Goal: Task Accomplishment & Management: Manage account settings

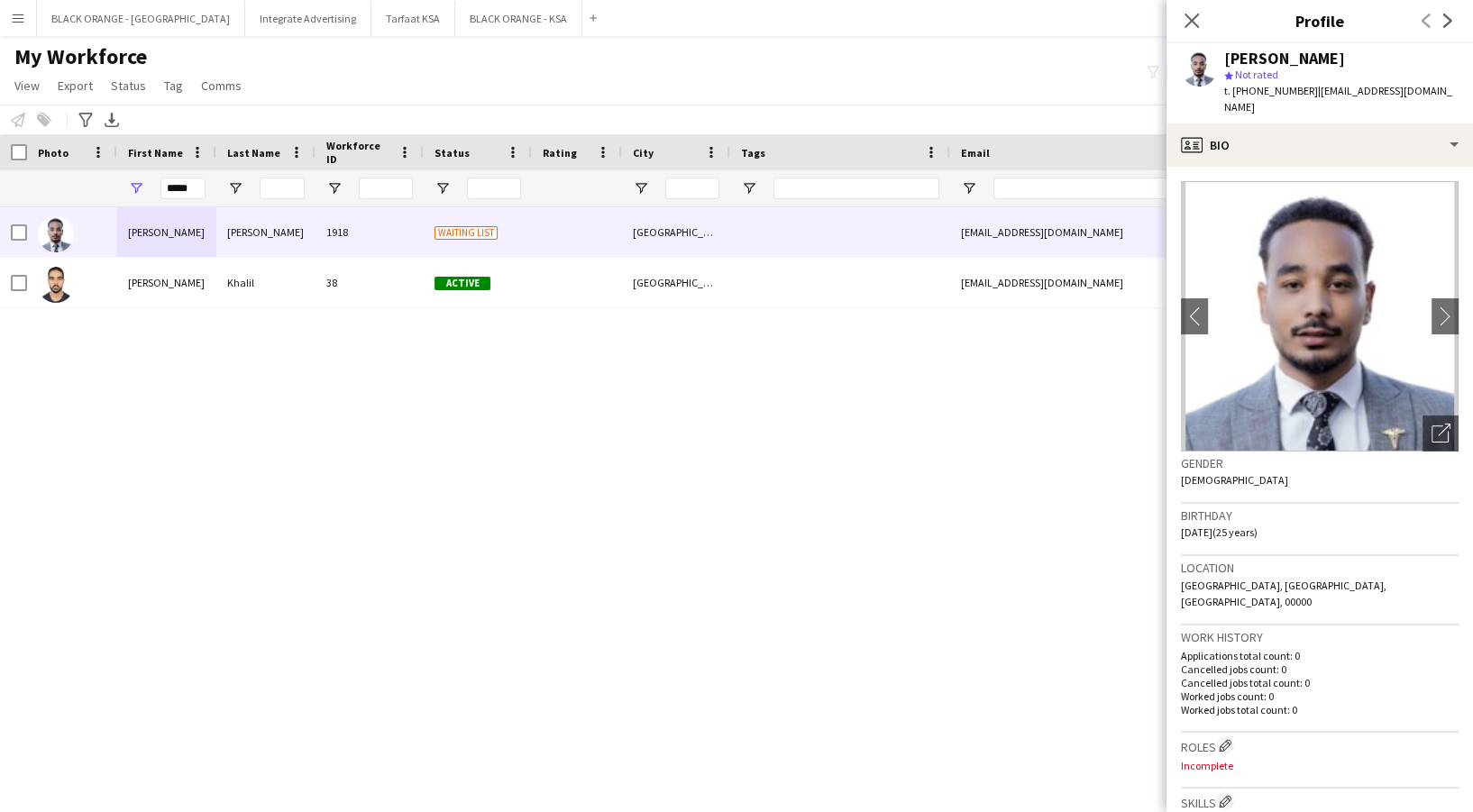
drag, startPoint x: 1193, startPoint y: 14, endPoint x: 460, endPoint y: 77, distance: 735.7
click at [1191, 14] on icon "Close pop-in" at bounding box center [1192, 21] width 15 height 15
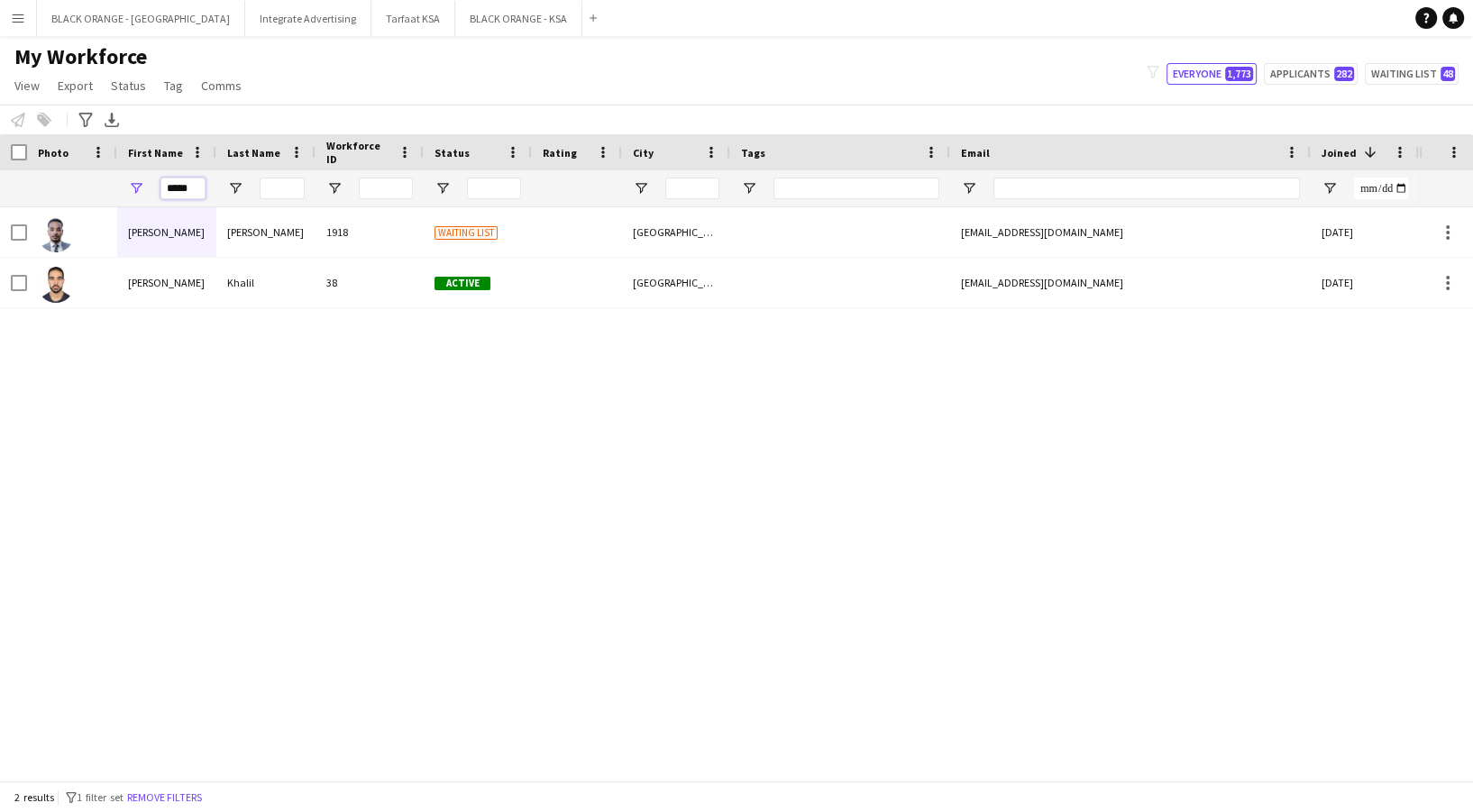
drag, startPoint x: 199, startPoint y: 188, endPoint x: 12, endPoint y: 170, distance: 187.9
click at [43, 192] on div "*****" at bounding box center [1033, 189] width 2066 height 36
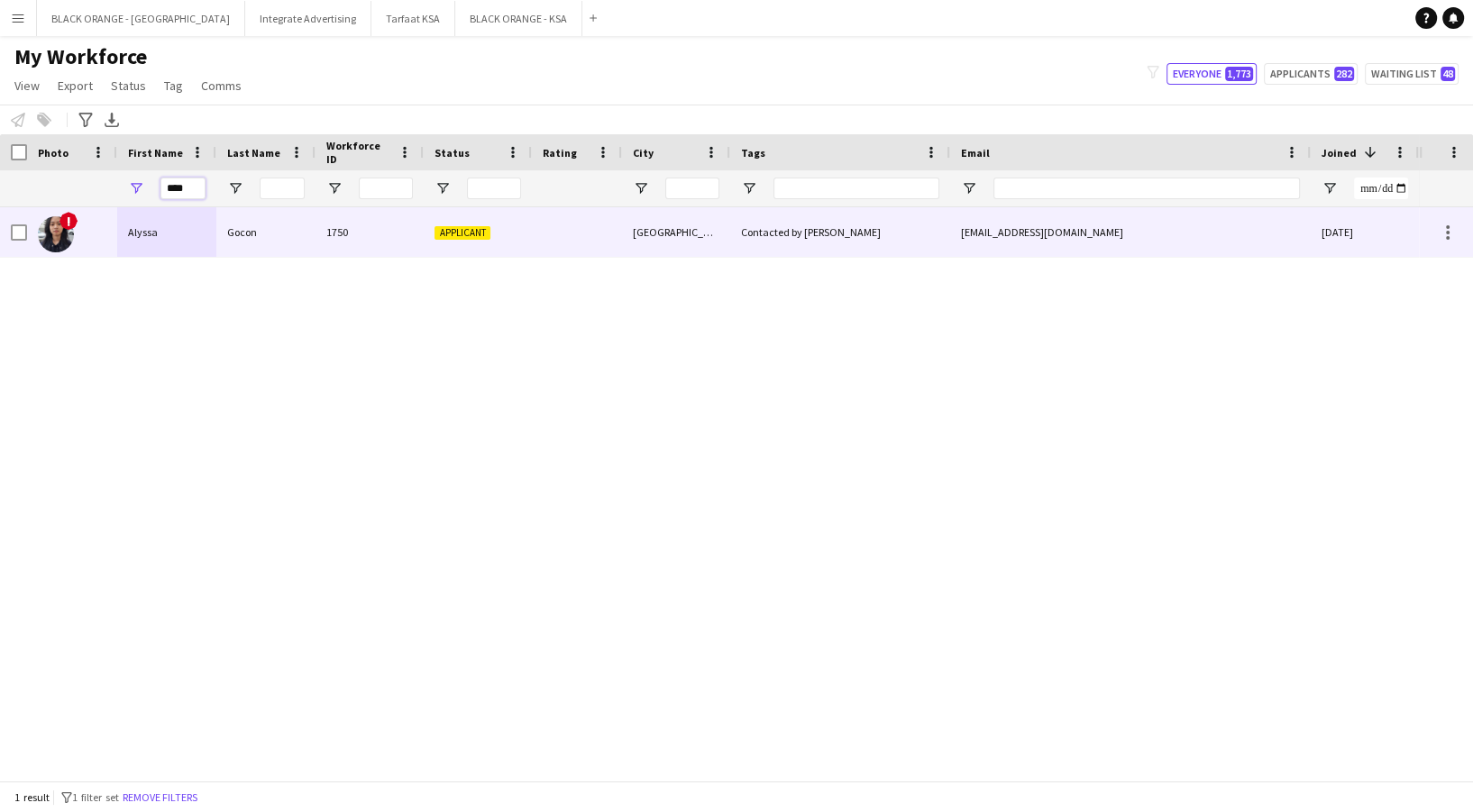
type input "****"
click at [329, 224] on div "1750" at bounding box center [370, 232] width 109 height 49
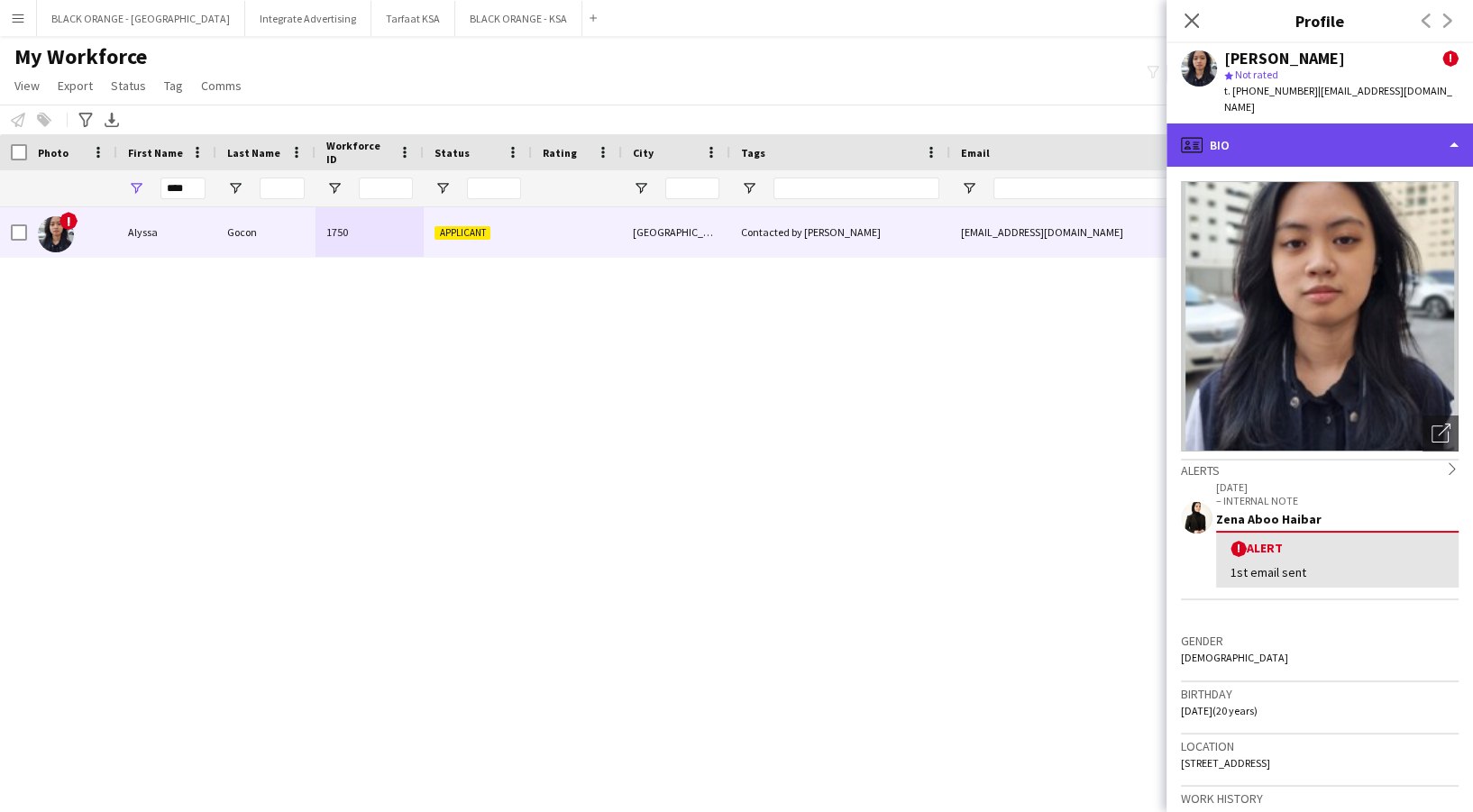
click at [1331, 123] on div "profile Bio" at bounding box center [1320, 144] width 307 height 43
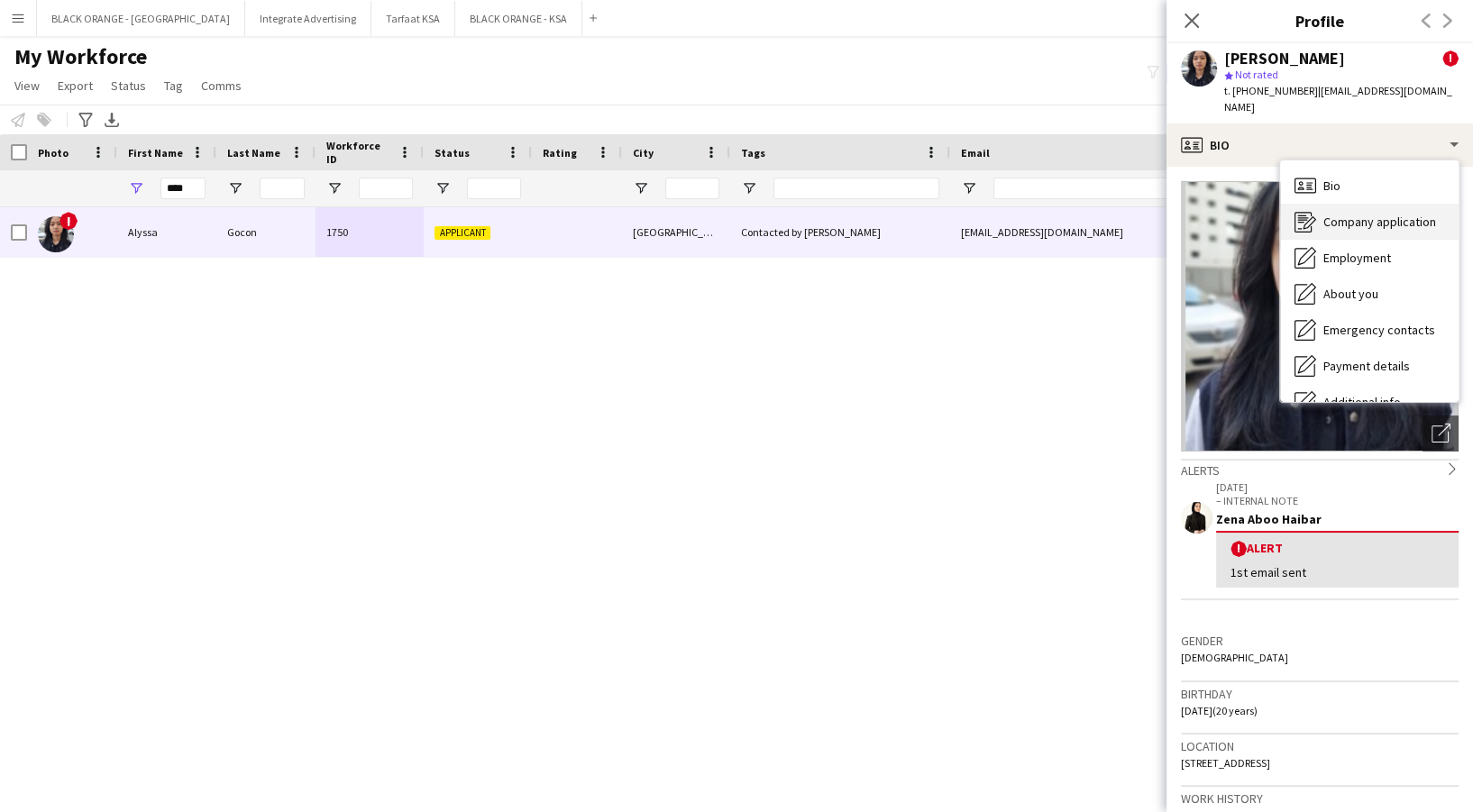
click at [1379, 203] on div "Company application Company application" at bounding box center [1370, 222] width 179 height 36
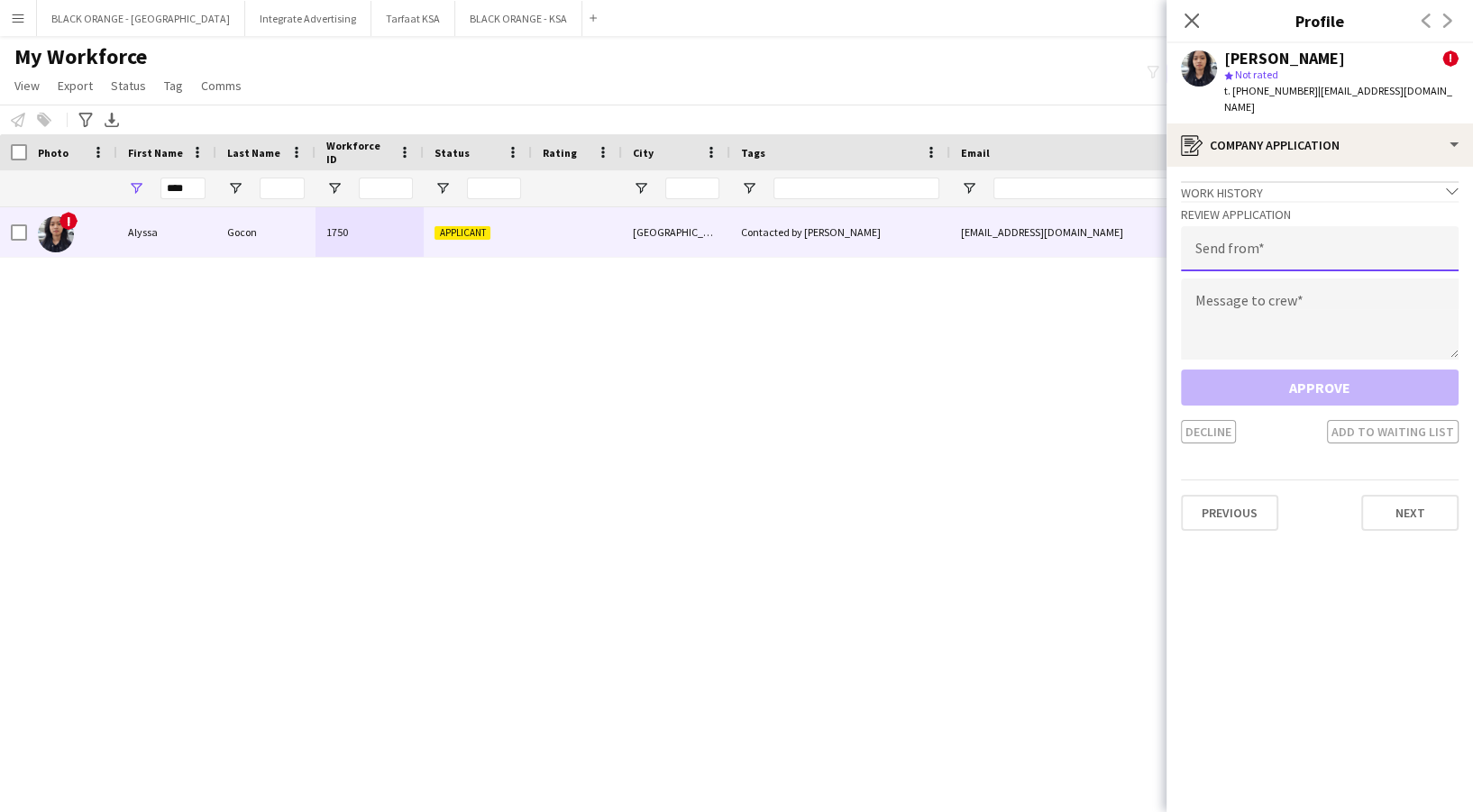
click at [1333, 226] on input "email" at bounding box center [1320, 248] width 277 height 45
type input "**********"
click at [1269, 322] on textarea at bounding box center [1320, 318] width 277 height 81
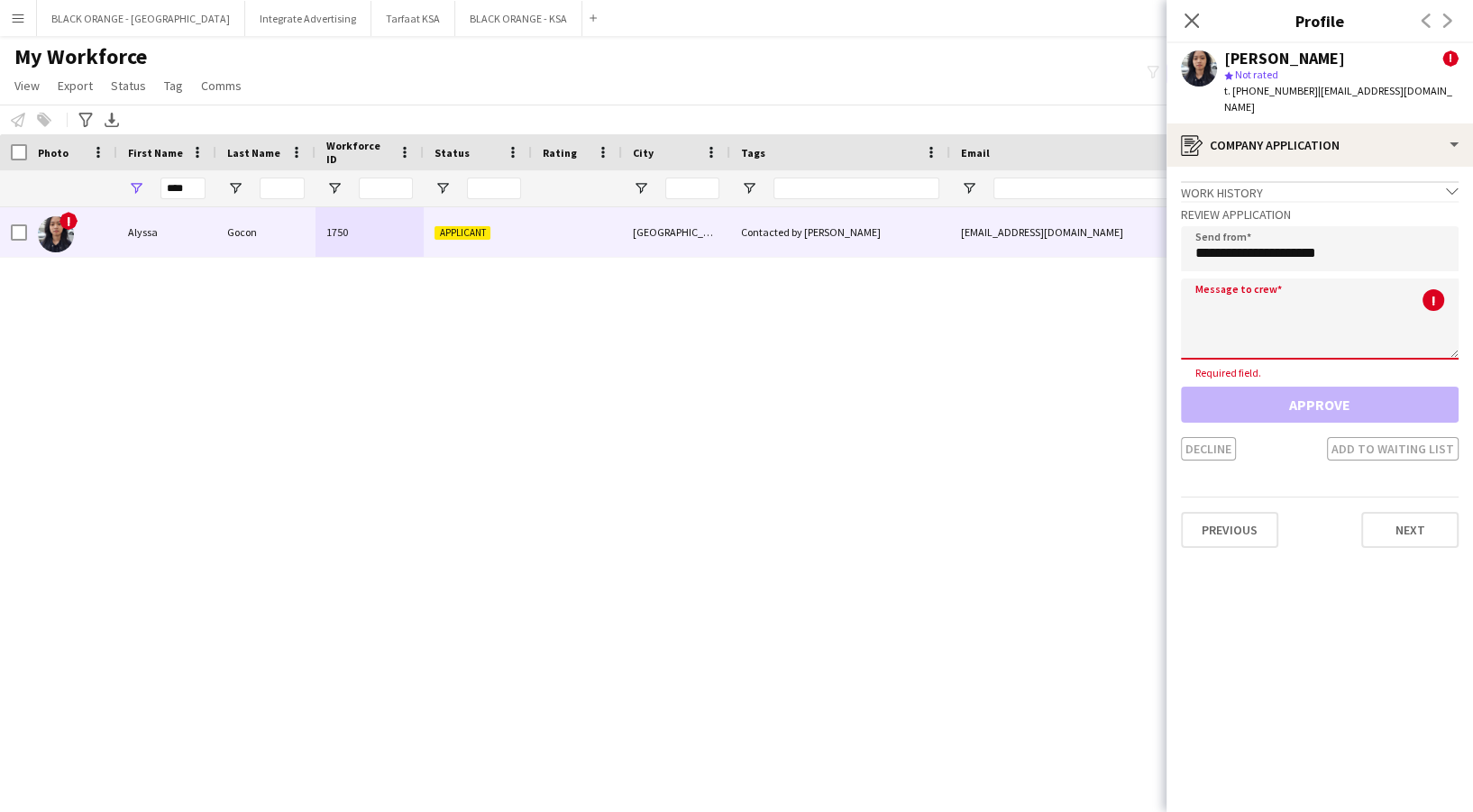
paste textarea "**********"
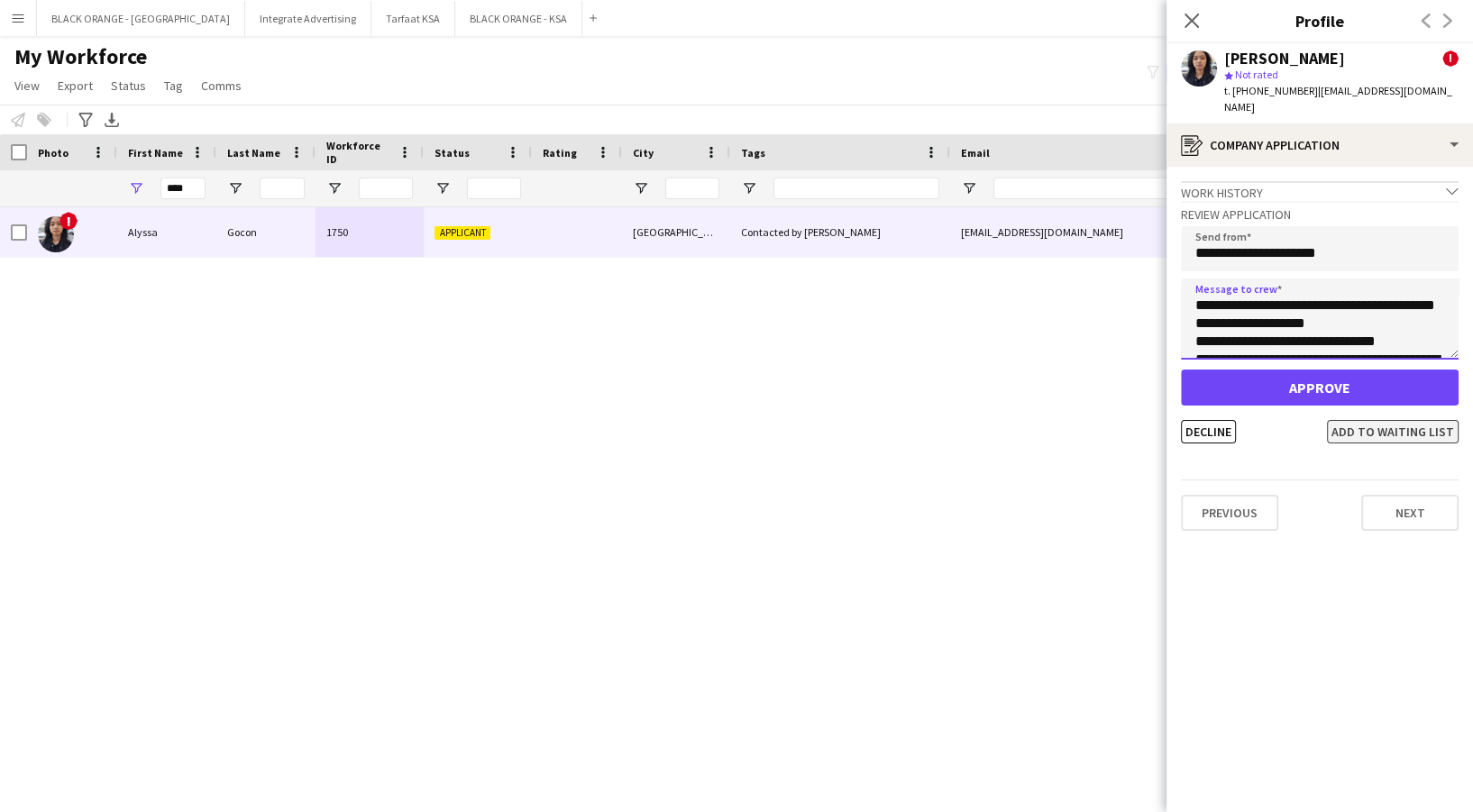
type textarea "**********"
click at [1363, 420] on button "Add to waiting list" at bounding box center [1393, 432] width 131 height 24
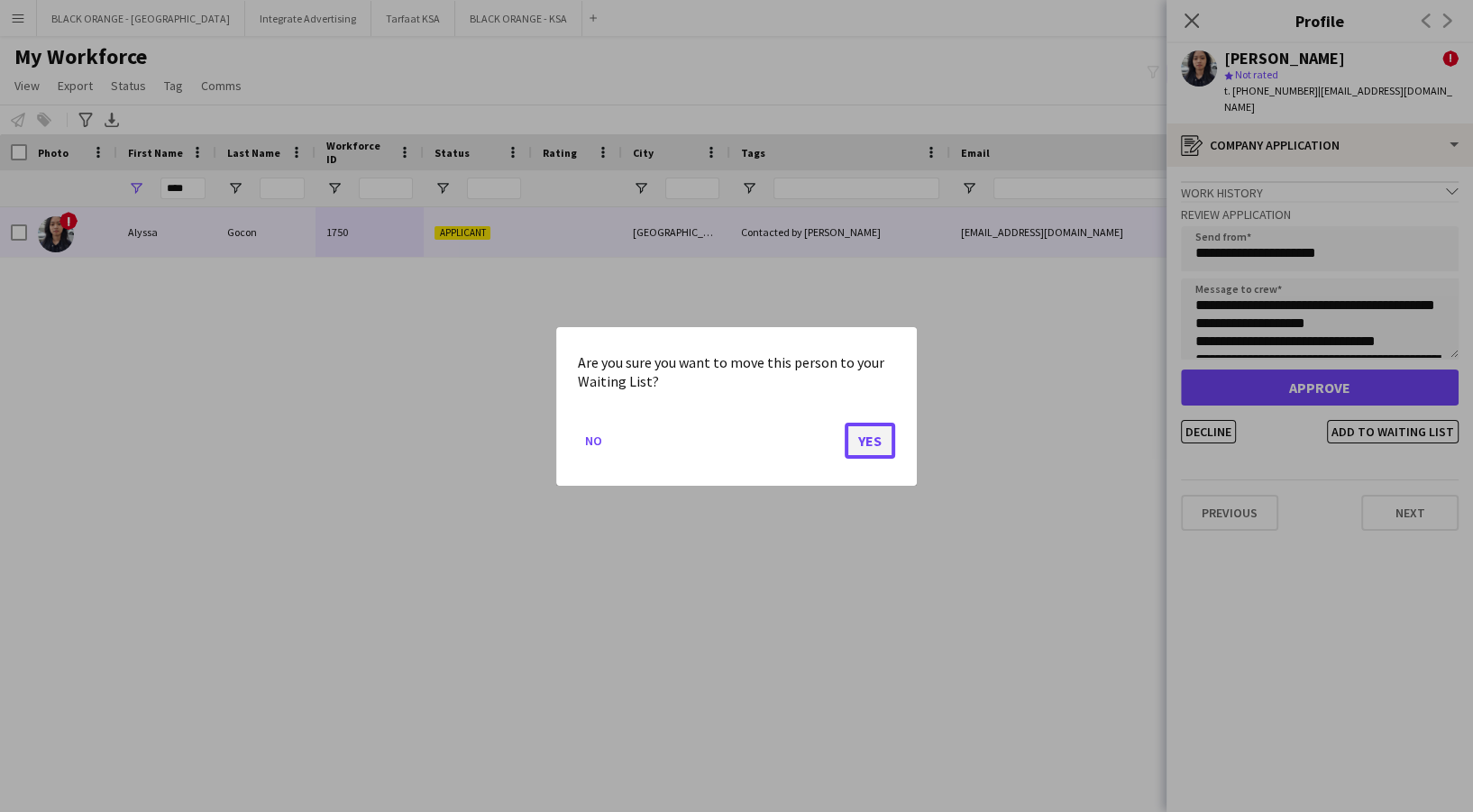
click at [890, 432] on button "Yes" at bounding box center [870, 440] width 50 height 36
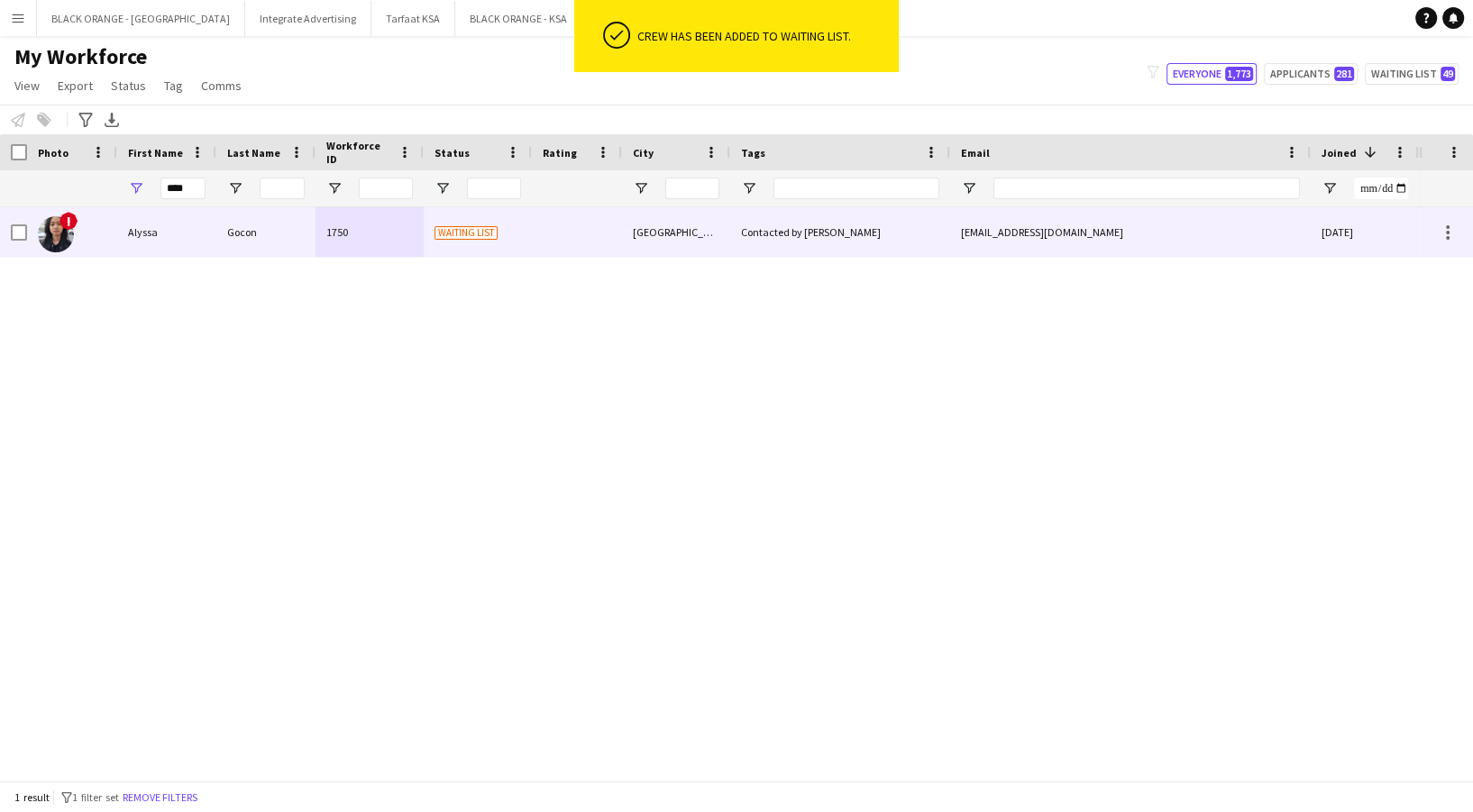
click at [352, 234] on div "1750" at bounding box center [370, 232] width 109 height 49
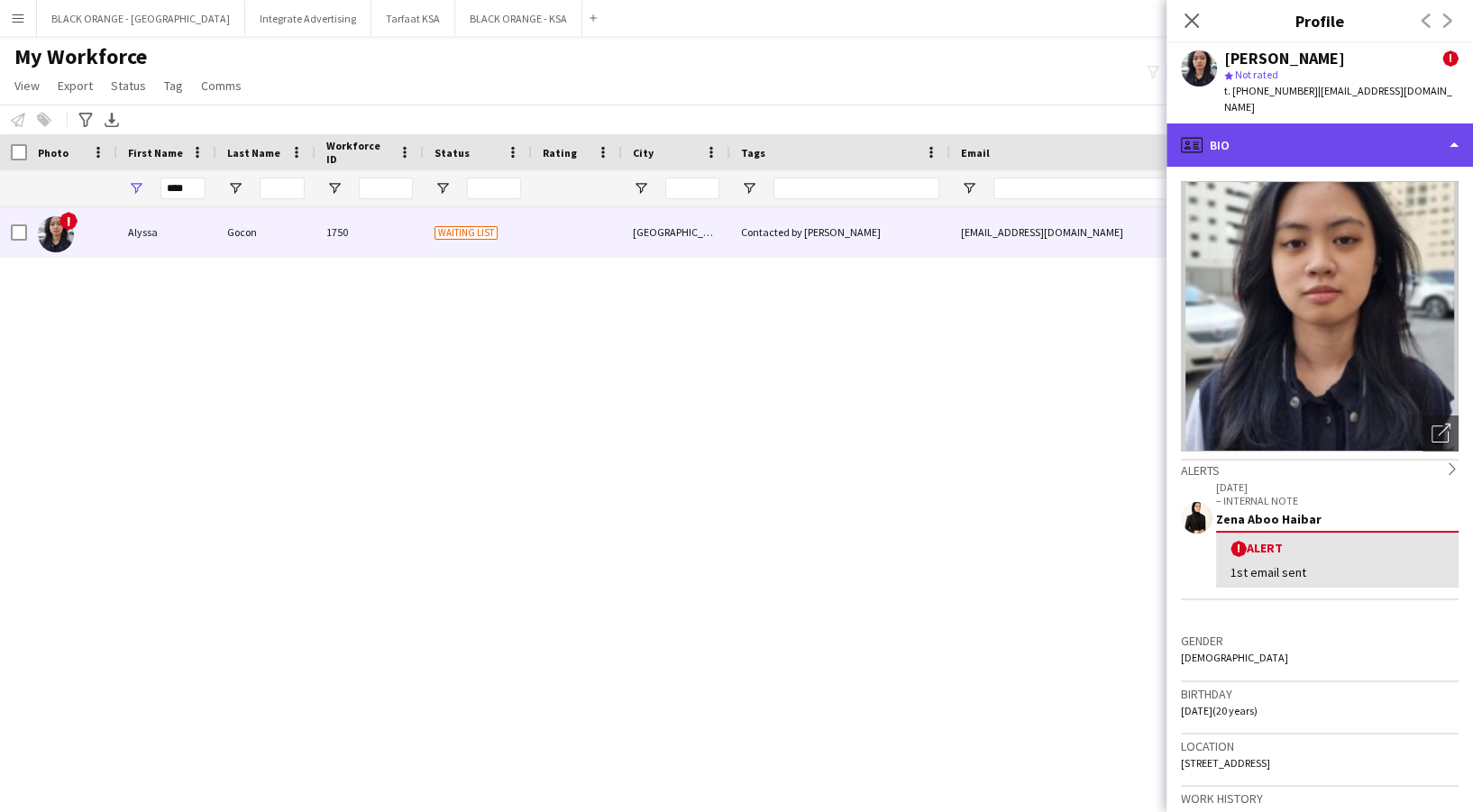
click at [1337, 130] on div "profile Bio" at bounding box center [1320, 144] width 307 height 43
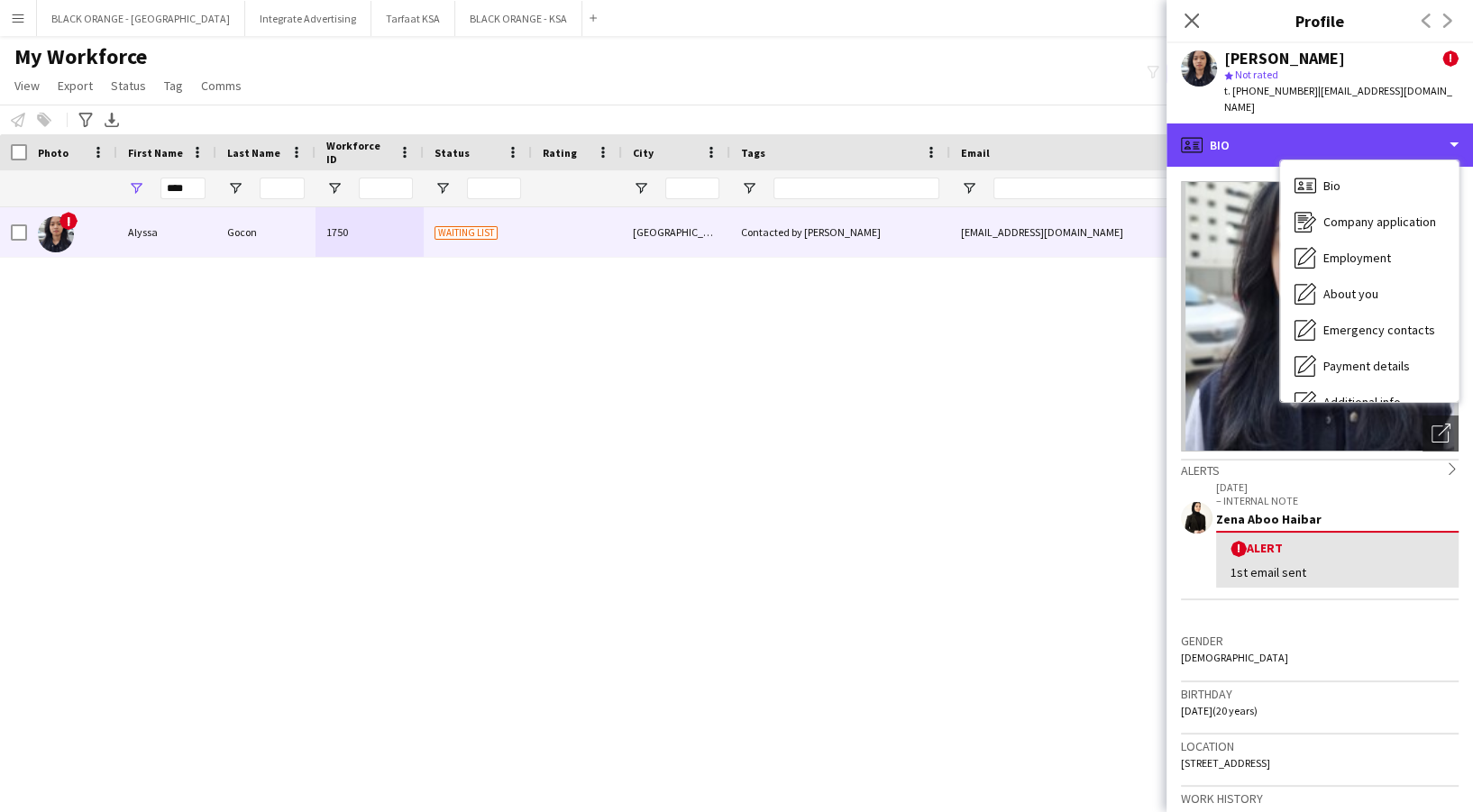
scroll to position [97, 0]
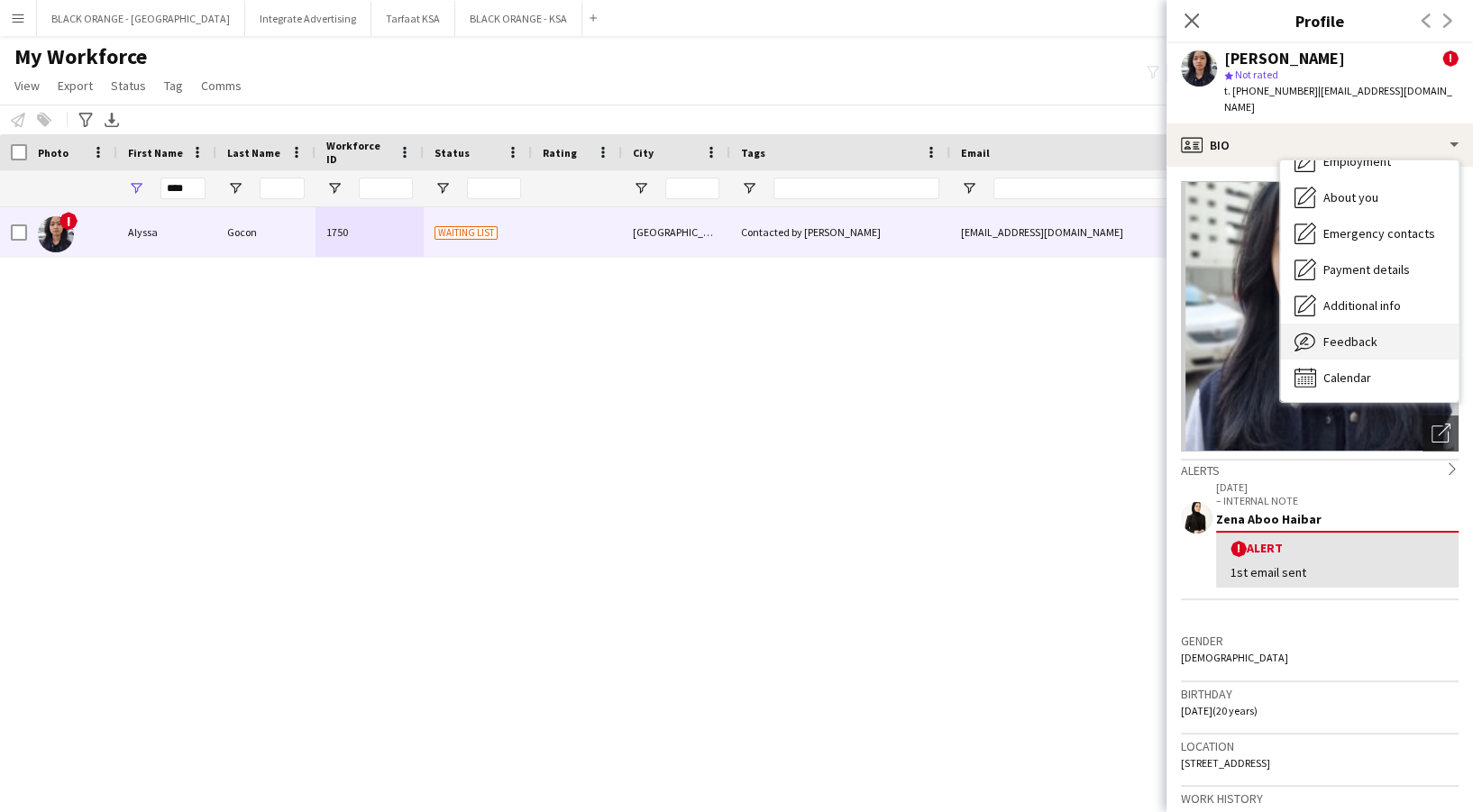
click at [1368, 333] on span "Feedback" at bounding box center [1350, 341] width 54 height 16
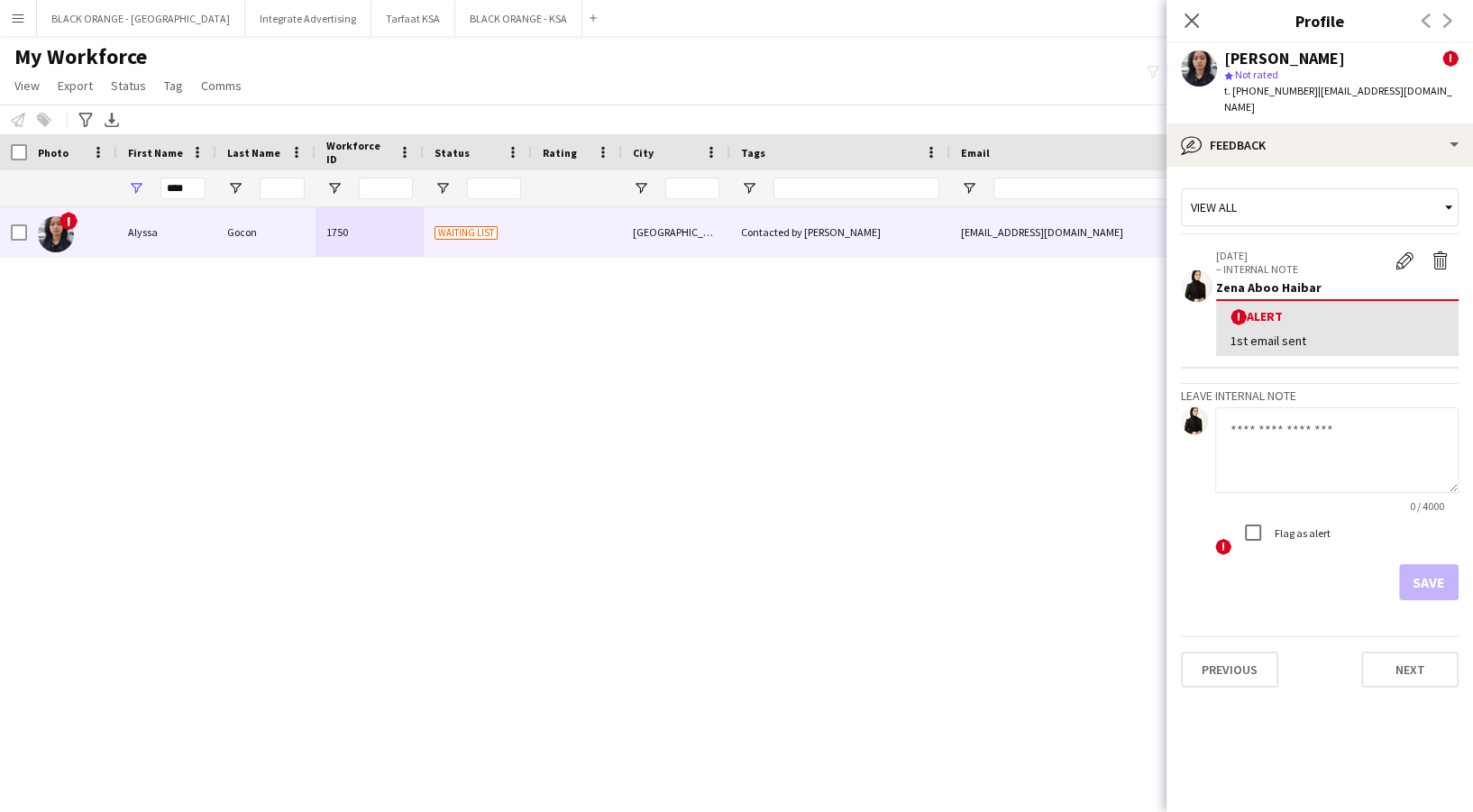
click at [1328, 453] on textarea at bounding box center [1337, 450] width 244 height 86
paste textarea "**********"
click at [1316, 451] on textarea "**********" at bounding box center [1337, 450] width 244 height 86
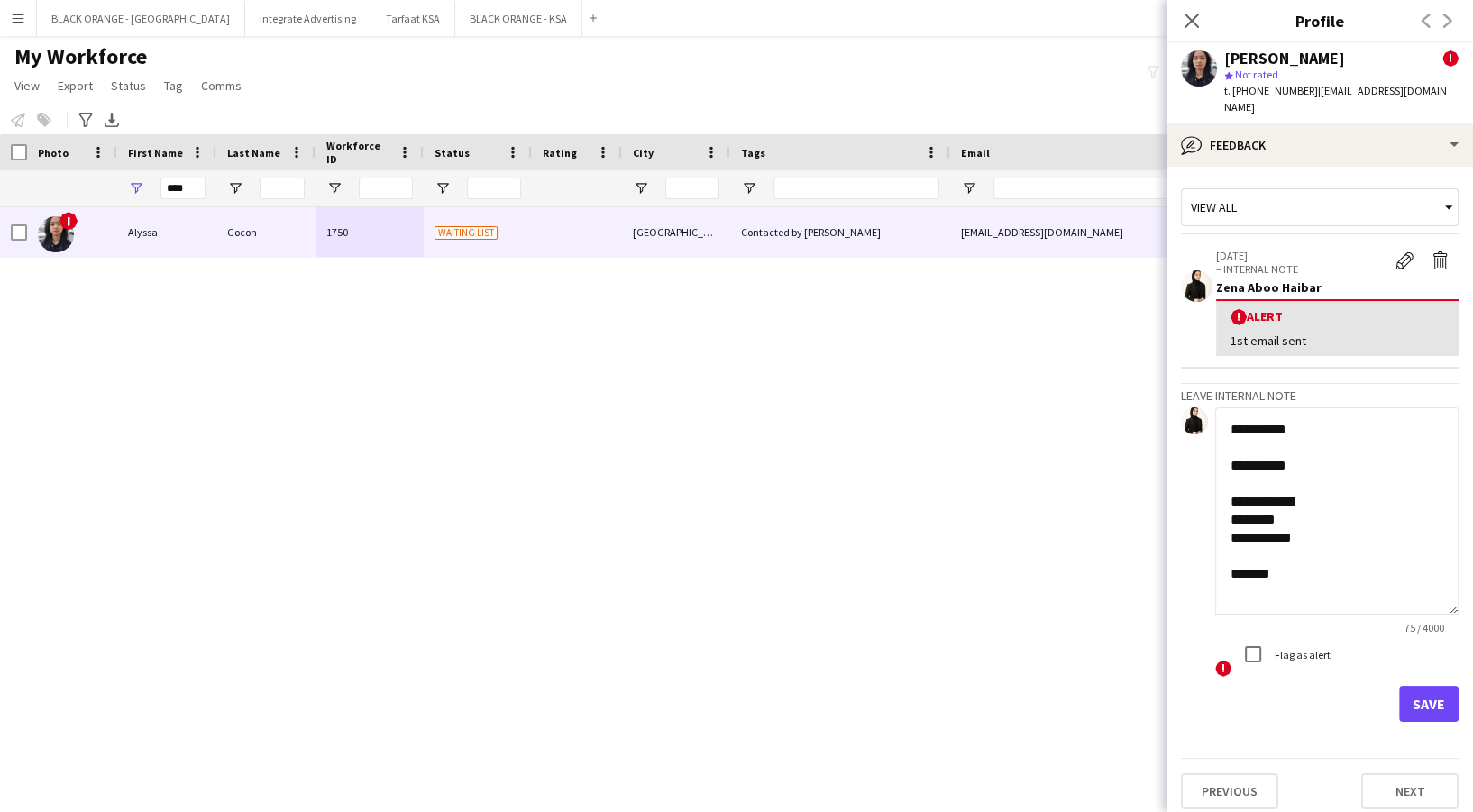
drag, startPoint x: 1447, startPoint y: 470, endPoint x: 1327, endPoint y: 550, distance: 144.2
click at [1457, 591] on textarea "**********" at bounding box center [1337, 510] width 244 height 207
click at [1312, 482] on textarea "**********" at bounding box center [1337, 510] width 244 height 207
click at [1295, 517] on textarea "**********" at bounding box center [1337, 510] width 244 height 207
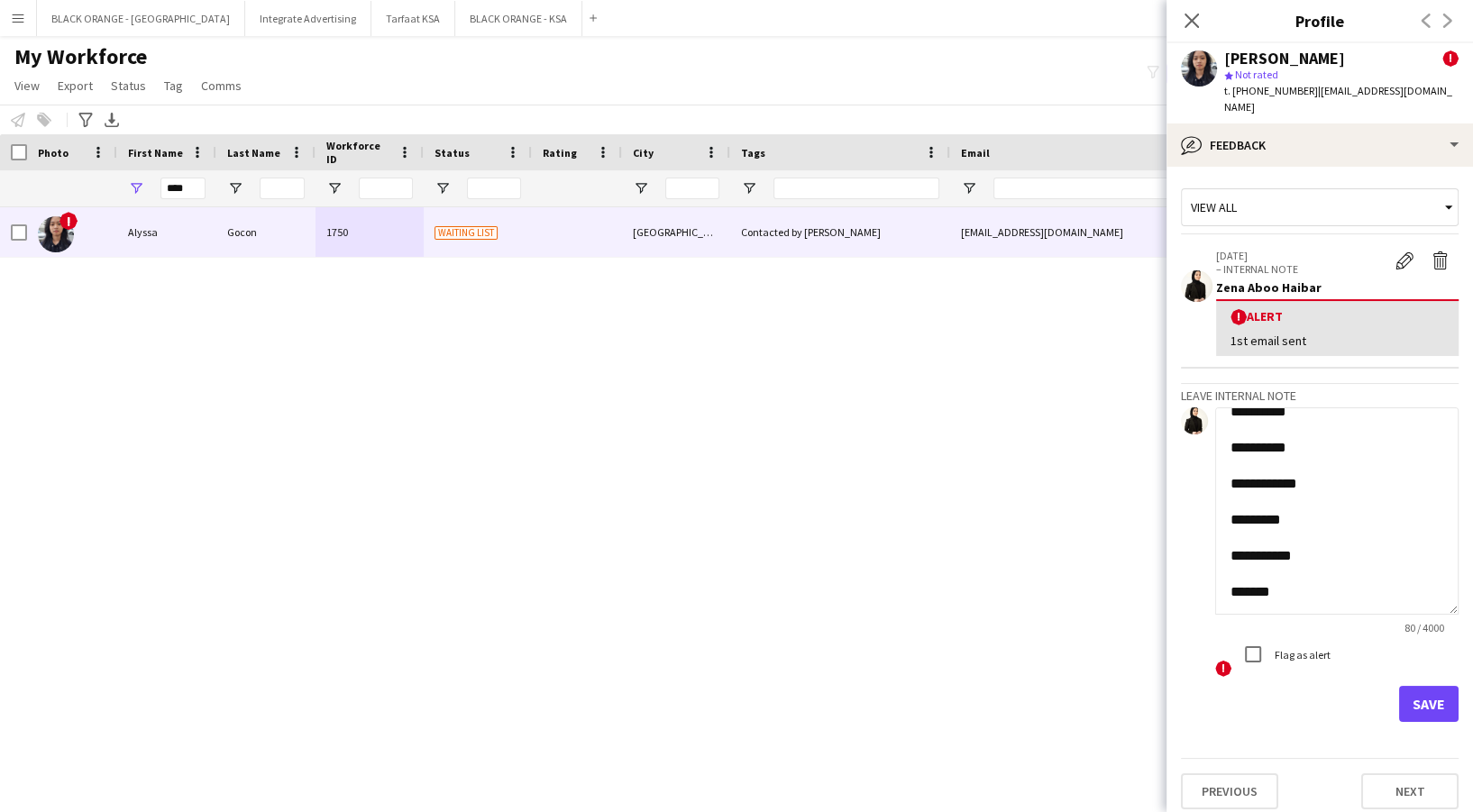
type textarea "**********"
click at [1436, 689] on button "Save" at bounding box center [1428, 704] width 59 height 36
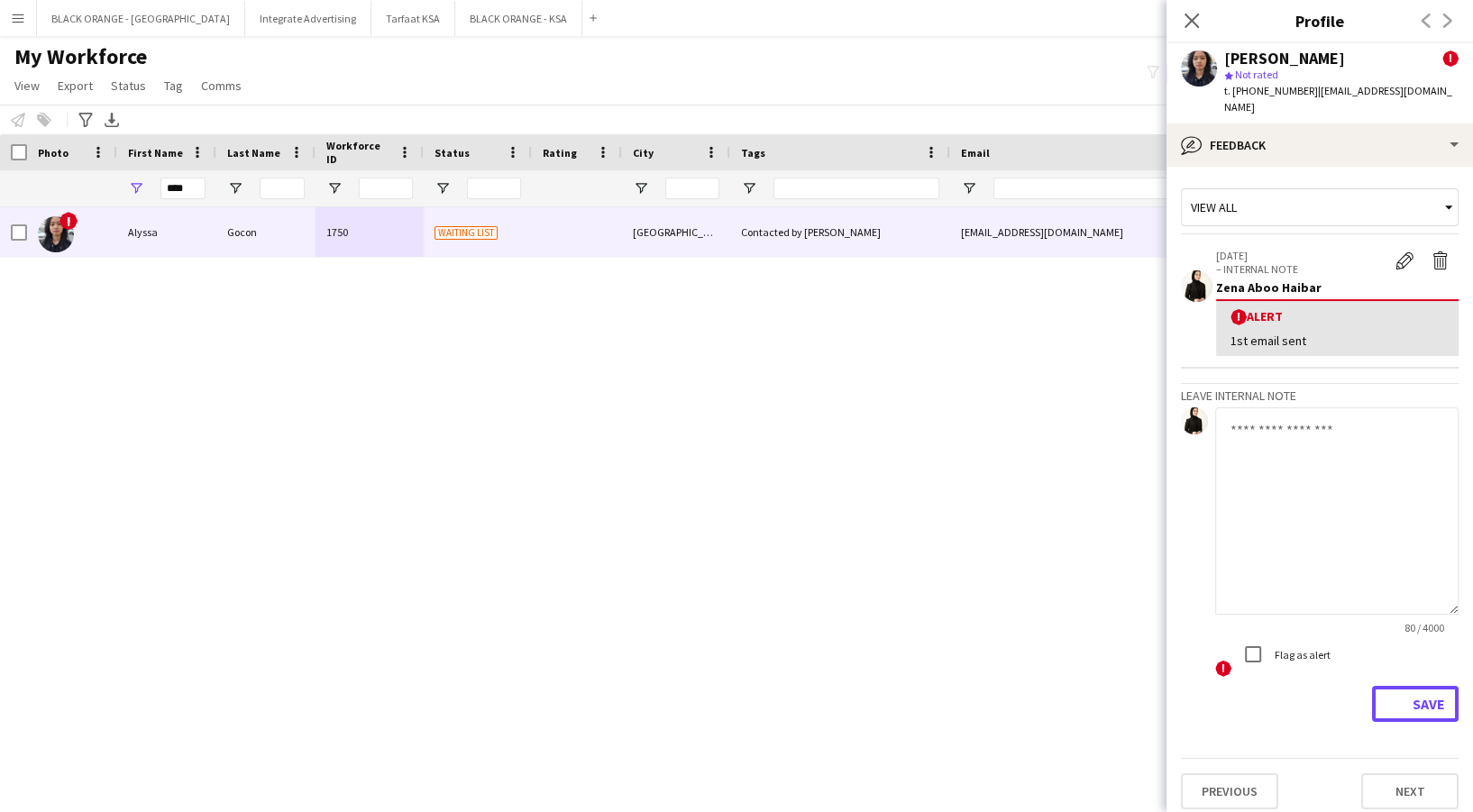
scroll to position [0, 0]
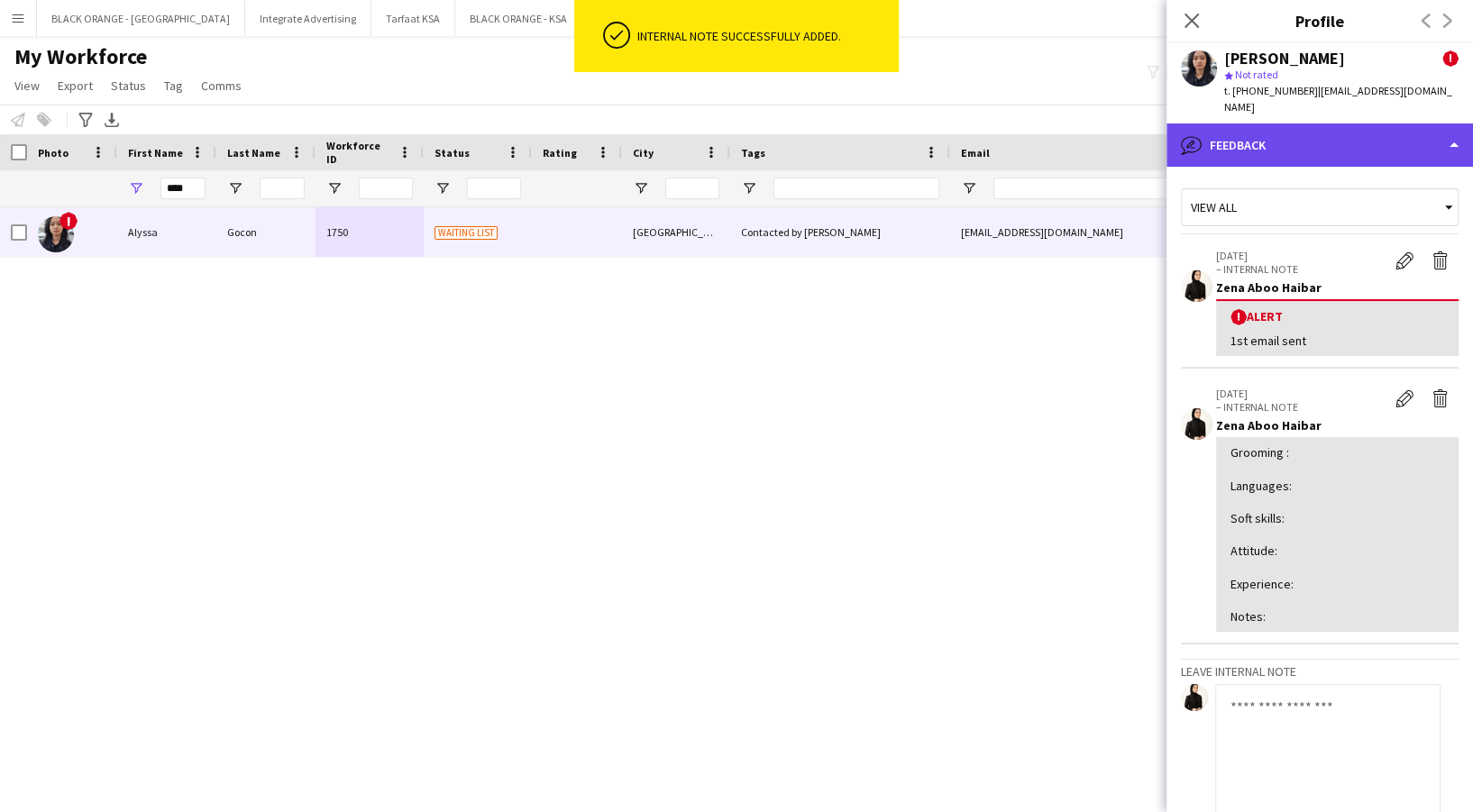
click at [1332, 130] on div "bubble-pencil Feedback" at bounding box center [1320, 144] width 307 height 43
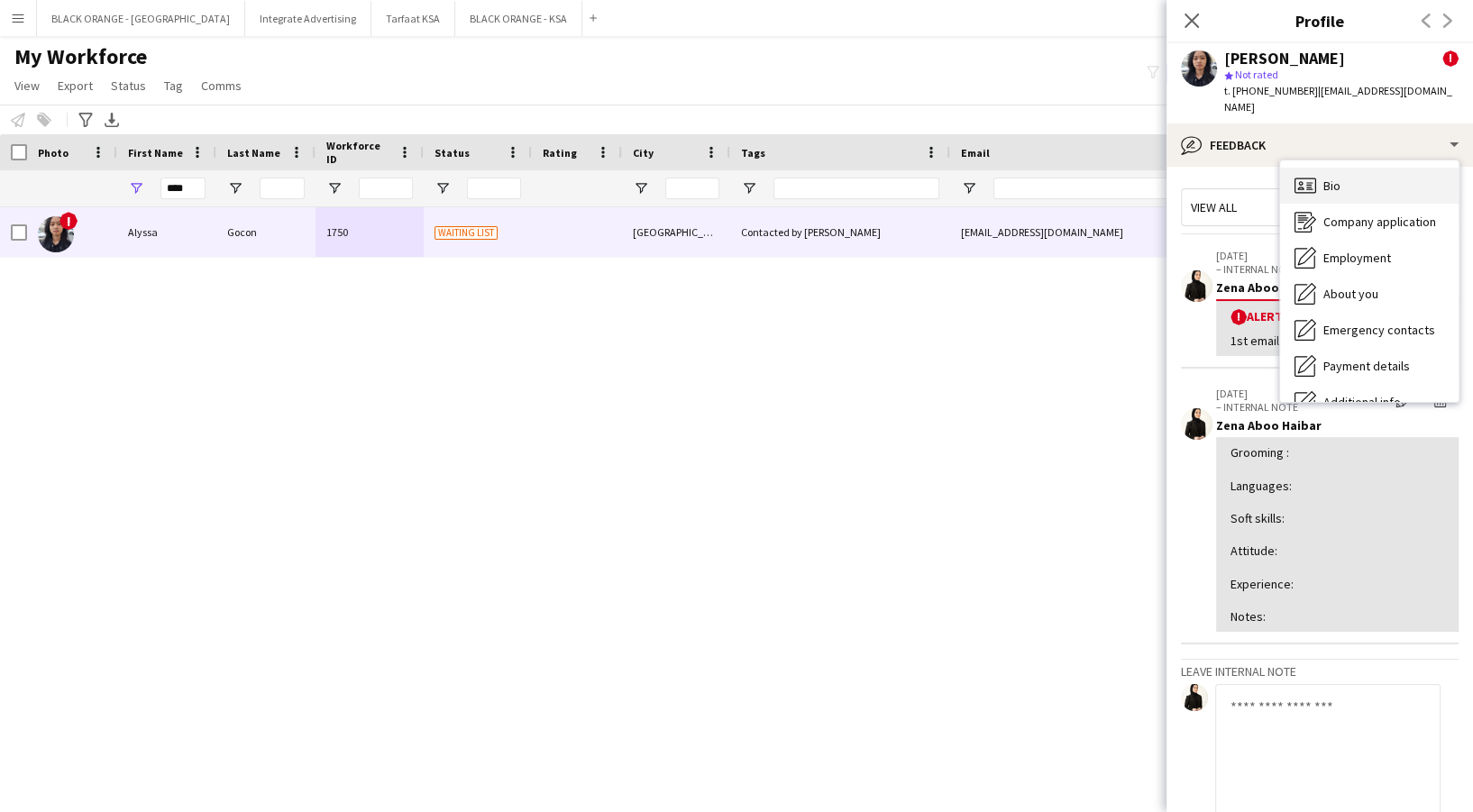
click at [1358, 168] on div "Bio Bio" at bounding box center [1370, 186] width 179 height 36
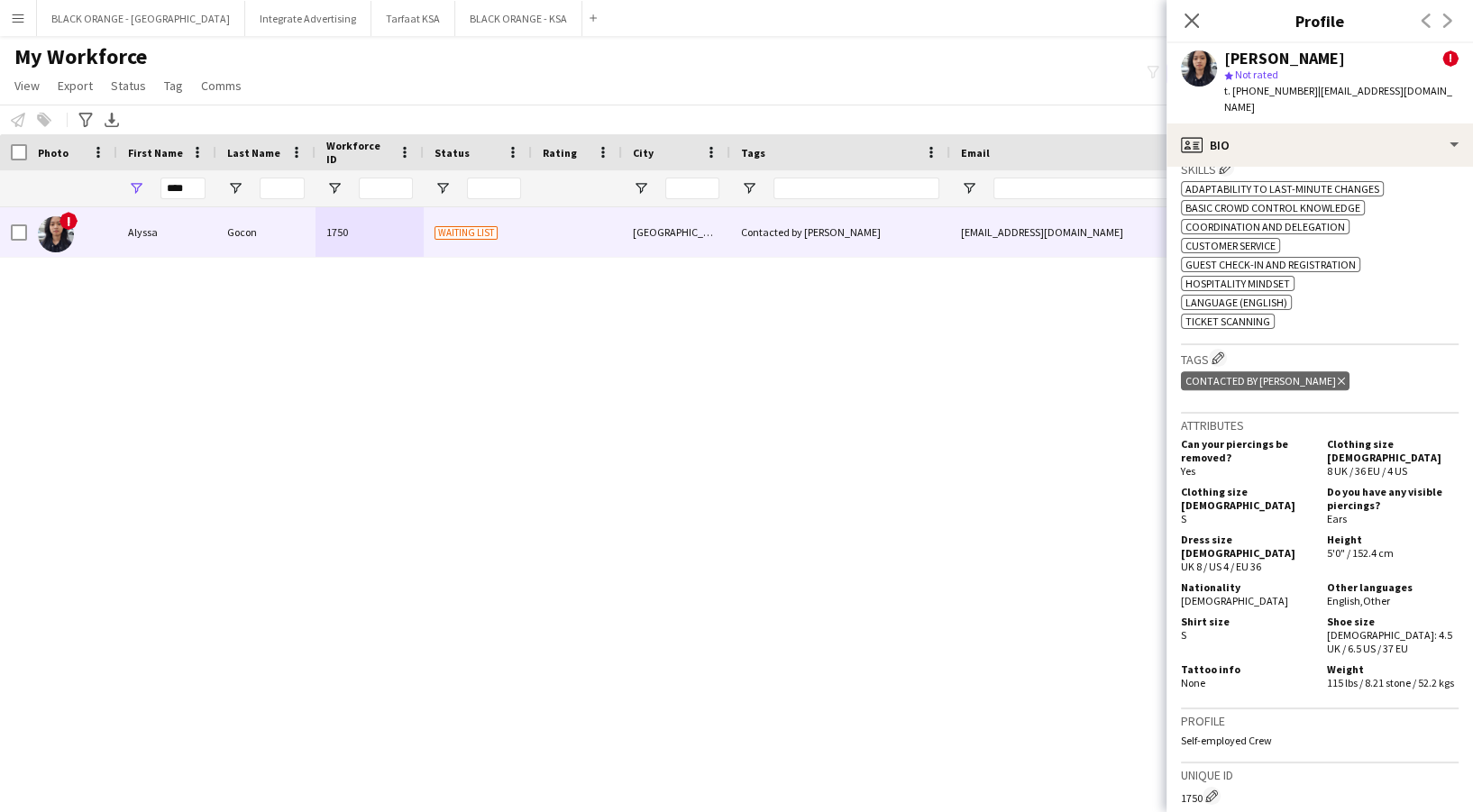
scroll to position [841, 0]
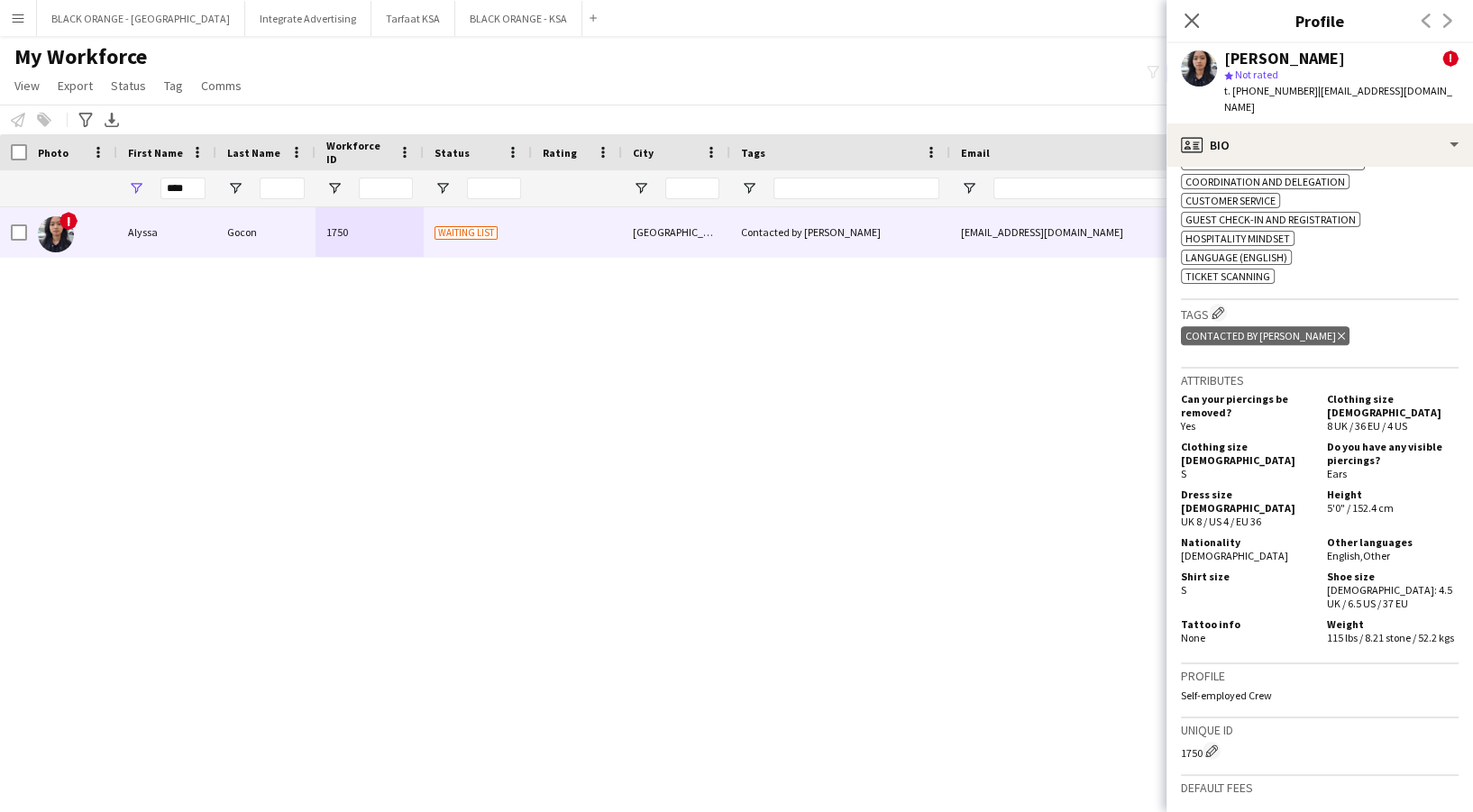
click at [1443, 232] on app-crew-profile-bio "Open photos pop-in Alerts chevron-right 11-08-2025 – INTERNAL NOTE Zena Aboo Ha…" at bounding box center [1320, 489] width 307 height 645
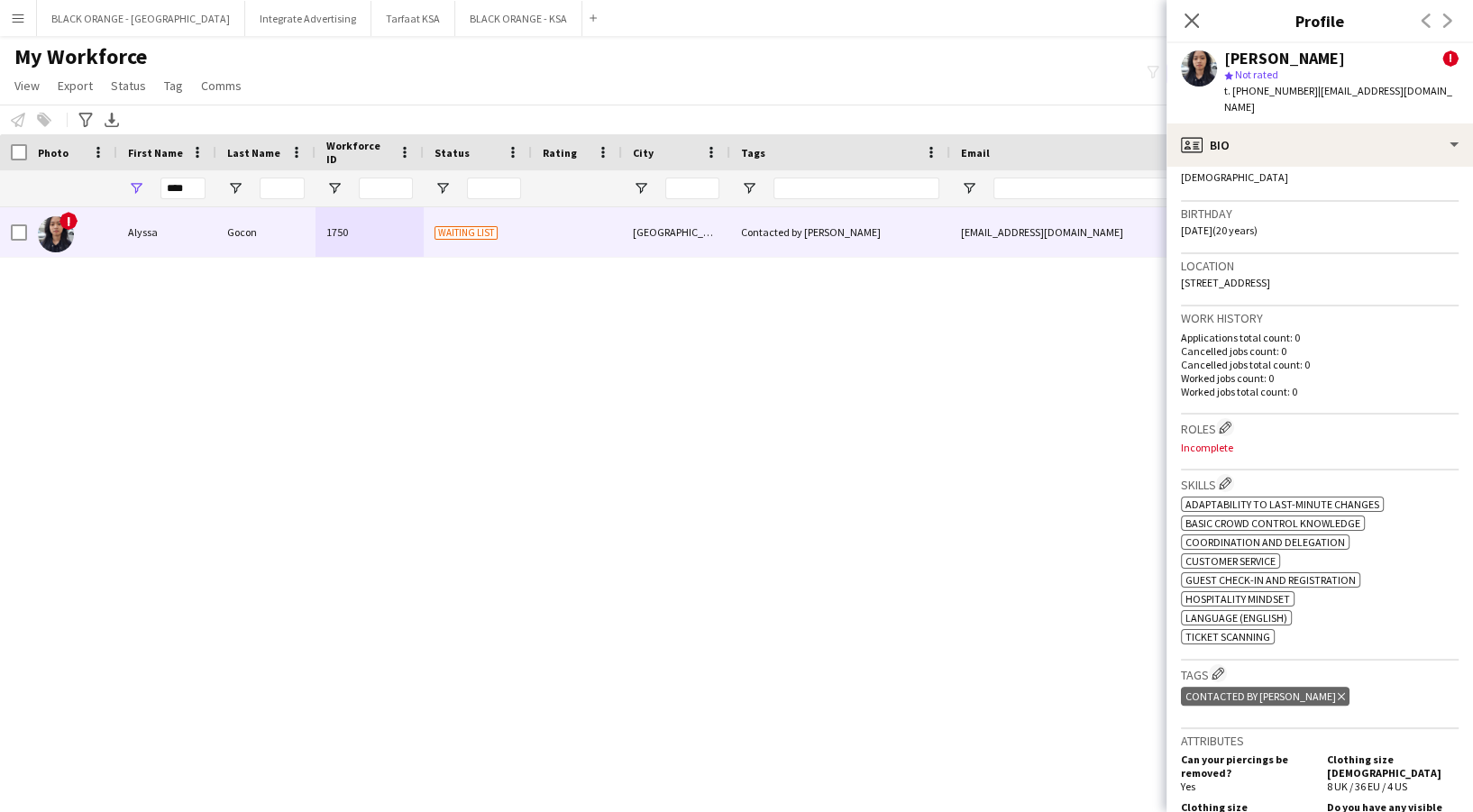
scroll to position [1081, 0]
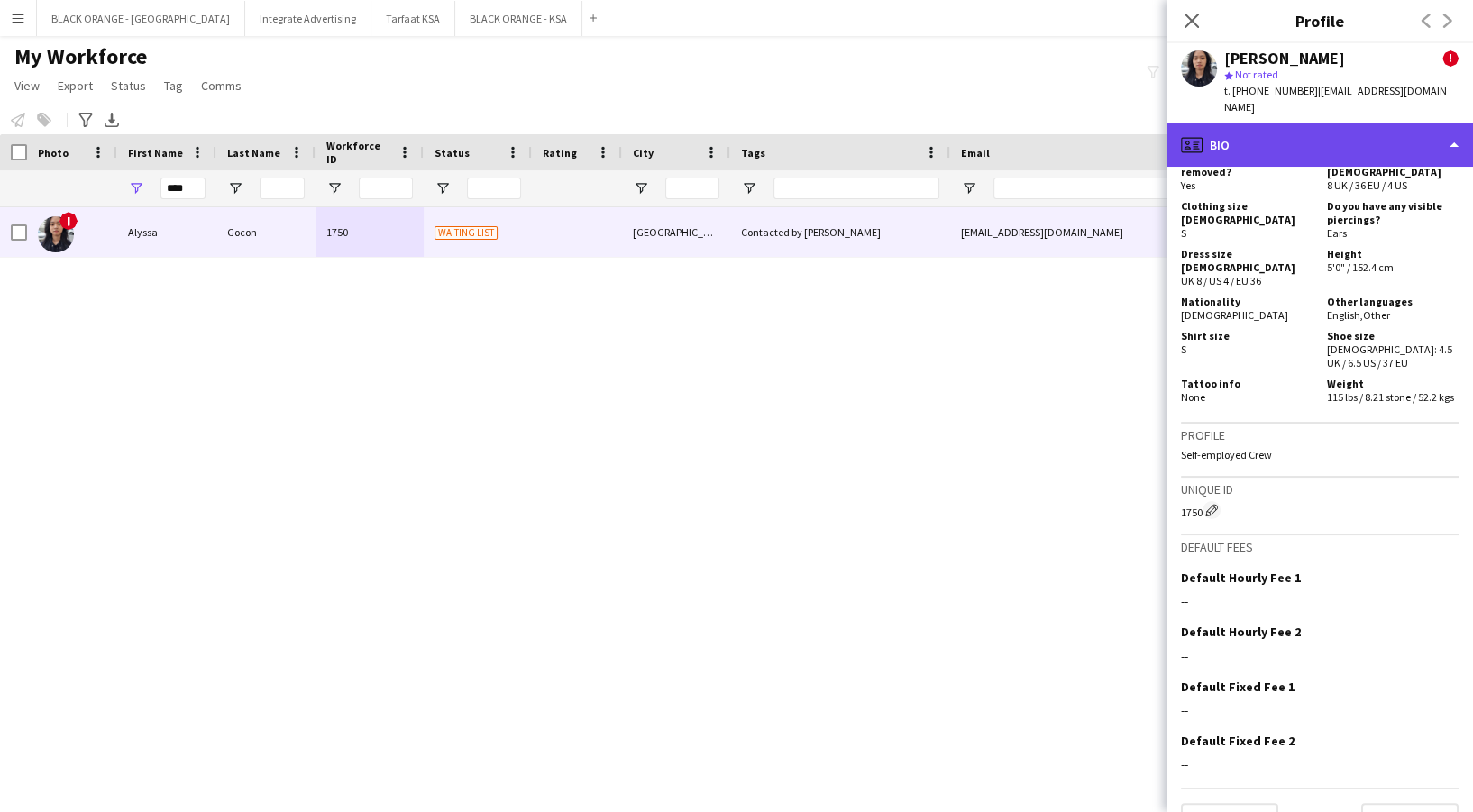
click at [1388, 135] on div "profile Bio" at bounding box center [1320, 144] width 307 height 43
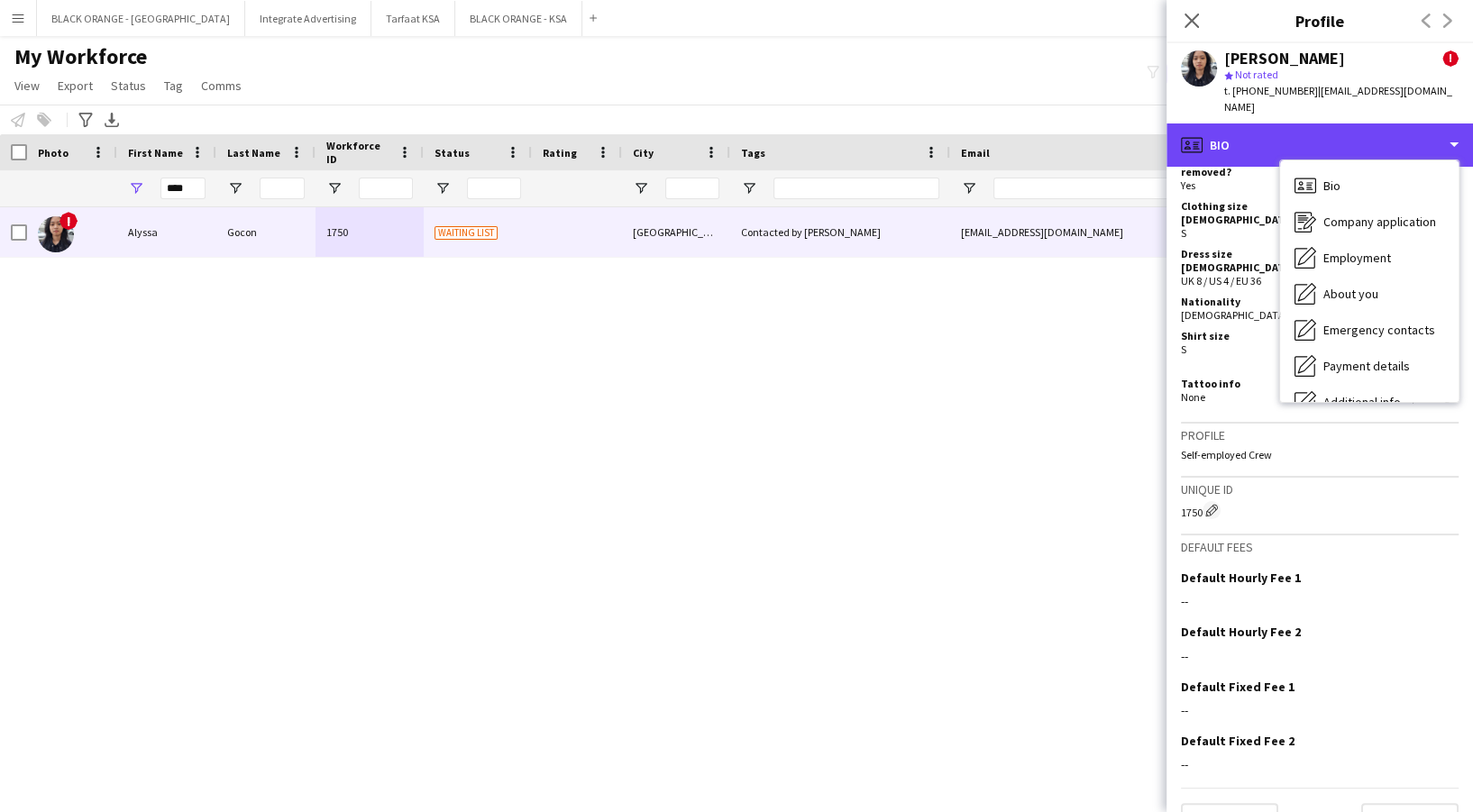
scroll to position [97, 0]
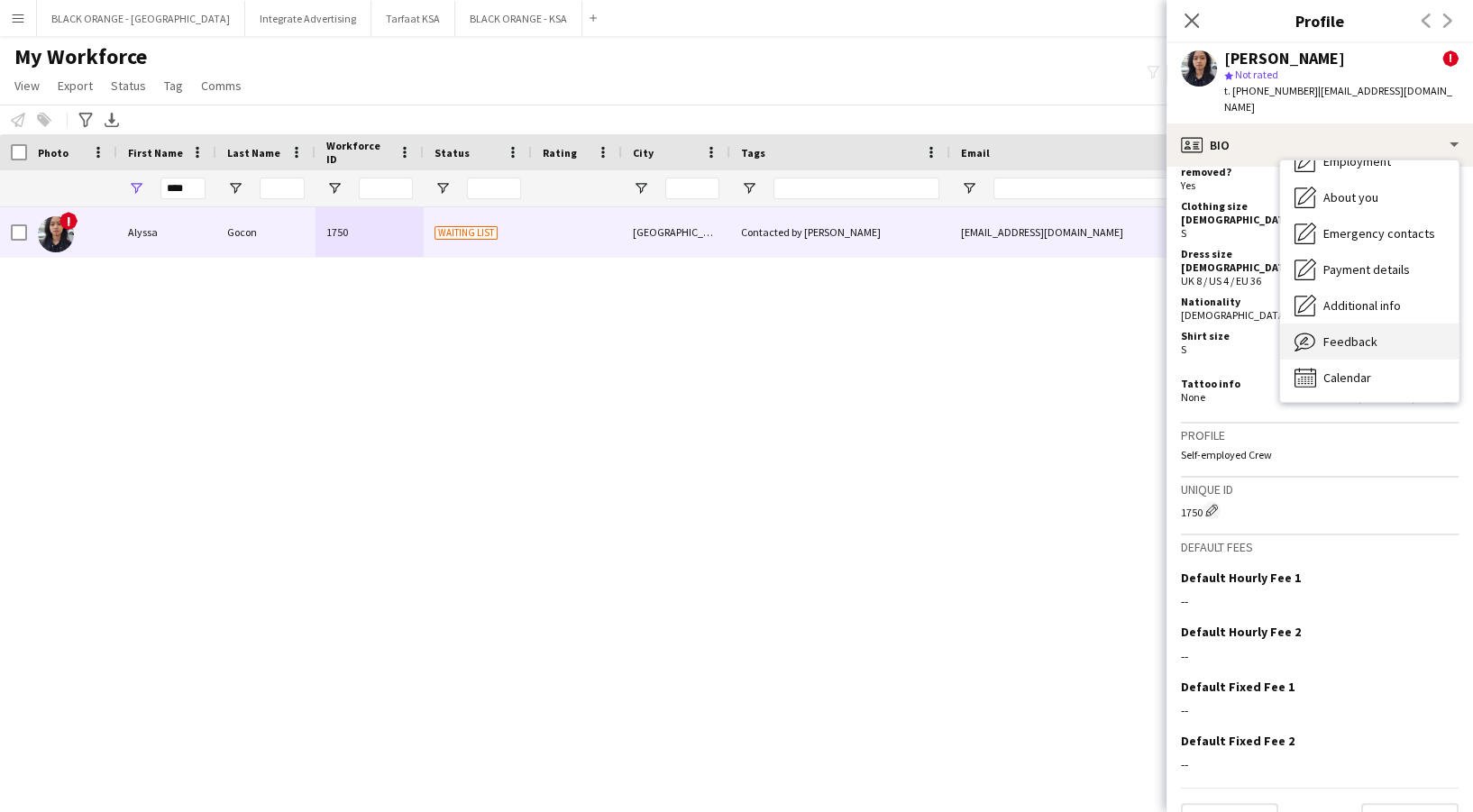
click at [1391, 324] on div "Feedback Feedback" at bounding box center [1370, 342] width 179 height 36
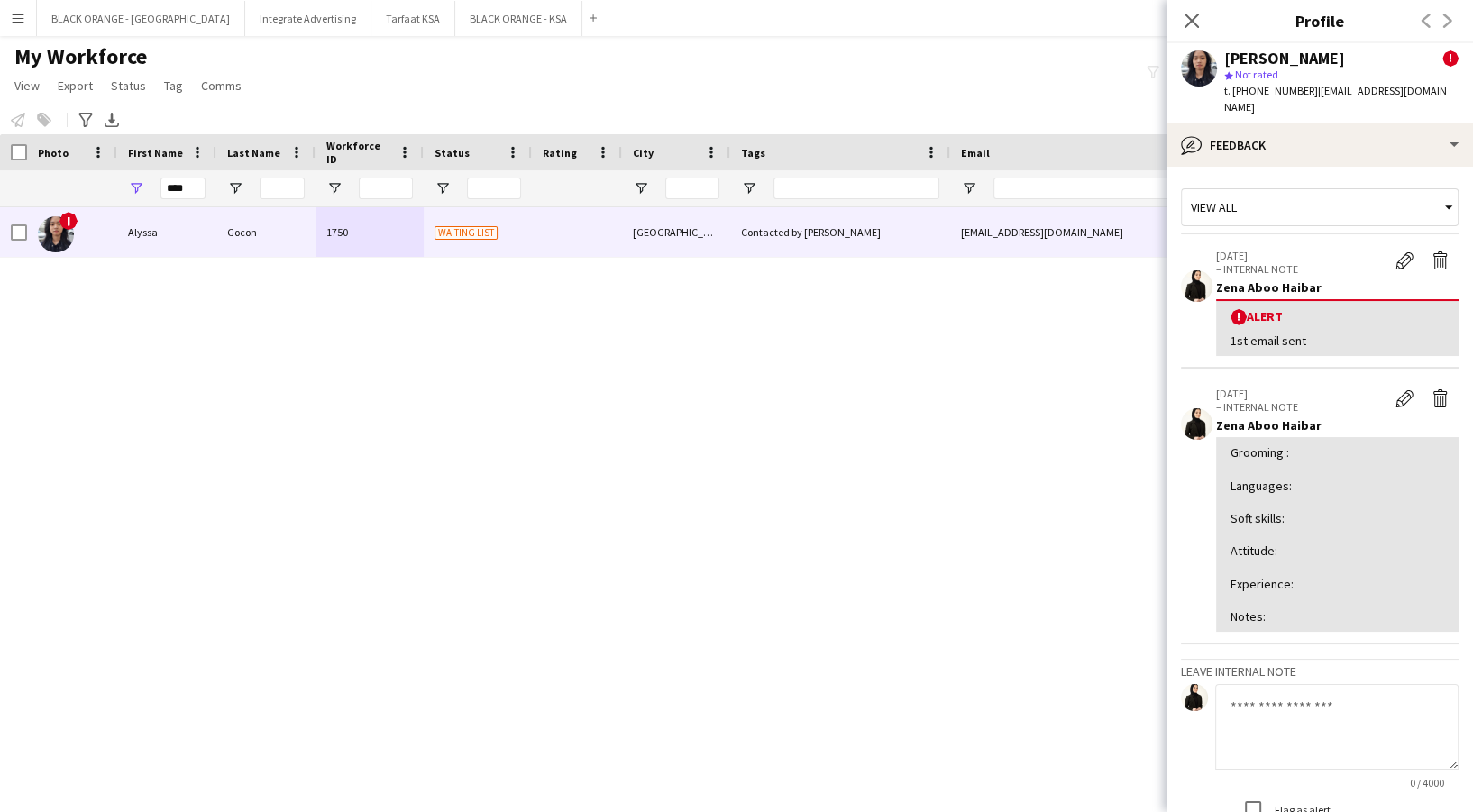
drag, startPoint x: 1394, startPoint y: 382, endPoint x: 1345, endPoint y: 371, distance: 50.2
click at [1395, 390] on app-icon "Edit internal note" at bounding box center [1405, 399] width 18 height 18
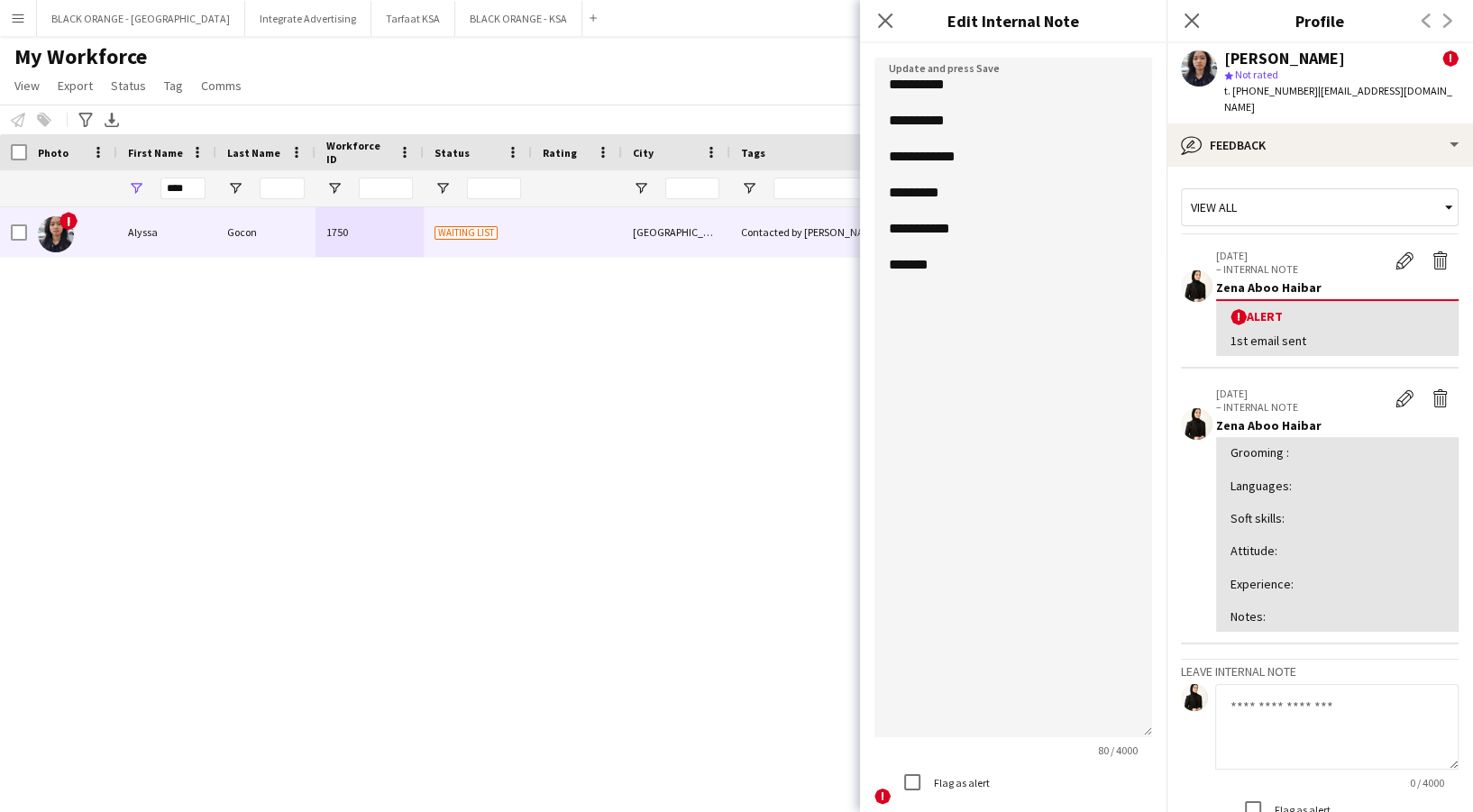
drag, startPoint x: 1142, startPoint y: 152, endPoint x: 1141, endPoint y: 419, distance: 267.0
click at [1266, 716] on body "Menu Boards Boards Boards All jobs Status Workforce Workforce My Workforce Recr…" at bounding box center [736, 406] width 1473 height 812
click at [1026, 226] on textarea "**********" at bounding box center [1013, 393] width 277 height 671
type textarea "**********"
click at [1391, 444] on div "Grooming : Languages: Soft skills: Attitude: Experience: Notes:" at bounding box center [1337, 535] width 214 height 181
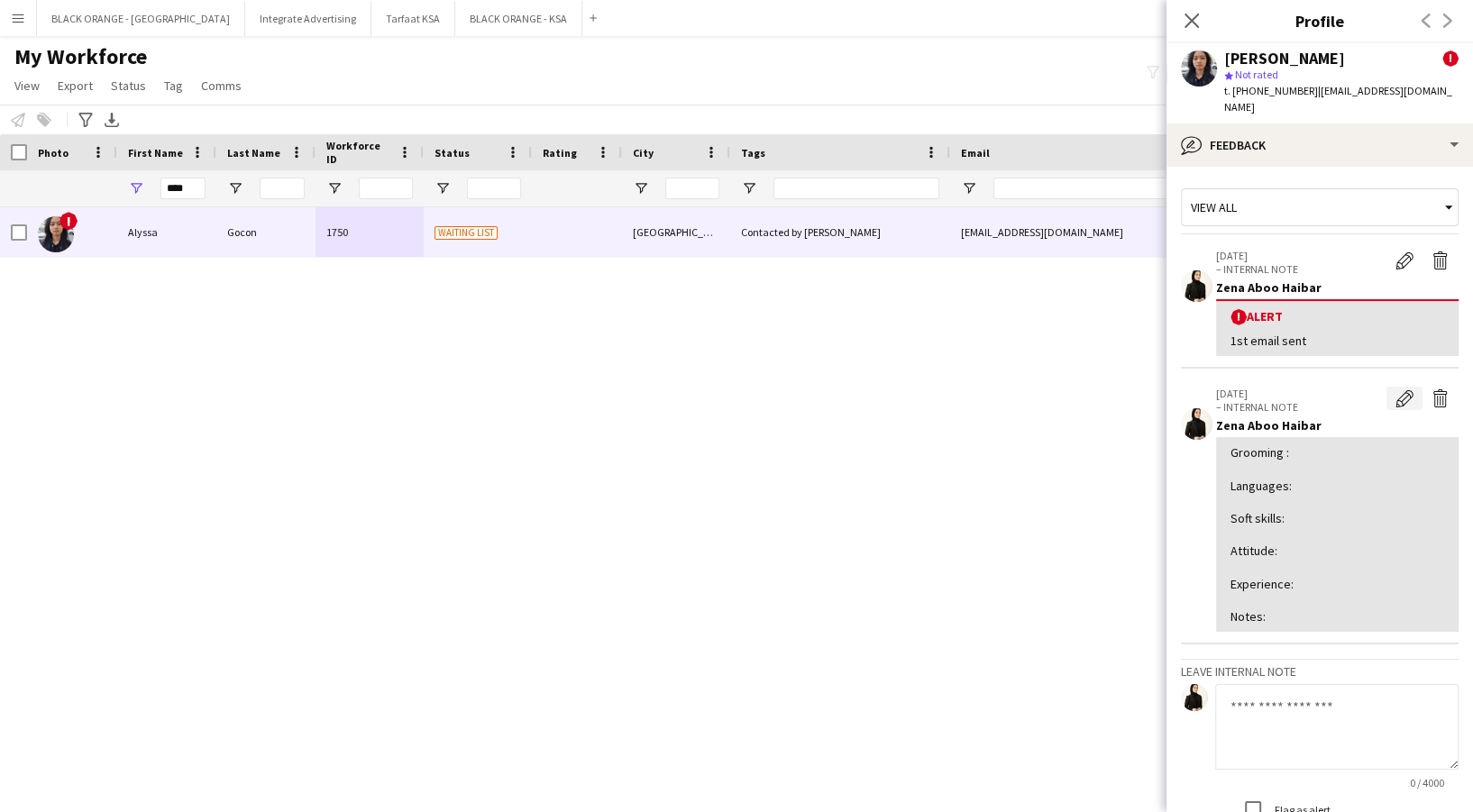
click at [1395, 390] on app-icon "Edit internal note" at bounding box center [1405, 399] width 18 height 18
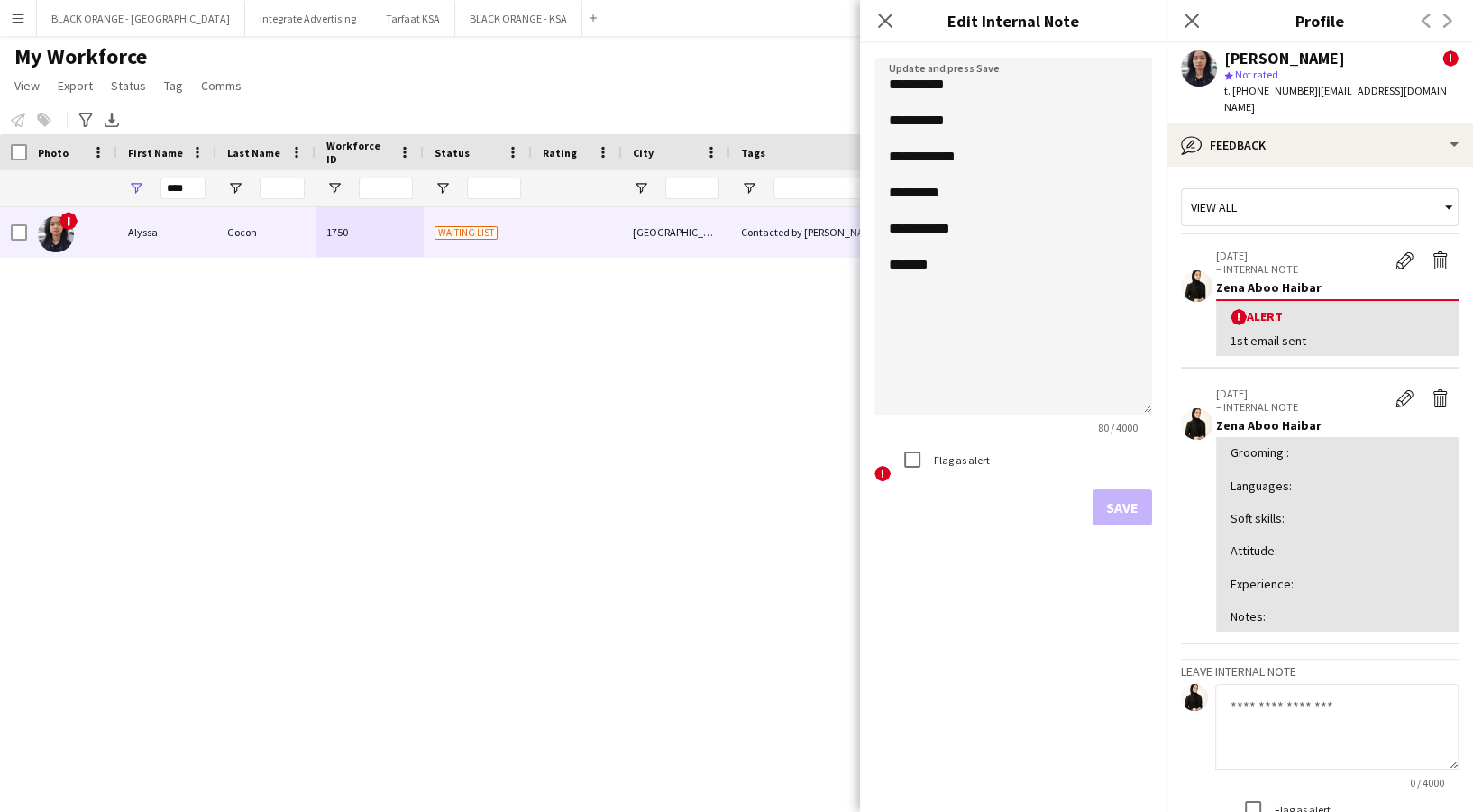
drag, startPoint x: 1141, startPoint y: 150, endPoint x: 1108, endPoint y: 444, distance: 295.8
click at [1132, 414] on textarea "**********" at bounding box center [1013, 235] width 277 height 357
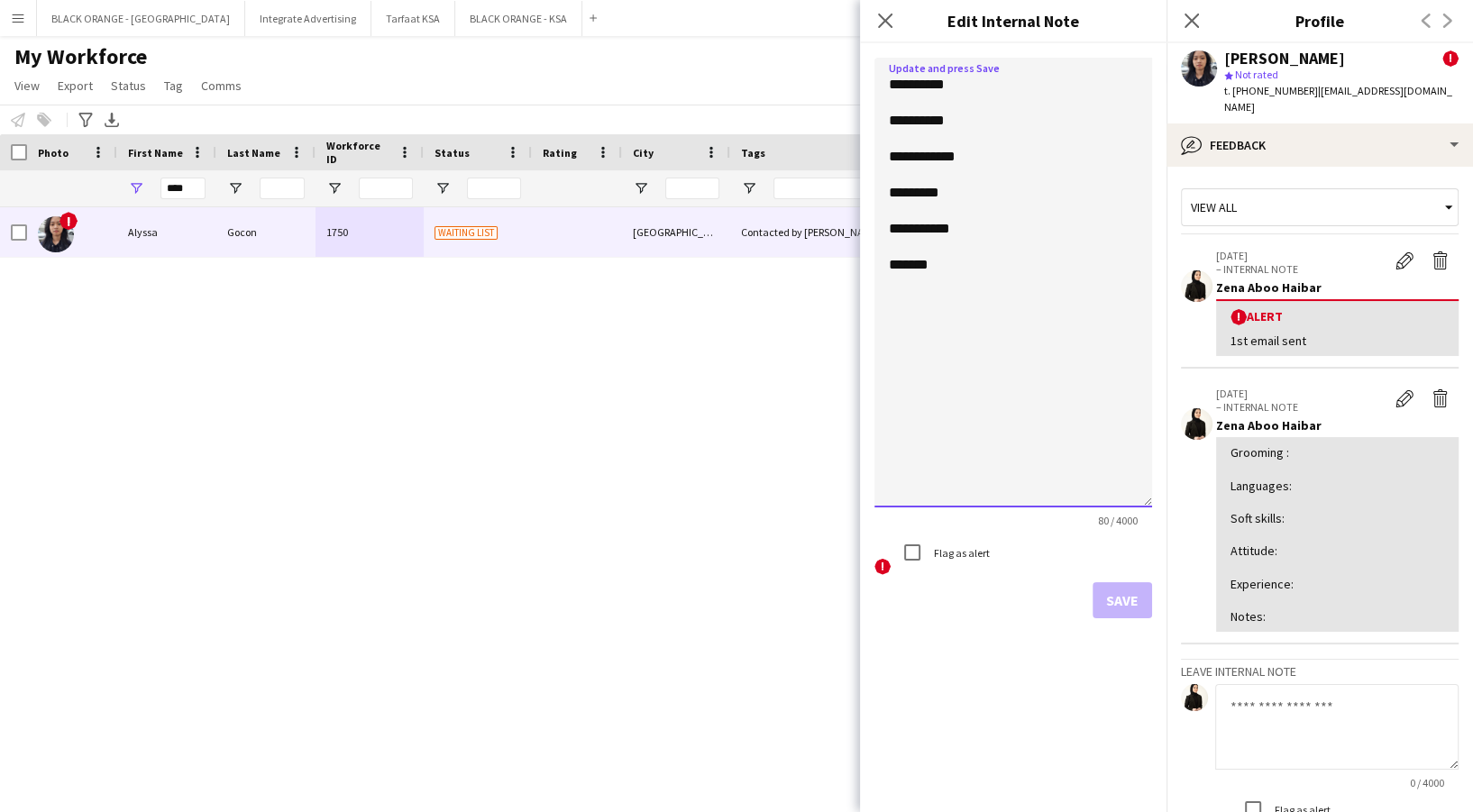
click at [999, 231] on textarea "**********" at bounding box center [1013, 282] width 277 height 450
type textarea "**********"
click at [1388, 538] on div "Grooming : Languages: Soft skills: Attitude: Experience: Notes:" at bounding box center [1337, 535] width 214 height 181
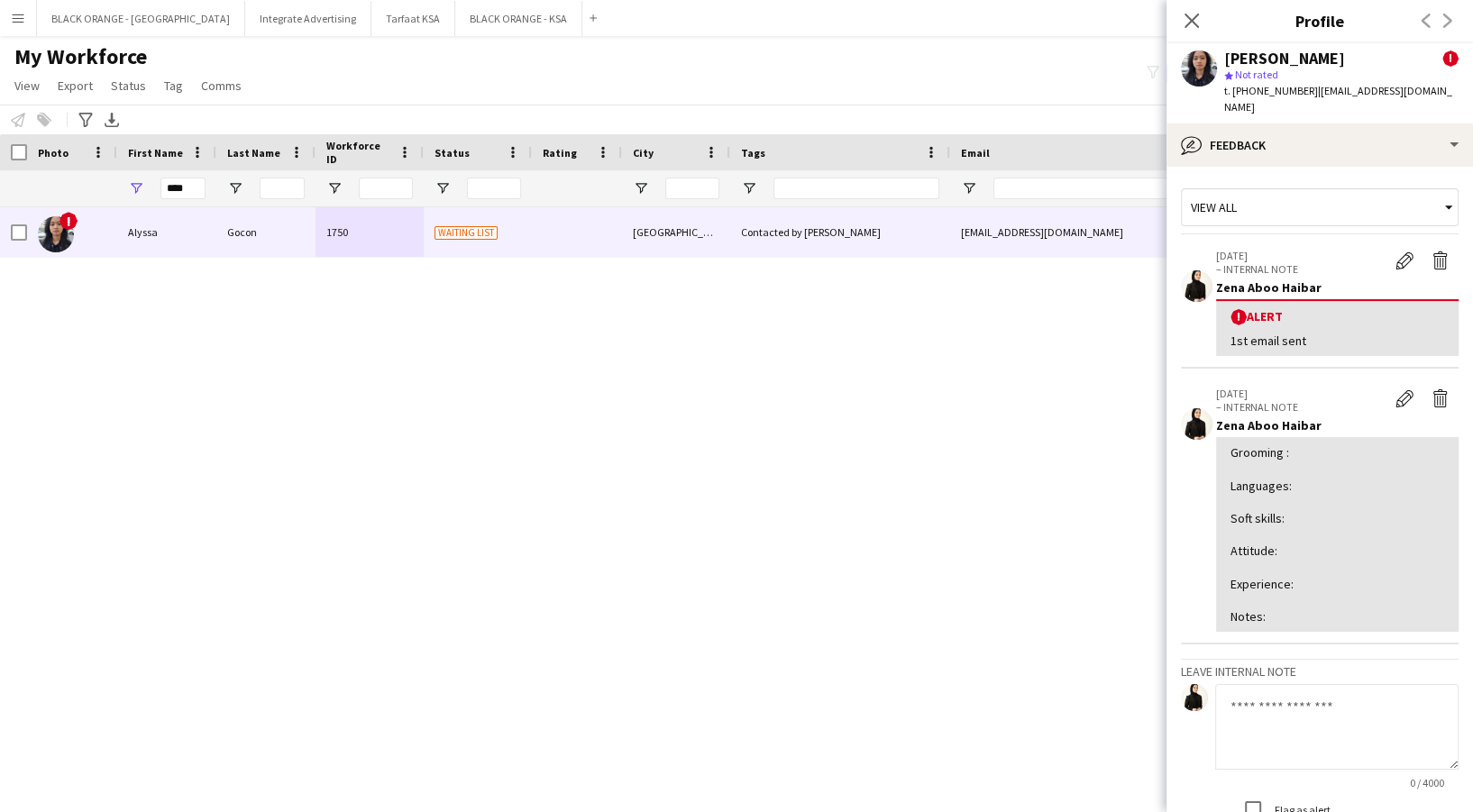
click at [1395, 390] on app-icon "Edit internal note" at bounding box center [1405, 399] width 18 height 18
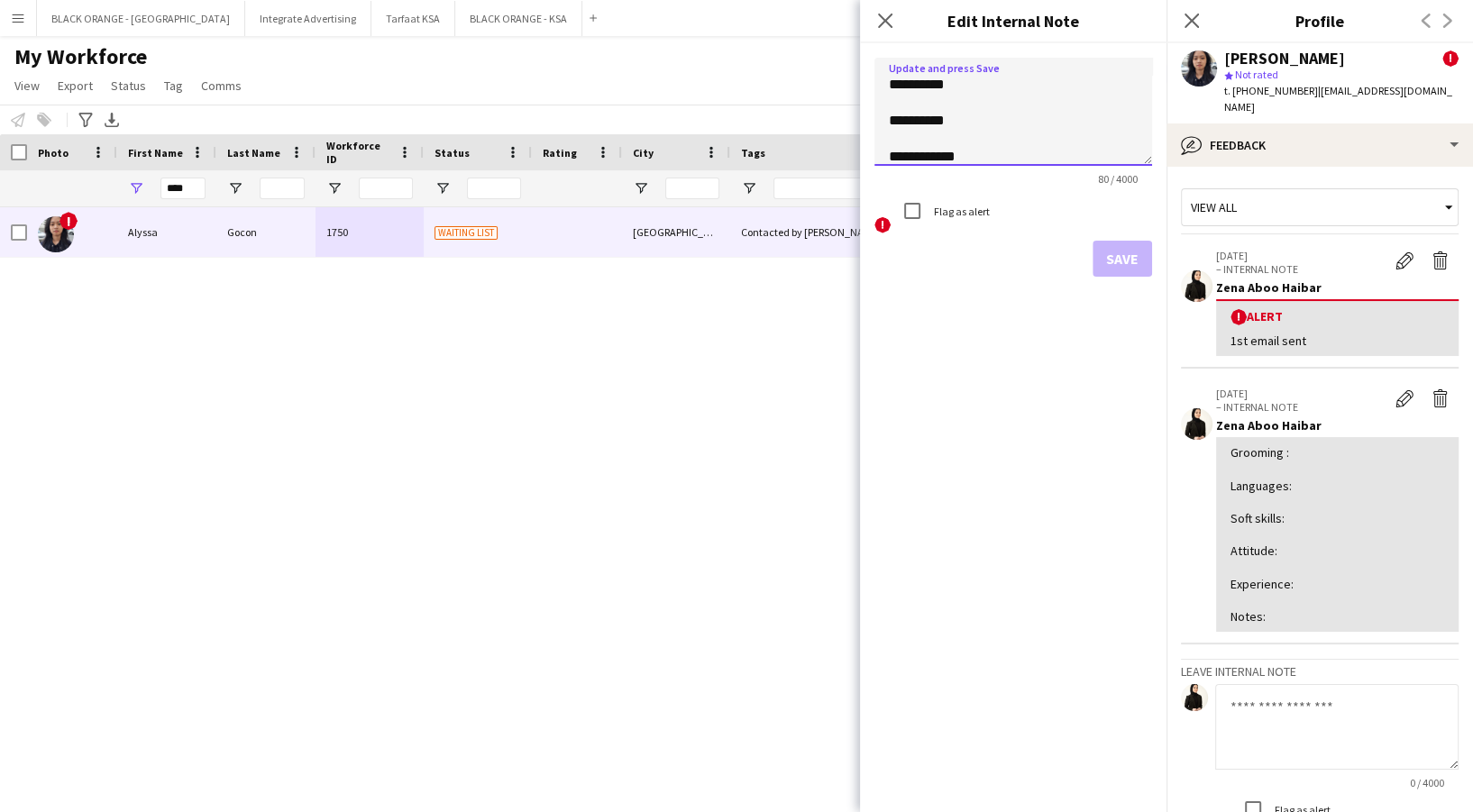
click at [1132, 148] on textarea "**********" at bounding box center [1013, 111] width 277 height 109
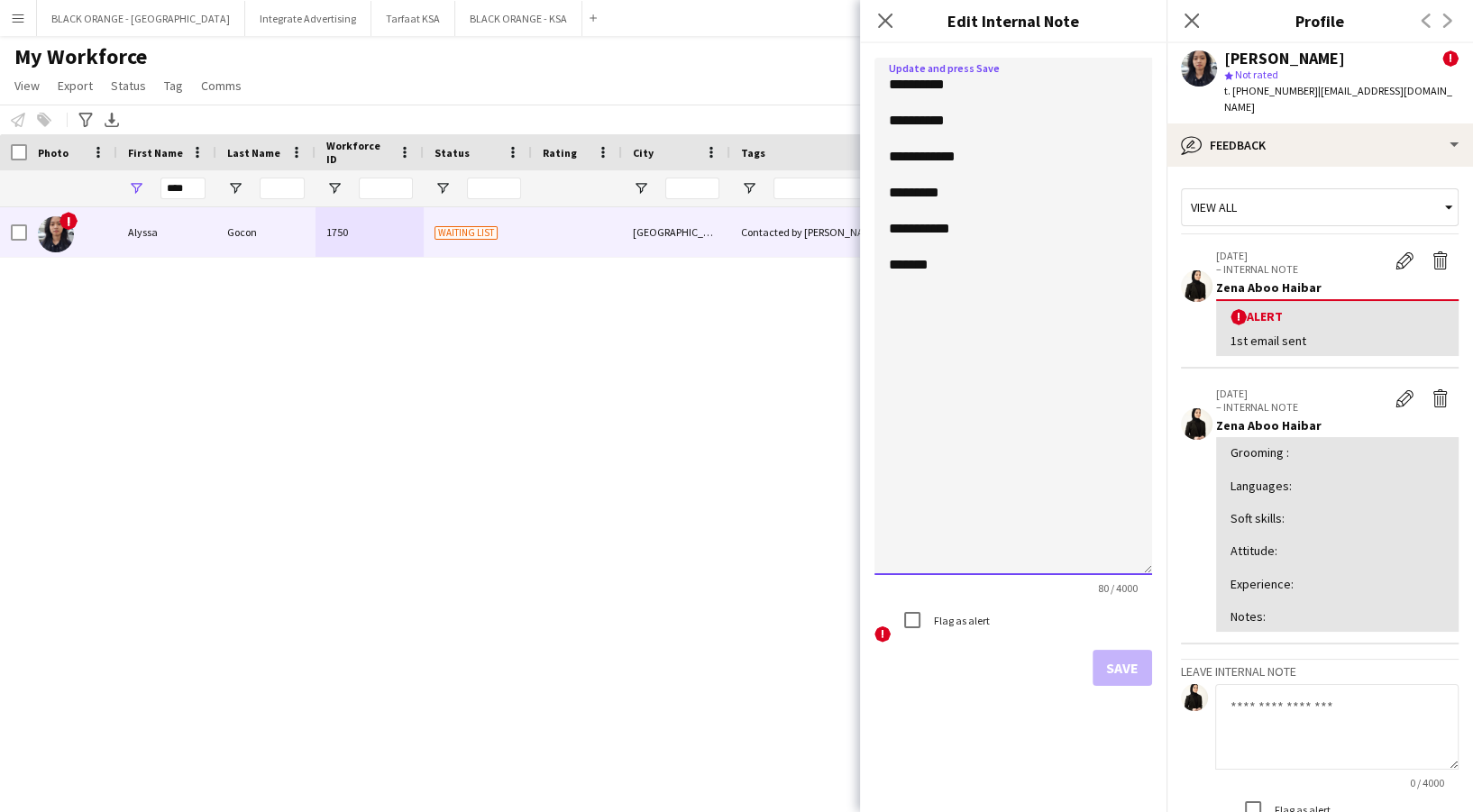
drag, startPoint x: 1149, startPoint y: 156, endPoint x: 1186, endPoint y: 537, distance: 382.8
click at [1194, 563] on body "Menu Boards Boards Boards All jobs Status Workforce Workforce My Workforce Recr…" at bounding box center [736, 406] width 1473 height 812
click at [981, 241] on textarea "**********" at bounding box center [1013, 315] width 277 height 515
drag, startPoint x: 1411, startPoint y: 84, endPoint x: 1384, endPoint y: 94, distance: 28.8
click at [1410, 84] on span "| alyssagocon05@gmail.com" at bounding box center [1338, 99] width 228 height 30
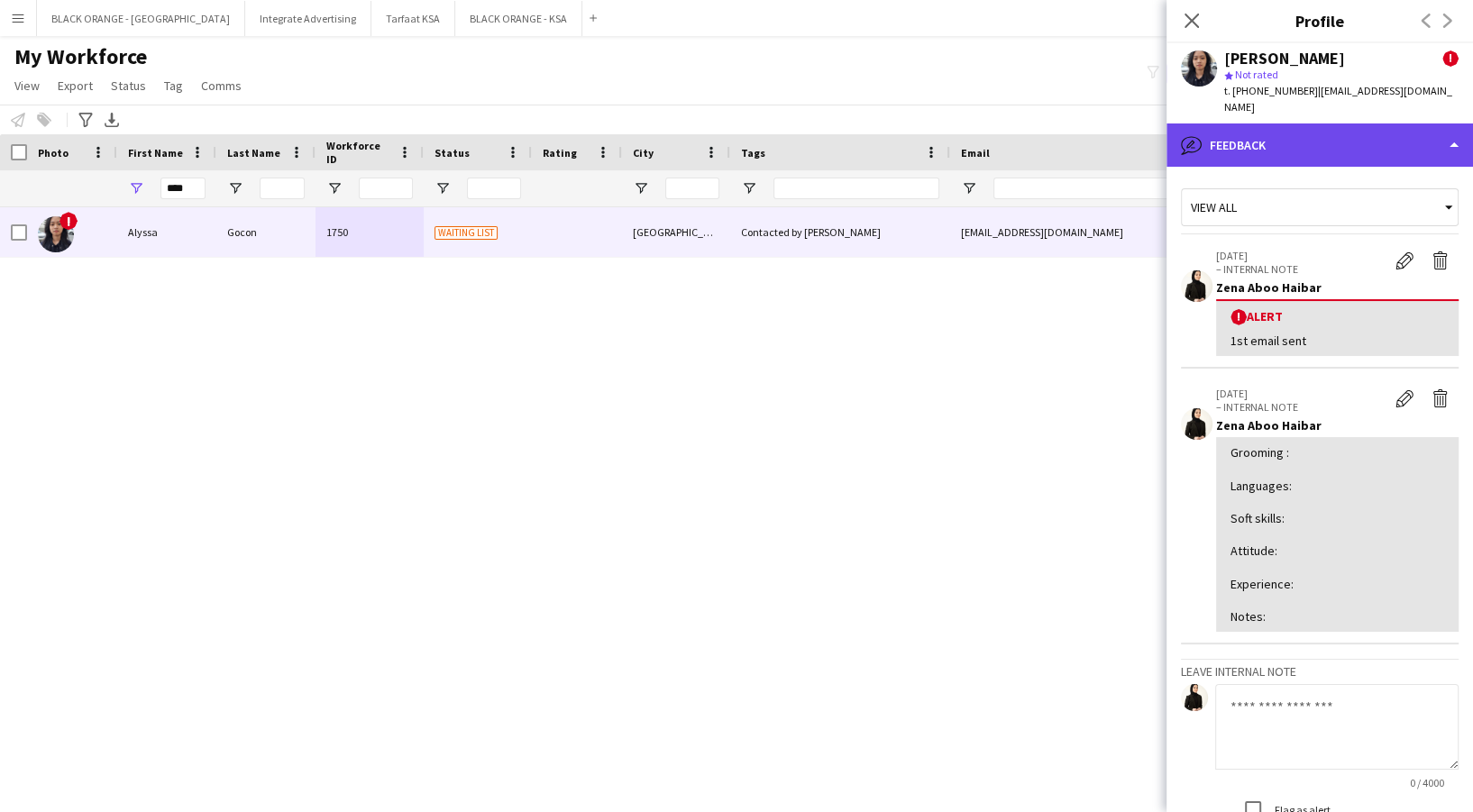
click at [1296, 123] on div "bubble-pencil Feedback" at bounding box center [1320, 144] width 307 height 43
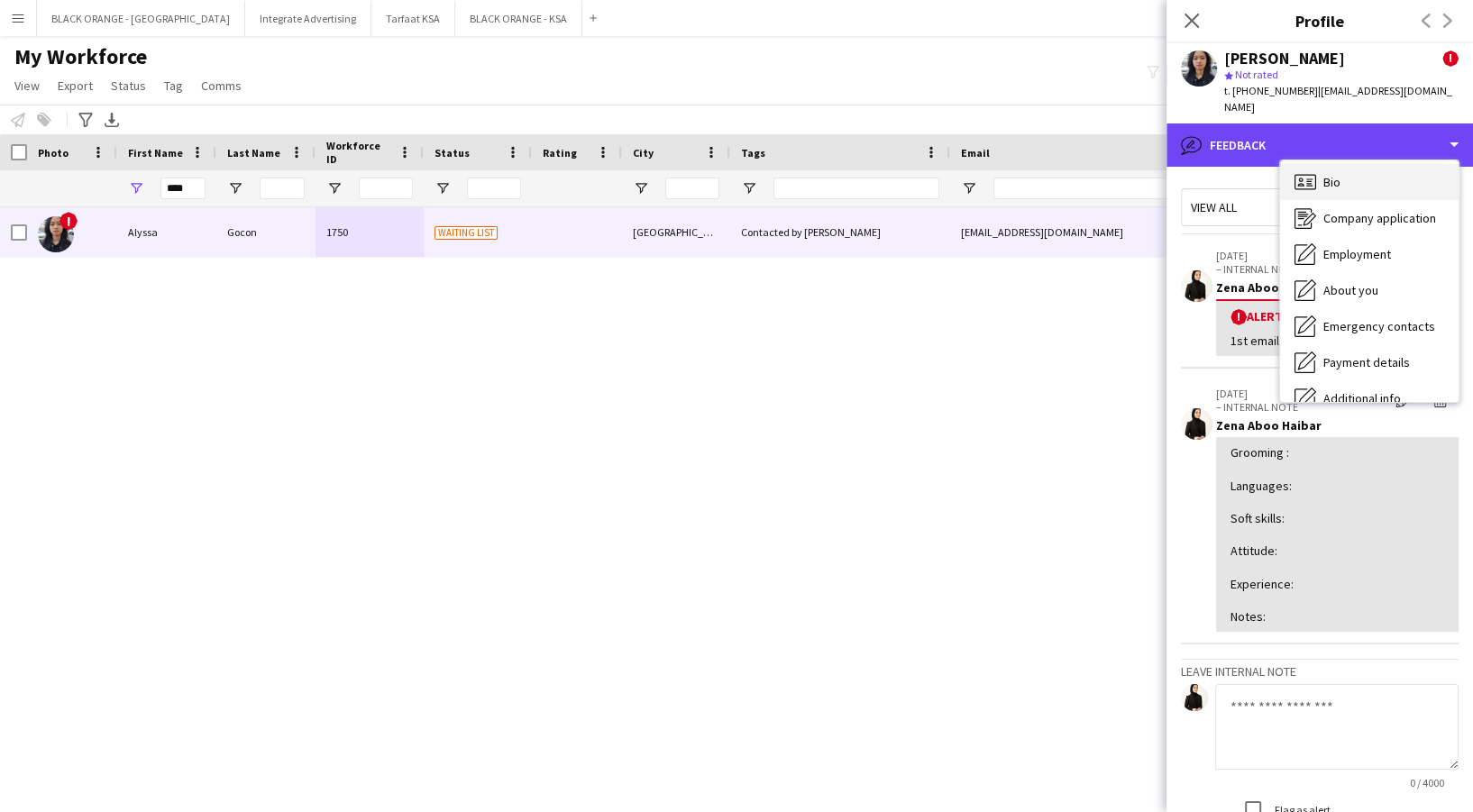
scroll to position [0, 0]
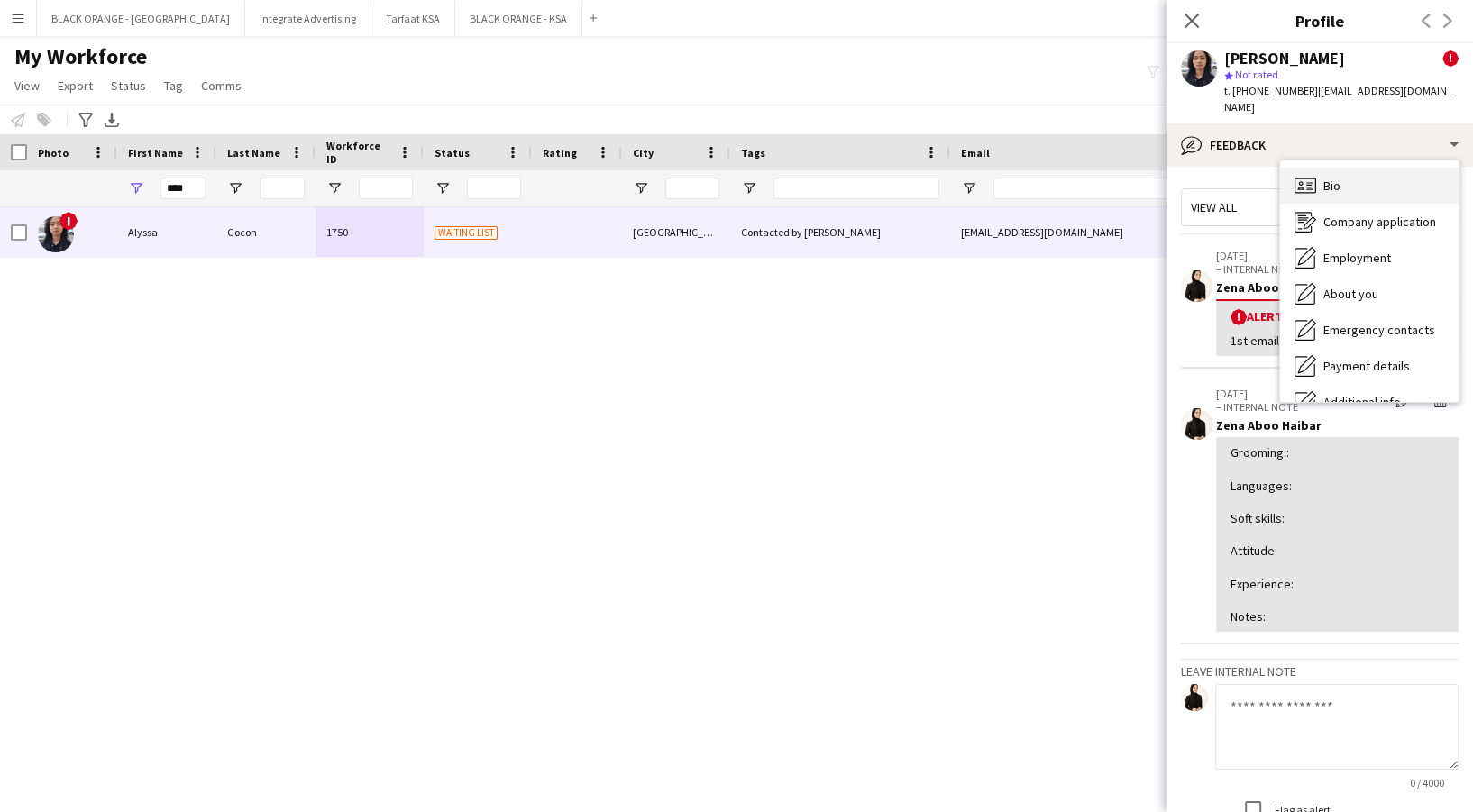
click at [1338, 178] on span "Bio" at bounding box center [1332, 186] width 17 height 16
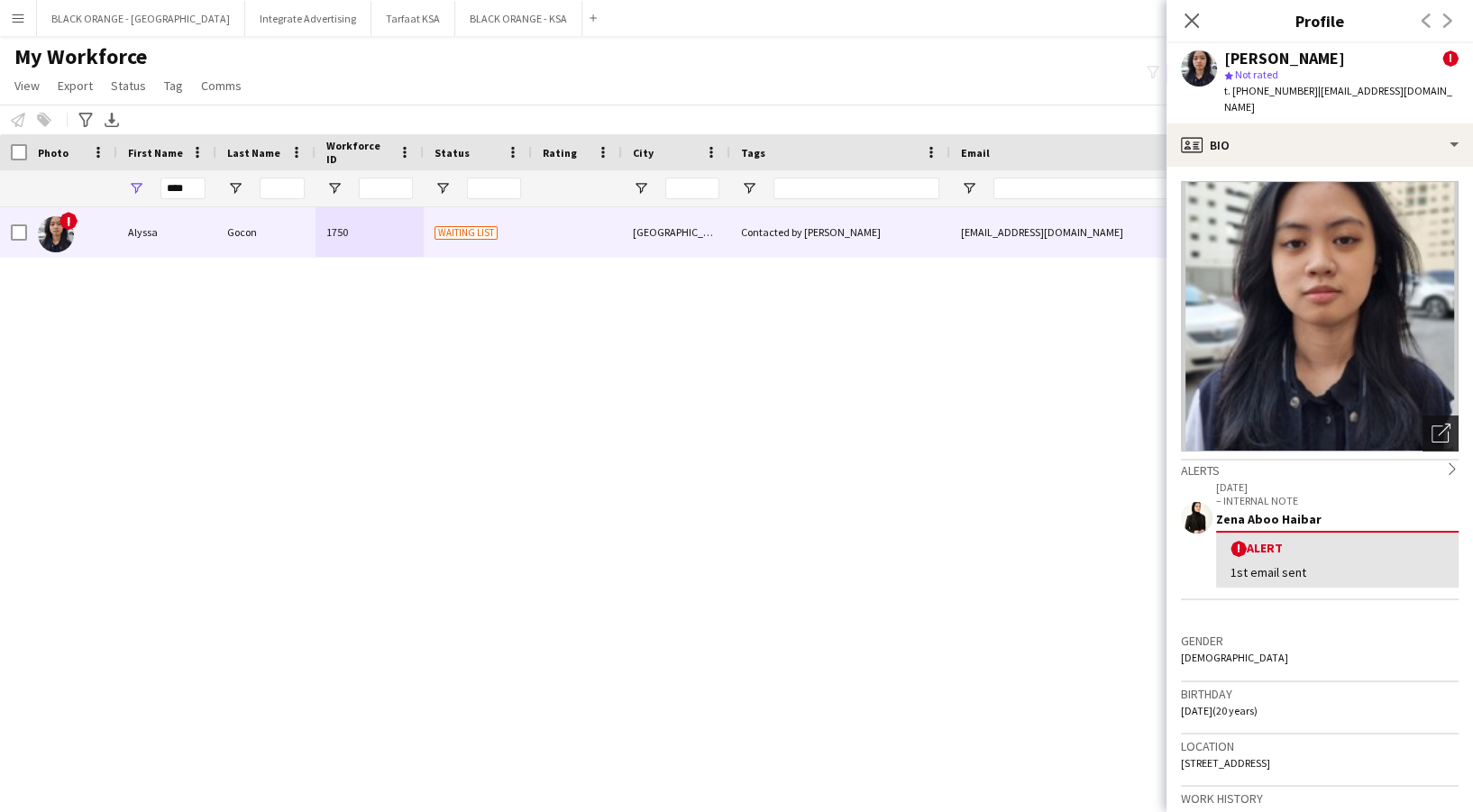
click at [1432, 425] on icon at bounding box center [1440, 433] width 17 height 17
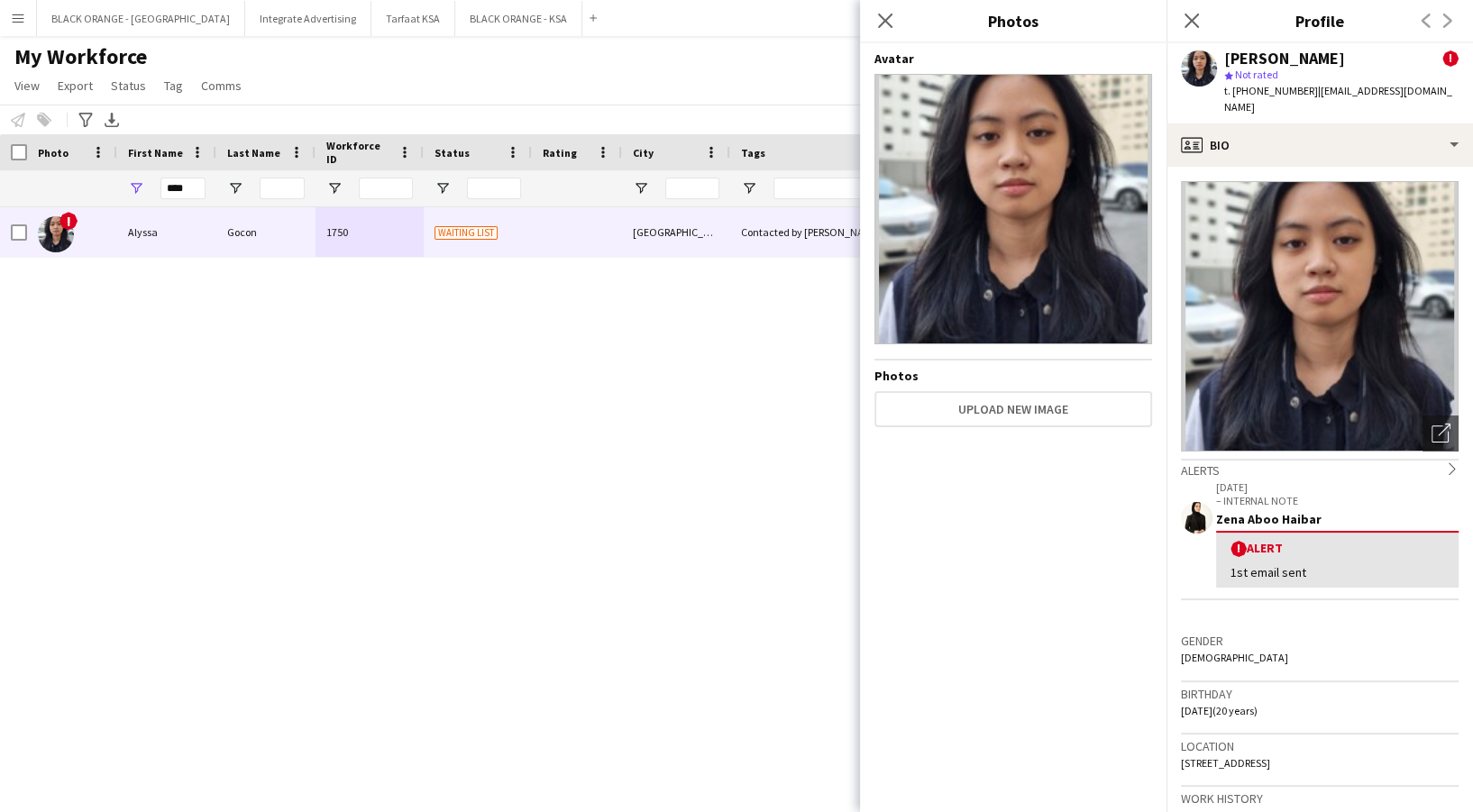
drag, startPoint x: 1425, startPoint y: 419, endPoint x: 1399, endPoint y: 423, distance: 26.3
click at [1432, 423] on icon "Open photos pop-in" at bounding box center [1441, 432] width 19 height 19
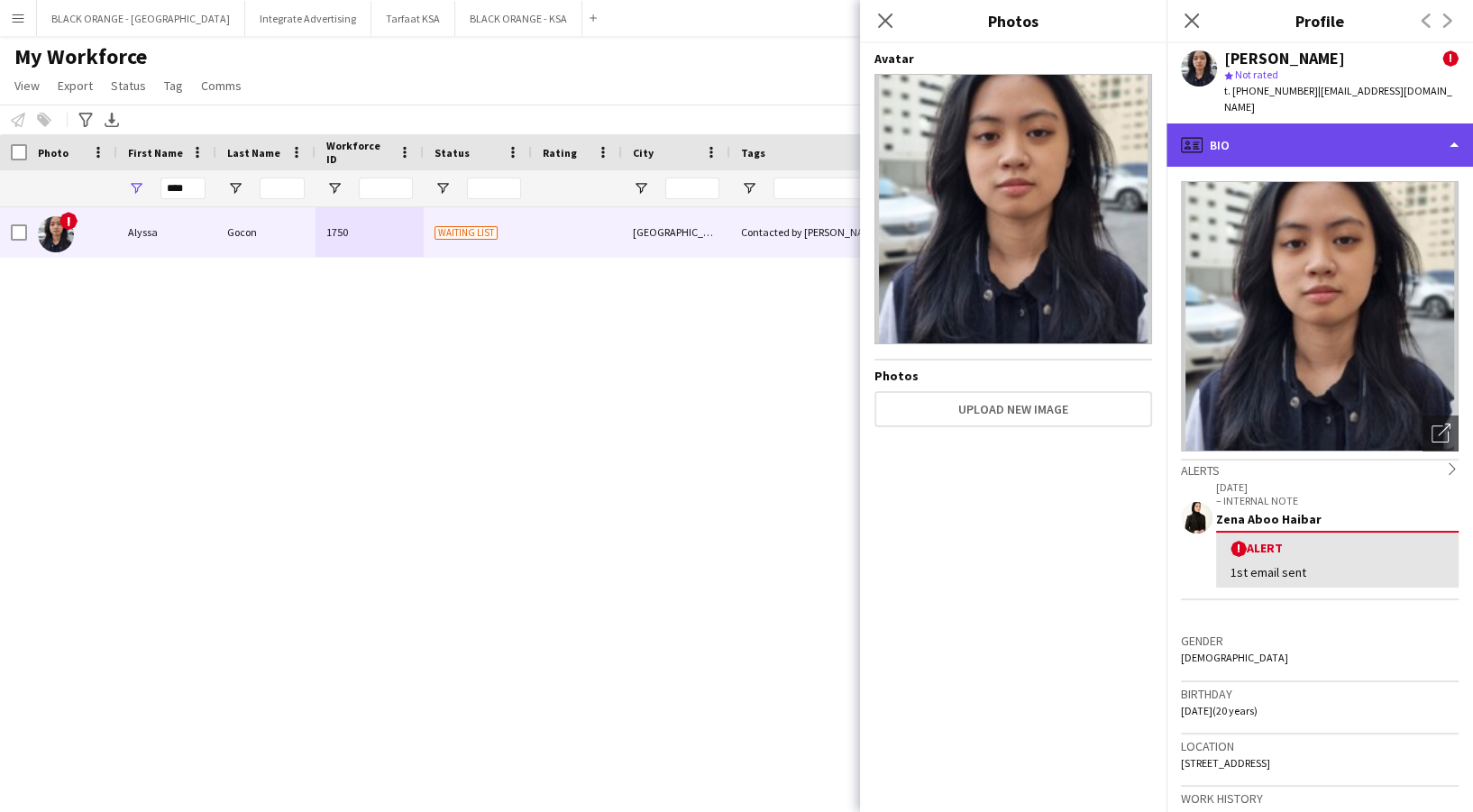
click at [1345, 123] on div "profile Bio" at bounding box center [1320, 144] width 307 height 43
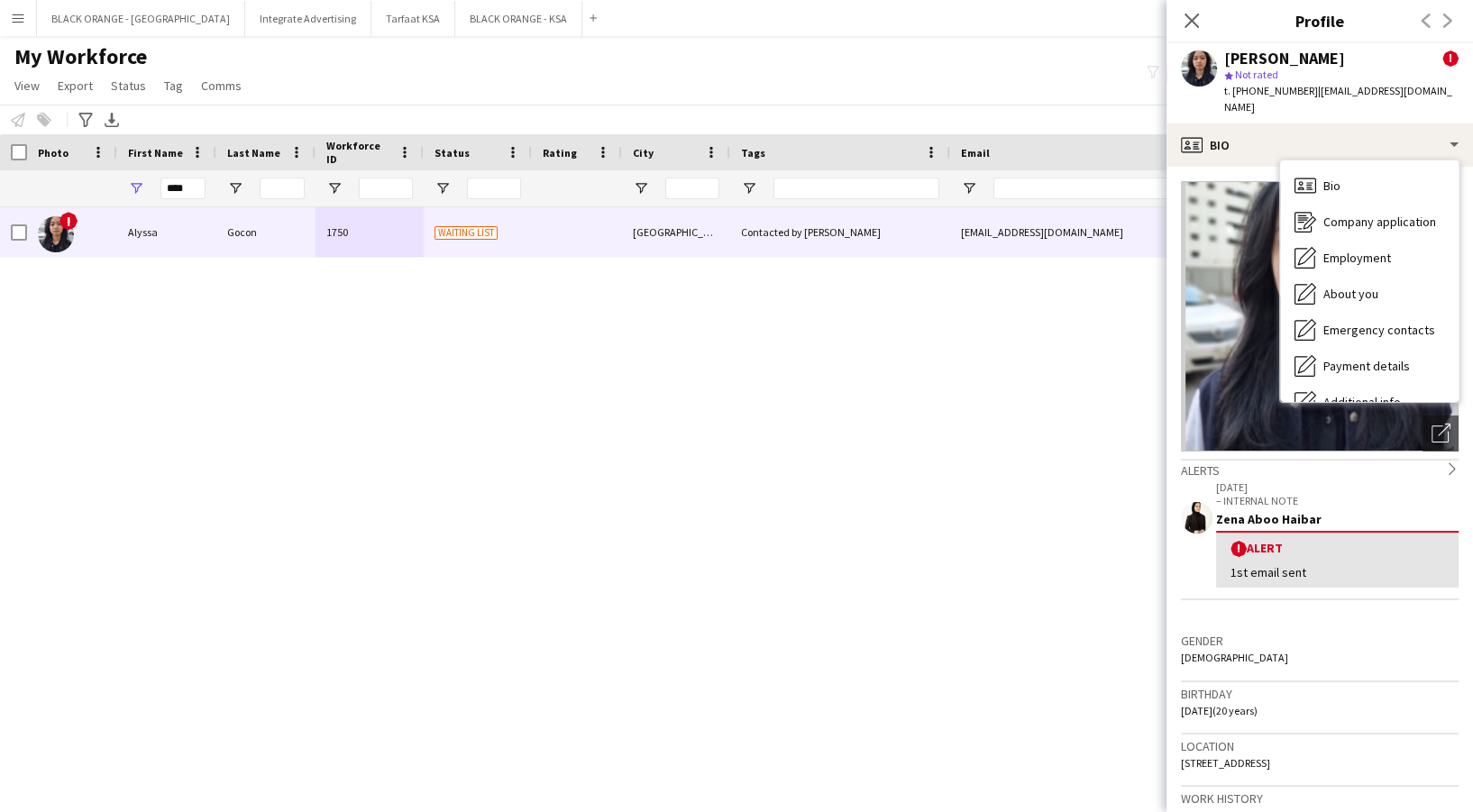
drag, startPoint x: 1391, startPoint y: 422, endPoint x: 1387, endPoint y: 412, distance: 10.8
click at [1391, 422] on img at bounding box center [1320, 317] width 277 height 270
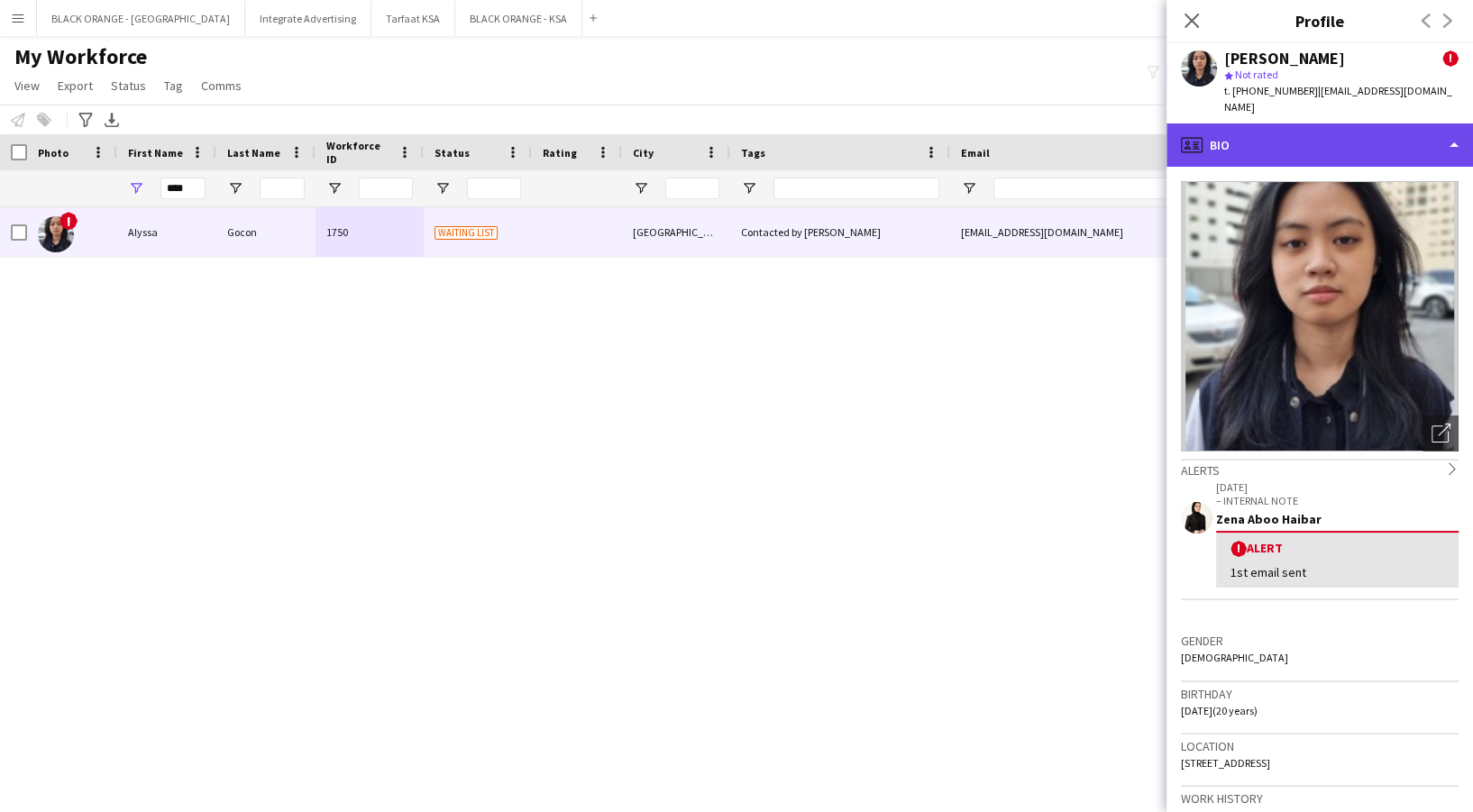
click at [1336, 123] on div "profile Bio" at bounding box center [1320, 144] width 307 height 43
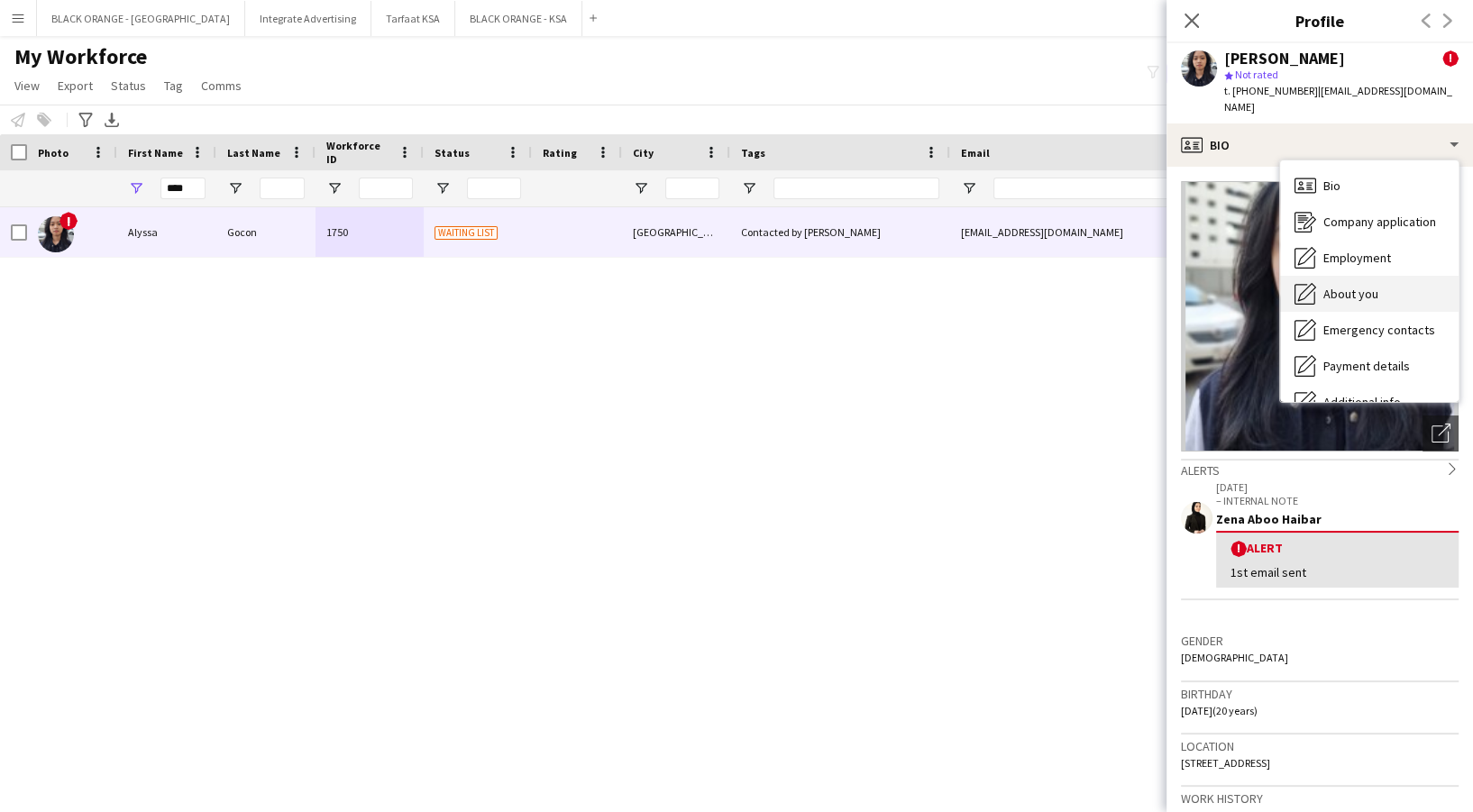
click at [1392, 276] on div "About you About you" at bounding box center [1370, 294] width 179 height 36
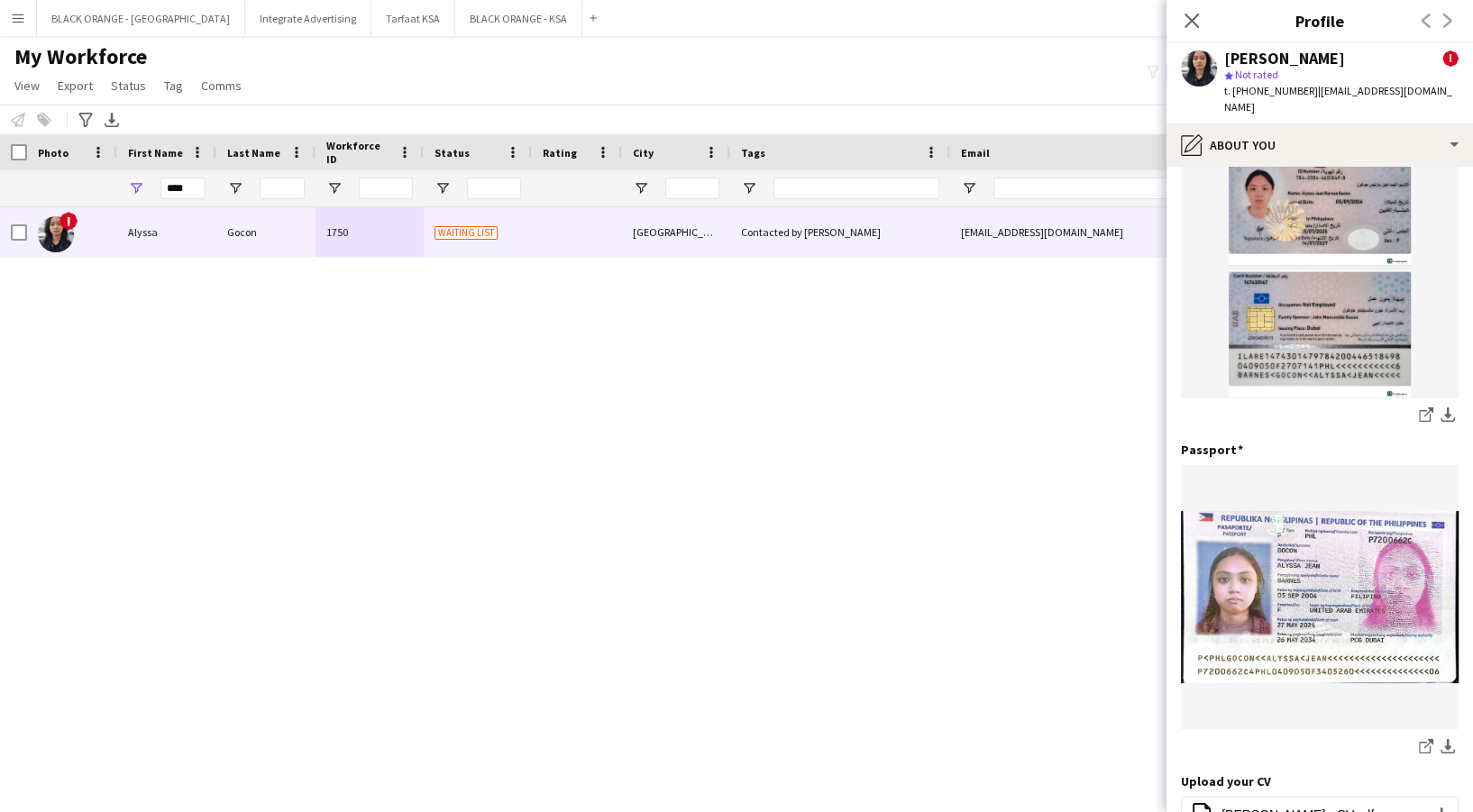
scroll to position [360, 0]
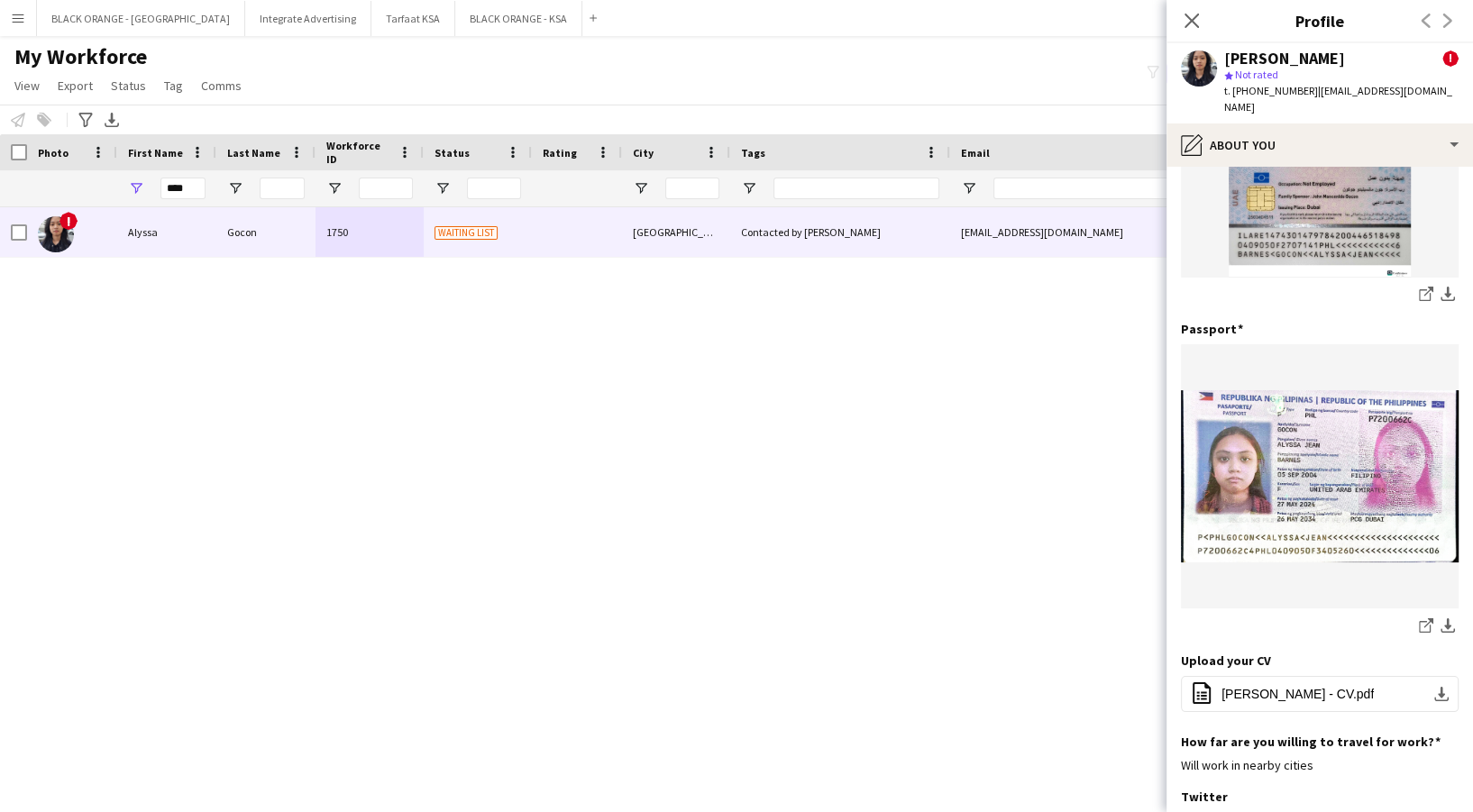
click at [1360, 295] on div "share-external-link-1 download-bottom" at bounding box center [1320, 296] width 277 height 23
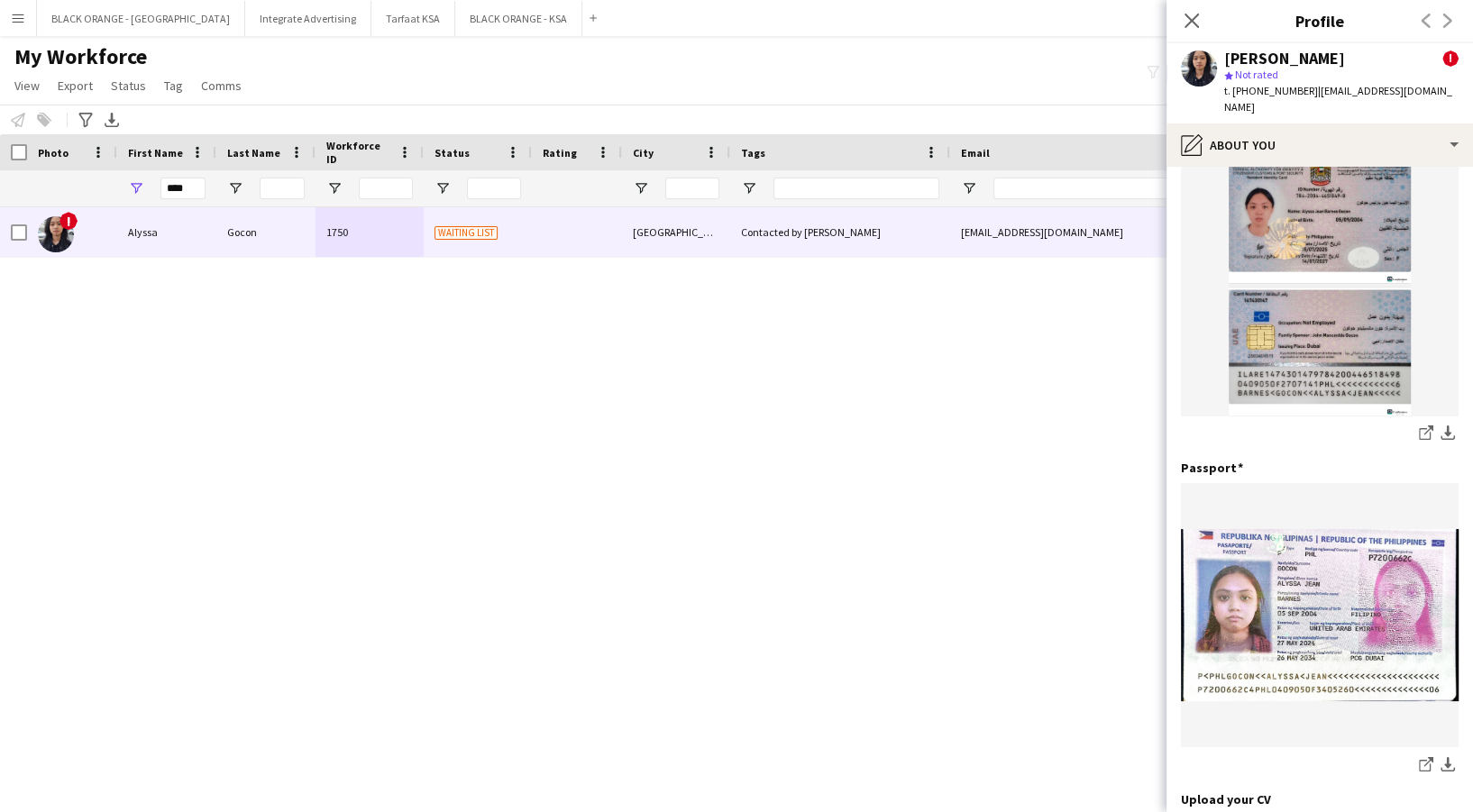
scroll to position [0, 0]
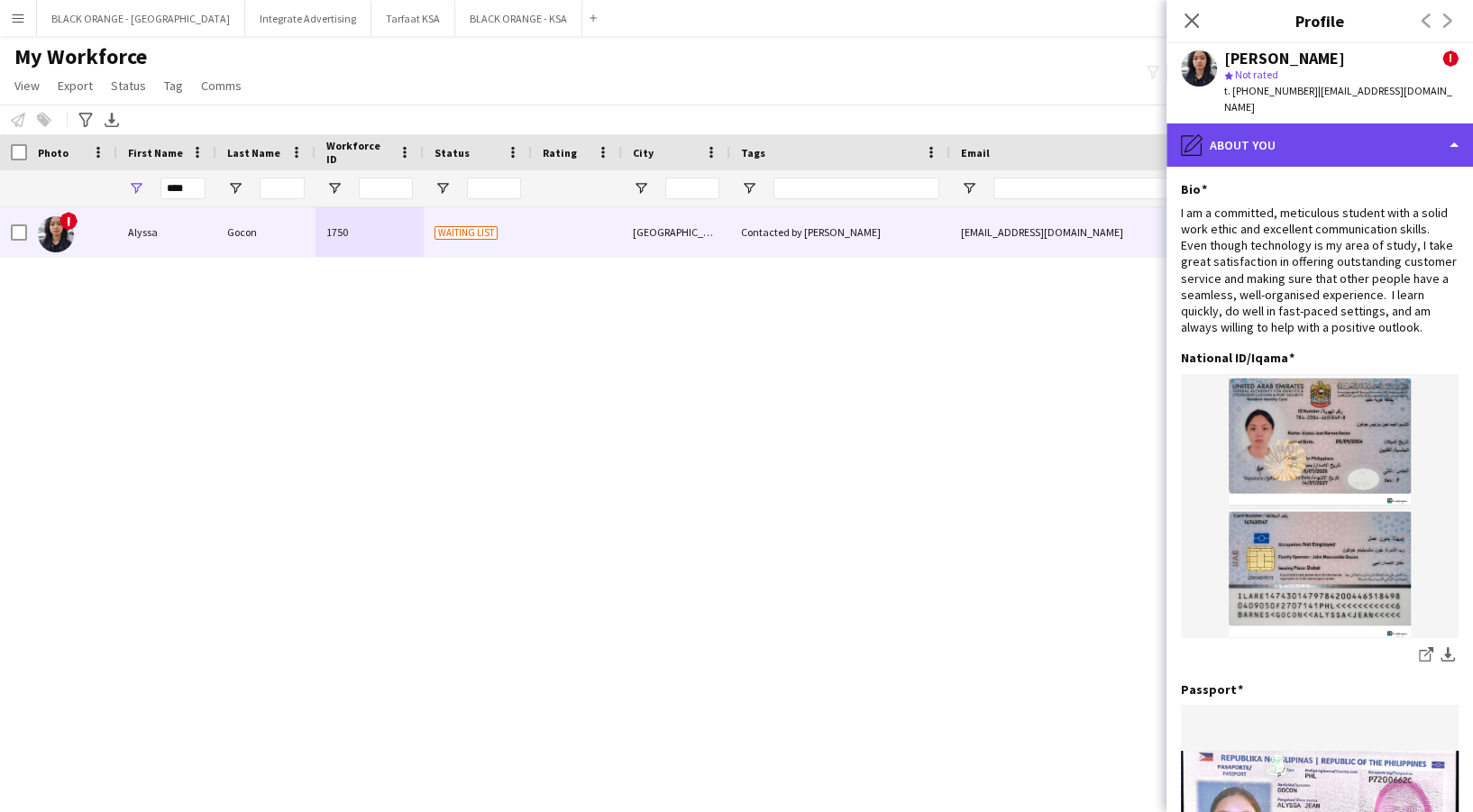
click at [1277, 123] on div "pencil4 About you" at bounding box center [1320, 144] width 307 height 43
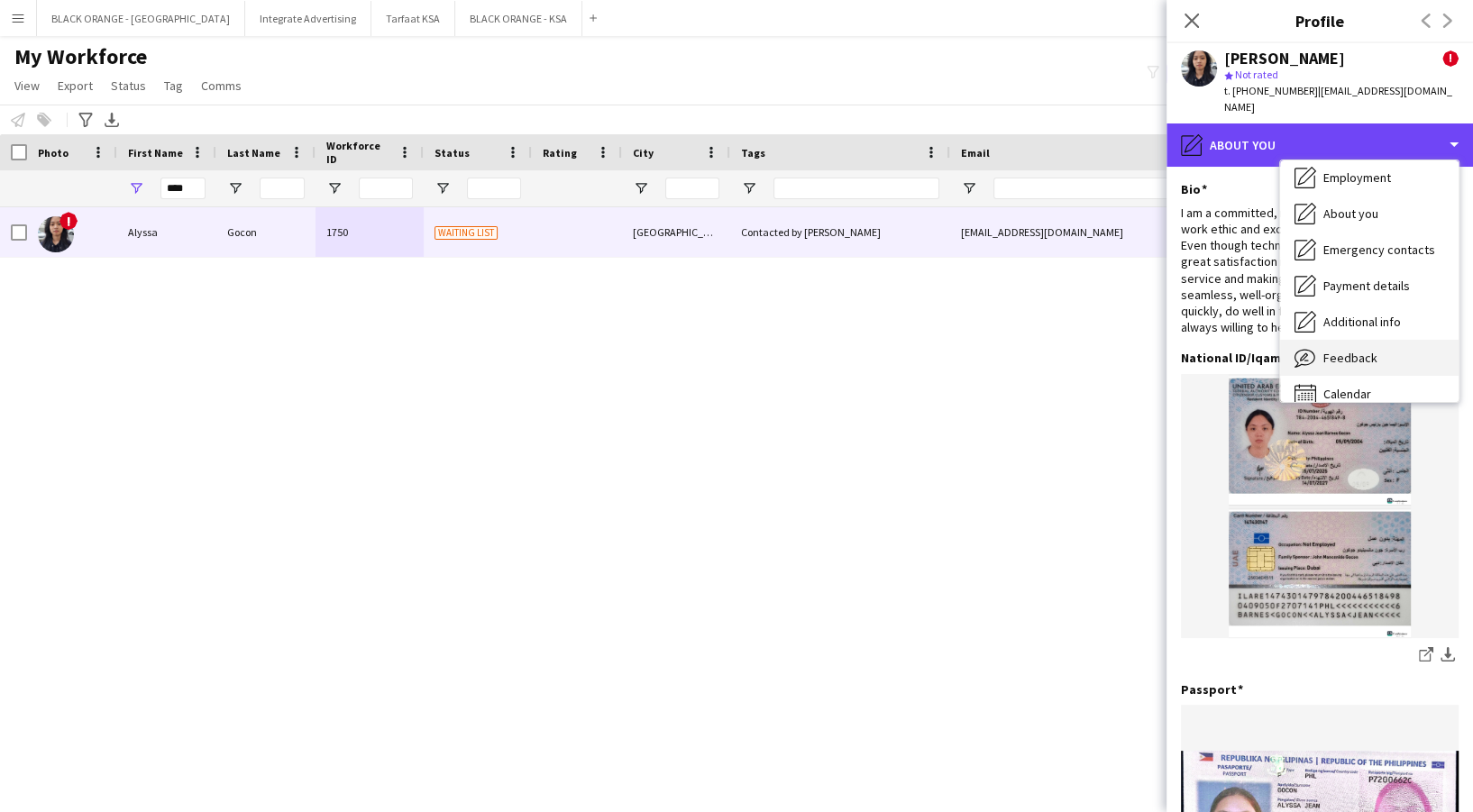
scroll to position [97, 0]
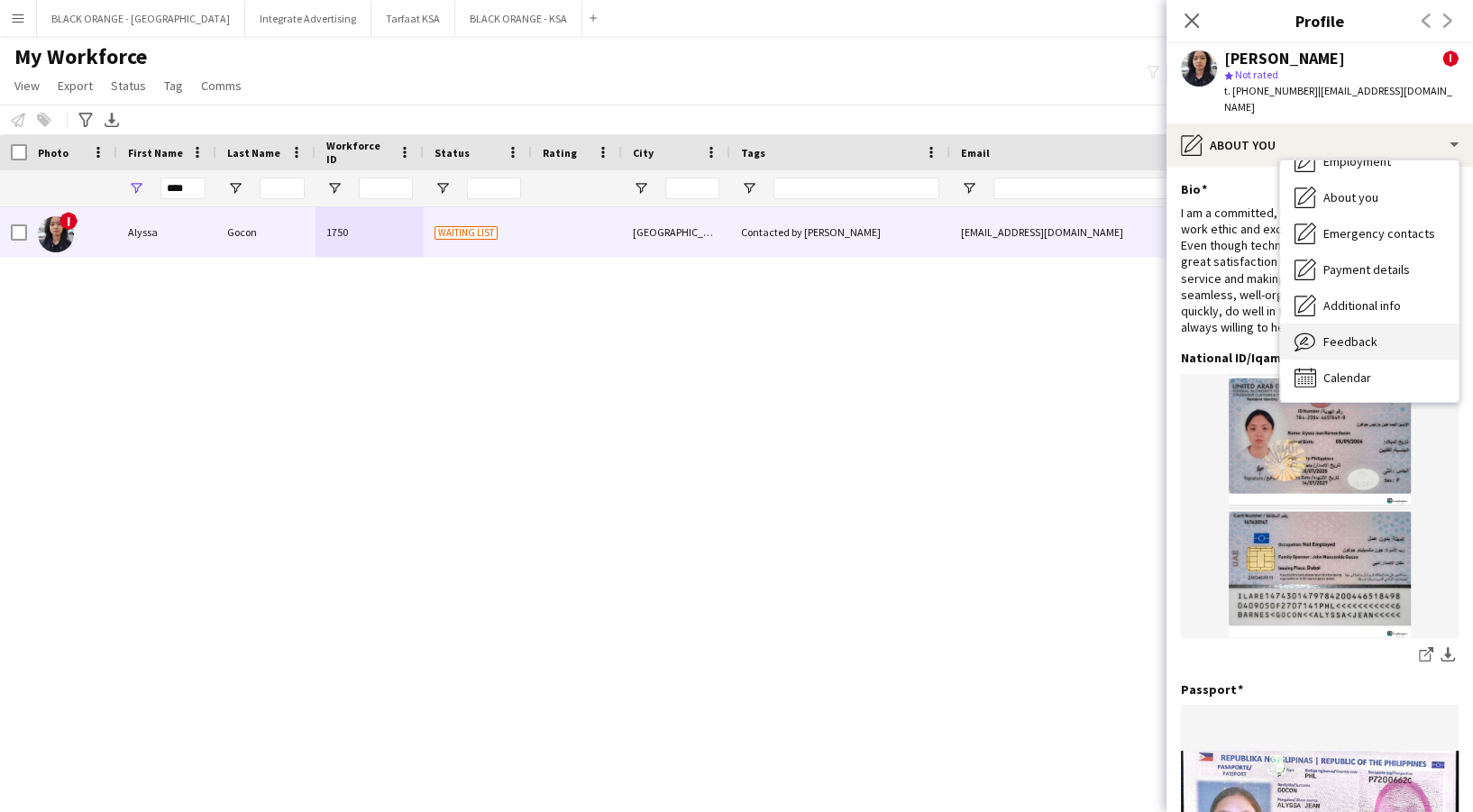
click at [1352, 333] on span "Feedback" at bounding box center [1350, 341] width 54 height 16
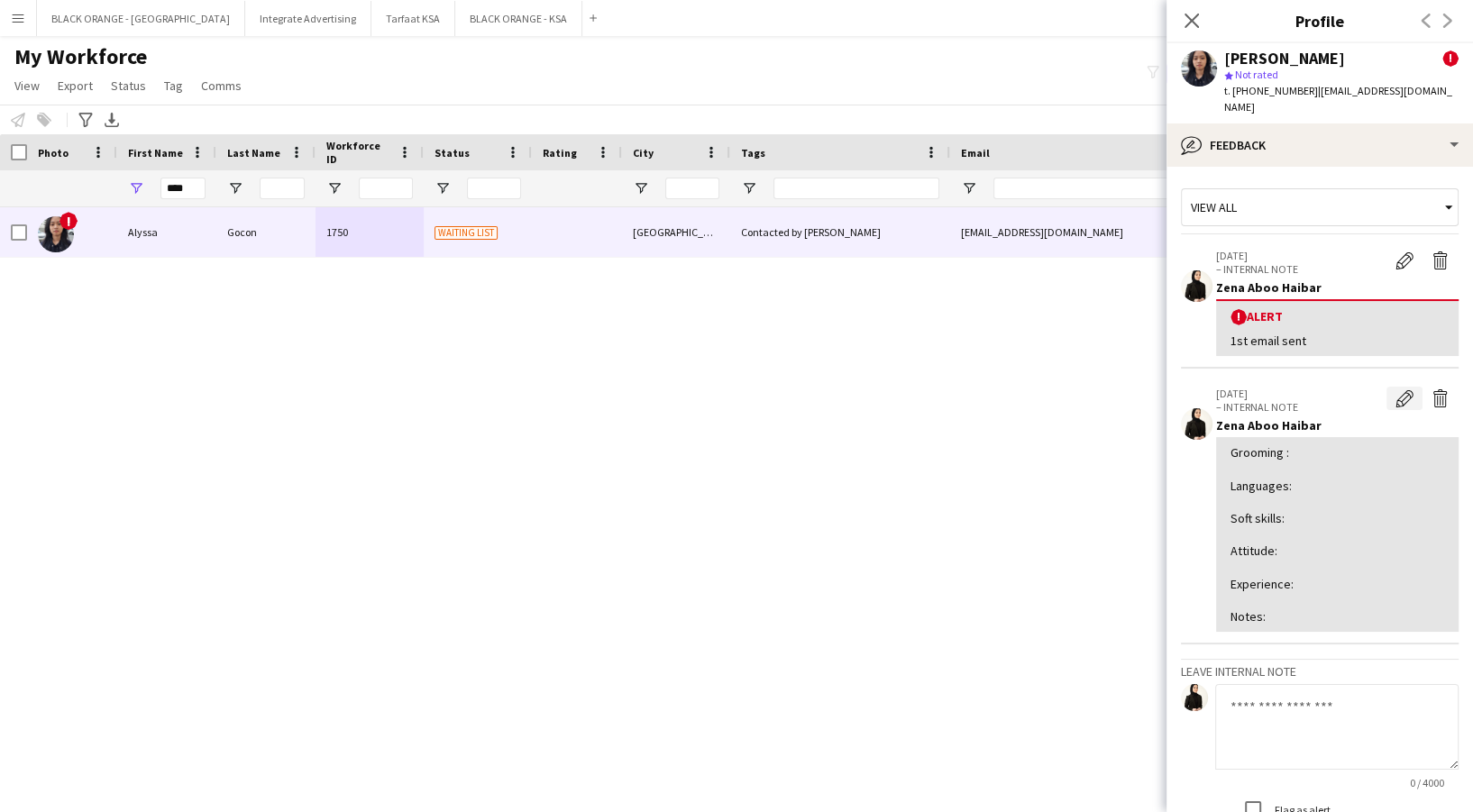
click at [1395, 390] on app-icon "Edit internal note" at bounding box center [1405, 399] width 18 height 18
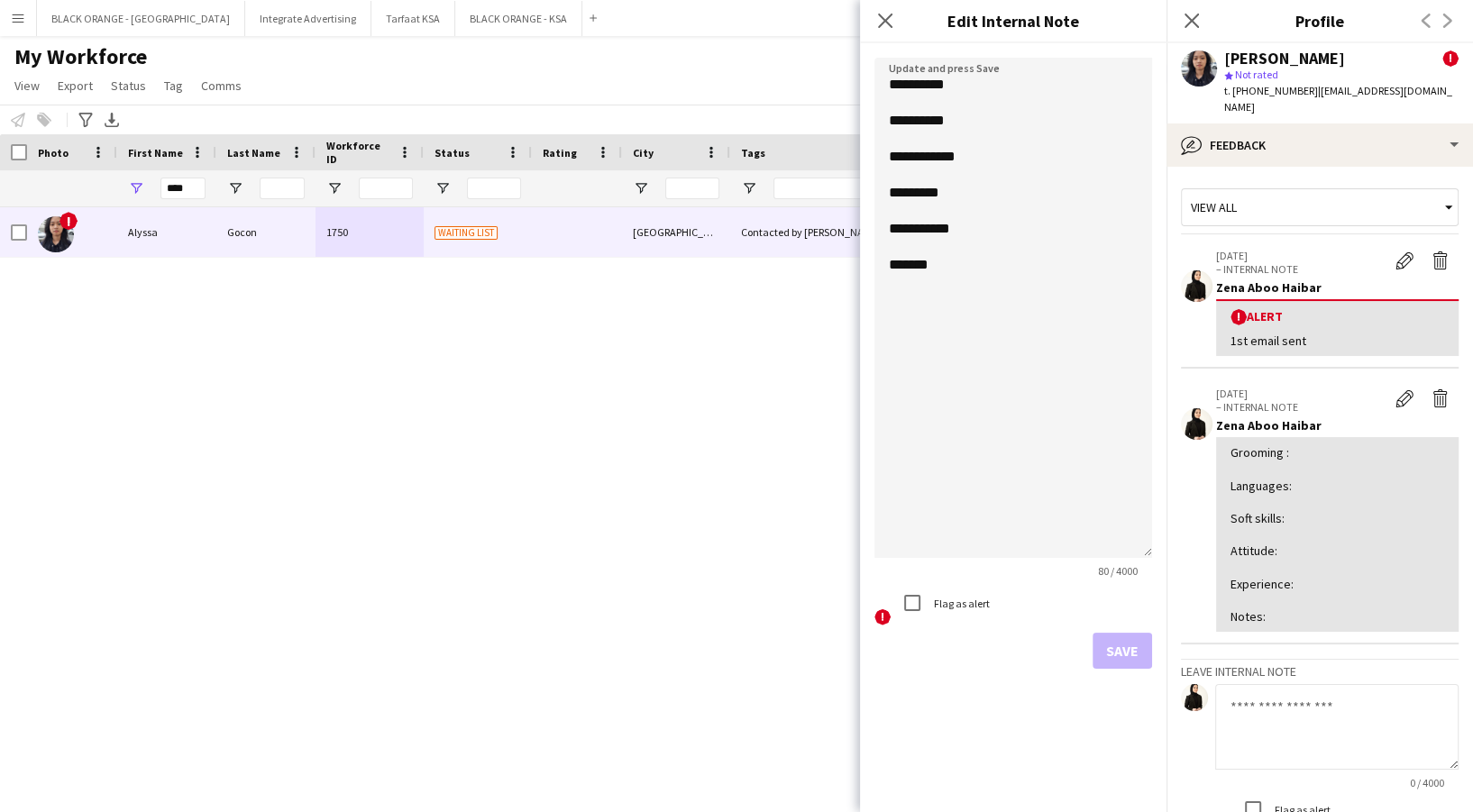
drag, startPoint x: 1136, startPoint y: 152, endPoint x: 1232, endPoint y: 651, distance: 508.2
click at [1265, 701] on body "Menu Boards Boards Boards All jobs Status Workforce Workforce My Workforce Recr…" at bounding box center [736, 406] width 1473 height 812
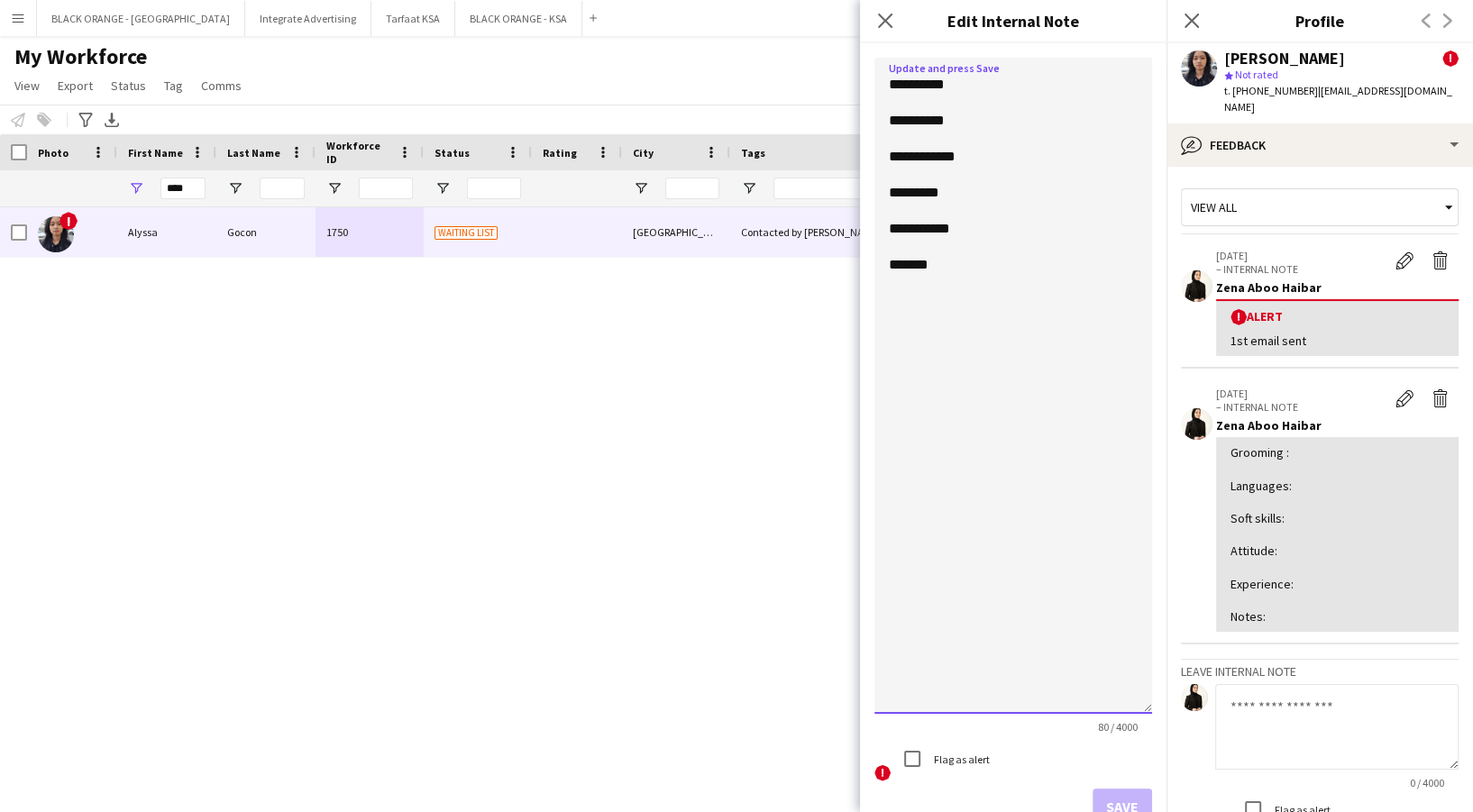
click at [999, 232] on textarea "**********" at bounding box center [1013, 385] width 277 height 656
click at [1003, 242] on textarea "**********" at bounding box center [1013, 385] width 277 height 656
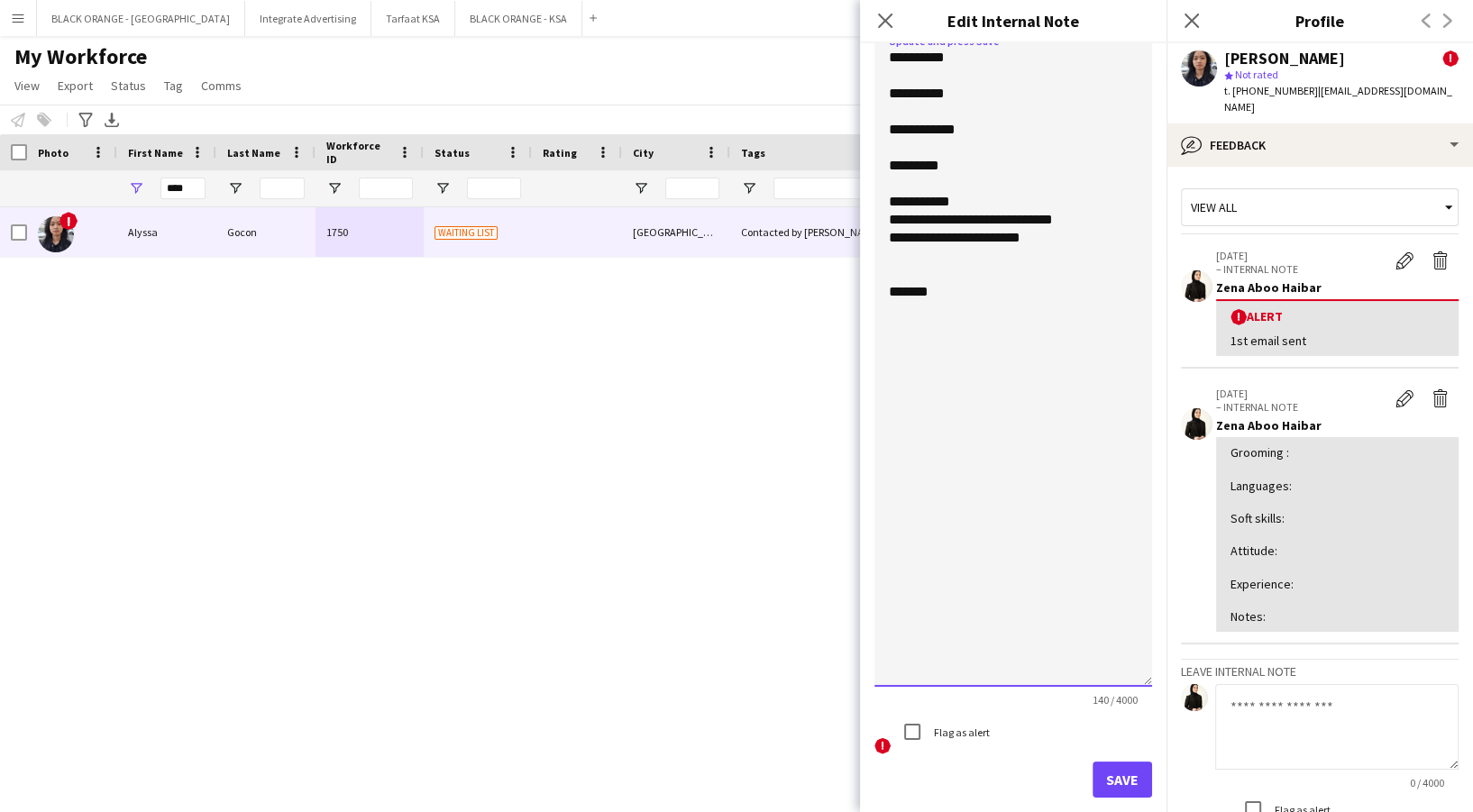
type textarea "**********"
click at [1107, 777] on button "Save" at bounding box center [1122, 780] width 59 height 36
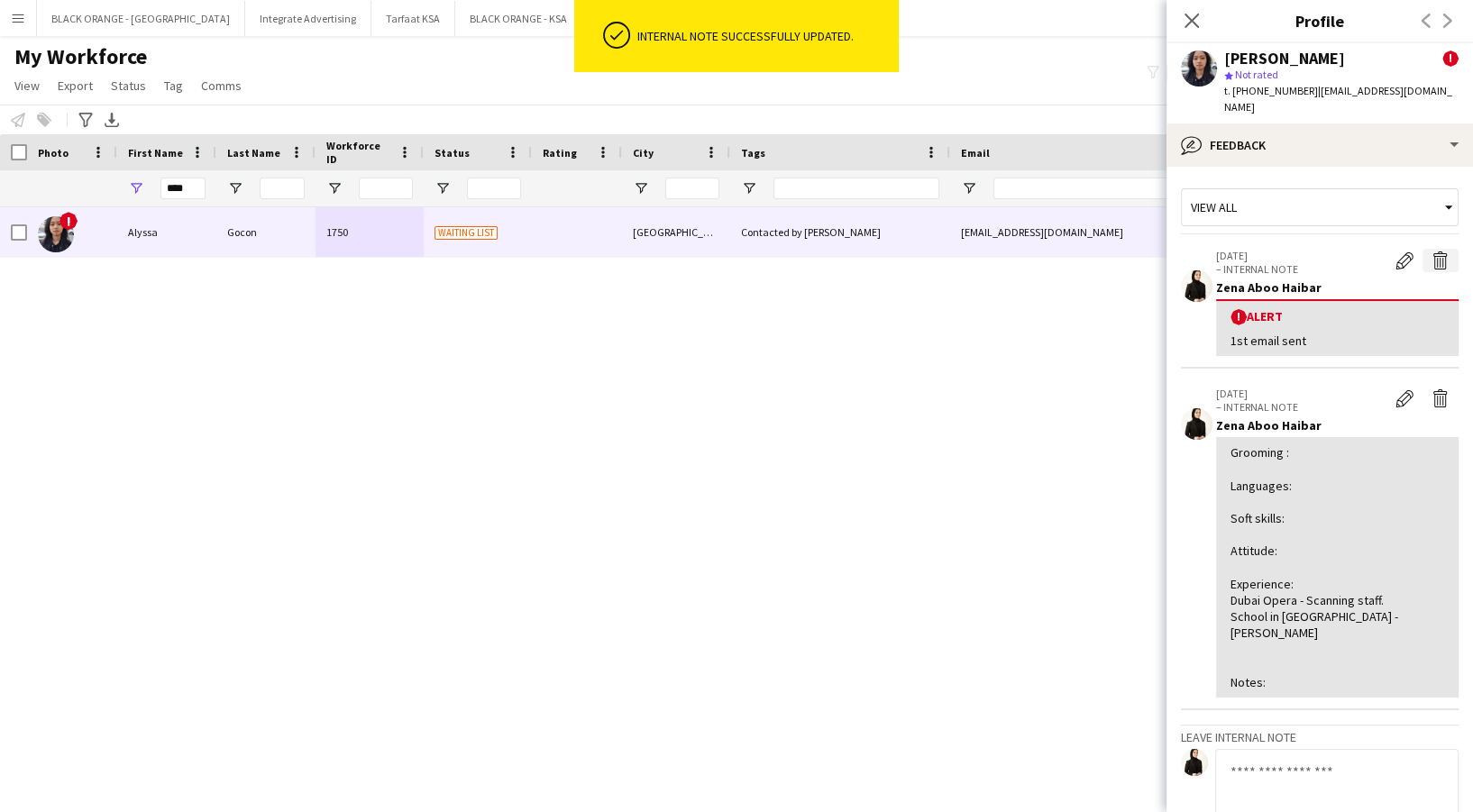
click at [1432, 252] on app-icon "Delete alert" at bounding box center [1441, 261] width 18 height 18
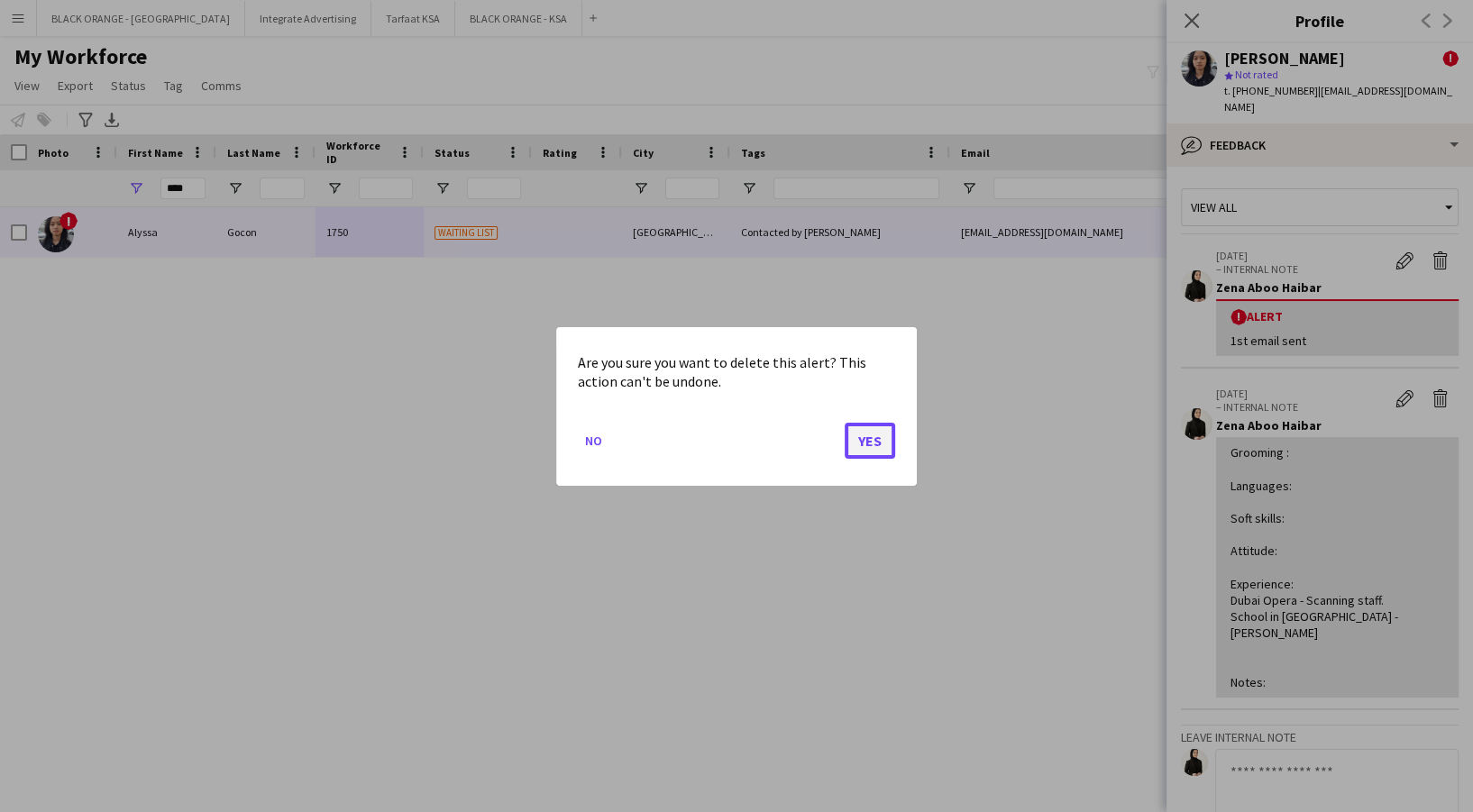
click at [879, 433] on button "Yes" at bounding box center [870, 440] width 50 height 36
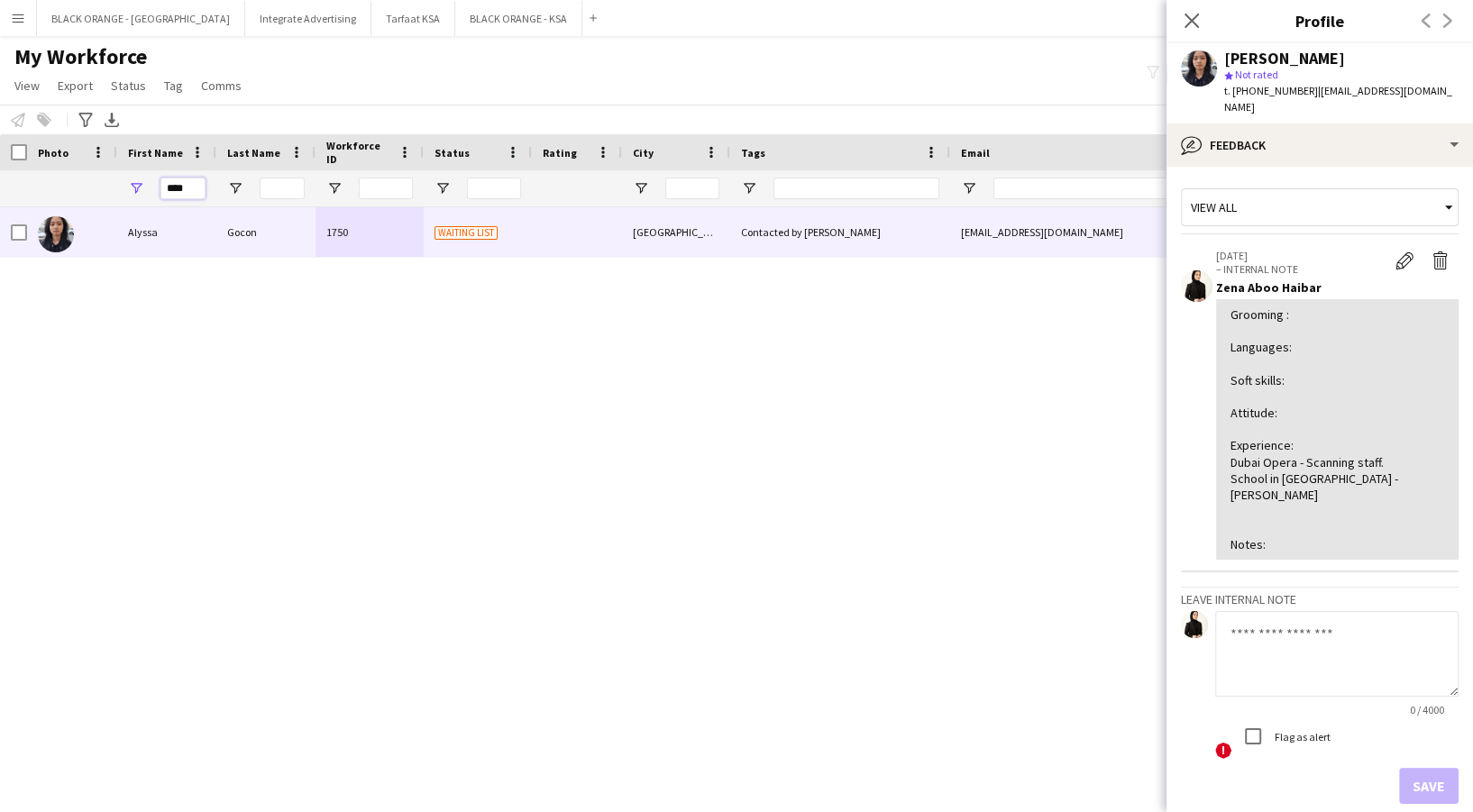
drag, startPoint x: 189, startPoint y: 182, endPoint x: 52, endPoint y: 190, distance: 137.2
click at [52, 190] on div "****" at bounding box center [1033, 189] width 2066 height 36
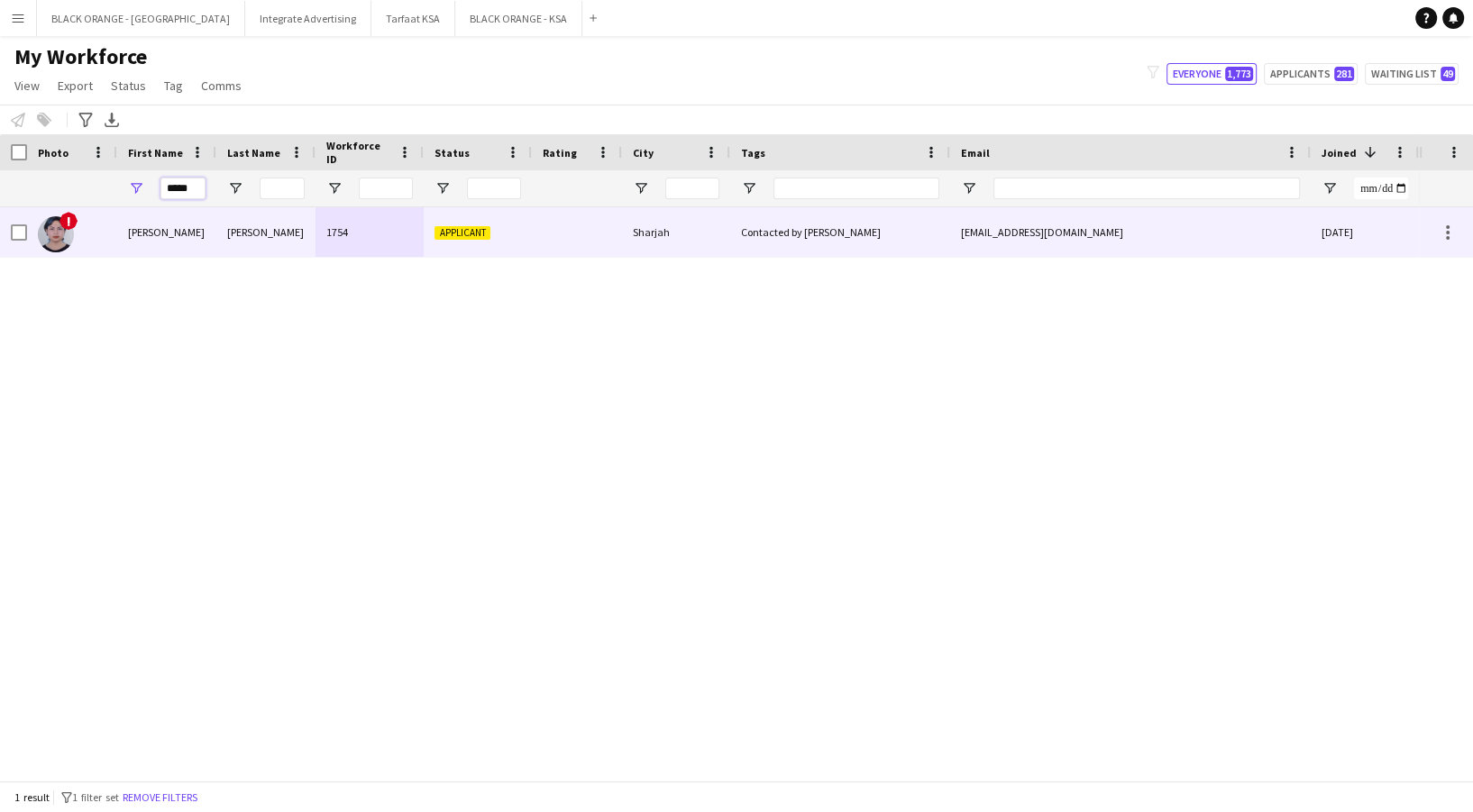
type input "*****"
click at [207, 237] on div "[PERSON_NAME]" at bounding box center [166, 232] width 99 height 49
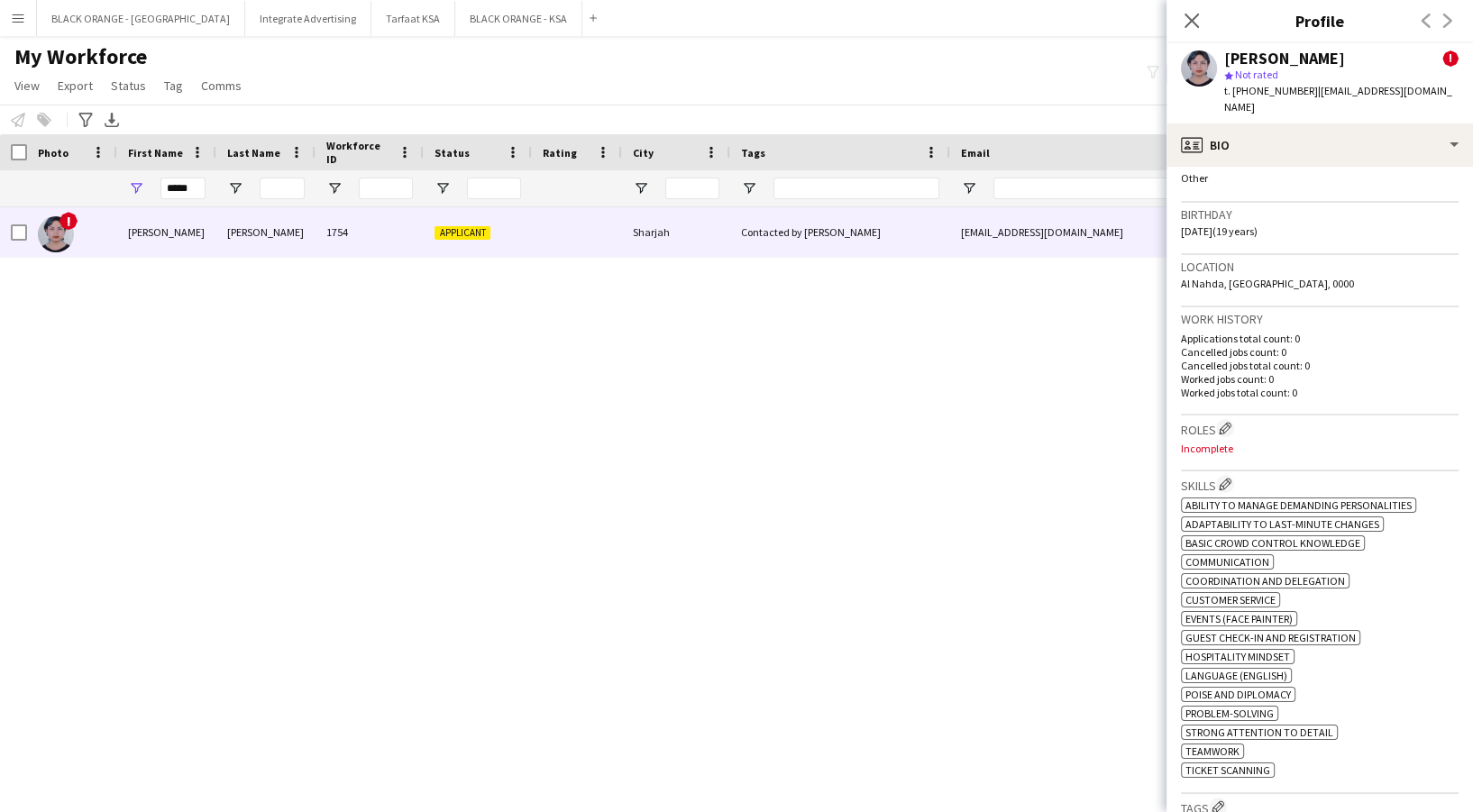
scroll to position [360, 0]
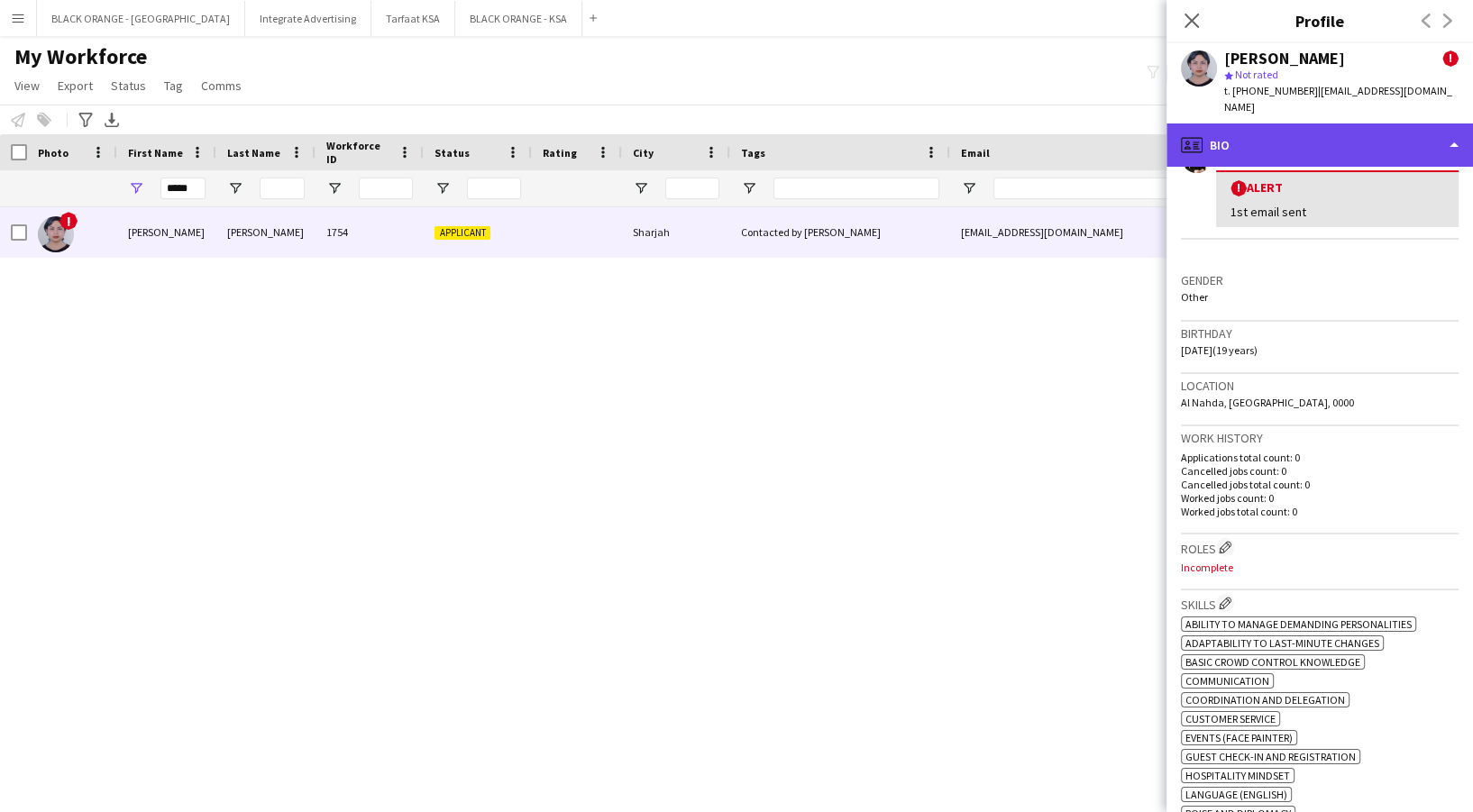
click at [1310, 123] on div "profile Bio" at bounding box center [1320, 144] width 307 height 43
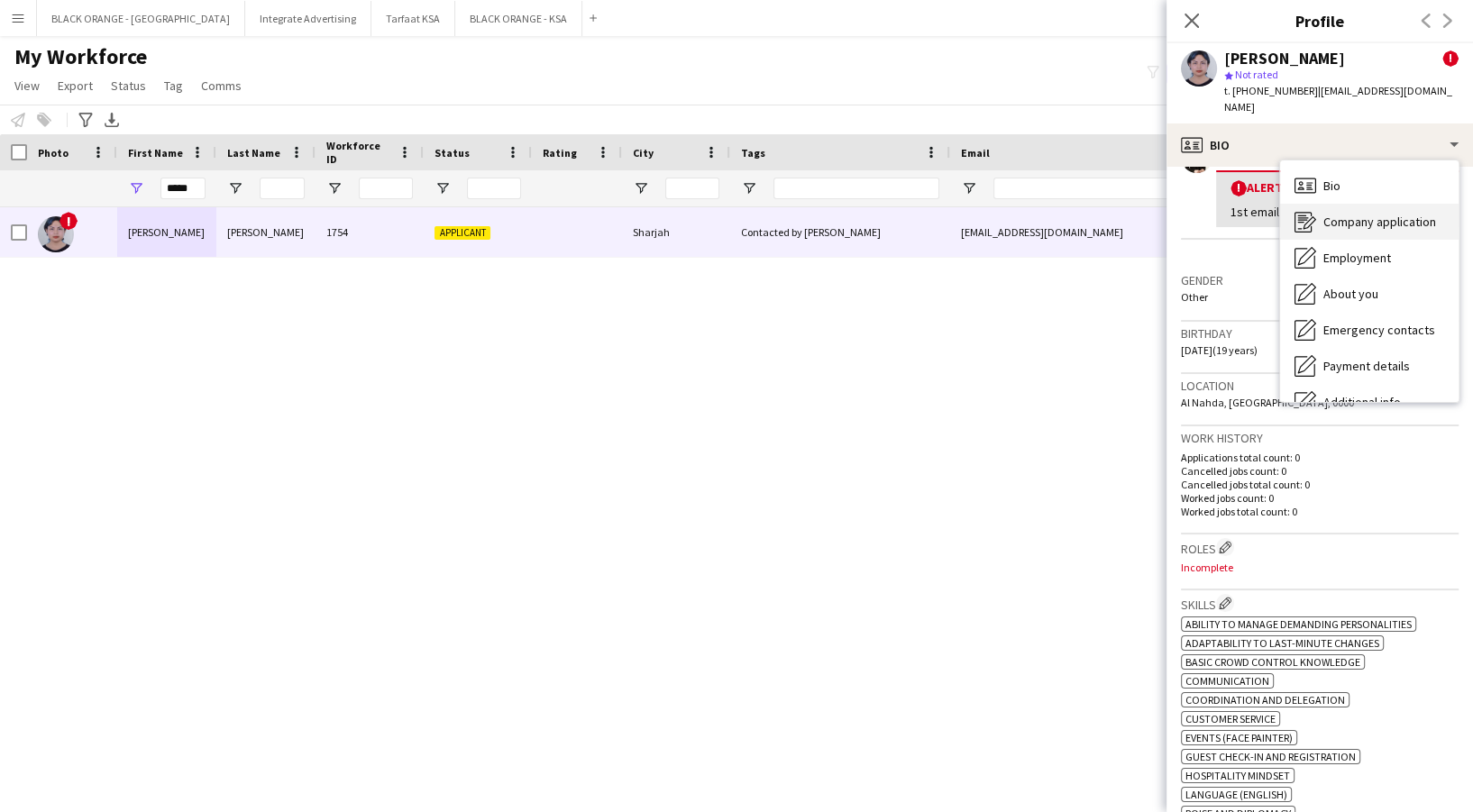
click at [1367, 203] on div "Company application Company application" at bounding box center [1370, 222] width 179 height 36
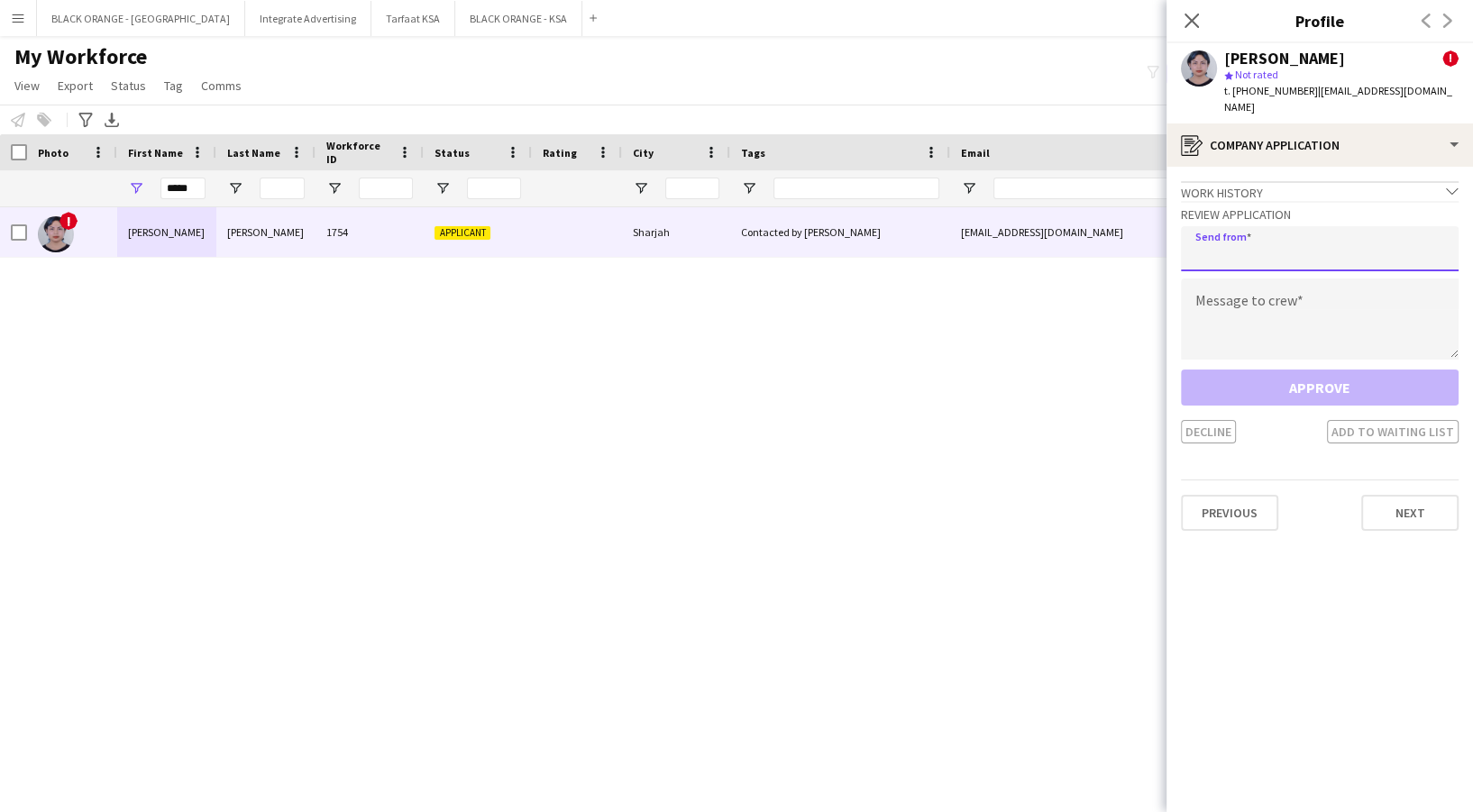
click at [1344, 239] on input "email" at bounding box center [1320, 248] width 277 height 45
type input "**********"
click at [1272, 297] on textarea at bounding box center [1320, 318] width 277 height 81
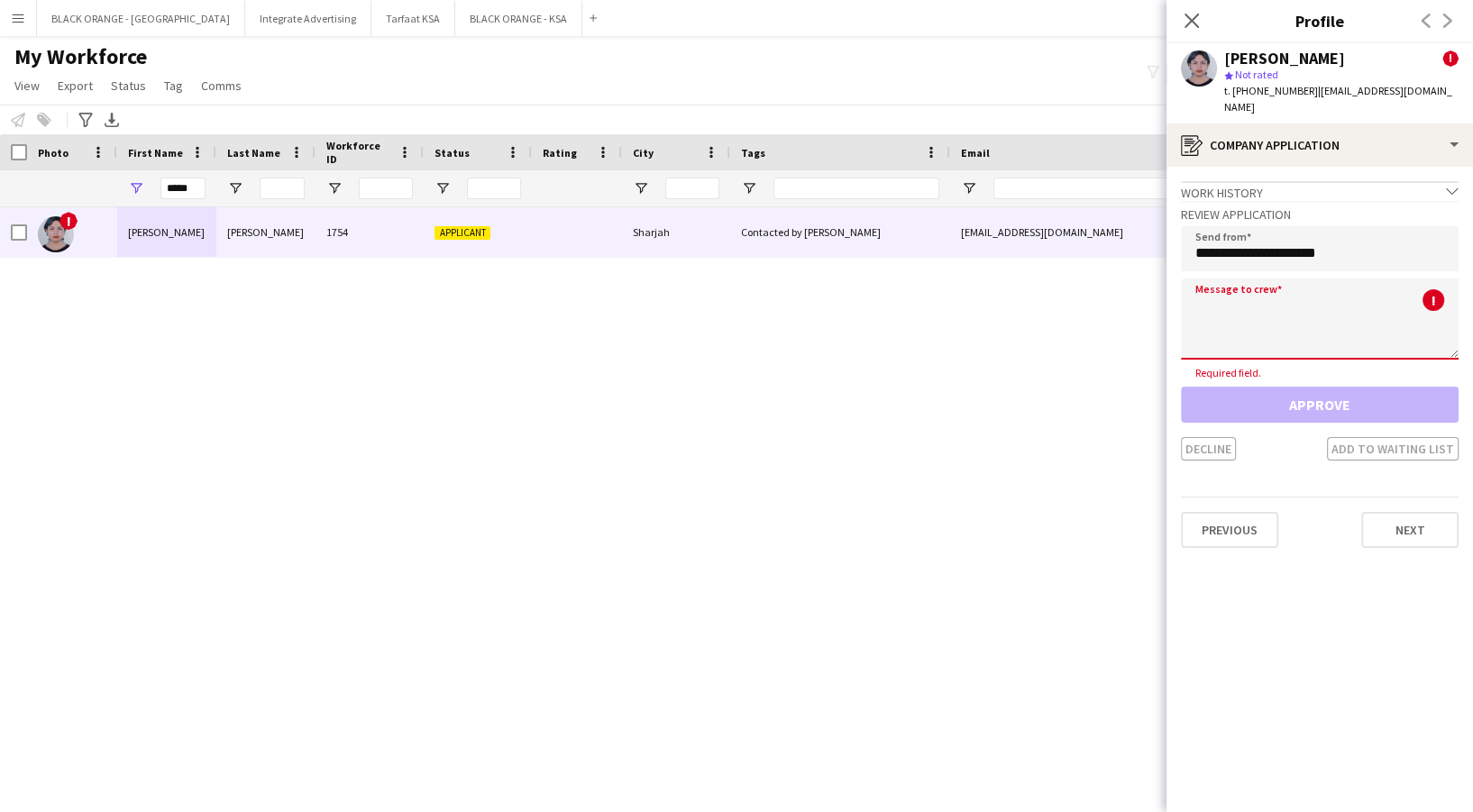
paste textarea "**********"
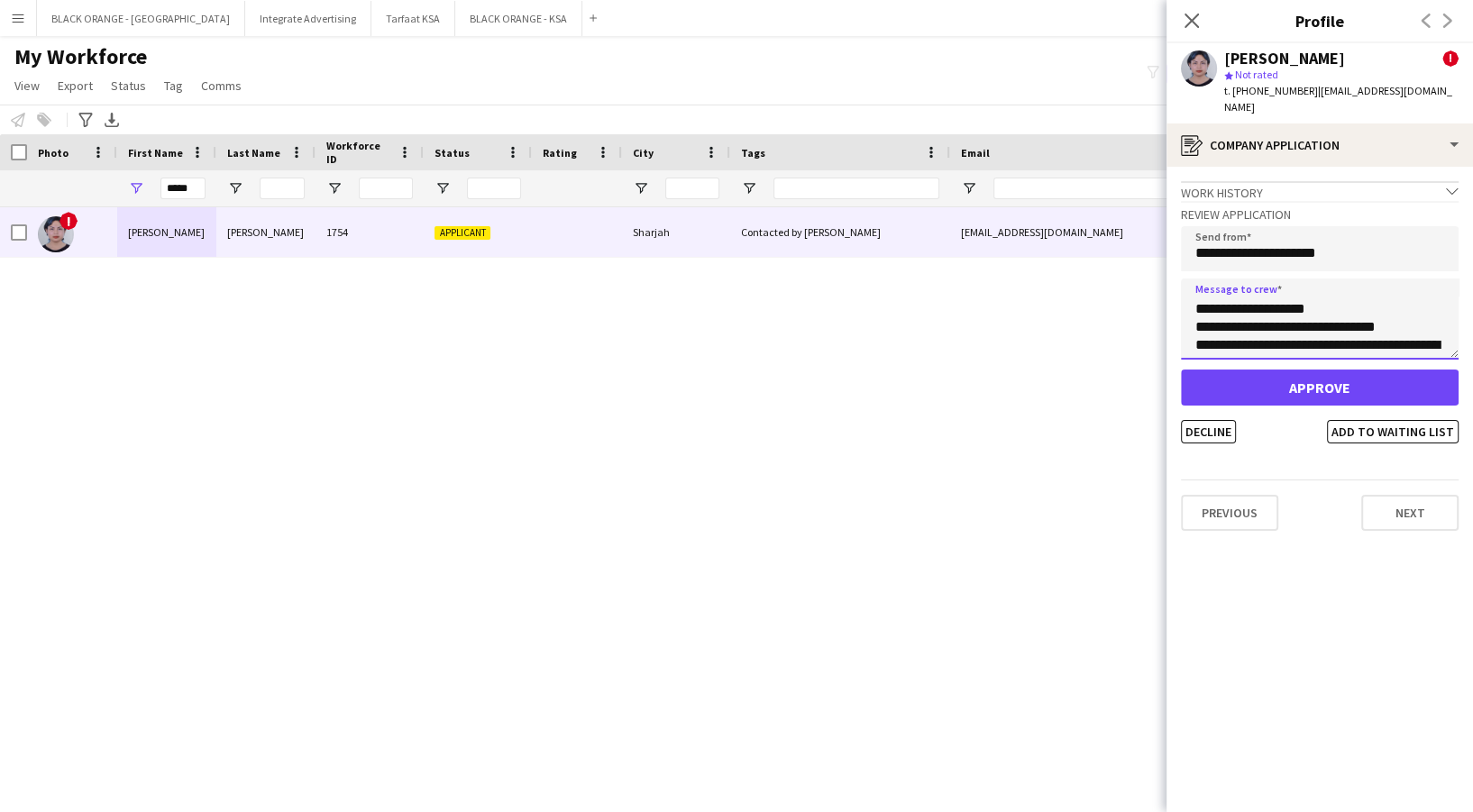
scroll to position [0, 0]
type textarea "**********"
click at [1372, 420] on button "Add to waiting list" at bounding box center [1393, 432] width 131 height 24
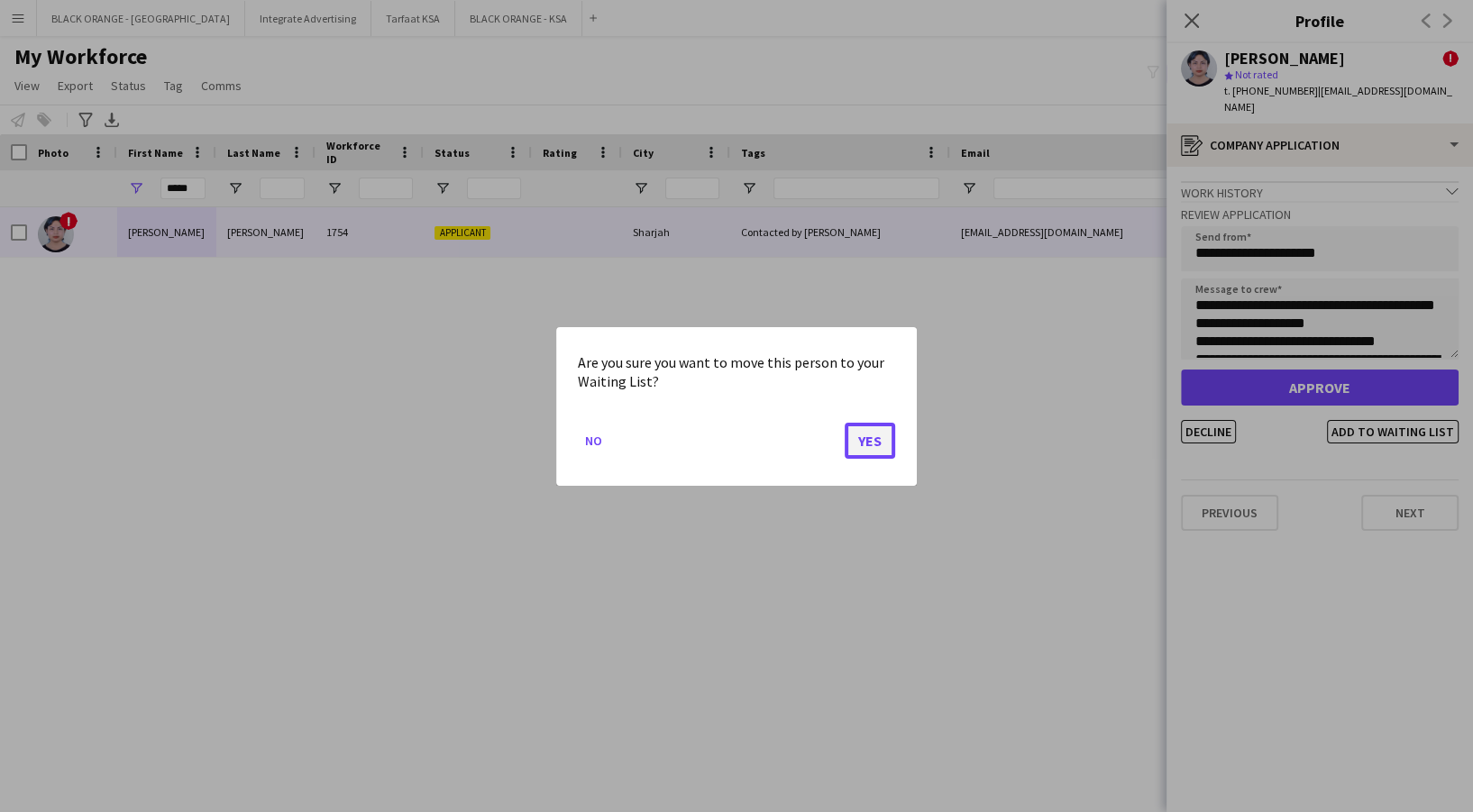
click at [869, 440] on button "Yes" at bounding box center [870, 440] width 50 height 36
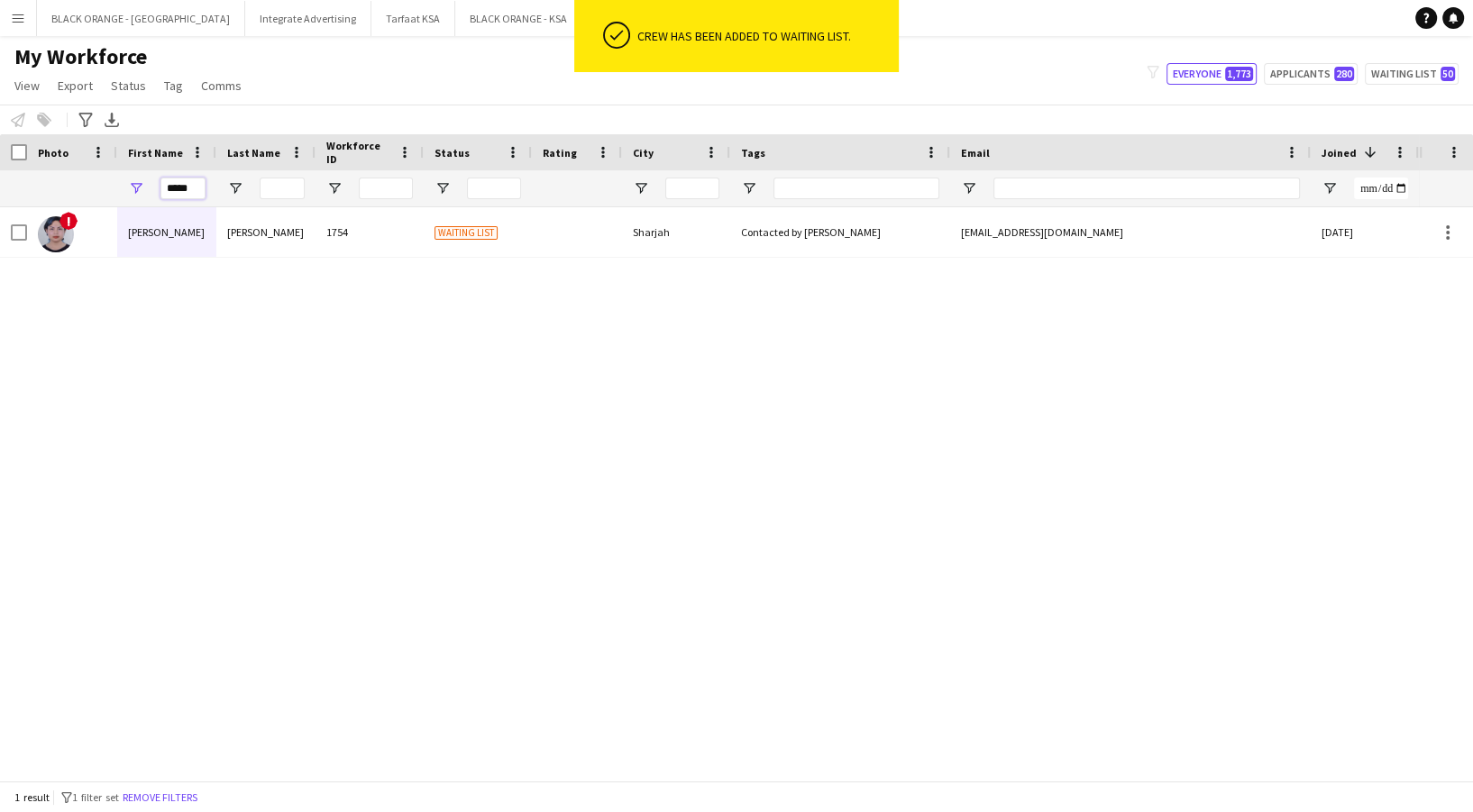
drag, startPoint x: 197, startPoint y: 183, endPoint x: 87, endPoint y: 182, distance: 110.0
click at [89, 195] on div "*****" at bounding box center [1033, 189] width 2066 height 36
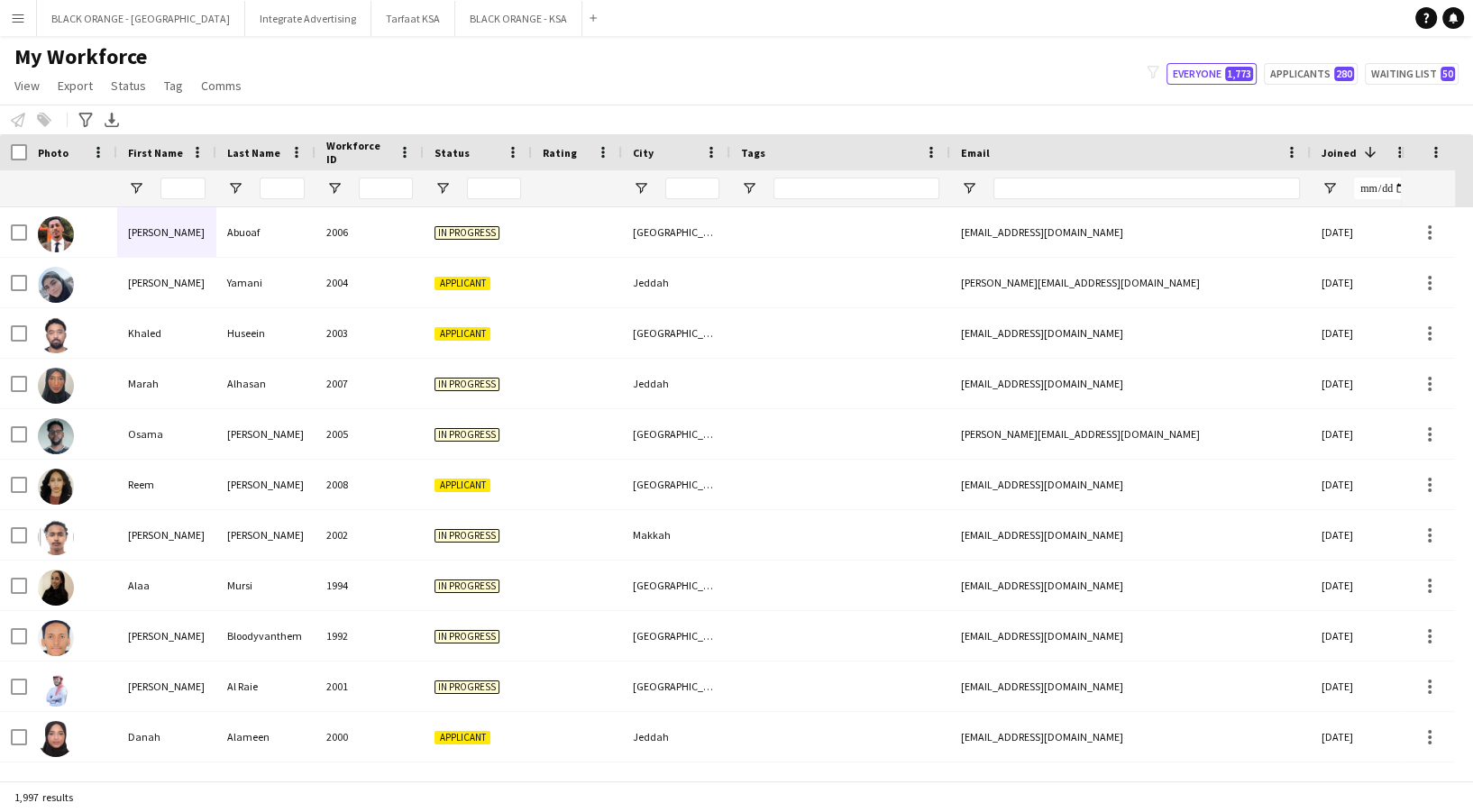
click at [1131, 173] on div at bounding box center [1147, 189] width 307 height 36
click at [1130, 184] on input "Email Filter Input" at bounding box center [1147, 189] width 307 height 22
paste input "**********"
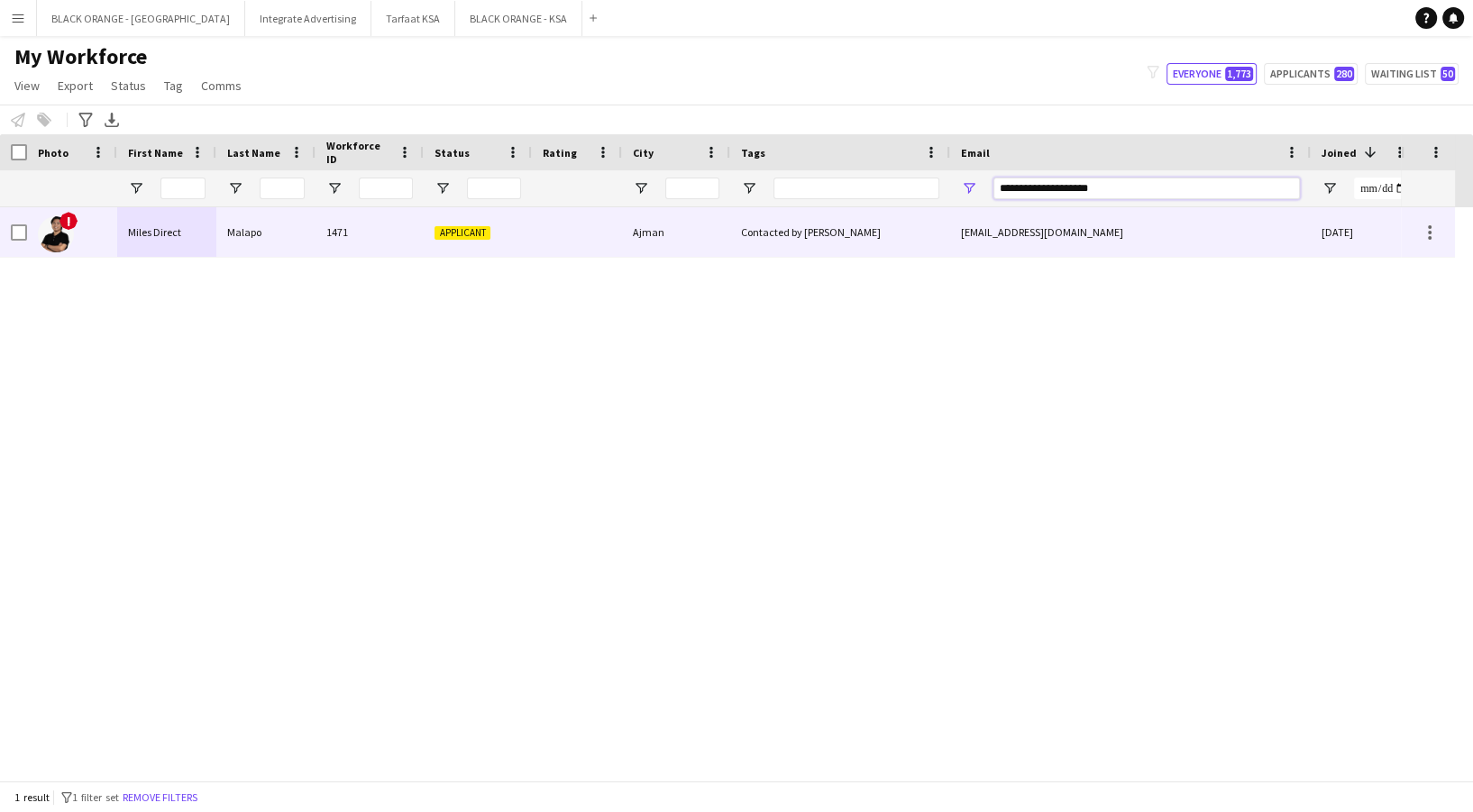
type input "**********"
click at [430, 249] on div "Applicant" at bounding box center [477, 232] width 109 height 49
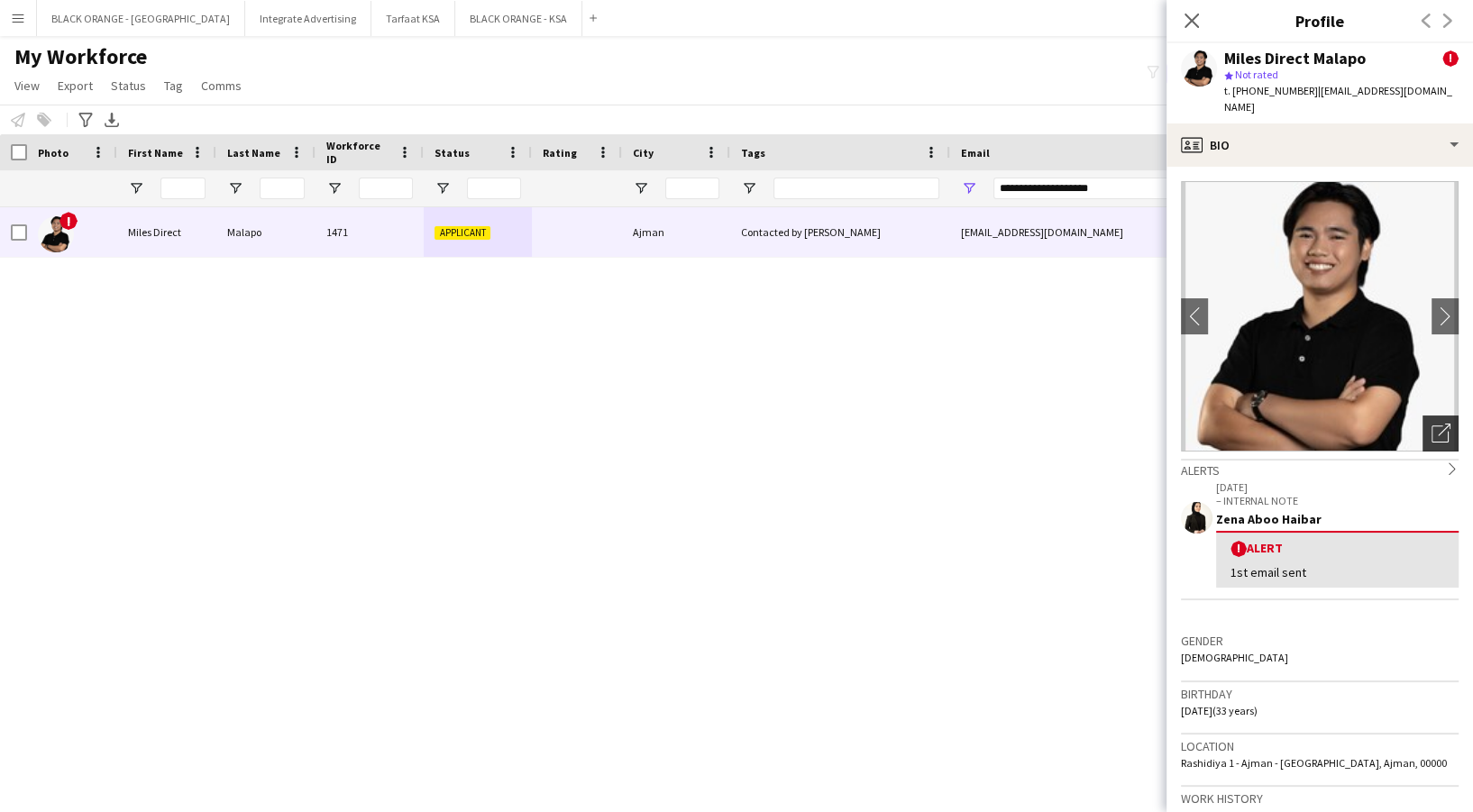
click at [1432, 423] on icon "Open photos pop-in" at bounding box center [1441, 432] width 19 height 19
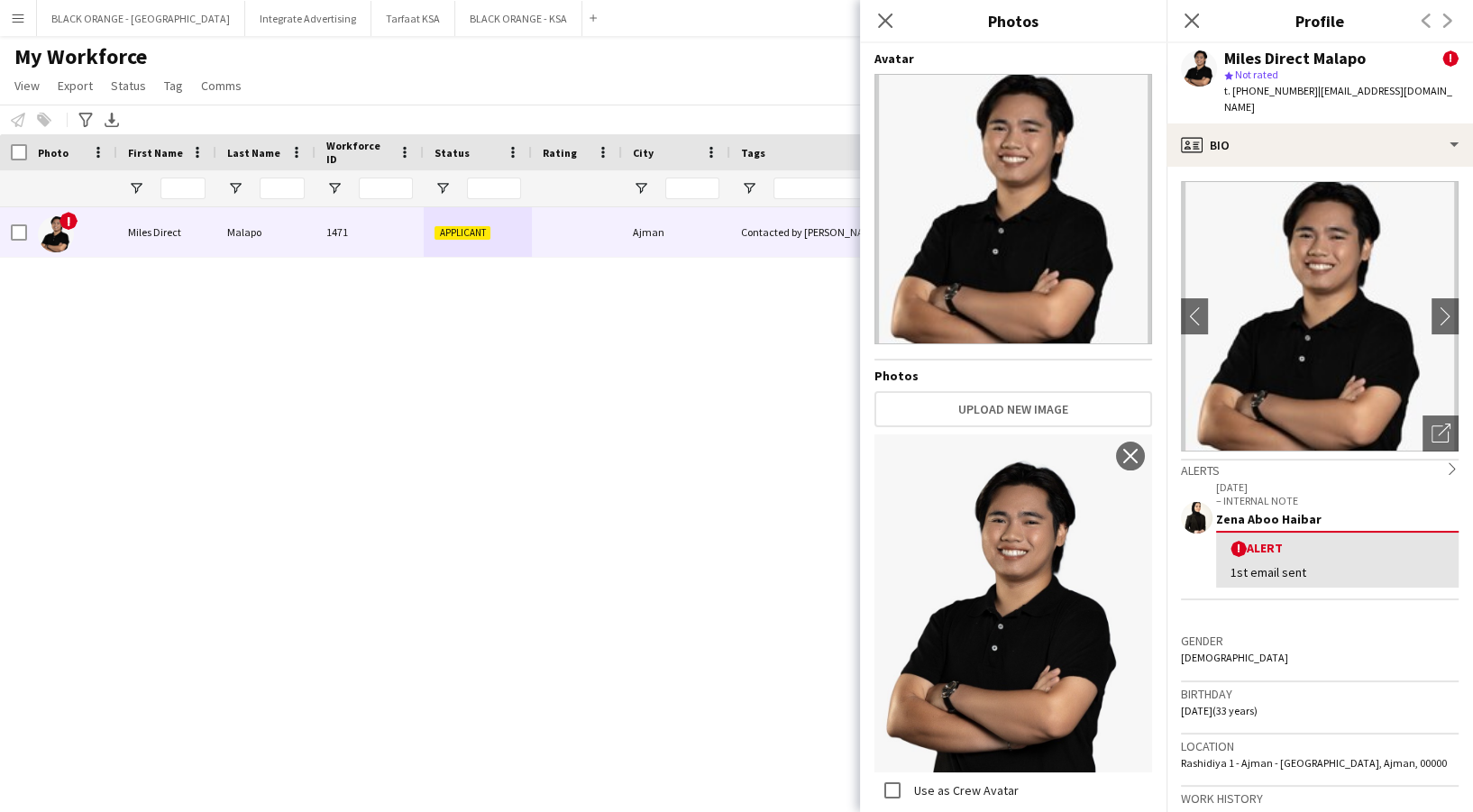
scroll to position [359, 0]
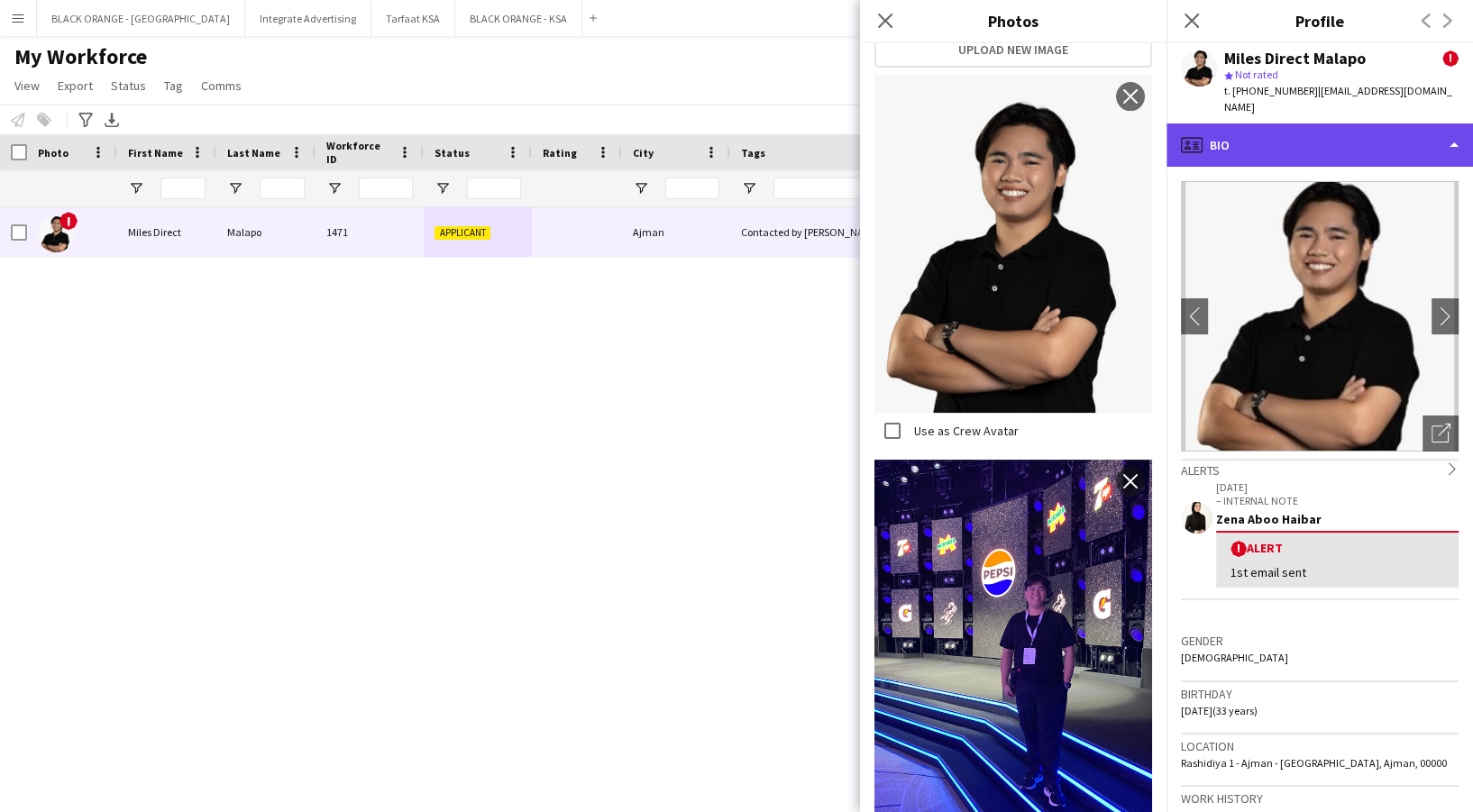
click at [1322, 123] on div "profile Bio" at bounding box center [1320, 144] width 307 height 43
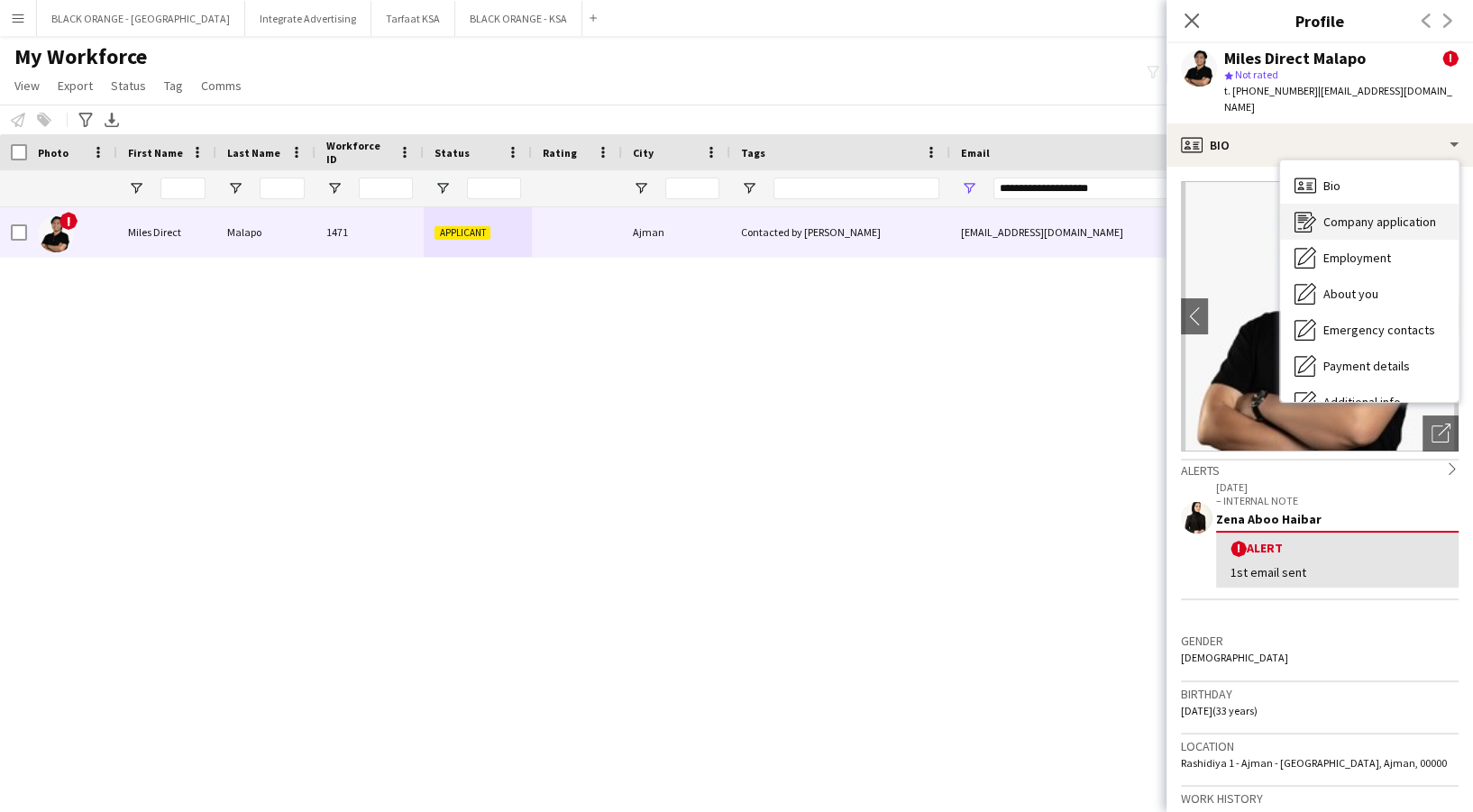
click at [1350, 216] on div "Company application Company application" at bounding box center [1370, 222] width 179 height 36
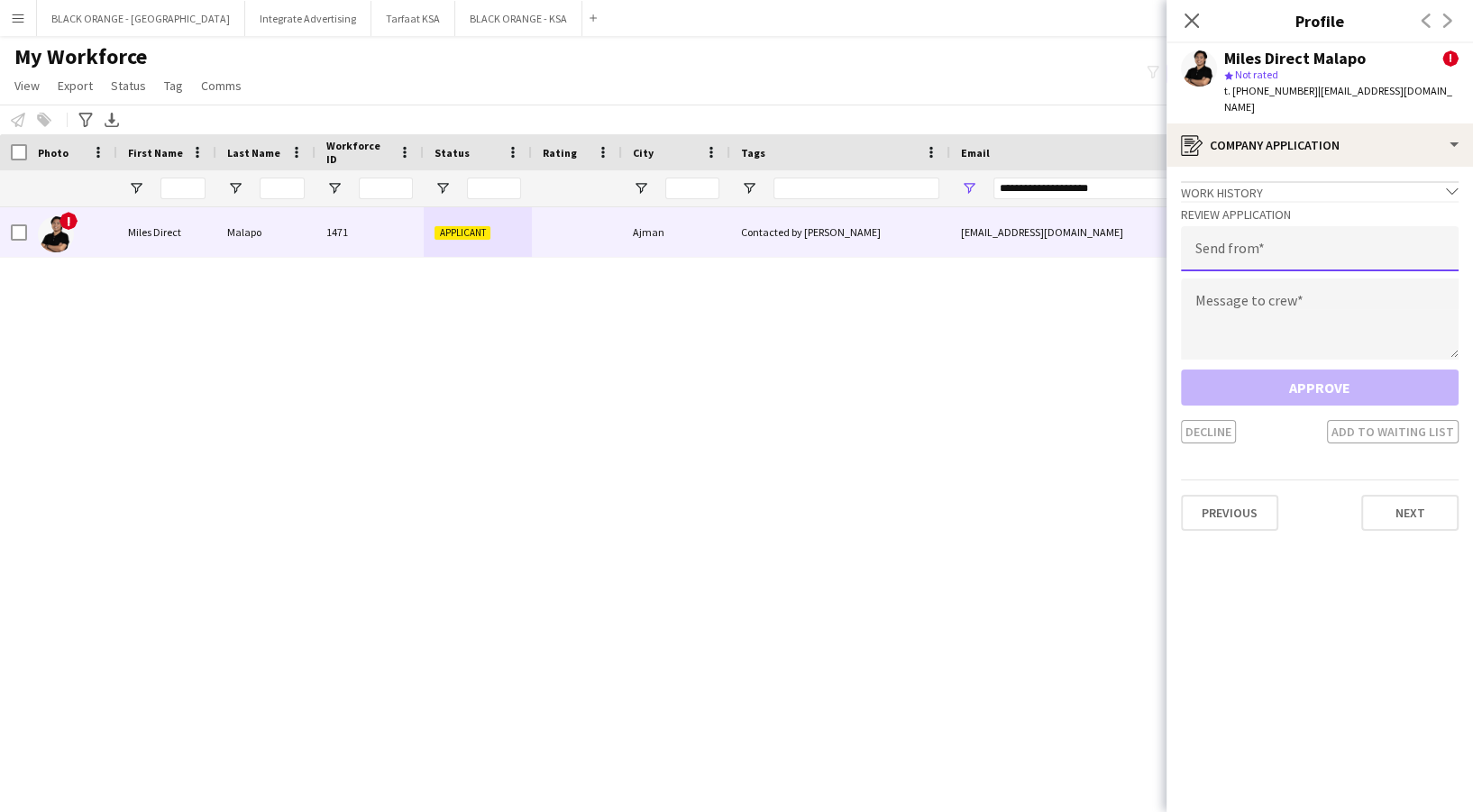
click at [1288, 249] on input "email" at bounding box center [1320, 248] width 277 height 45
type input "**********"
click at [1228, 301] on textarea at bounding box center [1320, 318] width 277 height 81
paste textarea "**********"
type textarea "**********"
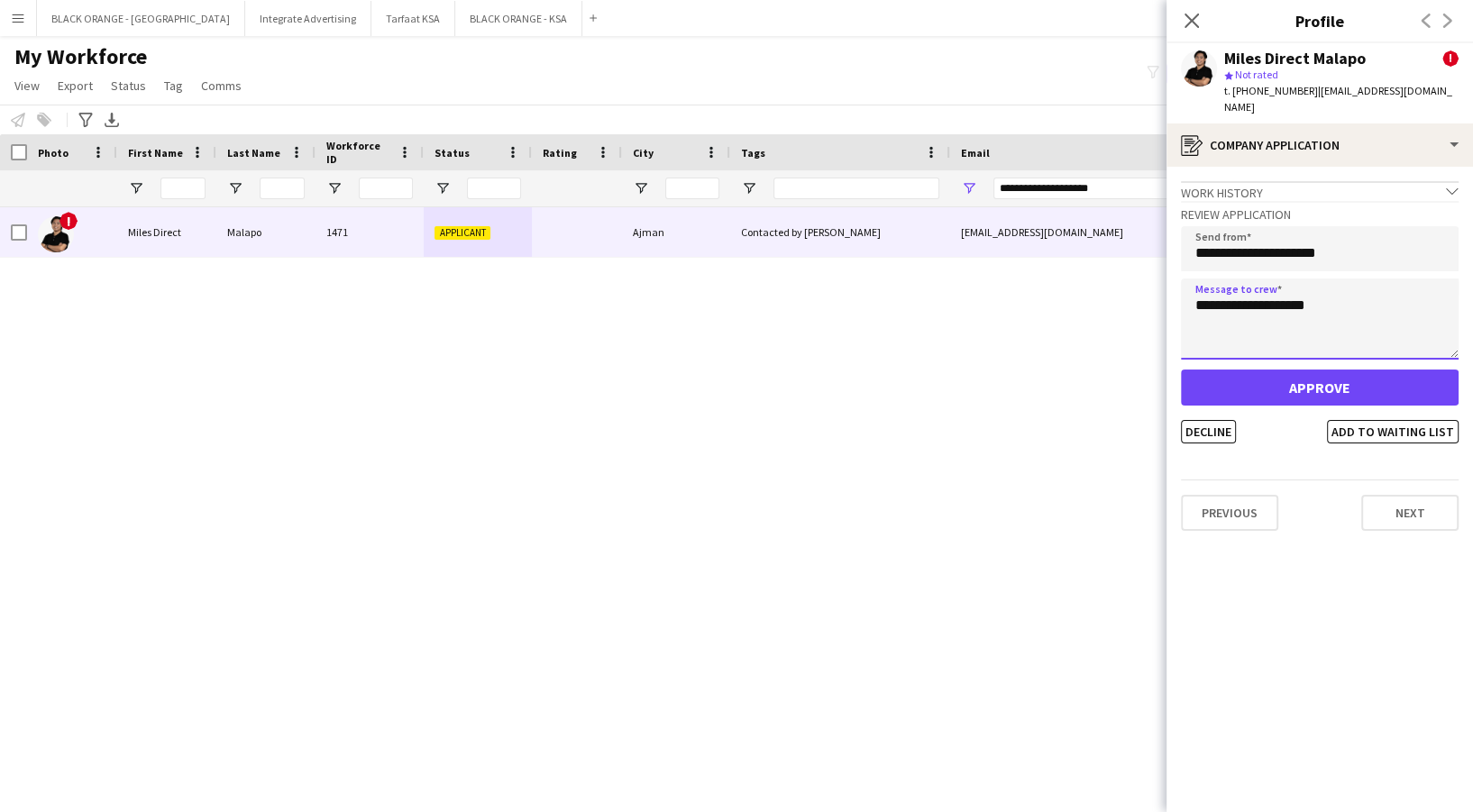
drag, startPoint x: 1353, startPoint y: 286, endPoint x: 1114, endPoint y: 290, distance: 239.0
click at [1114, 290] on body "Menu Boards Boards Boards All jobs Status Workforce Workforce My Workforce Recr…" at bounding box center [736, 406] width 1473 height 812
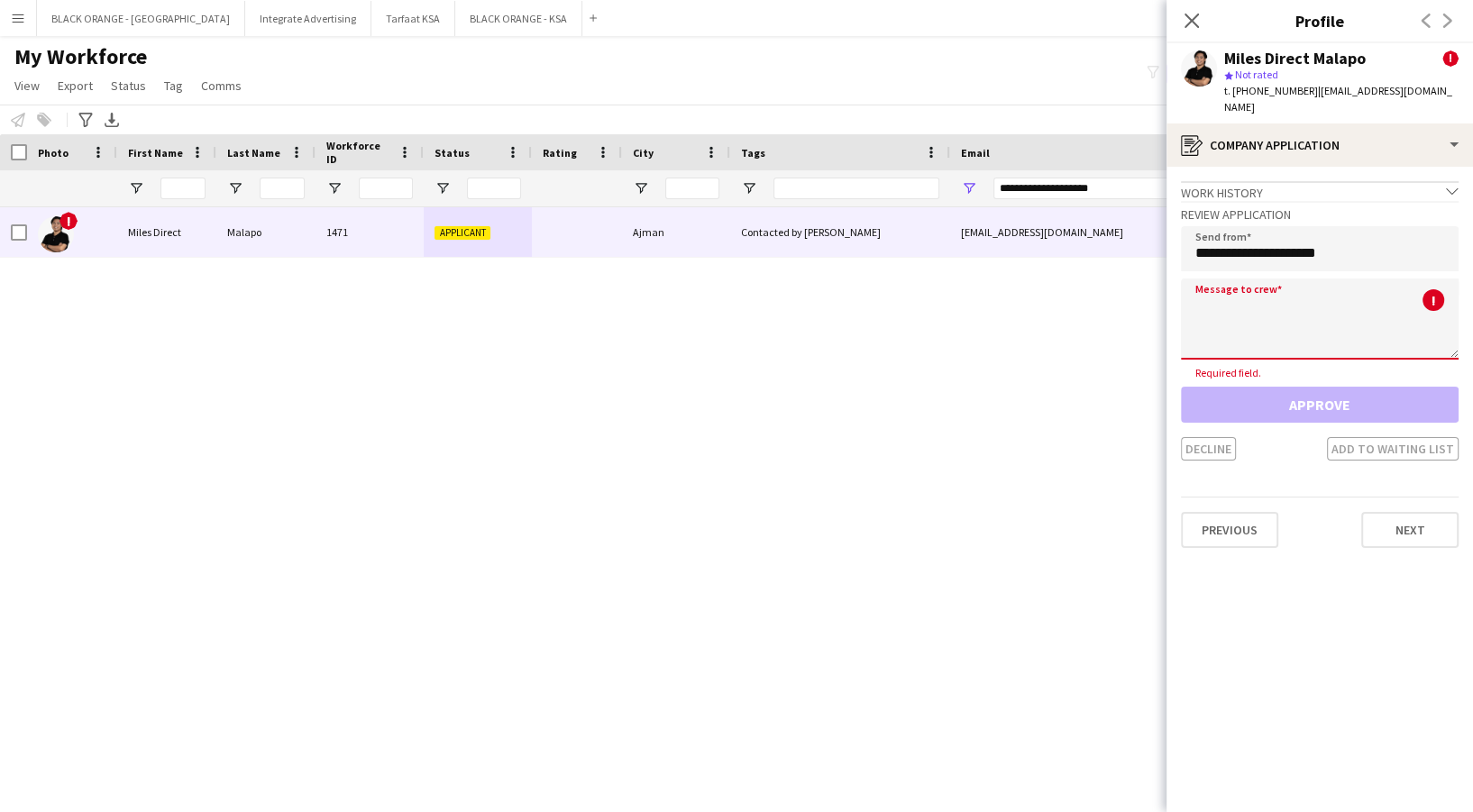
paste textarea "**********"
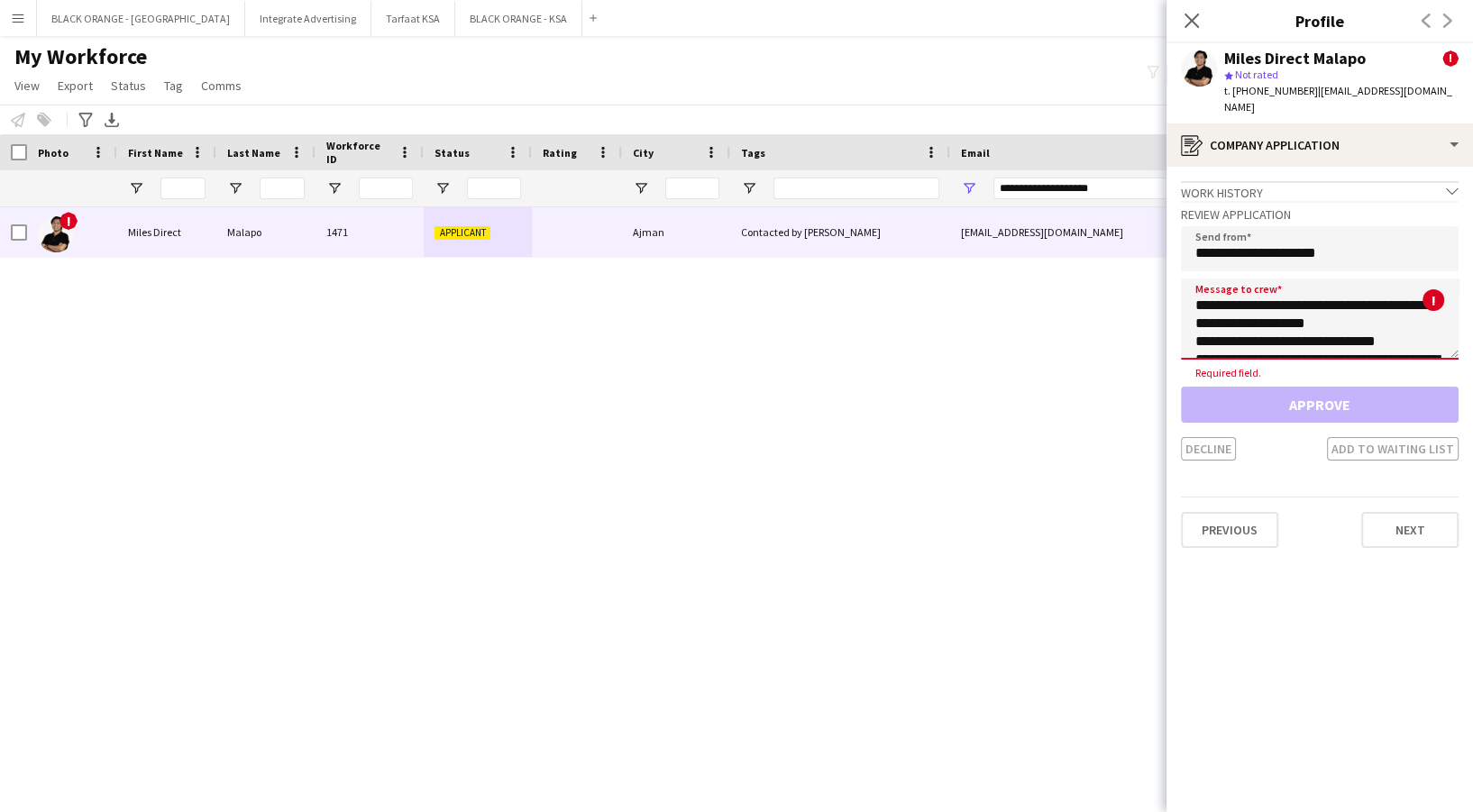
paste textarea "**********"
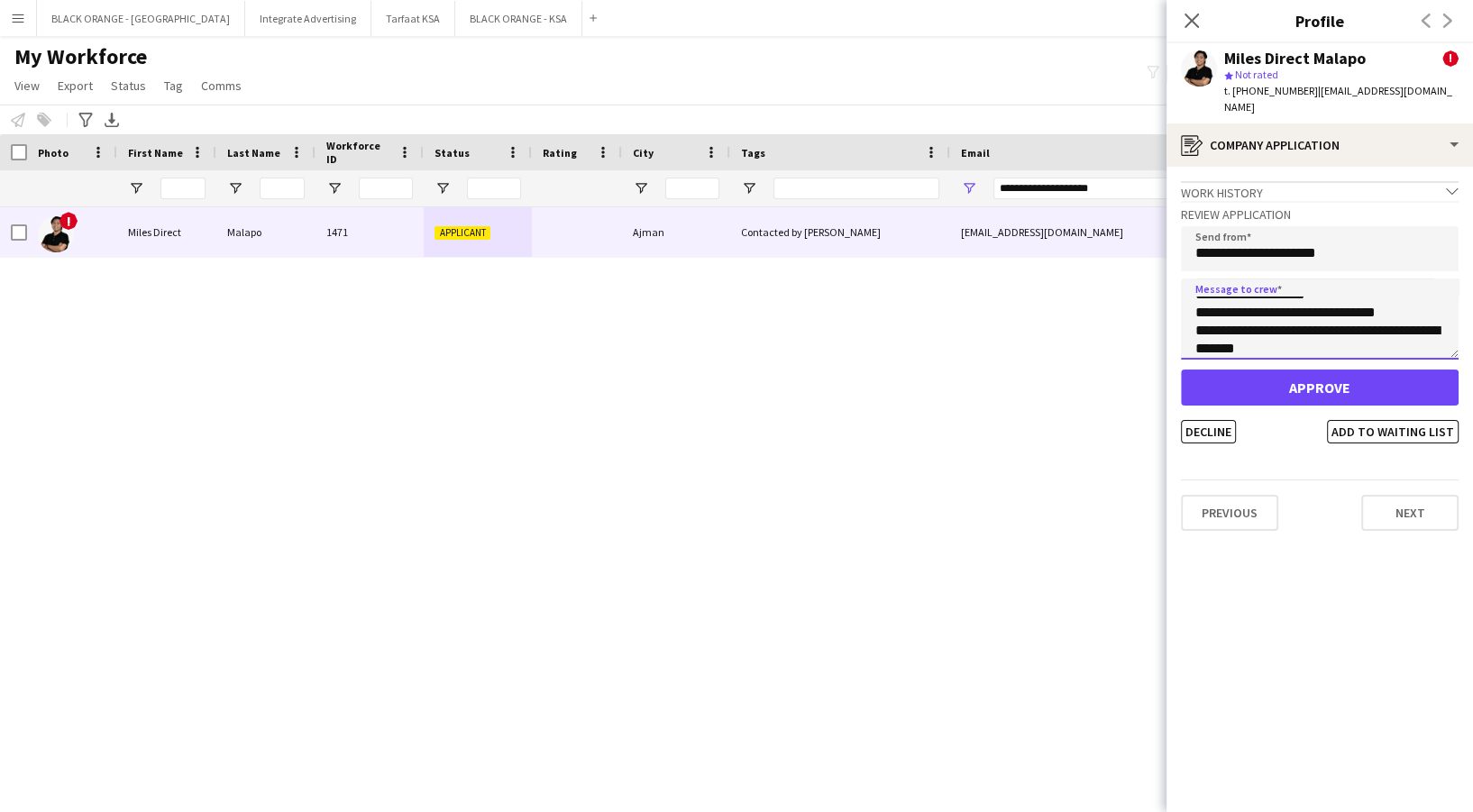
scroll to position [0, 0]
type textarea "**********"
click at [1384, 420] on button "Add to waiting list" at bounding box center [1393, 432] width 131 height 24
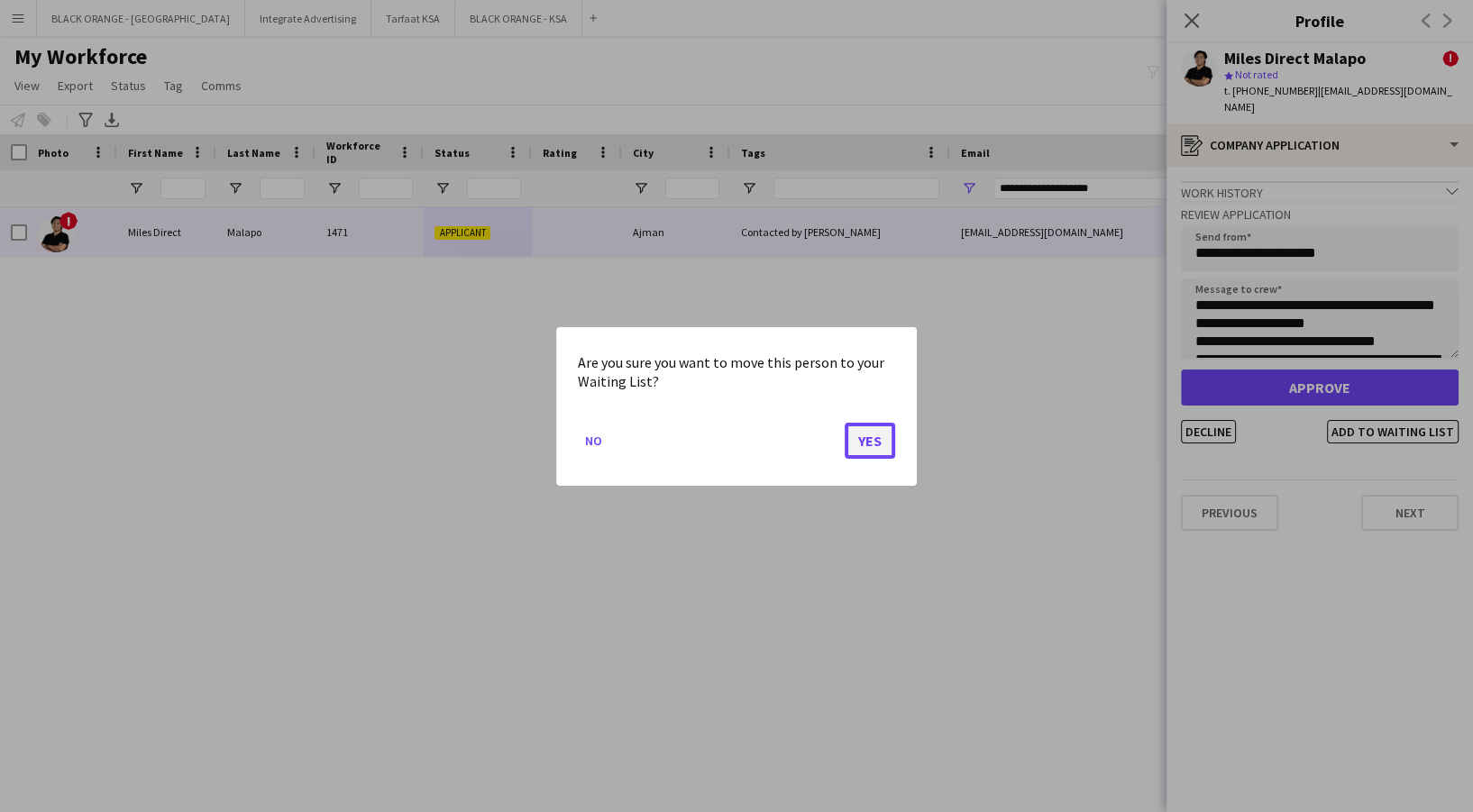
click at [862, 451] on button "Yes" at bounding box center [870, 440] width 50 height 36
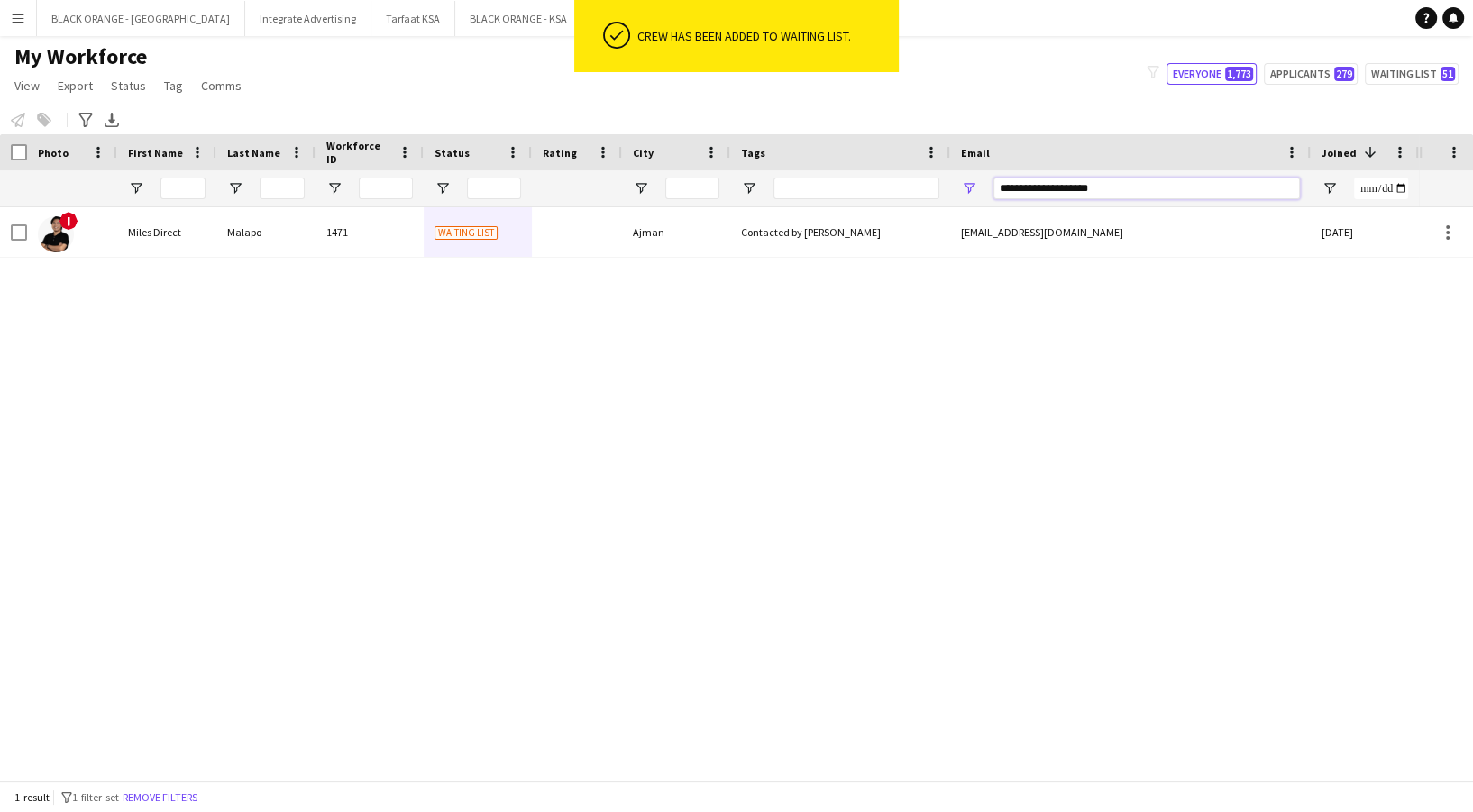
drag, startPoint x: 1147, startPoint y: 194, endPoint x: 887, endPoint y: 156, distance: 262.8
click at [881, 197] on div at bounding box center [1033, 189] width 2066 height 36
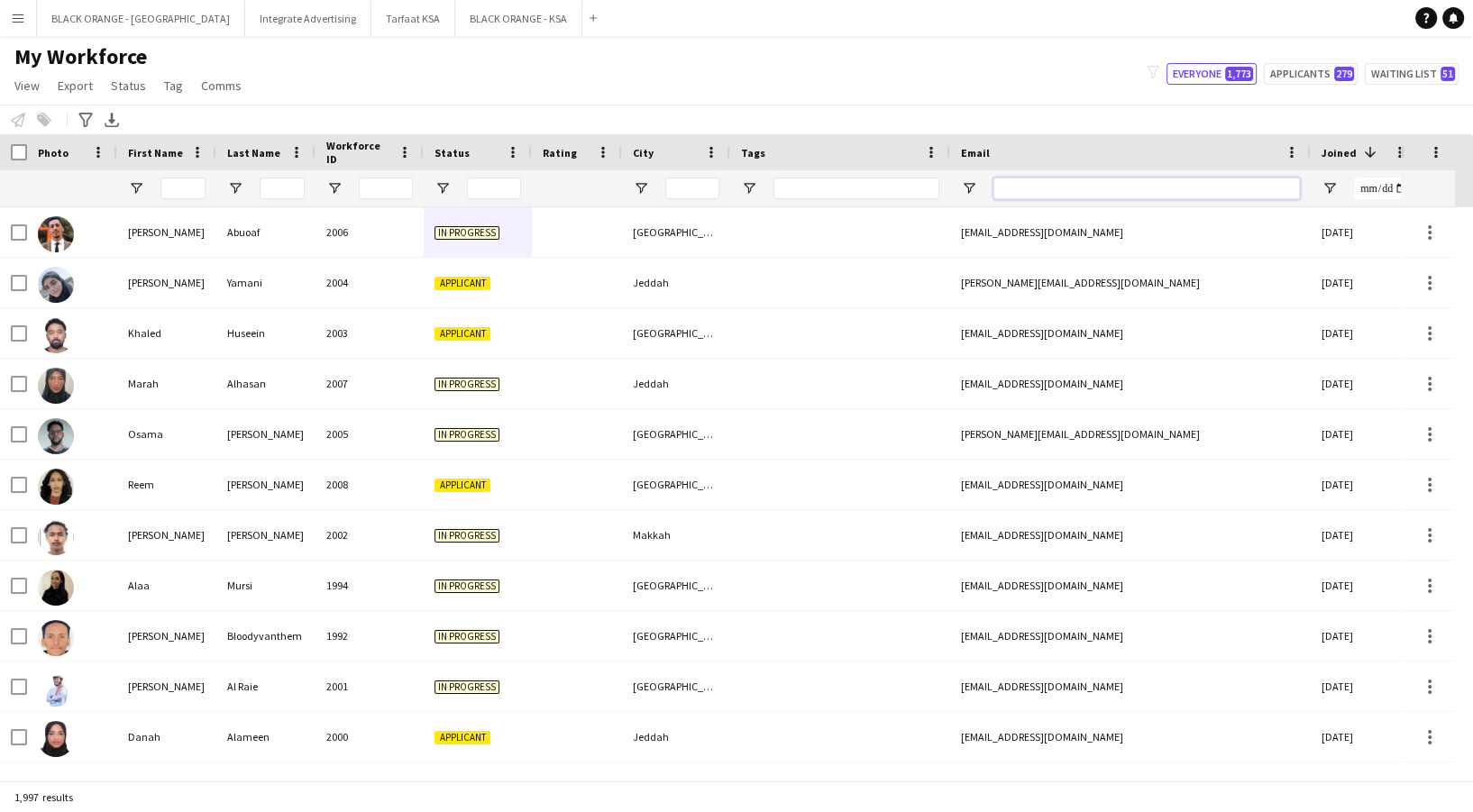
paste input "**********"
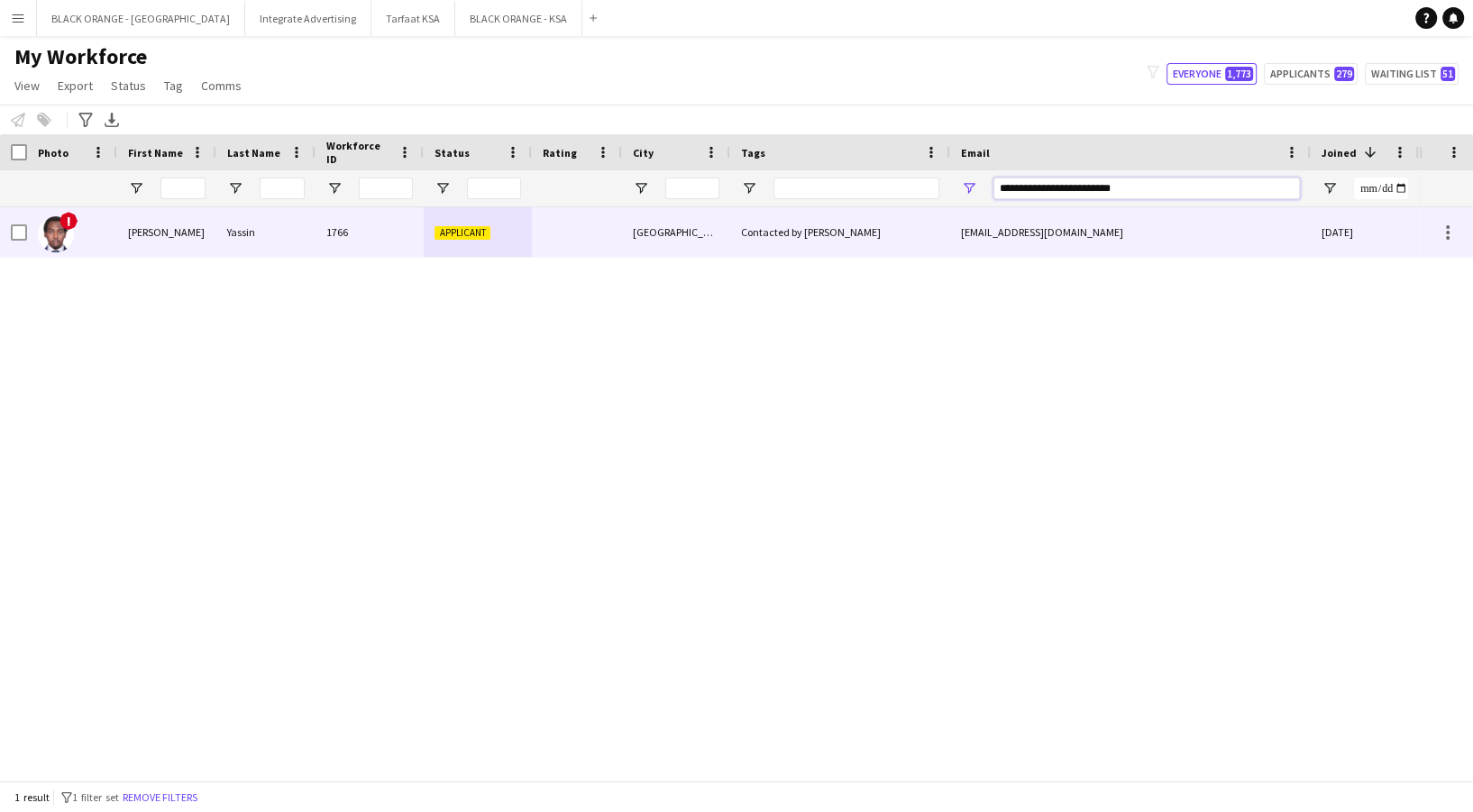
type input "**********"
click at [329, 251] on div "1766" at bounding box center [370, 232] width 109 height 49
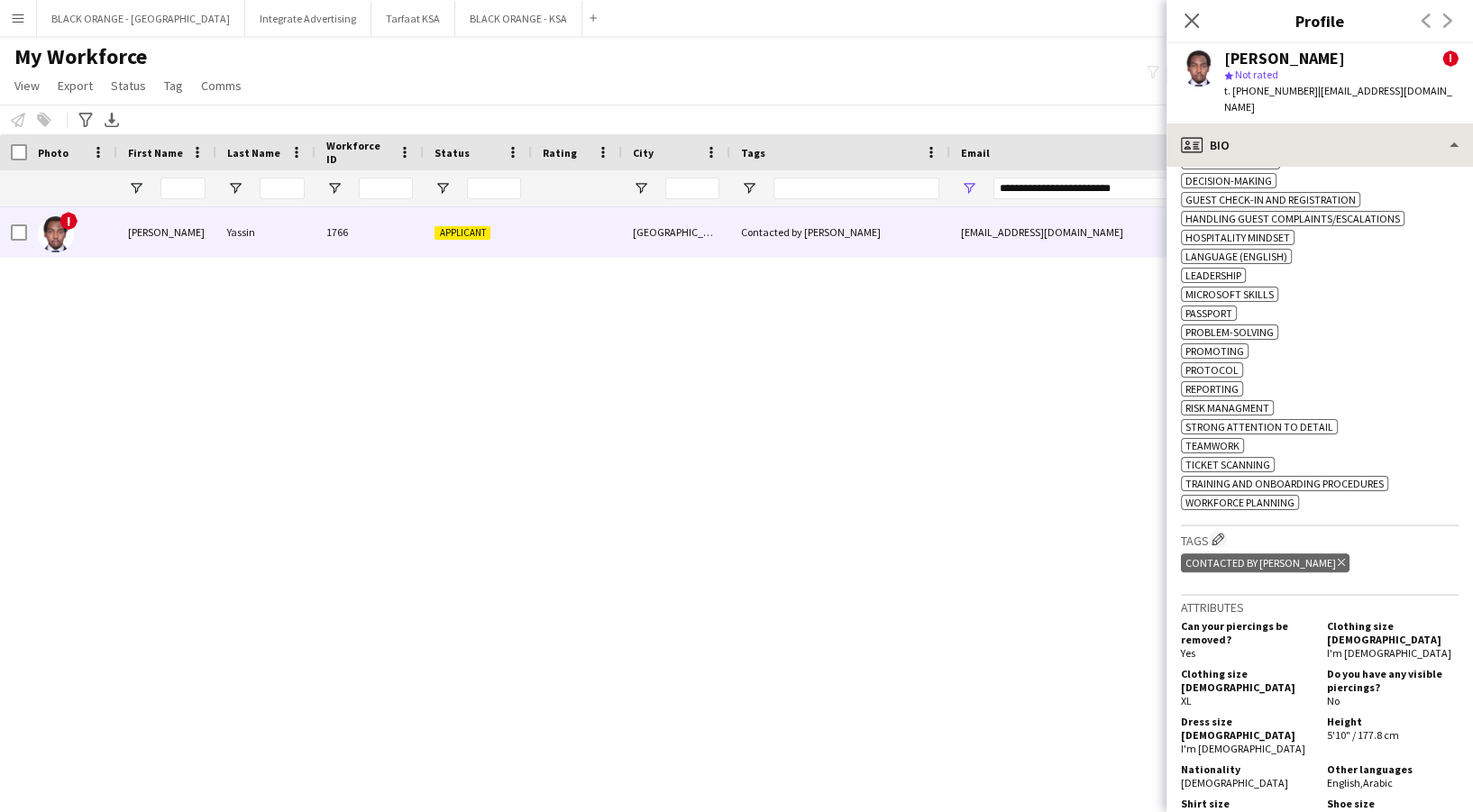
scroll to position [721, 0]
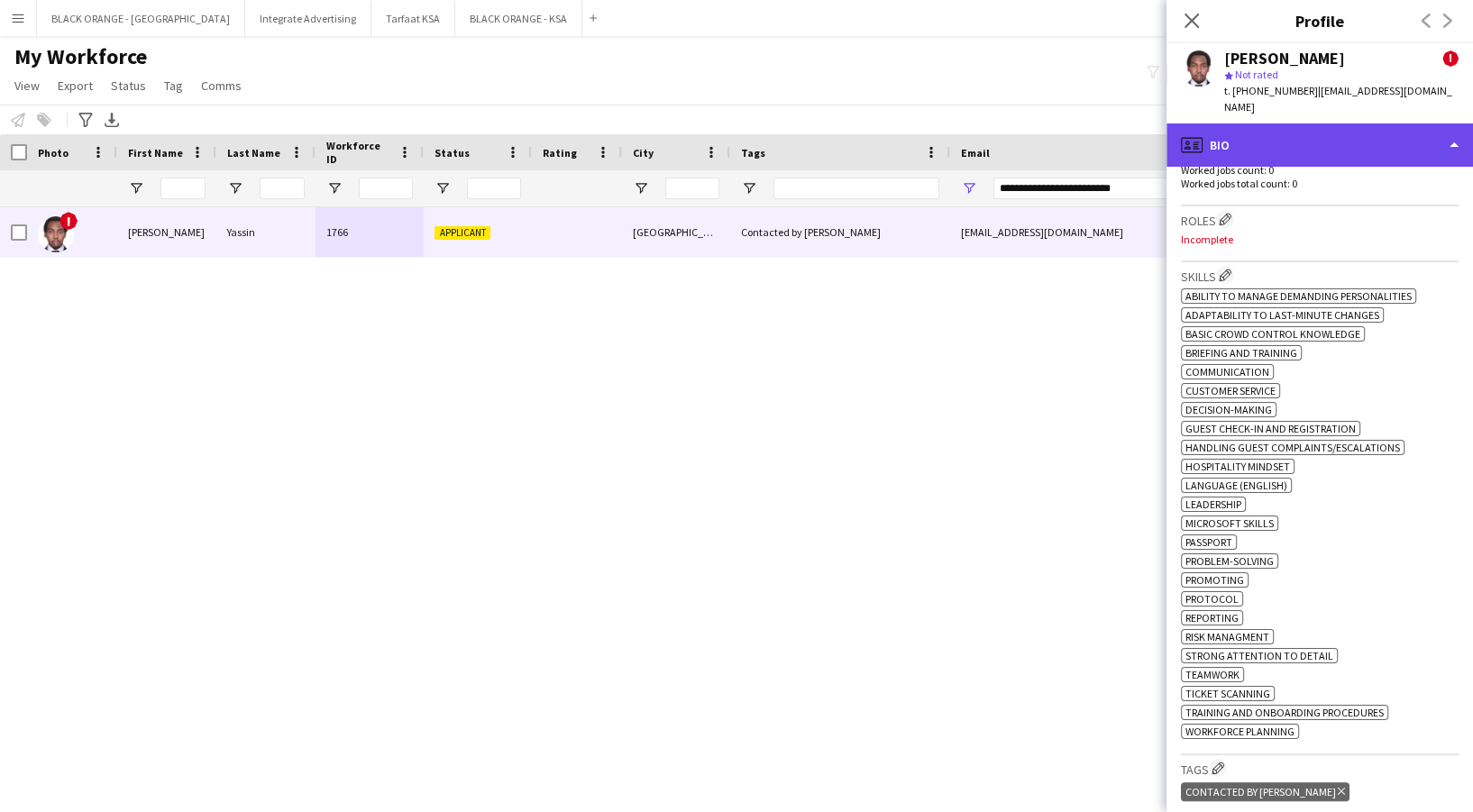
click at [1338, 127] on div "profile Bio" at bounding box center [1320, 144] width 307 height 43
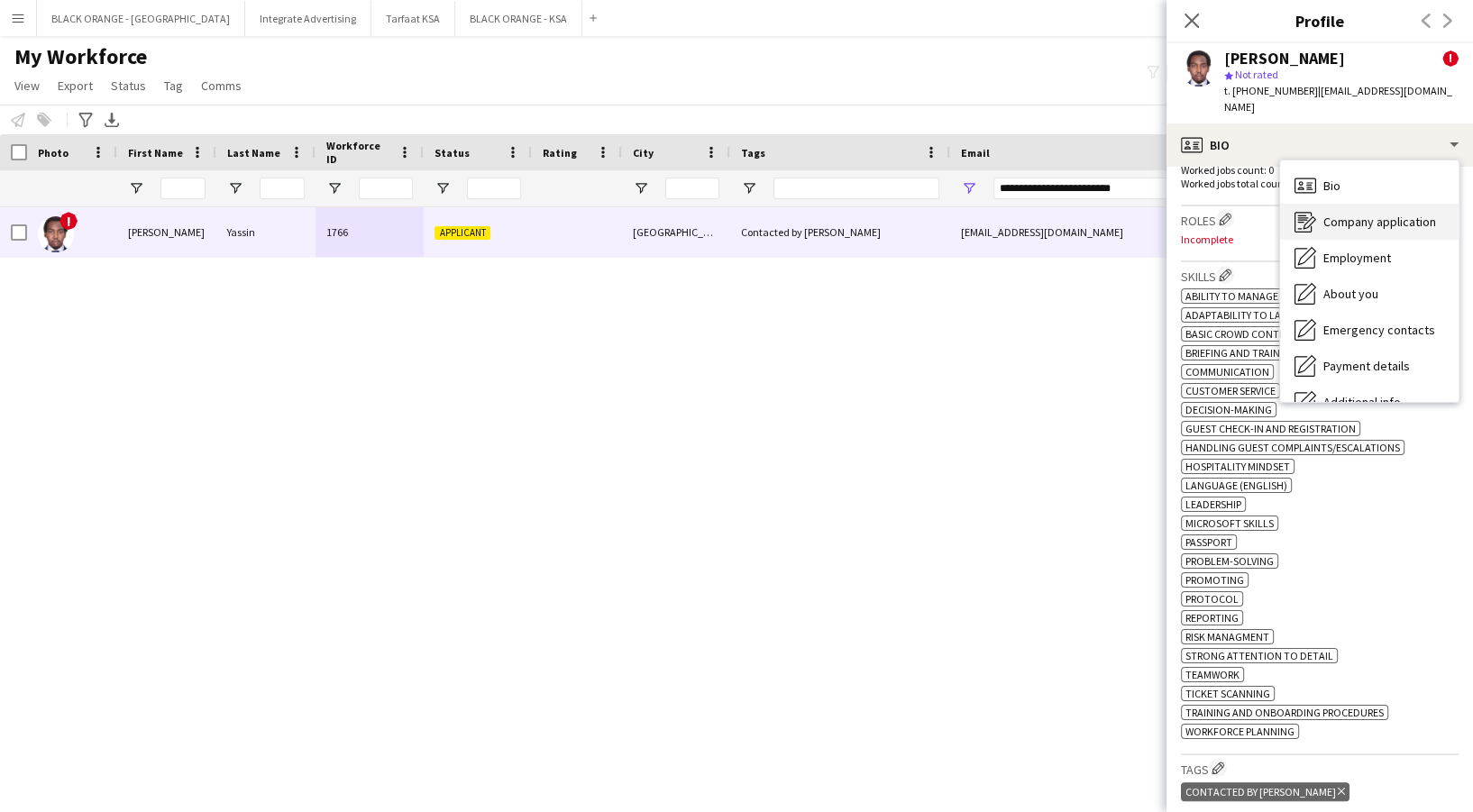
click at [1385, 213] on span "Company application" at bounding box center [1379, 222] width 112 height 16
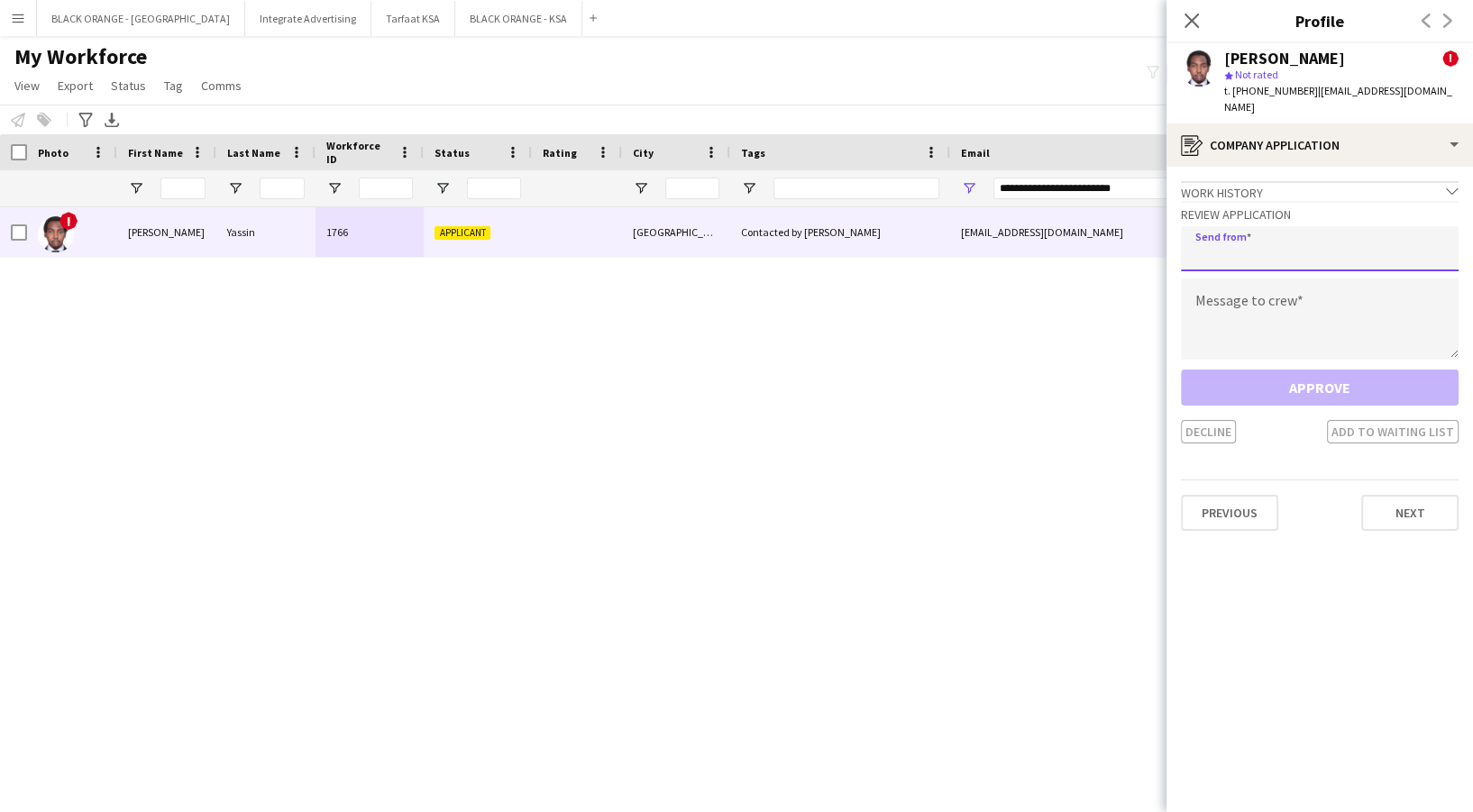
drag, startPoint x: 1343, startPoint y: 243, endPoint x: 1334, endPoint y: 245, distance: 9.2
click at [1341, 245] on input "email" at bounding box center [1320, 248] width 277 height 45
type input "**********"
click at [1256, 325] on textarea at bounding box center [1320, 318] width 277 height 81
paste textarea "**********"
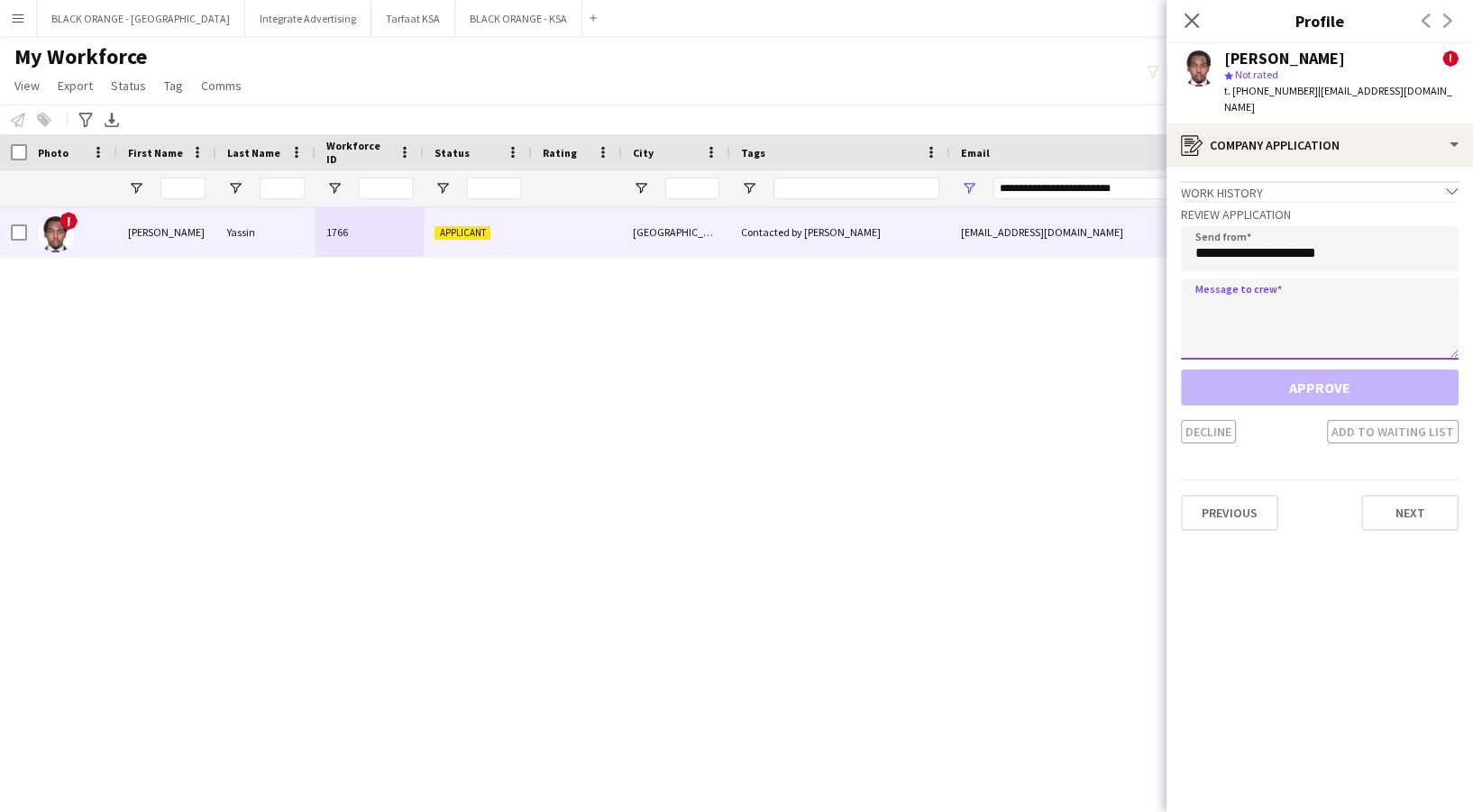
type textarea "**********"
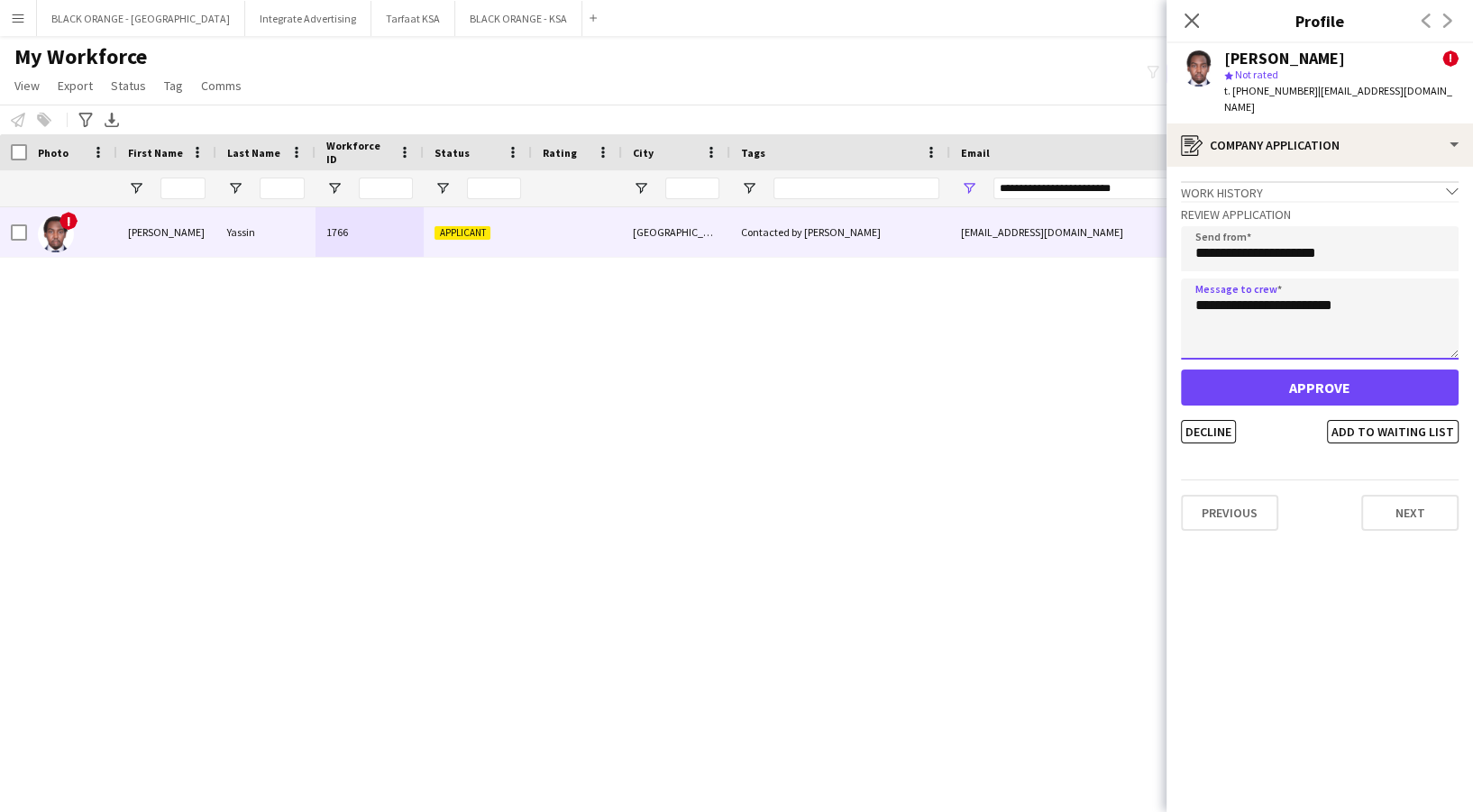
drag, startPoint x: 1408, startPoint y: 286, endPoint x: 1107, endPoint y: 297, distance: 301.2
click at [1107, 297] on body "Menu Boards Boards Boards All jobs Status Workforce Workforce My Workforce Recr…" at bounding box center [736, 406] width 1473 height 812
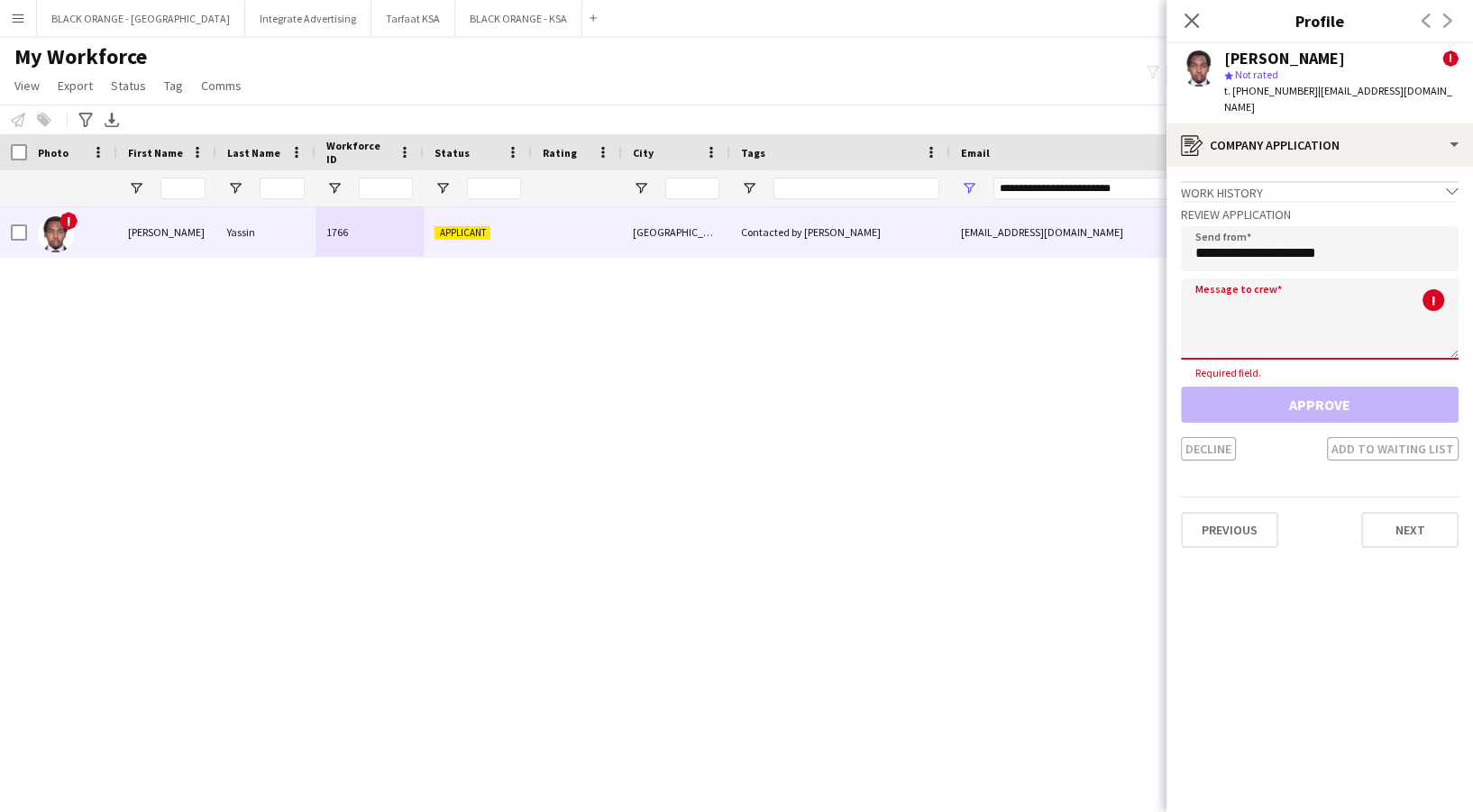
paste textarea "**********"
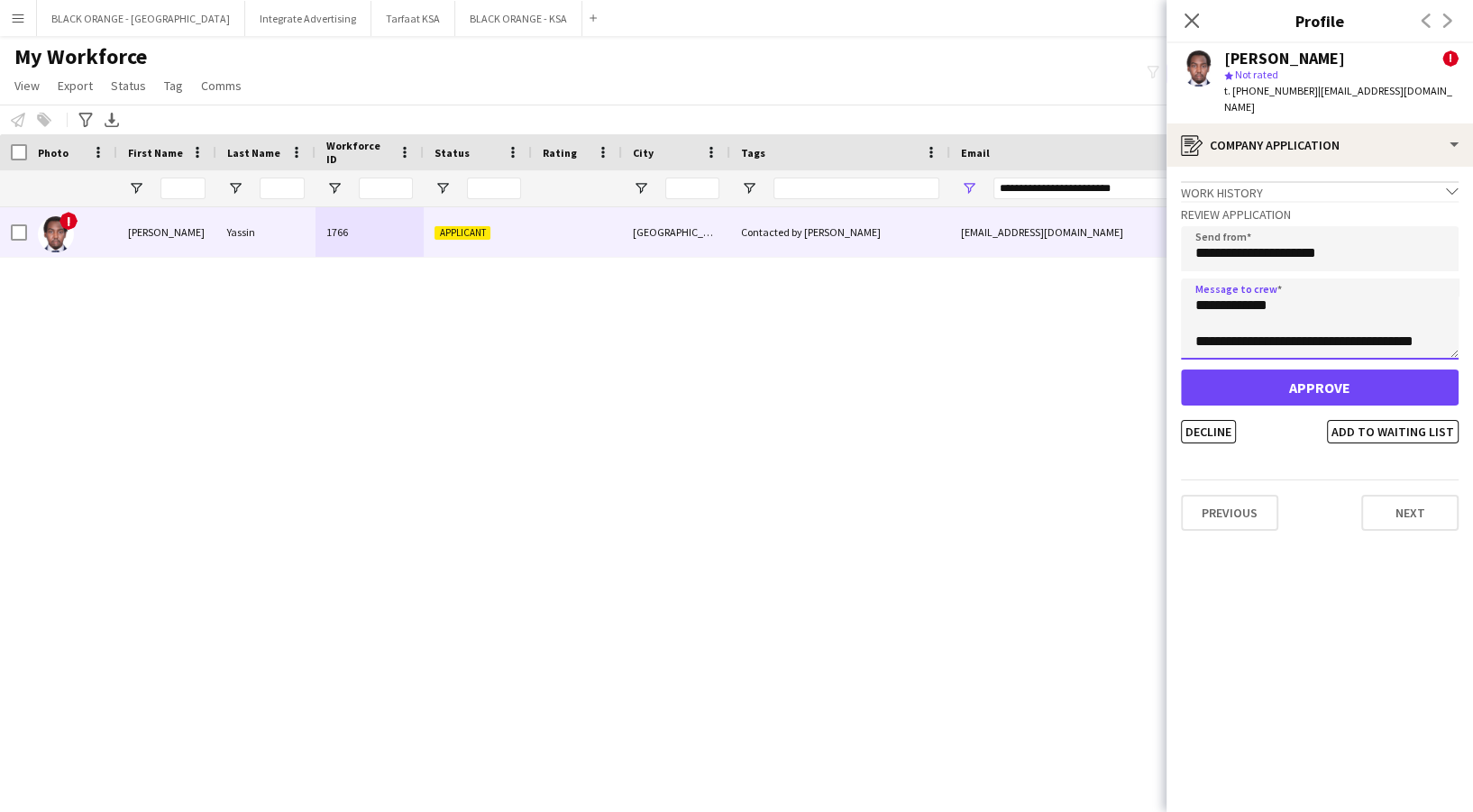
scroll to position [0, 0]
type textarea "**********"
click at [1345, 424] on button "Add to waiting list" at bounding box center [1393, 432] width 131 height 24
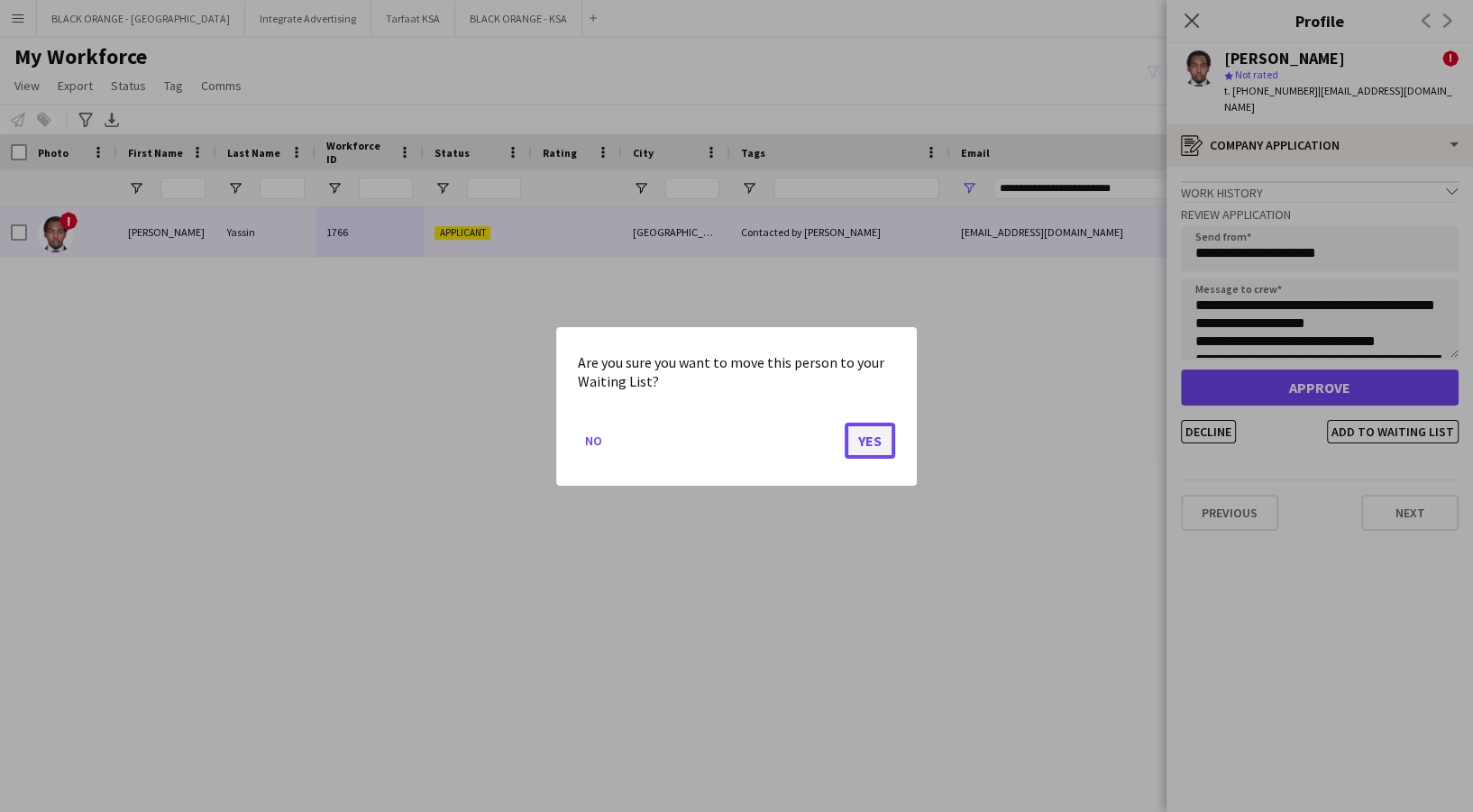
click at [864, 440] on button "Yes" at bounding box center [870, 440] width 50 height 36
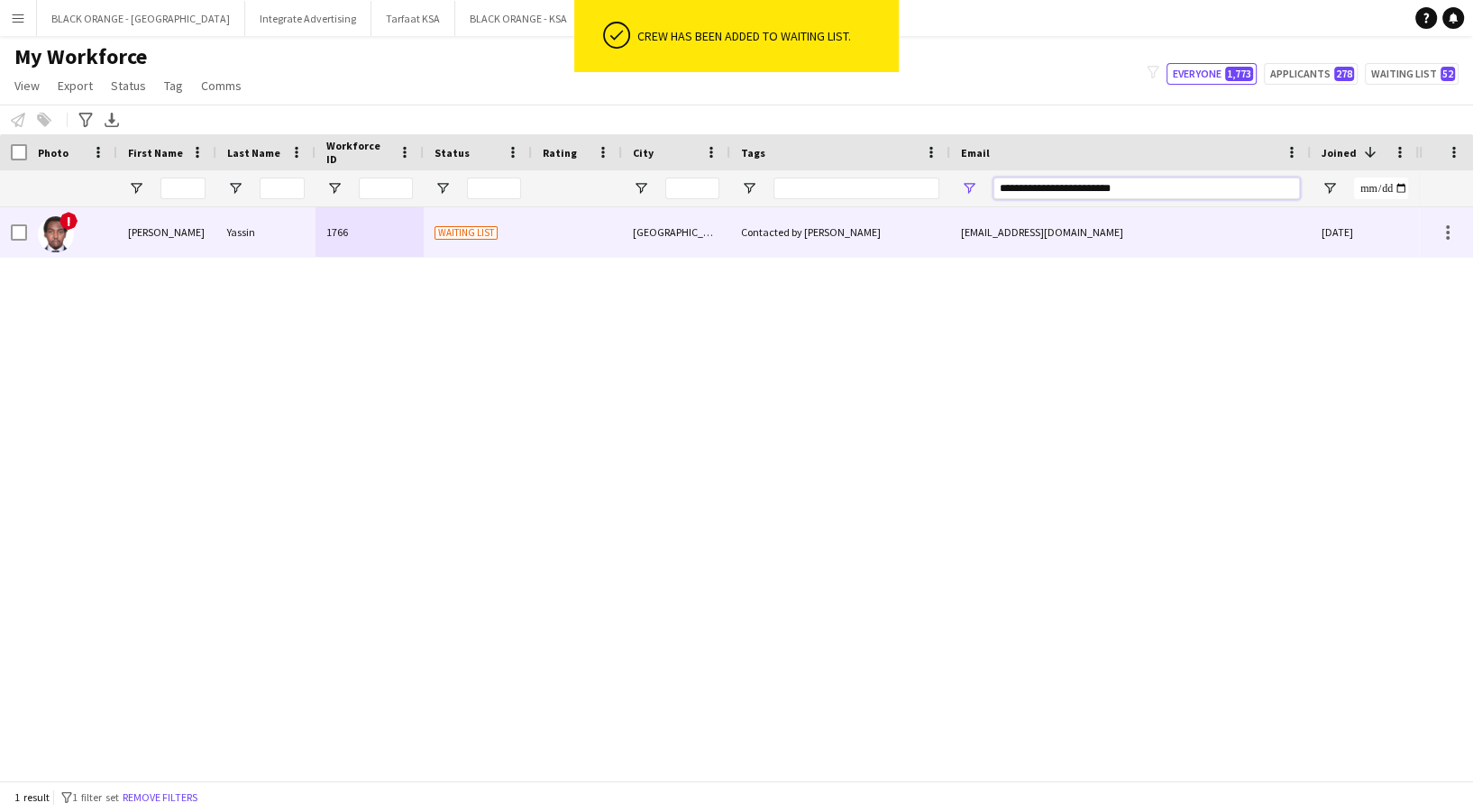
drag, startPoint x: 1198, startPoint y: 185, endPoint x: 747, endPoint y: 221, distance: 452.4
click at [753, 224] on div "Workforce Details Photo First Name" at bounding box center [736, 457] width 1473 height 646
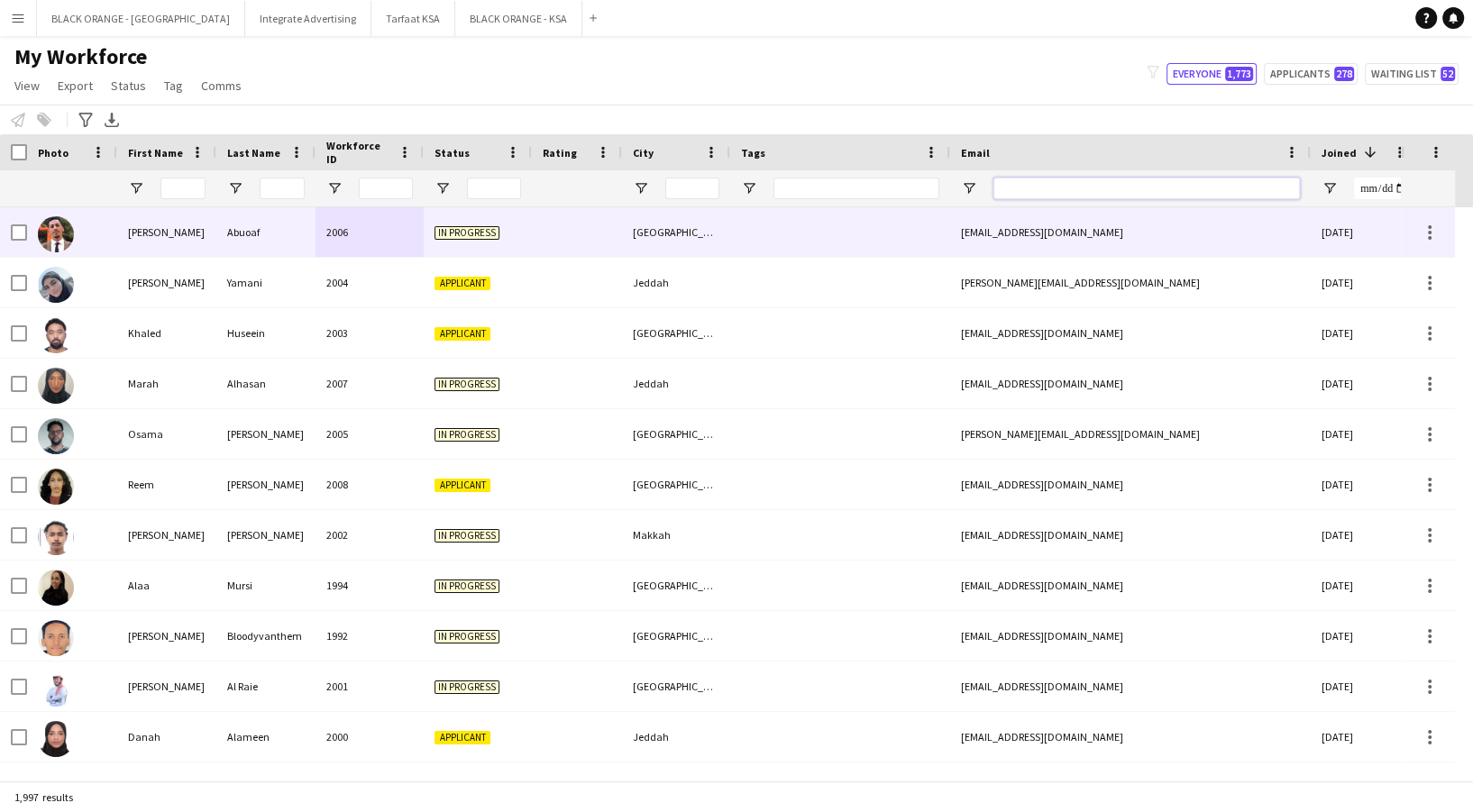
paste input "**********"
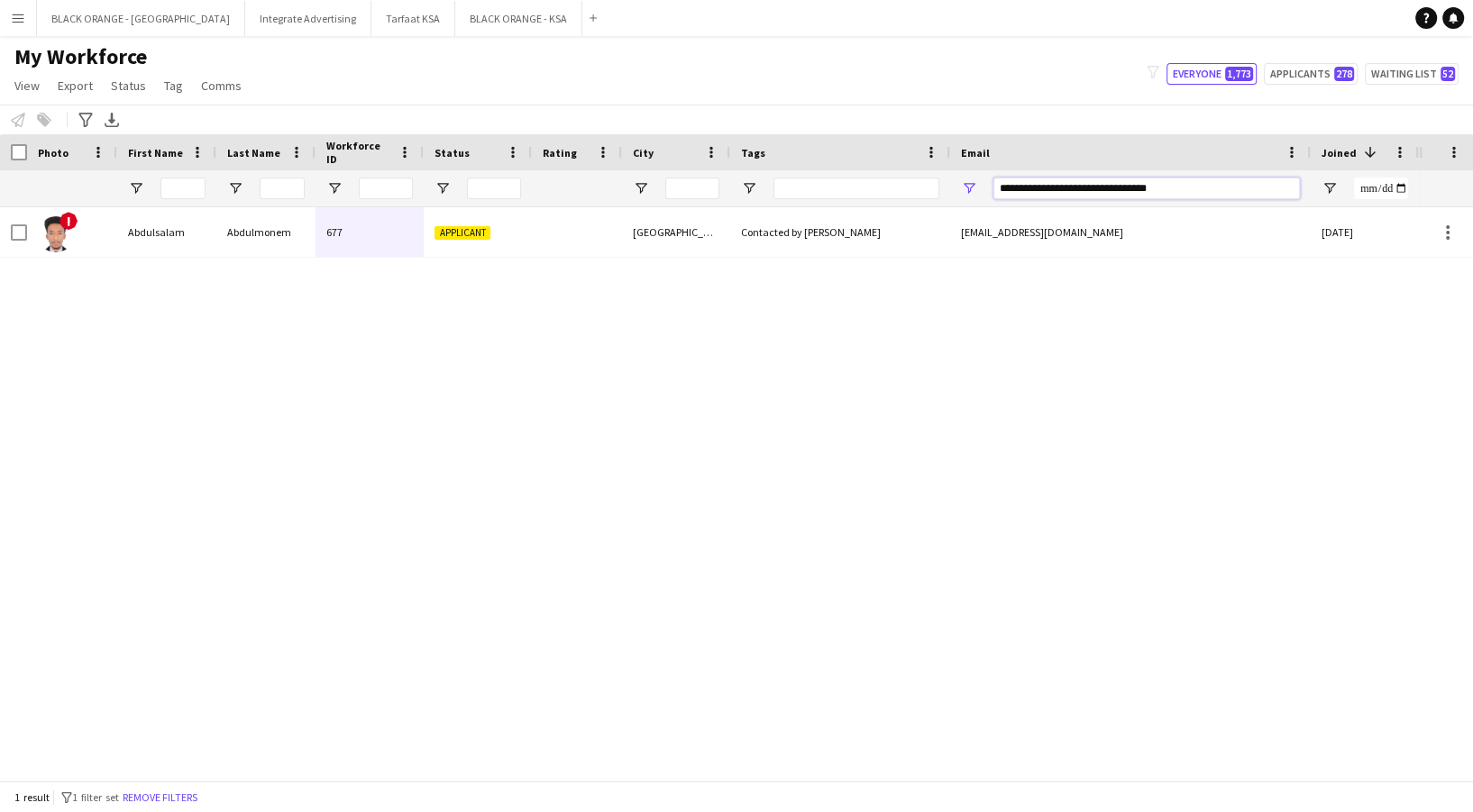
type input "**********"
click at [155, 250] on div "Abdulsalam" at bounding box center [166, 232] width 99 height 49
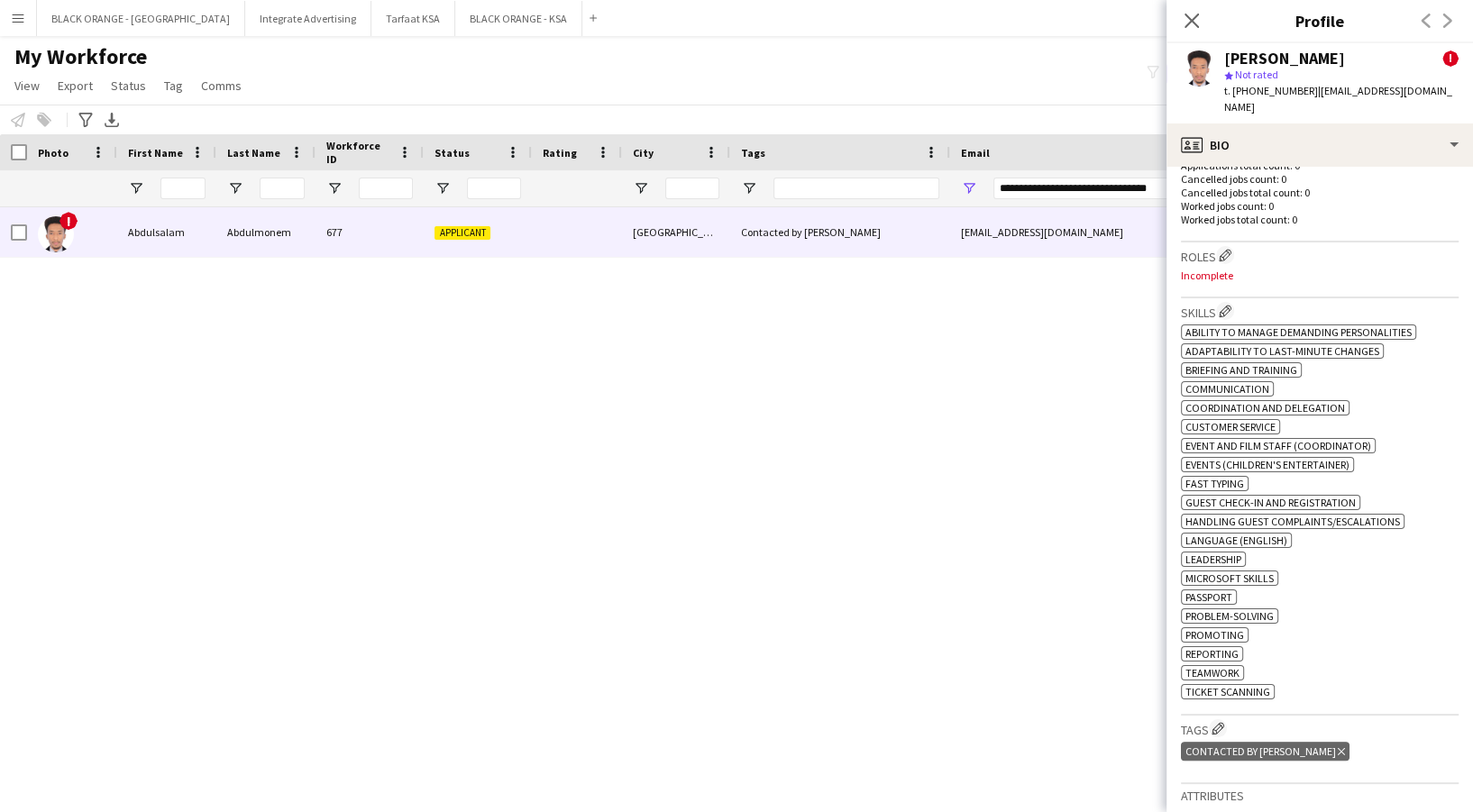
scroll to position [656, 0]
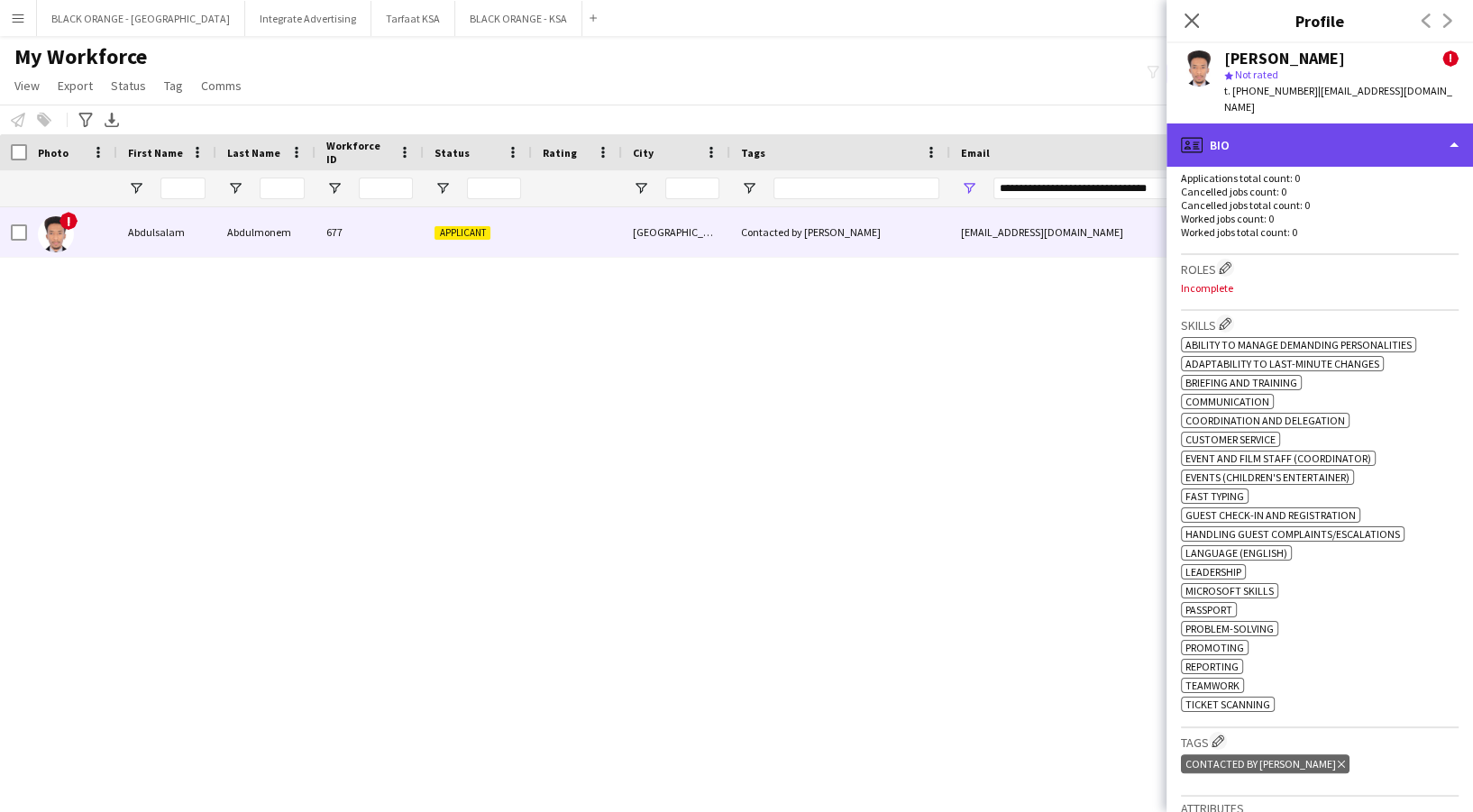
click at [1331, 143] on div "profile Bio" at bounding box center [1320, 144] width 307 height 43
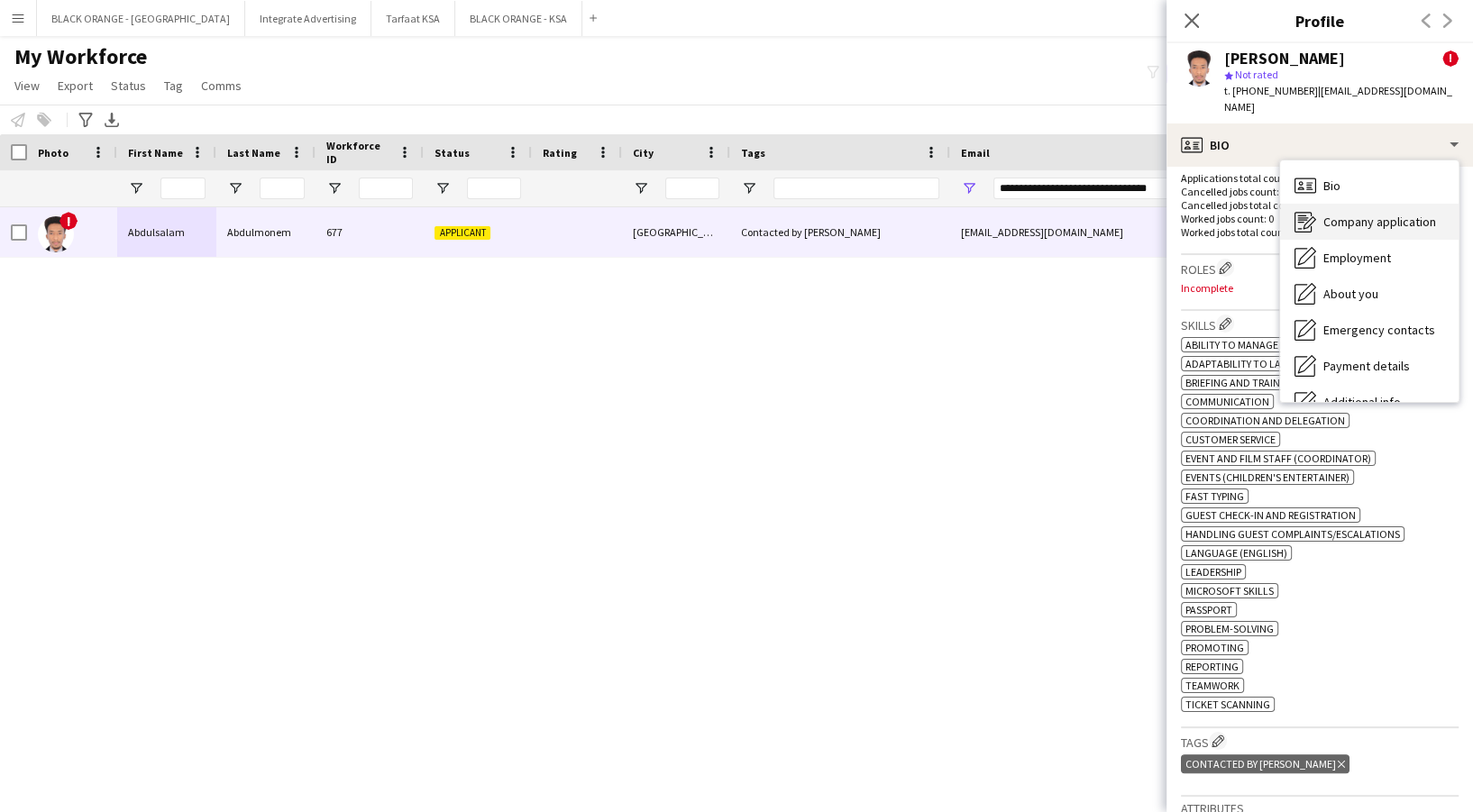
click at [1354, 223] on span "Company application" at bounding box center [1379, 222] width 112 height 16
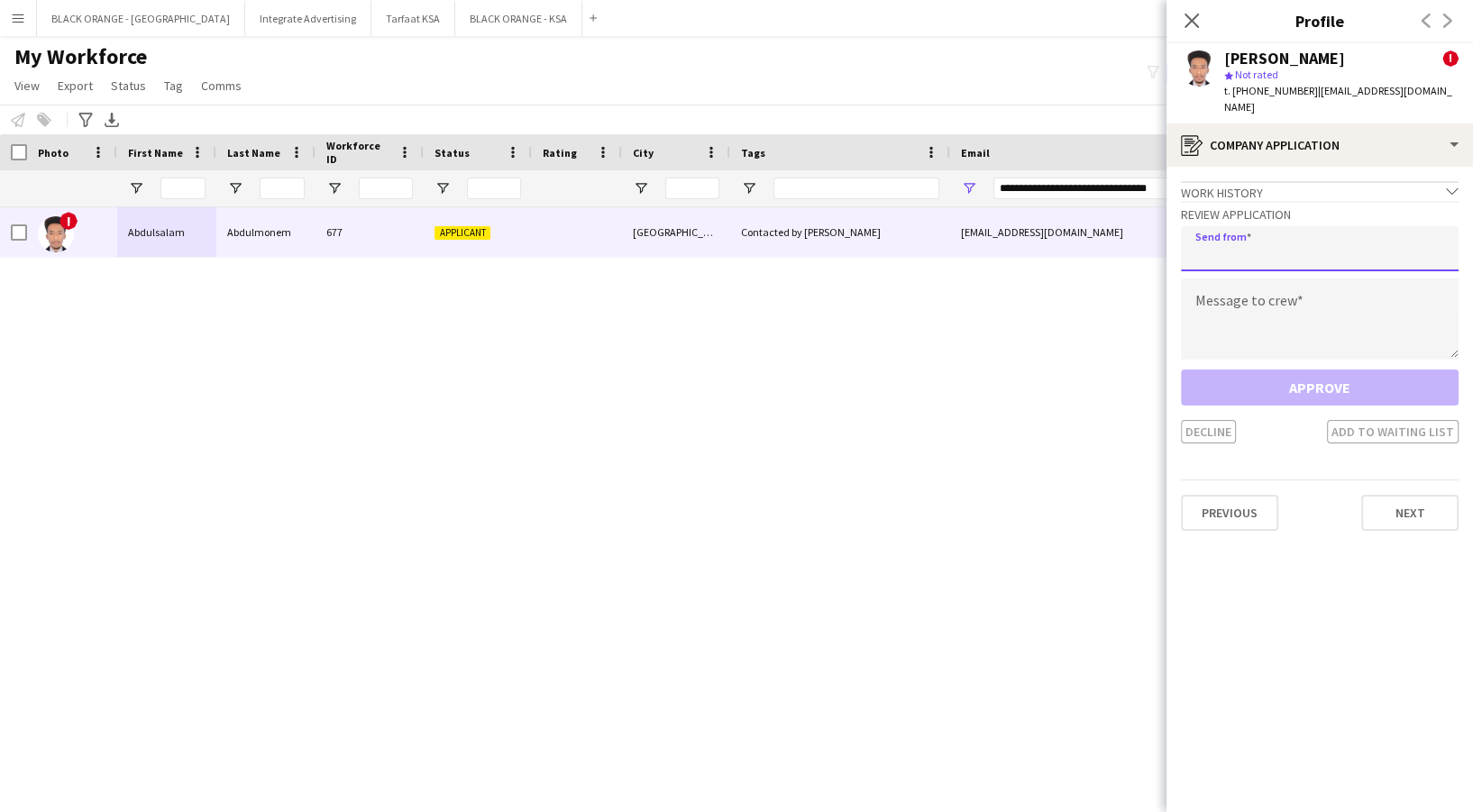
click at [1325, 238] on input "email" at bounding box center [1320, 248] width 277 height 45
type input "**********"
click at [1248, 331] on textarea at bounding box center [1320, 318] width 277 height 81
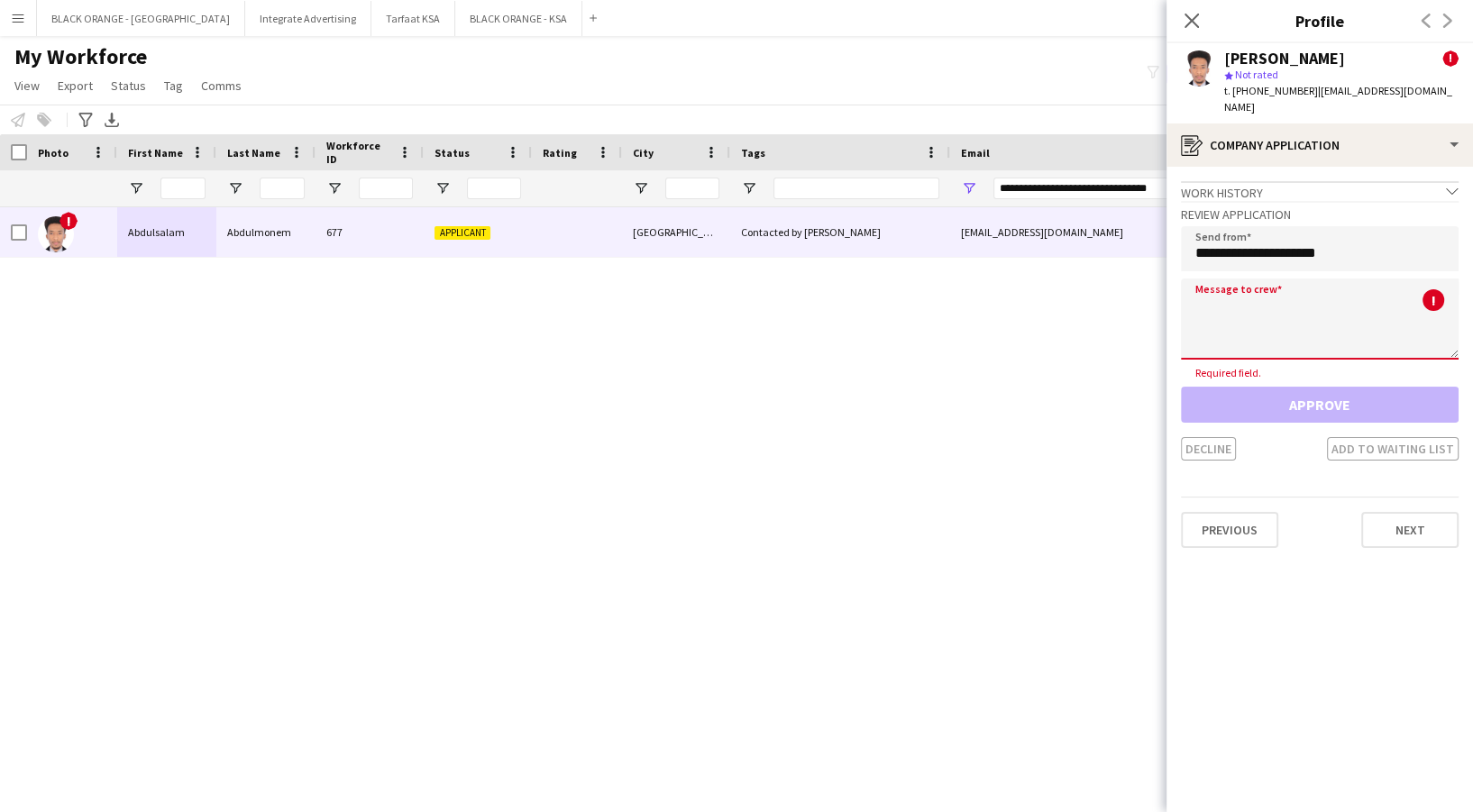
paste textarea "**********"
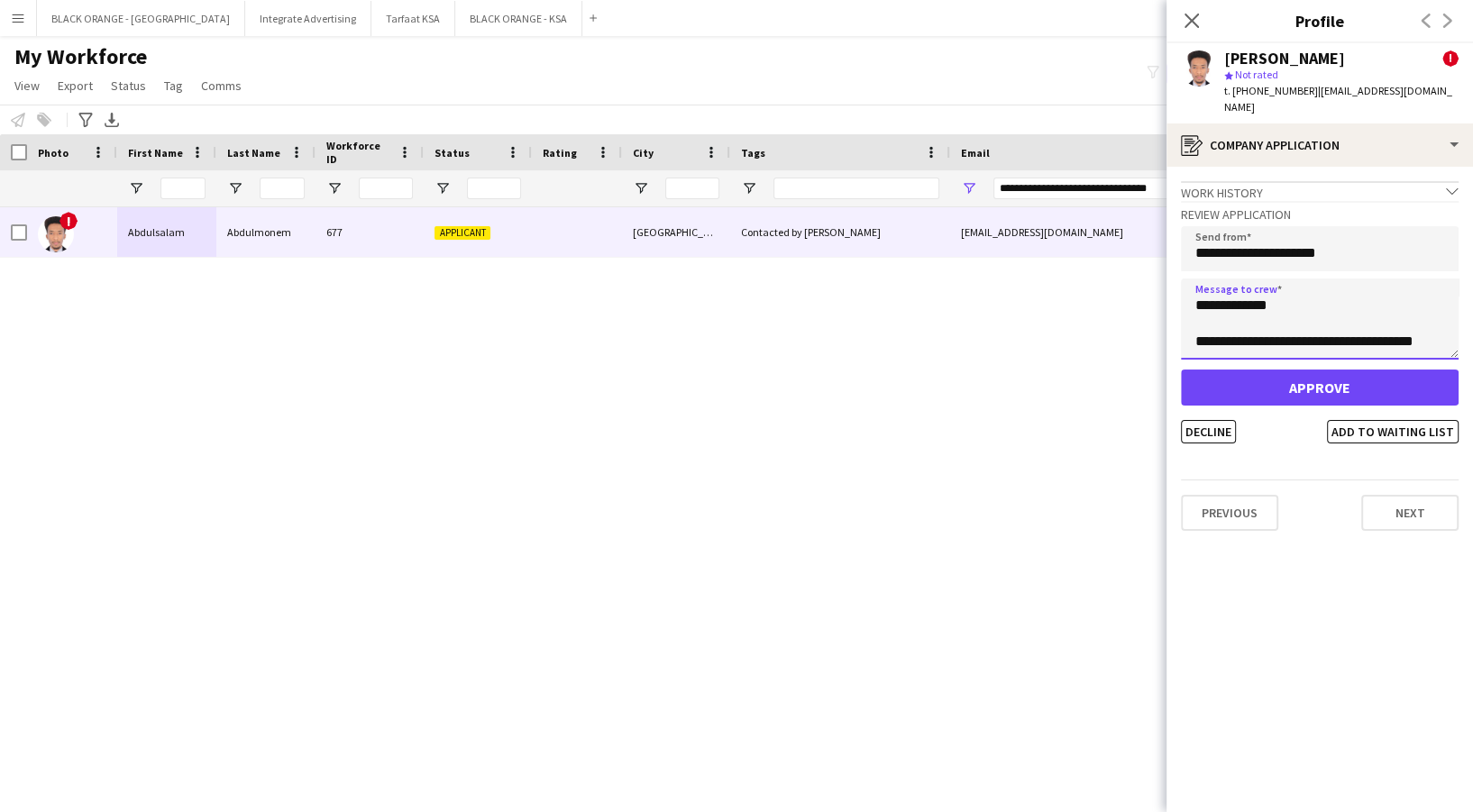
scroll to position [0, 0]
type textarea "**********"
click at [1367, 425] on button "Add to waiting list" at bounding box center [1393, 432] width 131 height 24
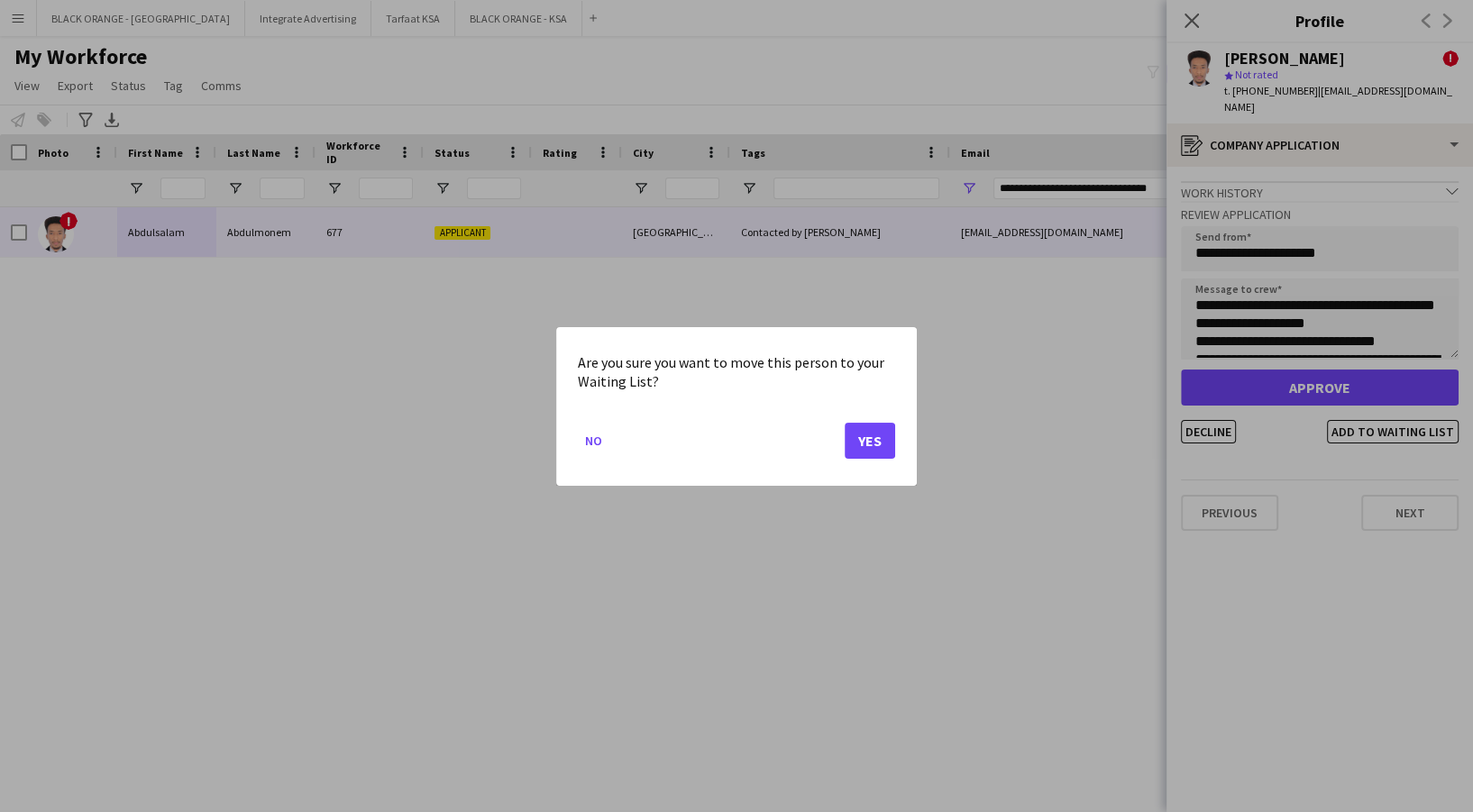
click at [898, 449] on div "Are you sure you want to move this person to your Waiting List? No Yes" at bounding box center [736, 407] width 360 height 159
click at [887, 446] on button "Yes" at bounding box center [870, 440] width 50 height 36
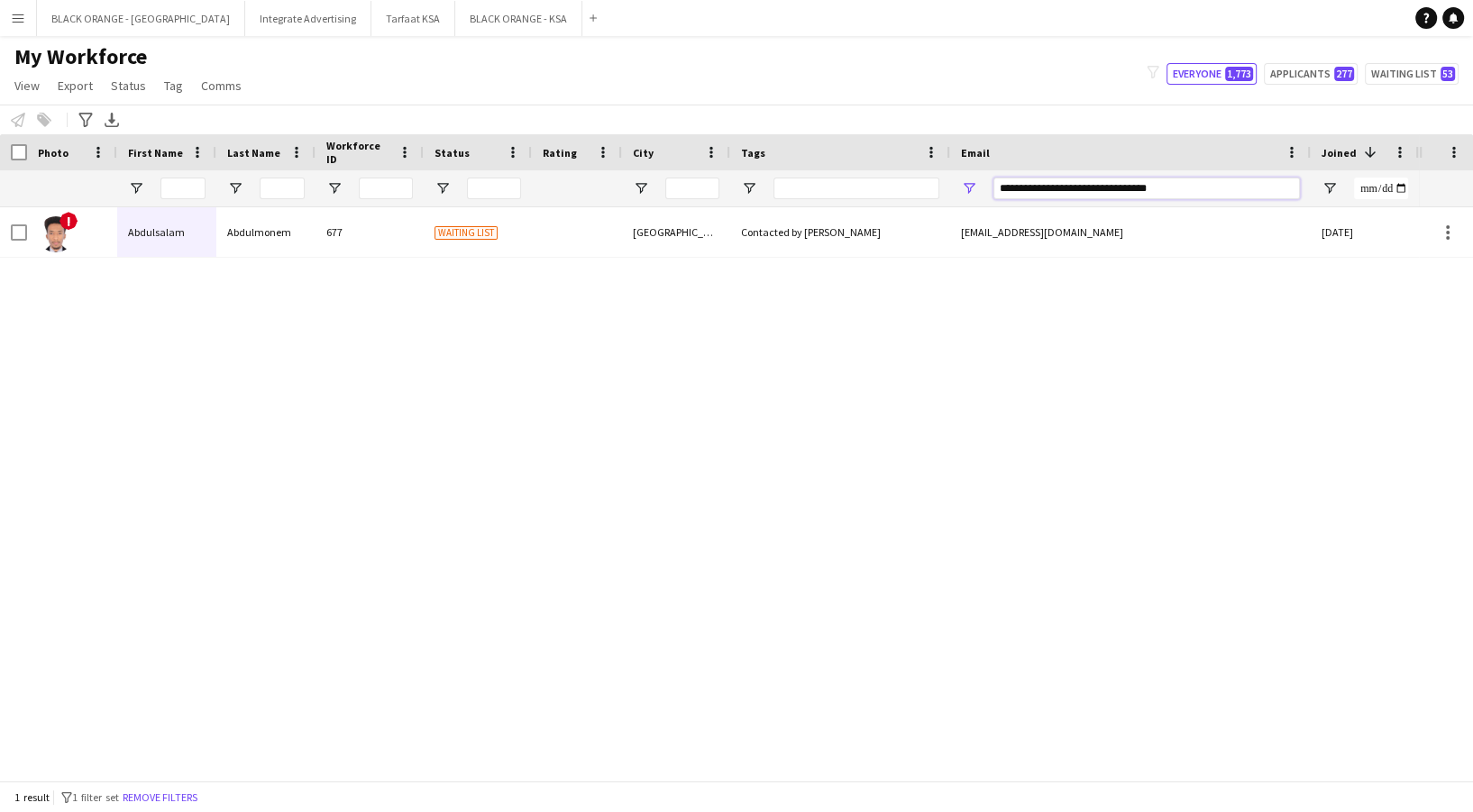
drag, startPoint x: 1229, startPoint y: 177, endPoint x: 981, endPoint y: 176, distance: 248.0
click at [982, 176] on div "**********" at bounding box center [1130, 189] width 360 height 36
paste input "**********"
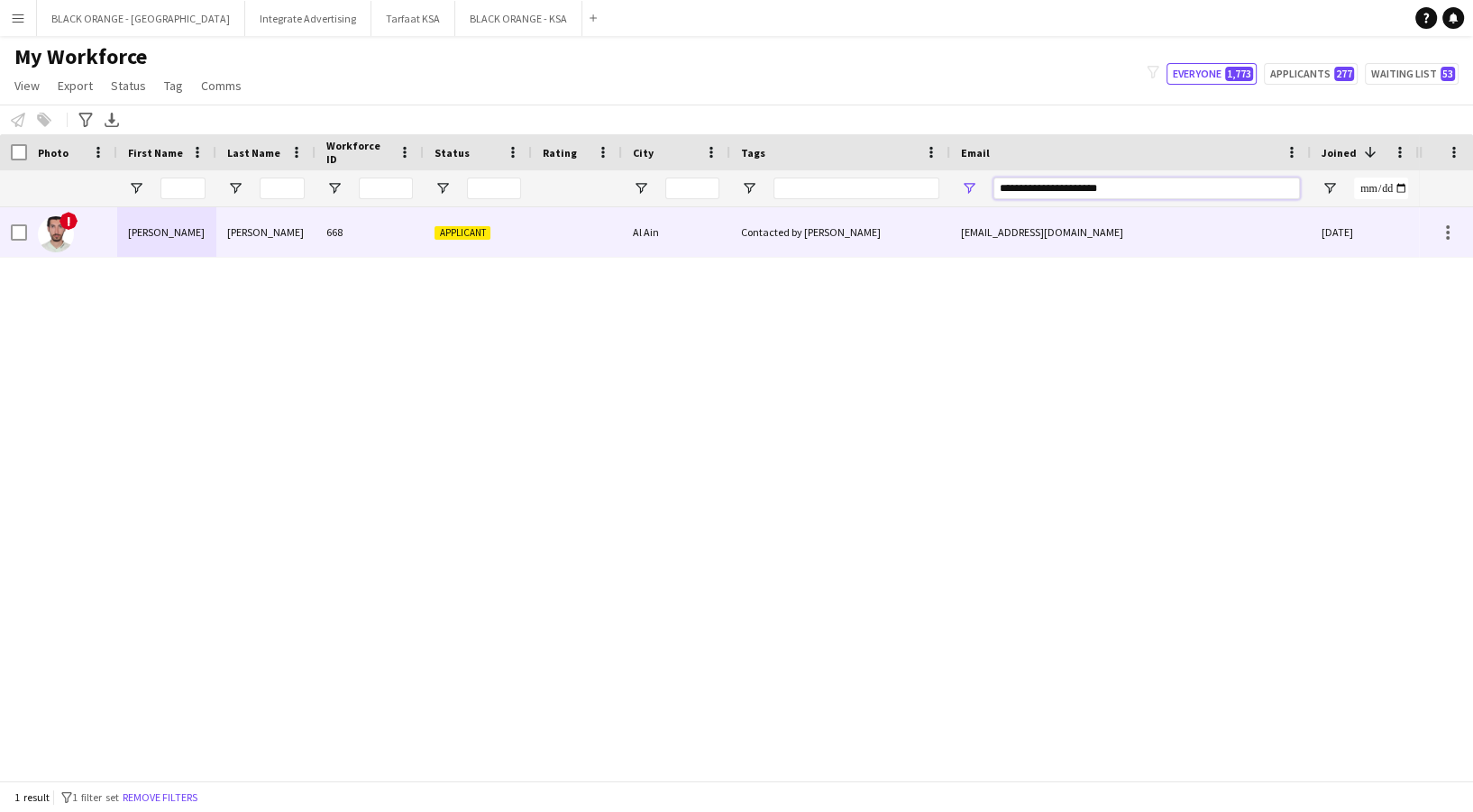
type input "**********"
click at [425, 224] on div "Applicant" at bounding box center [477, 232] width 109 height 49
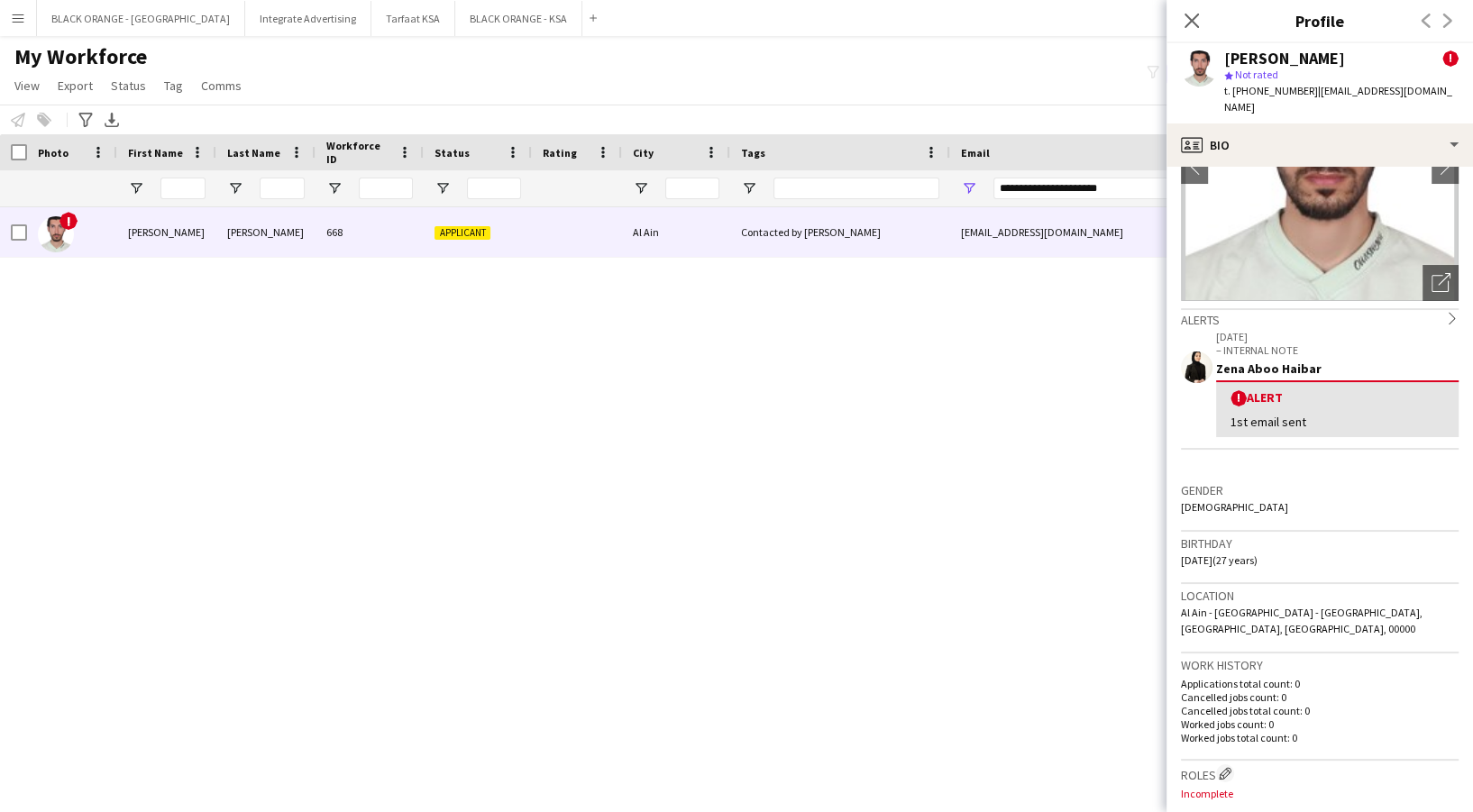
scroll to position [24, 0]
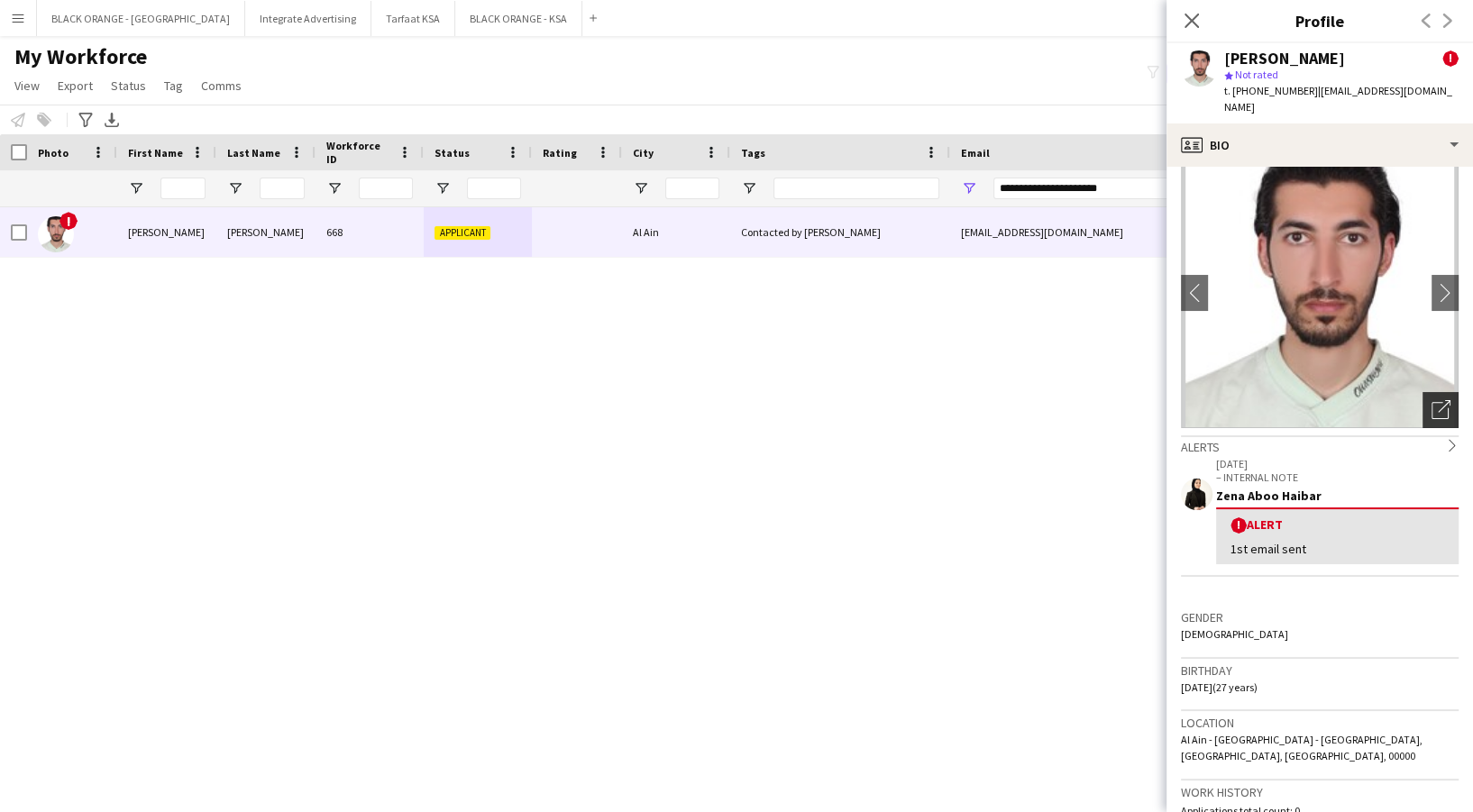
click at [1432, 401] on icon "Open photos pop-in" at bounding box center [1441, 410] width 19 height 19
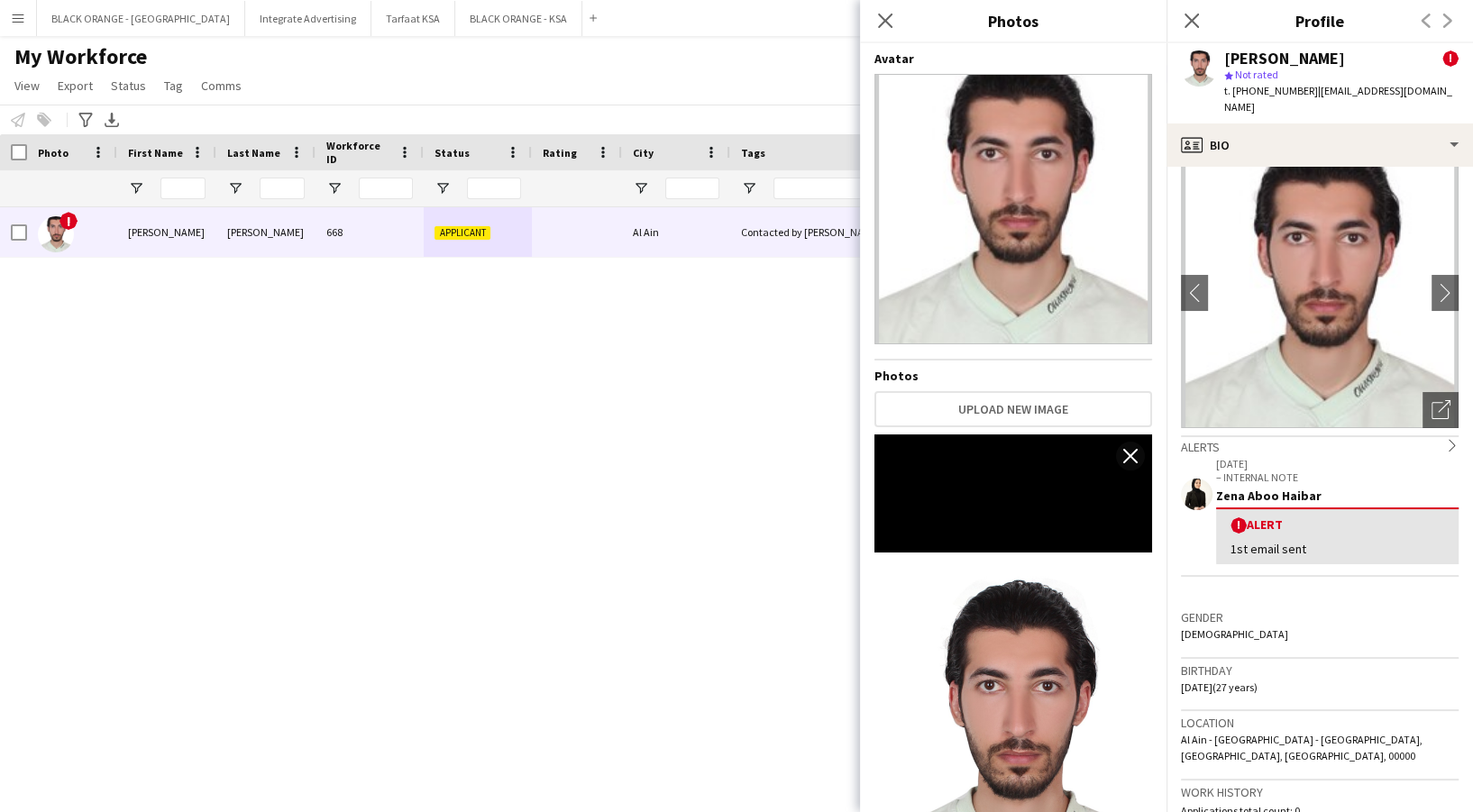
scroll to position [226, 0]
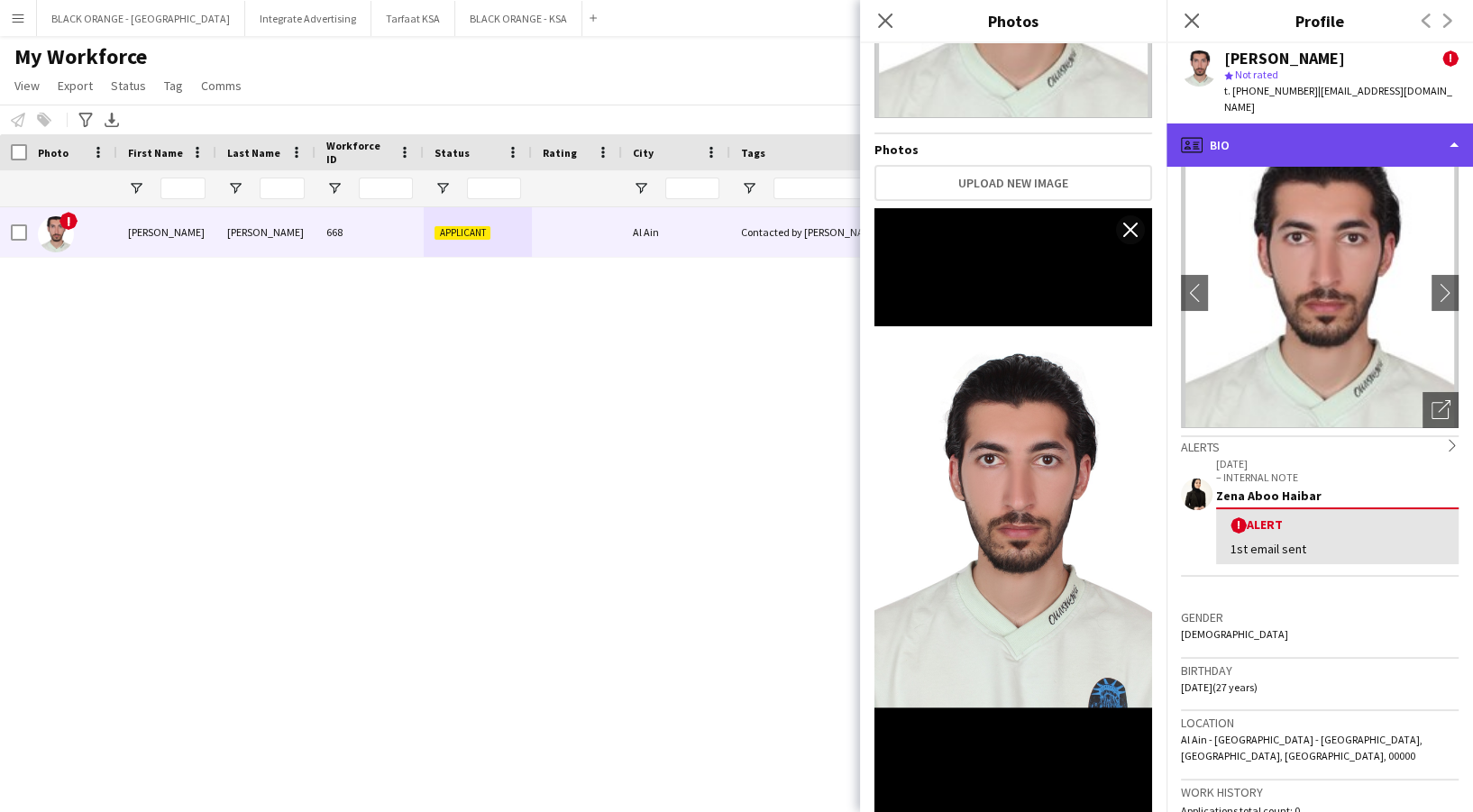
click at [1312, 123] on div "profile Bio" at bounding box center [1320, 144] width 307 height 43
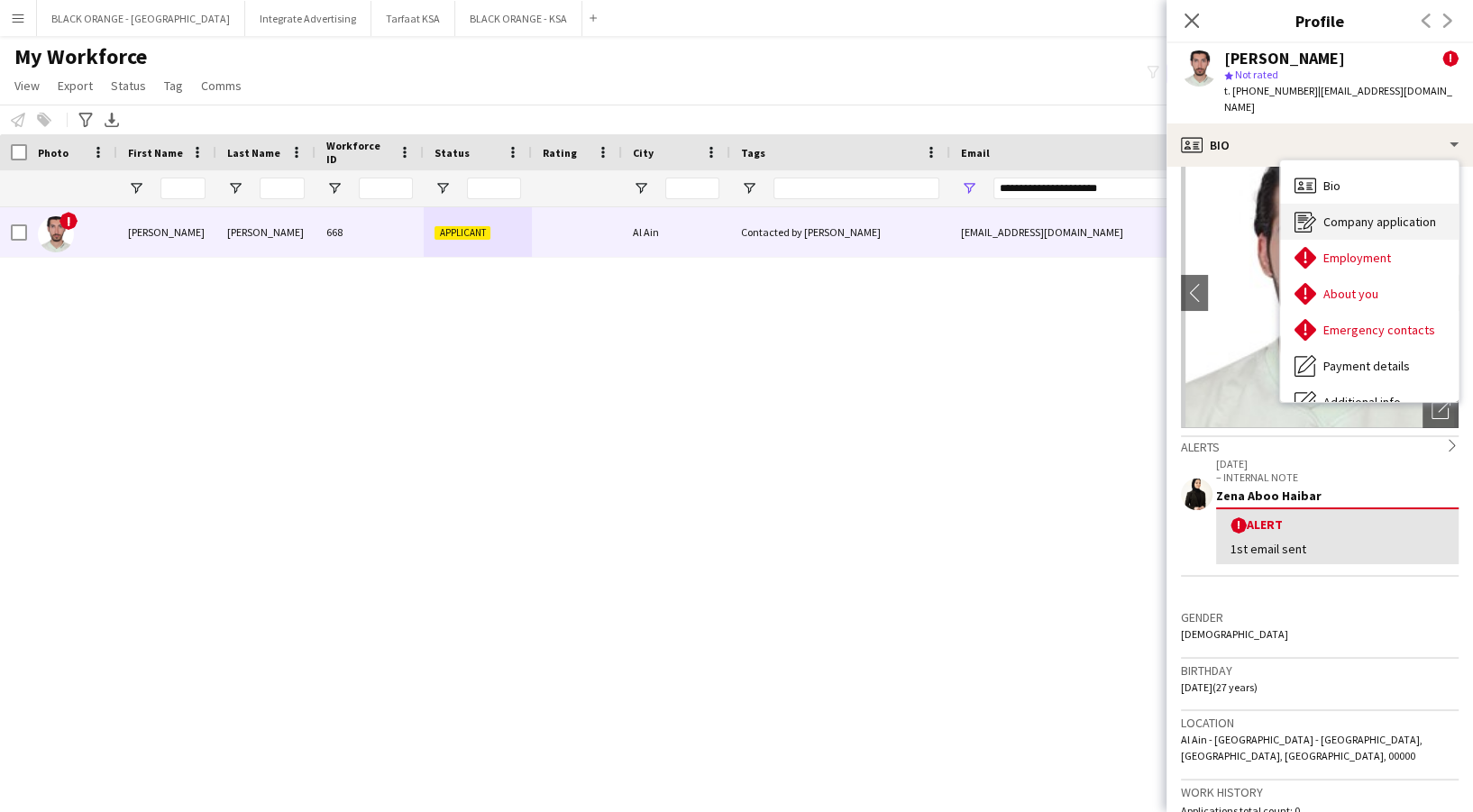
click at [1374, 213] on span "Company application" at bounding box center [1379, 222] width 112 height 16
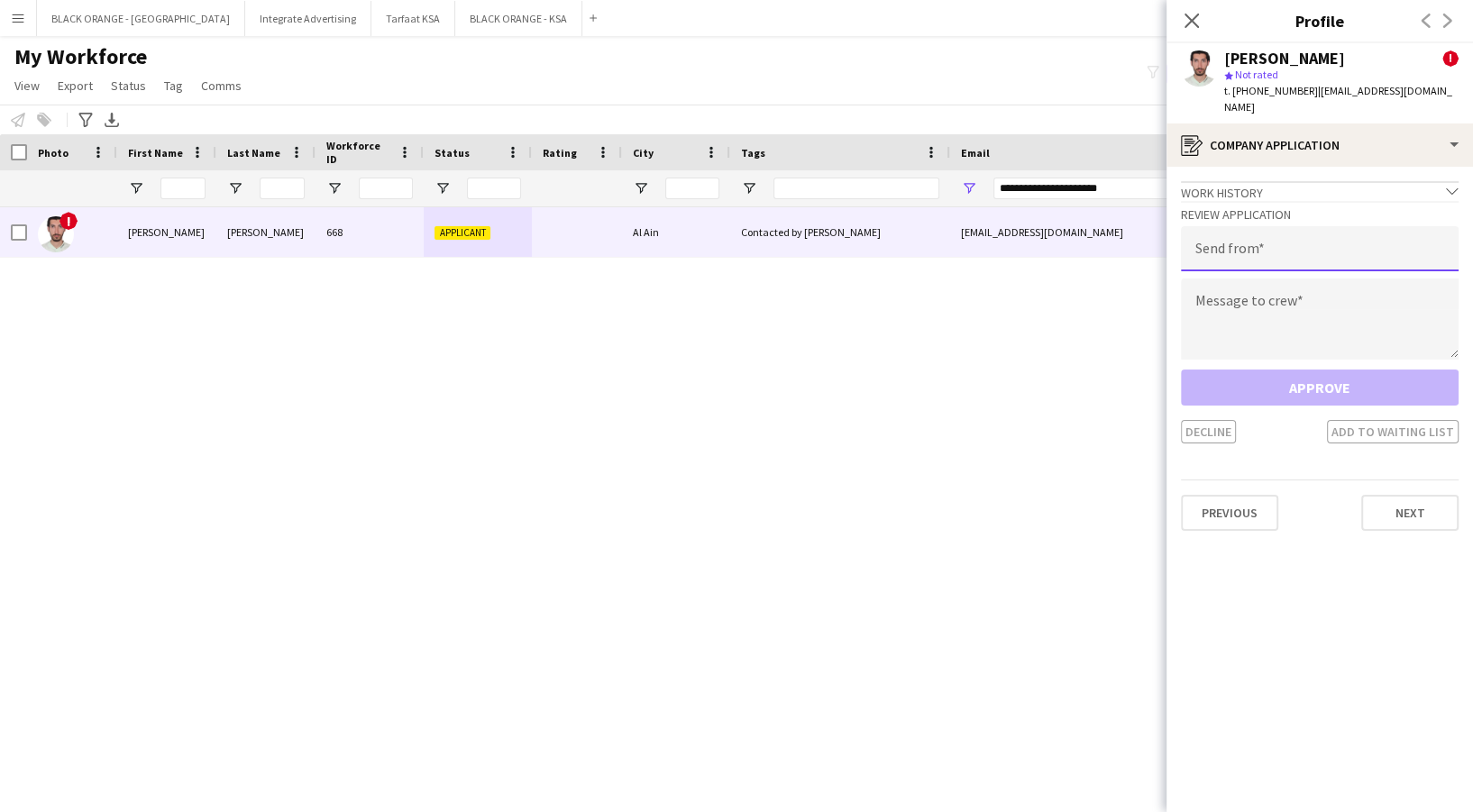
click at [1273, 250] on input "email" at bounding box center [1320, 248] width 277 height 45
type input "**********"
click at [1255, 323] on textarea at bounding box center [1320, 318] width 277 height 81
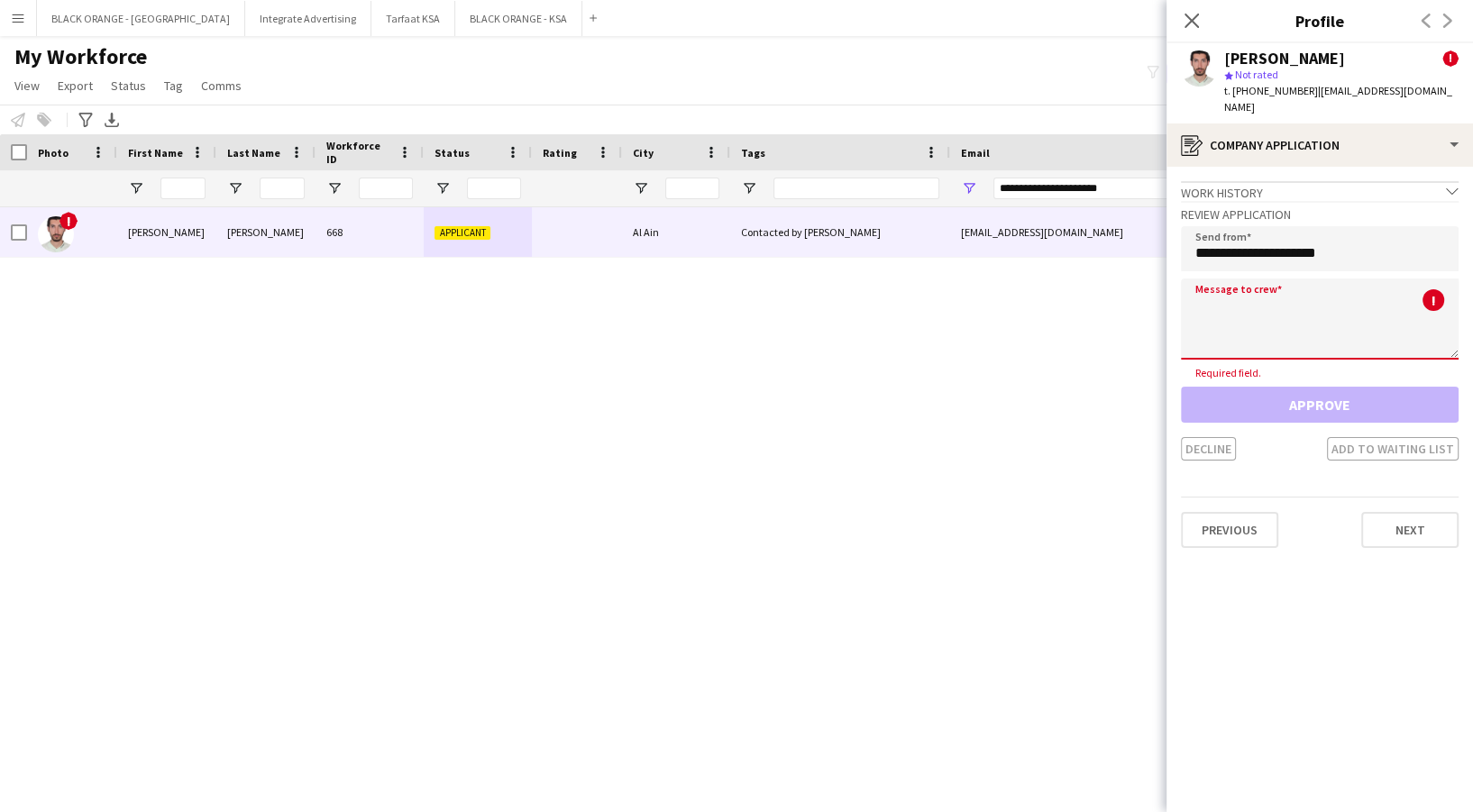
paste textarea "**********"
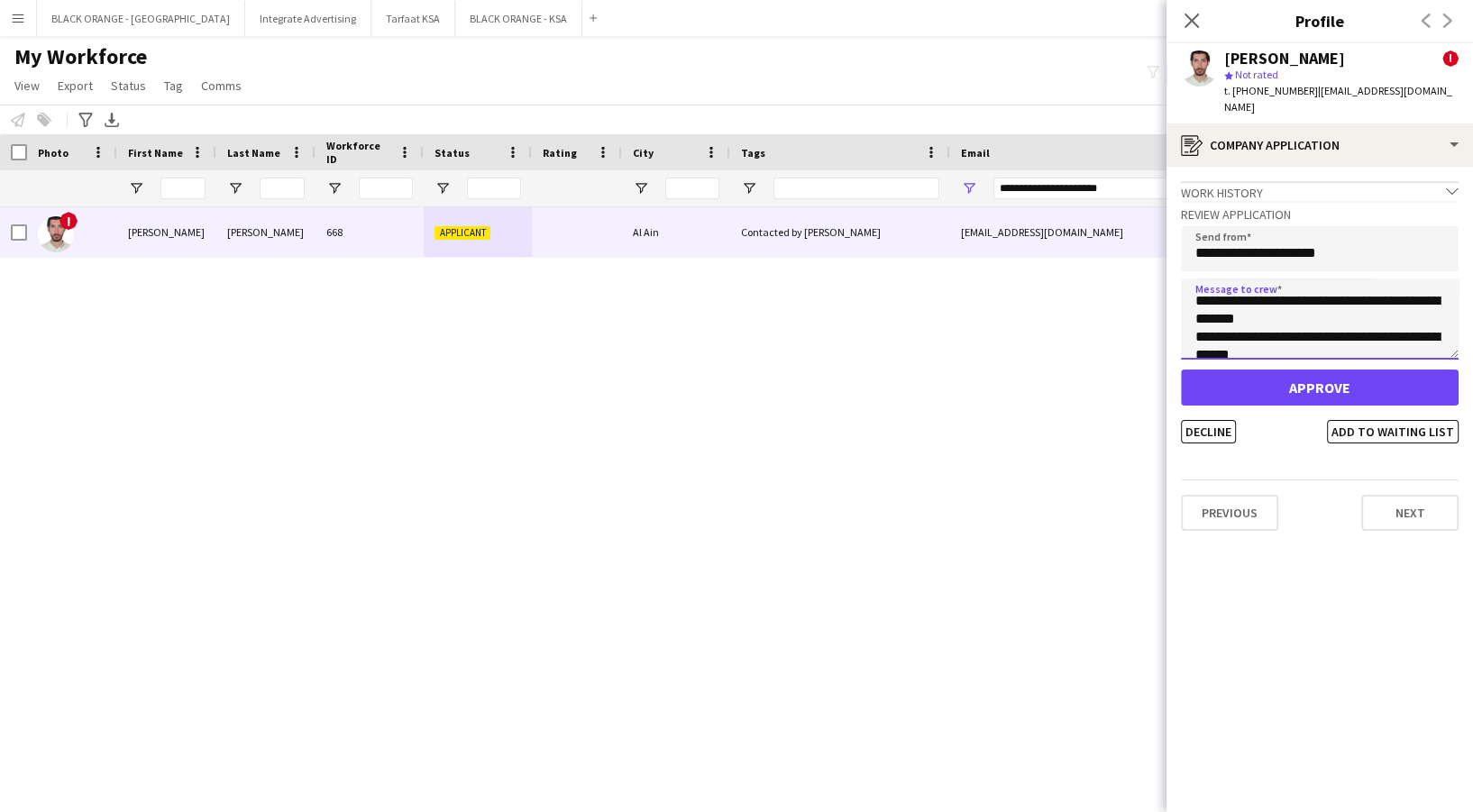
scroll to position [0, 0]
type textarea "**********"
click at [1388, 420] on button "Add to waiting list" at bounding box center [1393, 432] width 131 height 24
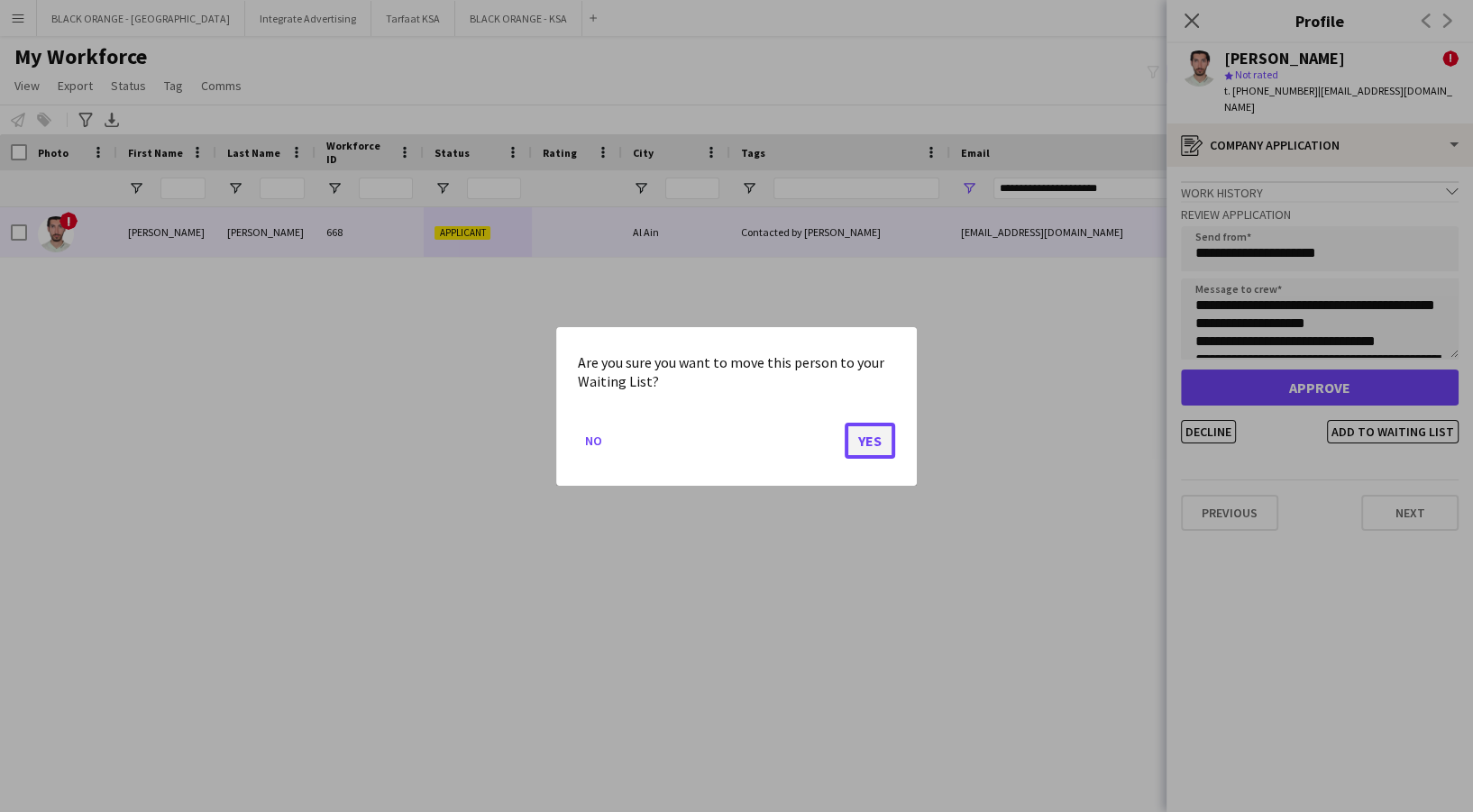
click at [885, 450] on button "Yes" at bounding box center [870, 440] width 50 height 36
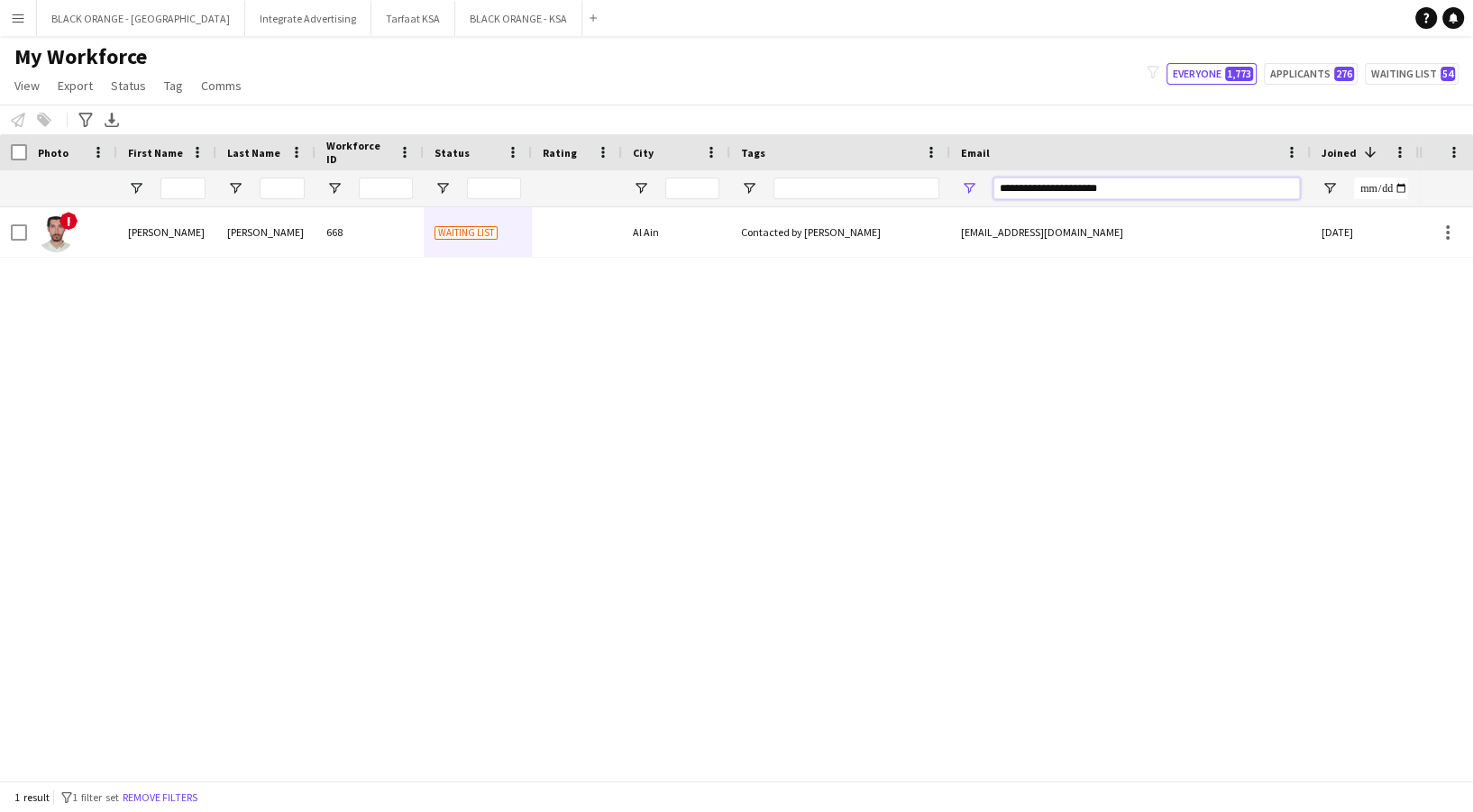
drag, startPoint x: 1139, startPoint y: 192, endPoint x: 865, endPoint y: 191, distance: 274.0
click at [865, 191] on div at bounding box center [1033, 189] width 2066 height 36
paste input "**********"
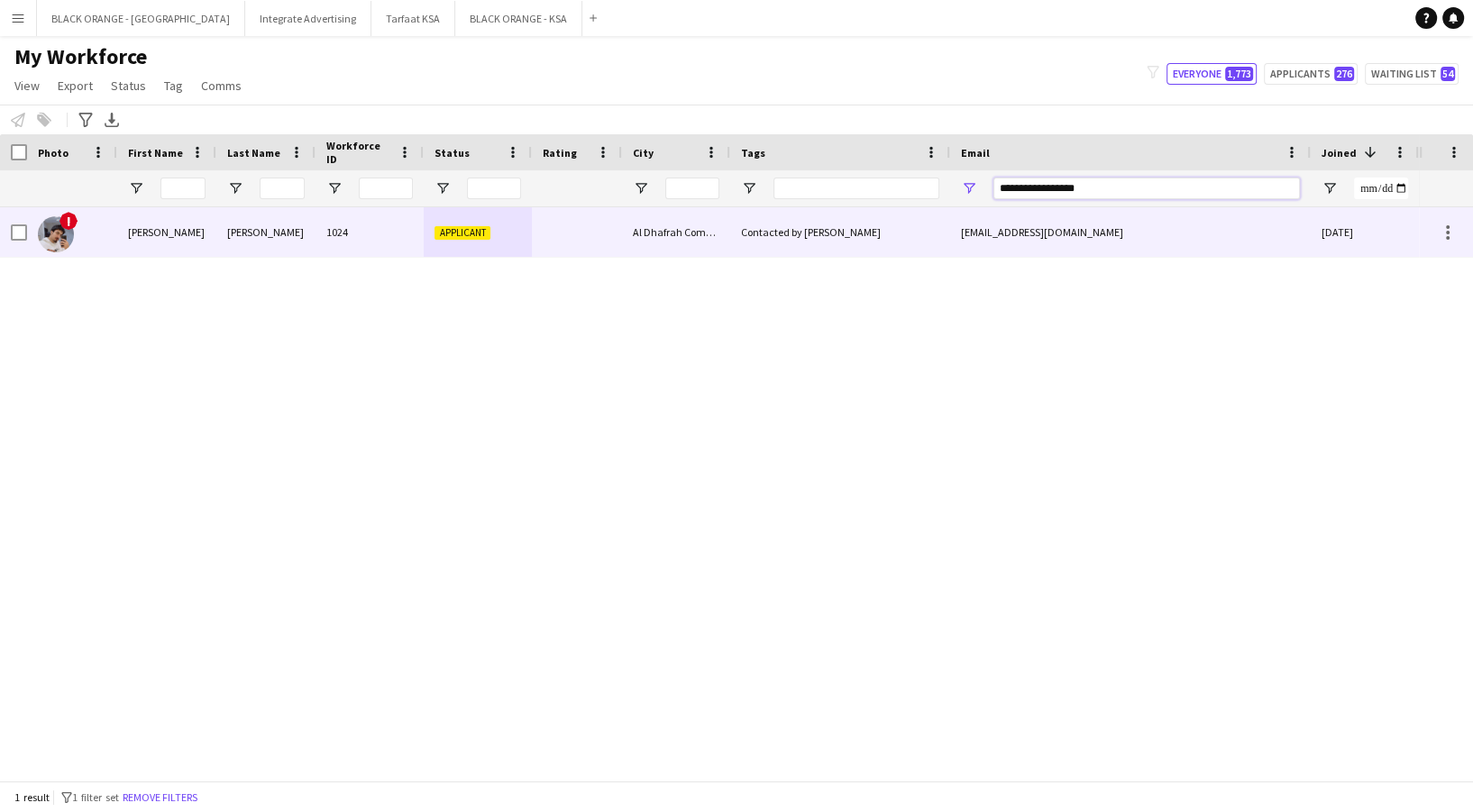
type input "**********"
click at [821, 219] on div "Contacted by [PERSON_NAME]" at bounding box center [840, 232] width 220 height 49
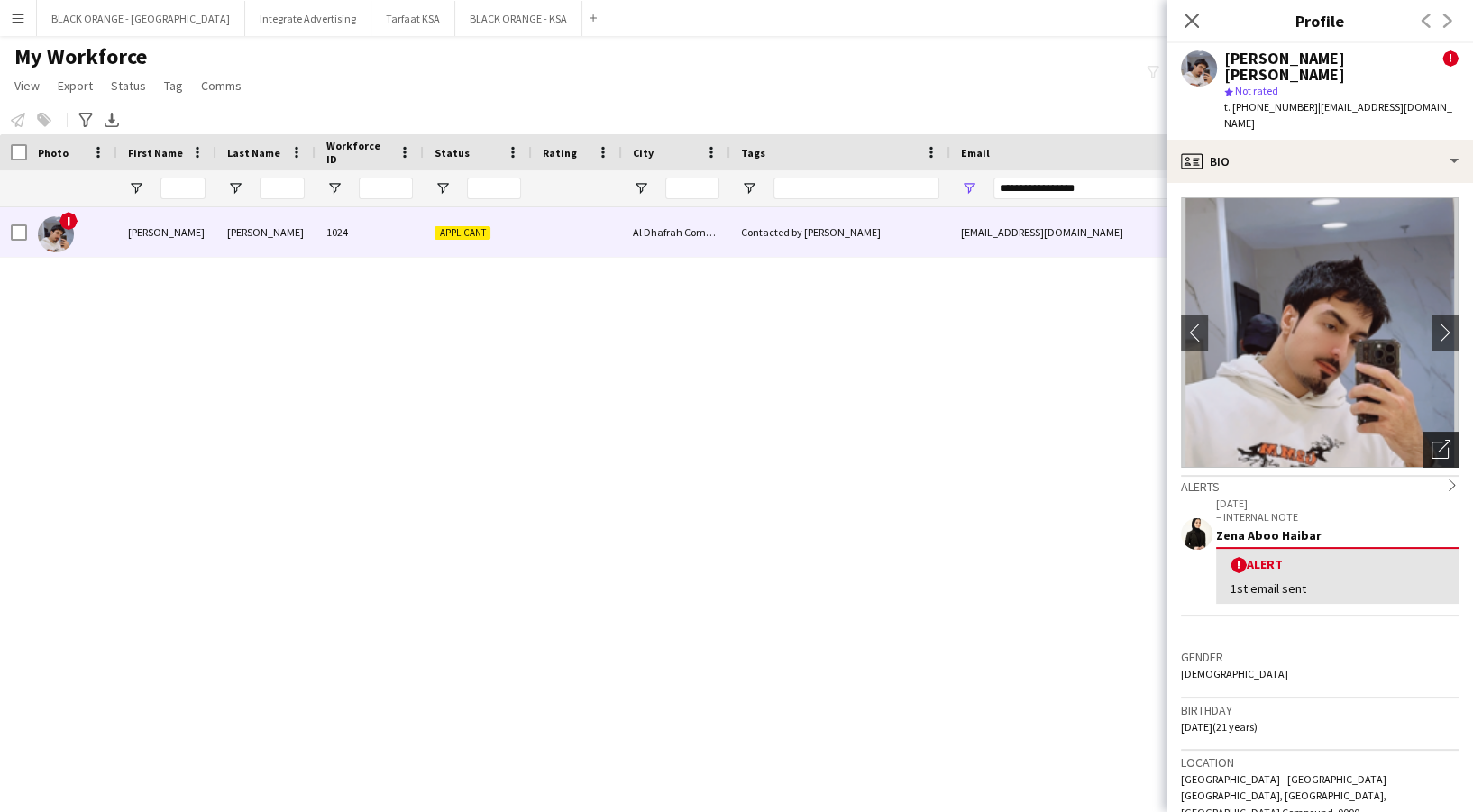
click at [1432, 440] on icon "Open photos pop-in" at bounding box center [1441, 449] width 19 height 19
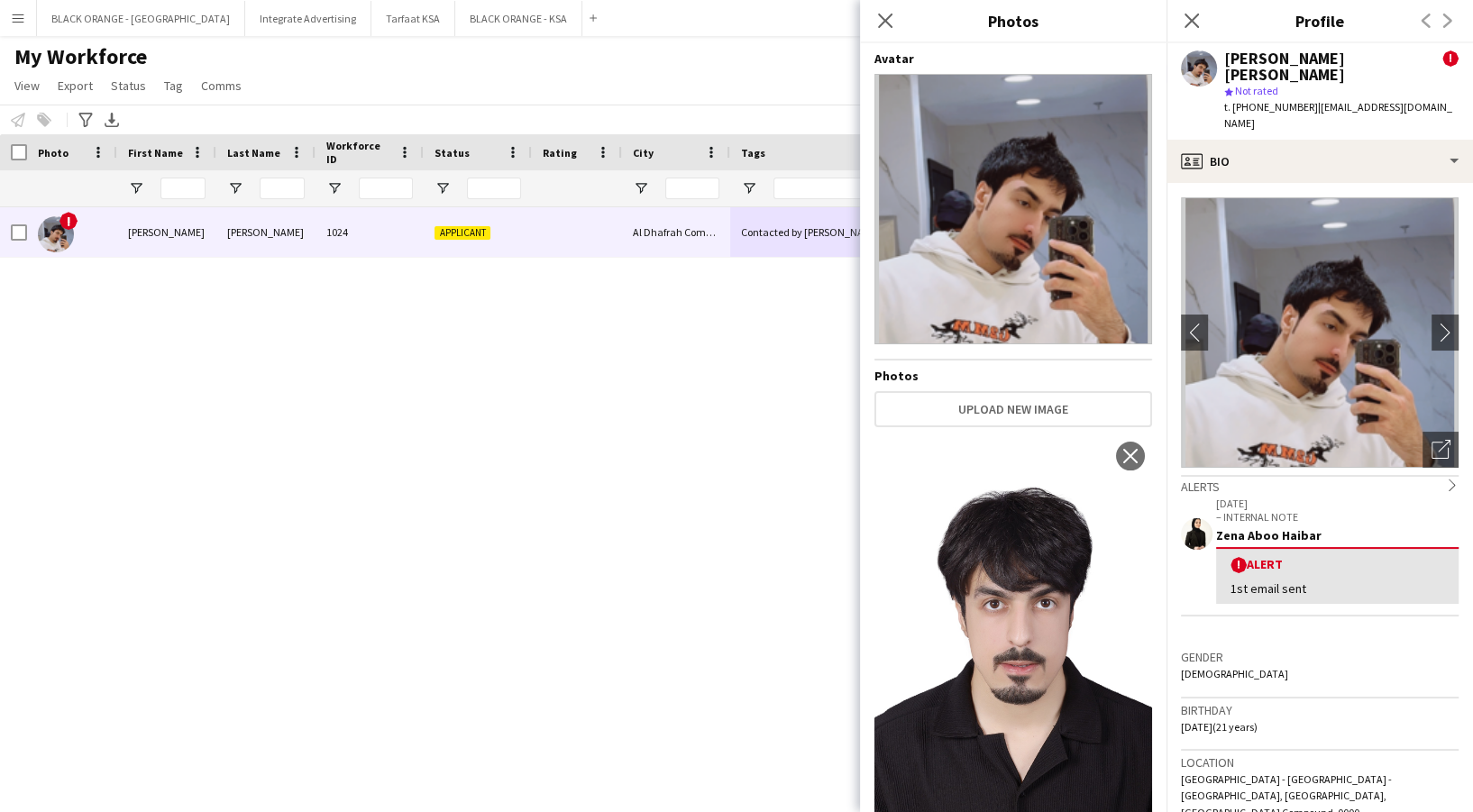
scroll to position [15, 0]
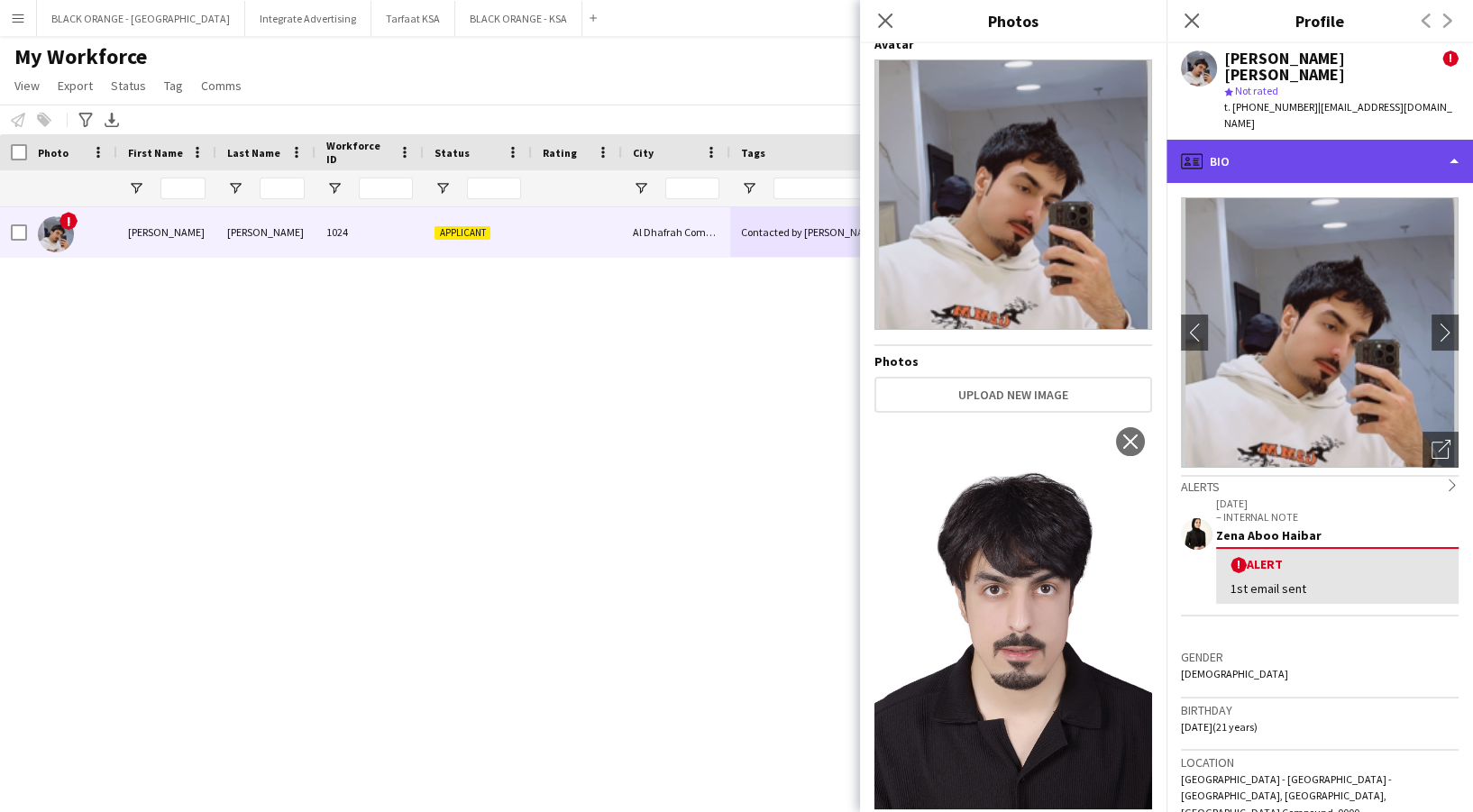
click at [1338, 140] on div "profile Bio" at bounding box center [1320, 161] width 307 height 43
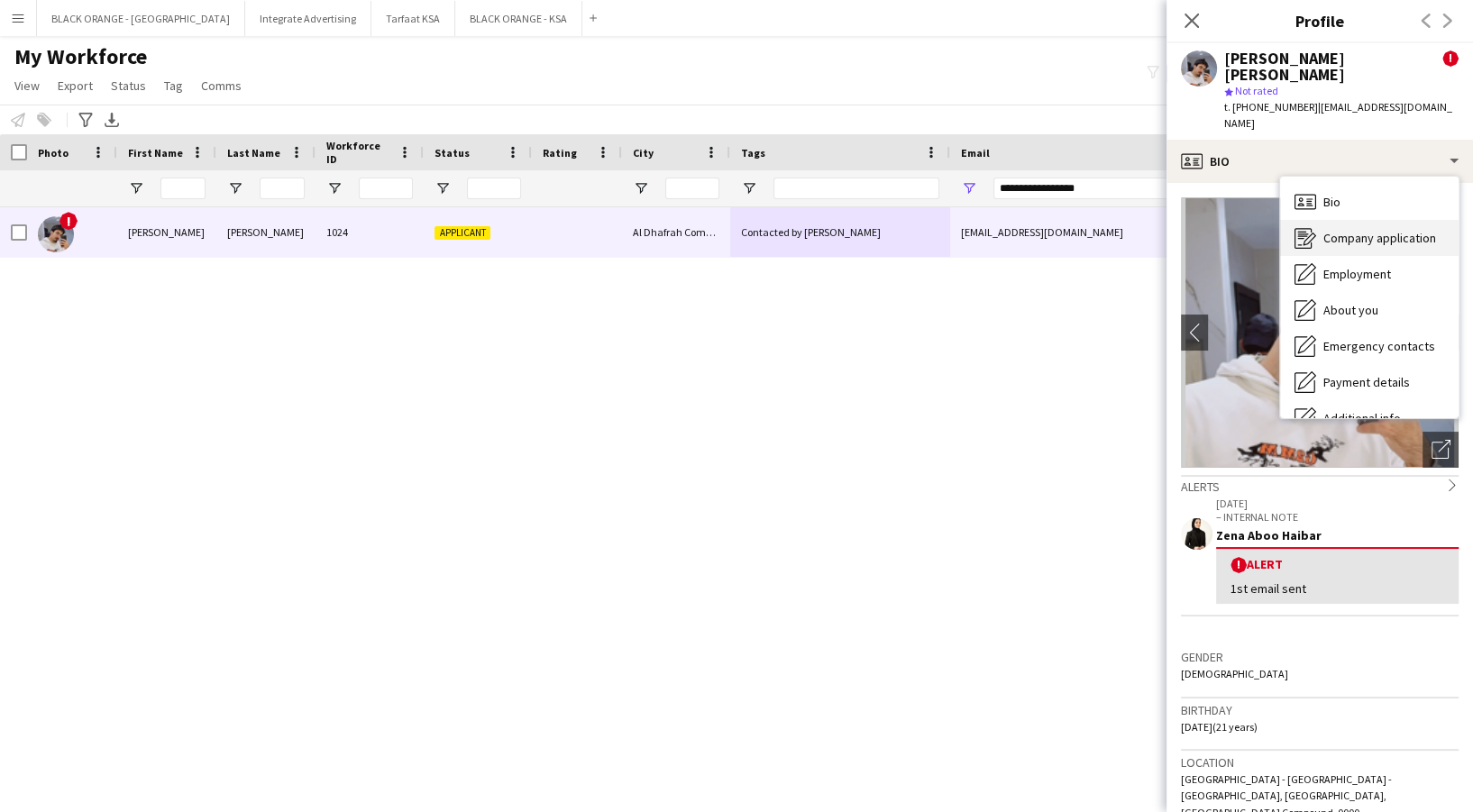
click at [1358, 230] on span "Company application" at bounding box center [1379, 238] width 112 height 16
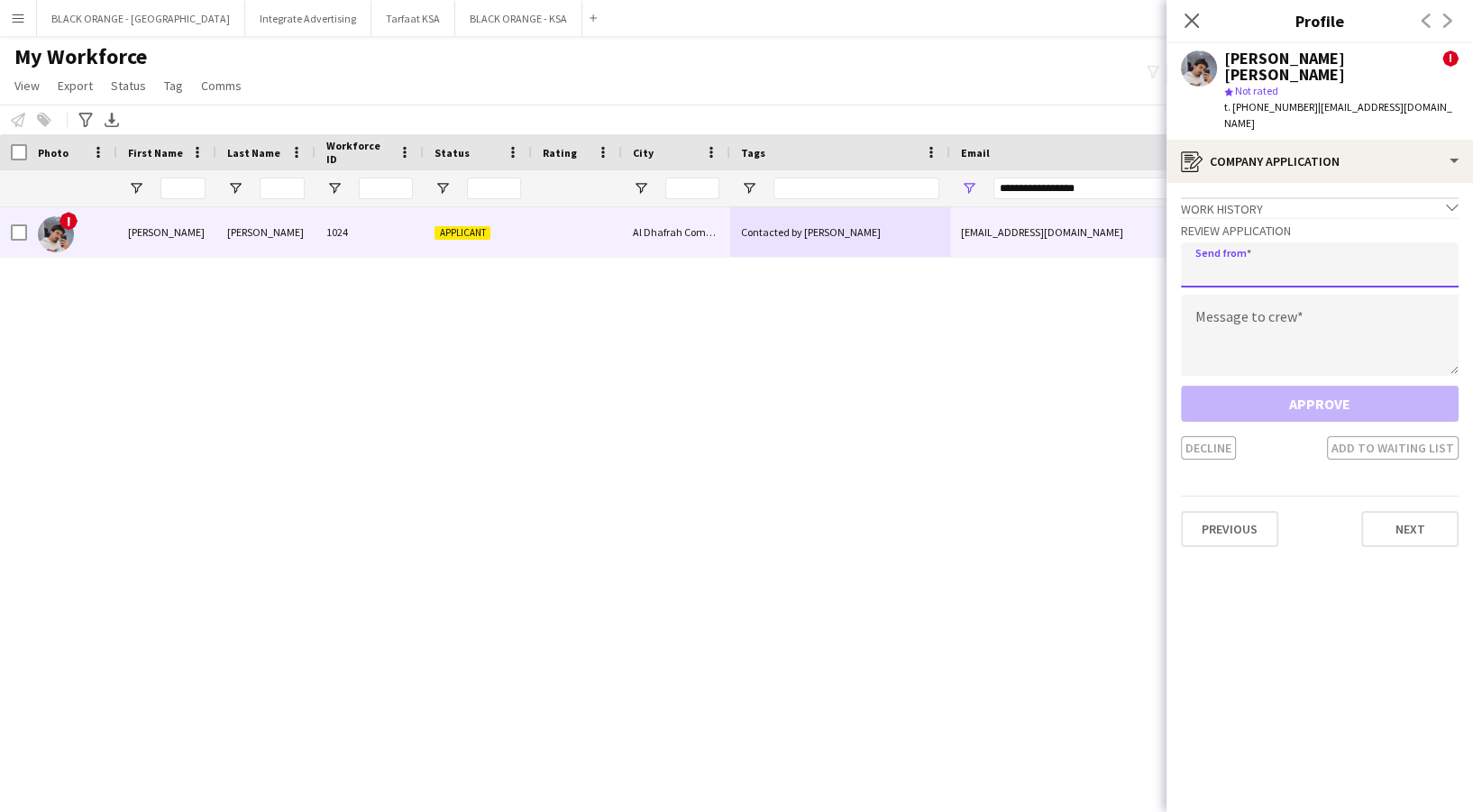
drag, startPoint x: 1305, startPoint y: 231, endPoint x: 1293, endPoint y: 245, distance: 18.4
click at [1305, 243] on input "email" at bounding box center [1320, 265] width 277 height 45
type input "**********"
click at [1265, 310] on textarea at bounding box center [1320, 335] width 277 height 81
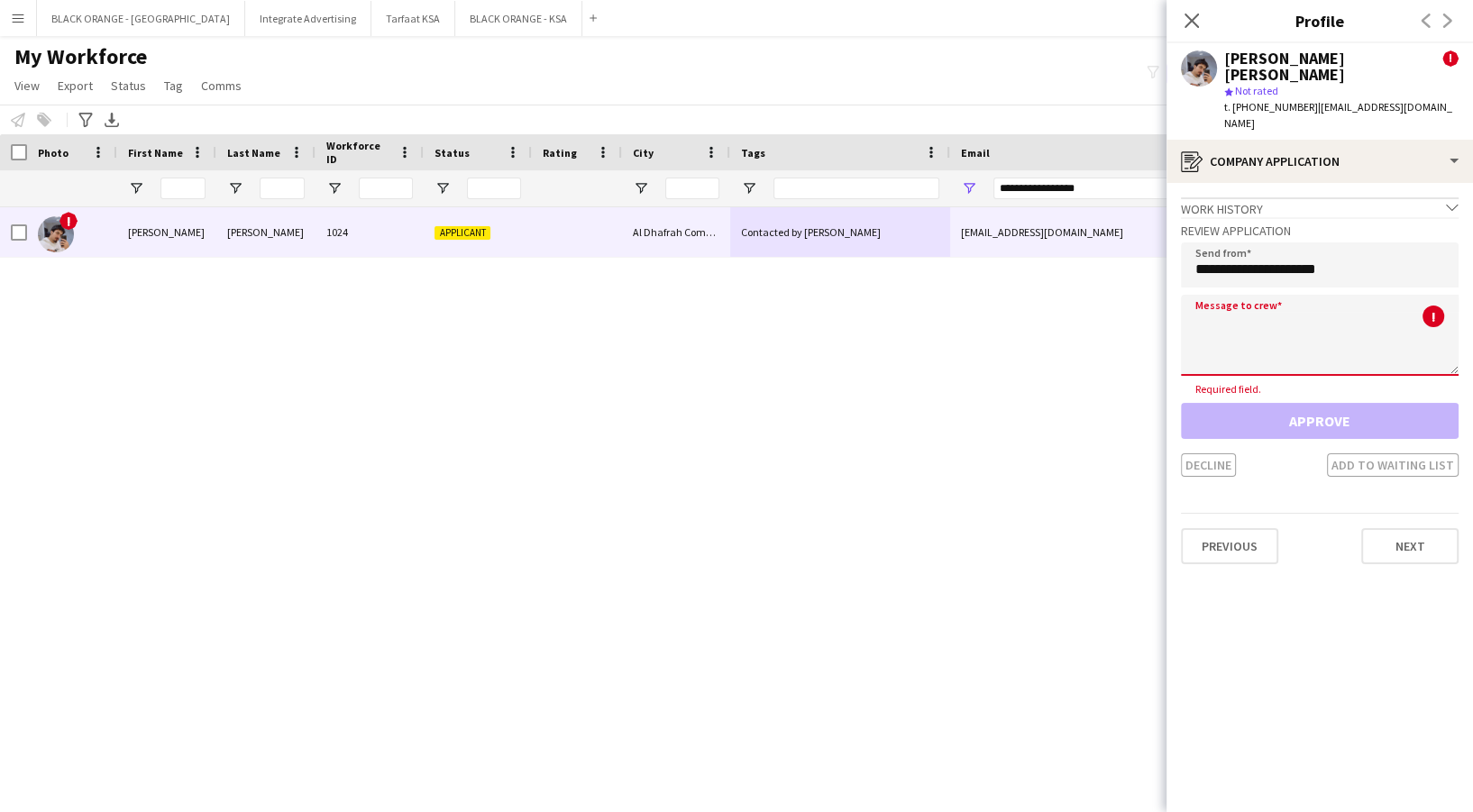
paste textarea "**********"
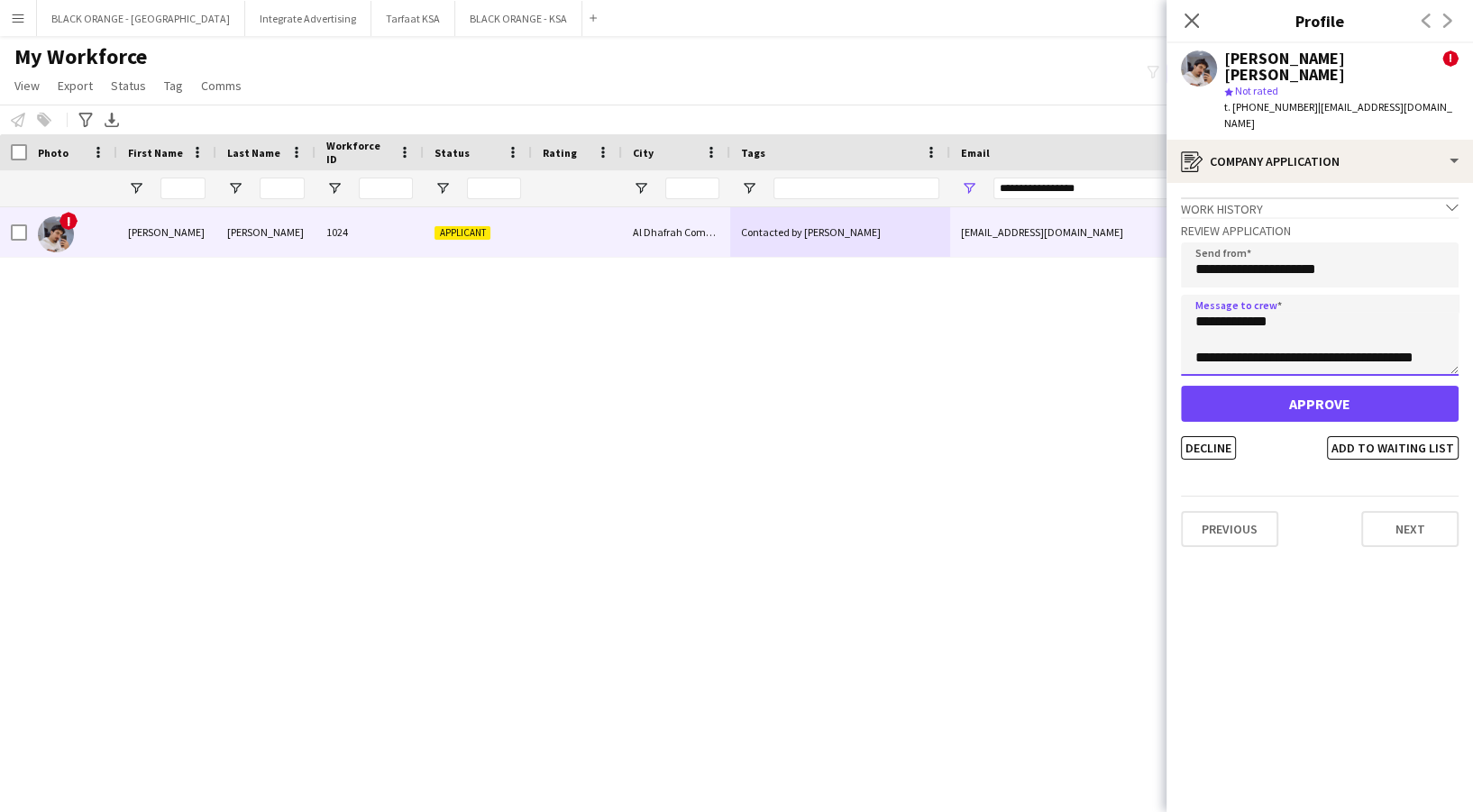
scroll to position [0, 0]
type textarea "**********"
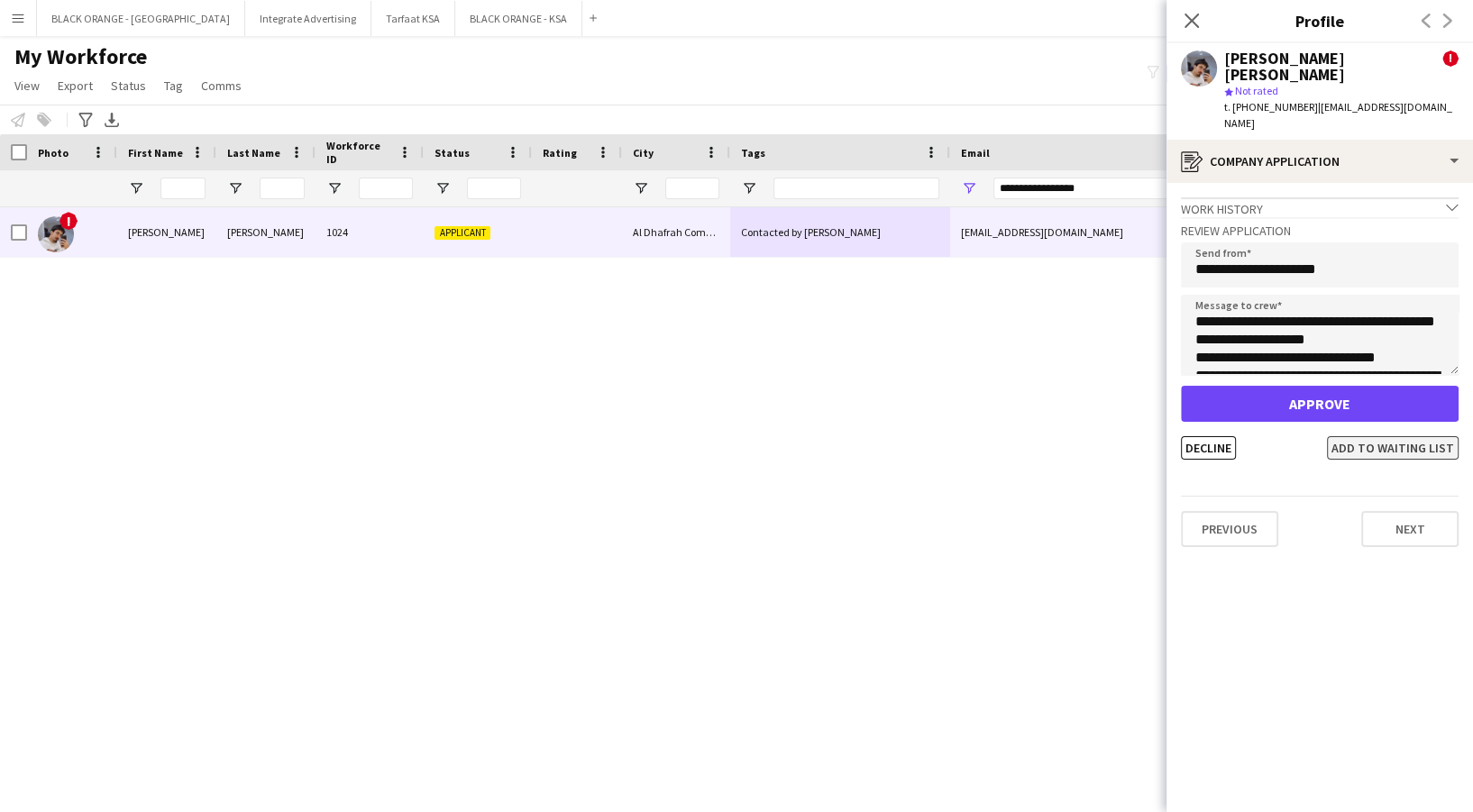
click at [1397, 436] on button "Add to waiting list" at bounding box center [1393, 448] width 131 height 24
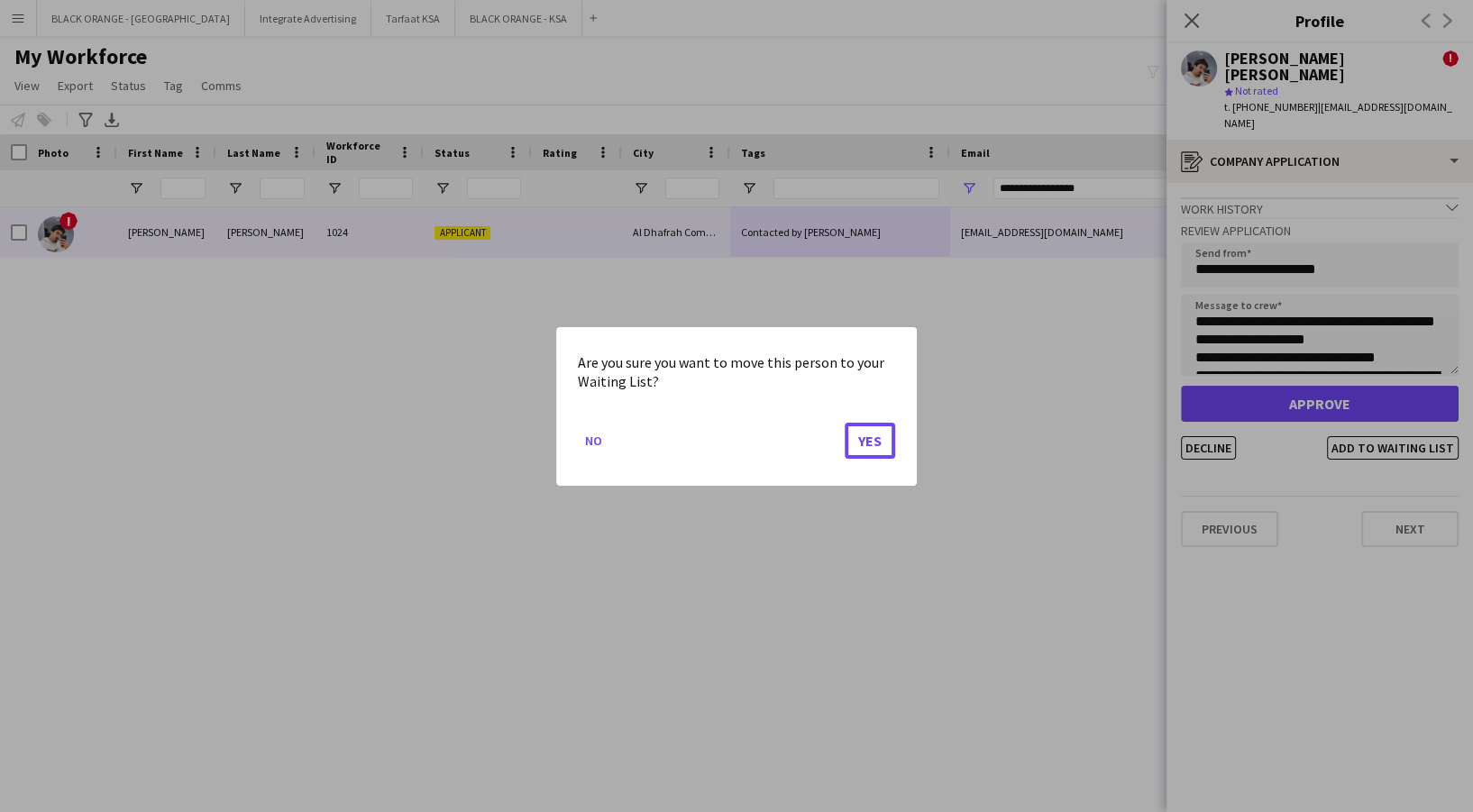
click at [860, 442] on button "Yes" at bounding box center [870, 440] width 50 height 36
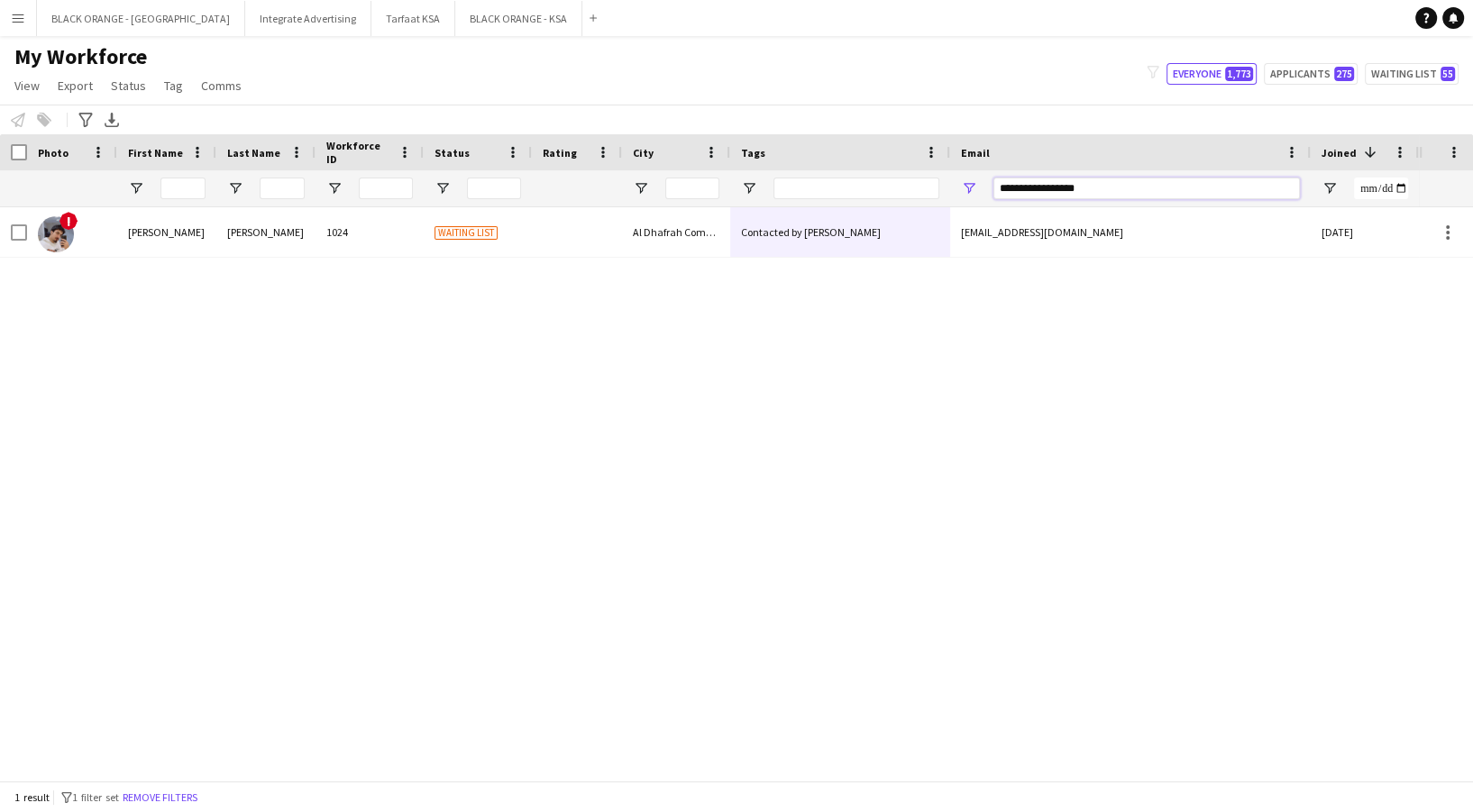
drag, startPoint x: 1118, startPoint y: 190, endPoint x: 875, endPoint y: 182, distance: 243.1
click at [875, 182] on div at bounding box center [1033, 189] width 2066 height 36
paste input "*****"
type input "**********"
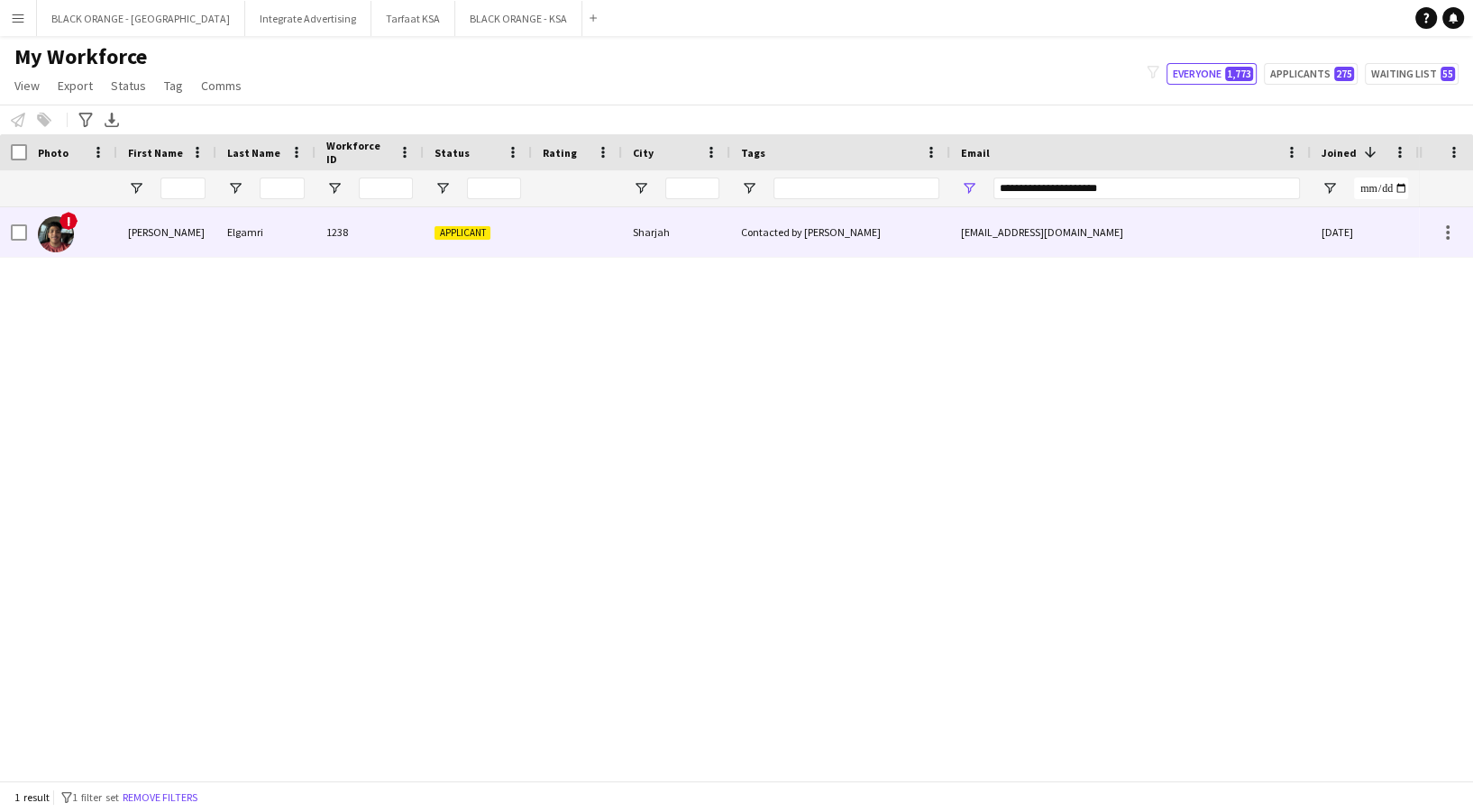
click at [627, 245] on div "Sharjah" at bounding box center [676, 232] width 109 height 49
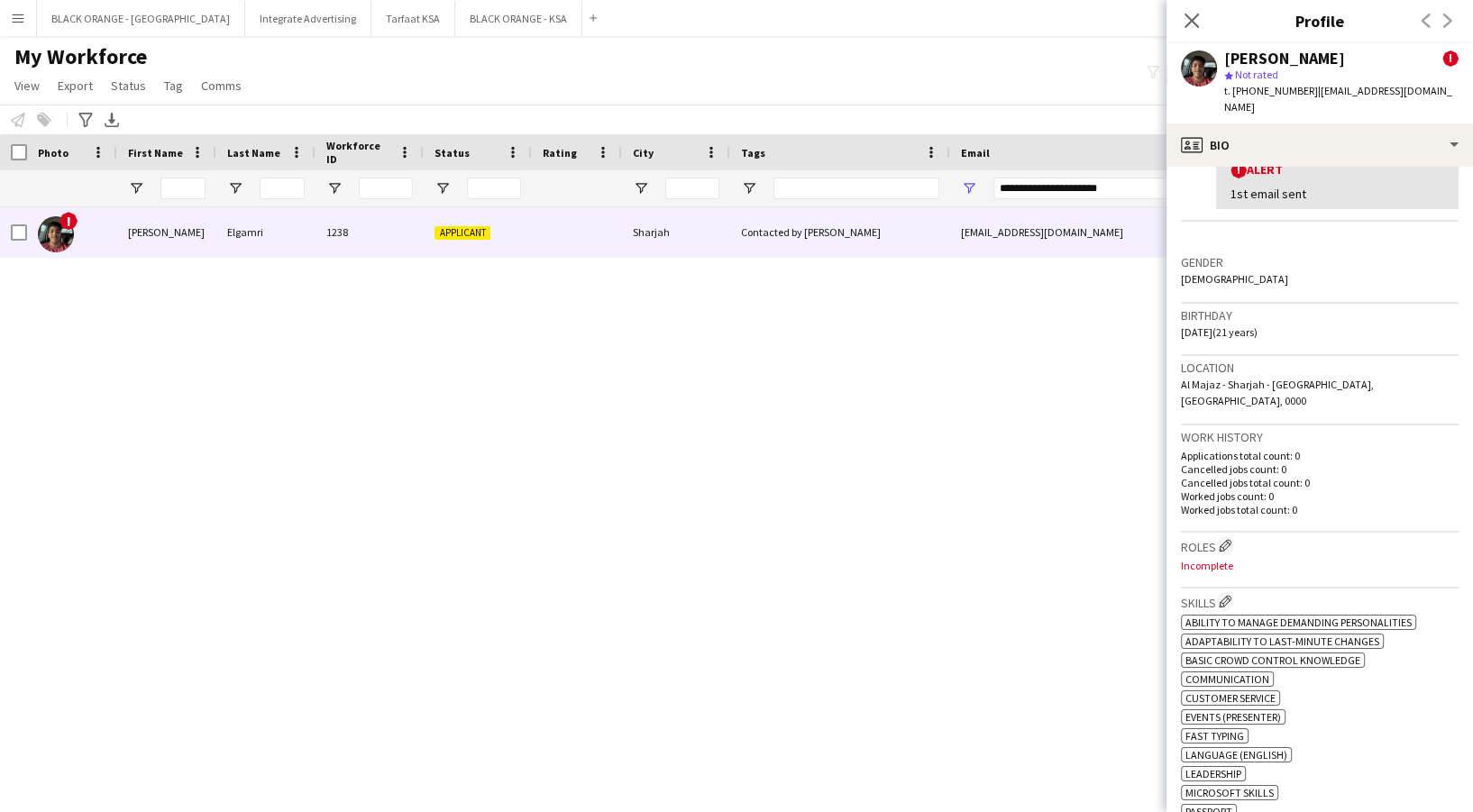
scroll to position [120, 0]
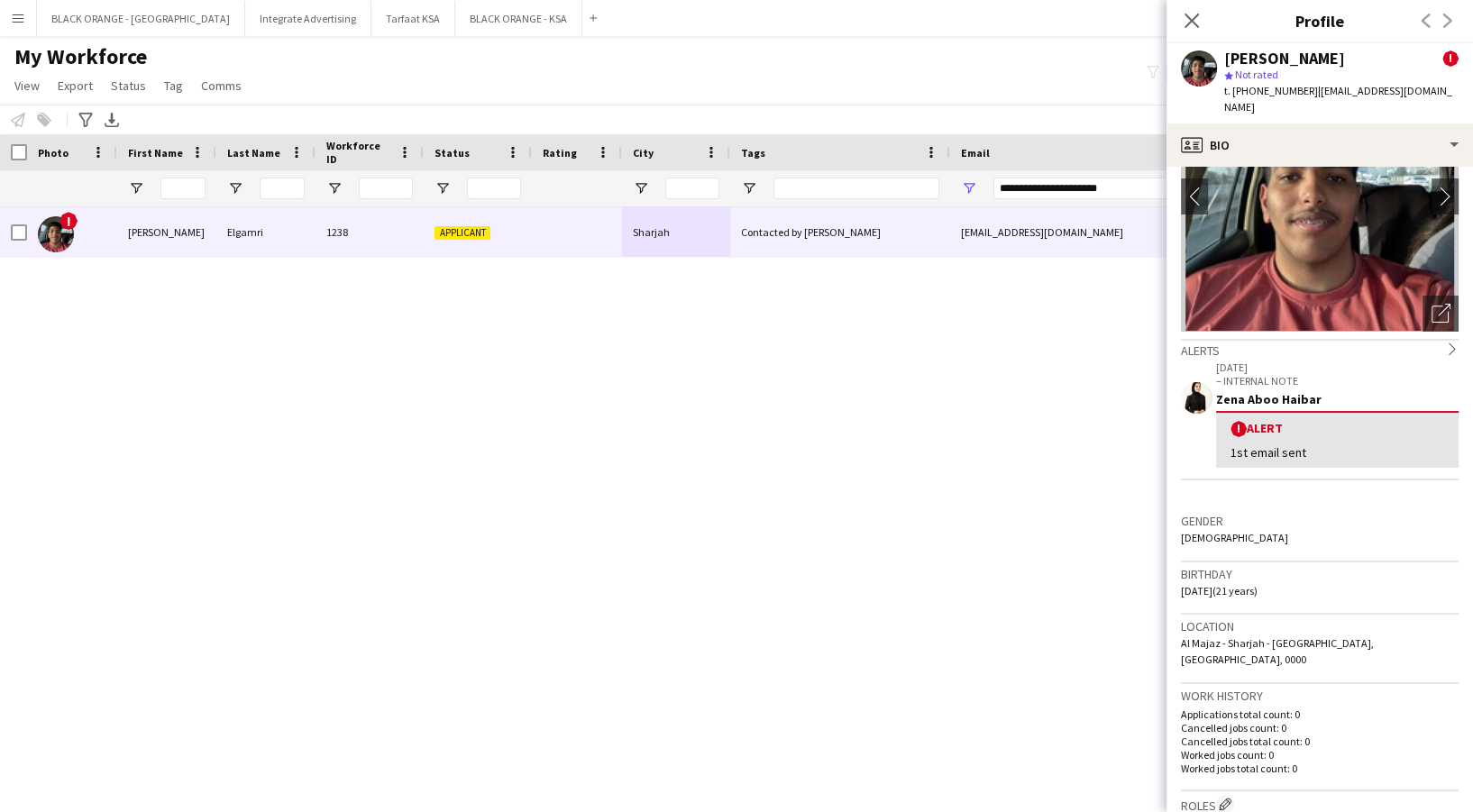
click at [1416, 50] on div "Tarig Elgamri ! star Not rated t. +971502688725 | elgamritarig@gmail.com" at bounding box center [1320, 83] width 307 height 80
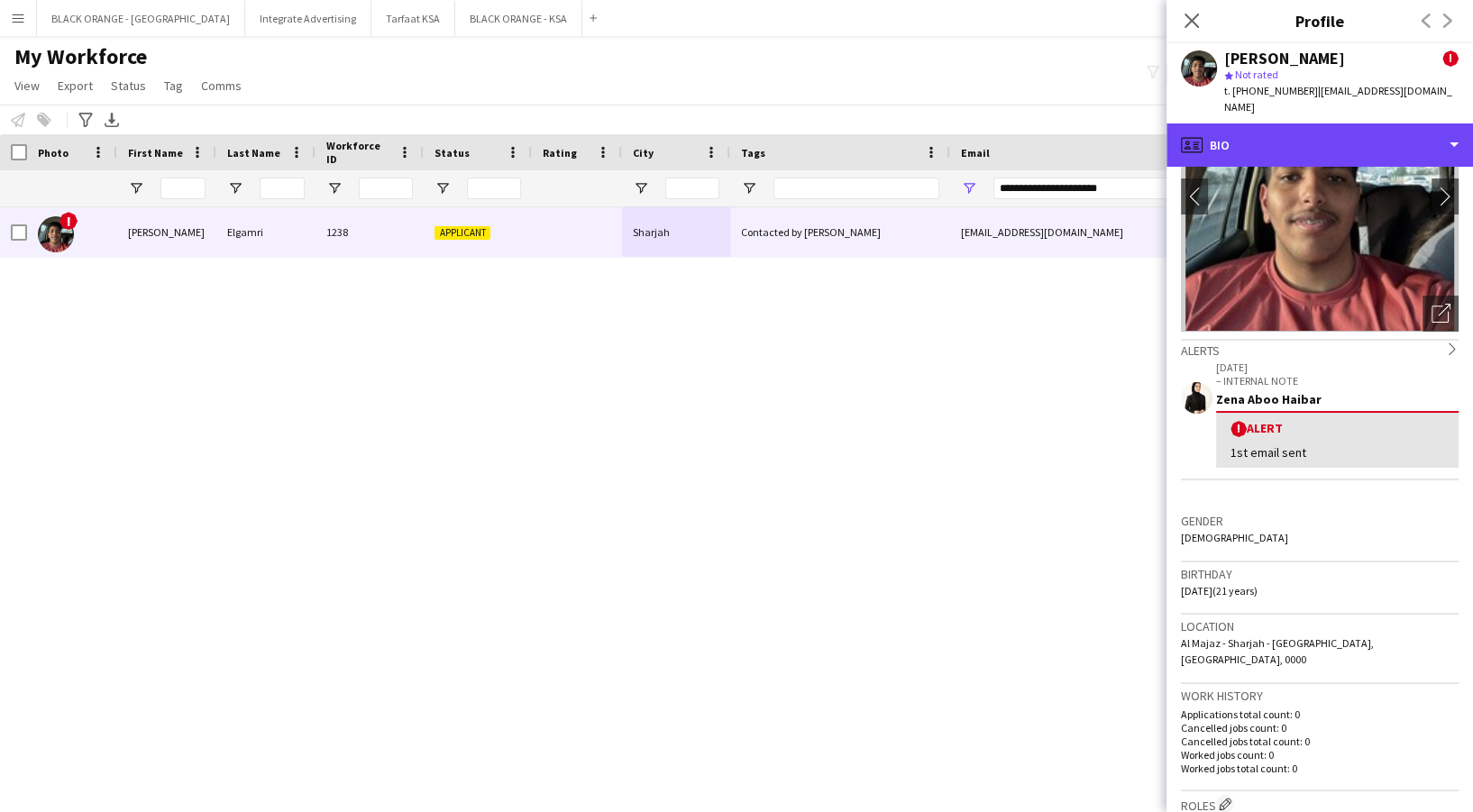
click at [1302, 142] on div "profile Bio" at bounding box center [1320, 144] width 307 height 43
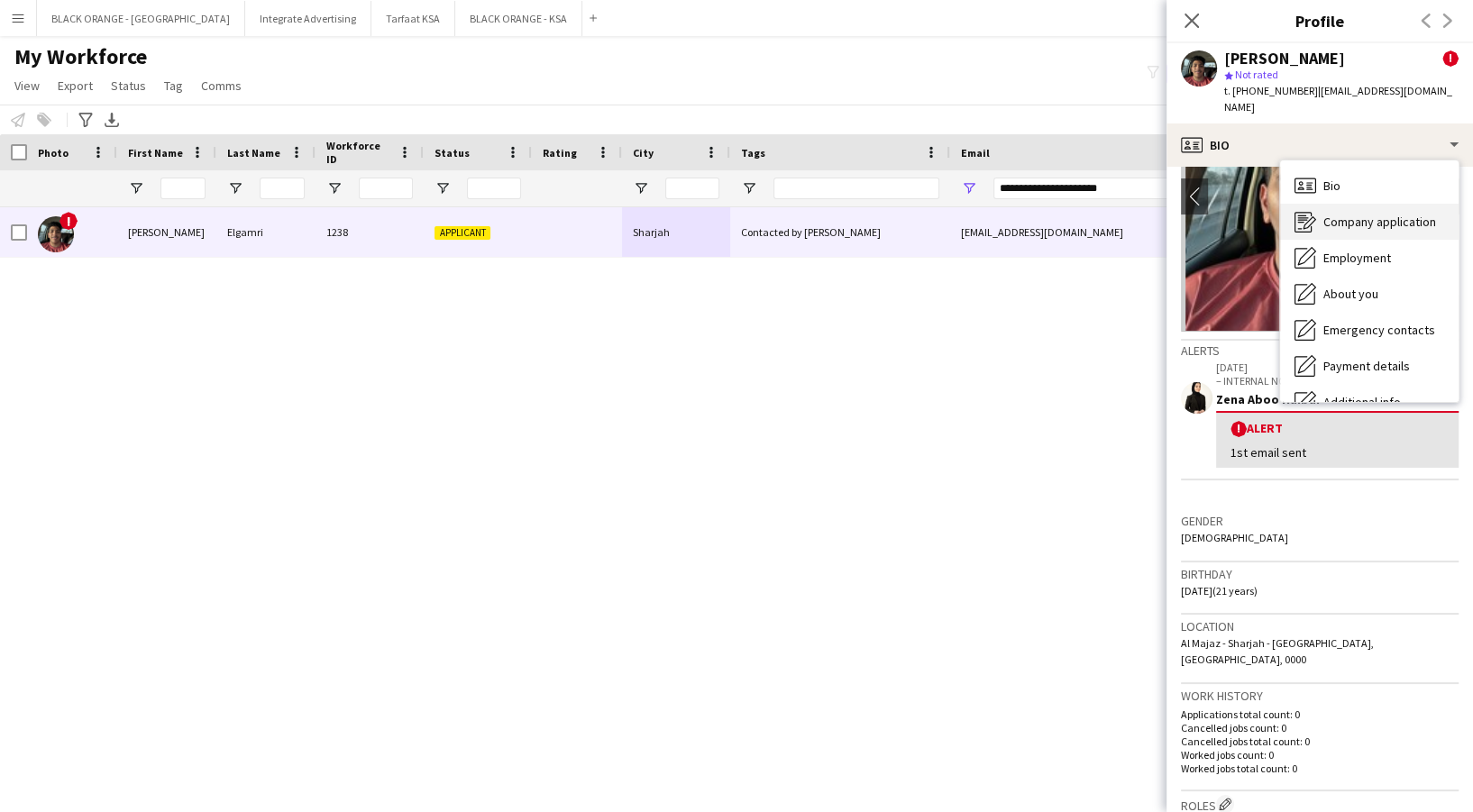
click at [1342, 213] on span "Company application" at bounding box center [1379, 222] width 112 height 16
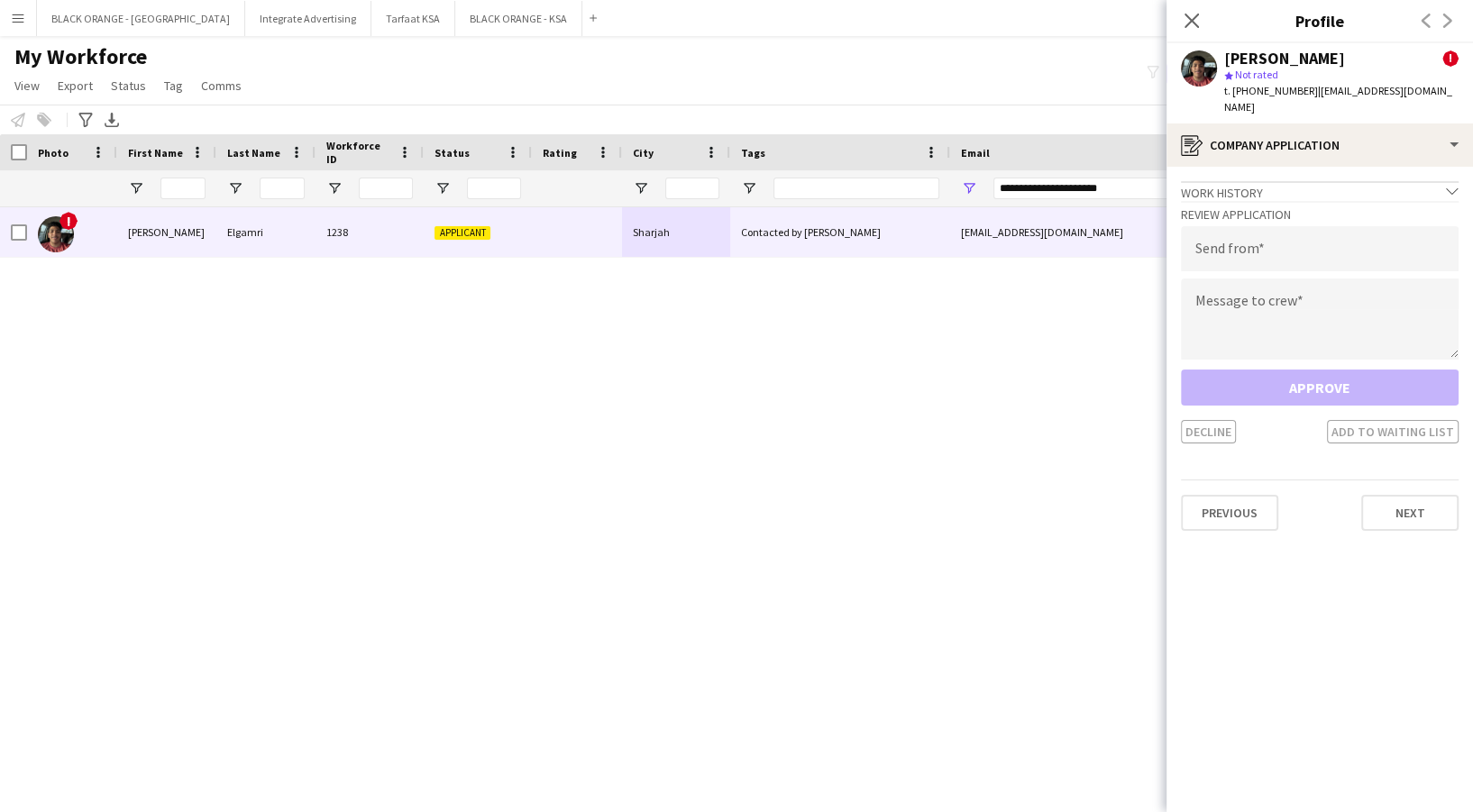
click at [1220, 264] on div "Review Application Send from Message to crew Approve Decline Add to waiting list" at bounding box center [1320, 322] width 277 height 243
click at [1219, 244] on input "email" at bounding box center [1320, 248] width 277 height 45
type input "**********"
click at [1211, 317] on textarea at bounding box center [1320, 318] width 277 height 81
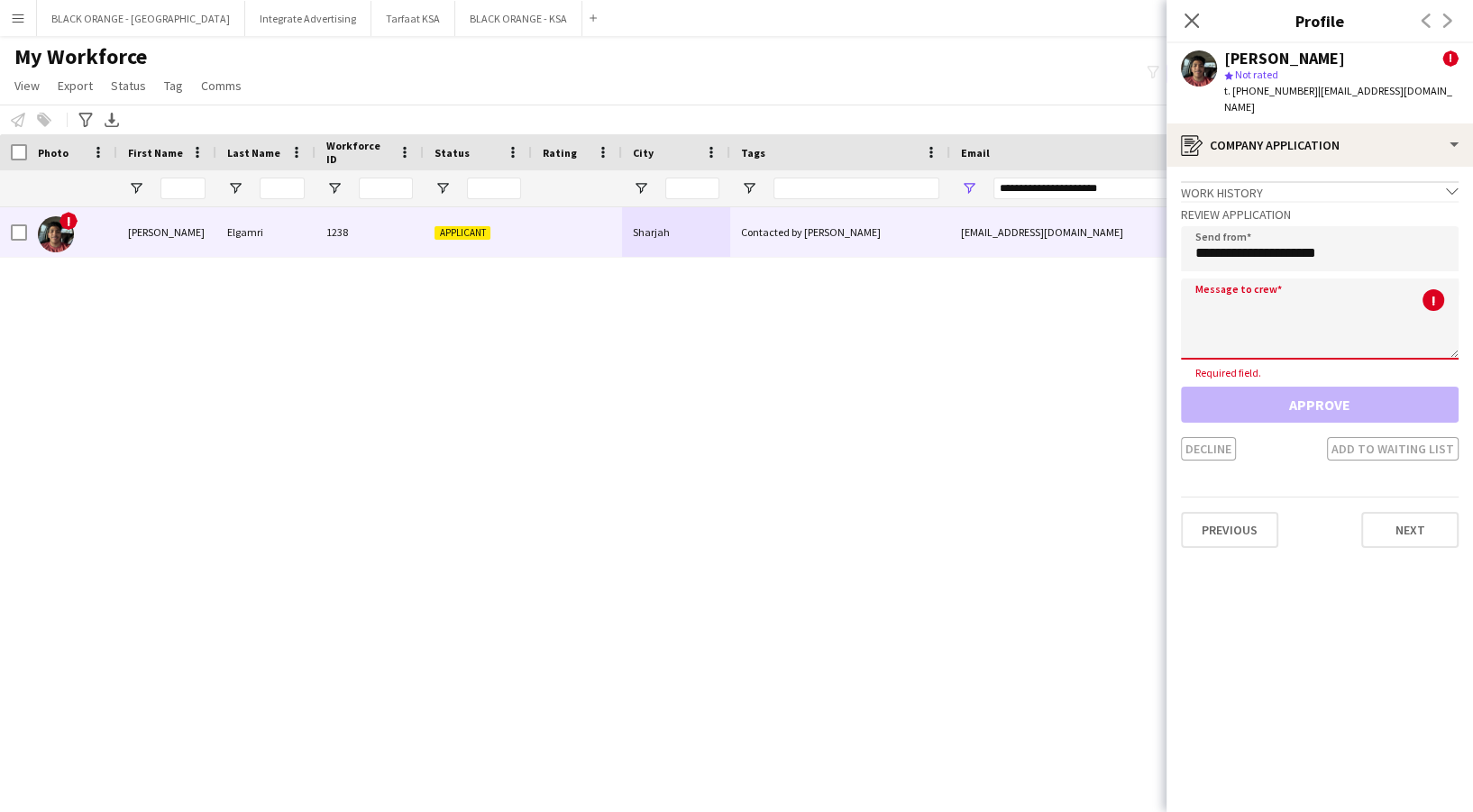
paste textarea "**********"
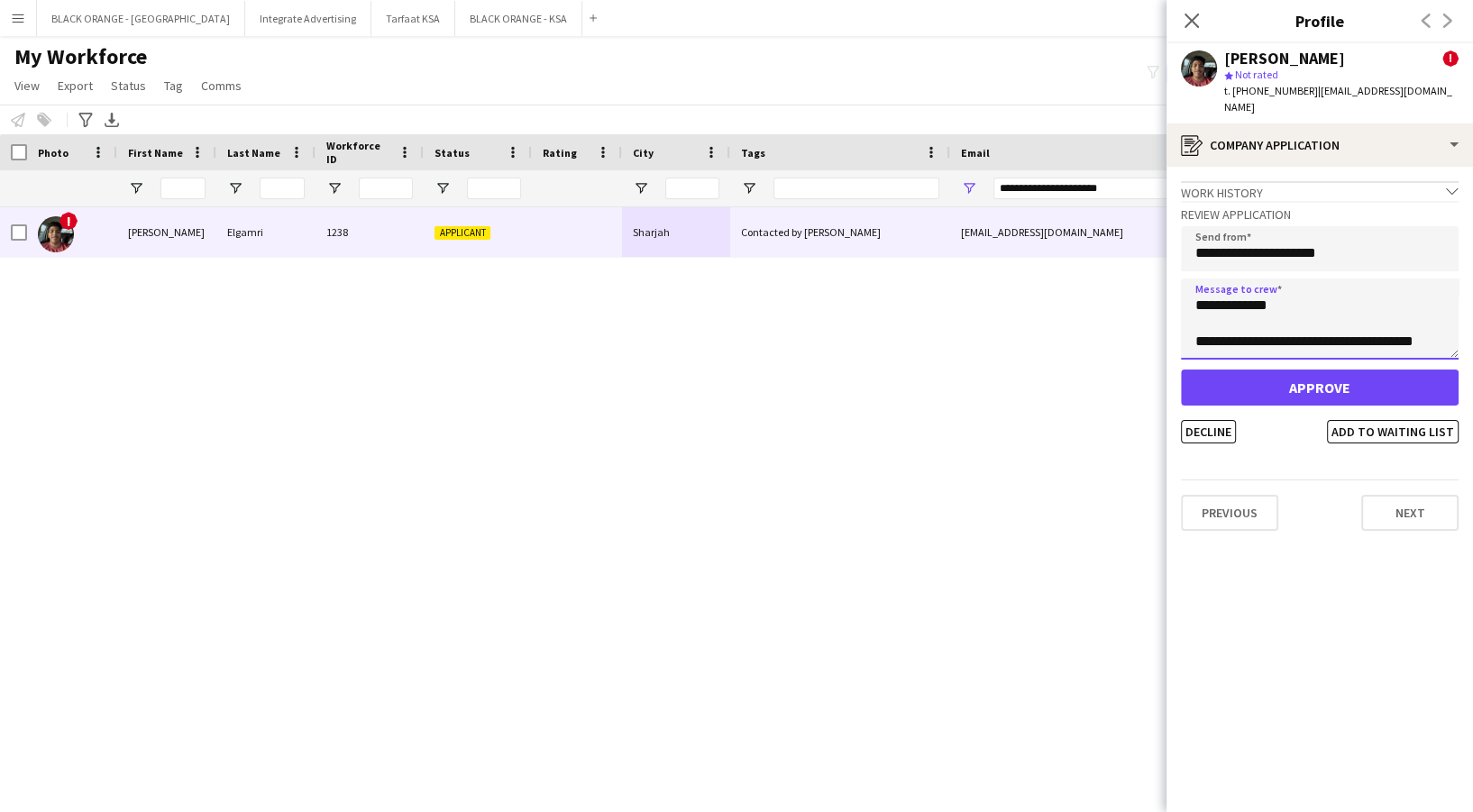
scroll to position [0, 0]
type textarea "**********"
click at [1382, 421] on button "Add to waiting list" at bounding box center [1393, 432] width 131 height 24
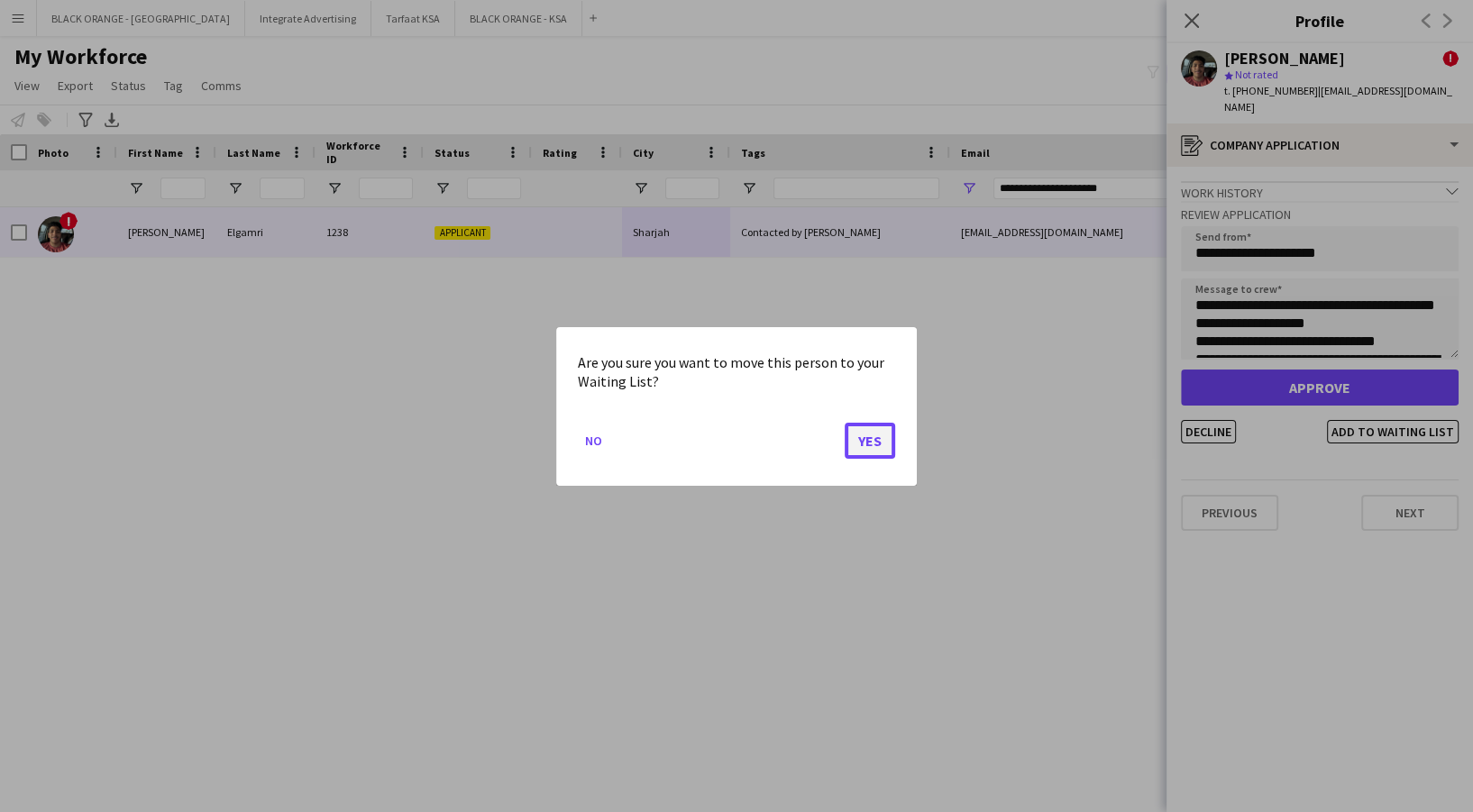
click at [861, 445] on button "Yes" at bounding box center [870, 440] width 50 height 36
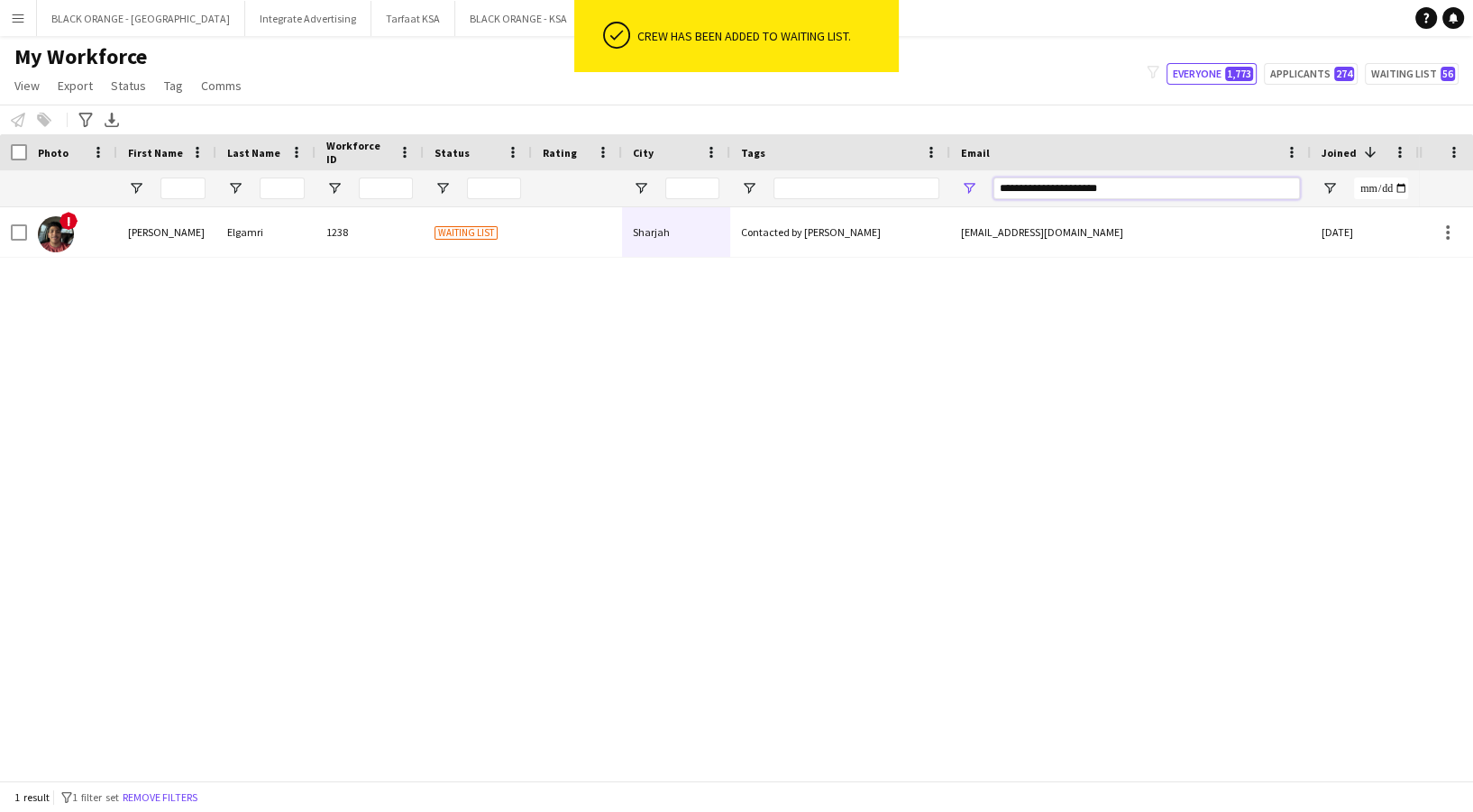
drag, startPoint x: 1133, startPoint y: 191, endPoint x: 784, endPoint y: 232, distance: 351.4
click at [773, 236] on div "Workforce Details Photo First Name" at bounding box center [736, 457] width 1473 height 646
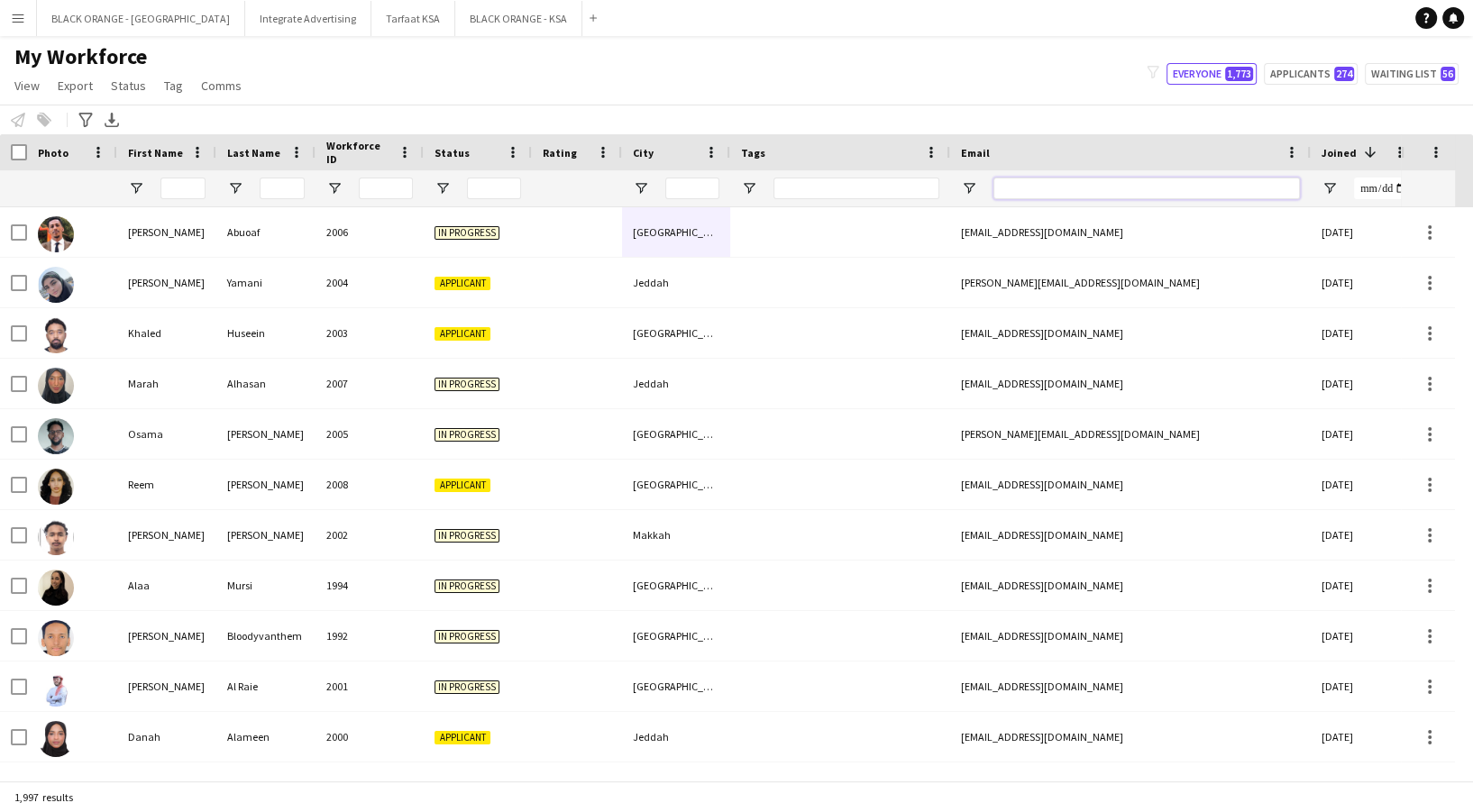
paste input "**********"
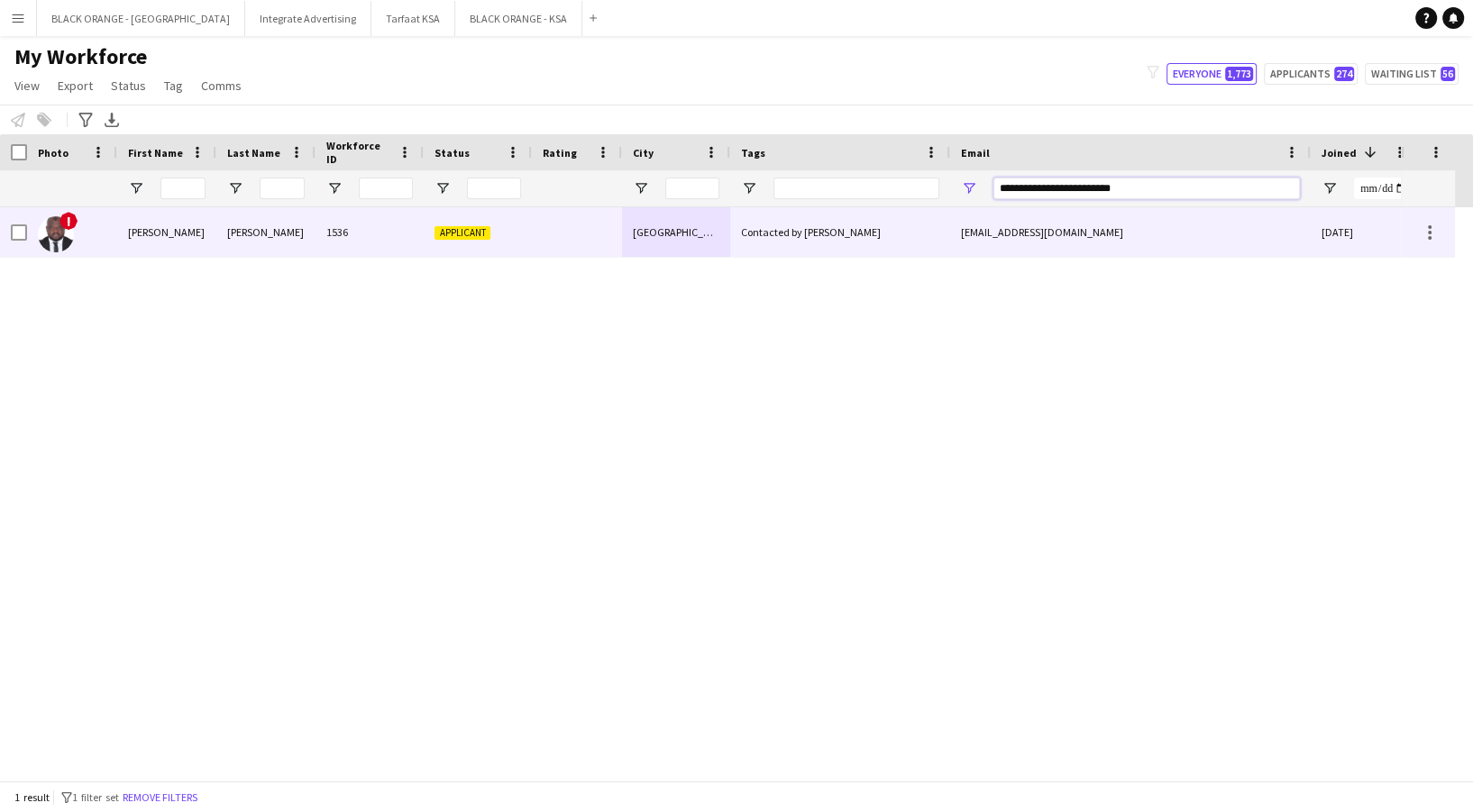
type input "**********"
click at [300, 251] on div "[PERSON_NAME]" at bounding box center [266, 232] width 99 height 49
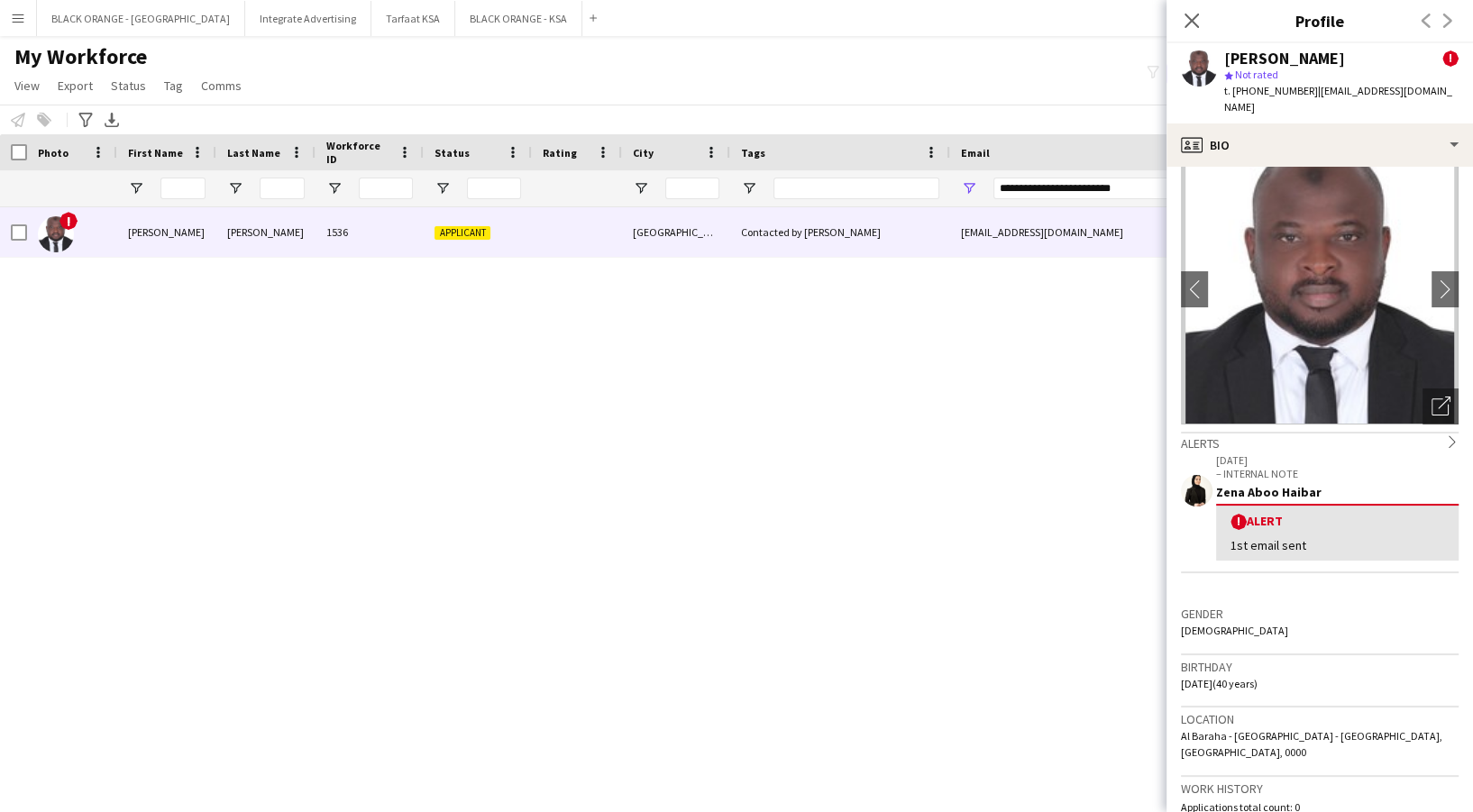
scroll to position [7, 0]
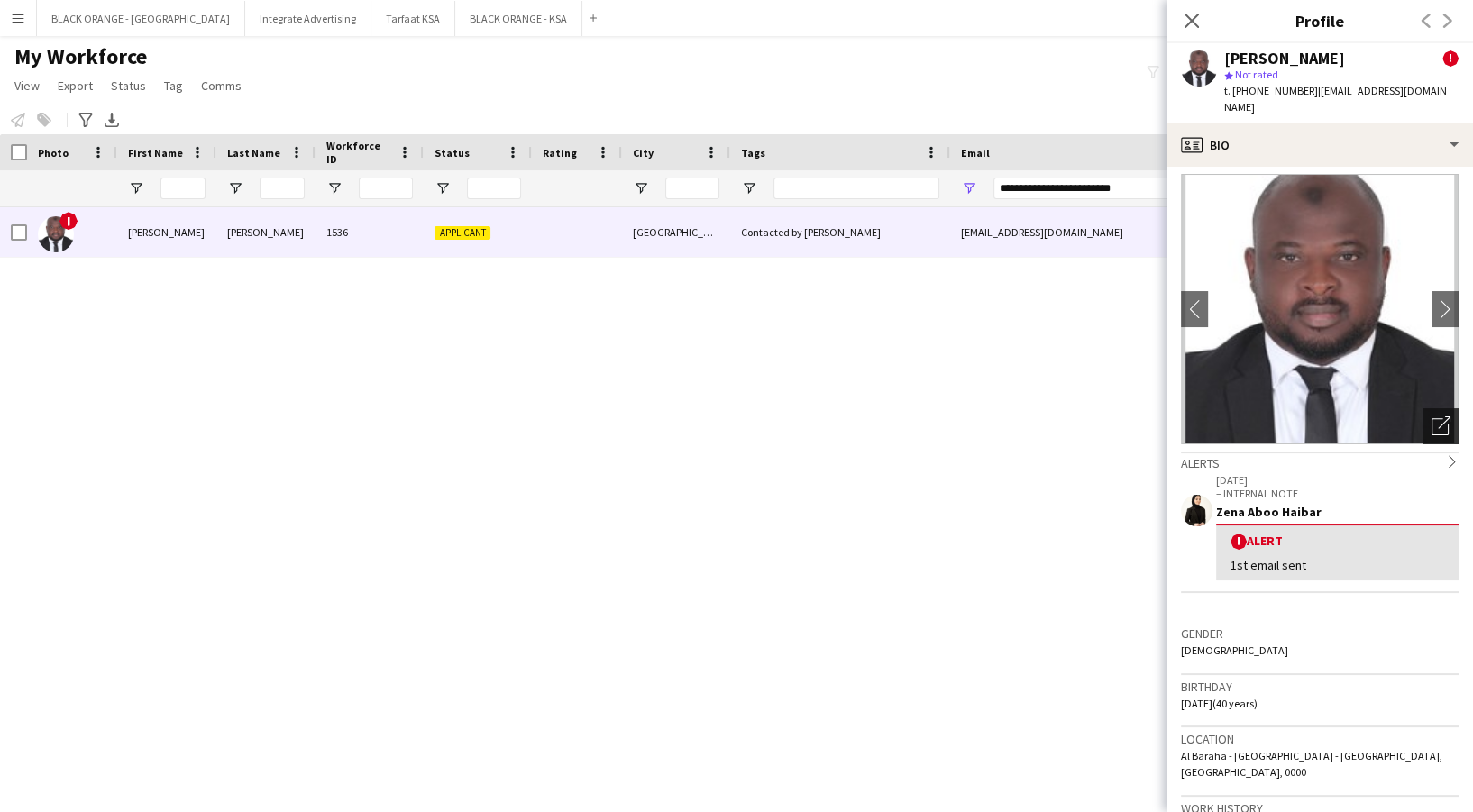
click at [1432, 416] on icon "Open photos pop-in" at bounding box center [1441, 425] width 19 height 19
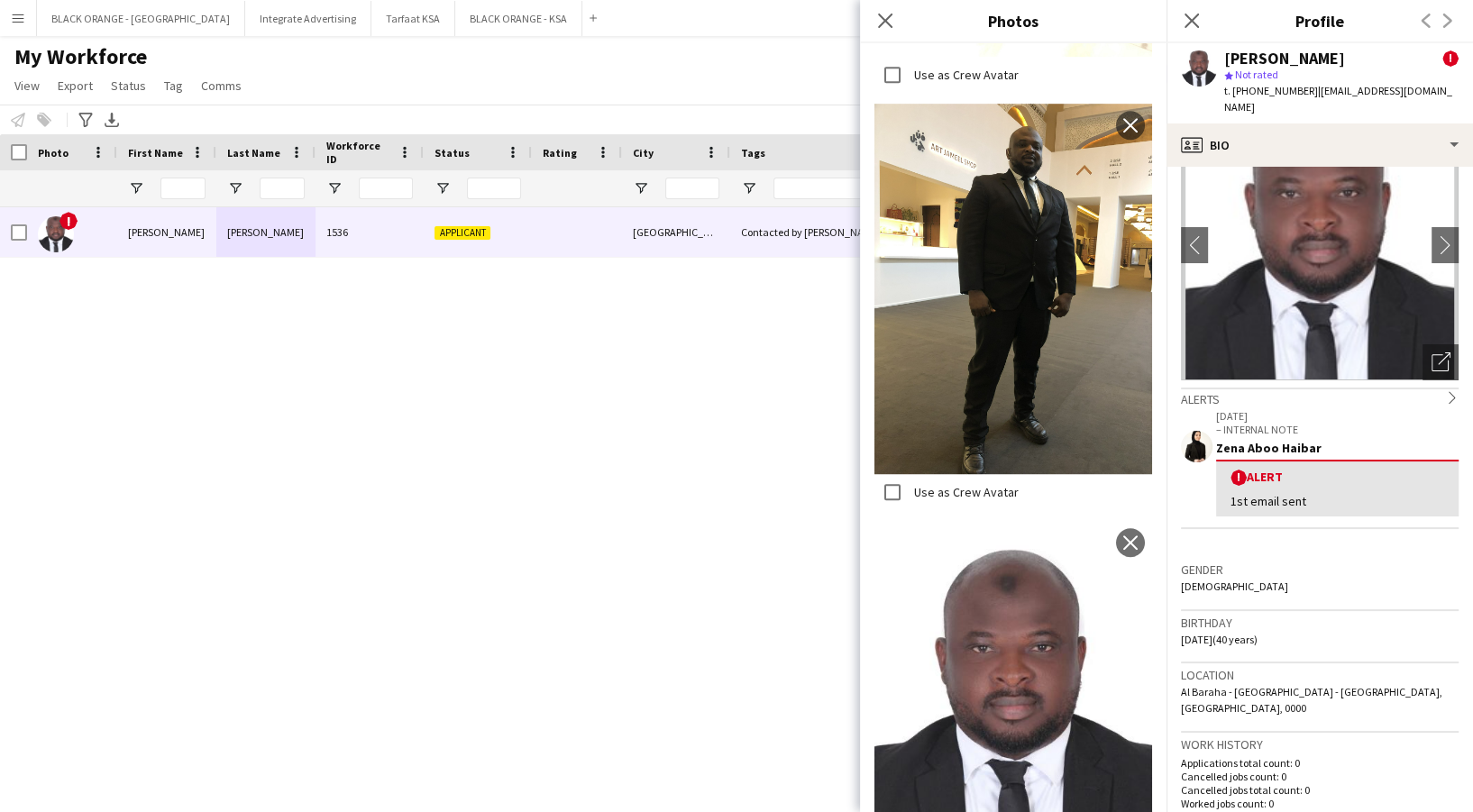
scroll to position [0, 0]
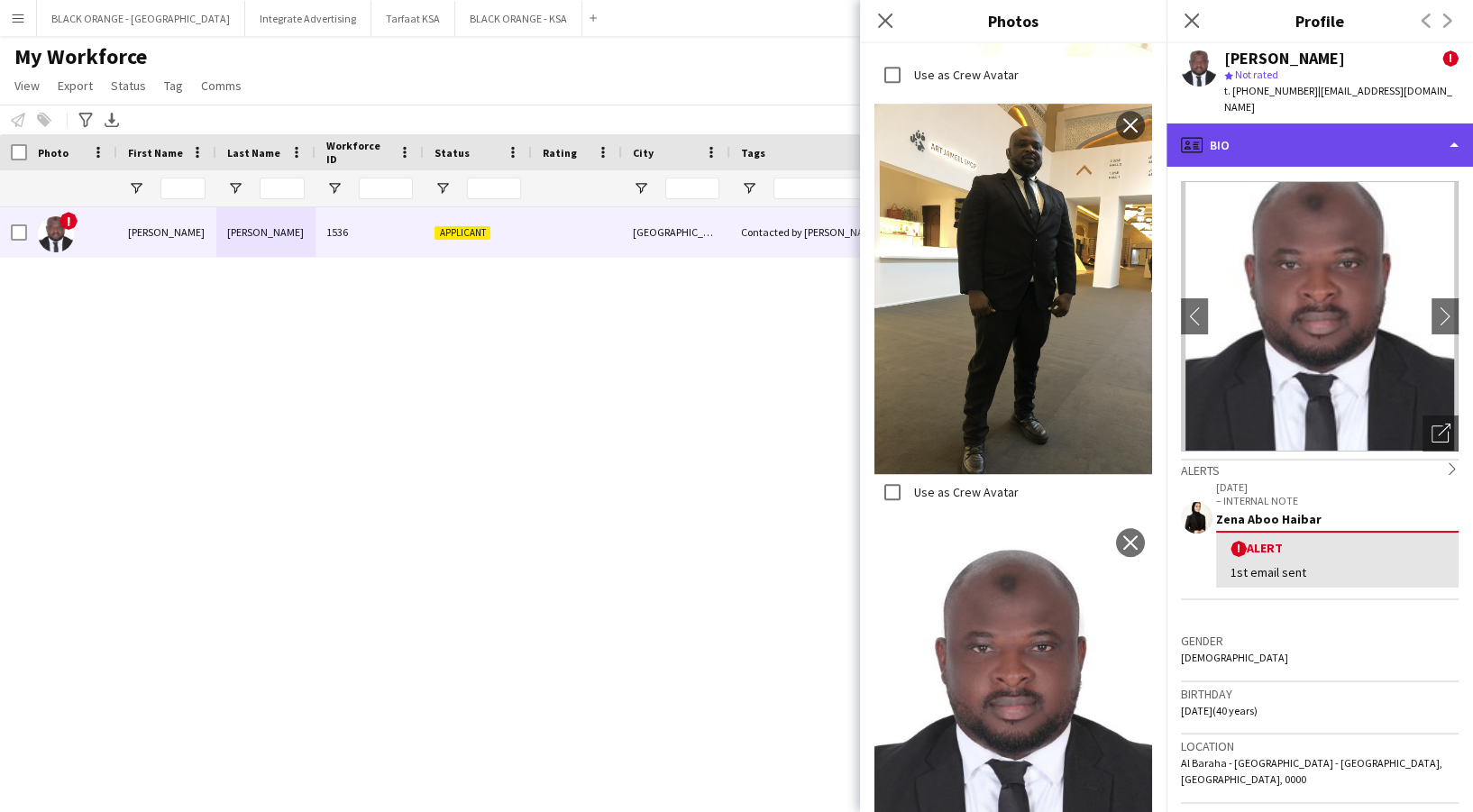
click at [1291, 130] on div "profile Bio" at bounding box center [1320, 144] width 307 height 43
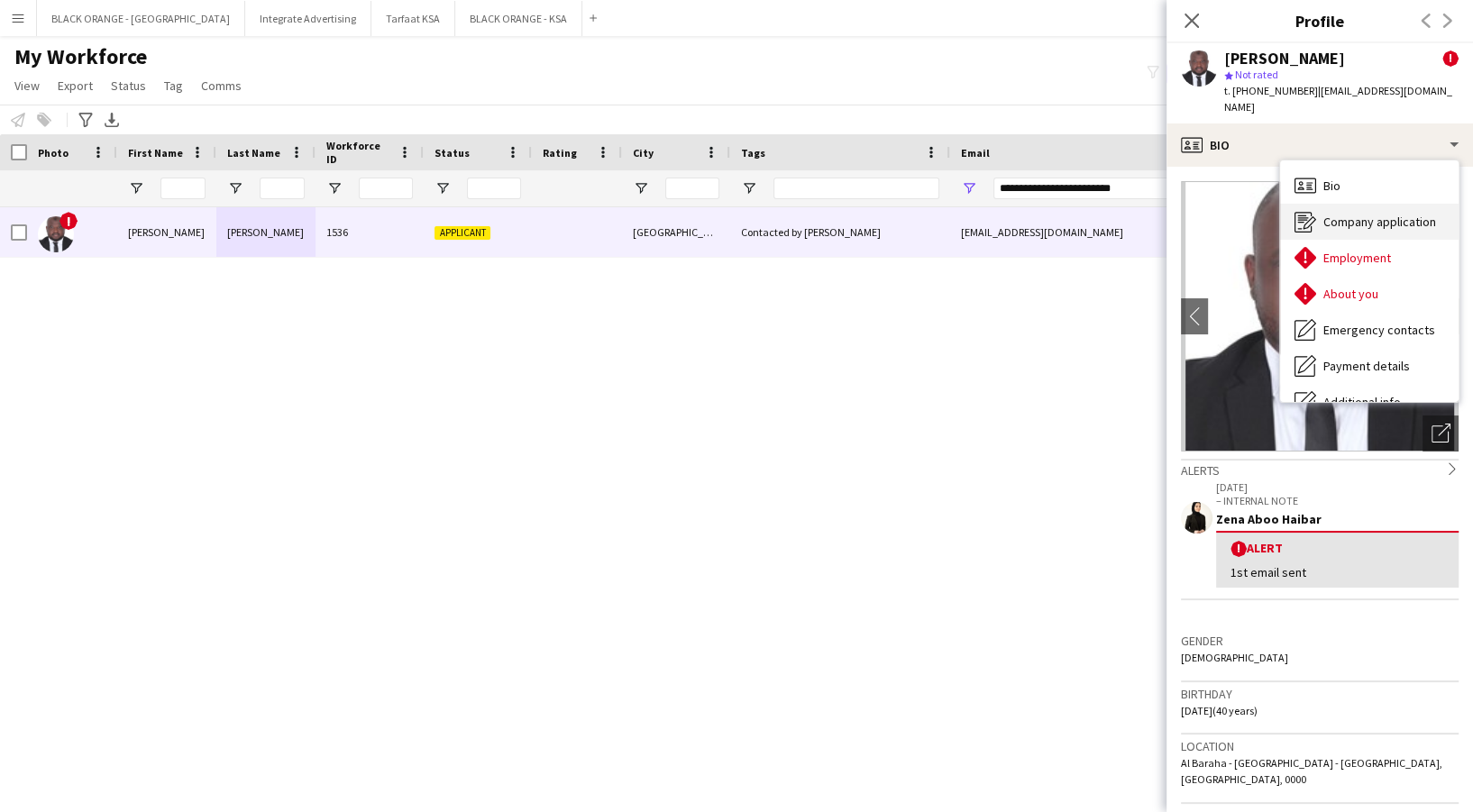
click at [1383, 213] on span "Company application" at bounding box center [1379, 222] width 112 height 16
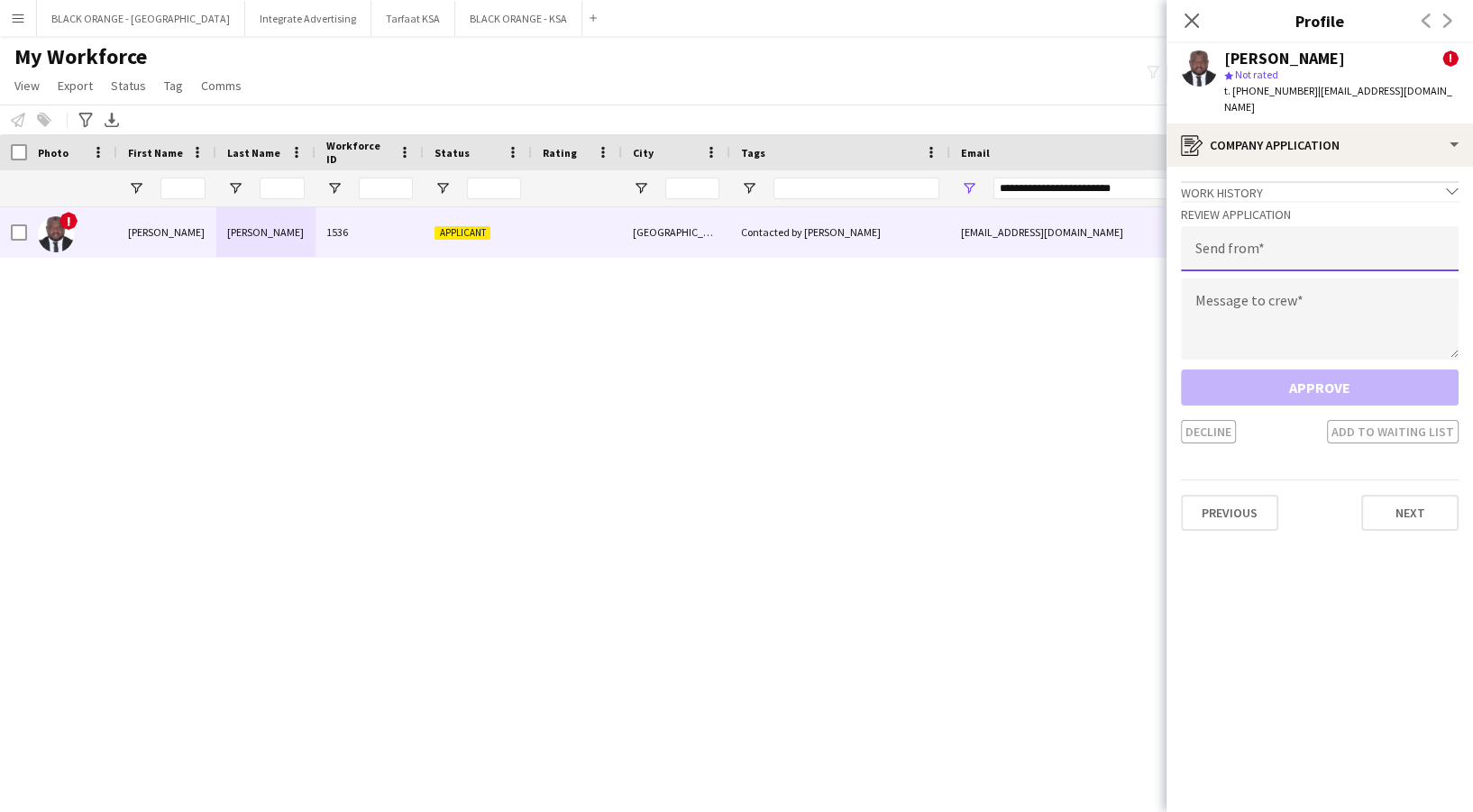
click at [1240, 234] on input "email" at bounding box center [1320, 248] width 277 height 45
type input "**********"
click at [1255, 306] on textarea at bounding box center [1320, 318] width 277 height 81
paste textarea "**********"
type textarea "**********"
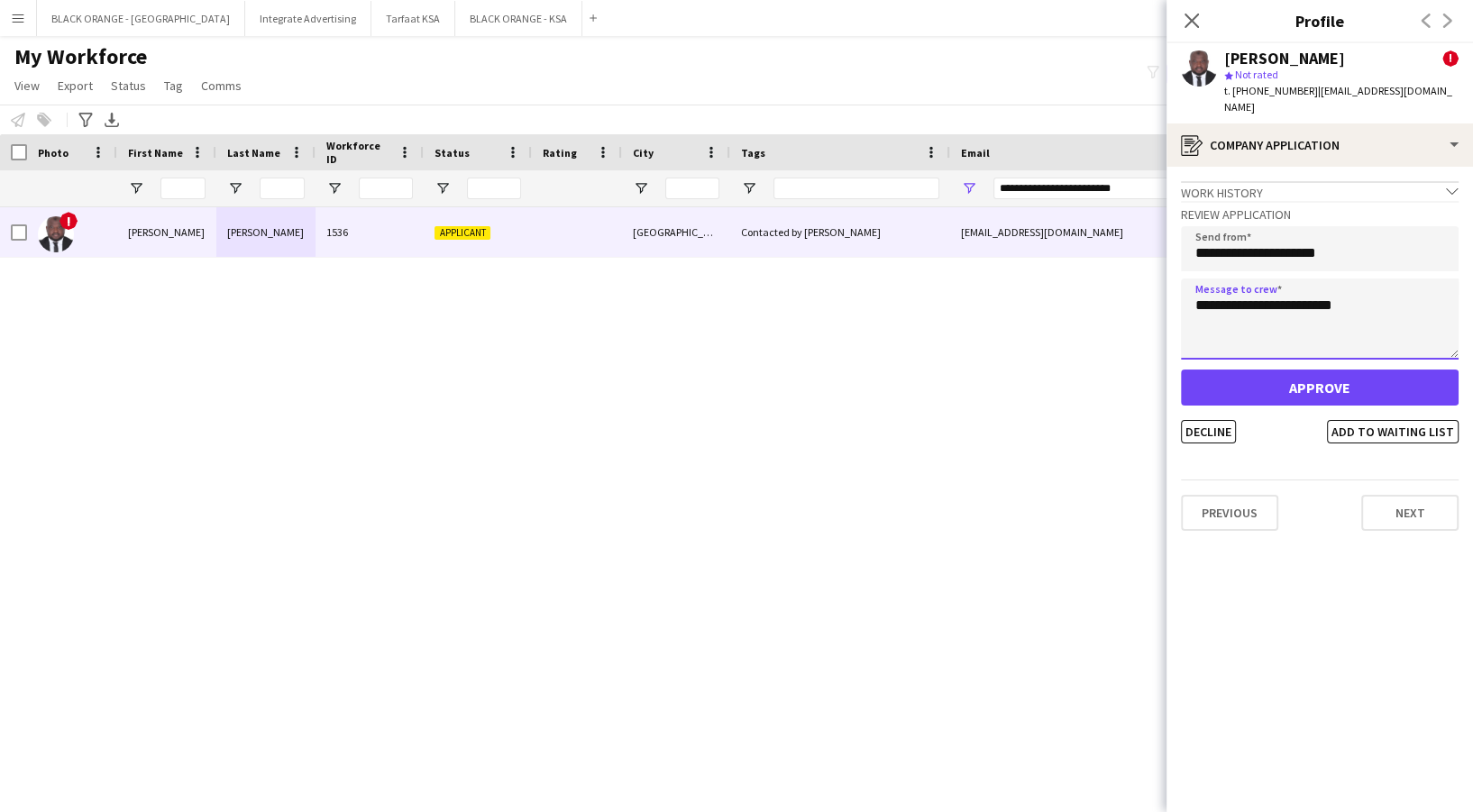
drag, startPoint x: 1380, startPoint y: 291, endPoint x: 1129, endPoint y: 322, distance: 252.9
click at [1129, 322] on body "Menu Boards Boards Boards All jobs Status Workforce Workforce My Workforce Recr…" at bounding box center [736, 406] width 1473 height 812
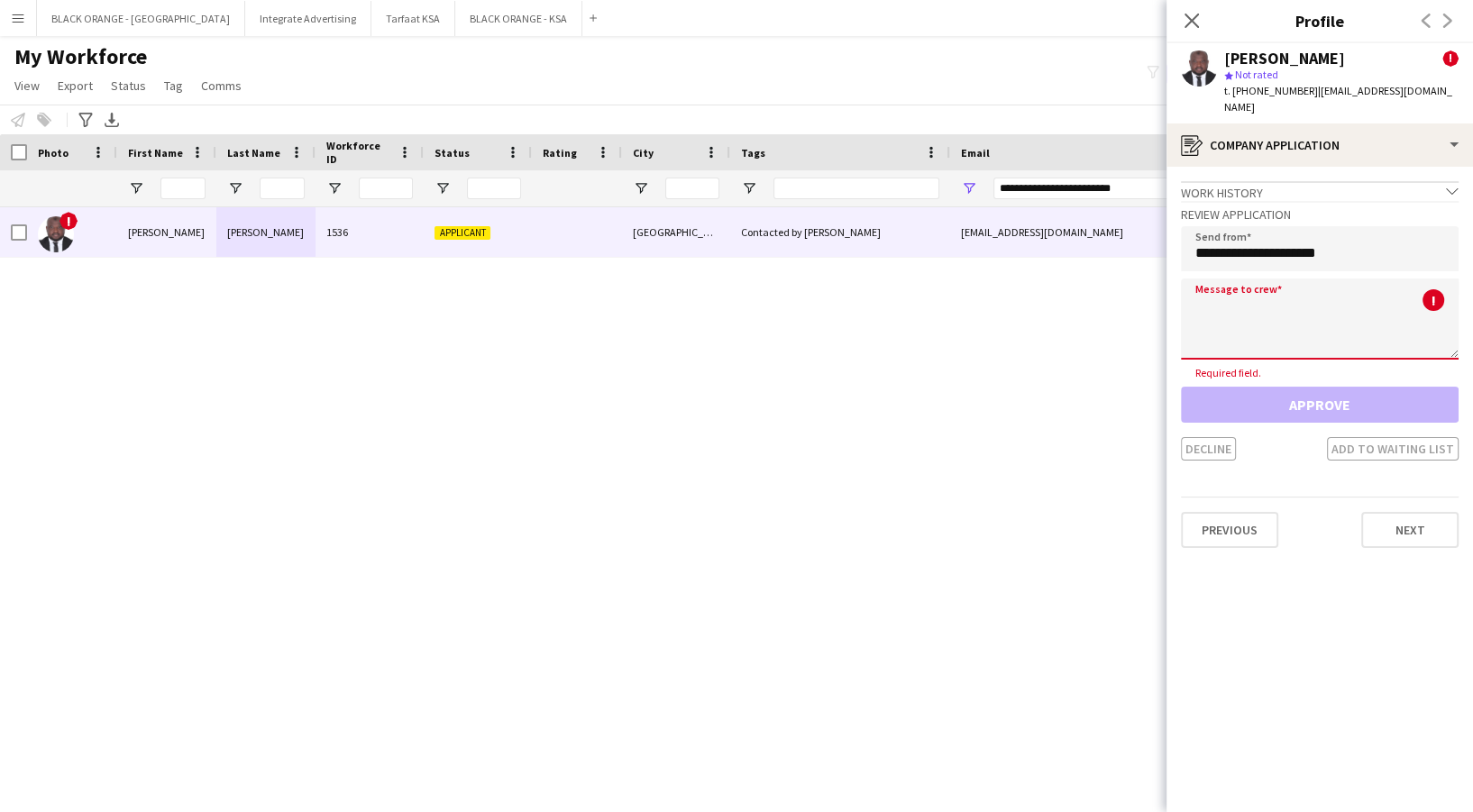
paste textarea "**********"
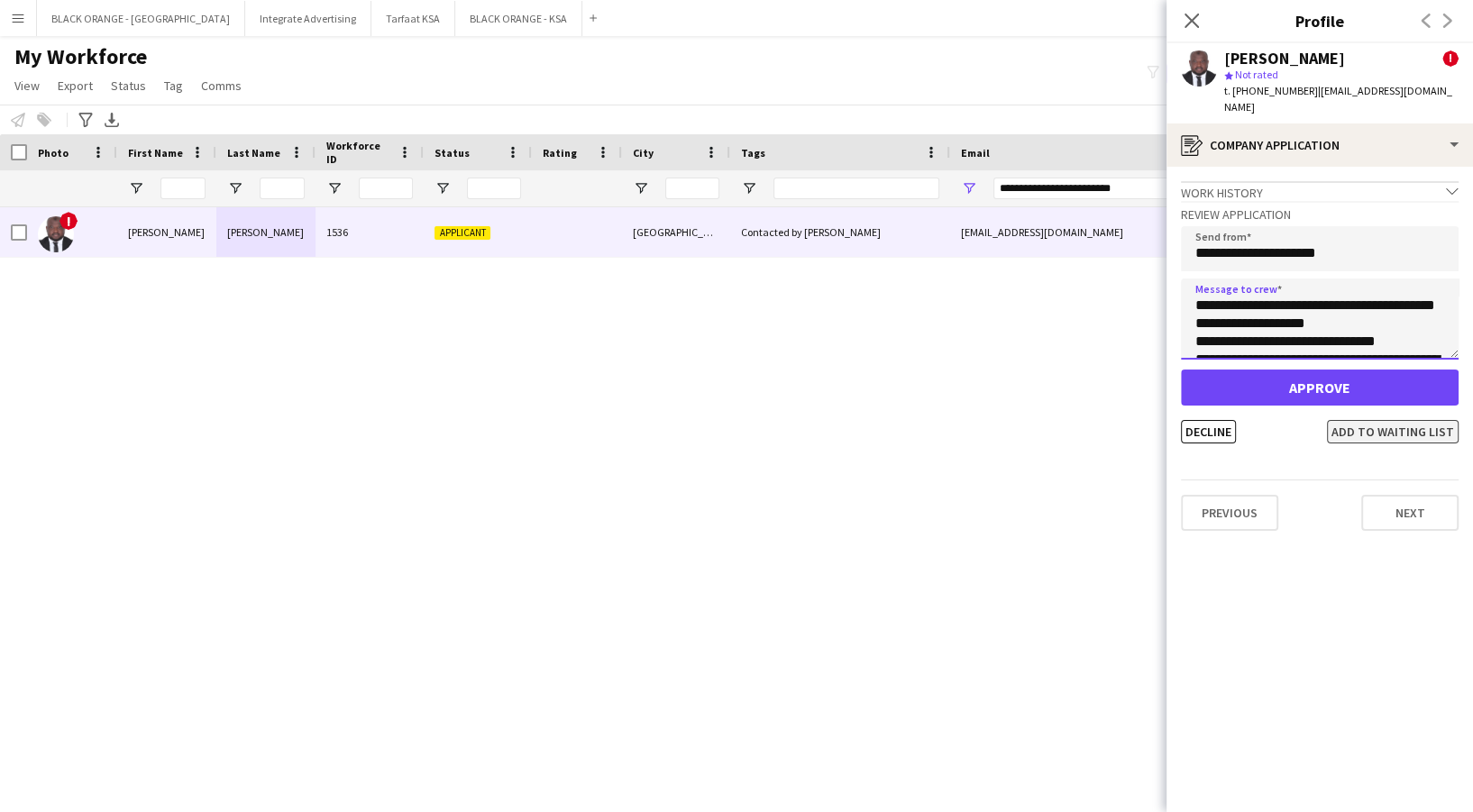
type textarea "**********"
click at [1371, 420] on button "Add to waiting list" at bounding box center [1393, 432] width 131 height 24
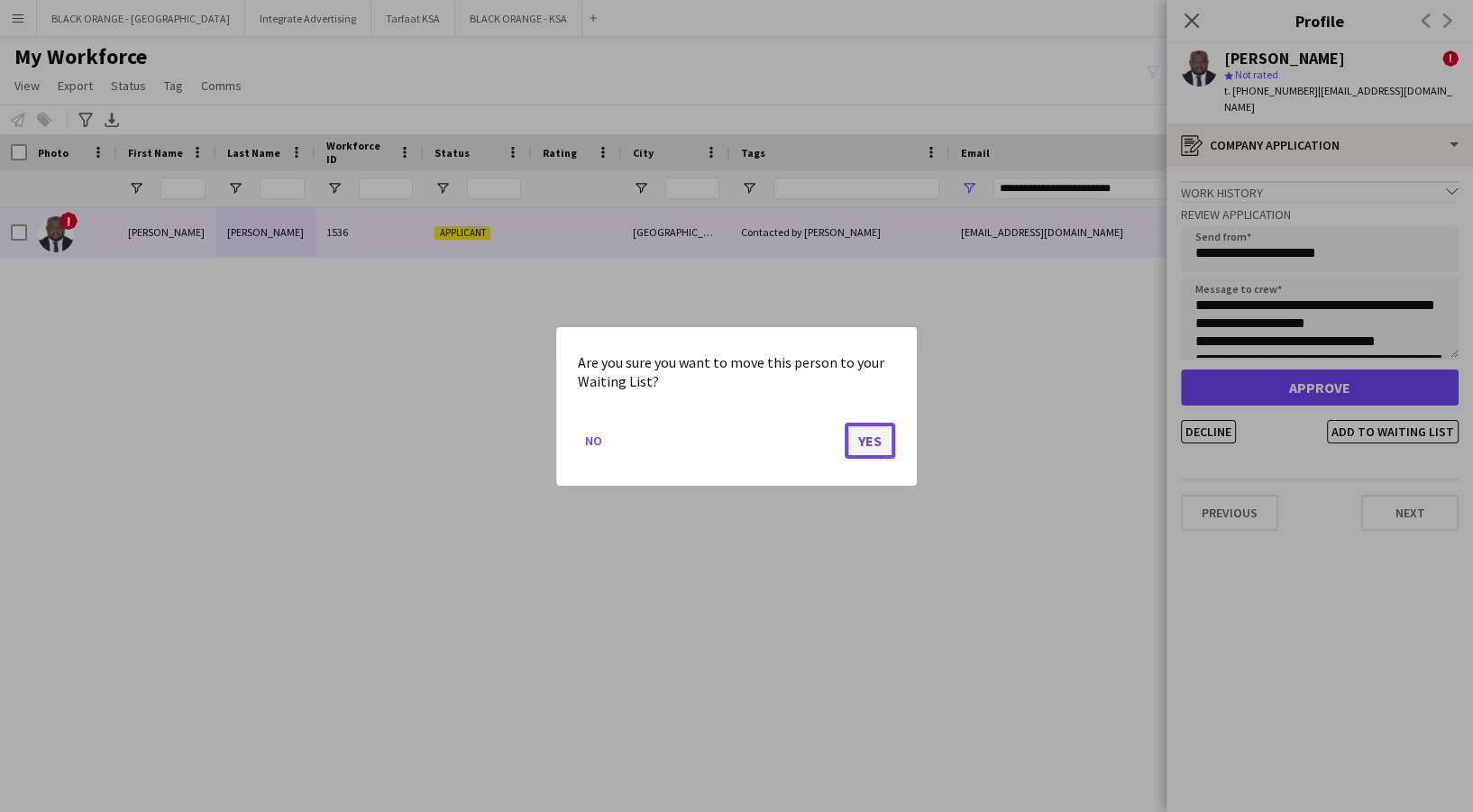
click at [878, 432] on button "Yes" at bounding box center [870, 440] width 50 height 36
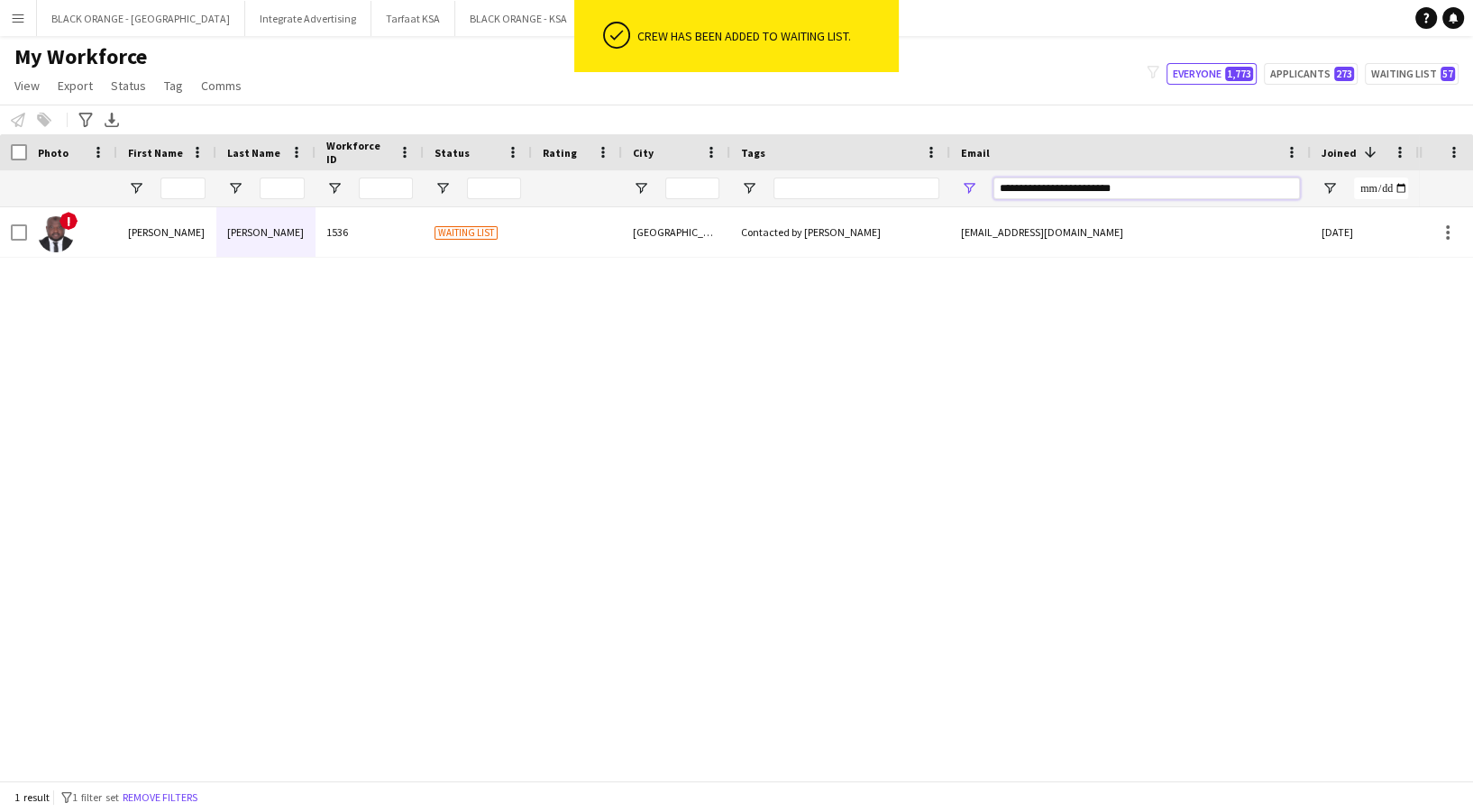
drag, startPoint x: 1141, startPoint y: 194, endPoint x: 976, endPoint y: 193, distance: 165.0
click at [976, 193] on div "**********" at bounding box center [1130, 189] width 360 height 36
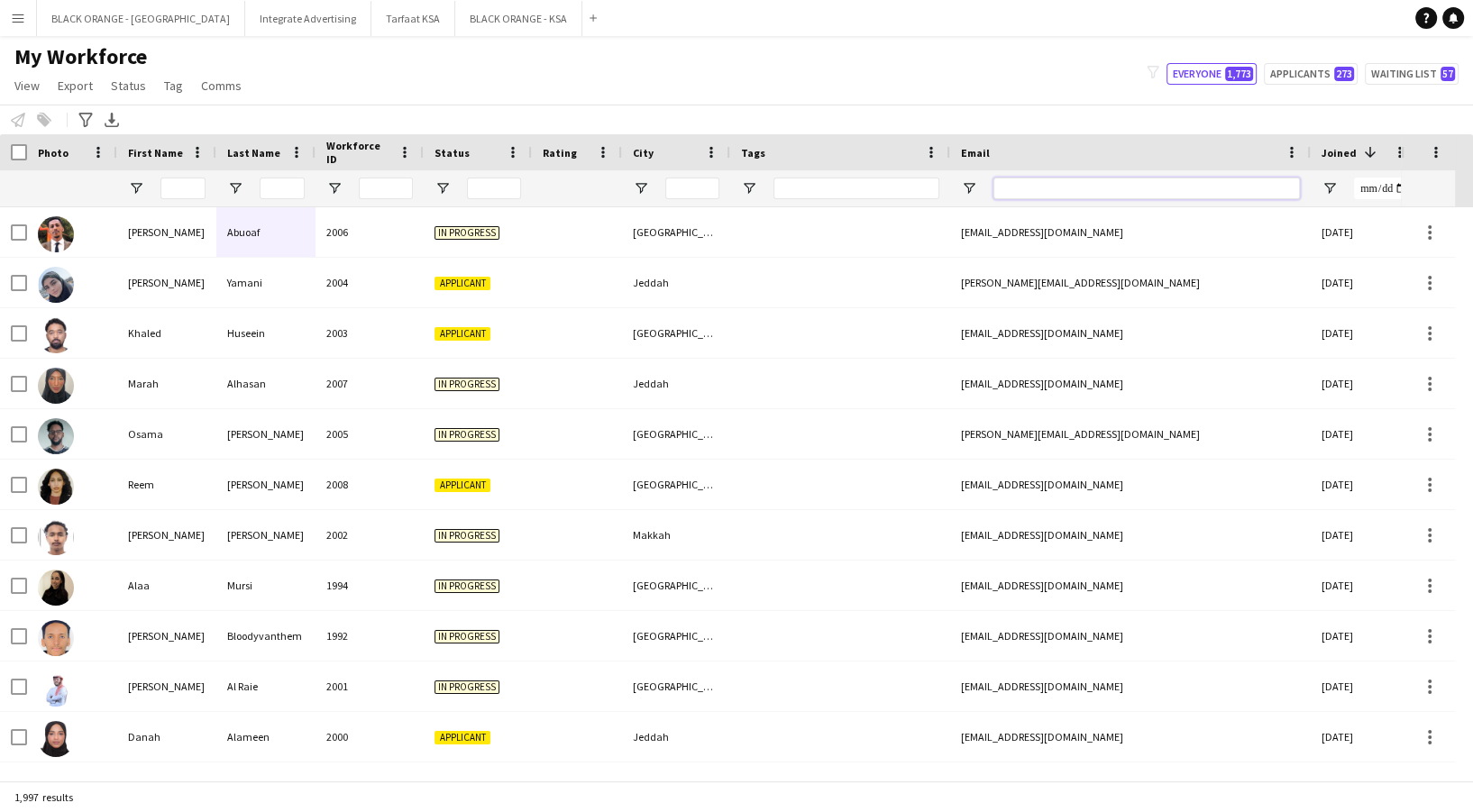
paste input "**********"
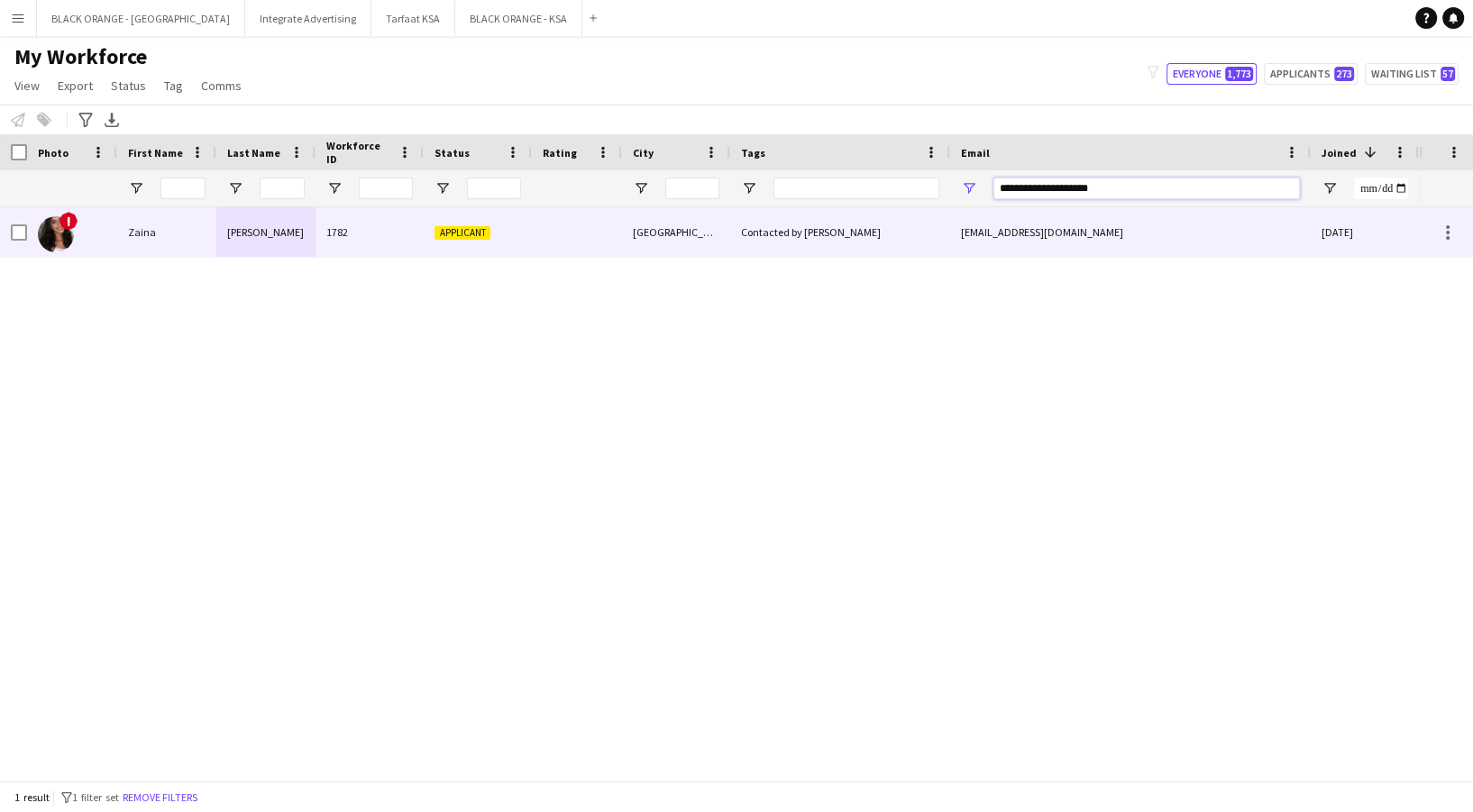
type input "**********"
click at [469, 237] on span "Applicant" at bounding box center [462, 233] width 56 height 14
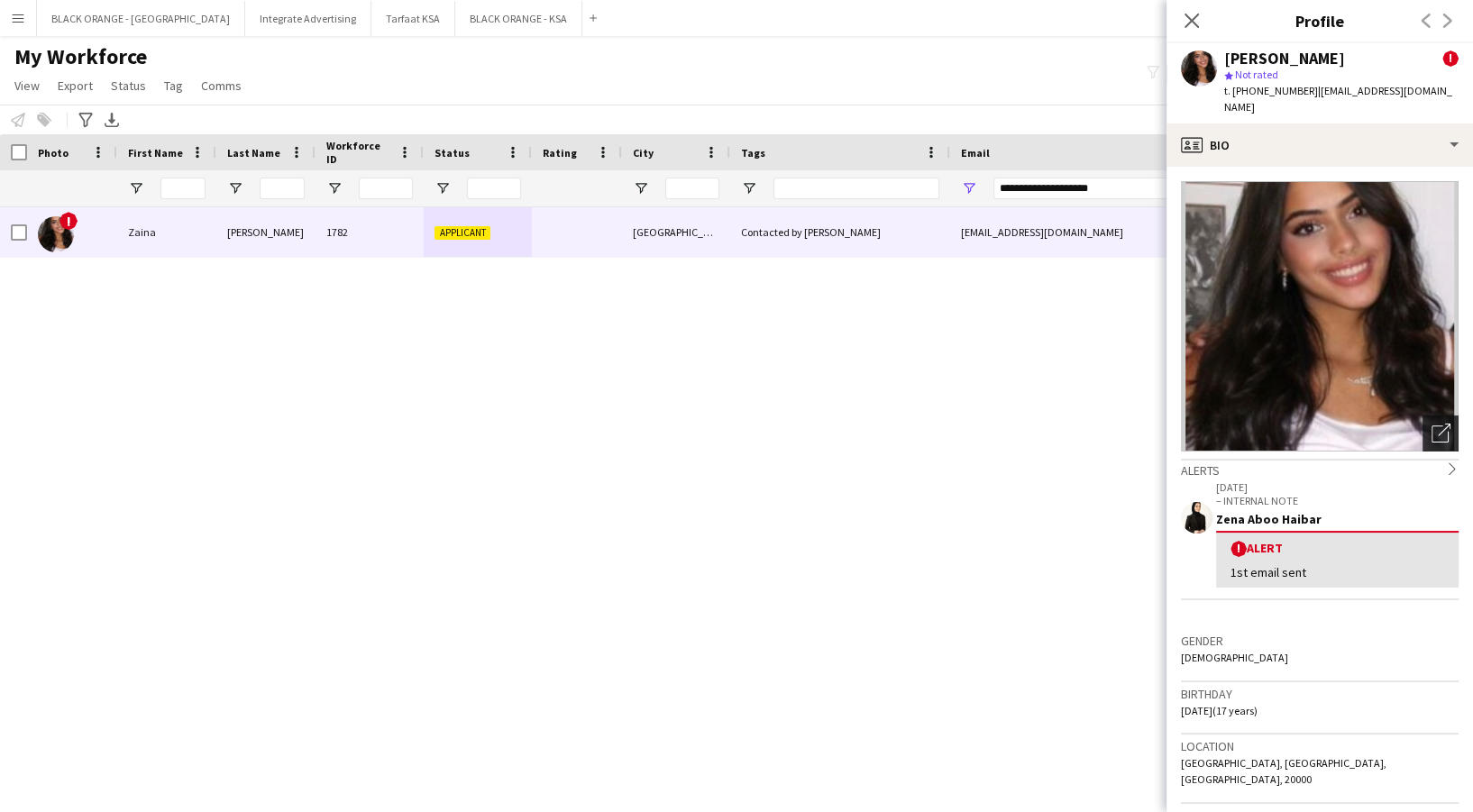
click at [1432, 423] on icon "Open photos pop-in" at bounding box center [1441, 432] width 19 height 19
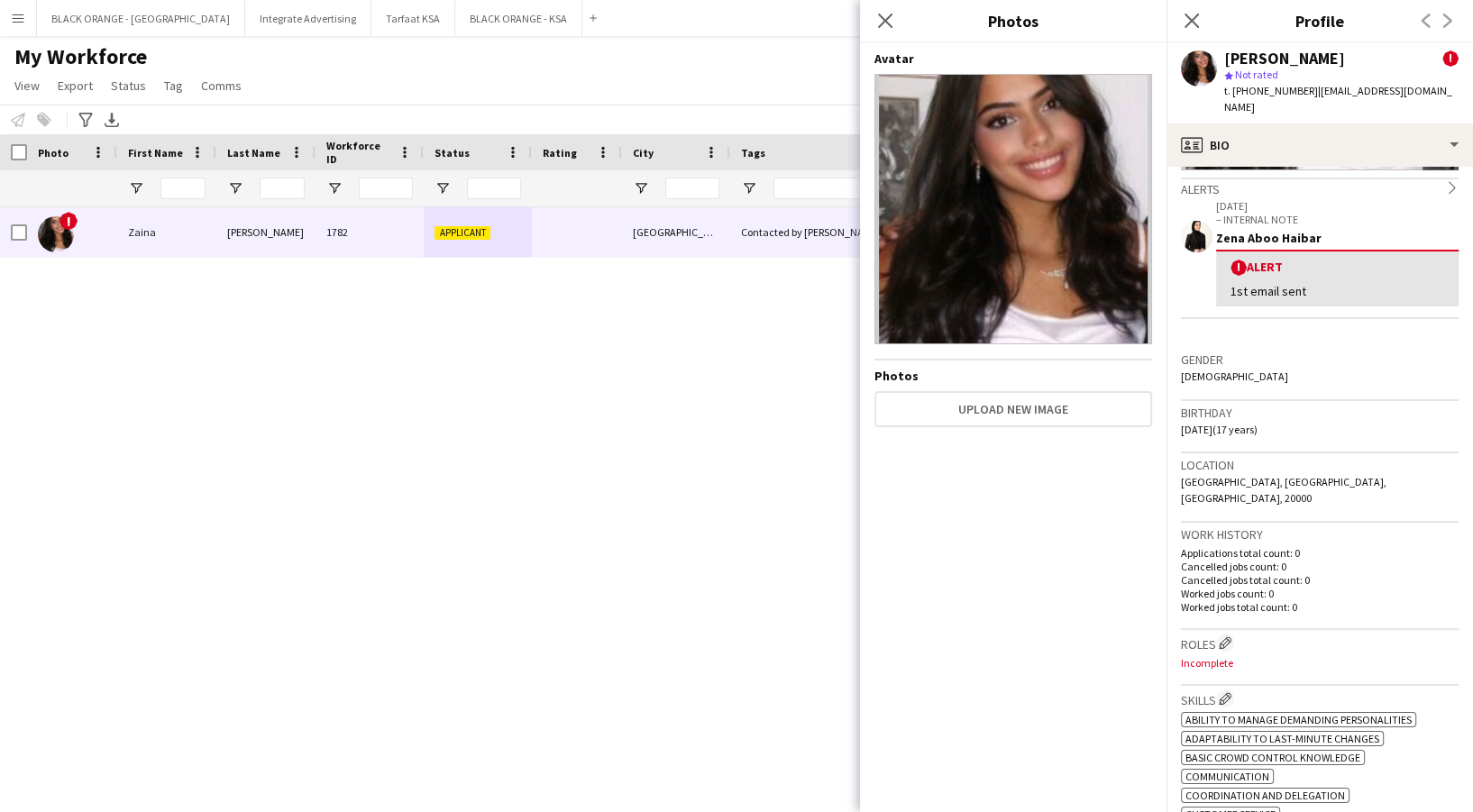
scroll to position [240, 0]
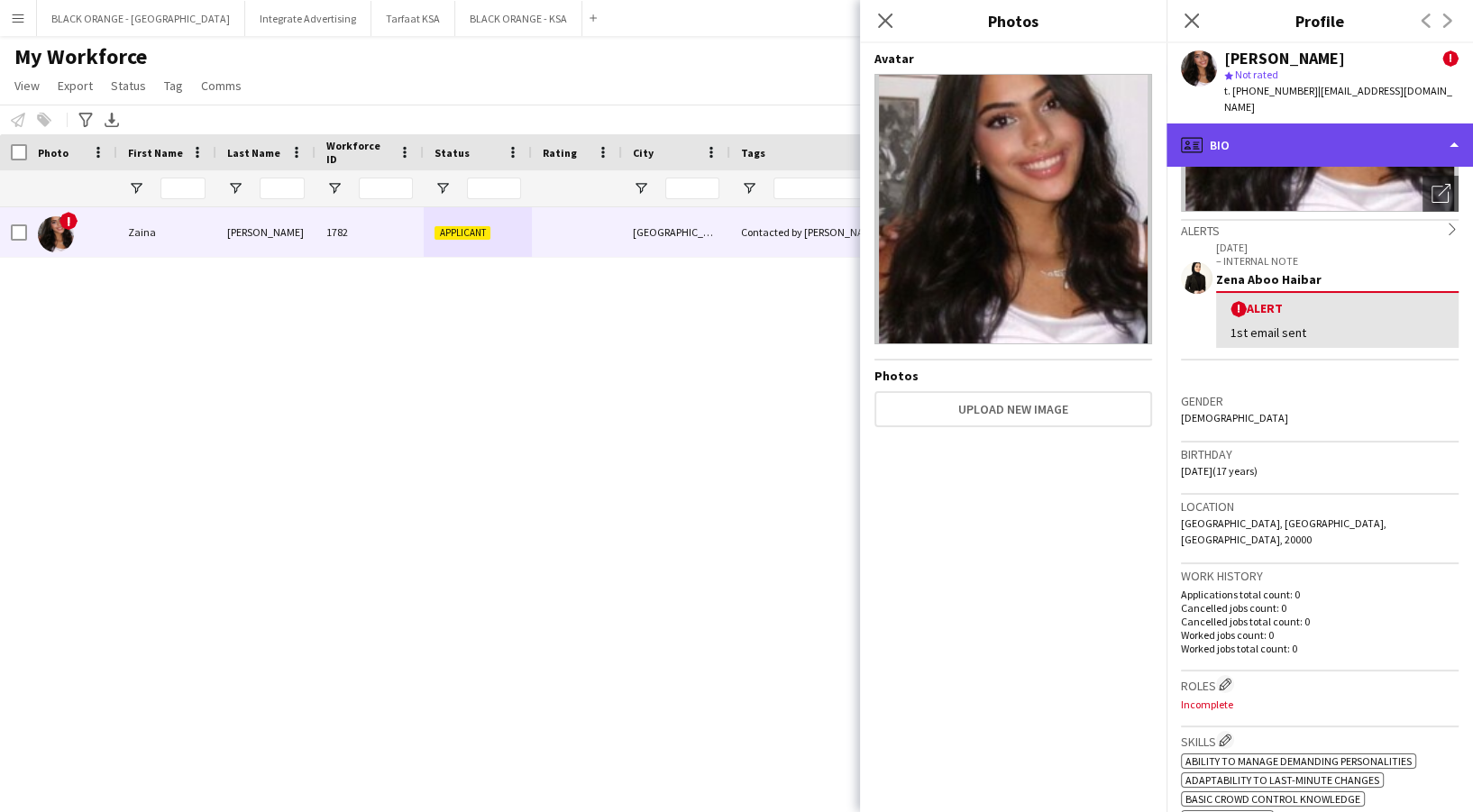
click at [1273, 123] on div "profile Bio" at bounding box center [1320, 144] width 307 height 43
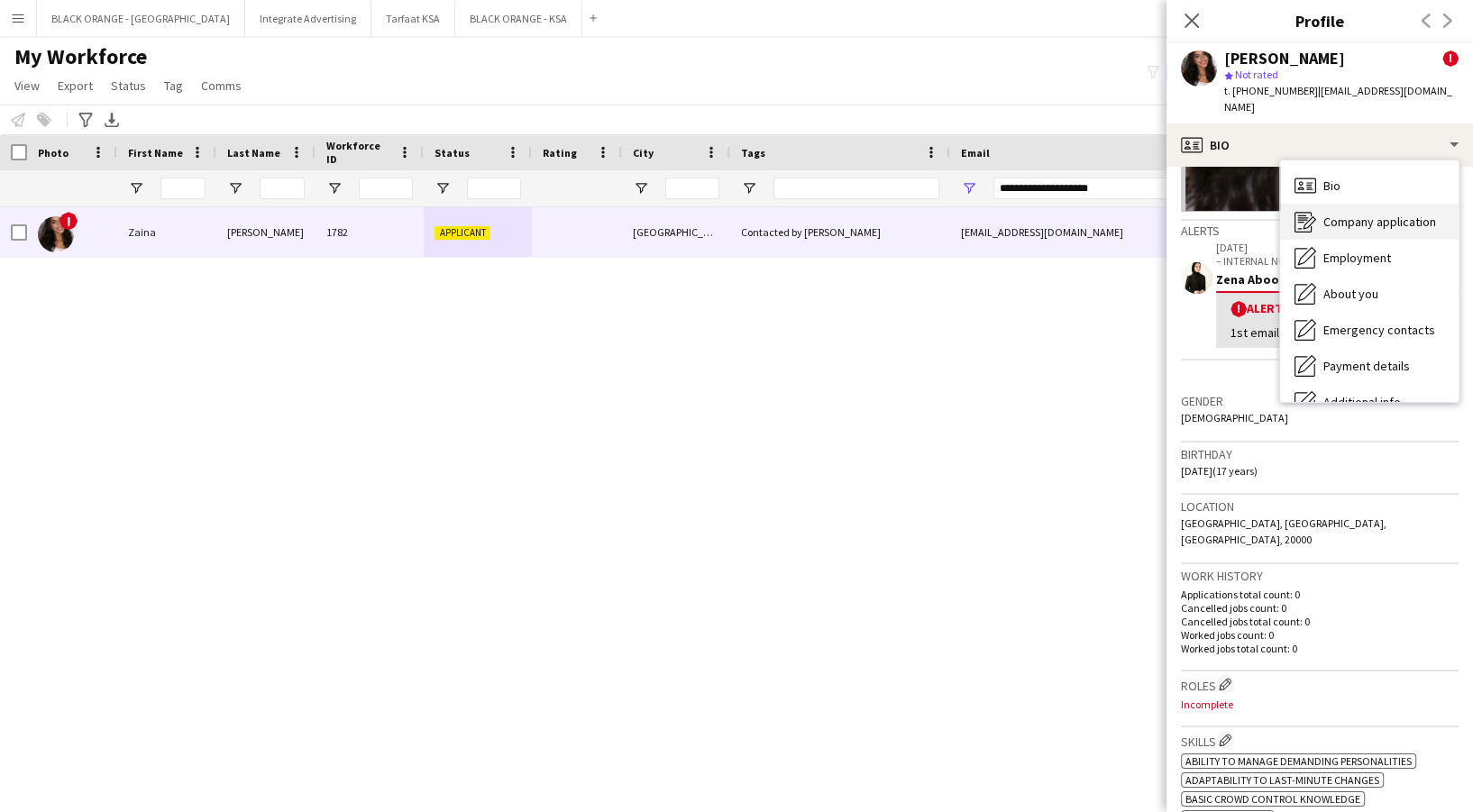
click at [1365, 213] on span "Company application" at bounding box center [1379, 222] width 112 height 16
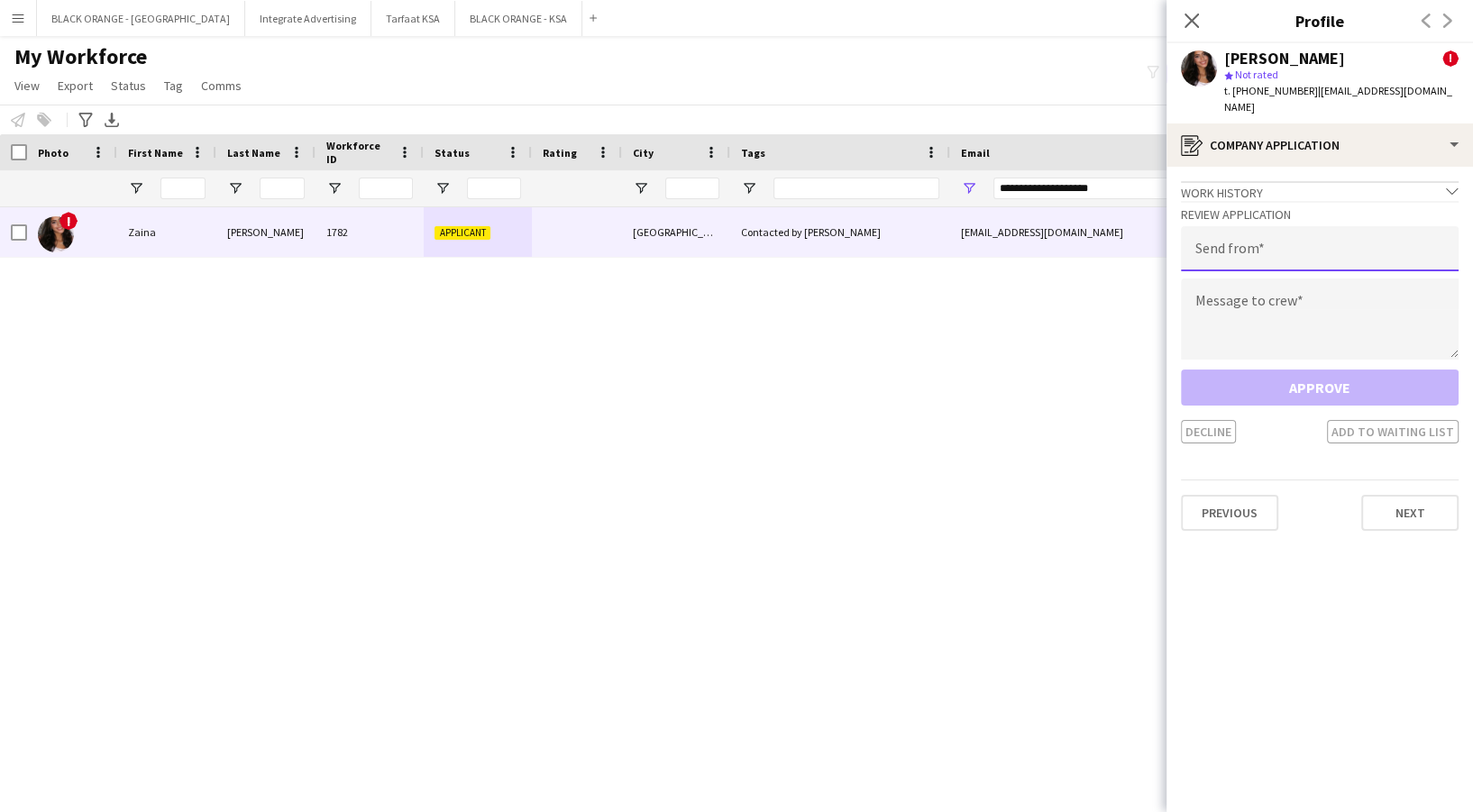
drag, startPoint x: 1293, startPoint y: 215, endPoint x: 1286, endPoint y: 223, distance: 10.6
click at [1293, 226] on input "email" at bounding box center [1320, 248] width 277 height 45
type input "**********"
click at [1289, 322] on textarea at bounding box center [1320, 318] width 277 height 81
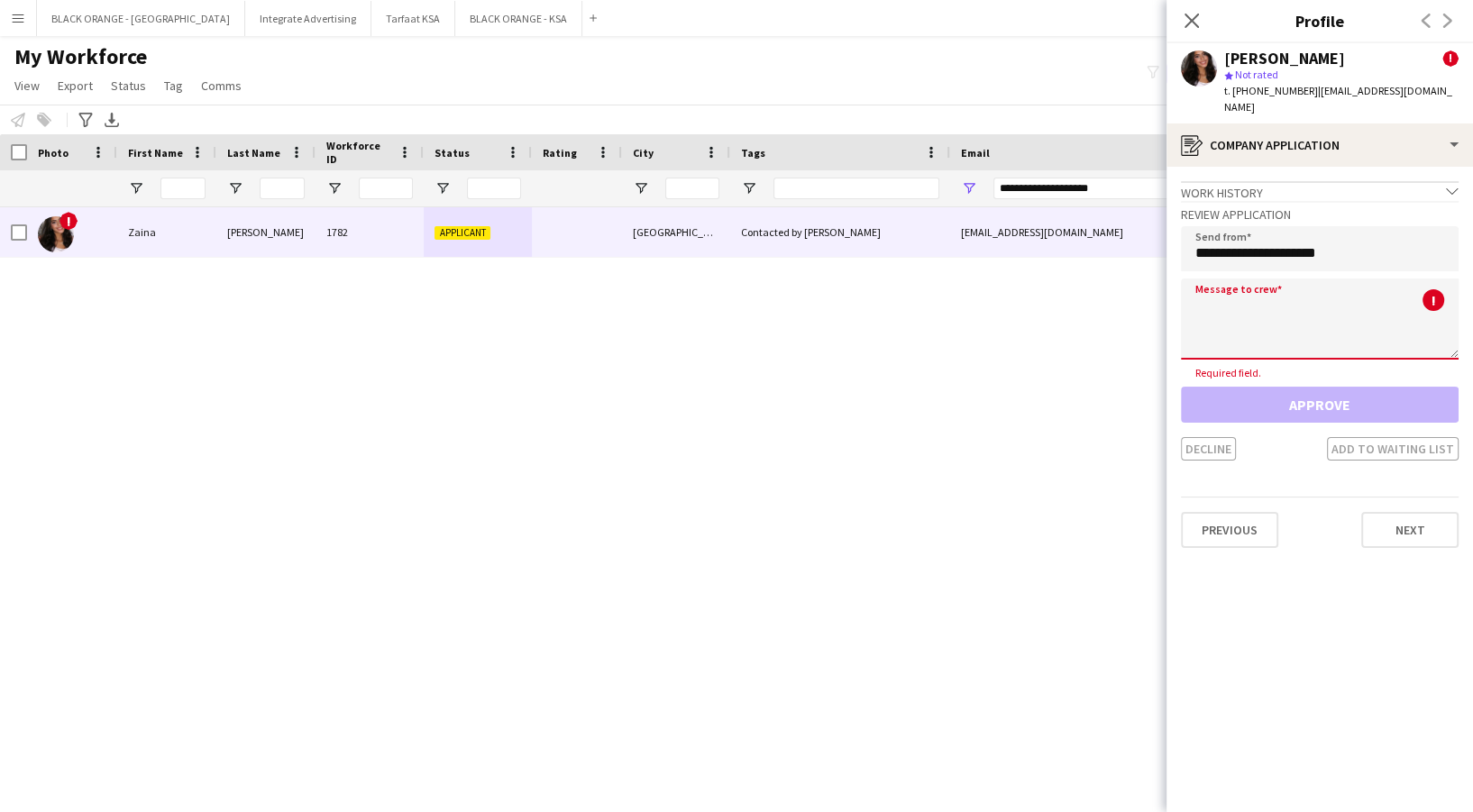
paste textarea "**********"
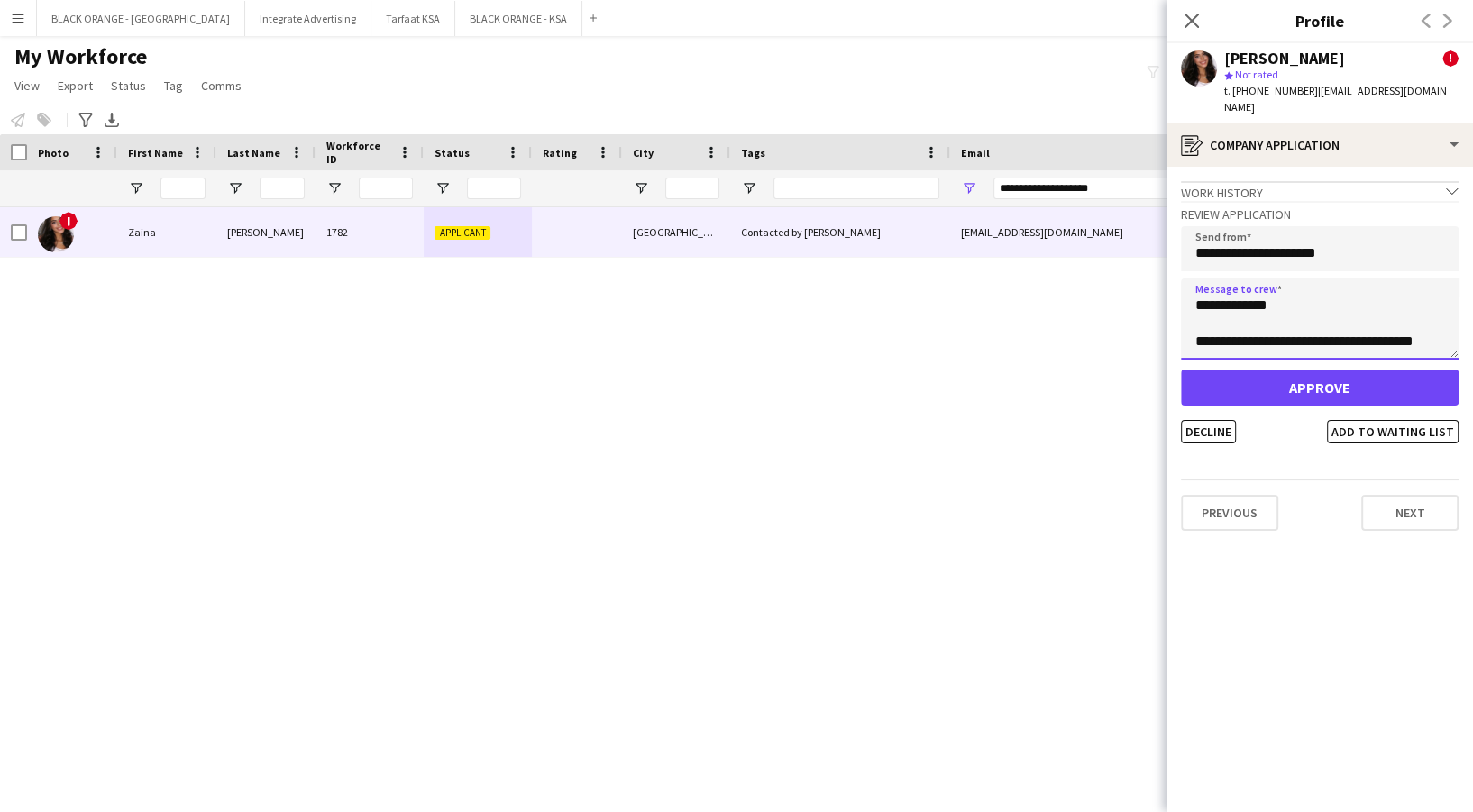
scroll to position [0, 0]
type textarea "**********"
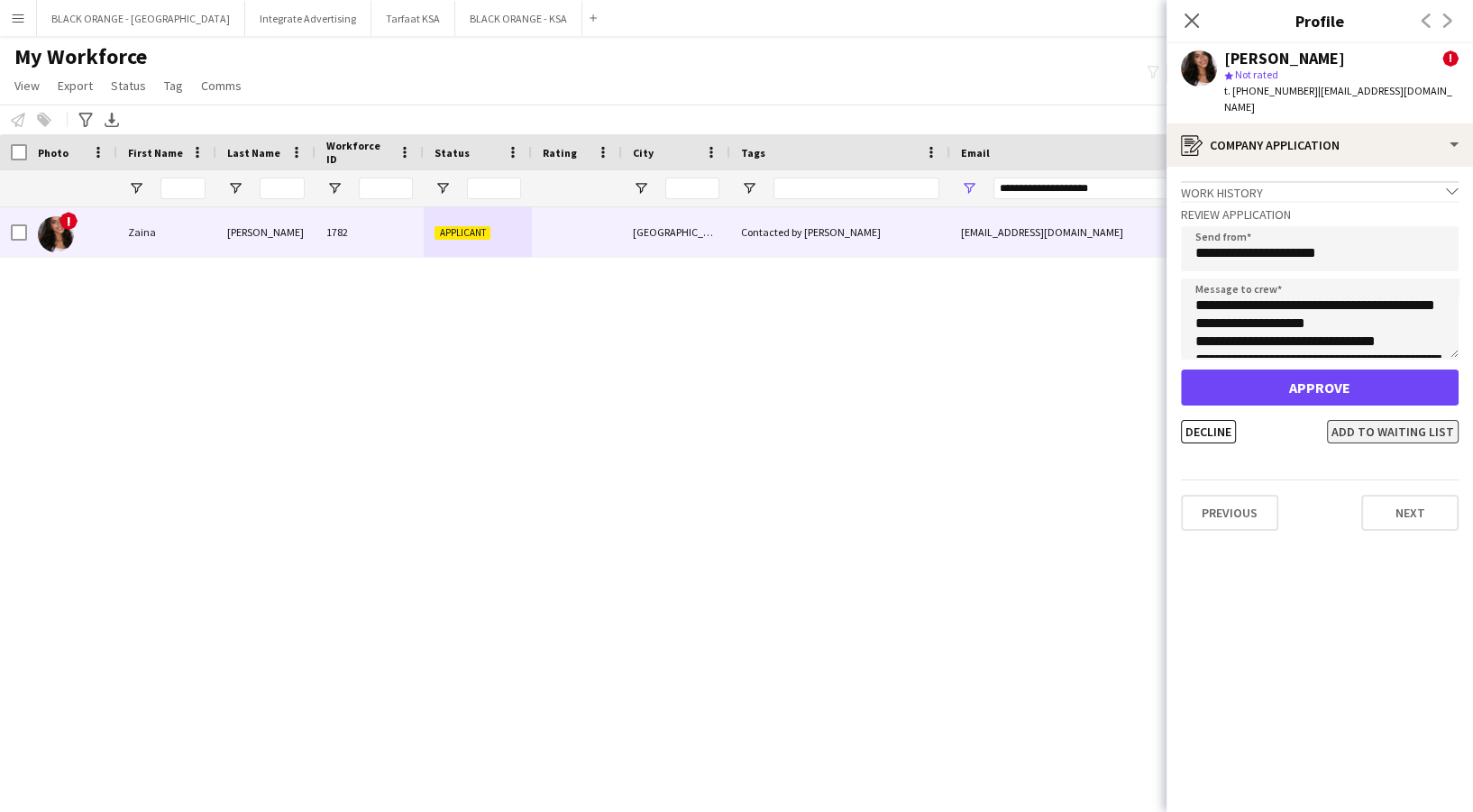
click at [1403, 420] on button "Add to waiting list" at bounding box center [1393, 432] width 131 height 24
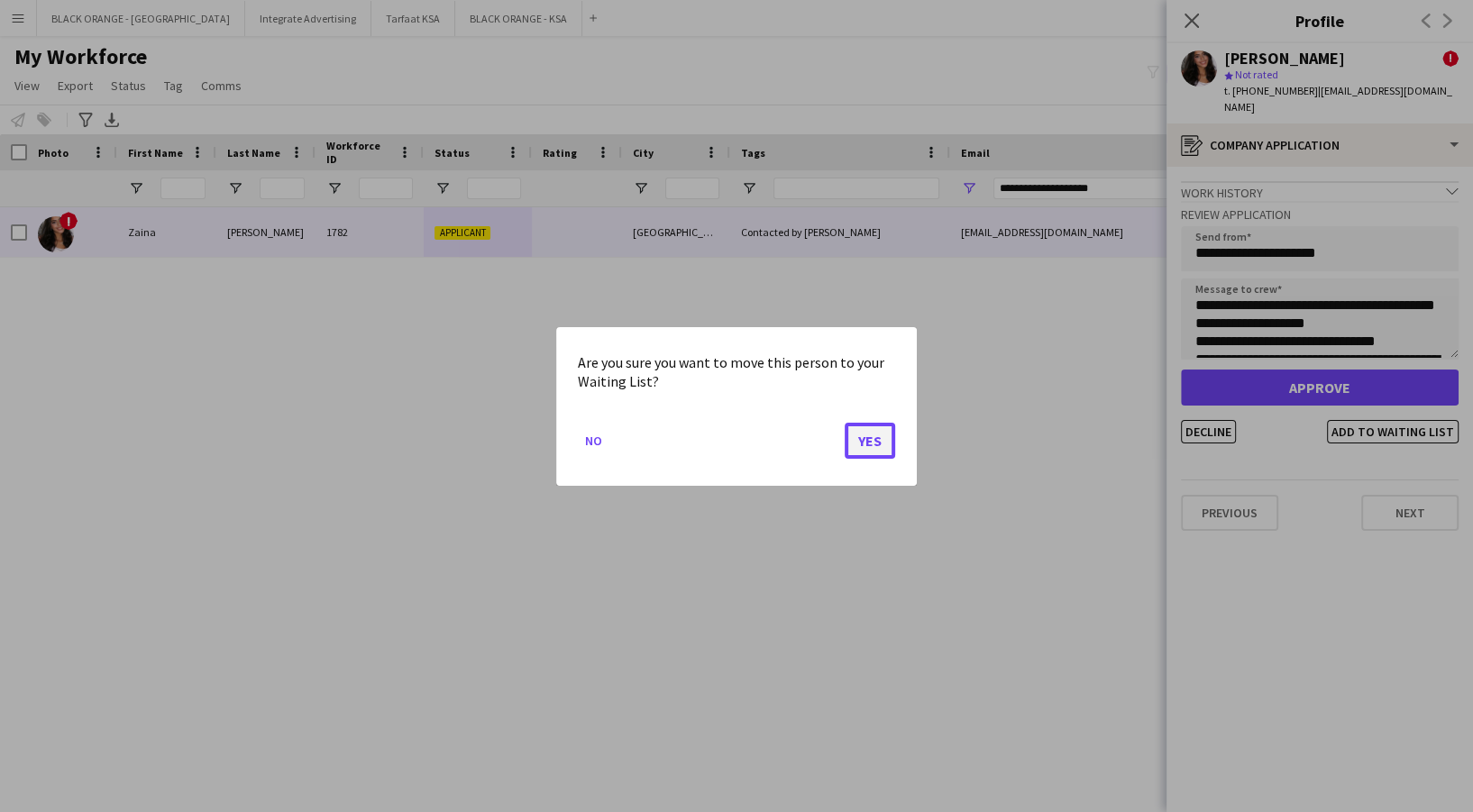
click at [883, 434] on button "Yes" at bounding box center [870, 440] width 50 height 36
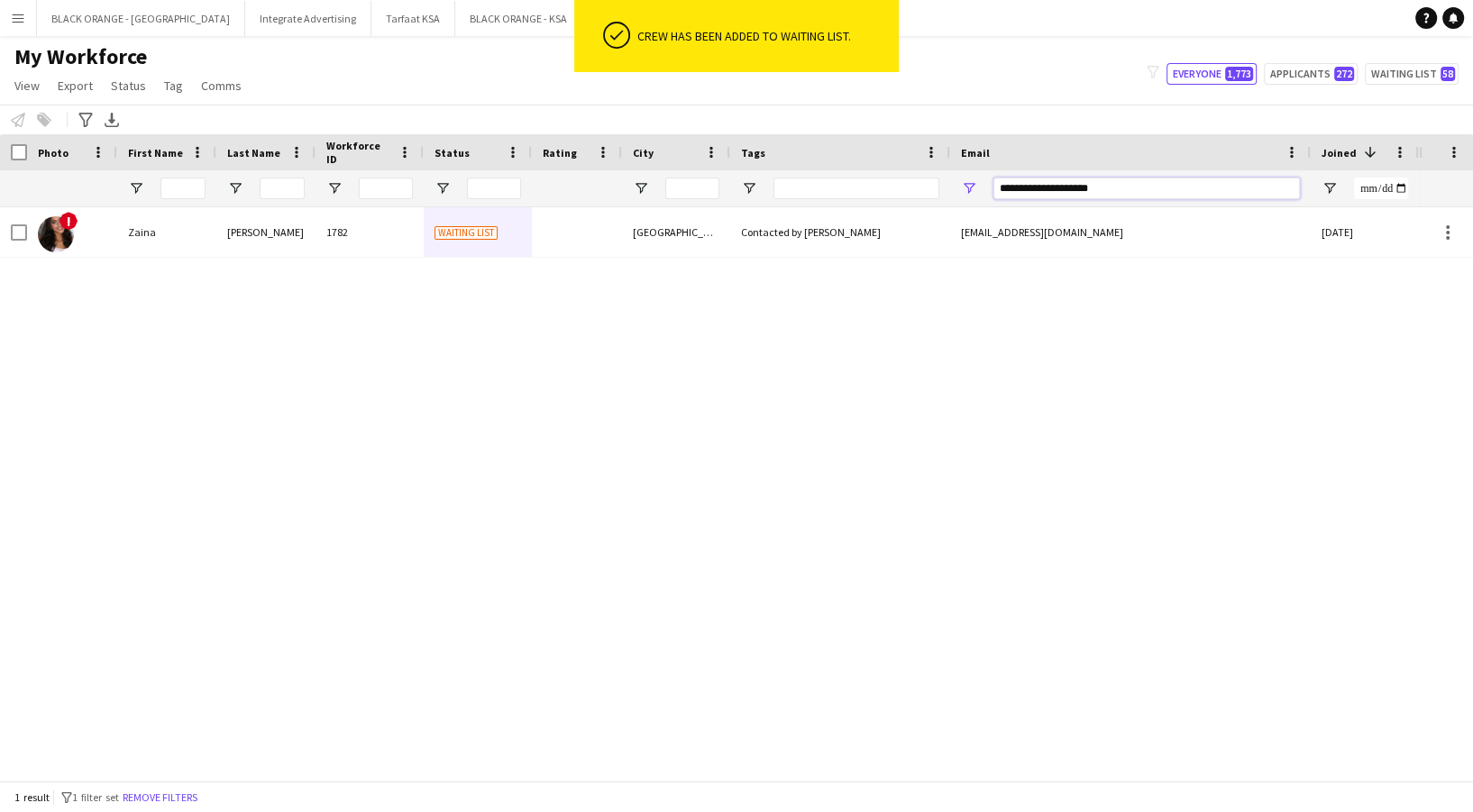
drag, startPoint x: 1129, startPoint y: 187, endPoint x: 992, endPoint y: 186, distance: 137.0
click at [995, 187] on input "**********" at bounding box center [1147, 189] width 307 height 22
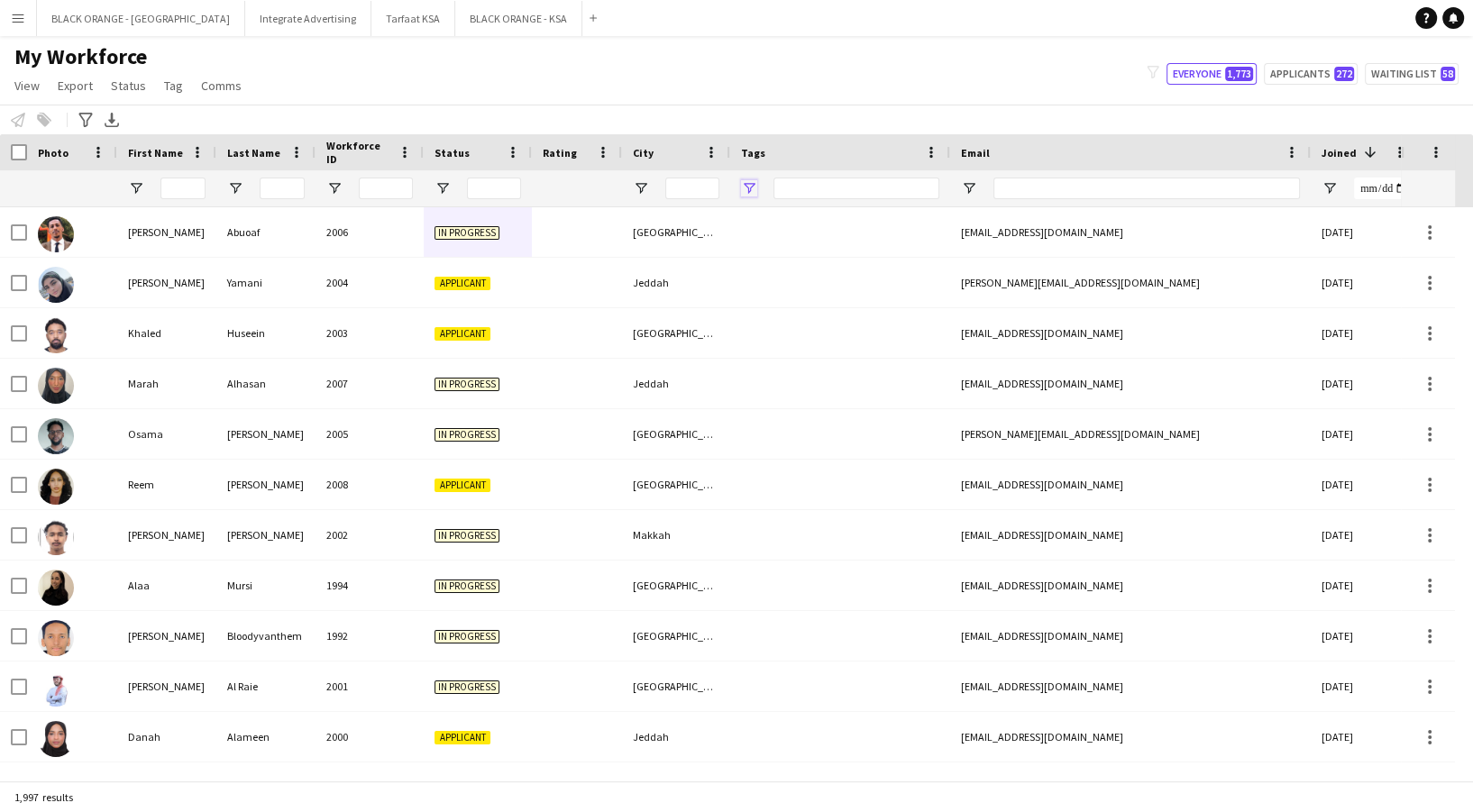
click at [747, 184] on span "Open Filter Menu" at bounding box center [749, 189] width 16 height 16
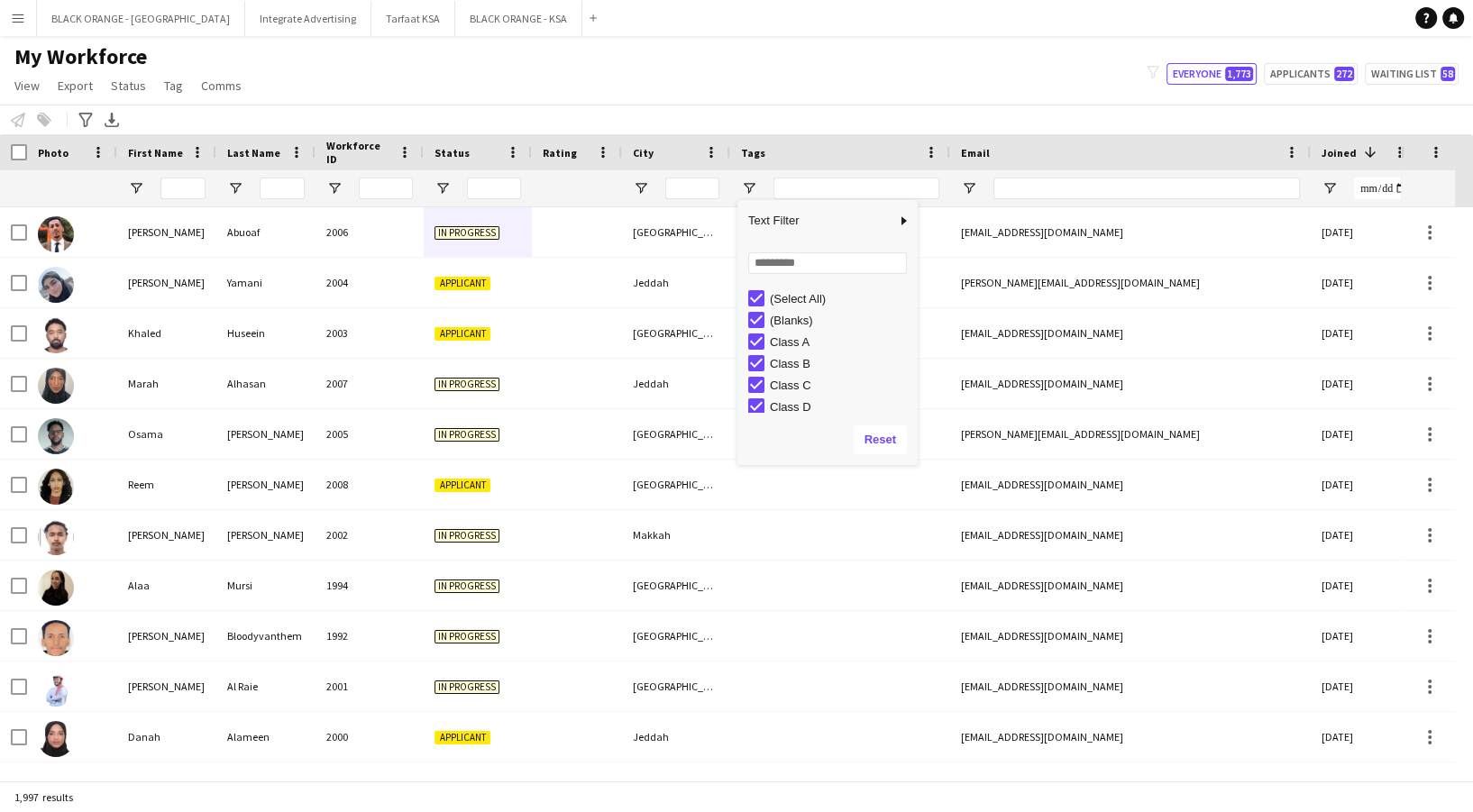
click at [653, 68] on div "My Workforce View Views Default view New view Update view Delete view Edit name…" at bounding box center [736, 73] width 1473 height 61
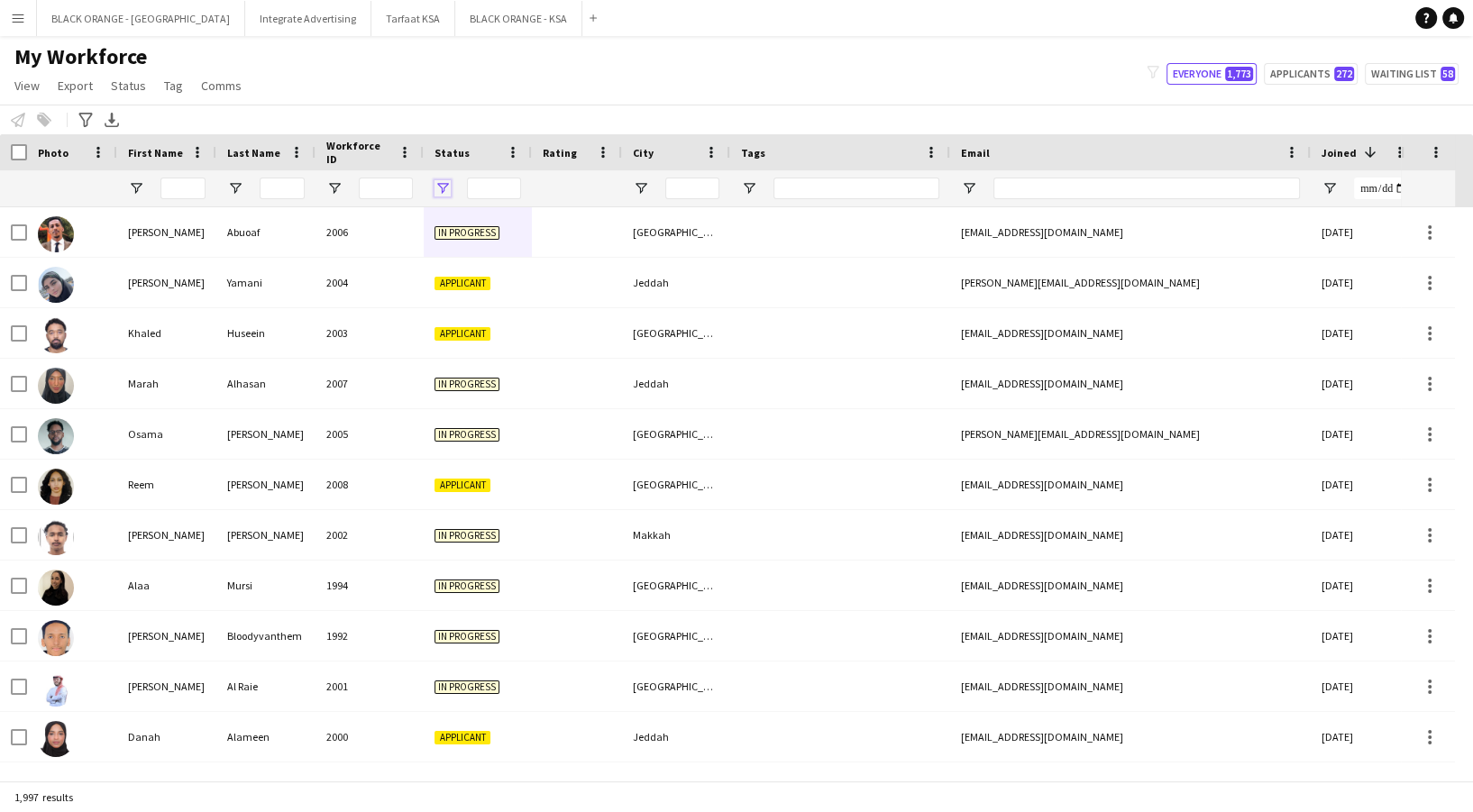
click at [440, 188] on span "Open Filter Menu" at bounding box center [443, 189] width 16 height 16
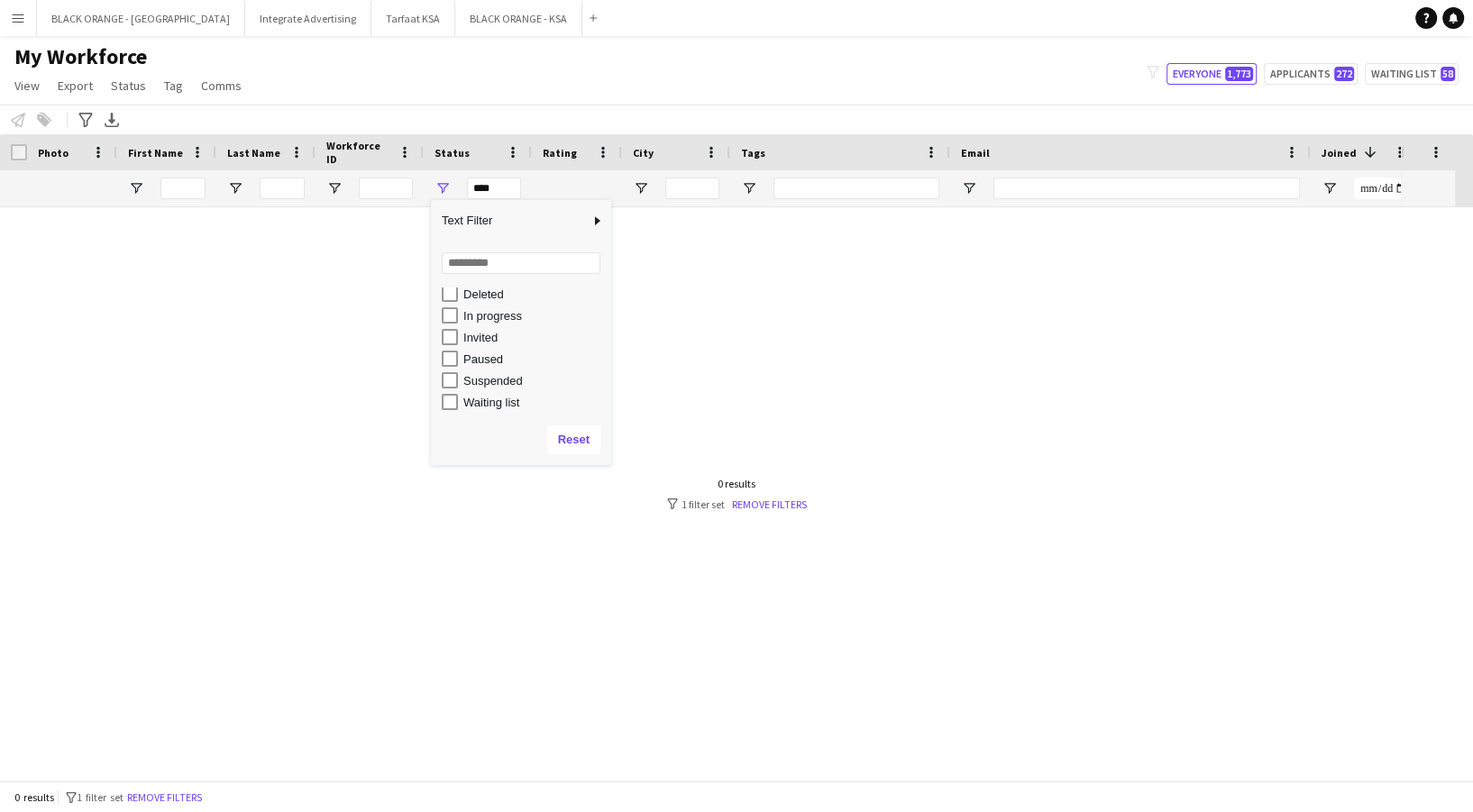
scroll to position [113, 0]
type input "**********"
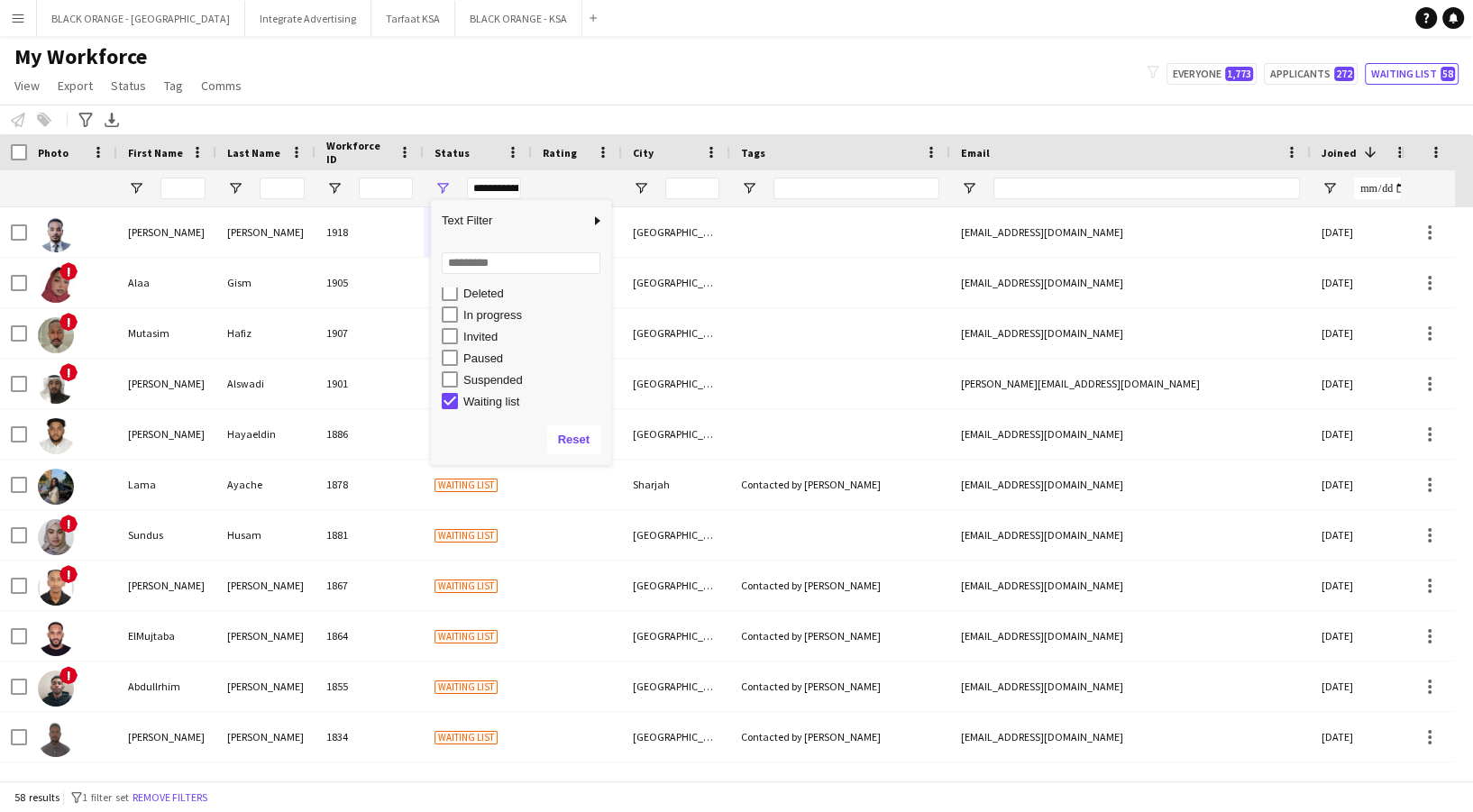
click at [641, 47] on div "My Workforce View Views Default view New view Update view Delete view Edit name…" at bounding box center [736, 73] width 1473 height 61
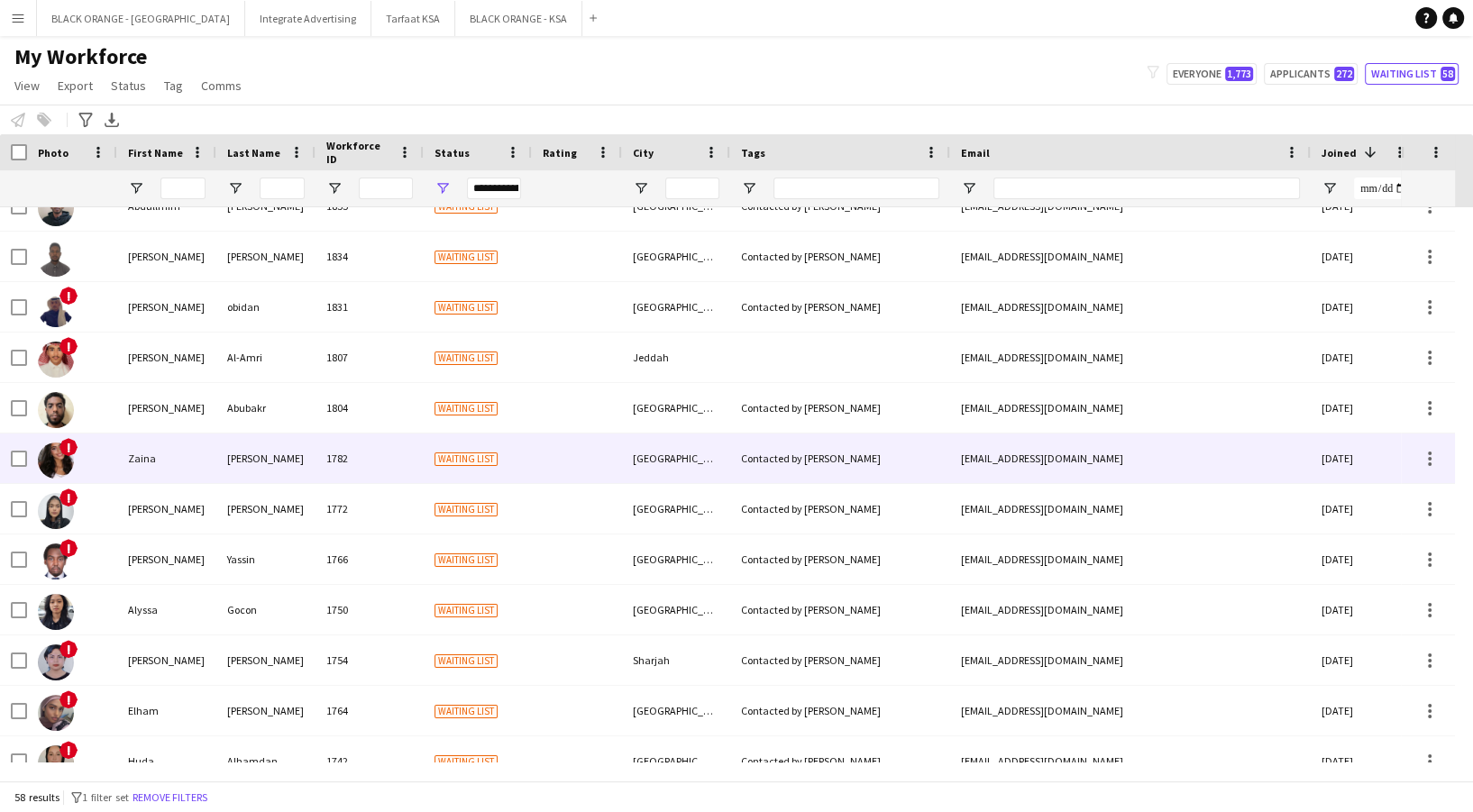
scroll to position [600, 0]
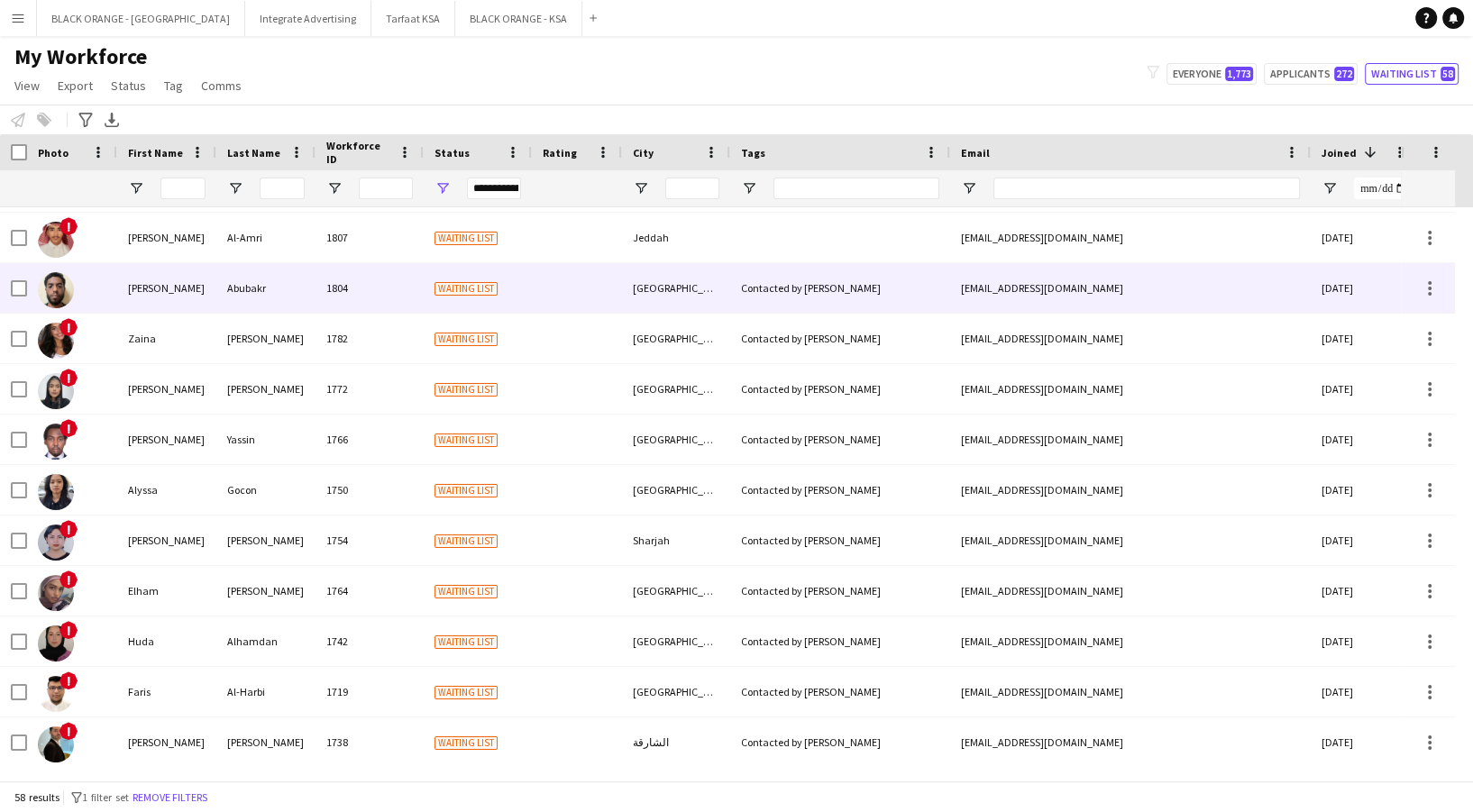
click at [323, 295] on div "1804" at bounding box center [370, 287] width 109 height 49
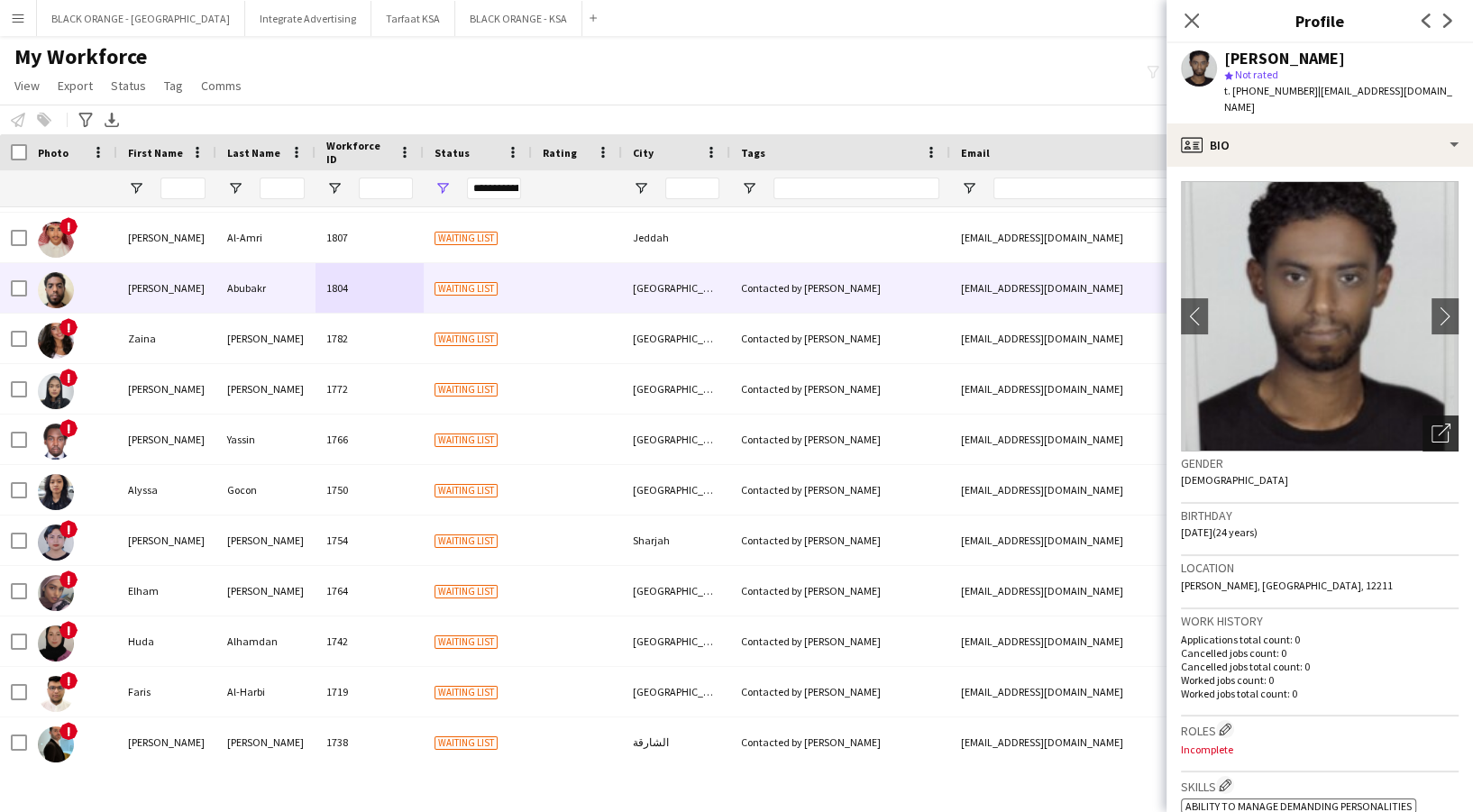
click at [1437, 427] on div "Open photos pop-in" at bounding box center [1441, 433] width 37 height 36
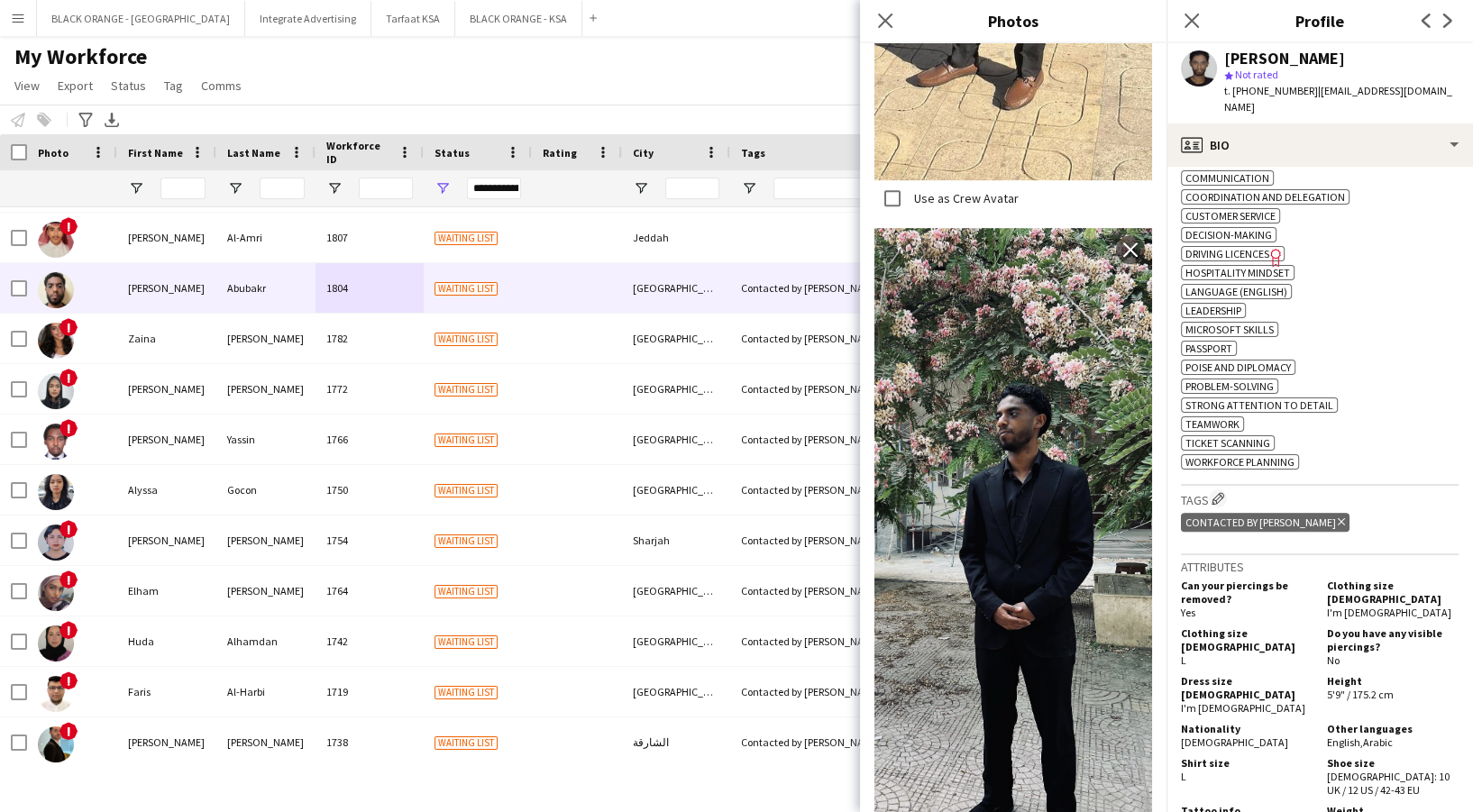
scroll to position [721, 0]
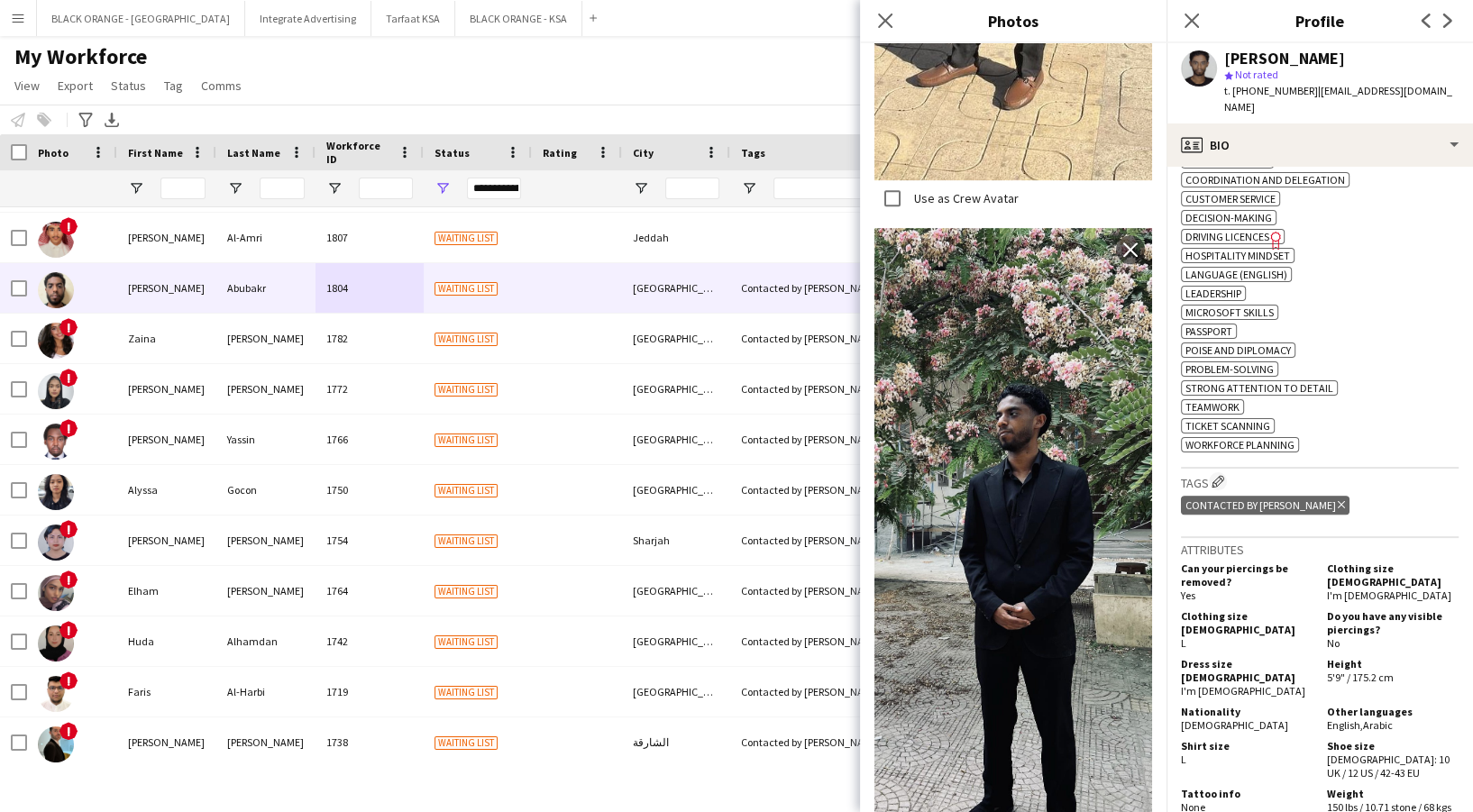
click at [1291, 99] on div "t. +966551975529 | mhmad13.2000@gmail.com" at bounding box center [1341, 99] width 235 height 33
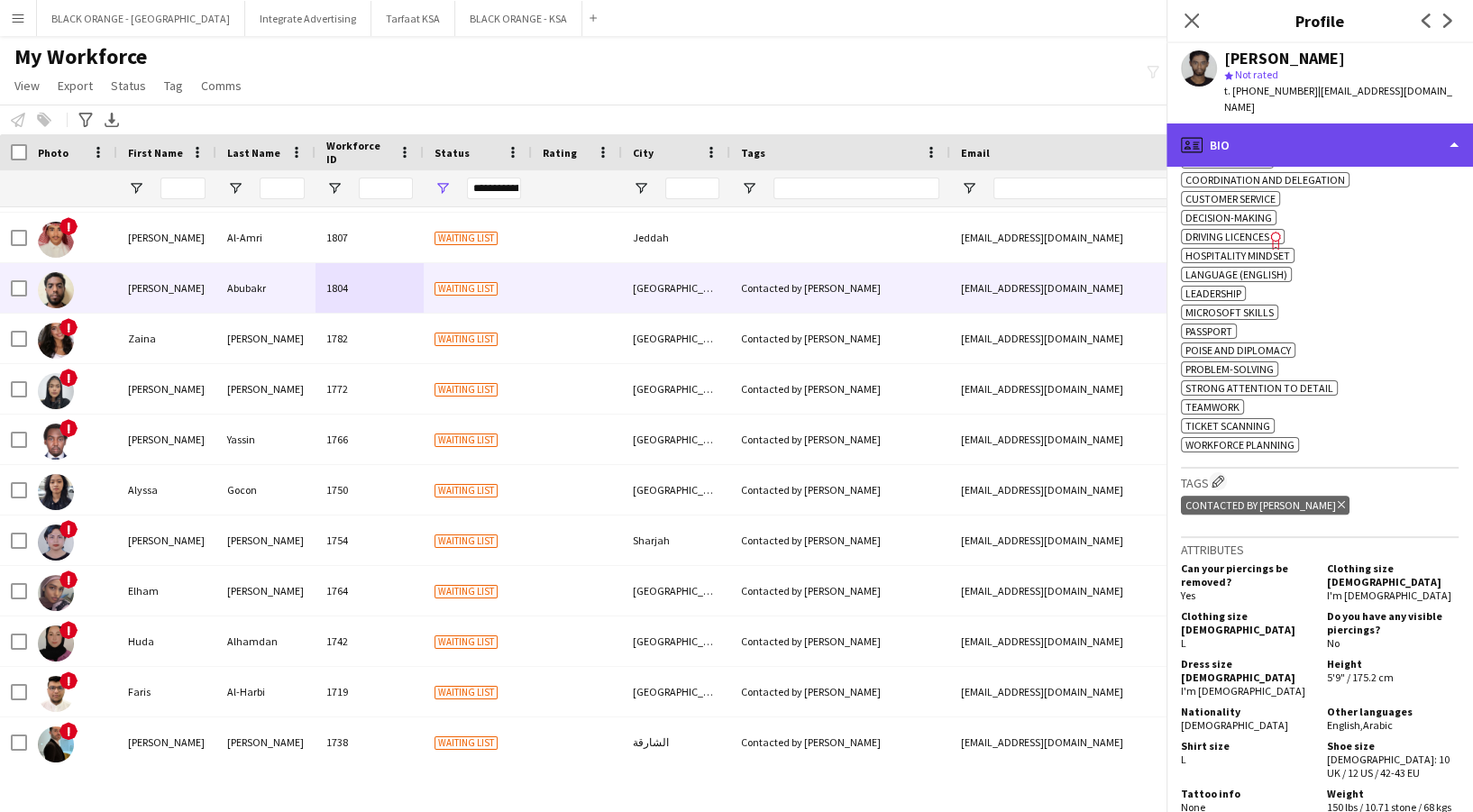
click at [1301, 132] on div "profile Bio" at bounding box center [1320, 144] width 307 height 43
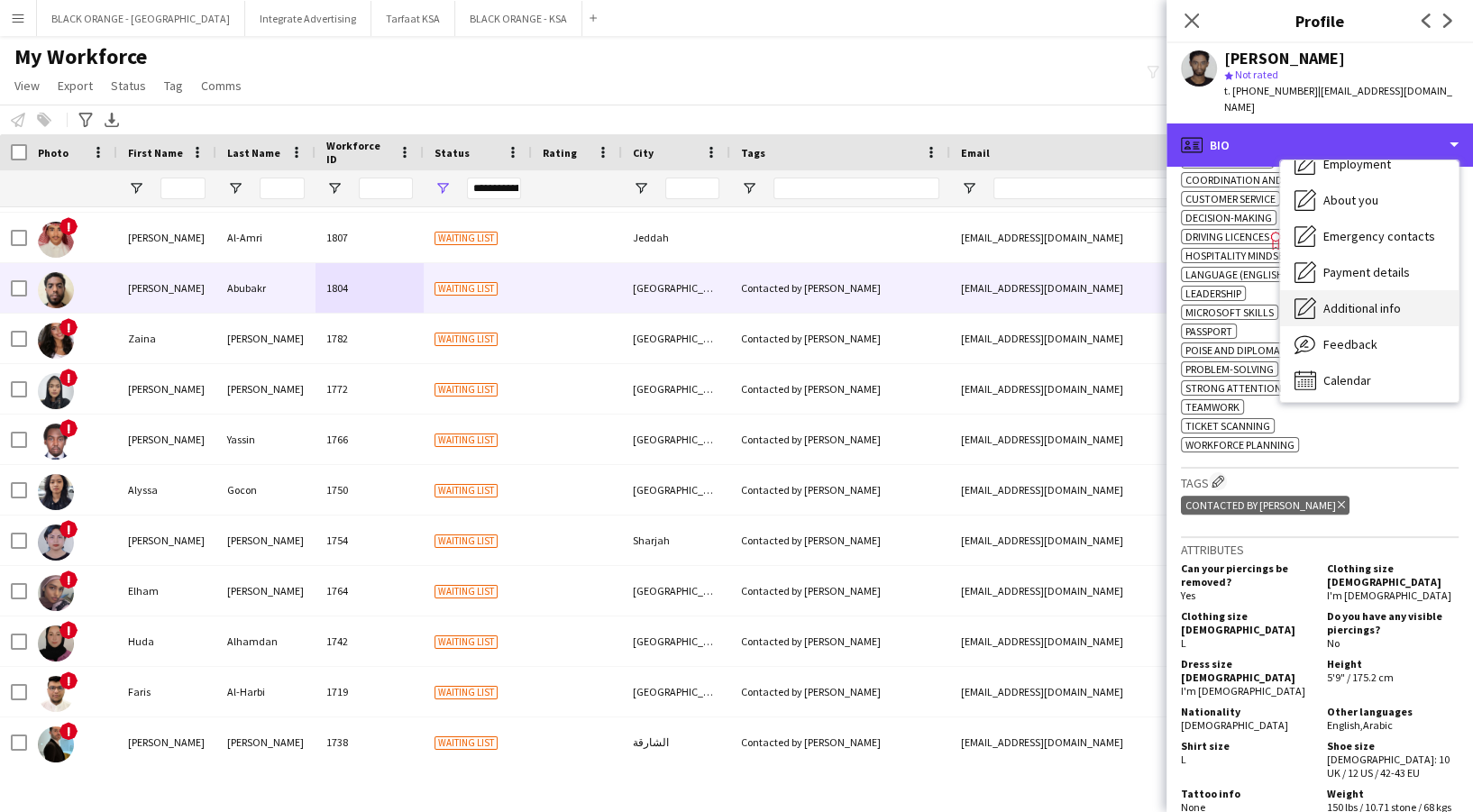
scroll to position [97, 0]
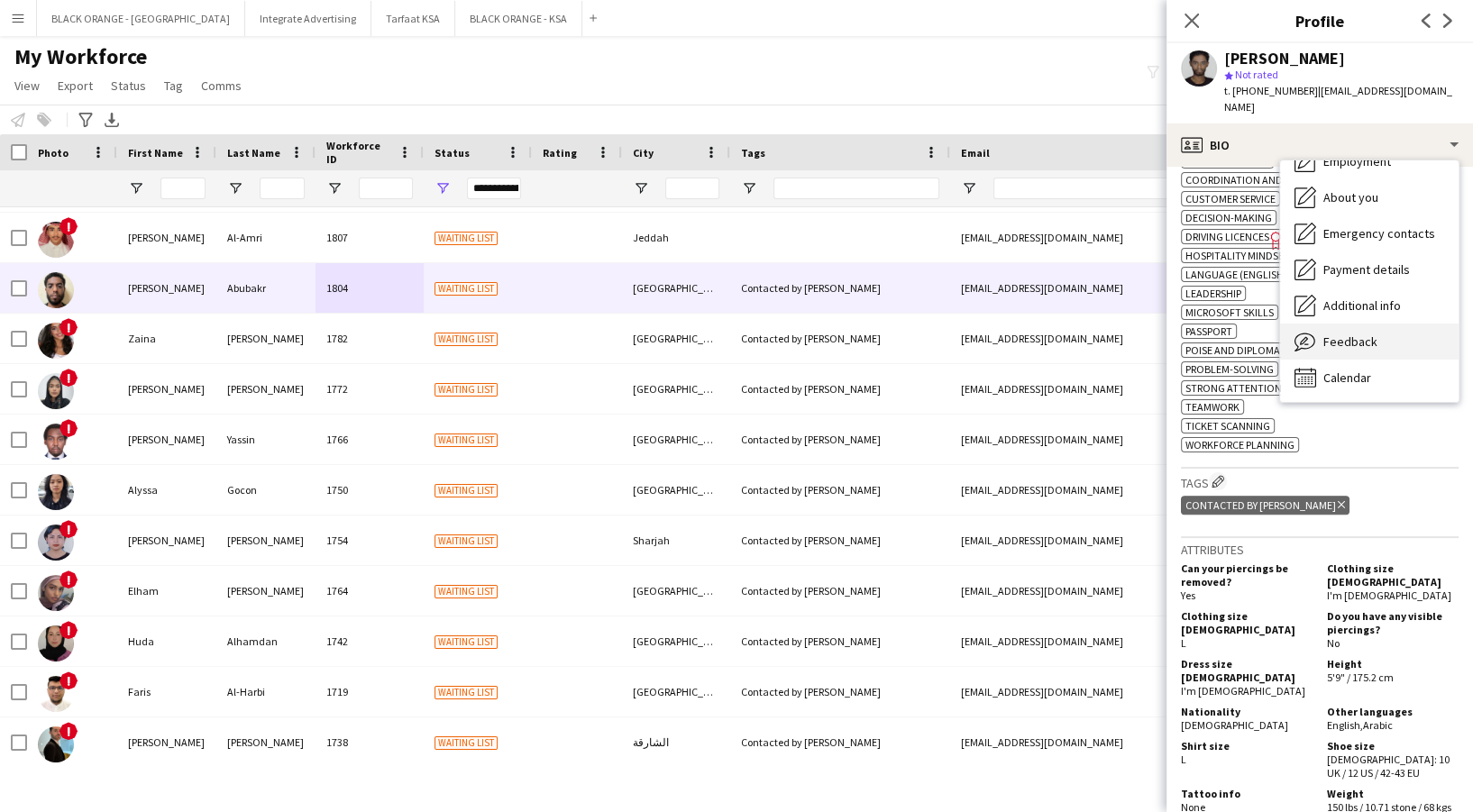
click at [1367, 307] on div "Bio Bio Company application Company application Employment Employment About you…" at bounding box center [1370, 281] width 179 height 242
click at [1365, 324] on div "Feedback Feedback" at bounding box center [1370, 342] width 179 height 36
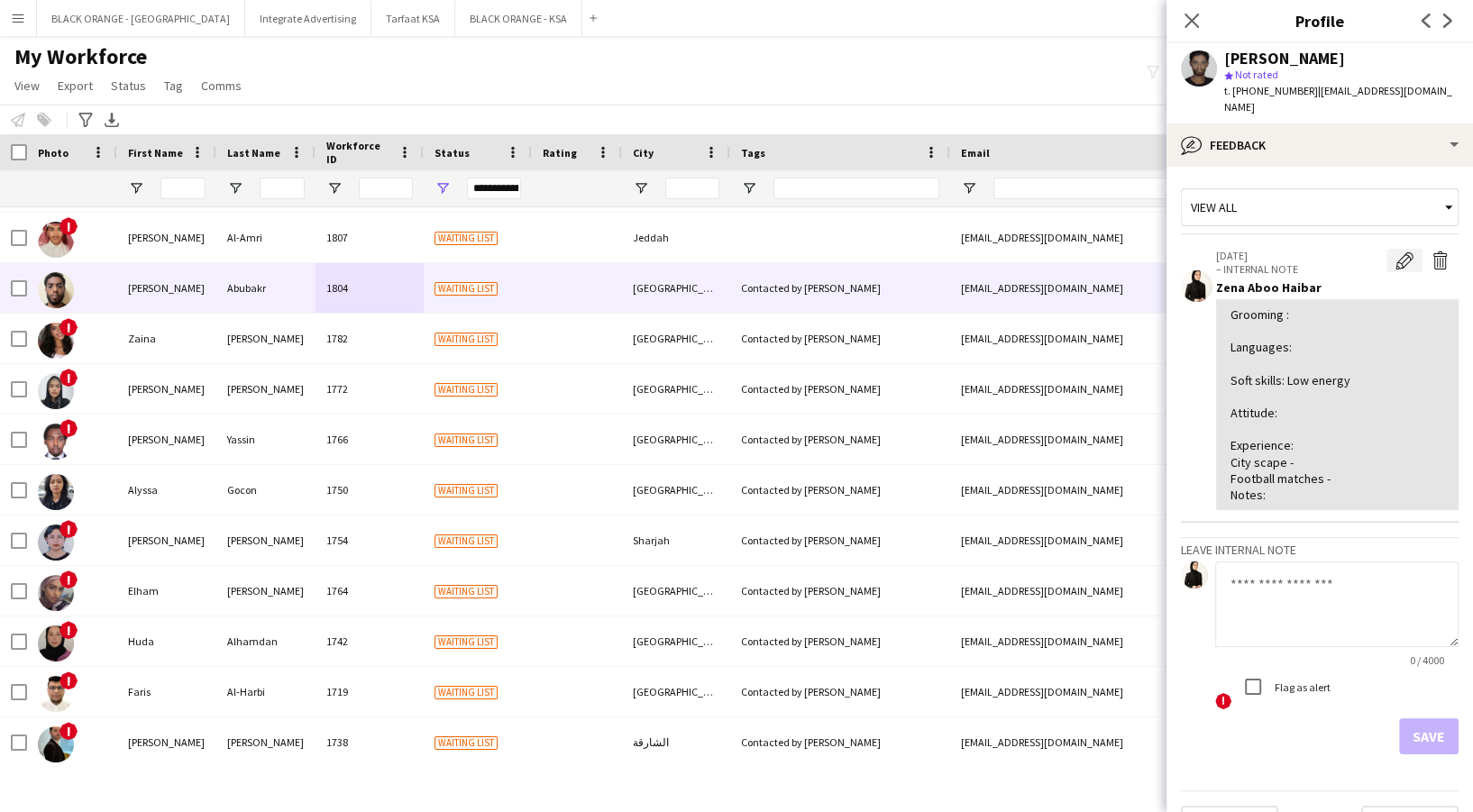
click at [1395, 252] on app-icon "Edit internal note" at bounding box center [1405, 261] width 18 height 18
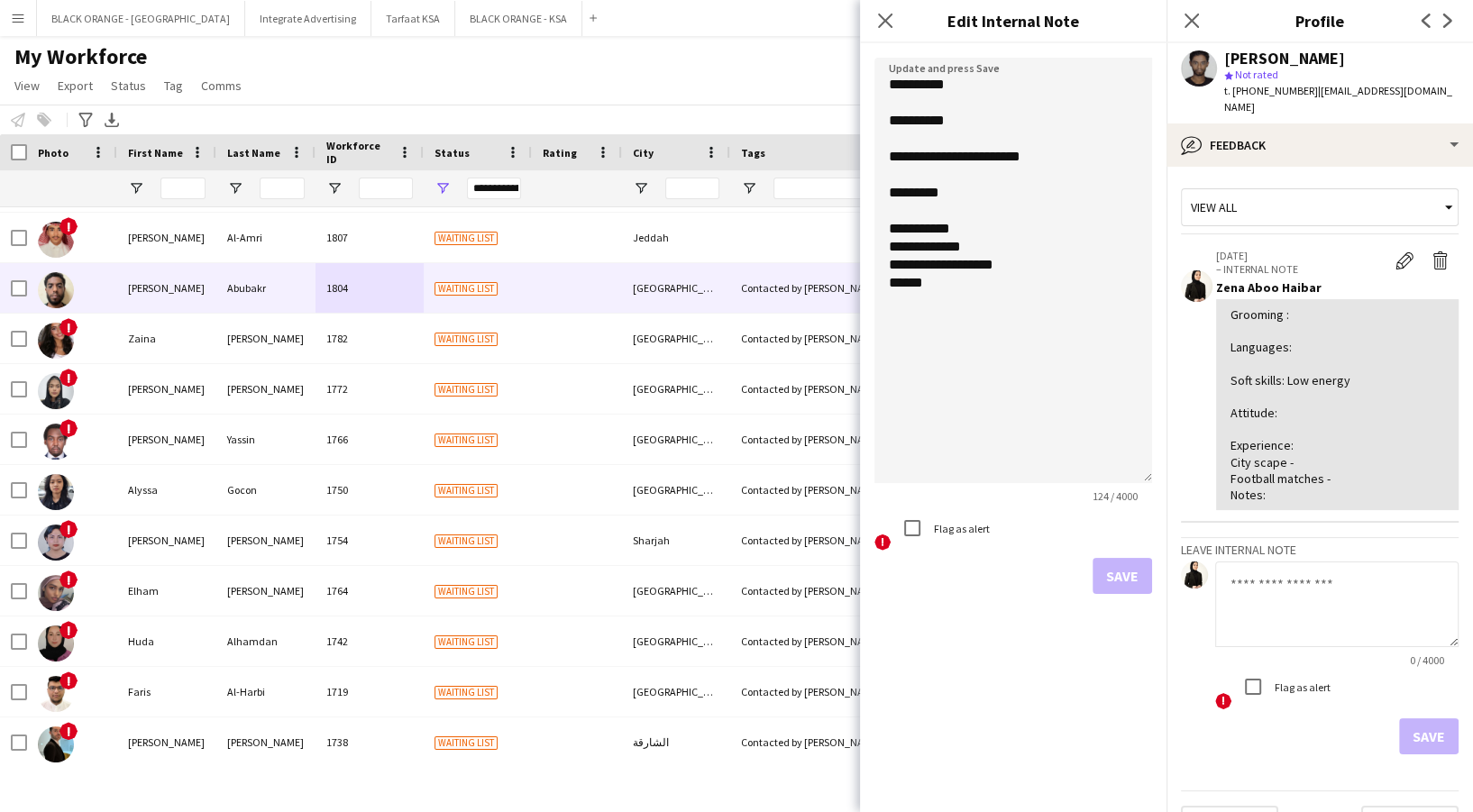
drag, startPoint x: 1144, startPoint y: 147, endPoint x: 1175, endPoint y: 698, distance: 551.9
click at [1175, 698] on body "Menu Boards Boards Boards All jobs Status Workforce Workforce My Workforce Recr…" at bounding box center [736, 406] width 1473 height 812
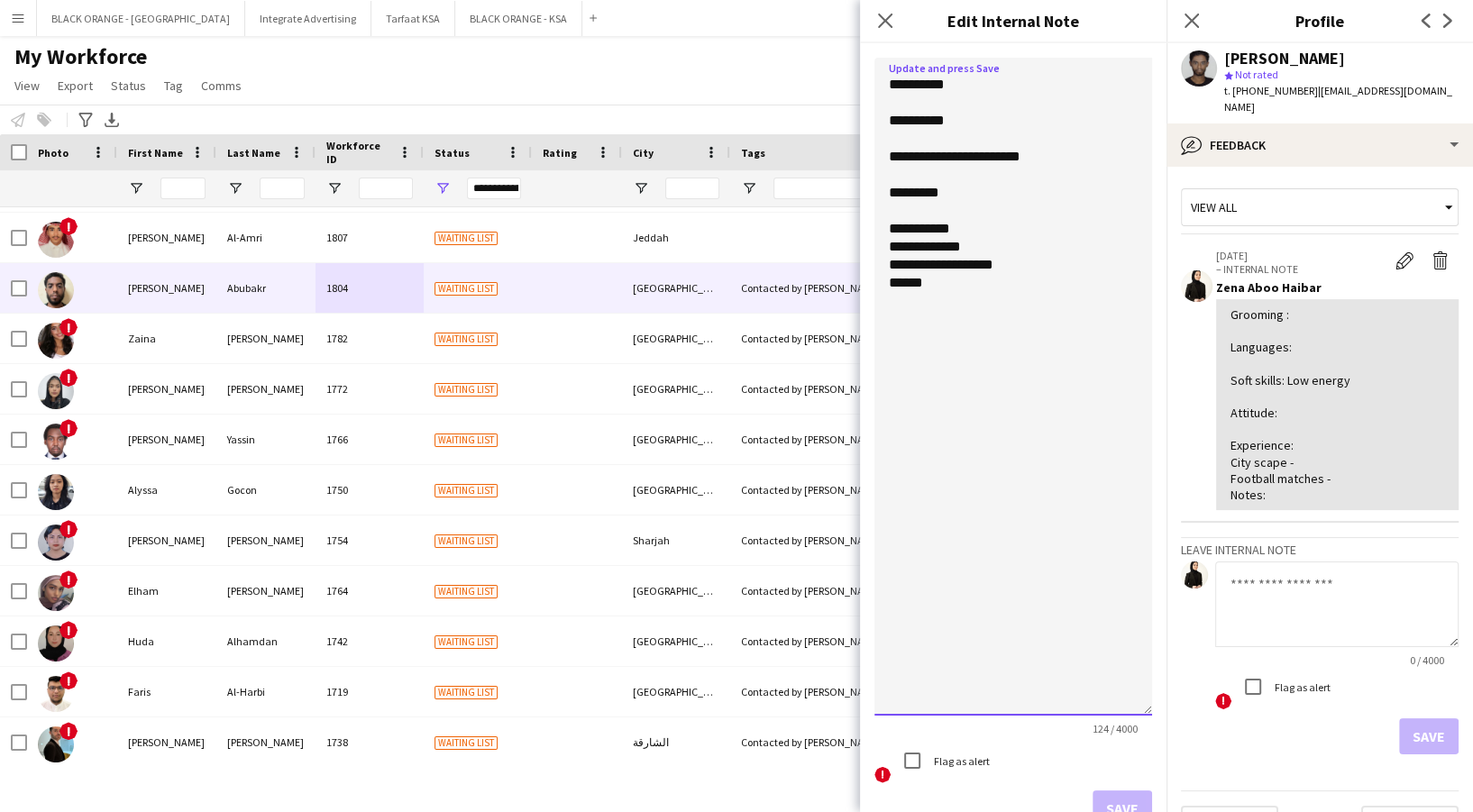
click at [979, 114] on textarea "**********" at bounding box center [1013, 386] width 277 height 658
click at [969, 193] on textarea "**********" at bounding box center [1013, 386] width 277 height 658
drag, startPoint x: 952, startPoint y: 150, endPoint x: 1064, endPoint y: 152, distance: 112.0
click at [1063, 152] on textarea "**********" at bounding box center [1013, 386] width 277 height 658
drag, startPoint x: 1064, startPoint y: 151, endPoint x: 1067, endPoint y: 163, distance: 12.4
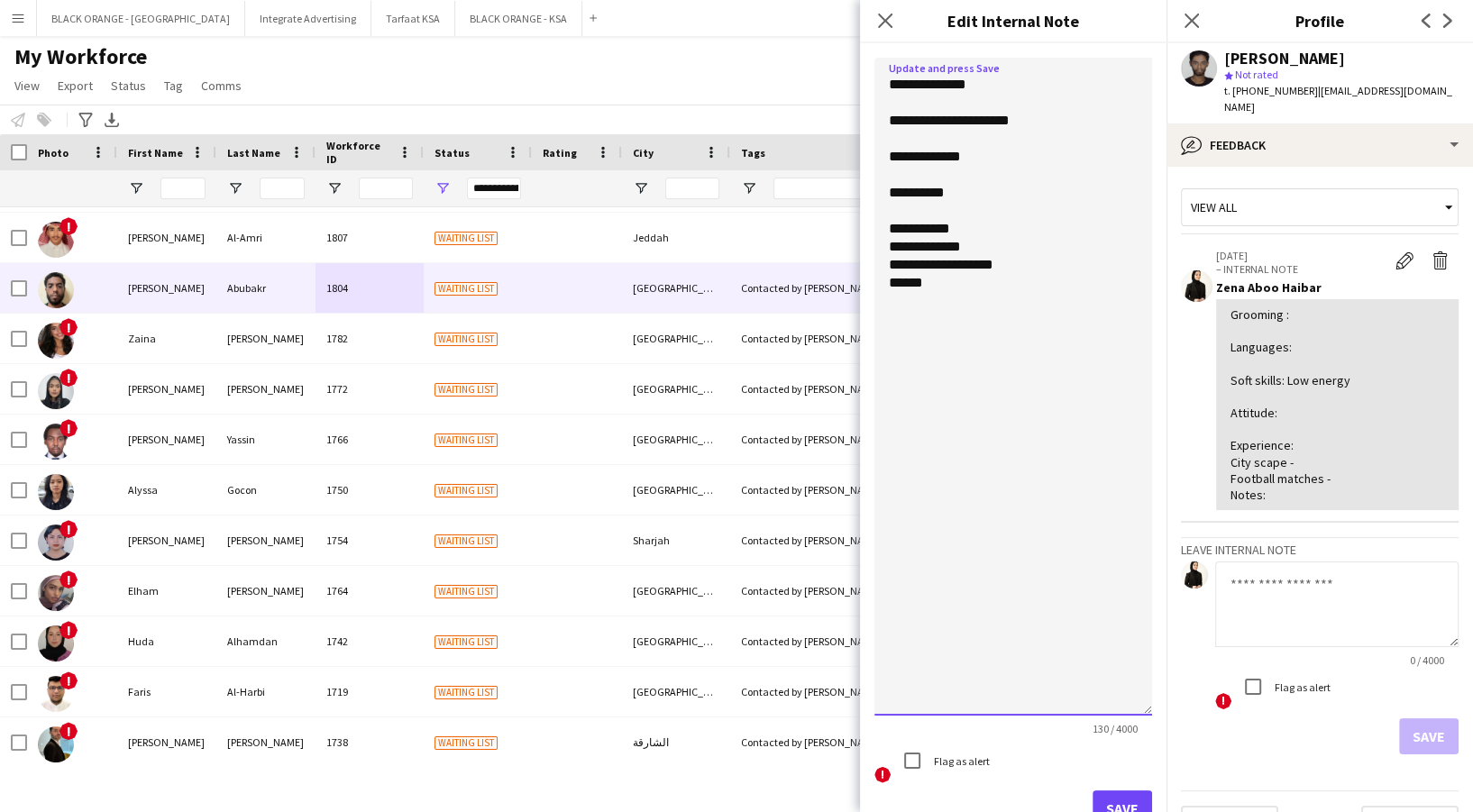
click at [1067, 163] on textarea "**********" at bounding box center [1013, 386] width 277 height 658
click at [977, 195] on textarea "**********" at bounding box center [1013, 386] width 277 height 658
drag, startPoint x: 1030, startPoint y: 193, endPoint x: 947, endPoint y: 194, distance: 83.0
click at [947, 194] on textarea "**********" at bounding box center [1013, 386] width 277 height 658
click at [1029, 276] on textarea "**********" at bounding box center [1013, 386] width 277 height 658
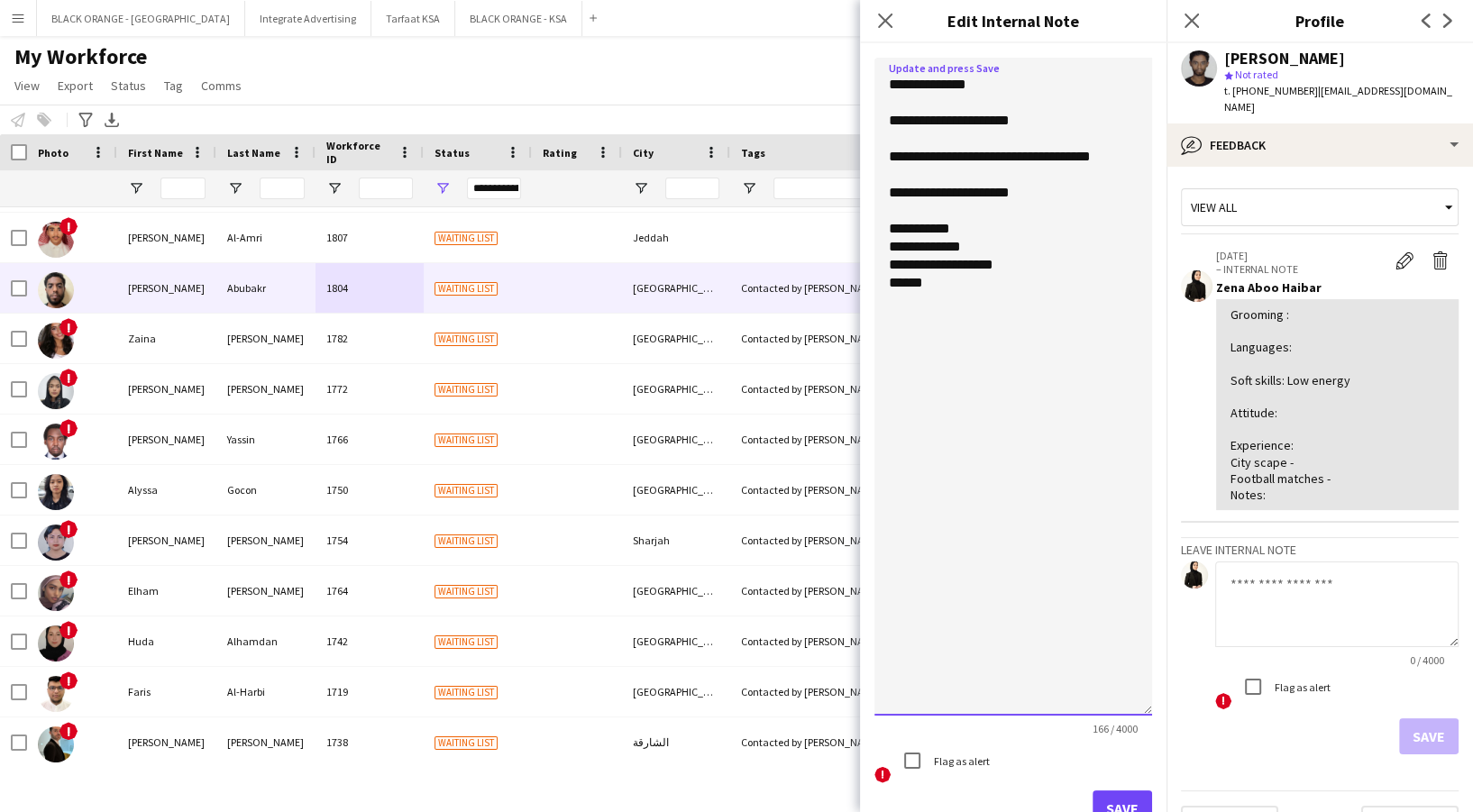
click at [1023, 269] on textarea "**********" at bounding box center [1013, 386] width 277 height 658
click at [948, 307] on textarea "**********" at bounding box center [1013, 386] width 277 height 658
click at [1040, 186] on textarea "**********" at bounding box center [1013, 386] width 277 height 658
click at [987, 260] on textarea "**********" at bounding box center [1013, 386] width 277 height 658
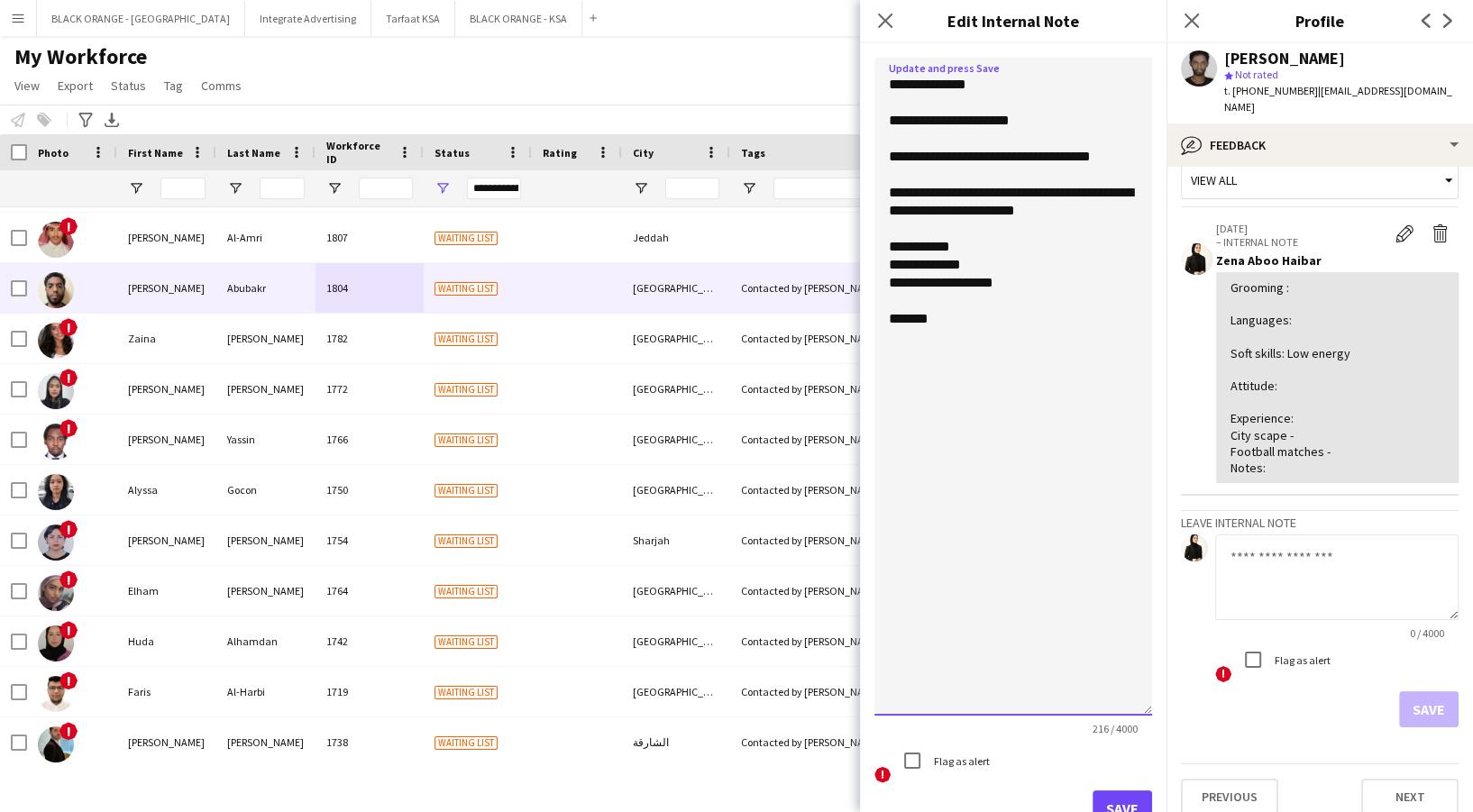
scroll to position [29, 0]
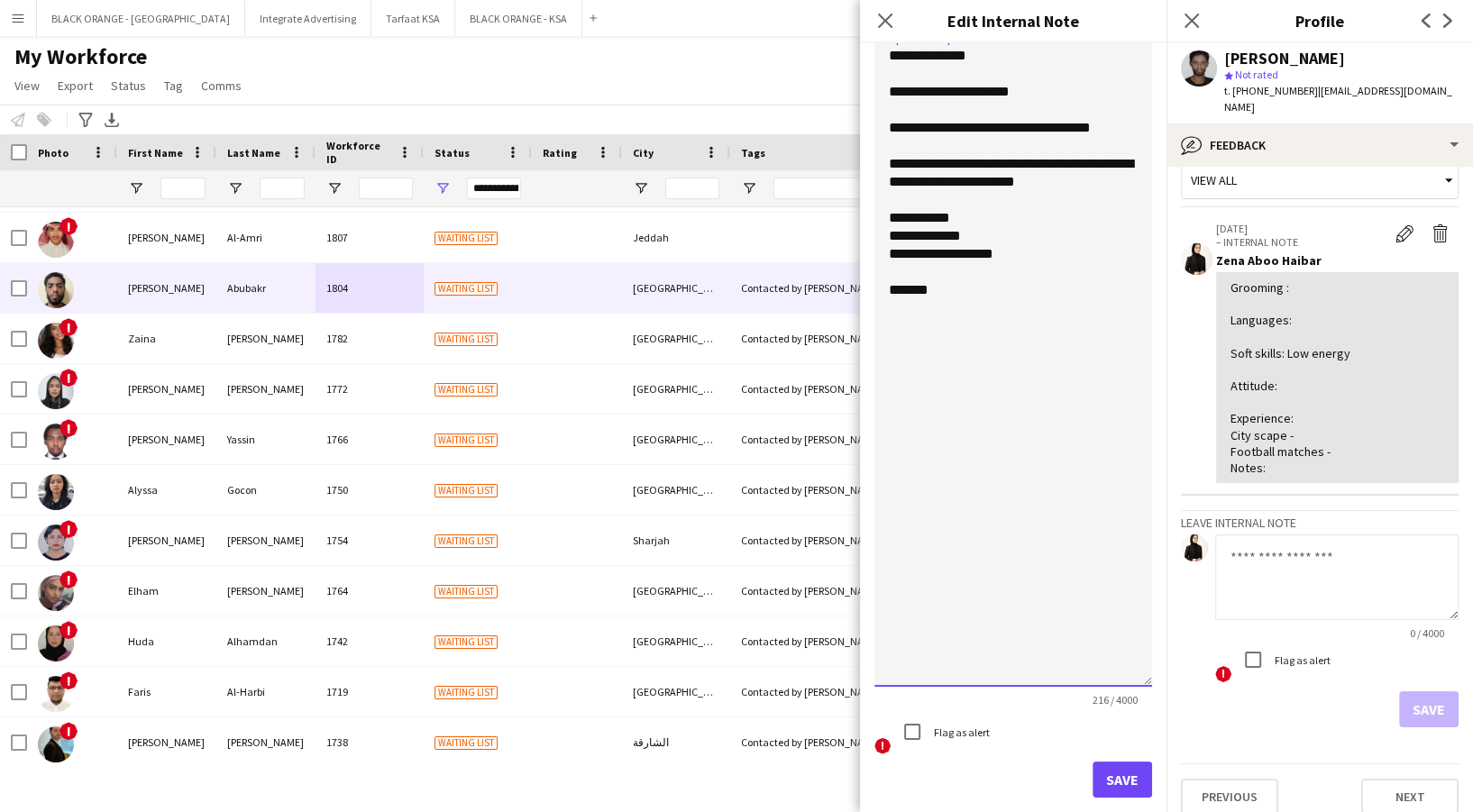
type textarea "**********"
click at [1110, 771] on button "Save" at bounding box center [1122, 780] width 59 height 36
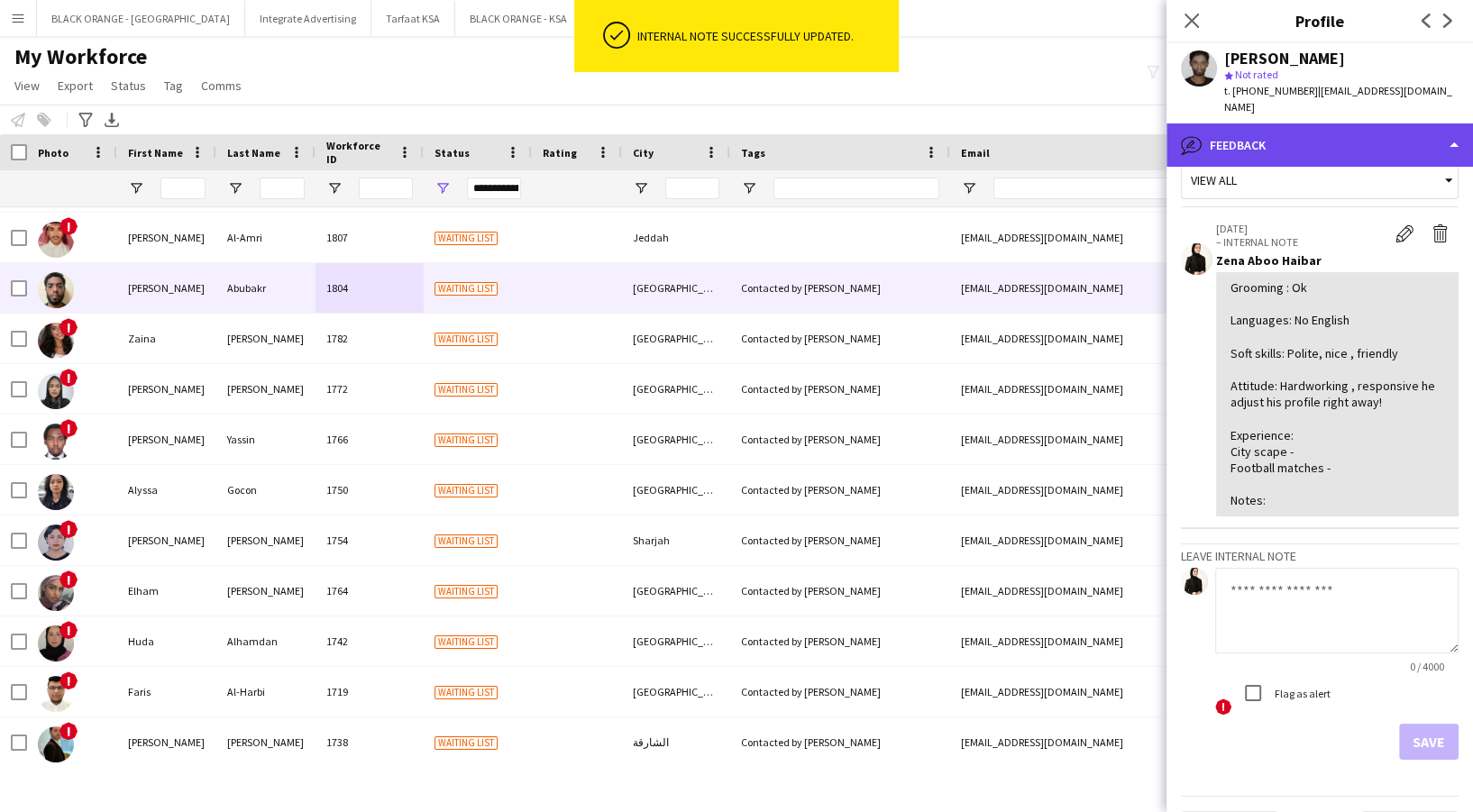
click at [1297, 135] on div "bubble-pencil Feedback" at bounding box center [1320, 144] width 307 height 43
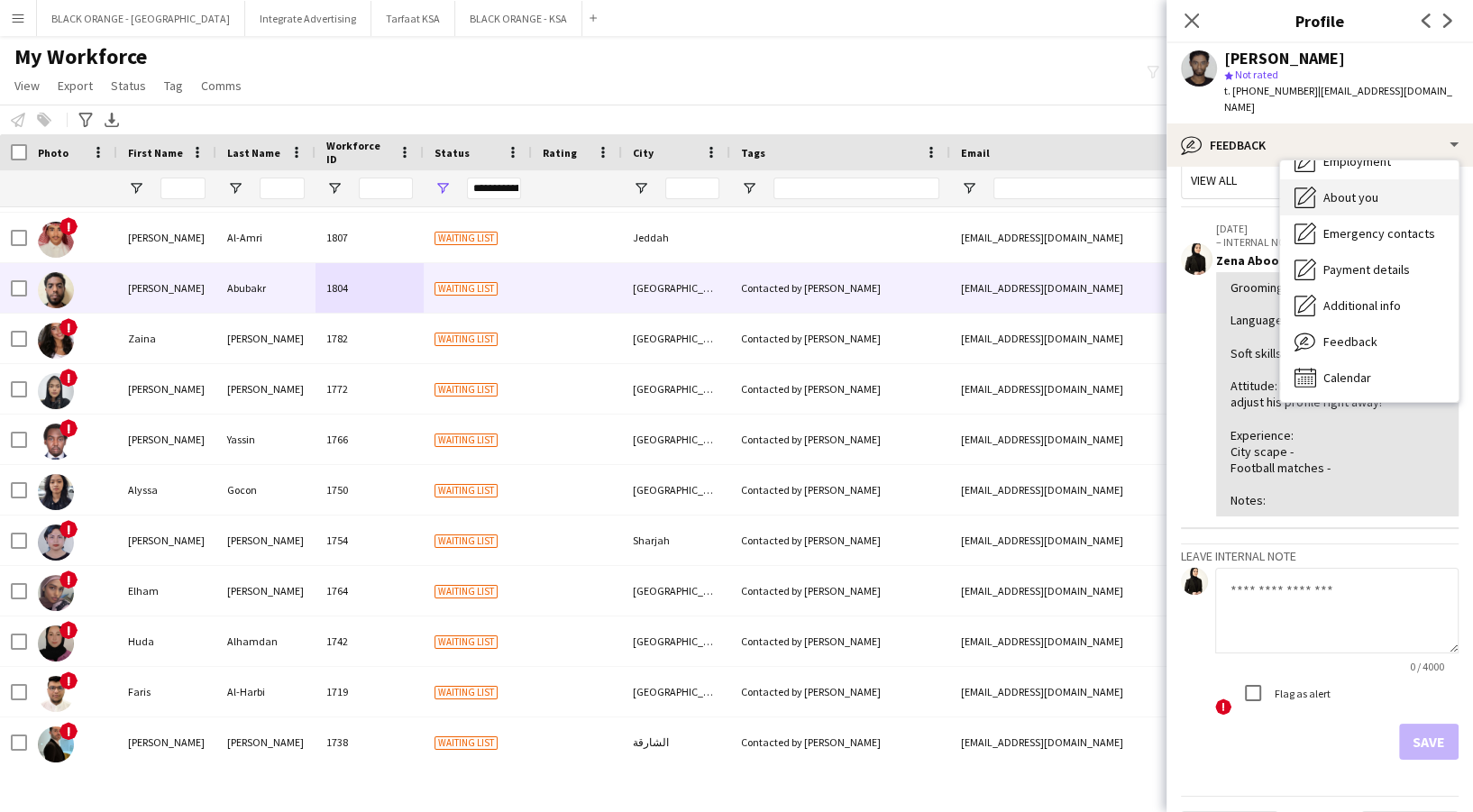
click at [1356, 189] on span "About you" at bounding box center [1351, 197] width 55 height 16
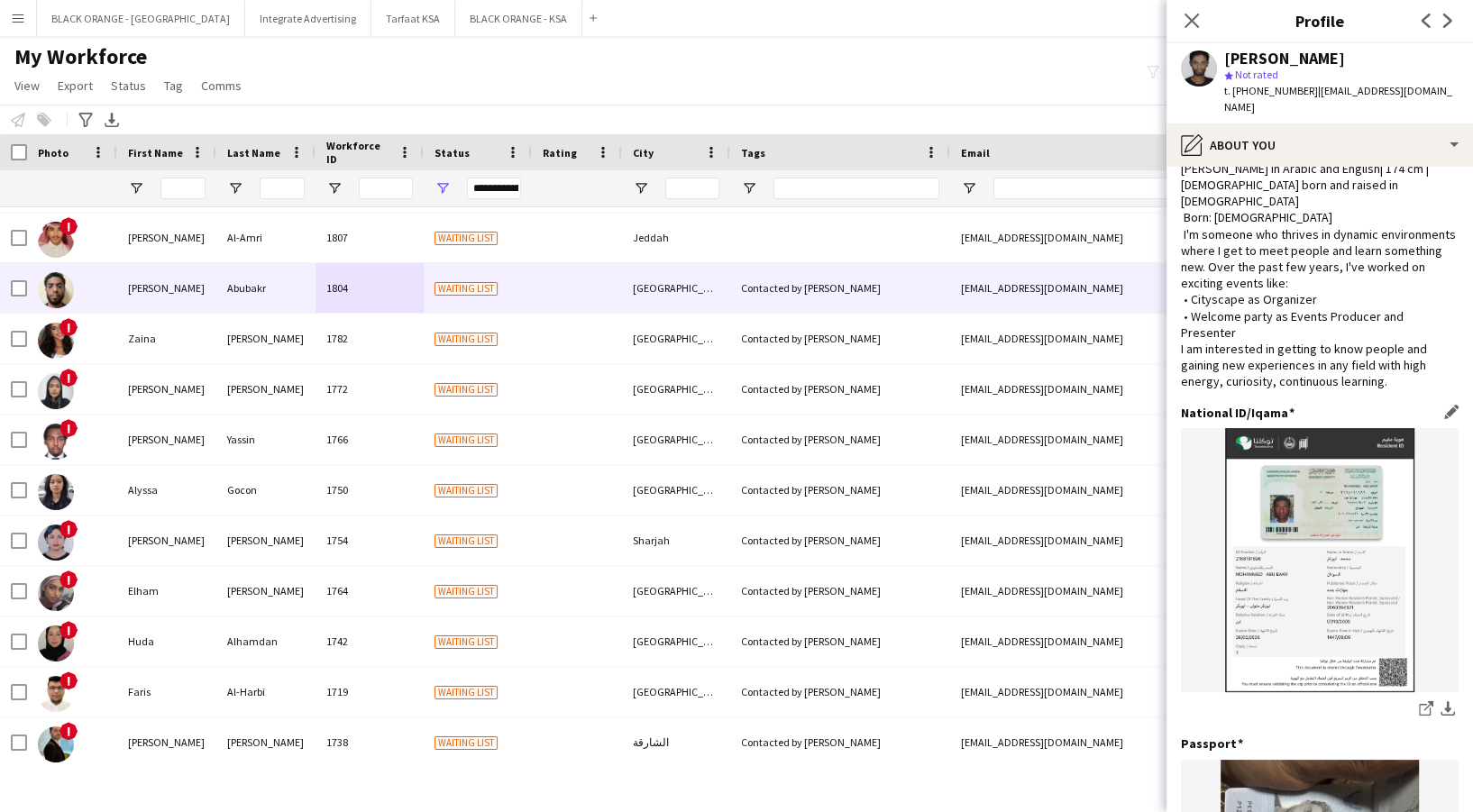
scroll to position [0, 0]
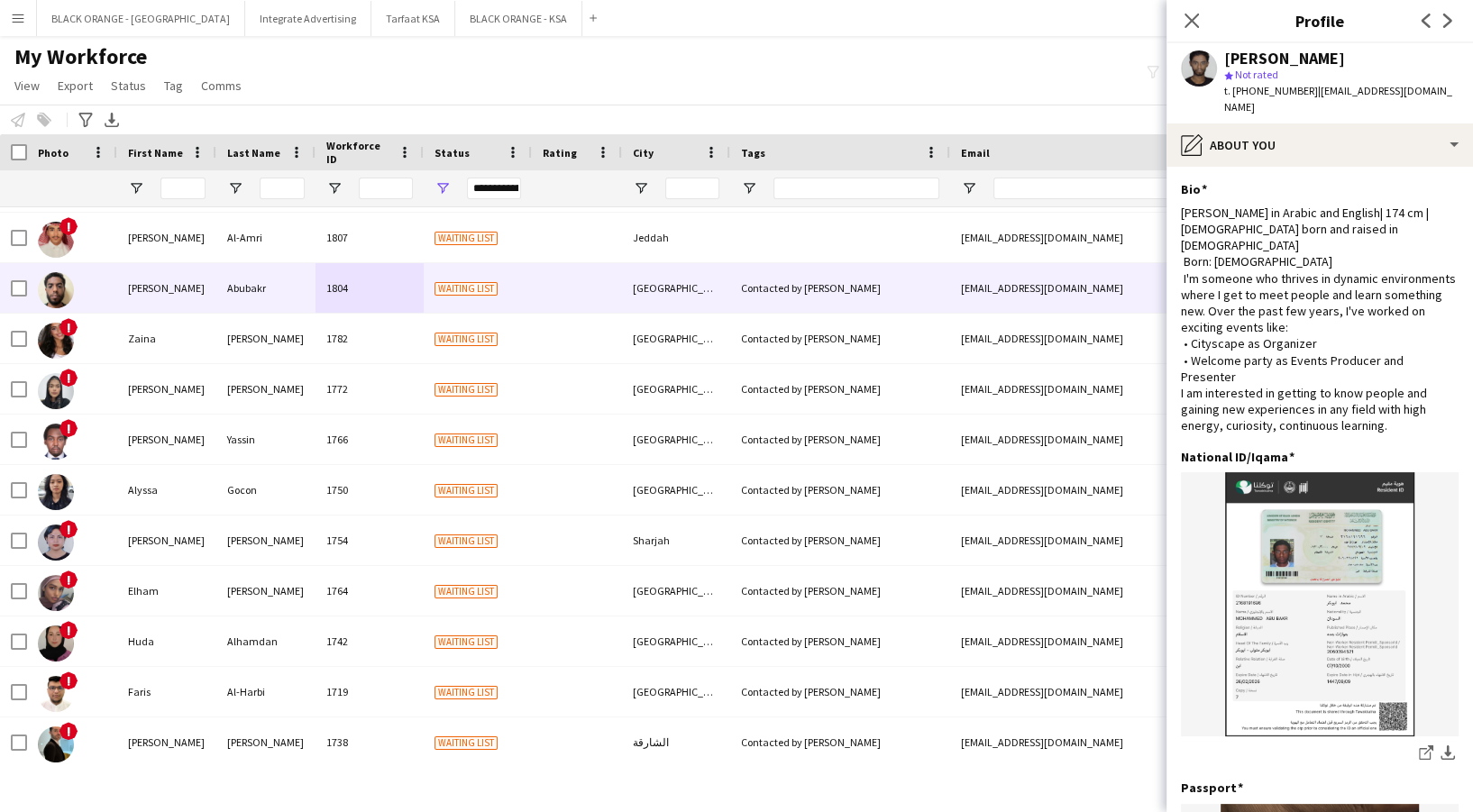
click at [1280, 105] on div "Mohamed Abubakr star Not rated t. +966551975529 | mhmad13.2000@gmail.com" at bounding box center [1320, 83] width 307 height 80
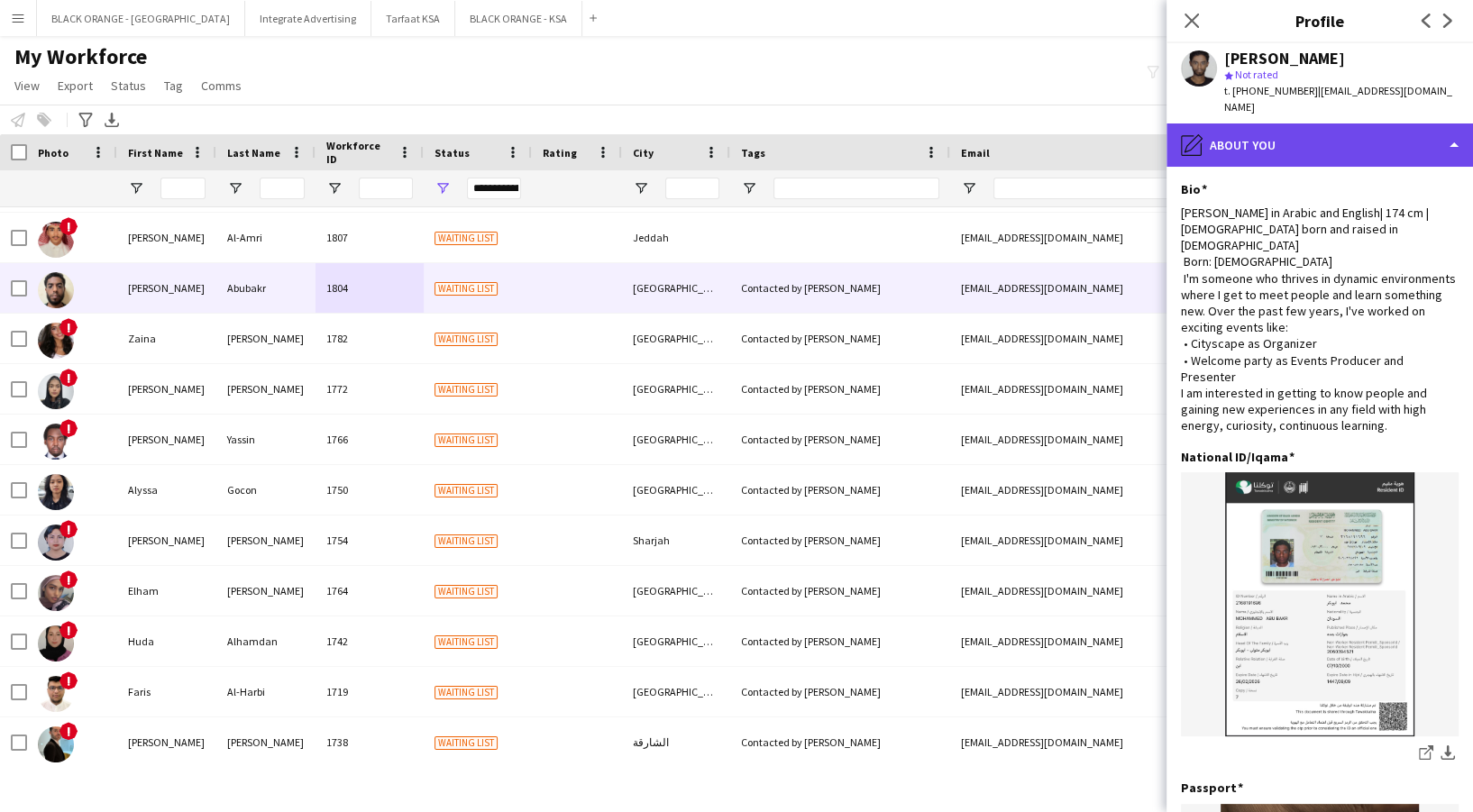
click at [1278, 123] on div "pencil4 About you" at bounding box center [1320, 144] width 307 height 43
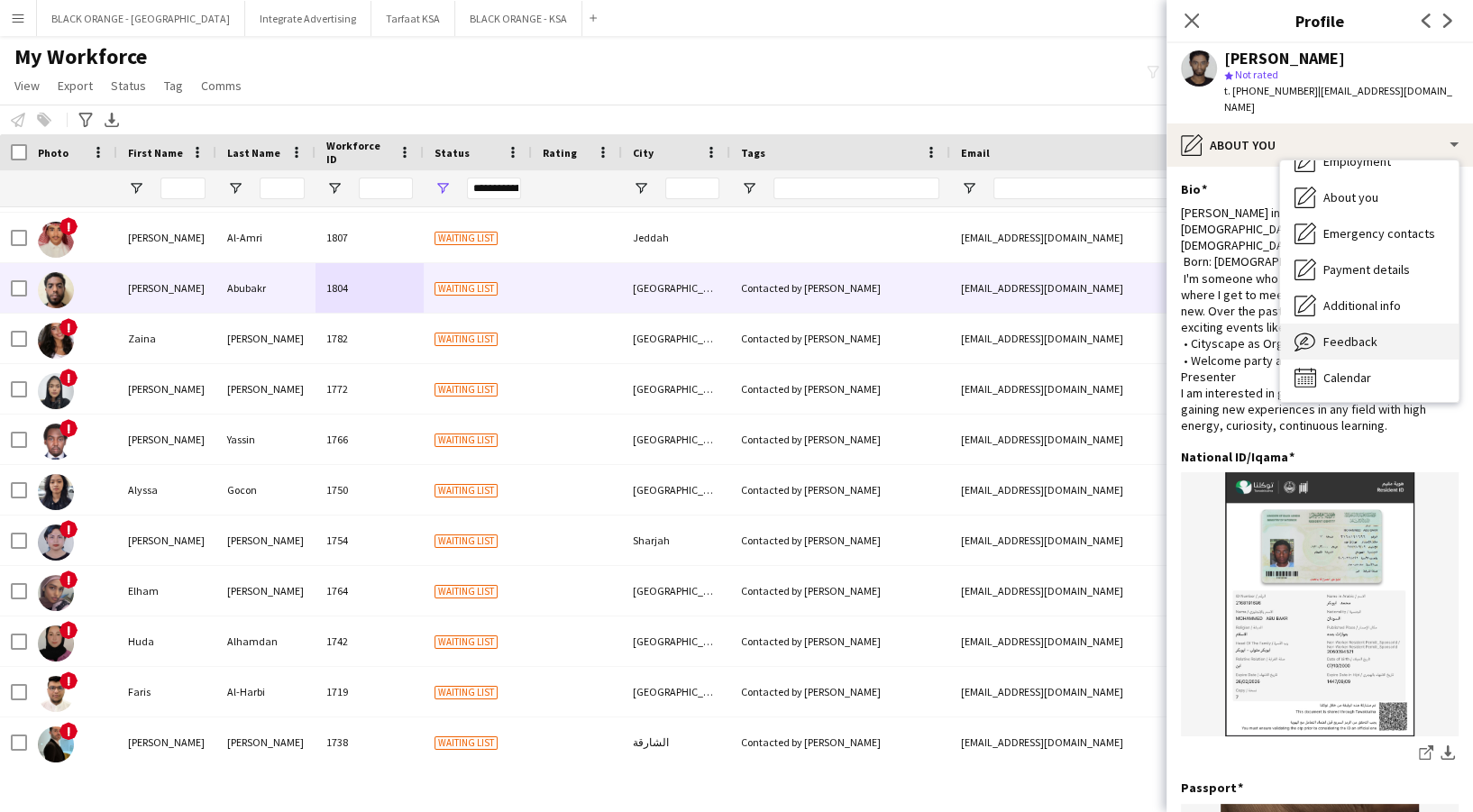
click at [1383, 324] on div "Feedback Feedback" at bounding box center [1370, 342] width 179 height 36
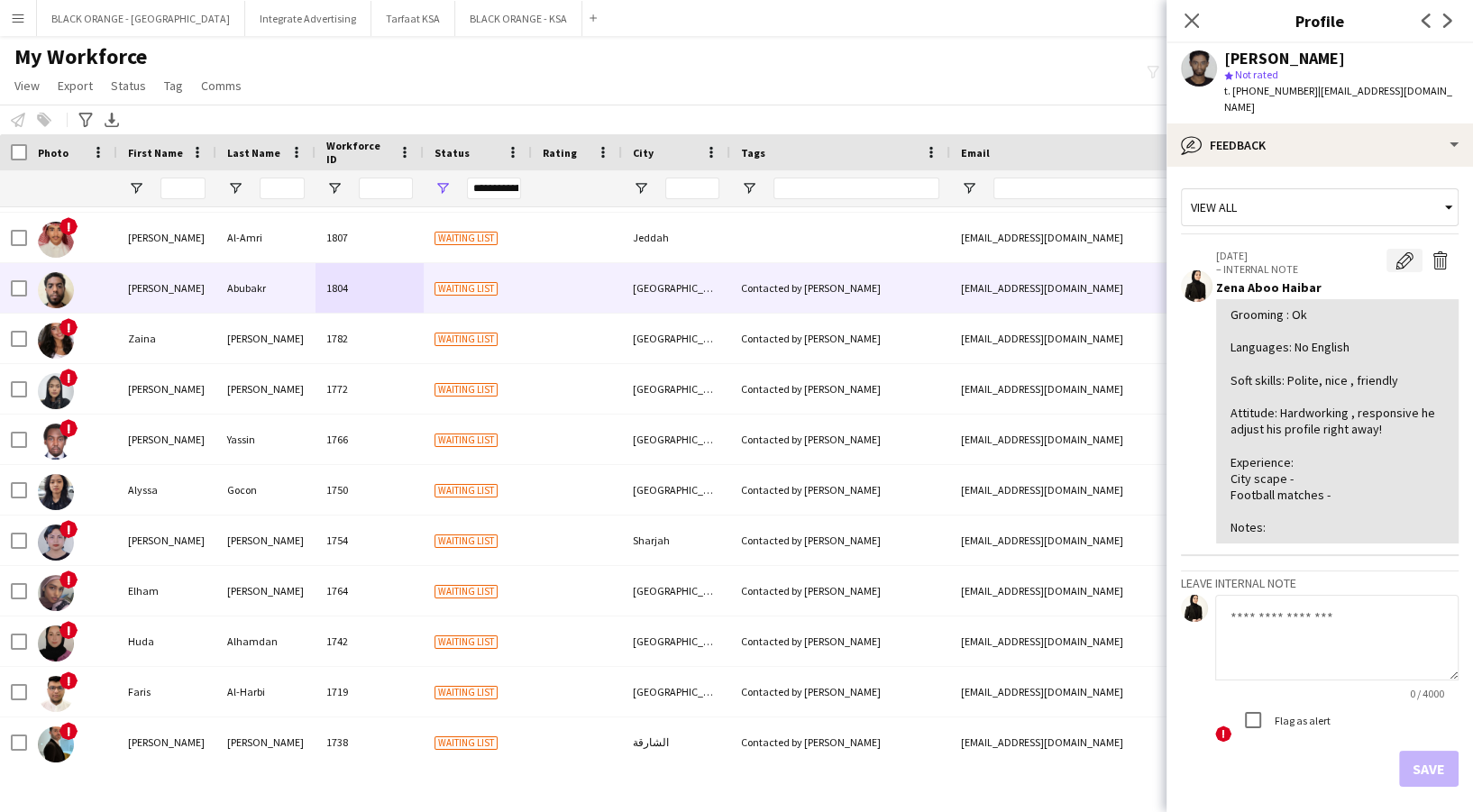
click at [1395, 252] on app-icon "Edit internal note" at bounding box center [1405, 261] width 18 height 18
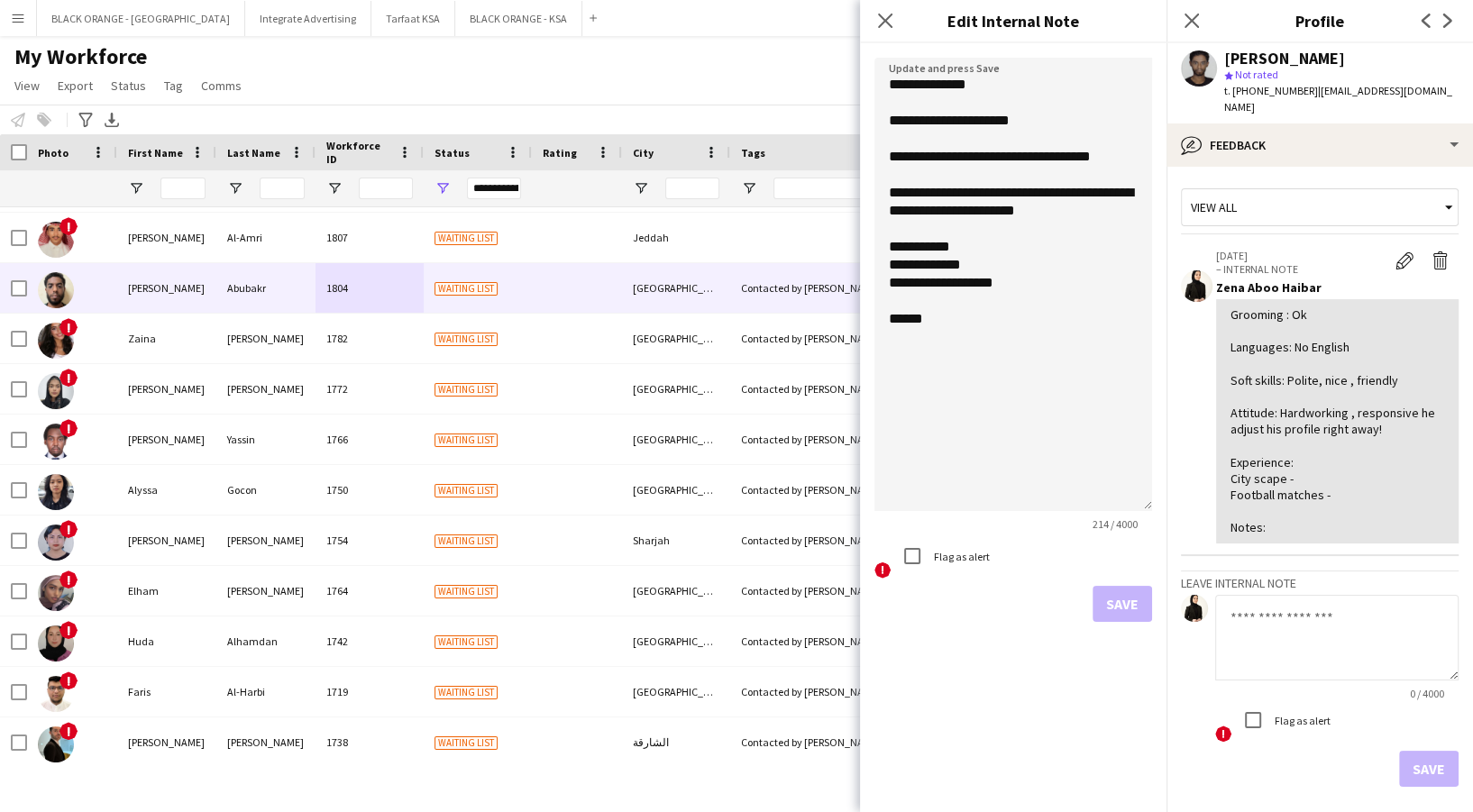
drag, startPoint x: 1143, startPoint y: 157, endPoint x: 1051, endPoint y: 355, distance: 218.3
click at [1129, 511] on textarea "**********" at bounding box center [1013, 284] width 277 height 453
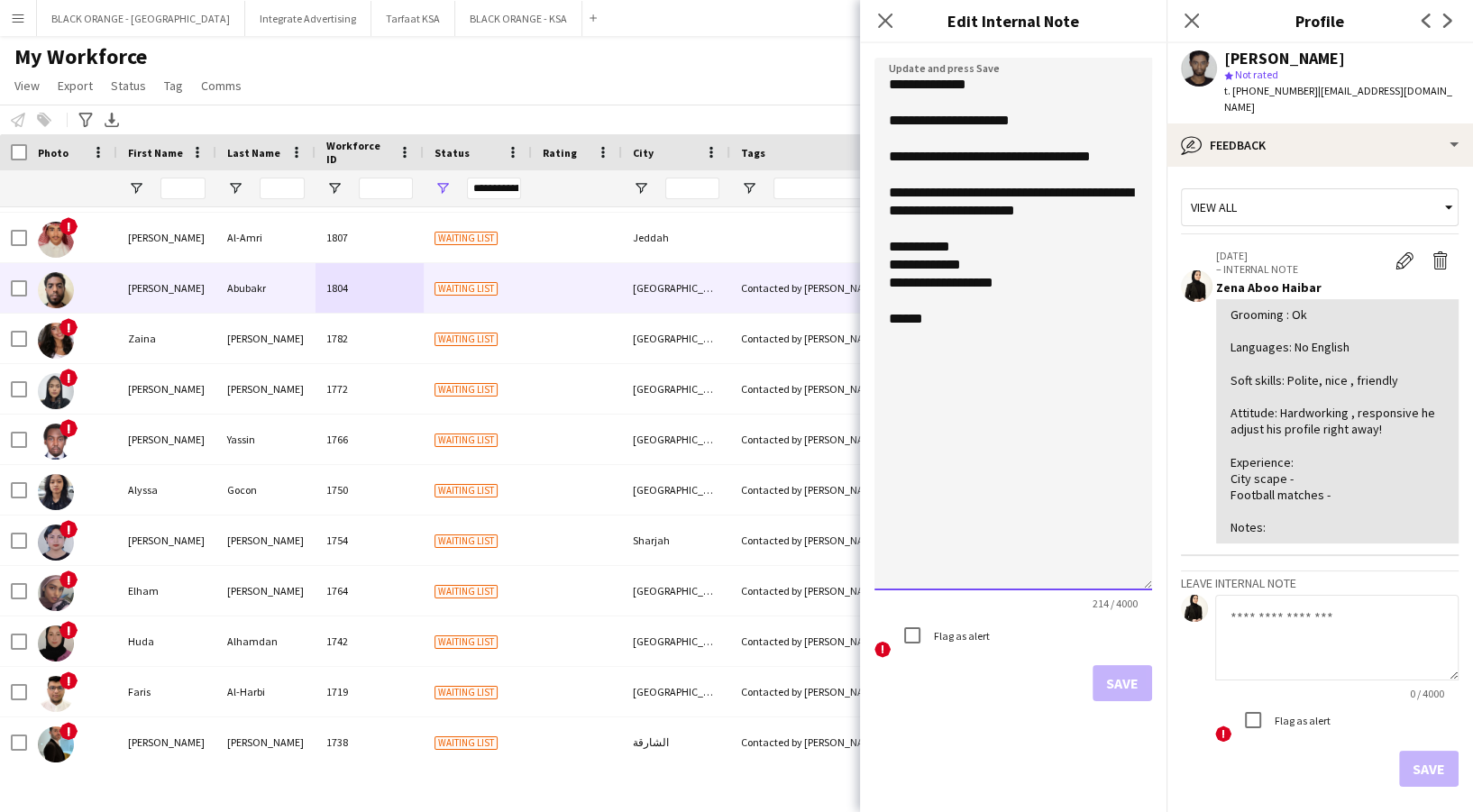
click at [987, 275] on textarea "**********" at bounding box center [1013, 324] width 277 height 533
click at [986, 262] on textarea "**********" at bounding box center [1013, 324] width 277 height 533
click at [1010, 285] on textarea "**********" at bounding box center [1013, 324] width 277 height 533
type textarea "**********"
click at [1122, 685] on button "Save" at bounding box center [1122, 683] width 59 height 36
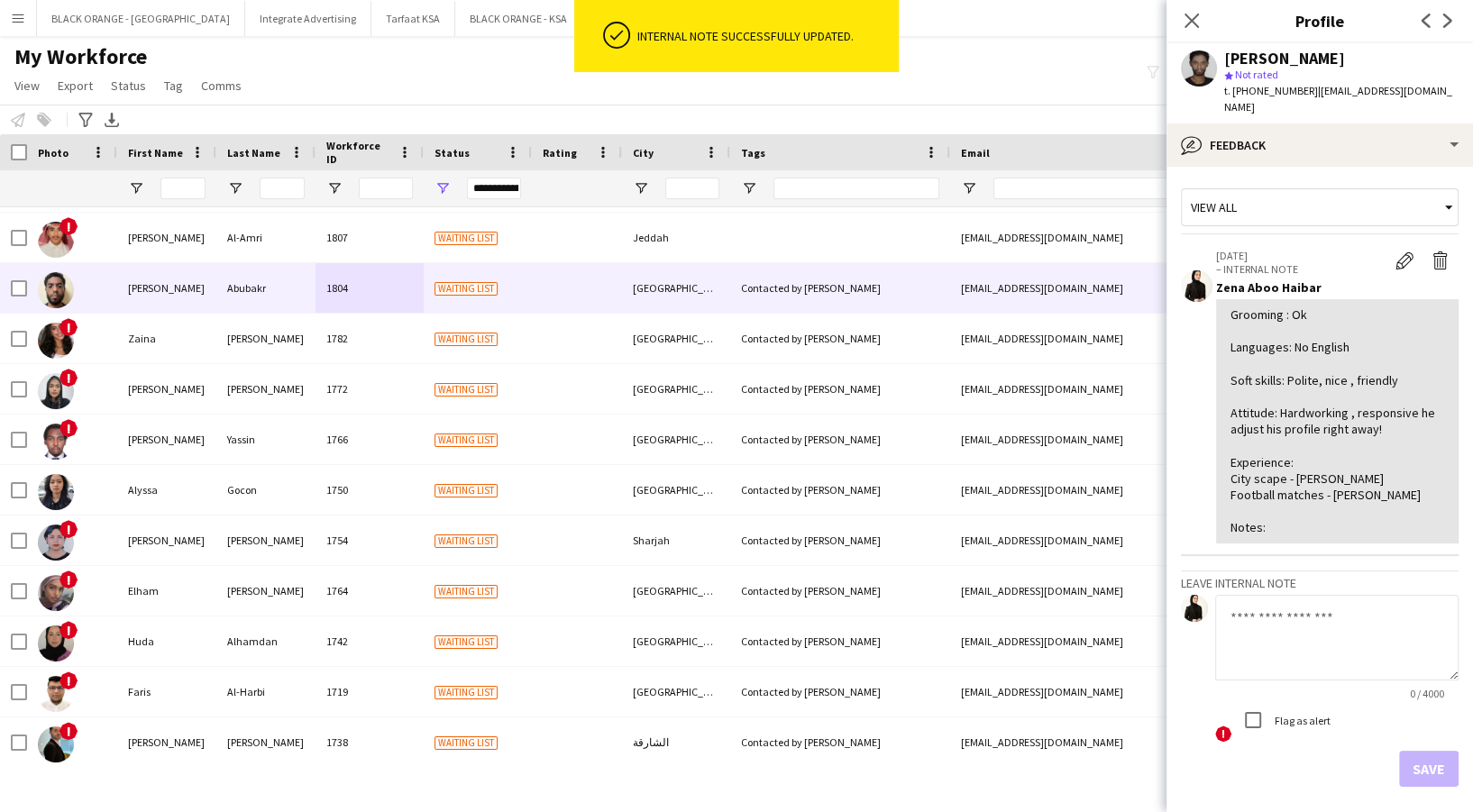
click at [1291, 99] on div "t. +966551975529 | mhmad13.2000@gmail.com" at bounding box center [1341, 99] width 235 height 33
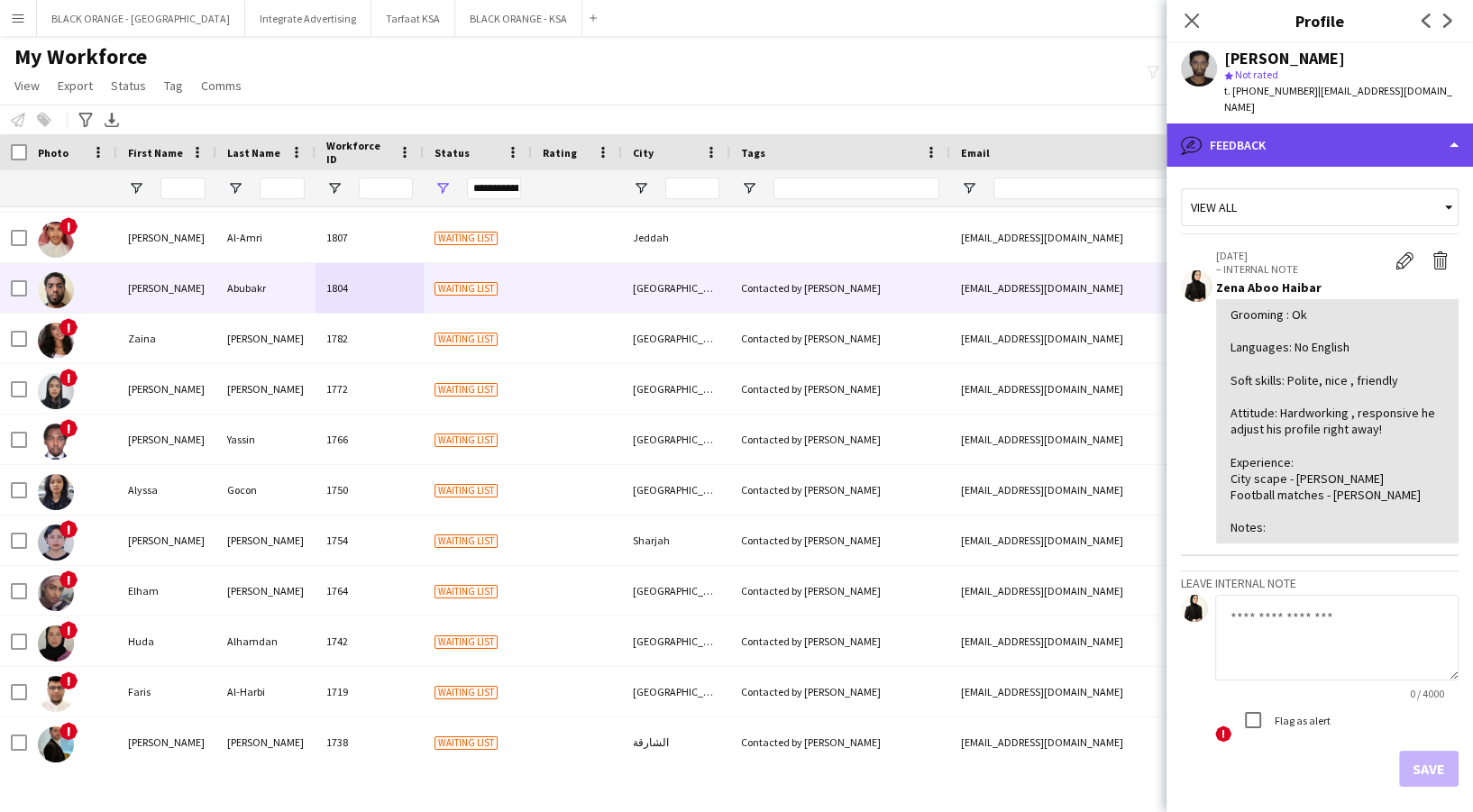
click at [1299, 123] on div "bubble-pencil Feedback" at bounding box center [1320, 144] width 307 height 43
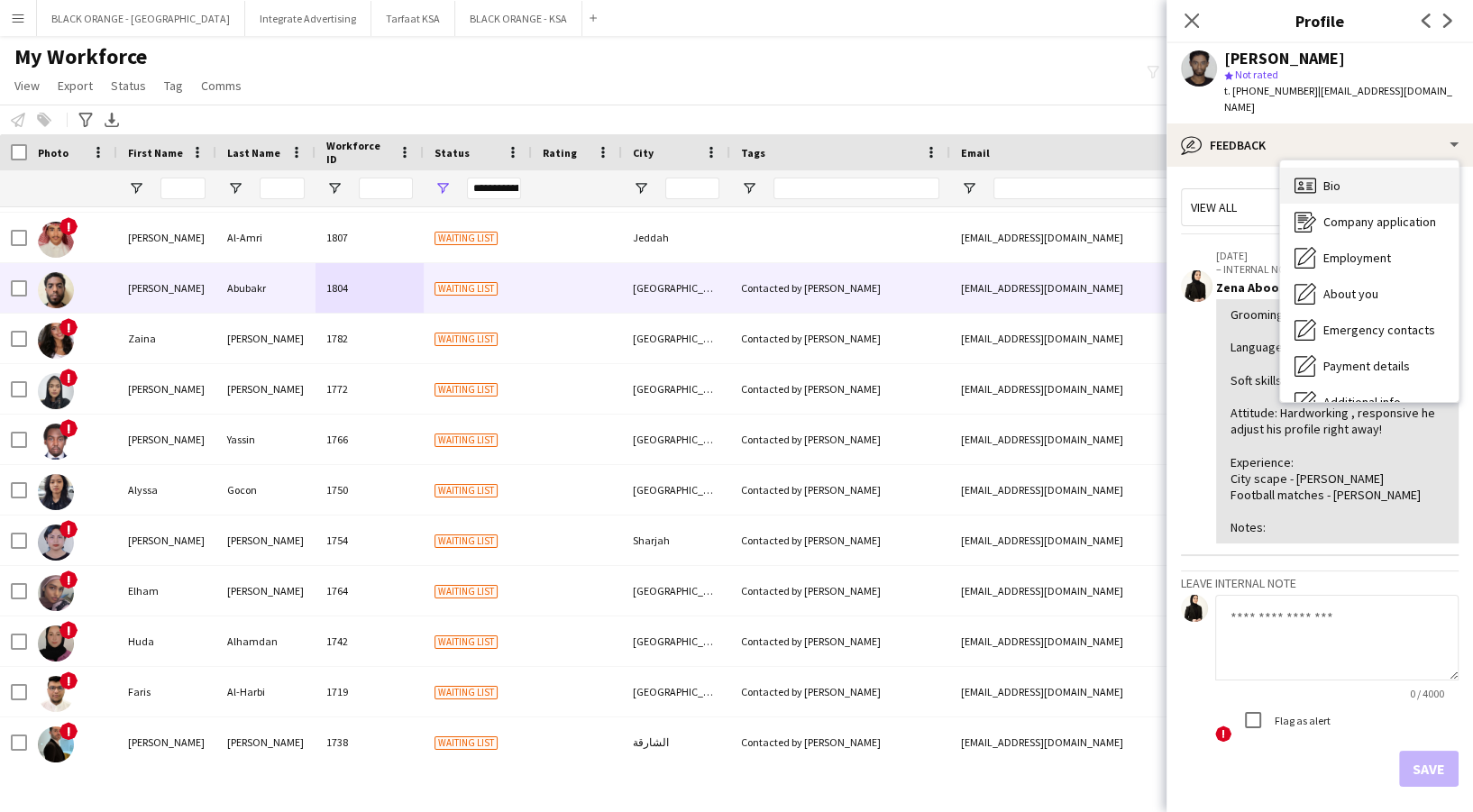
click at [1339, 178] on span "Bio" at bounding box center [1332, 186] width 17 height 16
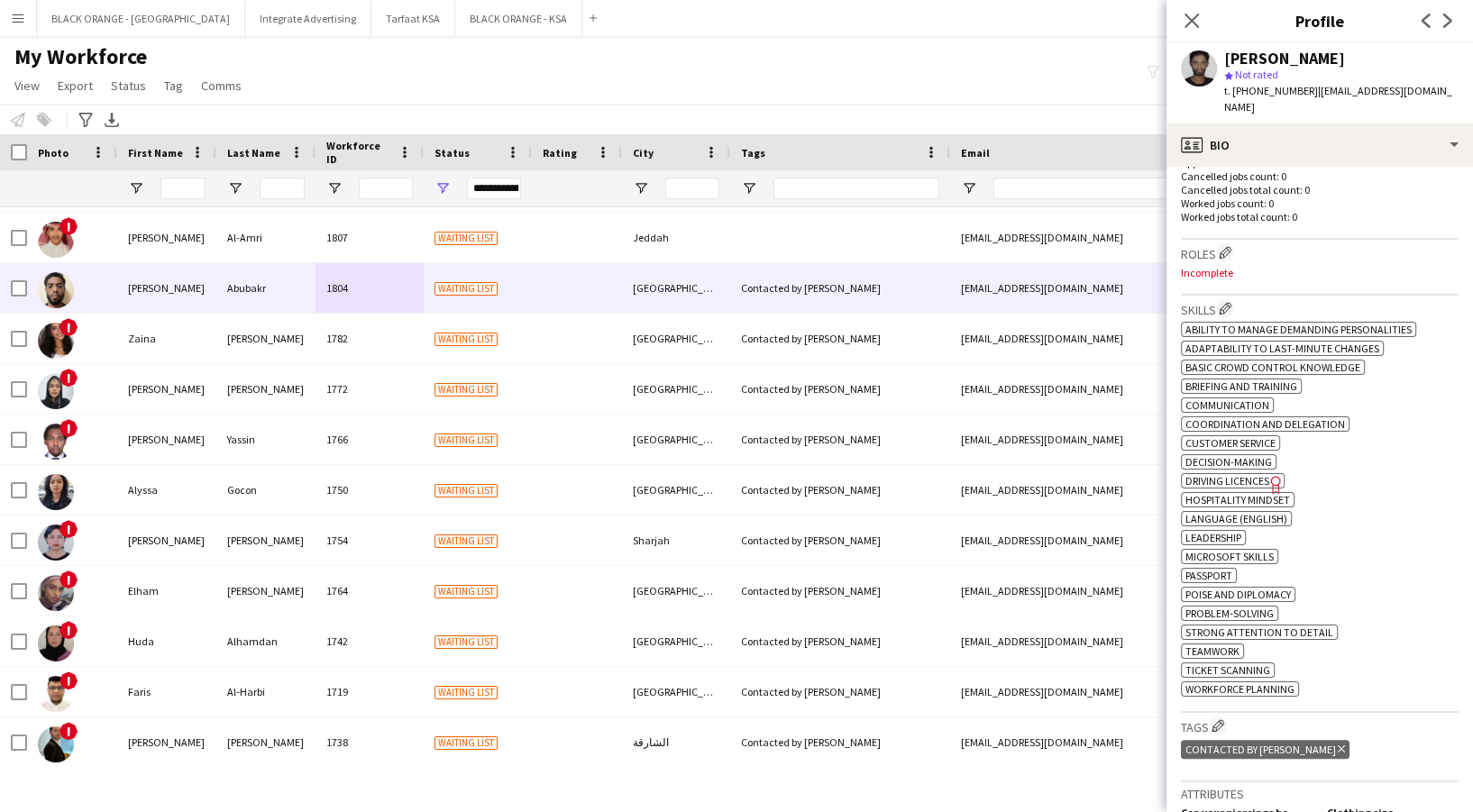
scroll to position [480, 0]
click at [1220, 716] on app-icon "Edit crew company tags" at bounding box center [1218, 722] width 13 height 13
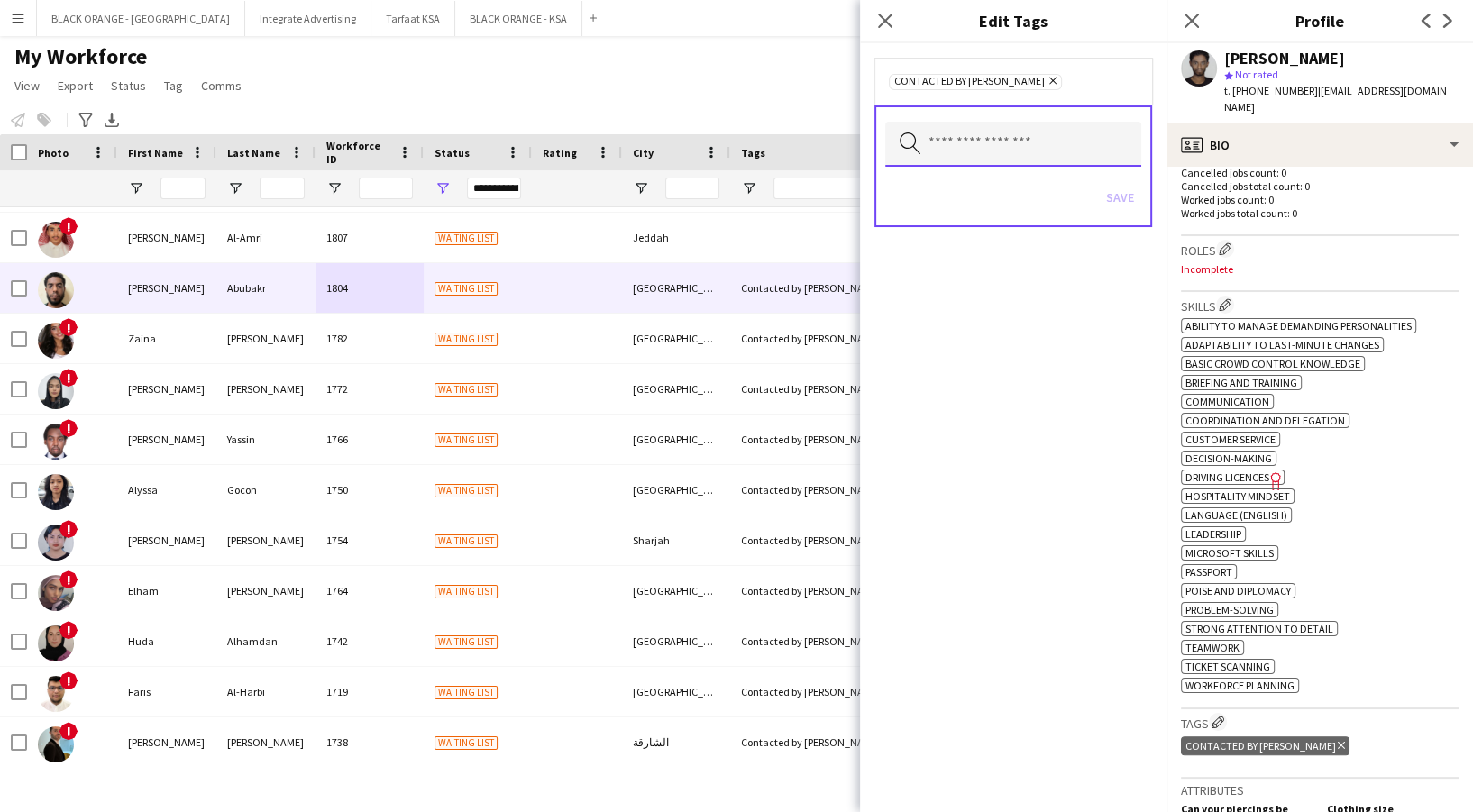
click at [970, 144] on input "text" at bounding box center [1013, 143] width 256 height 45
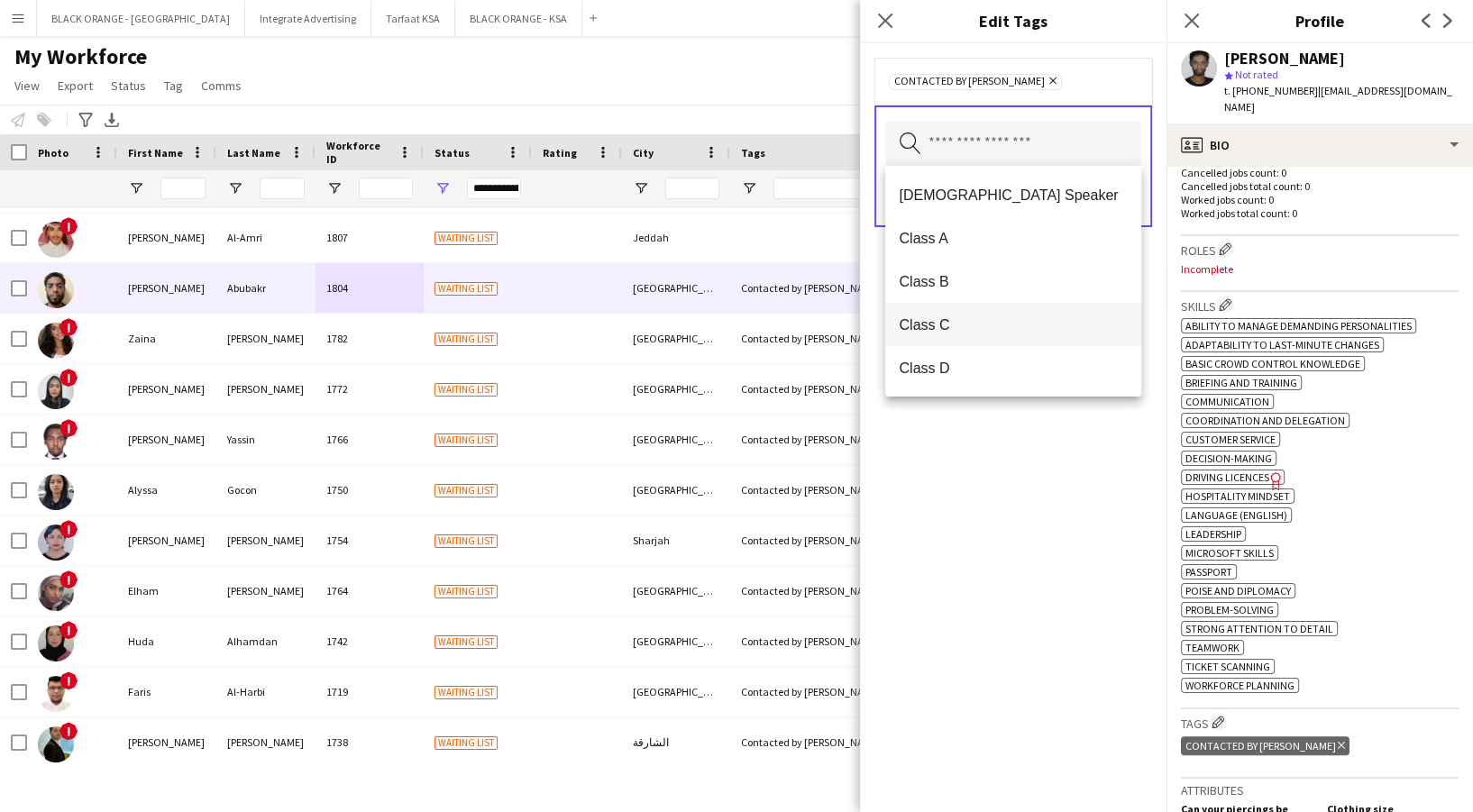
click at [970, 315] on mat-option "Class C" at bounding box center [1013, 324] width 256 height 43
click at [970, 130] on input "text" at bounding box center [1013, 143] width 256 height 45
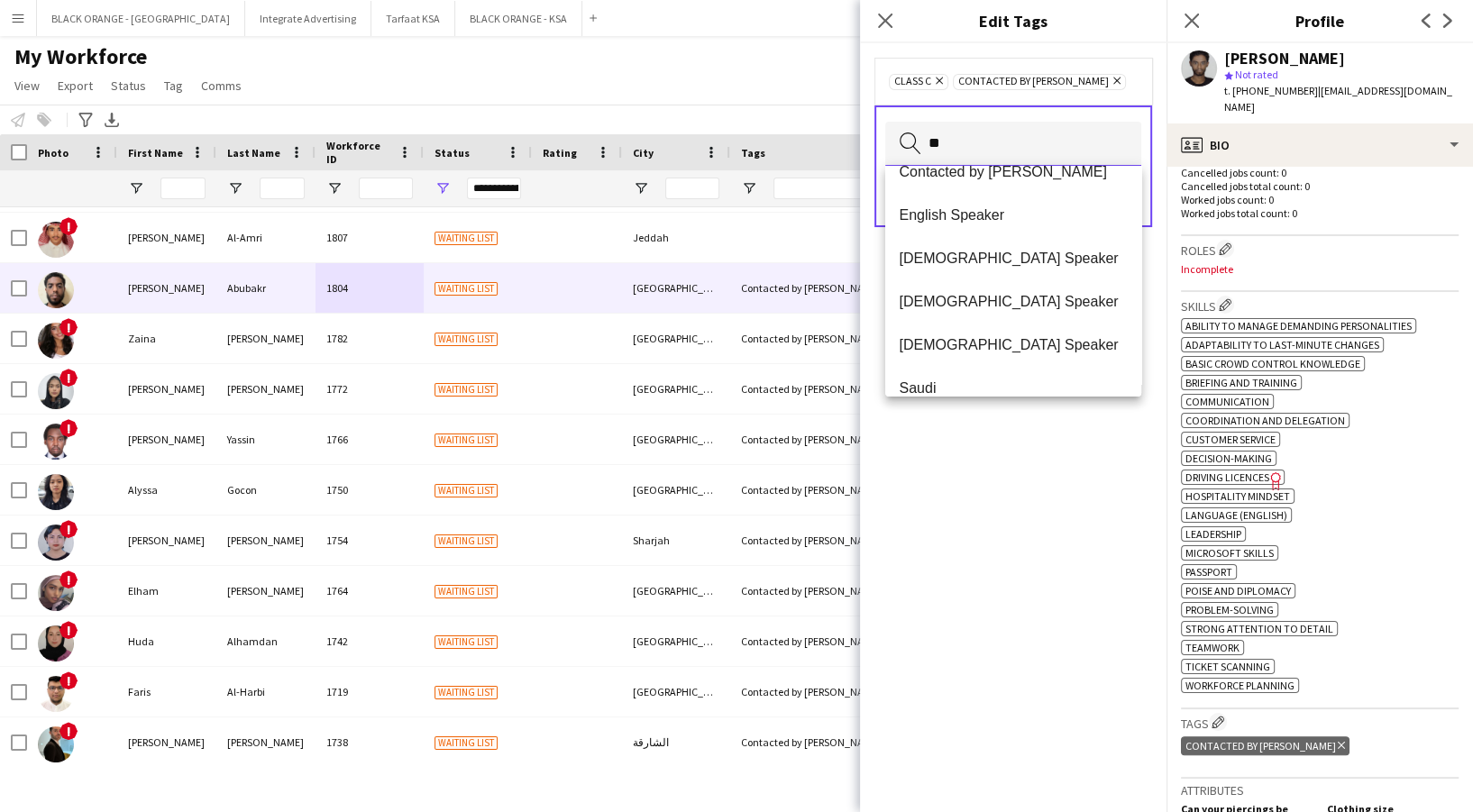
scroll to position [0, 0]
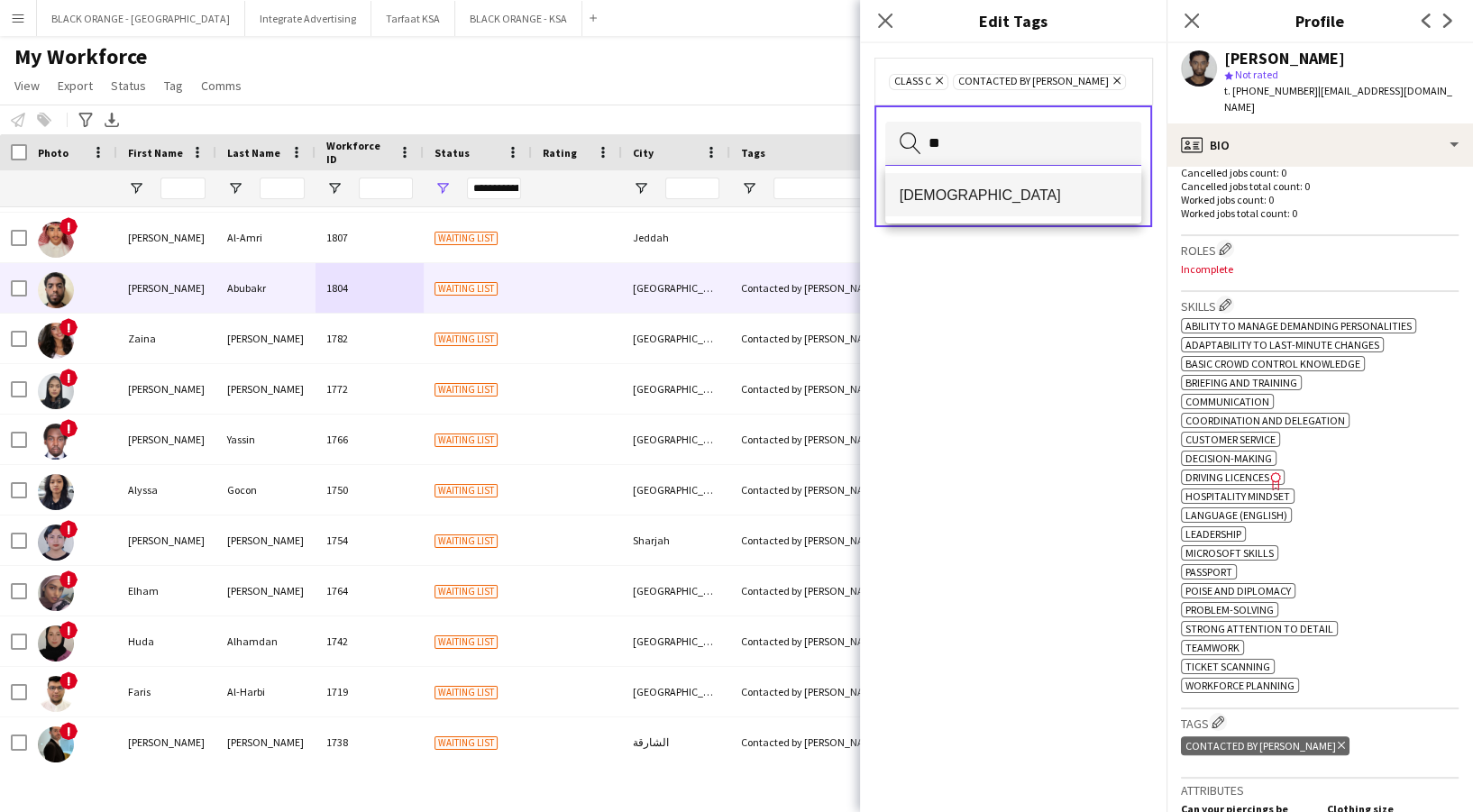
type input "**"
click at [987, 194] on span "[DEMOGRAPHIC_DATA]" at bounding box center [1013, 194] width 227 height 17
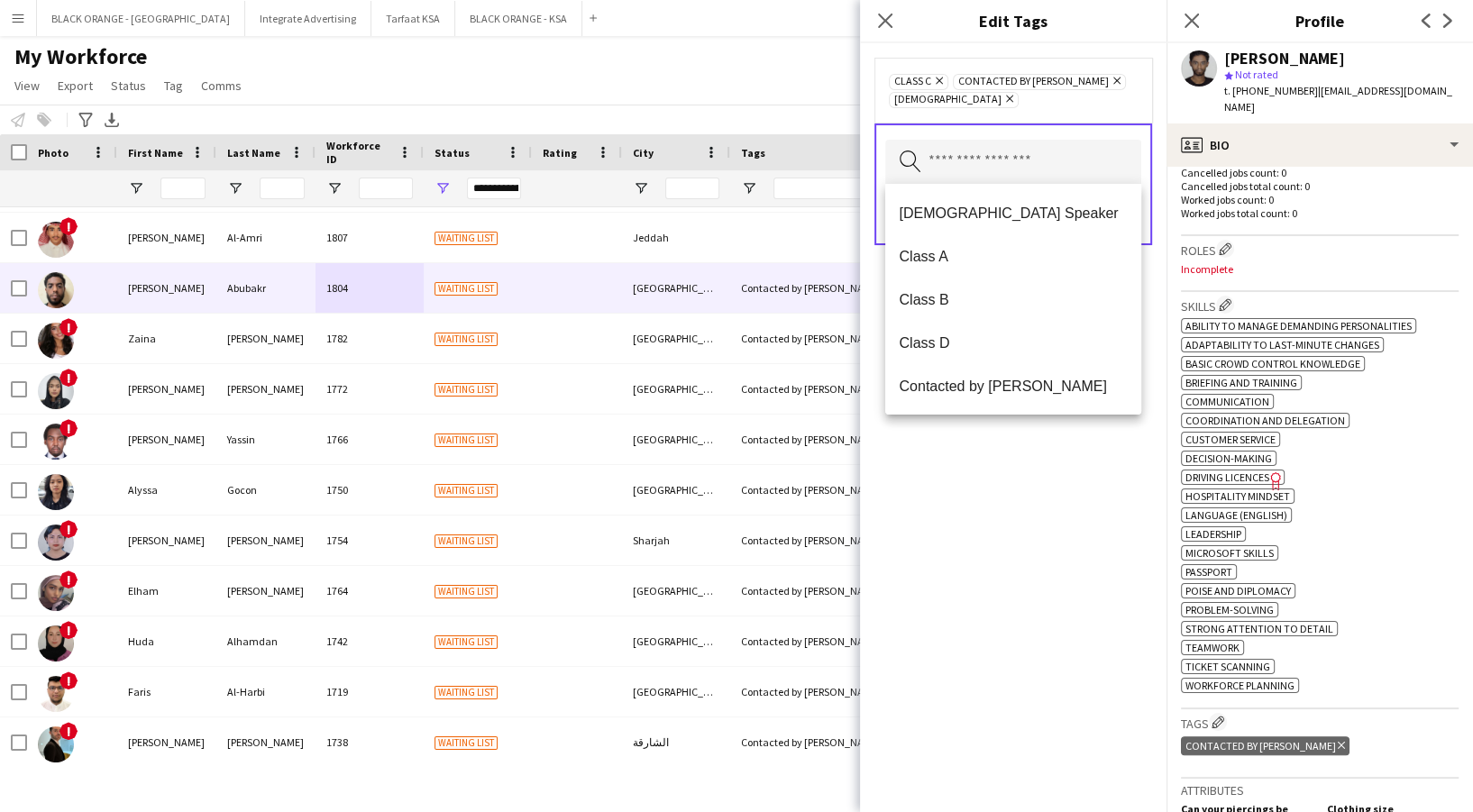
drag, startPoint x: 1009, startPoint y: 596, endPoint x: 1062, endPoint y: 339, distance: 262.4
click at [1009, 587] on div "Class C Remove Contacted by Zena Remove Sudanese Remove Search by tag name Save" at bounding box center [1013, 427] width 307 height 769
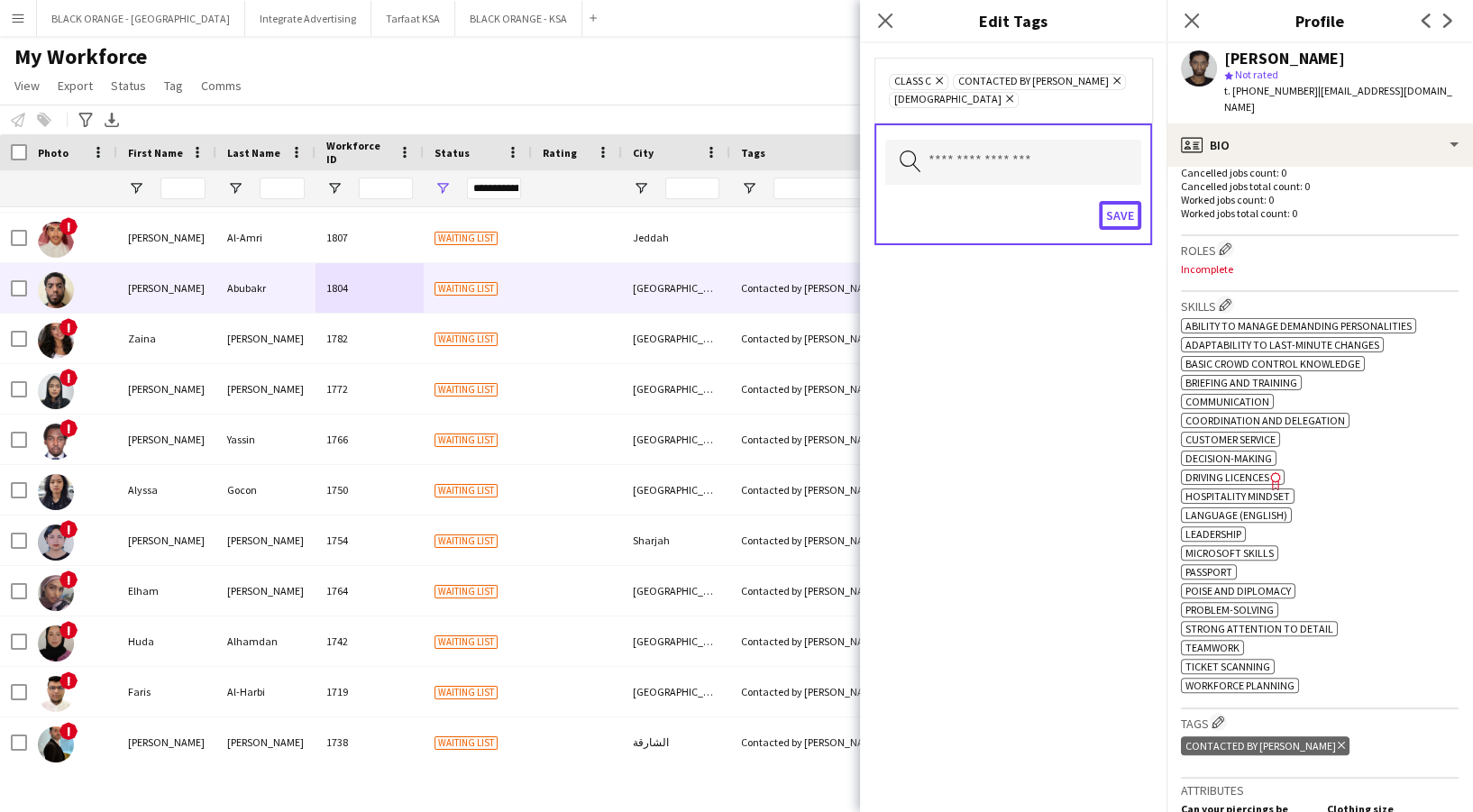
click at [1109, 223] on button "Save" at bounding box center [1120, 215] width 42 height 29
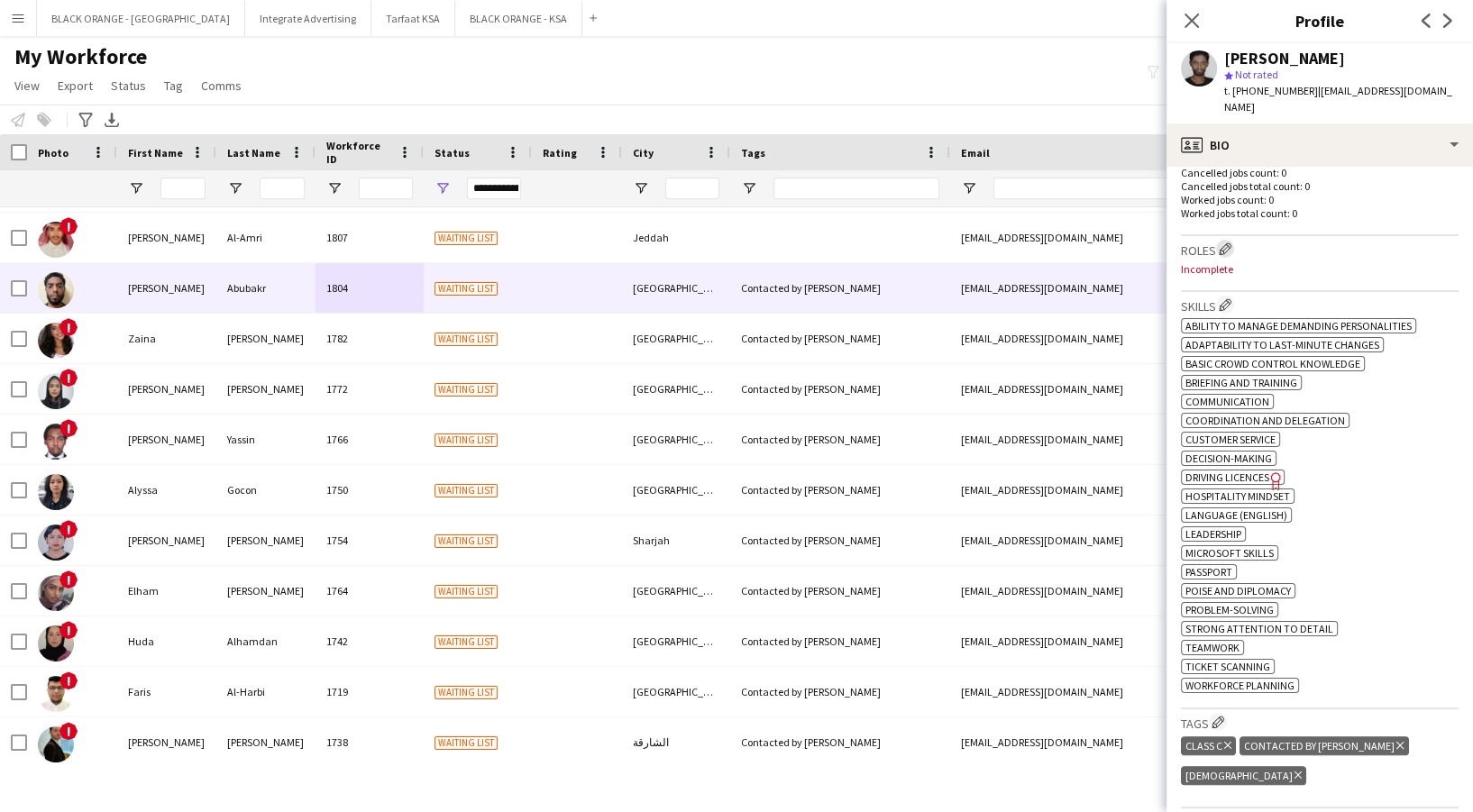
click at [1223, 243] on app-icon "Edit crew company roles" at bounding box center [1225, 249] width 13 height 13
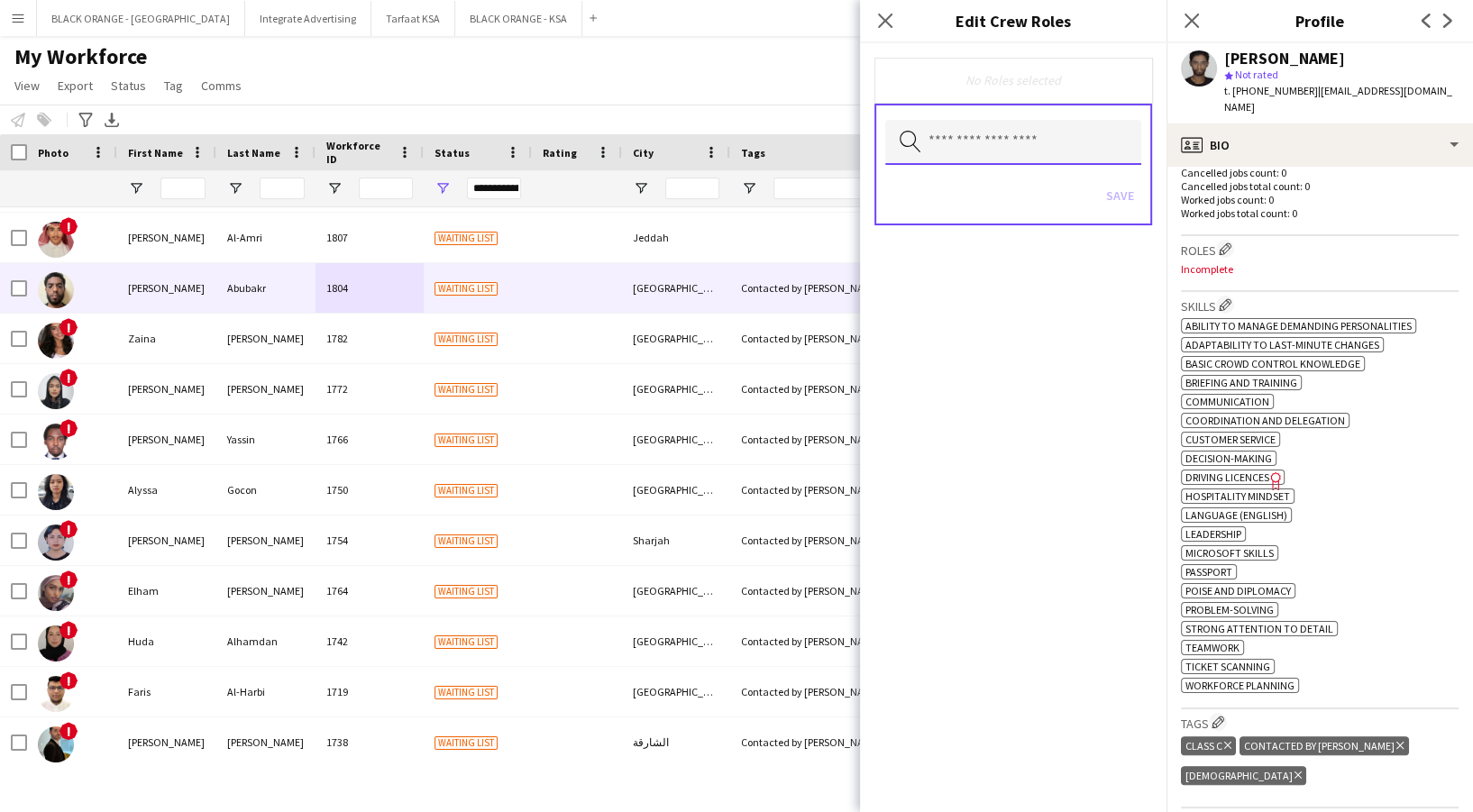
click at [1031, 139] on input "text" at bounding box center [1013, 141] width 256 height 45
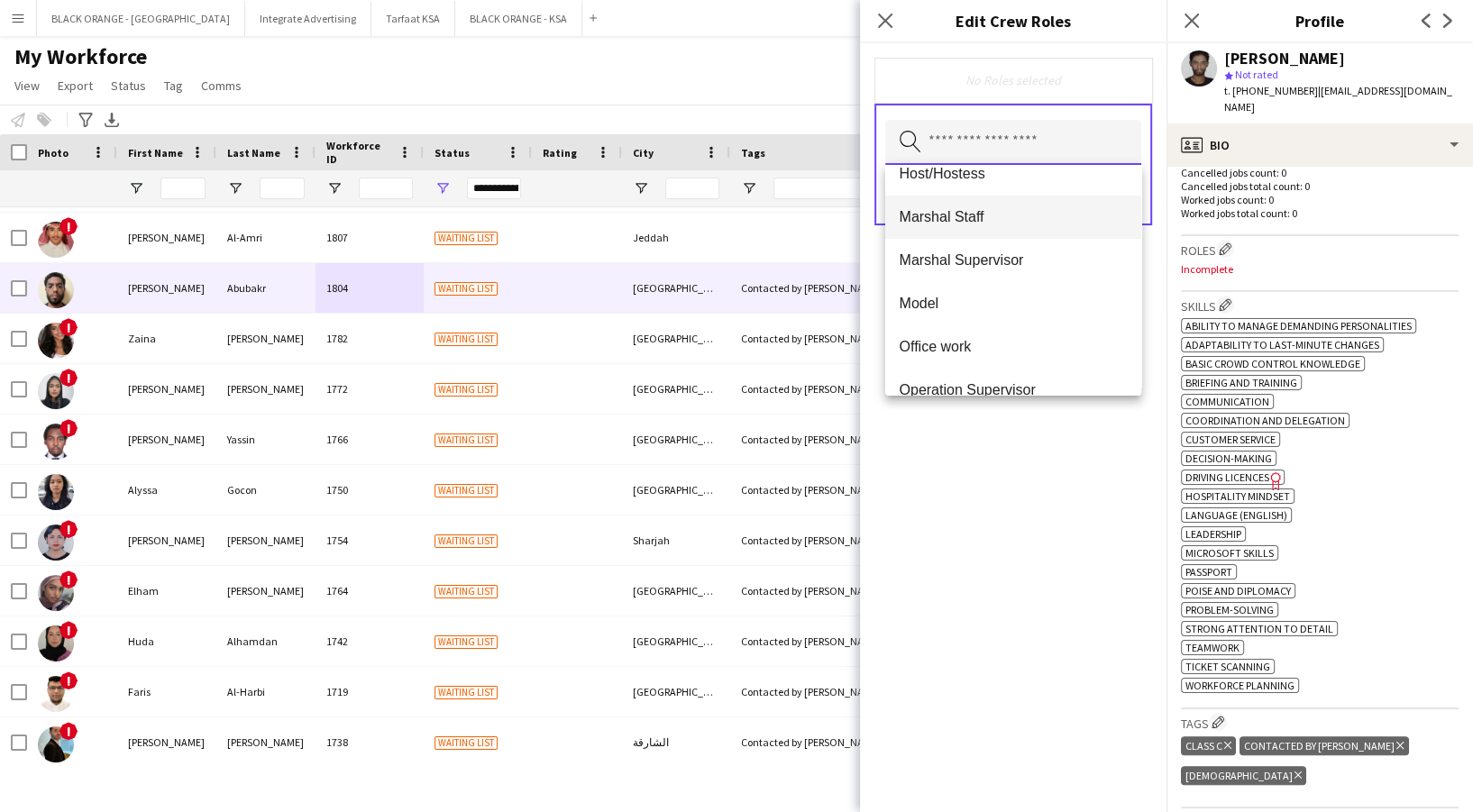
scroll to position [240, 0]
click at [993, 216] on span "Marshal Staff" at bounding box center [1013, 213] width 227 height 17
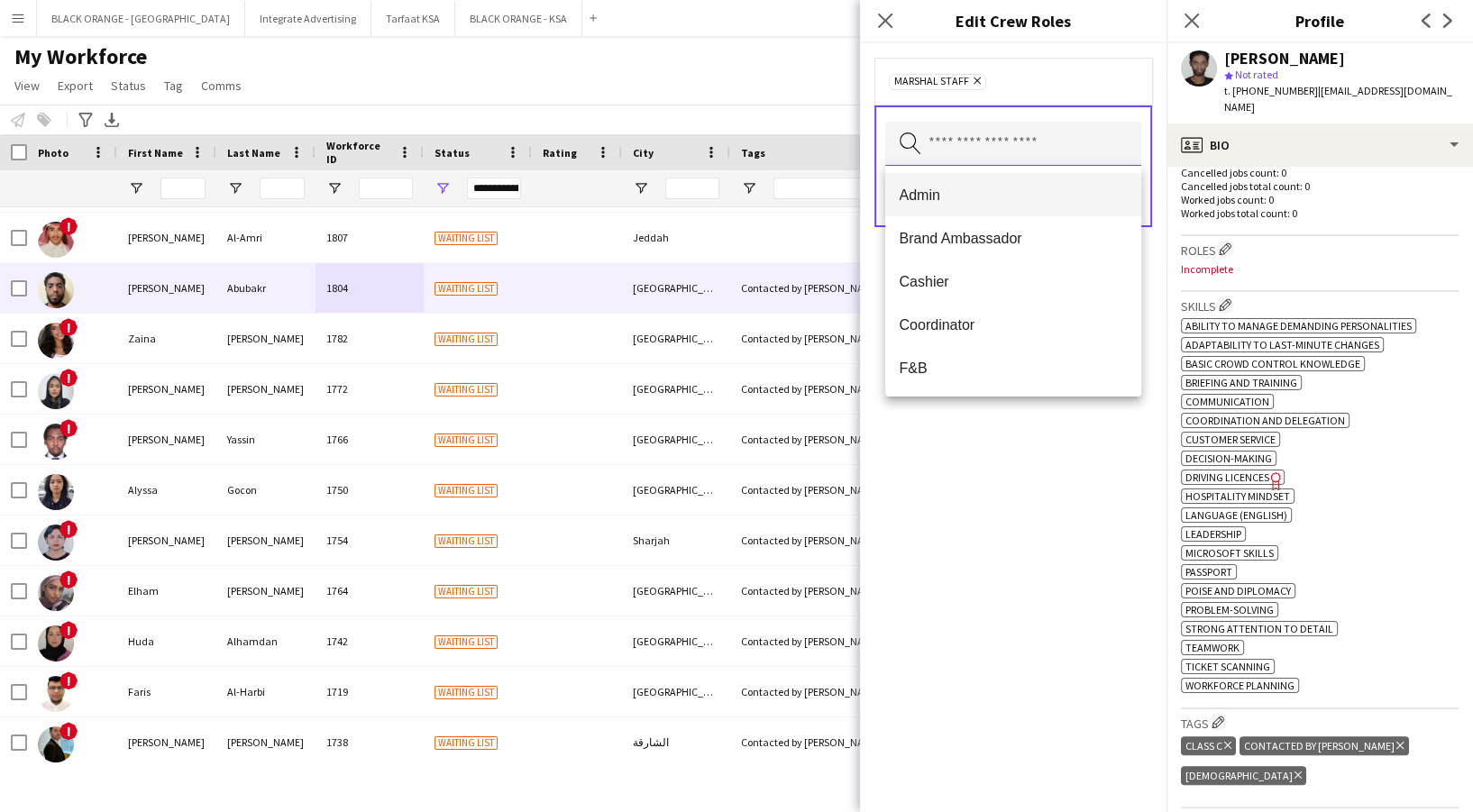
type input "*"
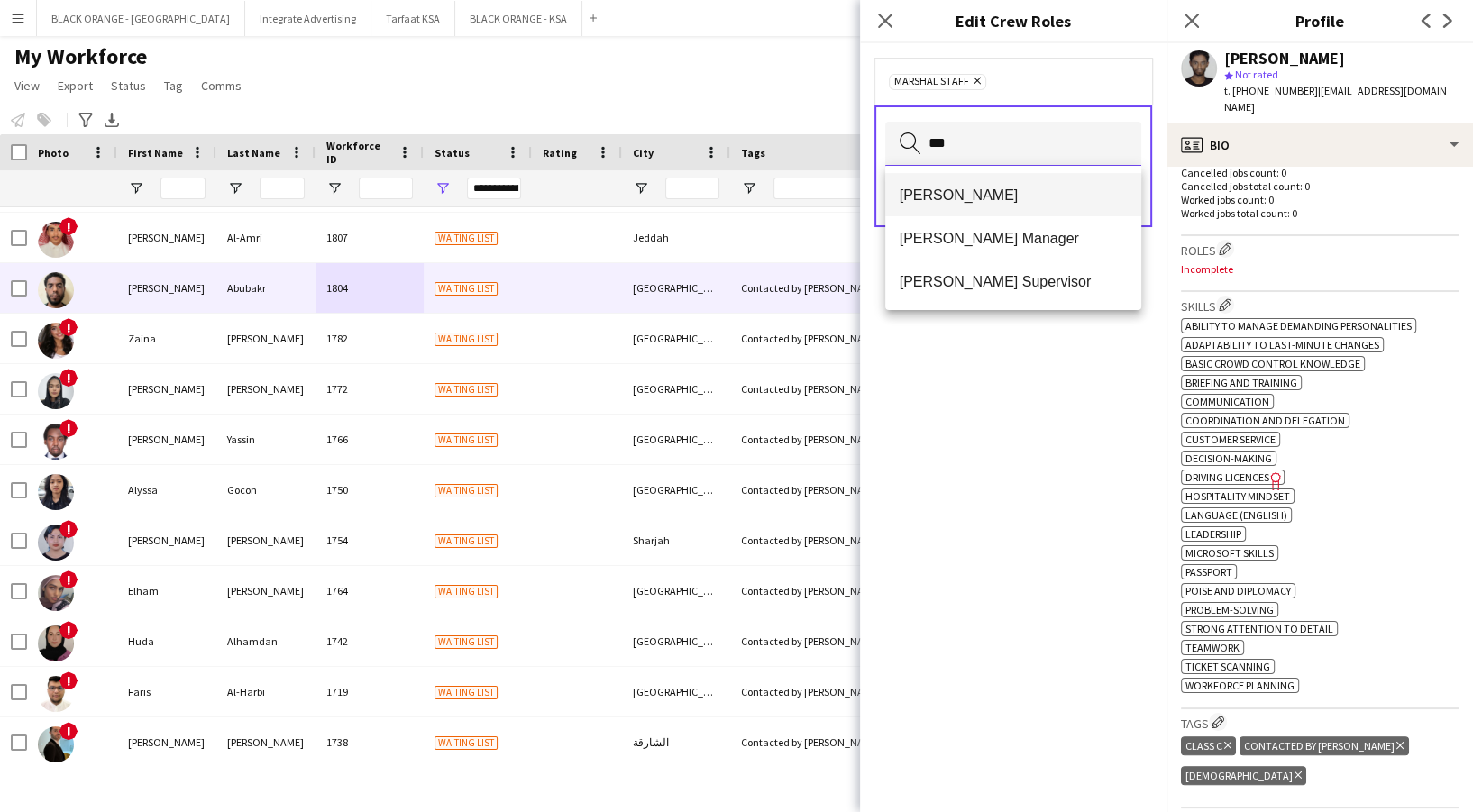
type input "***"
click at [992, 194] on span "[PERSON_NAME]" at bounding box center [1013, 194] width 227 height 17
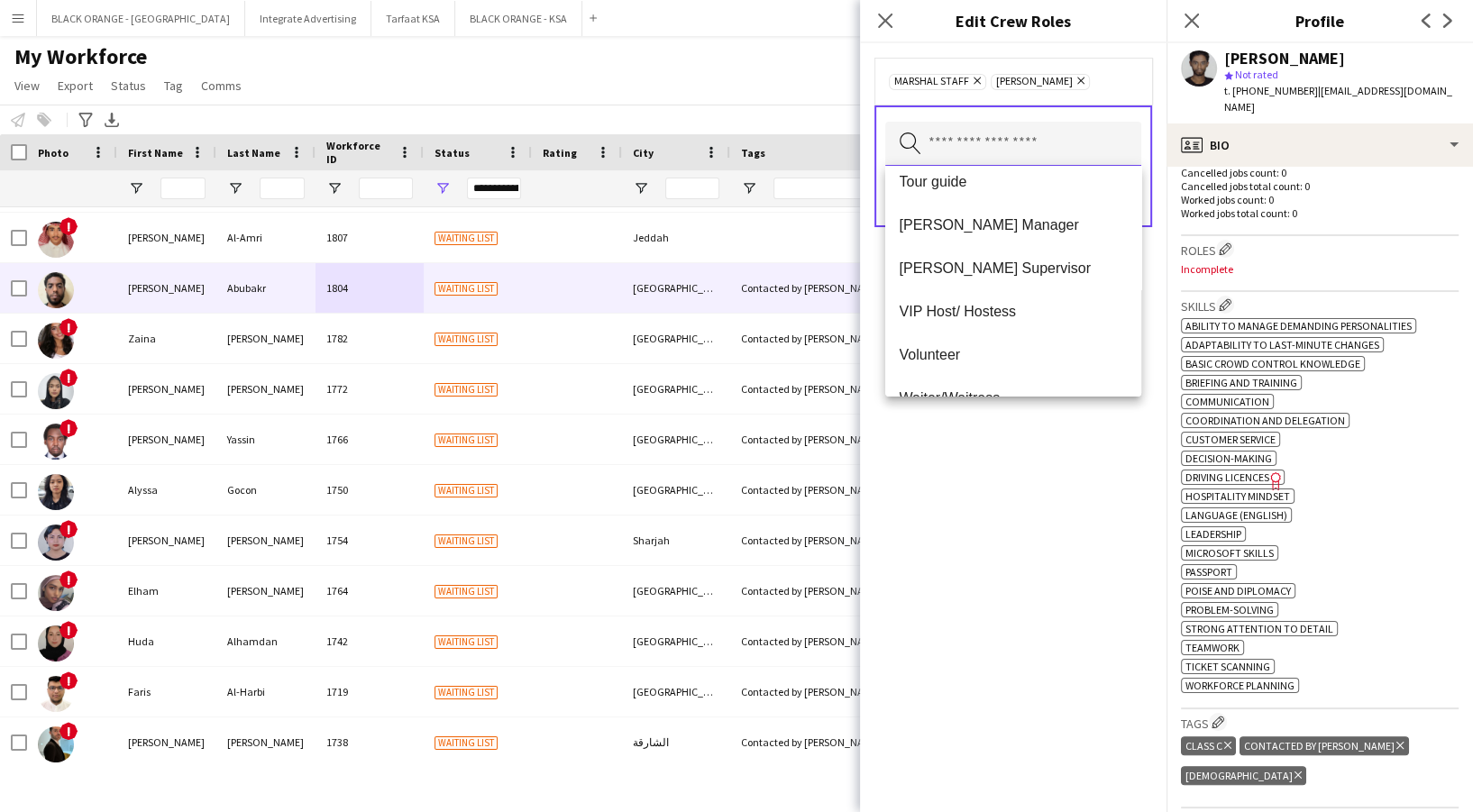
scroll to position [822, 0]
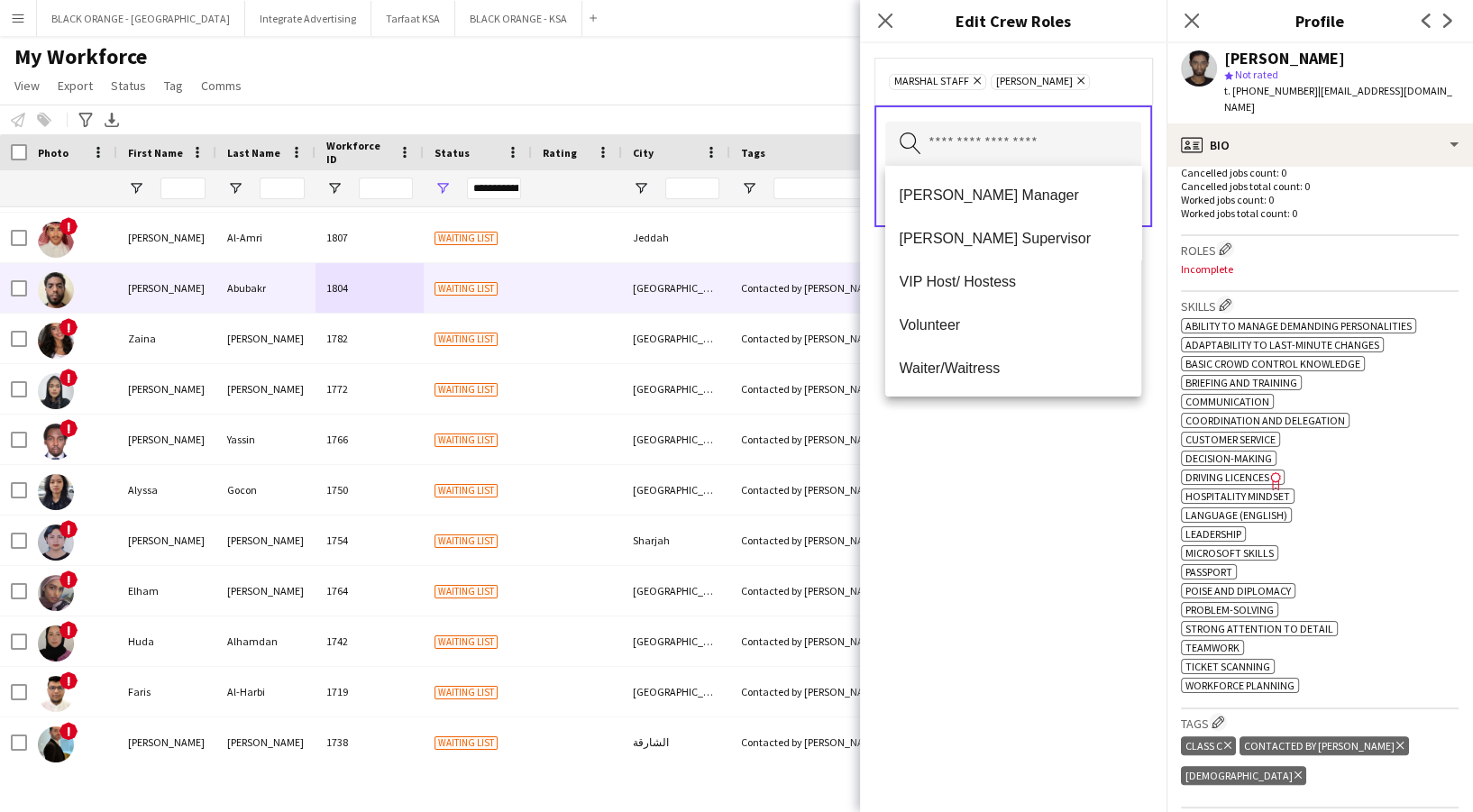
click at [1006, 474] on div "Marshal Staff Remove Usher Remove Search by role type Save" at bounding box center [1013, 427] width 307 height 769
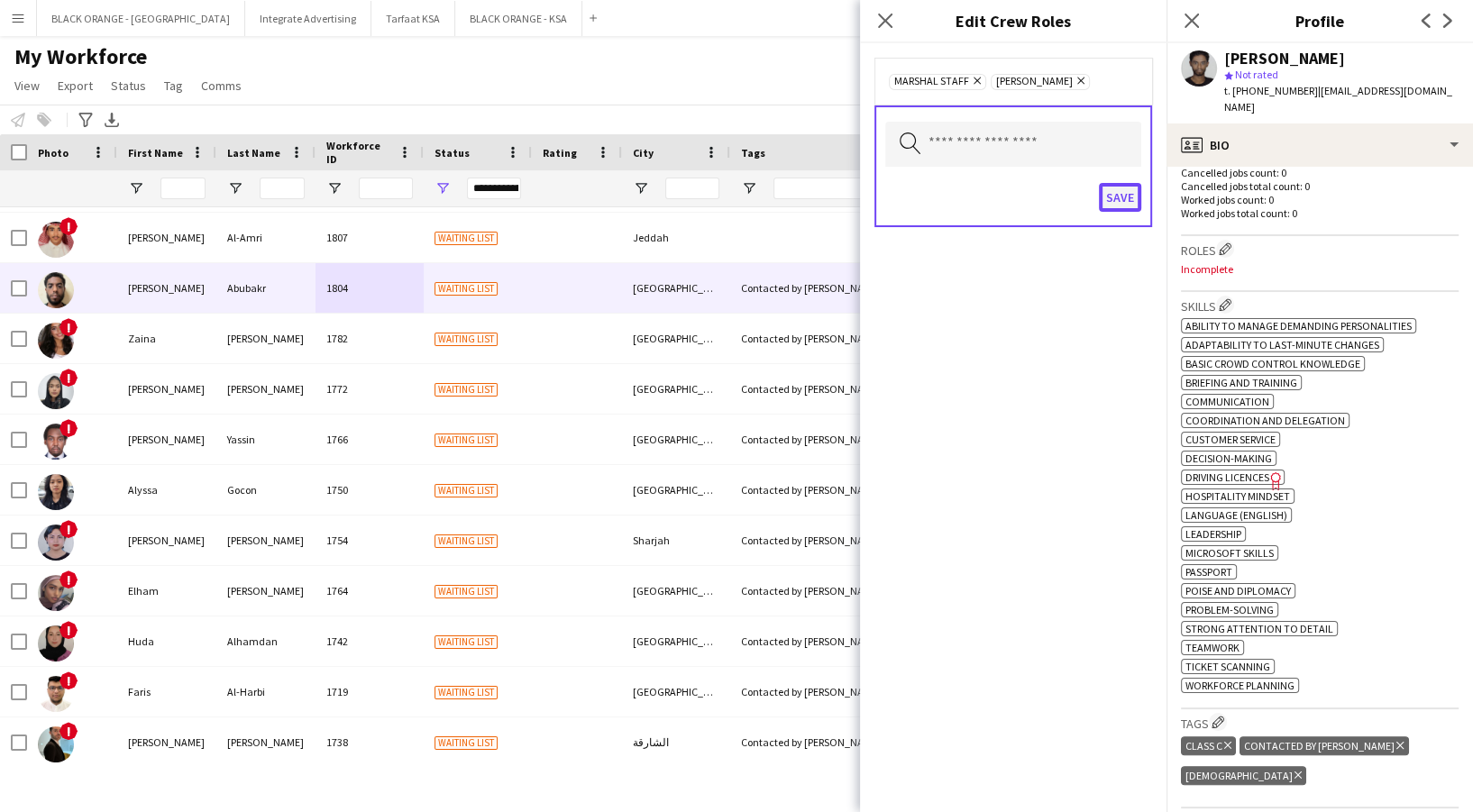
click at [1127, 193] on button "Save" at bounding box center [1120, 198] width 42 height 29
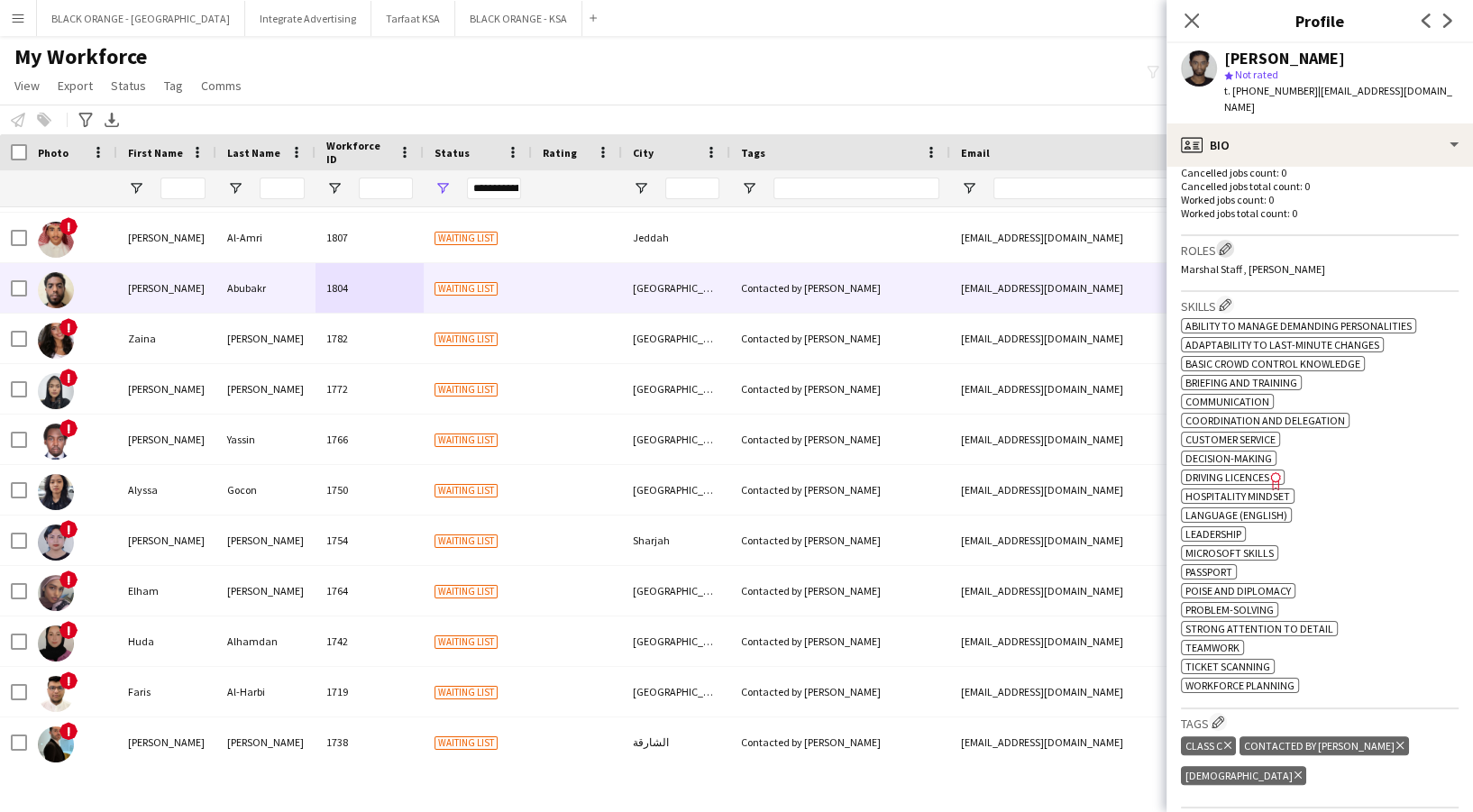
click at [1217, 240] on h3 "Roles Edit crew company roles" at bounding box center [1320, 249] width 277 height 19
click at [1227, 243] on app-icon "Edit crew company roles" at bounding box center [1225, 249] width 13 height 13
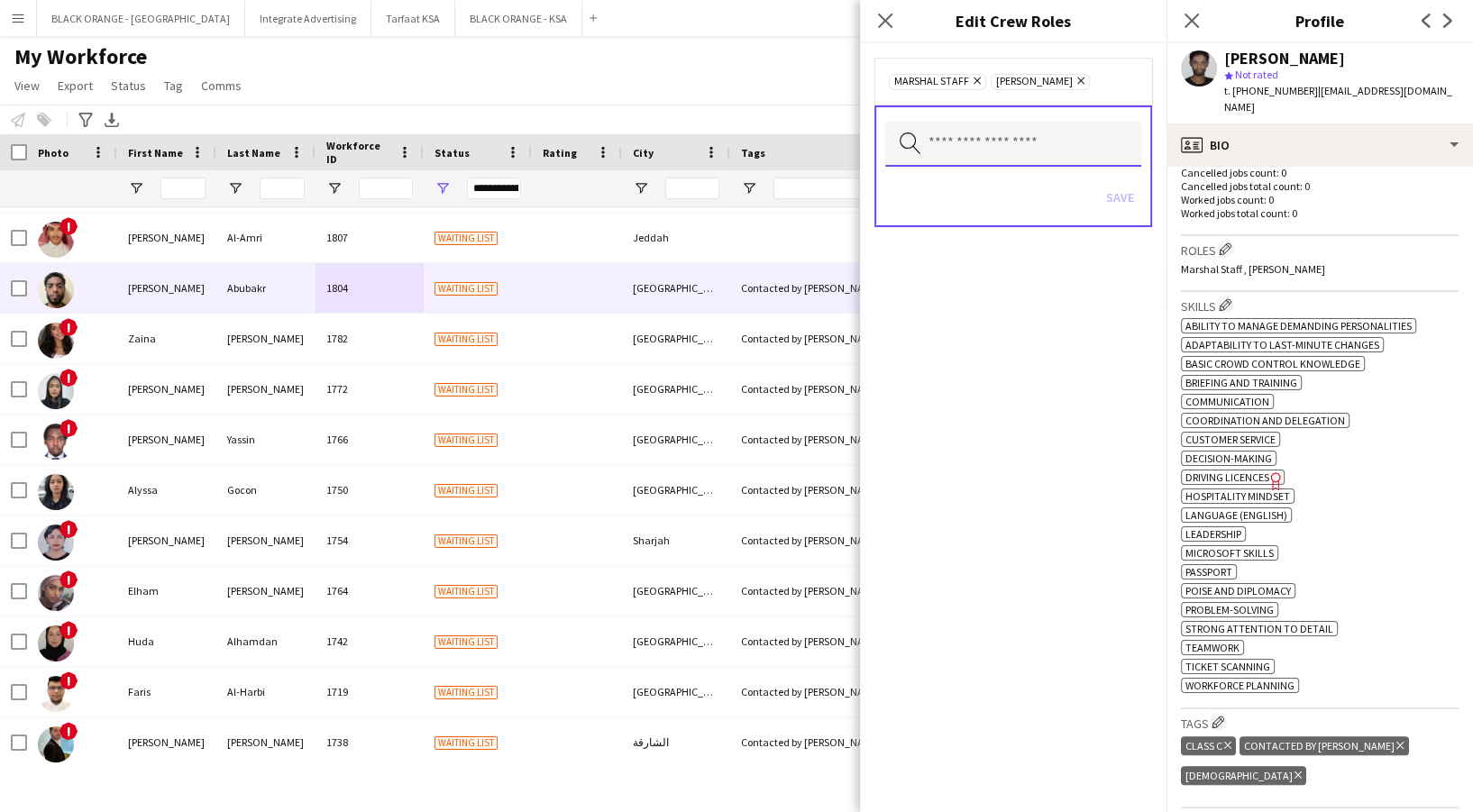
click at [1051, 137] on input "text" at bounding box center [1013, 143] width 256 height 45
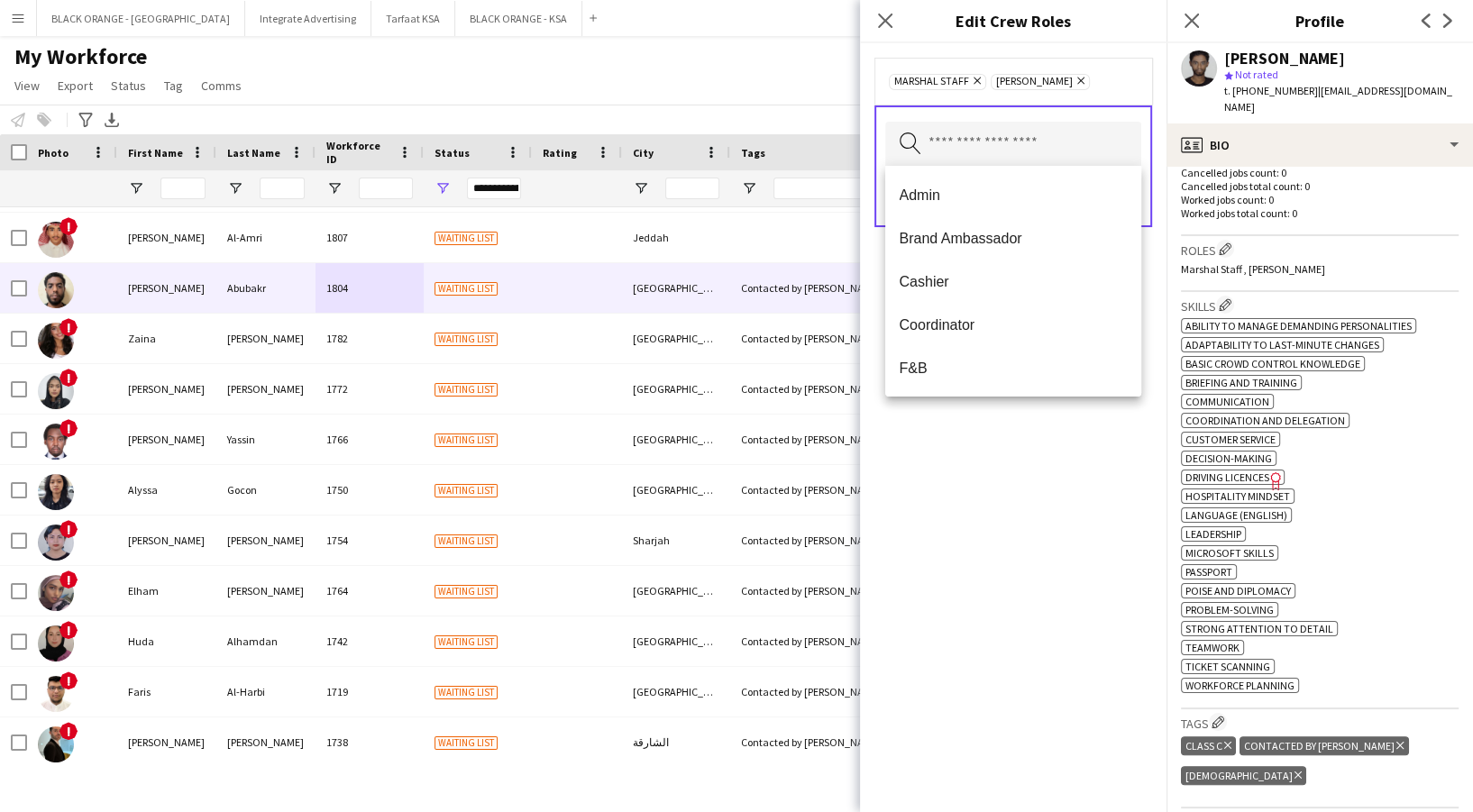
click at [1072, 81] on icon "Remove" at bounding box center [1078, 80] width 12 height 12
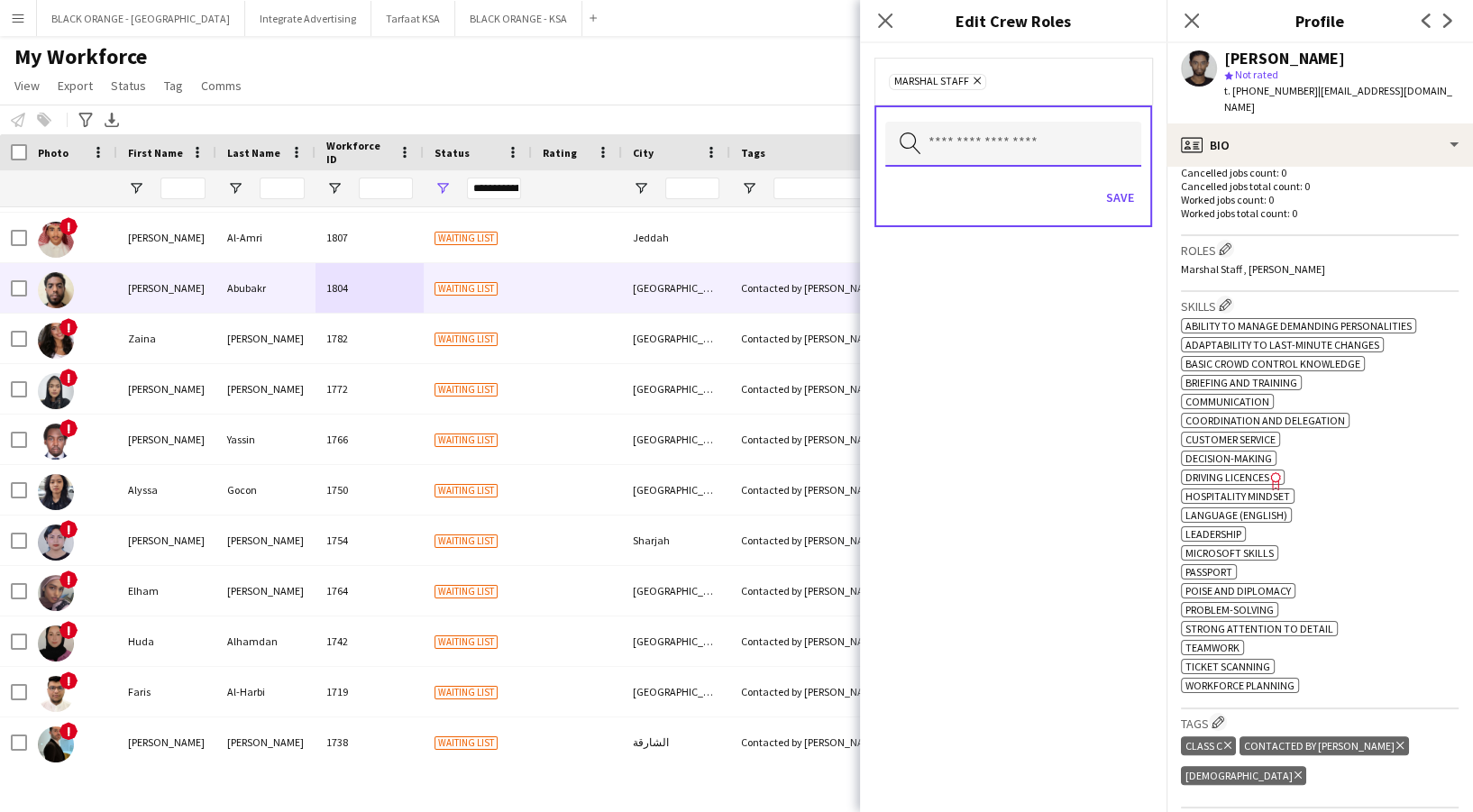
click at [1015, 130] on input "text" at bounding box center [1013, 143] width 256 height 45
type input "**"
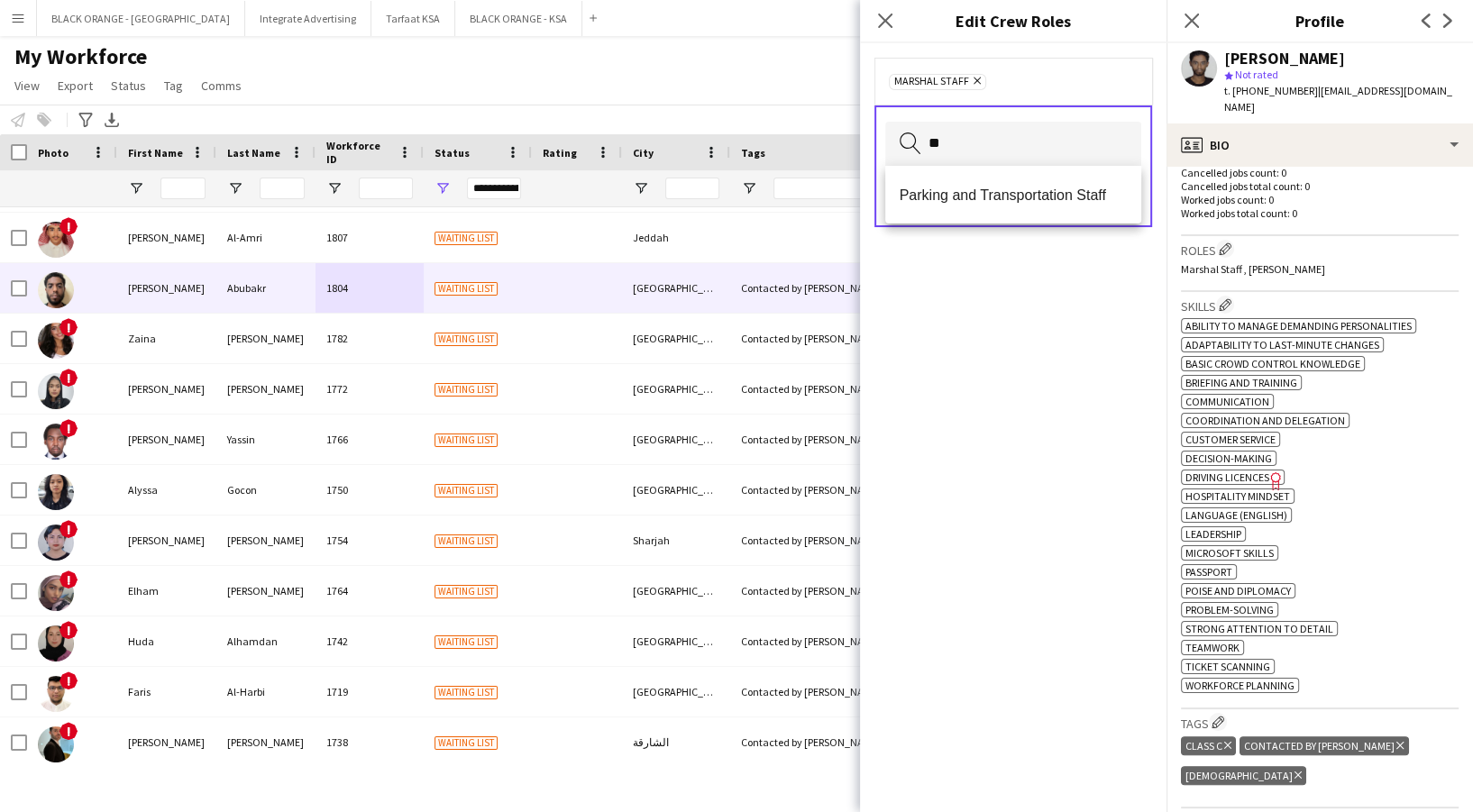
click at [991, 180] on mat-option "Parking and Transportation Staff" at bounding box center [1013, 194] width 256 height 43
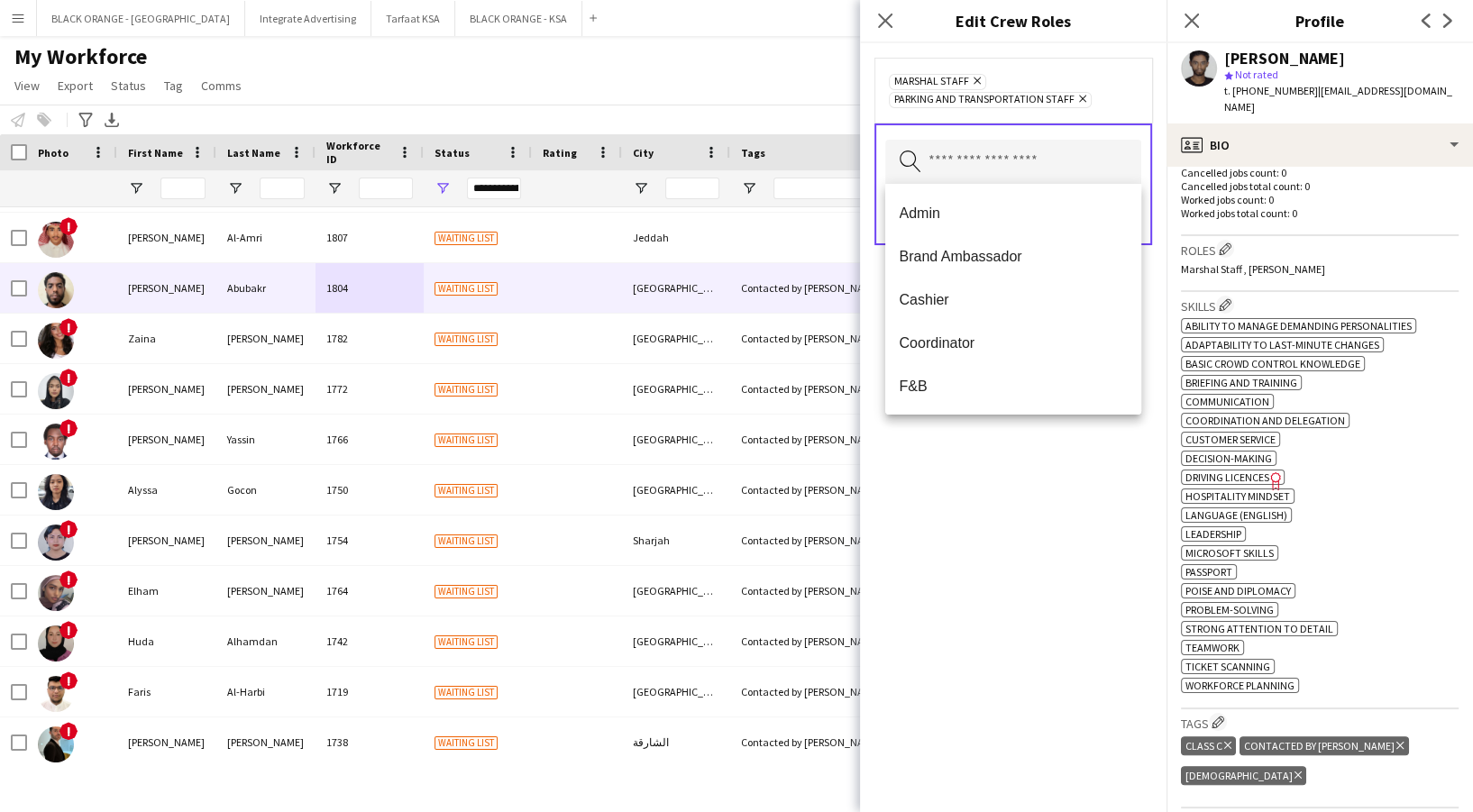
click at [1087, 456] on div "Marshal Staff Remove Parking and Transportation Staff Remove Search by role typ…" at bounding box center [1013, 427] width 307 height 769
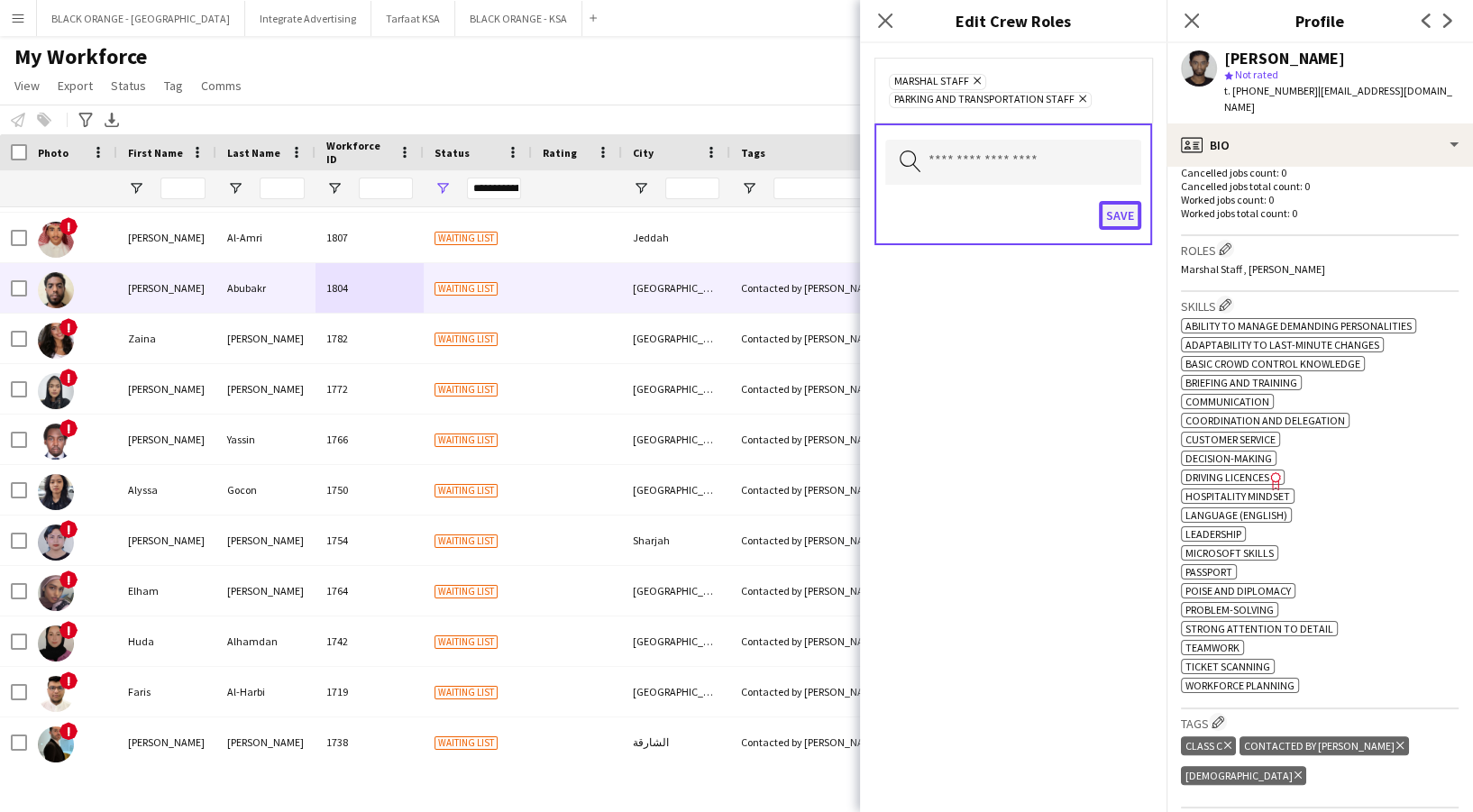
click at [1133, 201] on button "Save" at bounding box center [1120, 215] width 42 height 29
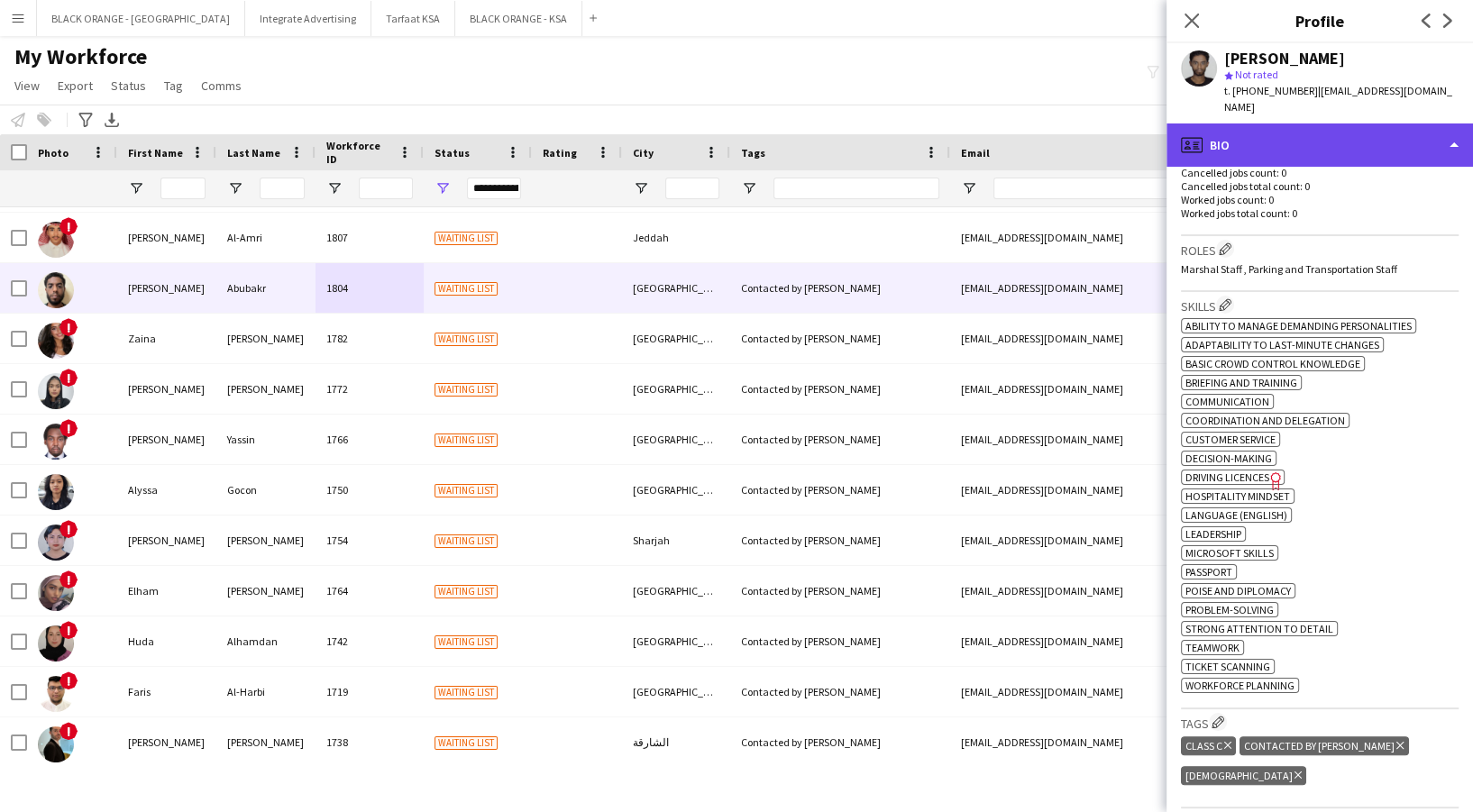
click at [1353, 123] on div "profile Bio" at bounding box center [1320, 144] width 307 height 43
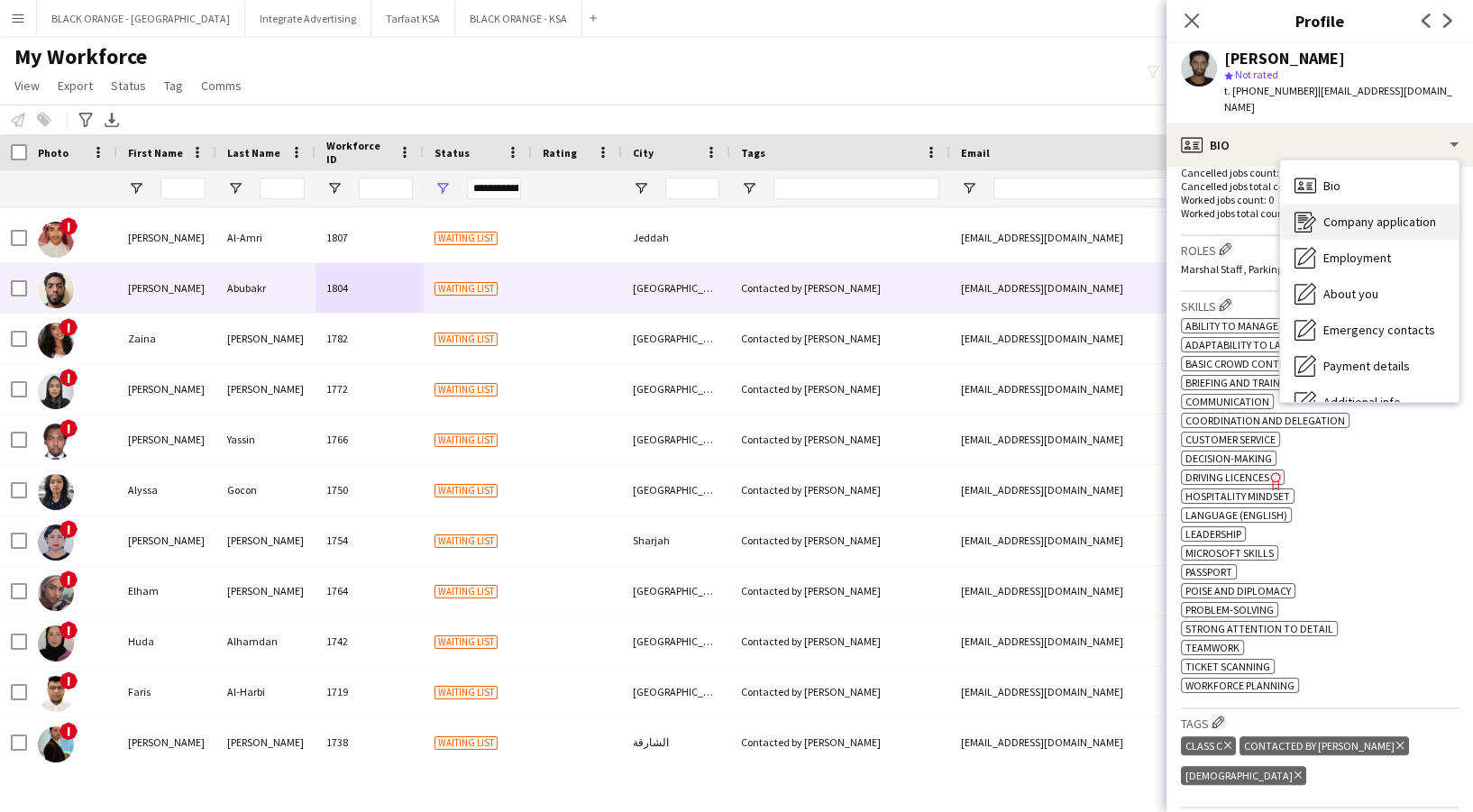
click at [1381, 213] on span "Company application" at bounding box center [1379, 222] width 112 height 16
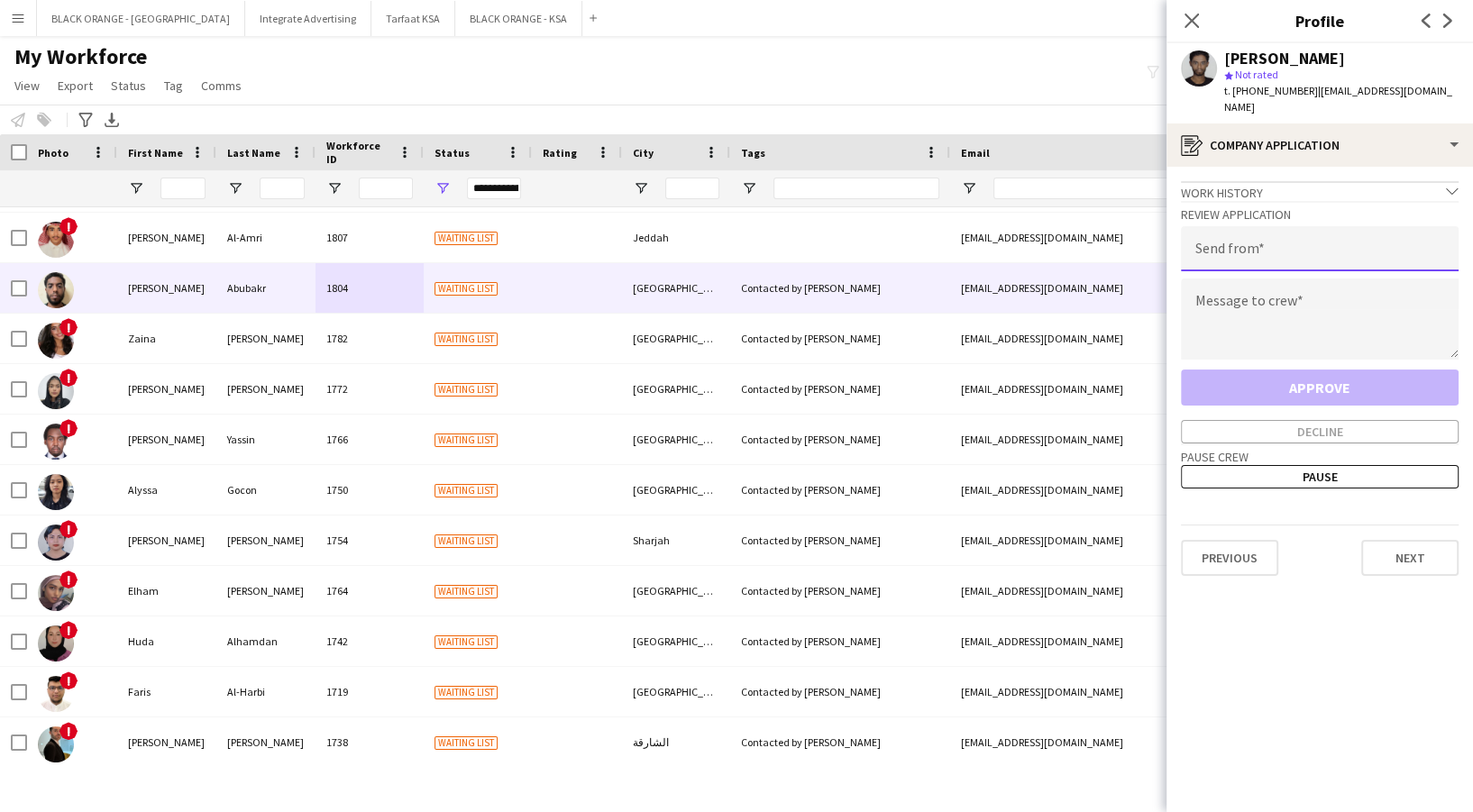
click at [1353, 238] on input "email" at bounding box center [1320, 248] width 277 height 45
type input "**********"
click at [1256, 278] on textarea at bounding box center [1320, 318] width 277 height 81
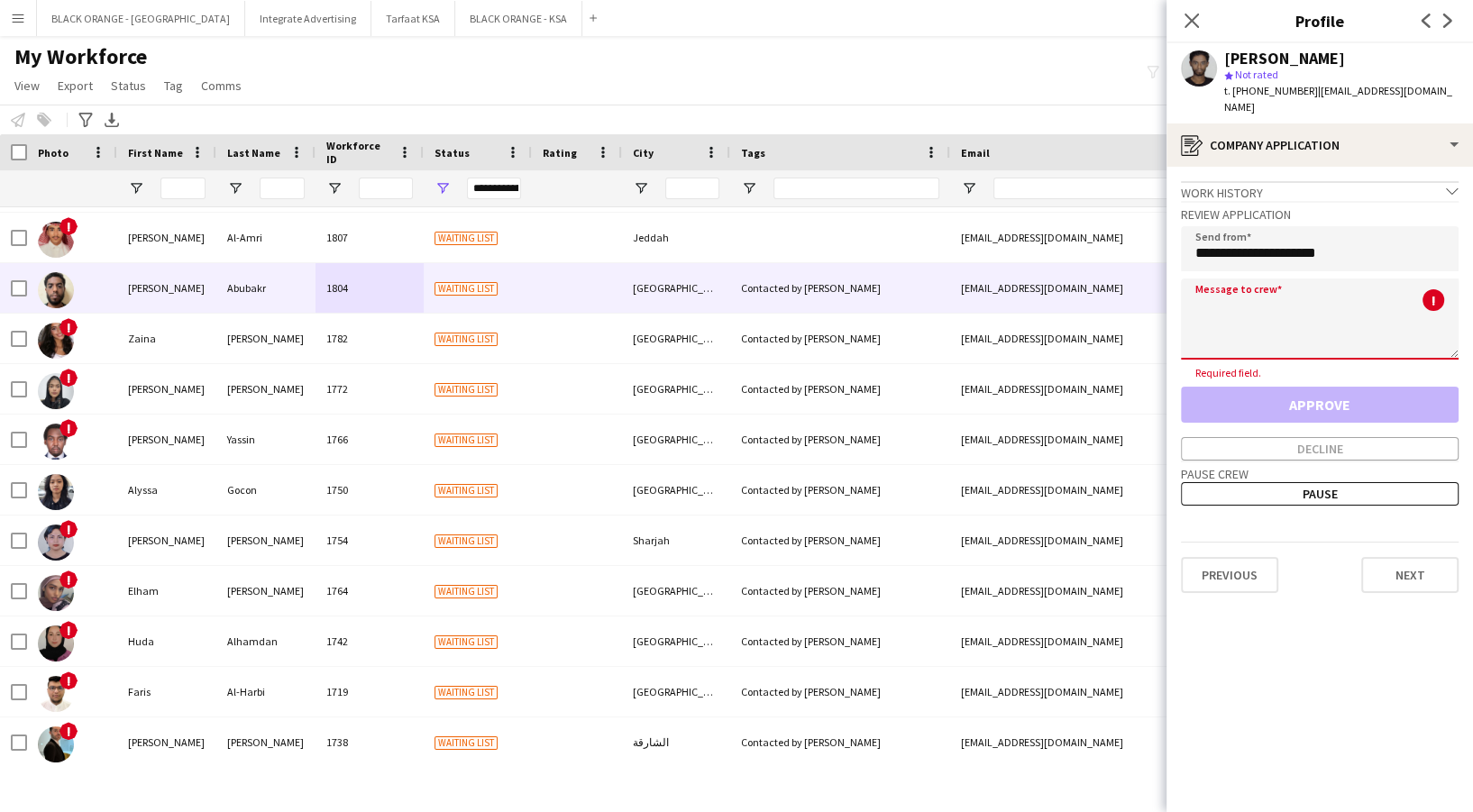
paste textarea "**********"
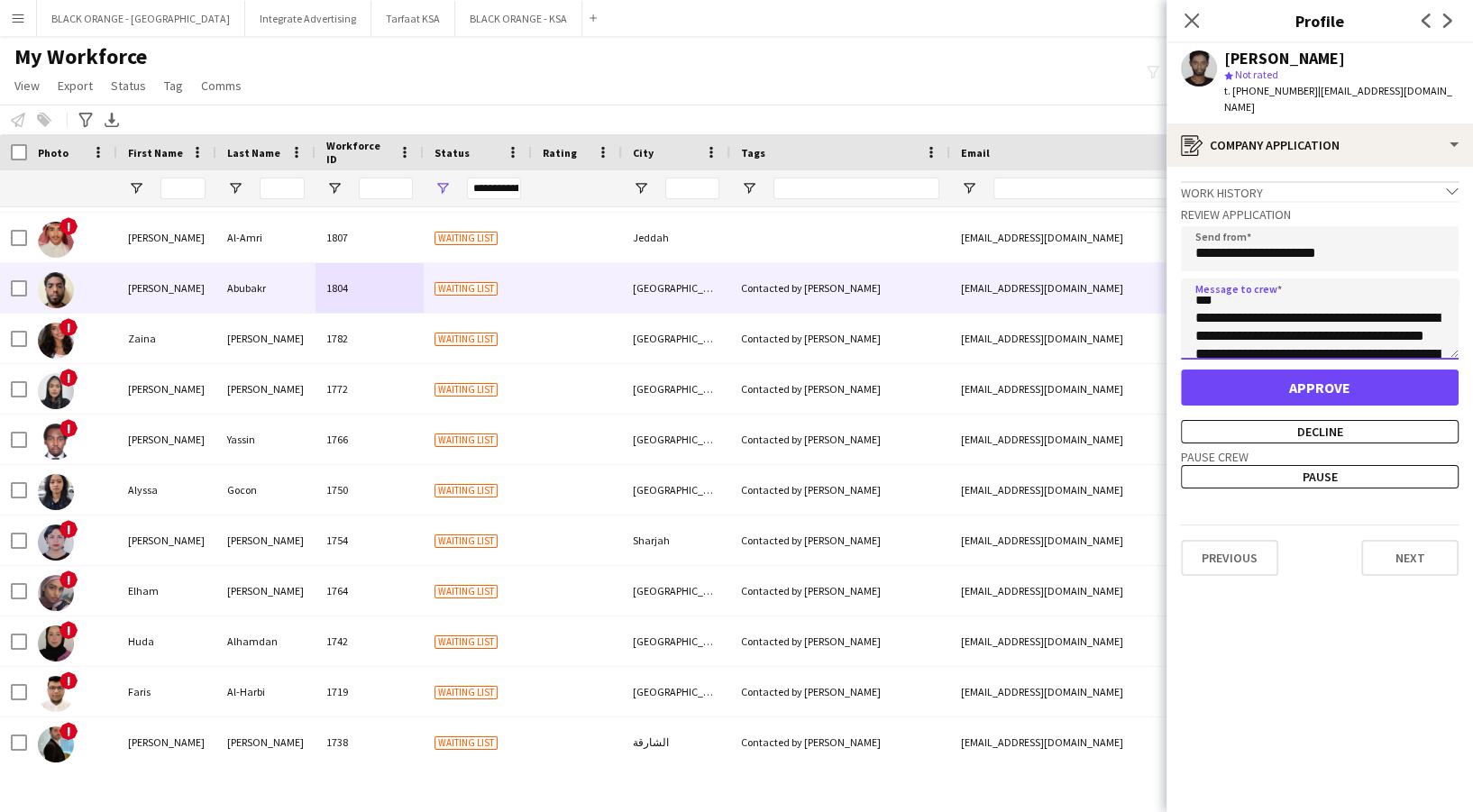
scroll to position [0, 0]
click at [1230, 287] on textarea "**********" at bounding box center [1320, 318] width 277 height 81
type textarea "**********"
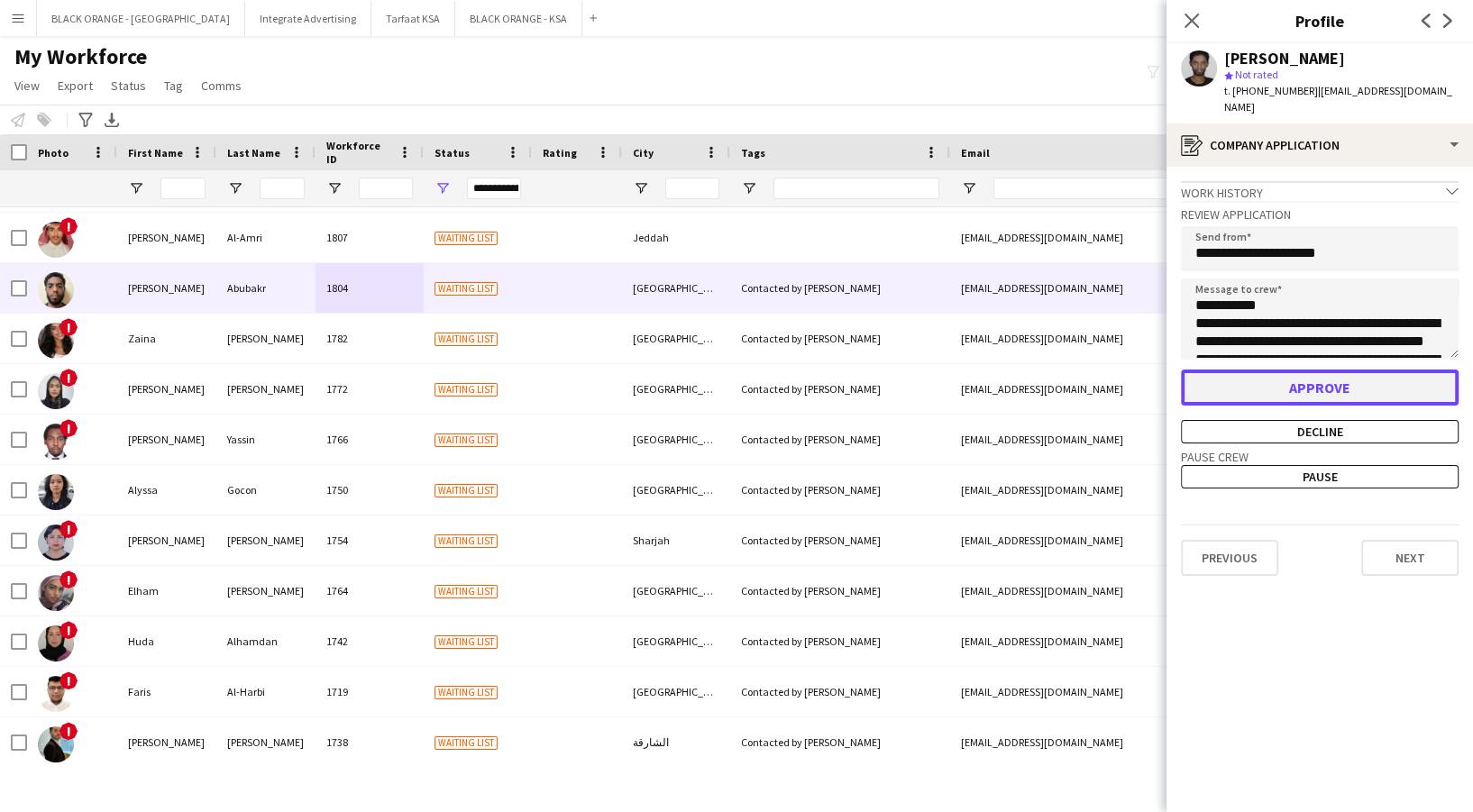
click at [1321, 370] on button "Approve" at bounding box center [1320, 388] width 277 height 36
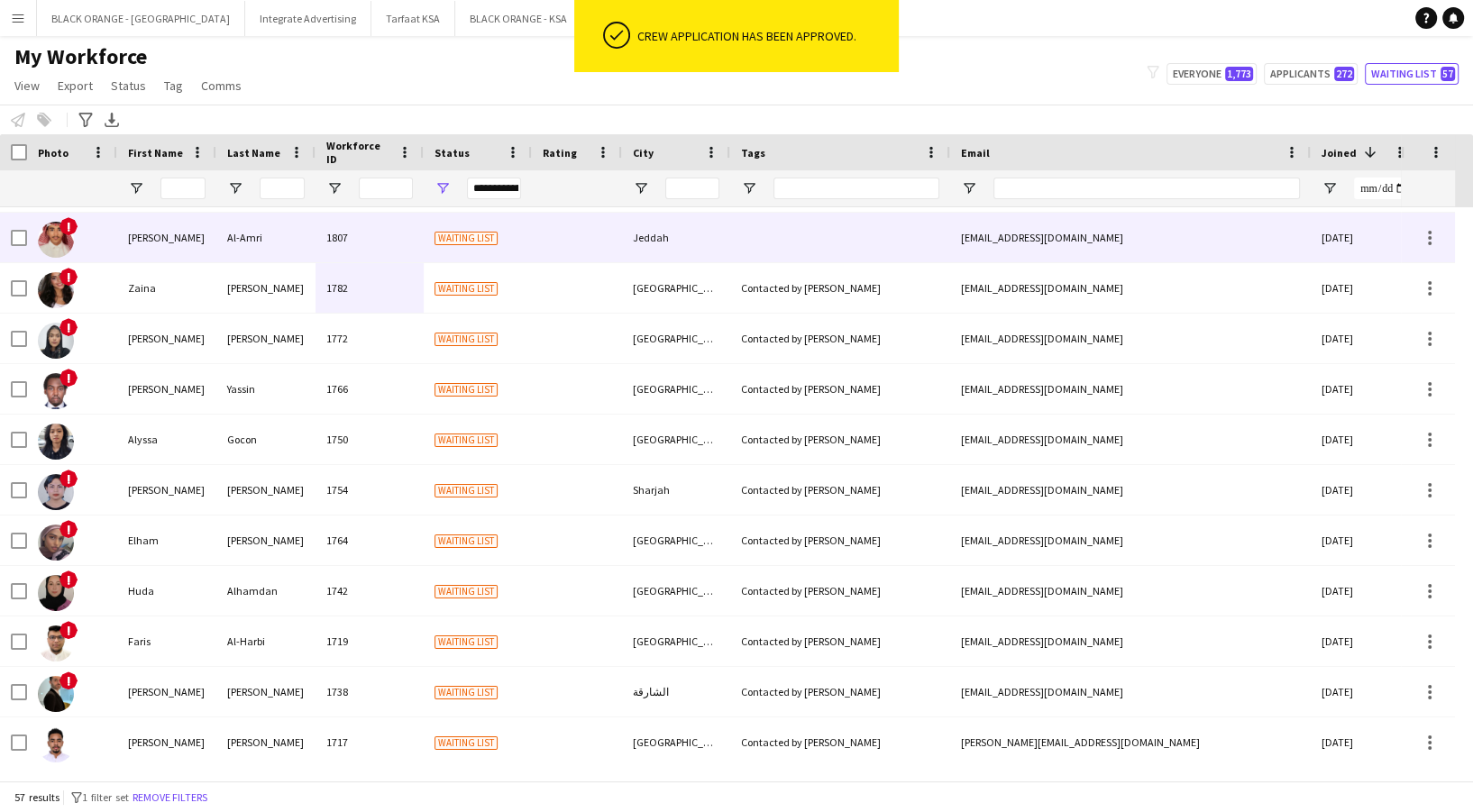
click at [424, 224] on div "Waiting list" at bounding box center [477, 237] width 109 height 49
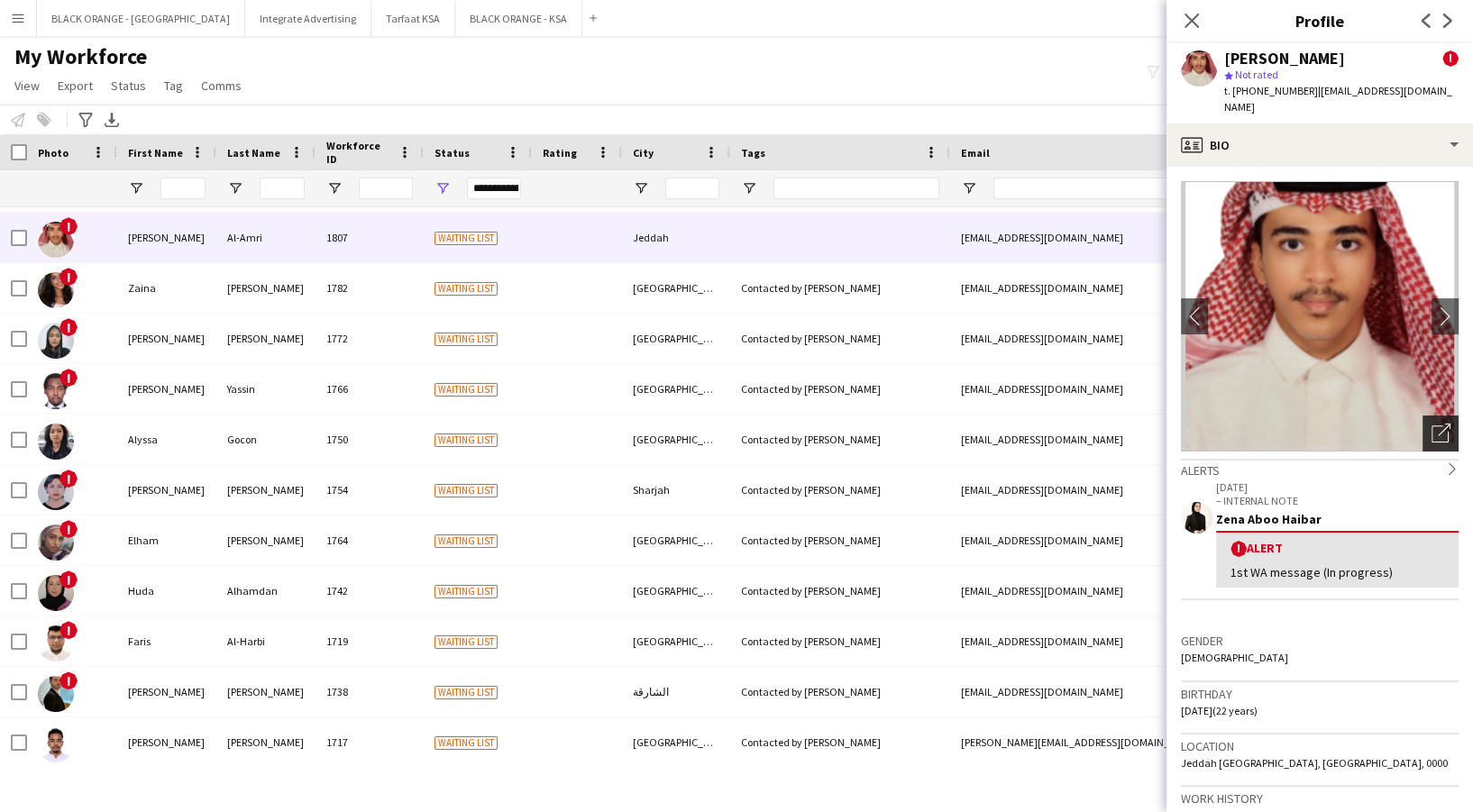
click at [1432, 423] on icon "Open photos pop-in" at bounding box center [1441, 432] width 19 height 19
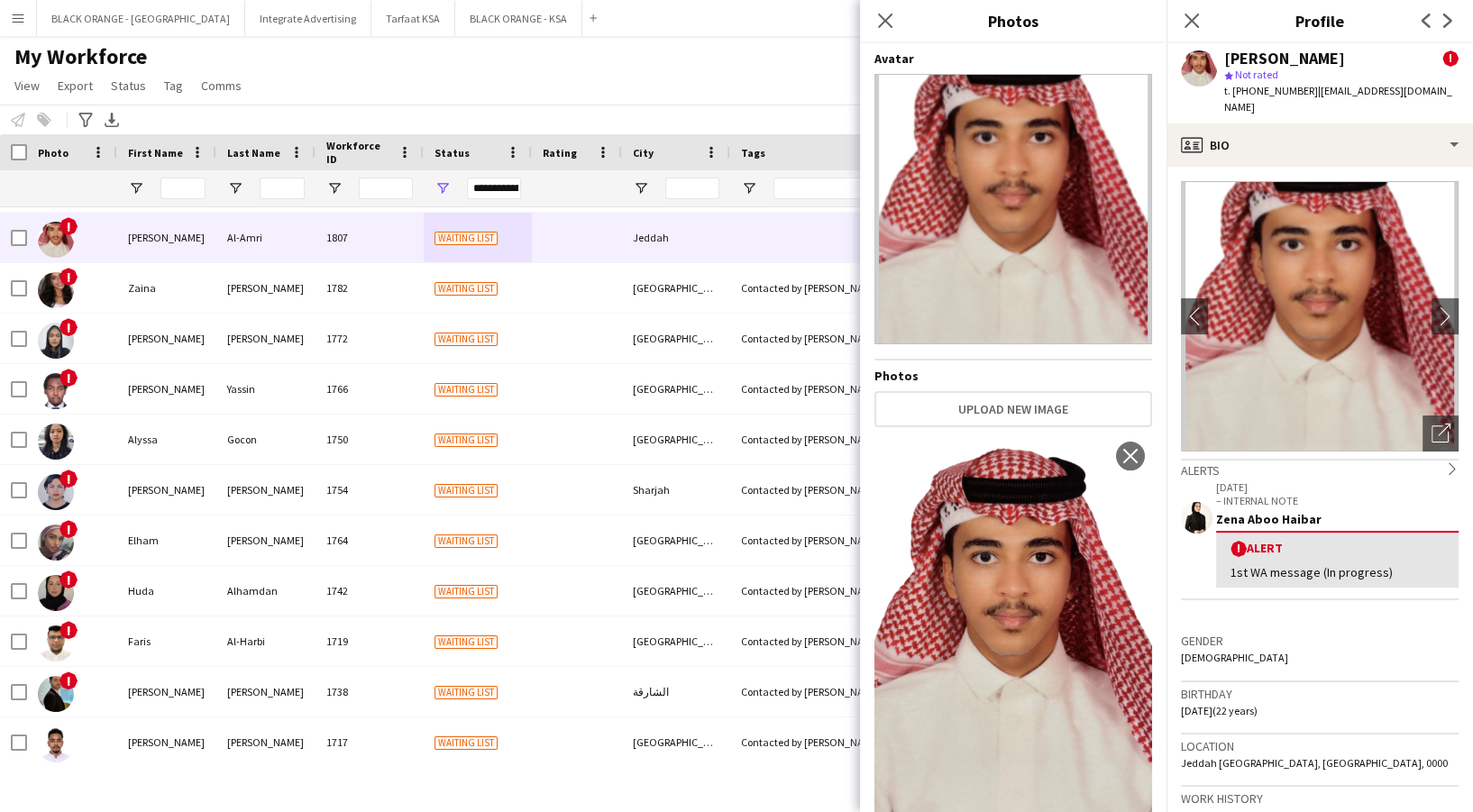
scroll to position [17, 0]
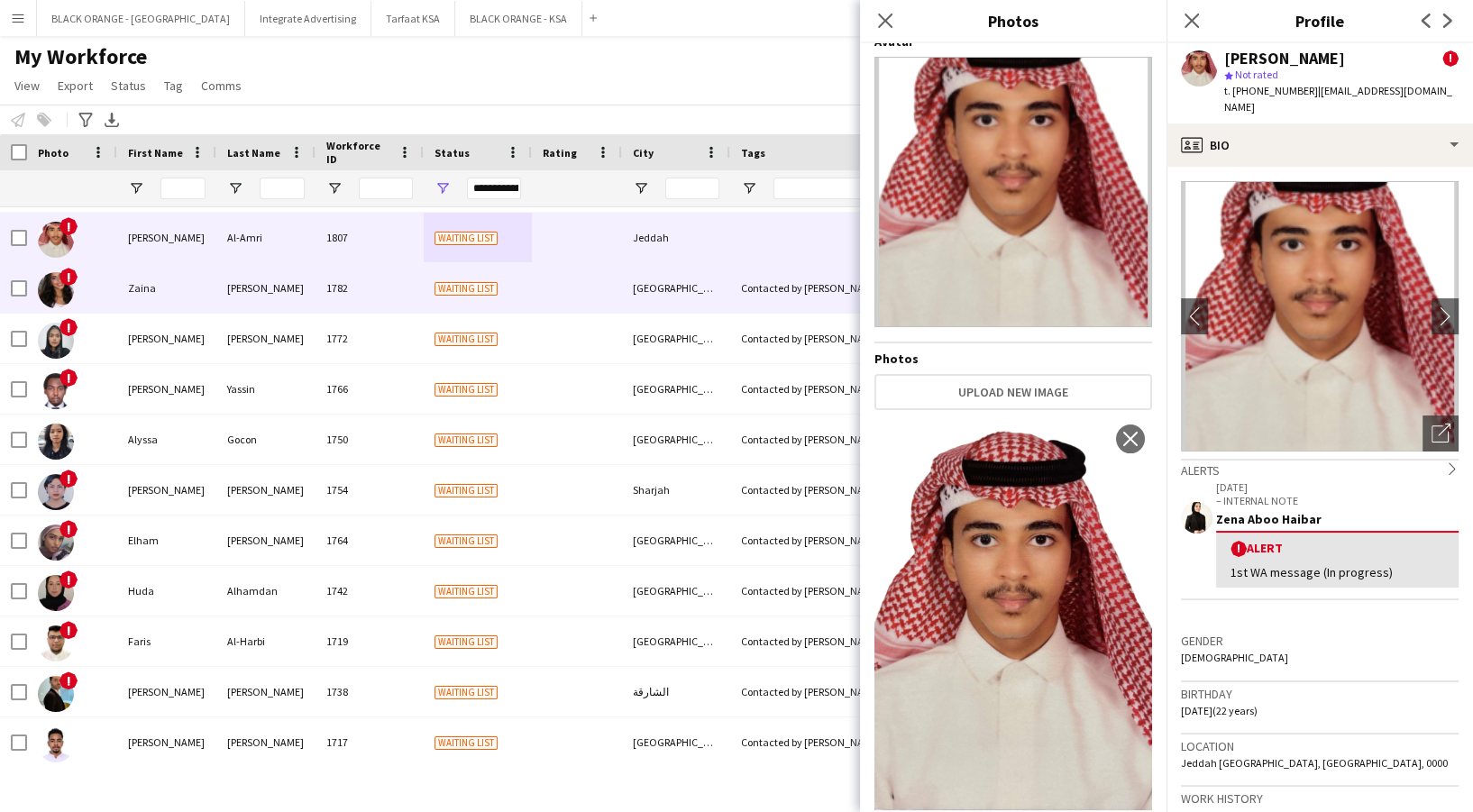
click at [426, 287] on div "Waiting list" at bounding box center [477, 287] width 109 height 49
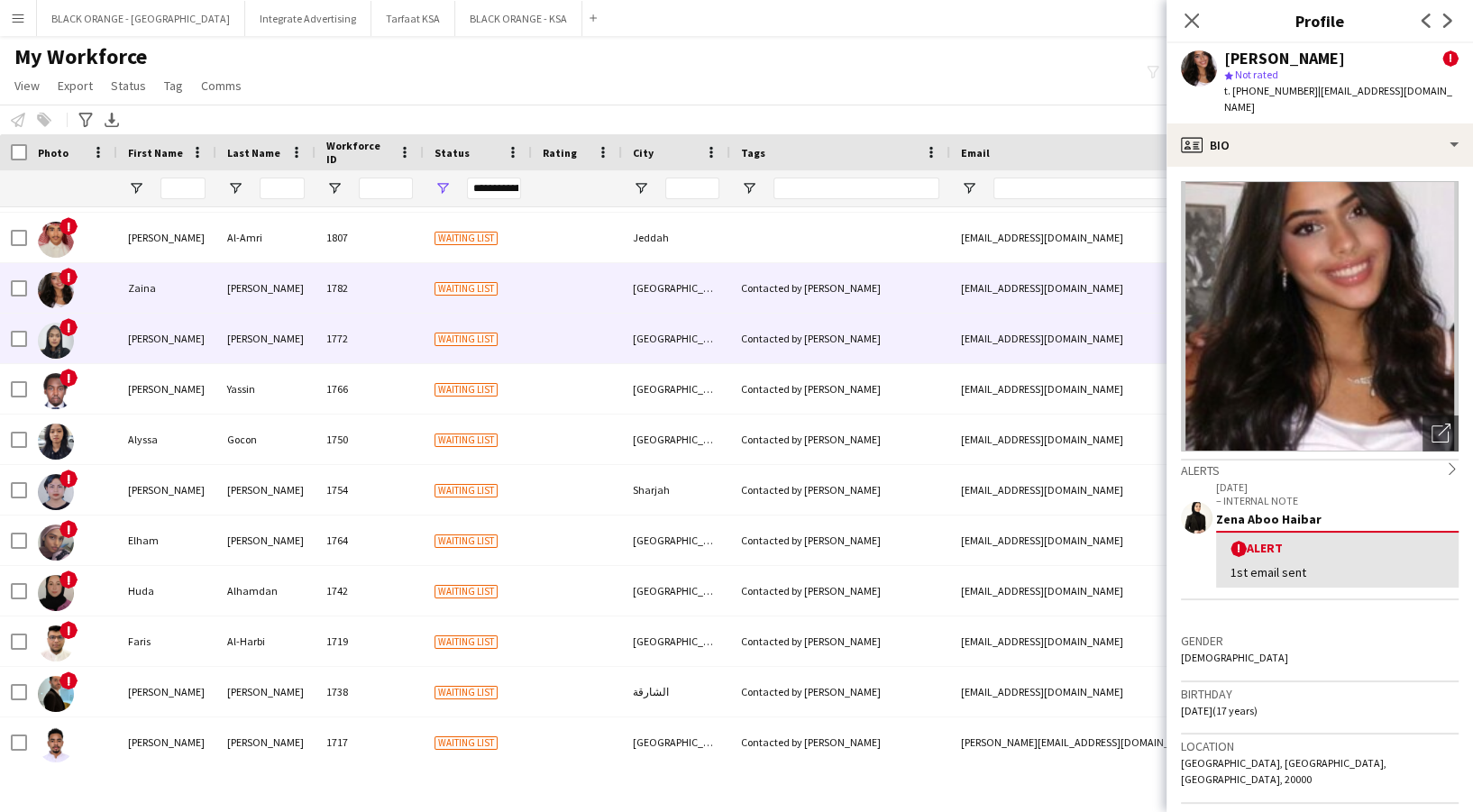
click at [416, 348] on div "1772" at bounding box center [370, 338] width 109 height 49
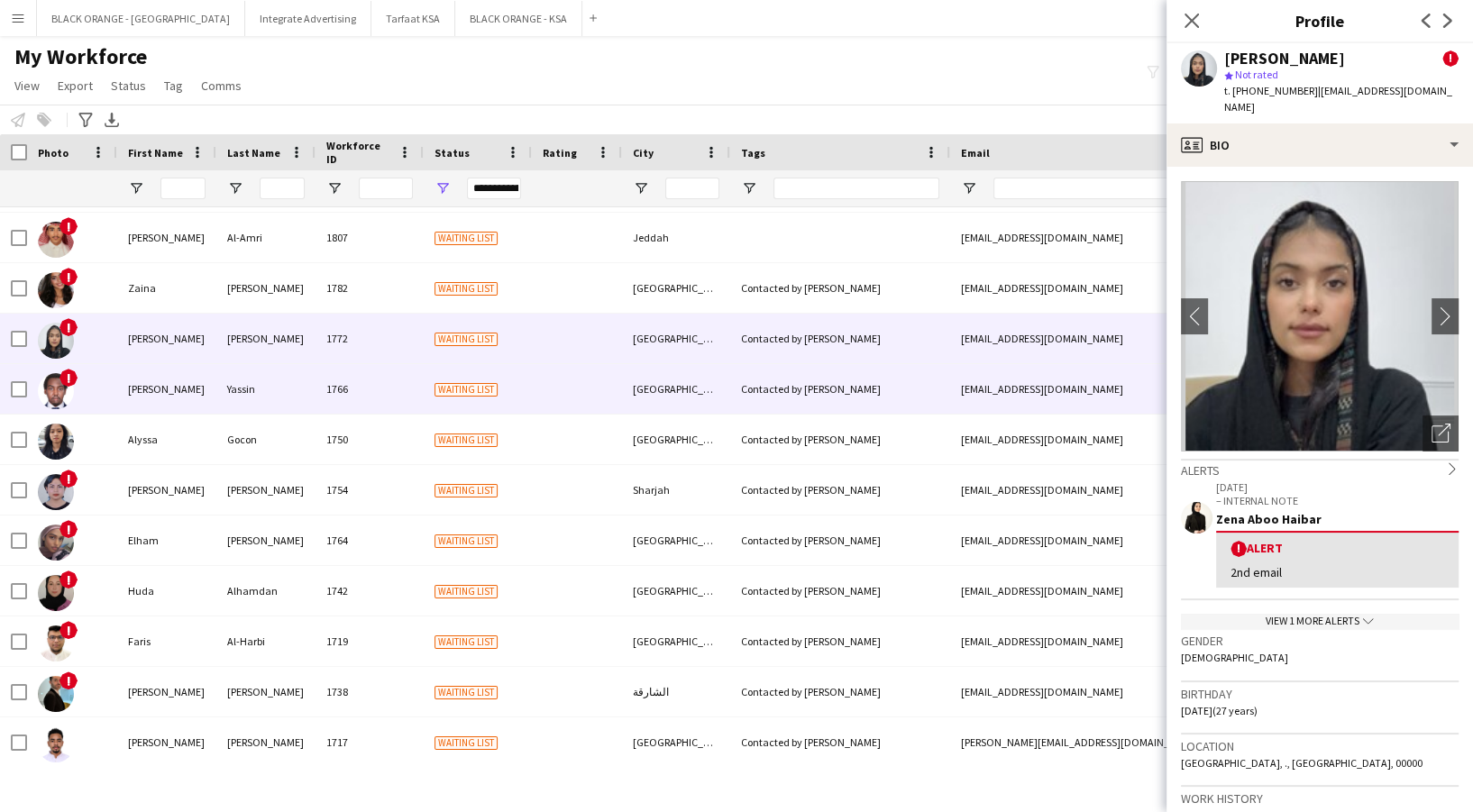
click at [416, 389] on div "1766" at bounding box center [370, 389] width 109 height 49
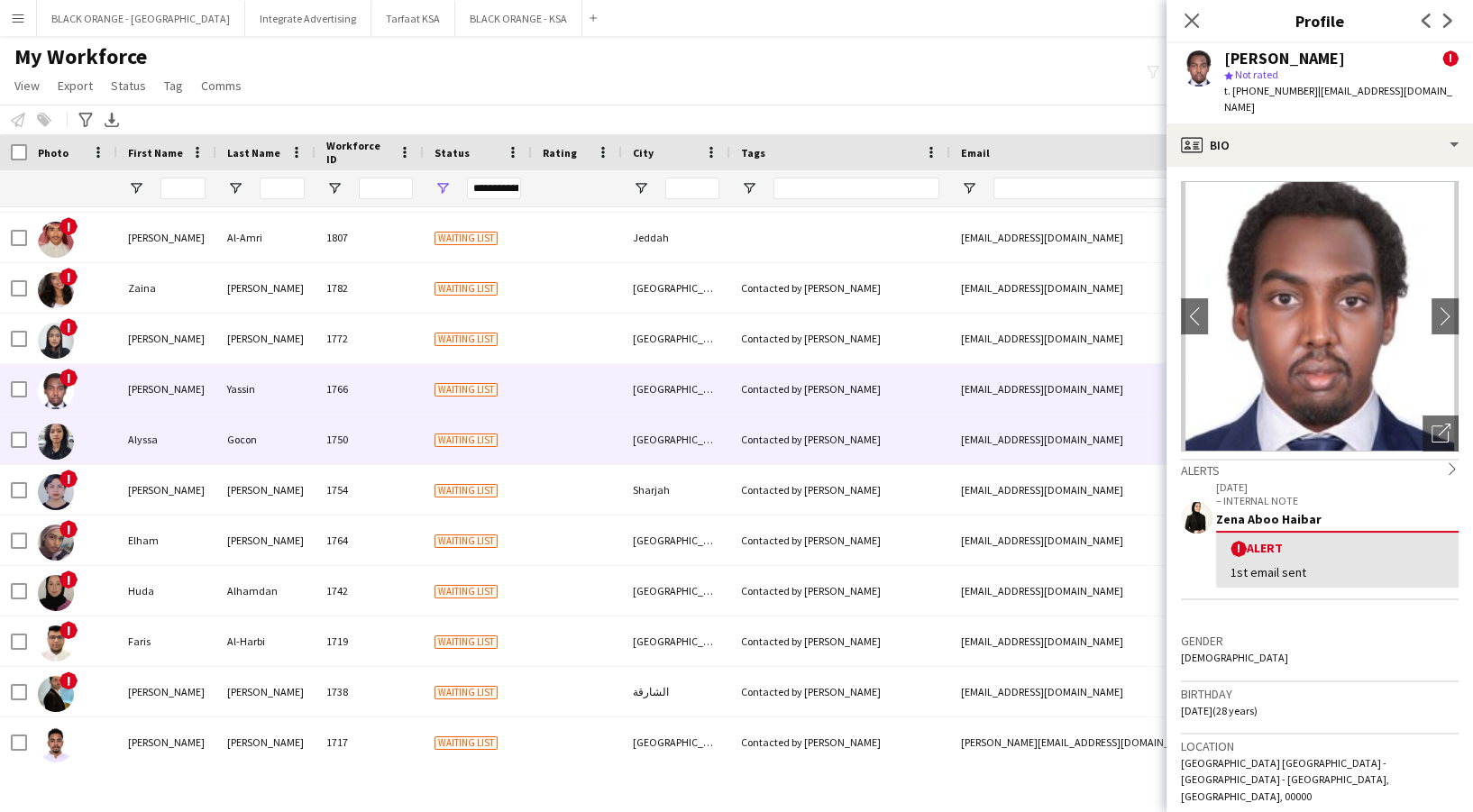
scroll to position [841, 0]
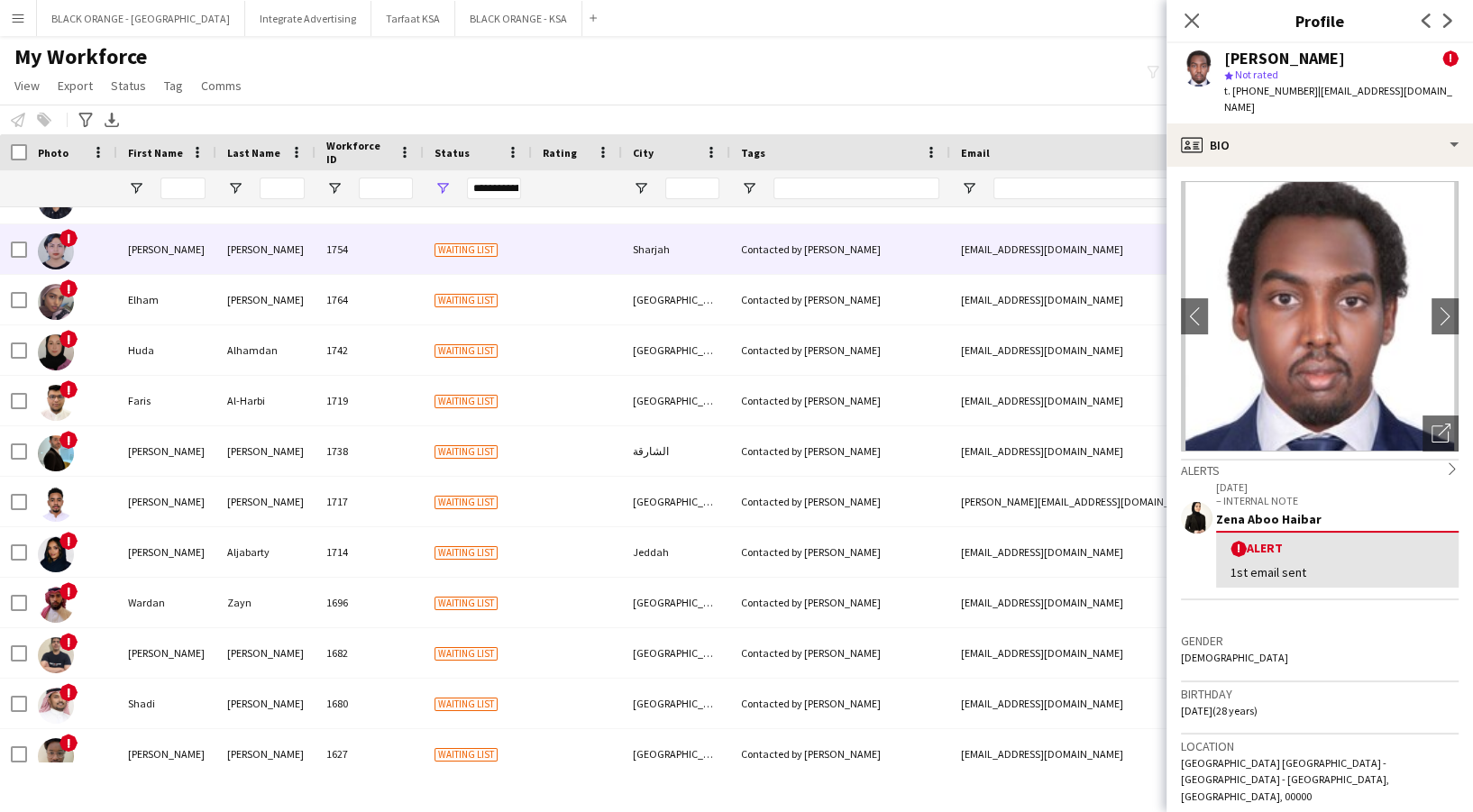
click at [391, 253] on div "1754" at bounding box center [370, 249] width 109 height 49
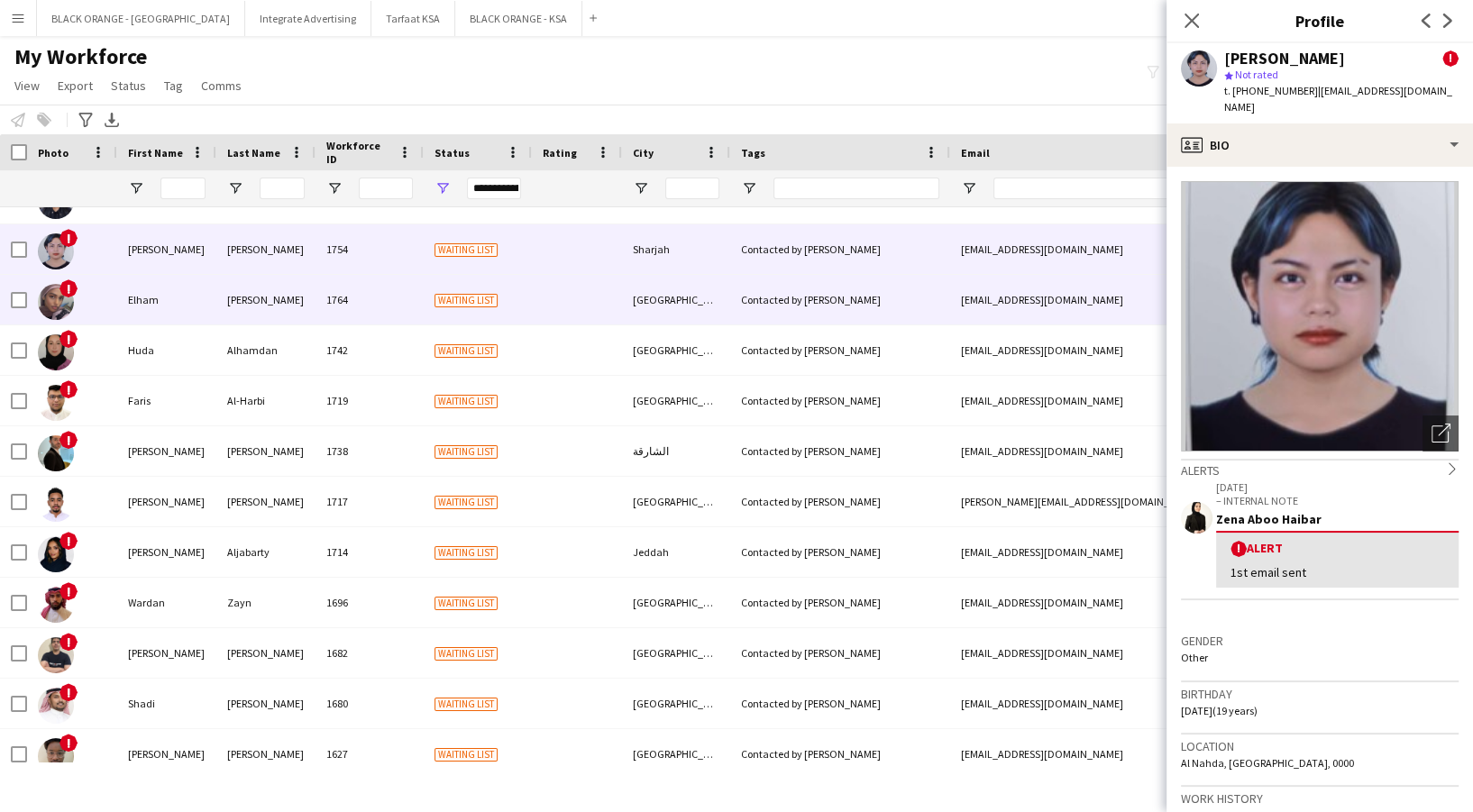
click at [396, 316] on div "1764" at bounding box center [370, 299] width 109 height 49
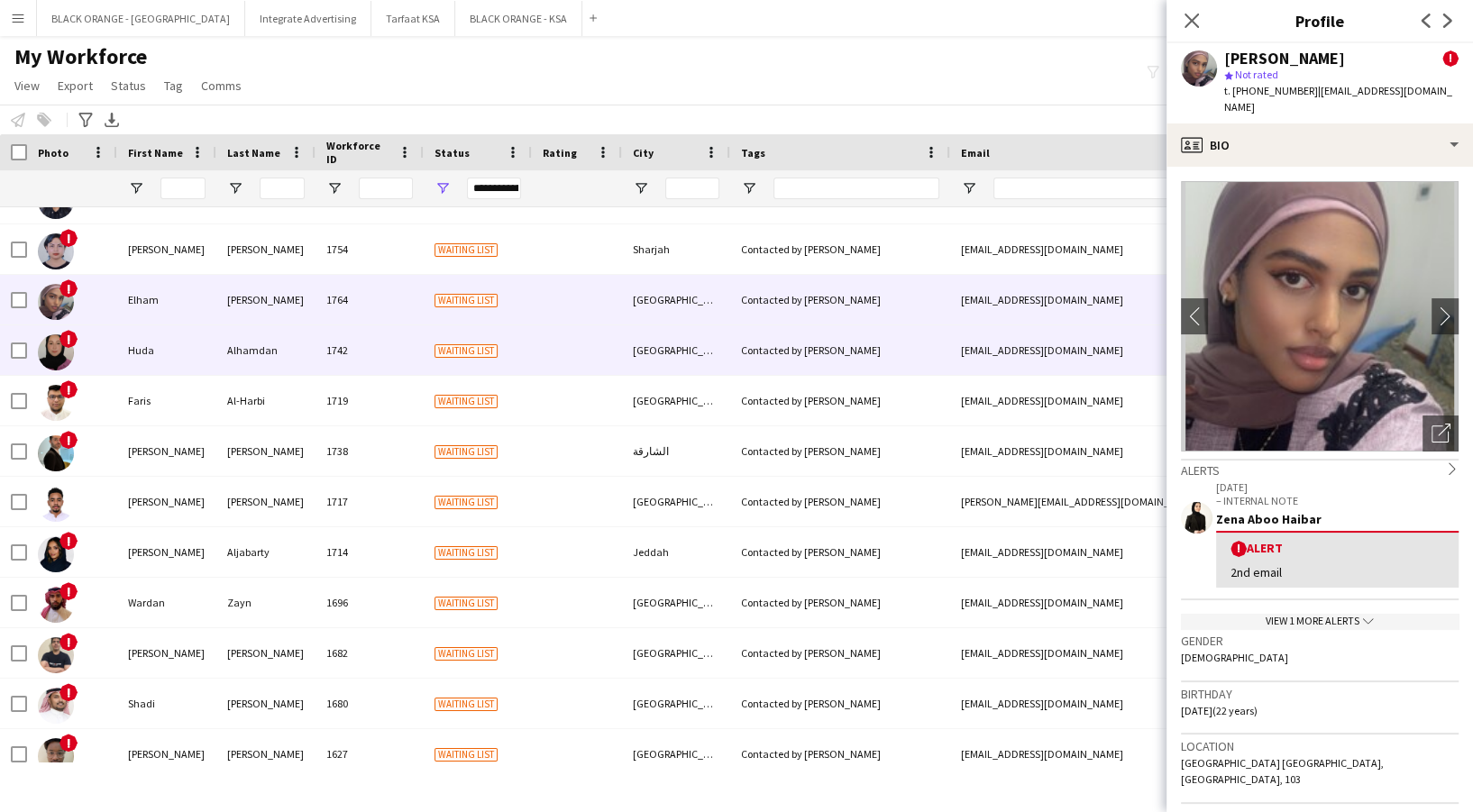
click at [401, 358] on div "1742" at bounding box center [370, 350] width 109 height 49
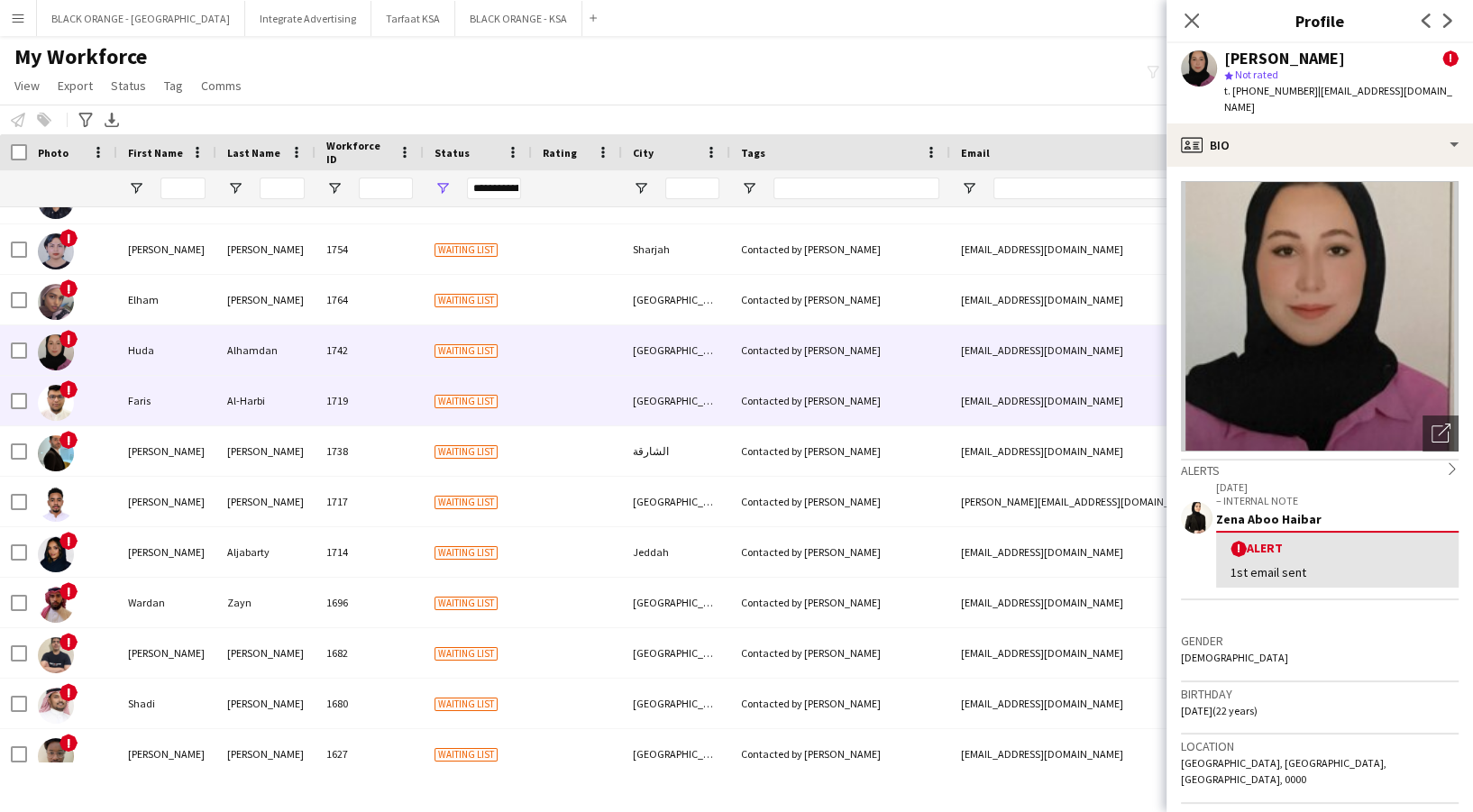
click at [389, 401] on div "1719" at bounding box center [370, 401] width 109 height 49
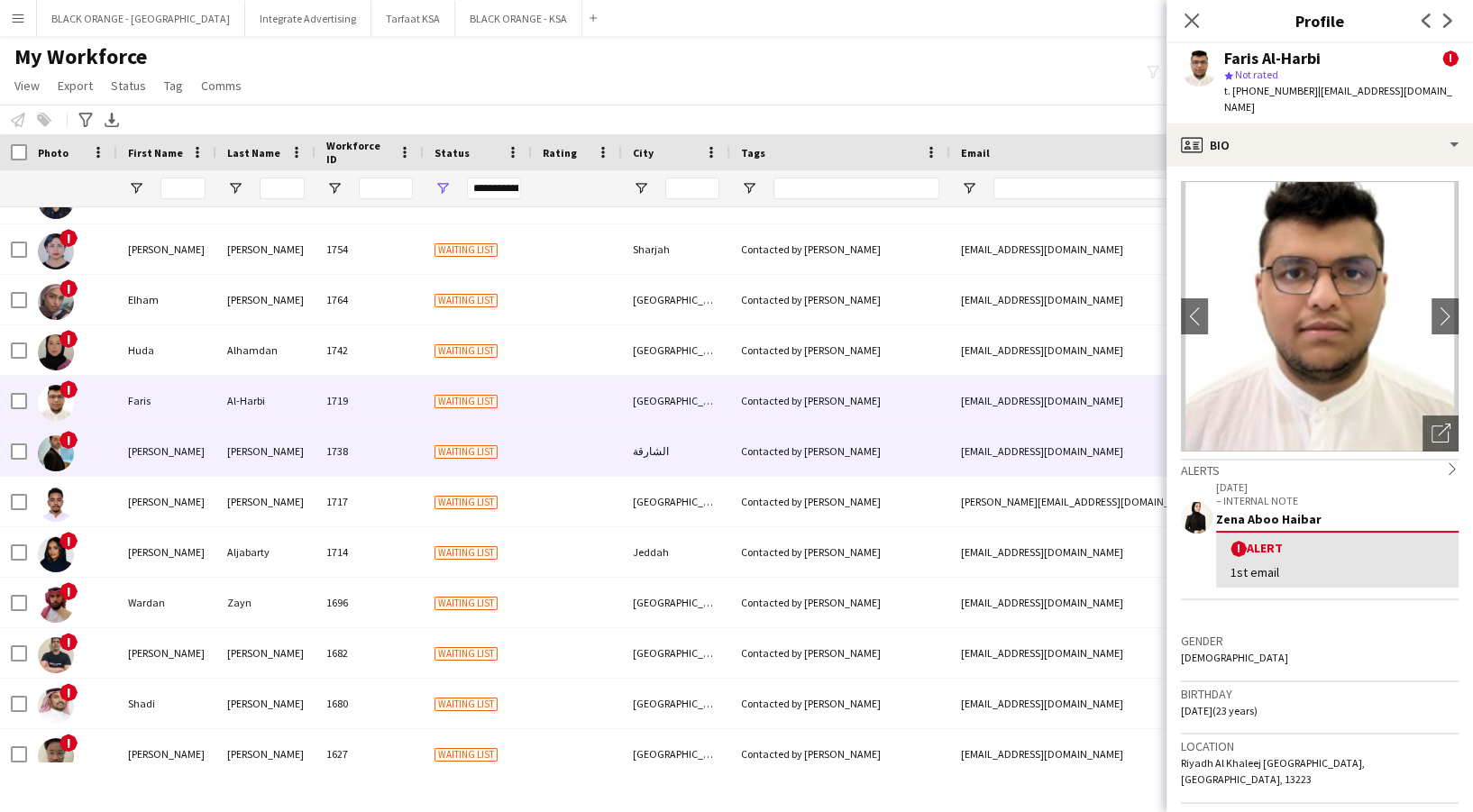
click at [366, 454] on div "1738" at bounding box center [370, 451] width 109 height 49
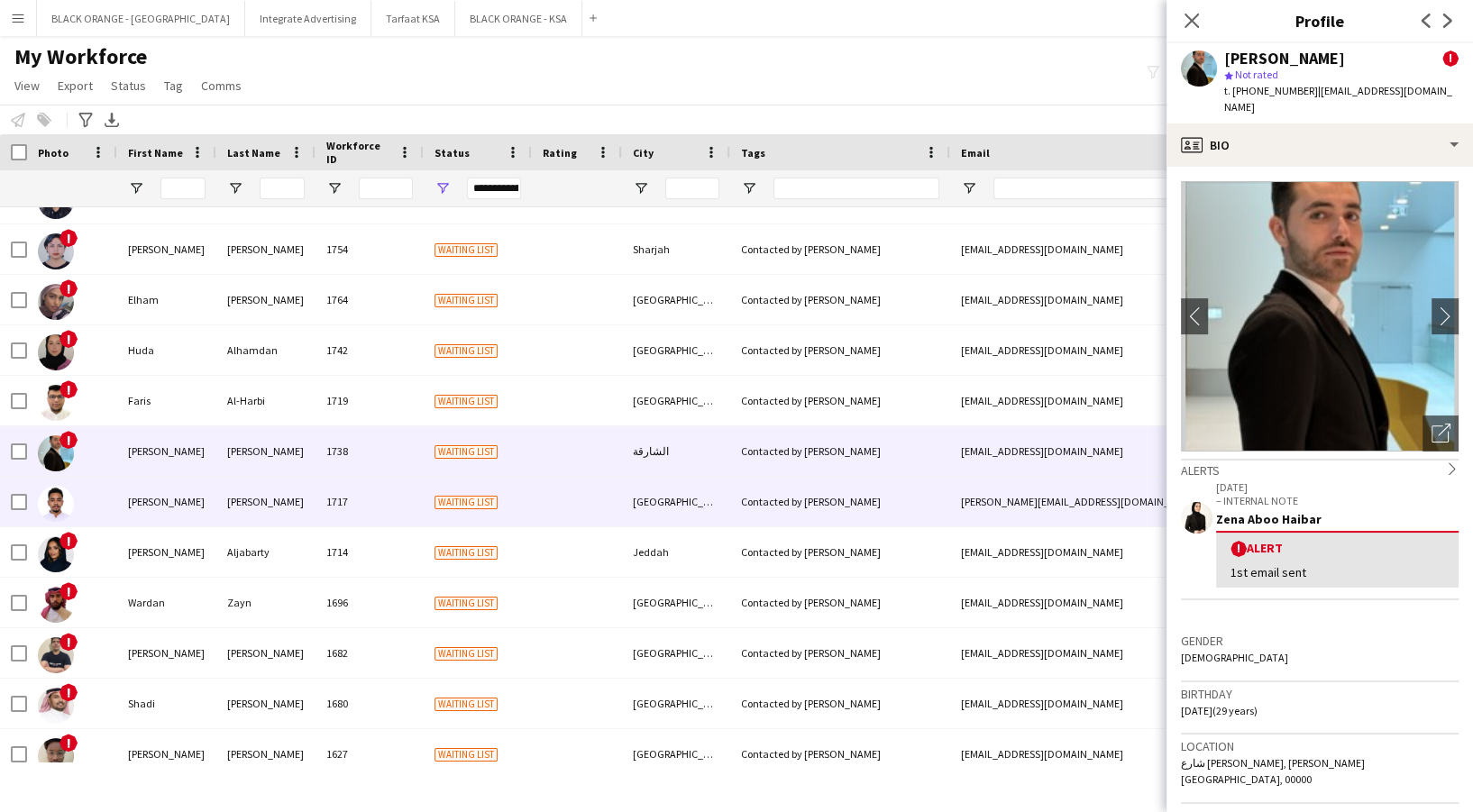
click at [360, 504] on div "1717" at bounding box center [370, 502] width 109 height 49
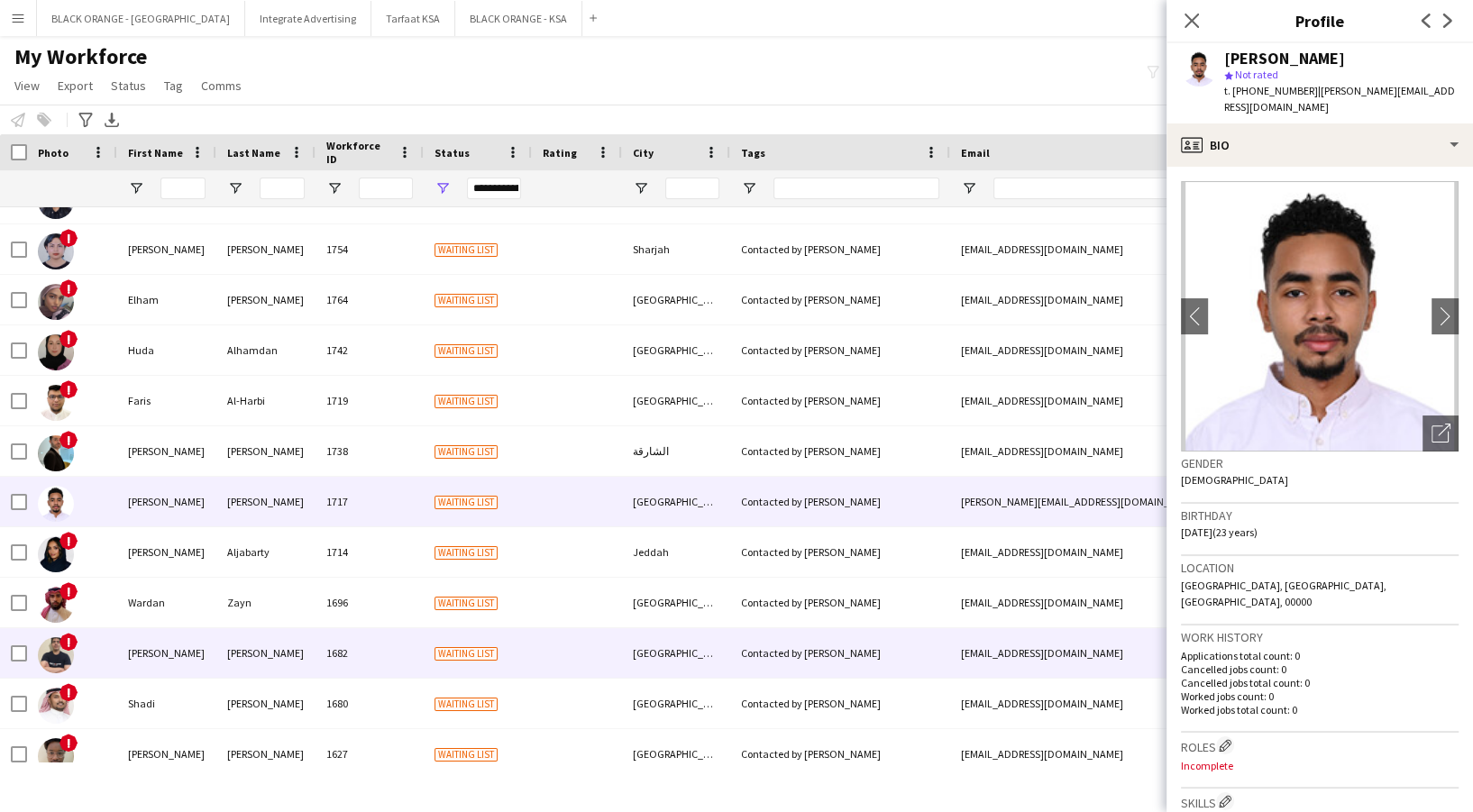
scroll to position [961, 0]
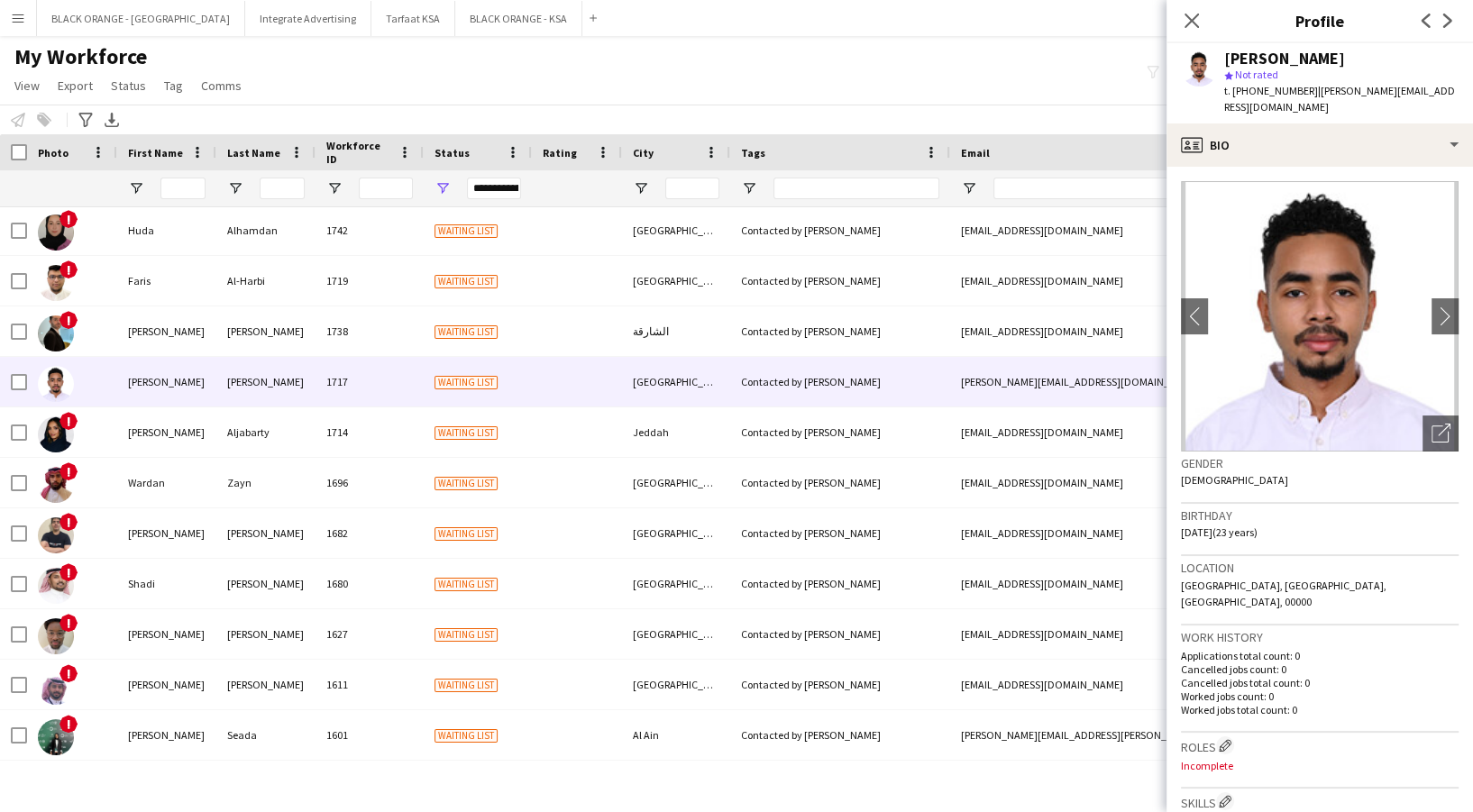
click at [1329, 99] on div "t. +966502706459 | ayman.elrashied@gmail.com" at bounding box center [1341, 99] width 235 height 33
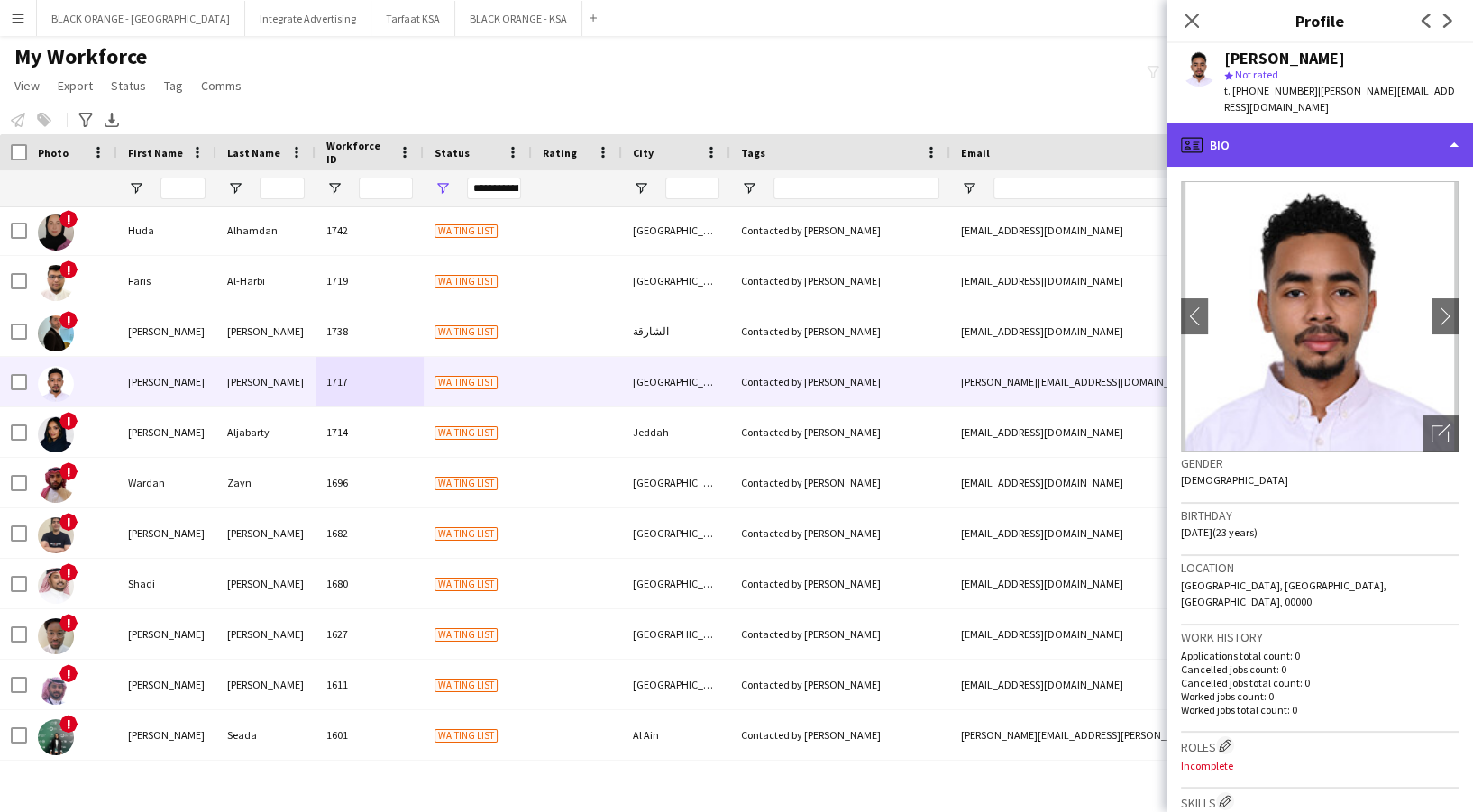
click at [1329, 127] on div "profile Bio" at bounding box center [1320, 144] width 307 height 43
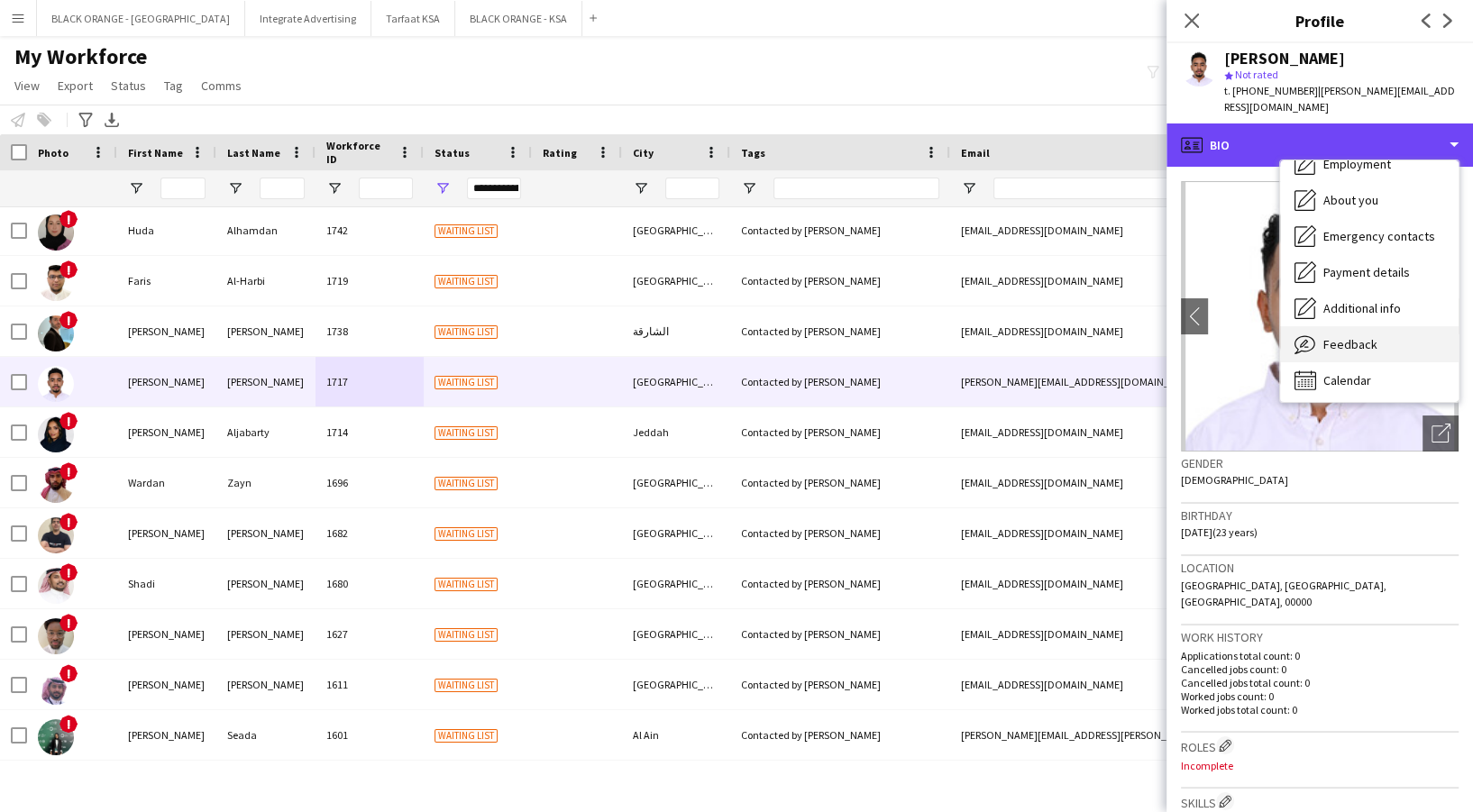
scroll to position [97, 0]
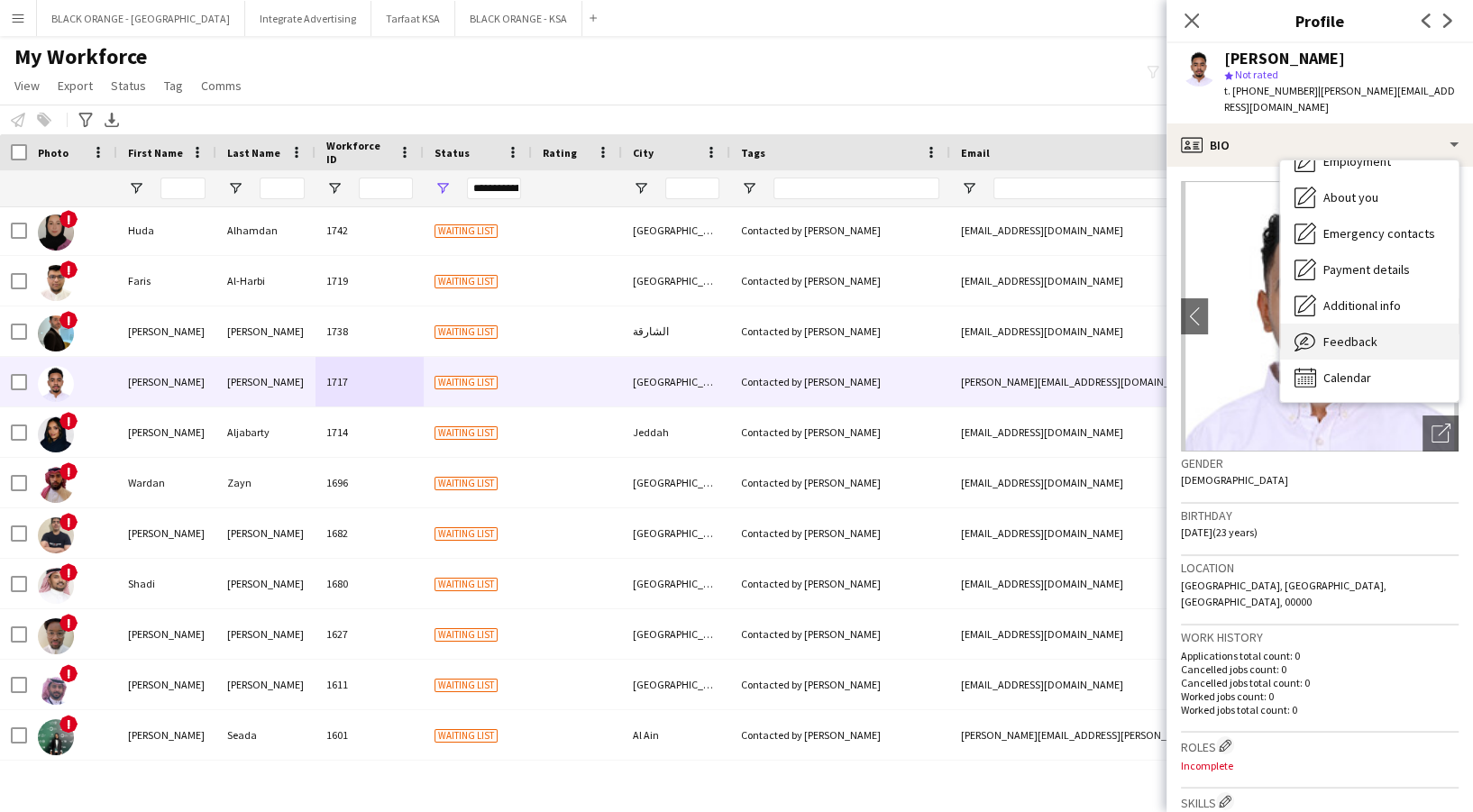
click at [1352, 324] on div "Feedback Feedback" at bounding box center [1370, 342] width 179 height 36
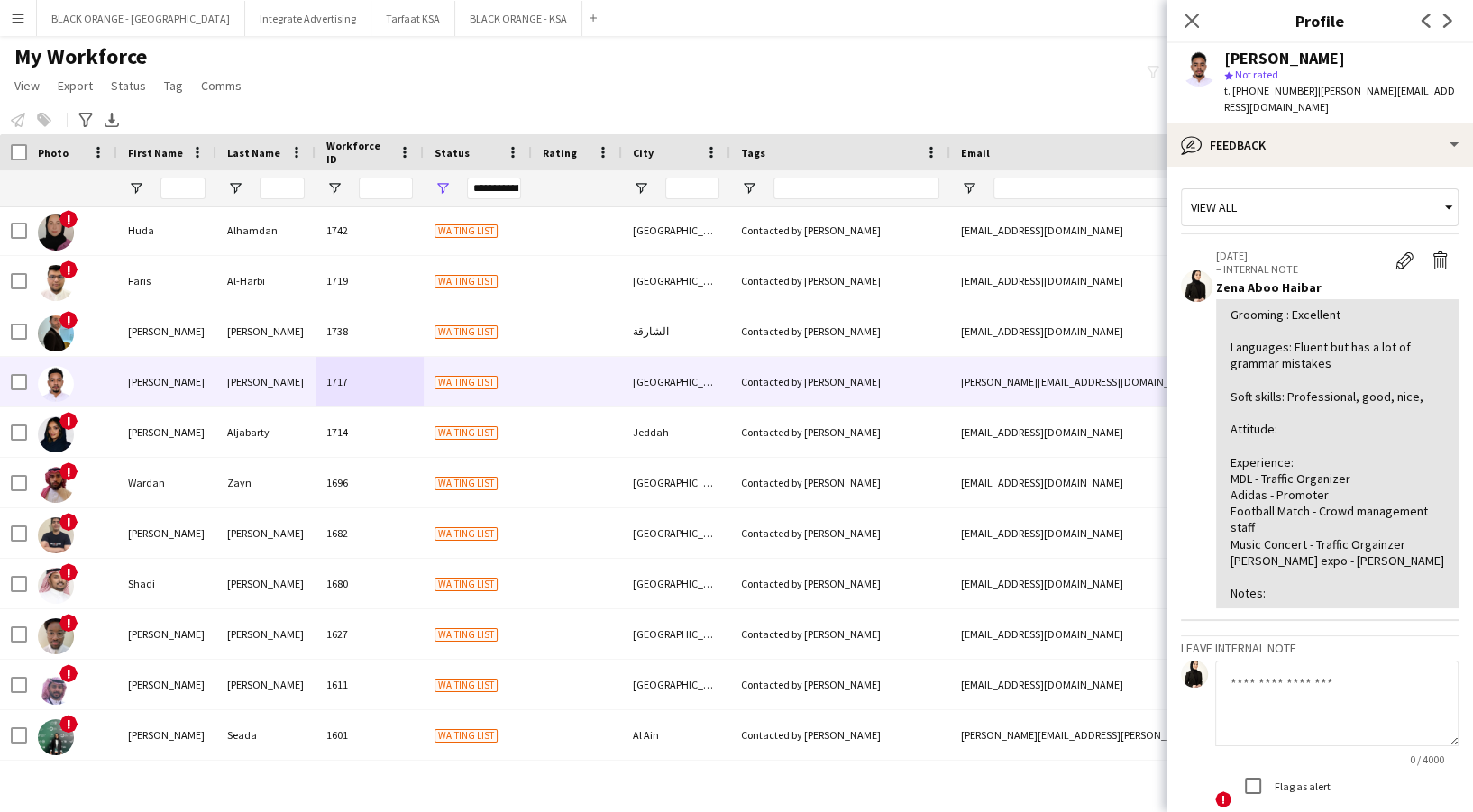
click at [1385, 238] on app-crew-profile-feedback-item "25-08-2025 – INTERNAL NOTE Edit internal note Delete internal note Zena Aboo Ha…" at bounding box center [1320, 430] width 277 height 384
click at [1395, 252] on app-icon "Edit internal note" at bounding box center [1405, 261] width 18 height 18
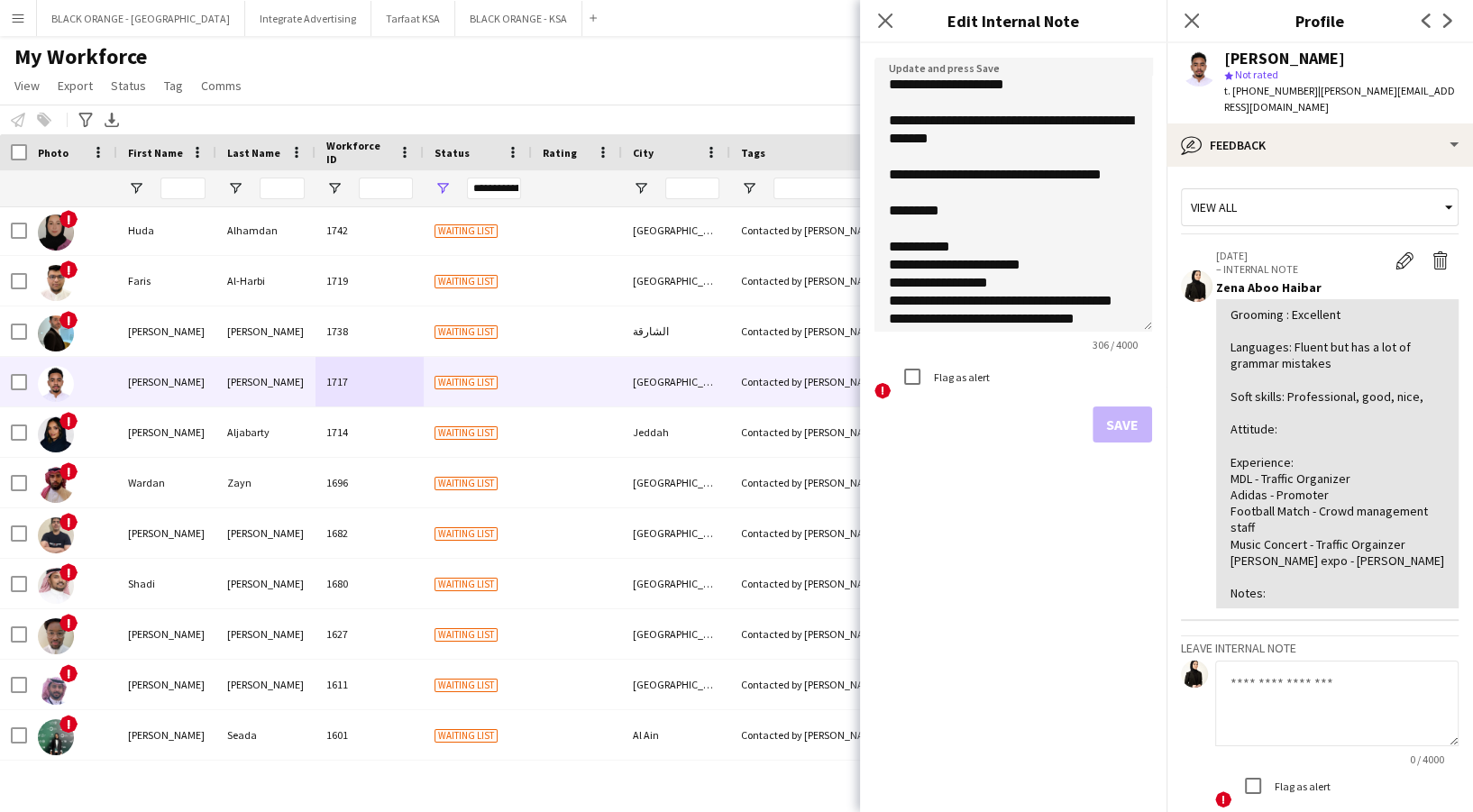
drag, startPoint x: 1148, startPoint y: 153, endPoint x: 1104, endPoint y: 286, distance: 140.1
click at [1134, 332] on textarea "**********" at bounding box center [1013, 194] width 277 height 274
click at [1014, 138] on textarea "**********" at bounding box center [1013, 201] width 277 height 286
drag, startPoint x: 1052, startPoint y: 116, endPoint x: 1092, endPoint y: 120, distance: 40.2
click at [1092, 120] on textarea "**********" at bounding box center [1013, 201] width 277 height 286
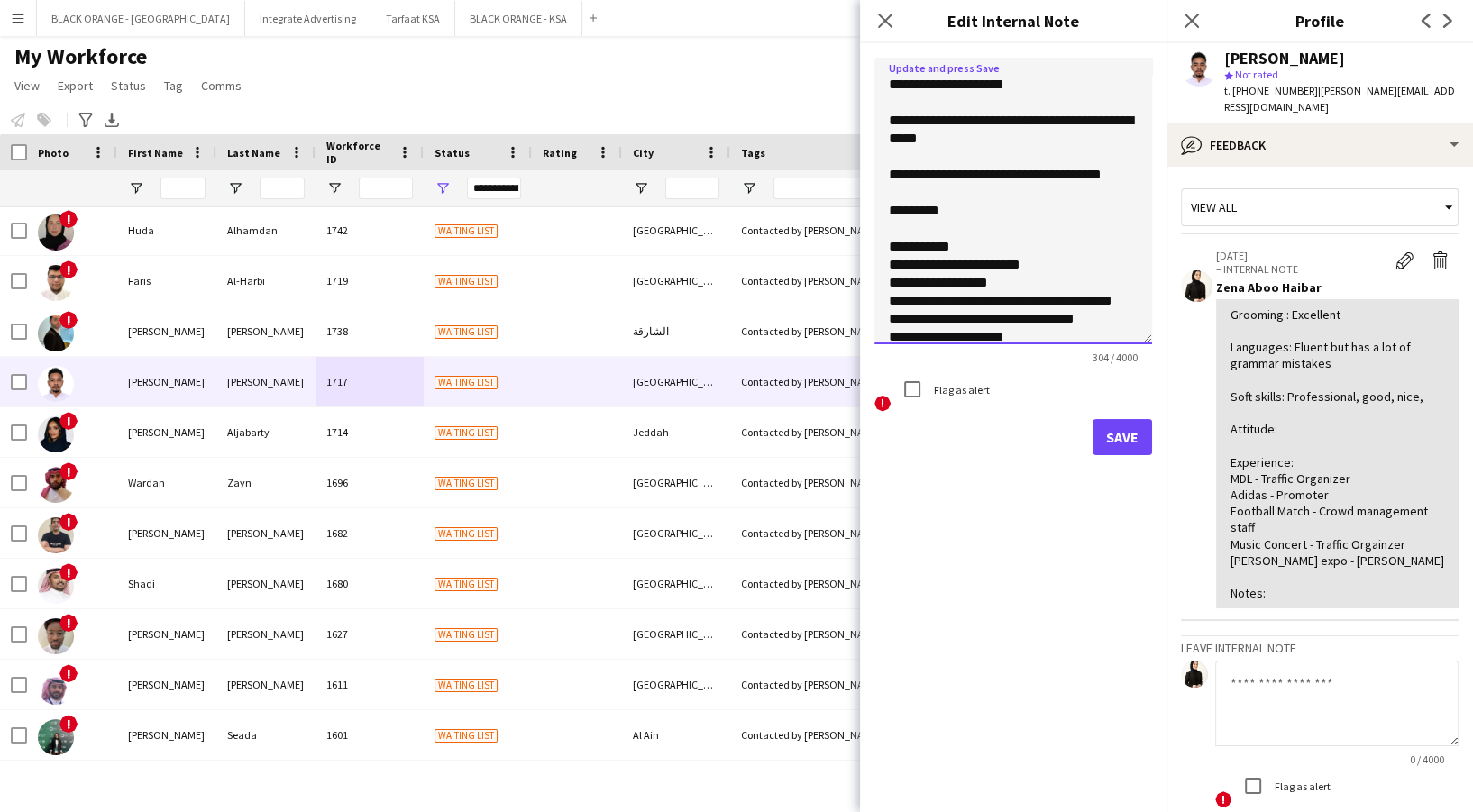
scroll to position [65, 0]
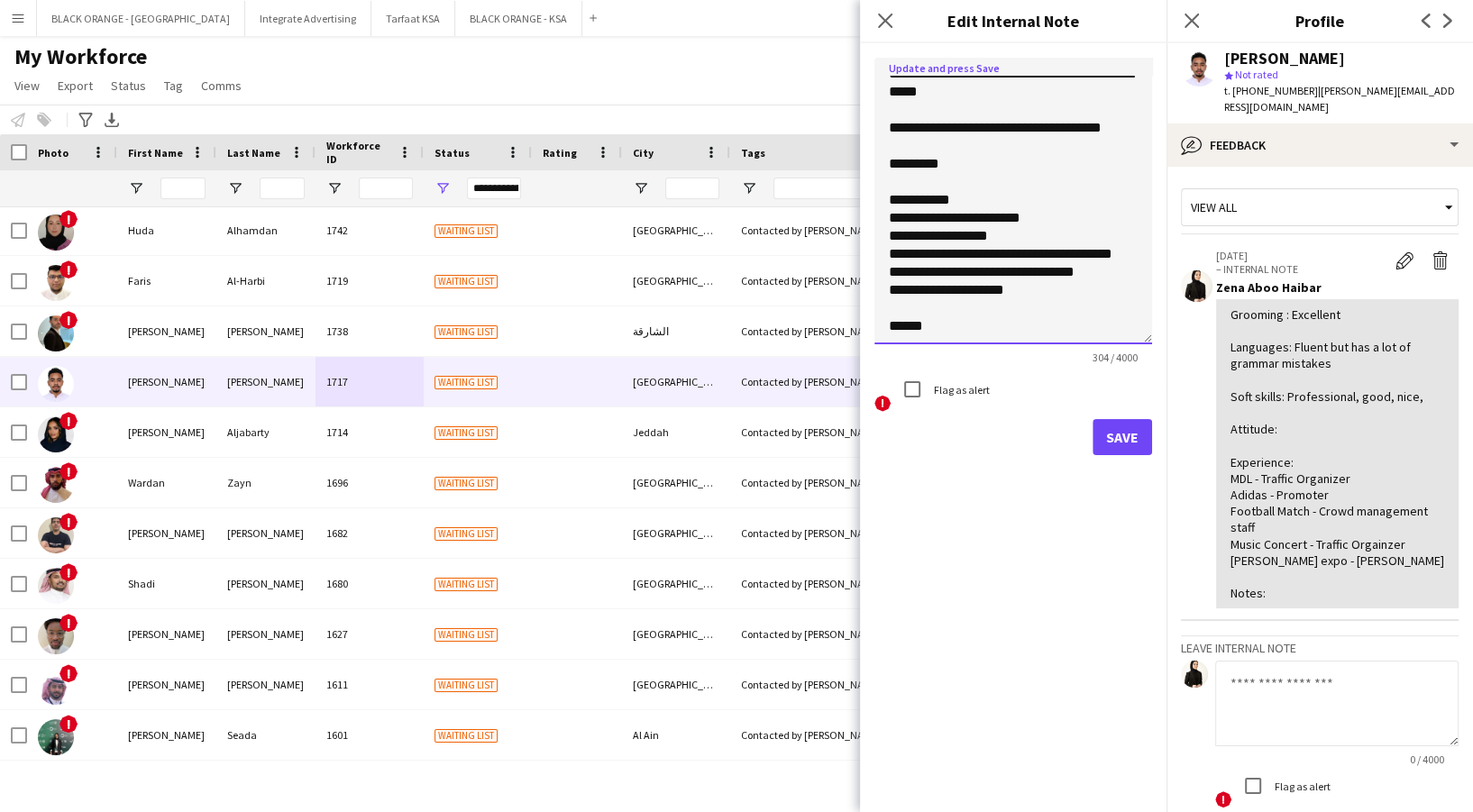
click at [958, 148] on textarea "**********" at bounding box center [1013, 201] width 277 height 286
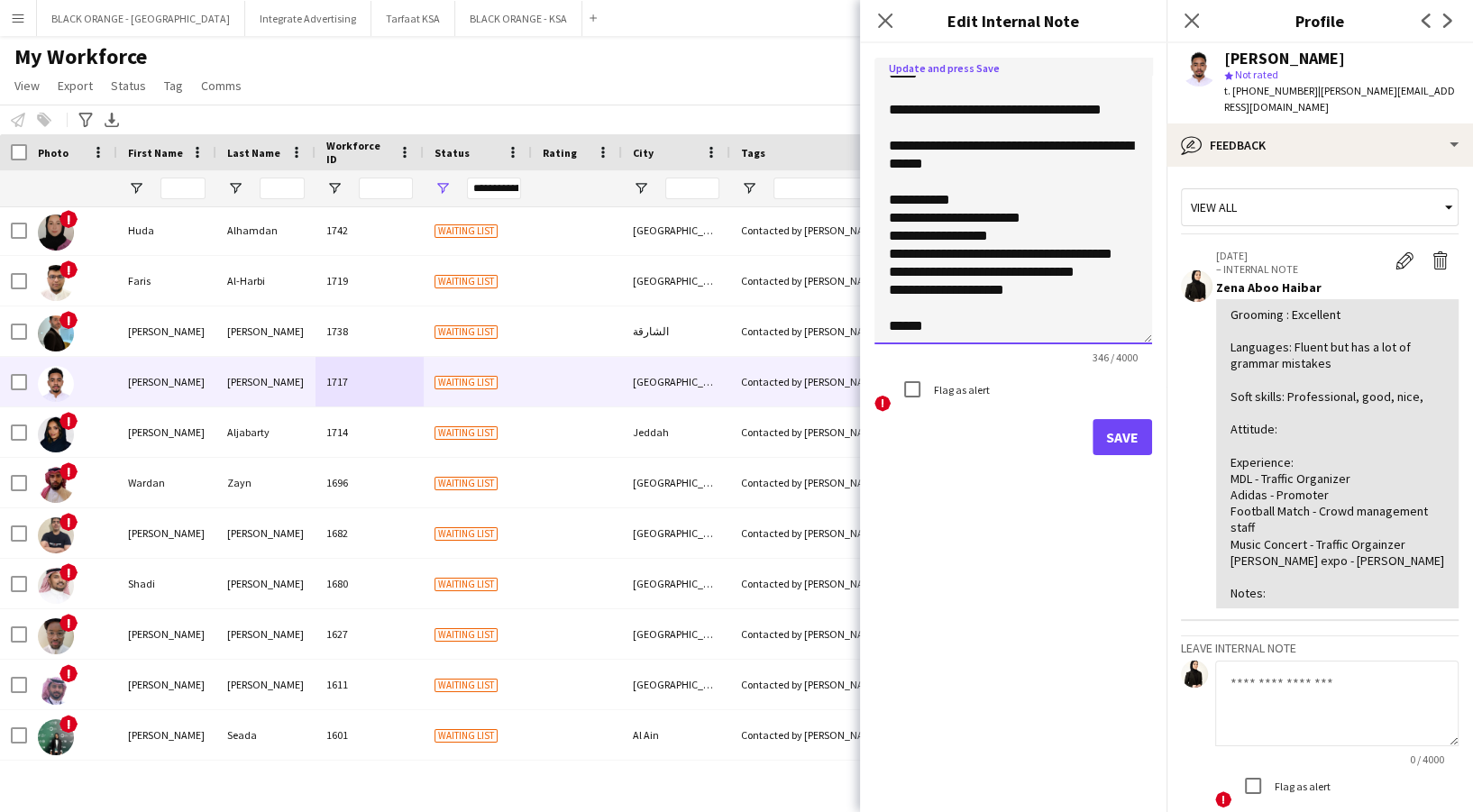
drag, startPoint x: 1057, startPoint y: 289, endPoint x: 1046, endPoint y: 286, distance: 11.4
type textarea "**********"
click at [1131, 433] on button "Save" at bounding box center [1122, 437] width 59 height 36
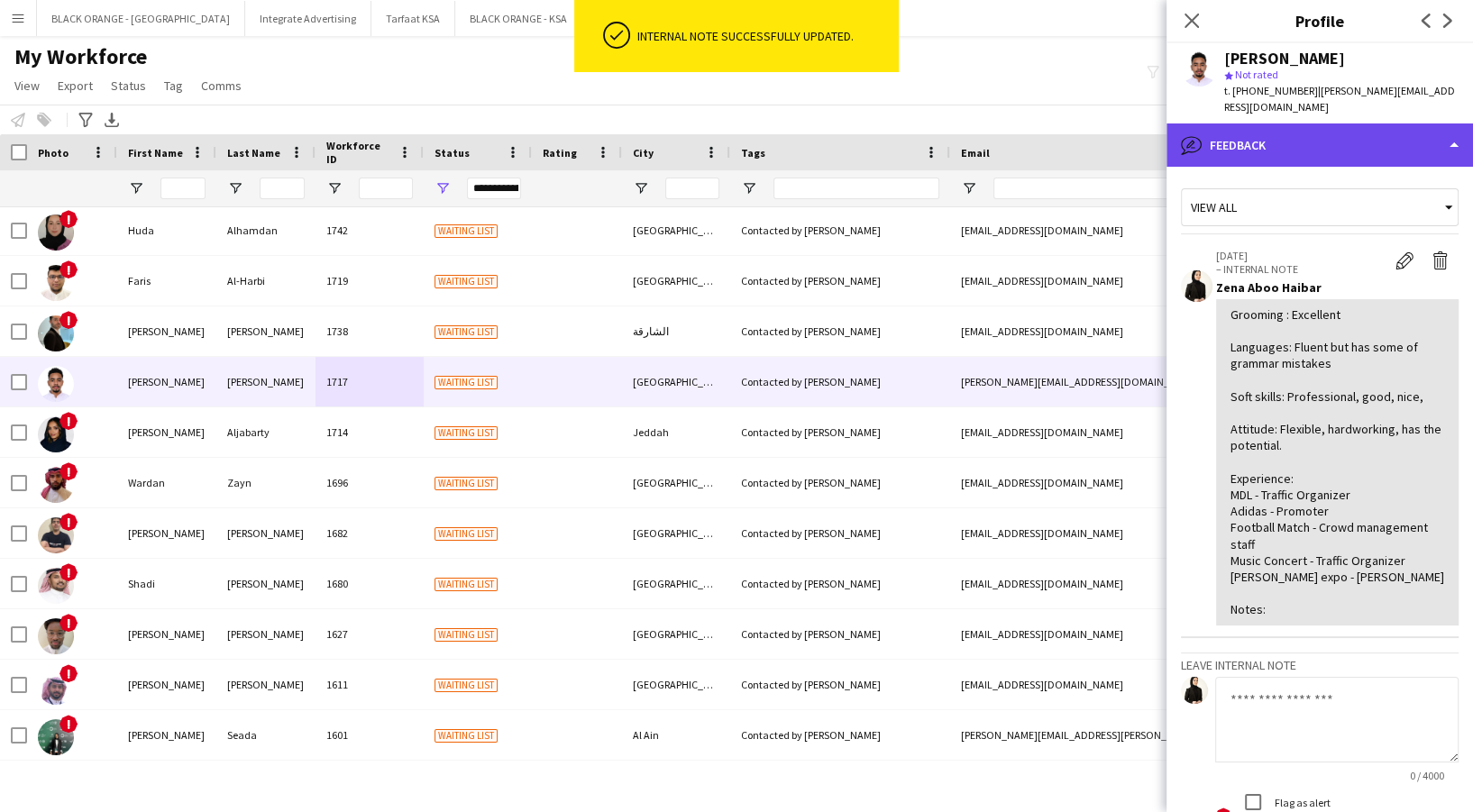
click at [1363, 123] on div "bubble-pencil Feedback" at bounding box center [1320, 144] width 307 height 43
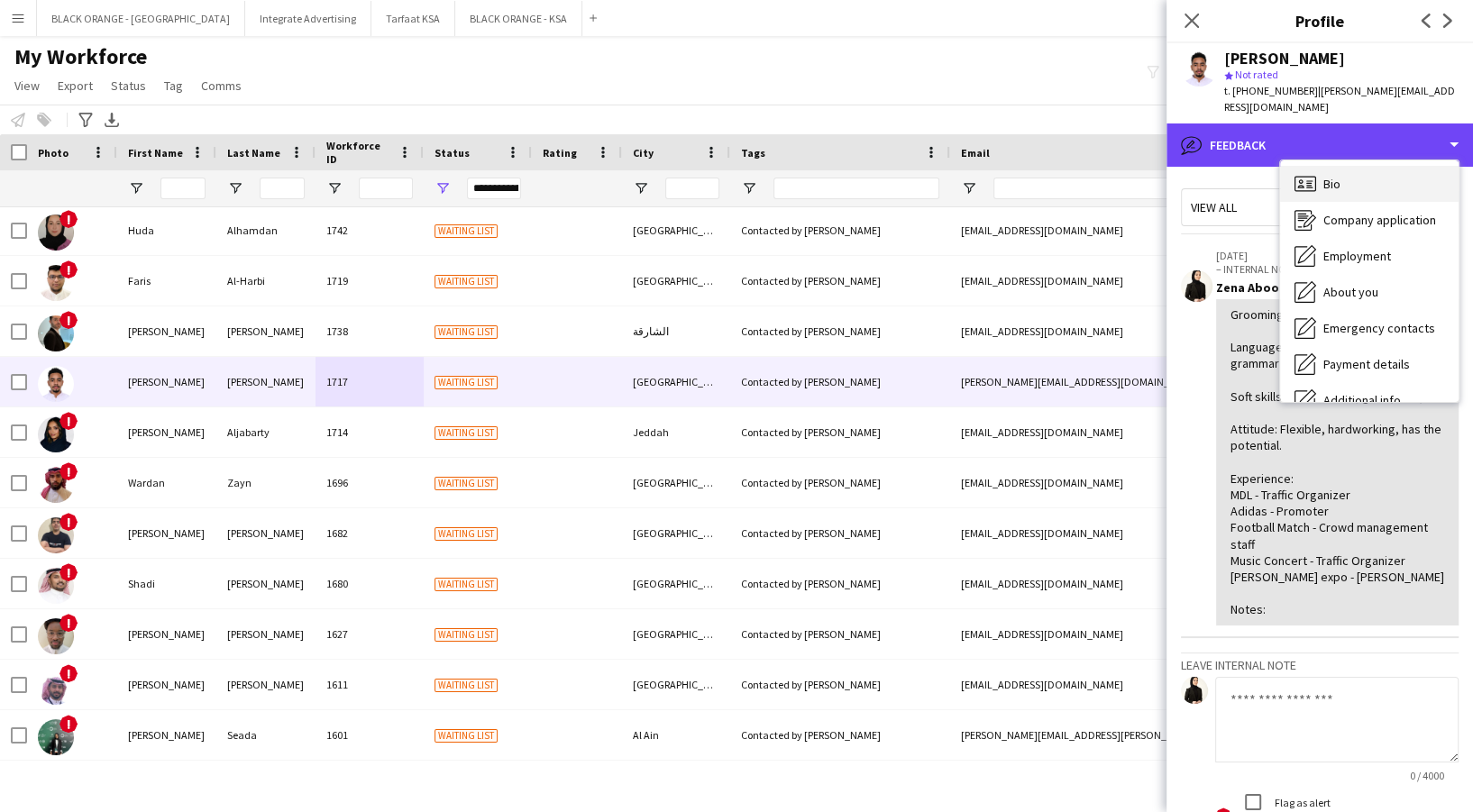
scroll to position [0, 0]
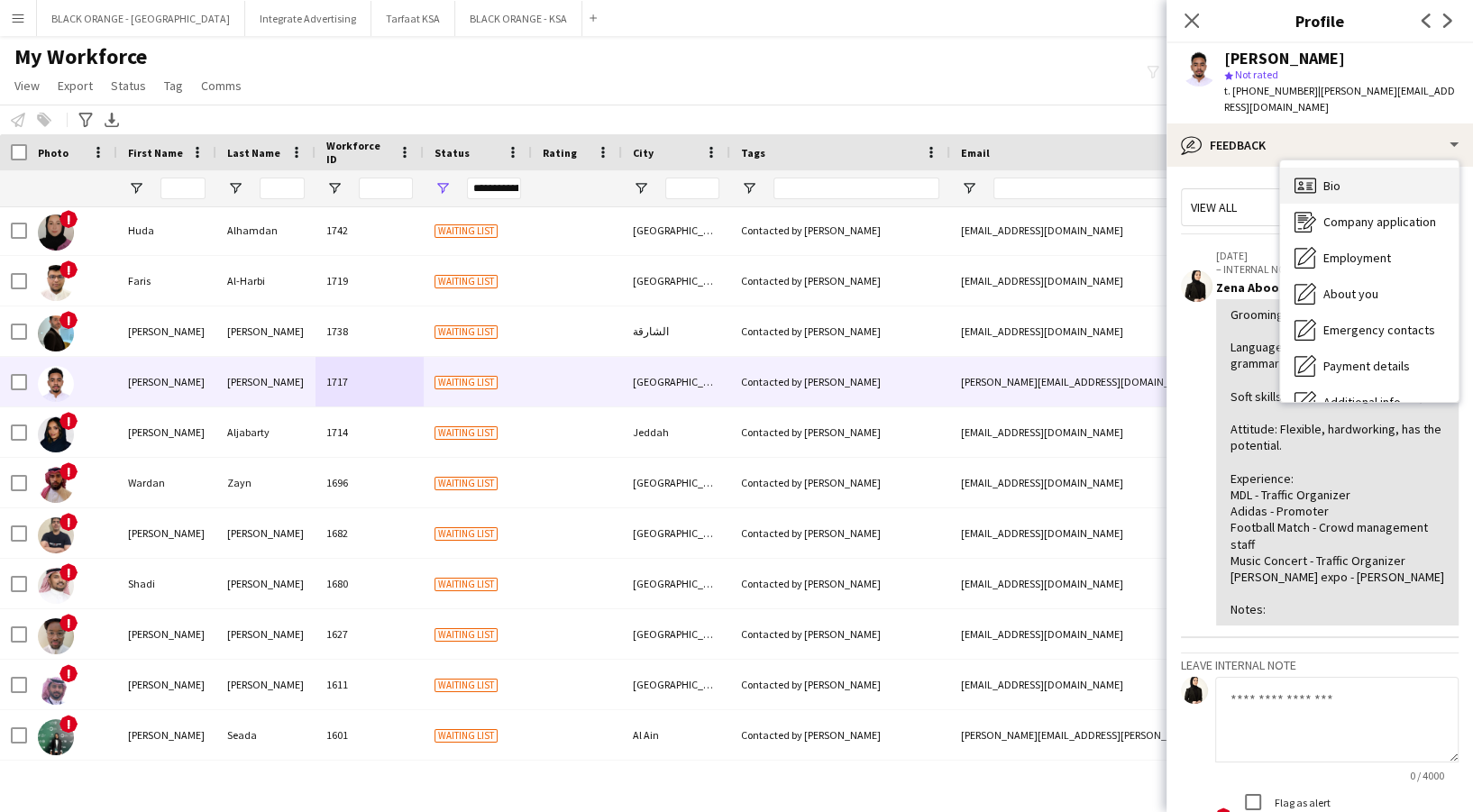
click at [1363, 169] on div "Bio Bio" at bounding box center [1370, 186] width 179 height 36
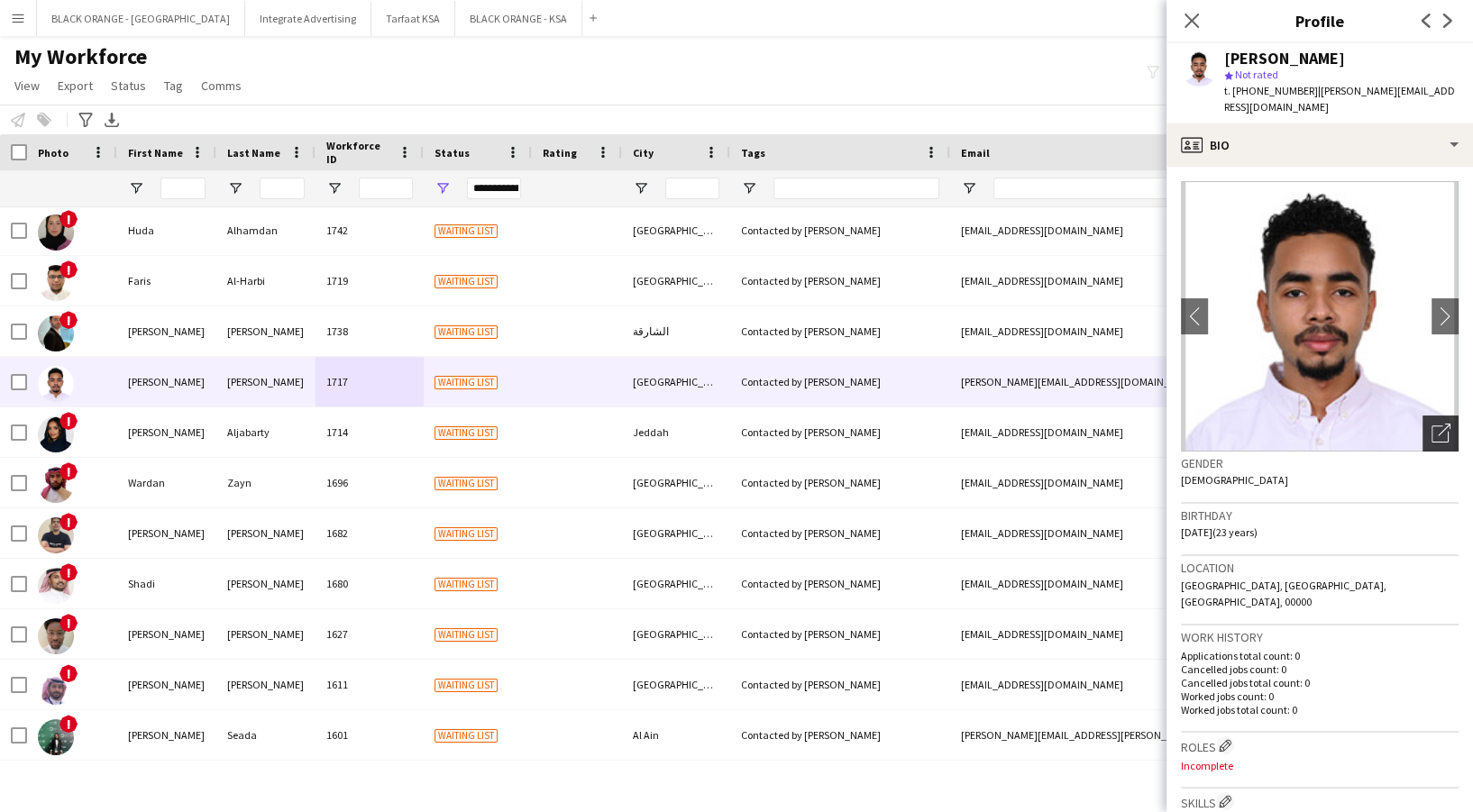
click at [1432, 423] on icon "Open photos pop-in" at bounding box center [1441, 432] width 19 height 19
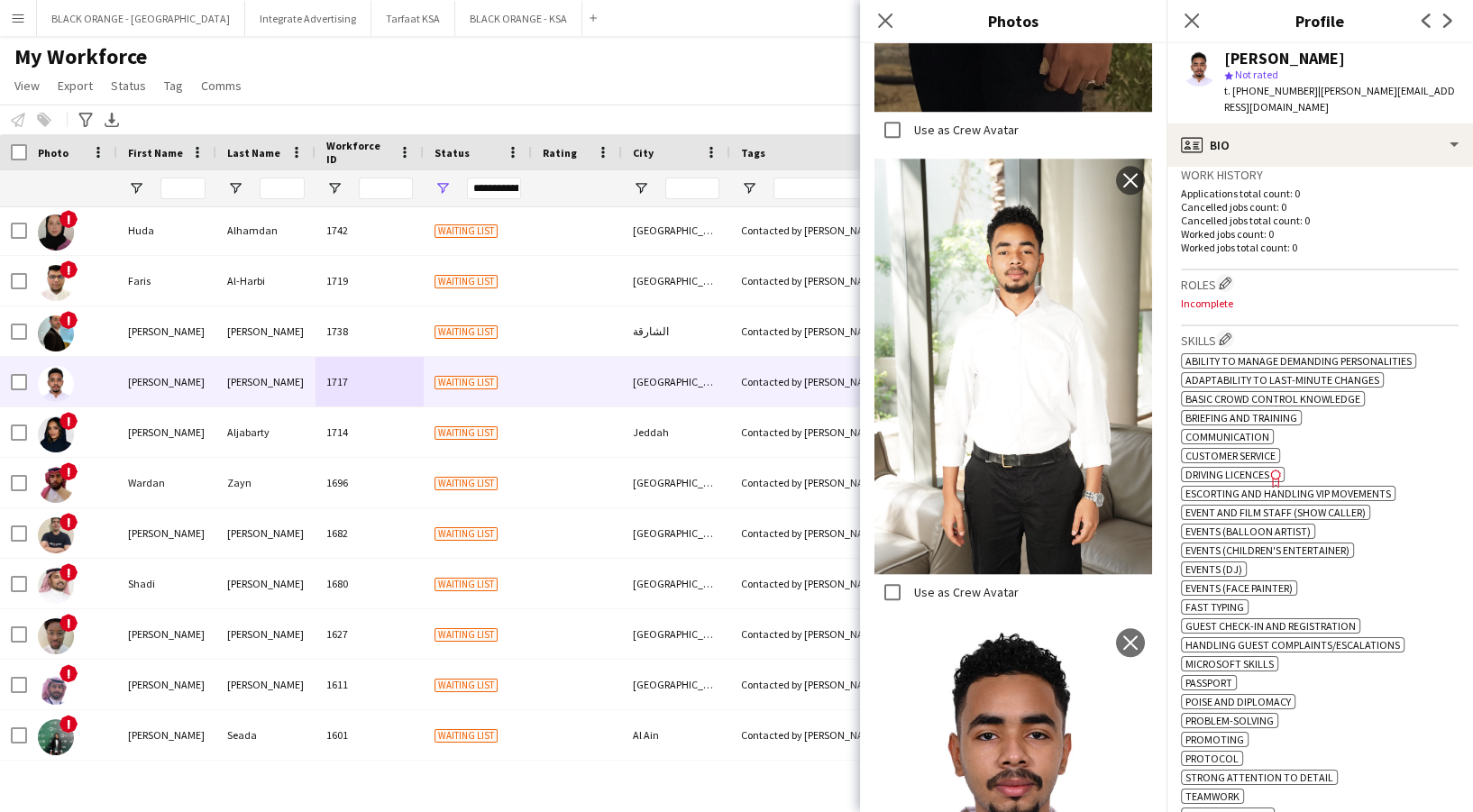
scroll to position [223, 0]
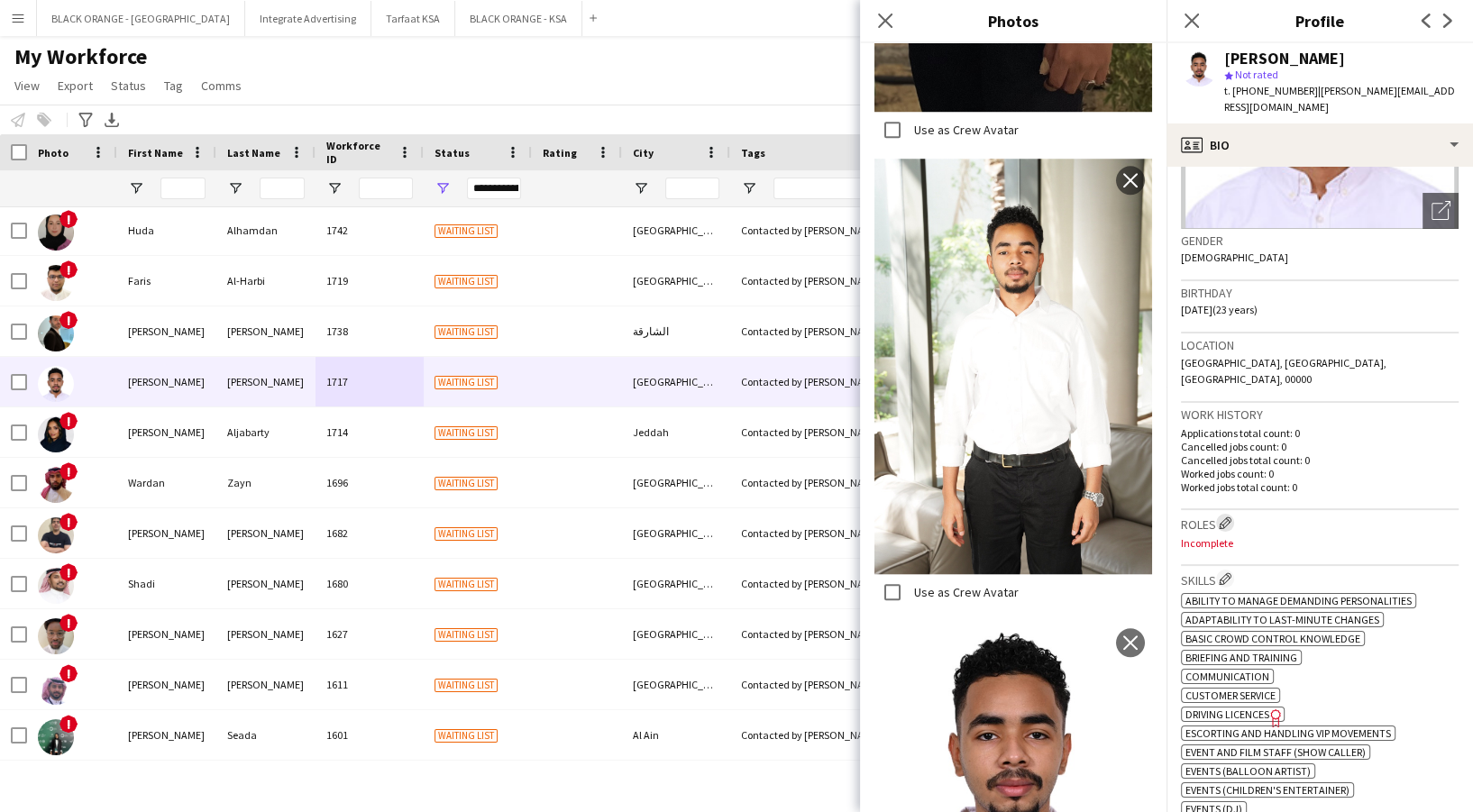
click at [1221, 516] on app-icon "Edit crew company roles" at bounding box center [1225, 523] width 13 height 13
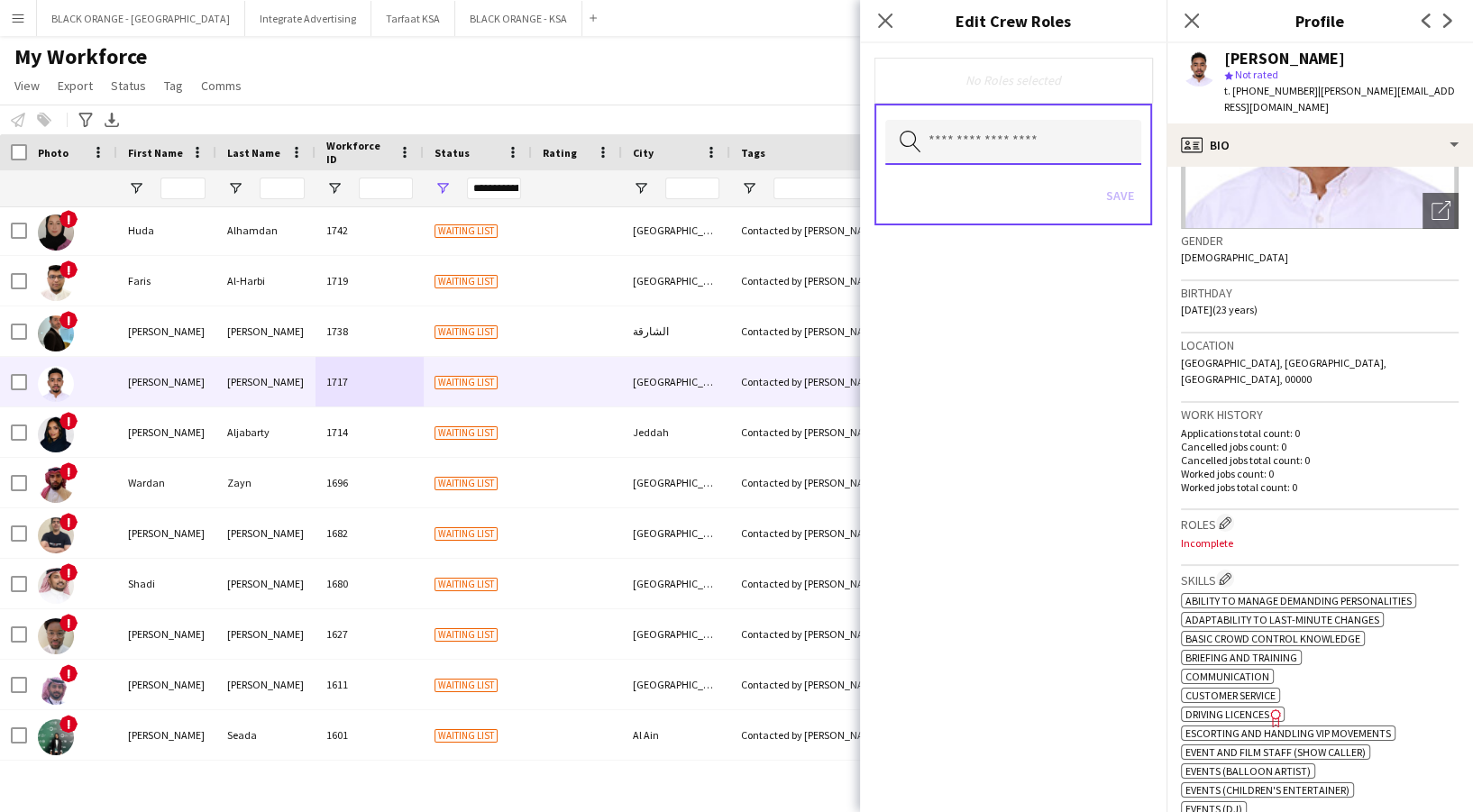
click at [1013, 151] on input "text" at bounding box center [1013, 141] width 256 height 45
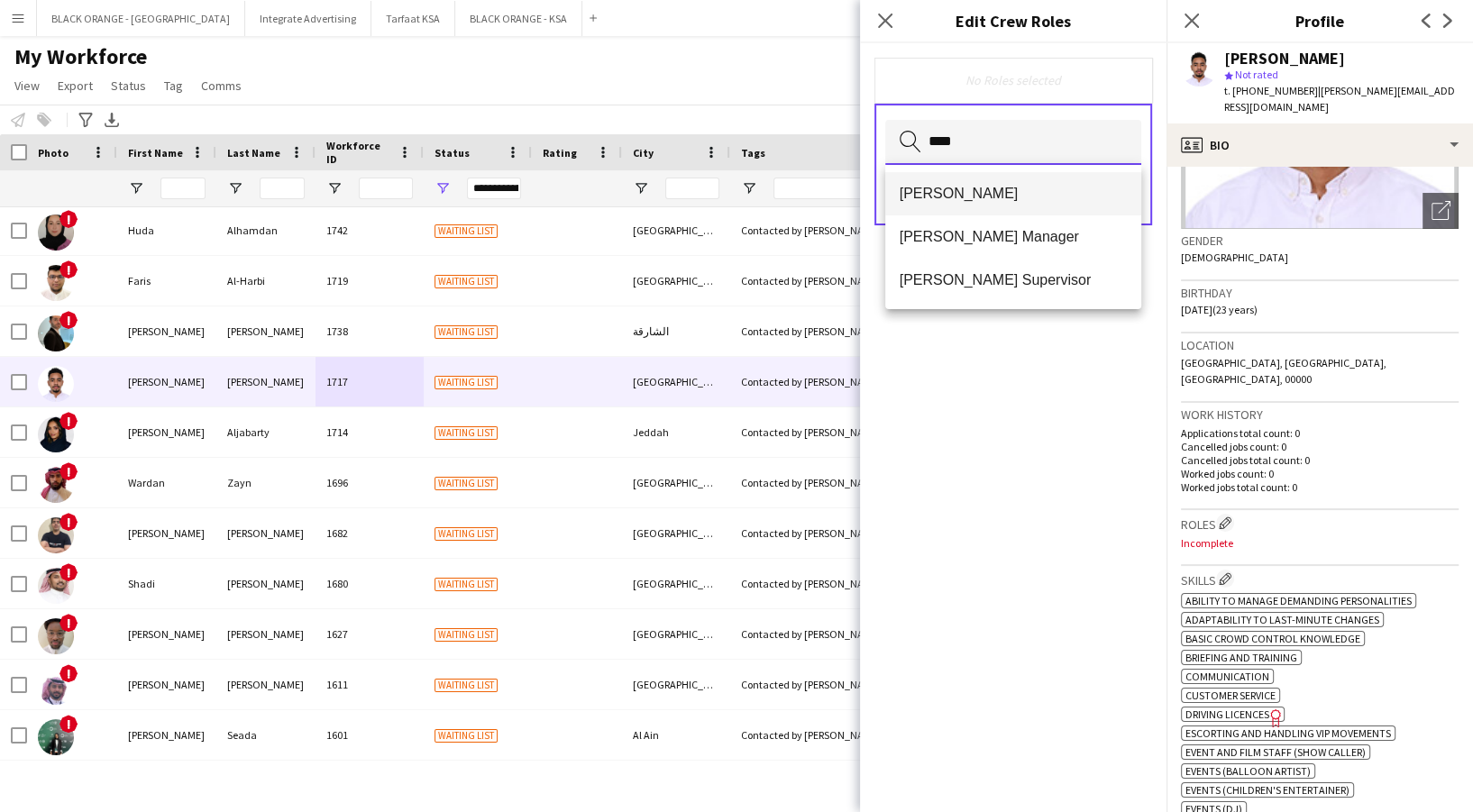
type input "****"
click at [959, 203] on mat-option "[PERSON_NAME]" at bounding box center [1013, 193] width 256 height 43
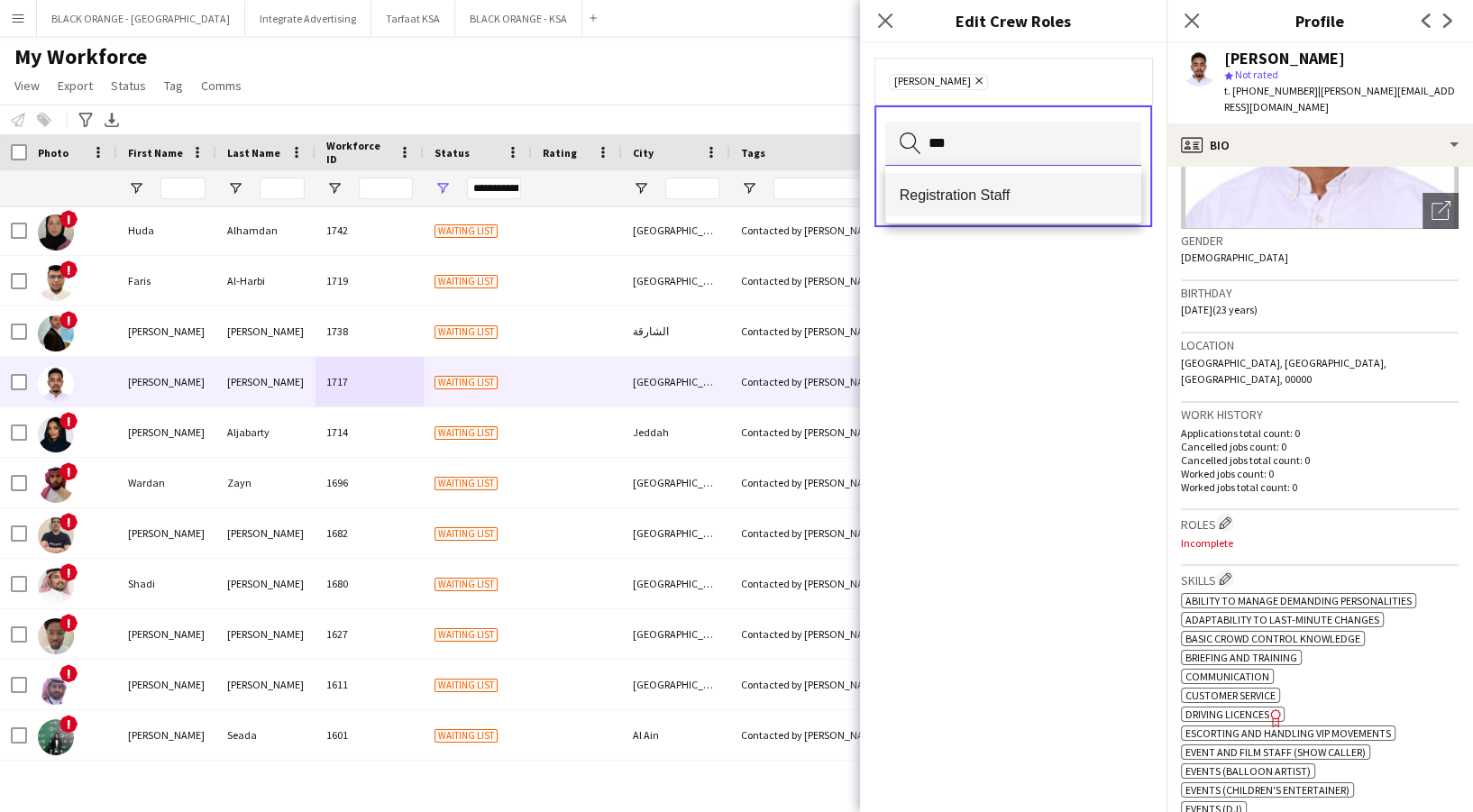
type input "***"
click at [949, 188] on span "Registration Staff" at bounding box center [1013, 194] width 227 height 17
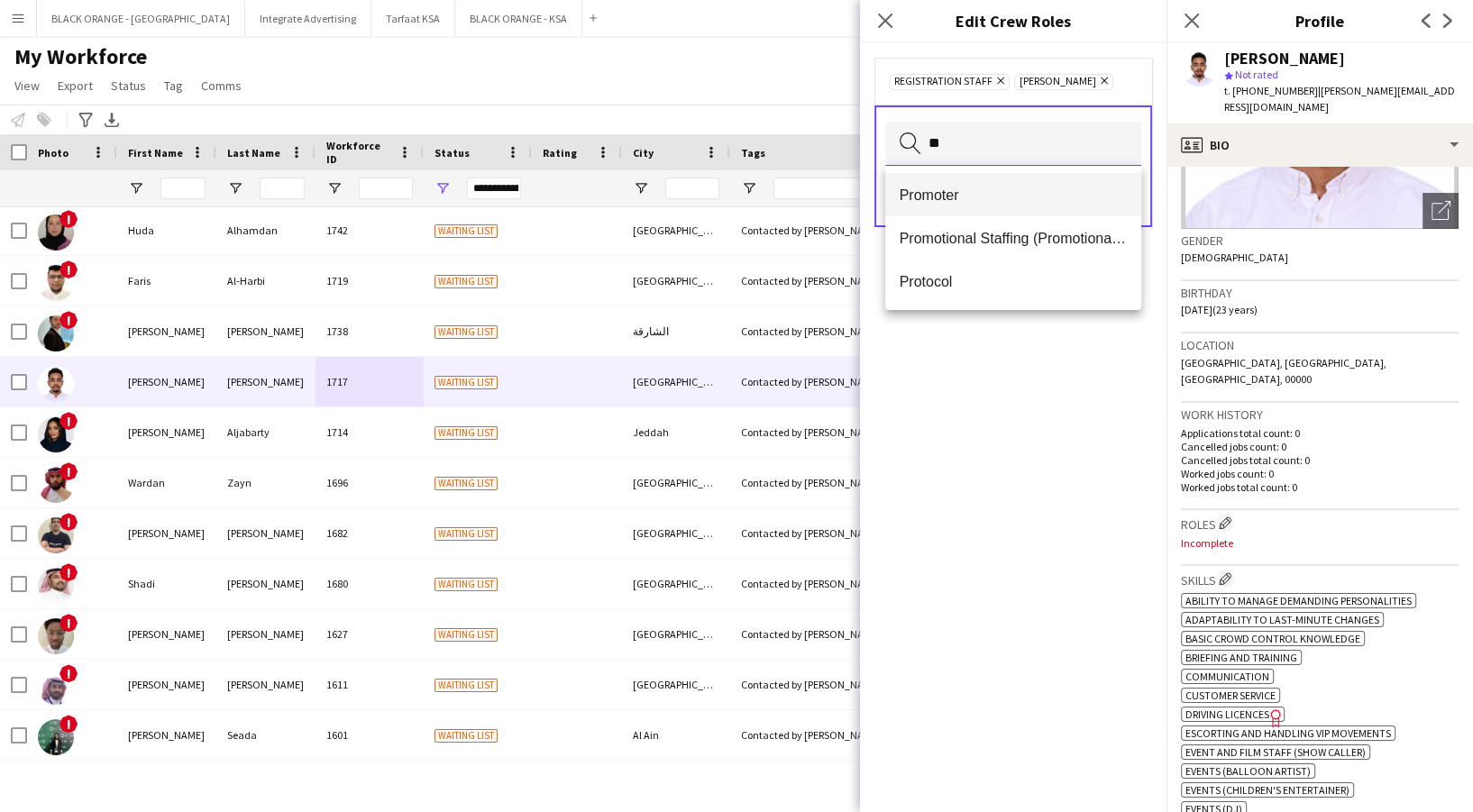
type input "*"
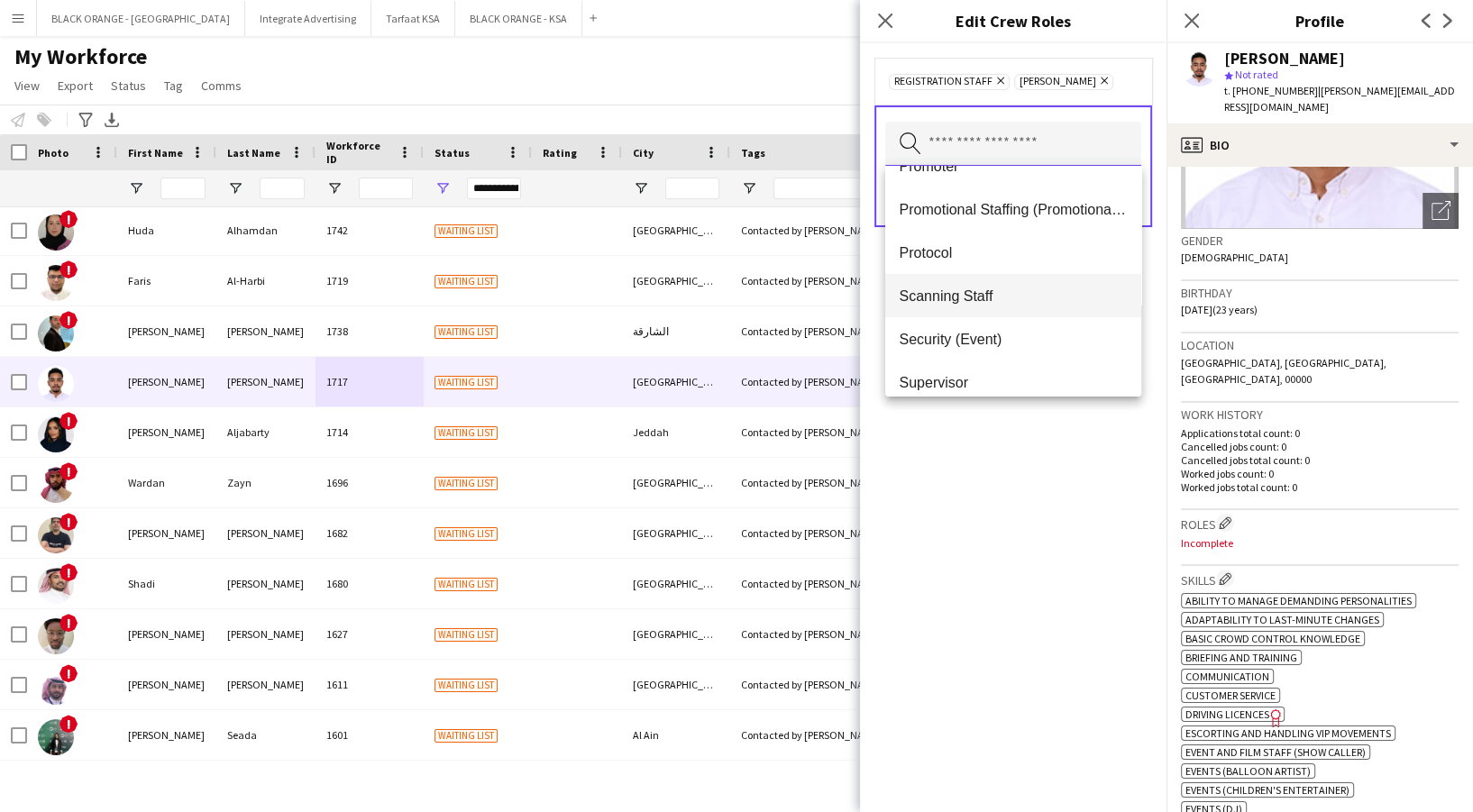
scroll to position [600, 0]
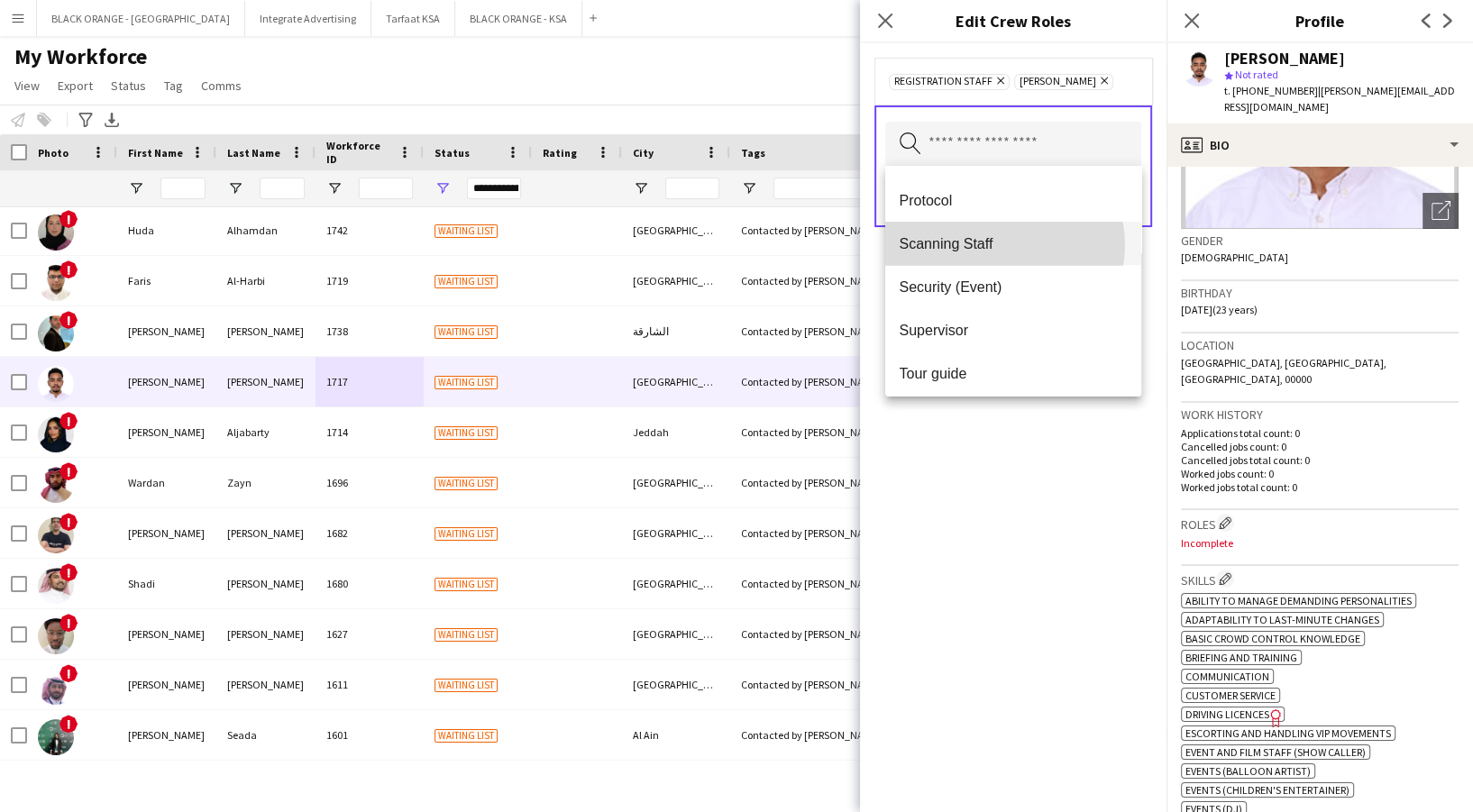
click at [997, 245] on span "Scanning Staff" at bounding box center [1013, 244] width 227 height 17
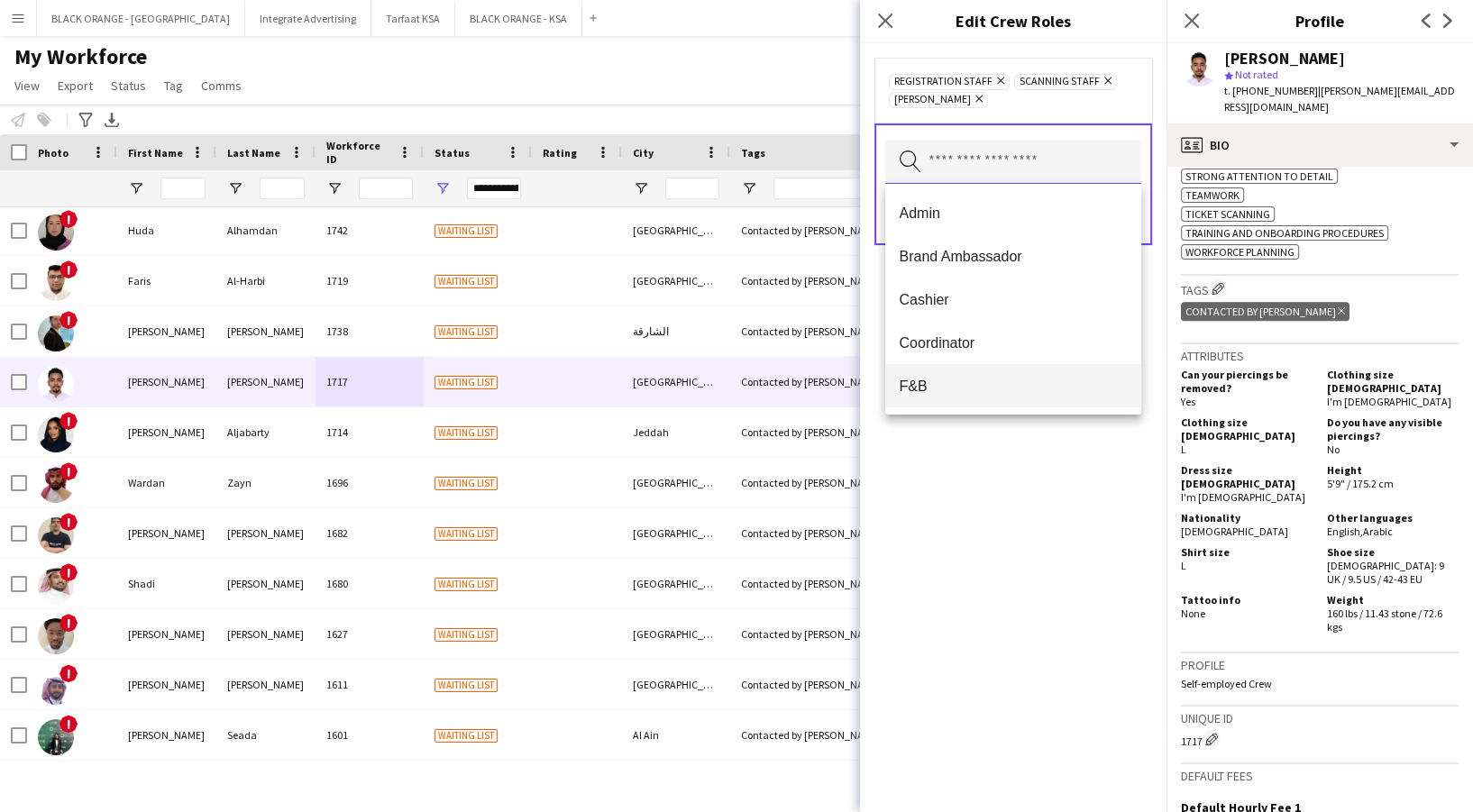
scroll to position [240, 0]
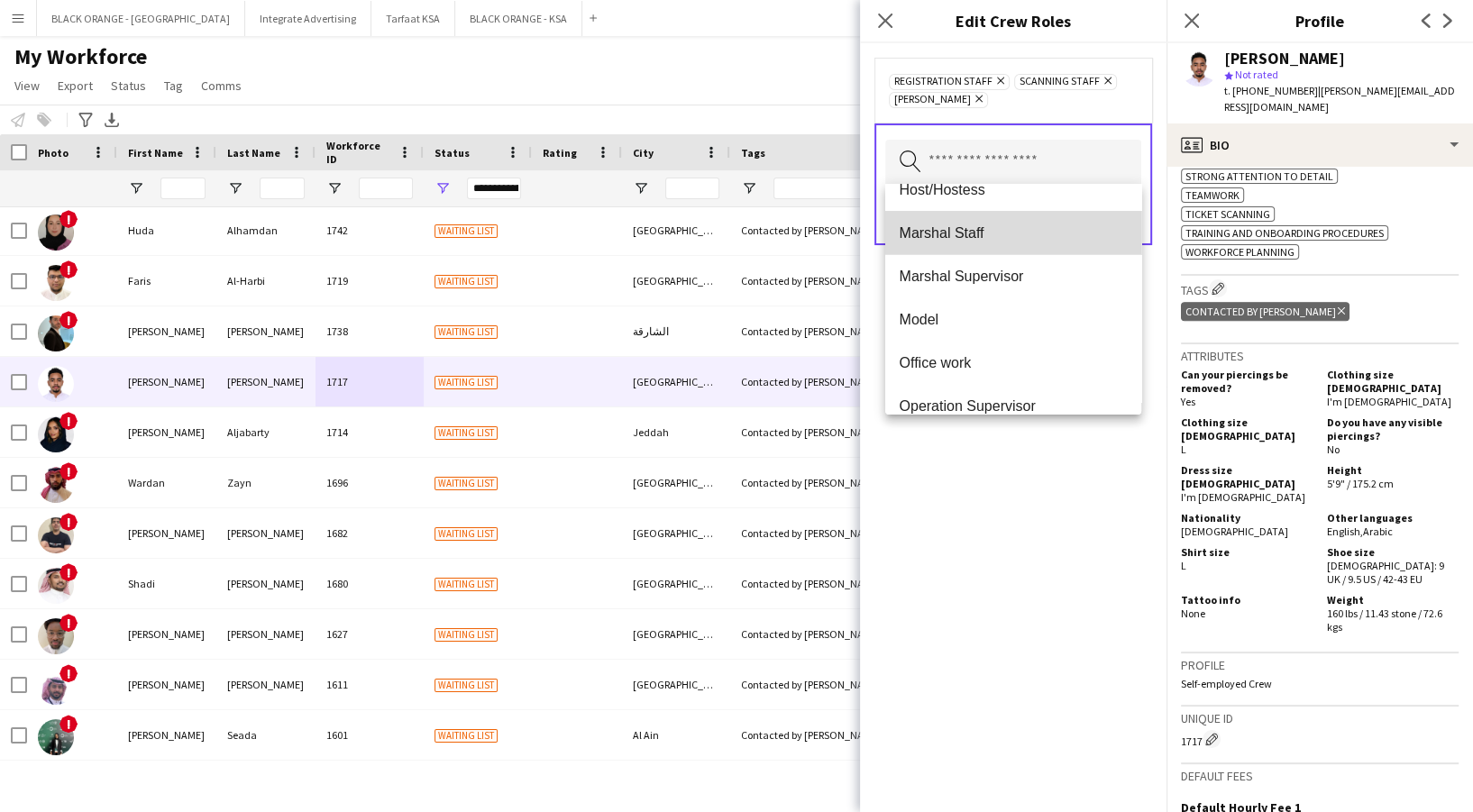
click at [1016, 231] on span "Marshal Staff" at bounding box center [1013, 233] width 227 height 17
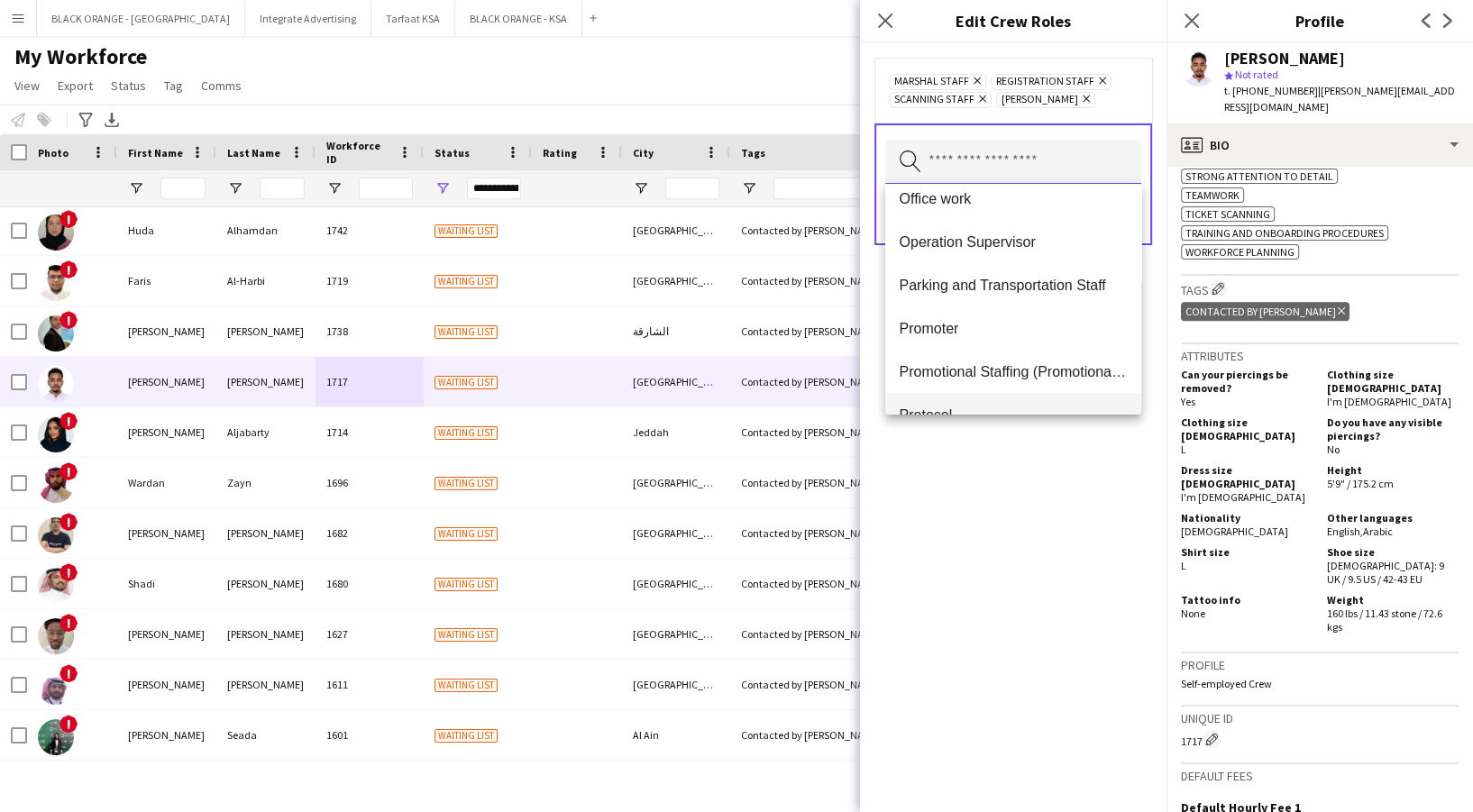
scroll to position [480, 0]
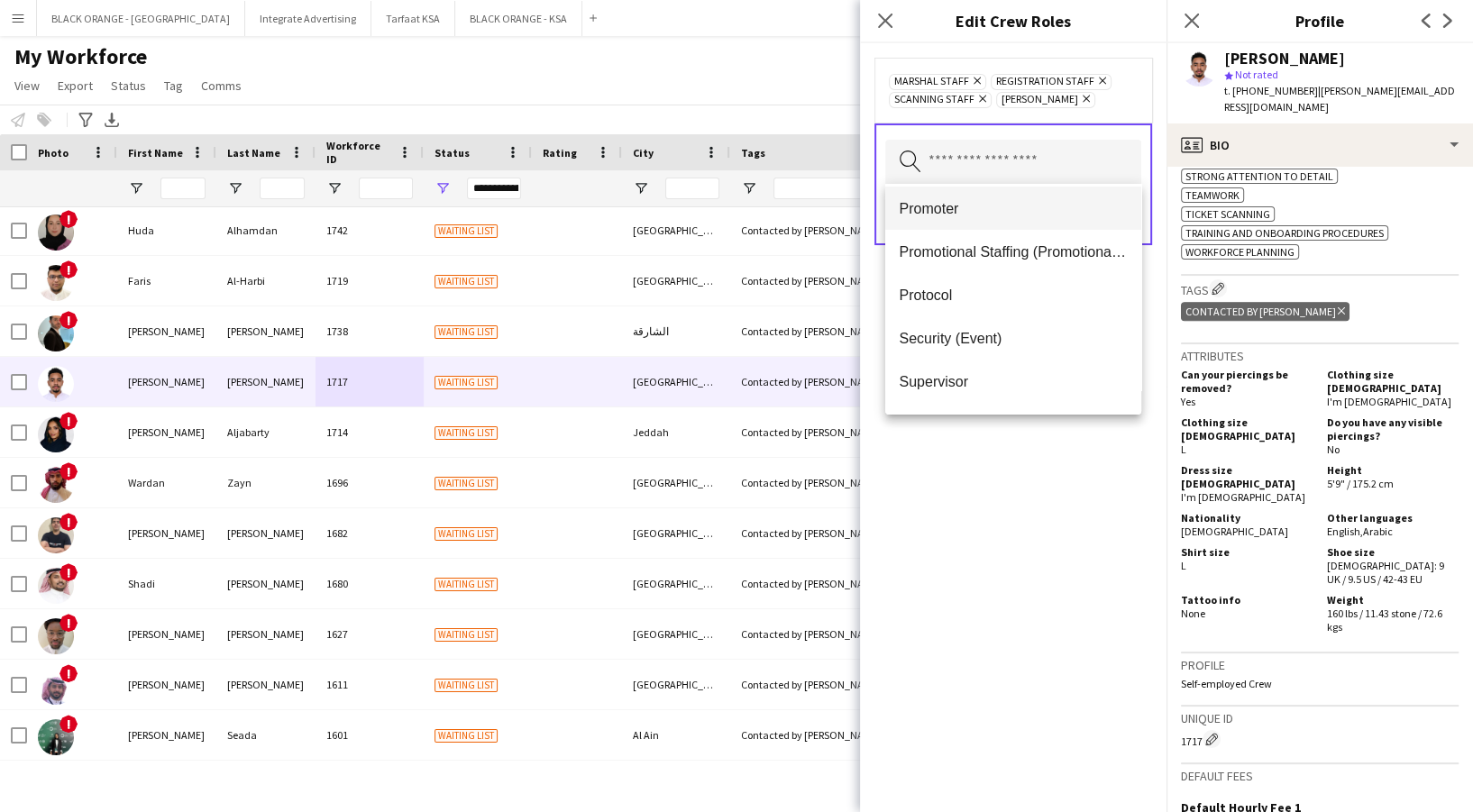
click at [995, 206] on span "Promoter" at bounding box center [1013, 208] width 227 height 17
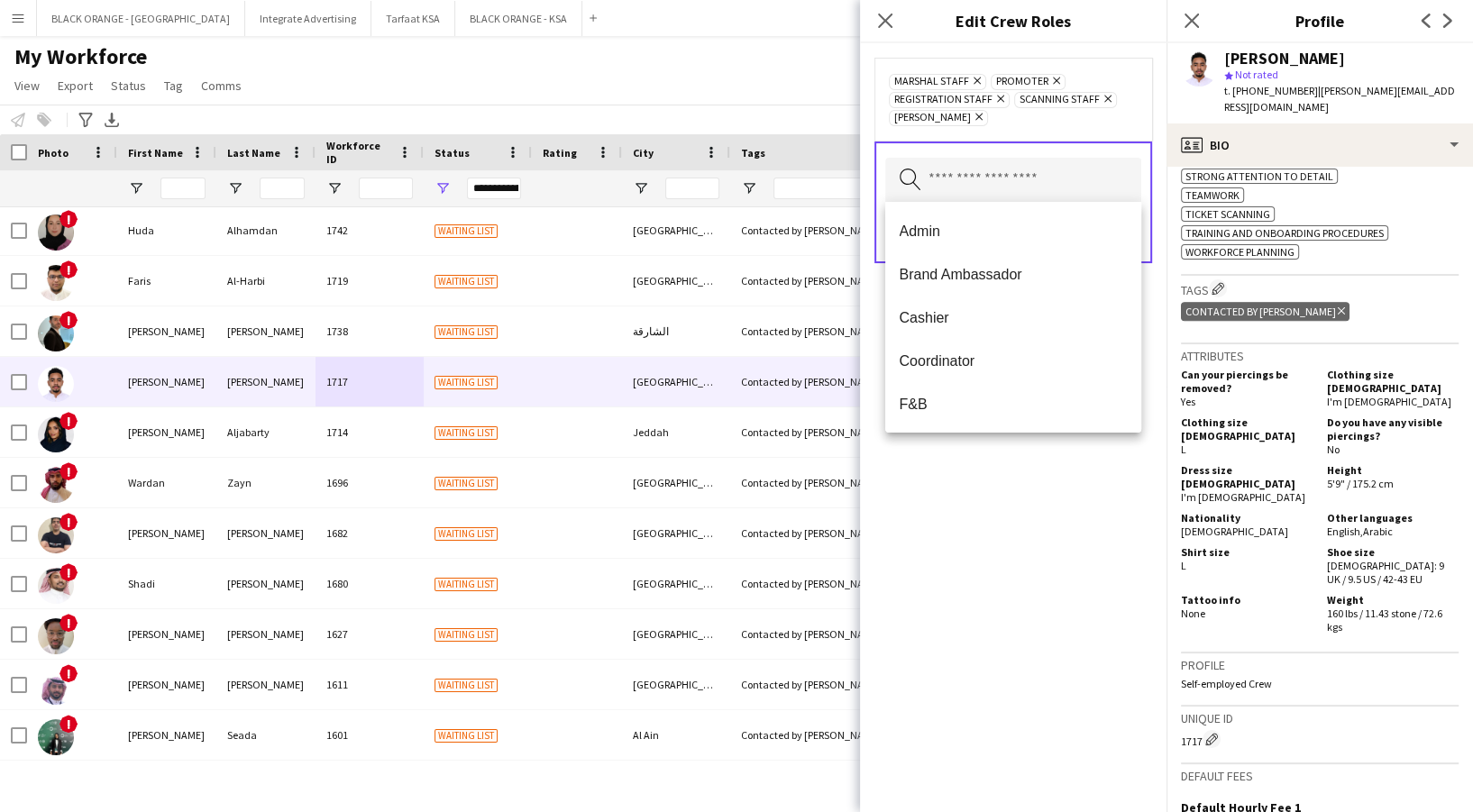
click at [1020, 497] on div "Marshal Staff Remove Promoter Remove Registration Staff Remove Scanning Staff R…" at bounding box center [1013, 427] width 307 height 769
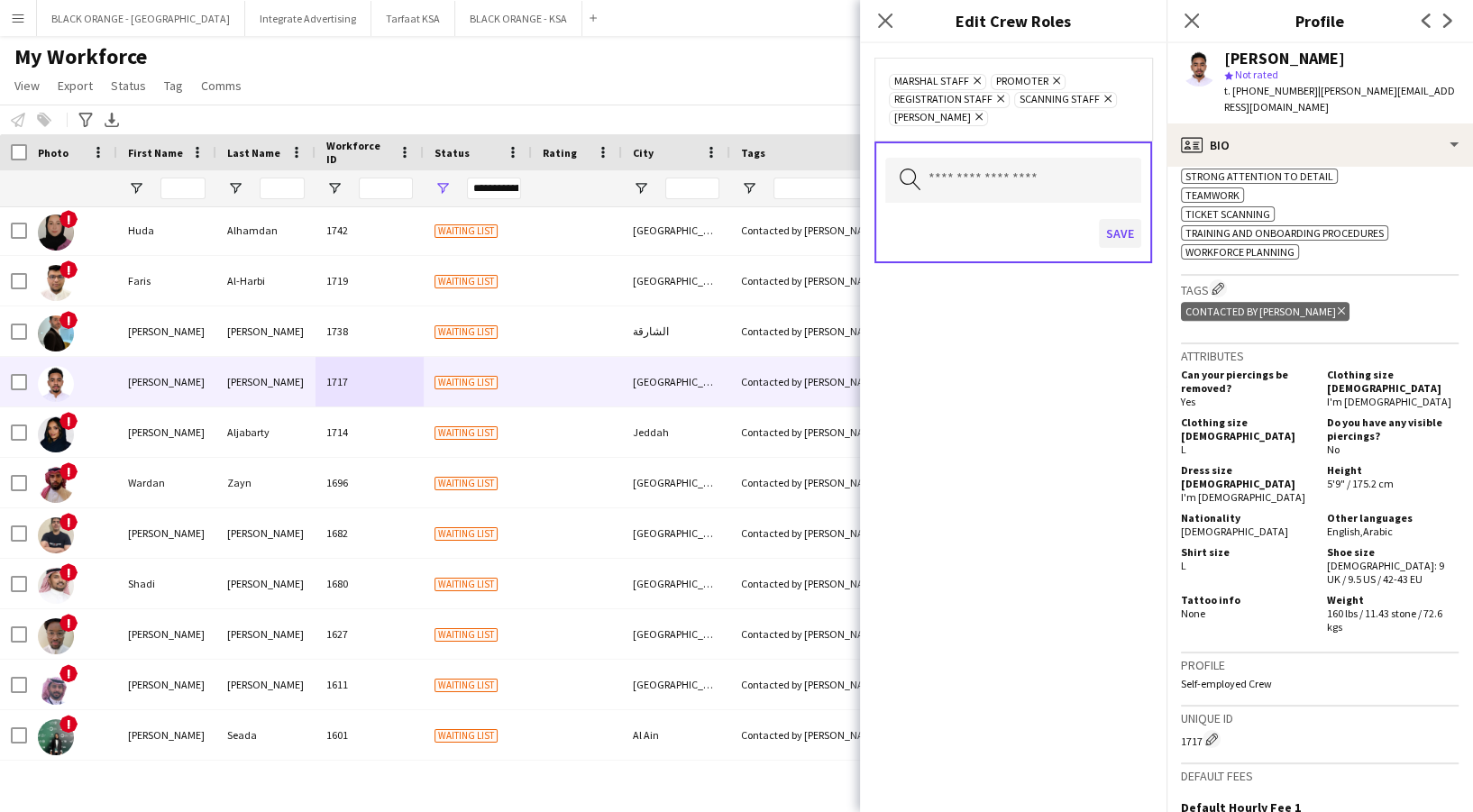
click at [1117, 212] on div "Save" at bounding box center [1013, 235] width 256 height 51
click at [1122, 227] on button "Save" at bounding box center [1120, 234] width 42 height 29
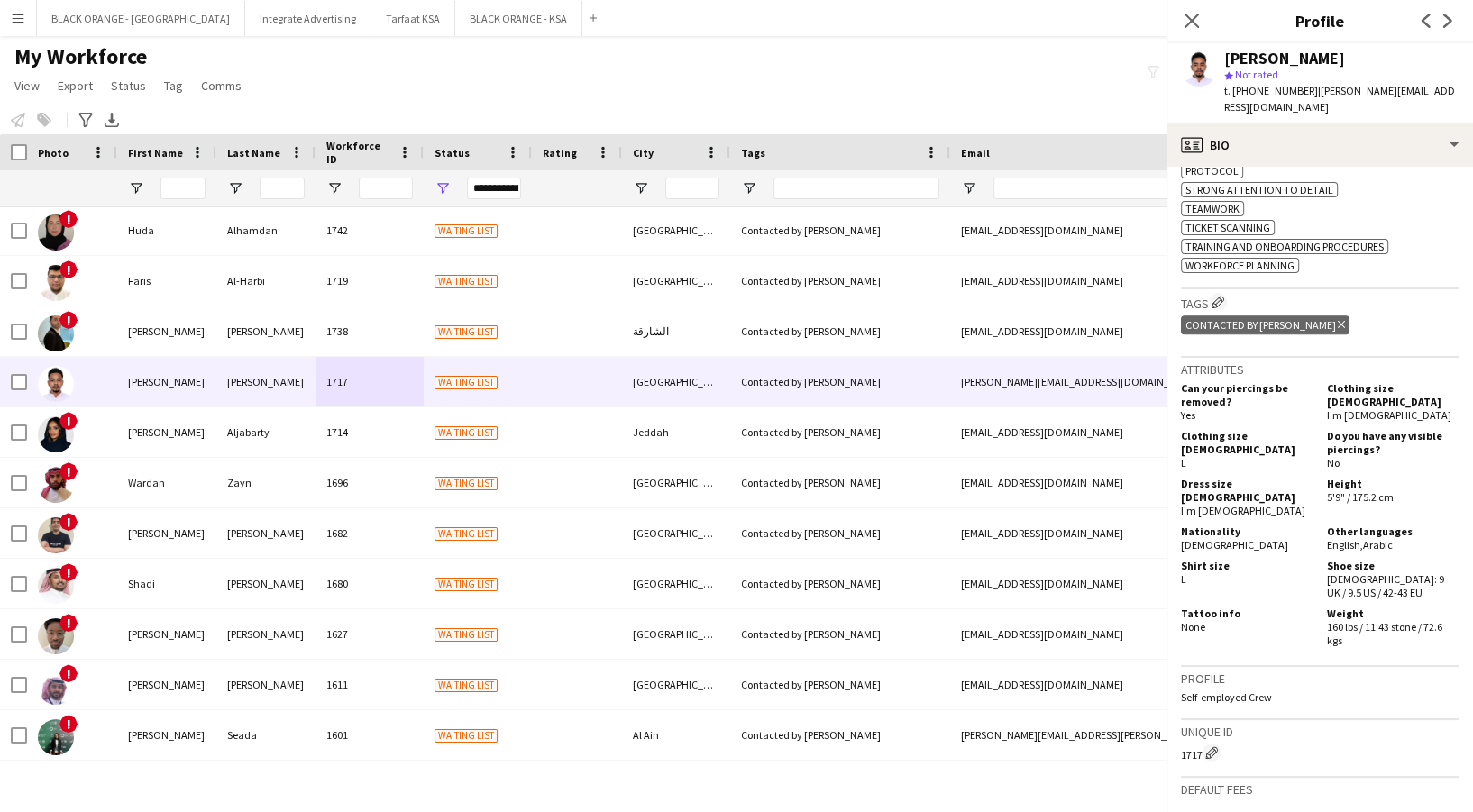
scroll to position [1077, 0]
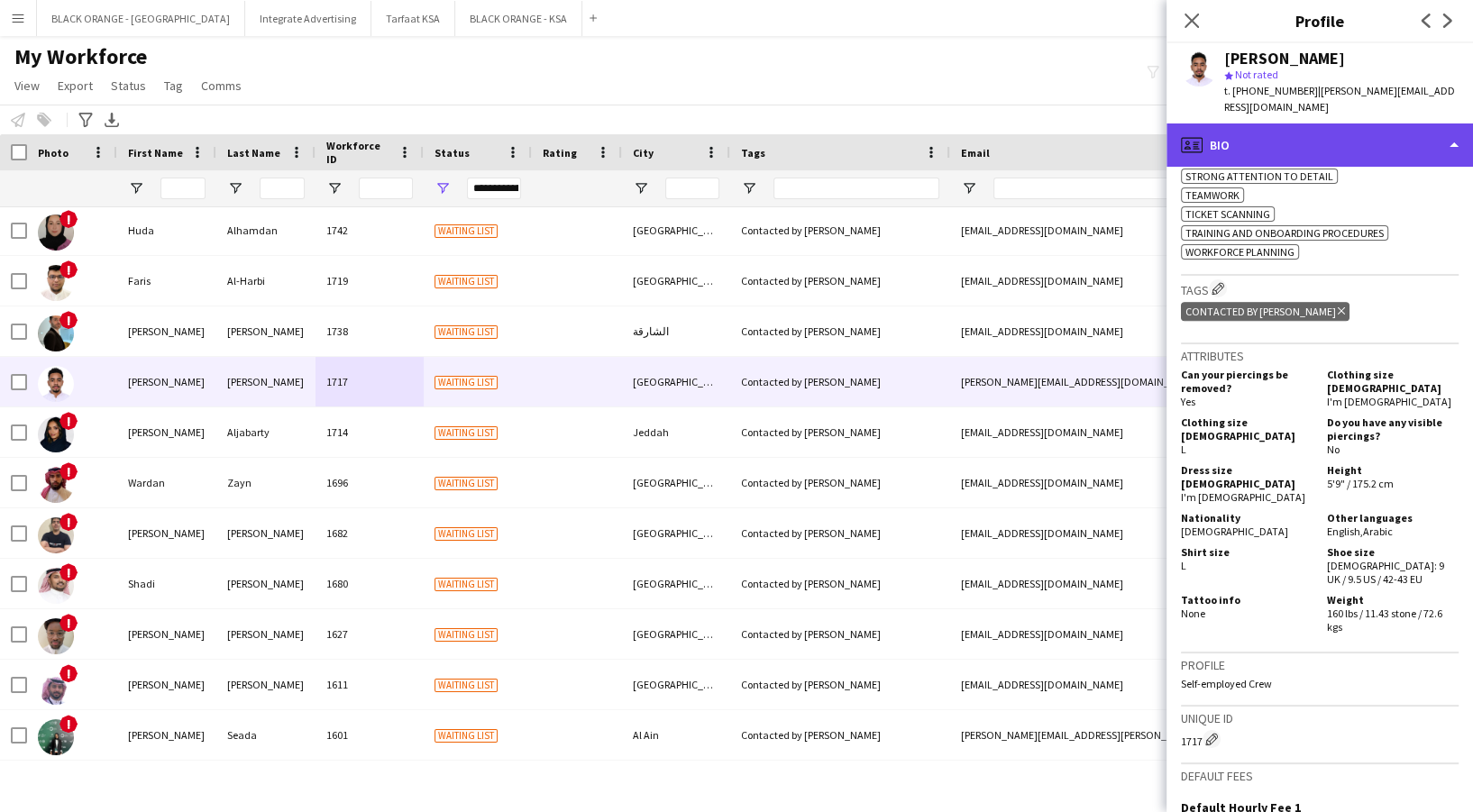
click at [1298, 123] on div "profile Bio" at bounding box center [1320, 144] width 307 height 43
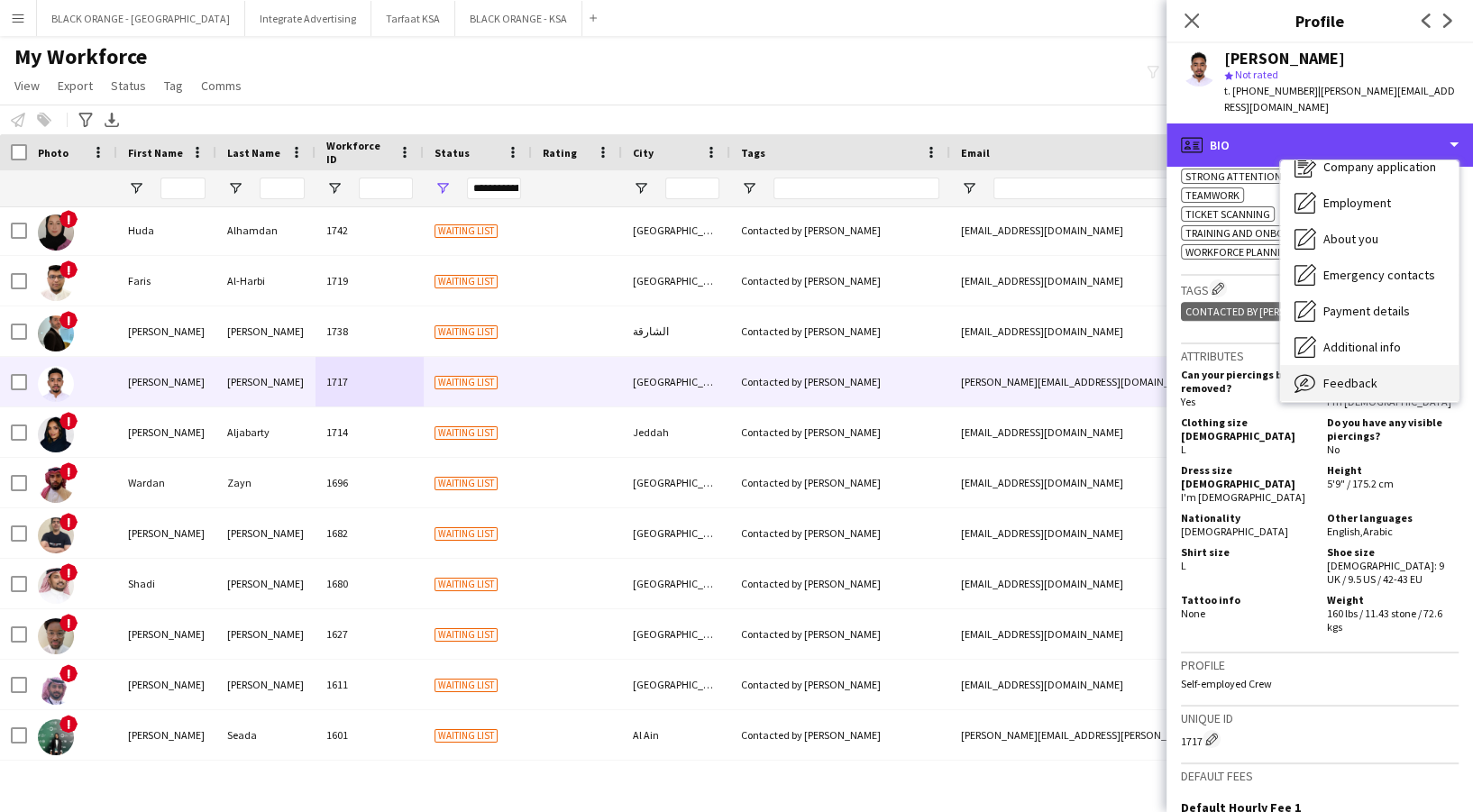
scroll to position [97, 0]
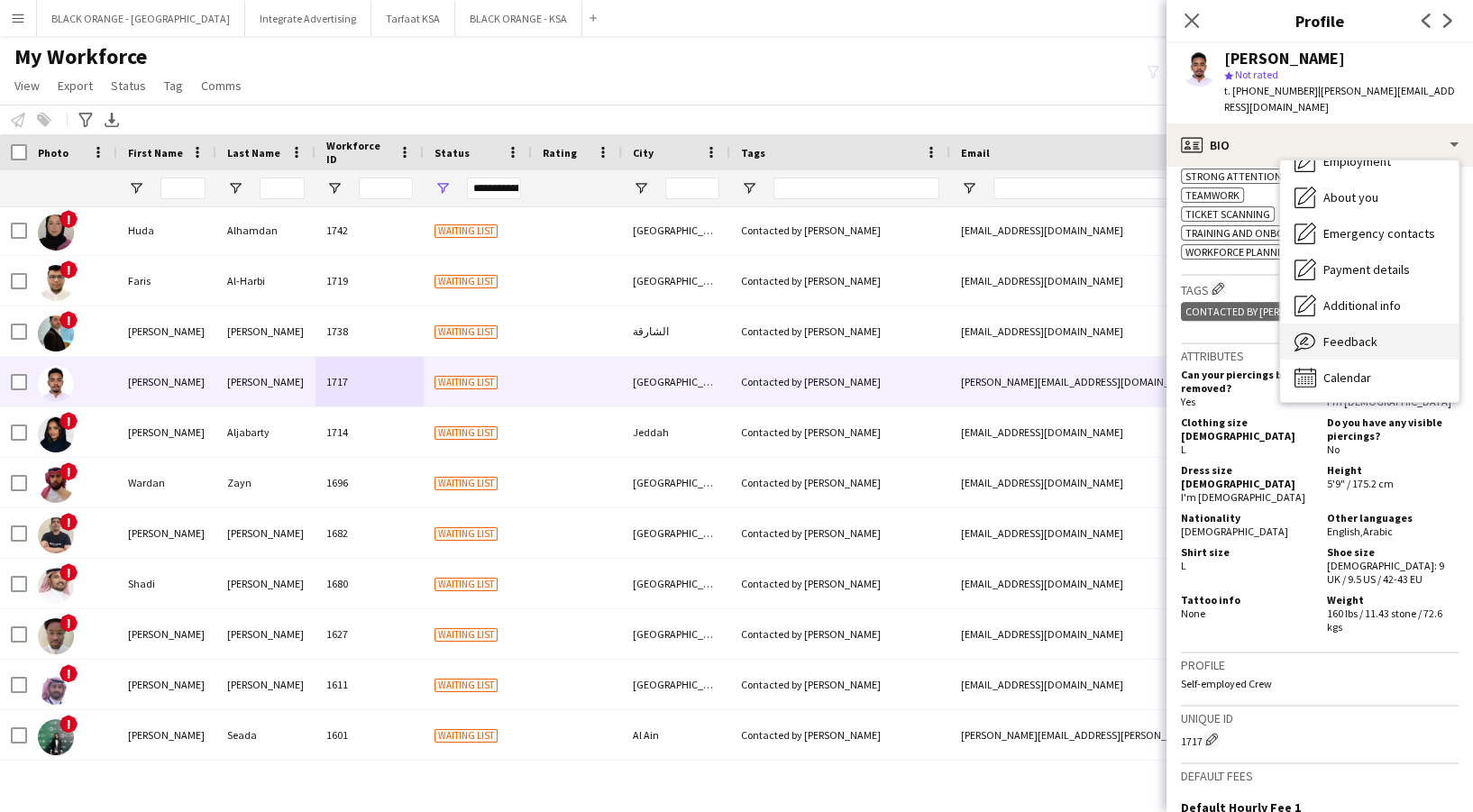
click at [1360, 324] on div "Feedback Feedback" at bounding box center [1370, 342] width 179 height 36
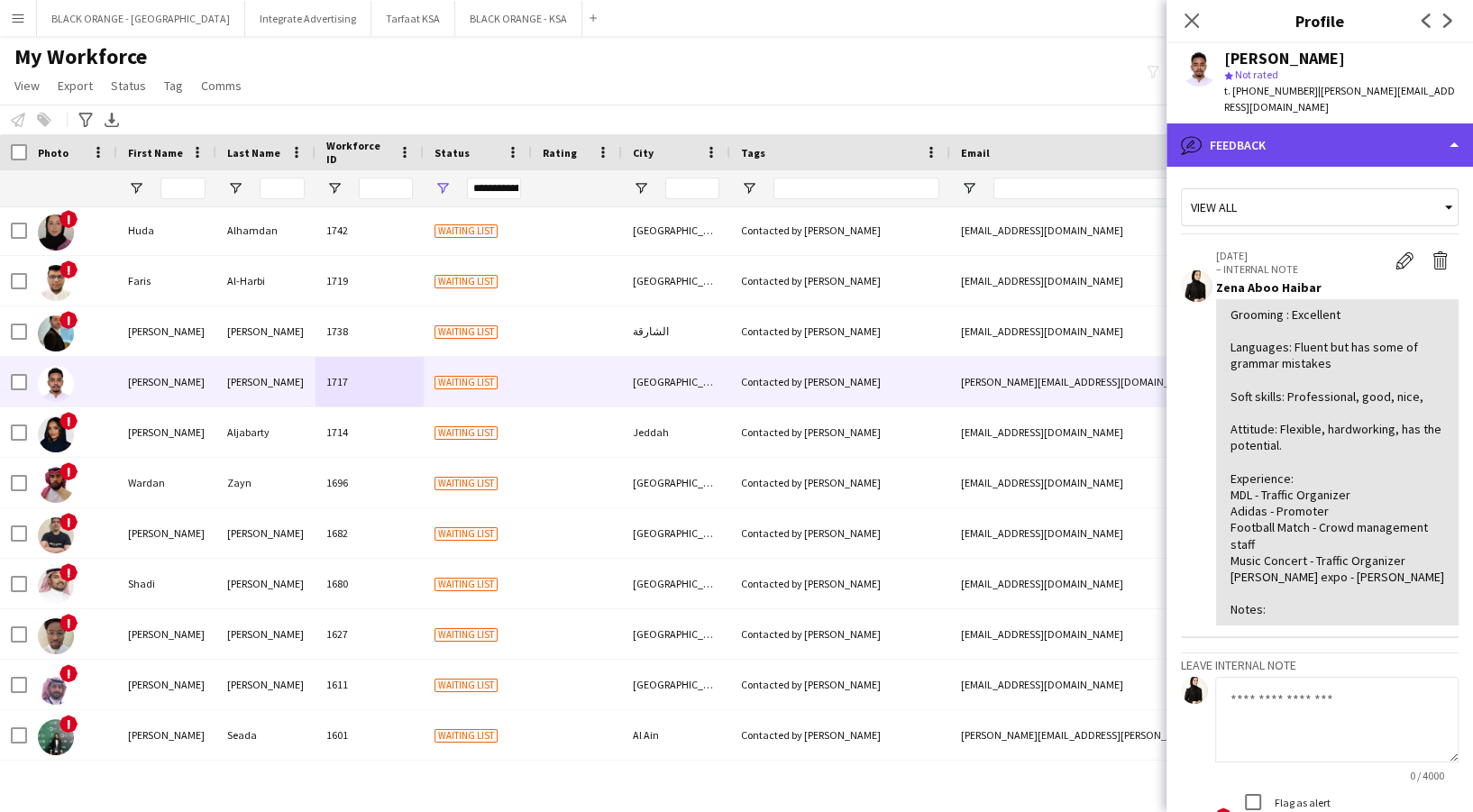
click at [1327, 143] on div "bubble-pencil Feedback" at bounding box center [1320, 144] width 307 height 43
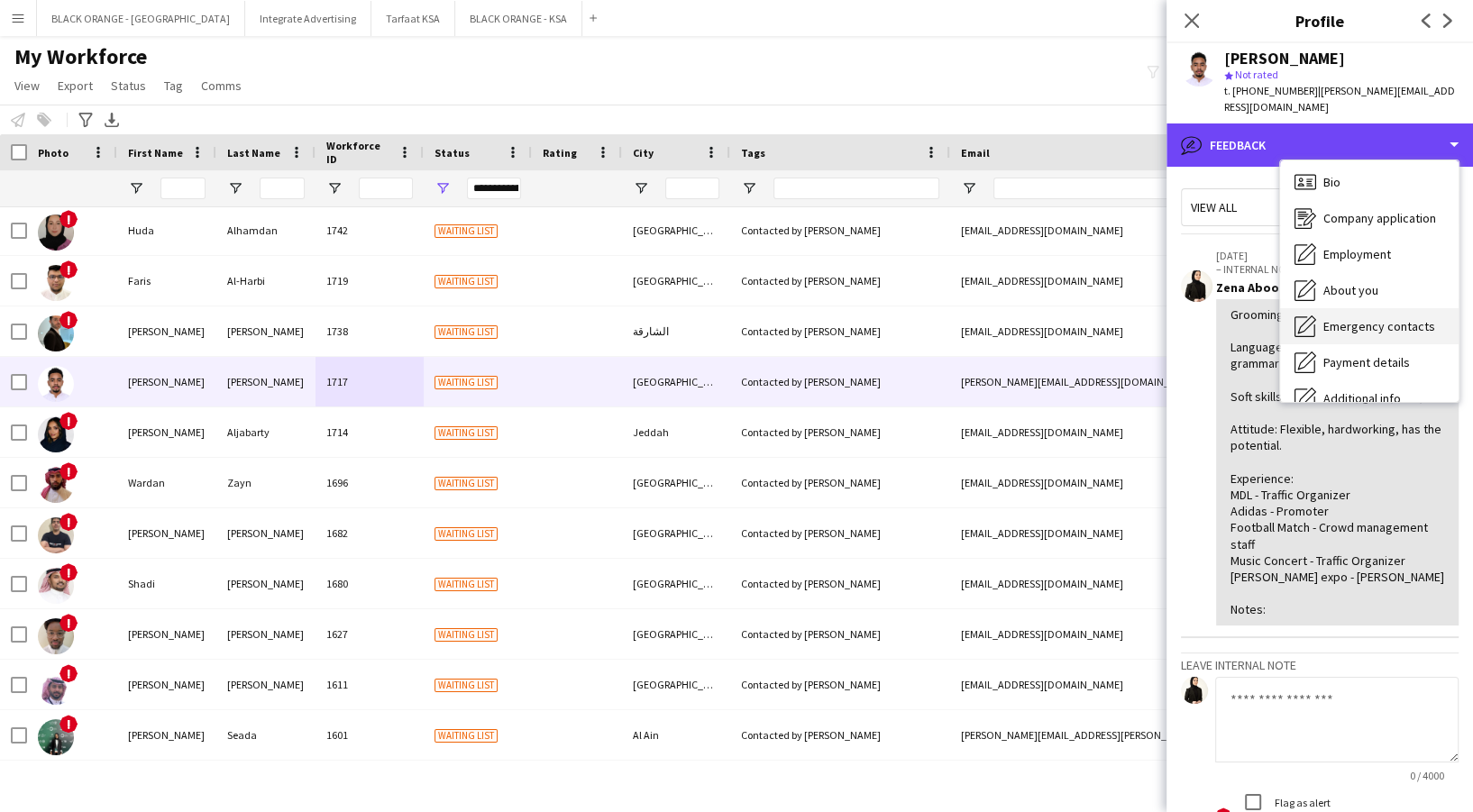
scroll to position [0, 0]
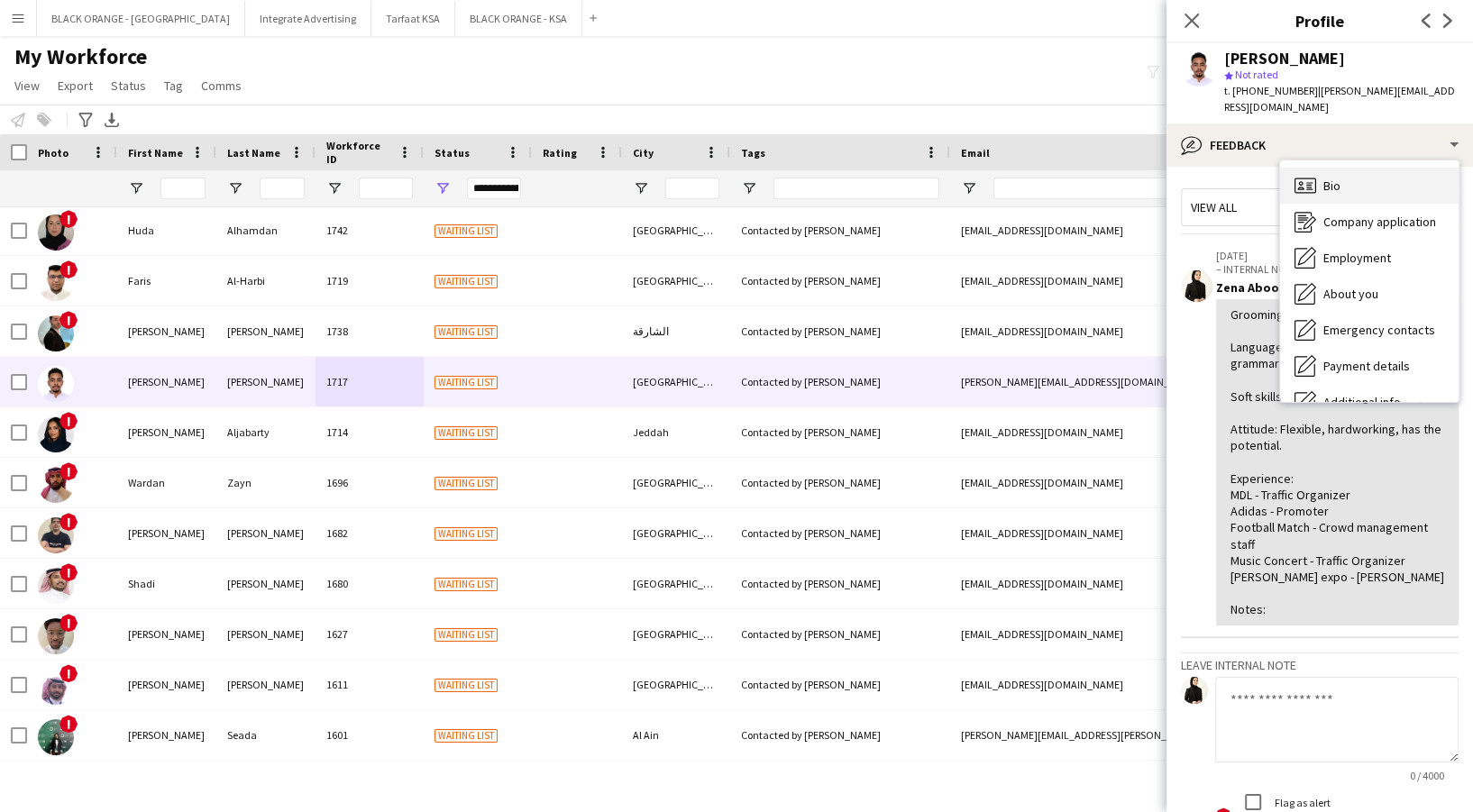
click at [1364, 168] on div "Bio Bio" at bounding box center [1370, 186] width 179 height 36
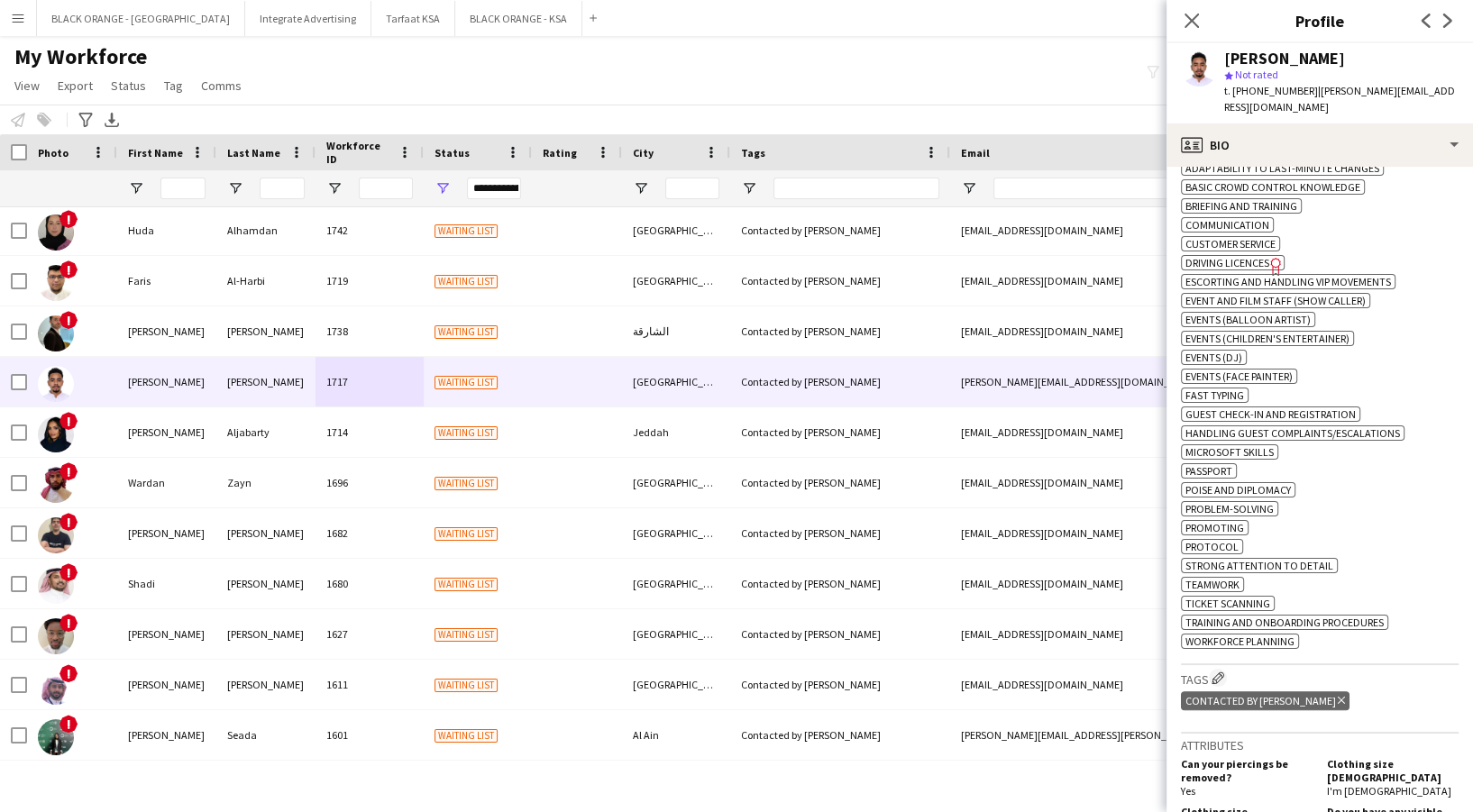
scroll to position [721, 0]
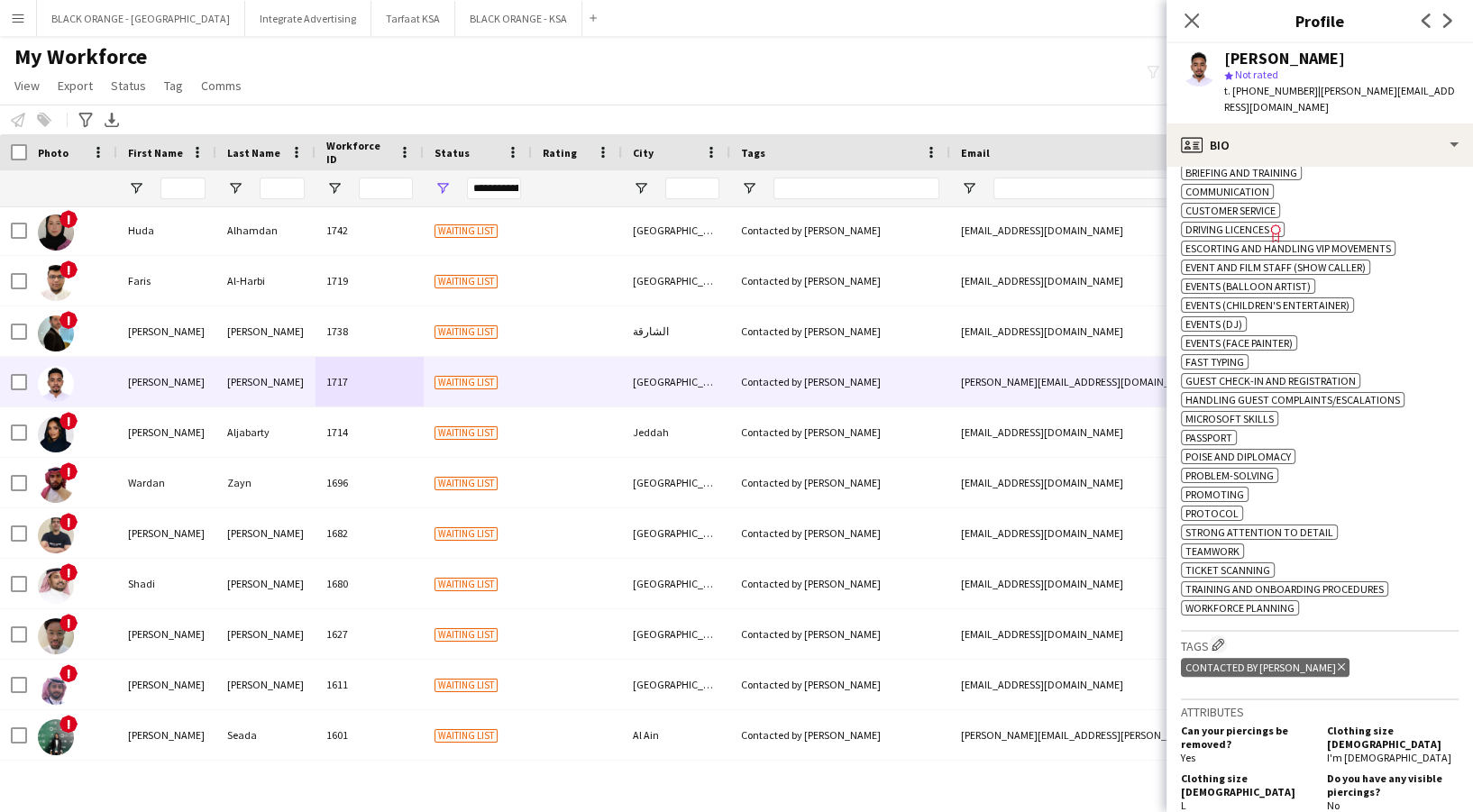
click at [1216, 635] on button "Edit crew company tags" at bounding box center [1218, 644] width 18 height 18
click at [1214, 635] on button "Edit crew company tags" at bounding box center [1218, 644] width 18 height 18
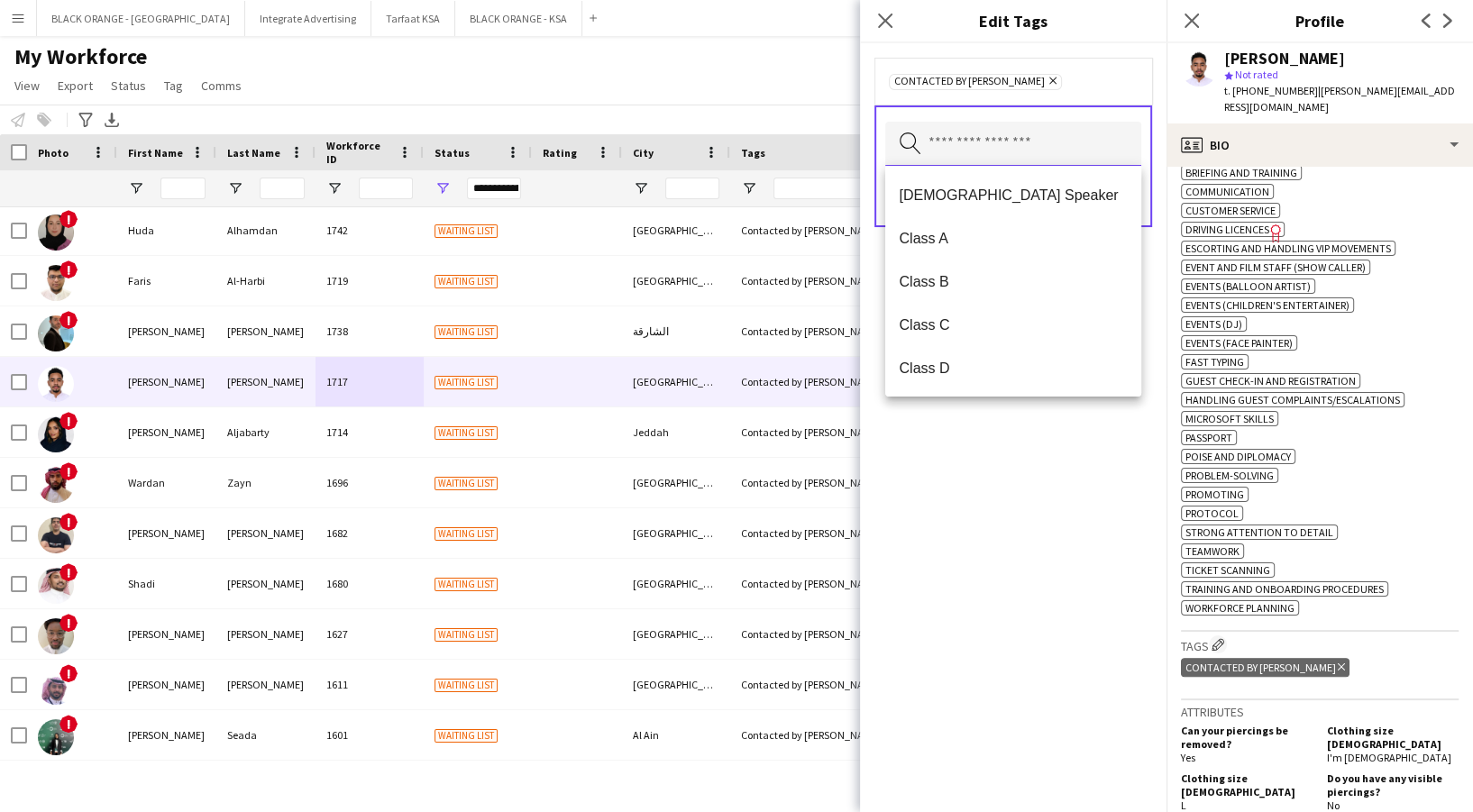
click at [960, 143] on input "text" at bounding box center [1013, 143] width 256 height 45
click at [953, 273] on span "Class B" at bounding box center [1013, 281] width 227 height 17
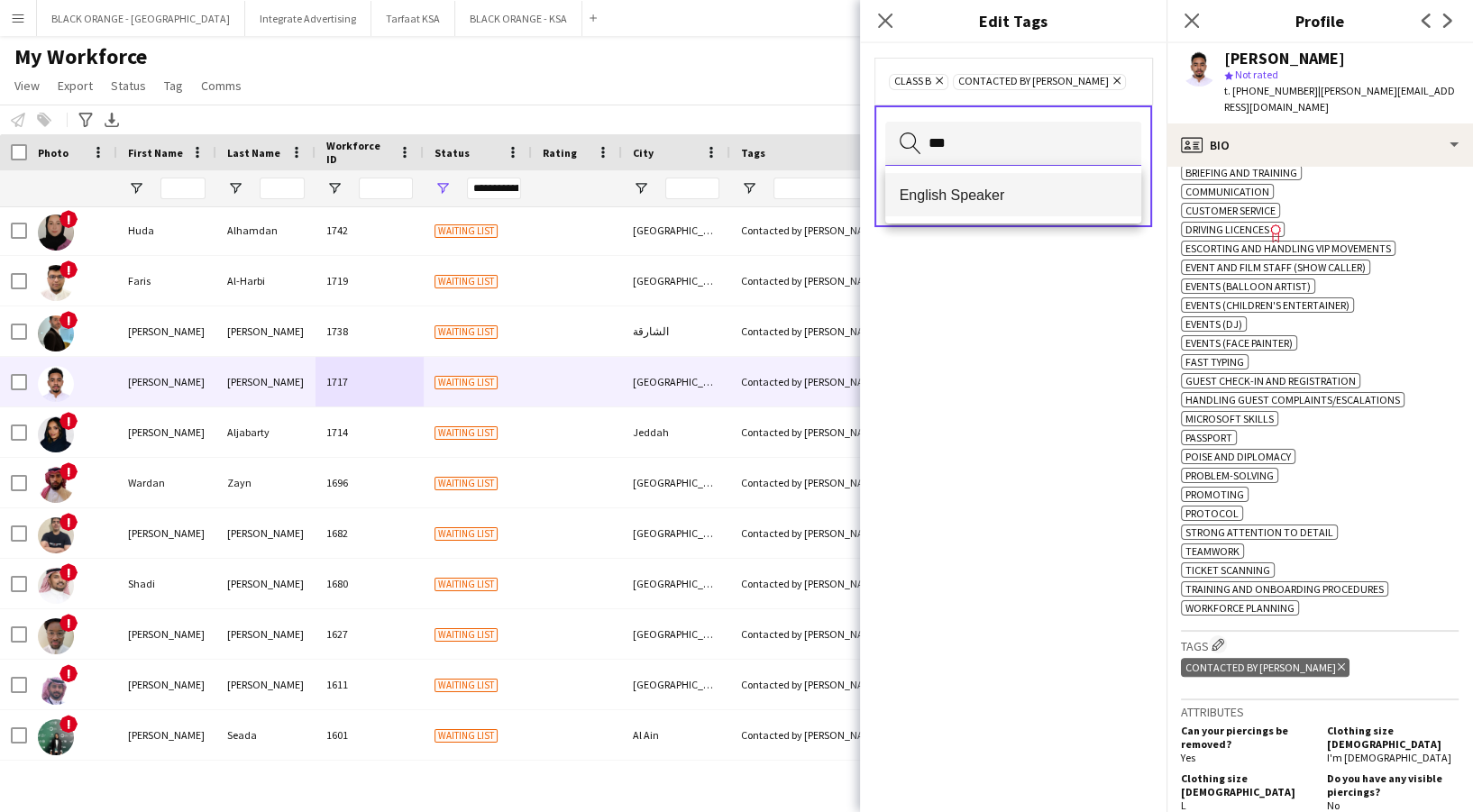
type input "***"
click at [950, 189] on span "English Speaker" at bounding box center [1013, 194] width 227 height 17
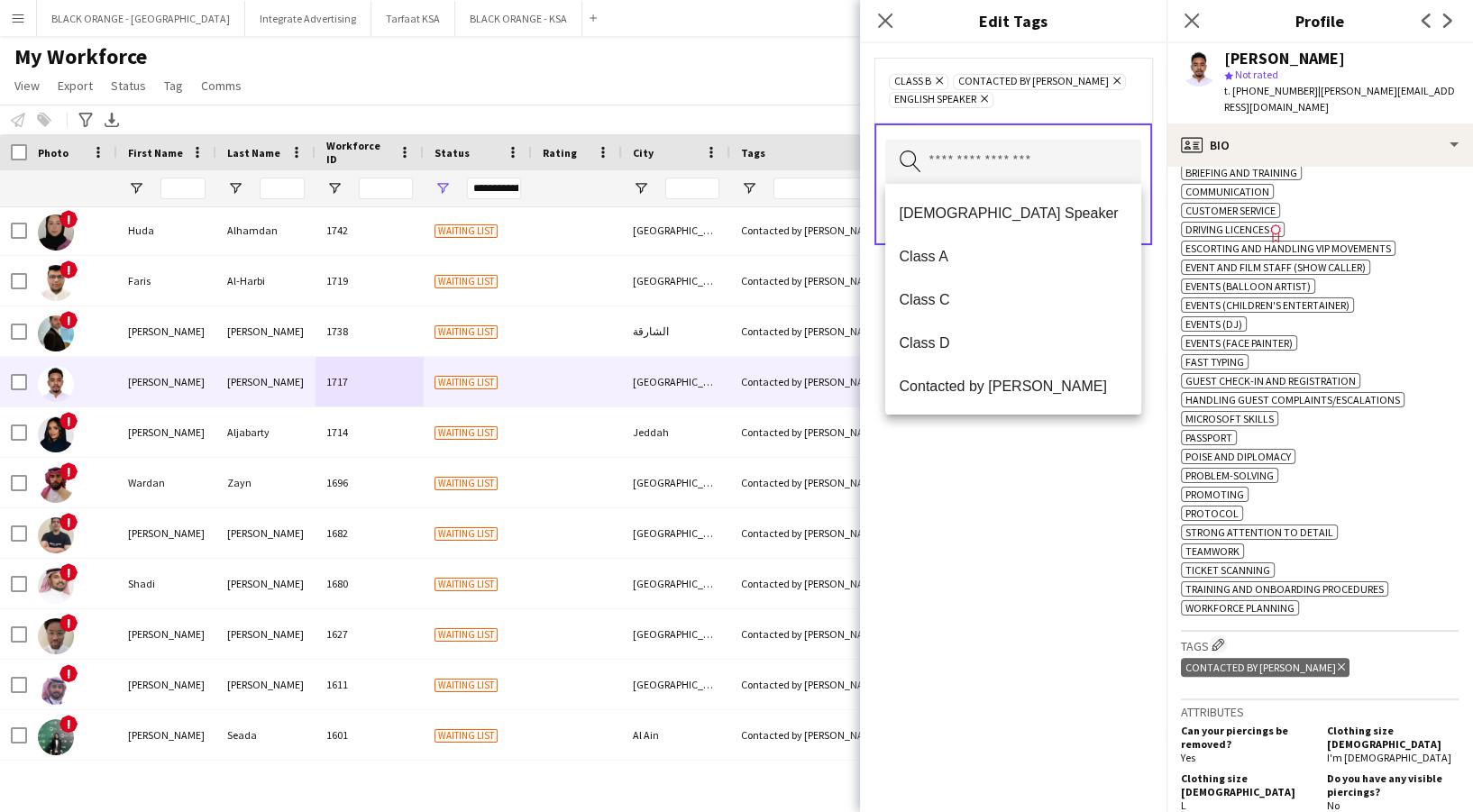
click at [1019, 474] on div "Class B Remove Contacted by Zena Remove English Speaker Remove Search by tag na…" at bounding box center [1013, 427] width 307 height 769
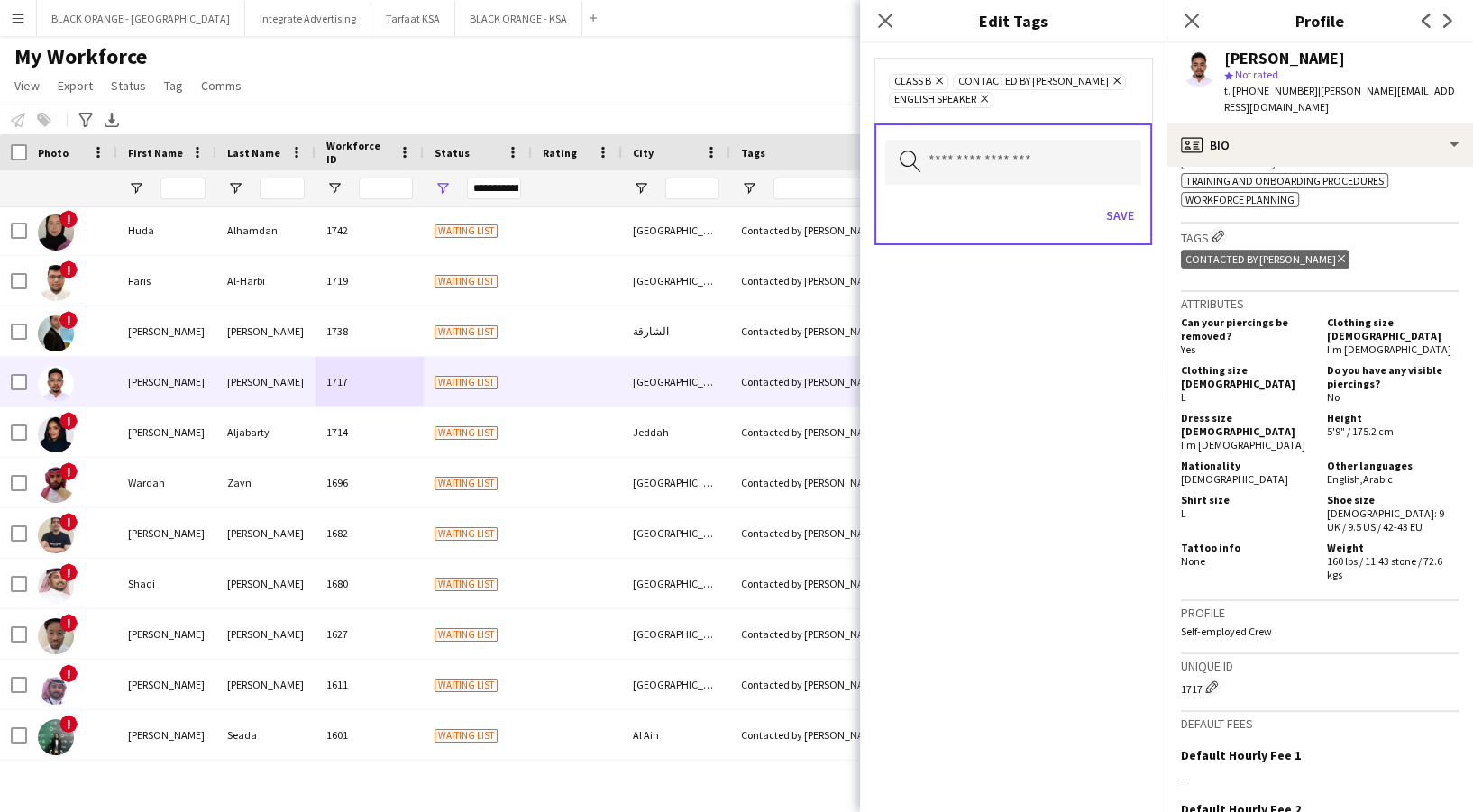
scroll to position [1202, 0]
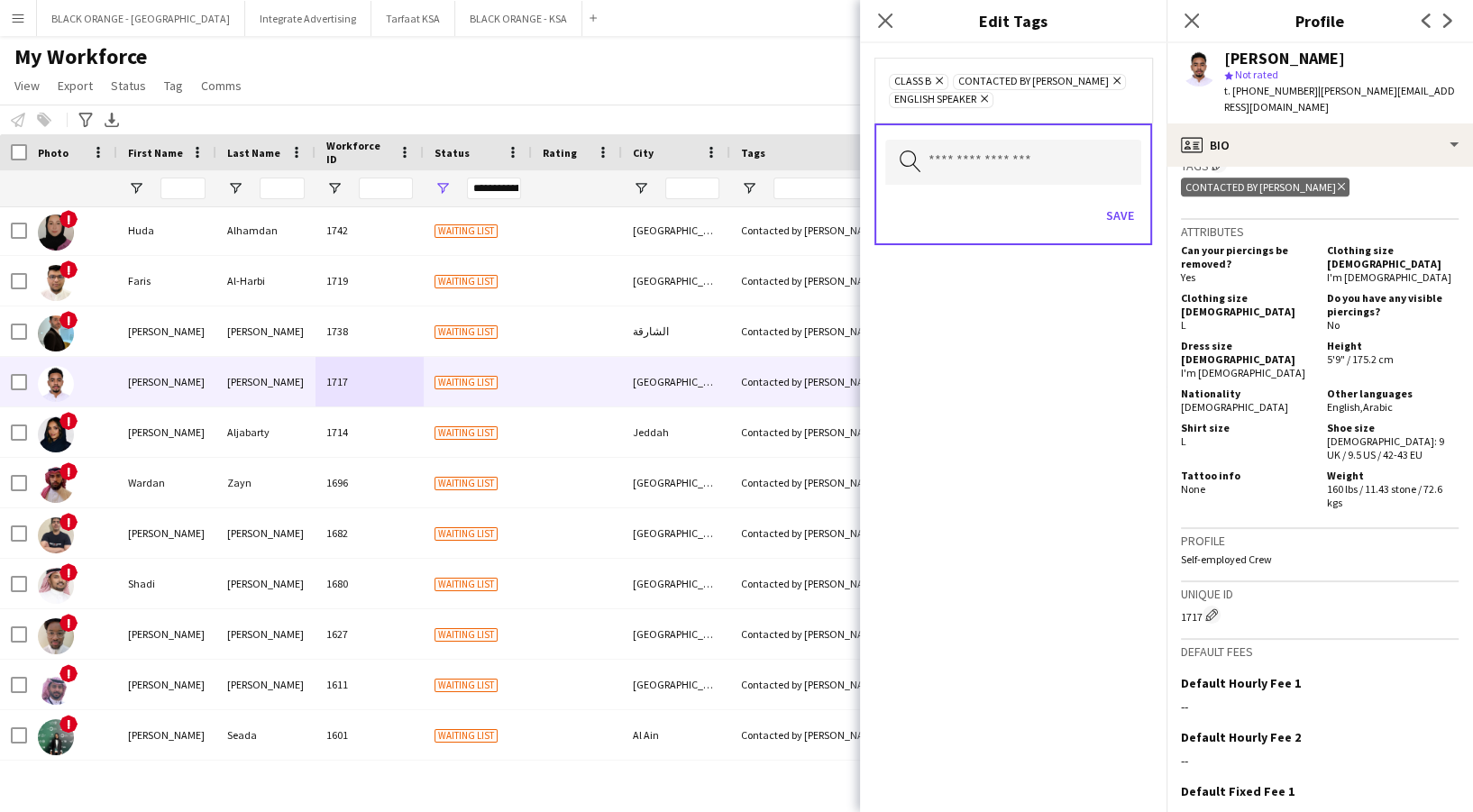
click at [1020, 142] on div "Search by tag name Save" at bounding box center [1013, 183] width 277 height 121
click at [1019, 151] on input "text" at bounding box center [1013, 161] width 256 height 45
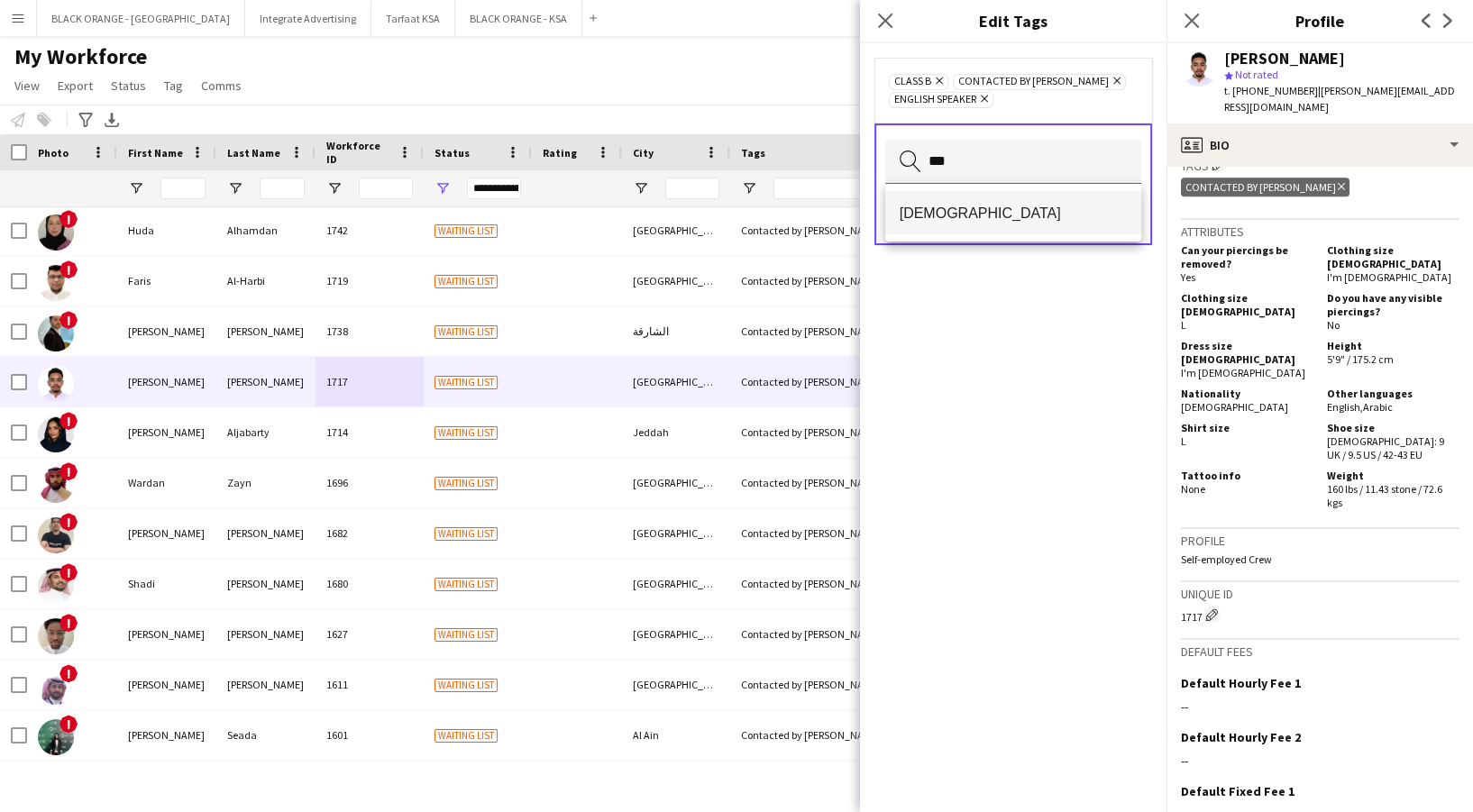
type input "***"
click at [985, 220] on mat-option "[DEMOGRAPHIC_DATA]" at bounding box center [1013, 212] width 256 height 43
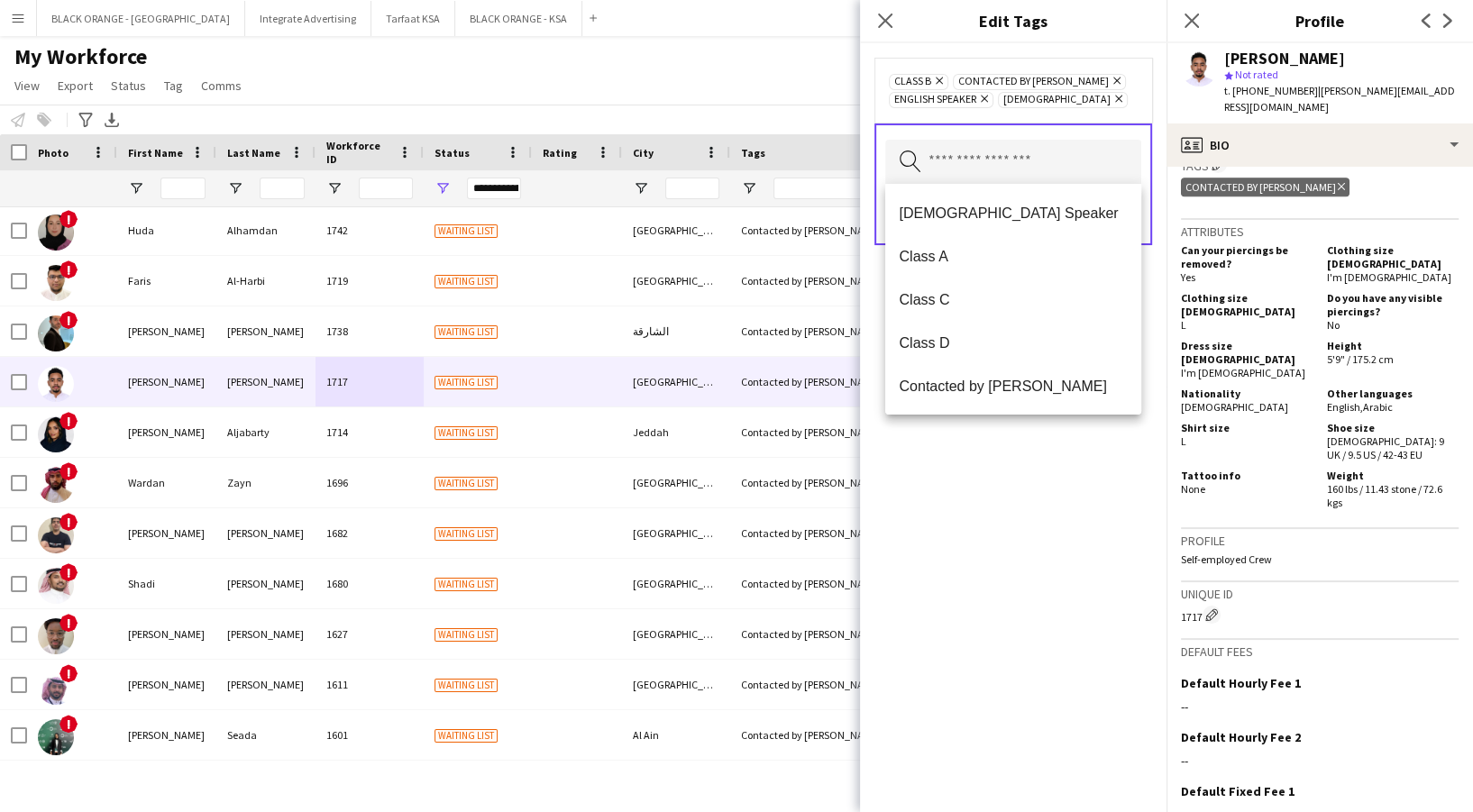
click at [1034, 436] on div "Class B Remove Contacted by Zena Remove English Speaker Remove Sudanese Remove …" at bounding box center [1013, 427] width 307 height 769
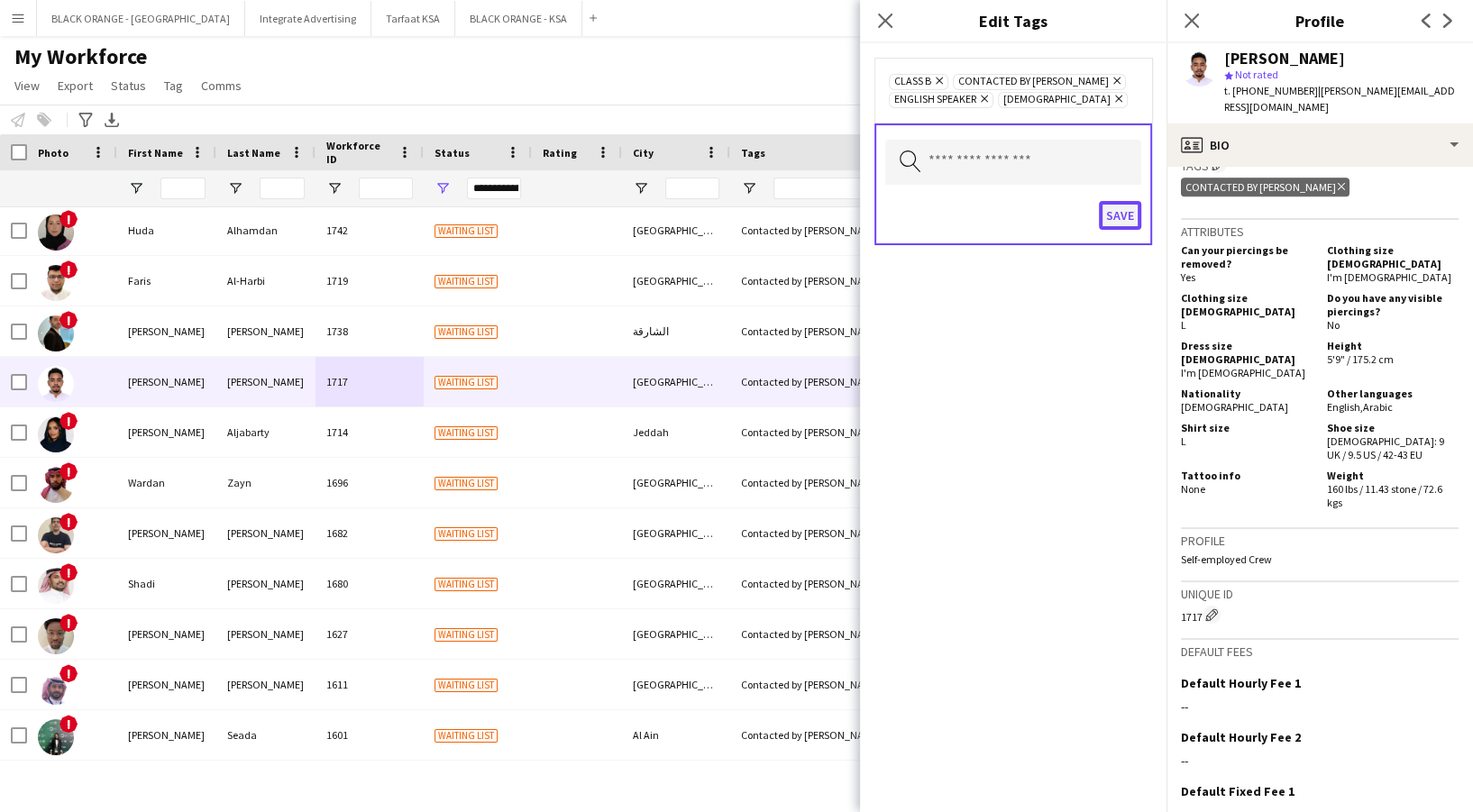
click at [1123, 208] on button "Save" at bounding box center [1120, 215] width 42 height 29
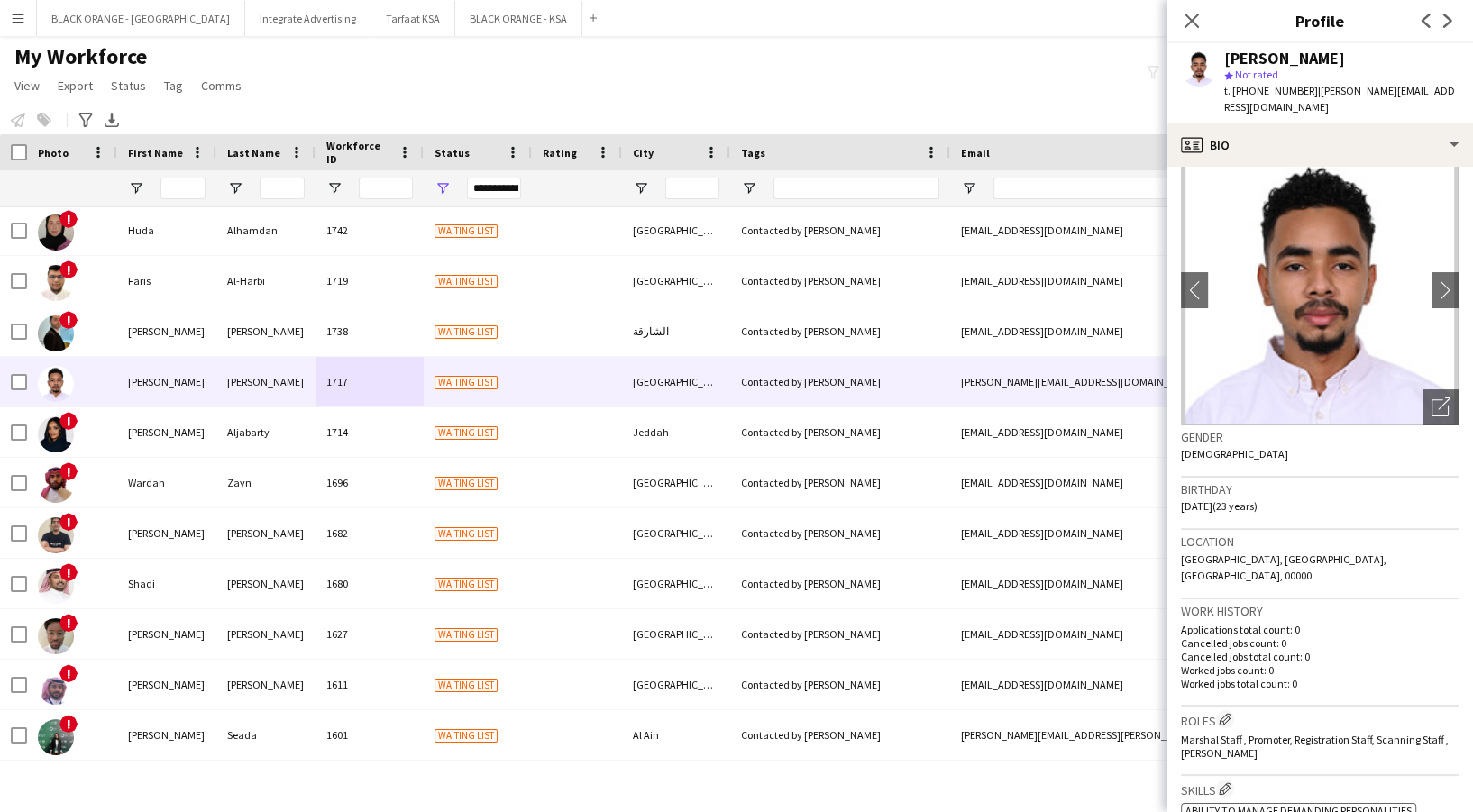
scroll to position [0, 0]
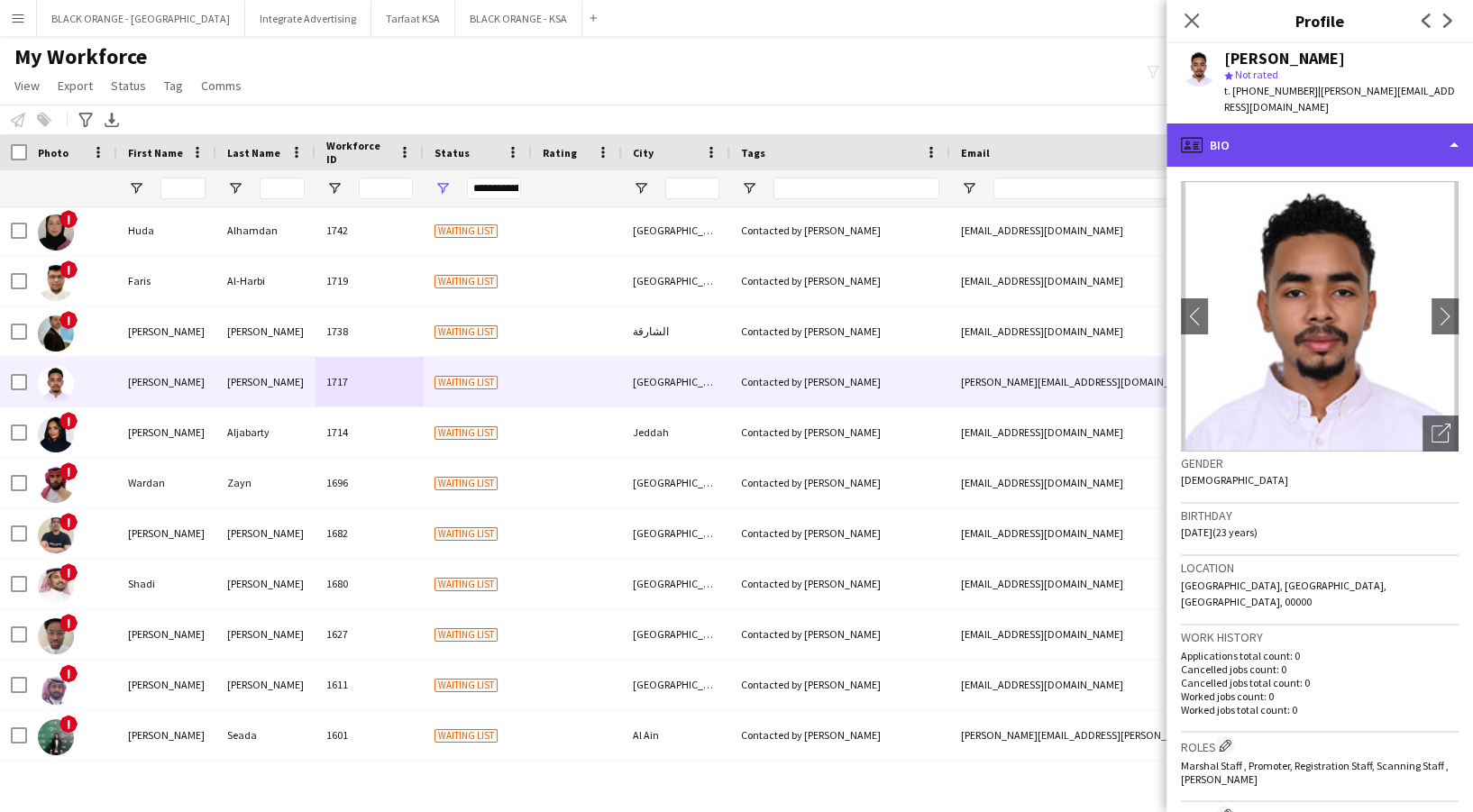
click at [1228, 133] on div "profile Bio" at bounding box center [1320, 144] width 307 height 43
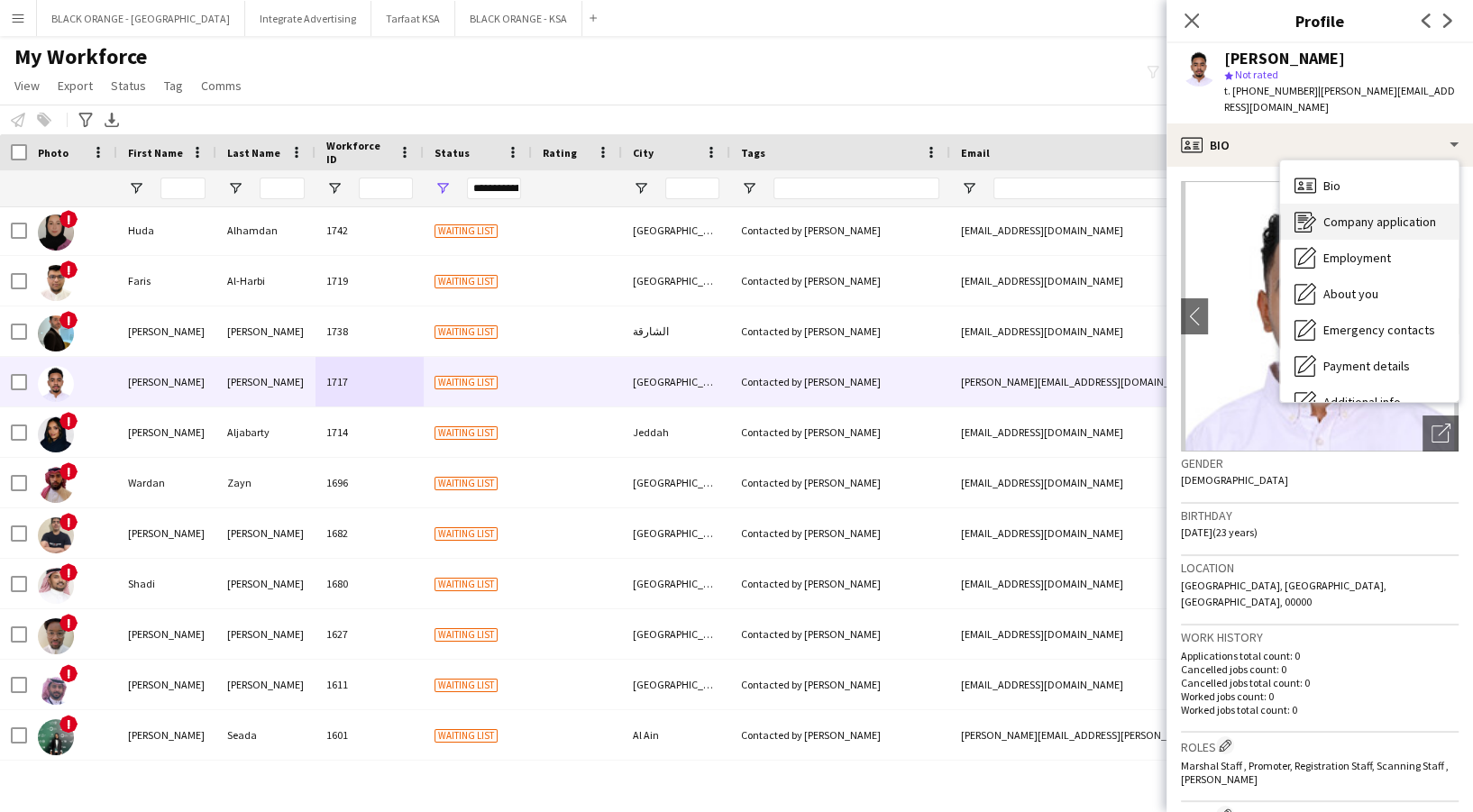
click at [1337, 203] on div "Company application Company application" at bounding box center [1370, 222] width 179 height 36
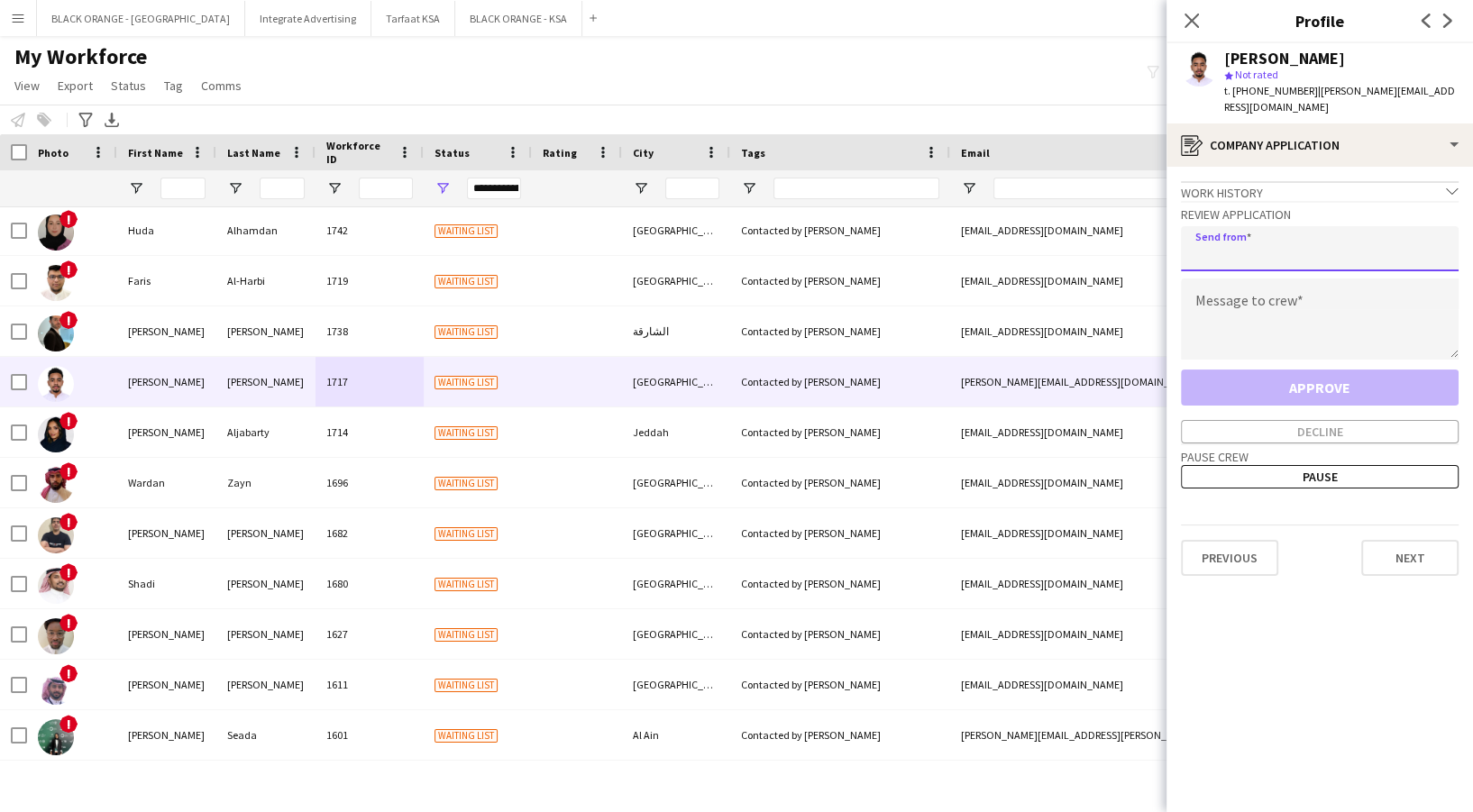
click at [1329, 244] on input "email" at bounding box center [1320, 248] width 277 height 45
type input "**********"
click at [1247, 326] on textarea at bounding box center [1320, 318] width 277 height 81
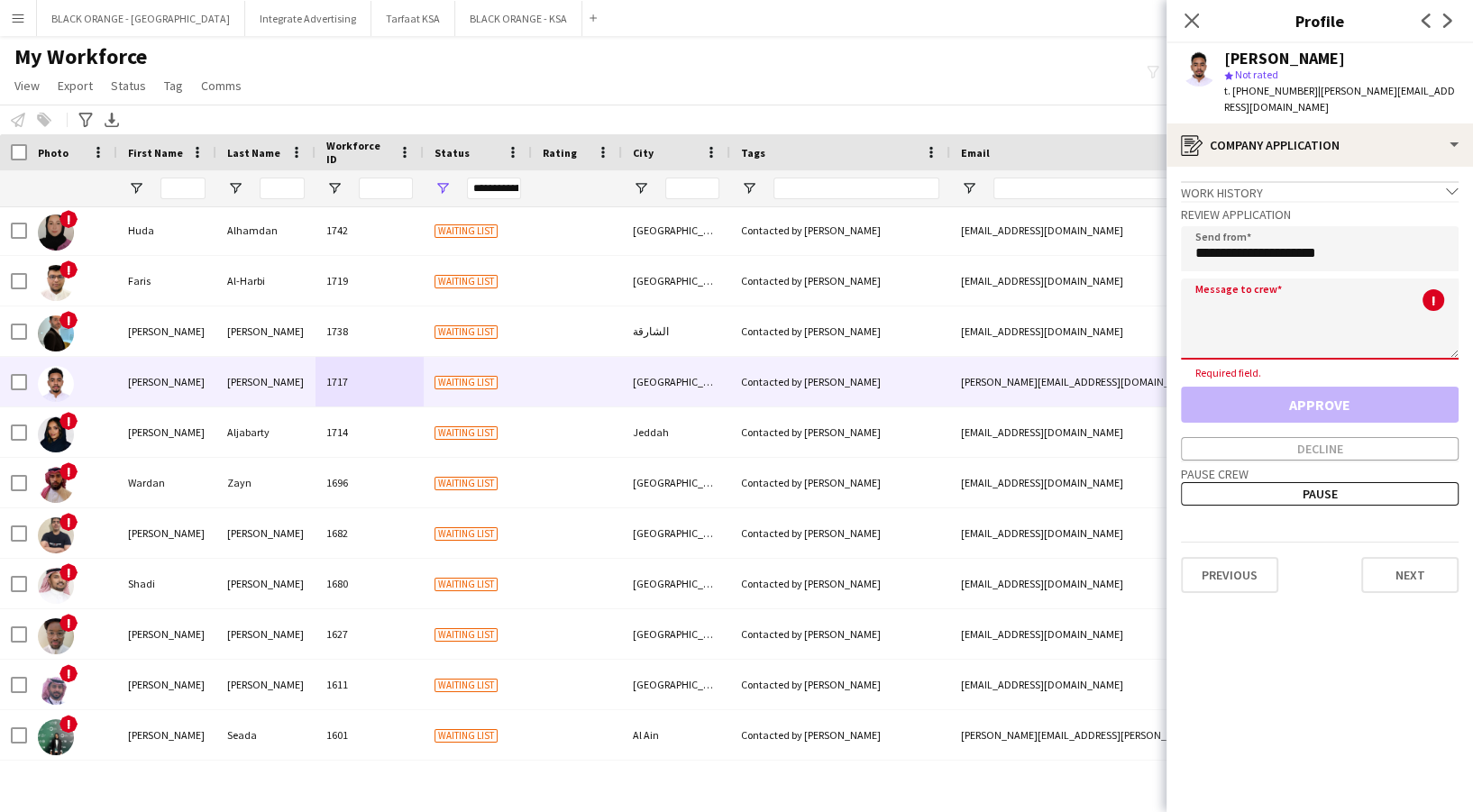
paste textarea "**********"
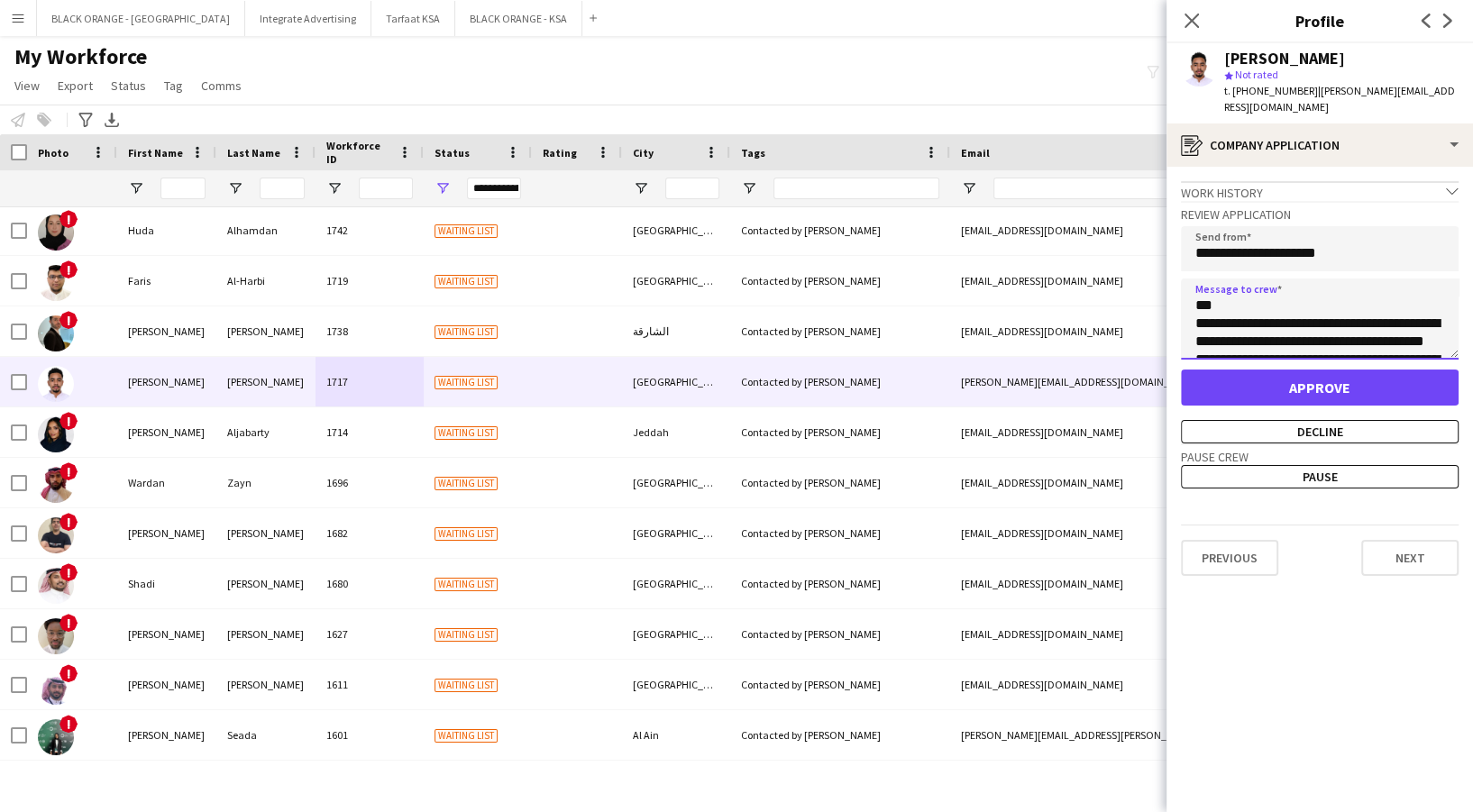
click at [1256, 290] on textarea "**********" at bounding box center [1320, 318] width 277 height 81
type textarea "**********"
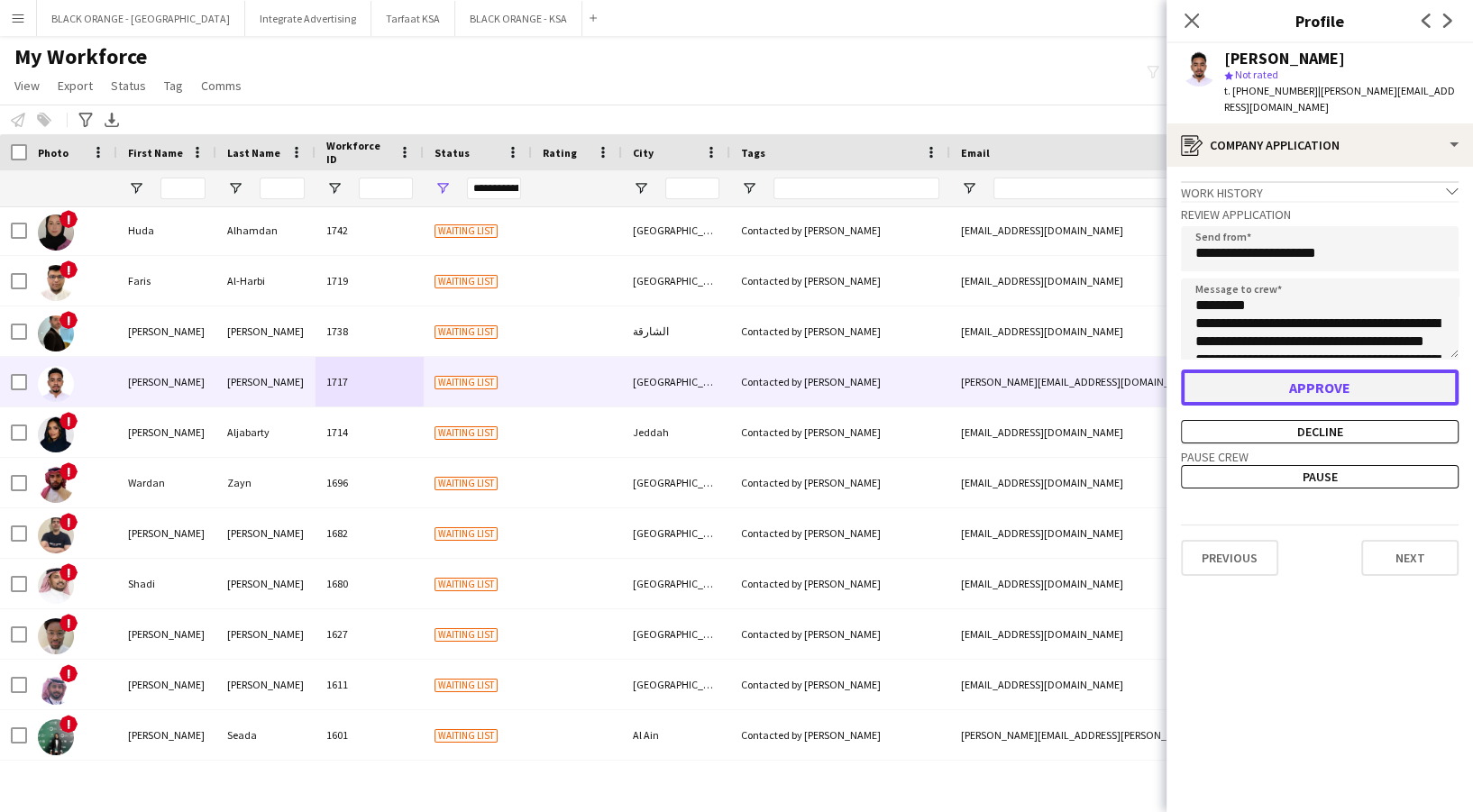
click at [1359, 380] on button "Approve" at bounding box center [1320, 388] width 277 height 36
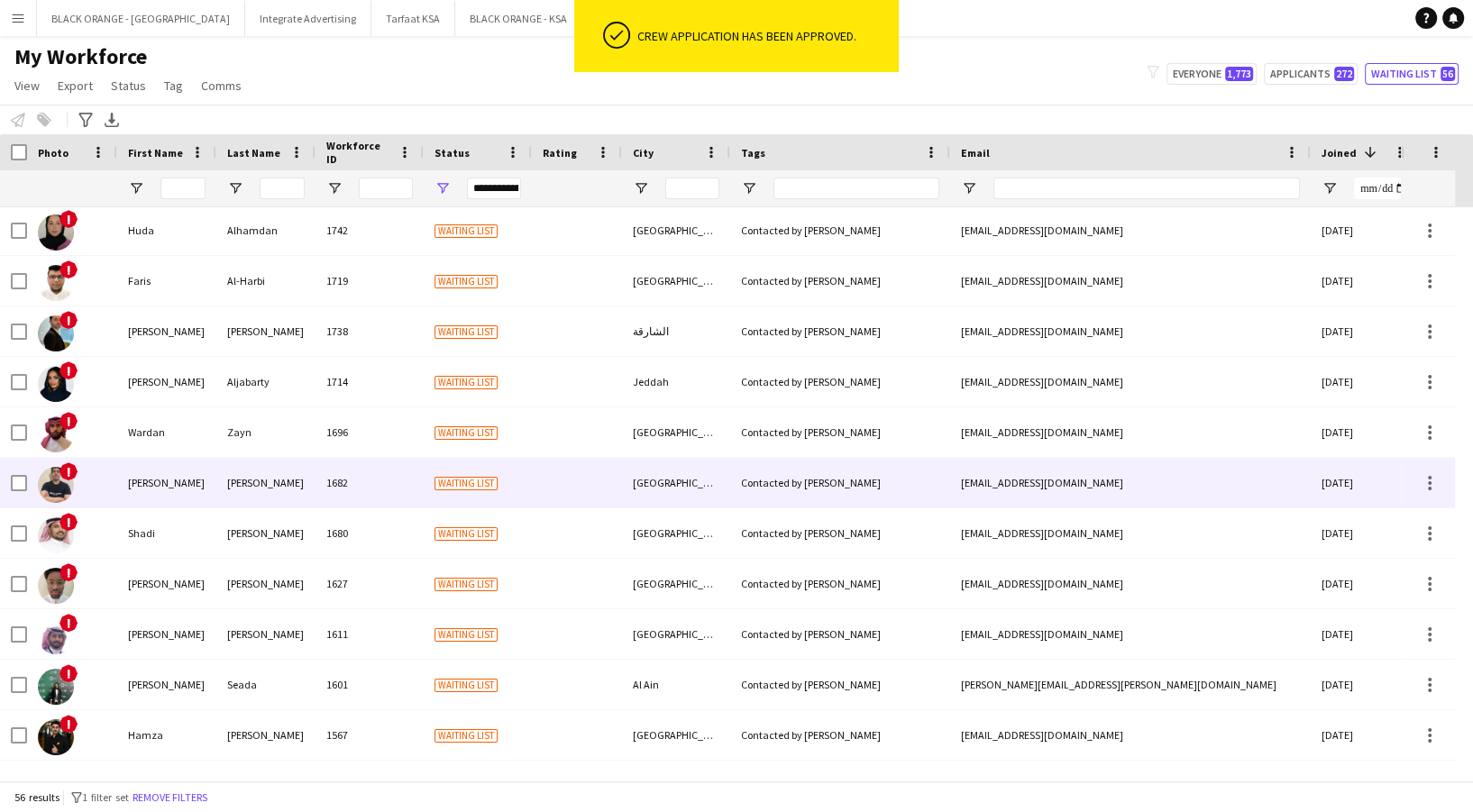
click at [206, 494] on div "[PERSON_NAME]" at bounding box center [166, 483] width 99 height 49
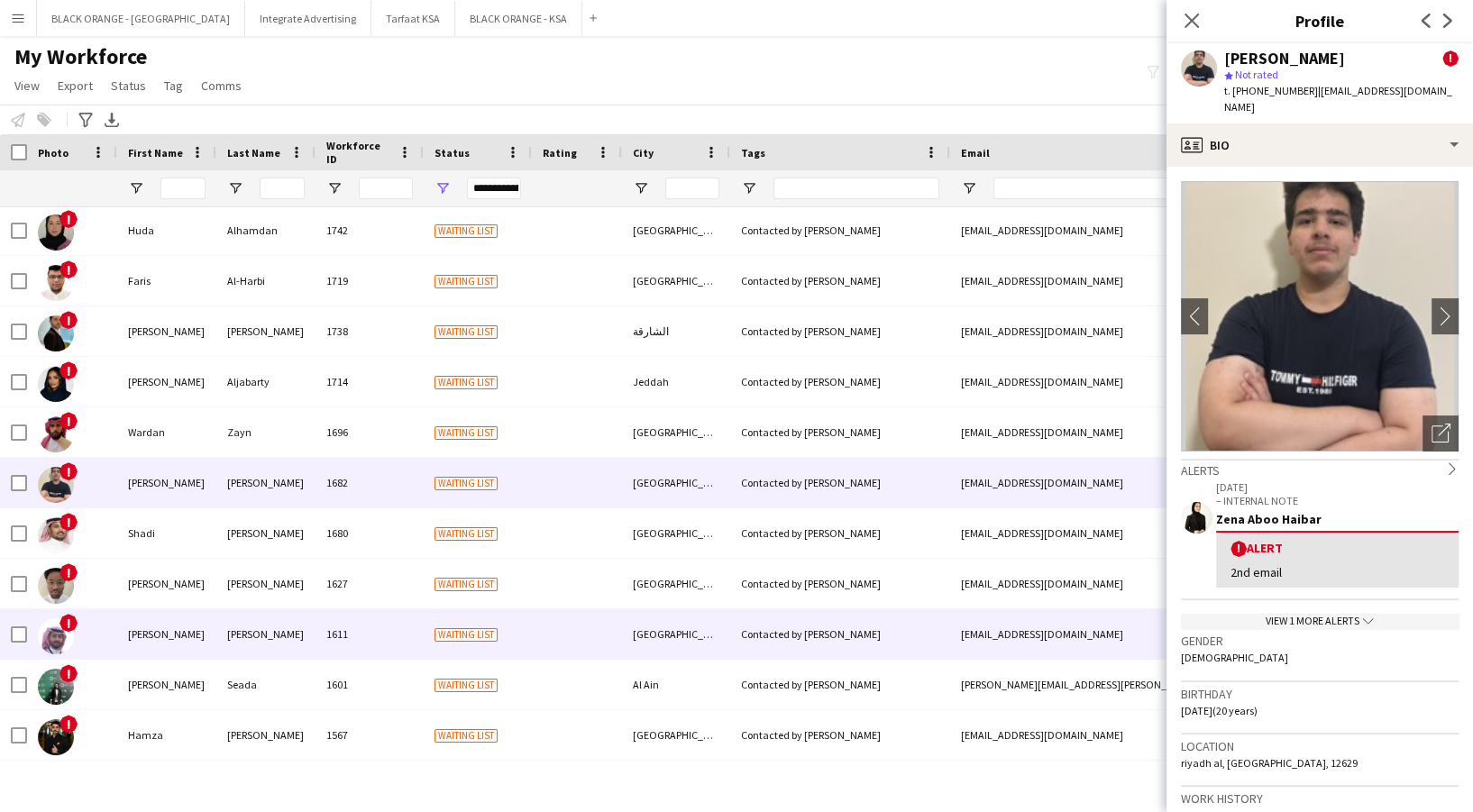
scroll to position [1081, 0]
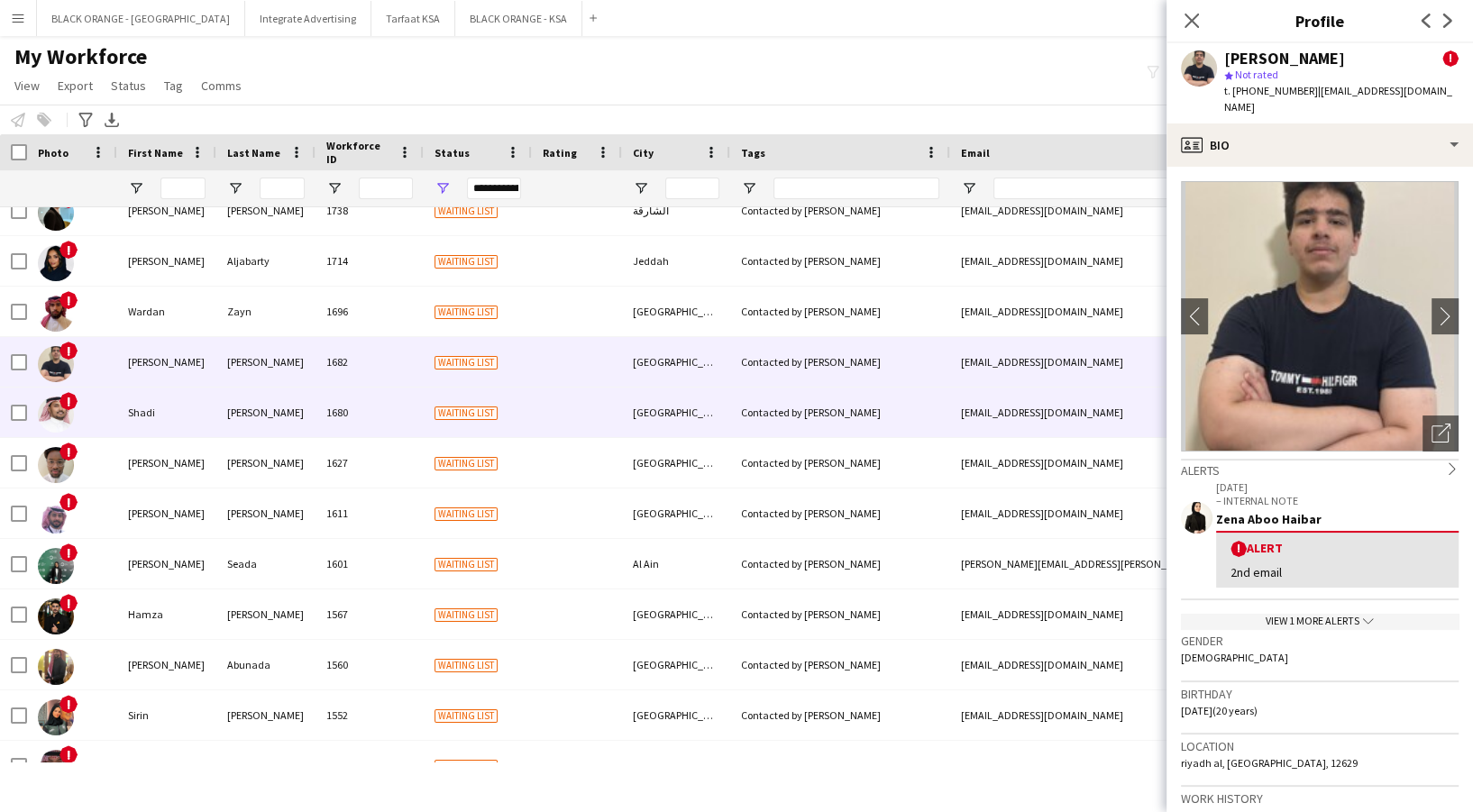
click at [185, 426] on div "Shadi" at bounding box center [166, 412] width 99 height 49
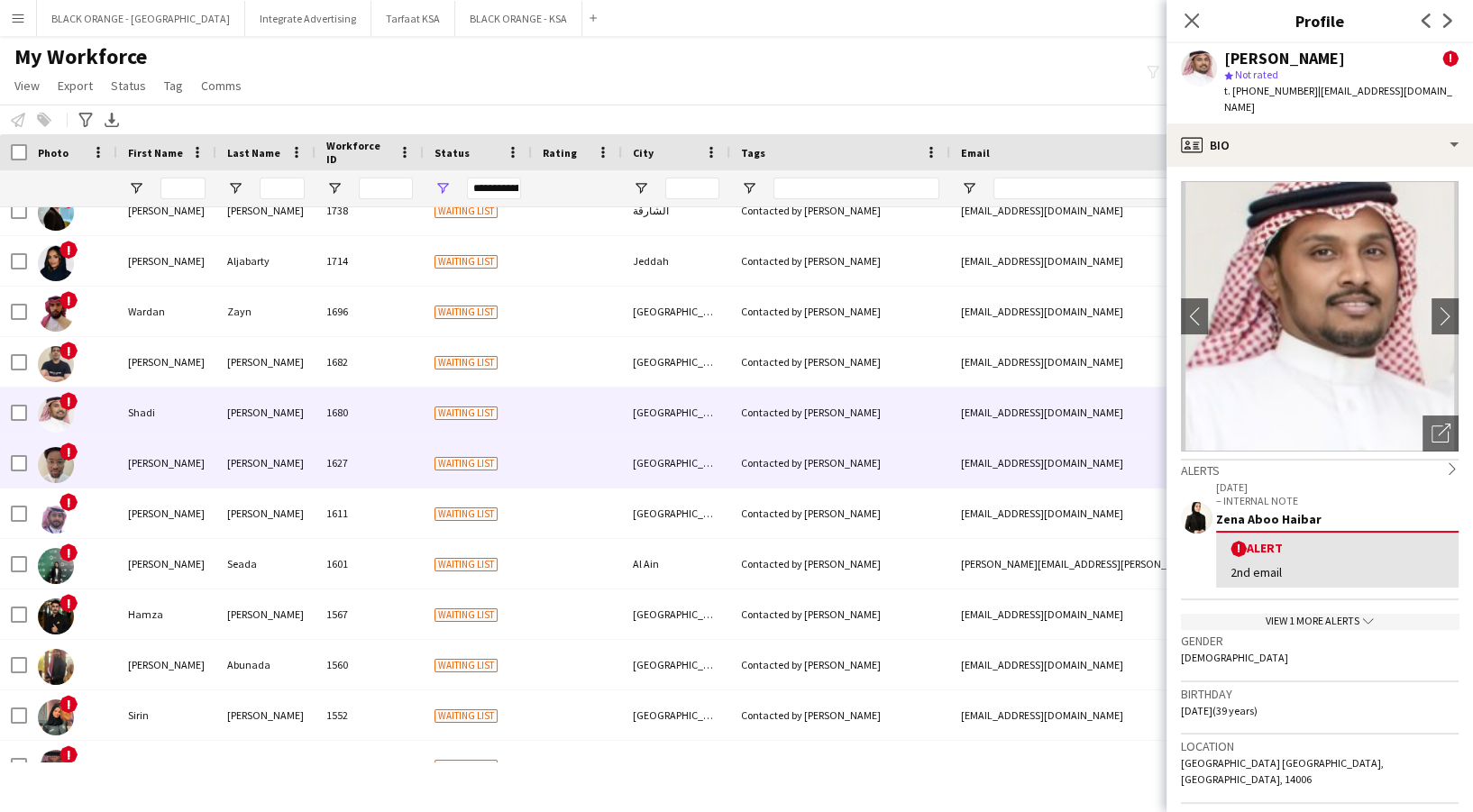
click at [187, 449] on div "[PERSON_NAME]" at bounding box center [166, 463] width 99 height 49
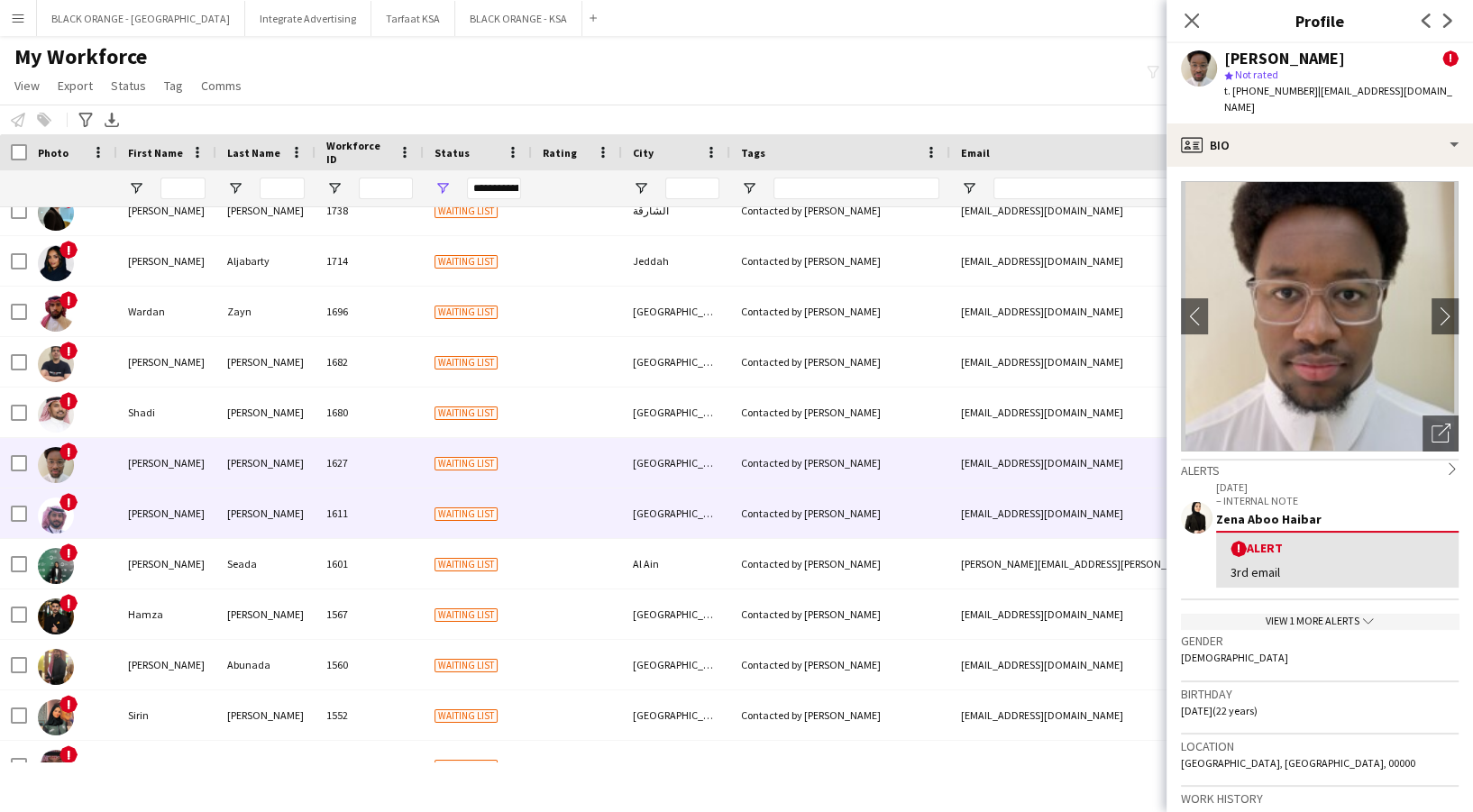
click at [183, 511] on div "[PERSON_NAME]" at bounding box center [166, 513] width 99 height 49
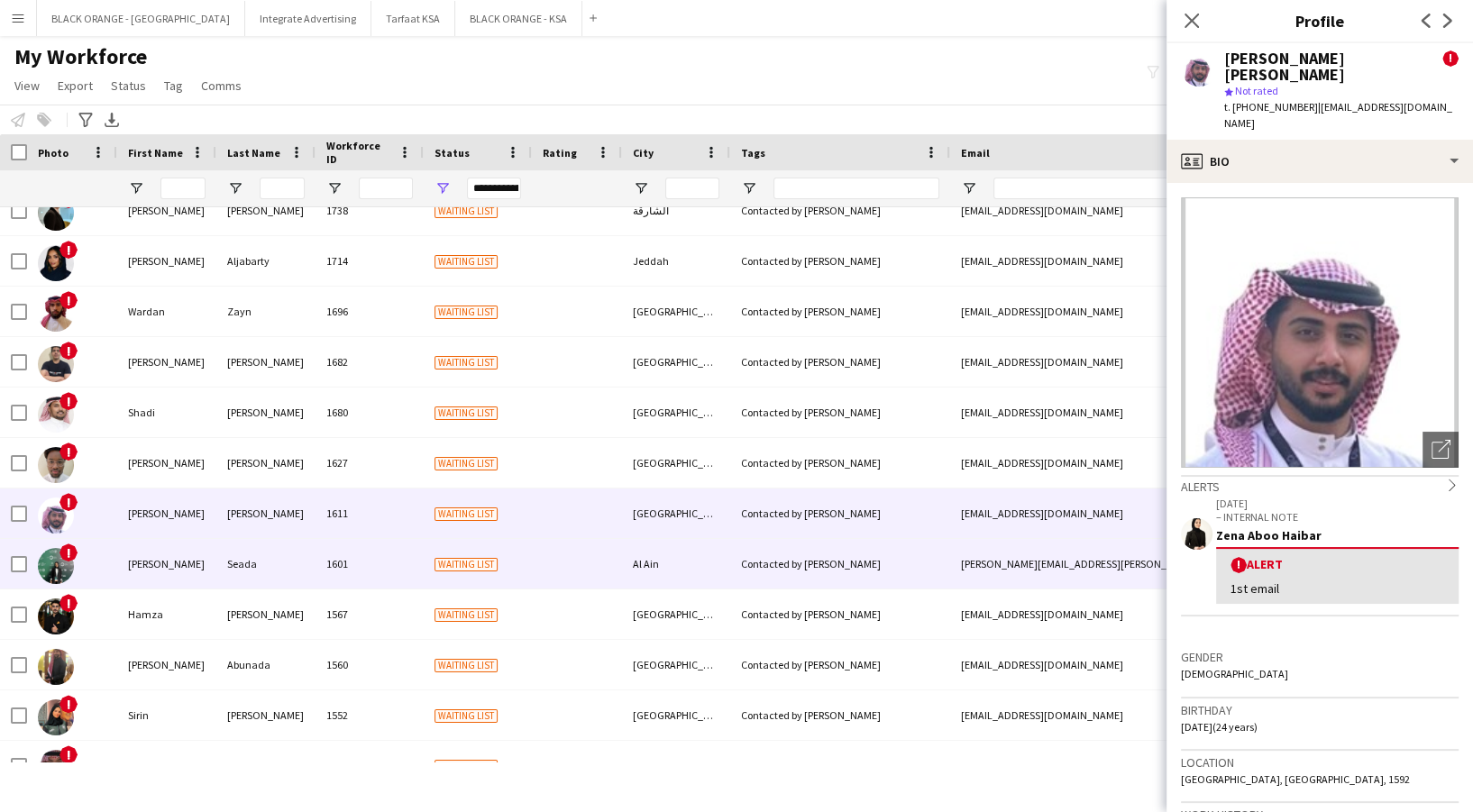
click at [170, 571] on div "[PERSON_NAME]" at bounding box center [166, 564] width 99 height 49
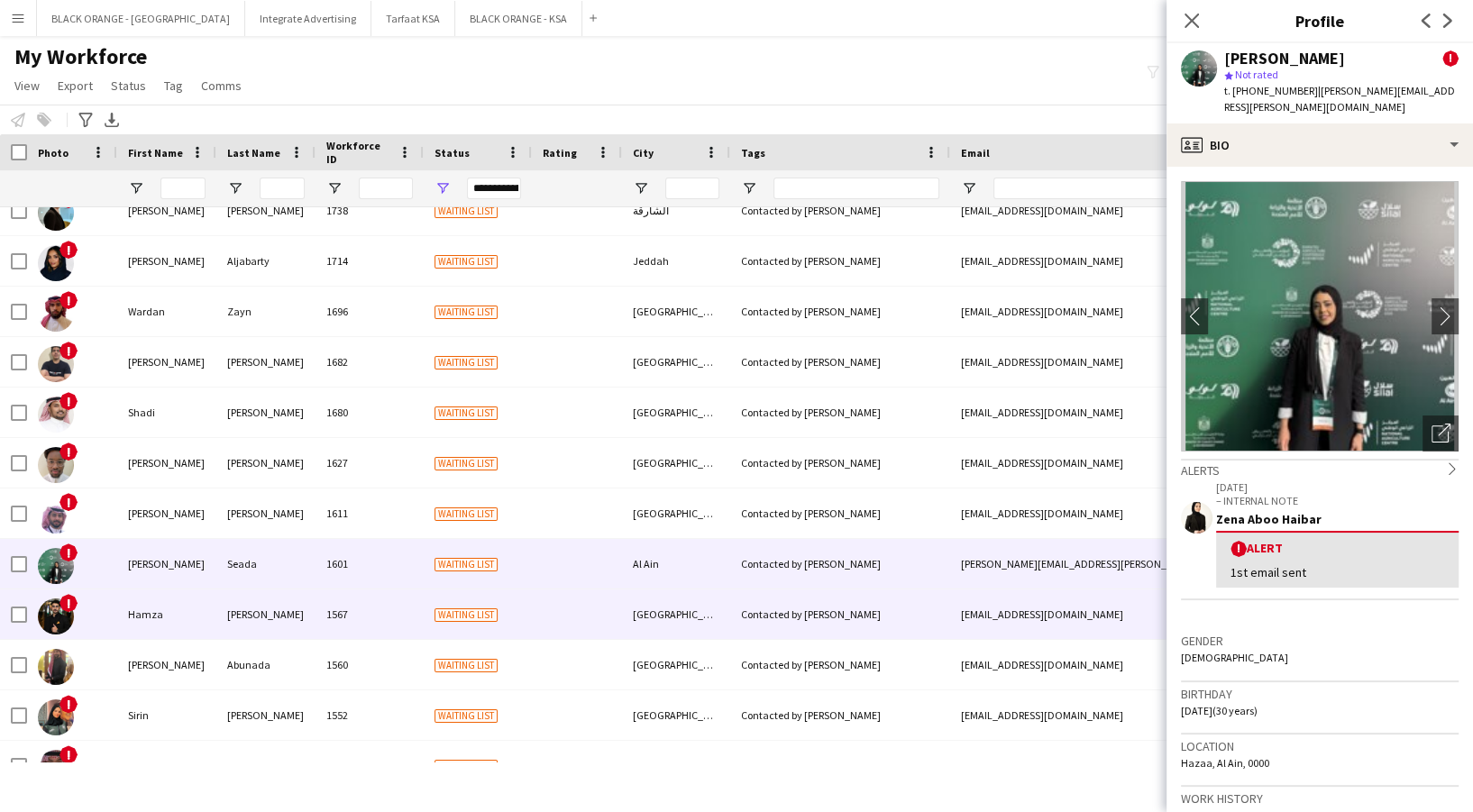
click at [177, 605] on div "Hamza" at bounding box center [166, 614] width 99 height 49
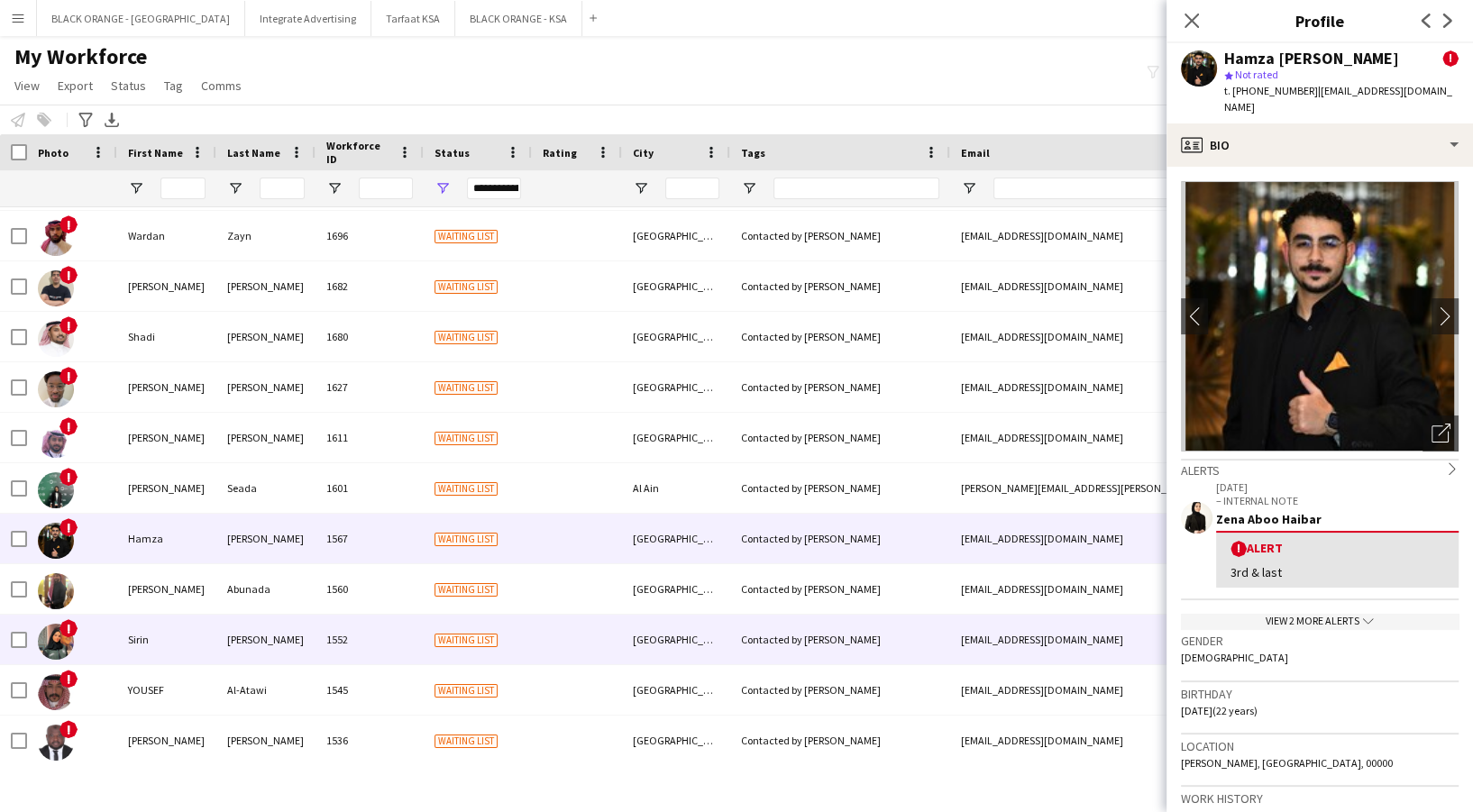
scroll to position [1202, 0]
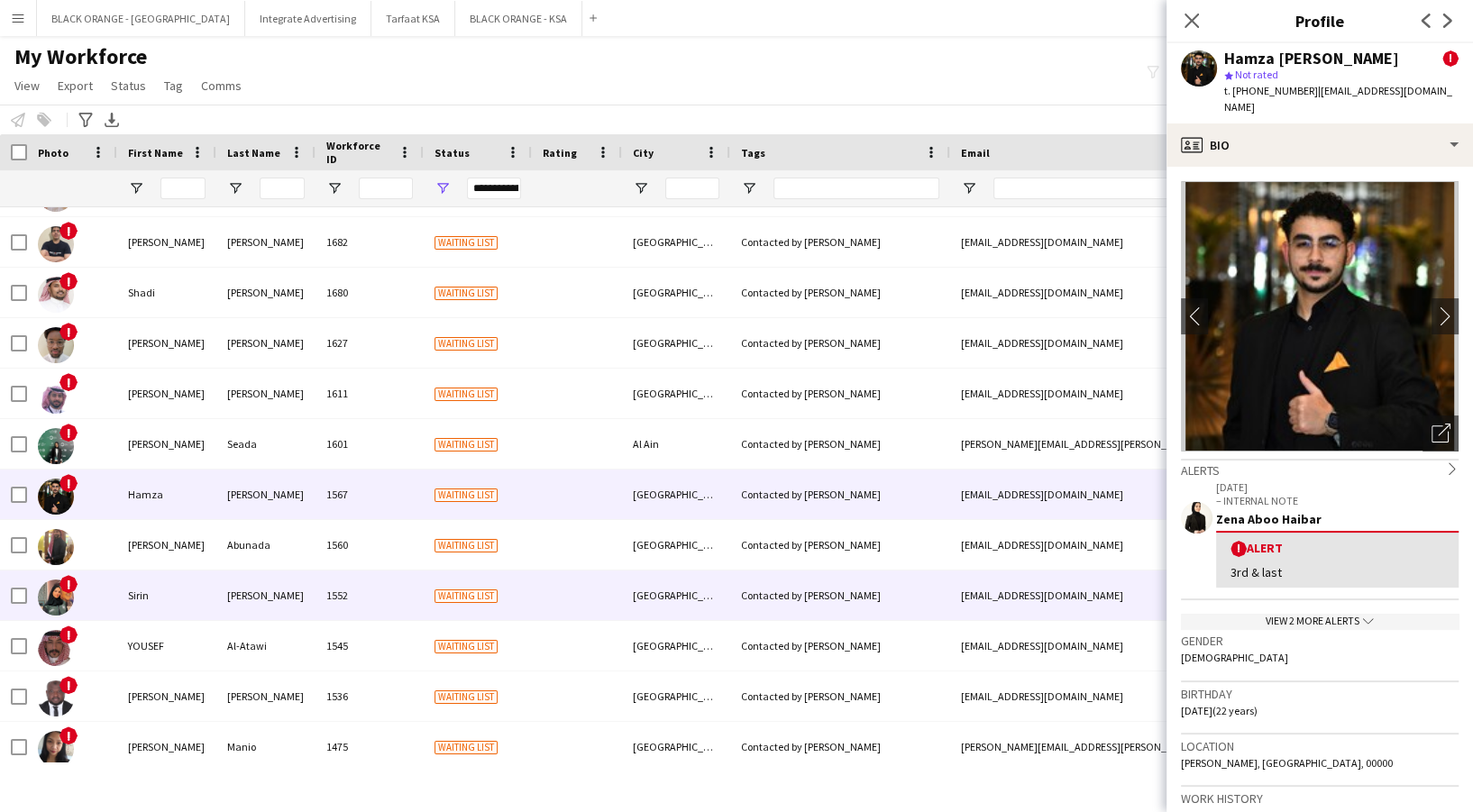
click at [192, 555] on div "[PERSON_NAME]" at bounding box center [166, 545] width 99 height 49
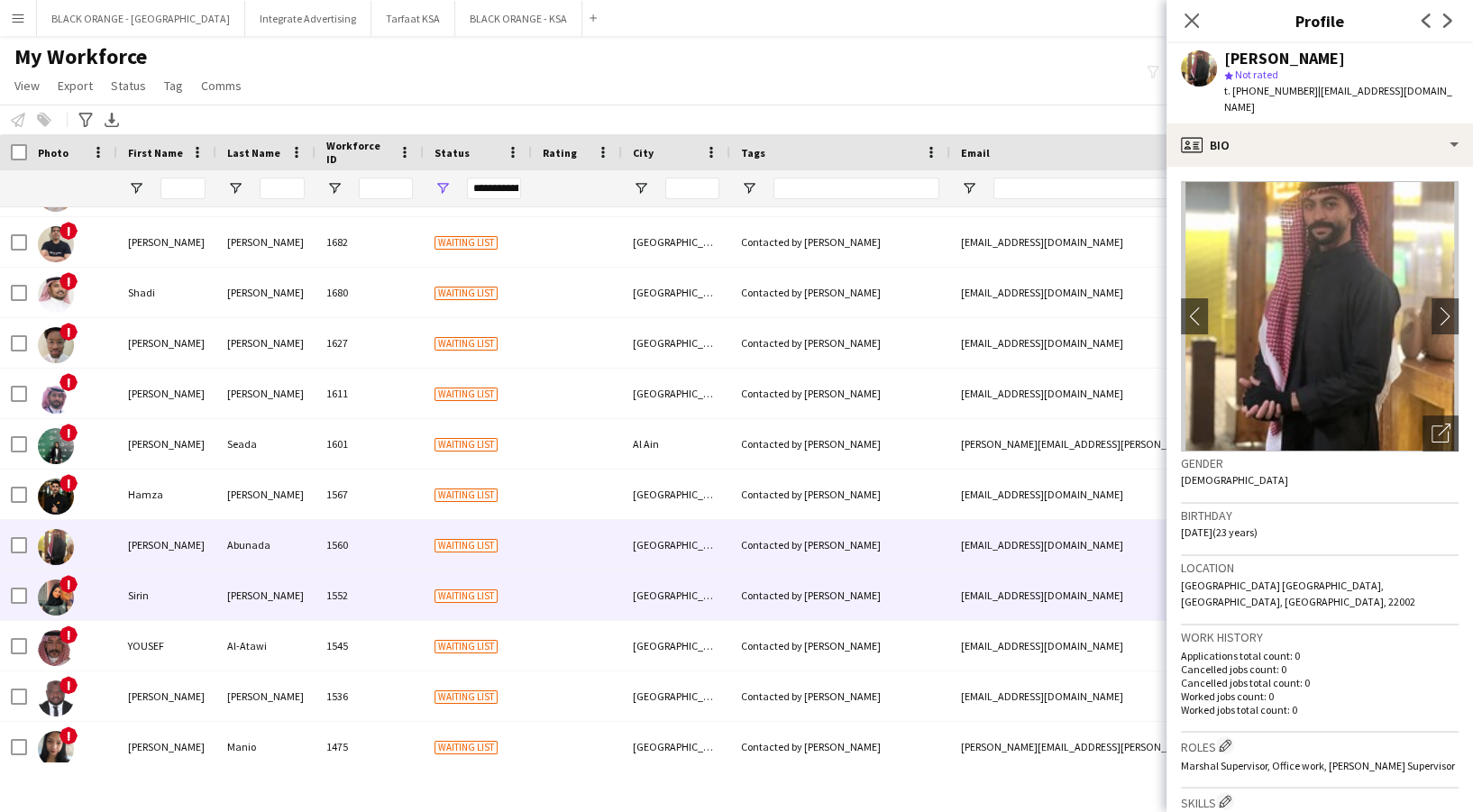
click at [204, 598] on div "Sirin" at bounding box center [166, 595] width 99 height 49
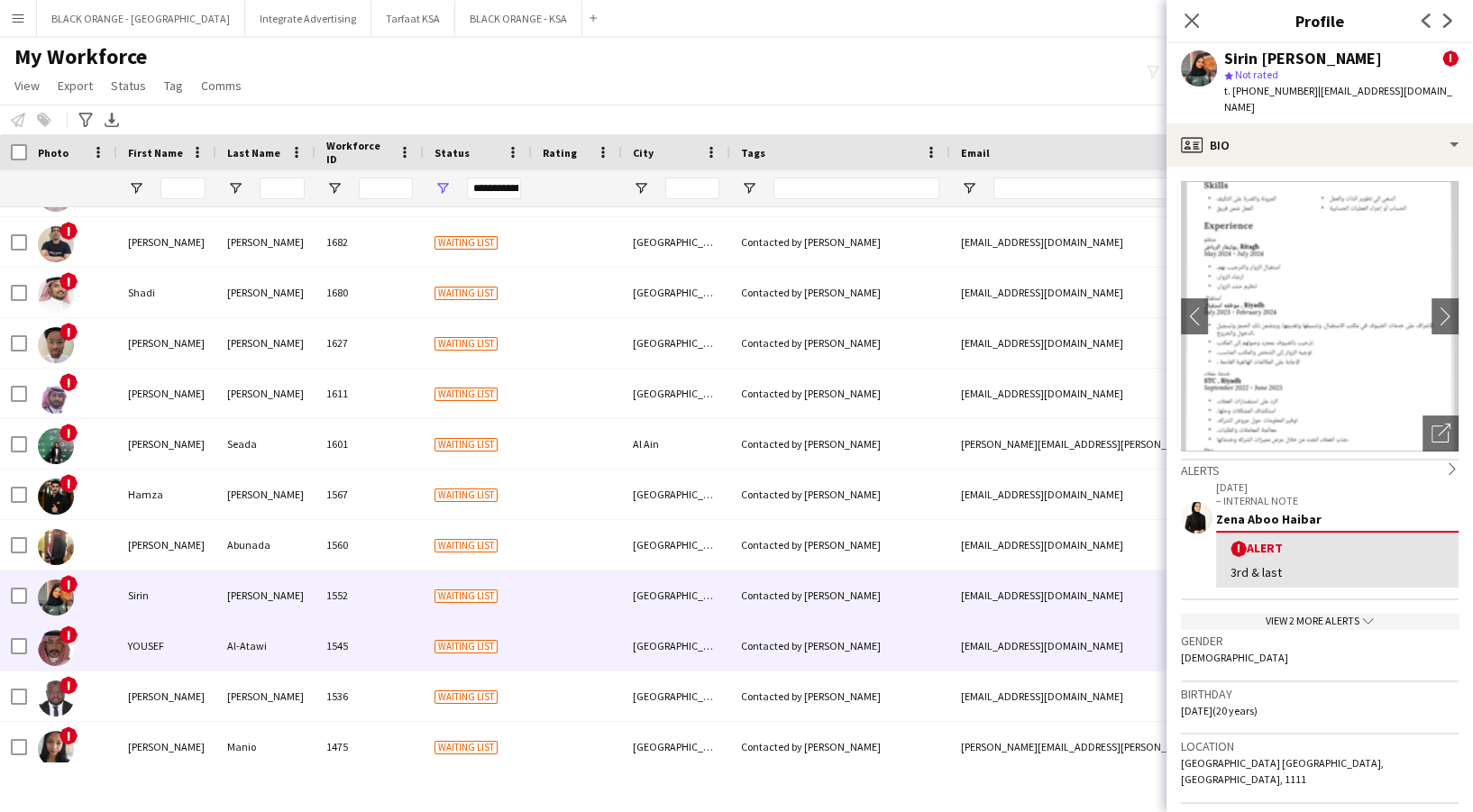
click at [204, 644] on div "YOUSEF" at bounding box center [166, 646] width 99 height 49
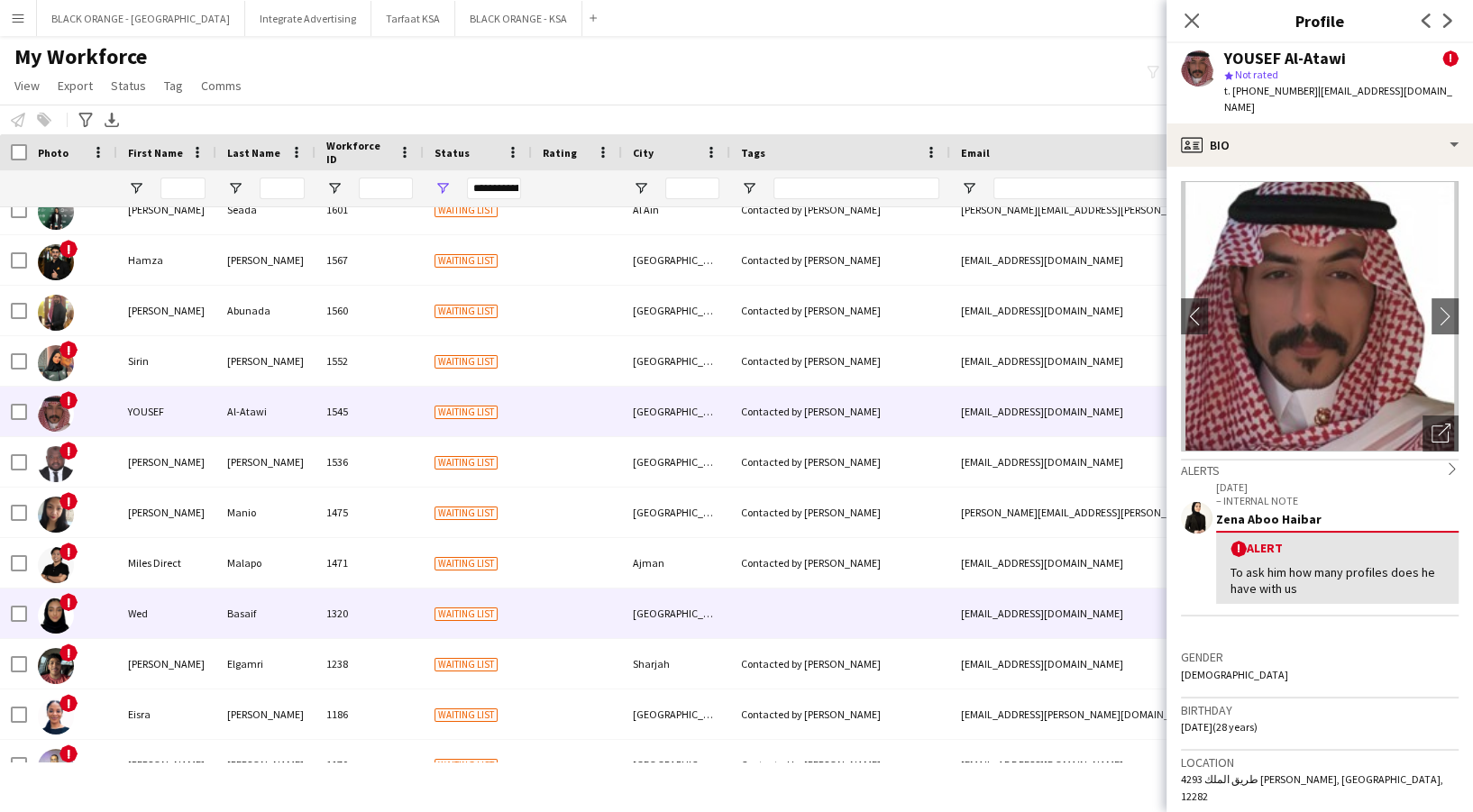
scroll to position [1442, 0]
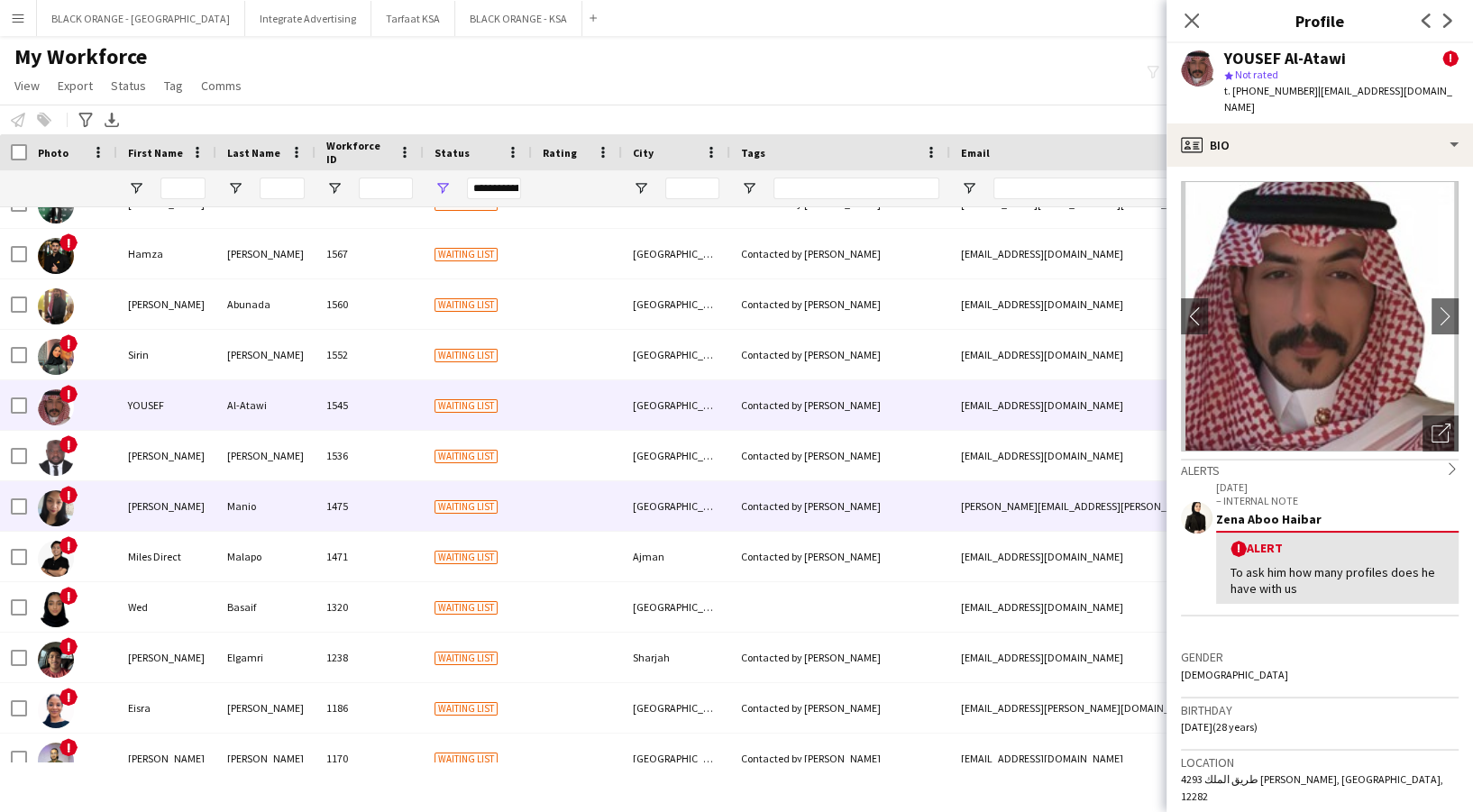
click at [173, 490] on div "[PERSON_NAME]" at bounding box center [166, 505] width 99 height 49
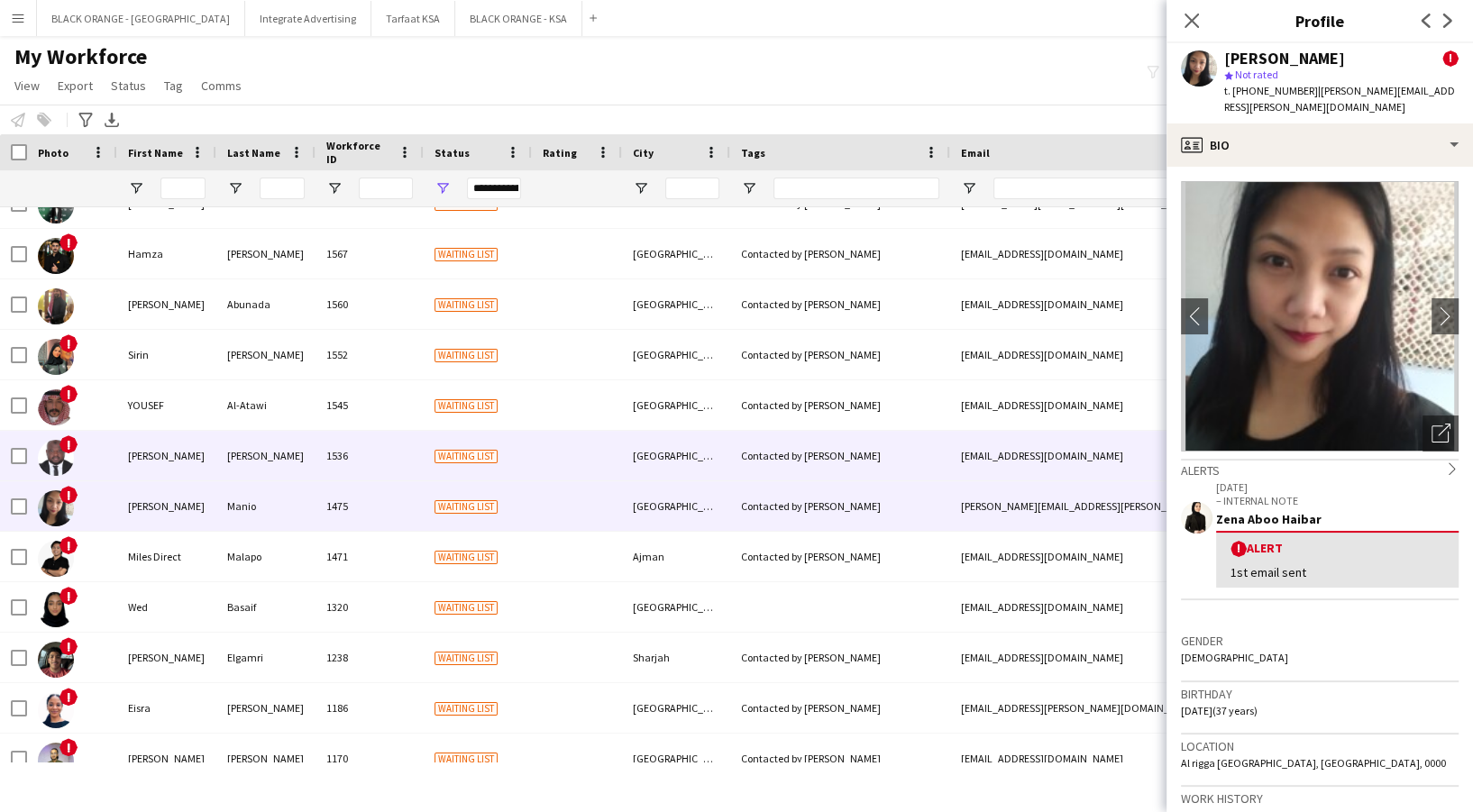
click at [162, 472] on div "[PERSON_NAME]" at bounding box center [166, 455] width 99 height 49
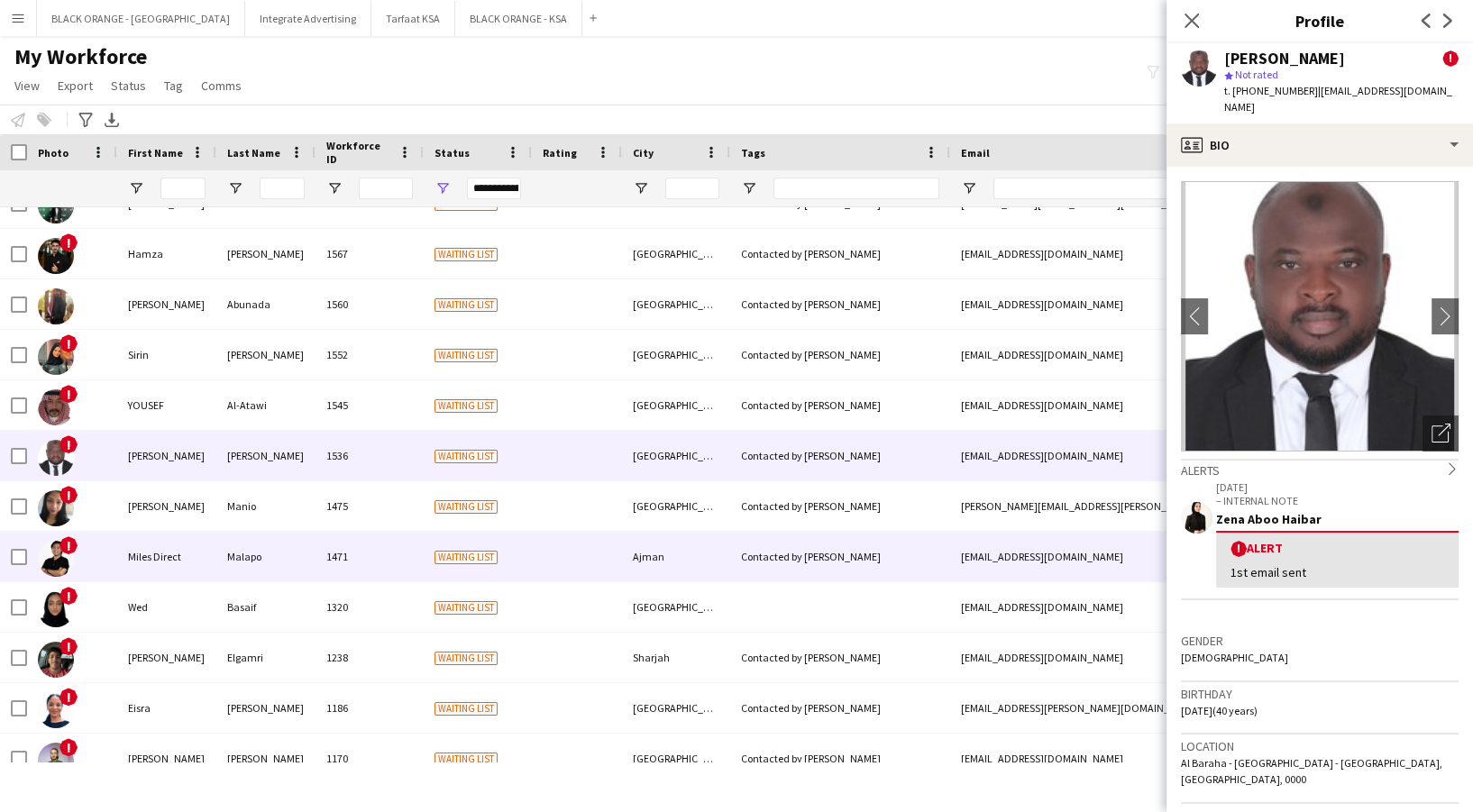
click at [151, 543] on div "Miles Direct" at bounding box center [166, 557] width 99 height 49
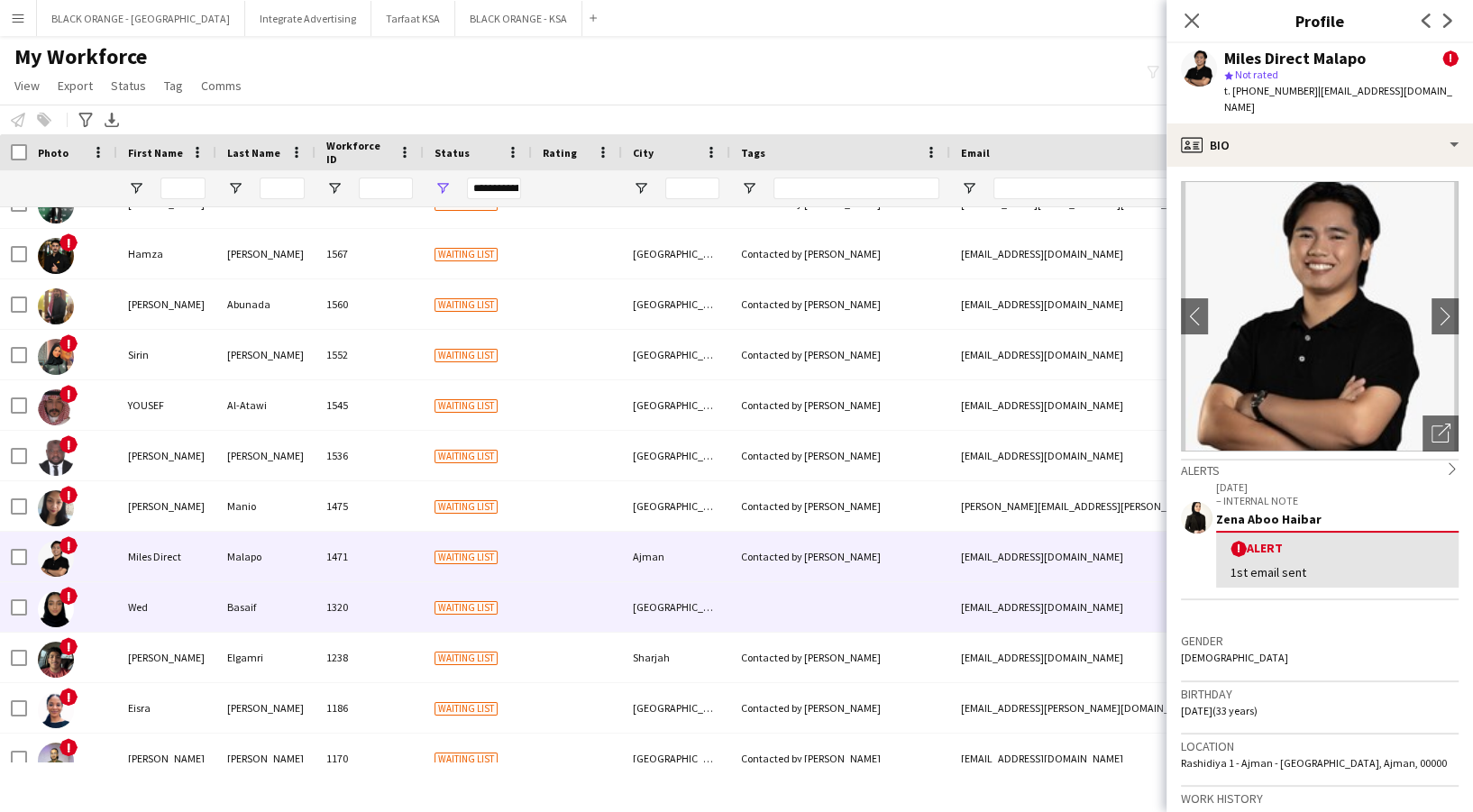
click at [166, 601] on div "Wed" at bounding box center [166, 607] width 99 height 49
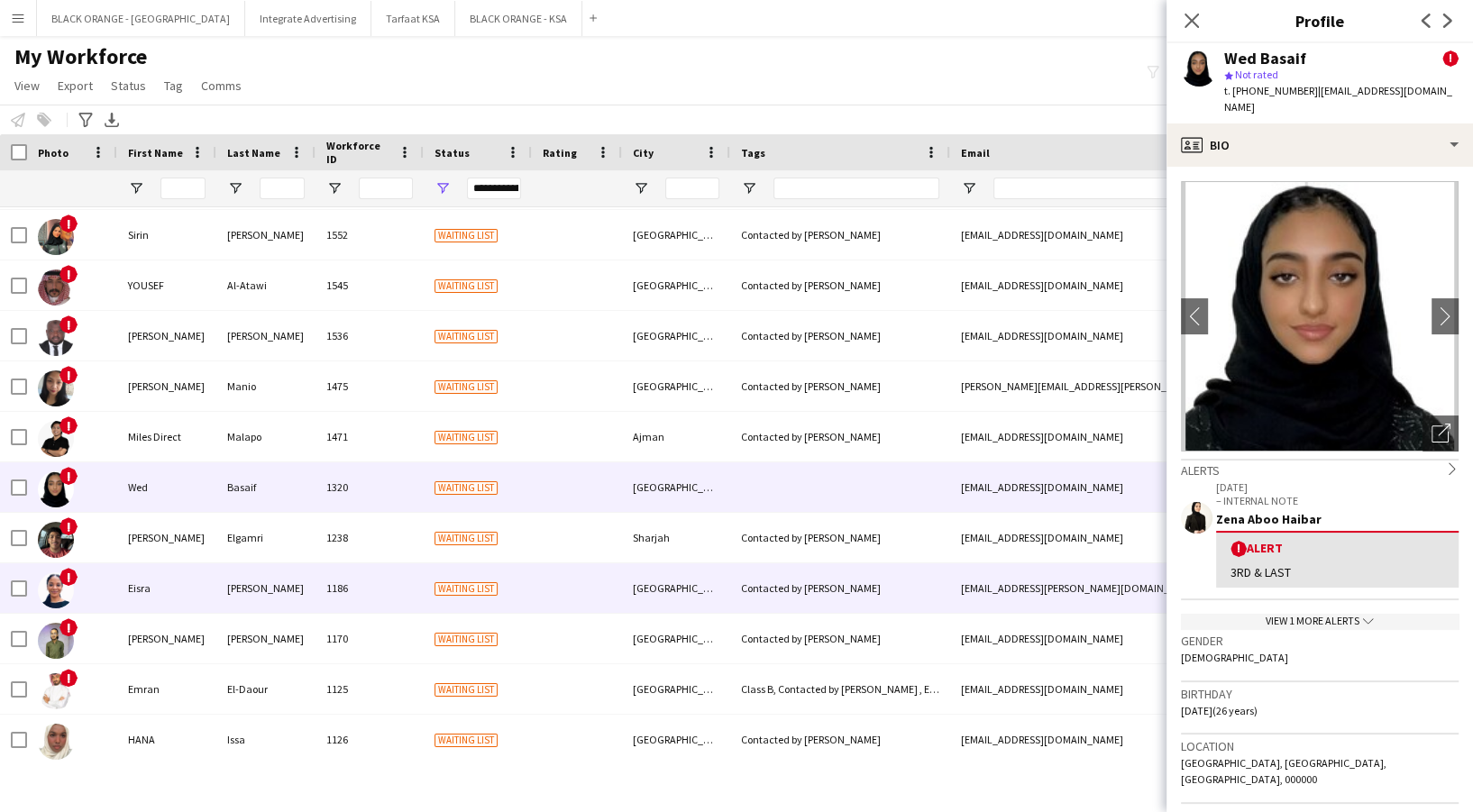
scroll to position [1562, 0]
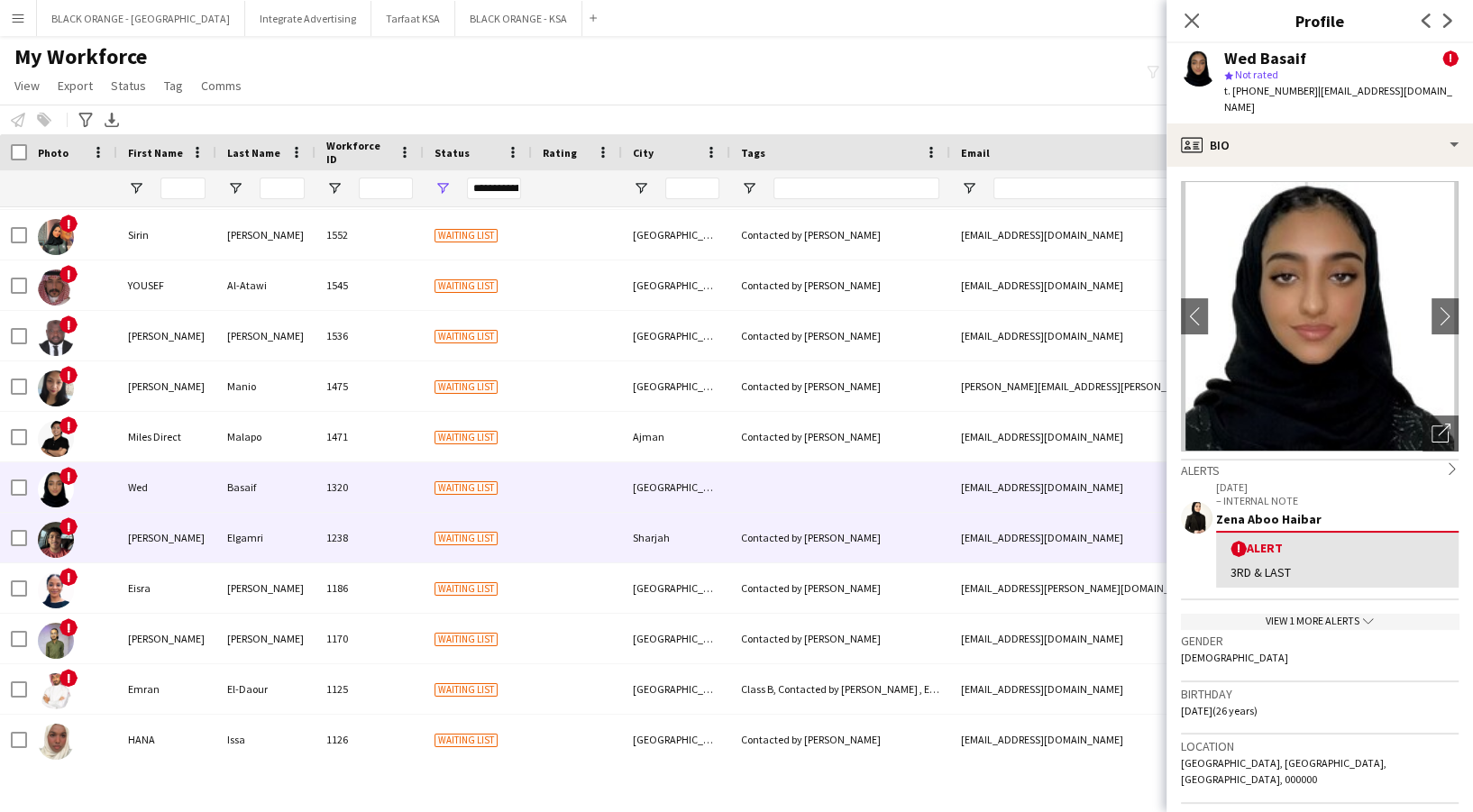
click at [135, 535] on div "[PERSON_NAME]" at bounding box center [166, 537] width 99 height 49
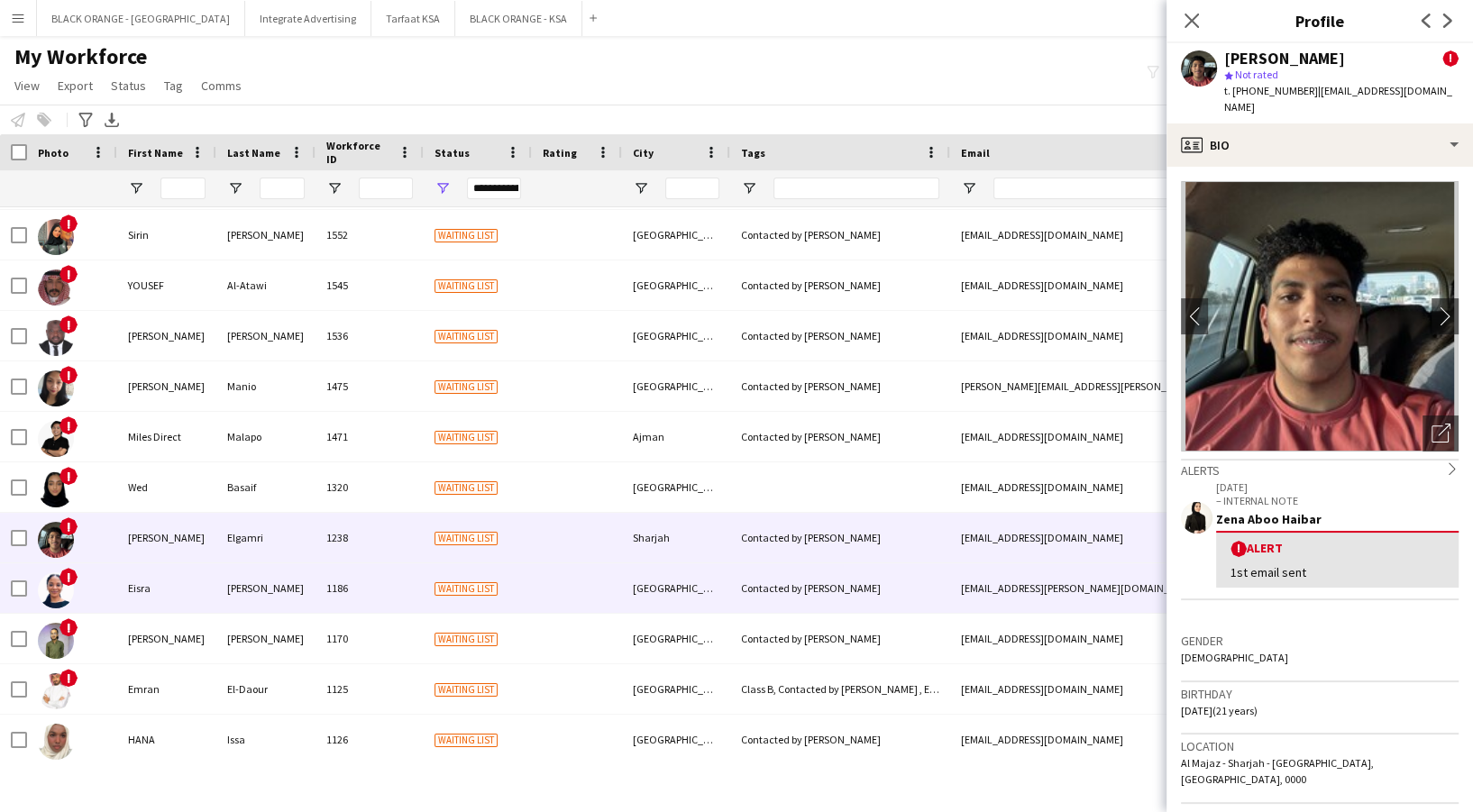
click at [165, 584] on div "Eisra" at bounding box center [166, 588] width 99 height 49
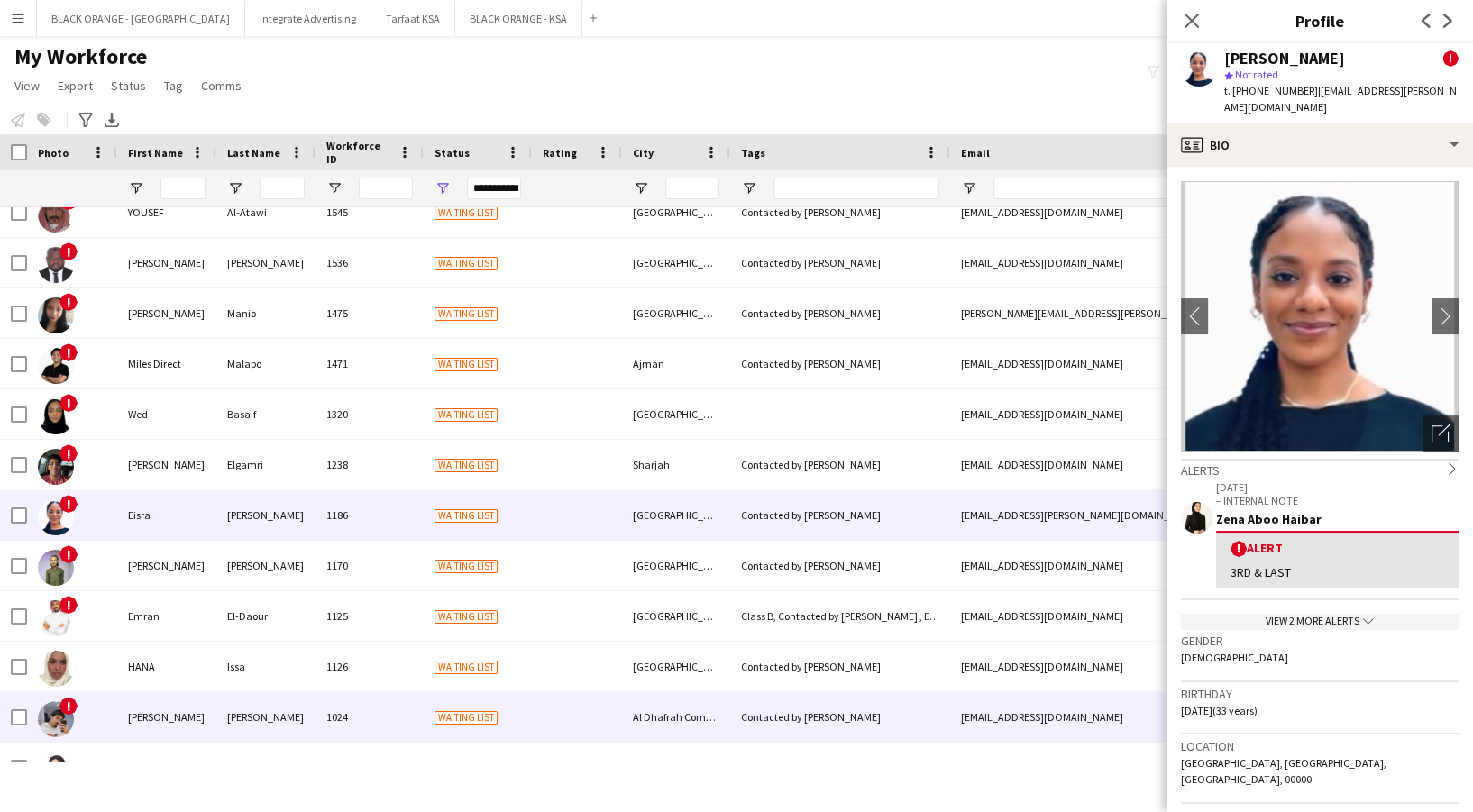
scroll to position [1681, 0]
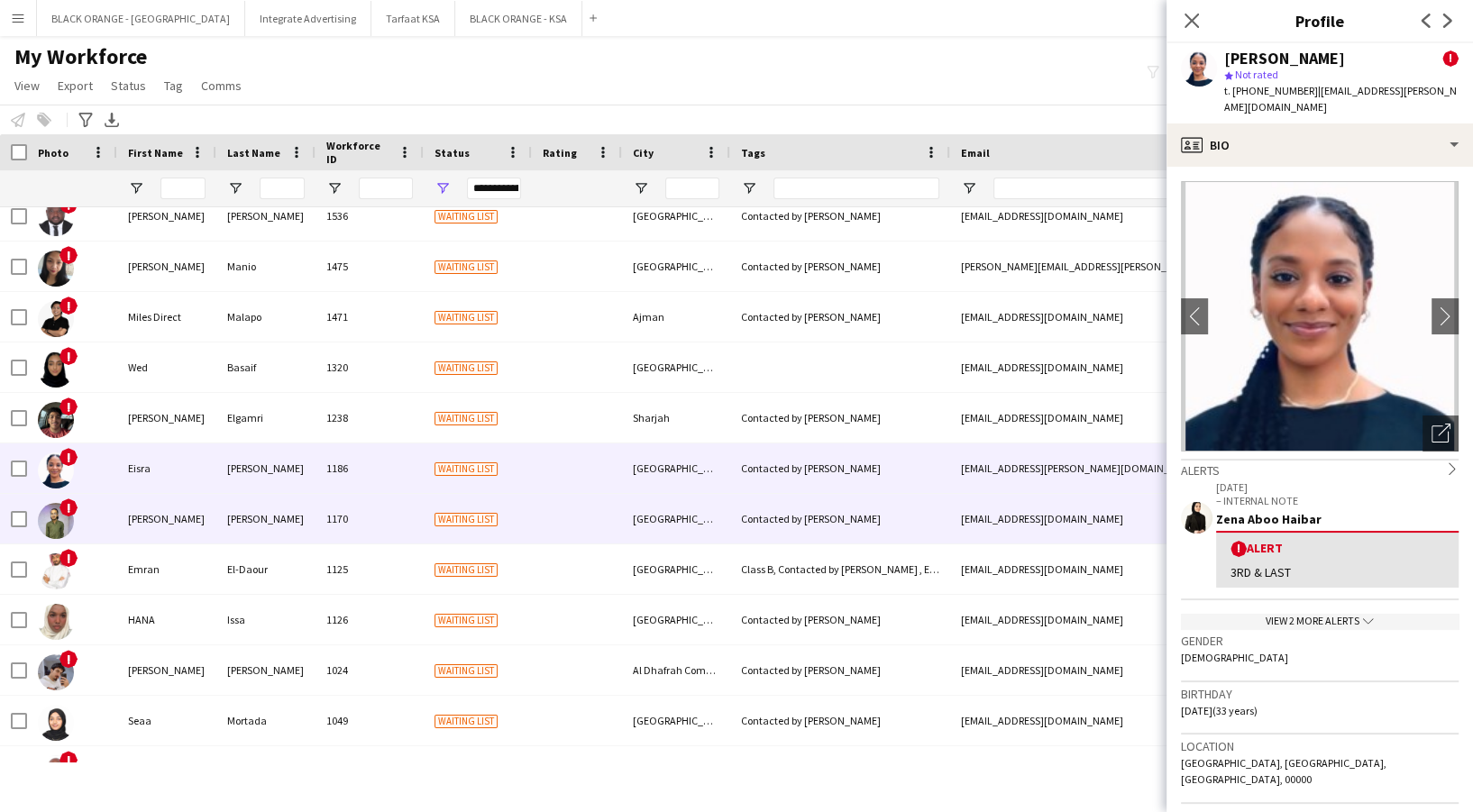
click at [173, 531] on div "[PERSON_NAME]" at bounding box center [166, 518] width 99 height 49
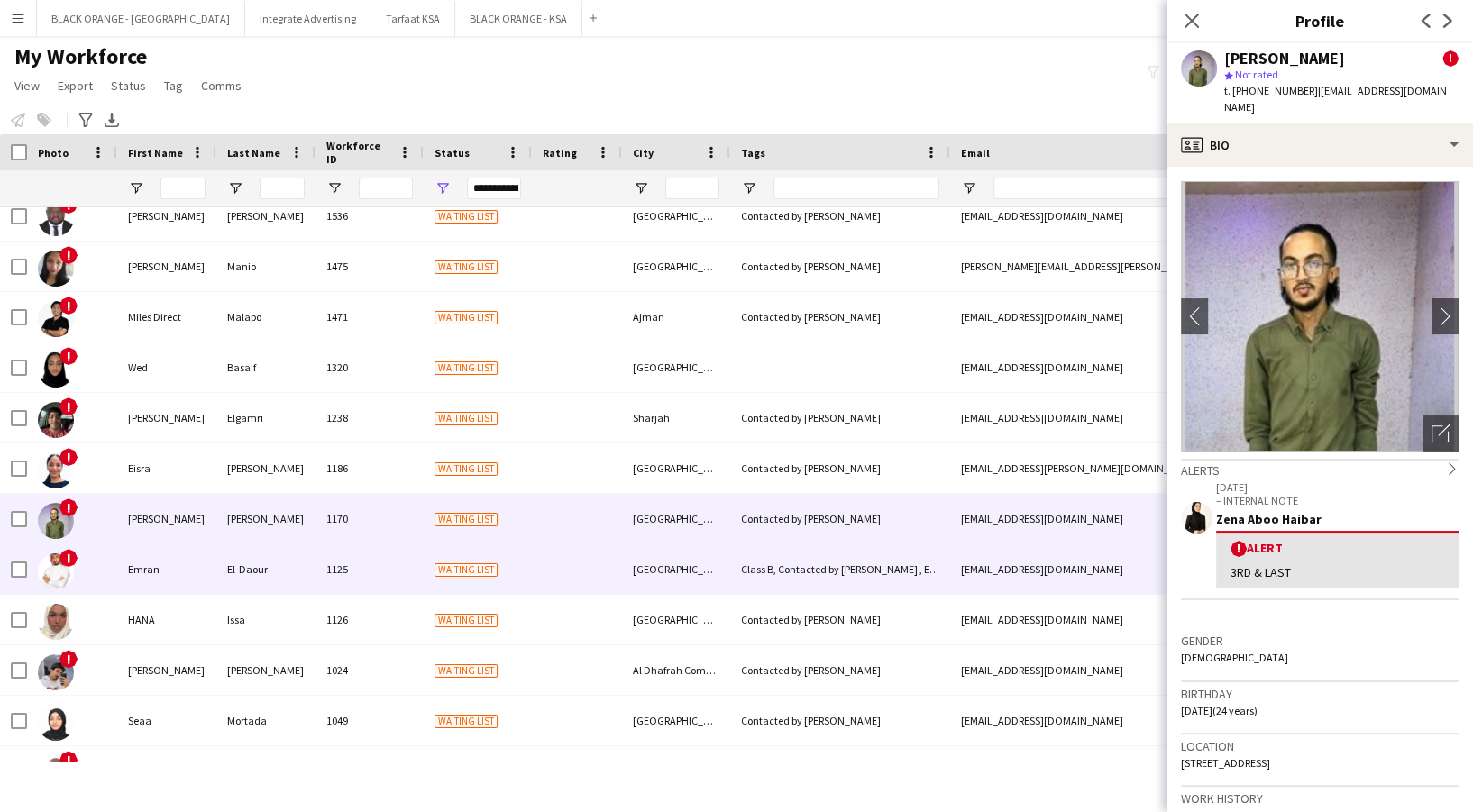
click at [168, 564] on div "Emran" at bounding box center [166, 569] width 99 height 49
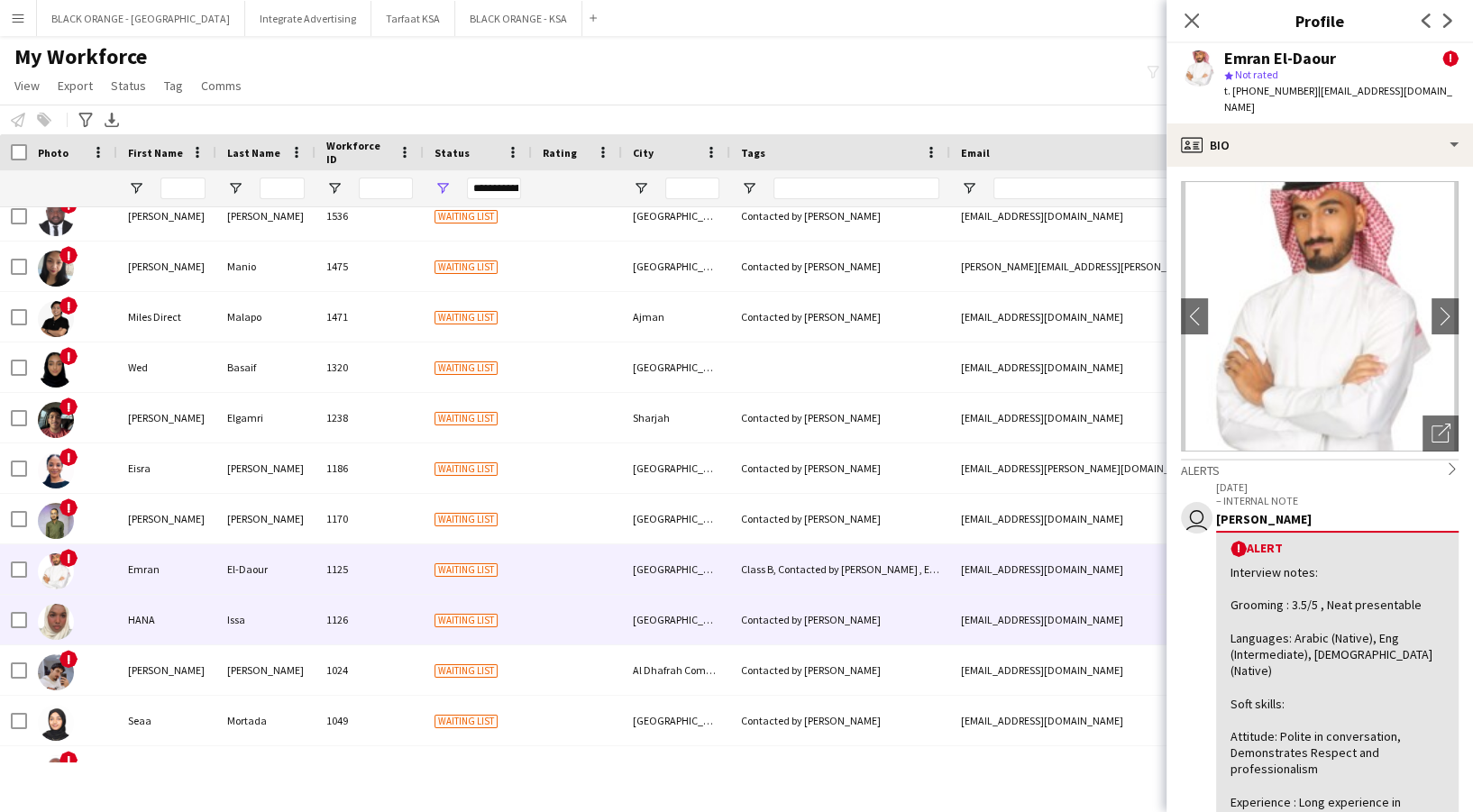
scroll to position [1803, 0]
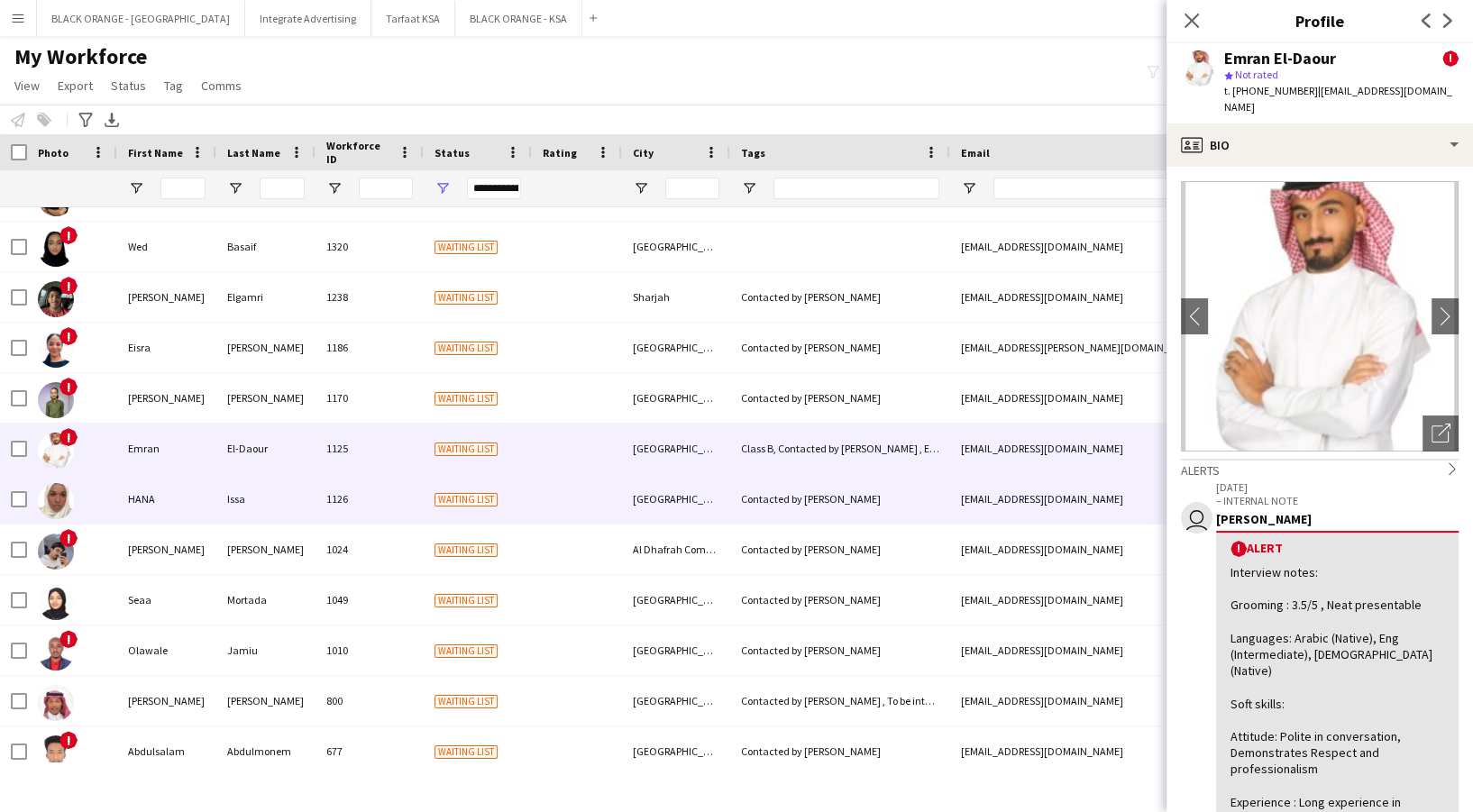
click at [155, 514] on div "HANA" at bounding box center [166, 499] width 99 height 49
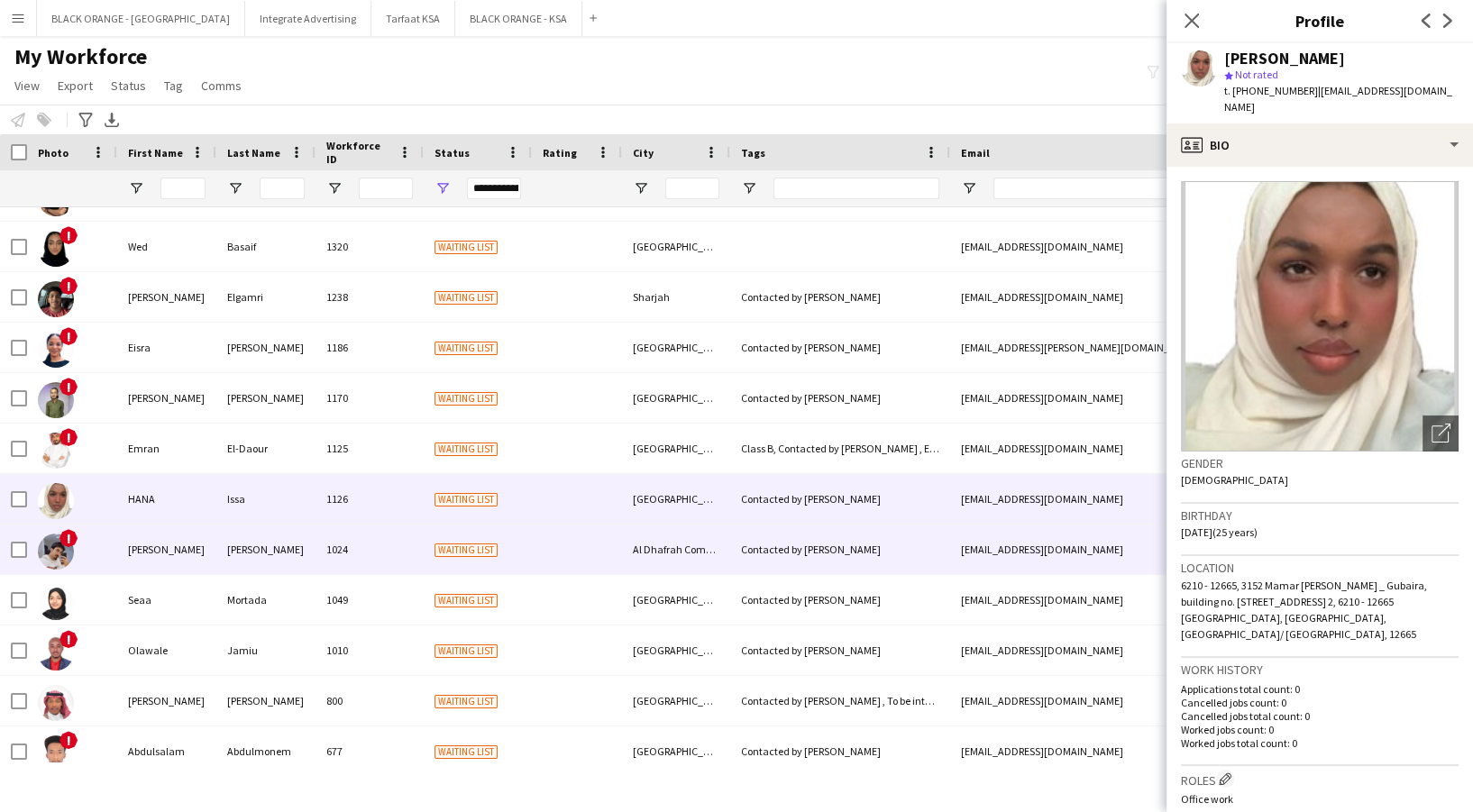
click at [169, 557] on div "[PERSON_NAME]" at bounding box center [166, 549] width 99 height 49
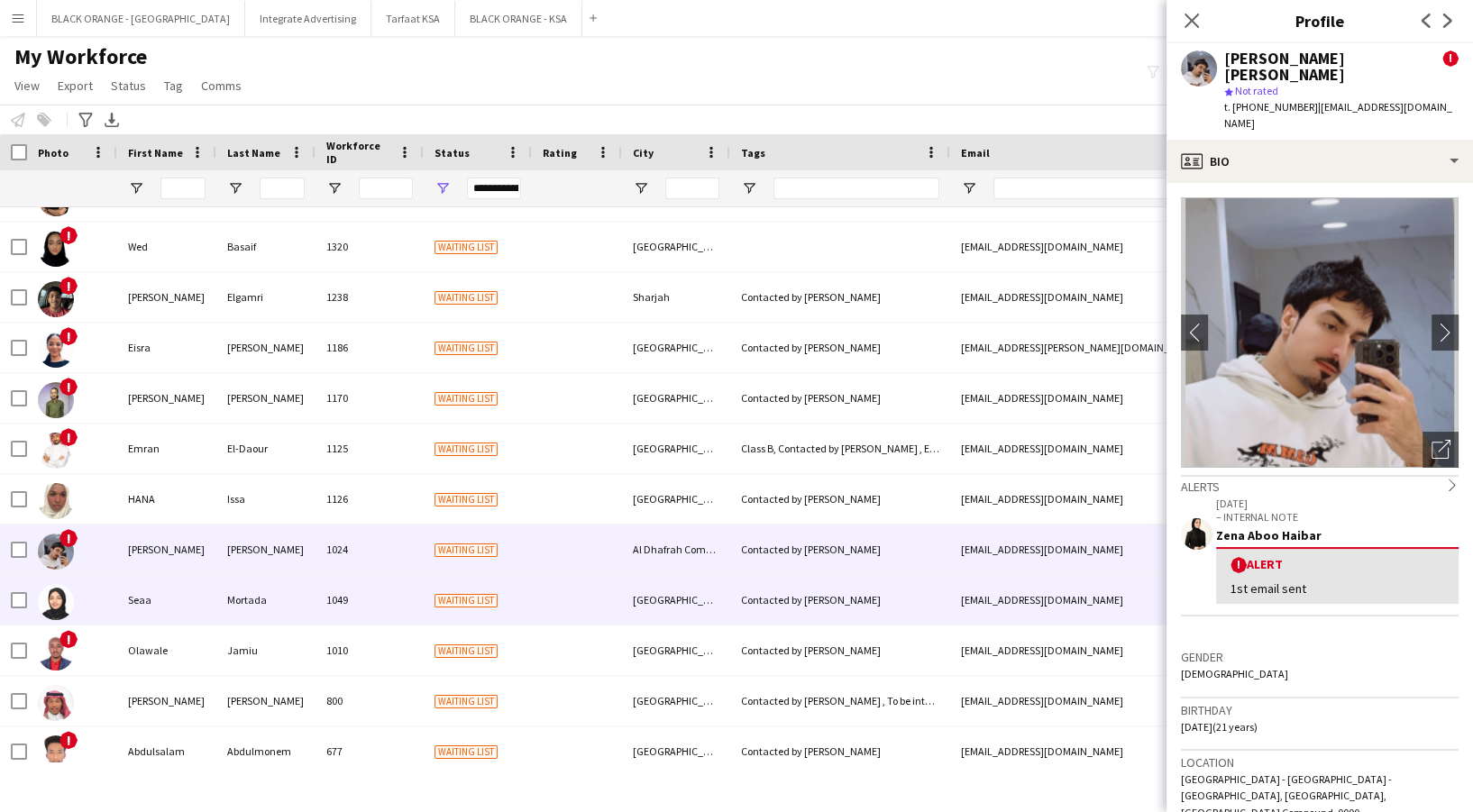
click at [216, 614] on div "Mortada" at bounding box center [266, 599] width 99 height 49
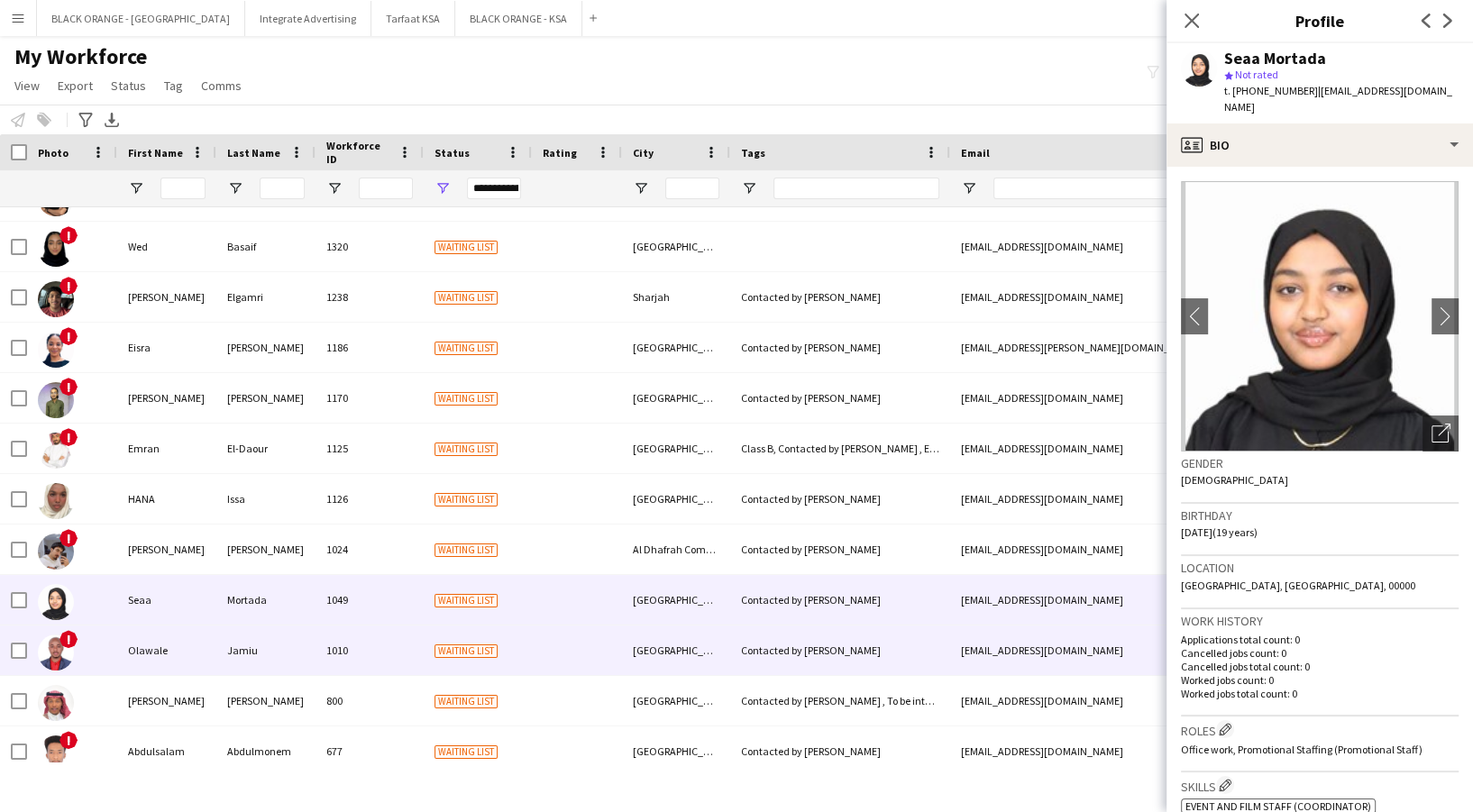
click at [234, 649] on div "Jamiu" at bounding box center [266, 651] width 99 height 49
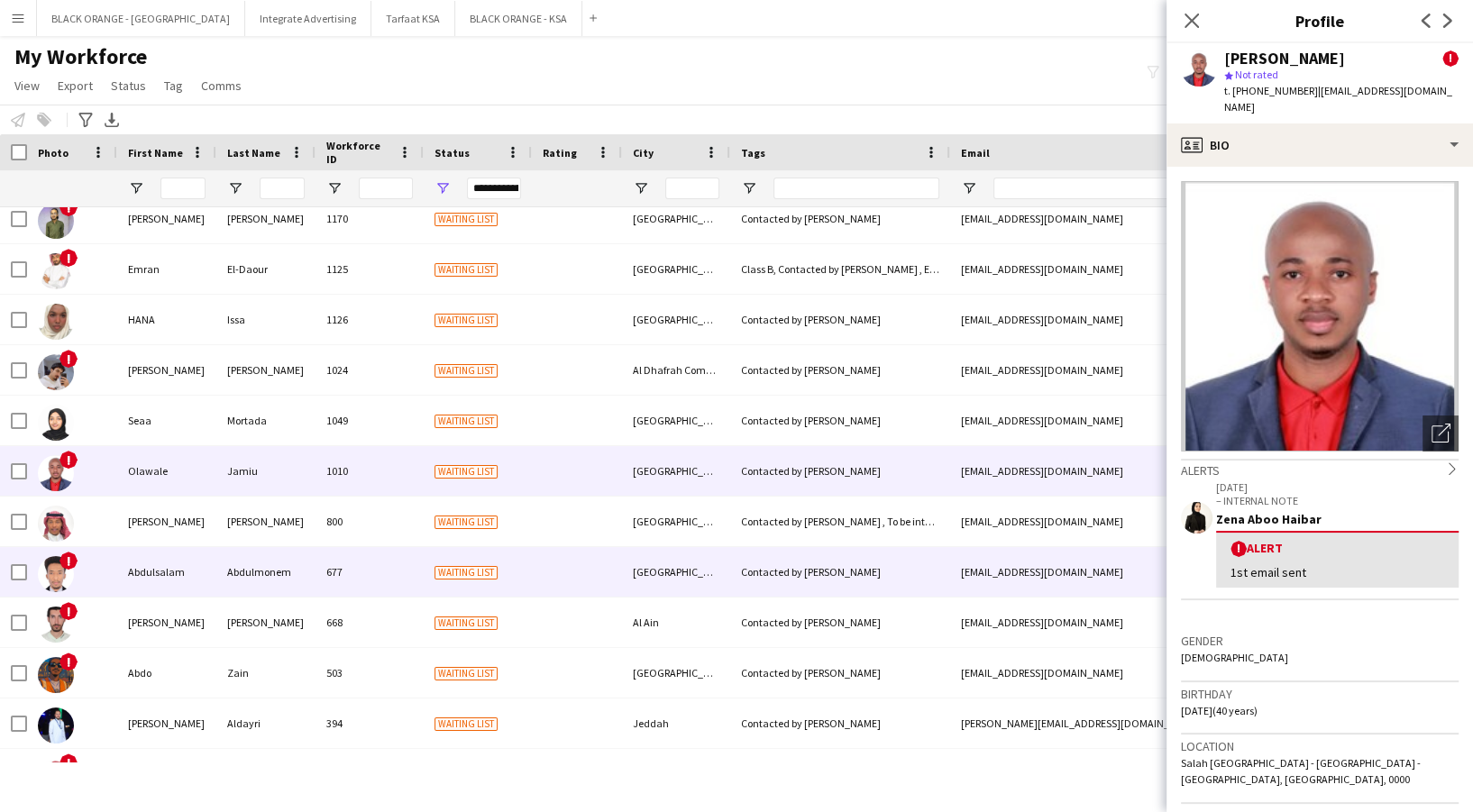
scroll to position [2042, 0]
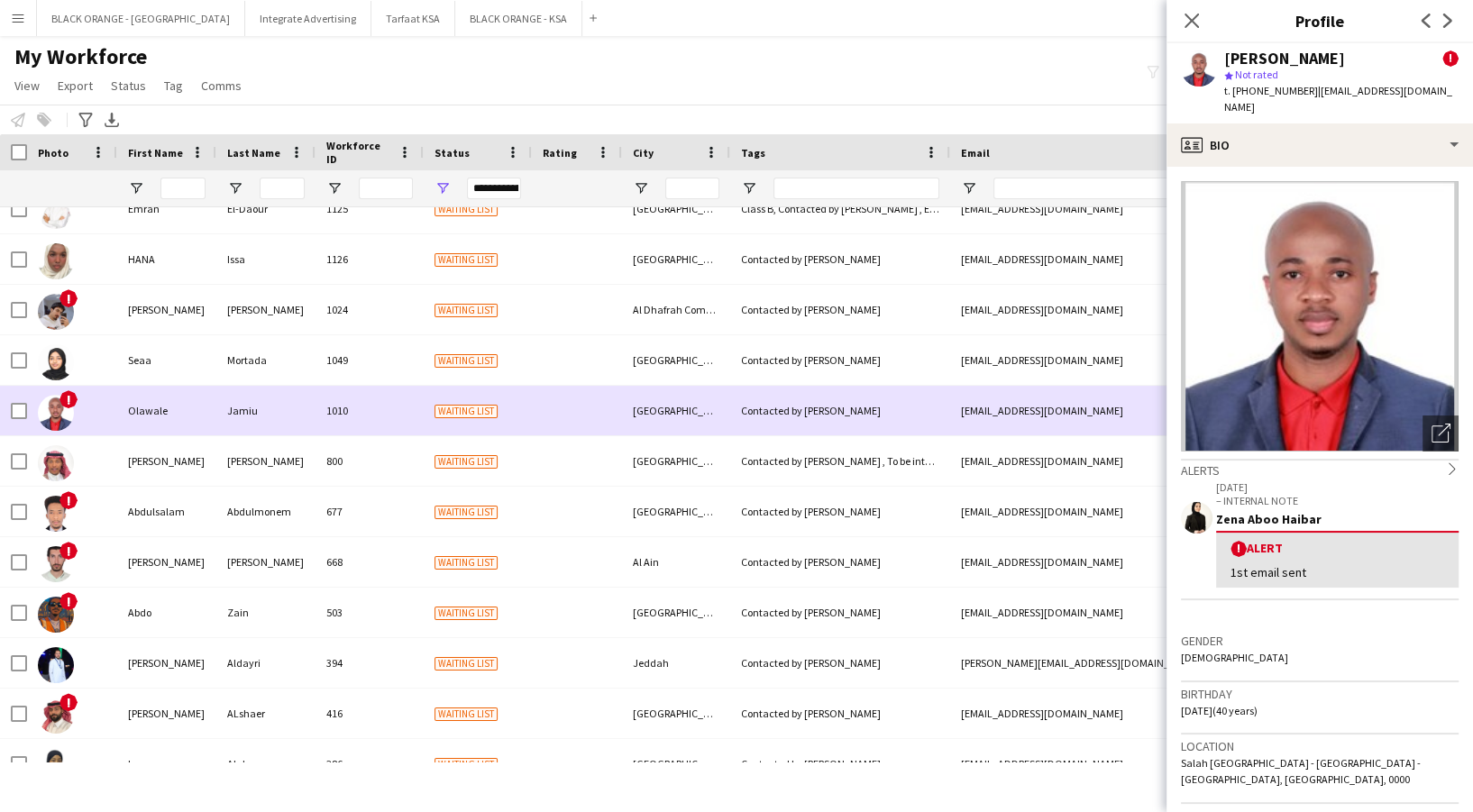
click at [257, 381] on div "Mortada" at bounding box center [266, 359] width 99 height 49
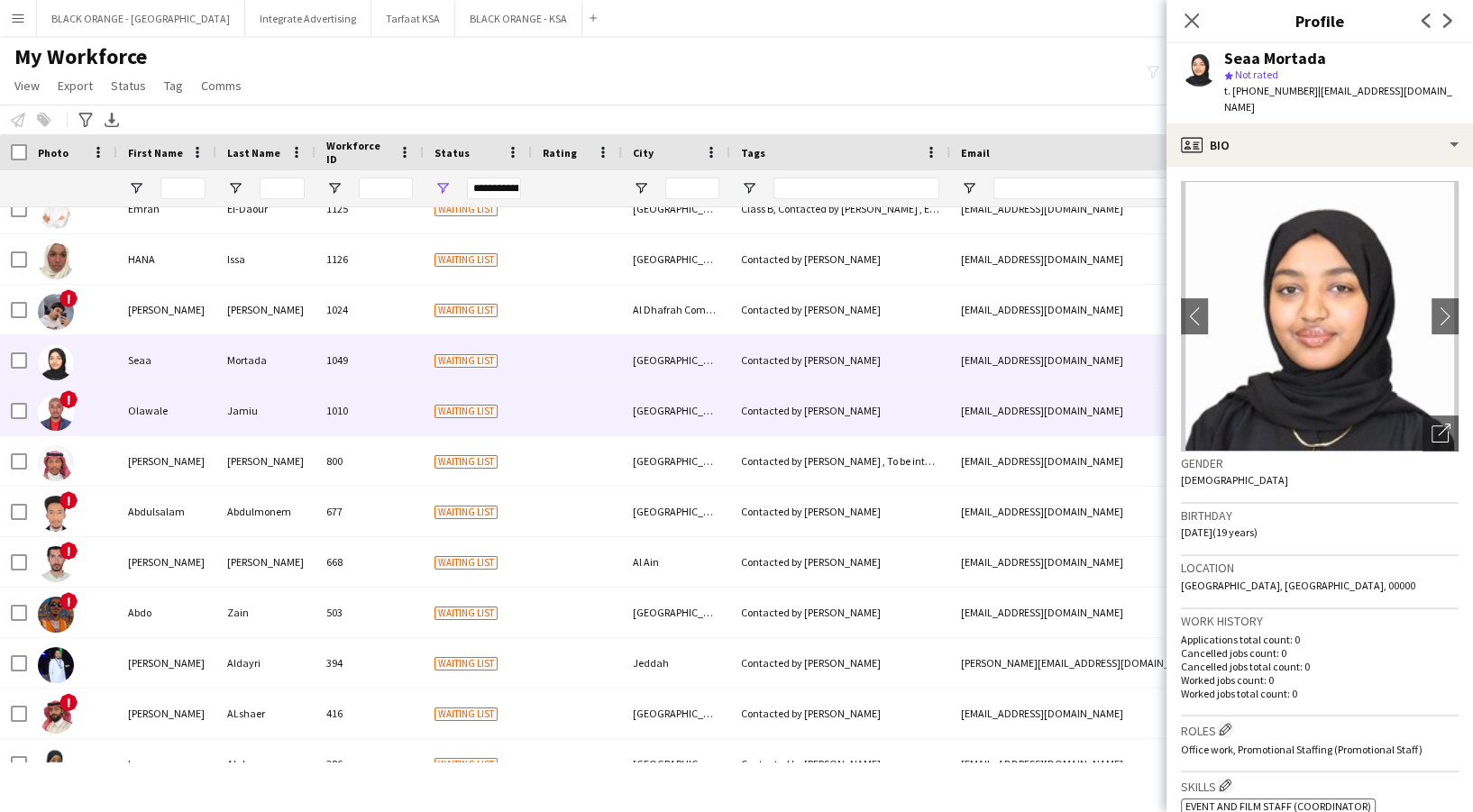
click at [200, 425] on div "Olawale" at bounding box center [166, 411] width 99 height 49
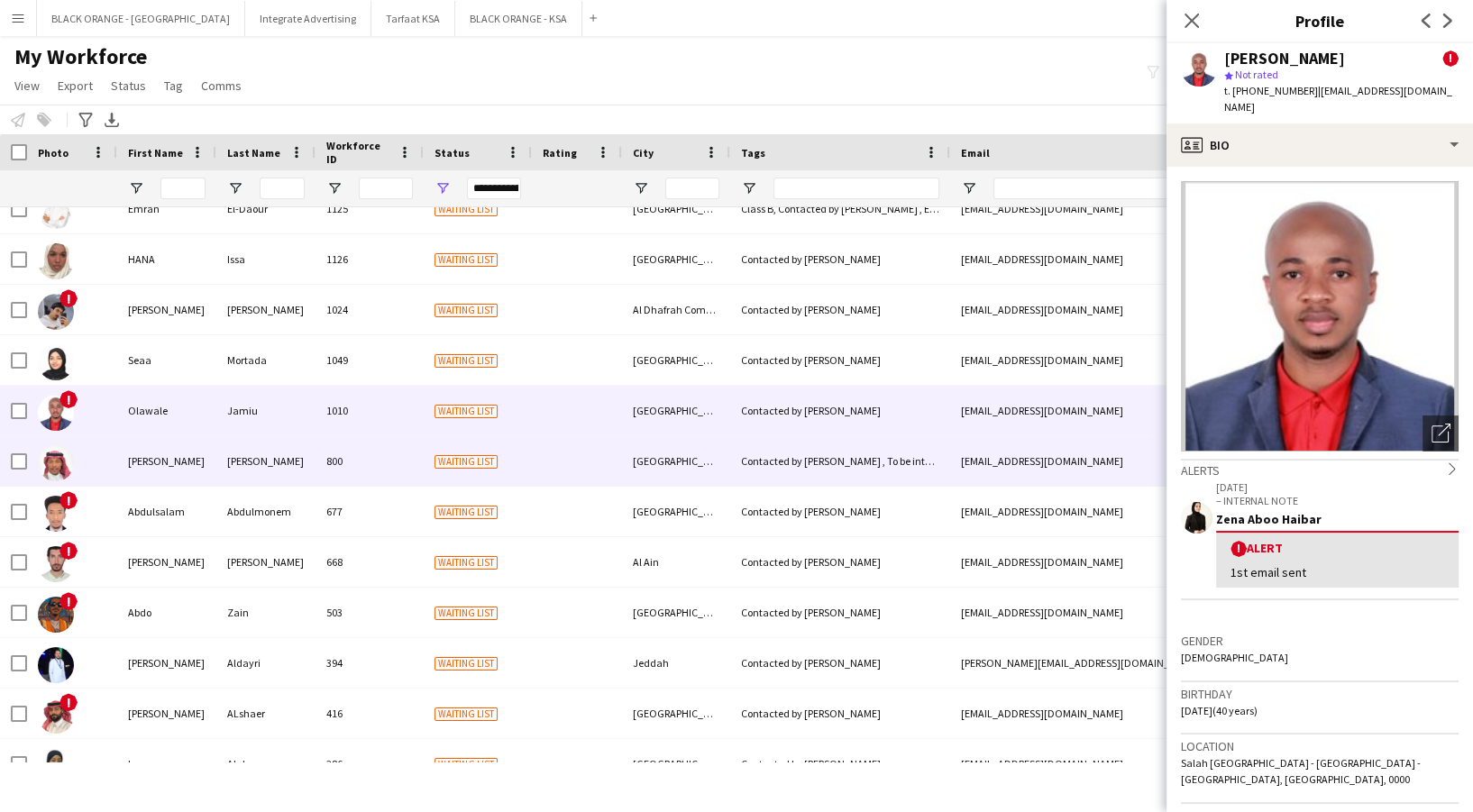
click at [186, 477] on div "[PERSON_NAME]" at bounding box center [166, 461] width 99 height 49
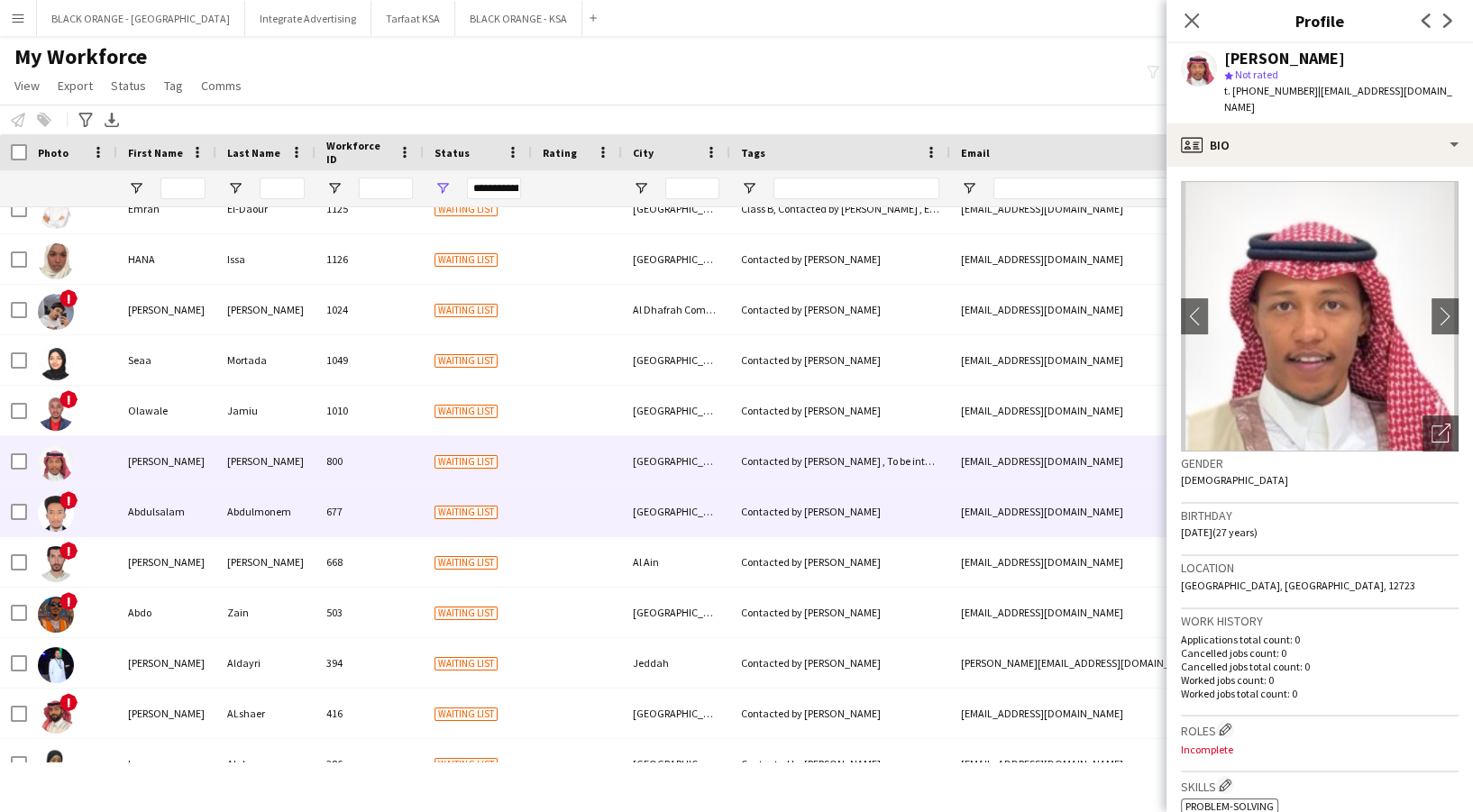
click at [205, 518] on div "Abdulsalam" at bounding box center [166, 511] width 99 height 49
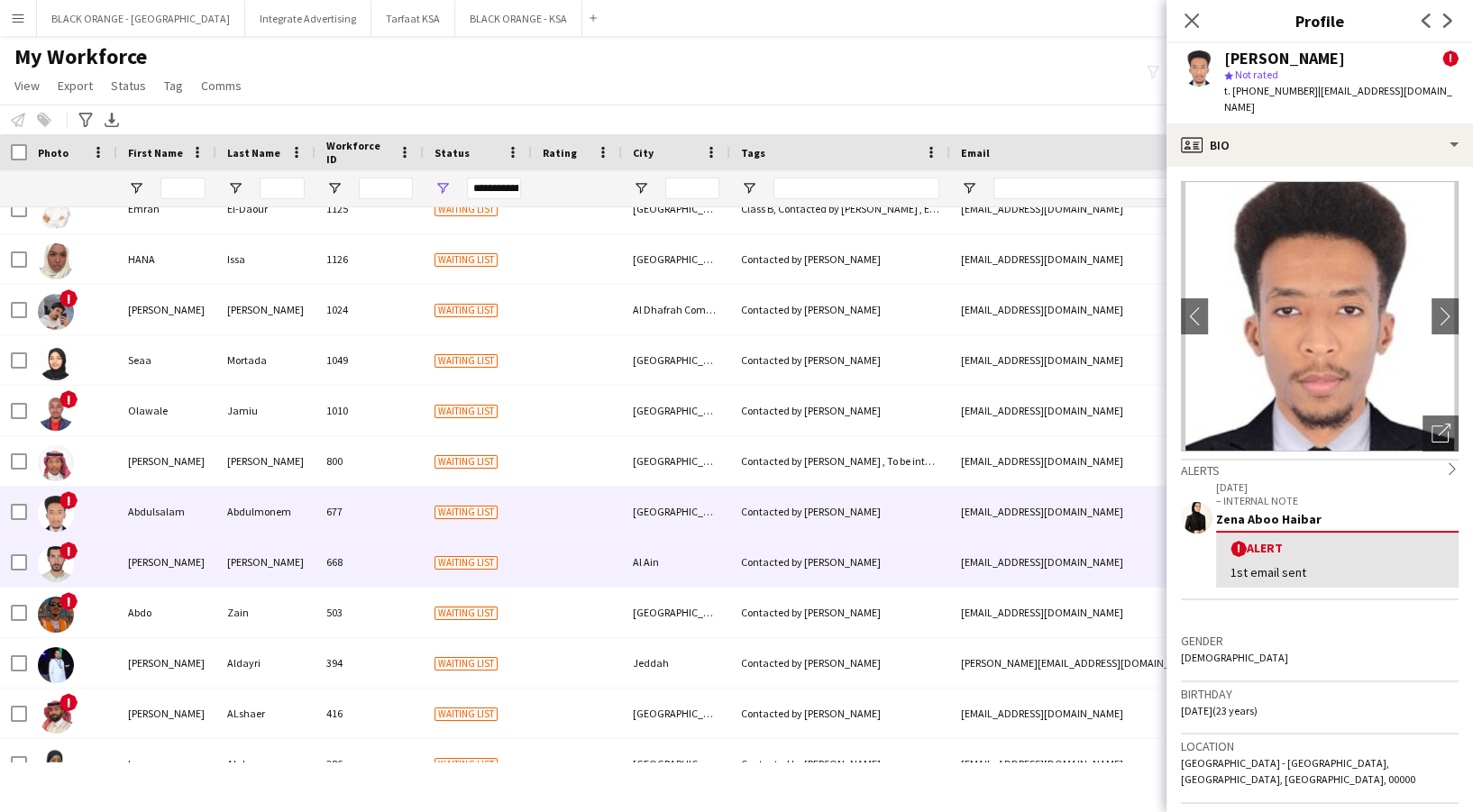
click at [205, 577] on div "[PERSON_NAME]" at bounding box center [166, 562] width 99 height 49
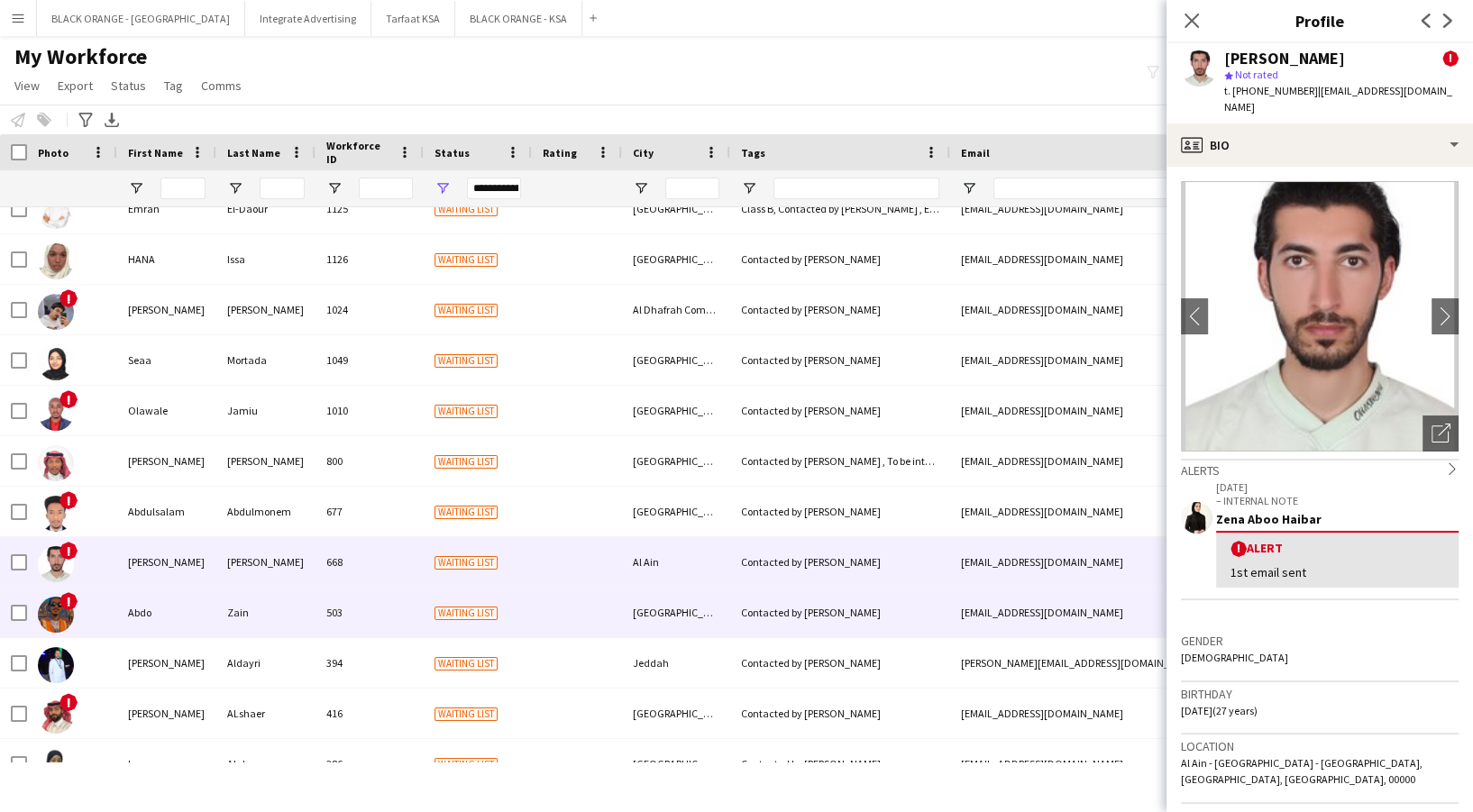
click at [201, 609] on div "Abdo" at bounding box center [166, 612] width 99 height 49
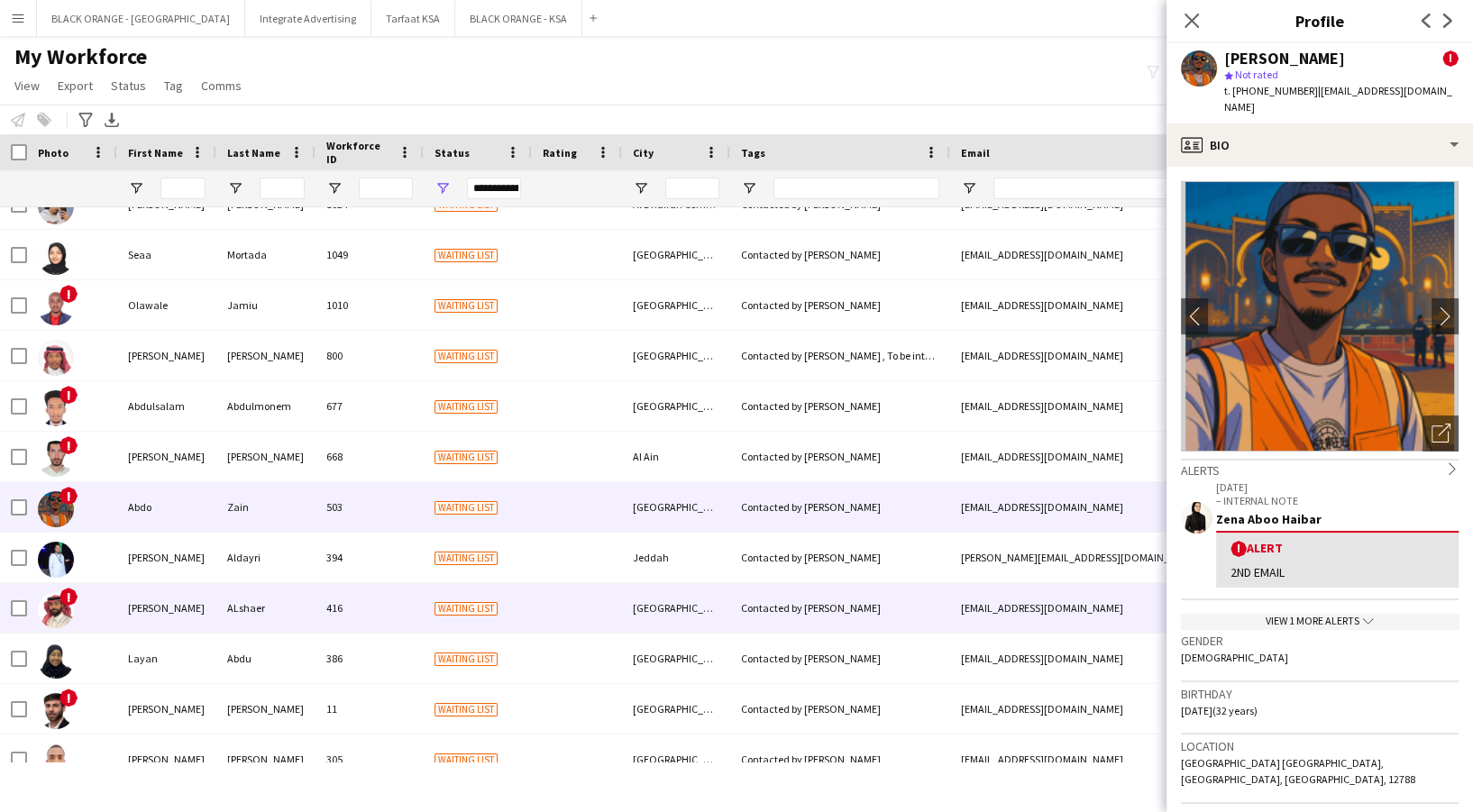
scroll to position [0, 0]
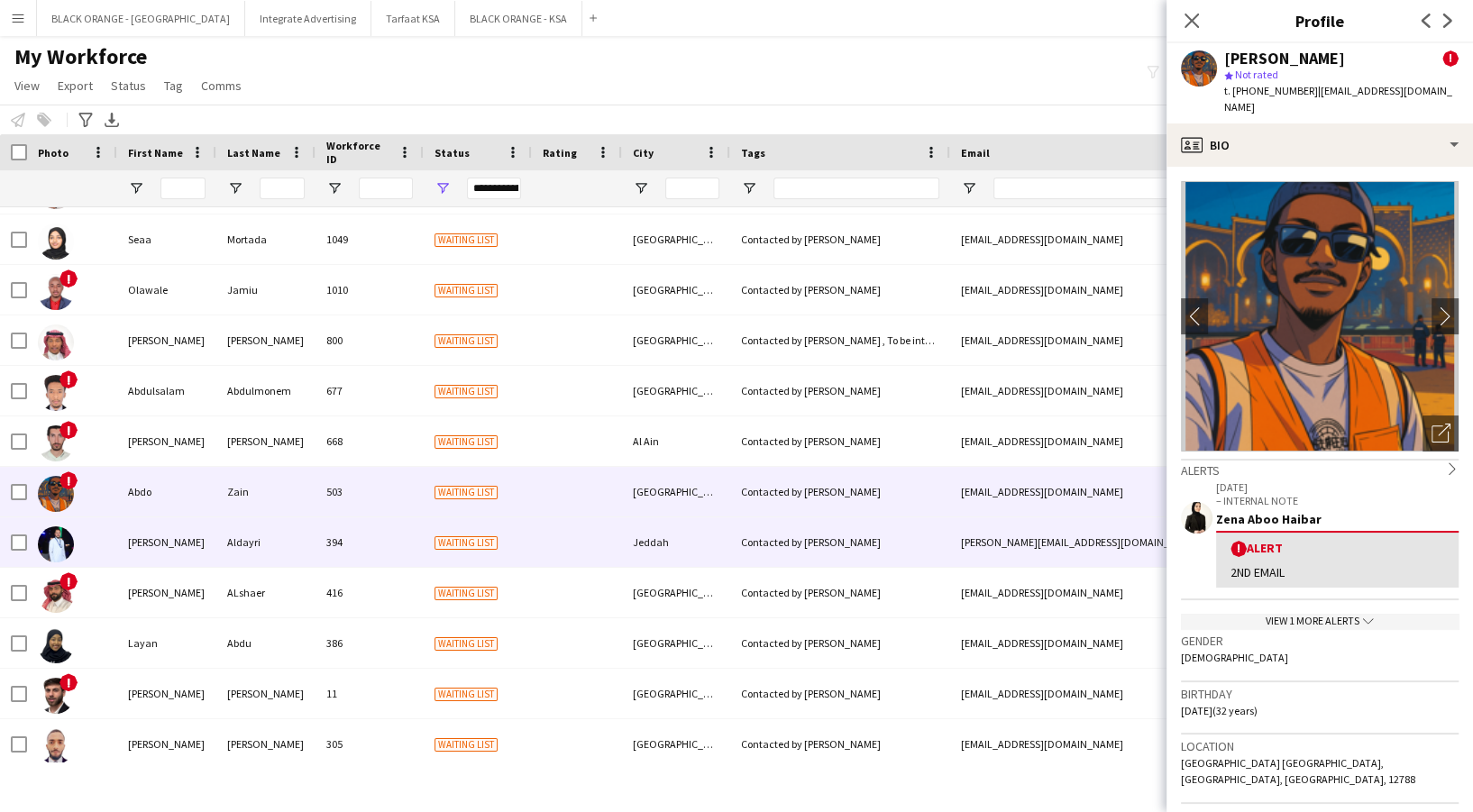
click at [179, 551] on div "[PERSON_NAME]" at bounding box center [166, 542] width 99 height 49
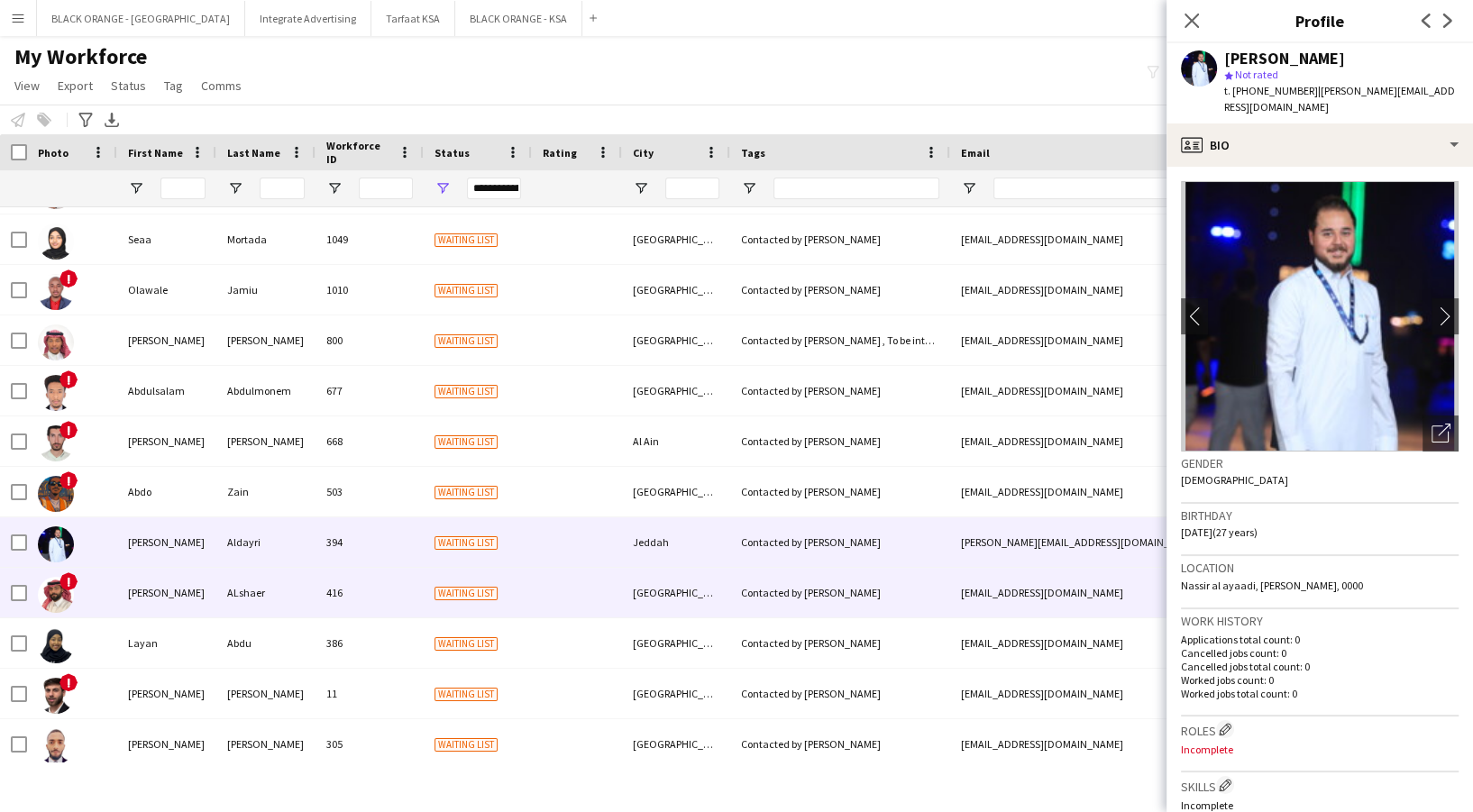
click at [195, 590] on div "[PERSON_NAME]" at bounding box center [166, 592] width 99 height 49
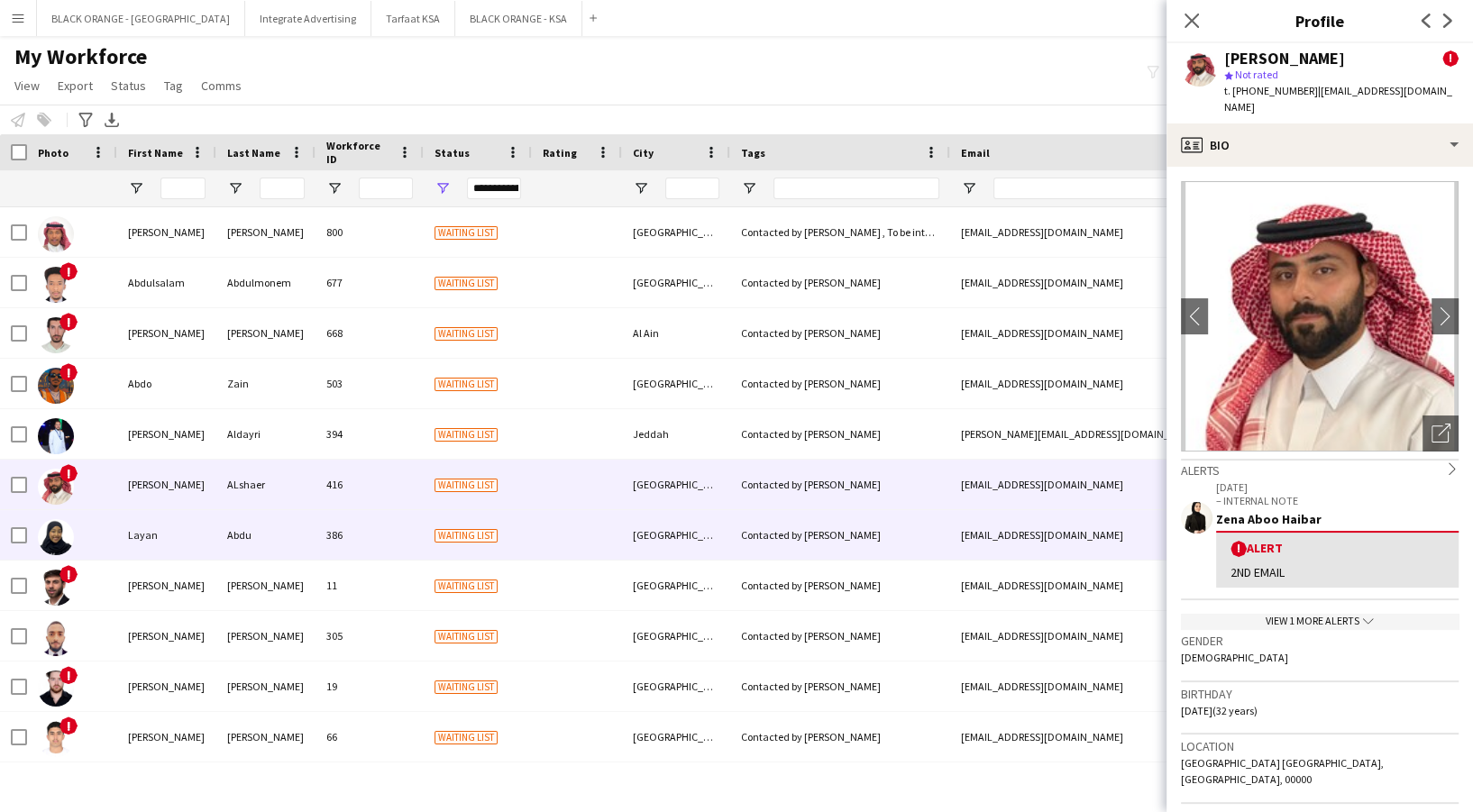
click at [178, 540] on div "Layan" at bounding box center [166, 535] width 99 height 49
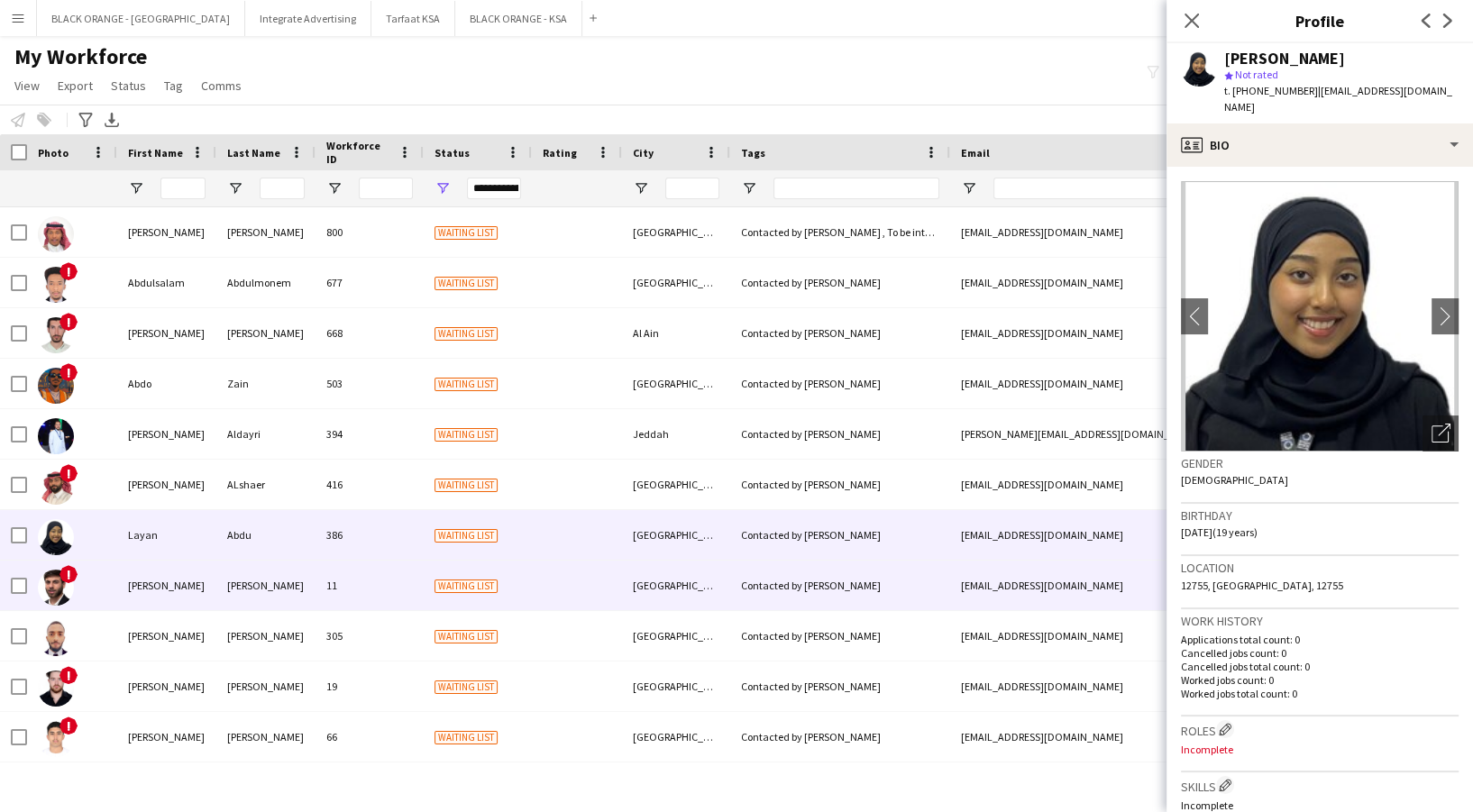
click at [185, 578] on div "[PERSON_NAME]" at bounding box center [166, 585] width 99 height 49
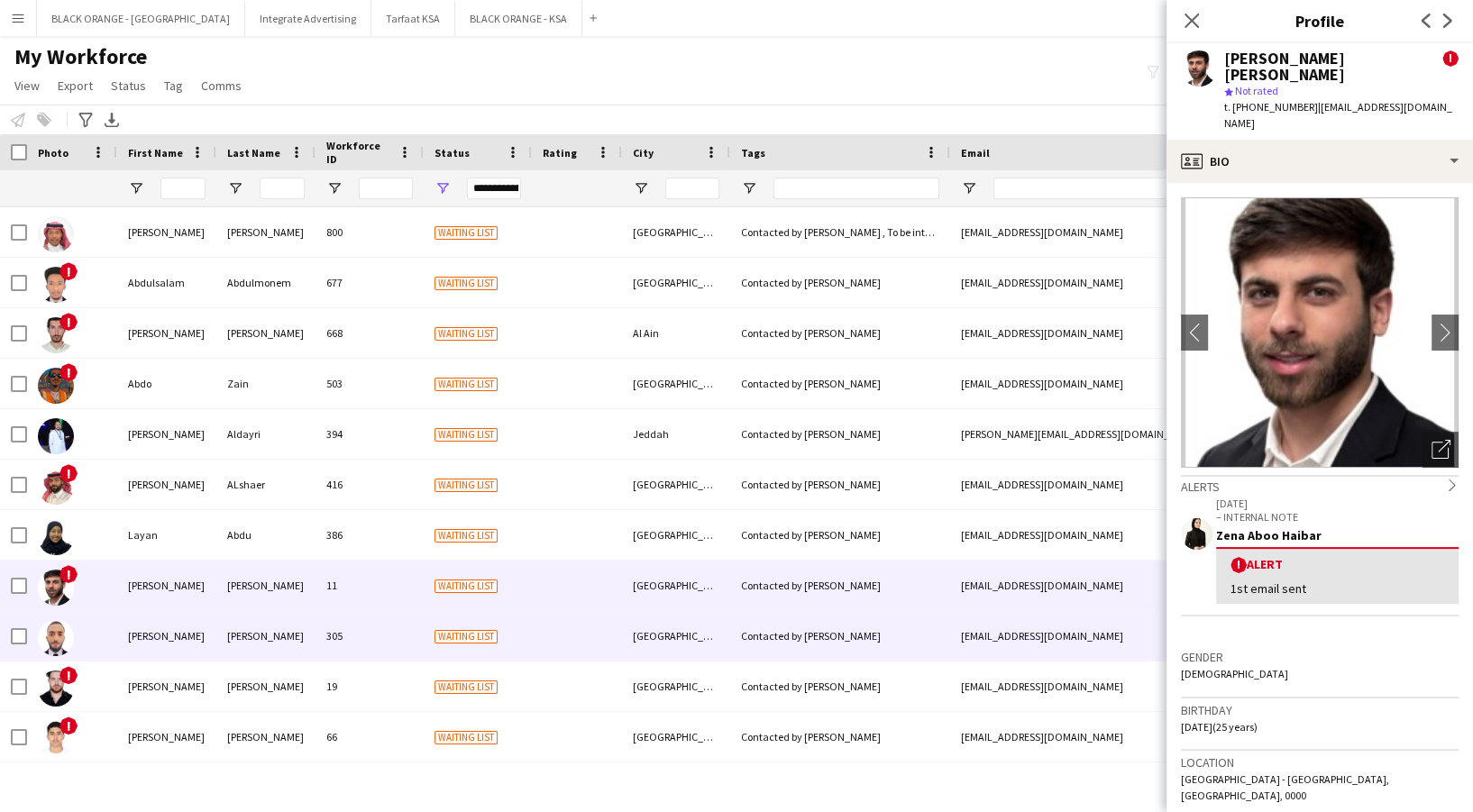
click at [183, 633] on div "[PERSON_NAME]" at bounding box center [166, 636] width 99 height 49
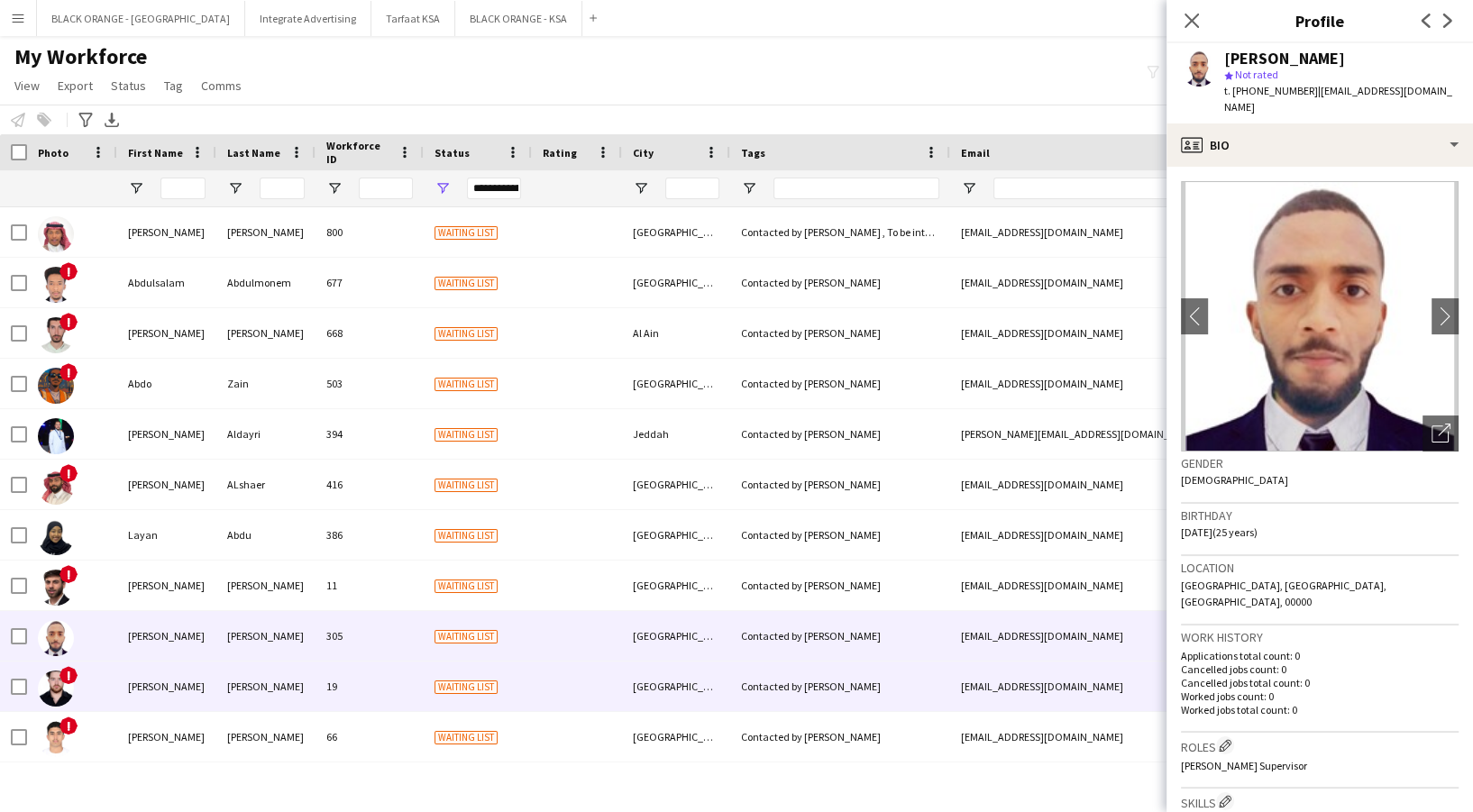
click at [193, 671] on div "[PERSON_NAME]" at bounding box center [166, 686] width 99 height 49
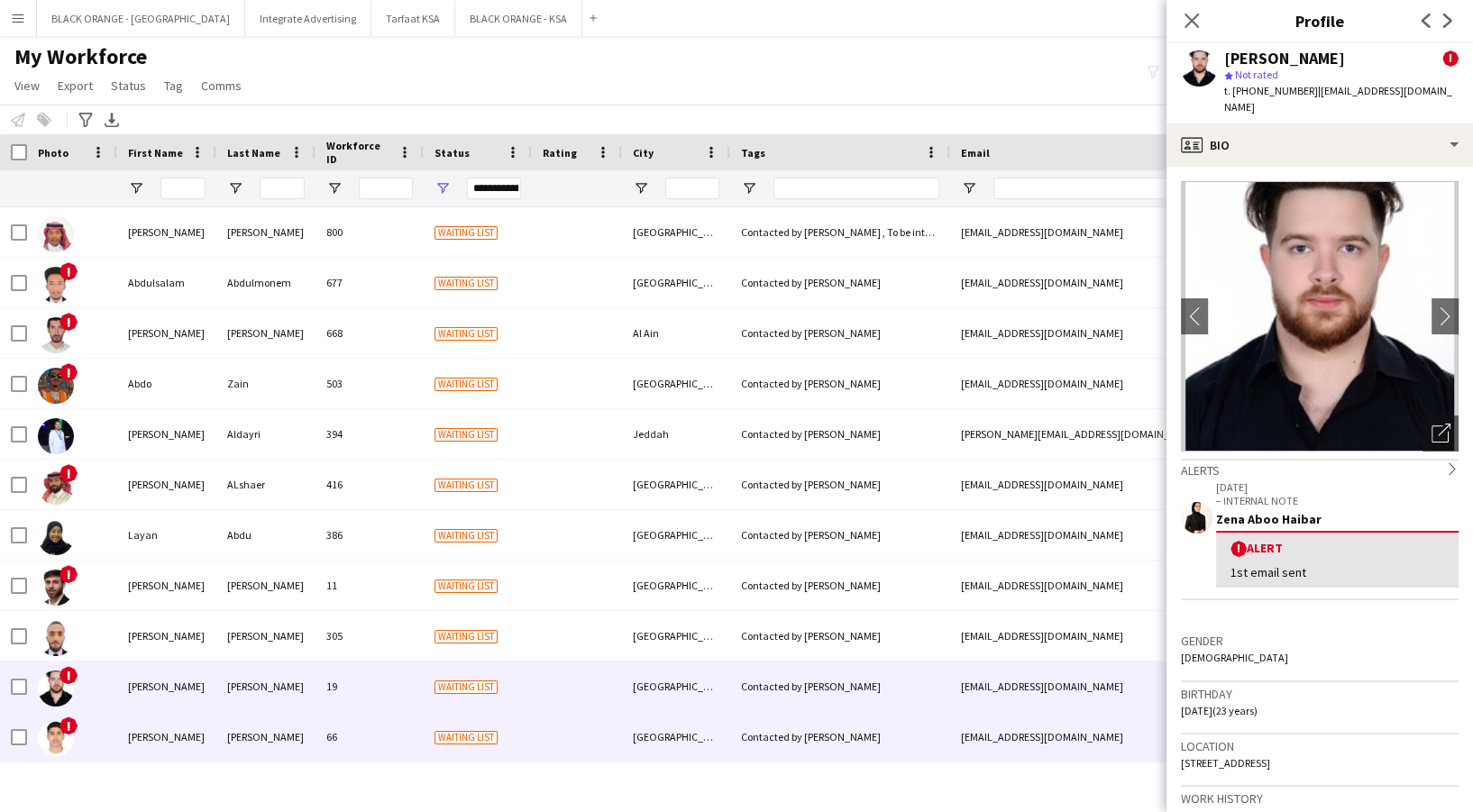
click at [193, 718] on div "[PERSON_NAME]" at bounding box center [166, 736] width 99 height 49
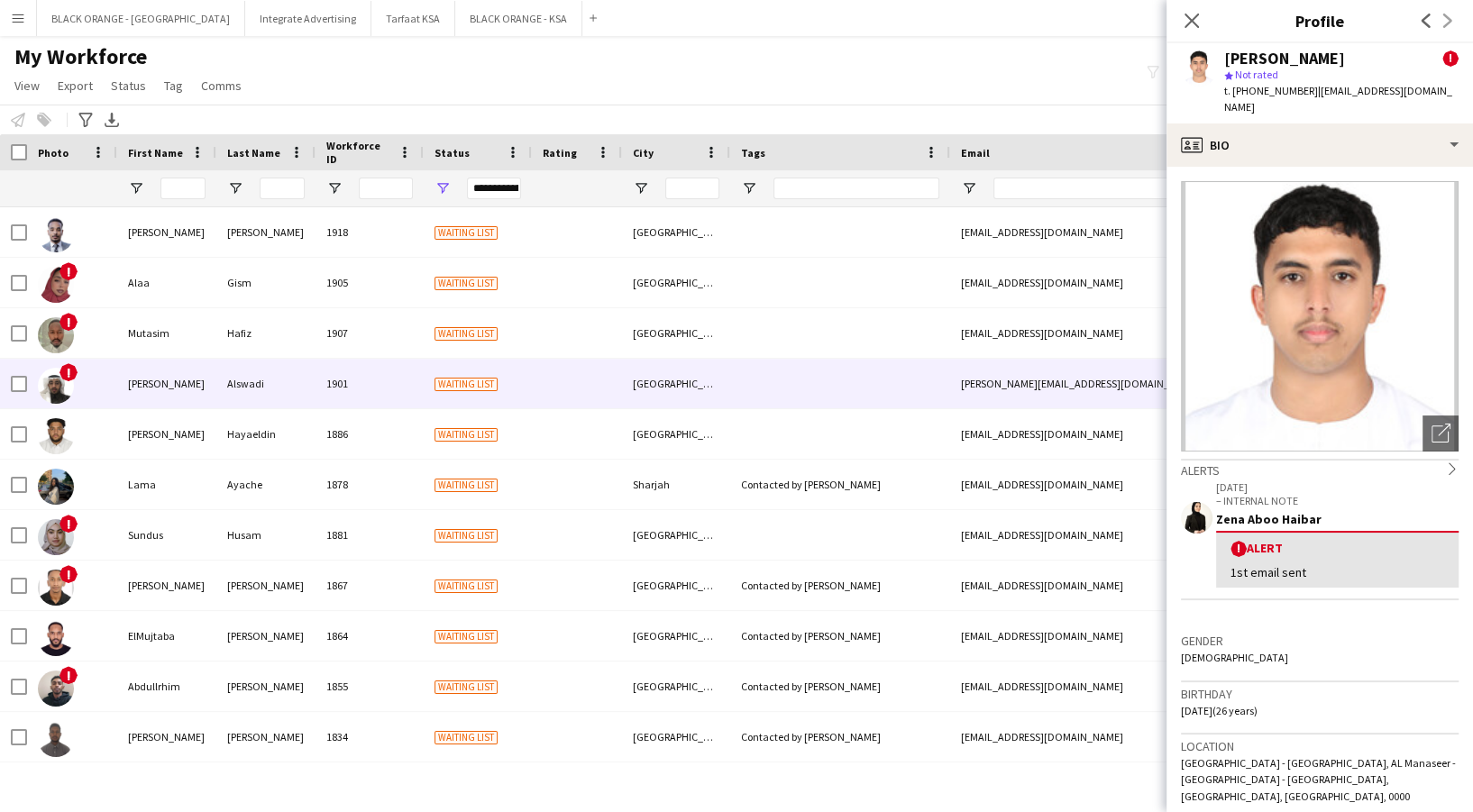
click at [151, 406] on div "[PERSON_NAME]" at bounding box center [166, 383] width 99 height 49
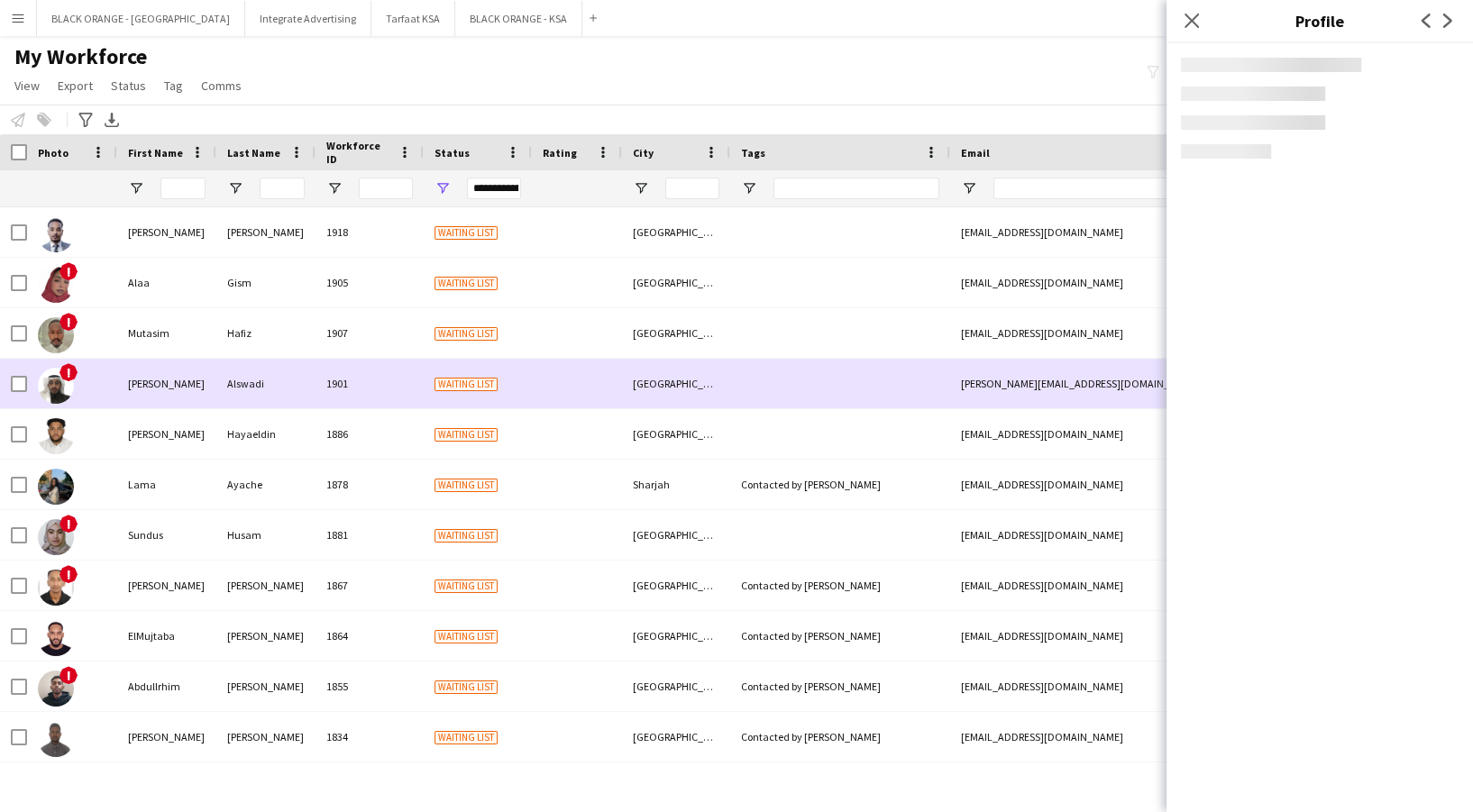
click at [164, 426] on div "[PERSON_NAME]" at bounding box center [166, 433] width 99 height 49
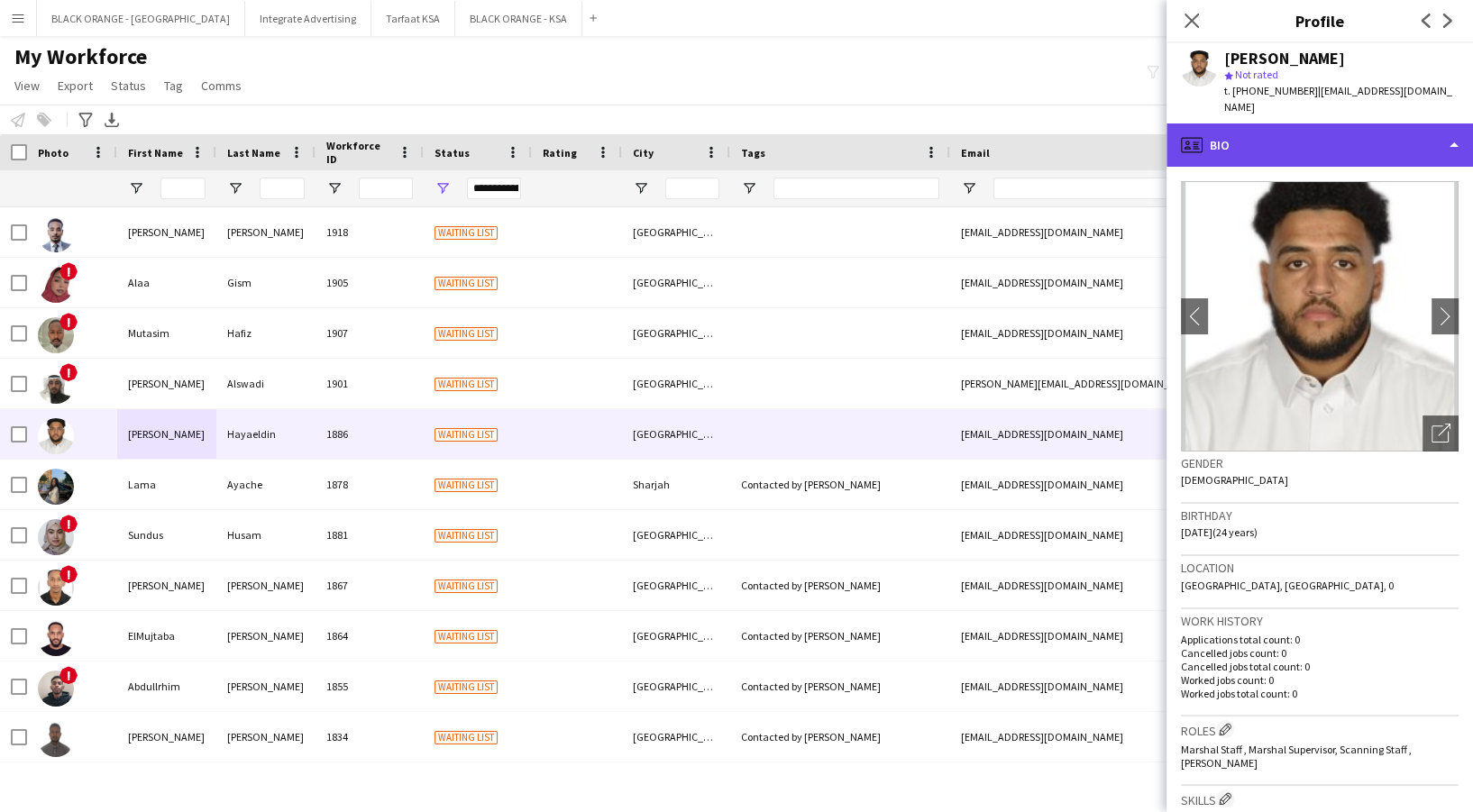
click at [1328, 133] on div "profile Bio" at bounding box center [1320, 144] width 307 height 43
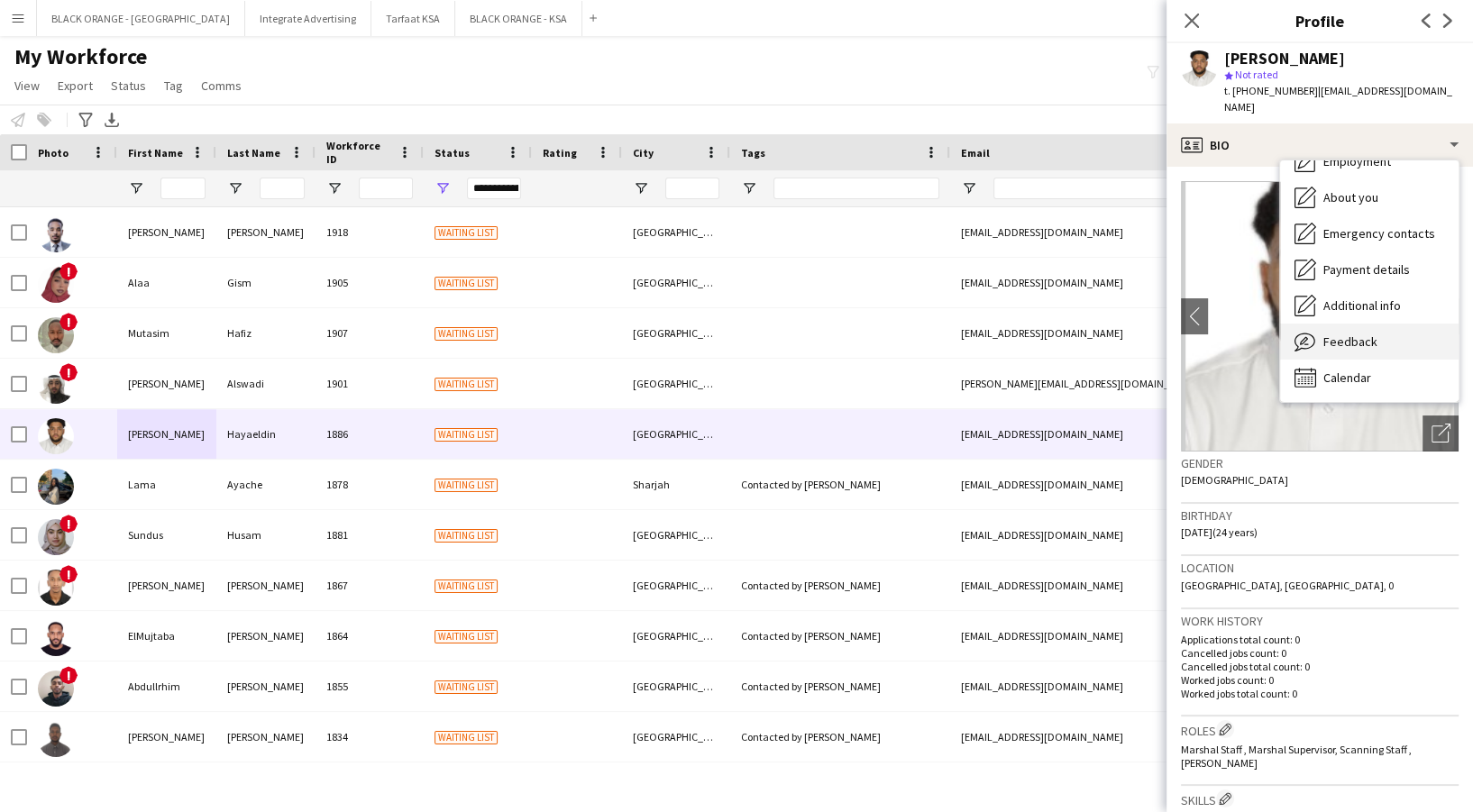
click at [1383, 340] on div "Feedback Feedback" at bounding box center [1370, 342] width 179 height 36
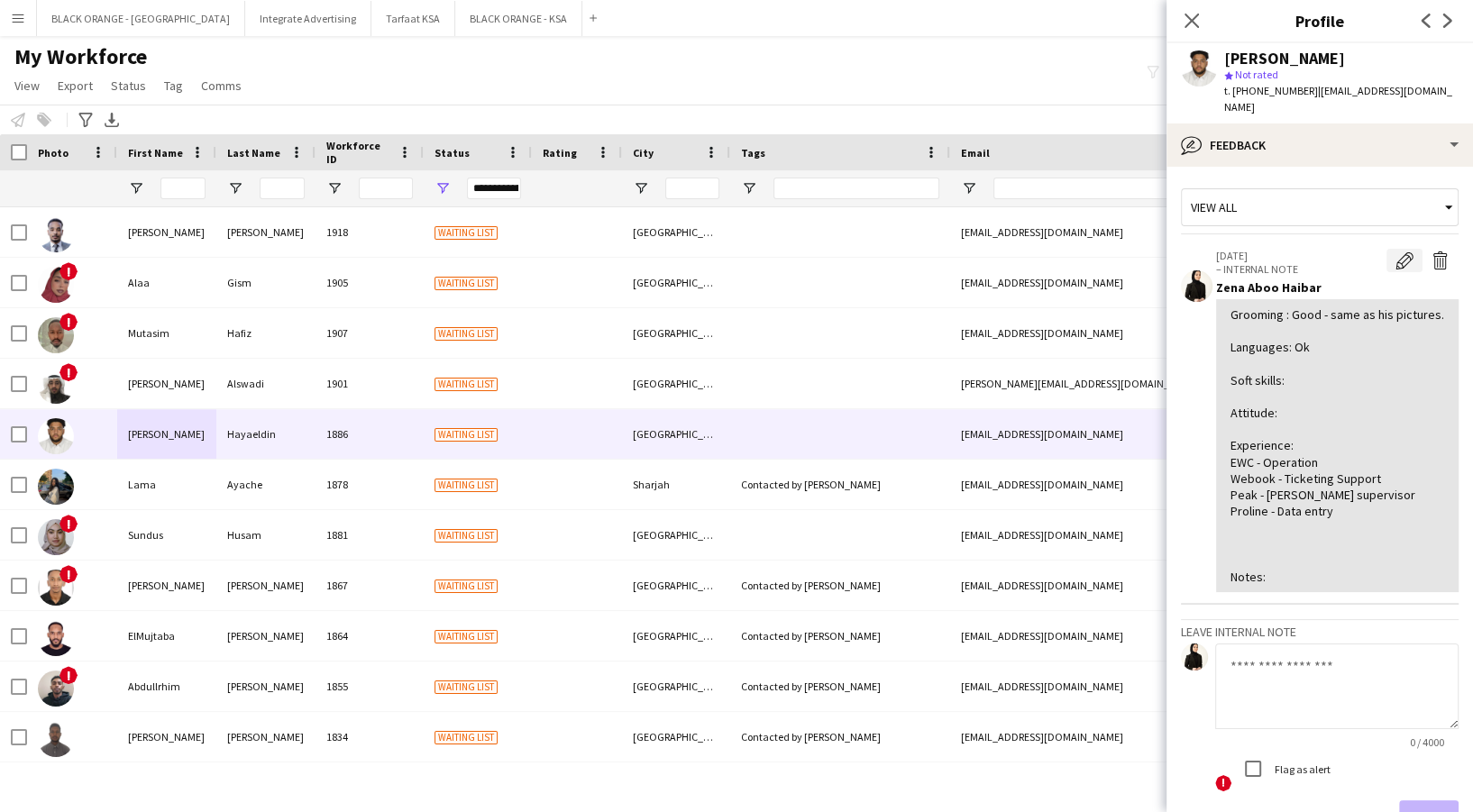
click at [1395, 252] on app-icon "Edit internal note" at bounding box center [1405, 261] width 18 height 18
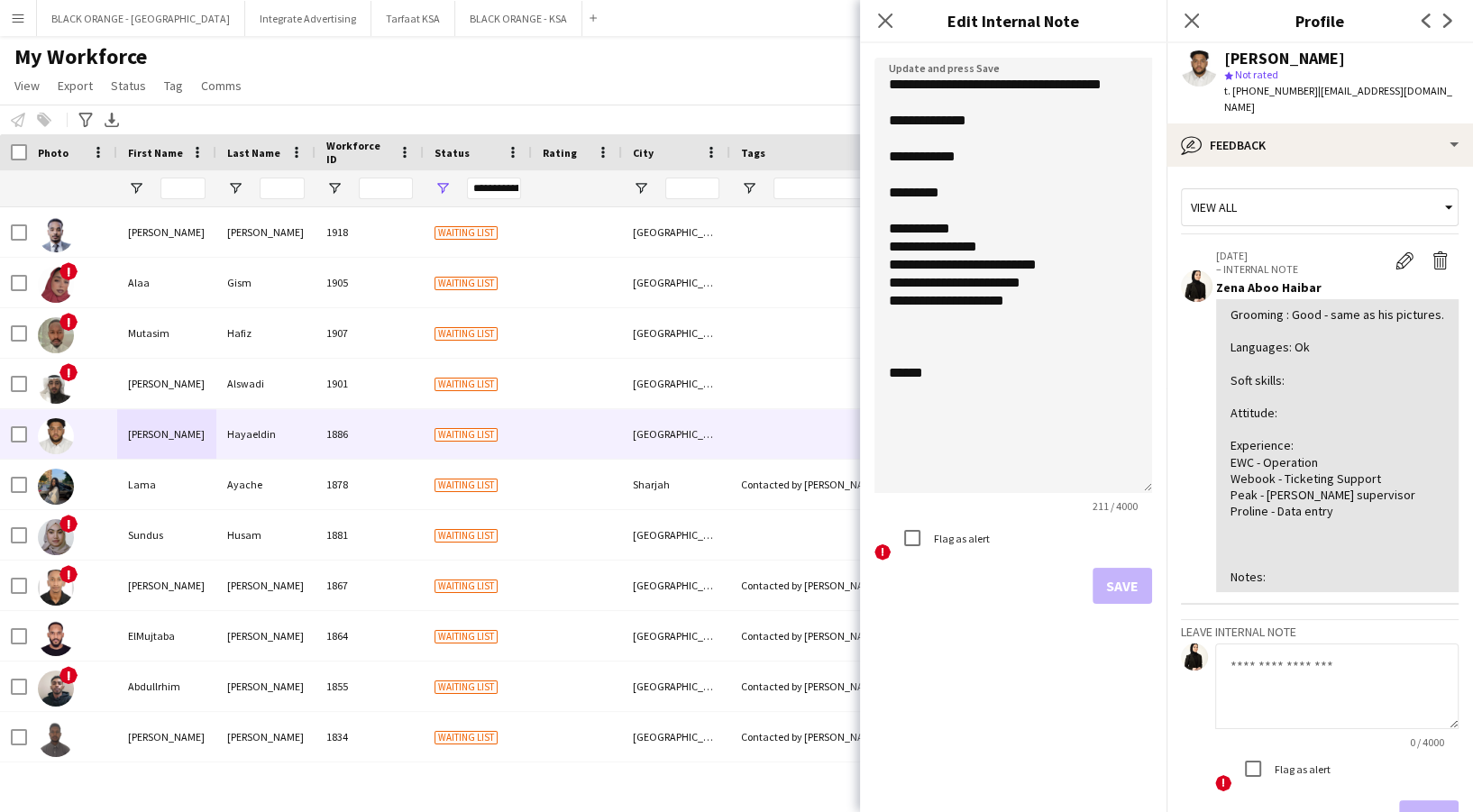
drag, startPoint x: 1144, startPoint y: 151, endPoint x: 1075, endPoint y: 400, distance: 258.4
click at [1103, 453] on textarea "**********" at bounding box center [1013, 275] width 277 height 435
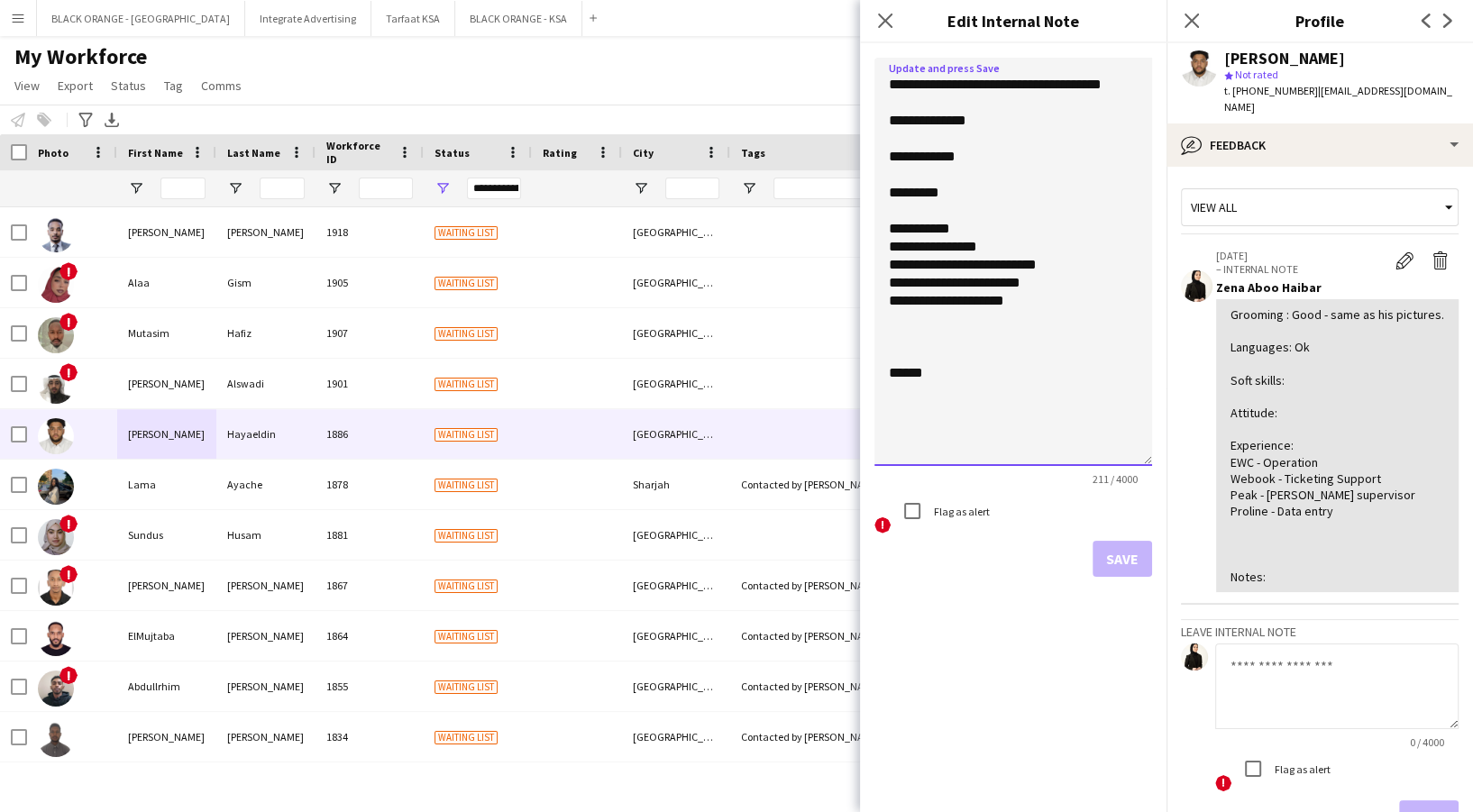
click at [993, 160] on textarea "**********" at bounding box center [1013, 261] width 277 height 408
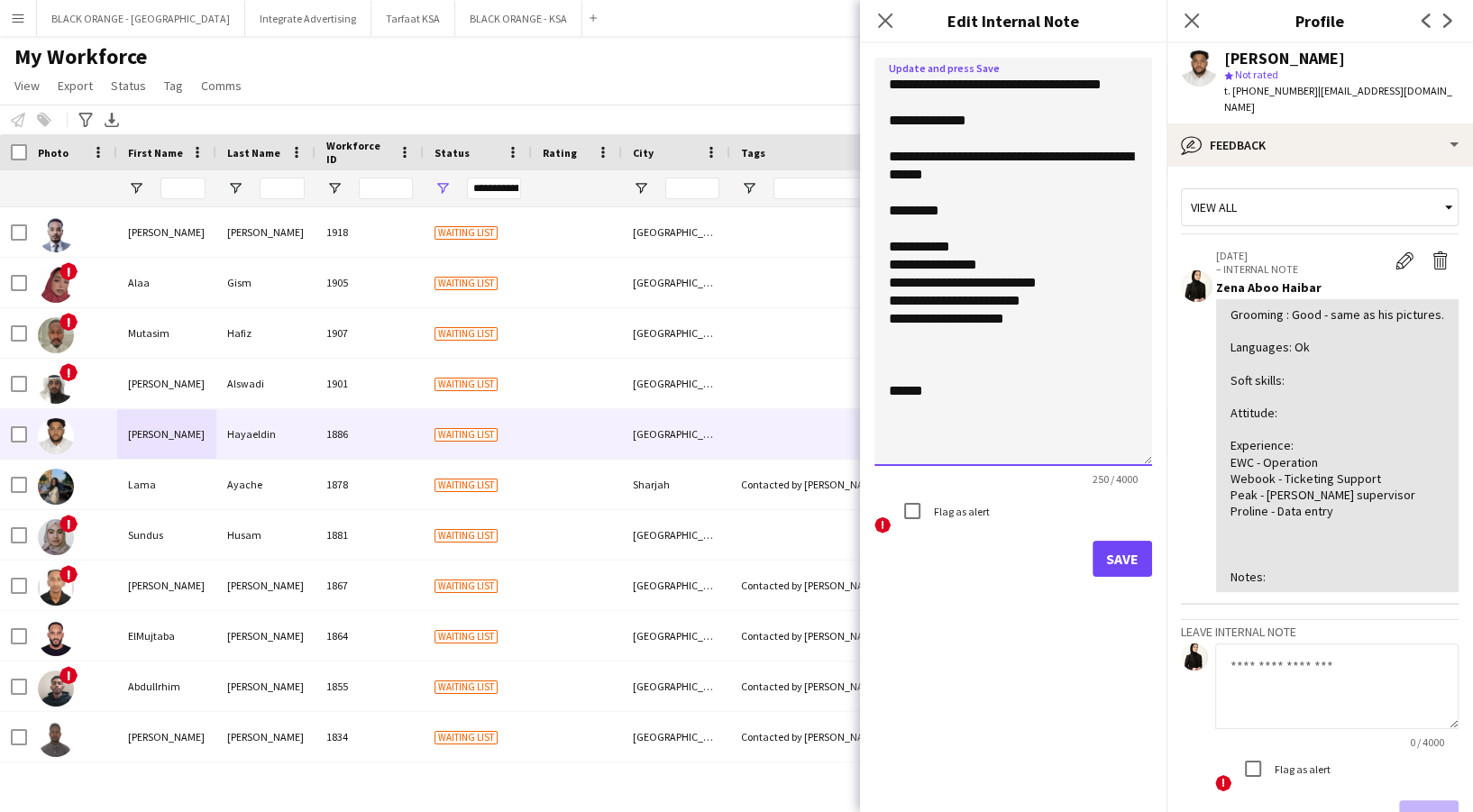
click at [950, 181] on textarea "**********" at bounding box center [1013, 261] width 277 height 408
click at [963, 208] on textarea "**********" at bounding box center [1013, 261] width 277 height 408
drag, startPoint x: 916, startPoint y: 287, endPoint x: 1076, endPoint y: 204, distance: 180.2
click at [1076, 204] on textarea "**********" at bounding box center [1013, 261] width 277 height 408
paste textarea "*******"
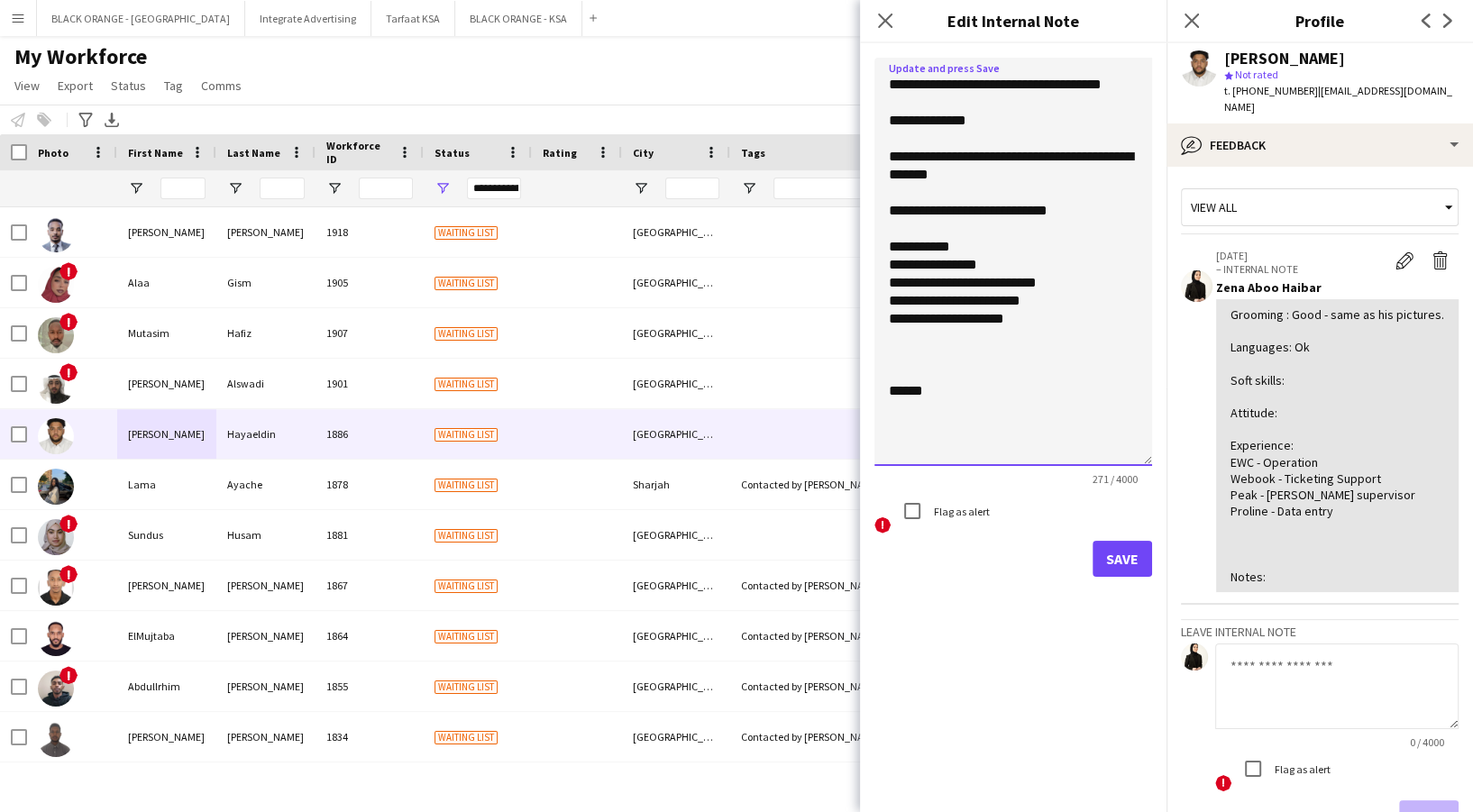
paste textarea "**********"
type textarea "**********"
click at [1140, 557] on button "Save" at bounding box center [1122, 559] width 59 height 36
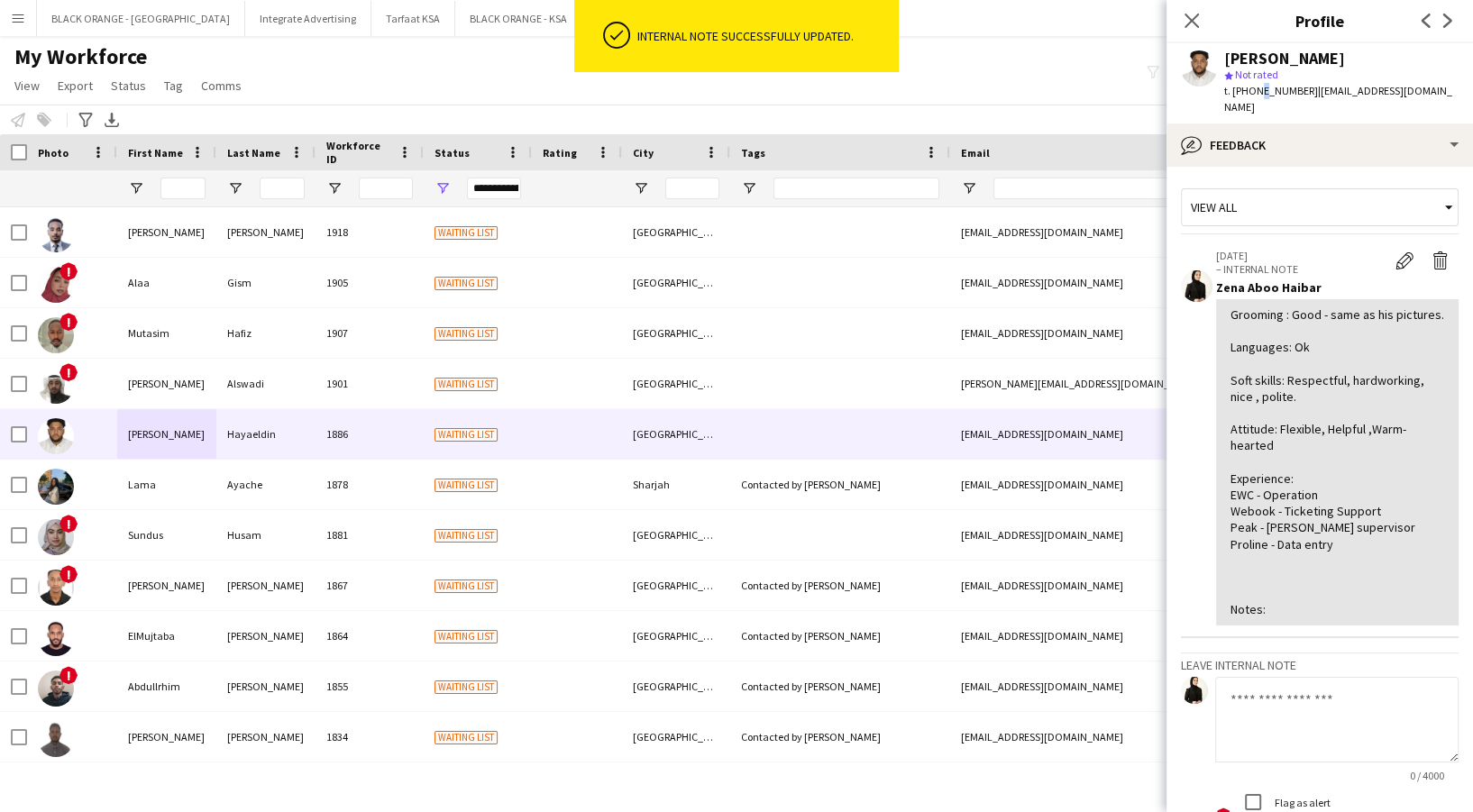
click at [1255, 103] on div "Ali Hayaeldin star Not rated t. +966595421410 | ali-abdala2012@hotmail.com" at bounding box center [1320, 83] width 307 height 80
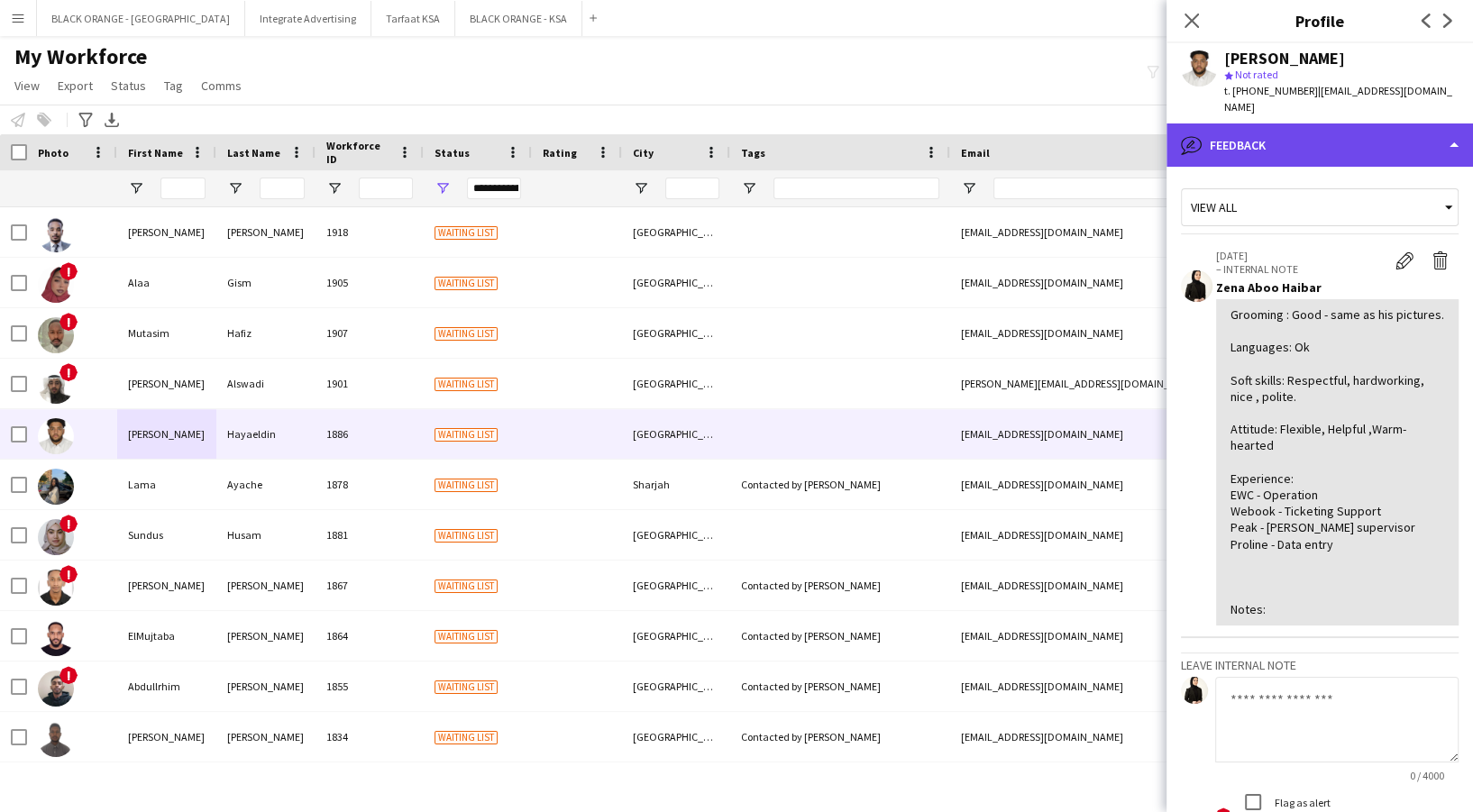
click at [1253, 123] on div "bubble-pencil Feedback" at bounding box center [1320, 144] width 307 height 43
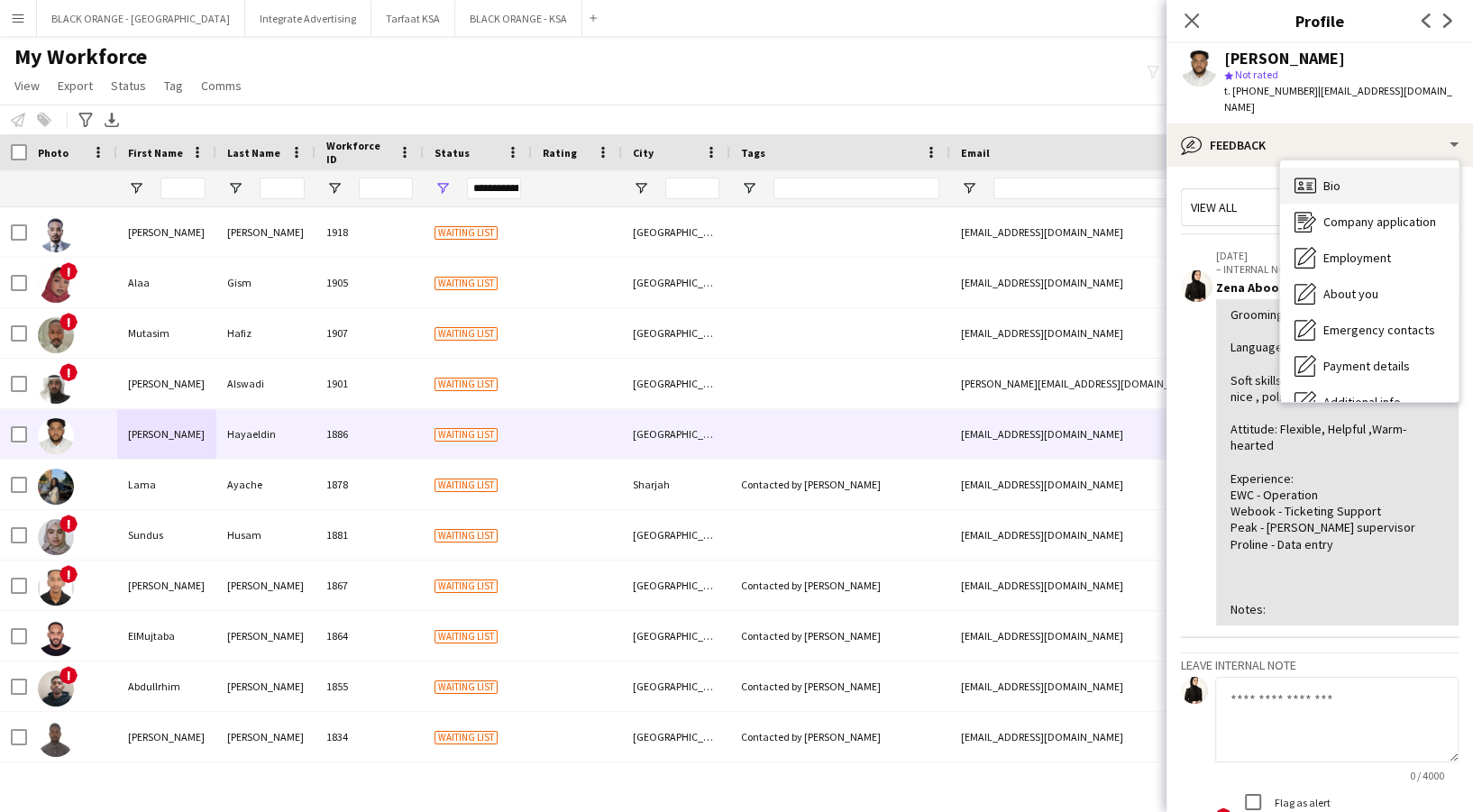
click at [1325, 168] on div "Bio Bio" at bounding box center [1370, 186] width 179 height 36
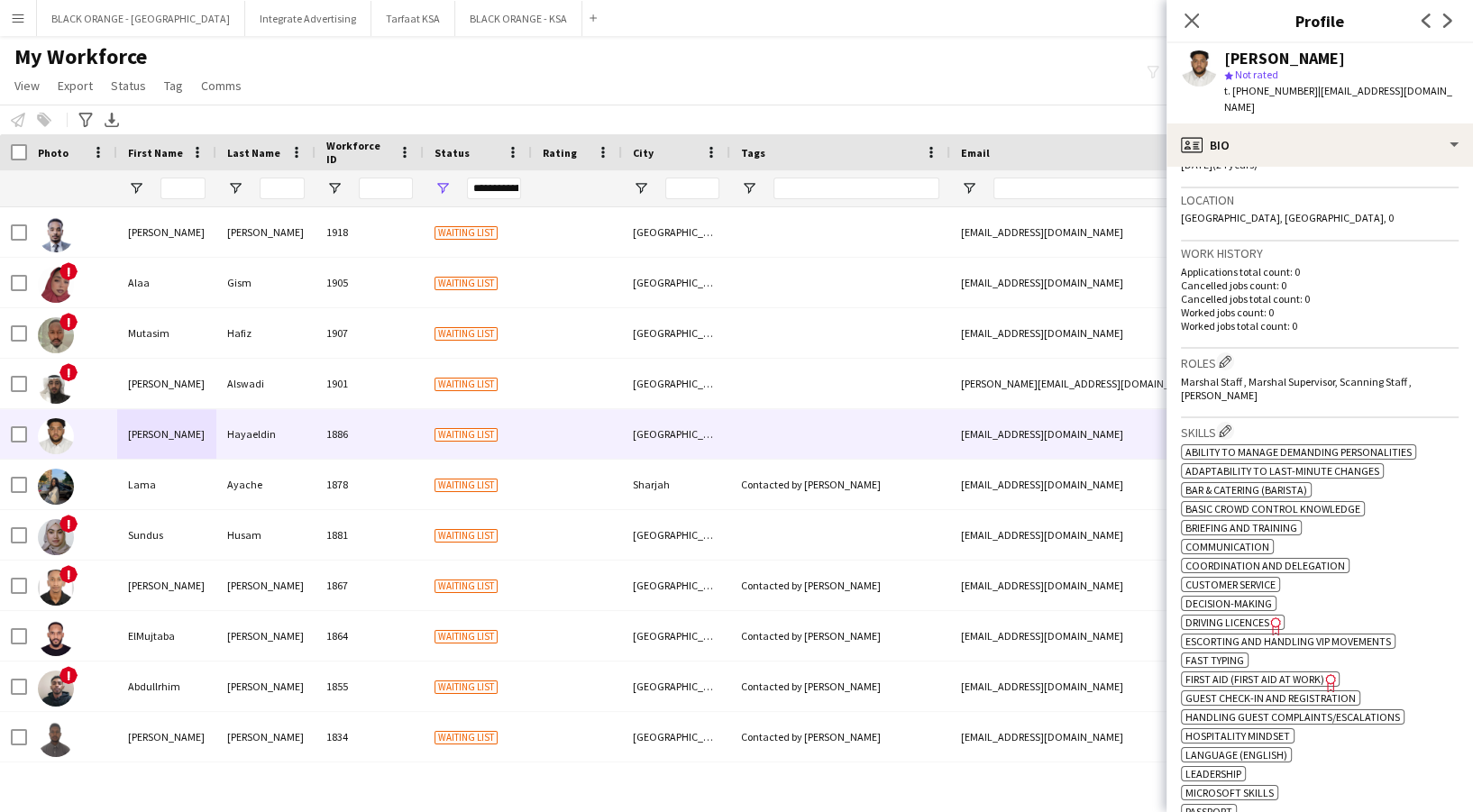
scroll to position [360, 0]
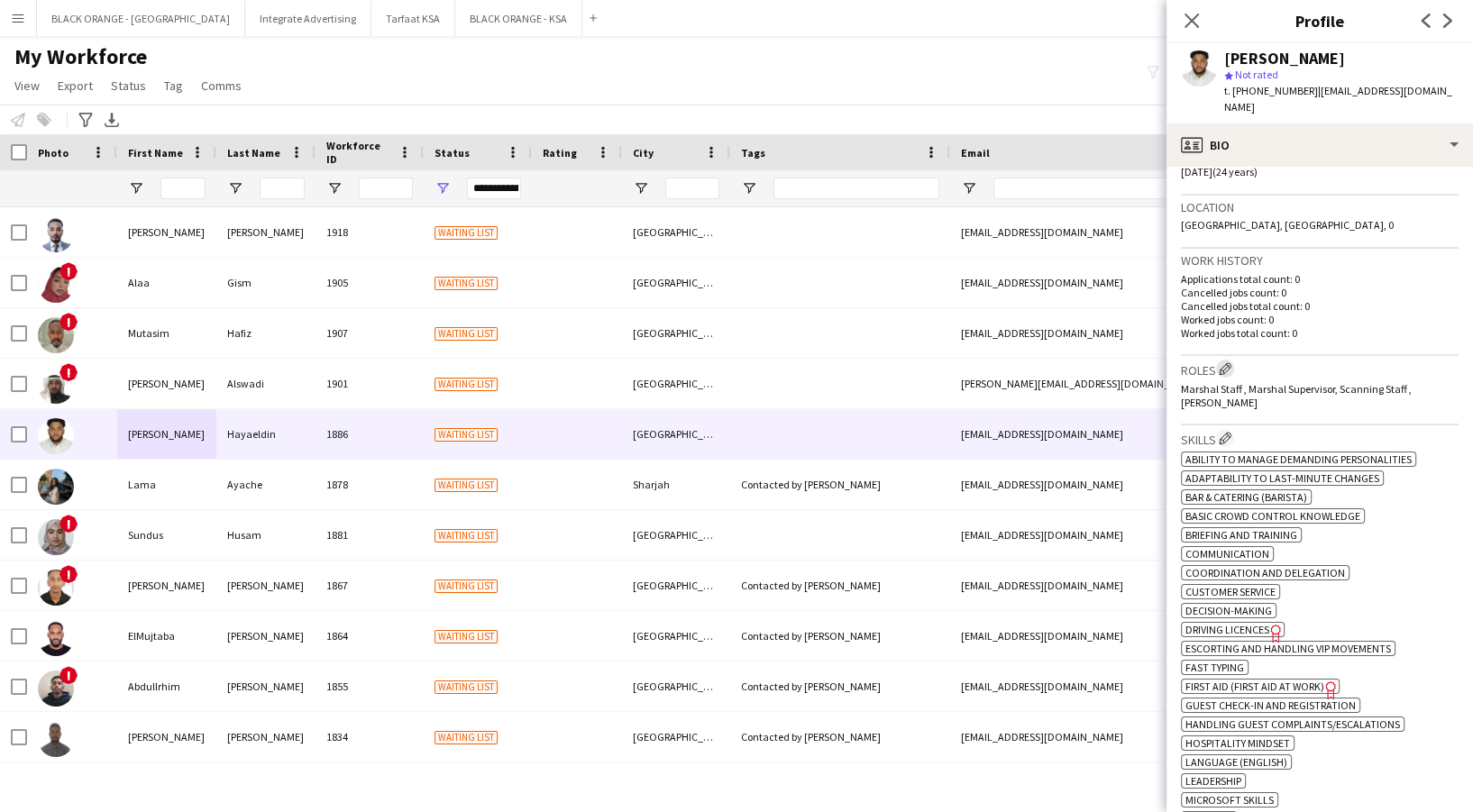
click at [1228, 359] on button "Edit crew company roles" at bounding box center [1226, 369] width 18 height 18
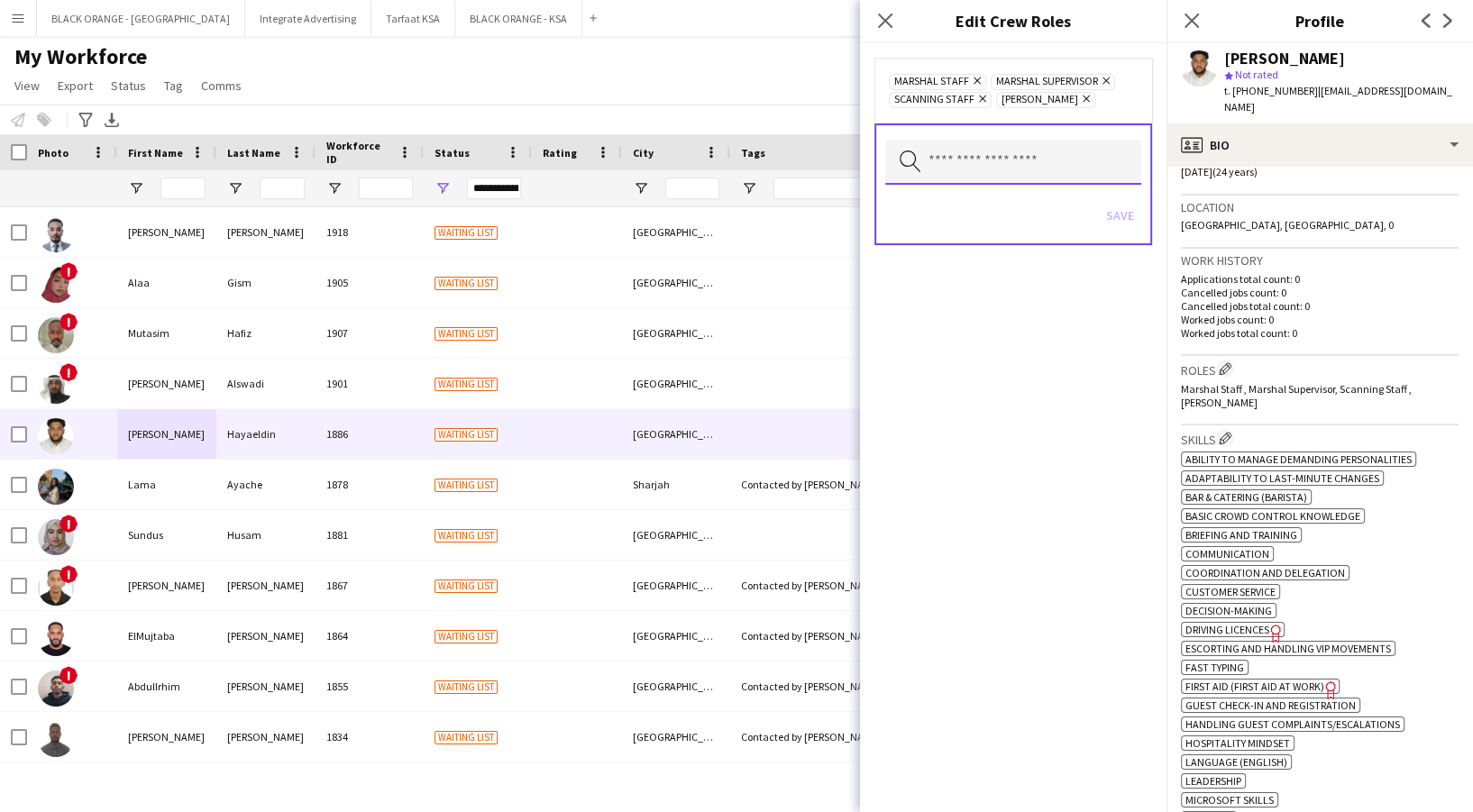
click at [1013, 161] on input "text" at bounding box center [1013, 161] width 256 height 45
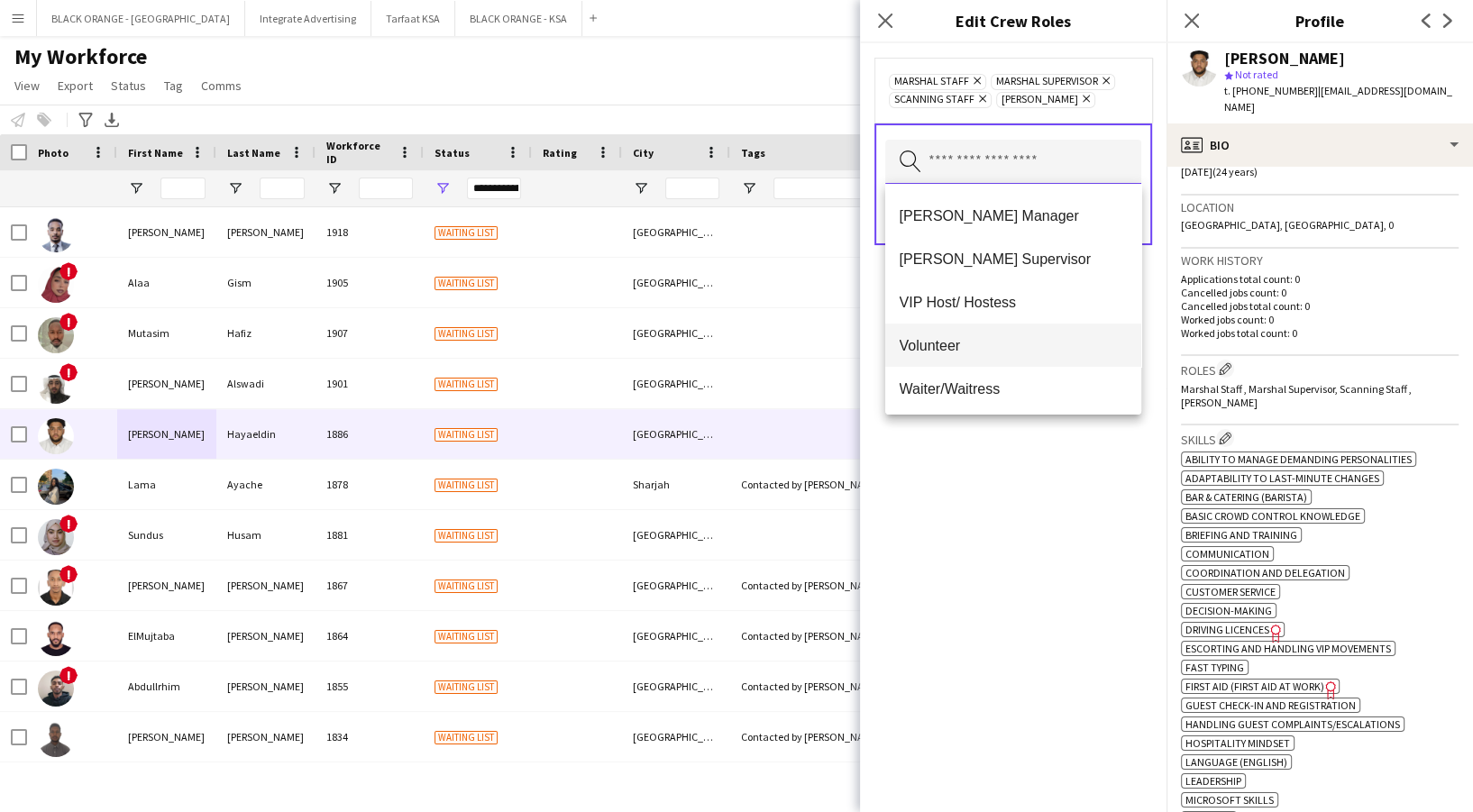
scroll to position [735, 0]
click at [1013, 611] on div "Marshal Staff Remove Marshal Supervisor Remove Scanning Staff Remove Usher Remo…" at bounding box center [1013, 427] width 307 height 769
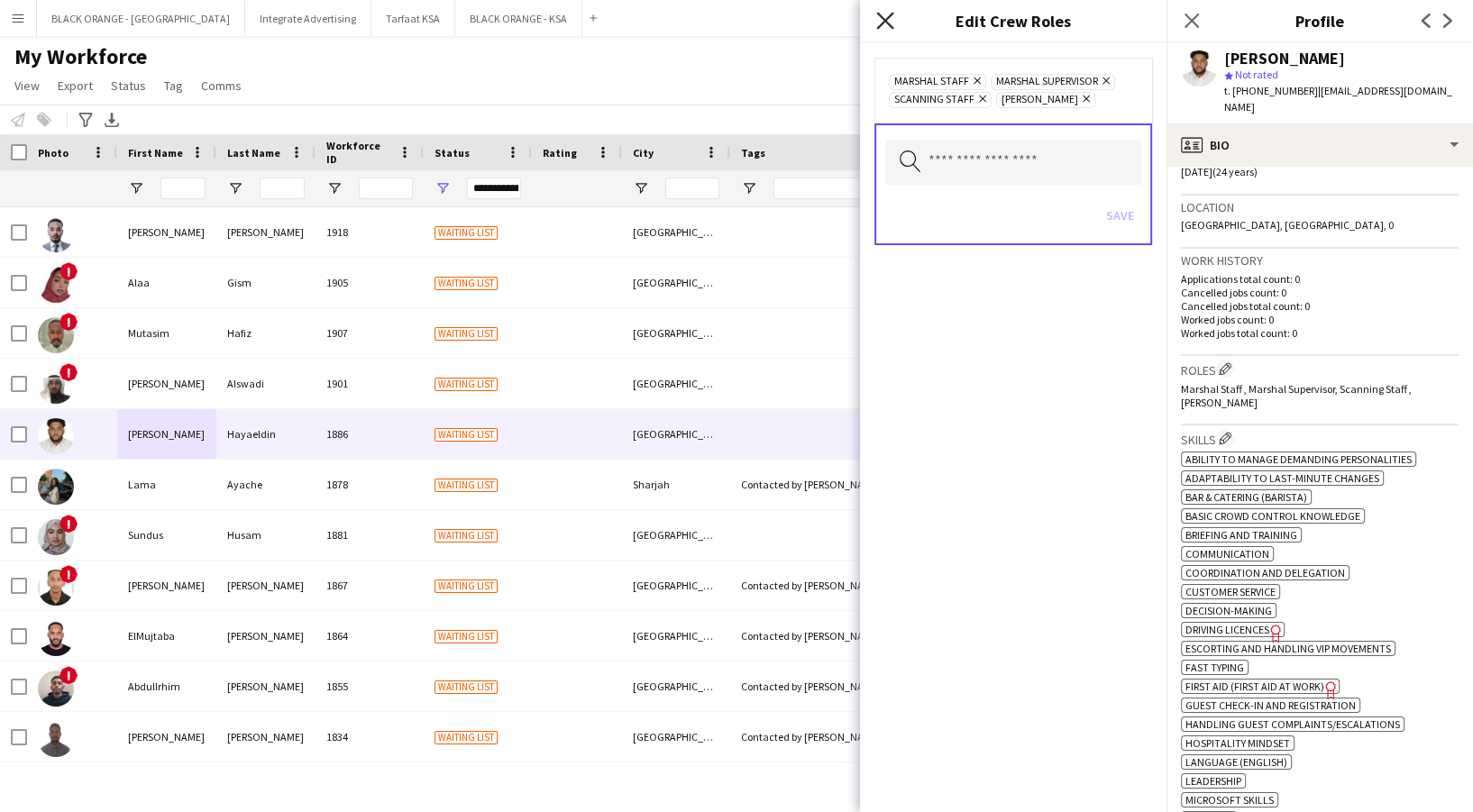
click at [887, 20] on icon at bounding box center [884, 20] width 17 height 17
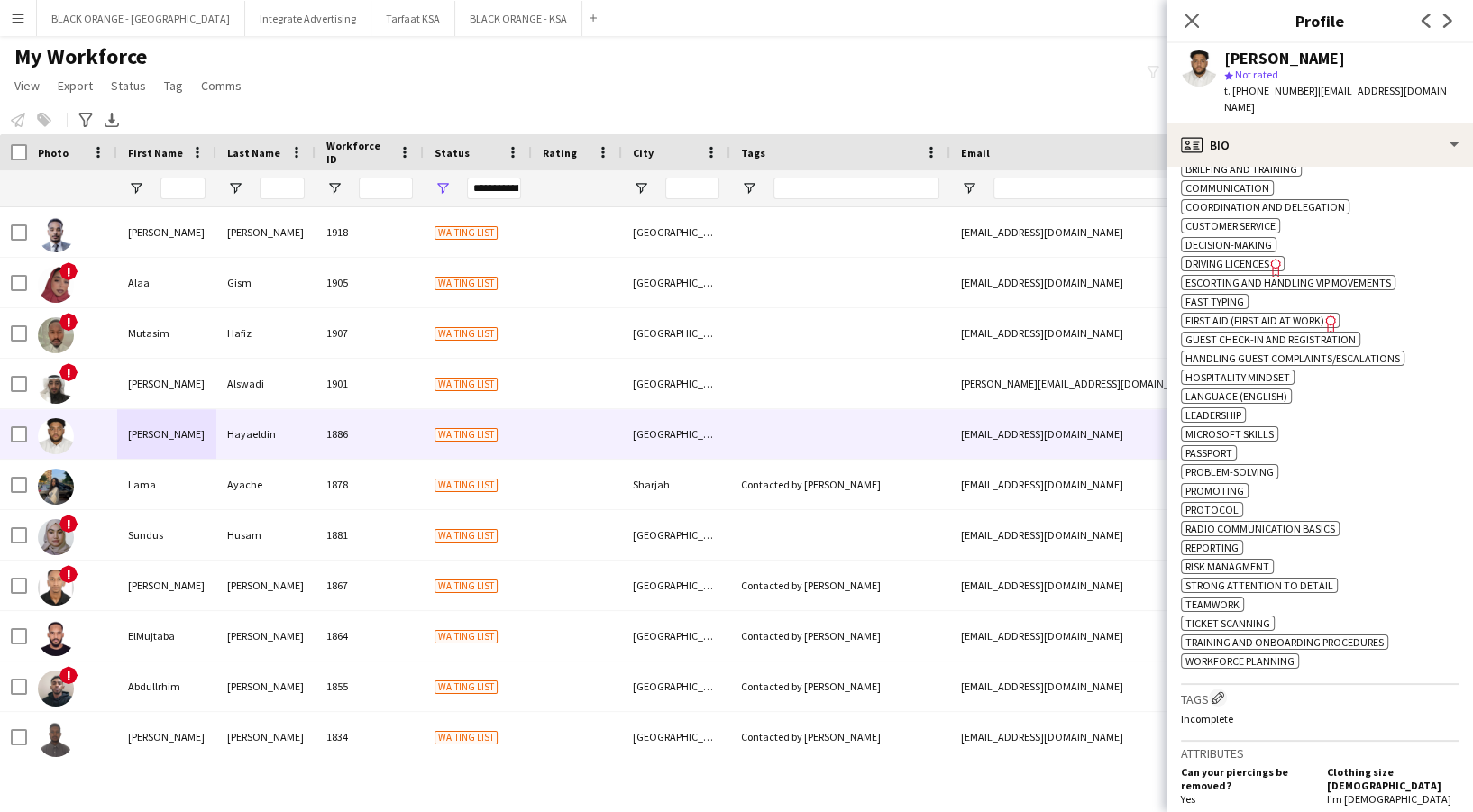
scroll to position [841, 0]
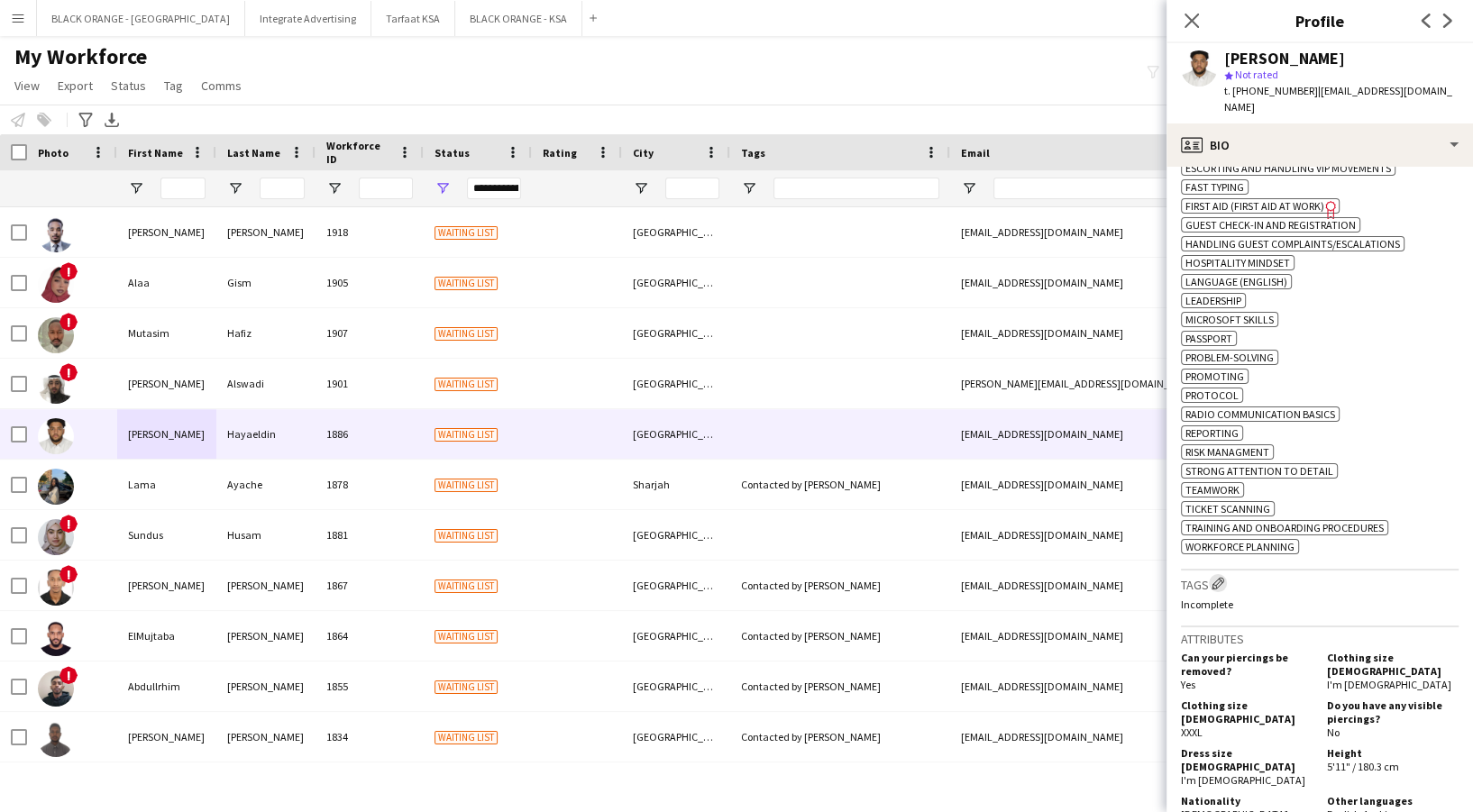
click at [1220, 577] on app-icon "Edit crew company tags" at bounding box center [1218, 583] width 13 height 13
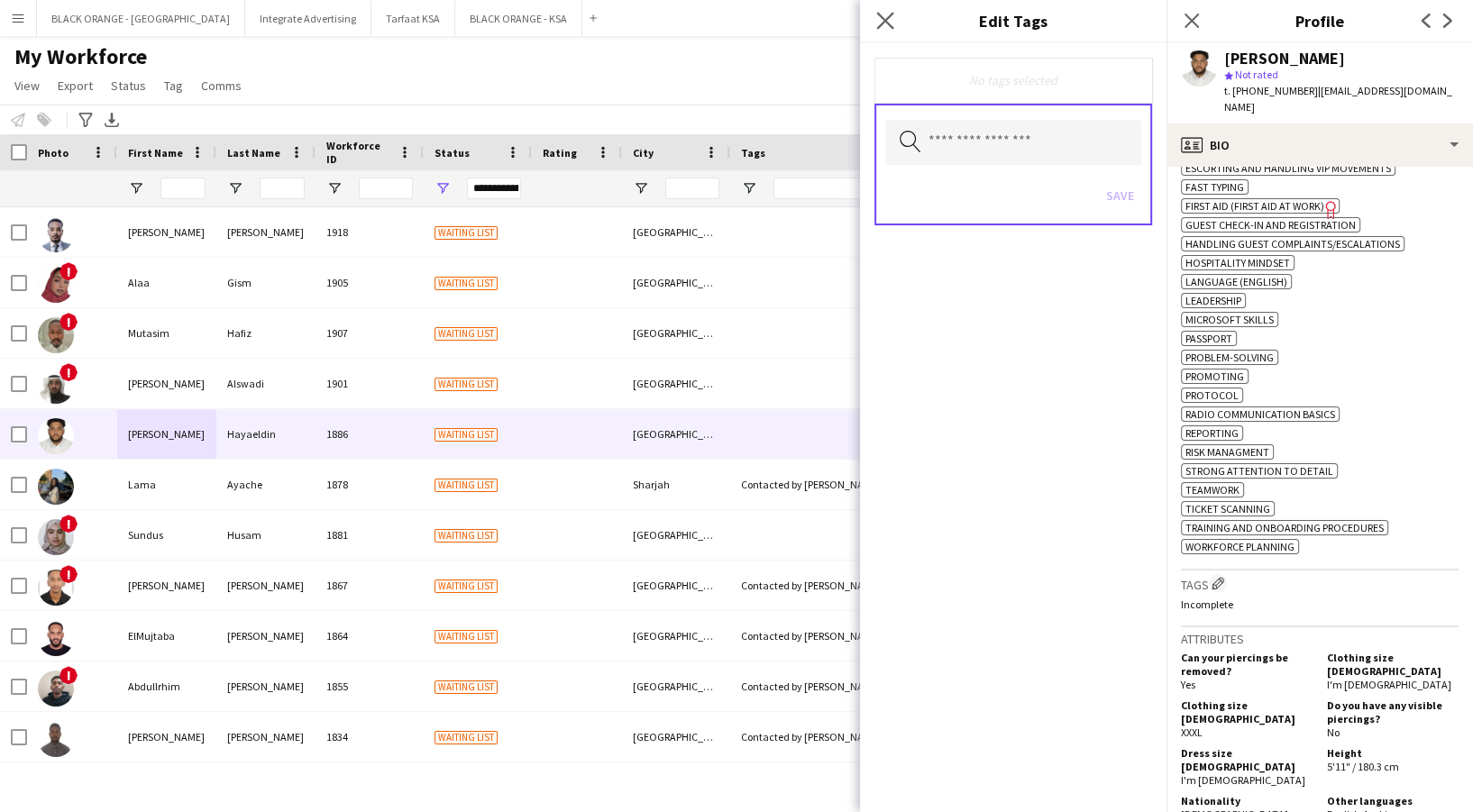
click at [873, 32] on app-icon "Close pop-in" at bounding box center [885, 21] width 26 height 26
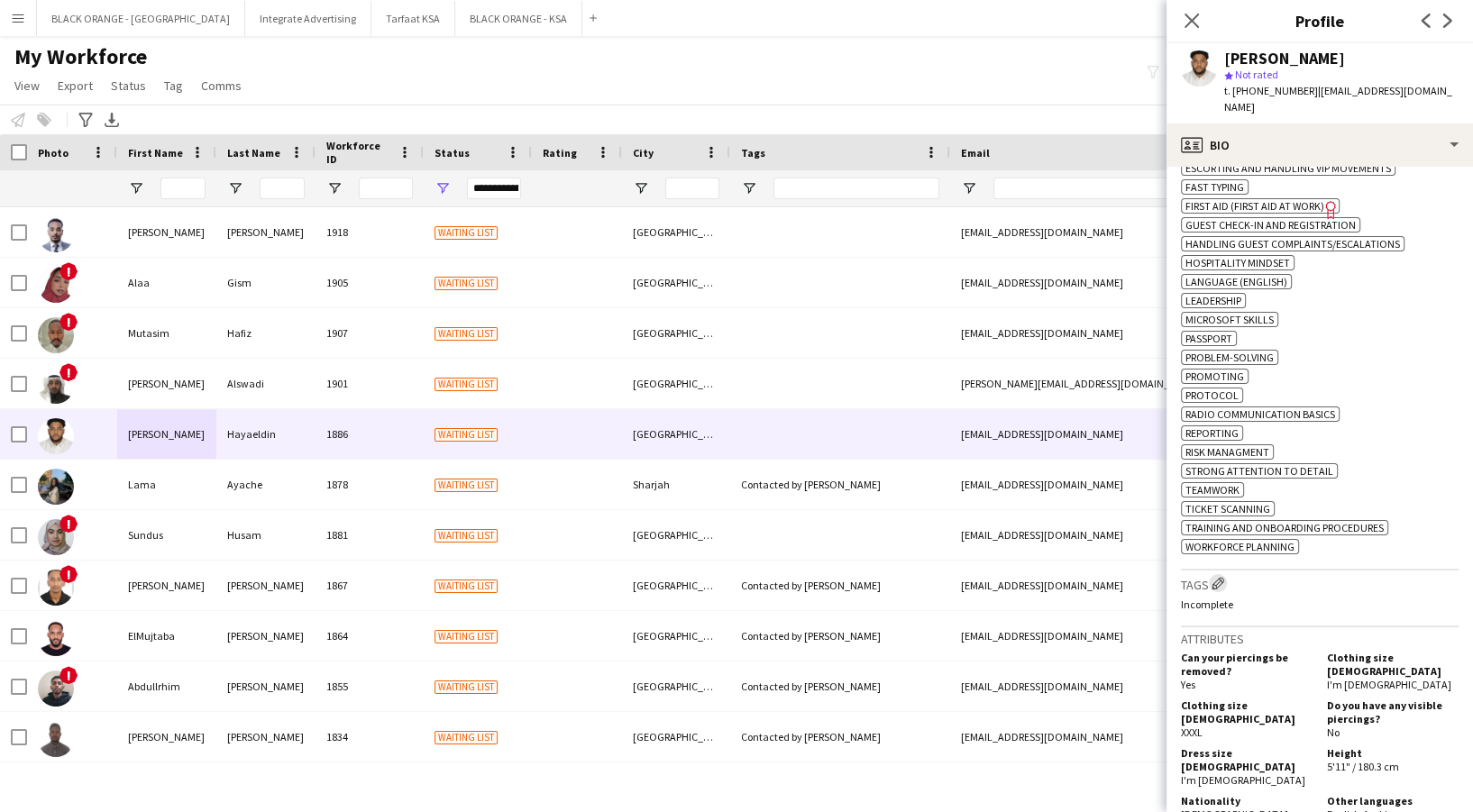
click at [1221, 577] on app-icon "Edit crew company tags" at bounding box center [1218, 583] width 13 height 13
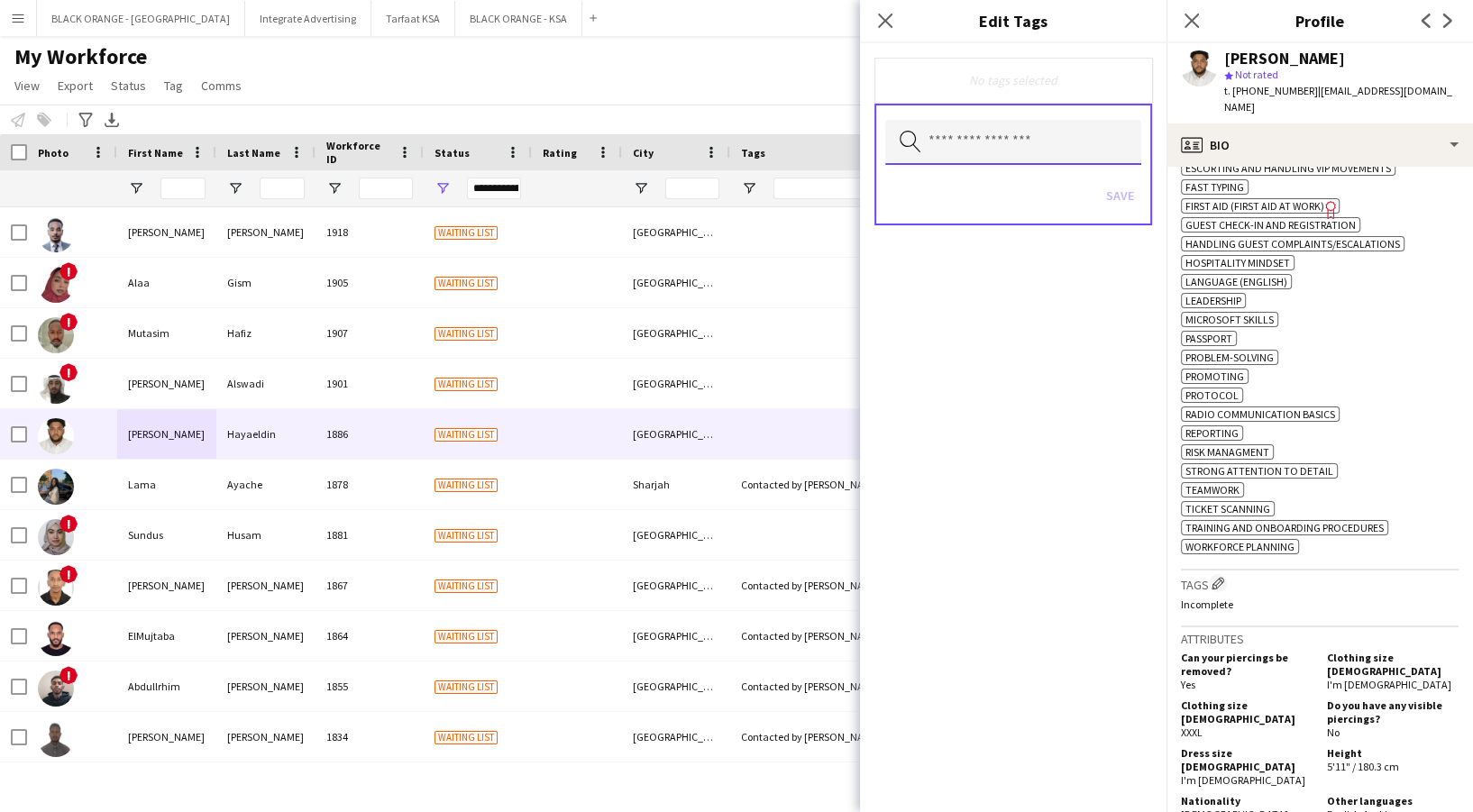
click at [953, 145] on input "text" at bounding box center [1013, 141] width 256 height 45
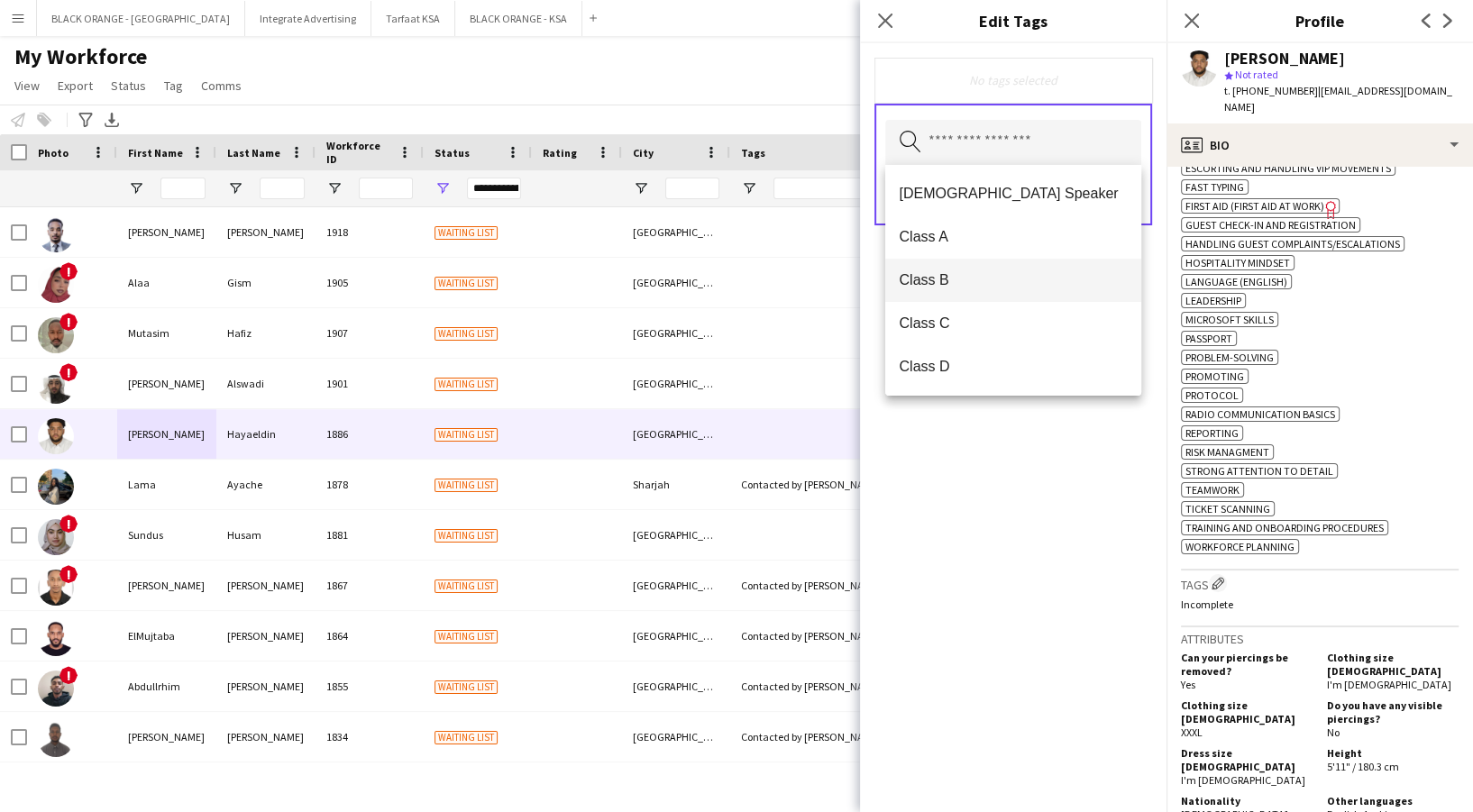
click at [1021, 288] on span "Class B" at bounding box center [1013, 279] width 227 height 17
click at [1048, 130] on input "text" at bounding box center [1013, 143] width 256 height 45
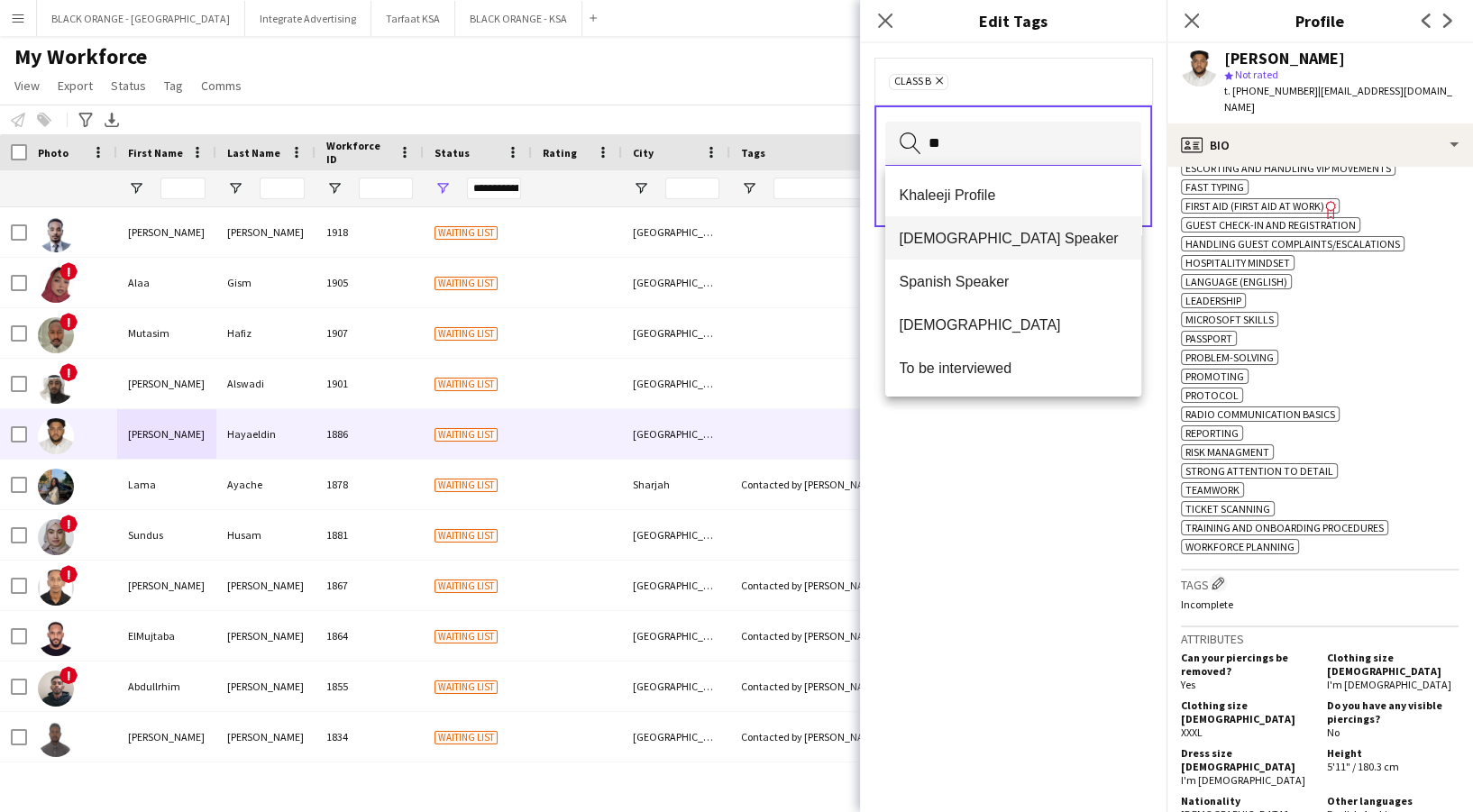
scroll to position [0, 0]
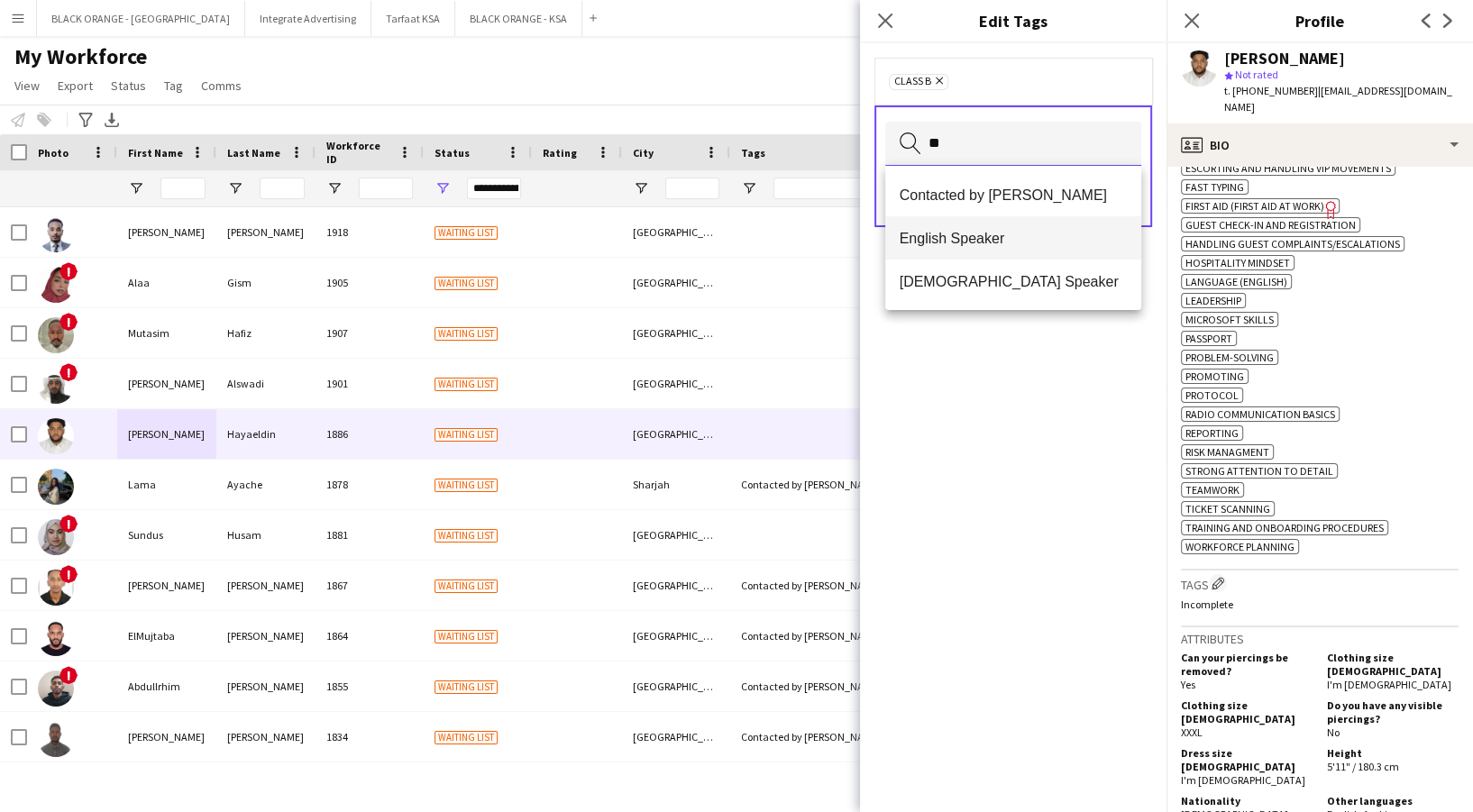
type input "**"
click at [1075, 241] on span "English Speaker" at bounding box center [1013, 238] width 227 height 17
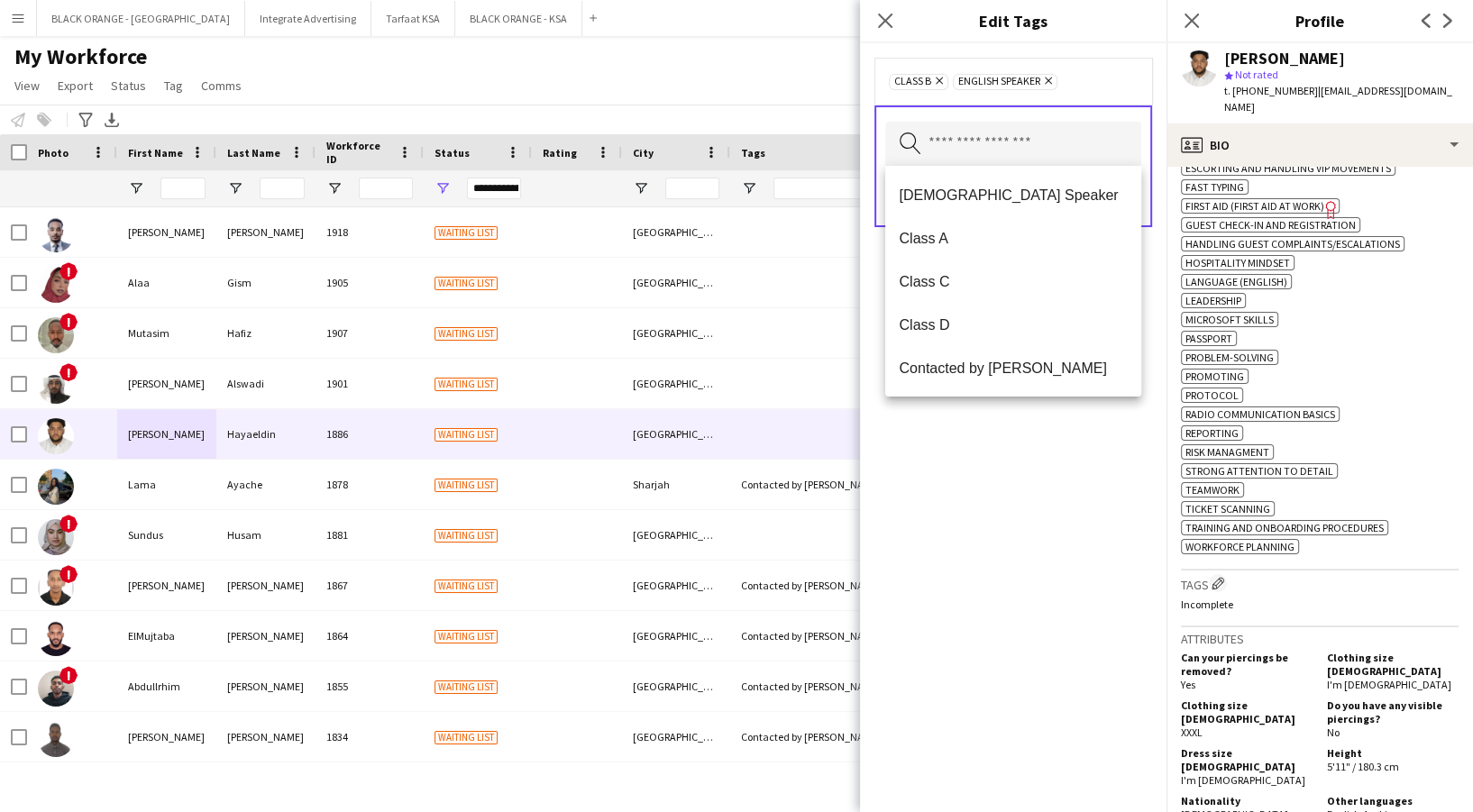
click at [1072, 442] on div "Class B Remove English Speaker Remove Search by tag name Save" at bounding box center [1013, 427] width 307 height 769
click at [1007, 151] on input "text" at bounding box center [1013, 143] width 256 height 45
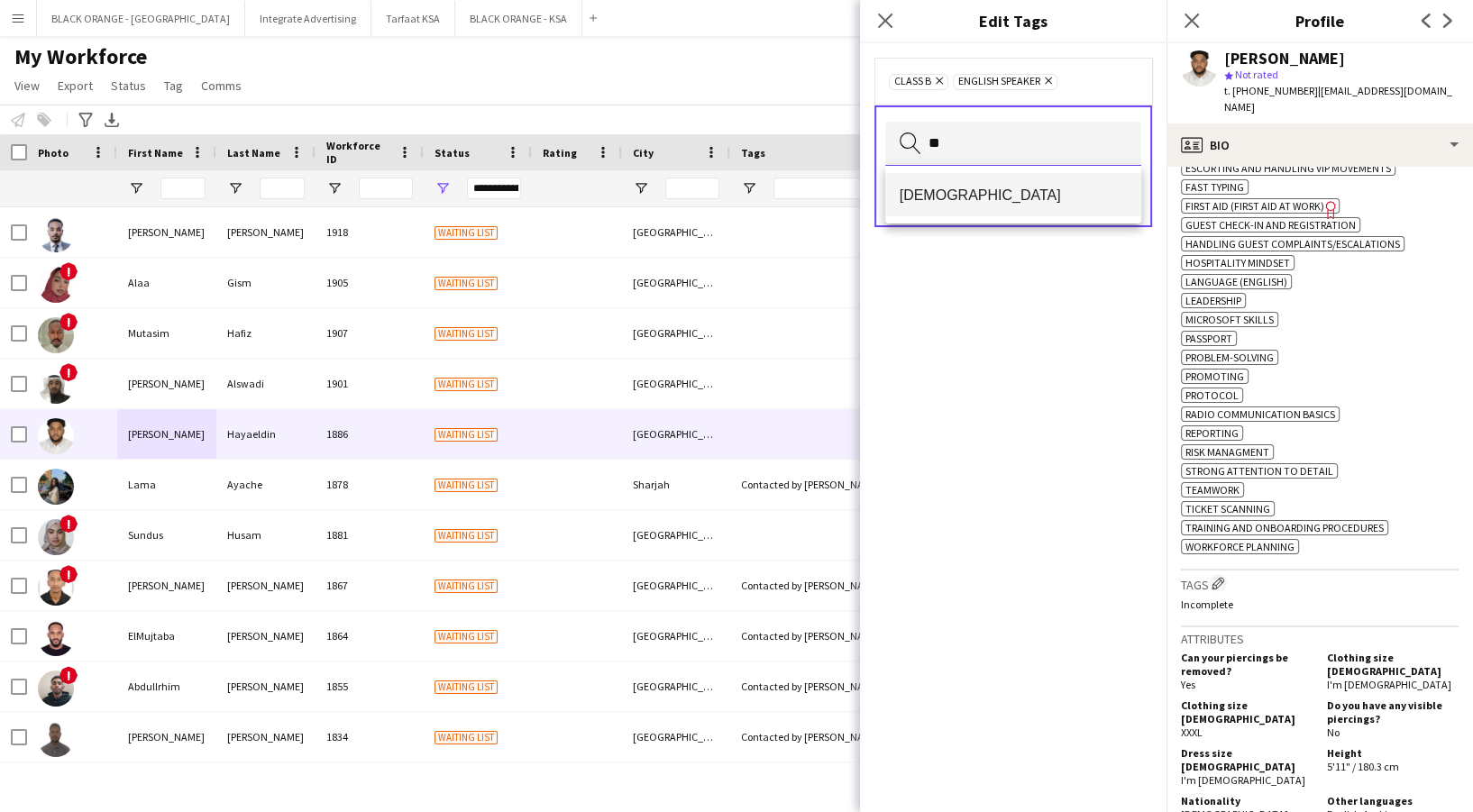
type input "**"
click at [999, 197] on span "[DEMOGRAPHIC_DATA]" at bounding box center [1013, 194] width 227 height 17
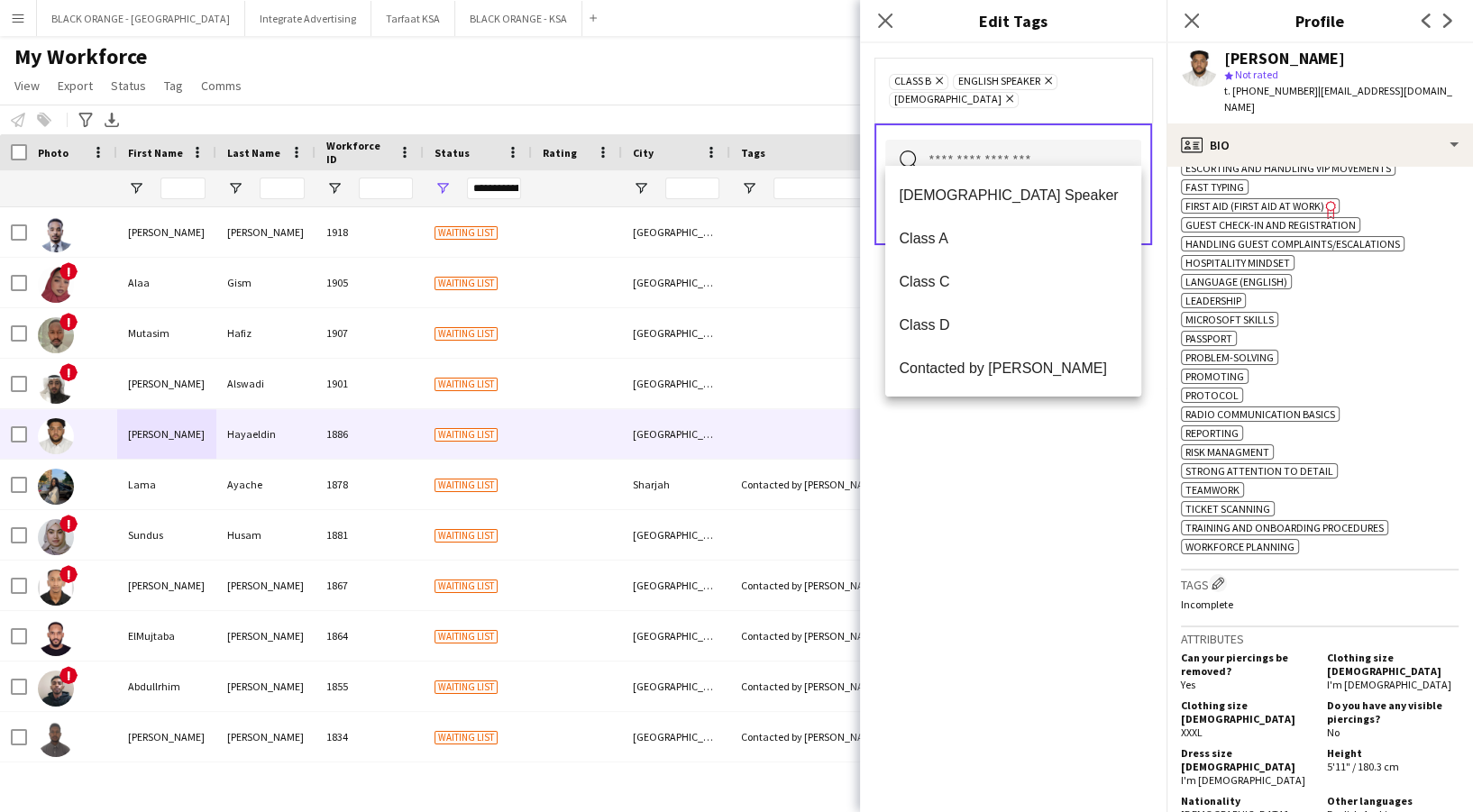
drag, startPoint x: 1106, startPoint y: 559, endPoint x: 1101, endPoint y: 537, distance: 22.6
click at [1102, 555] on div "Class B Remove English Speaker Remove Sudanese Remove Search by tag name Save" at bounding box center [1013, 427] width 307 height 769
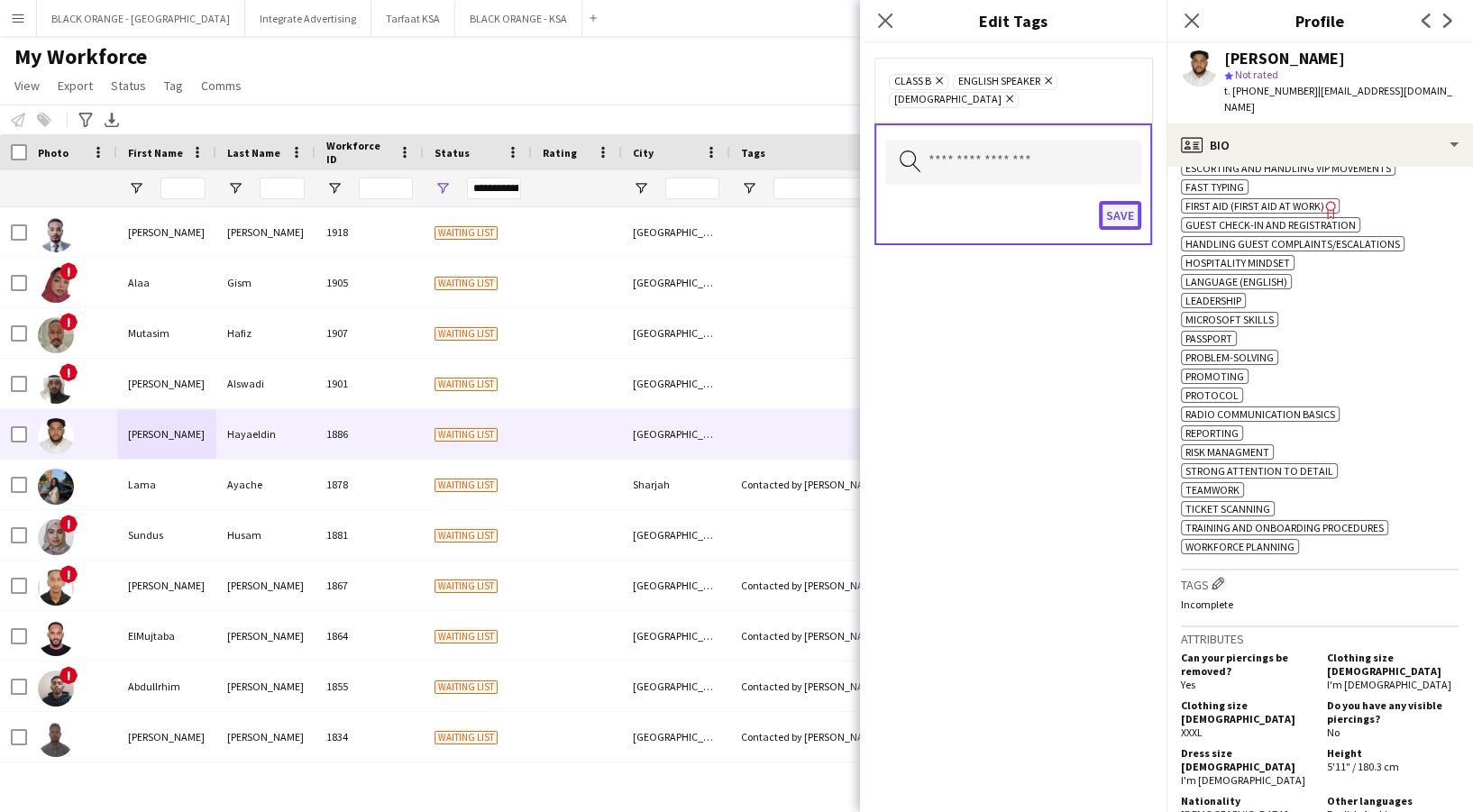
click at [1122, 208] on button "Save" at bounding box center [1120, 215] width 42 height 29
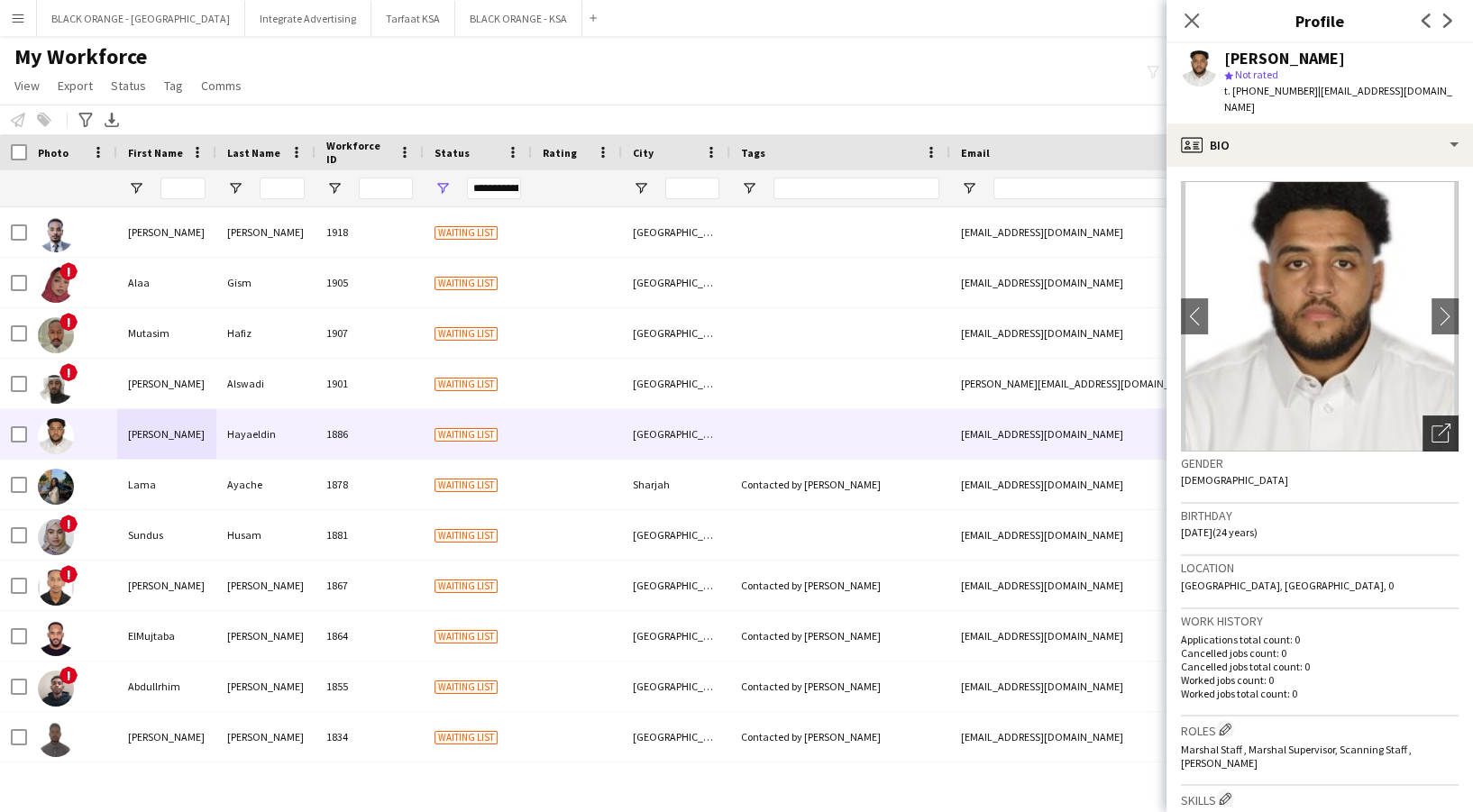
click at [1423, 415] on div "Open photos pop-in" at bounding box center [1441, 433] width 37 height 36
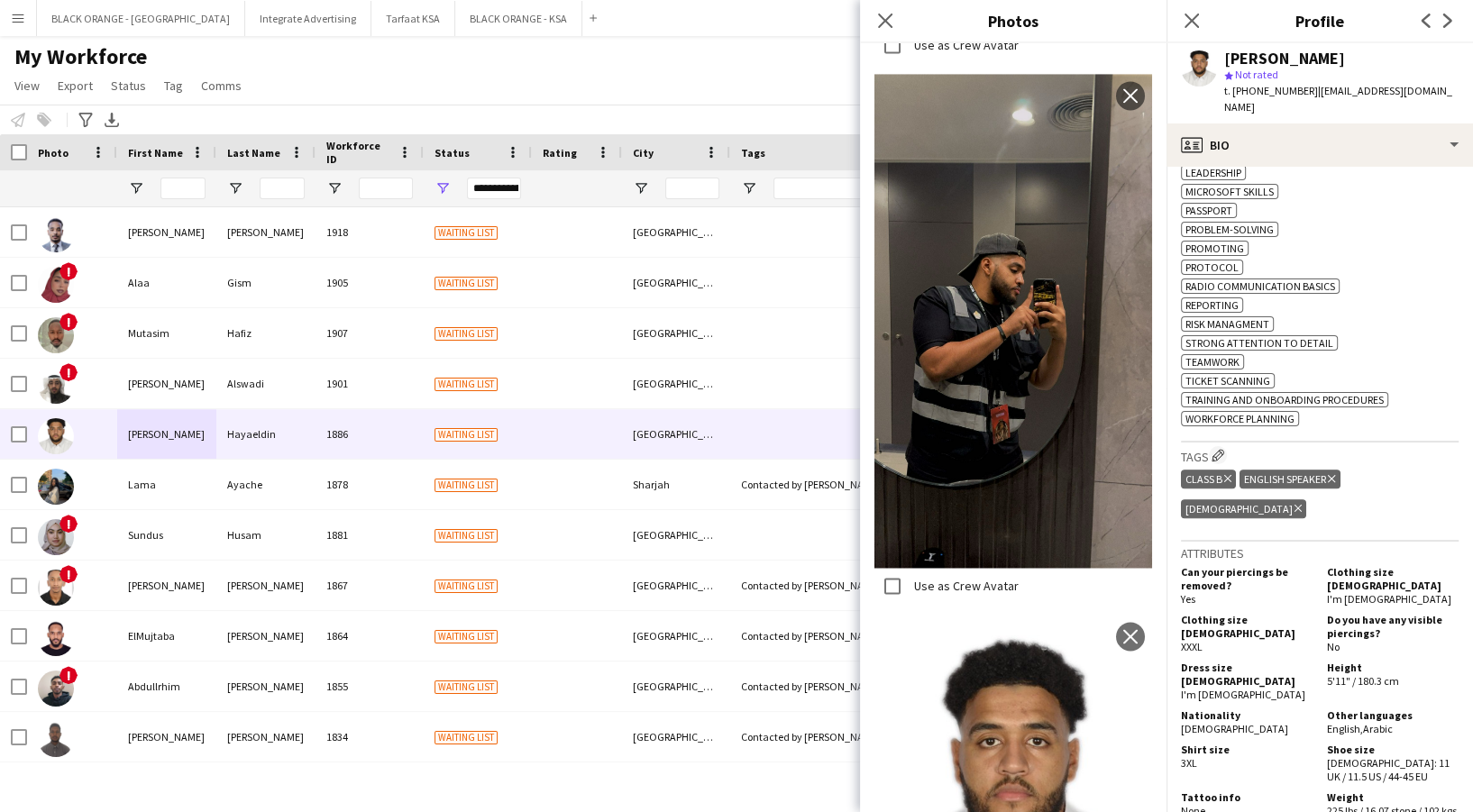
scroll to position [1081, 0]
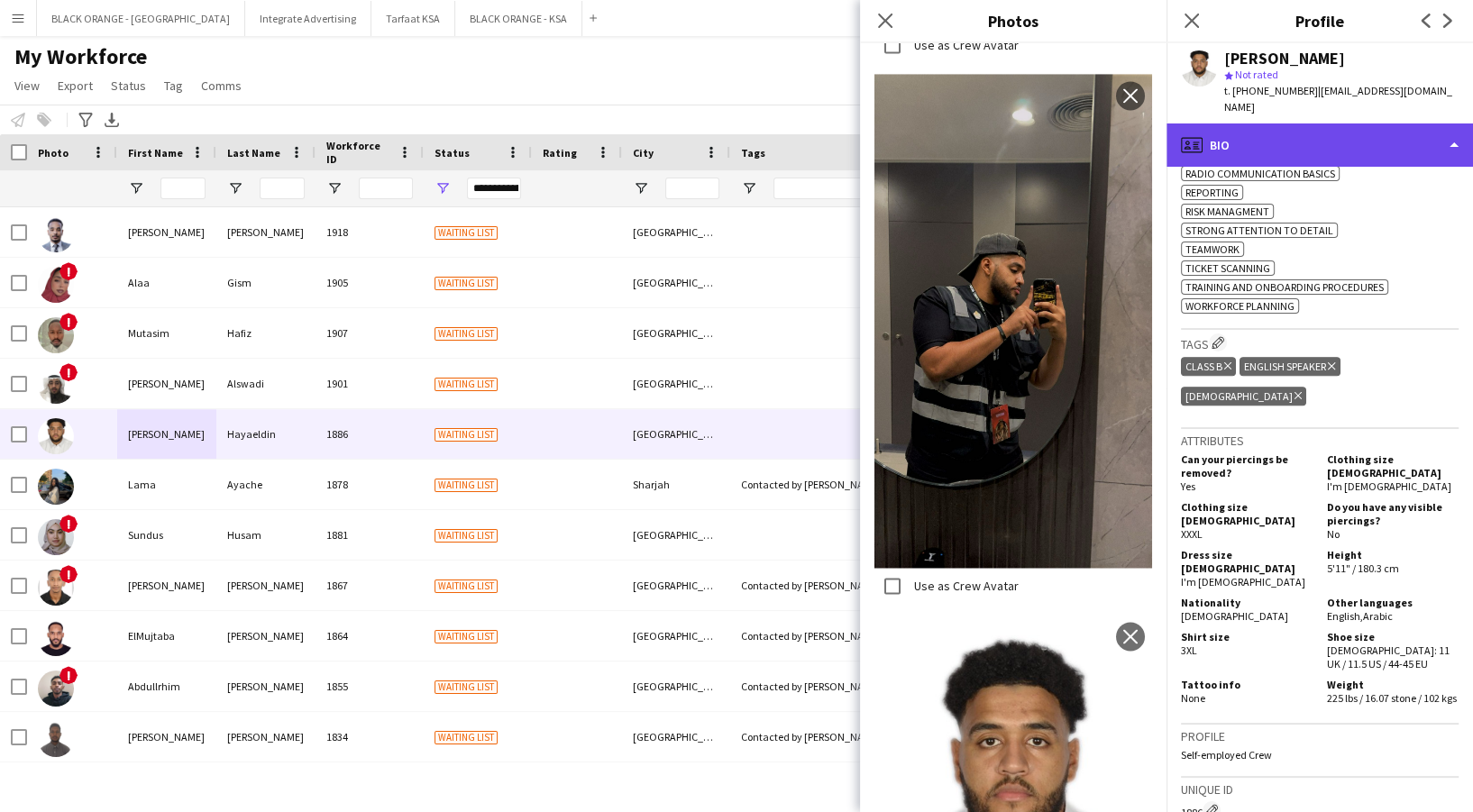
click at [1353, 130] on div "profile Bio" at bounding box center [1320, 144] width 307 height 43
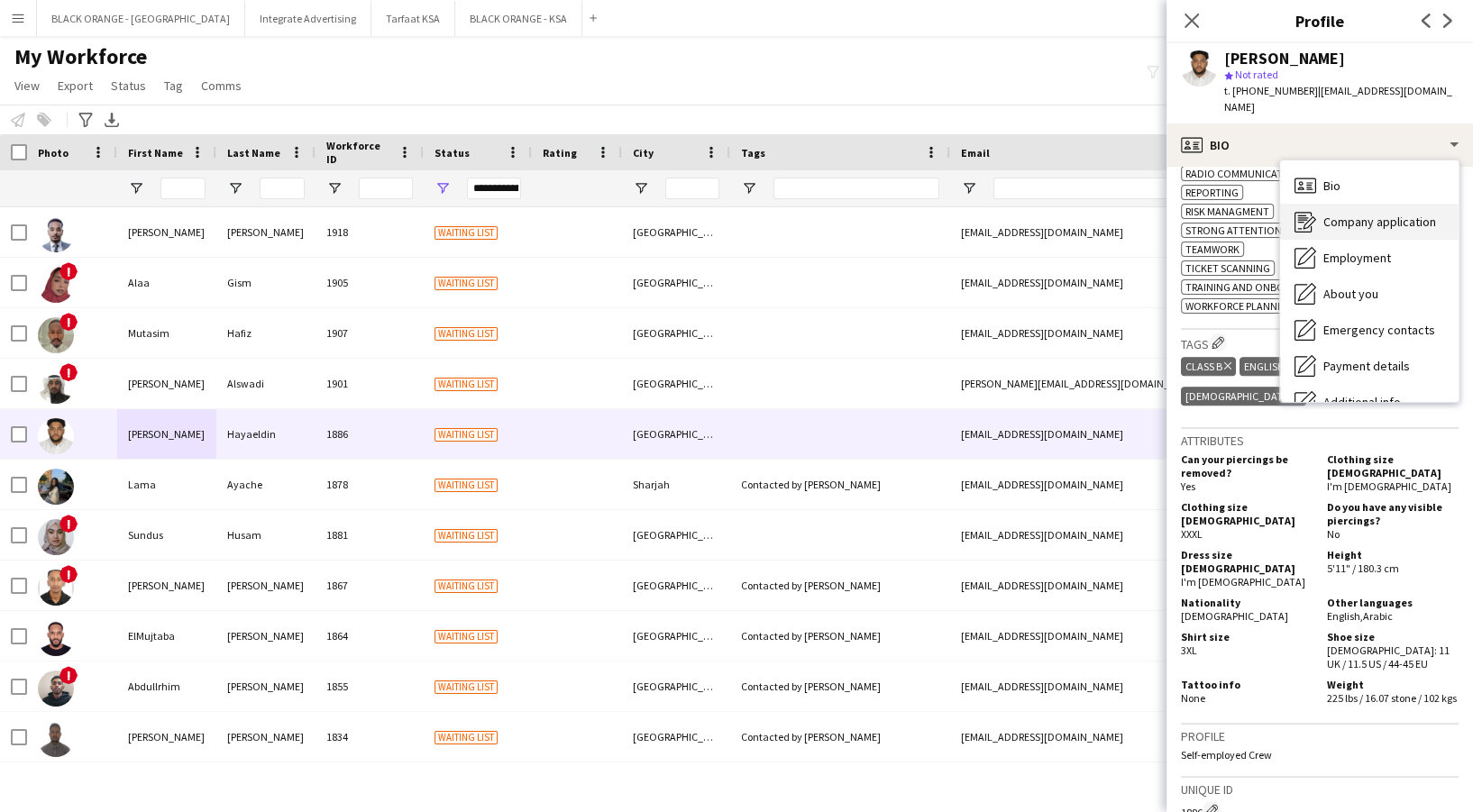
click at [1345, 213] on div "Company application Company application" at bounding box center [1370, 222] width 179 height 36
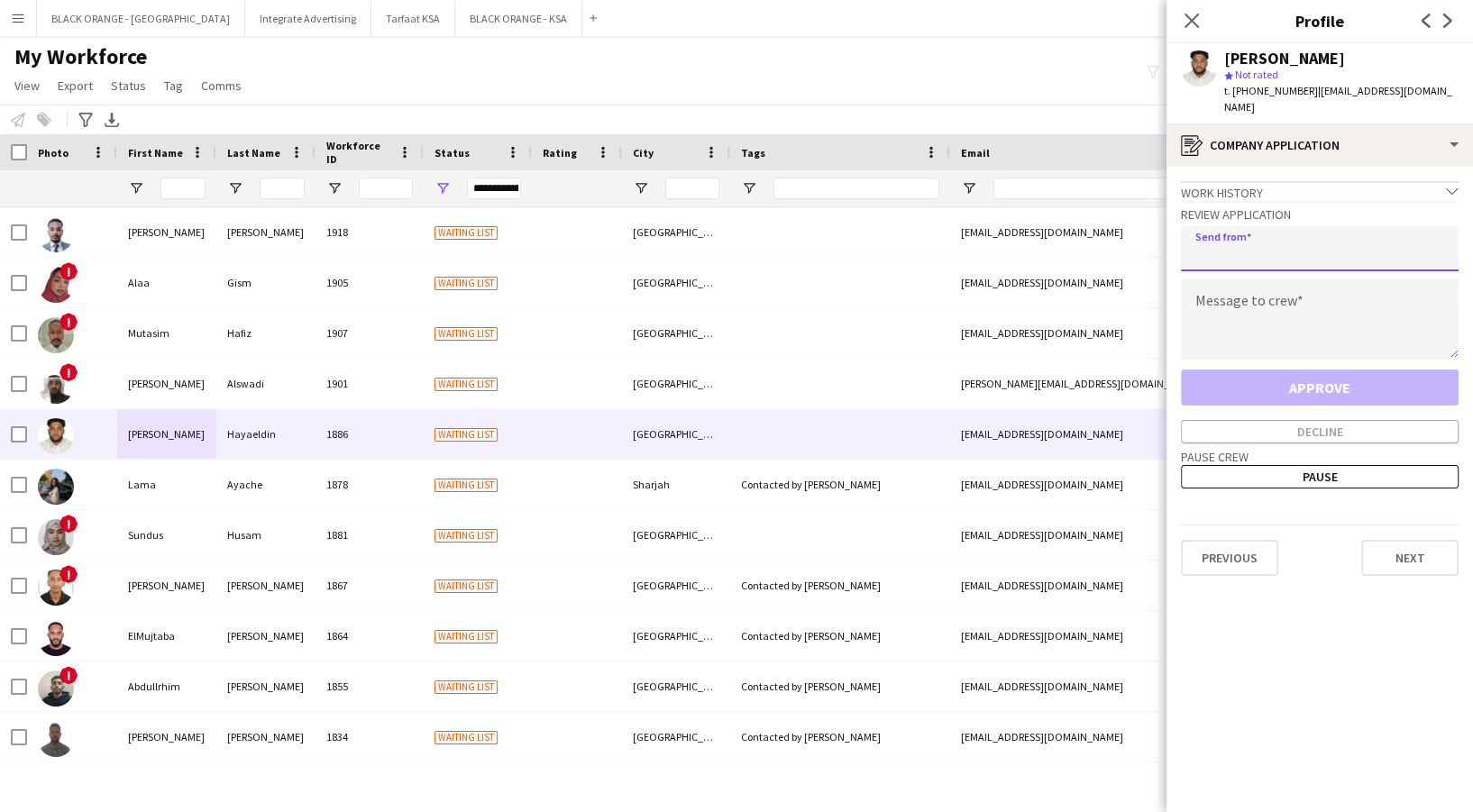
click at [1267, 226] on input "email" at bounding box center [1320, 248] width 277 height 45
type input "**********"
click at [1252, 314] on textarea at bounding box center [1320, 318] width 277 height 81
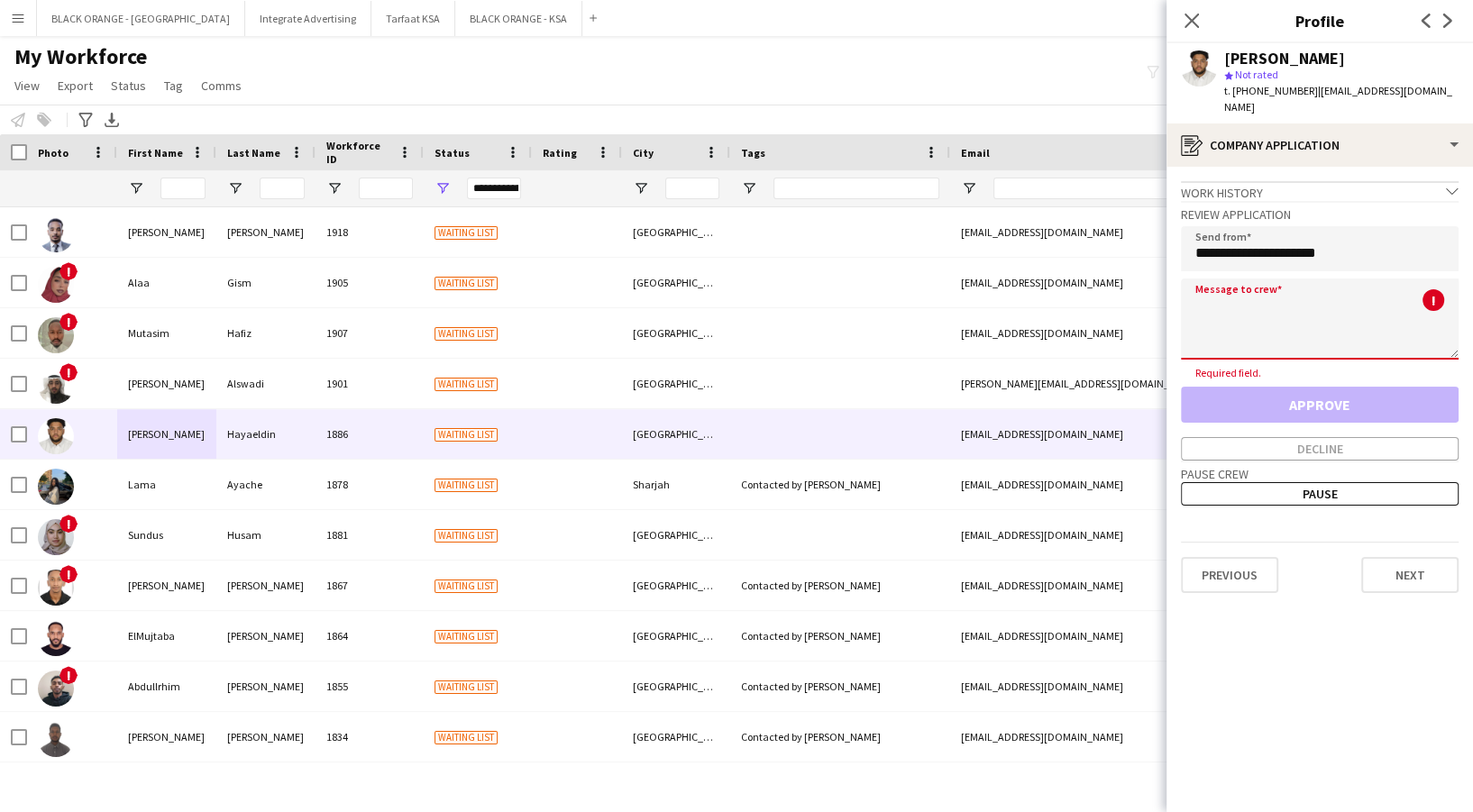
paste textarea "**********"
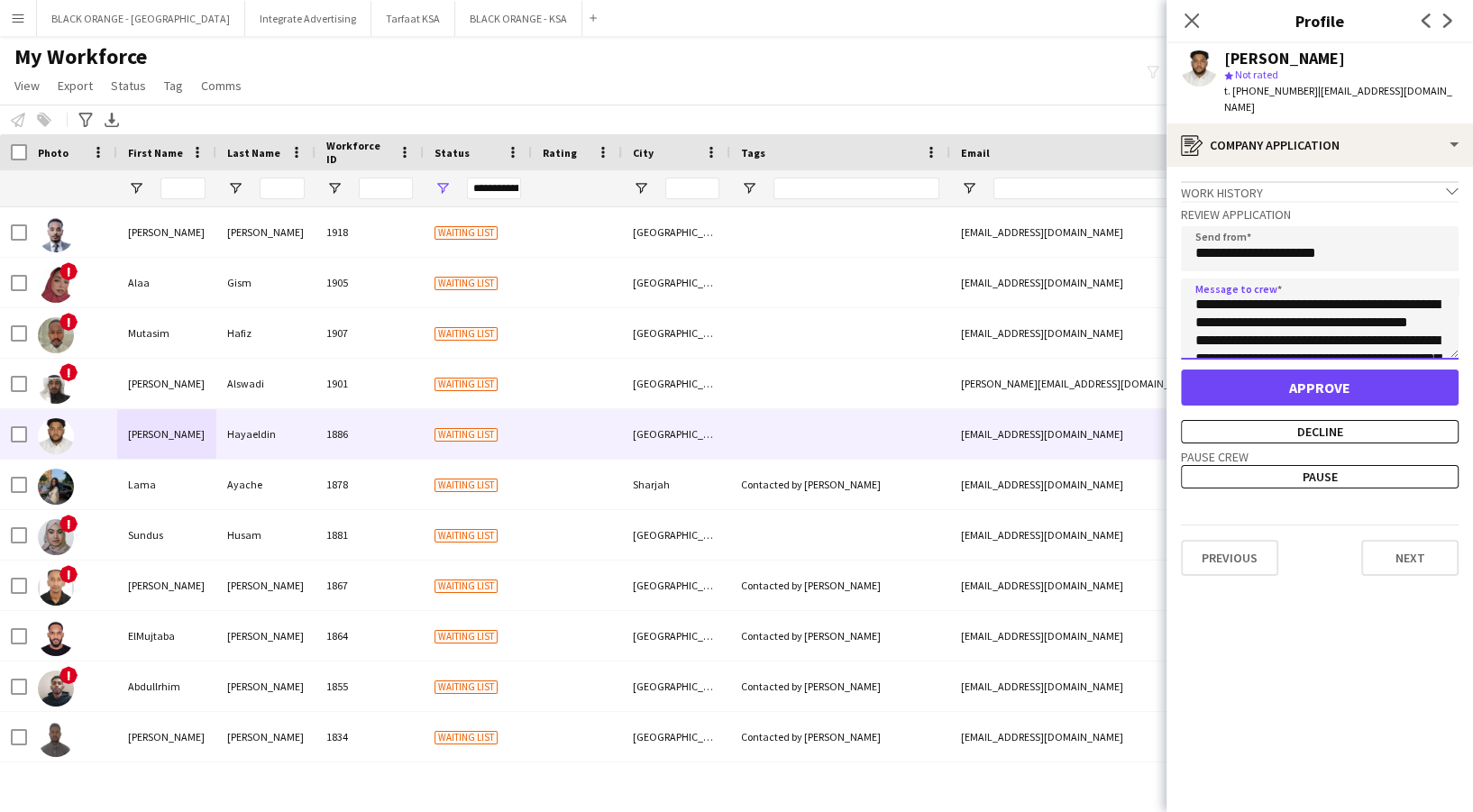
scroll to position [0, 0]
click at [1246, 286] on textarea "**********" at bounding box center [1320, 318] width 277 height 81
type textarea "**********"
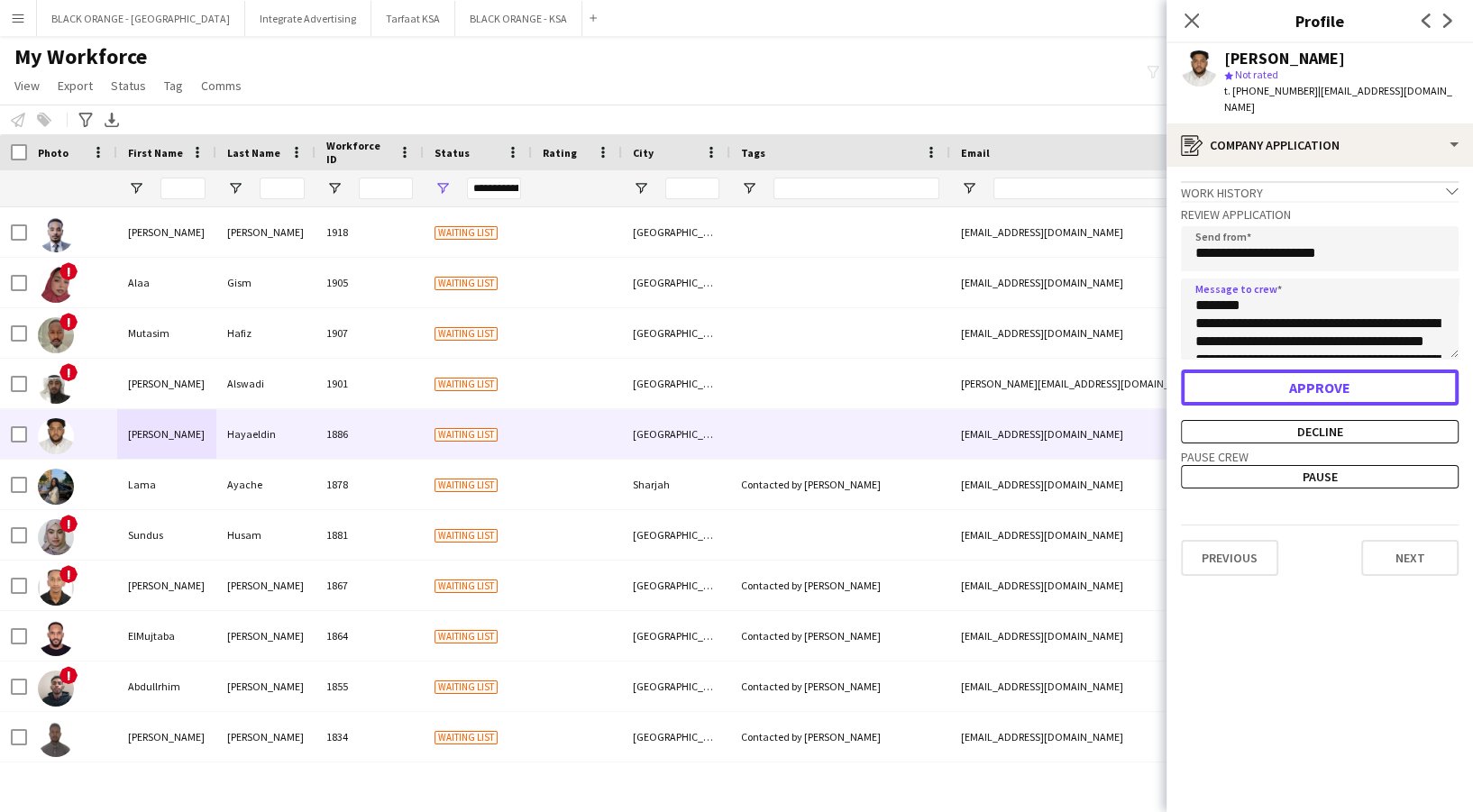
click at [1345, 370] on button "Approve" at bounding box center [1320, 388] width 277 height 36
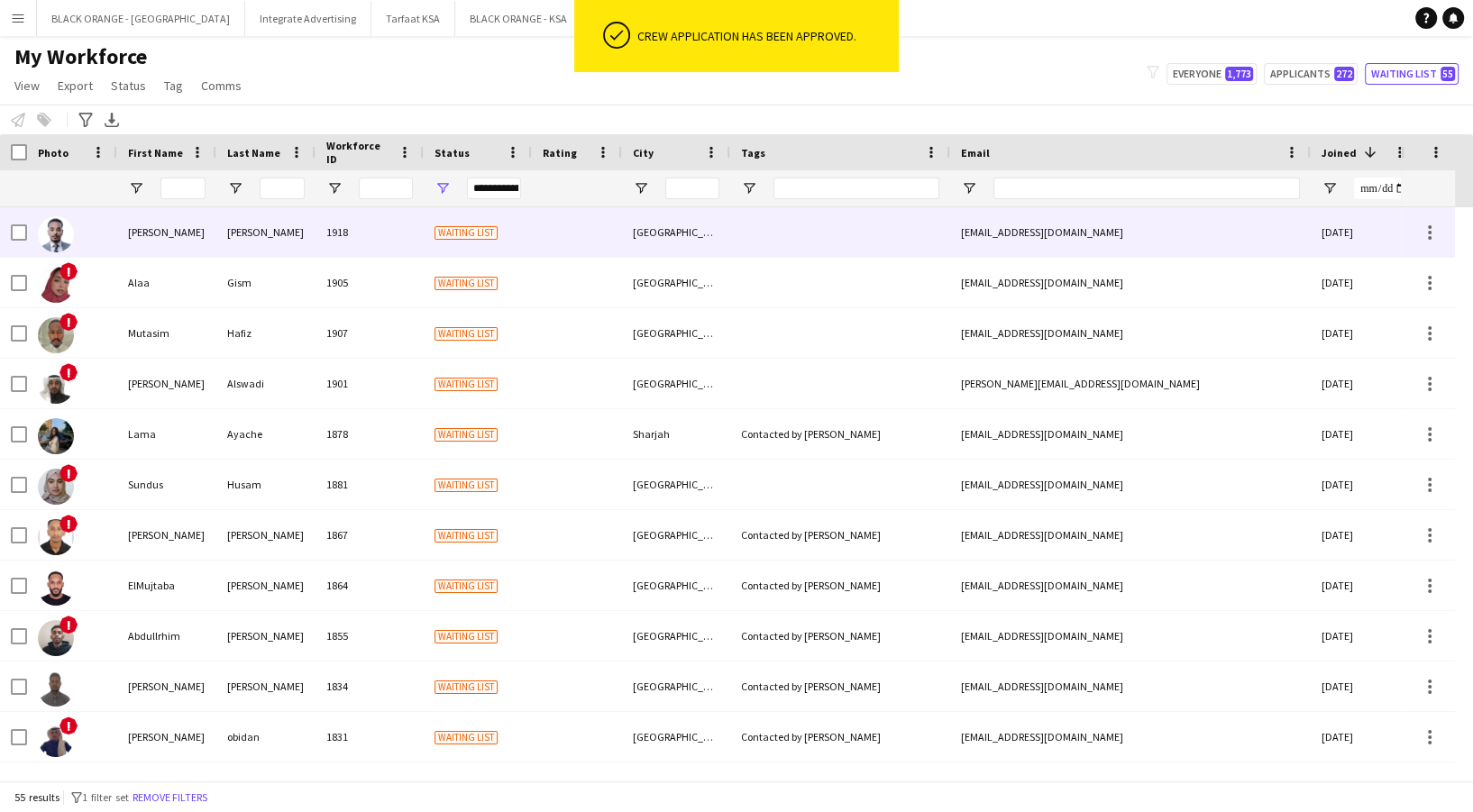
click at [318, 231] on div "1918" at bounding box center [370, 232] width 109 height 49
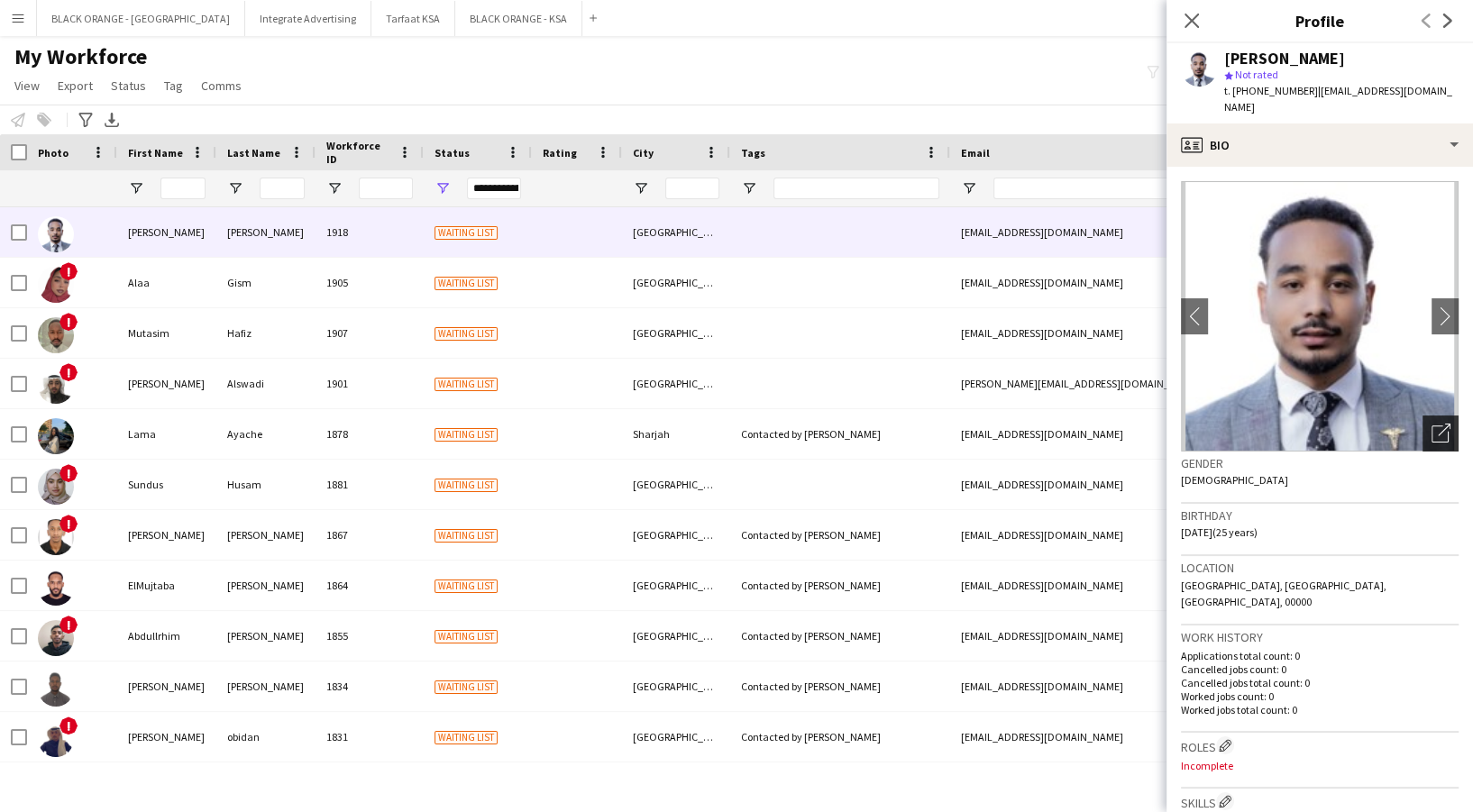
click at [1432, 423] on icon "Open photos pop-in" at bounding box center [1441, 432] width 19 height 19
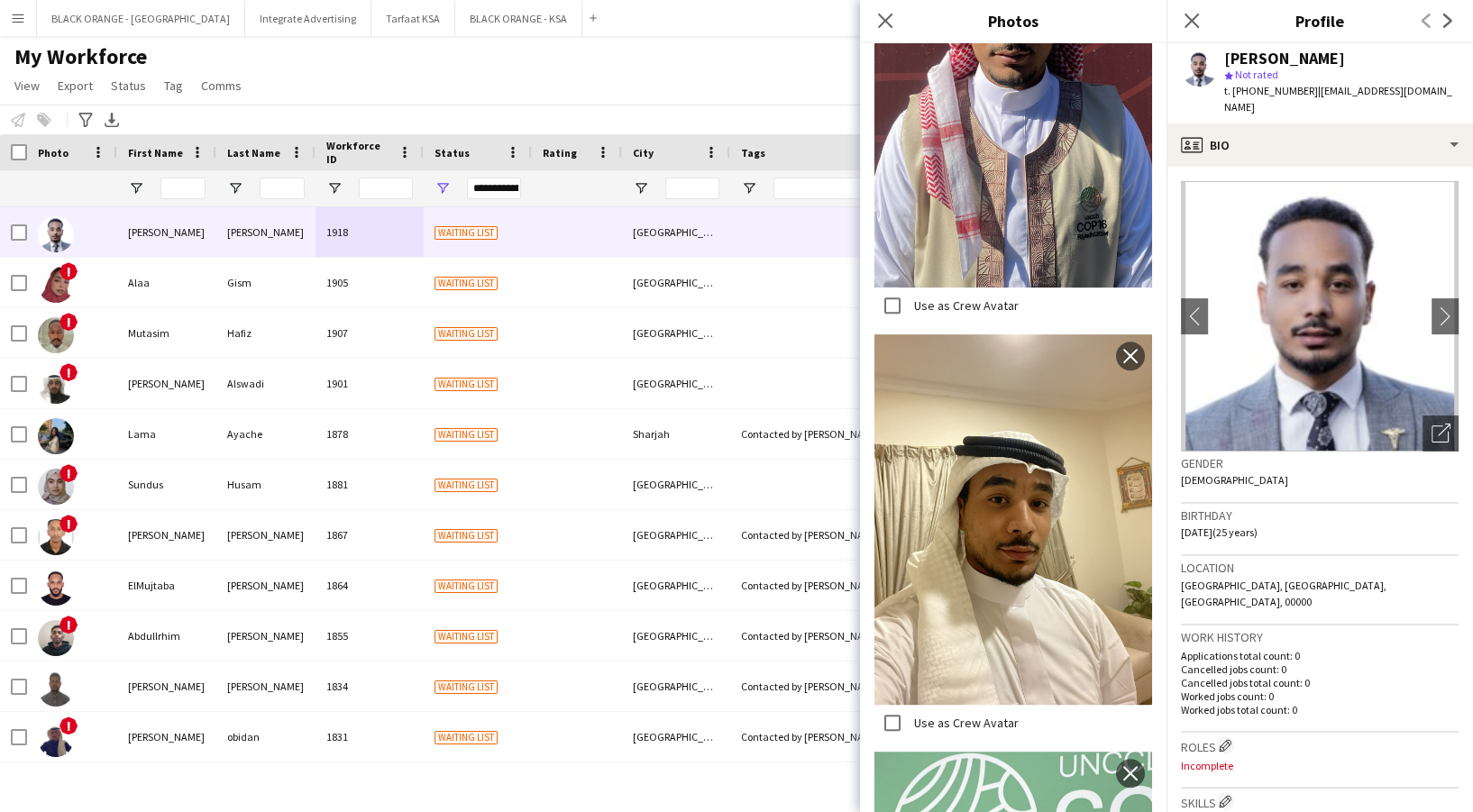
scroll to position [961, 0]
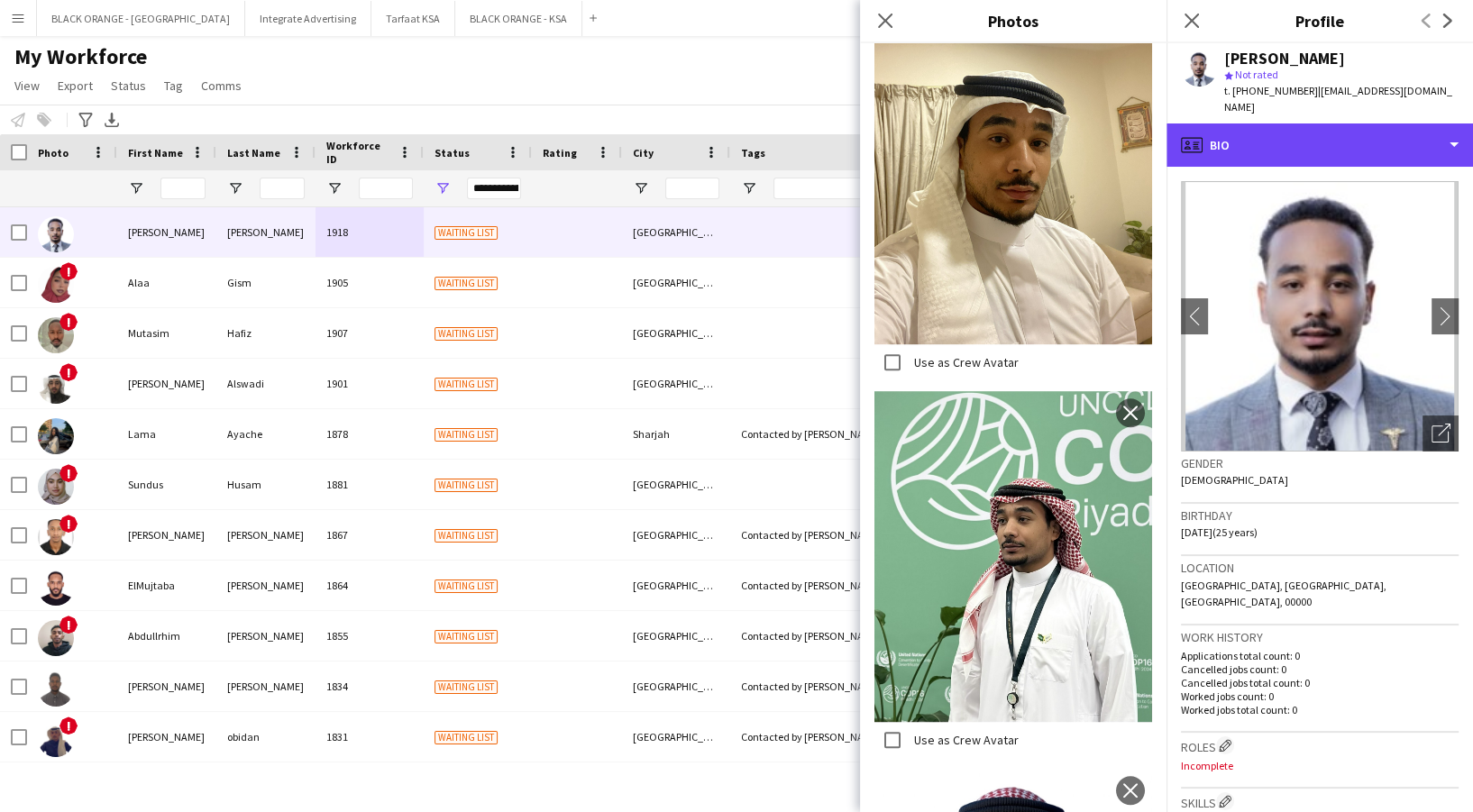
drag, startPoint x: 1275, startPoint y: 120, endPoint x: 1304, endPoint y: 168, distance: 56.1
click at [1276, 123] on div "profile Bio" at bounding box center [1320, 144] width 307 height 43
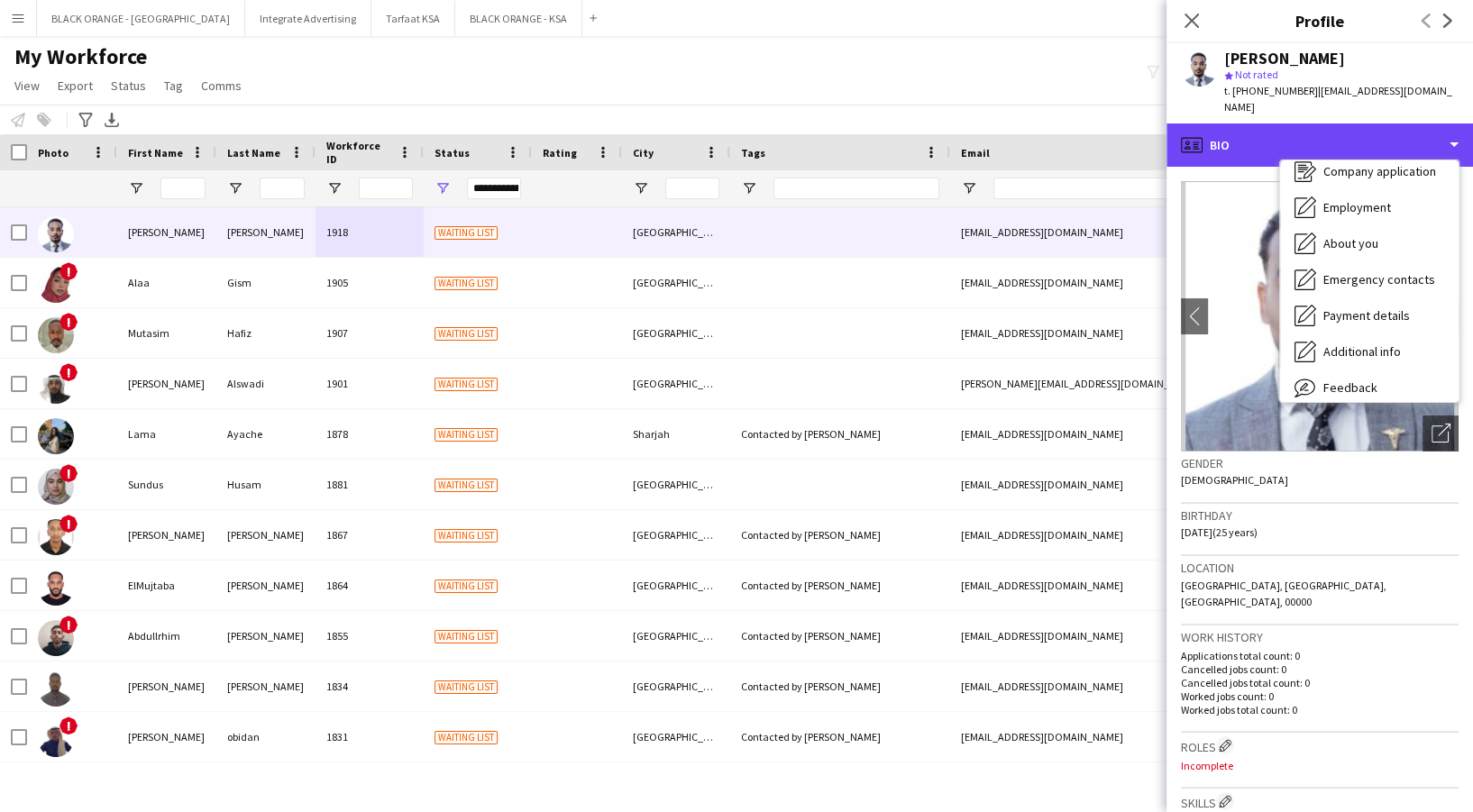
scroll to position [97, 0]
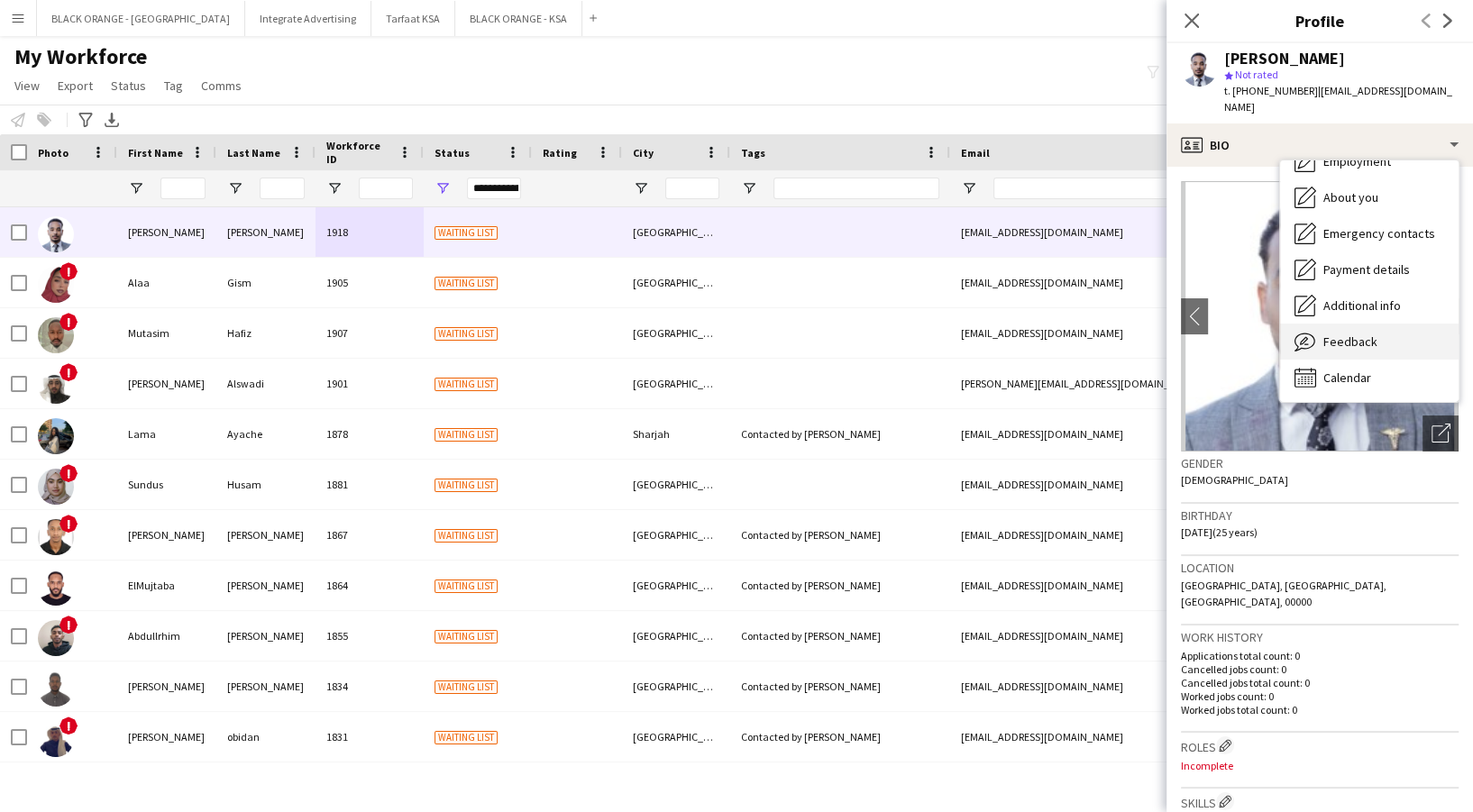
click at [1394, 326] on div "Feedback Feedback" at bounding box center [1370, 342] width 179 height 36
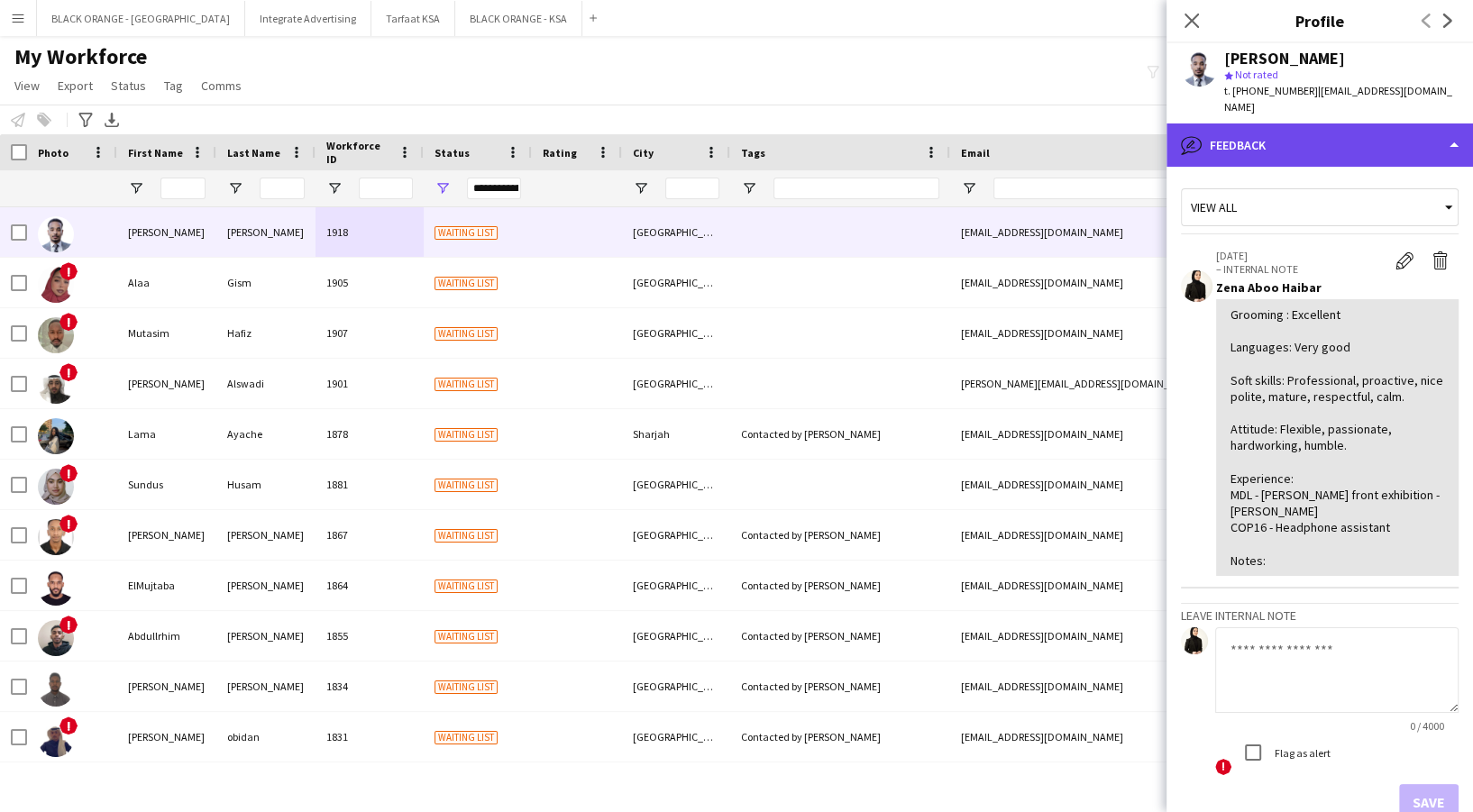
click at [1250, 123] on div "bubble-pencil Feedback" at bounding box center [1320, 144] width 307 height 43
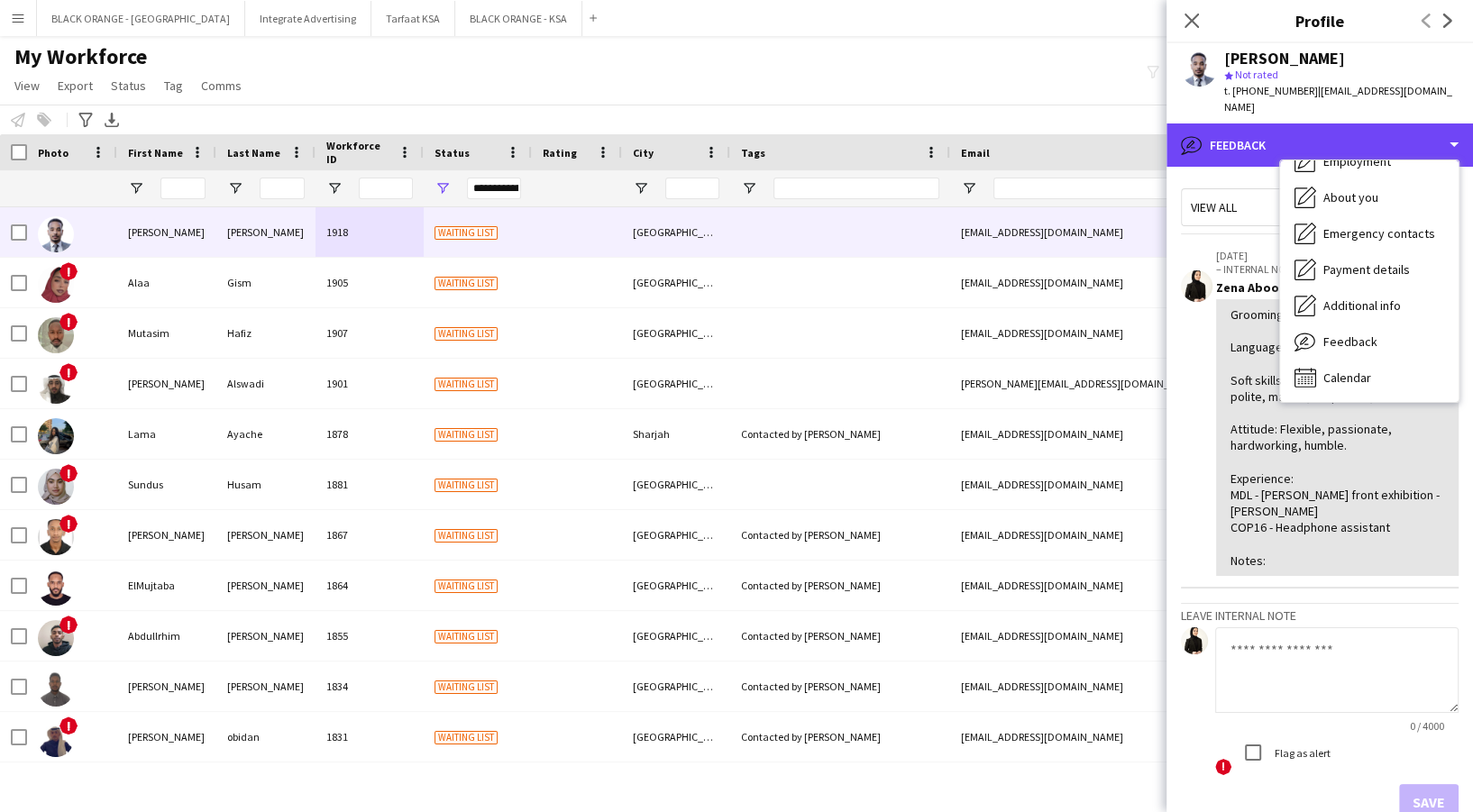
scroll to position [0, 0]
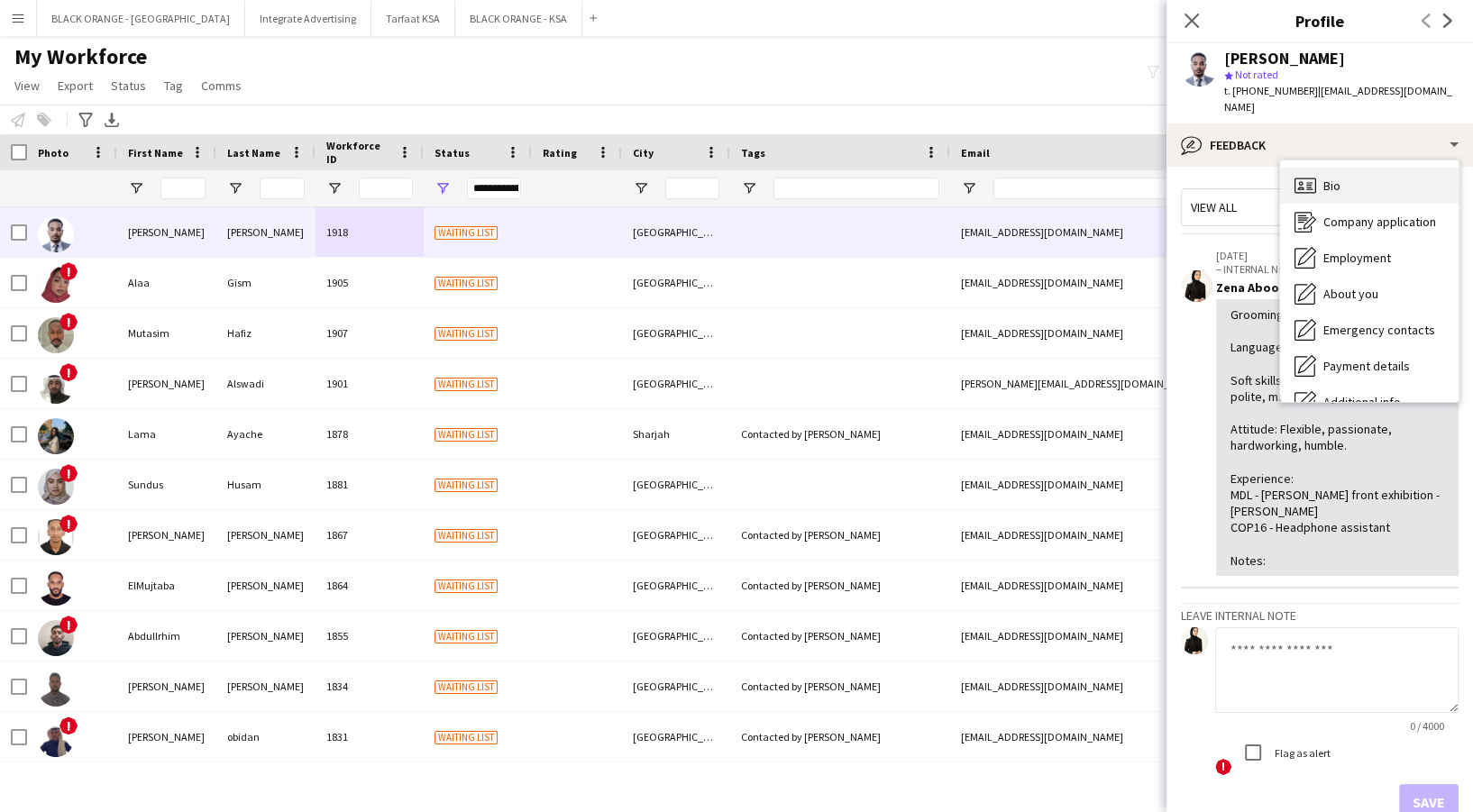
drag, startPoint x: 1345, startPoint y: 150, endPoint x: 1345, endPoint y: 168, distance: 18.0
click at [1345, 161] on div "Bio Bio Company application Company application Employment Employment About you…" at bounding box center [1370, 281] width 179 height 242
click at [1345, 169] on div "Bio Bio" at bounding box center [1370, 186] width 179 height 36
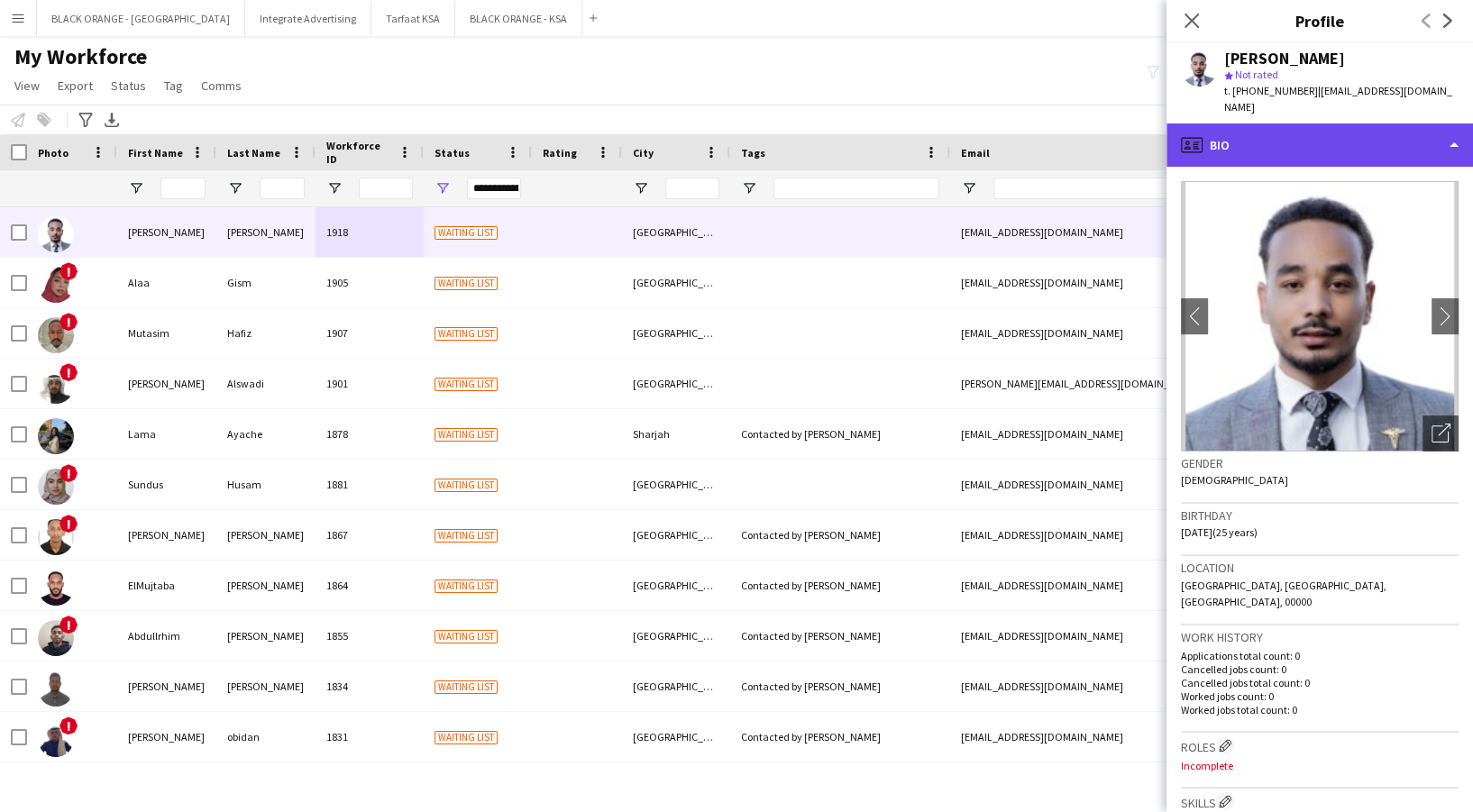
click at [1201, 134] on icon "profile" at bounding box center [1192, 145] width 22 height 22
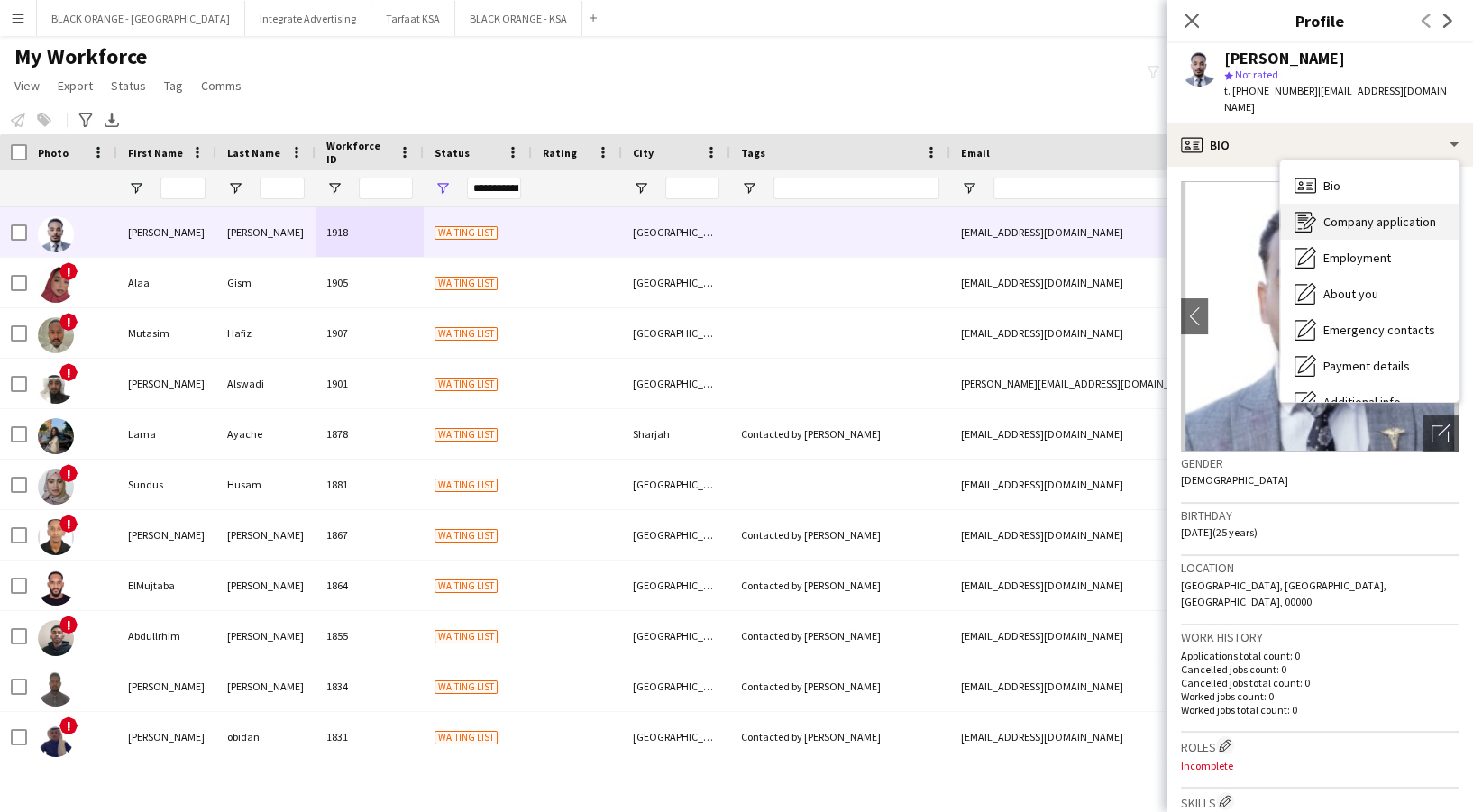
click at [1346, 213] on span "Company application" at bounding box center [1379, 222] width 112 height 16
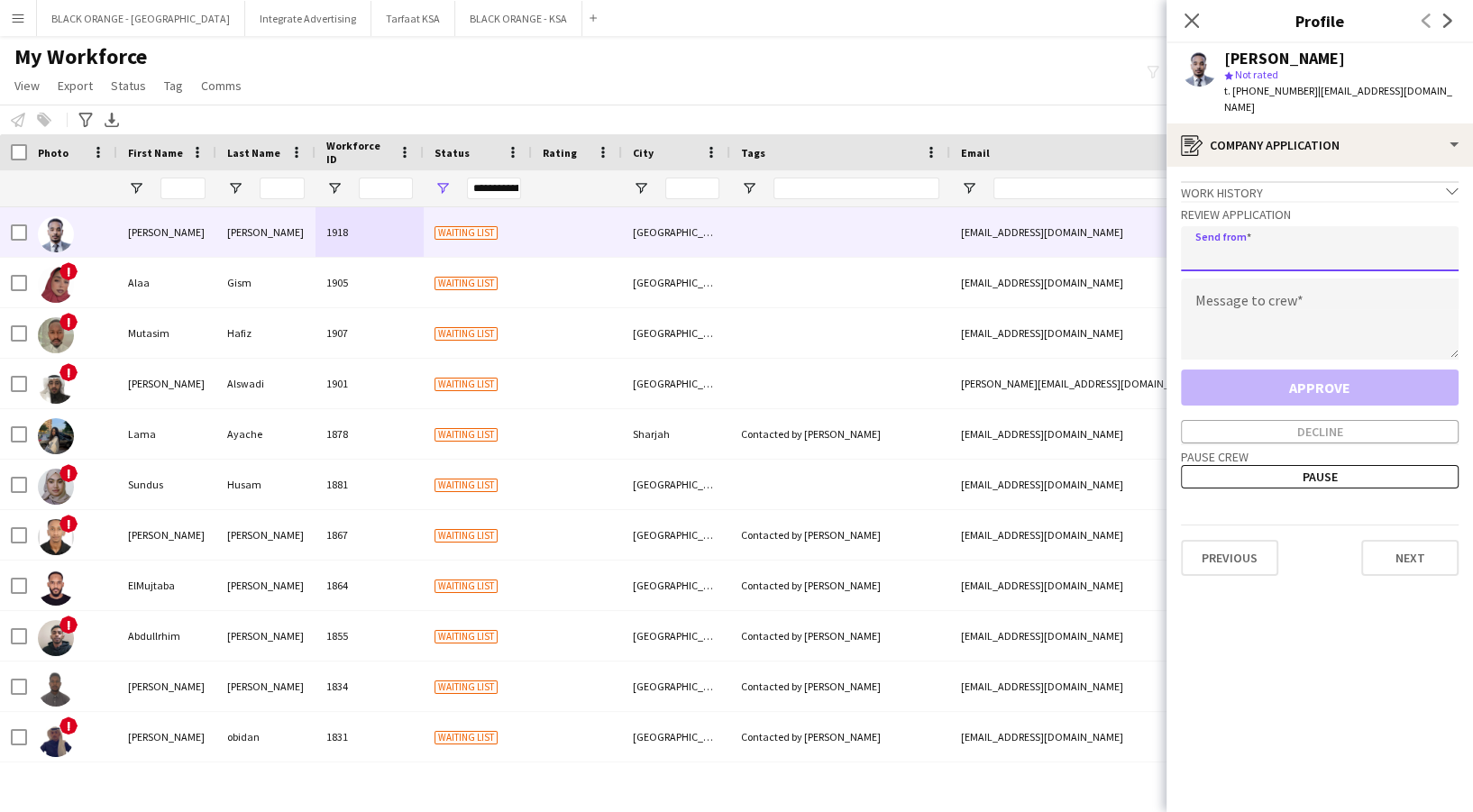
drag, startPoint x: 1345, startPoint y: 248, endPoint x: 1338, endPoint y: 239, distance: 11.4
click at [1342, 245] on input "email" at bounding box center [1320, 248] width 277 height 45
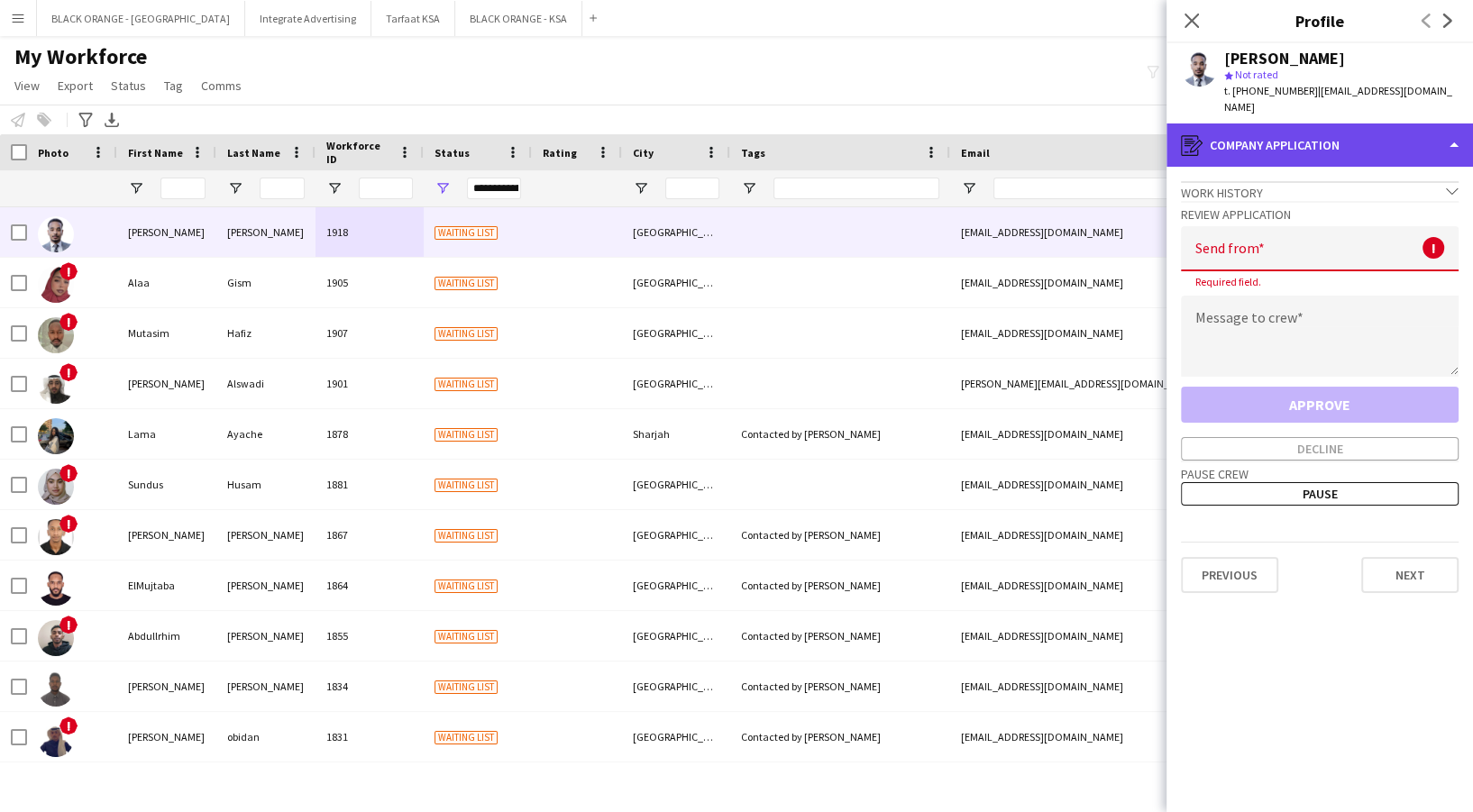
click at [1335, 132] on div "register Company application" at bounding box center [1320, 144] width 307 height 43
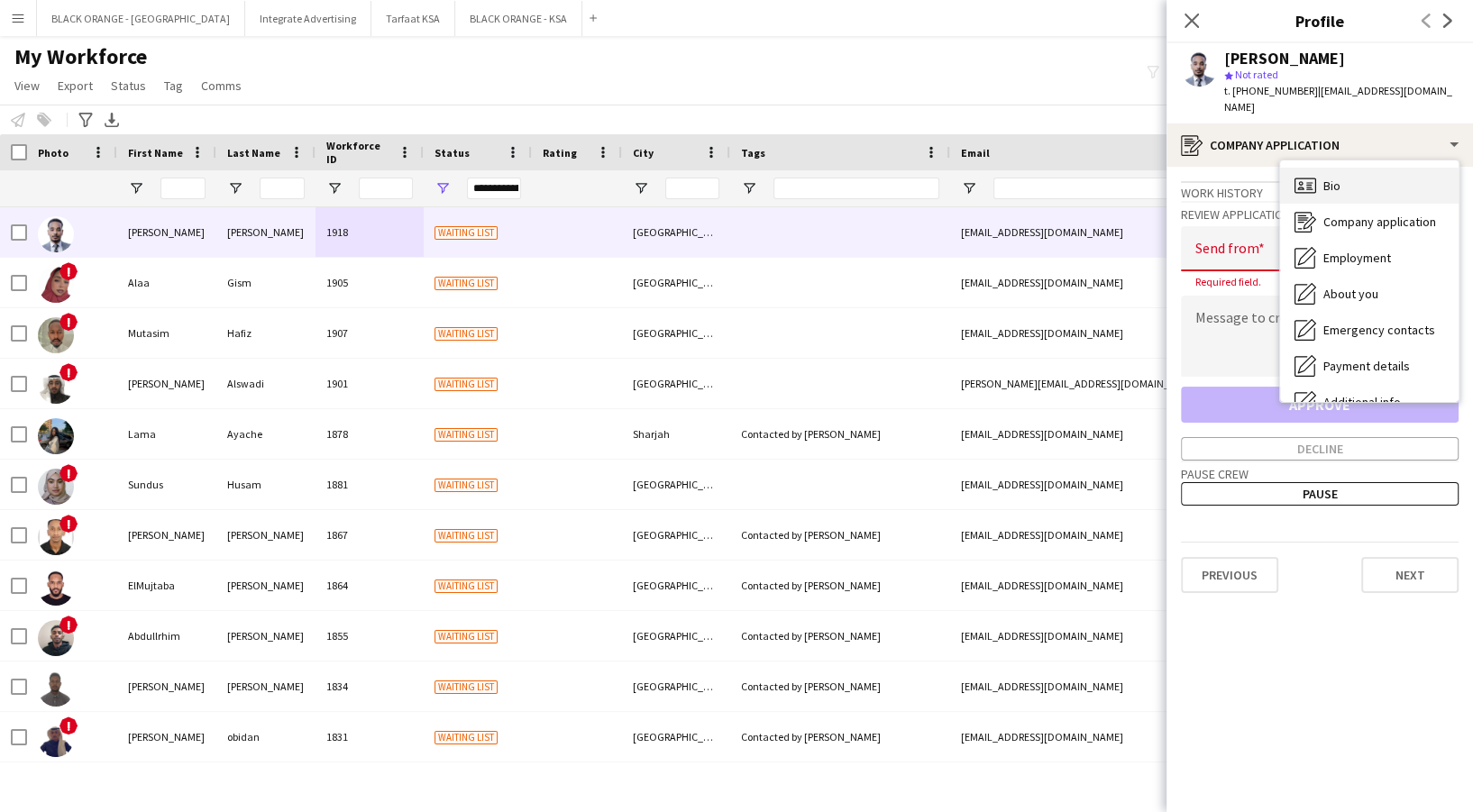
click at [1362, 168] on div "Bio Bio" at bounding box center [1370, 186] width 179 height 36
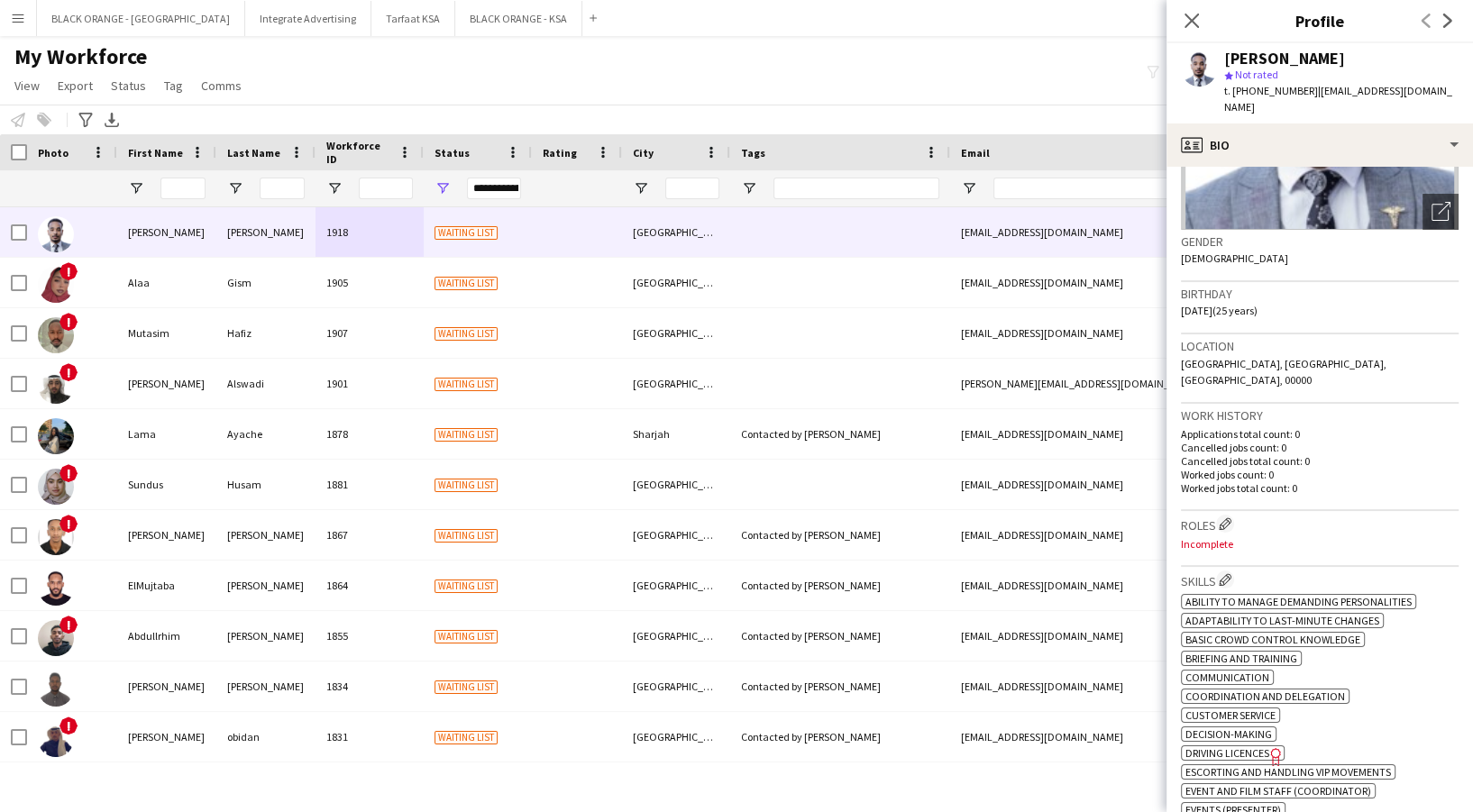
scroll to position [360, 0]
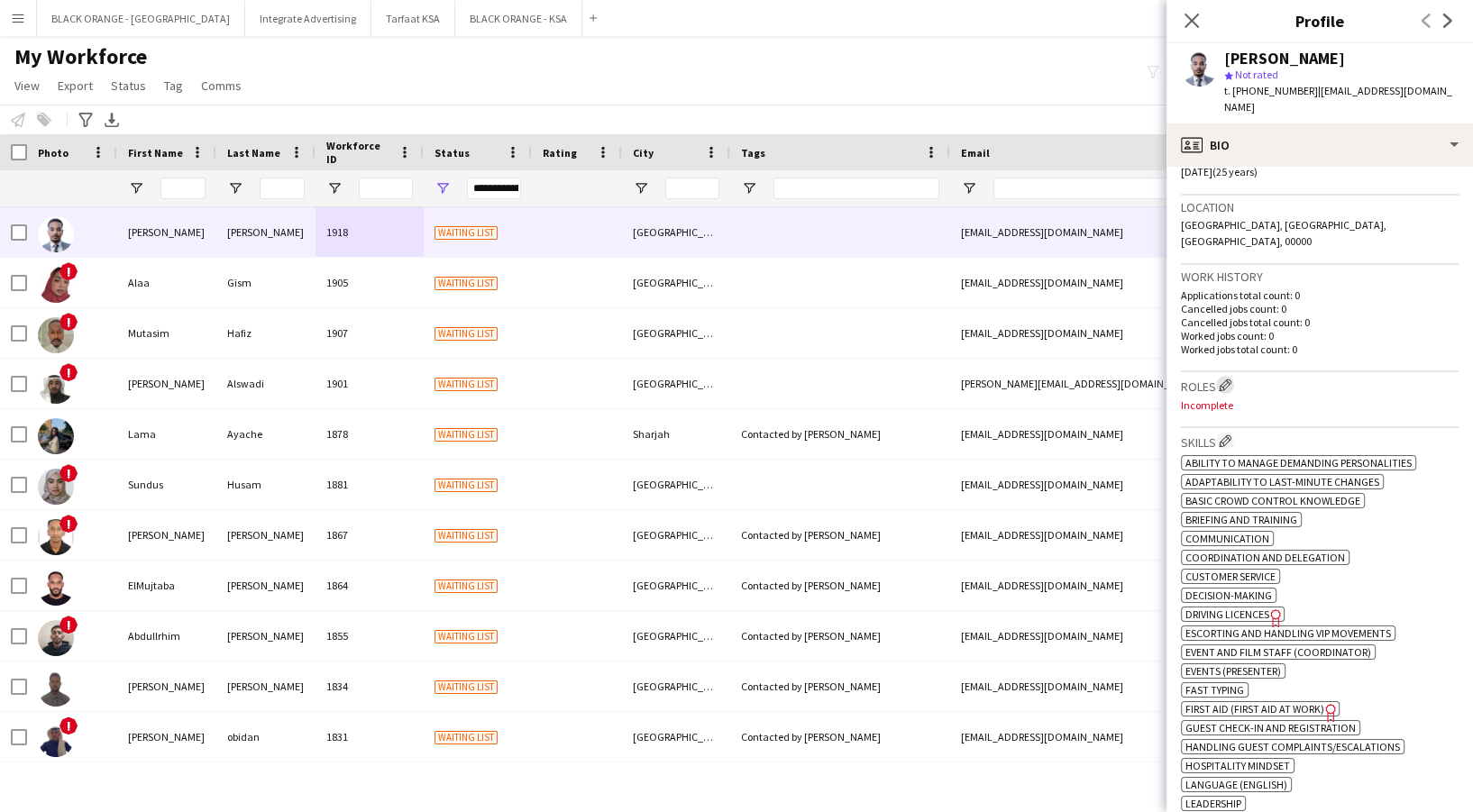
click at [1225, 379] on app-icon "Edit crew company roles" at bounding box center [1225, 385] width 13 height 13
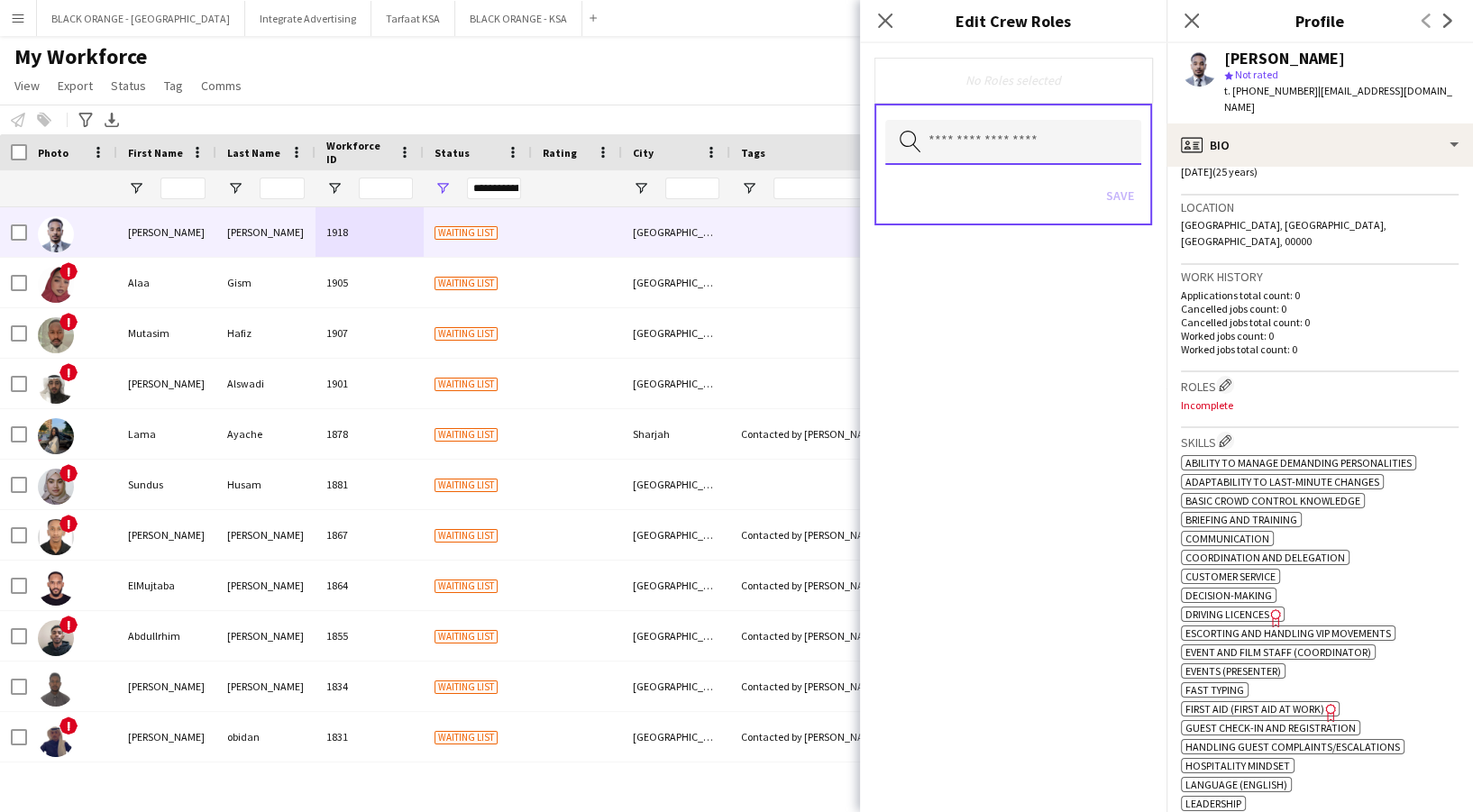
click at [998, 134] on input "text" at bounding box center [1013, 141] width 256 height 45
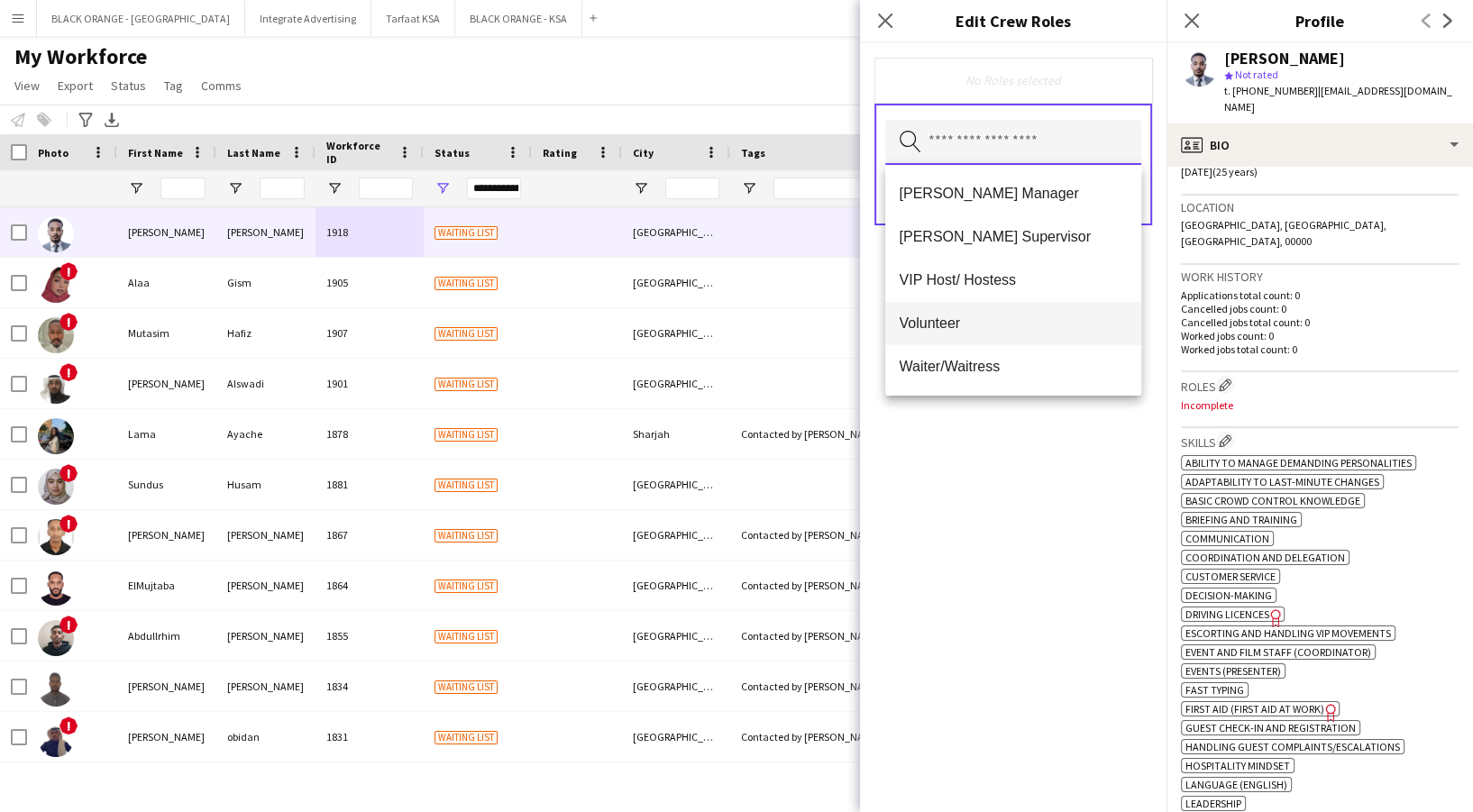
scroll to position [548, 0]
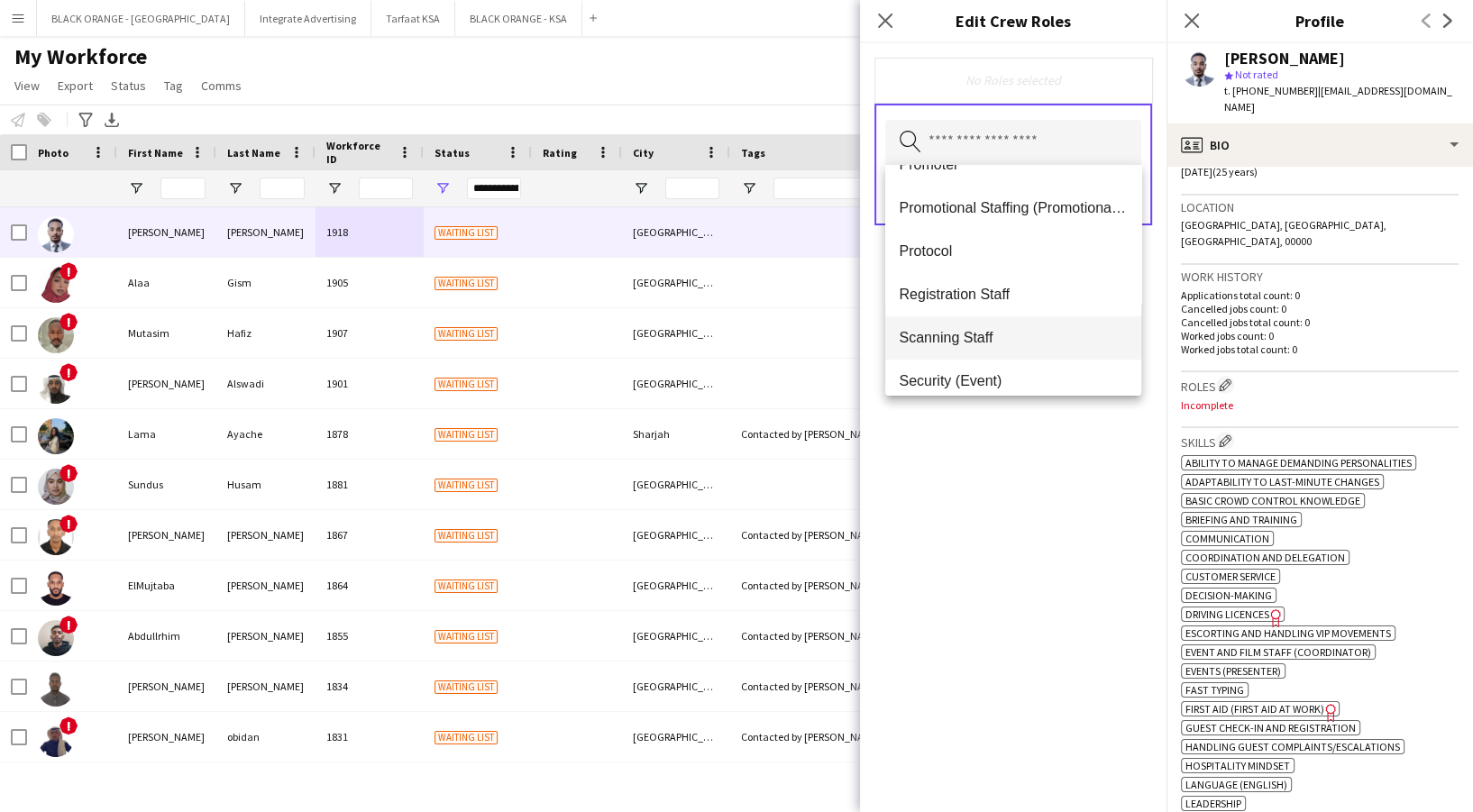
click at [1013, 322] on mat-option "Scanning Staff" at bounding box center [1013, 338] width 256 height 43
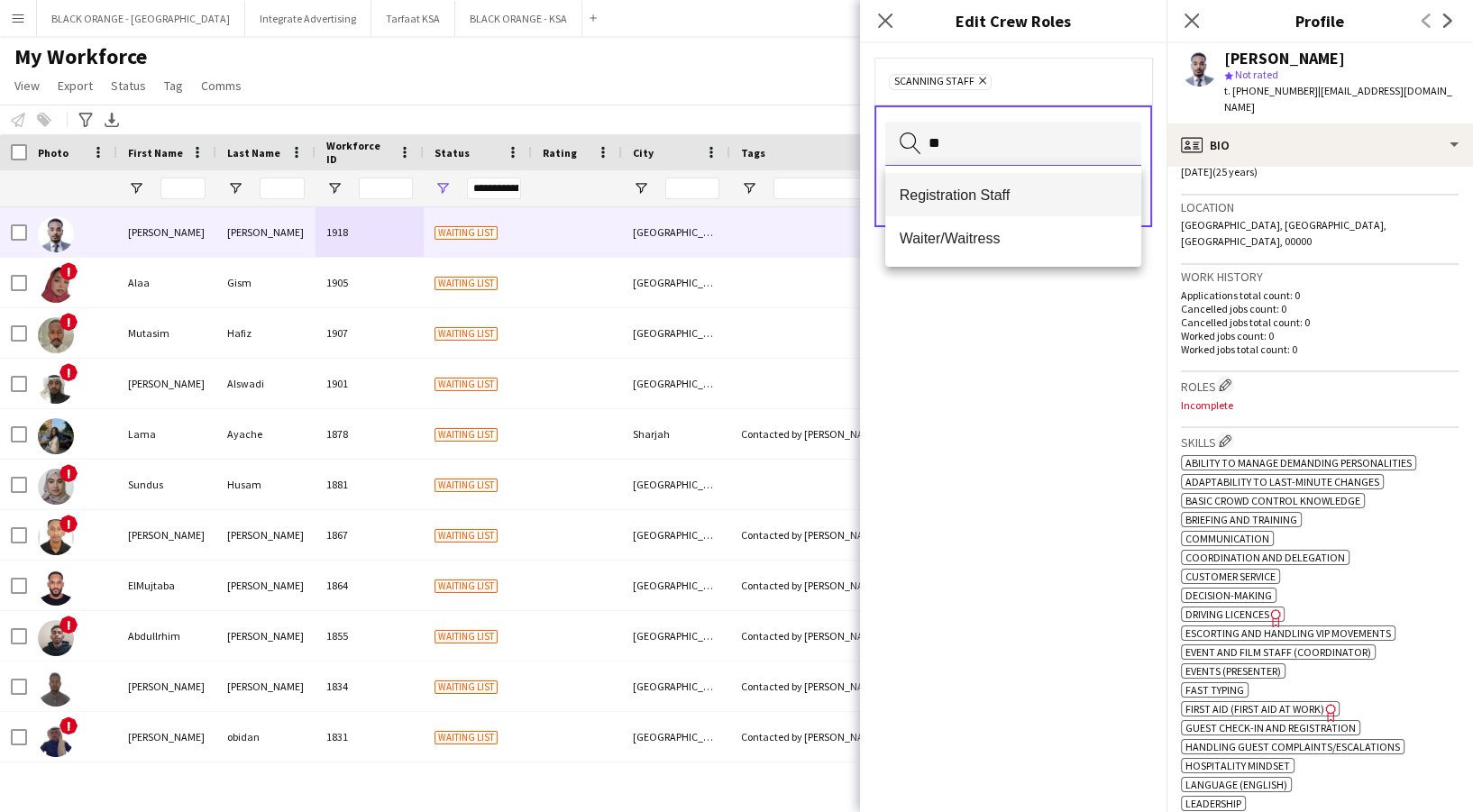
type input "**"
click at [979, 203] on mat-option "Registration Staff" at bounding box center [1013, 194] width 256 height 43
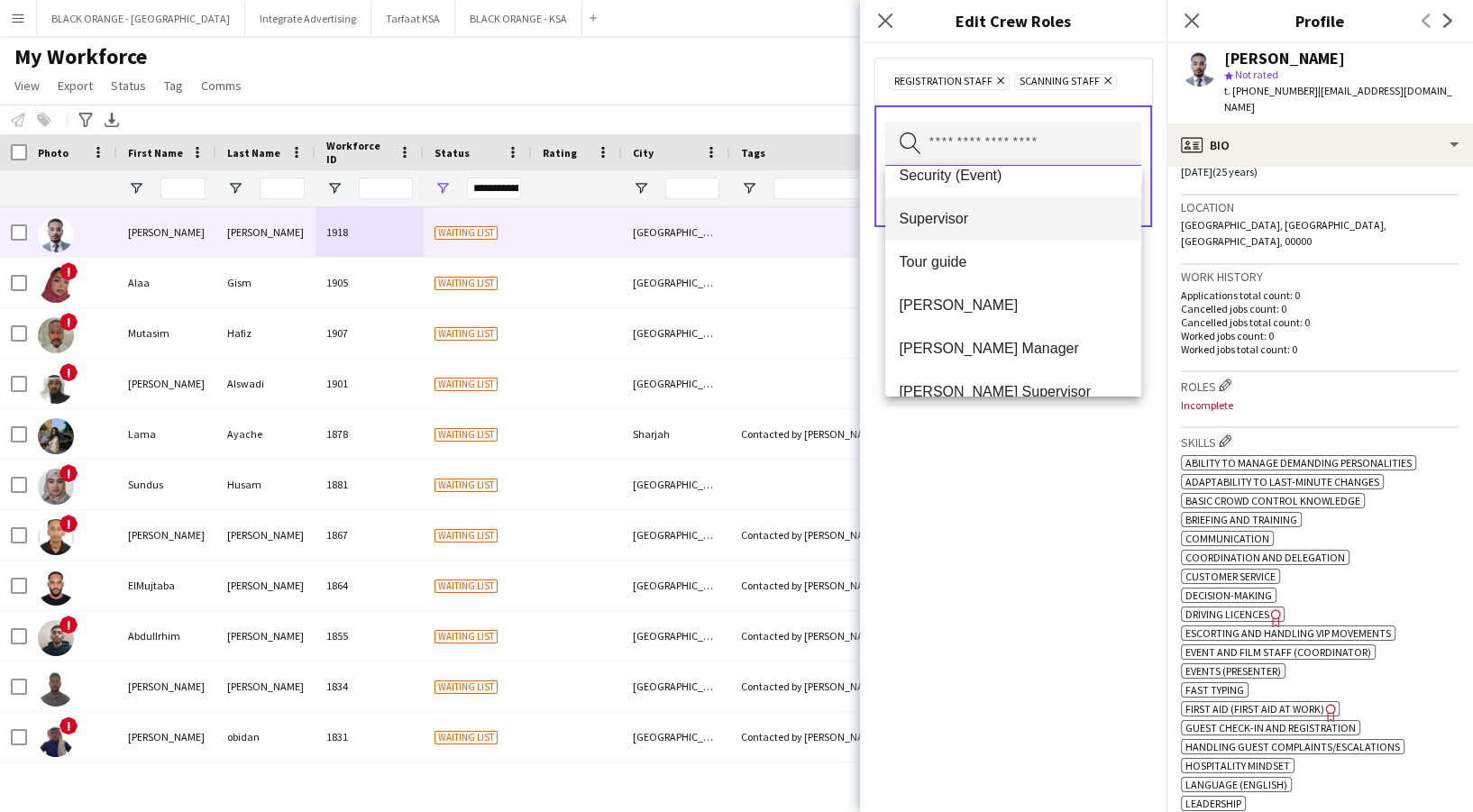
scroll to position [721, 0]
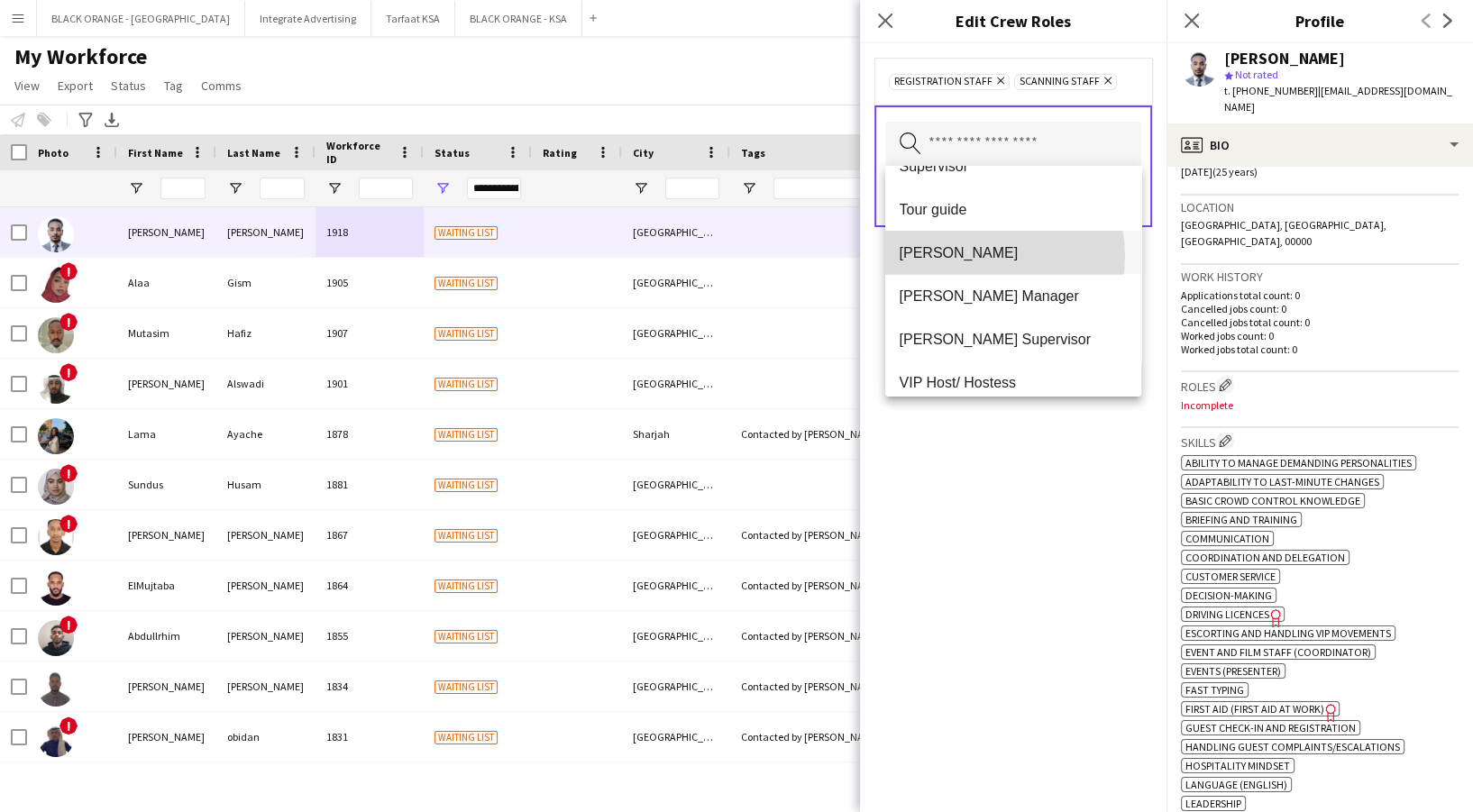
click at [984, 256] on span "[PERSON_NAME]" at bounding box center [1013, 253] width 227 height 17
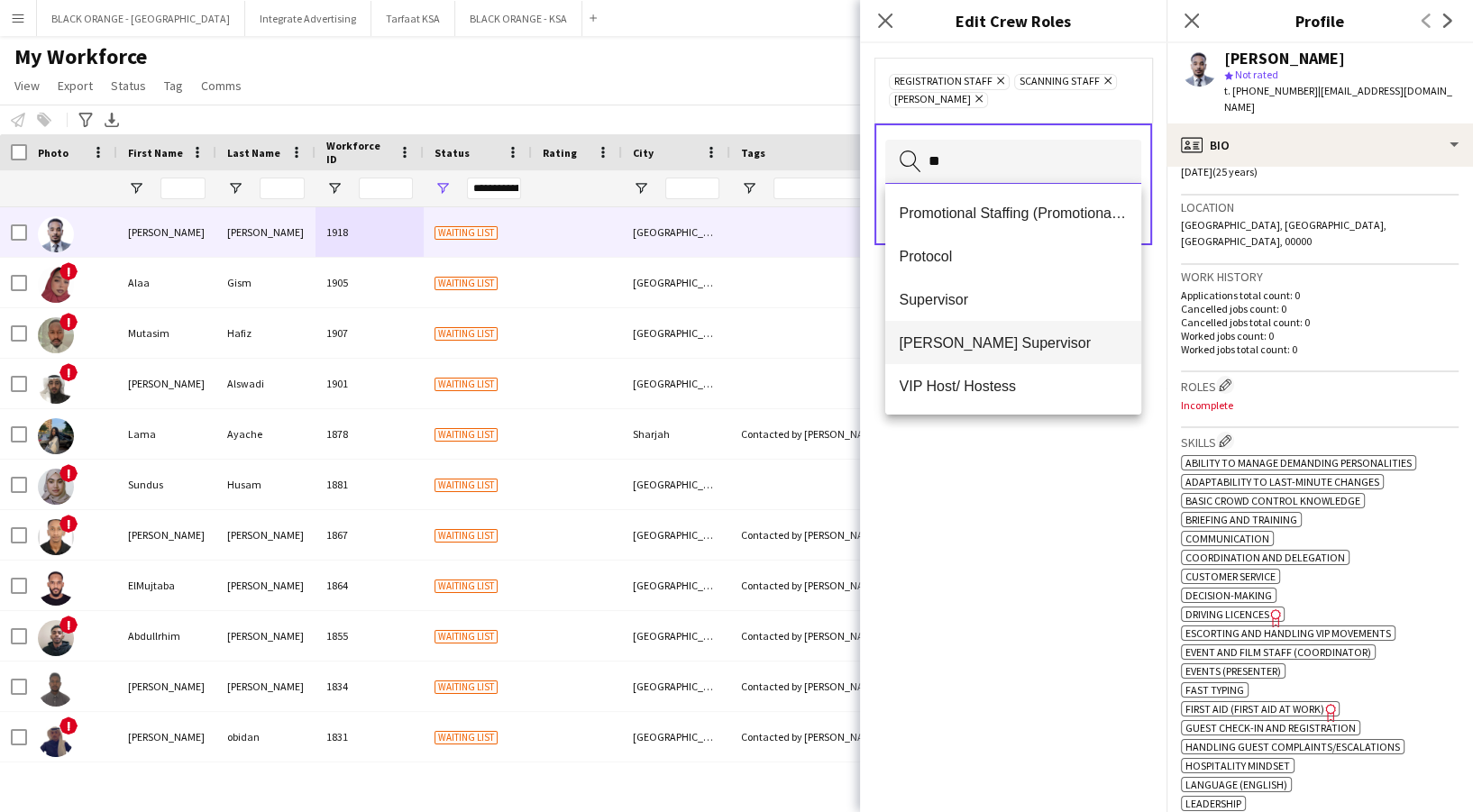
scroll to position [0, 0]
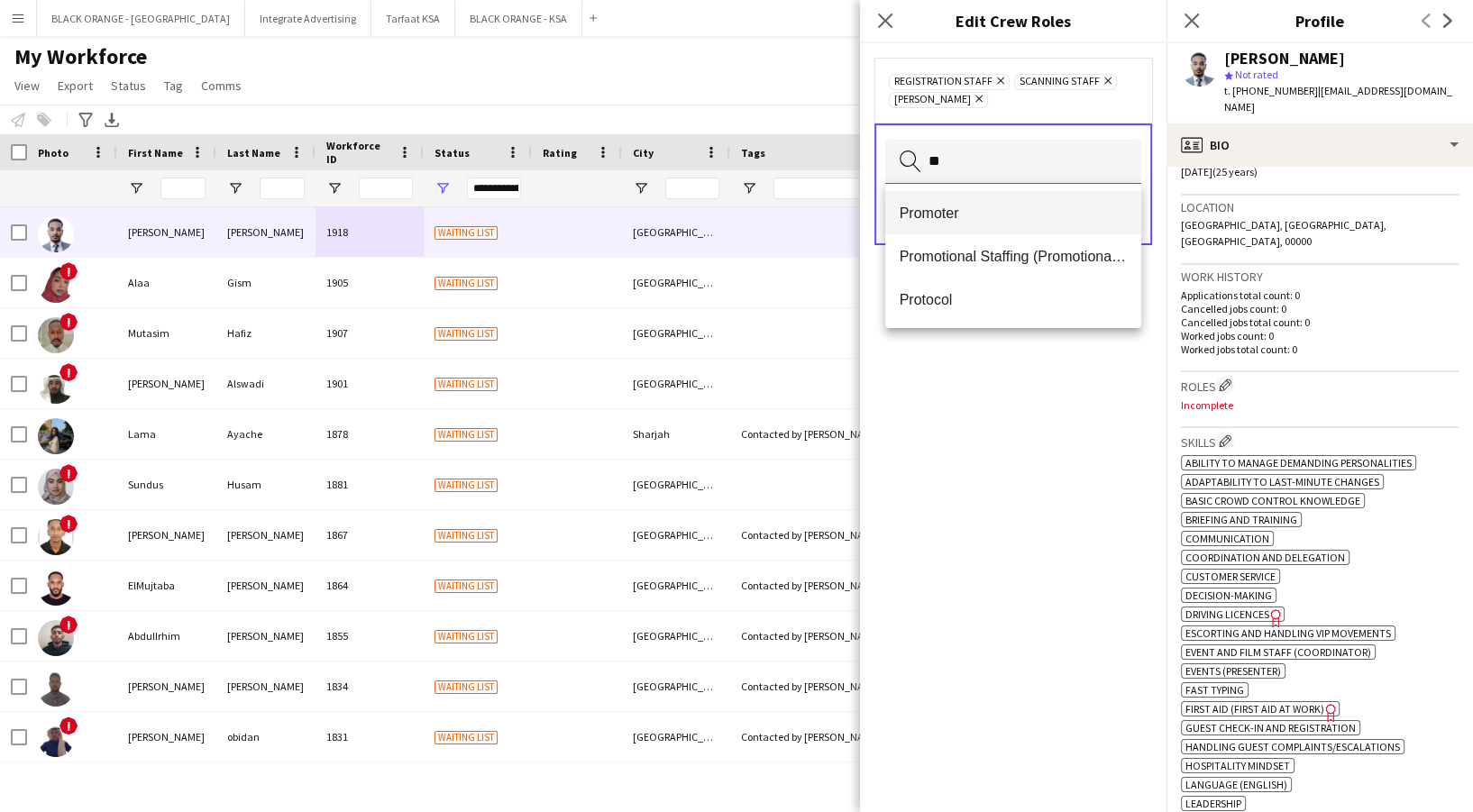
type input "**"
click at [1010, 211] on span "Promoter" at bounding box center [1013, 213] width 227 height 17
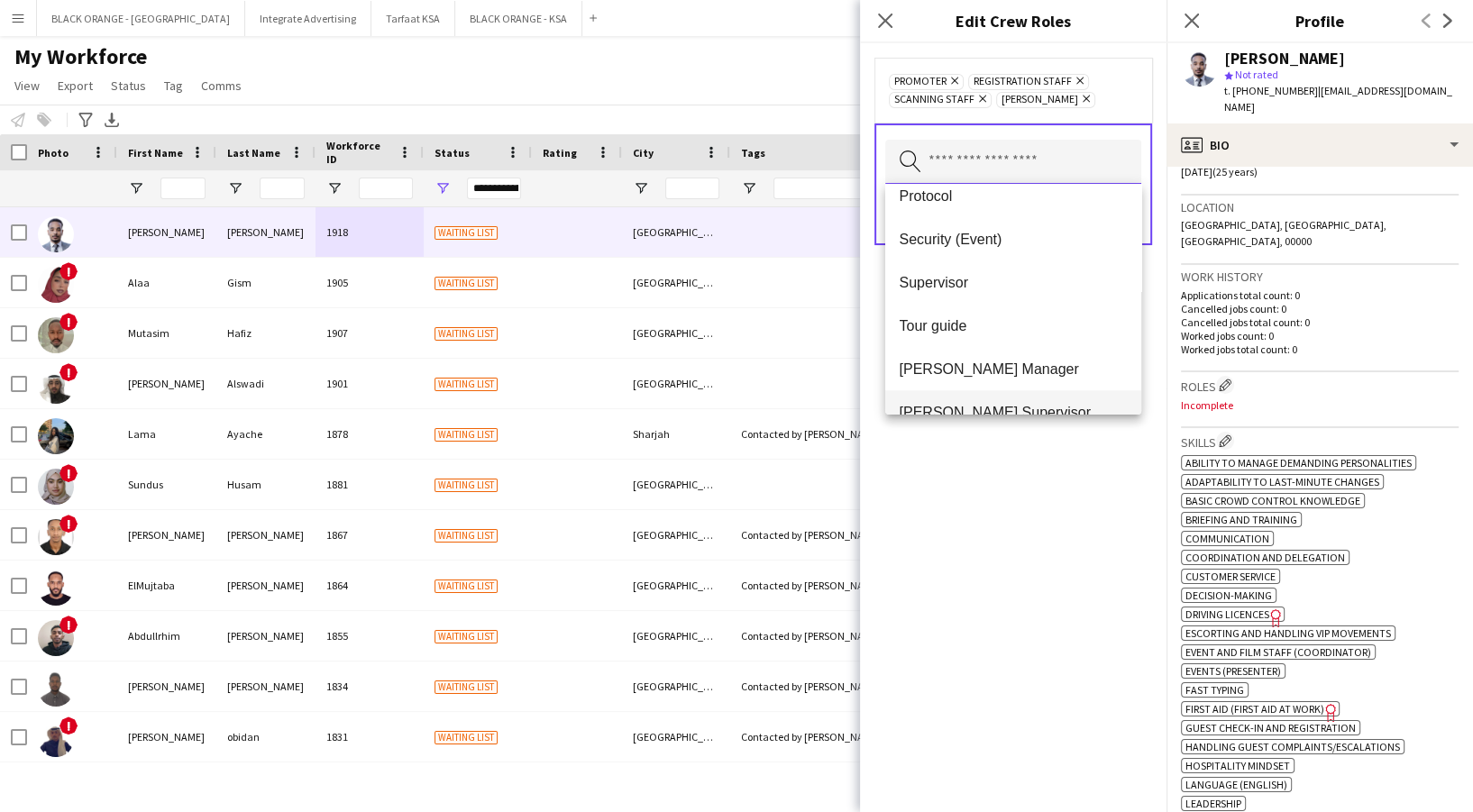
scroll to position [615, 0]
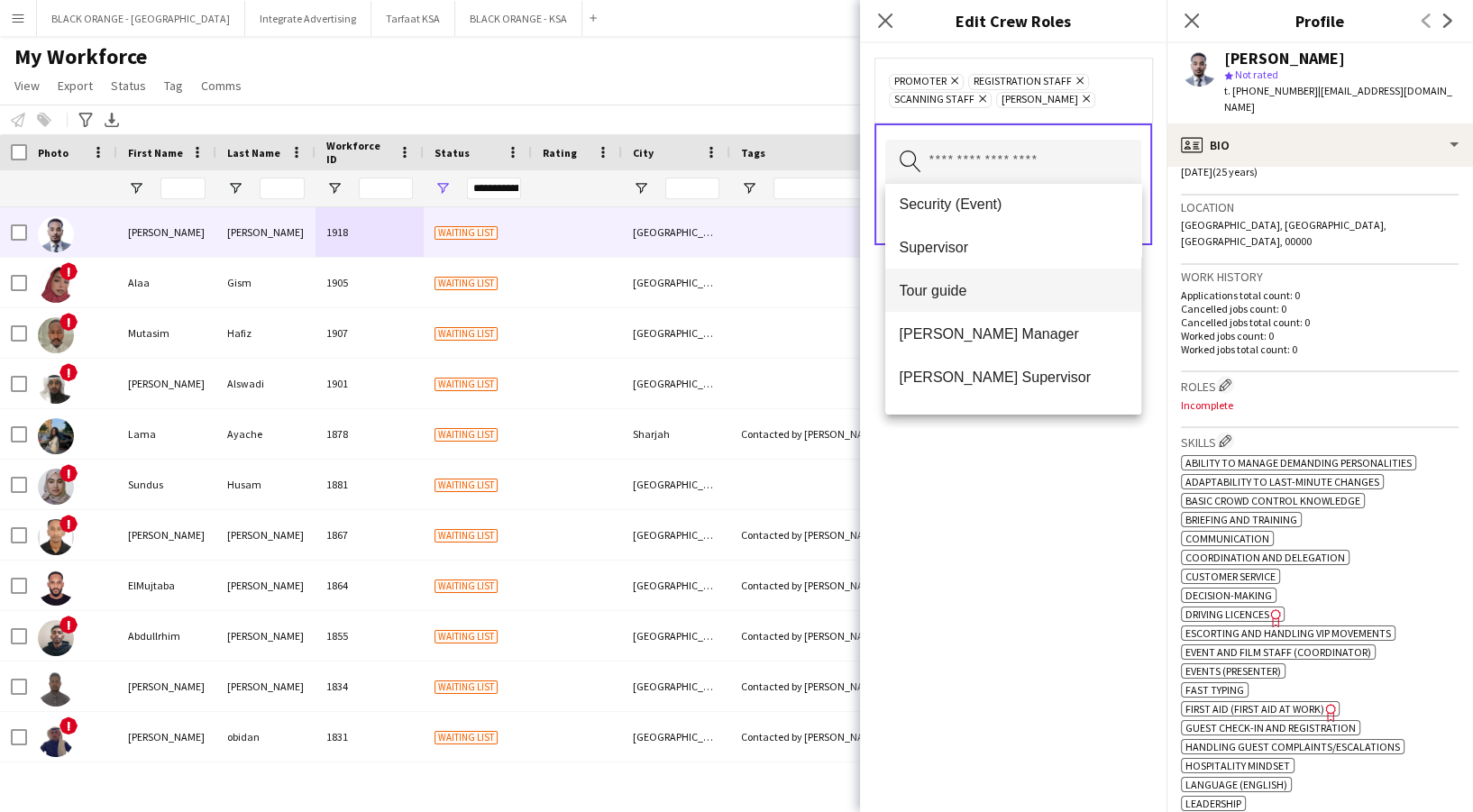
click at [933, 292] on span "Tour guide" at bounding box center [1013, 290] width 227 height 17
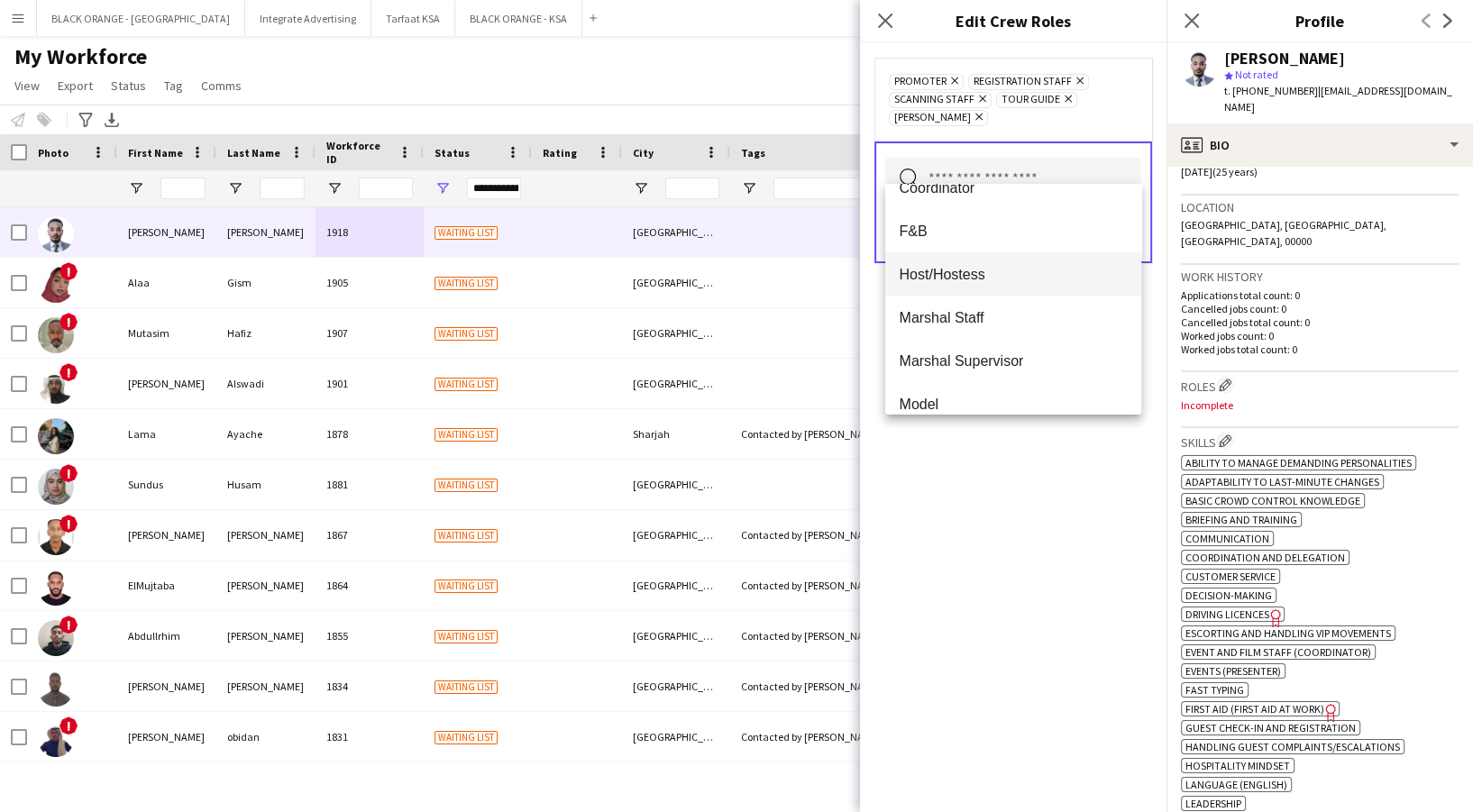
scroll to position [120, 0]
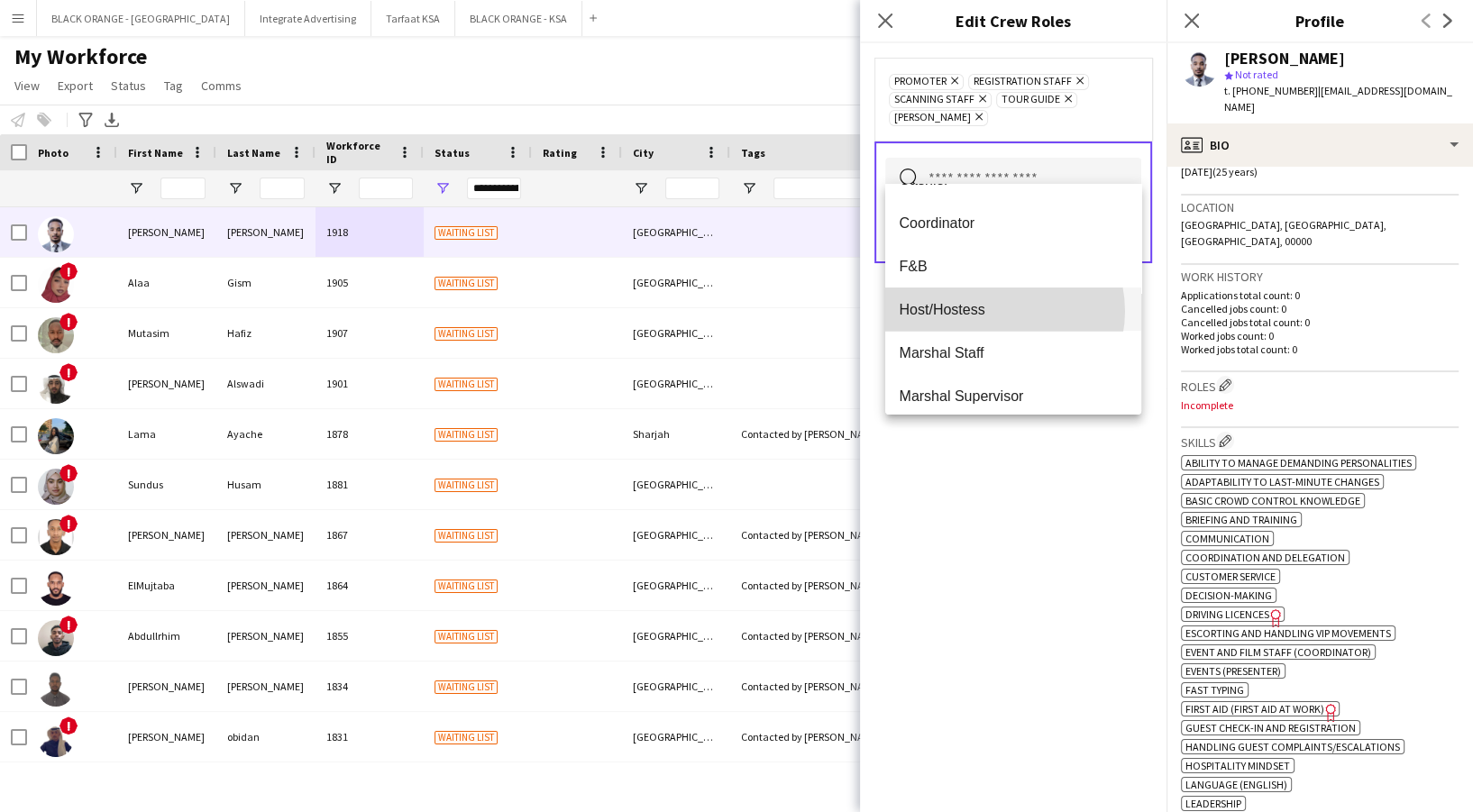
click at [997, 311] on span "Host/Hostess" at bounding box center [1013, 309] width 227 height 17
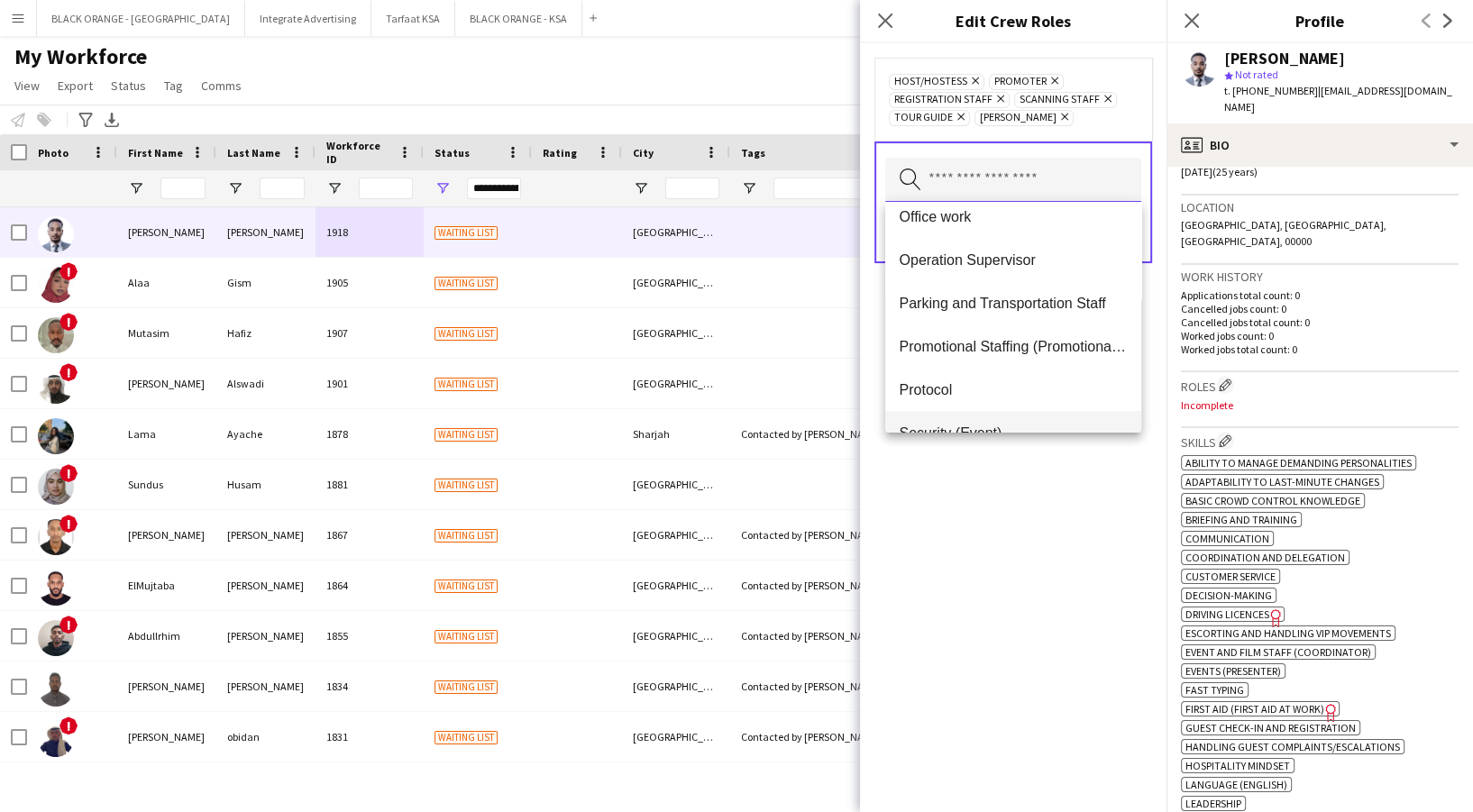
scroll to position [600, 0]
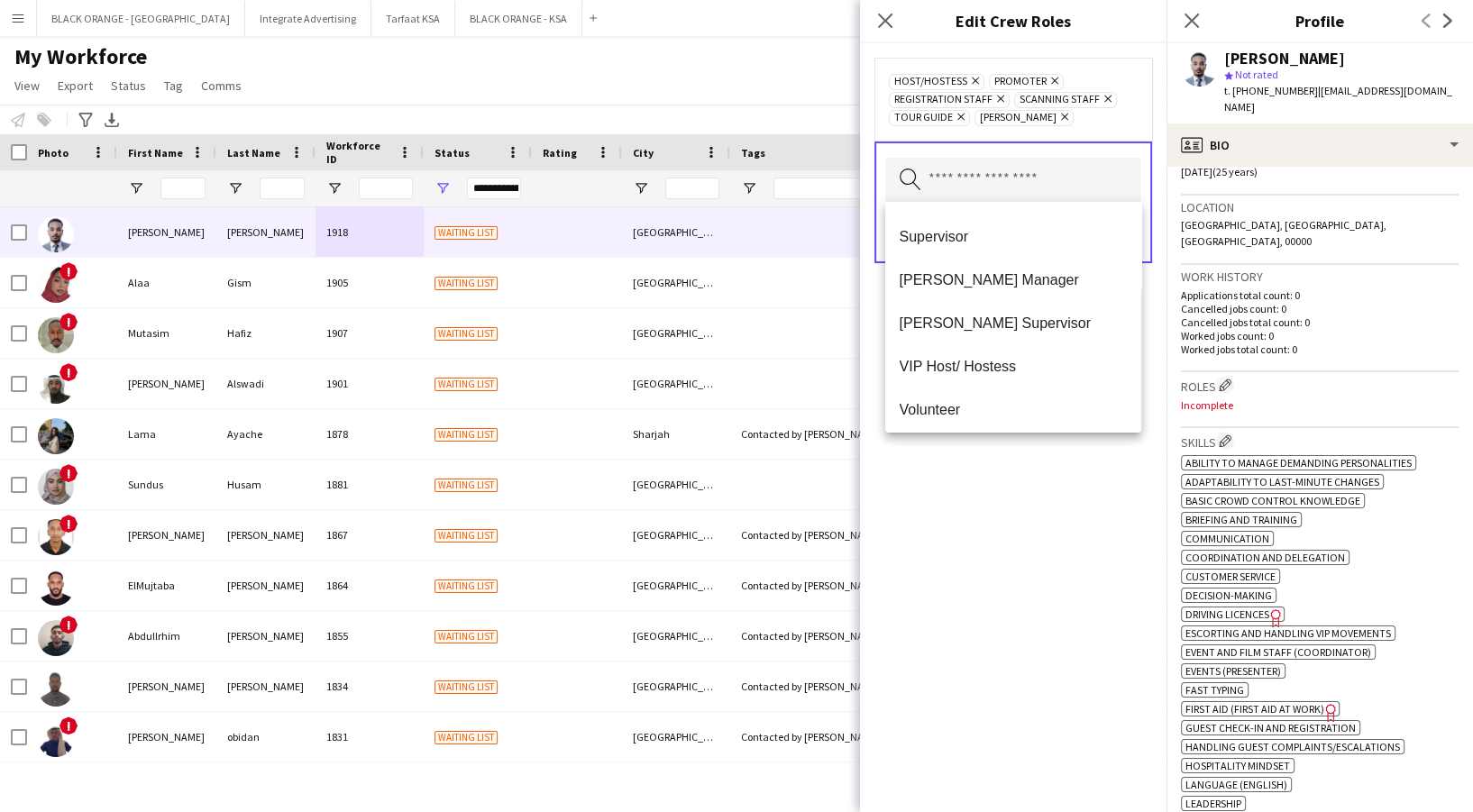
click at [1055, 477] on div "Host/Hostess Remove Promoter Remove Registration Staff Remove Scanning Staff Re…" at bounding box center [1013, 427] width 307 height 769
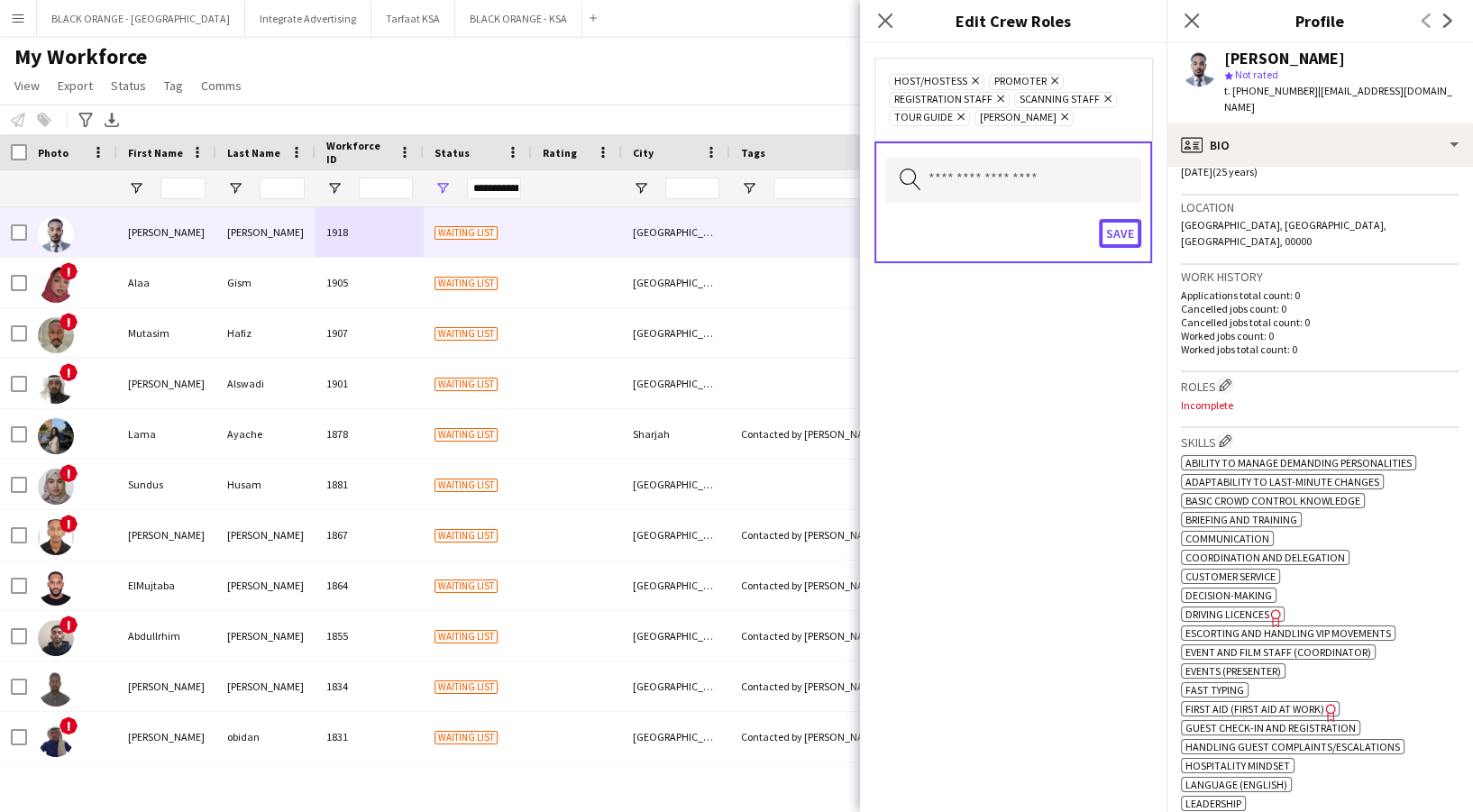
click at [1117, 242] on button "Save" at bounding box center [1120, 234] width 42 height 29
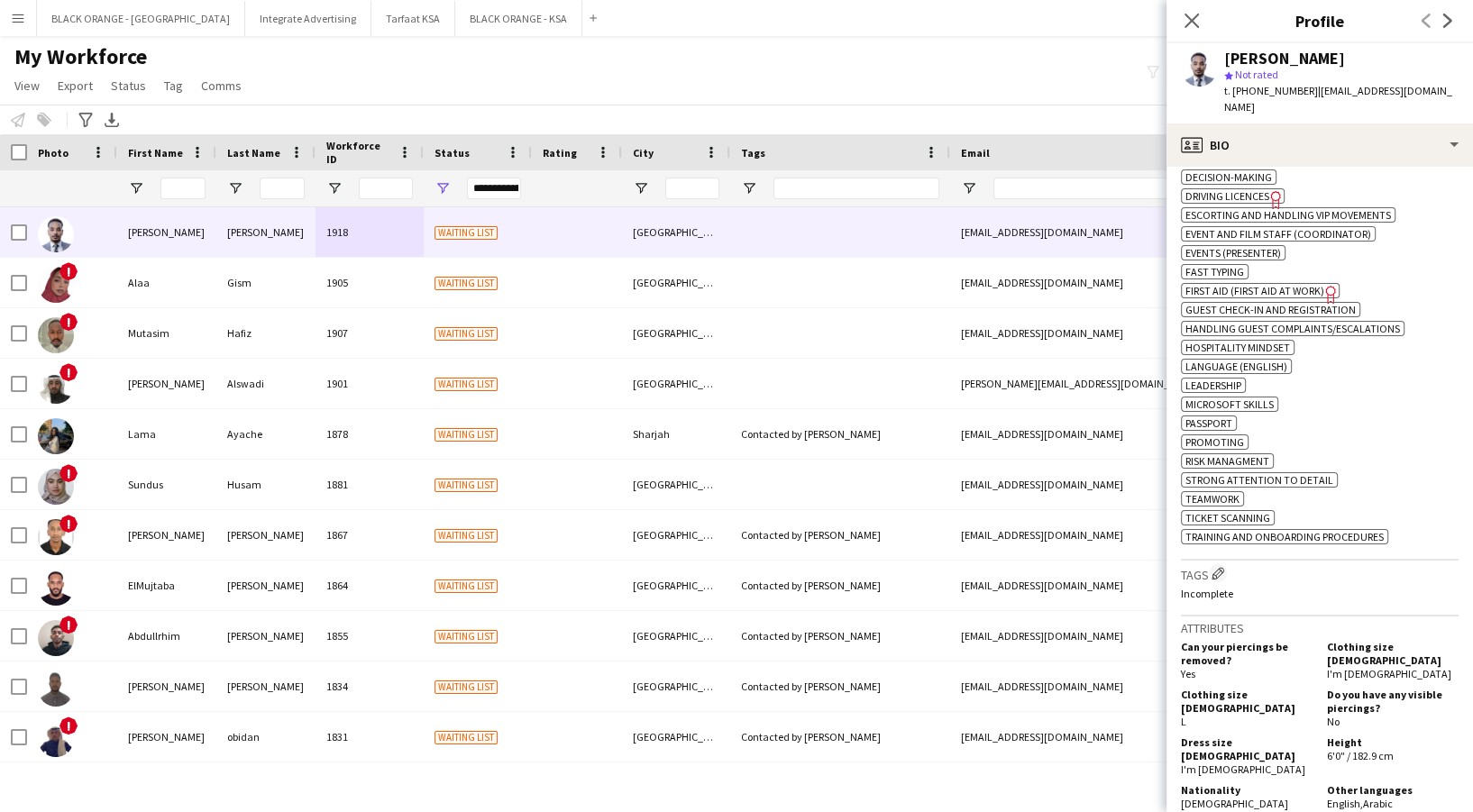
scroll to position [961, 0]
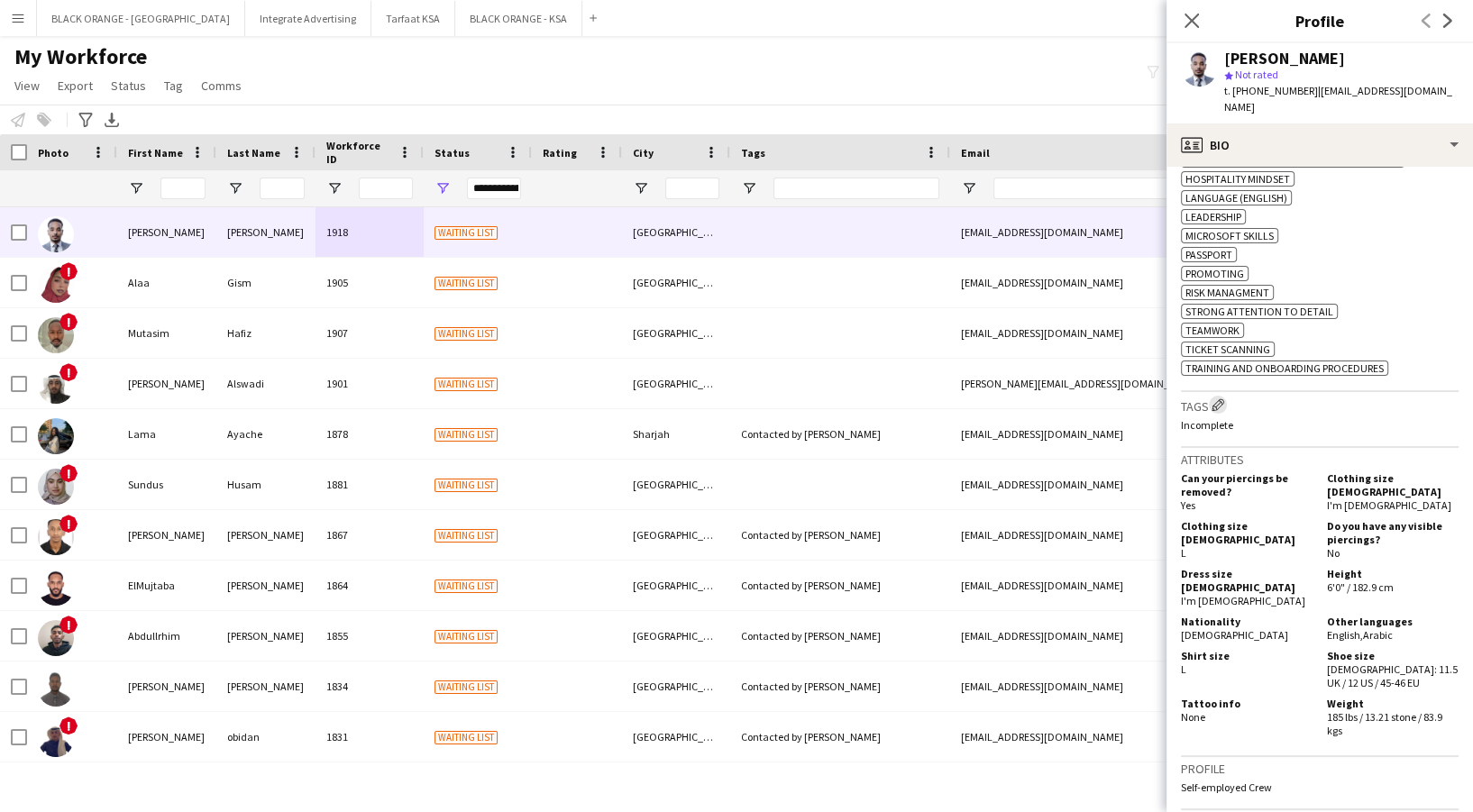
click at [1222, 399] on app-icon "Edit crew company tags" at bounding box center [1218, 405] width 13 height 13
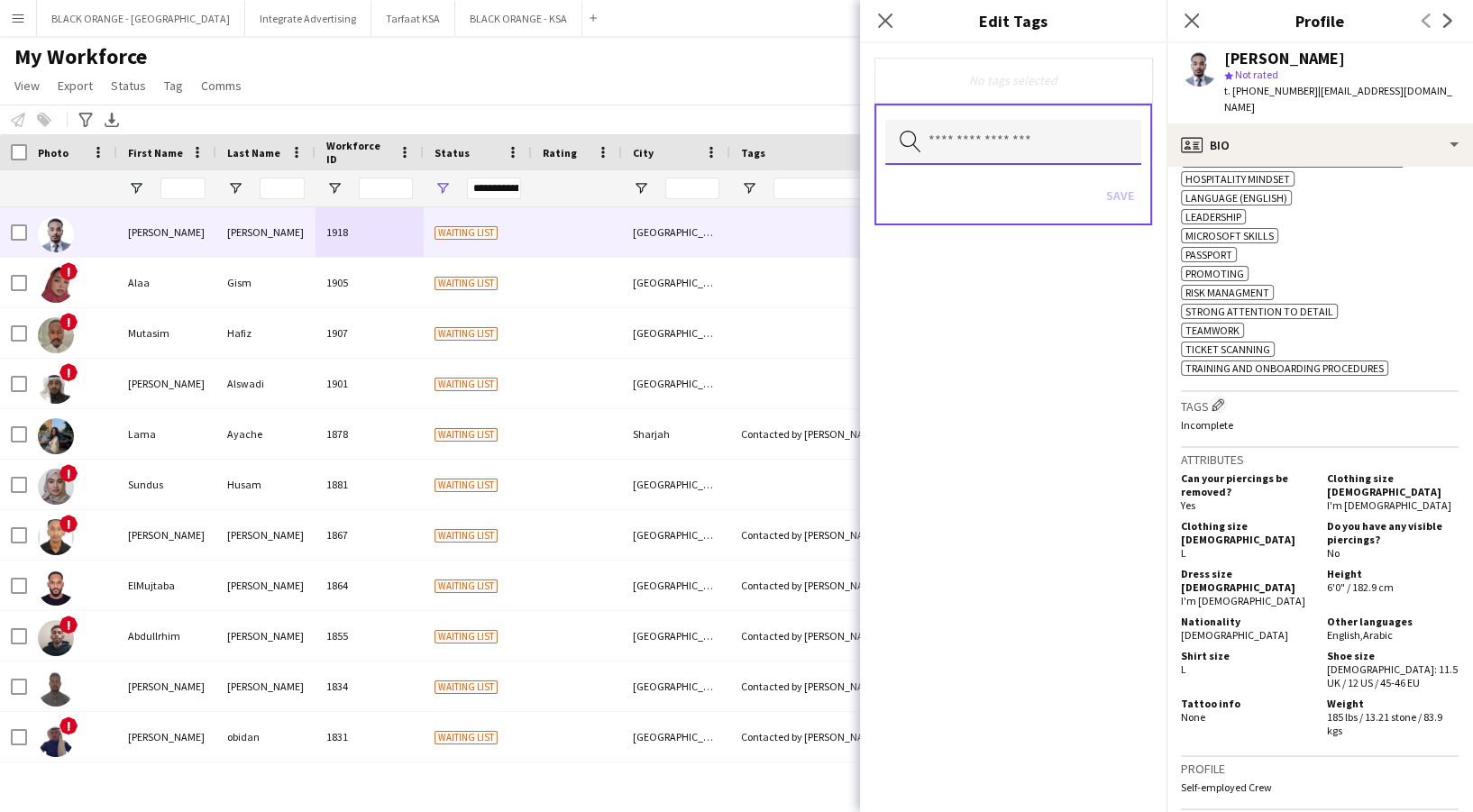
click at [945, 149] on input "text" at bounding box center [1013, 141] width 256 height 45
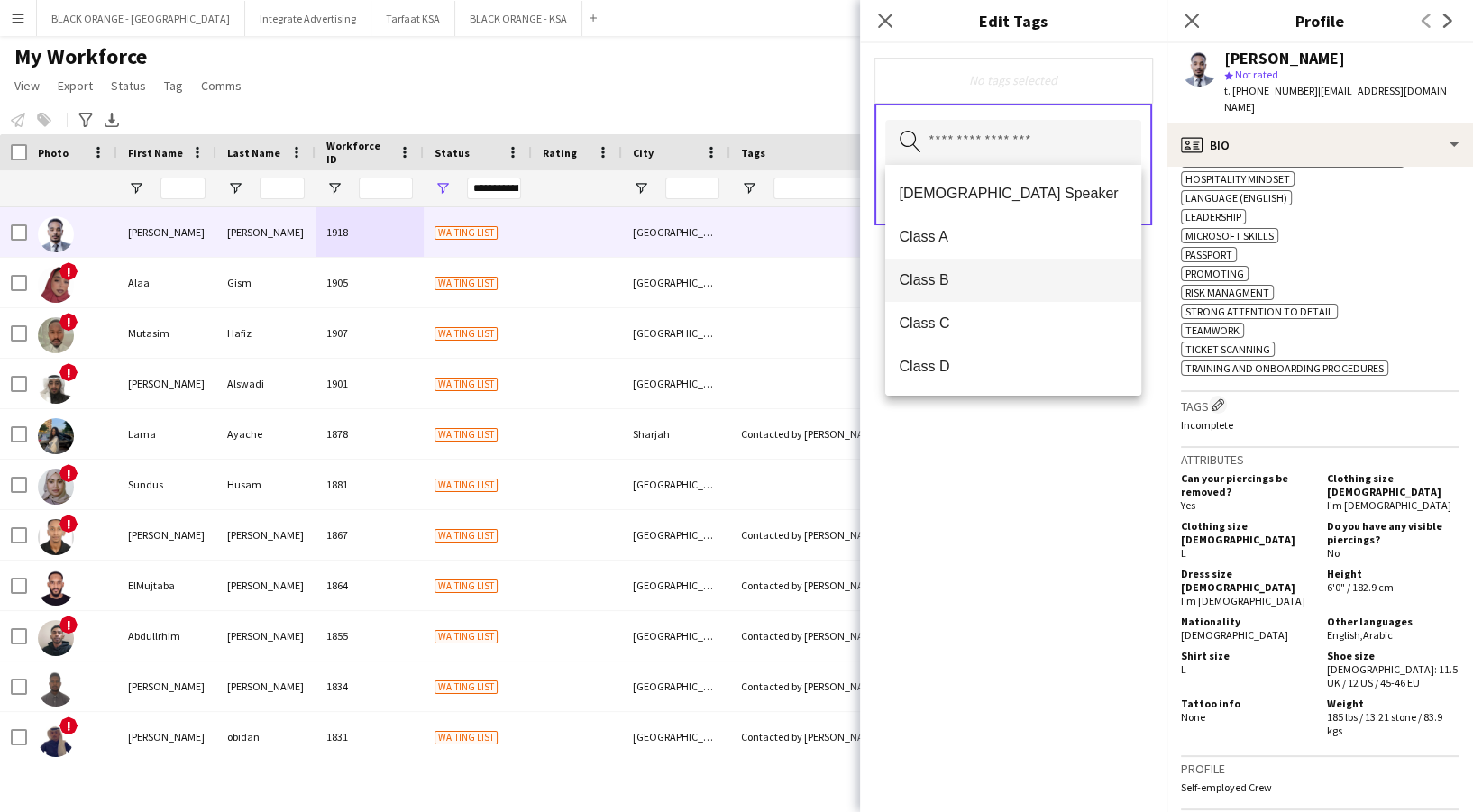
click at [970, 281] on span "Class B" at bounding box center [1013, 279] width 227 height 17
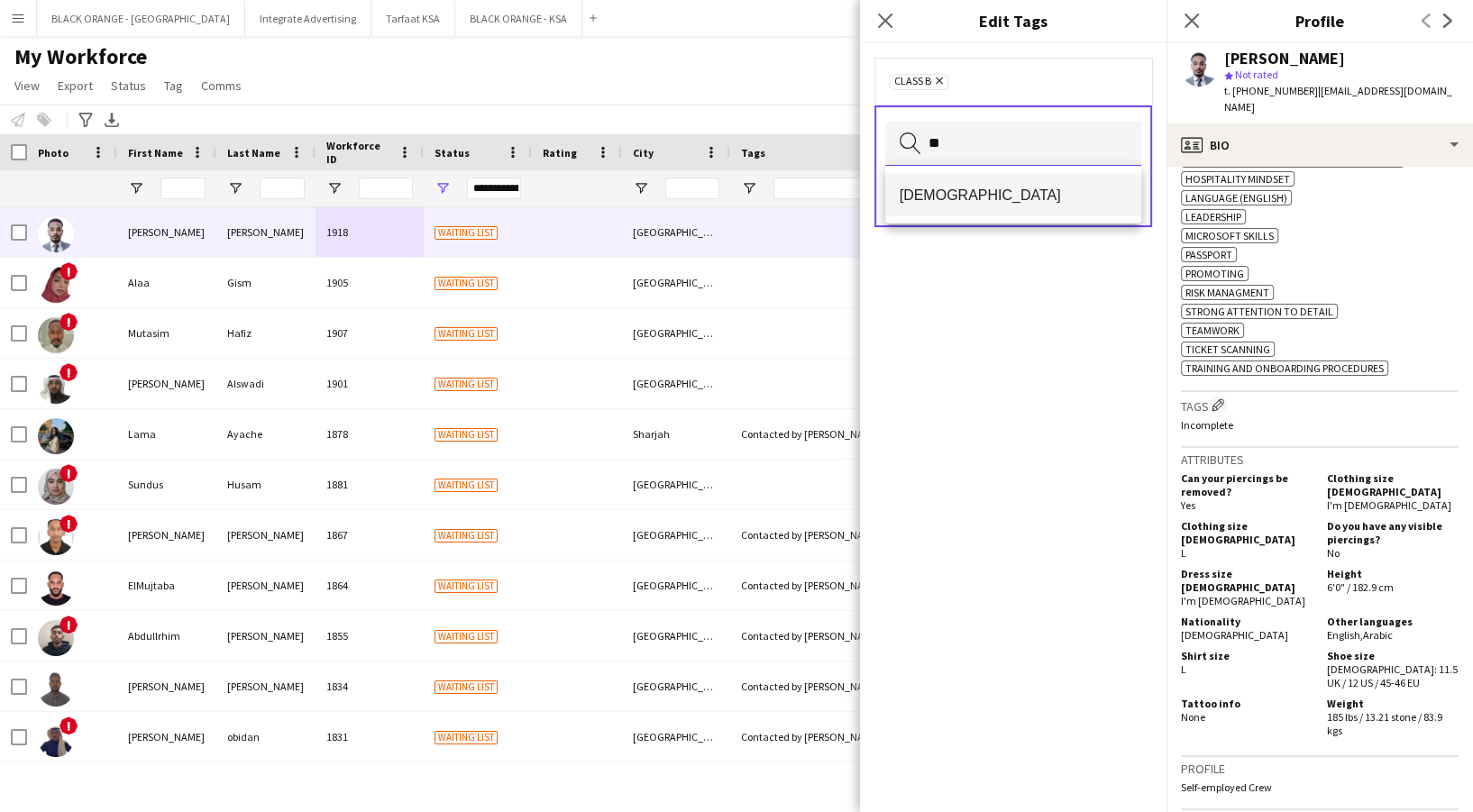
type input "**"
click at [1042, 189] on span "[DEMOGRAPHIC_DATA]" at bounding box center [1013, 194] width 227 height 17
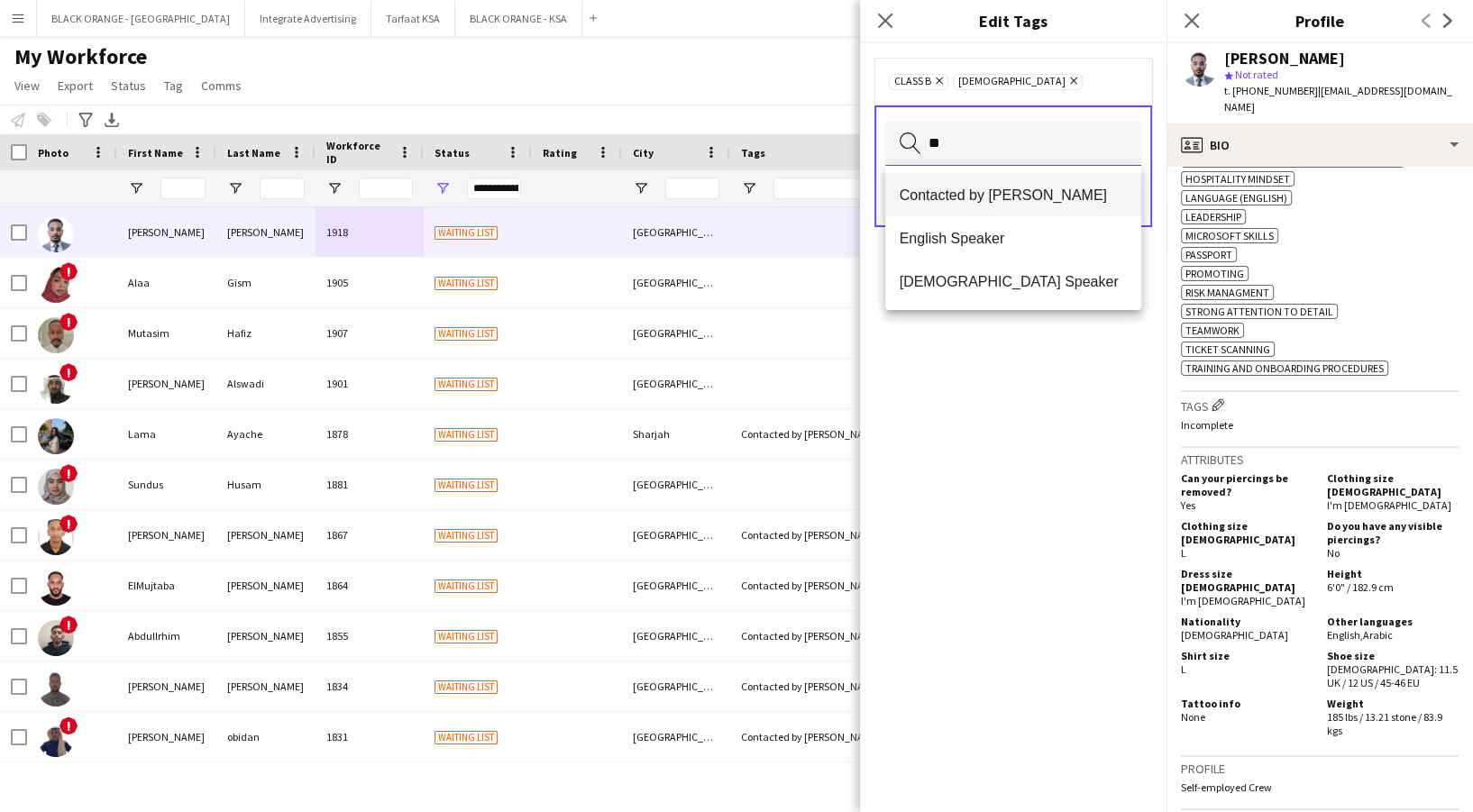
scroll to position [0, 0]
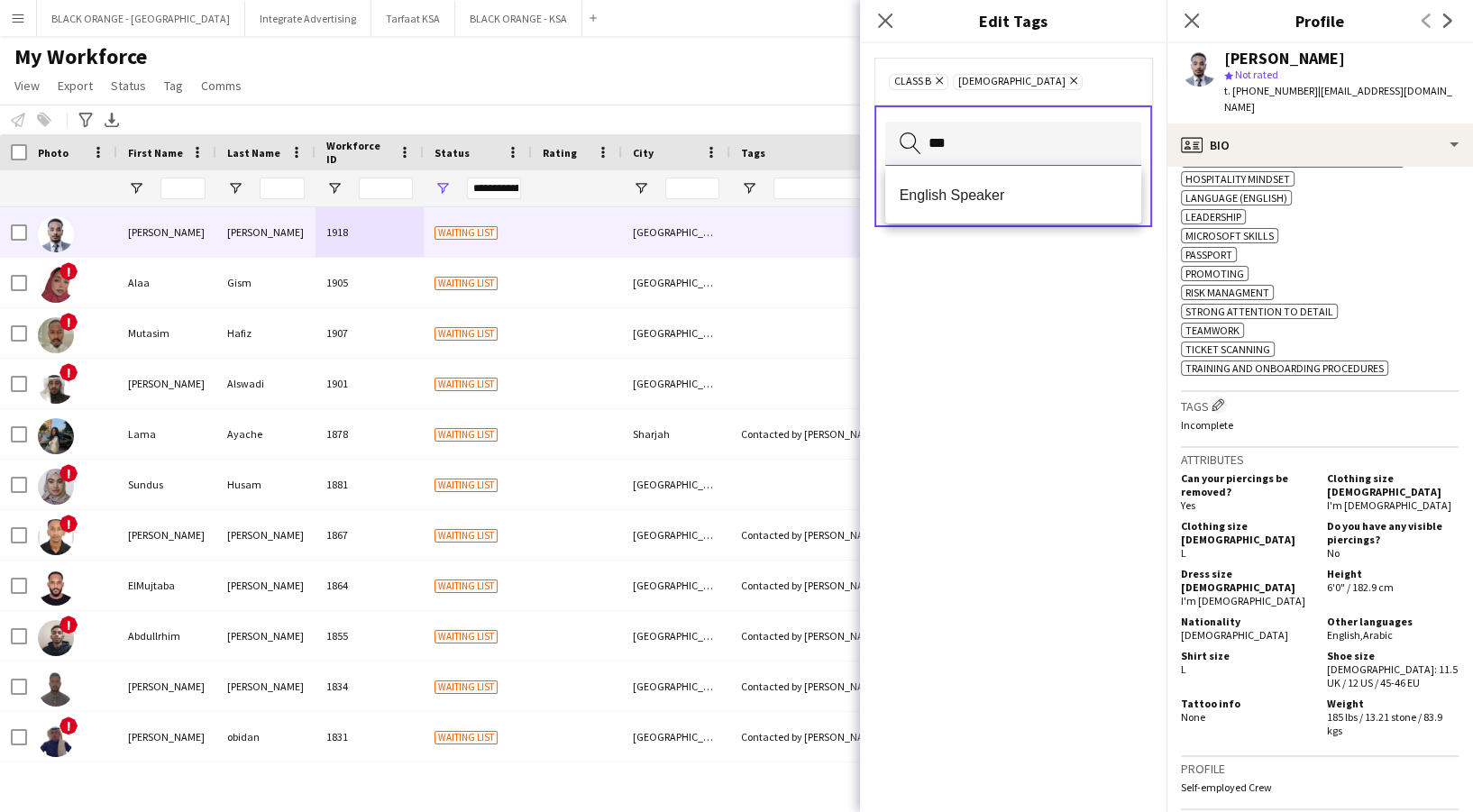
type input "***"
click at [1027, 196] on span "English Speaker" at bounding box center [1013, 194] width 227 height 17
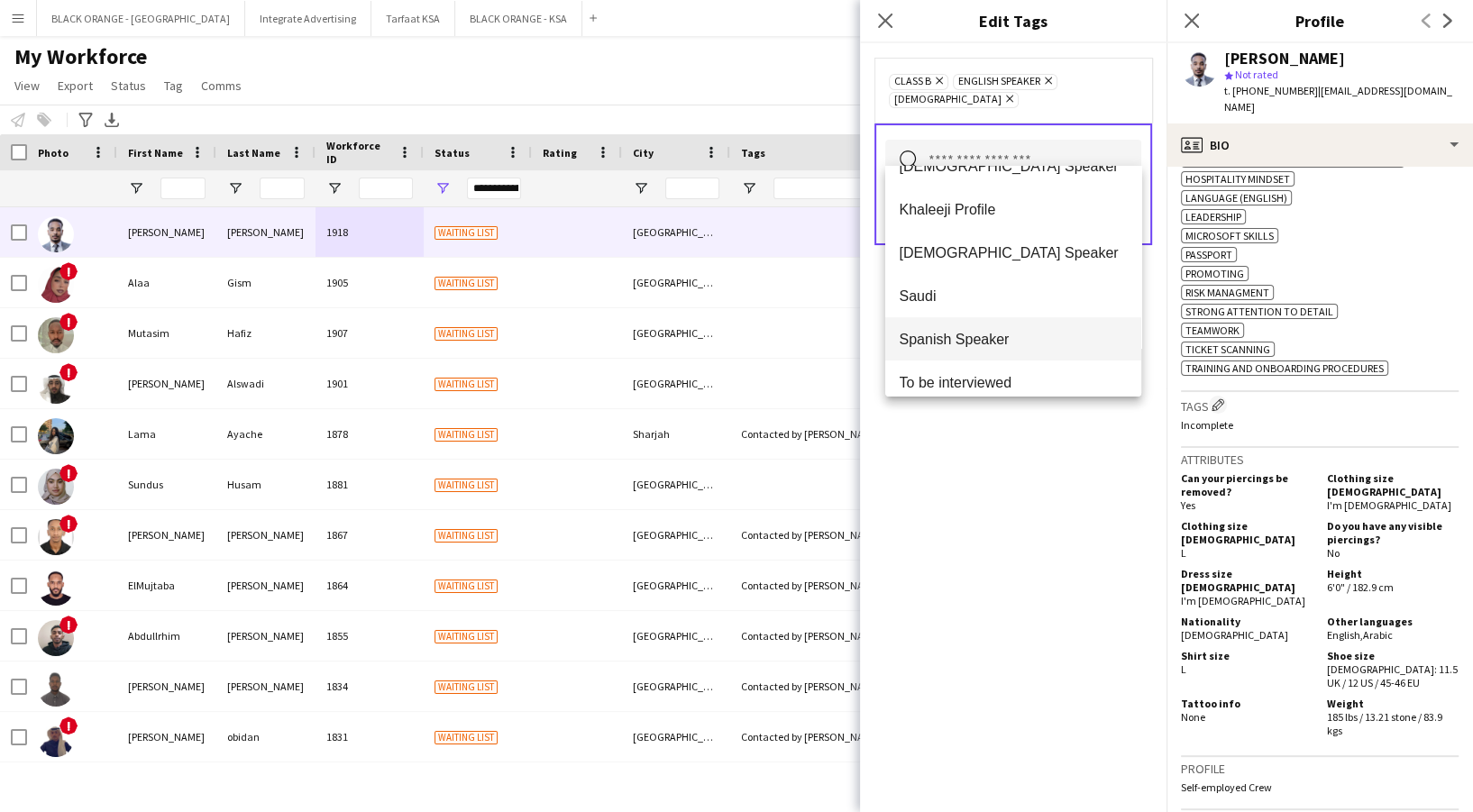
scroll to position [519, 0]
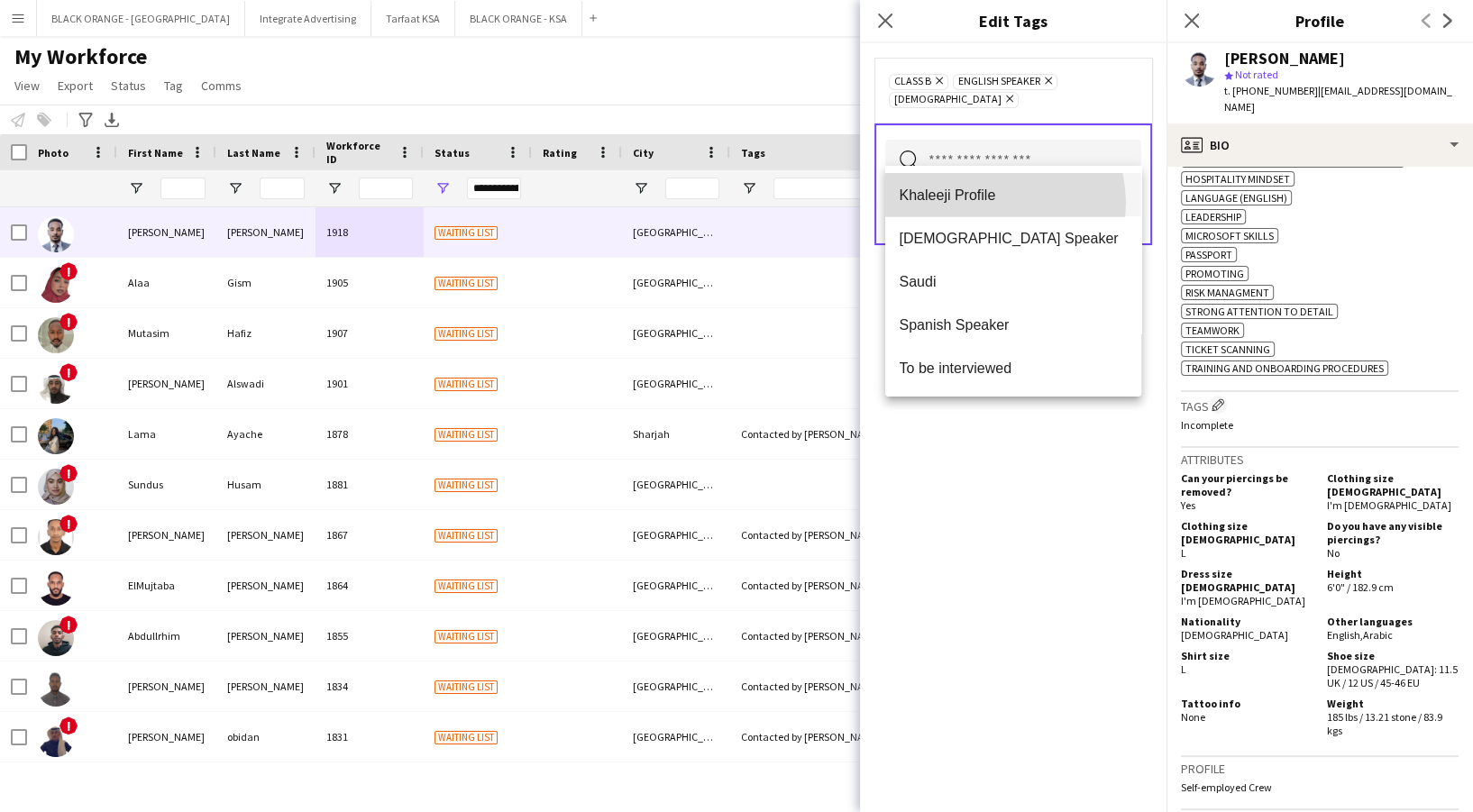
click at [992, 203] on span "Khaleeji Profile" at bounding box center [1013, 194] width 227 height 17
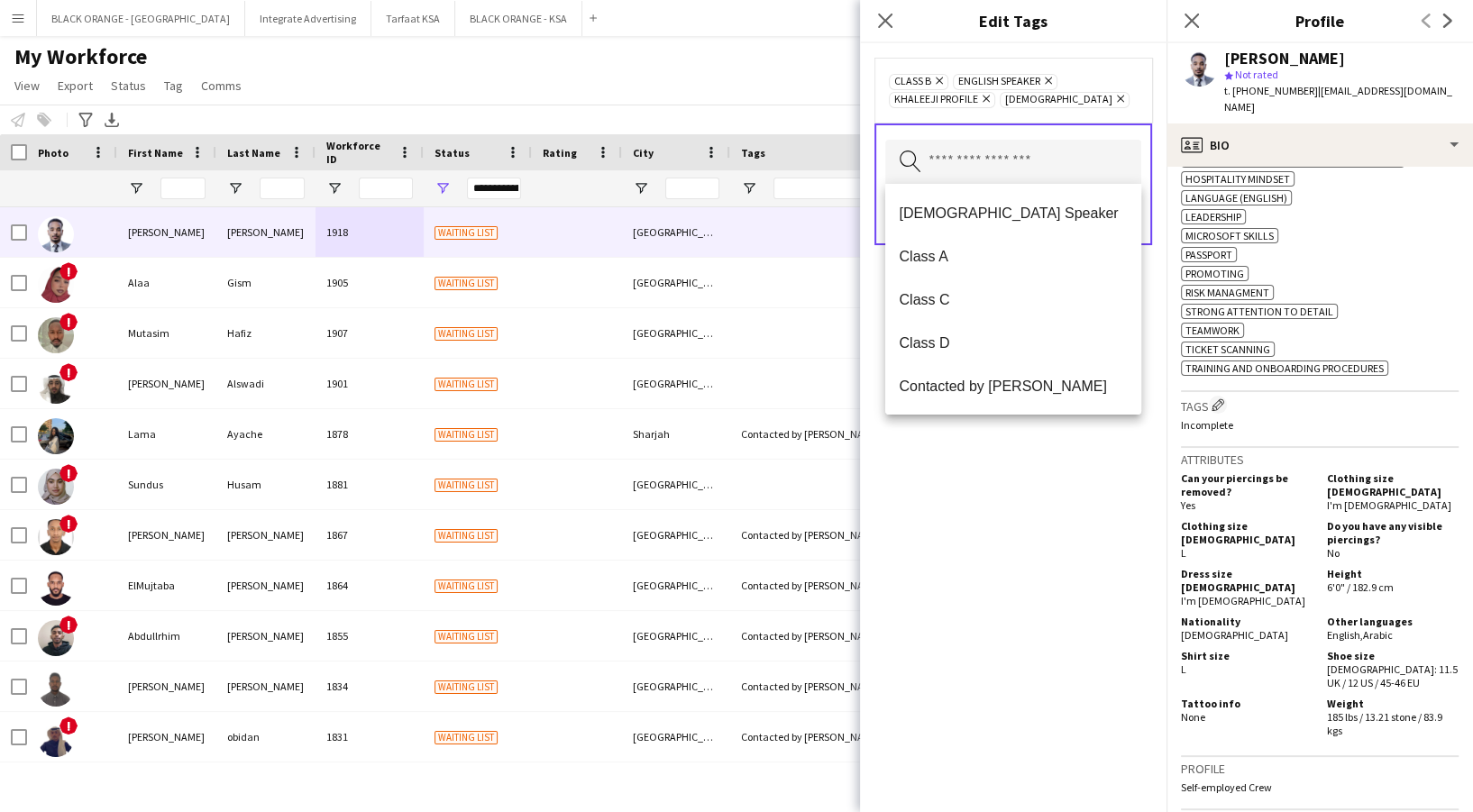
click at [1119, 591] on div "Class B Remove English Speaker Remove Khaleeji Profile Remove Sudanese Remove S…" at bounding box center [1013, 427] width 307 height 769
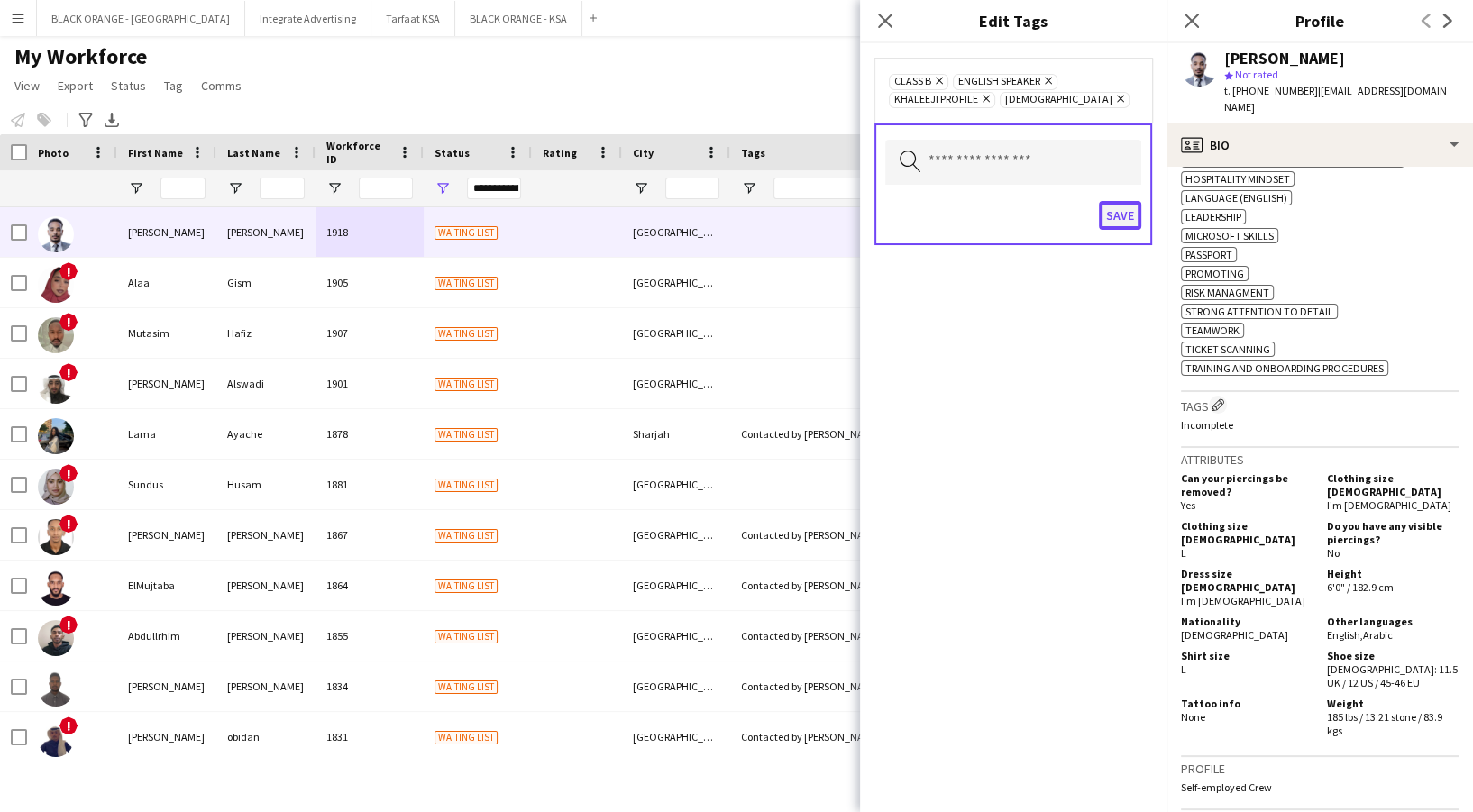
click at [1128, 204] on button "Save" at bounding box center [1120, 215] width 42 height 29
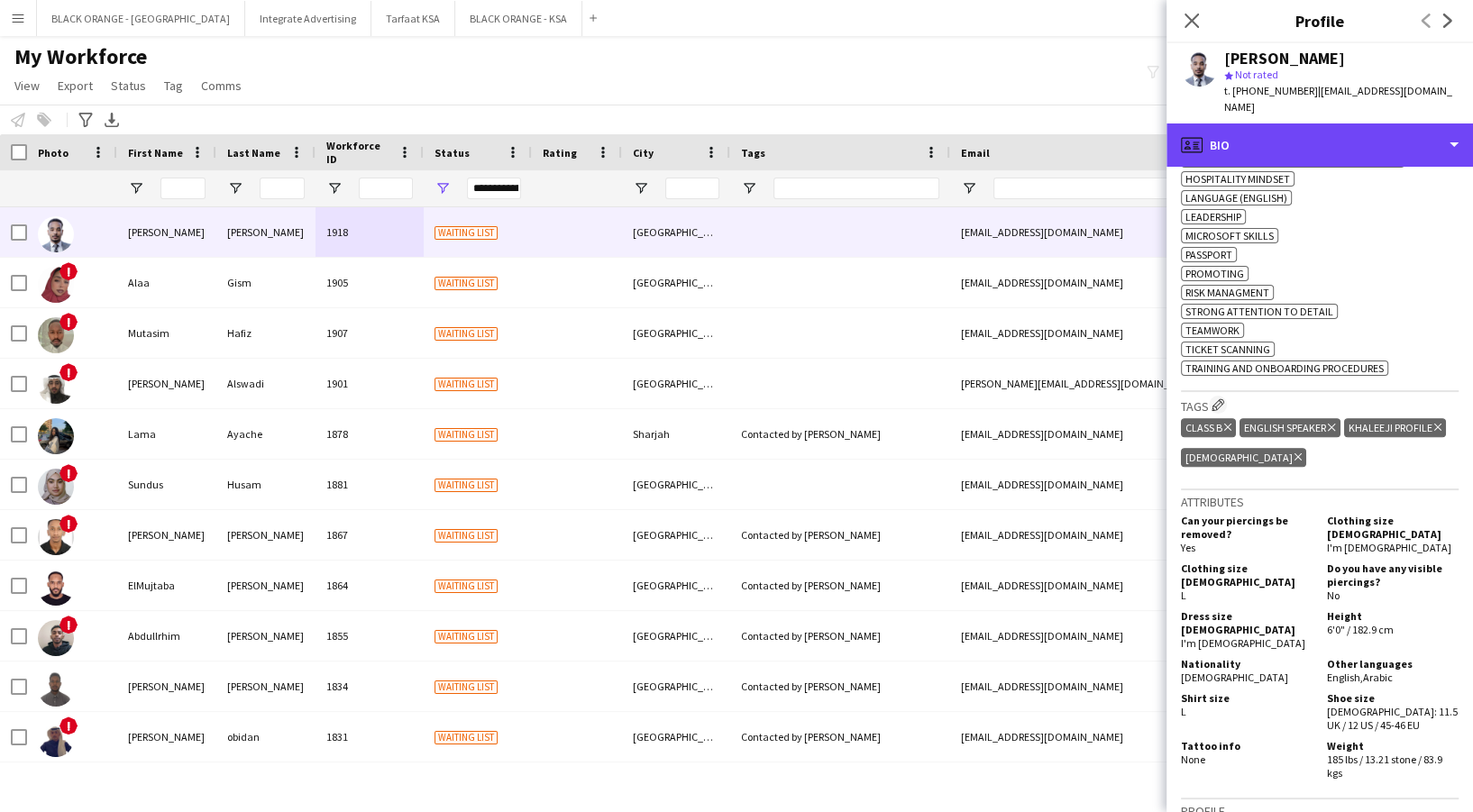
drag, startPoint x: 1276, startPoint y: 110, endPoint x: 1287, endPoint y: 161, distance: 52.2
click at [1274, 123] on div "profile Bio" at bounding box center [1320, 144] width 307 height 43
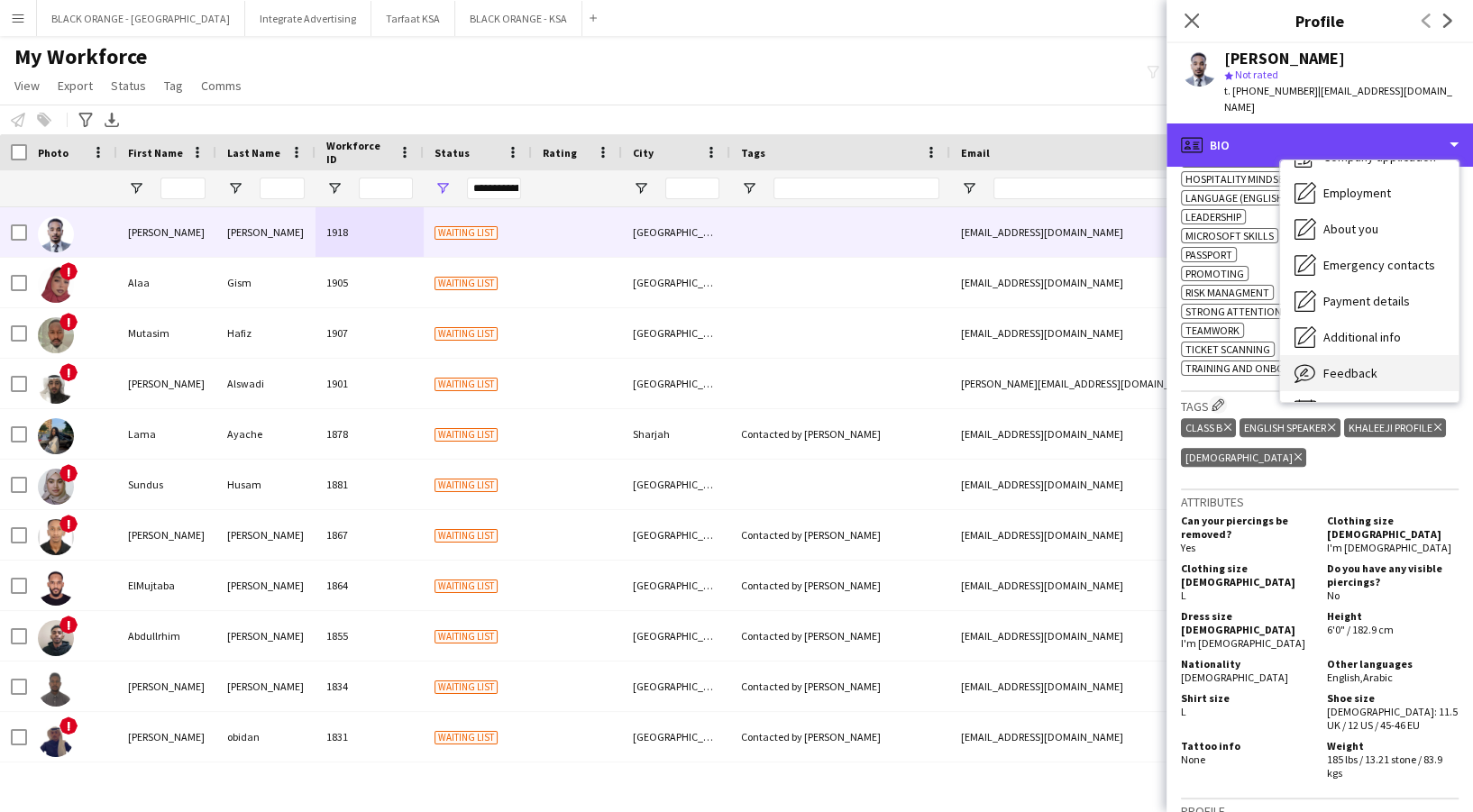
scroll to position [97, 0]
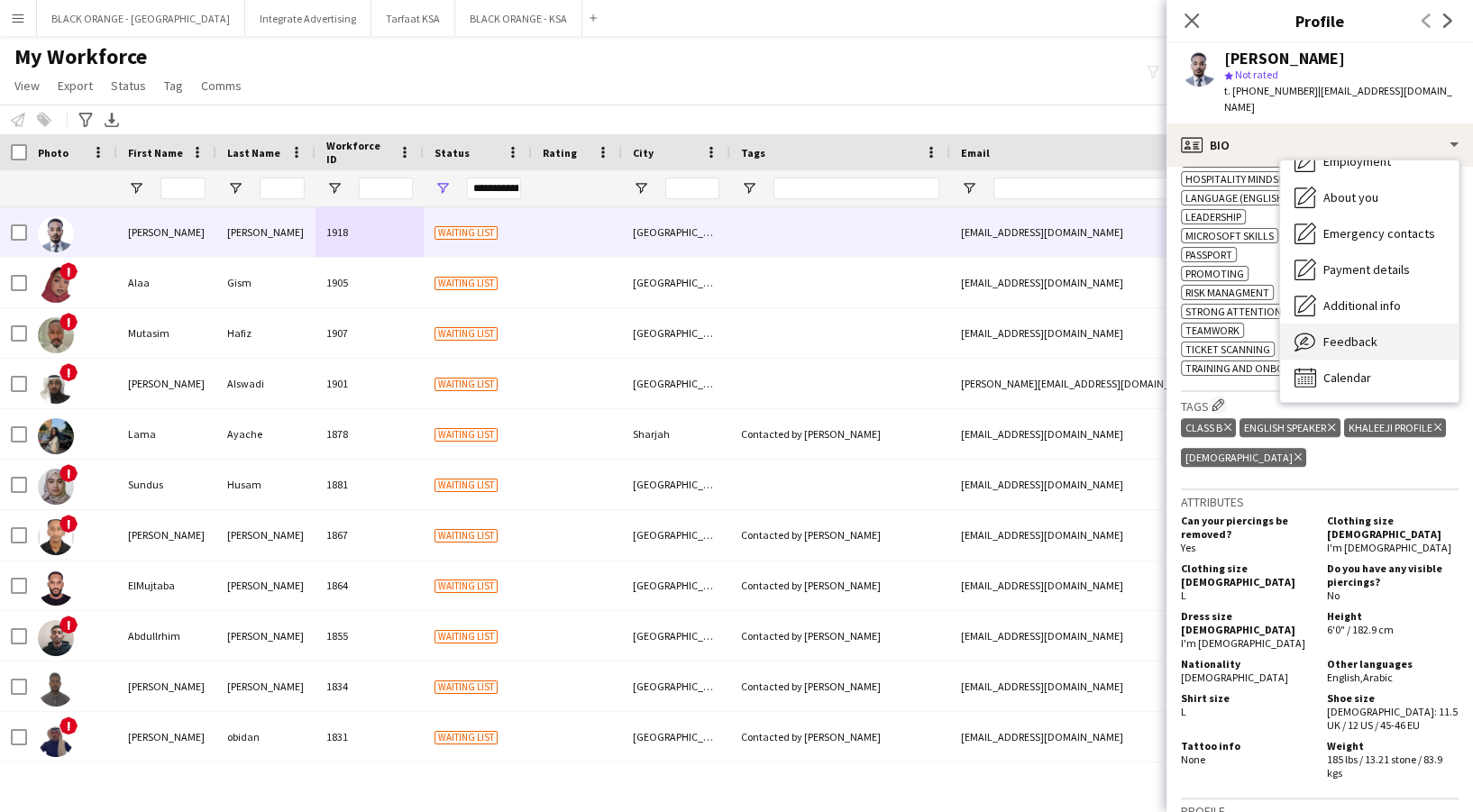
click at [1326, 324] on div "Feedback Feedback" at bounding box center [1370, 342] width 179 height 36
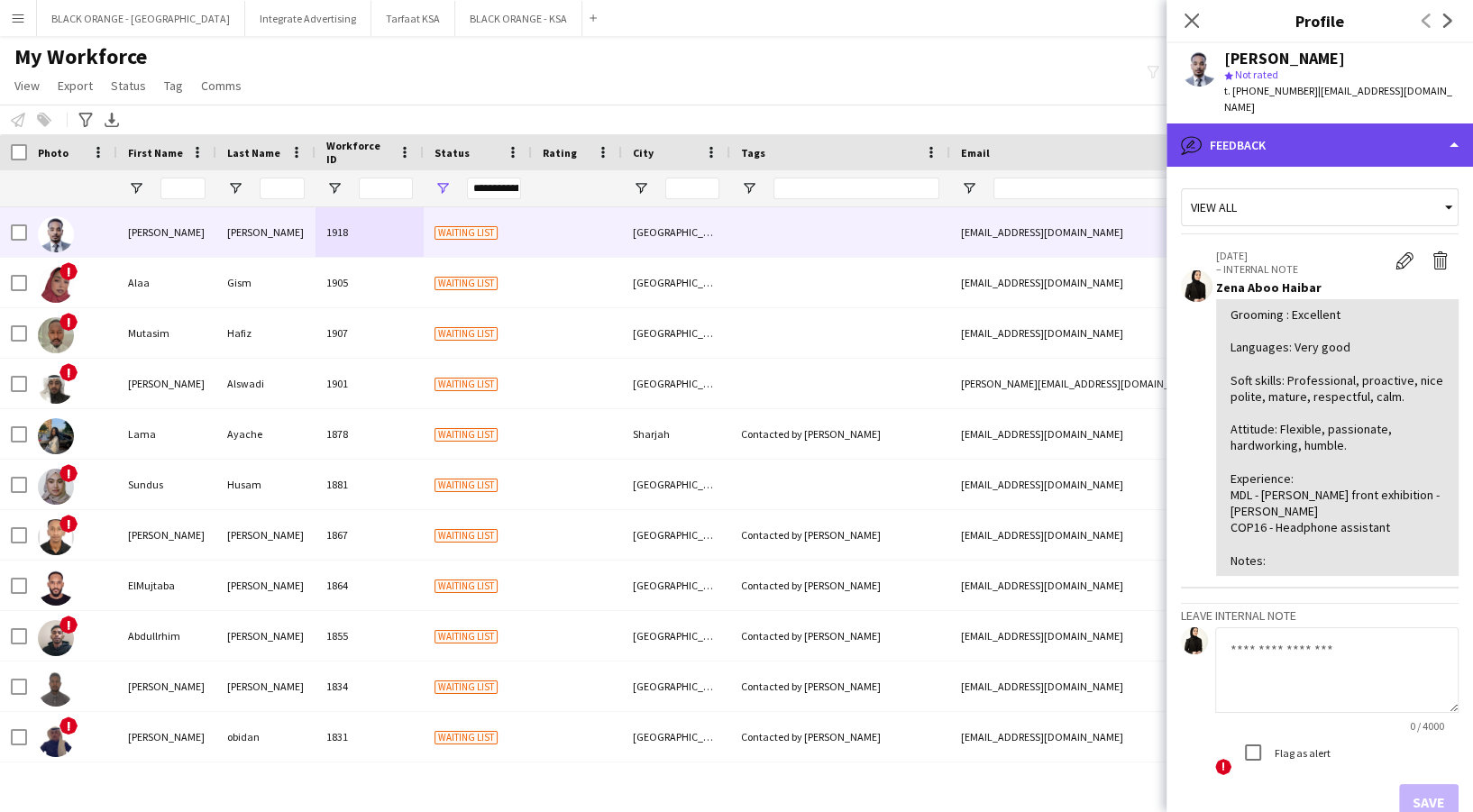
click at [1353, 123] on div "bubble-pencil Feedback" at bounding box center [1320, 144] width 307 height 43
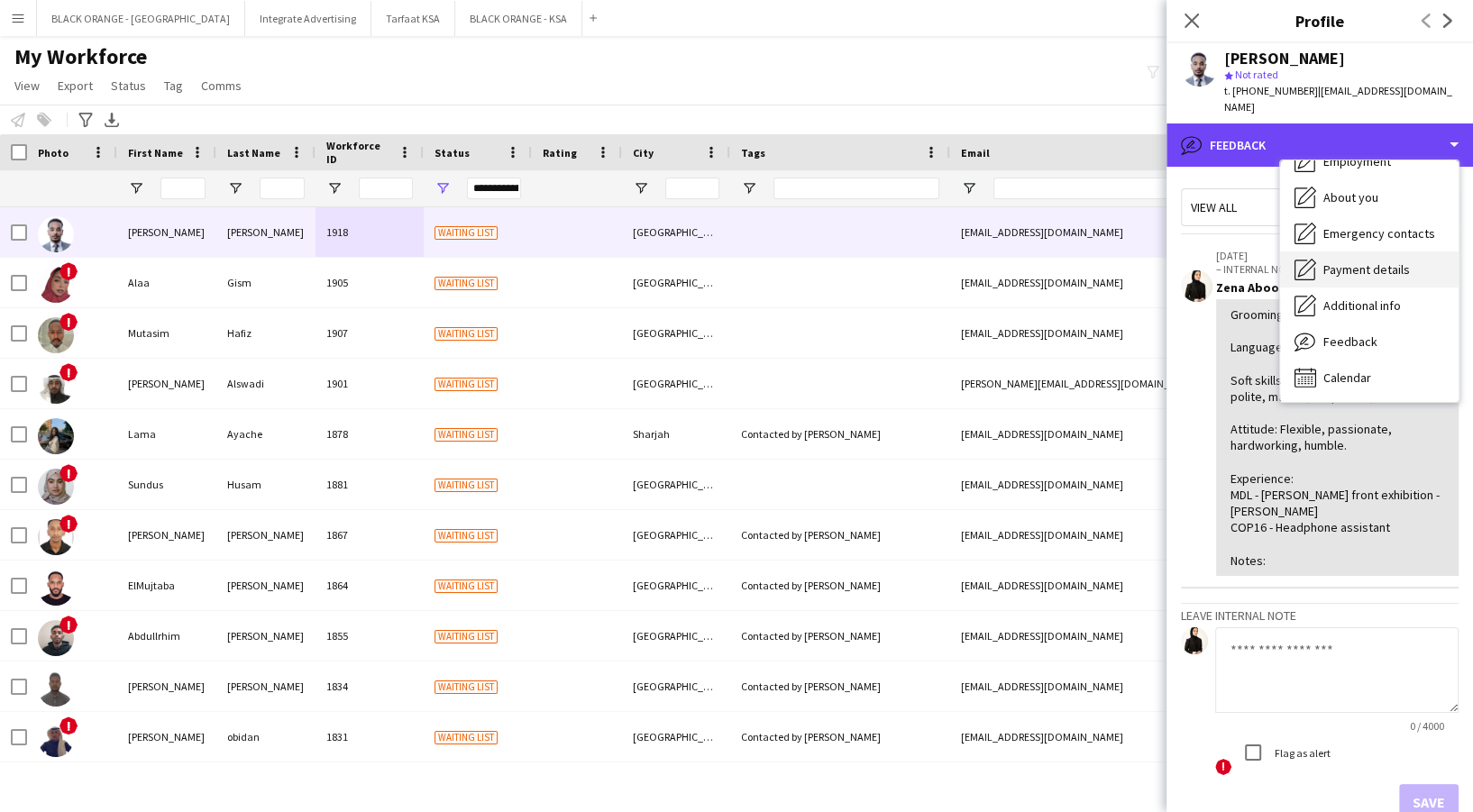
scroll to position [0, 0]
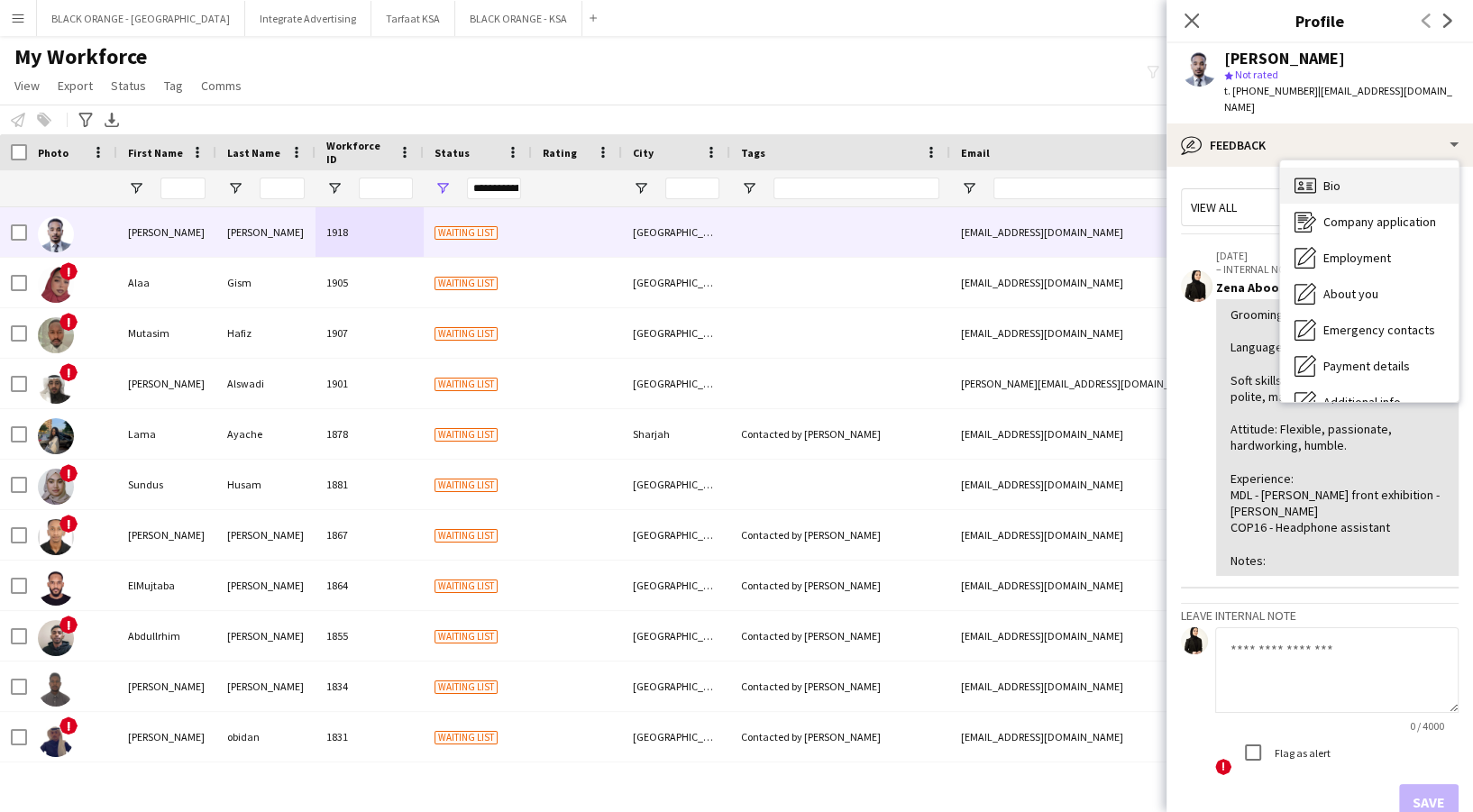
click at [1373, 168] on div "Bio Bio" at bounding box center [1370, 186] width 179 height 36
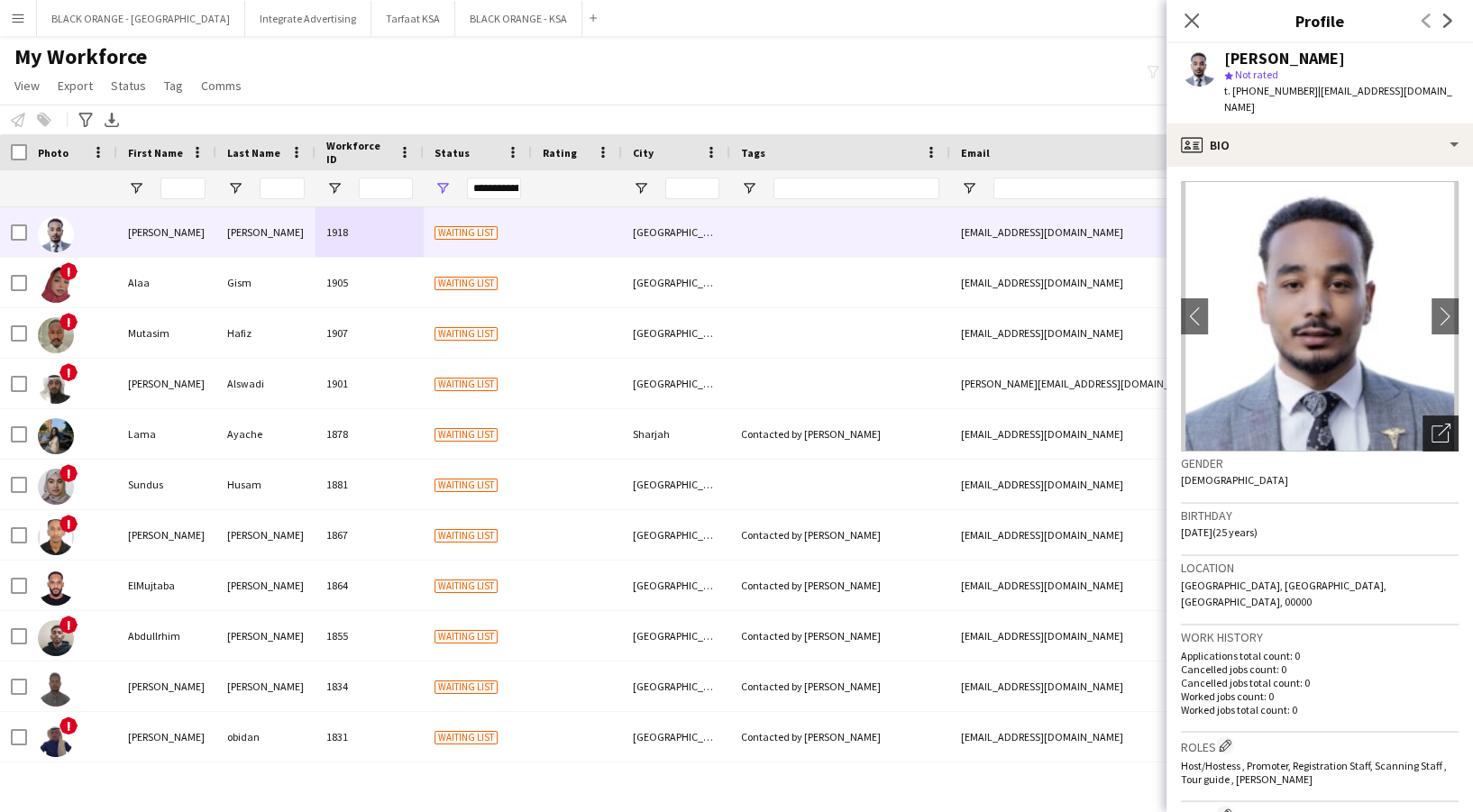
click at [1428, 415] on div "Open photos pop-in" at bounding box center [1441, 433] width 37 height 36
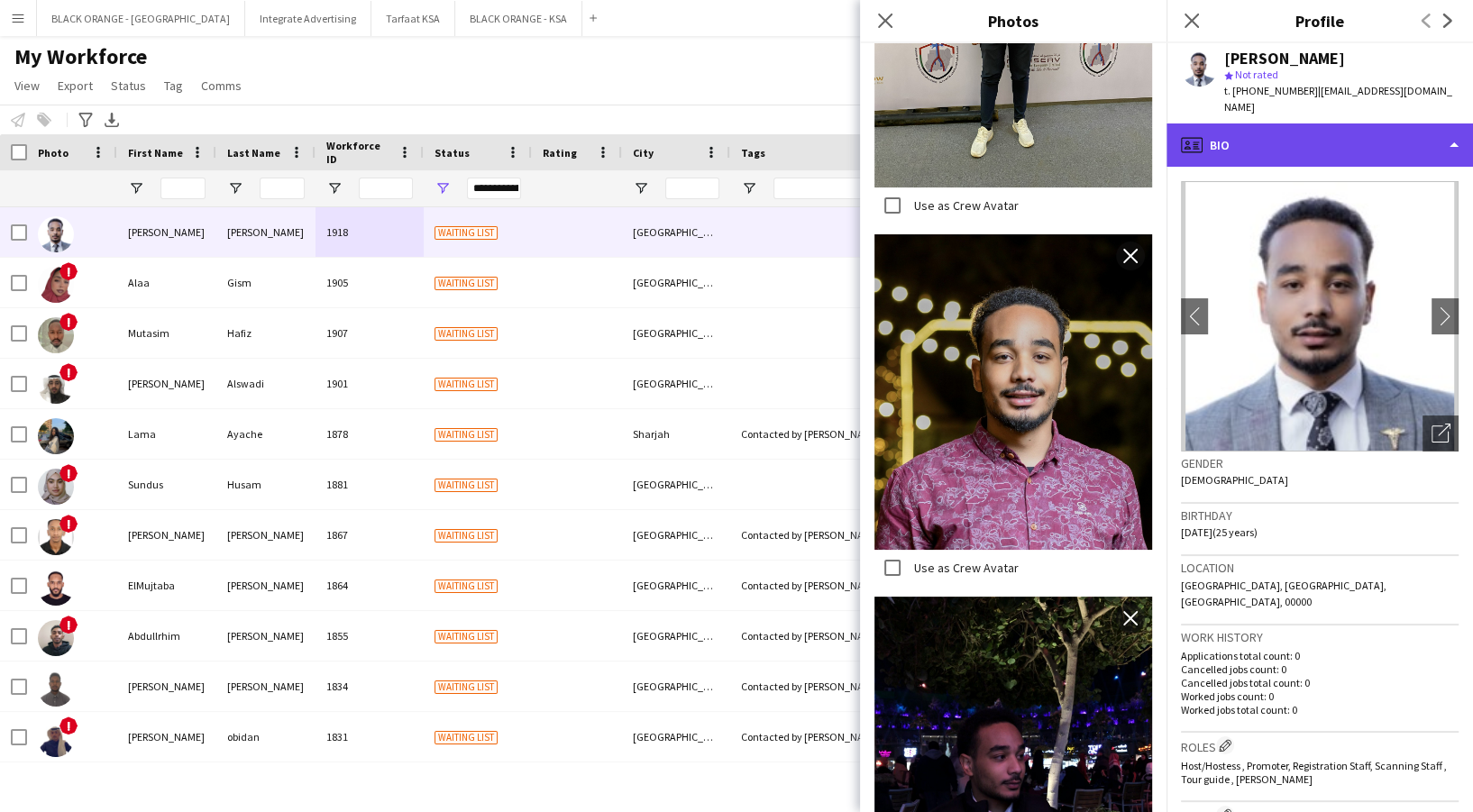
click at [1281, 145] on div "profile Bio" at bounding box center [1320, 144] width 307 height 43
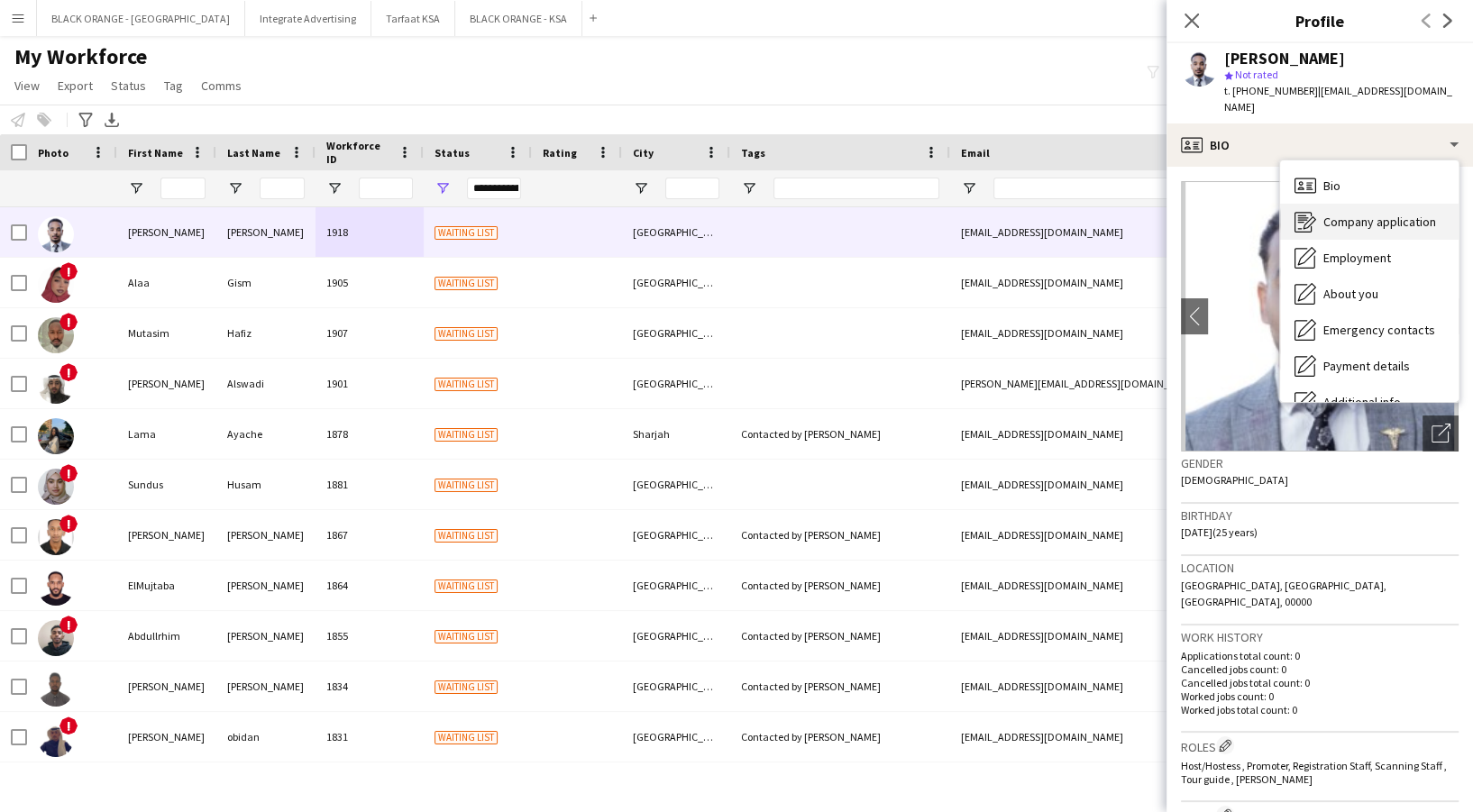
click at [1365, 213] on span "Company application" at bounding box center [1379, 222] width 112 height 16
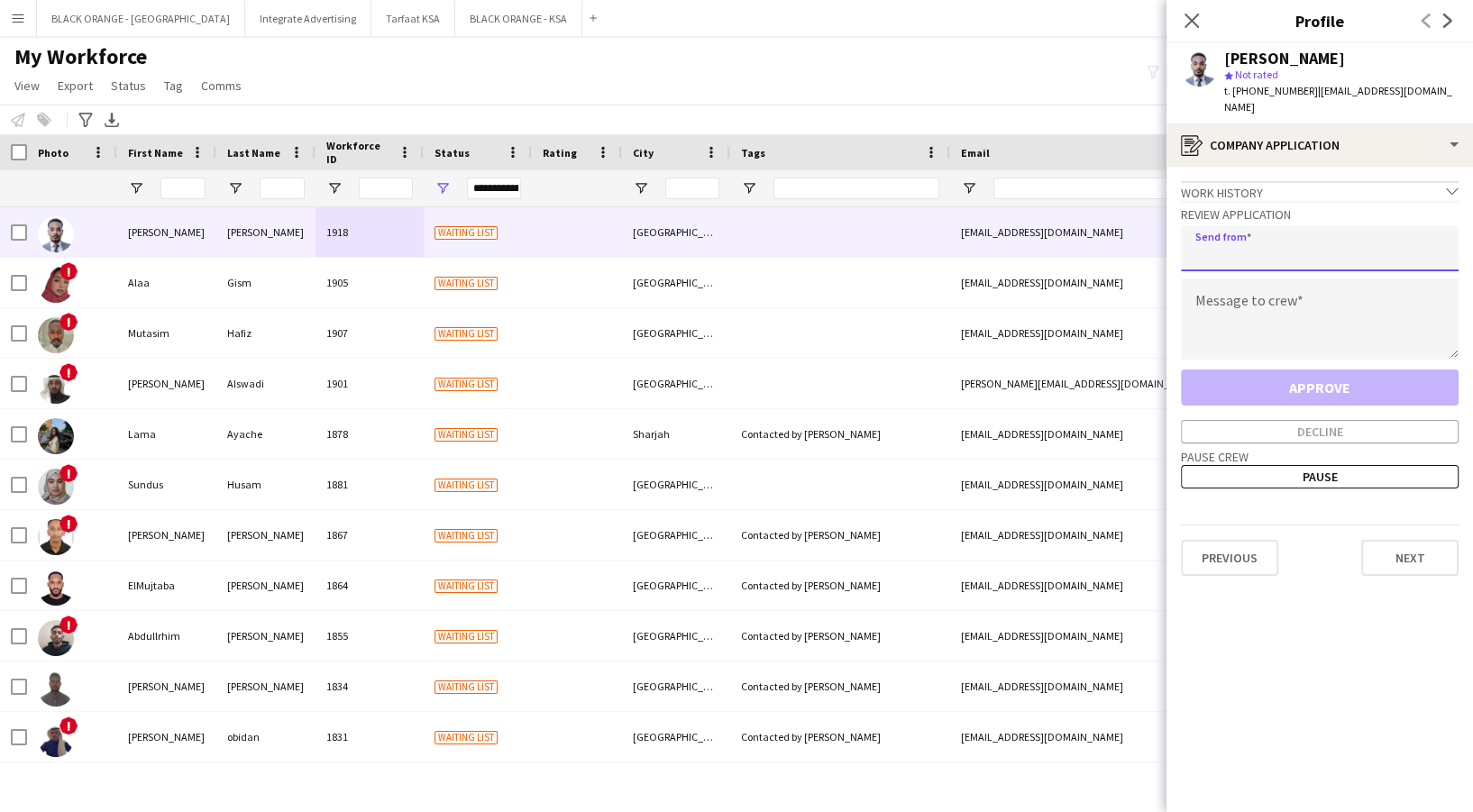
click at [1299, 242] on input "email" at bounding box center [1320, 248] width 277 height 45
type input "**********"
click at [1207, 316] on textarea at bounding box center [1320, 318] width 277 height 81
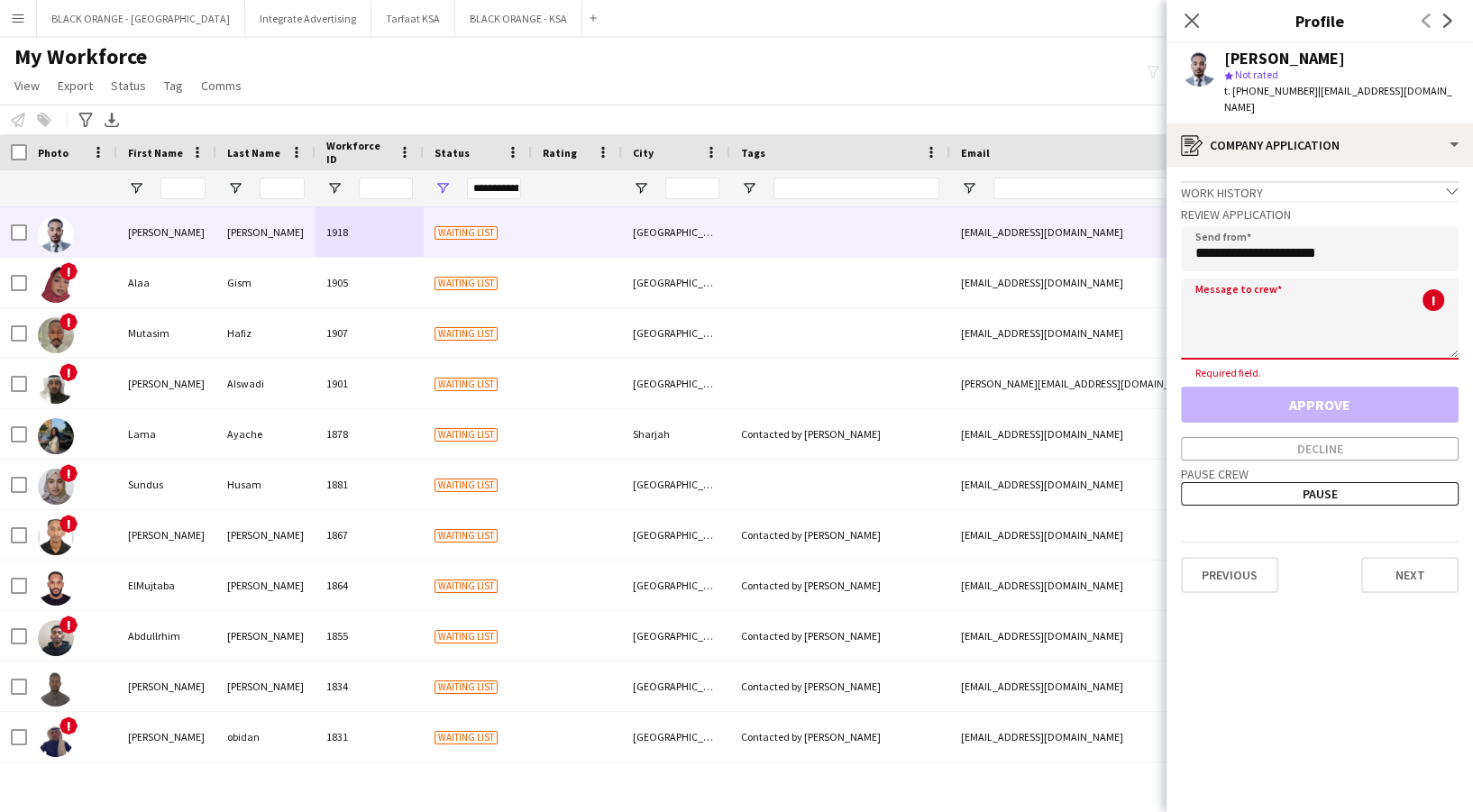
paste textarea "**********"
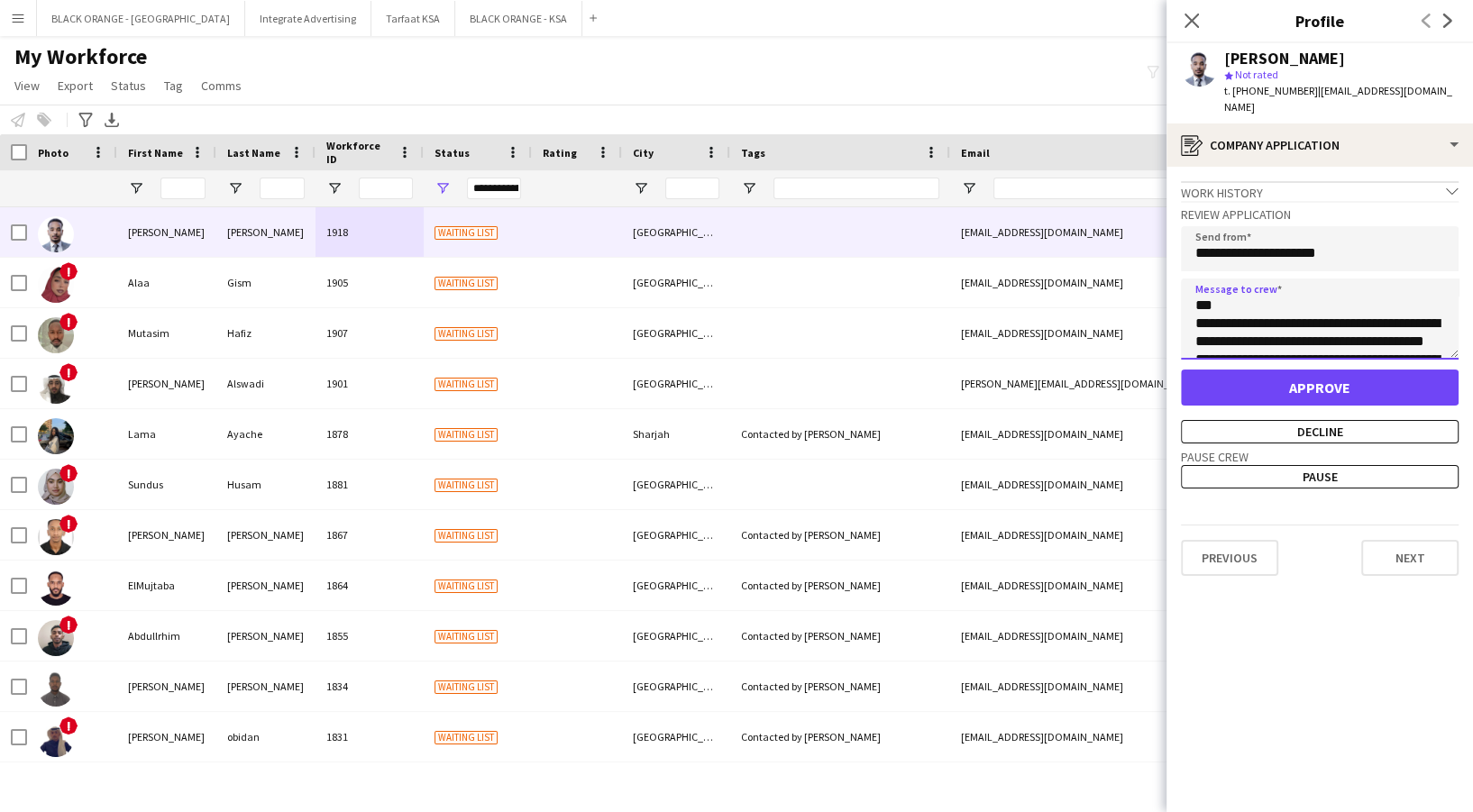
click at [1237, 292] on textarea "**********" at bounding box center [1320, 318] width 277 height 81
type textarea "**********"
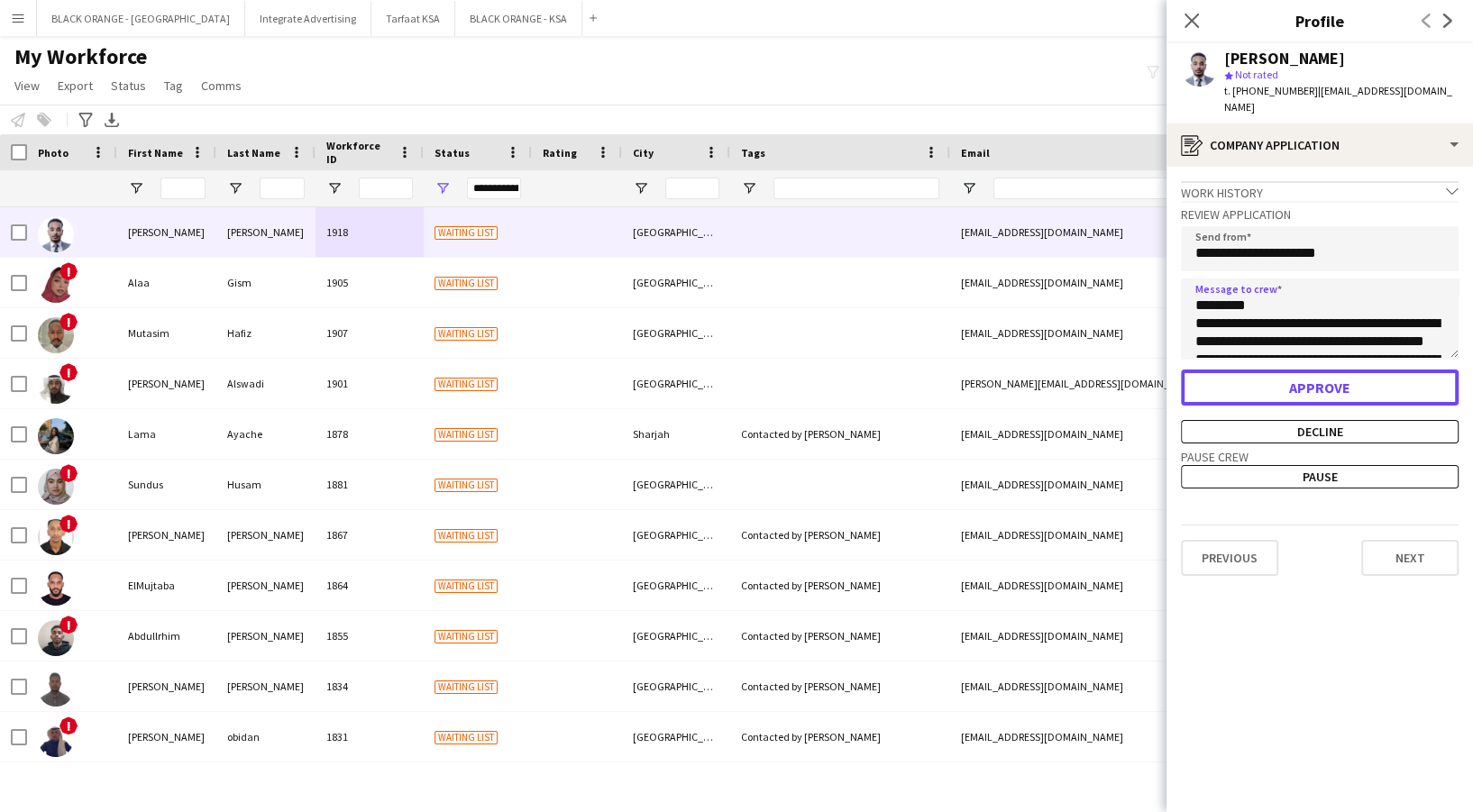
click at [1349, 371] on button "Approve" at bounding box center [1320, 388] width 277 height 36
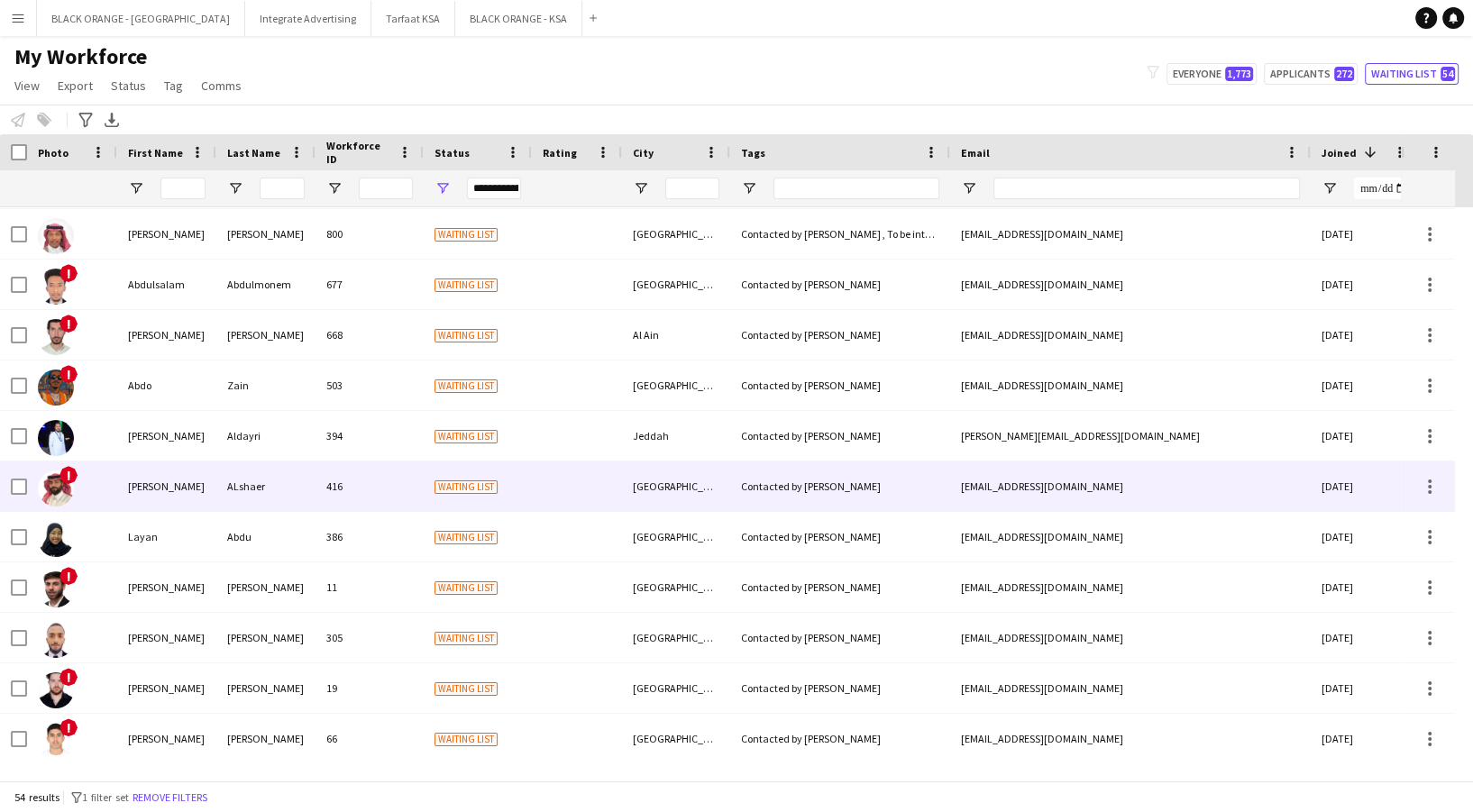
scroll to position [2171, 0]
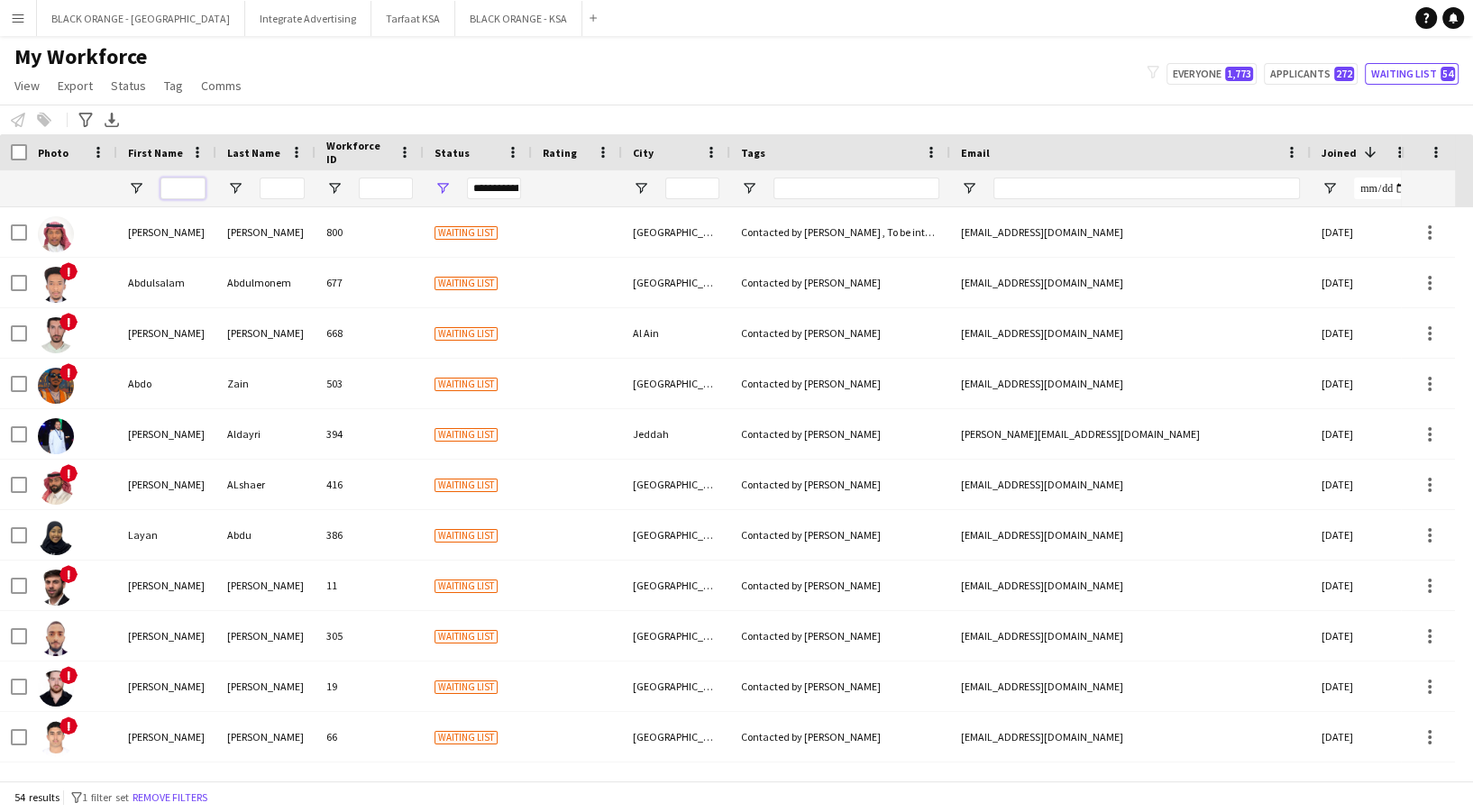
drag, startPoint x: 183, startPoint y: 187, endPoint x: 184, endPoint y: 179, distance: 8.1
click at [183, 187] on input "First Name Filter Input" at bounding box center [183, 189] width 45 height 22
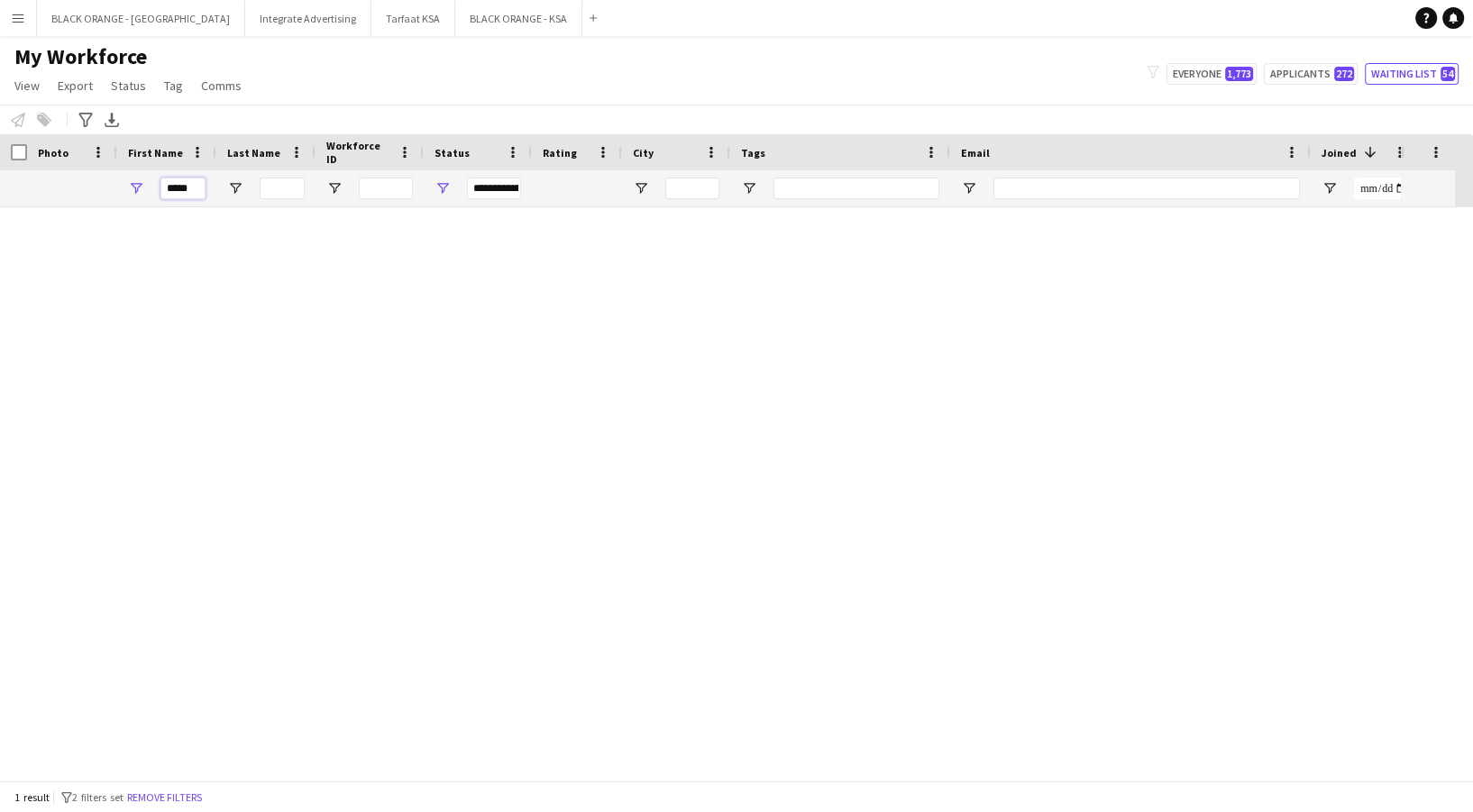
scroll to position [0, 0]
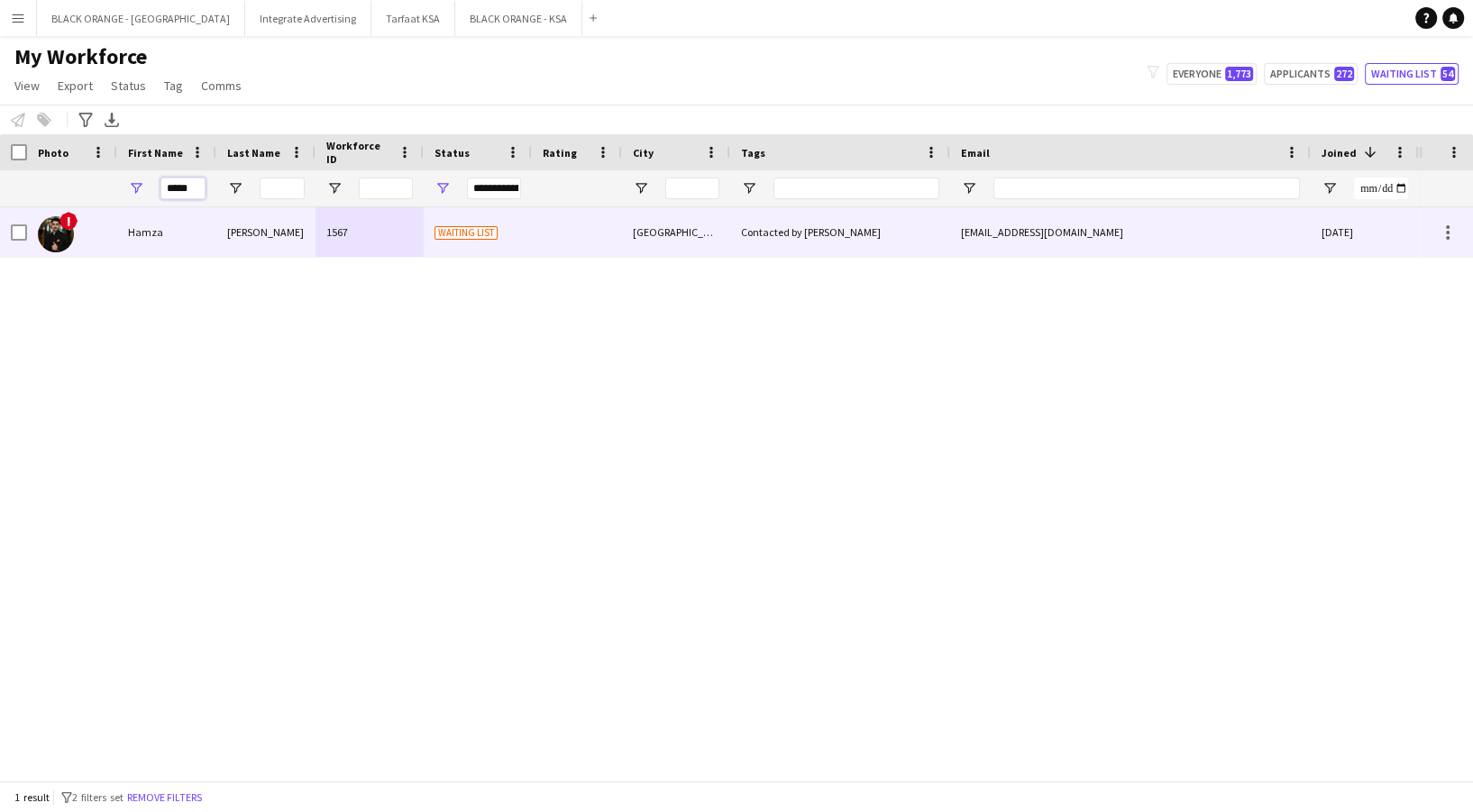
type input "*****"
click at [346, 232] on div "1567" at bounding box center [370, 232] width 109 height 49
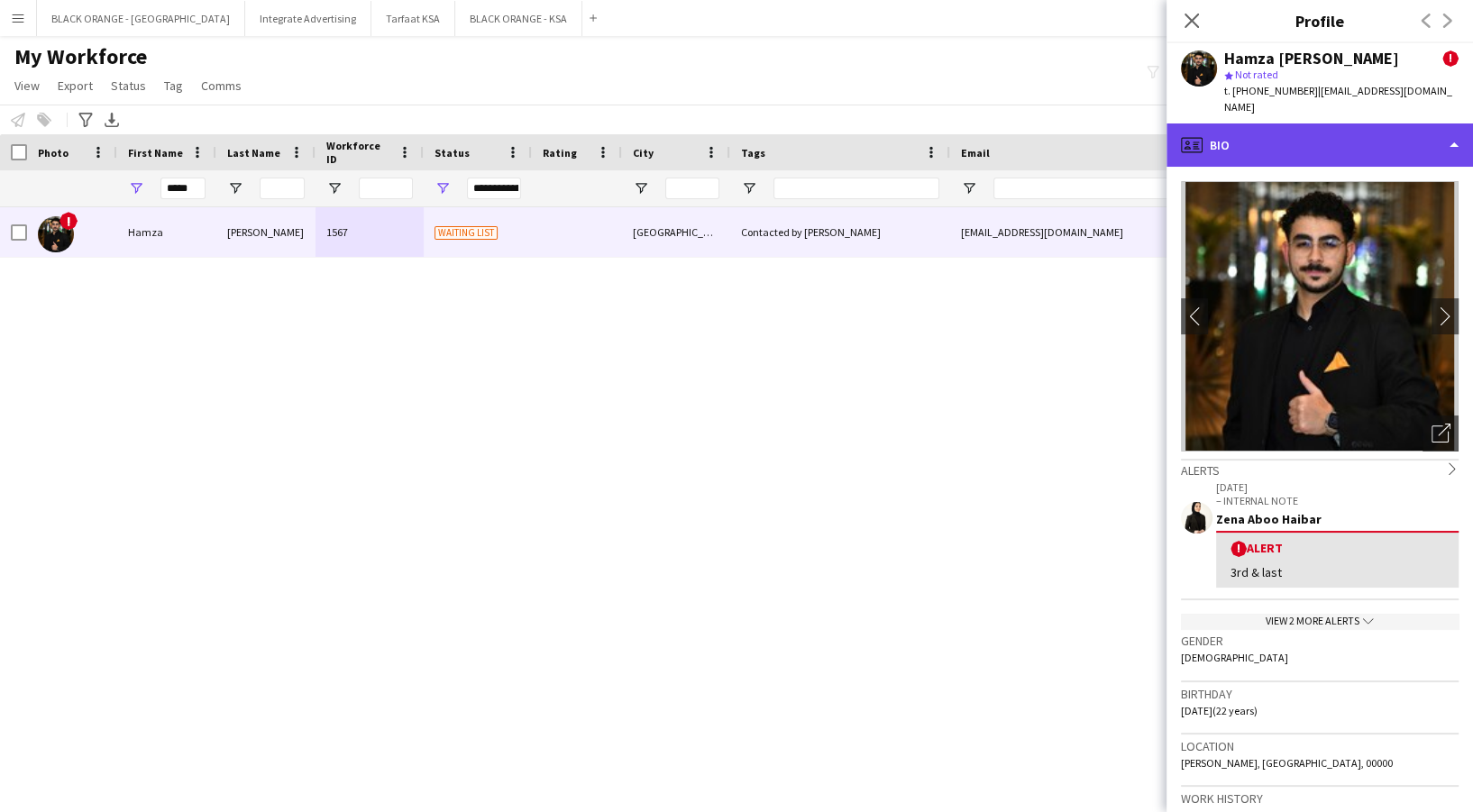
click at [1271, 129] on div "profile Bio" at bounding box center [1320, 144] width 307 height 43
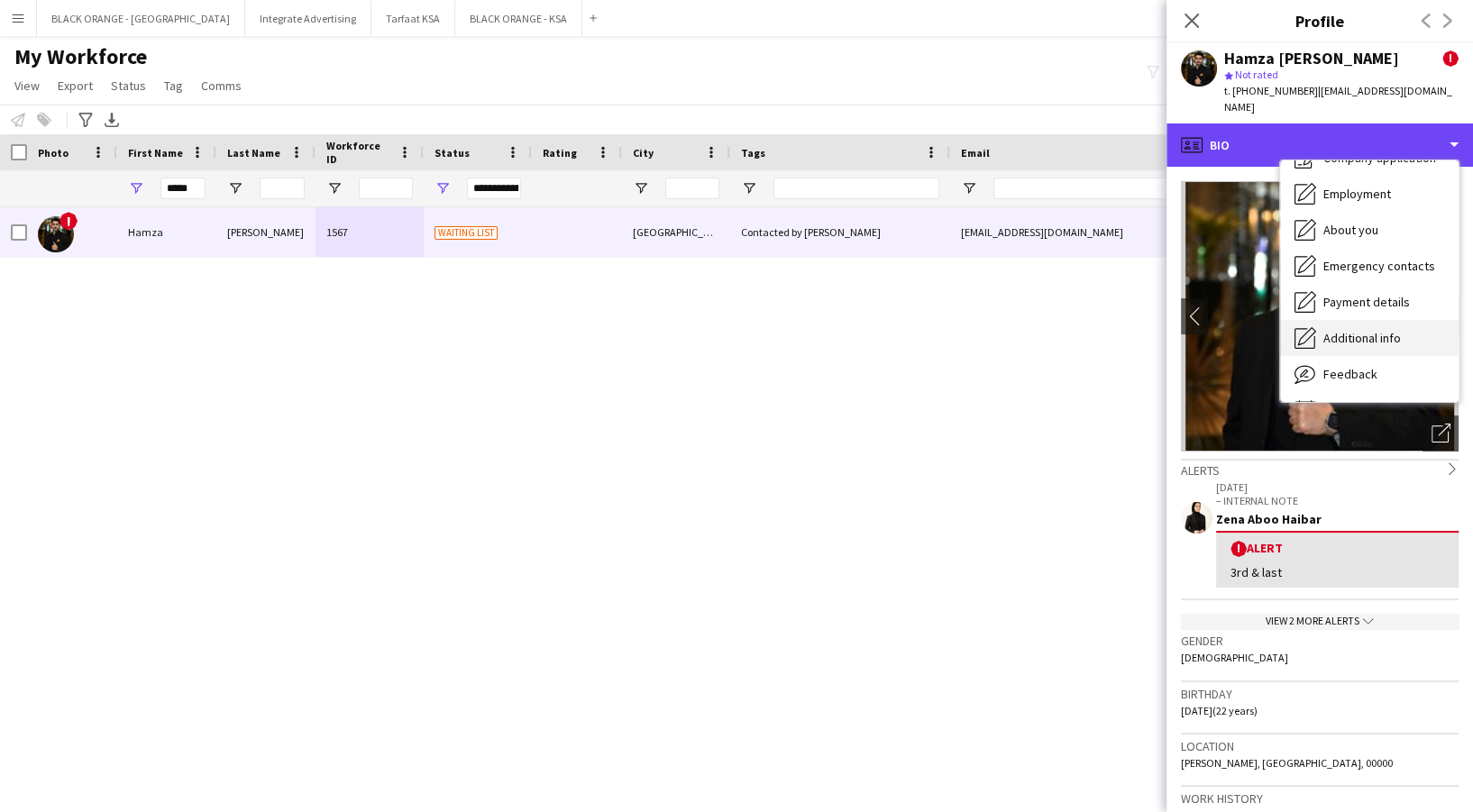
scroll to position [97, 0]
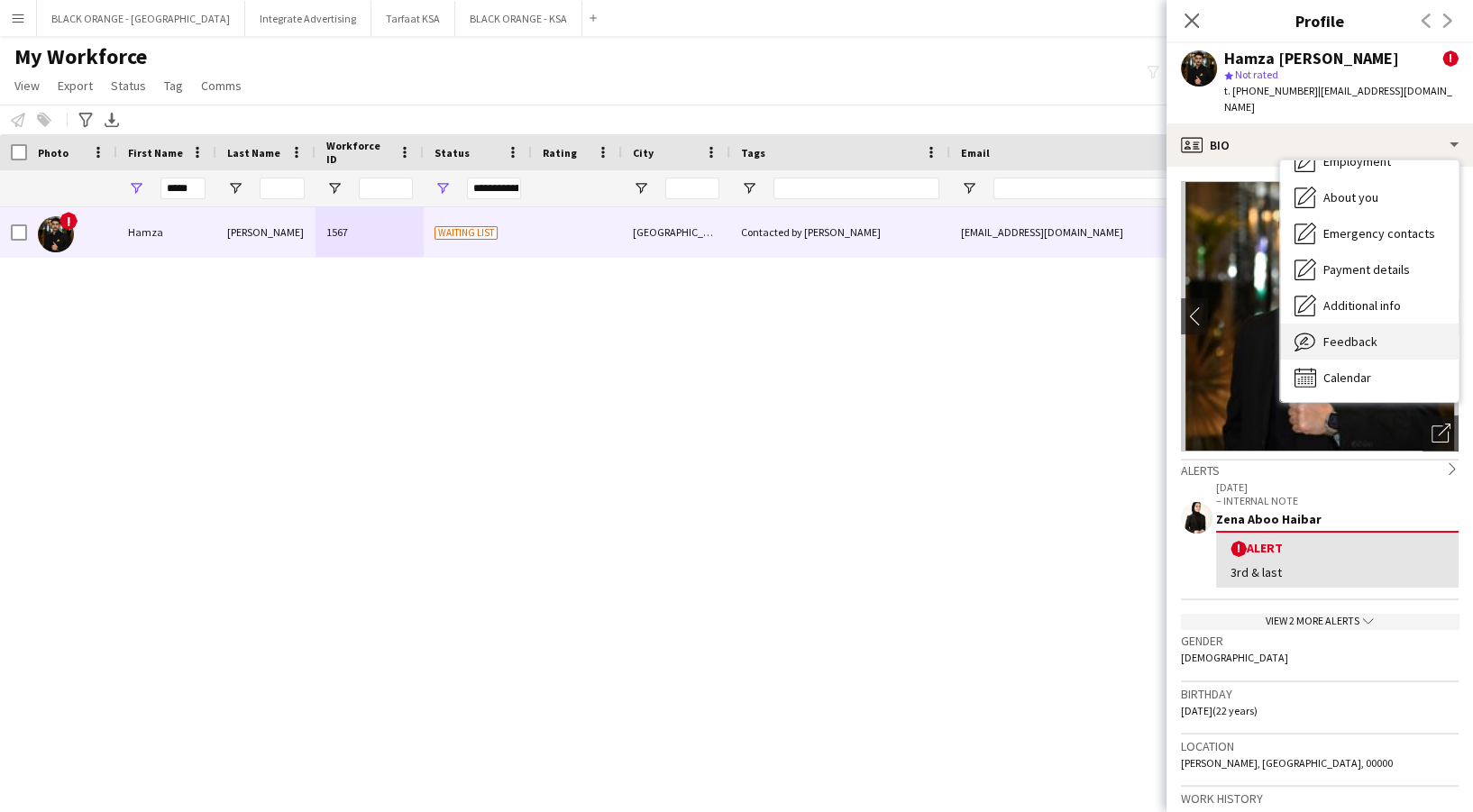
click at [1365, 333] on span "Feedback" at bounding box center [1350, 341] width 54 height 16
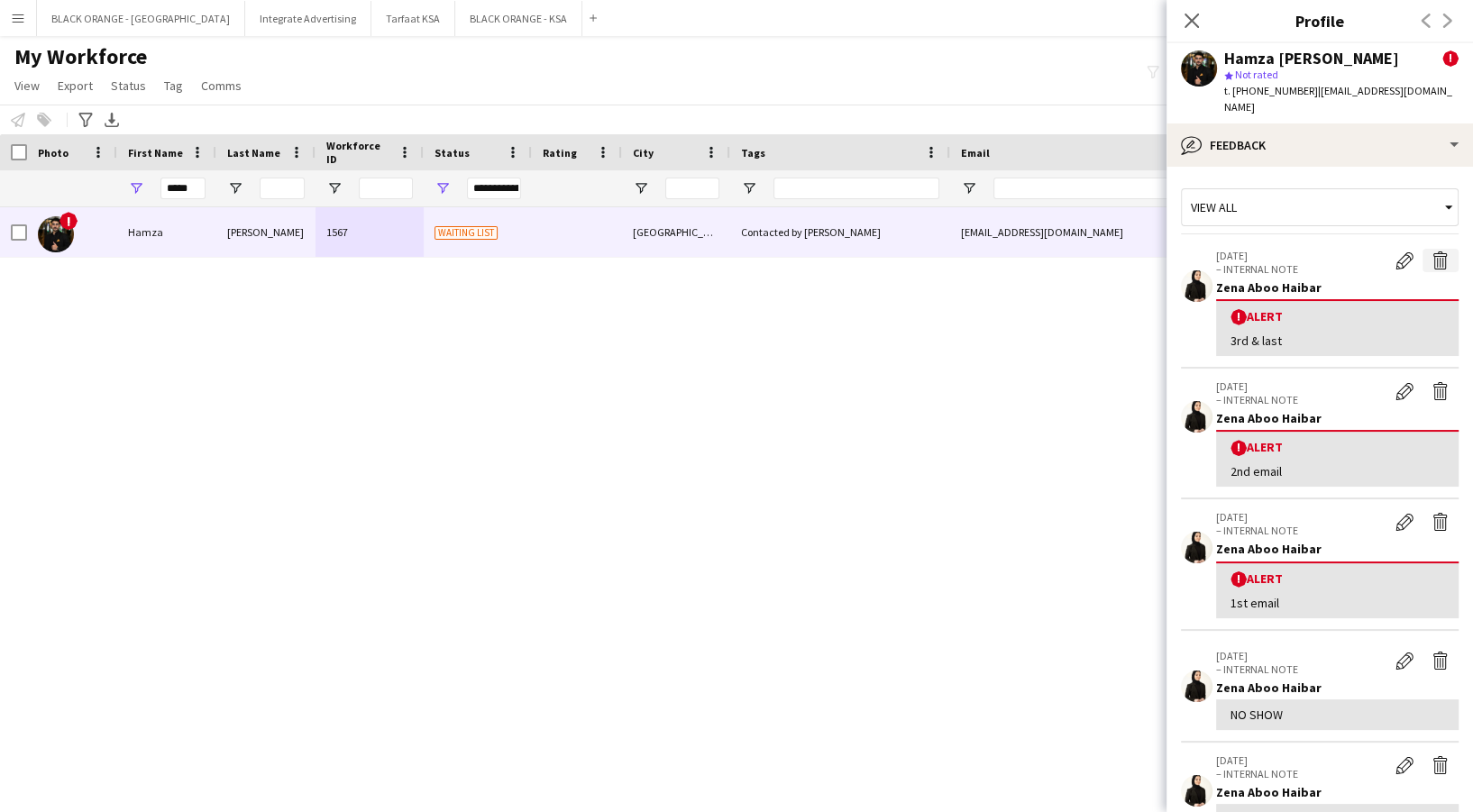
click at [1432, 252] on app-icon "Delete alert" at bounding box center [1441, 261] width 18 height 18
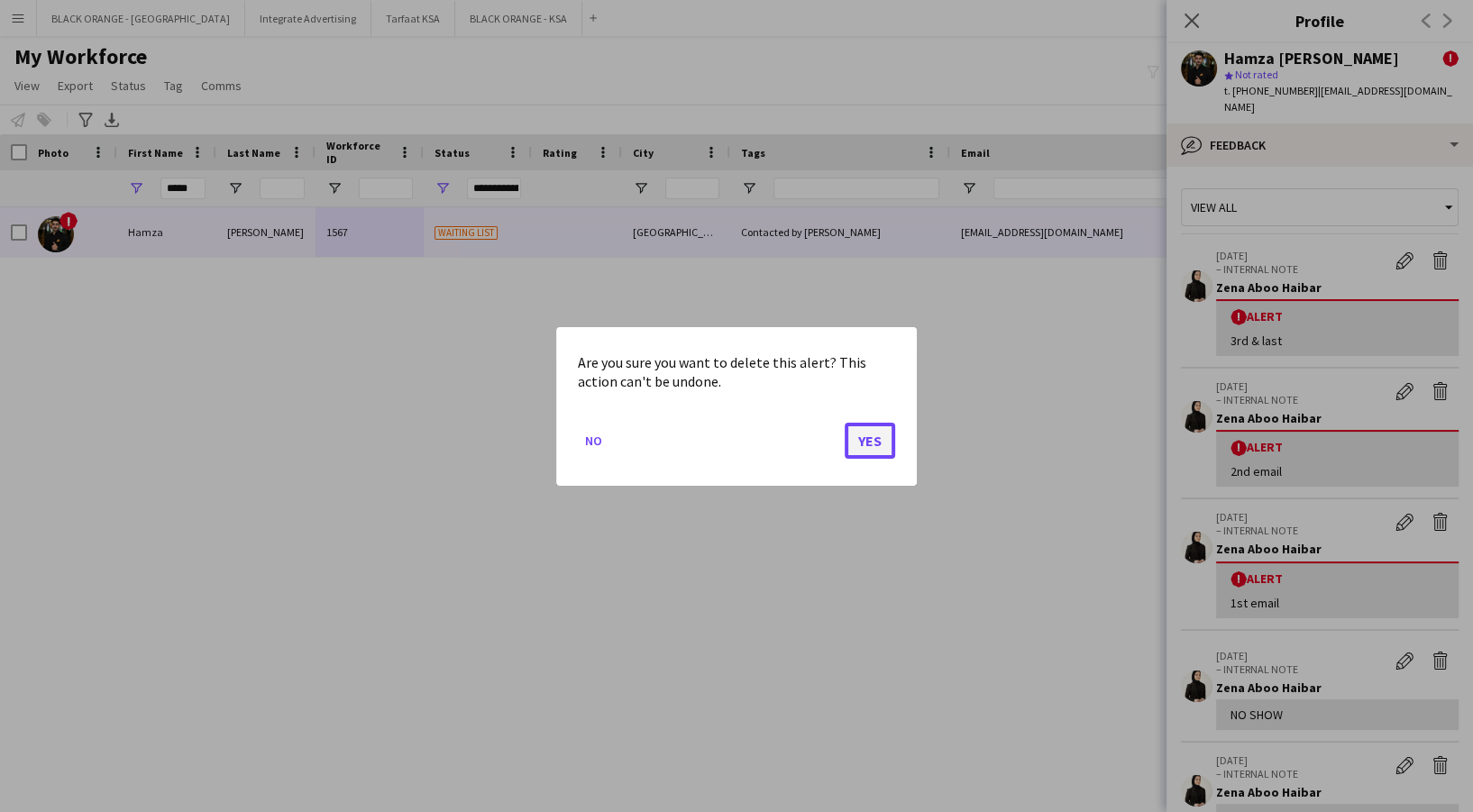
click at [872, 446] on button "Yes" at bounding box center [870, 440] width 50 height 36
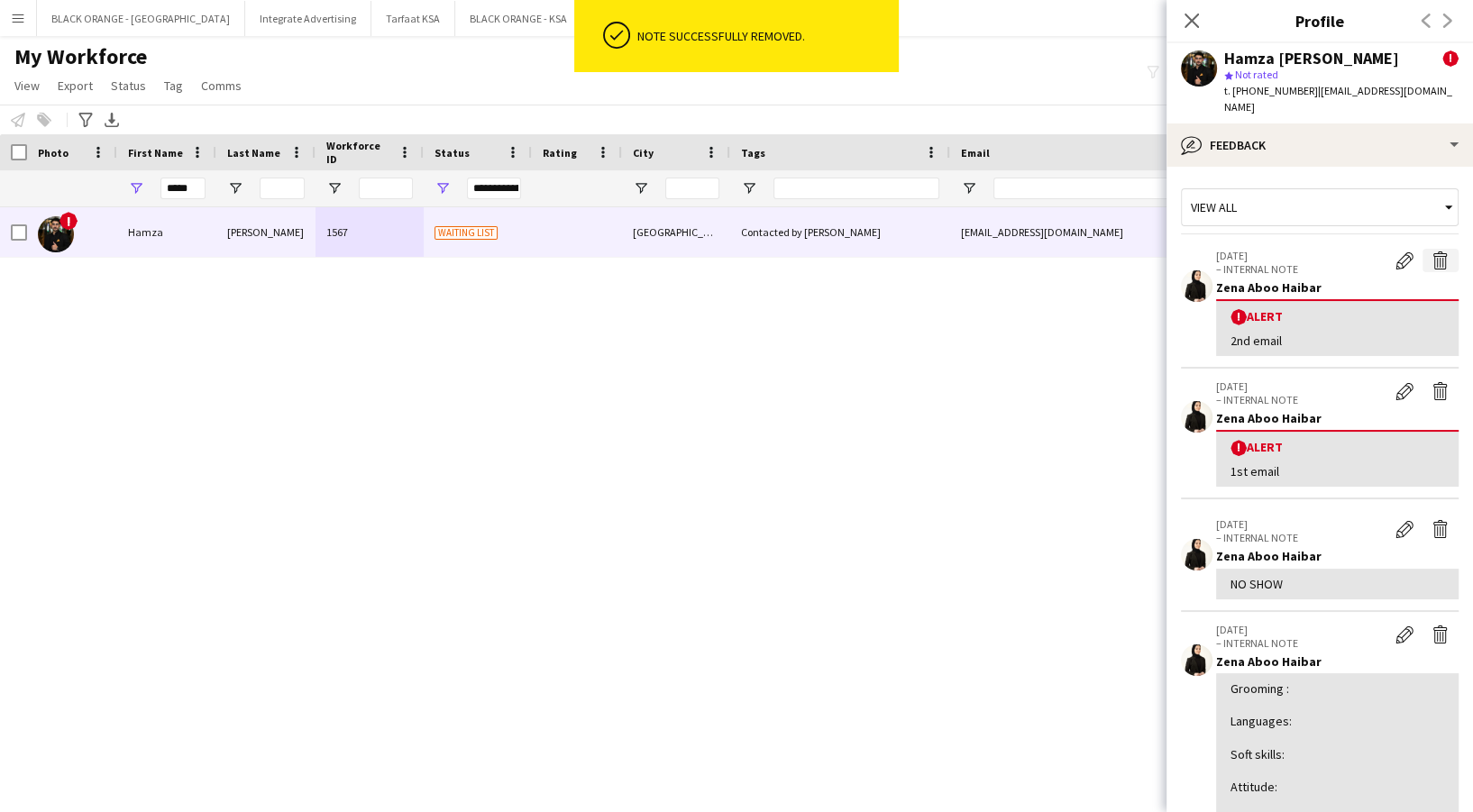
click at [1432, 252] on app-icon "Delete alert" at bounding box center [1441, 261] width 18 height 18
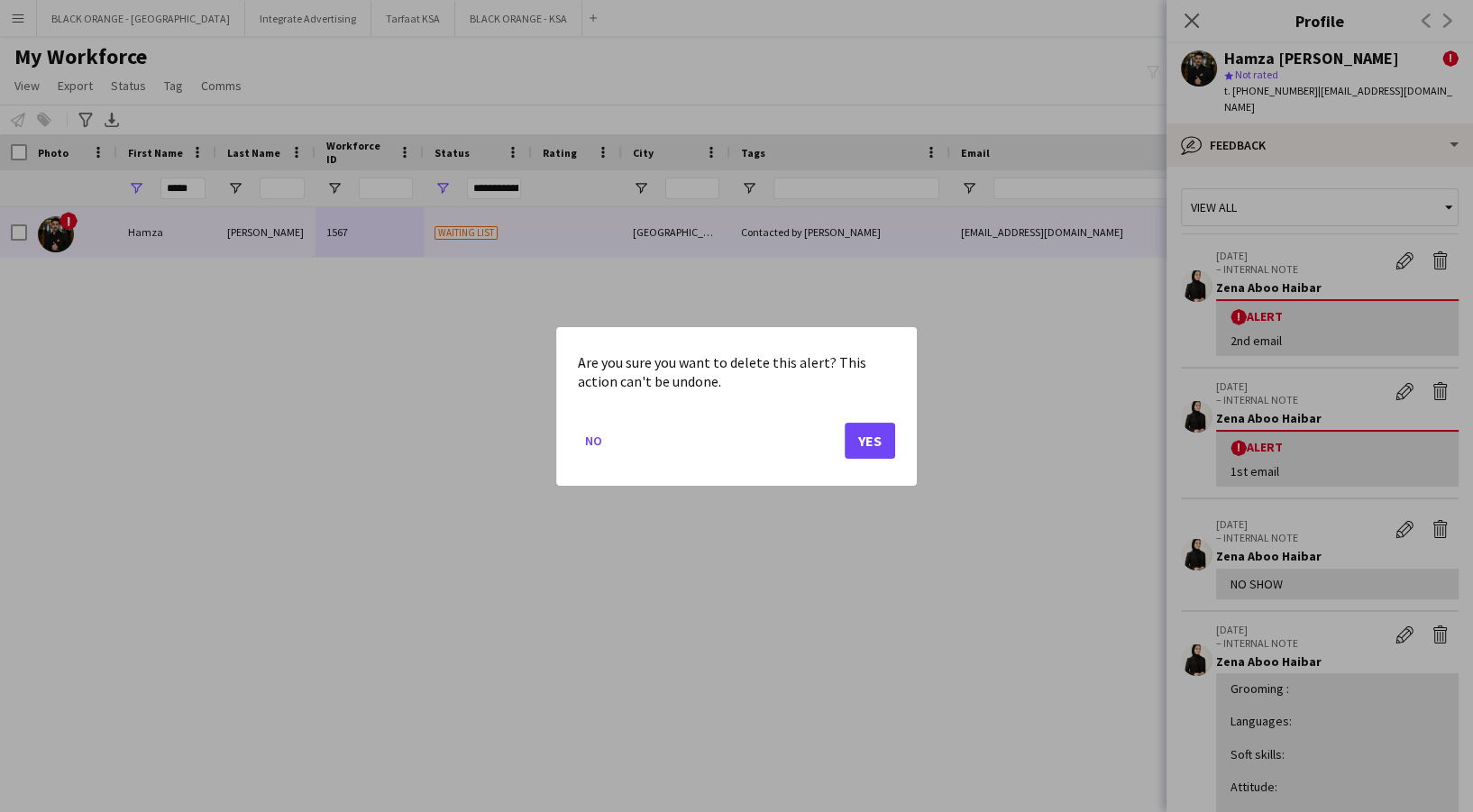
click at [853, 419] on mat-dialog-actions "No Yes" at bounding box center [736, 446] width 318 height 77
click at [870, 435] on button "Yes" at bounding box center [870, 440] width 50 height 36
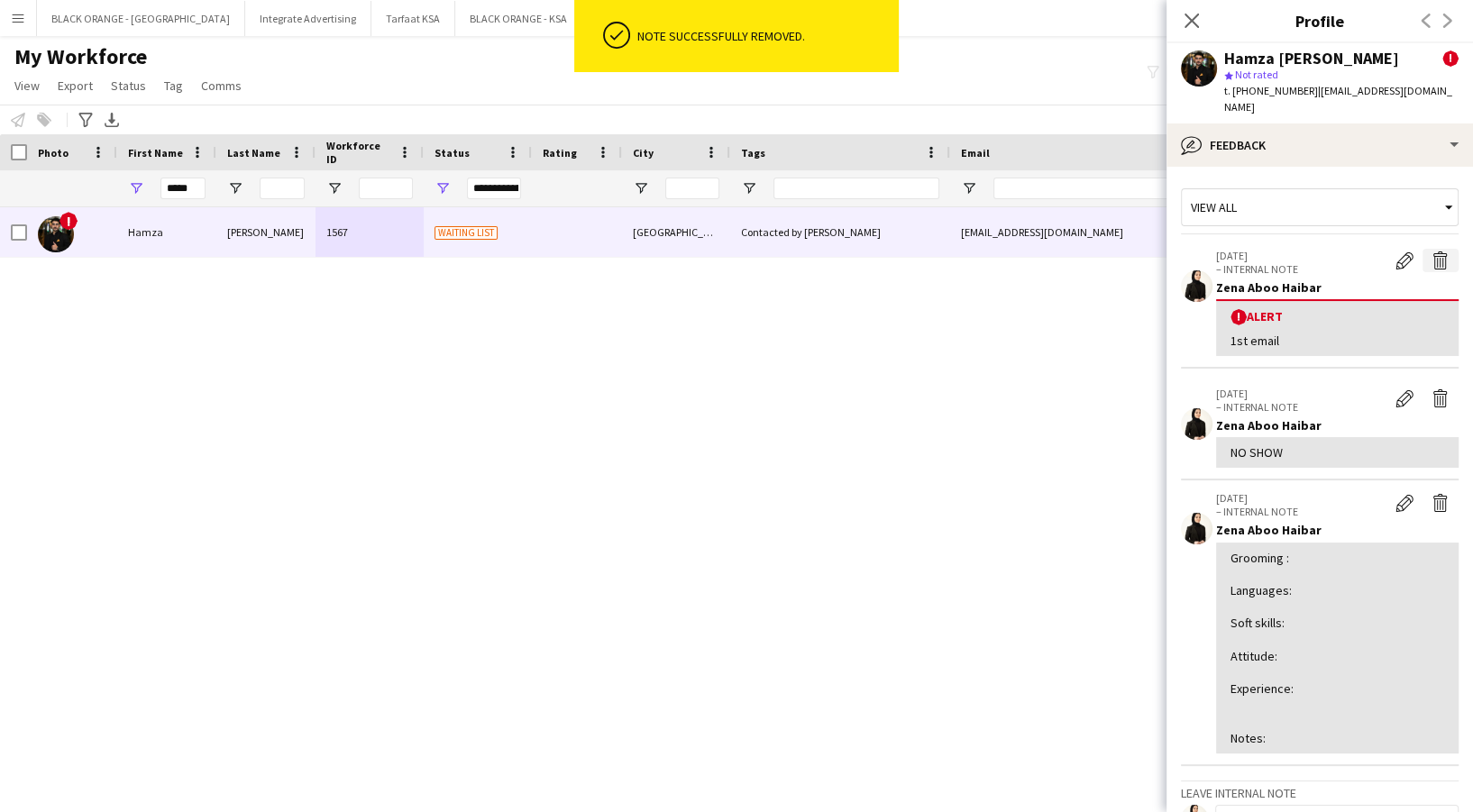
click at [1432, 252] on app-icon "Delete alert" at bounding box center [1441, 261] width 18 height 18
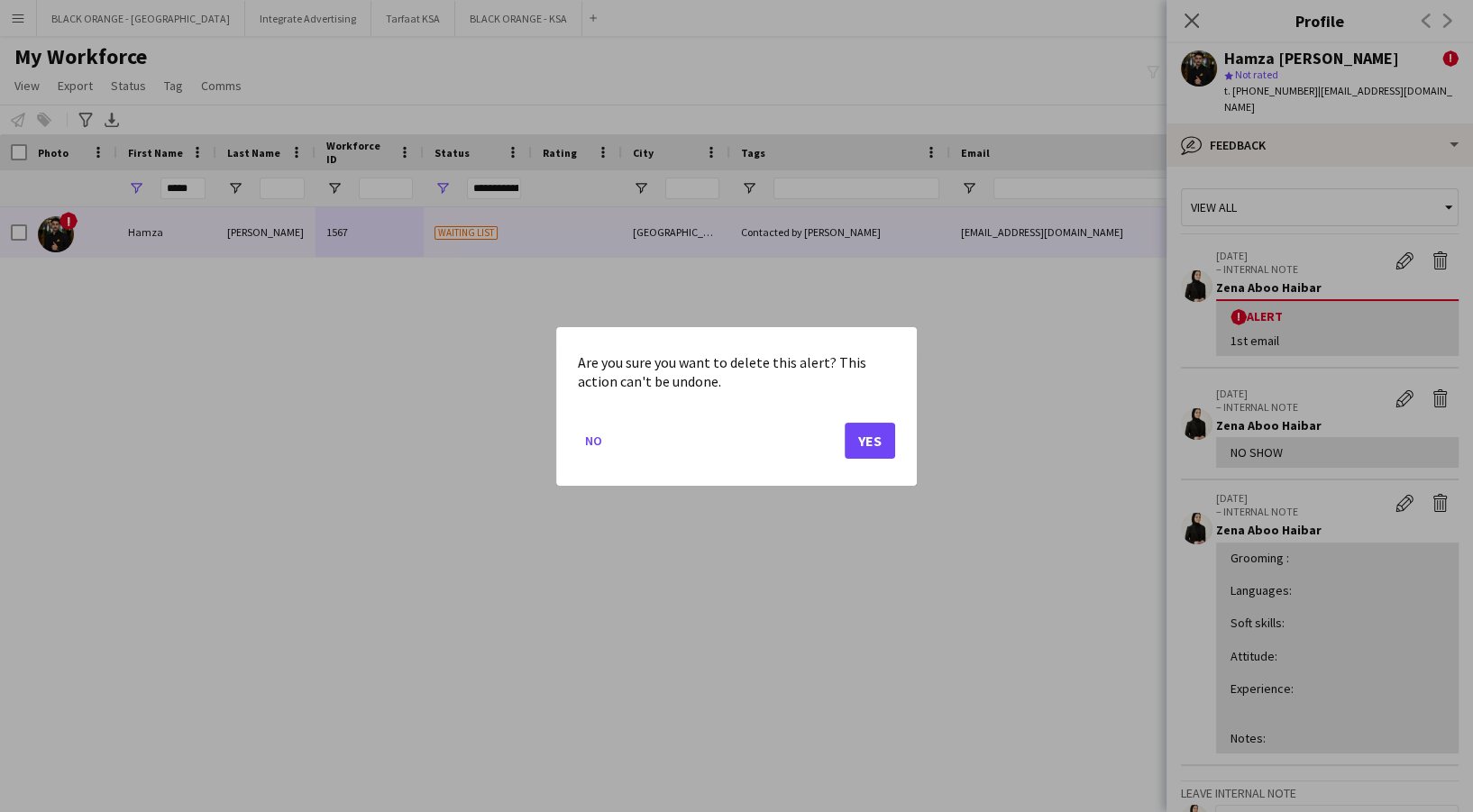
drag, startPoint x: 838, startPoint y: 440, endPoint x: 862, endPoint y: 447, distance: 25.0
click at [840, 440] on mat-dialog-actions "No Yes" at bounding box center [736, 446] width 318 height 77
click at [866, 447] on button "Yes" at bounding box center [870, 440] width 50 height 36
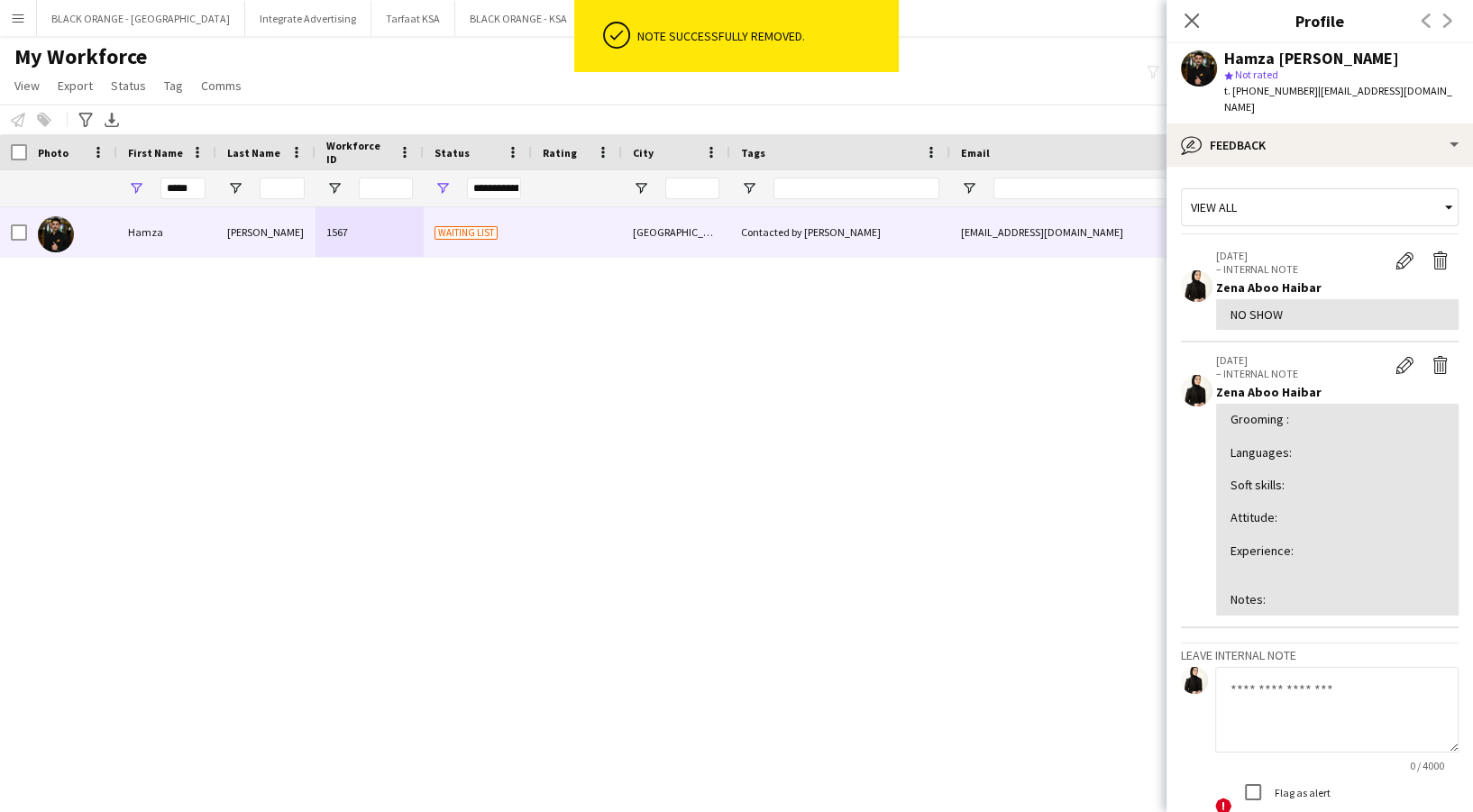
click at [1424, 238] on app-crew-profile-feedback-item "19-08-2025 – INTERNAL NOTE Edit internal note Delete internal note Zena Aboo Ha…" at bounding box center [1320, 290] width 277 height 105
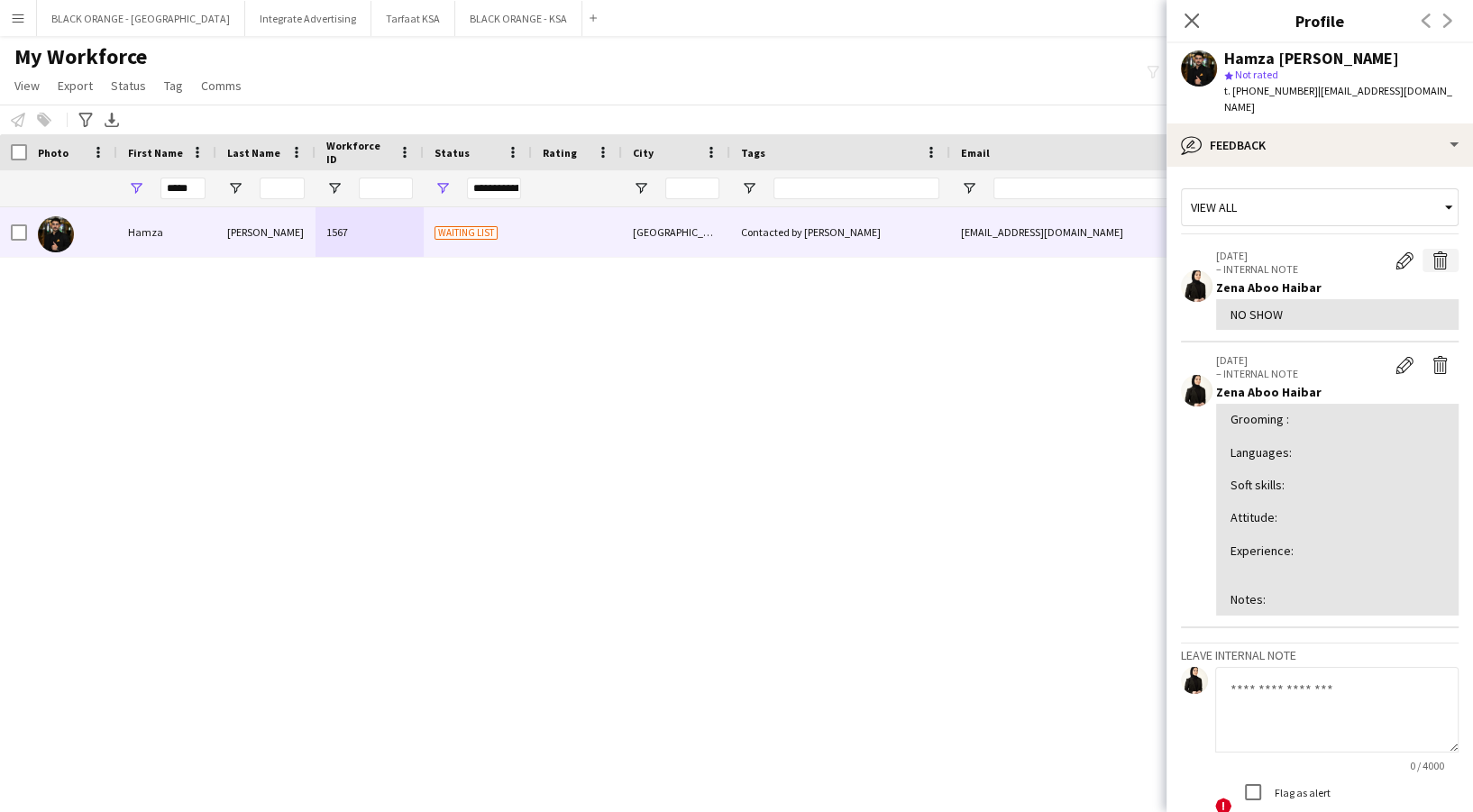
click at [1423, 253] on button "Delete internal note" at bounding box center [1441, 261] width 37 height 24
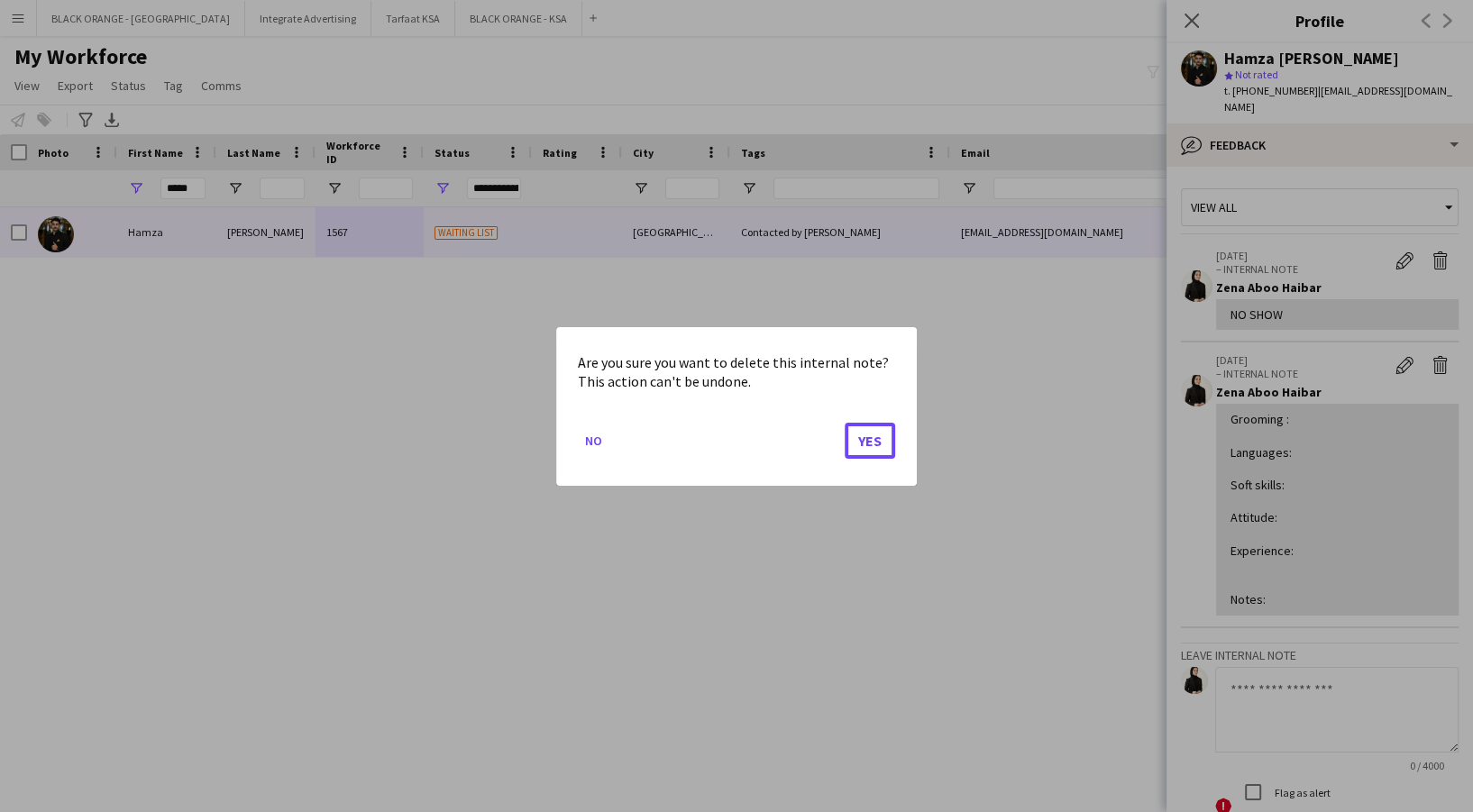
drag, startPoint x: 870, startPoint y: 443, endPoint x: 1128, endPoint y: 442, distance: 258.0
click at [870, 442] on button "Yes" at bounding box center [870, 440] width 50 height 36
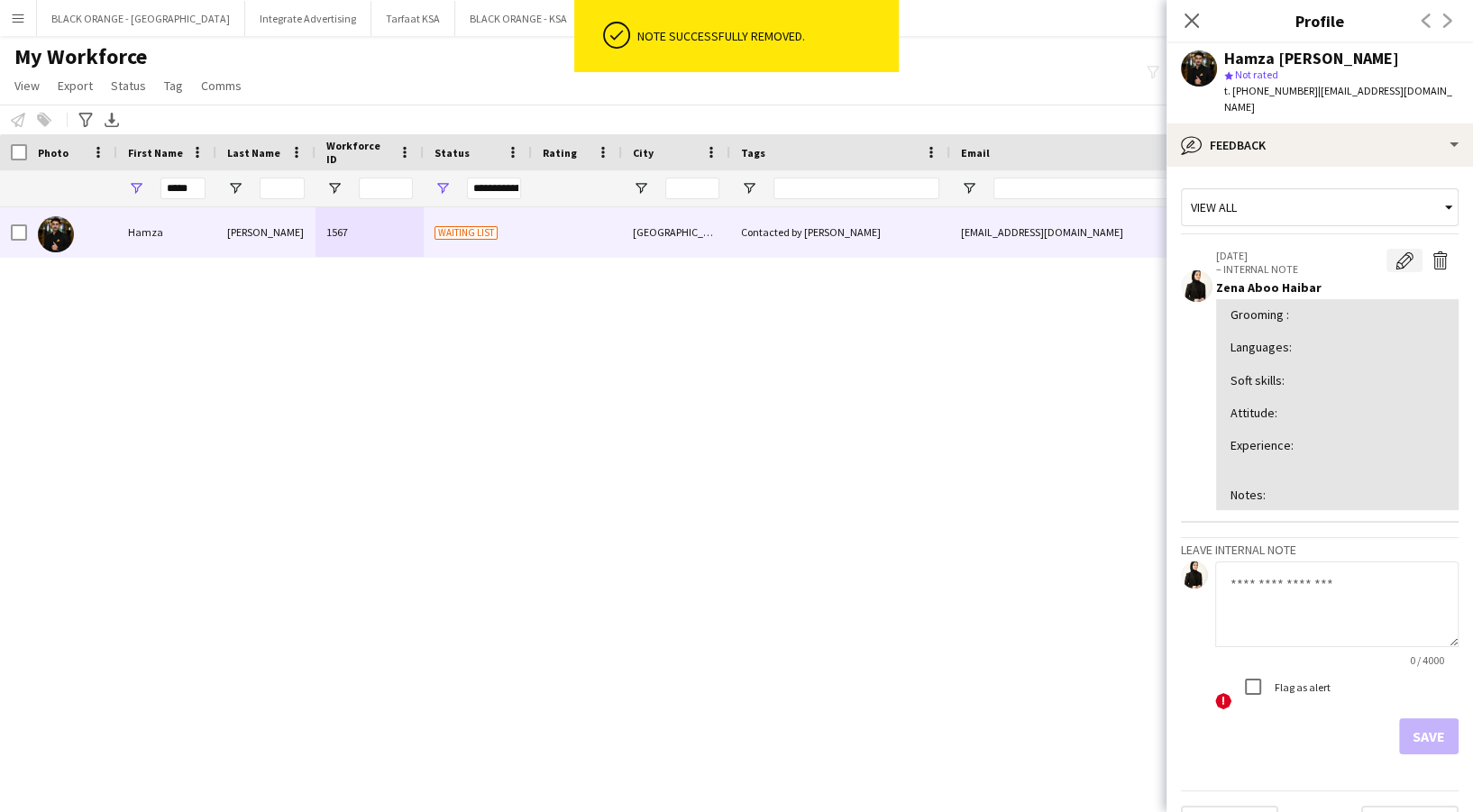
click at [1395, 252] on app-icon "Edit internal note" at bounding box center [1405, 261] width 18 height 18
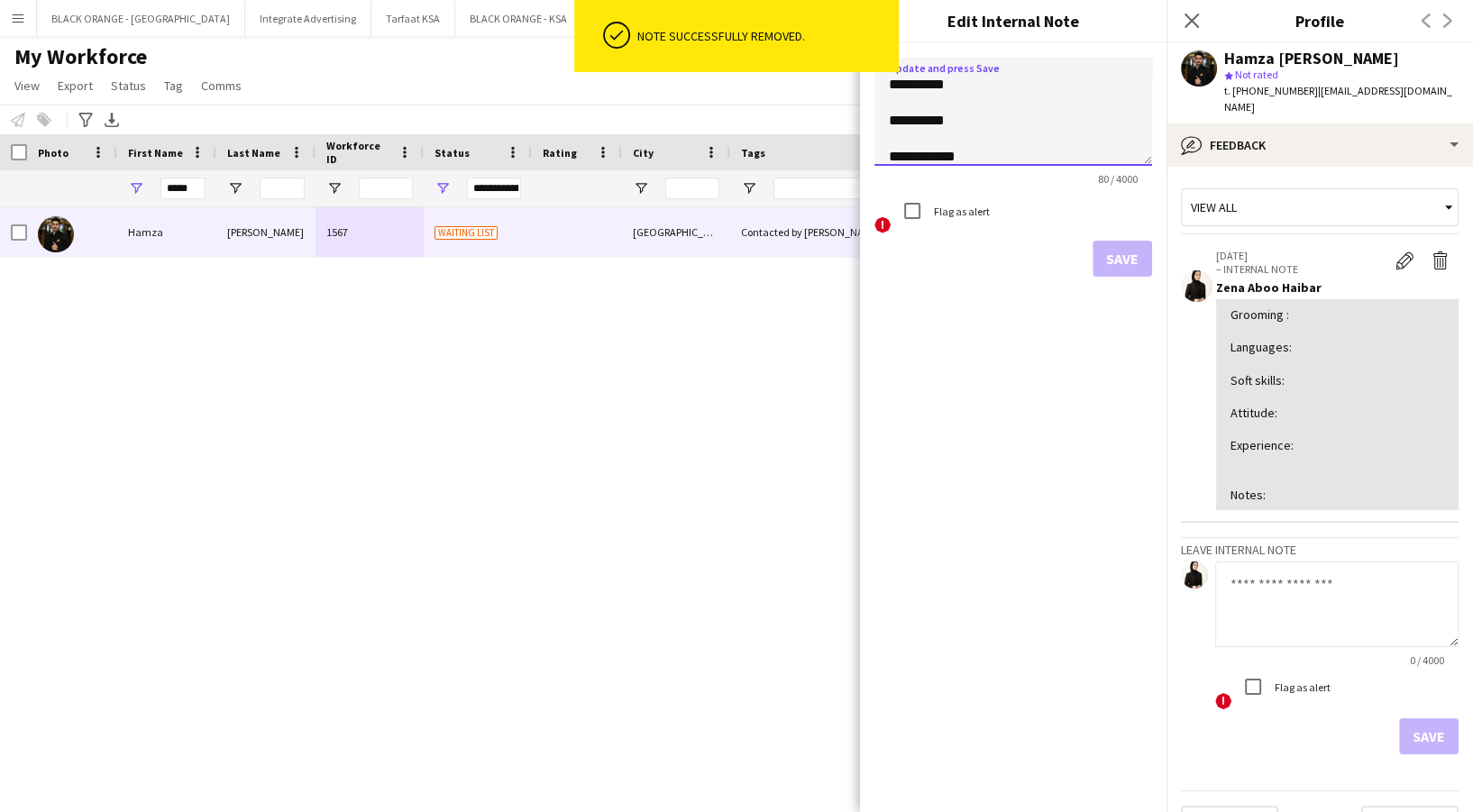
click at [988, 72] on textarea "**********" at bounding box center [1013, 111] width 277 height 109
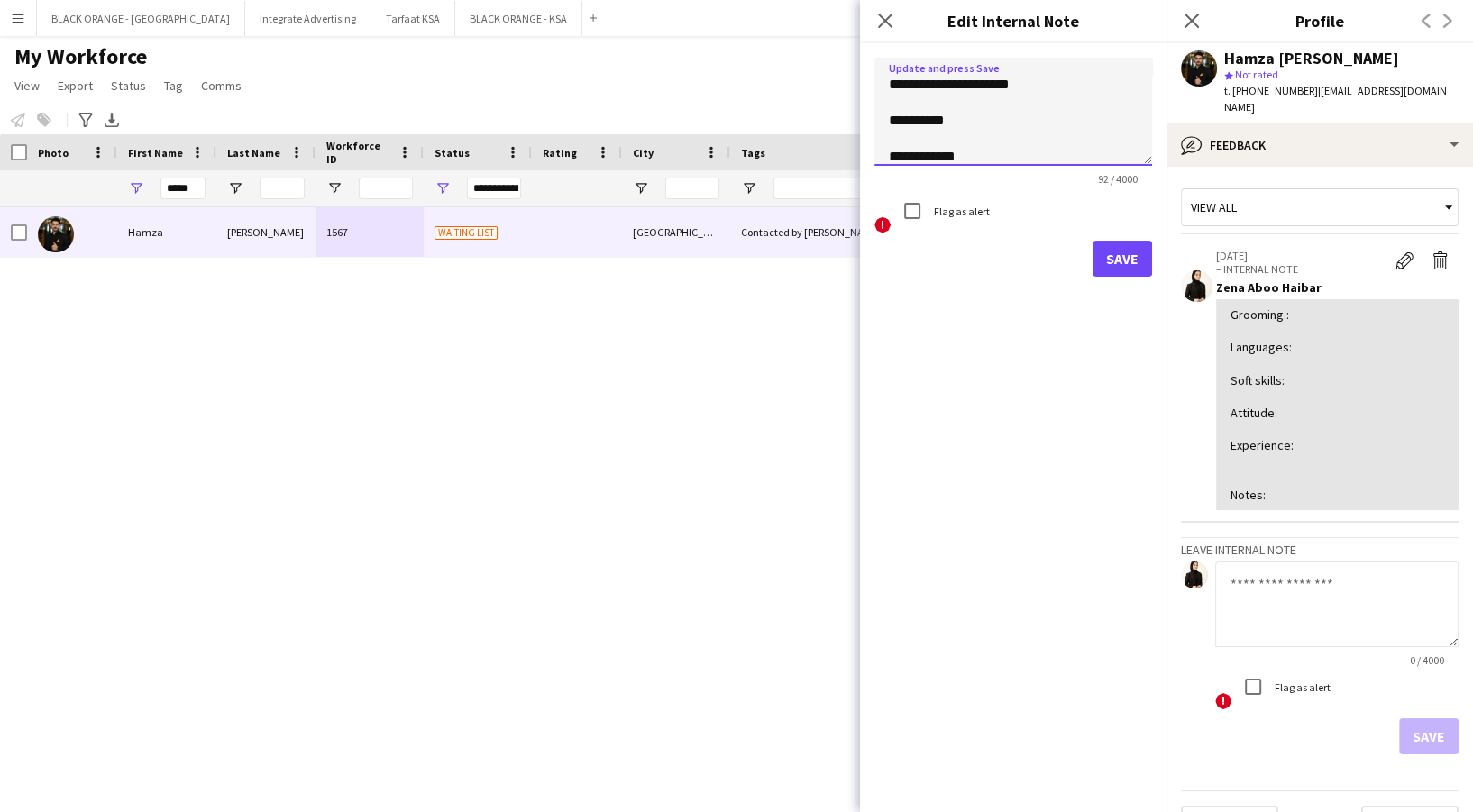
click at [971, 119] on textarea "**********" at bounding box center [1013, 111] width 277 height 109
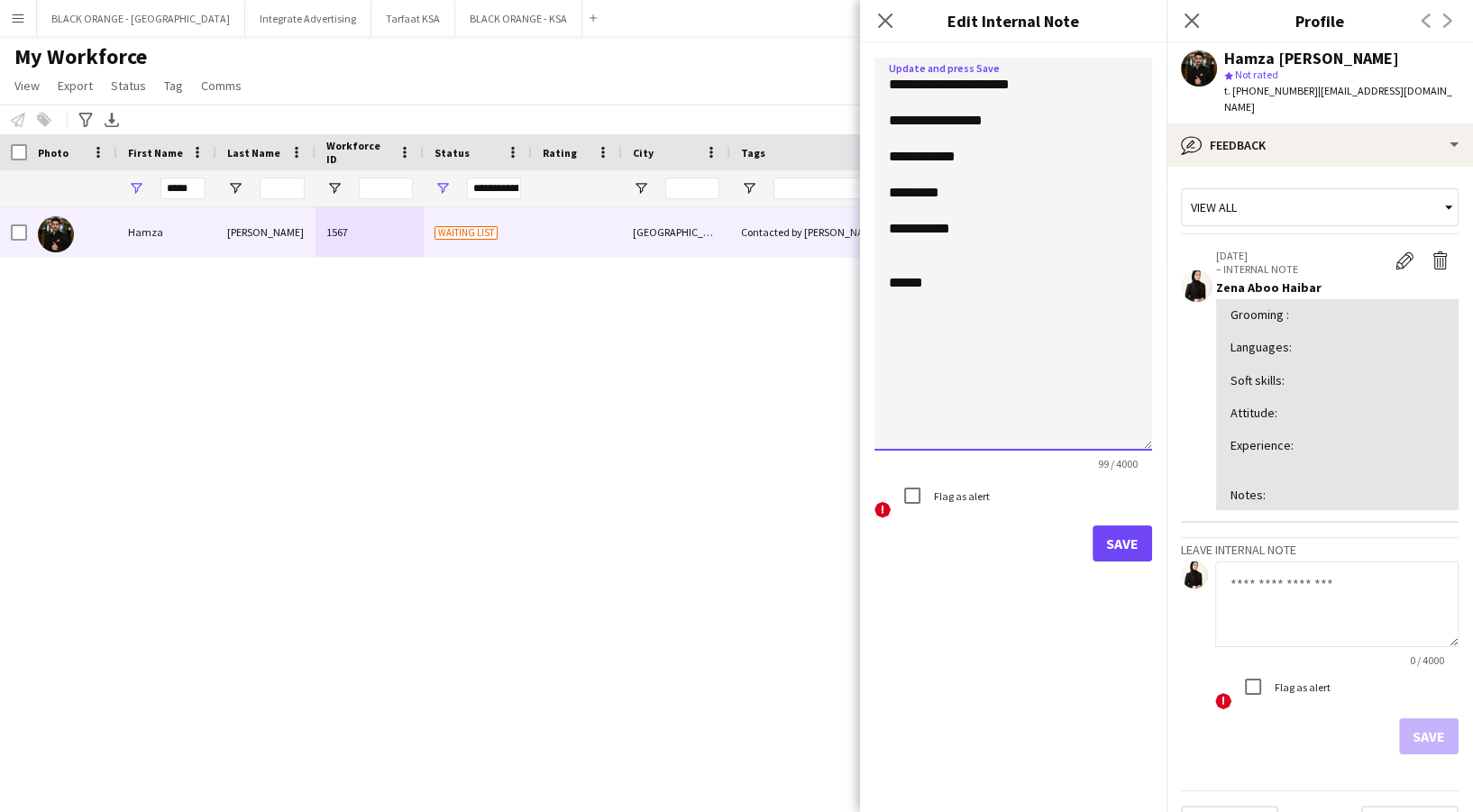
drag, startPoint x: 1147, startPoint y: 158, endPoint x: 1149, endPoint y: 494, distance: 336.0
click at [1149, 451] on textarea "**********" at bounding box center [1013, 254] width 277 height 393
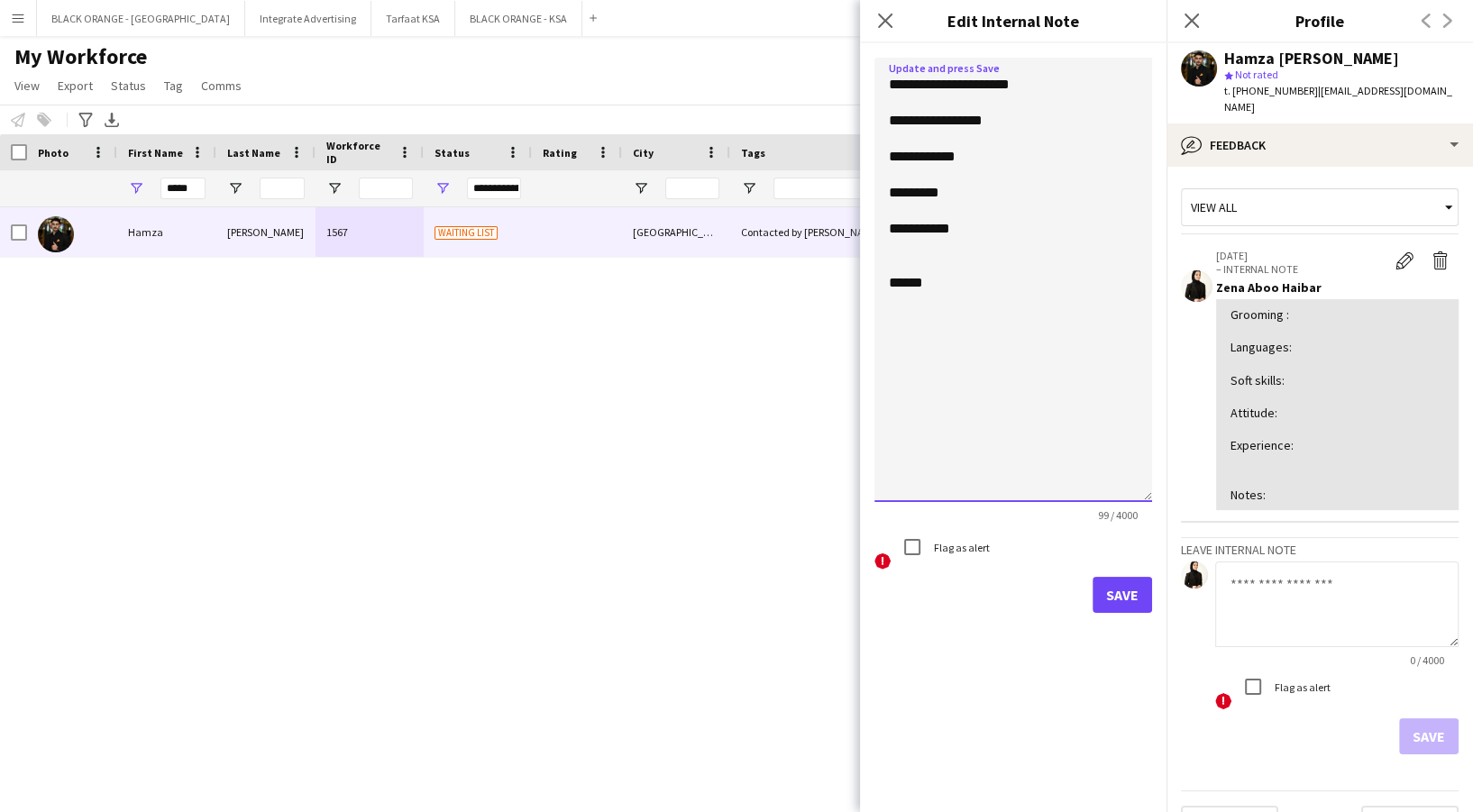
click at [979, 156] on textarea "**********" at bounding box center [1013, 279] width 277 height 444
click at [975, 176] on textarea "**********" at bounding box center [1013, 279] width 277 height 444
click at [991, 174] on textarea "**********" at bounding box center [1013, 279] width 277 height 444
click at [1008, 224] on textarea "**********" at bounding box center [1013, 279] width 277 height 444
click at [963, 226] on textarea "**********" at bounding box center [1013, 279] width 277 height 444
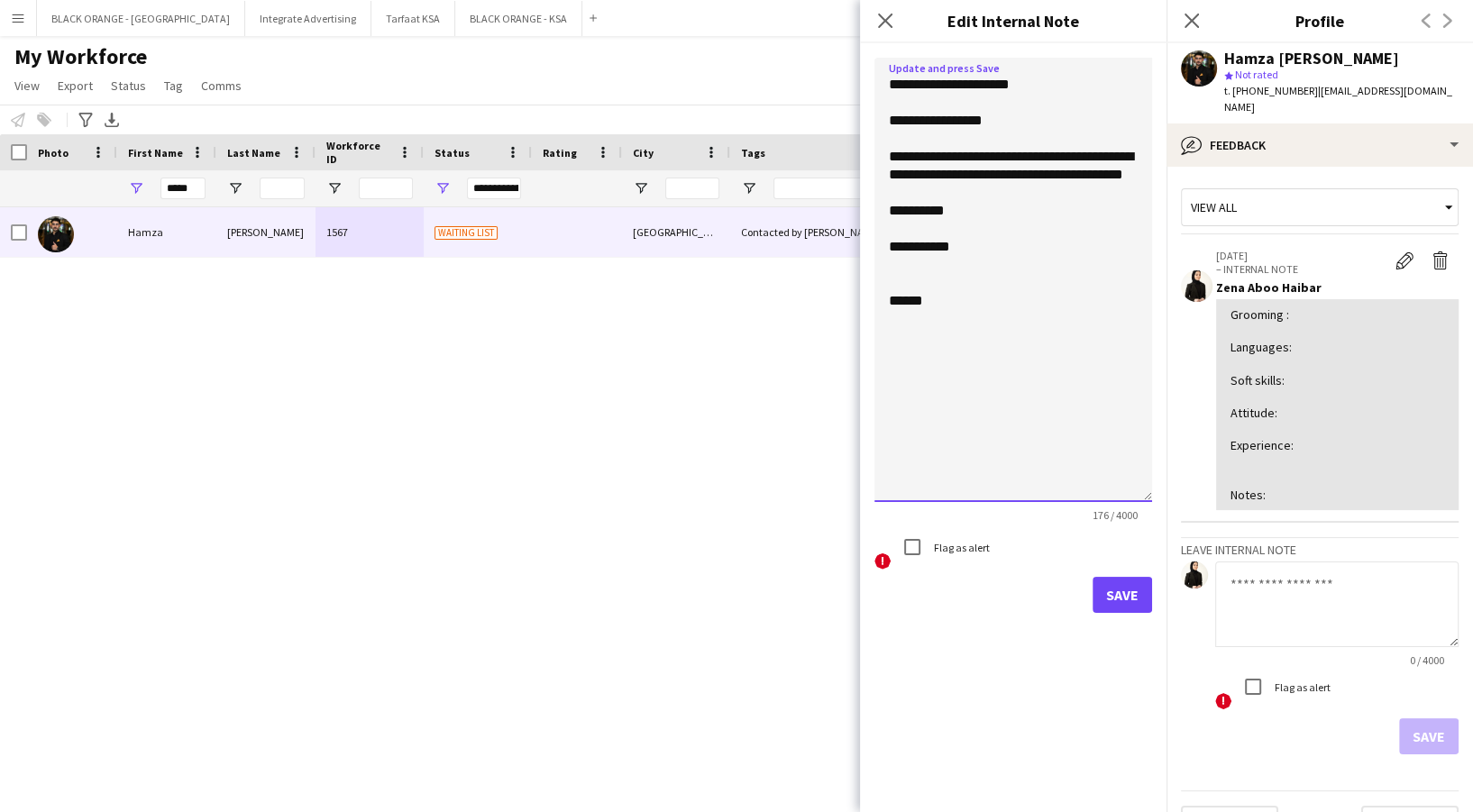
click at [1039, 122] on textarea "**********" at bounding box center [1013, 279] width 277 height 444
click at [978, 234] on textarea "**********" at bounding box center [1013, 279] width 277 height 444
click at [1046, 224] on textarea "**********" at bounding box center [1013, 279] width 277 height 444
type textarea "**********"
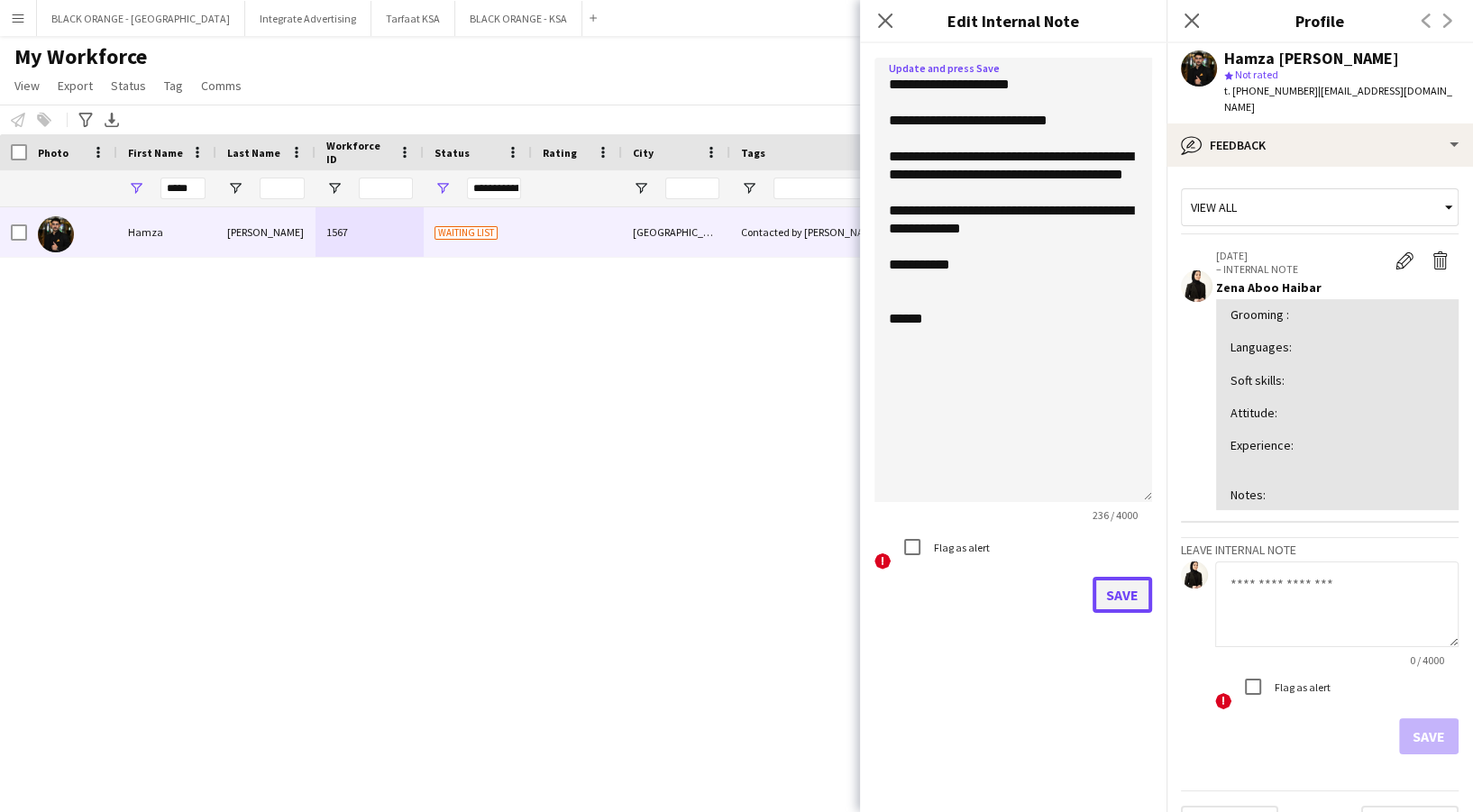
click at [1111, 589] on button "Save" at bounding box center [1122, 595] width 59 height 36
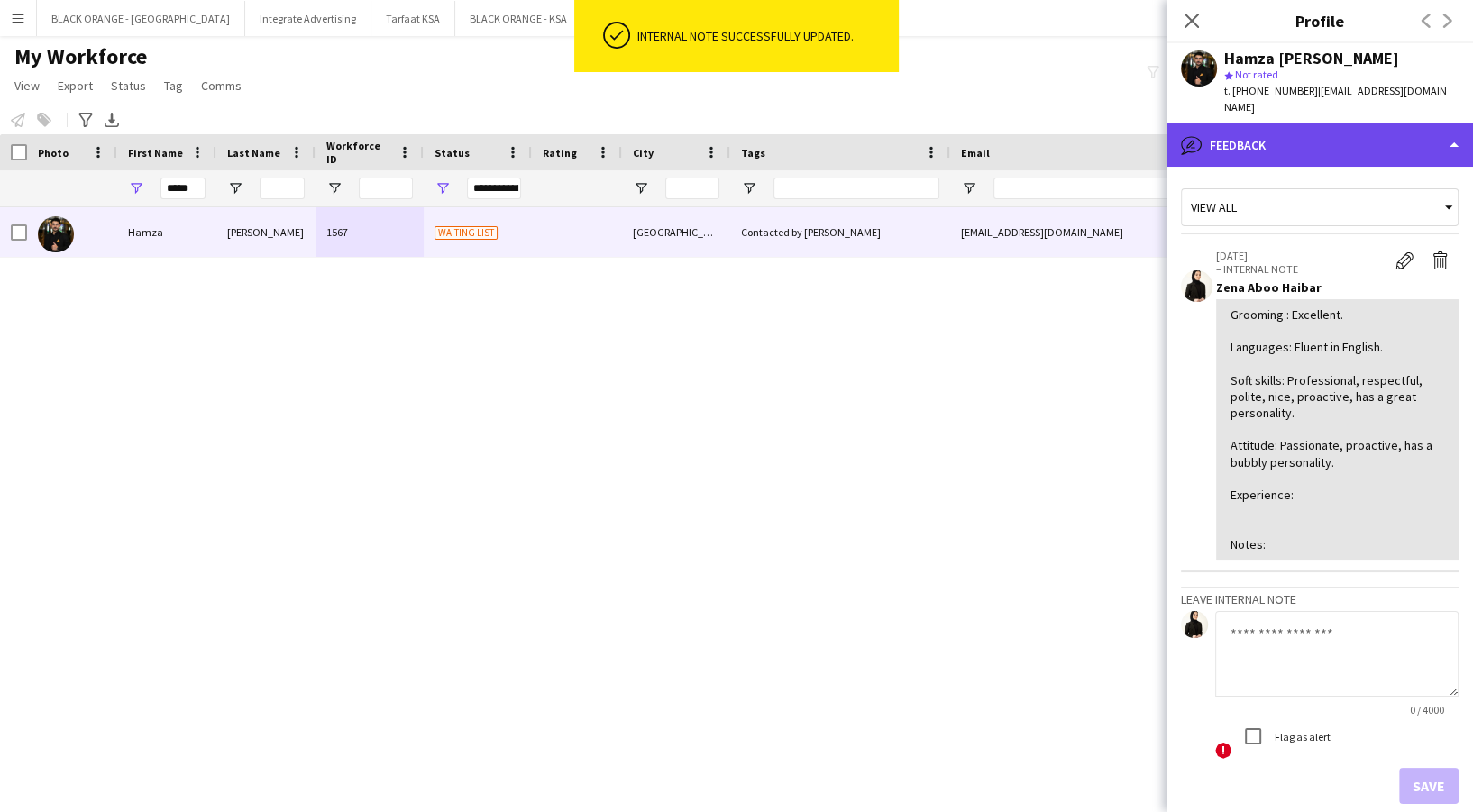
click at [1331, 123] on div "bubble-pencil Feedback" at bounding box center [1320, 144] width 307 height 43
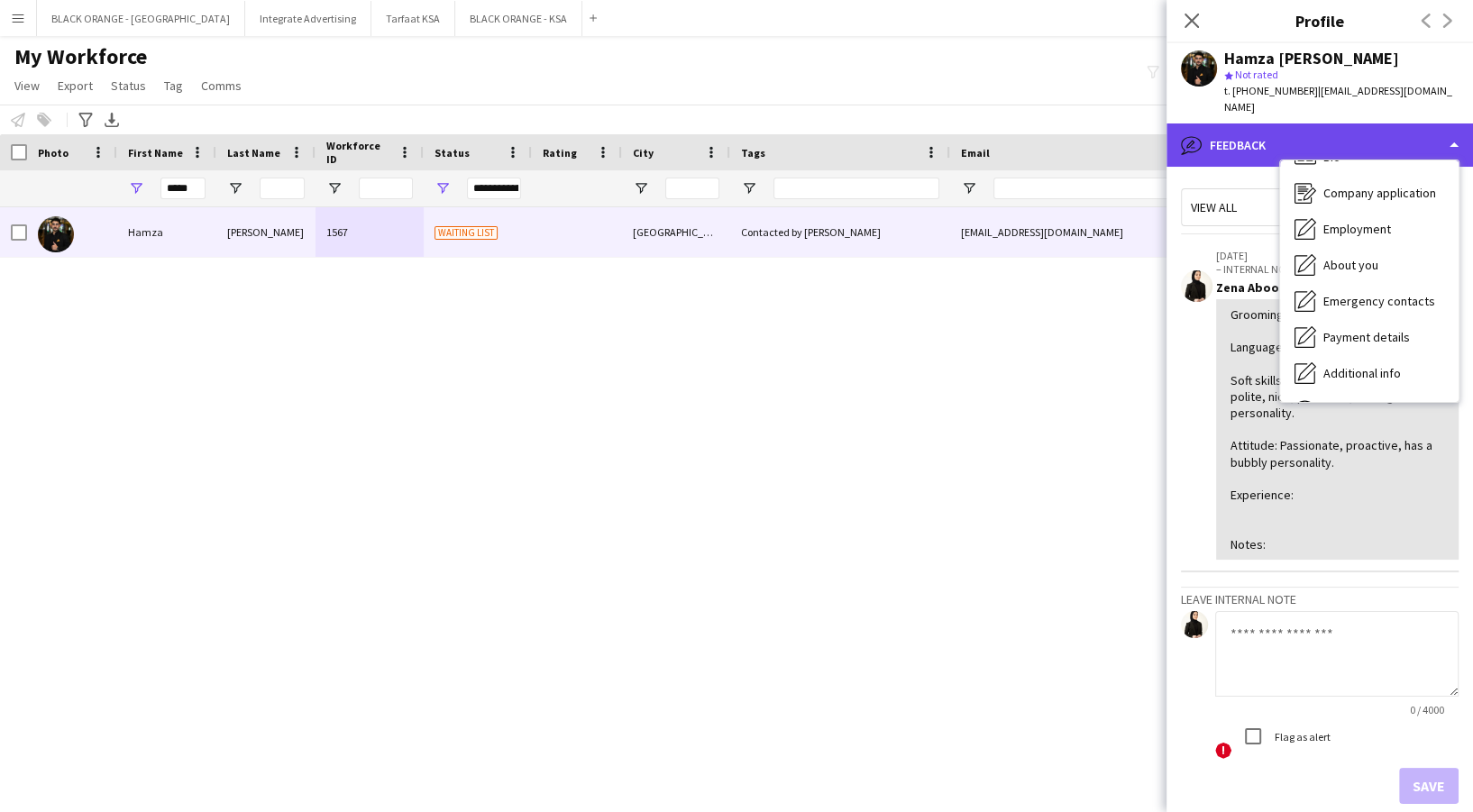
scroll to position [0, 0]
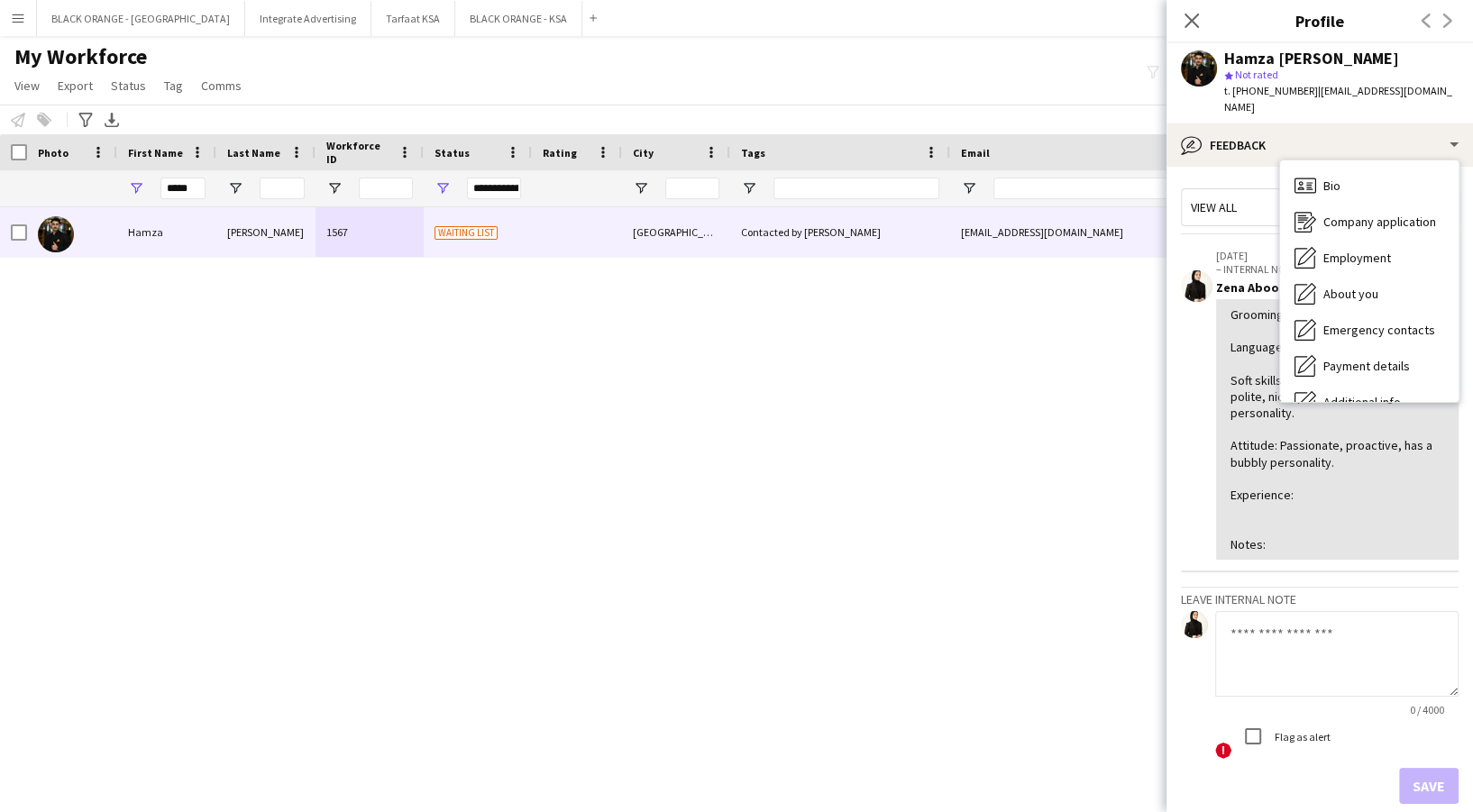
click at [1339, 161] on div "Bio Bio Company application Company application Employment Employment About you…" at bounding box center [1370, 281] width 179 height 242
click at [1343, 168] on div "Bio Bio" at bounding box center [1370, 186] width 179 height 36
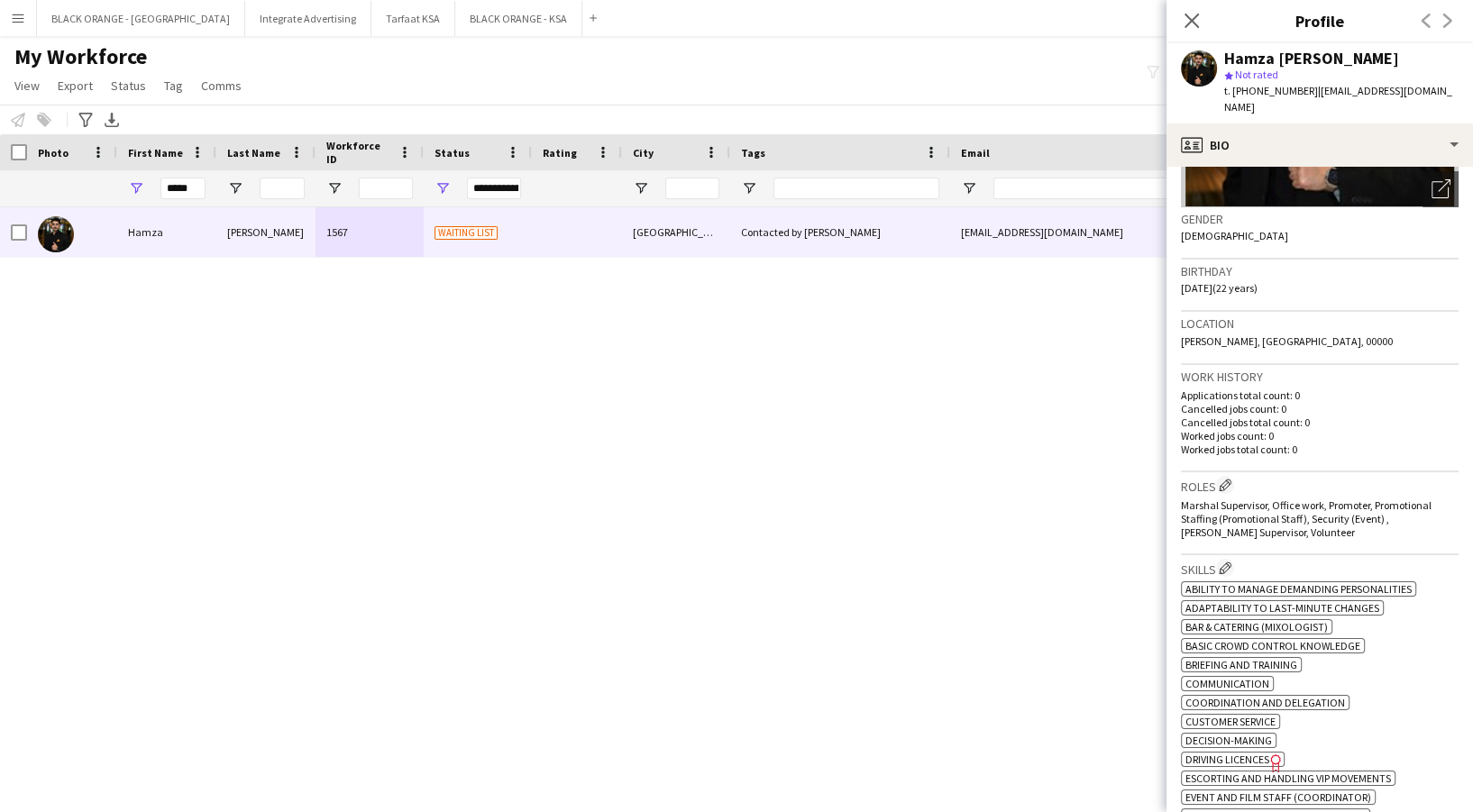
scroll to position [240, 0]
click at [1231, 483] on app-icon "Edit crew company roles" at bounding box center [1225, 489] width 13 height 13
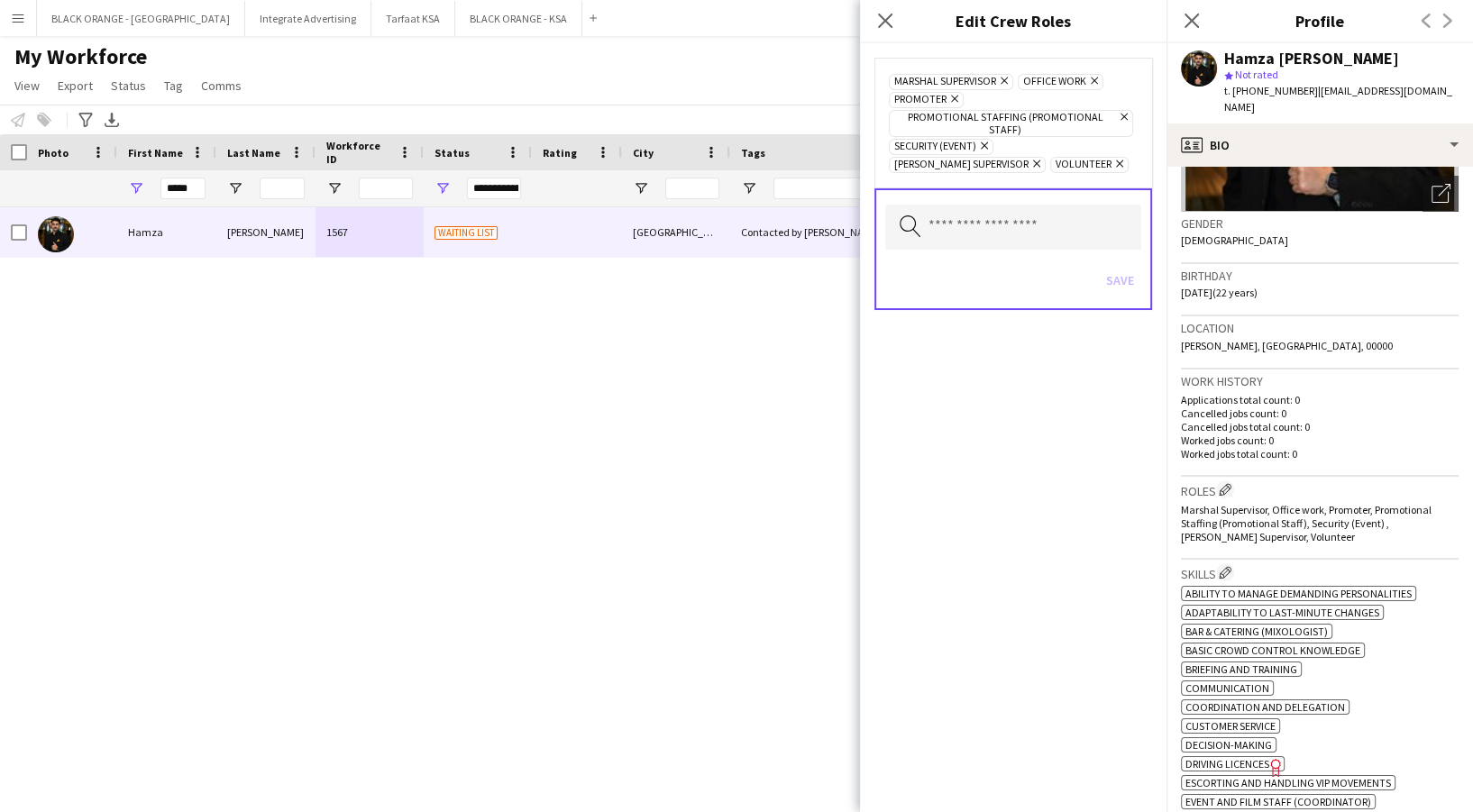
click at [1119, 114] on icon "Remove" at bounding box center [1122, 116] width 12 height 12
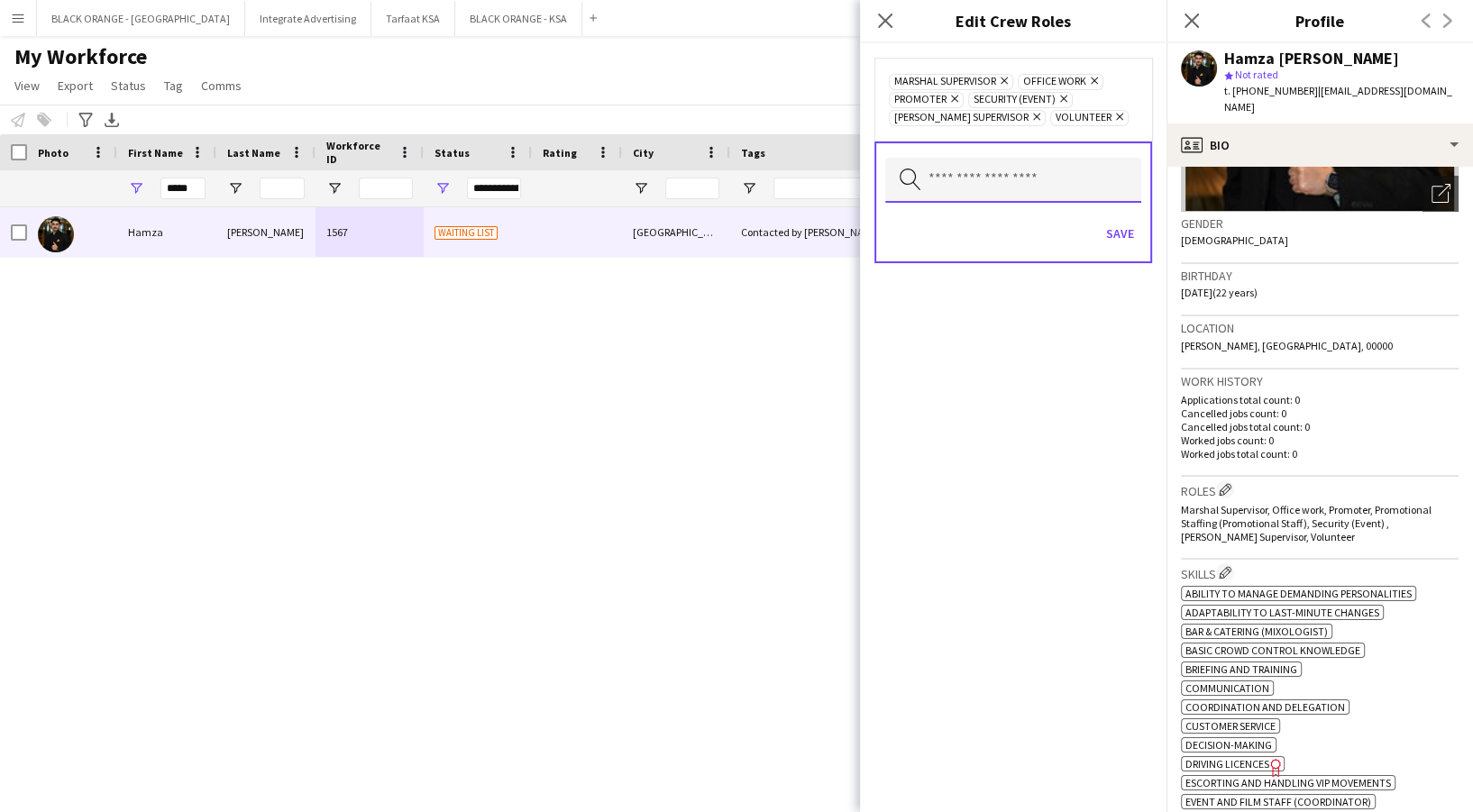
click at [990, 175] on input "text" at bounding box center [1013, 180] width 256 height 45
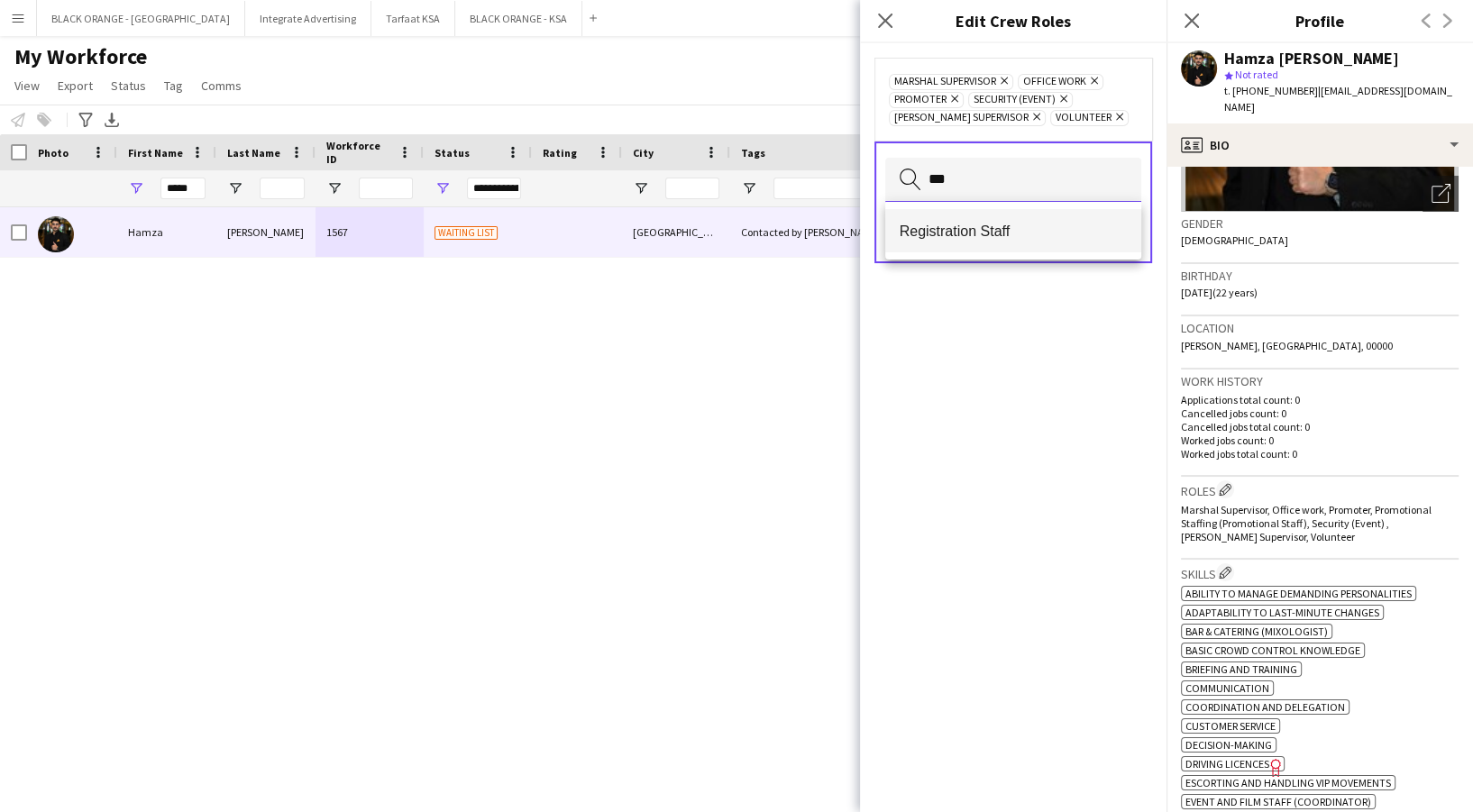
type input "***"
click at [1069, 243] on mat-option "Registration Staff" at bounding box center [1013, 230] width 256 height 43
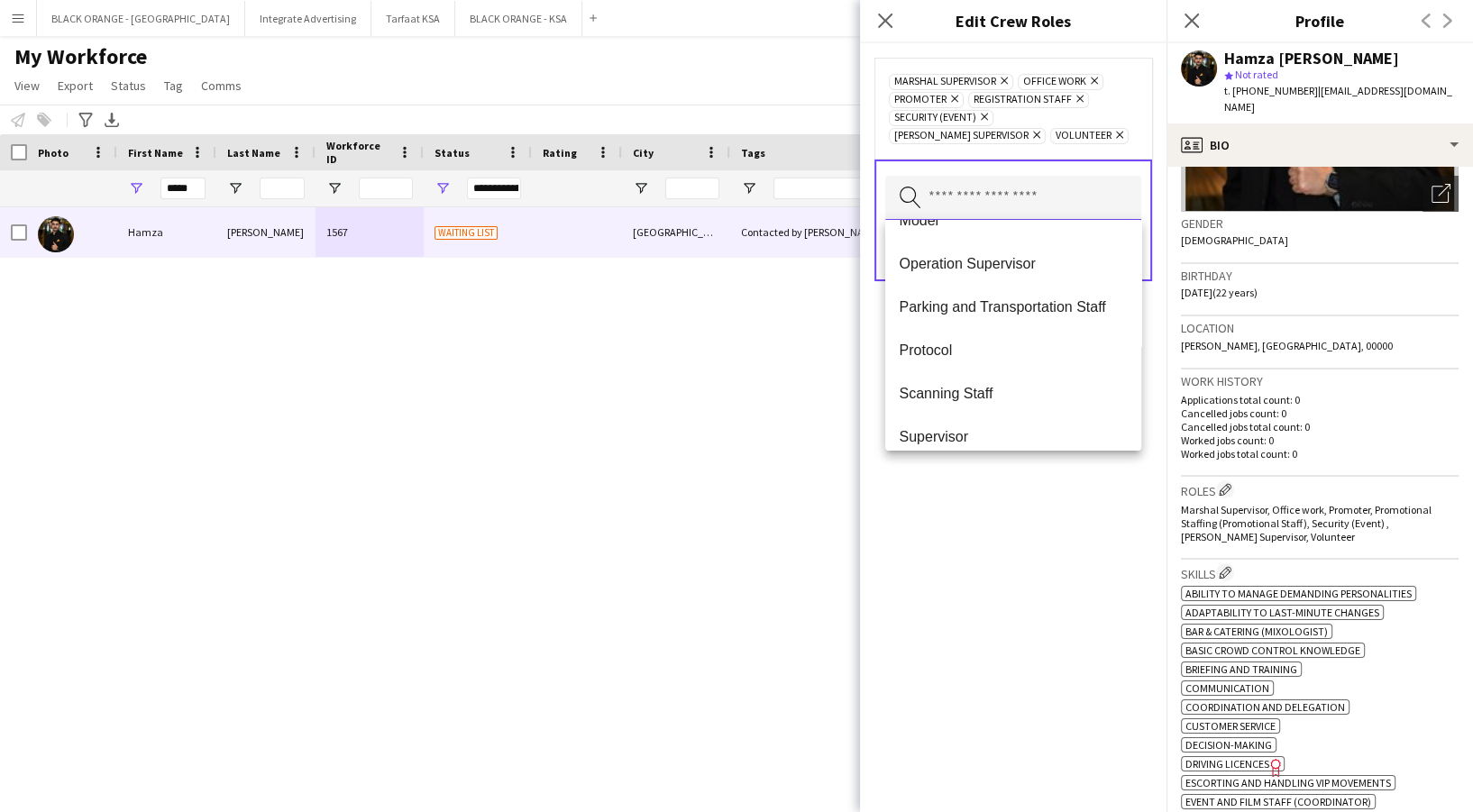
scroll to position [360, 0]
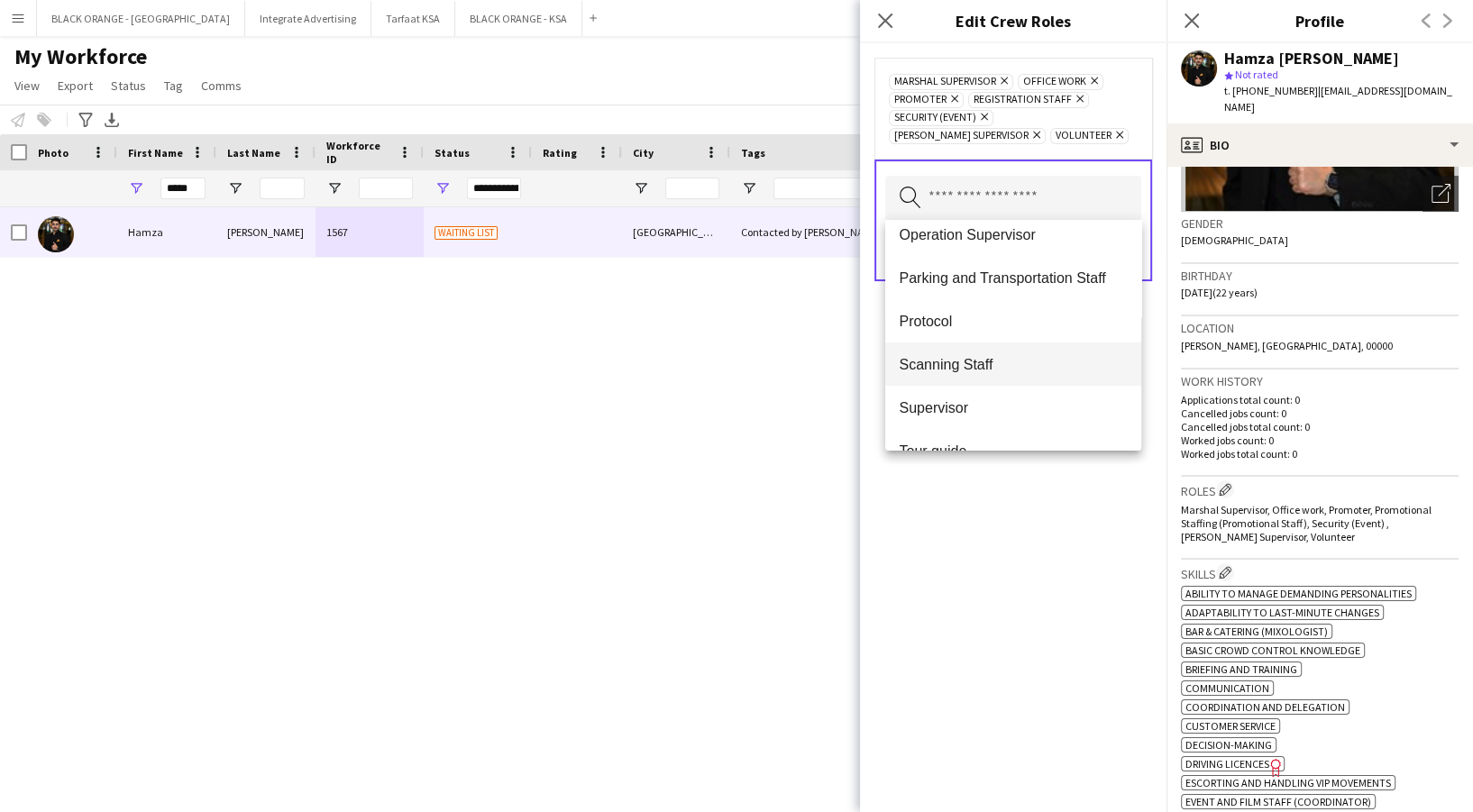
click at [1085, 358] on span "Scanning Staff" at bounding box center [1013, 364] width 227 height 17
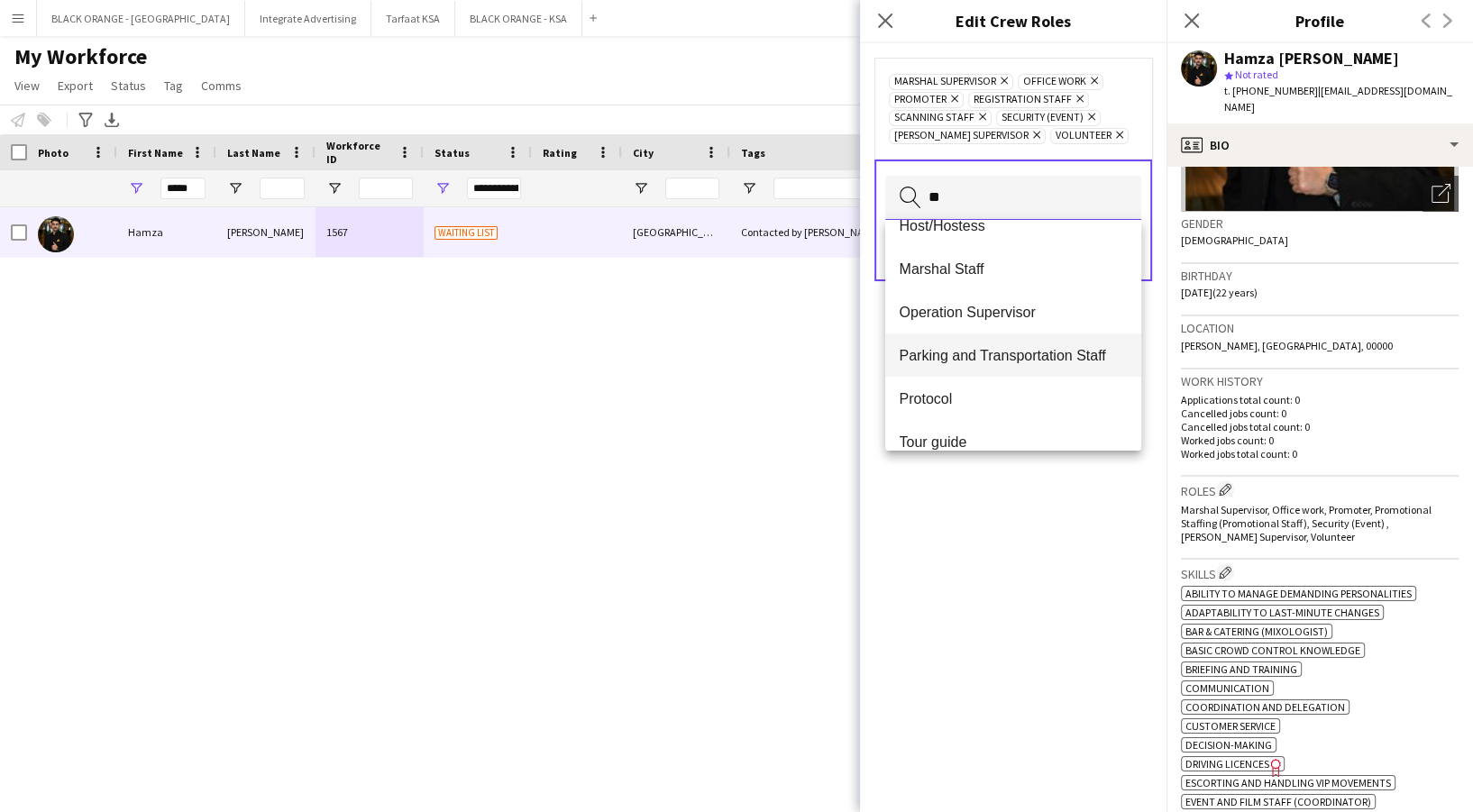
scroll to position [0, 0]
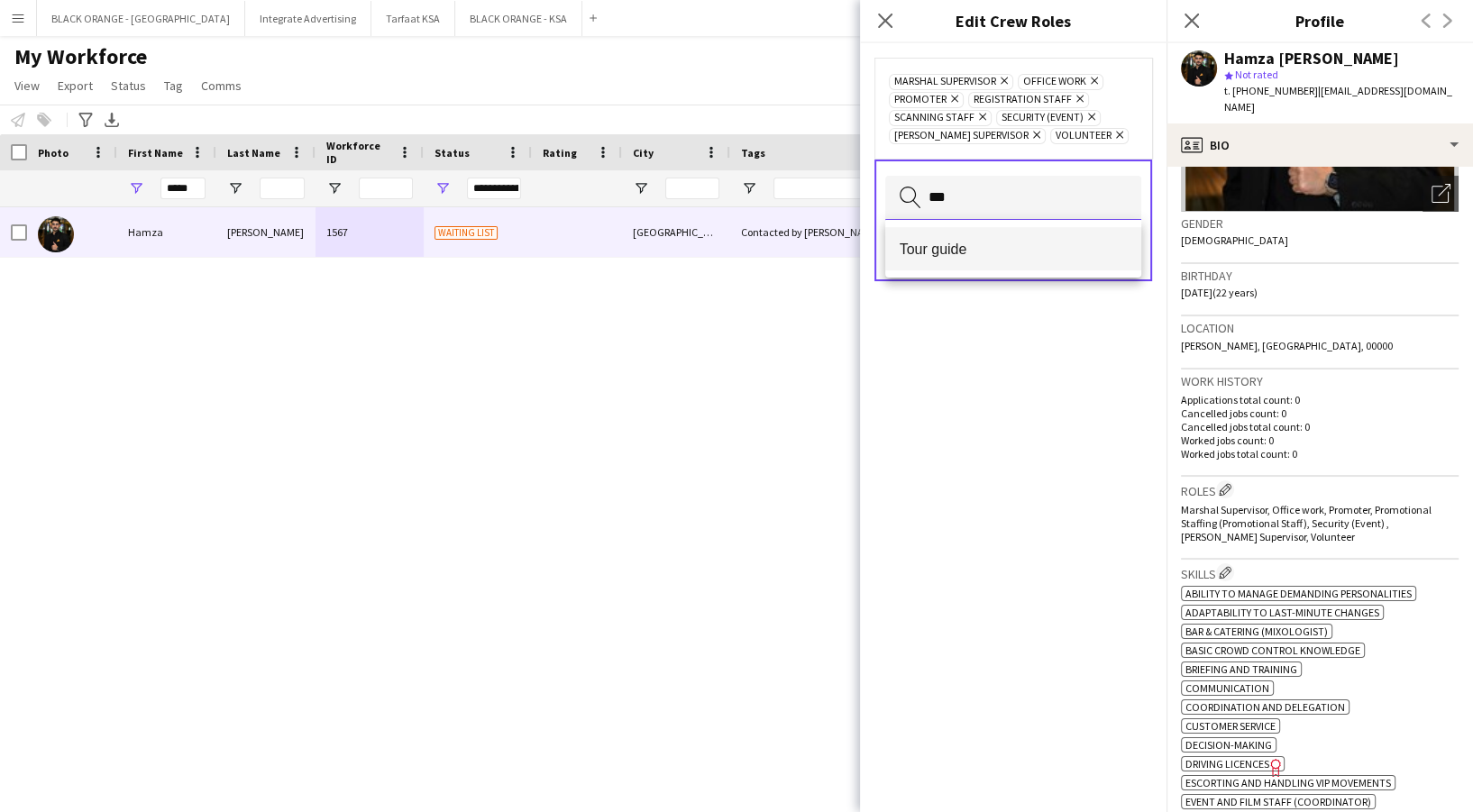
type input "***"
click at [1050, 231] on mat-option "Tour guide" at bounding box center [1013, 248] width 256 height 43
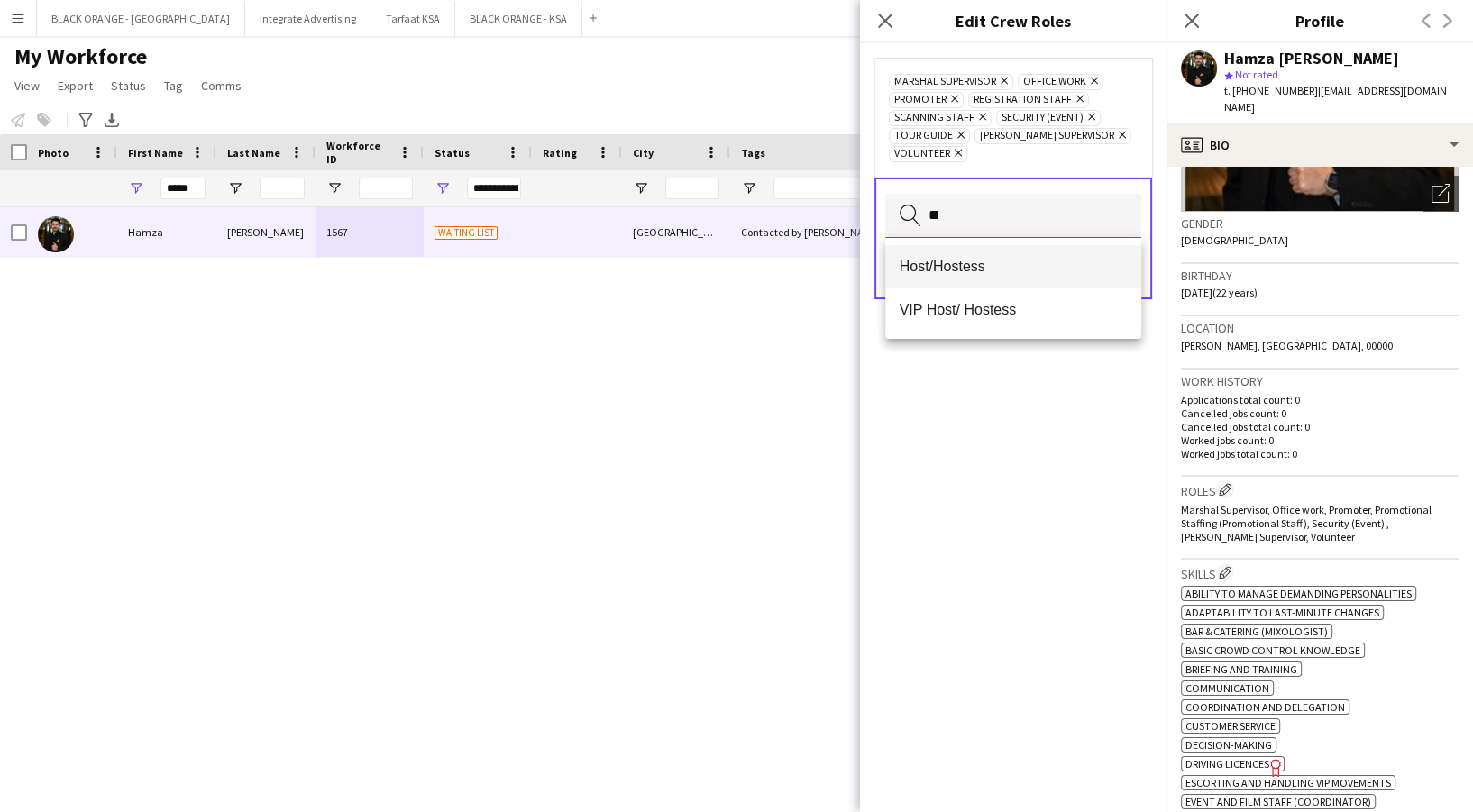
type input "**"
click at [1033, 255] on mat-option "Host/Hostess" at bounding box center [1013, 266] width 256 height 43
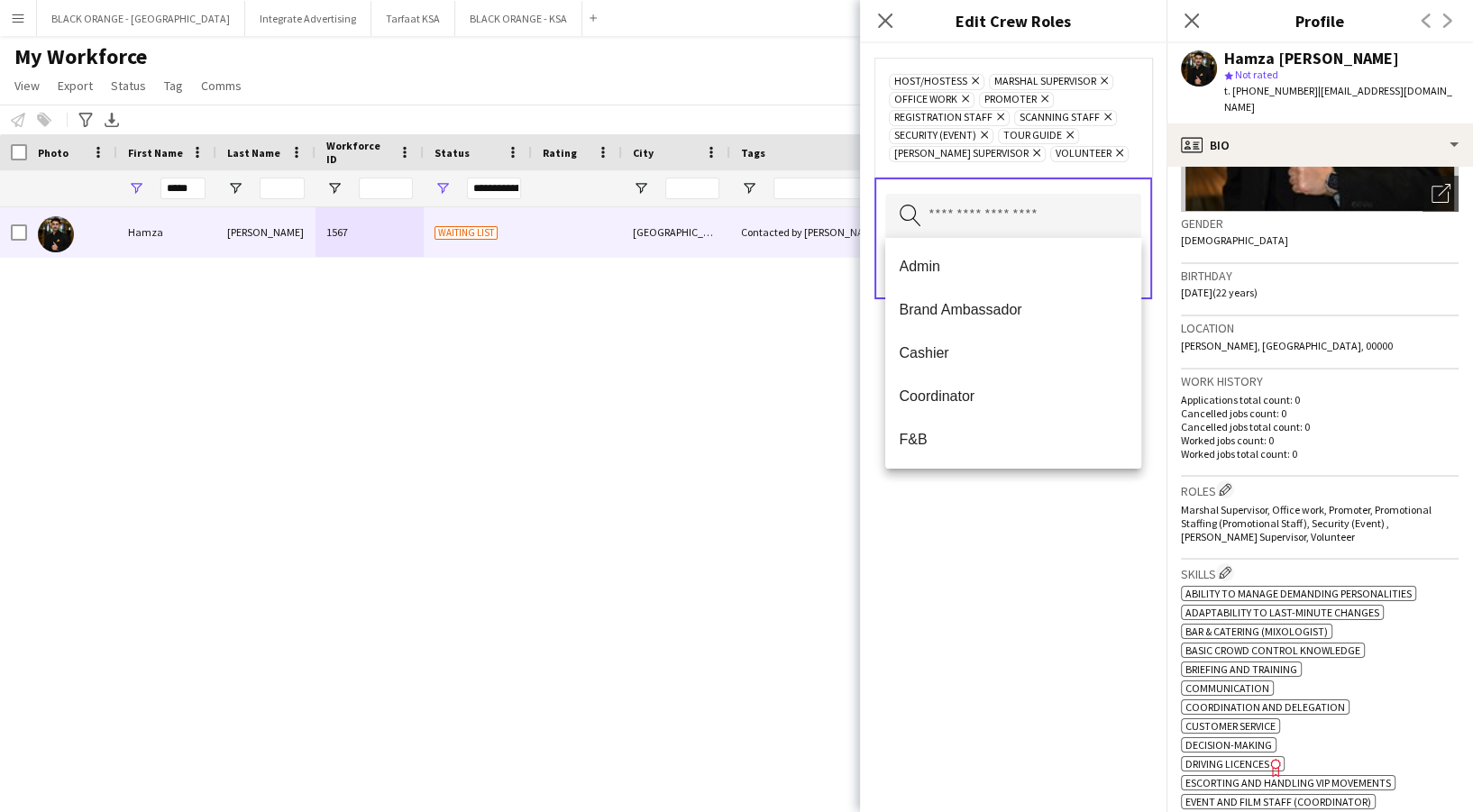
click at [1097, 580] on div "Host/Hostess Remove Marshal Supervisor Remove Office work Remove Promoter Remov…" at bounding box center [1013, 427] width 307 height 769
click at [1039, 219] on input "text" at bounding box center [1013, 215] width 256 height 45
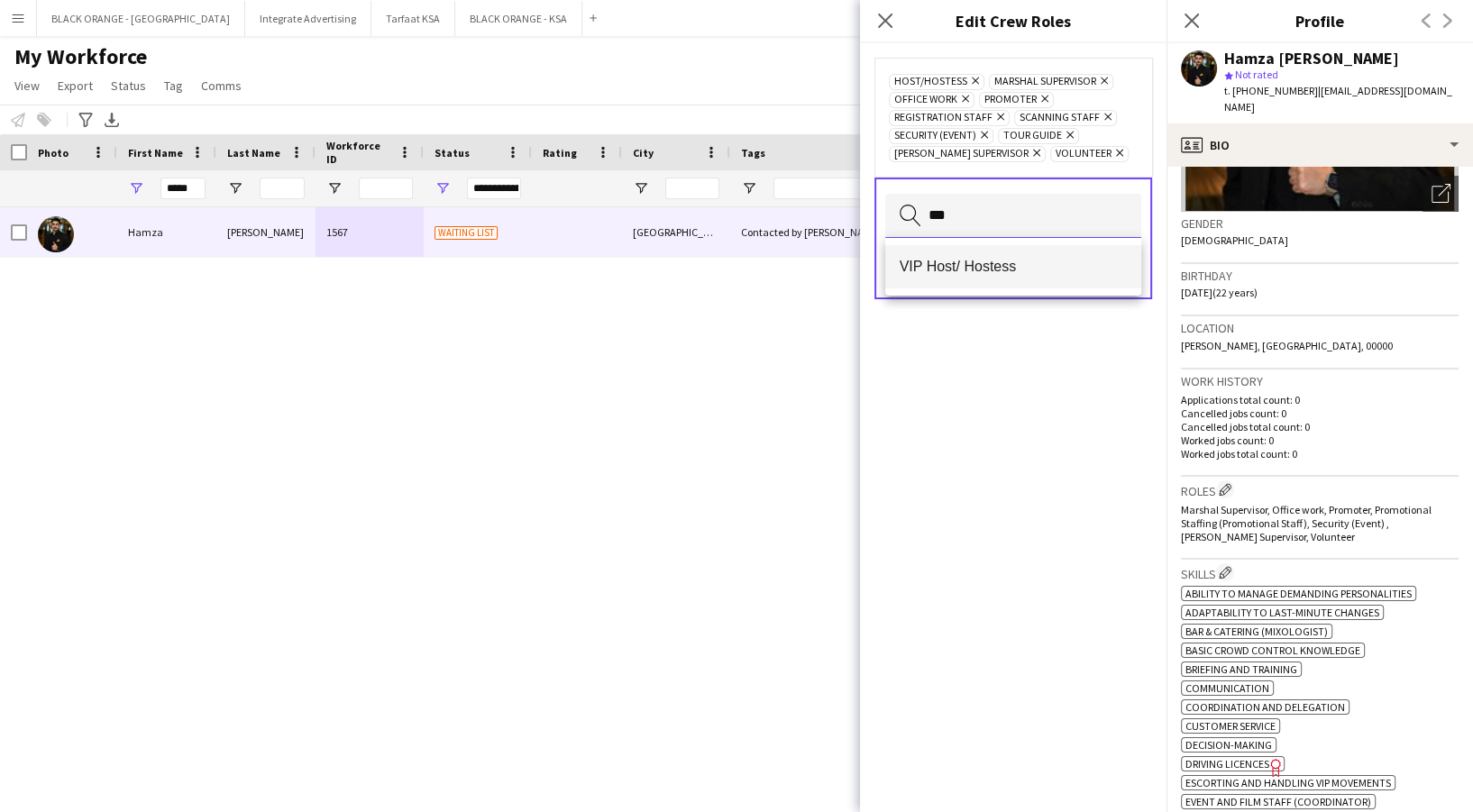
type input "***"
click at [1036, 265] on span "VIP Host/ Hostess" at bounding box center [1013, 266] width 227 height 17
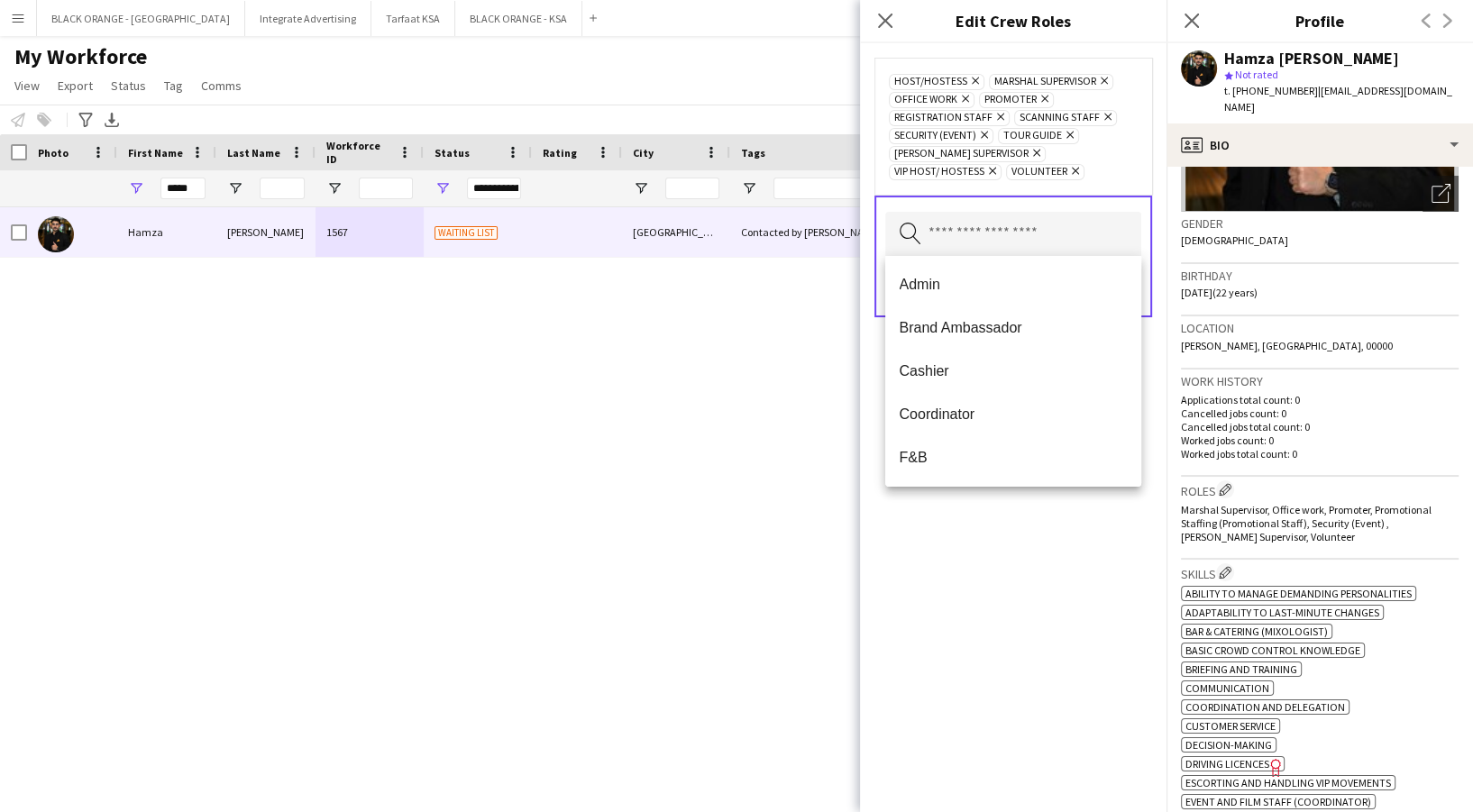
drag, startPoint x: 1092, startPoint y: 569, endPoint x: 1136, endPoint y: 355, distance: 218.5
click at [1092, 563] on div "Host/Hostess Remove Marshal Supervisor Remove Office work Remove Promoter Remov…" at bounding box center [1013, 427] width 307 height 769
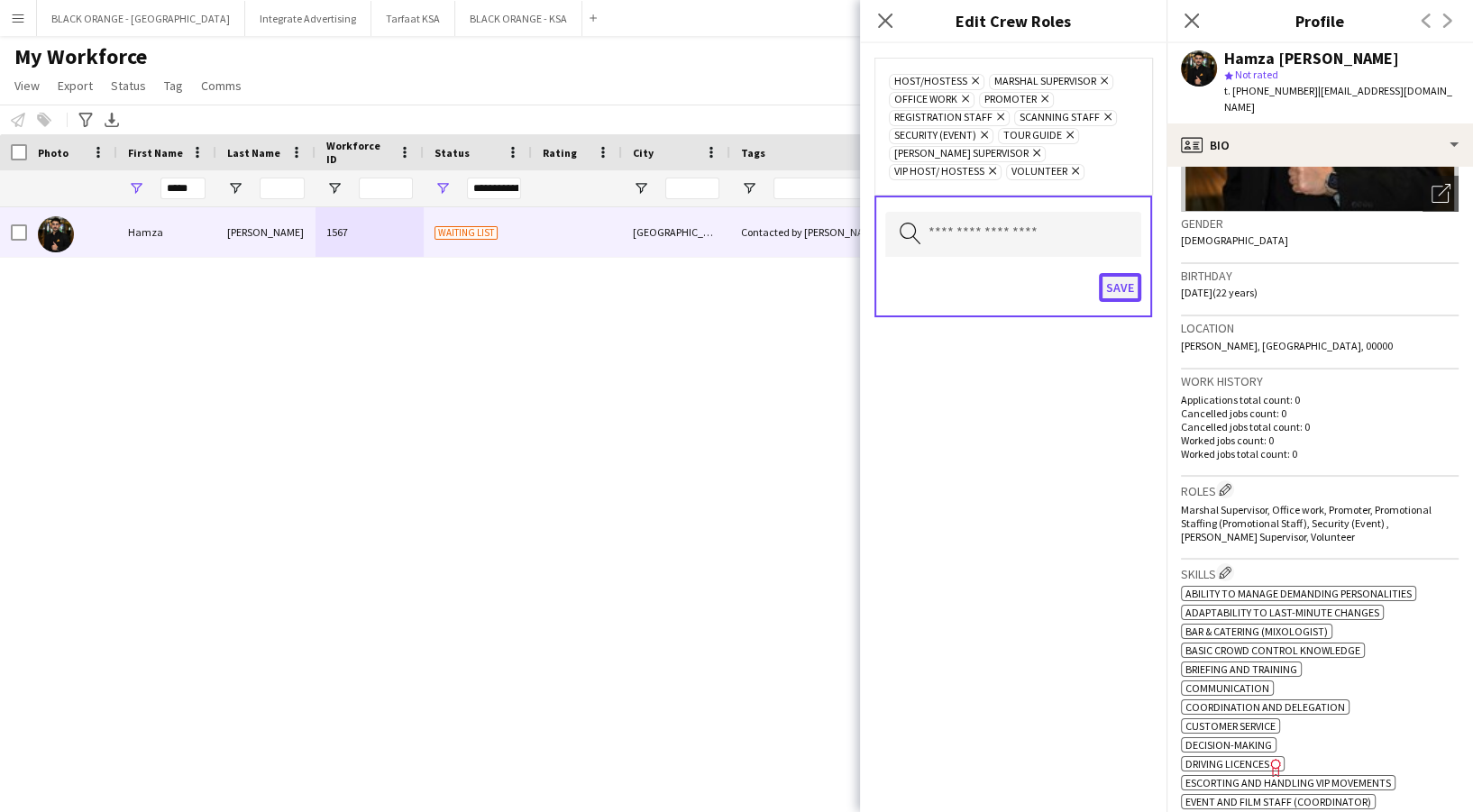
click at [1133, 273] on button "Save" at bounding box center [1120, 287] width 42 height 29
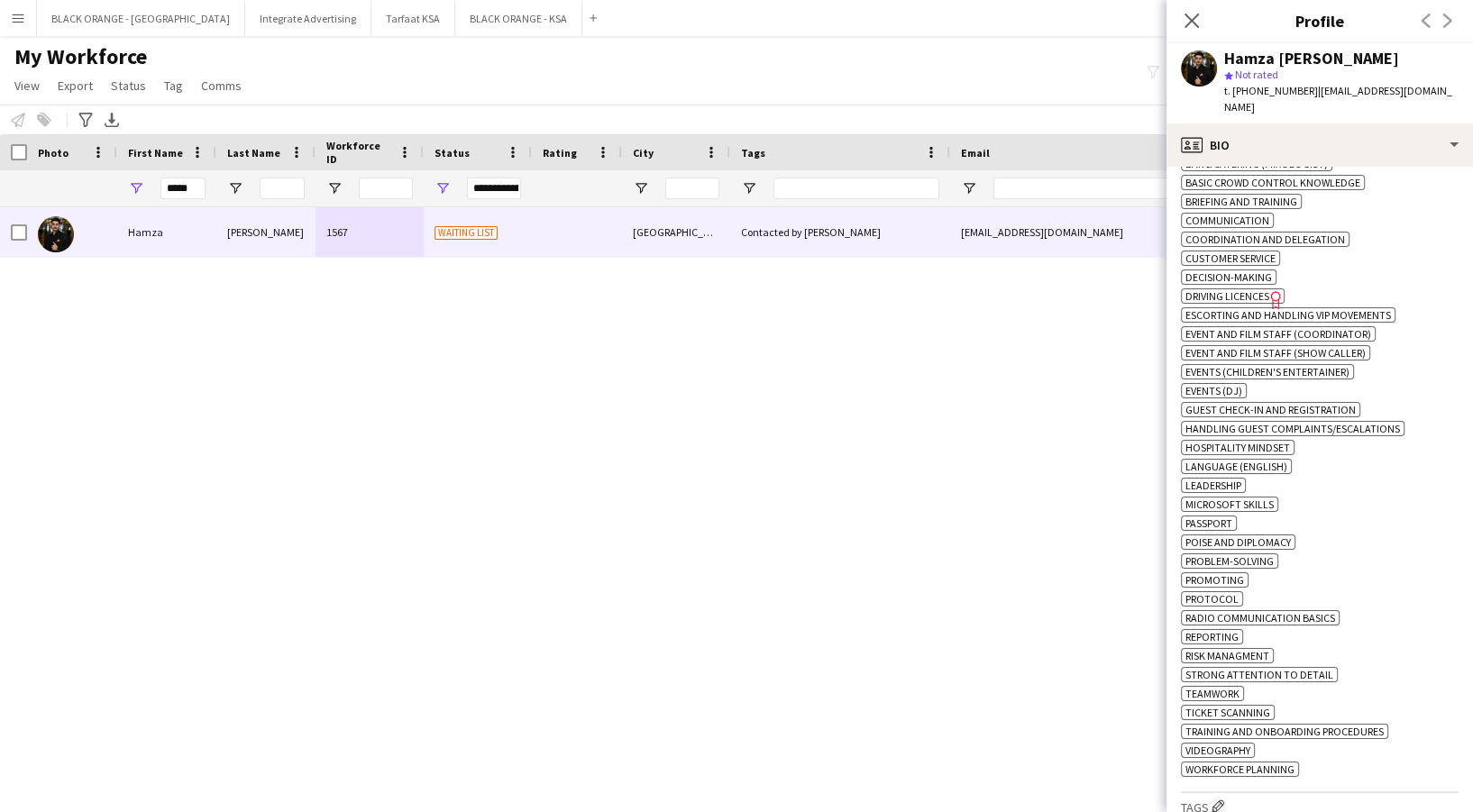
scroll to position [1081, 0]
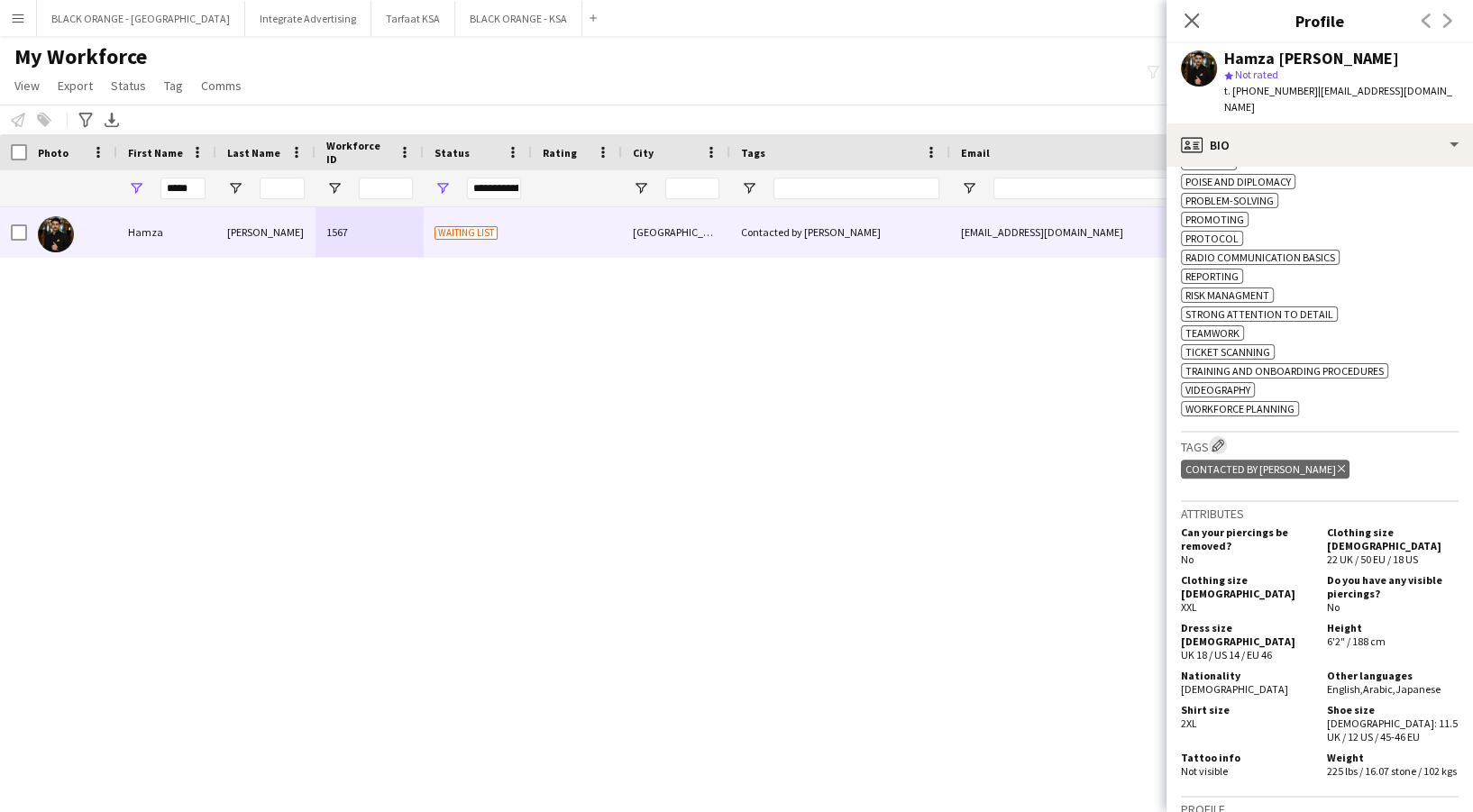
click at [1222, 439] on app-icon "Edit crew company tags" at bounding box center [1218, 445] width 13 height 13
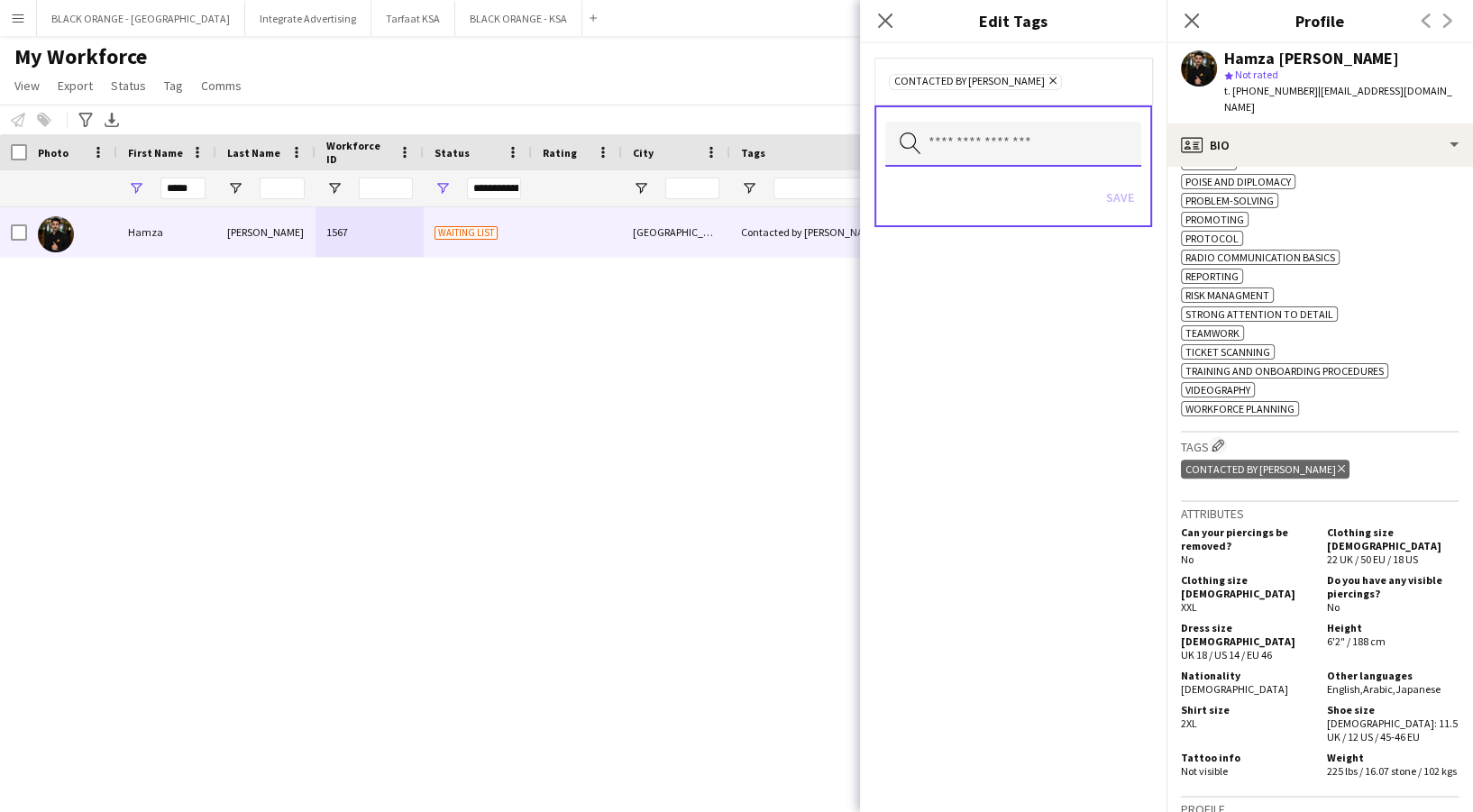
click at [986, 131] on input "text" at bounding box center [1013, 143] width 256 height 45
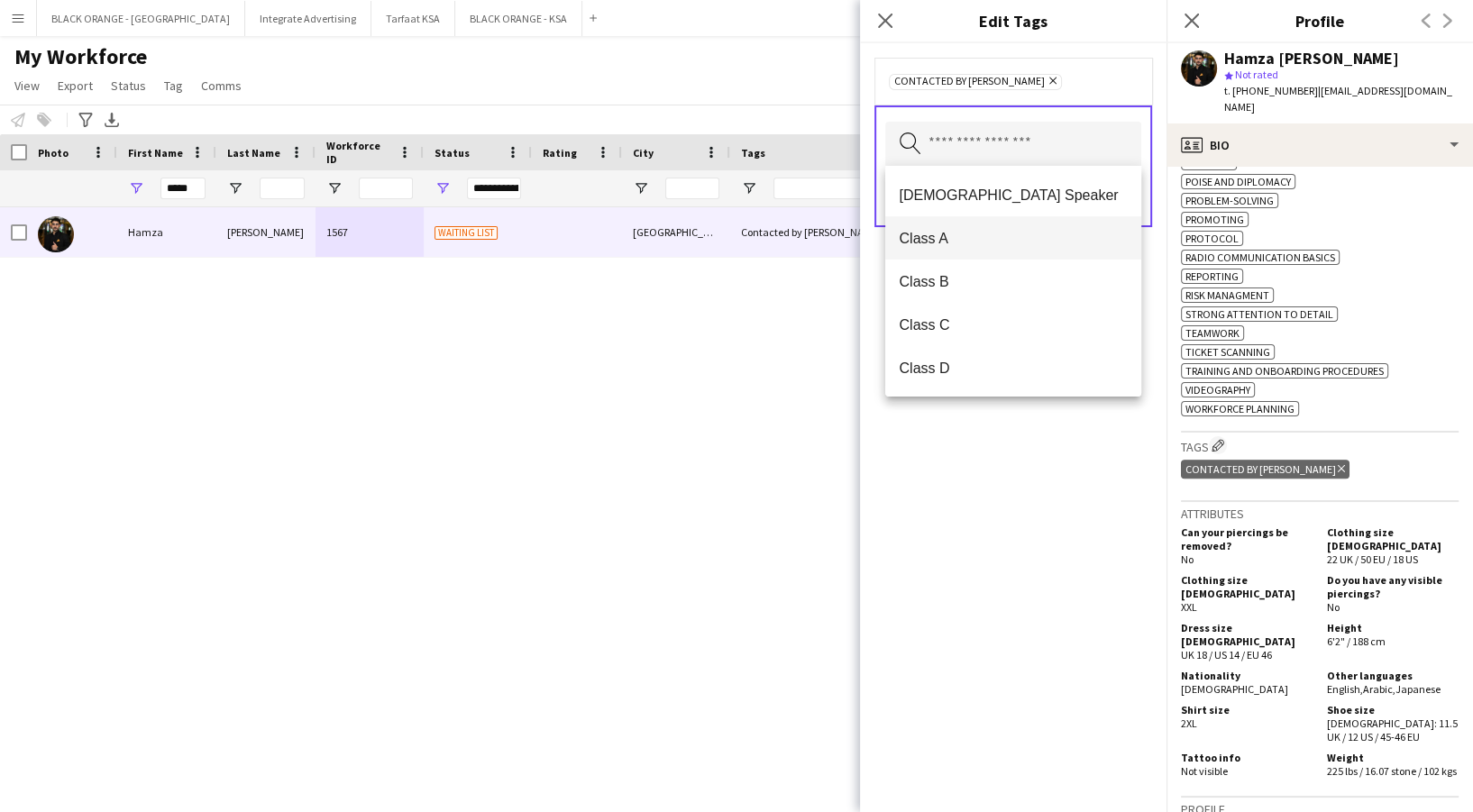
click at [939, 236] on span "Class A" at bounding box center [1013, 238] width 227 height 17
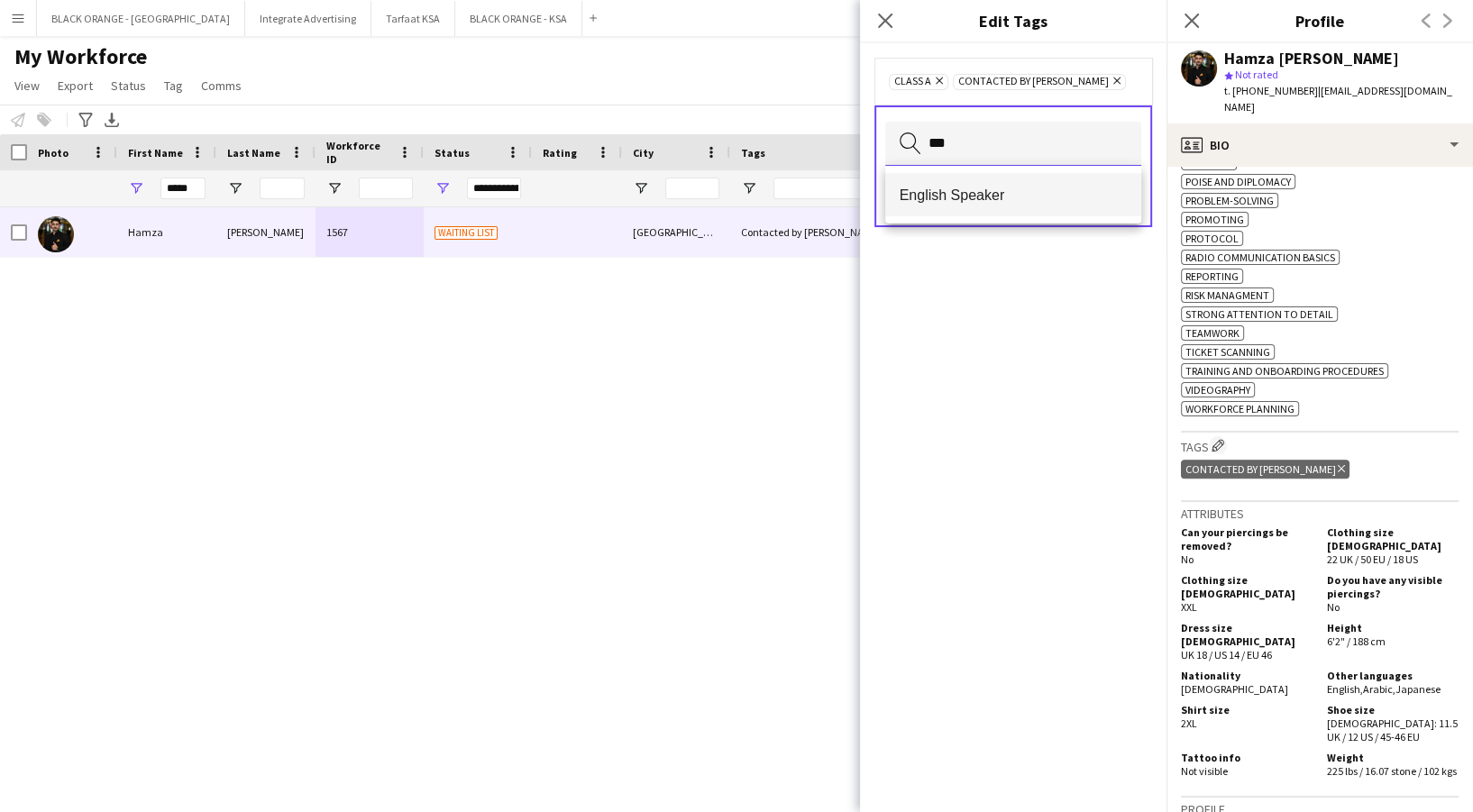
type input "***"
click at [956, 212] on mat-option "English Speaker" at bounding box center [1013, 194] width 256 height 43
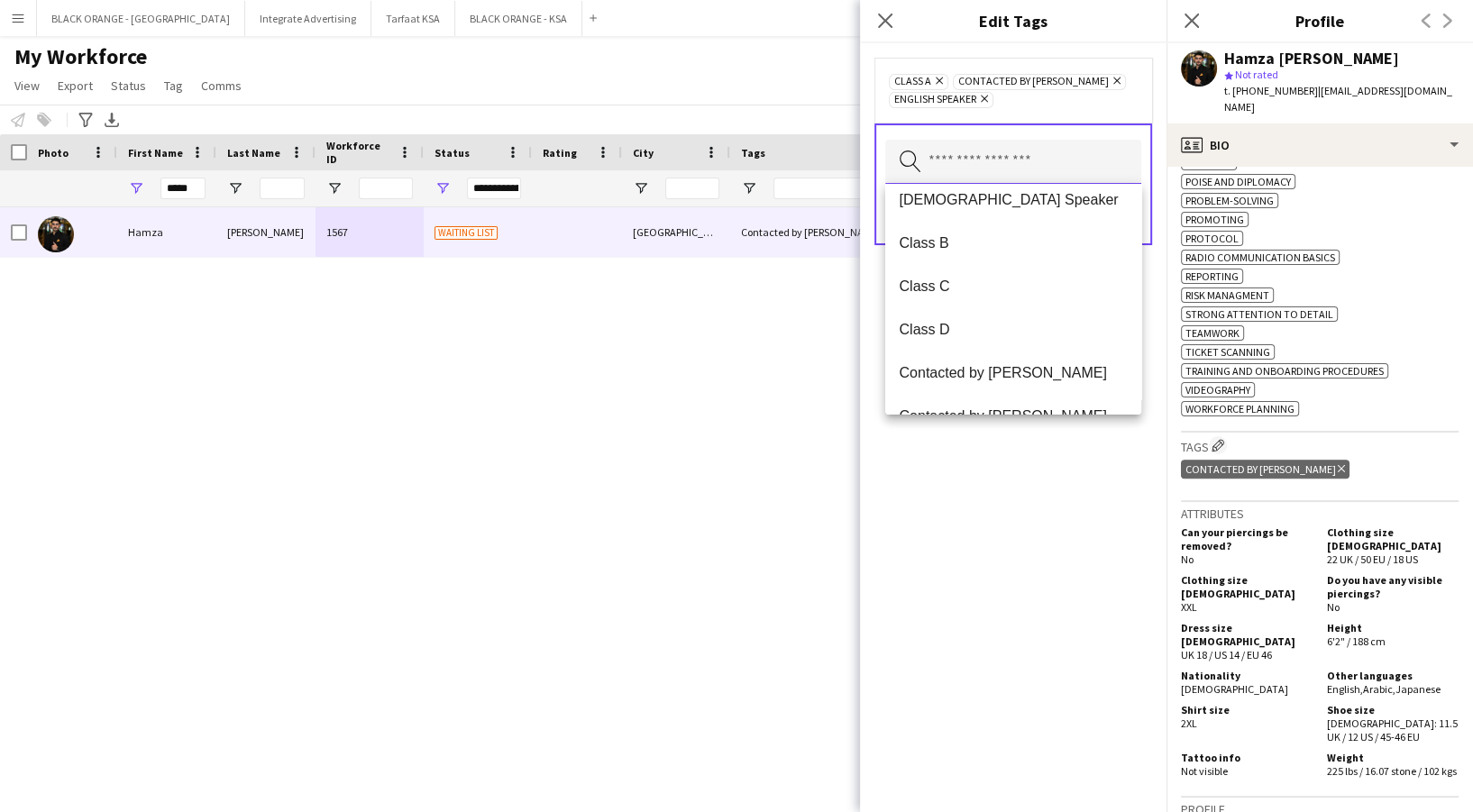
scroll to position [0, 0]
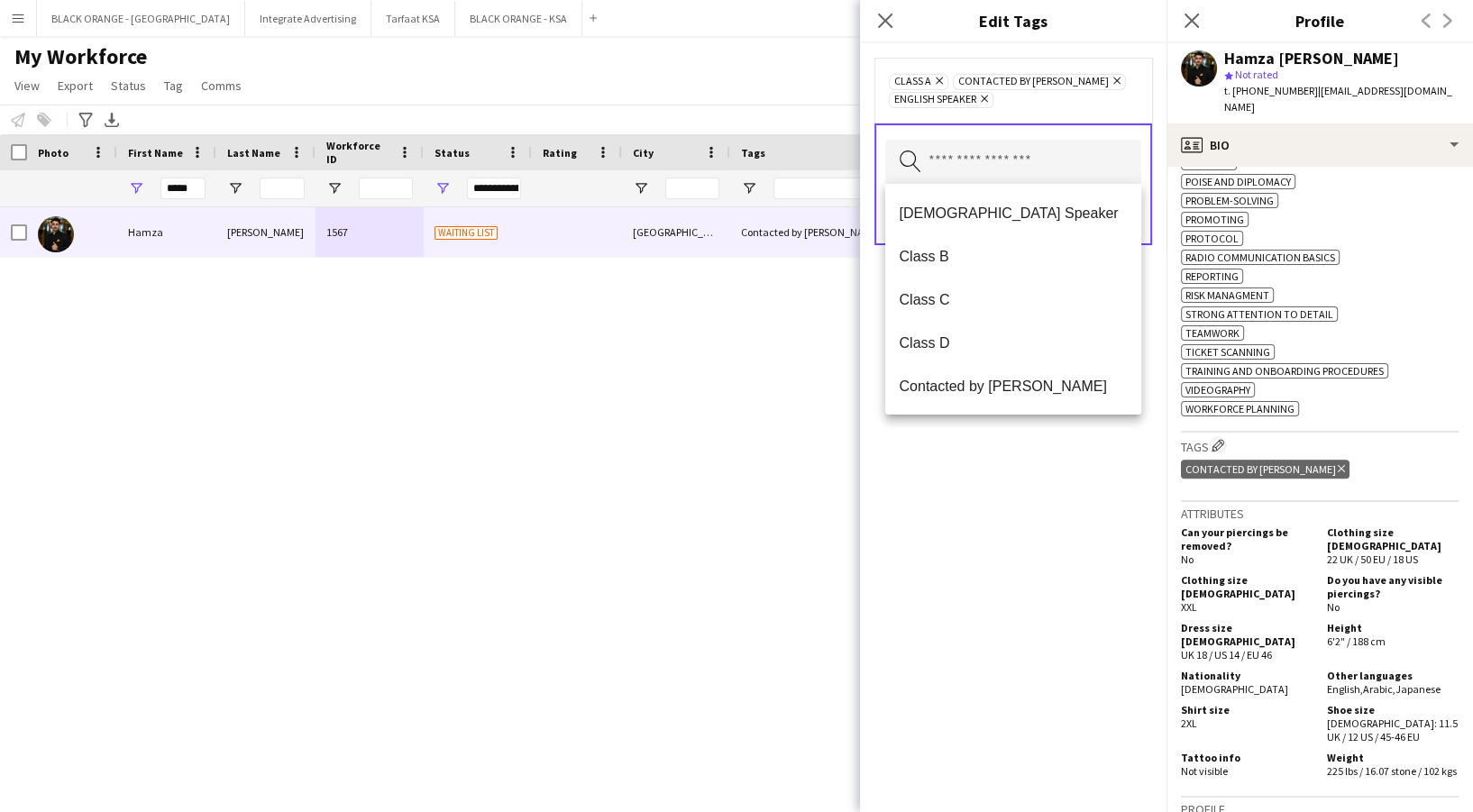
click at [1009, 468] on div "Class A Remove Contacted by Zena Remove English Speaker Remove Search by tag na…" at bounding box center [1013, 427] width 307 height 769
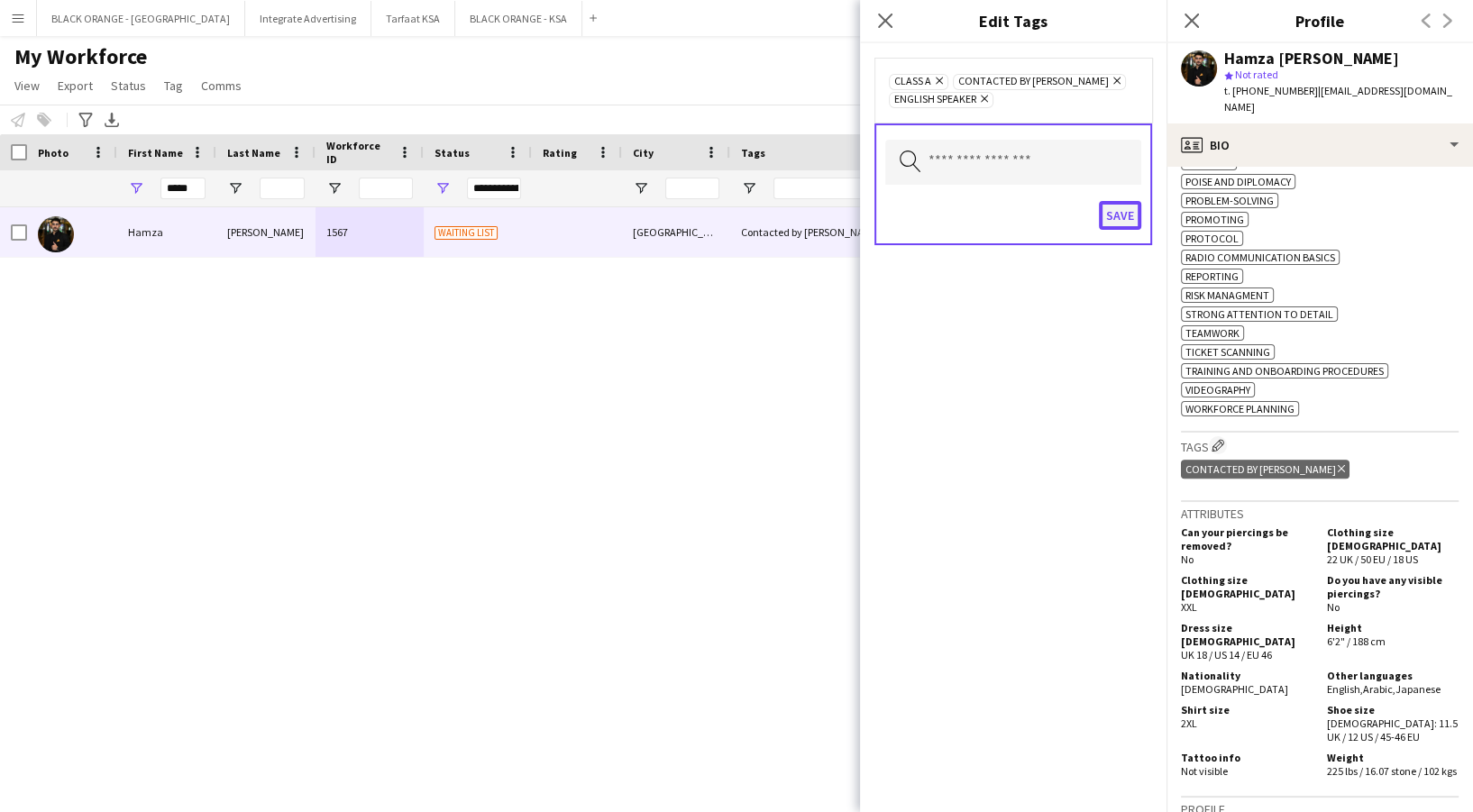
click at [1123, 202] on button "Save" at bounding box center [1120, 215] width 42 height 29
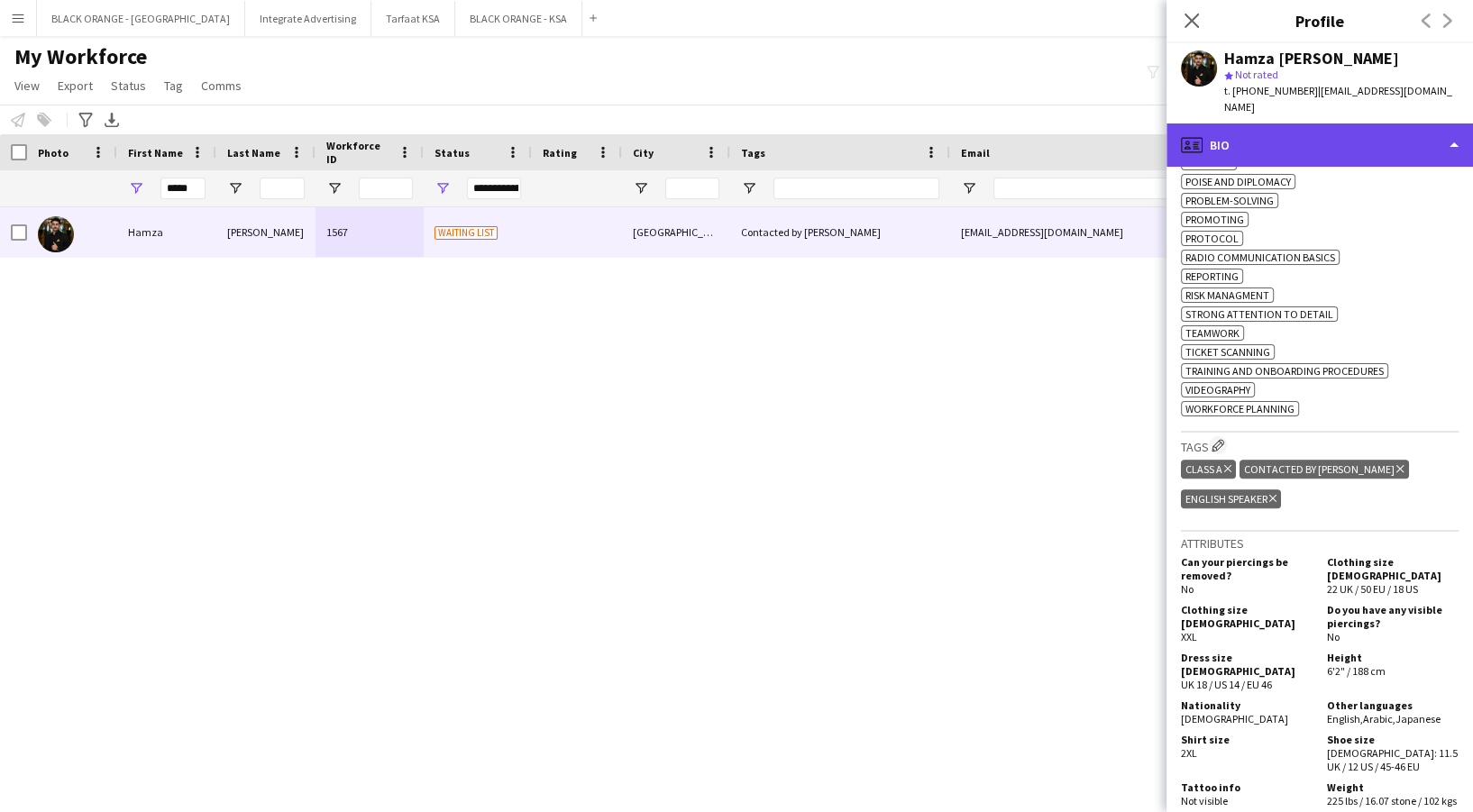
click at [1379, 126] on div "profile Bio" at bounding box center [1320, 144] width 307 height 43
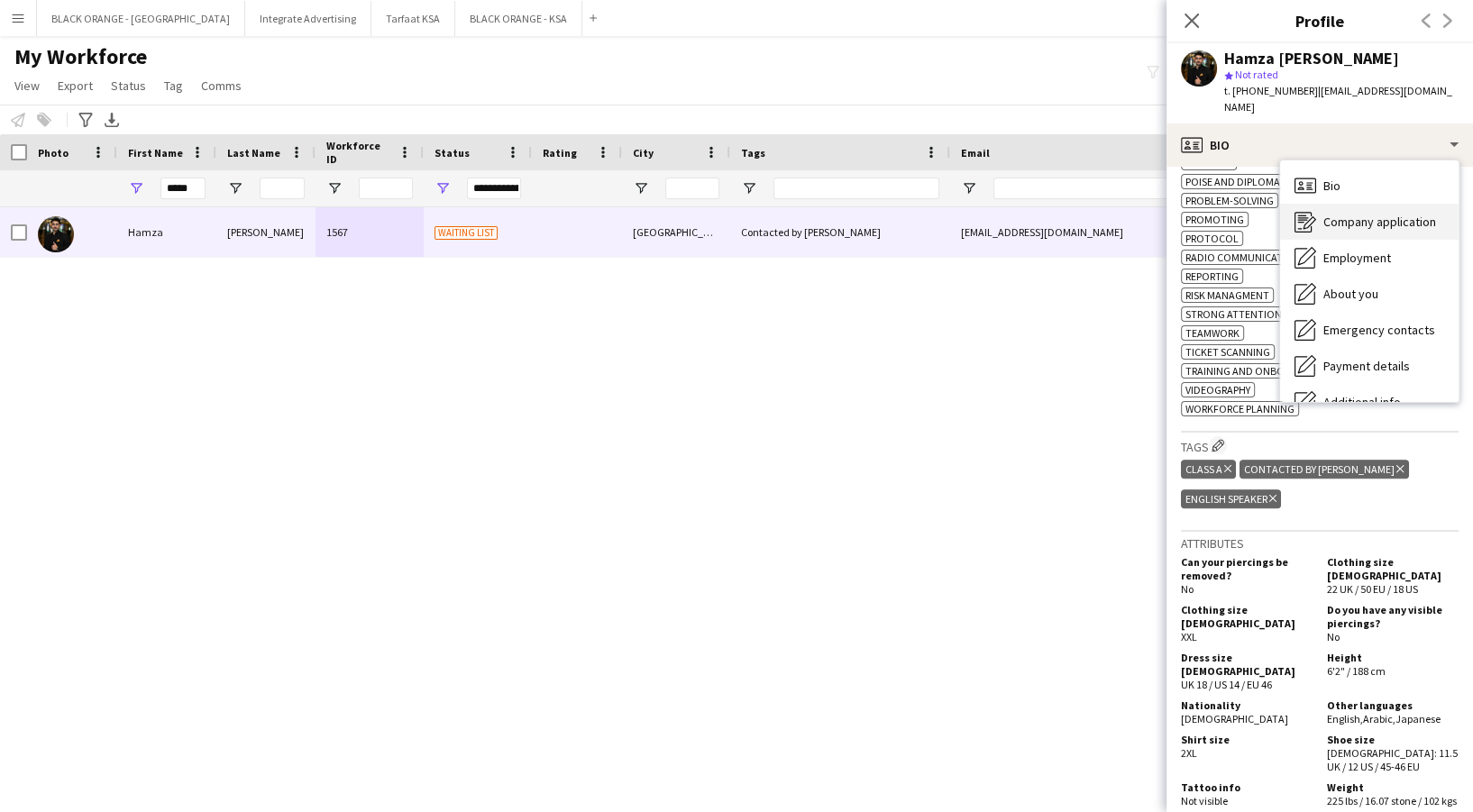
click at [1387, 213] on div "Company application Company application" at bounding box center [1370, 222] width 179 height 36
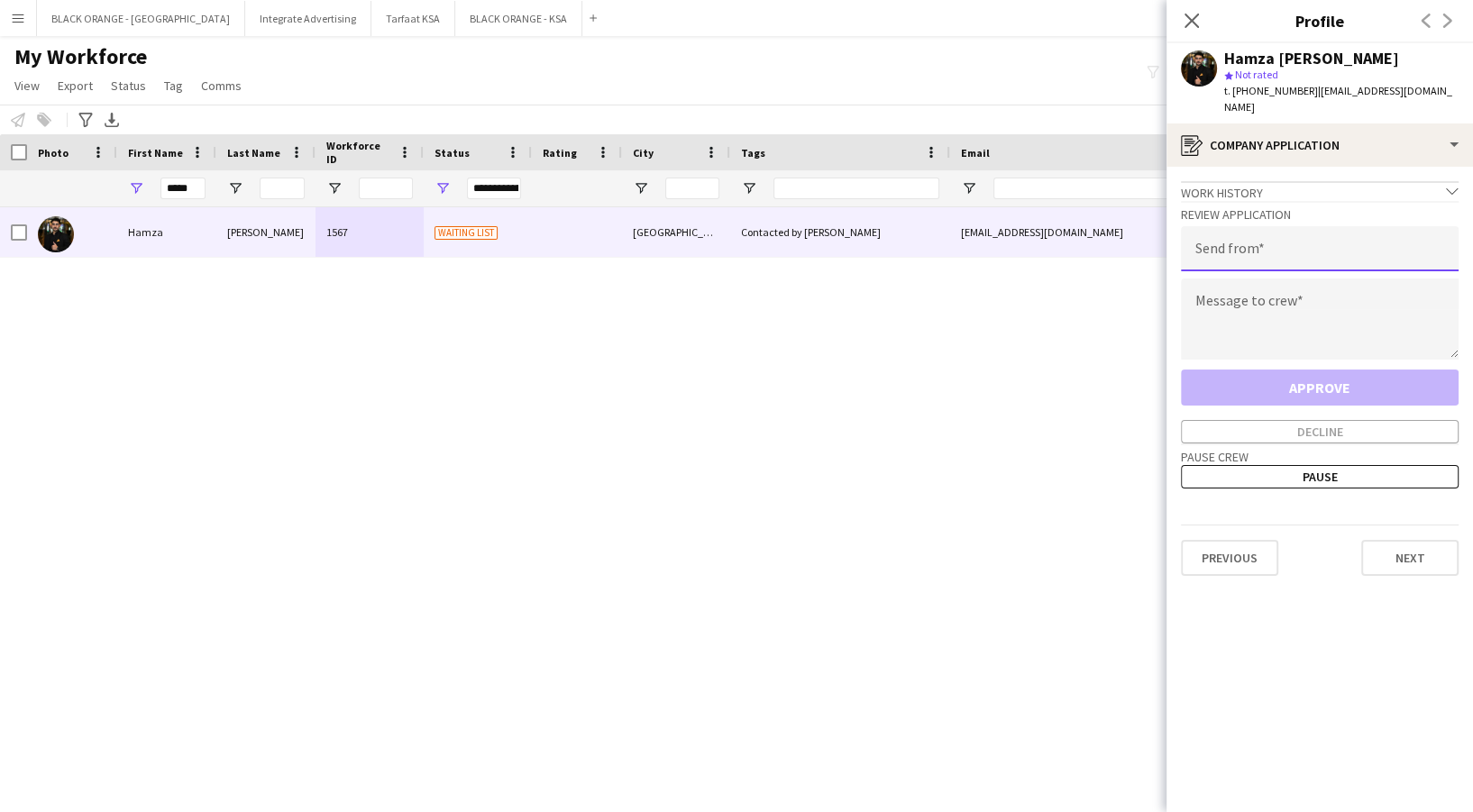
click at [1323, 247] on input "email" at bounding box center [1320, 248] width 277 height 45
type input "**********"
click at [1234, 317] on textarea at bounding box center [1320, 318] width 277 height 81
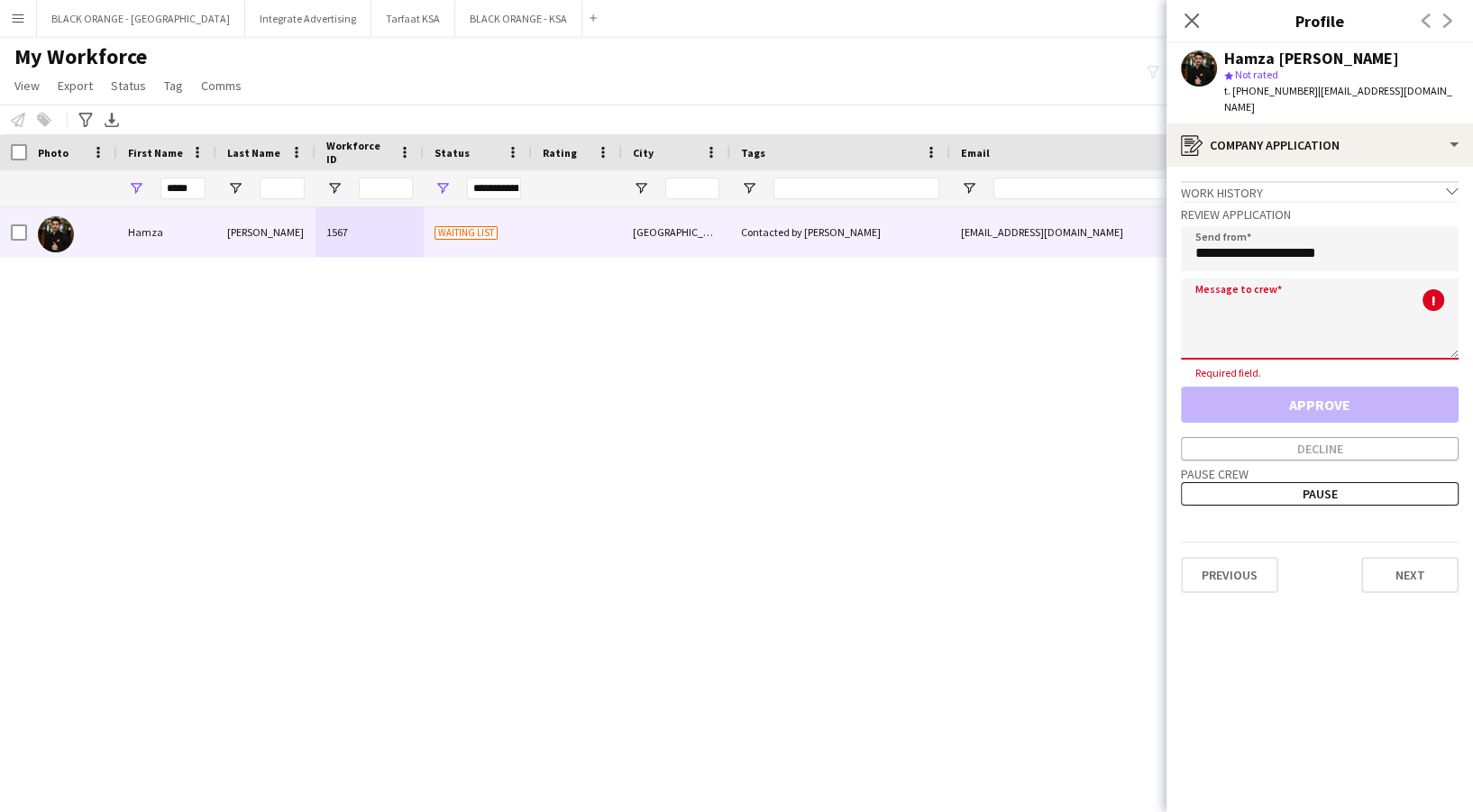
paste textarea "**********"
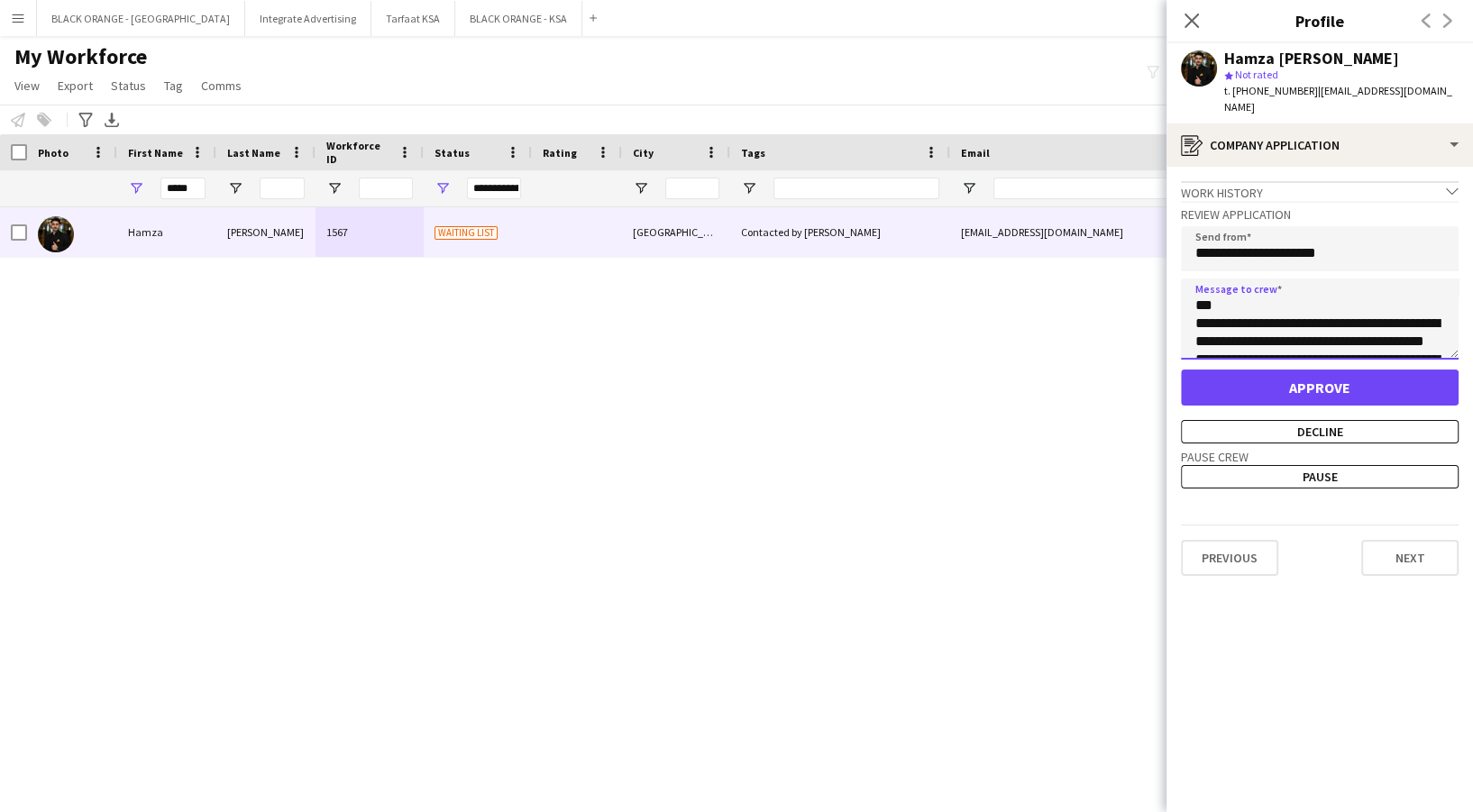
click at [1274, 287] on textarea "**********" at bounding box center [1320, 318] width 277 height 81
type textarea "**********"
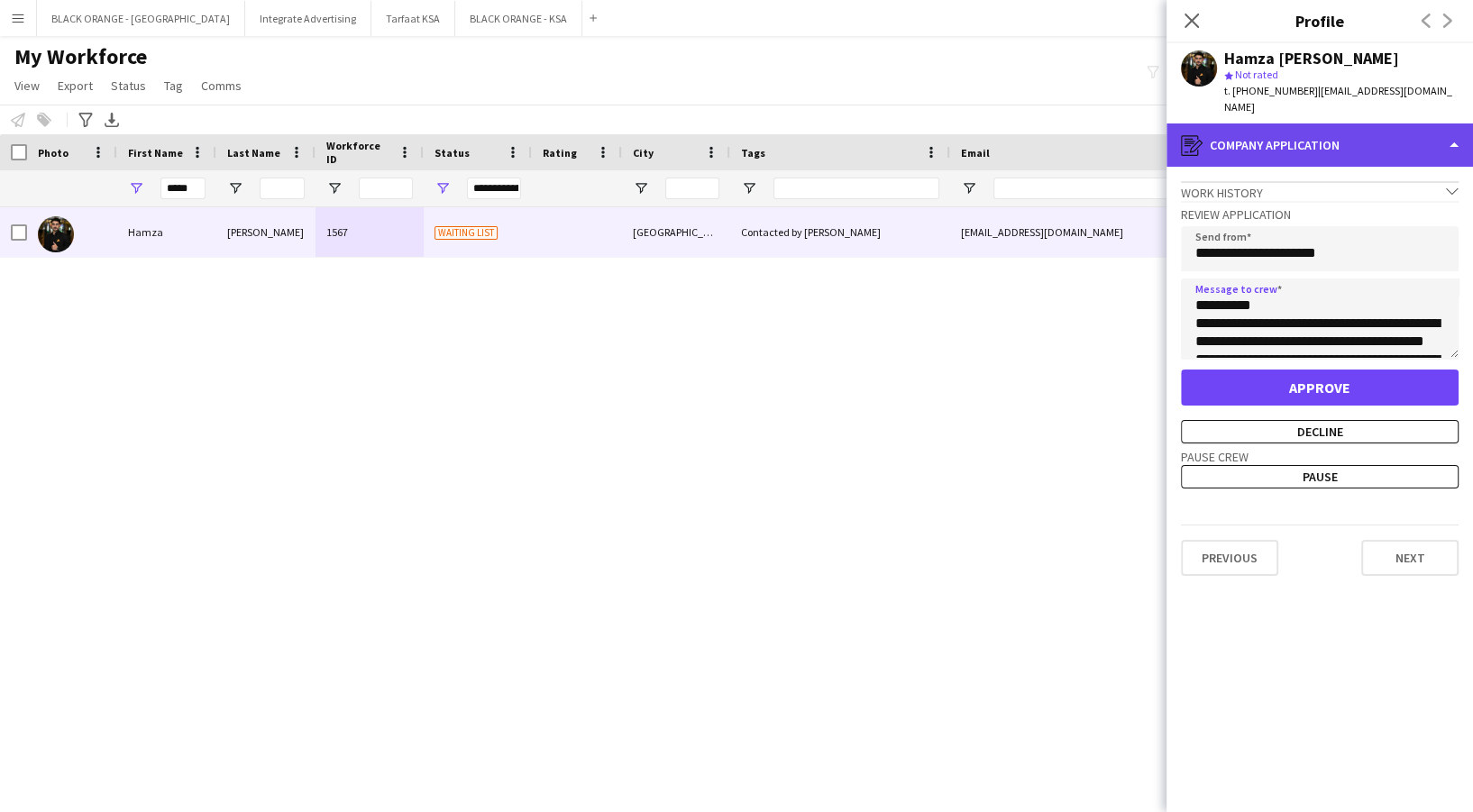
click at [1273, 130] on div "register Company application" at bounding box center [1320, 144] width 307 height 43
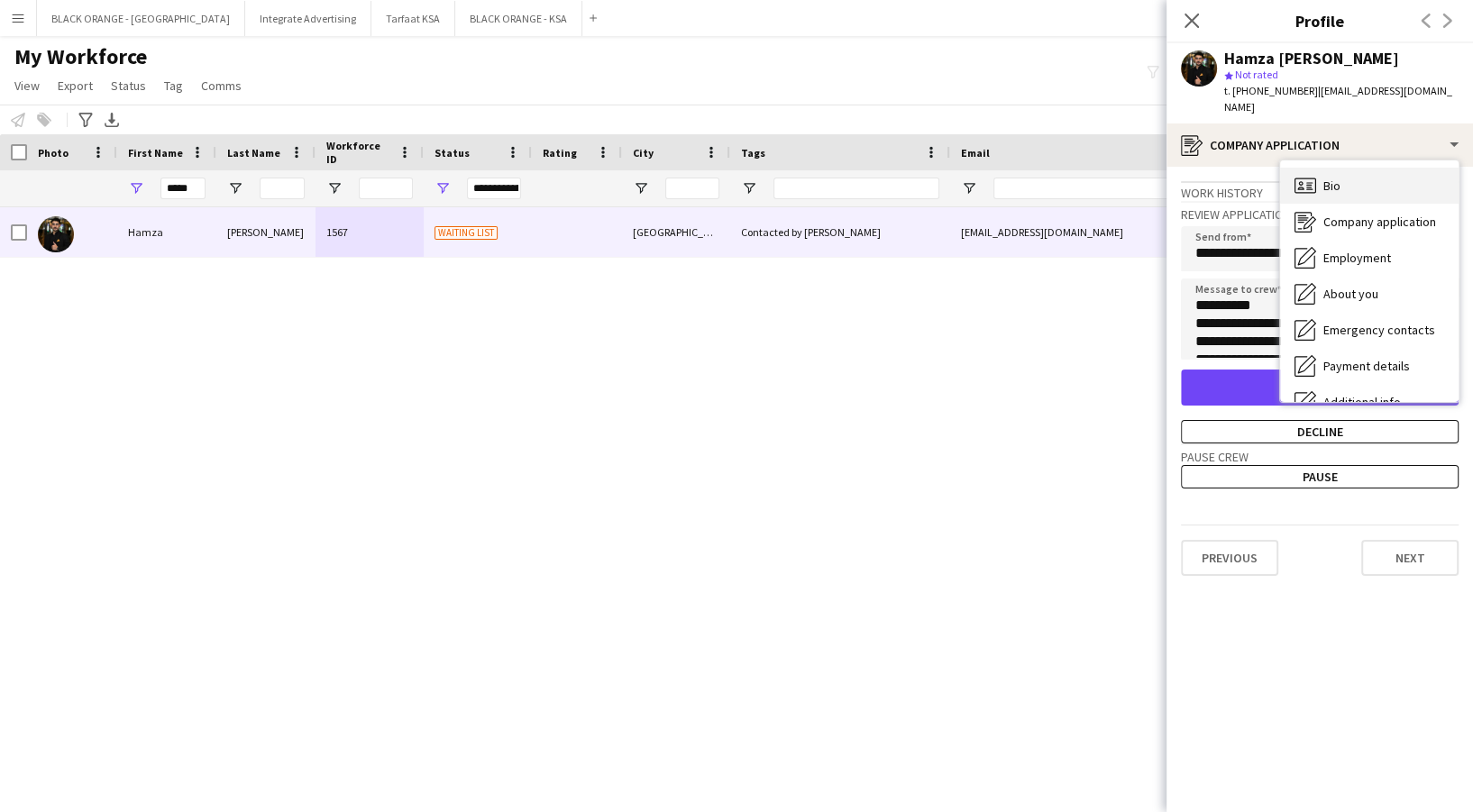
click at [1341, 168] on div "Bio Bio" at bounding box center [1370, 186] width 179 height 36
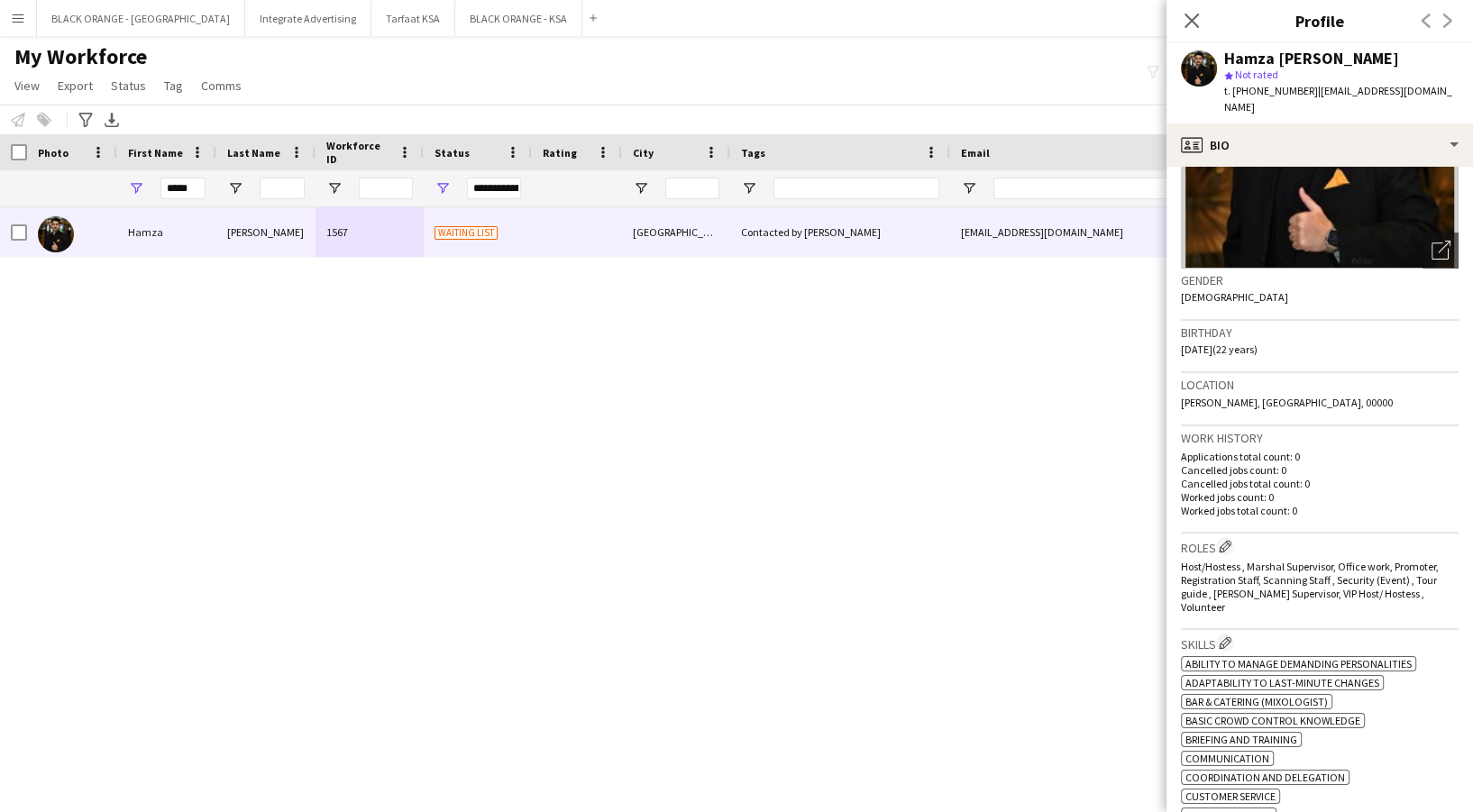
scroll to position [240, 0]
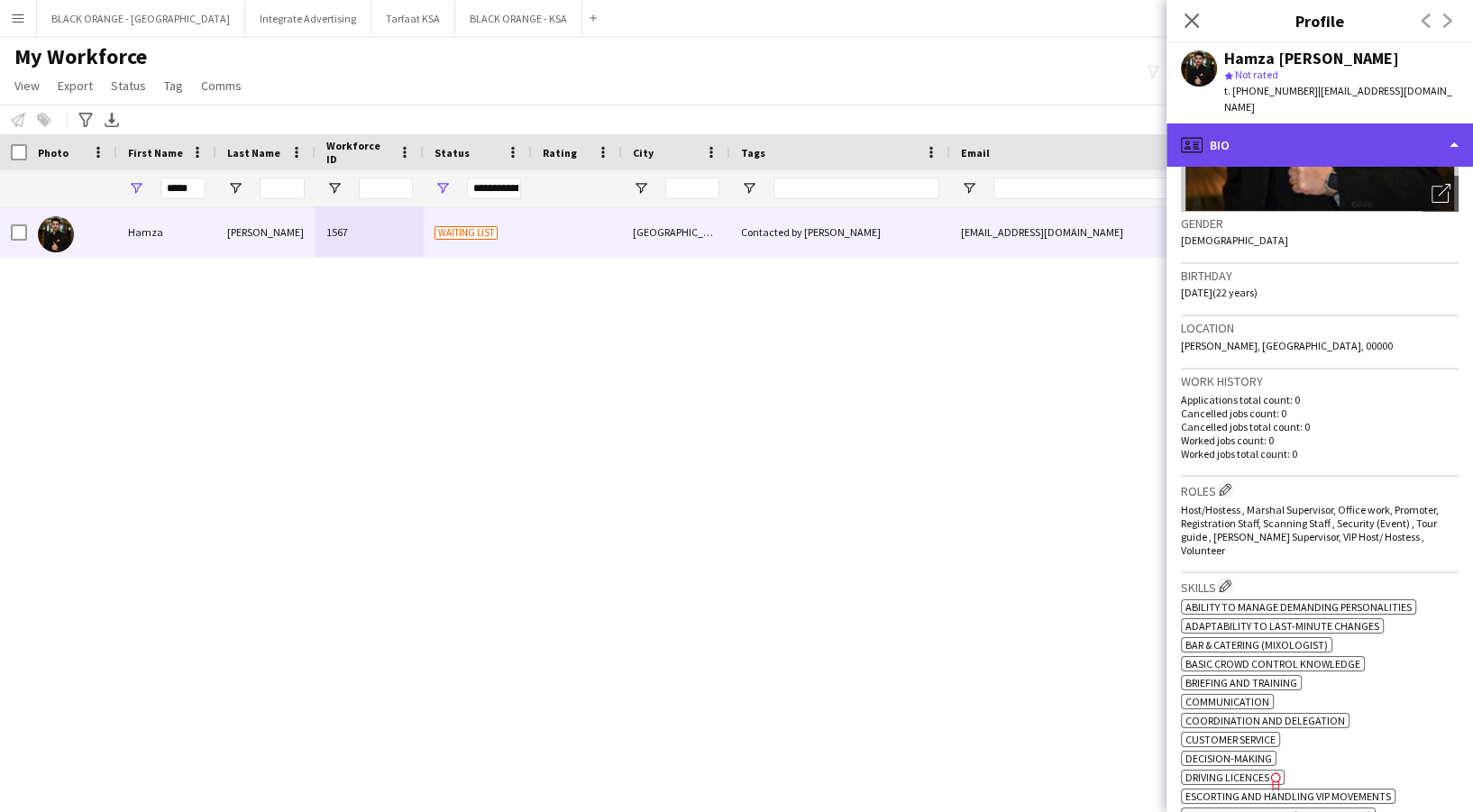
click at [1301, 127] on div "profile Bio" at bounding box center [1320, 144] width 307 height 43
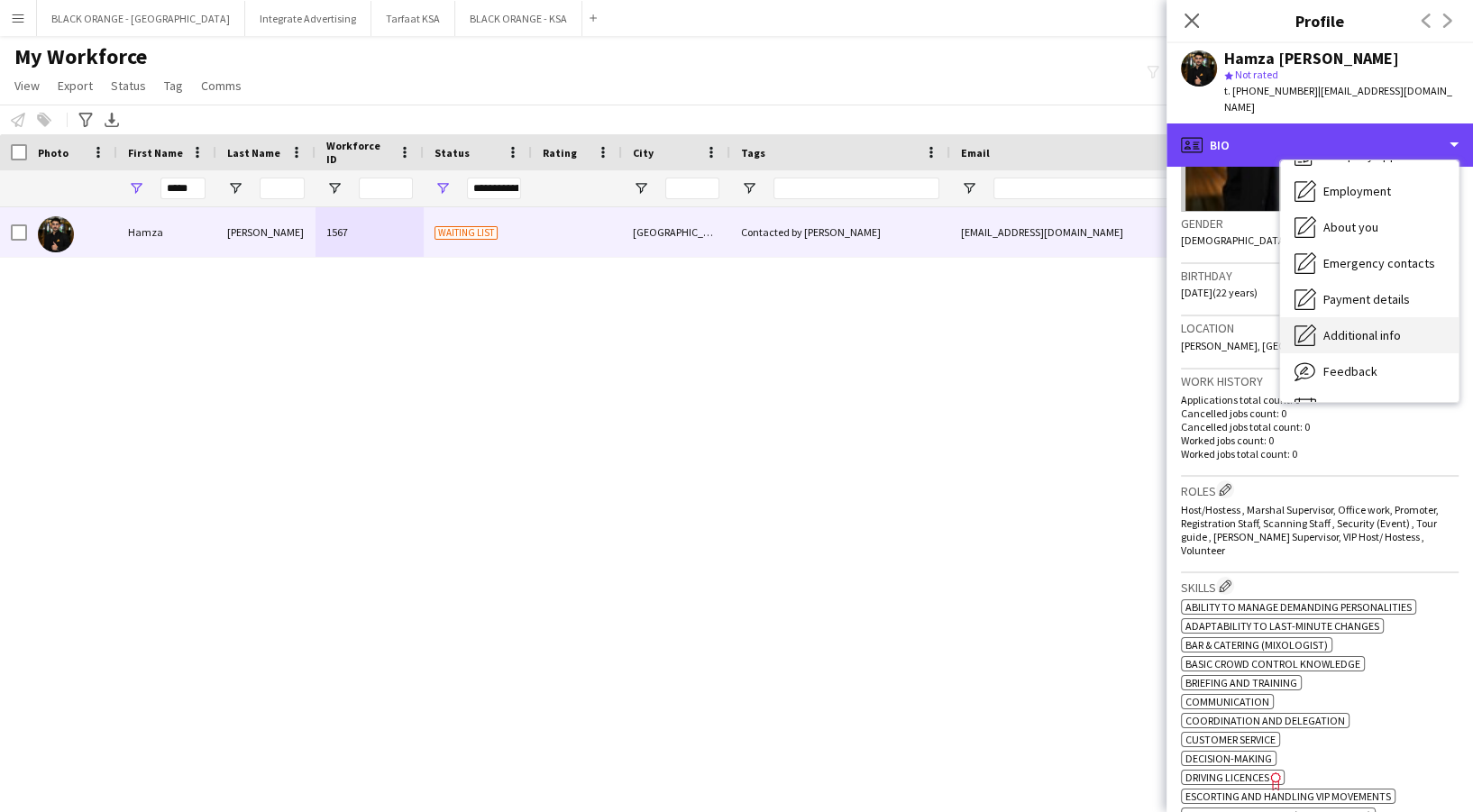
scroll to position [97, 0]
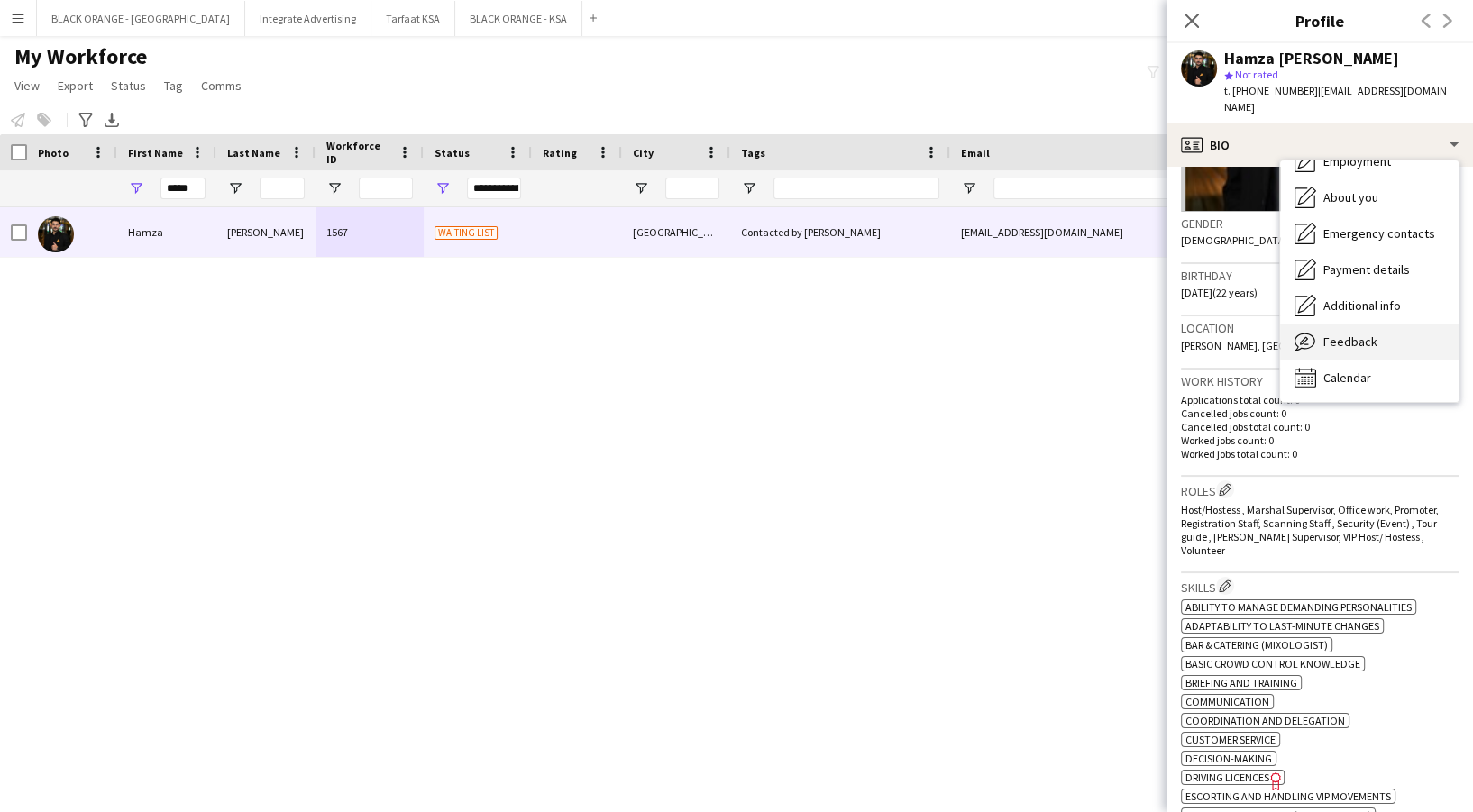
click at [1358, 324] on div "Feedback Feedback" at bounding box center [1370, 342] width 179 height 36
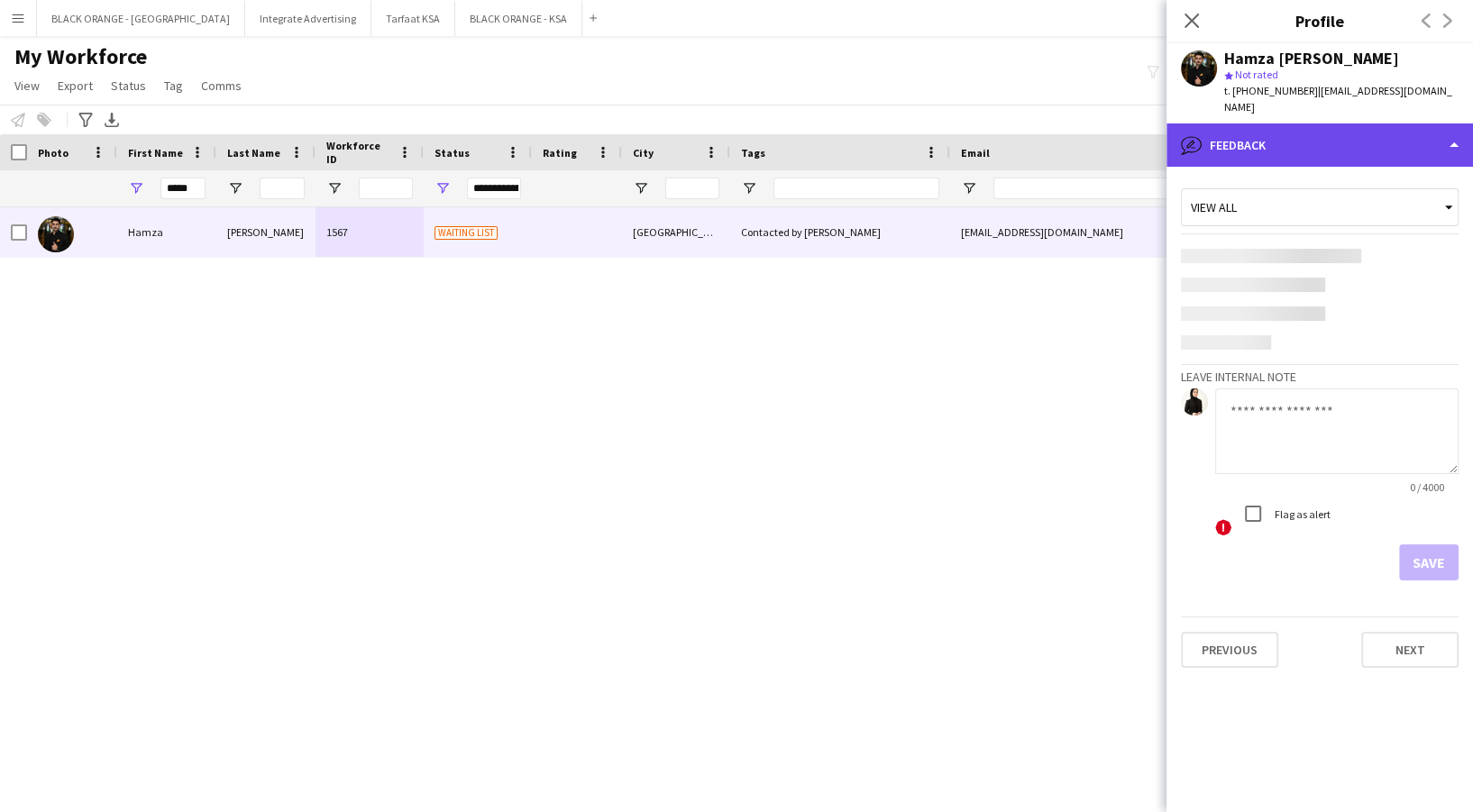
click at [1299, 123] on div "bubble-pencil Feedback" at bounding box center [1320, 144] width 307 height 43
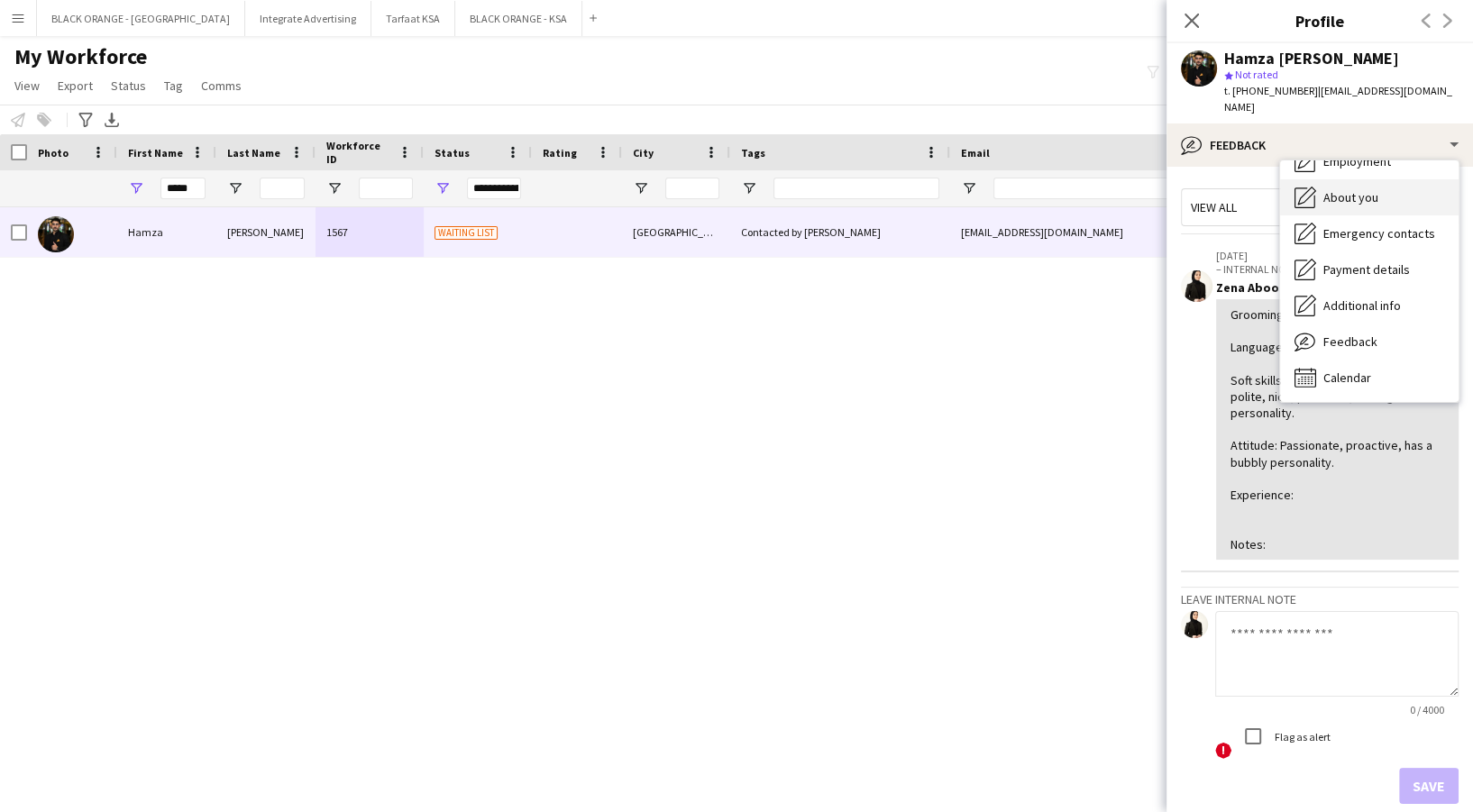
click at [1333, 187] on div "About you About you" at bounding box center [1370, 198] width 179 height 36
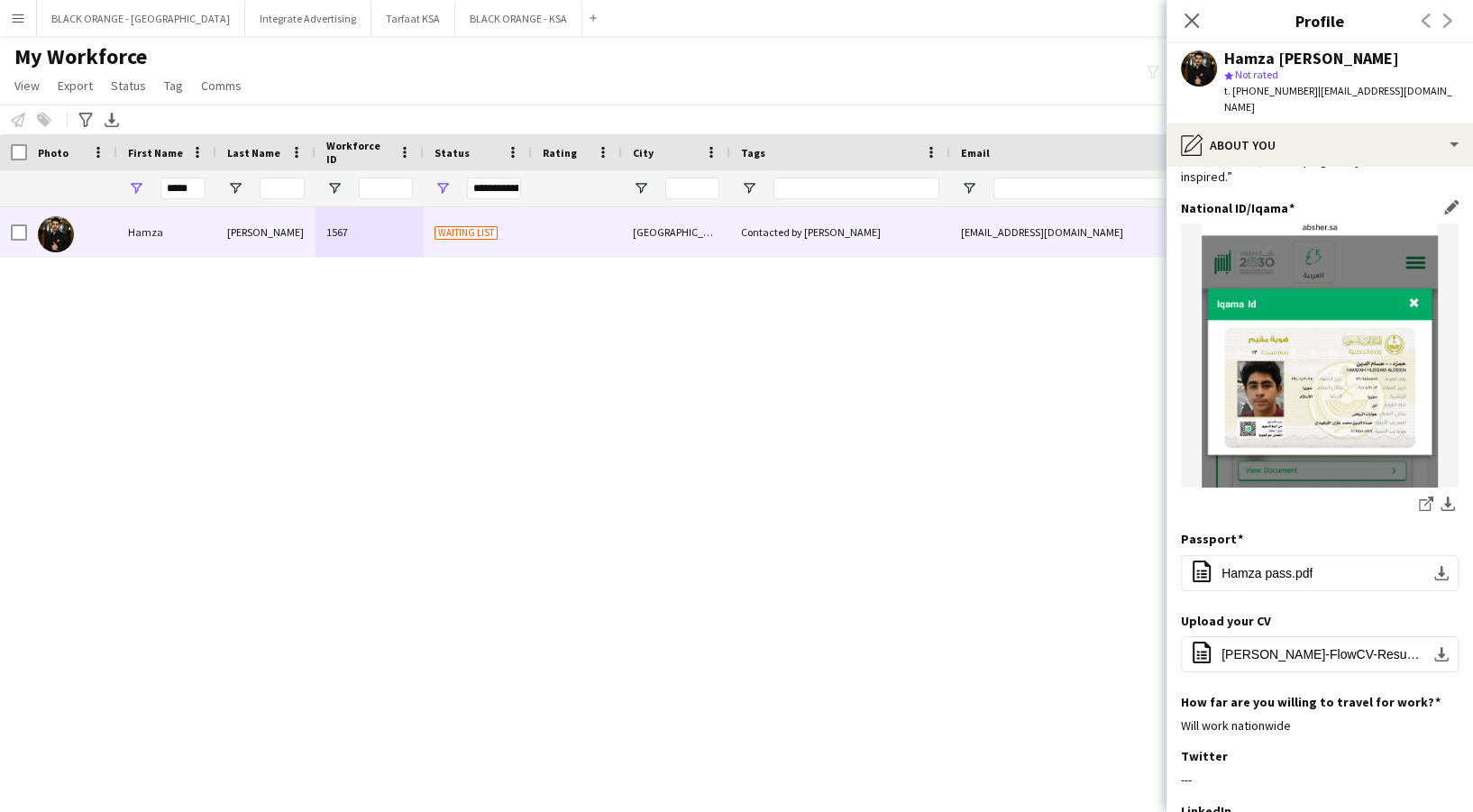
scroll to position [405, 0]
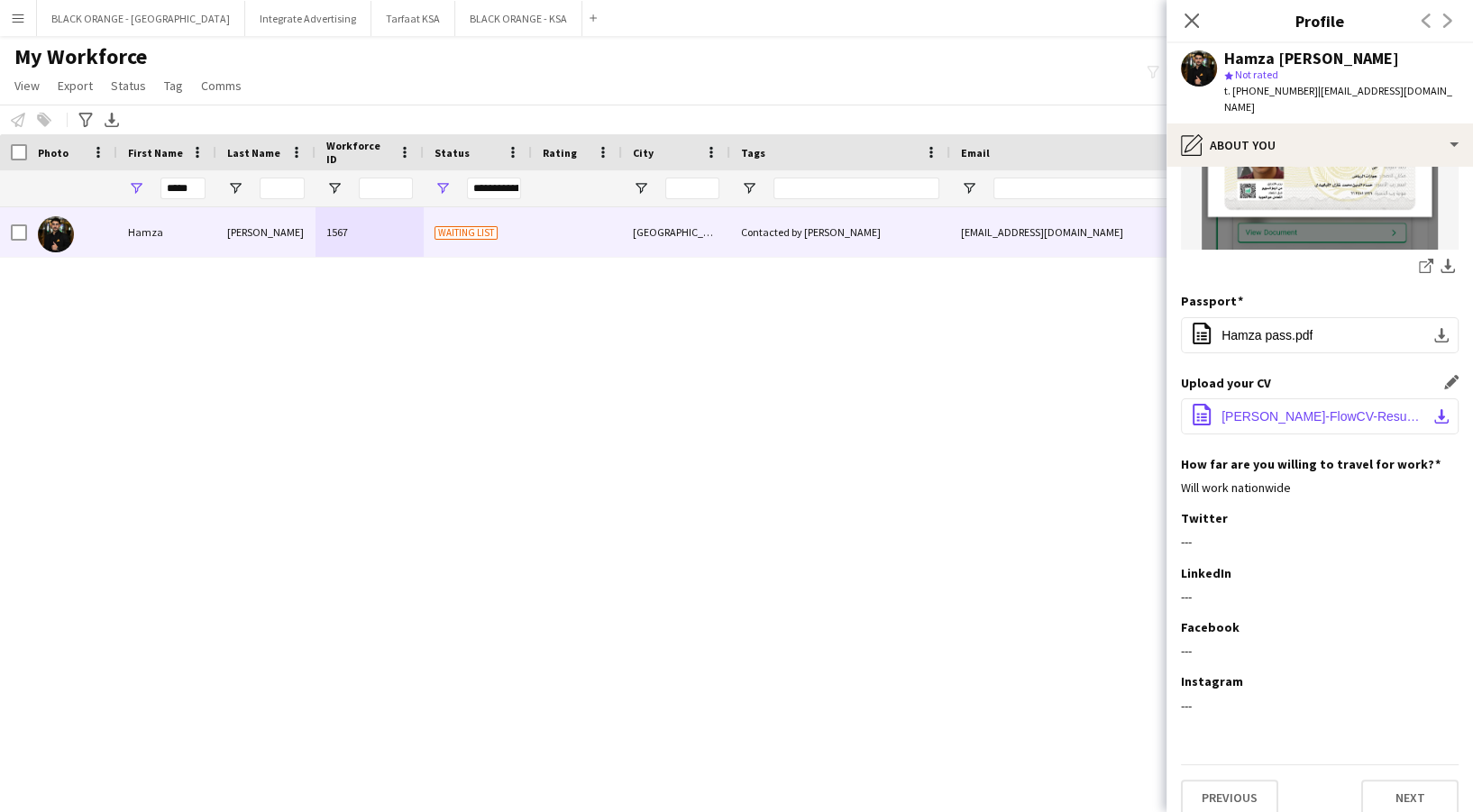
click at [1410, 402] on button "office-file-sheet Hamza-Allababidi-FlowCV-Resume-20250417.pdf download-bottom" at bounding box center [1320, 417] width 277 height 36
click at [1189, 19] on icon at bounding box center [1191, 20] width 17 height 17
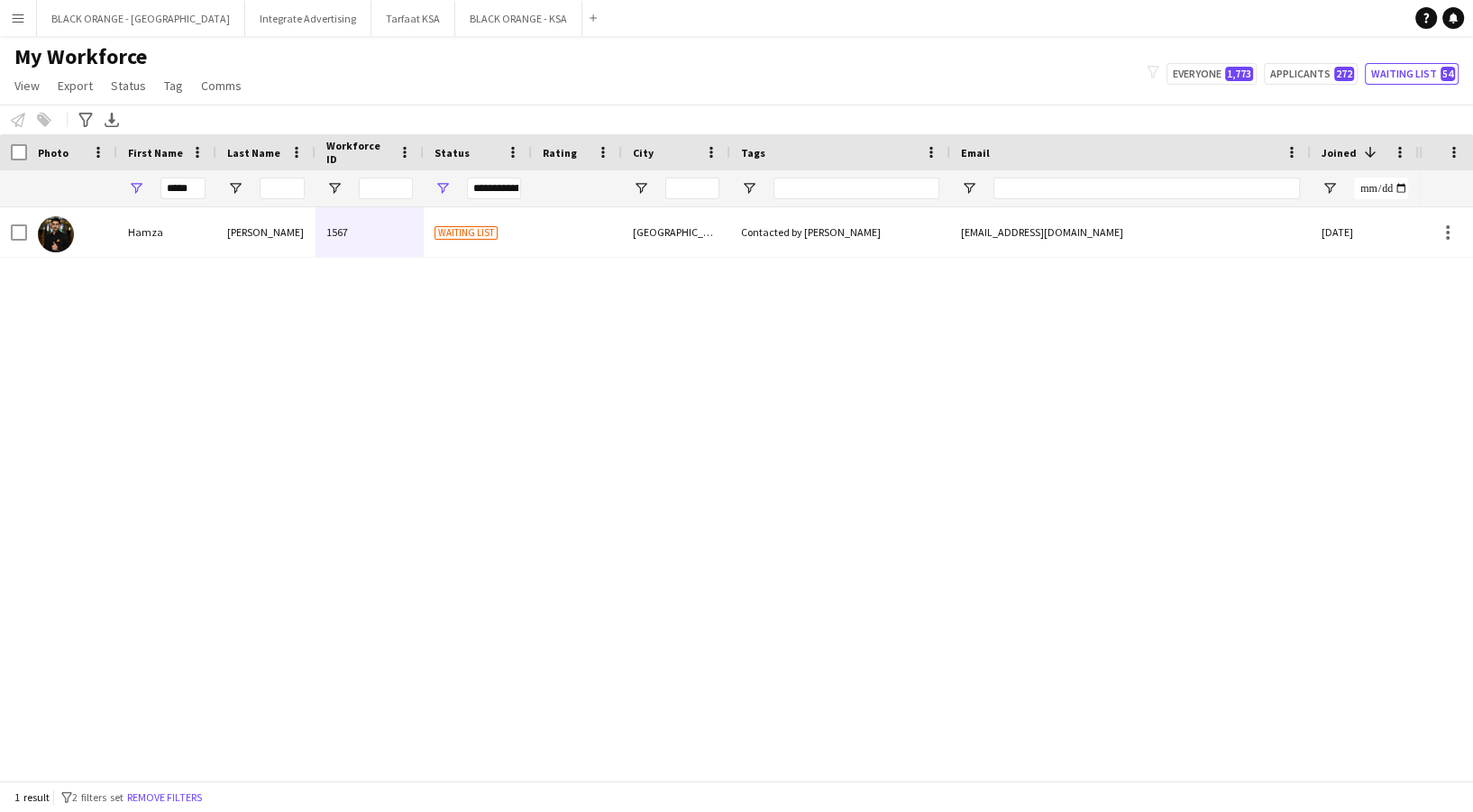
drag, startPoint x: 1471, startPoint y: 2, endPoint x: 857, endPoint y: 50, distance: 615.9
click at [857, 50] on div "My Workforce View Views Default view New view Update view Delete view Edit name…" at bounding box center [736, 73] width 1473 height 61
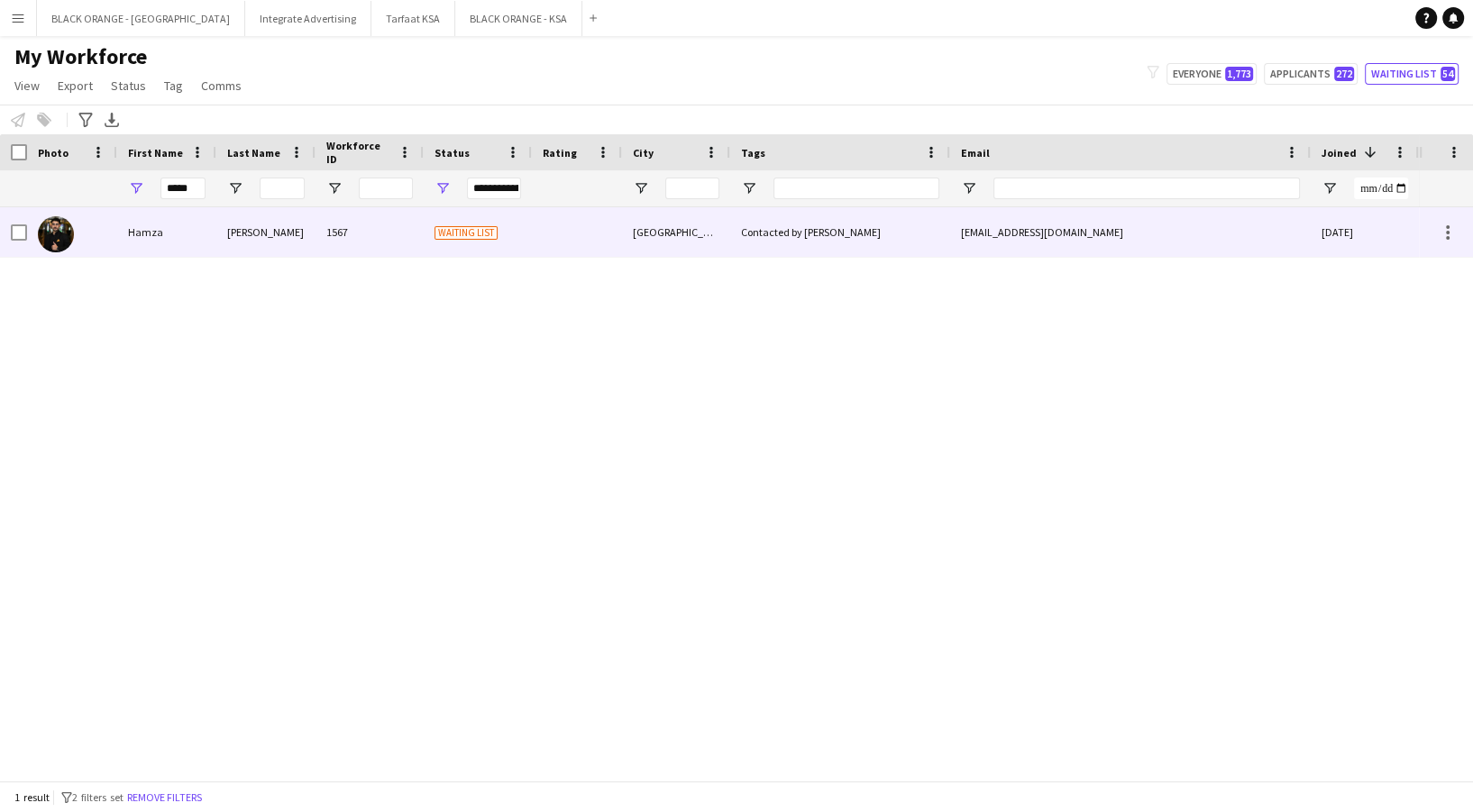
drag, startPoint x: 480, startPoint y: 224, endPoint x: 565, endPoint y: 233, distance: 85.5
click at [480, 225] on span "Waiting list" at bounding box center [465, 232] width 63 height 14
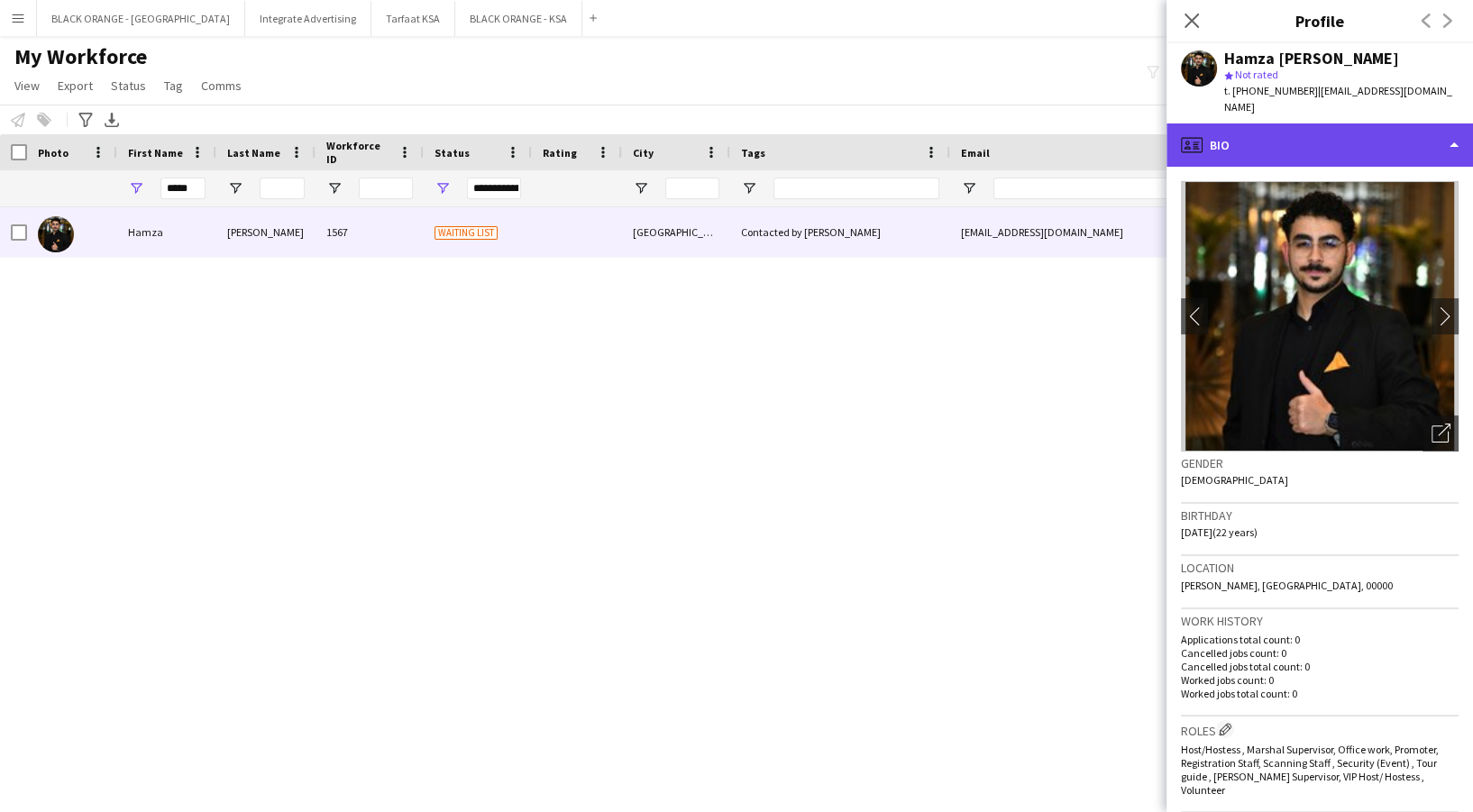
click at [1285, 130] on div "profile Bio" at bounding box center [1320, 144] width 307 height 43
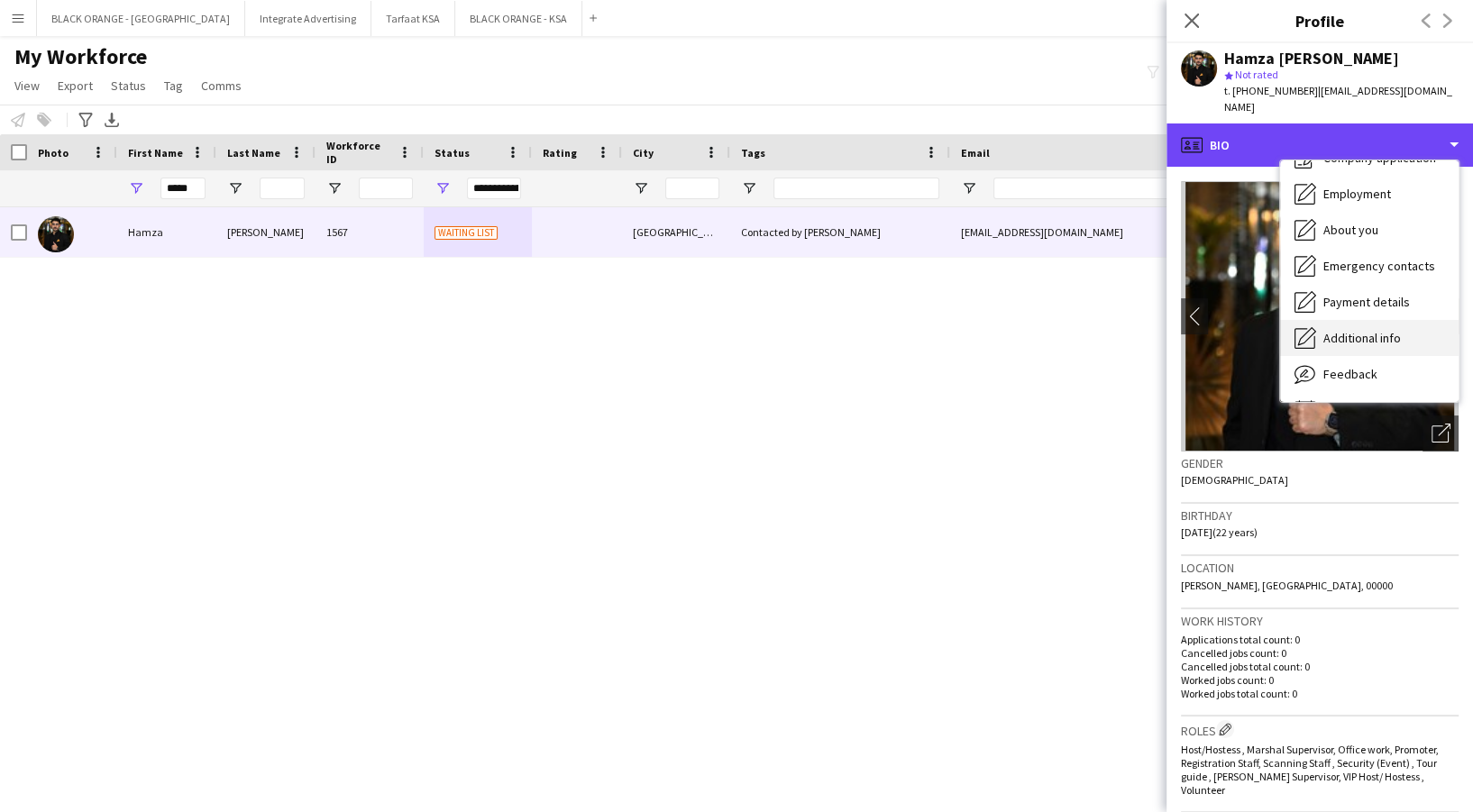
scroll to position [97, 0]
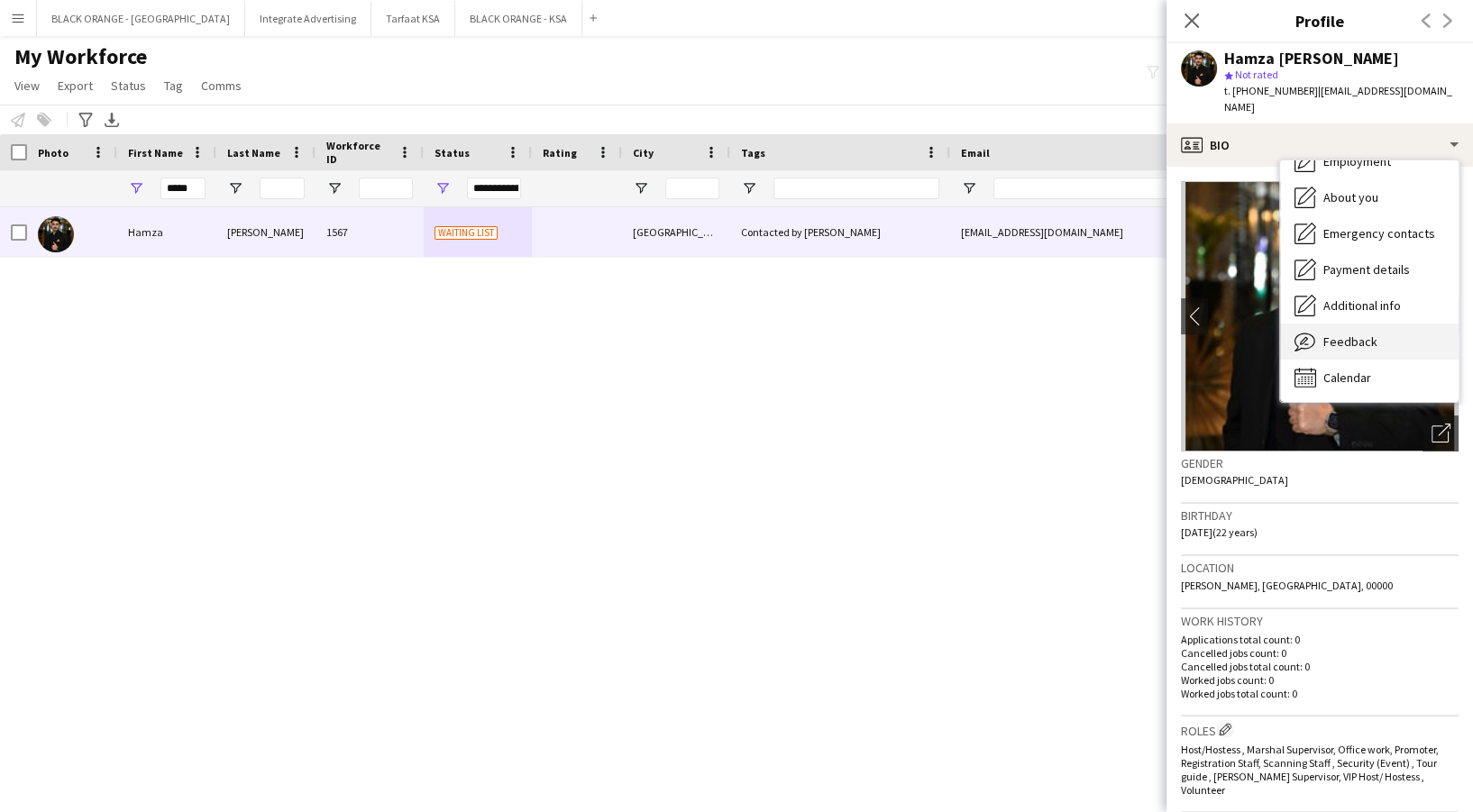
click at [1402, 324] on div "Feedback Feedback" at bounding box center [1370, 342] width 179 height 36
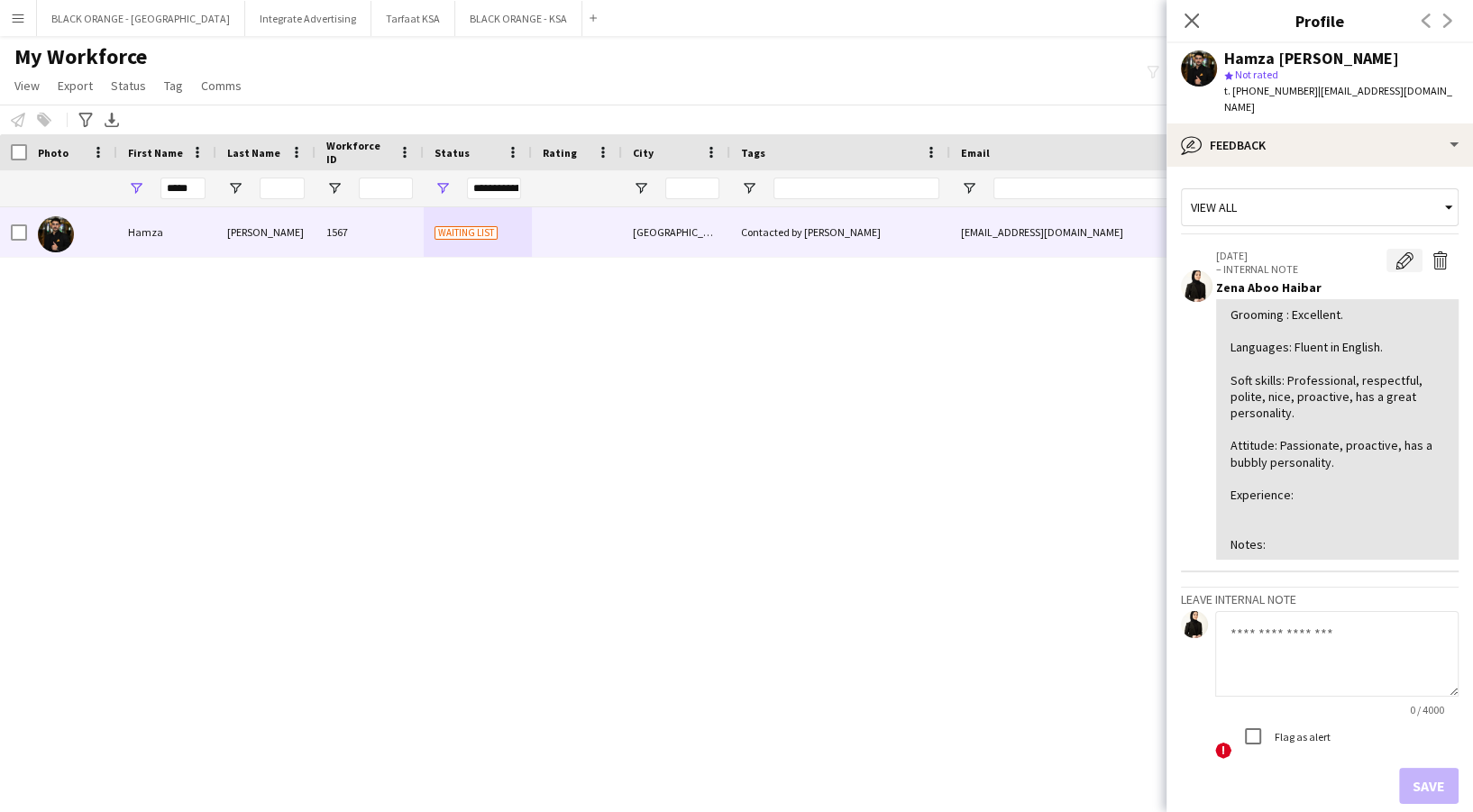
click at [1395, 252] on app-icon "Edit internal note" at bounding box center [1405, 261] width 18 height 18
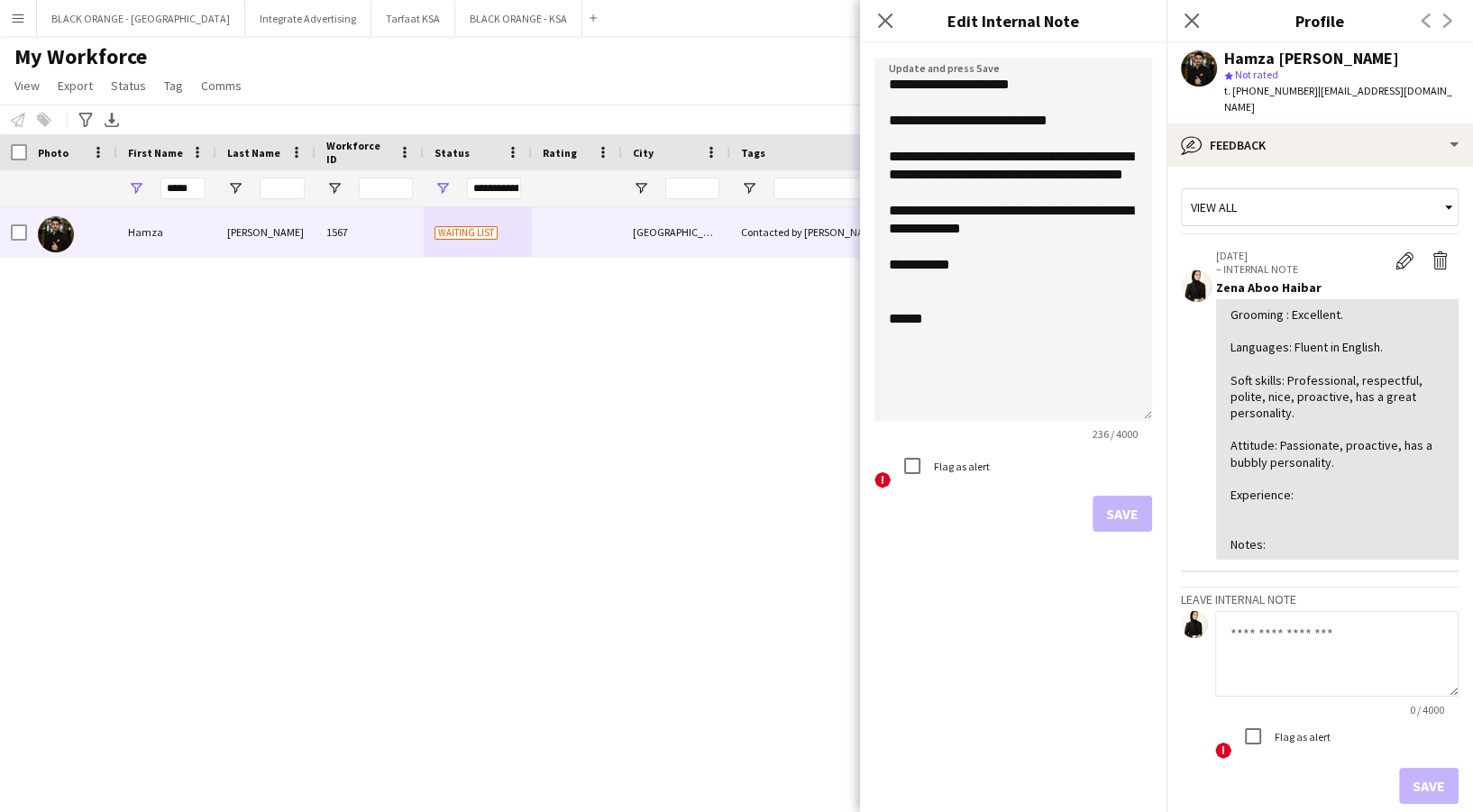
drag, startPoint x: 1148, startPoint y: 150, endPoint x: 1052, endPoint y: 388, distance: 256.6
click at [1170, 474] on body "Menu Boards Boards Boards All jobs Status Workforce Workforce My Workforce Recr…" at bounding box center [736, 406] width 1473 height 812
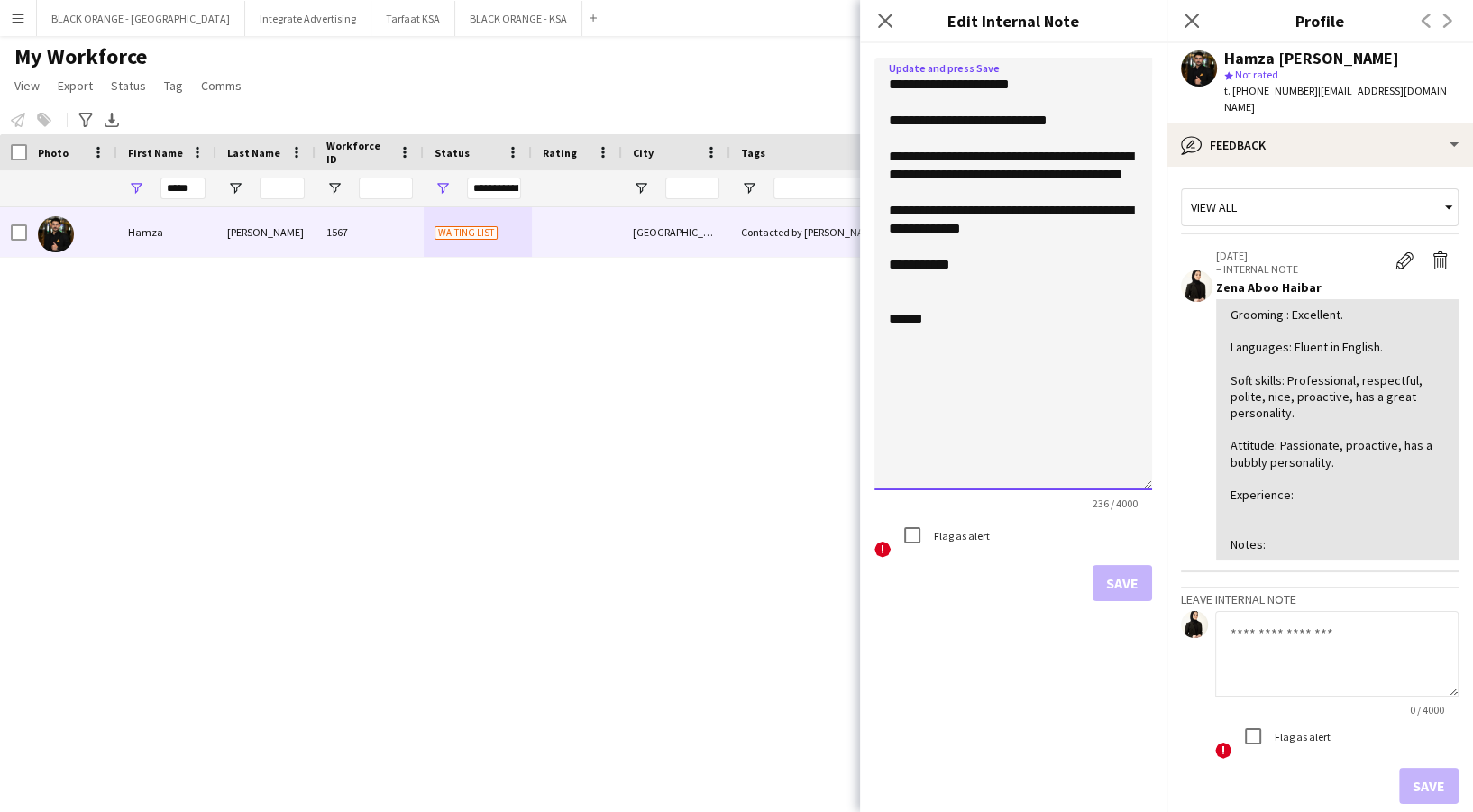
click at [980, 283] on textarea "**********" at bounding box center [1013, 274] width 277 height 432
paste textarea "**********"
click at [920, 319] on textarea "**********" at bounding box center [1013, 274] width 277 height 432
drag, startPoint x: 986, startPoint y: 301, endPoint x: 1123, endPoint y: 301, distance: 137.0
click at [1123, 301] on textarea "**********" at bounding box center [1013, 274] width 277 height 432
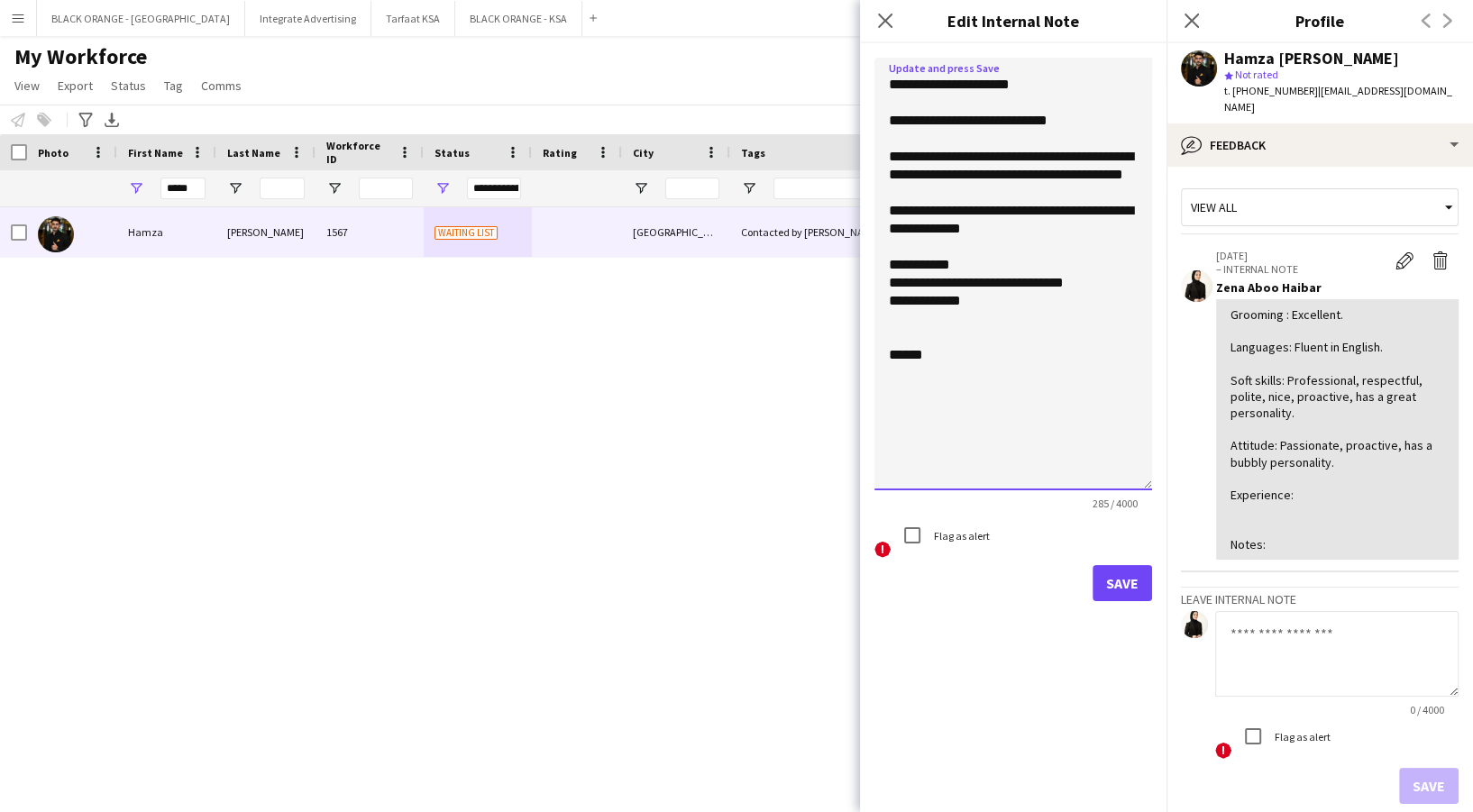
click at [886, 301] on textarea "**********" at bounding box center [1013, 274] width 277 height 432
paste textarea "**********"
click at [895, 301] on textarea "**********" at bounding box center [1013, 274] width 277 height 432
drag, startPoint x: 1092, startPoint y: 303, endPoint x: 1131, endPoint y: 319, distance: 42.2
click at [1131, 319] on textarea "**********" at bounding box center [1013, 274] width 277 height 432
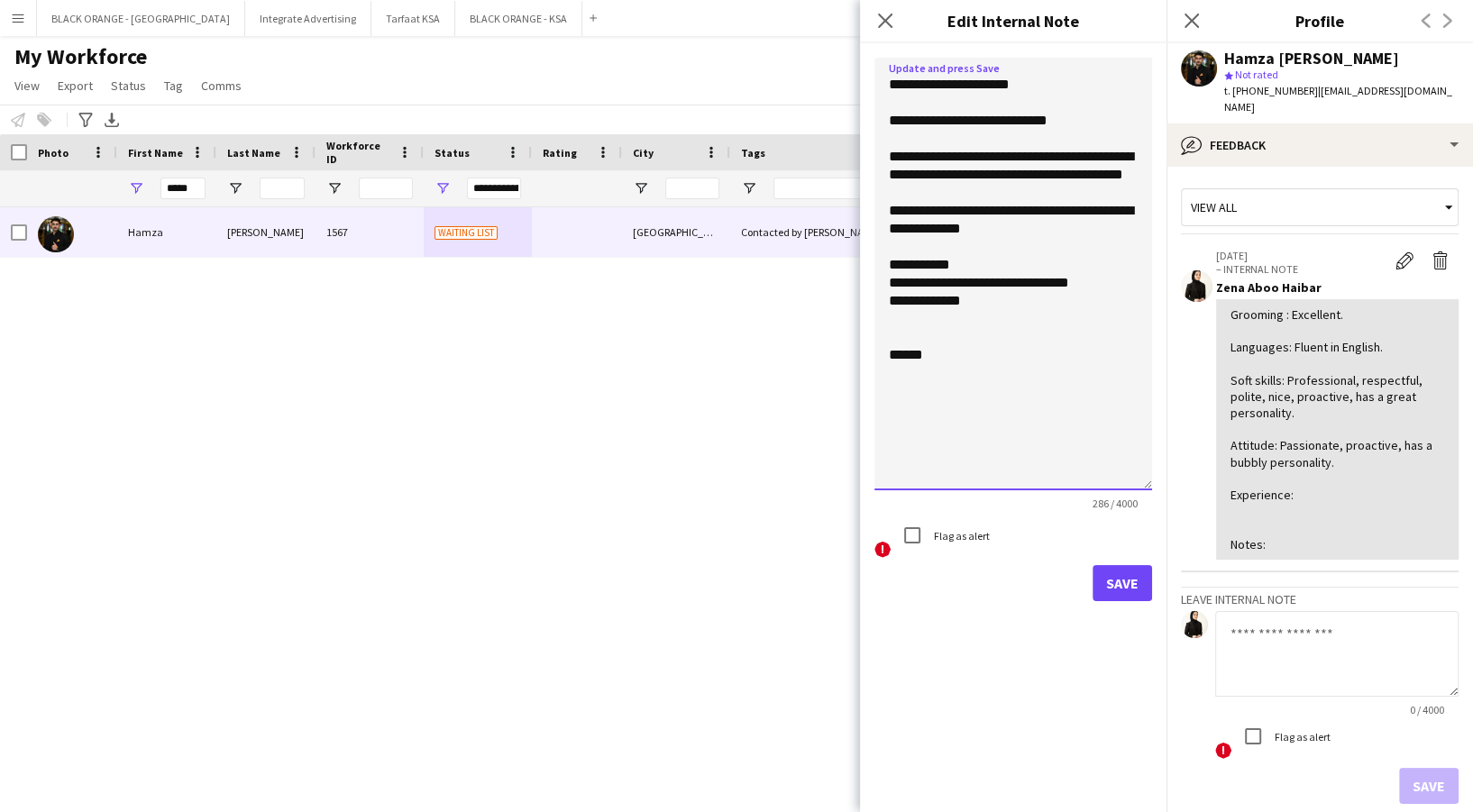
click at [974, 322] on textarea "**********" at bounding box center [1013, 274] width 277 height 432
paste textarea "**********"
click at [956, 327] on textarea "**********" at bounding box center [1013, 274] width 277 height 432
click at [957, 343] on textarea "**********" at bounding box center [1013, 274] width 277 height 432
type textarea "**********"
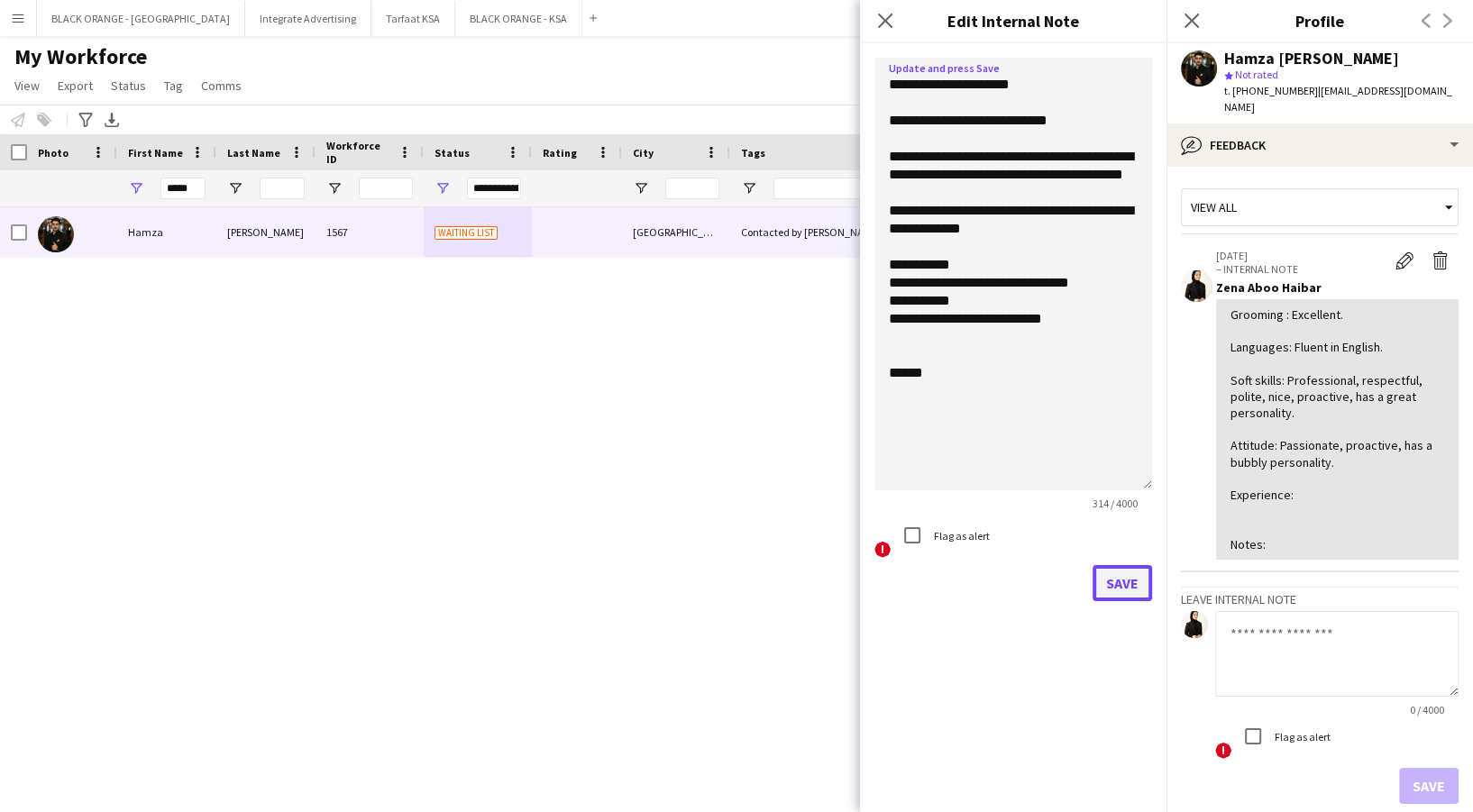
click at [1117, 577] on button "Save" at bounding box center [1122, 583] width 59 height 36
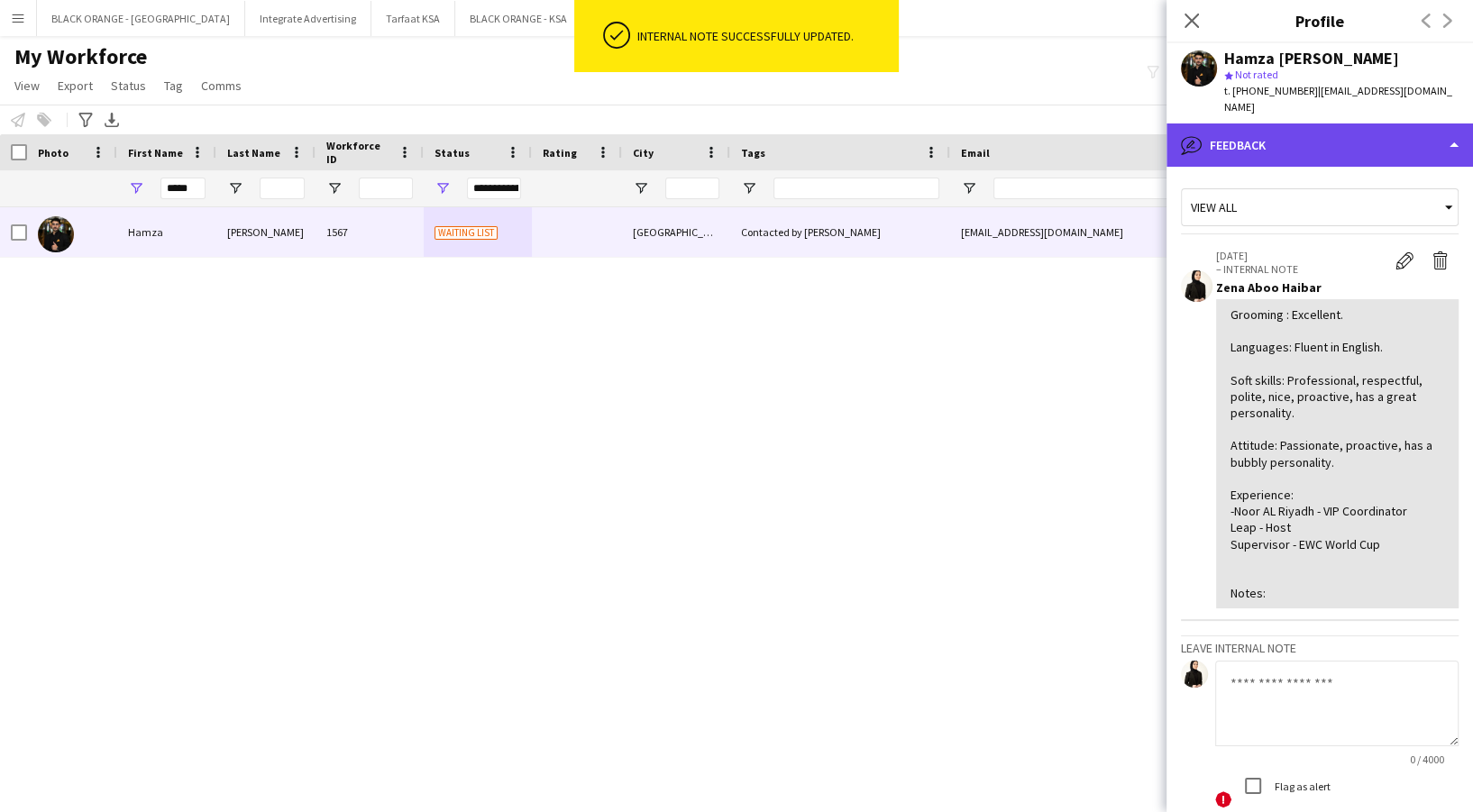
click at [1307, 123] on div "bubble-pencil Feedback" at bounding box center [1320, 144] width 307 height 43
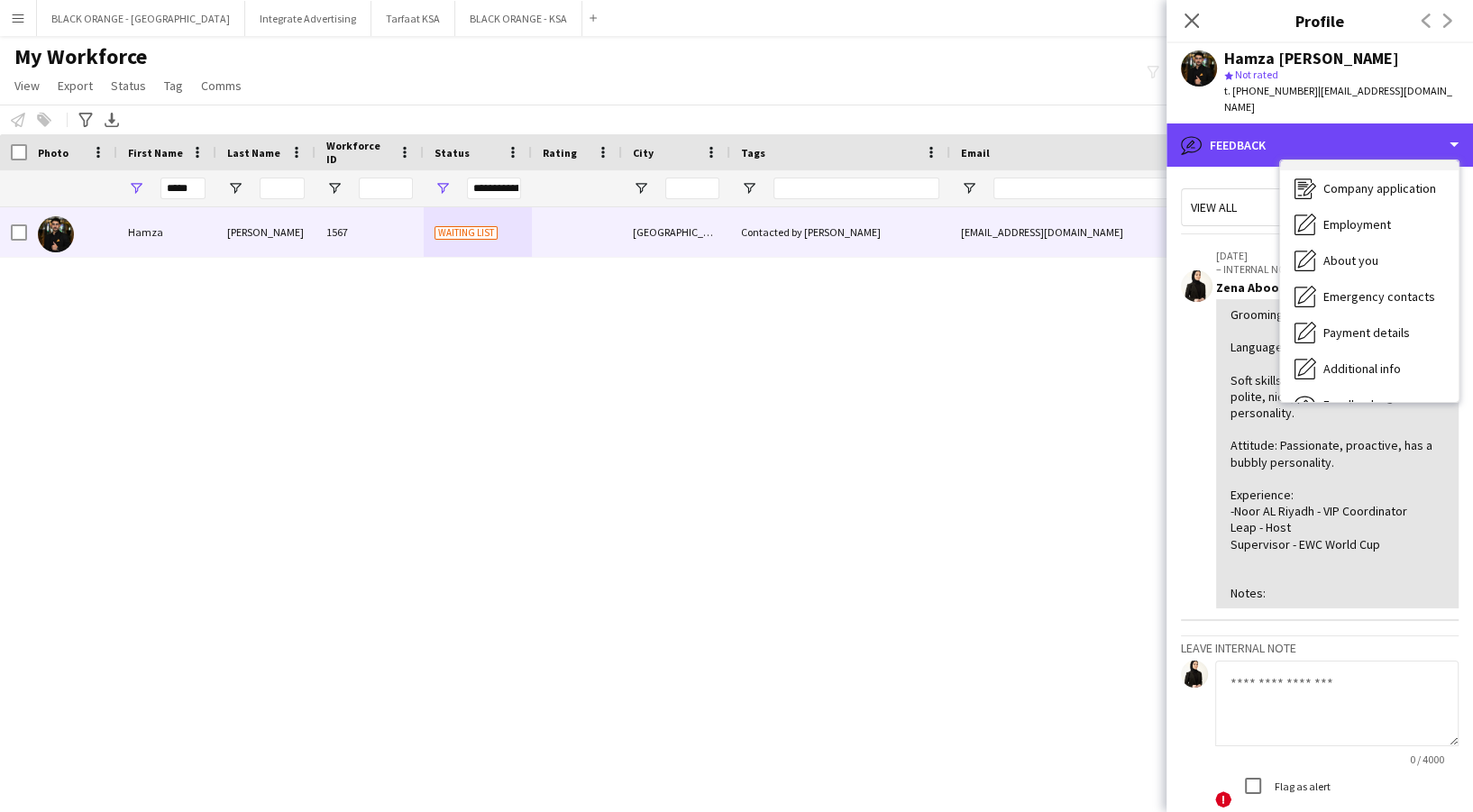
scroll to position [0, 0]
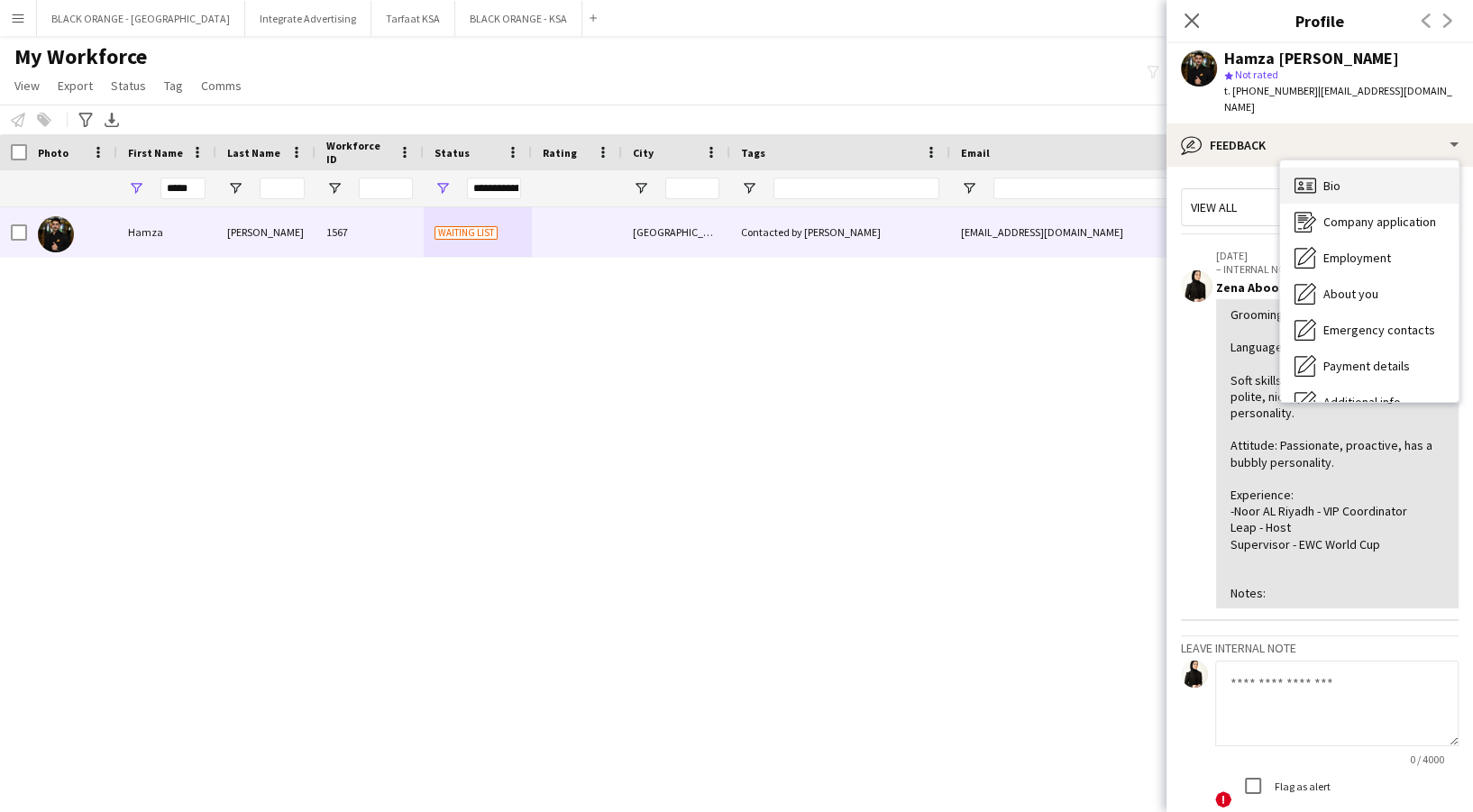
click at [1343, 181] on div "Bio Bio" at bounding box center [1370, 186] width 179 height 36
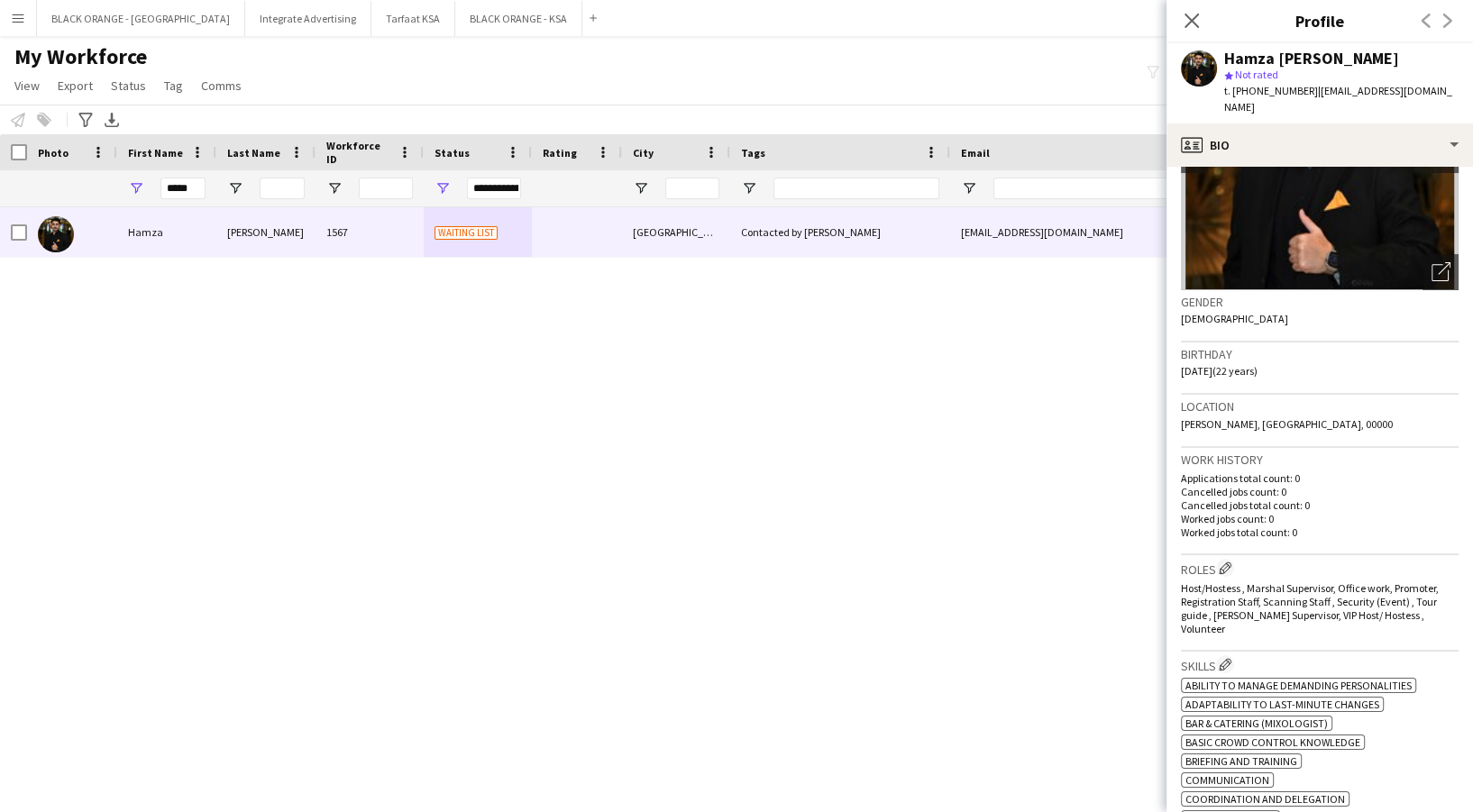
scroll to position [240, 0]
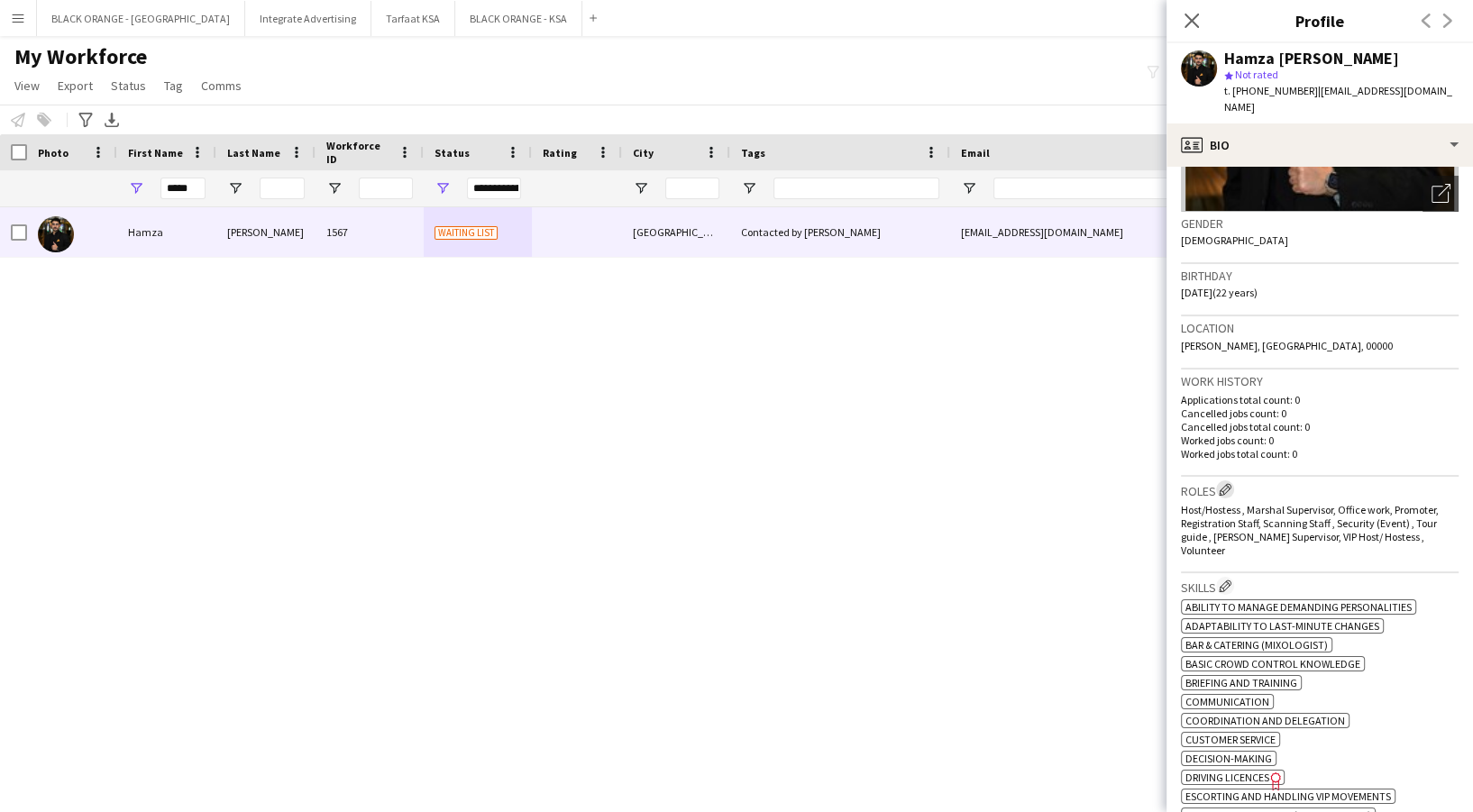
click at [1228, 480] on button "Edit crew company roles" at bounding box center [1226, 489] width 18 height 18
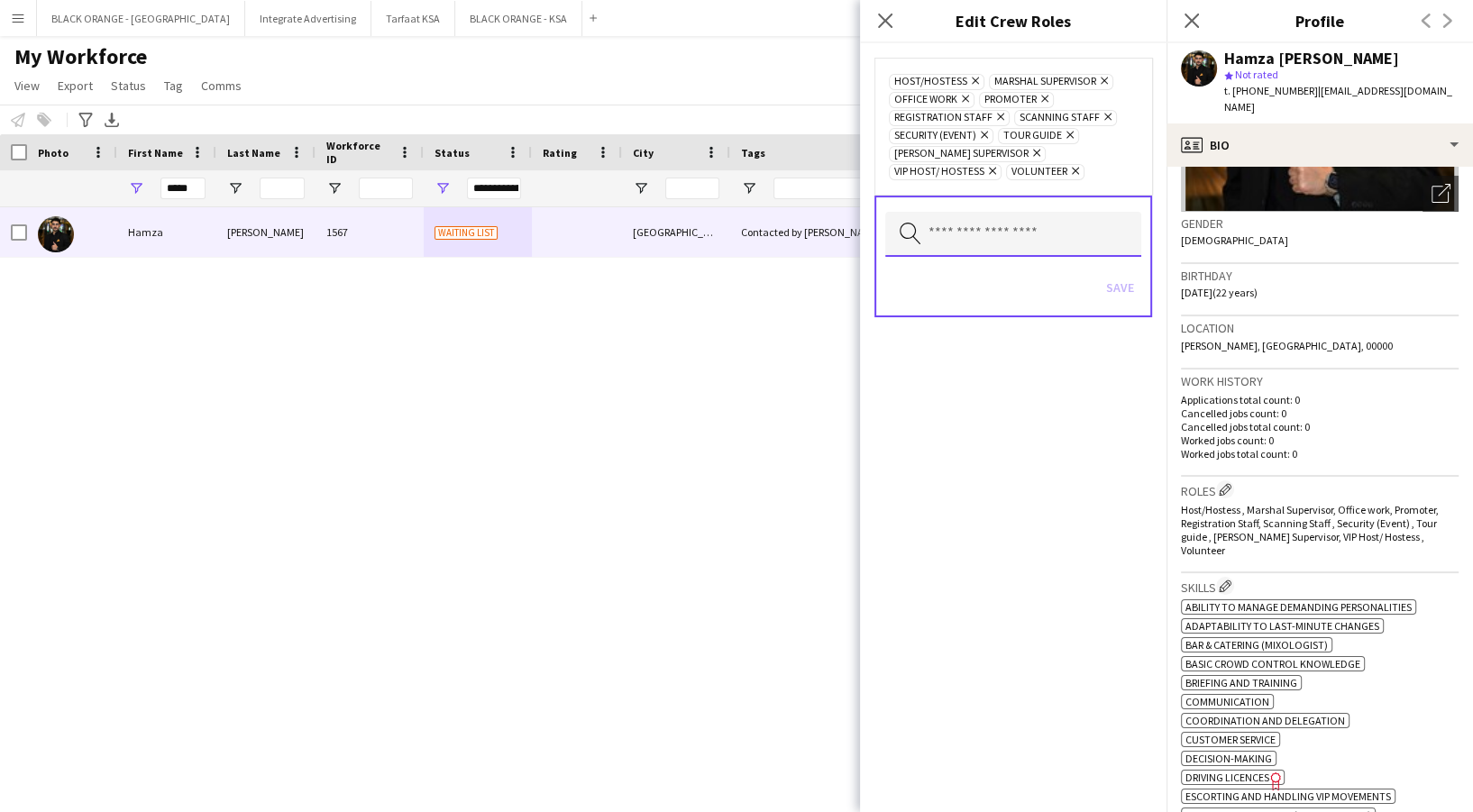
click at [935, 232] on input "text" at bounding box center [1013, 234] width 256 height 45
type input "****"
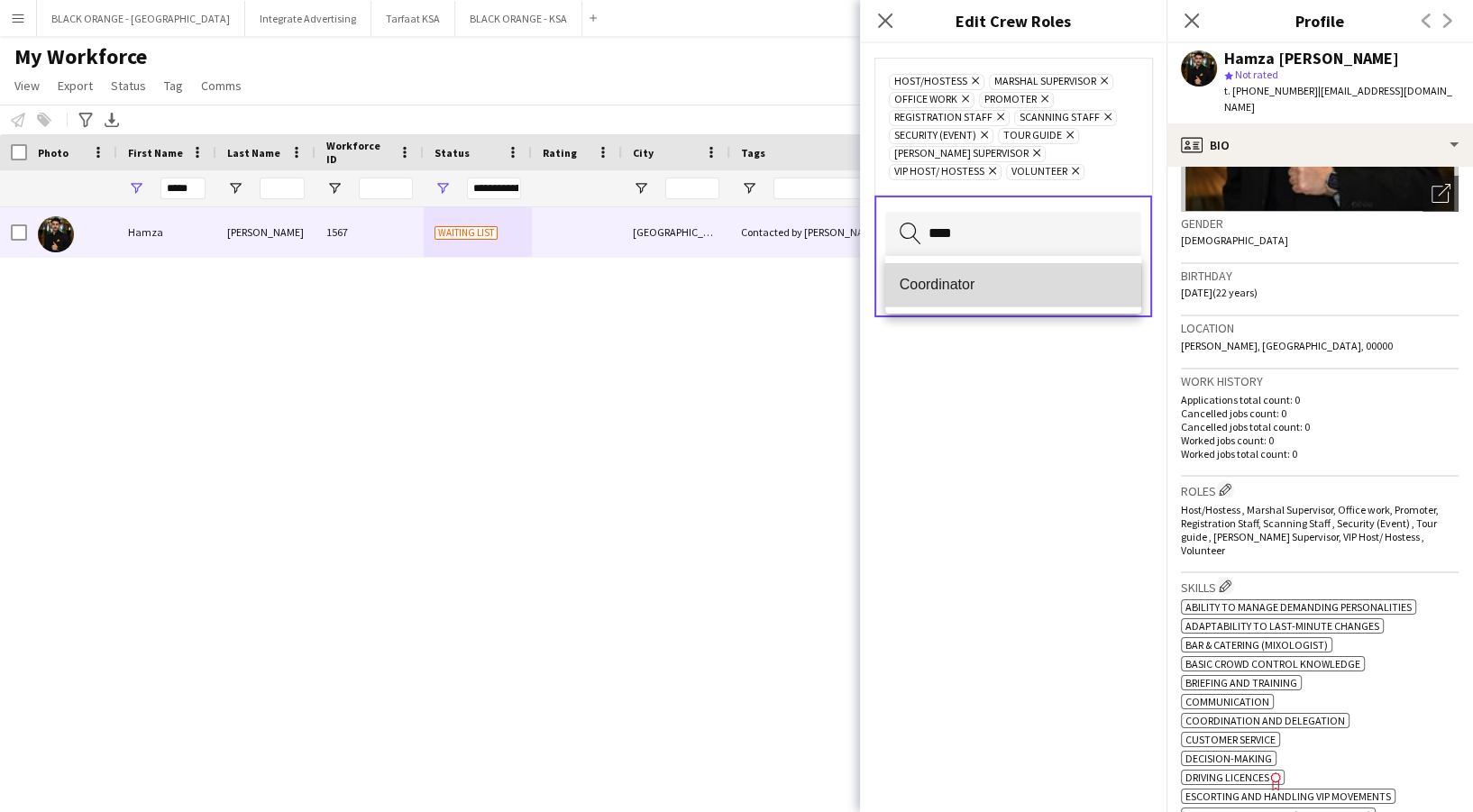
click at [972, 298] on mat-option "Coordinator" at bounding box center [1013, 284] width 256 height 43
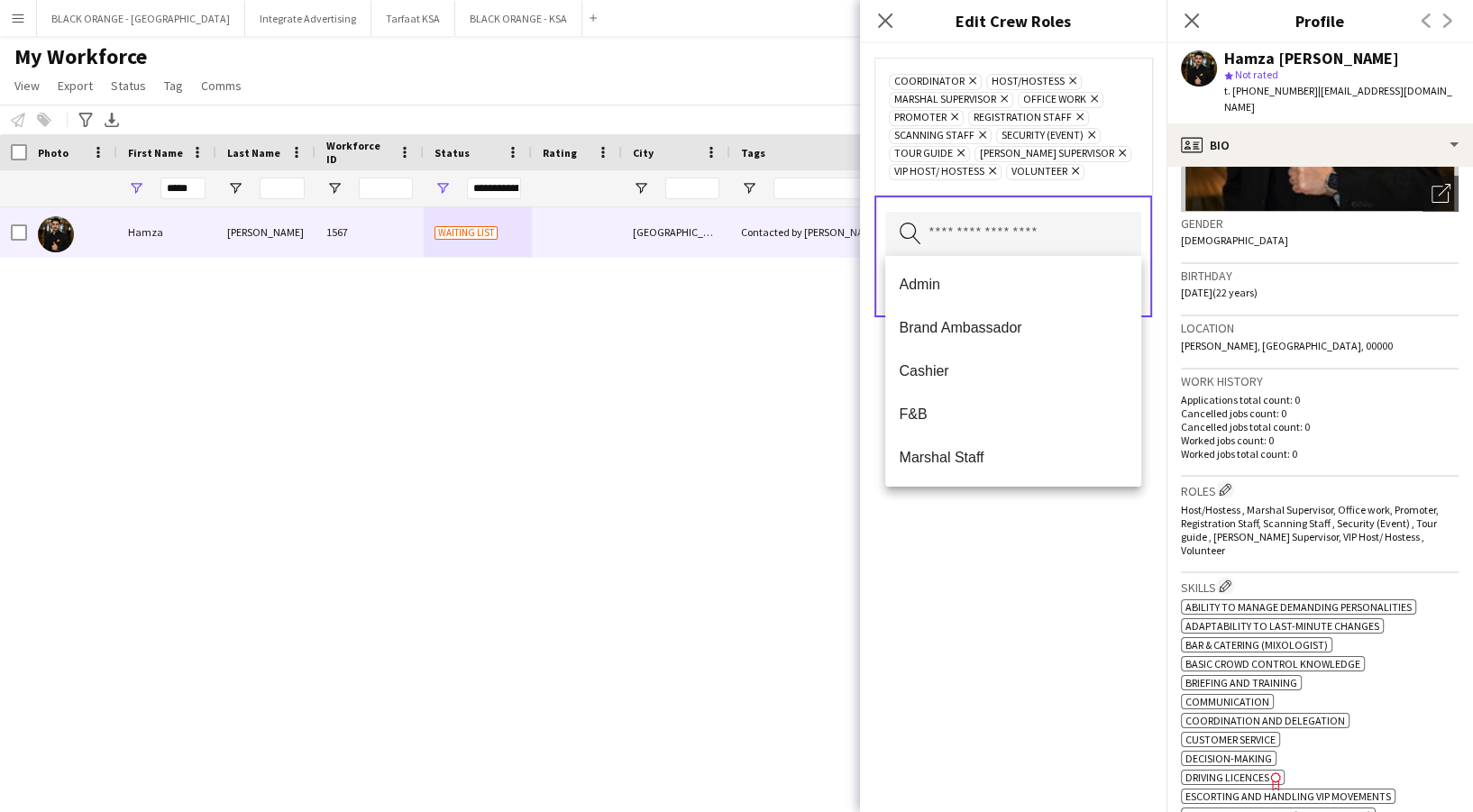
click at [1039, 581] on div "Coordinator Remove Host/Hostess Remove Marshal Supervisor Remove Office work Re…" at bounding box center [1013, 427] width 307 height 769
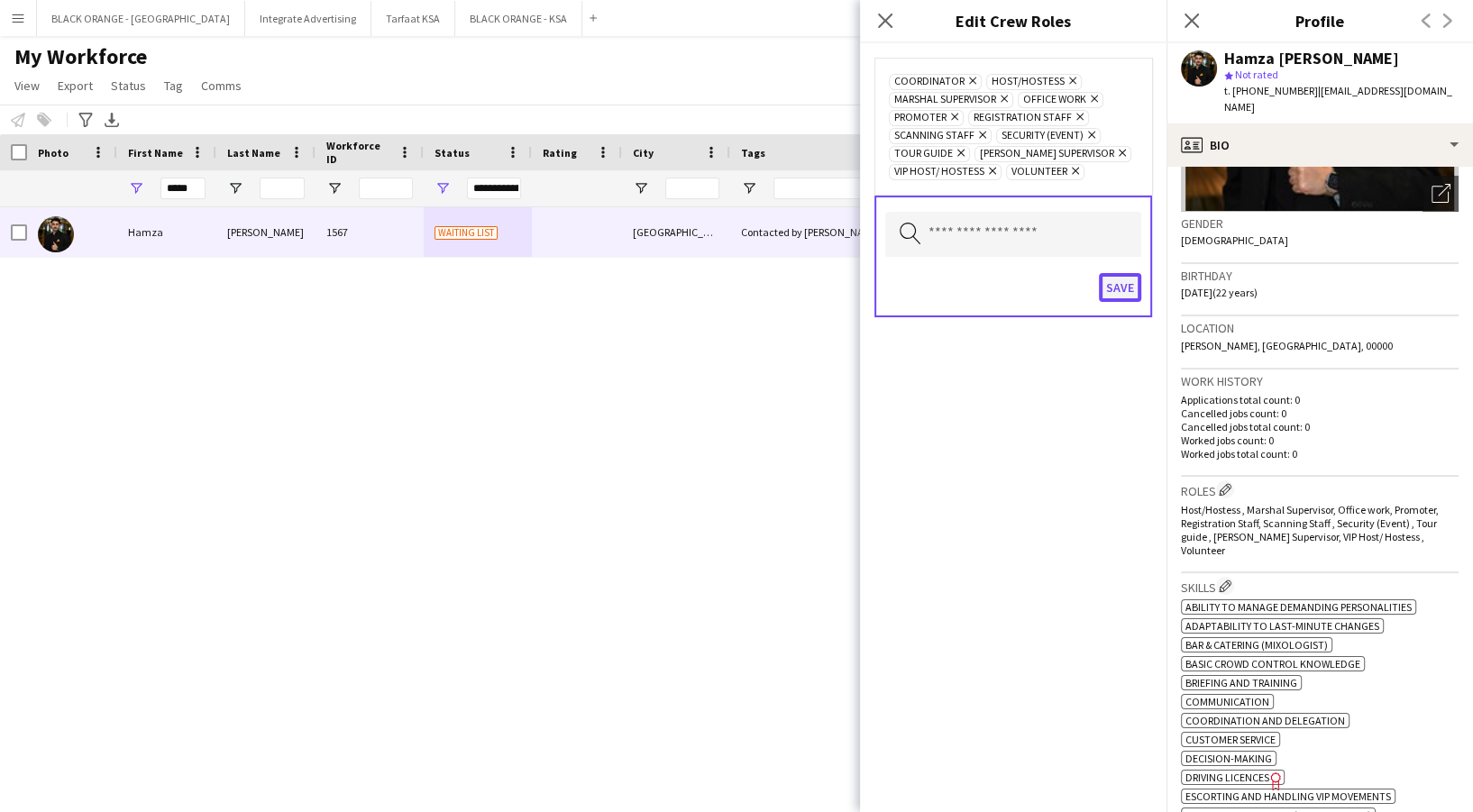
click at [1119, 284] on button "Save" at bounding box center [1120, 287] width 42 height 29
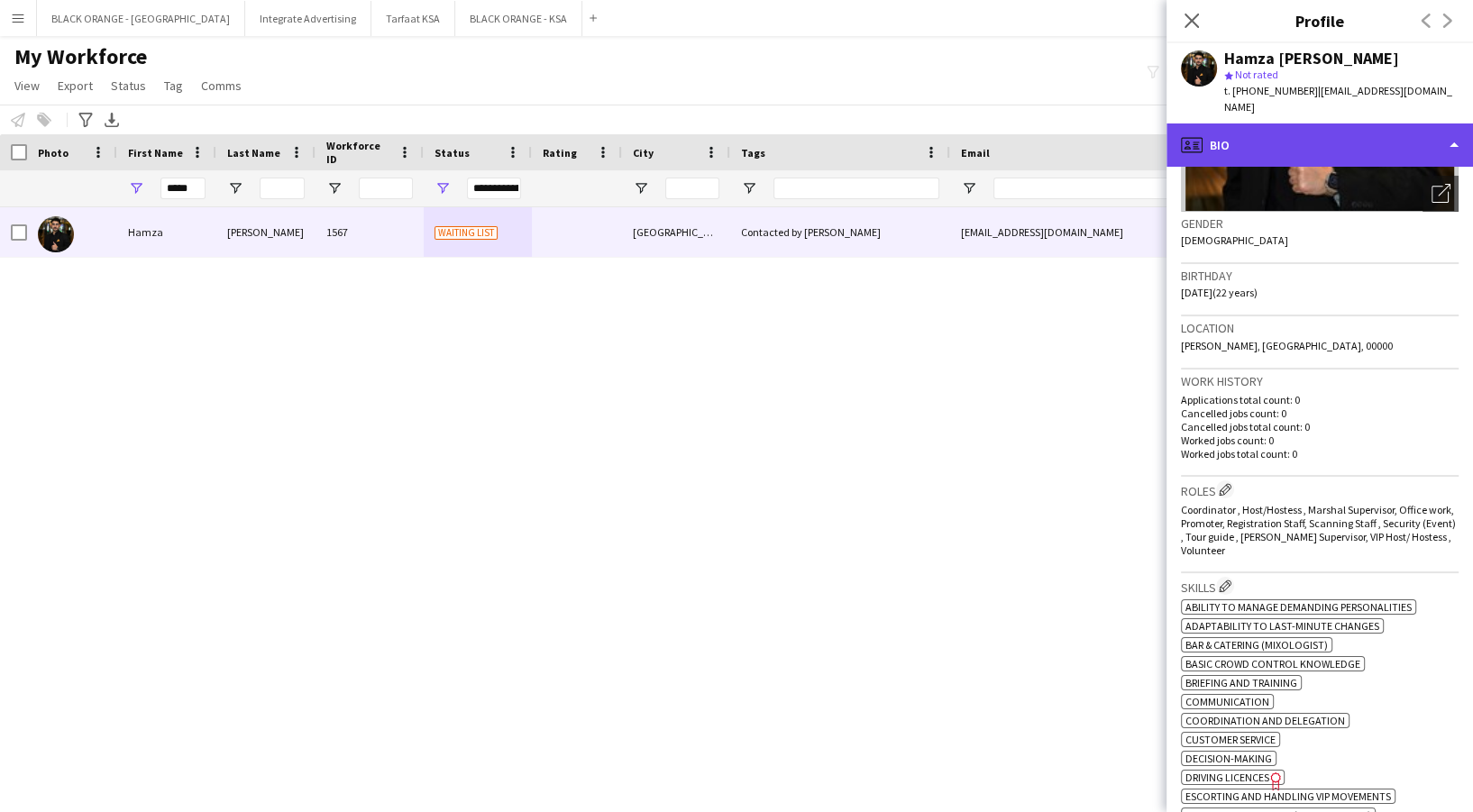
click at [1275, 123] on div "profile Bio" at bounding box center [1320, 144] width 307 height 43
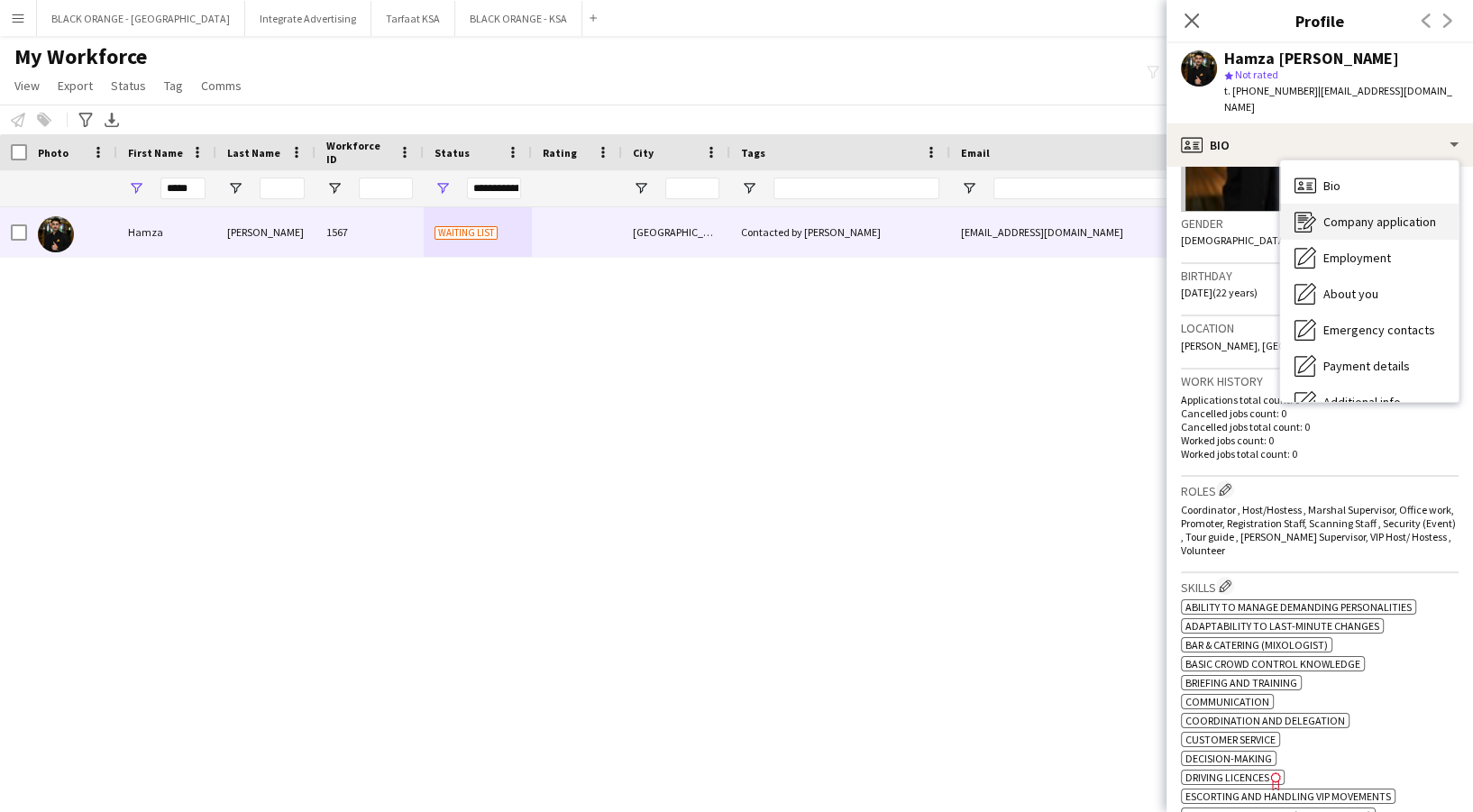
click at [1325, 203] on div "Company application Company application" at bounding box center [1370, 222] width 179 height 36
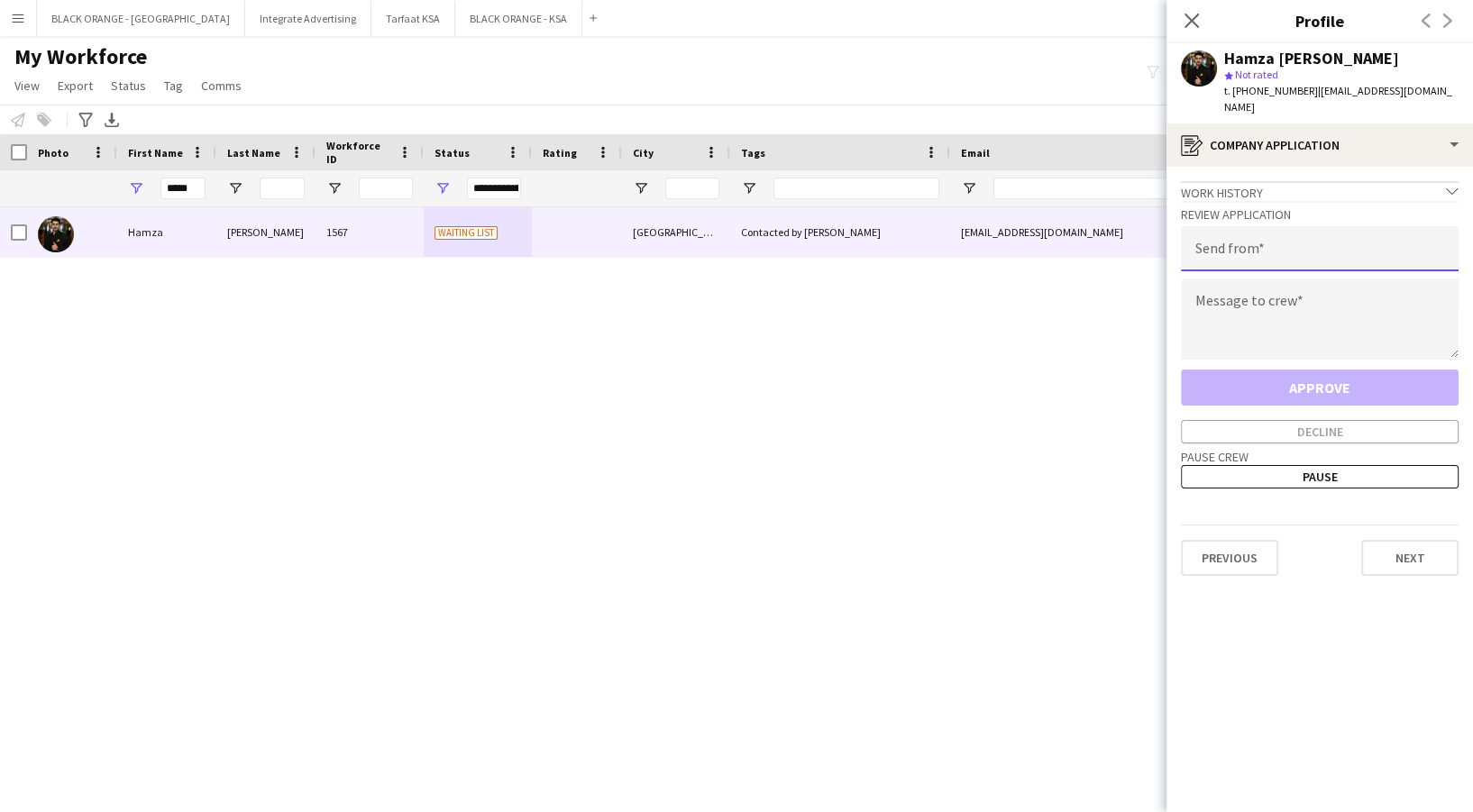
click at [1315, 232] on input "email" at bounding box center [1320, 248] width 277 height 45
type input "**********"
click at [1238, 306] on textarea at bounding box center [1320, 318] width 277 height 81
paste textarea "**********"
type textarea "**********"
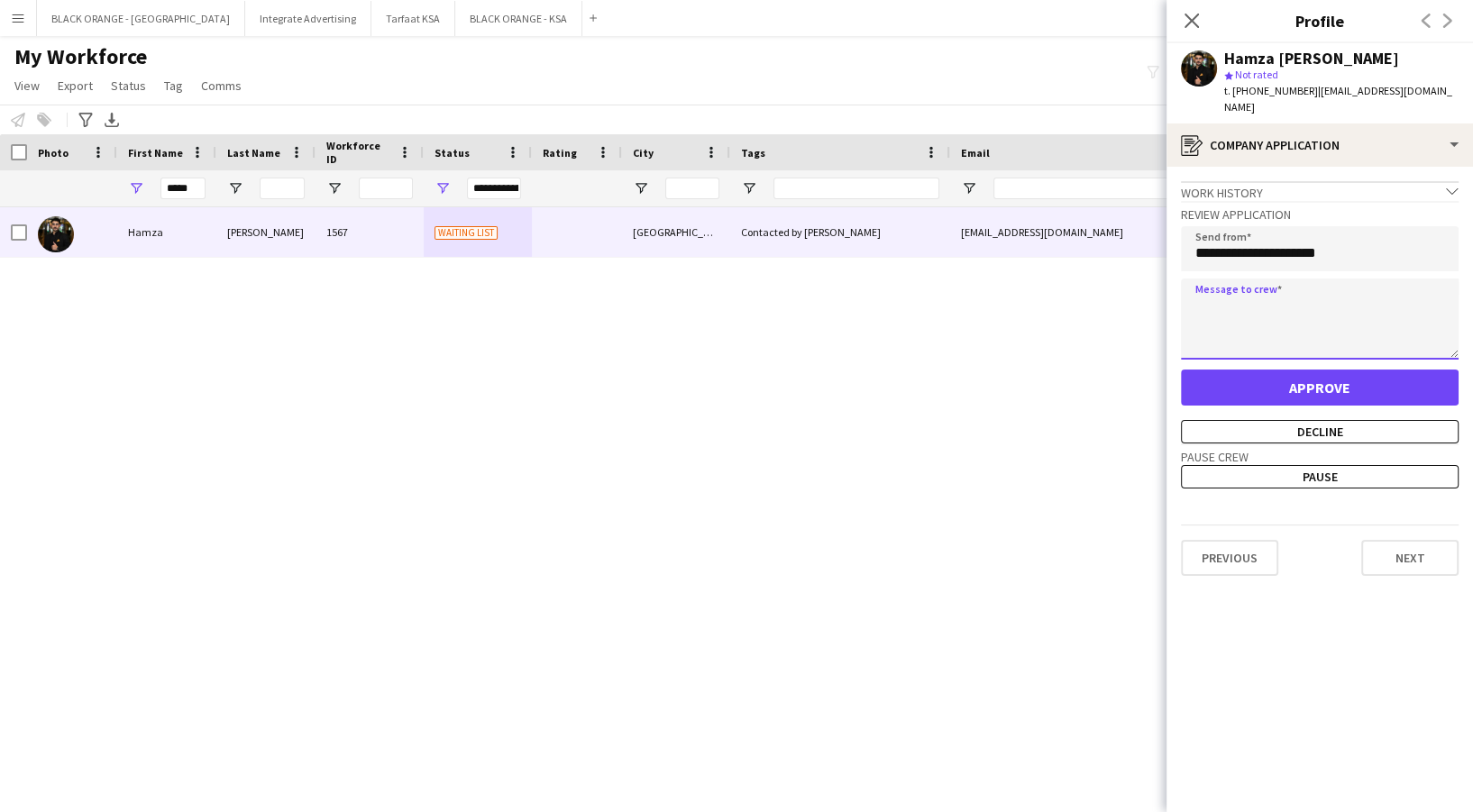
drag, startPoint x: 1382, startPoint y: 287, endPoint x: 1196, endPoint y: 297, distance: 186.3
click at [1196, 297] on textarea at bounding box center [1320, 318] width 277 height 81
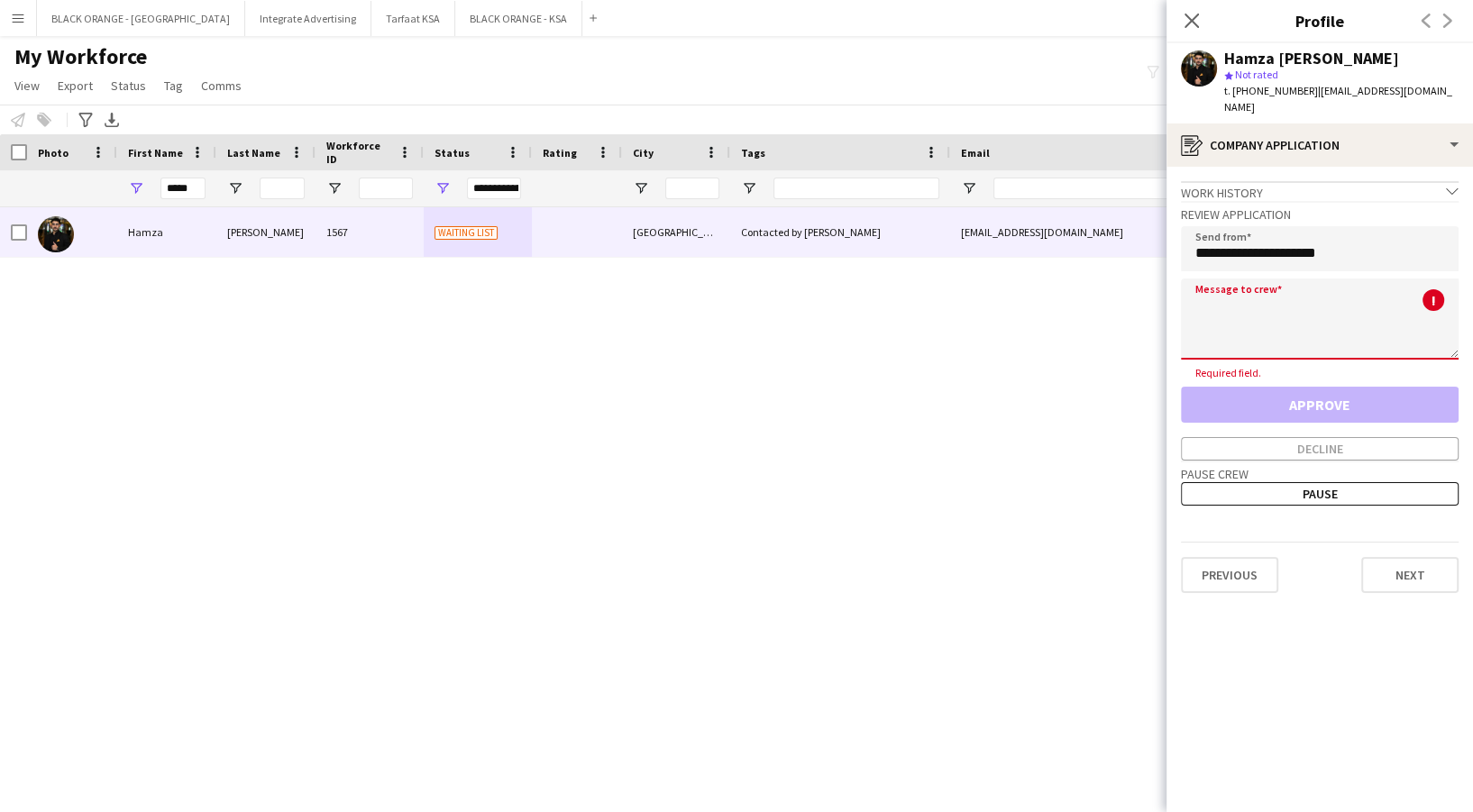
paste textarea "**********"
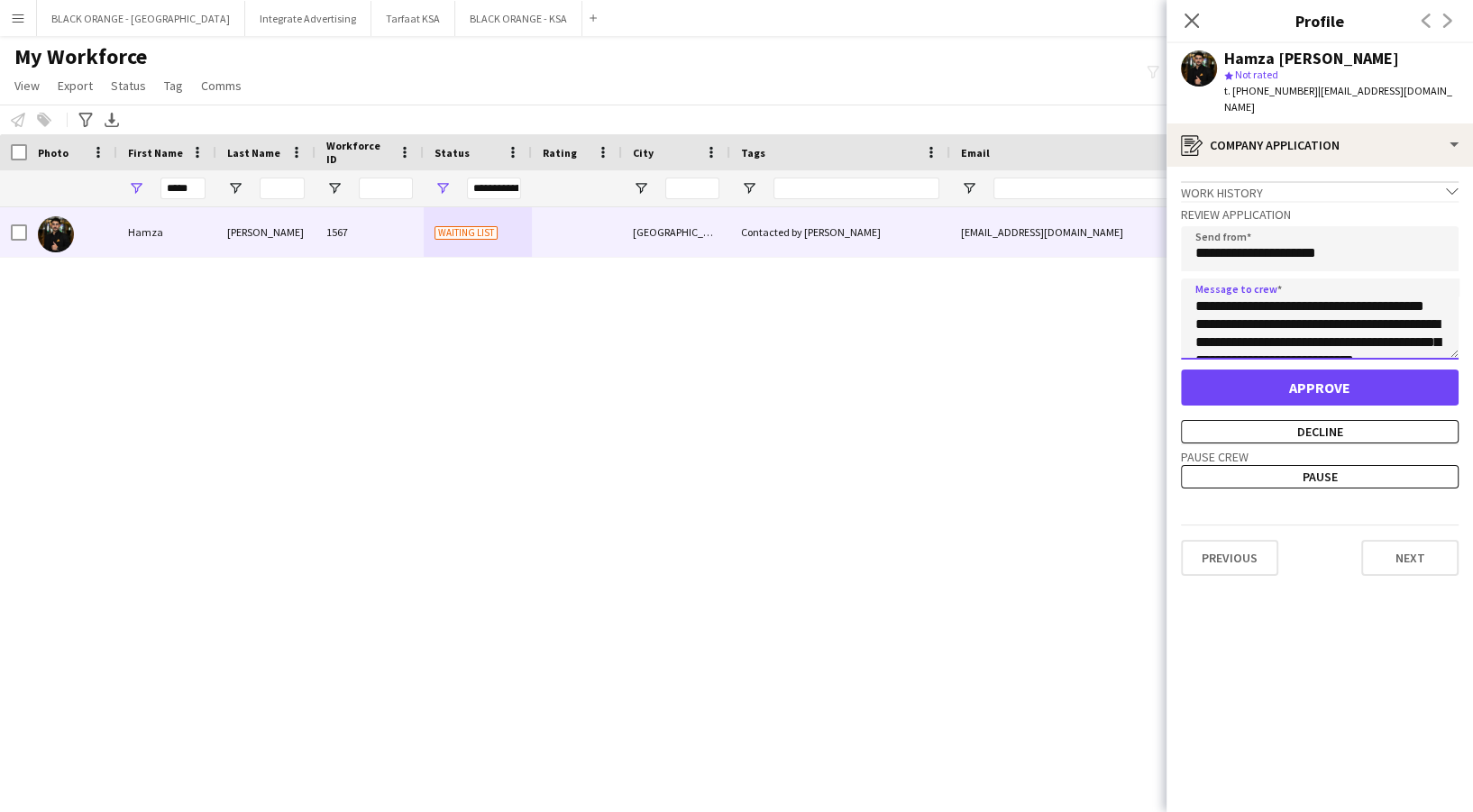
scroll to position [0, 0]
click at [1286, 287] on textarea "**********" at bounding box center [1320, 318] width 277 height 81
type textarea "**********"
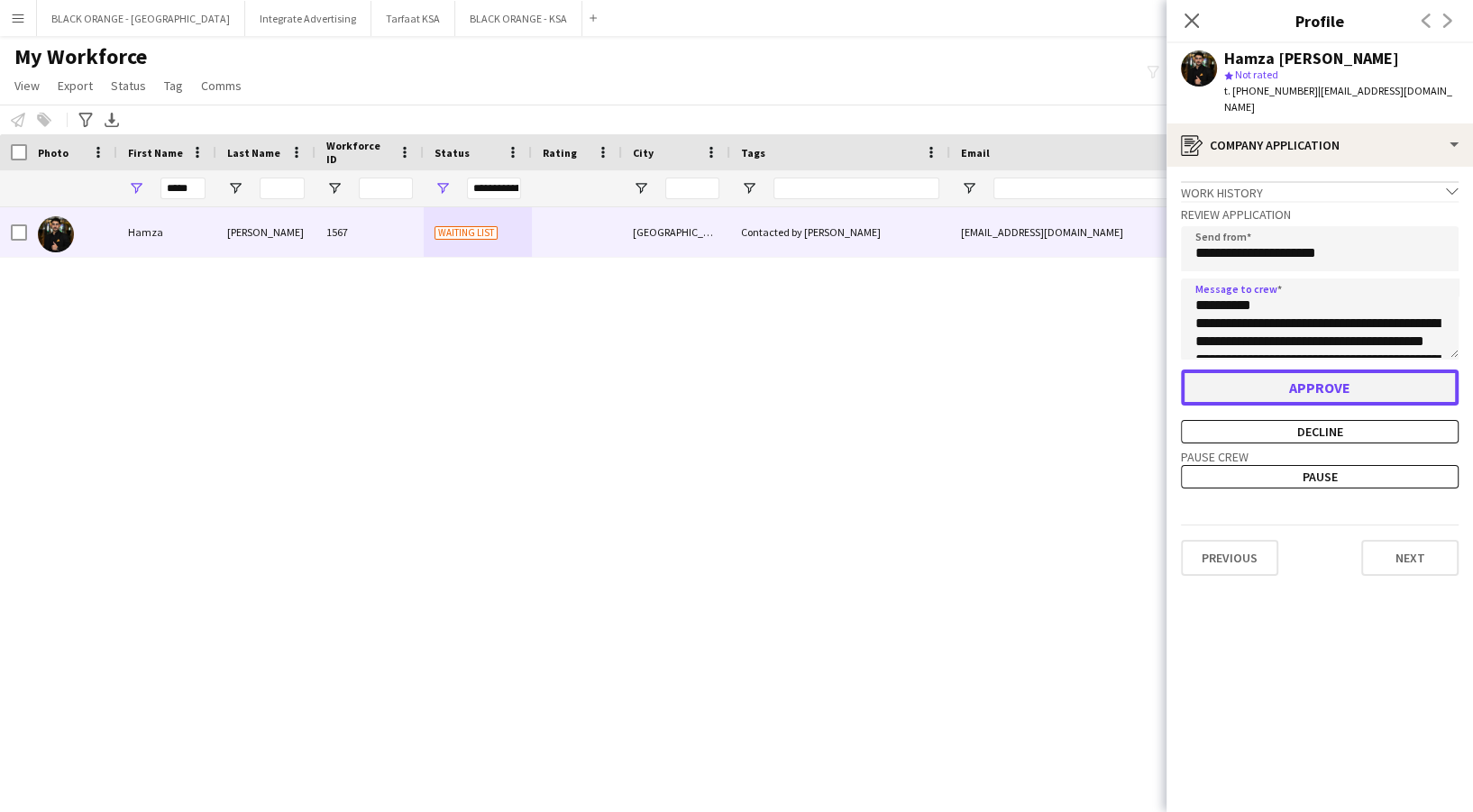
click at [1328, 370] on button "Approve" at bounding box center [1320, 388] width 277 height 36
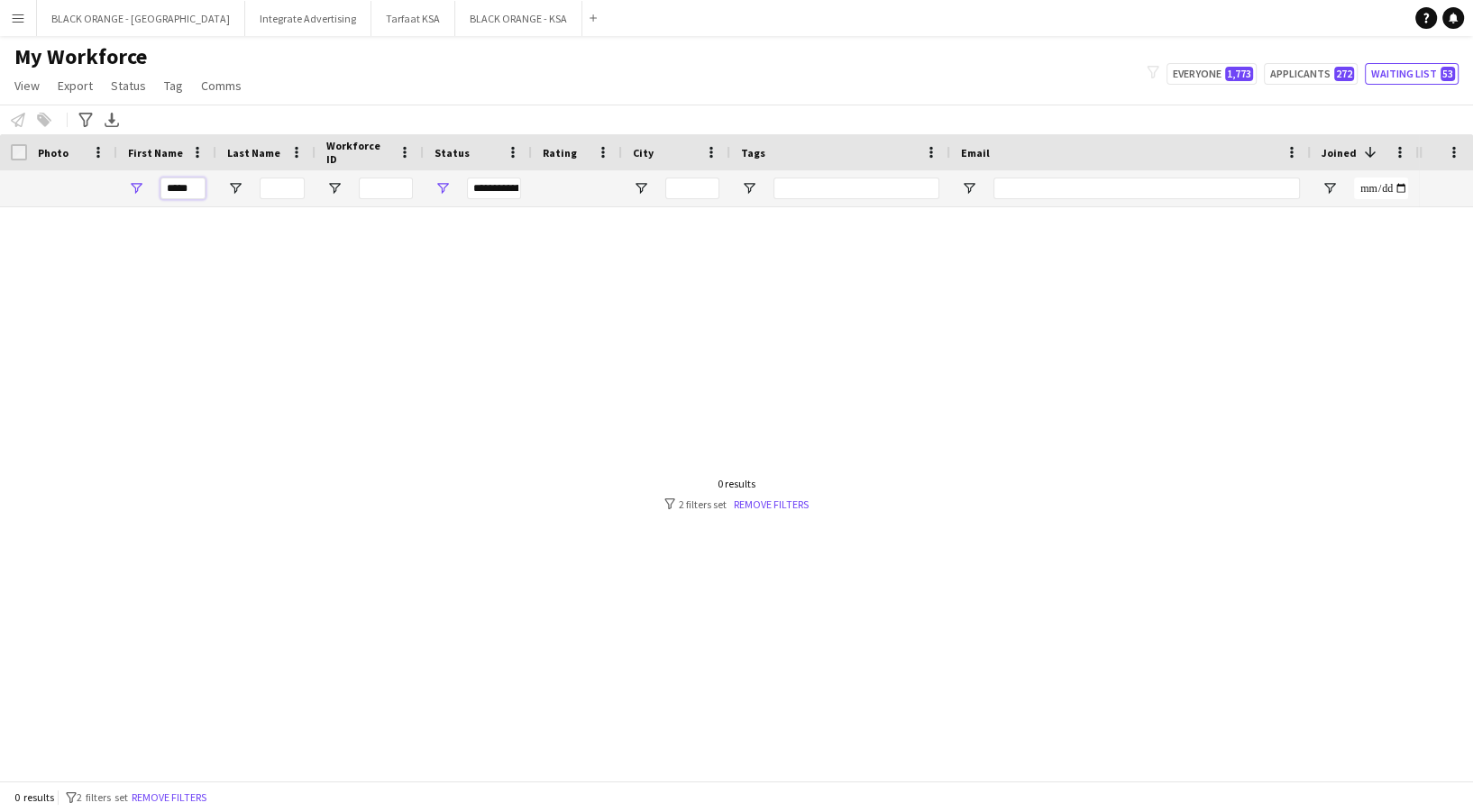
drag, startPoint x: 199, startPoint y: 187, endPoint x: 123, endPoint y: 213, distance: 80.3
click at [122, 214] on div "Workforce Details Photo First Name" at bounding box center [736, 457] width 1473 height 646
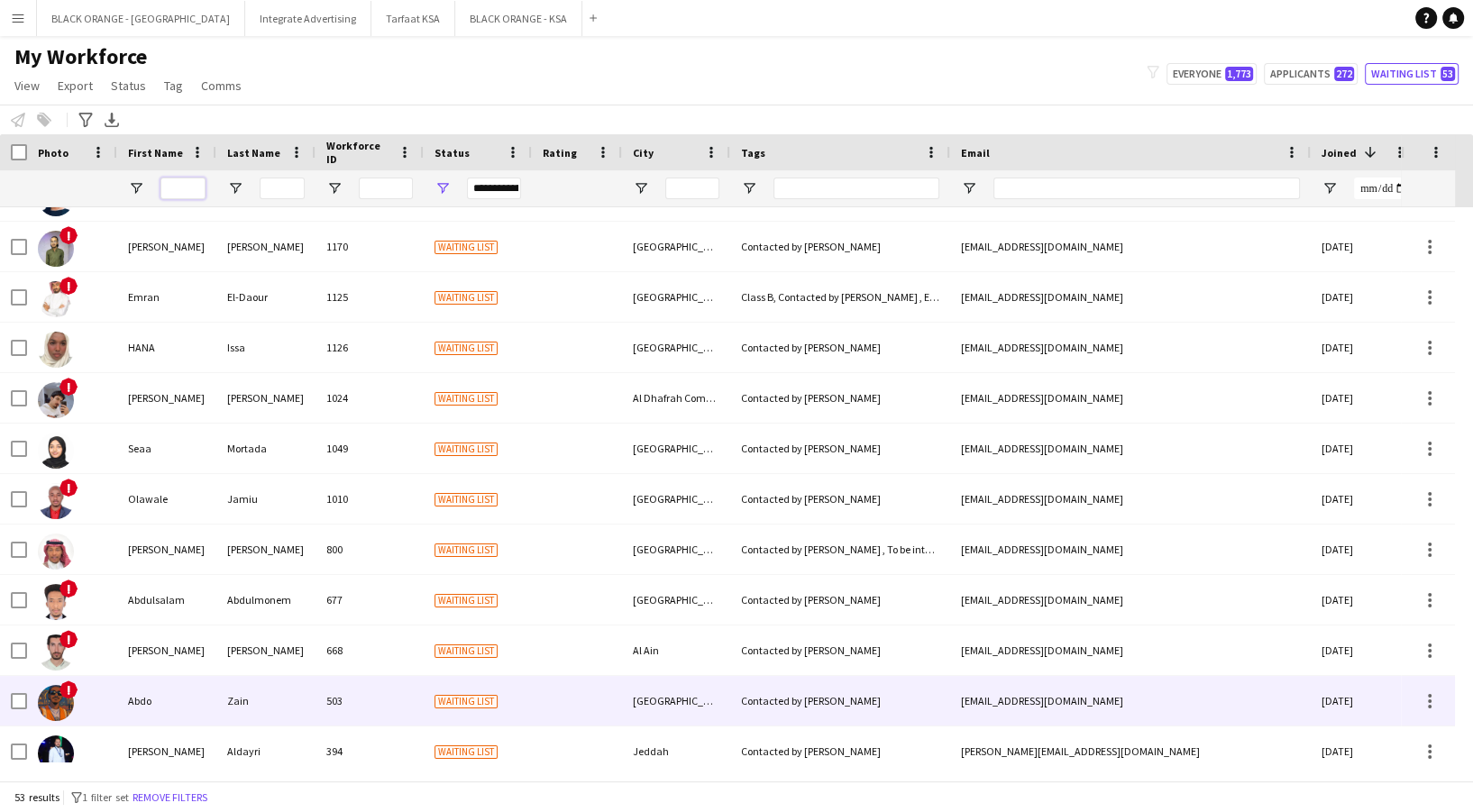
scroll to position [2071, 0]
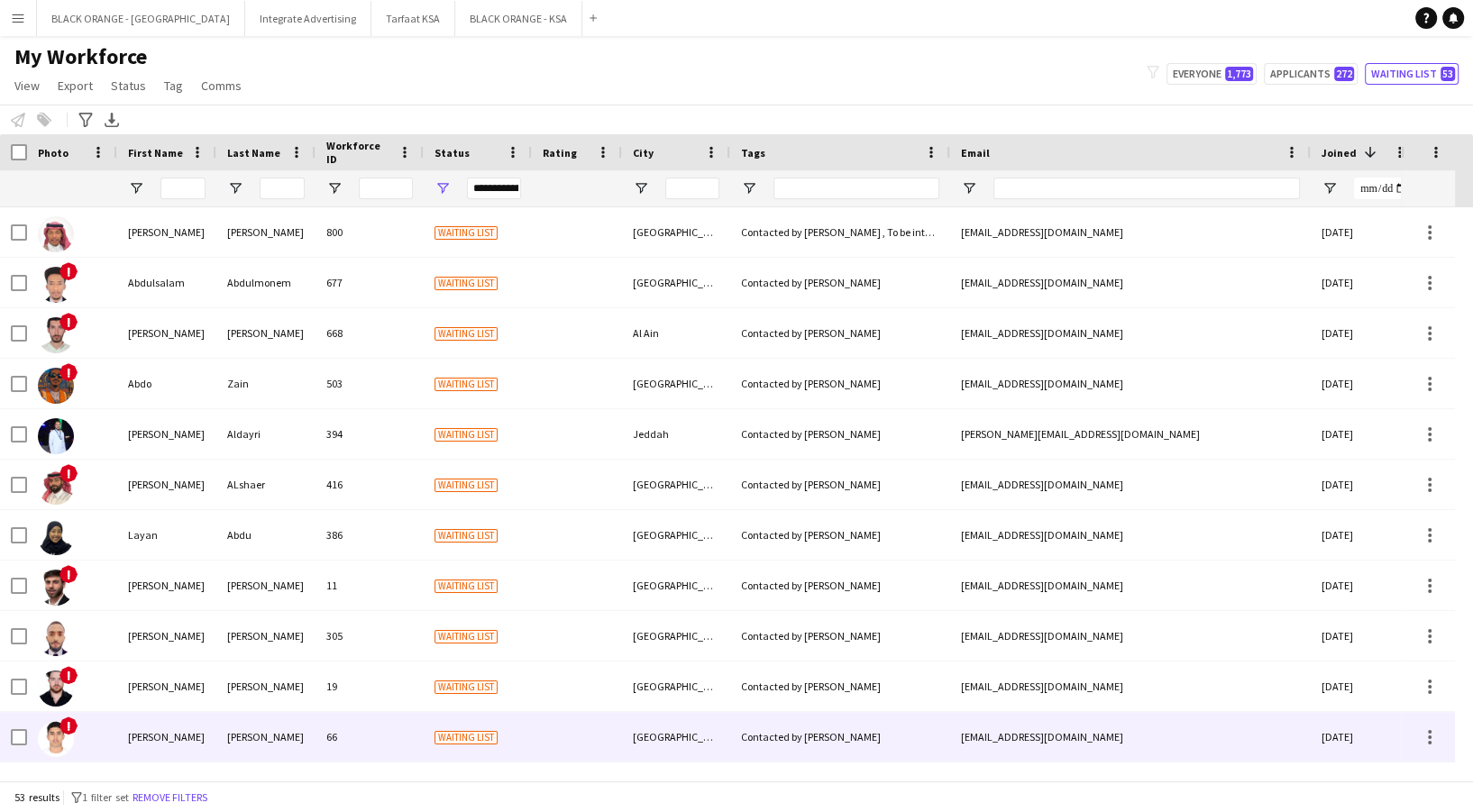
click at [386, 742] on div "66" at bounding box center [370, 736] width 109 height 49
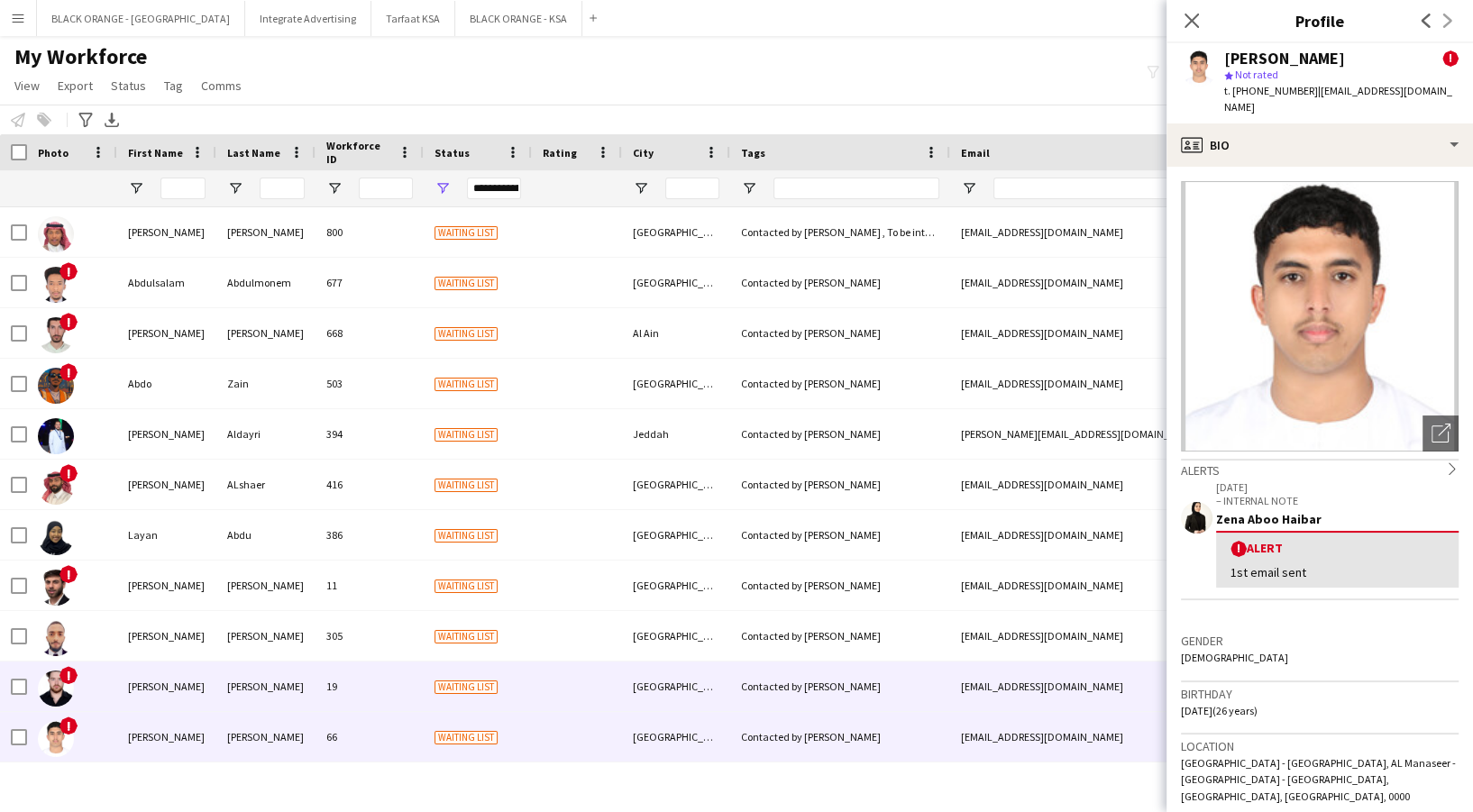
click at [350, 676] on div "19" at bounding box center [370, 686] width 109 height 49
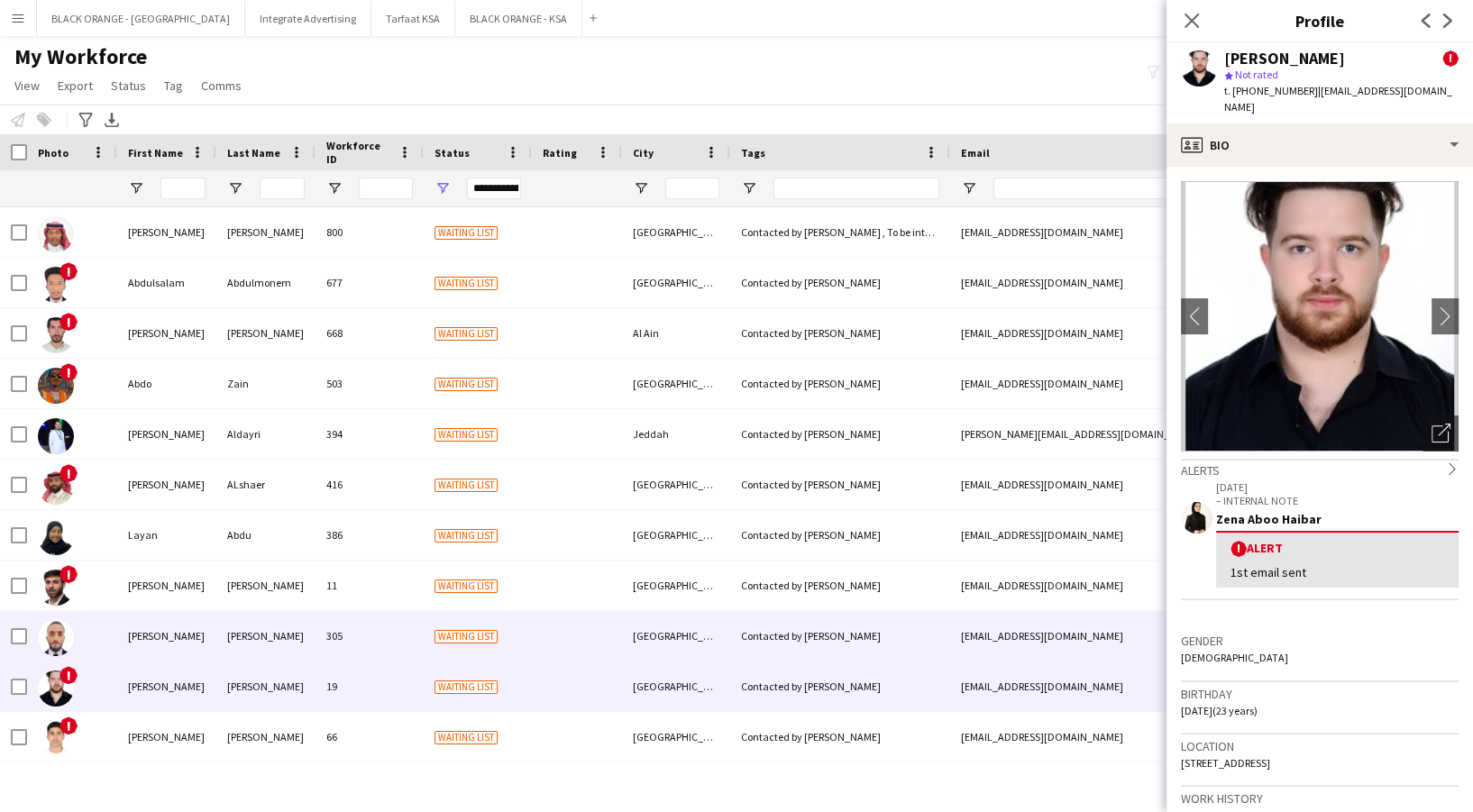
click at [350, 631] on div "305" at bounding box center [370, 636] width 109 height 49
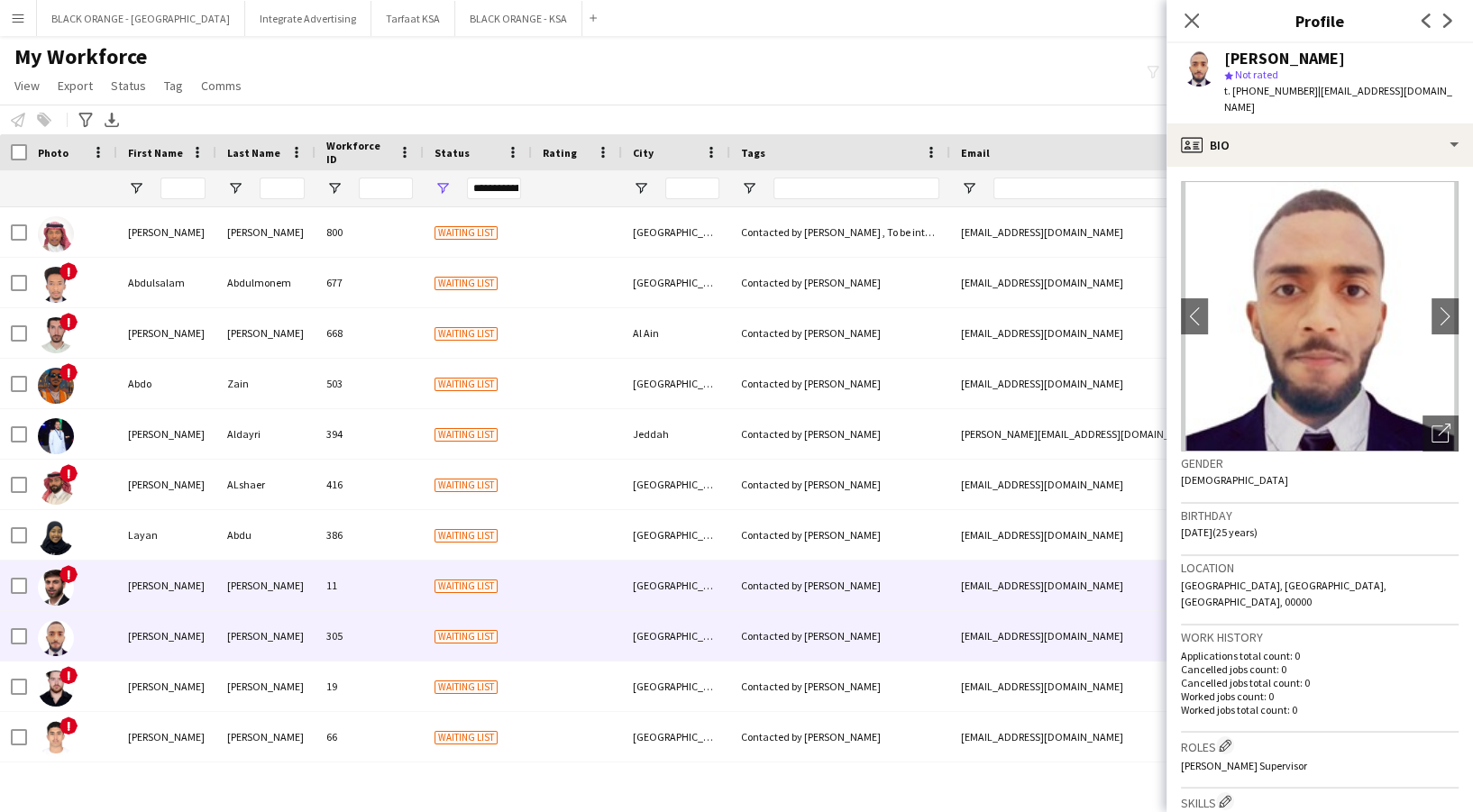
click at [342, 581] on div "11" at bounding box center [370, 585] width 109 height 49
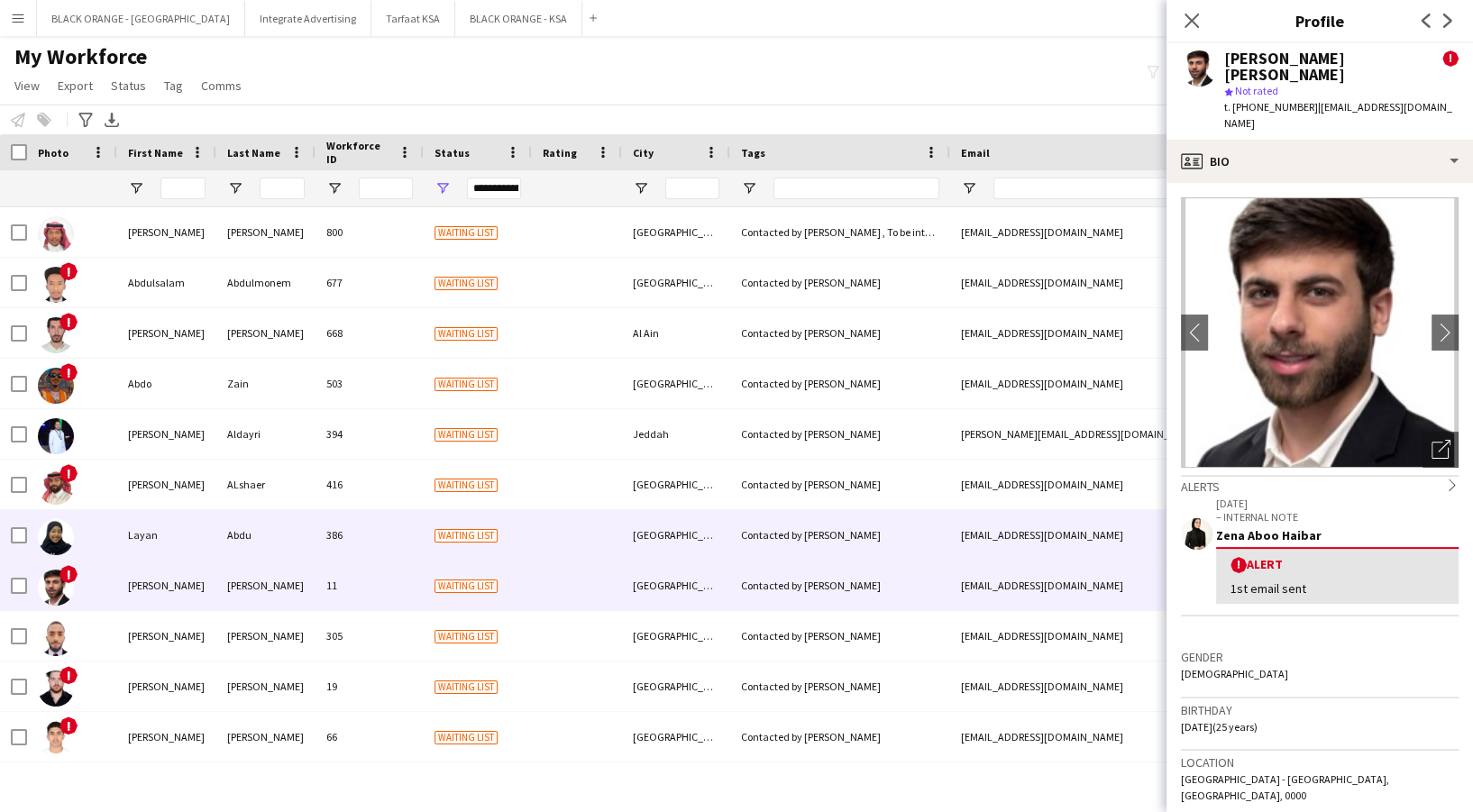
click at [332, 541] on div "386" at bounding box center [370, 535] width 109 height 49
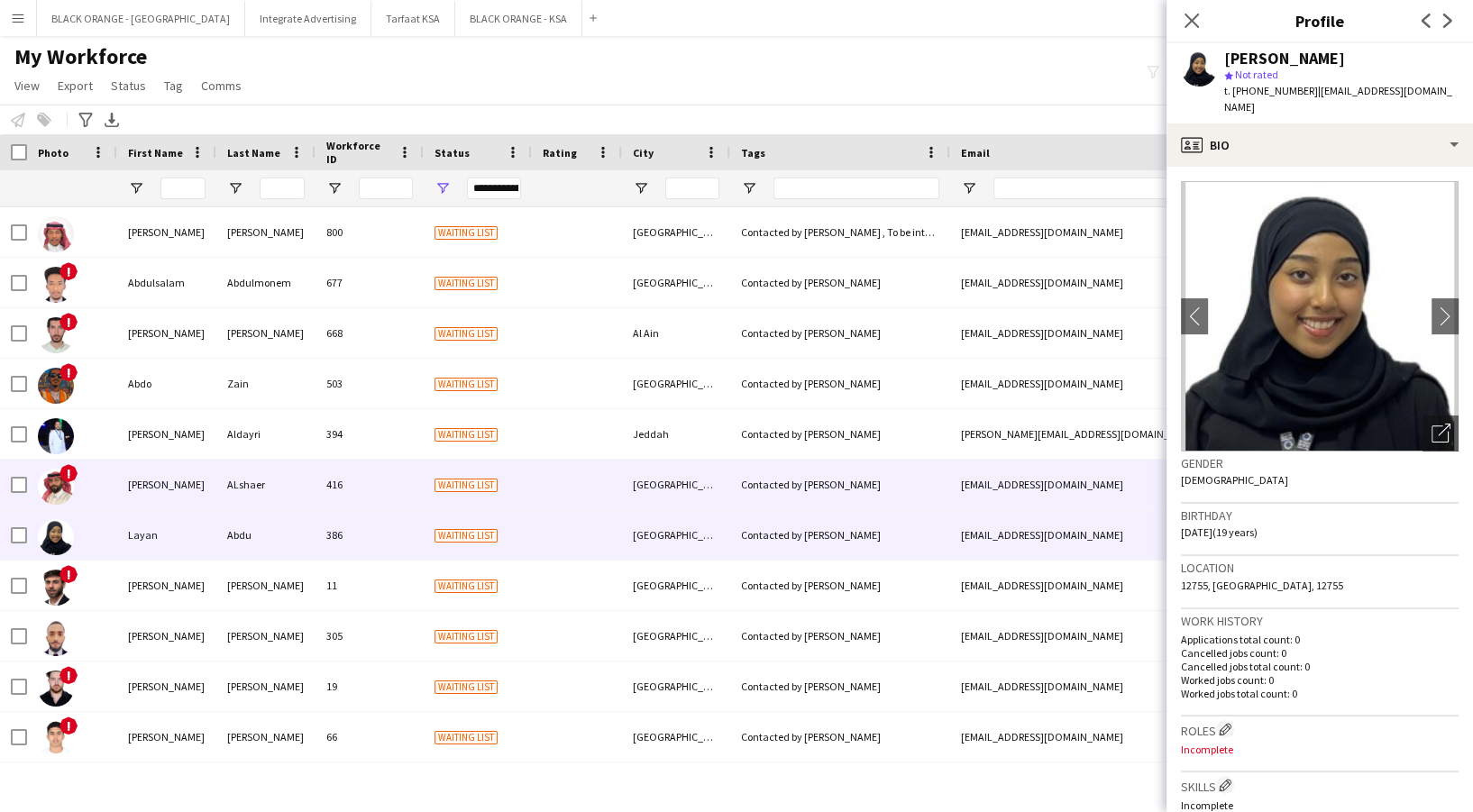
click at [282, 490] on div "ALshaer" at bounding box center [266, 484] width 99 height 49
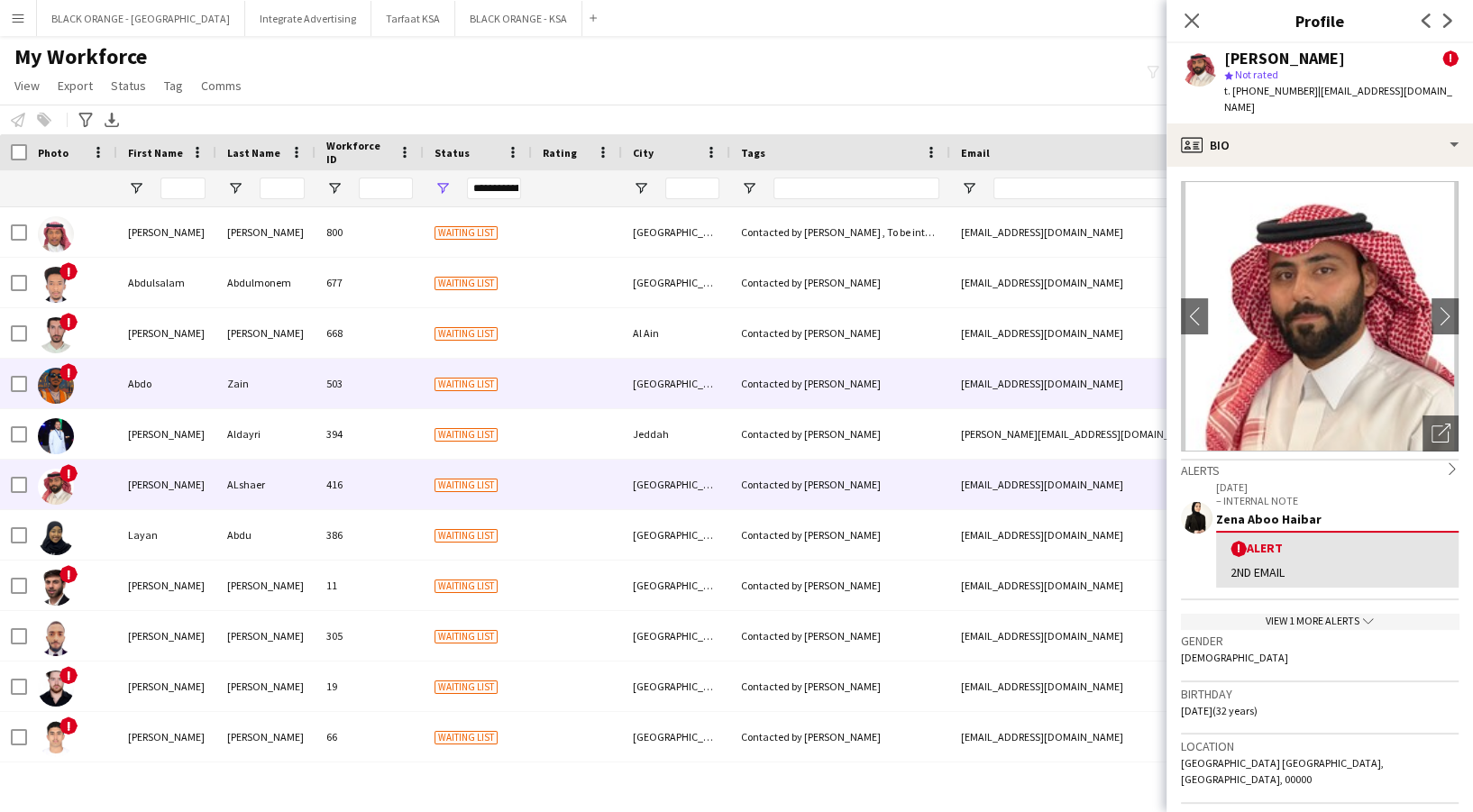
click at [268, 390] on div "Zain" at bounding box center [266, 383] width 99 height 49
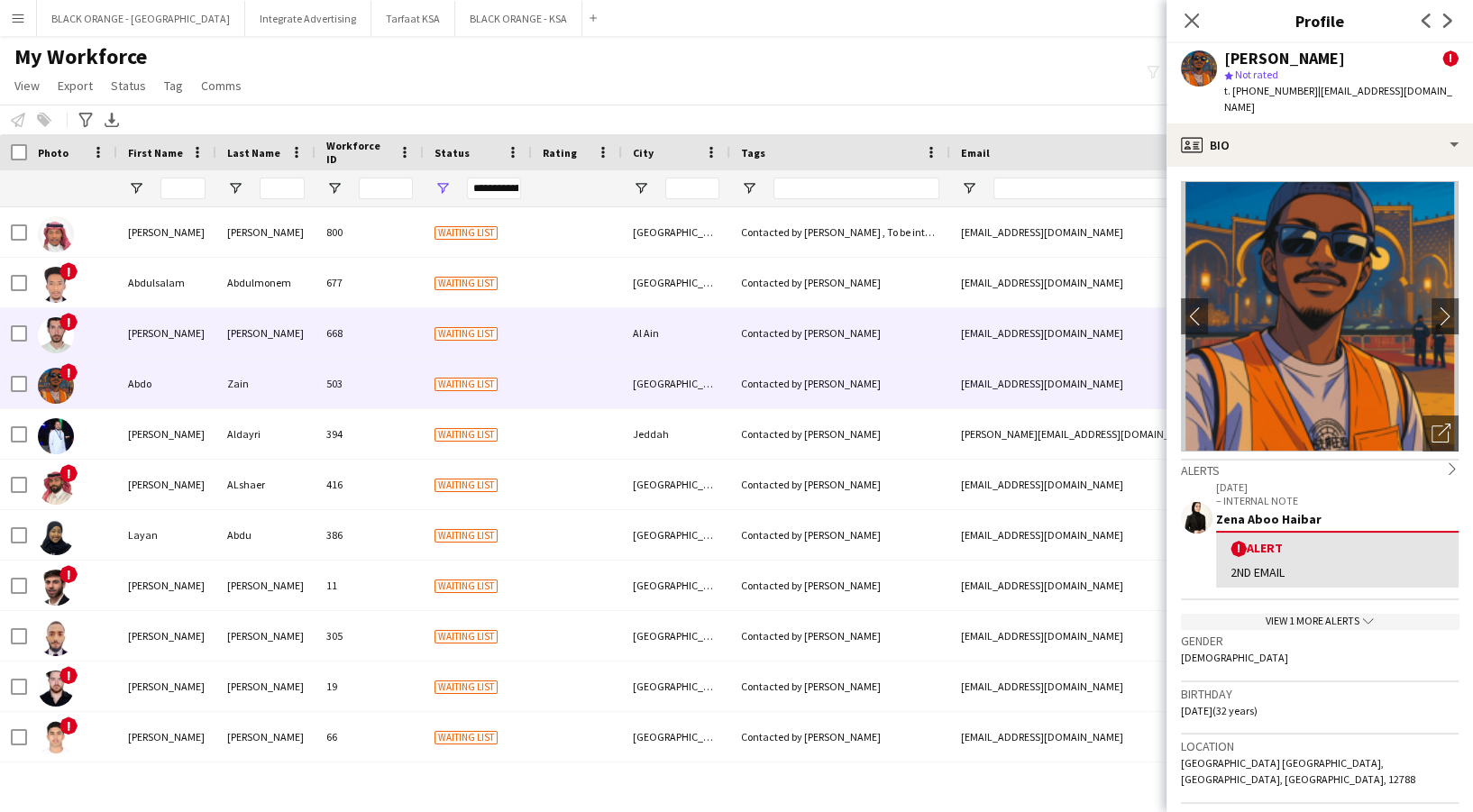
drag, startPoint x: 263, startPoint y: 341, endPoint x: 254, endPoint y: 337, distance: 9.8
click at [261, 340] on div "[PERSON_NAME]" at bounding box center [266, 333] width 99 height 49
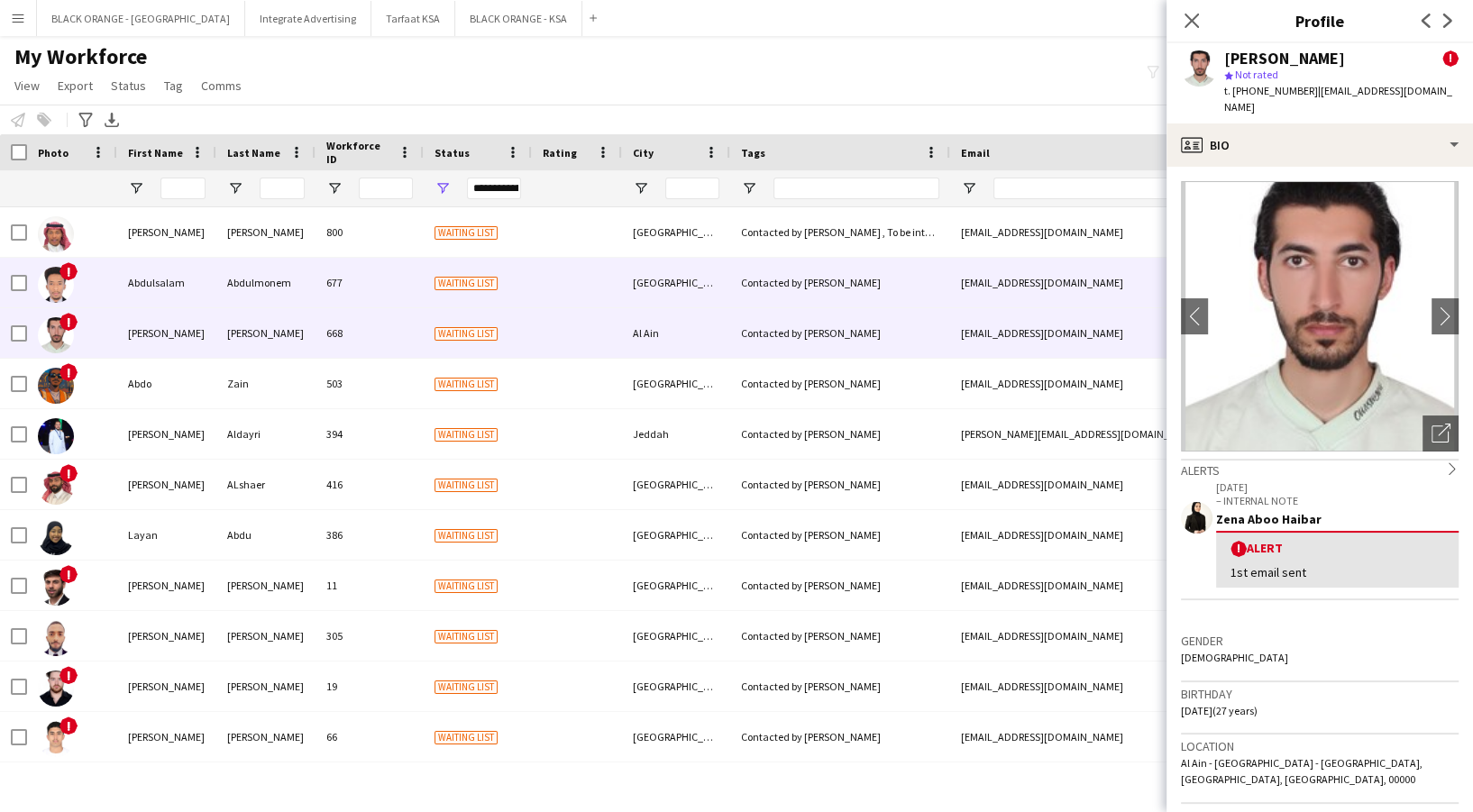
click at [256, 303] on div "Abdulmonem" at bounding box center [266, 283] width 99 height 49
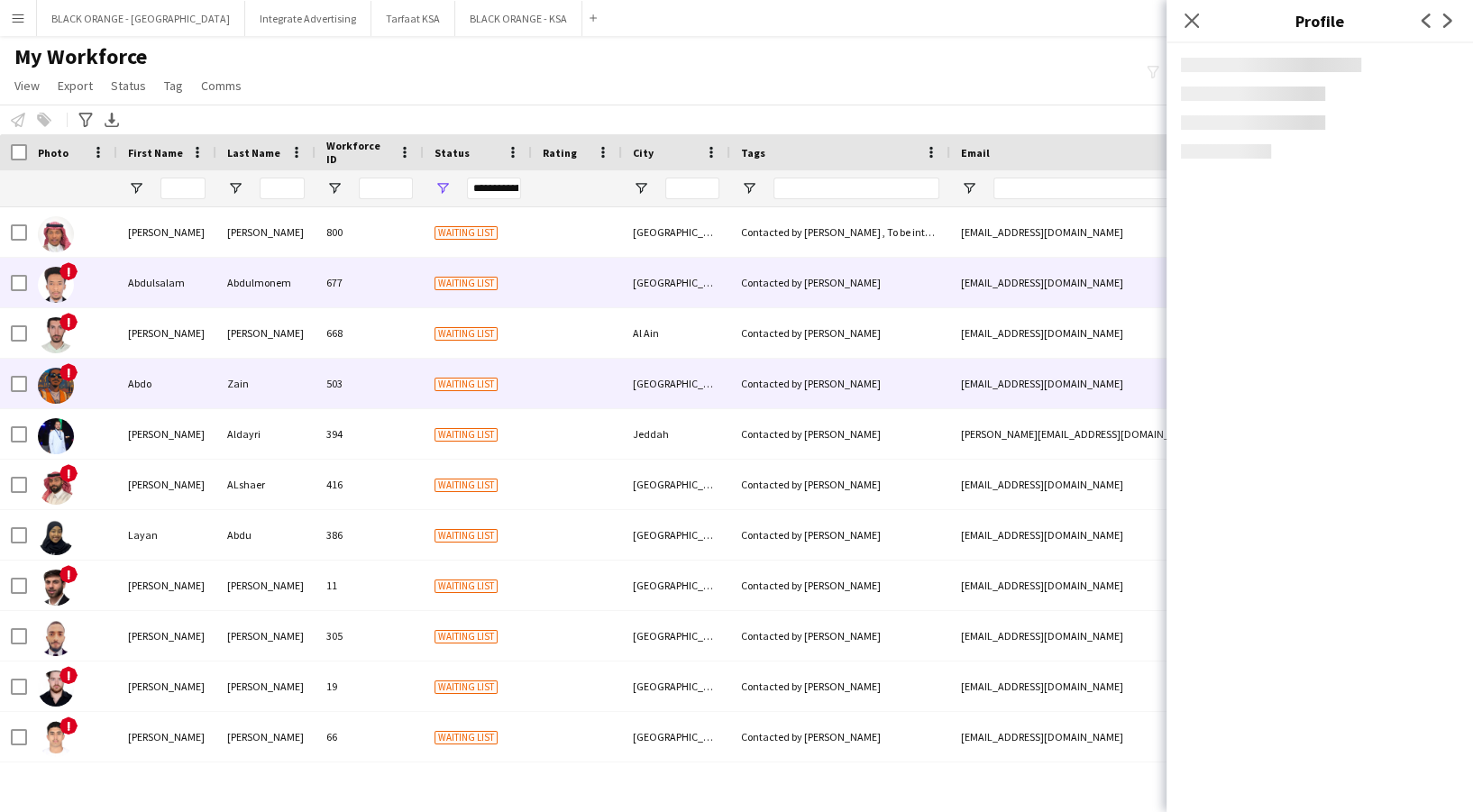
scroll to position [1879, 0]
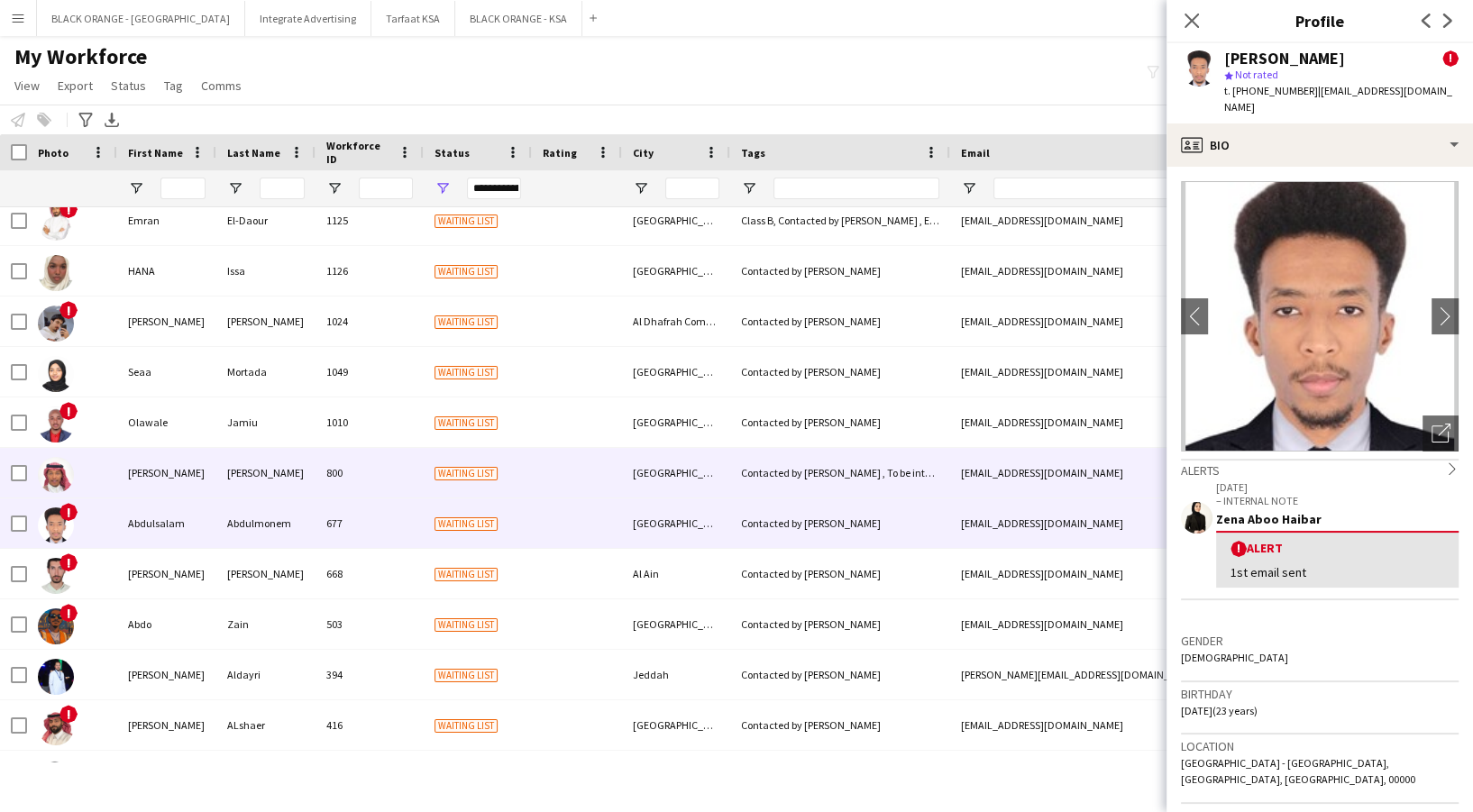
click at [323, 480] on div "800" at bounding box center [370, 473] width 109 height 49
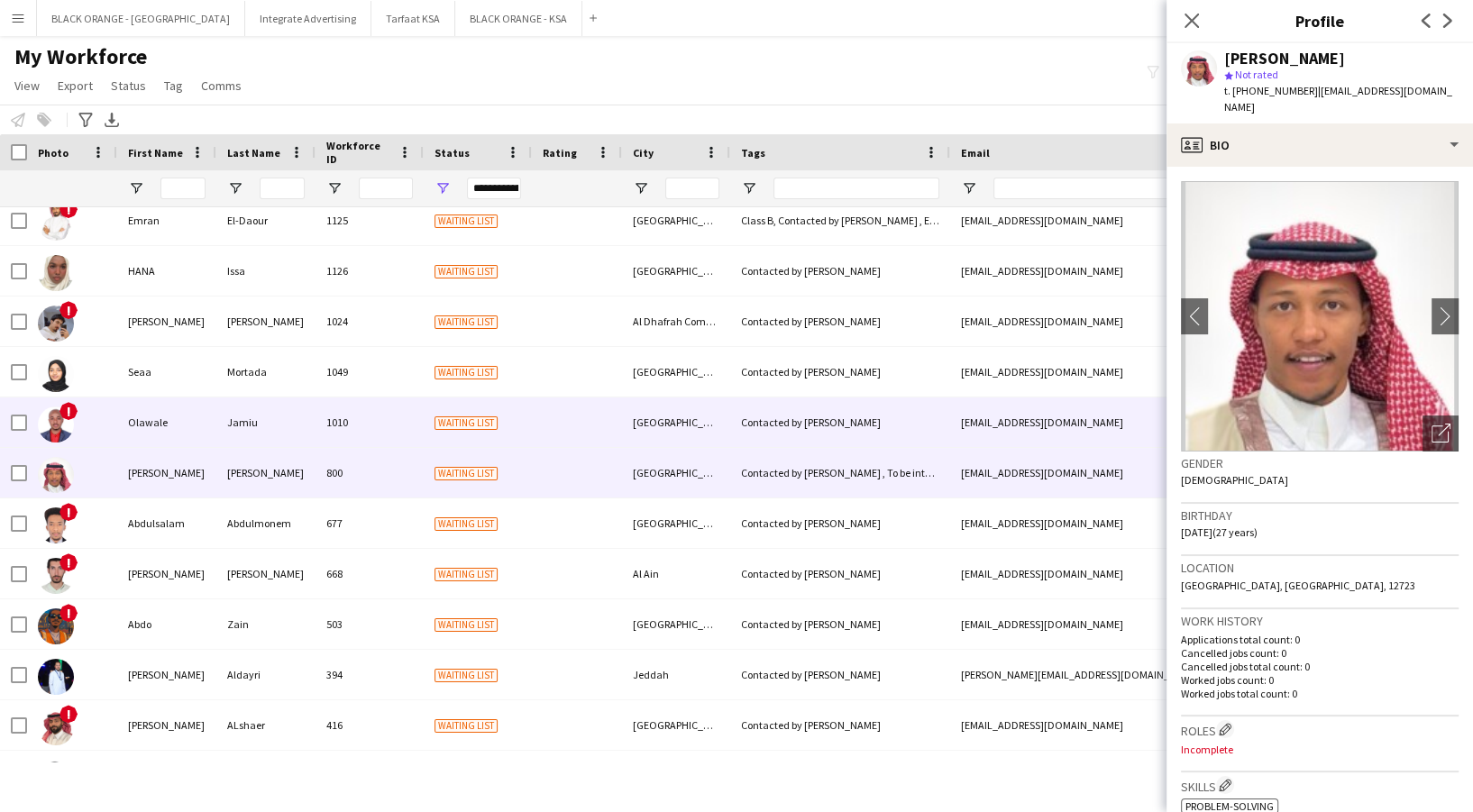
click at [307, 427] on div "Jamiu" at bounding box center [266, 422] width 99 height 49
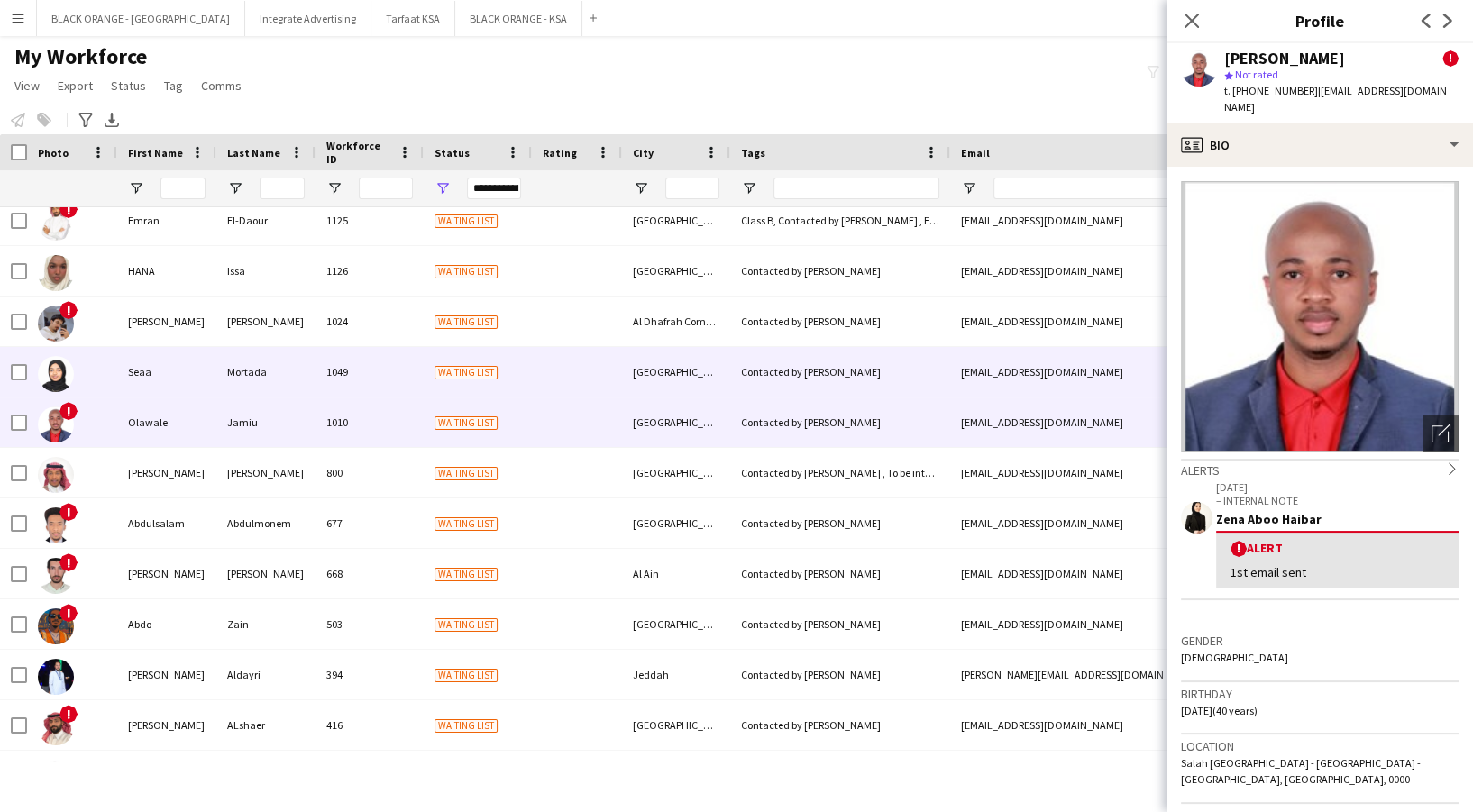
click at [290, 359] on div "Mortada" at bounding box center [266, 371] width 99 height 49
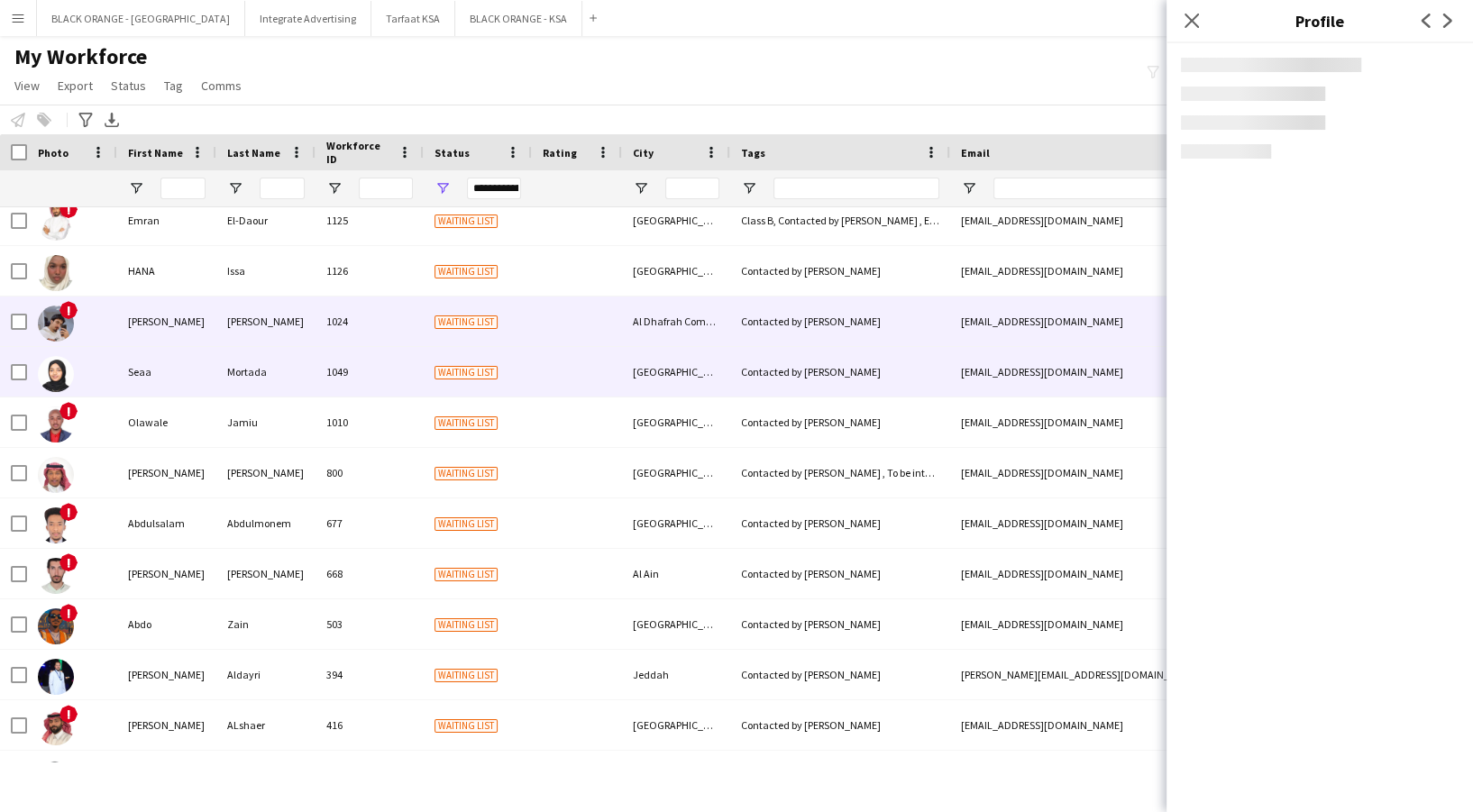
click at [285, 334] on div "[PERSON_NAME]" at bounding box center [266, 321] width 99 height 49
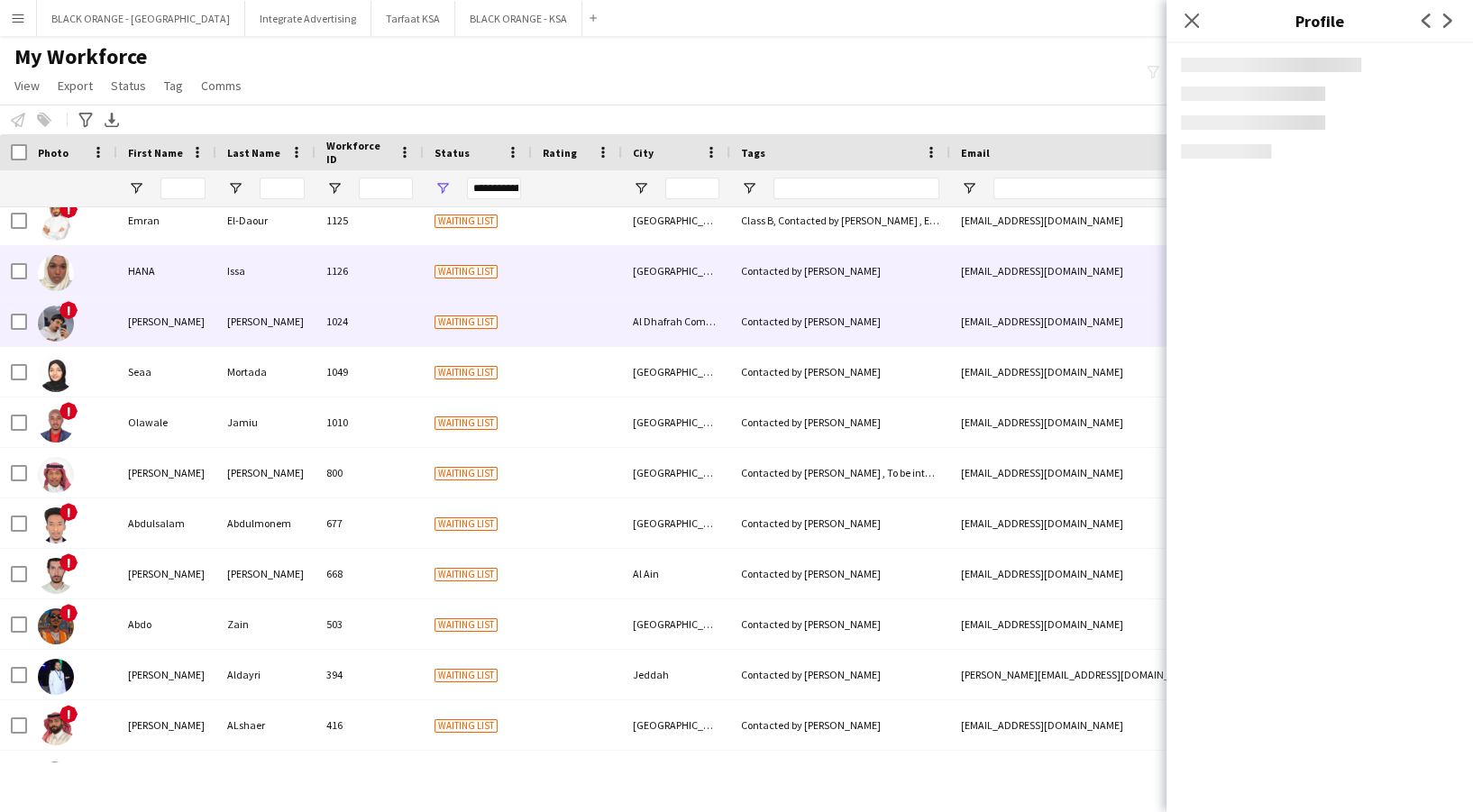
click at [302, 278] on div "Issa" at bounding box center [266, 271] width 99 height 49
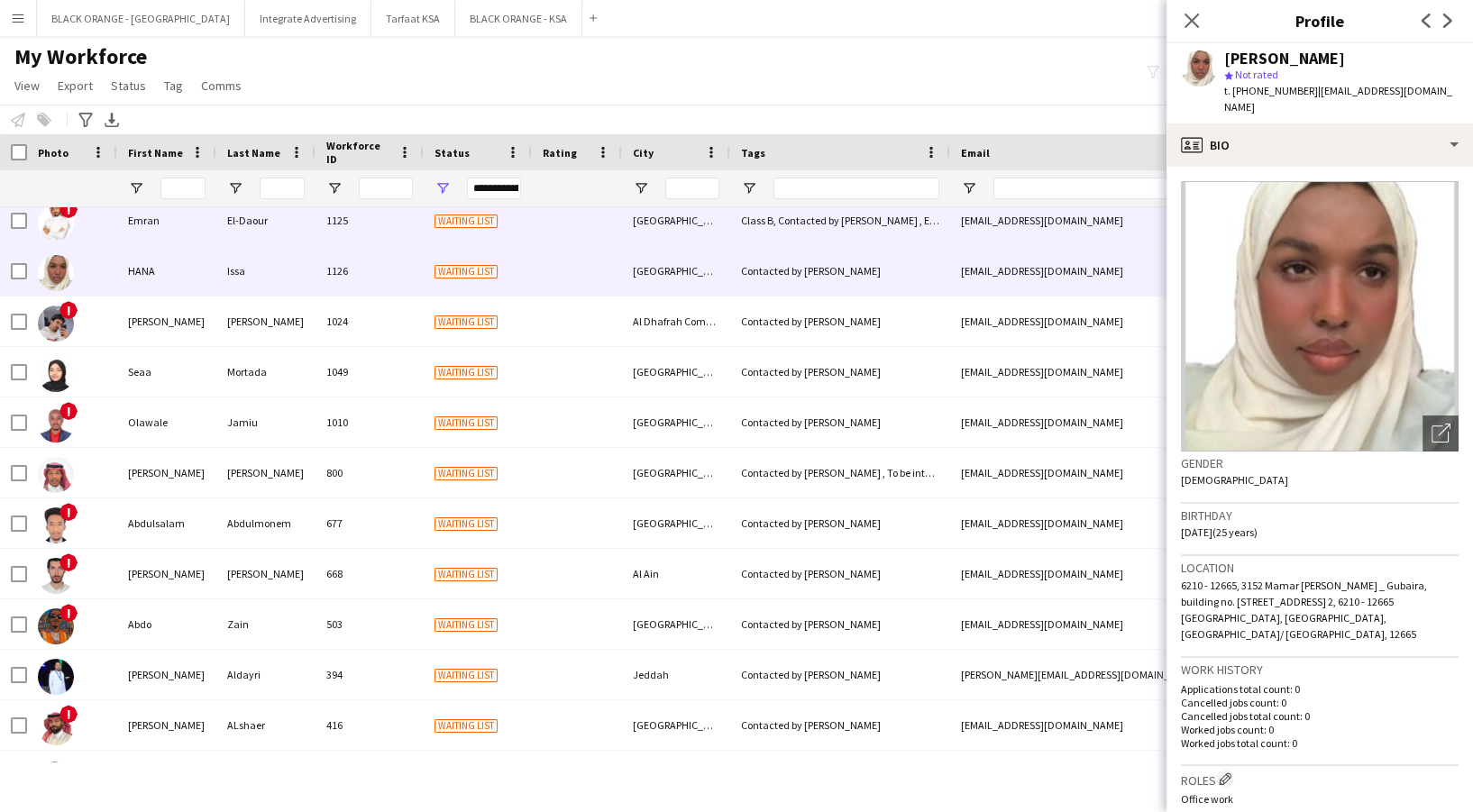
click at [310, 227] on div "El-Daour" at bounding box center [266, 220] width 99 height 49
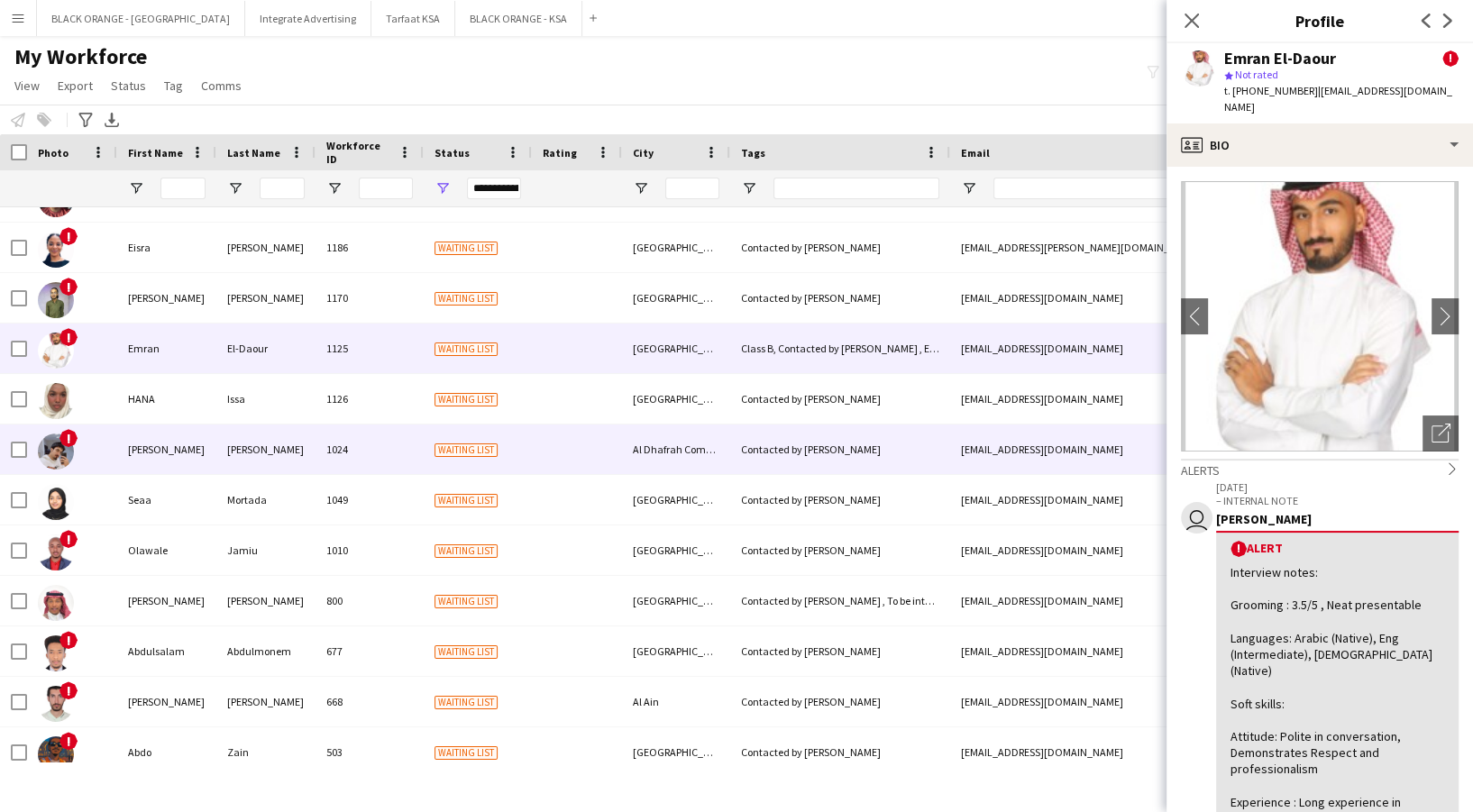
scroll to position [1639, 0]
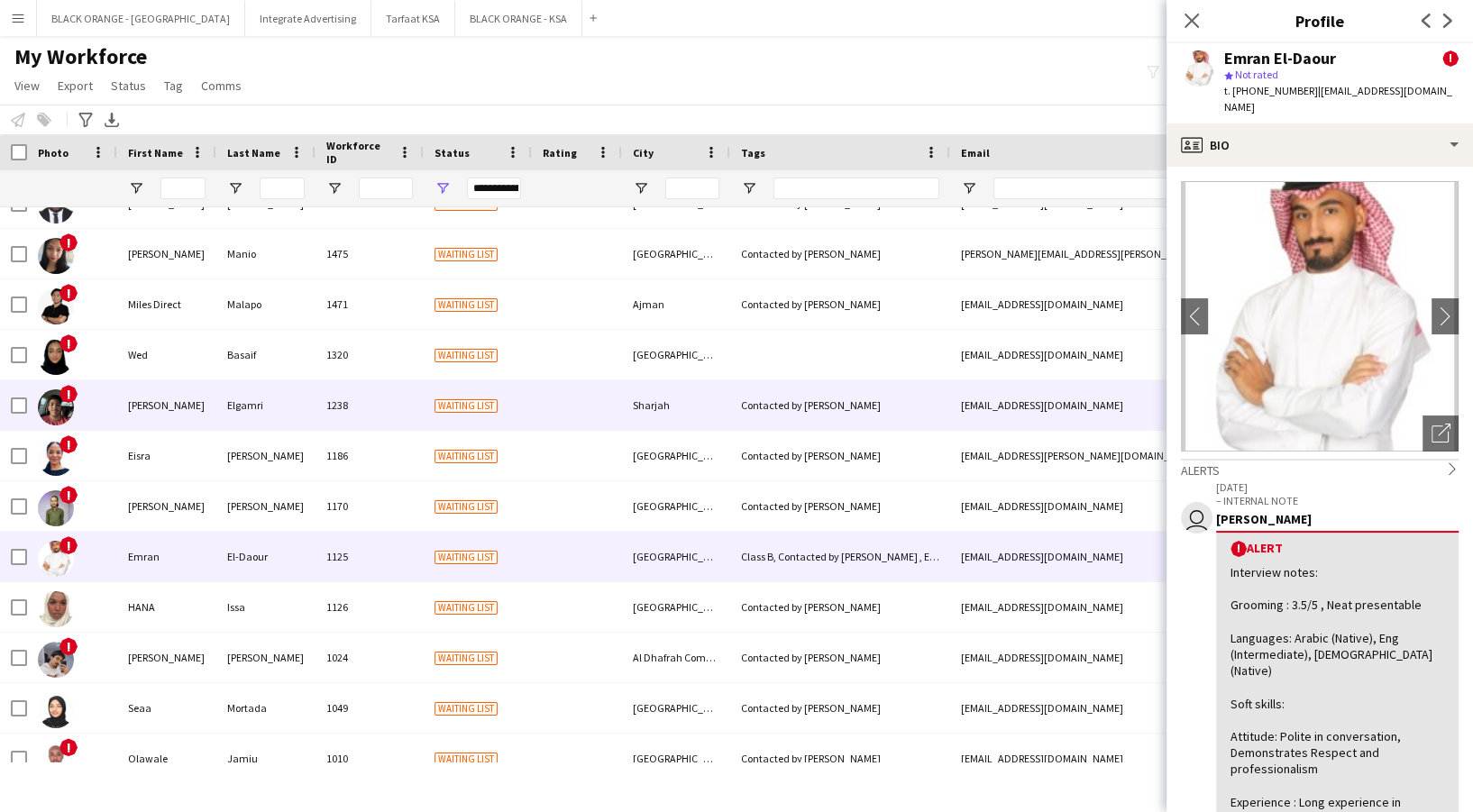
scroll to position [1518, 0]
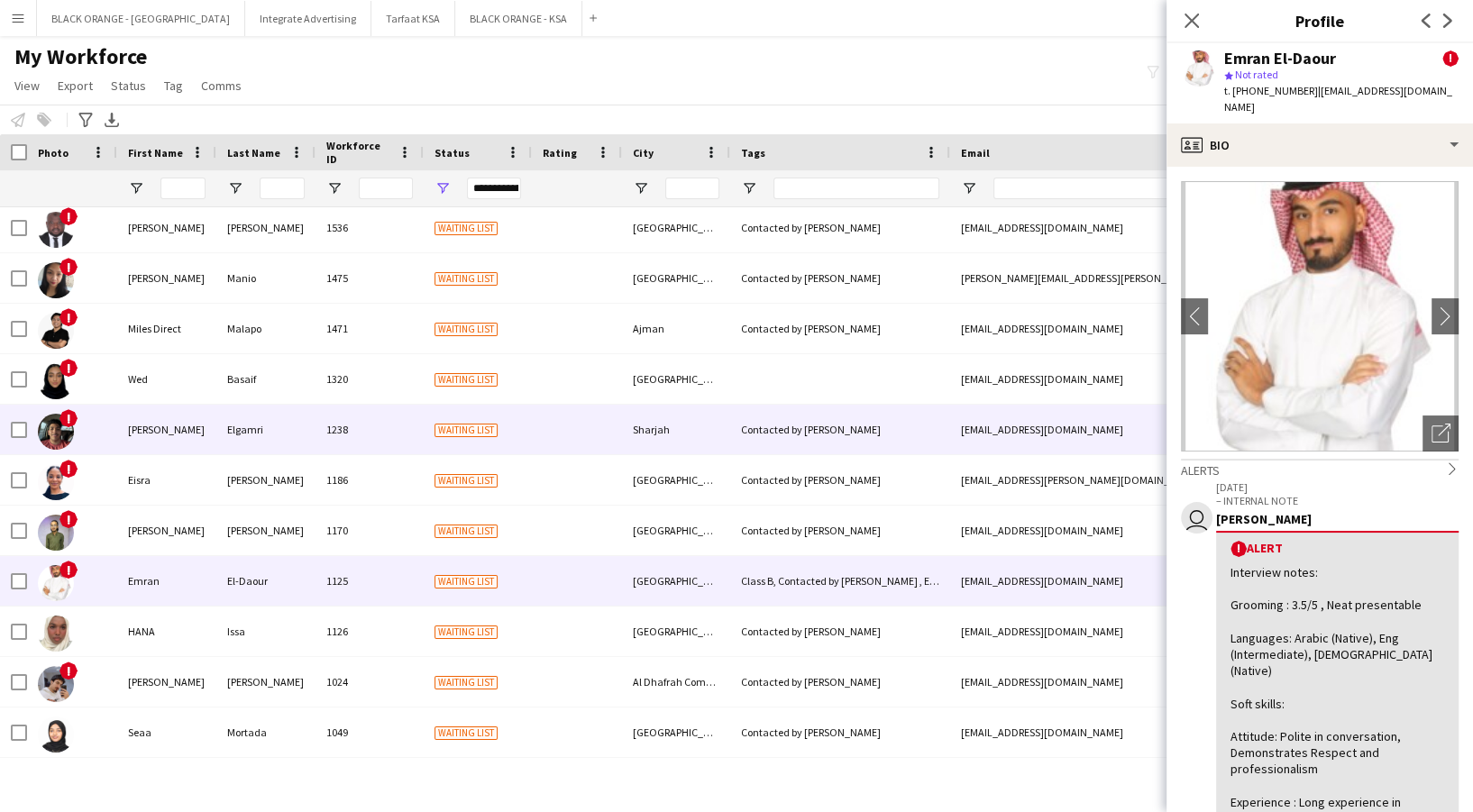
click at [369, 433] on div "1238" at bounding box center [370, 430] width 109 height 49
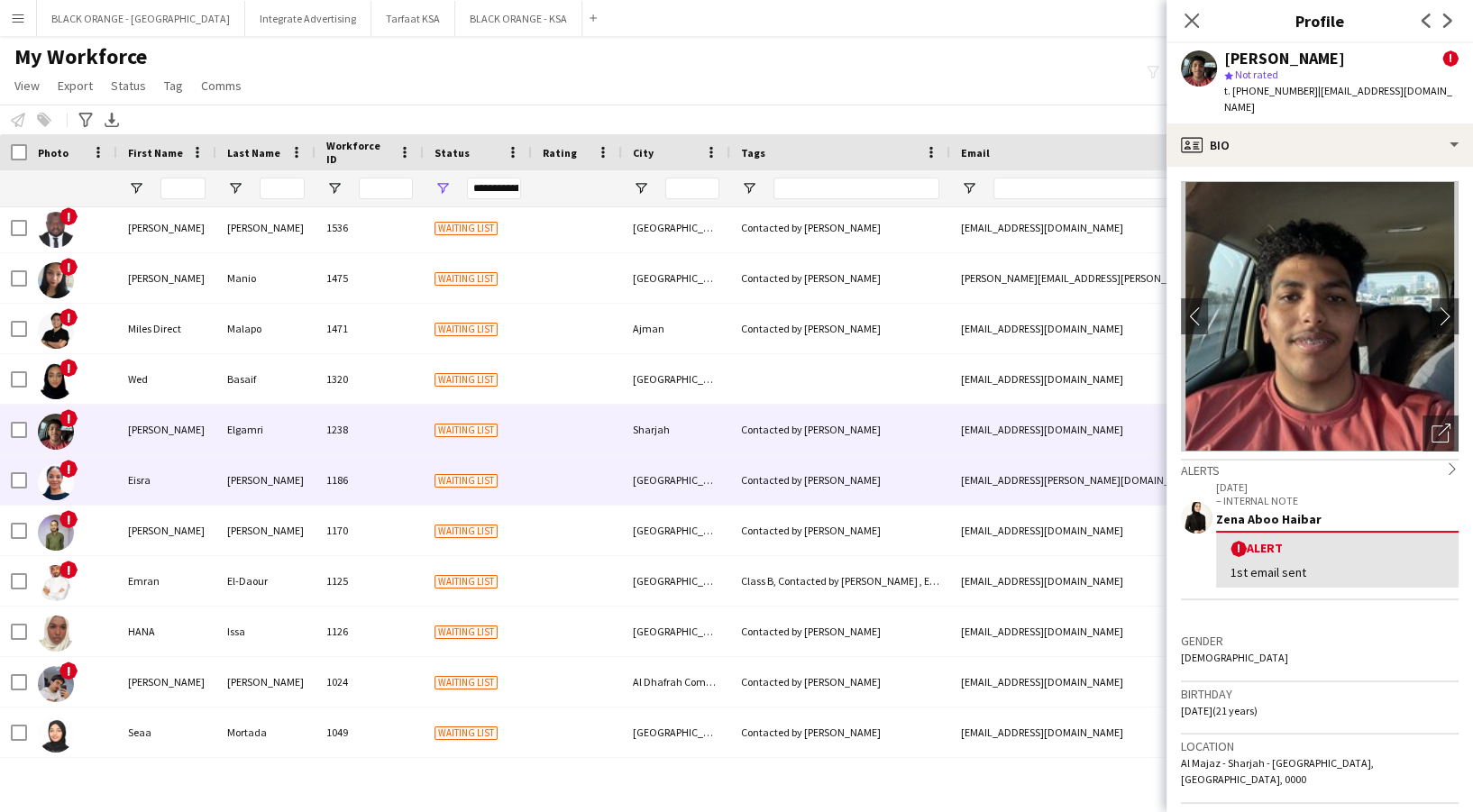
click at [378, 488] on div "1186" at bounding box center [370, 480] width 109 height 49
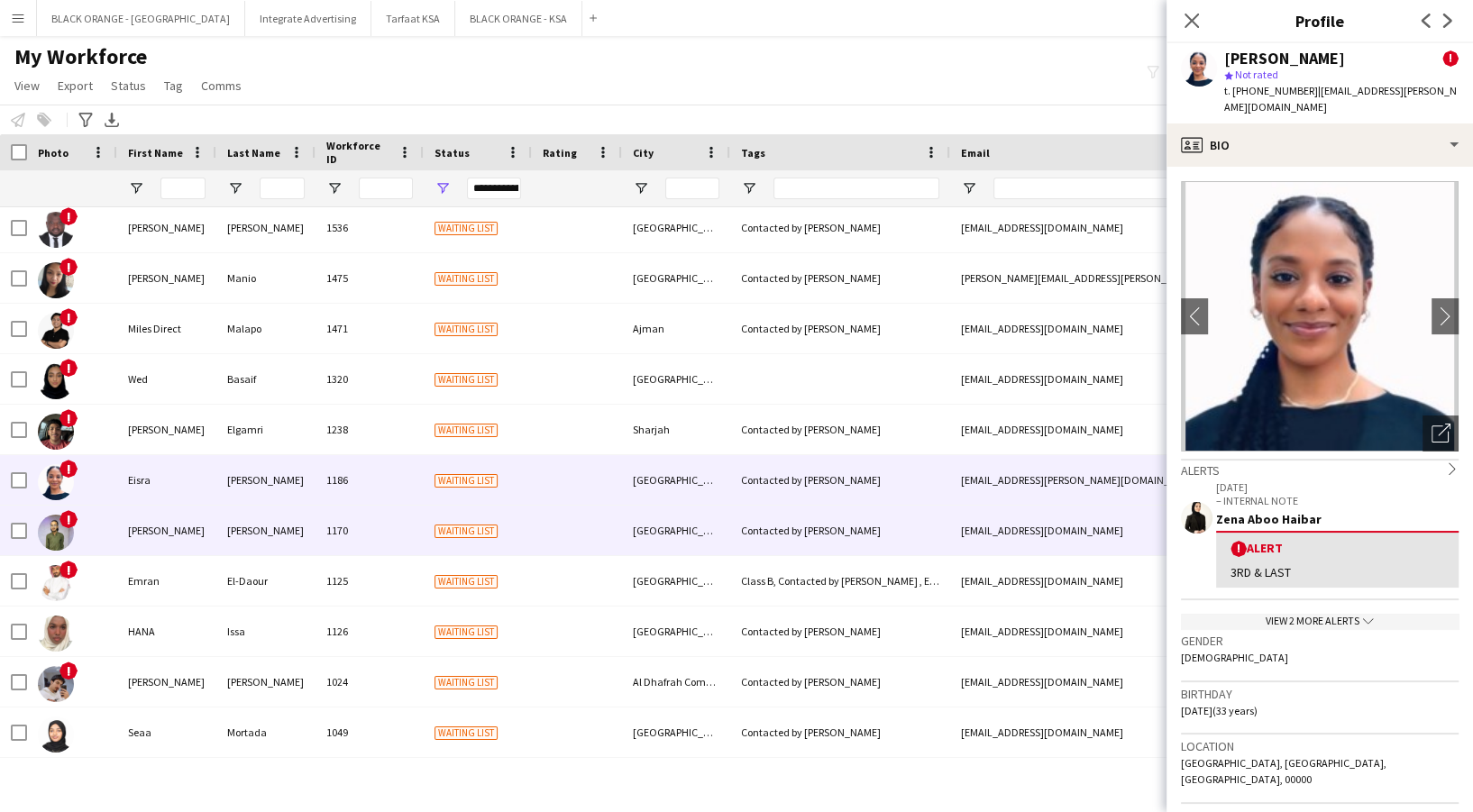
click at [378, 525] on div "1170" at bounding box center [370, 530] width 109 height 49
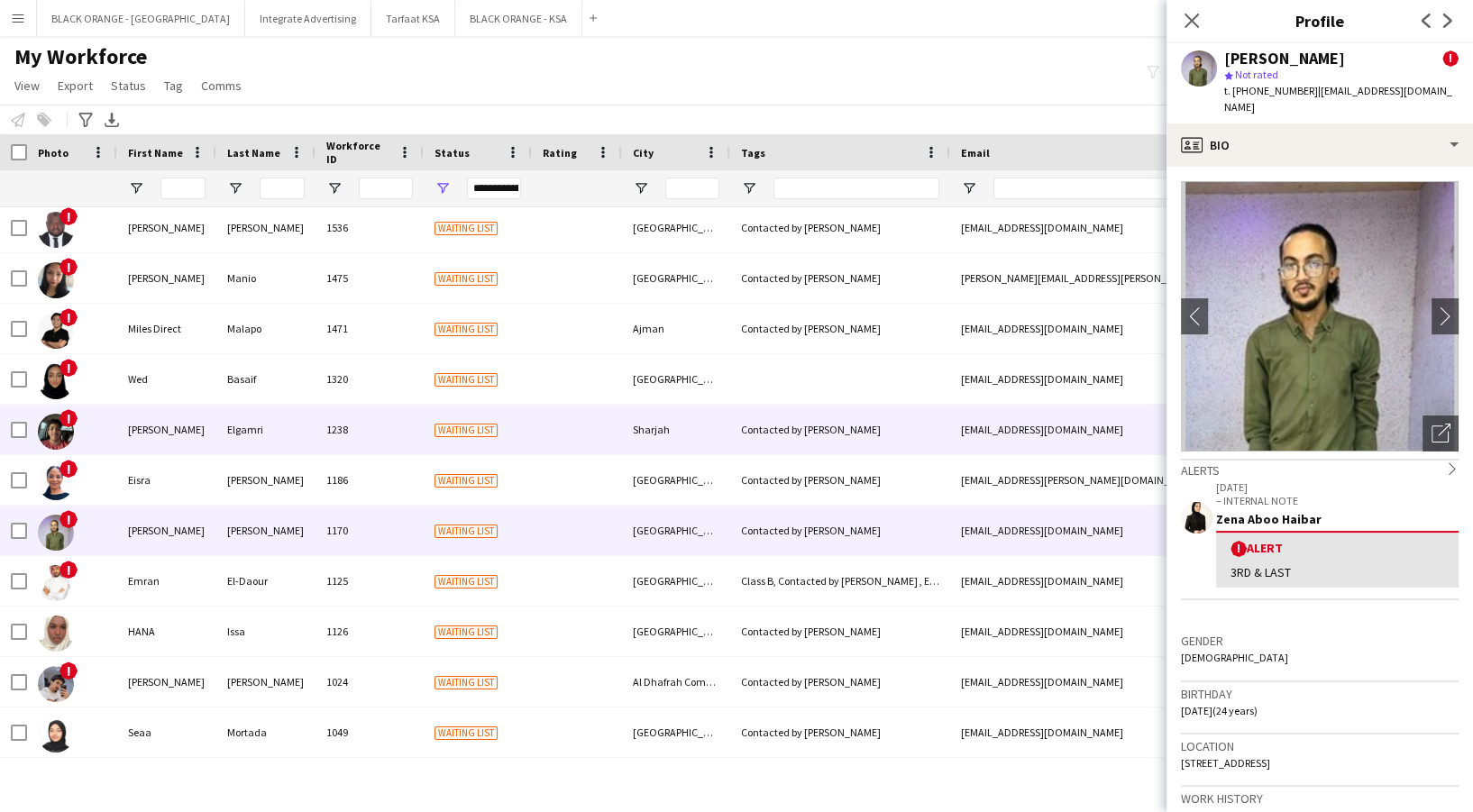
click at [361, 439] on div "1238" at bounding box center [370, 430] width 109 height 49
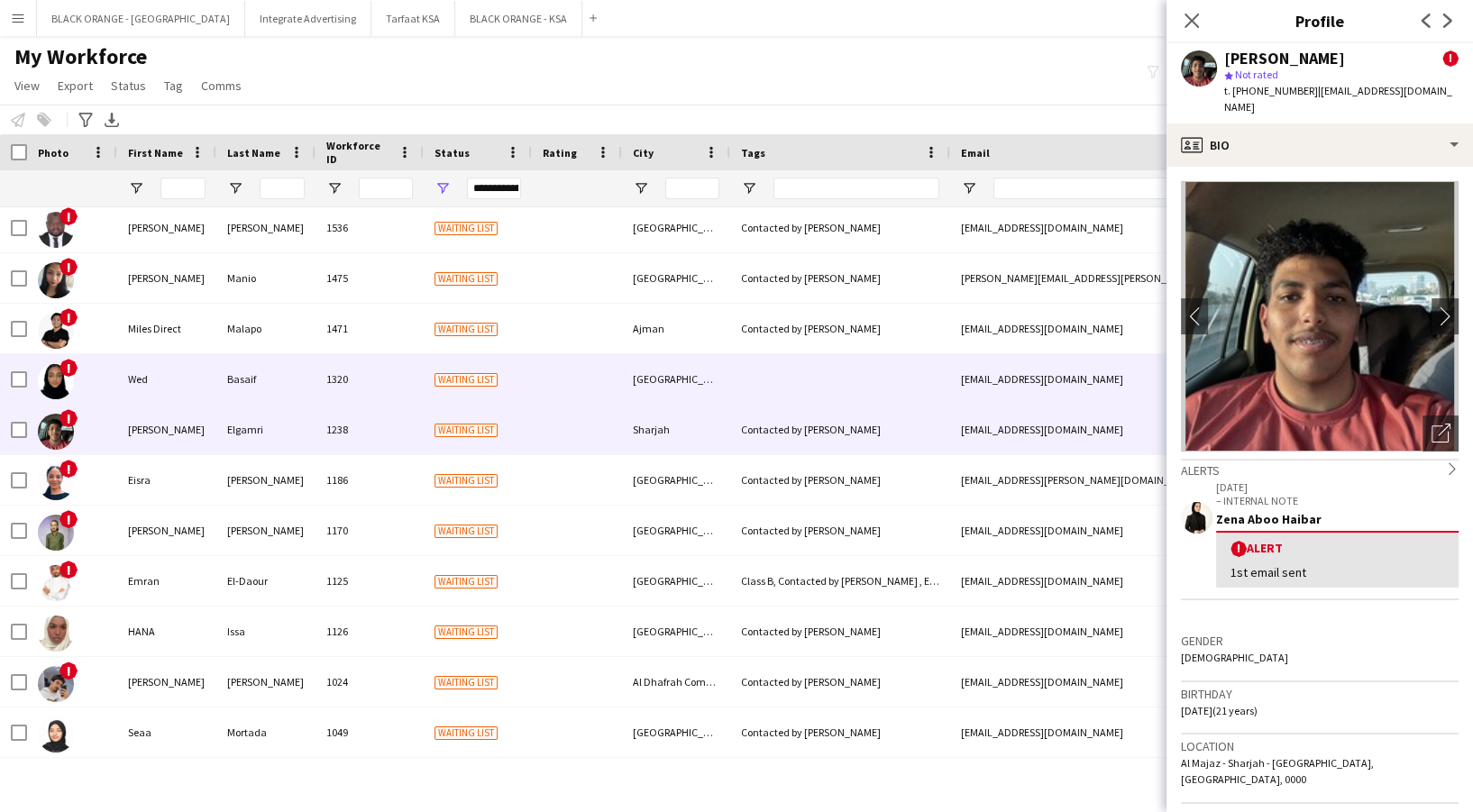
click at [338, 382] on div "1320" at bounding box center [370, 379] width 109 height 49
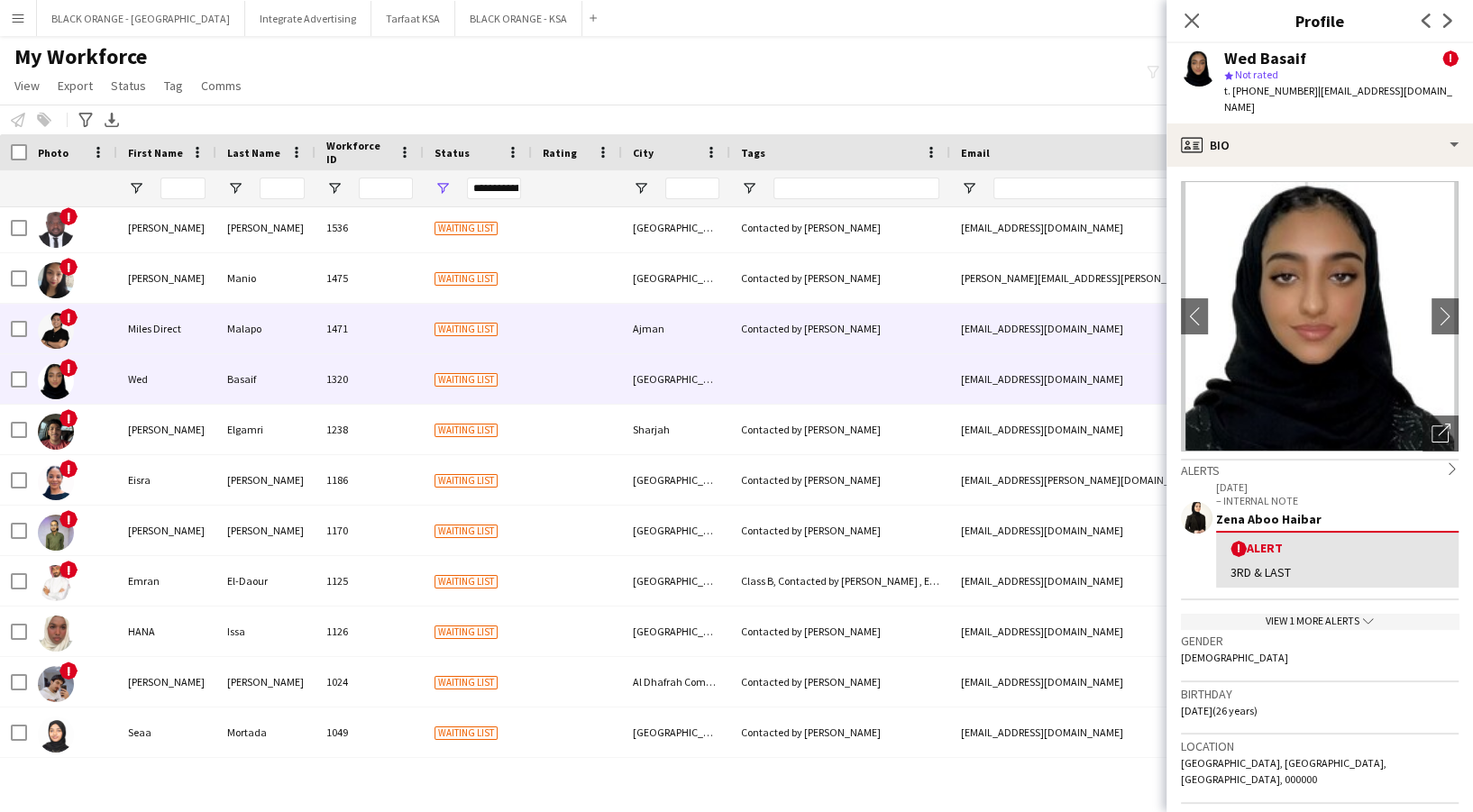
click at [321, 319] on div "1471" at bounding box center [370, 328] width 109 height 49
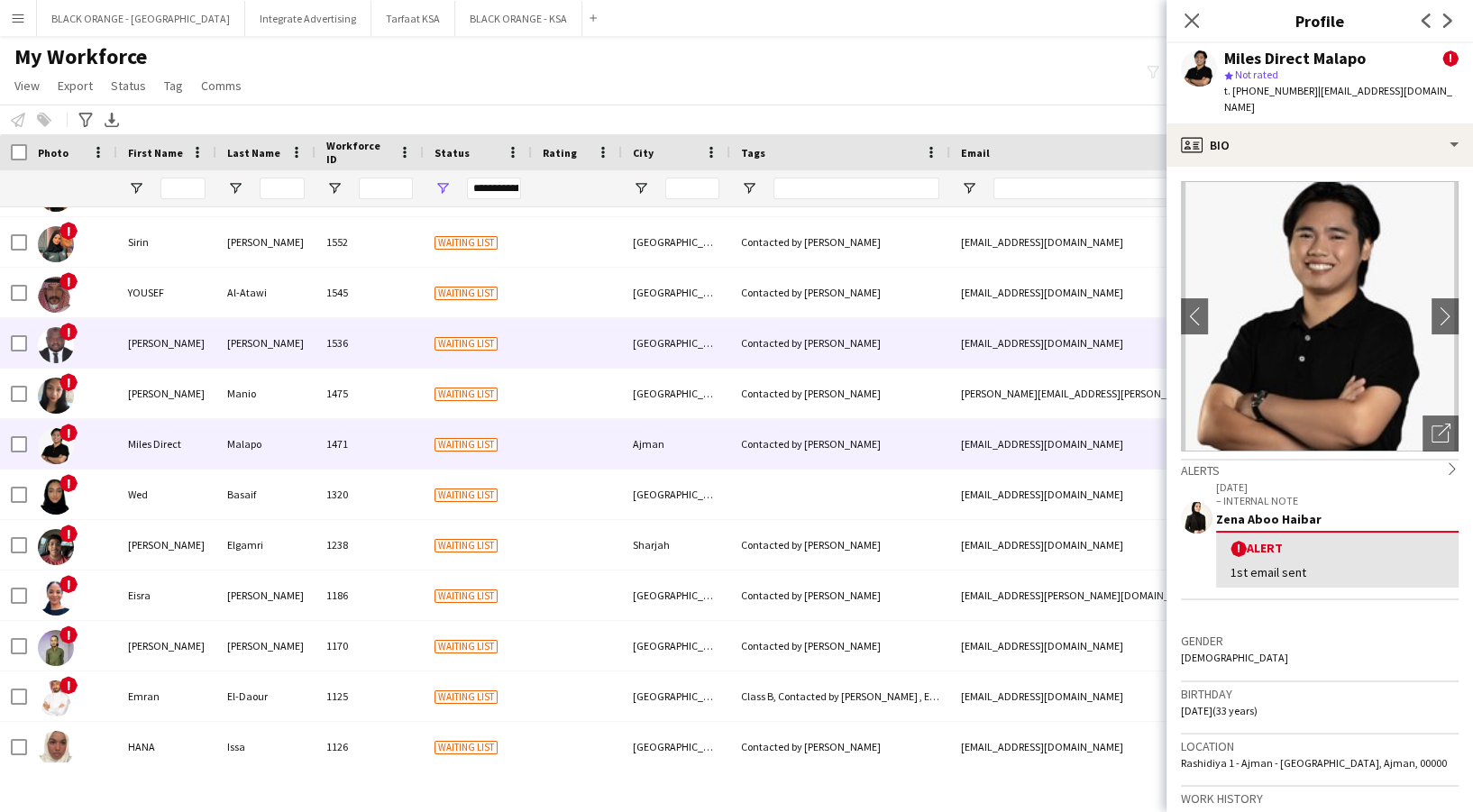
scroll to position [1278, 0]
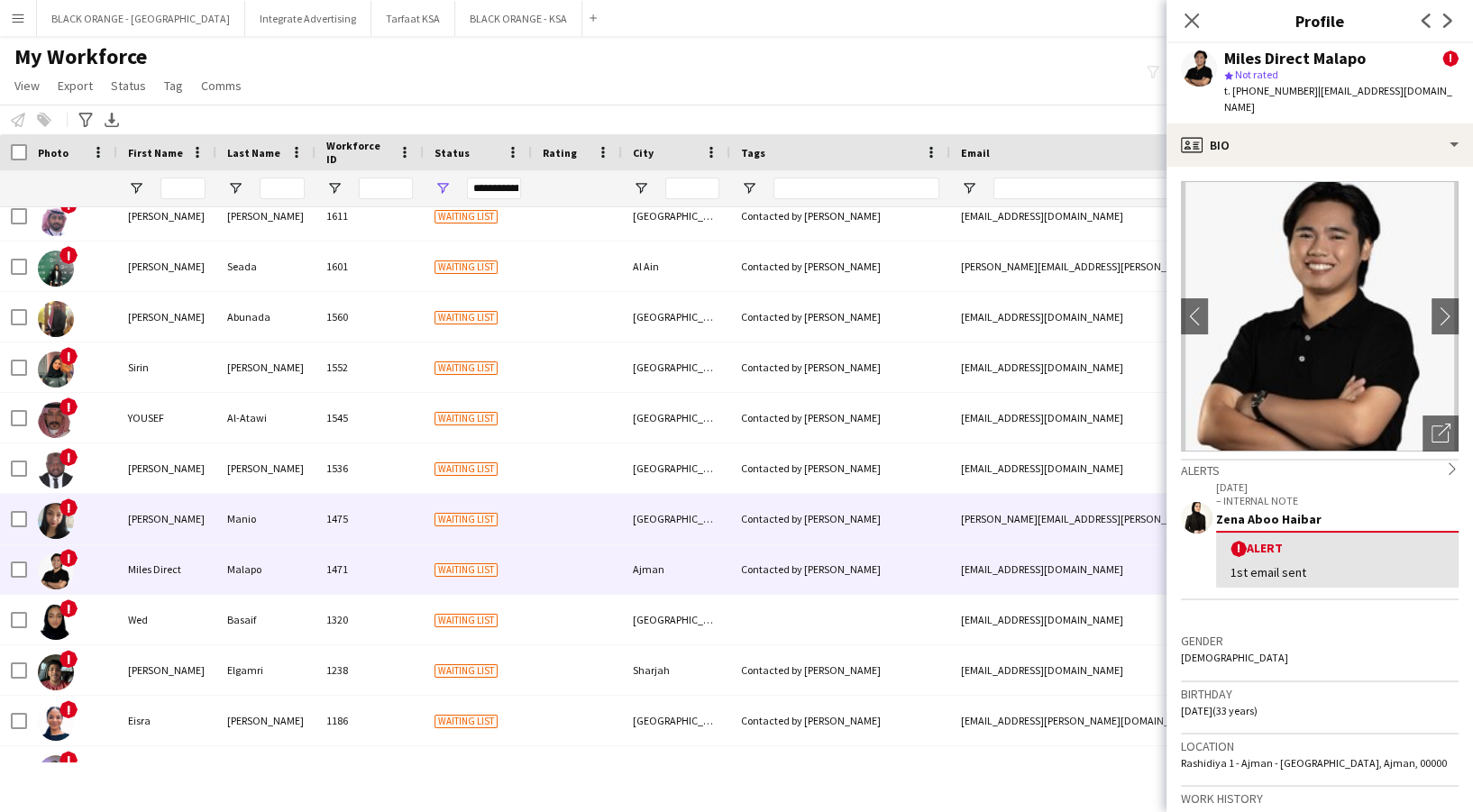
click at [346, 505] on div "1475" at bounding box center [370, 518] width 109 height 49
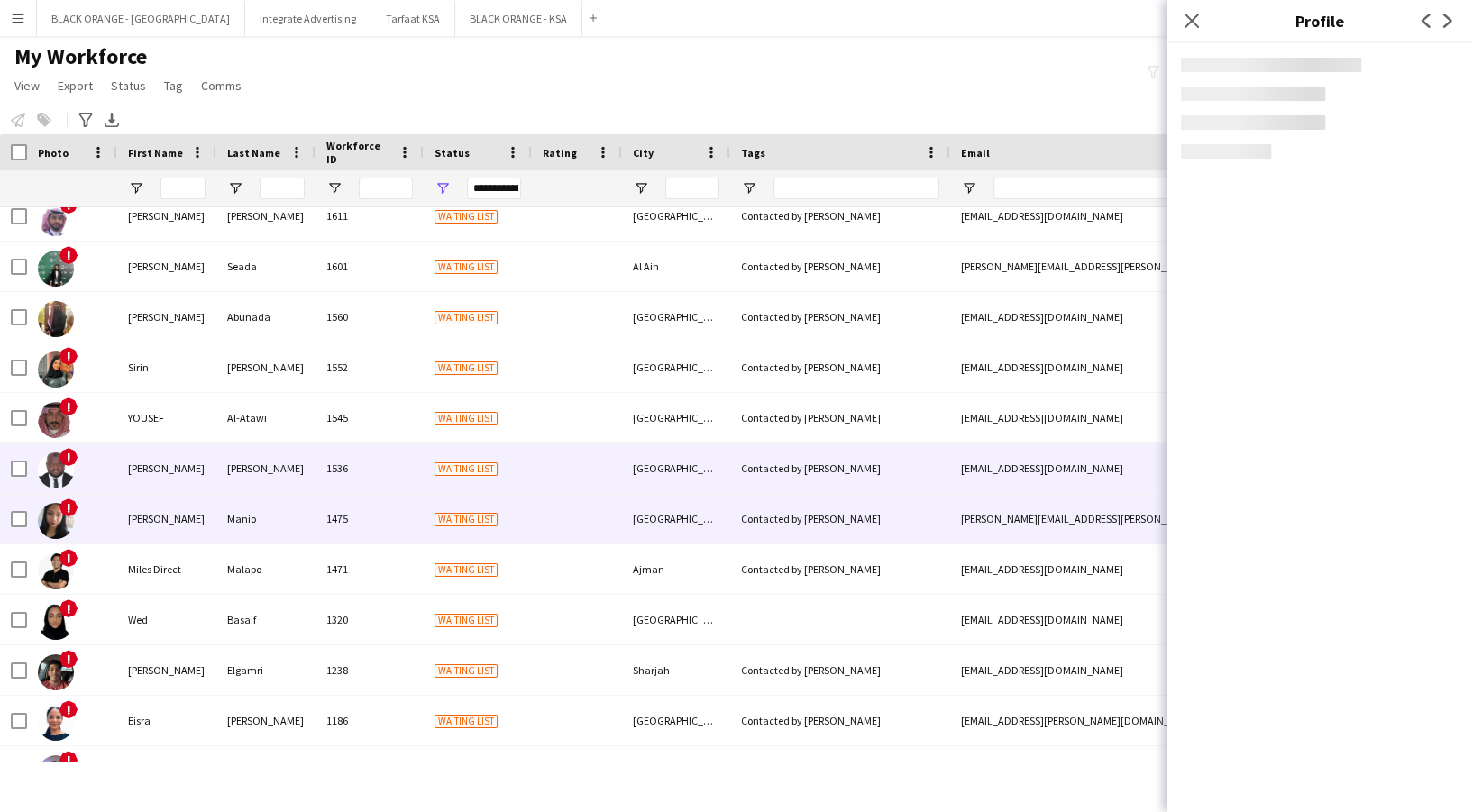
click at [356, 461] on div "1536" at bounding box center [370, 468] width 109 height 49
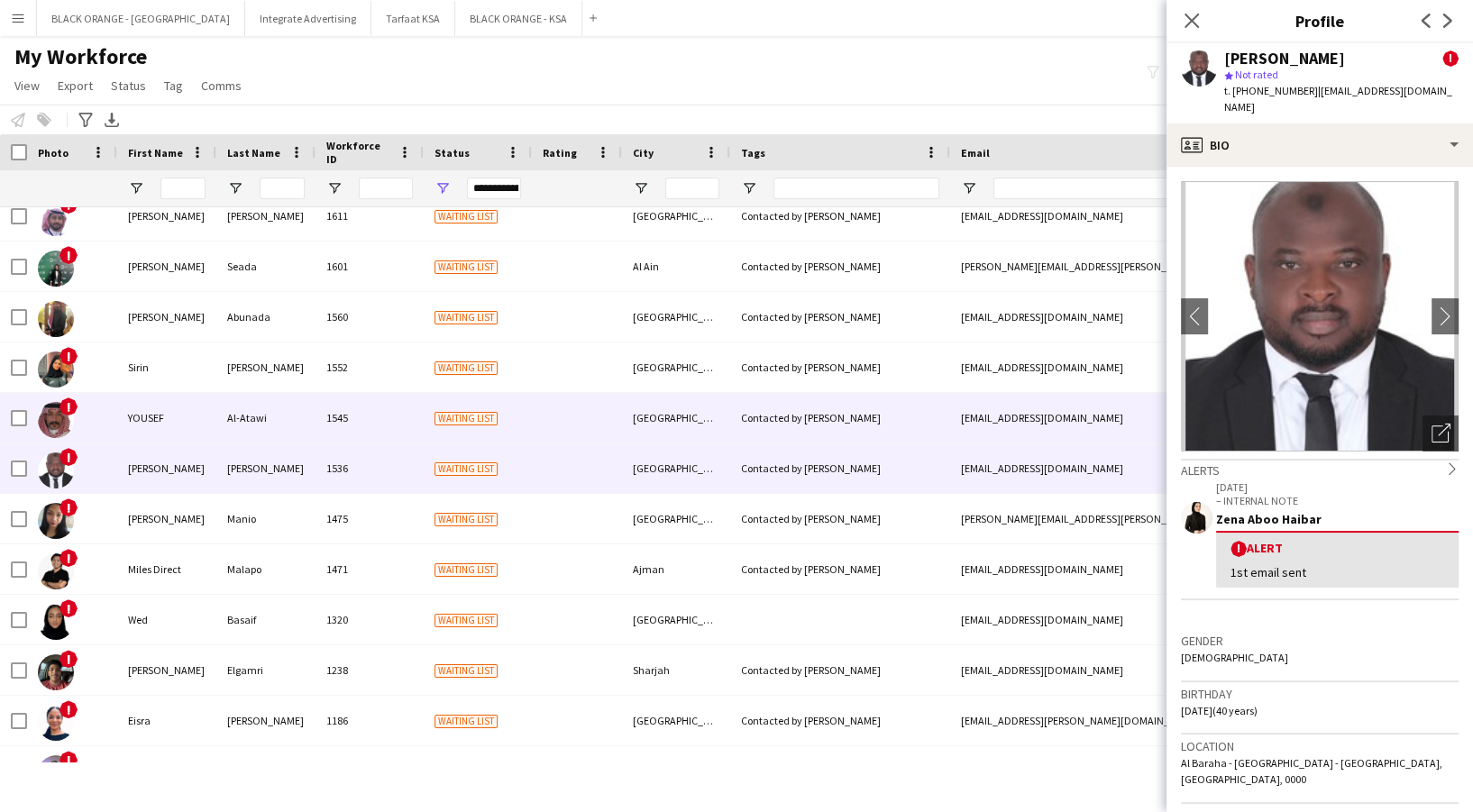
click at [360, 408] on div "1545" at bounding box center [370, 418] width 109 height 49
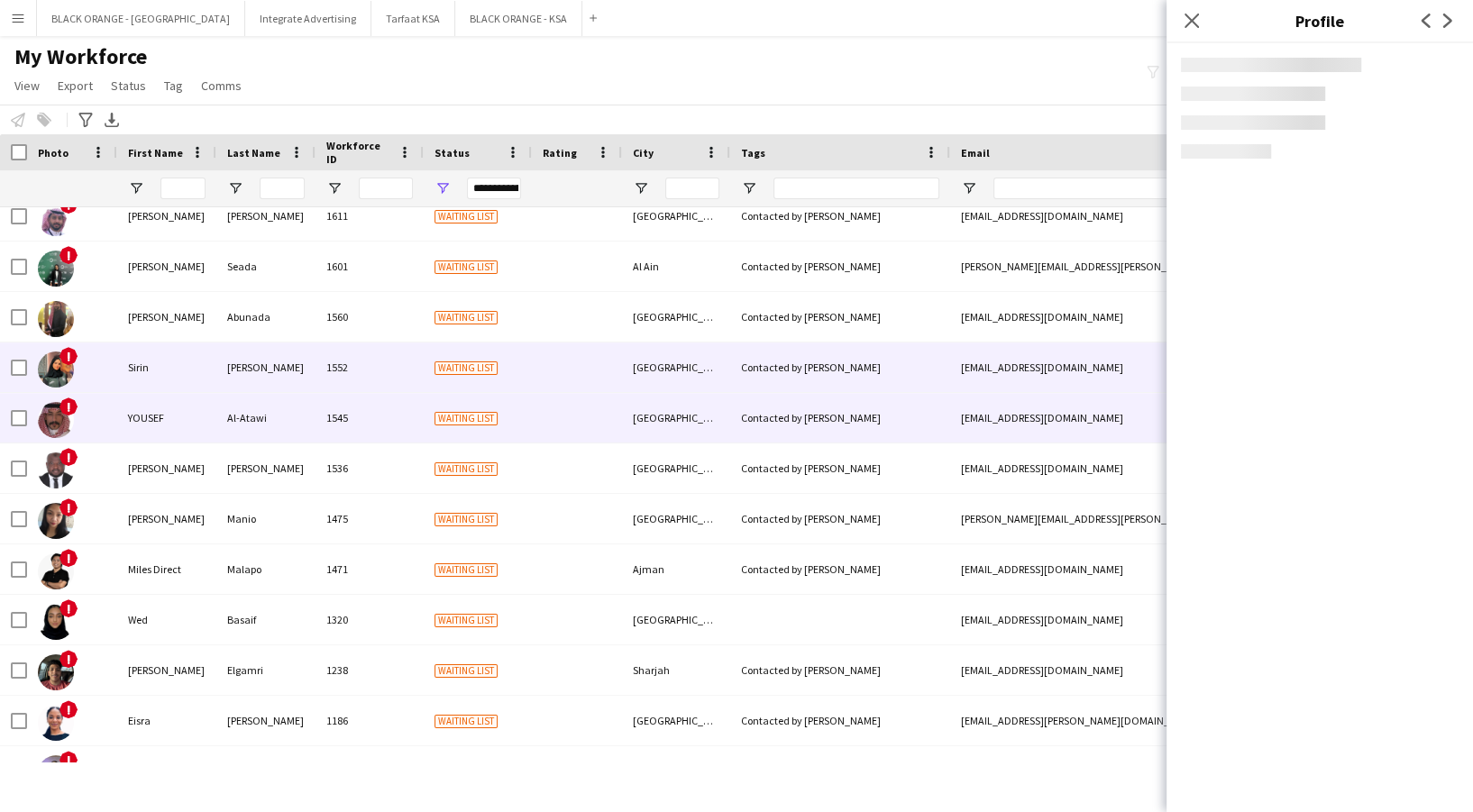
click at [343, 364] on div "1552" at bounding box center [370, 367] width 109 height 49
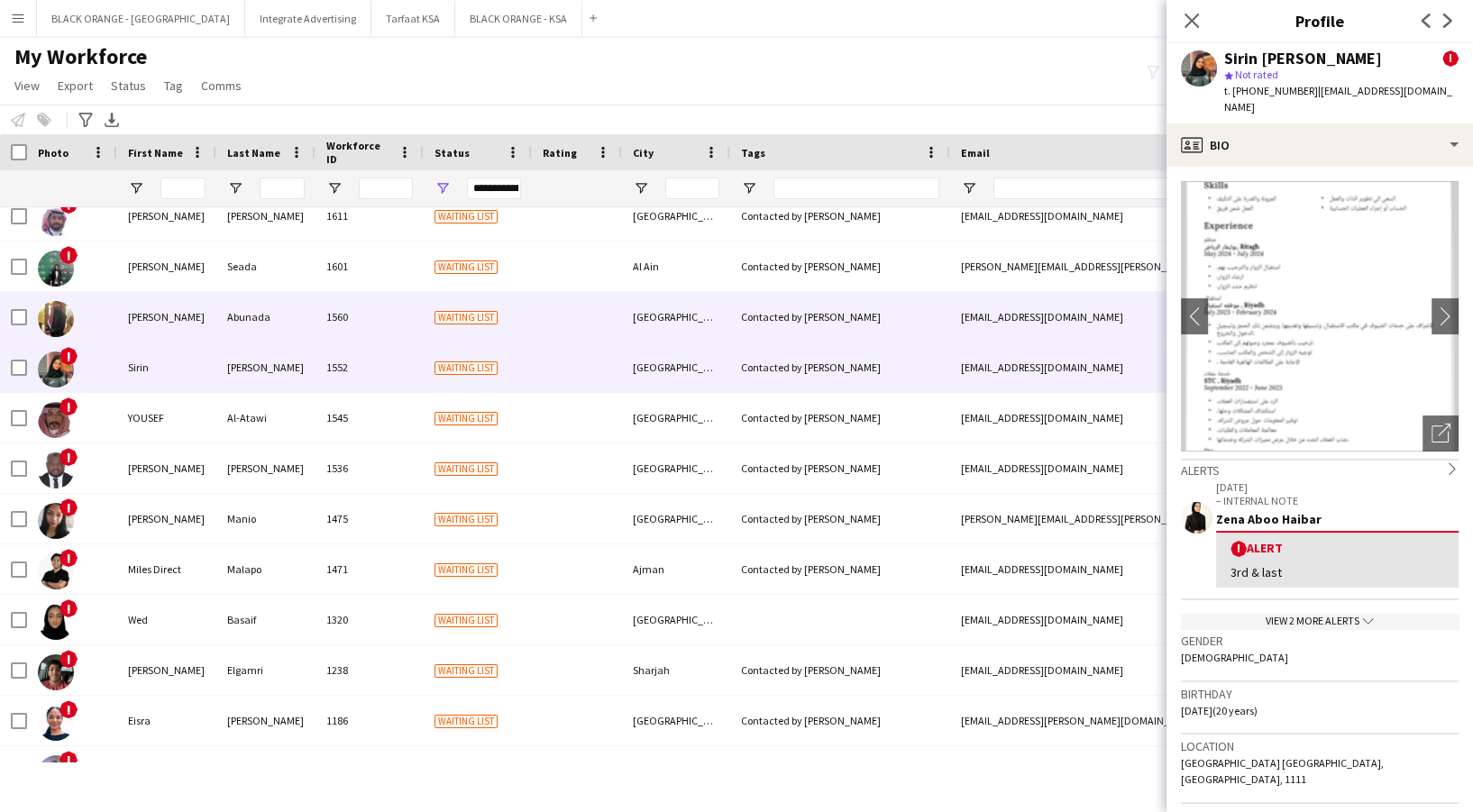
click at [336, 307] on div "1560" at bounding box center [370, 317] width 109 height 49
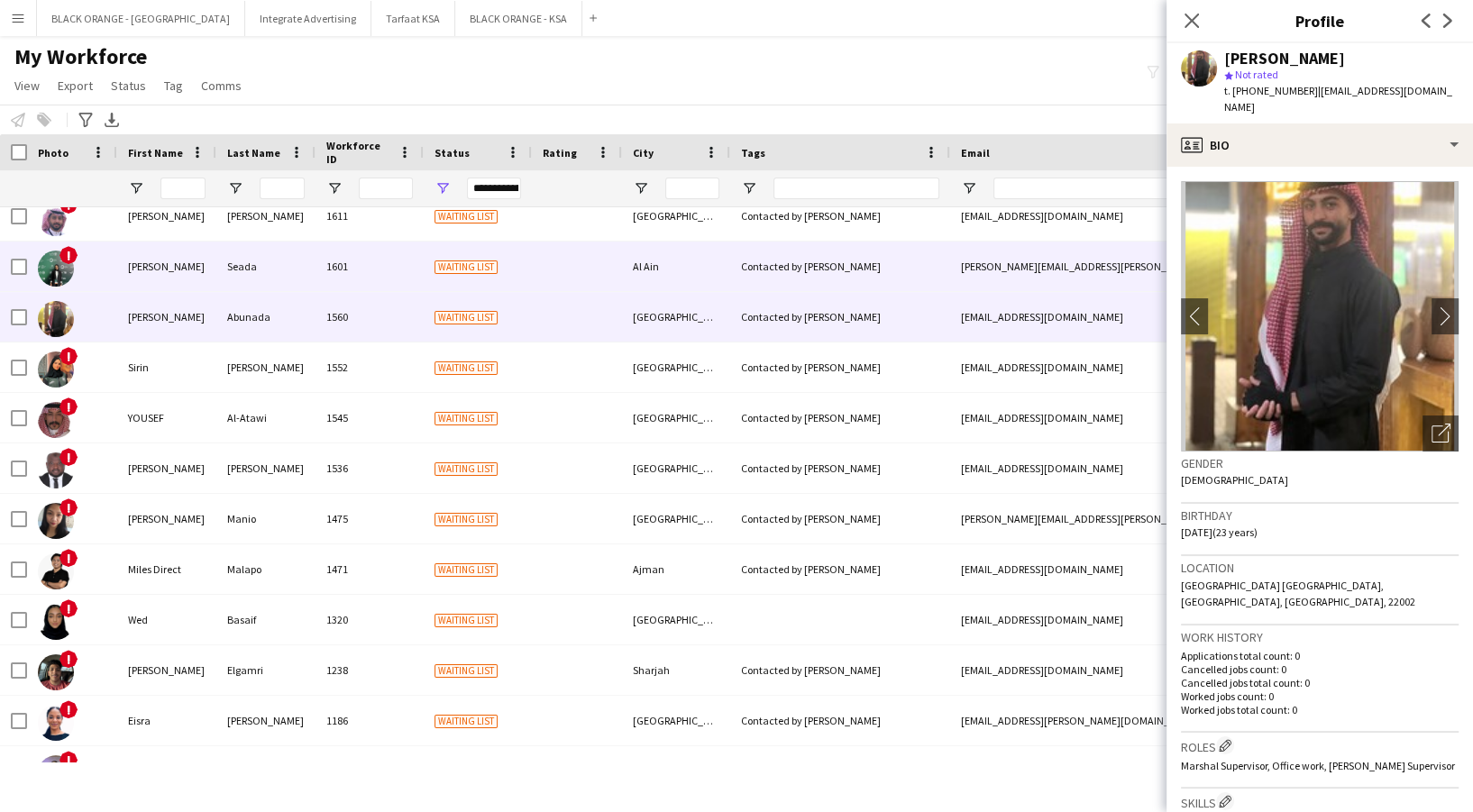
click at [340, 259] on div "1601" at bounding box center [370, 266] width 109 height 49
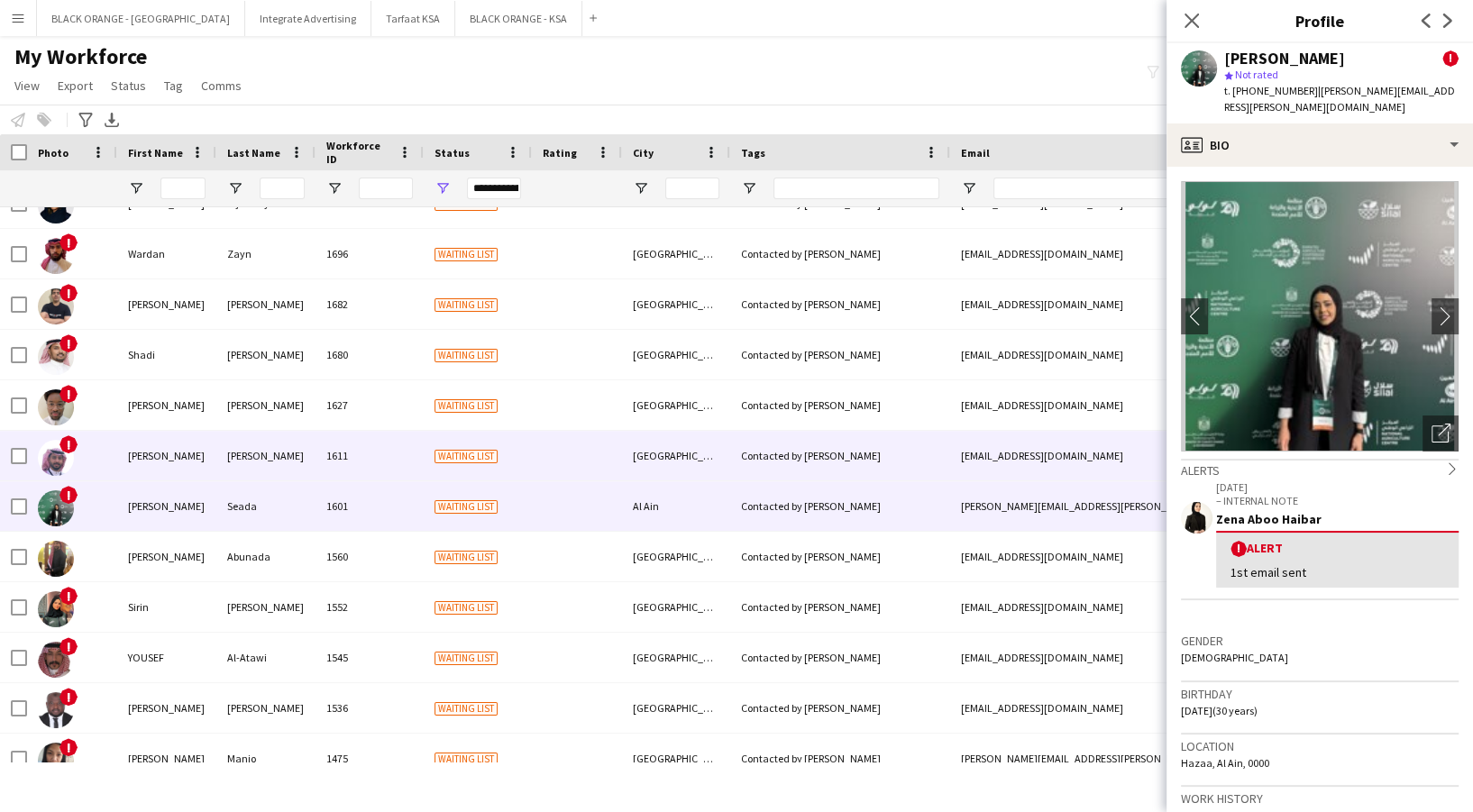
click at [416, 454] on div "1611" at bounding box center [370, 455] width 109 height 49
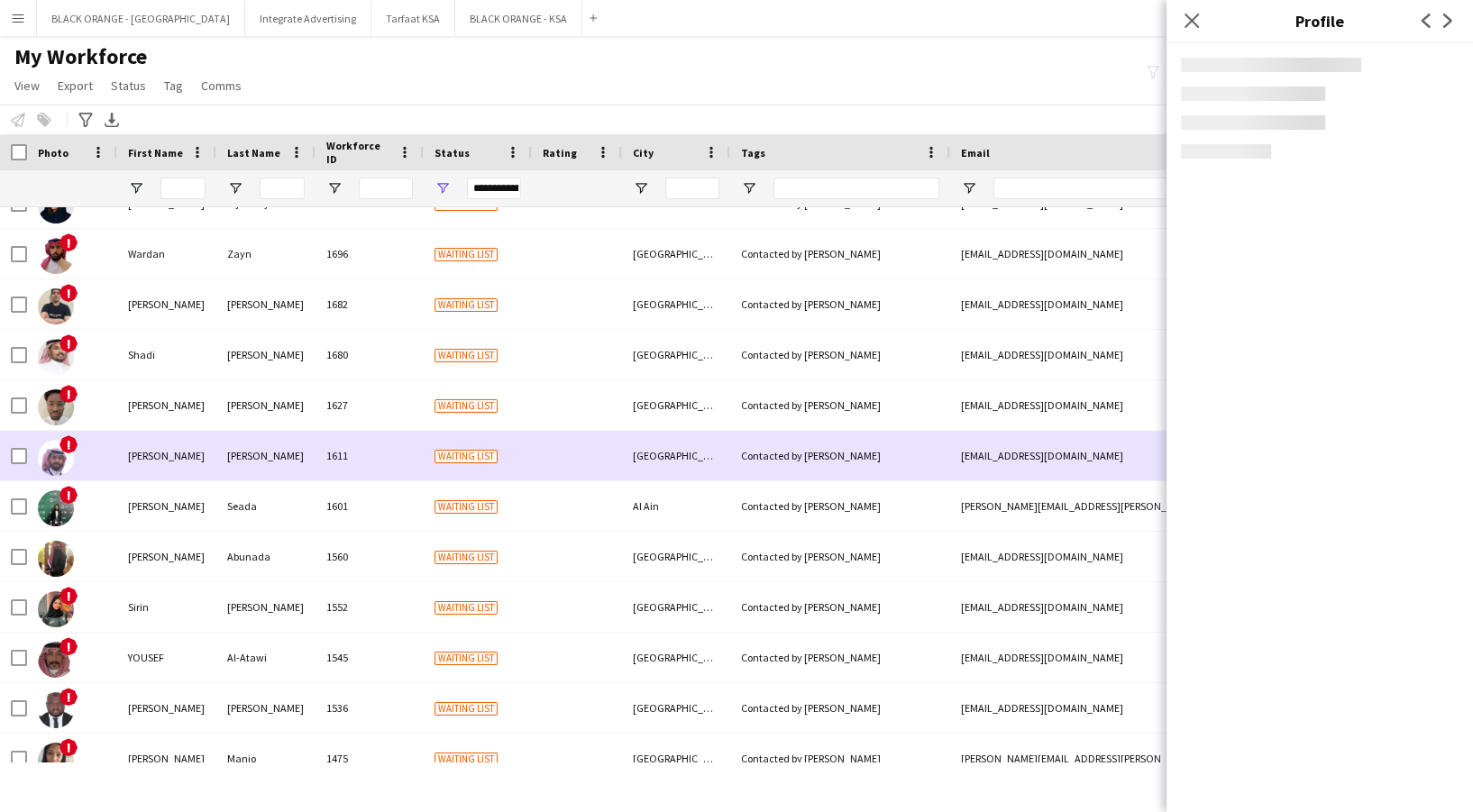
click at [405, 410] on div "1627" at bounding box center [370, 405] width 109 height 49
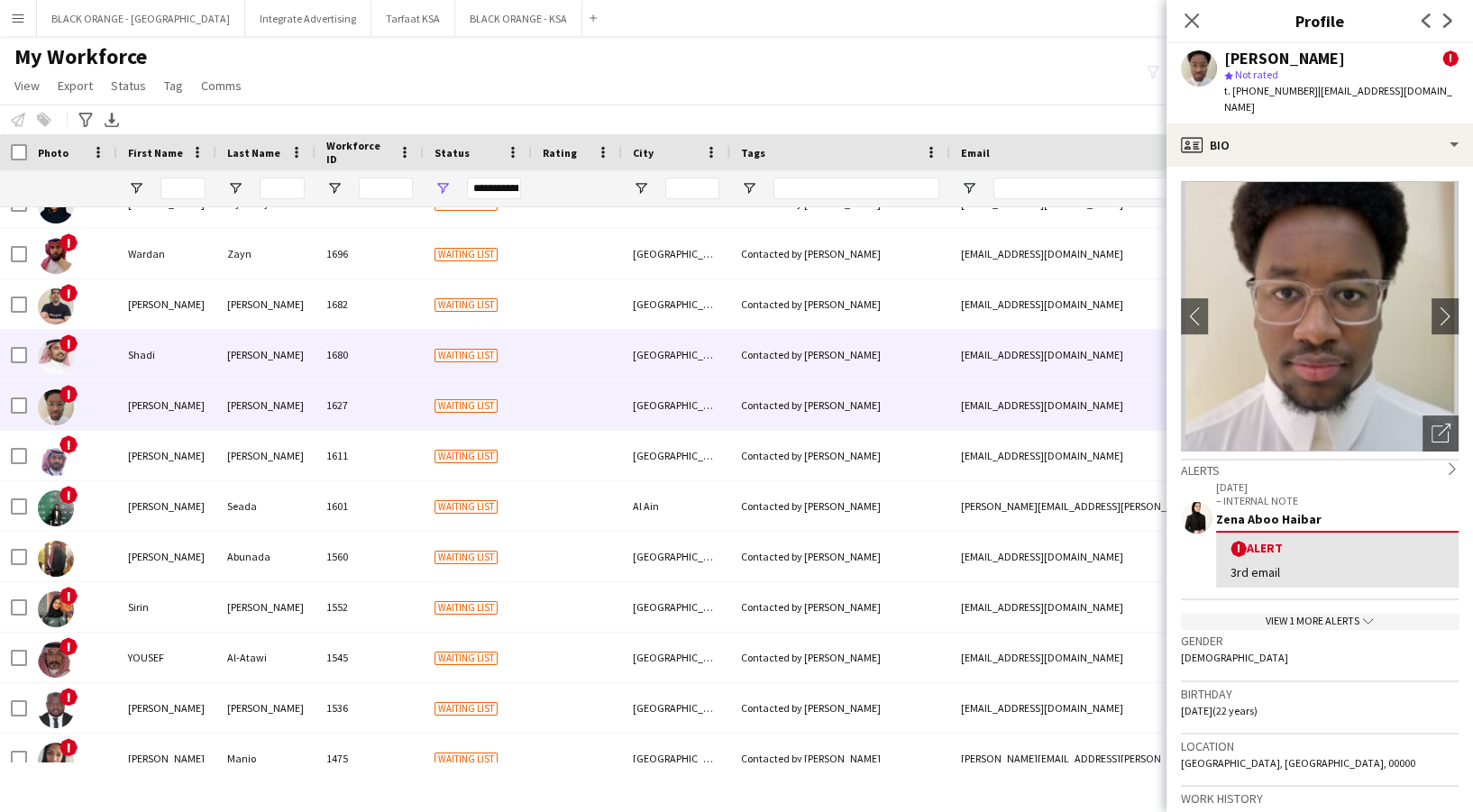
drag, startPoint x: 374, startPoint y: 338, endPoint x: 363, endPoint y: 331, distance: 13.0
click at [371, 338] on div "1680" at bounding box center [370, 355] width 109 height 49
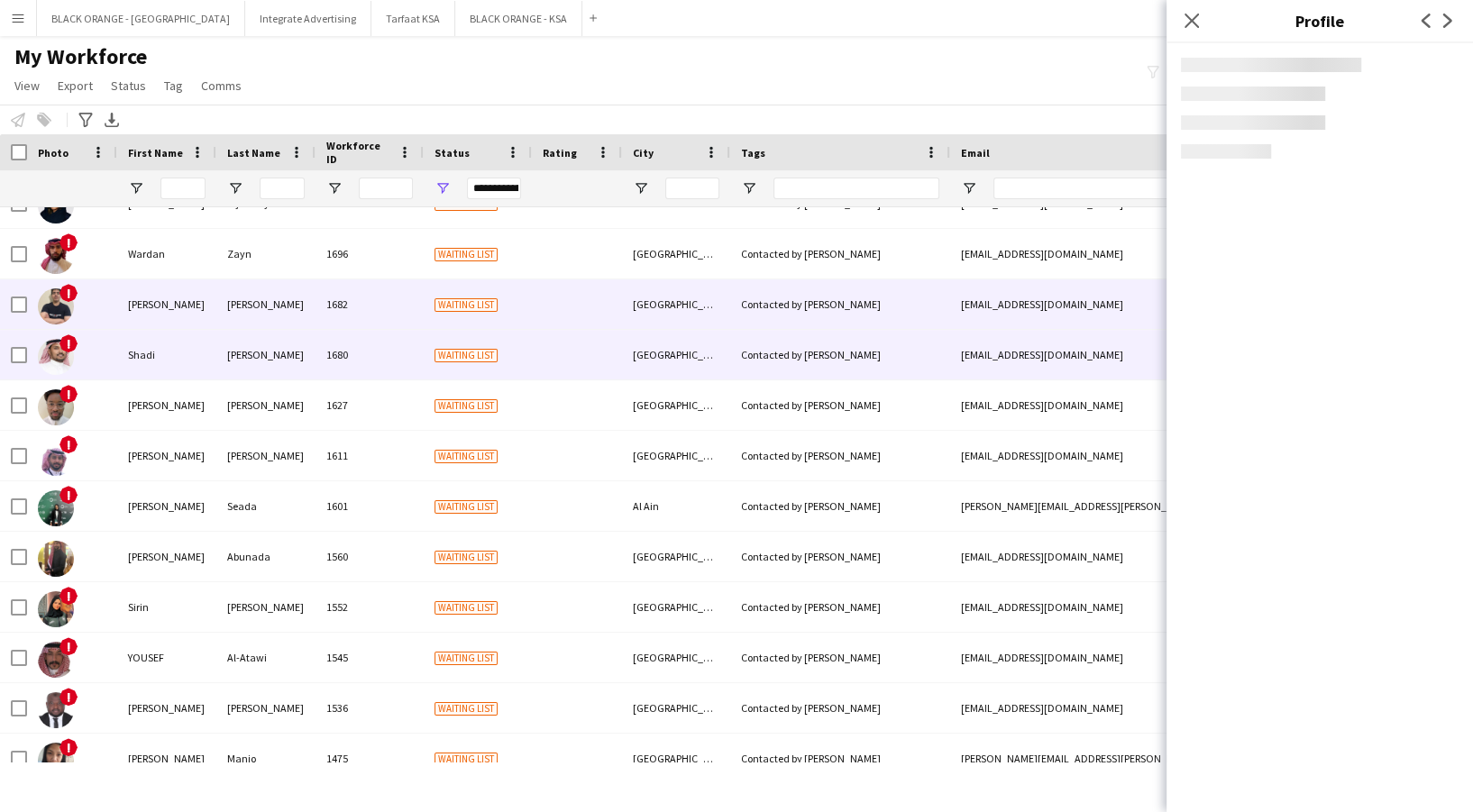
click at [358, 321] on div "1682" at bounding box center [370, 304] width 109 height 49
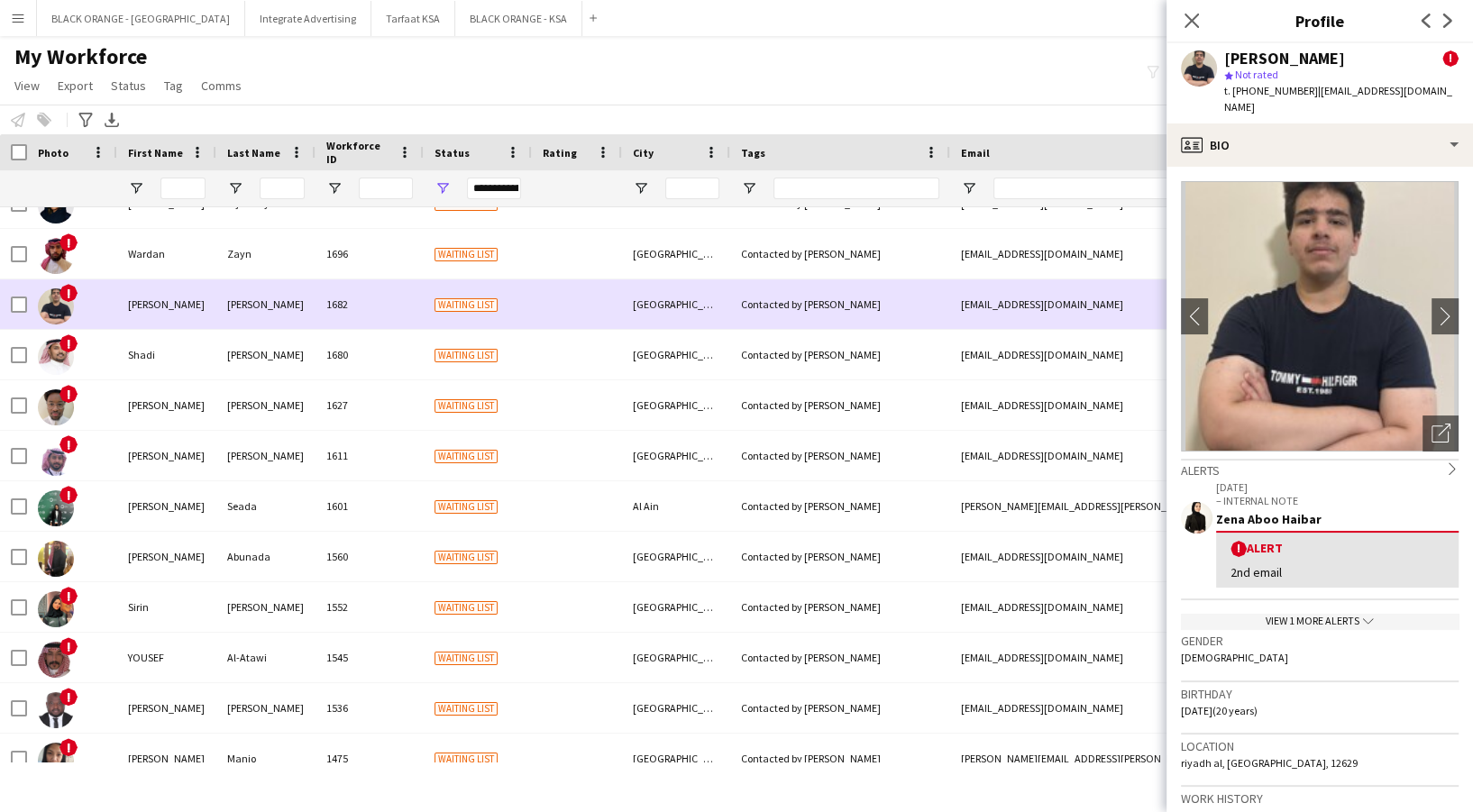
click at [348, 267] on div "1696" at bounding box center [370, 254] width 109 height 49
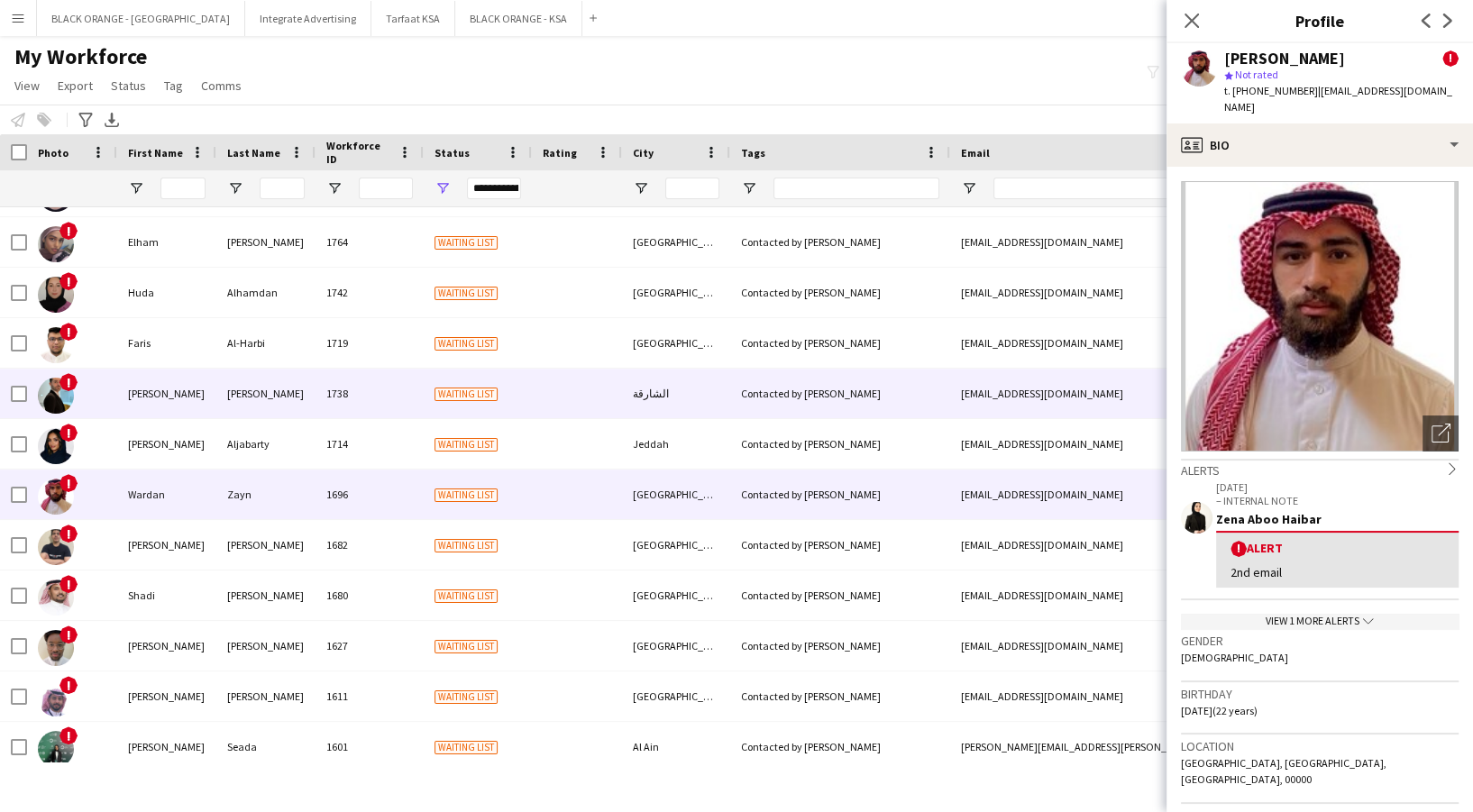
click at [360, 416] on div "1738" at bounding box center [370, 393] width 109 height 49
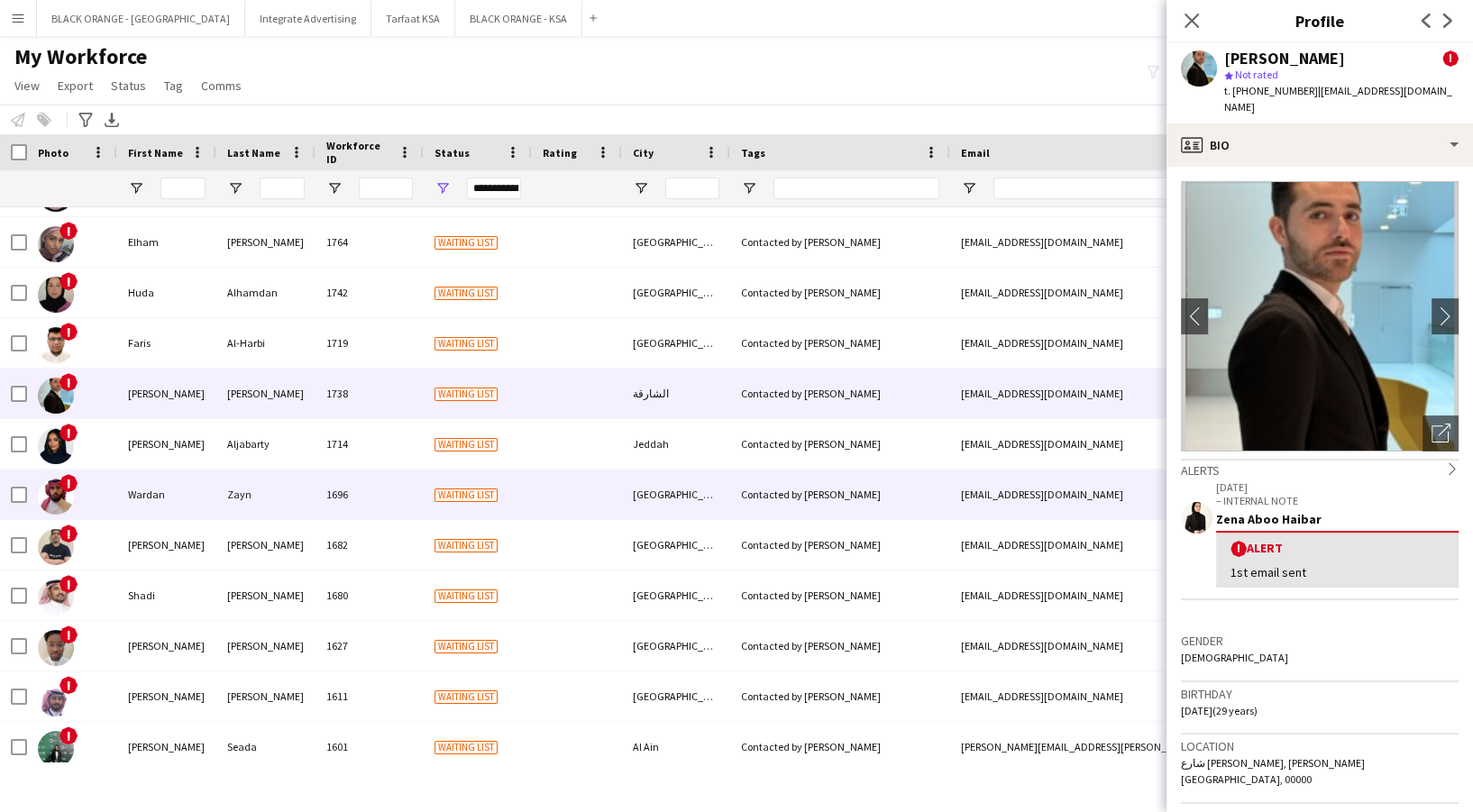
drag, startPoint x: 457, startPoint y: 487, endPoint x: 446, endPoint y: 469, distance: 21.1
click at [455, 484] on div "Waiting list" at bounding box center [477, 494] width 109 height 49
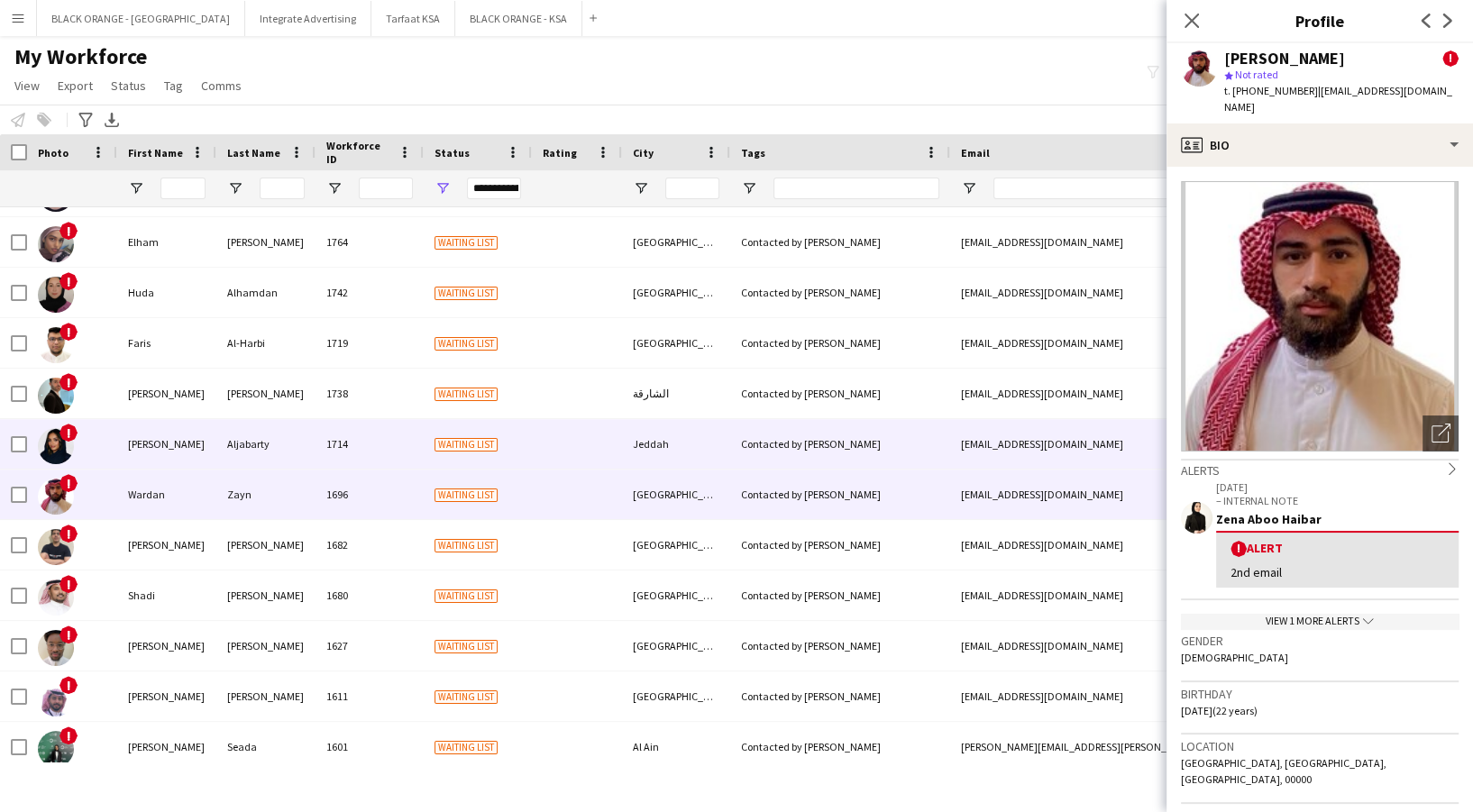
click at [434, 453] on div "Waiting list" at bounding box center [477, 443] width 109 height 49
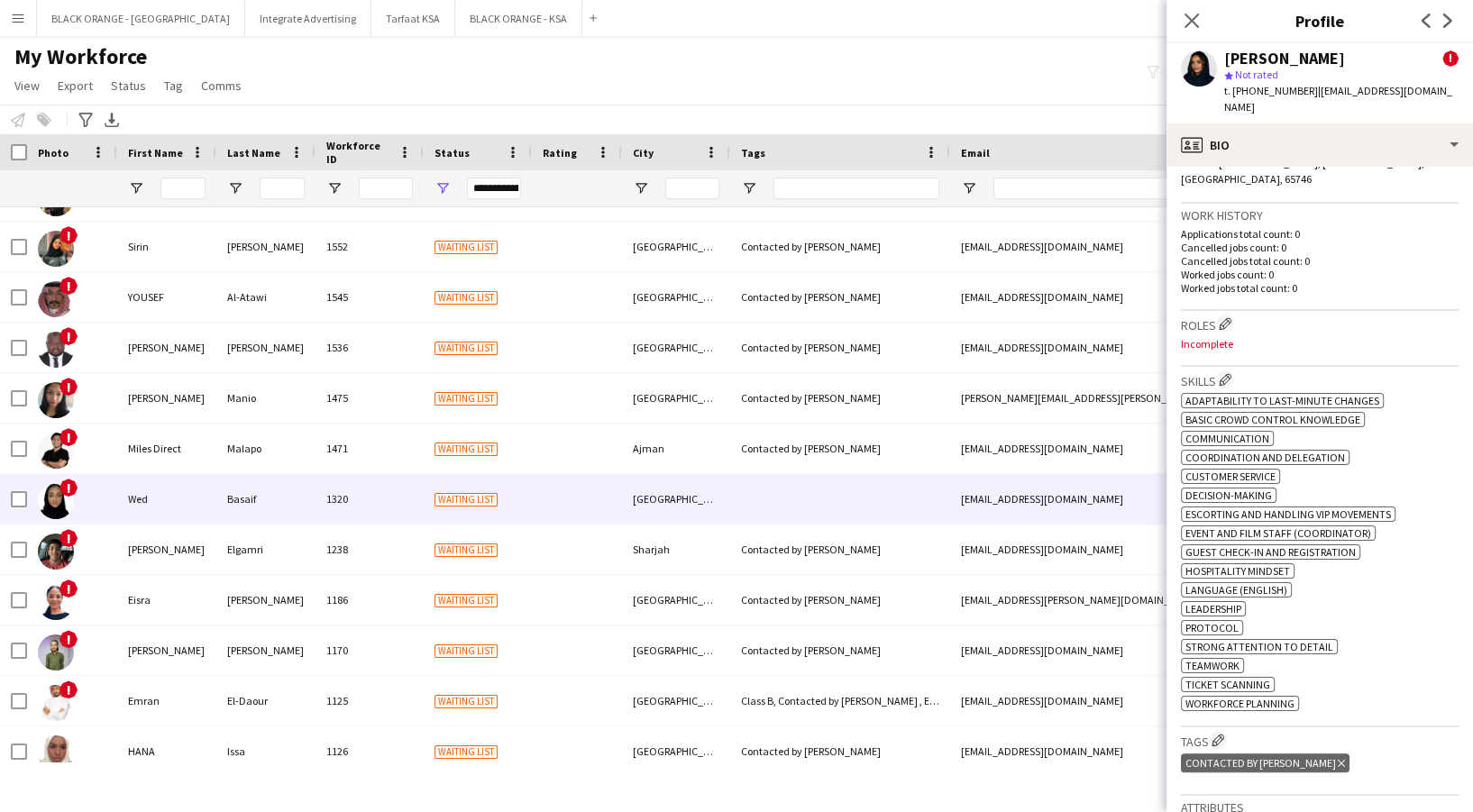
scroll to position [1825, 0]
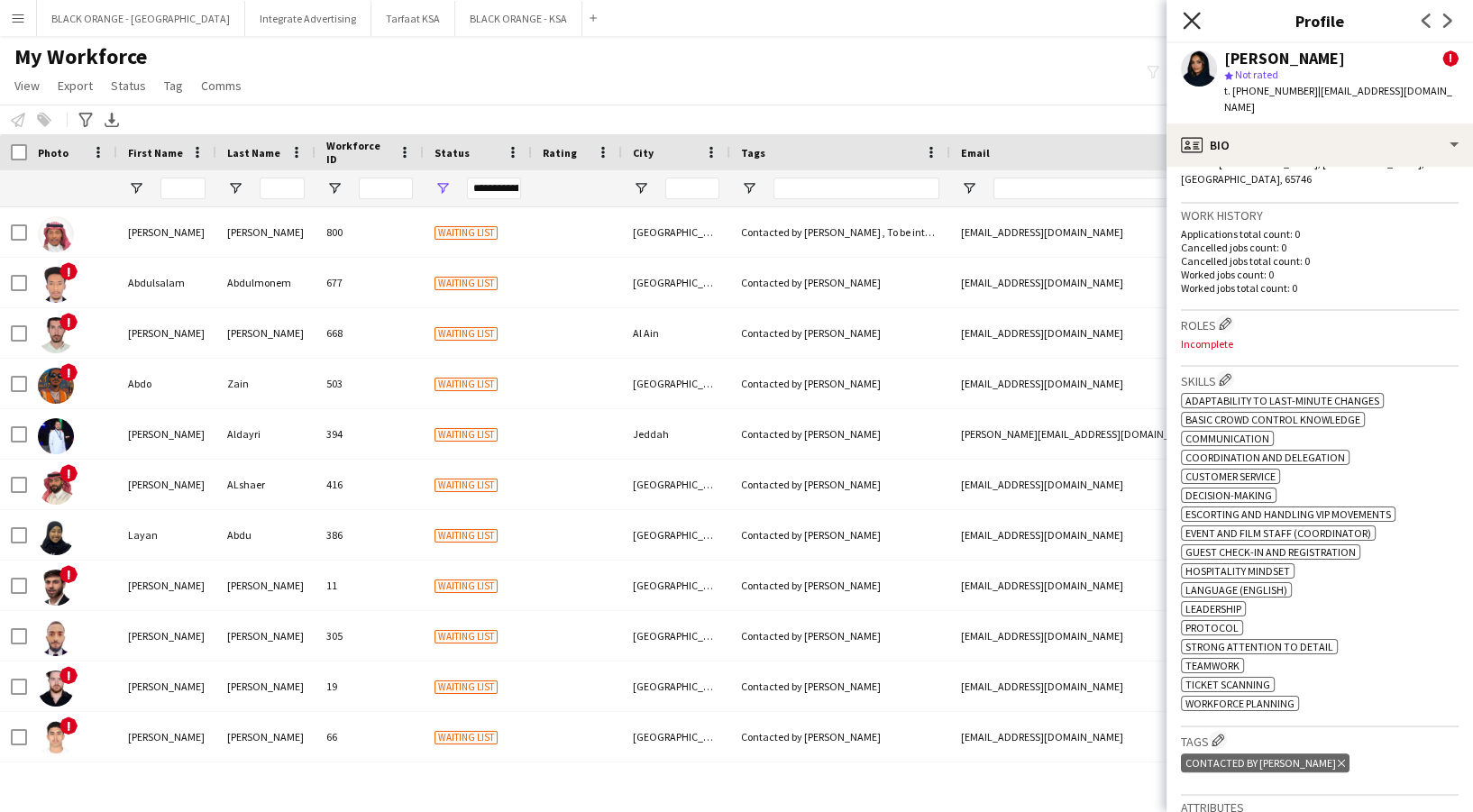
click at [1196, 24] on icon at bounding box center [1191, 20] width 17 height 17
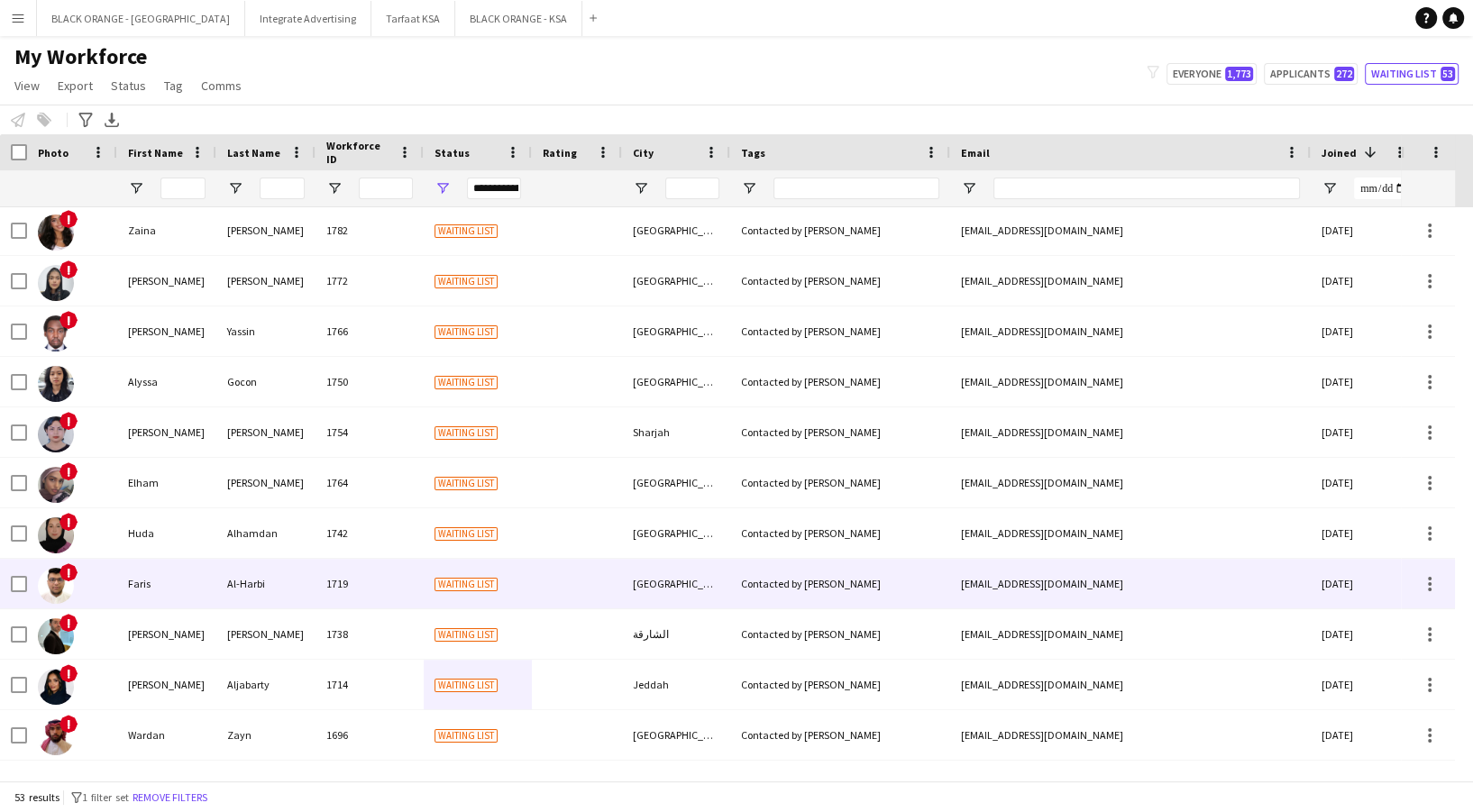
scroll to position [788, 0]
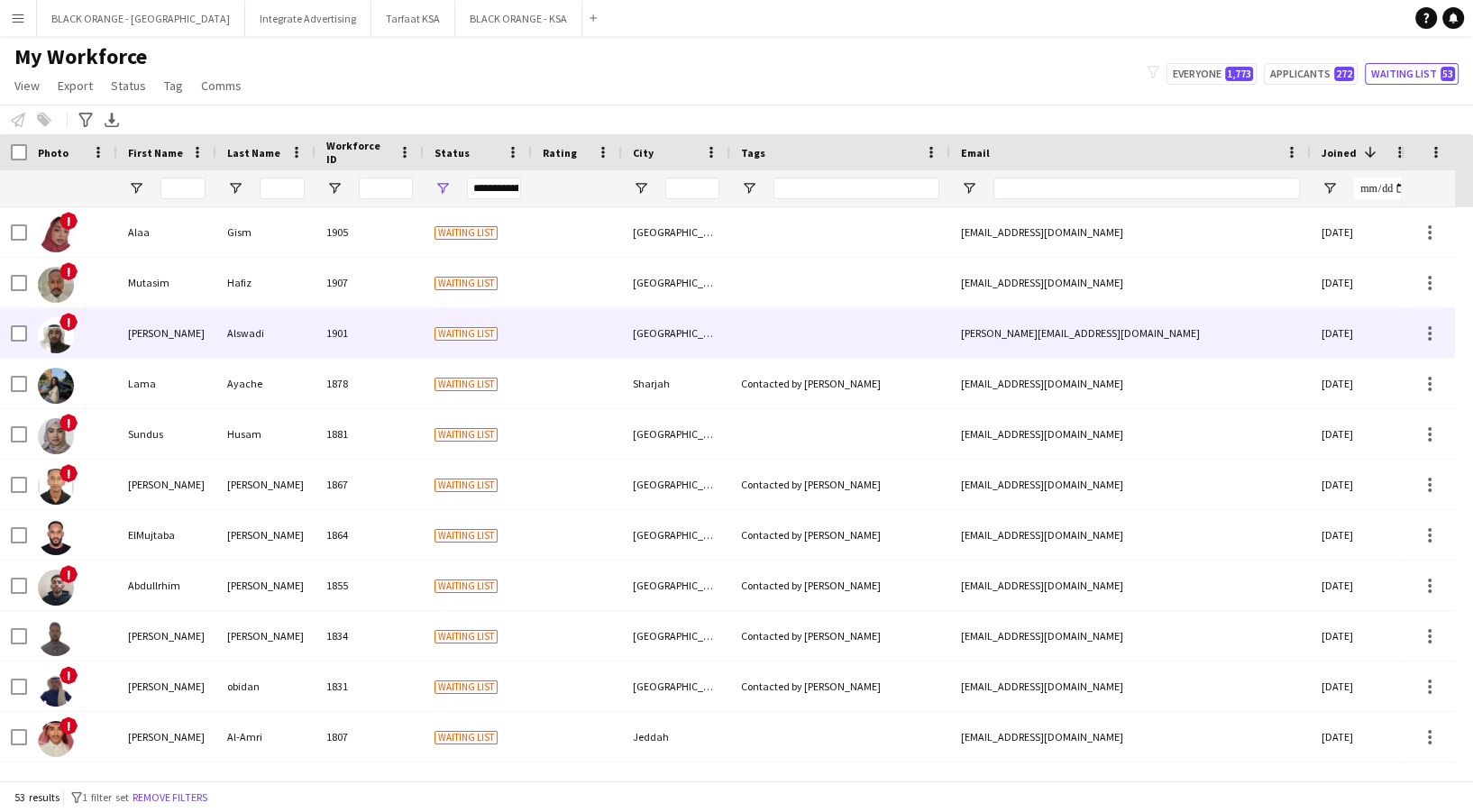
click at [170, 331] on div "[PERSON_NAME]" at bounding box center [166, 333] width 99 height 49
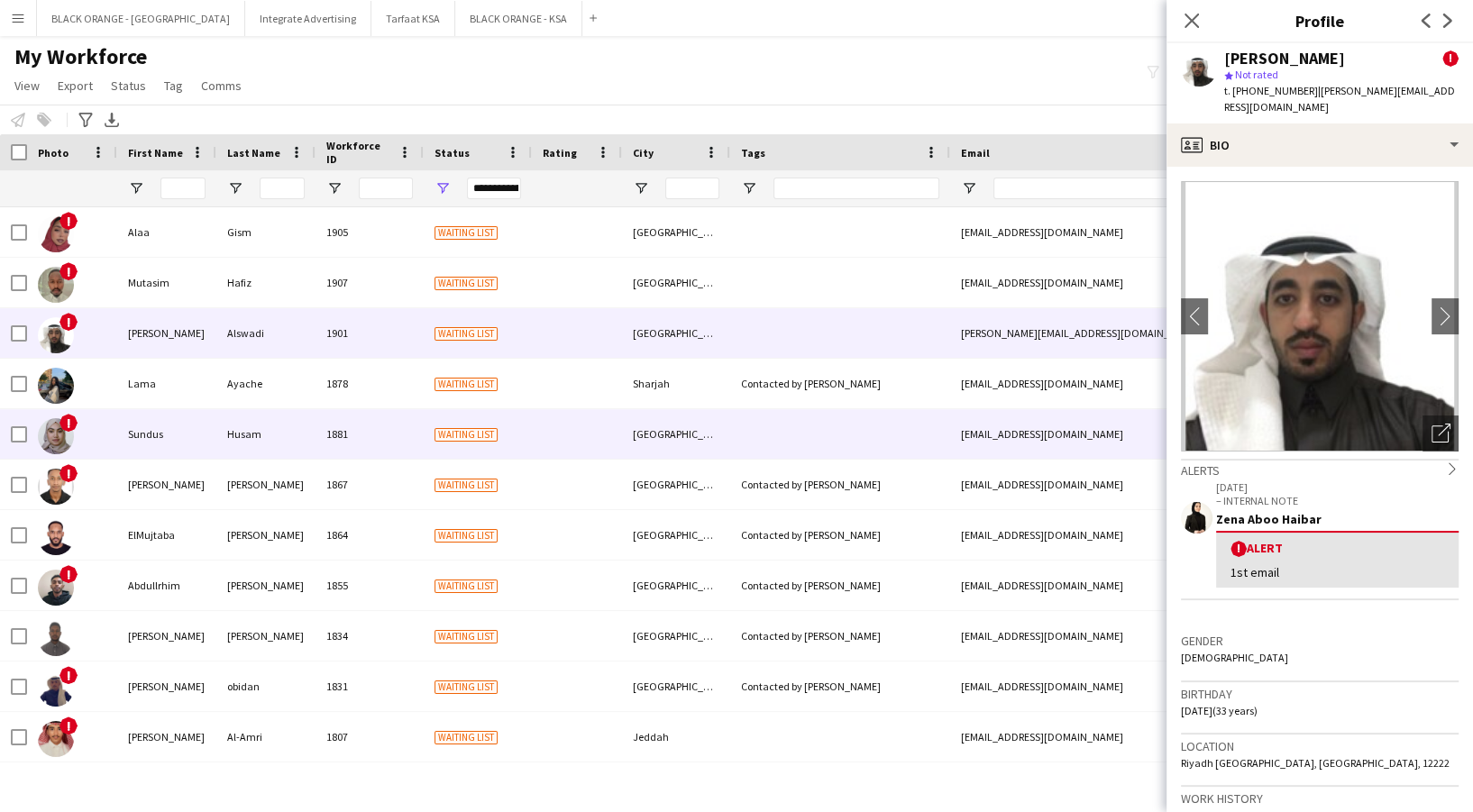
click at [181, 453] on div "Sundus" at bounding box center [166, 433] width 99 height 49
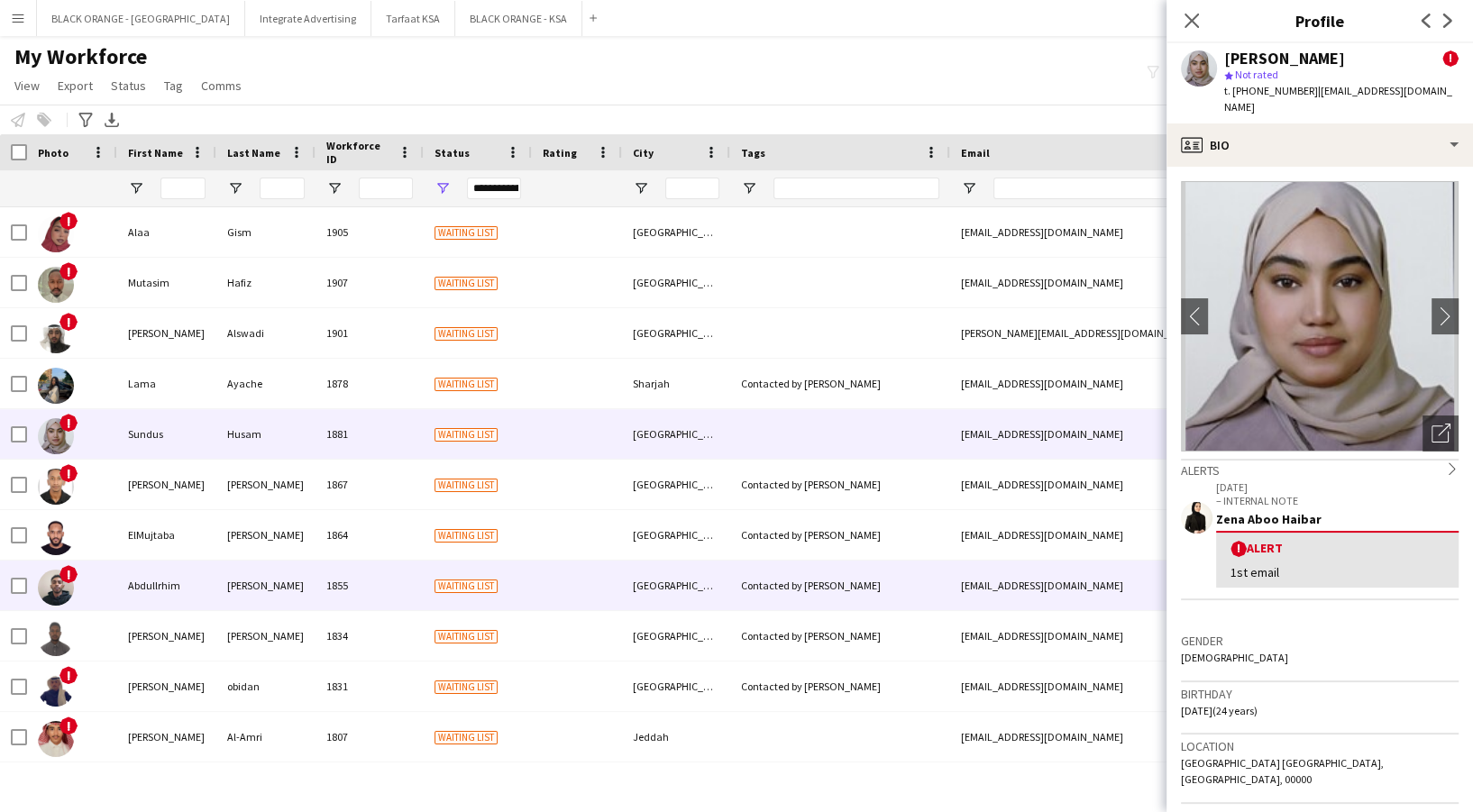
click at [193, 571] on div "Abdullrhim" at bounding box center [166, 585] width 99 height 49
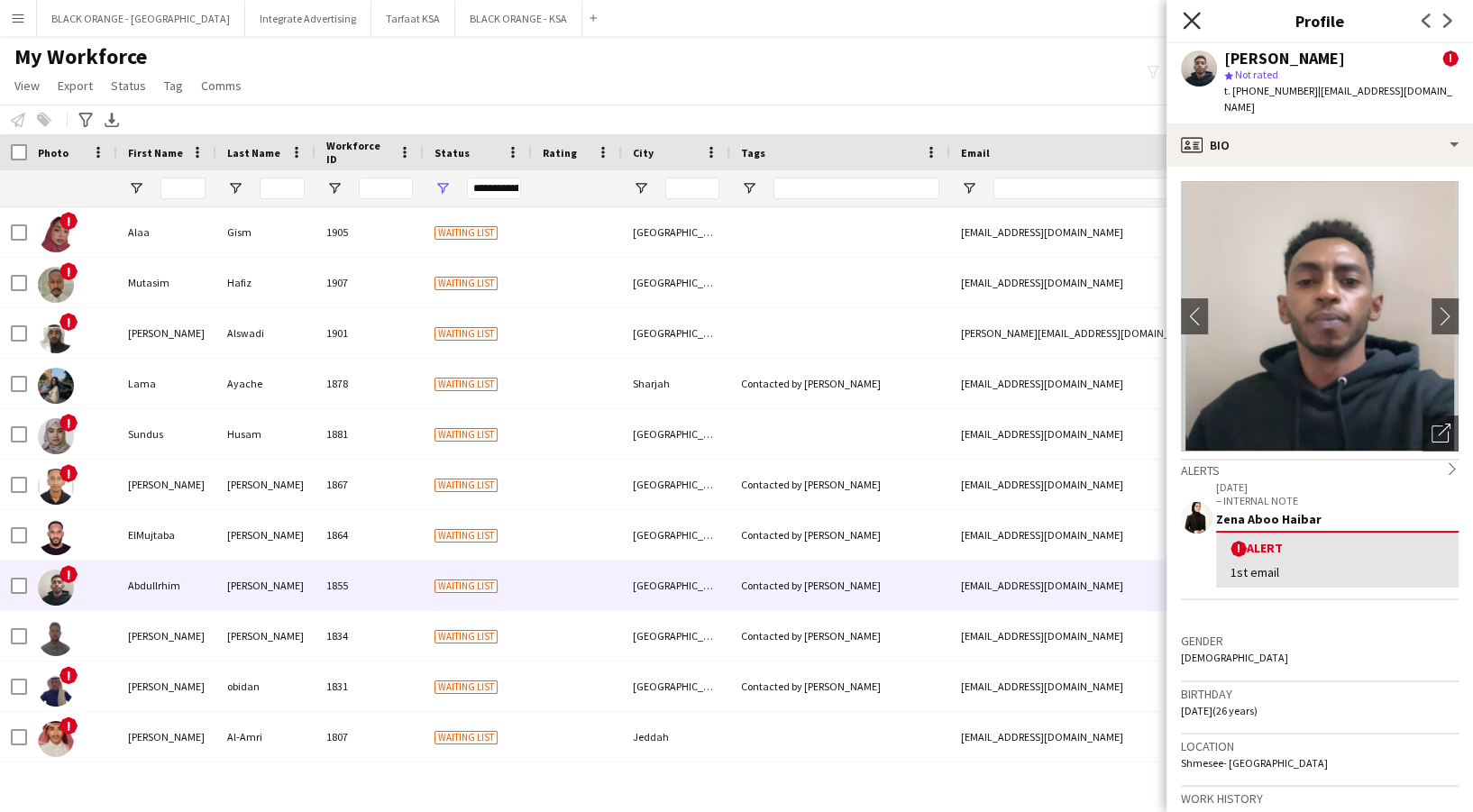
click at [1193, 13] on icon "Close pop-in" at bounding box center [1191, 20] width 17 height 17
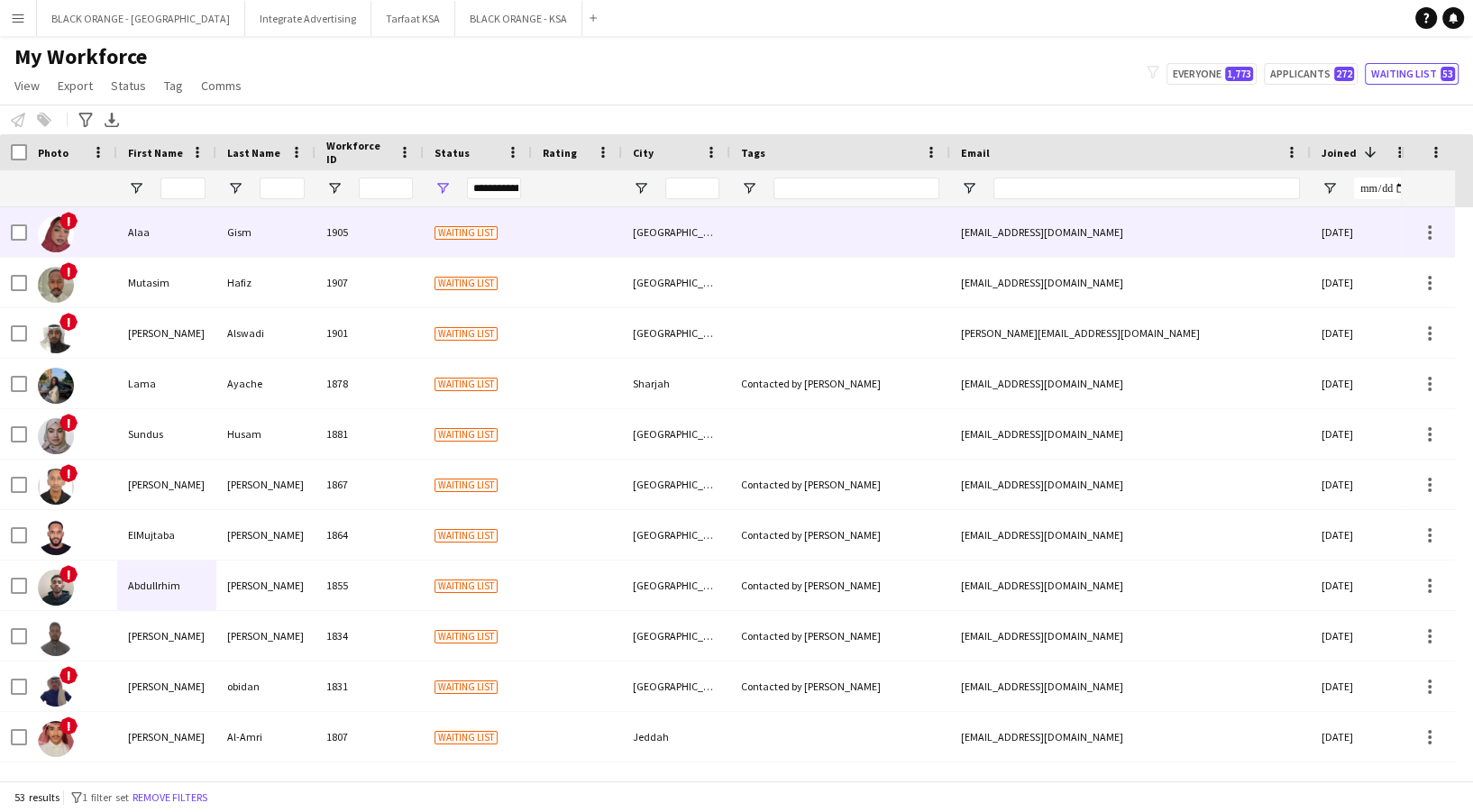
click at [170, 242] on div "Alaa" at bounding box center [166, 232] width 99 height 49
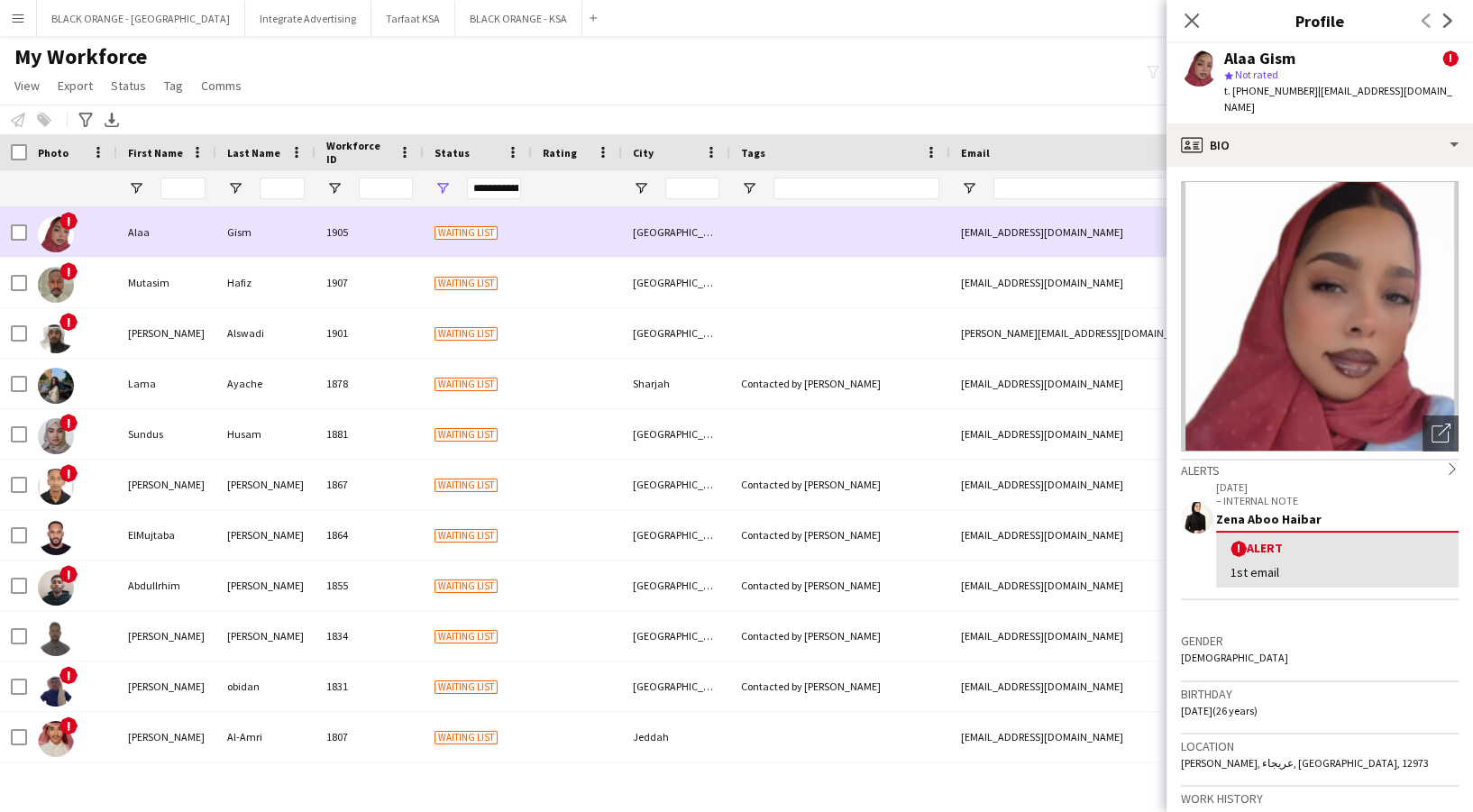
click at [365, 290] on div "1907" at bounding box center [370, 283] width 109 height 49
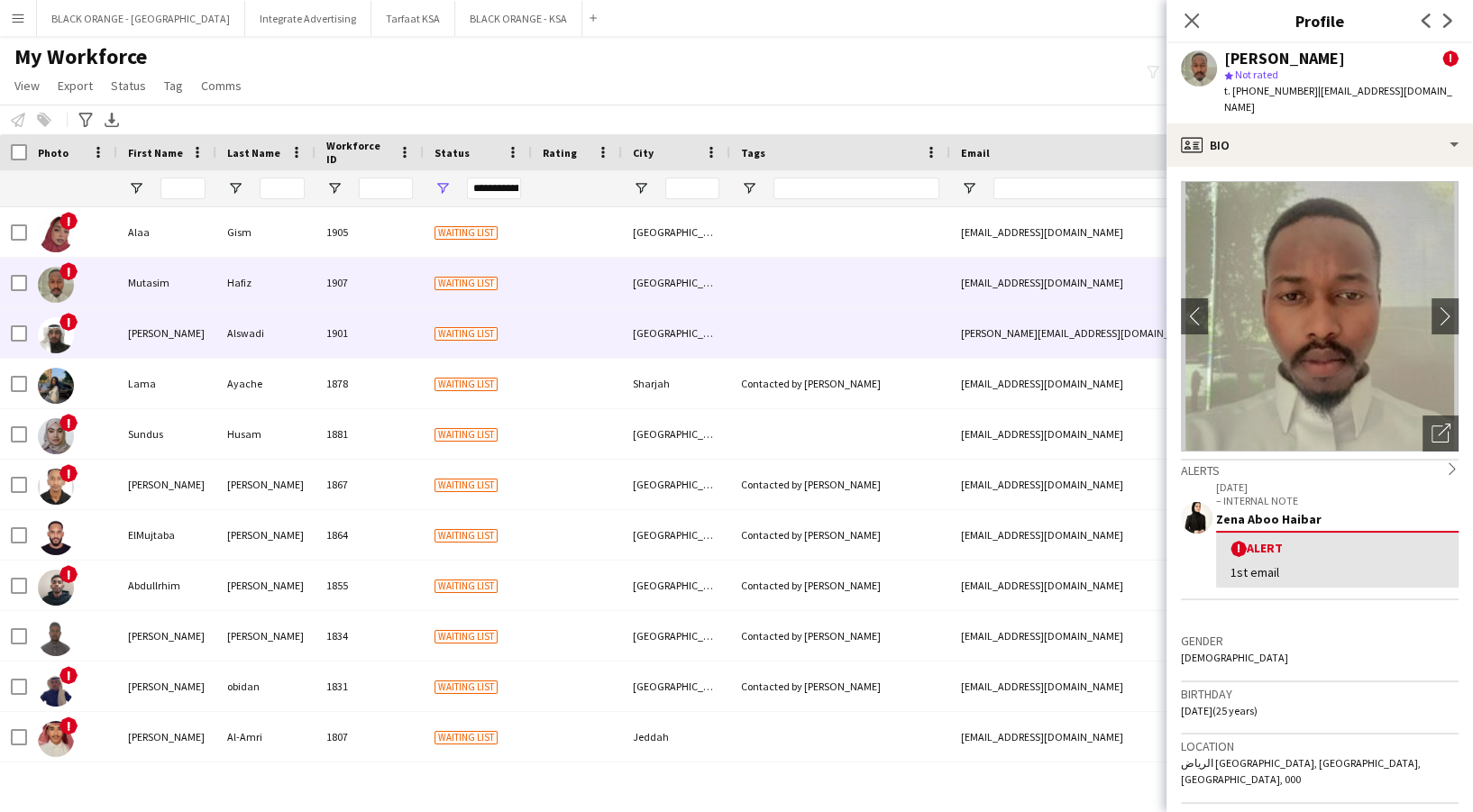
click at [340, 326] on div "1901" at bounding box center [370, 333] width 109 height 49
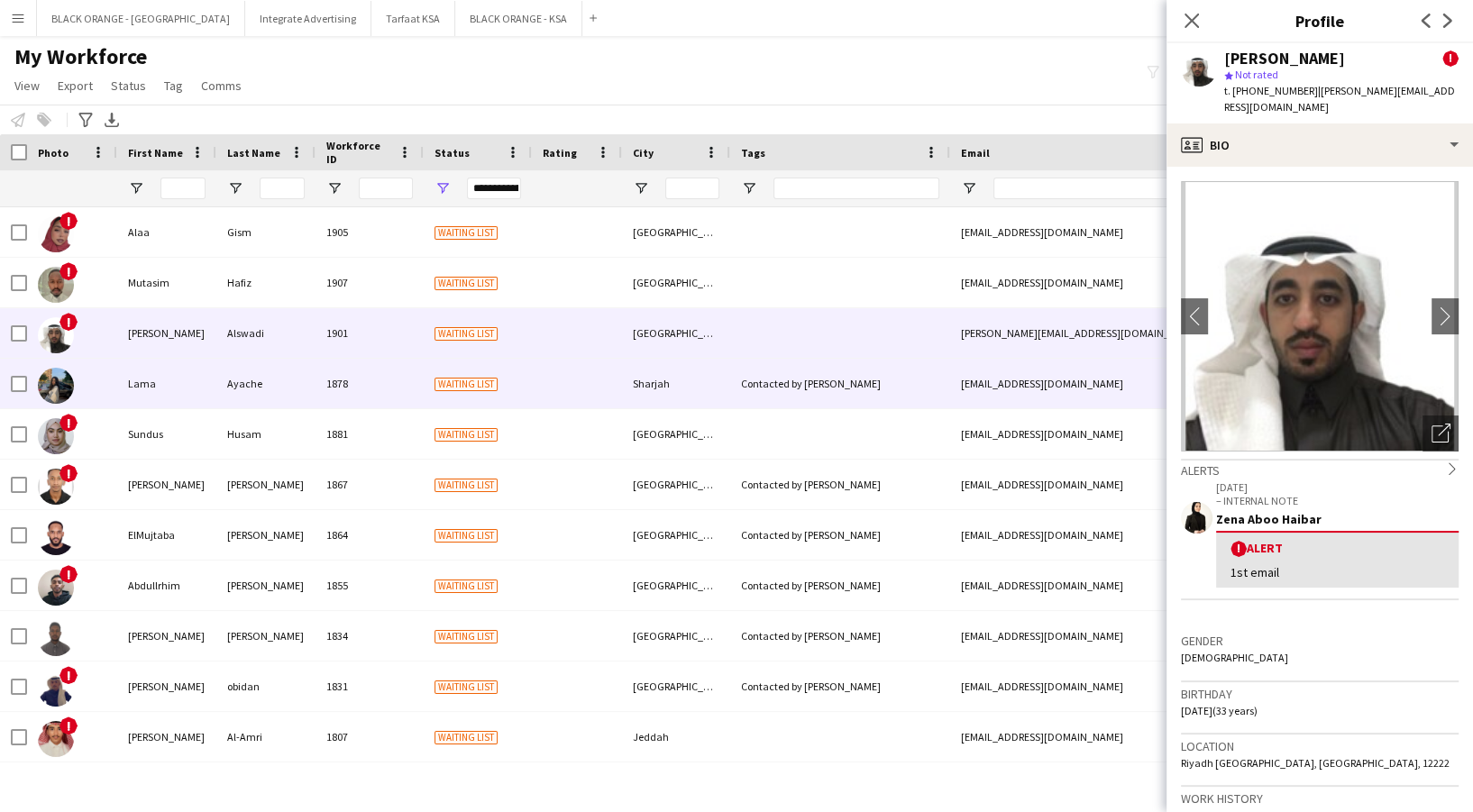
click at [337, 370] on div "1878" at bounding box center [370, 383] width 109 height 49
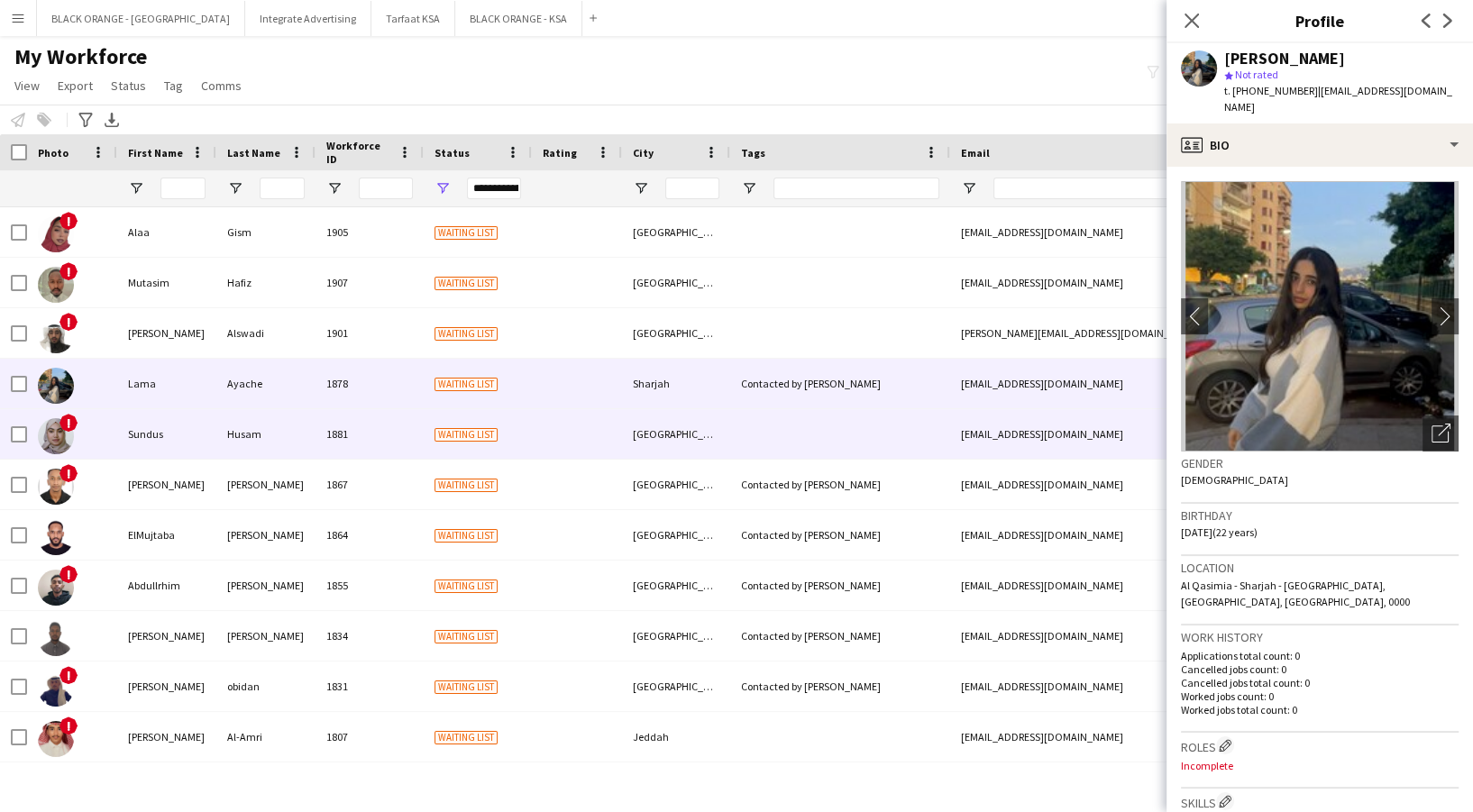
click at [330, 436] on div "1881" at bounding box center [370, 433] width 109 height 49
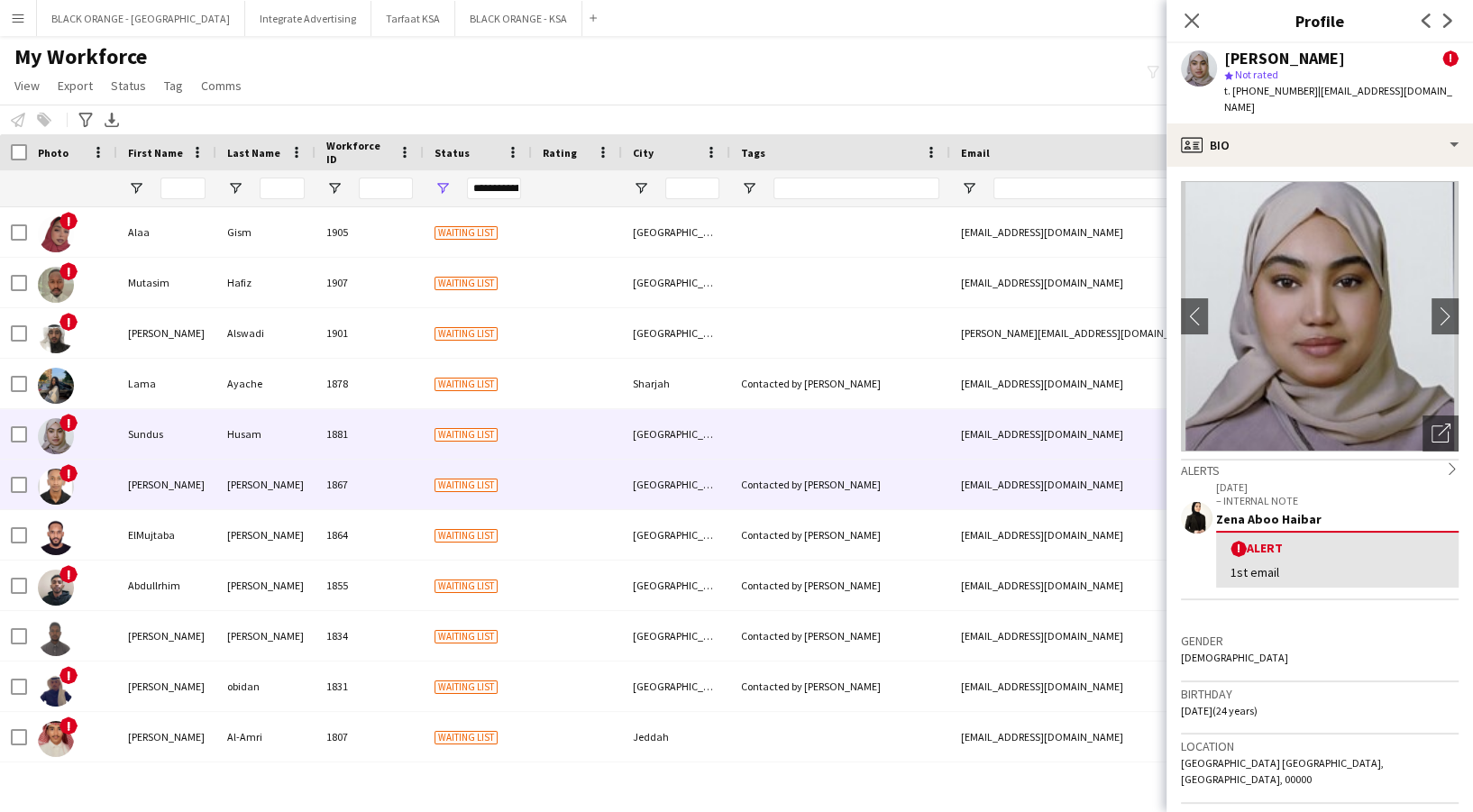
click at [321, 489] on div "1867" at bounding box center [370, 484] width 109 height 49
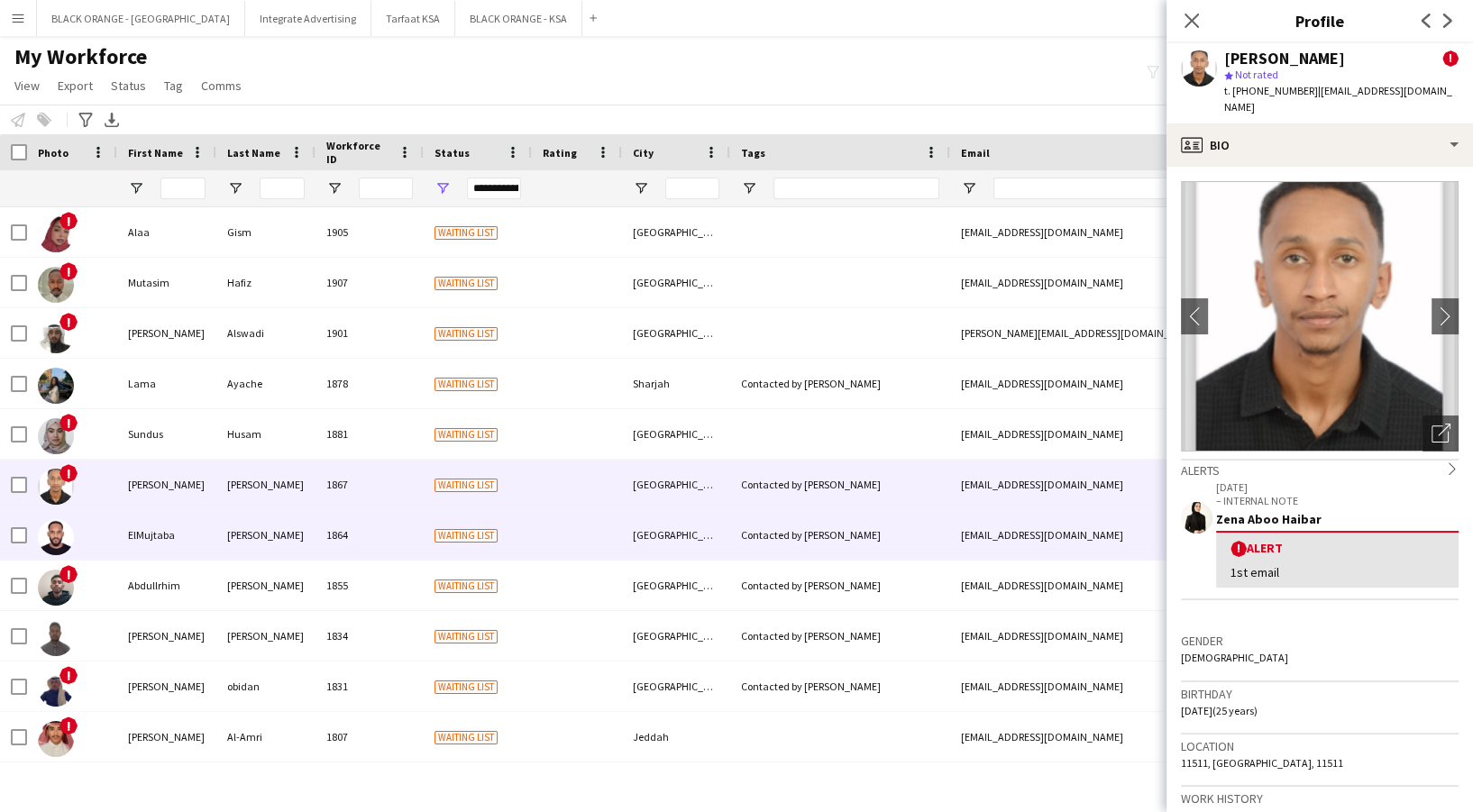
click at [314, 525] on div "[PERSON_NAME]" at bounding box center [266, 535] width 99 height 49
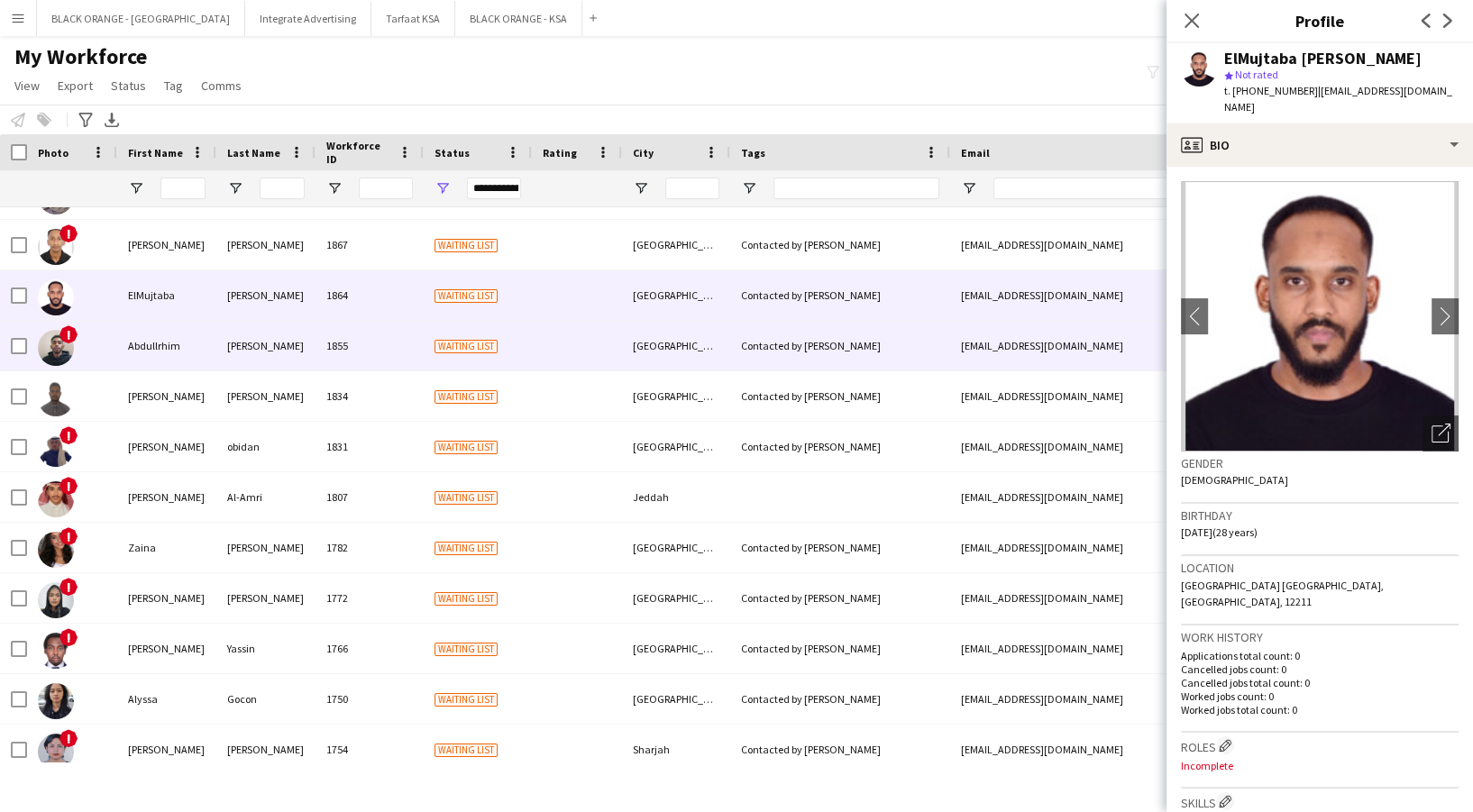
click at [284, 335] on div "[PERSON_NAME]" at bounding box center [266, 346] width 99 height 49
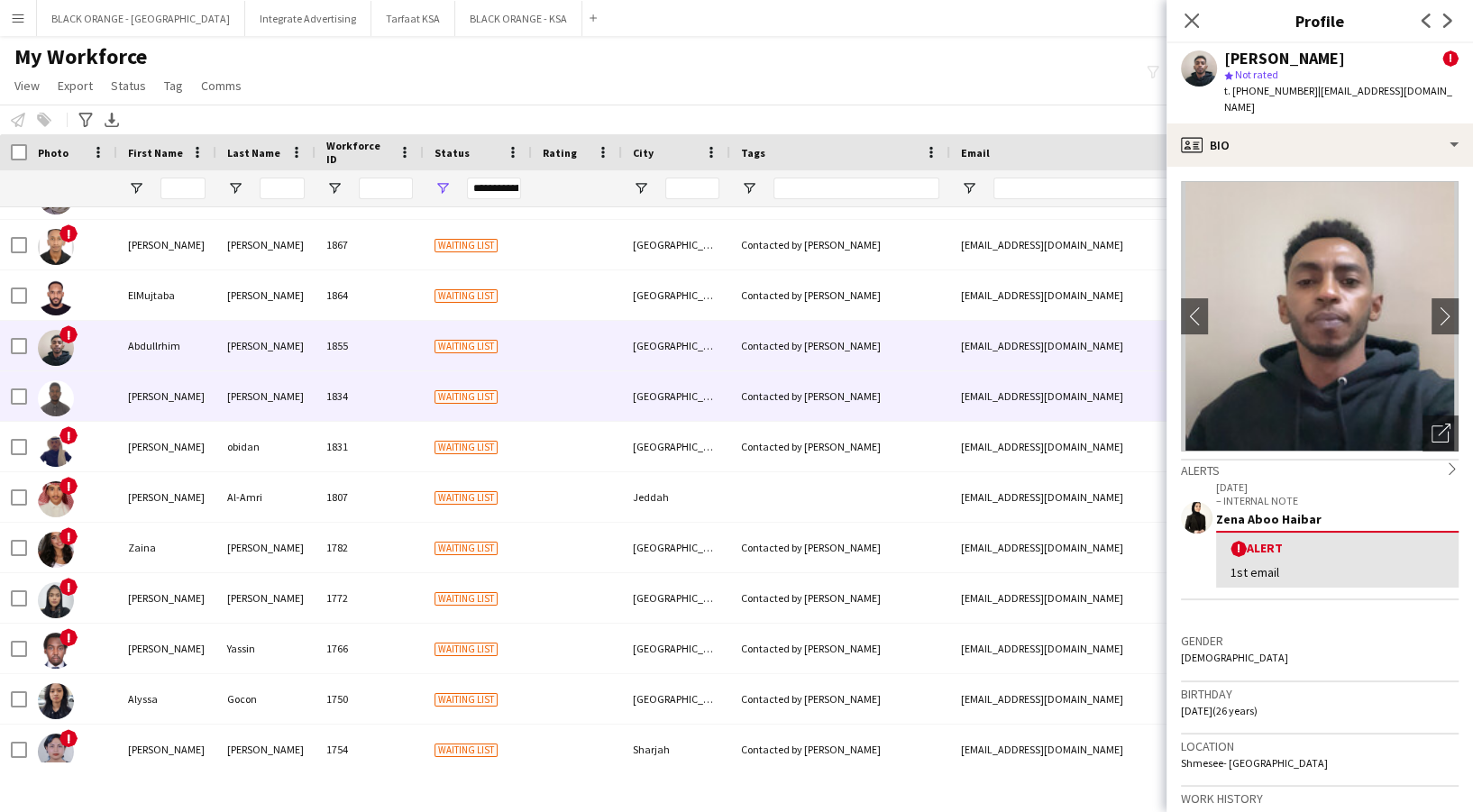
click at [281, 380] on div "[PERSON_NAME]" at bounding box center [266, 396] width 99 height 49
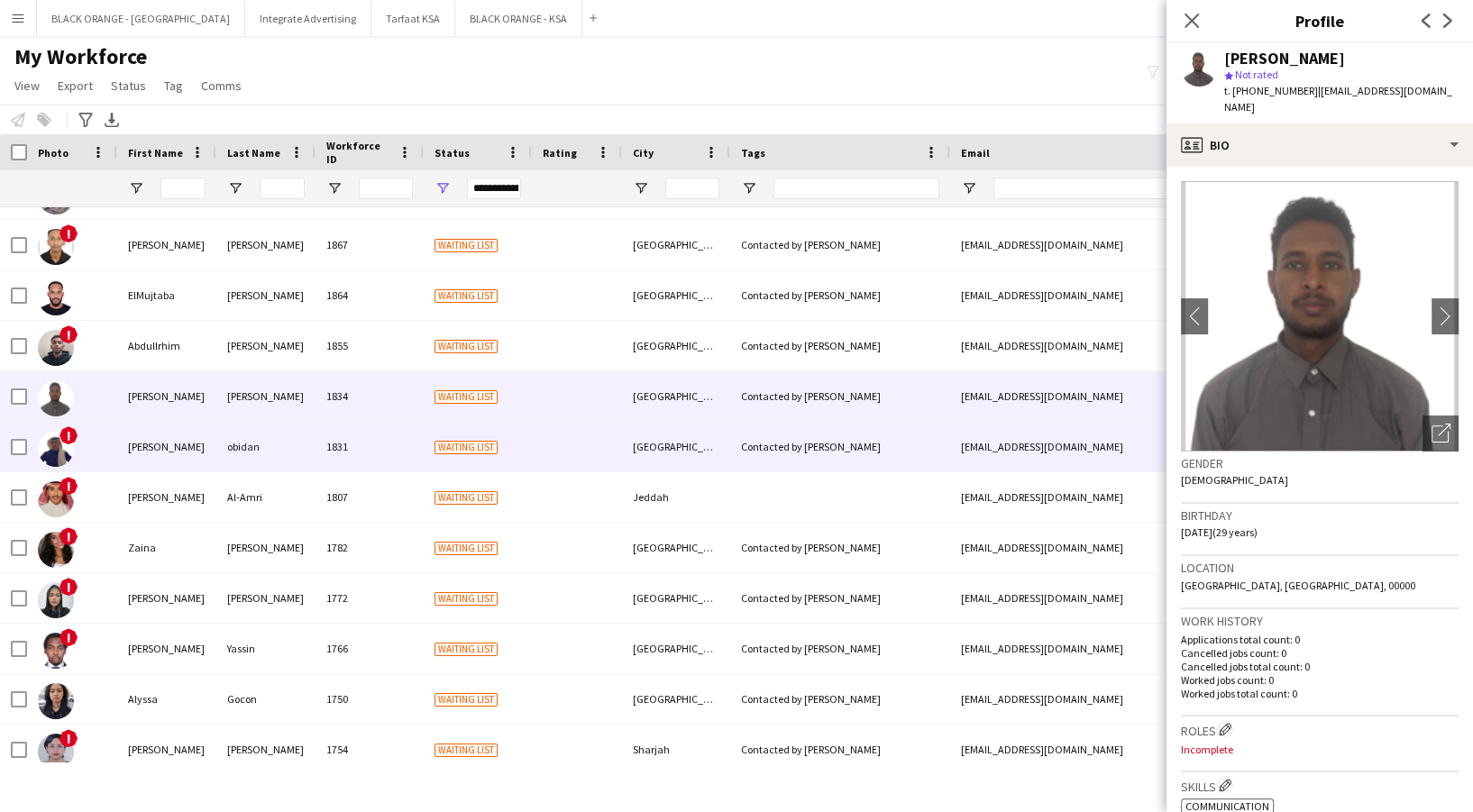
click at [285, 443] on div "obidan" at bounding box center [266, 446] width 99 height 49
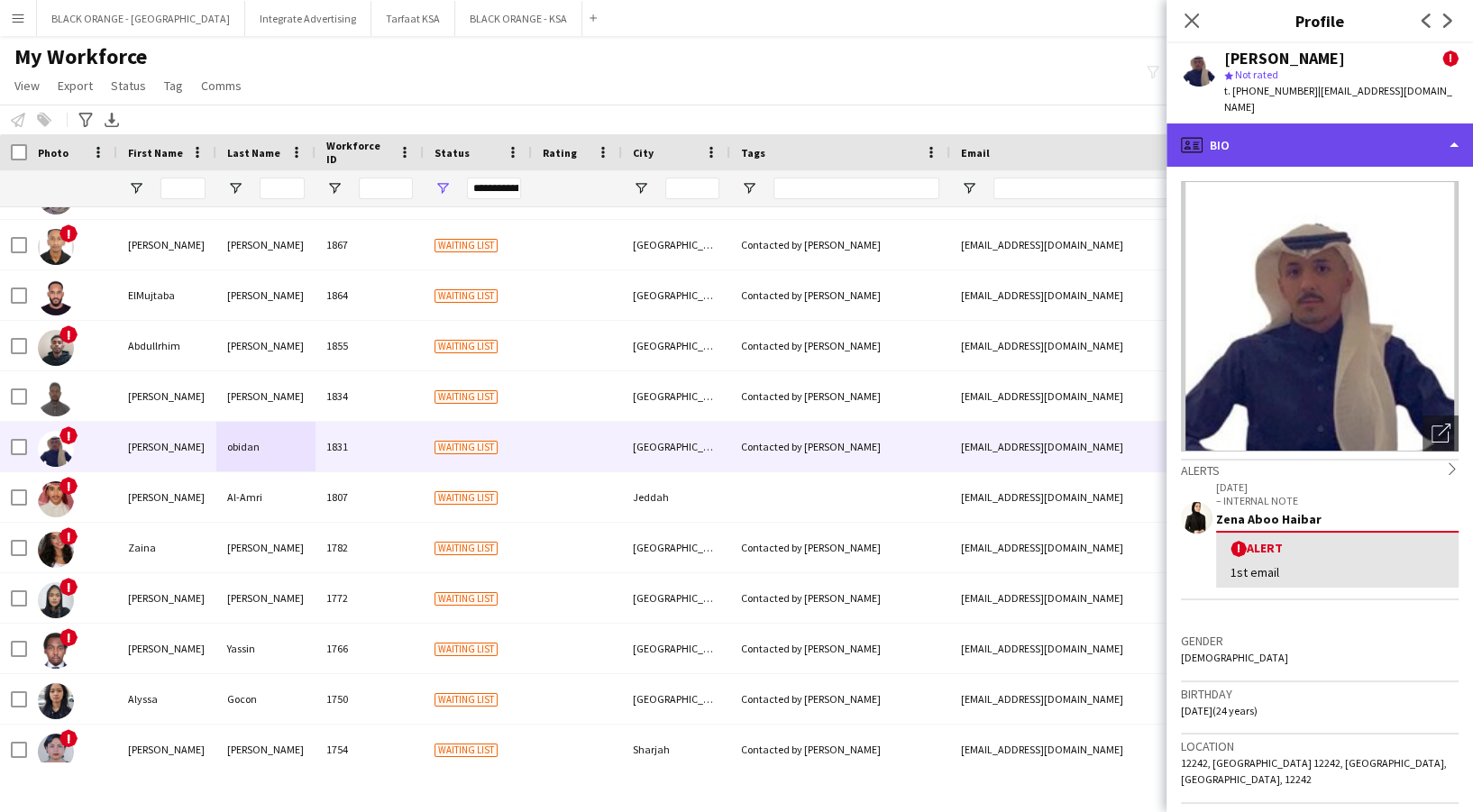
drag, startPoint x: 1301, startPoint y: 110, endPoint x: 1283, endPoint y: 132, distance: 28.4
click at [1288, 130] on div "profile Bio" at bounding box center [1320, 144] width 307 height 43
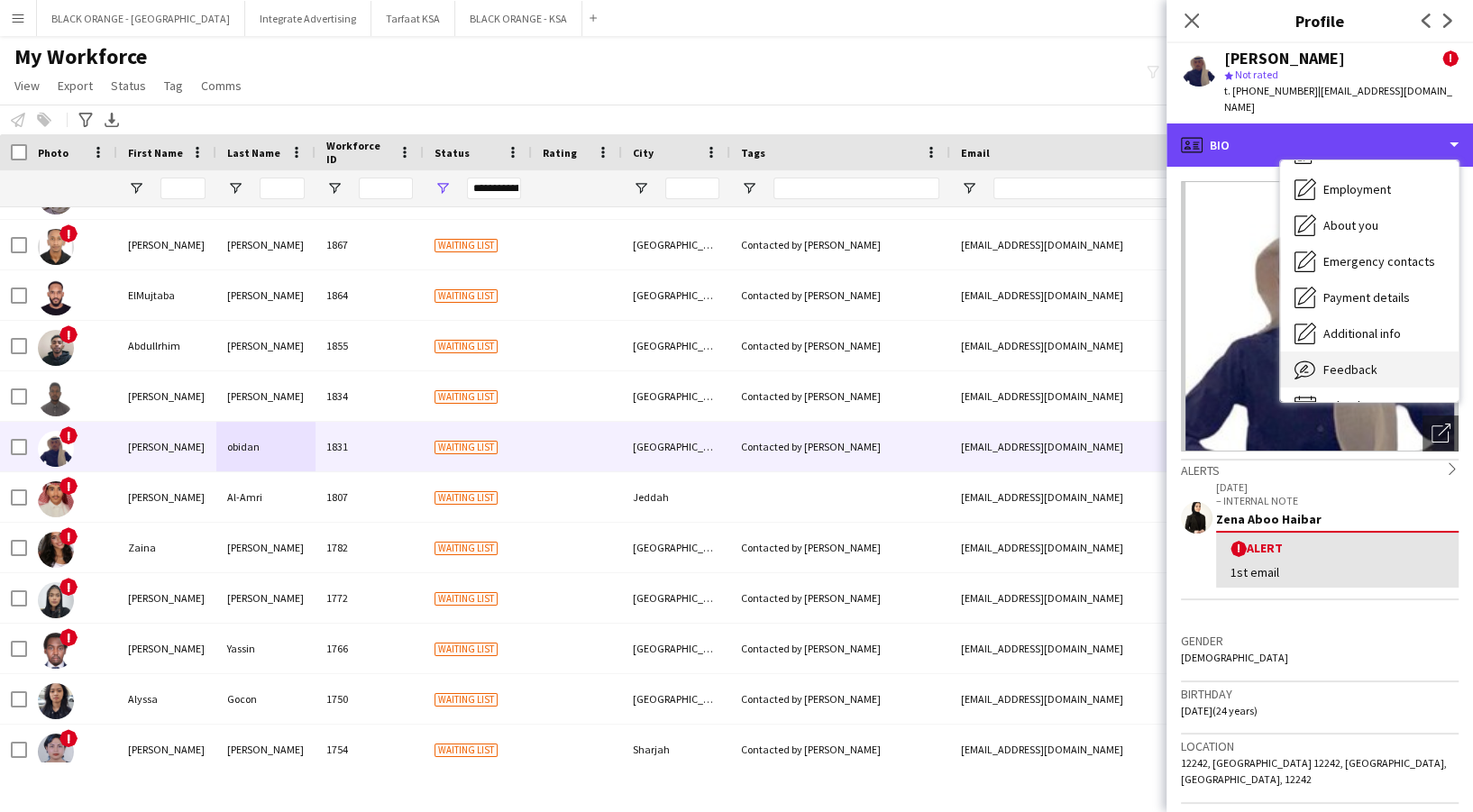
scroll to position [97, 0]
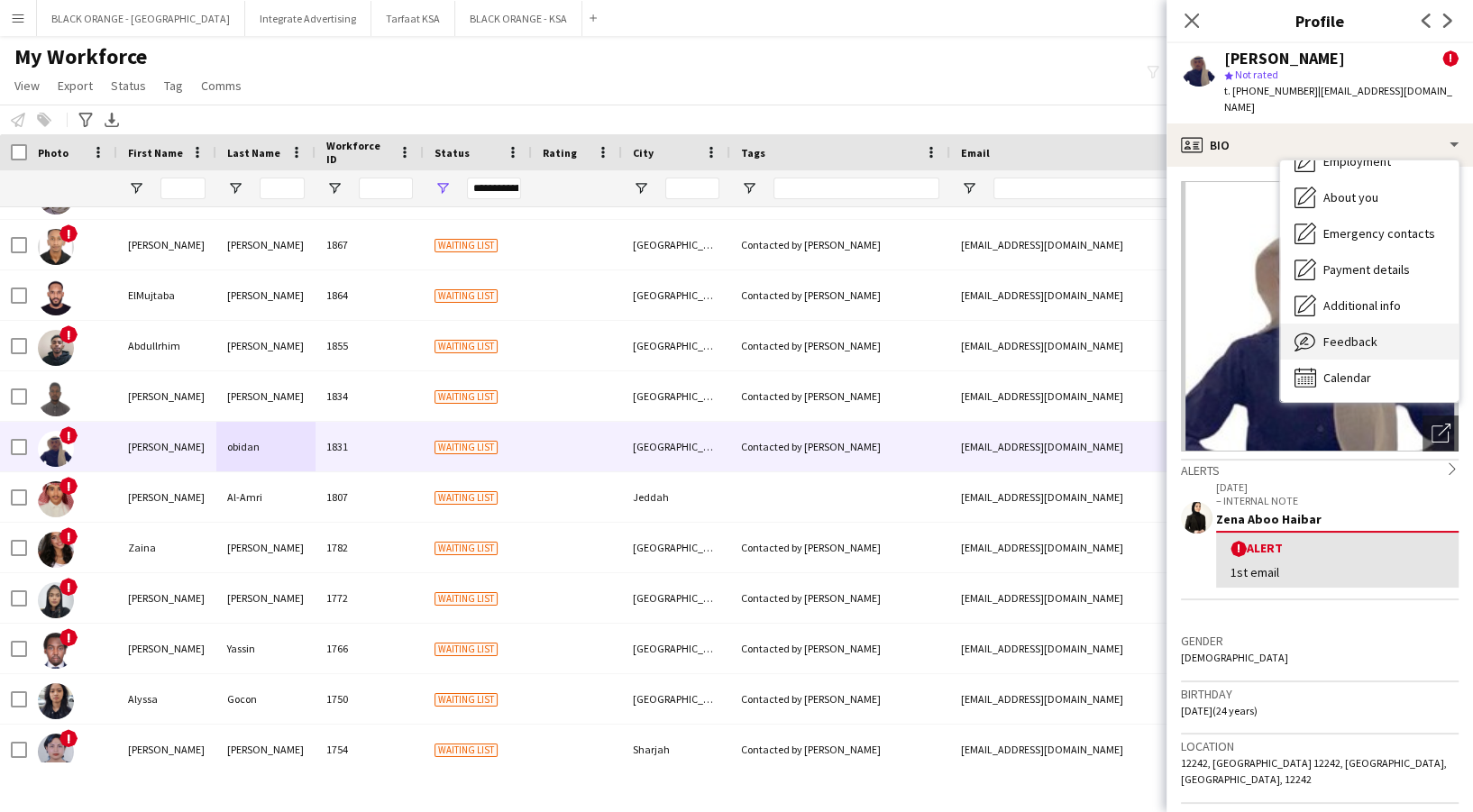
click at [1367, 333] on span "Feedback" at bounding box center [1350, 341] width 54 height 16
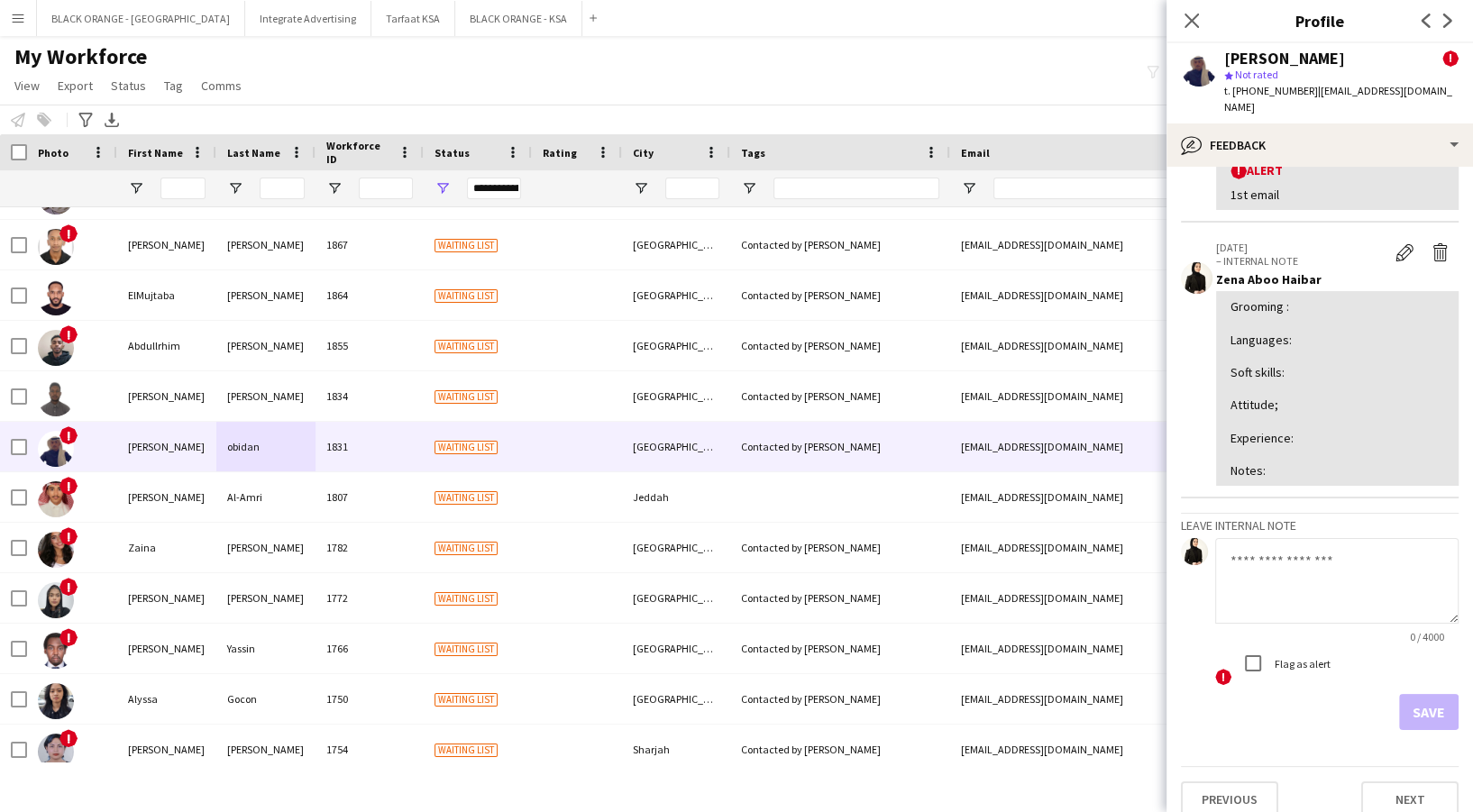
scroll to position [147, 0]
click at [1282, 545] on textarea at bounding box center [1337, 580] width 244 height 86
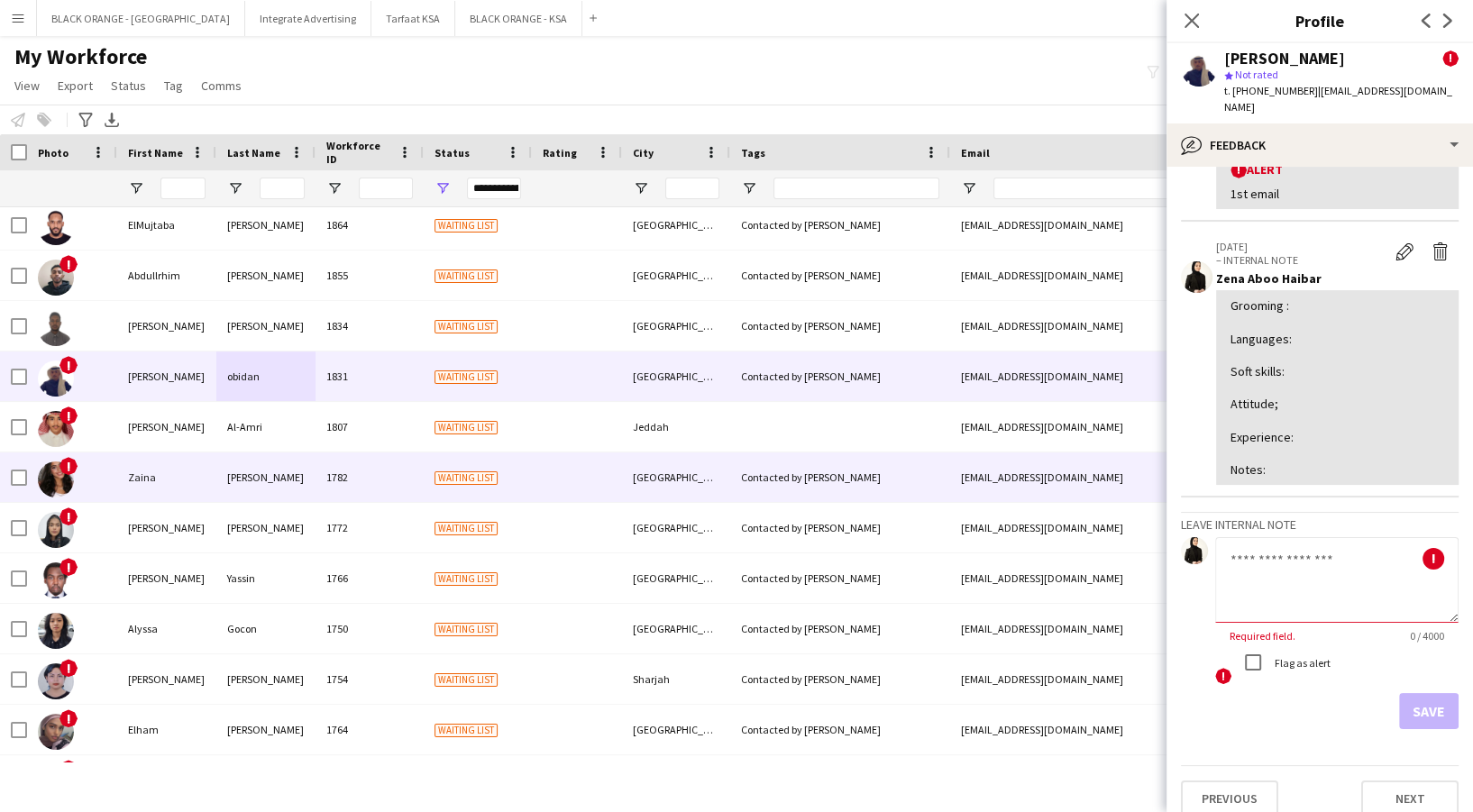
scroll to position [360, 0]
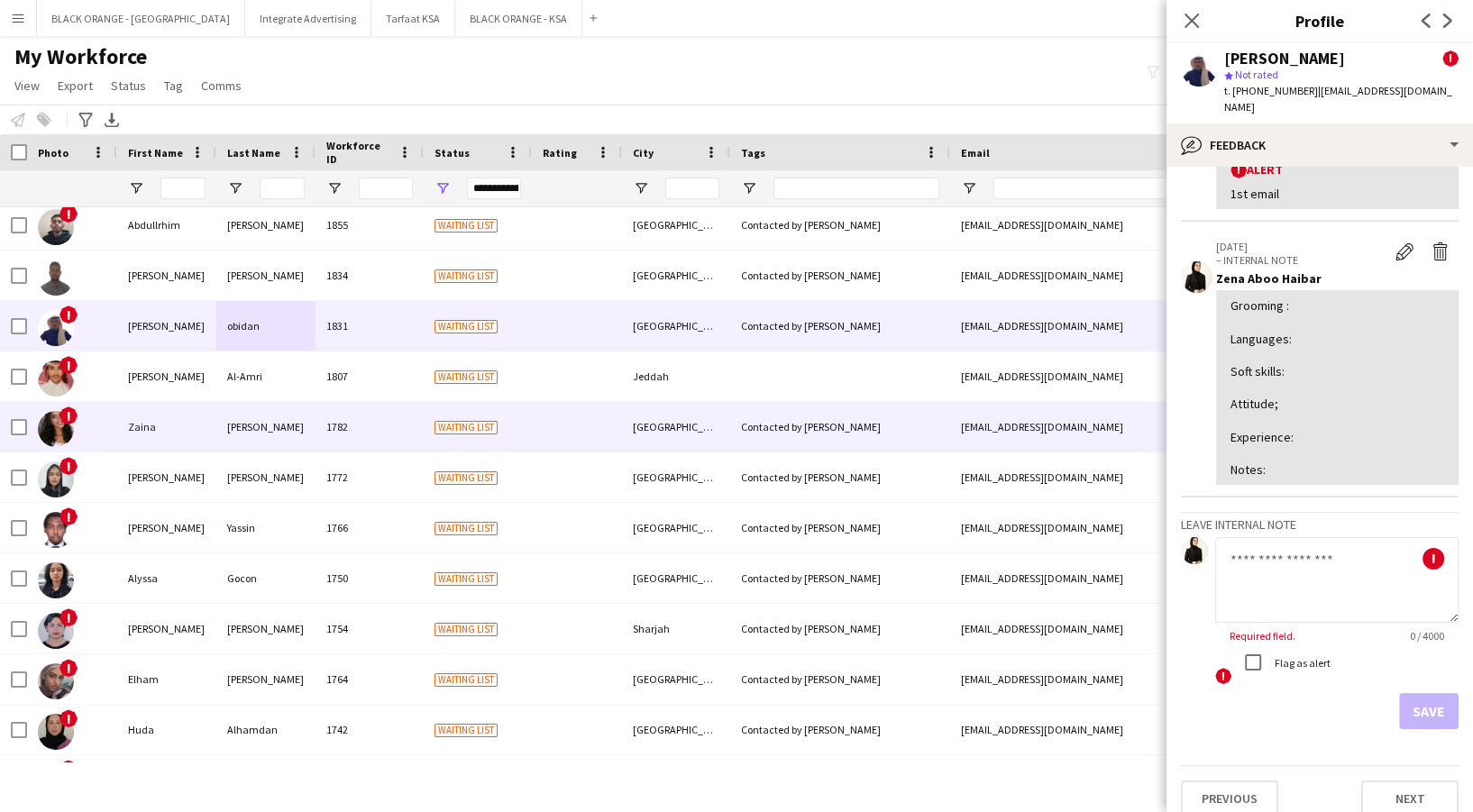
click at [193, 371] on div "[PERSON_NAME]" at bounding box center [166, 376] width 99 height 49
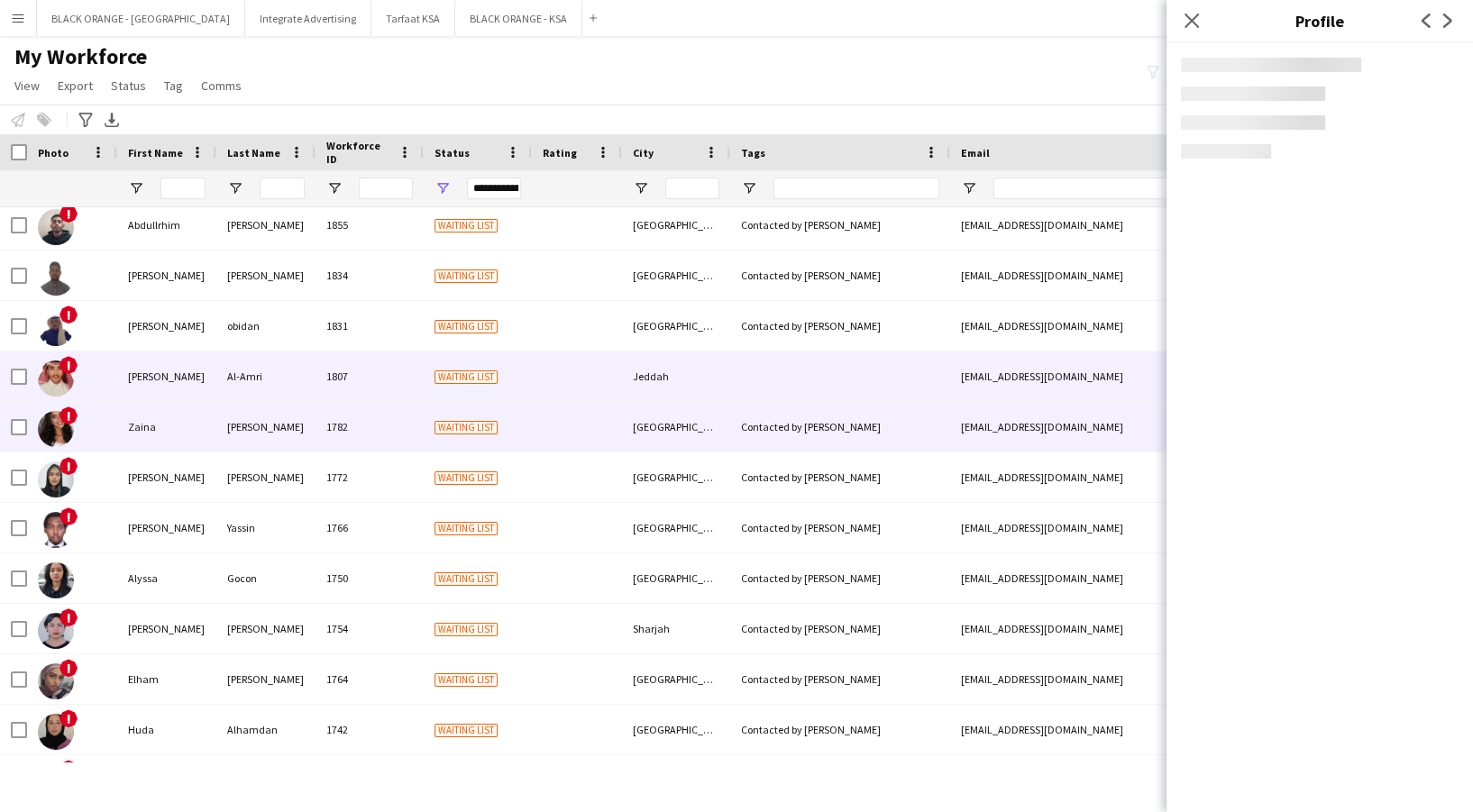
click at [209, 428] on div "Zaina" at bounding box center [166, 427] width 99 height 49
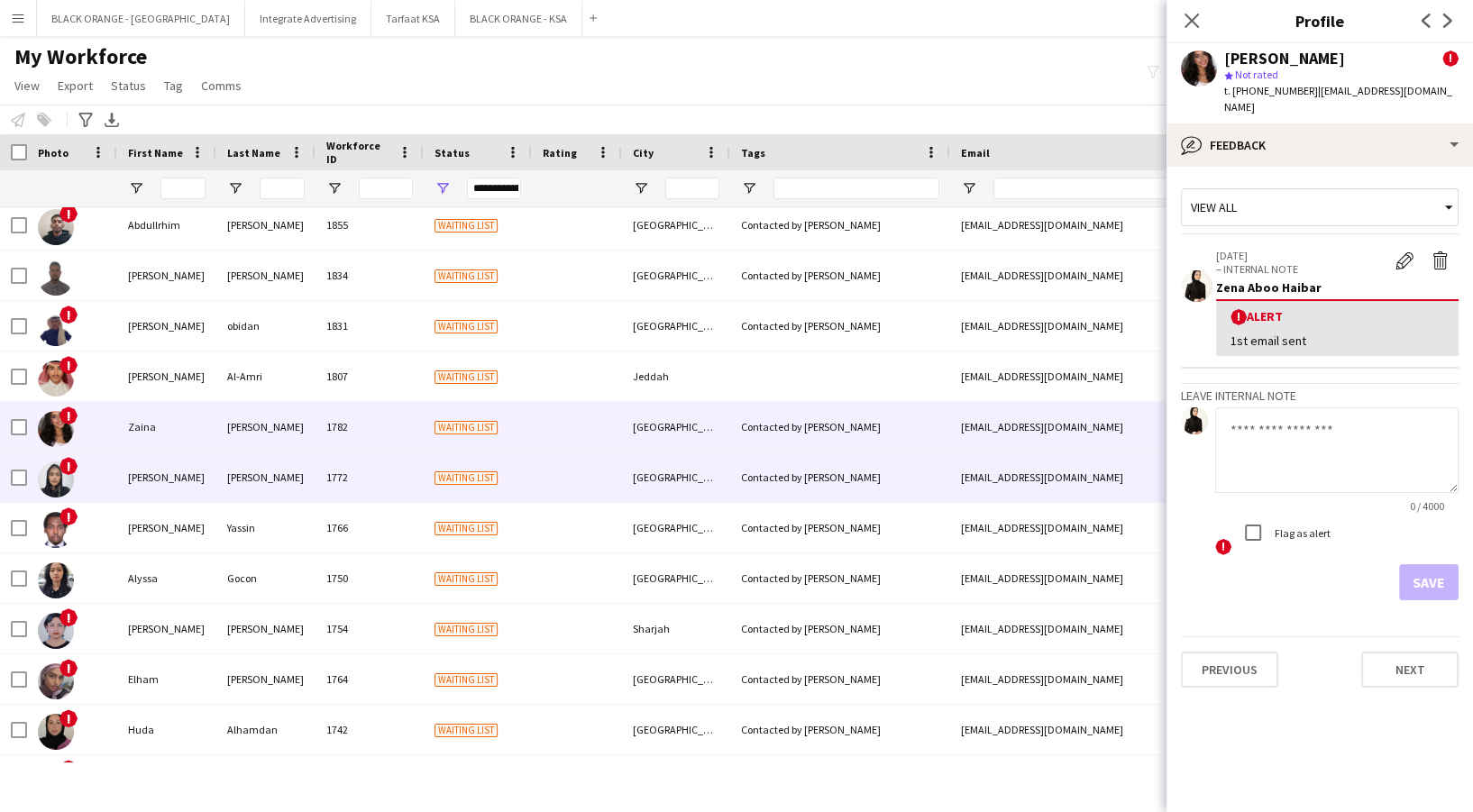
click at [225, 483] on div "[PERSON_NAME]" at bounding box center [266, 477] width 99 height 49
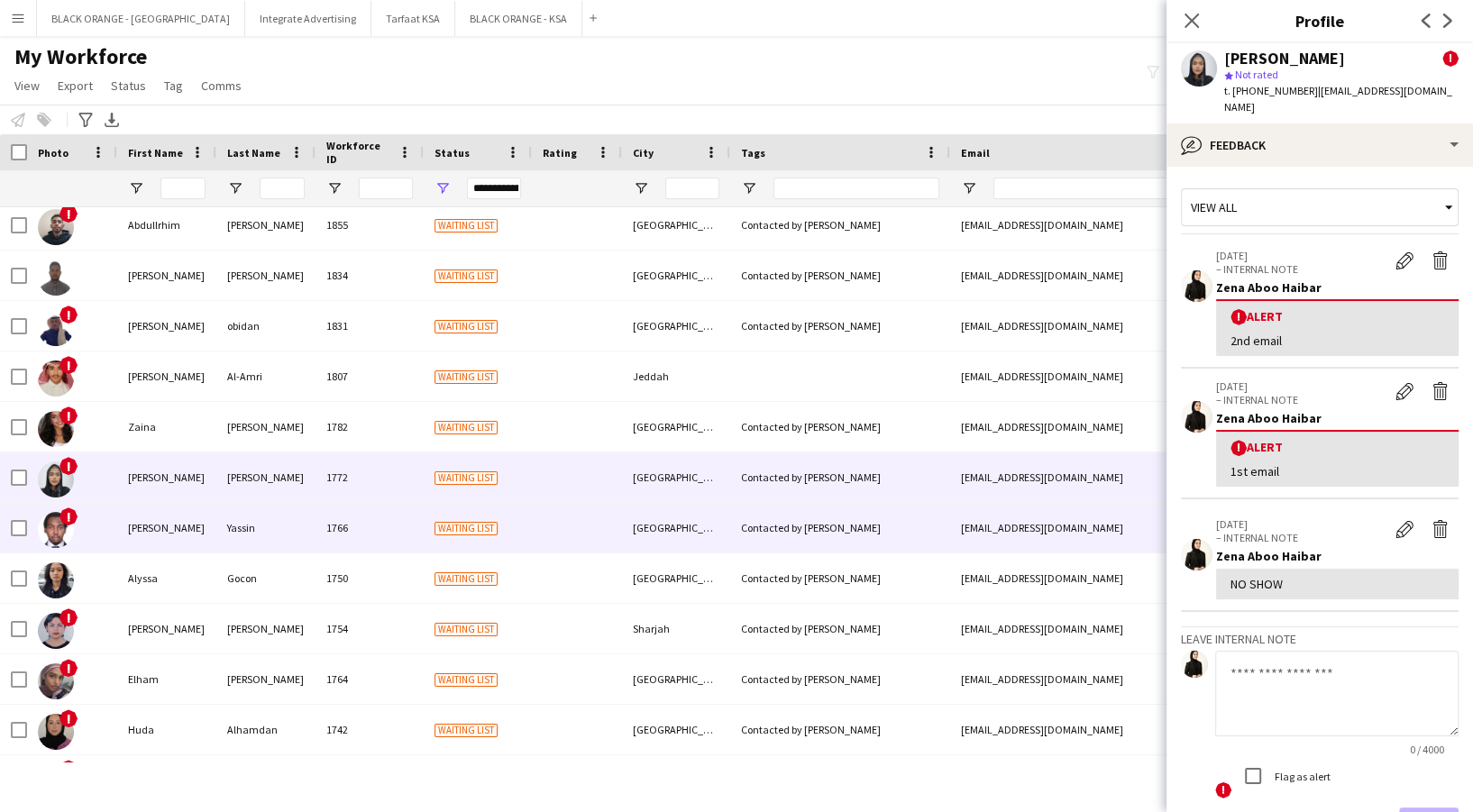
click at [245, 528] on div "Yassin" at bounding box center [266, 527] width 99 height 49
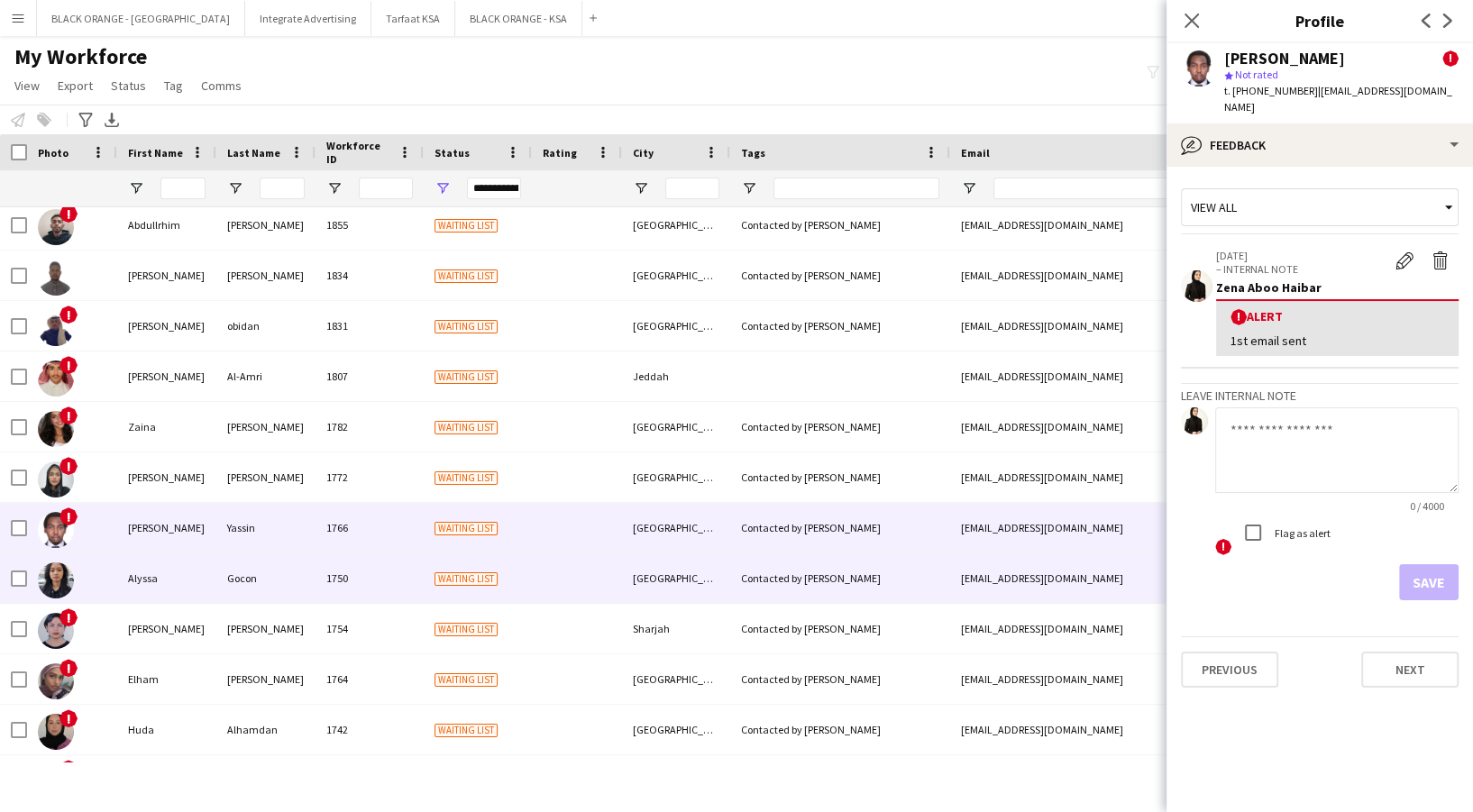
drag, startPoint x: 248, startPoint y: 569, endPoint x: 242, endPoint y: 579, distance: 11.7
click at [245, 573] on div "Gocon" at bounding box center [266, 578] width 99 height 49
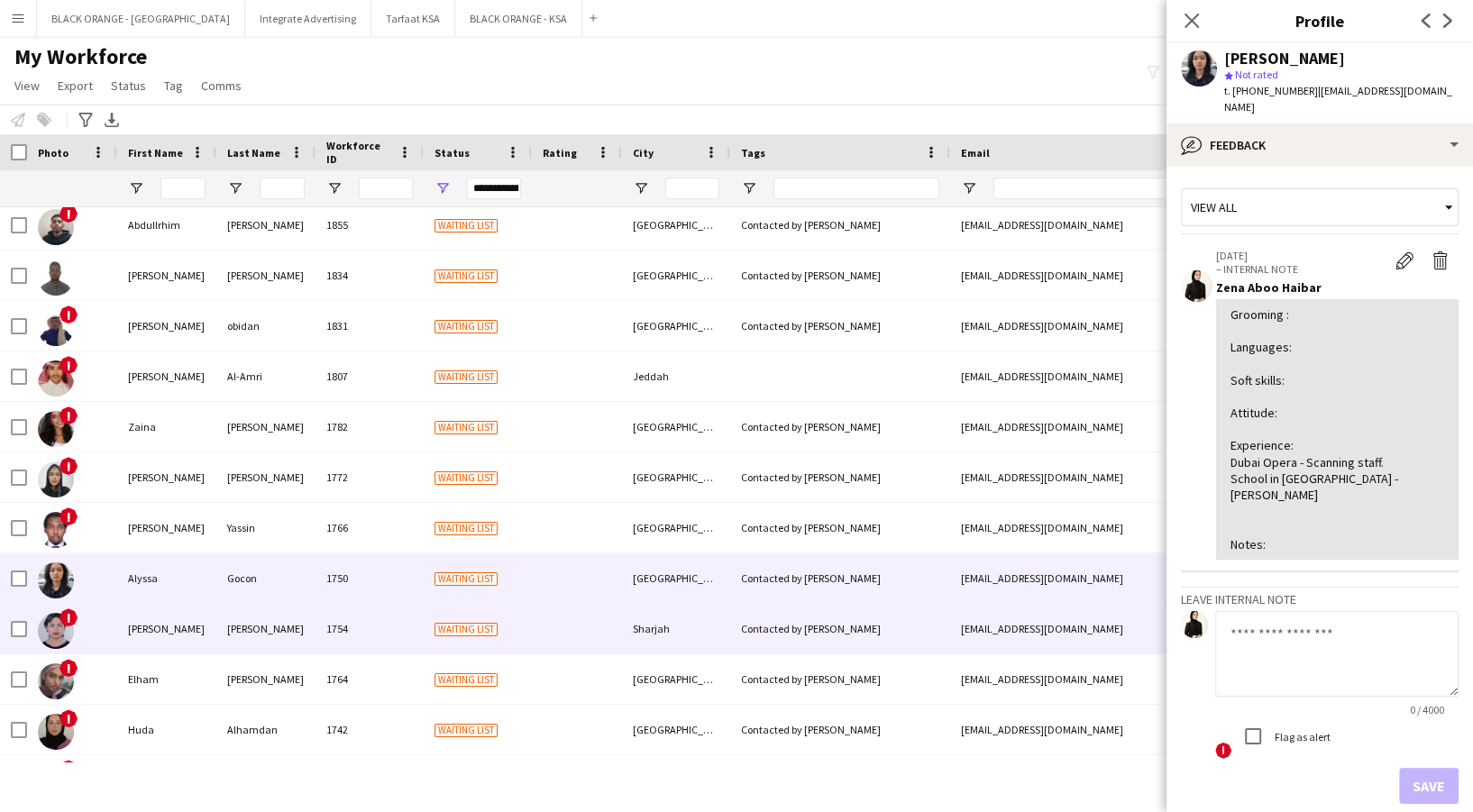
click at [227, 643] on div "[PERSON_NAME]" at bounding box center [266, 629] width 99 height 49
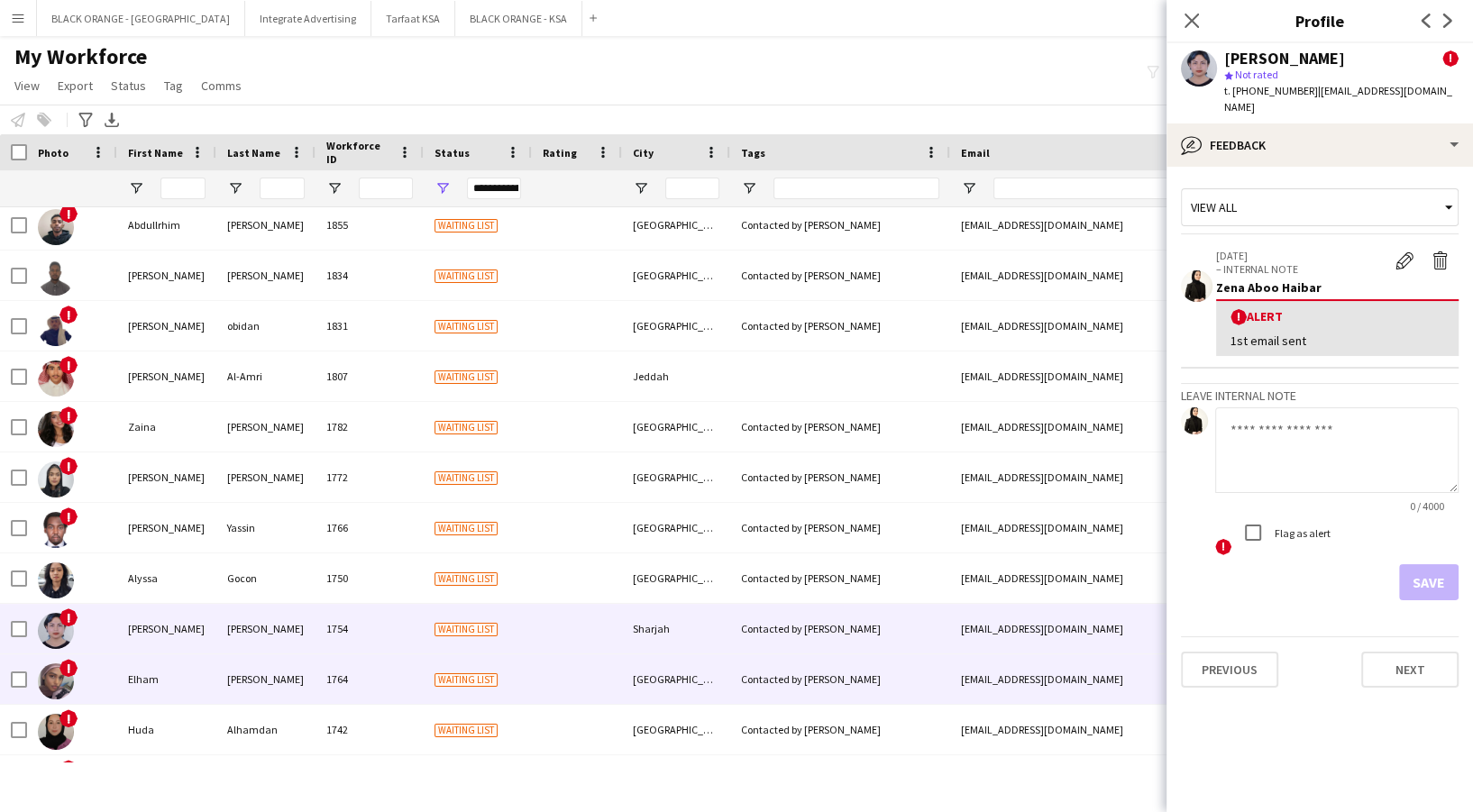
click at [227, 691] on div "[PERSON_NAME]" at bounding box center [266, 679] width 99 height 49
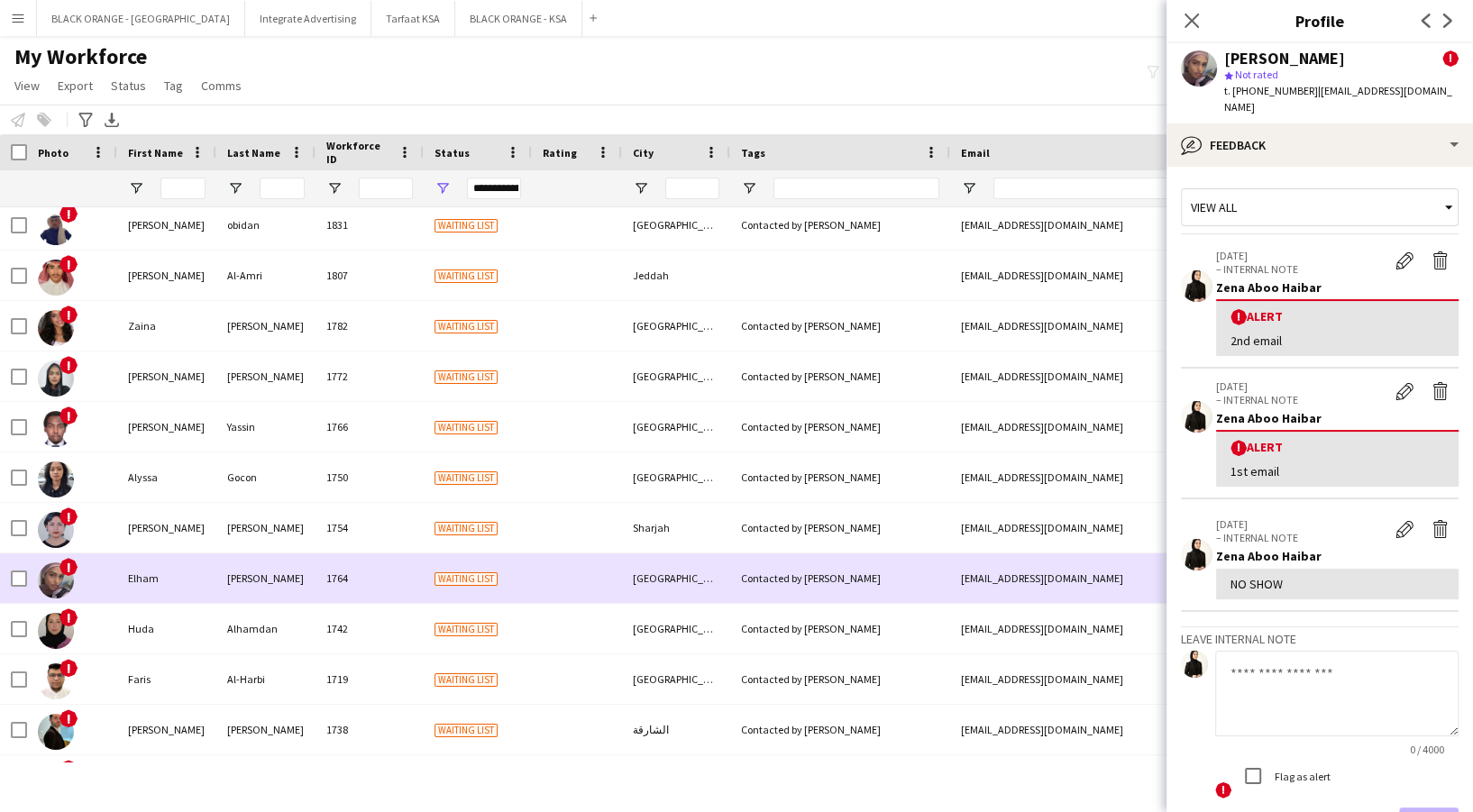
scroll to position [721, 0]
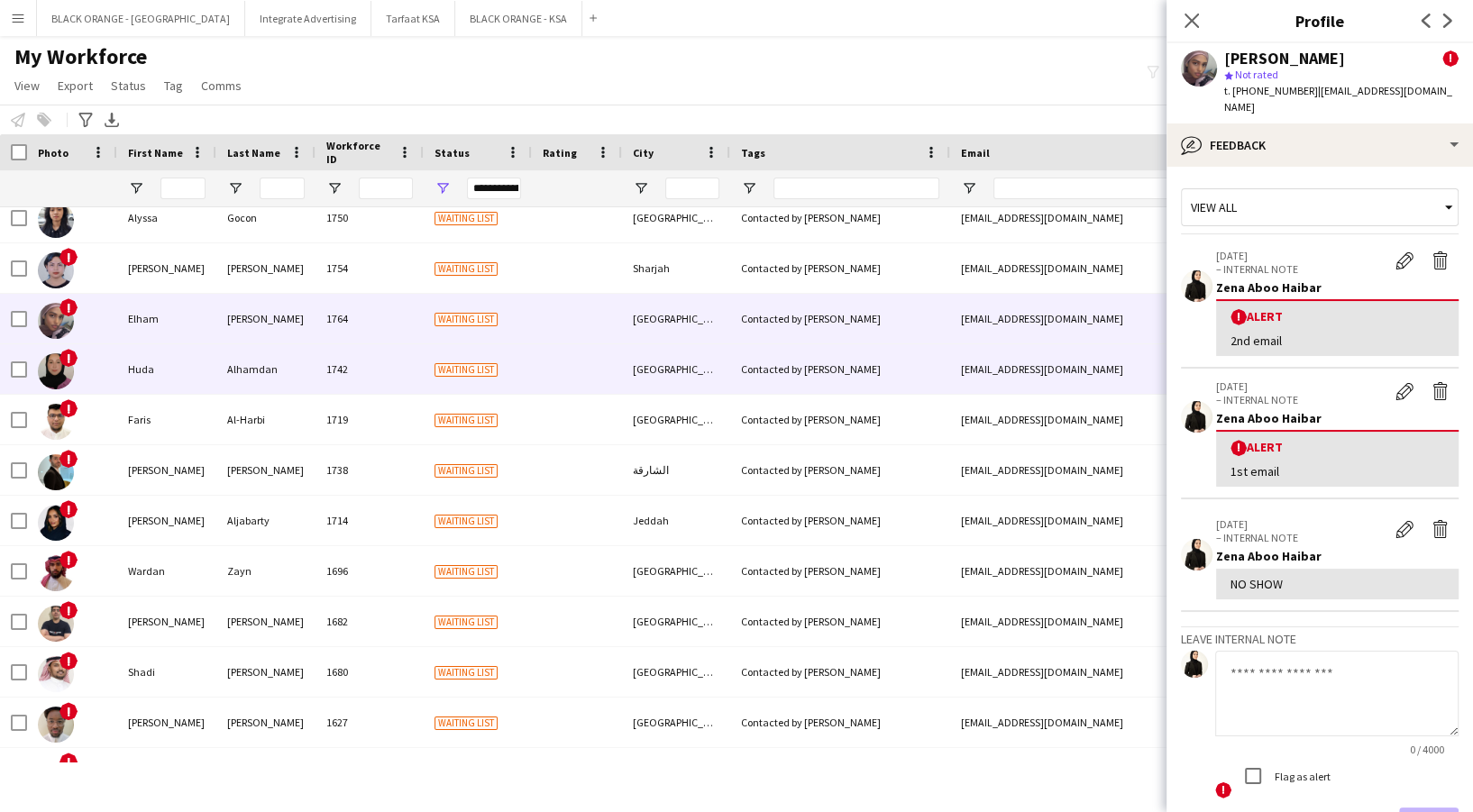
click at [117, 374] on div "Huda" at bounding box center [166, 369] width 99 height 49
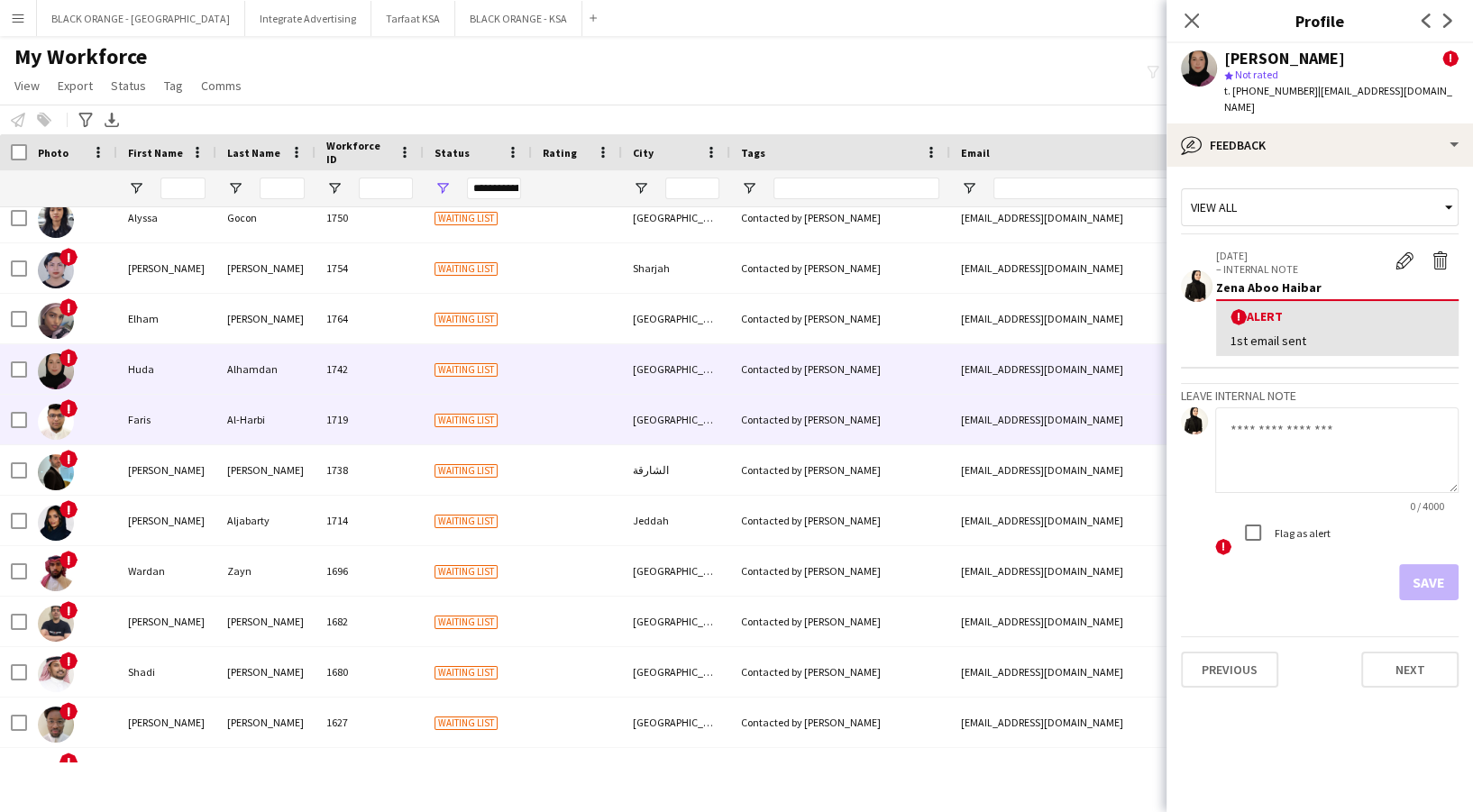
click at [131, 425] on div "Faris" at bounding box center [166, 420] width 99 height 49
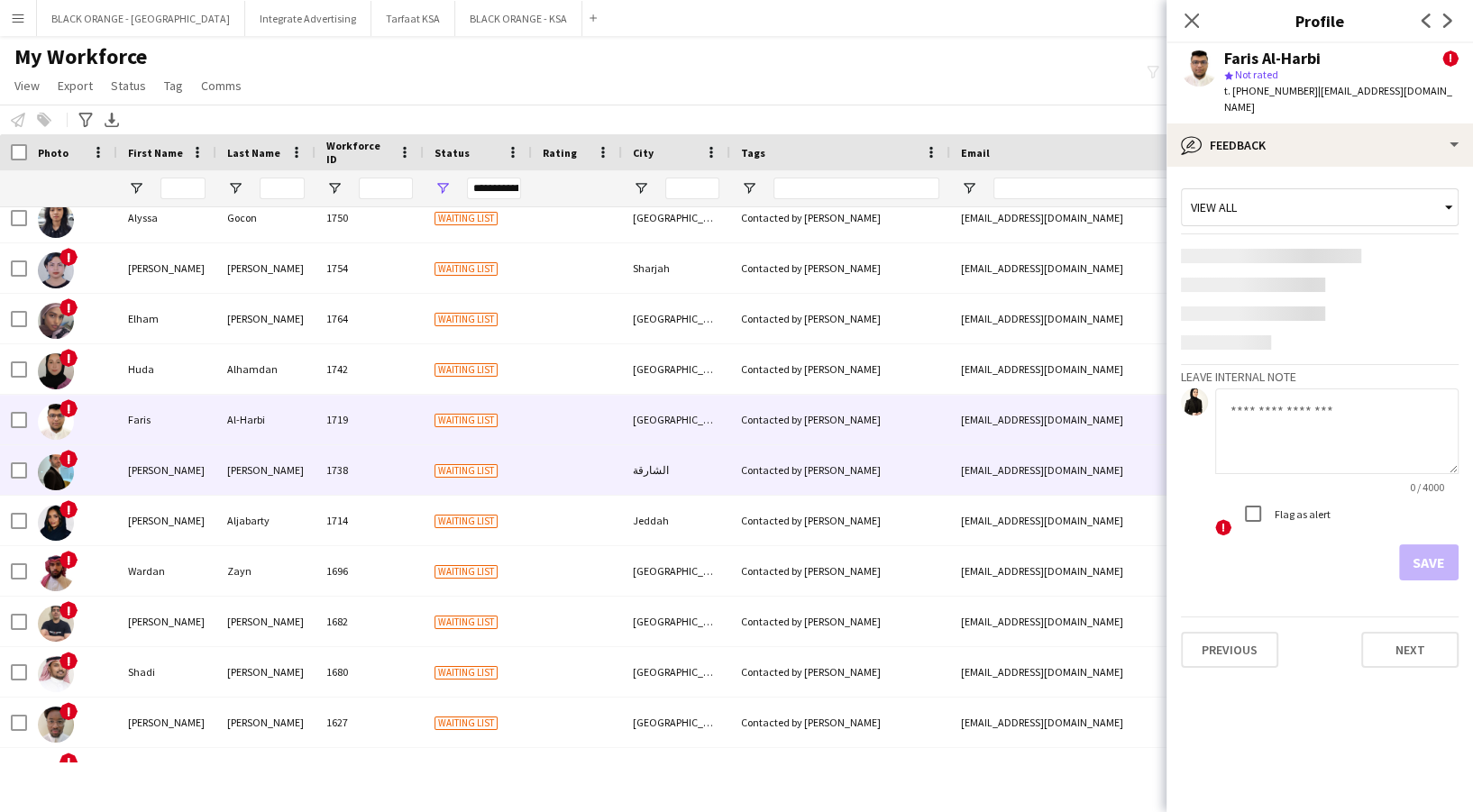
click at [156, 470] on div "[PERSON_NAME]" at bounding box center [166, 470] width 99 height 49
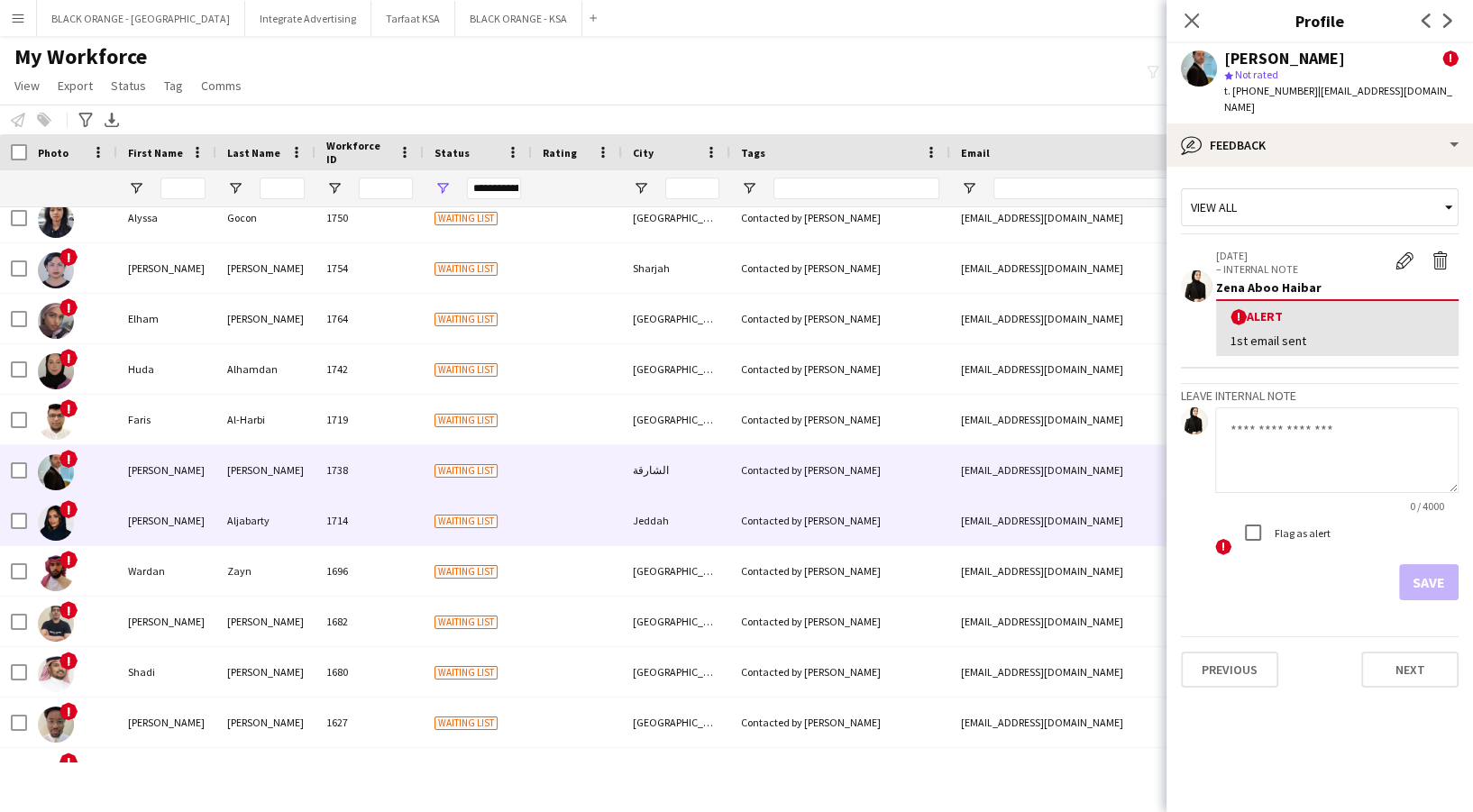
click at [167, 526] on div "[PERSON_NAME]" at bounding box center [166, 520] width 99 height 49
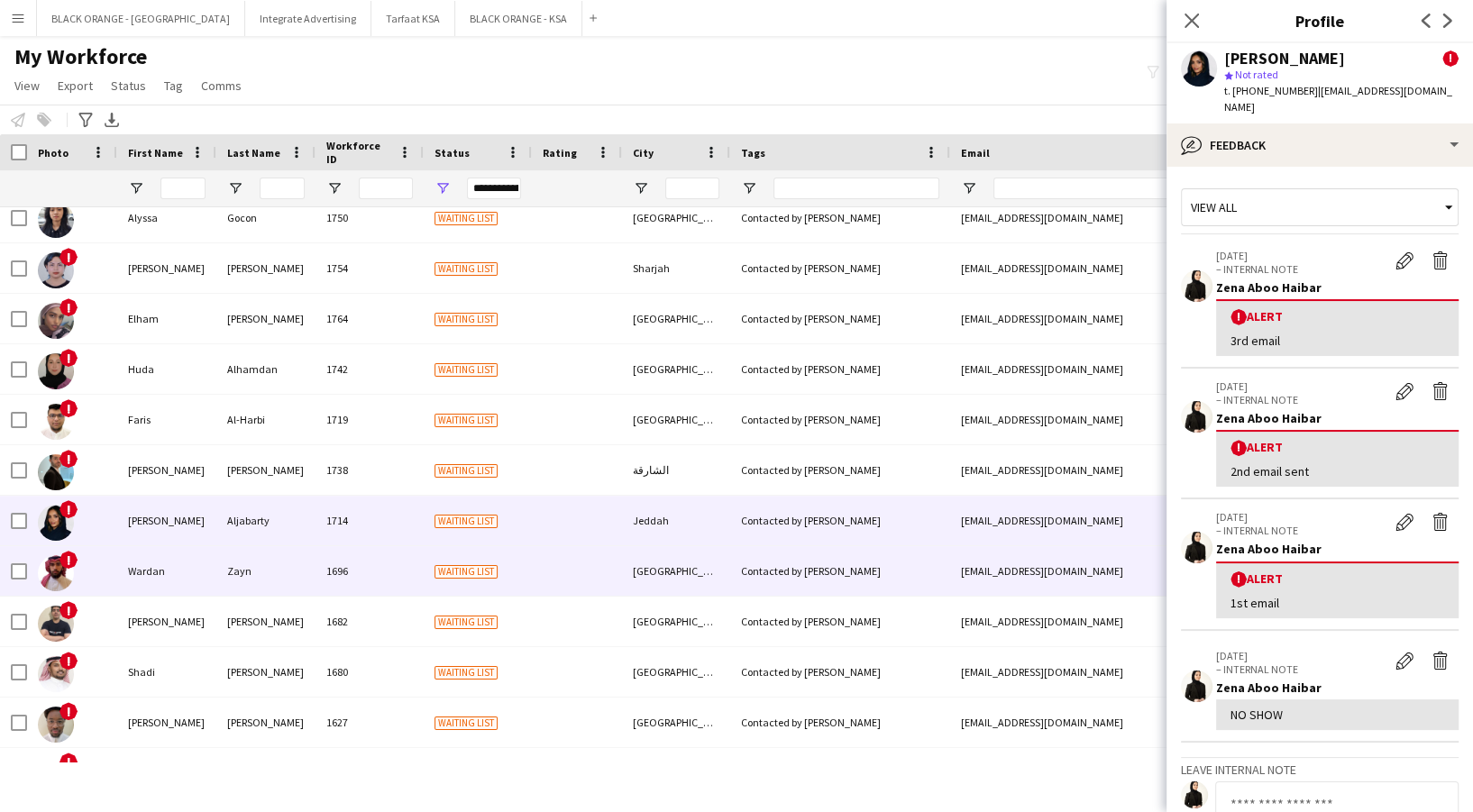
click at [177, 571] on div "Wardan" at bounding box center [166, 571] width 99 height 49
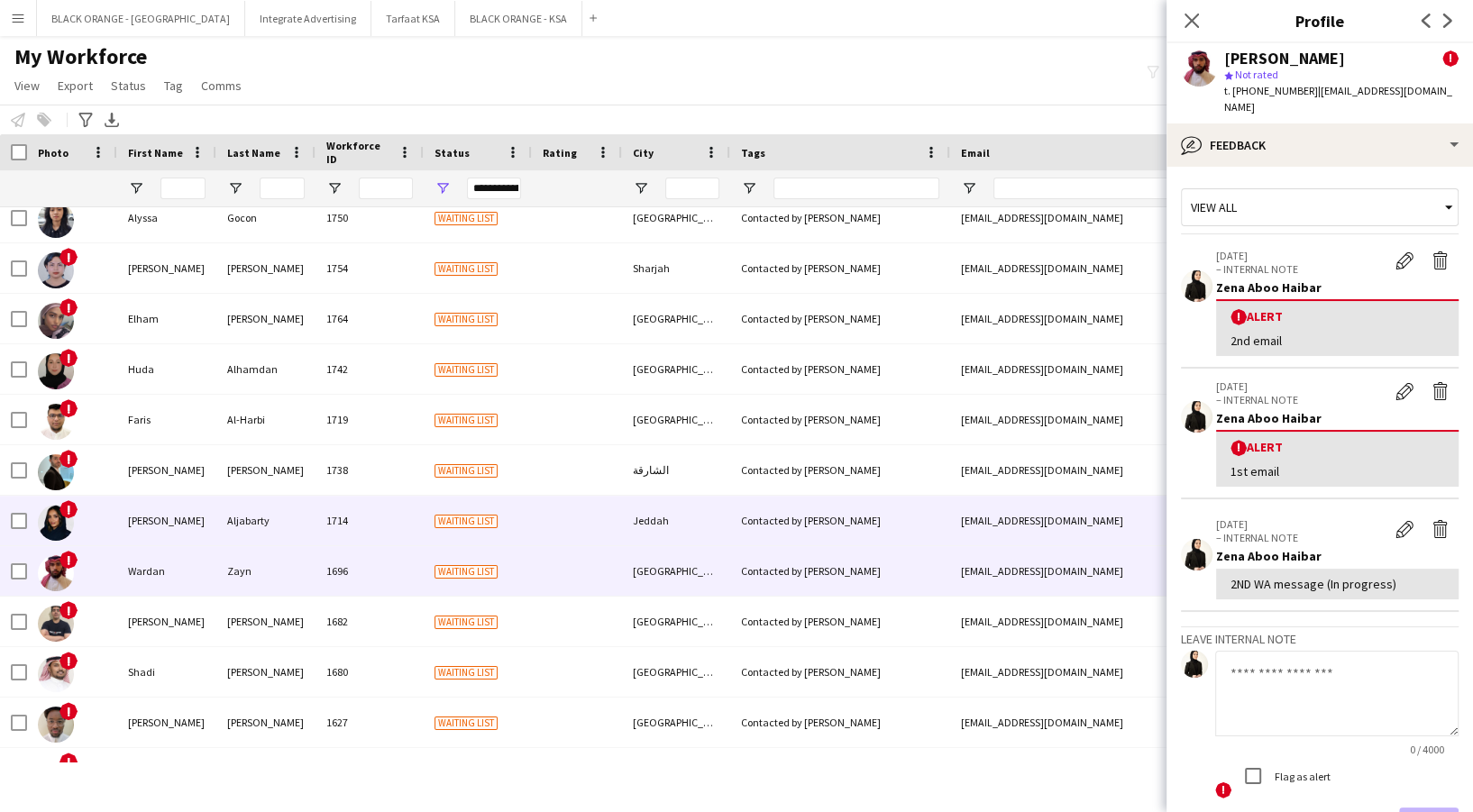
click at [142, 517] on div "[PERSON_NAME]" at bounding box center [166, 520] width 99 height 49
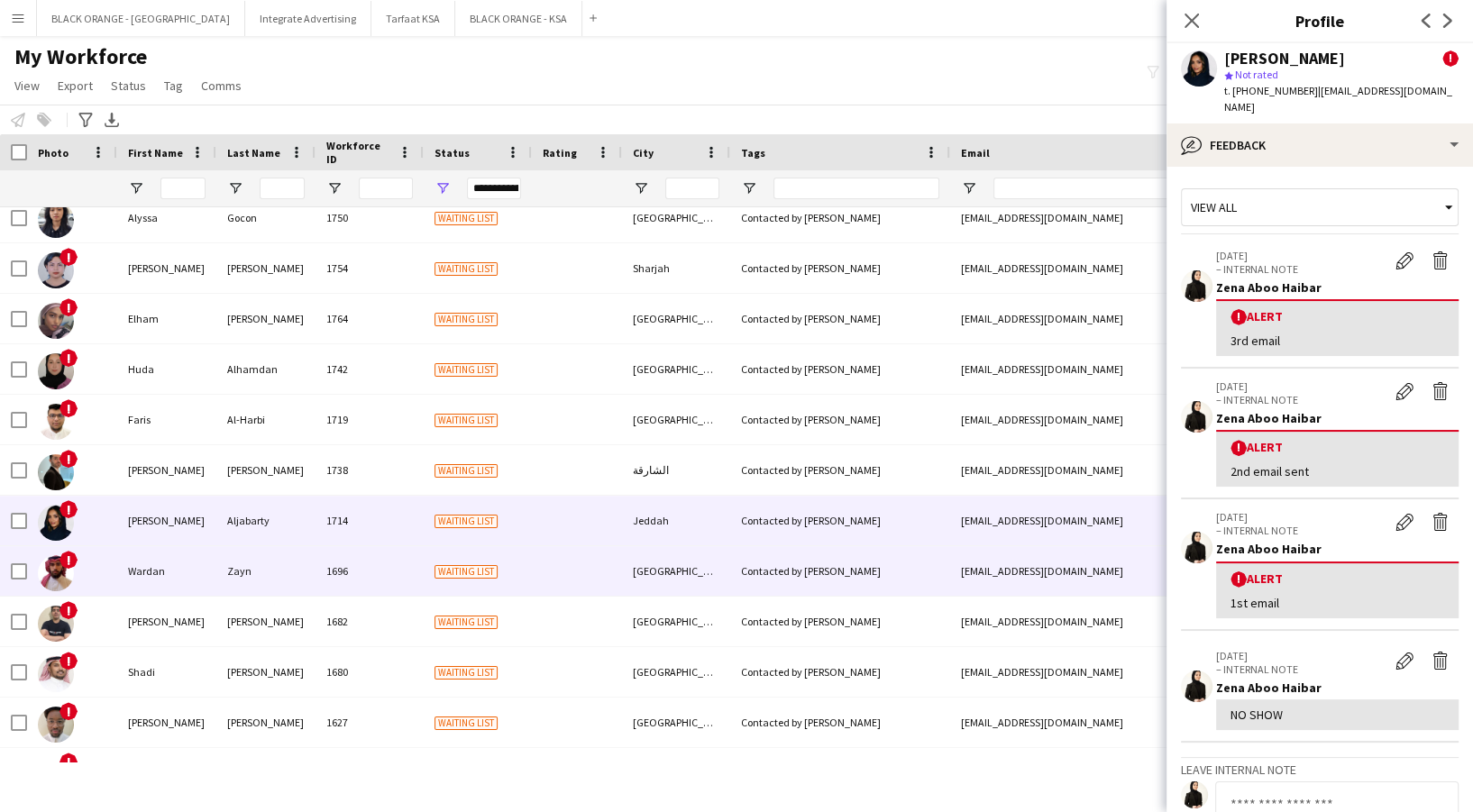
click at [161, 591] on div "Wardan" at bounding box center [166, 571] width 99 height 49
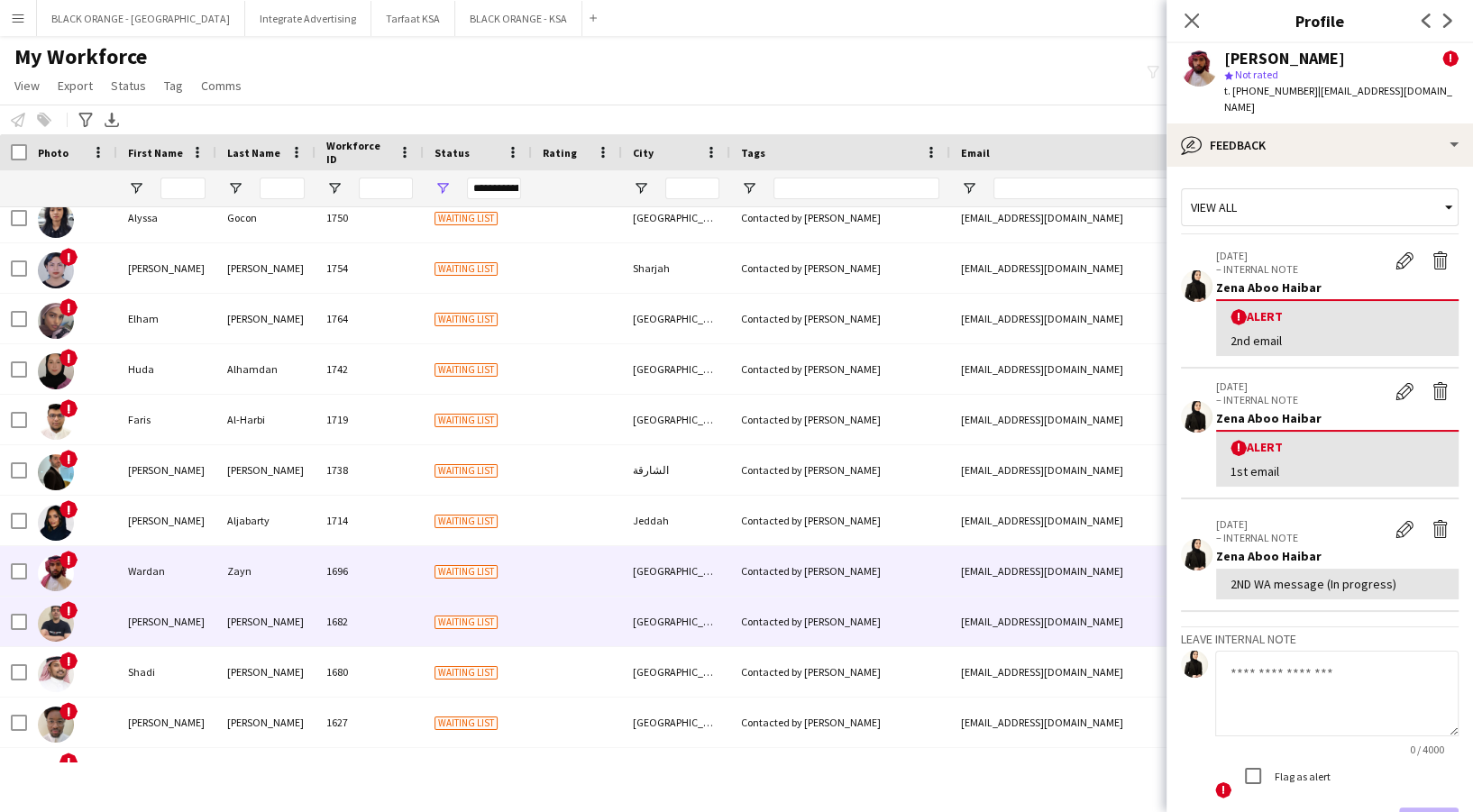
click at [173, 638] on div "[PERSON_NAME]" at bounding box center [166, 621] width 99 height 49
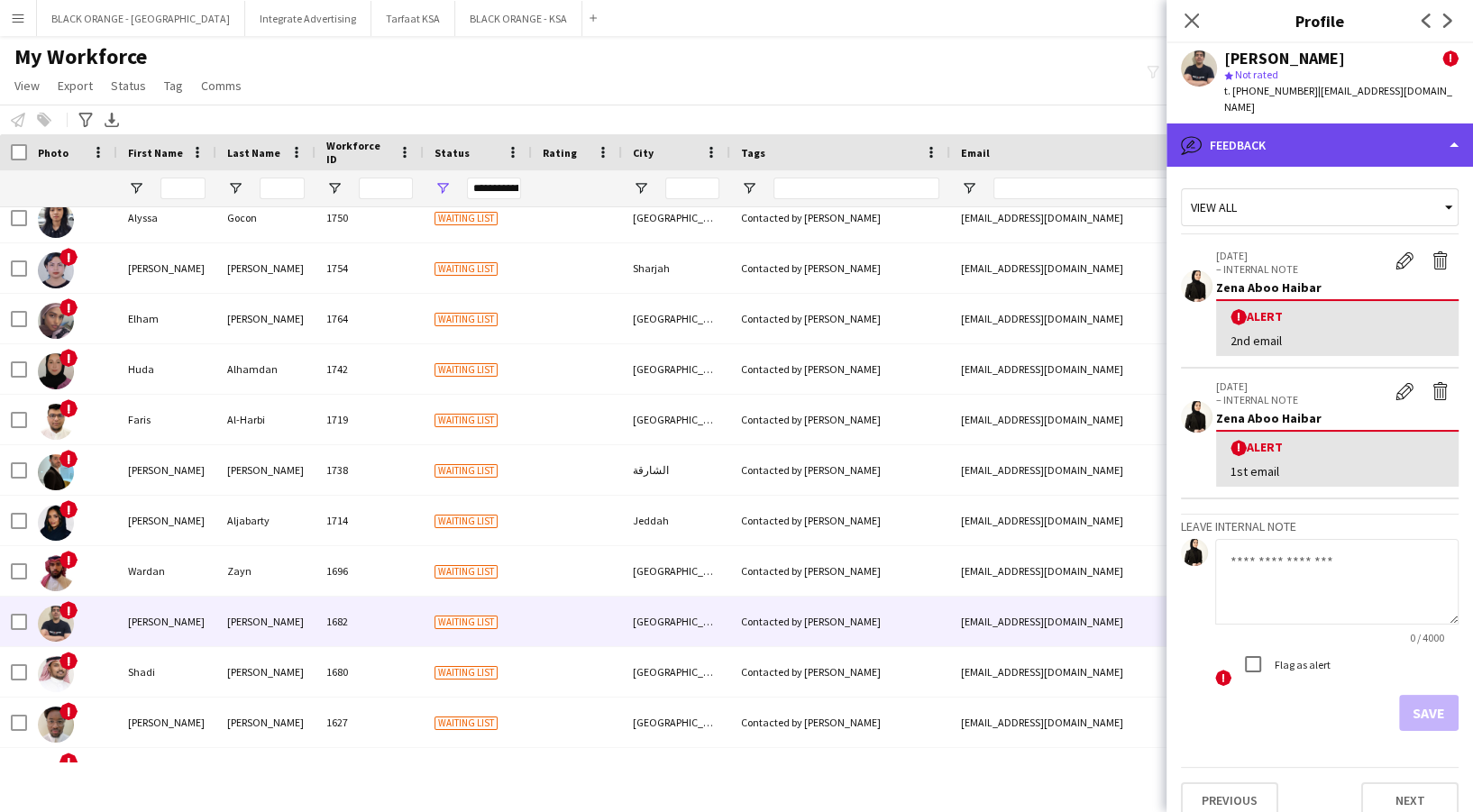
click at [1328, 130] on div "bubble-pencil Feedback" at bounding box center [1320, 144] width 307 height 43
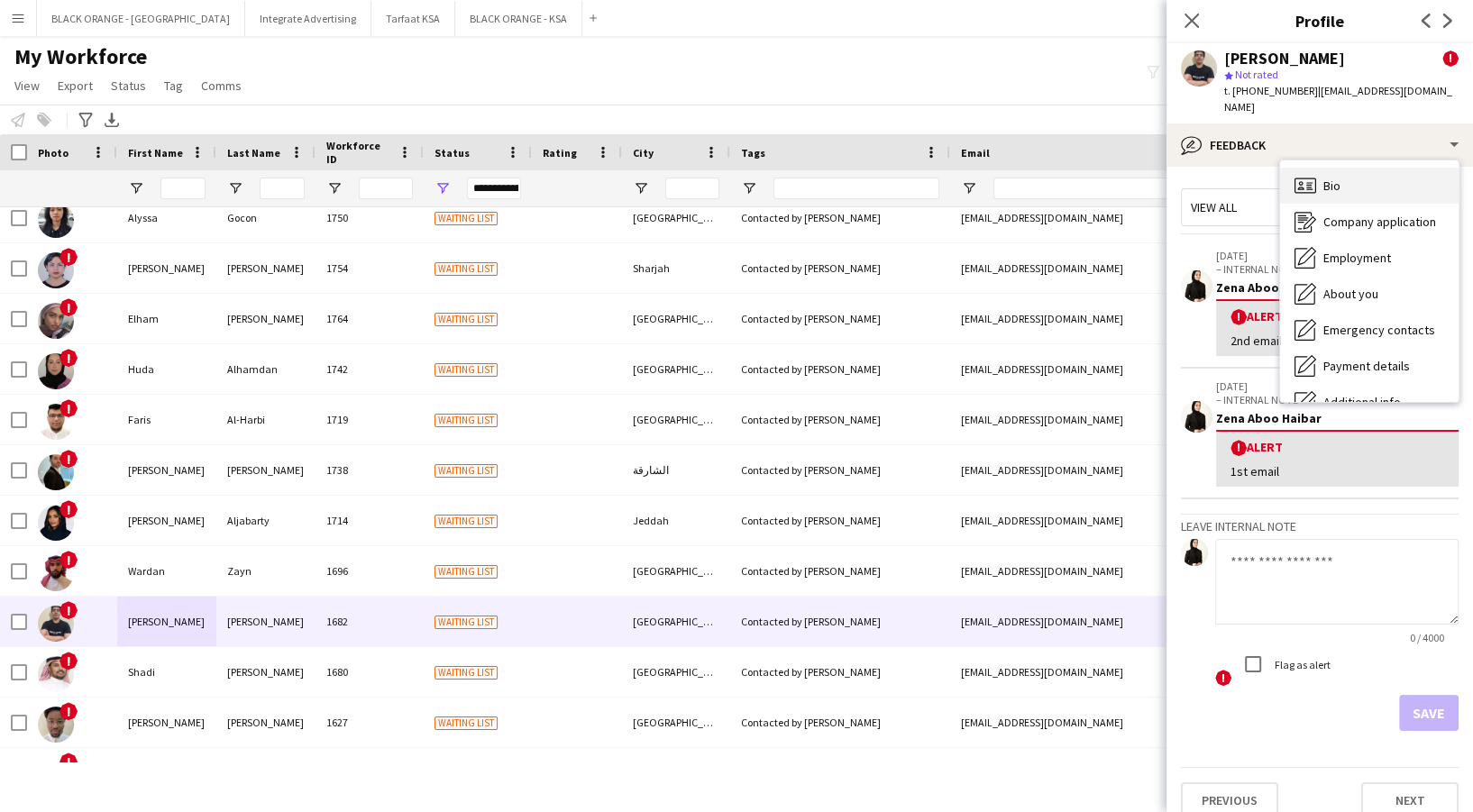
click at [1335, 178] on span "Bio" at bounding box center [1332, 186] width 17 height 16
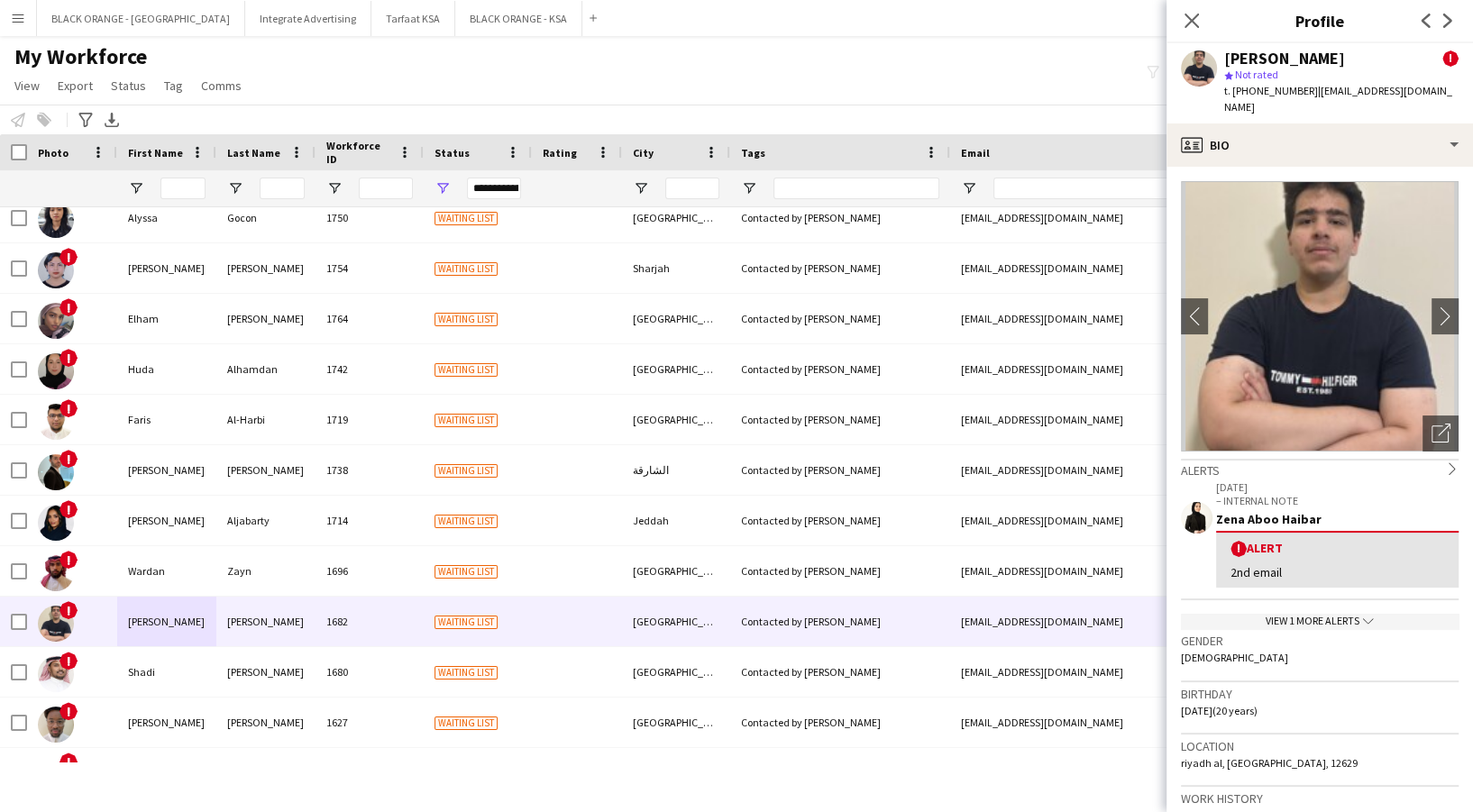
scroll to position [600, 0]
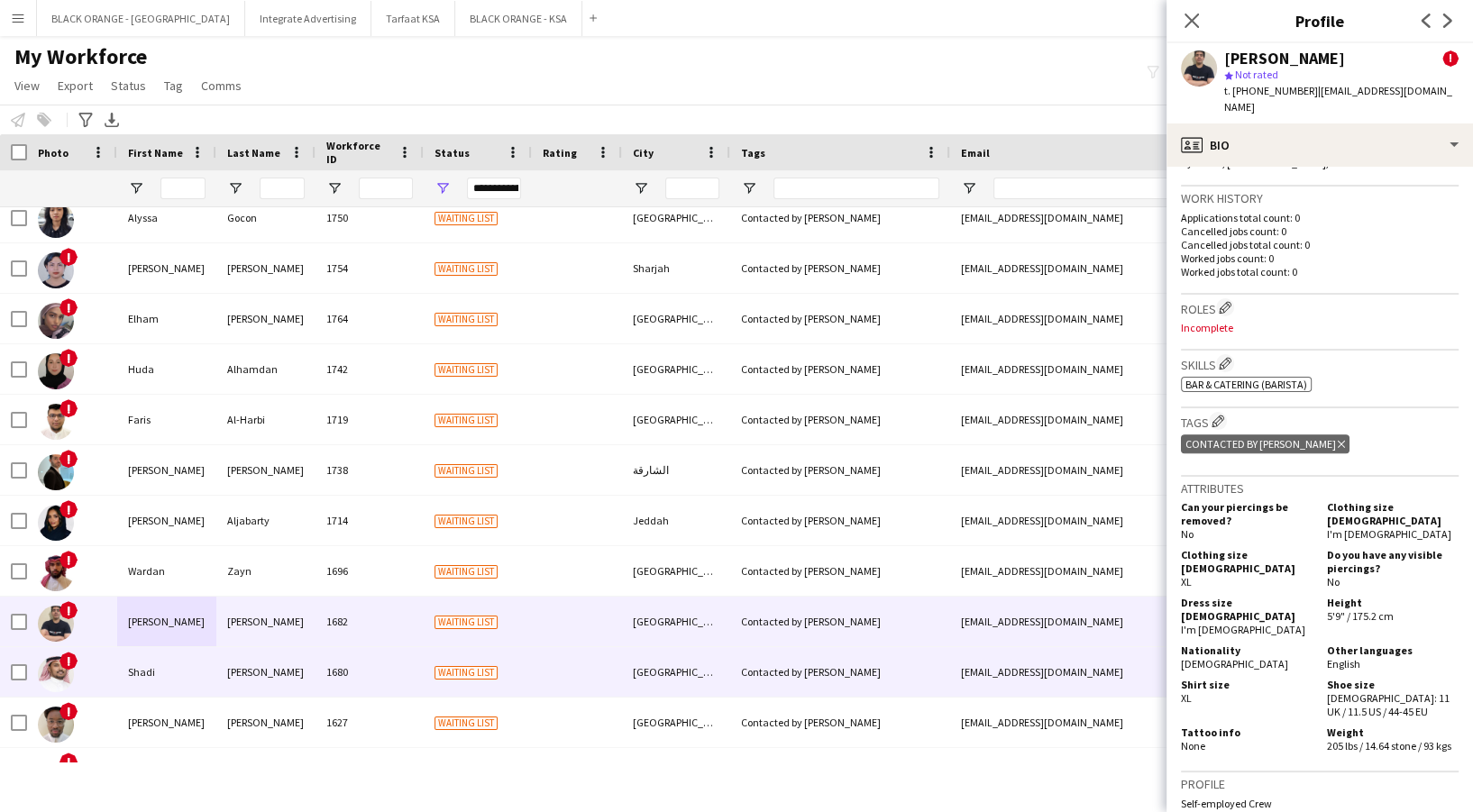
click at [135, 651] on div "Shadi" at bounding box center [166, 671] width 99 height 49
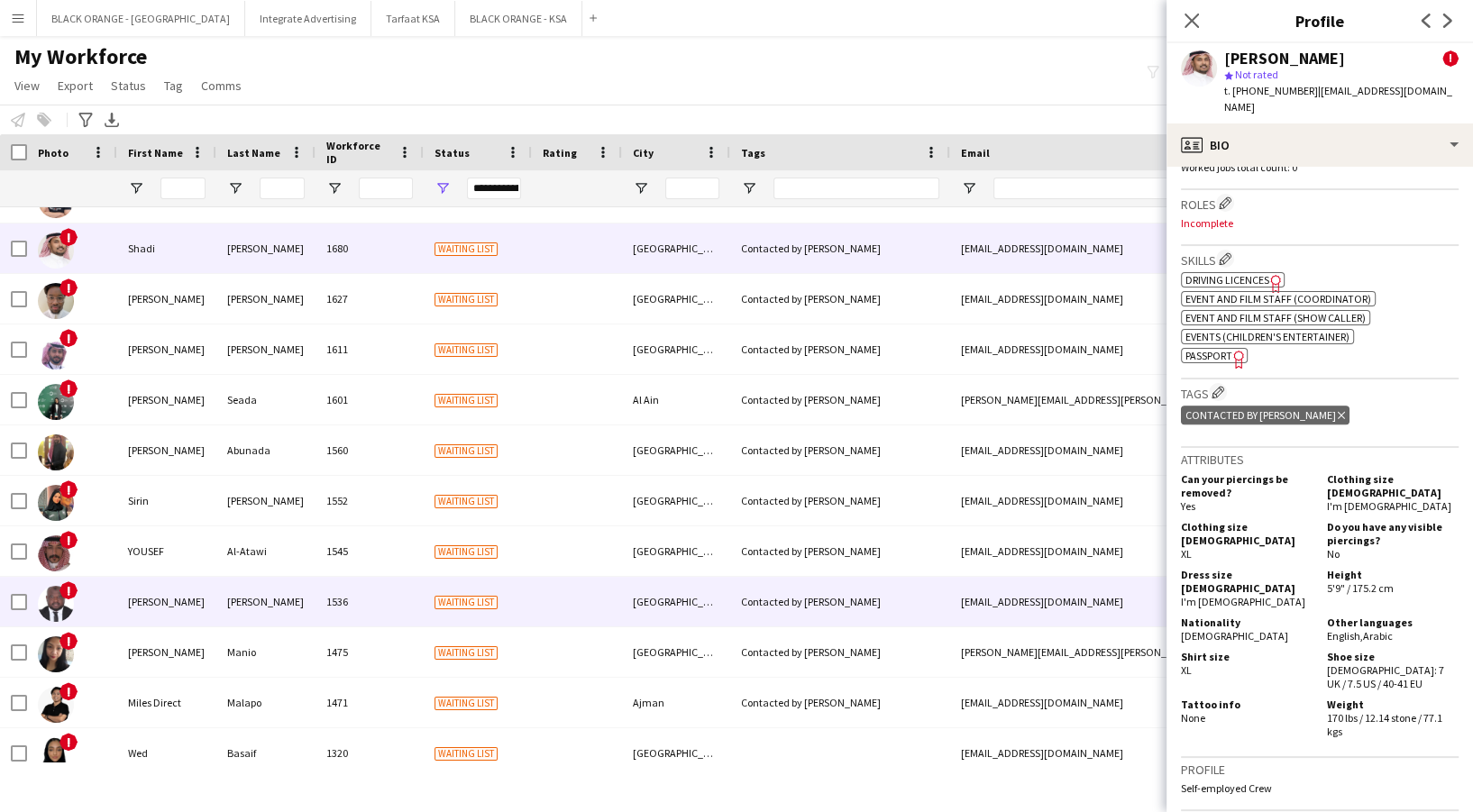
scroll to position [1081, 0]
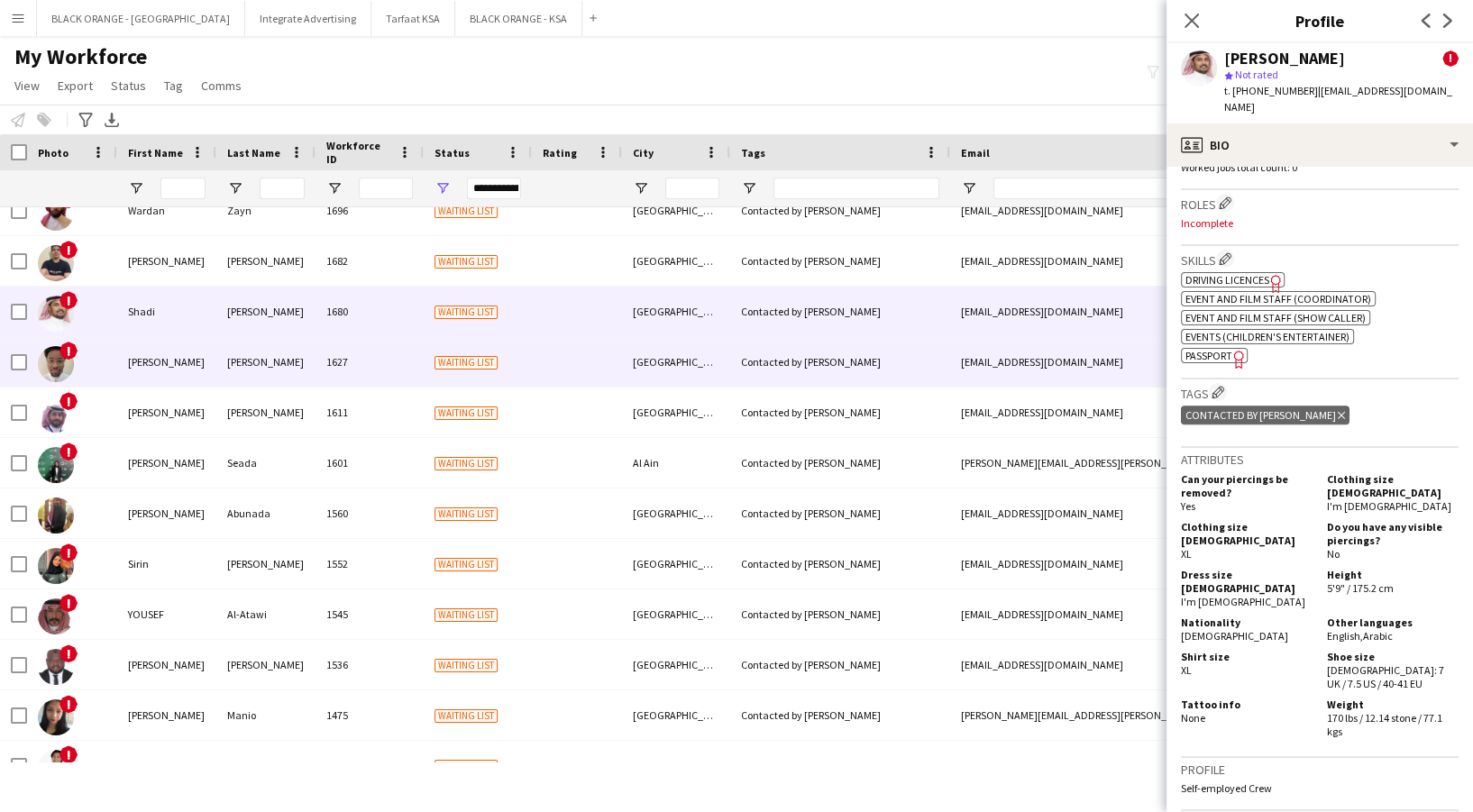
click at [205, 378] on div "[PERSON_NAME]" at bounding box center [166, 361] width 99 height 49
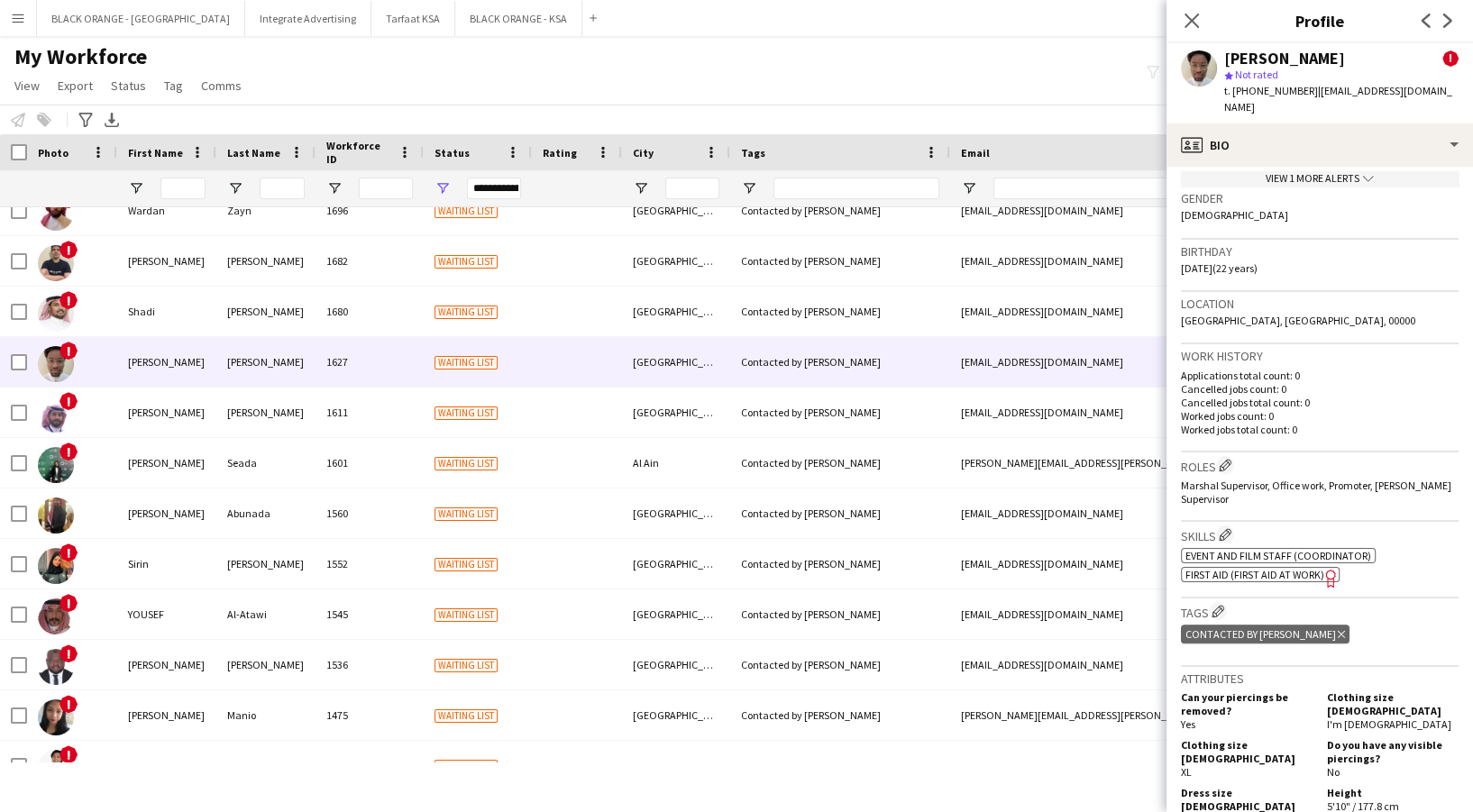
scroll to position [841, 0]
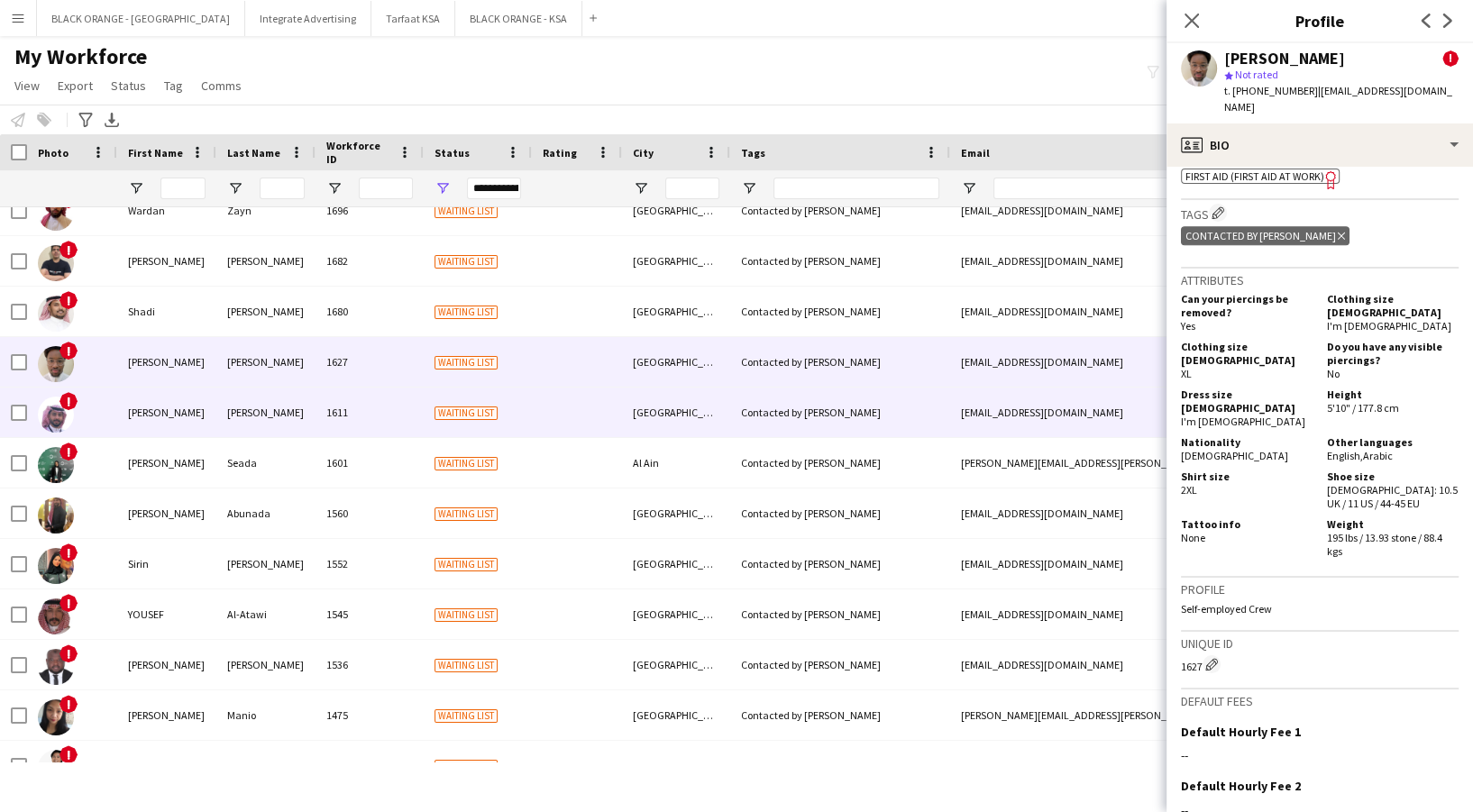
drag, startPoint x: 213, startPoint y: 411, endPoint x: 241, endPoint y: 434, distance: 36.2
click at [213, 411] on div "[PERSON_NAME]" at bounding box center [166, 412] width 99 height 49
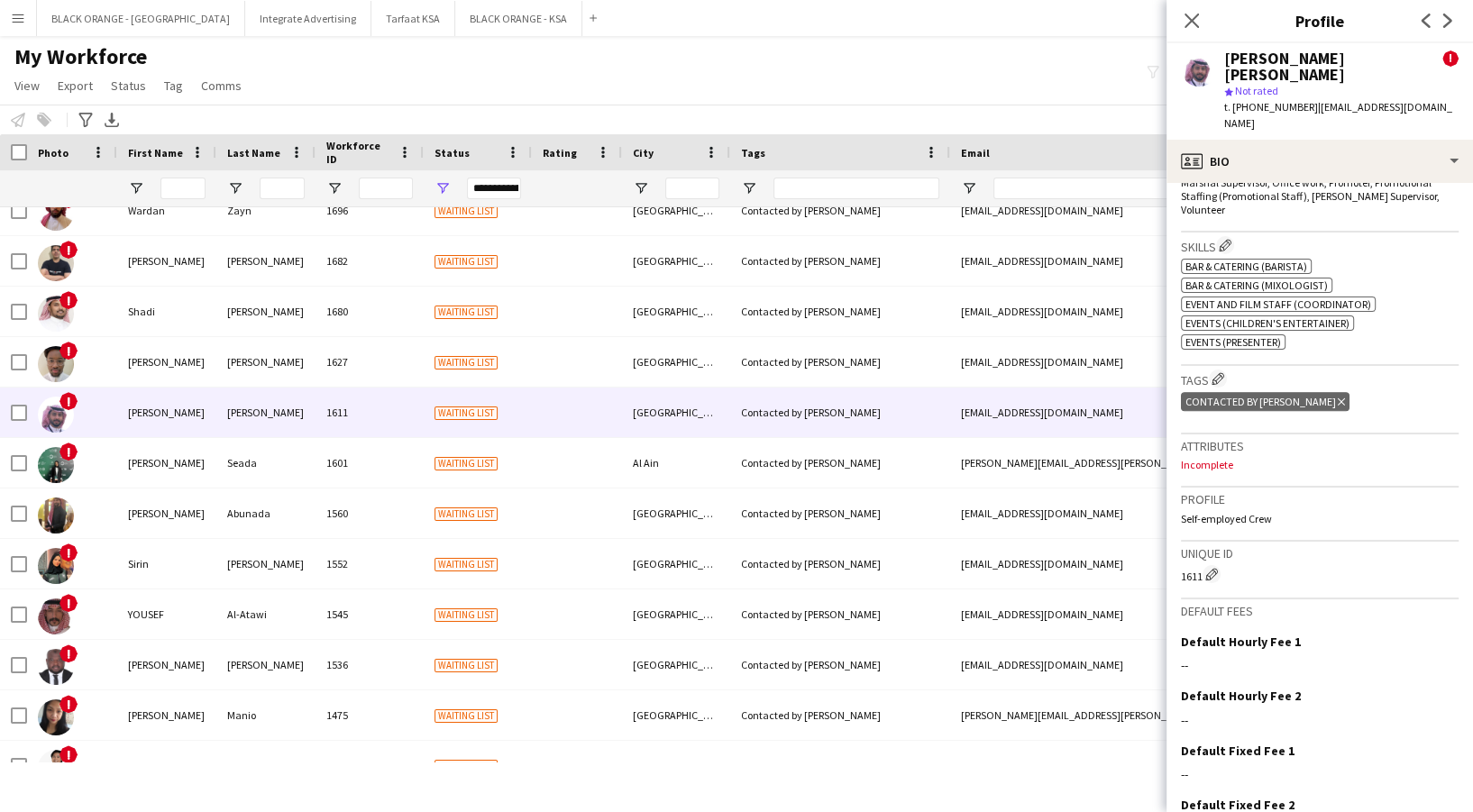
scroll to position [822, 0]
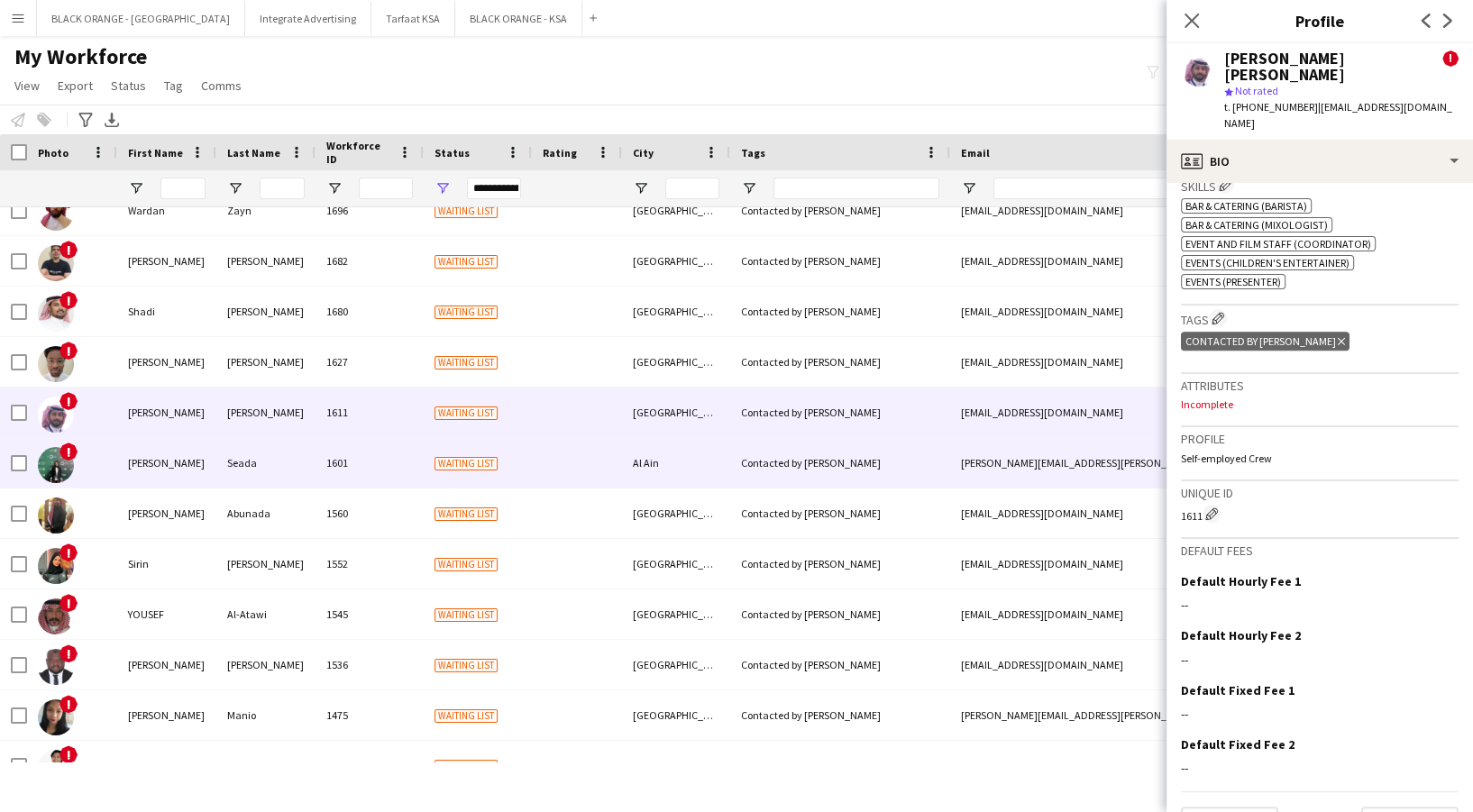
click at [194, 458] on div "[PERSON_NAME]" at bounding box center [166, 463] width 99 height 49
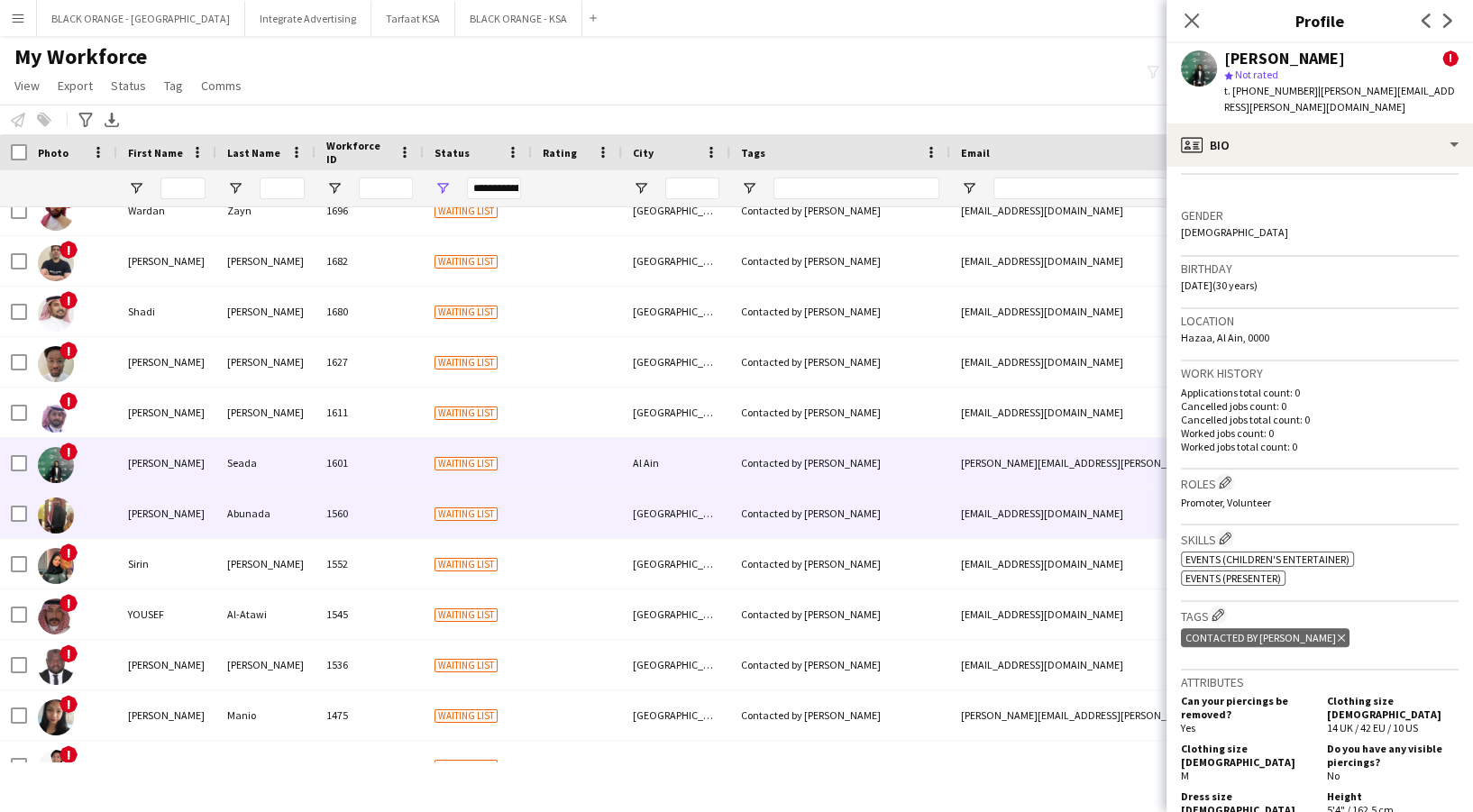
scroll to position [480, 0]
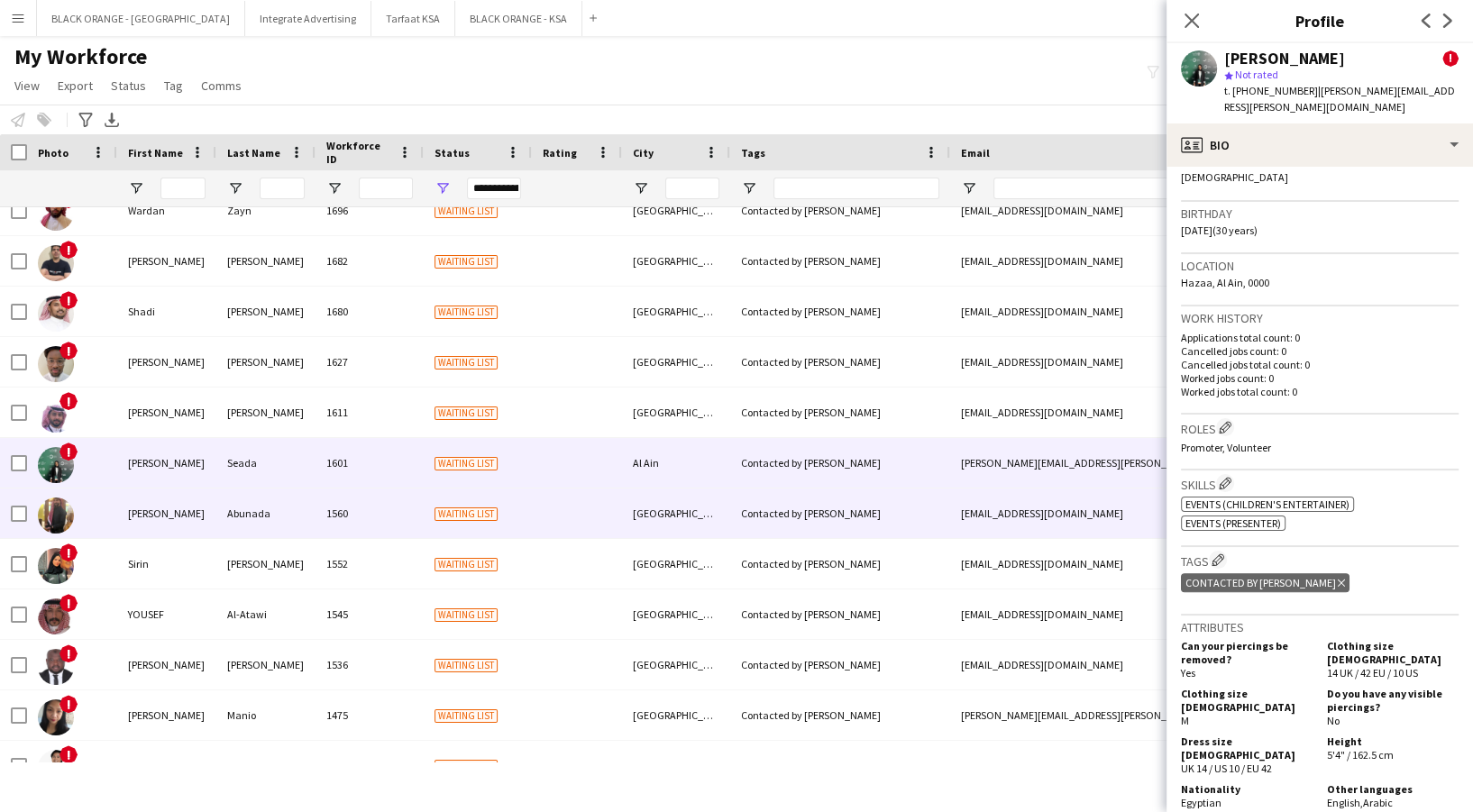
click at [513, 520] on div "Waiting list" at bounding box center [477, 513] width 109 height 49
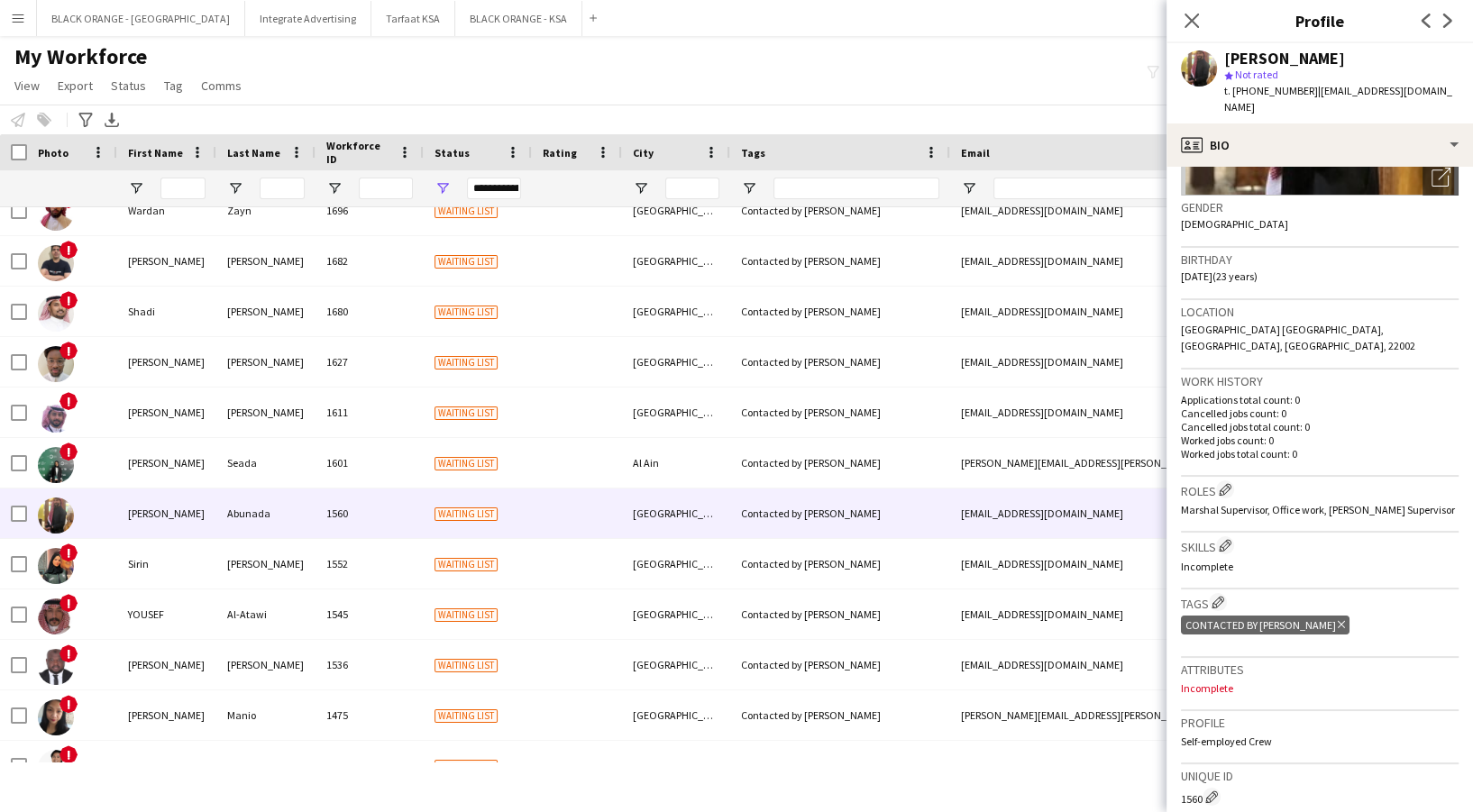
scroll to position [0, 0]
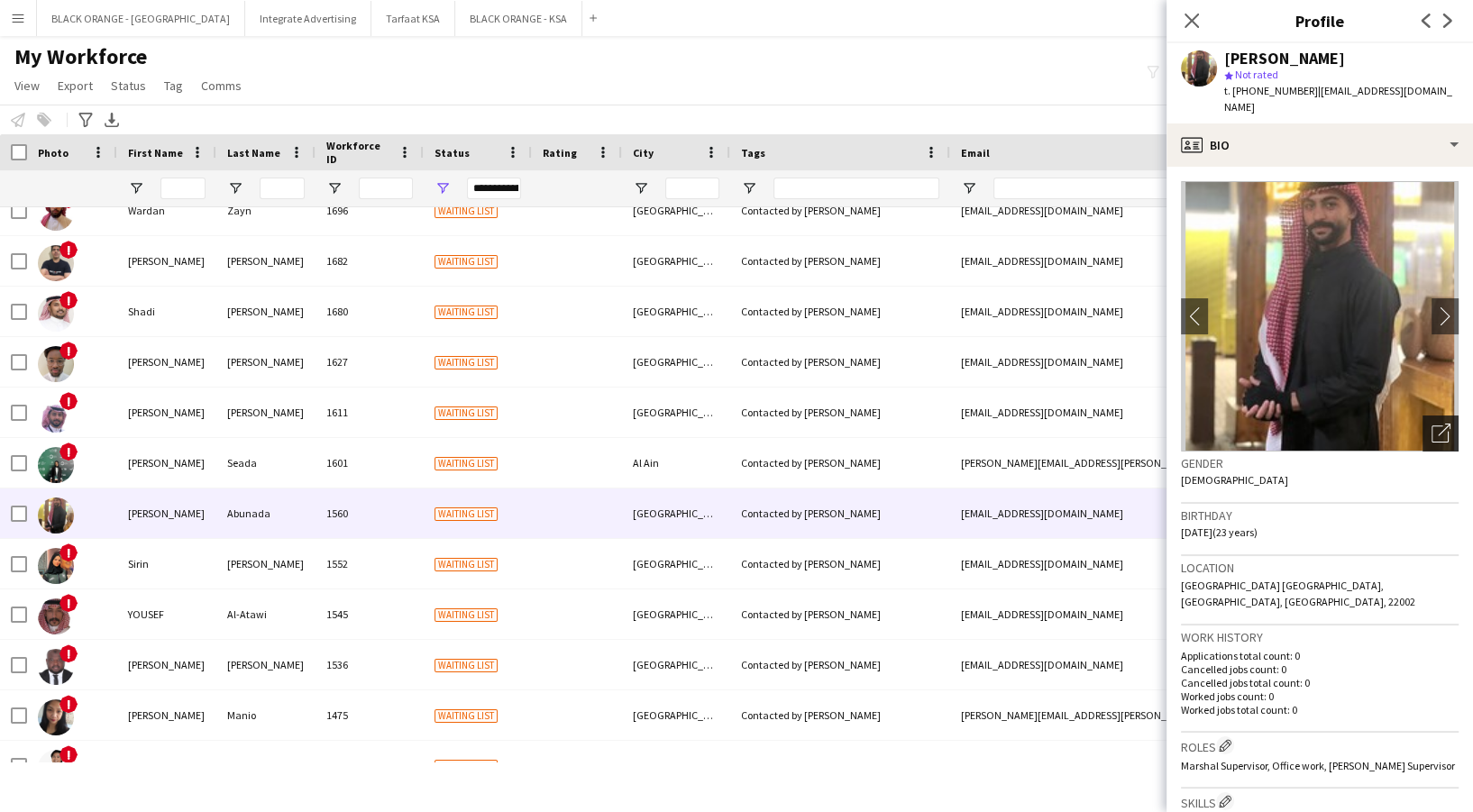
click at [1423, 415] on div "Open photos pop-in" at bounding box center [1441, 433] width 37 height 36
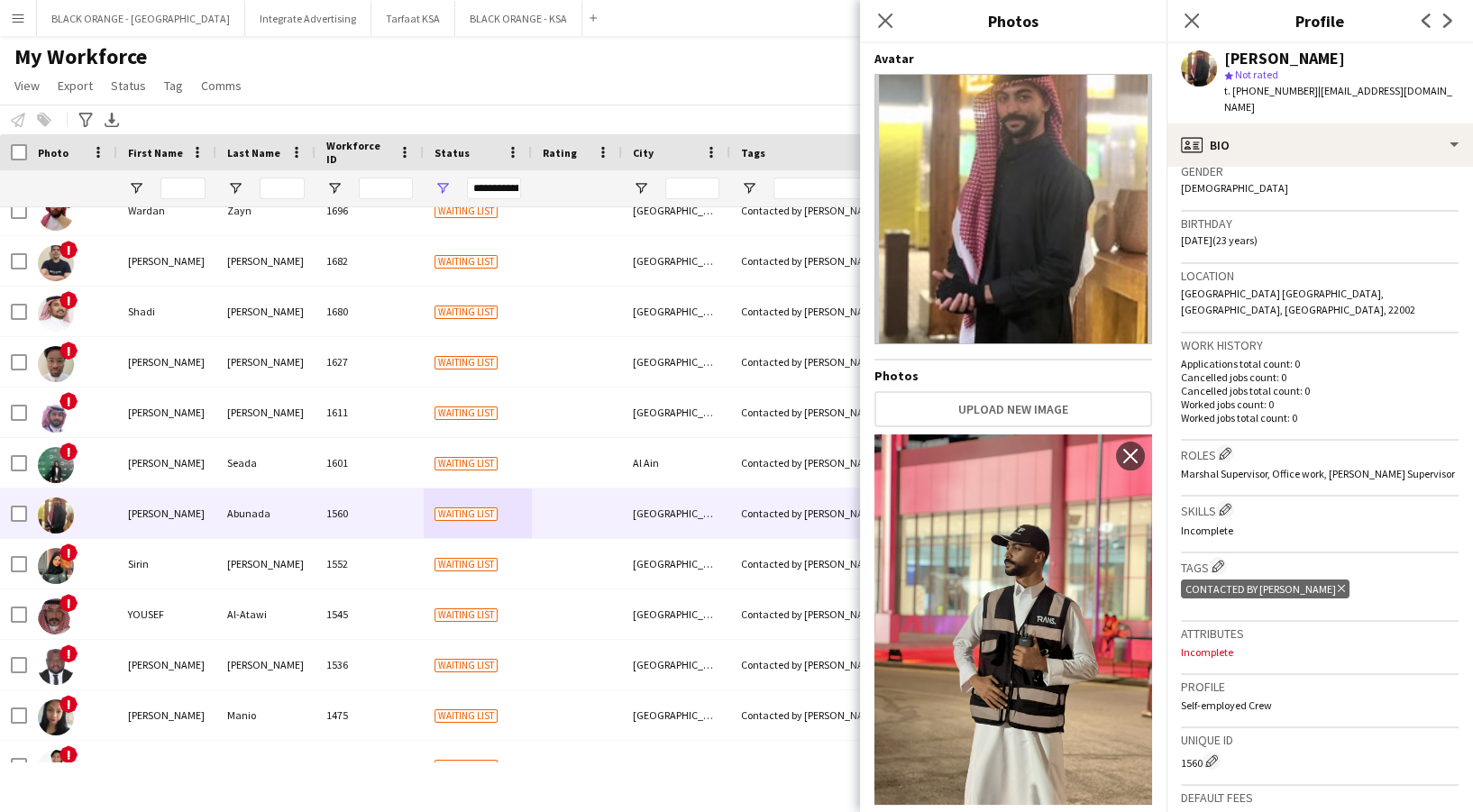
scroll to position [551, 0]
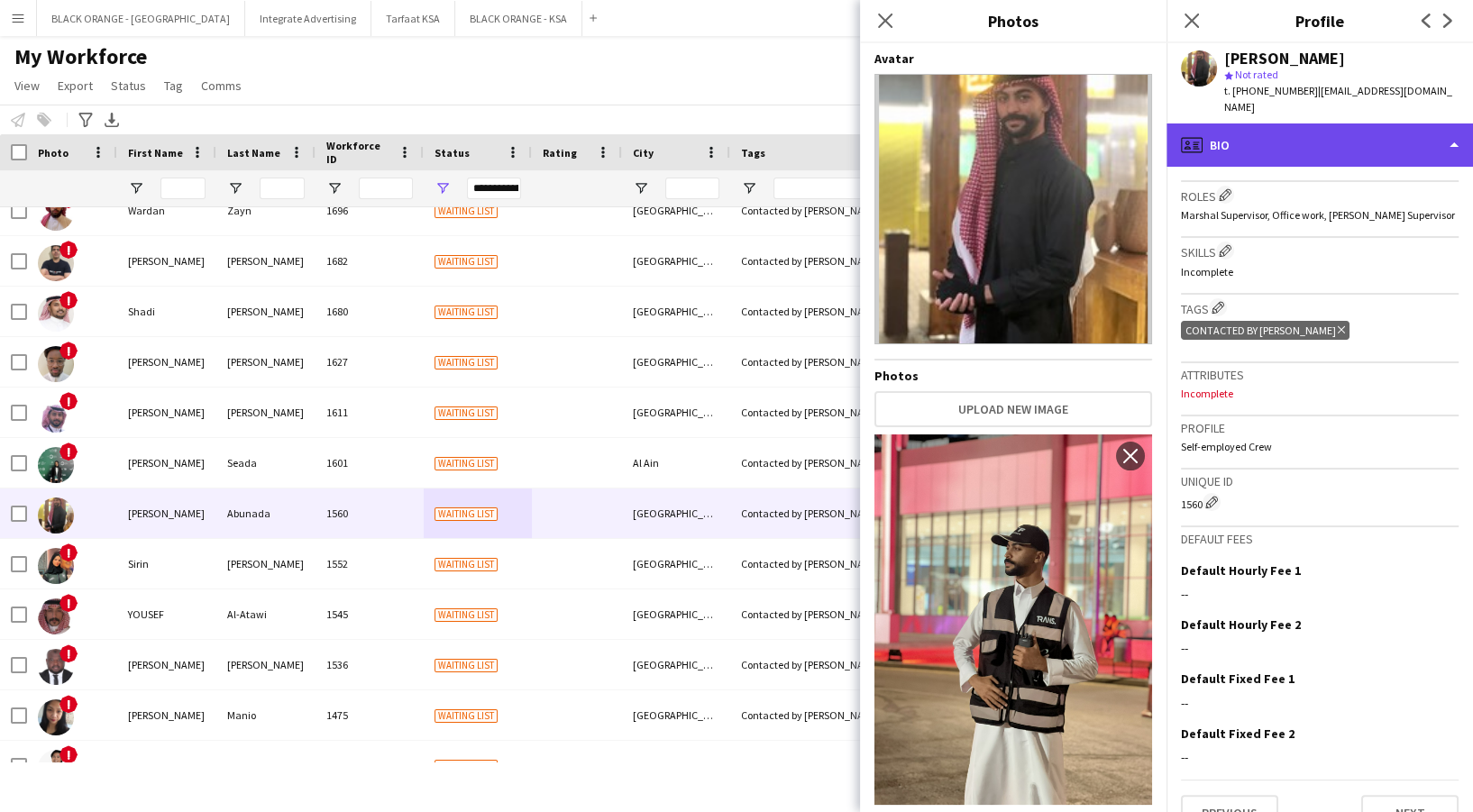
click at [1261, 129] on div "profile Bio" at bounding box center [1320, 144] width 307 height 43
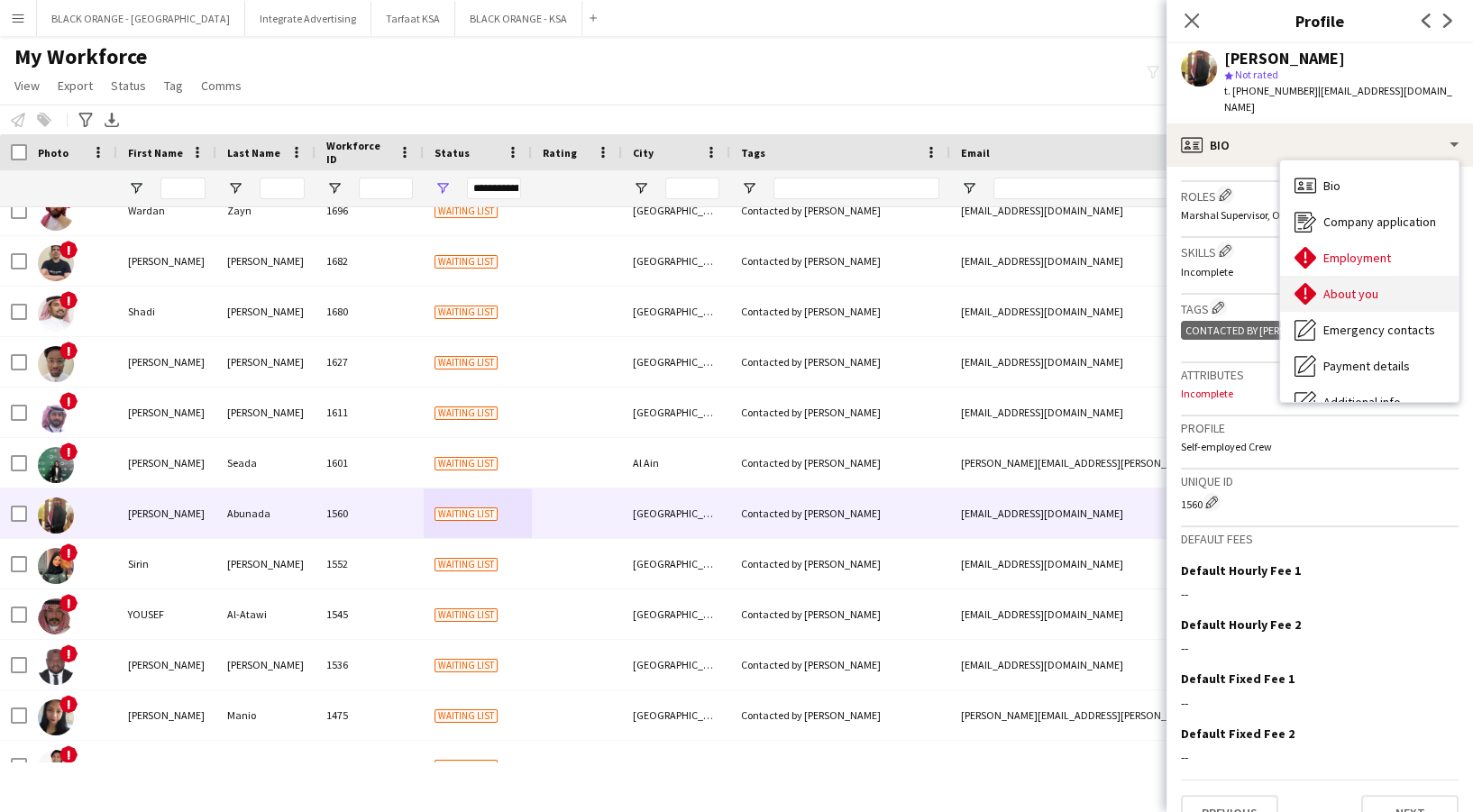
click at [1322, 279] on div "About you About you" at bounding box center [1370, 294] width 179 height 36
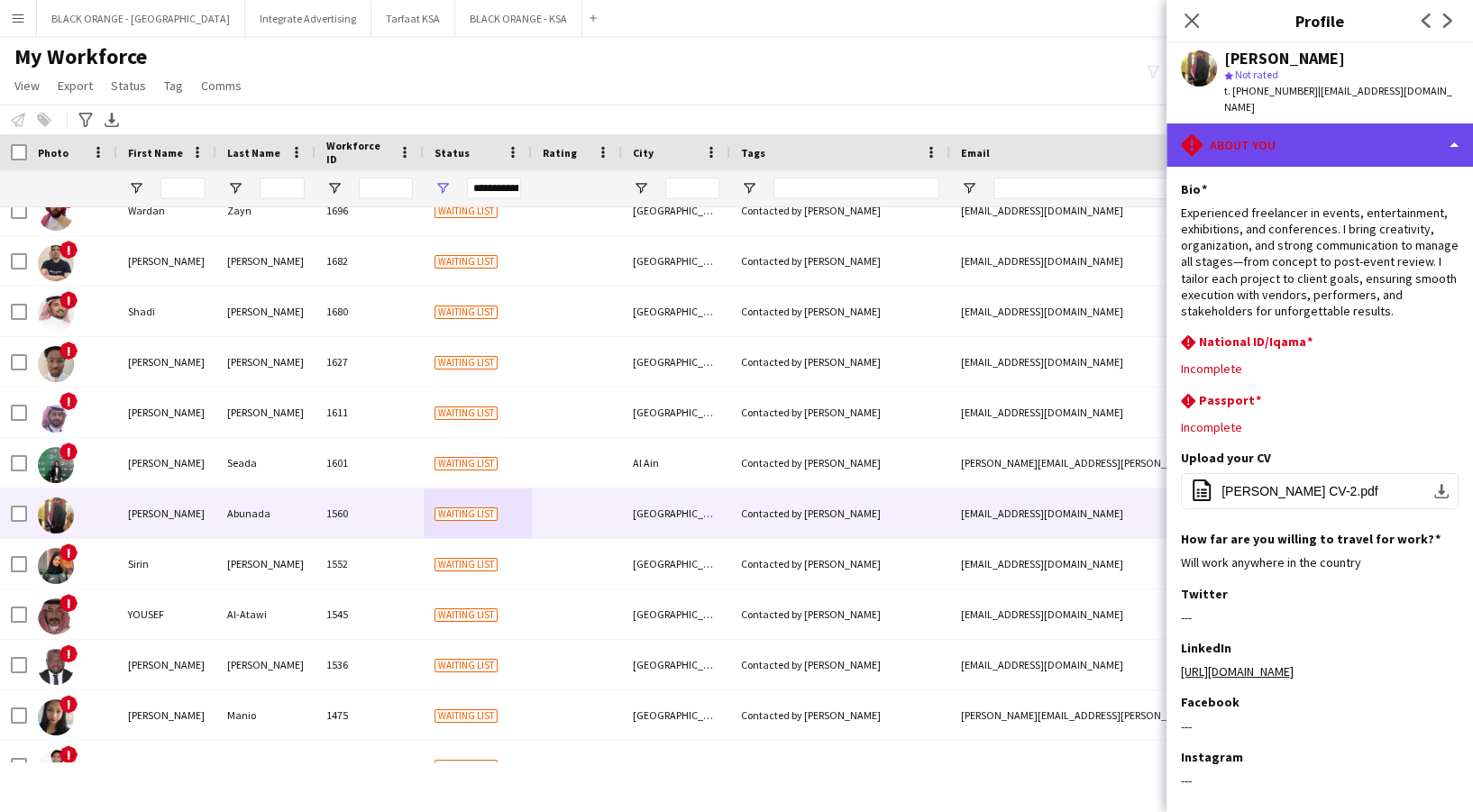
click at [1272, 123] on div "rhombus-alert About you" at bounding box center [1320, 144] width 307 height 43
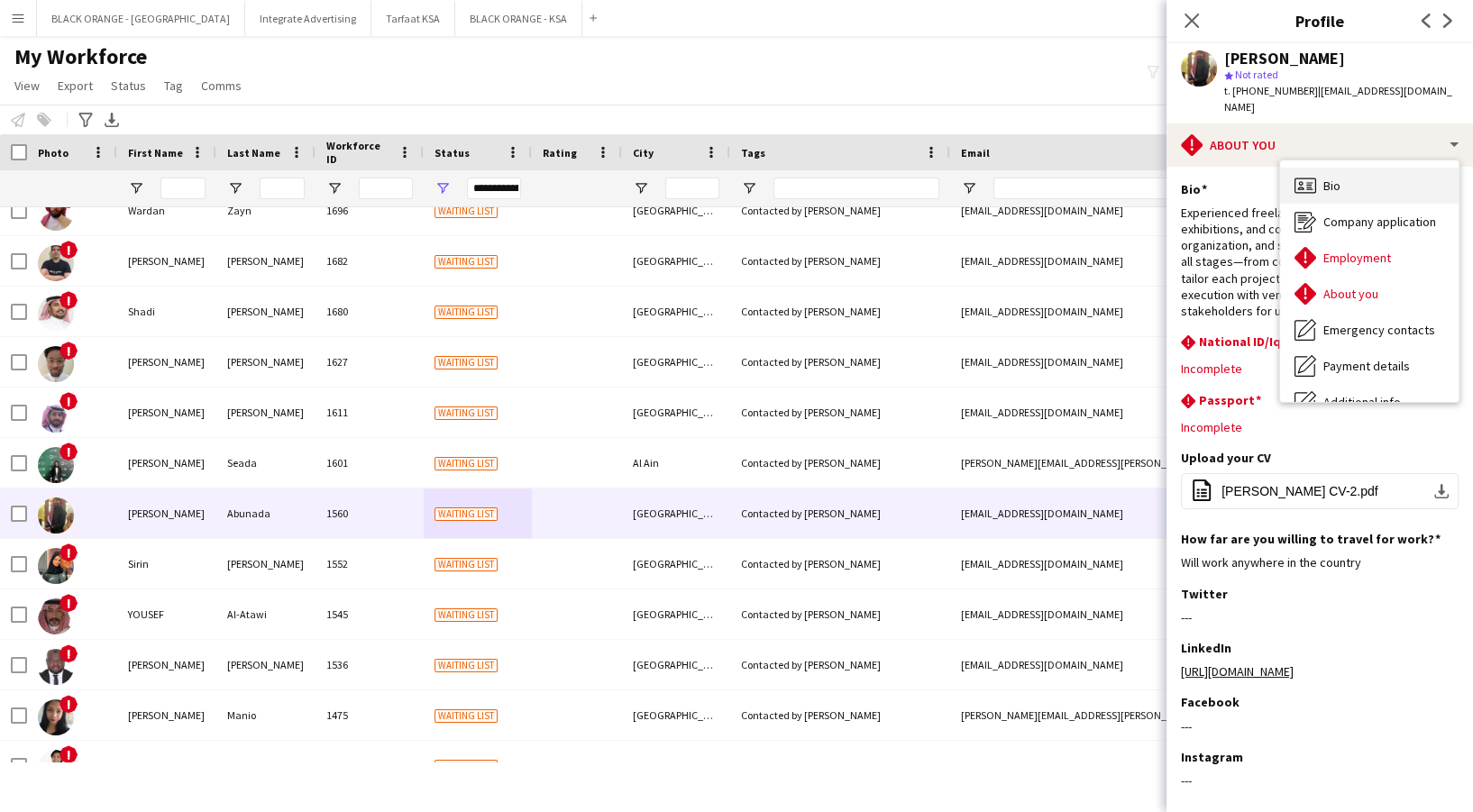
click at [1332, 178] on span "Bio" at bounding box center [1332, 186] width 17 height 16
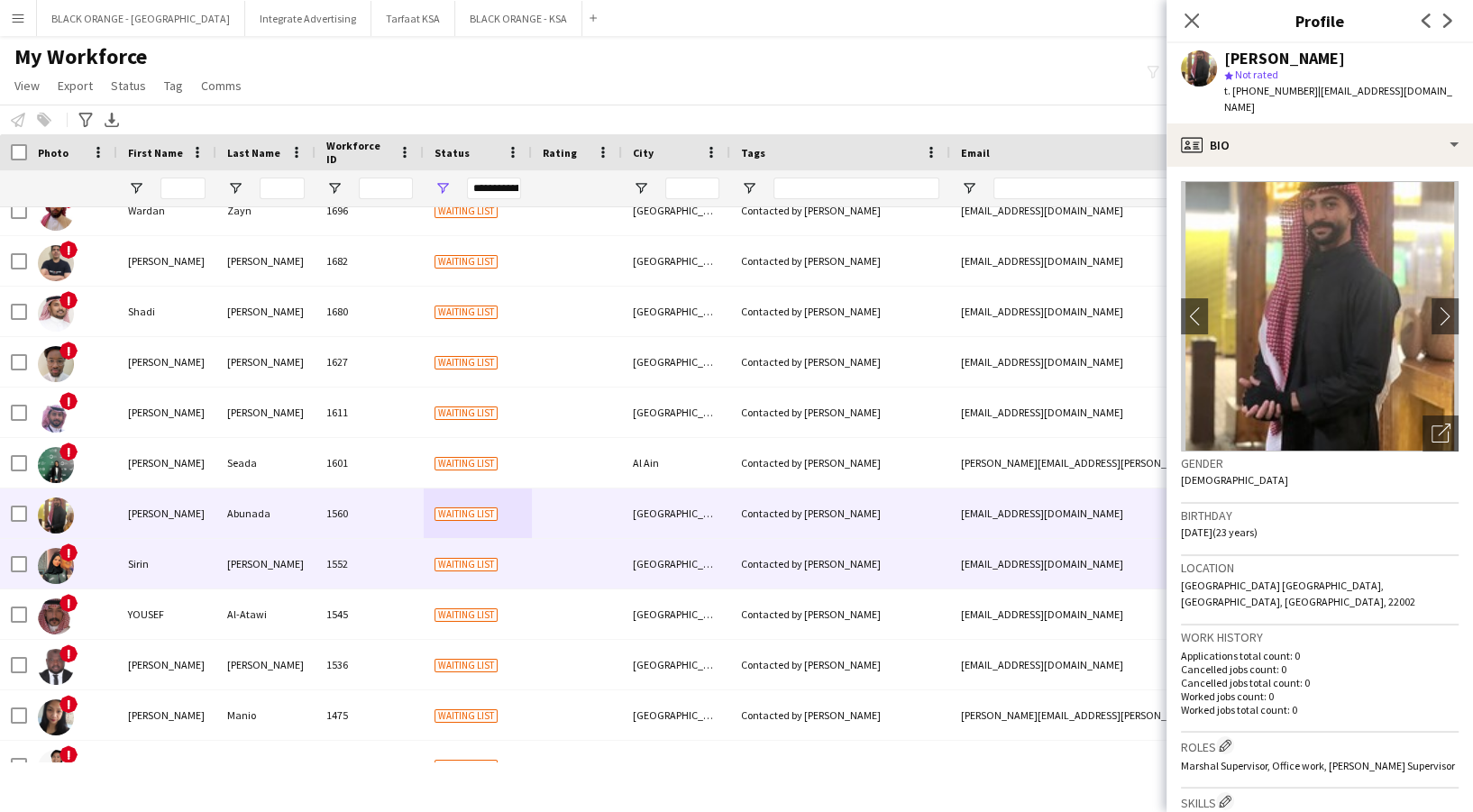
click at [475, 545] on div "Waiting list" at bounding box center [477, 564] width 109 height 49
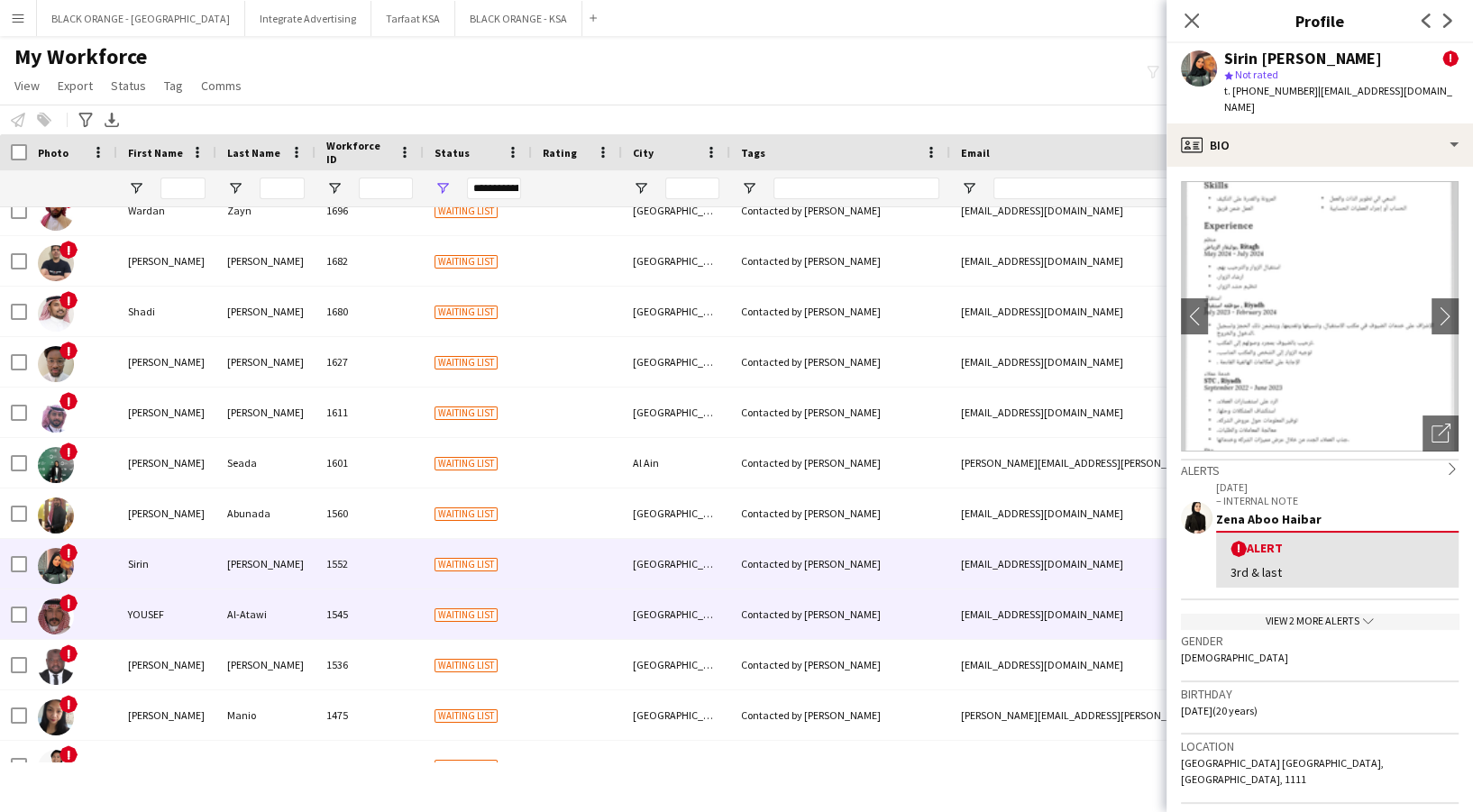
click at [438, 603] on div "Waiting list" at bounding box center [477, 614] width 109 height 49
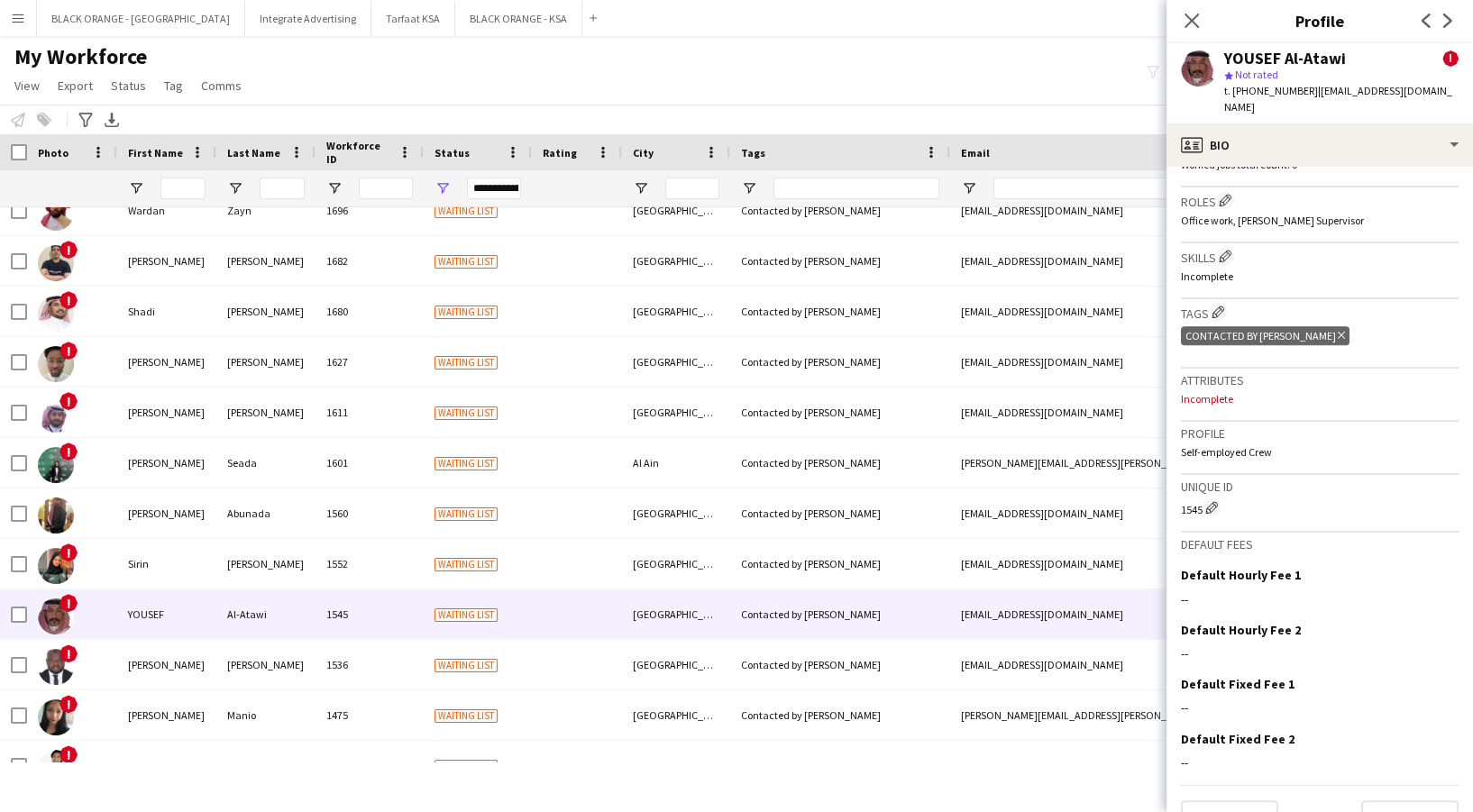
scroll to position [744, 0]
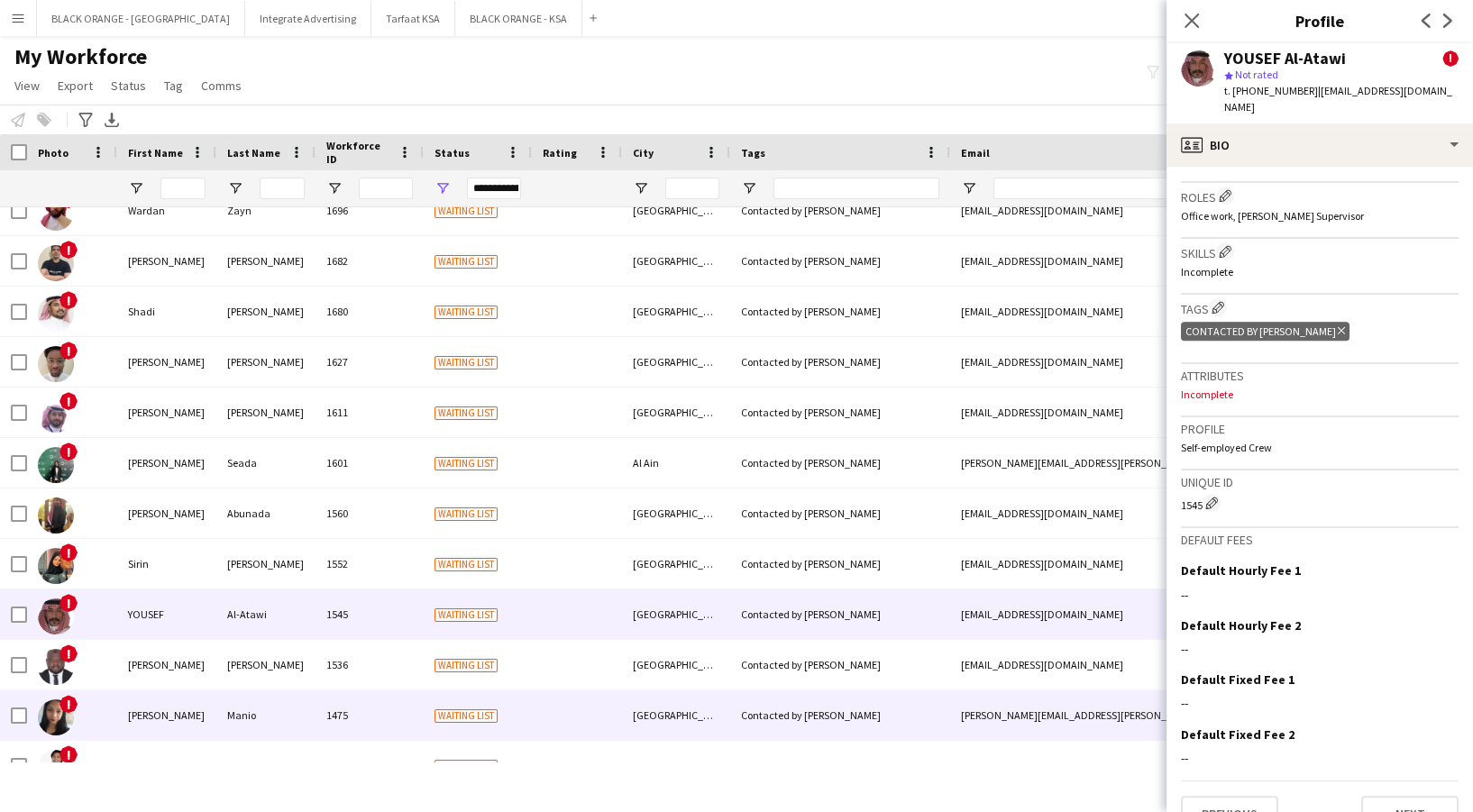
click at [581, 671] on div at bounding box center [577, 664] width 90 height 49
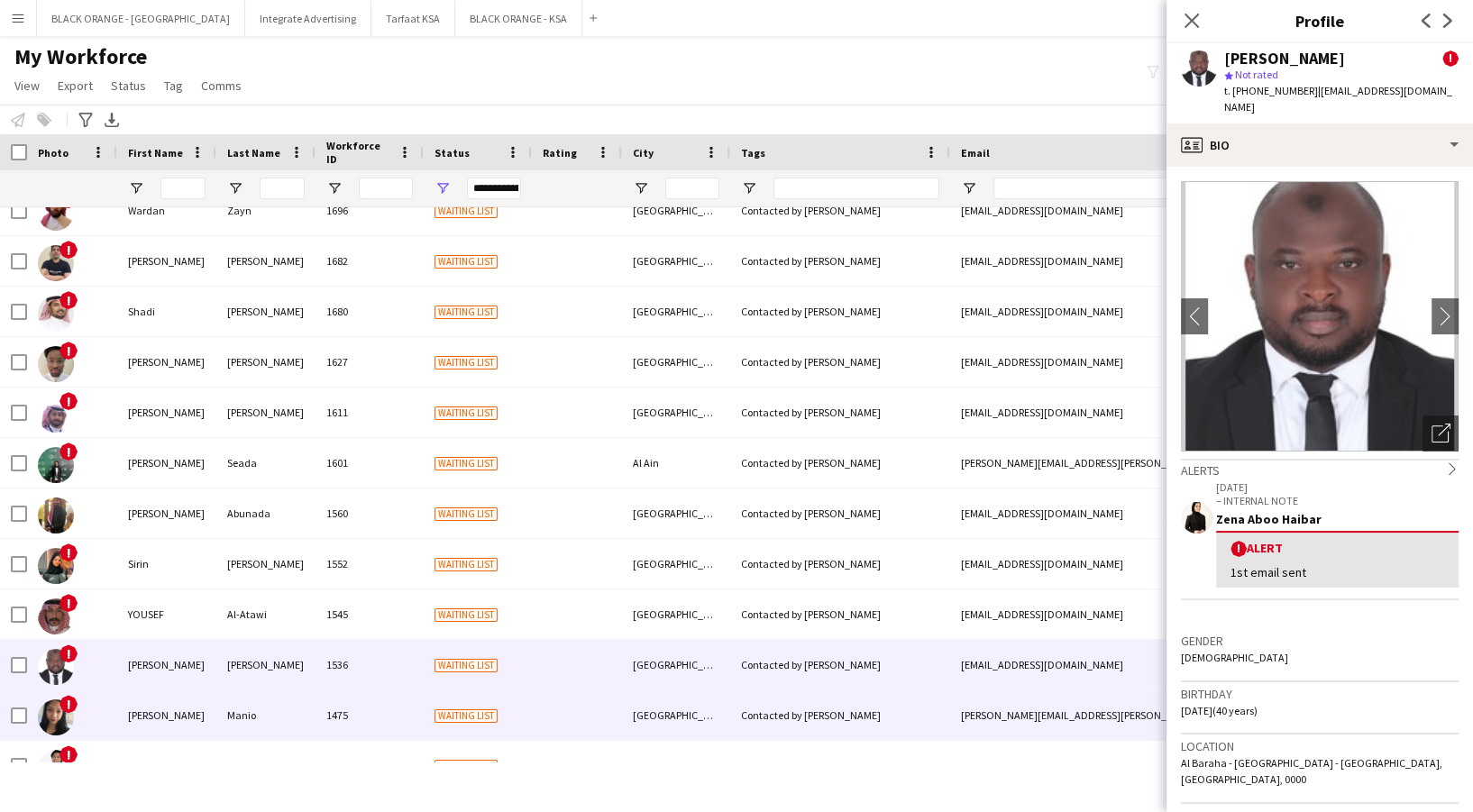
click at [588, 704] on div at bounding box center [577, 715] width 90 height 49
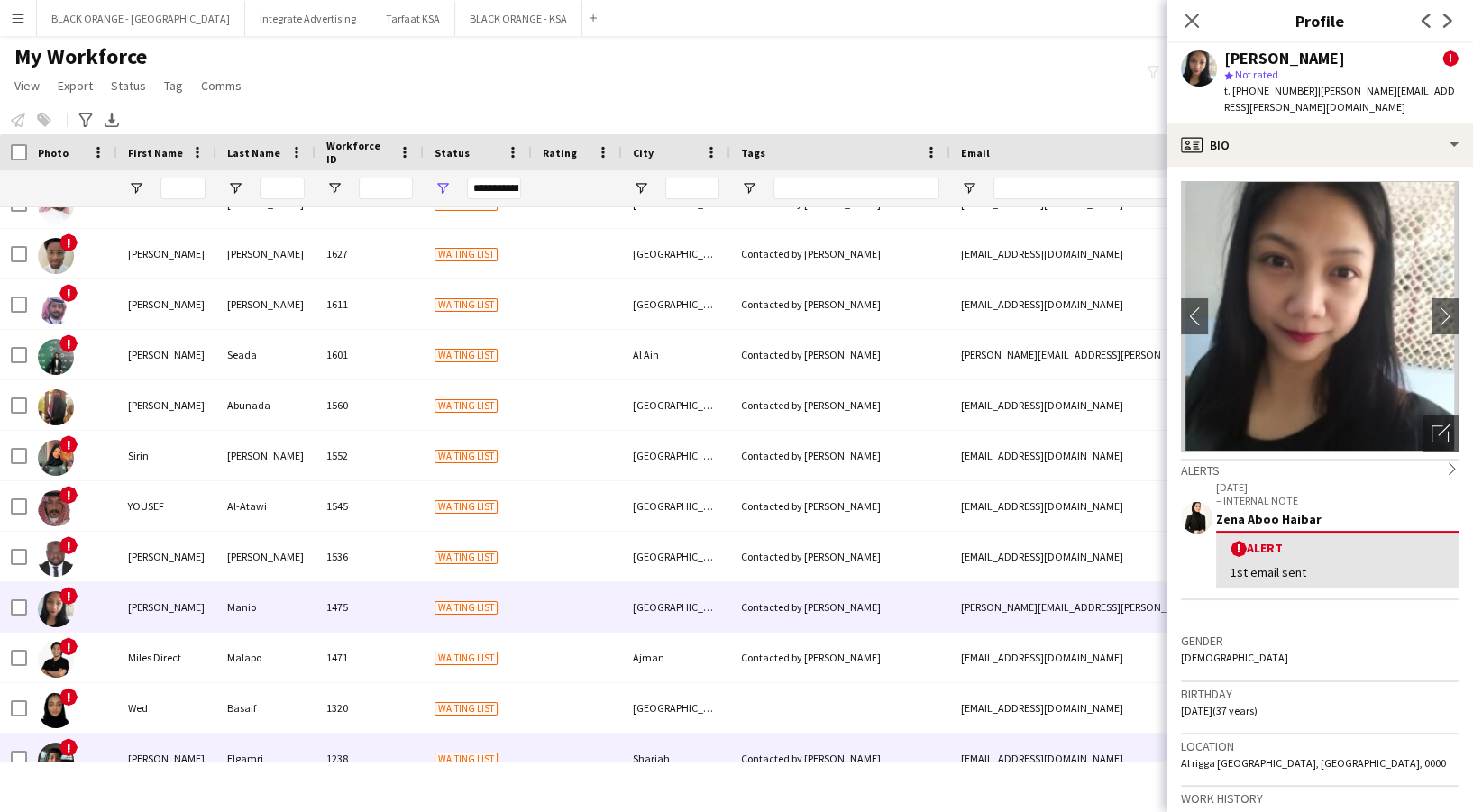
scroll to position [1321, 0]
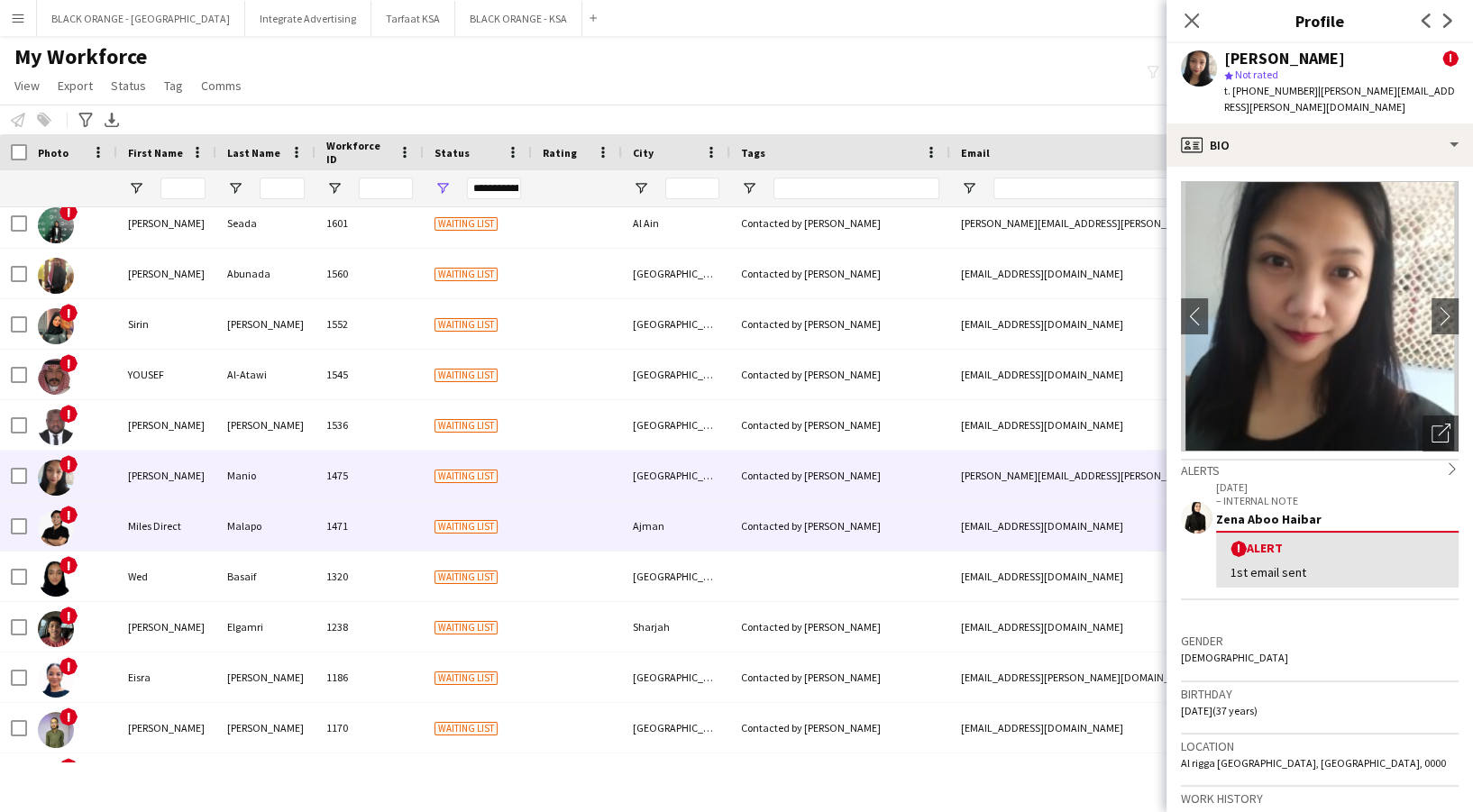
click at [480, 512] on div "Waiting list" at bounding box center [477, 526] width 109 height 49
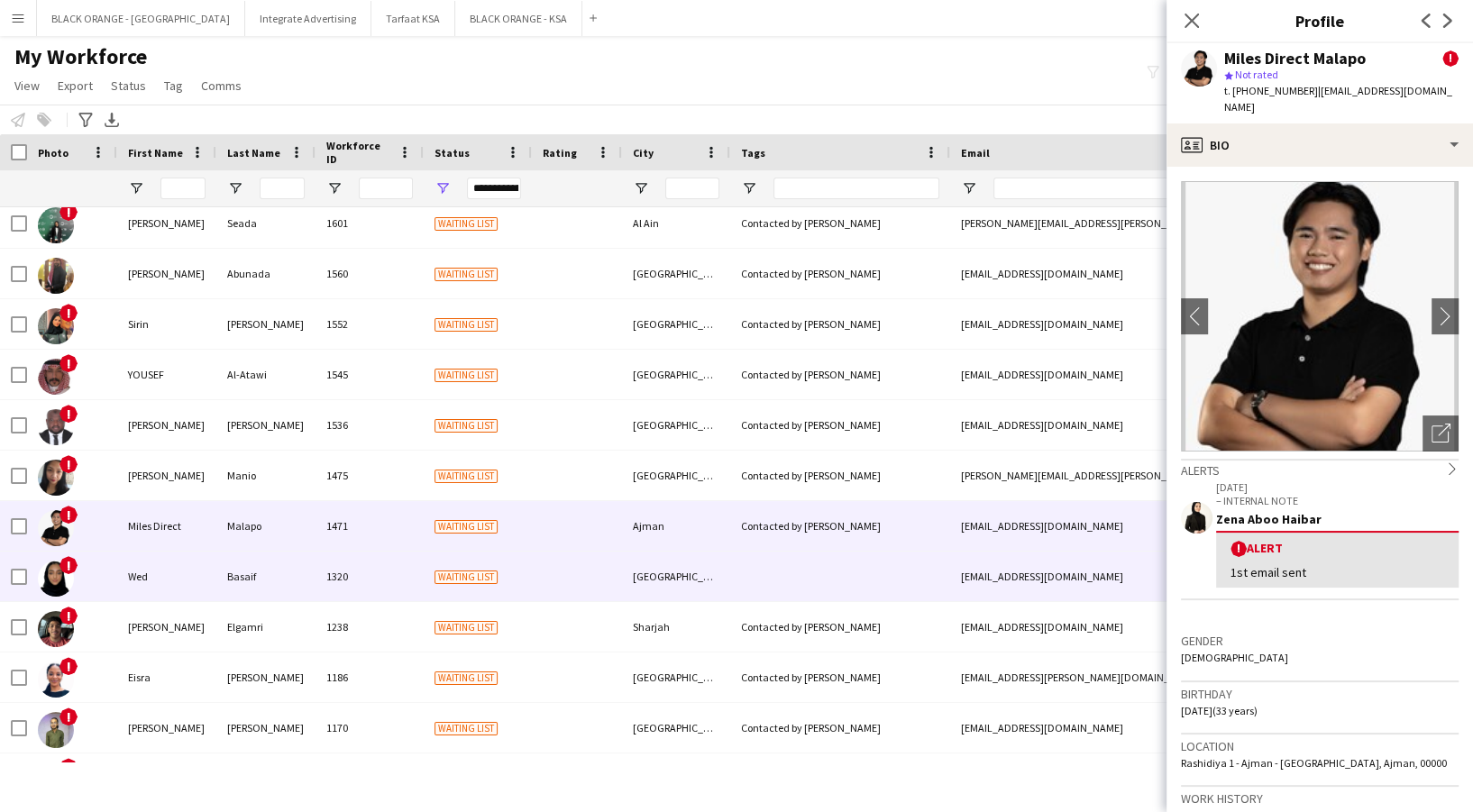
click at [476, 552] on div "Waiting list" at bounding box center [477, 577] width 109 height 49
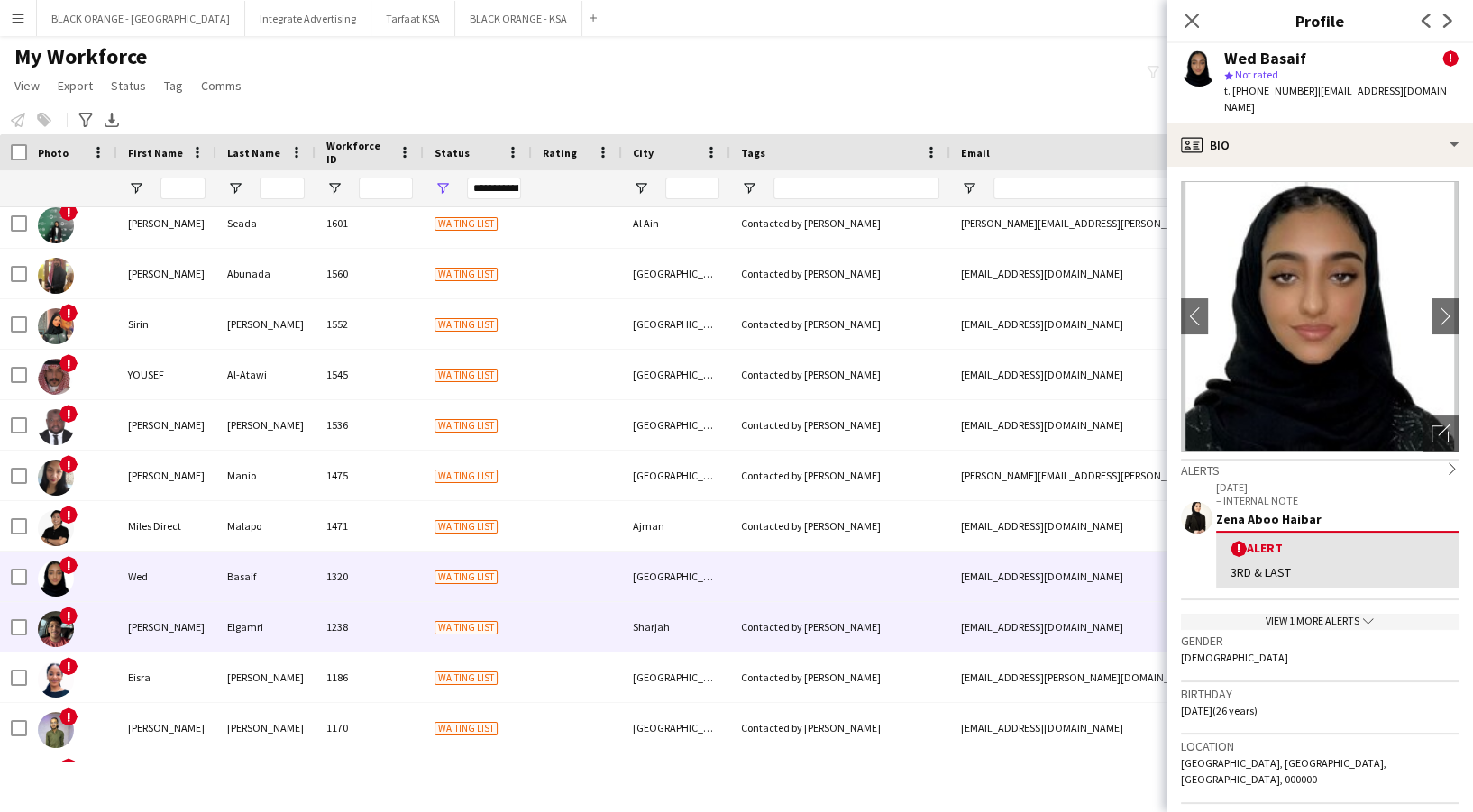
click at [371, 619] on div "1238" at bounding box center [370, 627] width 109 height 49
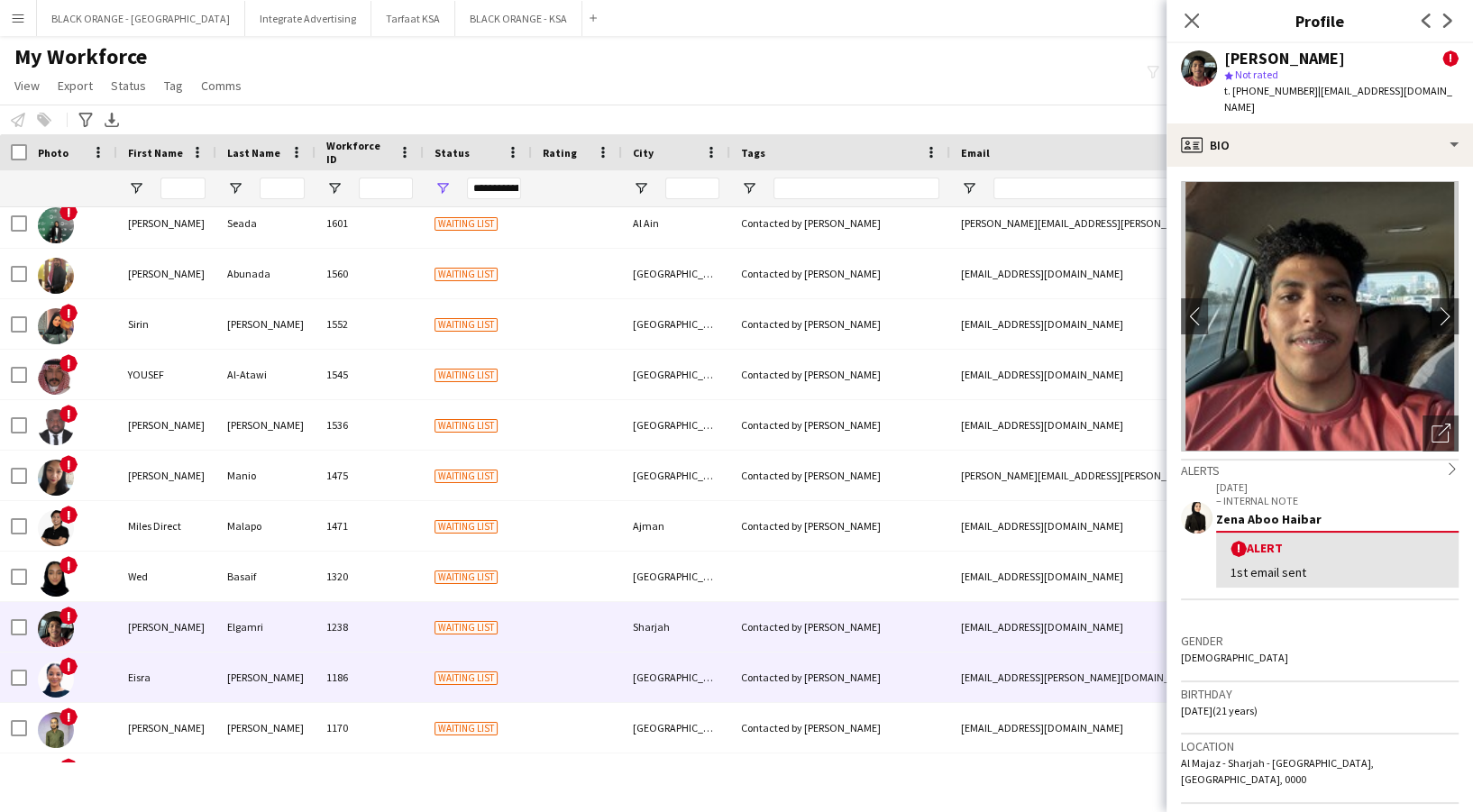
click at [402, 676] on div "1186" at bounding box center [370, 677] width 109 height 49
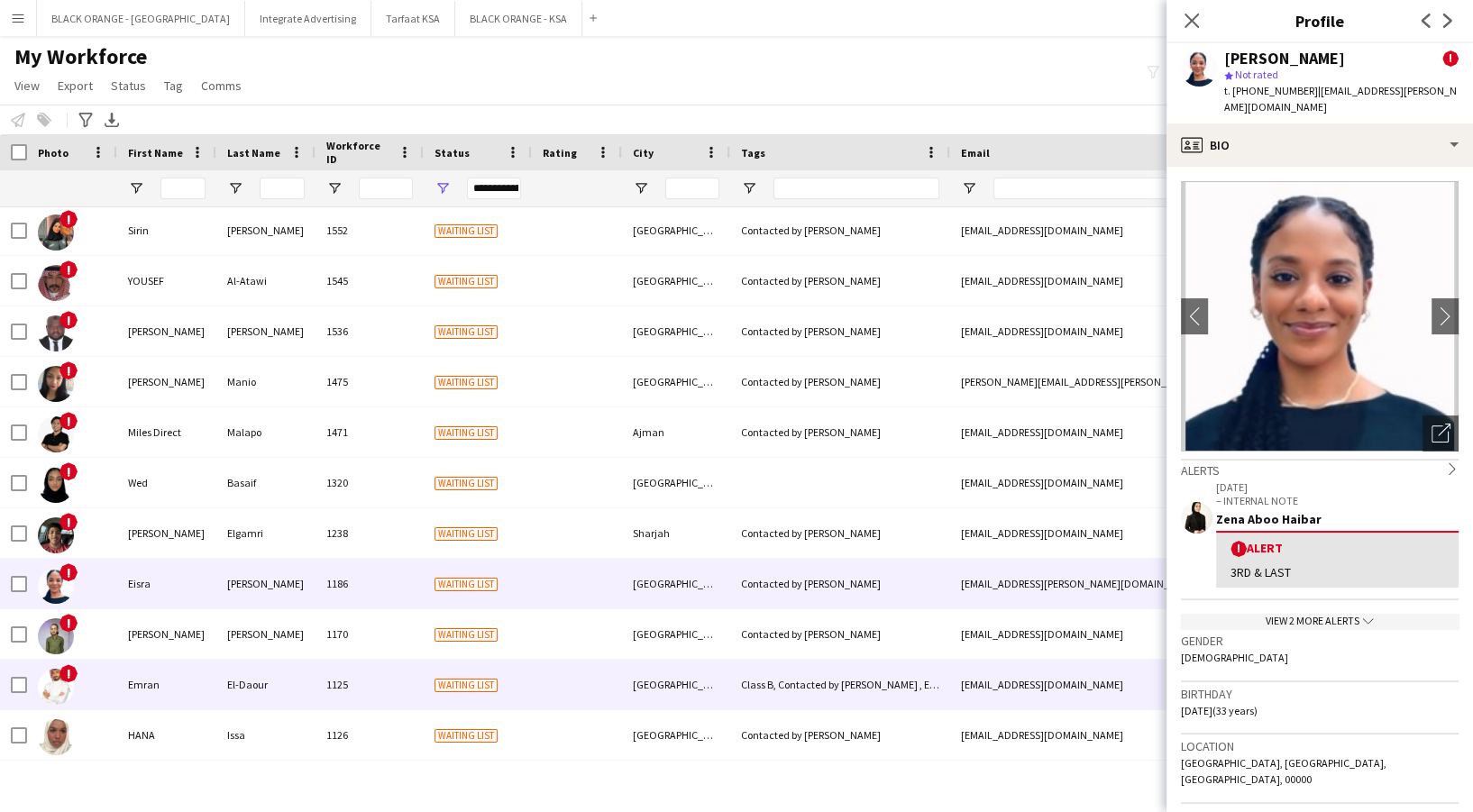
scroll to position [1442, 0]
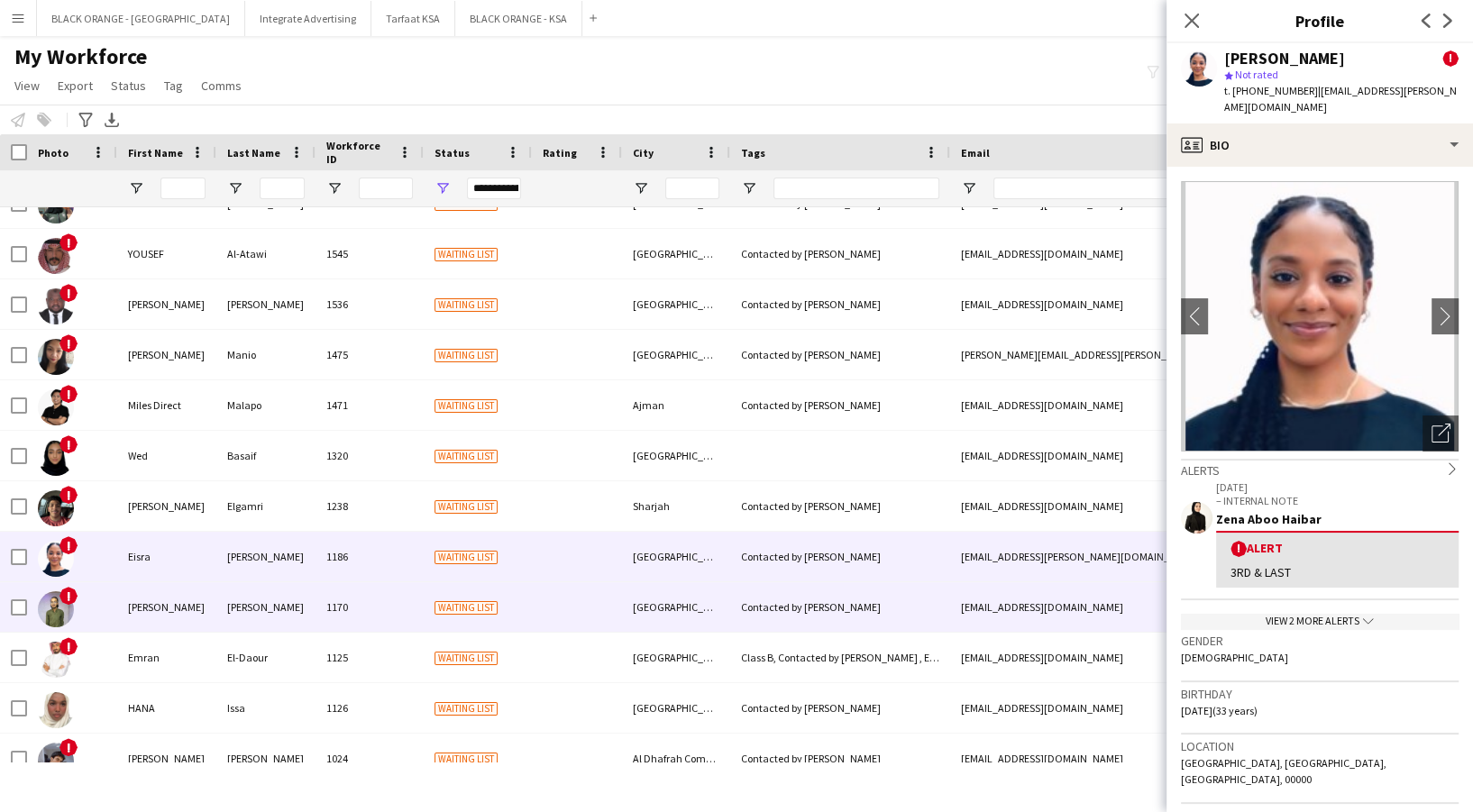
click at [375, 618] on div "1170" at bounding box center [370, 607] width 109 height 49
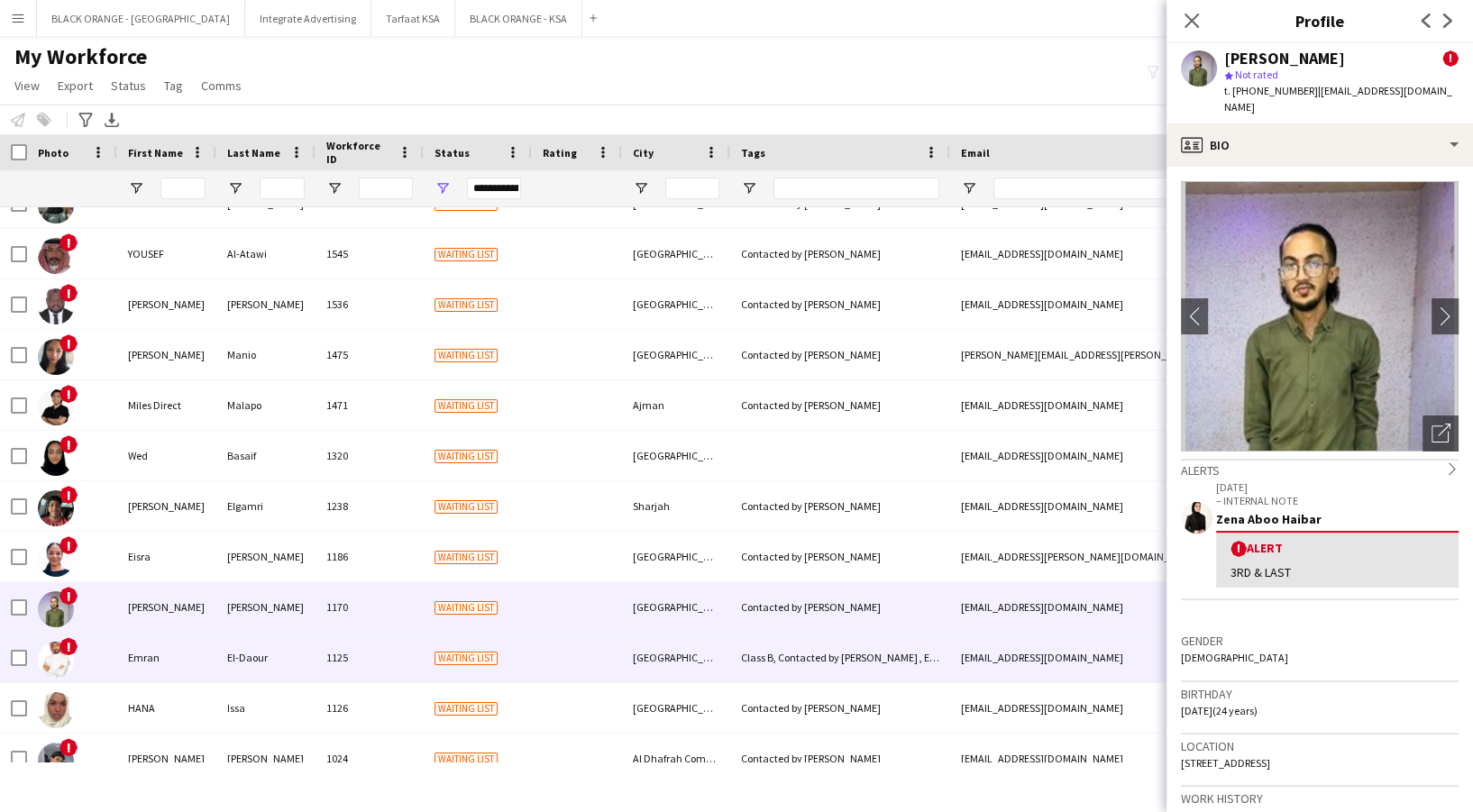
drag, startPoint x: 376, startPoint y: 665, endPoint x: 426, endPoint y: 873, distance: 213.9
click at [426, 811] on html "Menu Boards Boards Boards All jobs Status Workforce Workforce My Workforce Recr…" at bounding box center [736, 406] width 1473 height 812
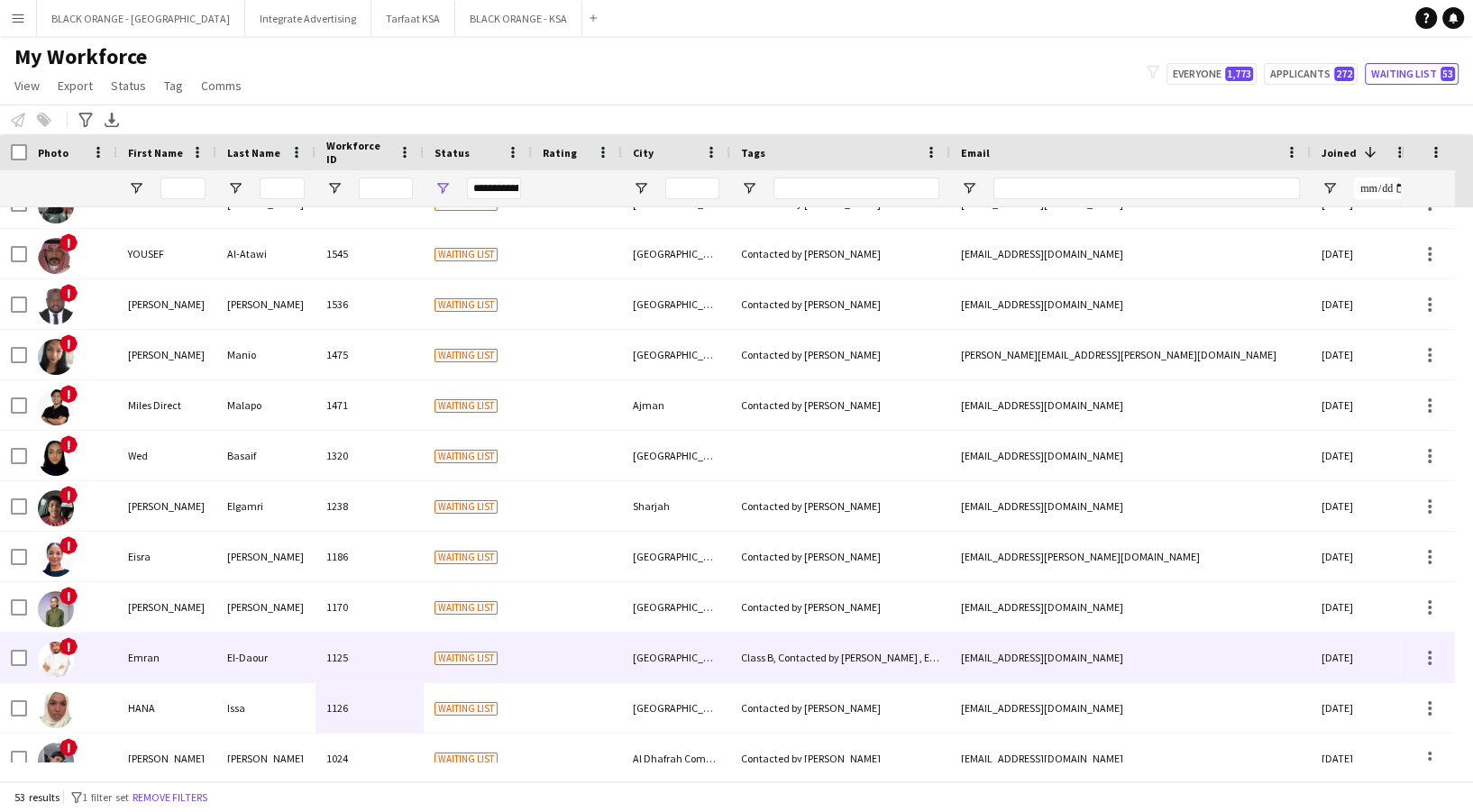
click at [458, 661] on span "Waiting list" at bounding box center [465, 658] width 63 height 14
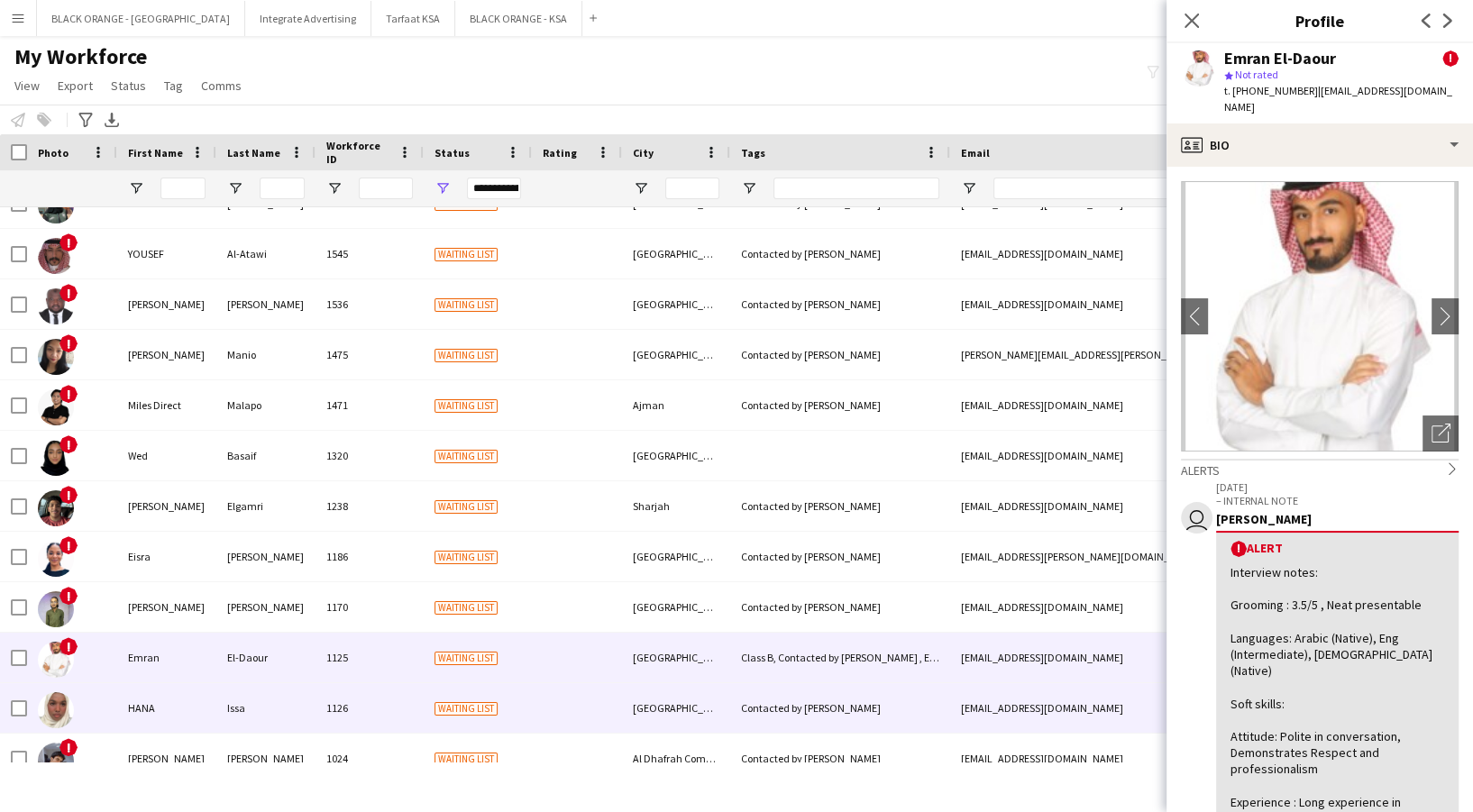
scroll to position [1562, 0]
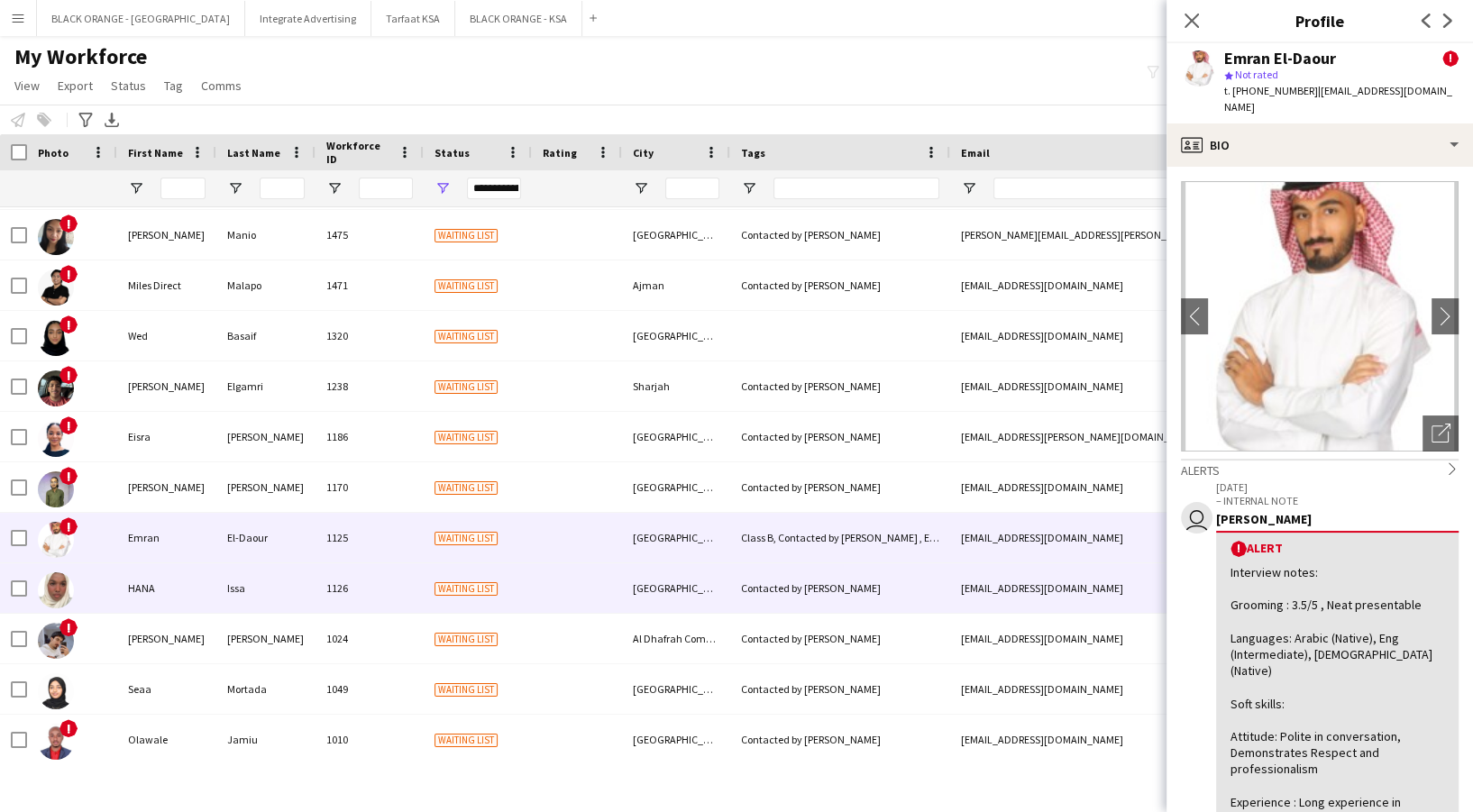
drag, startPoint x: 427, startPoint y: 604, endPoint x: 422, endPoint y: 583, distance: 21.6
click at [425, 599] on div "Waiting list" at bounding box center [477, 588] width 109 height 49
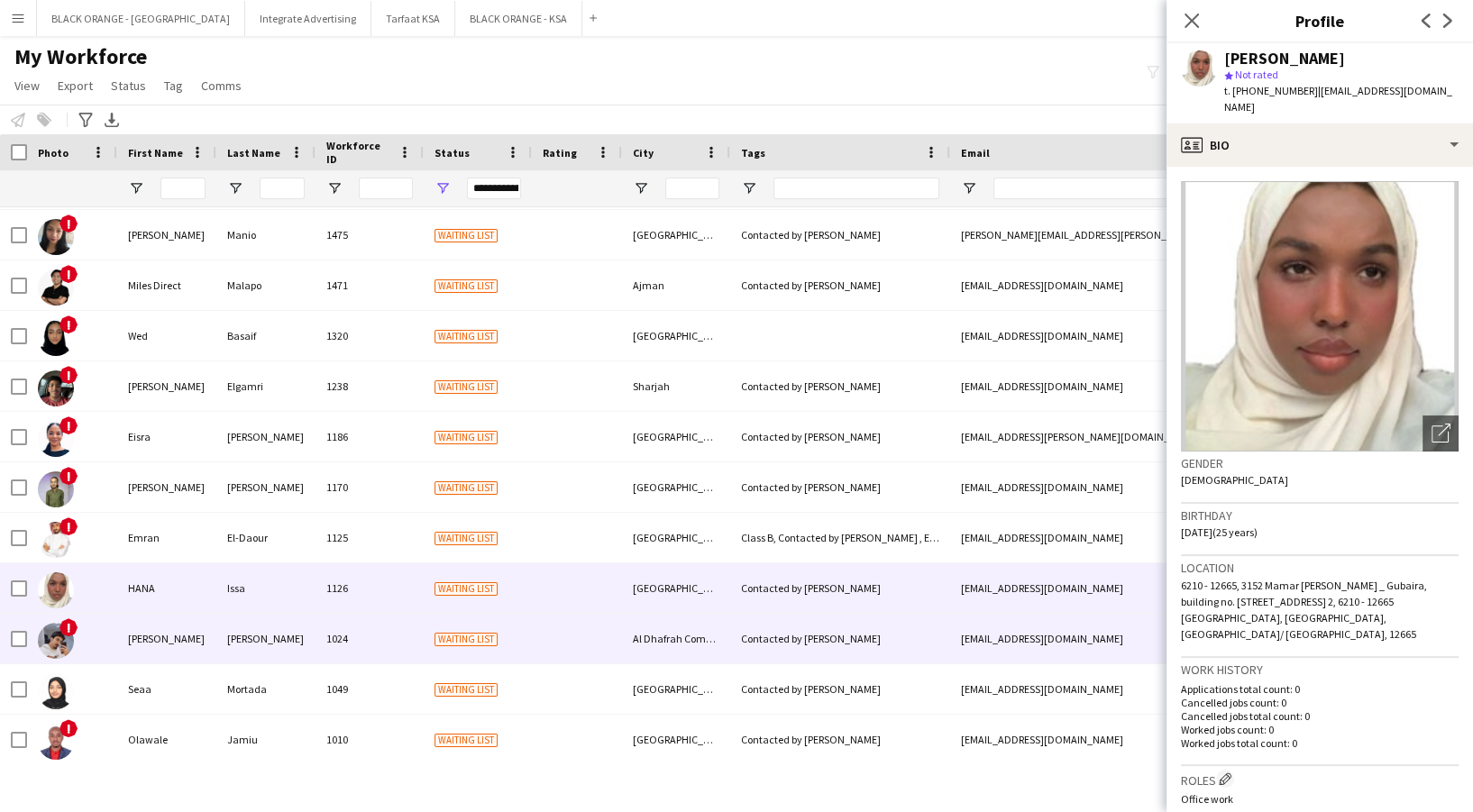
click at [419, 651] on div "1024" at bounding box center [370, 639] width 109 height 49
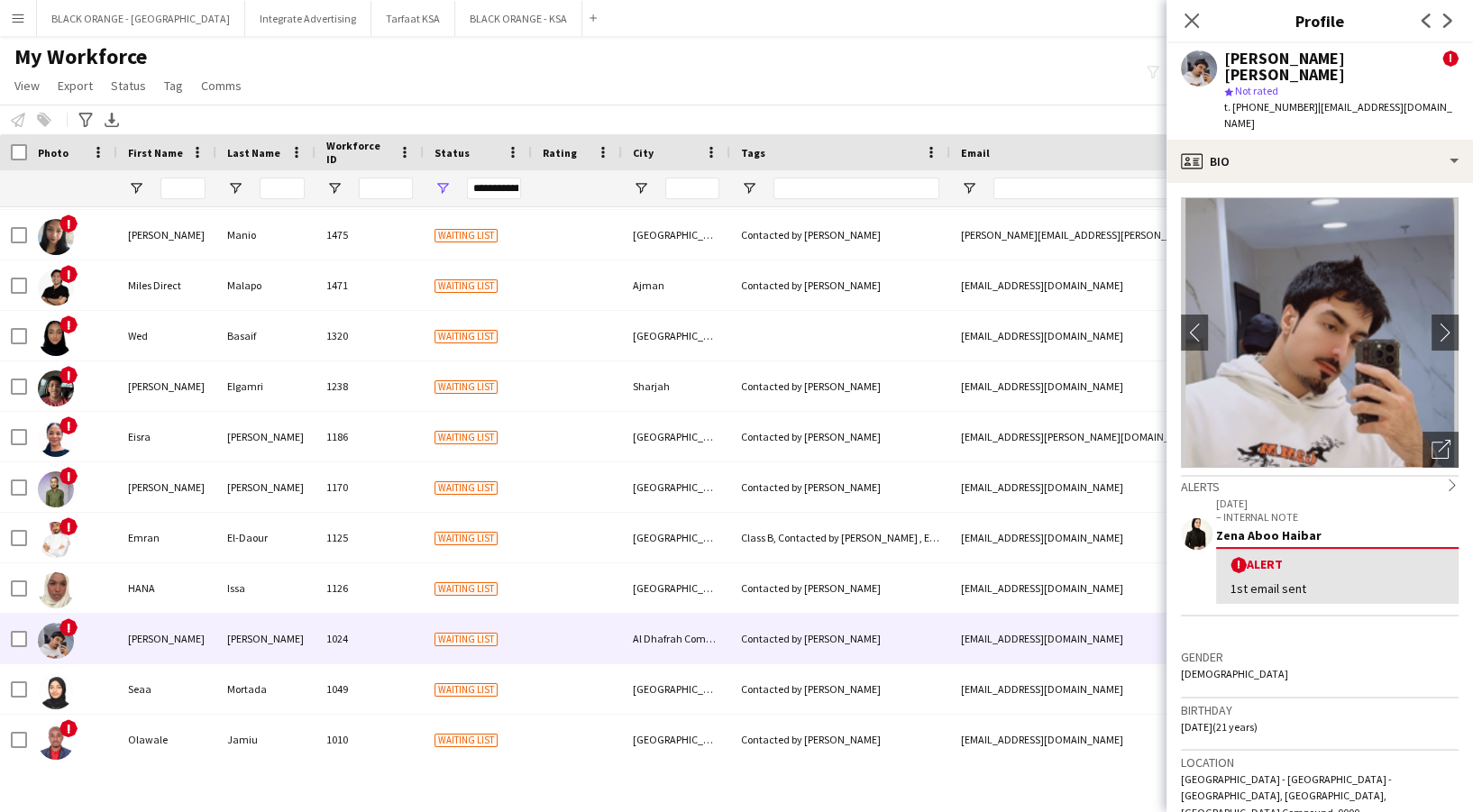
scroll to position [1803, 0]
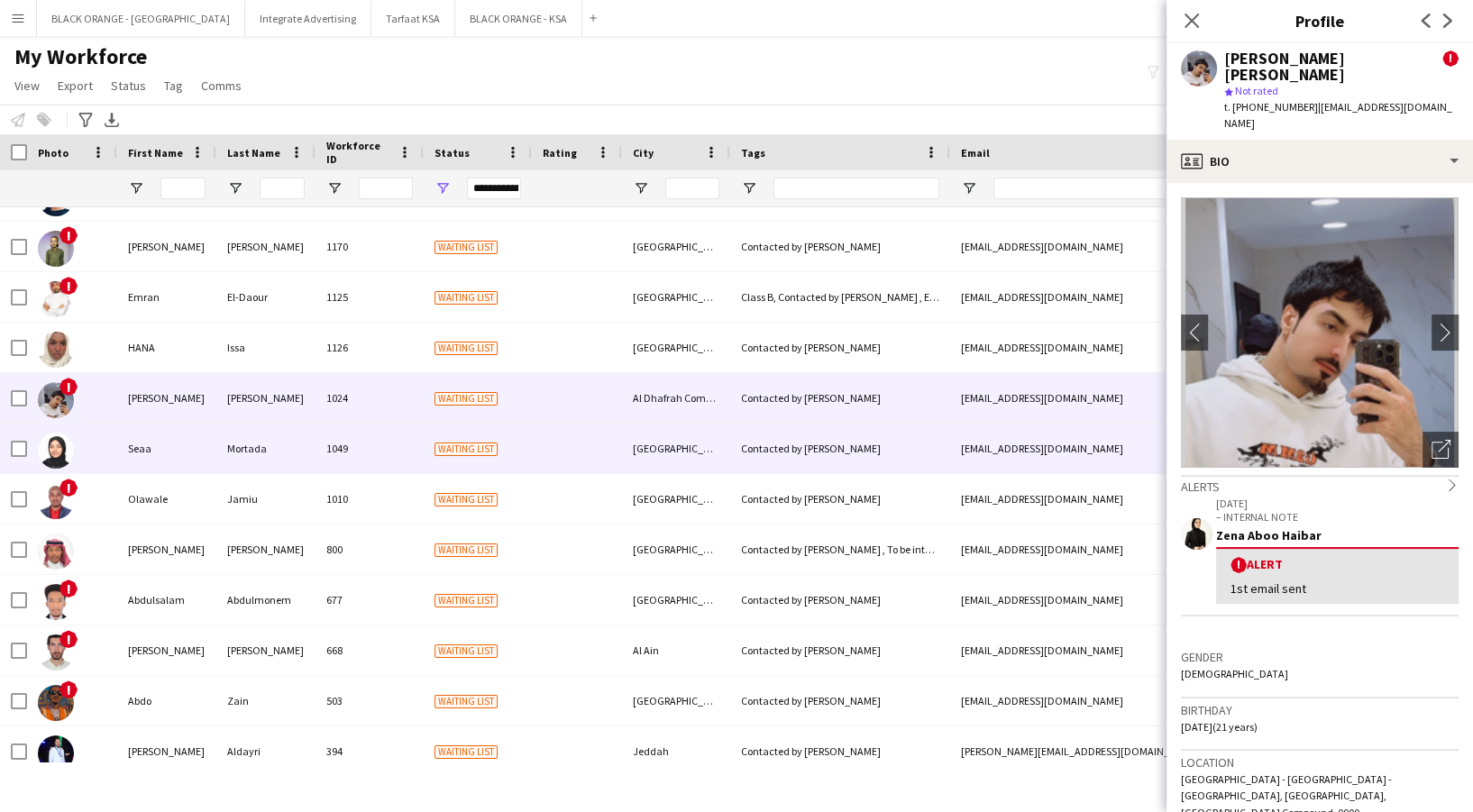
click at [437, 427] on div "Waiting list" at bounding box center [477, 448] width 109 height 49
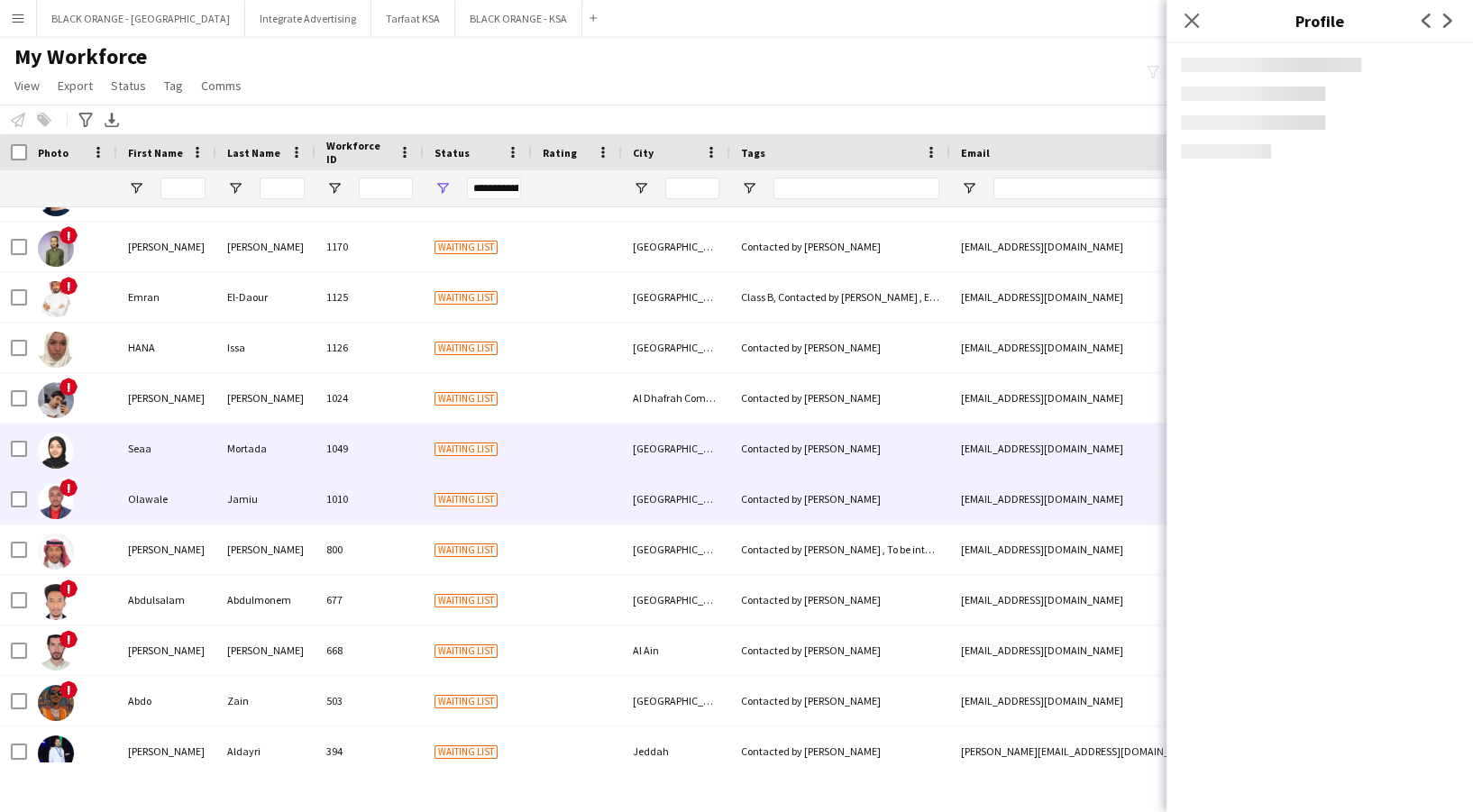
click at [426, 489] on div "Waiting list" at bounding box center [477, 499] width 109 height 49
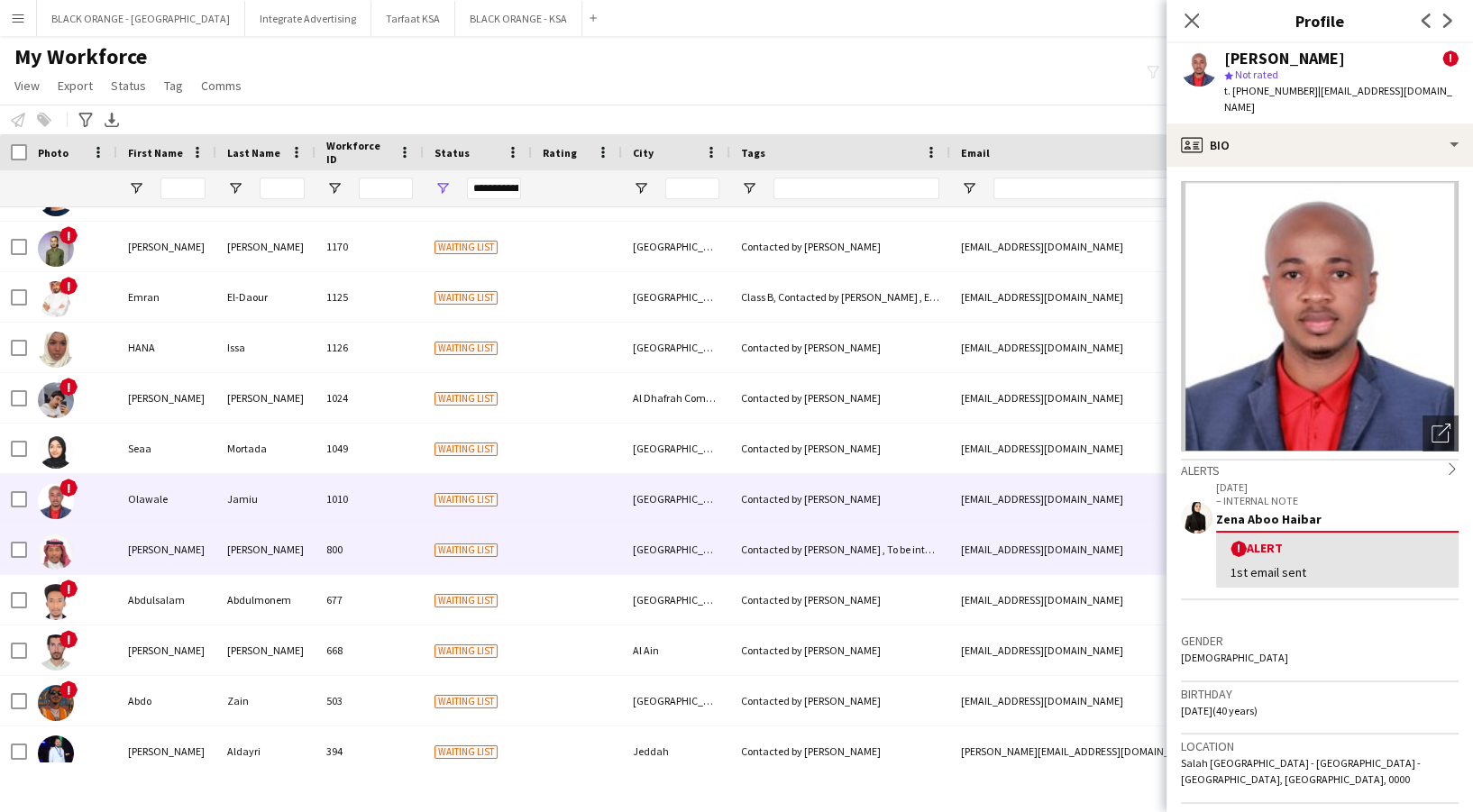
click at [436, 567] on div "Waiting list" at bounding box center [477, 549] width 109 height 49
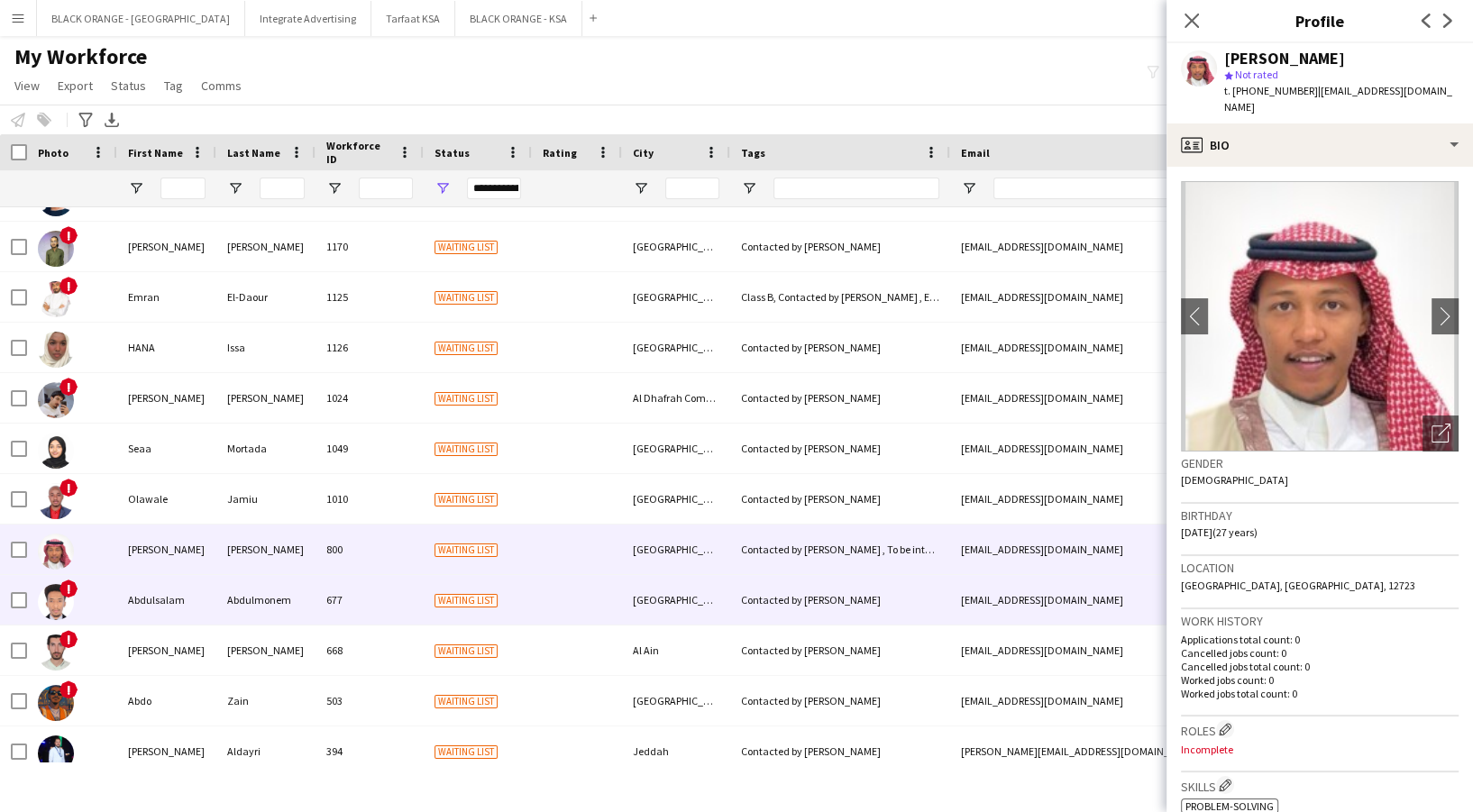
click at [439, 612] on div "Waiting list" at bounding box center [477, 599] width 109 height 49
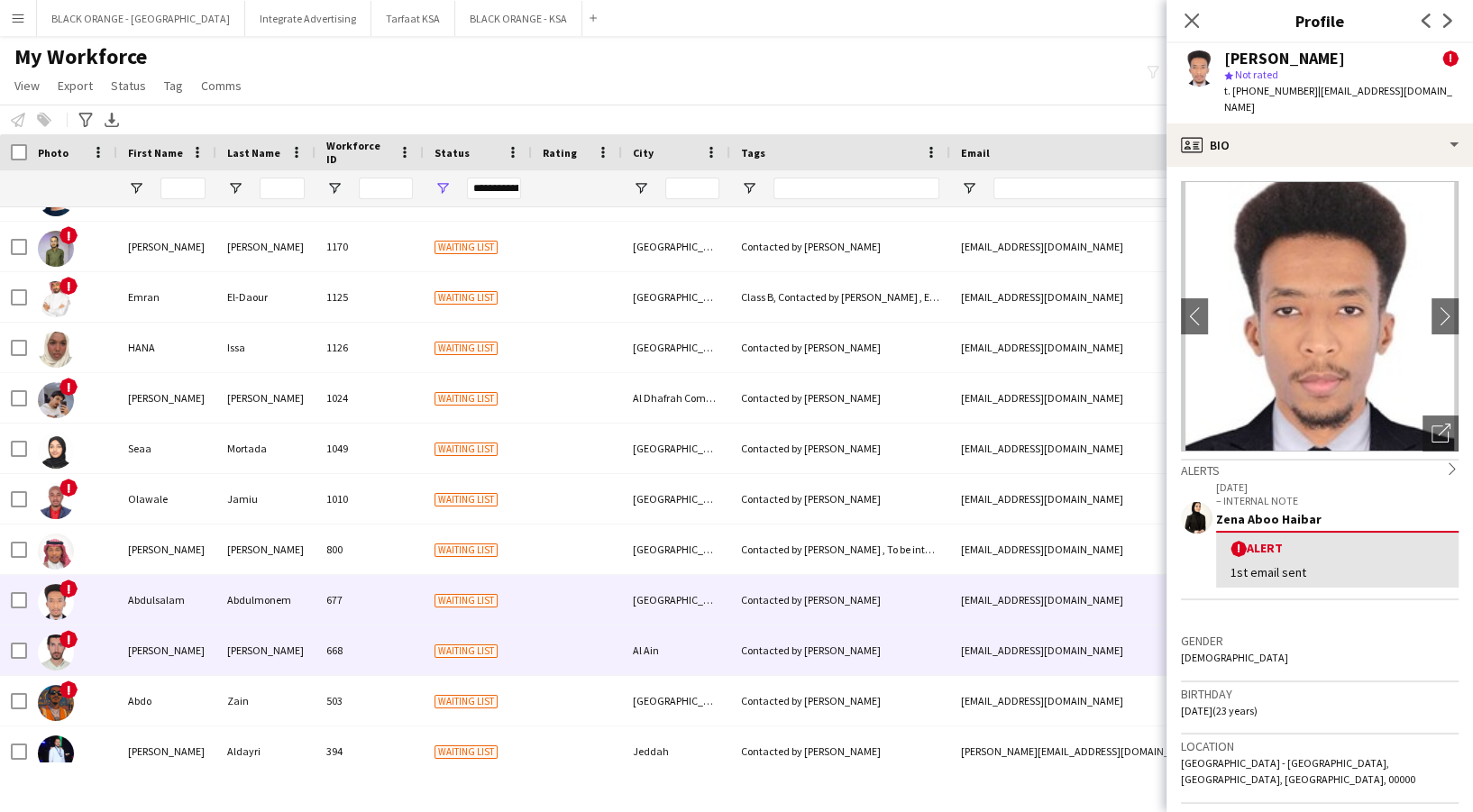
click at [446, 655] on span "Waiting list" at bounding box center [465, 651] width 63 height 14
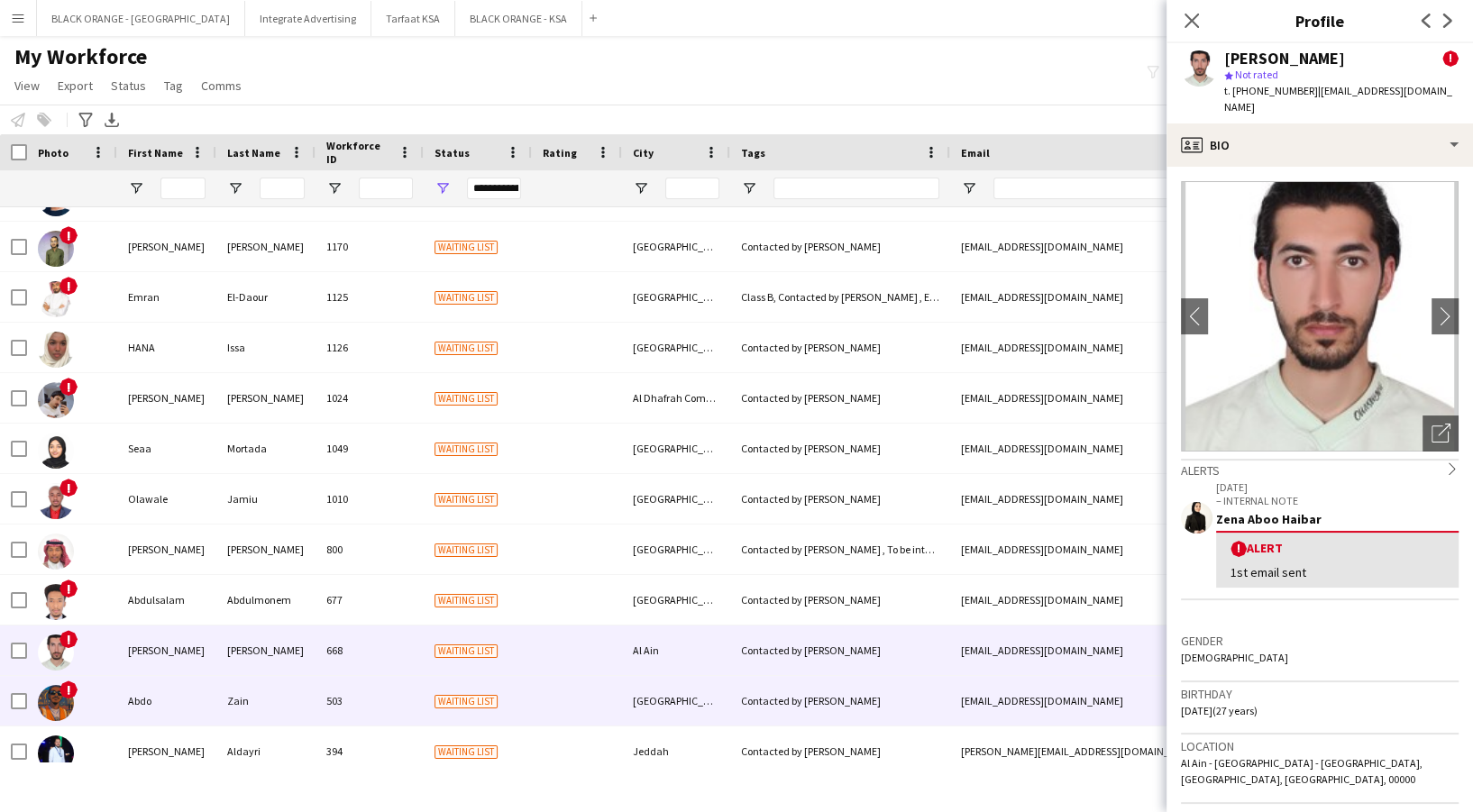
click at [453, 711] on div "Waiting list" at bounding box center [477, 701] width 109 height 49
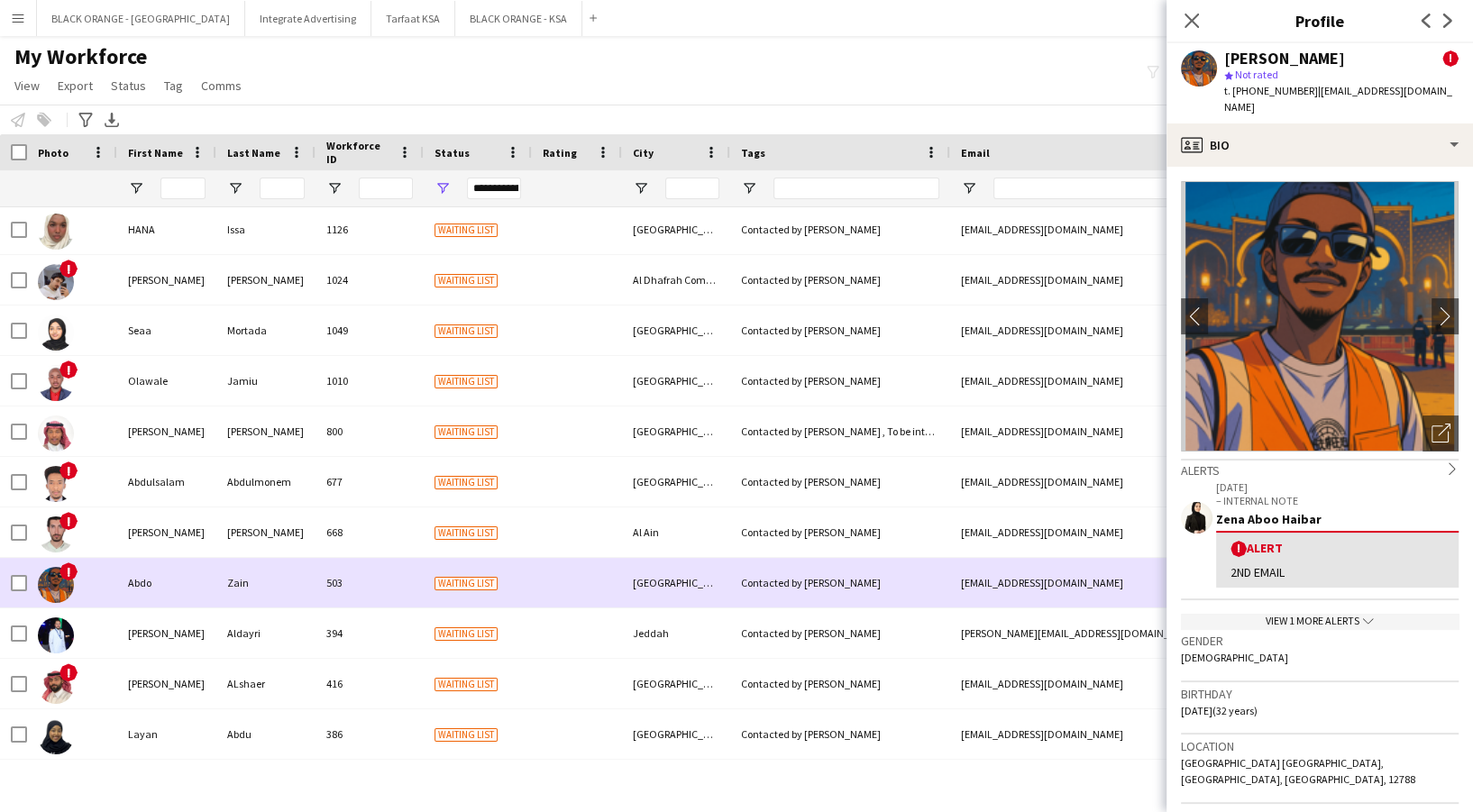
scroll to position [2042, 0]
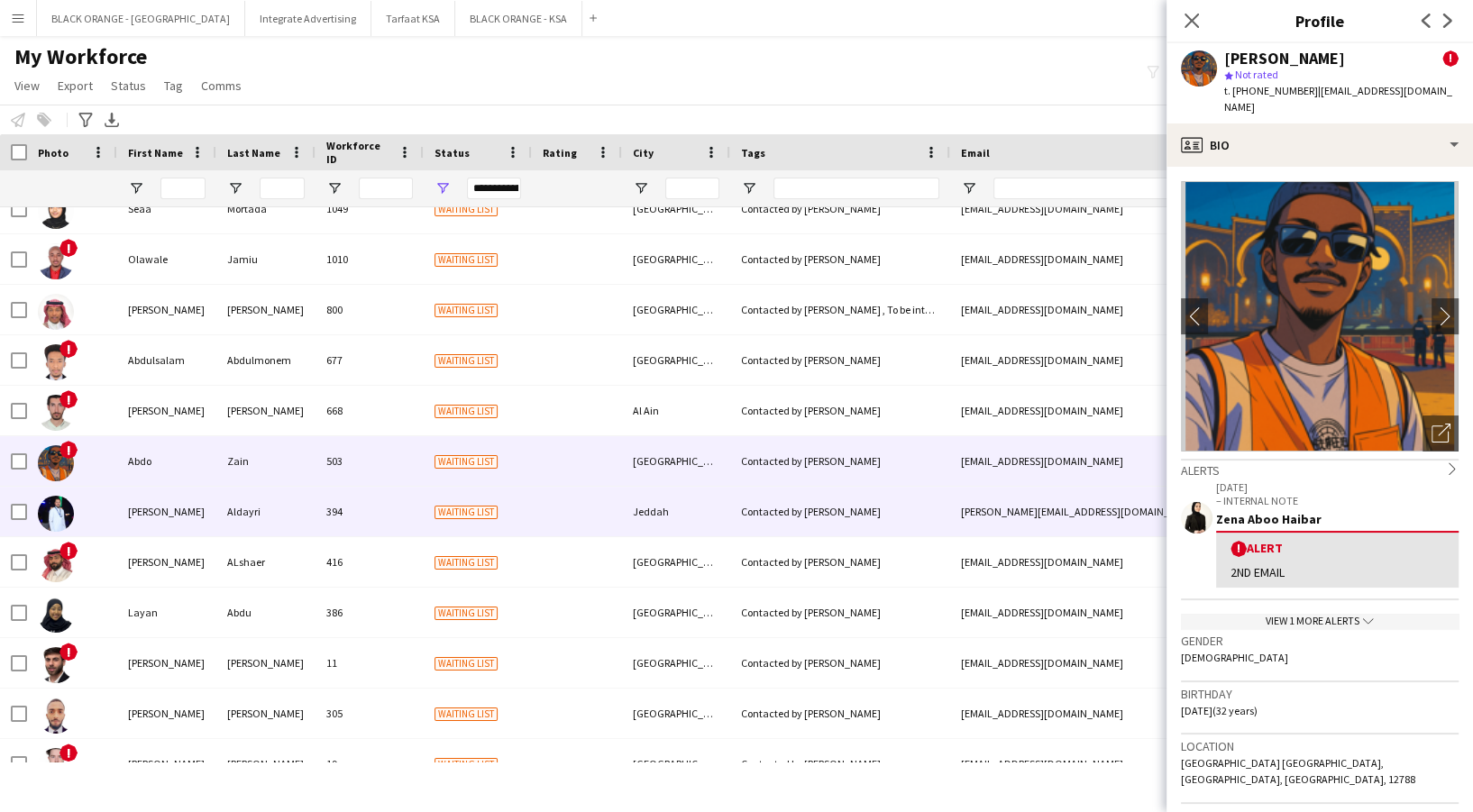
click at [419, 499] on div "394" at bounding box center [370, 511] width 109 height 49
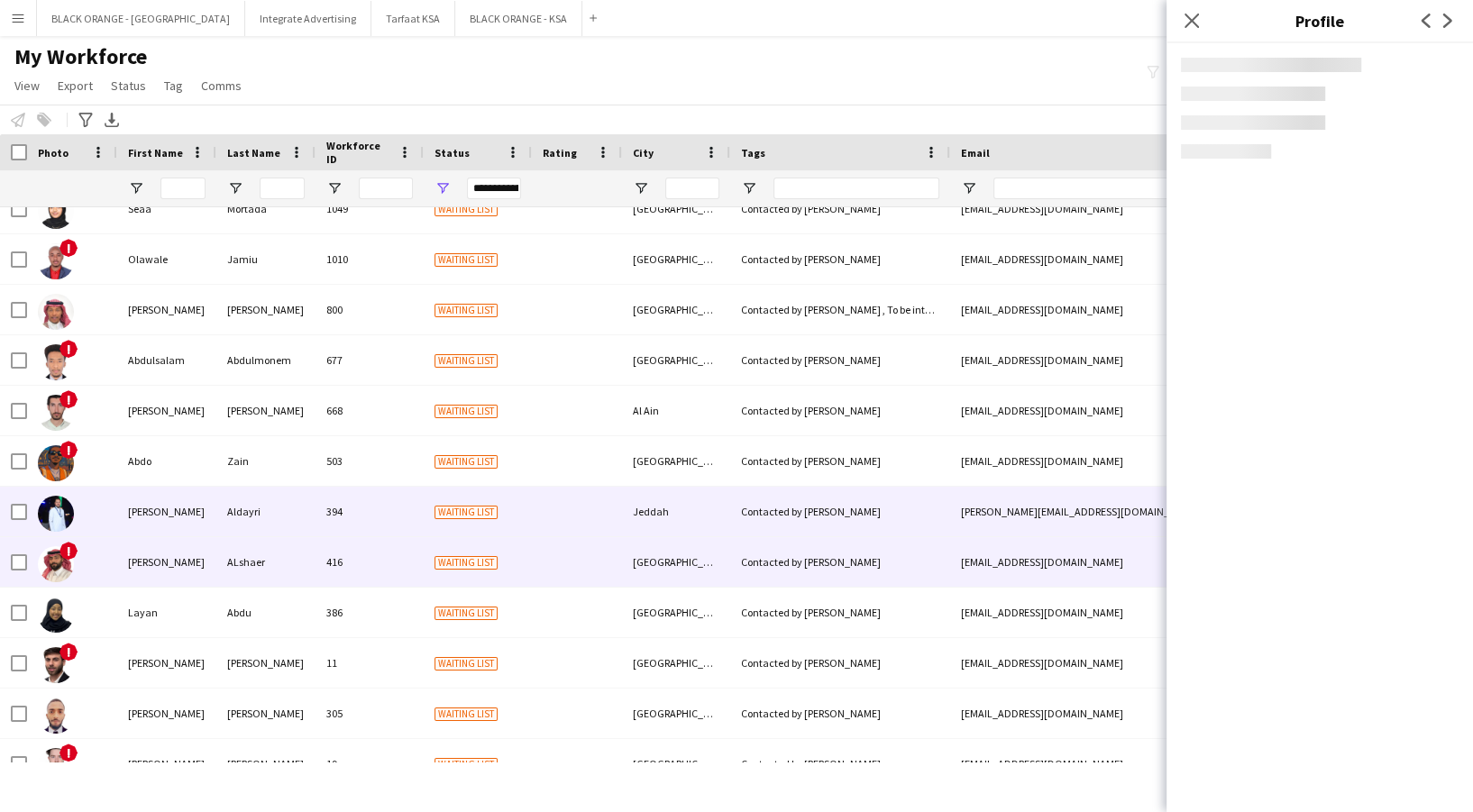
click at [422, 556] on div "416" at bounding box center [370, 562] width 109 height 49
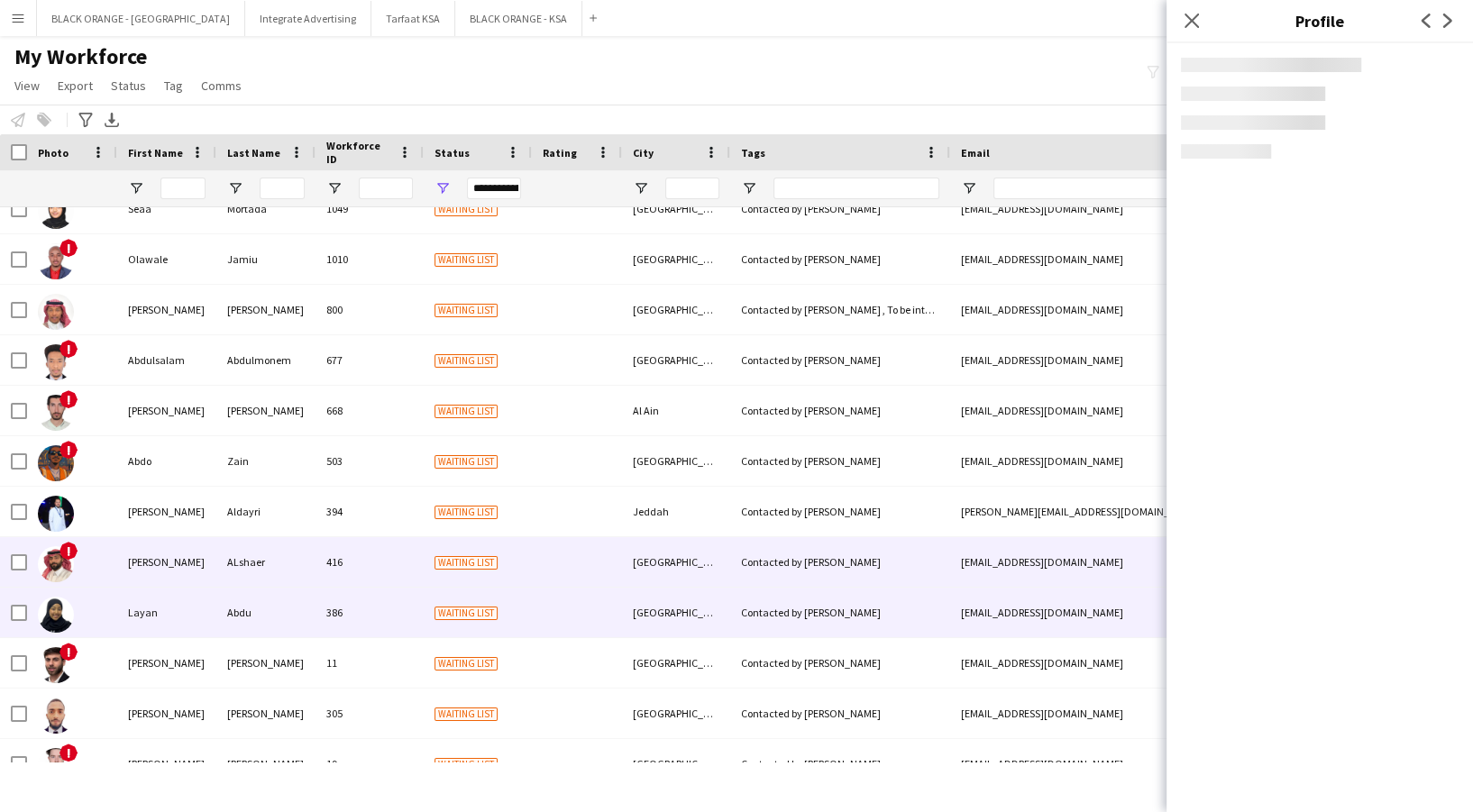
click at [434, 609] on span "Waiting list" at bounding box center [465, 613] width 63 height 14
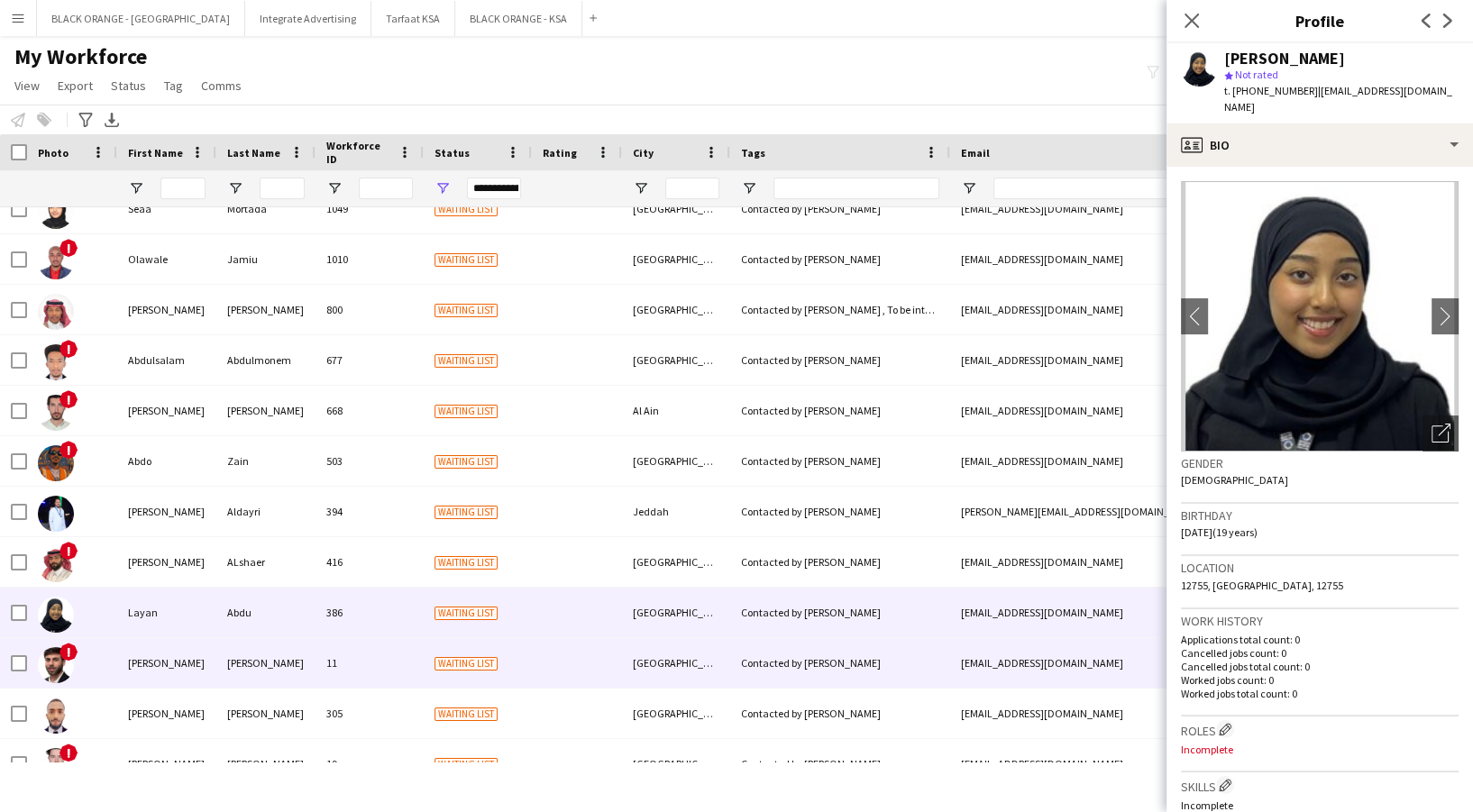
click at [441, 656] on span "Waiting list" at bounding box center [465, 662] width 63 height 14
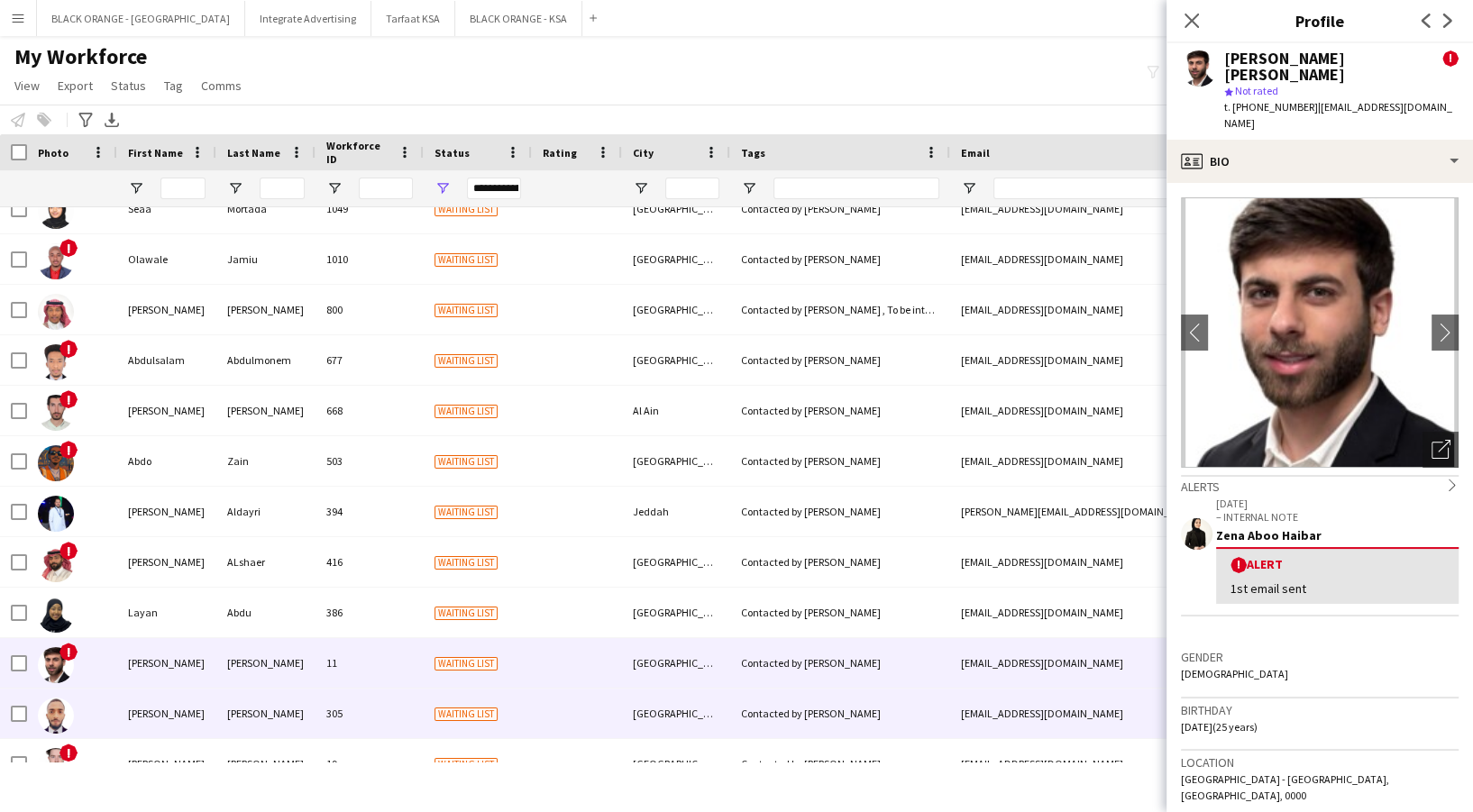
click at [415, 713] on div "305" at bounding box center [370, 713] width 109 height 49
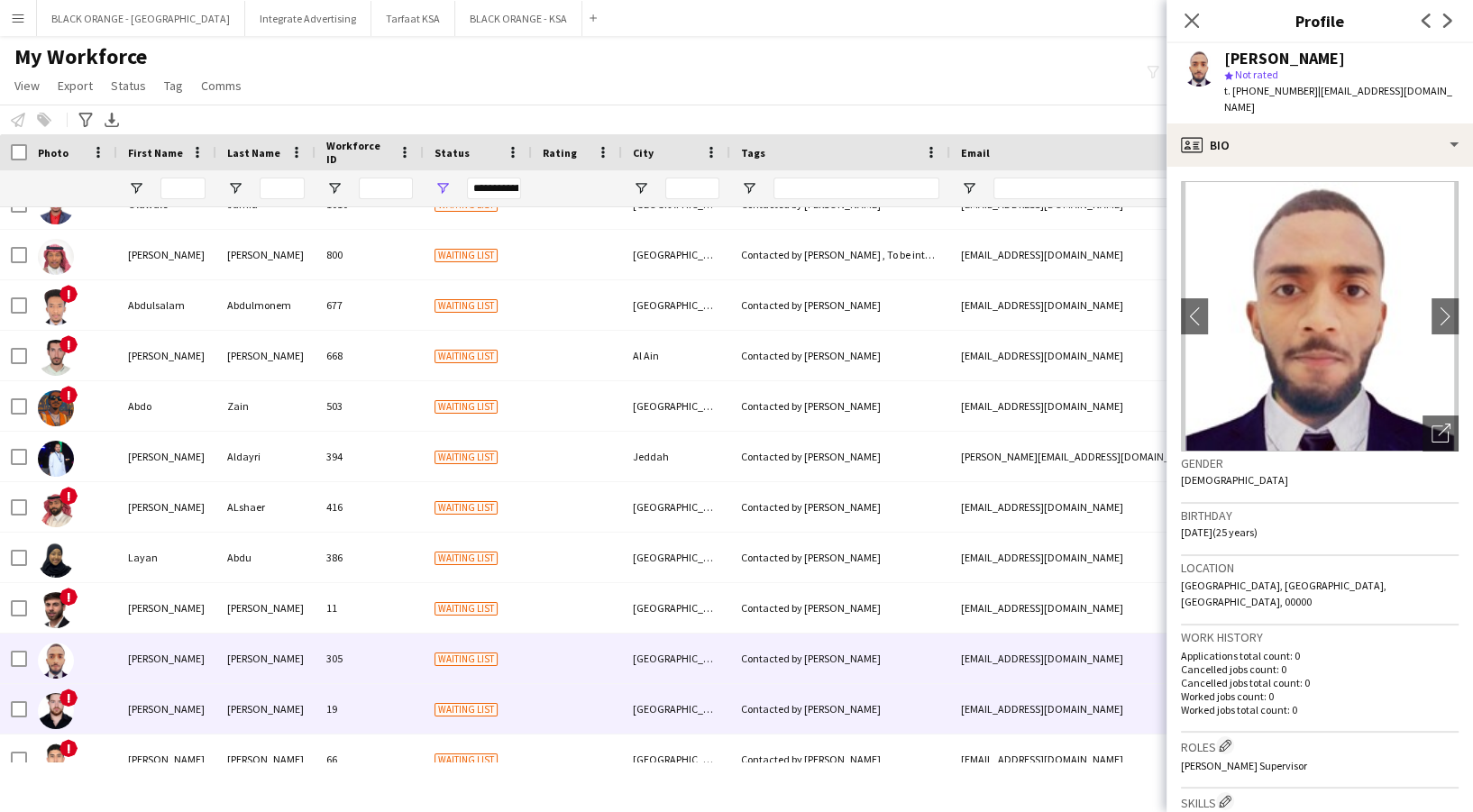
scroll to position [2119, 0]
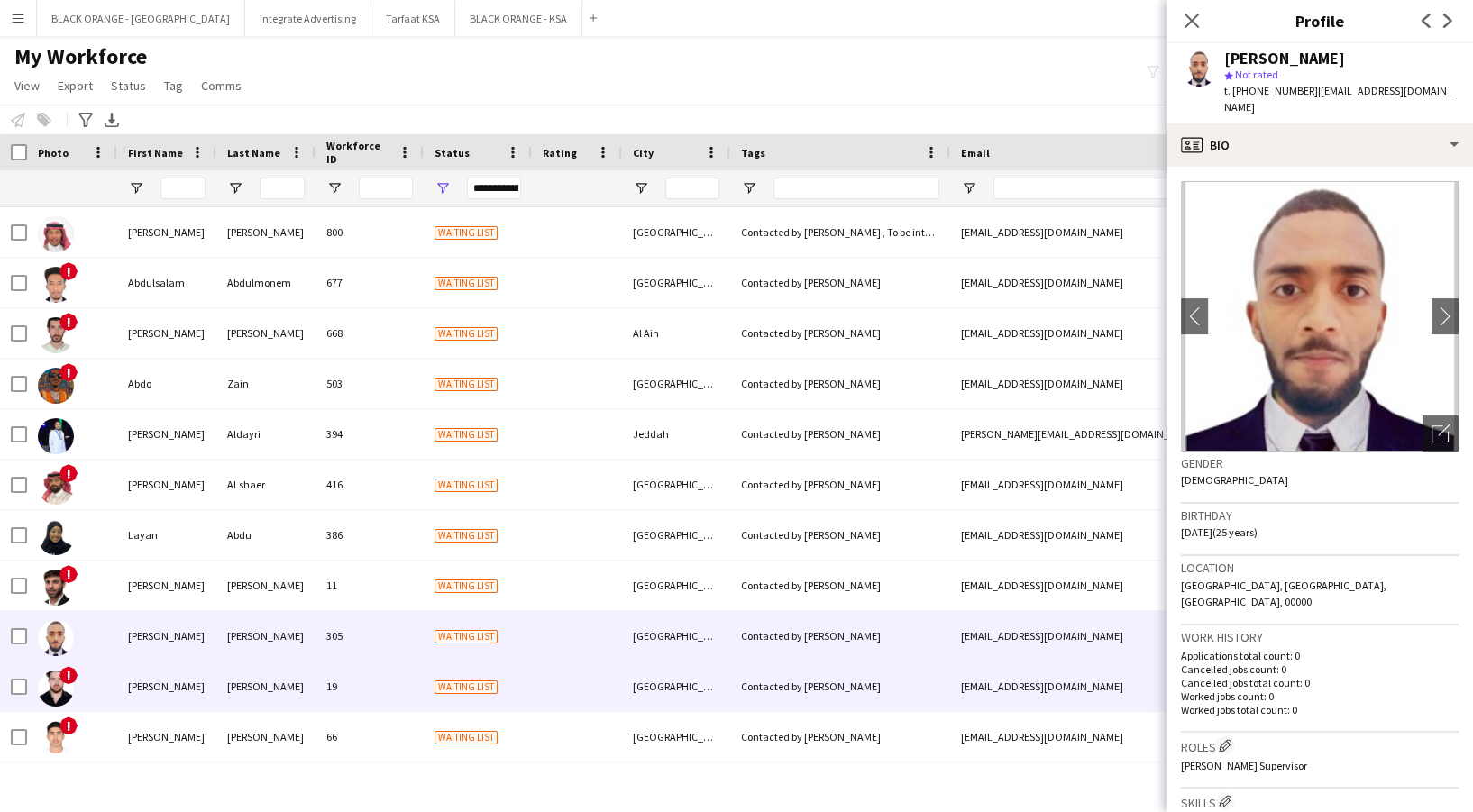
click at [406, 673] on div "19" at bounding box center [370, 686] width 109 height 49
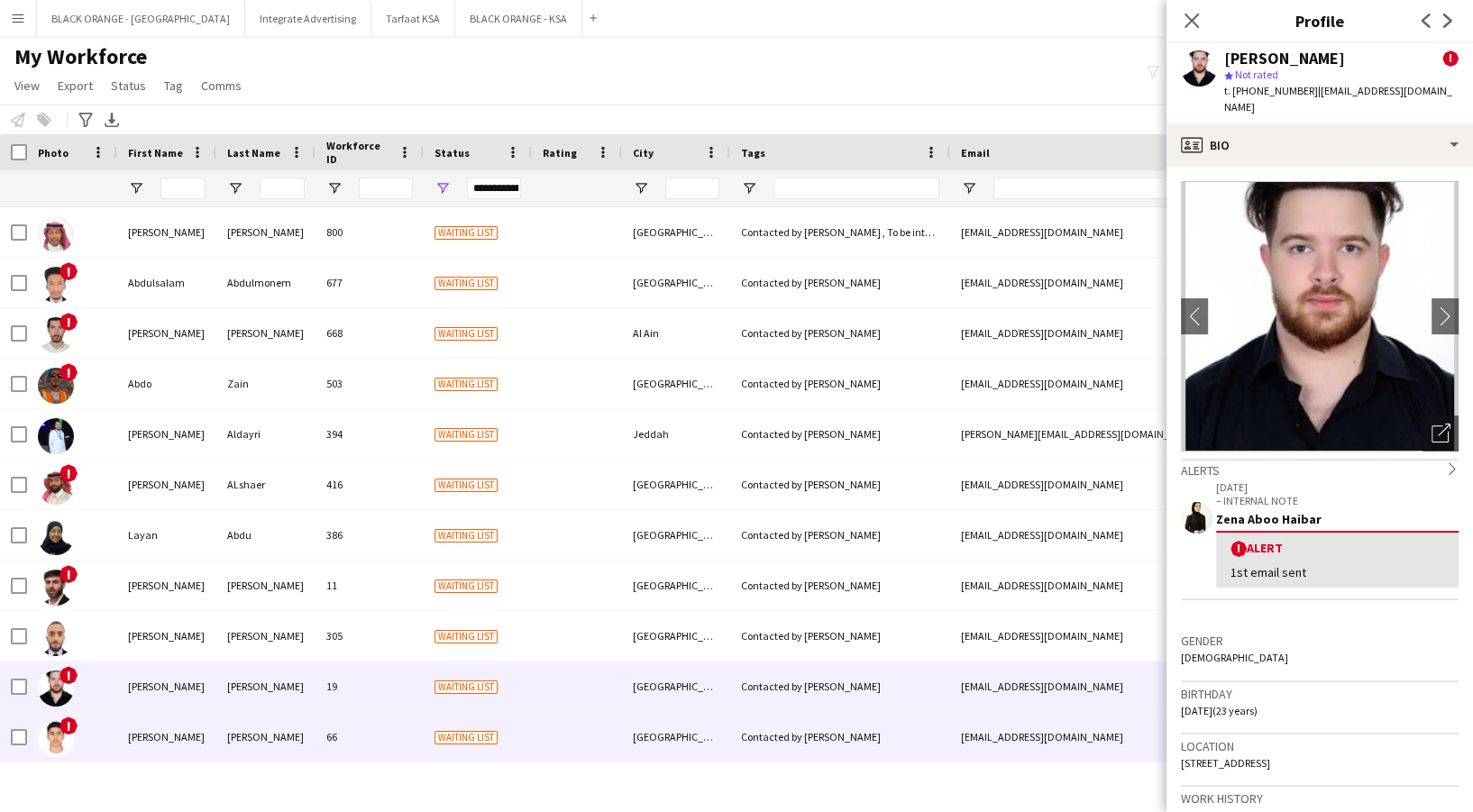
click at [430, 728] on div "Waiting list" at bounding box center [477, 736] width 109 height 49
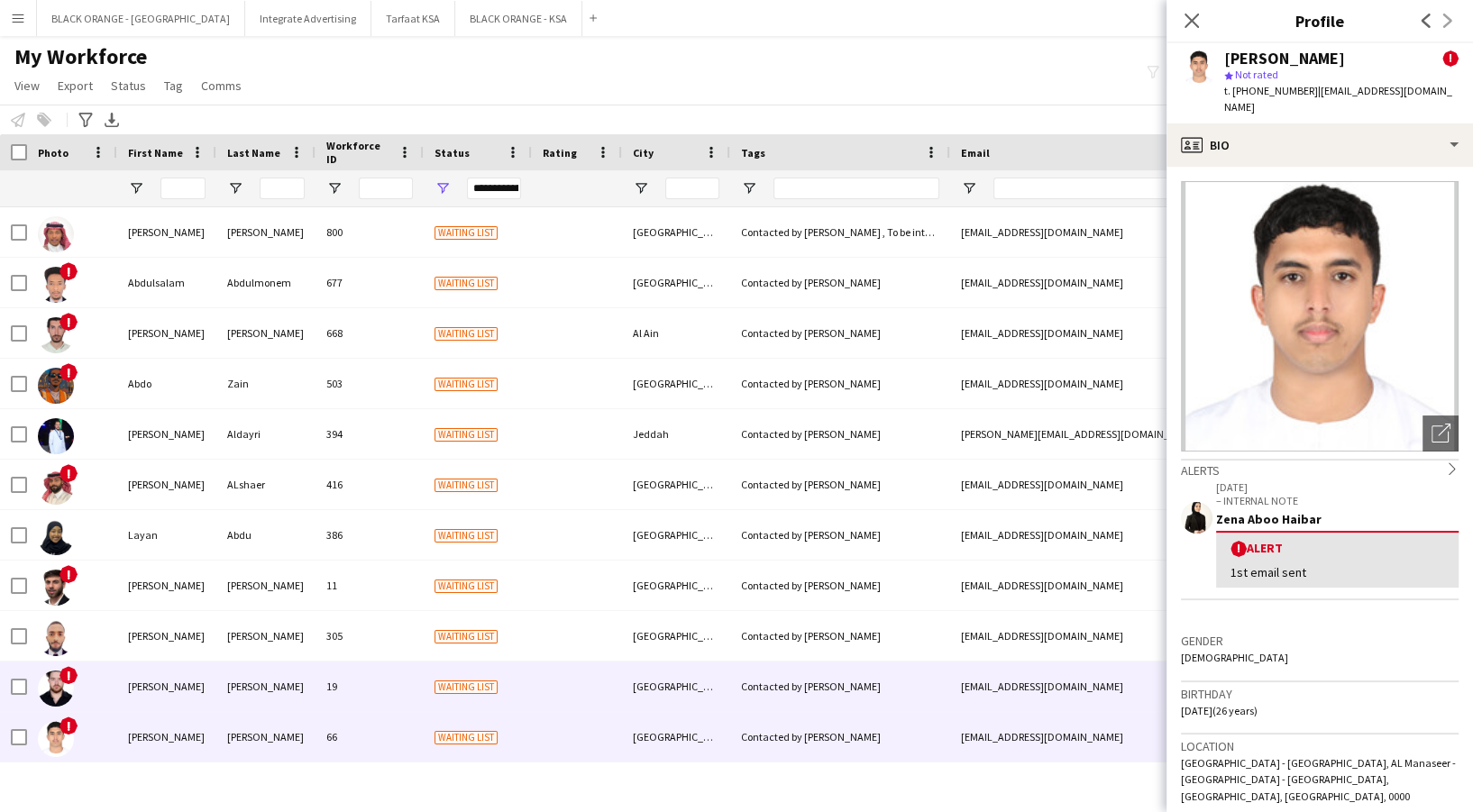
click at [215, 693] on div "! Mohamed Ameen Alchakfeh 19 Waiting list Abu Dhabi Contacted by Zena mohamedam…" at bounding box center [1033, 686] width 2066 height 50
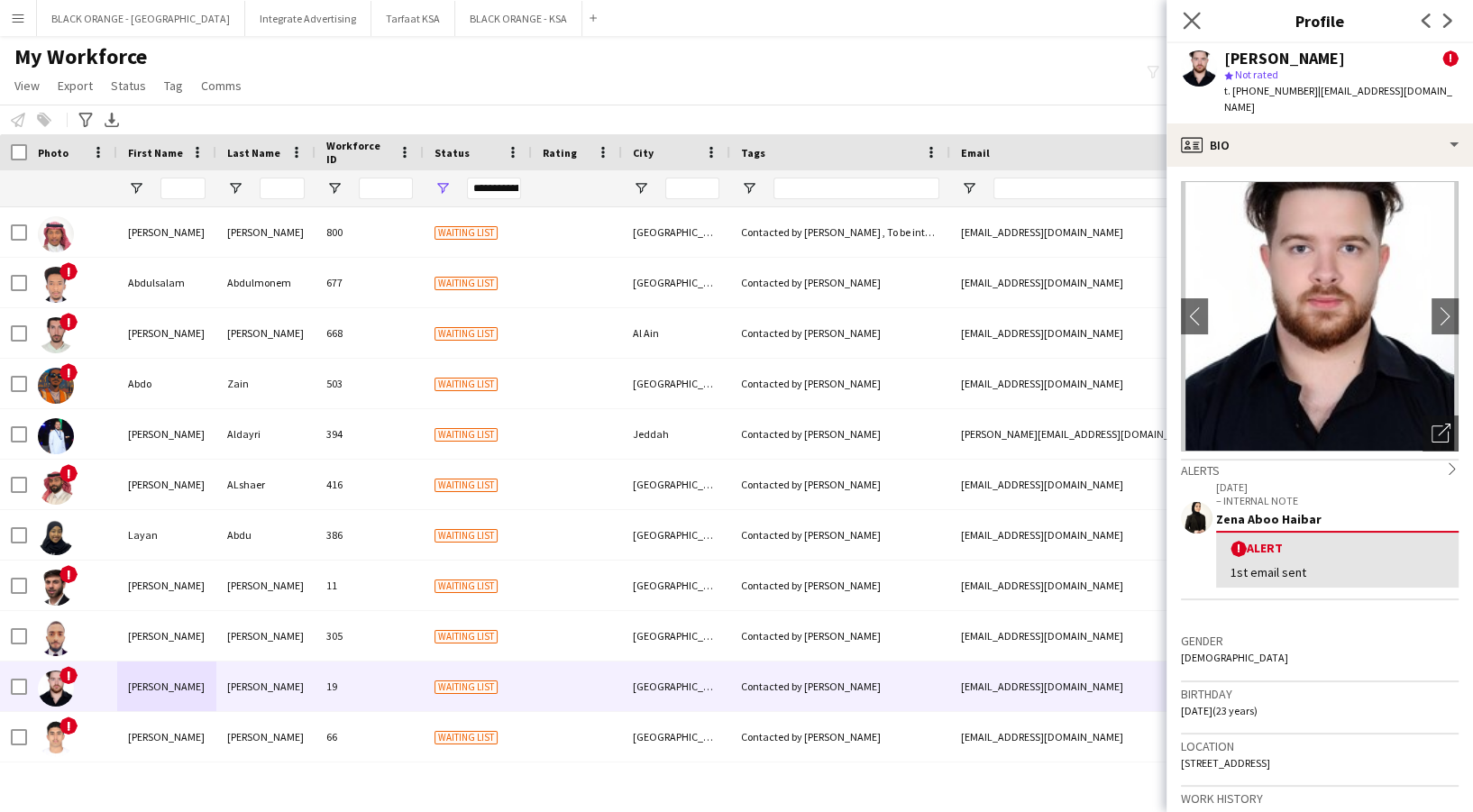
drag, startPoint x: 1201, startPoint y: 23, endPoint x: 1145, endPoint y: 78, distance: 78.5
click at [1200, 22] on app-icon "Close pop-in" at bounding box center [1192, 21] width 22 height 22
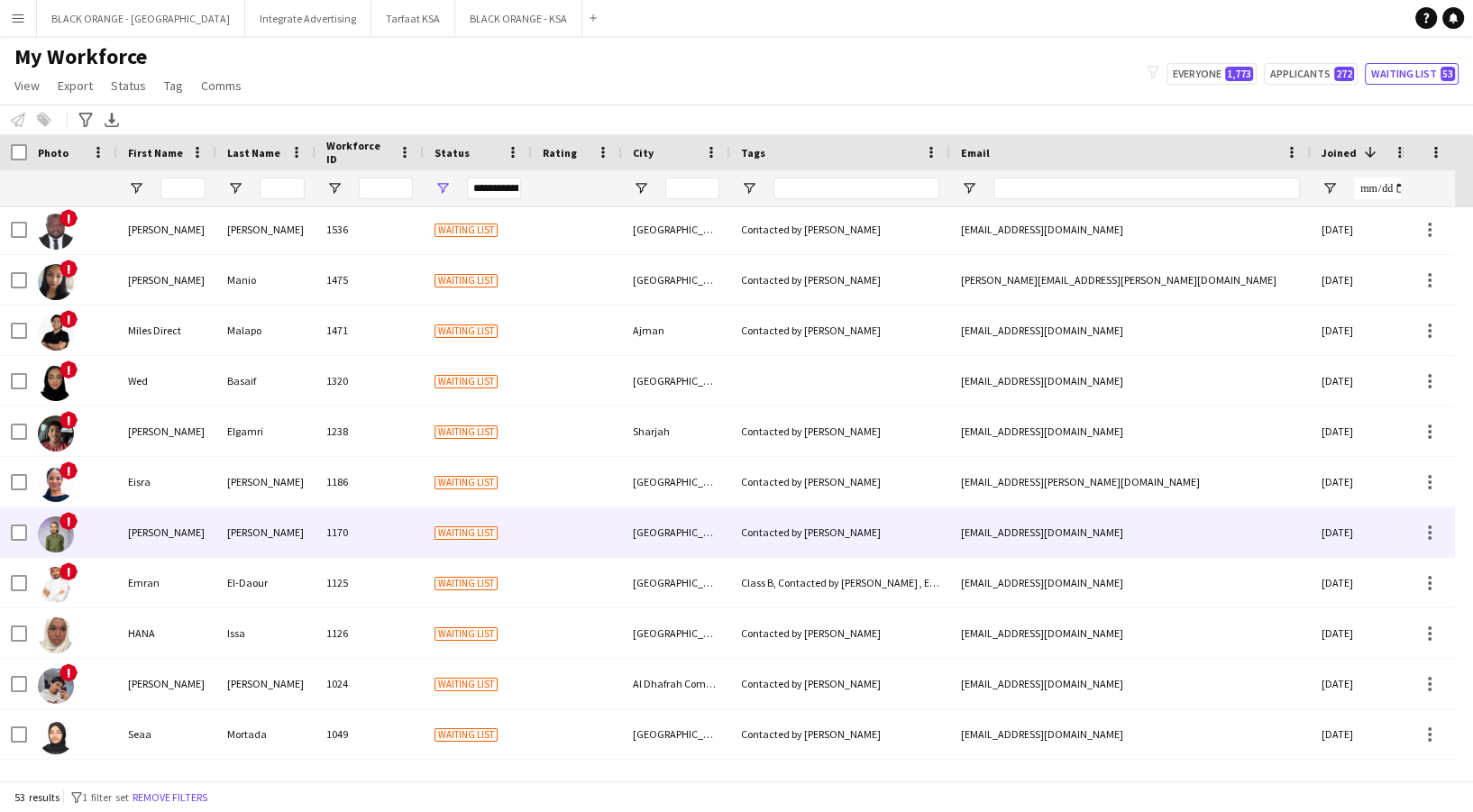
scroll to position [1399, 0]
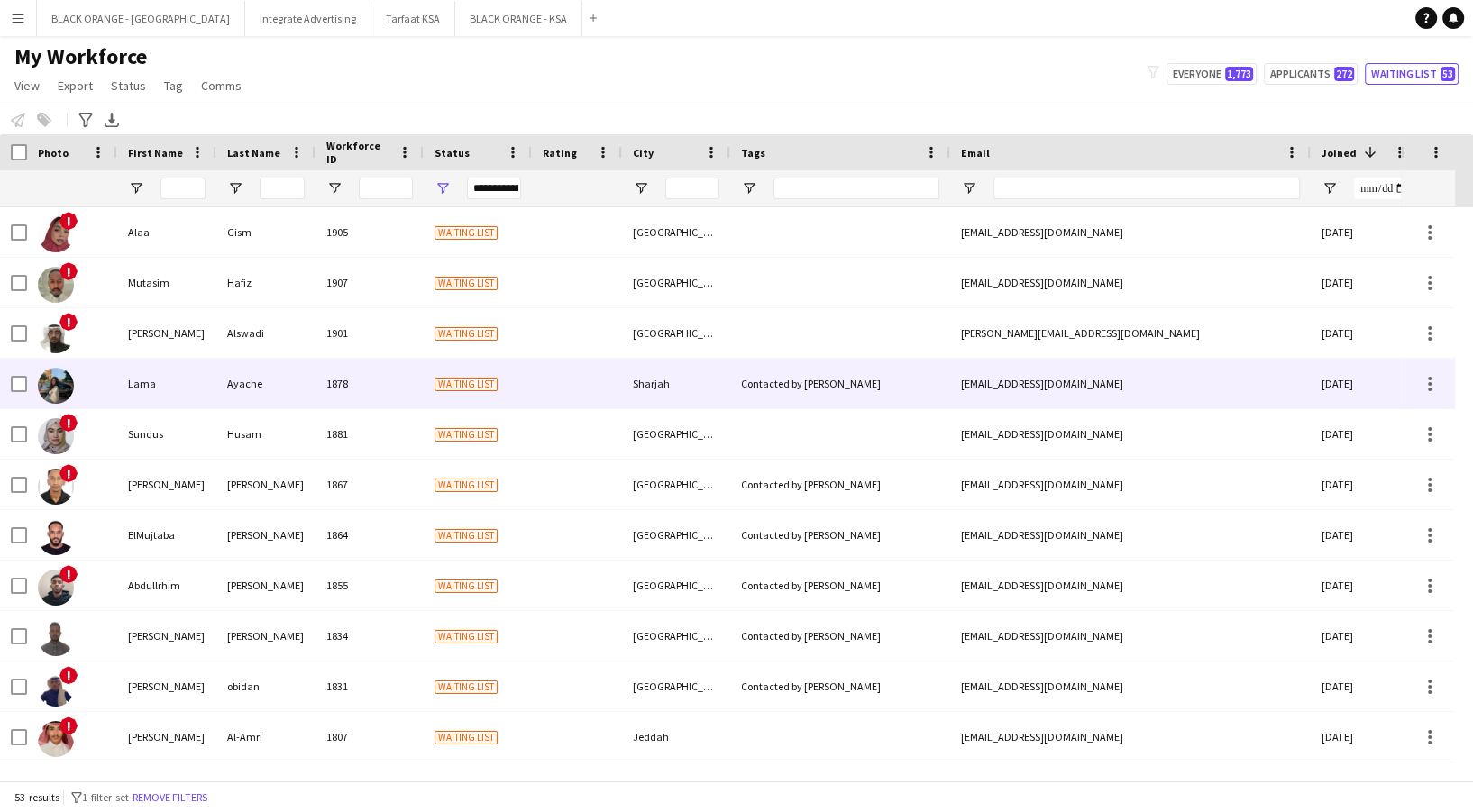
click at [524, 390] on div "Waiting list" at bounding box center [477, 383] width 109 height 49
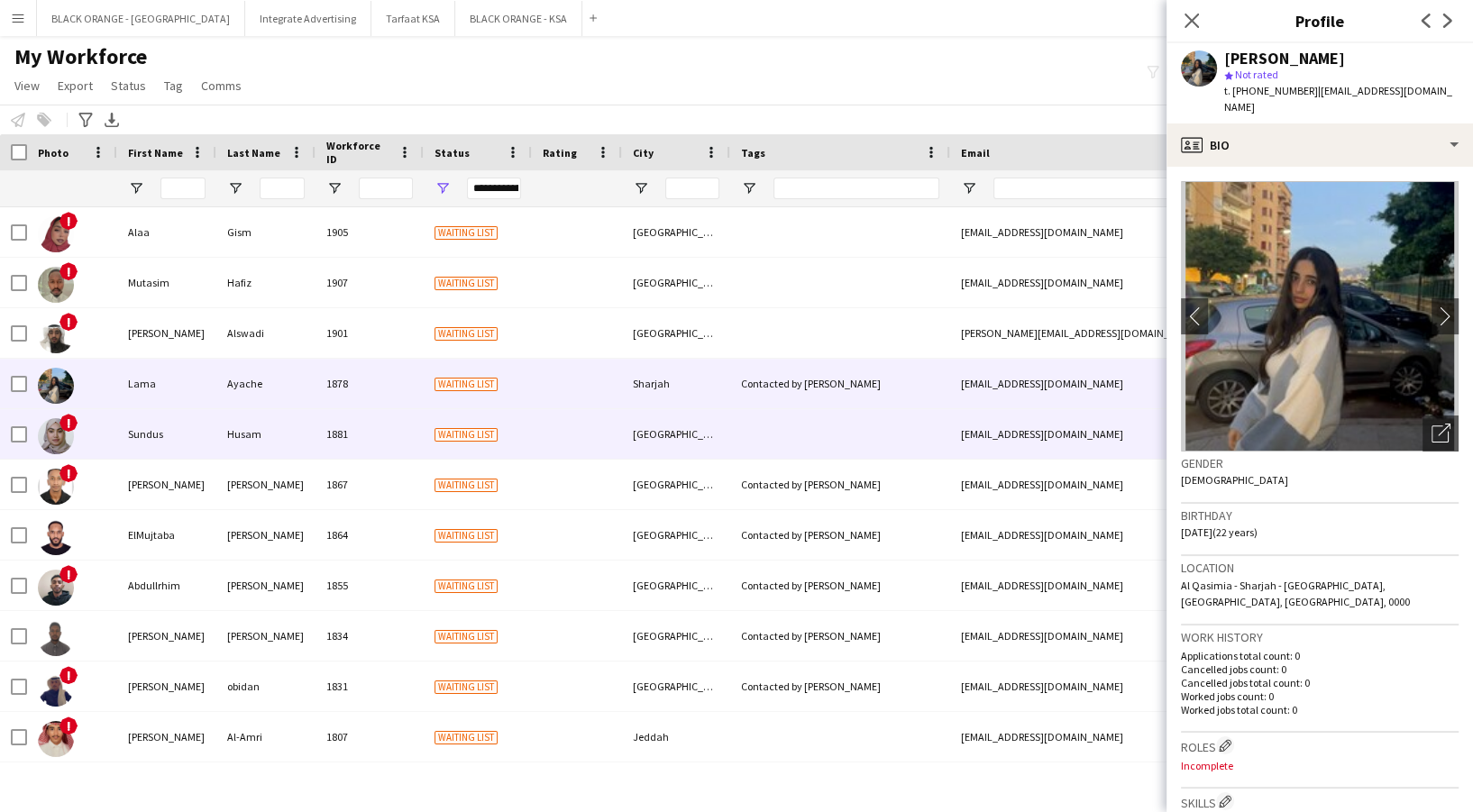
click at [528, 431] on div "Waiting list" at bounding box center [477, 433] width 109 height 49
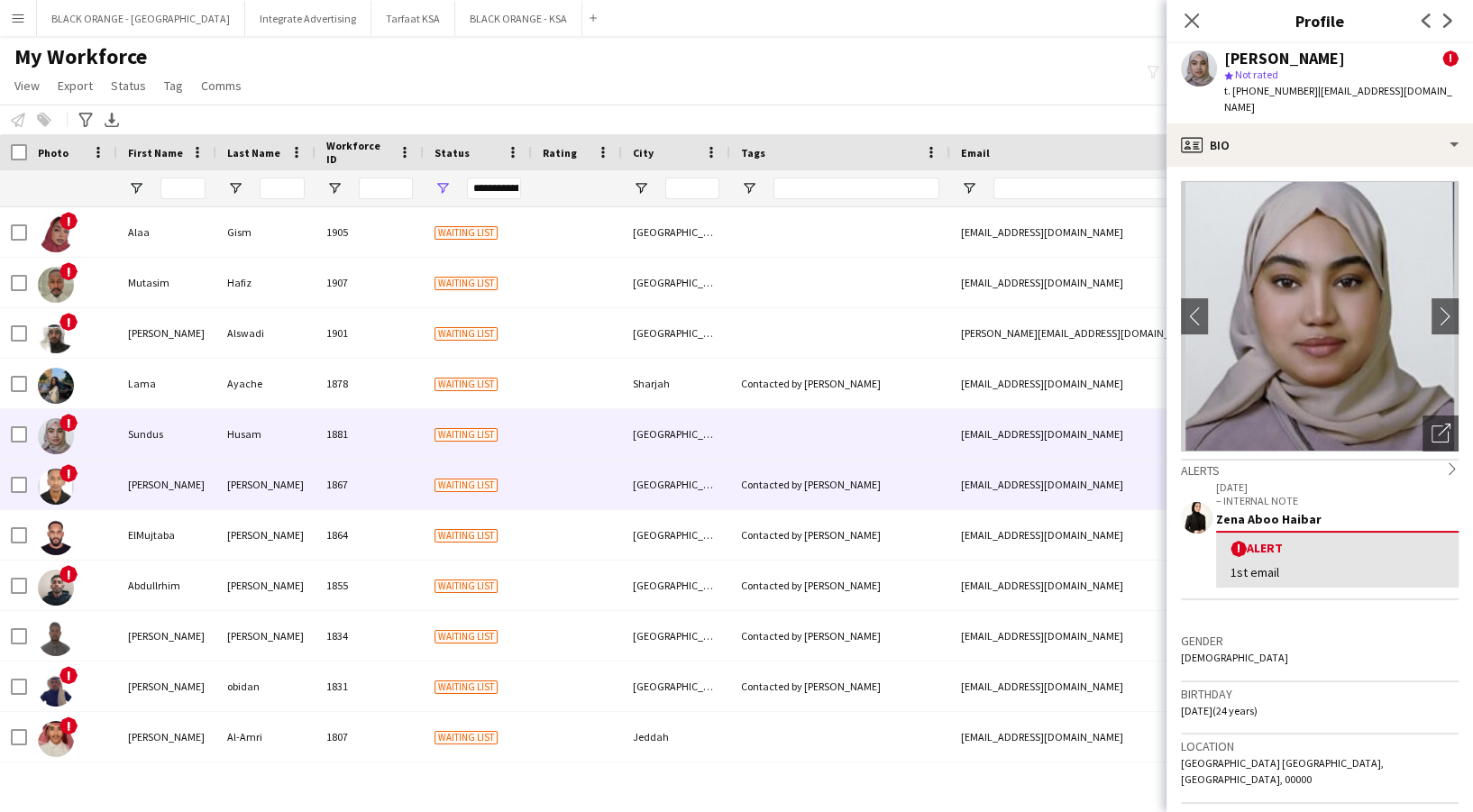
click at [499, 468] on div "Waiting list" at bounding box center [477, 484] width 109 height 49
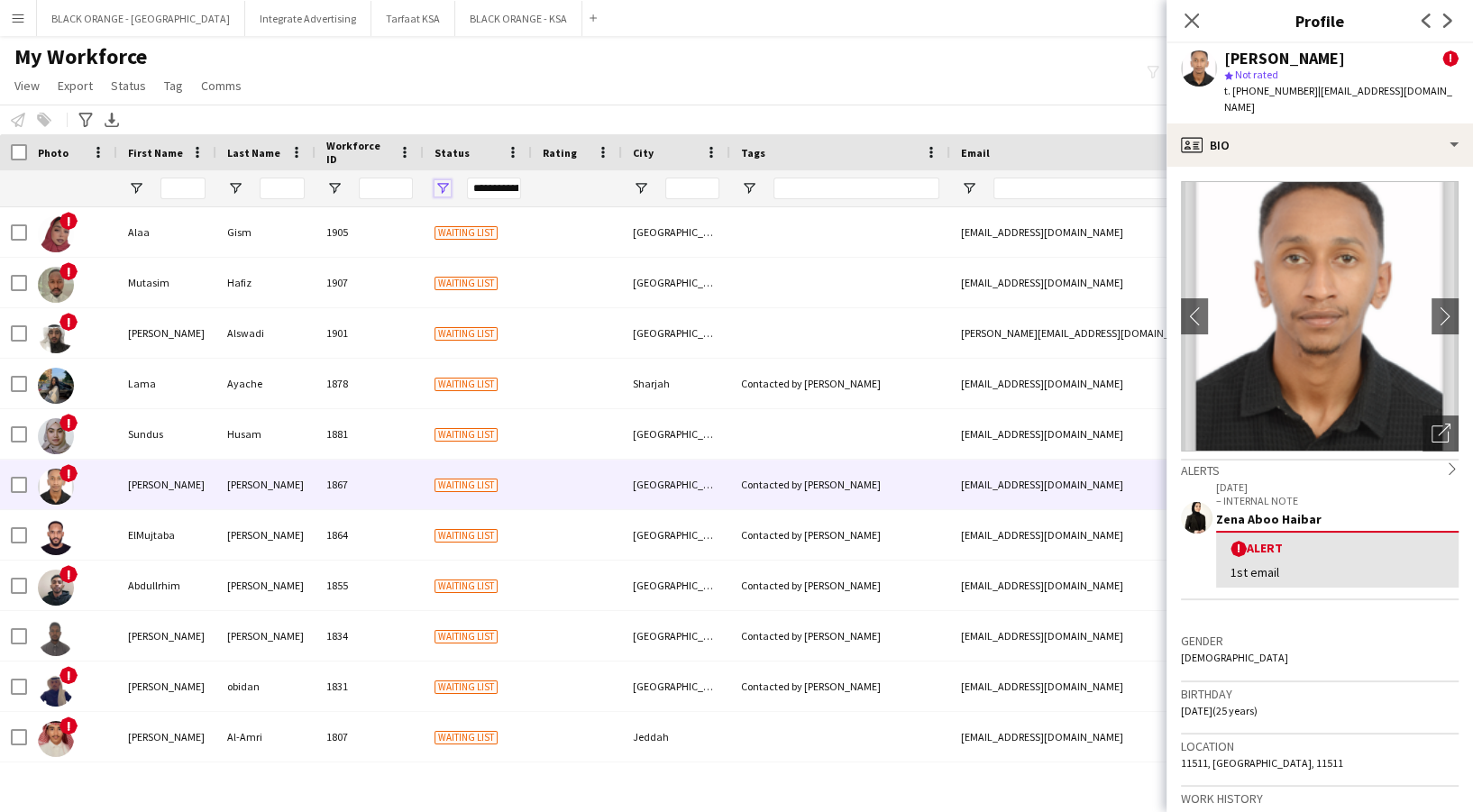
click at [440, 186] on span "Open Filter Menu" at bounding box center [443, 189] width 16 height 16
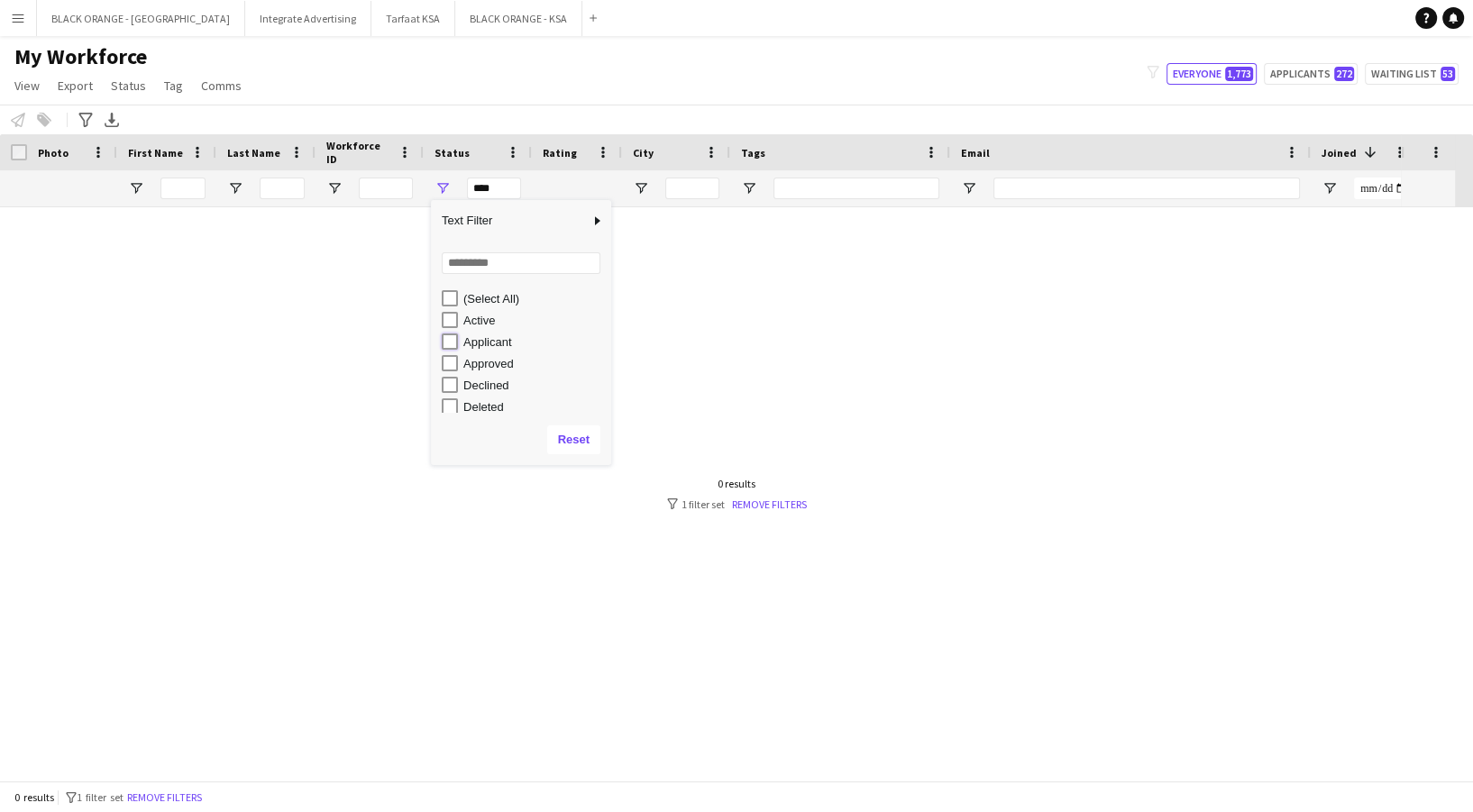
type input "**********"
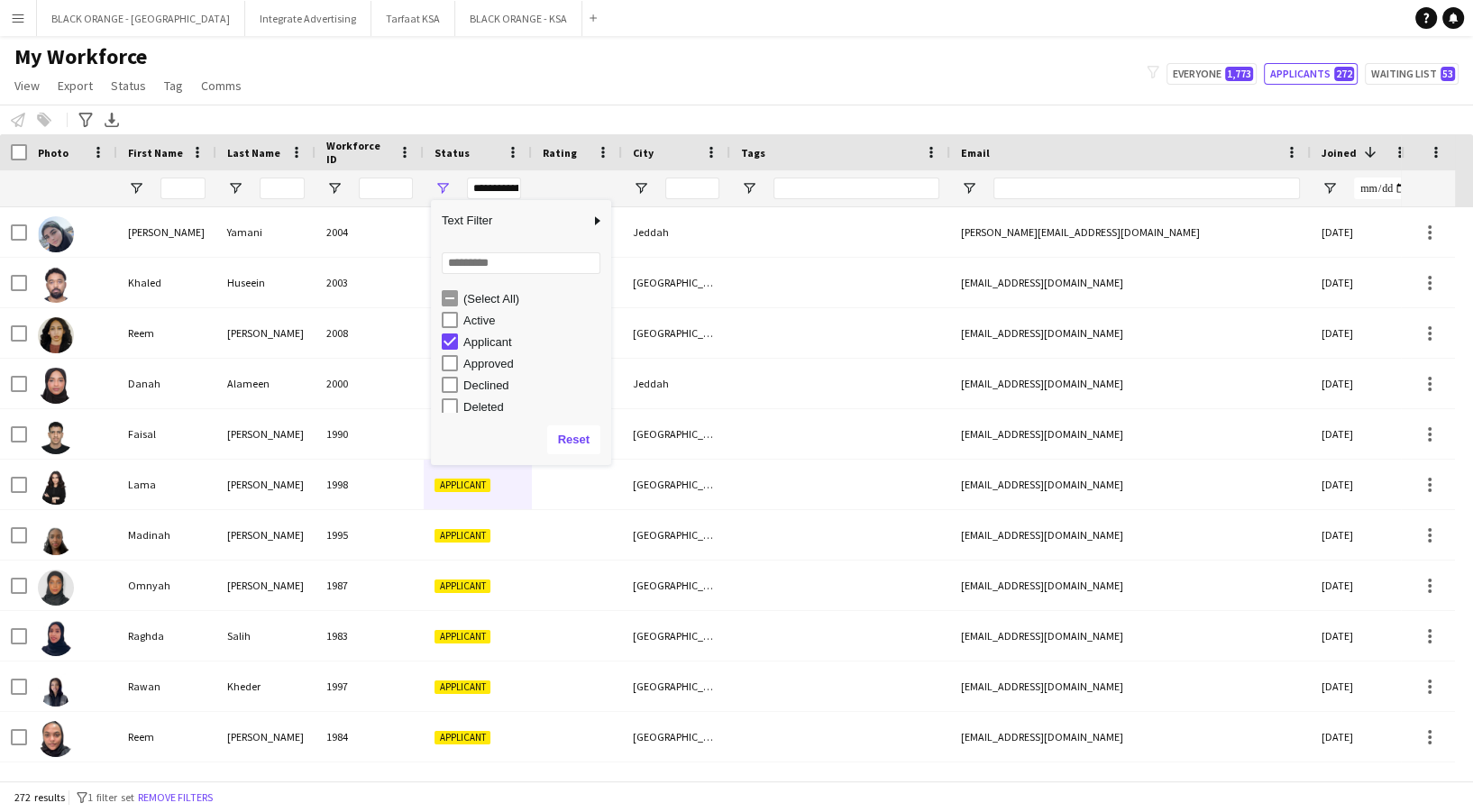
click at [627, 36] on app-navbar "Menu Boards Boards Boards All jobs Status Workforce Workforce My Workforce Recr…" at bounding box center [736, 18] width 1473 height 36
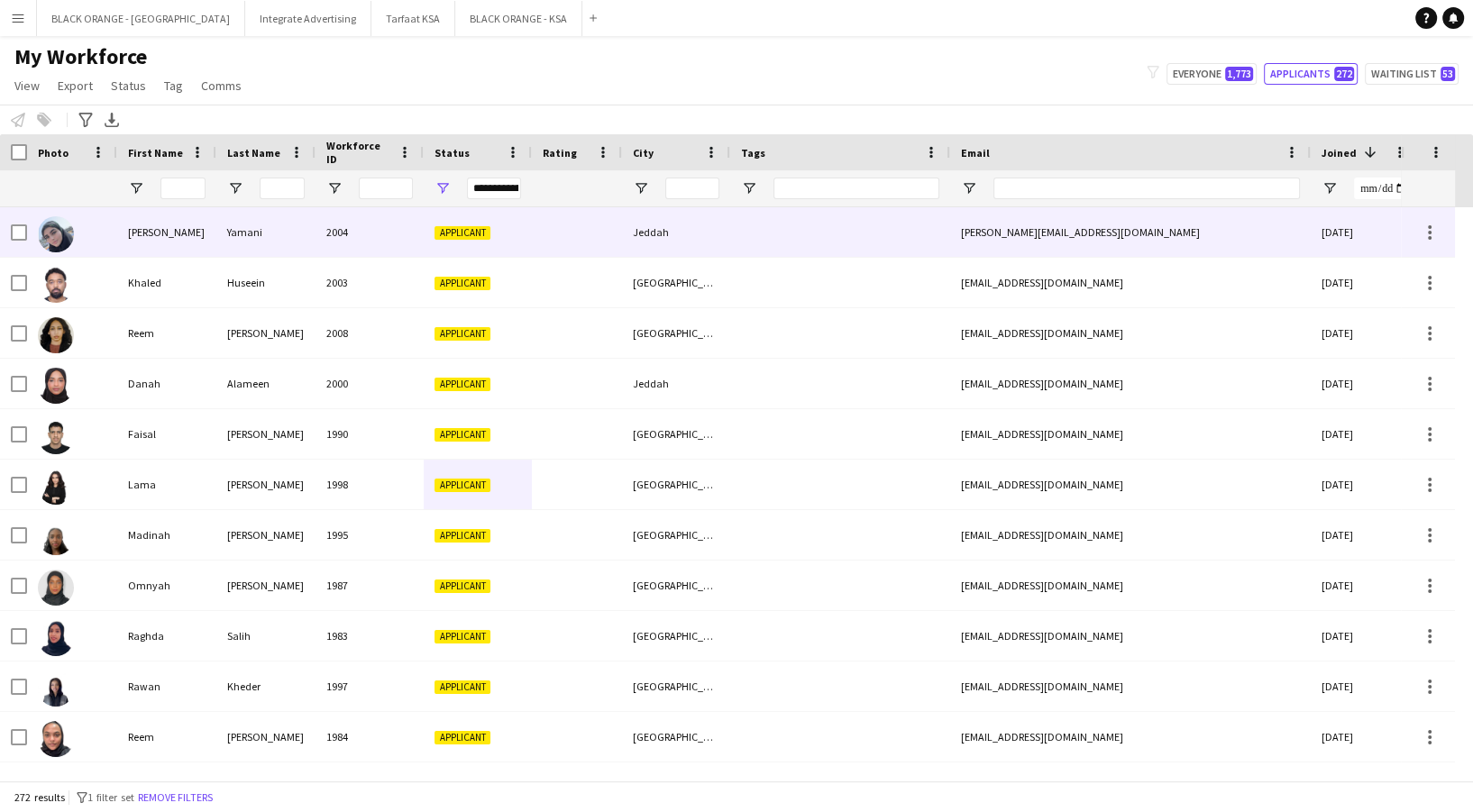
click at [304, 216] on div "Yamani" at bounding box center [266, 232] width 99 height 49
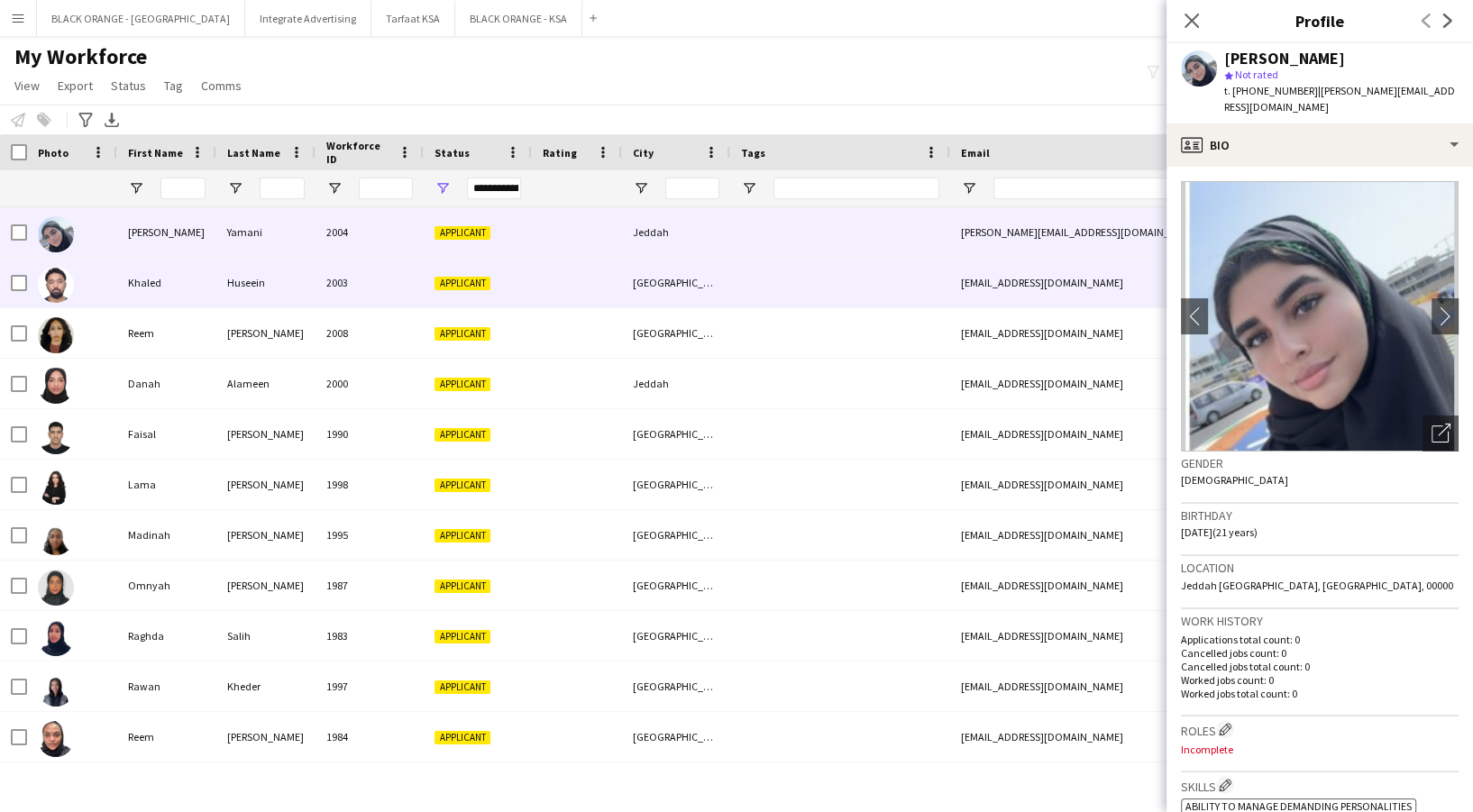
click at [311, 284] on div "Huseein" at bounding box center [266, 283] width 99 height 49
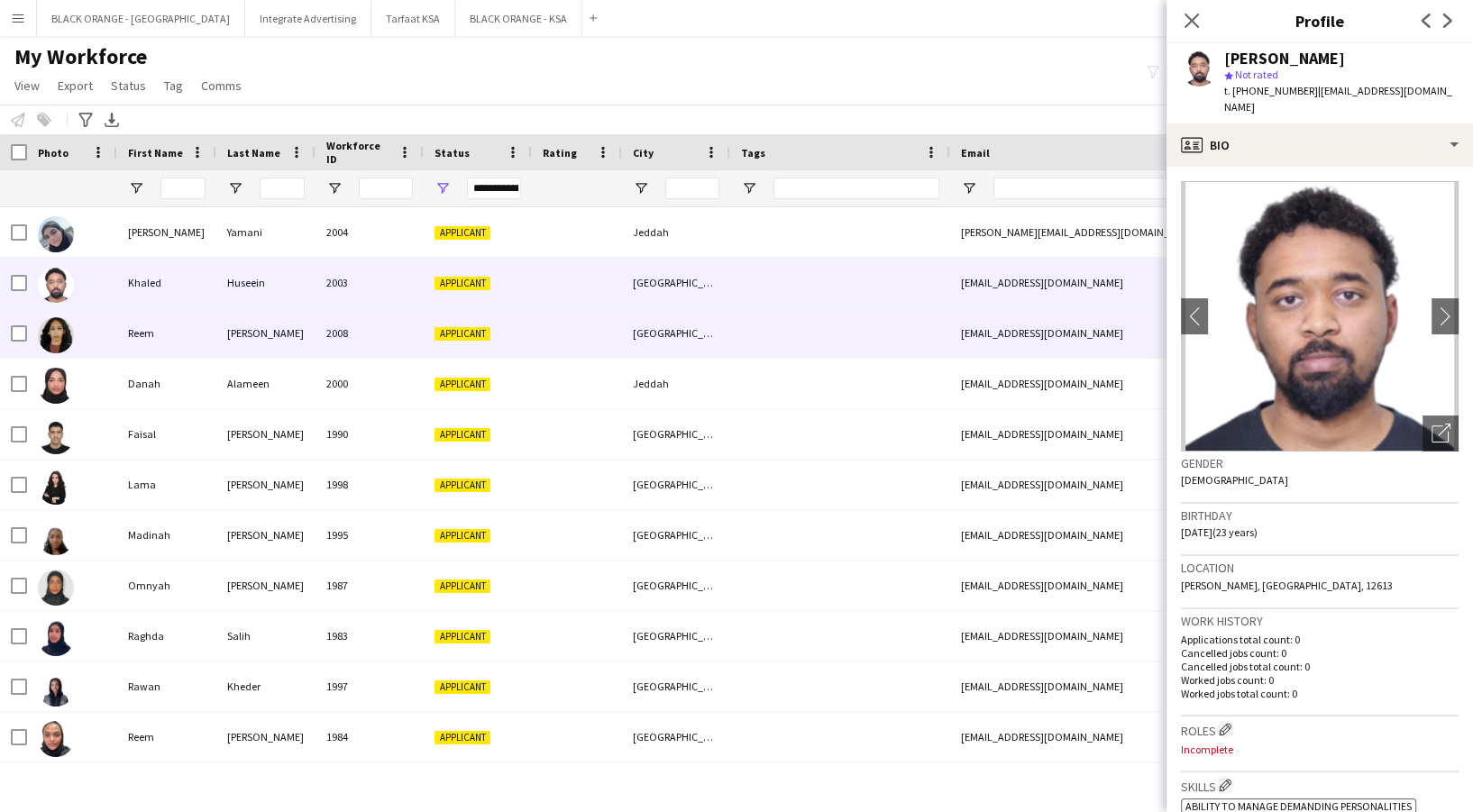
click at [318, 352] on div "2008" at bounding box center [370, 333] width 109 height 49
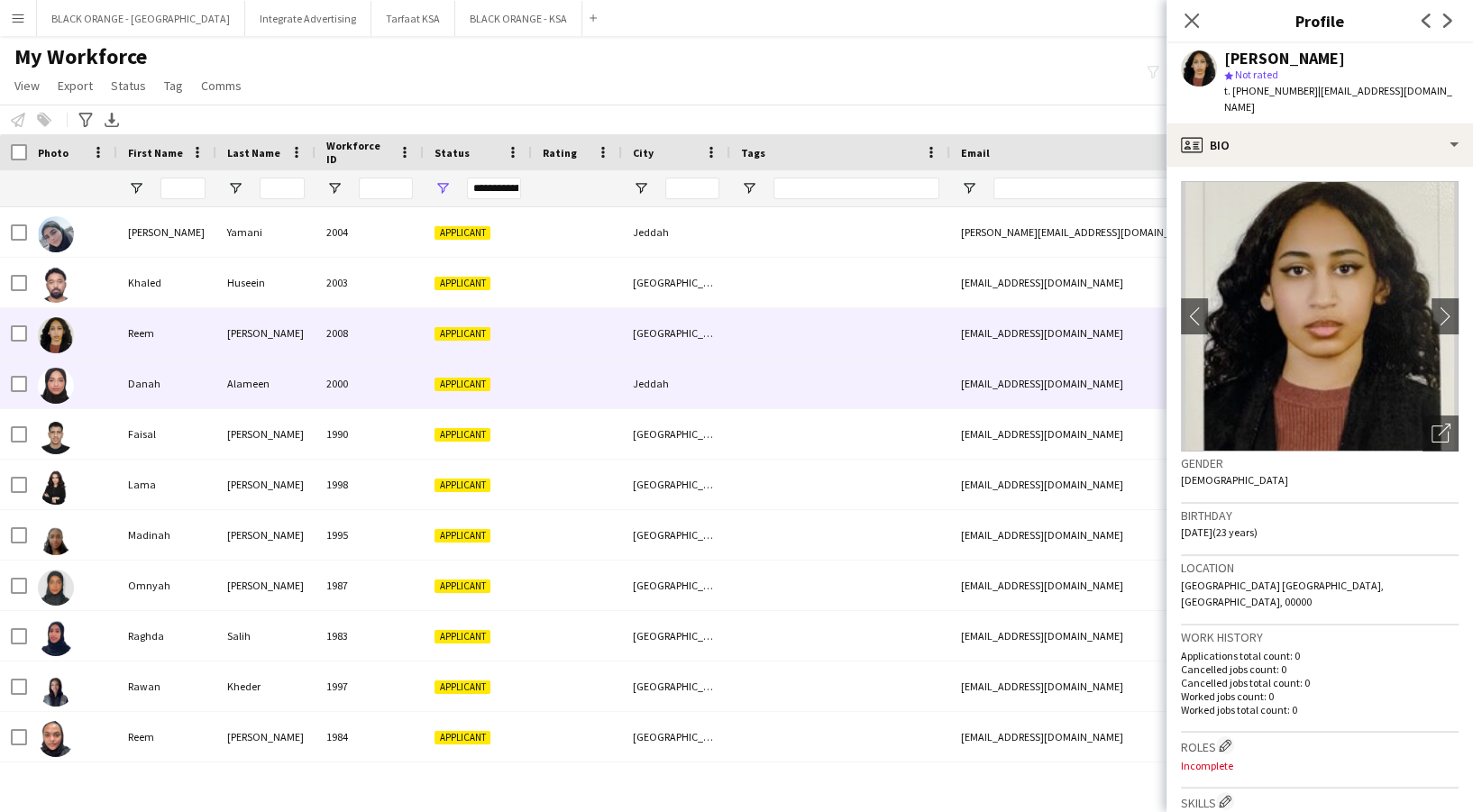
click at [308, 383] on div "Alameen" at bounding box center [266, 383] width 99 height 49
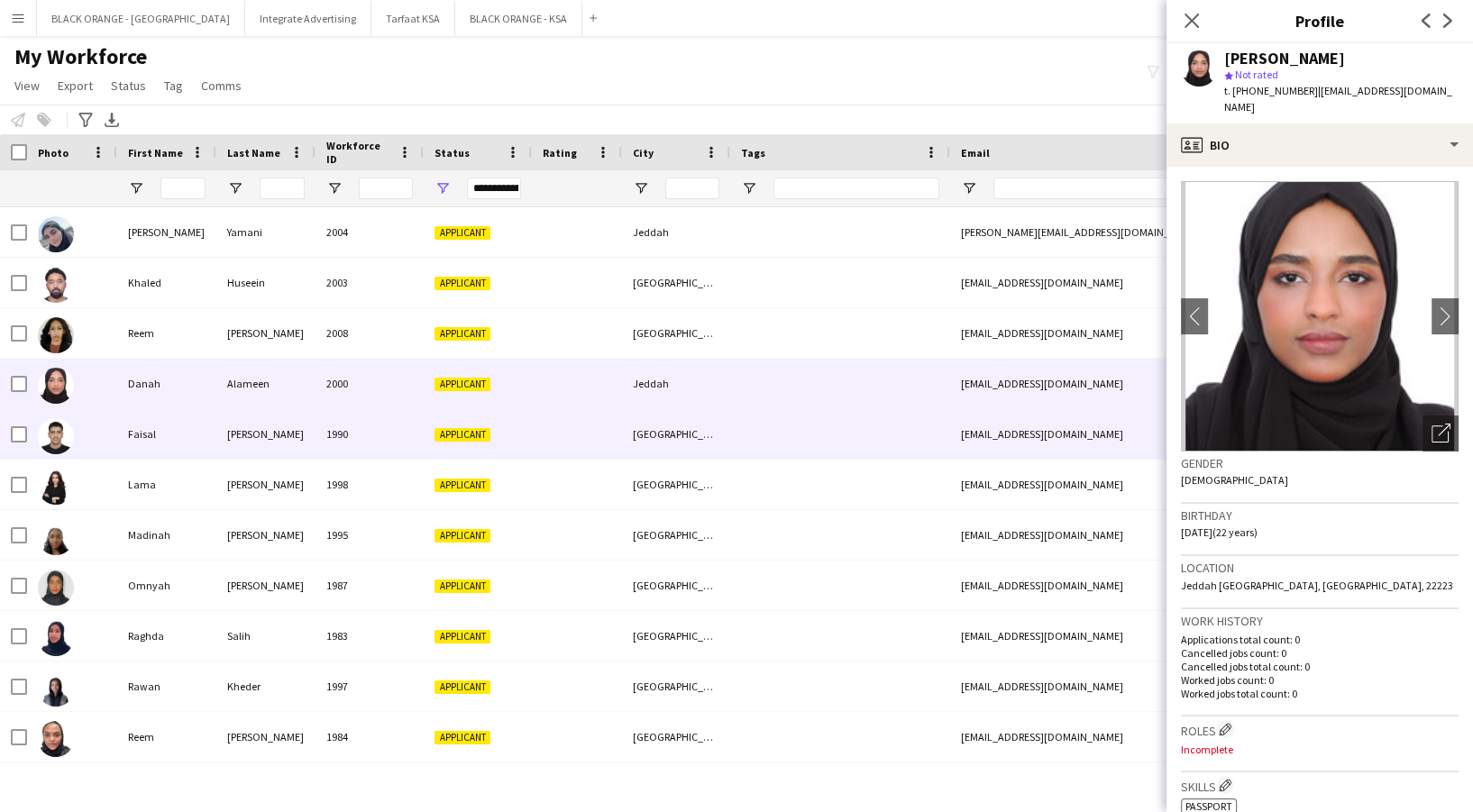
click at [336, 422] on div "1990" at bounding box center [370, 433] width 109 height 49
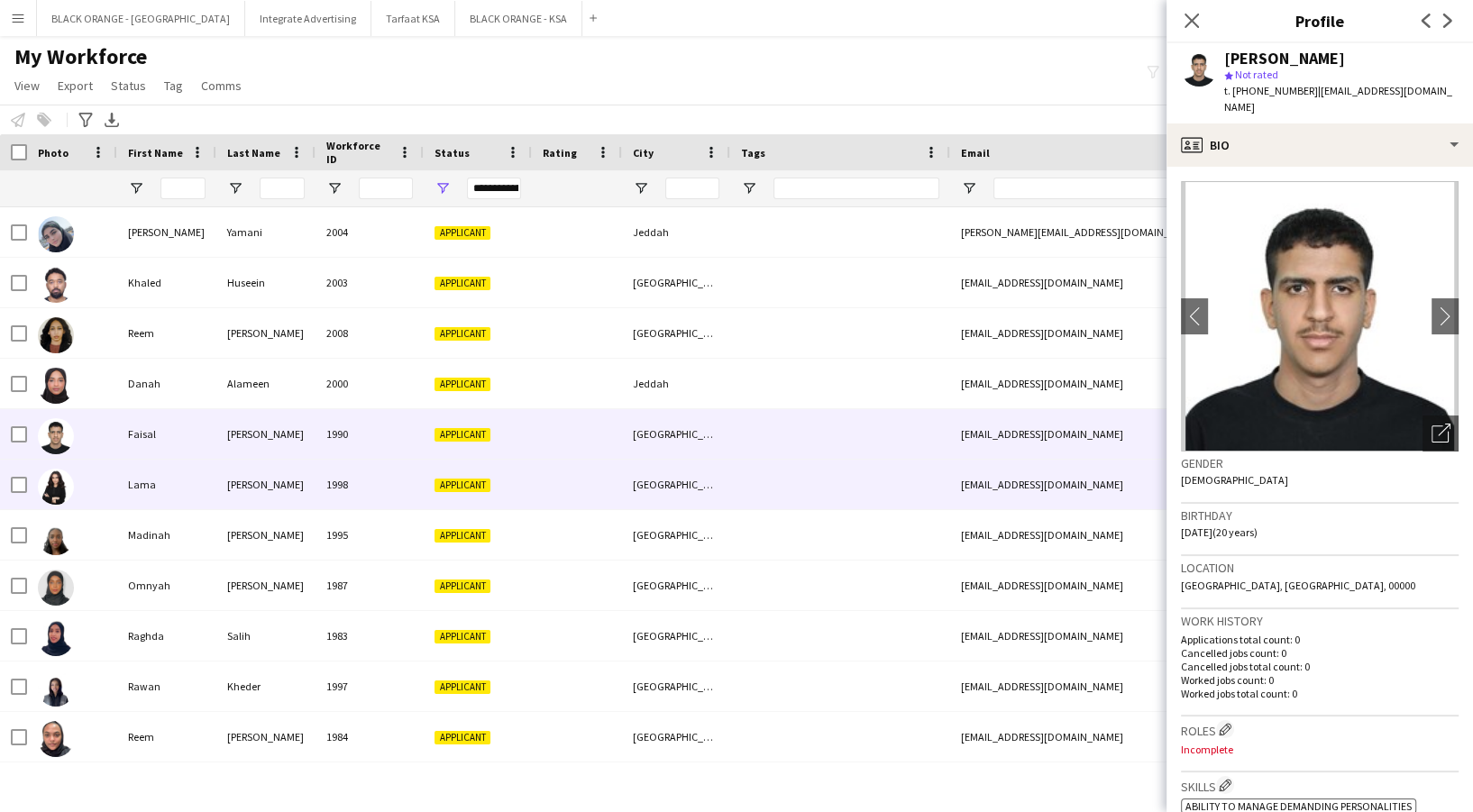
click at [364, 489] on div "1998" at bounding box center [370, 484] width 109 height 49
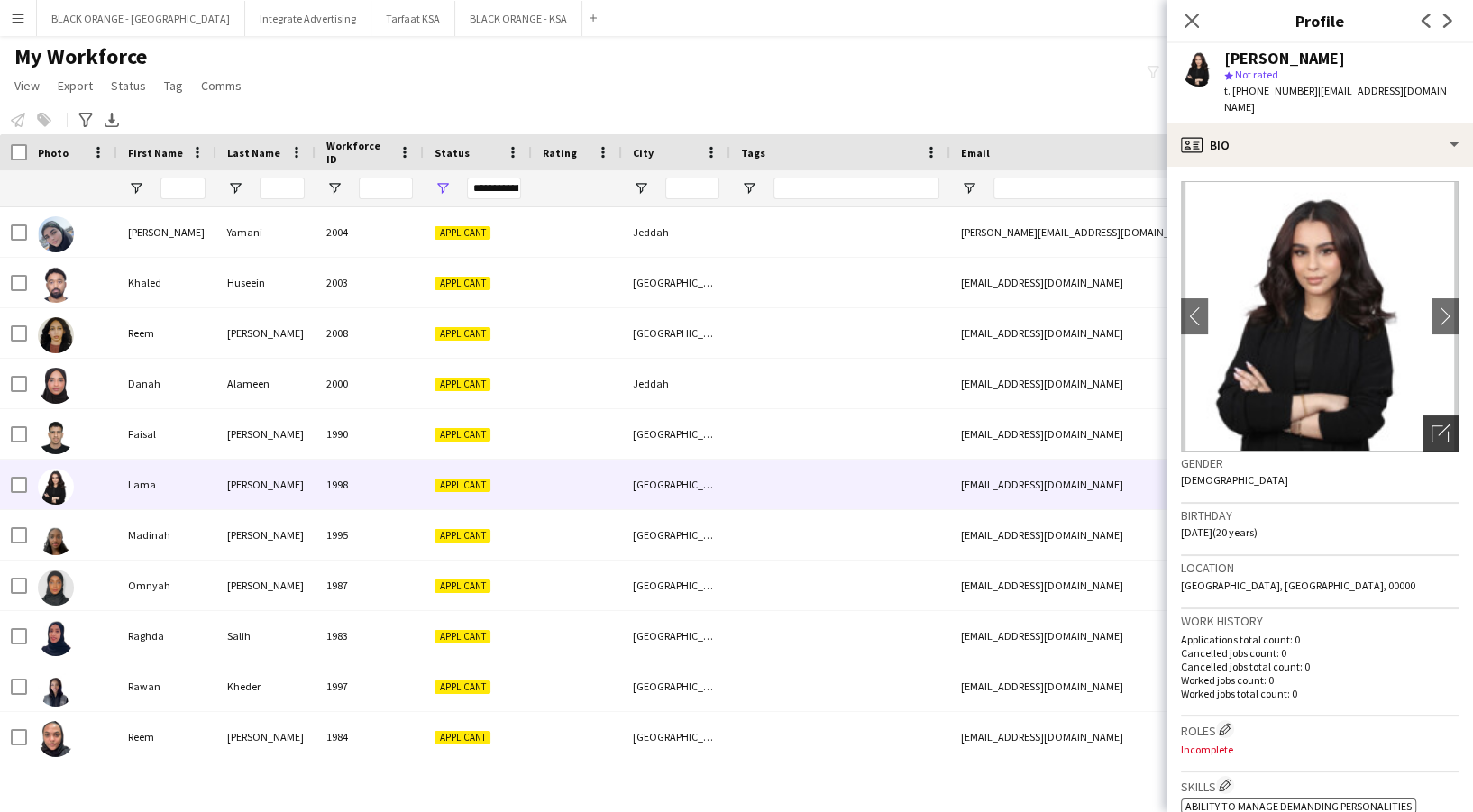
click at [1432, 423] on icon "Open photos pop-in" at bounding box center [1441, 432] width 19 height 19
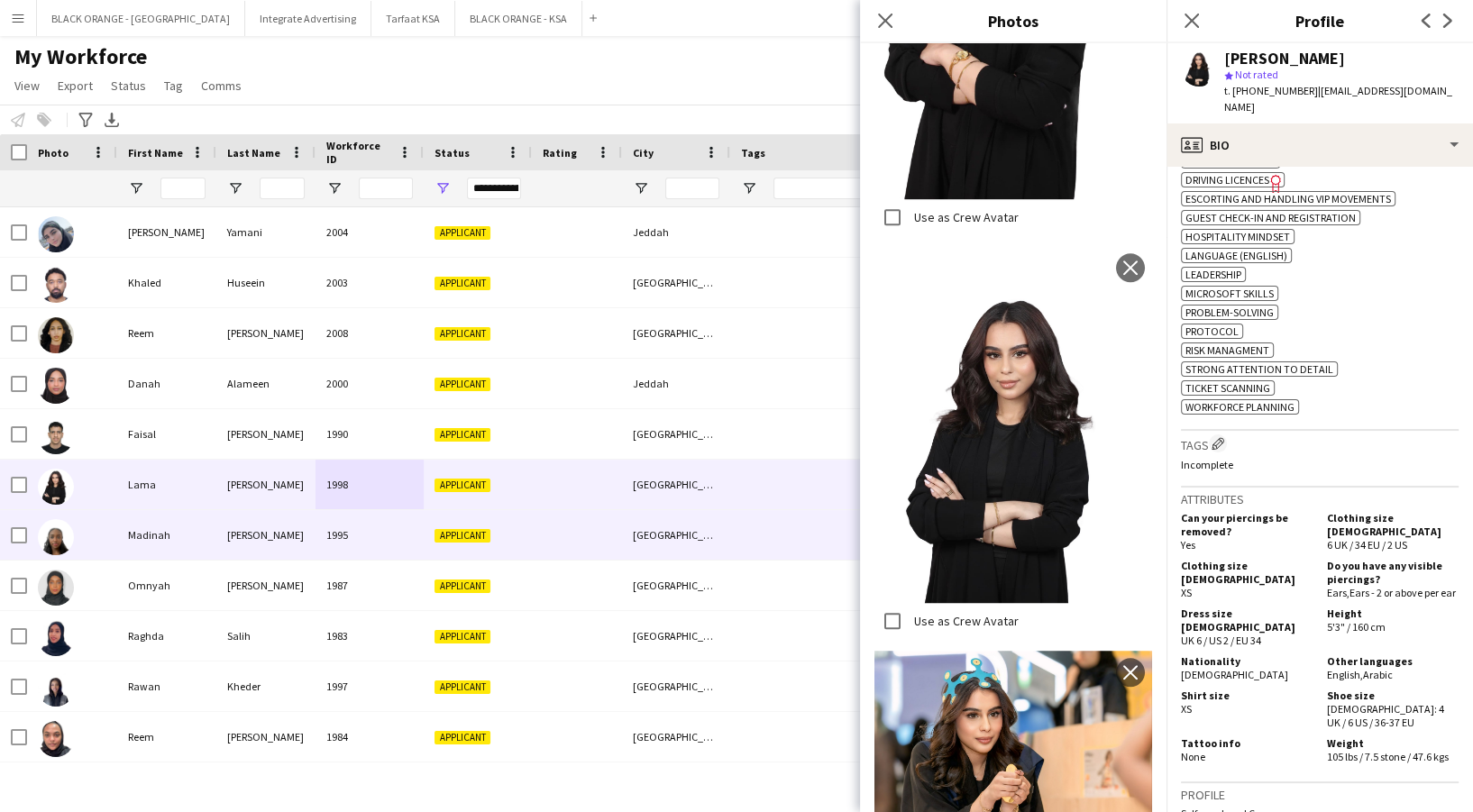
click at [318, 535] on div "1995" at bounding box center [370, 535] width 109 height 49
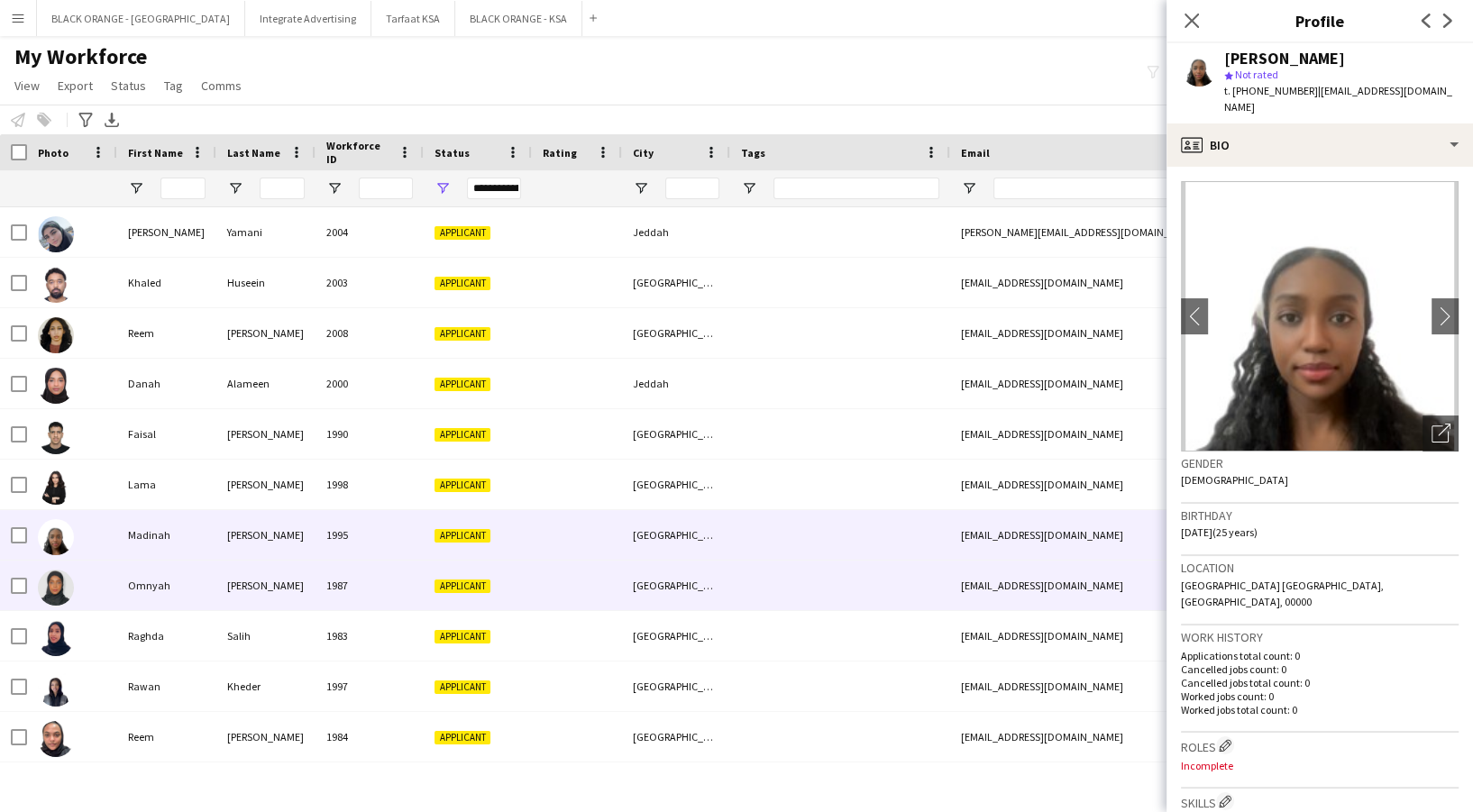
click at [232, 592] on div "[PERSON_NAME]" at bounding box center [266, 585] width 99 height 49
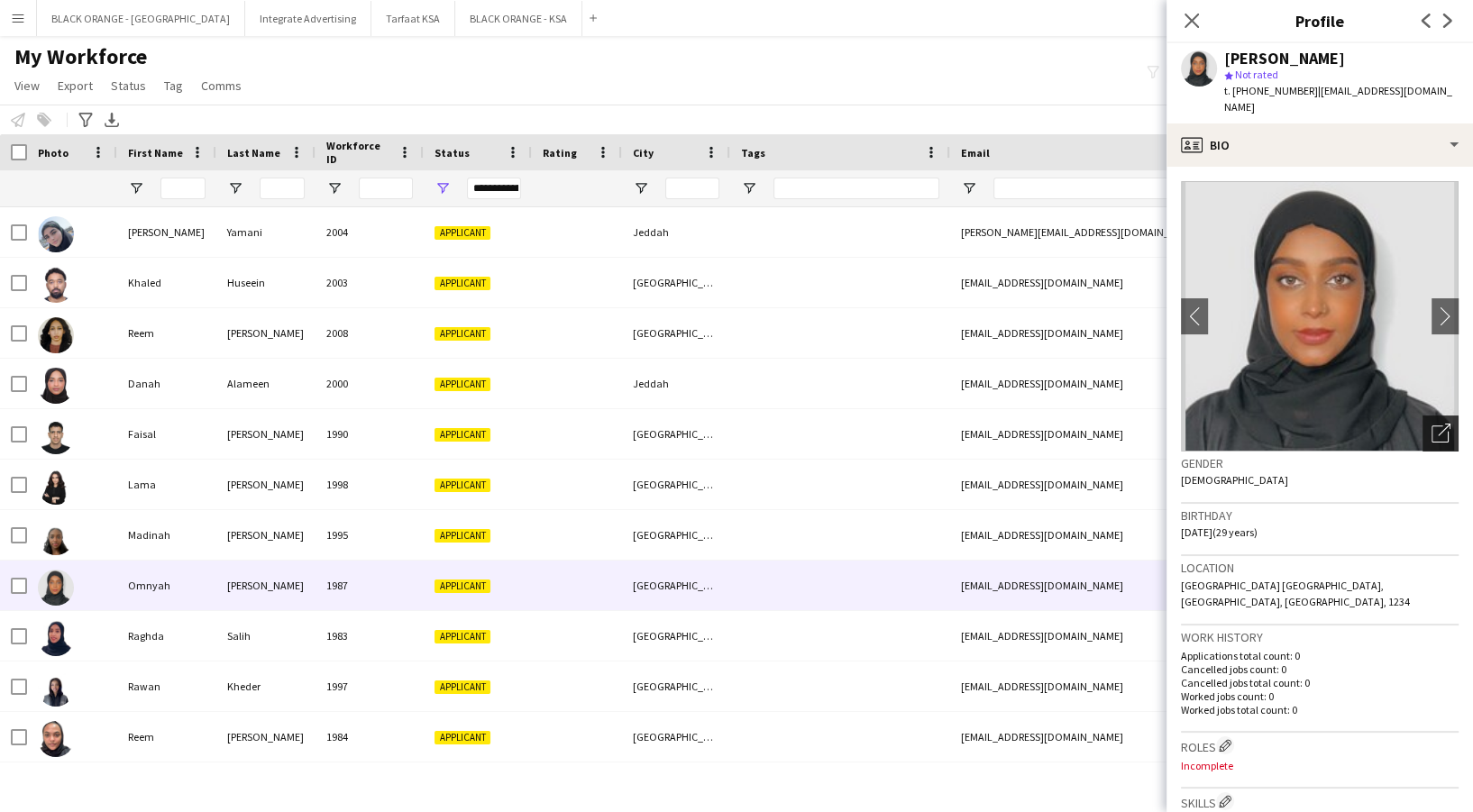
click at [1432, 423] on icon "Open photos pop-in" at bounding box center [1441, 432] width 19 height 19
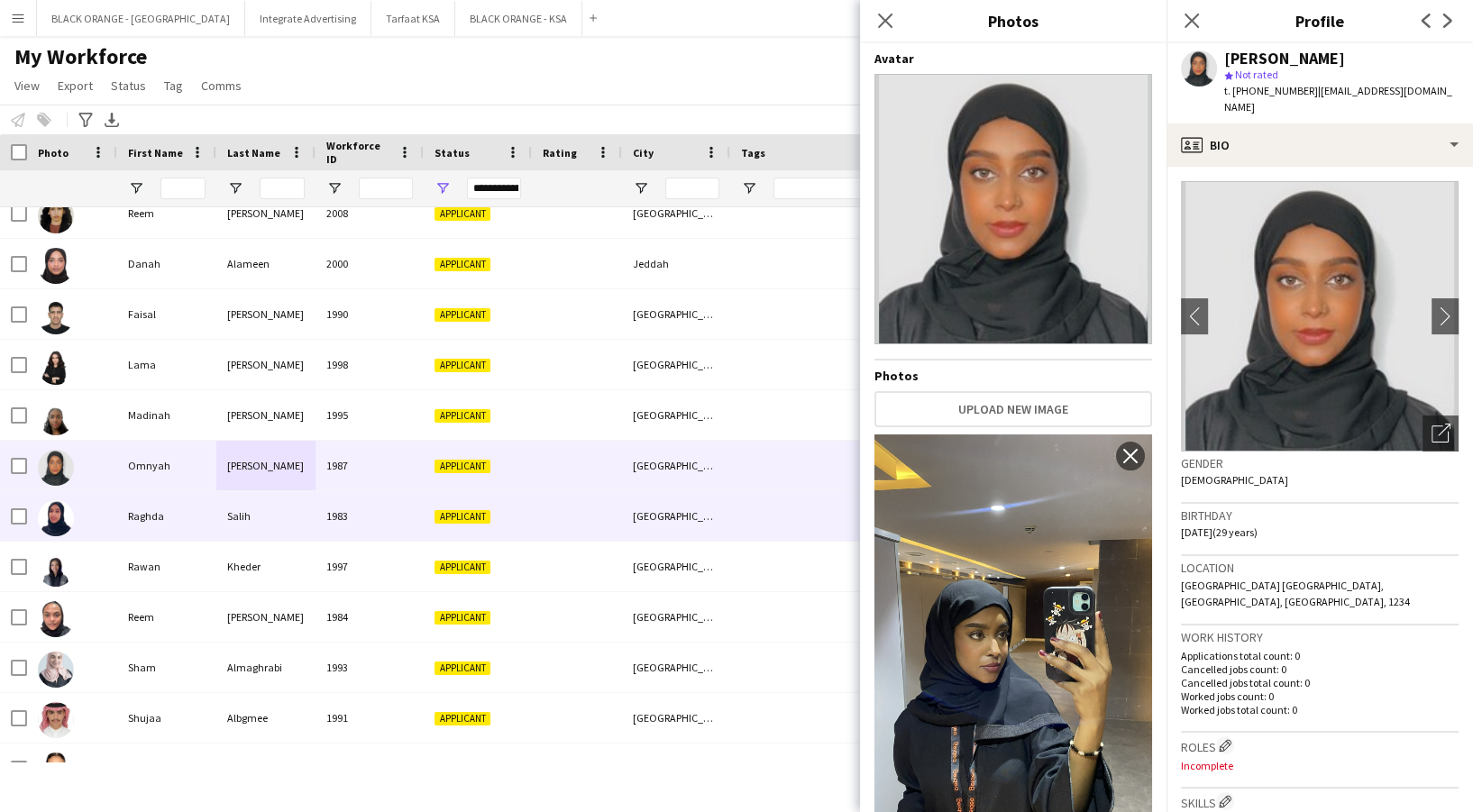
click at [458, 507] on div "Applicant" at bounding box center [477, 515] width 109 height 49
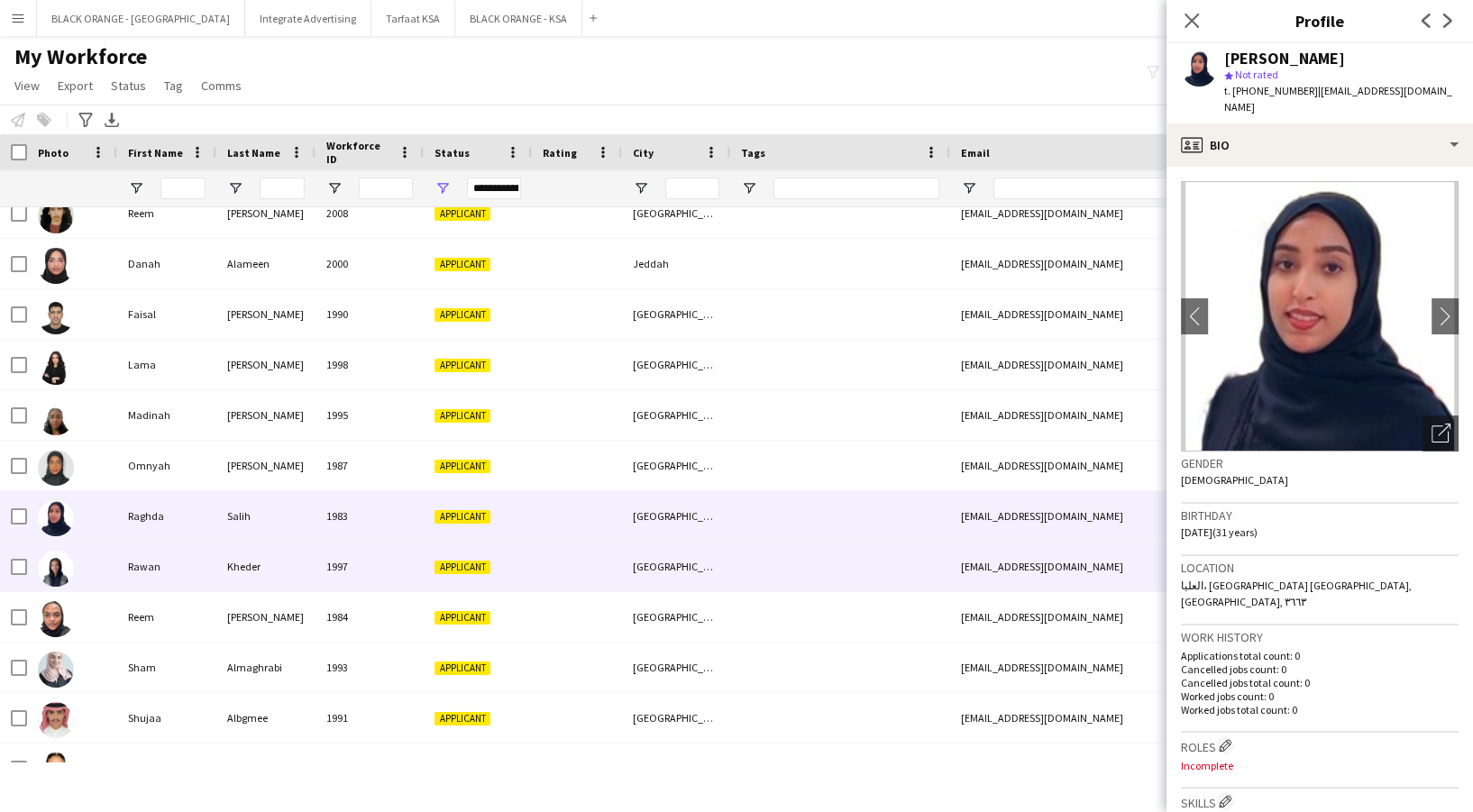
click at [471, 552] on div "Applicant" at bounding box center [477, 567] width 109 height 49
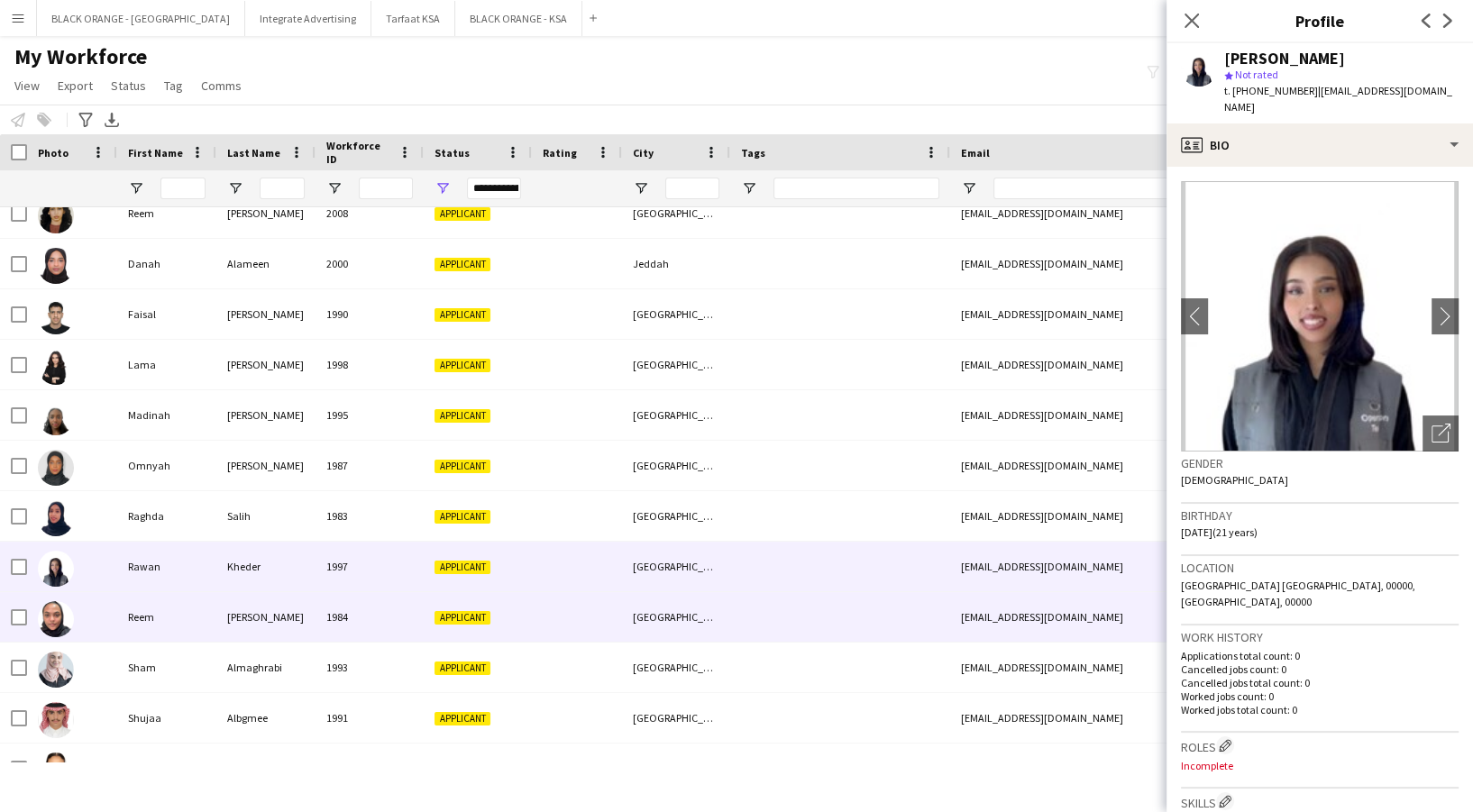
click at [498, 626] on div "Applicant" at bounding box center [477, 617] width 109 height 49
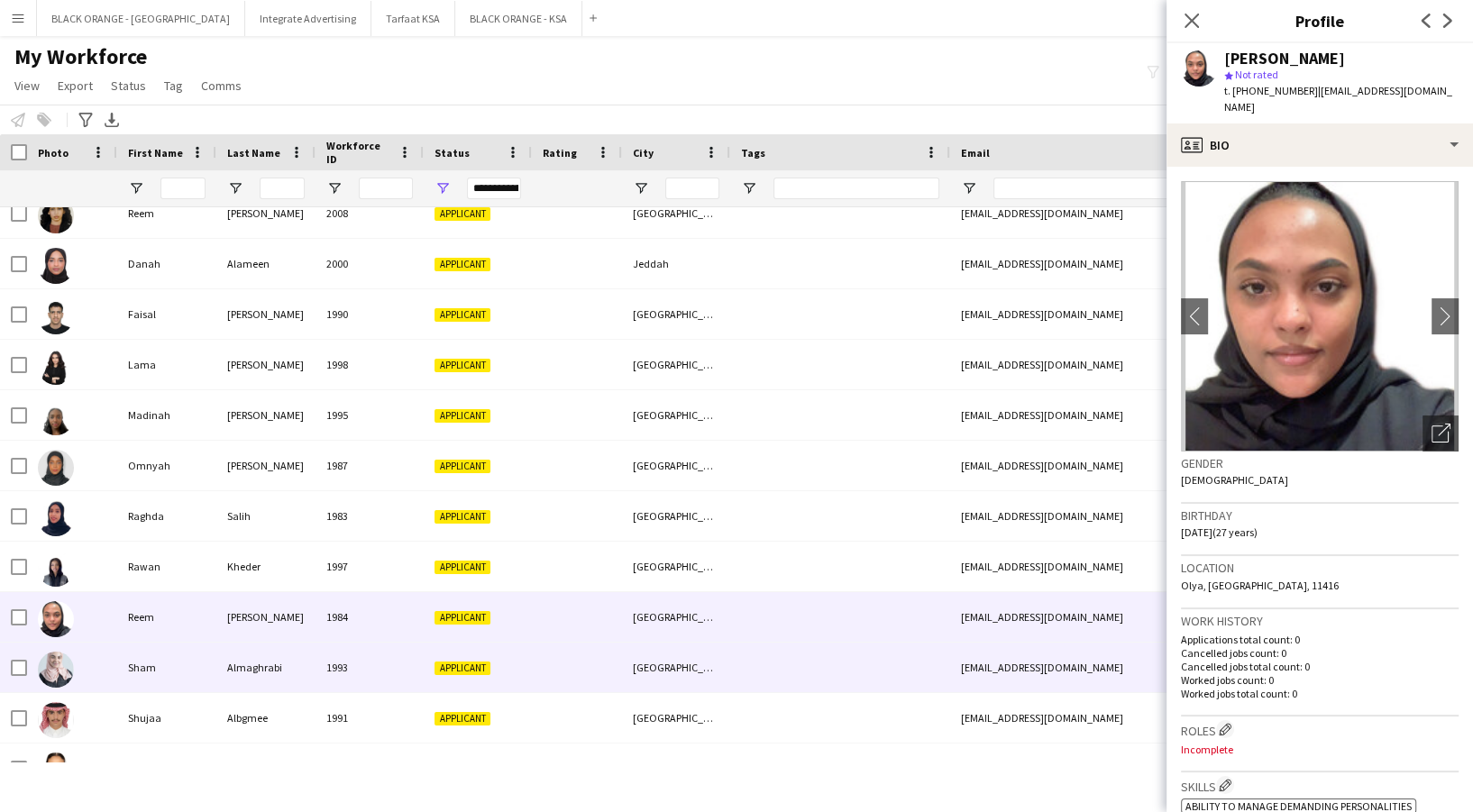
click at [583, 682] on div at bounding box center [577, 667] width 90 height 49
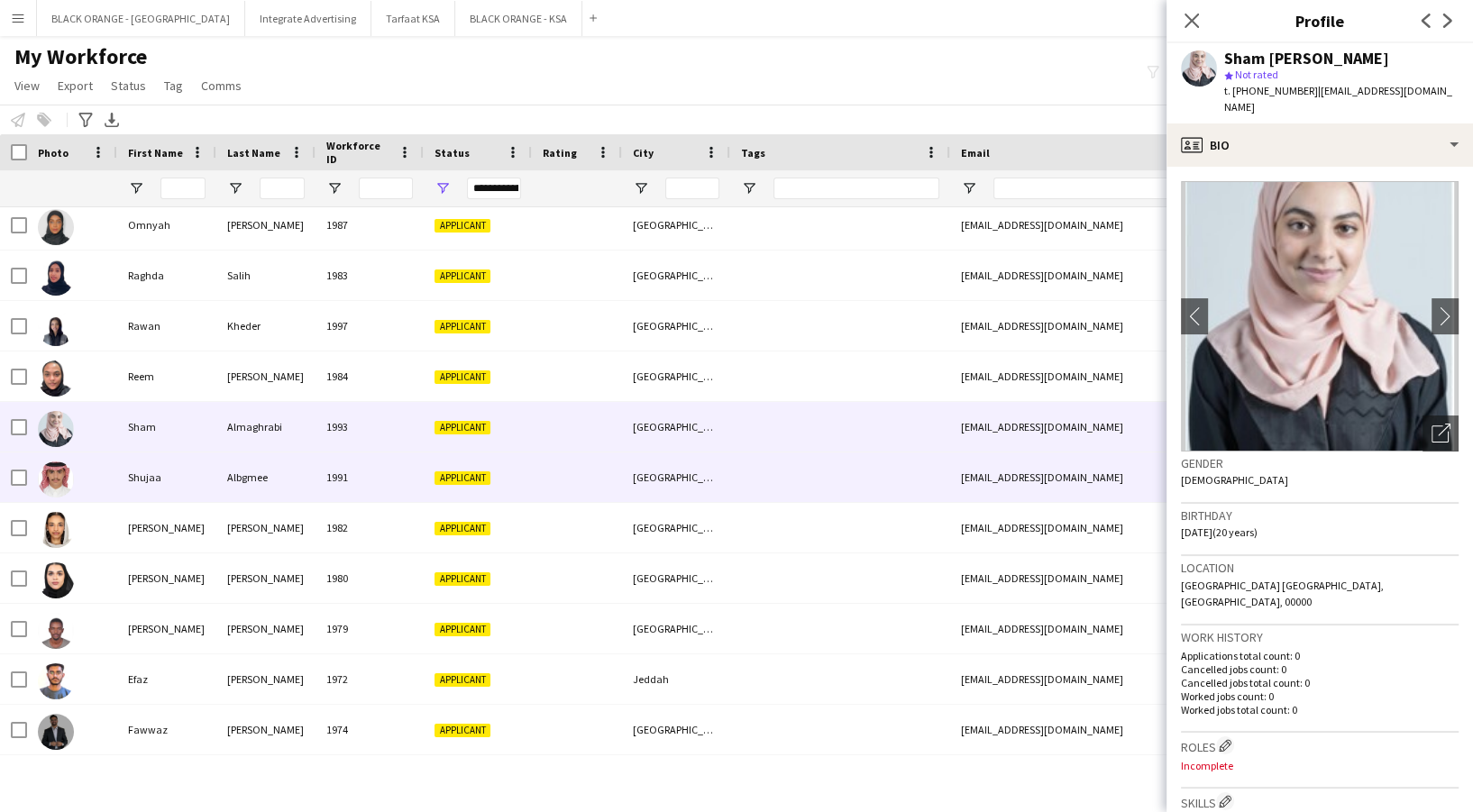
click at [547, 474] on div at bounding box center [577, 477] width 90 height 49
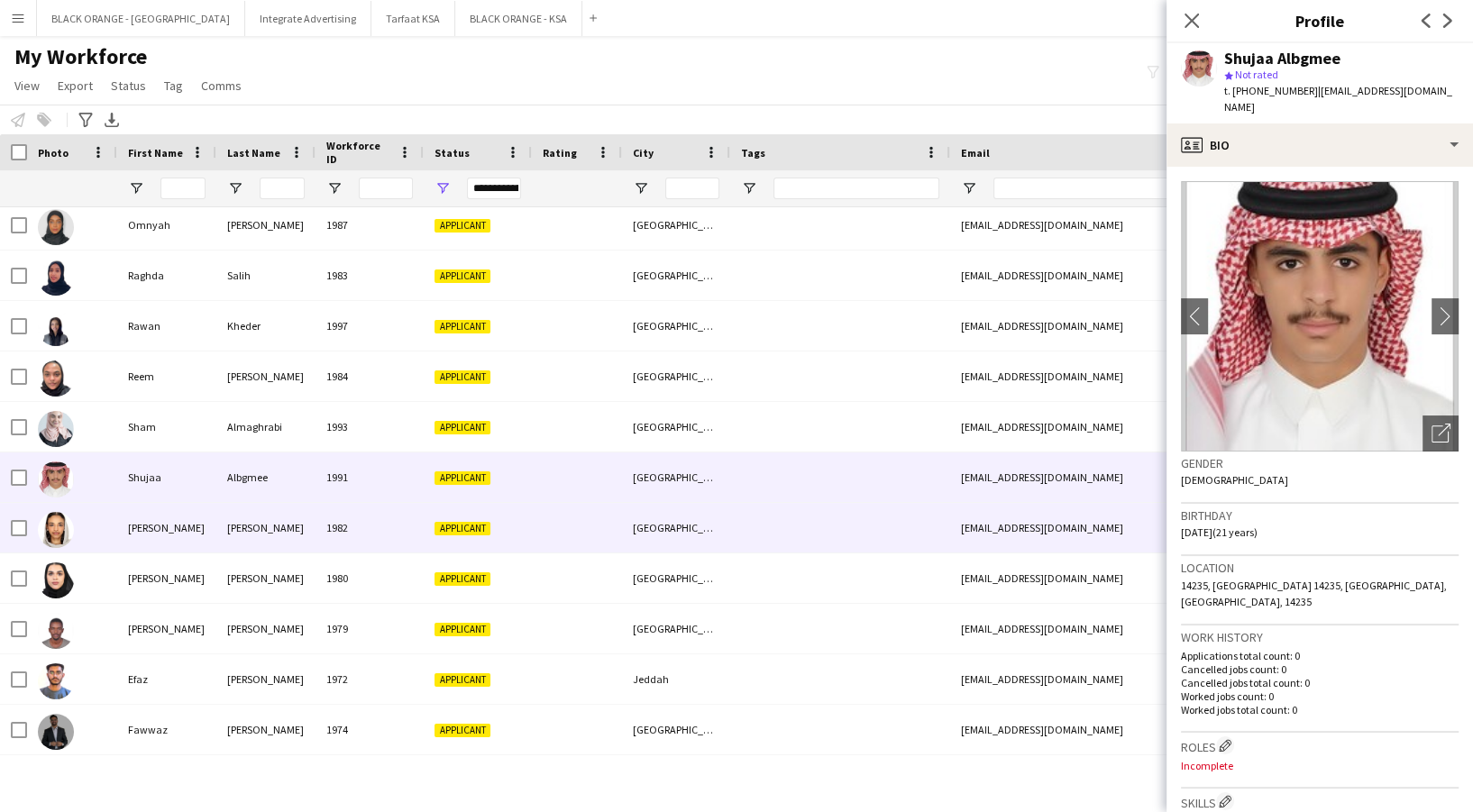
click at [544, 526] on div at bounding box center [577, 527] width 90 height 49
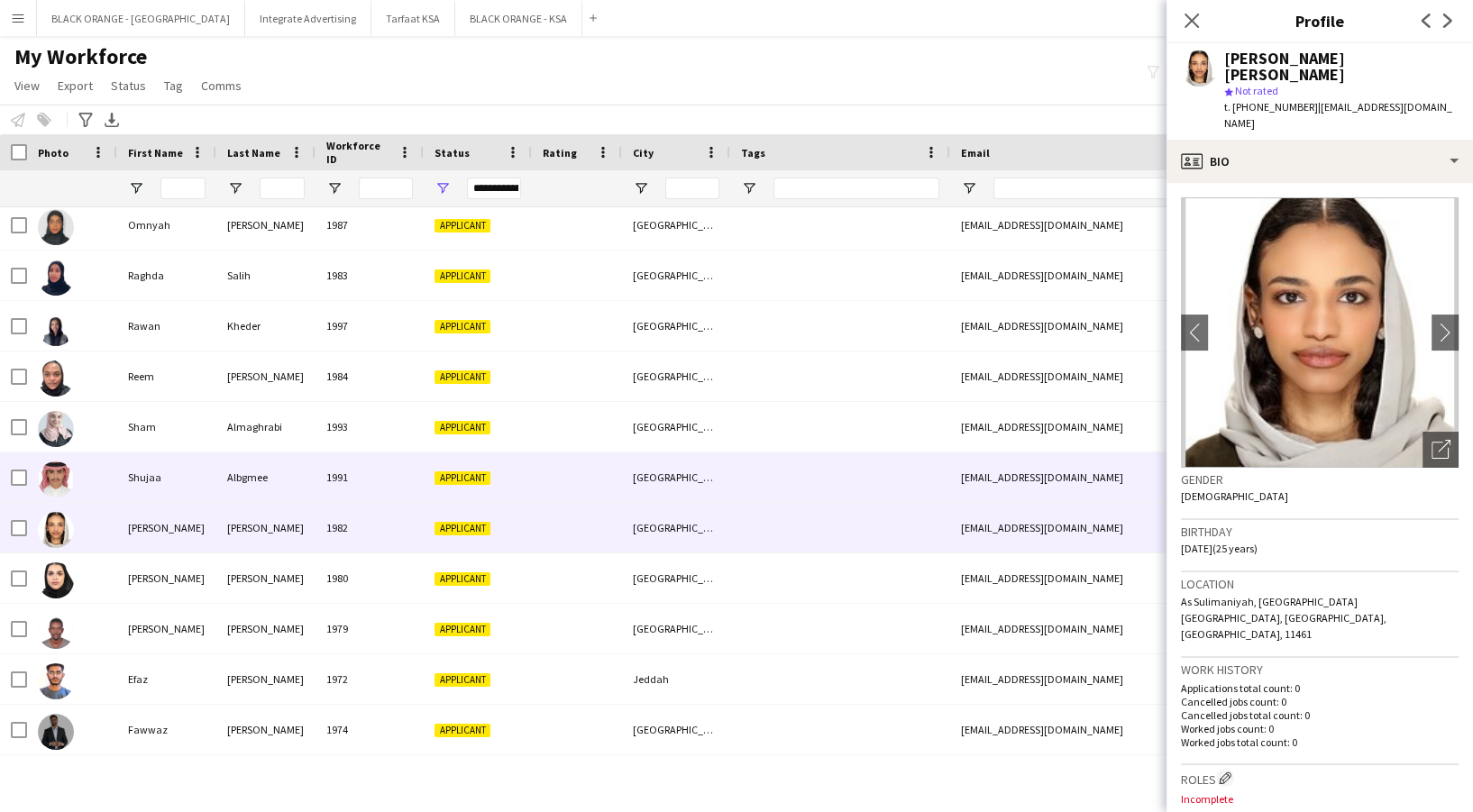
click at [470, 463] on div "Applicant" at bounding box center [477, 477] width 109 height 49
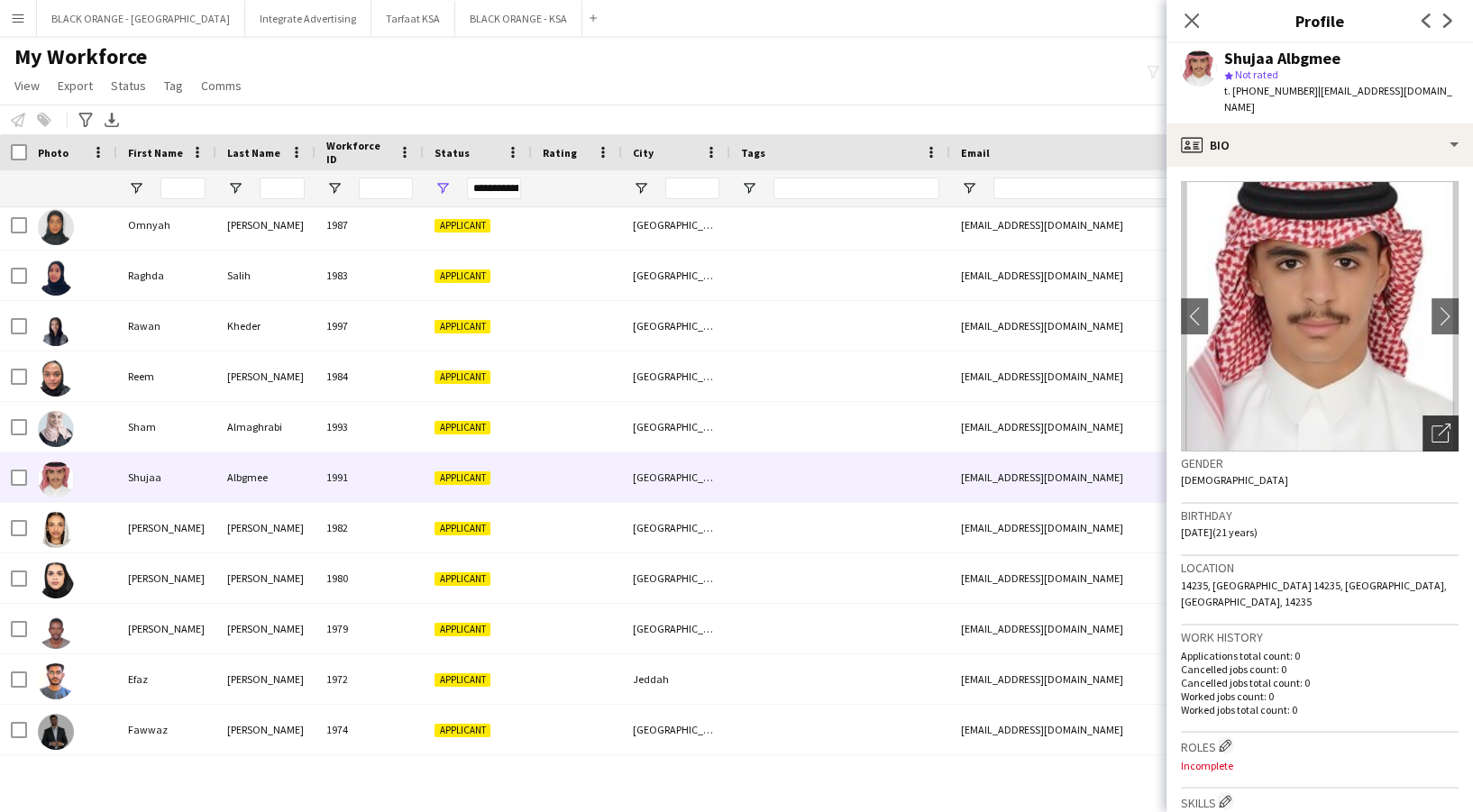
click at [1438, 423] on icon at bounding box center [1445, 430] width 13 height 13
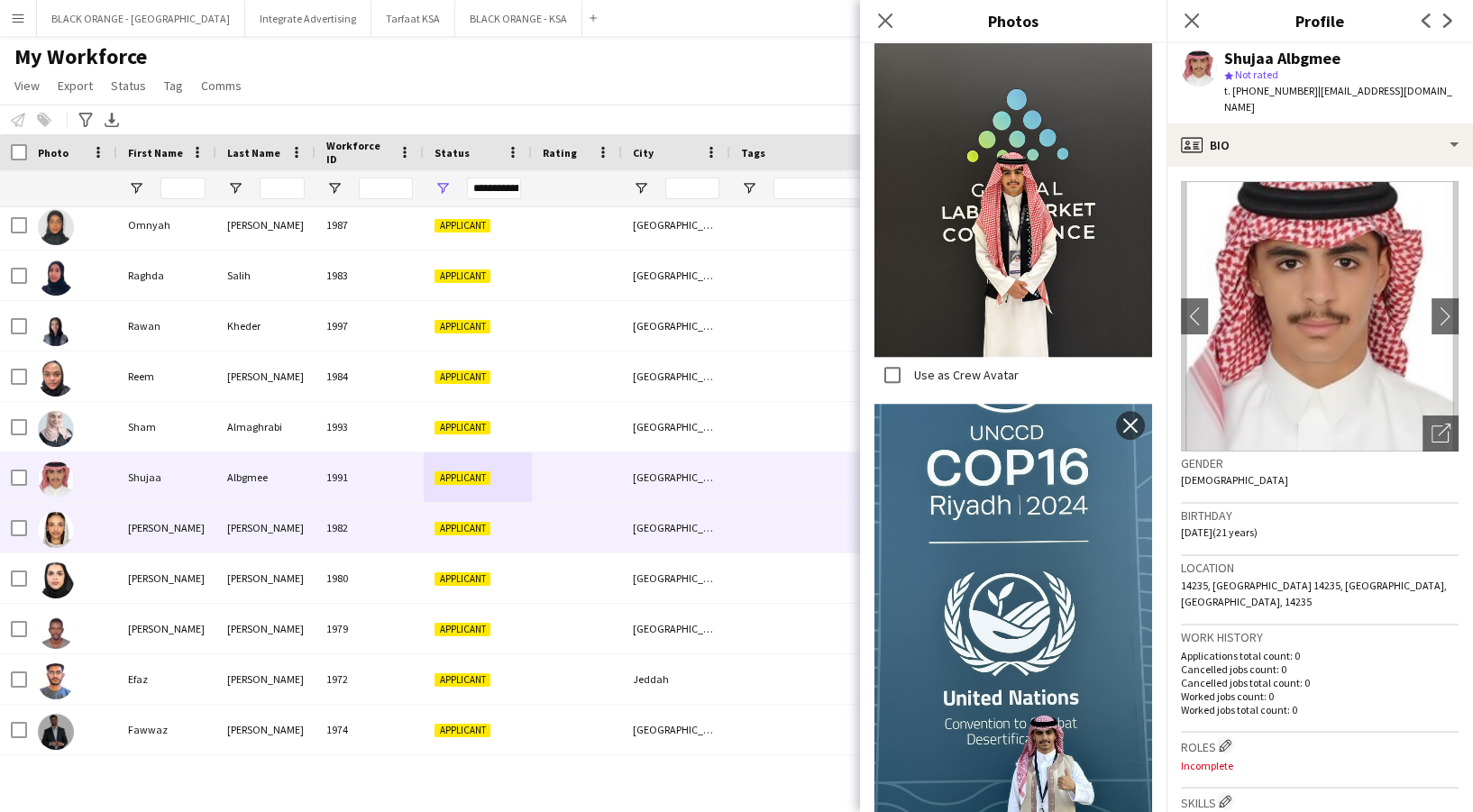
click at [359, 535] on div "1982" at bounding box center [370, 527] width 109 height 49
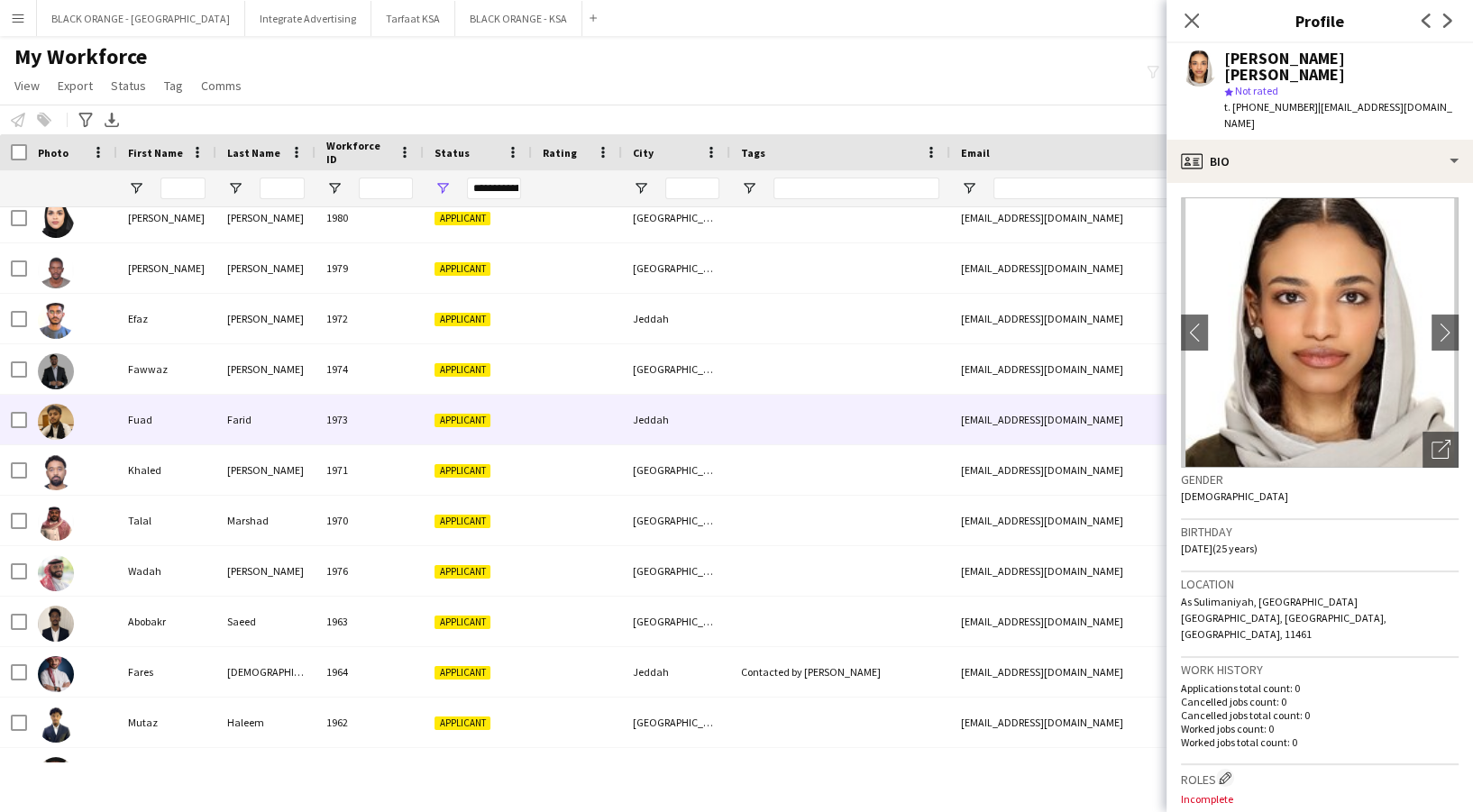
click at [271, 442] on div "Farid" at bounding box center [266, 420] width 99 height 49
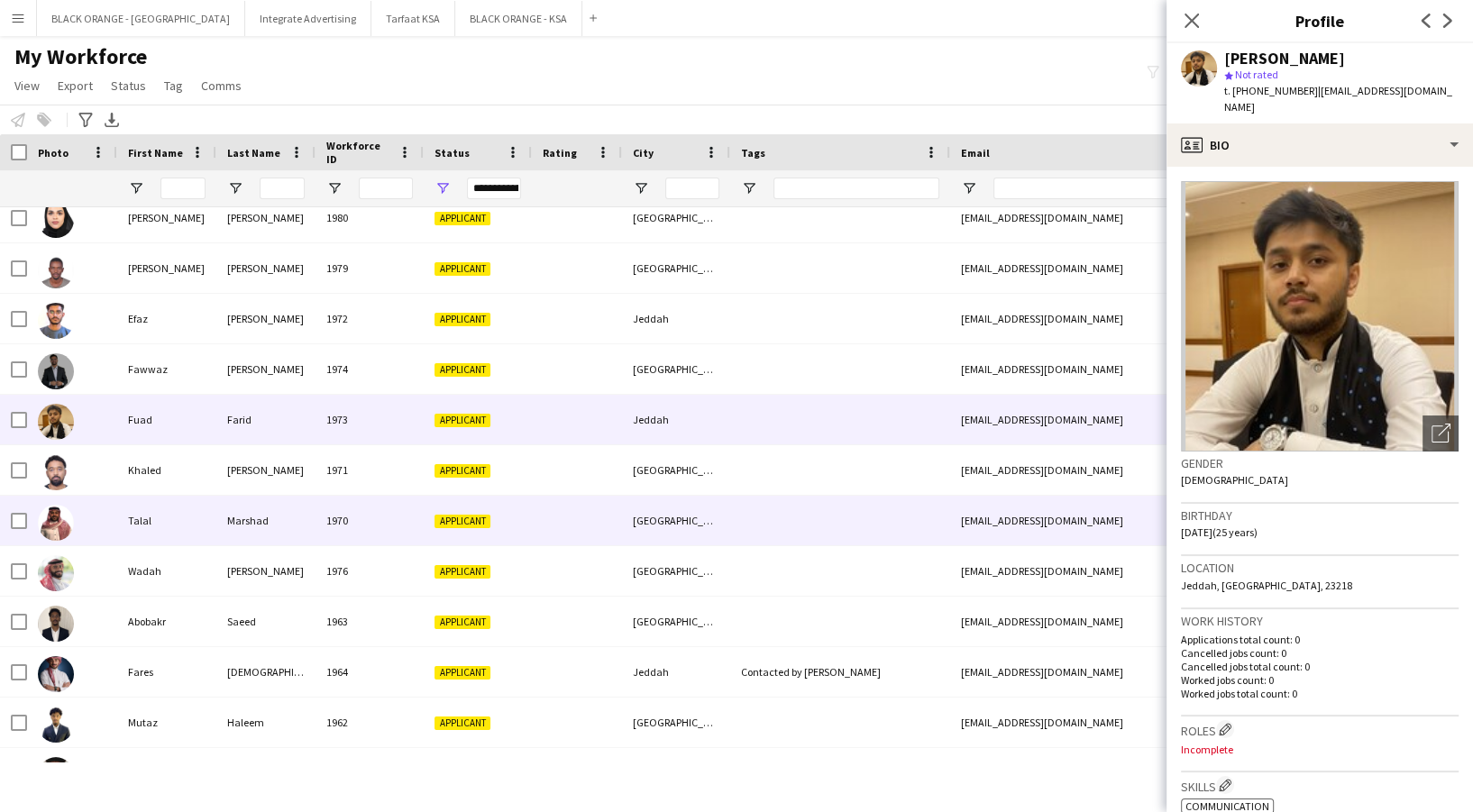
click at [258, 505] on div "Marshad" at bounding box center [266, 520] width 99 height 49
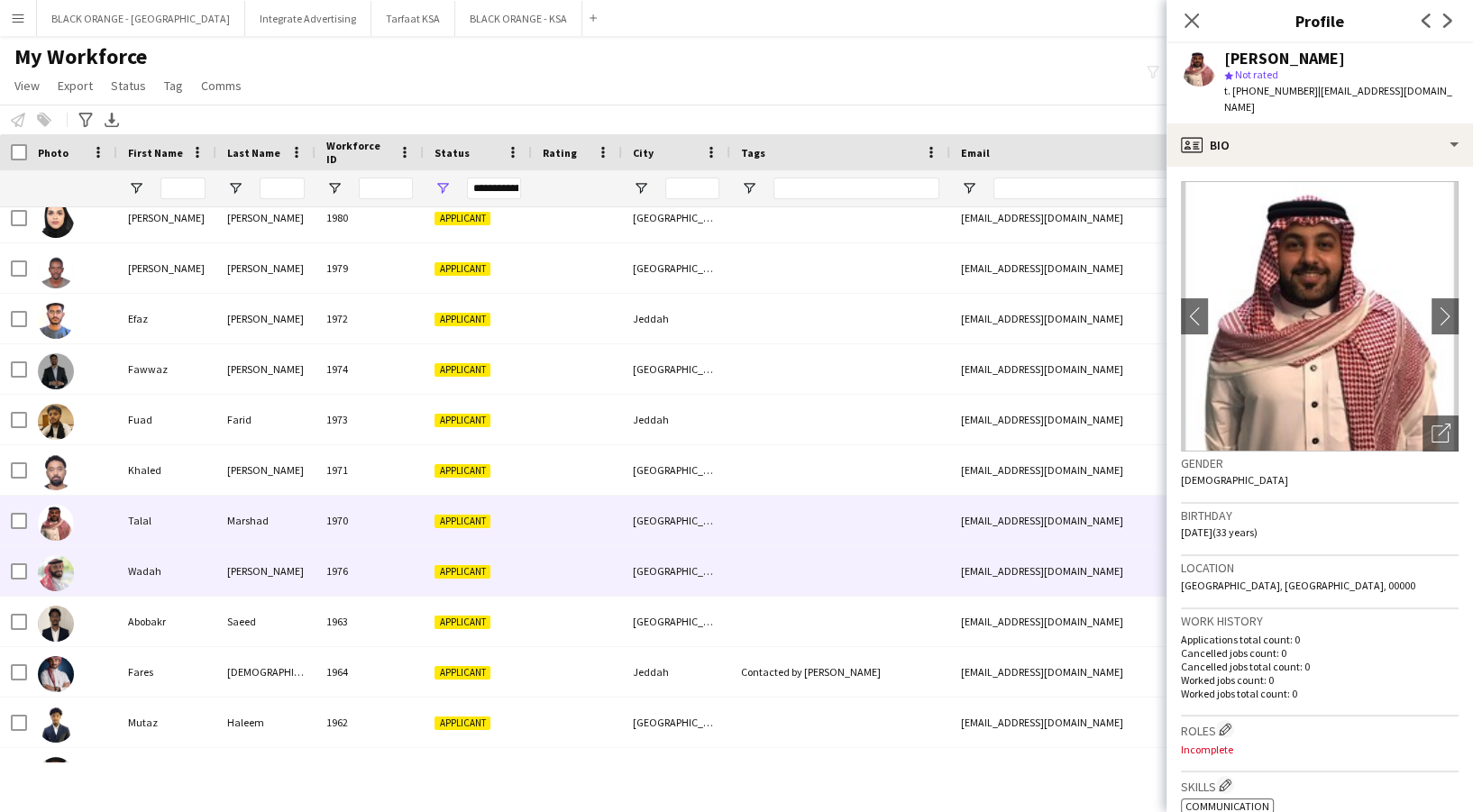
click at [272, 567] on div "[PERSON_NAME]" at bounding box center [266, 571] width 99 height 49
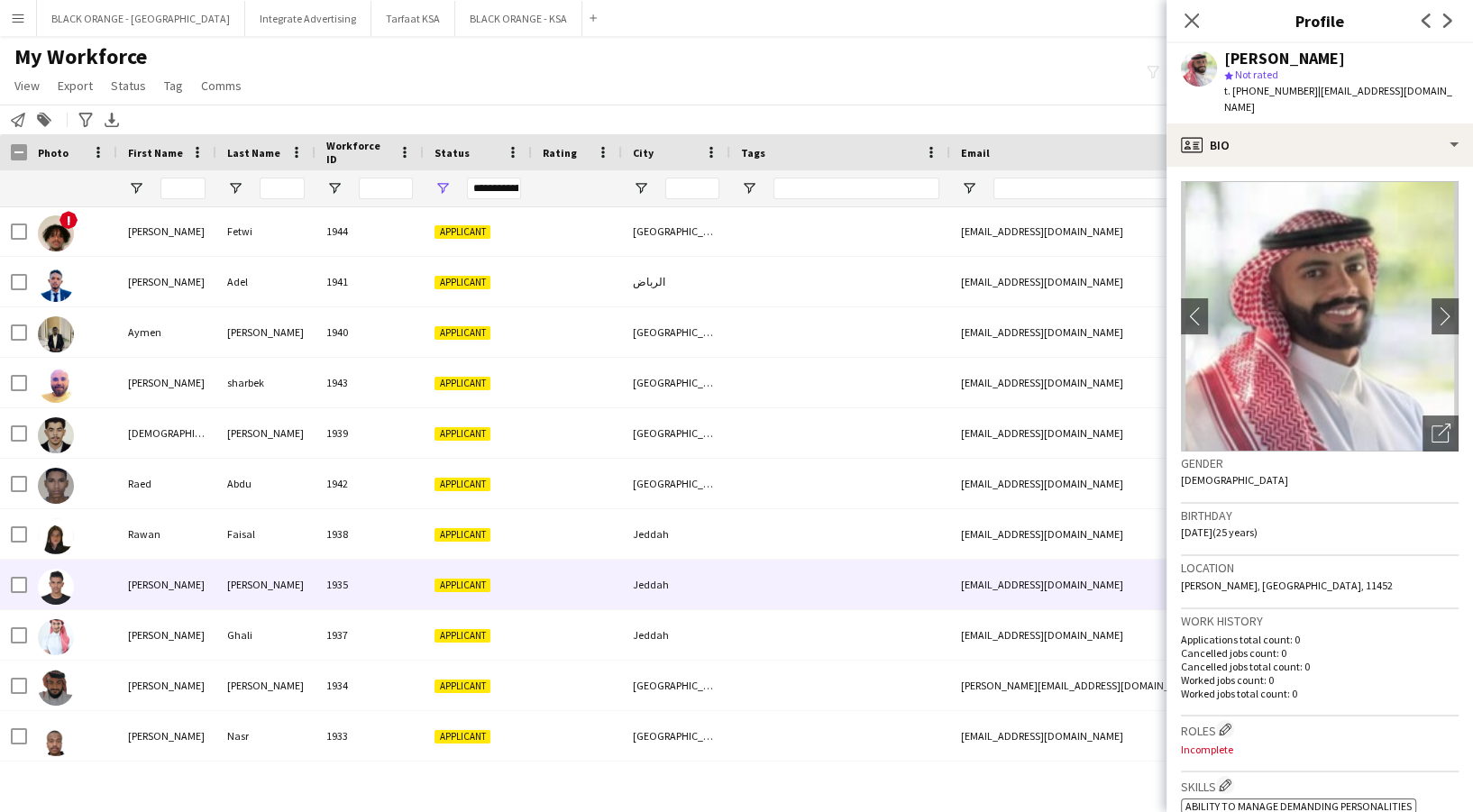
scroll to position [1922, 0]
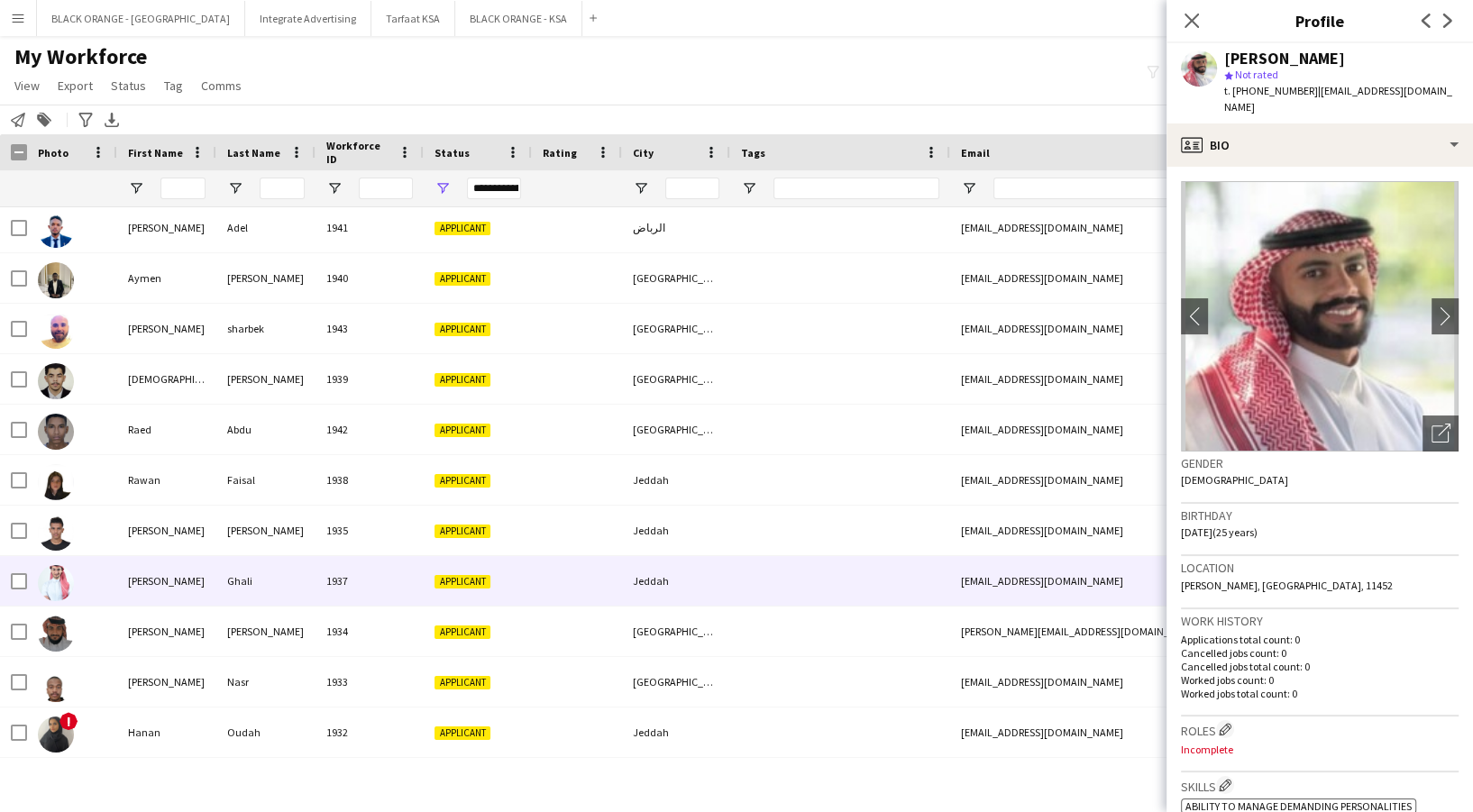
click at [330, 583] on div "1937" at bounding box center [370, 580] width 109 height 49
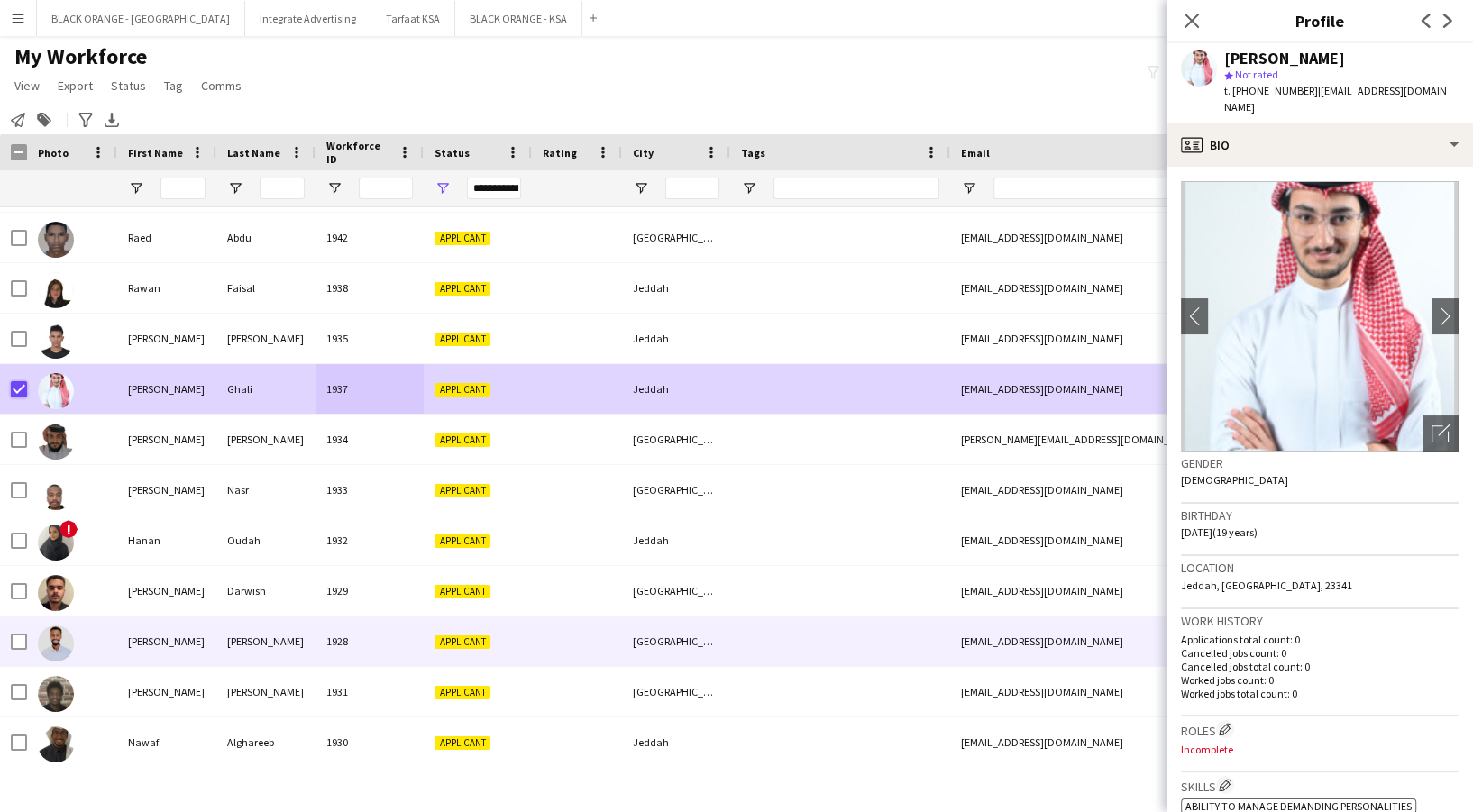
scroll to position [2163, 0]
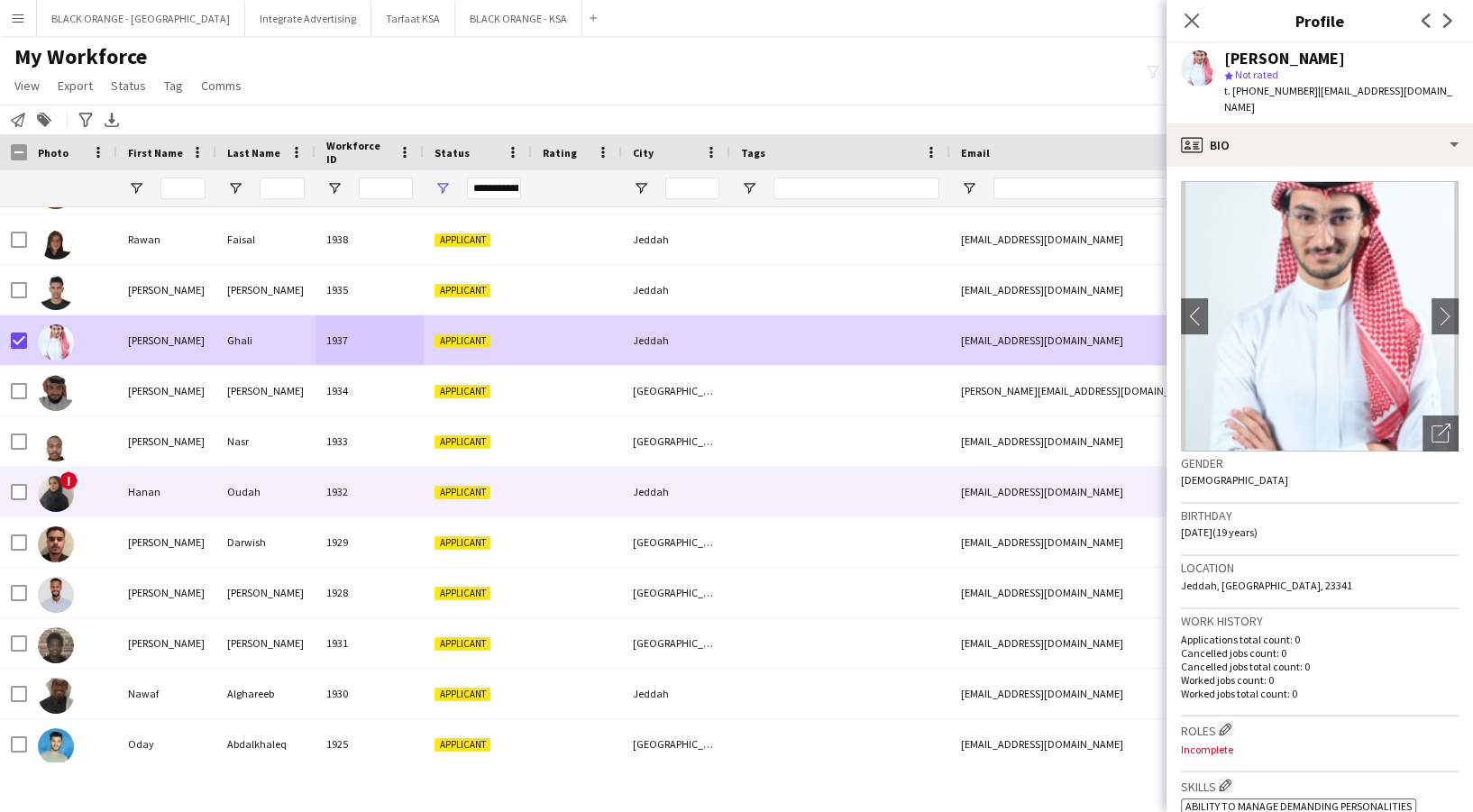
click at [73, 499] on div "!" at bounding box center [56, 493] width 37 height 50
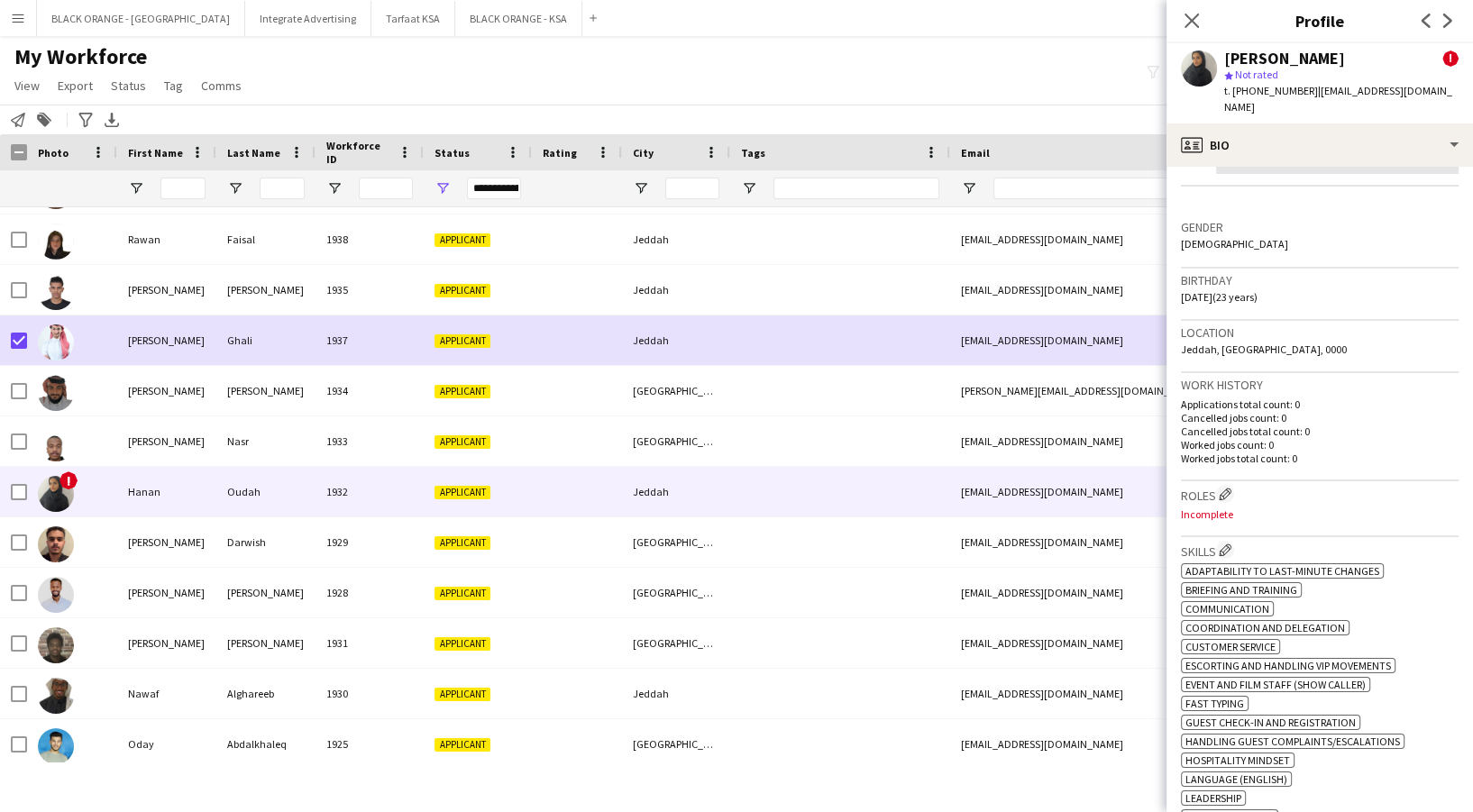
scroll to position [0, 0]
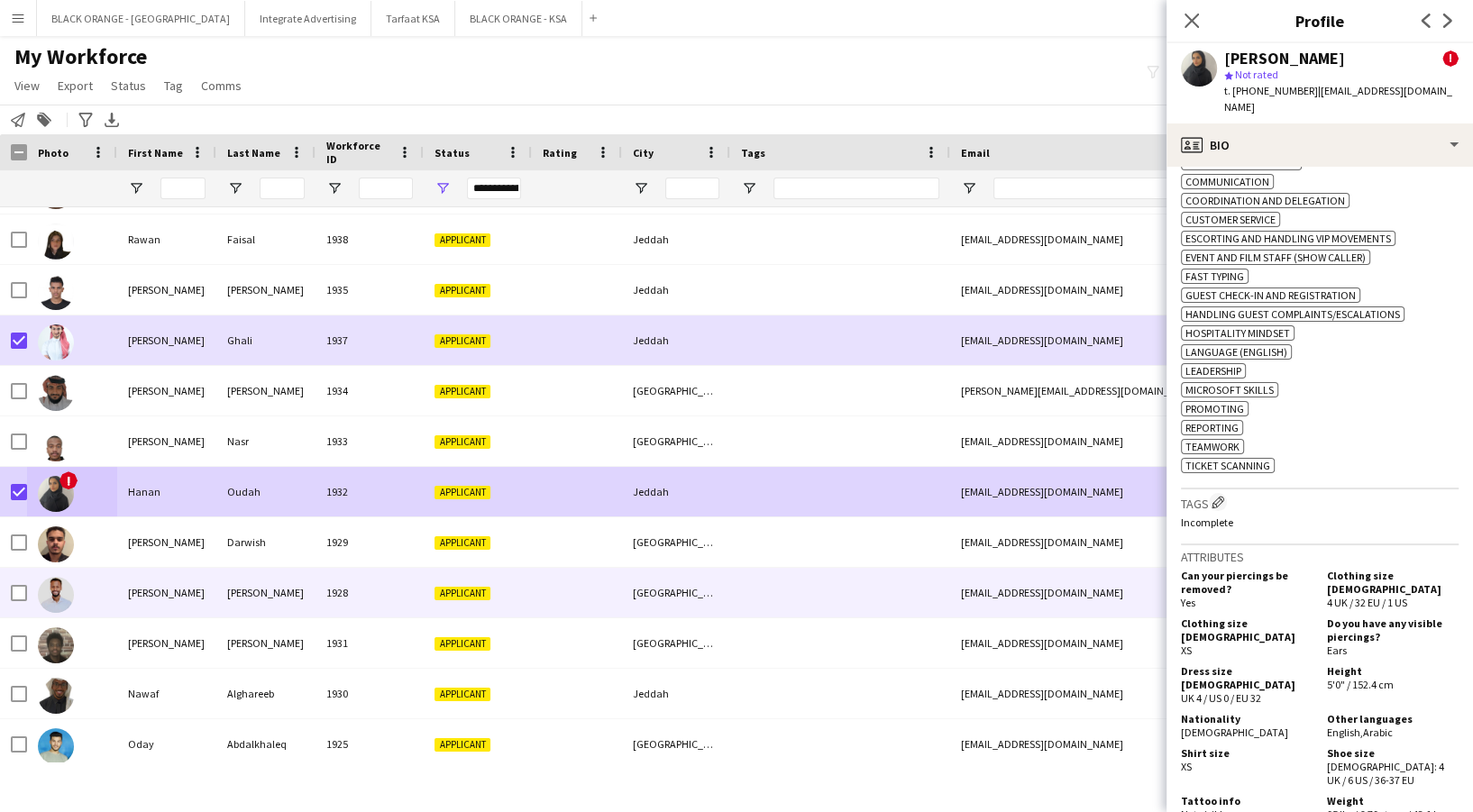
click at [80, 595] on div at bounding box center [72, 592] width 90 height 49
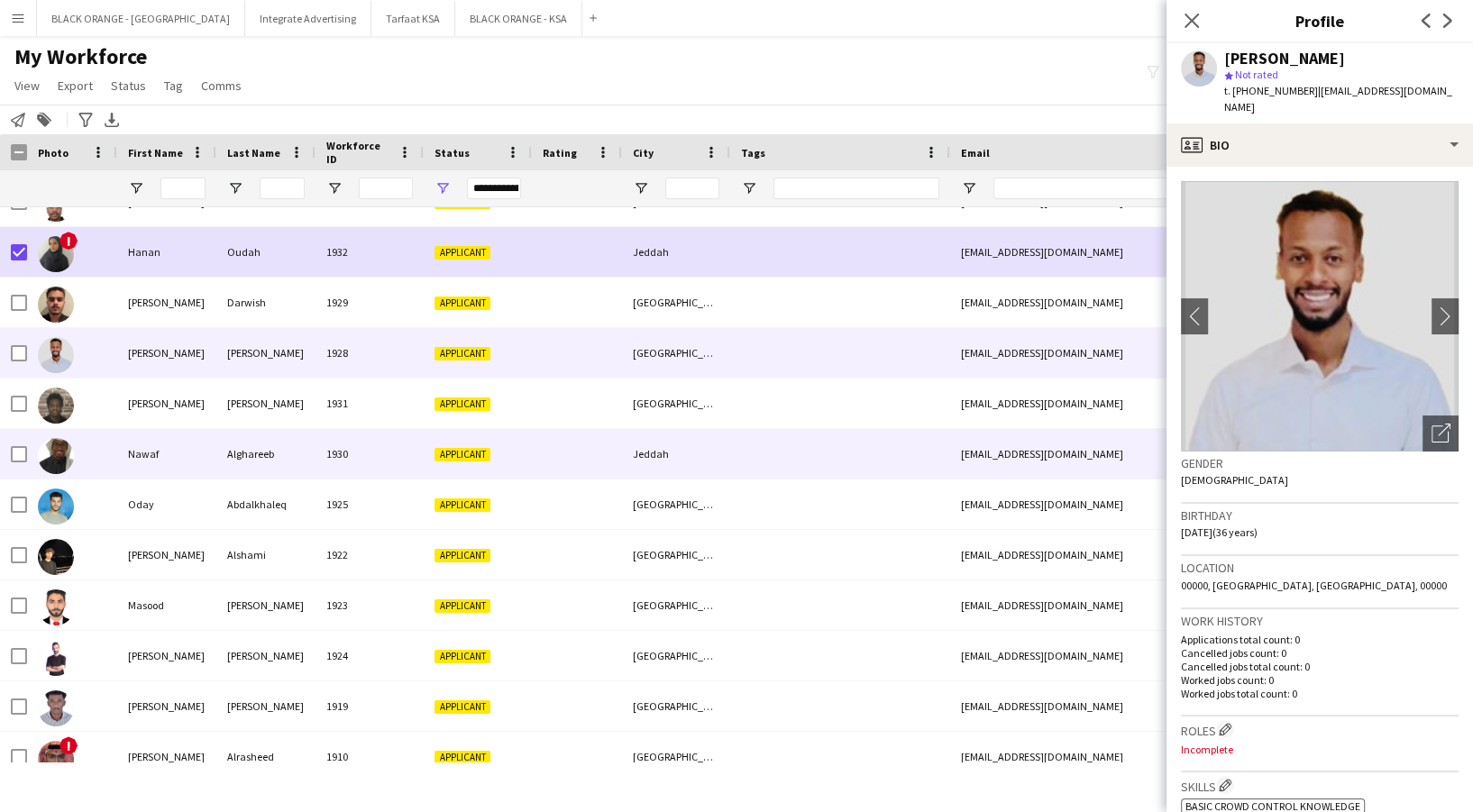
click at [253, 463] on div "Alghareeb" at bounding box center [266, 453] width 99 height 49
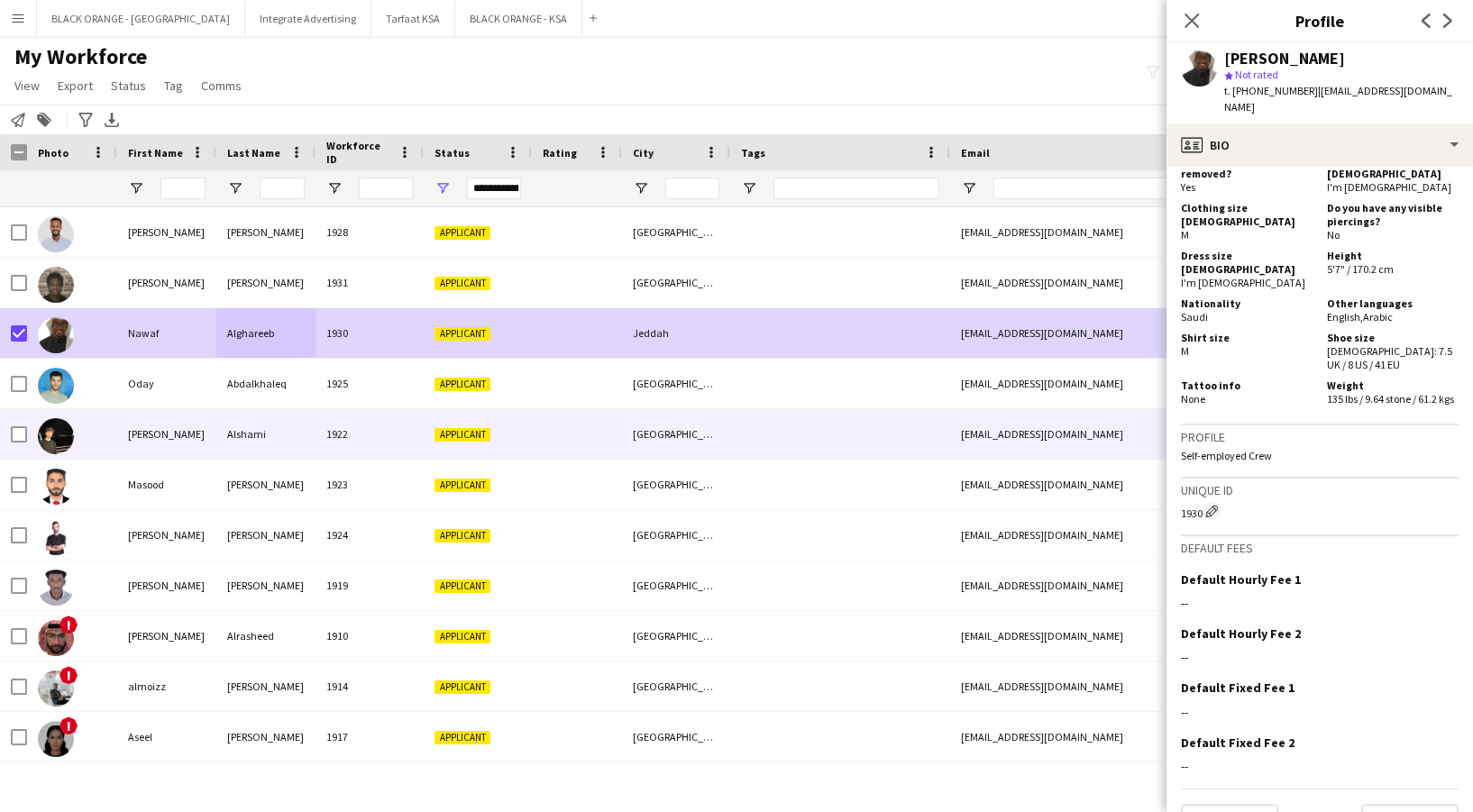
click at [148, 405] on div "Oday" at bounding box center [166, 383] width 99 height 49
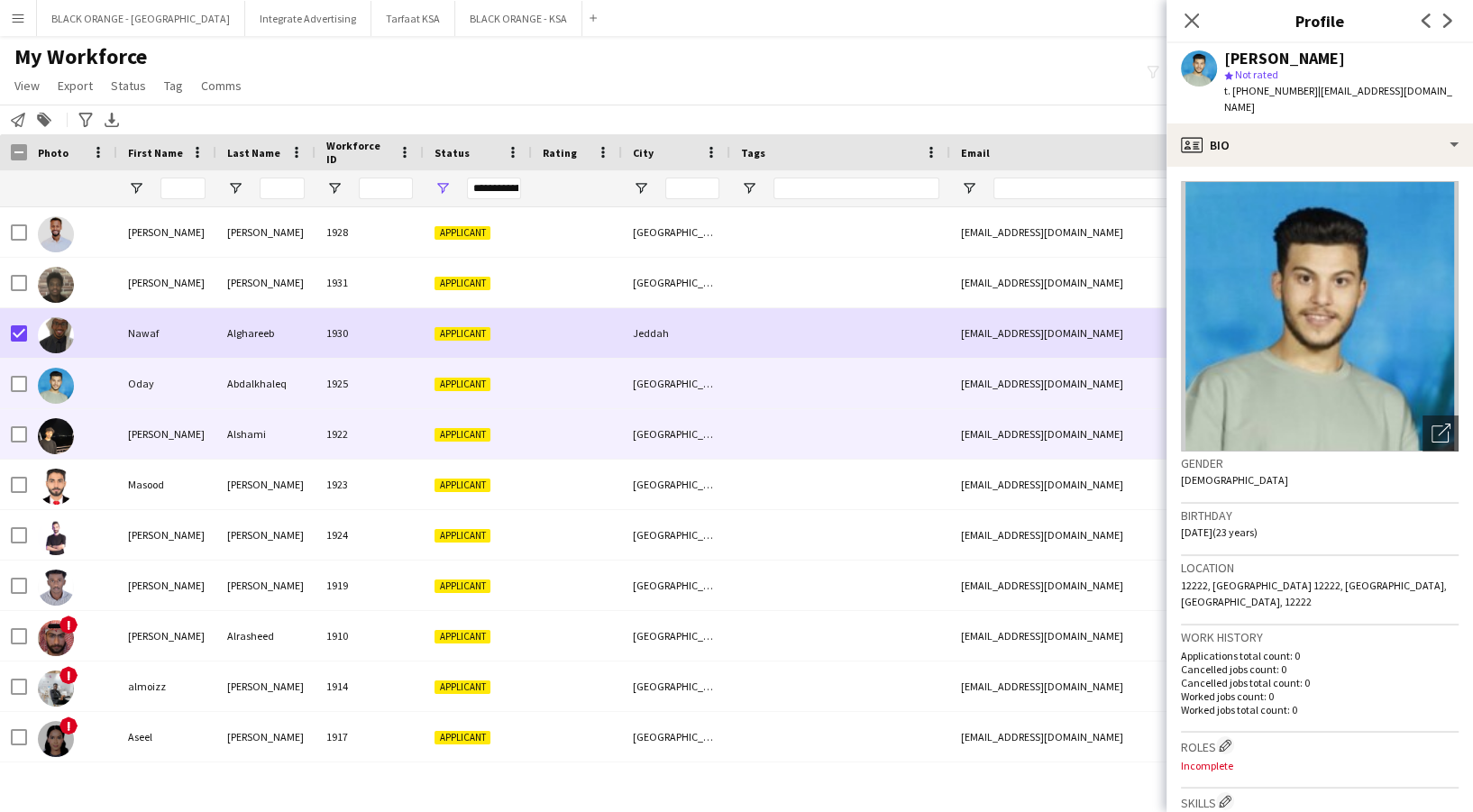
click at [158, 436] on div "[PERSON_NAME]" at bounding box center [166, 433] width 99 height 49
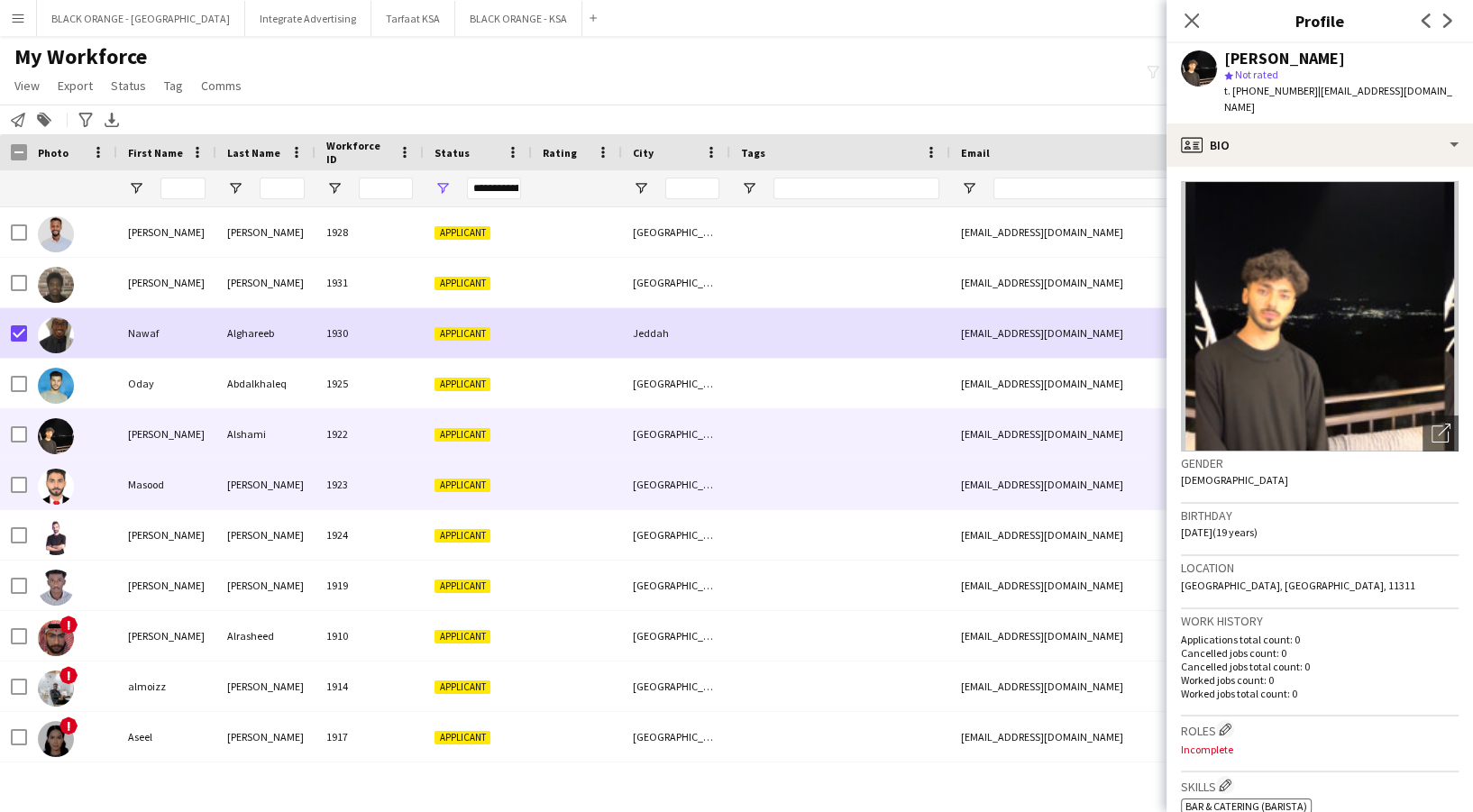
click at [179, 471] on div "Masood" at bounding box center [166, 484] width 99 height 49
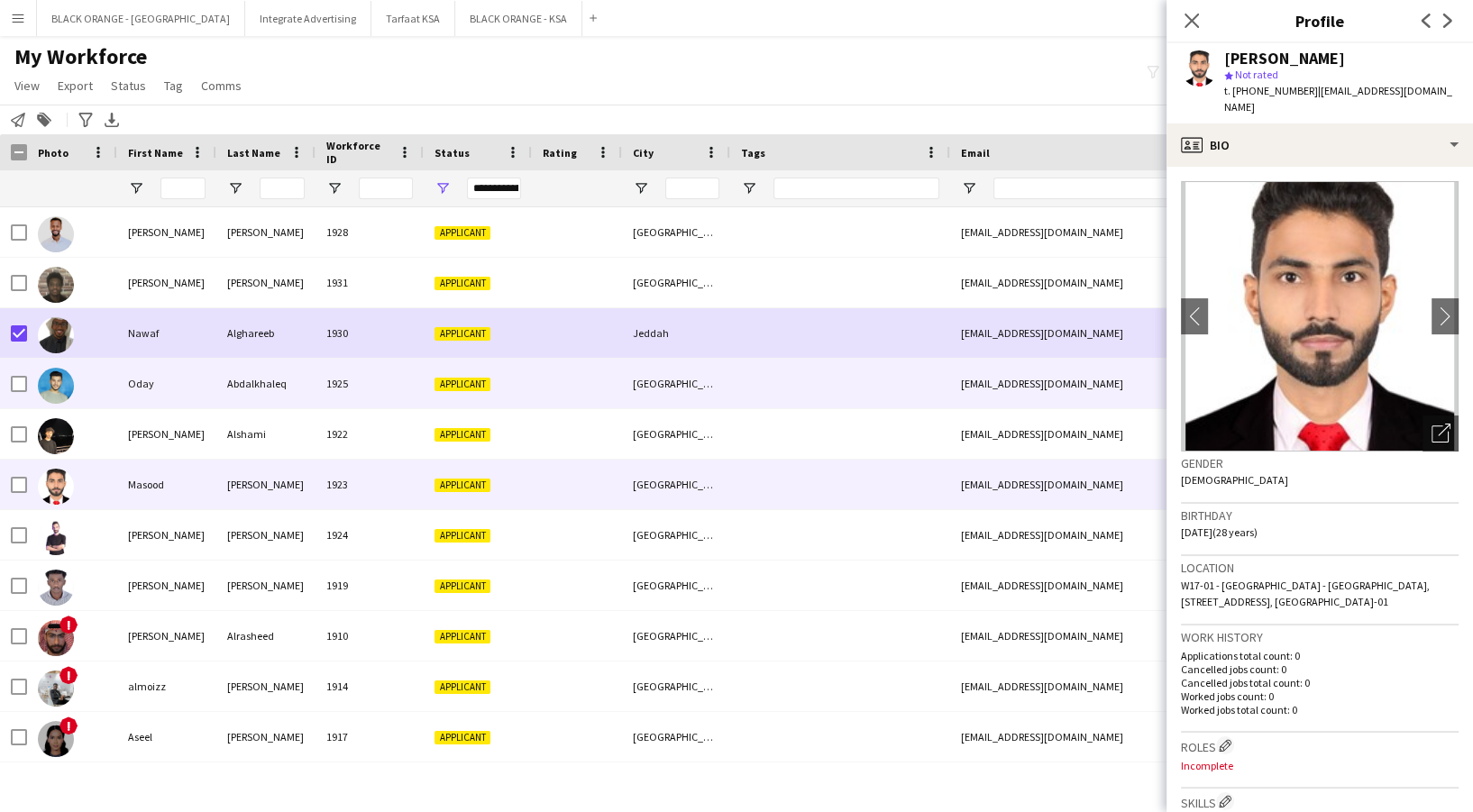
click at [170, 381] on div "Oday" at bounding box center [166, 383] width 99 height 49
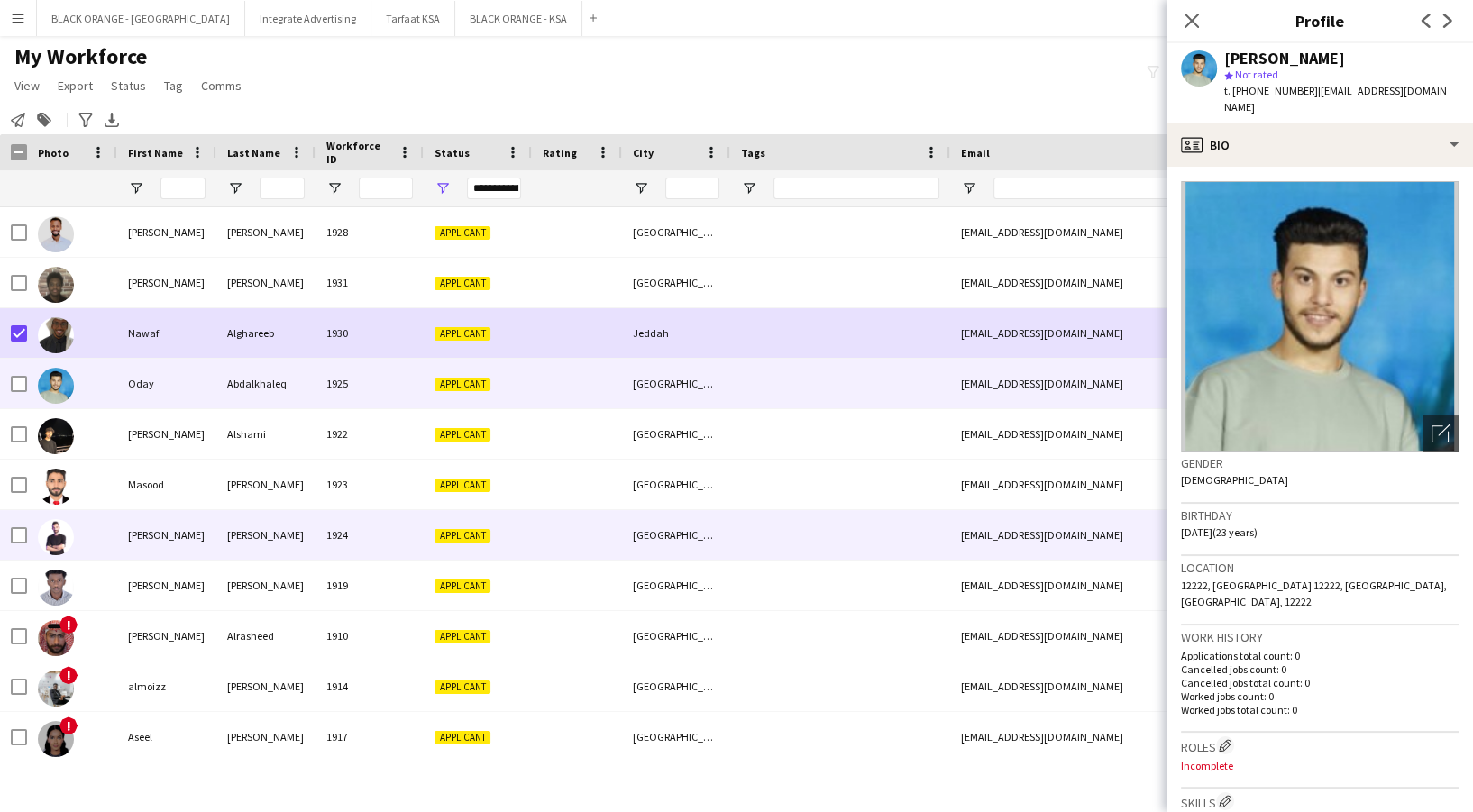
click at [177, 526] on div "[PERSON_NAME]" at bounding box center [166, 535] width 99 height 49
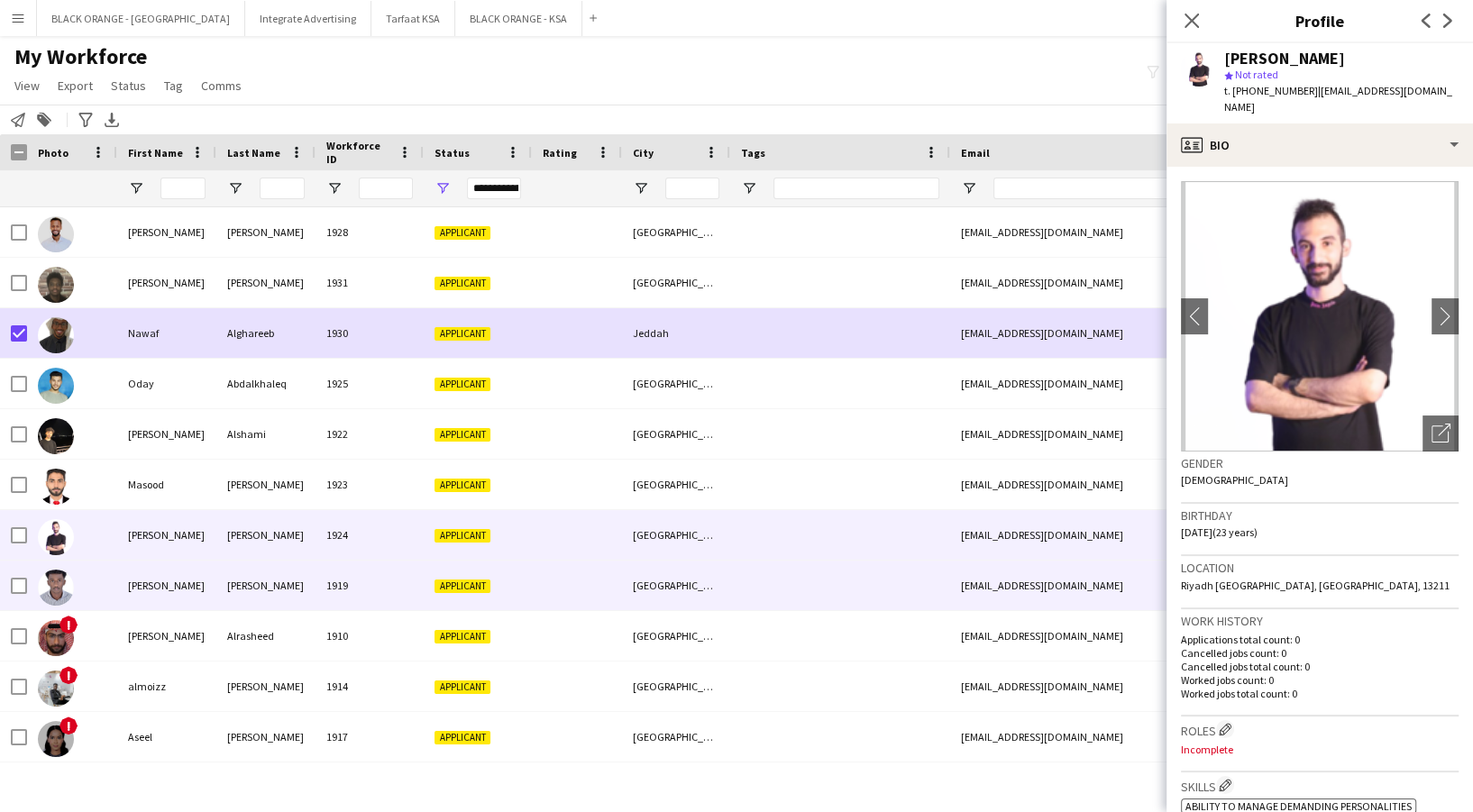
drag, startPoint x: 177, startPoint y: 576, endPoint x: 184, endPoint y: 599, distance: 24.0
click at [177, 579] on div "[PERSON_NAME]" at bounding box center [166, 585] width 99 height 49
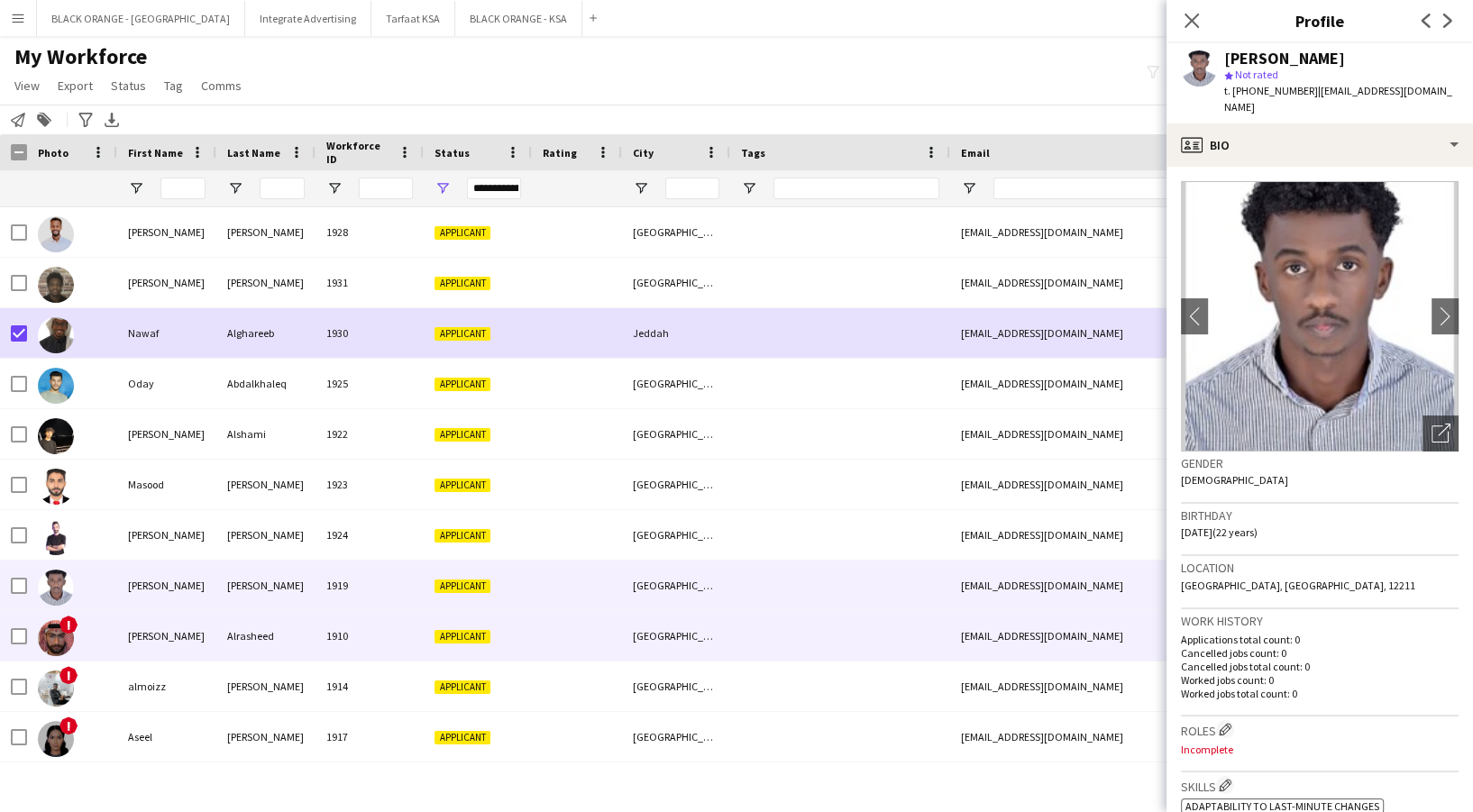
click at [177, 625] on div "[PERSON_NAME]" at bounding box center [166, 636] width 99 height 49
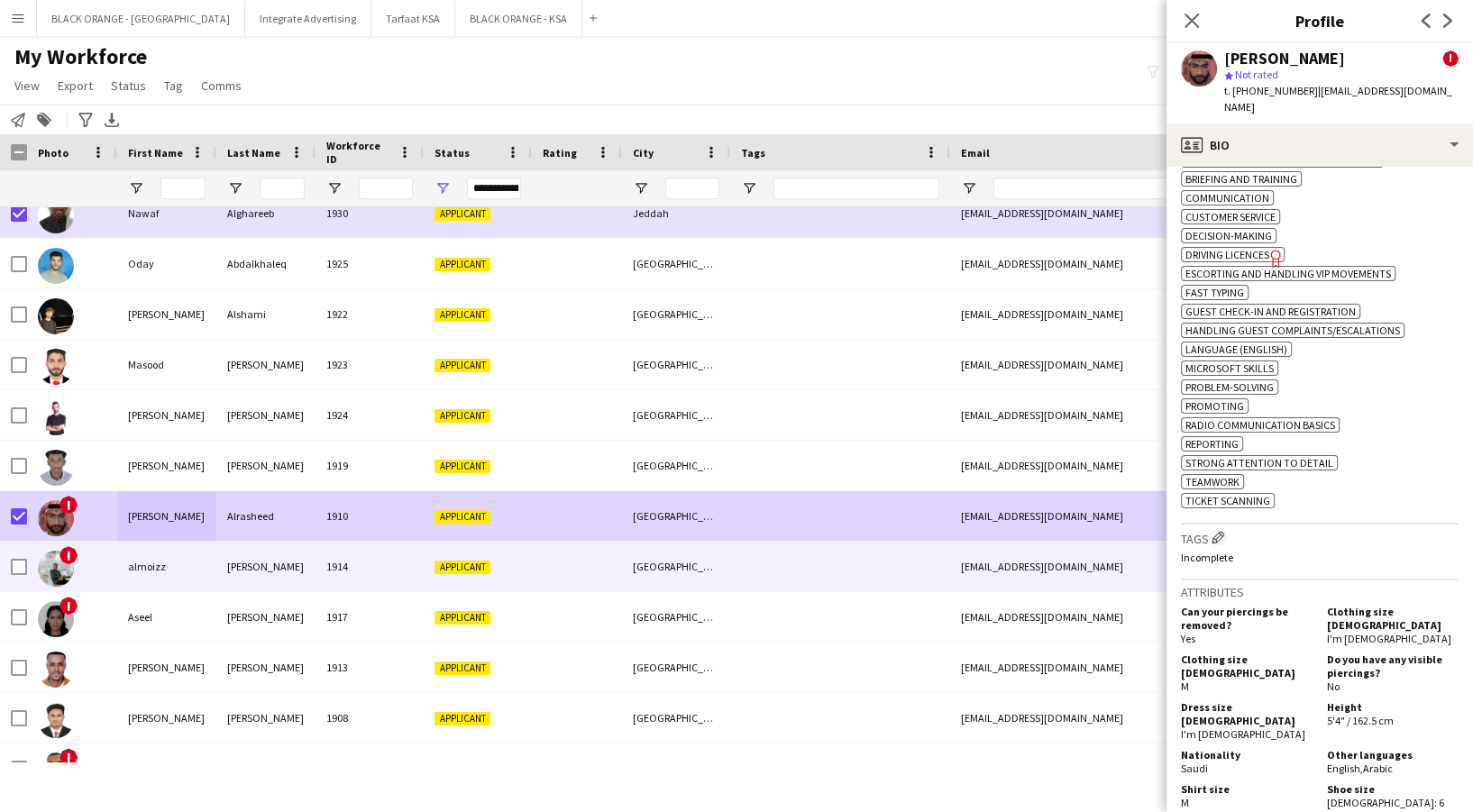
click at [235, 562] on div "[PERSON_NAME]" at bounding box center [266, 567] width 99 height 49
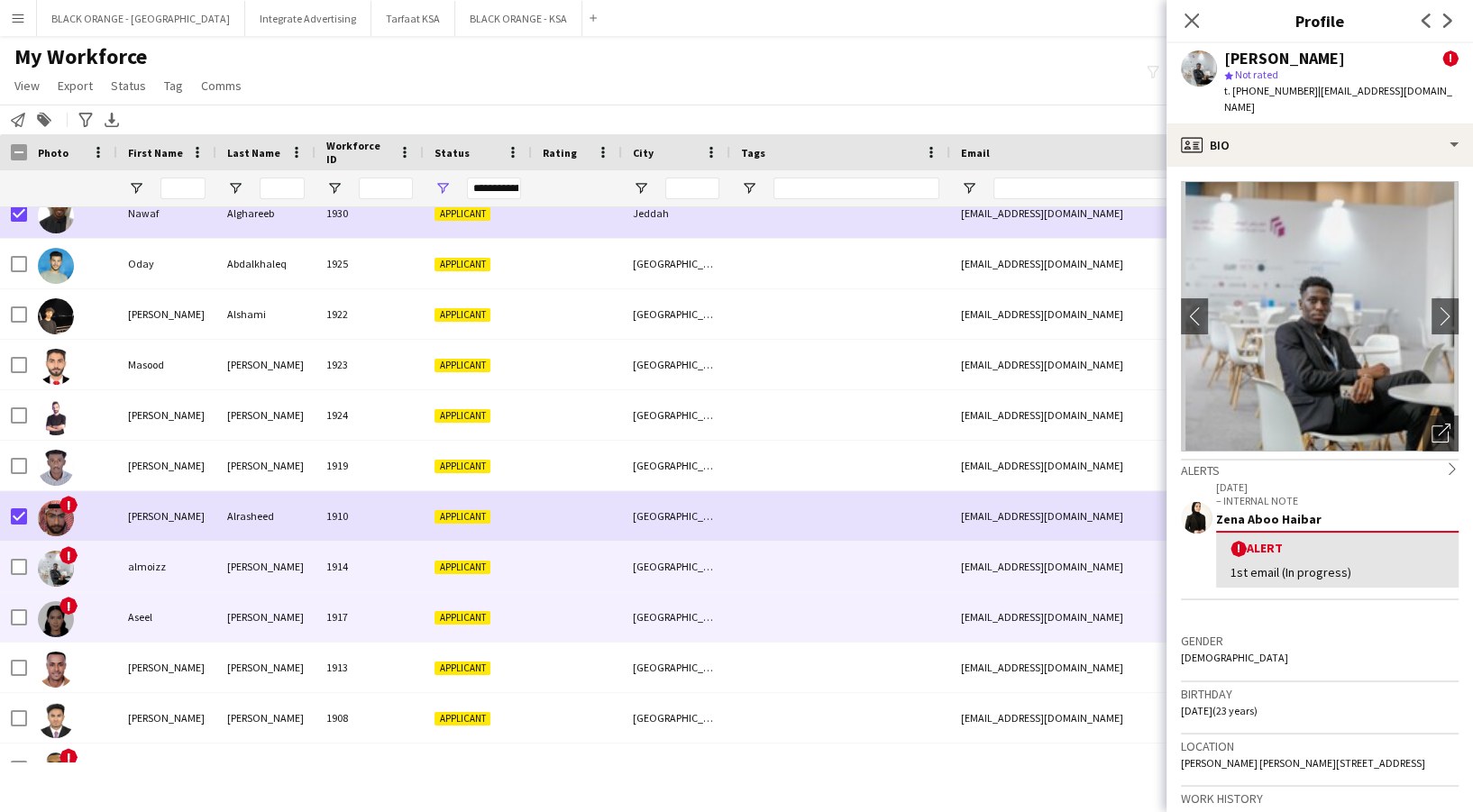
click at [536, 612] on div at bounding box center [577, 617] width 90 height 49
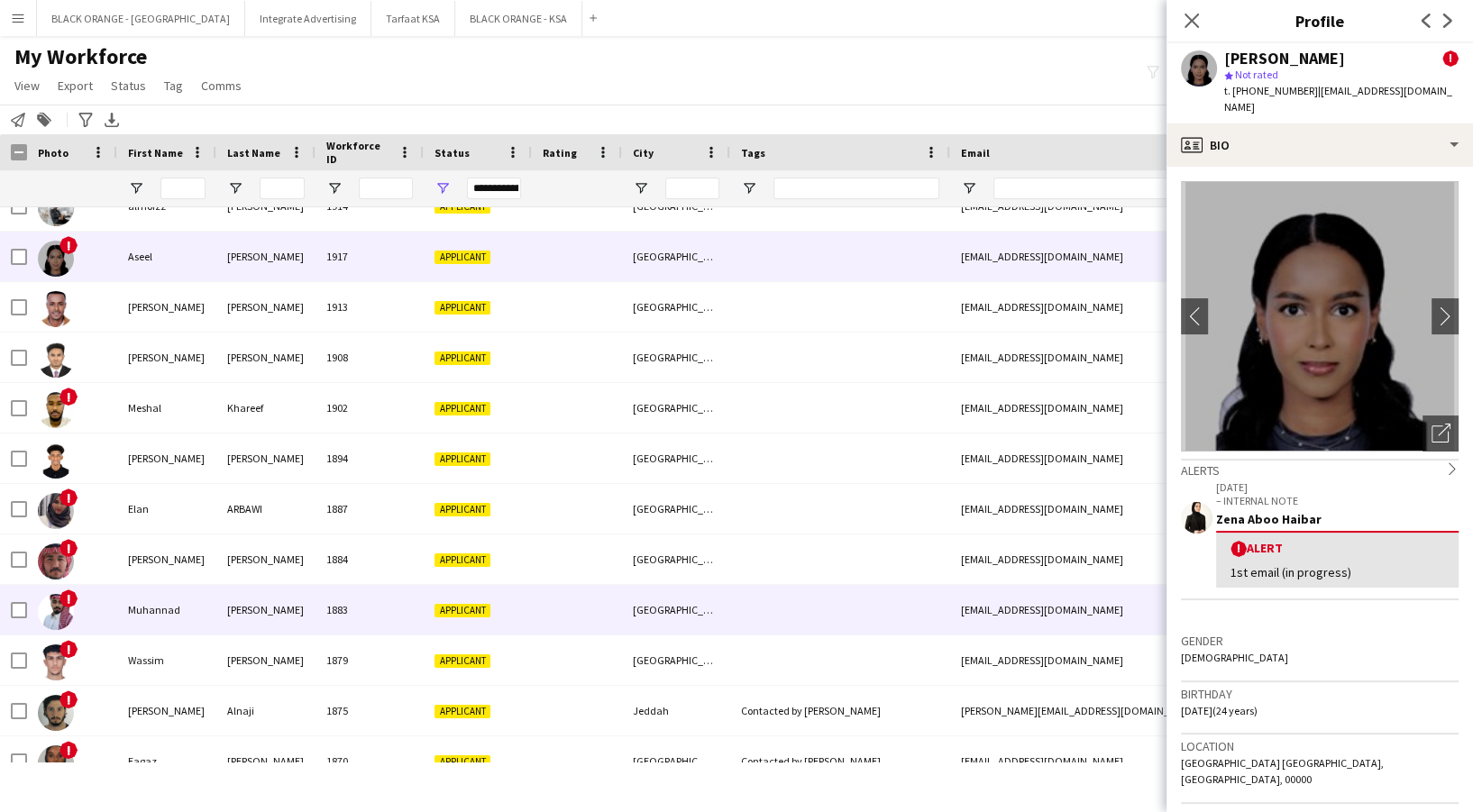
click at [323, 558] on div "1884" at bounding box center [370, 559] width 109 height 49
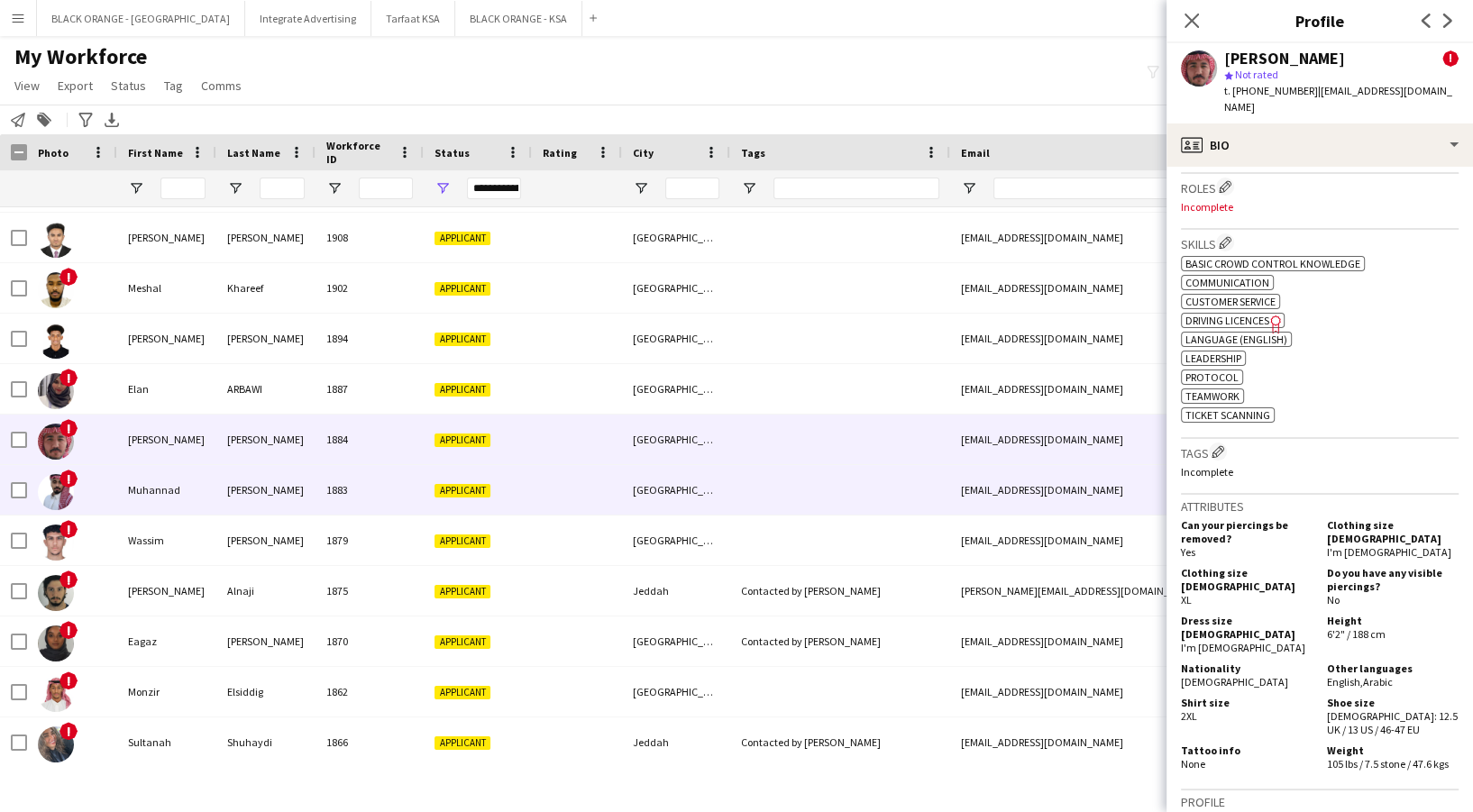
click at [422, 505] on div "1883" at bounding box center [370, 490] width 109 height 49
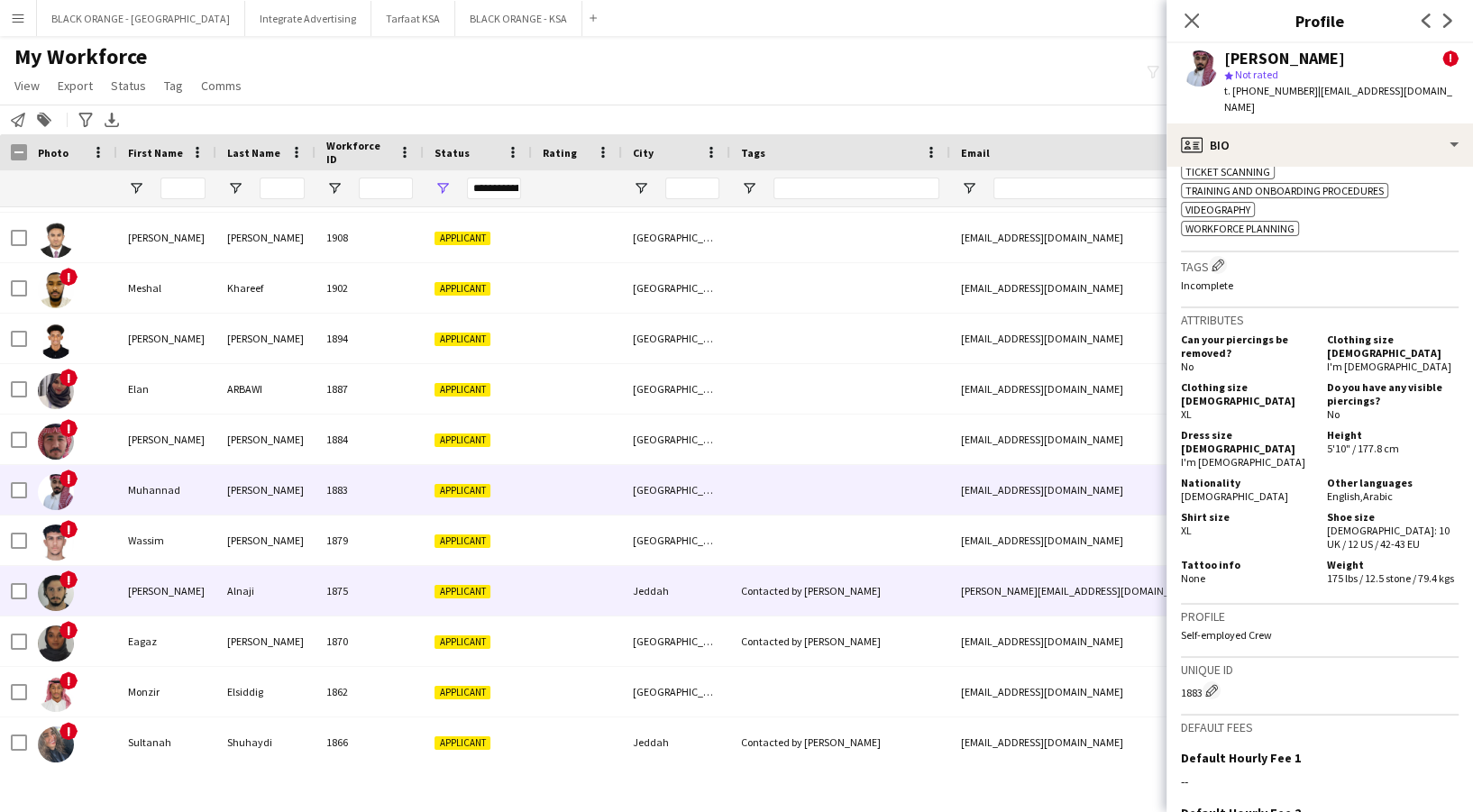
click at [250, 606] on div "Alnaji" at bounding box center [266, 590] width 99 height 49
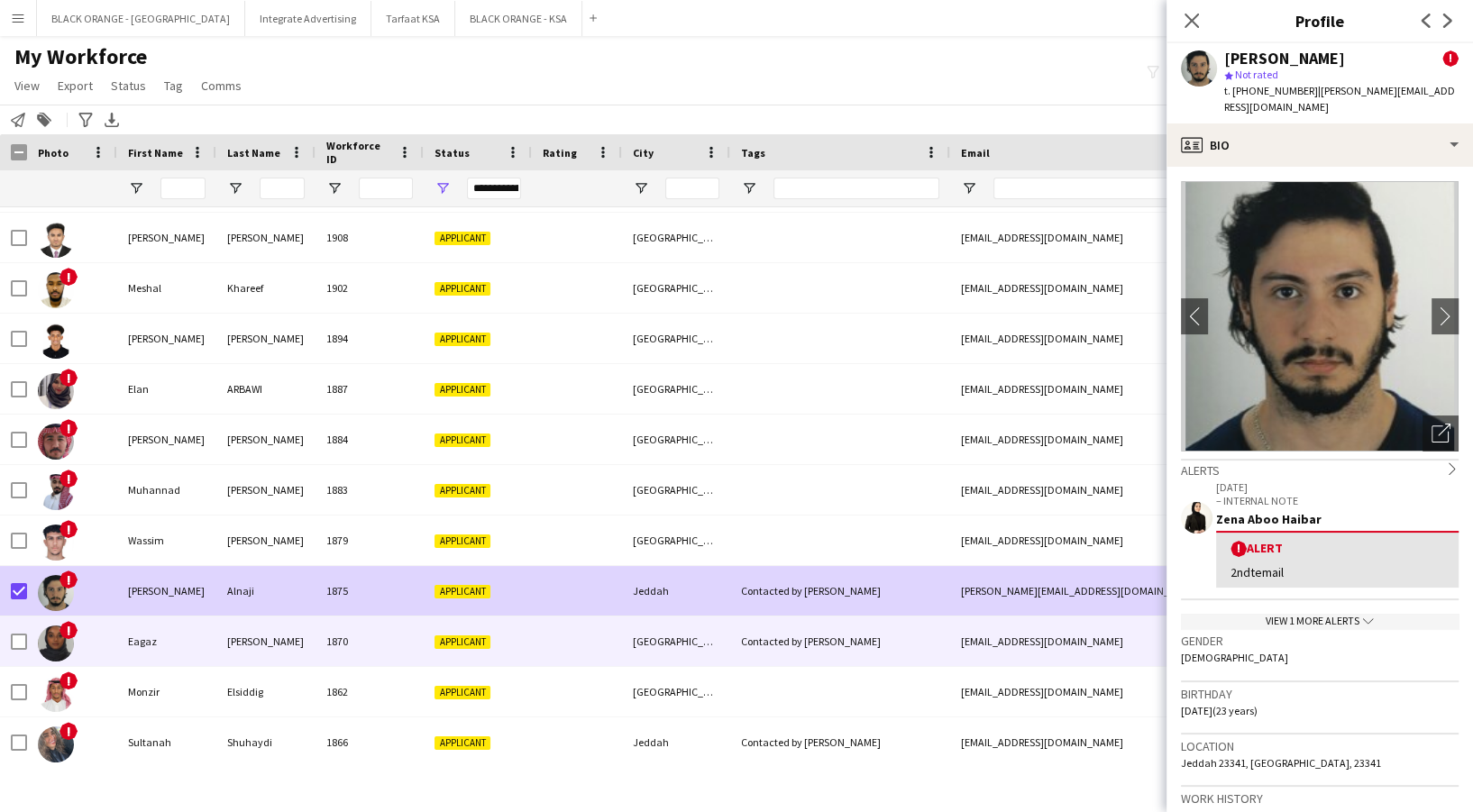
drag, startPoint x: 401, startPoint y: 641, endPoint x: 393, endPoint y: 655, distance: 16.1
click at [400, 641] on div "1870" at bounding box center [370, 641] width 109 height 49
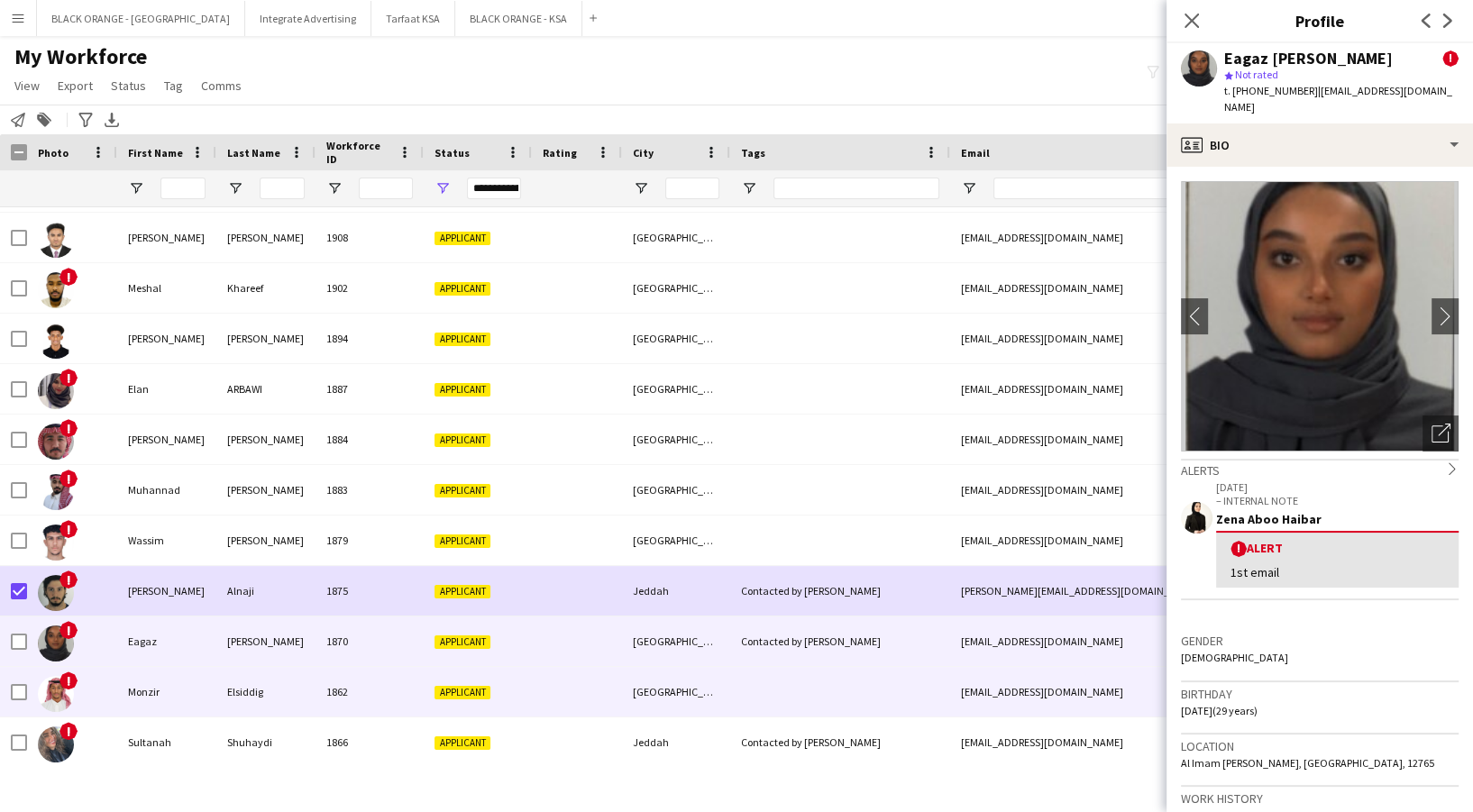
click at [380, 679] on div "1862" at bounding box center [370, 692] width 109 height 49
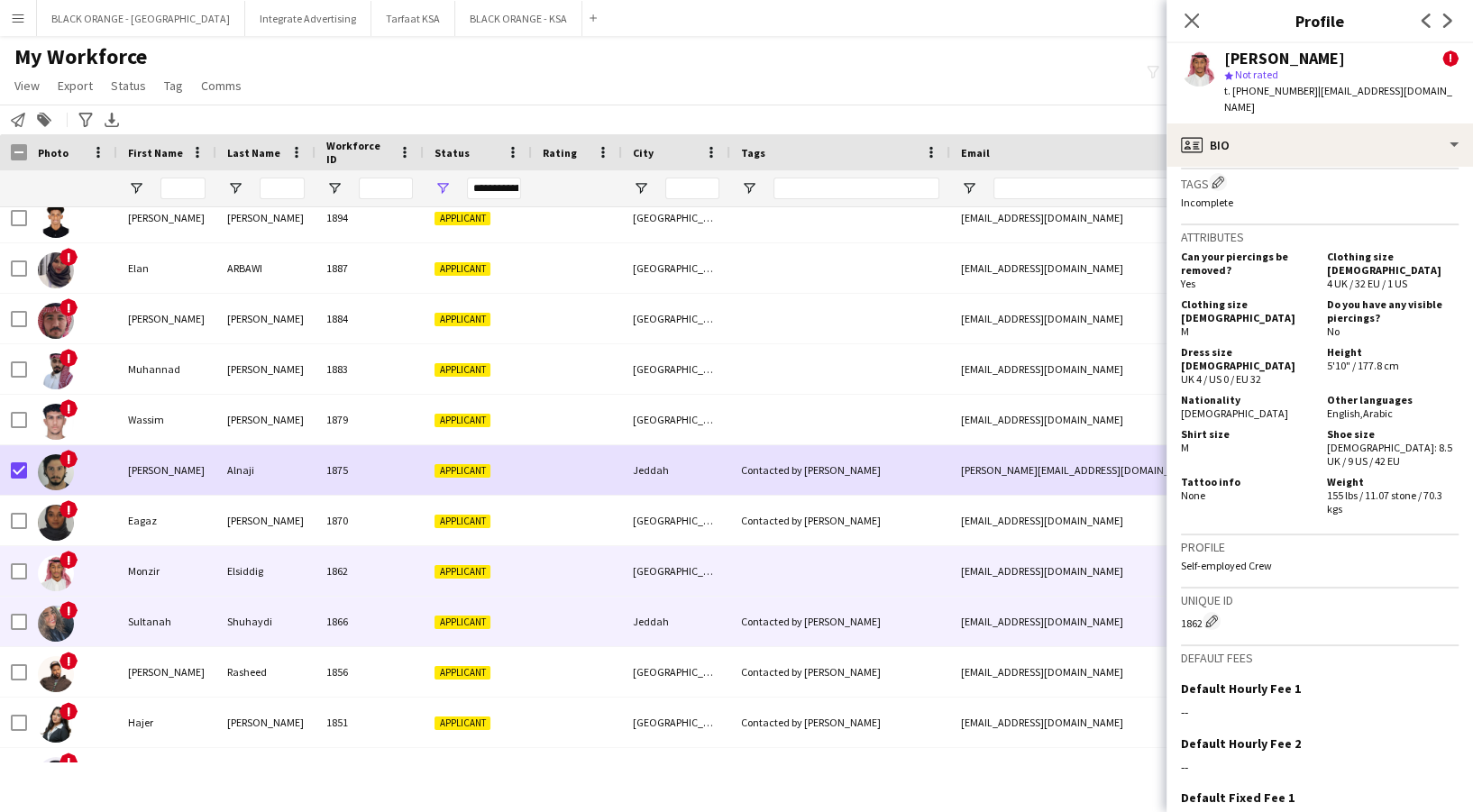
click at [451, 611] on div "Applicant" at bounding box center [477, 621] width 109 height 49
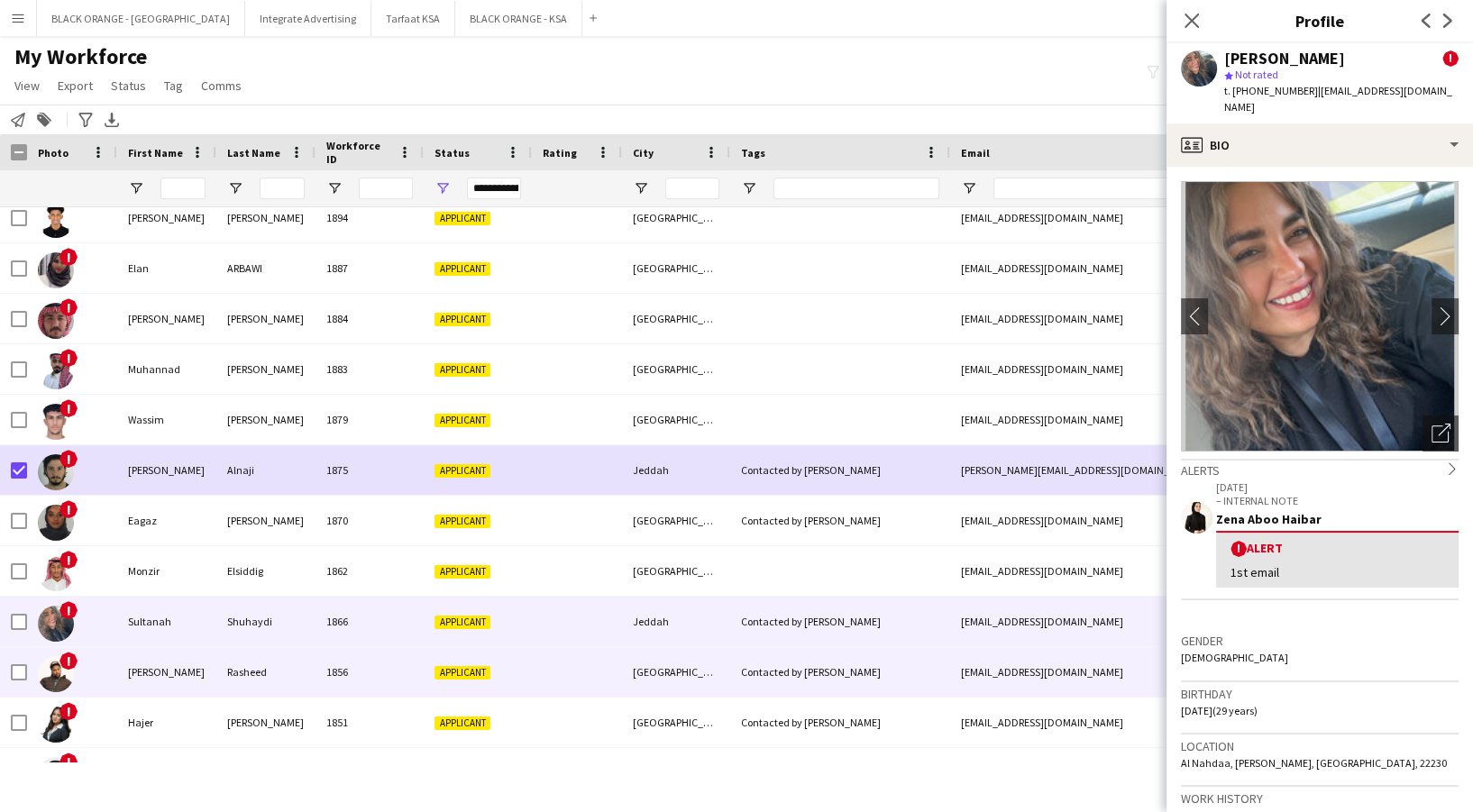
click at [447, 678] on span "Applicant" at bounding box center [462, 672] width 56 height 14
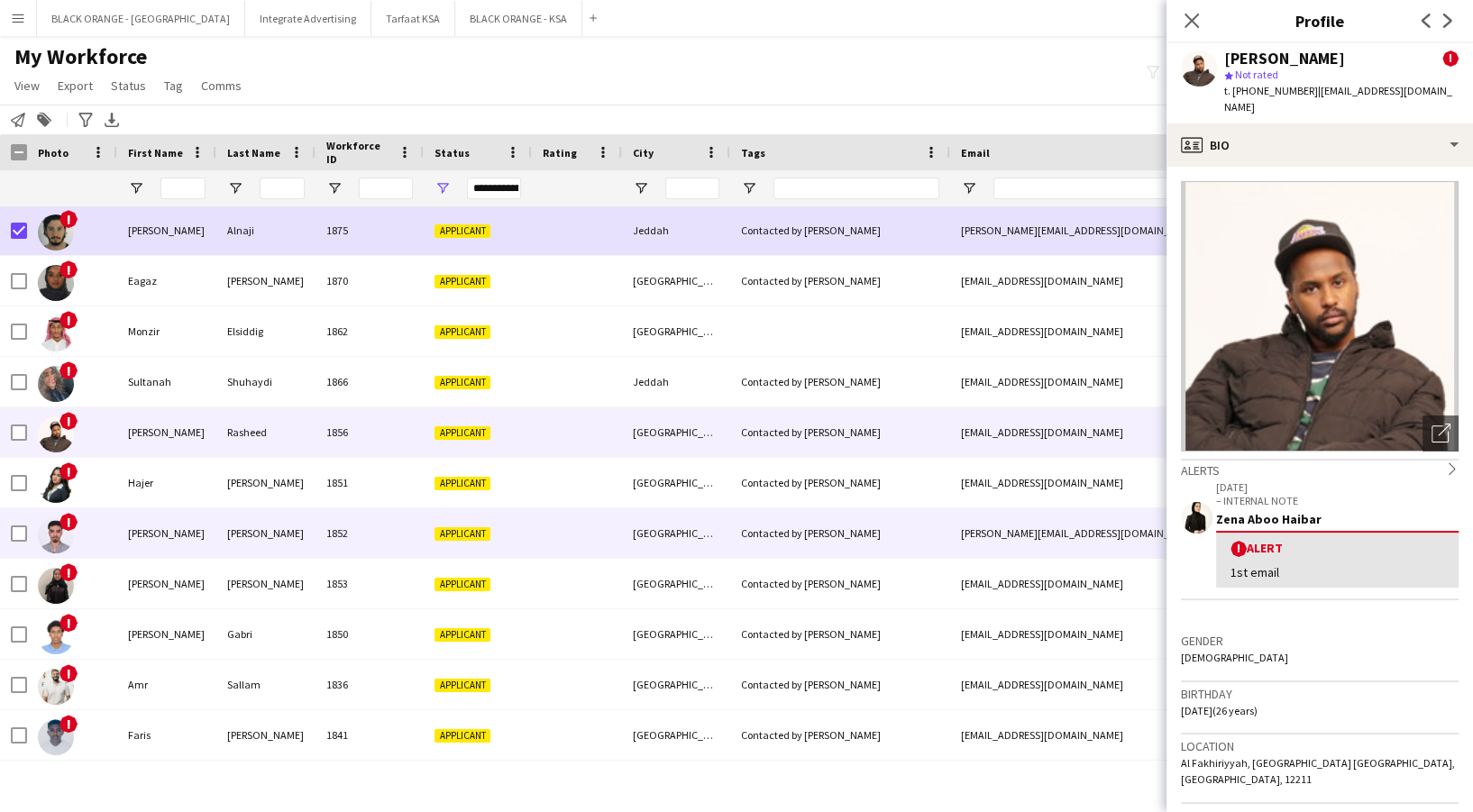
click at [280, 531] on div "[PERSON_NAME]" at bounding box center [266, 533] width 99 height 49
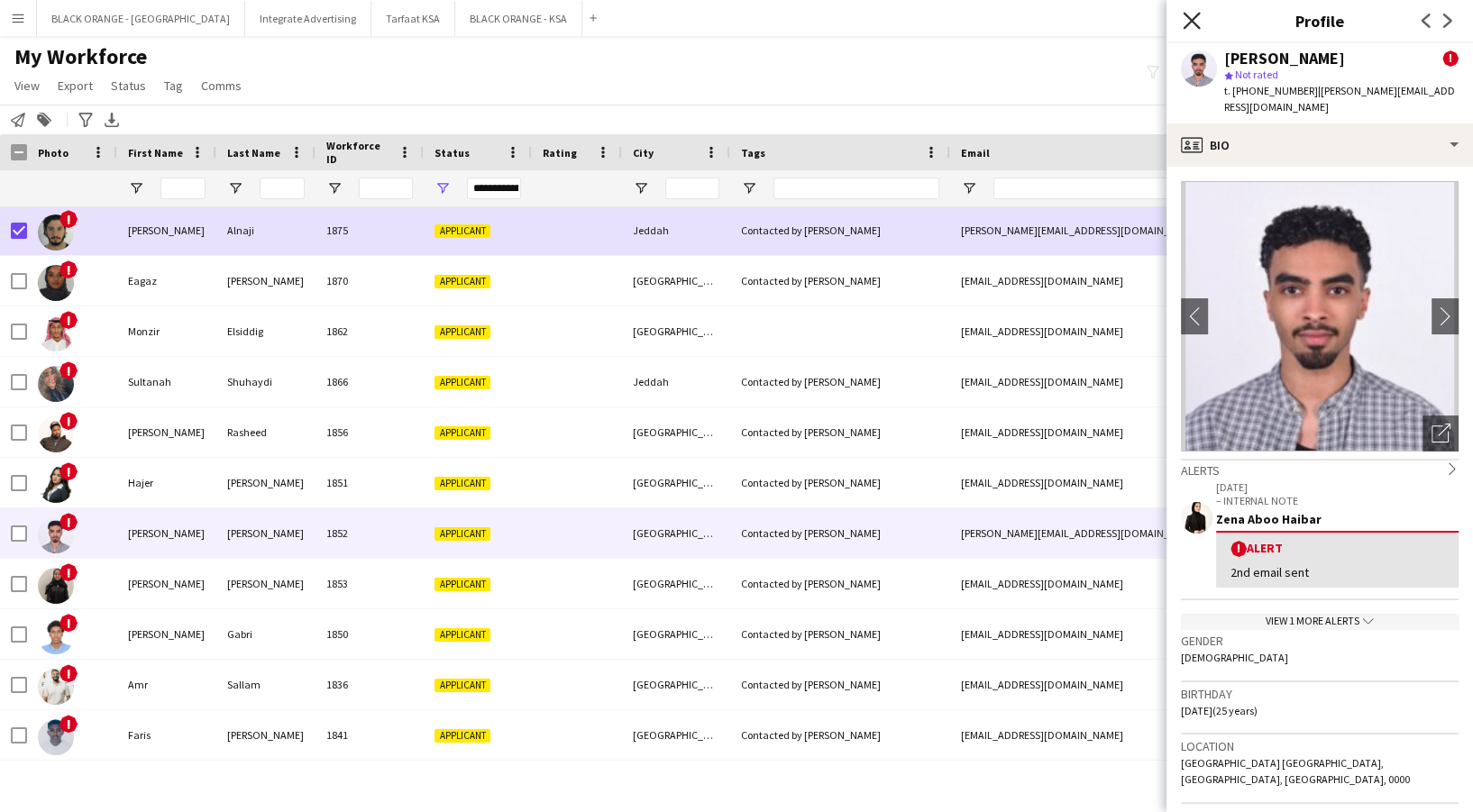
click at [1192, 22] on icon "Close pop-in" at bounding box center [1191, 20] width 17 height 17
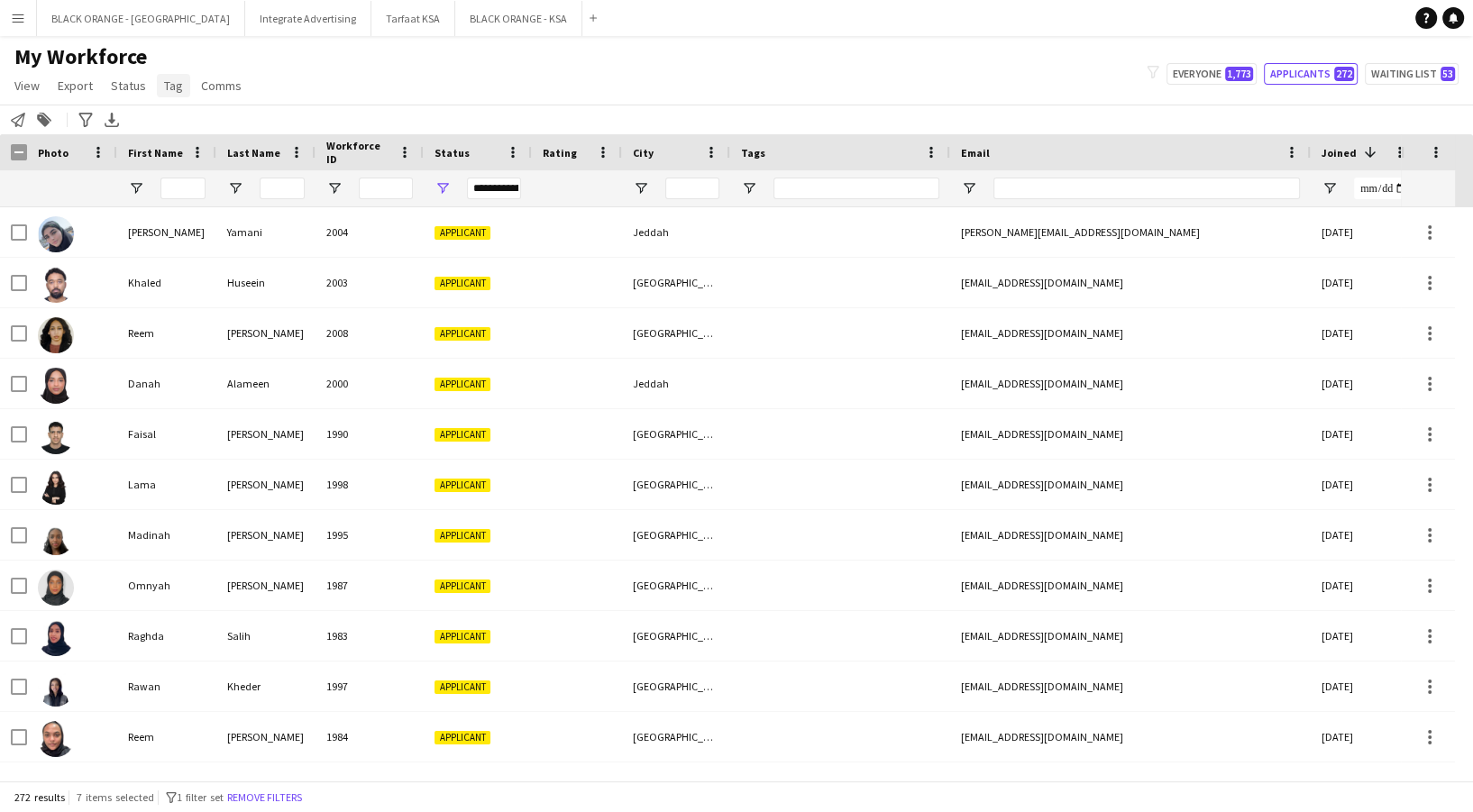
click at [169, 85] on span "Tag" at bounding box center [173, 86] width 19 height 16
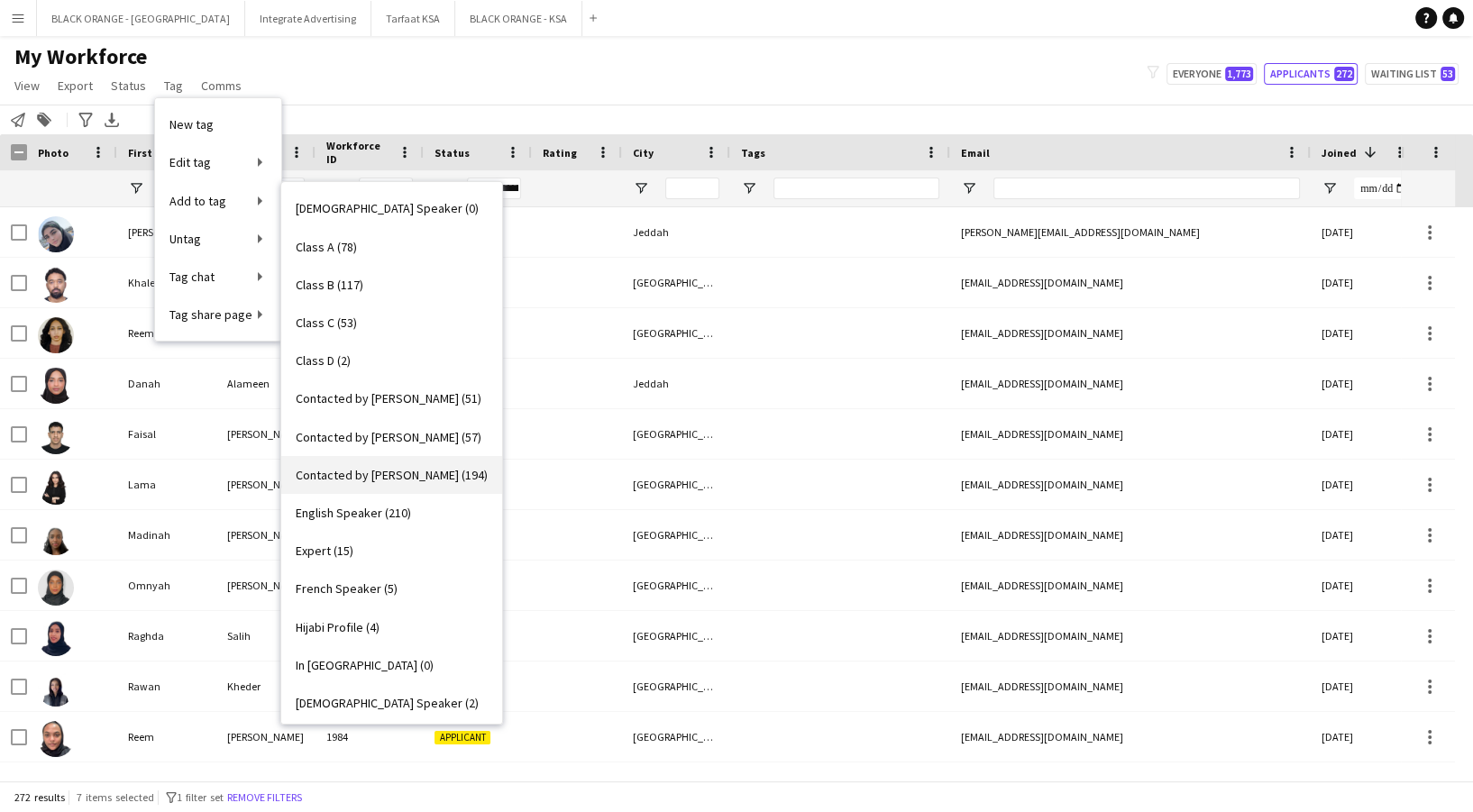
click at [376, 483] on link "Contacted by [PERSON_NAME] (194)" at bounding box center [392, 474] width 221 height 37
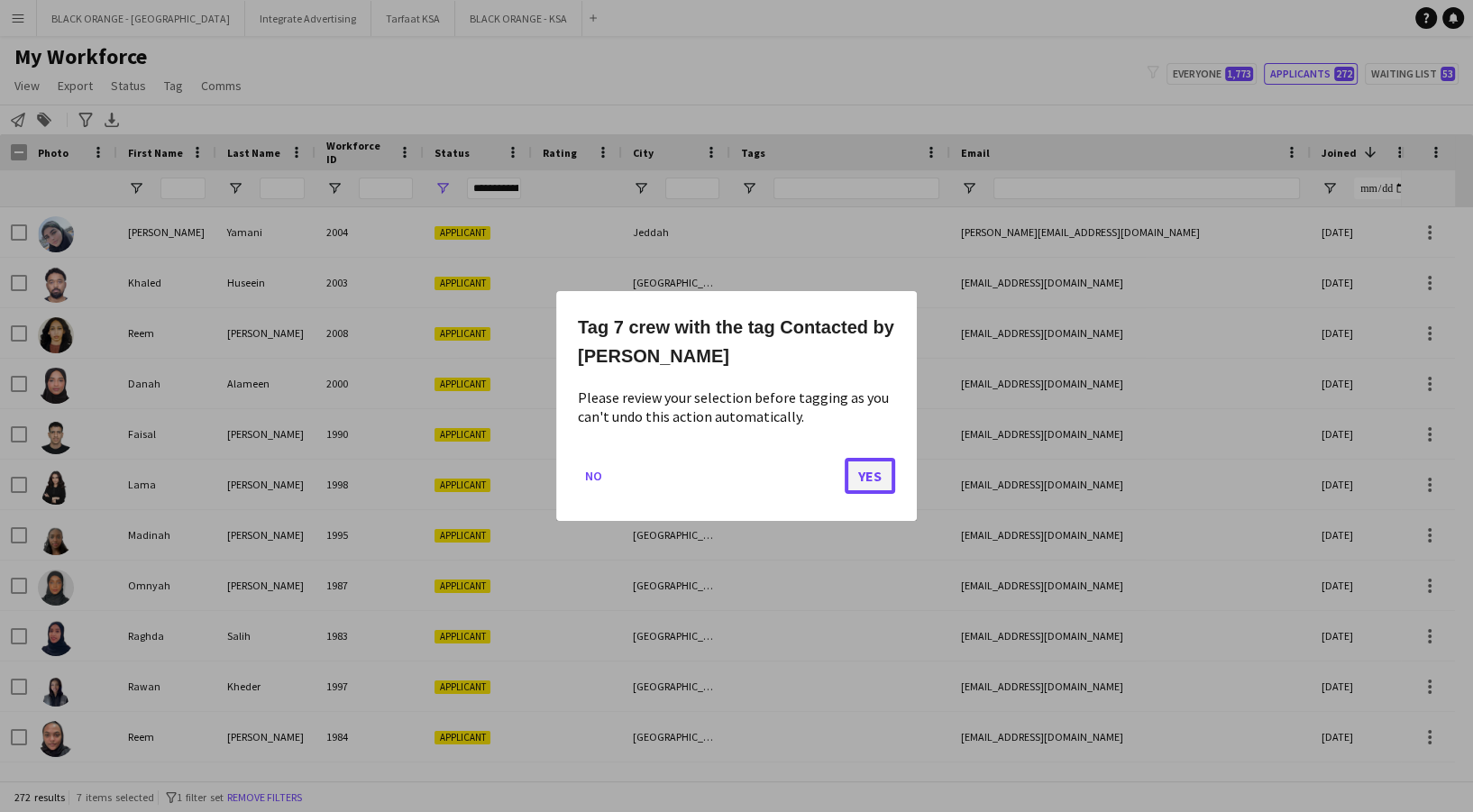
click at [872, 474] on button "Yes" at bounding box center [870, 476] width 50 height 36
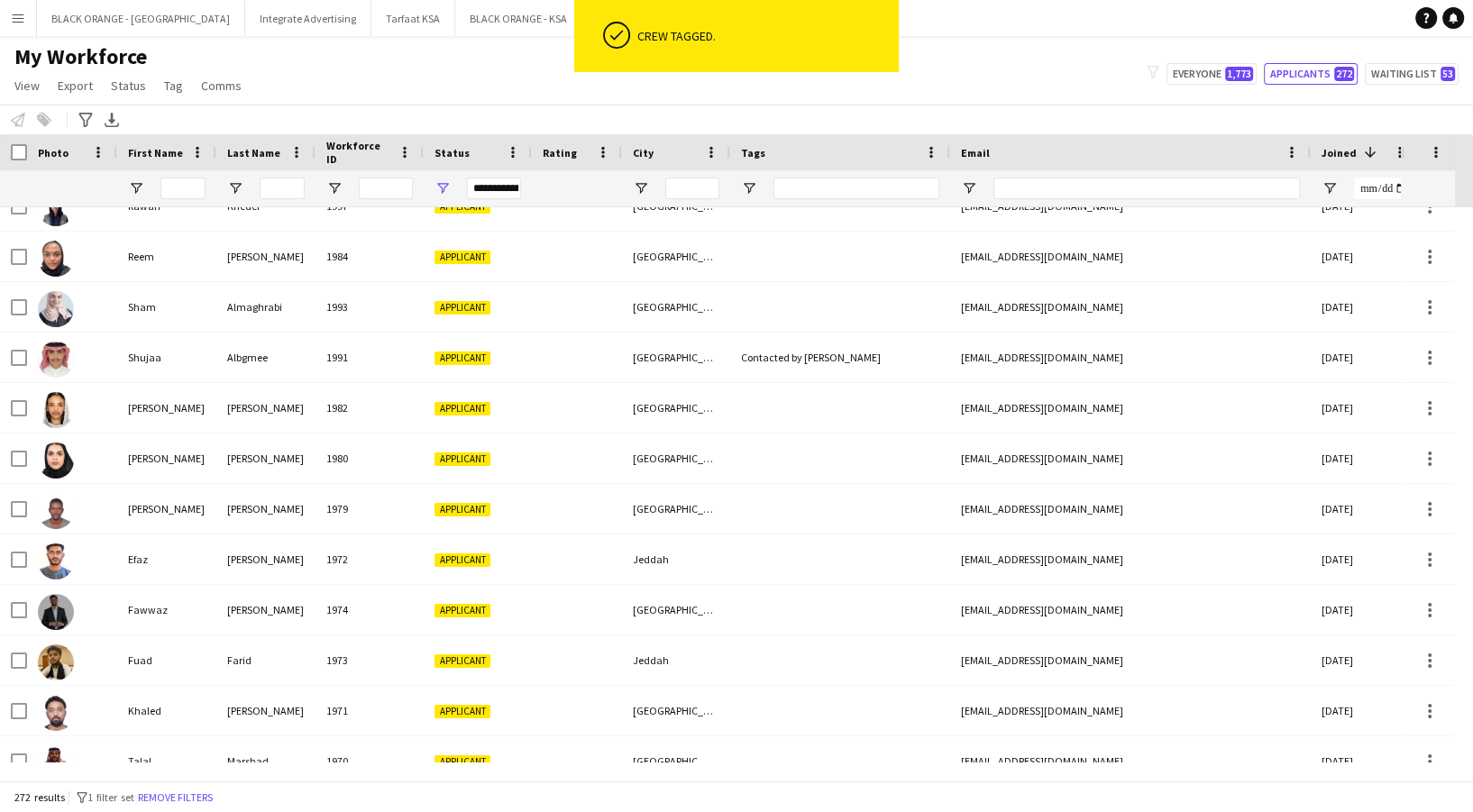
click at [393, 113] on div "Notify workforce Add to tag Select at least one crew to tag him or her. Advance…" at bounding box center [736, 120] width 1473 height 30
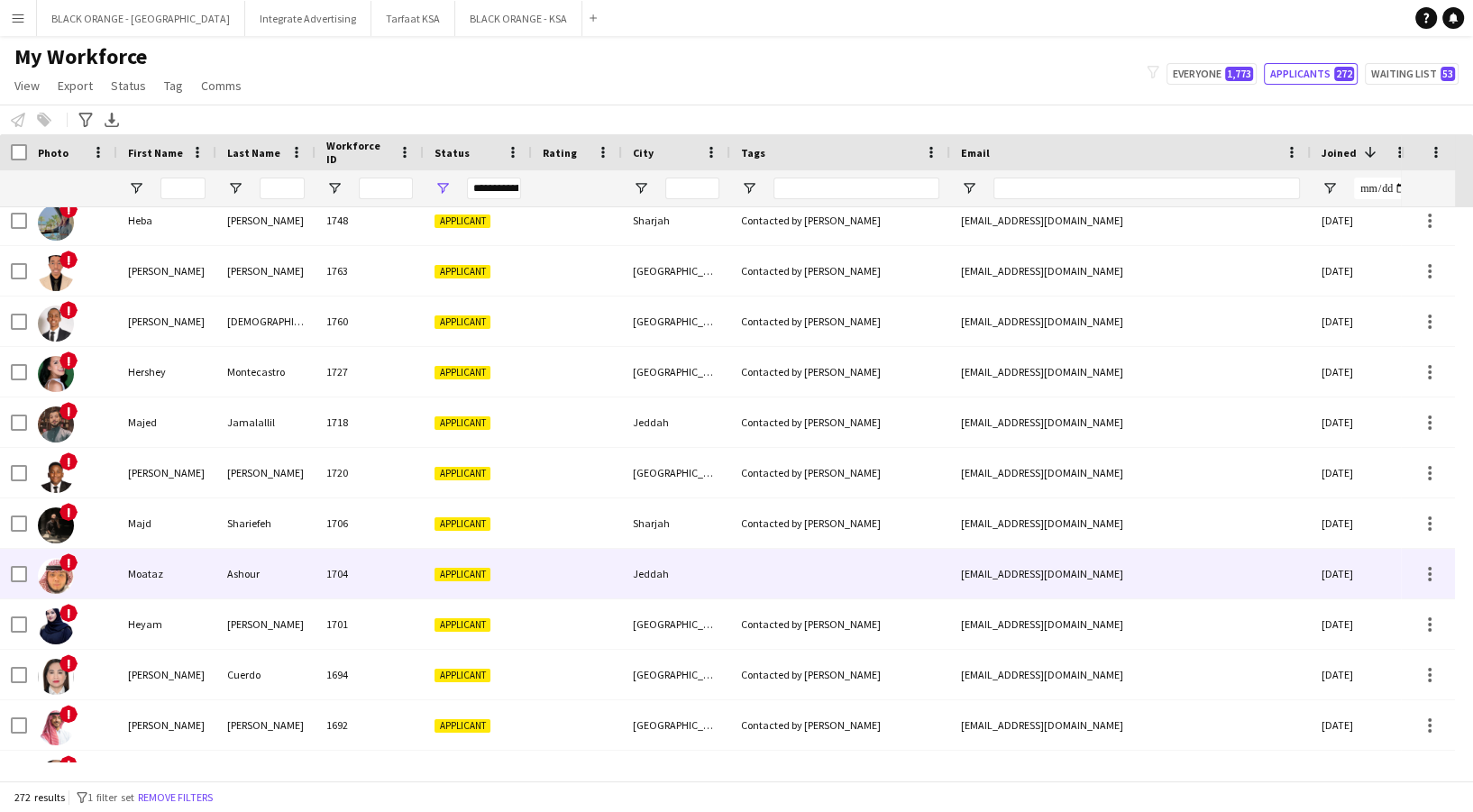
scroll to position [5441, 0]
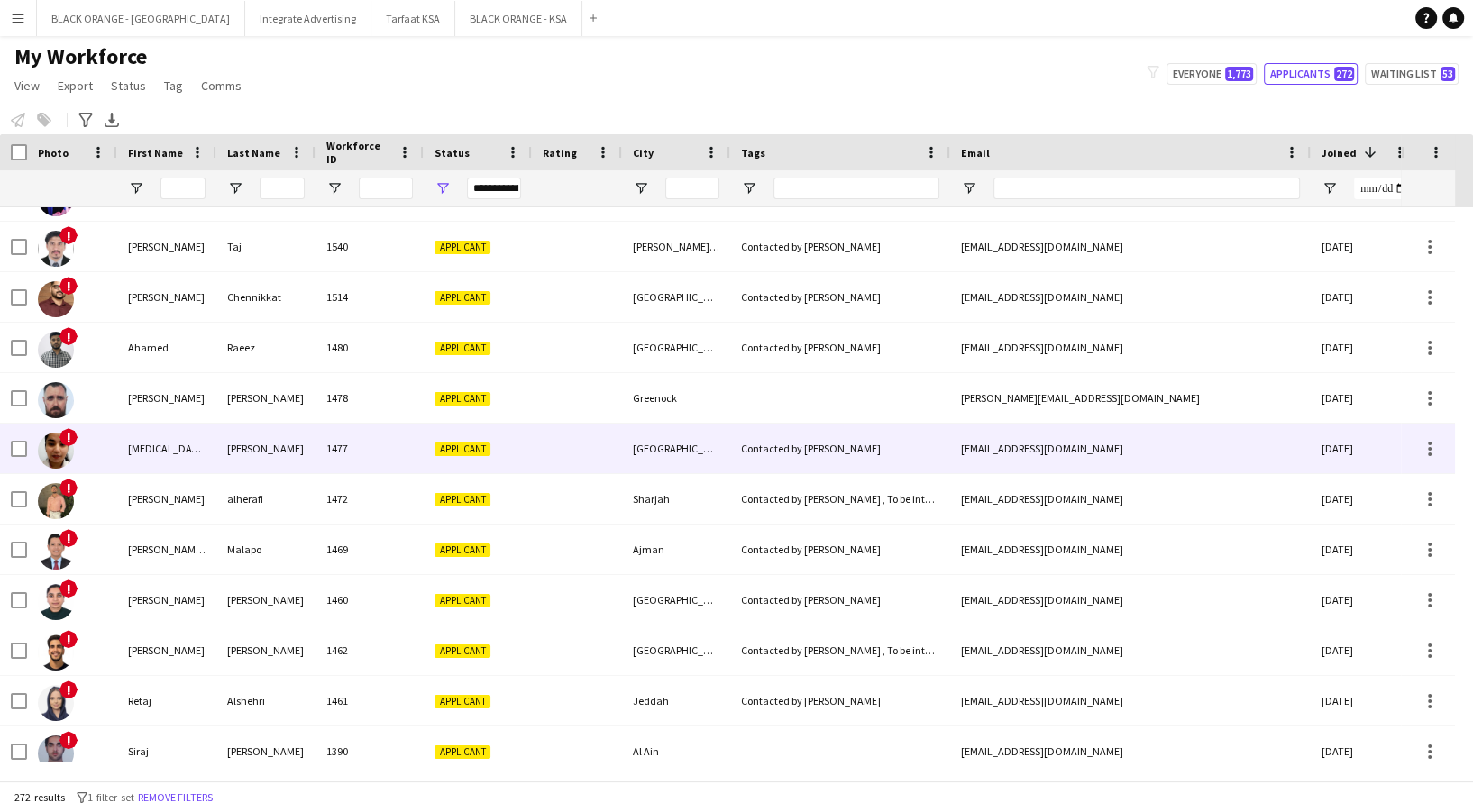
click at [517, 470] on div "Applicant" at bounding box center [477, 448] width 109 height 49
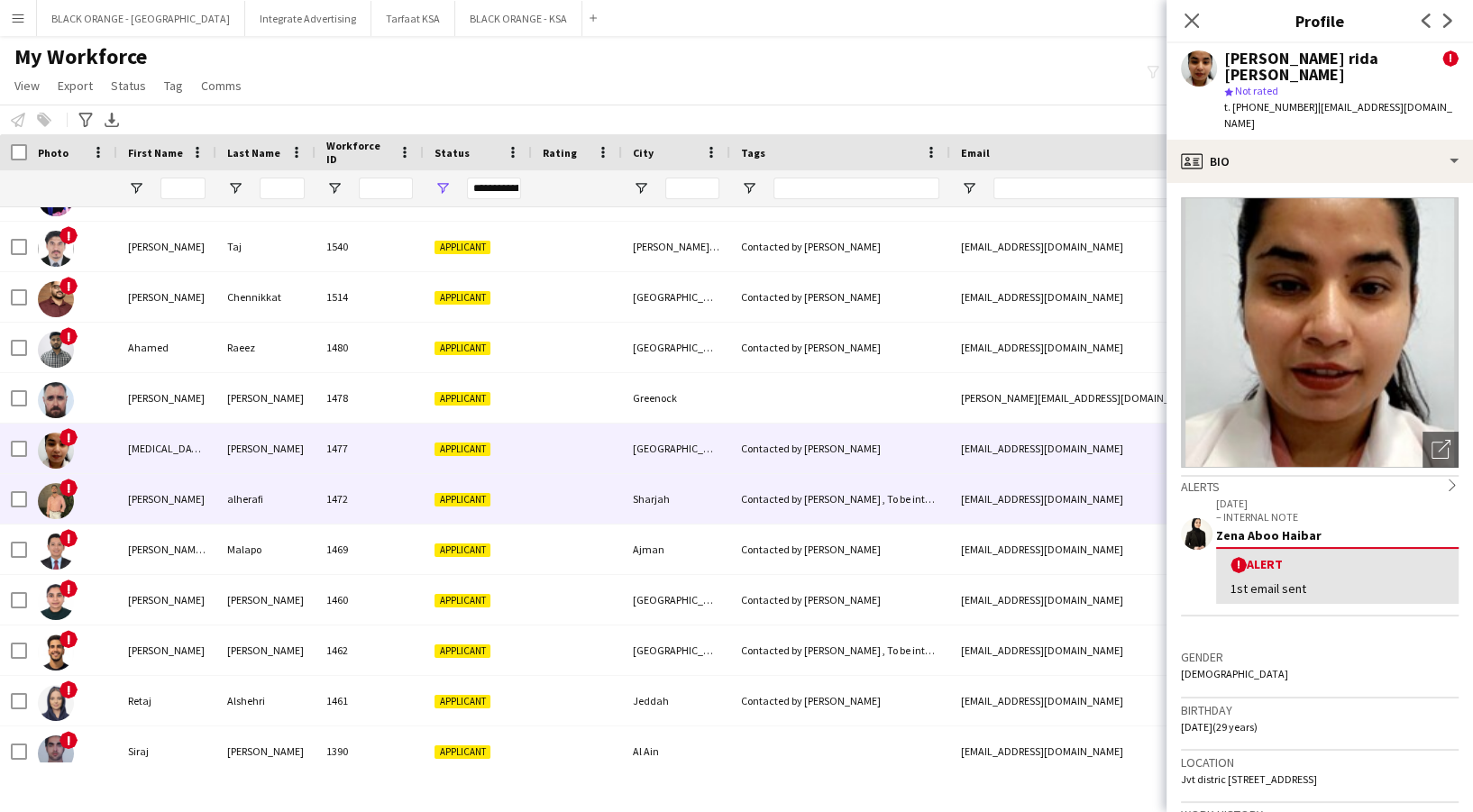
click at [513, 502] on div "Applicant" at bounding box center [477, 499] width 109 height 49
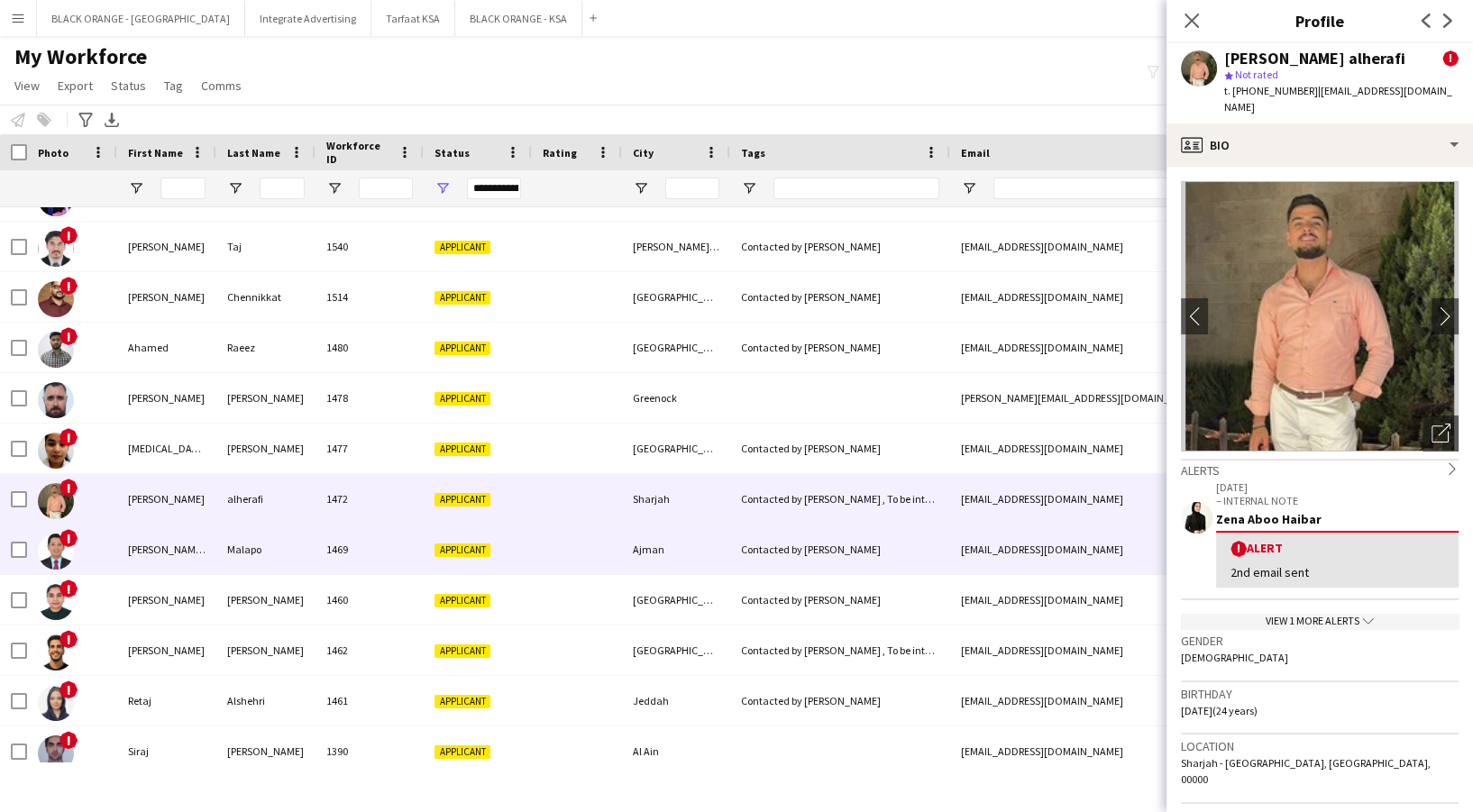
click at [517, 553] on div "Applicant" at bounding box center [477, 549] width 109 height 49
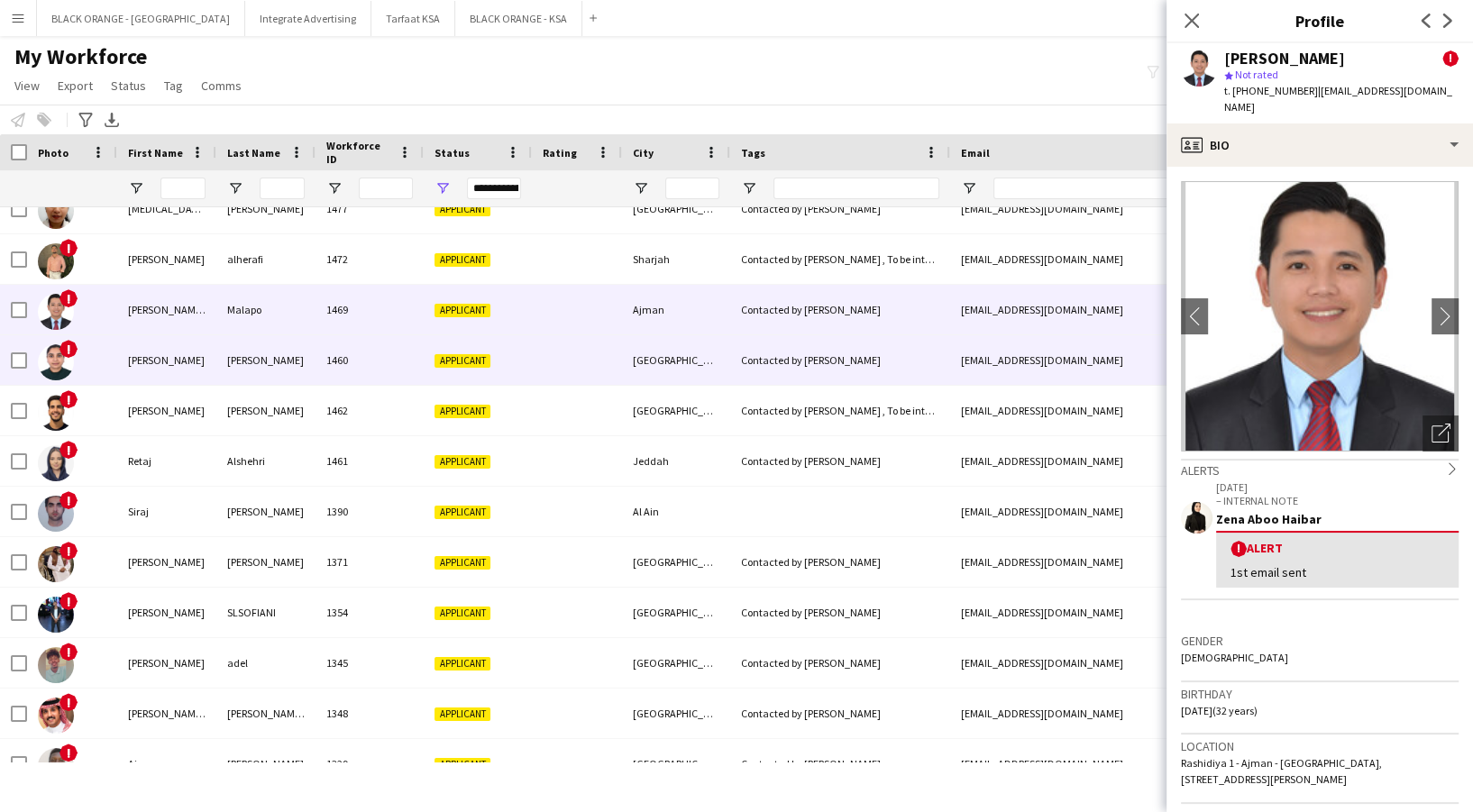
click at [480, 354] on span "Applicant" at bounding box center [462, 360] width 56 height 14
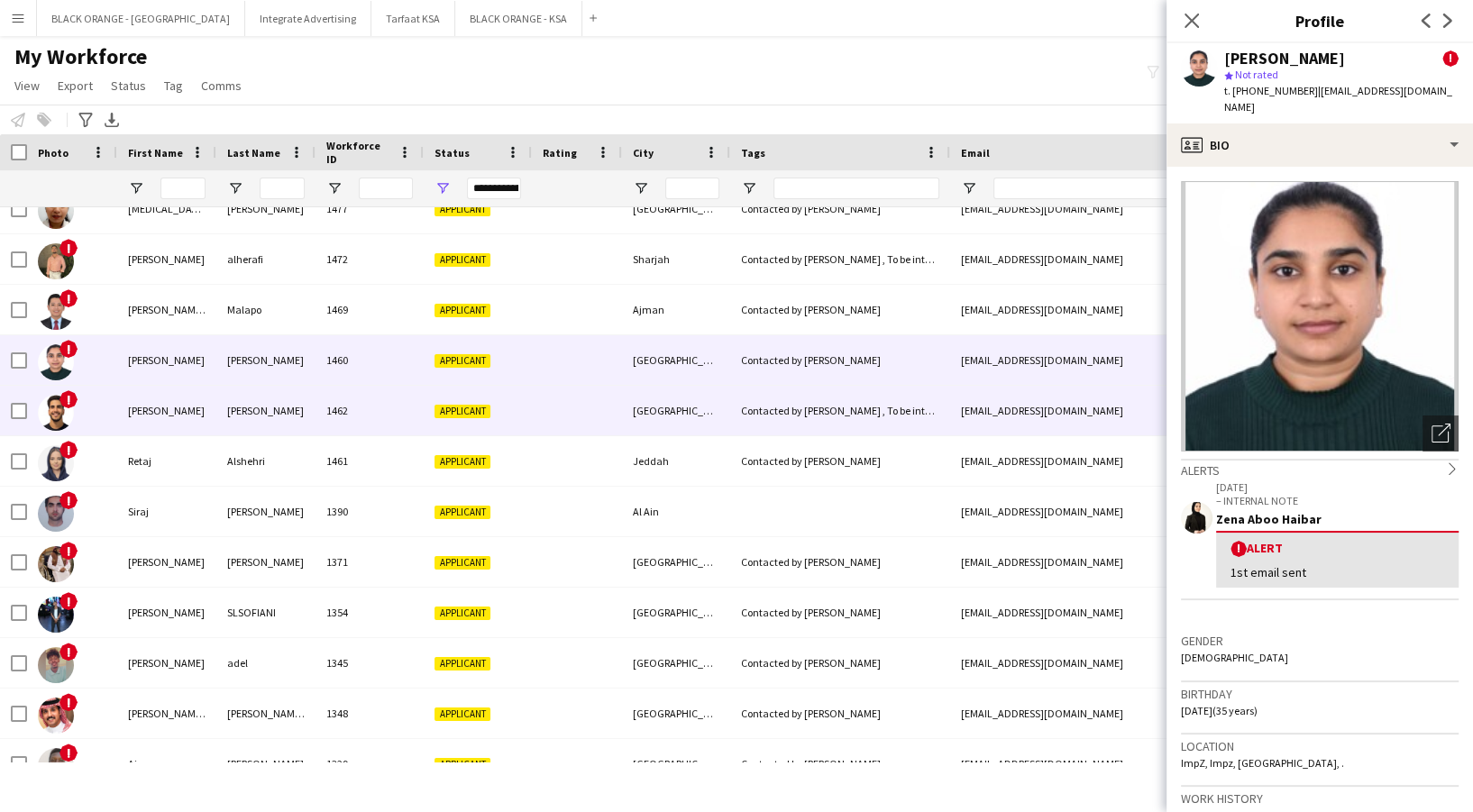
click at [488, 411] on span "Applicant" at bounding box center [462, 411] width 56 height 14
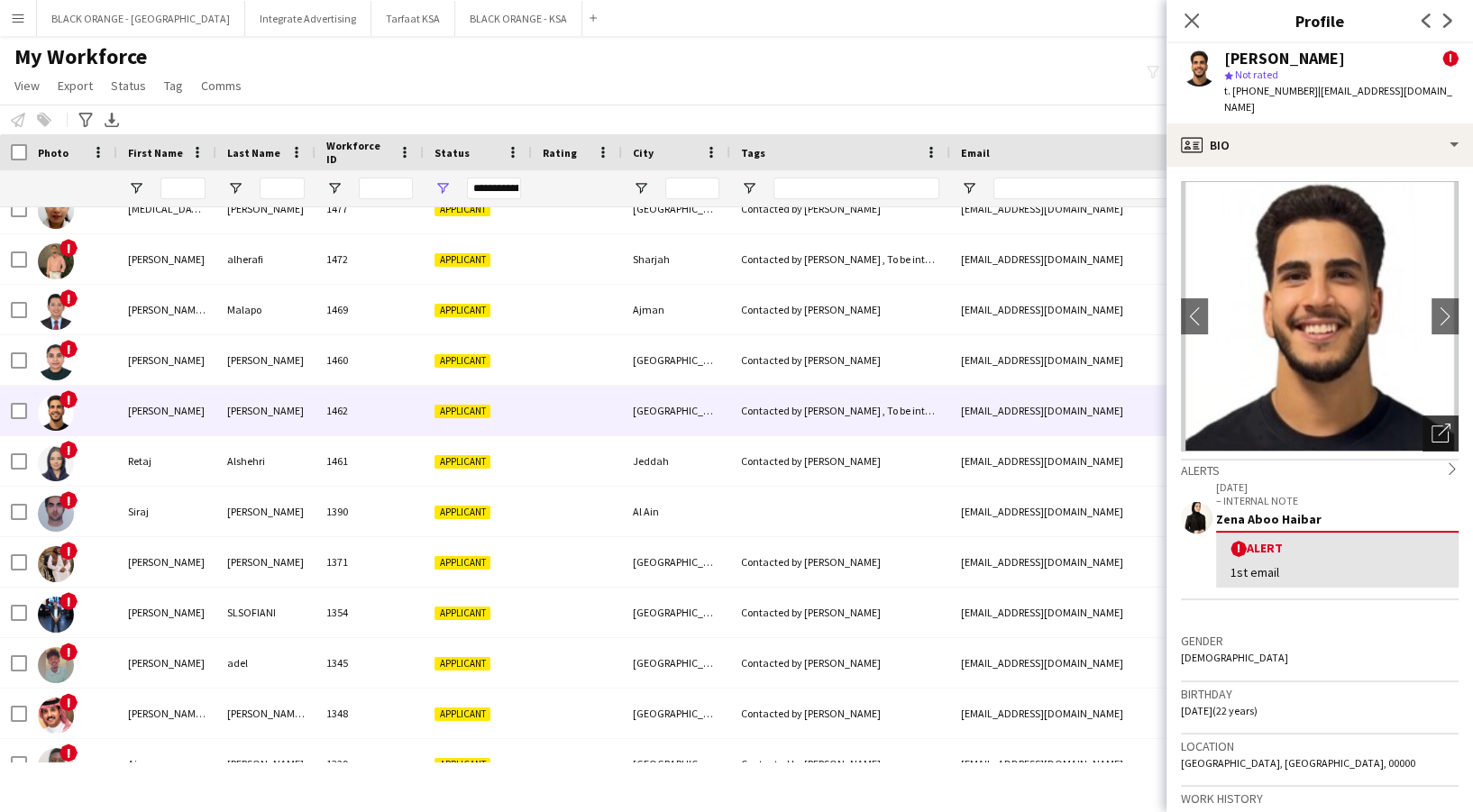
click at [1434, 418] on div "Open photos pop-in" at bounding box center [1441, 433] width 37 height 36
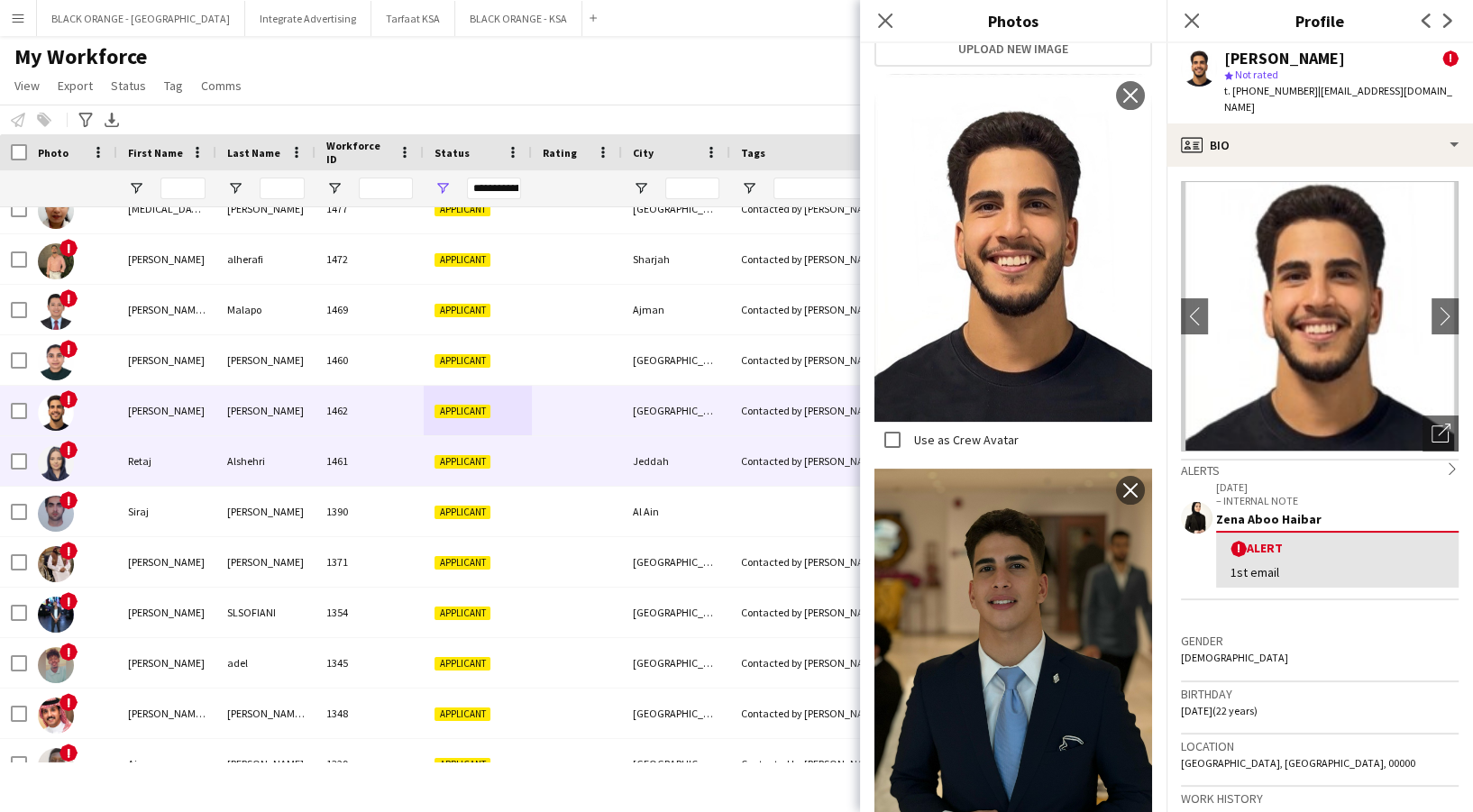
click at [498, 457] on div "Applicant" at bounding box center [477, 461] width 109 height 49
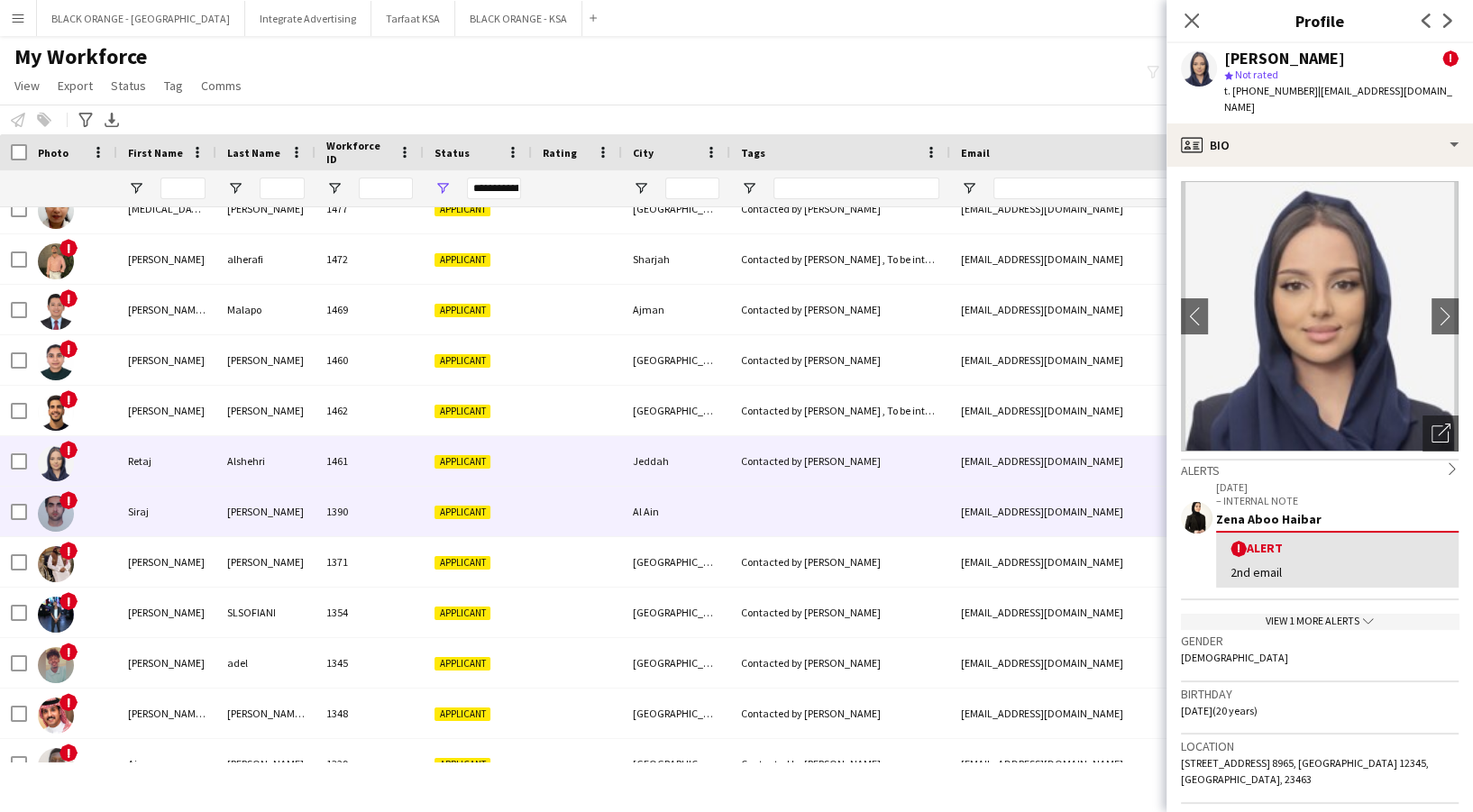
click at [538, 512] on div at bounding box center [577, 511] width 90 height 49
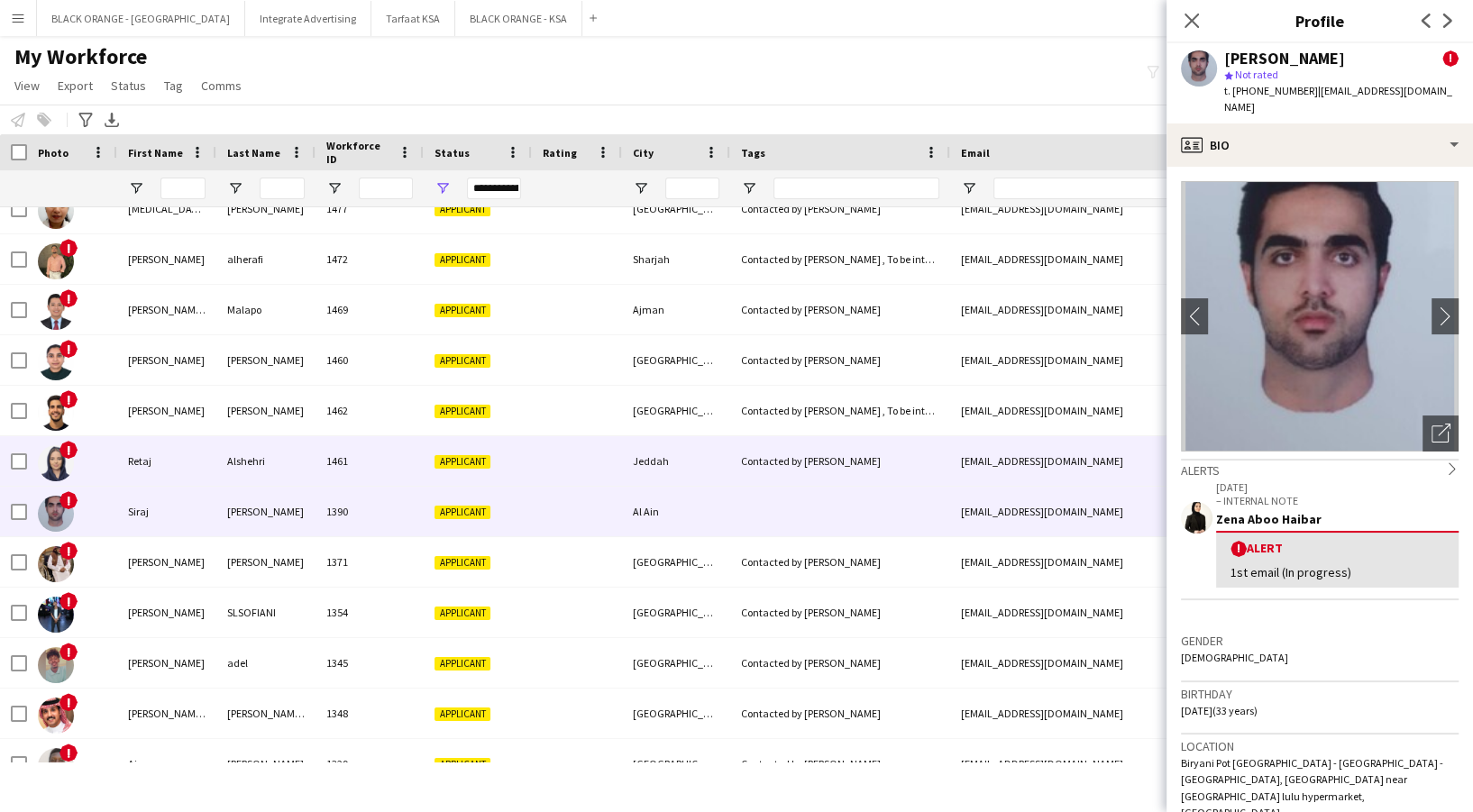
click at [532, 464] on div at bounding box center [577, 461] width 90 height 49
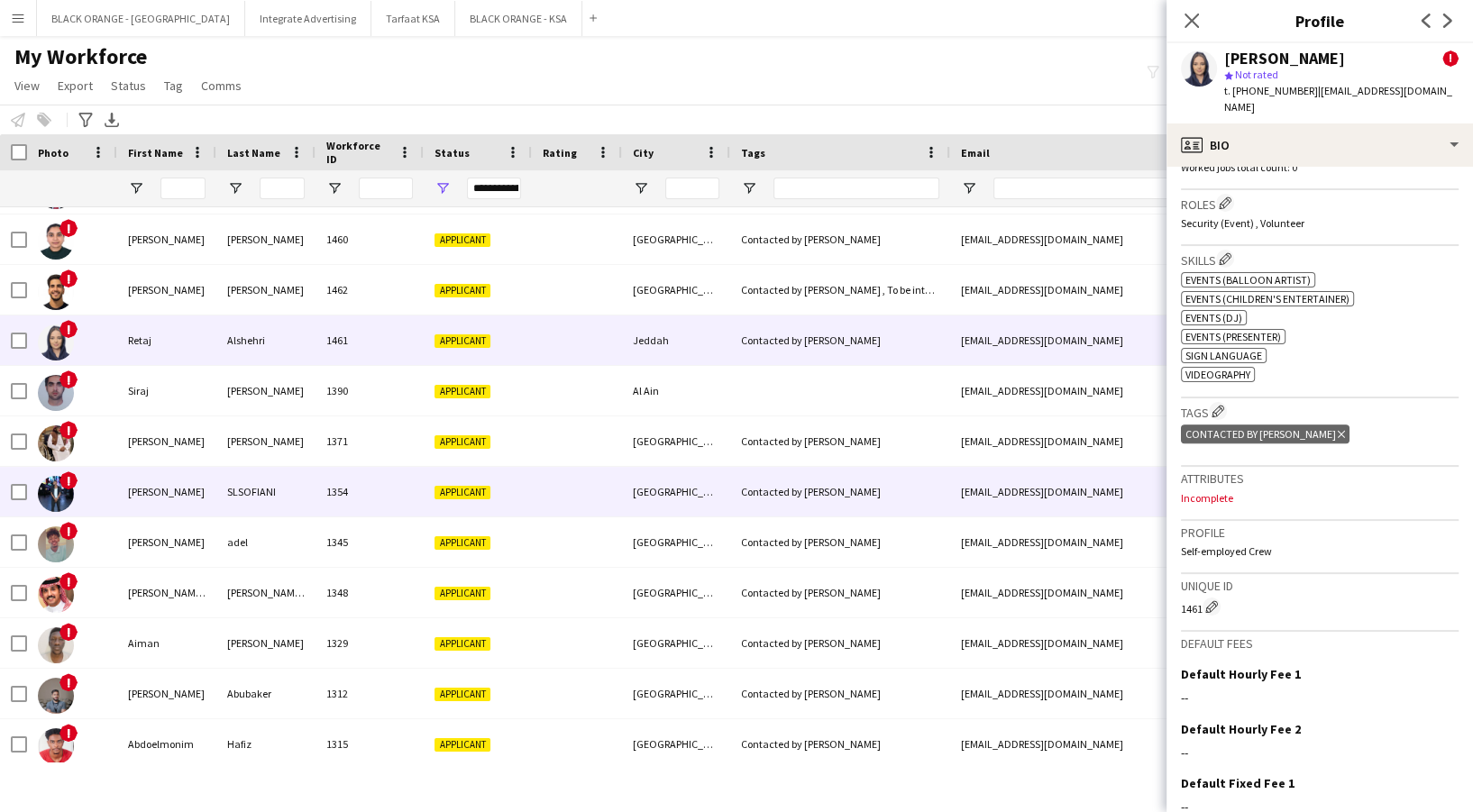
click at [650, 497] on div "[GEOGRAPHIC_DATA]" at bounding box center [676, 492] width 109 height 49
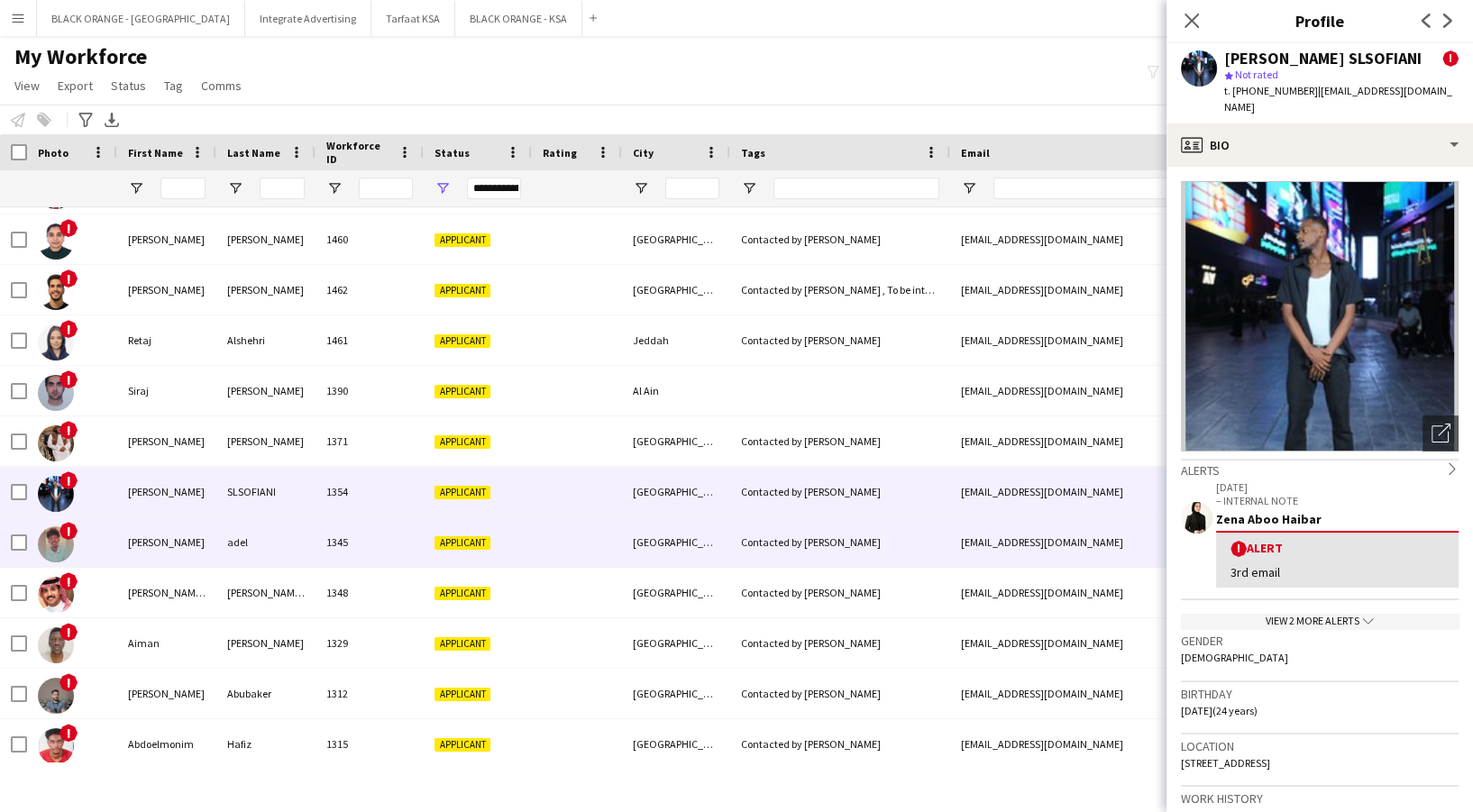
drag, startPoint x: 692, startPoint y: 554, endPoint x: 691, endPoint y: 573, distance: 19.0
click at [691, 555] on div "[GEOGRAPHIC_DATA]" at bounding box center [676, 542] width 109 height 49
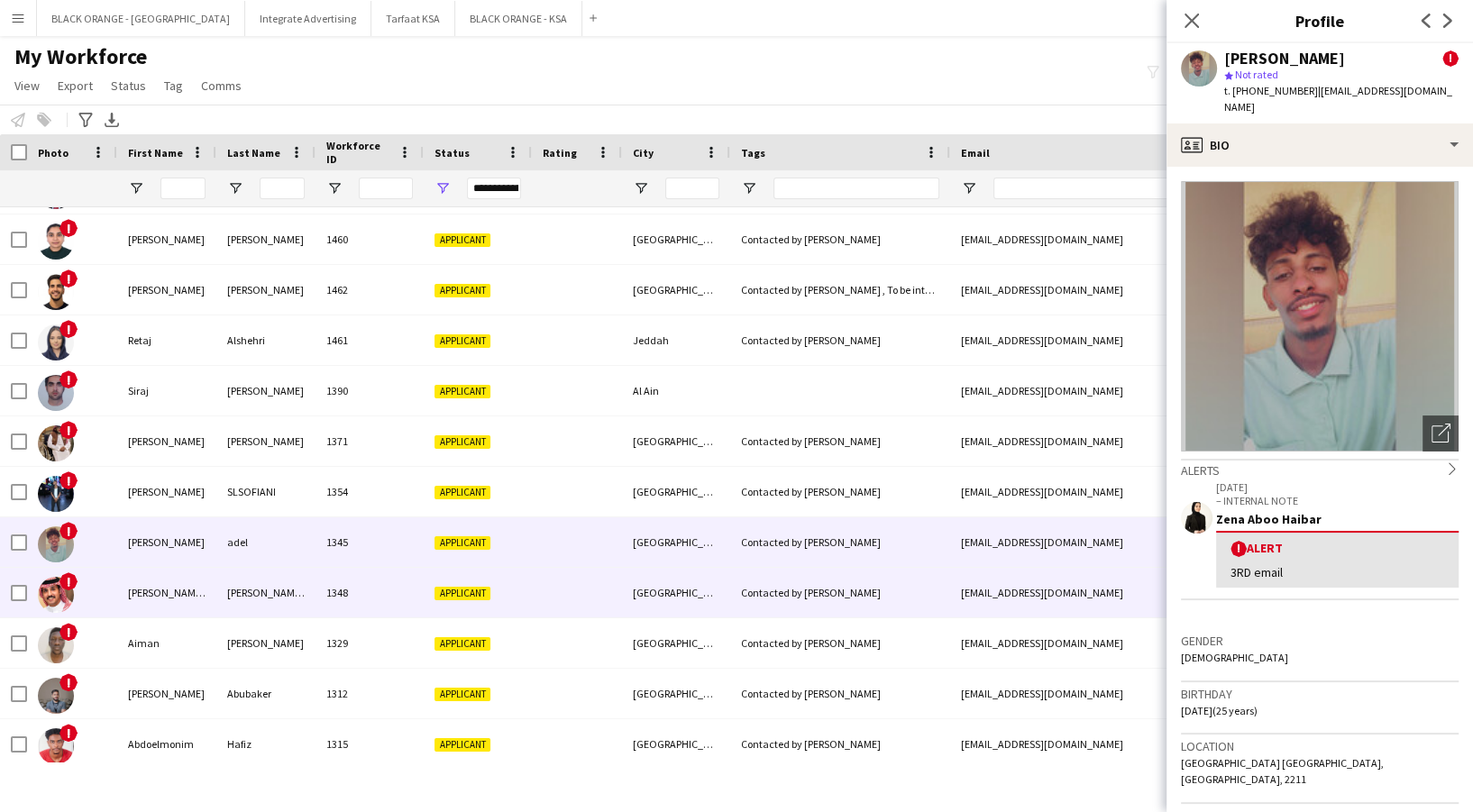
click at [691, 596] on div "[GEOGRAPHIC_DATA]" at bounding box center [676, 592] width 109 height 49
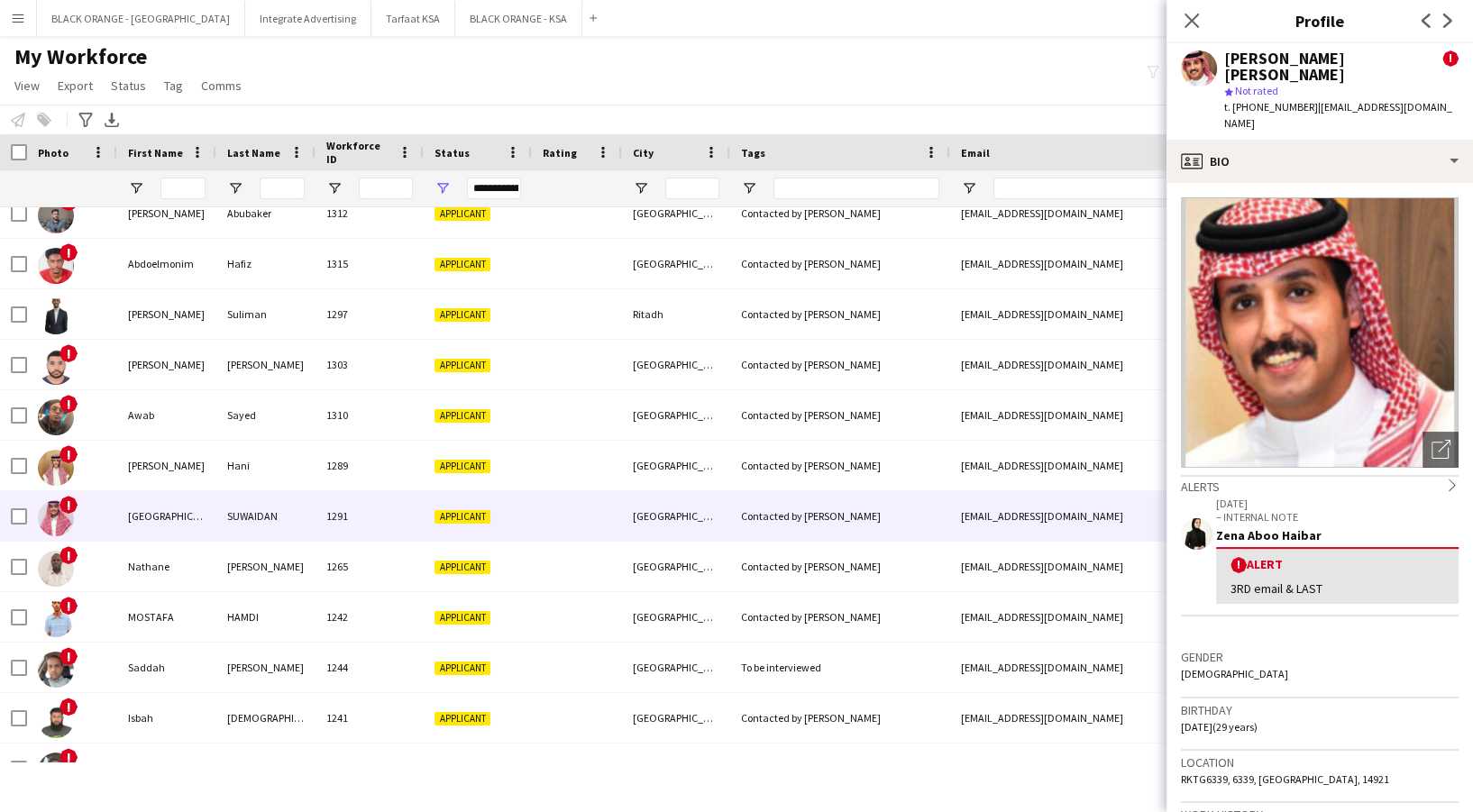
click at [661, 470] on div "[GEOGRAPHIC_DATA]" at bounding box center [676, 465] width 109 height 49
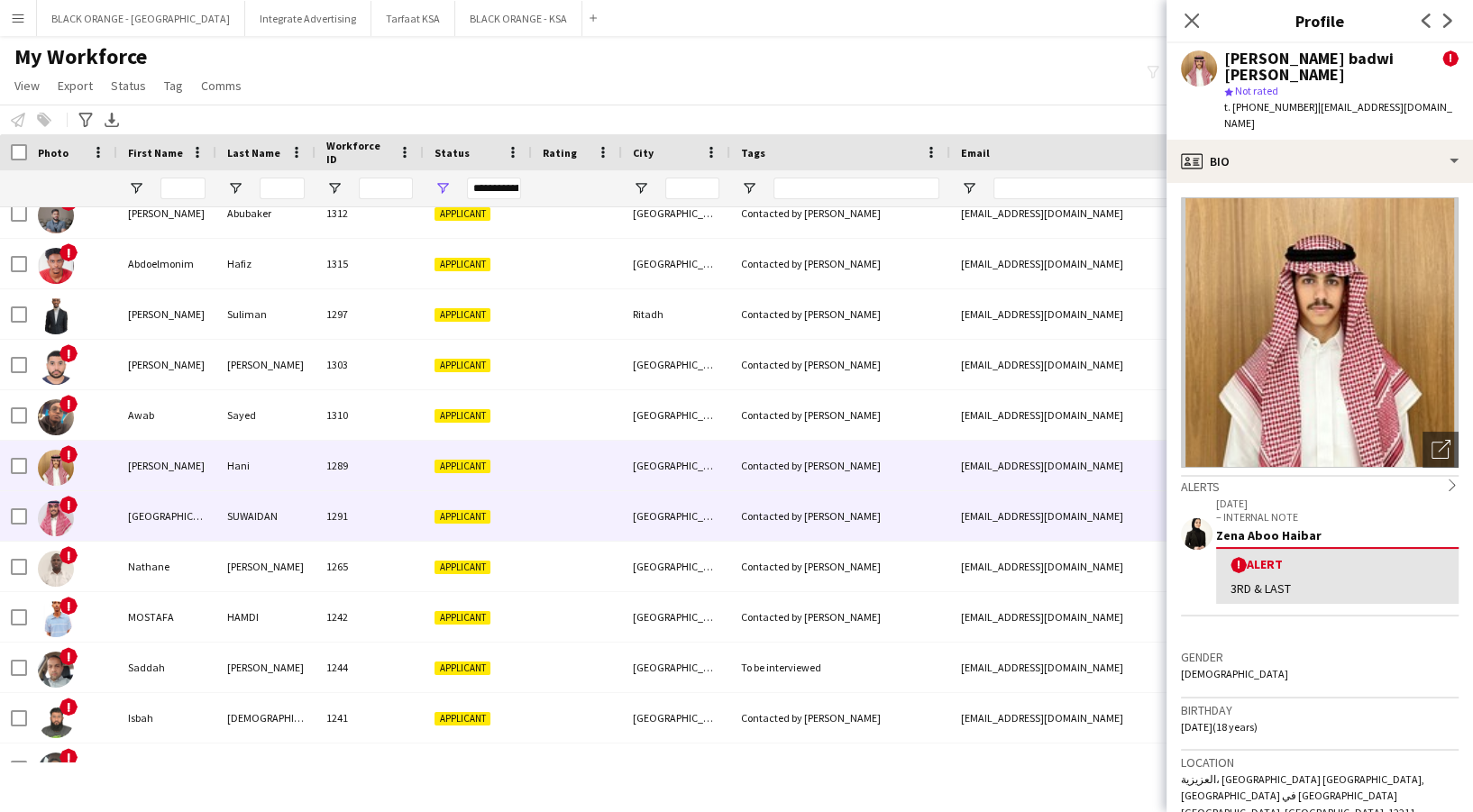
click at [494, 491] on div "Applicant" at bounding box center [477, 515] width 109 height 49
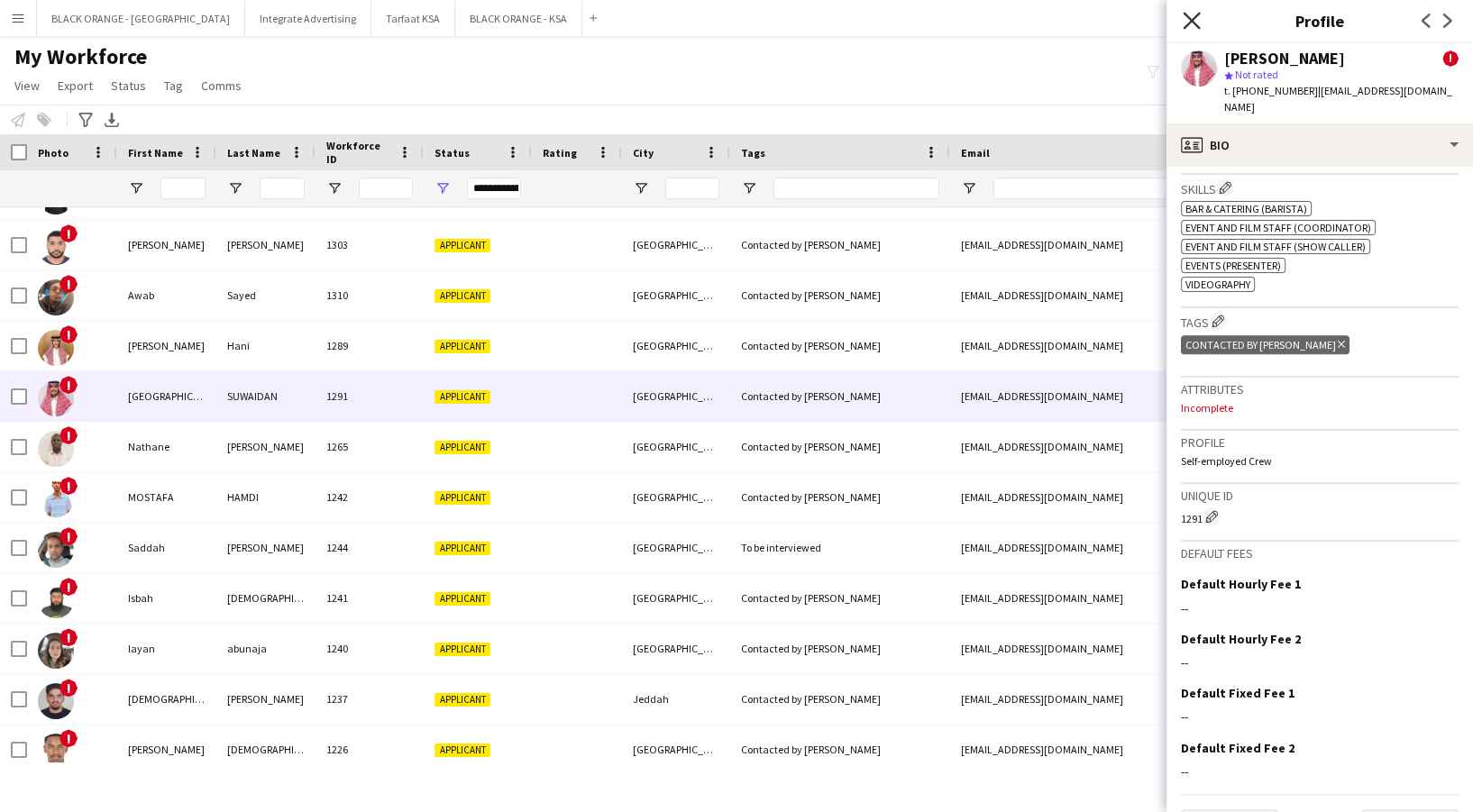
click at [1191, 21] on icon at bounding box center [1191, 20] width 17 height 17
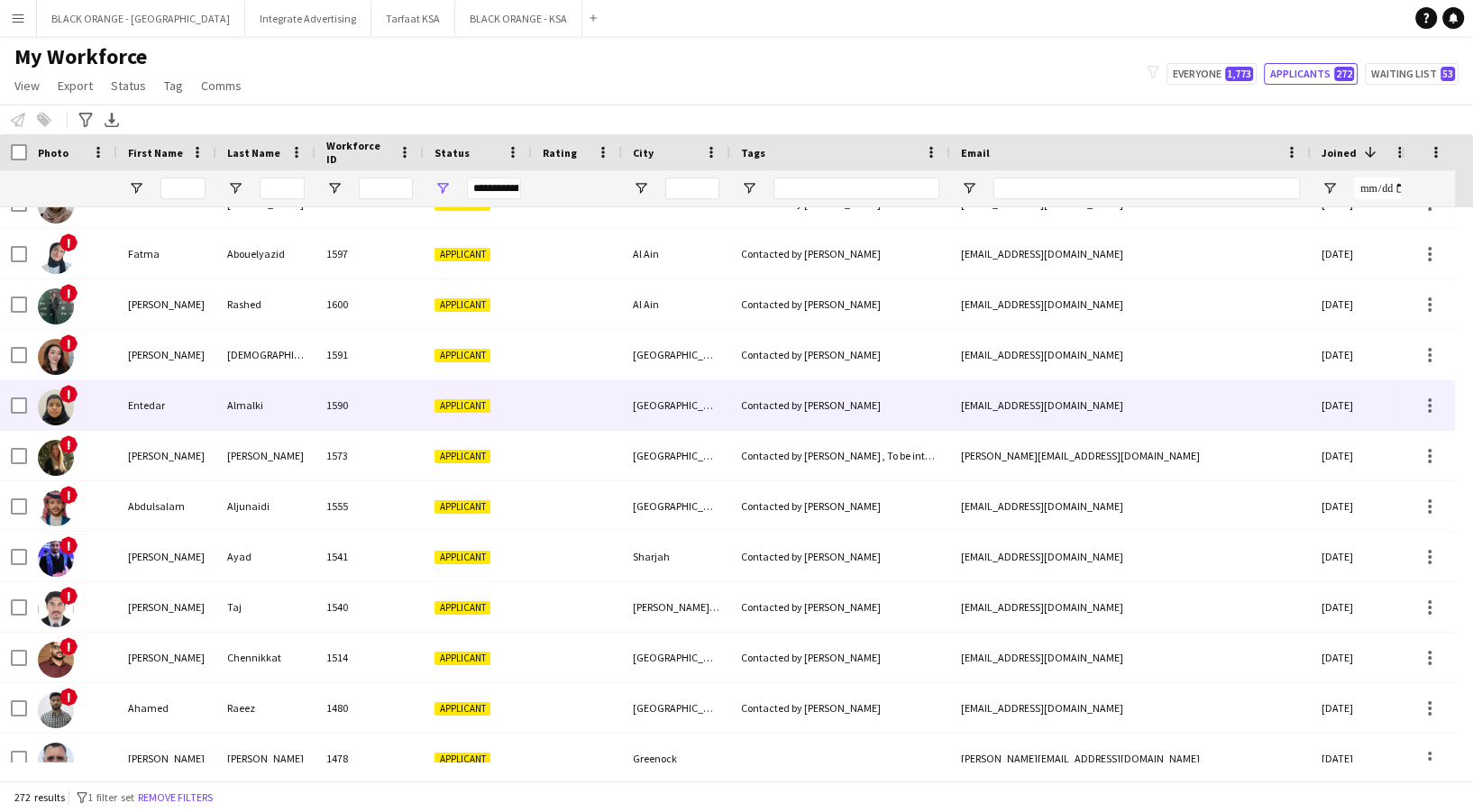
scroll to position [6489, 0]
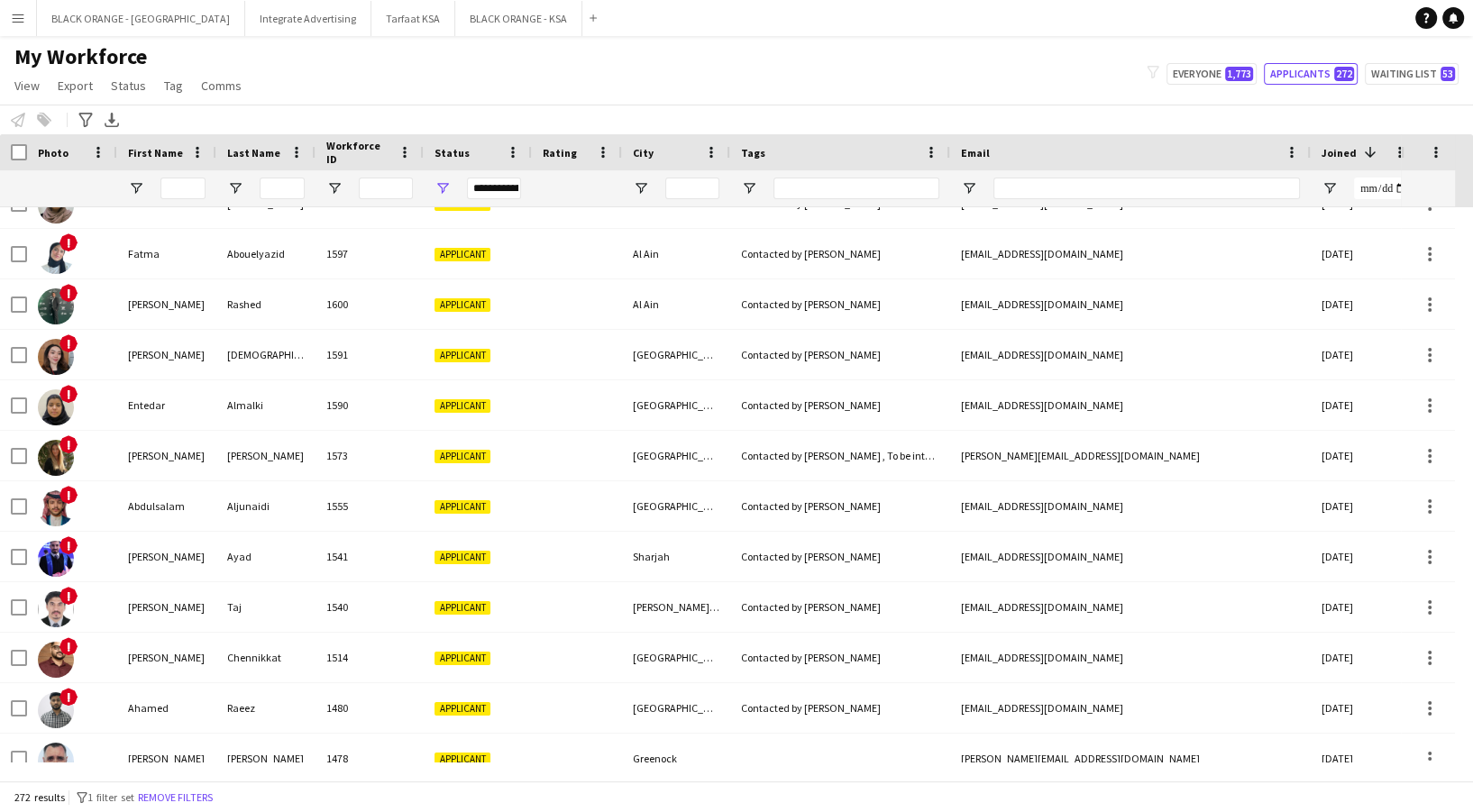
drag, startPoint x: 208, startPoint y: 794, endPoint x: 235, endPoint y: 412, distance: 383.0
click at [208, 794] on button "Remove filters" at bounding box center [175, 797] width 82 height 20
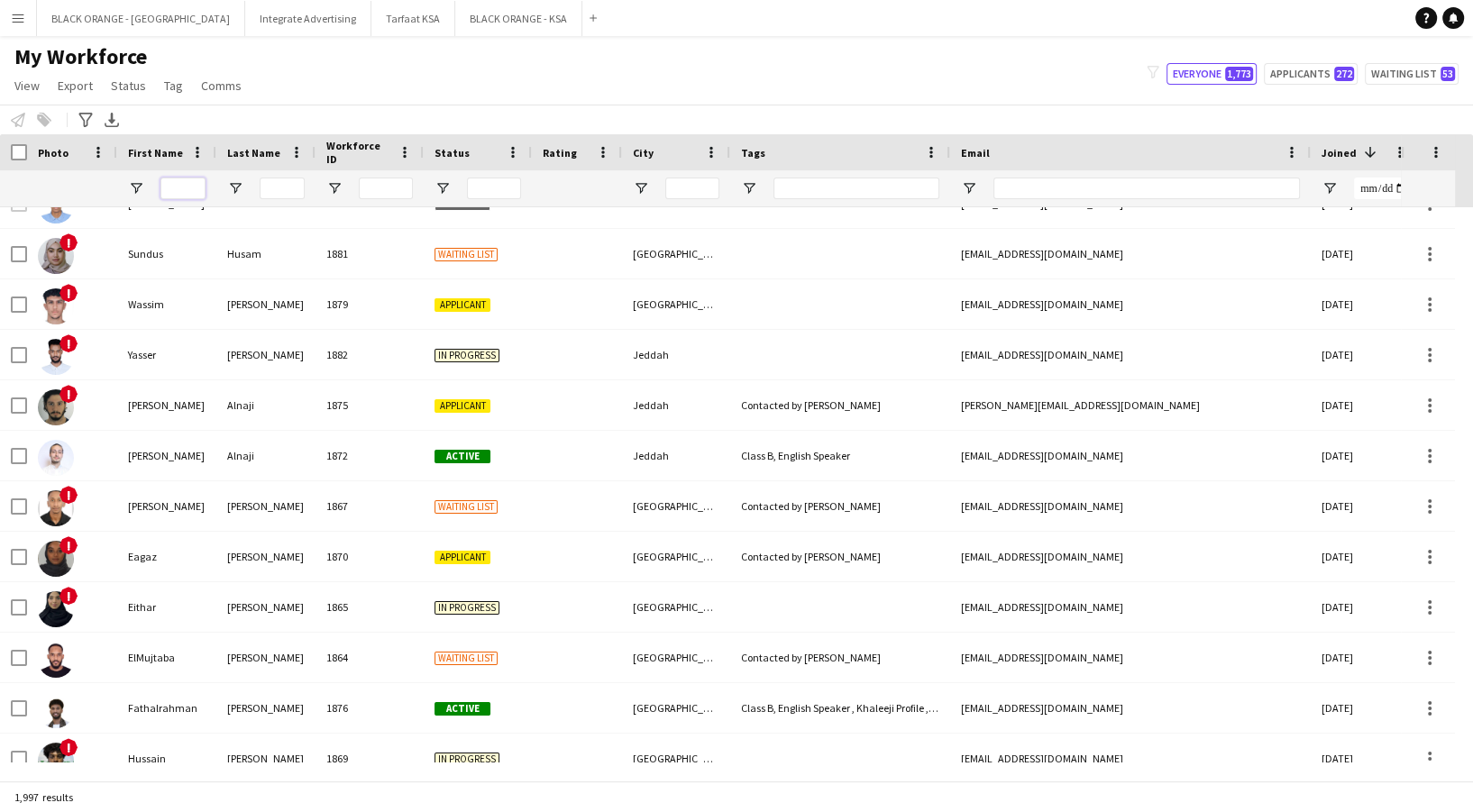
click at [176, 195] on input "First Name Filter Input" at bounding box center [183, 189] width 45 height 22
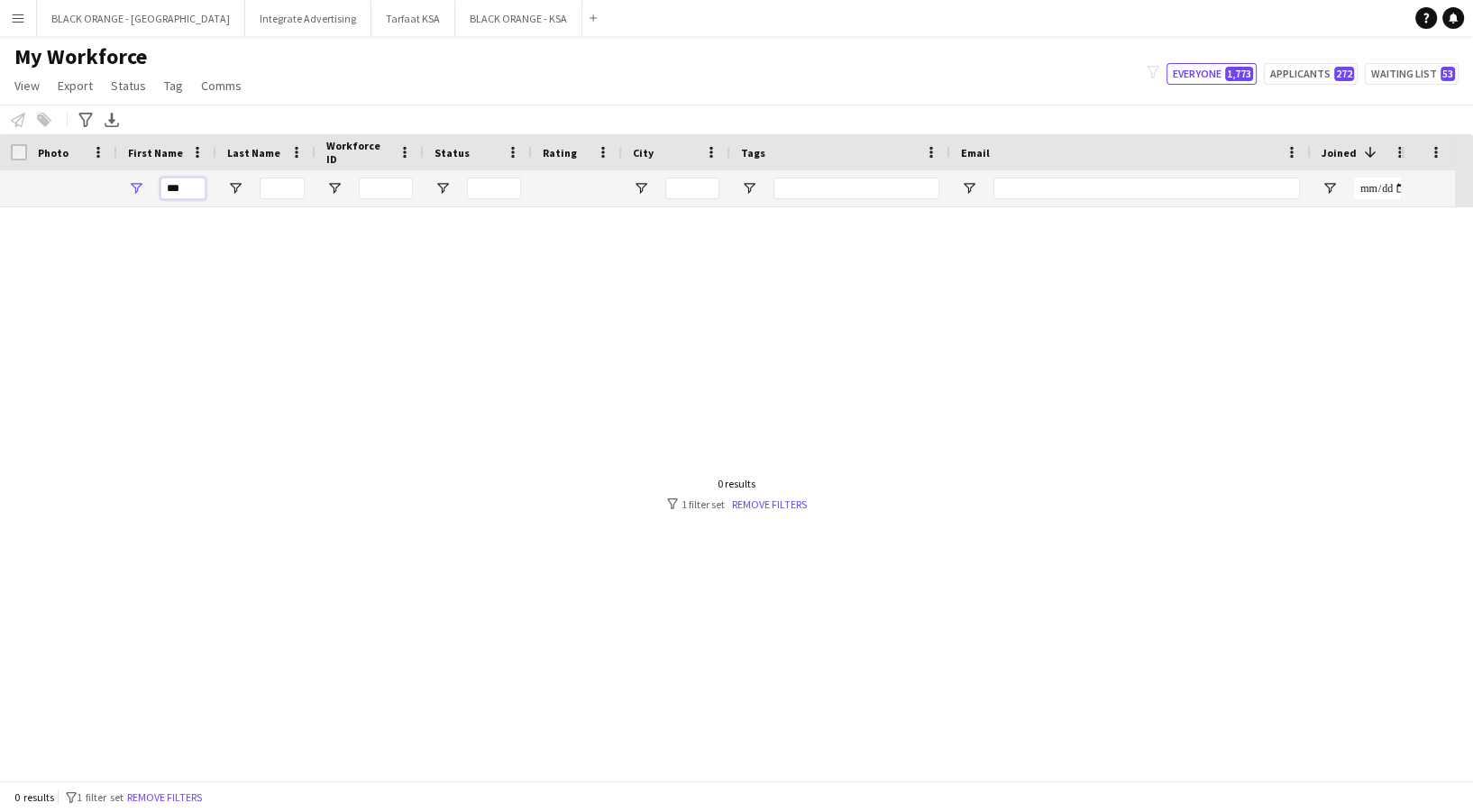
scroll to position [0, 0]
type input "*"
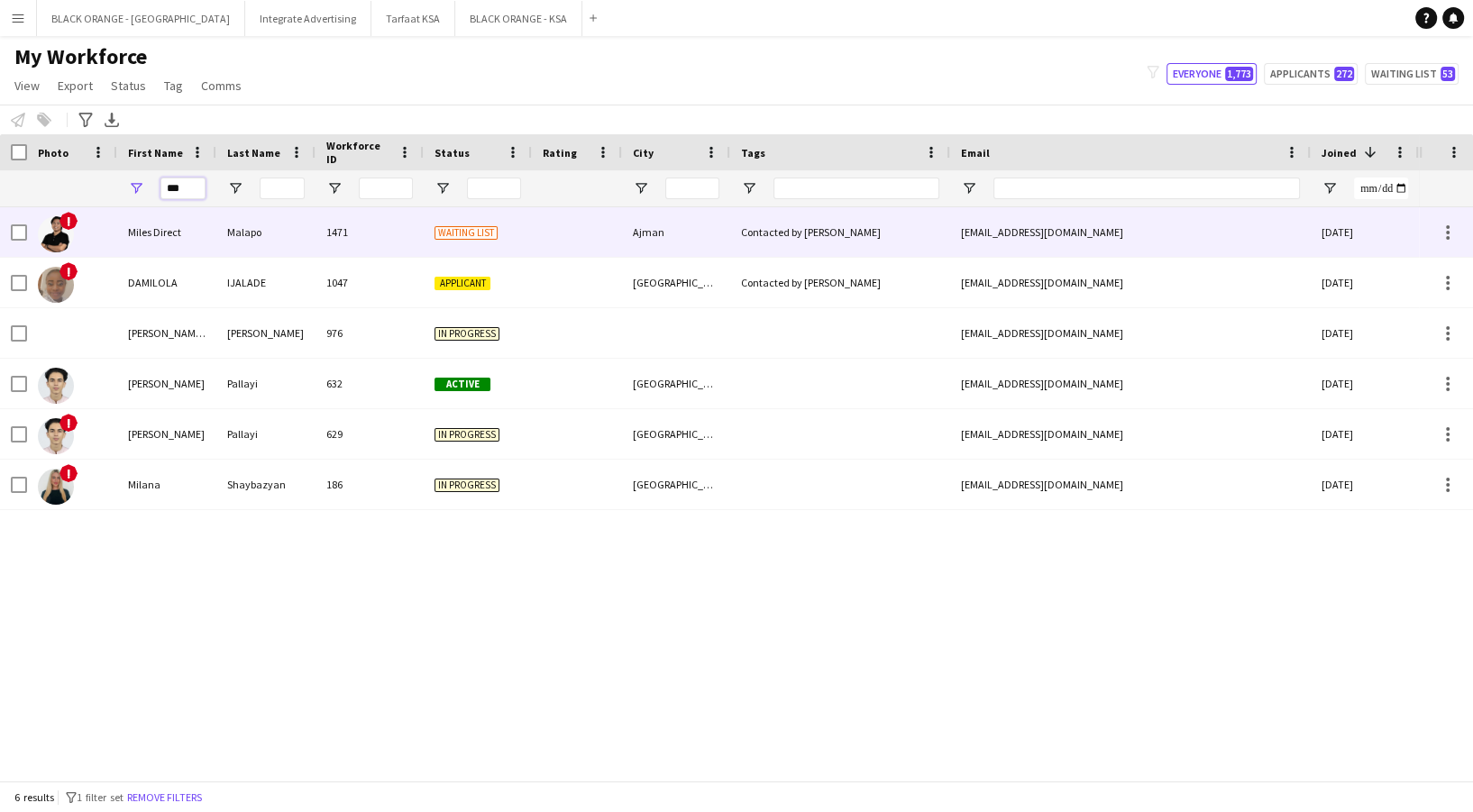
type input "***"
click at [193, 231] on div "Miles Direct" at bounding box center [166, 232] width 99 height 49
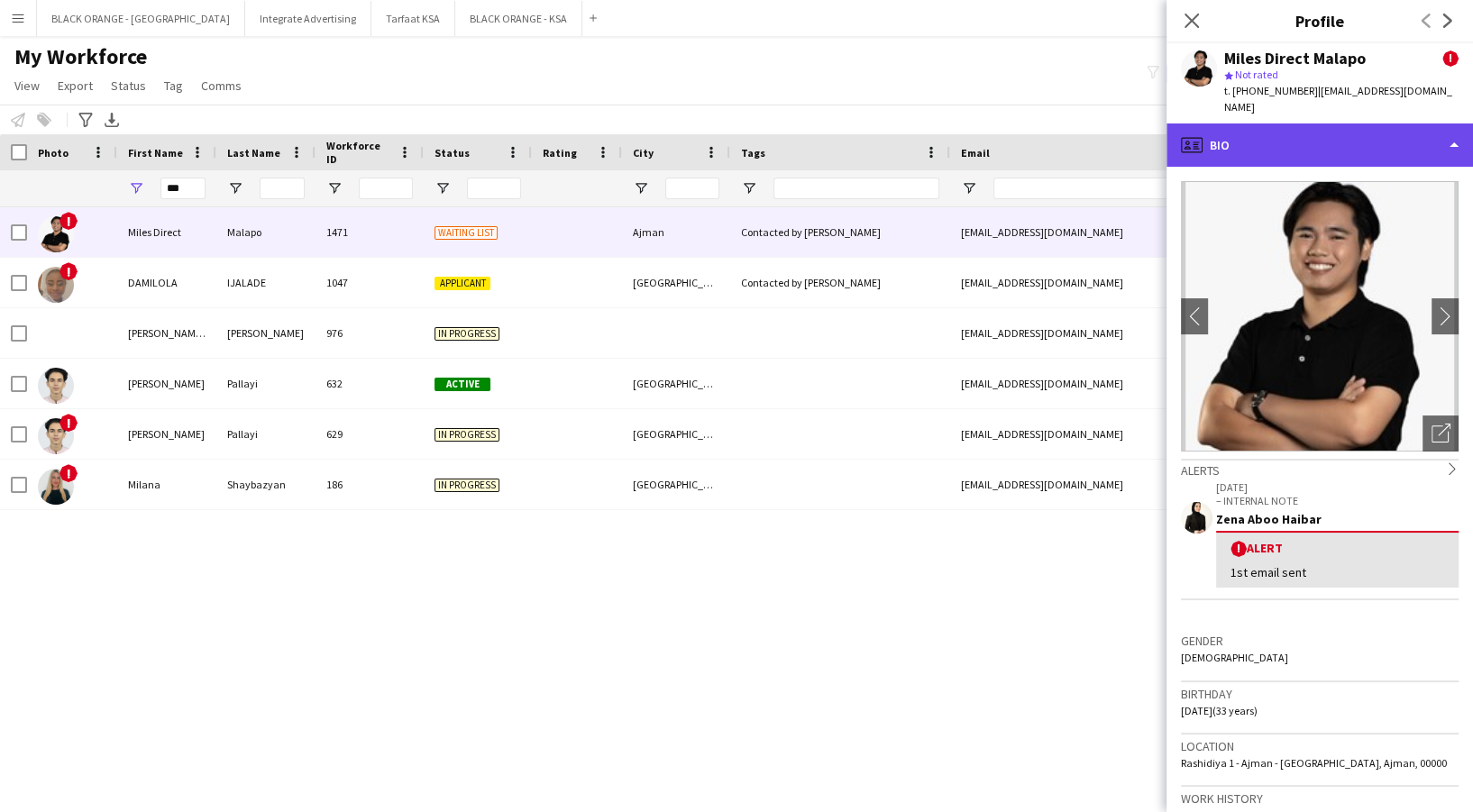
drag, startPoint x: 1306, startPoint y: 115, endPoint x: 1312, endPoint y: 122, distance: 9.2
click at [1306, 123] on div "profile Bio" at bounding box center [1320, 144] width 307 height 43
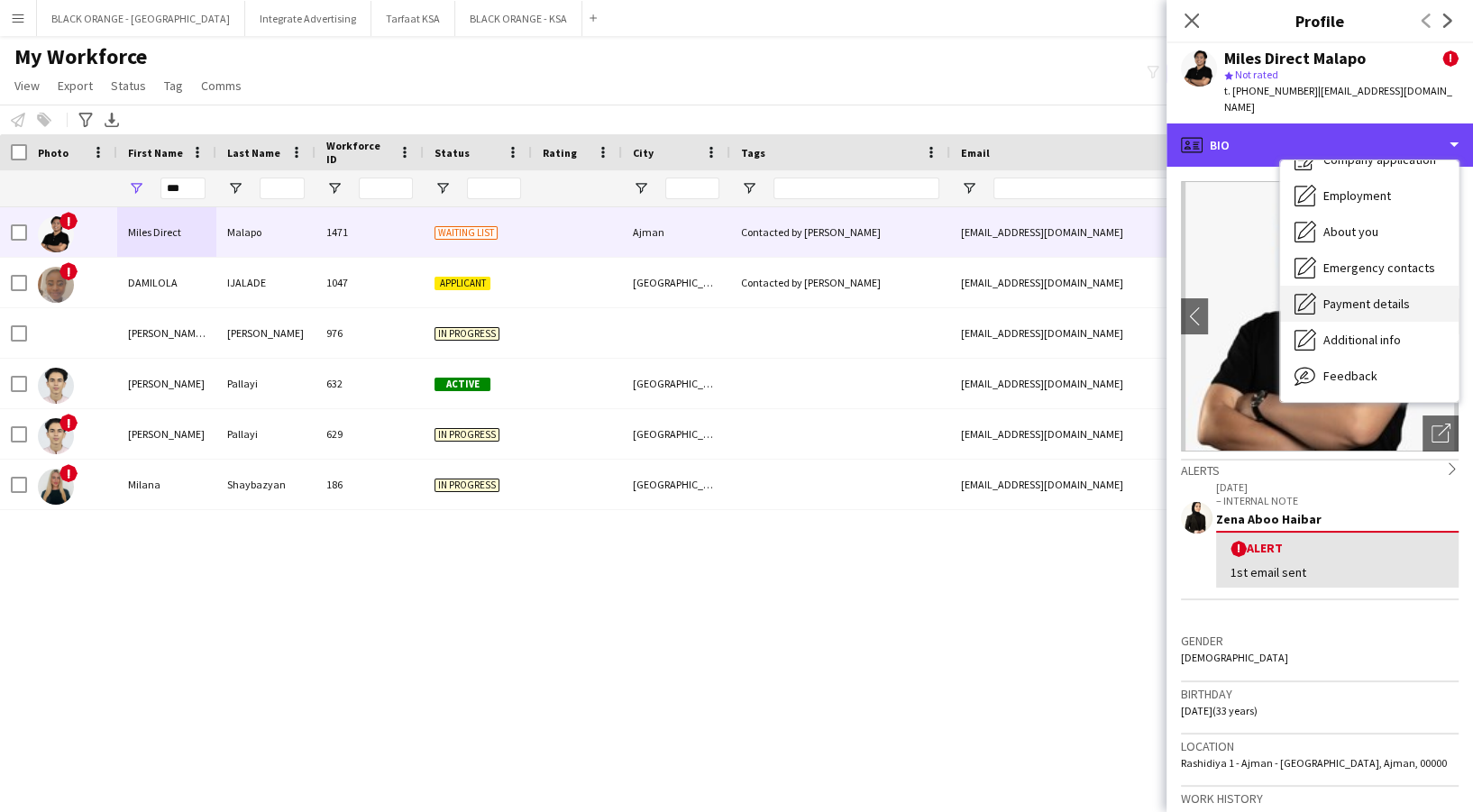
scroll to position [97, 0]
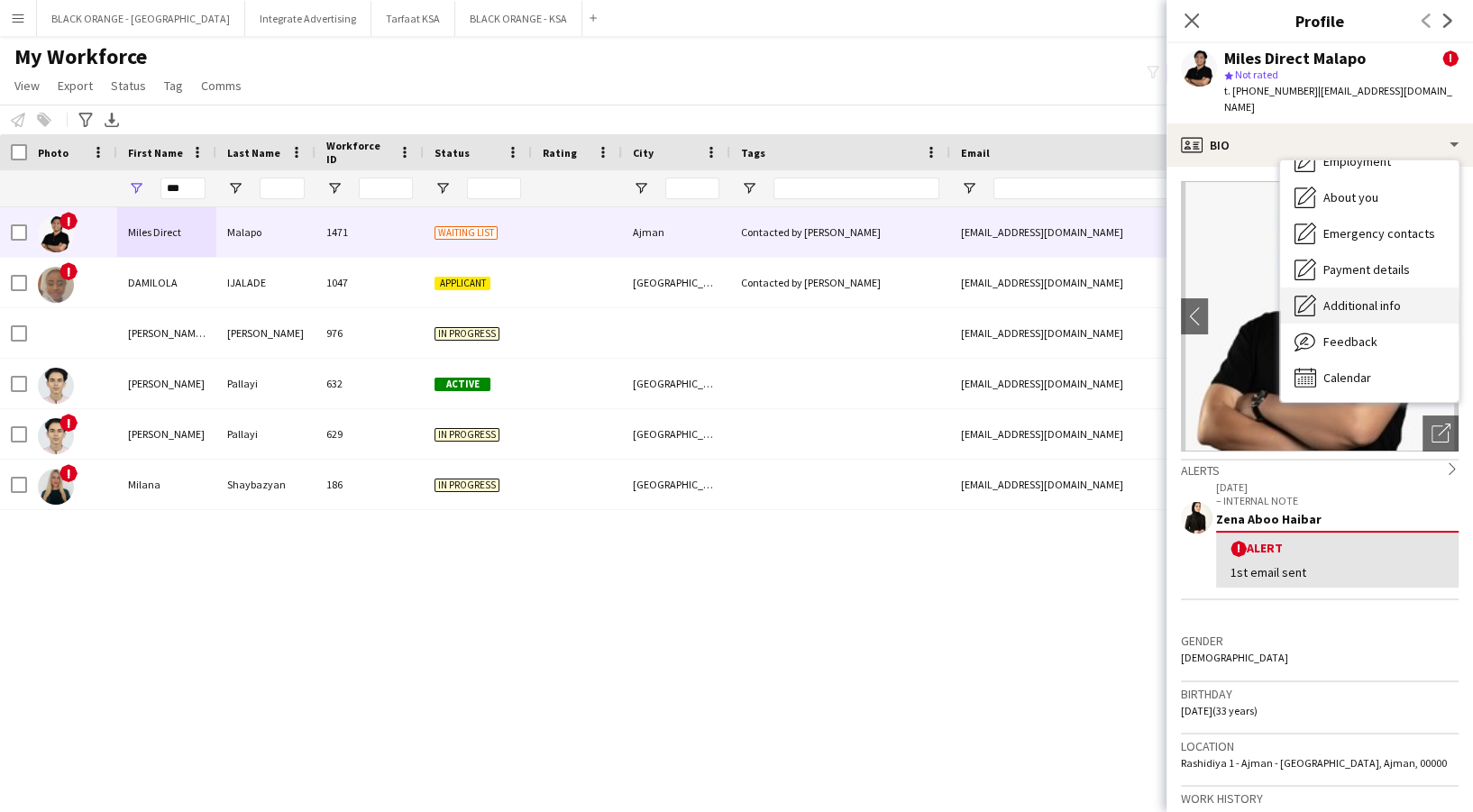
click at [1383, 305] on div "Additional info Additional info" at bounding box center [1370, 306] width 179 height 36
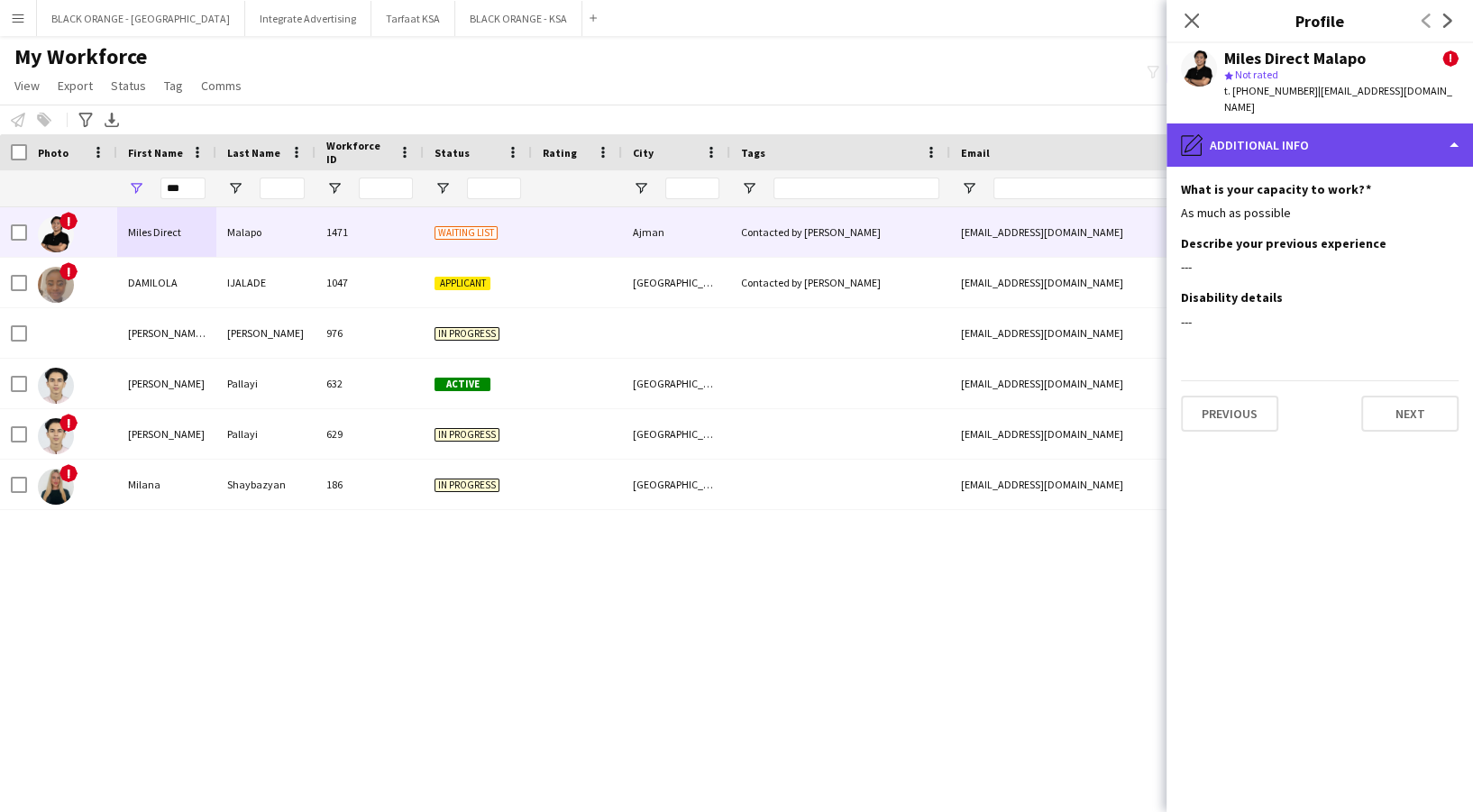
click at [1305, 123] on div "pencil4 Additional info" at bounding box center [1320, 144] width 307 height 43
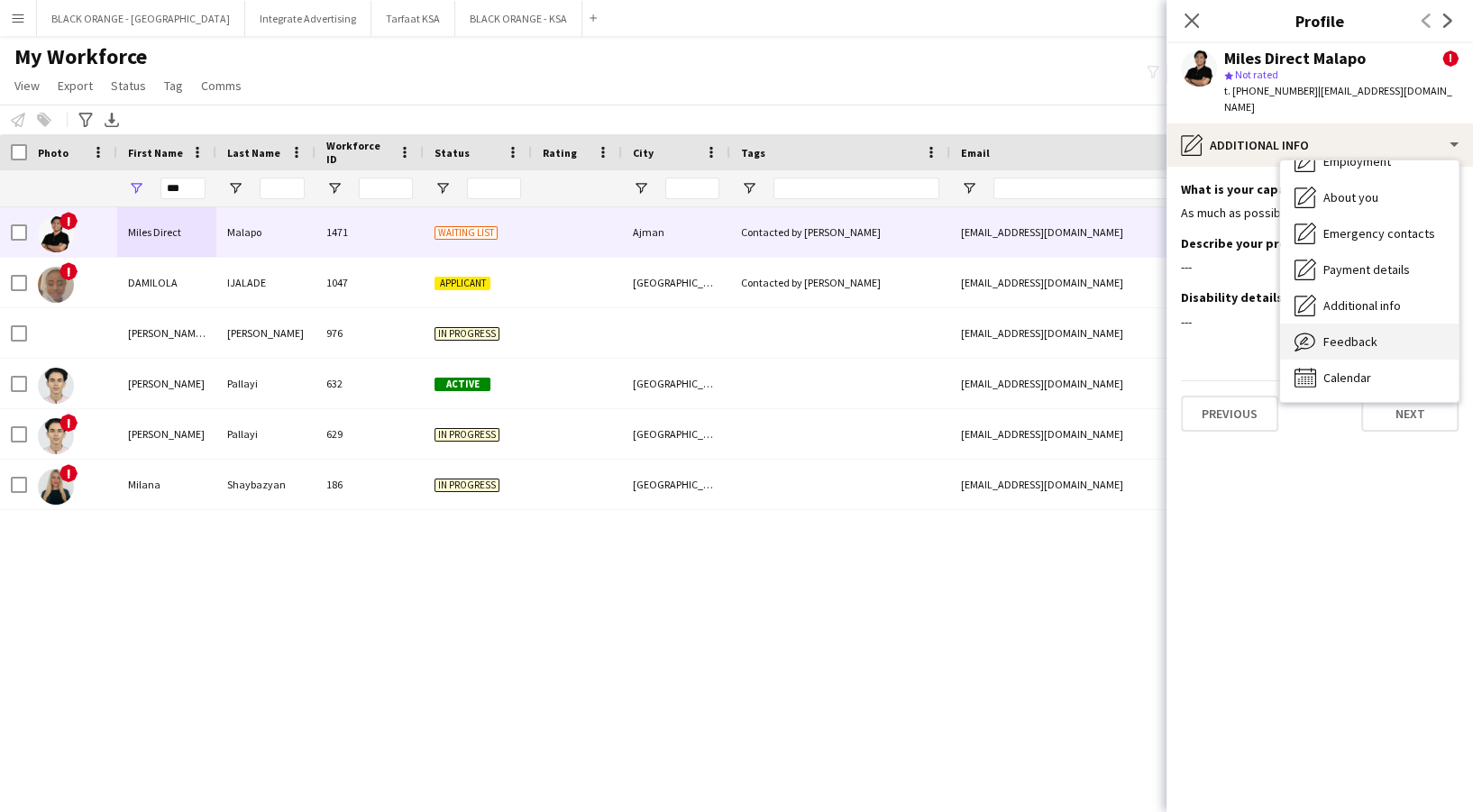
click at [1350, 333] on span "Feedback" at bounding box center [1350, 341] width 54 height 16
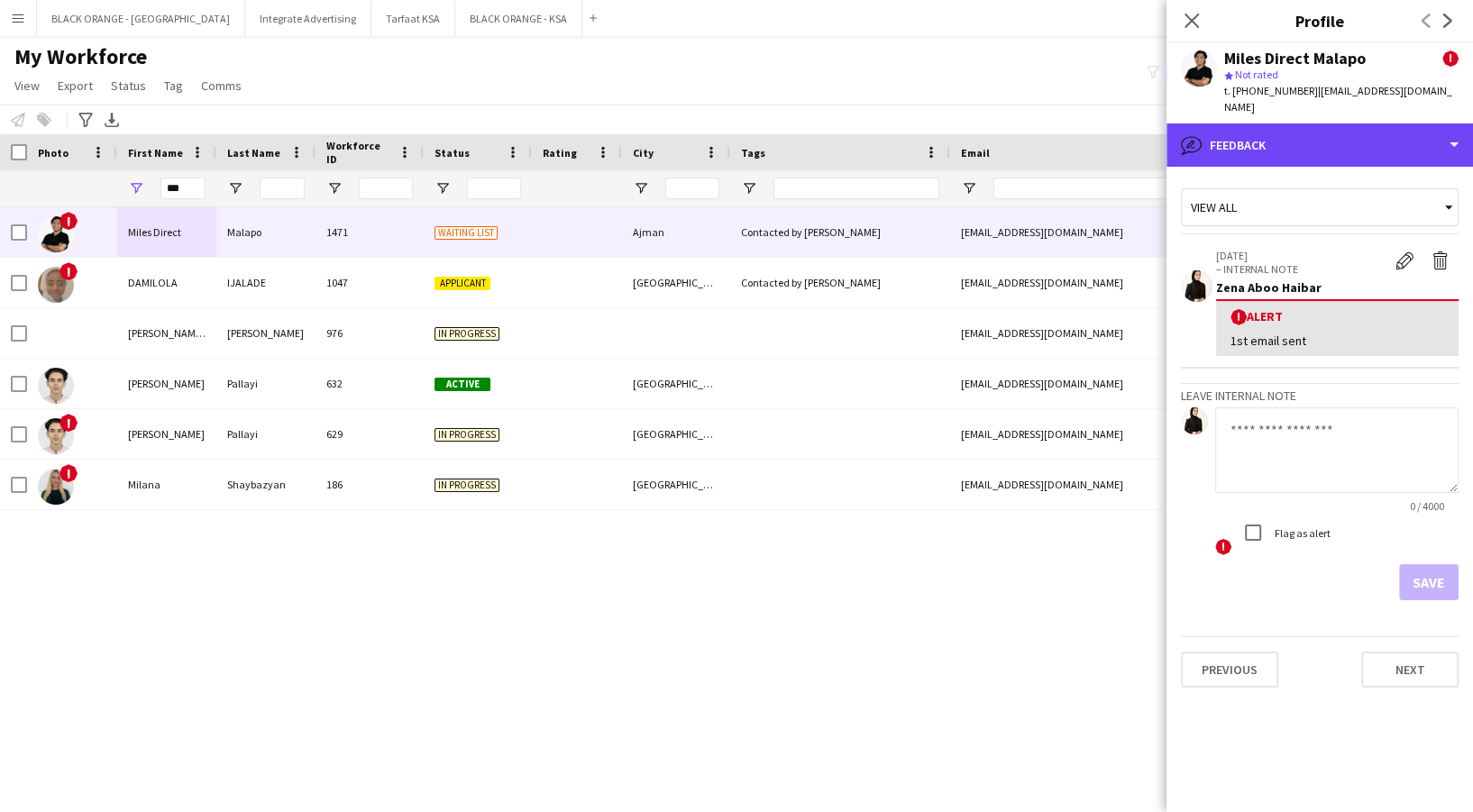
drag, startPoint x: 1335, startPoint y: 121, endPoint x: 1353, endPoint y: 242, distance: 122.3
click at [1335, 123] on div "bubble-pencil Feedback" at bounding box center [1320, 144] width 307 height 43
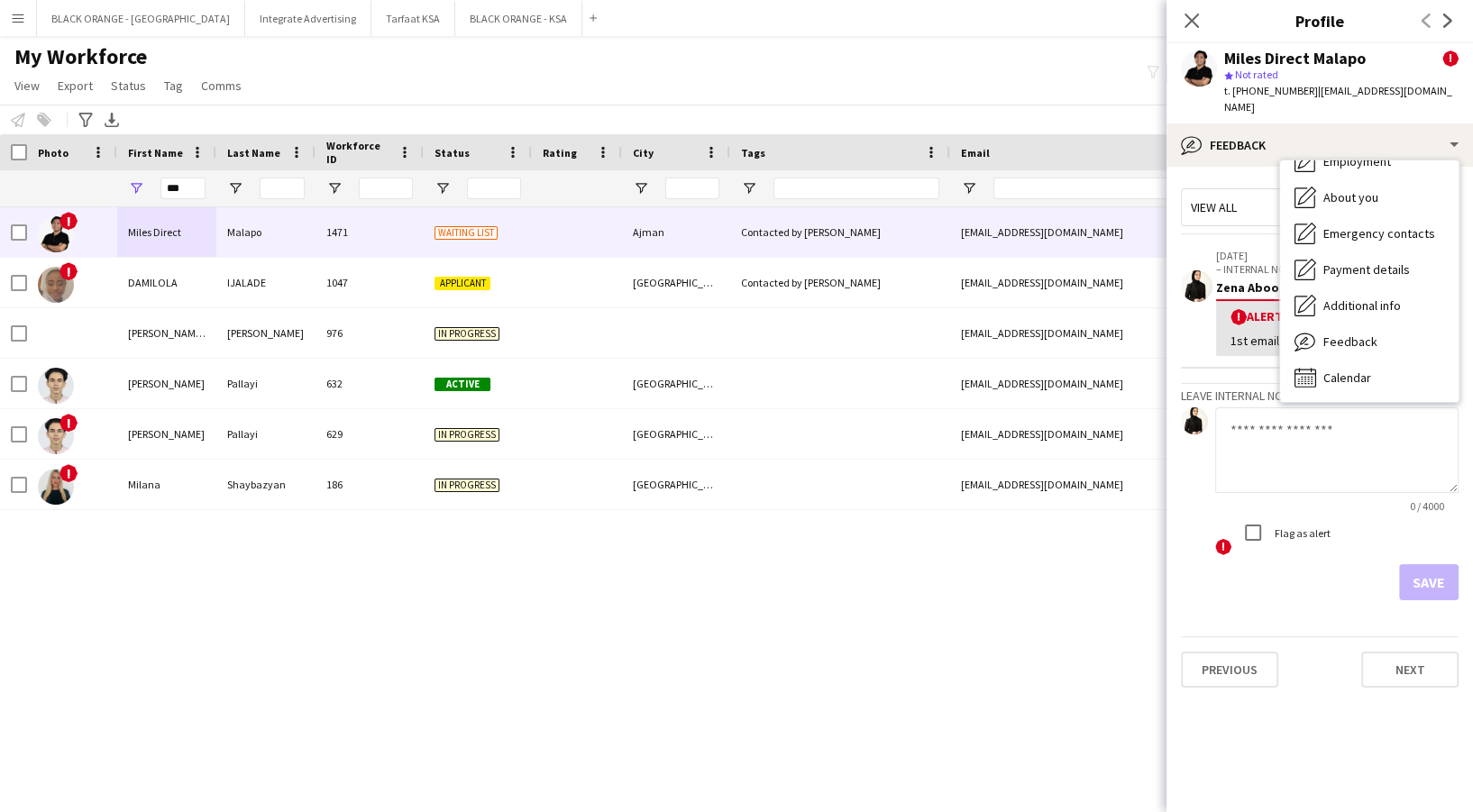
click at [1306, 454] on textarea at bounding box center [1337, 450] width 244 height 86
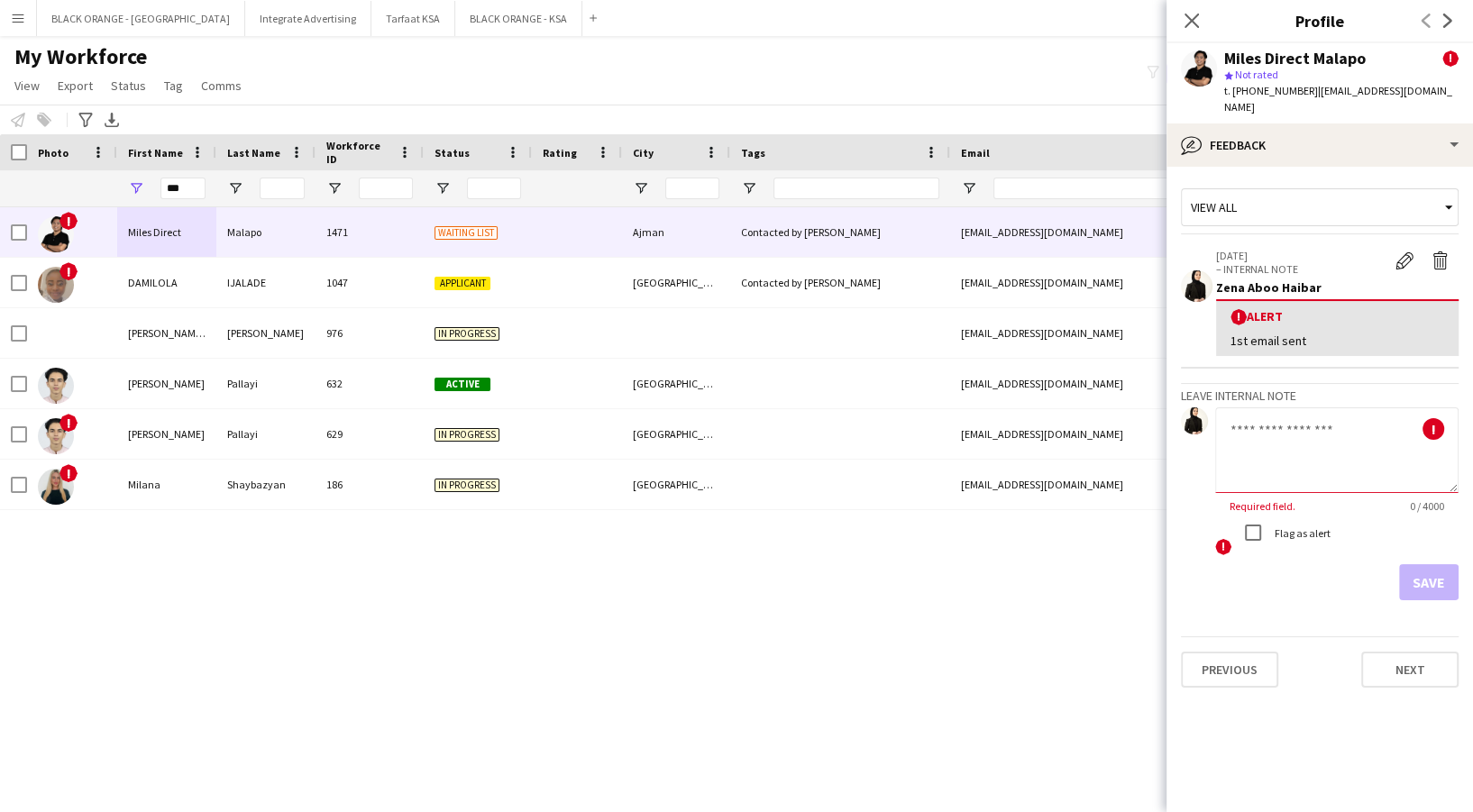
paste textarea "**********"
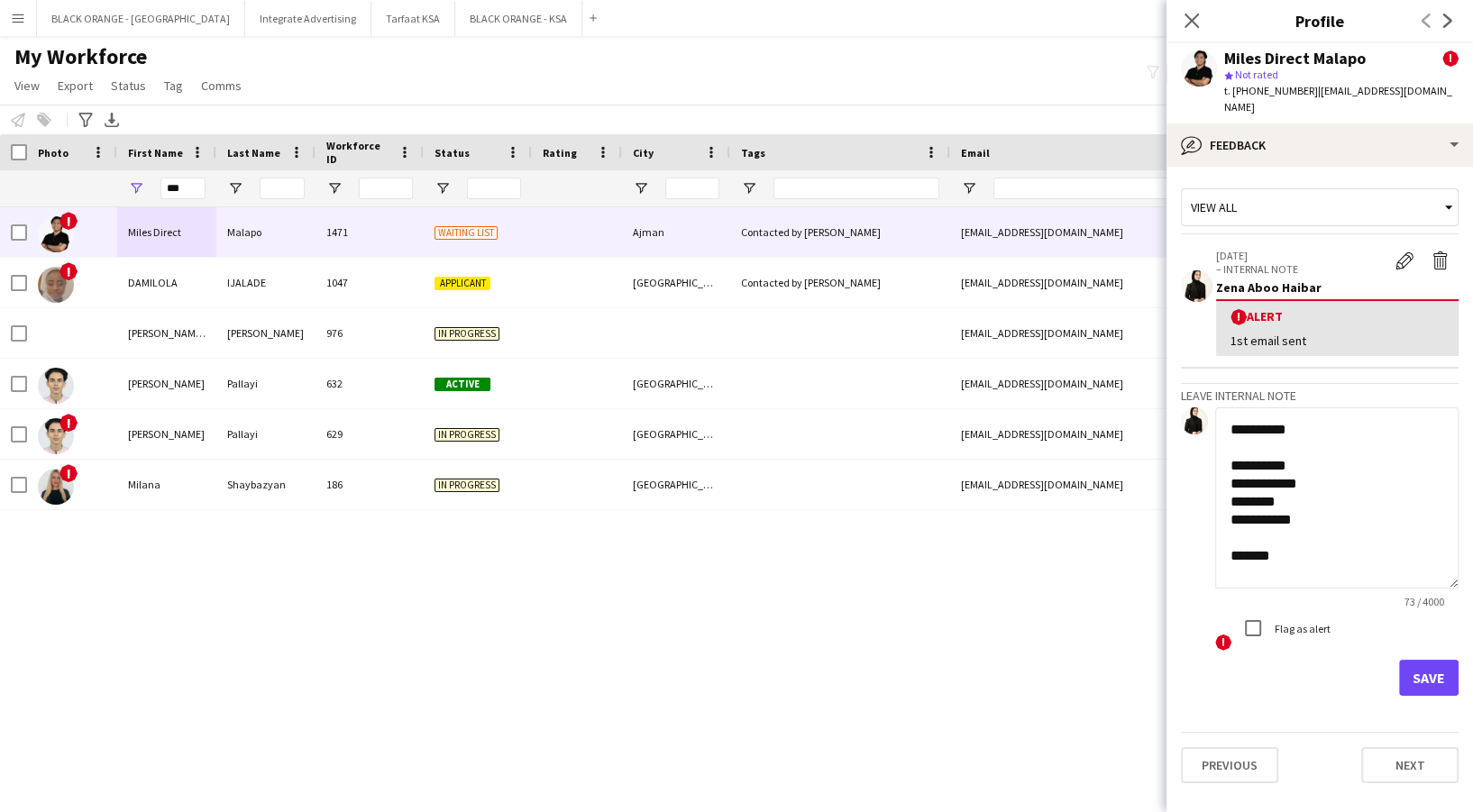
drag, startPoint x: 1448, startPoint y: 530, endPoint x: 1447, endPoint y: 619, distance: 89.0
click at [1459, 641] on app-crew-profile-feedback-tab "**********" at bounding box center [1320, 489] width 307 height 645
drag, startPoint x: 1322, startPoint y: 454, endPoint x: 1325, endPoint y: 463, distance: 9.5
click at [1325, 463] on textarea "**********" at bounding box center [1328, 536] width 225 height 258
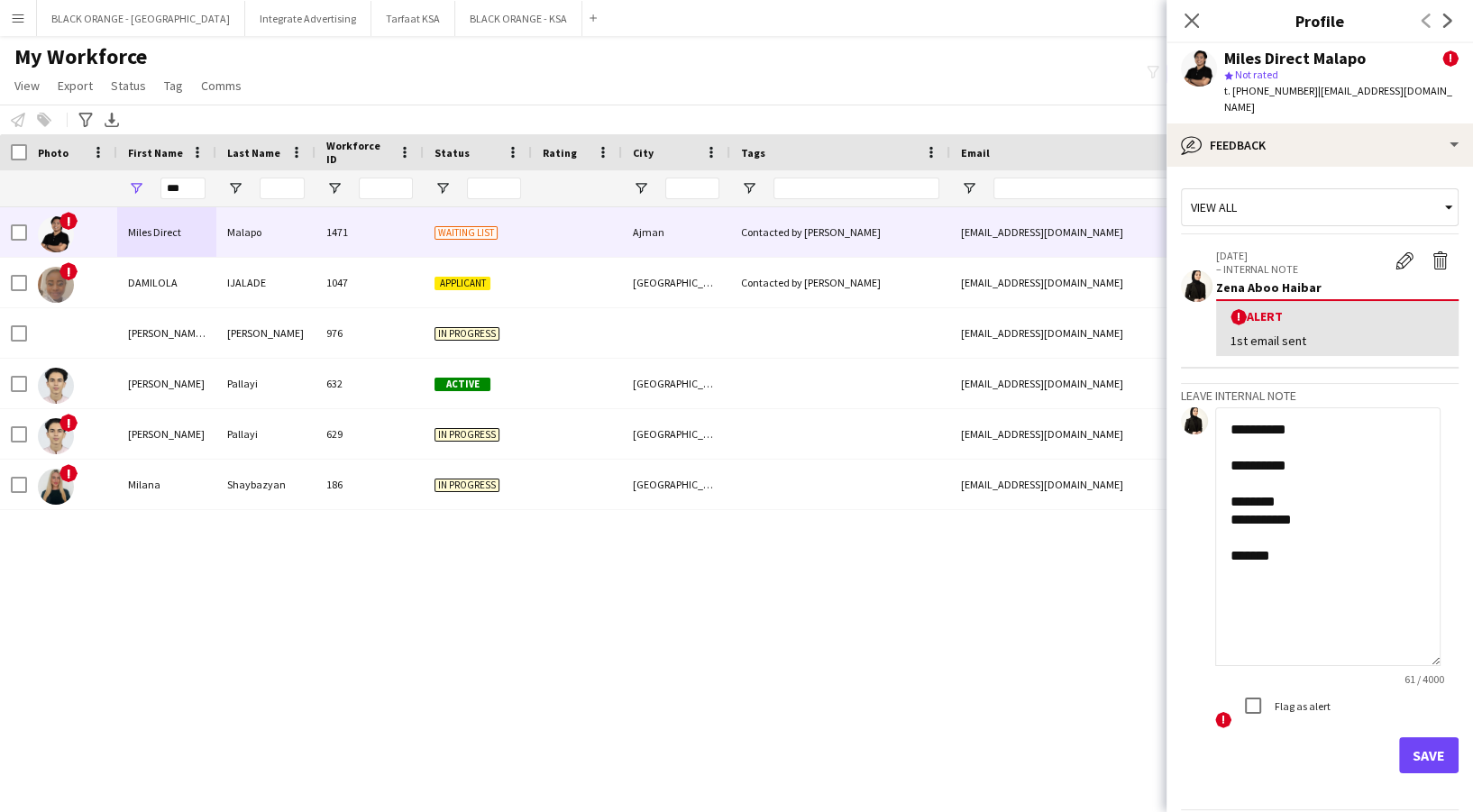
click at [1296, 482] on textarea "**********" at bounding box center [1328, 536] width 225 height 258
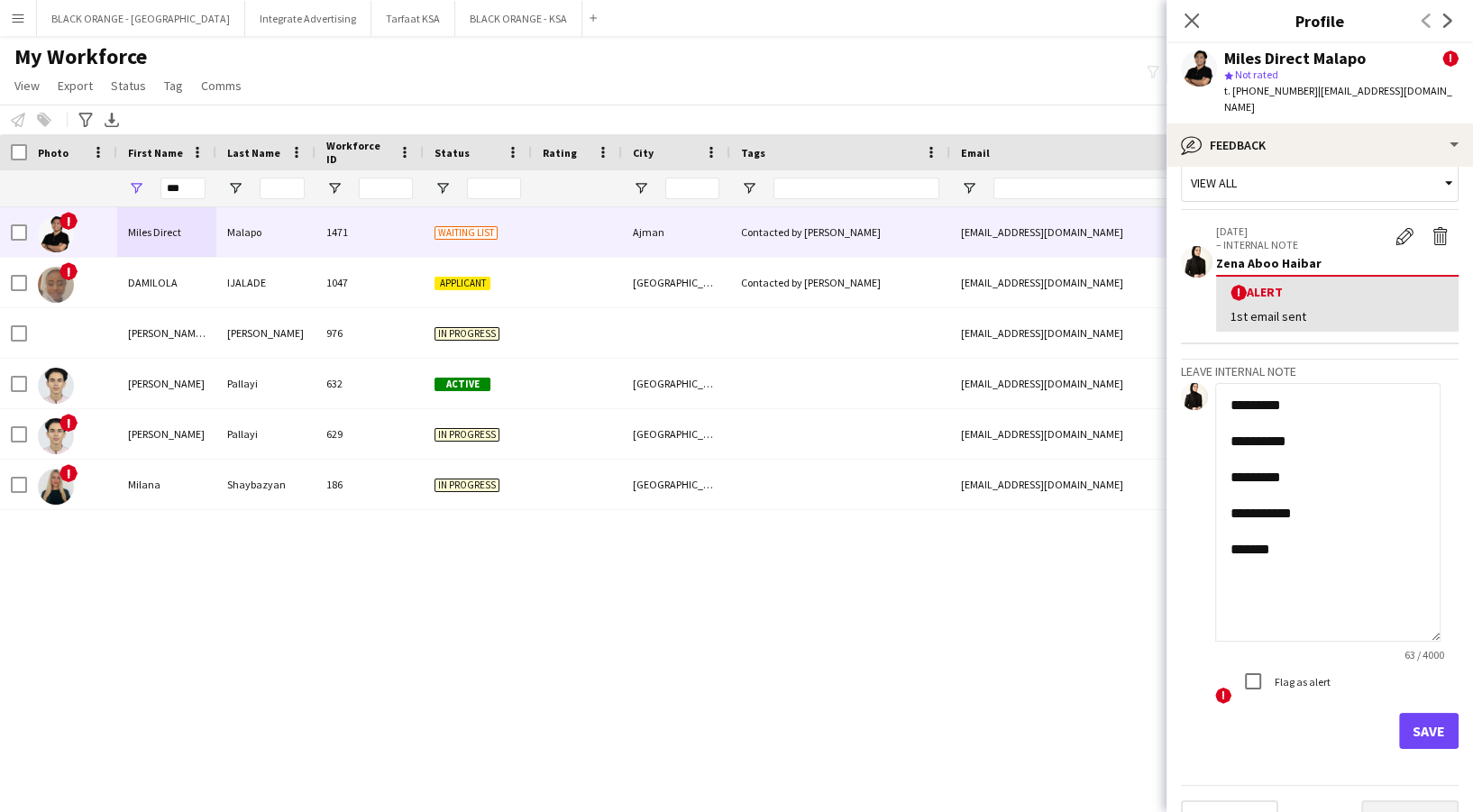
scroll to position [44, 0]
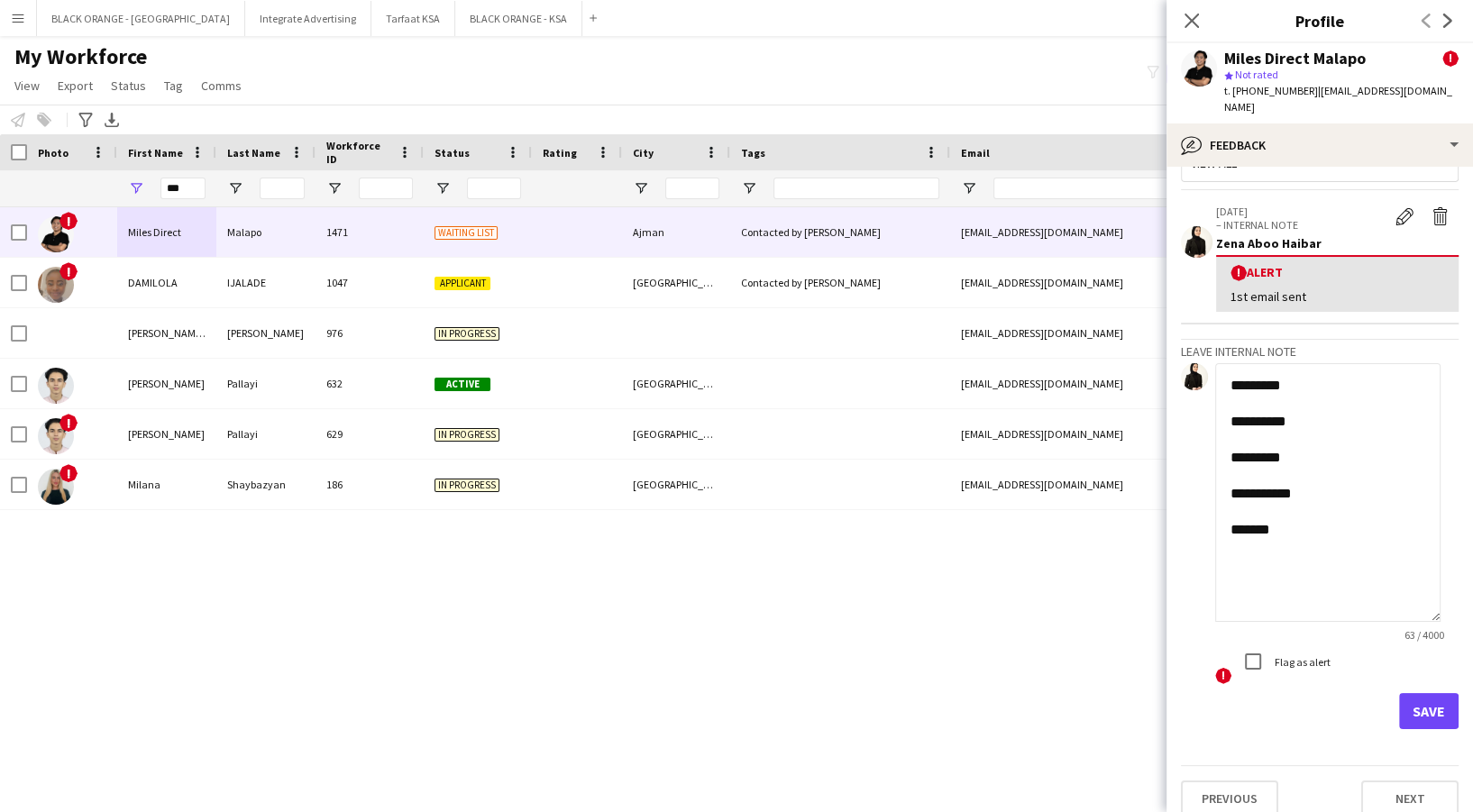
type textarea "**********"
click at [1407, 699] on button "Save" at bounding box center [1428, 712] width 59 height 36
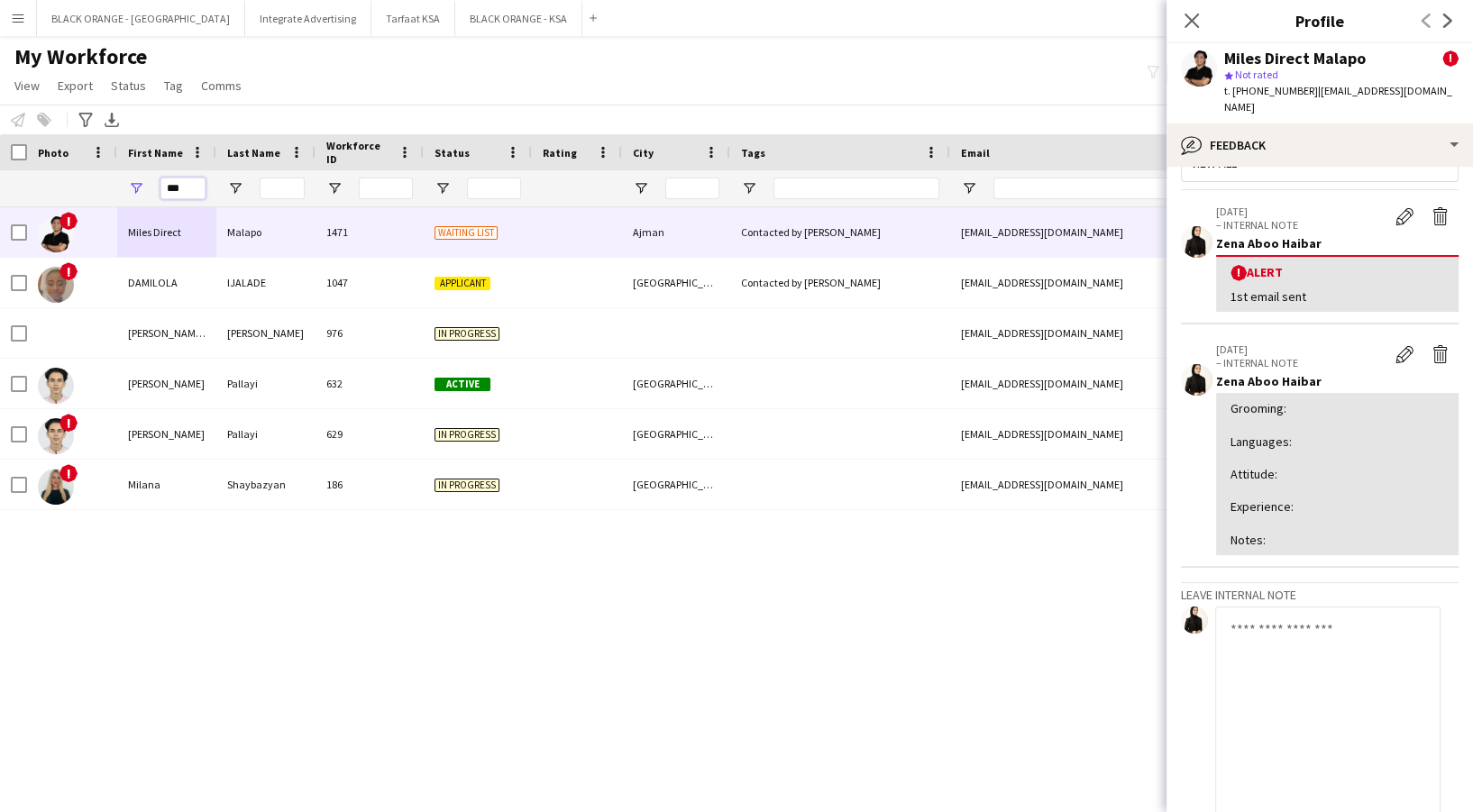
drag, startPoint x: 190, startPoint y: 182, endPoint x: 153, endPoint y: 180, distance: 37.1
click at [153, 180] on div "***" at bounding box center [166, 189] width 99 height 36
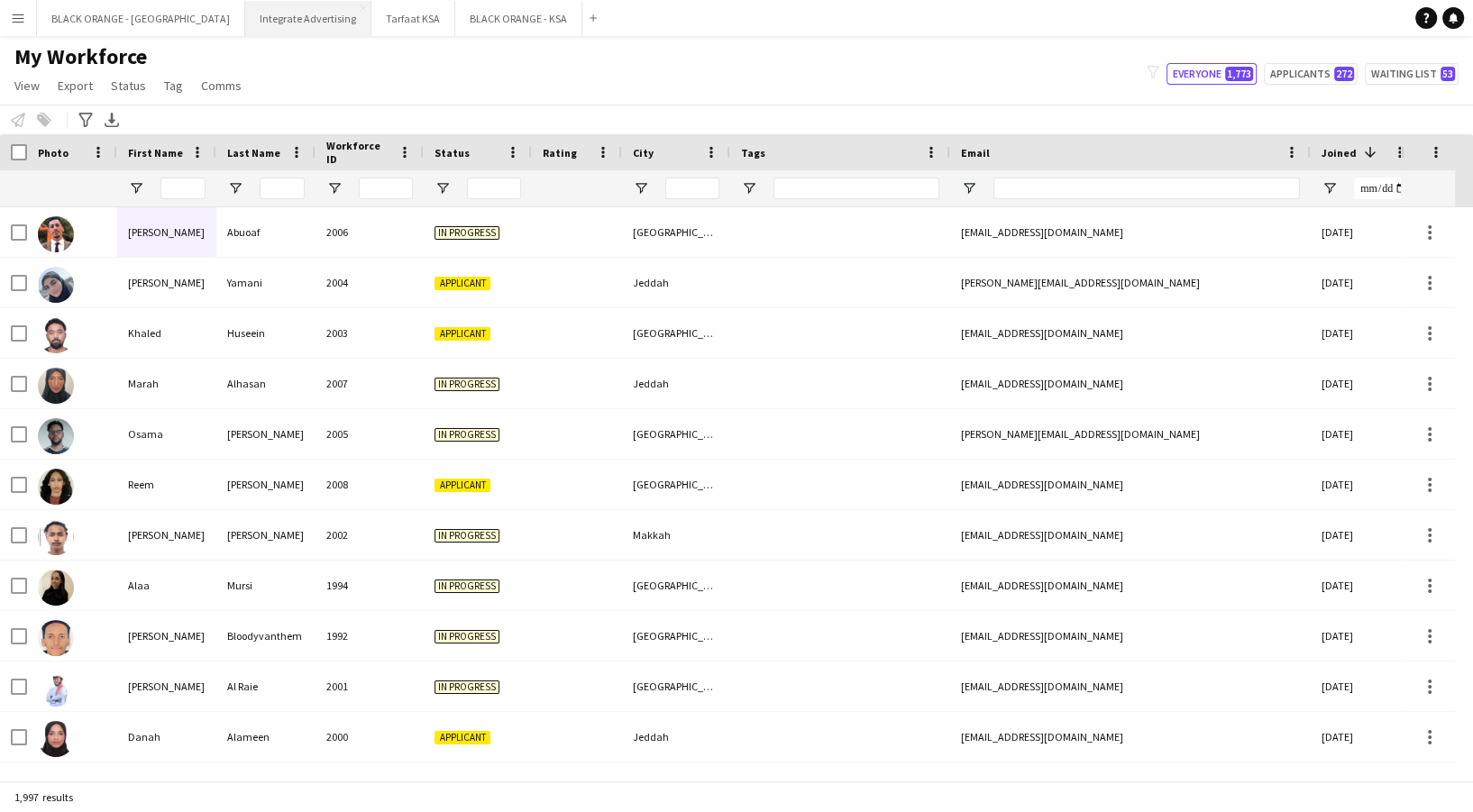
click at [246, 20] on button "Integrate Advertising Close" at bounding box center [308, 18] width 126 height 36
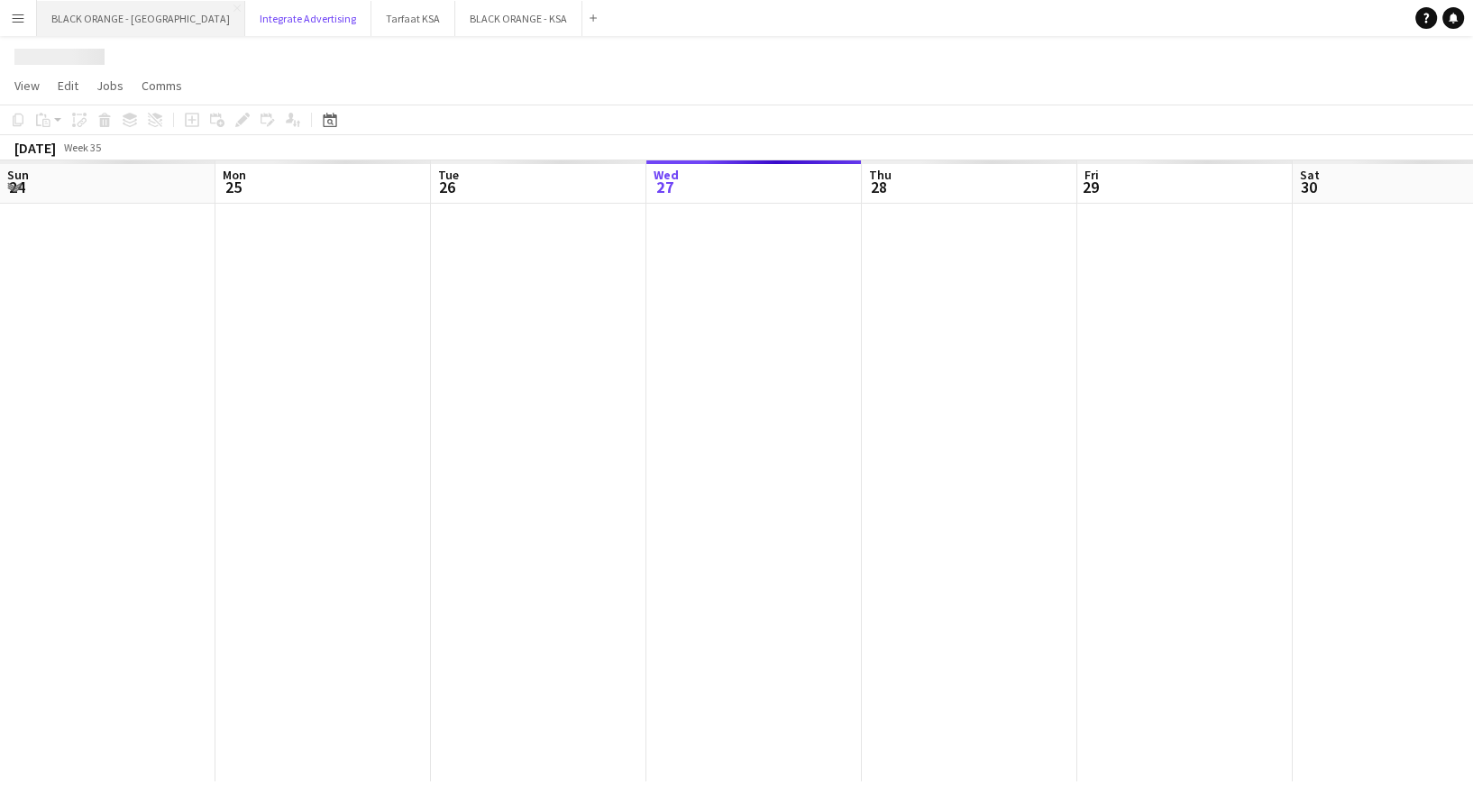
scroll to position [0, 431]
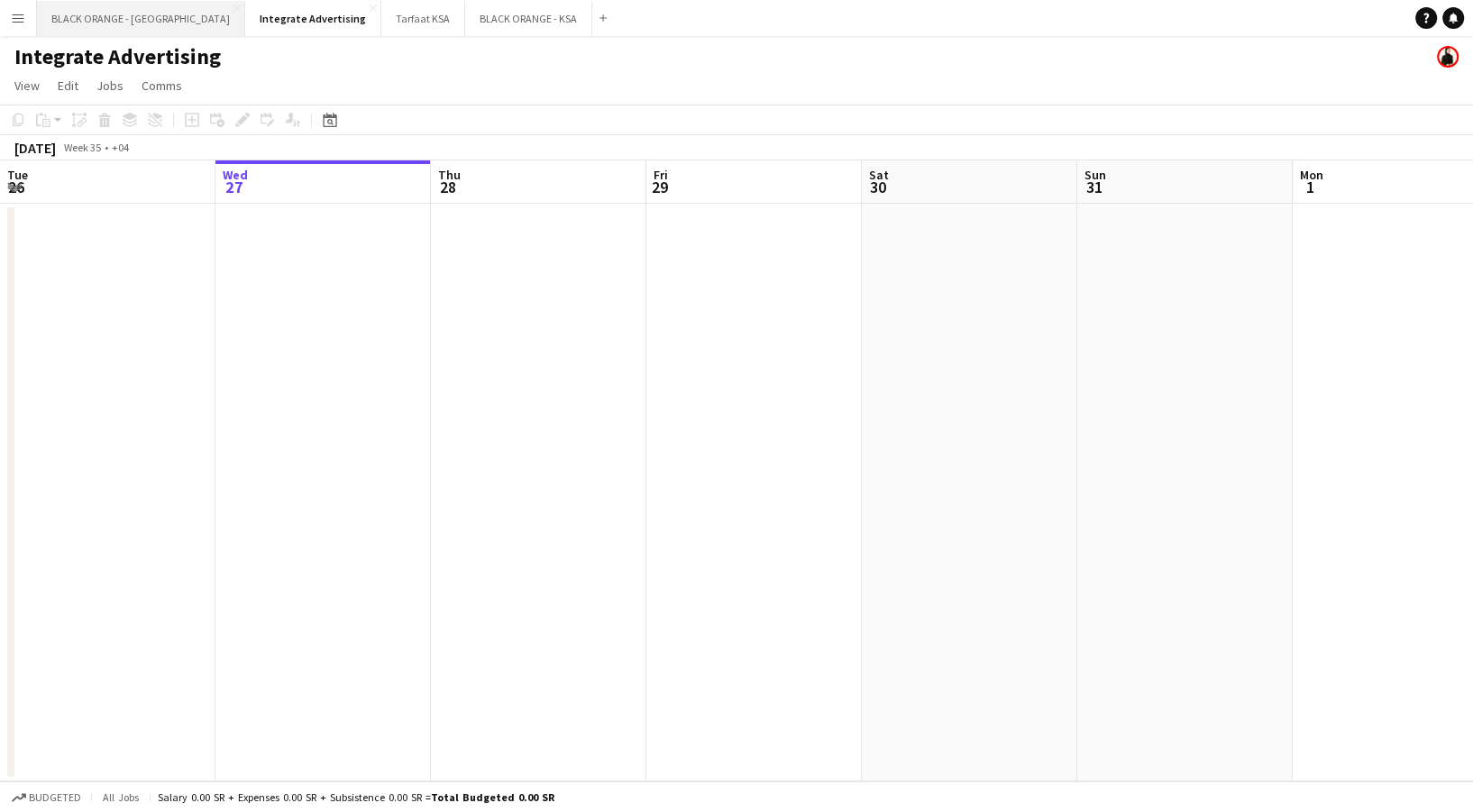
click at [69, 23] on button "BLACK ORANGE - [GEOGRAPHIC_DATA] Close" at bounding box center [141, 18] width 208 height 36
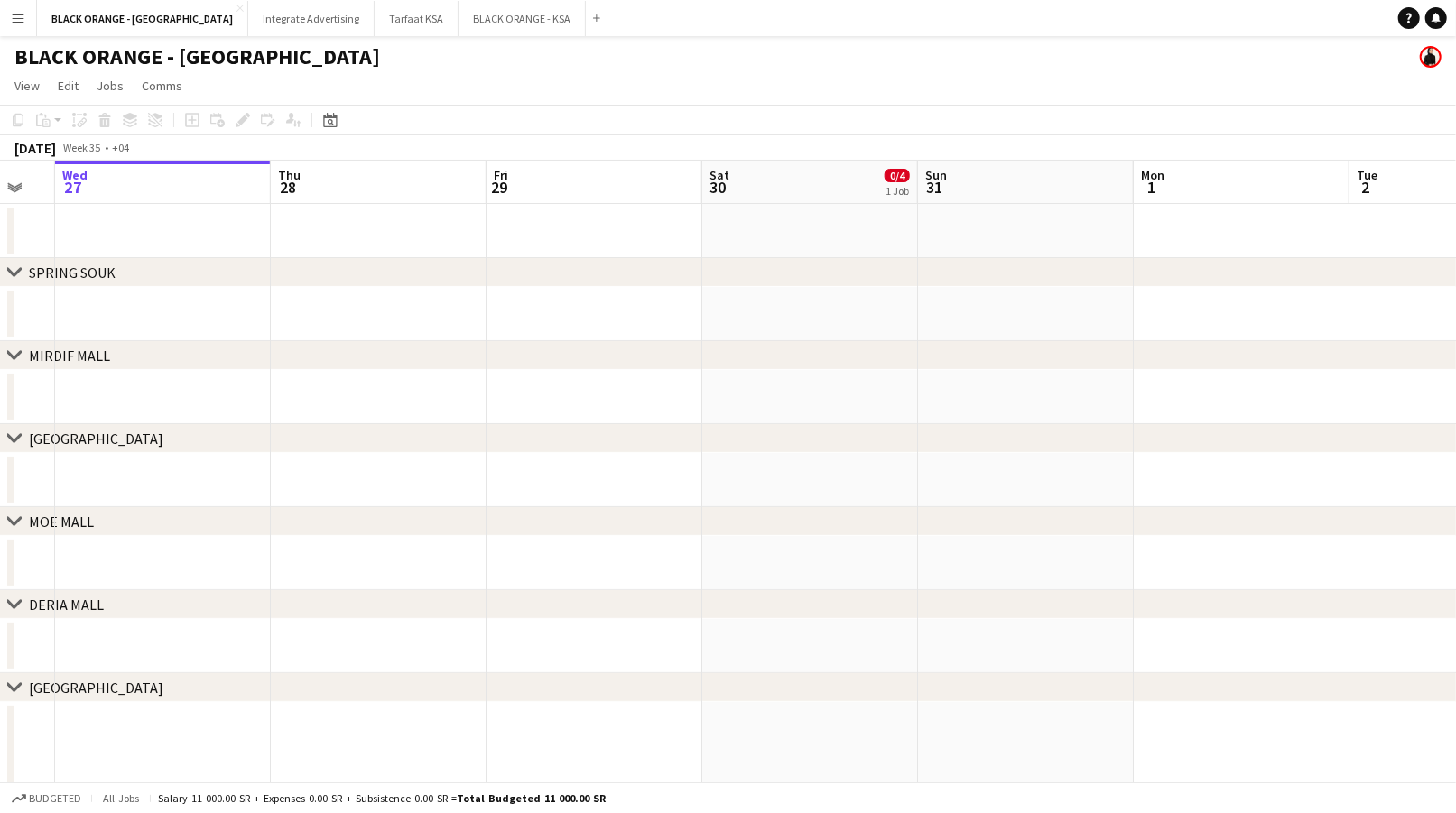
scroll to position [0, 484]
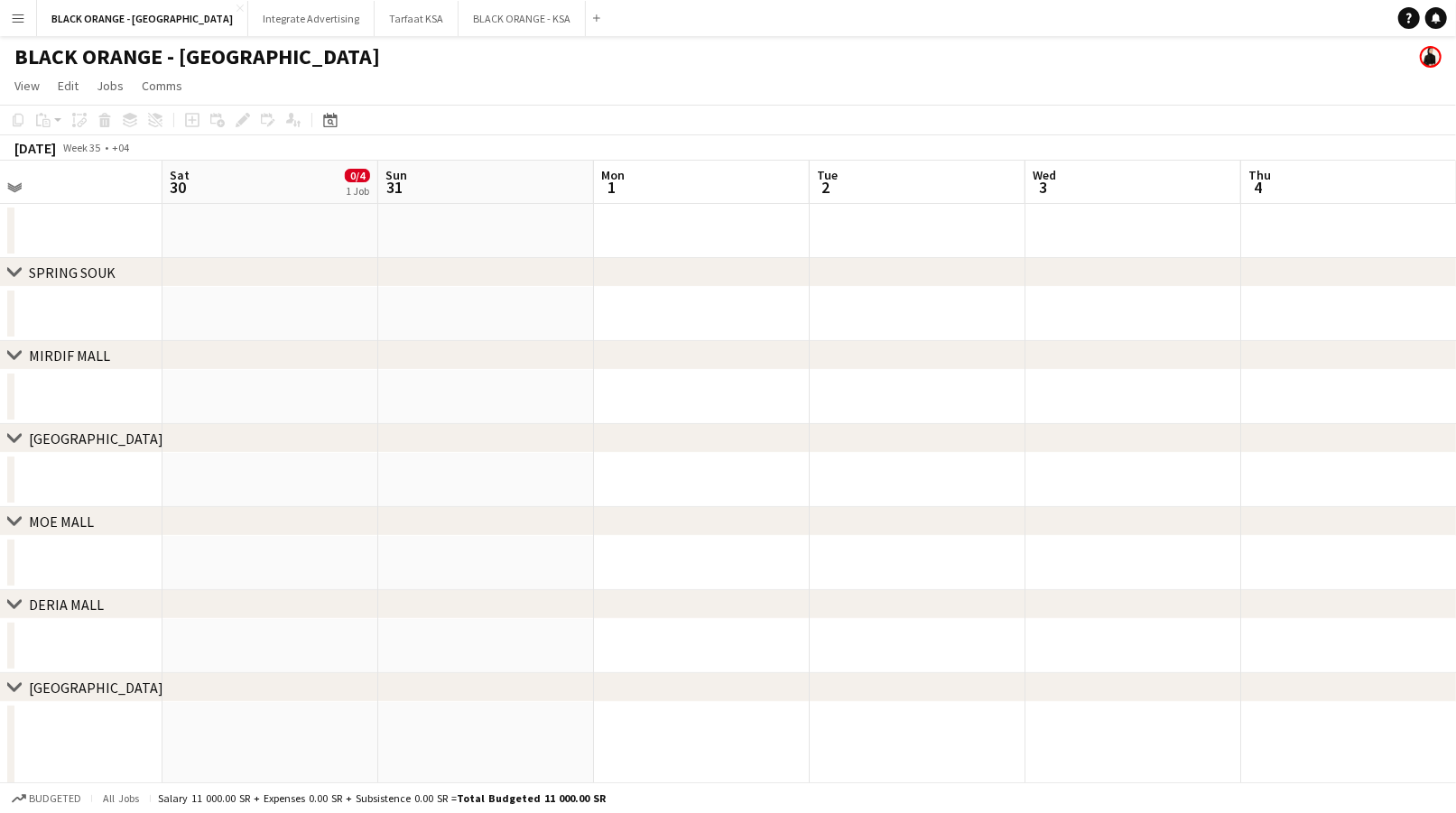
drag, startPoint x: 1009, startPoint y: 306, endPoint x: -61, endPoint y: 346, distance: 1070.7
click at [0, 346] on html "Menu Boards Boards Boards All jobs Status Workforce Workforce My Workforce Recr…" at bounding box center [728, 645] width 1456 height 1290
click at [3, 17] on button "Menu" at bounding box center [18, 18] width 37 height 37
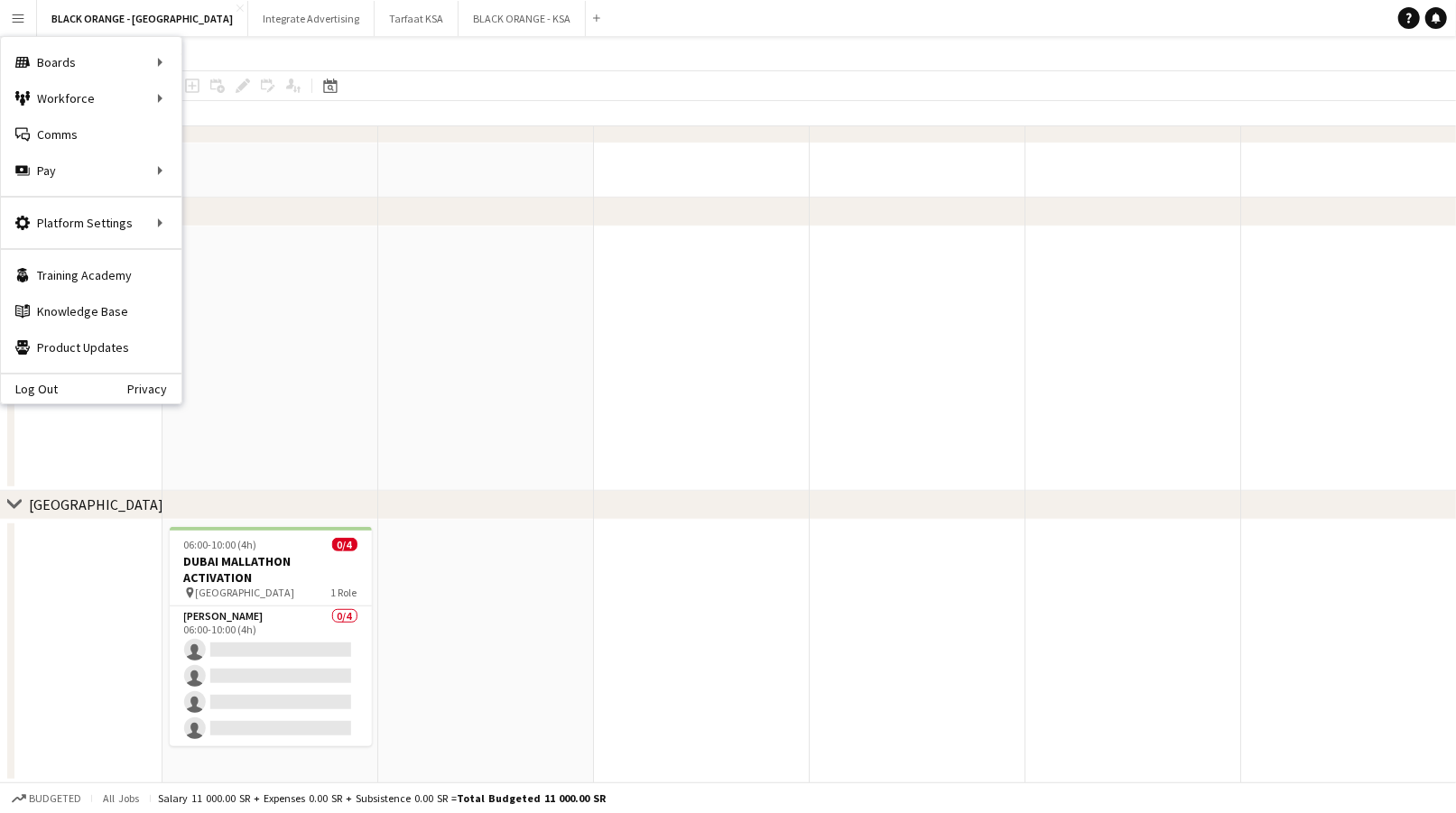
scroll to position [0, 0]
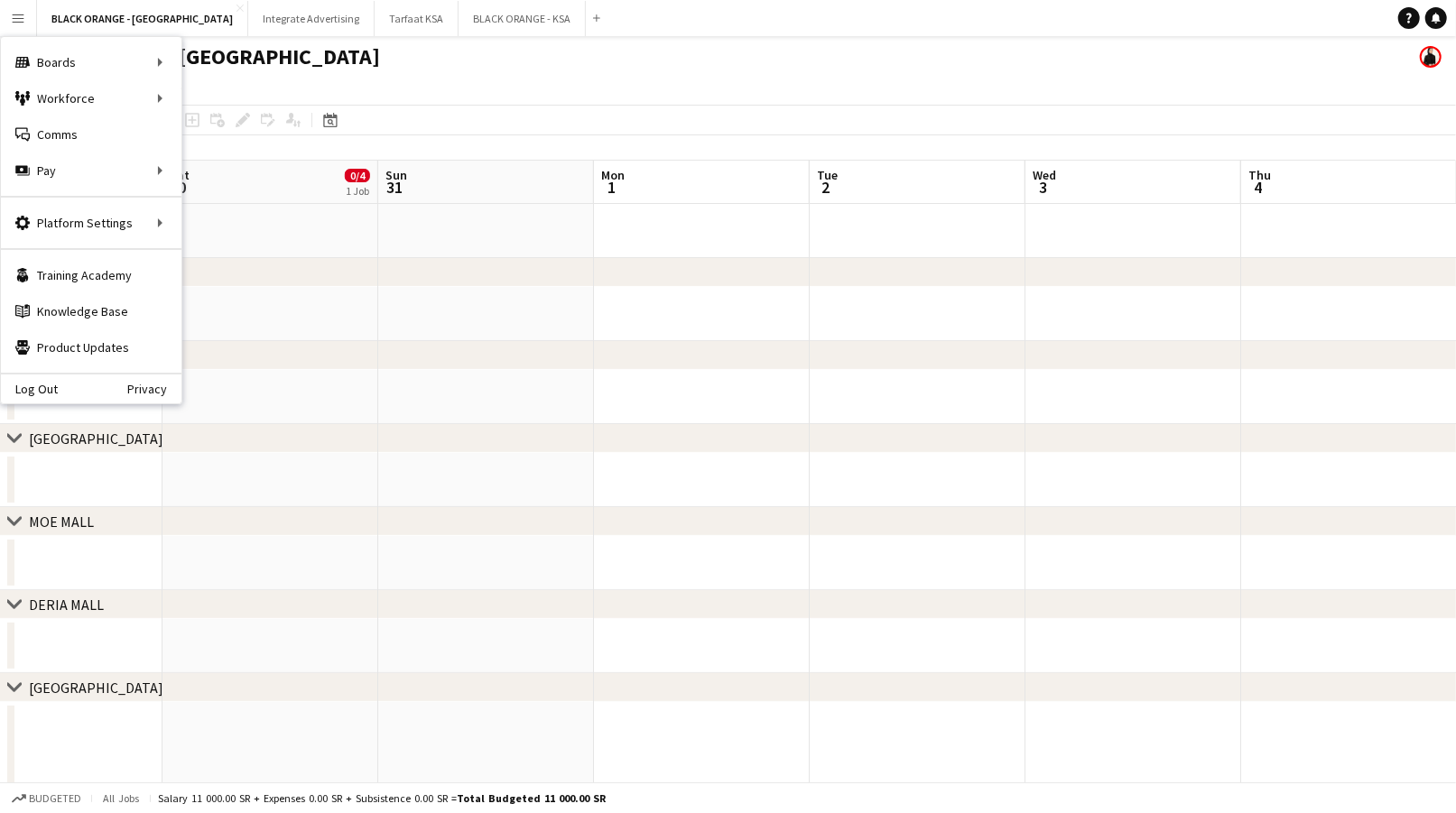
click at [466, 227] on app-date-cell at bounding box center [486, 230] width 216 height 54
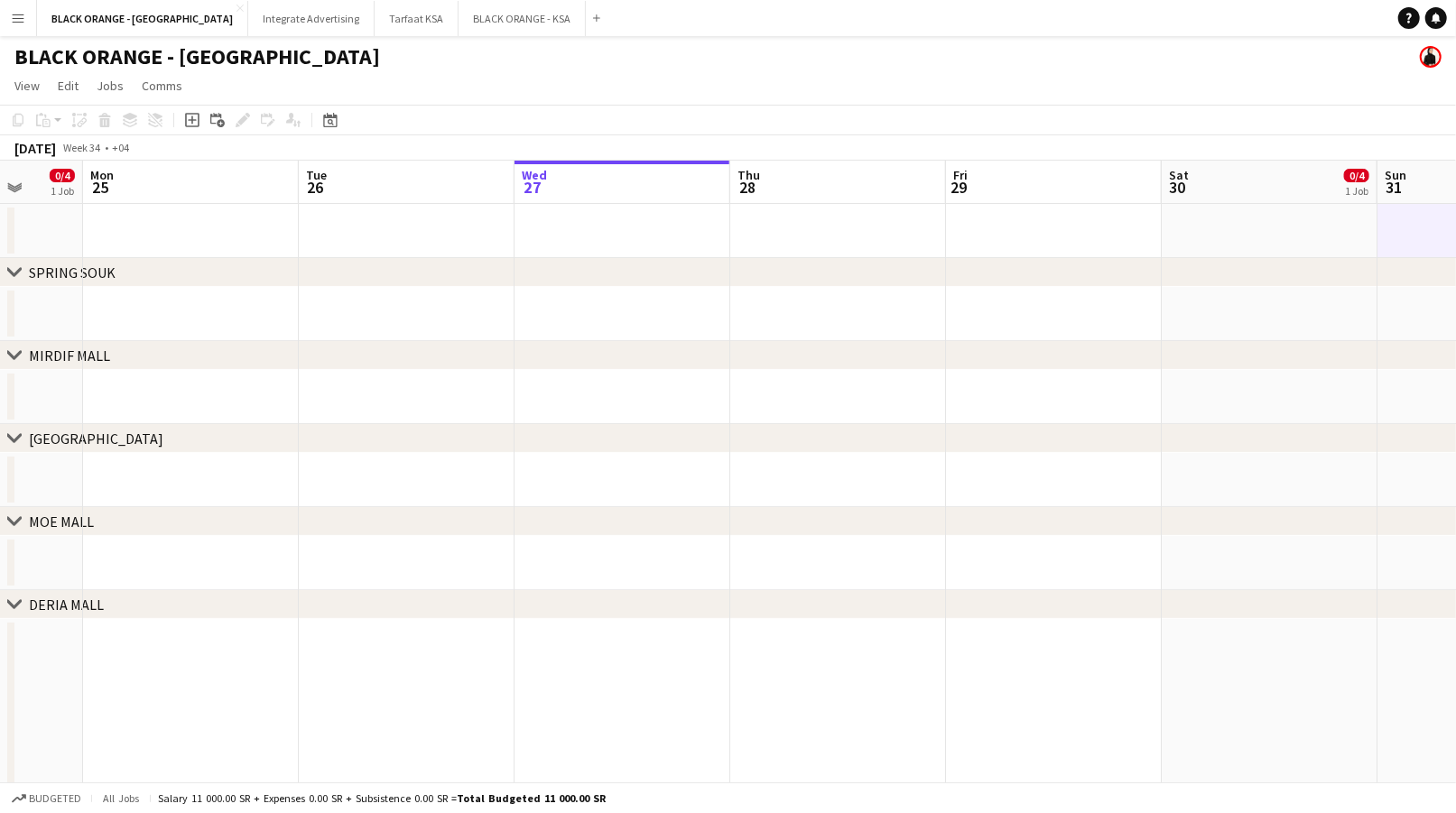
scroll to position [0, 541]
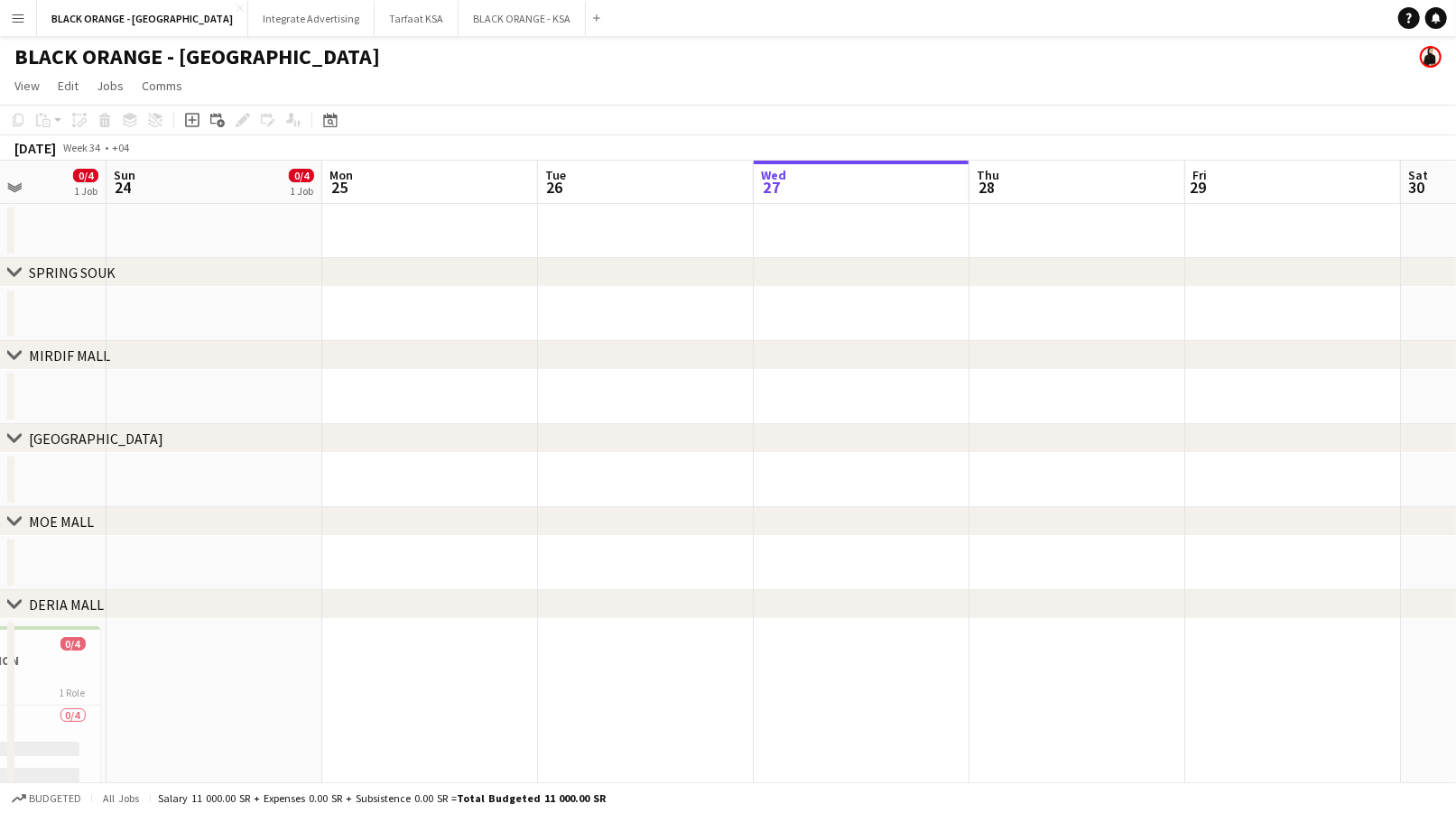
drag, startPoint x: 186, startPoint y: 215, endPoint x: 1092, endPoint y: 171, distance: 907.1
click at [1456, 144] on html "Menu Boards Boards Boards All jobs Status Workforce Workforce My Workforce Recr…" at bounding box center [728, 750] width 1456 height 1500
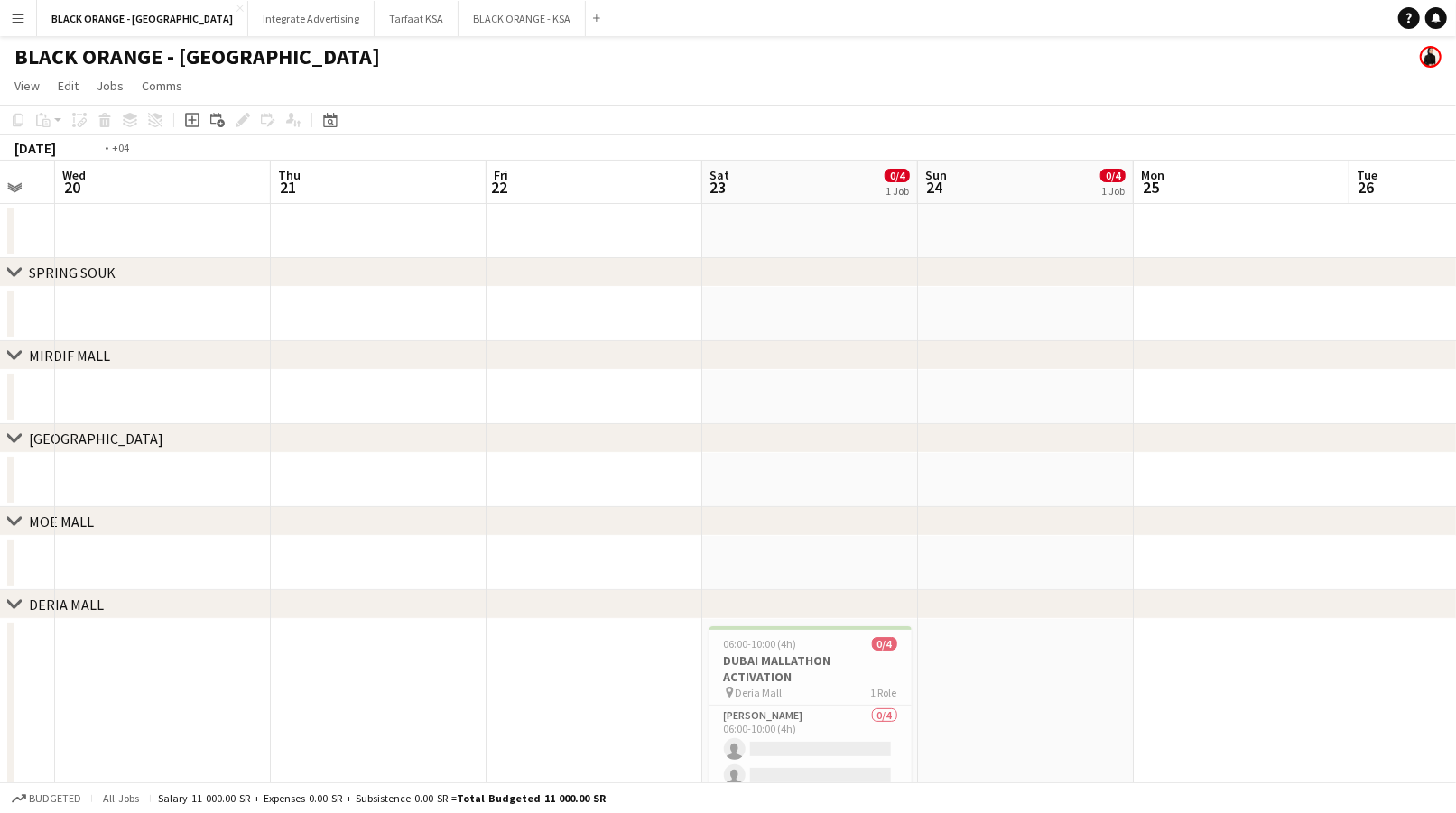
scroll to position [0, 533]
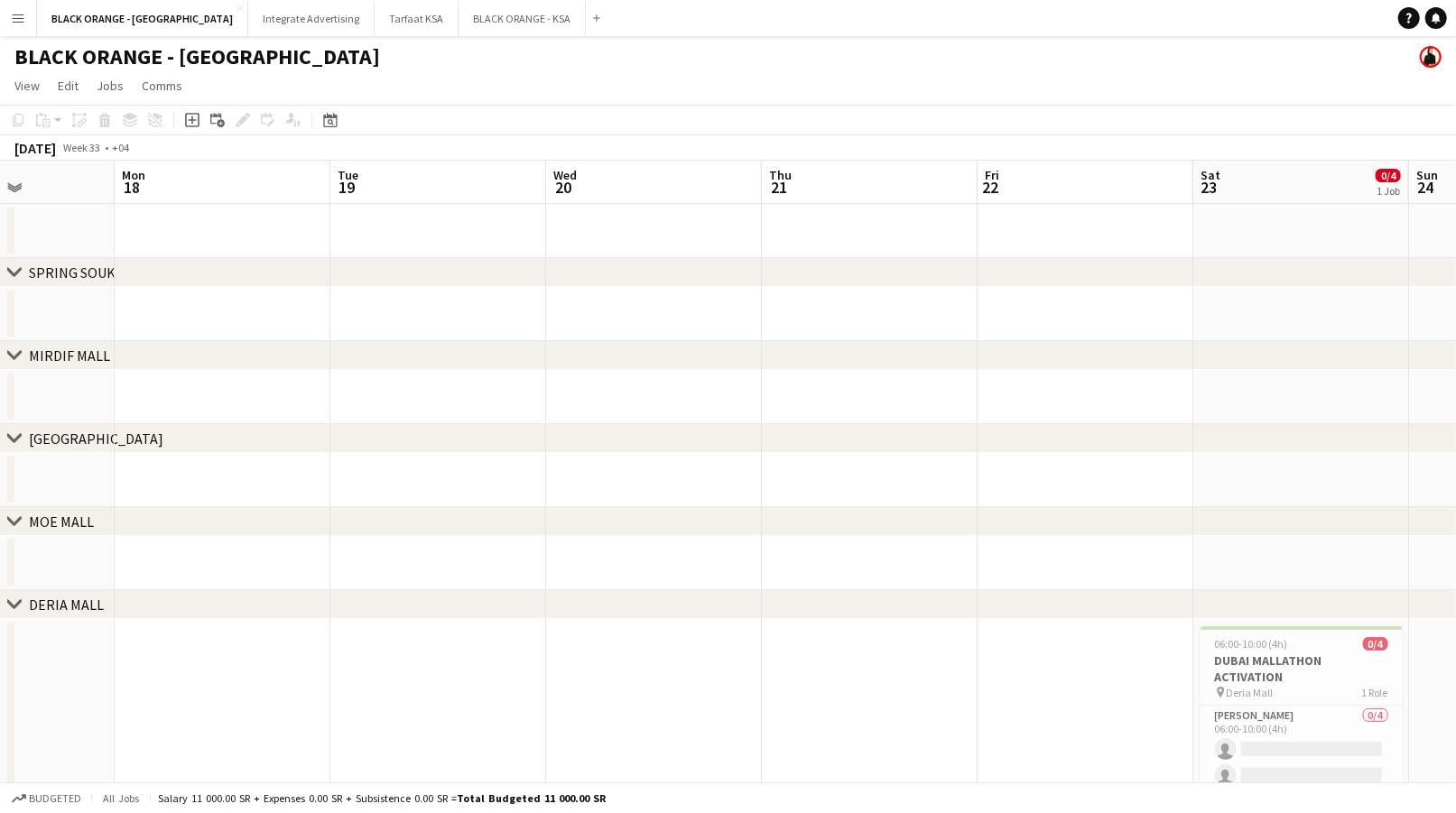
drag, startPoint x: 112, startPoint y: 224, endPoint x: 1435, endPoint y: 134, distance: 1326.1
click at [1456, 141] on html "Menu Boards Boards Boards All jobs Status Workforce Workforce My Workforce Recr…" at bounding box center [728, 750] width 1456 height 1500
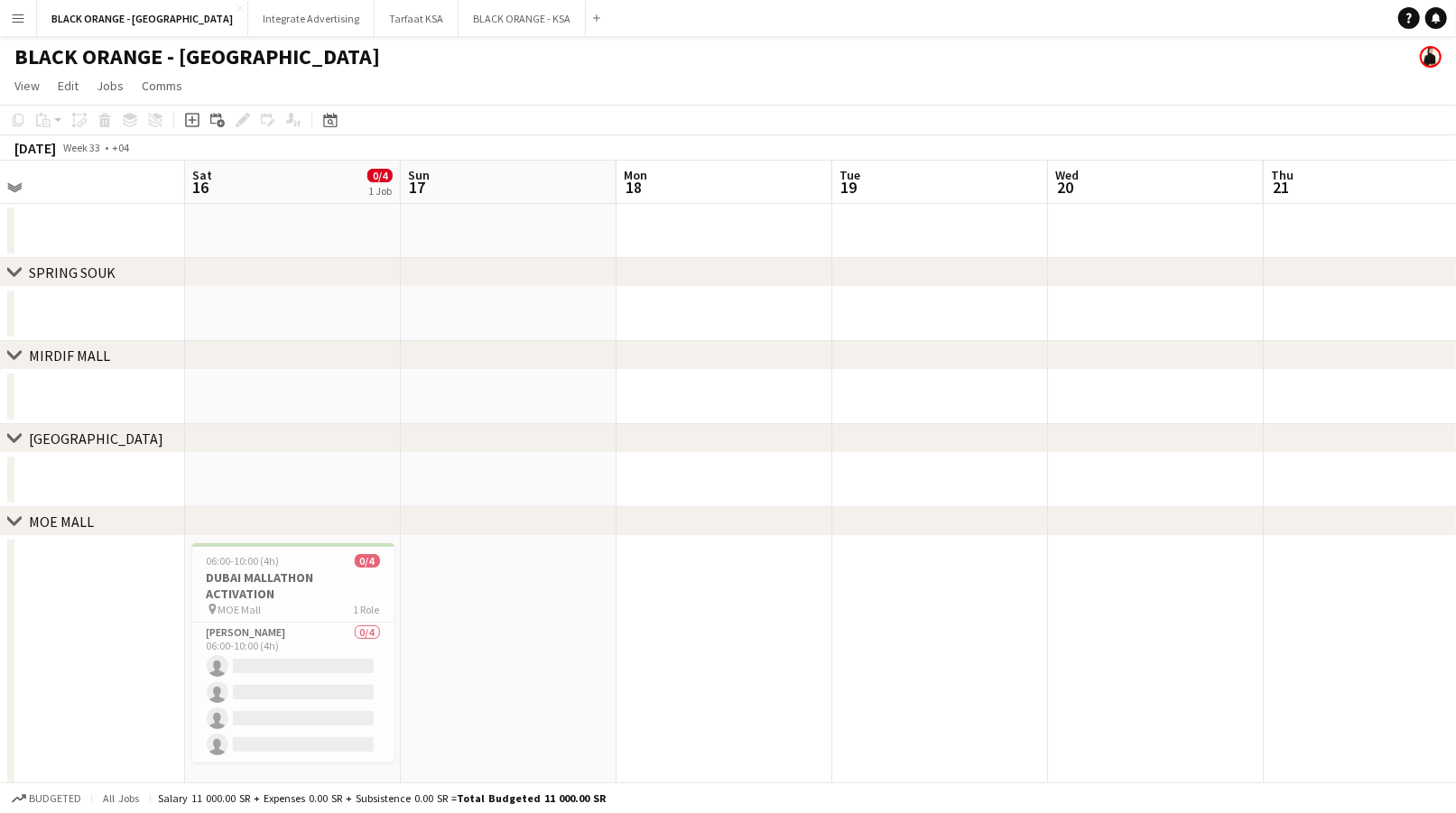
drag, startPoint x: 430, startPoint y: 231, endPoint x: 898, endPoint y: 224, distance: 468.1
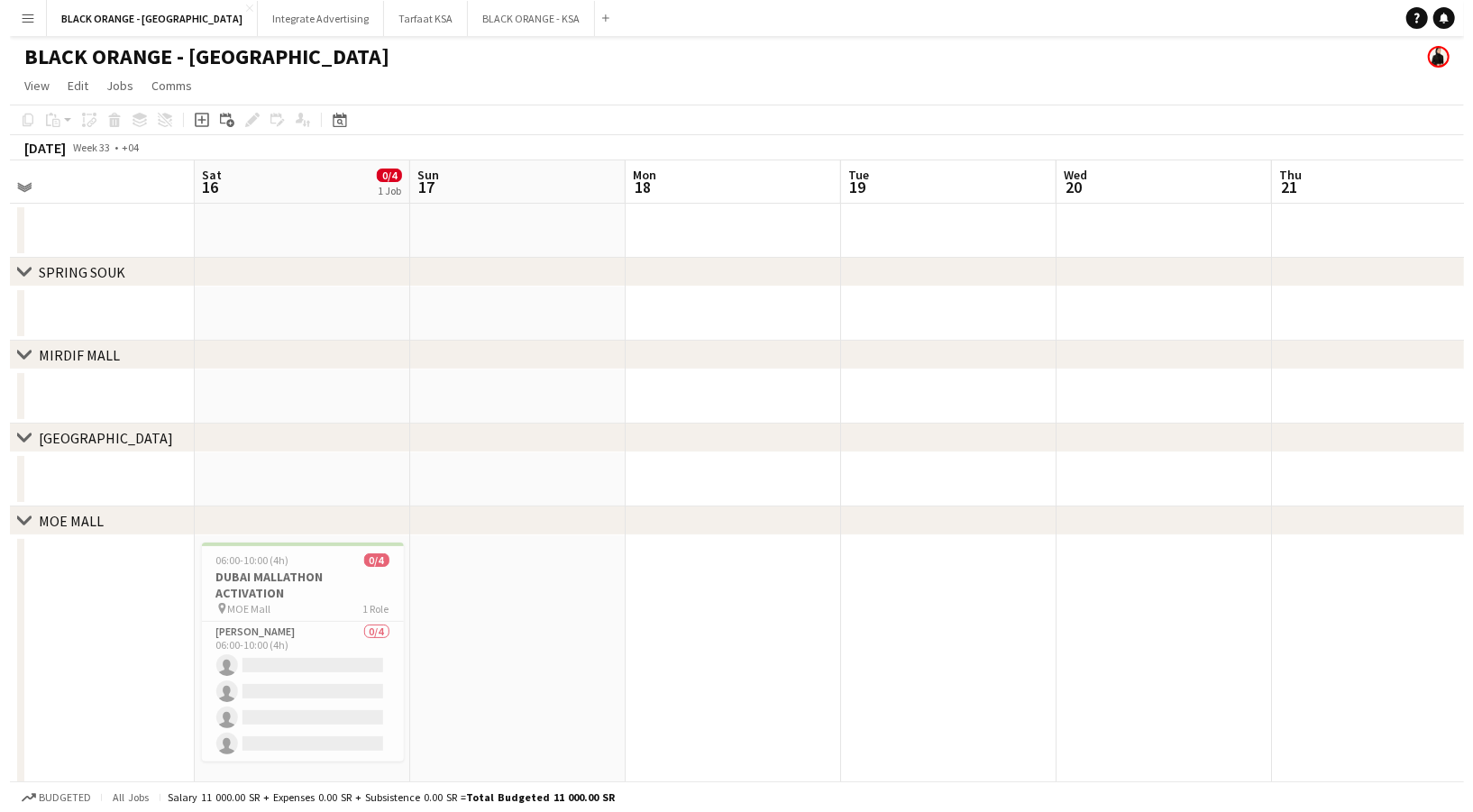
scroll to position [0, 464]
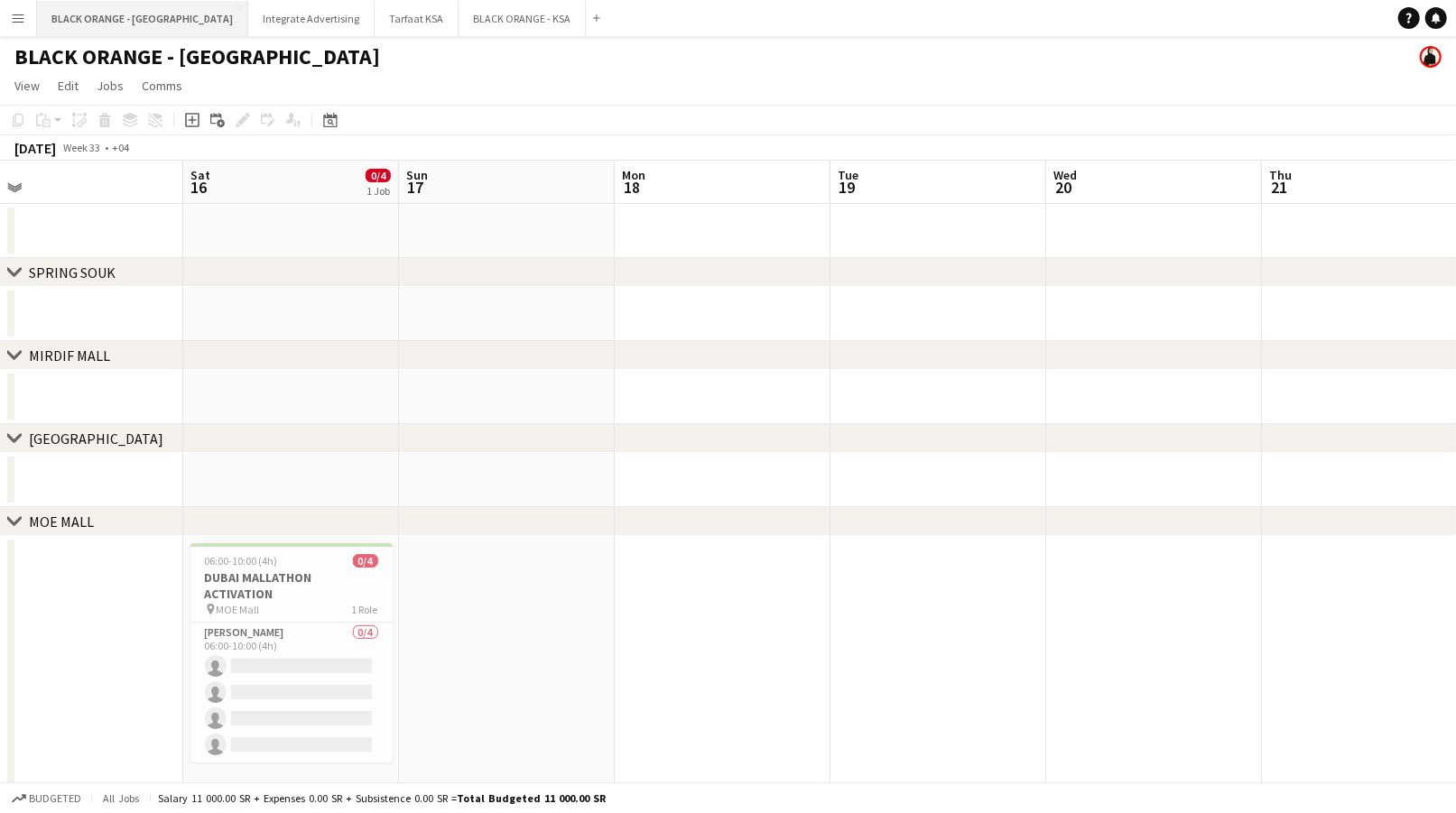
click at [38, 25] on button "BLACK ORANGE - [GEOGRAPHIC_DATA] Close" at bounding box center [142, 18] width 211 height 36
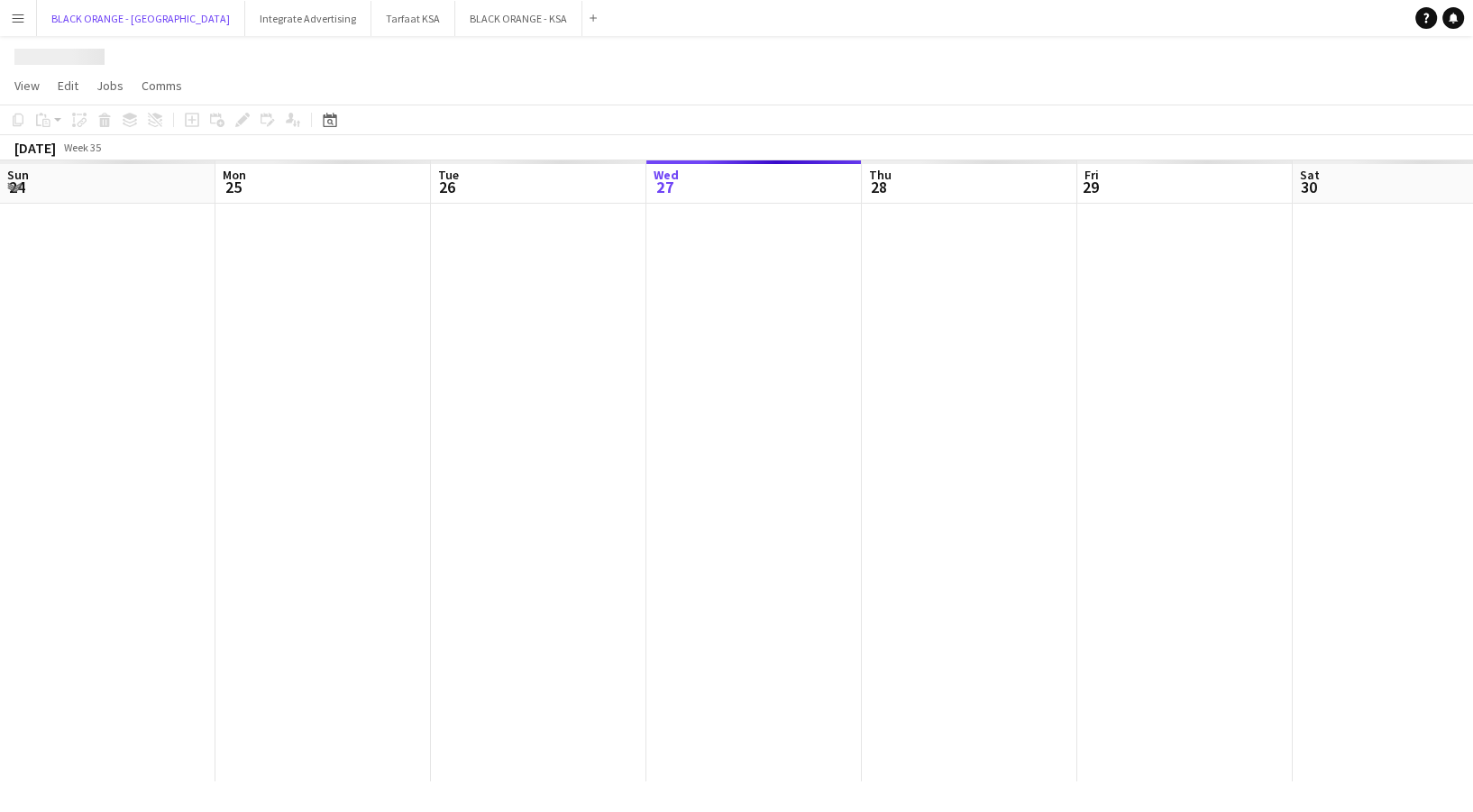
scroll to position [0, 431]
click at [21, 20] on app-icon "Menu" at bounding box center [18, 18] width 15 height 15
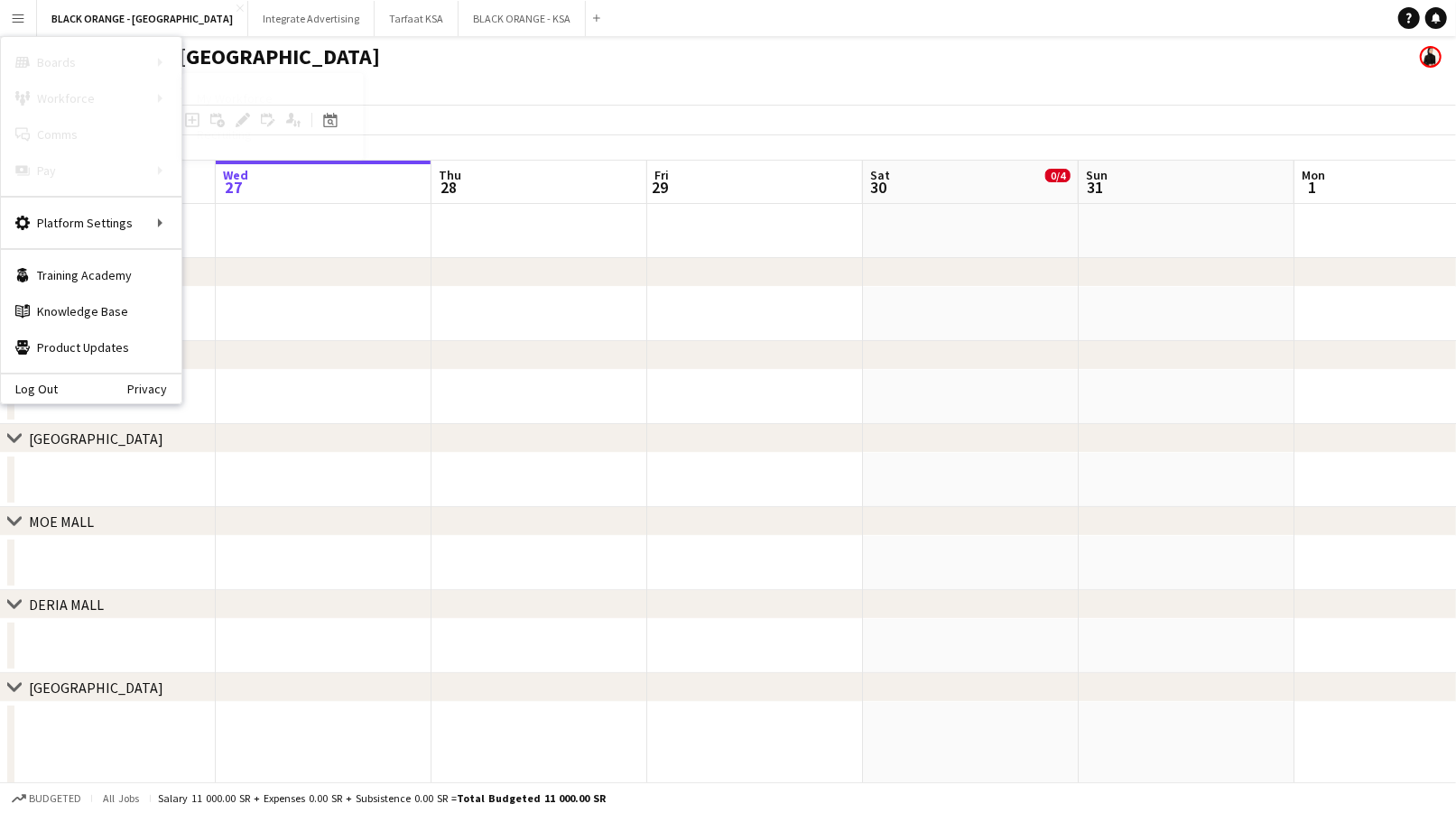
click at [205, 106] on link "My Workforce" at bounding box center [273, 99] width 181 height 37
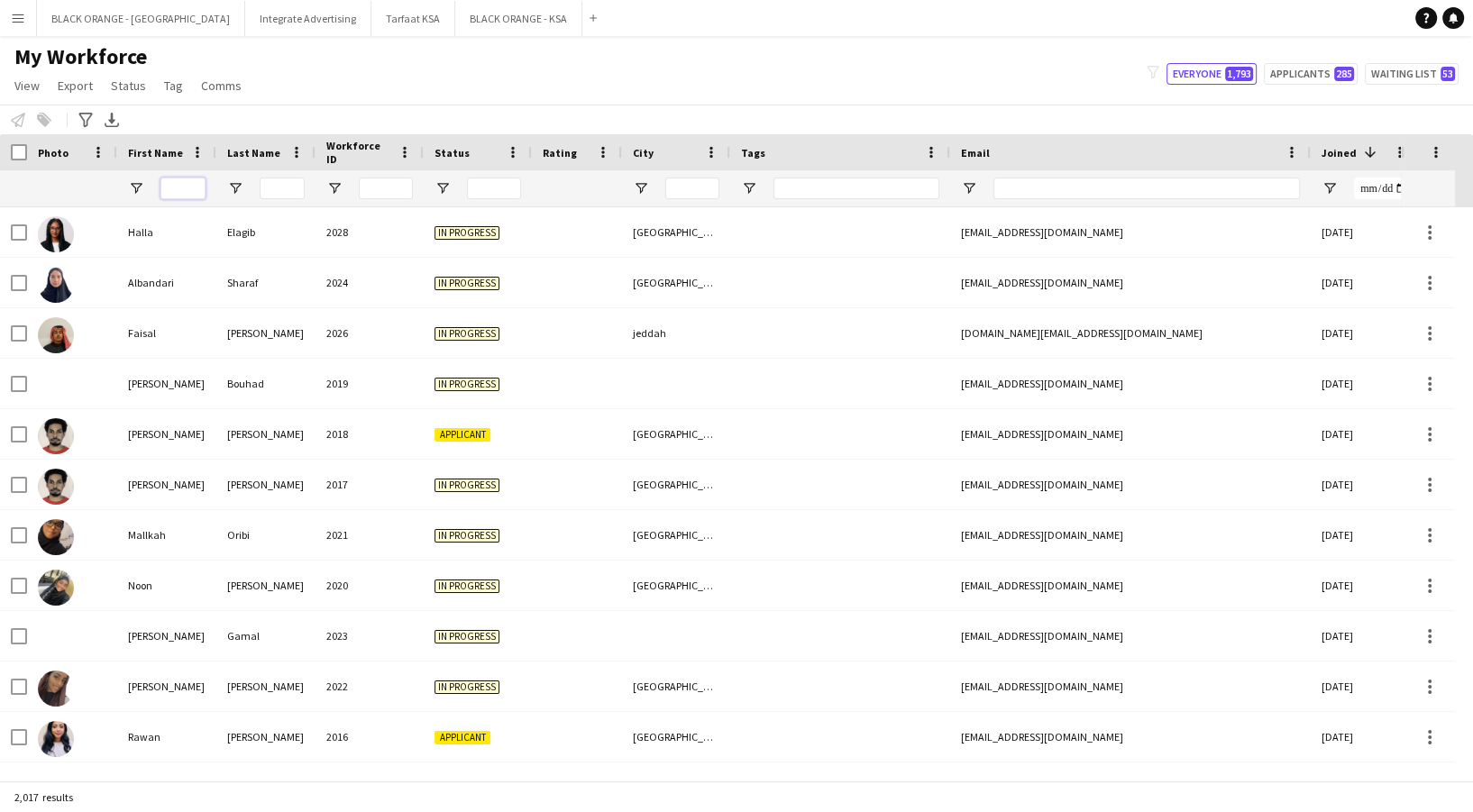
click at [184, 187] on input "First Name Filter Input" at bounding box center [183, 189] width 45 height 22
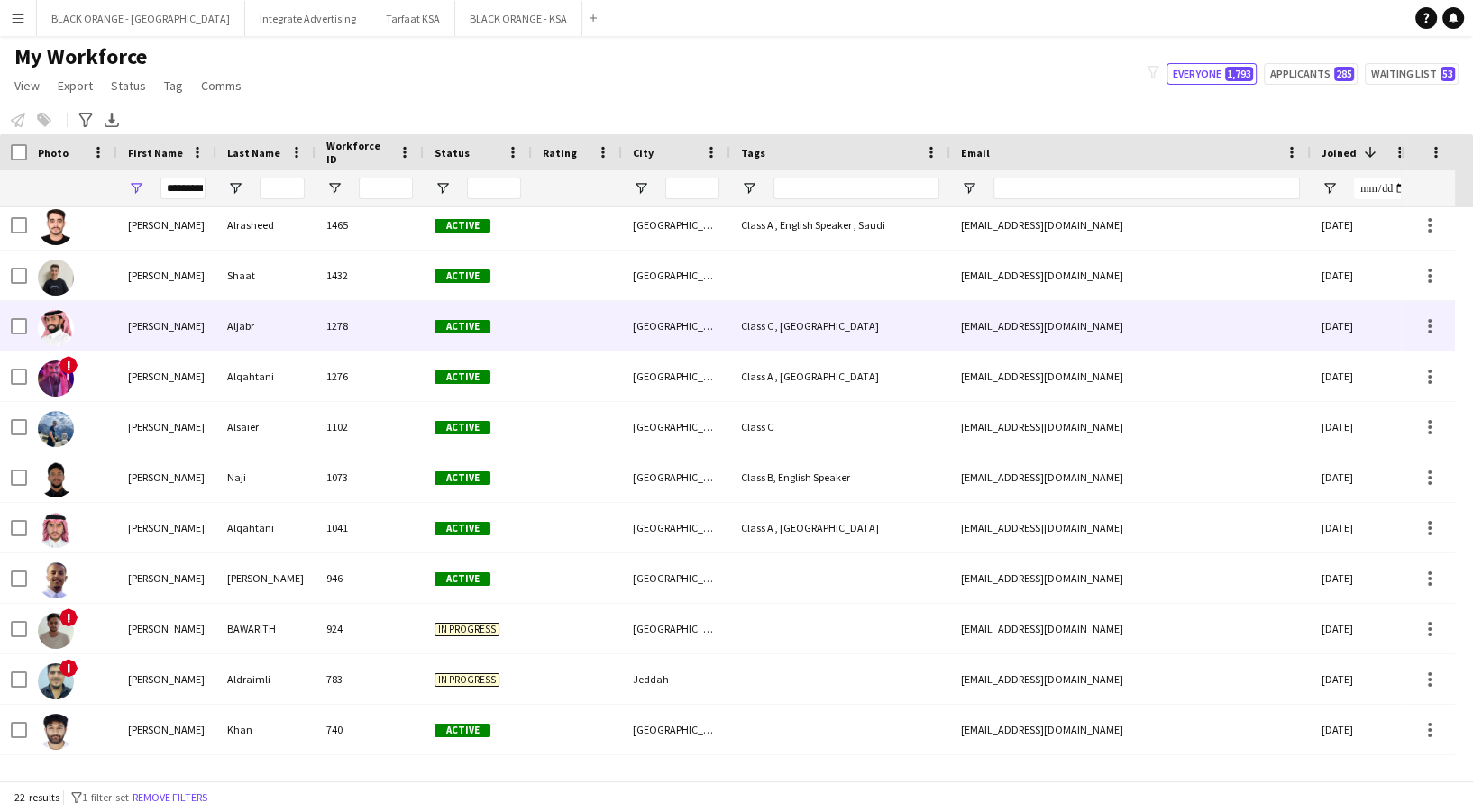
click at [307, 326] on div "Aljabr" at bounding box center [266, 326] width 99 height 49
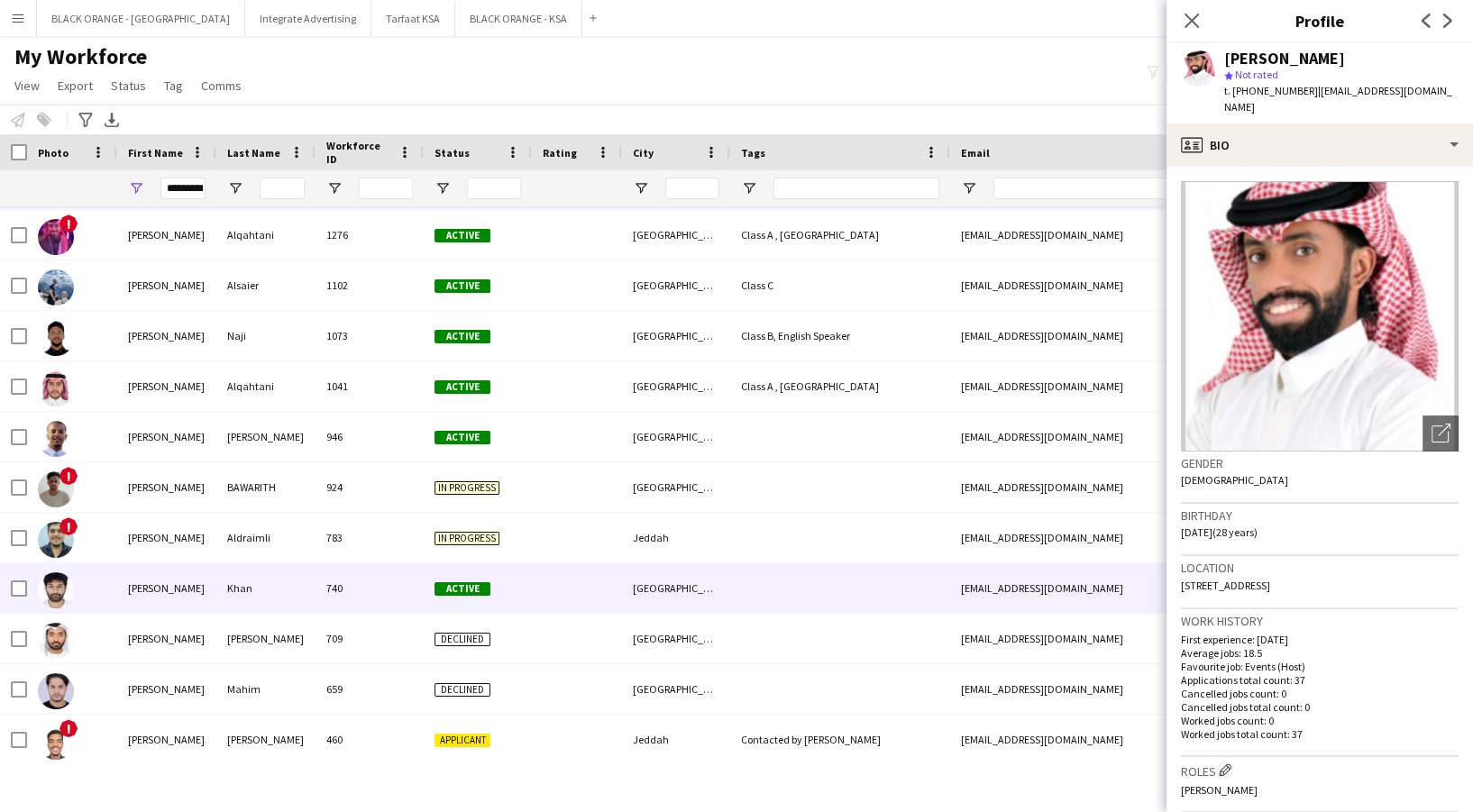
scroll to position [555, 0]
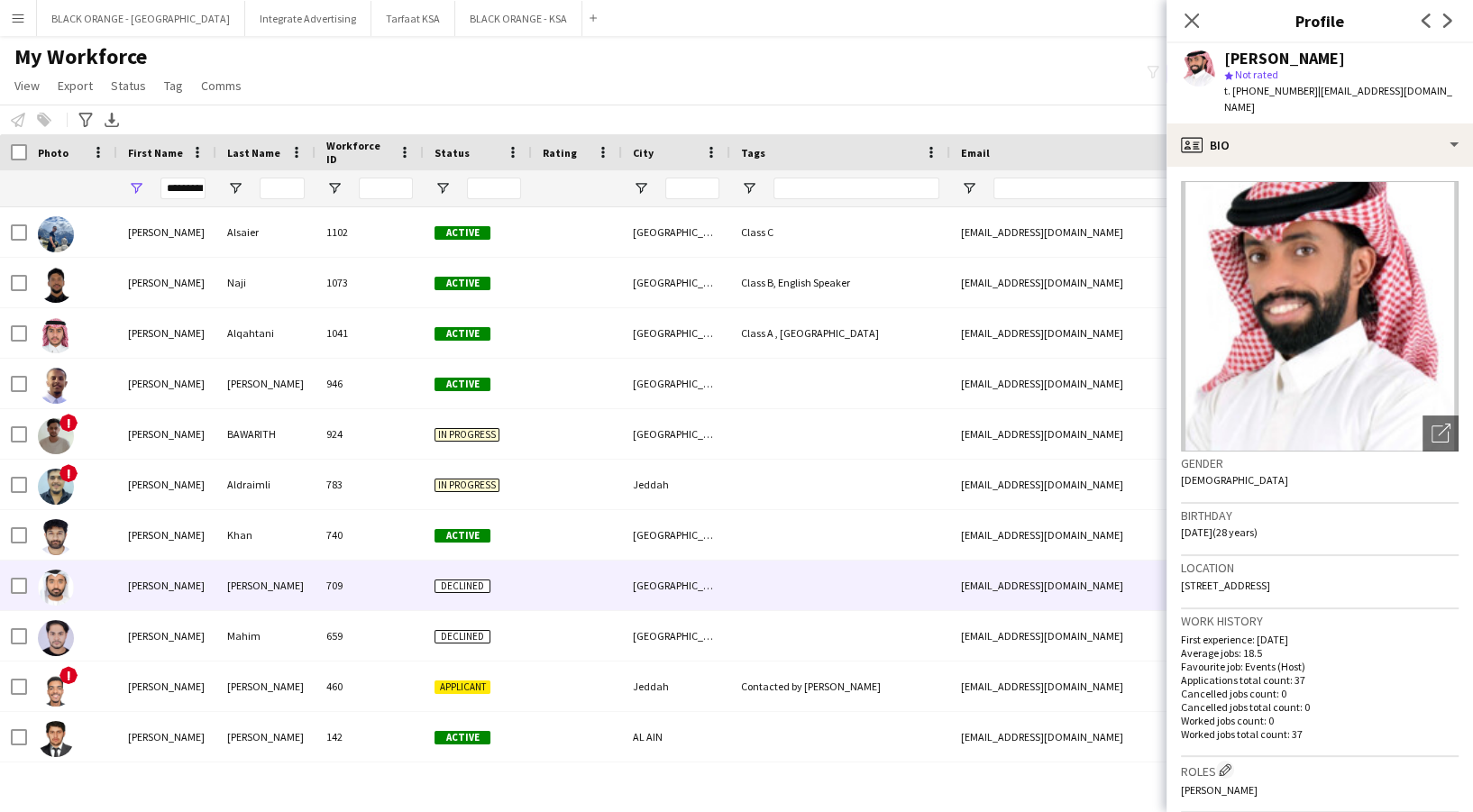
drag, startPoint x: 380, startPoint y: 587, endPoint x: 395, endPoint y: 587, distance: 15.0
click at [378, 587] on div "709" at bounding box center [370, 585] width 109 height 49
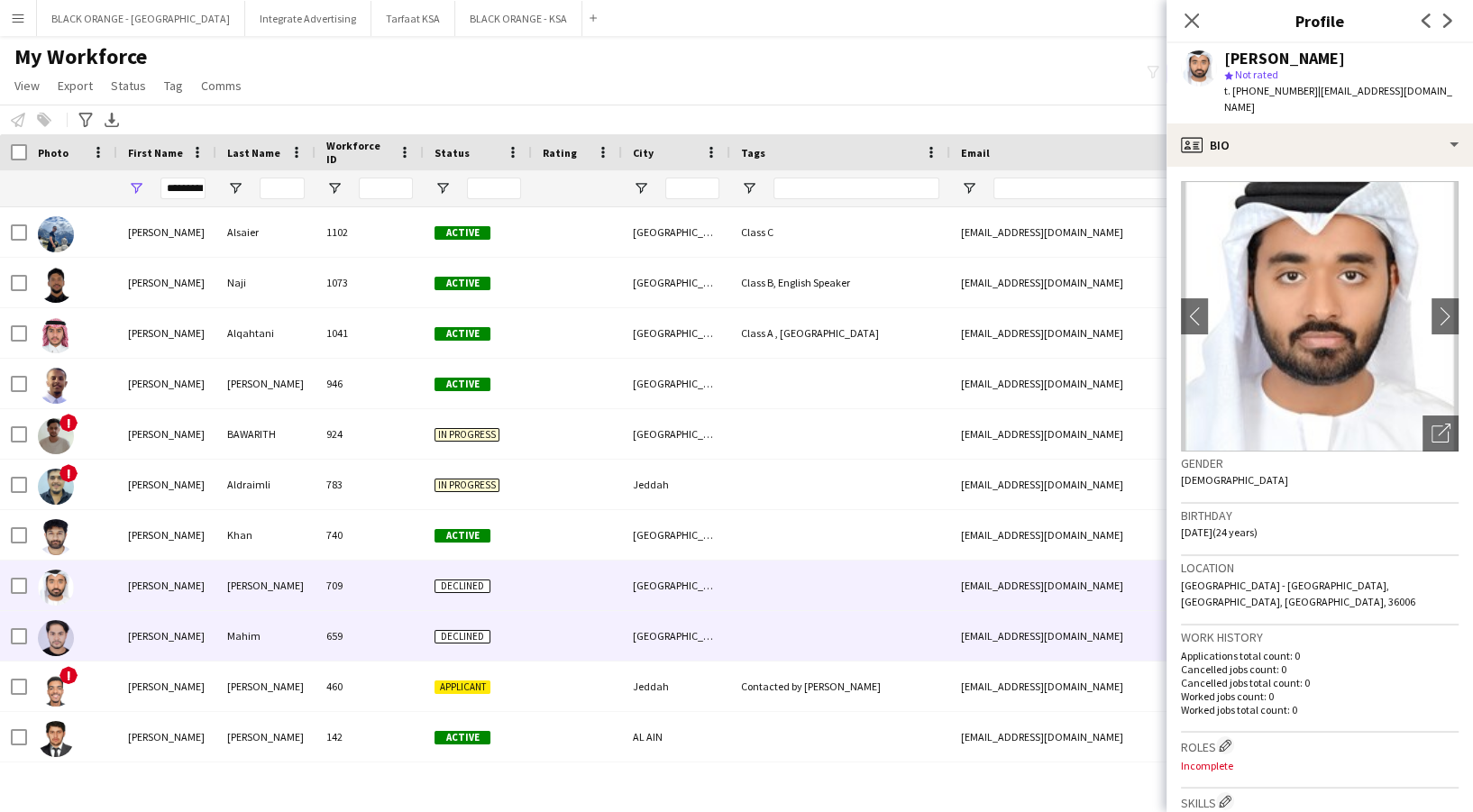
click at [714, 620] on div "[GEOGRAPHIC_DATA]" at bounding box center [676, 636] width 109 height 49
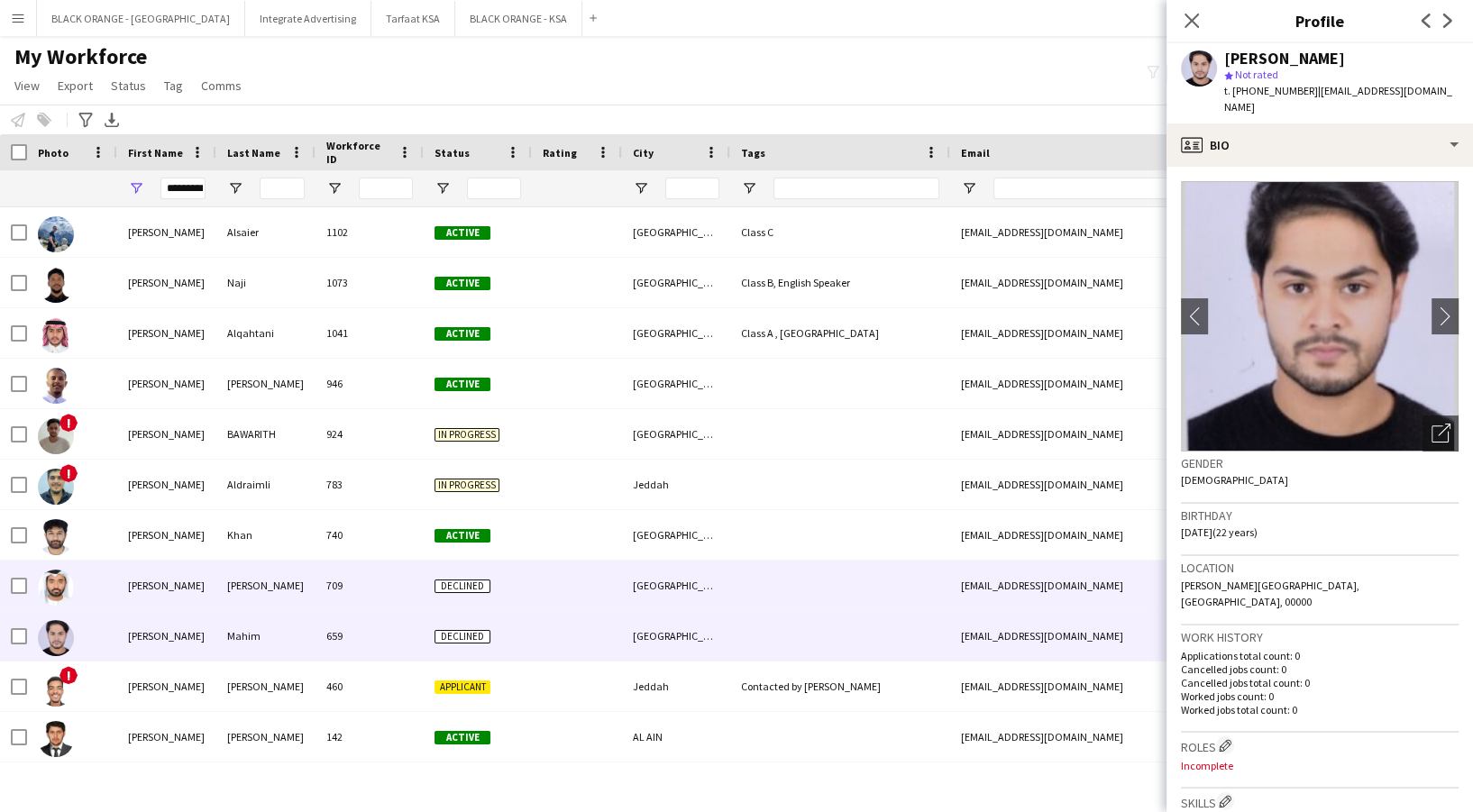
click at [658, 576] on div "[GEOGRAPHIC_DATA]" at bounding box center [676, 585] width 109 height 49
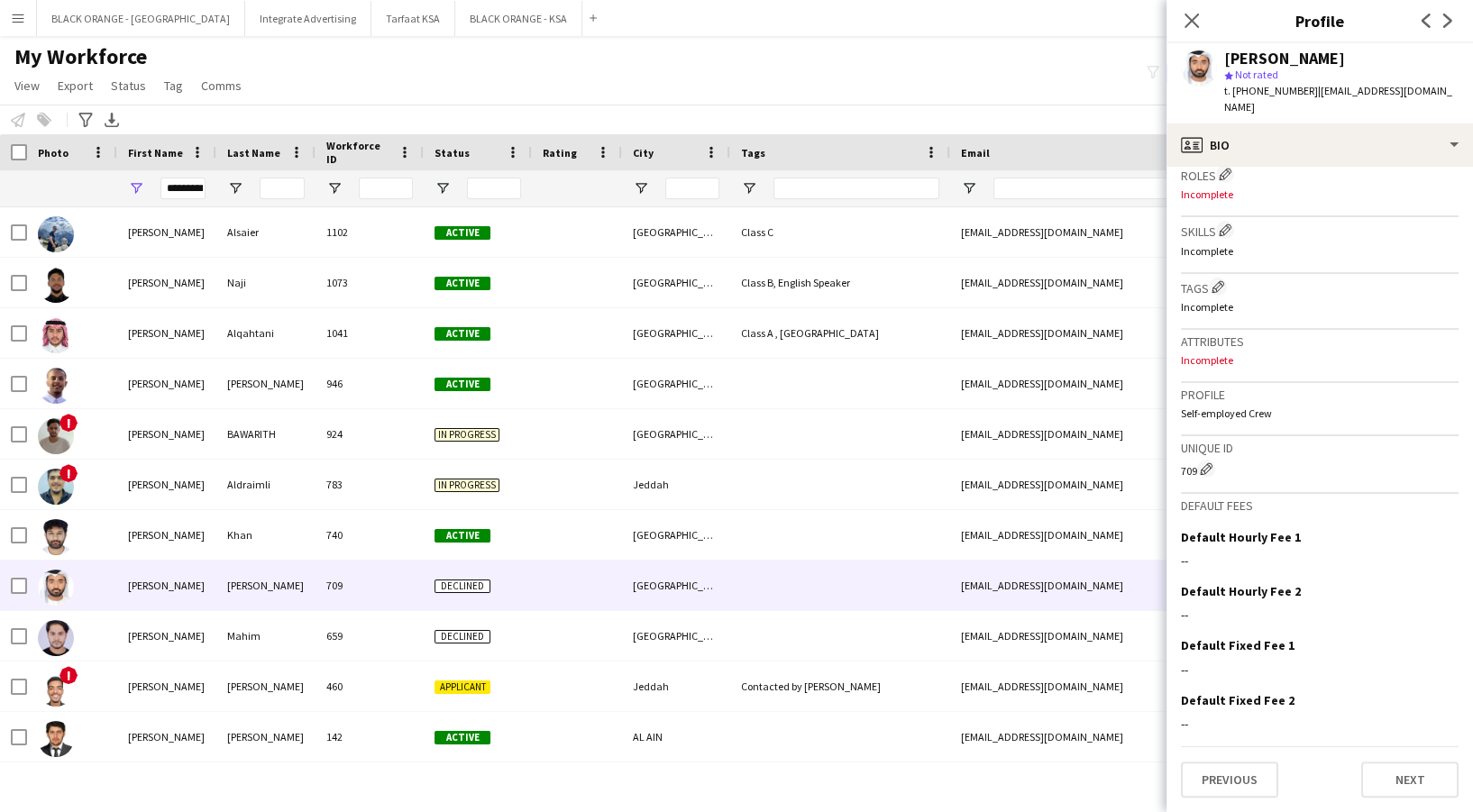
scroll to position [0, 0]
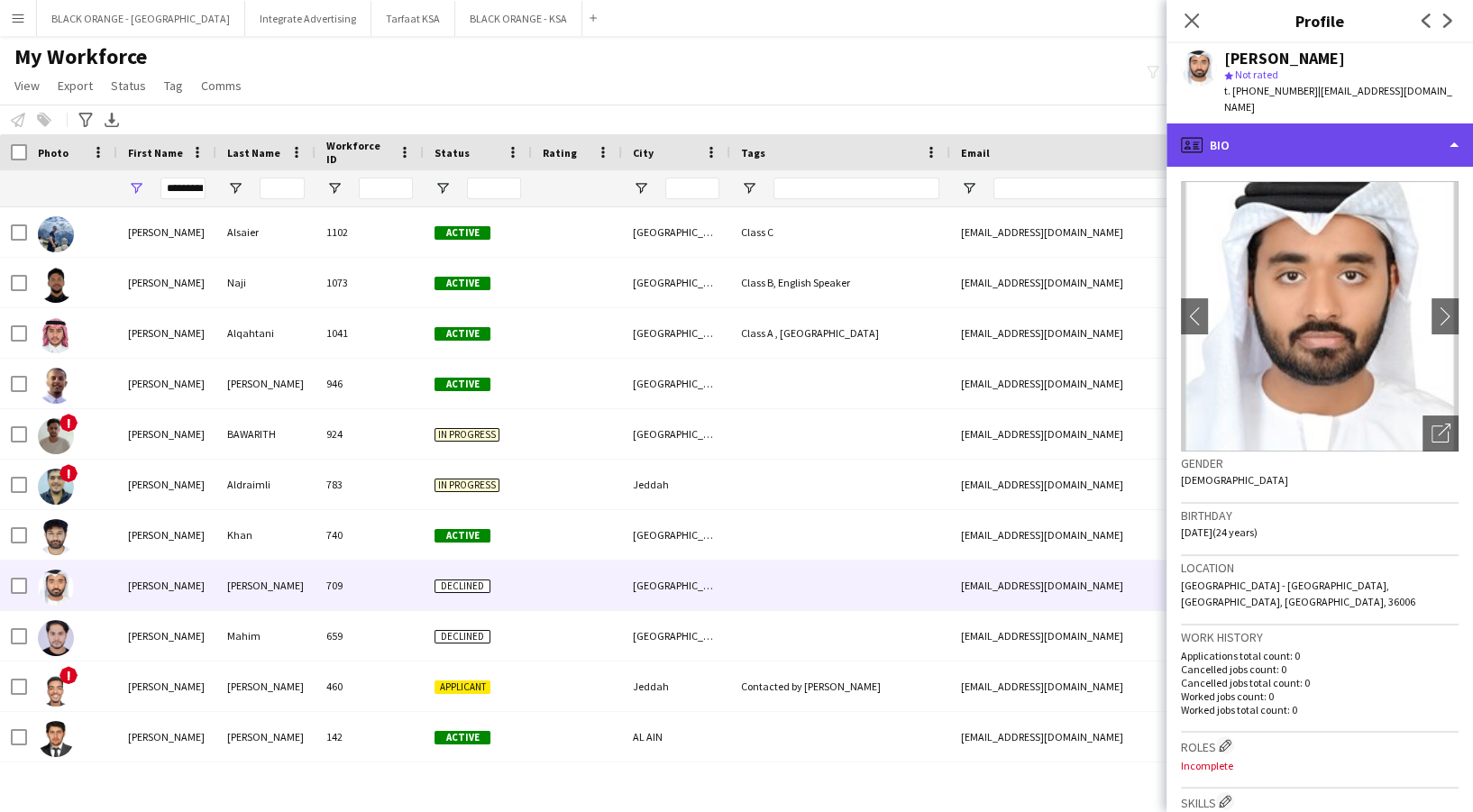
click at [1347, 149] on div "profile Bio" at bounding box center [1320, 144] width 307 height 43
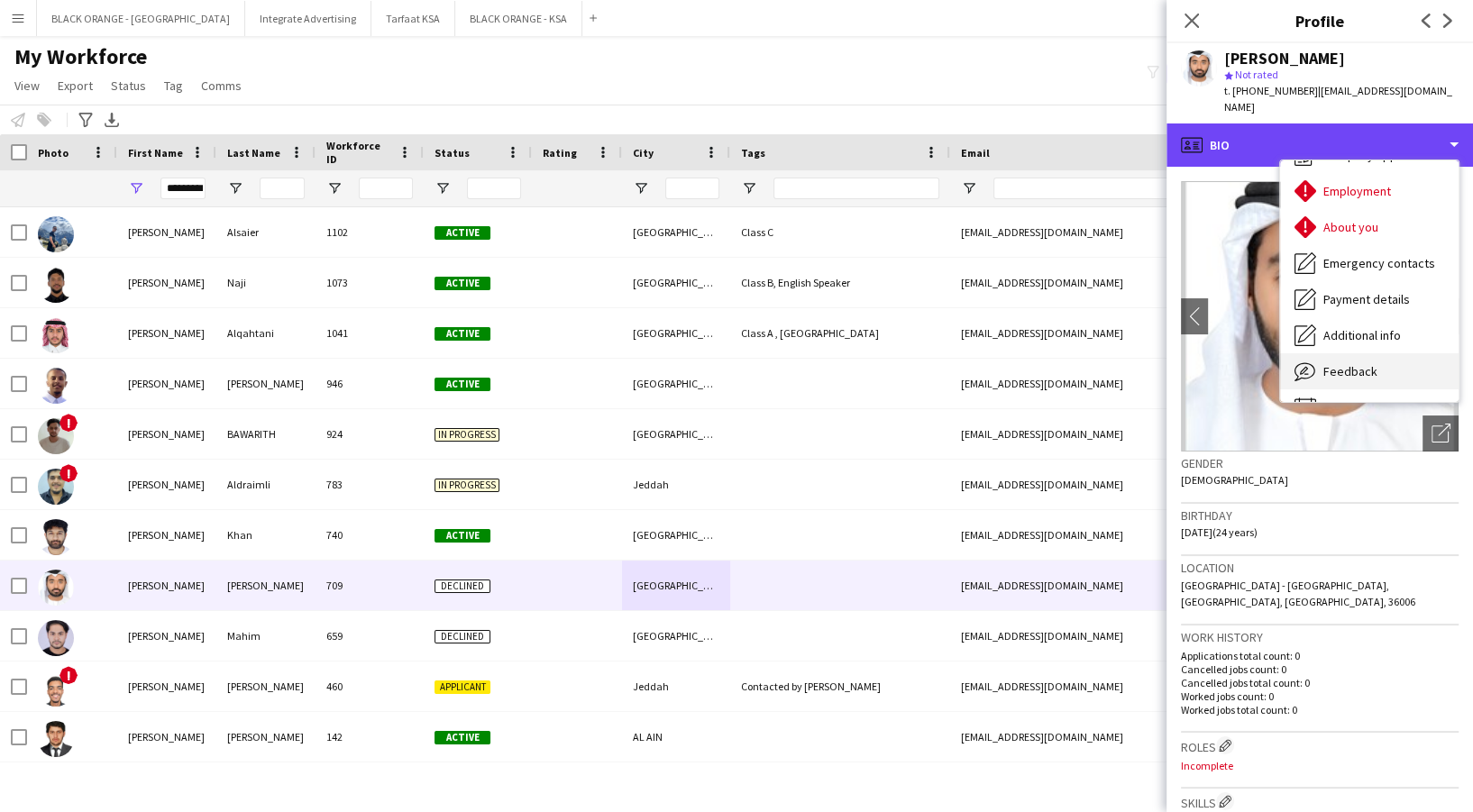
scroll to position [97, 0]
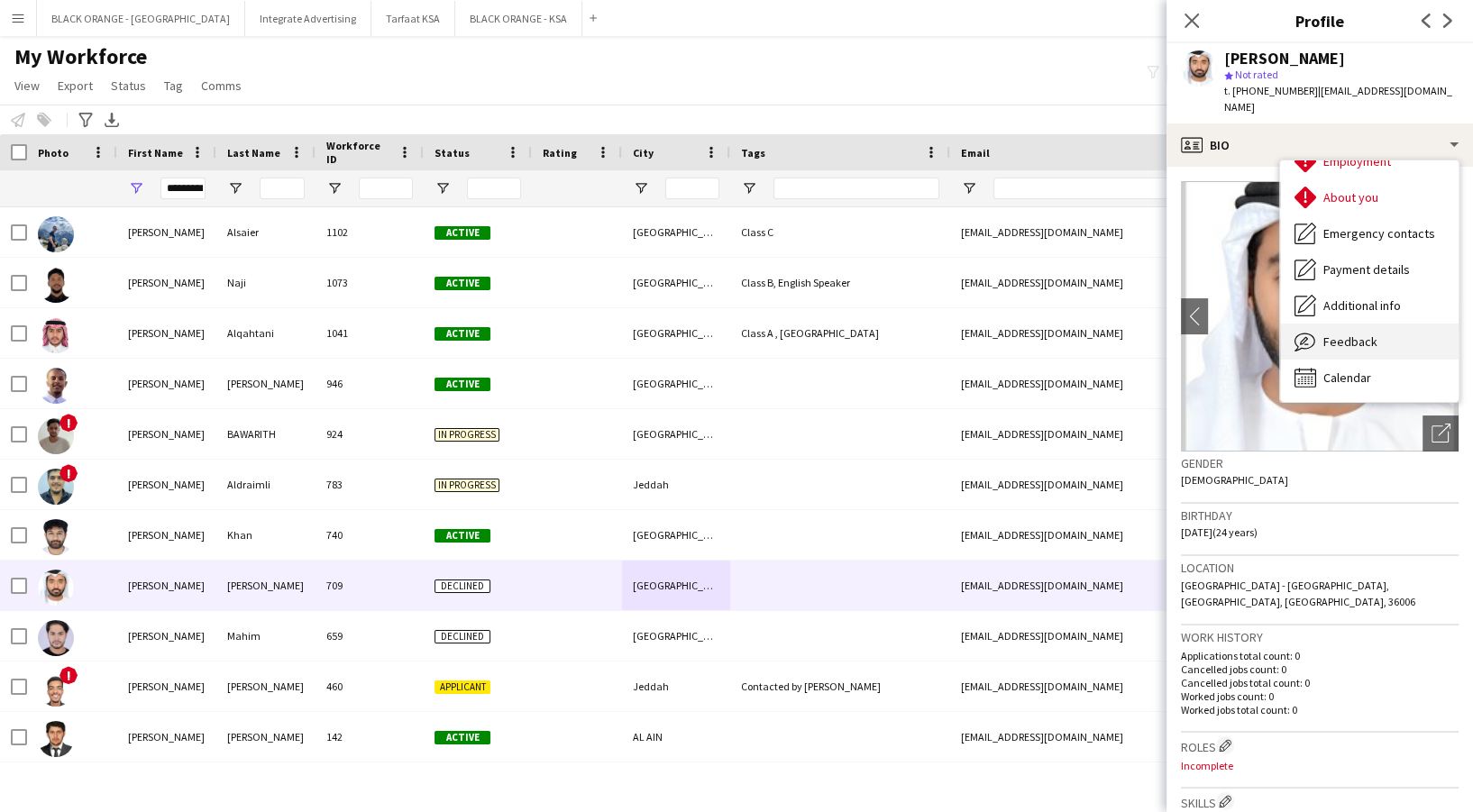
click at [1389, 338] on div "Feedback Feedback" at bounding box center [1370, 342] width 179 height 36
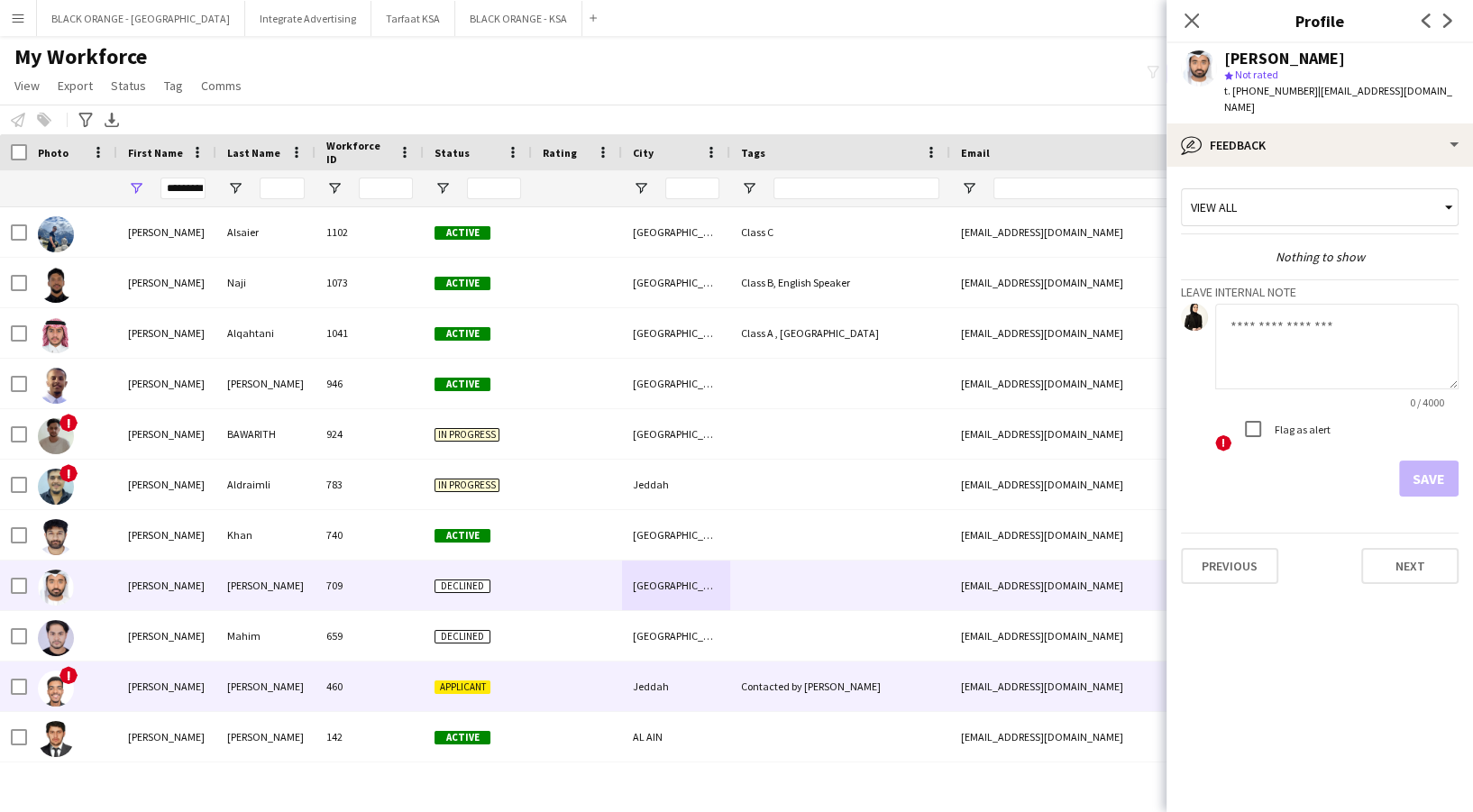
drag, startPoint x: 266, startPoint y: 695, endPoint x: 244, endPoint y: 709, distance: 26.1
click at [264, 696] on div "[PERSON_NAME]" at bounding box center [266, 686] width 99 height 49
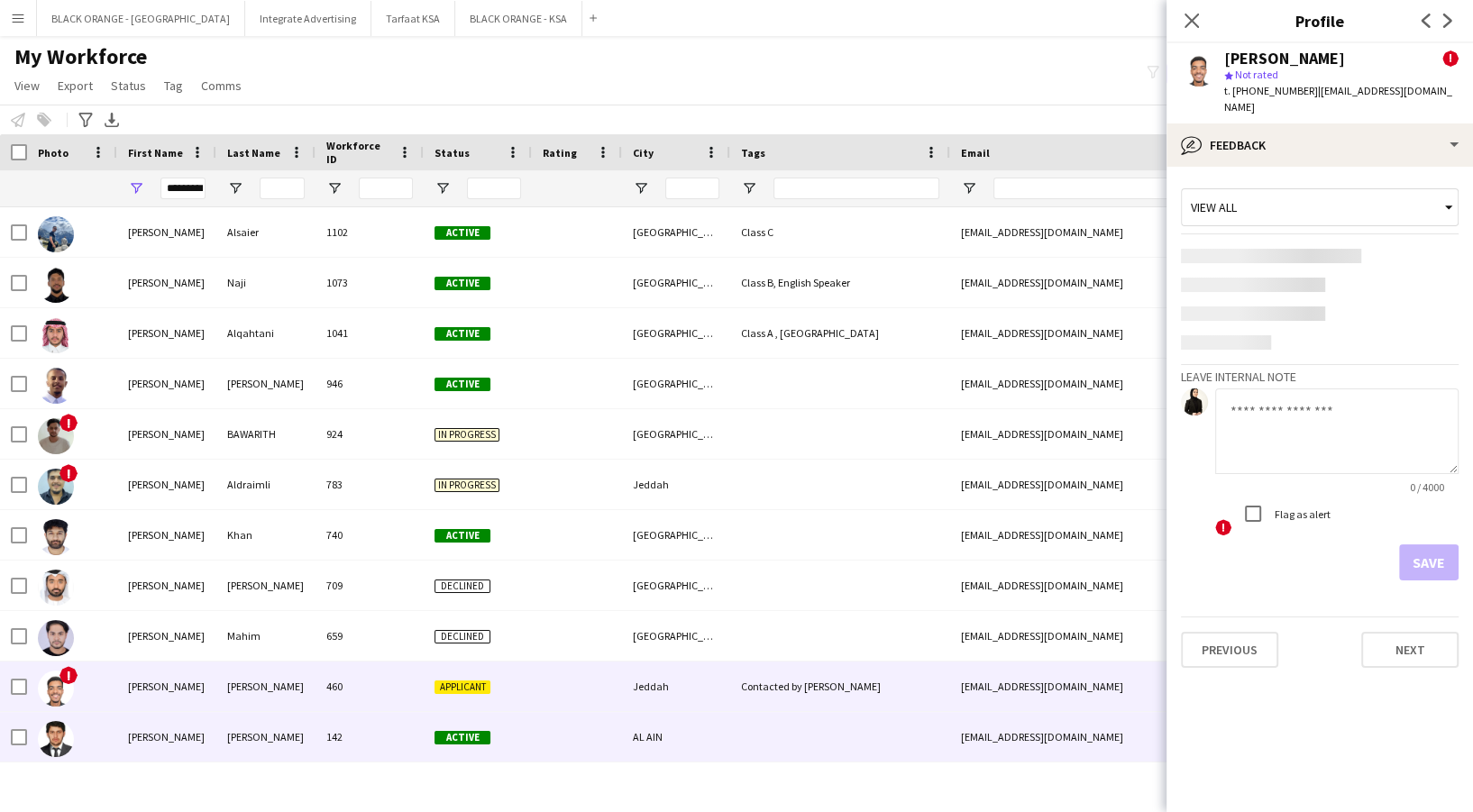
click at [214, 750] on div "[PERSON_NAME] 142 Active AL AIN [EMAIL_ADDRESS][DOMAIN_NAME] [DATE] 0" at bounding box center [1033, 736] width 2066 height 50
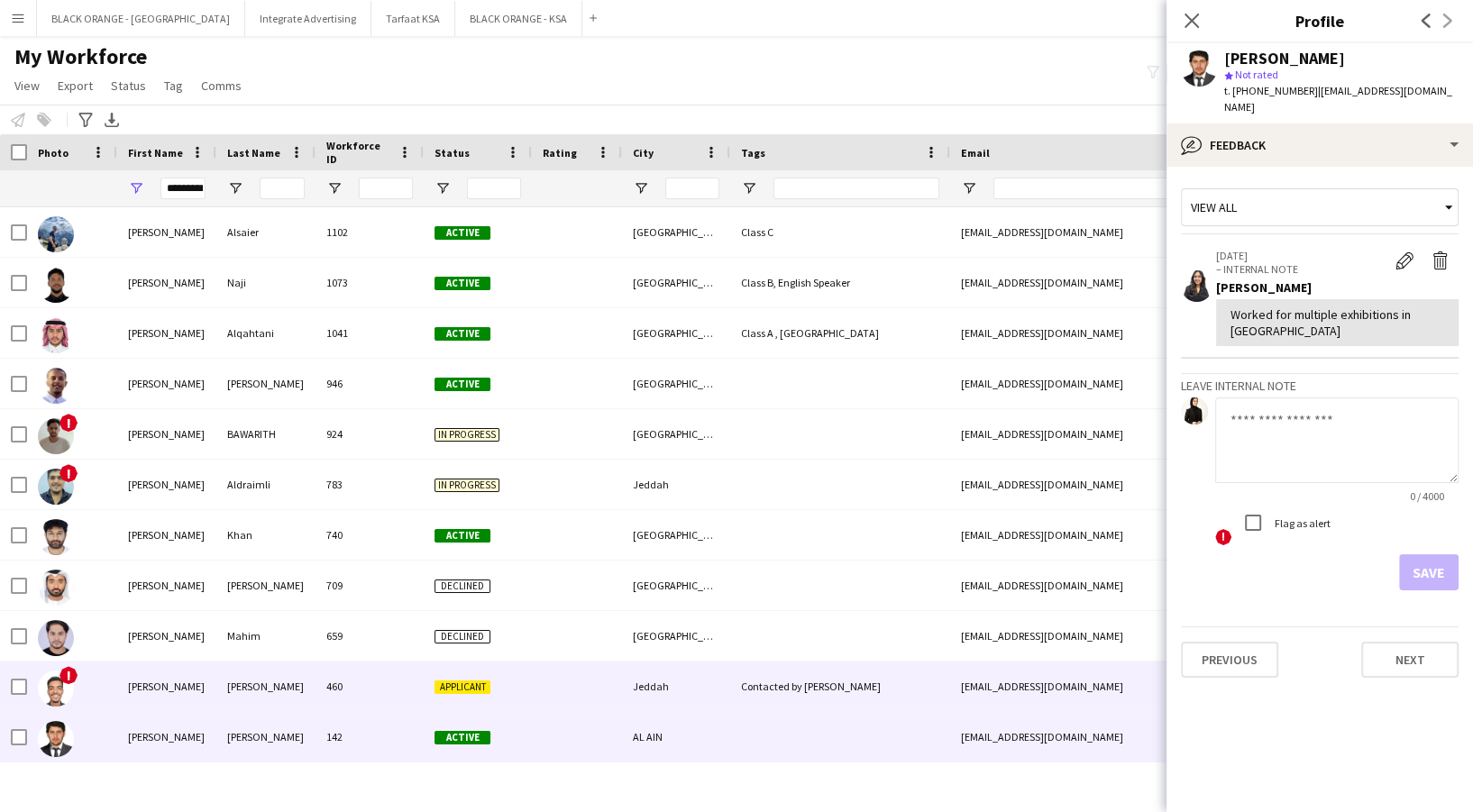
click at [297, 693] on div "[PERSON_NAME]" at bounding box center [266, 686] width 99 height 49
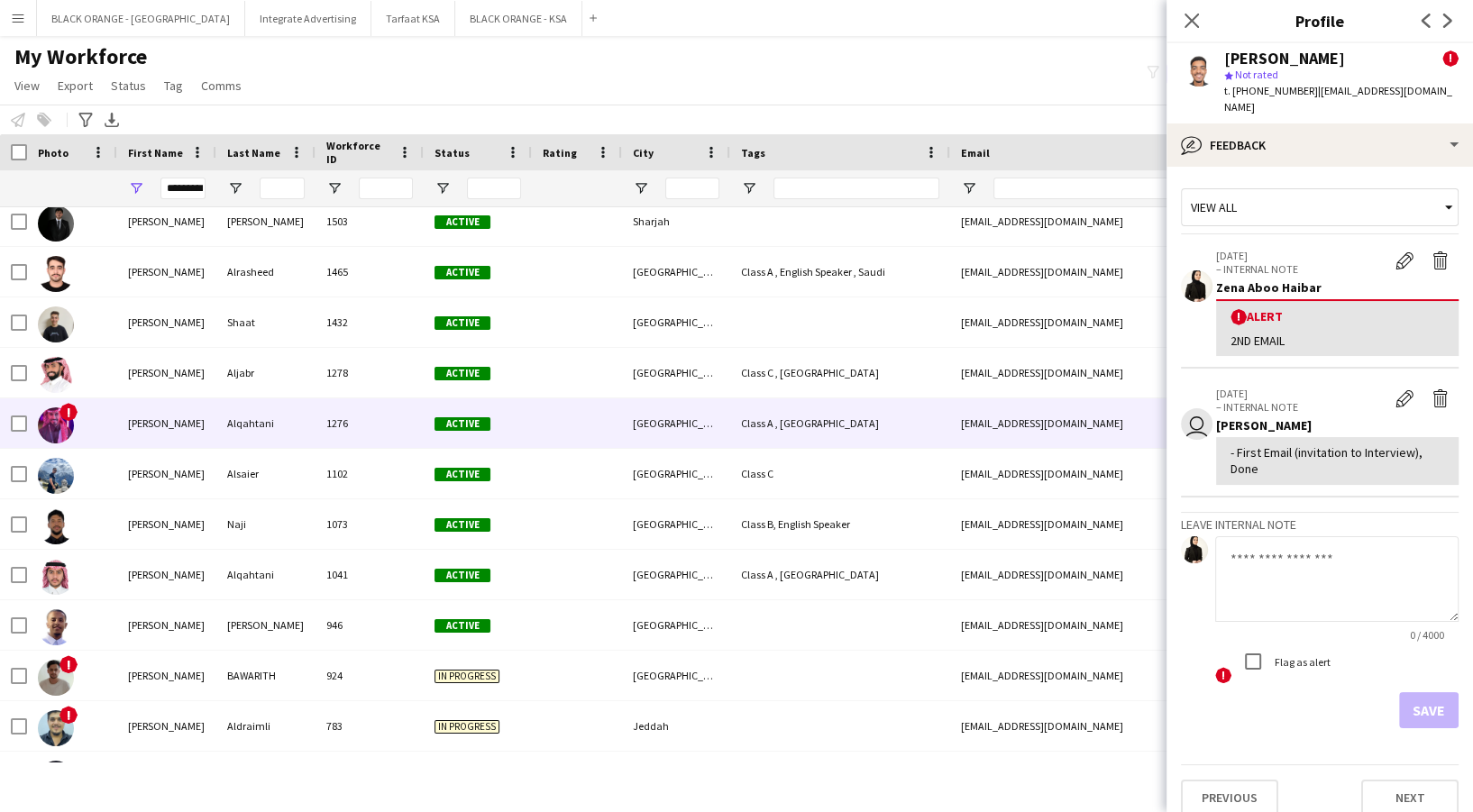
scroll to position [315, 0]
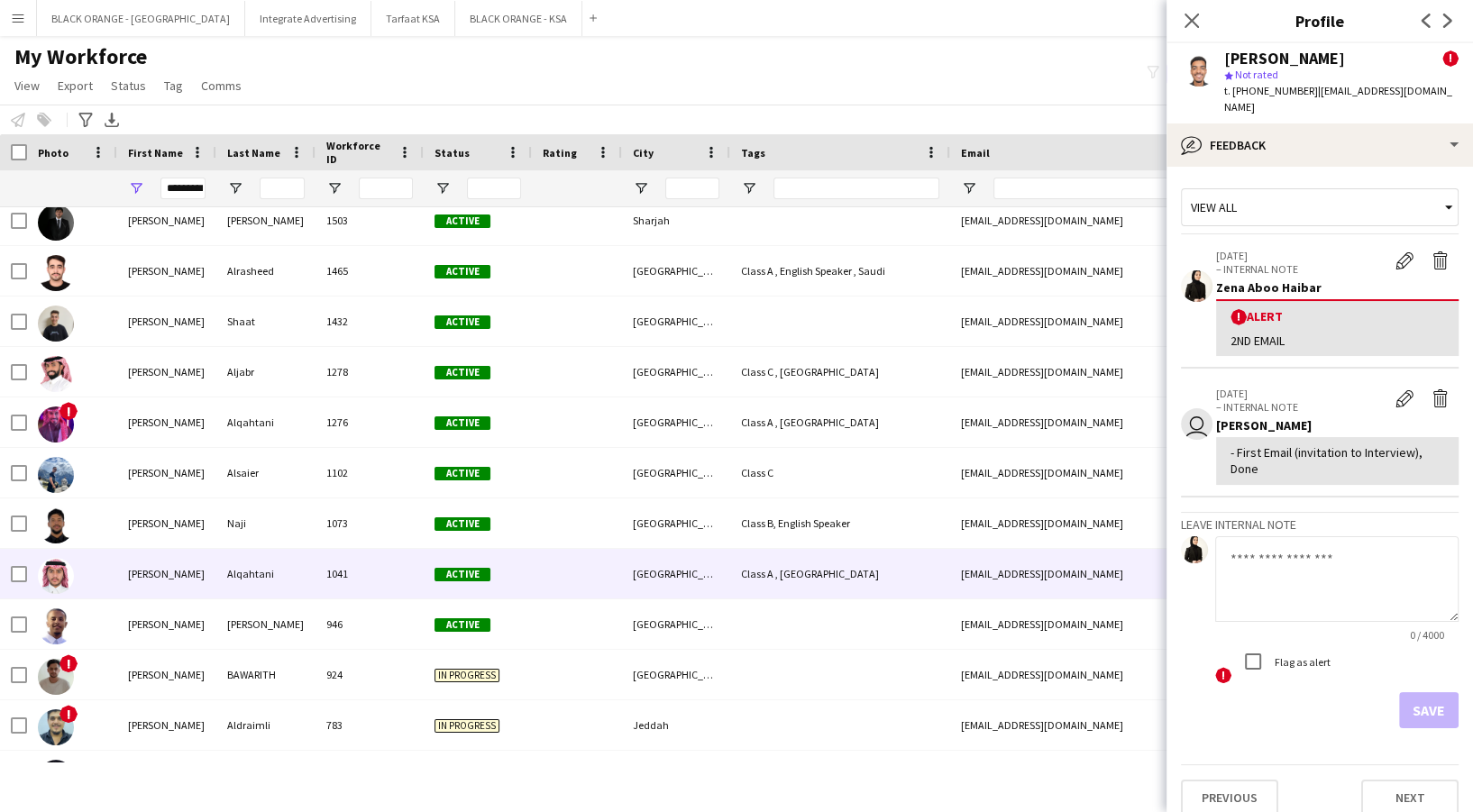
click at [217, 562] on div "Alqahtani" at bounding box center [266, 574] width 99 height 49
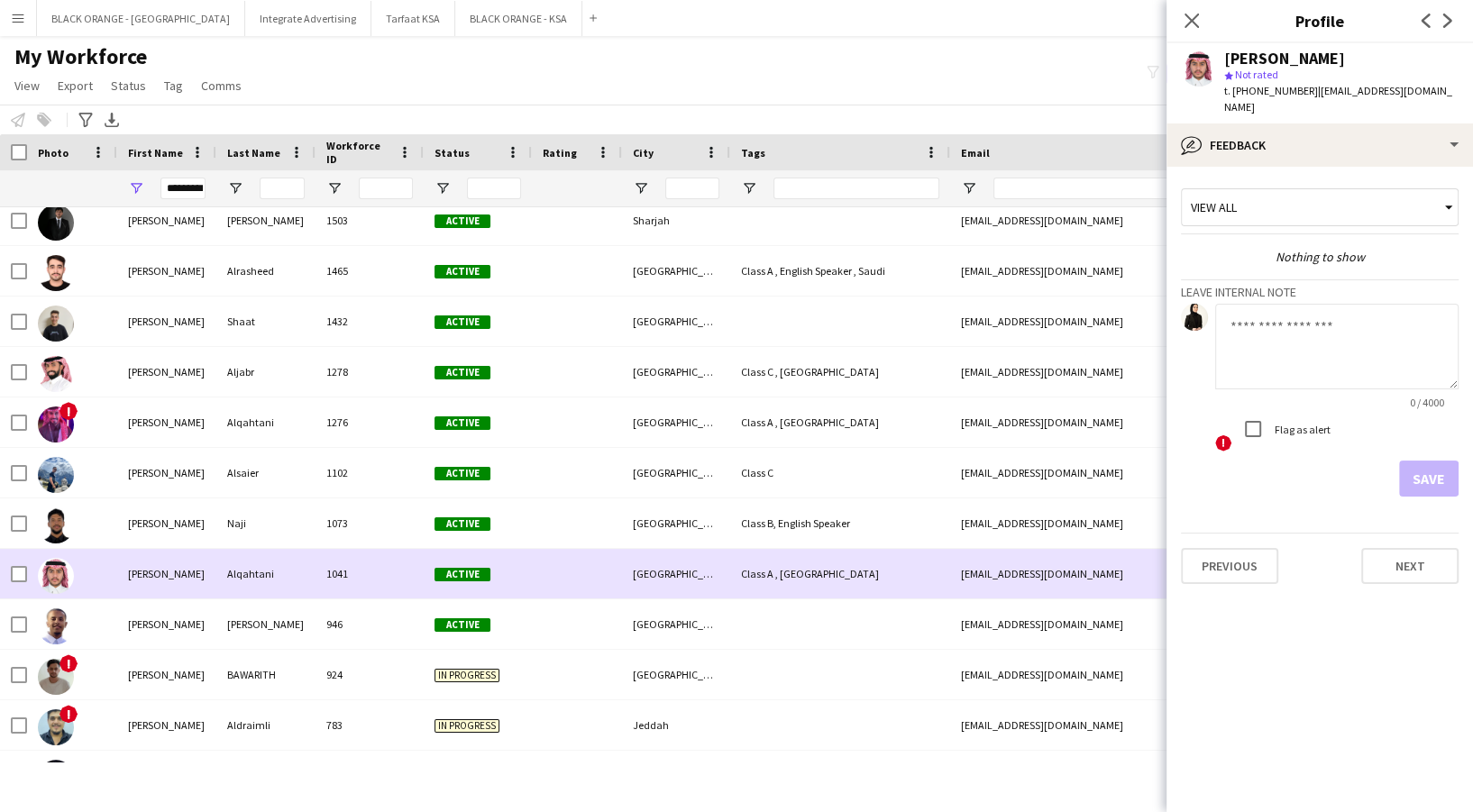
scroll to position [130, 0]
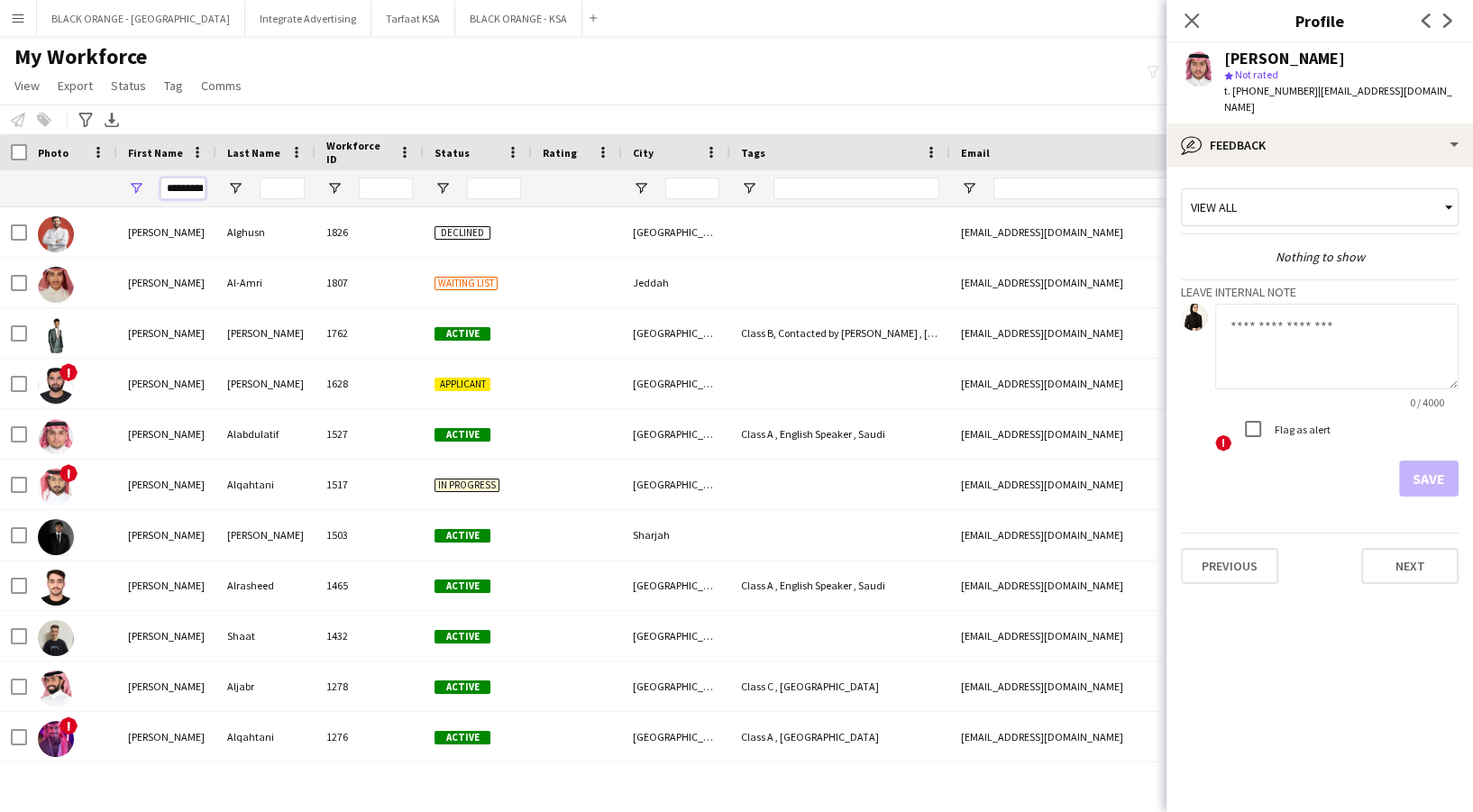
drag, startPoint x: 175, startPoint y: 184, endPoint x: 222, endPoint y: 221, distance: 59.8
click at [178, 183] on input "********" at bounding box center [183, 189] width 45 height 22
click at [180, 190] on input "********" at bounding box center [183, 189] width 45 height 22
click at [174, 185] on input "********" at bounding box center [183, 189] width 45 height 22
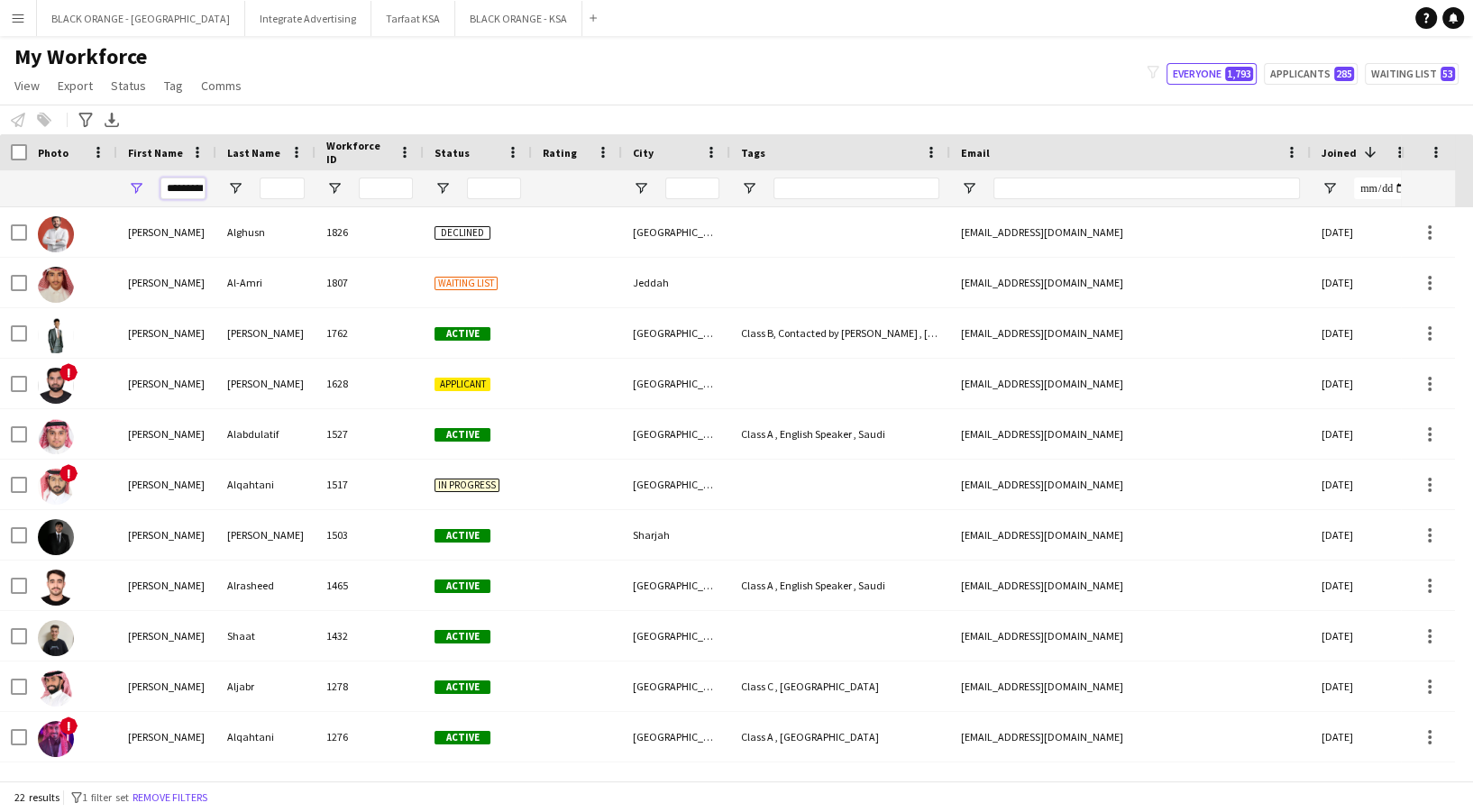
type input "********"
click at [157, 184] on div "********" at bounding box center [166, 189] width 99 height 36
drag, startPoint x: 162, startPoint y: 184, endPoint x: 225, endPoint y: 184, distance: 63.0
click at [225, 184] on div "********" at bounding box center [1033, 189] width 2066 height 36
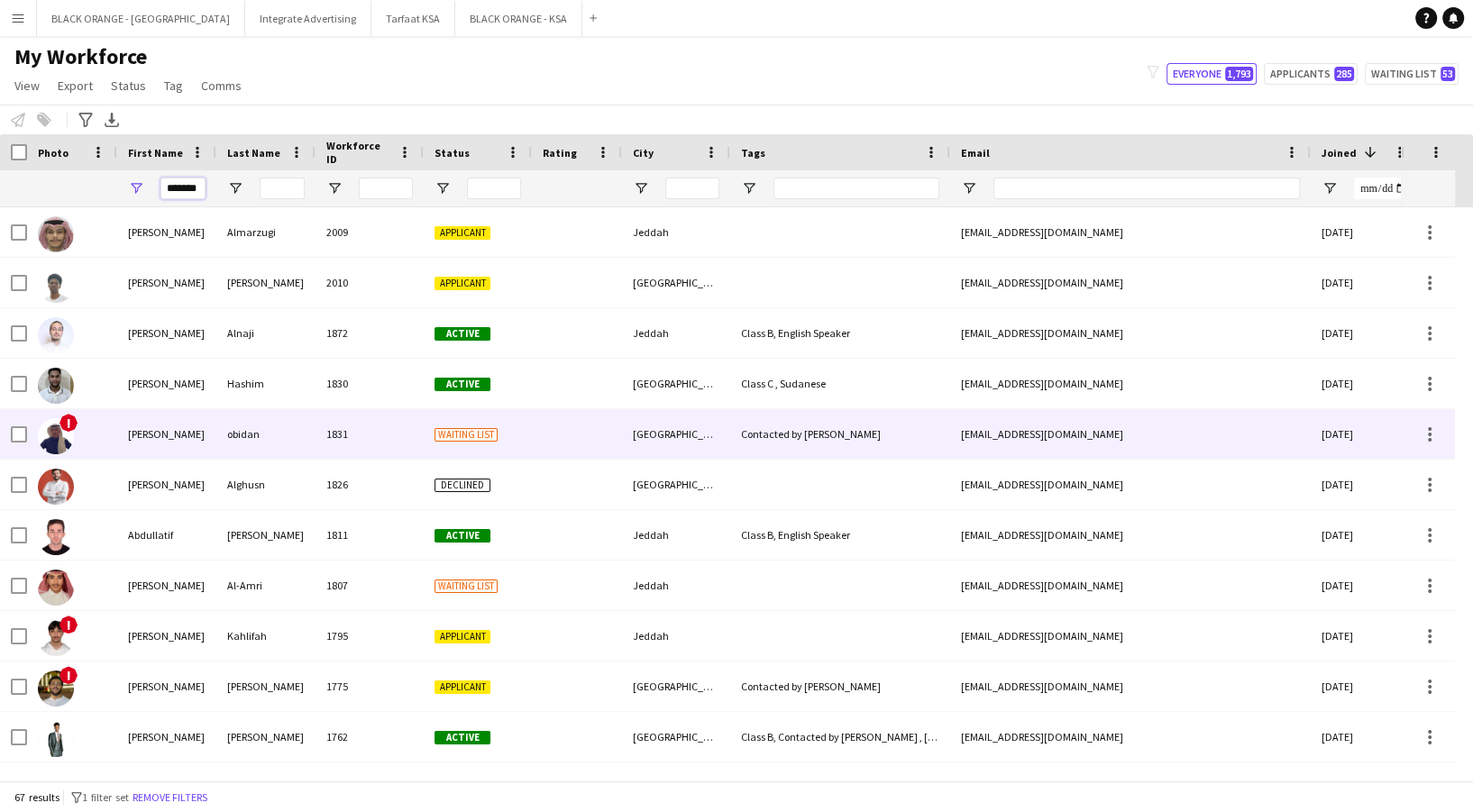
type input "*******"
drag, startPoint x: 363, startPoint y: 435, endPoint x: 362, endPoint y: 425, distance: 10.0
click at [363, 439] on div "1831" at bounding box center [370, 433] width 109 height 49
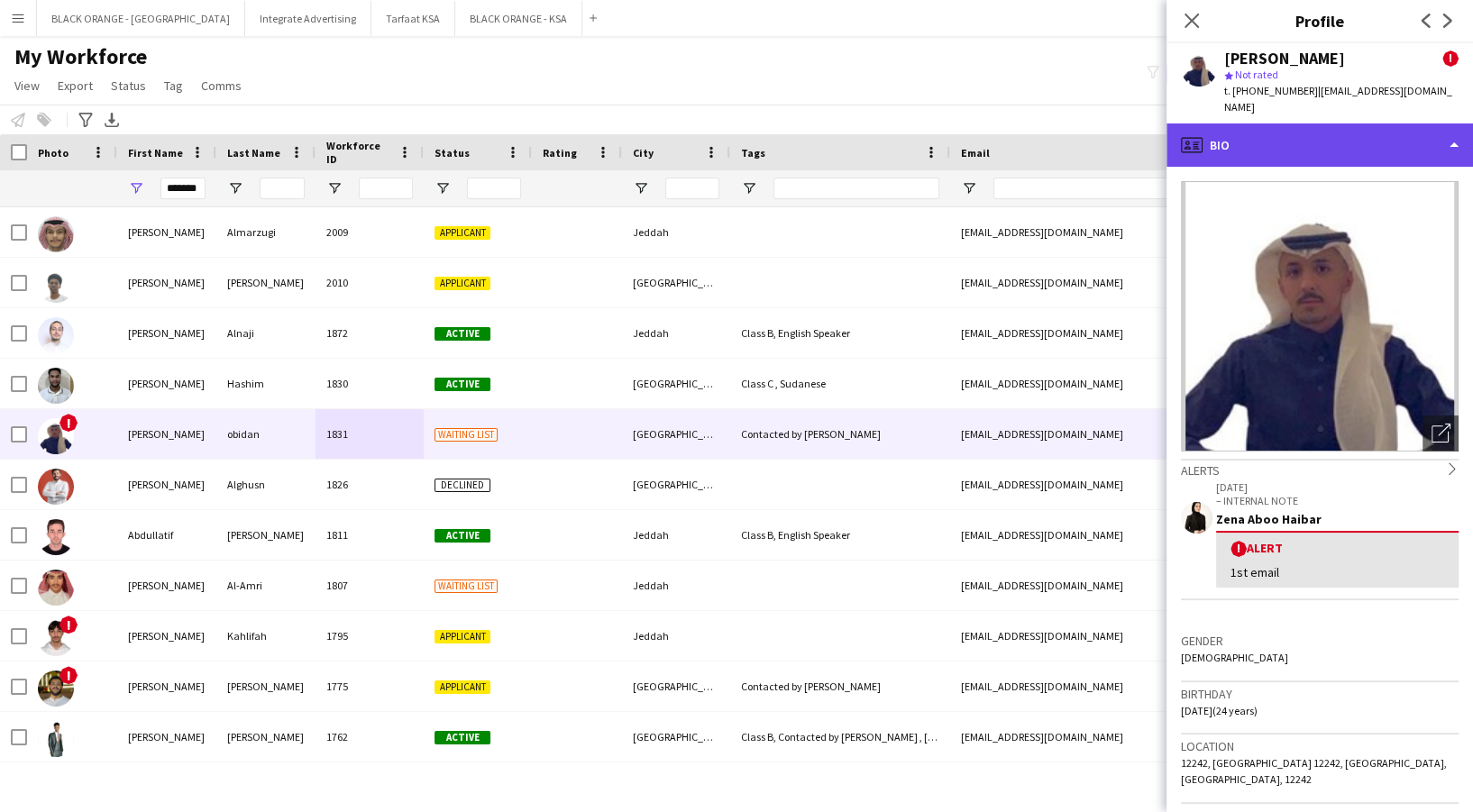
click at [1250, 132] on div "profile Bio" at bounding box center [1320, 144] width 307 height 43
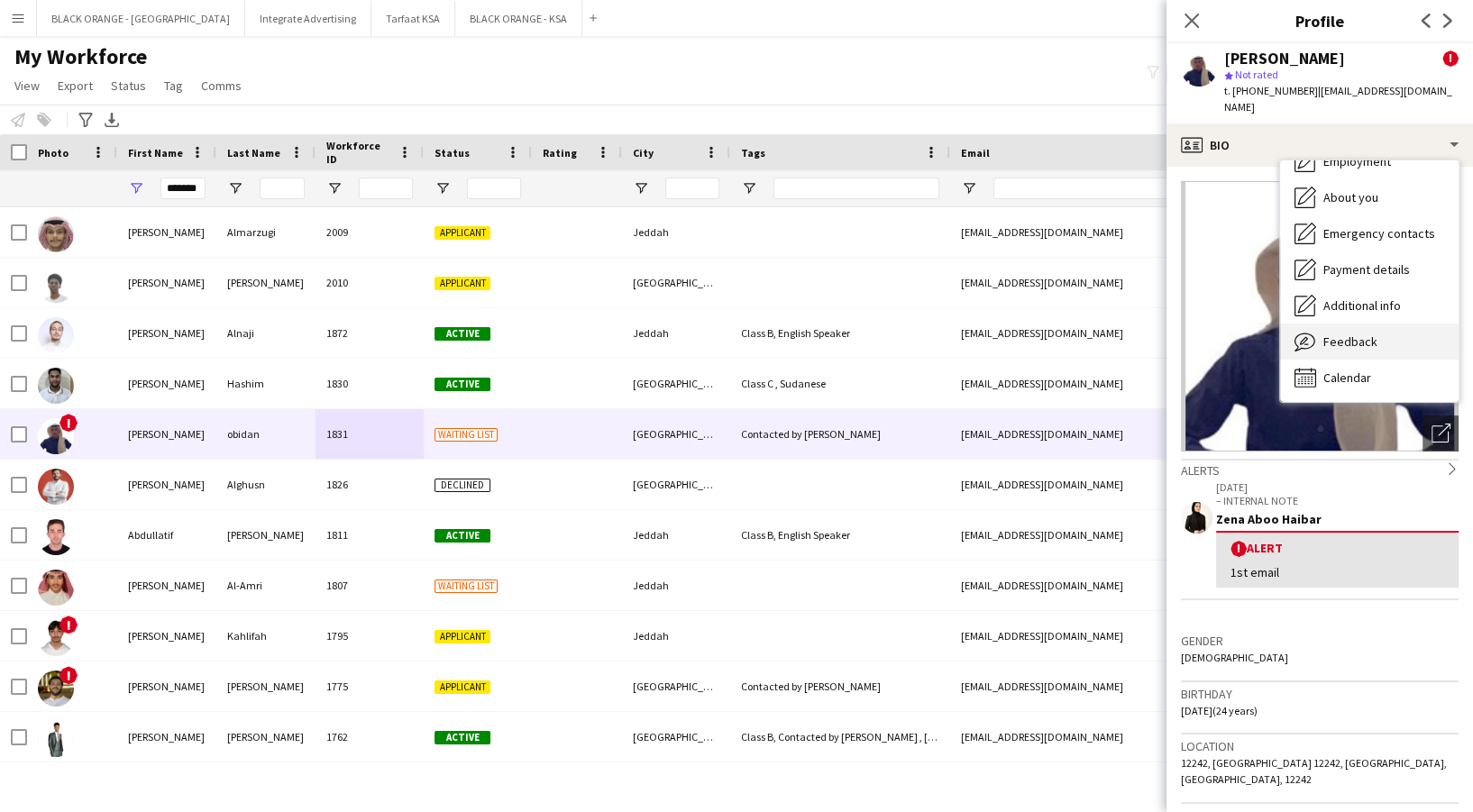
click at [1376, 332] on div "Feedback Feedback" at bounding box center [1370, 342] width 179 height 36
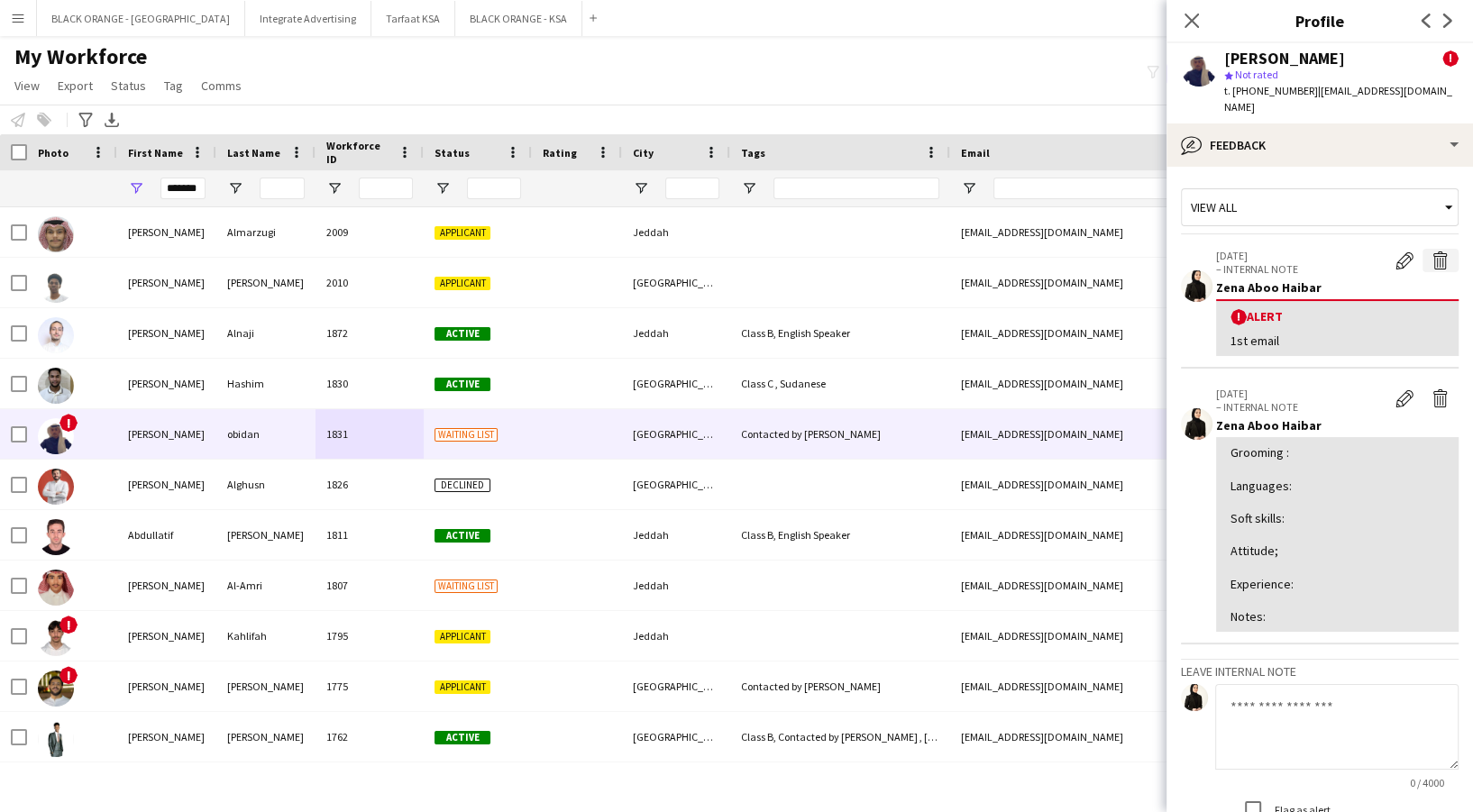
click at [1432, 252] on app-icon "Delete alert" at bounding box center [1441, 261] width 18 height 18
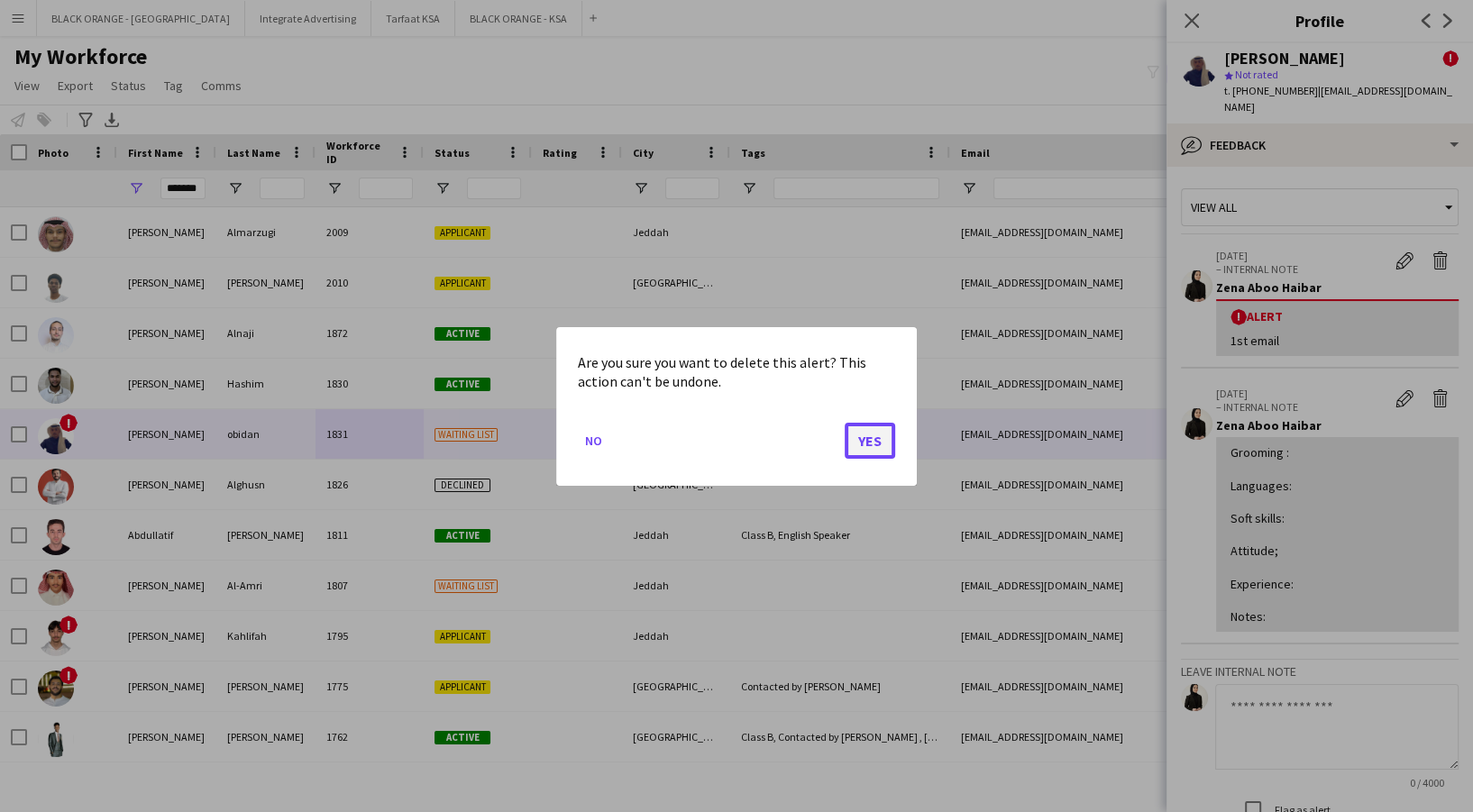
click at [872, 447] on button "Yes" at bounding box center [870, 440] width 50 height 36
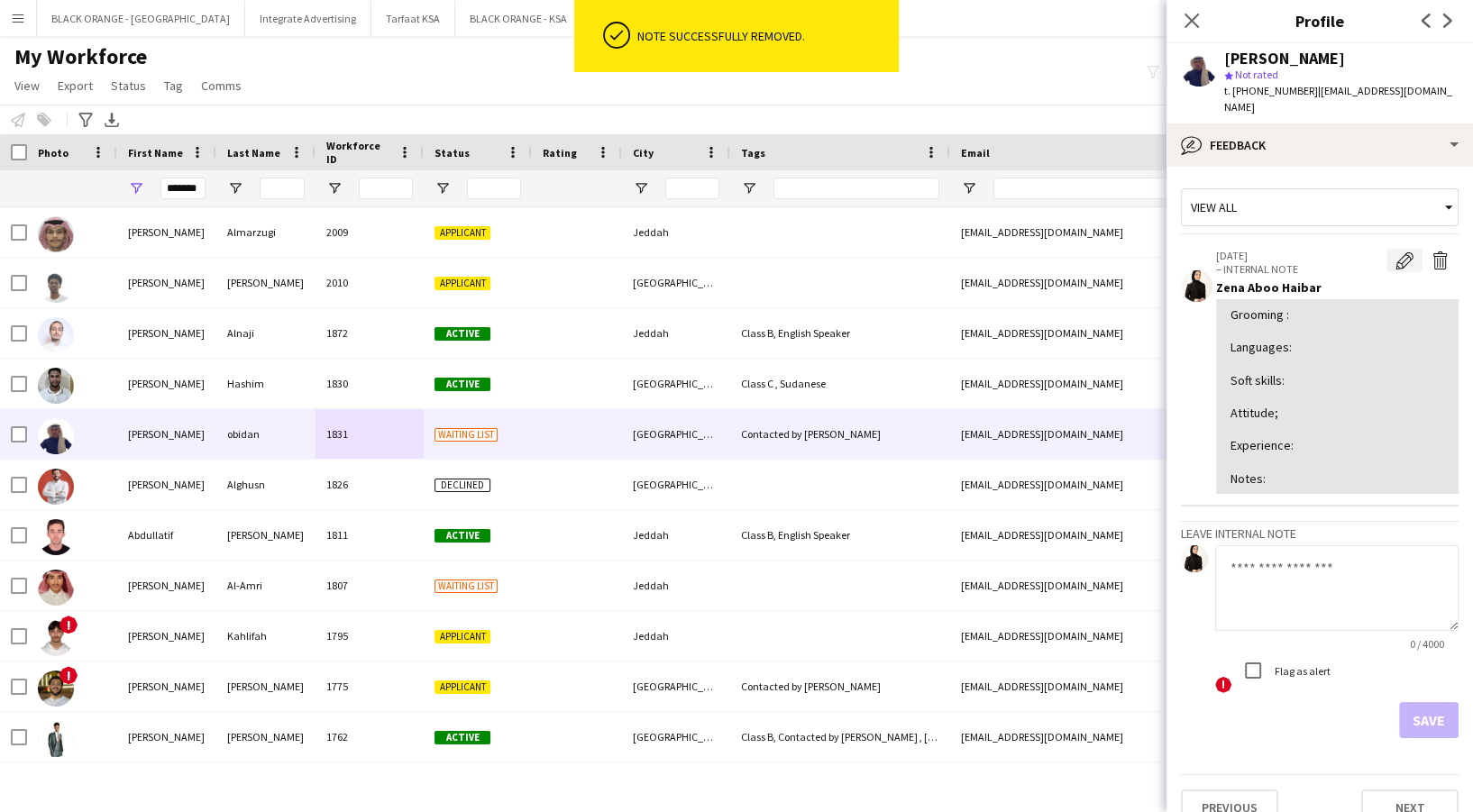
click at [1395, 252] on app-icon "Edit internal note" at bounding box center [1405, 261] width 18 height 18
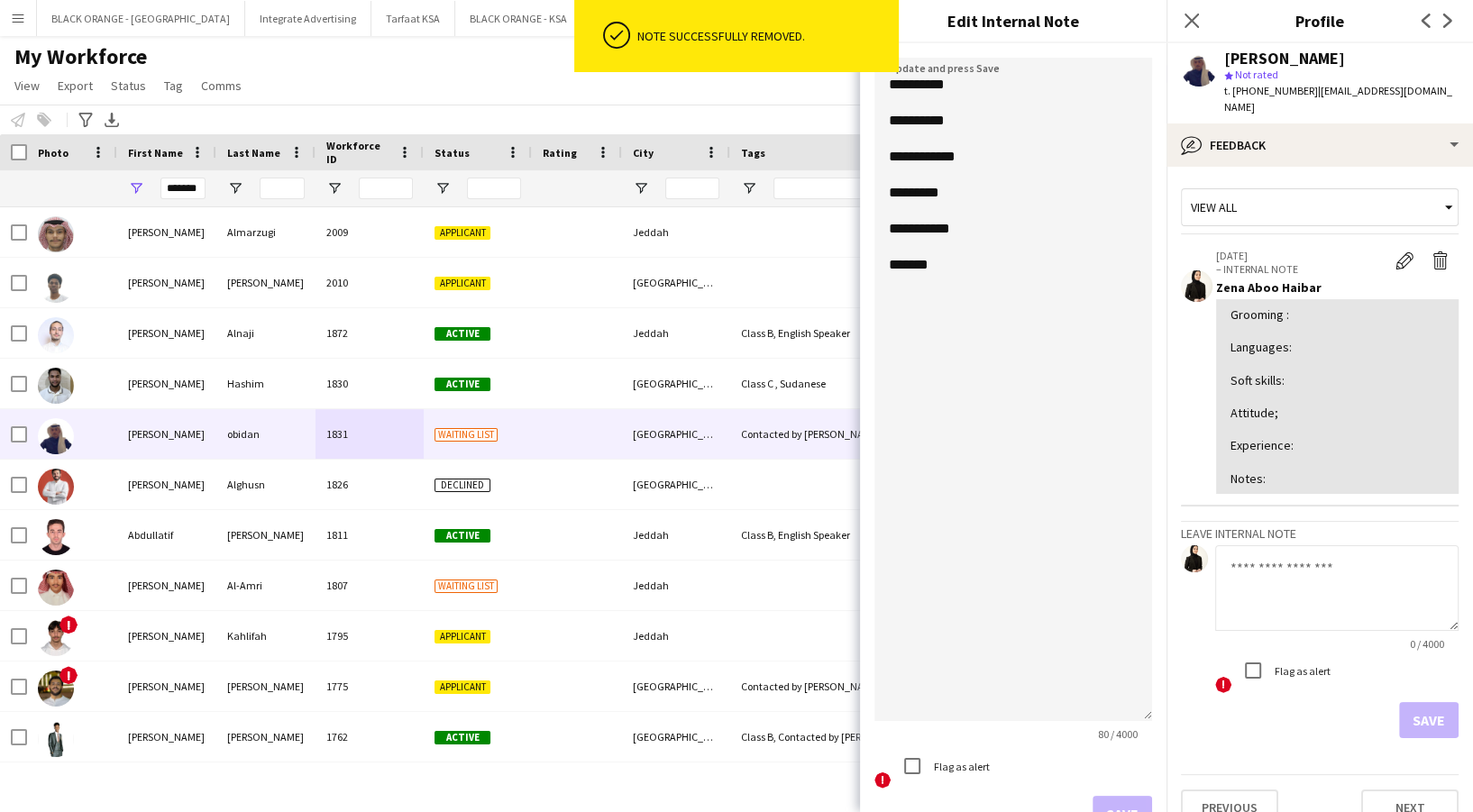
drag, startPoint x: 1138, startPoint y: 166, endPoint x: 1184, endPoint y: 620, distance: 456.3
click at [1218, 693] on body "ok-circled Note successfully removed. Menu Boards Boards Boards All jobs Status…" at bounding box center [736, 406] width 1473 height 812
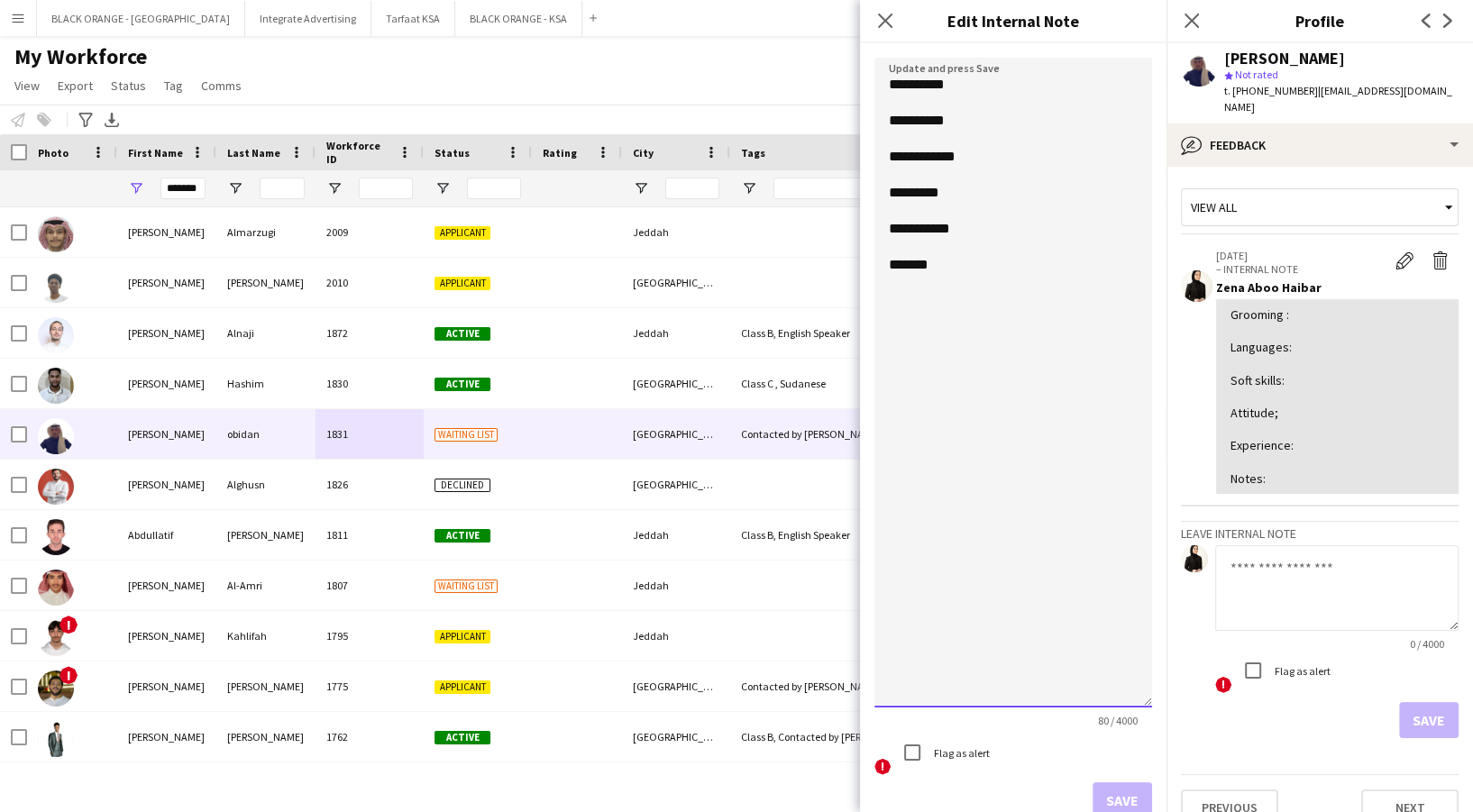
click at [1035, 87] on textarea "**********" at bounding box center [1013, 382] width 277 height 650
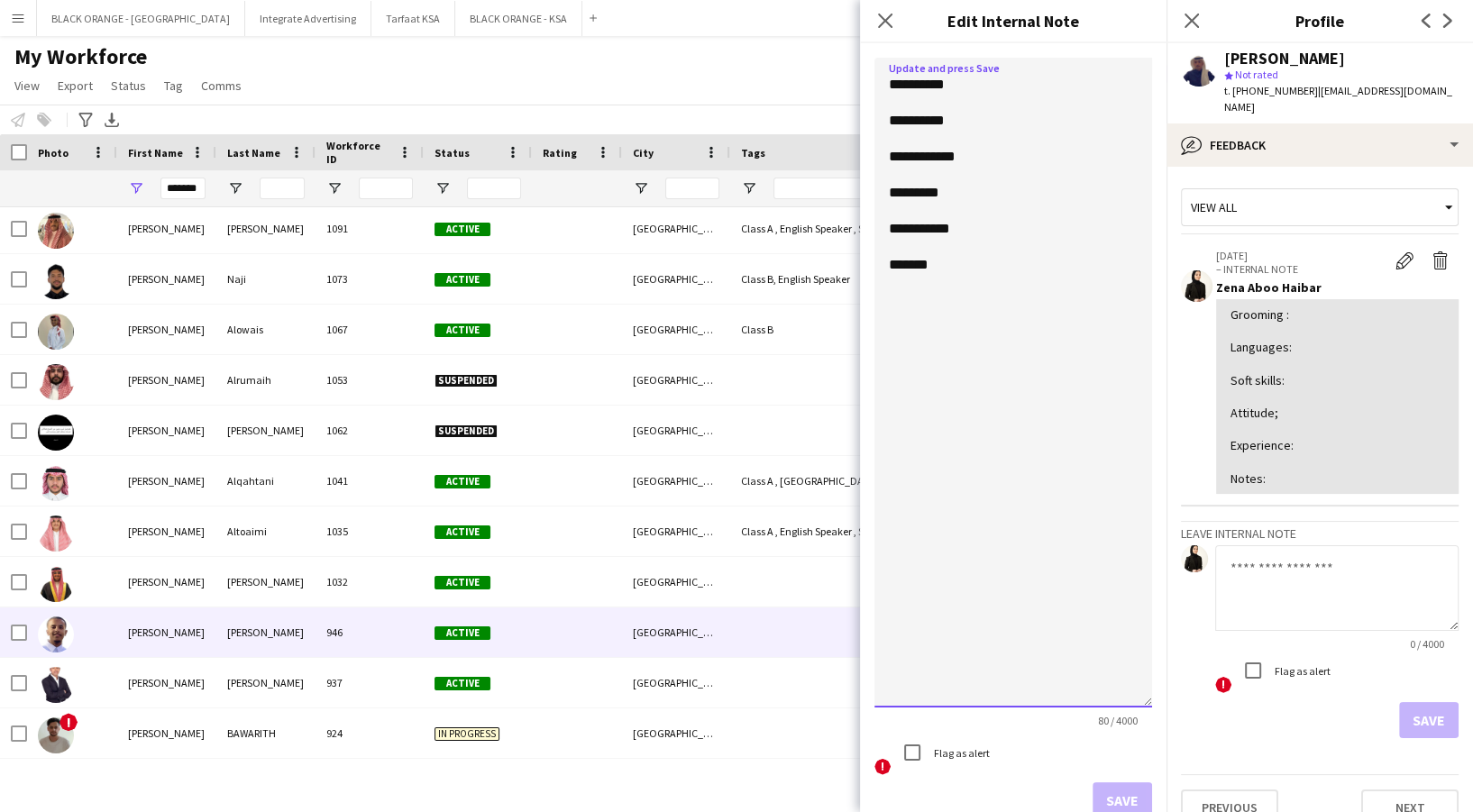
scroll to position [1803, 0]
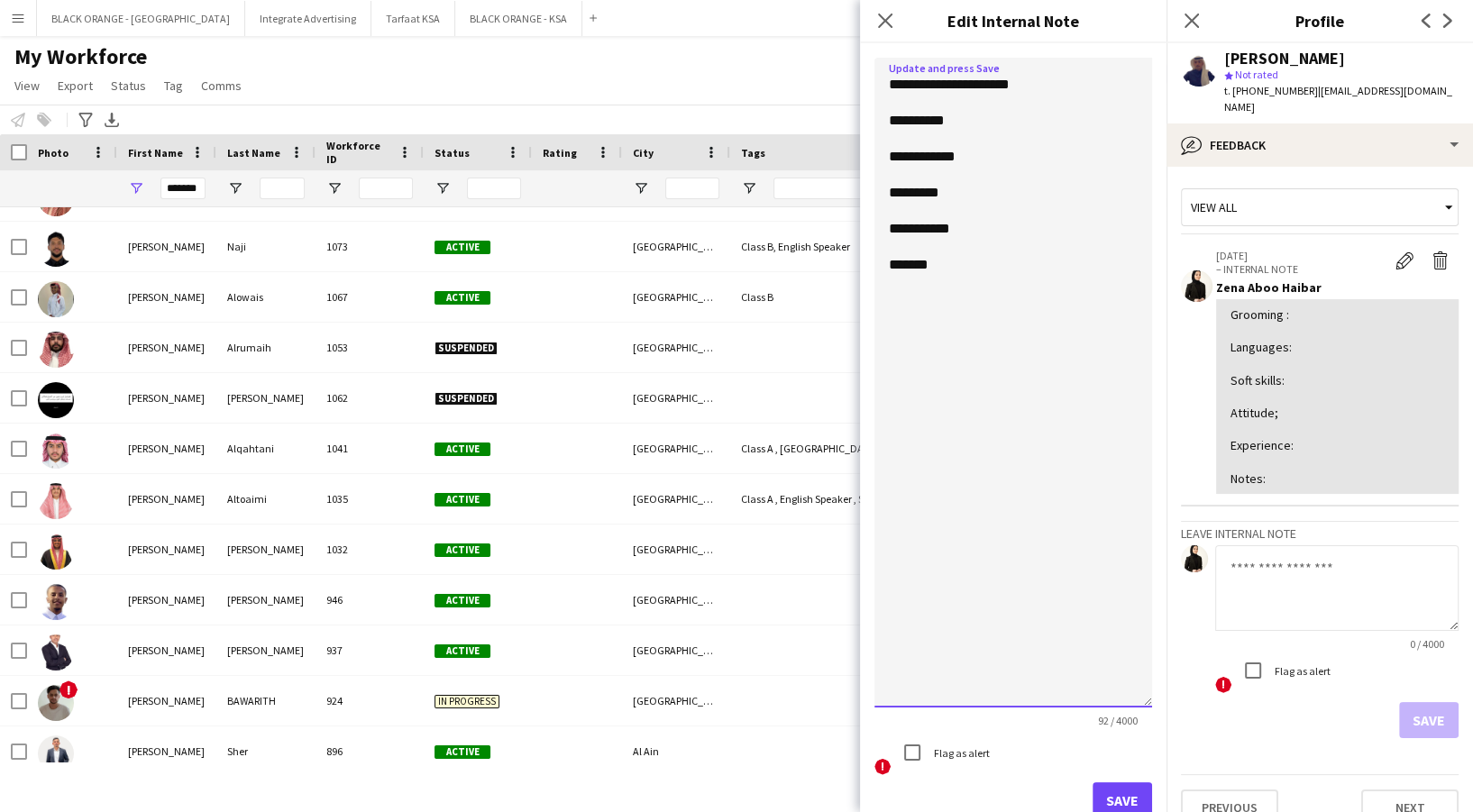
click at [1011, 127] on textarea "**********" at bounding box center [1013, 382] width 277 height 650
click at [976, 230] on textarea "**********" at bounding box center [1013, 382] width 277 height 650
click at [1008, 285] on textarea "**********" at bounding box center [1013, 382] width 277 height 650
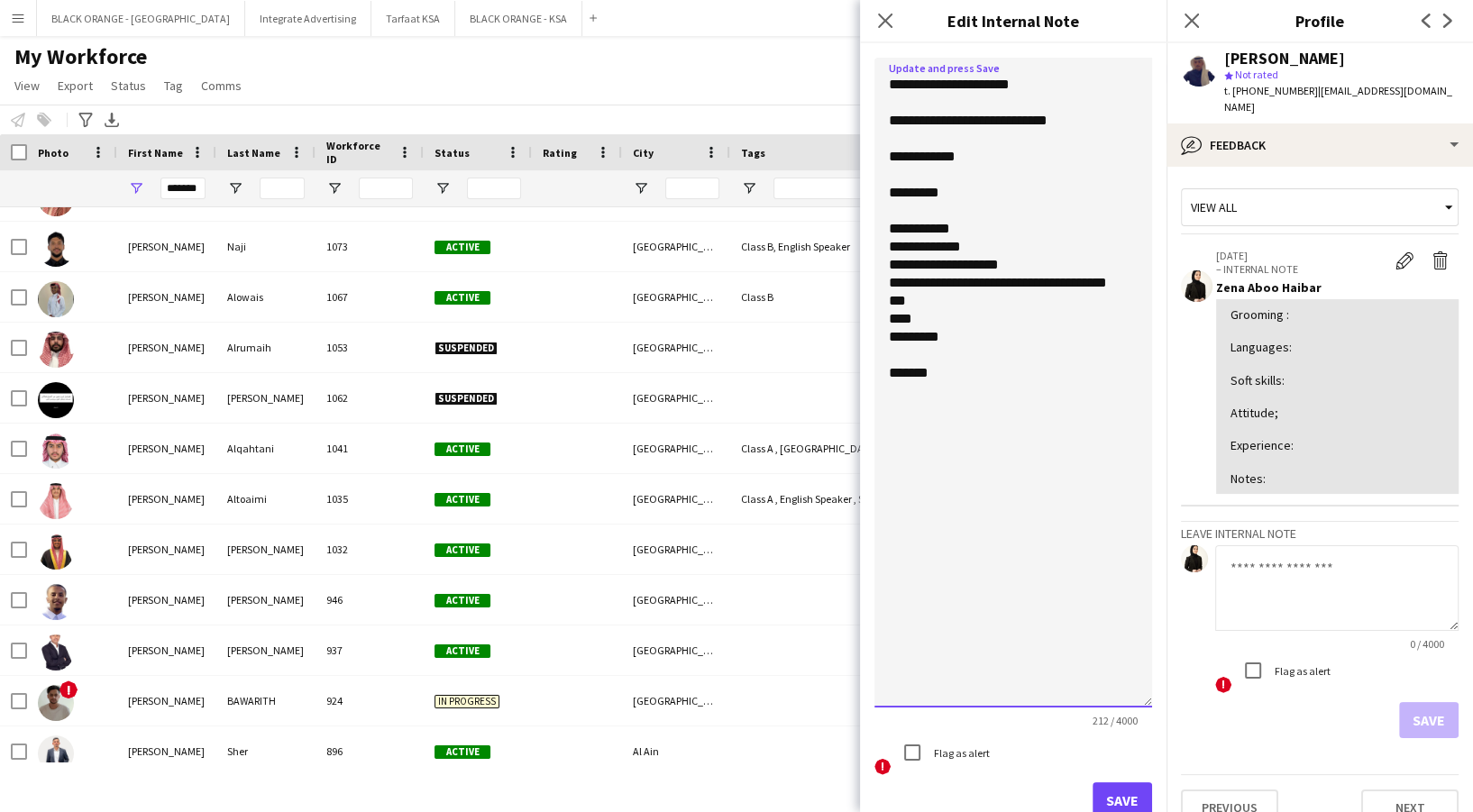
click at [934, 302] on textarea "**********" at bounding box center [1013, 382] width 277 height 650
drag, startPoint x: 989, startPoint y: 283, endPoint x: 1064, endPoint y: 301, distance: 77.1
click at [1064, 301] on textarea "**********" at bounding box center [1013, 382] width 277 height 650
click at [926, 312] on textarea "**********" at bounding box center [1013, 382] width 277 height 650
paste textarea "**********"
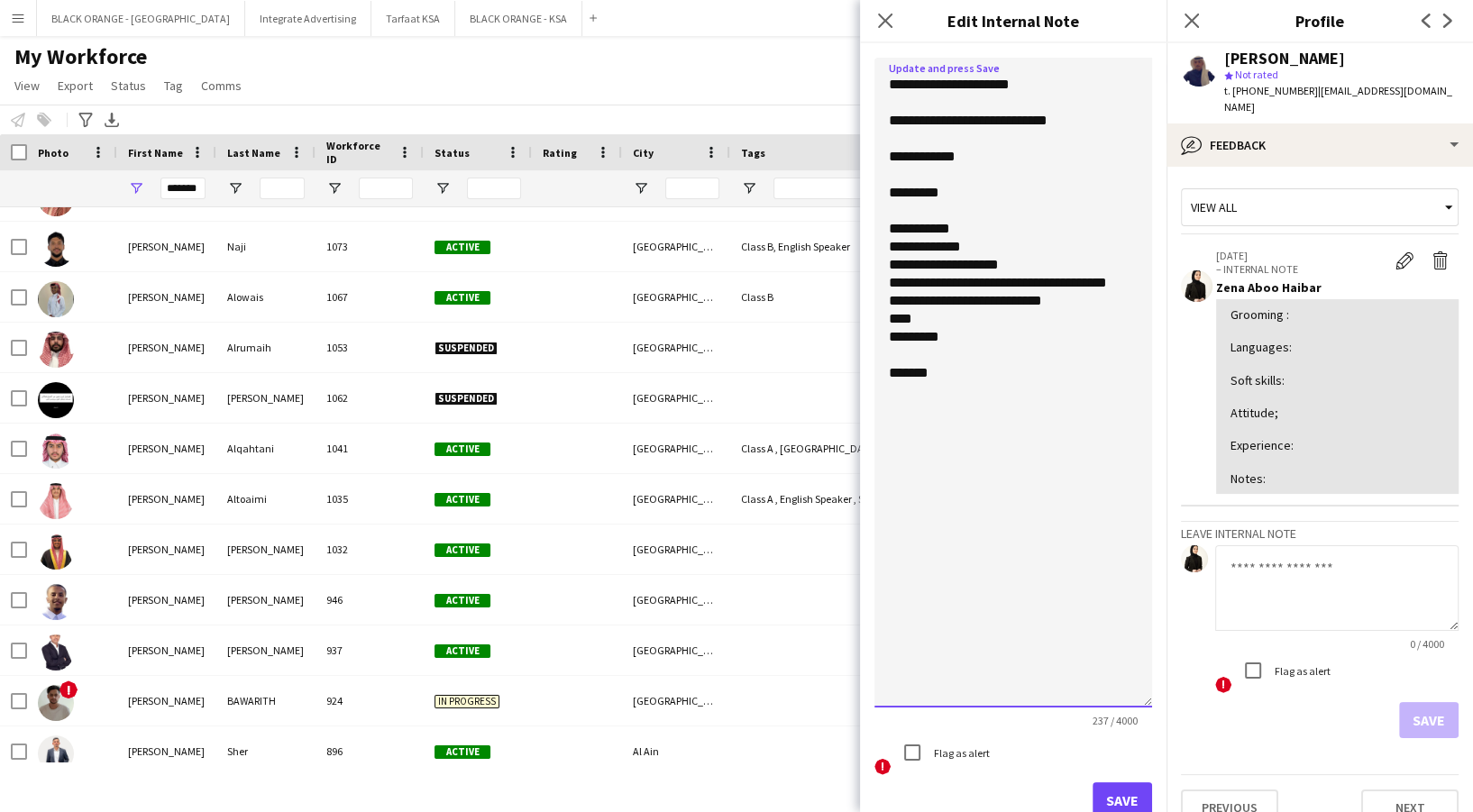
click at [1000, 341] on textarea "**********" at bounding box center [1013, 382] width 277 height 650
paste textarea "**********"
click at [961, 353] on textarea "**********" at bounding box center [1013, 382] width 277 height 650
paste textarea "**********"
click at [957, 362] on textarea "**********" at bounding box center [1013, 382] width 277 height 650
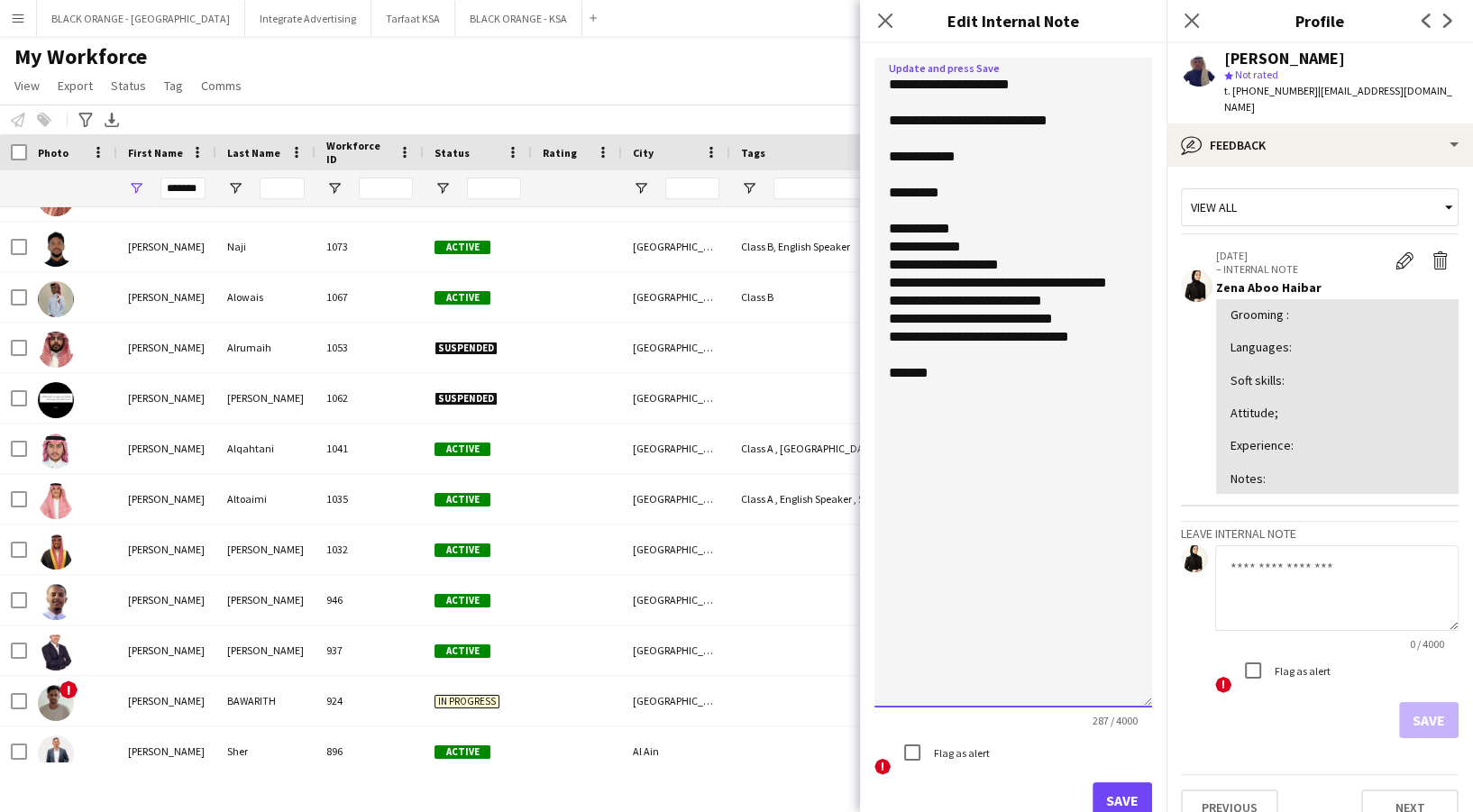
click at [957, 350] on textarea "**********" at bounding box center [1013, 382] width 277 height 650
click at [950, 350] on textarea "**********" at bounding box center [1013, 382] width 277 height 650
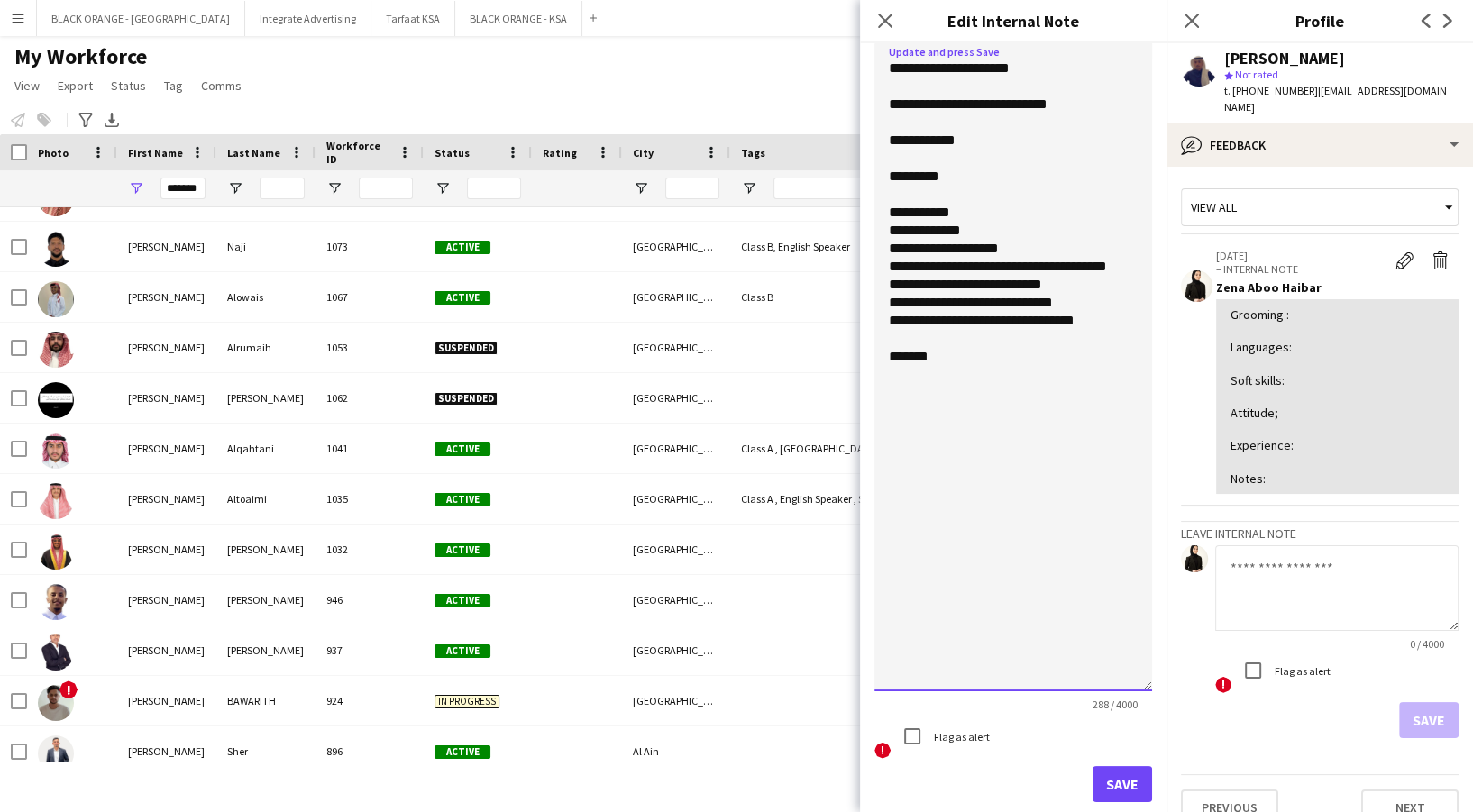
scroll to position [21, 0]
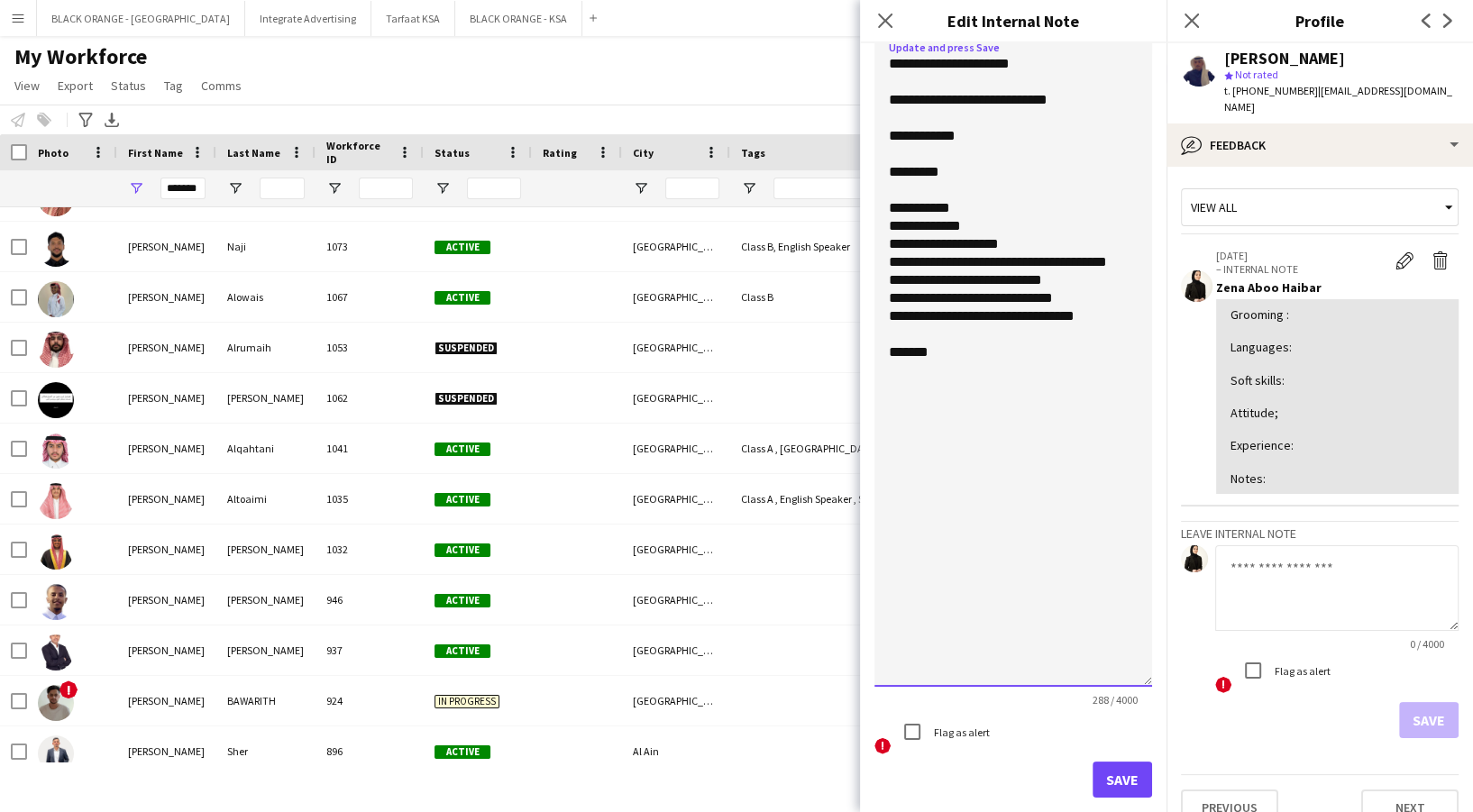
type textarea "**********"
click at [1109, 762] on button "Save" at bounding box center [1122, 780] width 59 height 36
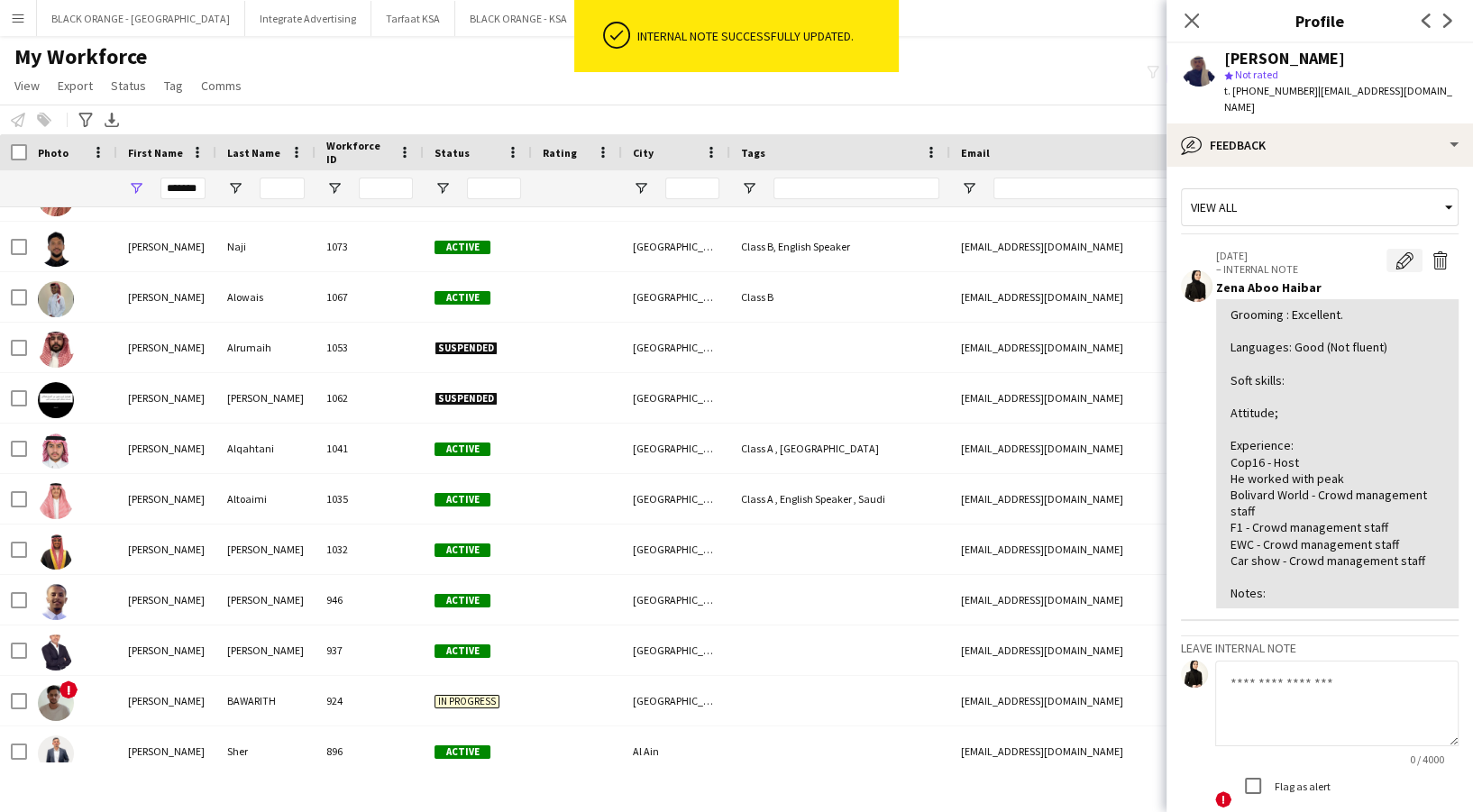
click at [1386, 249] on button "Edit internal note" at bounding box center [1405, 261] width 37 height 24
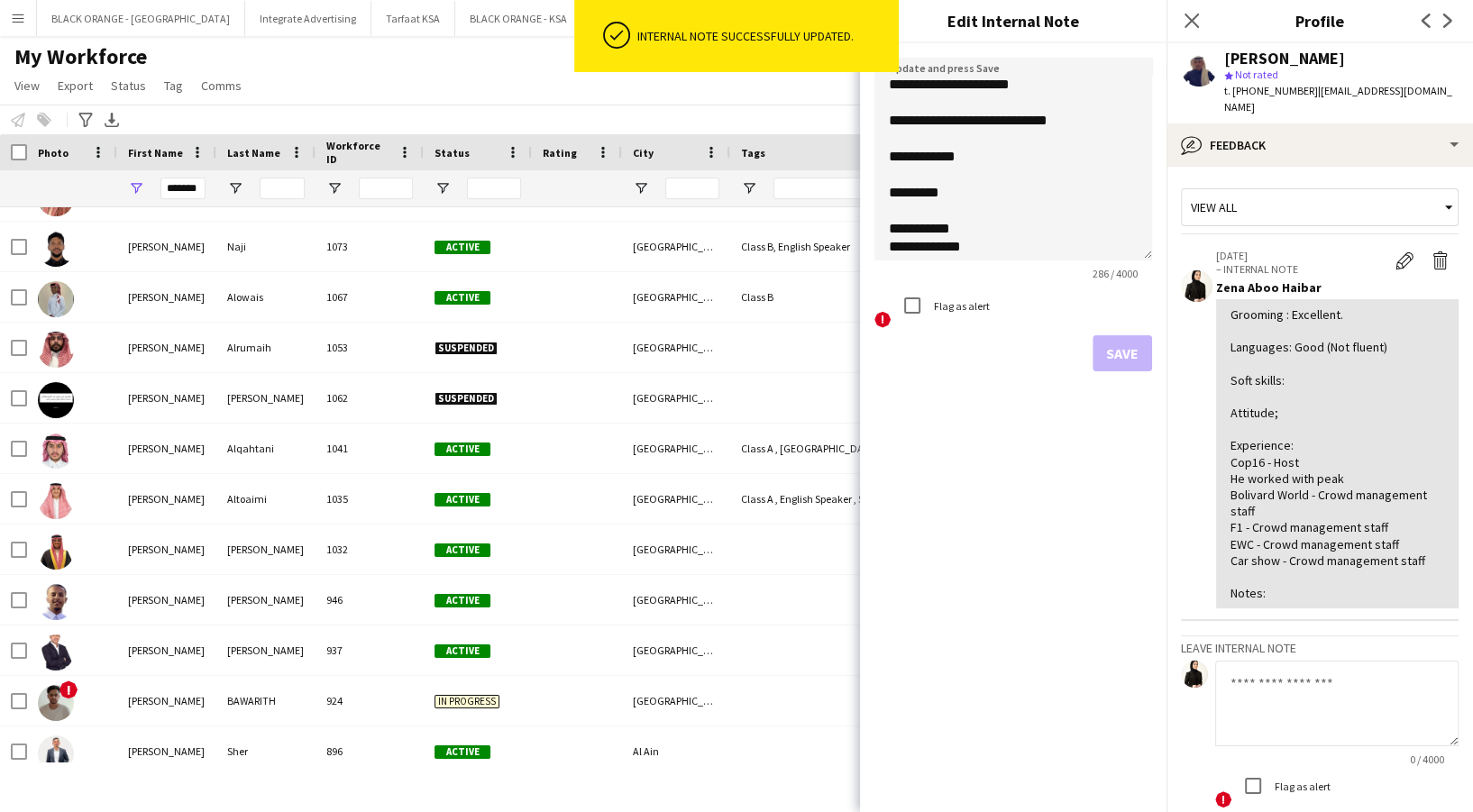
drag, startPoint x: 1144, startPoint y: 151, endPoint x: 1186, endPoint y: 435, distance: 287.1
click at [1189, 435] on body "ok-circled Internal note successfully updated. Menu Boards Boards Boards All jo…" at bounding box center [736, 406] width 1473 height 812
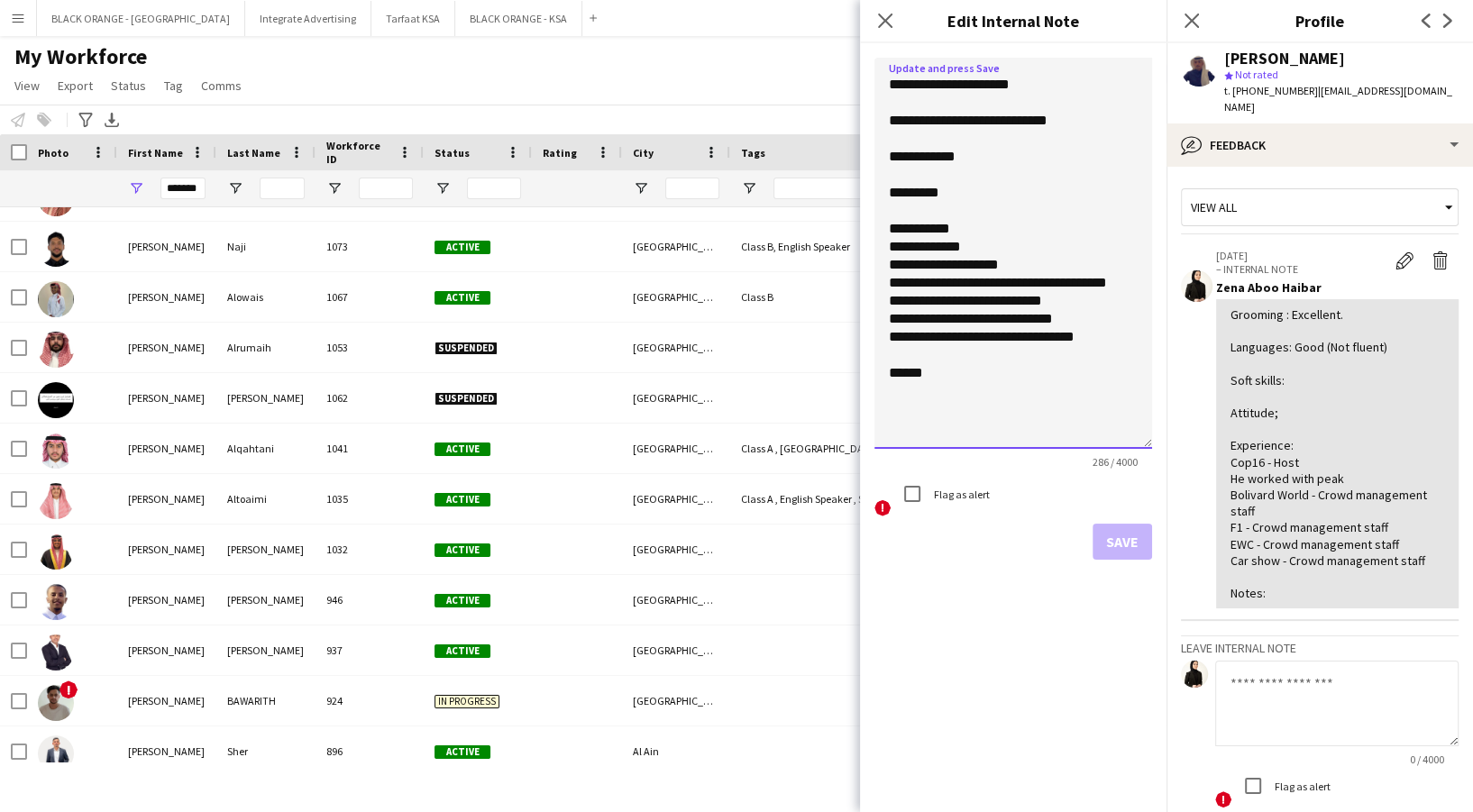
click at [1019, 257] on textarea "**********" at bounding box center [1013, 253] width 277 height 391
type textarea "**********"
click at [1124, 538] on button "Save" at bounding box center [1122, 542] width 59 height 36
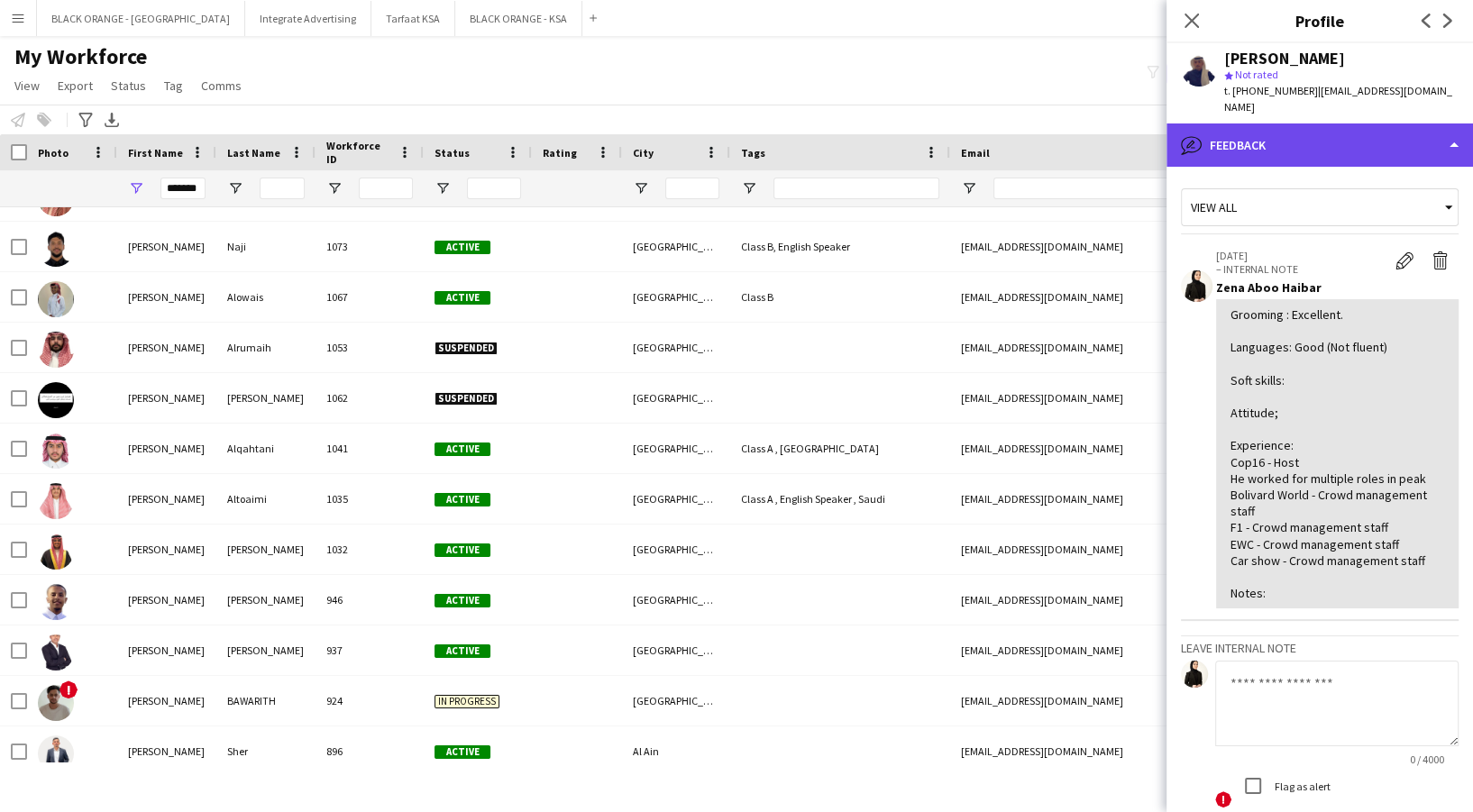
click at [1367, 123] on div "bubble-pencil Feedback" at bounding box center [1320, 144] width 307 height 43
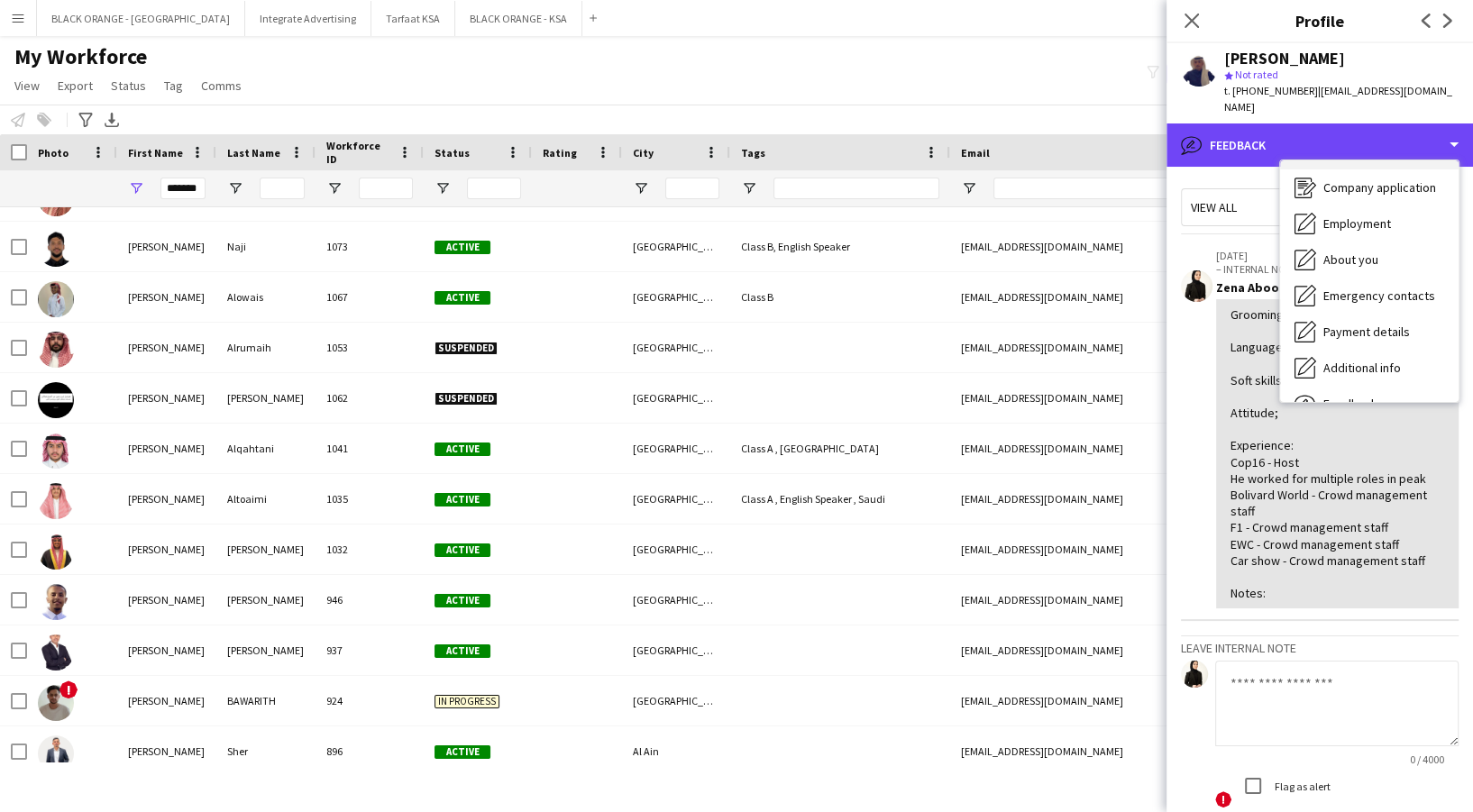
scroll to position [0, 0]
click at [1365, 141] on div "bubble-pencil Feedback" at bounding box center [1320, 144] width 307 height 43
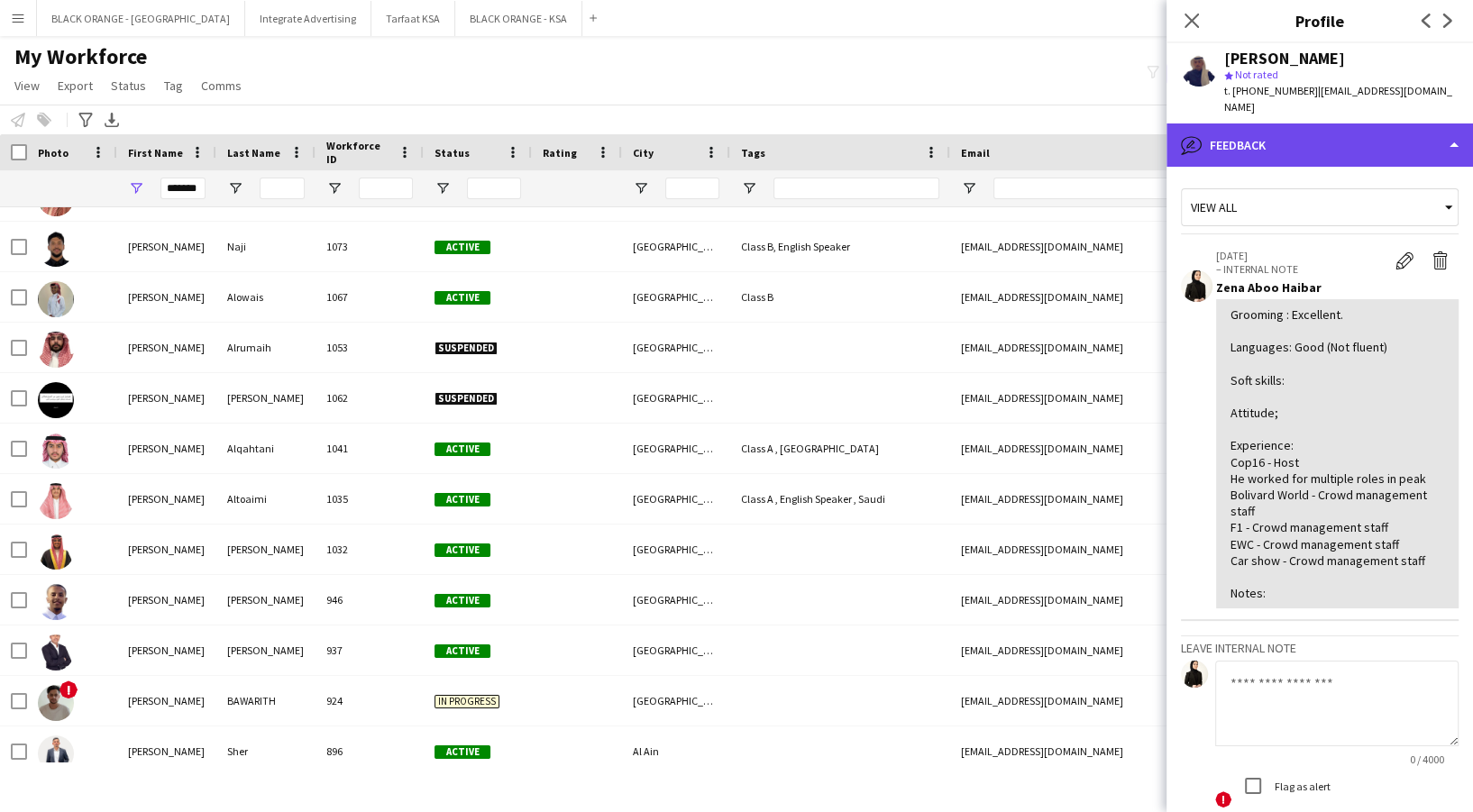
click at [1330, 123] on div "bubble-pencil Feedback" at bounding box center [1320, 144] width 307 height 43
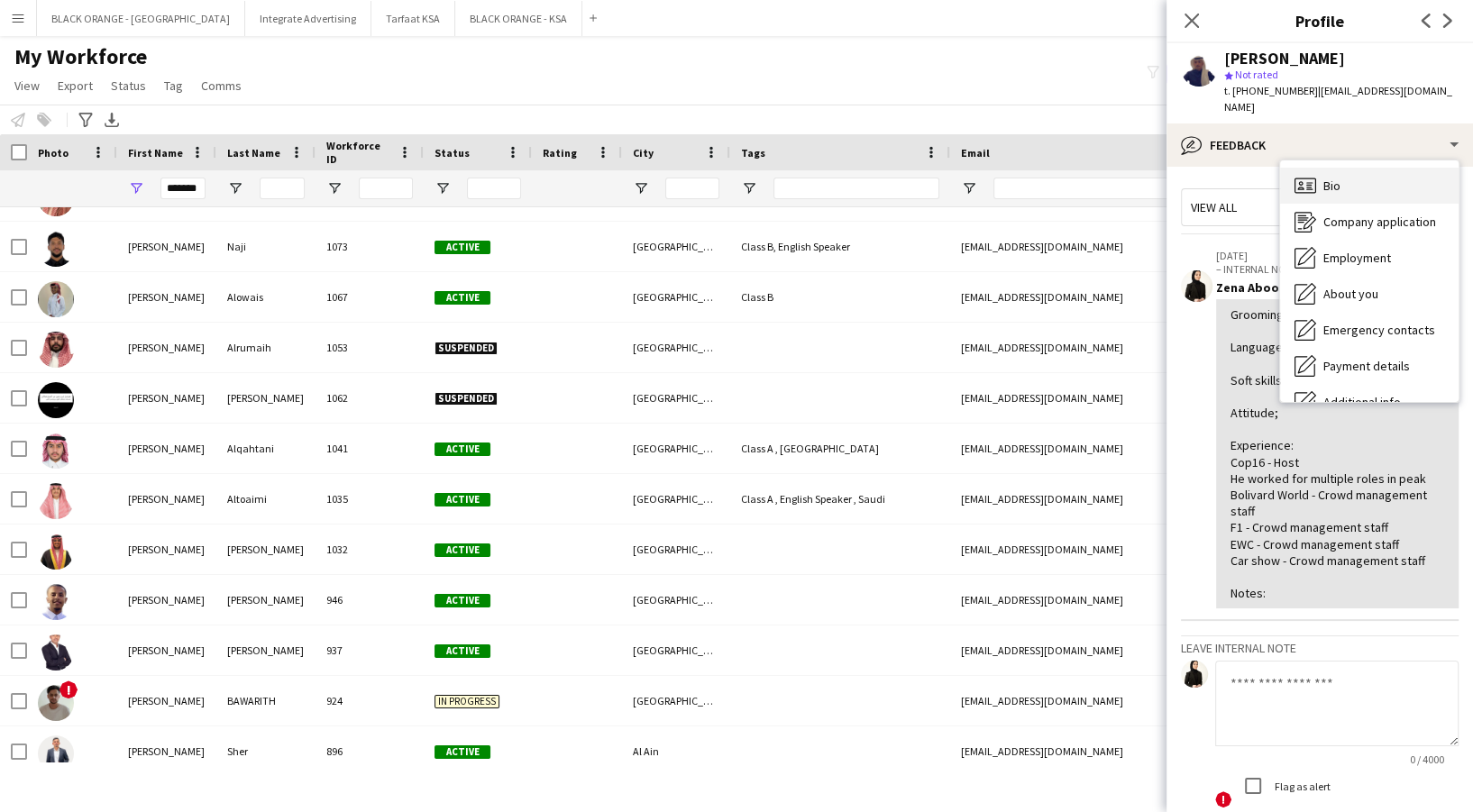
click at [1322, 173] on div "Bio Bio" at bounding box center [1370, 186] width 179 height 36
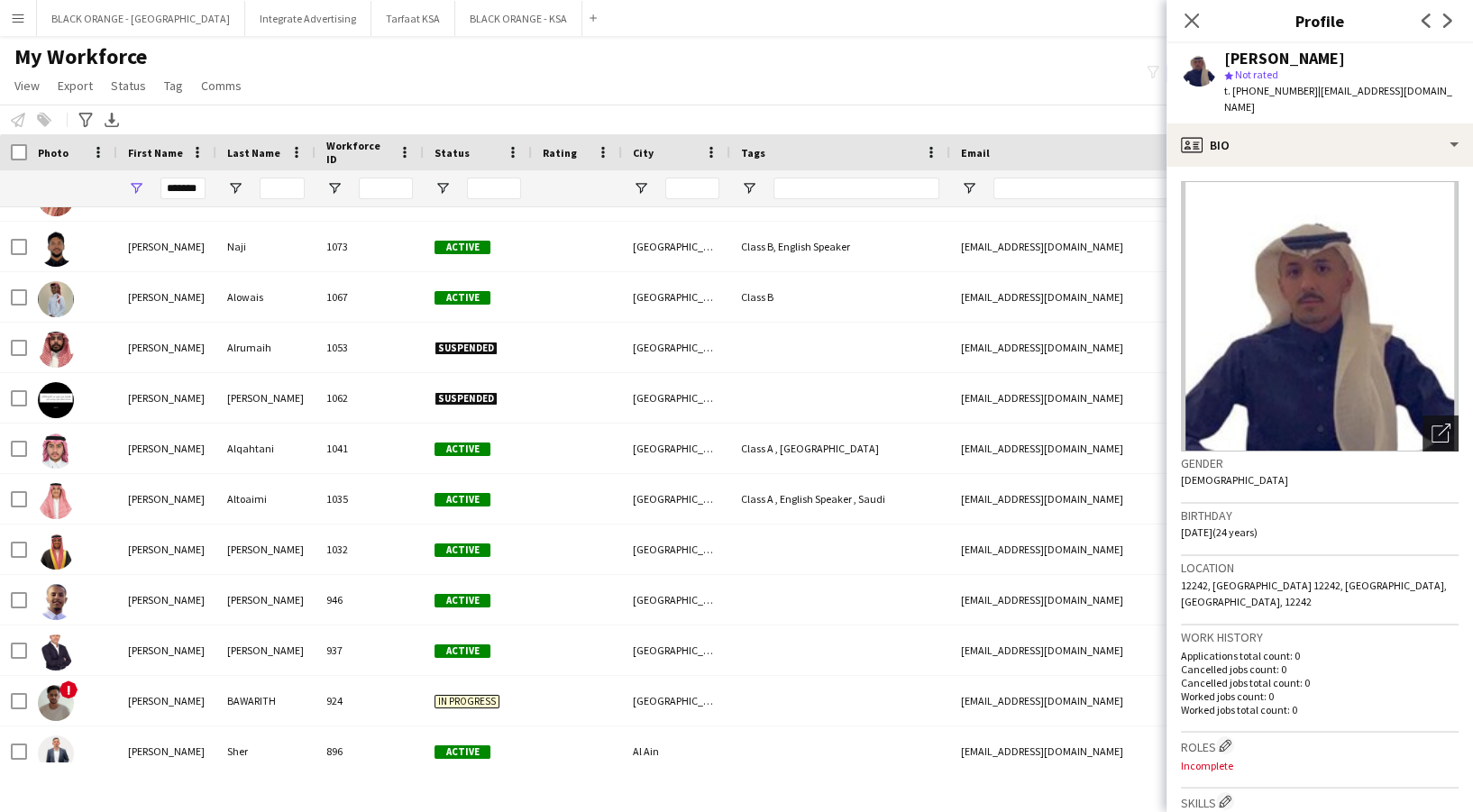
click at [1432, 423] on icon "Open photos pop-in" at bounding box center [1441, 432] width 19 height 19
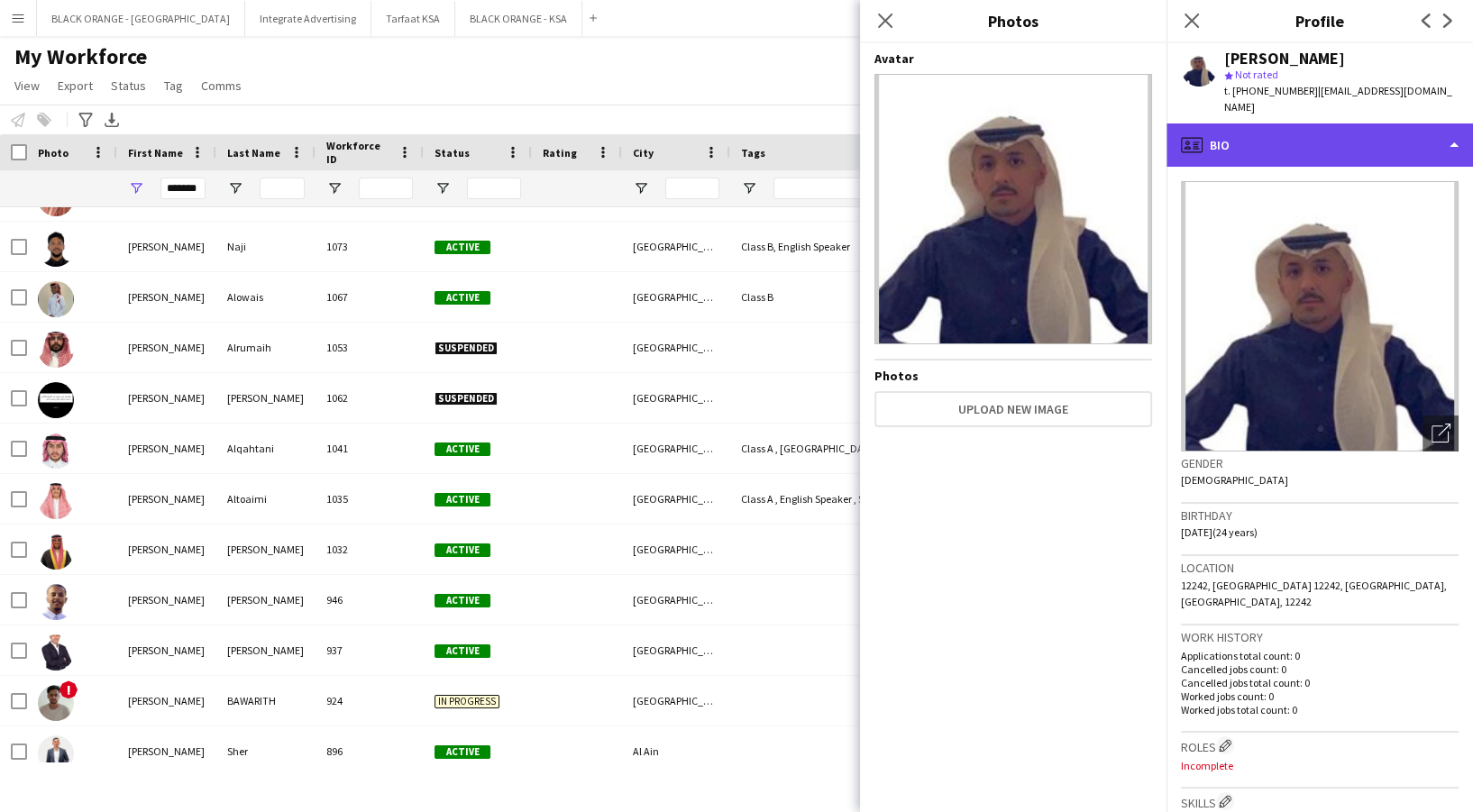
click at [1393, 128] on div "profile Bio" at bounding box center [1320, 144] width 307 height 43
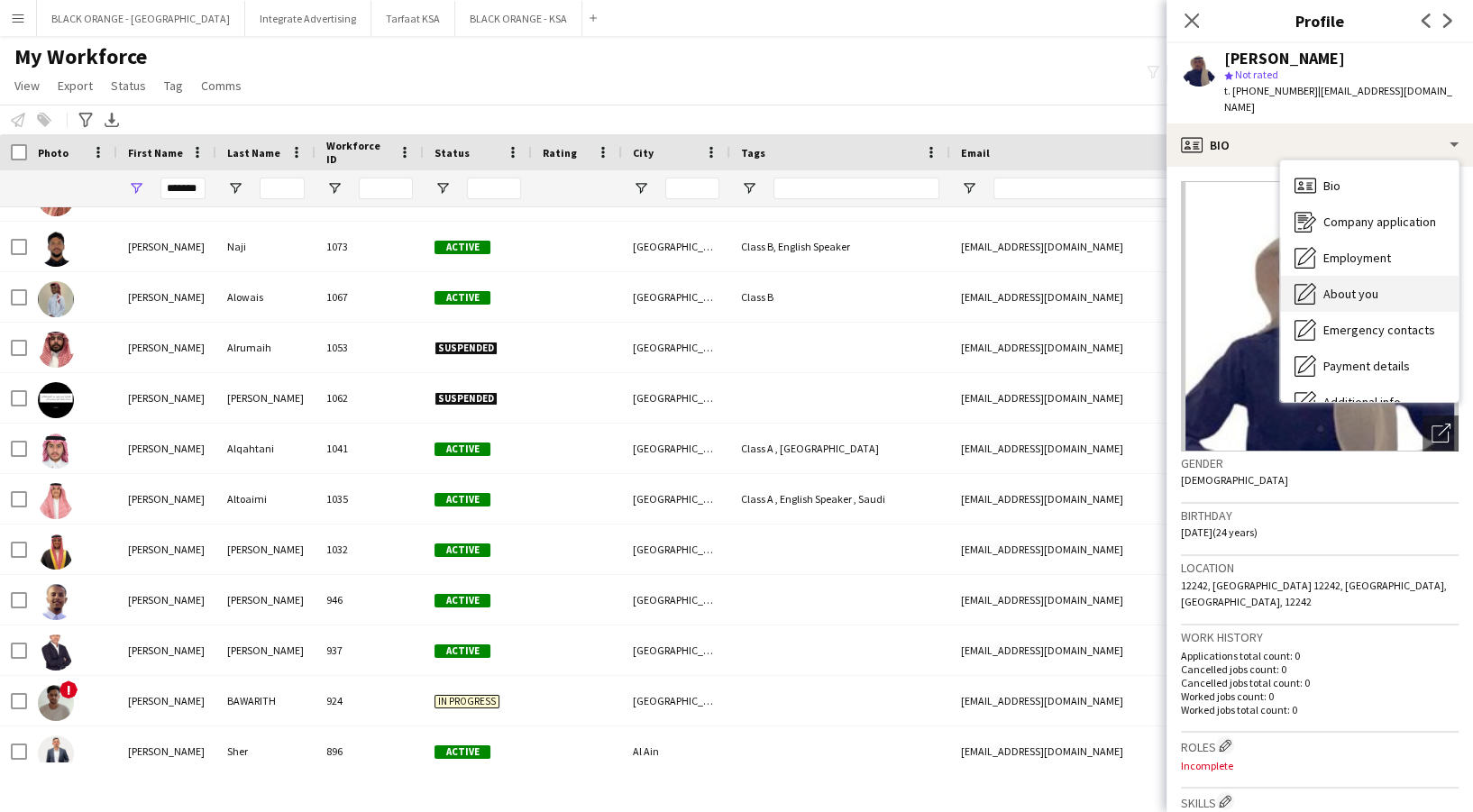
click at [1366, 286] on span "About you" at bounding box center [1351, 294] width 55 height 16
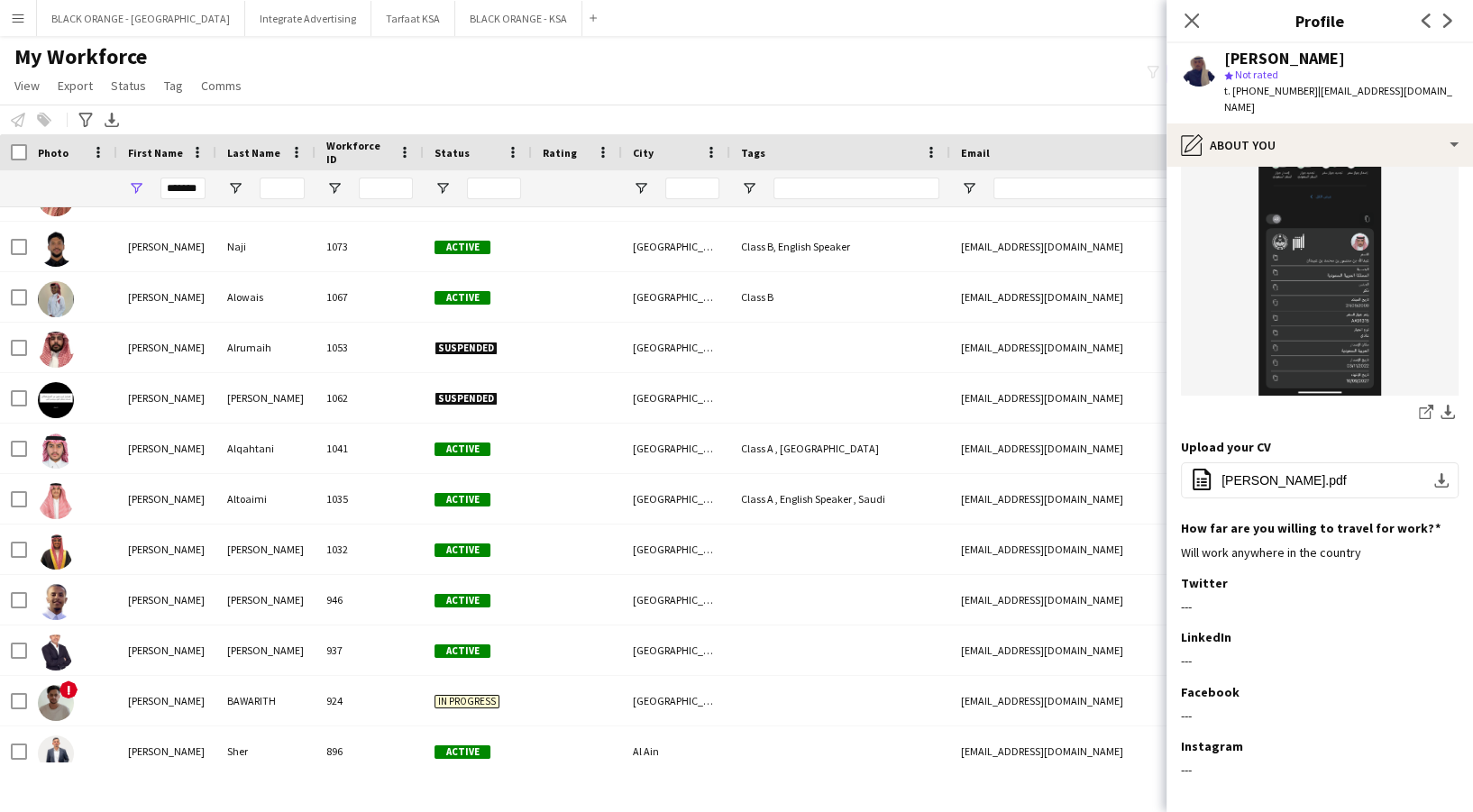
scroll to position [360, 0]
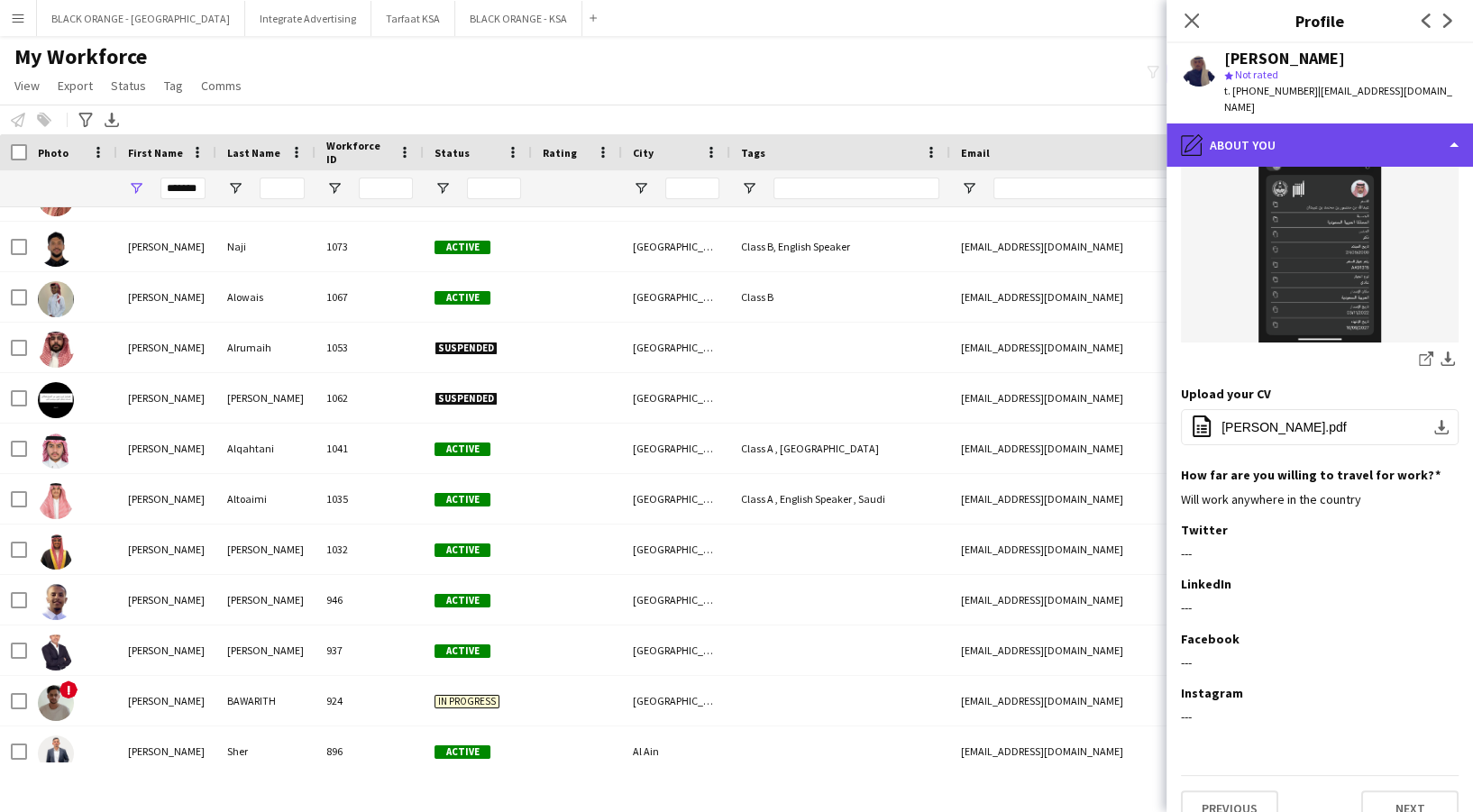
click at [1301, 130] on div "pencil4 About you" at bounding box center [1320, 144] width 307 height 43
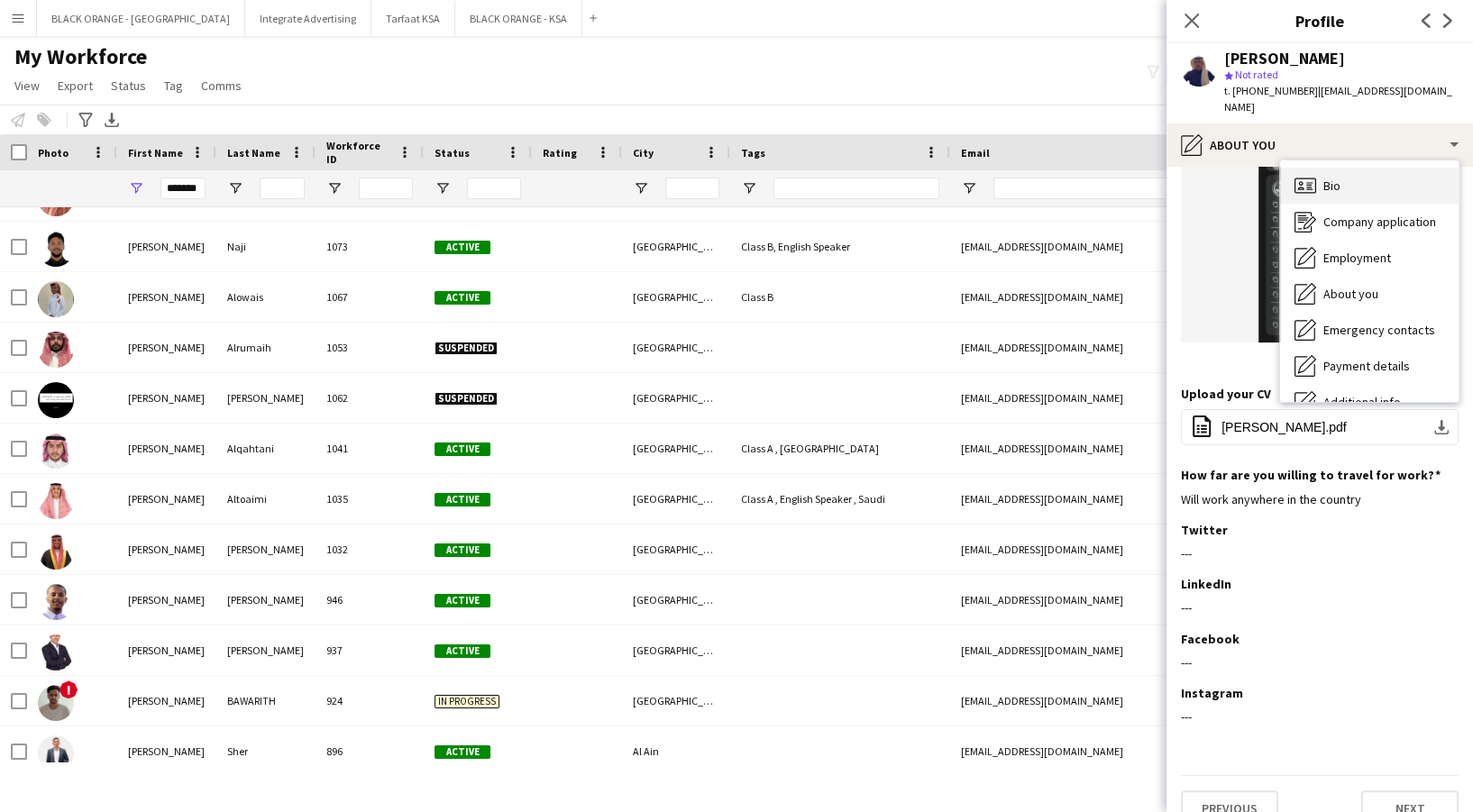
click at [1364, 172] on div "Bio Bio" at bounding box center [1370, 186] width 179 height 36
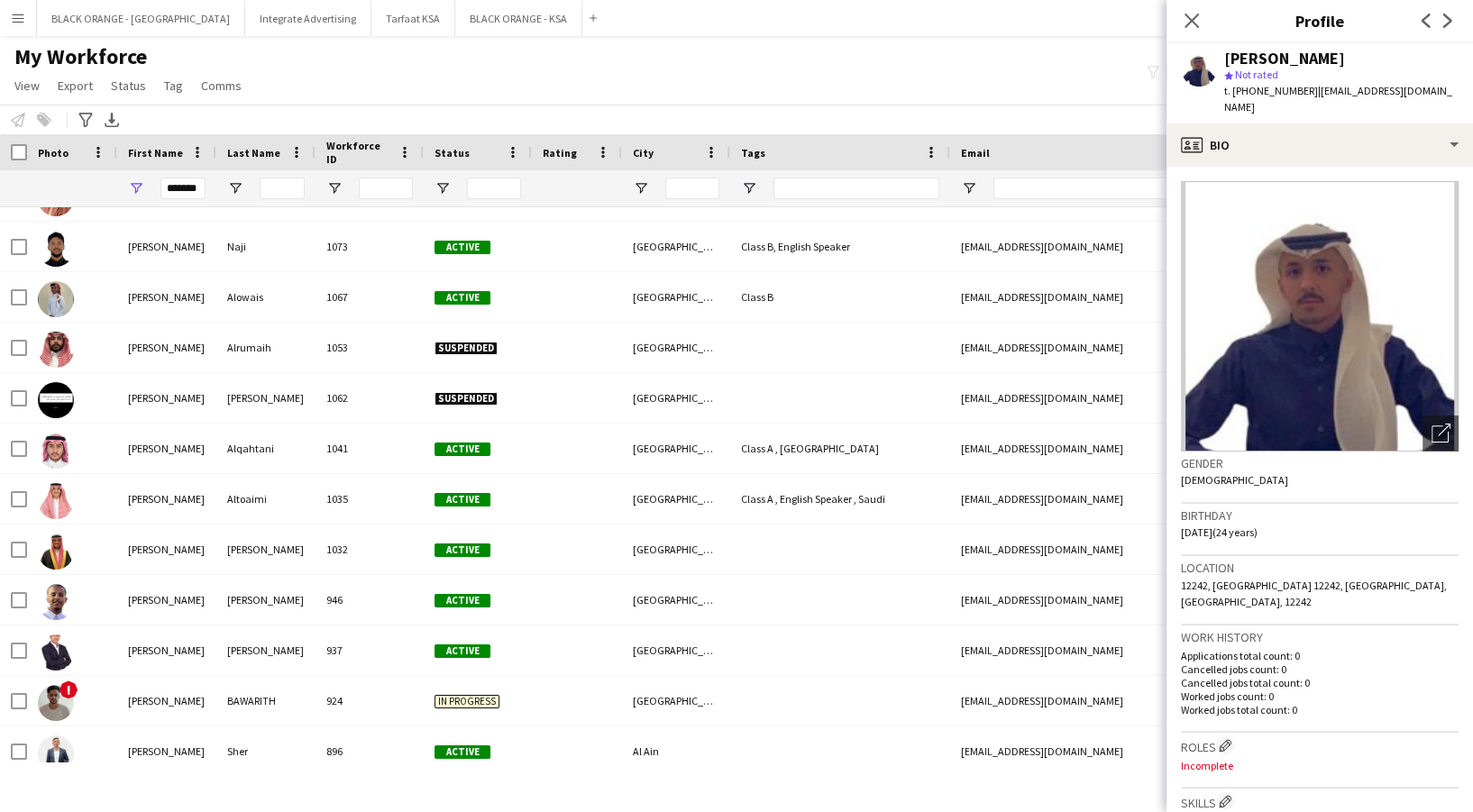
click at [653, 115] on div "Notify workforce Add to tag Select at least one crew to tag him or her. Advance…" at bounding box center [736, 120] width 1473 height 30
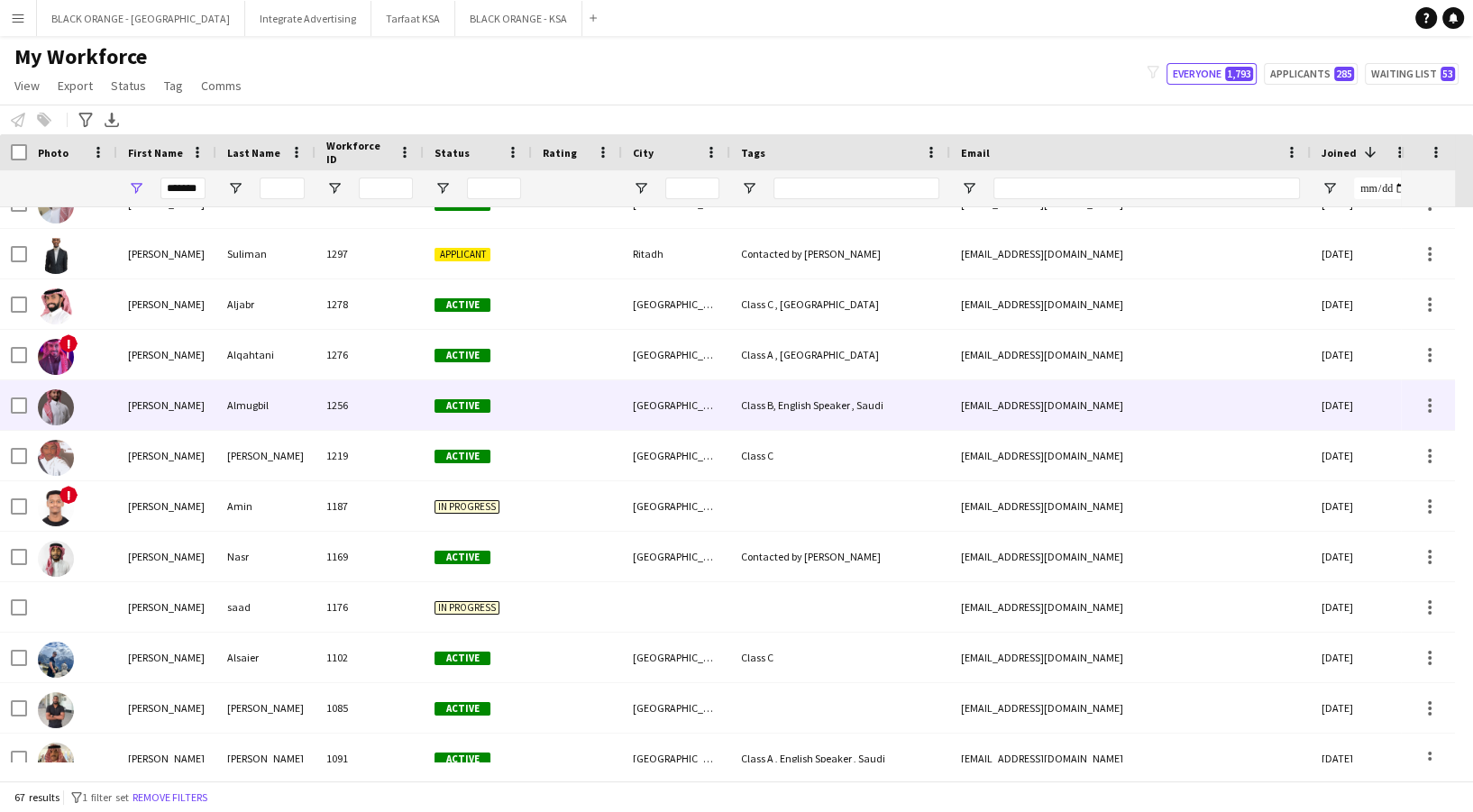
scroll to position [1239, 0]
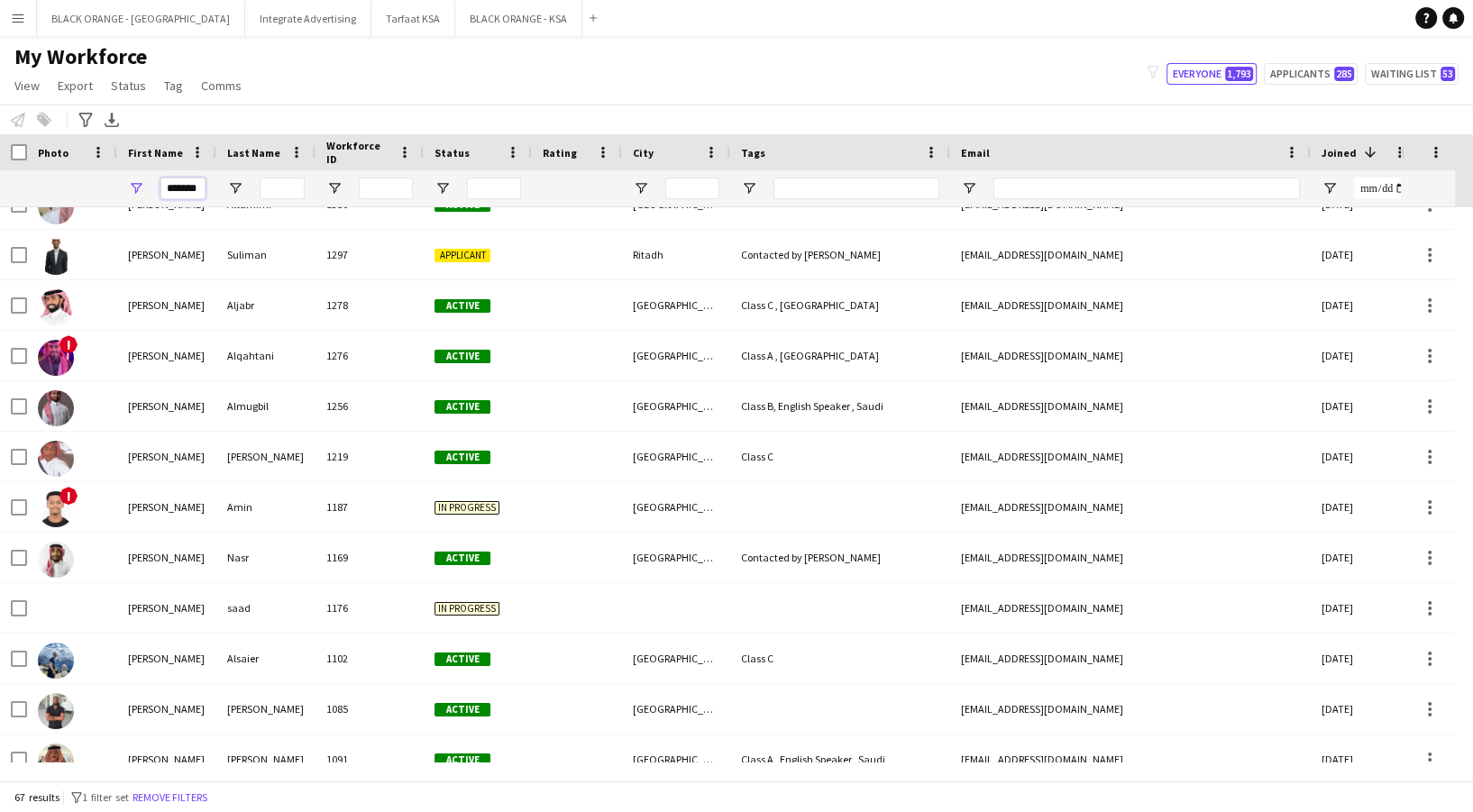
click at [167, 184] on input "*******" at bounding box center [183, 189] width 45 height 22
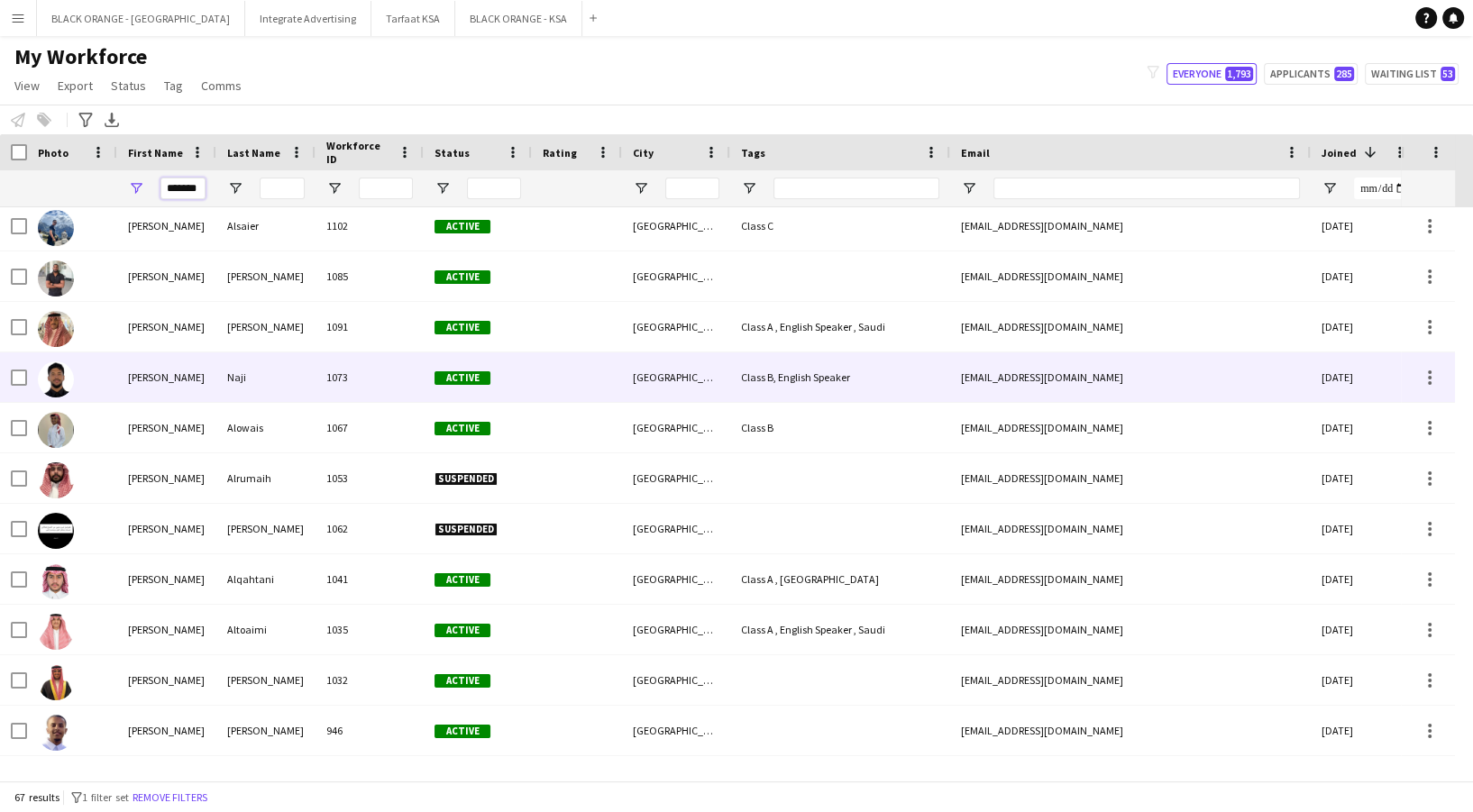
scroll to position [1673, 0]
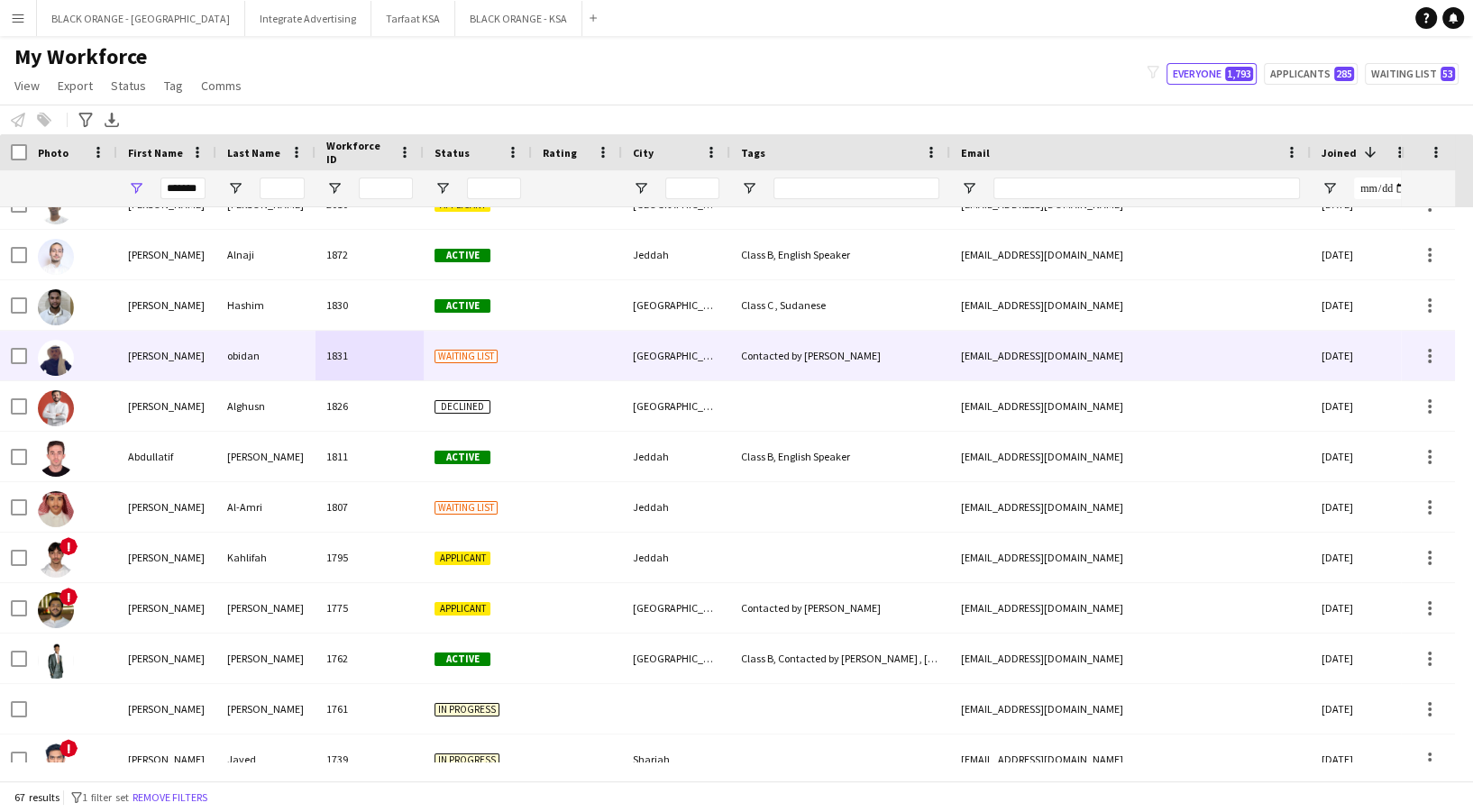
click at [254, 372] on div "obidan" at bounding box center [266, 356] width 99 height 49
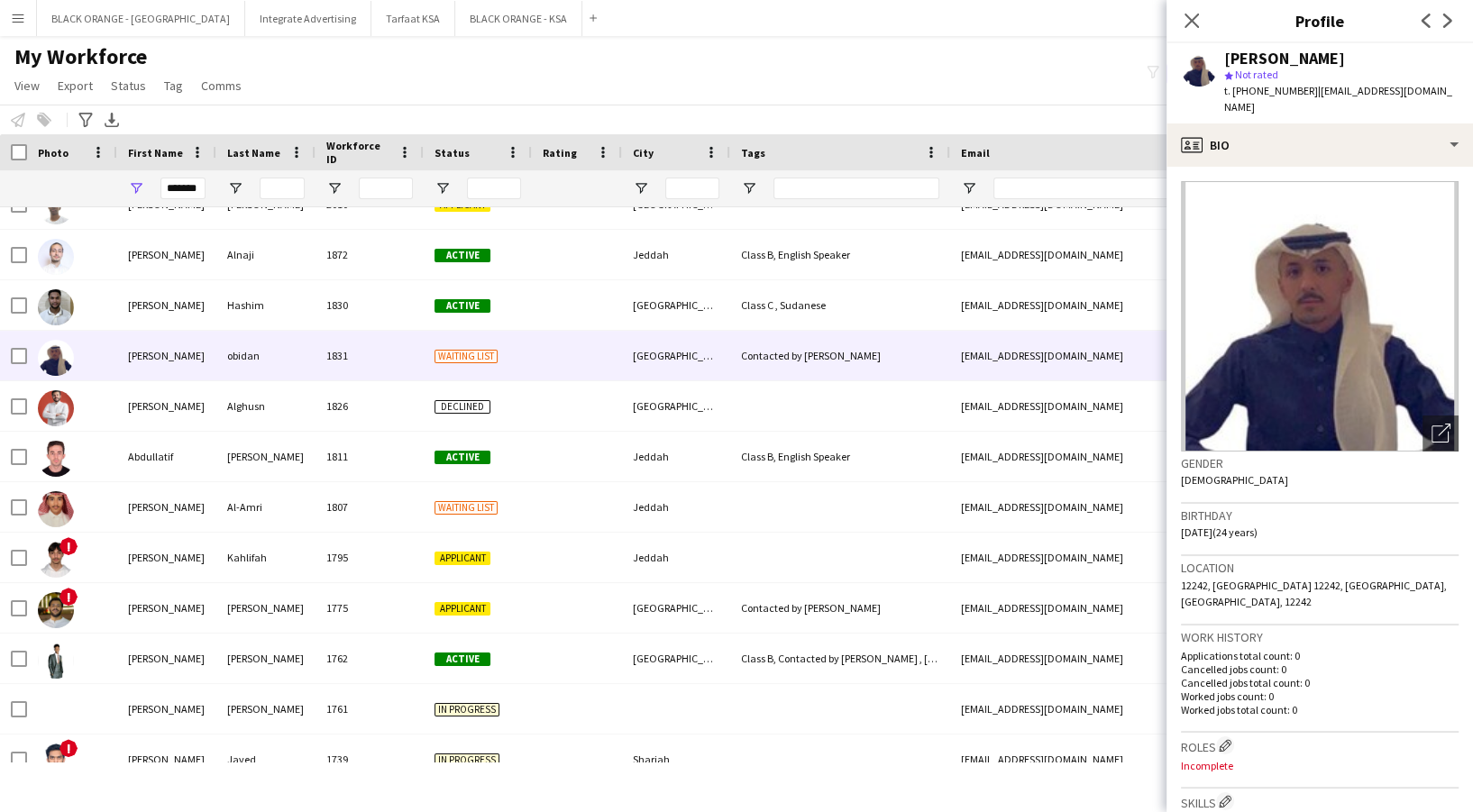
click at [539, 74] on div "My Workforce View Views Default view New view Update view Delete view Edit name…" at bounding box center [736, 73] width 1473 height 61
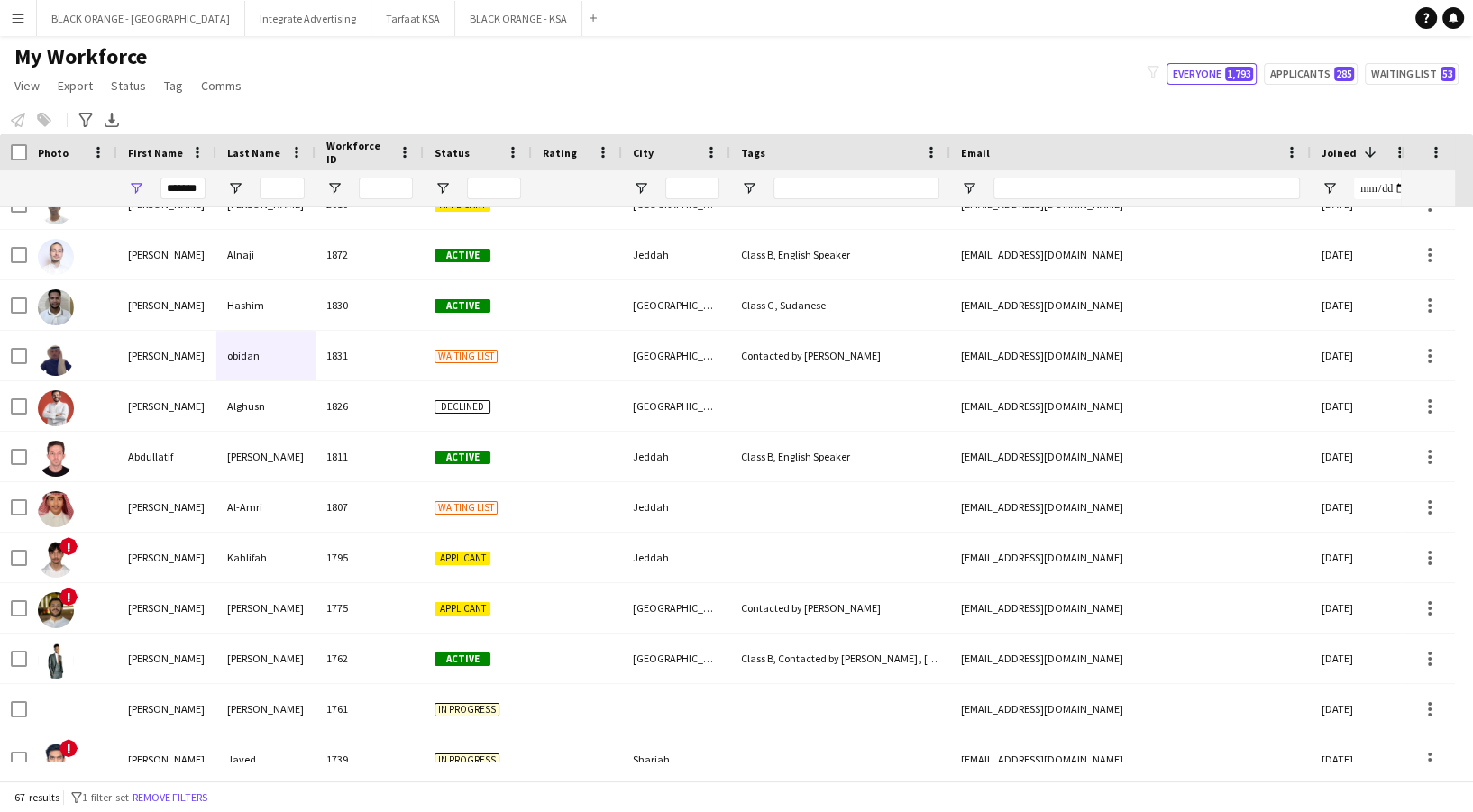
click at [18, 17] on app-icon "Menu" at bounding box center [18, 18] width 15 height 15
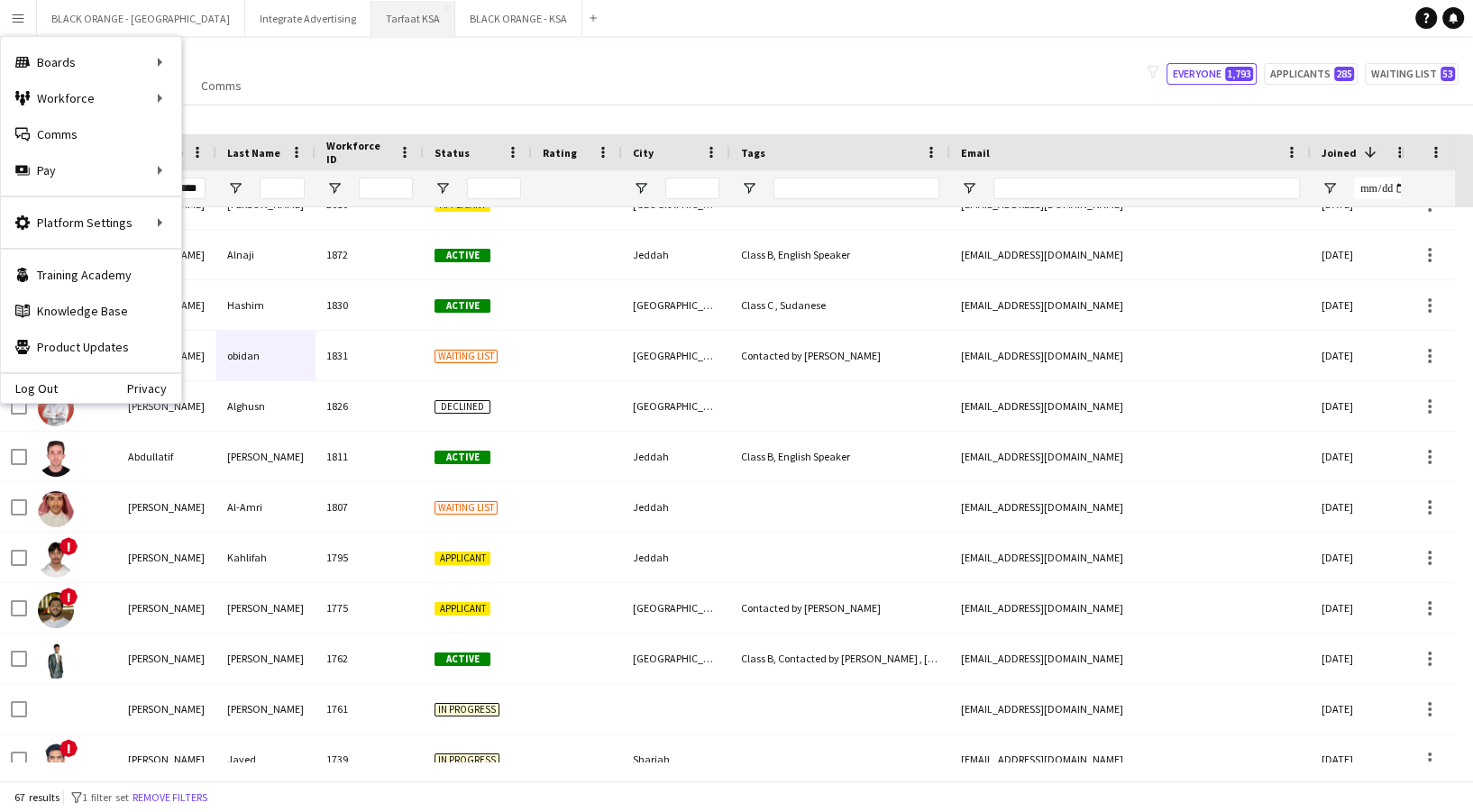
click at [371, 24] on button "Tarfaat KSA Close" at bounding box center [413, 18] width 84 height 36
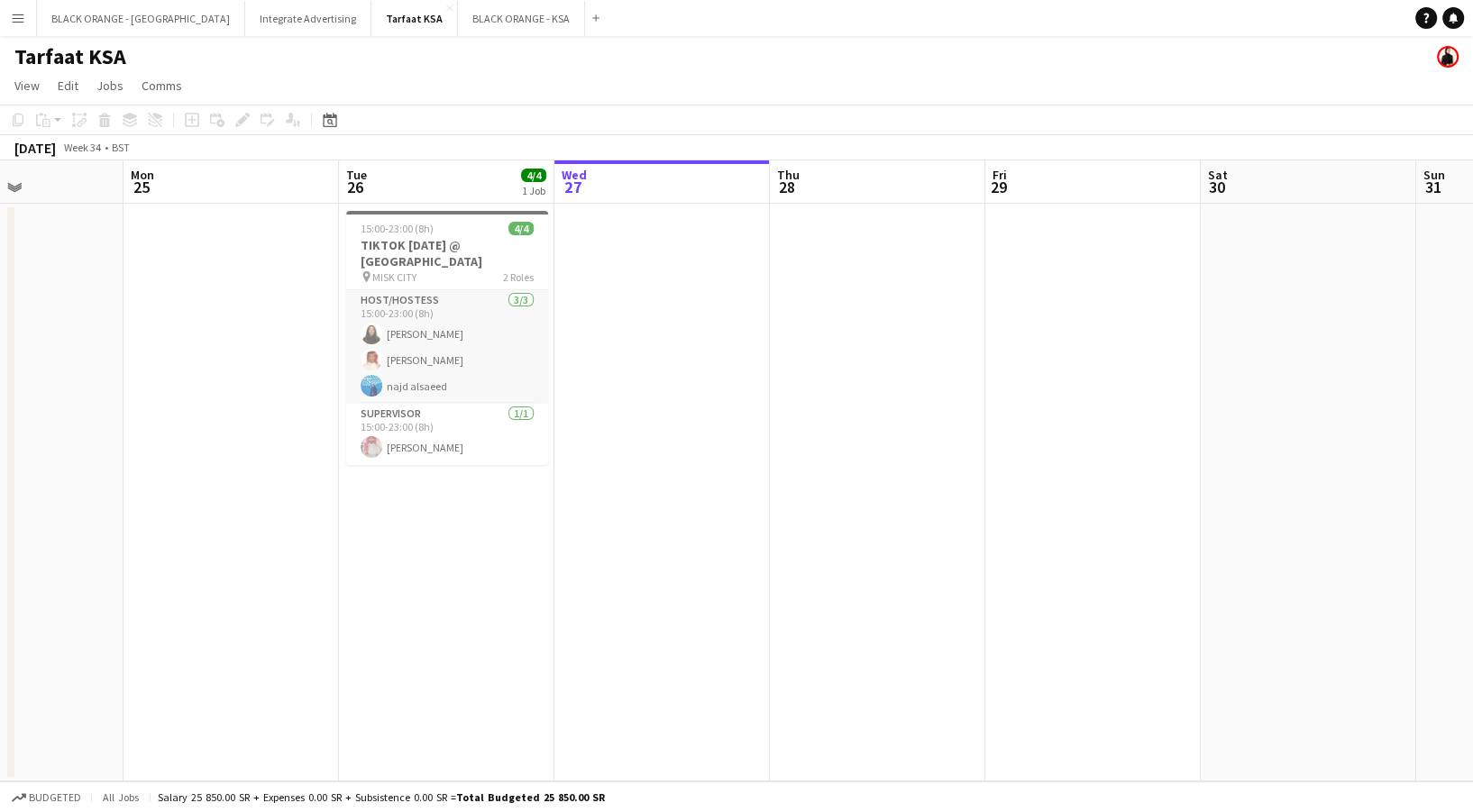
click at [469, 375] on app-card-role "Host/Hostess [DATE] 15:00-23:00 (8h) [PERSON_NAME] najd alsaeed" at bounding box center [446, 347] width 202 height 113
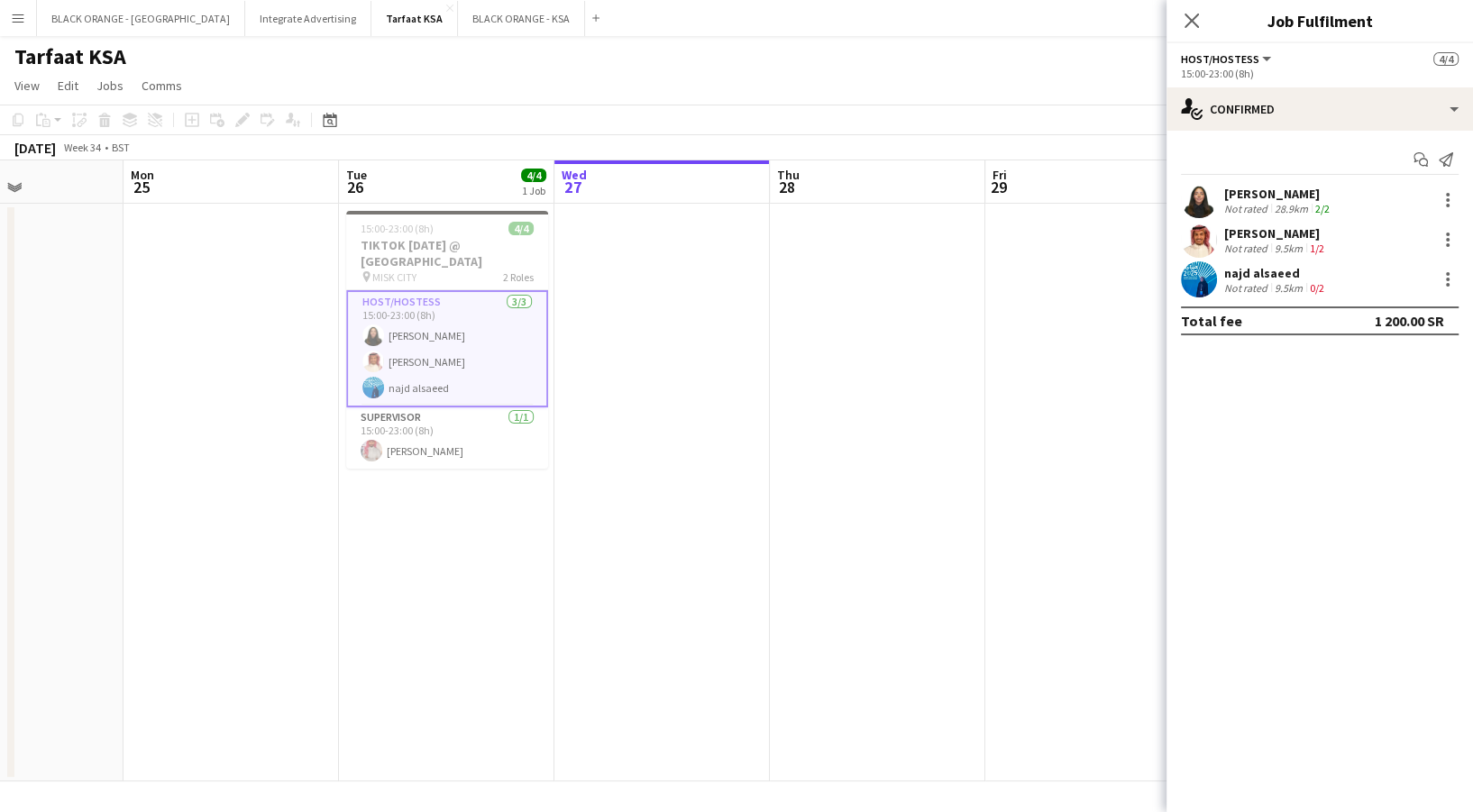
click at [1268, 209] on div "Not rated" at bounding box center [1247, 208] width 47 height 14
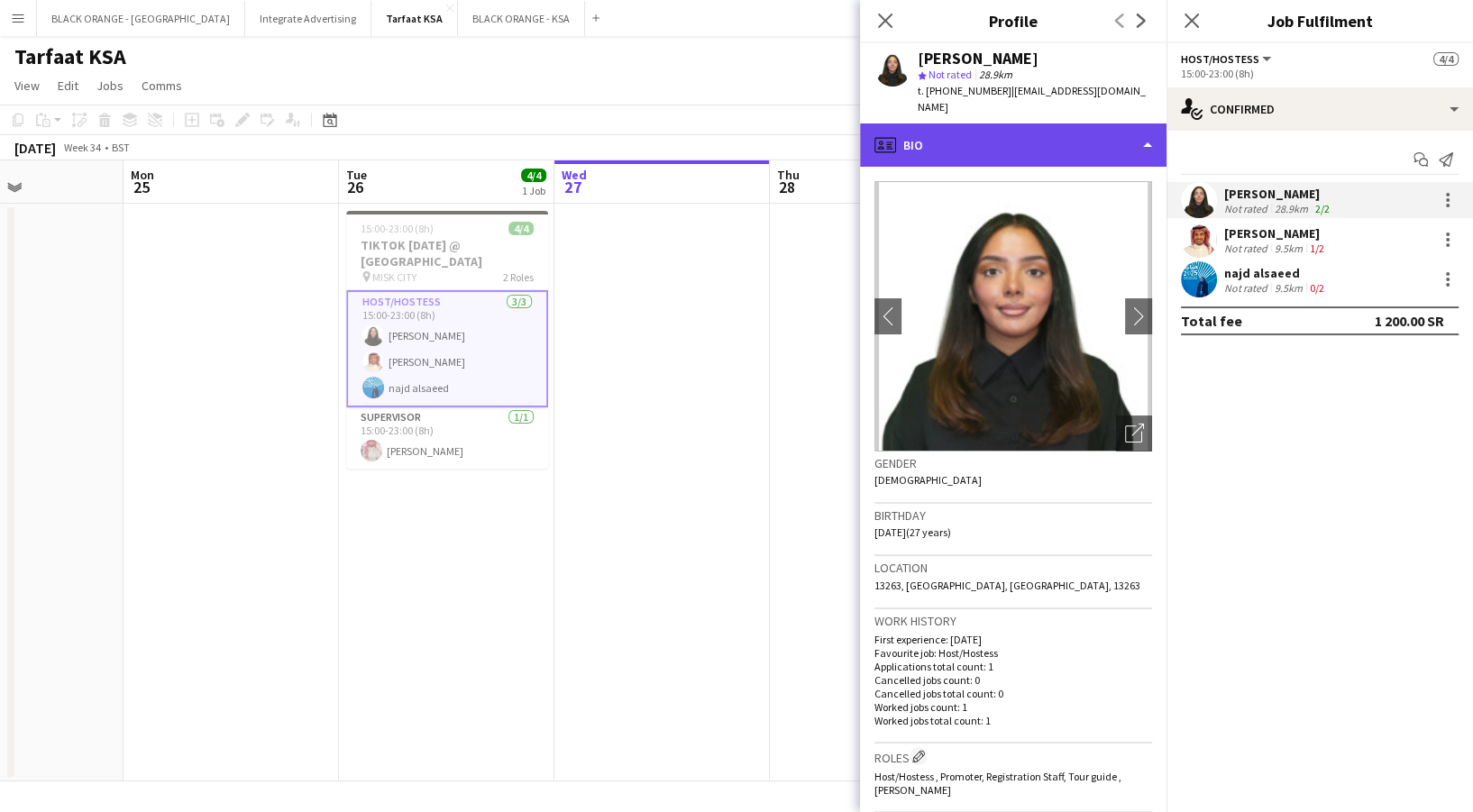
click at [1046, 133] on div "profile Bio" at bounding box center [1013, 144] width 307 height 43
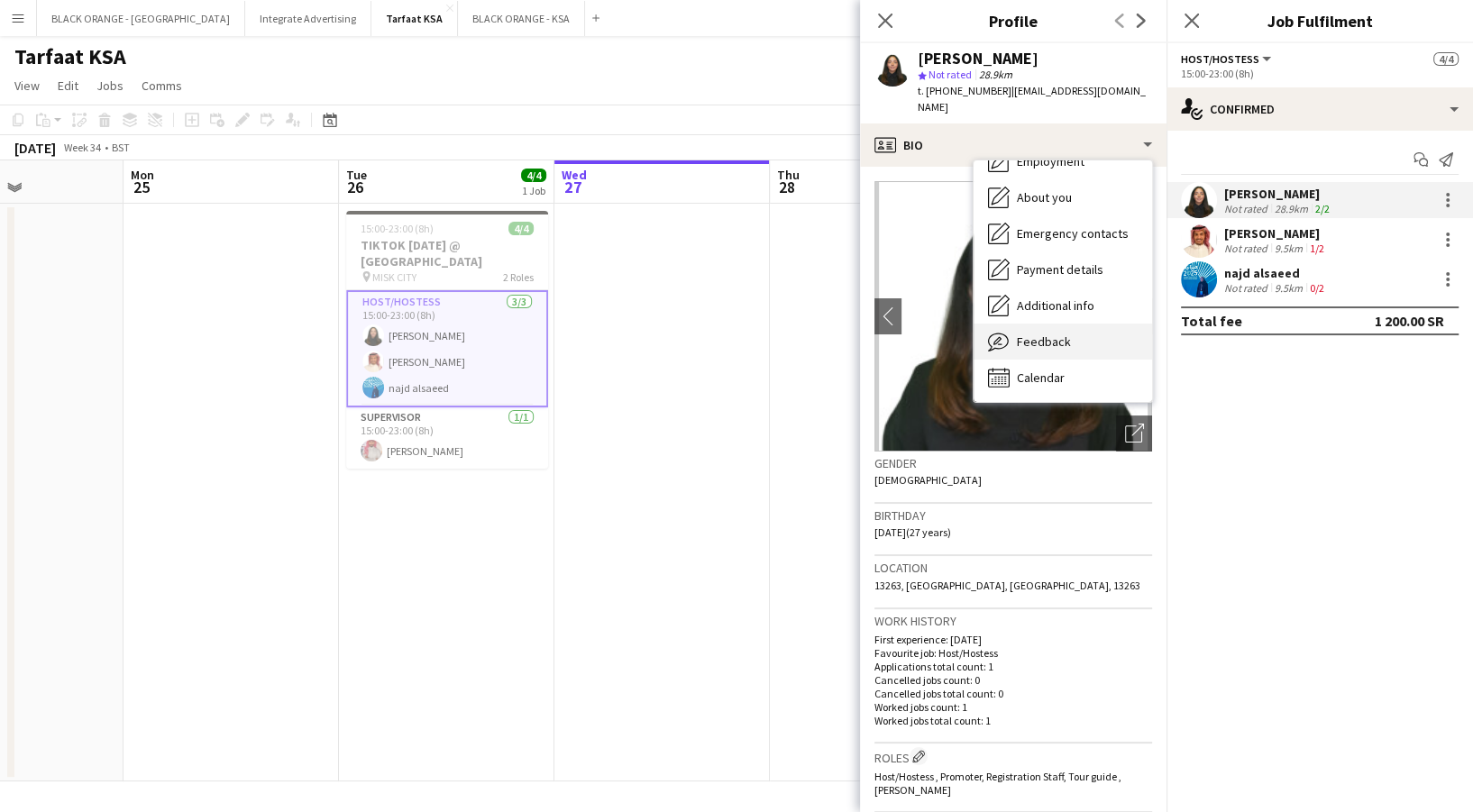
click at [1050, 333] on span "Feedback" at bounding box center [1043, 341] width 54 height 16
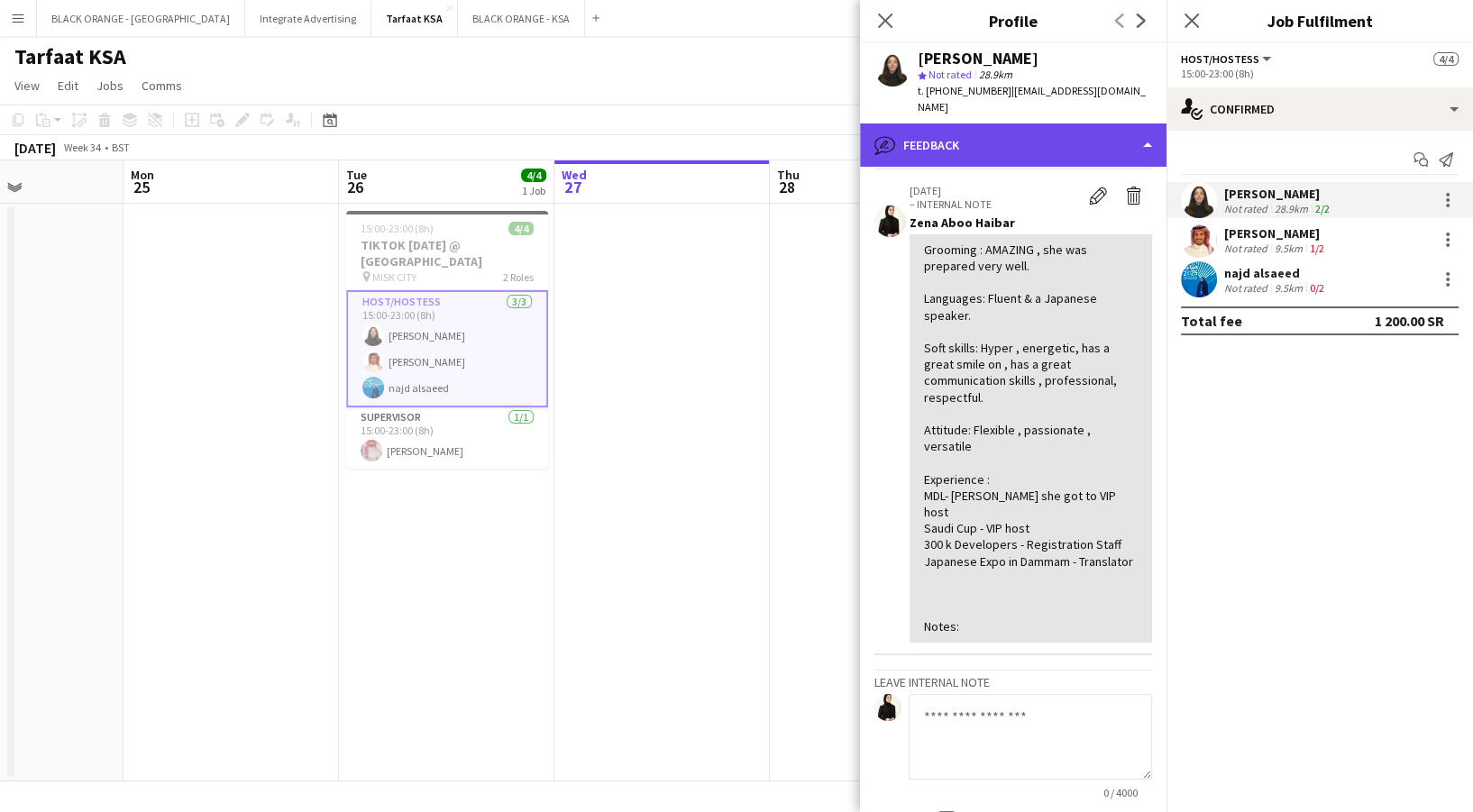
click at [968, 123] on div "bubble-pencil Feedback" at bounding box center [1013, 144] width 307 height 43
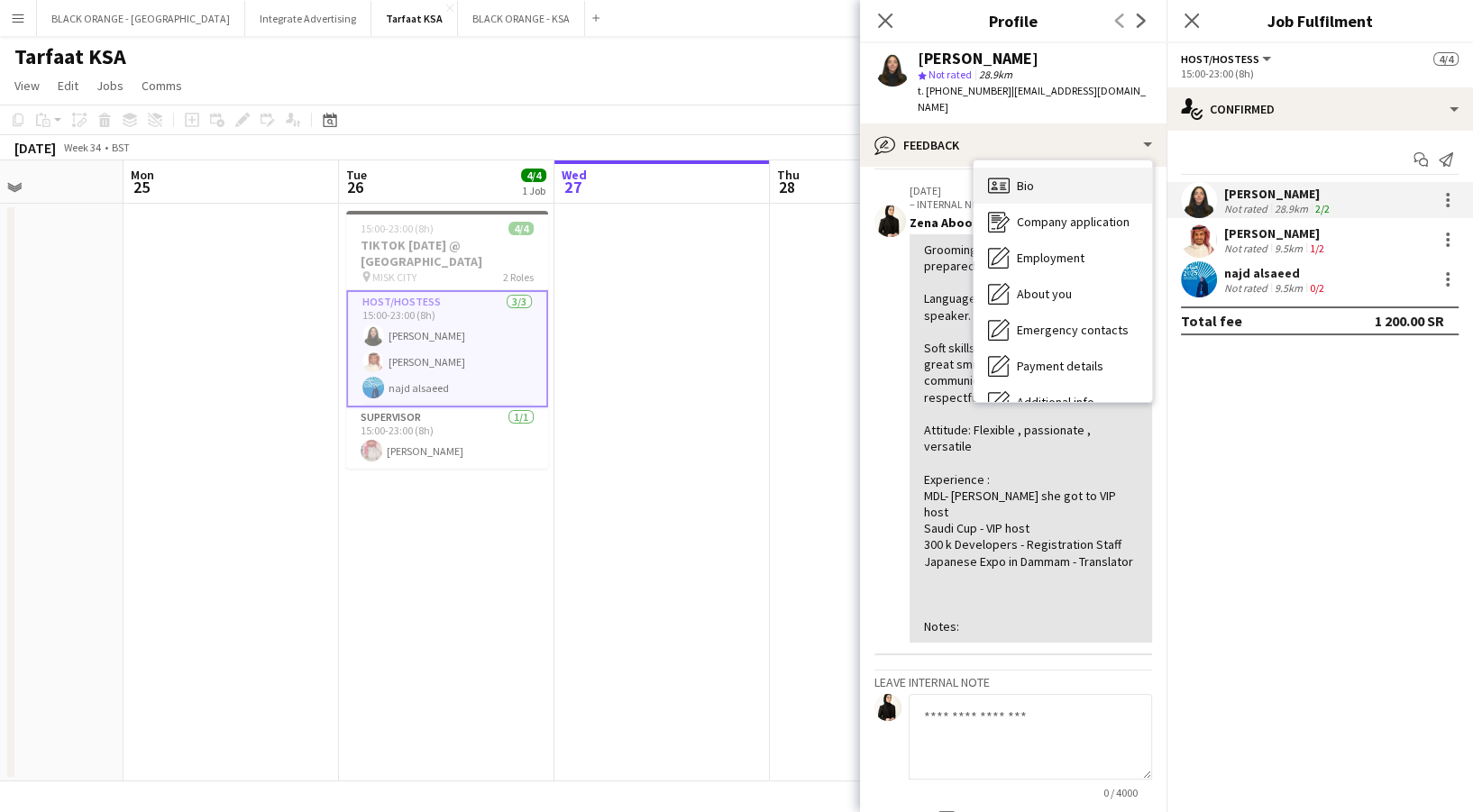
click at [1013, 180] on div "Bio Bio" at bounding box center [1063, 186] width 179 height 36
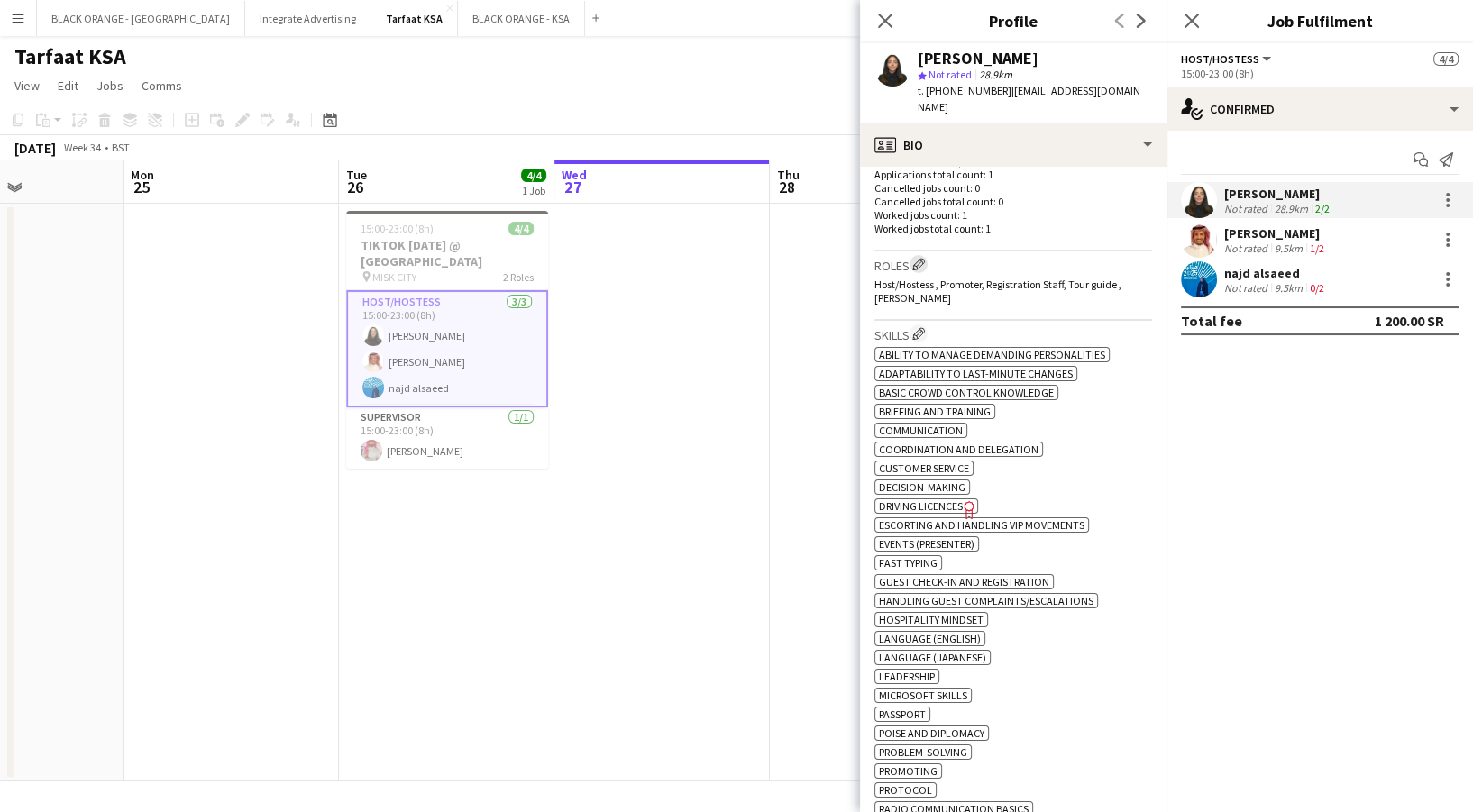
click at [920, 258] on app-icon "Edit crew company roles" at bounding box center [919, 265] width 13 height 13
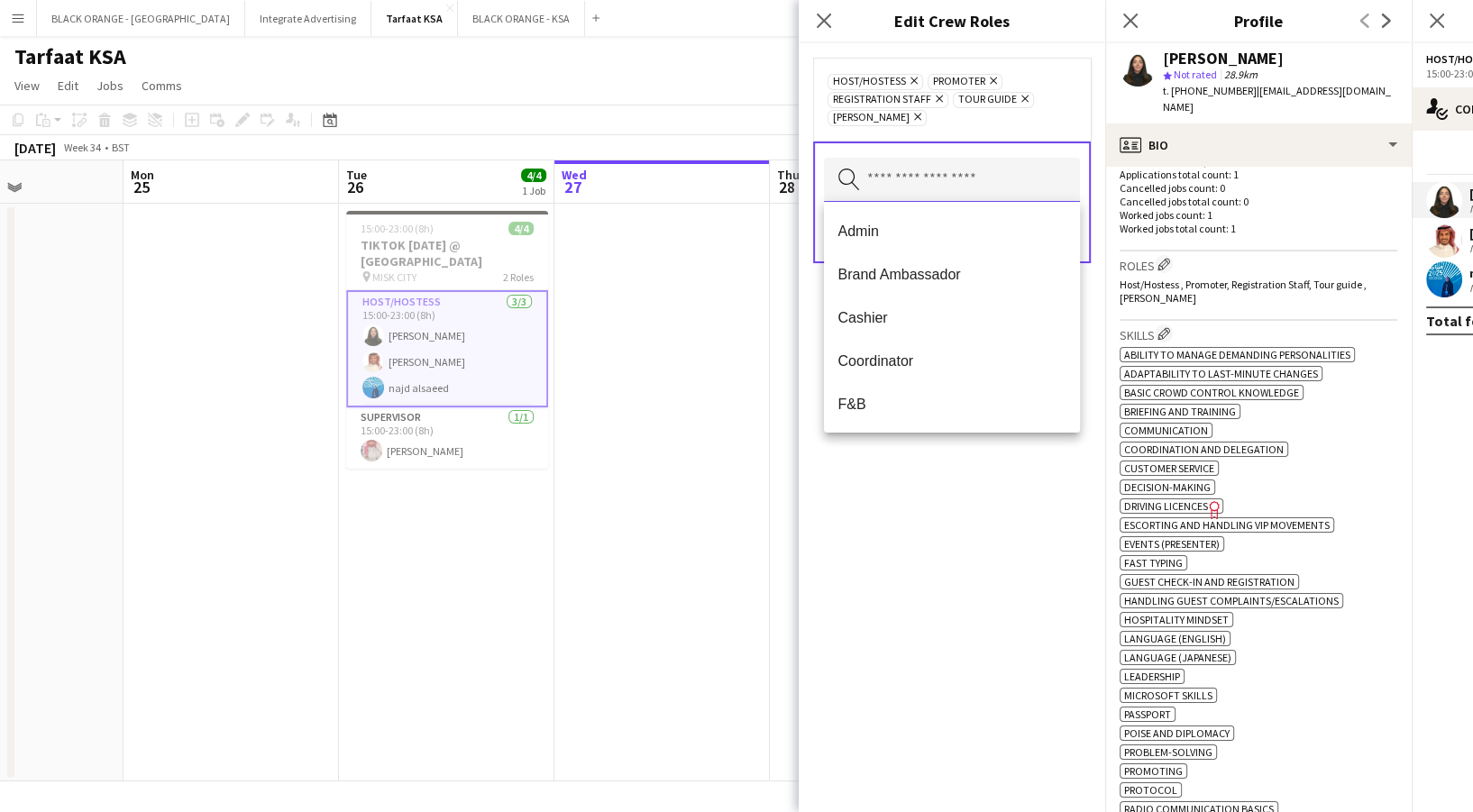
click at [893, 173] on input "text" at bounding box center [952, 180] width 256 height 45
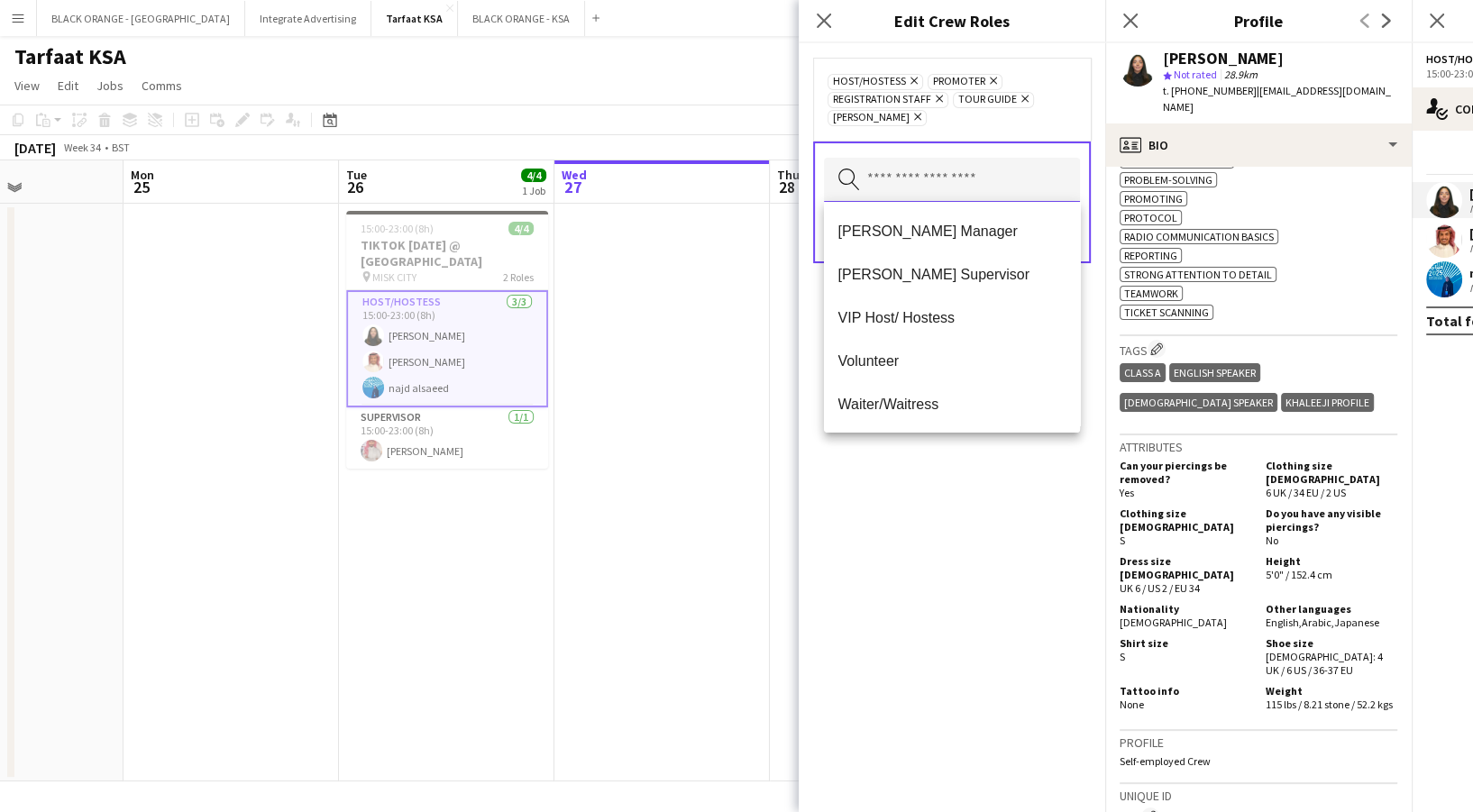
scroll to position [1064, 0]
click at [943, 330] on mat-option "VIP Host/ Hostess" at bounding box center [952, 317] width 256 height 43
click at [1007, 578] on div "Host/Hostess Remove Promoter Remove Registration Staff Remove Tour guide Remove…" at bounding box center [952, 427] width 307 height 769
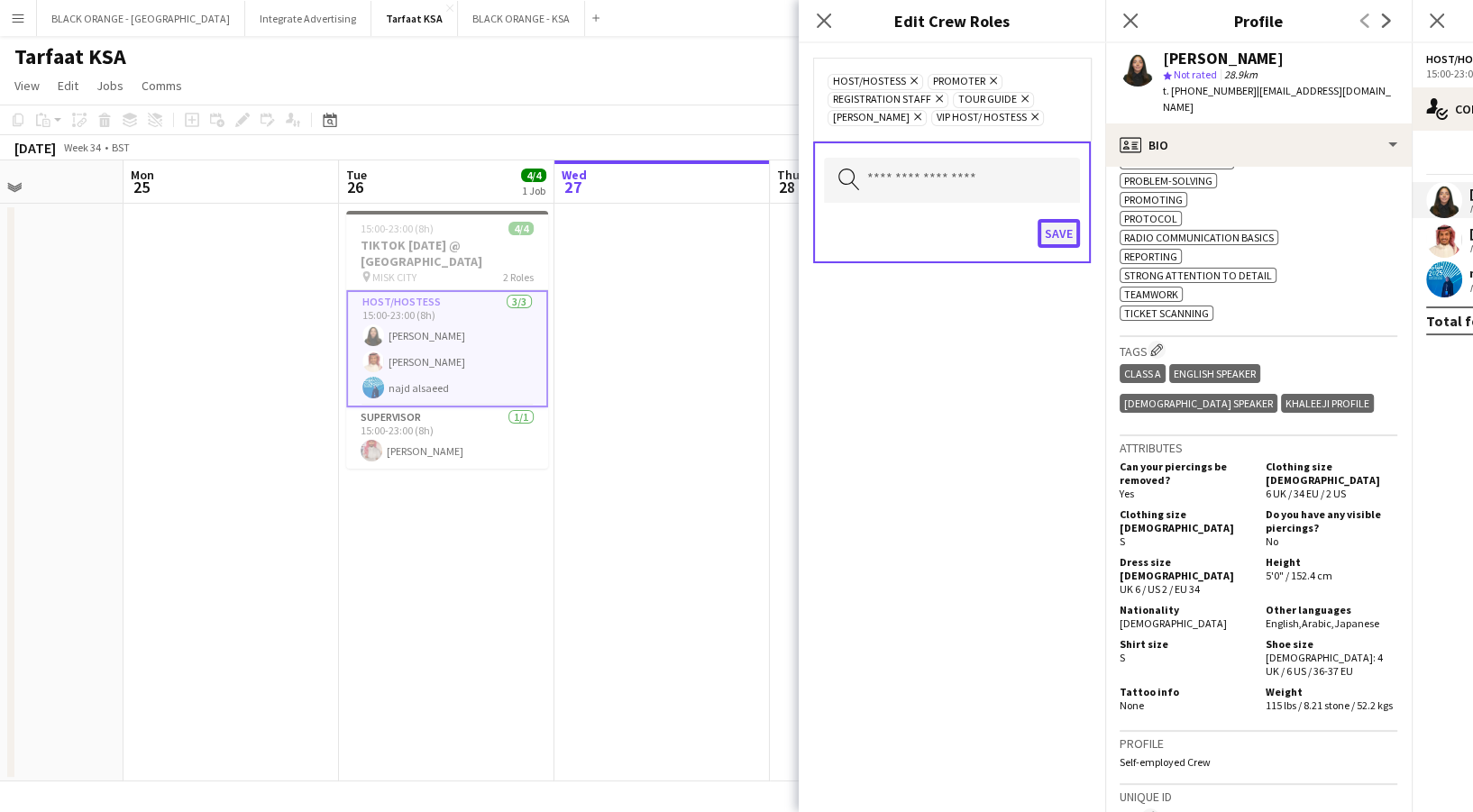
click at [1068, 228] on button "Save" at bounding box center [1059, 234] width 42 height 29
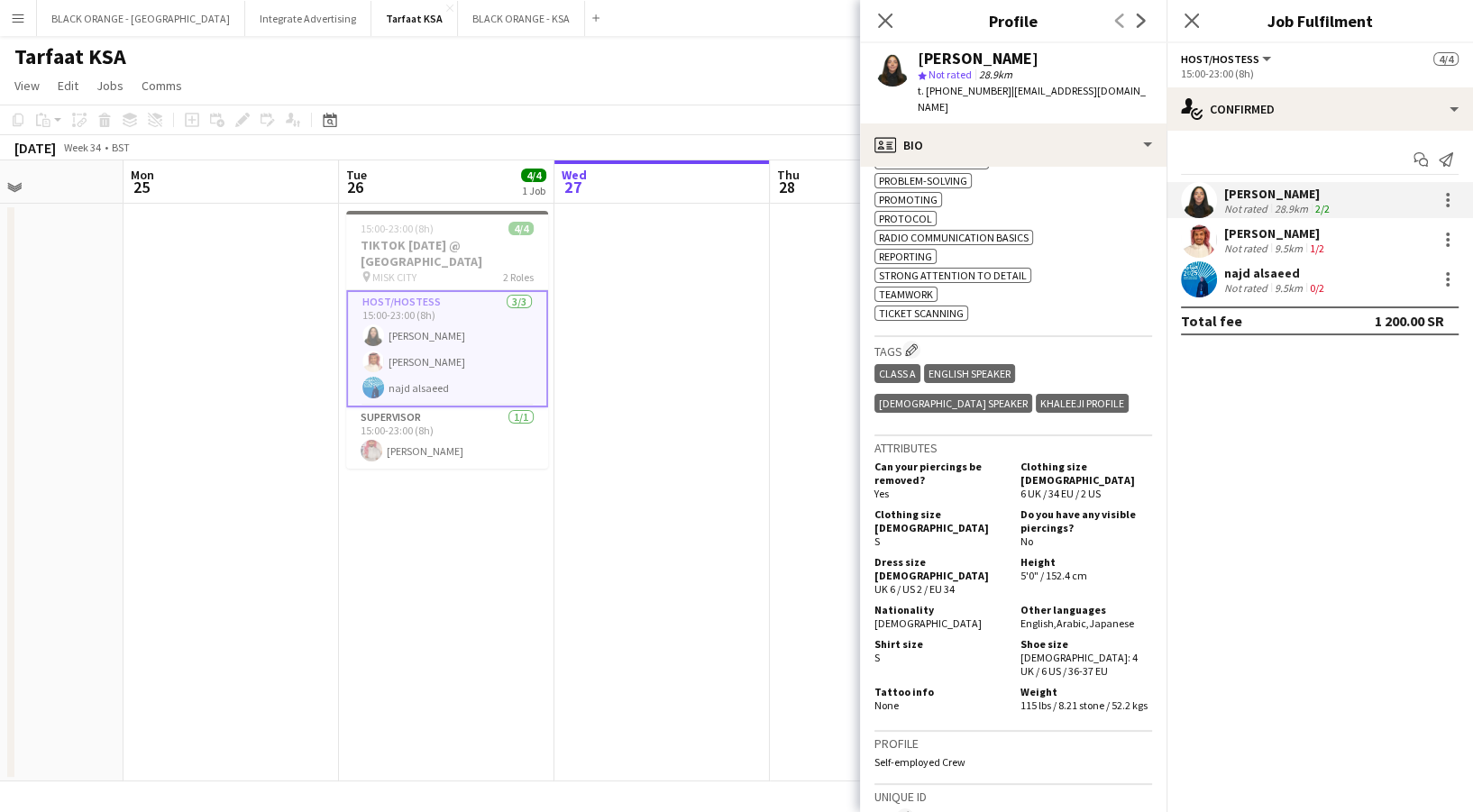
click at [1246, 232] on div "[PERSON_NAME]" at bounding box center [1276, 234] width 104 height 16
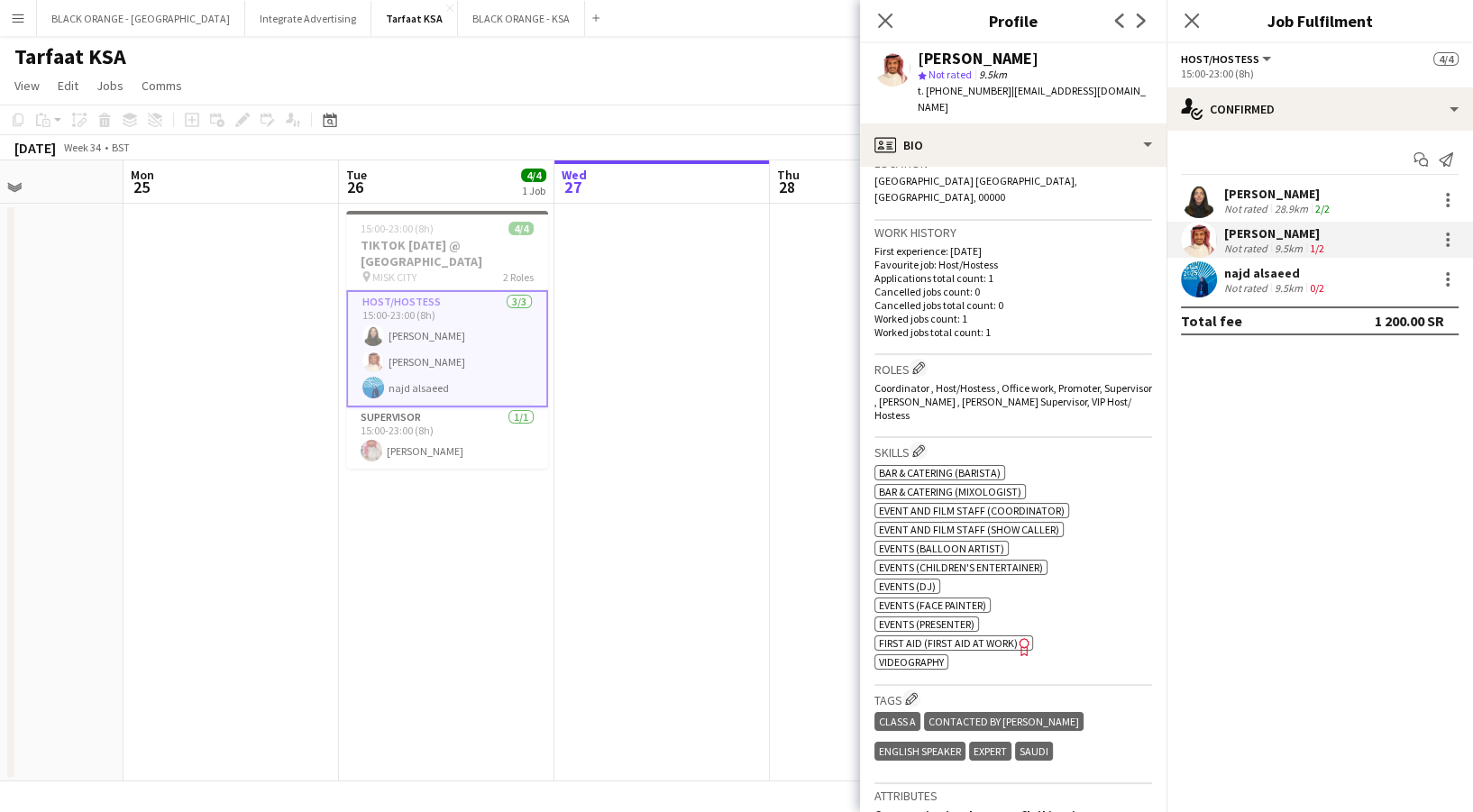
scroll to position [406, 0]
click at [1020, 173] on span "[GEOGRAPHIC_DATA] [GEOGRAPHIC_DATA], [GEOGRAPHIC_DATA], 00000" at bounding box center [976, 188] width 203 height 30
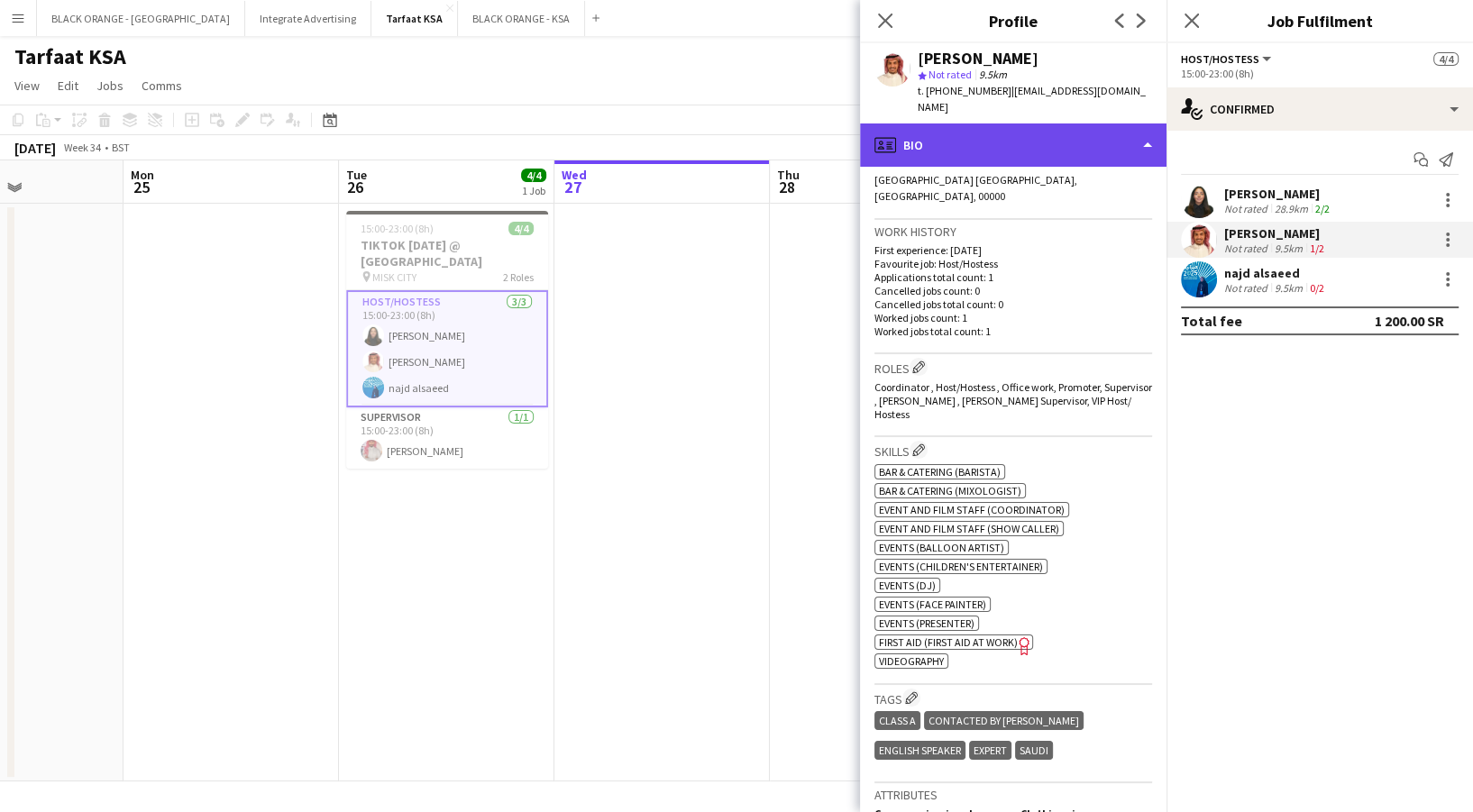
click at [1010, 137] on div "profile Bio" at bounding box center [1013, 144] width 307 height 43
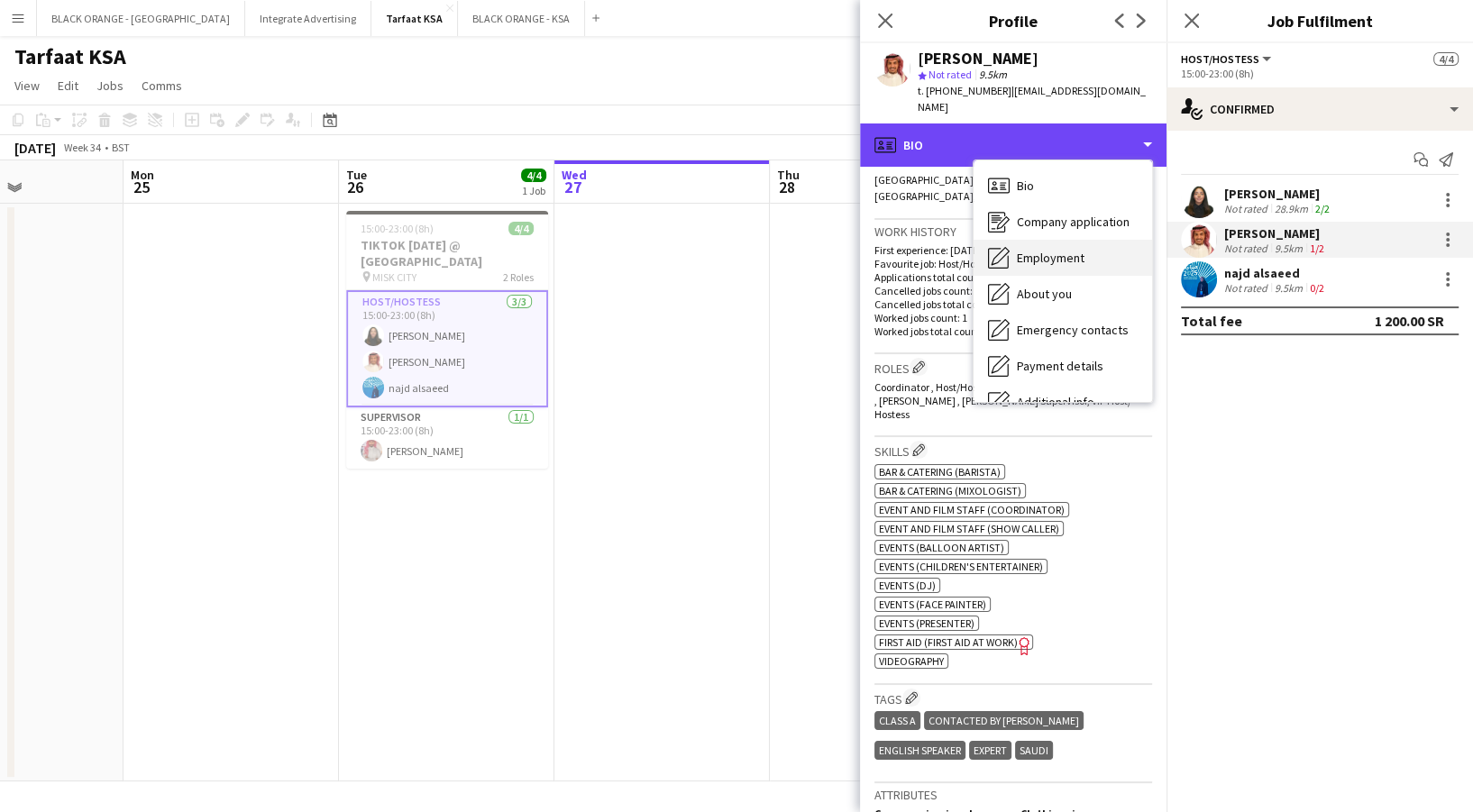
scroll to position [97, 0]
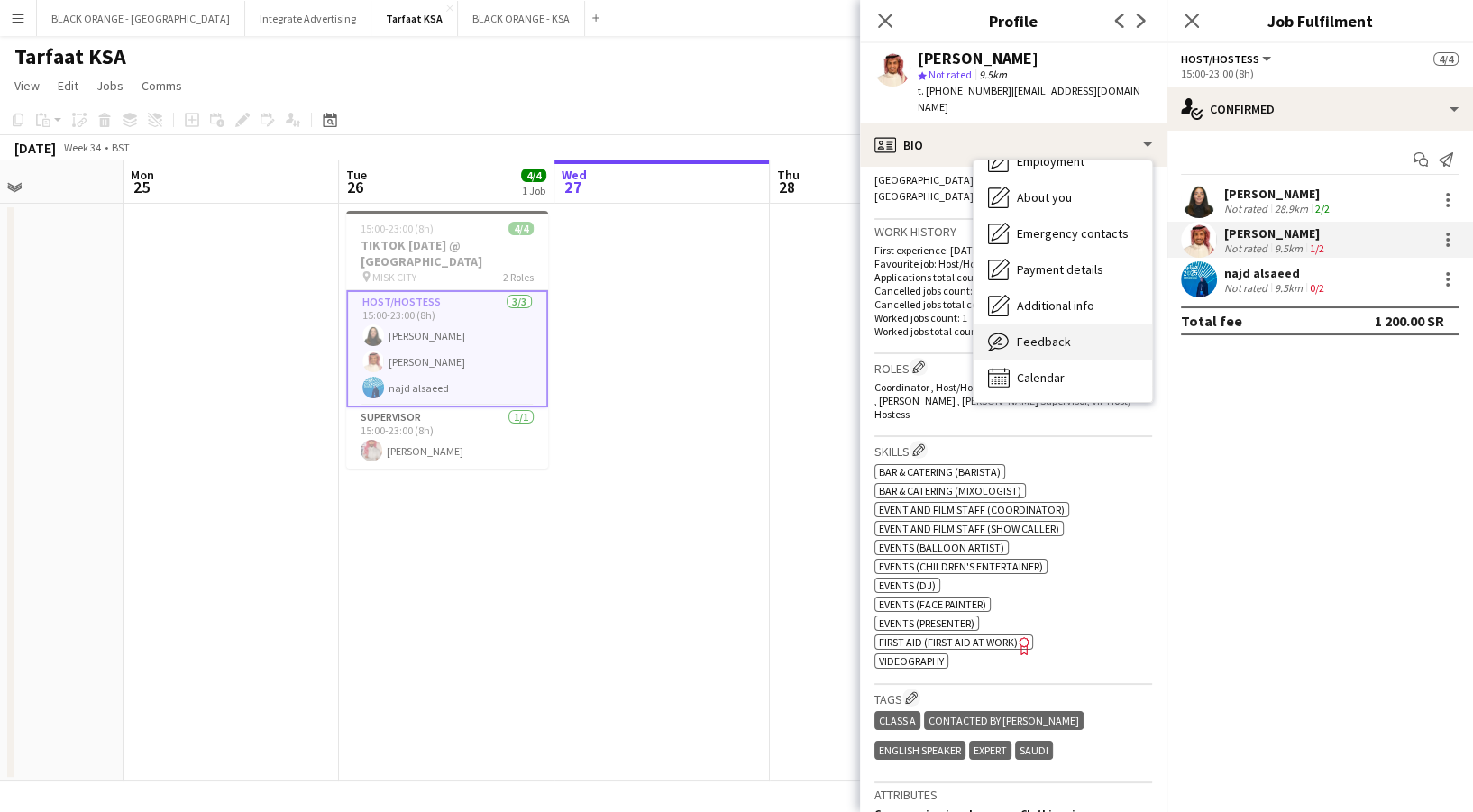
click at [1033, 332] on div "Feedback Feedback" at bounding box center [1063, 342] width 179 height 36
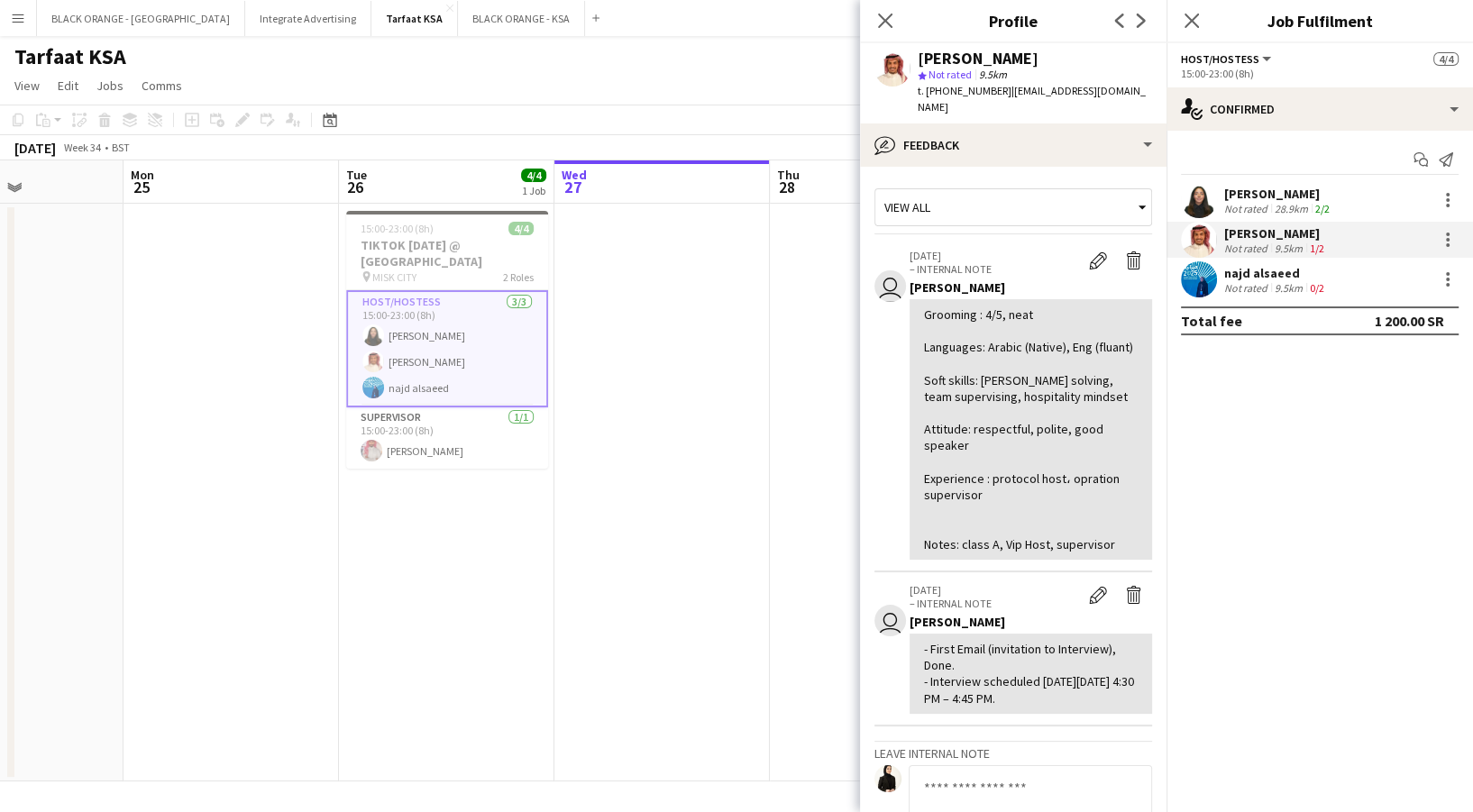
click at [1236, 273] on div "najd alsaeed" at bounding box center [1276, 273] width 104 height 16
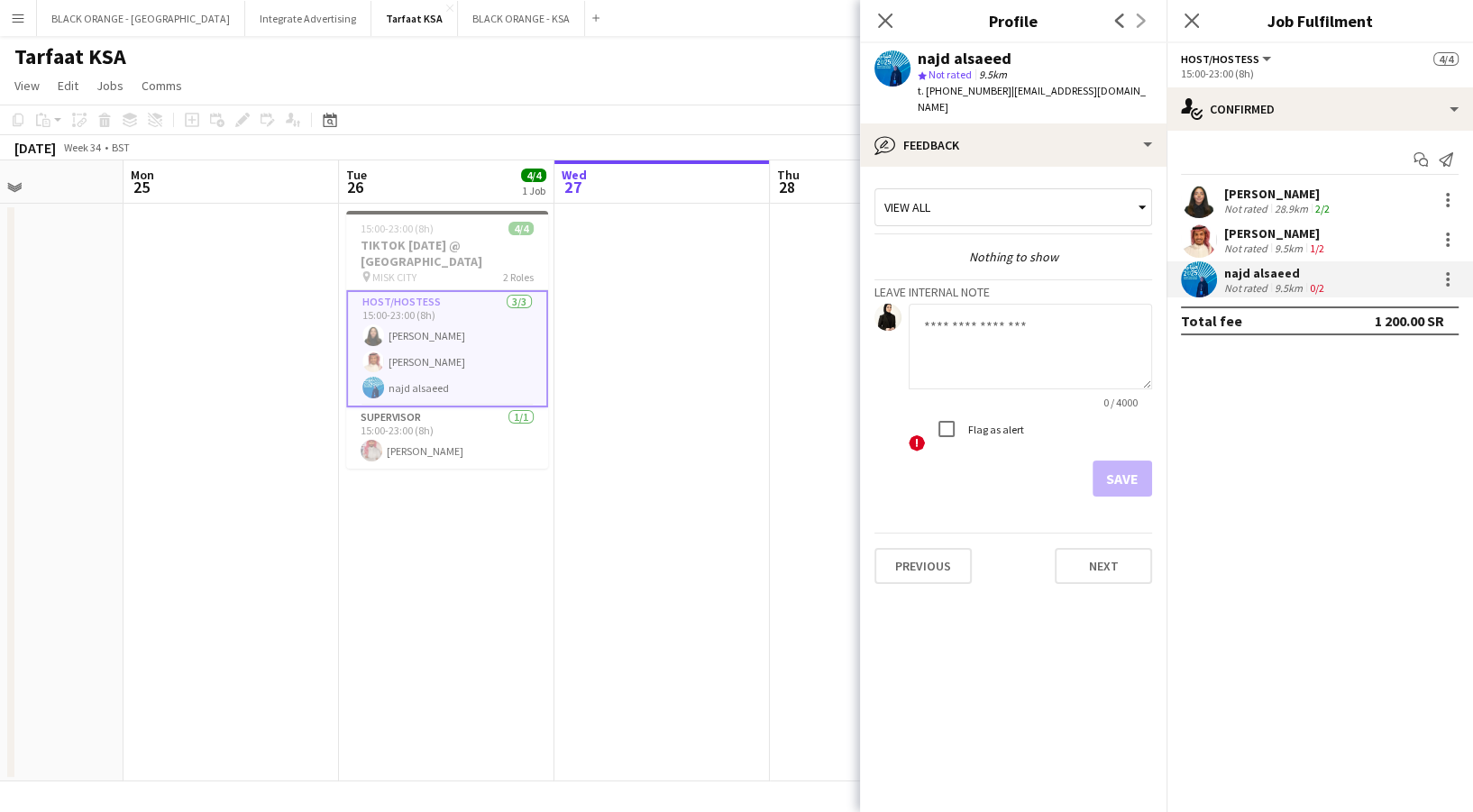
click at [947, 353] on textarea at bounding box center [1030, 347] width 244 height 86
paste textarea "**********"
click at [1012, 341] on textarea "**********" at bounding box center [1030, 347] width 244 height 86
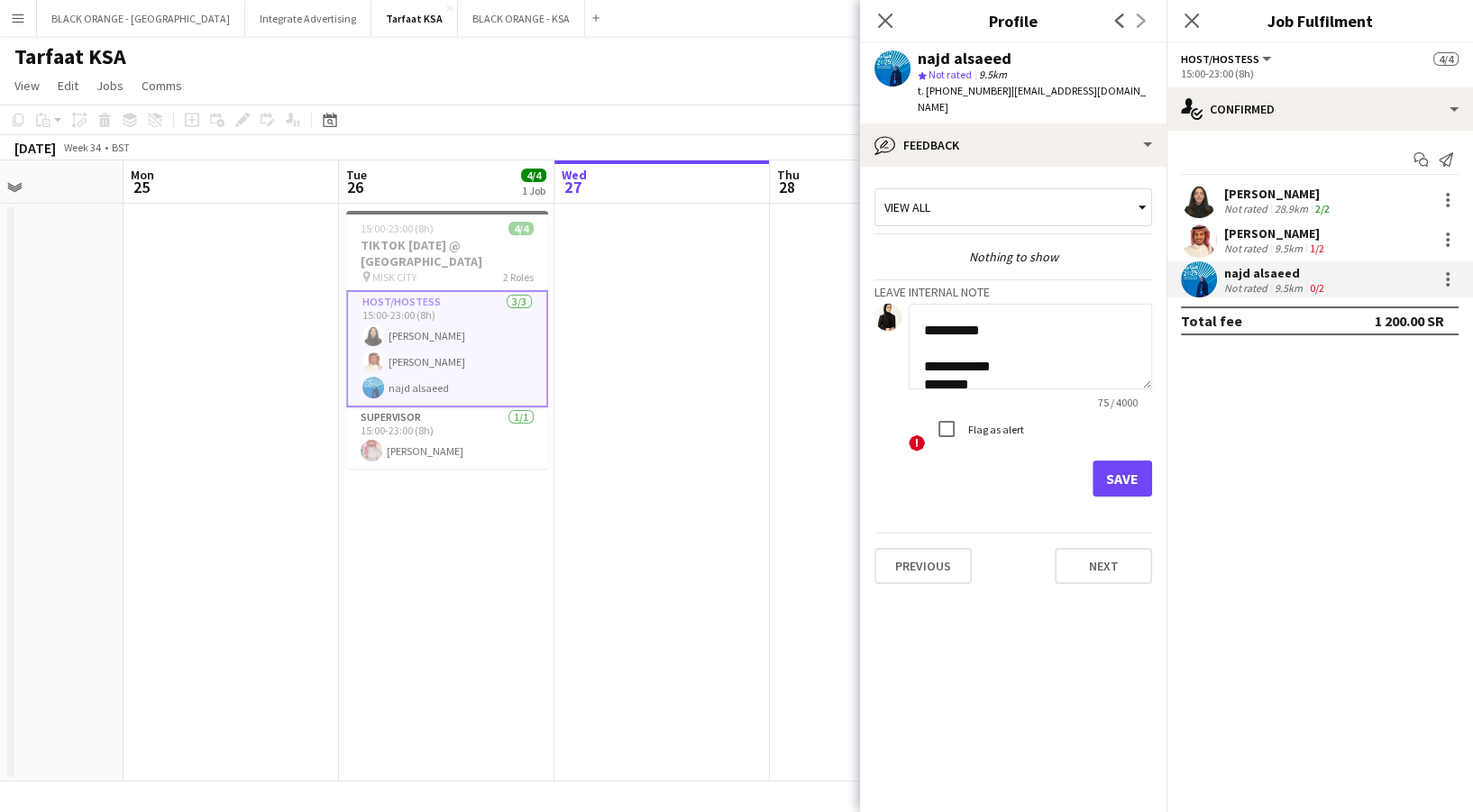
click at [1001, 346] on textarea "**********" at bounding box center [1030, 347] width 244 height 86
click at [996, 337] on textarea "**********" at bounding box center [1030, 347] width 244 height 86
click at [1024, 324] on textarea "**********" at bounding box center [1030, 347] width 244 height 86
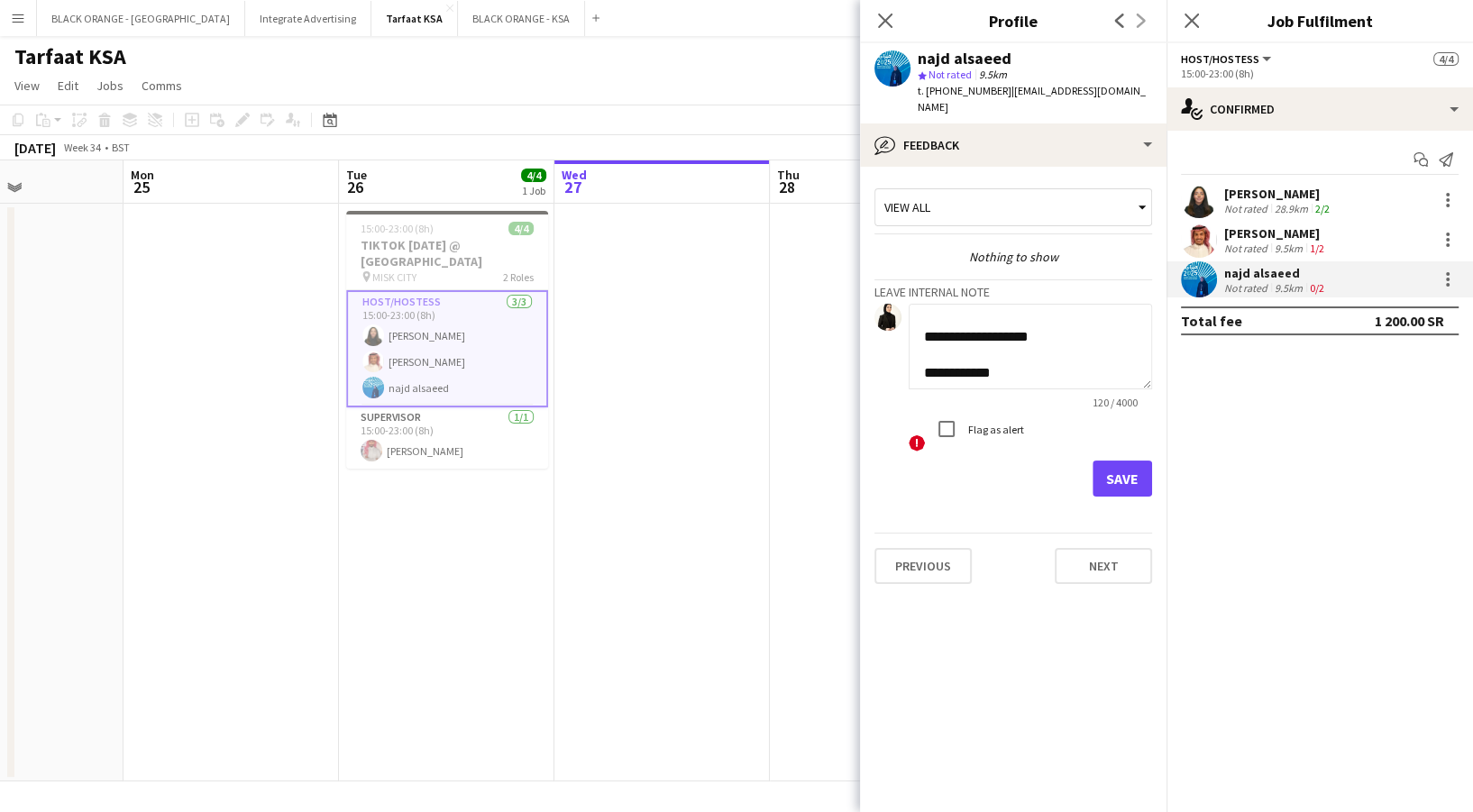
scroll to position [51, 0]
click at [1016, 337] on textarea "**********" at bounding box center [1030, 347] width 244 height 86
click at [1013, 347] on textarea "**********" at bounding box center [1030, 347] width 244 height 86
drag, startPoint x: 1010, startPoint y: 359, endPoint x: 996, endPoint y: 368, distance: 16.6
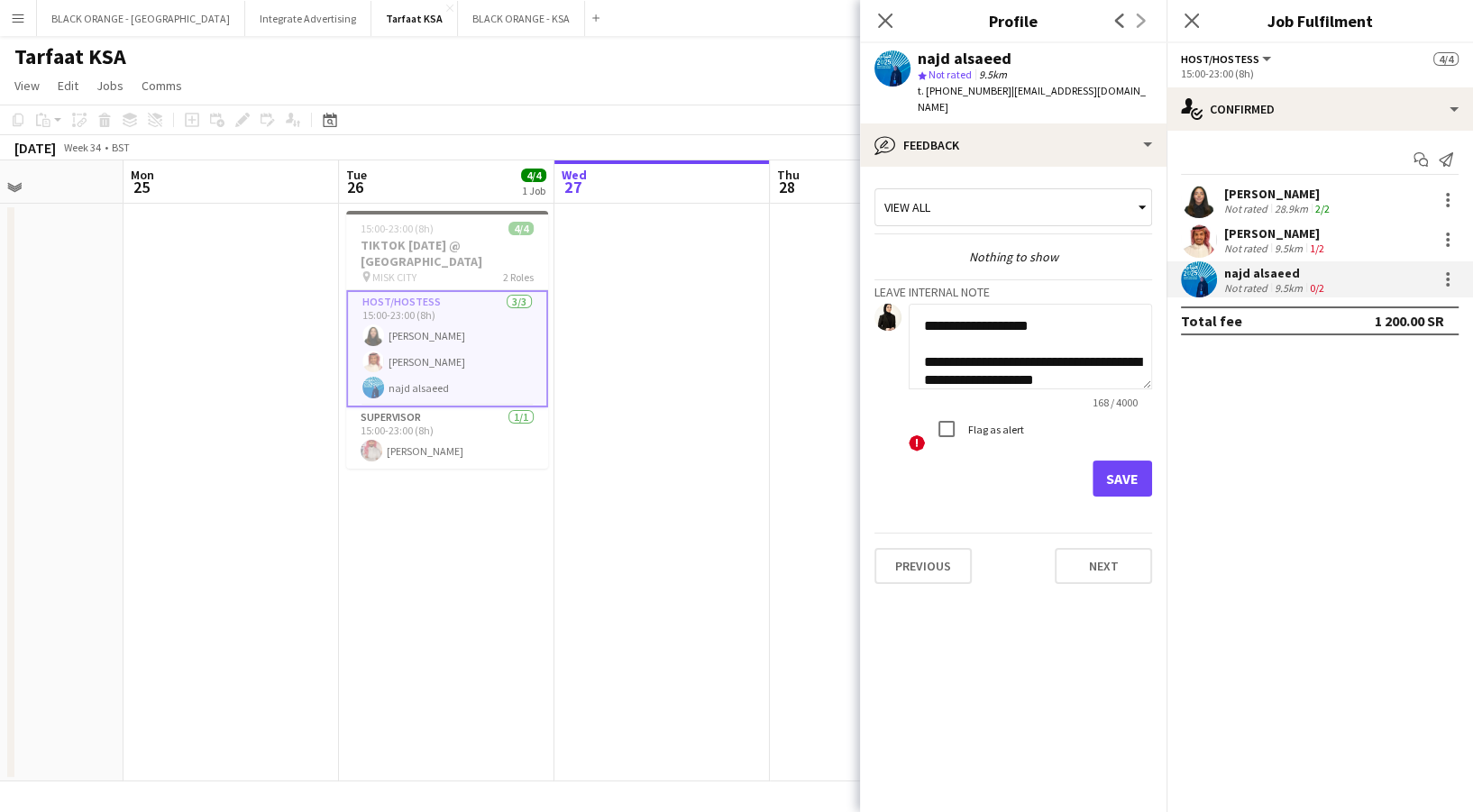
click at [1102, 358] on textarea "**********" at bounding box center [1030, 347] width 244 height 86
click at [1023, 338] on textarea "**********" at bounding box center [1030, 347] width 244 height 86
type textarea "**********"
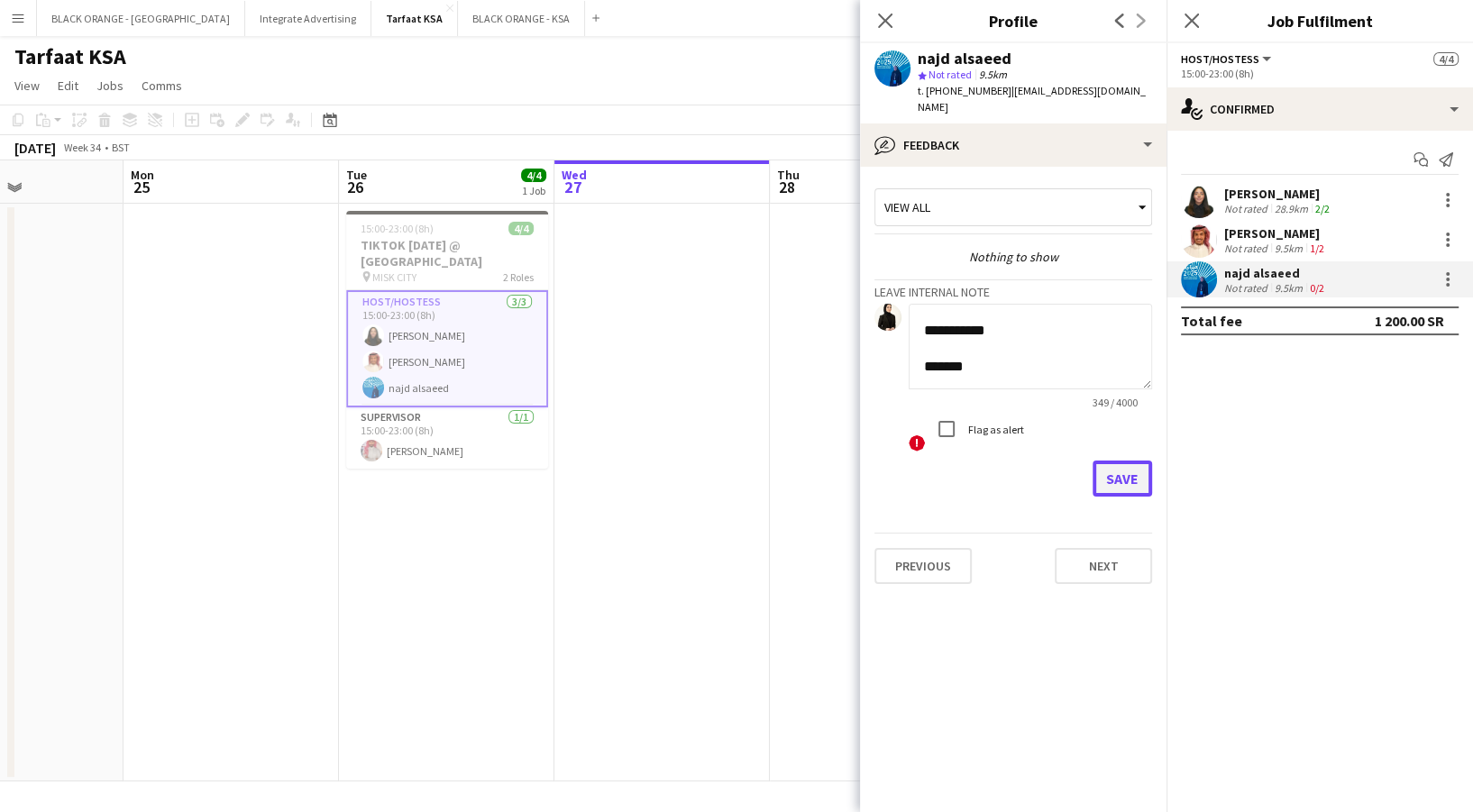
click at [1135, 474] on button "Save" at bounding box center [1122, 479] width 59 height 36
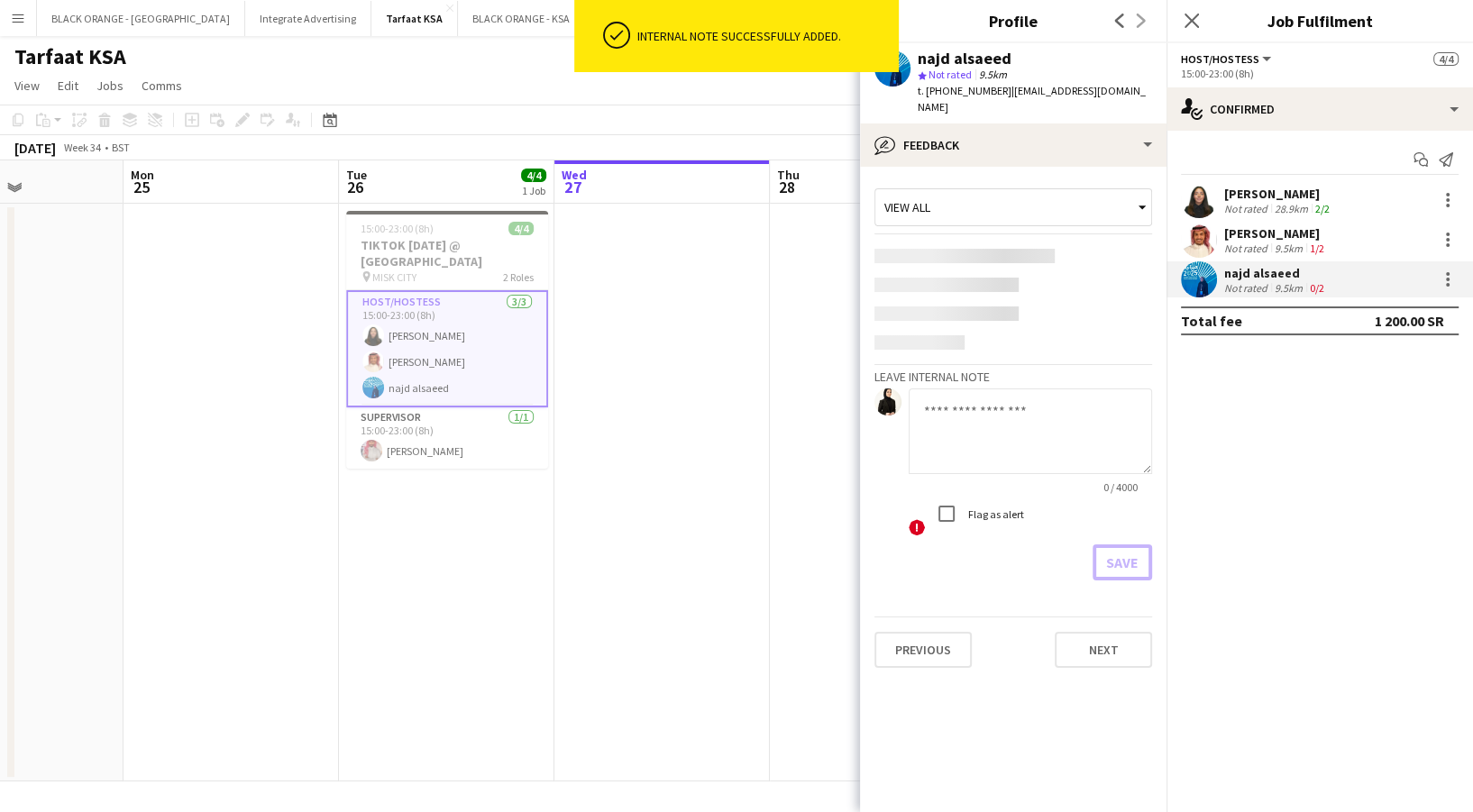
scroll to position [0, 0]
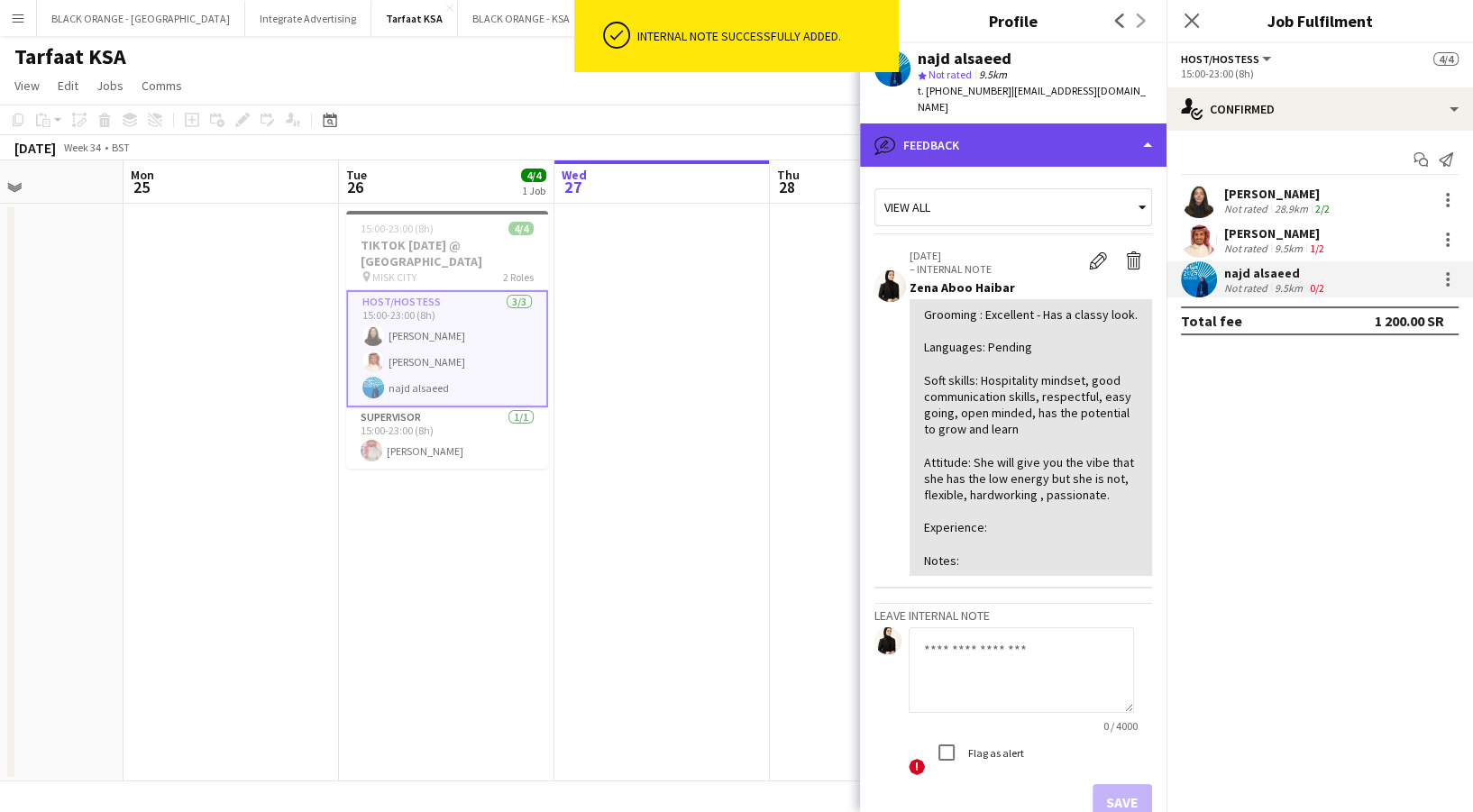
click at [1012, 131] on div "bubble-pencil Feedback" at bounding box center [1013, 144] width 307 height 43
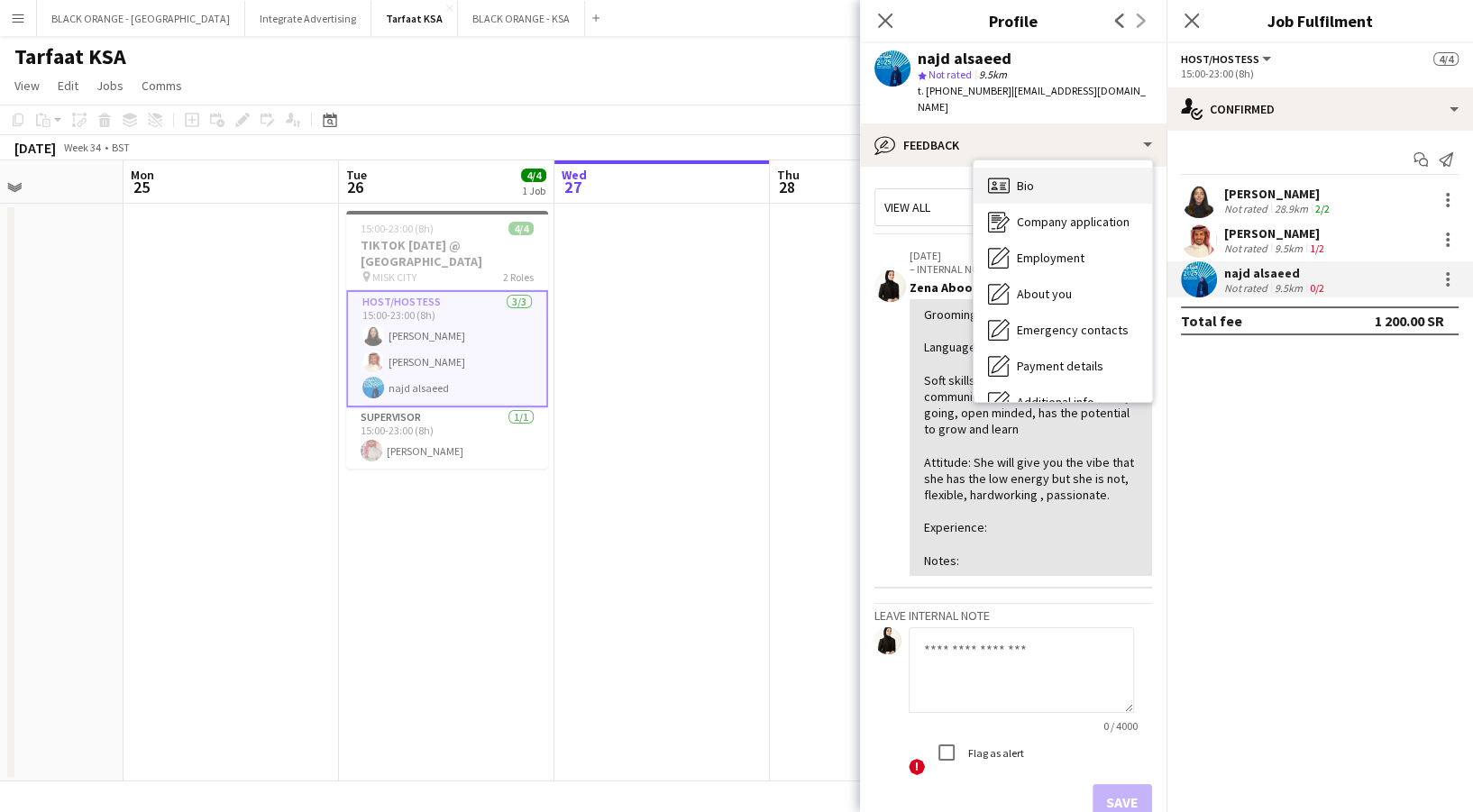
click at [1032, 178] on span "Bio" at bounding box center [1025, 186] width 17 height 16
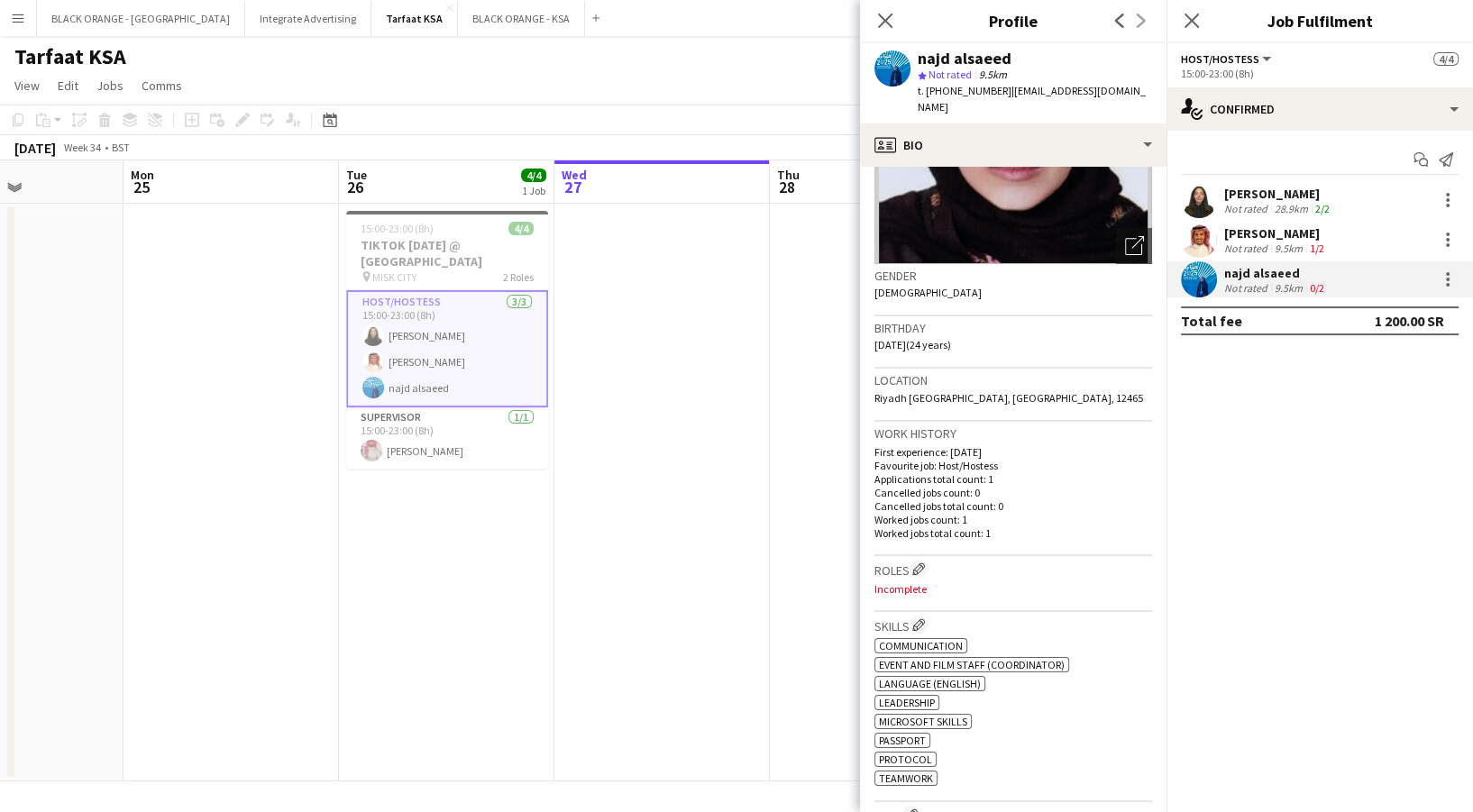
scroll to position [189, 0]
click at [922, 560] on app-icon "Edit crew company roles" at bounding box center [919, 567] width 13 height 13
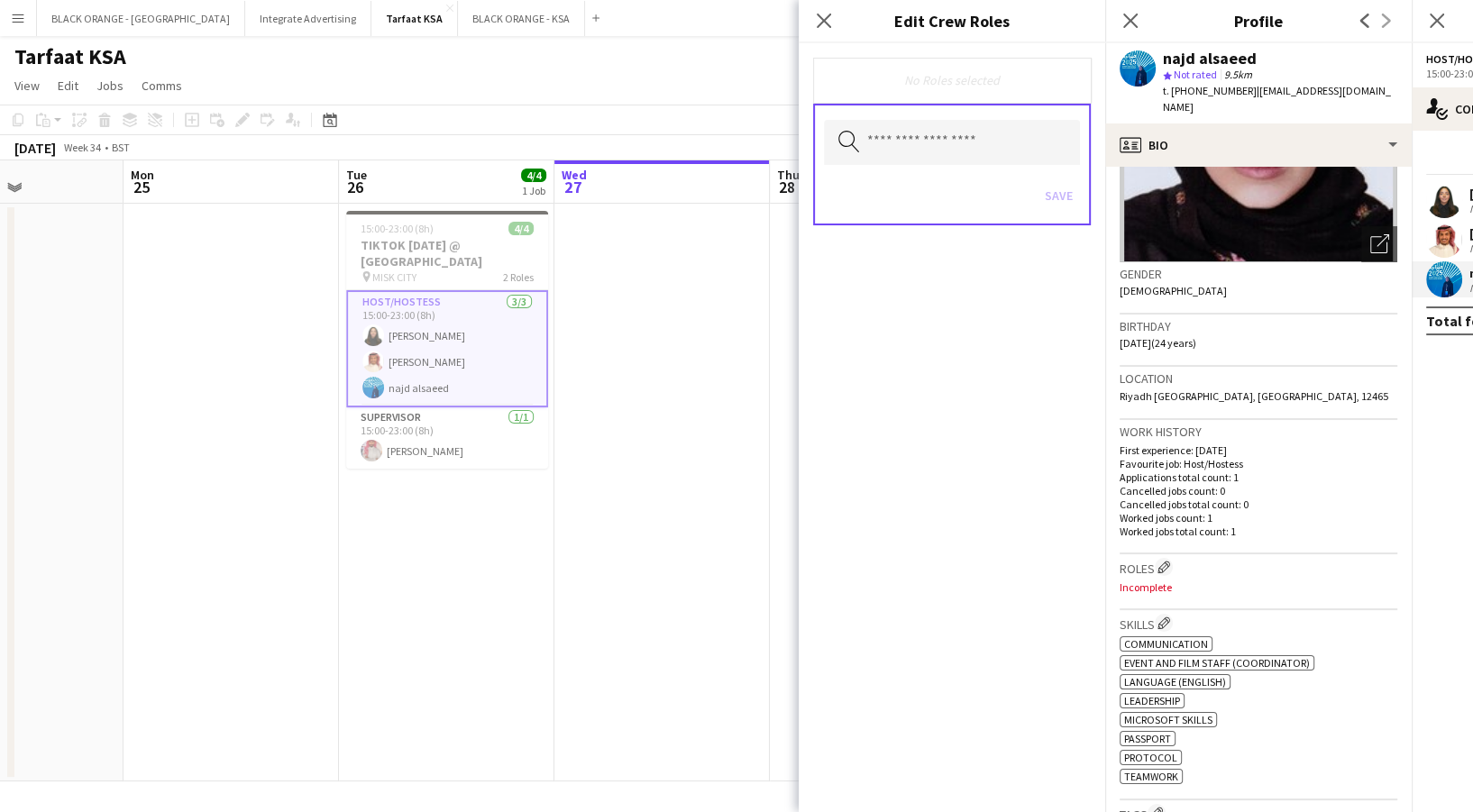
click at [857, 141] on icon "Search by role type" at bounding box center [850, 141] width 22 height 22
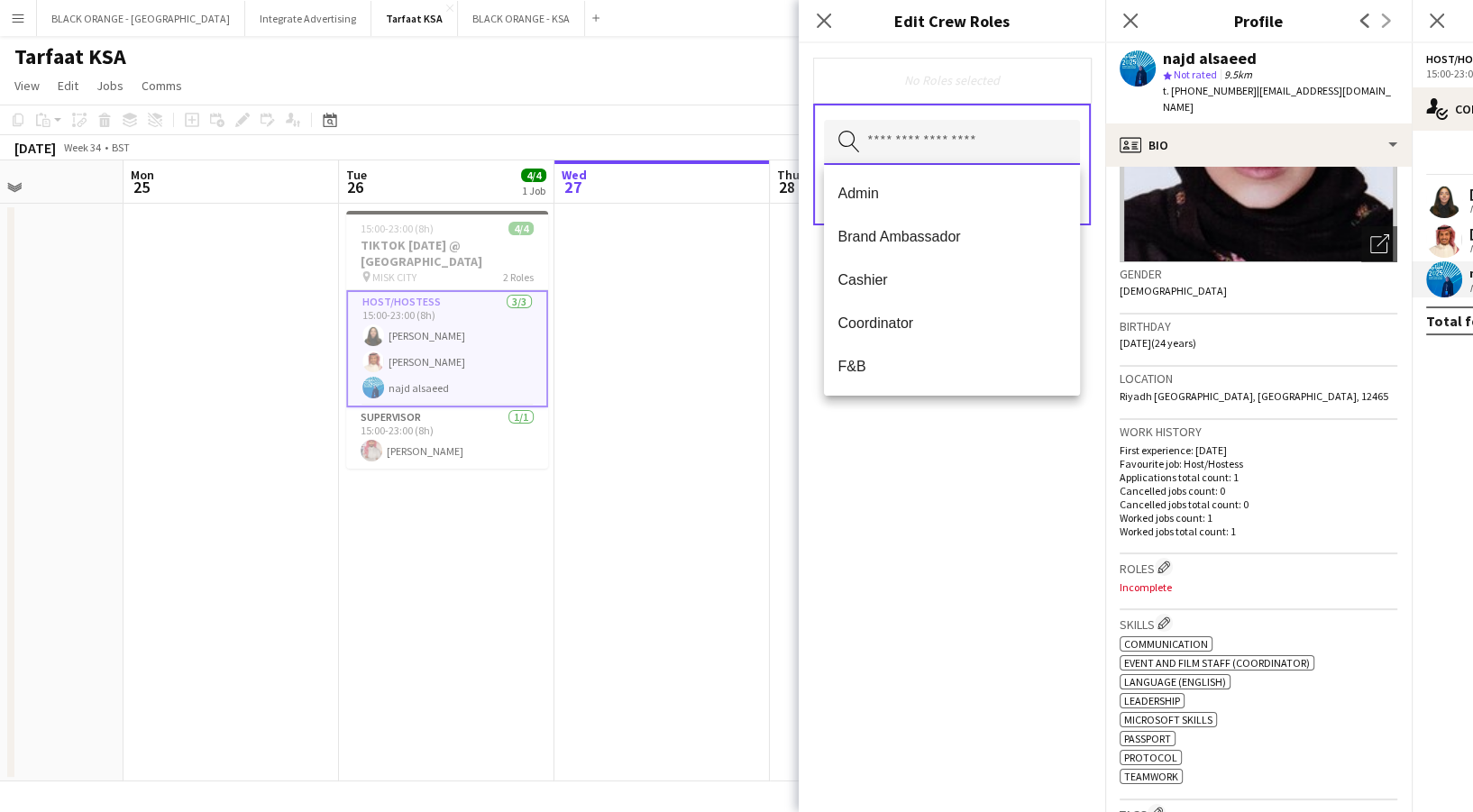
click at [906, 144] on input "text" at bounding box center [952, 141] width 256 height 45
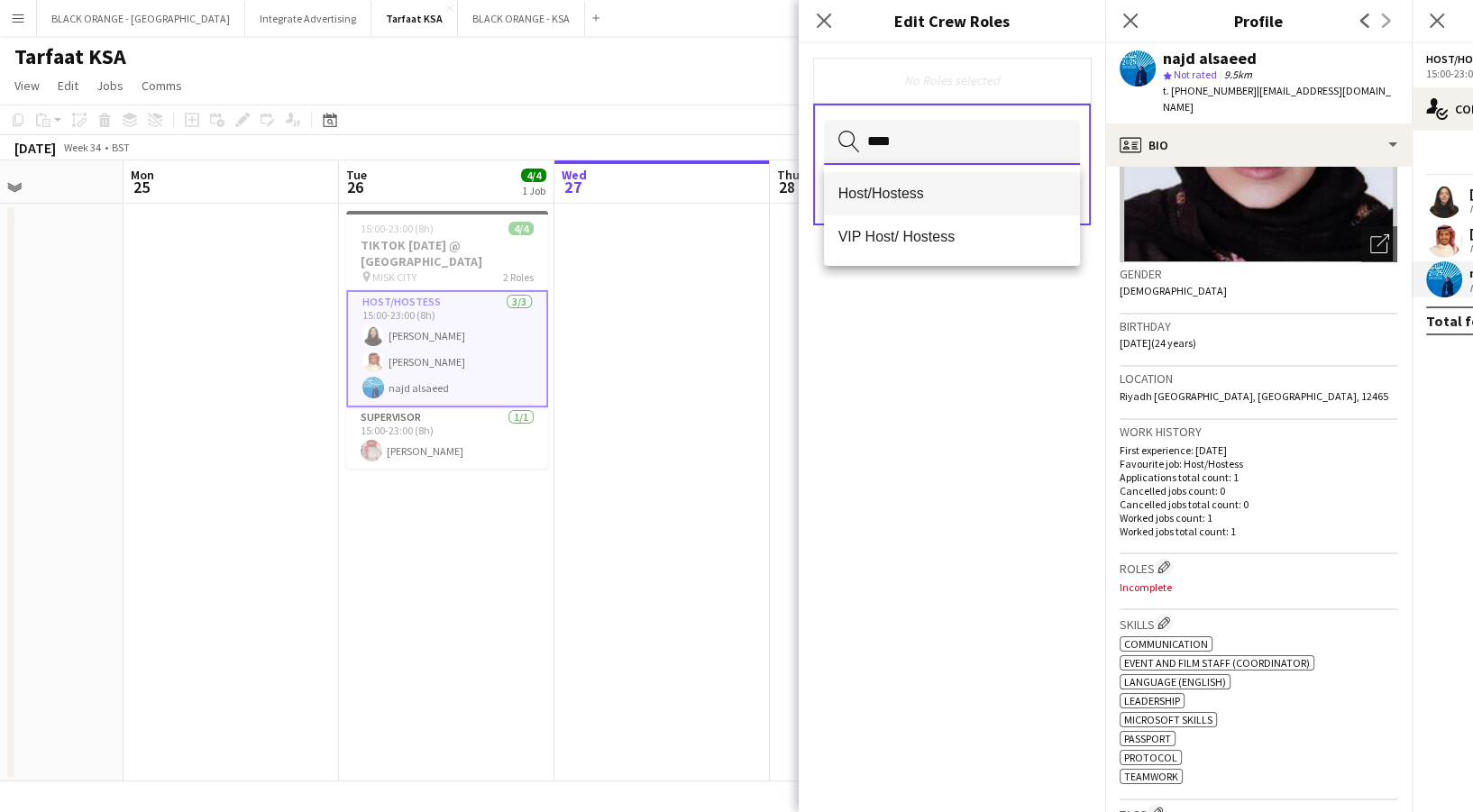
type input "****"
click at [956, 195] on span "Host/Hostess" at bounding box center [952, 193] width 227 height 17
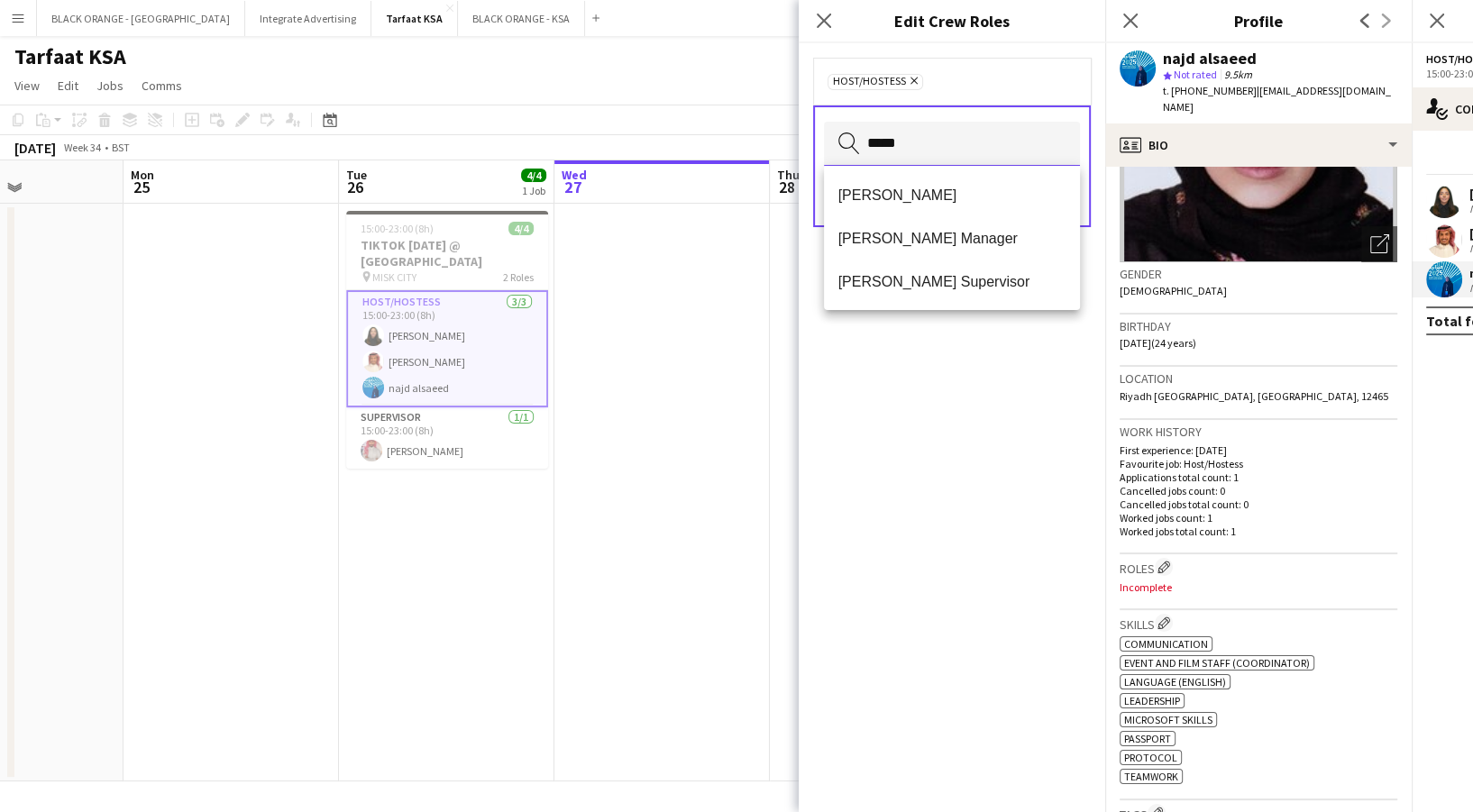
type input "*****"
click at [956, 195] on span "[PERSON_NAME]" at bounding box center [952, 194] width 227 height 17
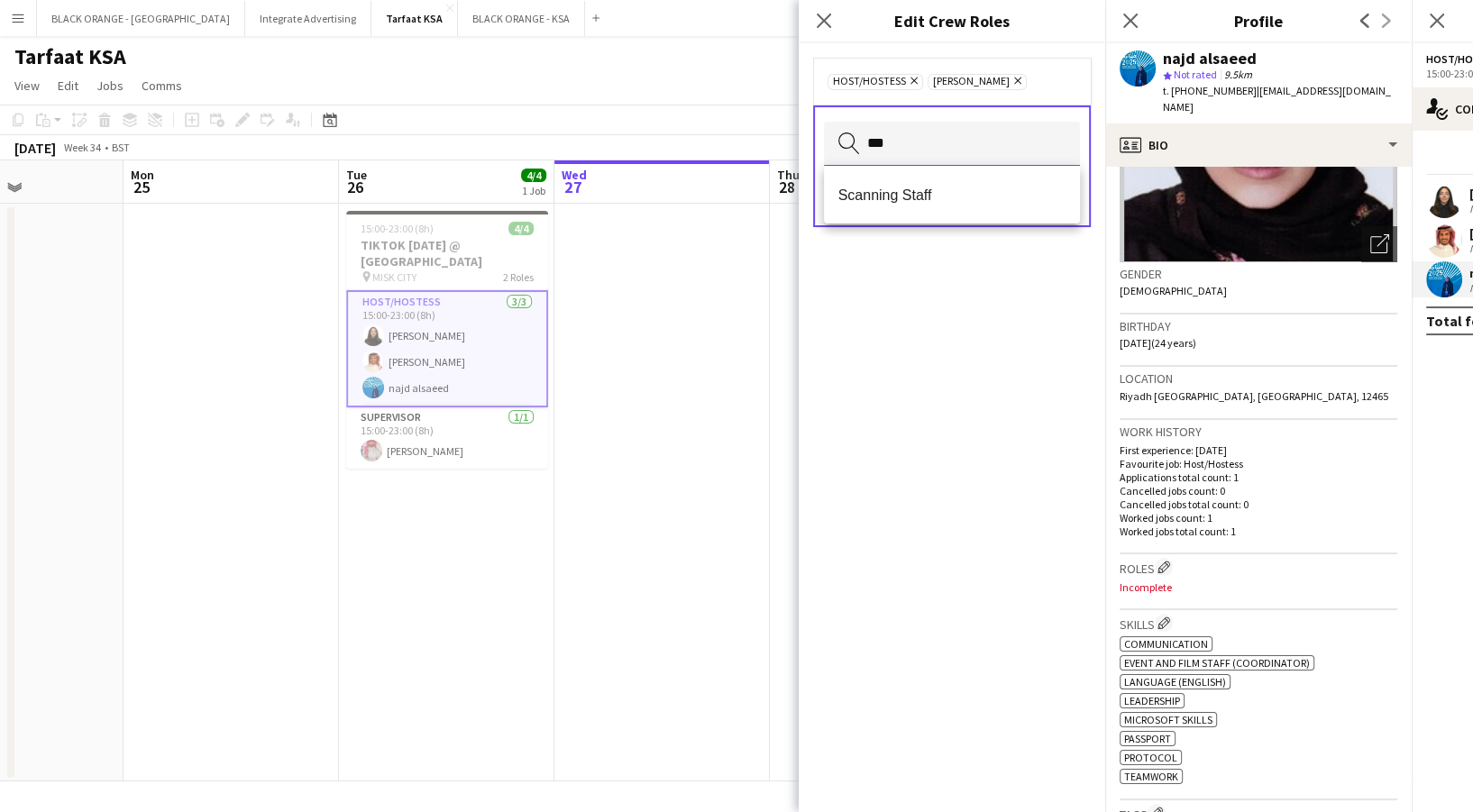
type input "***"
click at [956, 195] on span "Scanning Staff" at bounding box center [952, 194] width 227 height 17
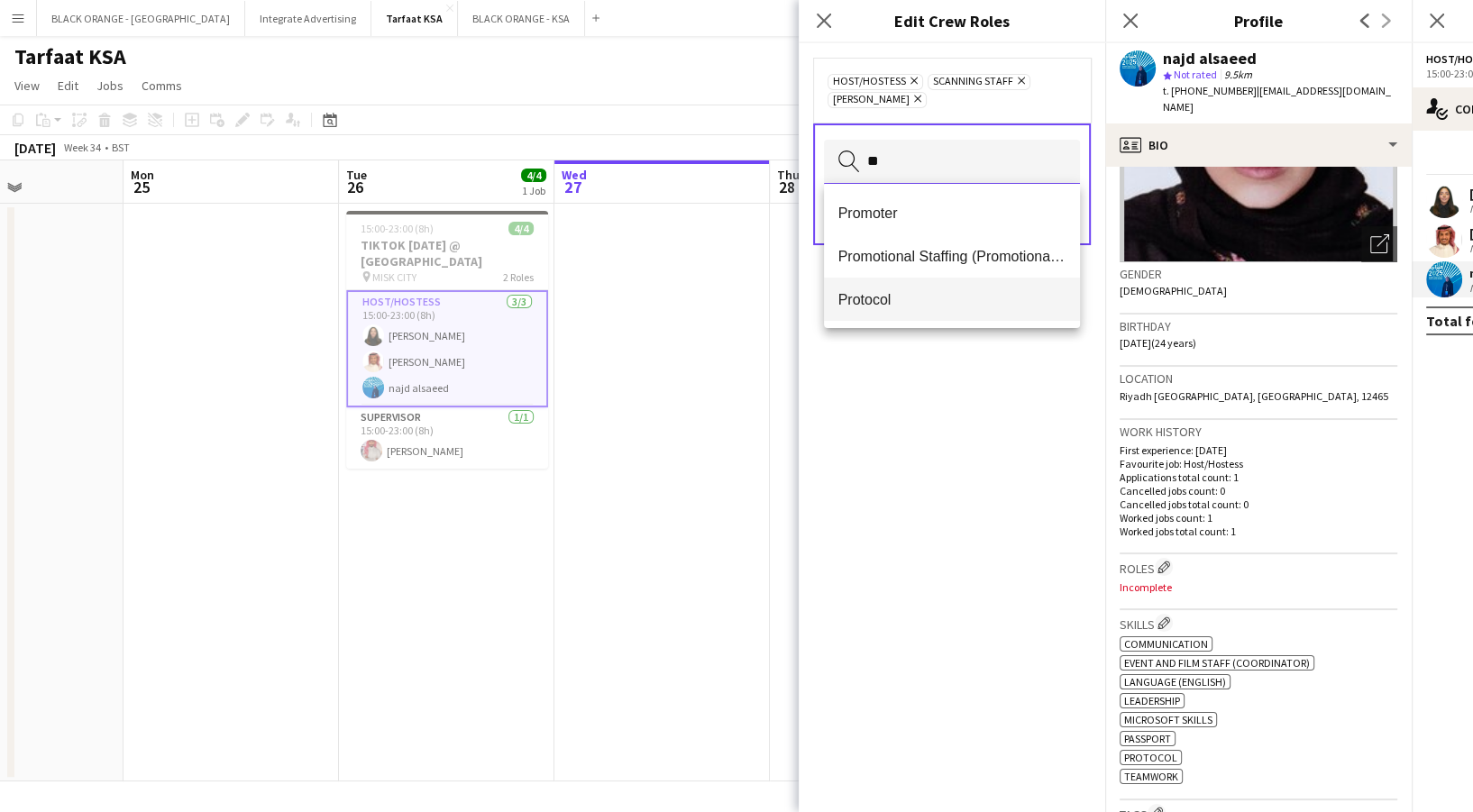
type input "**"
click at [926, 284] on mat-option "Protocol" at bounding box center [952, 298] width 256 height 43
type input "*****"
drag, startPoint x: 914, startPoint y: 159, endPoint x: 861, endPoint y: 152, distance: 53.5
click at [861, 152] on input "*****" at bounding box center [952, 161] width 256 height 45
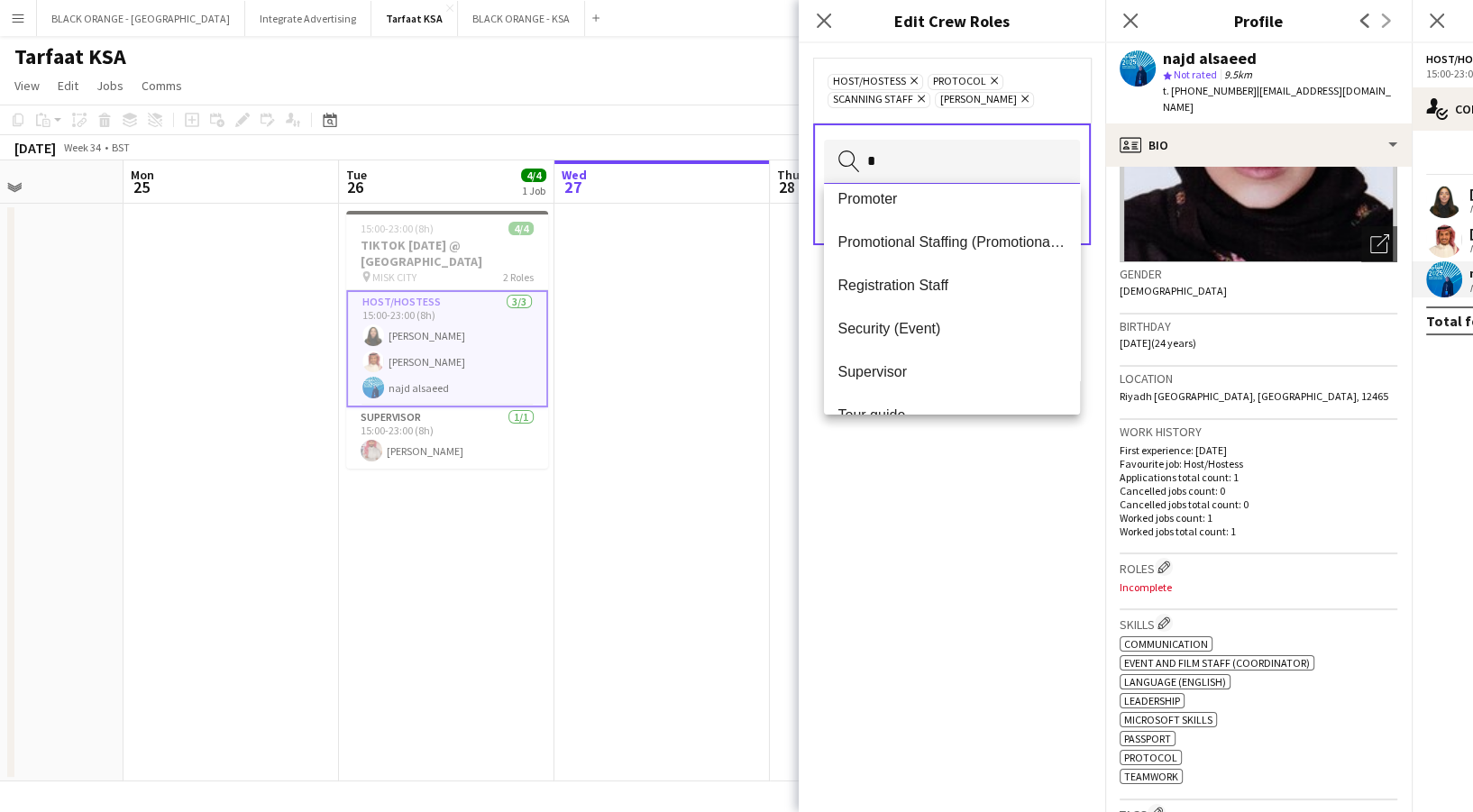
scroll to position [0, 0]
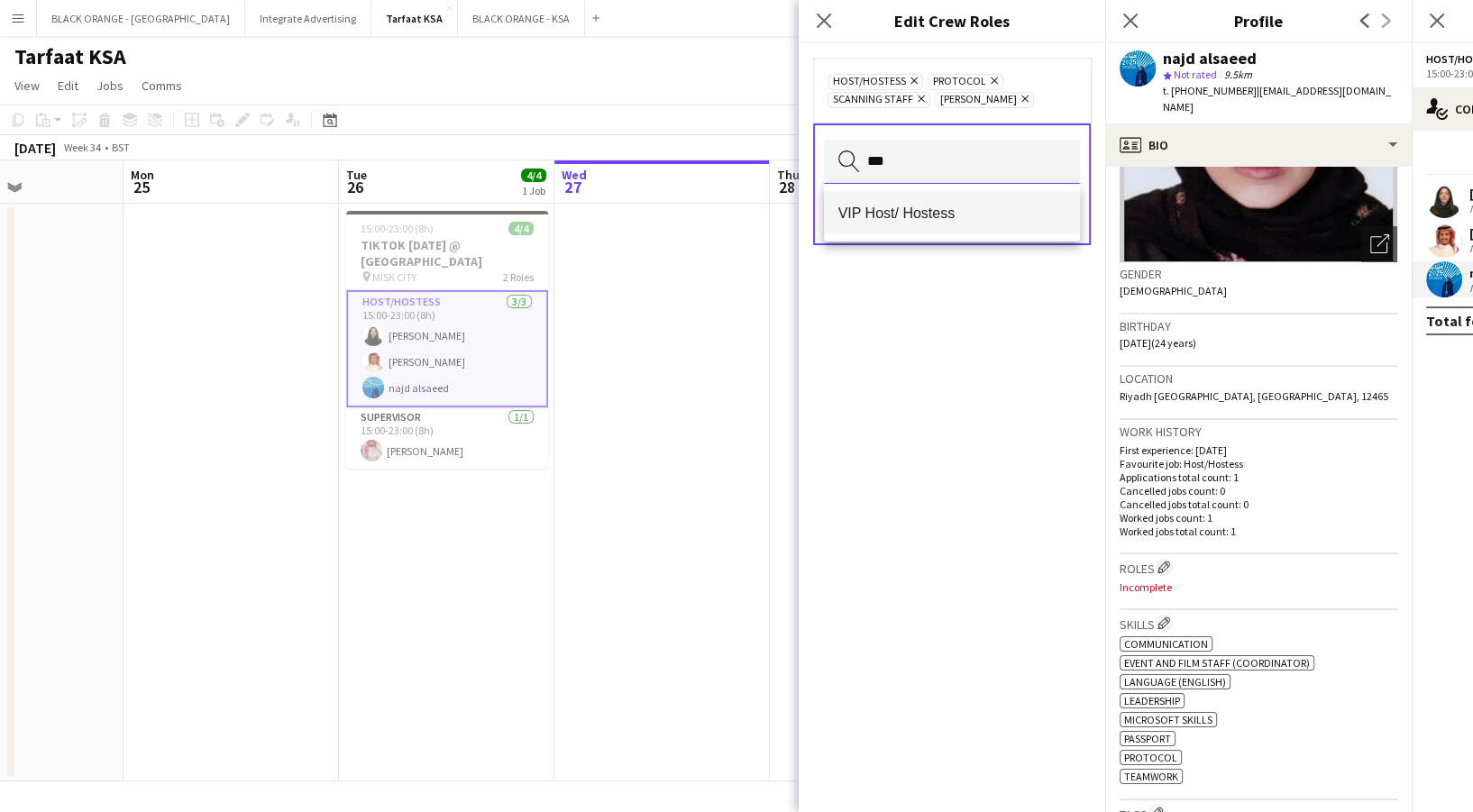
type input "***"
click at [893, 208] on span "VIP Host/ Hostess" at bounding box center [952, 213] width 227 height 17
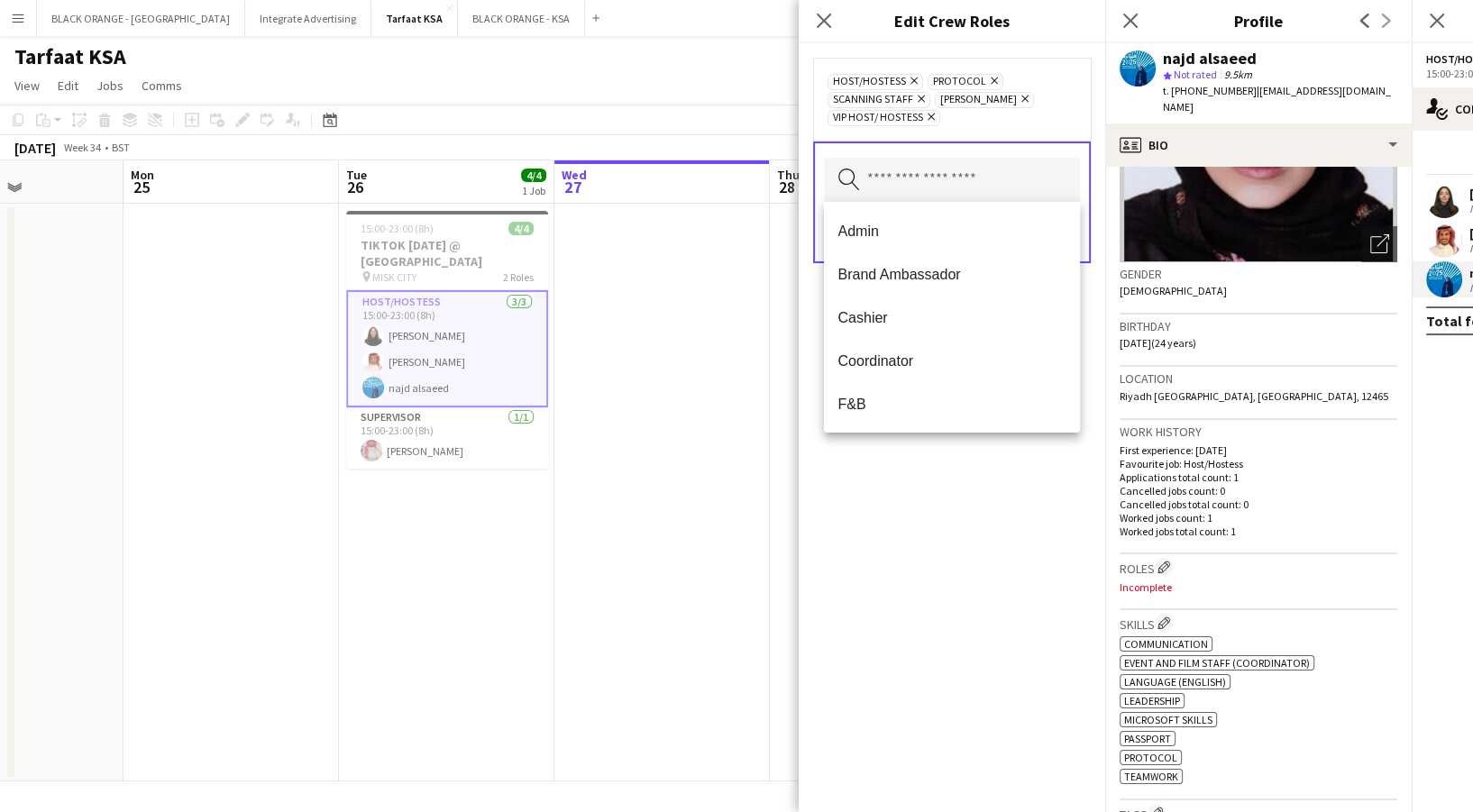
click at [993, 80] on span "Protocol Remove" at bounding box center [965, 82] width 76 height 16
click at [987, 77] on icon "Remove" at bounding box center [992, 80] width 12 height 12
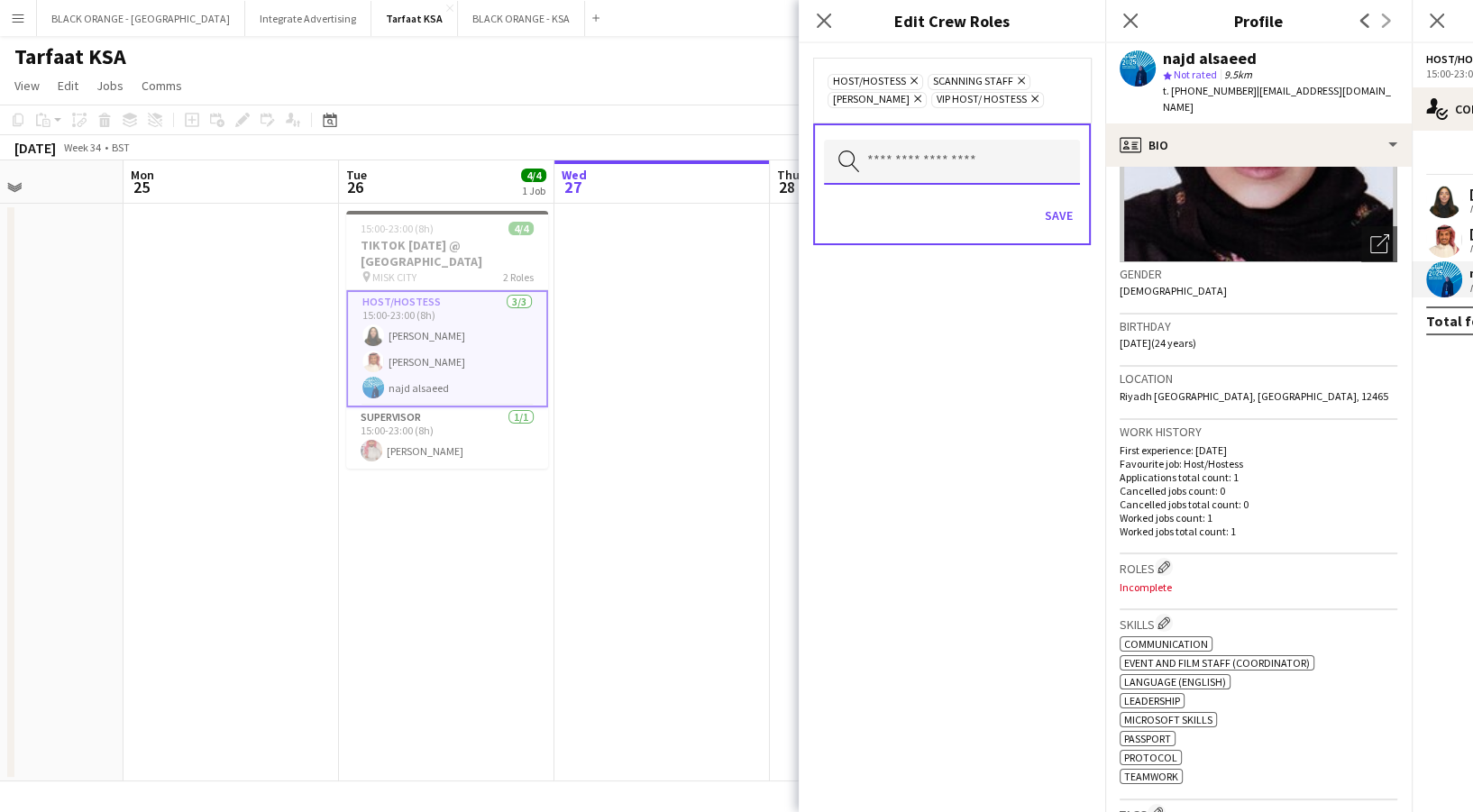
click at [910, 178] on input "text" at bounding box center [952, 161] width 256 height 45
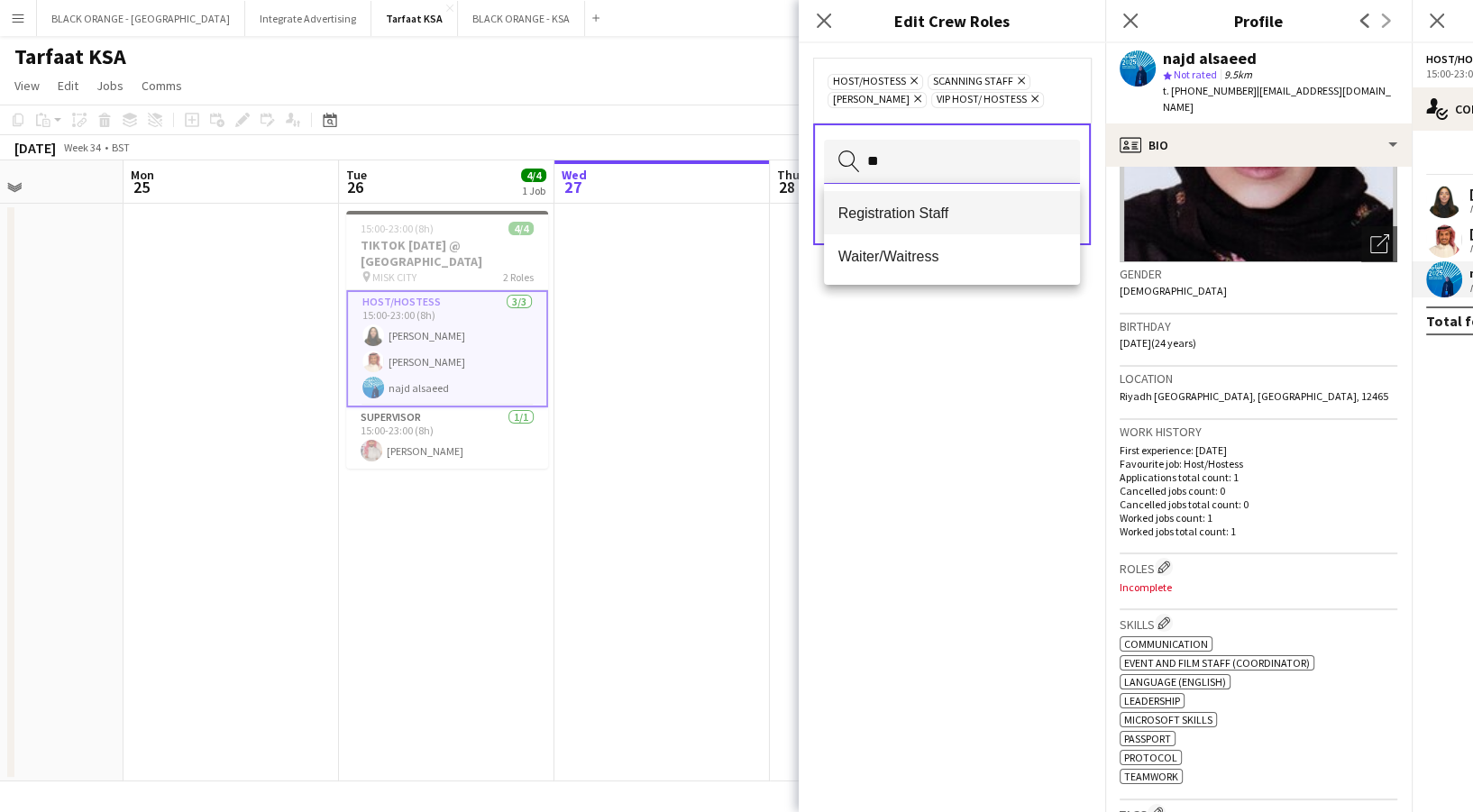
type input "**"
click at [913, 222] on mat-option "Registration Staff" at bounding box center [952, 212] width 256 height 43
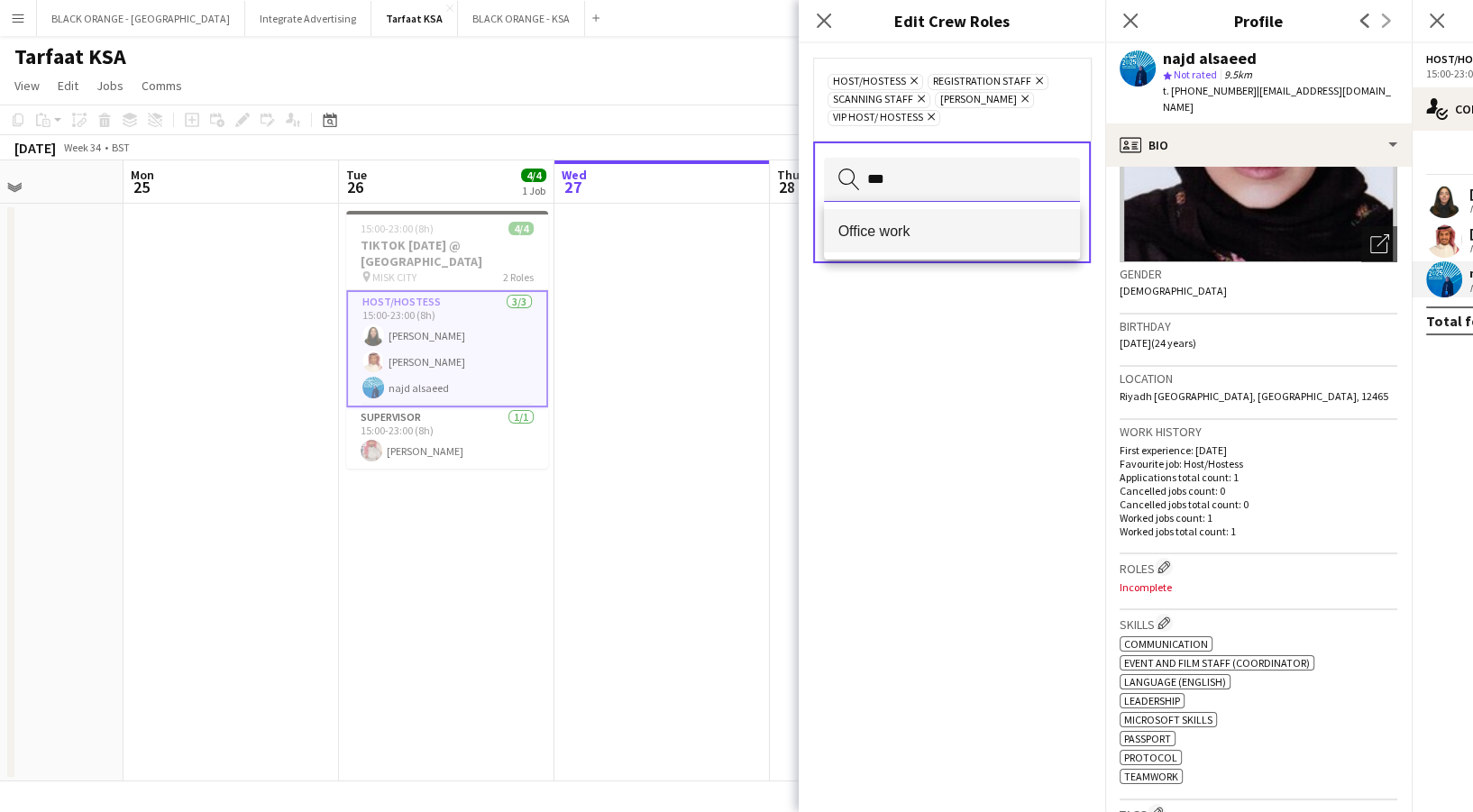
type input "***"
click at [905, 223] on span "Office work" at bounding box center [952, 231] width 227 height 17
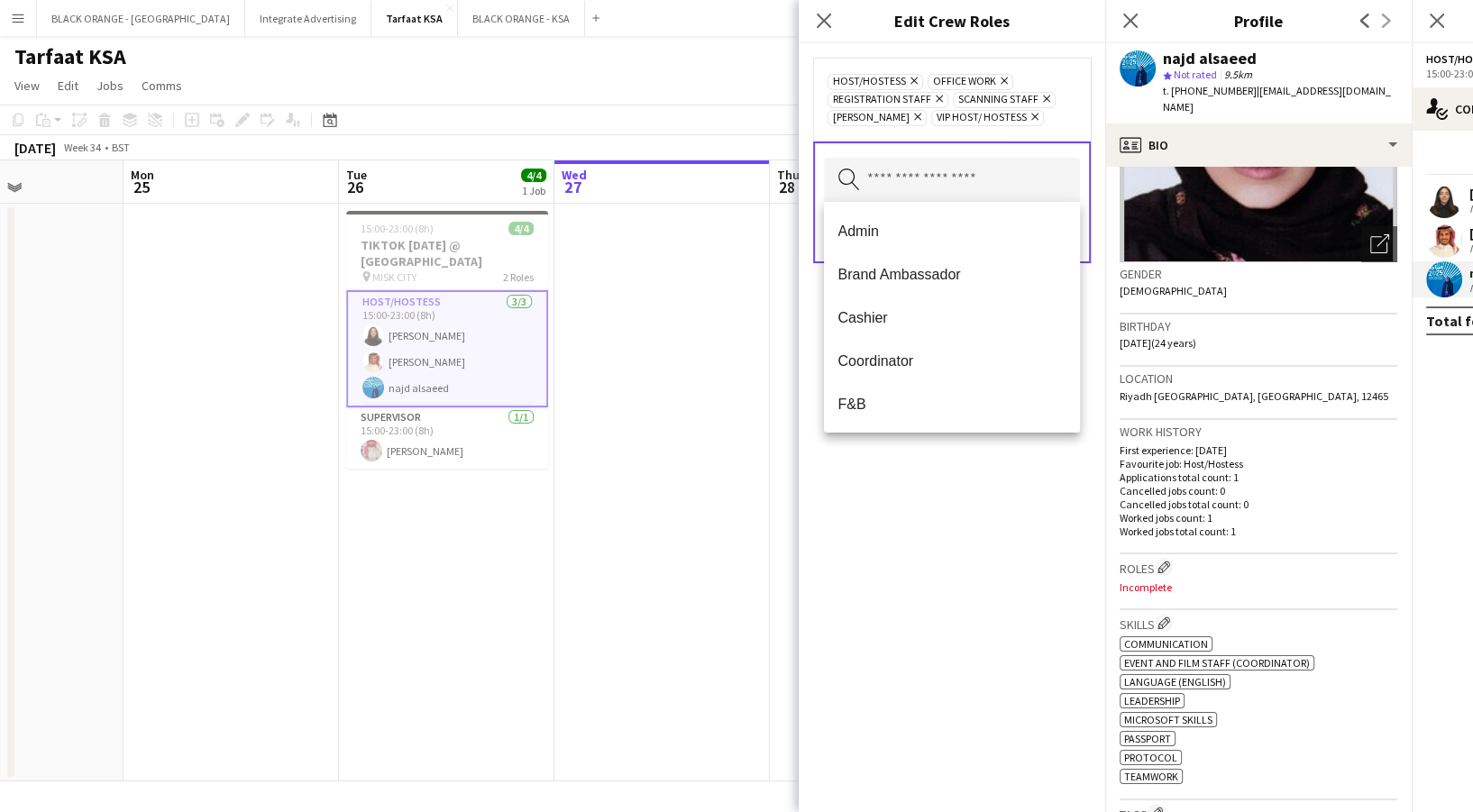
click at [987, 525] on div "Host/Hostess Remove Office work Remove Registration Staff Remove Scanning Staff…" at bounding box center [952, 427] width 307 height 769
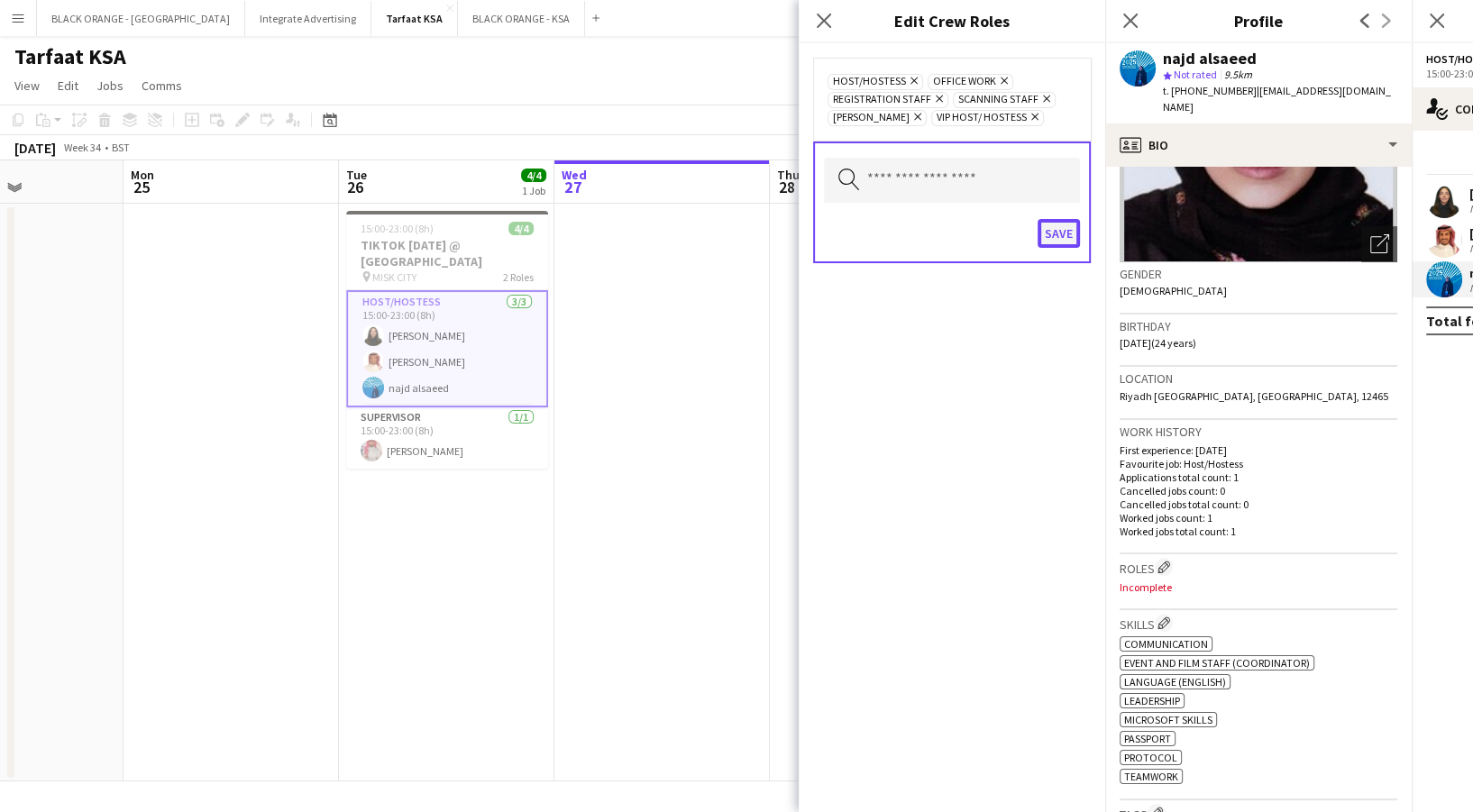
click at [1065, 219] on button "Save" at bounding box center [1059, 234] width 42 height 29
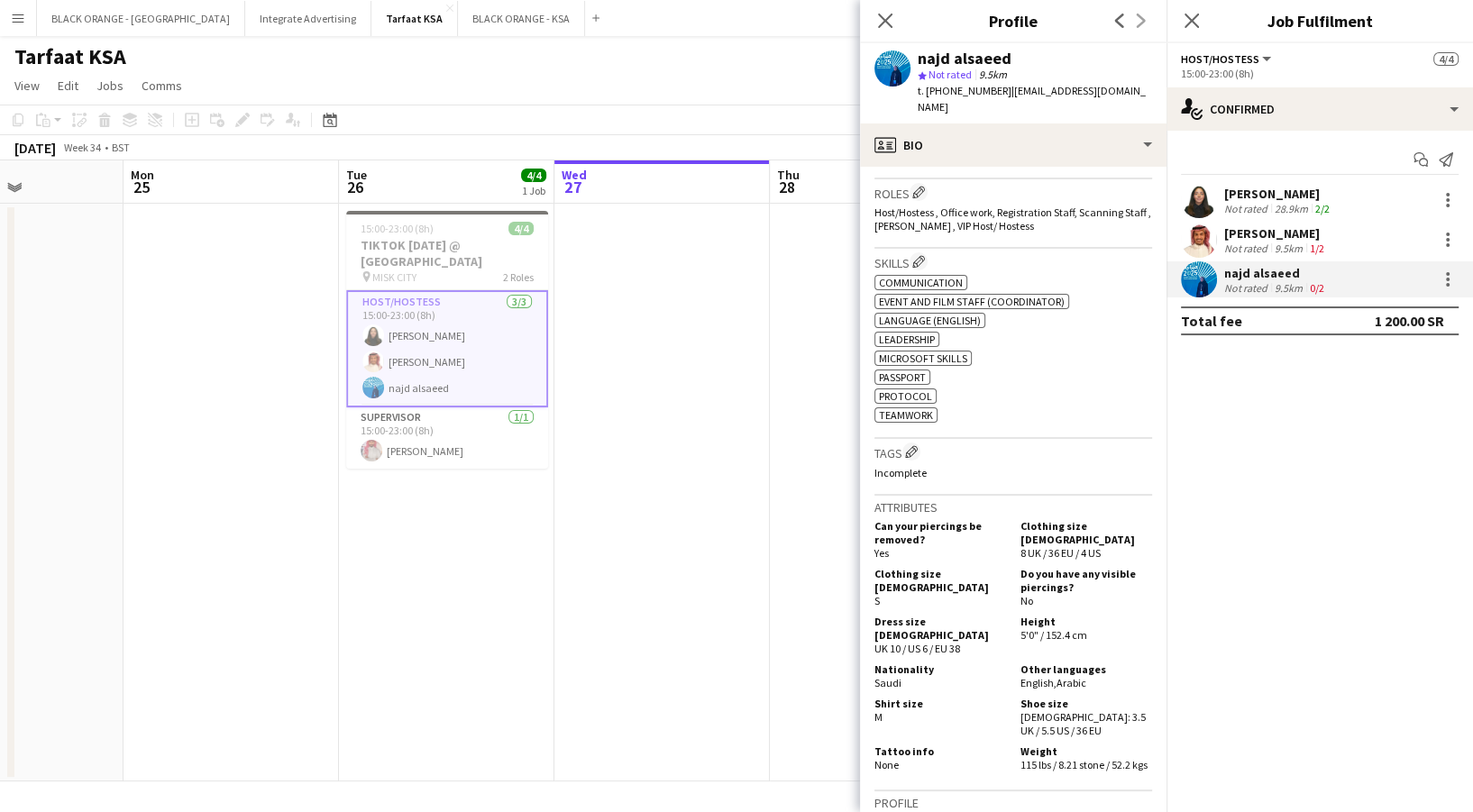
scroll to position [566, 0]
click at [908, 443] on app-icon "Edit crew company tags" at bounding box center [912, 450] width 13 height 13
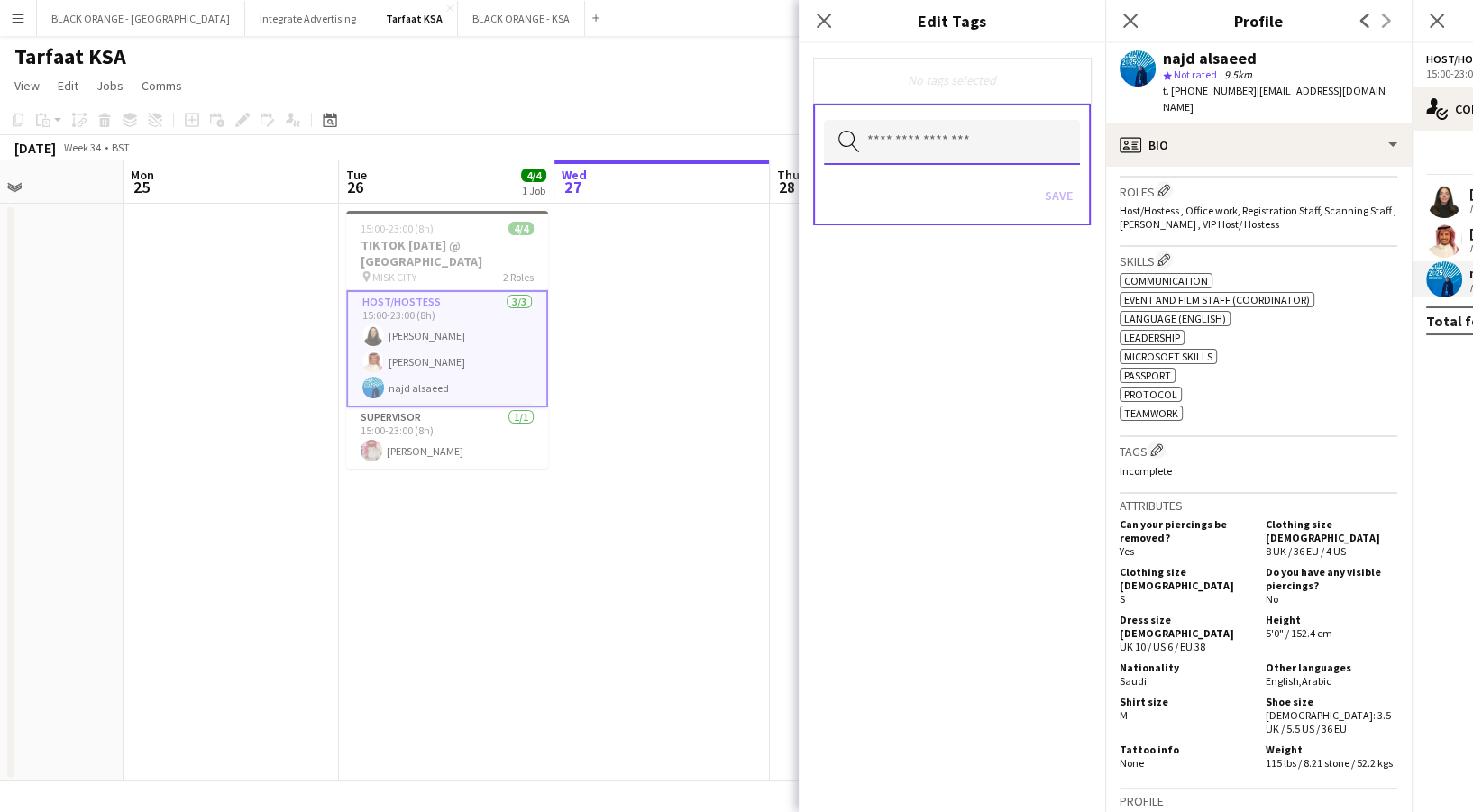
click at [893, 126] on input "text" at bounding box center [952, 141] width 256 height 45
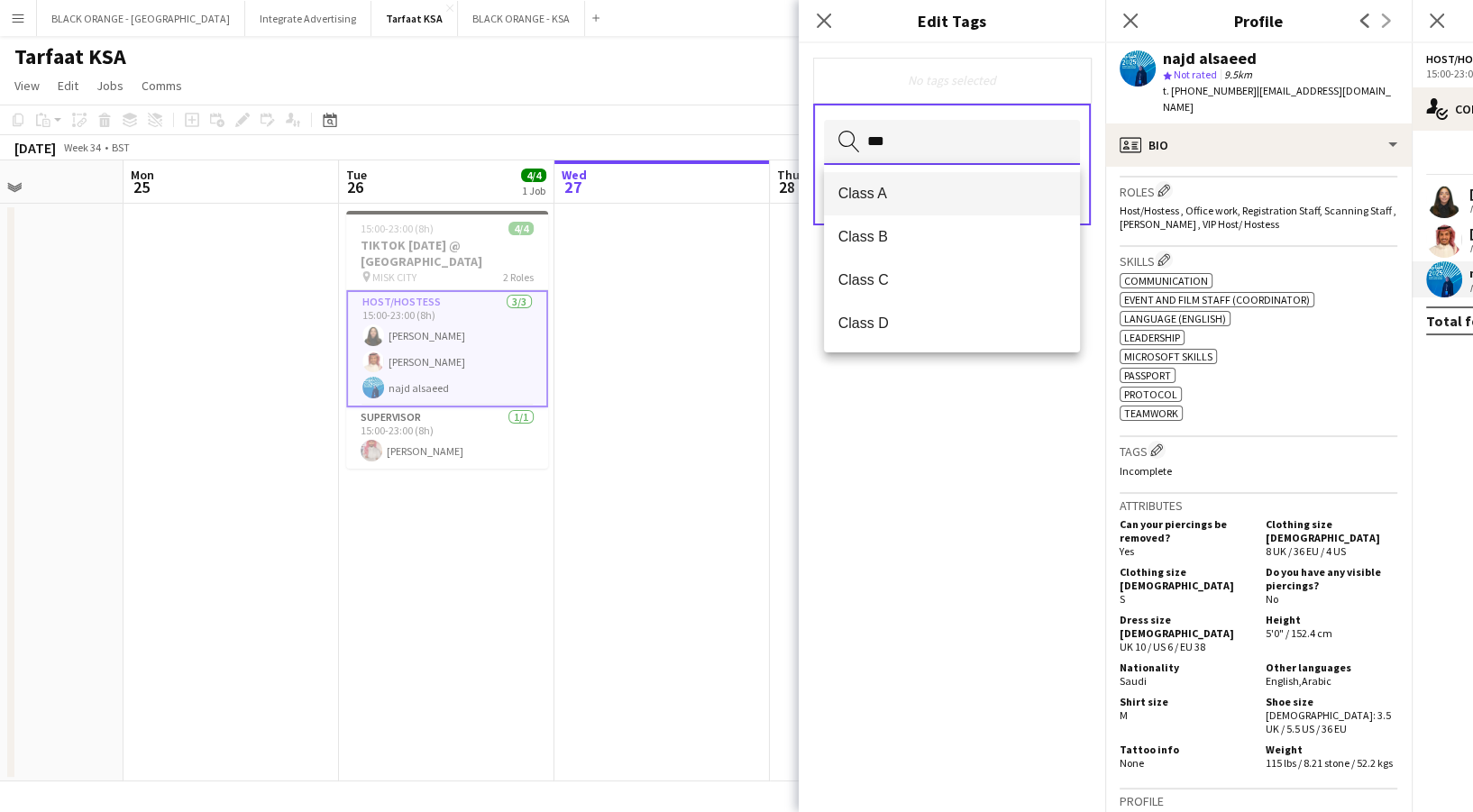
type input "***"
click at [858, 194] on span "Class A" at bounding box center [952, 193] width 227 height 17
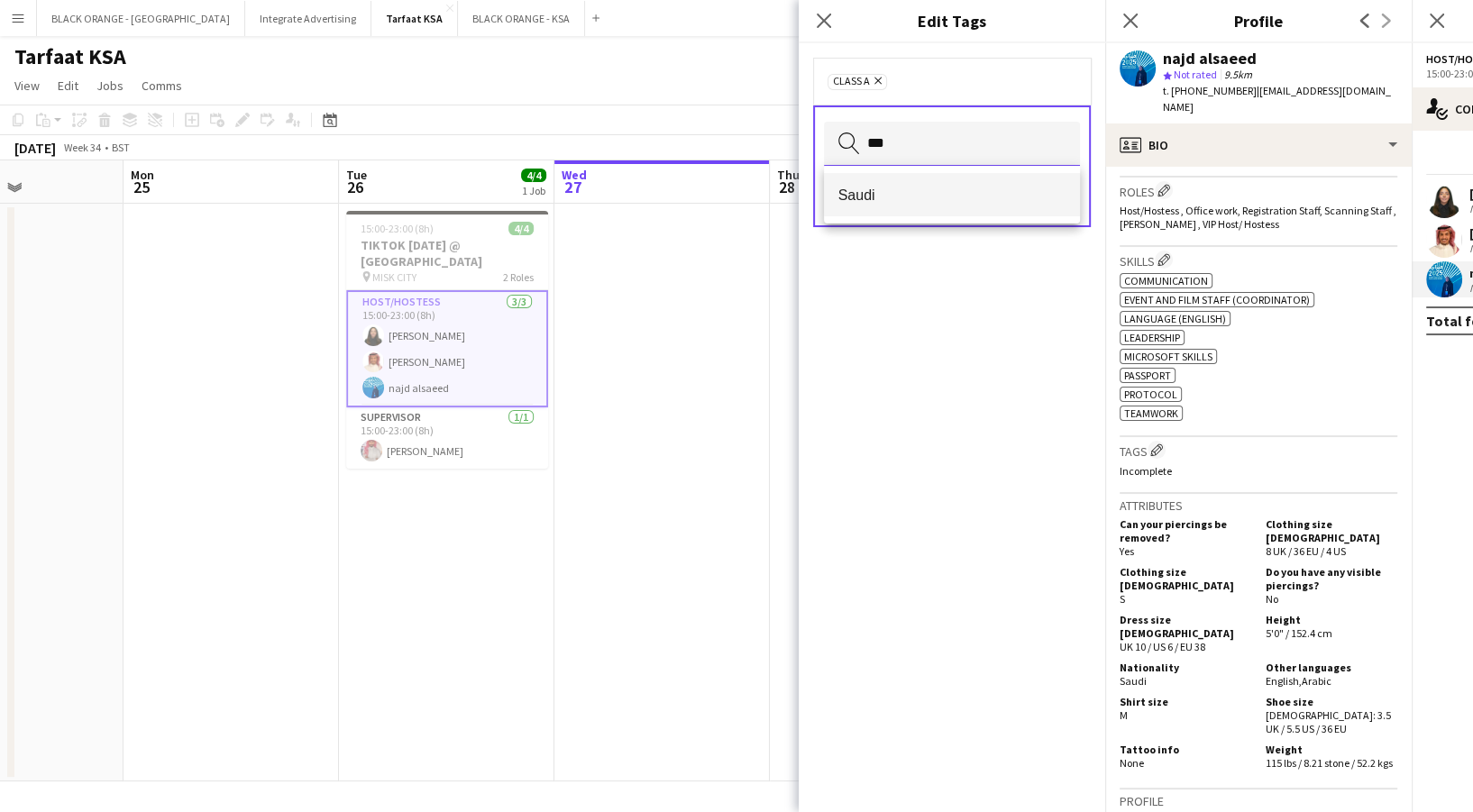
type input "***"
click at [897, 181] on mat-option "Saudi" at bounding box center [952, 194] width 256 height 43
type input "******"
click at [898, 182] on mat-option "English Speaker" at bounding box center [952, 194] width 256 height 43
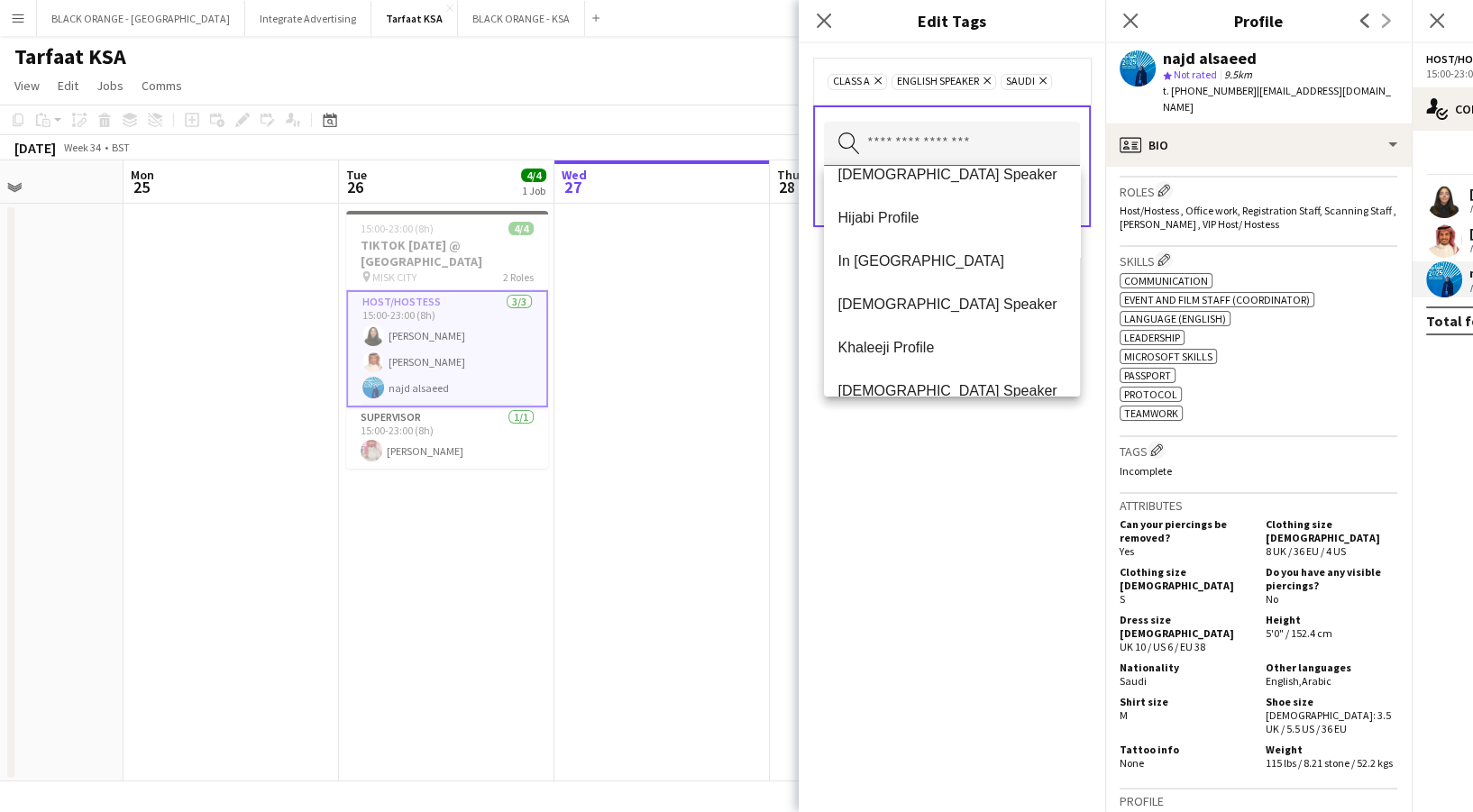
scroll to position [386, 0]
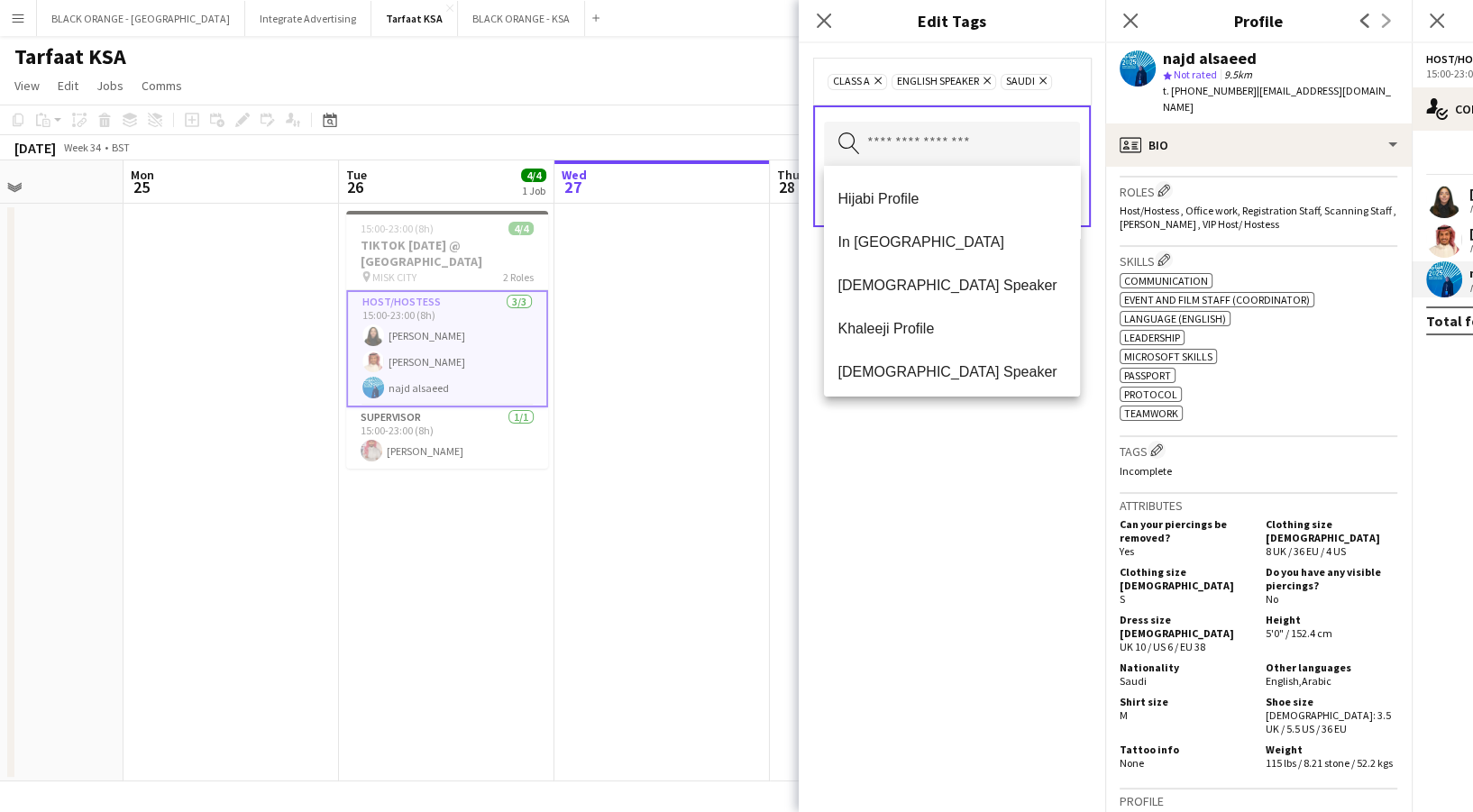
click at [935, 473] on div "Class A Remove English Speaker Remove Saudi Remove Search by tag name Save" at bounding box center [952, 427] width 307 height 769
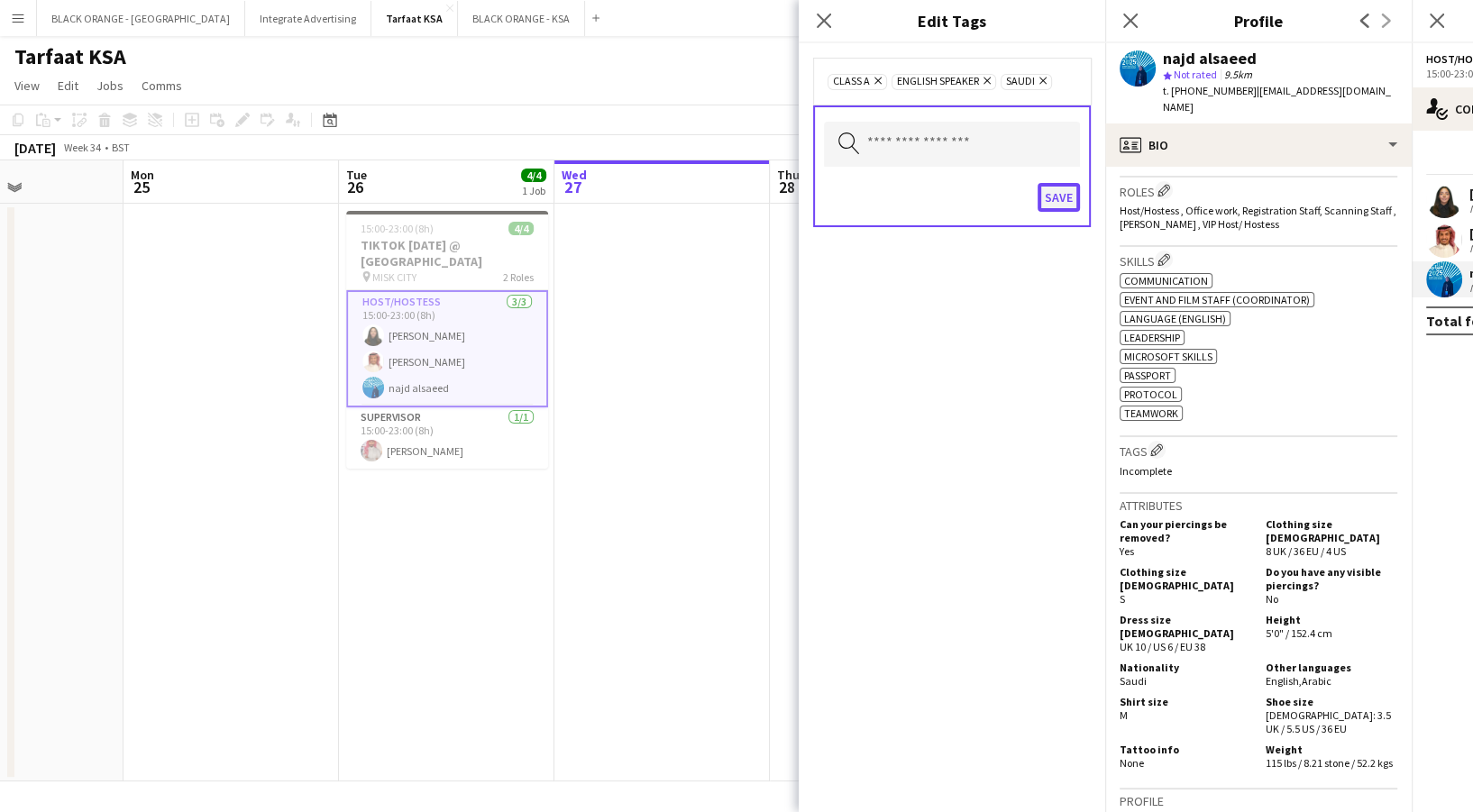
click at [1059, 202] on button "Save" at bounding box center [1059, 198] width 42 height 29
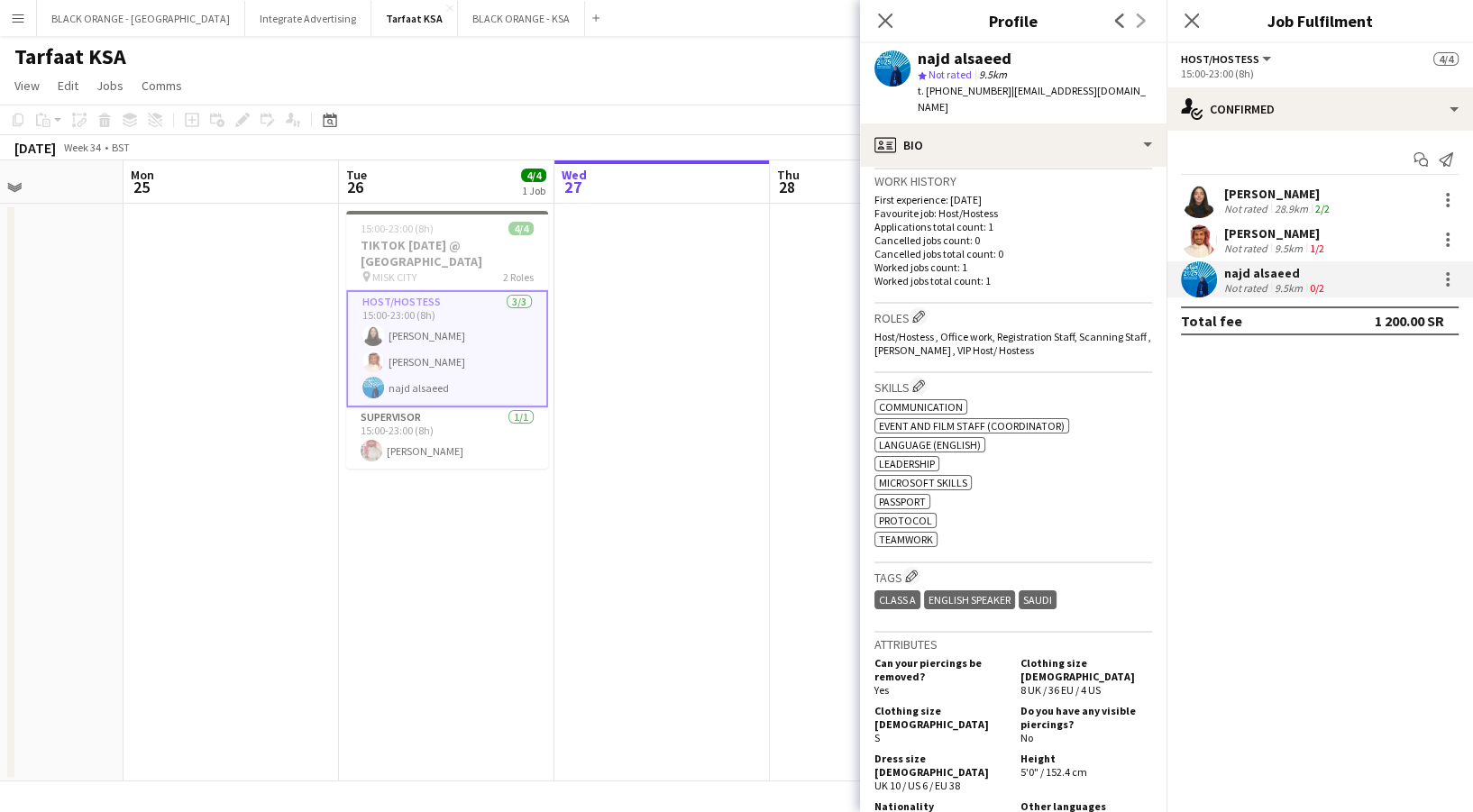
scroll to position [439, 0]
click at [920, 308] on button "Edit crew company roles" at bounding box center [919, 318] width 18 height 18
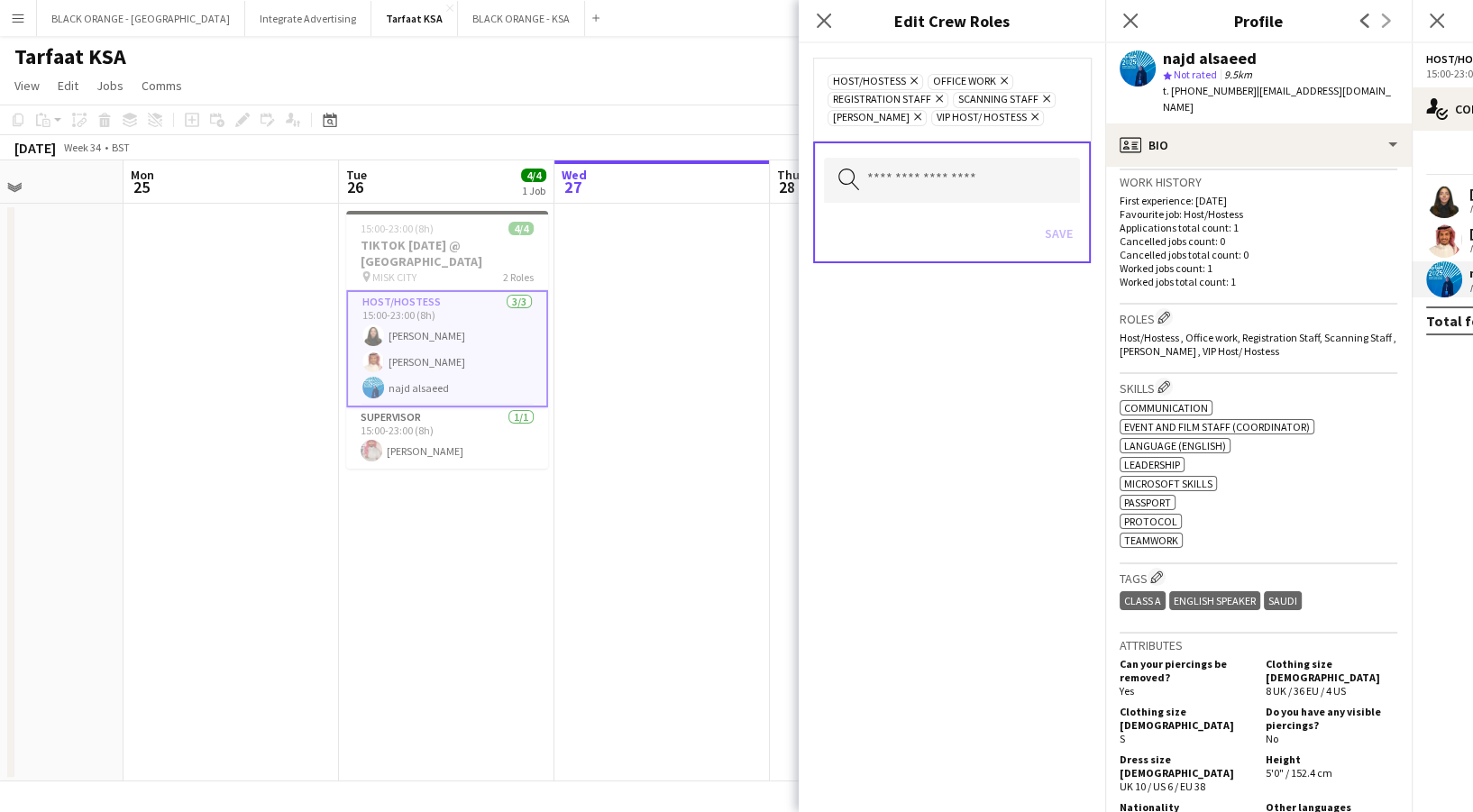
click at [882, 151] on div "Search by role type Save" at bounding box center [952, 202] width 277 height 121
click at [883, 193] on input "text" at bounding box center [952, 180] width 256 height 45
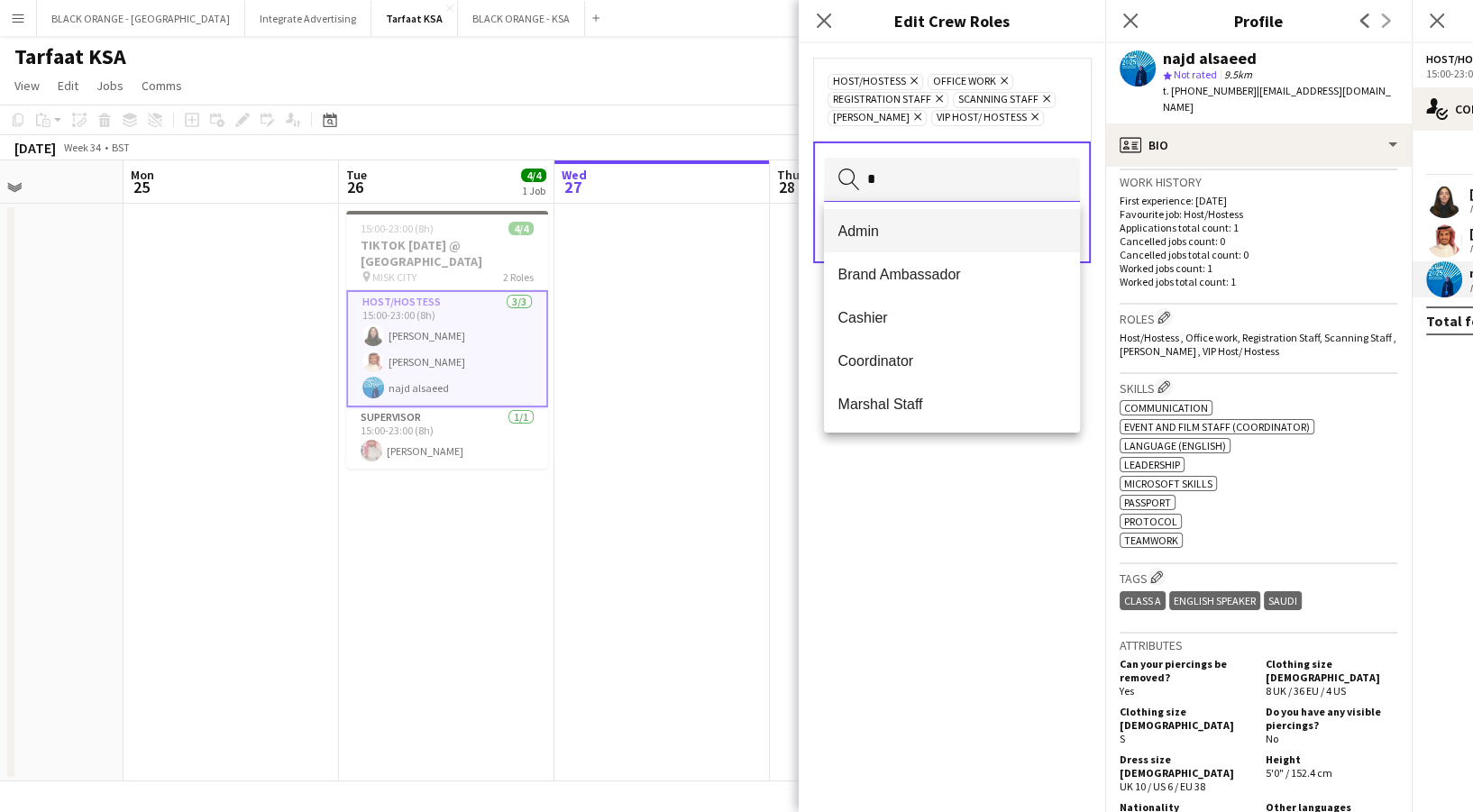
type input "*"
click at [883, 240] on mat-option "Admin" at bounding box center [952, 230] width 256 height 43
click at [1006, 622] on div "Admin Remove Host/Hostess Remove Office work Remove Registration Staff Remove S…" at bounding box center [952, 427] width 307 height 769
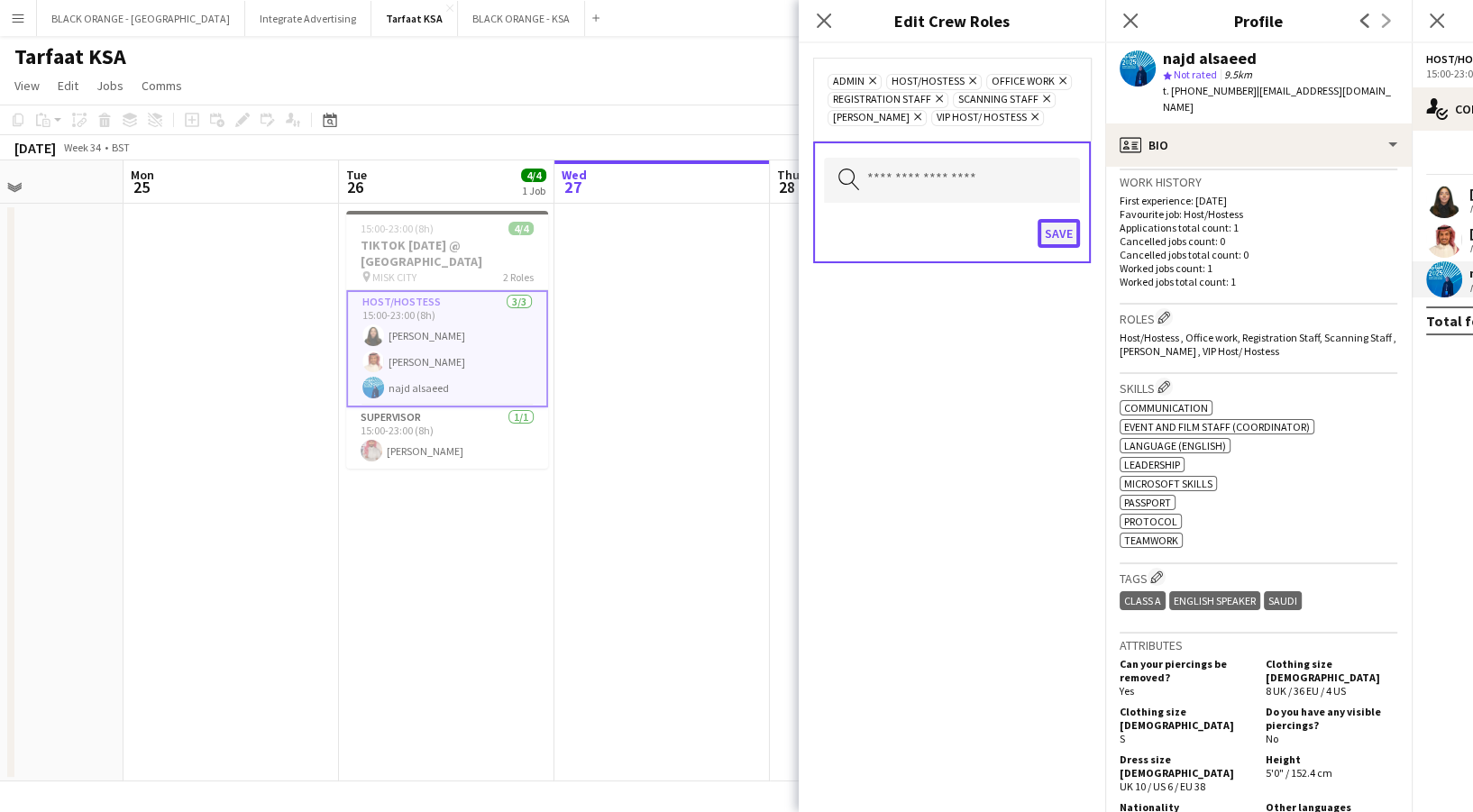
click at [1057, 243] on button "Save" at bounding box center [1059, 234] width 42 height 29
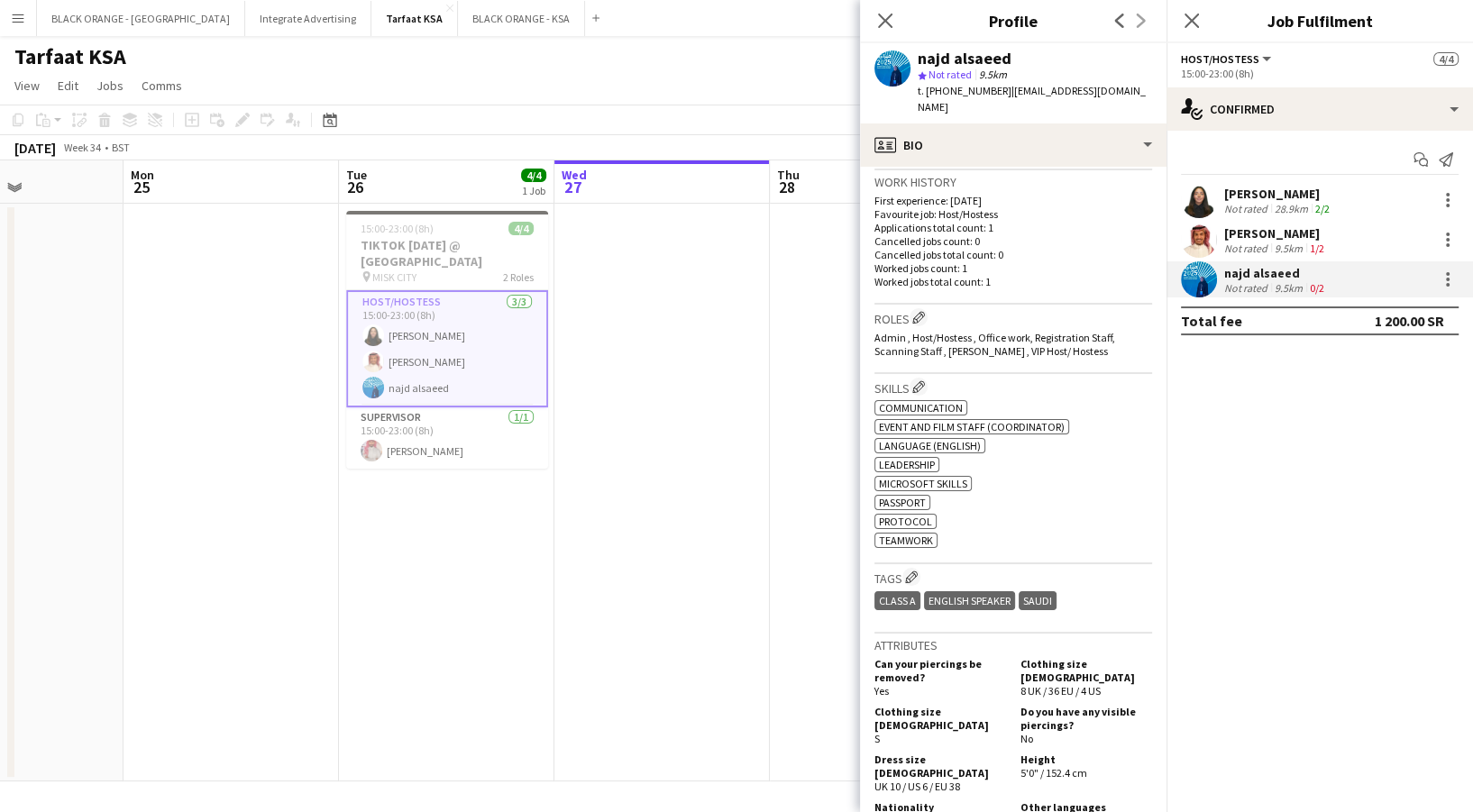
click at [774, 533] on app-date-cell at bounding box center [878, 492] width 215 height 578
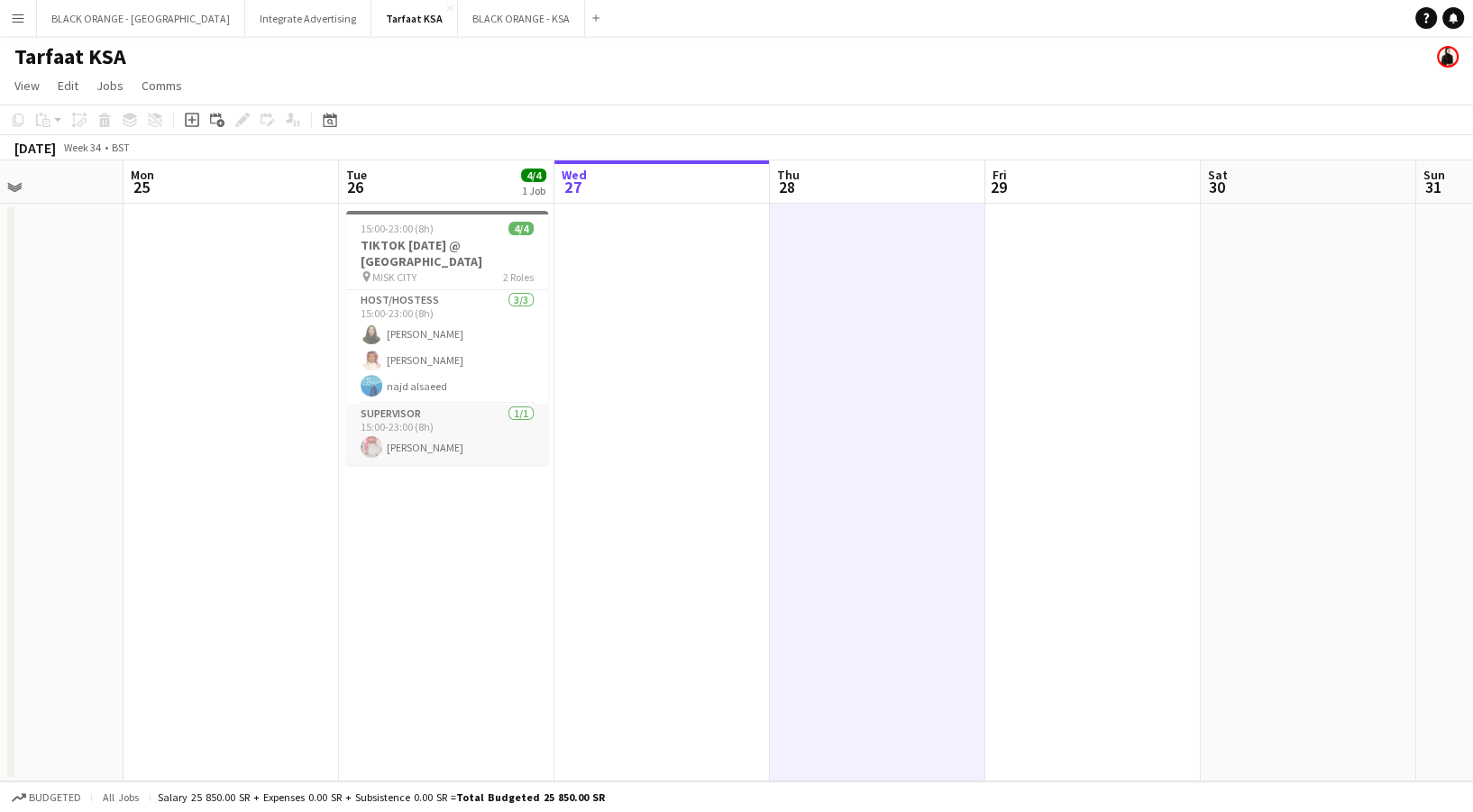
click at [475, 433] on app-card-role "Supervisor [DATE] 15:00-23:00 (8h) [PERSON_NAME]" at bounding box center [446, 434] width 202 height 61
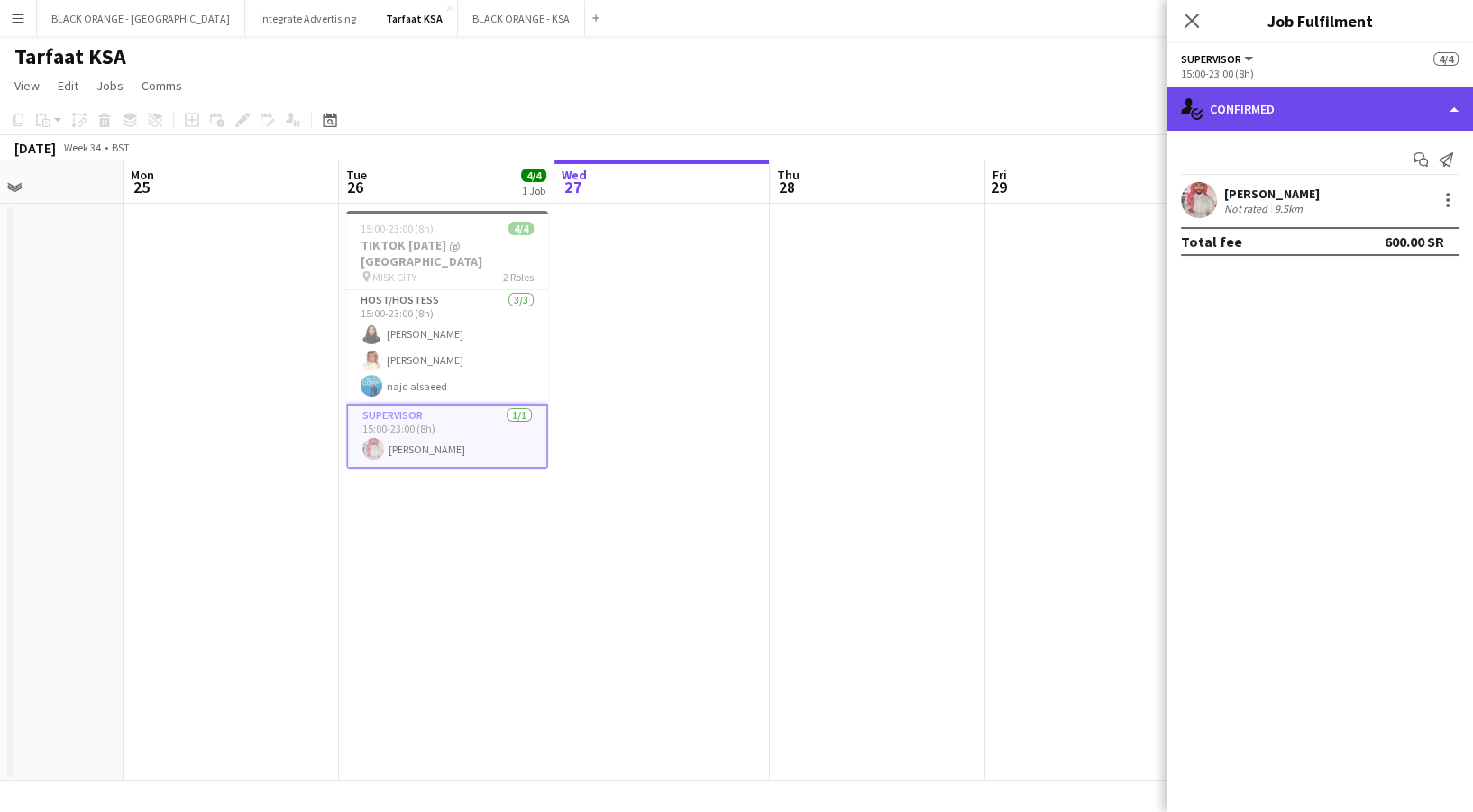
click at [1275, 109] on div "single-neutral-actions-check-2 Confirmed" at bounding box center [1320, 109] width 307 height 43
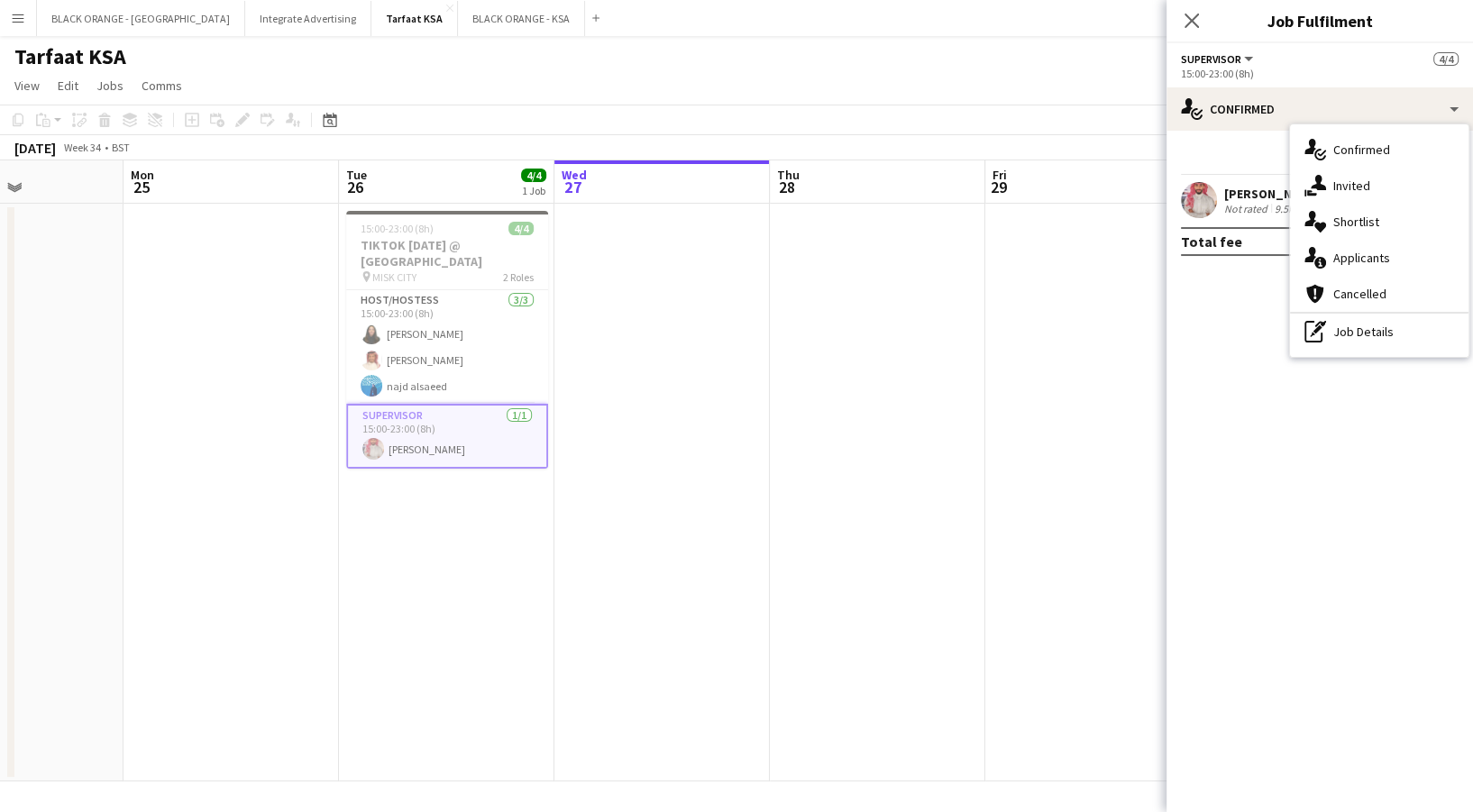
click at [1232, 215] on div "[PERSON_NAME] Not rated 9.5km" at bounding box center [1320, 201] width 307 height 36
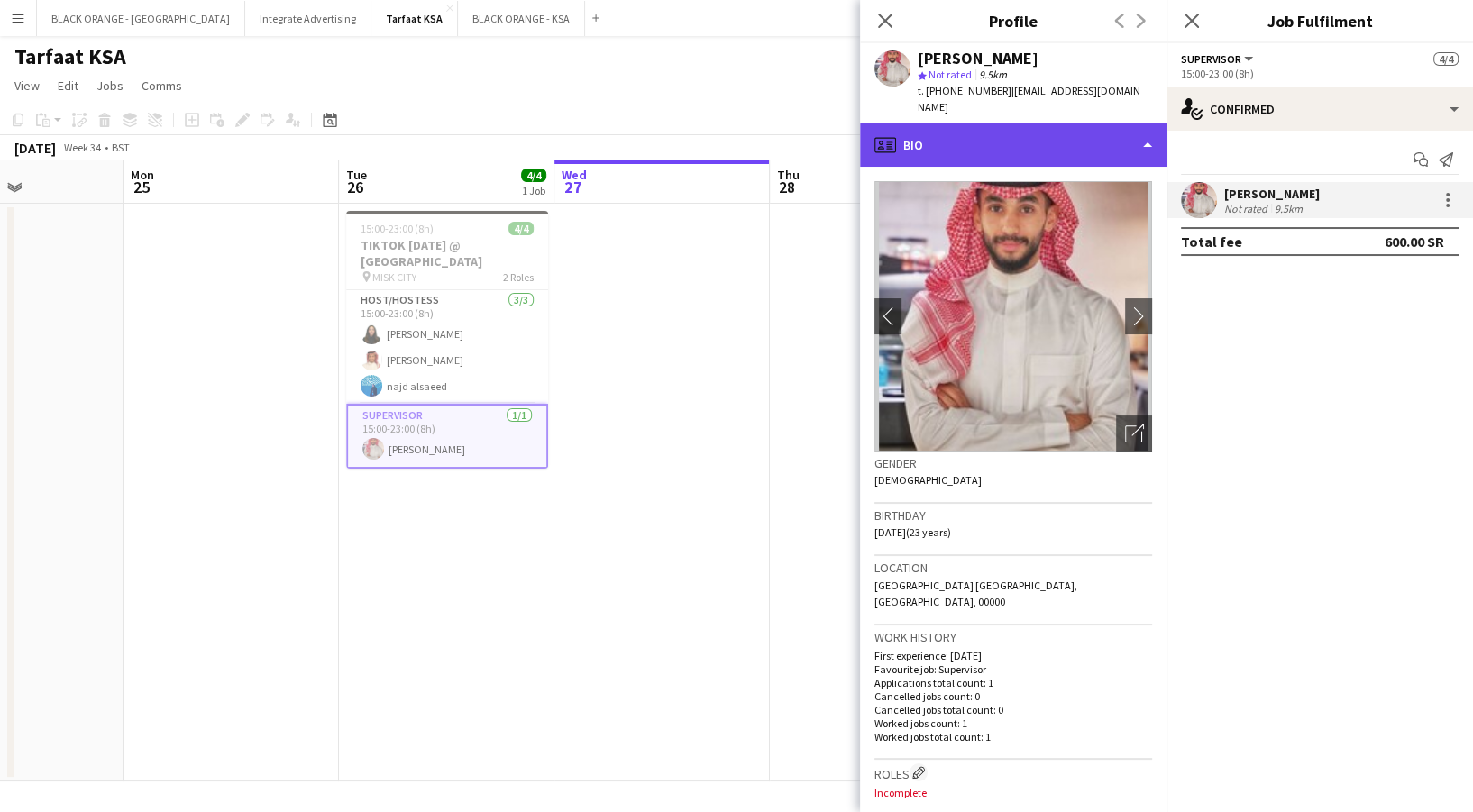
click at [975, 128] on div "profile Bio" at bounding box center [1013, 144] width 307 height 43
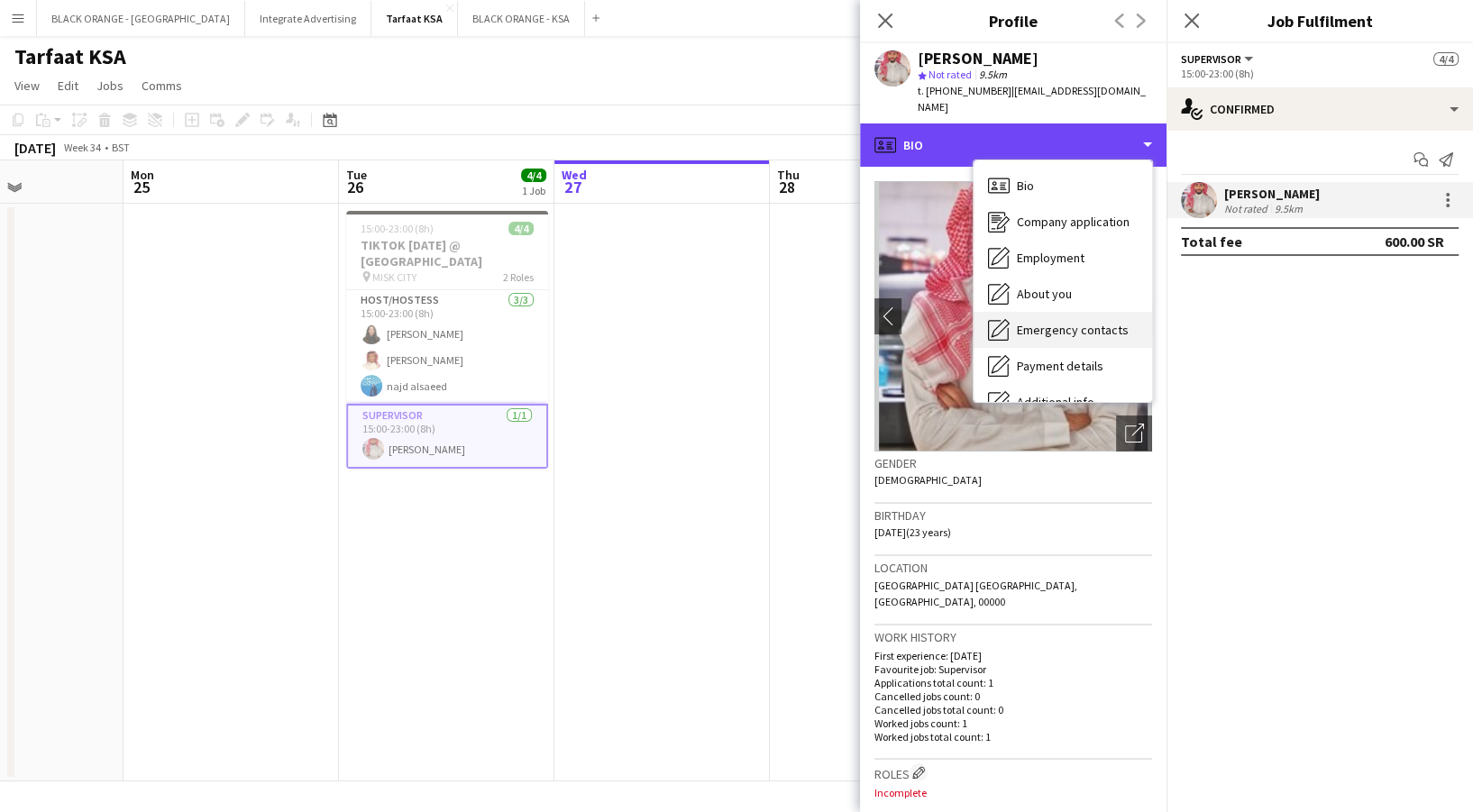
scroll to position [97, 0]
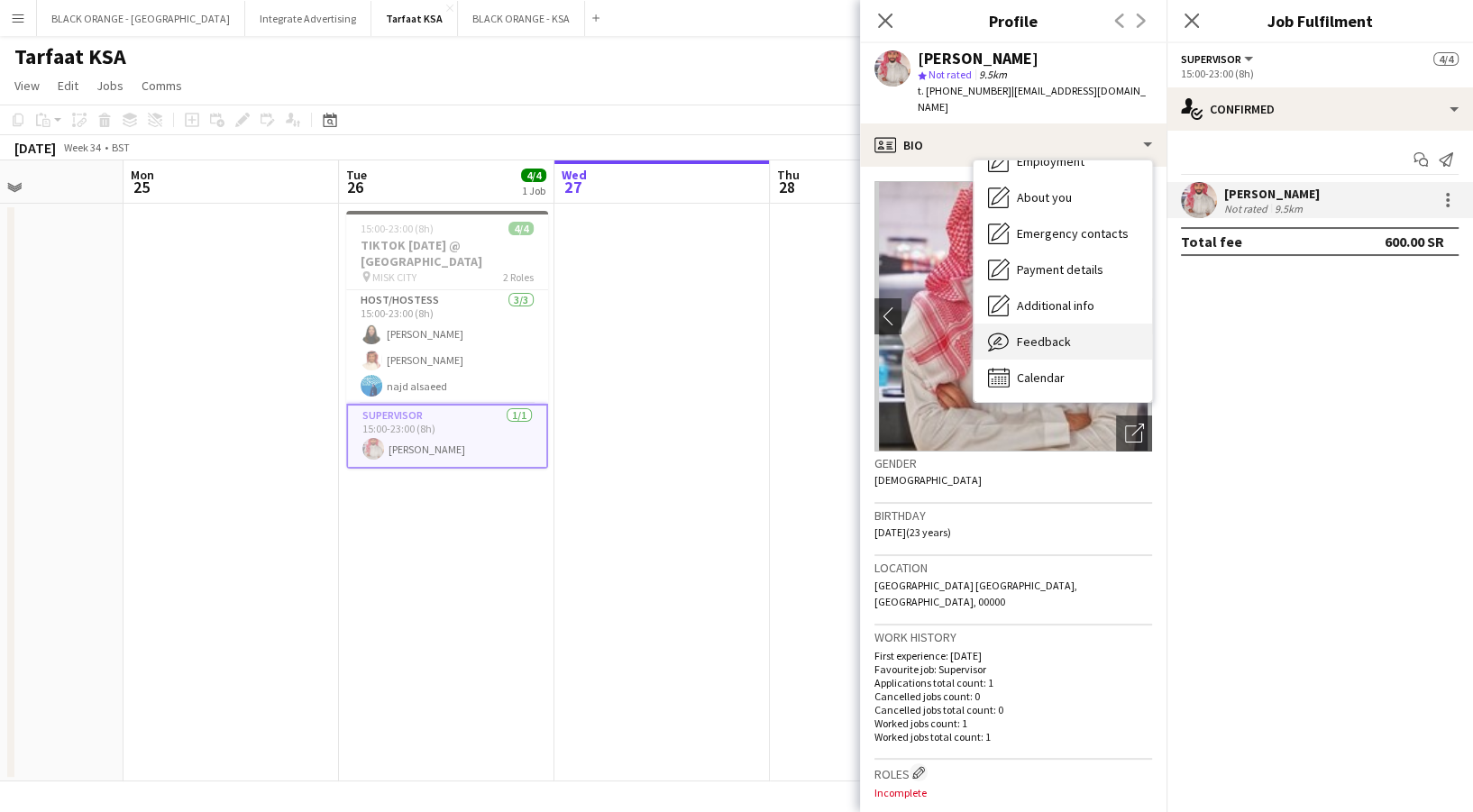
click at [1032, 333] on span "Feedback" at bounding box center [1043, 341] width 54 height 16
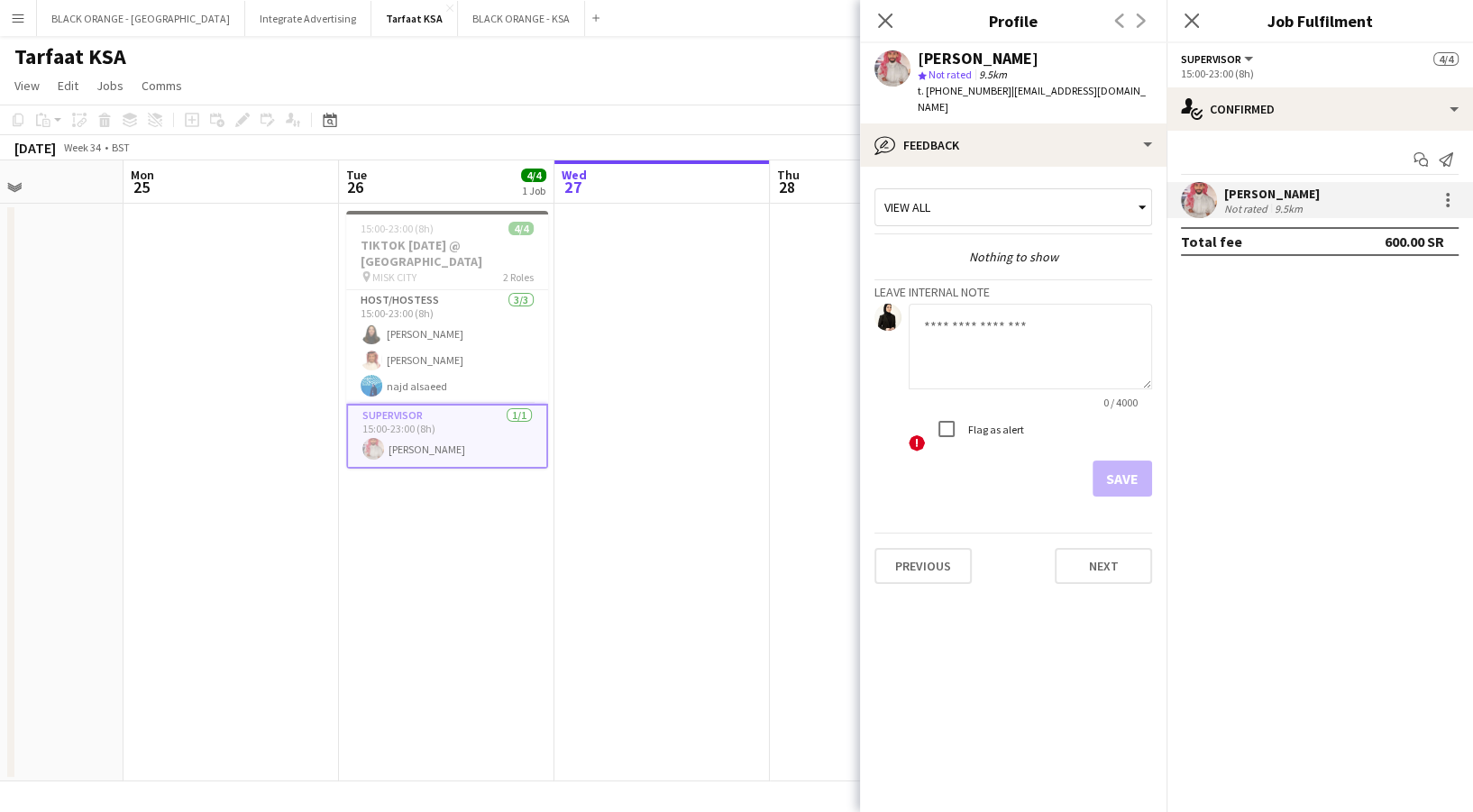
click at [1023, 367] on textarea at bounding box center [1030, 347] width 244 height 86
paste textarea "**********"
click at [1008, 310] on textarea "**********" at bounding box center [1030, 347] width 244 height 86
click at [1010, 342] on textarea "**********" at bounding box center [1030, 347] width 244 height 86
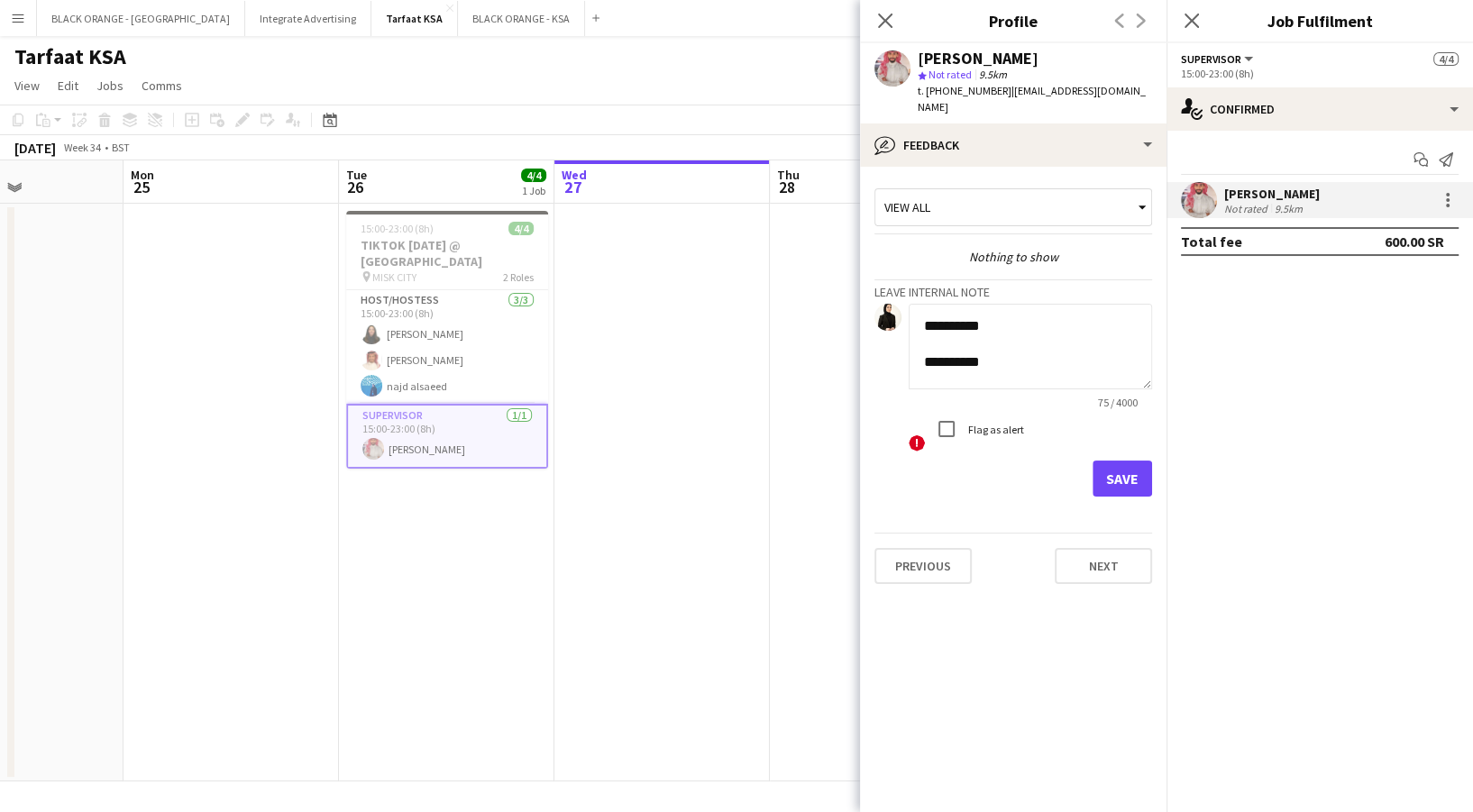
scroll to position [32, 0]
click at [1010, 342] on textarea "**********" at bounding box center [1030, 347] width 244 height 86
click at [973, 334] on textarea "**********" at bounding box center [1030, 347] width 244 height 86
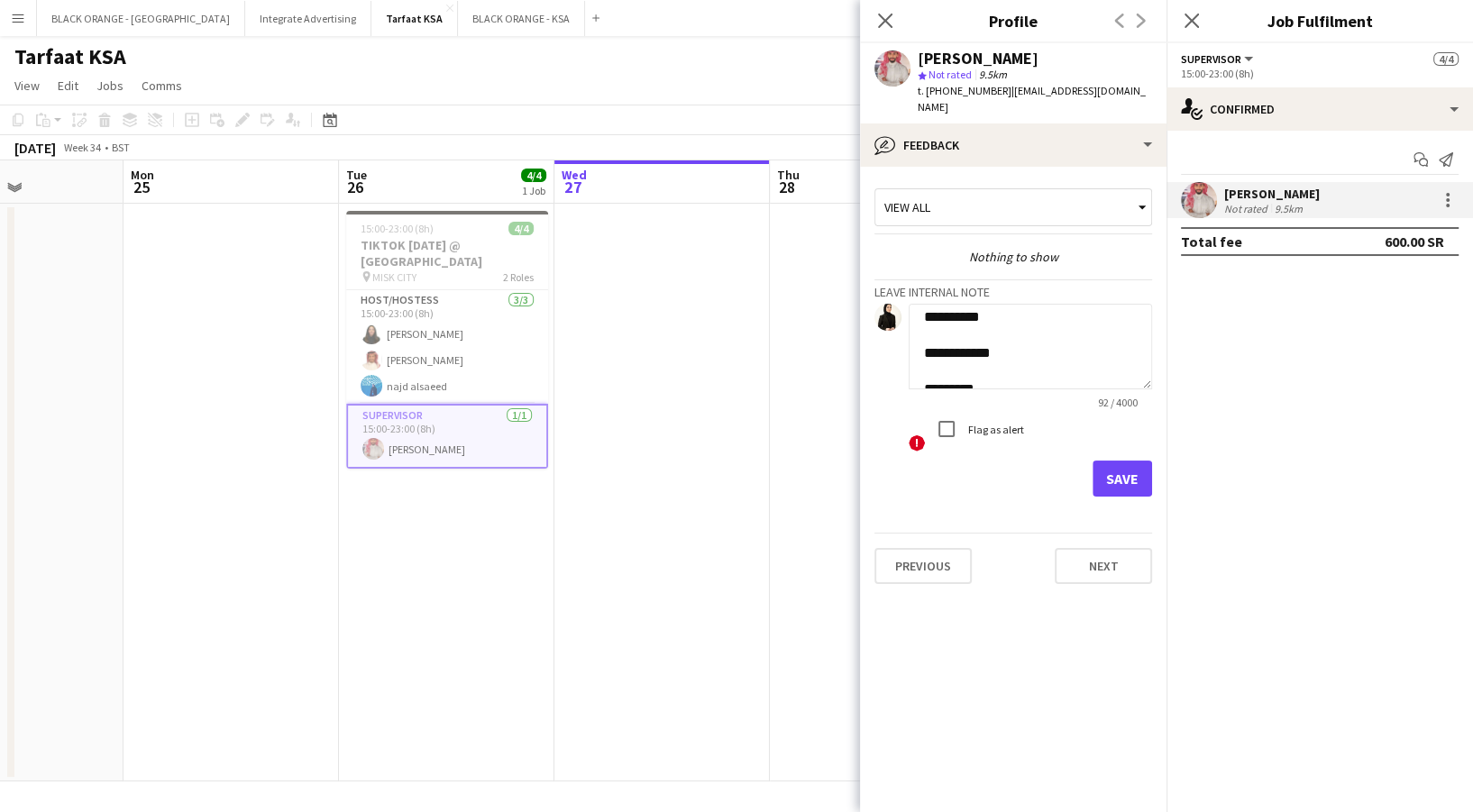
click at [1027, 305] on textarea "**********" at bounding box center [1030, 347] width 244 height 86
click at [1006, 320] on textarea "**********" at bounding box center [1030, 347] width 244 height 86
click at [1041, 357] on textarea "**********" at bounding box center [1030, 347] width 244 height 86
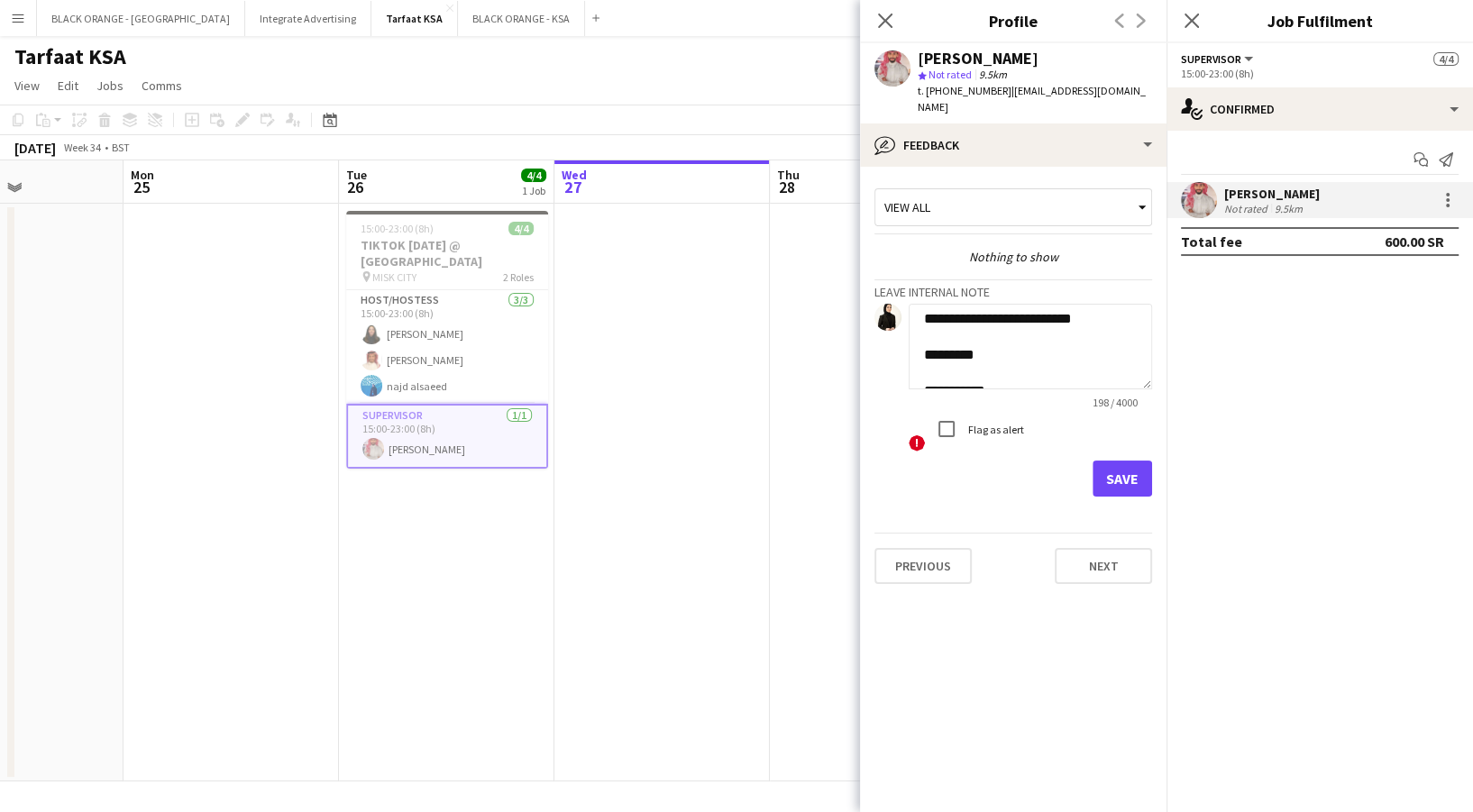
scroll to position [122, 0]
click at [1028, 348] on textarea "**********" at bounding box center [1030, 347] width 244 height 86
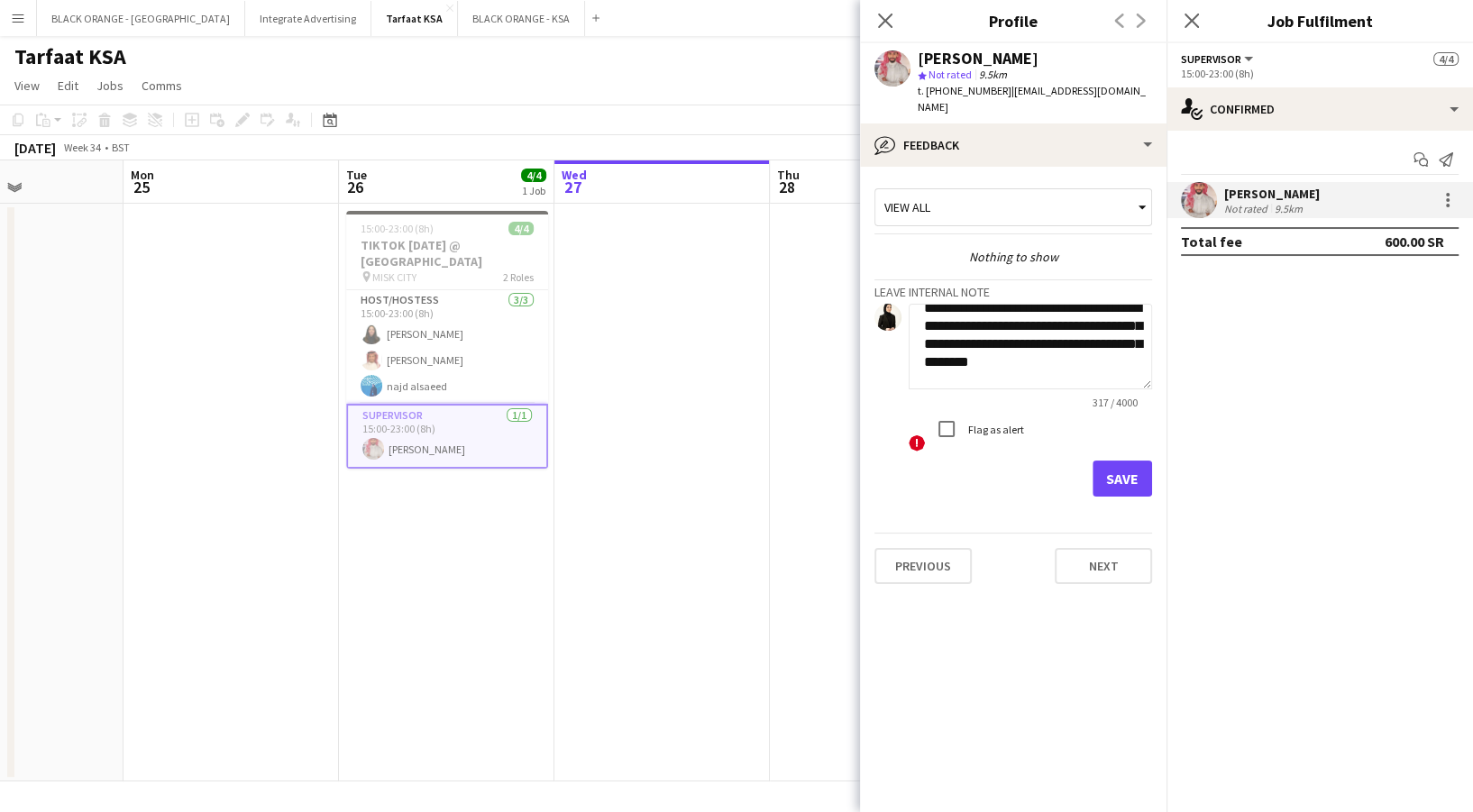
drag, startPoint x: 1047, startPoint y: 347, endPoint x: 1097, endPoint y: 342, distance: 50.2
click at [1097, 342] on textarea "**********" at bounding box center [1030, 347] width 244 height 86
click at [1100, 336] on textarea "**********" at bounding box center [1030, 347] width 244 height 86
click at [1100, 331] on textarea "**********" at bounding box center [1030, 347] width 244 height 86
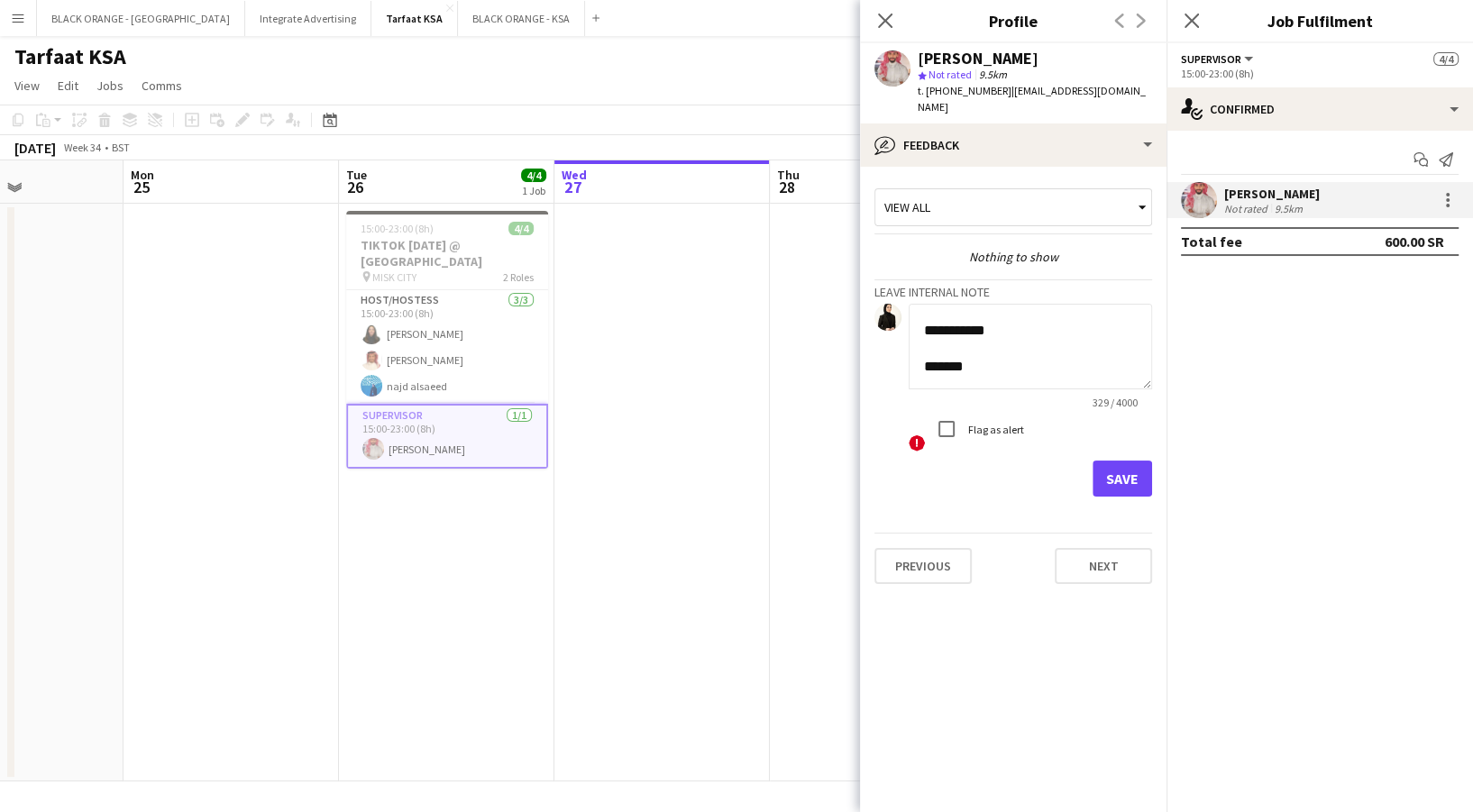
scroll to position [283, 0]
type textarea "**********"
click at [1132, 461] on button "Save" at bounding box center [1122, 479] width 59 height 36
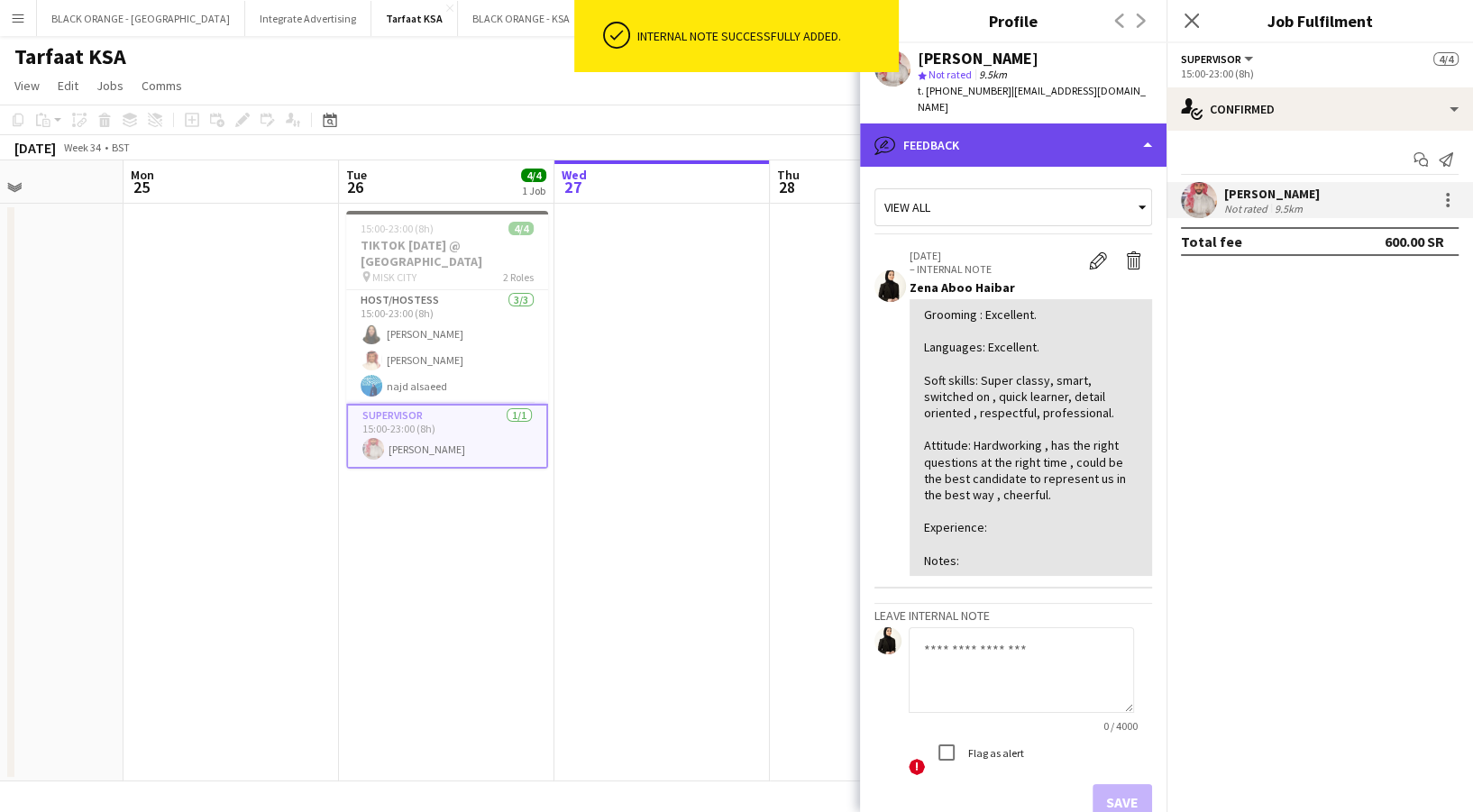
click at [993, 130] on div "bubble-pencil Feedback" at bounding box center [1013, 144] width 307 height 43
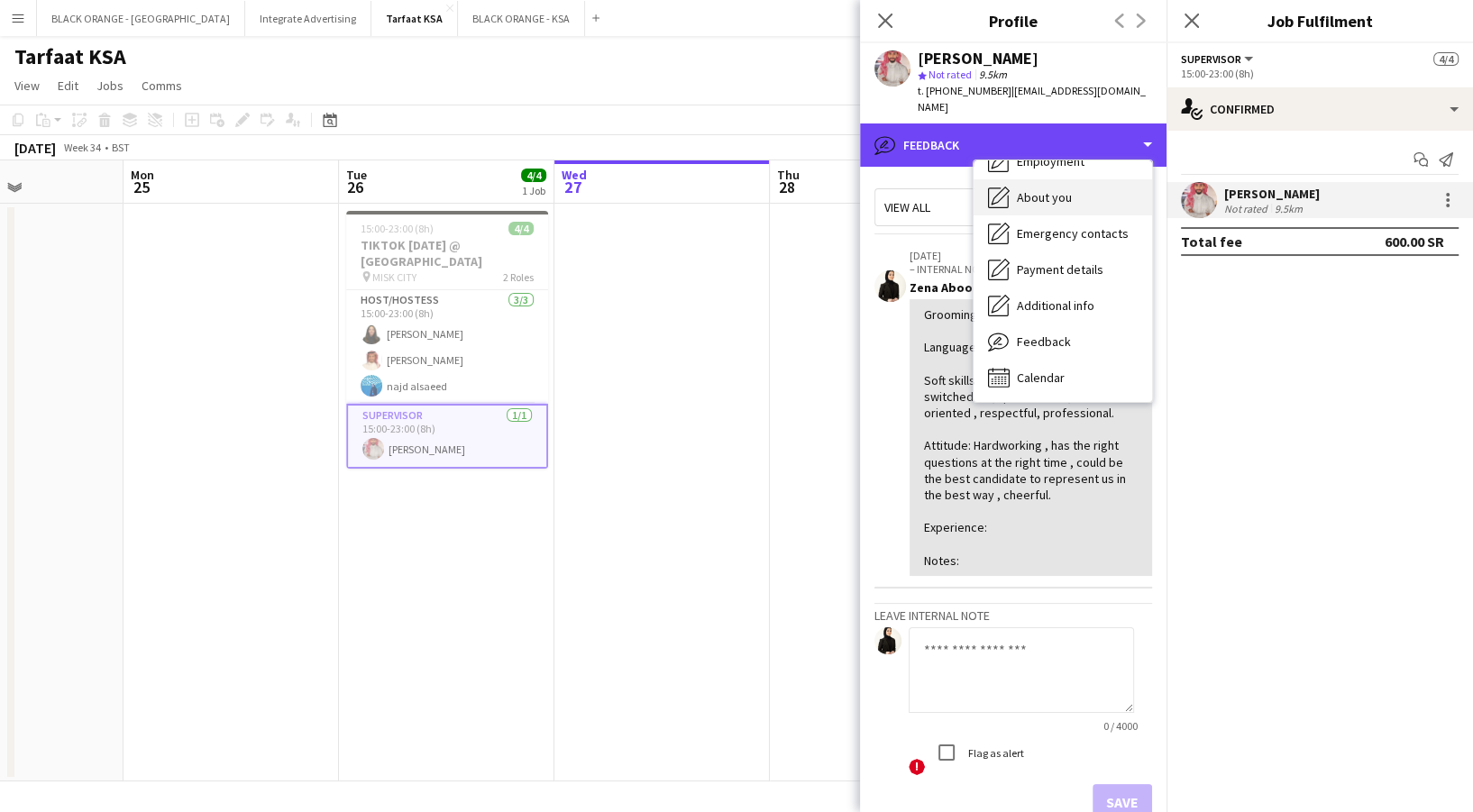
scroll to position [25, 0]
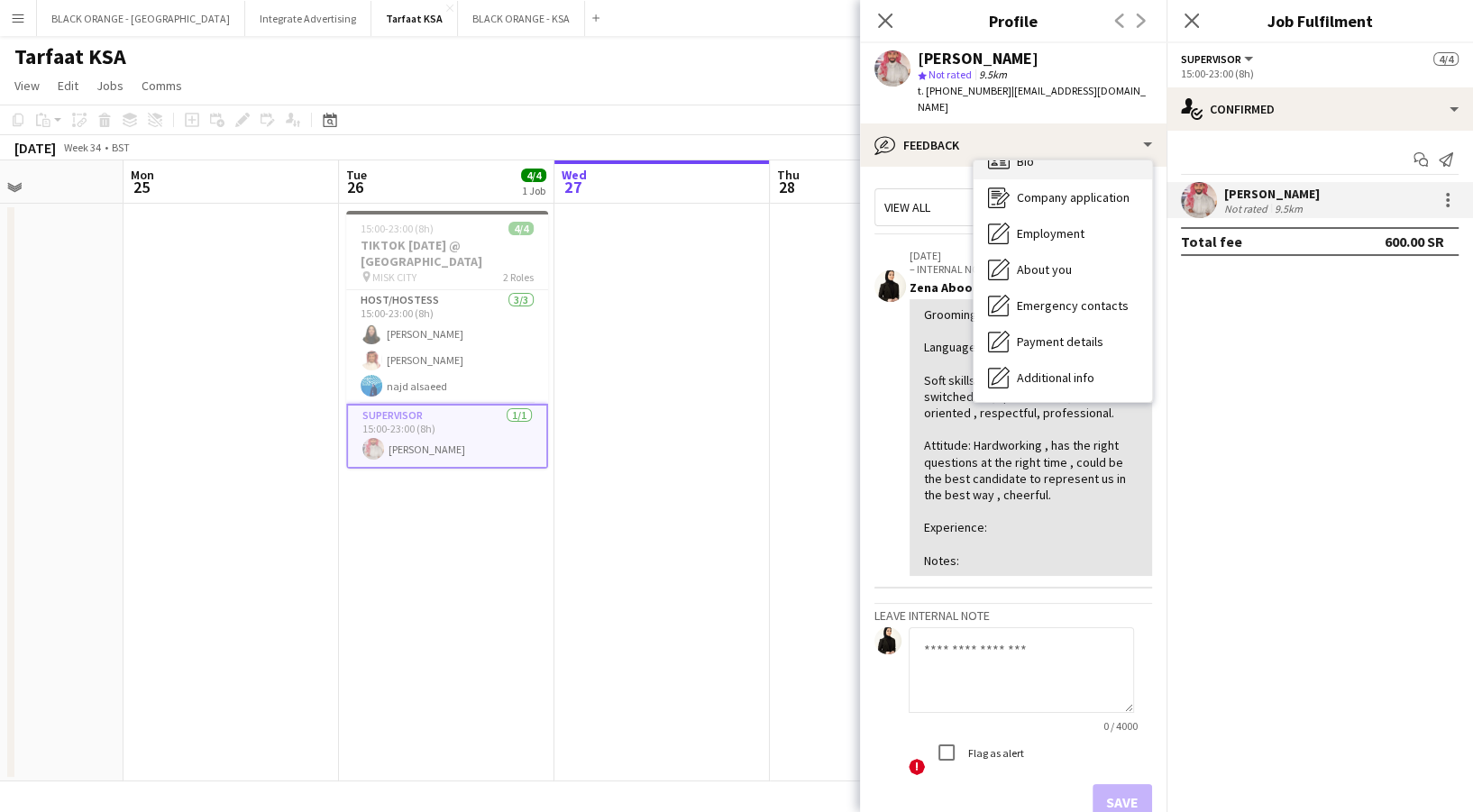
click at [1050, 151] on div "Bio Bio" at bounding box center [1063, 161] width 179 height 36
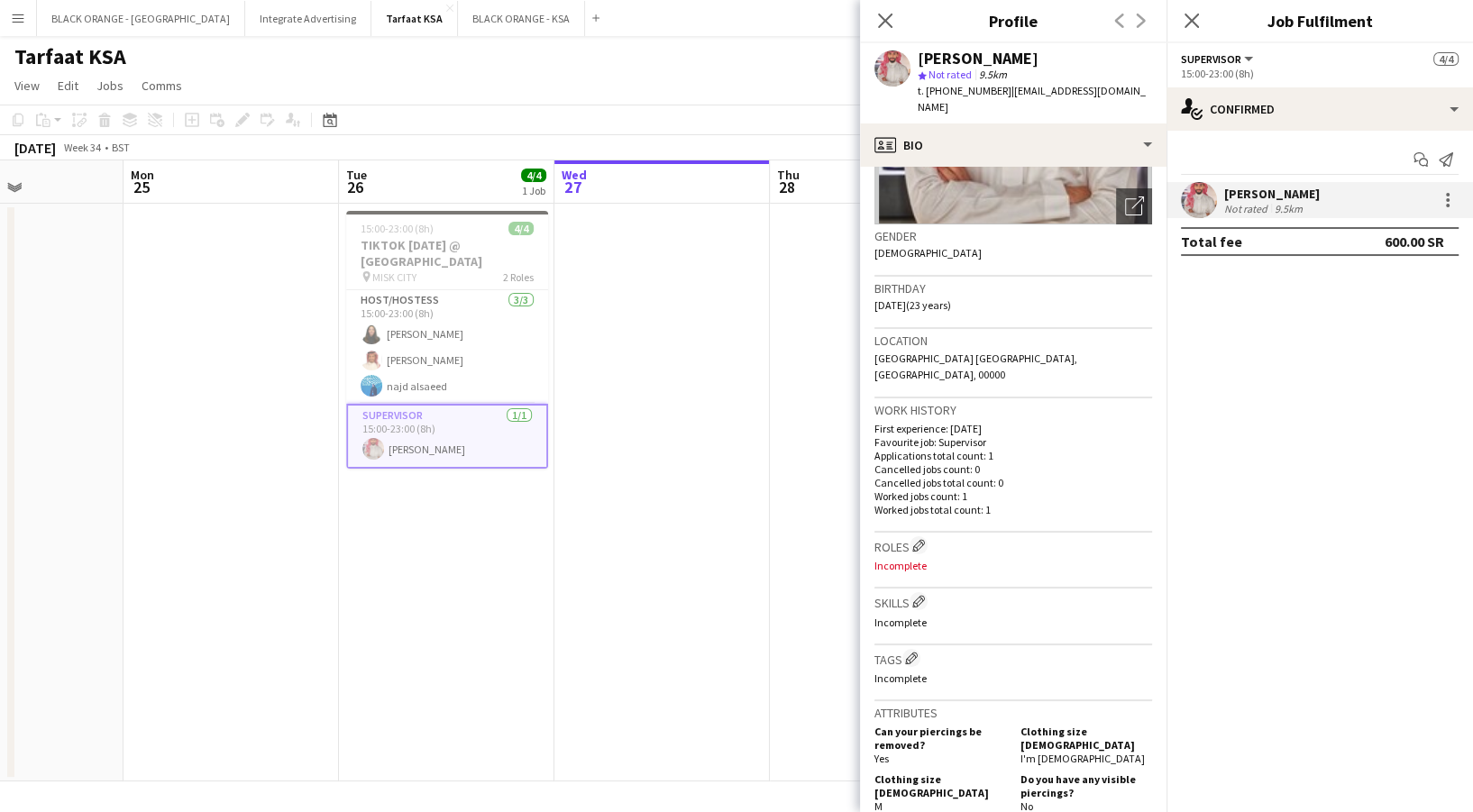
scroll to position [235, 0]
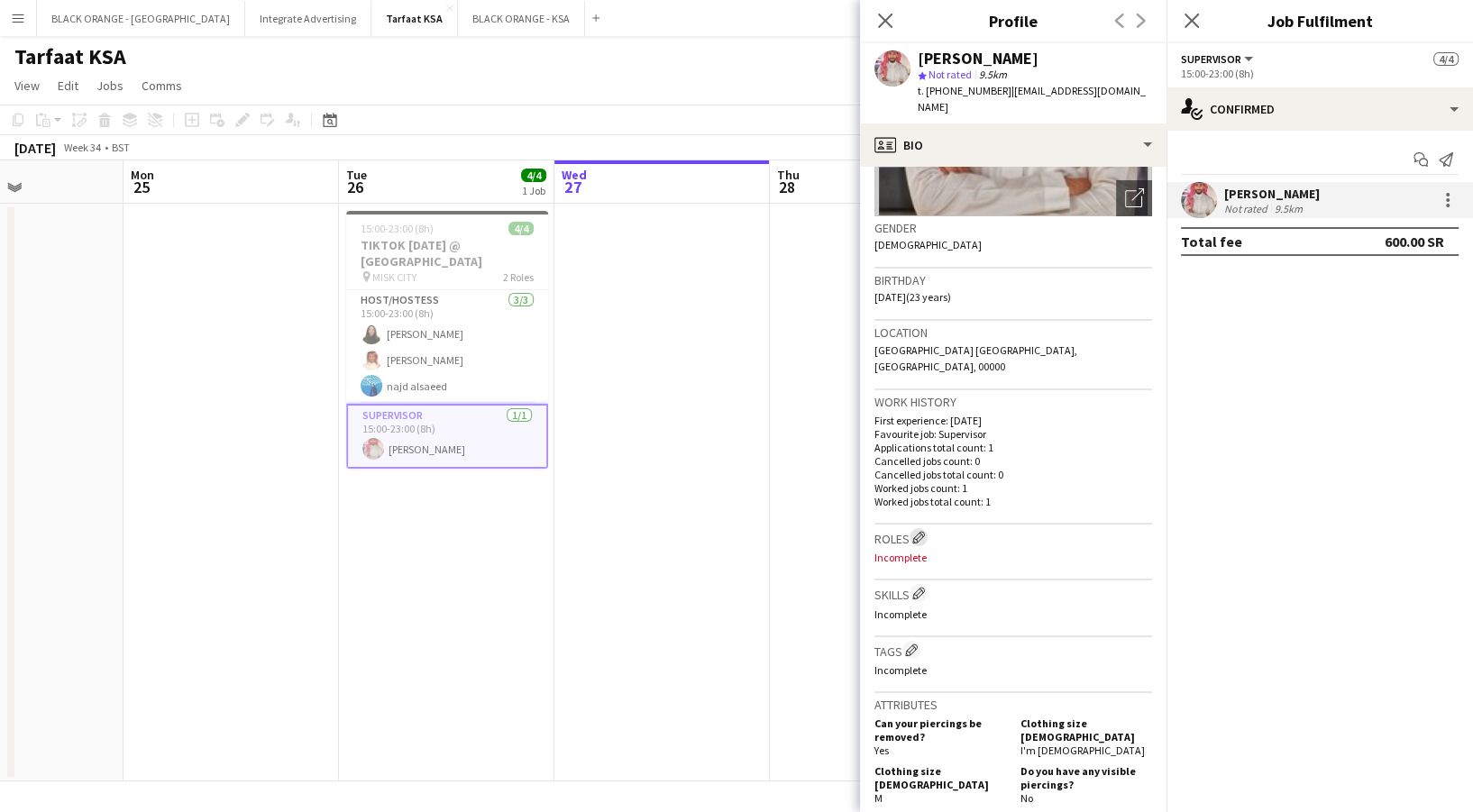
click at [916, 531] on app-icon "Edit crew company roles" at bounding box center [919, 537] width 13 height 13
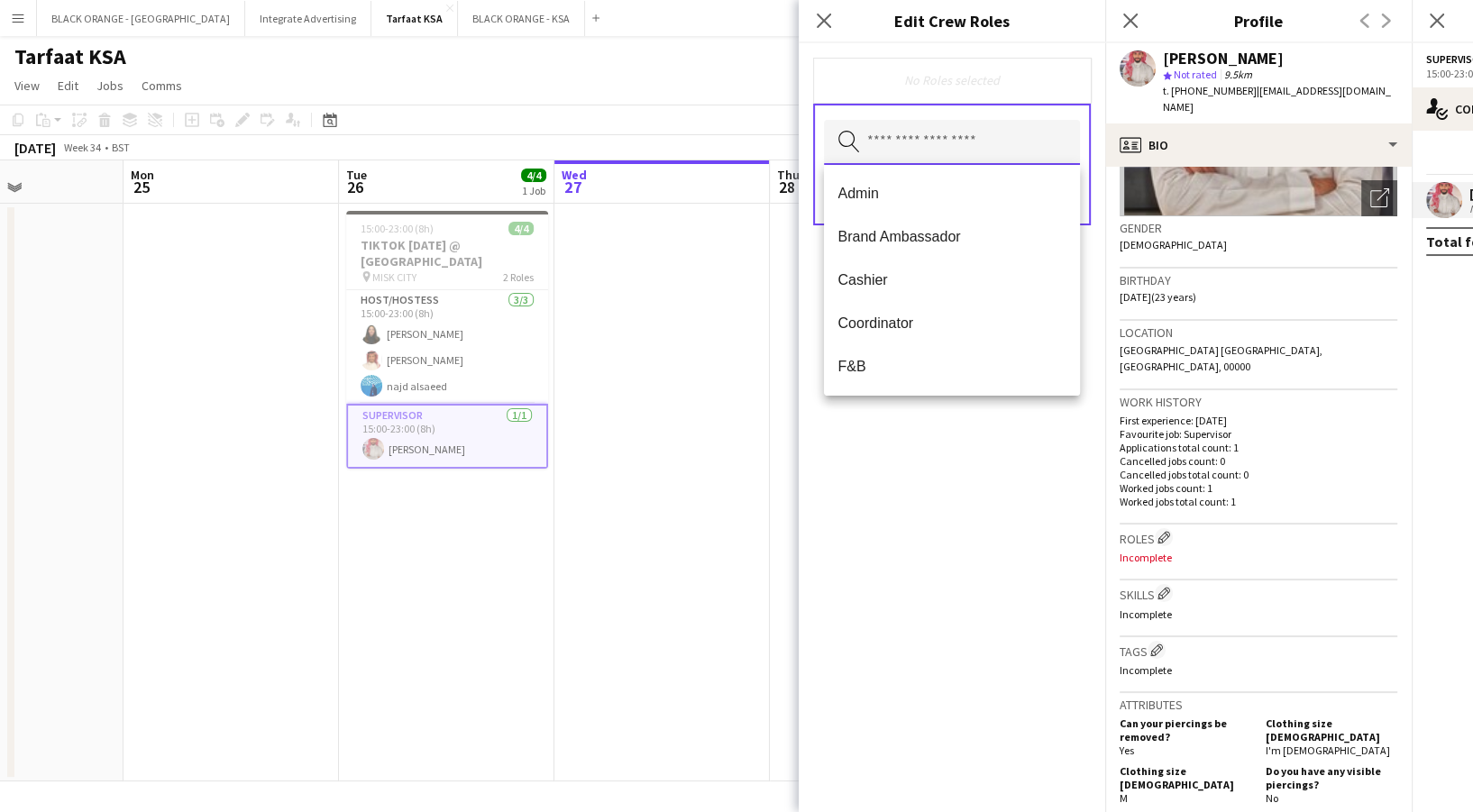
click at [908, 158] on input "text" at bounding box center [952, 141] width 256 height 45
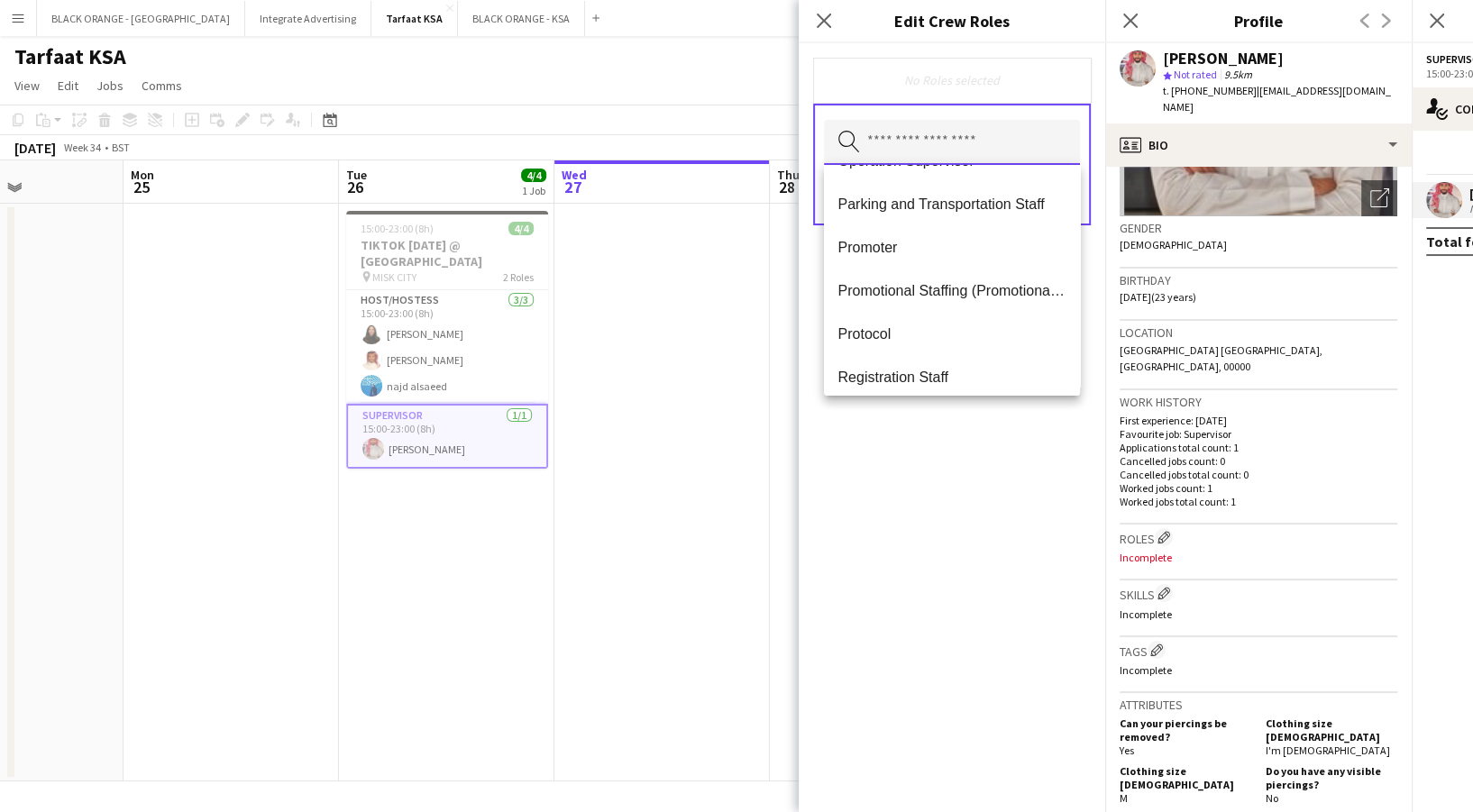
scroll to position [491, 0]
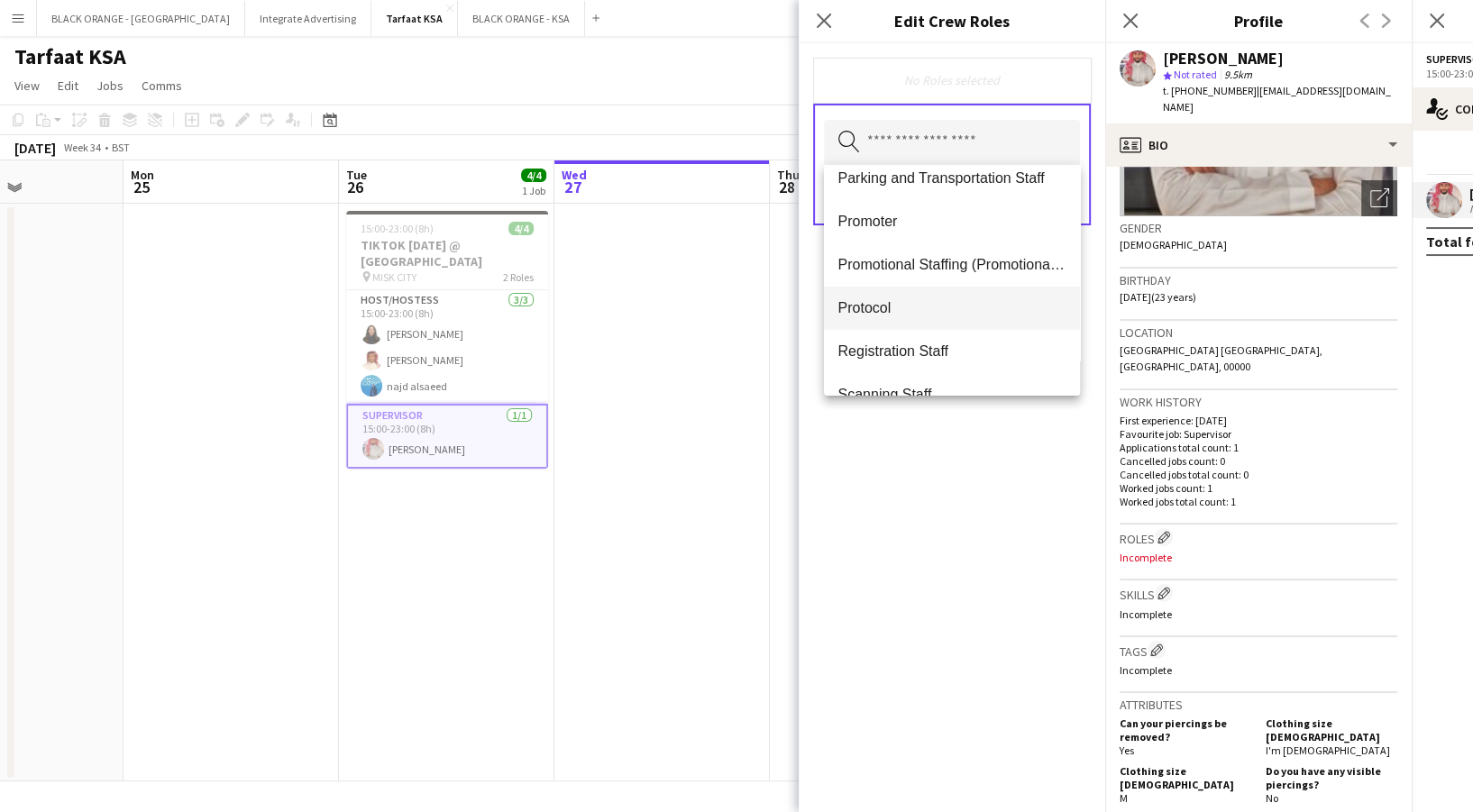
click at [906, 295] on mat-option "Protocol" at bounding box center [952, 307] width 256 height 43
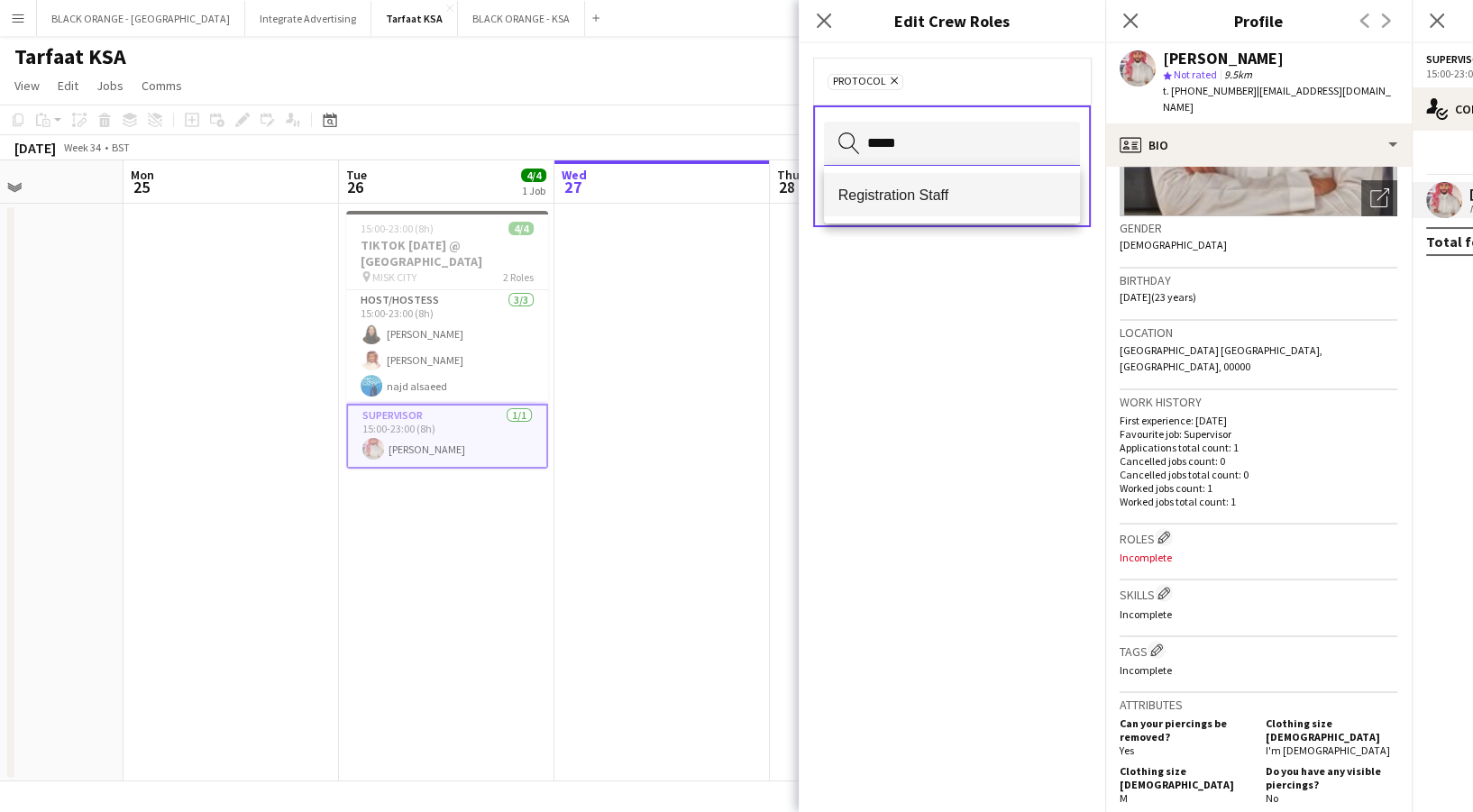
type input "*****"
click at [894, 201] on span "Registration Staff" at bounding box center [952, 194] width 227 height 17
type input "****"
click at [894, 201] on span "Operation Supervisor" at bounding box center [952, 194] width 227 height 17
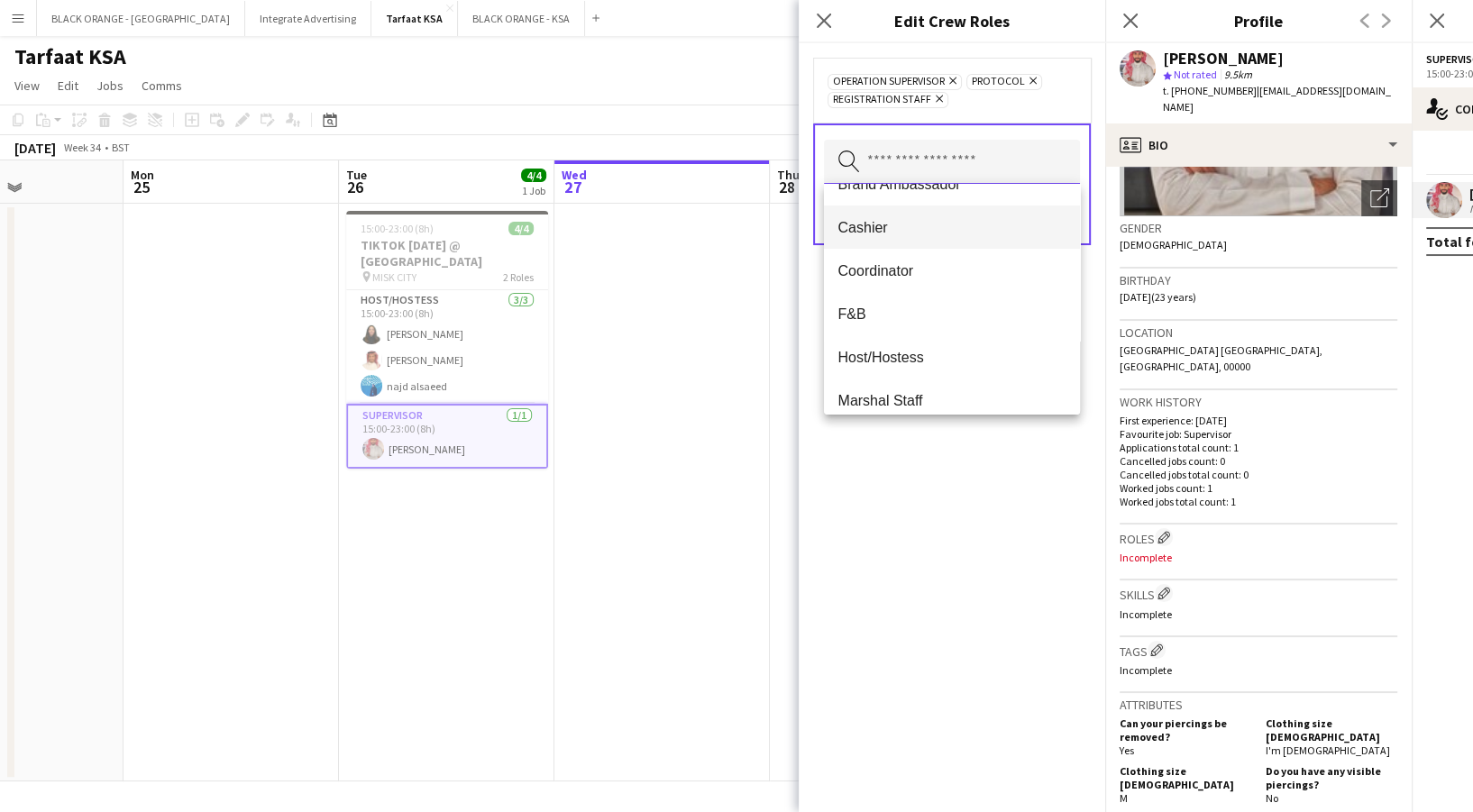
scroll to position [12, 0]
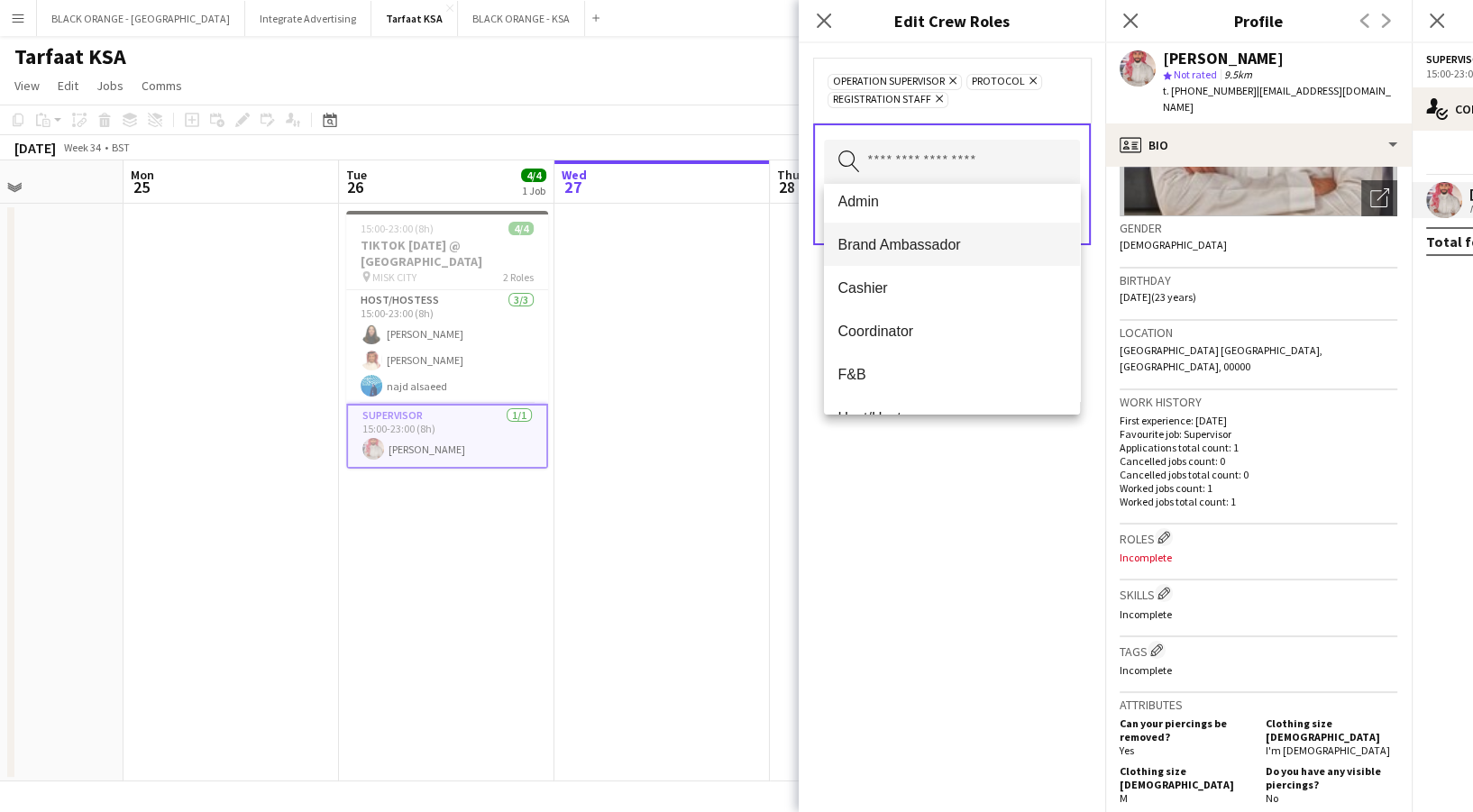
click at [898, 245] on span "Brand Ambassador" at bounding box center [952, 245] width 227 height 17
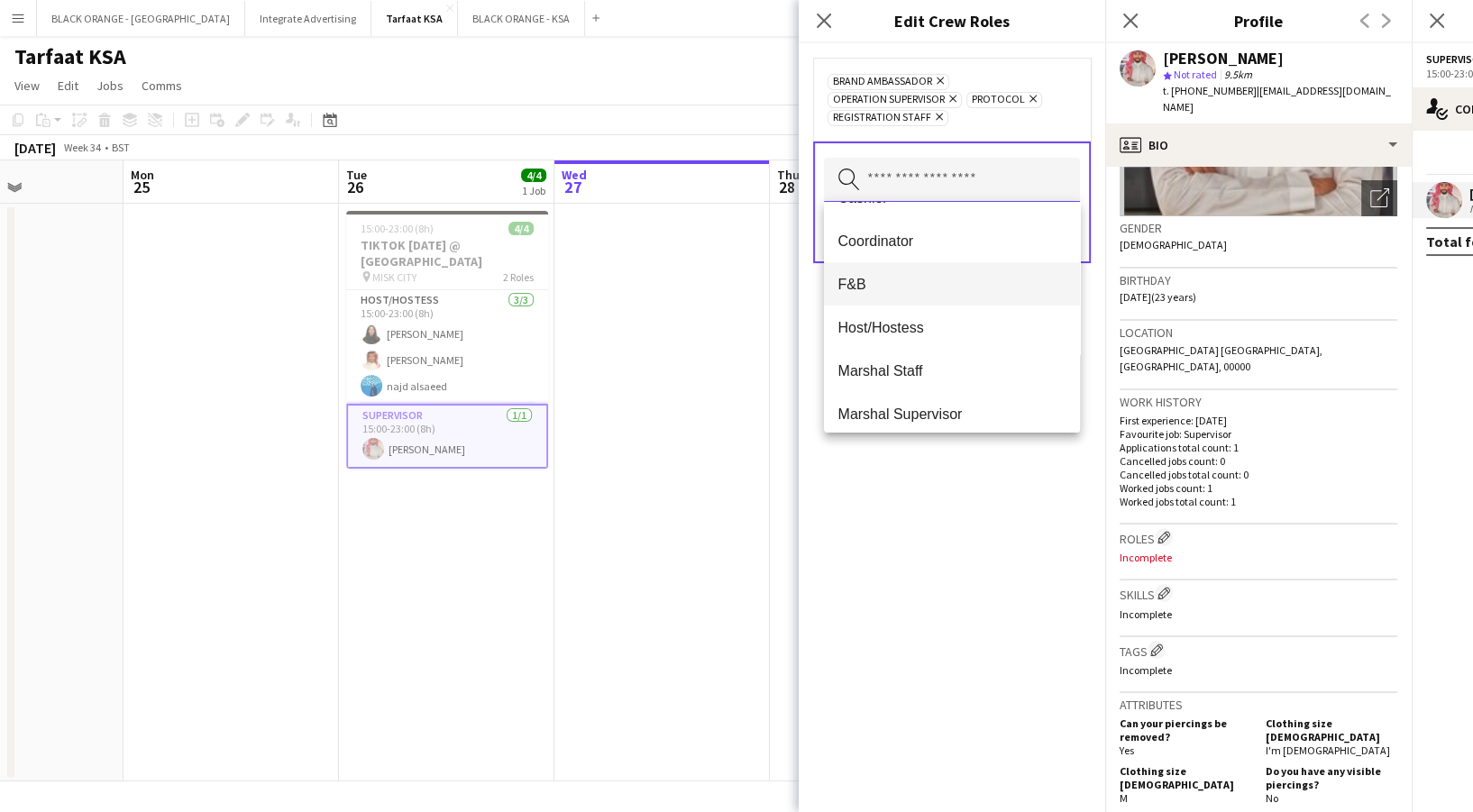
scroll to position [74, 0]
click at [891, 238] on span "Coordinator" at bounding box center [952, 244] width 227 height 17
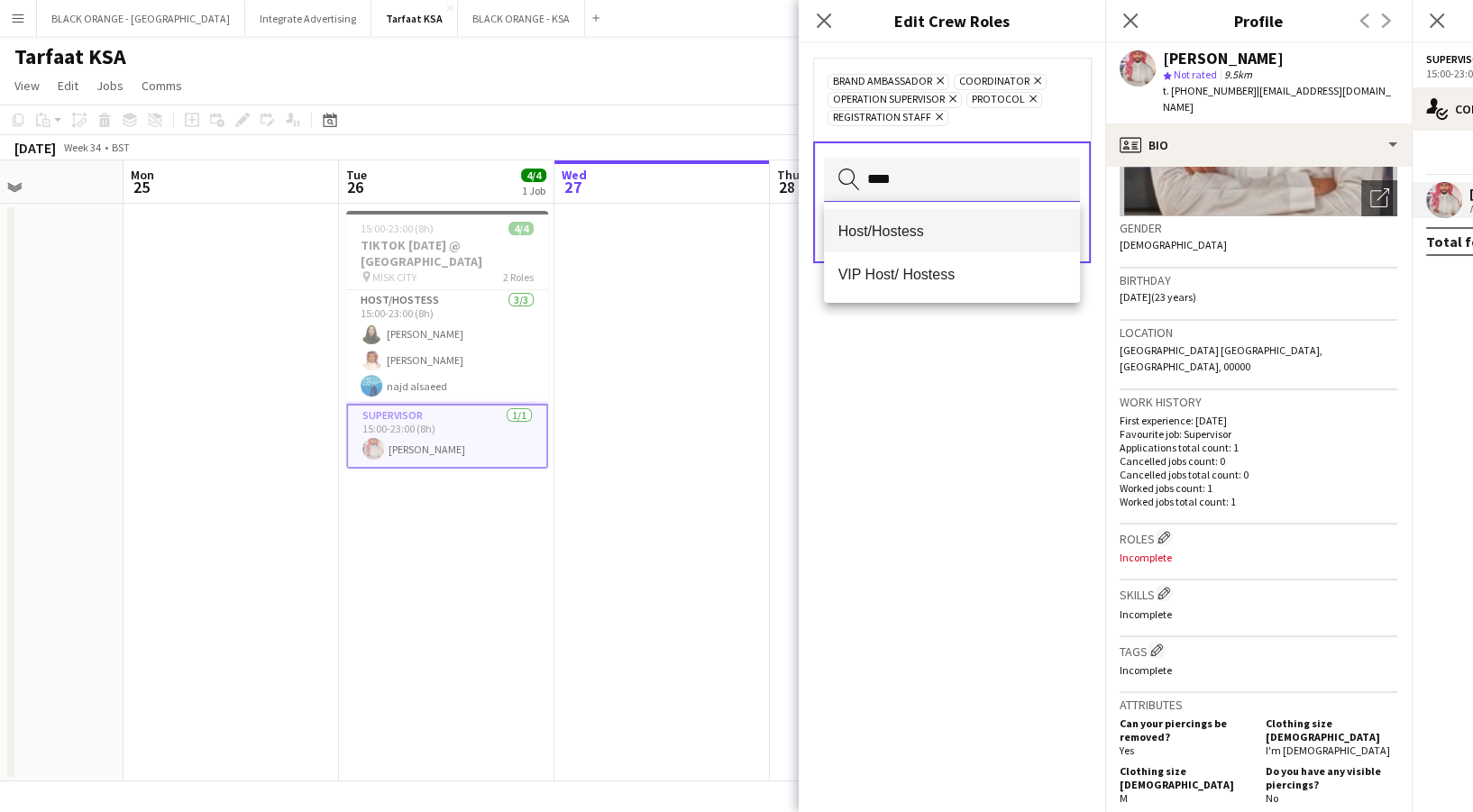
type input "****"
click at [893, 250] on mat-option "Host/Hostess" at bounding box center [952, 230] width 256 height 43
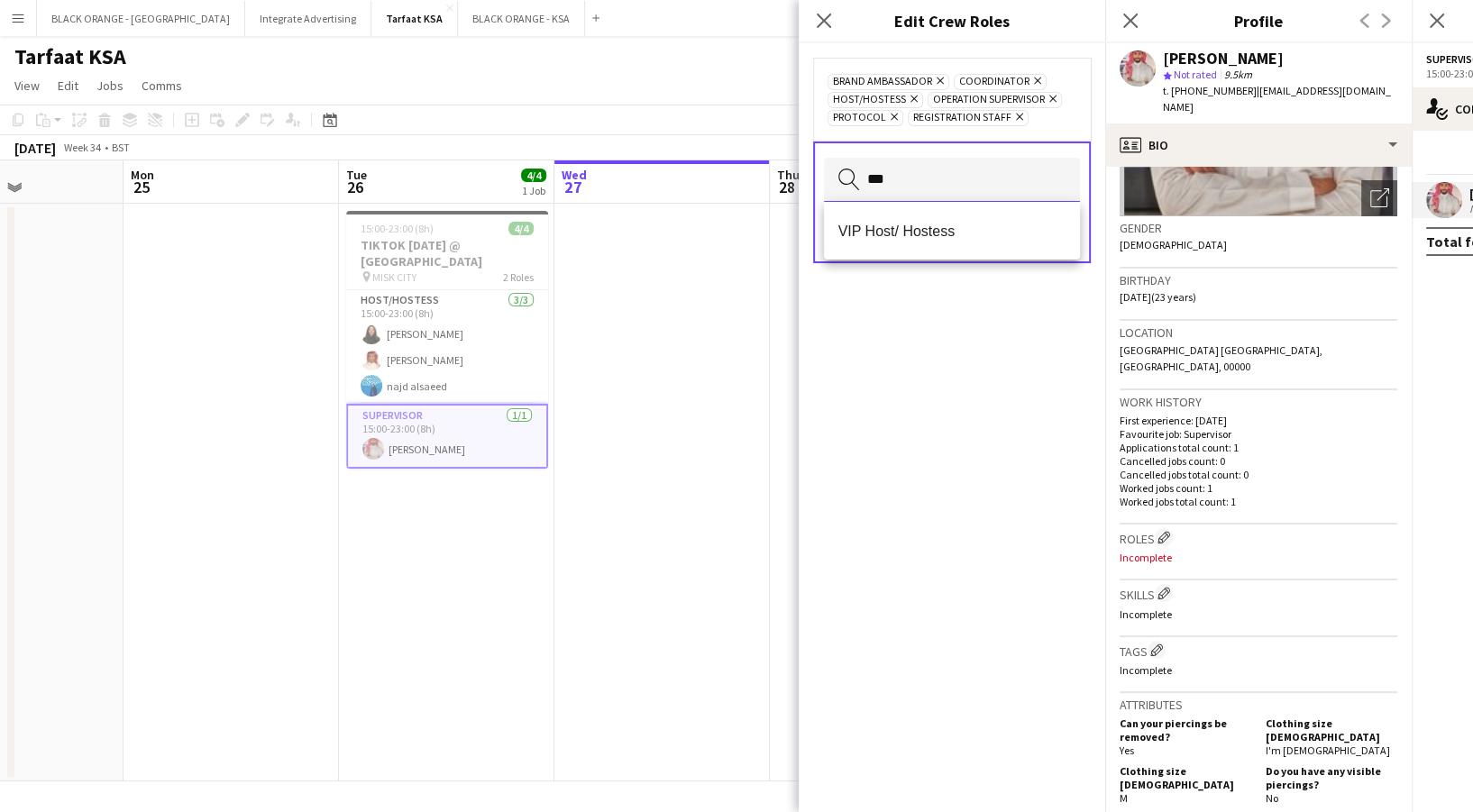
type input "***"
click at [893, 250] on mat-option "VIP Host/ Hostess" at bounding box center [952, 230] width 256 height 43
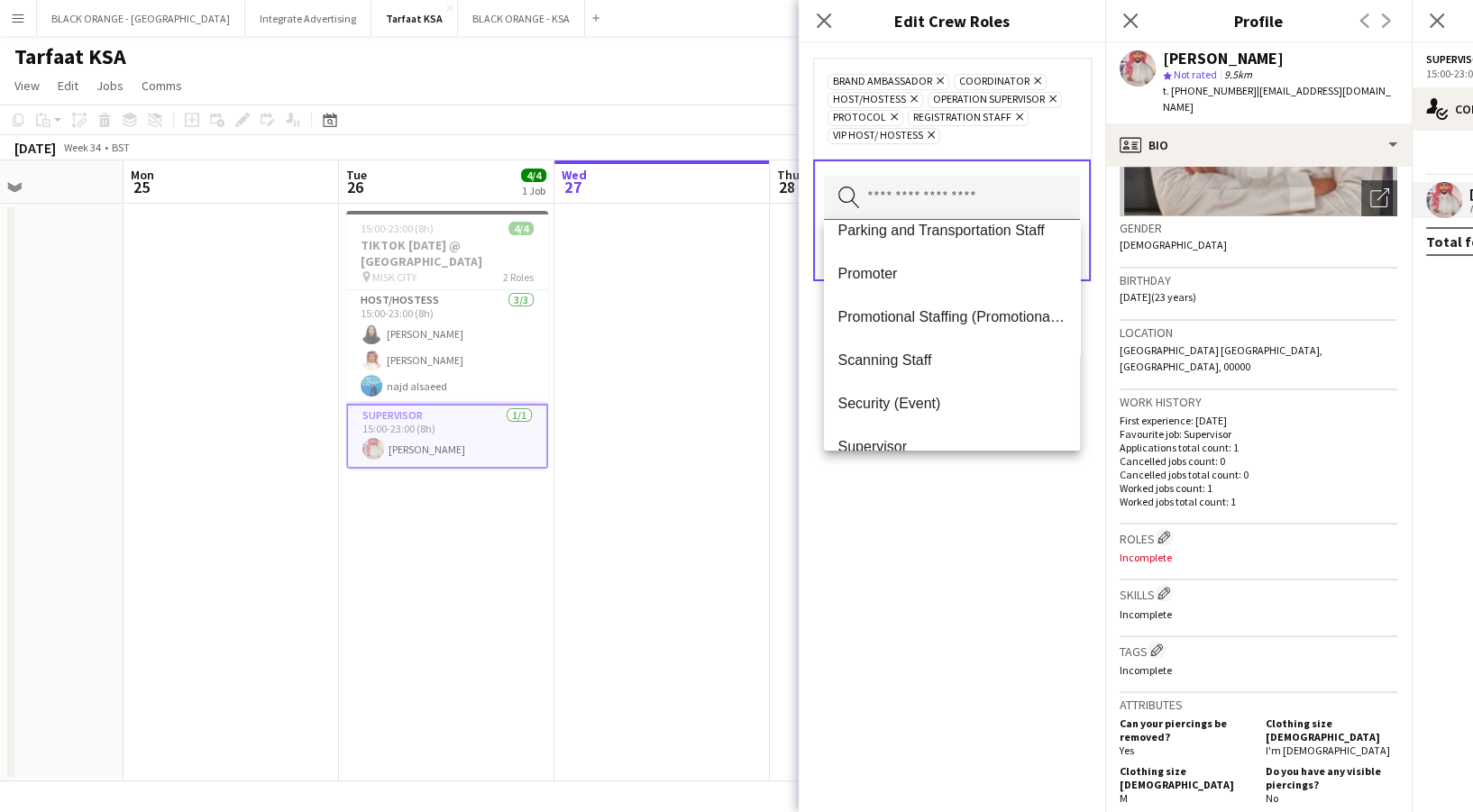
scroll to position [287, 0]
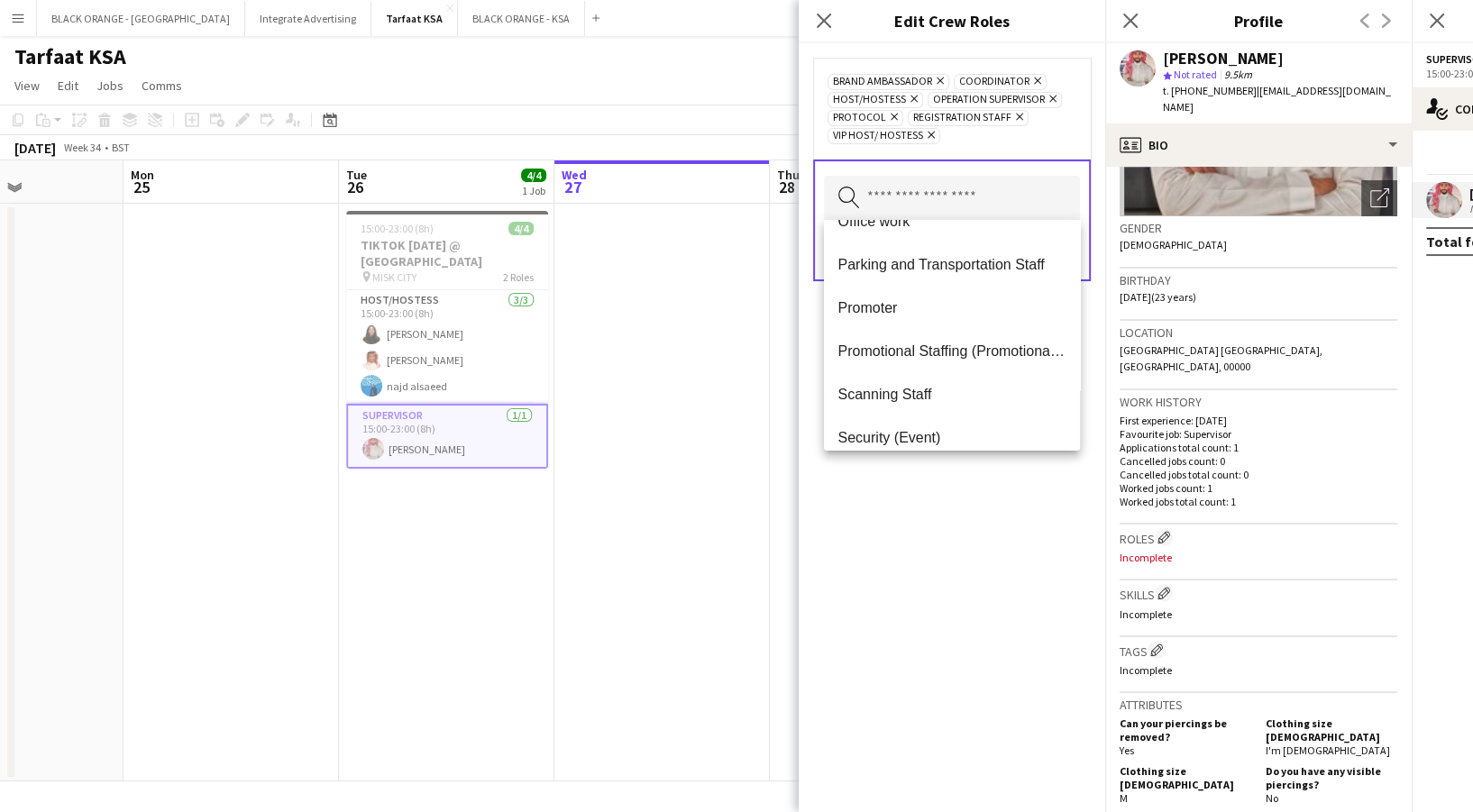
click at [903, 318] on mat-option "Promoter" at bounding box center [952, 307] width 256 height 43
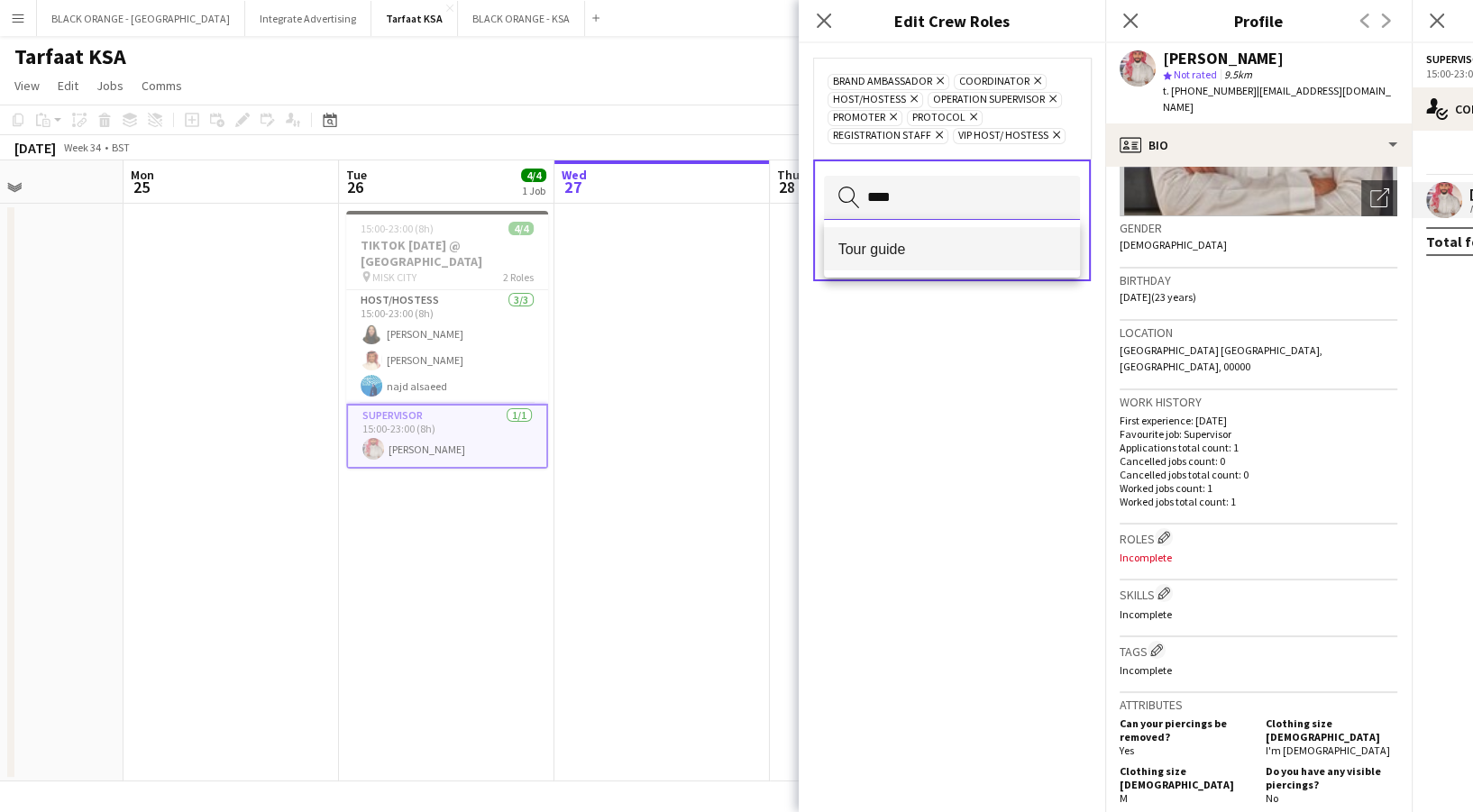
type input "****"
click at [902, 265] on mat-option "Tour guide" at bounding box center [952, 248] width 256 height 43
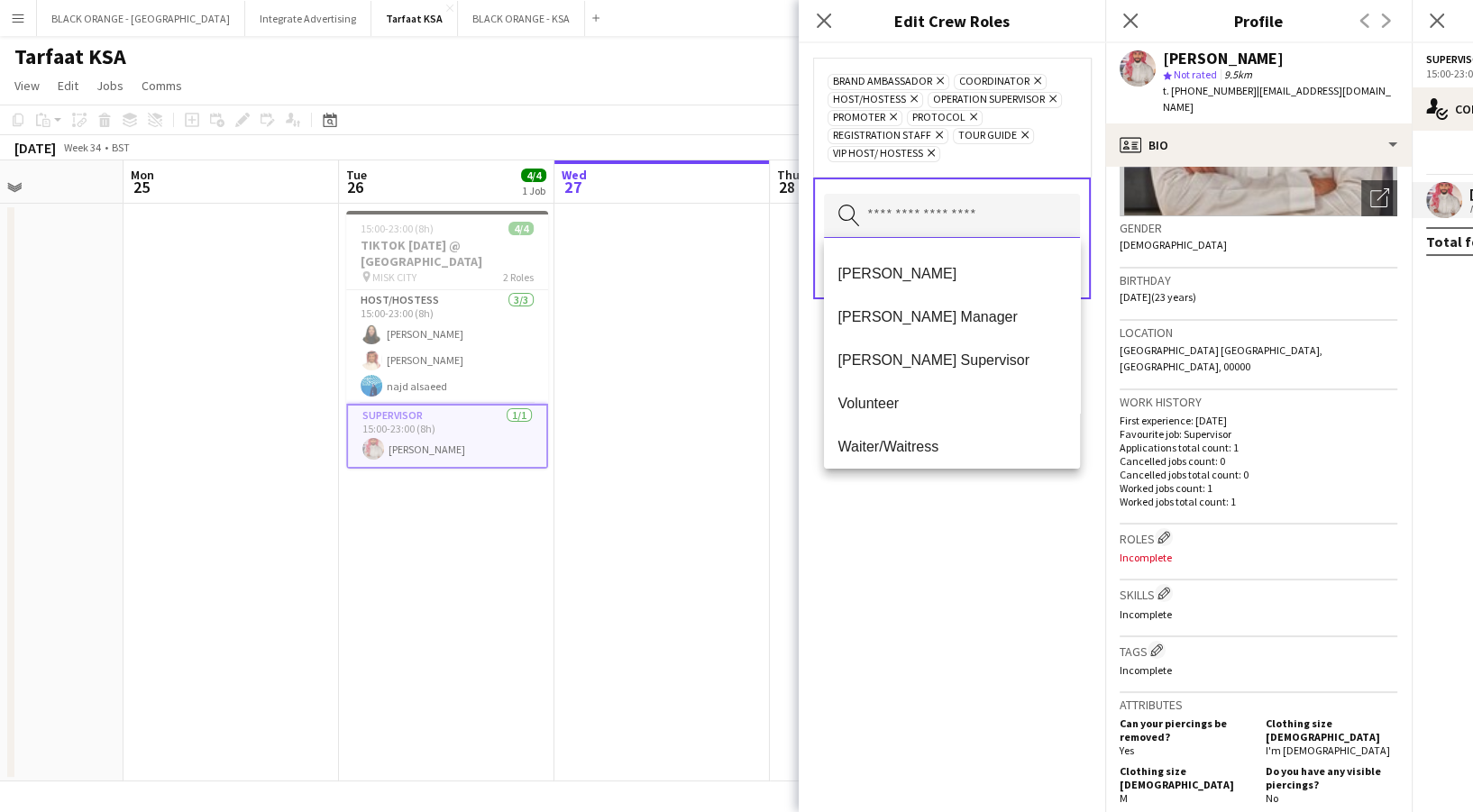
scroll to position [519, 0]
click at [957, 522] on div "Brand Ambassador Remove Coordinator Remove Host/Hostess Remove Operation Superv…" at bounding box center [952, 427] width 307 height 769
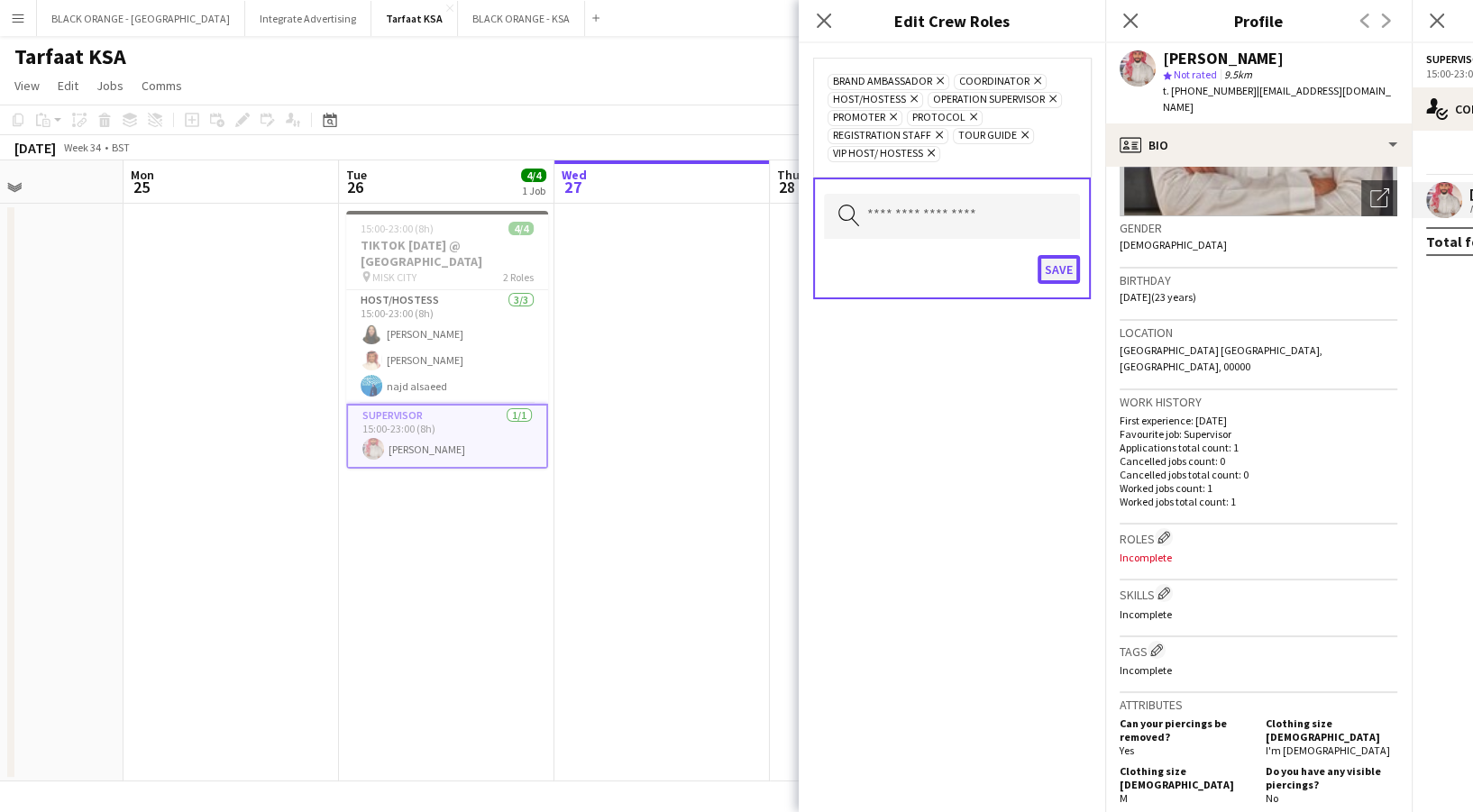
click at [1053, 264] on button "Save" at bounding box center [1059, 270] width 42 height 29
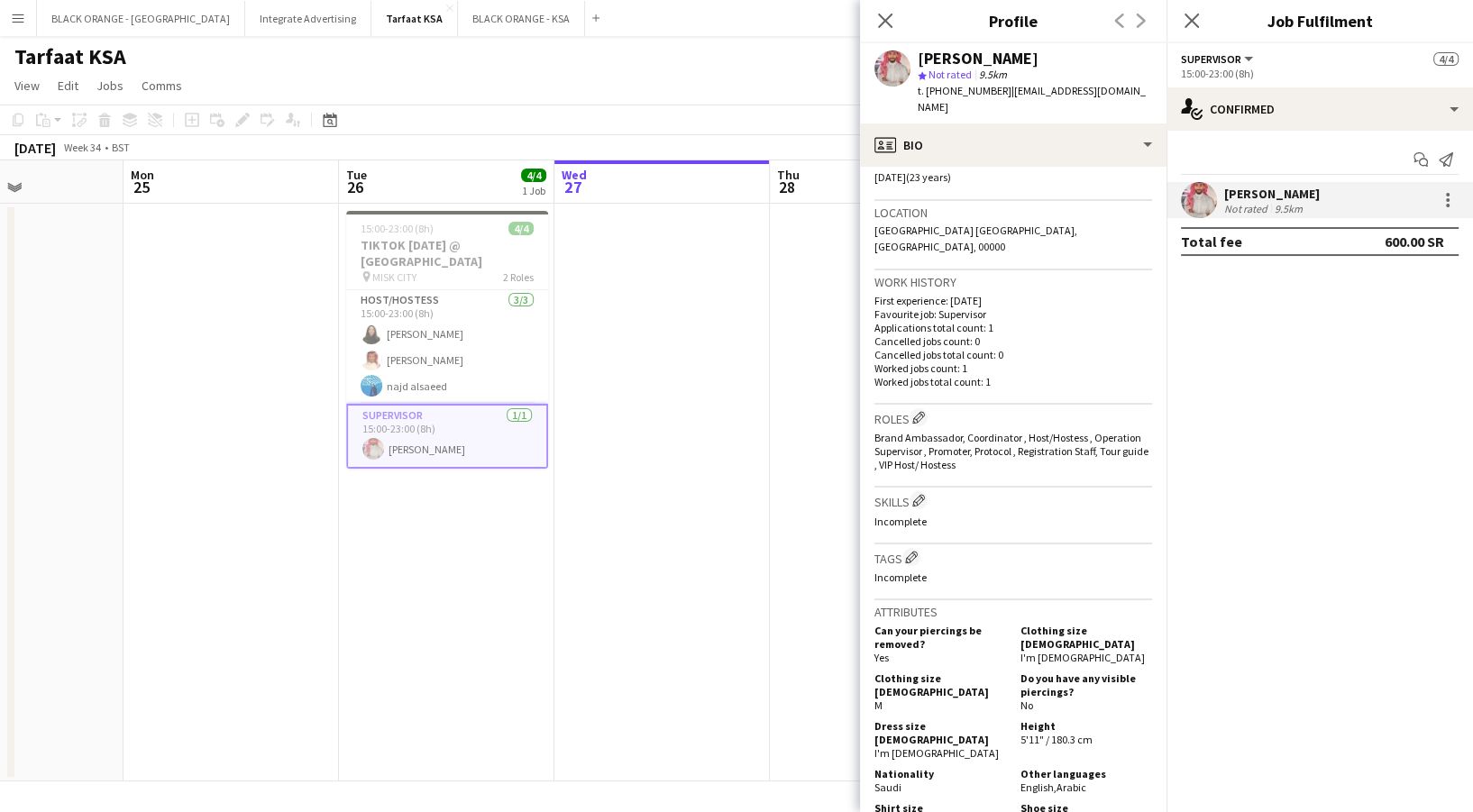
scroll to position [375, 0]
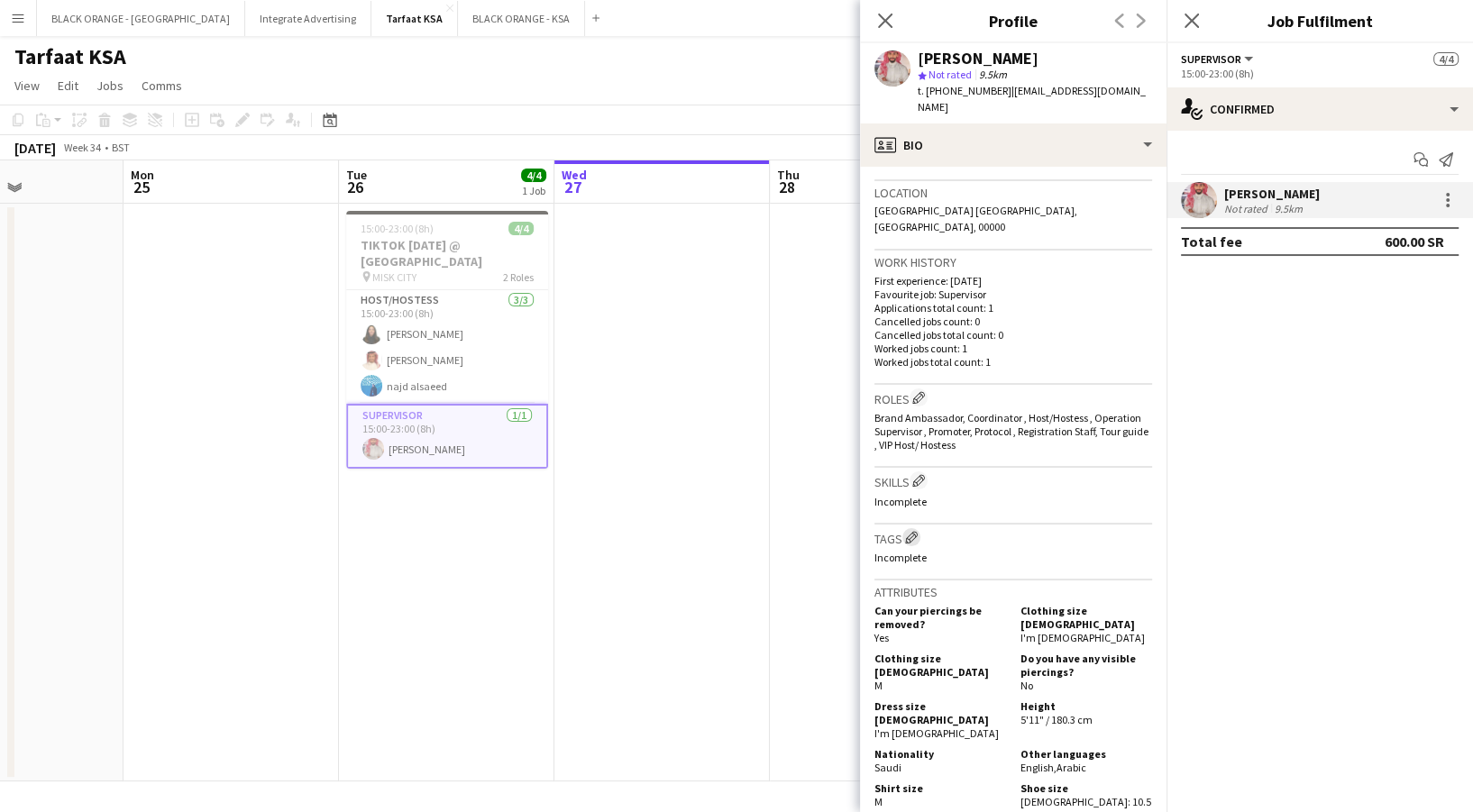
click at [916, 531] on app-icon "Edit crew company tags" at bounding box center [912, 537] width 13 height 13
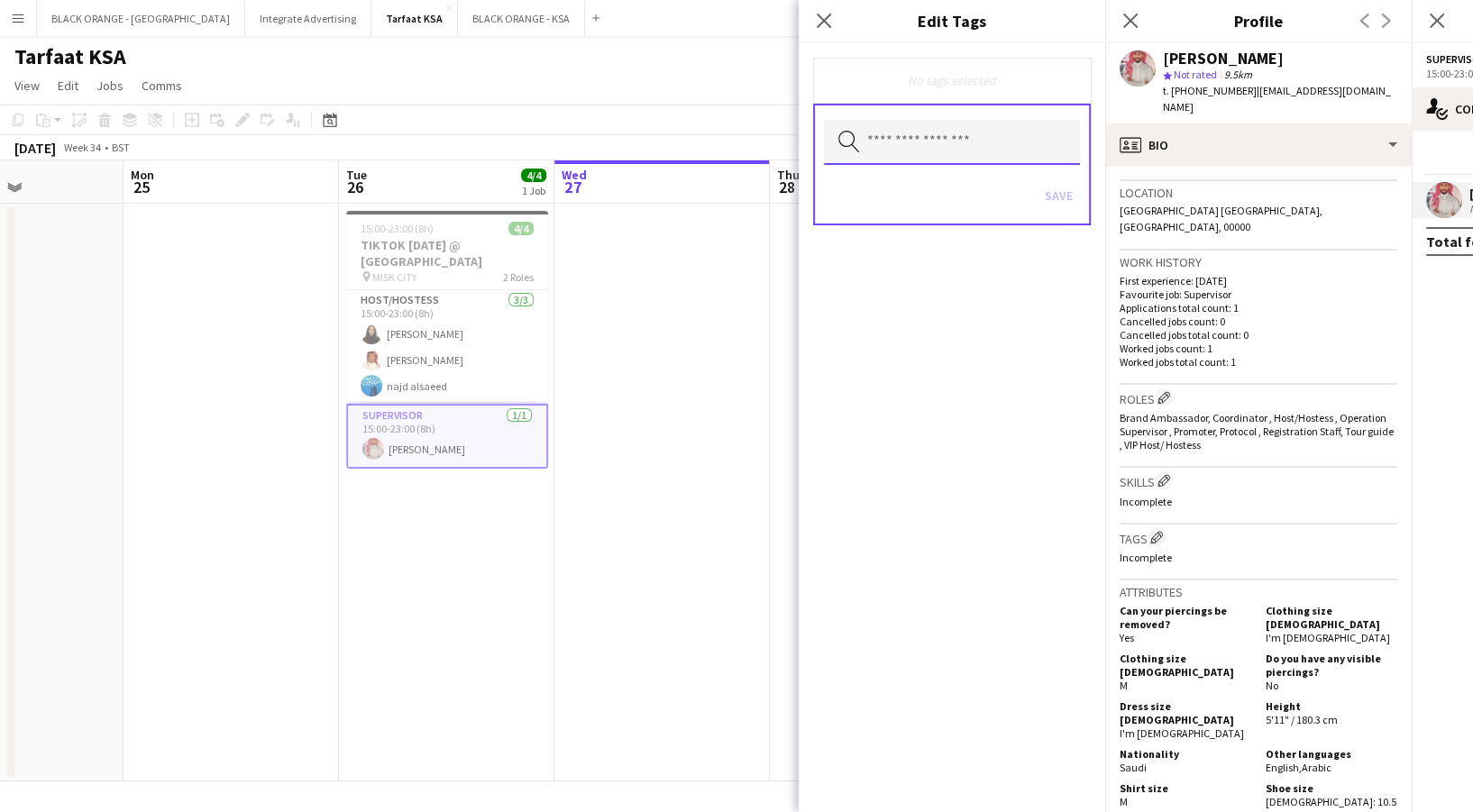
click at [929, 142] on input "text" at bounding box center [952, 141] width 256 height 45
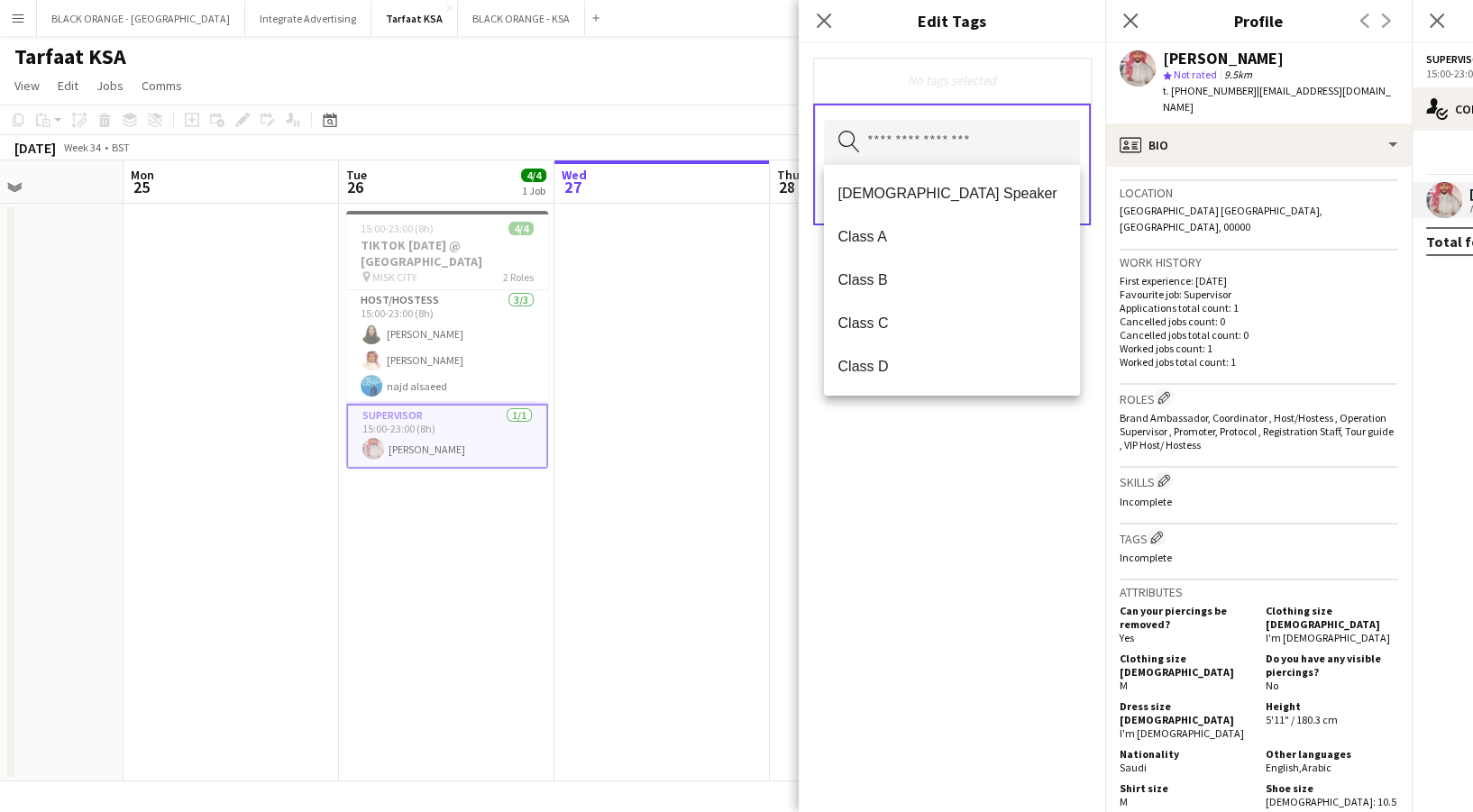
click at [1162, 411] on span "Brand Ambassador, Coordinator , Host/Hostess , Operation Supervisor , Promoter,…" at bounding box center [1257, 431] width 274 height 40
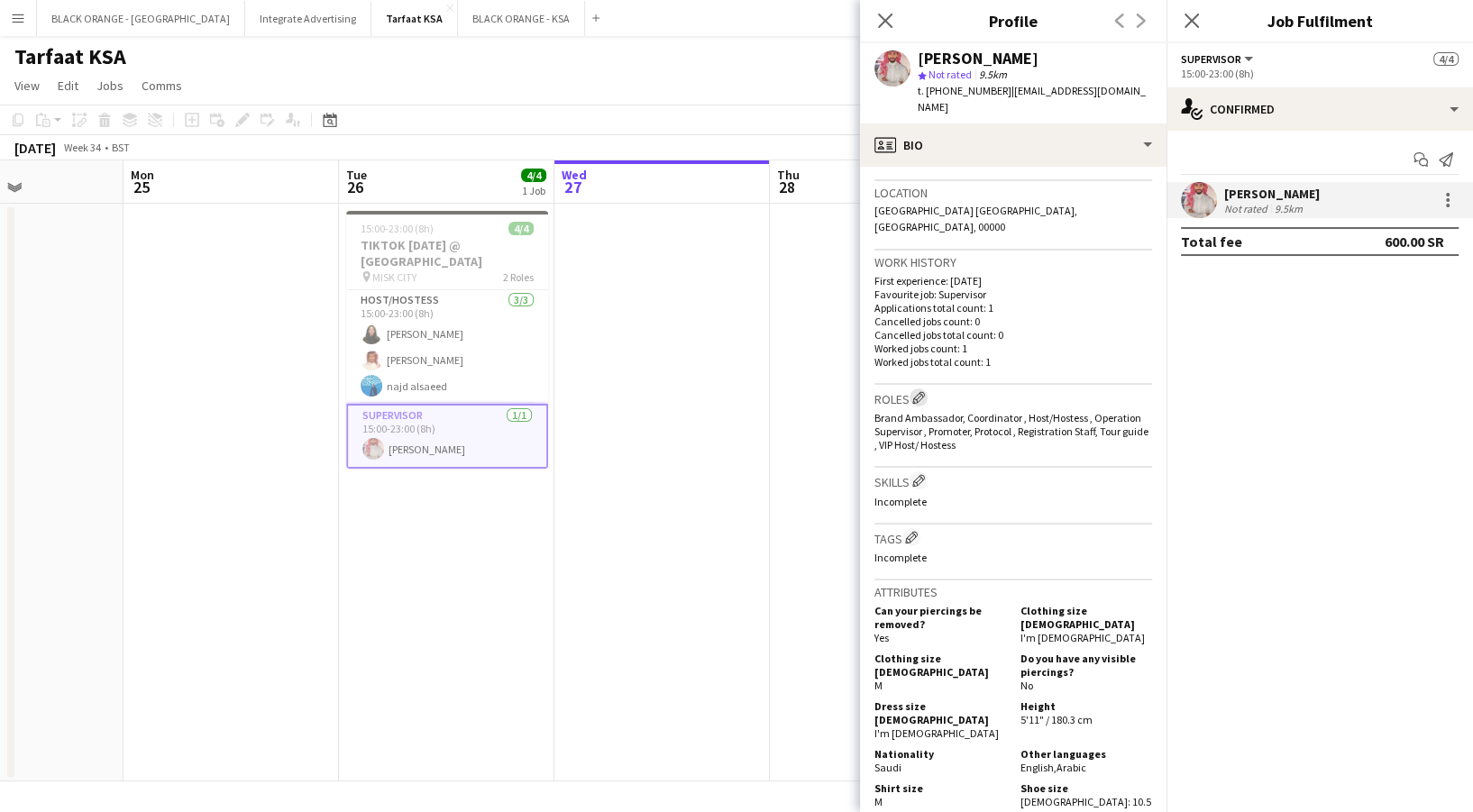
click at [923, 391] on app-icon "Edit crew company roles" at bounding box center [919, 398] width 13 height 13
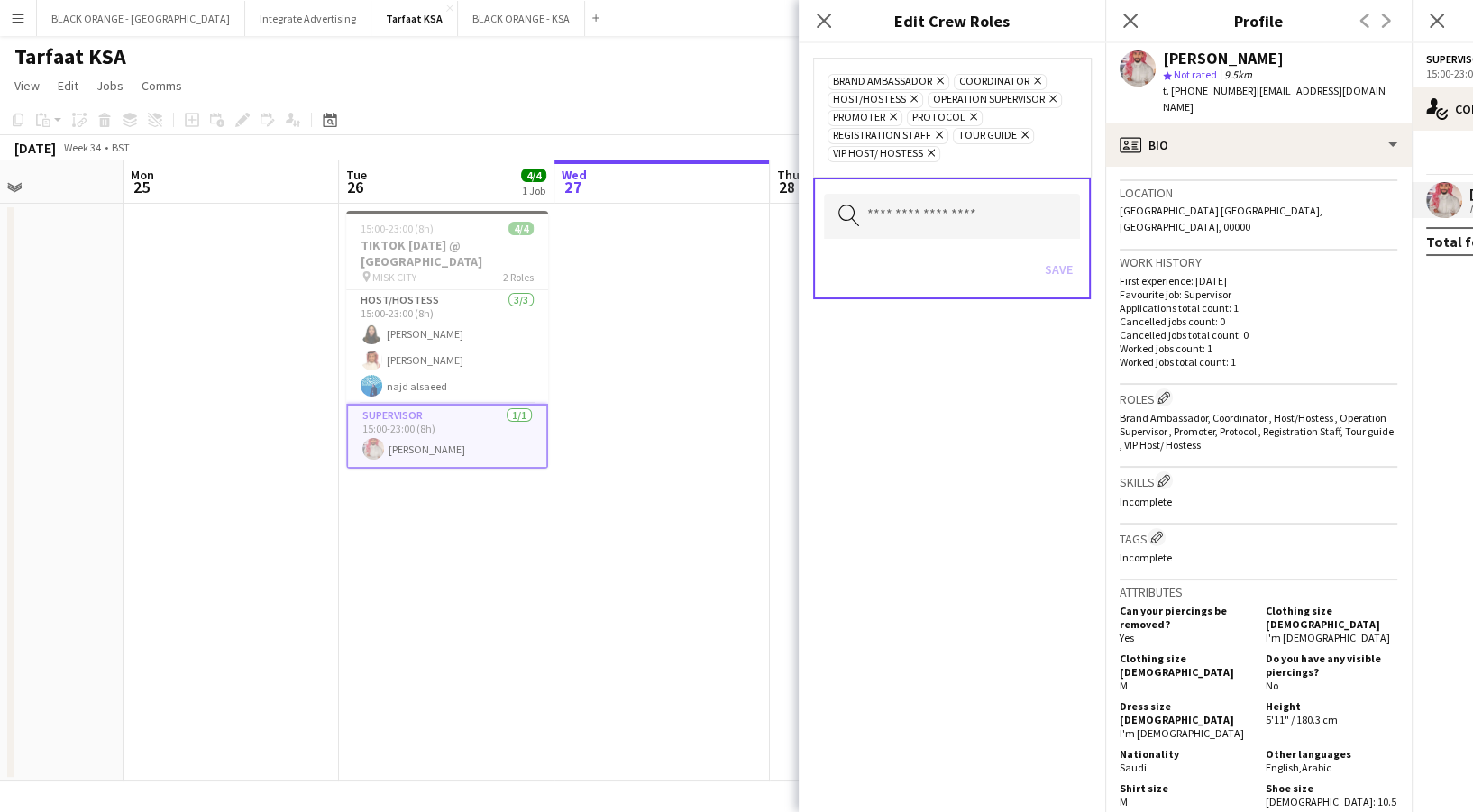
click at [1021, 141] on app-icon "Remove" at bounding box center [1022, 136] width 12 height 15
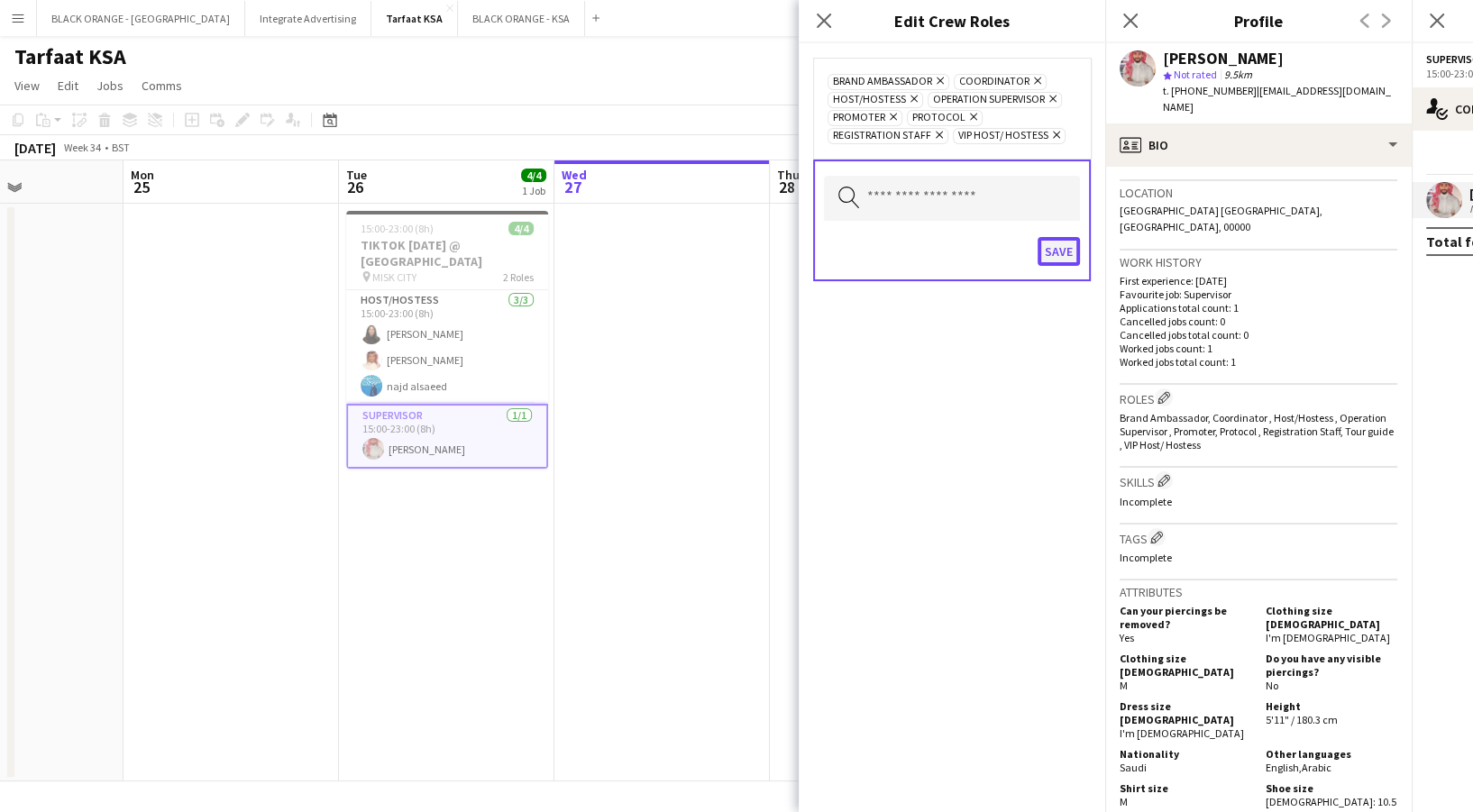
click at [1061, 261] on button "Save" at bounding box center [1059, 252] width 42 height 29
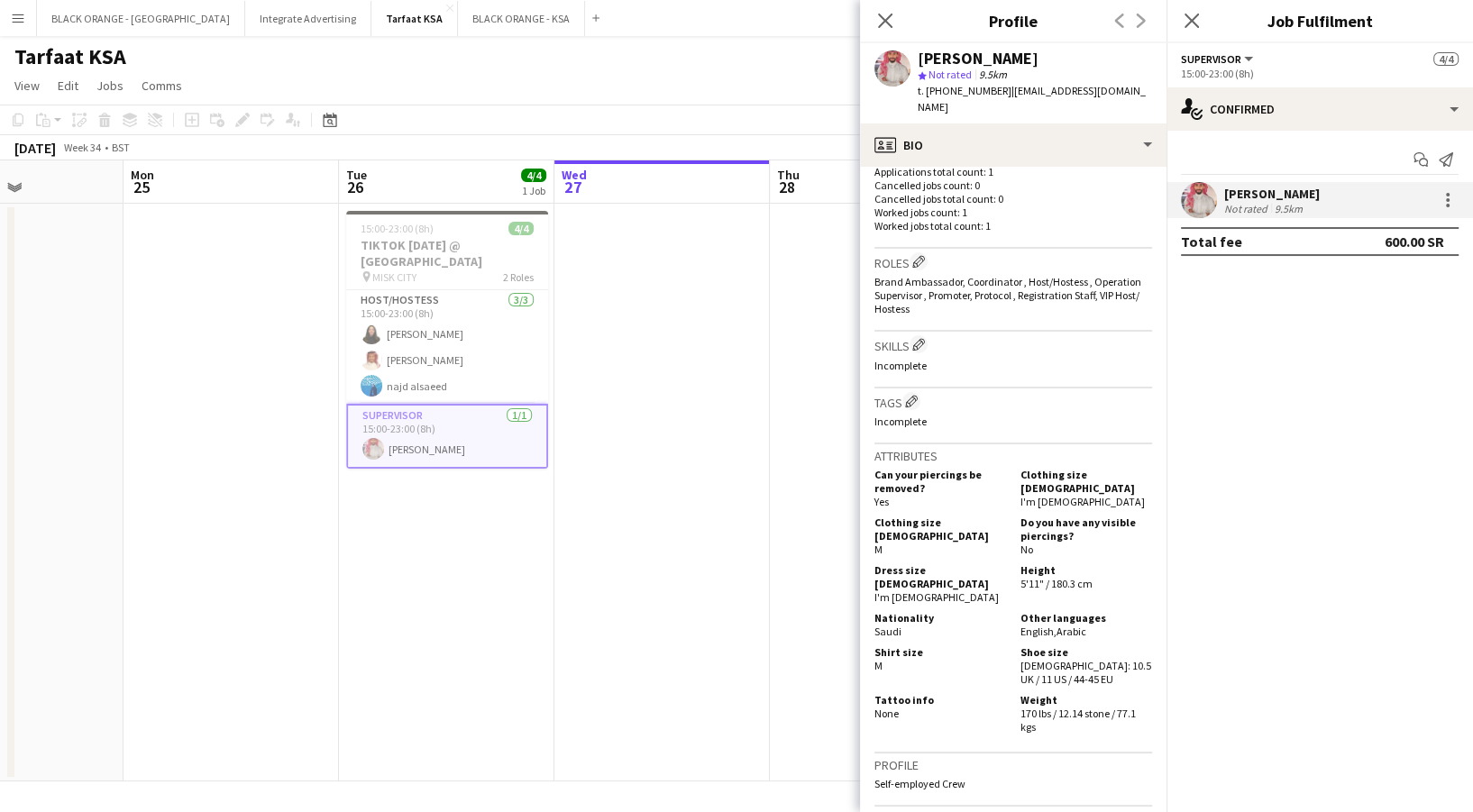
scroll to position [512, 0]
click at [905, 391] on button "Edit crew company tags" at bounding box center [912, 401] width 18 height 18
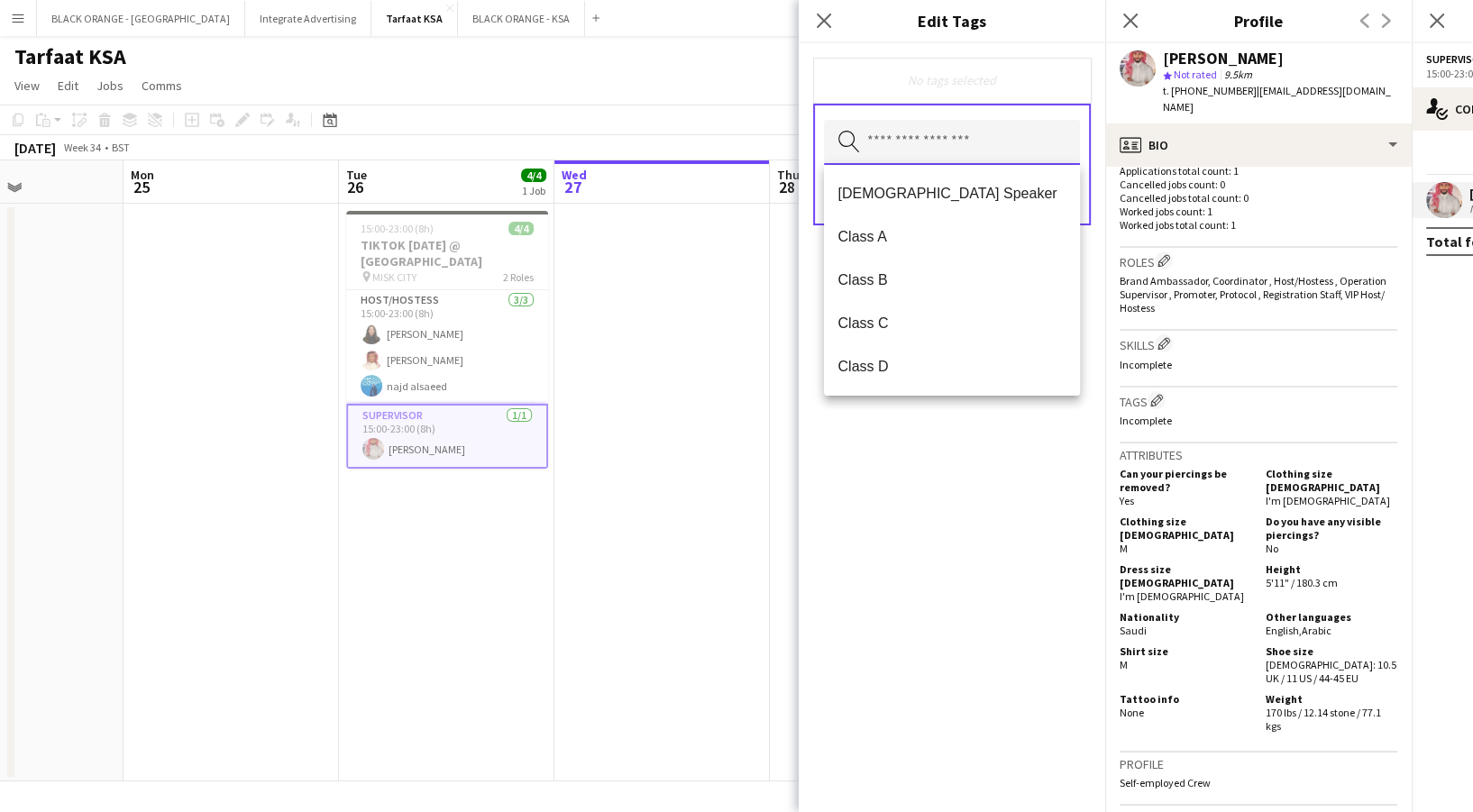
click at [901, 145] on input "text" at bounding box center [952, 141] width 256 height 45
click at [898, 255] on mat-option "Class A" at bounding box center [952, 236] width 256 height 43
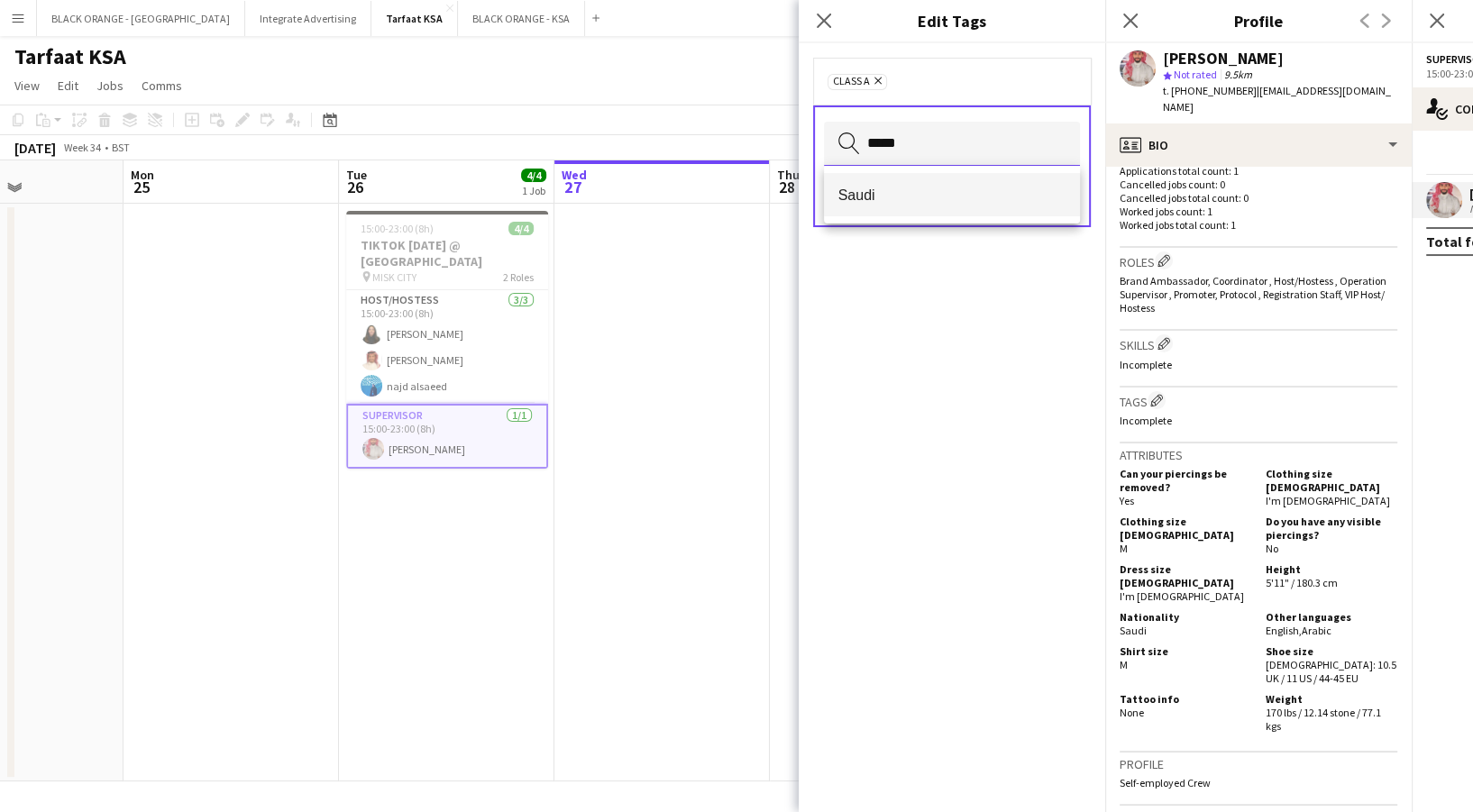
type input "*****"
click at [918, 179] on mat-option "Saudi" at bounding box center [952, 194] width 256 height 43
type input "*******"
click at [918, 194] on span "English Speaker" at bounding box center [952, 194] width 227 height 17
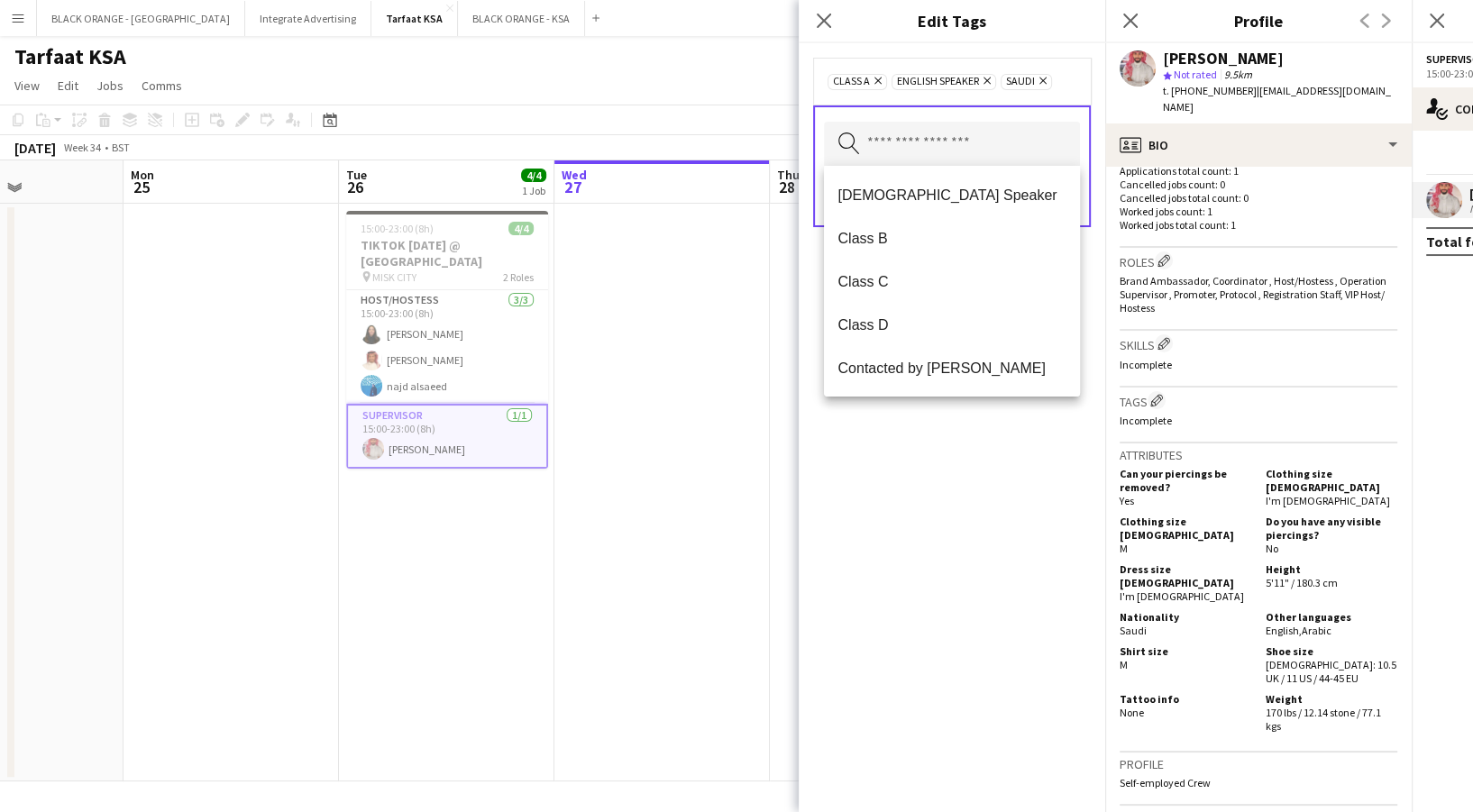
click at [946, 426] on div "Class A Remove English Speaker Remove Saudi Remove Search by tag name Save" at bounding box center [952, 427] width 307 height 769
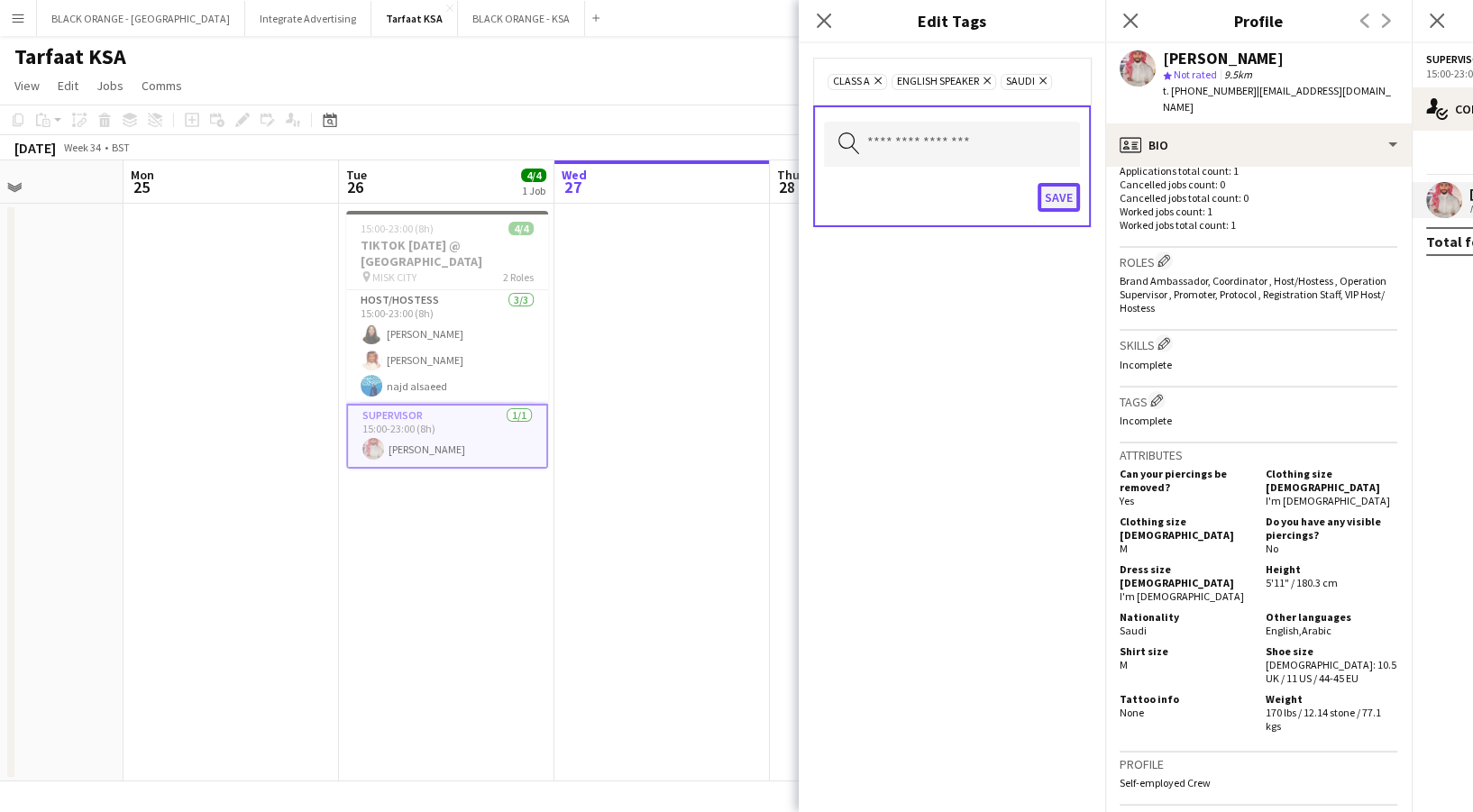
click at [1055, 185] on button "Save" at bounding box center [1059, 198] width 42 height 29
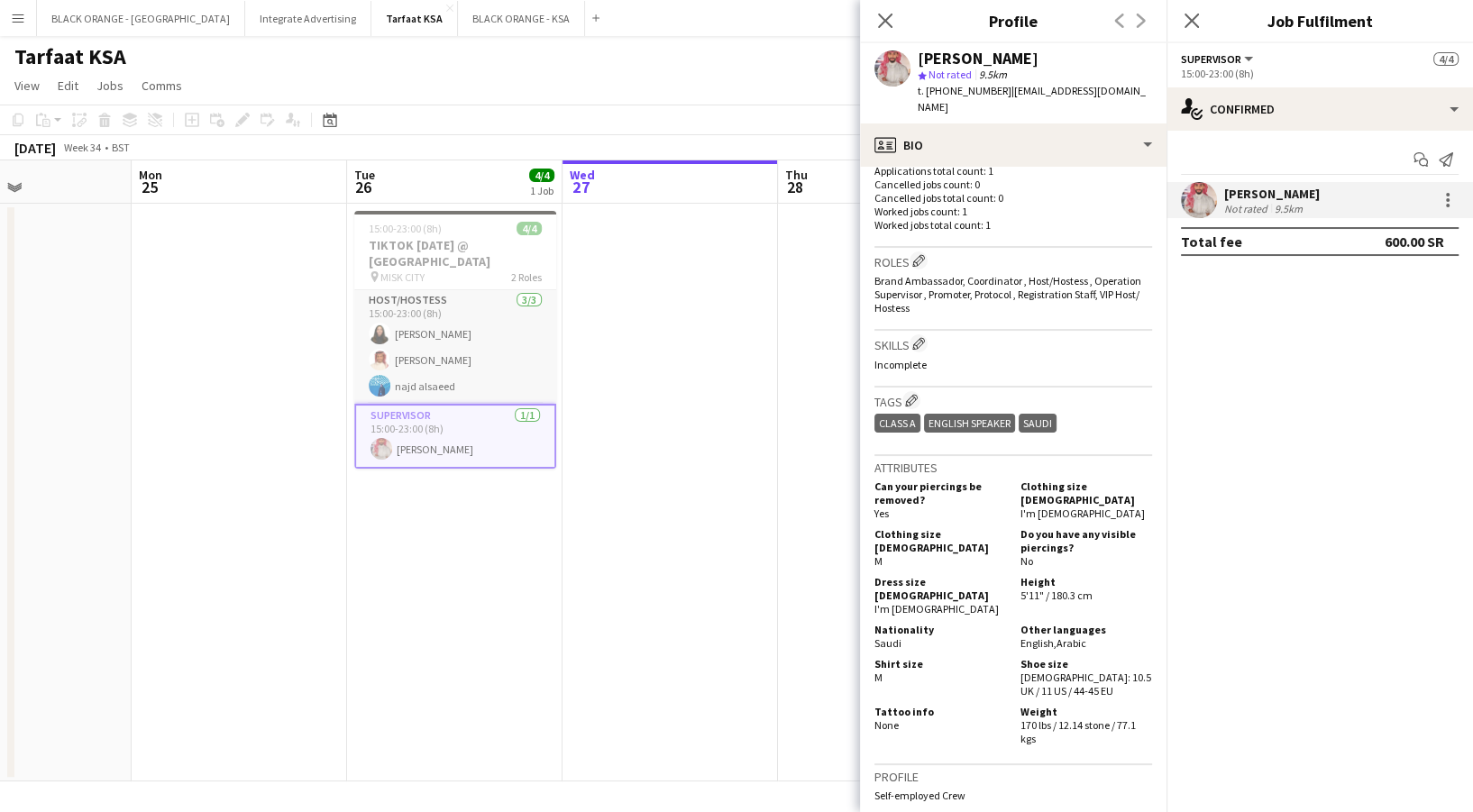
scroll to position [0, 516]
click at [463, 349] on app-card-role "Host/Hostess [DATE] 15:00-23:00 (8h) [PERSON_NAME] najd alsaeed" at bounding box center [454, 347] width 202 height 113
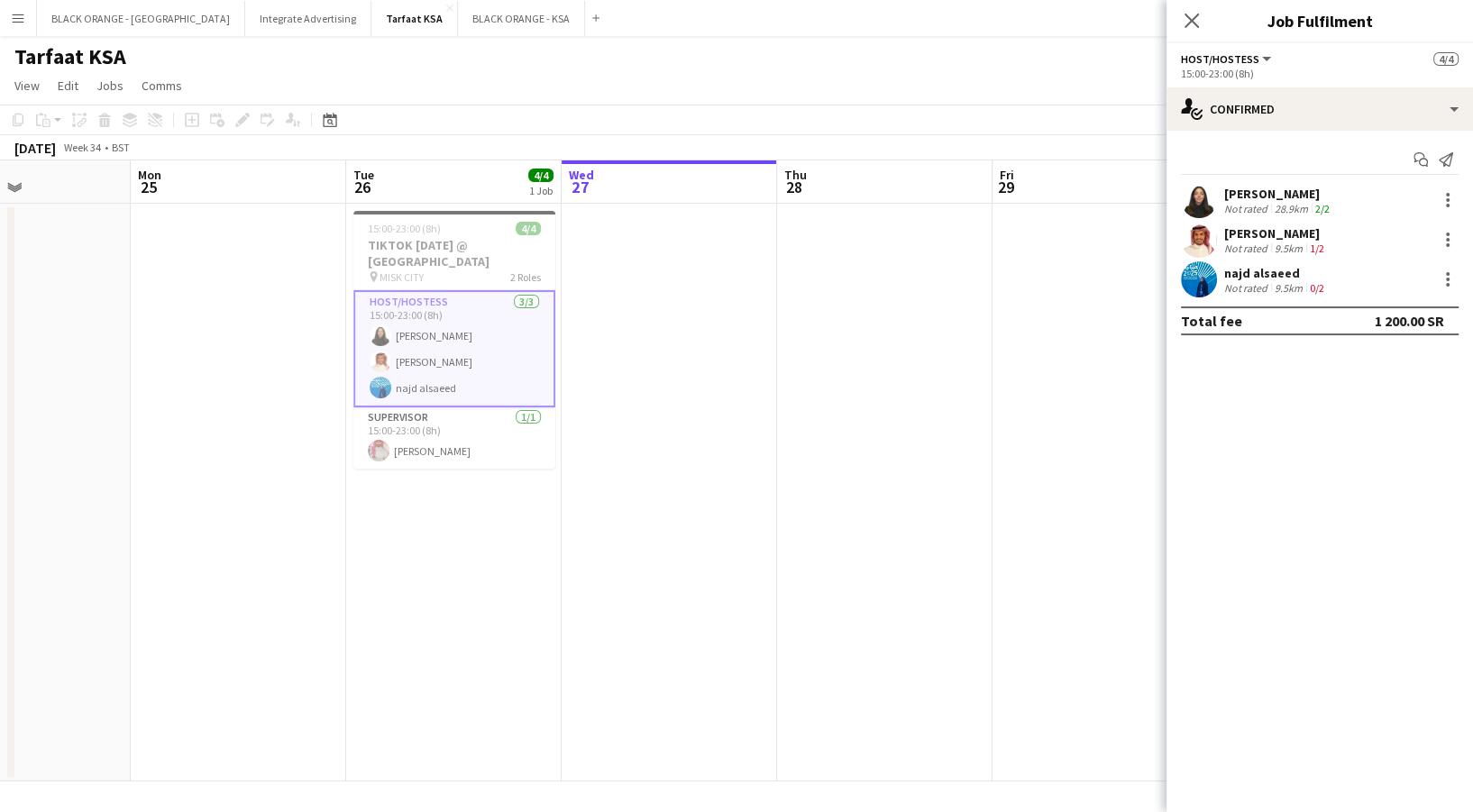
click at [1242, 281] on div "Not rated" at bounding box center [1247, 287] width 47 height 14
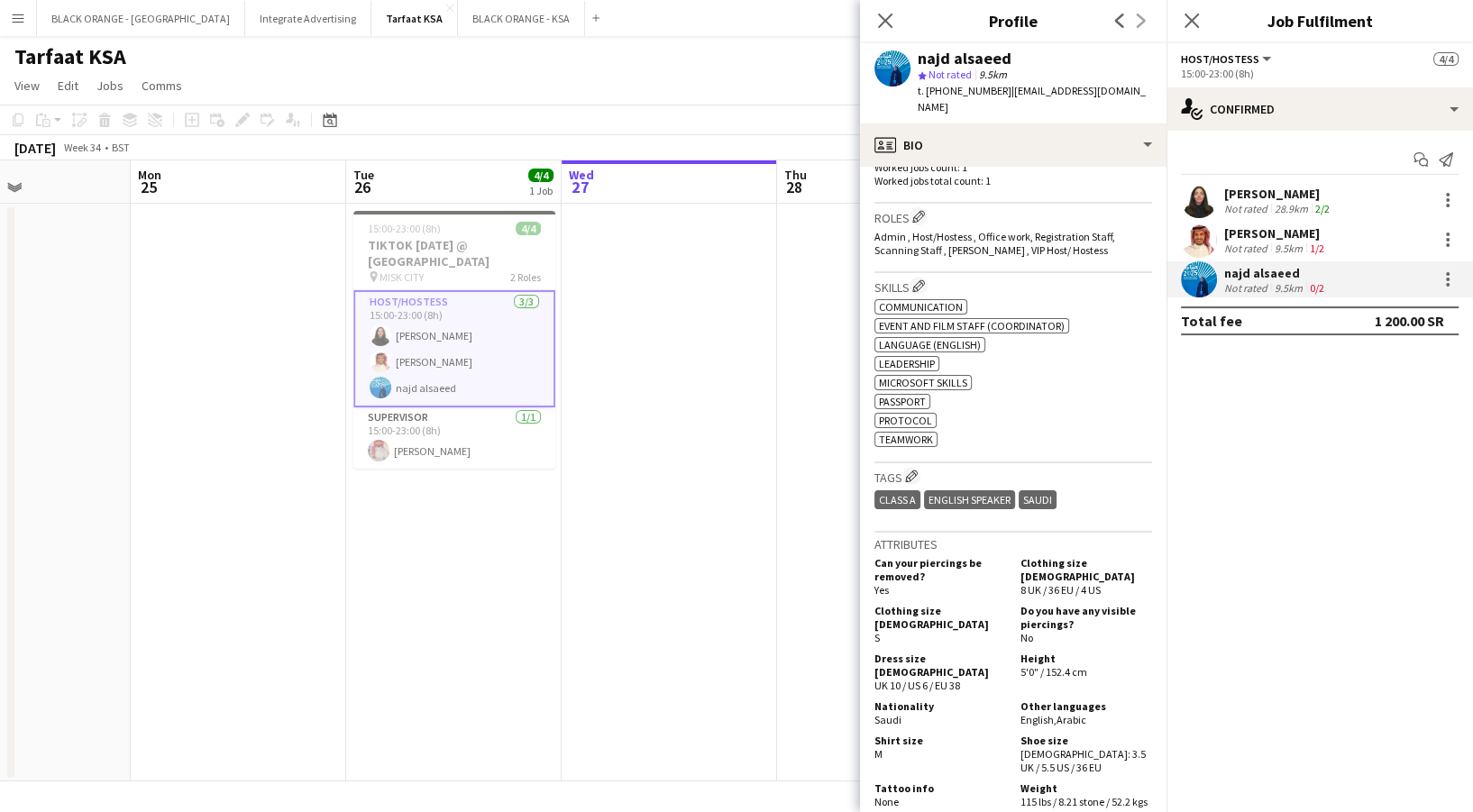
scroll to position [550, 0]
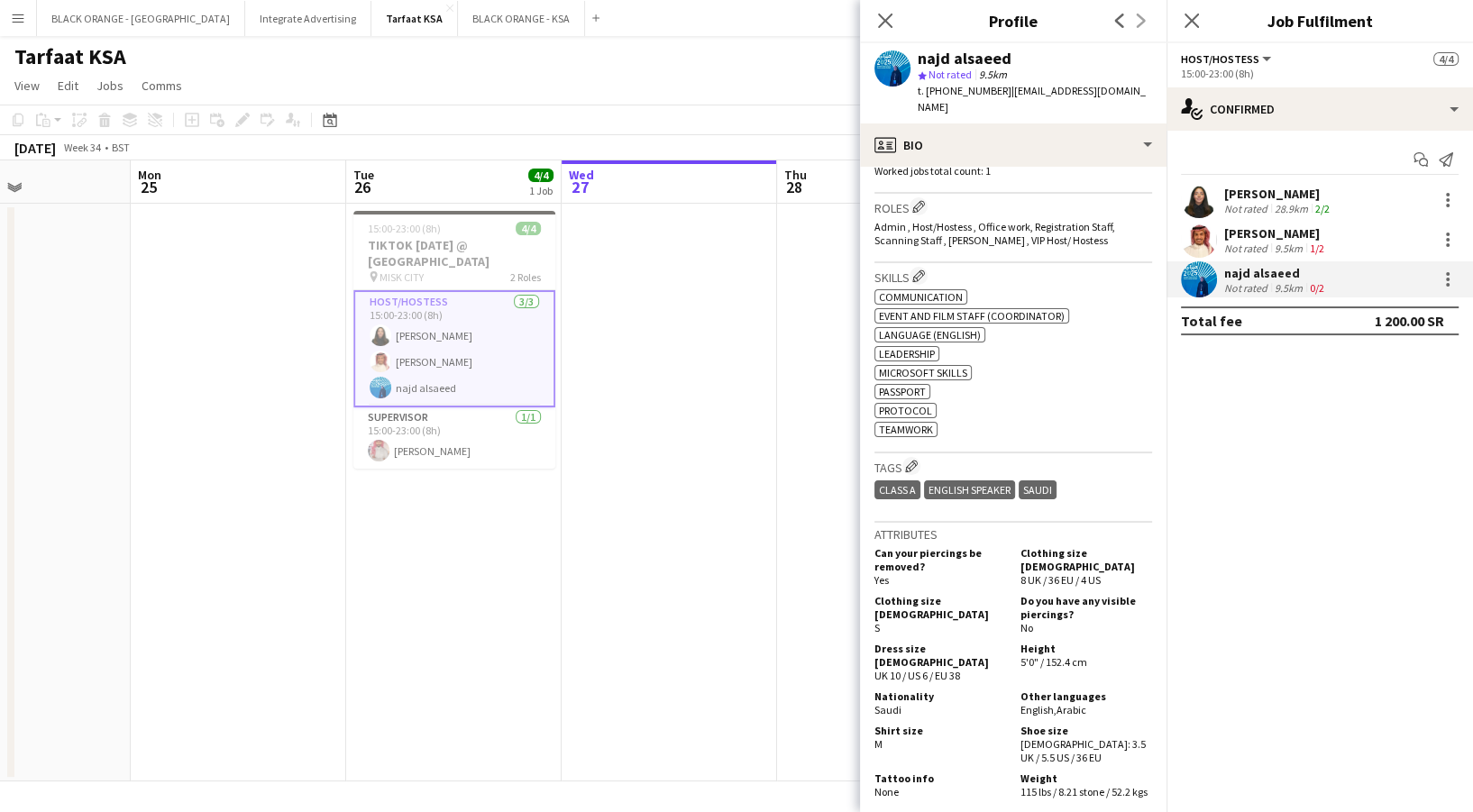
drag, startPoint x: 484, startPoint y: 460, endPoint x: 241, endPoint y: 385, distance: 254.3
click at [241, 385] on app-date-cell at bounding box center [238, 492] width 215 height 578
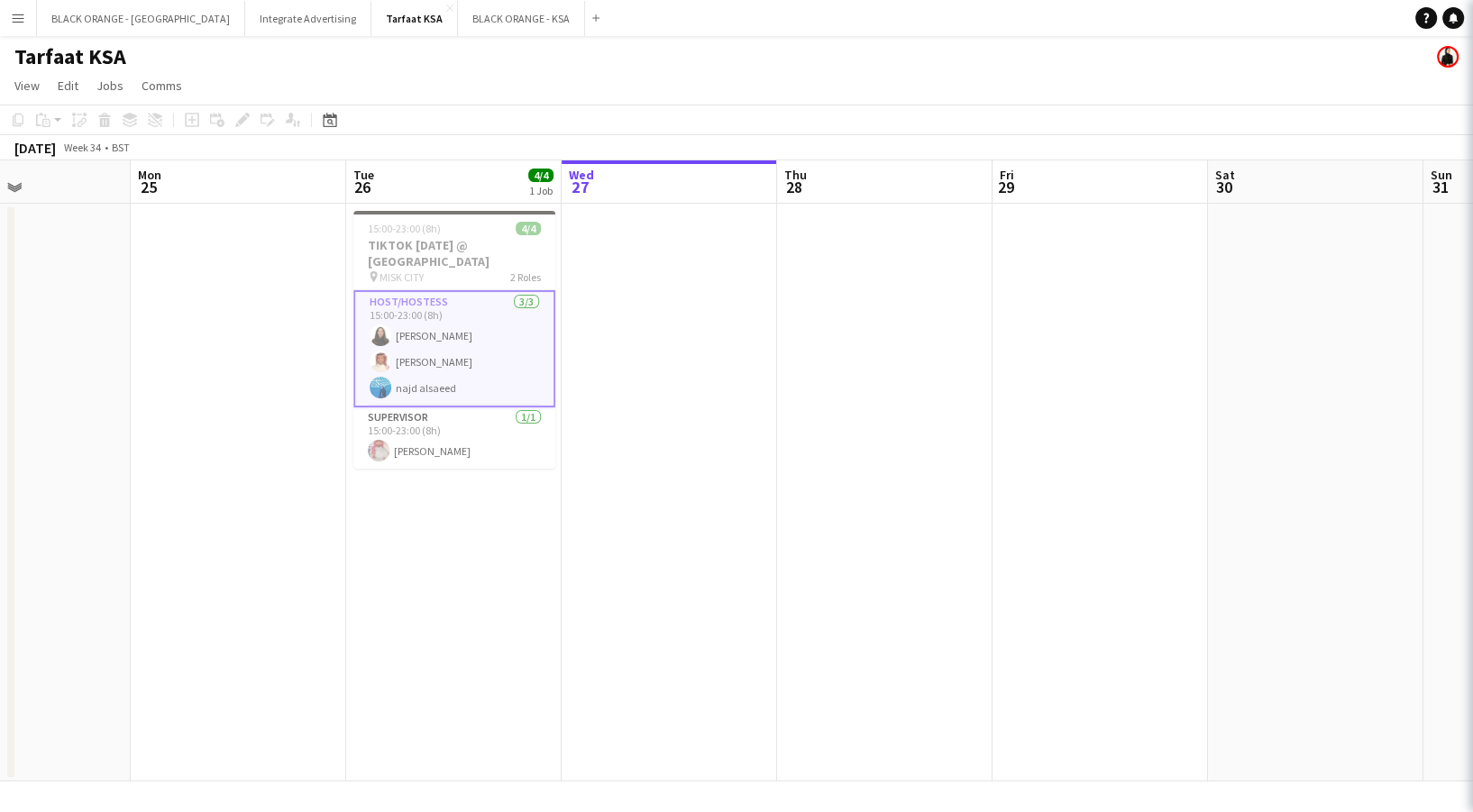
scroll to position [0, 515]
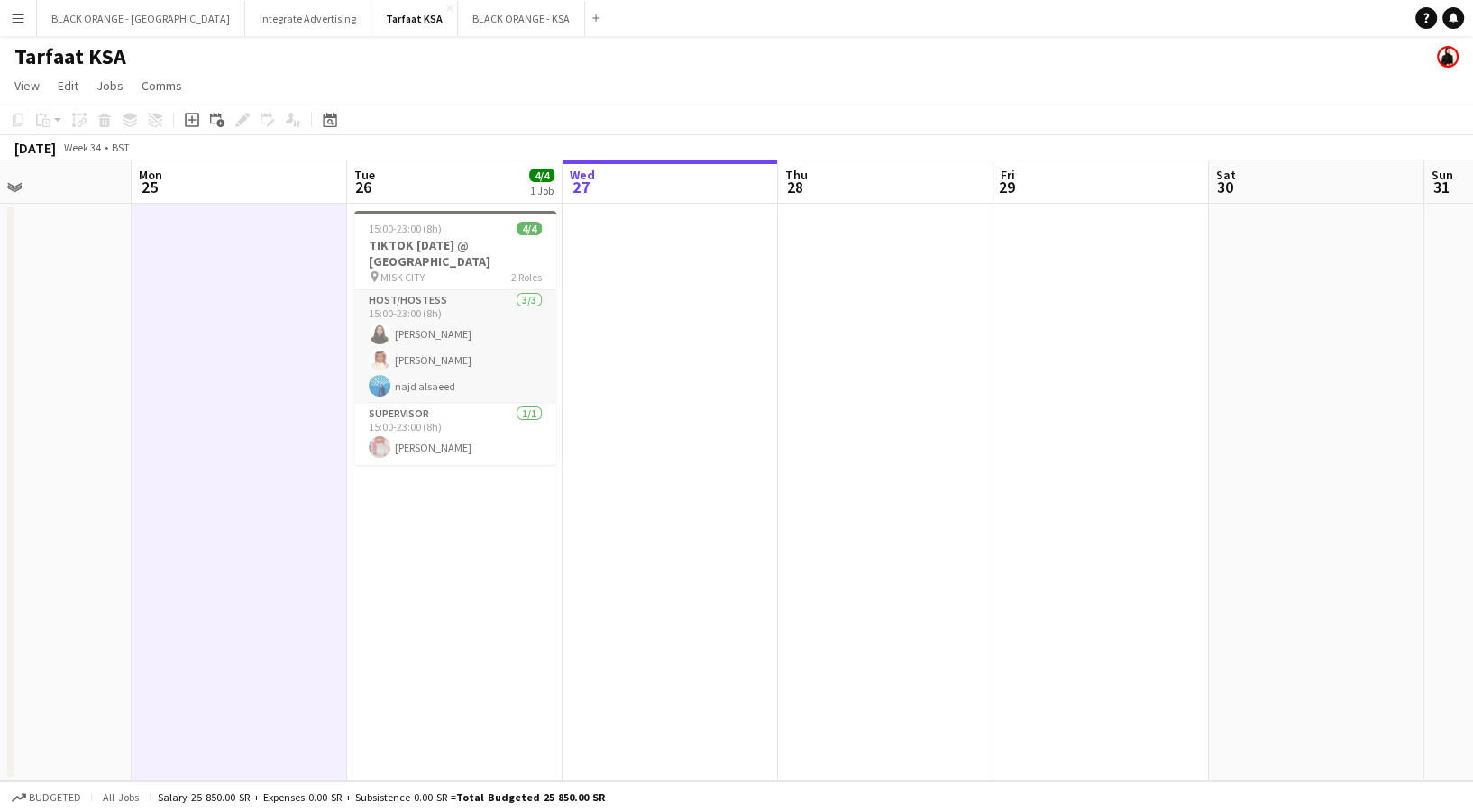
click at [478, 349] on app-card-role "Host/Hostess [DATE] 15:00-23:00 (8h) [PERSON_NAME] najd alsaeed" at bounding box center [454, 347] width 202 height 113
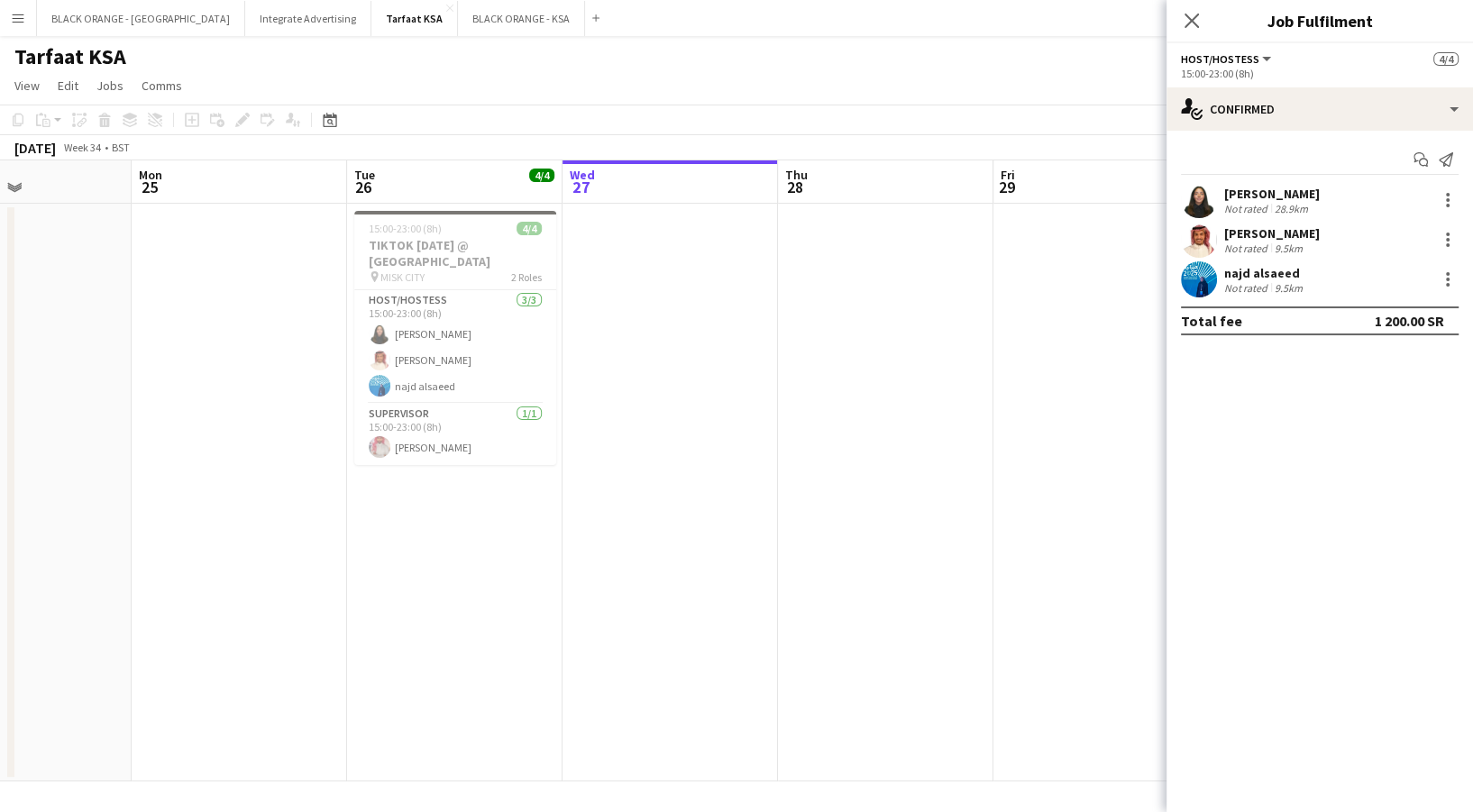
click at [747, 402] on app-calendar-viewport "Fri 22 Sat 23 Sun 24 Mon 25 Tue 26 4/4 1 Job Wed 27 Thu 28 Fri 29 Sat 30 Sun 31…" at bounding box center [736, 471] width 1473 height 621
click at [1216, 276] on app-user-avatar at bounding box center [1199, 279] width 37 height 36
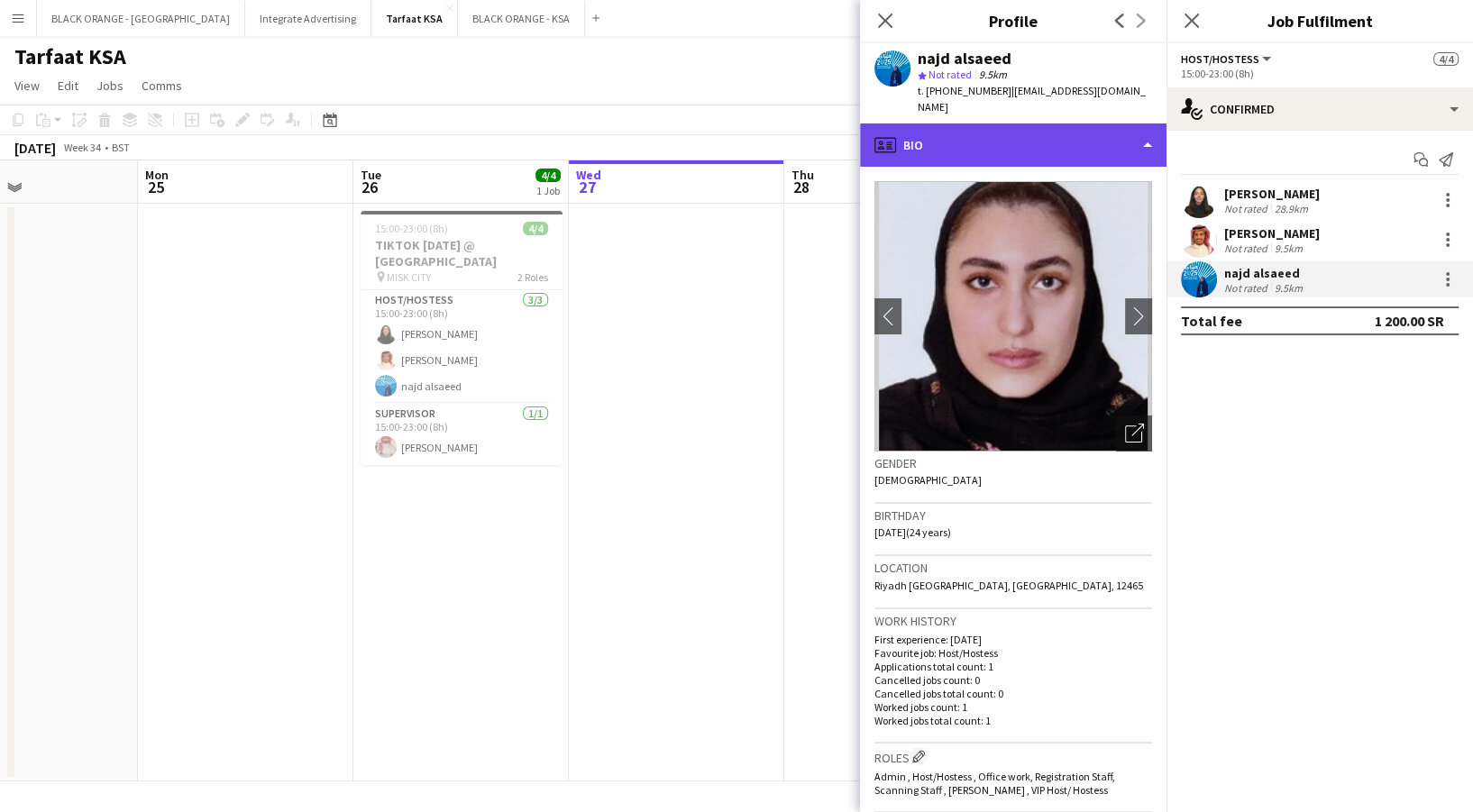
click at [1050, 123] on div "profile Bio" at bounding box center [1013, 144] width 307 height 43
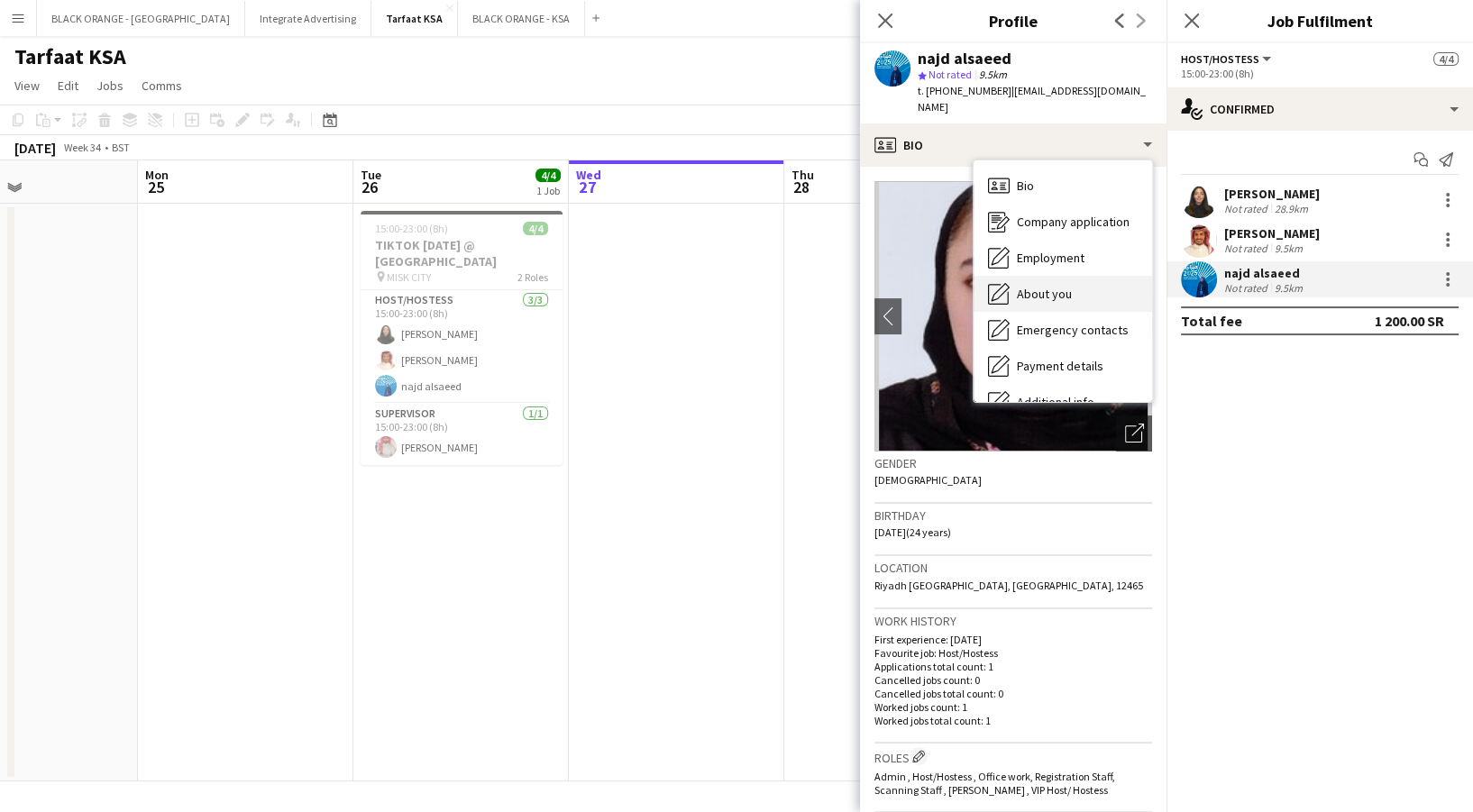
click at [1032, 286] on span "About you" at bounding box center [1044, 294] width 55 height 16
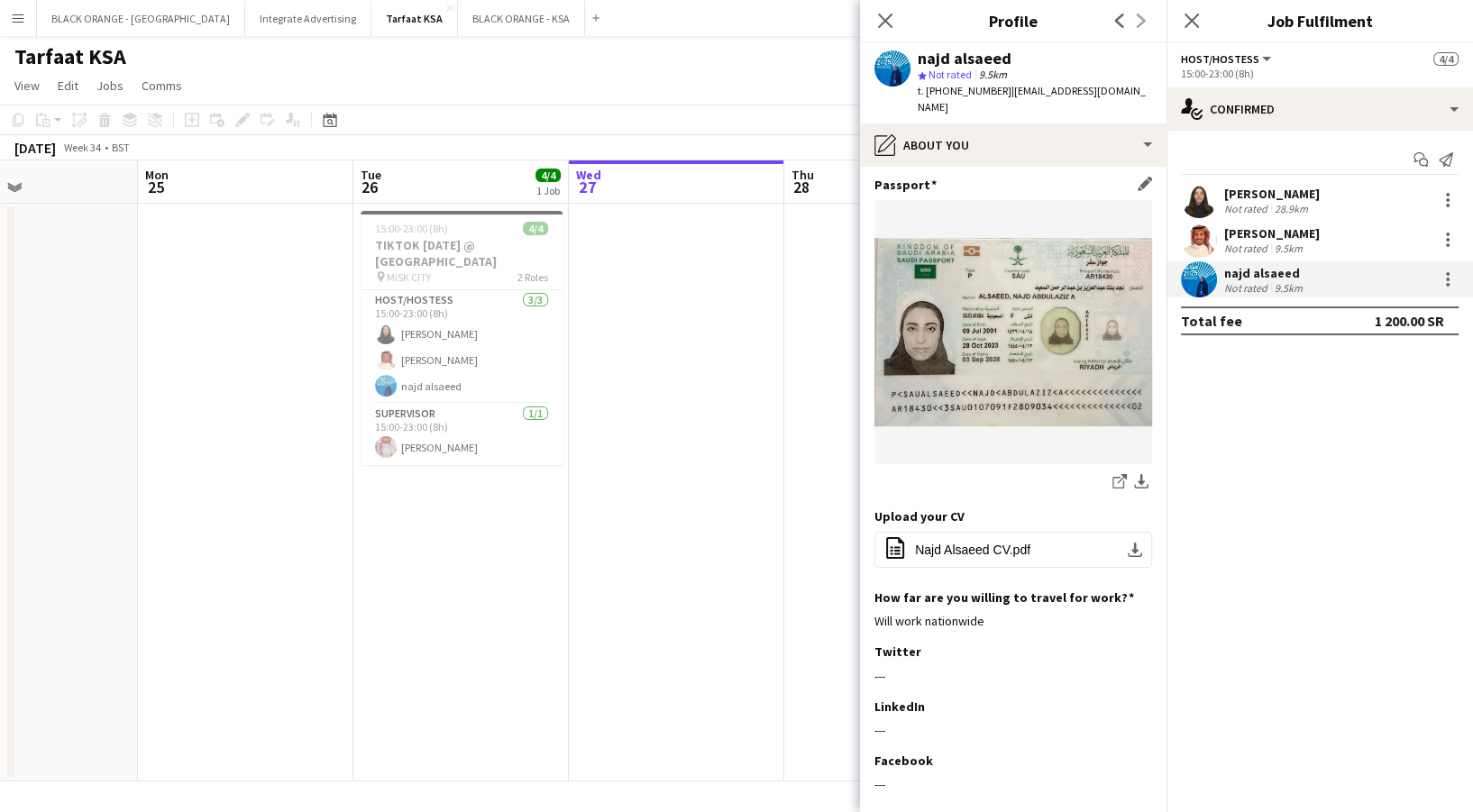
scroll to position [721, 0]
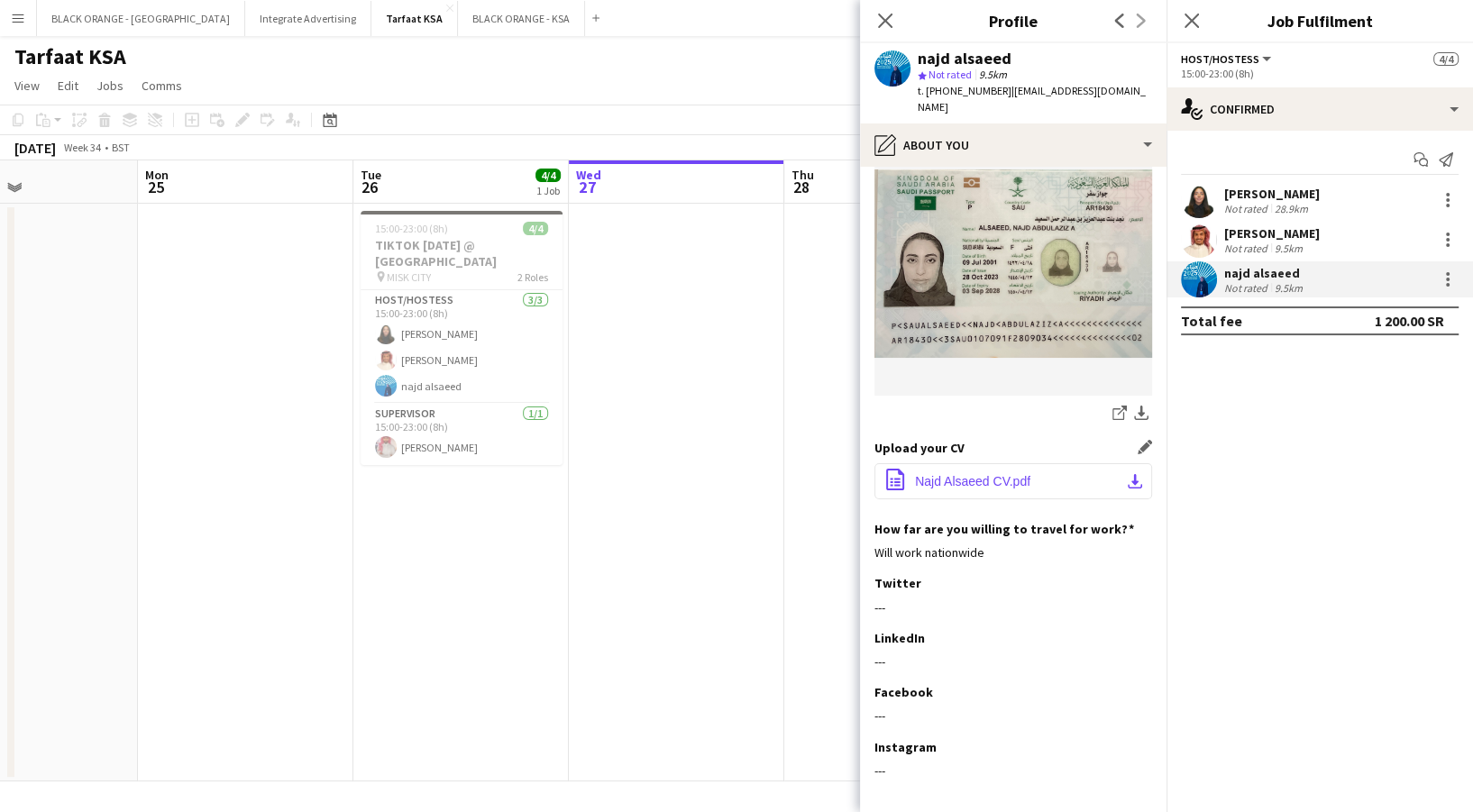
click at [1054, 463] on button "office-file-sheet Najd Alsaeed CV.pdf download-bottom" at bounding box center [1013, 482] width 277 height 36
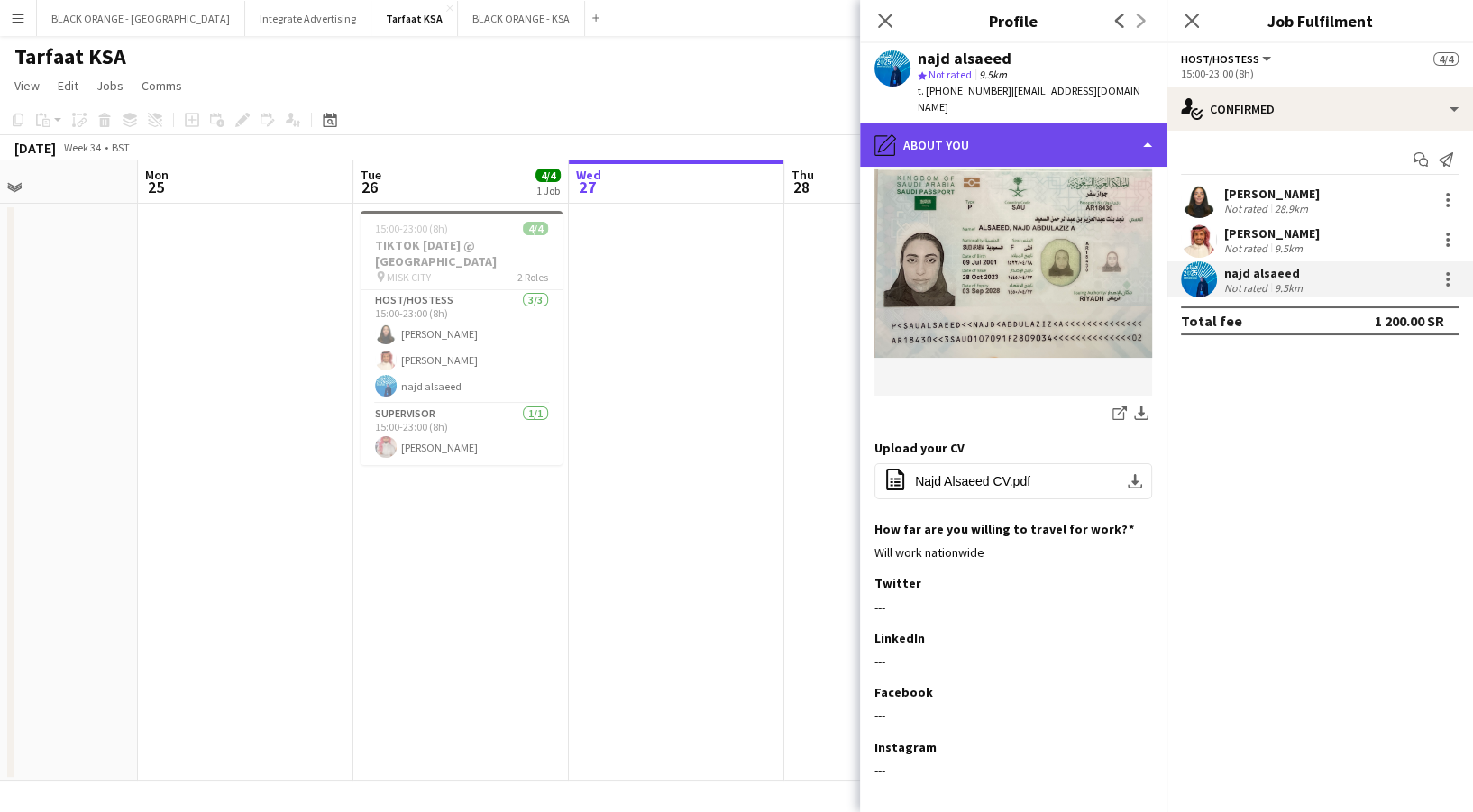
click at [1075, 130] on div "pencil4 About you" at bounding box center [1013, 144] width 307 height 43
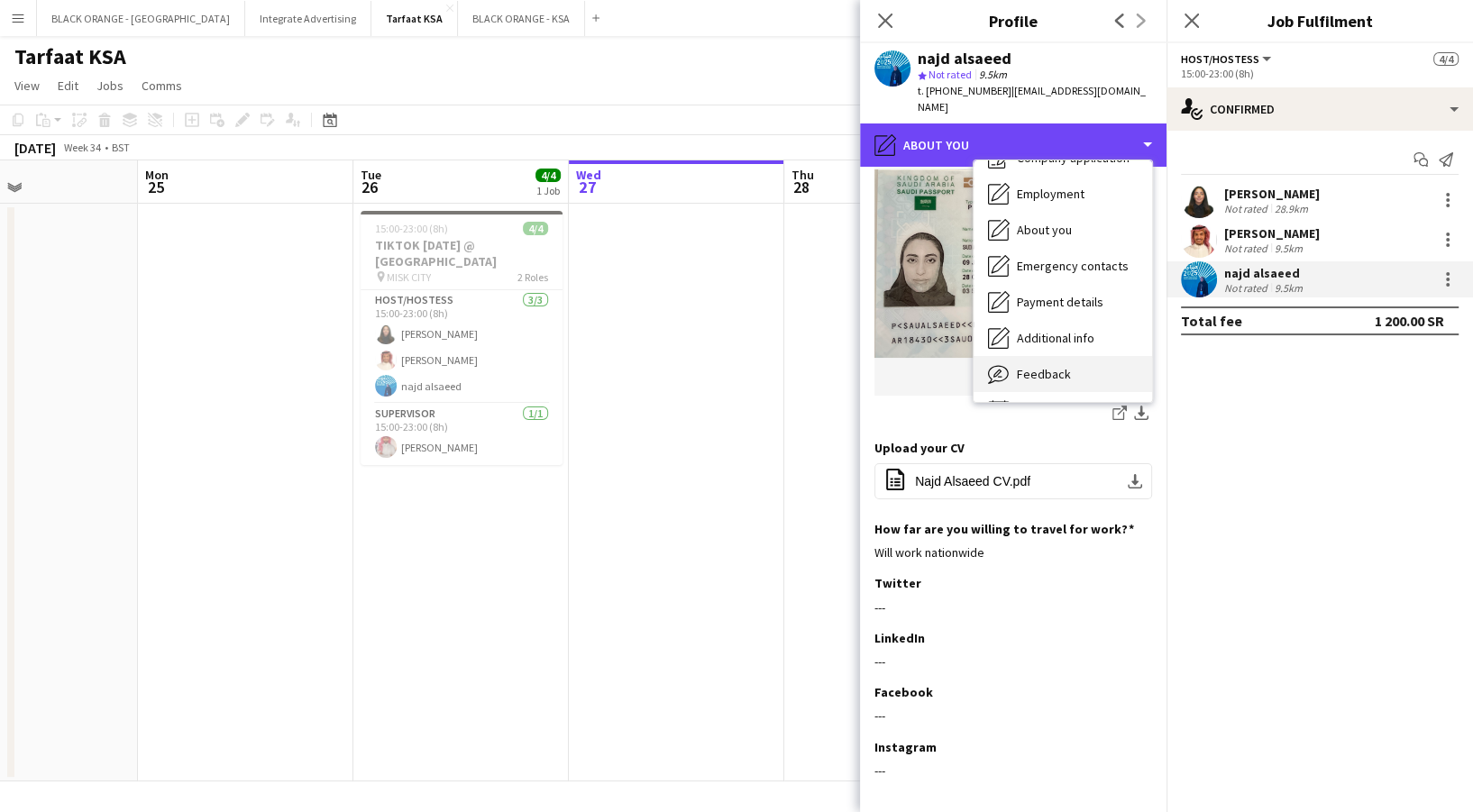
scroll to position [97, 0]
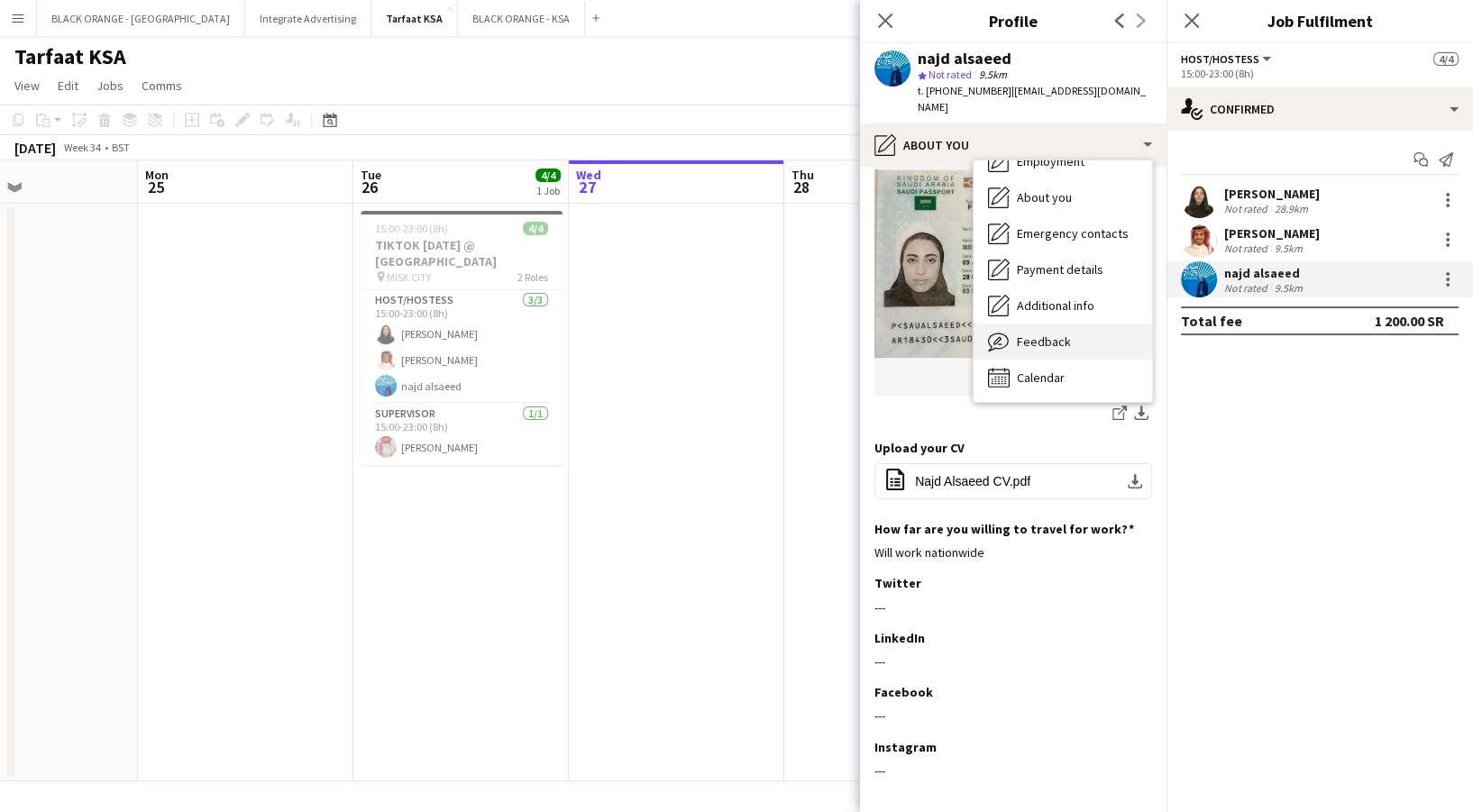
click at [1079, 338] on div "Feedback Feedback" at bounding box center [1063, 342] width 179 height 36
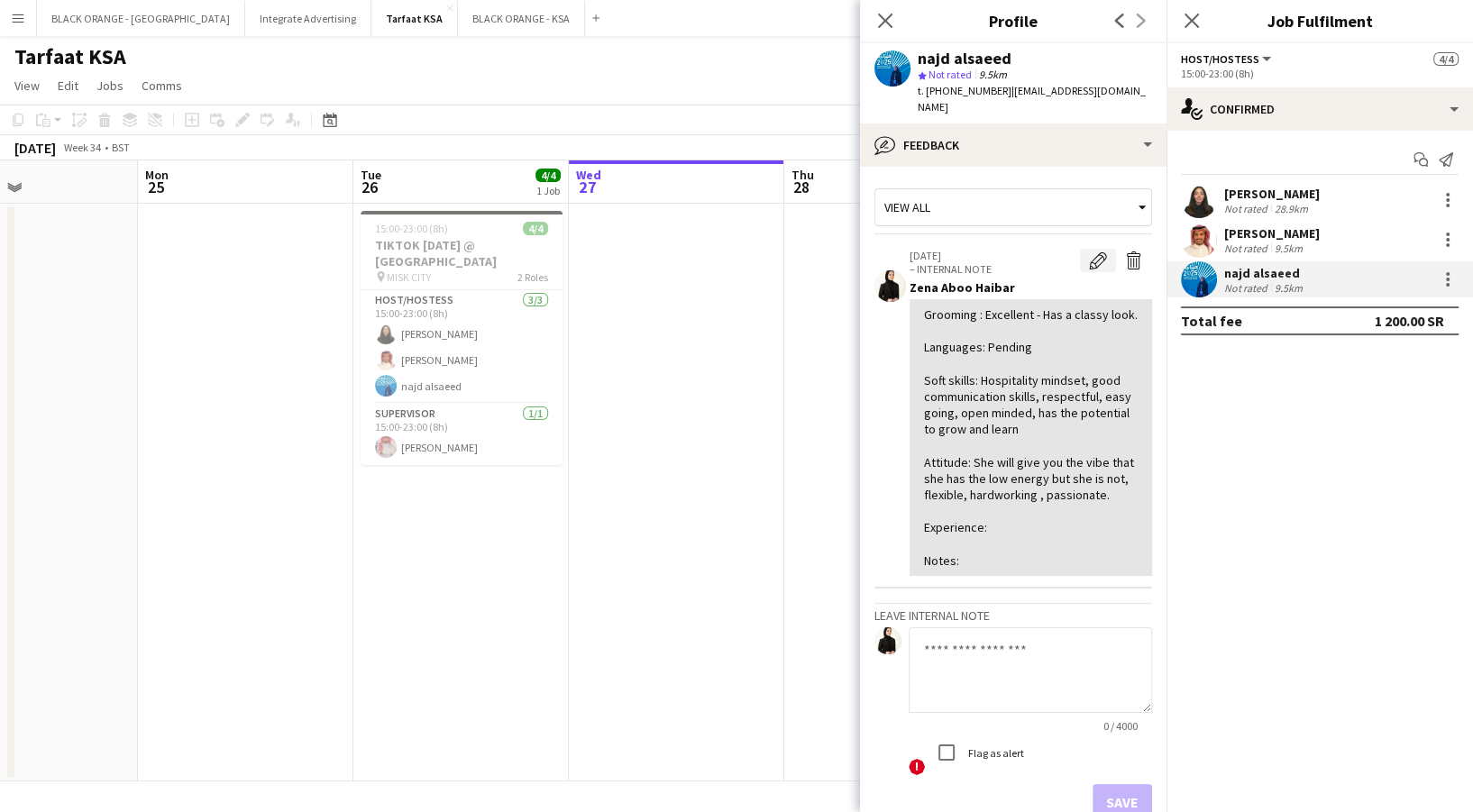
click at [1082, 238] on app-crew-profile-feedback-item "[DATE] – INTERNAL NOTE Edit internal note Delete internal note Zena Aboo Haibar…" at bounding box center [1013, 413] width 277 height 350
click at [1089, 252] on app-icon "Edit internal note" at bounding box center [1098, 261] width 18 height 18
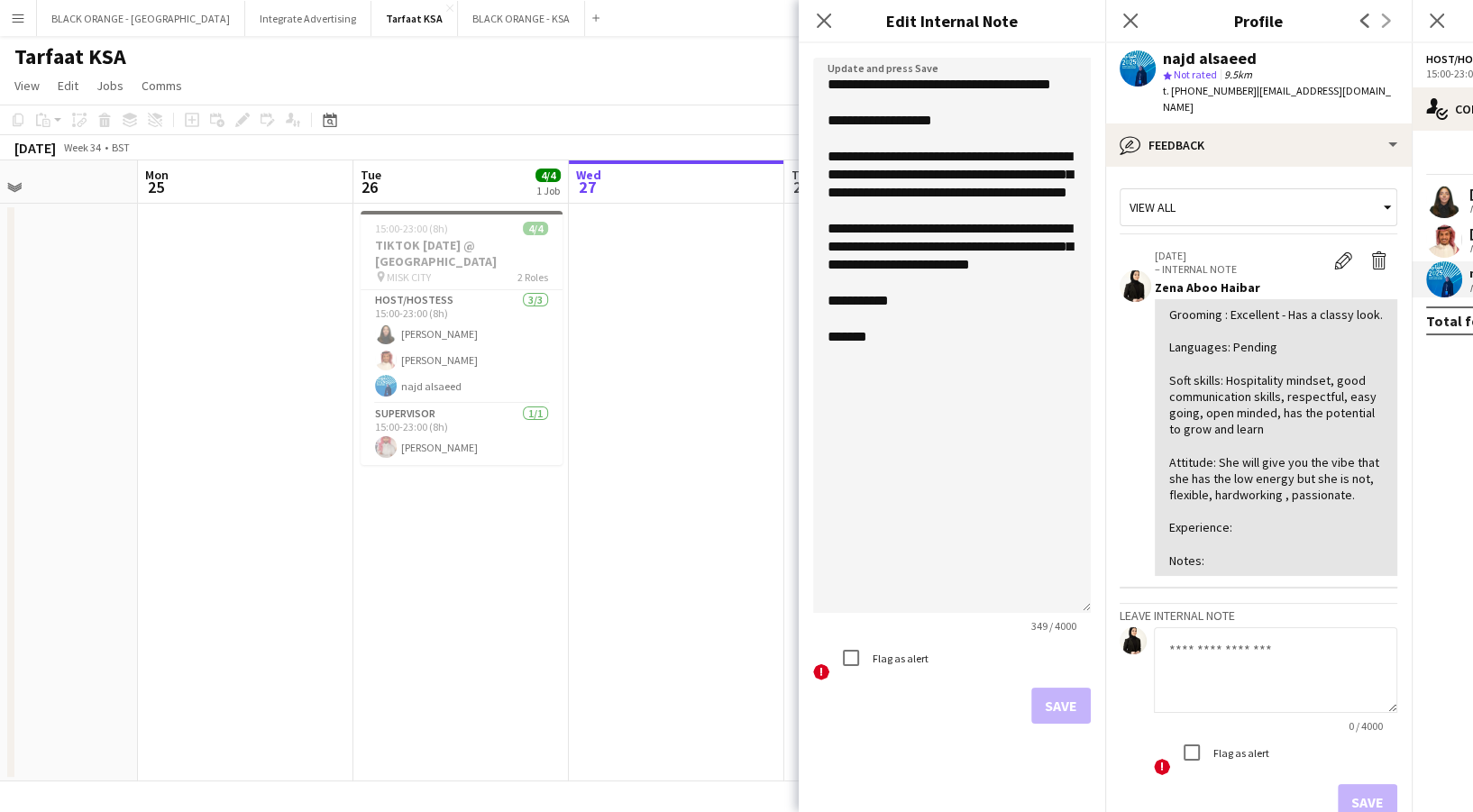
drag, startPoint x: 1081, startPoint y: 149, endPoint x: 1146, endPoint y: 743, distance: 597.5
click at [1150, 749] on body "Menu Boards Boards Boards All jobs Status Workforce Workforce My Workforce Recr…" at bounding box center [736, 406] width 1473 height 812
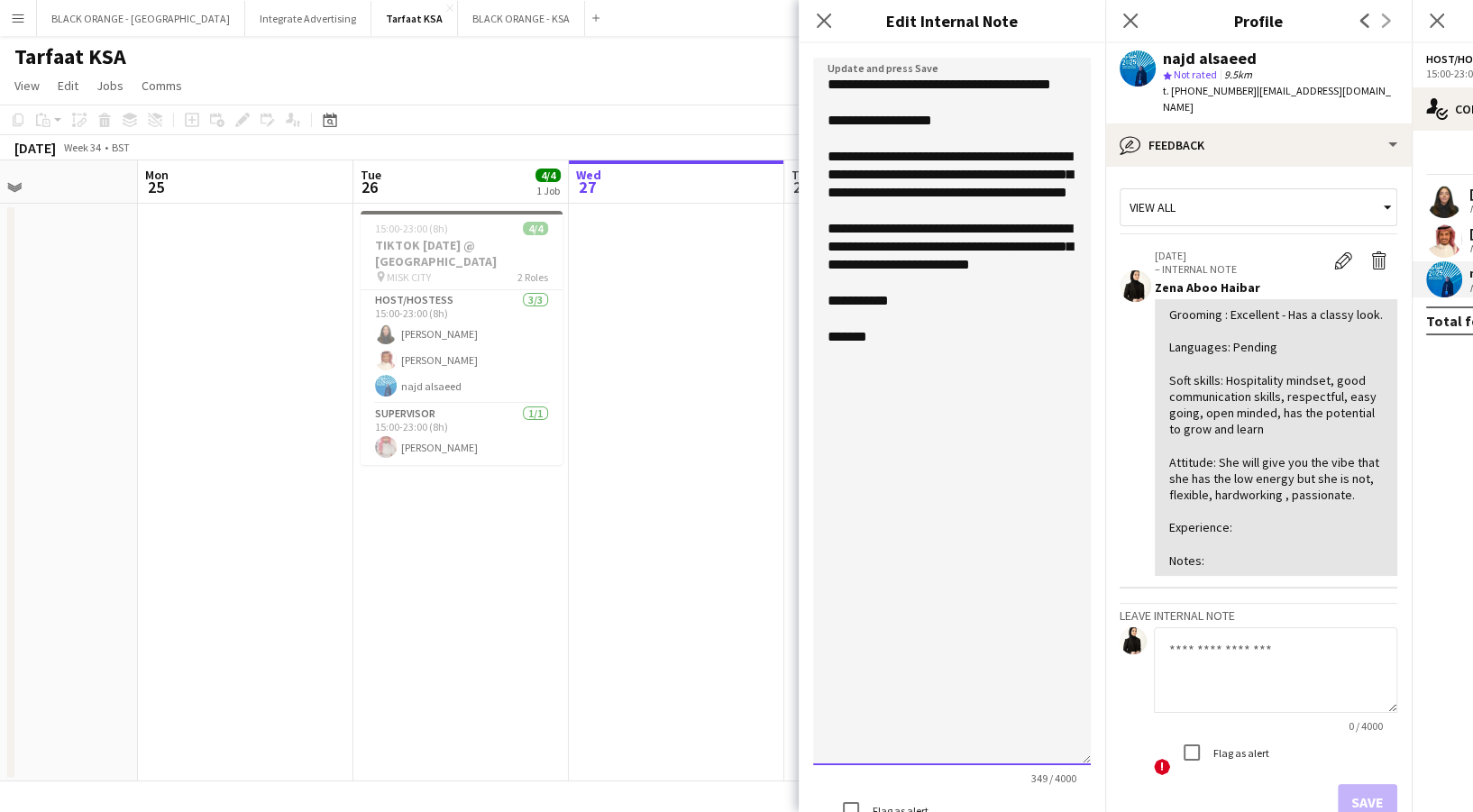
click at [934, 367] on textarea "**********" at bounding box center [952, 411] width 277 height 707
paste textarea "**********"
click at [841, 386] on textarea "**********" at bounding box center [952, 411] width 277 height 707
click at [833, 390] on textarea "**********" at bounding box center [952, 411] width 277 height 707
click at [919, 410] on textarea "**********" at bounding box center [952, 411] width 277 height 707
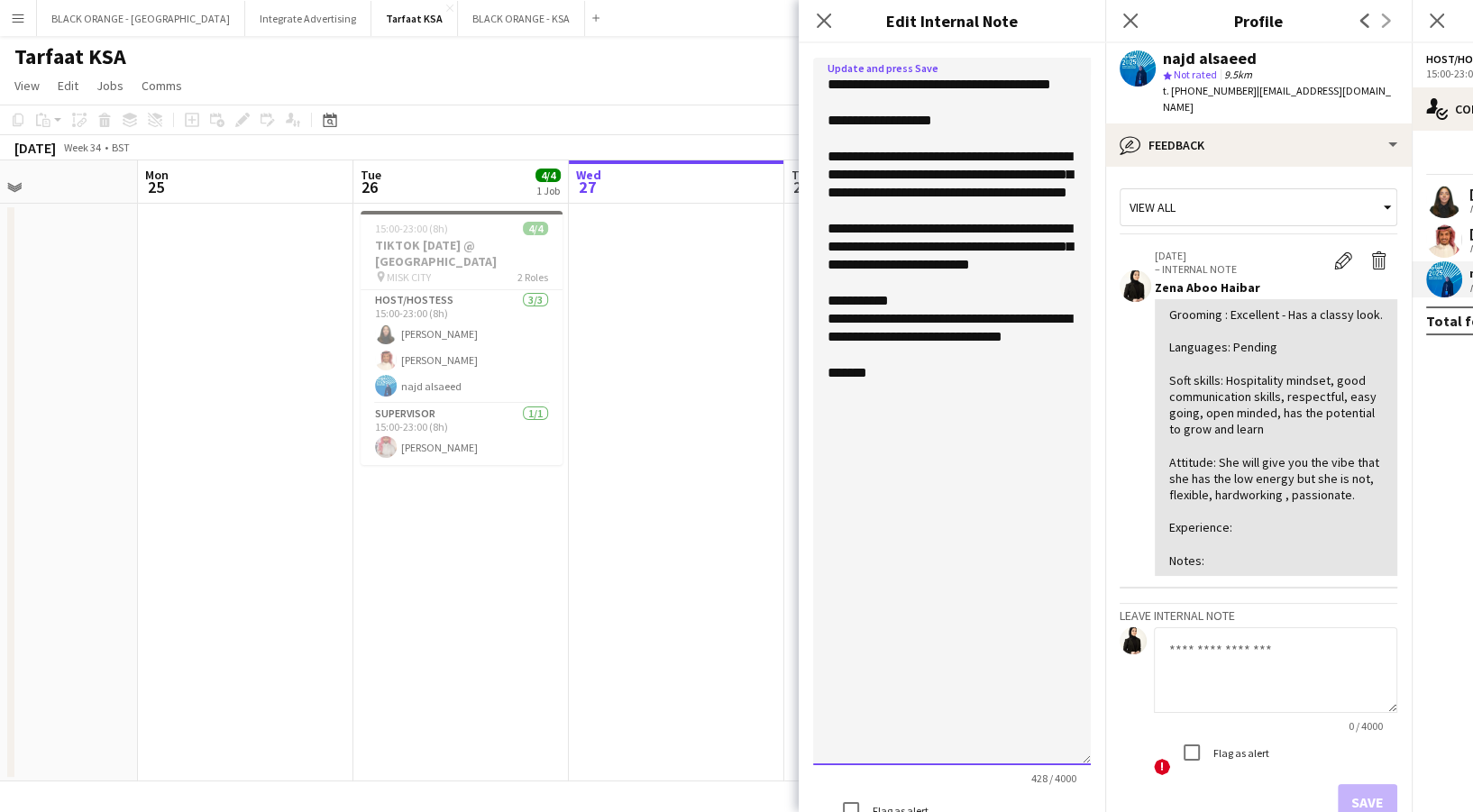
paste textarea "**********"
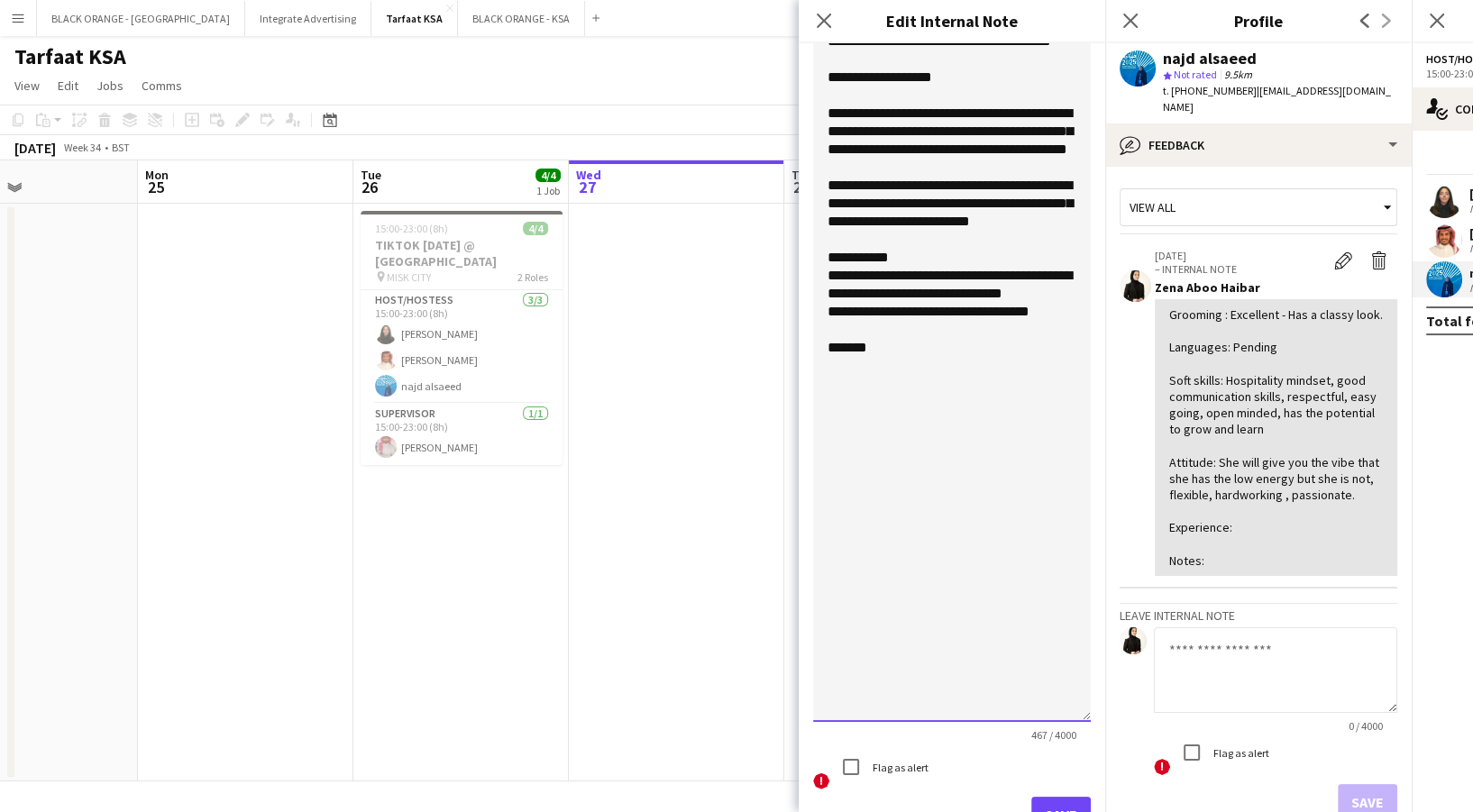
scroll to position [78, 0]
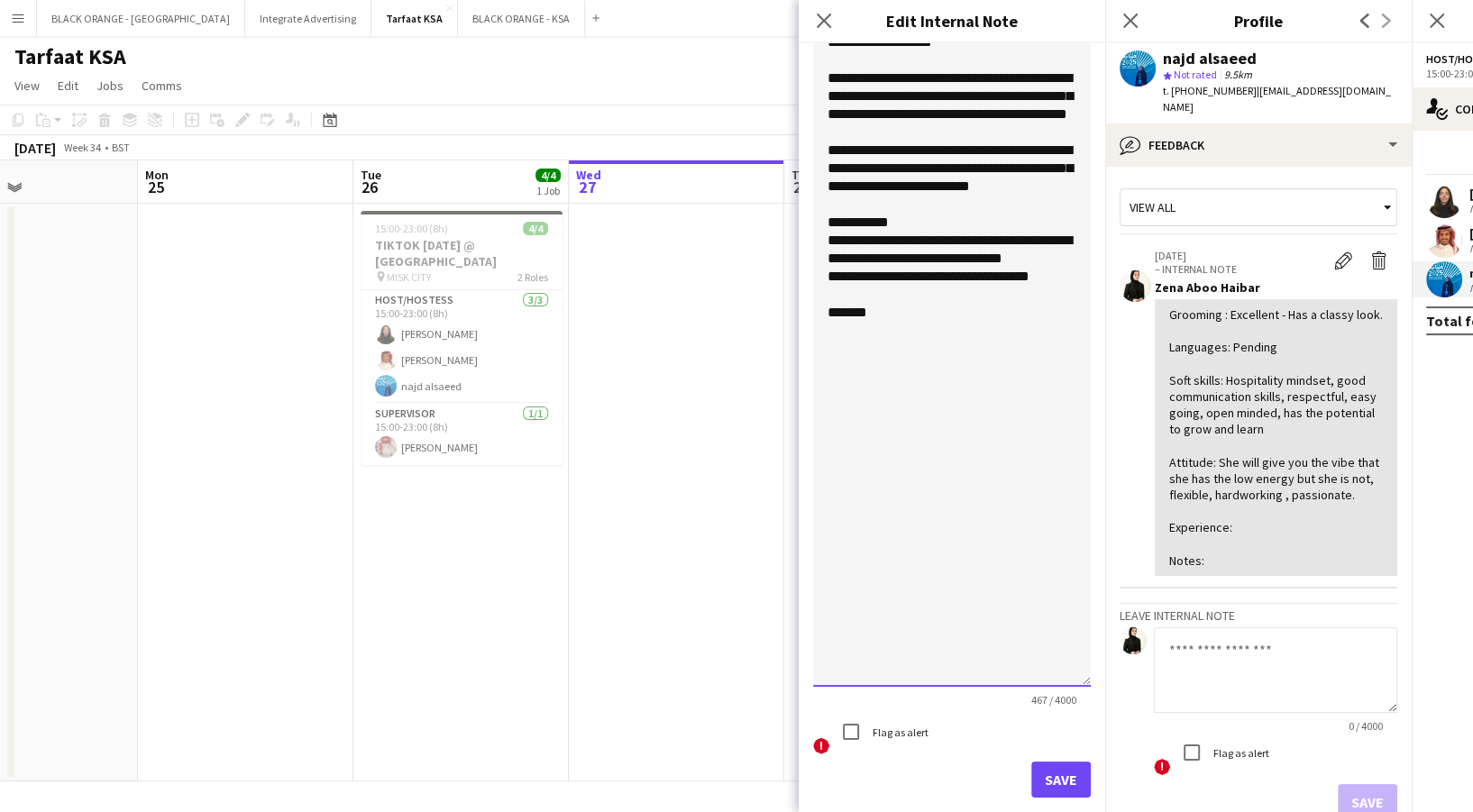
type textarea "**********"
click at [1031, 773] on button "Save" at bounding box center [1060, 780] width 59 height 36
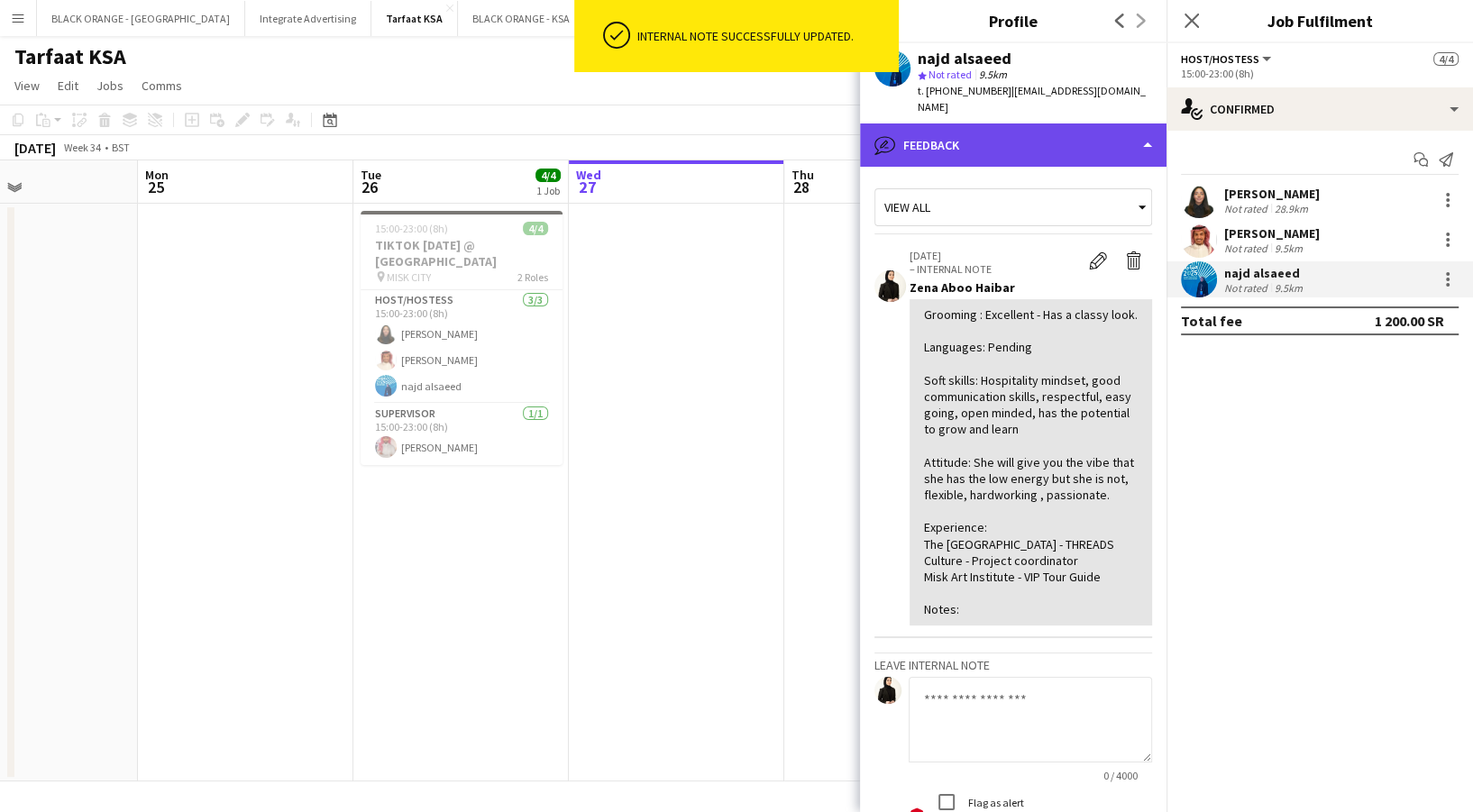
click at [959, 142] on div "bubble-pencil Feedback" at bounding box center [1013, 144] width 307 height 43
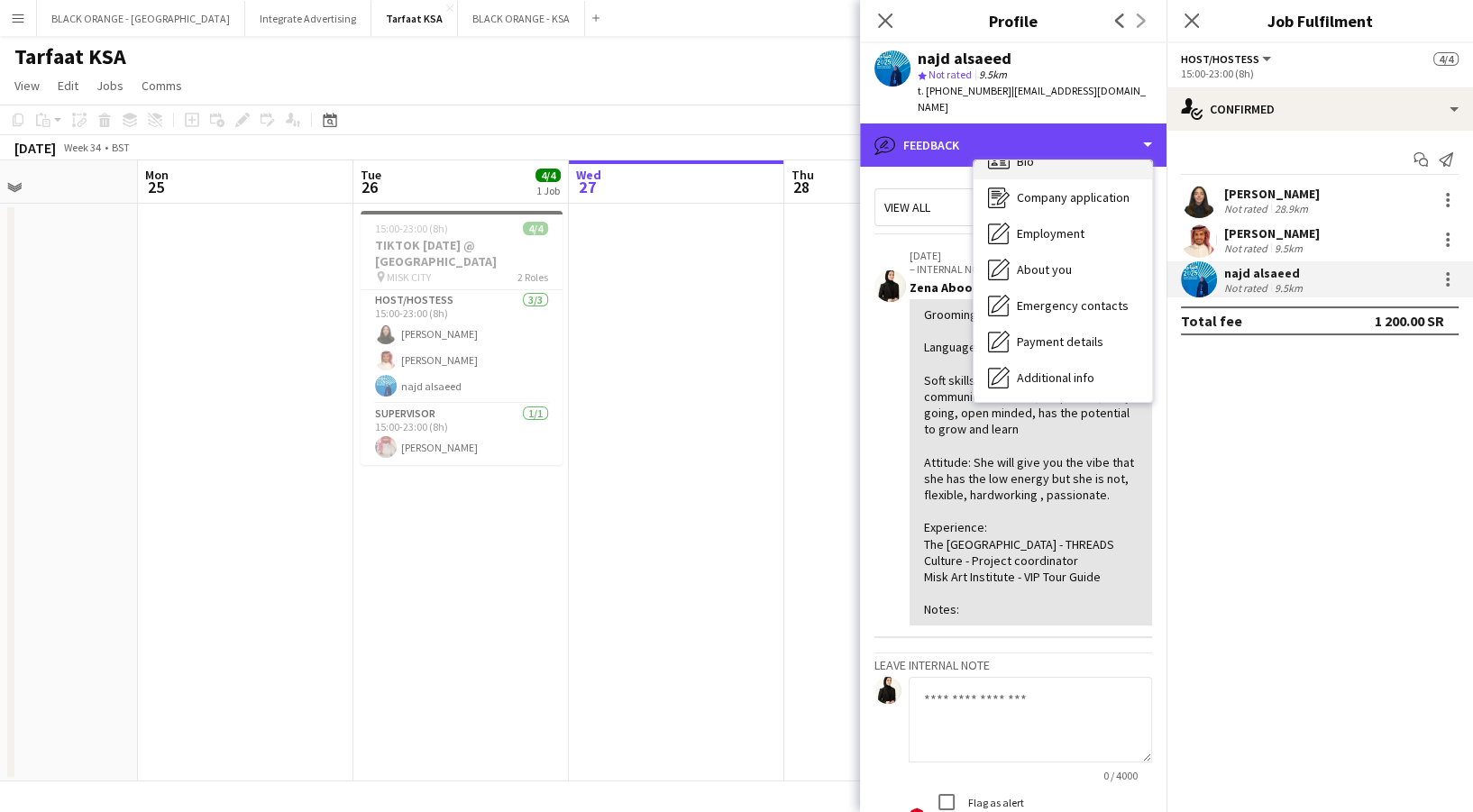
scroll to position [0, 0]
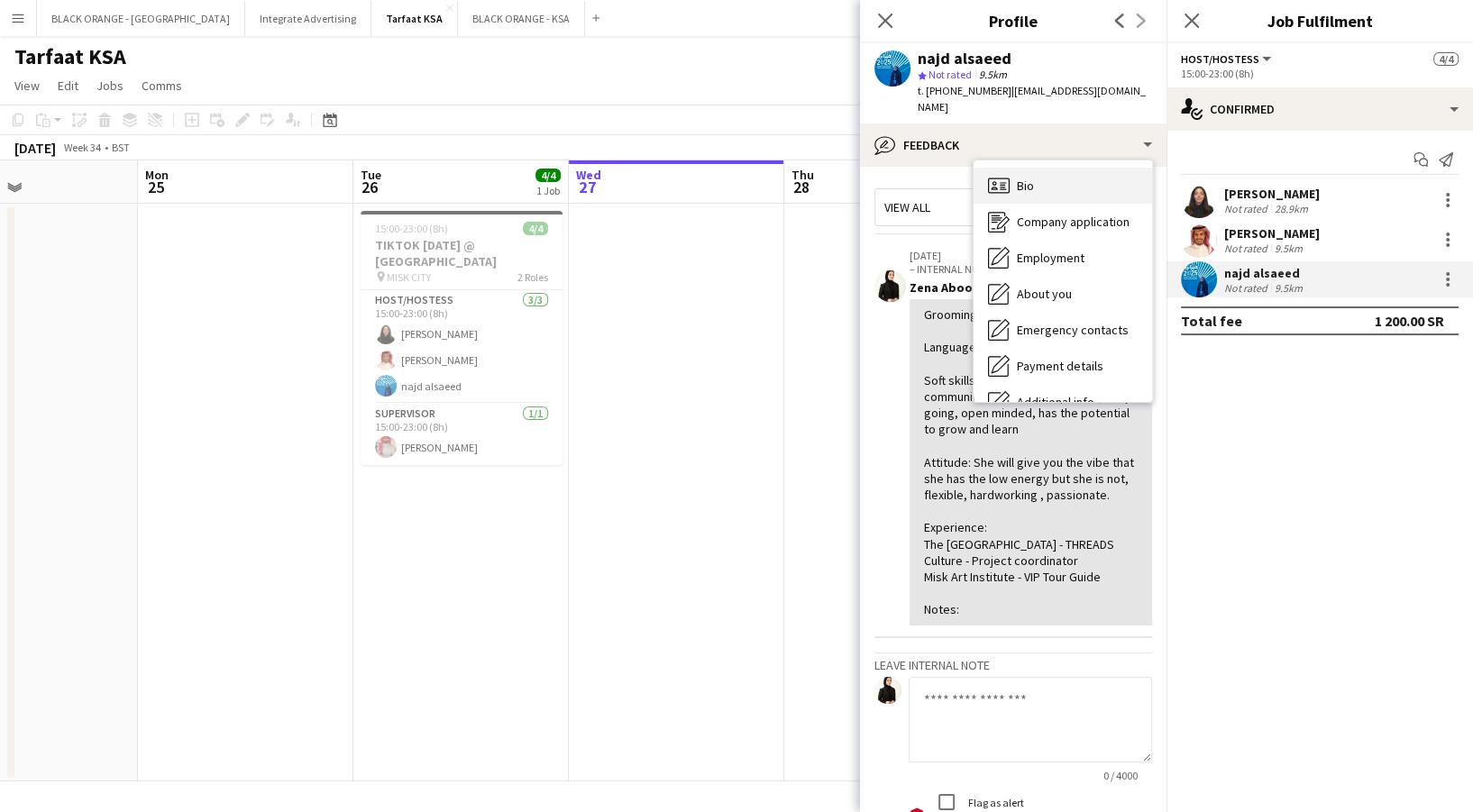
click at [1007, 168] on div "Bio Bio" at bounding box center [1063, 186] width 179 height 36
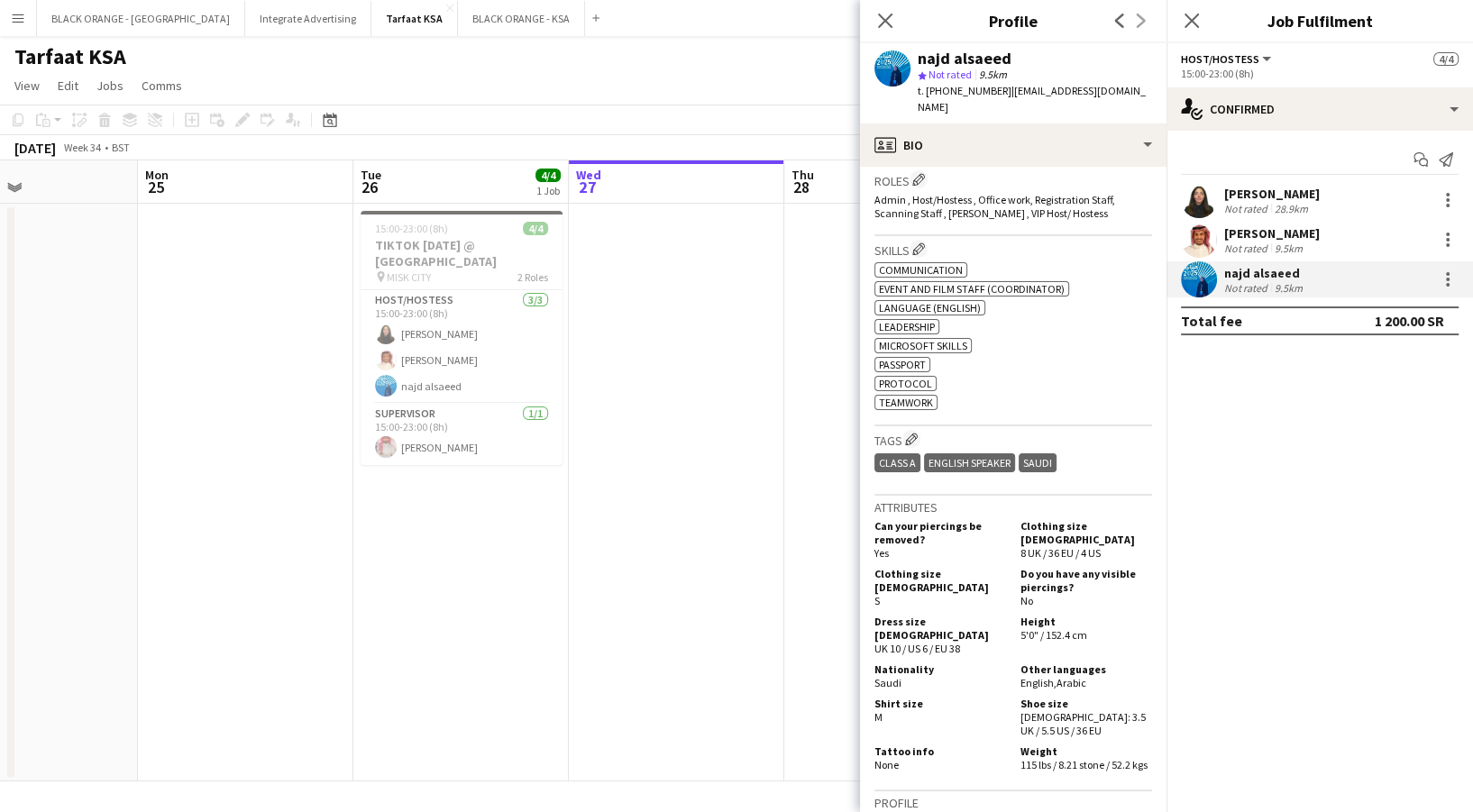
scroll to position [600, 0]
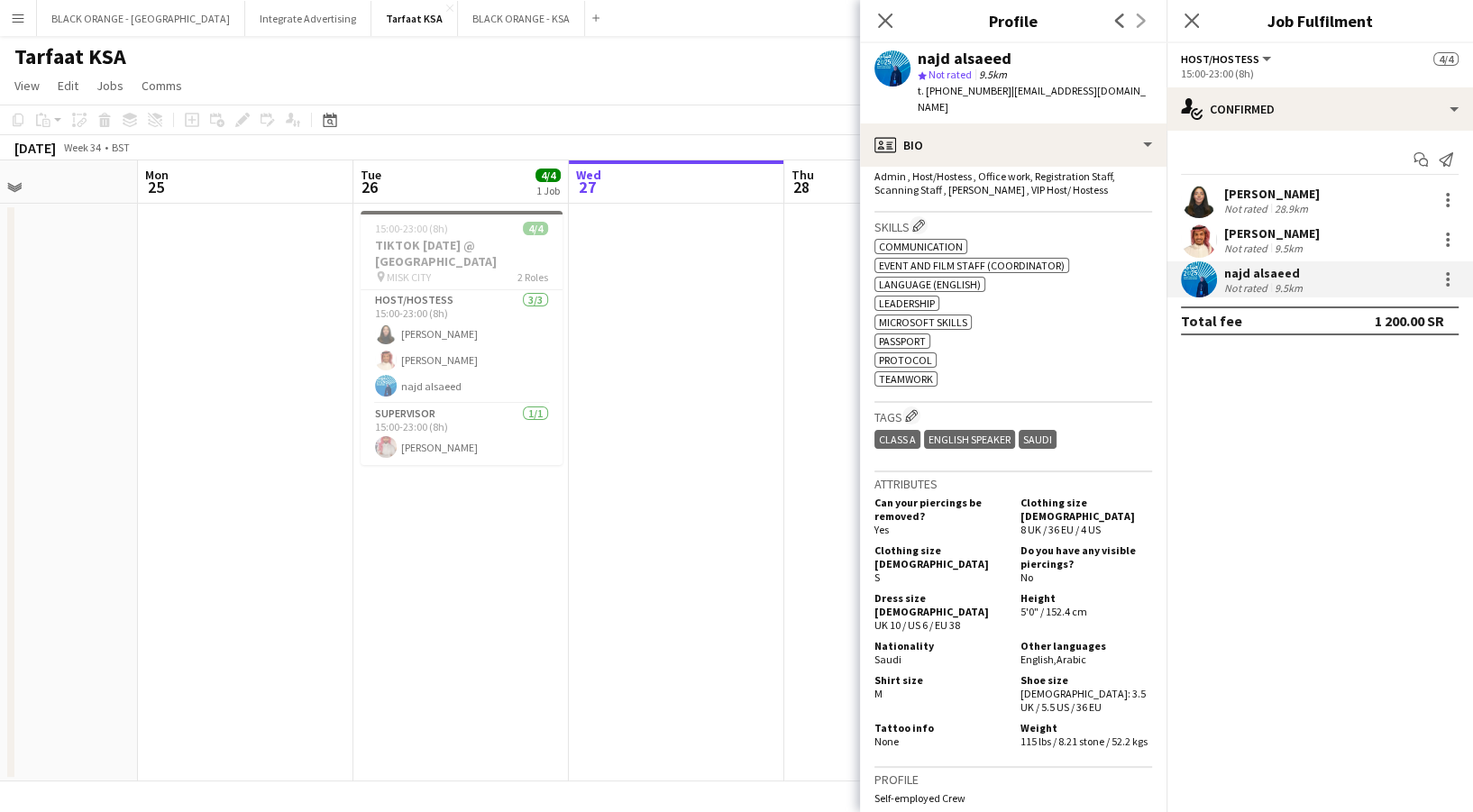
click at [1281, 254] on div "9.5km" at bounding box center [1289, 248] width 36 height 14
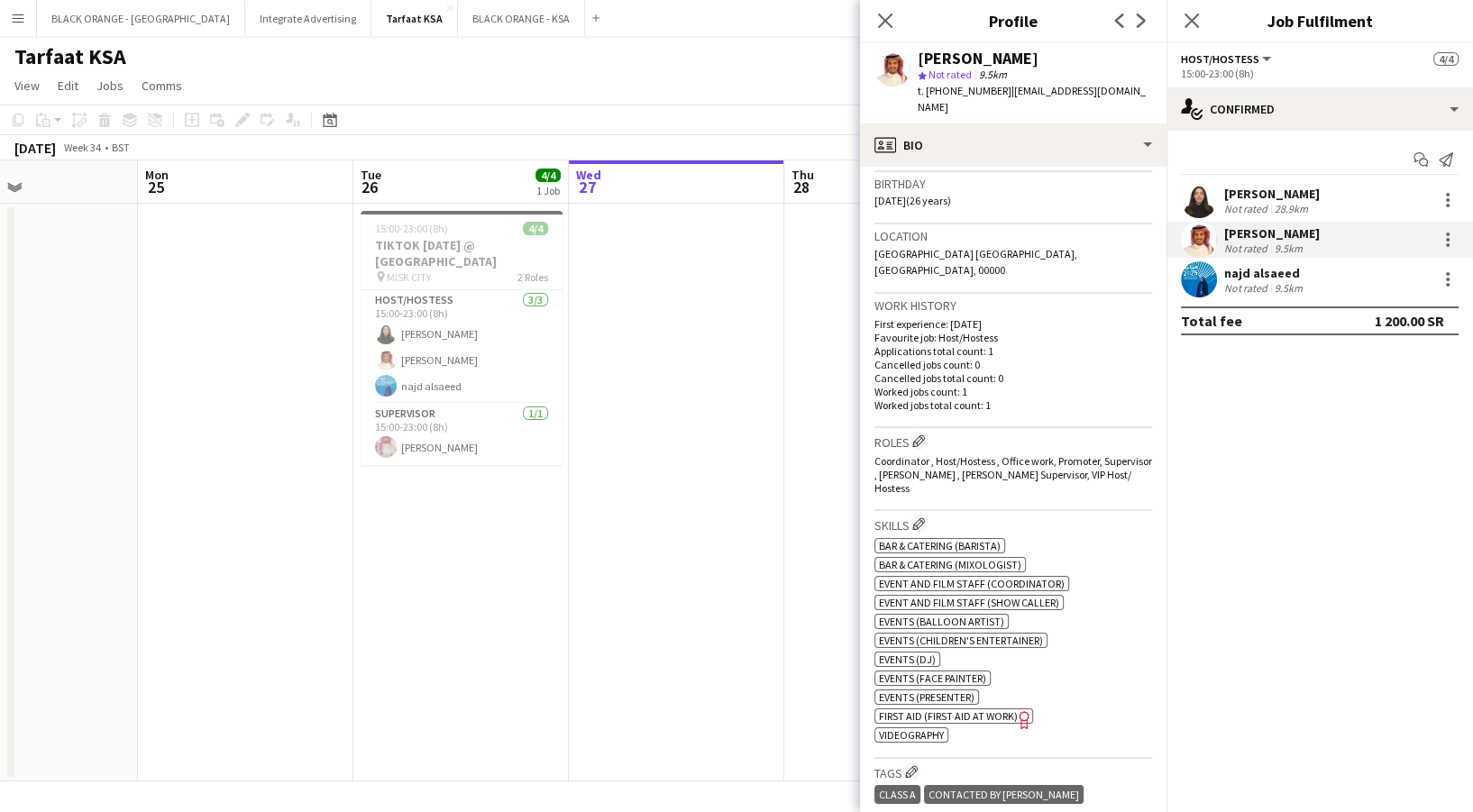
scroll to position [360, 0]
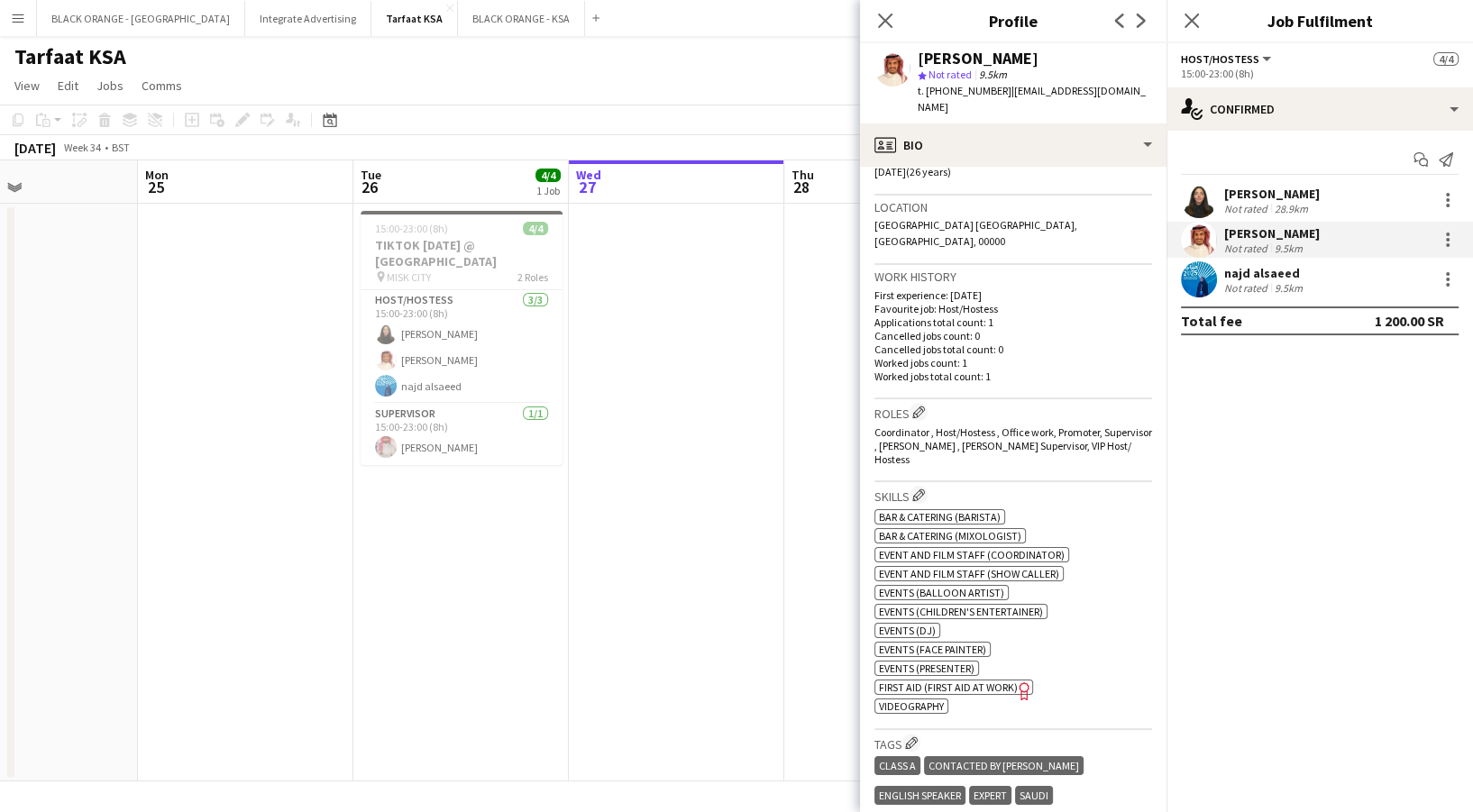
click at [1213, 192] on app-user-avatar at bounding box center [1199, 201] width 37 height 36
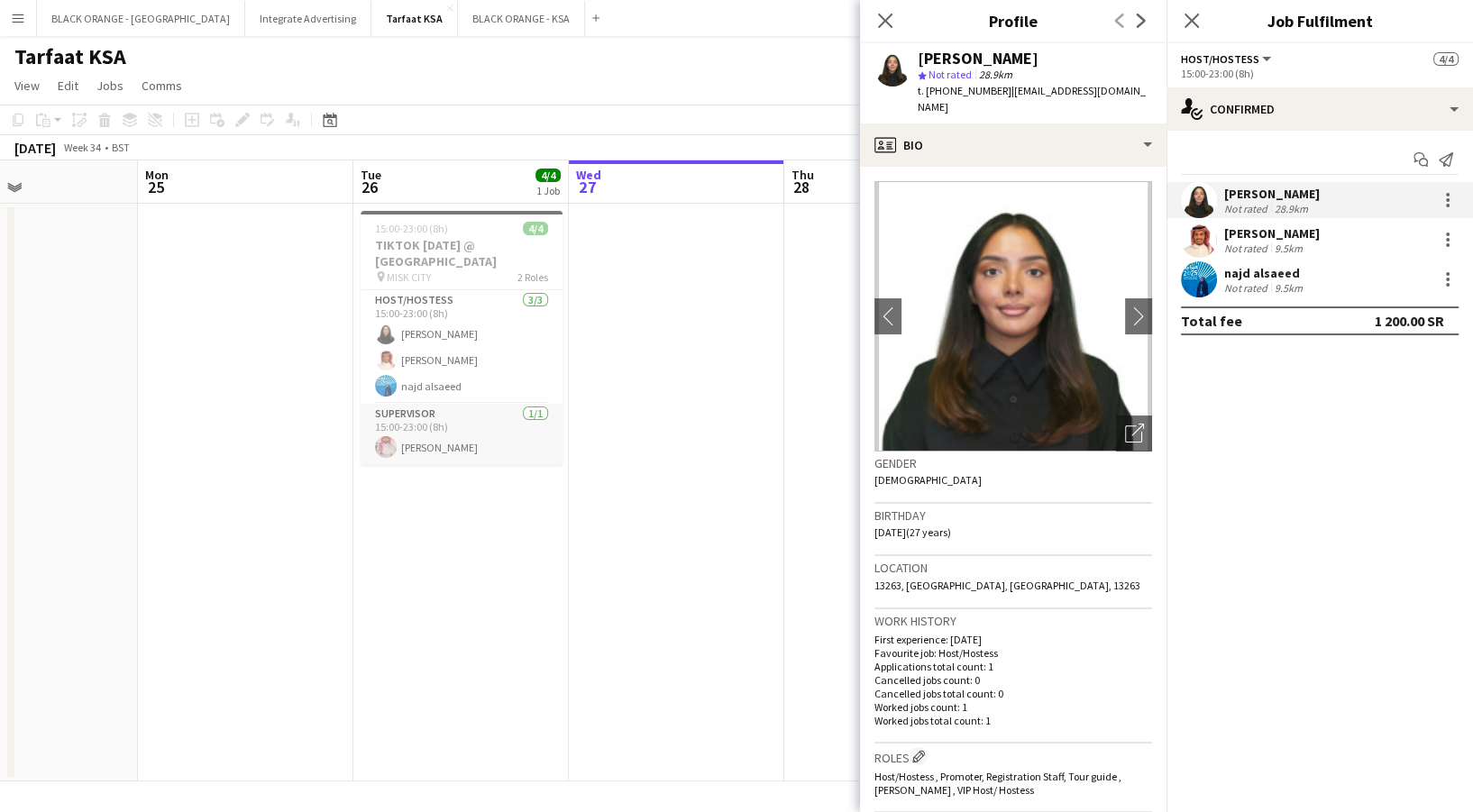
click at [429, 414] on app-card-role "Supervisor [DATE] 15:00-23:00 (8h) [PERSON_NAME]" at bounding box center [461, 434] width 202 height 61
drag, startPoint x: 505, startPoint y: 406, endPoint x: 521, endPoint y: 457, distance: 53.5
click at [506, 409] on app-card-role "Supervisor [DATE] 15:00-23:00 (8h) [PERSON_NAME]" at bounding box center [461, 436] width 202 height 65
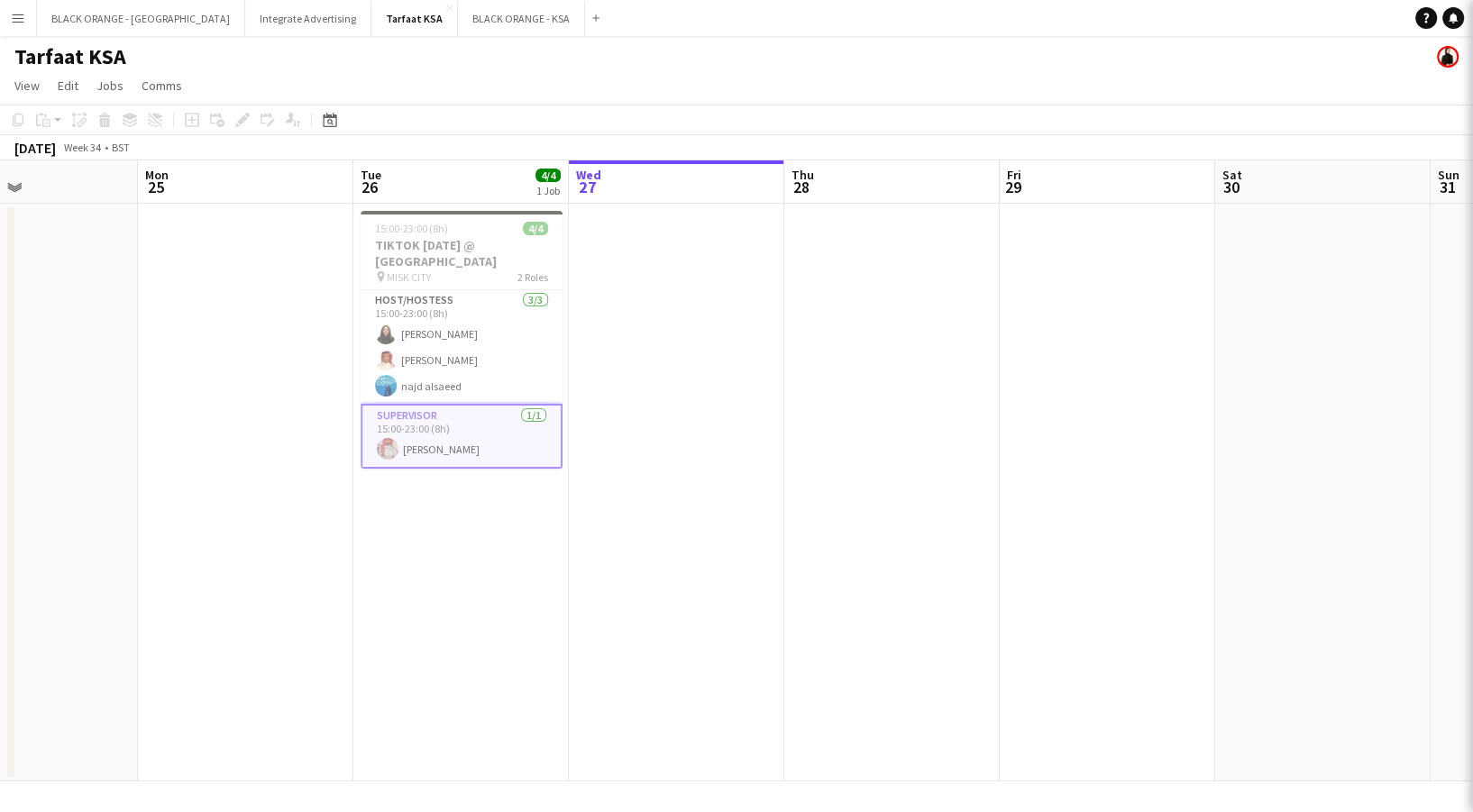
scroll to position [0, 507]
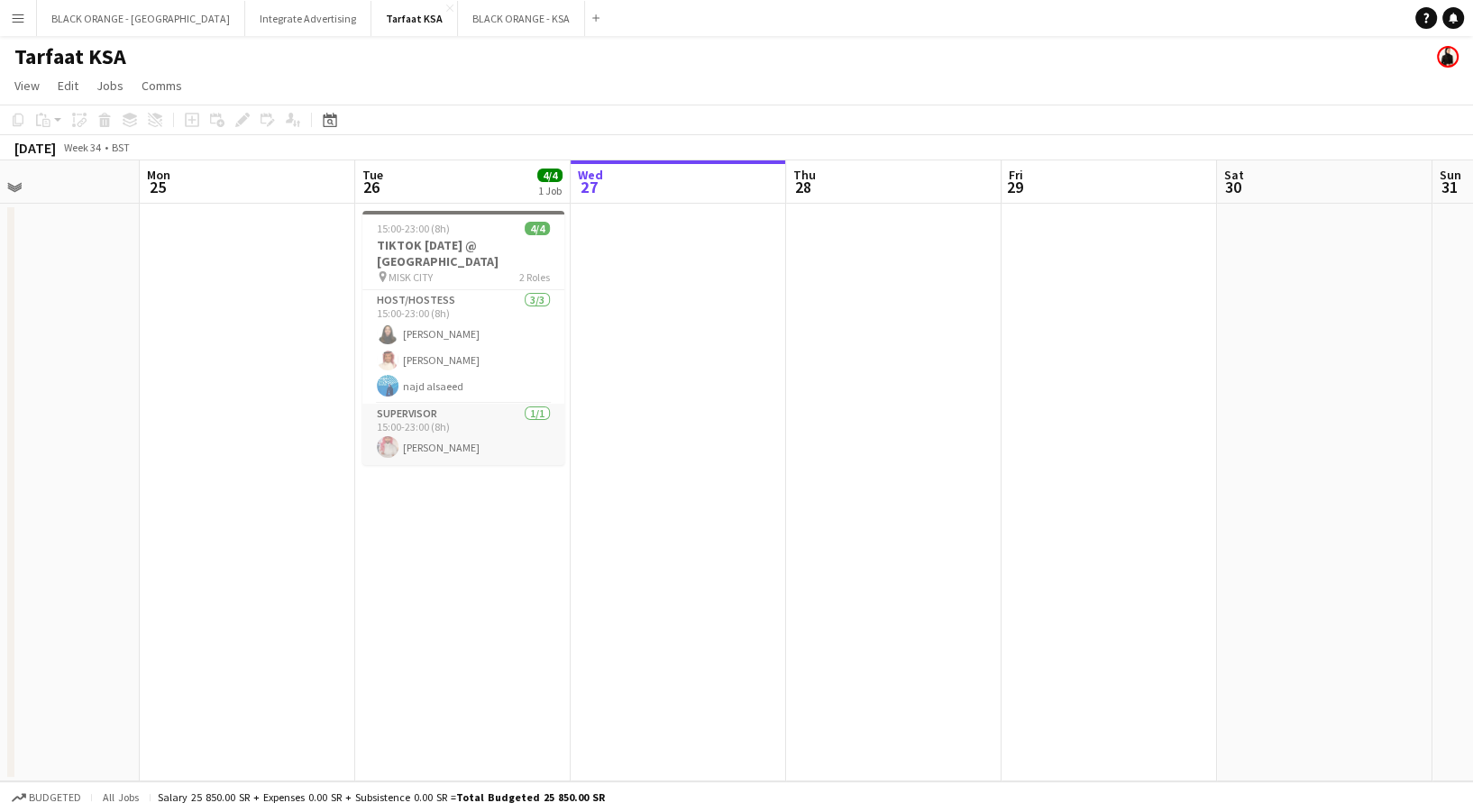
click at [509, 433] on app-card-role "Supervisor [DATE] 15:00-23:00 (8h) [PERSON_NAME]" at bounding box center [463, 434] width 202 height 61
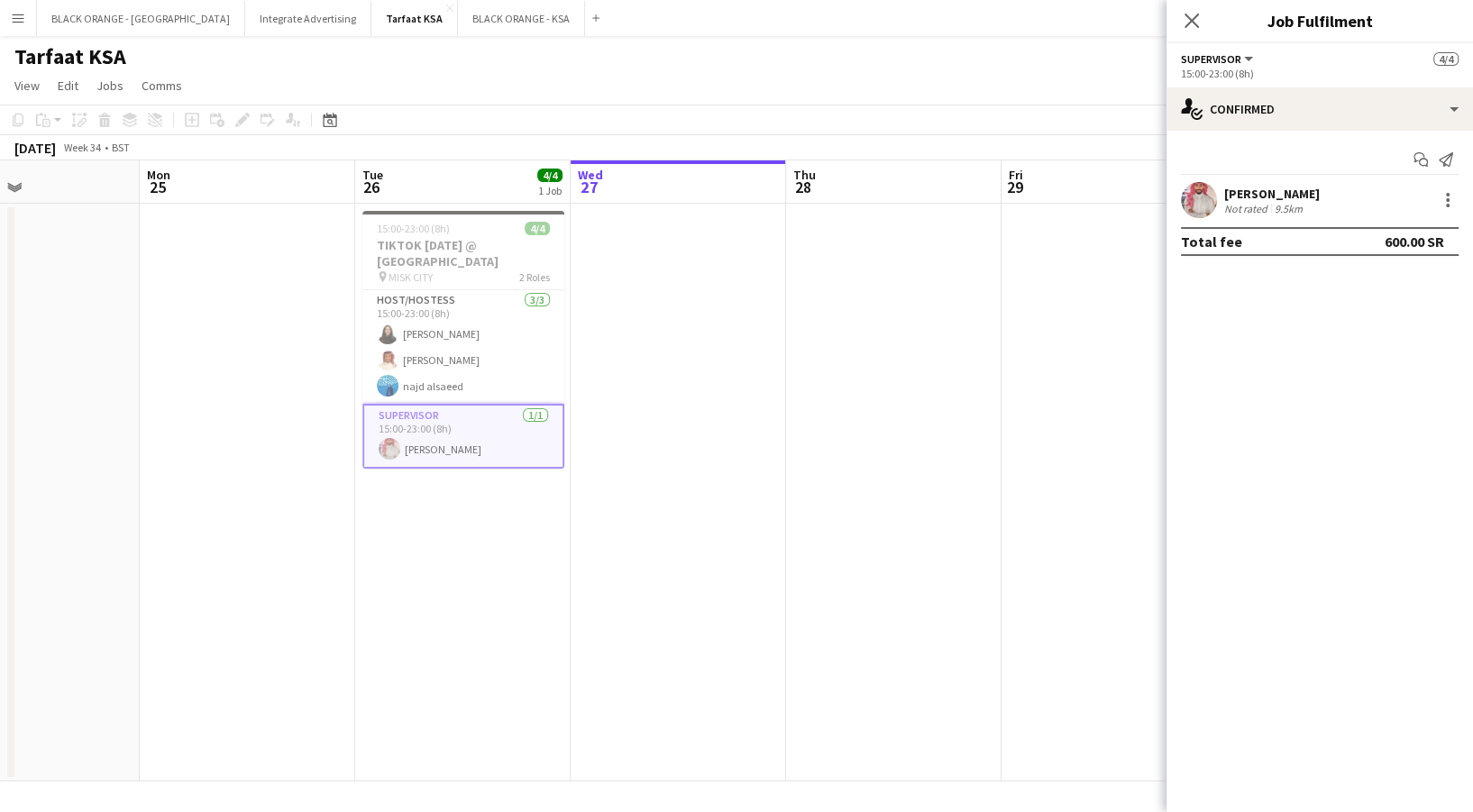
click at [1309, 199] on div "[PERSON_NAME]" at bounding box center [1271, 193] width 96 height 16
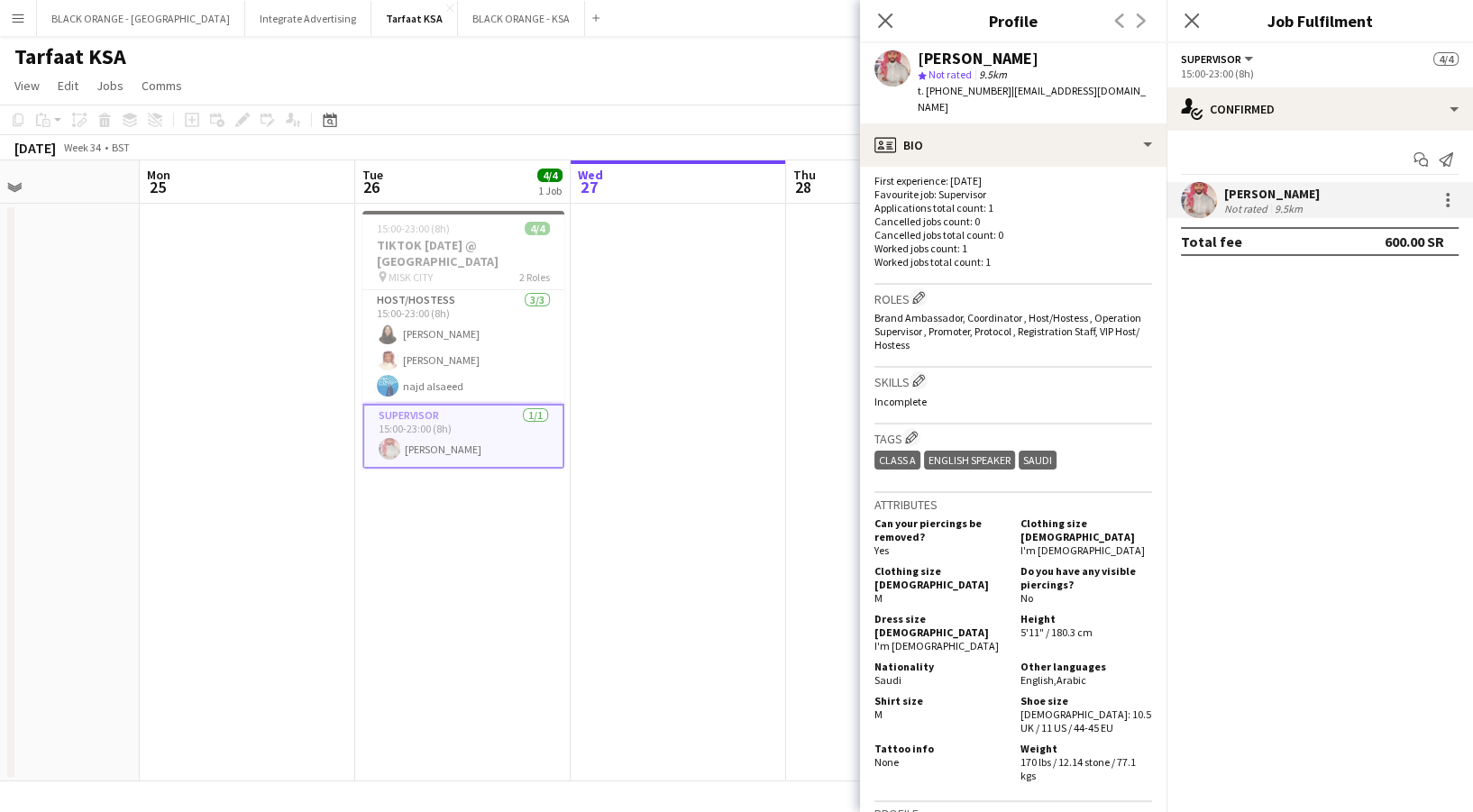
scroll to position [480, 0]
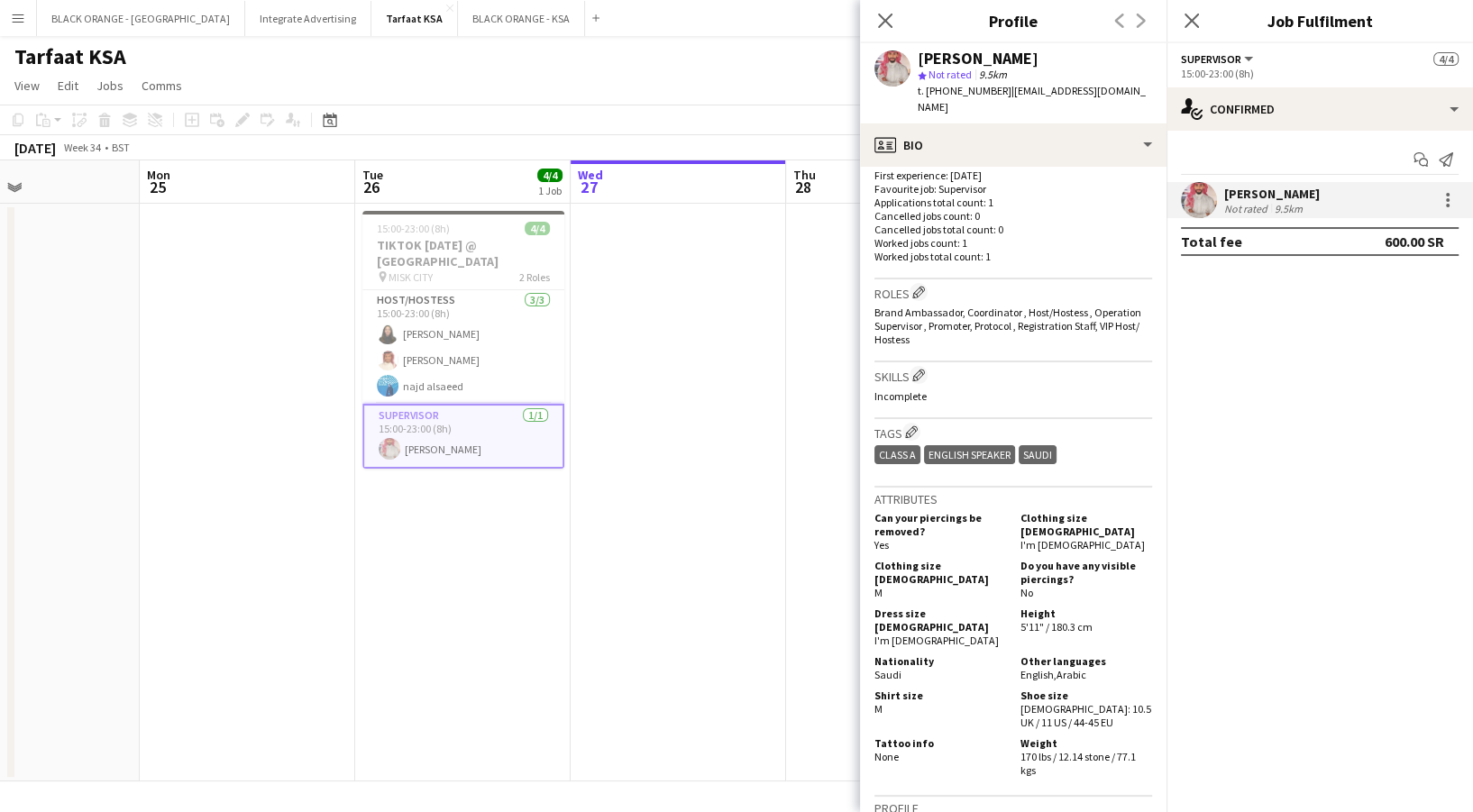
click at [911, 283] on h3 "Roles Edit crew company roles" at bounding box center [1013, 292] width 277 height 19
drag, startPoint x: 920, startPoint y: 269, endPoint x: 920, endPoint y: 253, distance: 16.0
click at [920, 279] on div "Roles Edit crew company roles Brand Ambassador, Coordinator , Host/Hostess , Op…" at bounding box center [1013, 320] width 277 height 83
click at [920, 286] on app-icon "Edit crew company roles" at bounding box center [919, 292] width 13 height 13
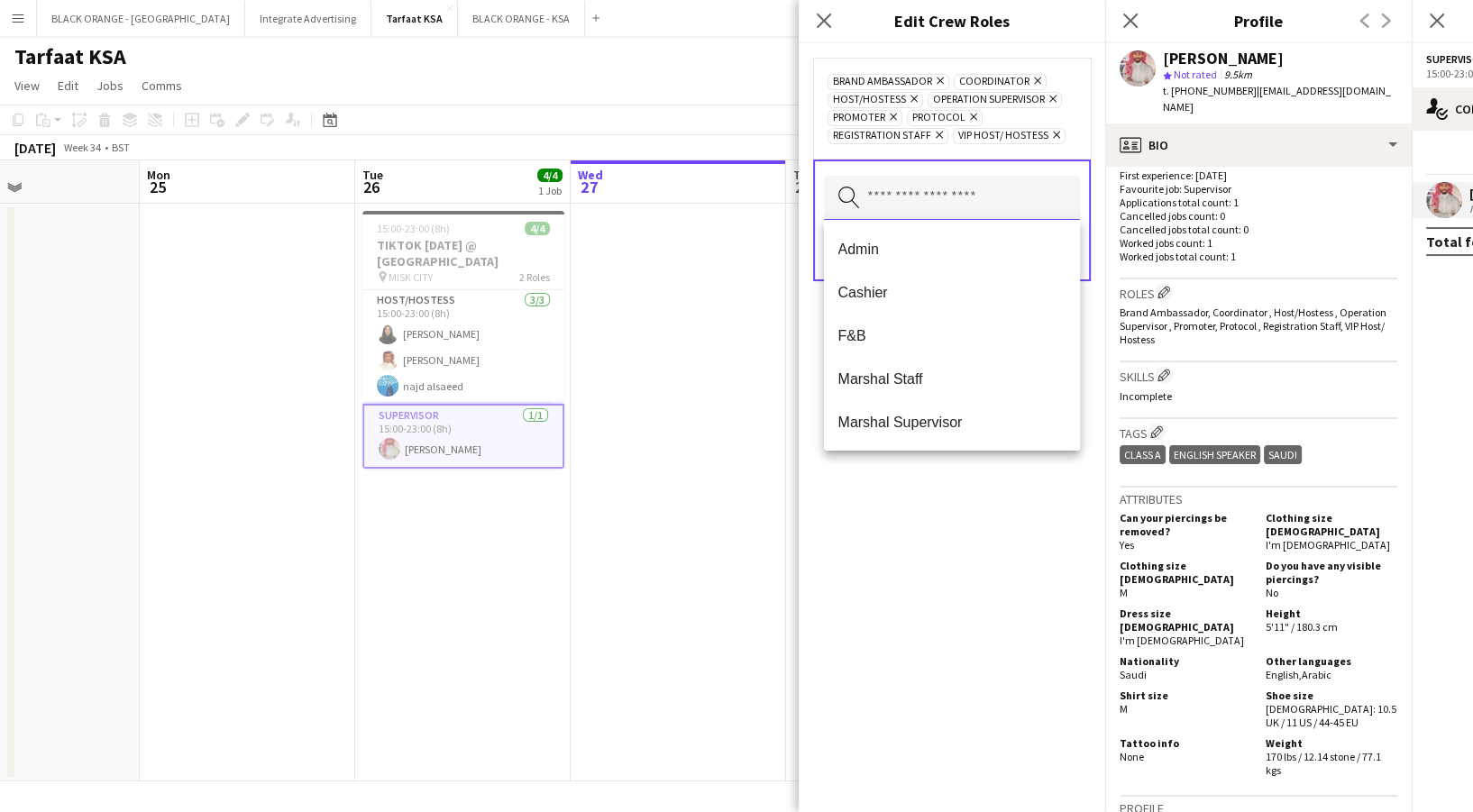
click at [870, 194] on input "text" at bounding box center [952, 198] width 256 height 45
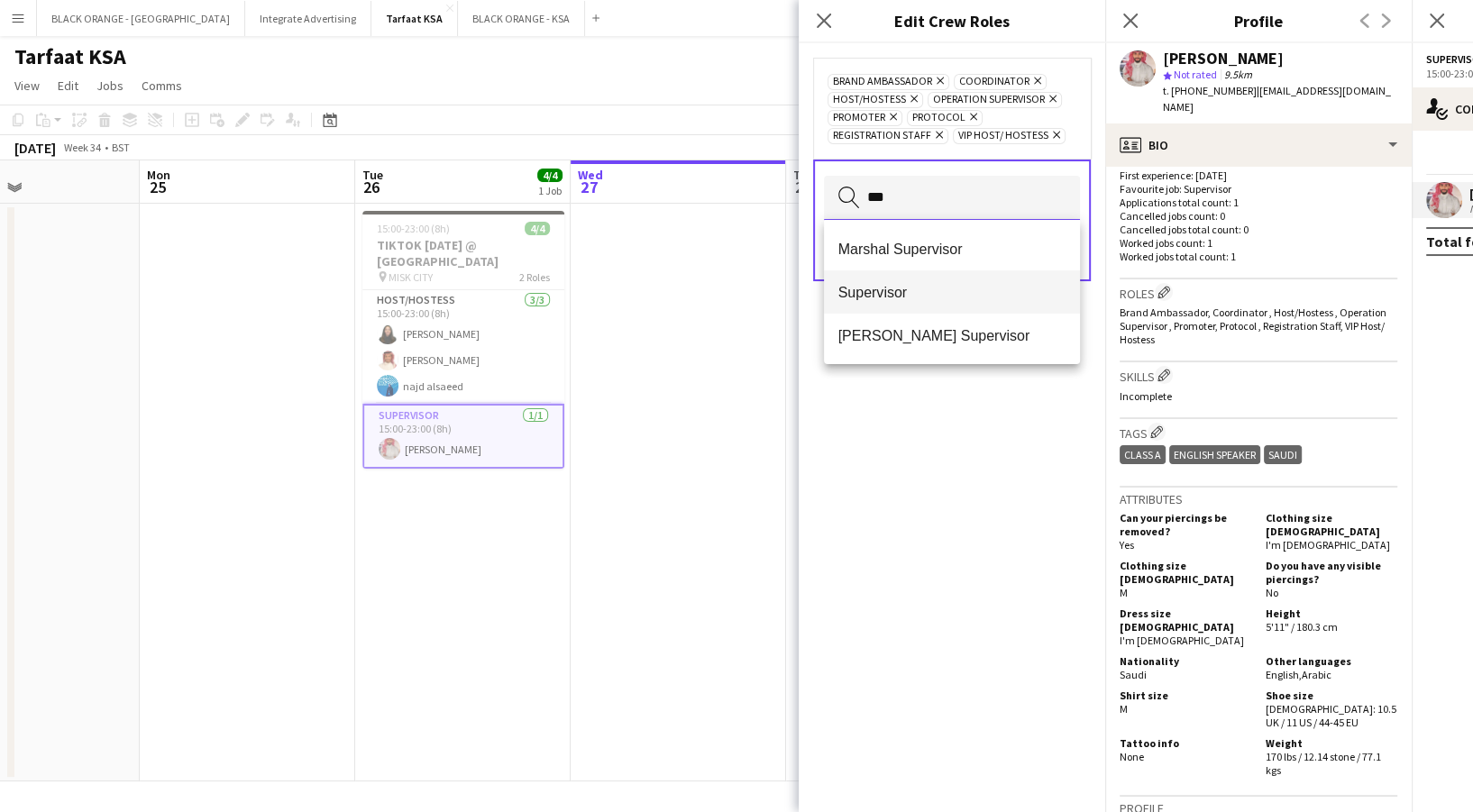
type input "***"
click at [899, 299] on span "Supervisor" at bounding box center [952, 292] width 227 height 17
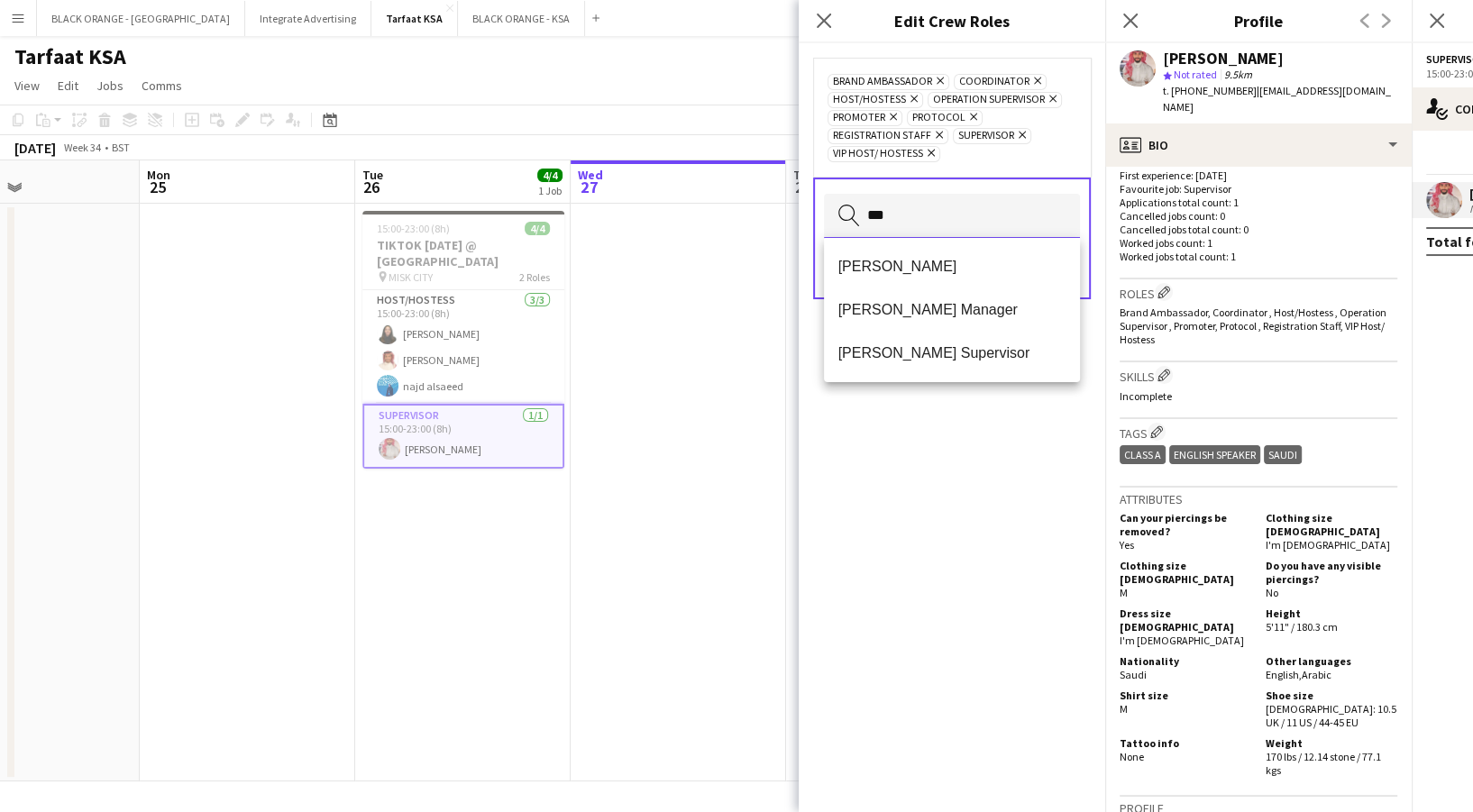
type input "***"
click at [904, 353] on span "[PERSON_NAME] Supervisor" at bounding box center [952, 352] width 227 height 17
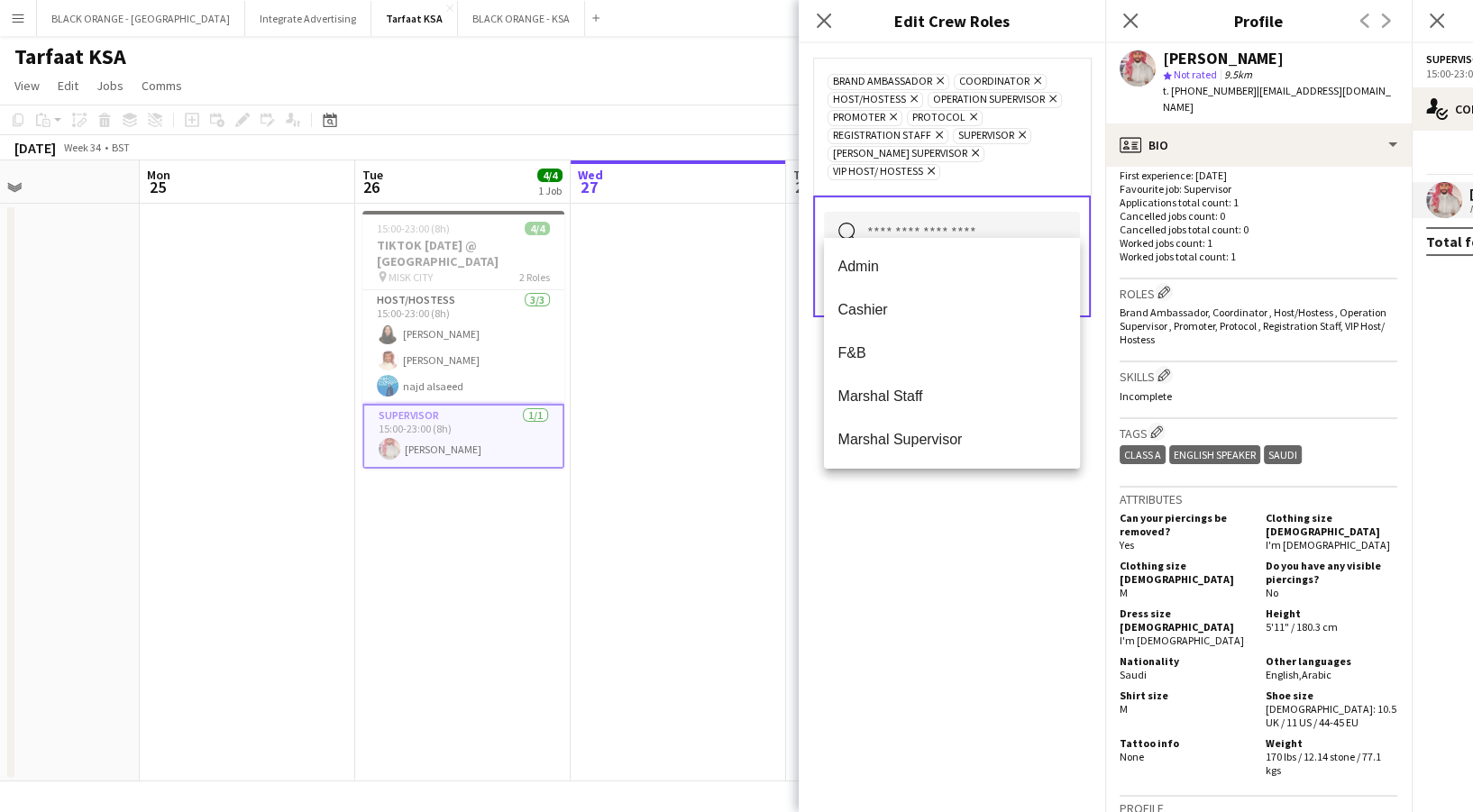
click at [998, 547] on div "Brand Ambassador Remove Coordinator Remove Host/Hostess Remove Operation Superv…" at bounding box center [952, 427] width 307 height 769
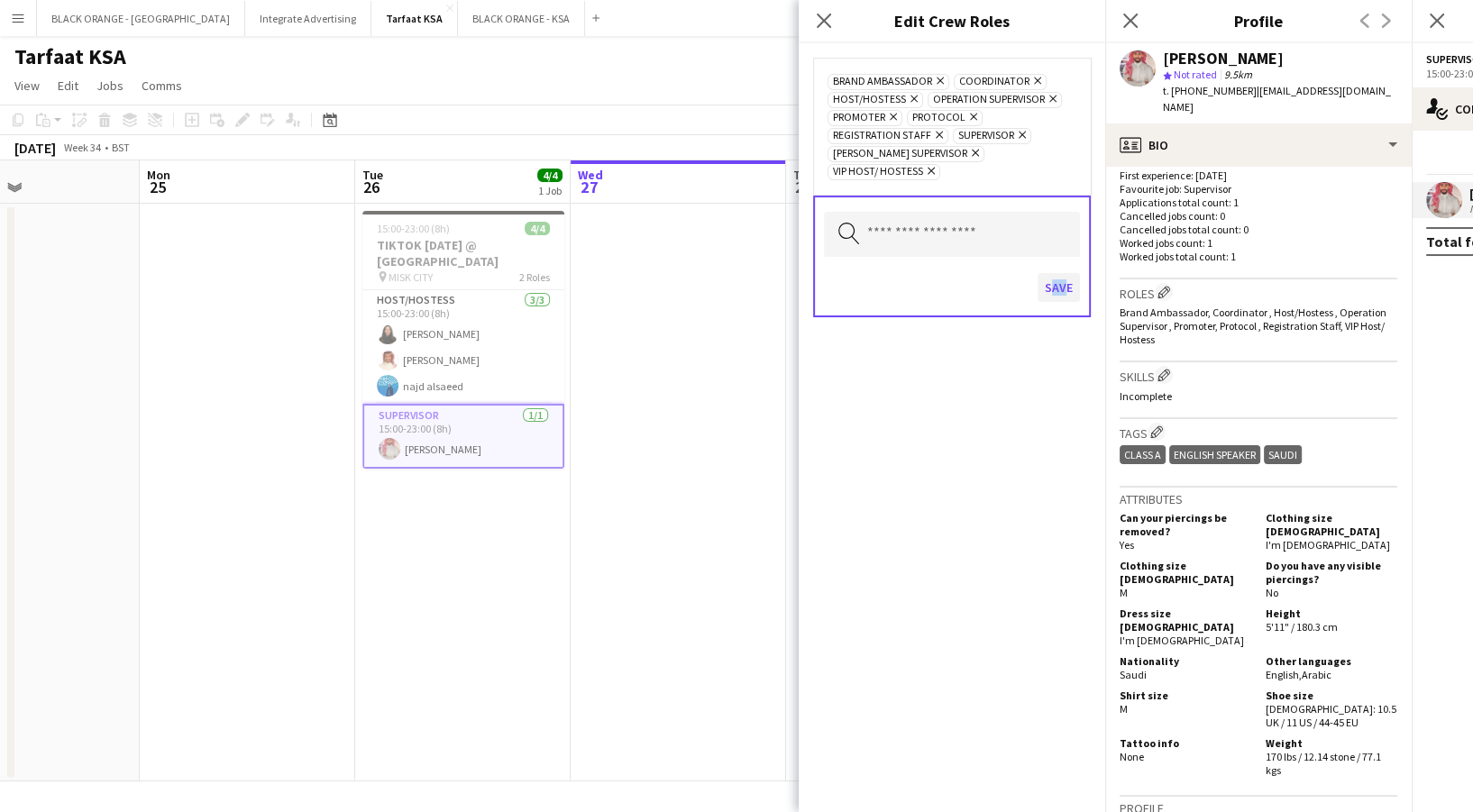
click at [1057, 264] on div "Save" at bounding box center [952, 289] width 256 height 51
click at [1051, 273] on button "Save" at bounding box center [1059, 287] width 42 height 29
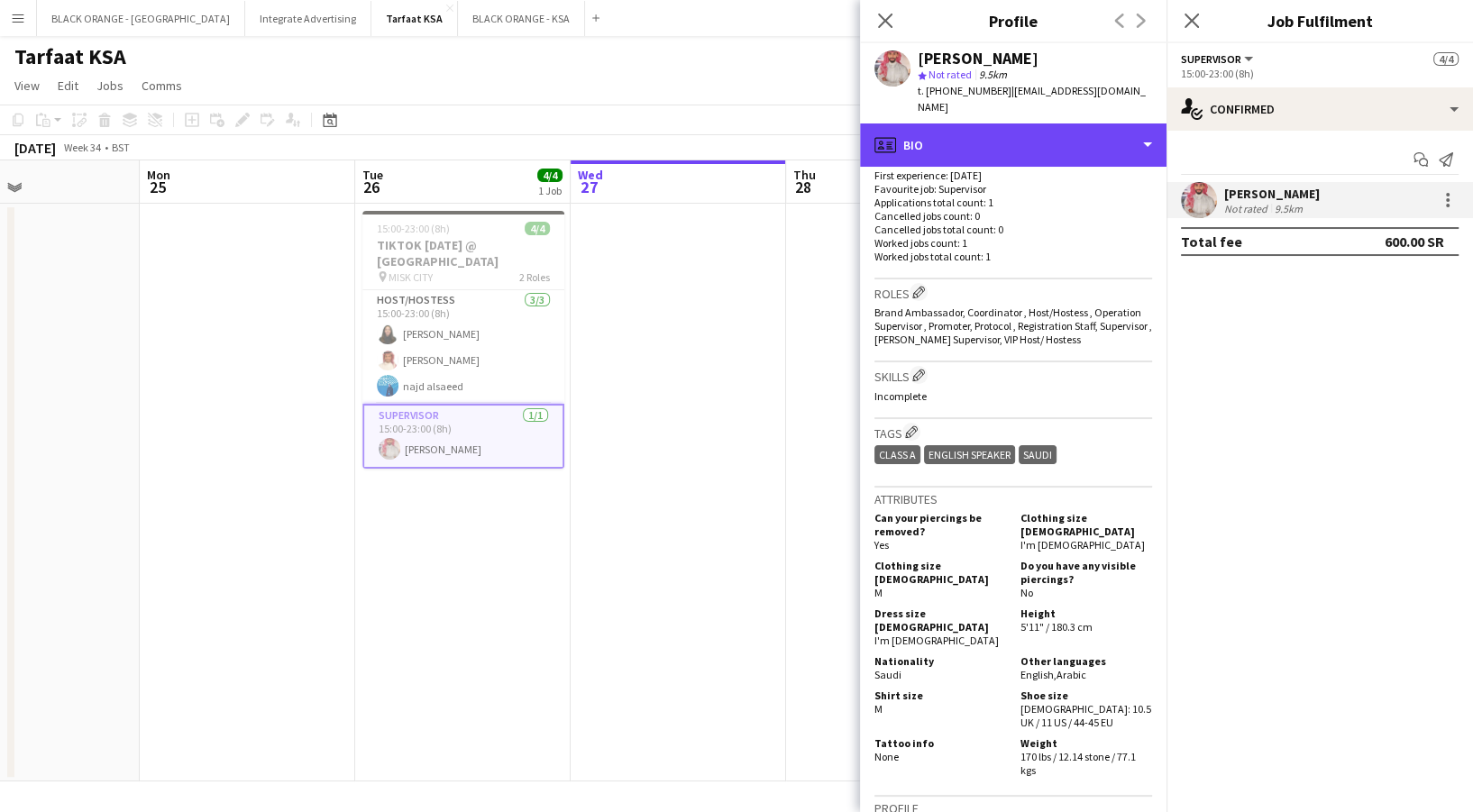
drag, startPoint x: 1052, startPoint y: 116, endPoint x: 1046, endPoint y: 158, distance: 42.4
click at [1050, 123] on div "profile Bio" at bounding box center [1013, 144] width 307 height 43
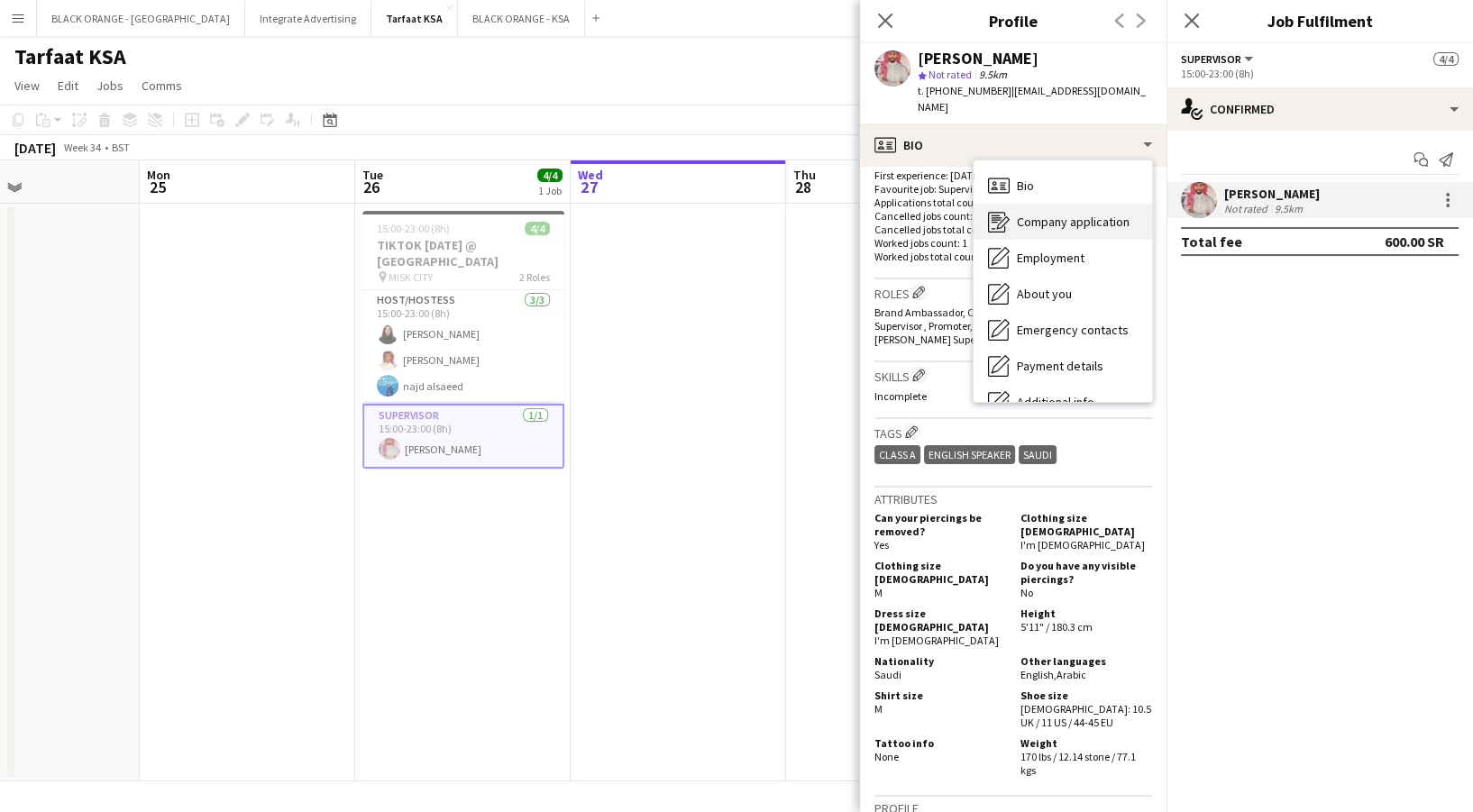
click at [1070, 213] on span "Company application" at bounding box center [1072, 222] width 112 height 16
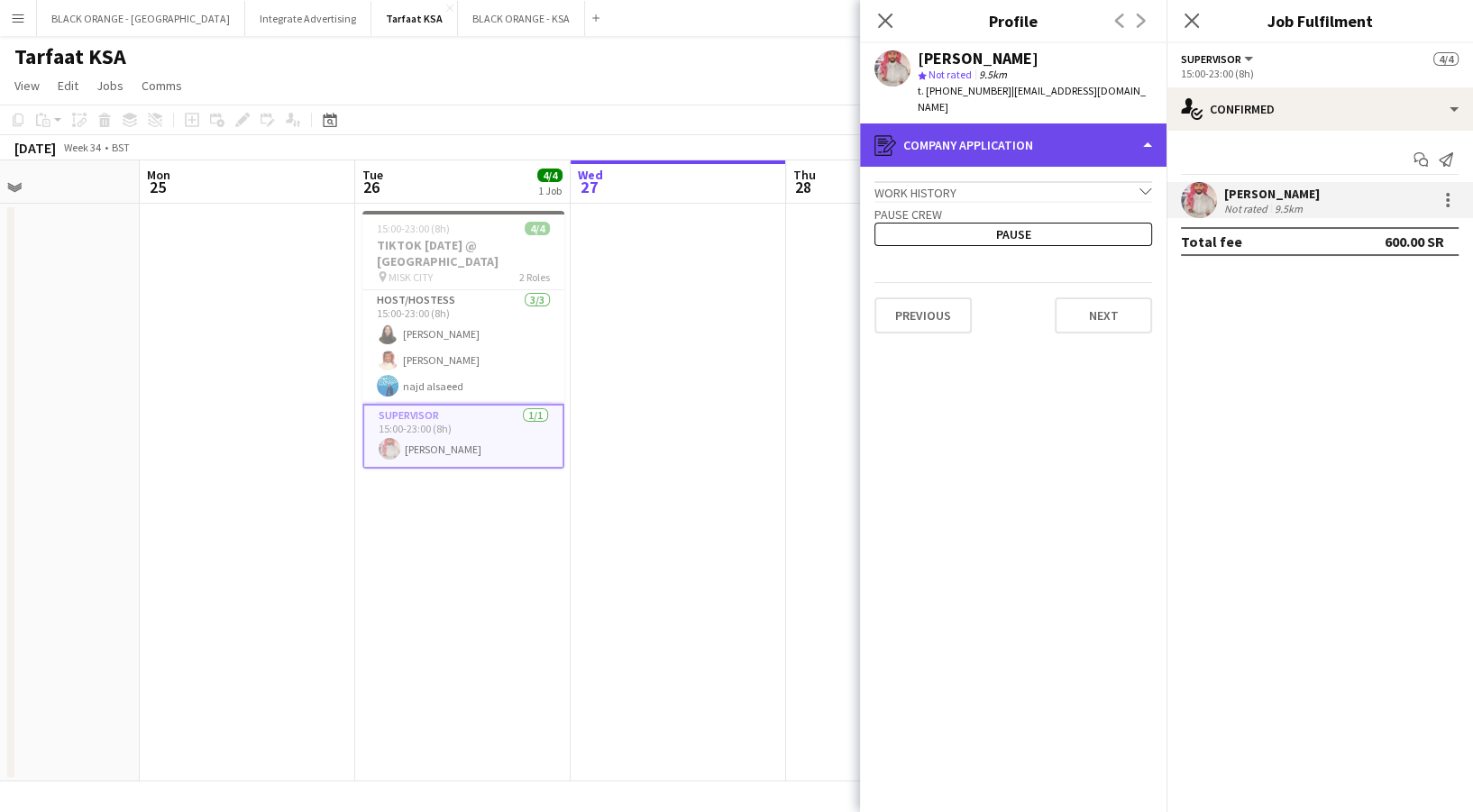
click at [1012, 123] on div "register Company application" at bounding box center [1013, 144] width 307 height 43
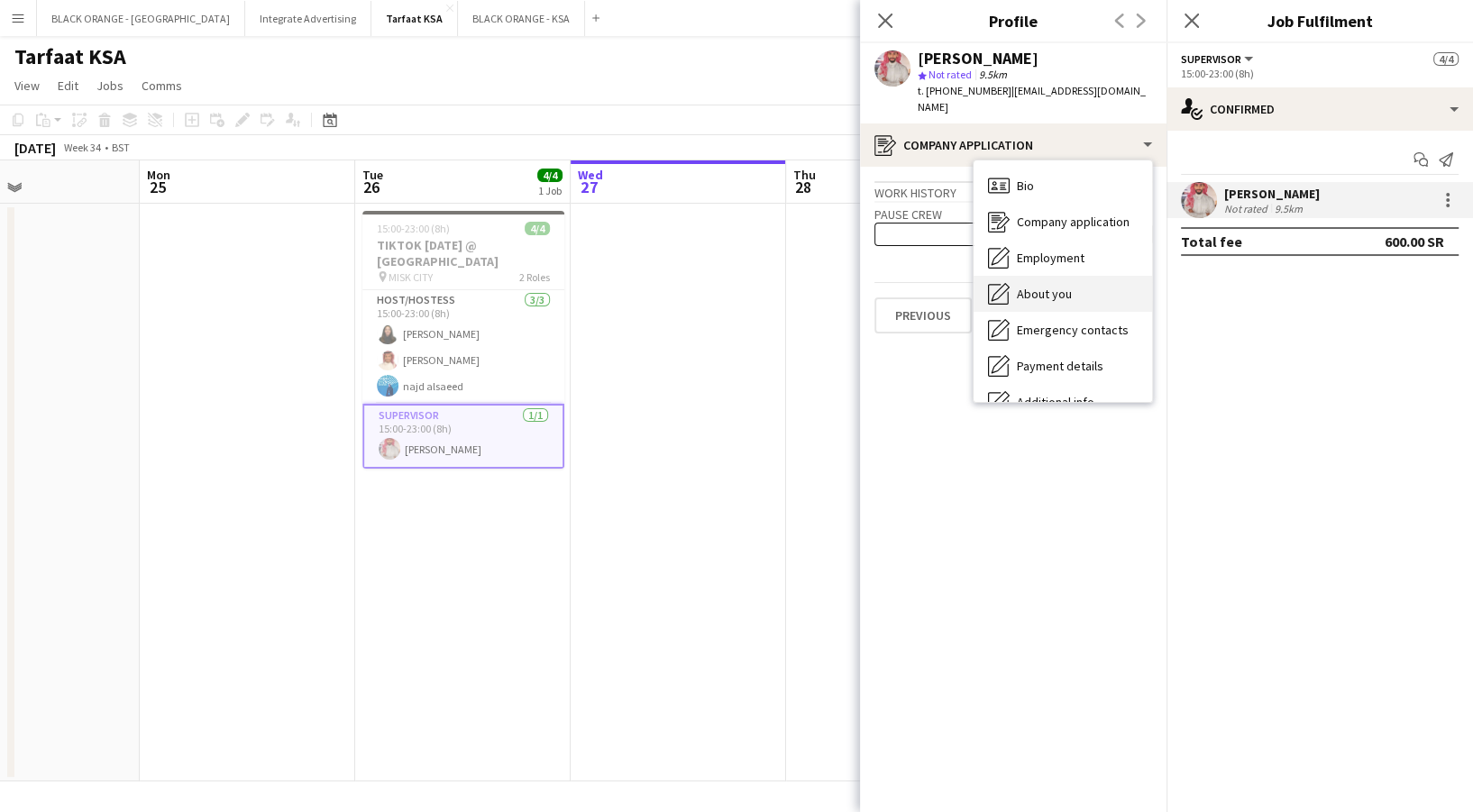
click at [1059, 286] on span "About you" at bounding box center [1044, 294] width 55 height 16
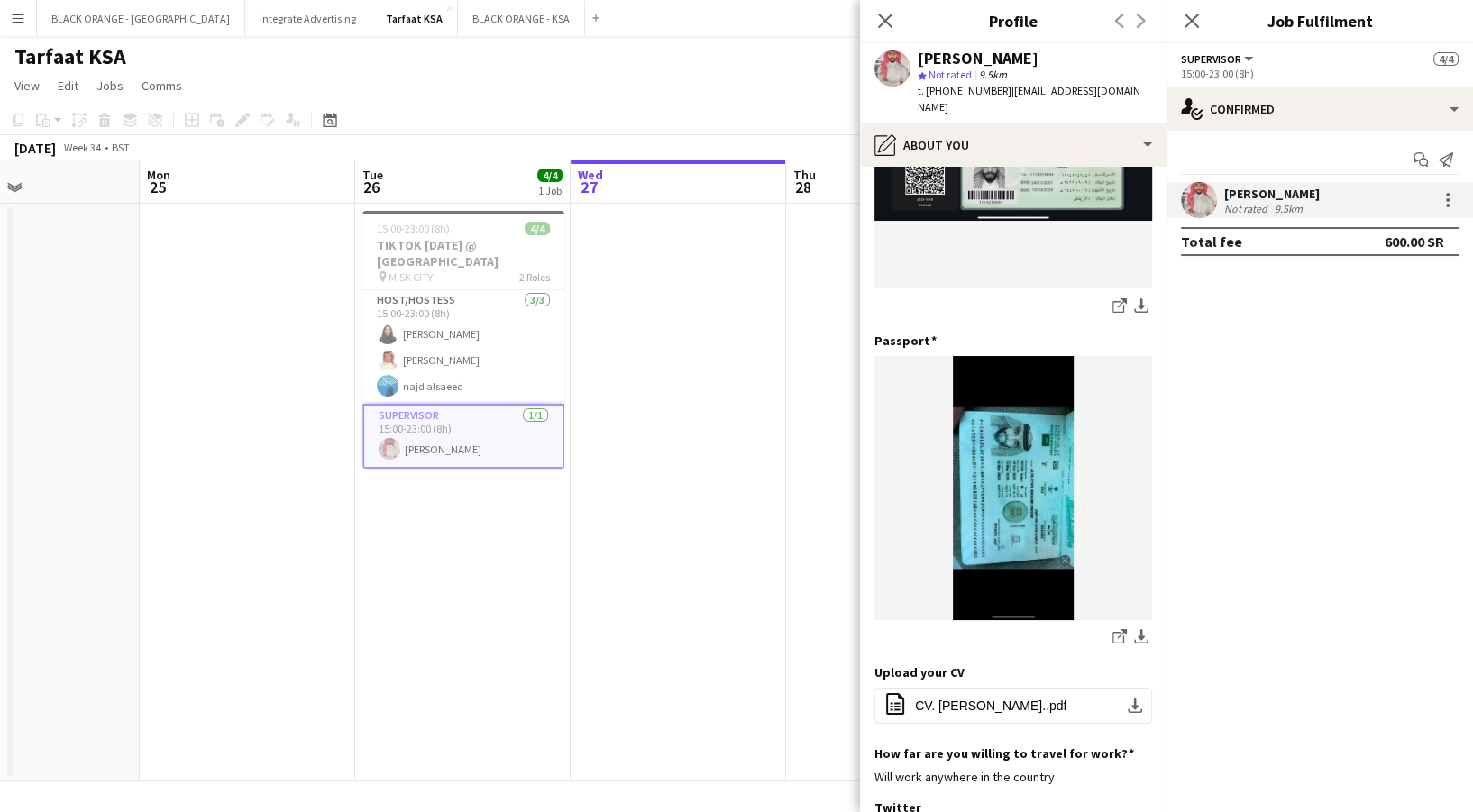
scroll to position [703, 0]
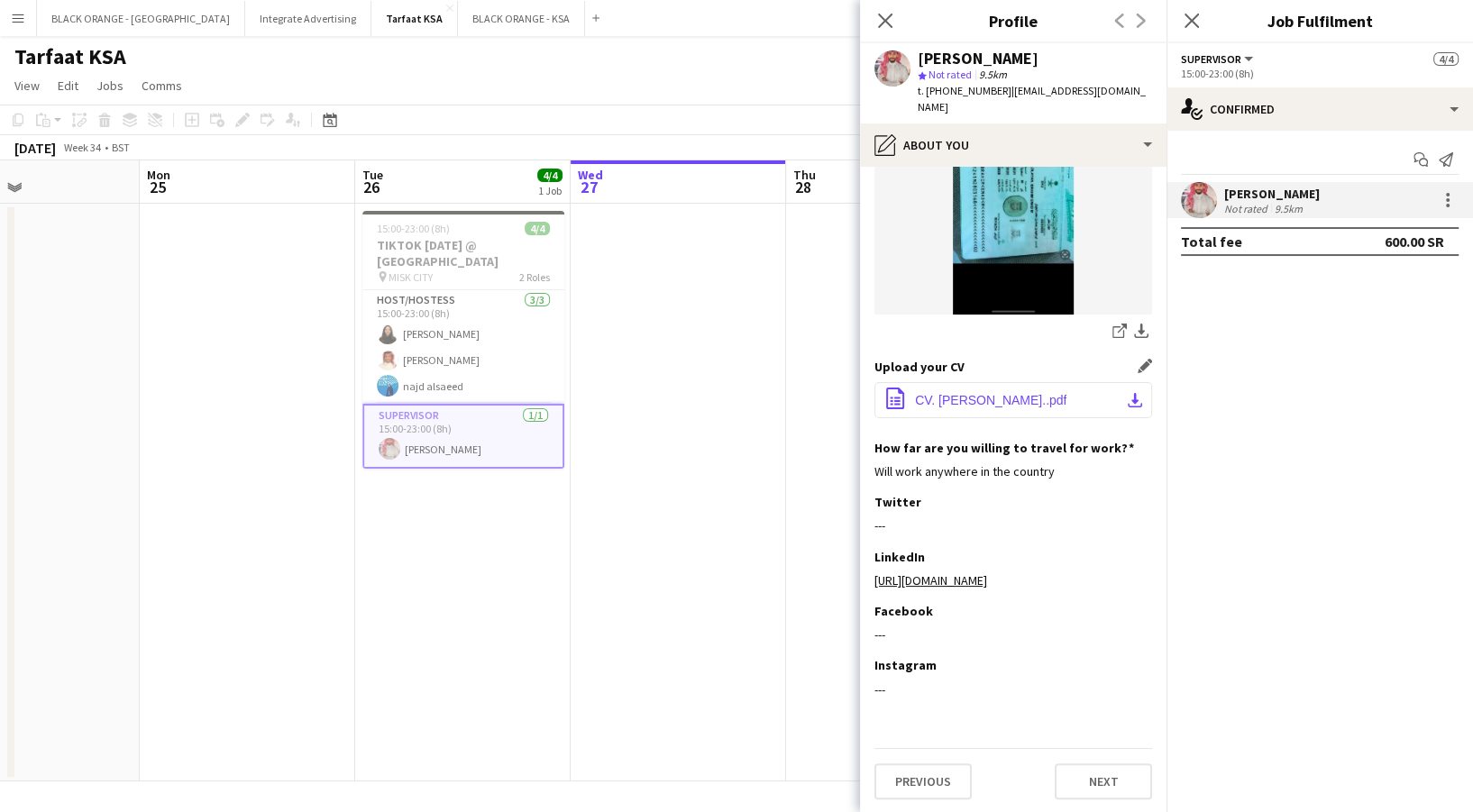
click at [1067, 393] on span "CV. [PERSON_NAME]..pdf" at bounding box center [991, 401] width 151 height 15
click at [26, 12] on button "Menu" at bounding box center [18, 18] width 37 height 36
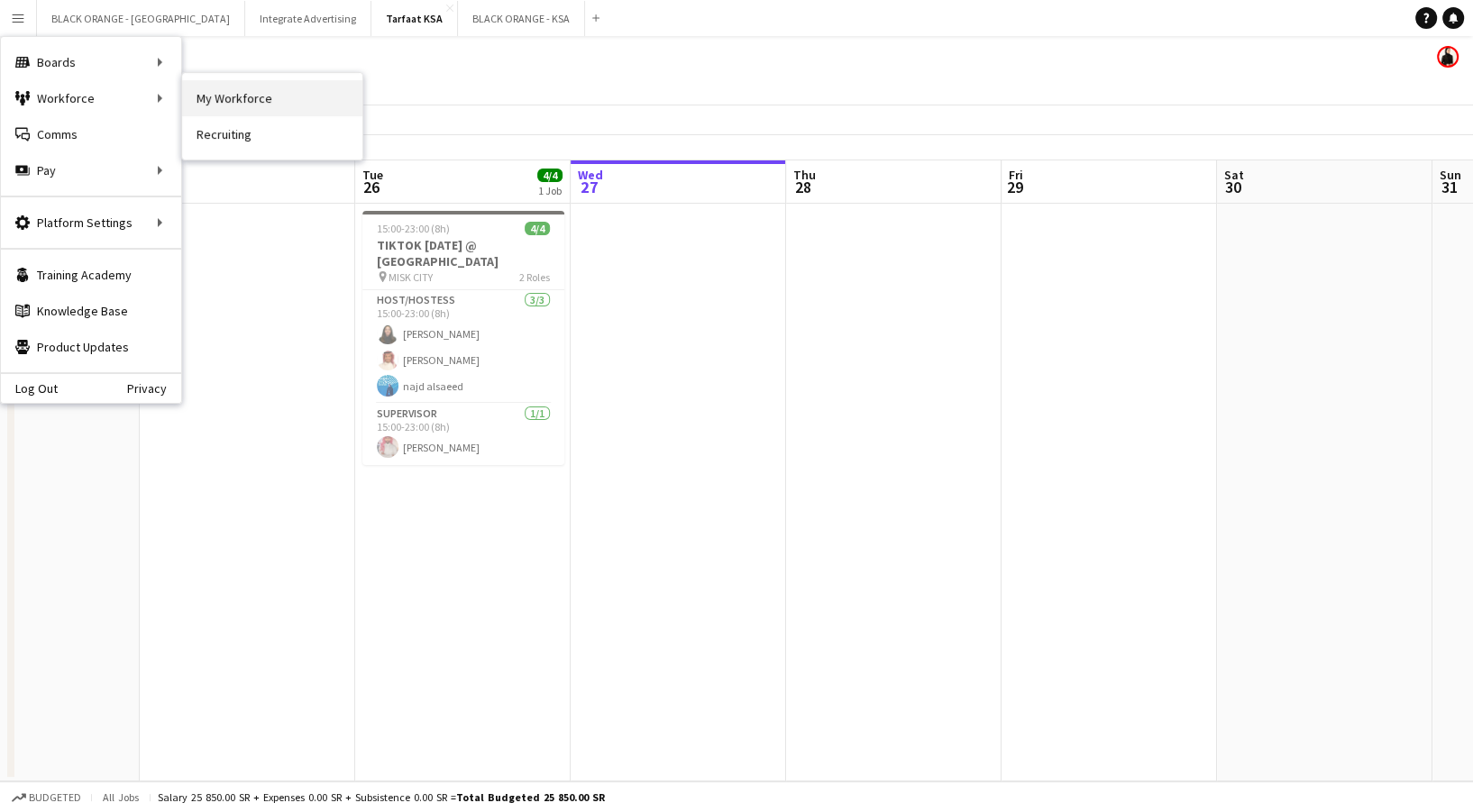
click at [240, 84] on link "My Workforce" at bounding box center [273, 99] width 181 height 36
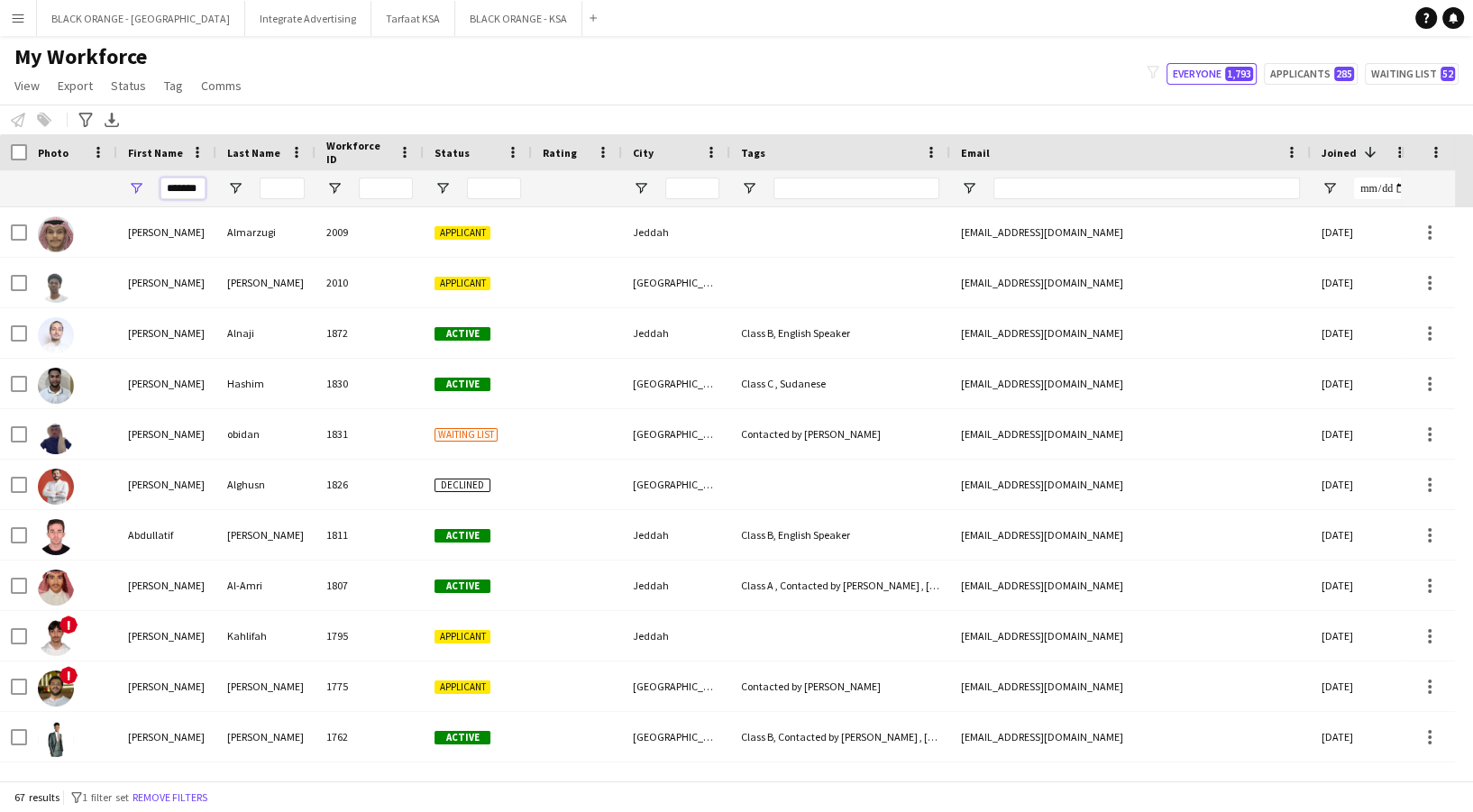
drag, startPoint x: 204, startPoint y: 188, endPoint x: 141, endPoint y: 198, distance: 63.8
click at [141, 198] on div "*******" at bounding box center [166, 189] width 99 height 36
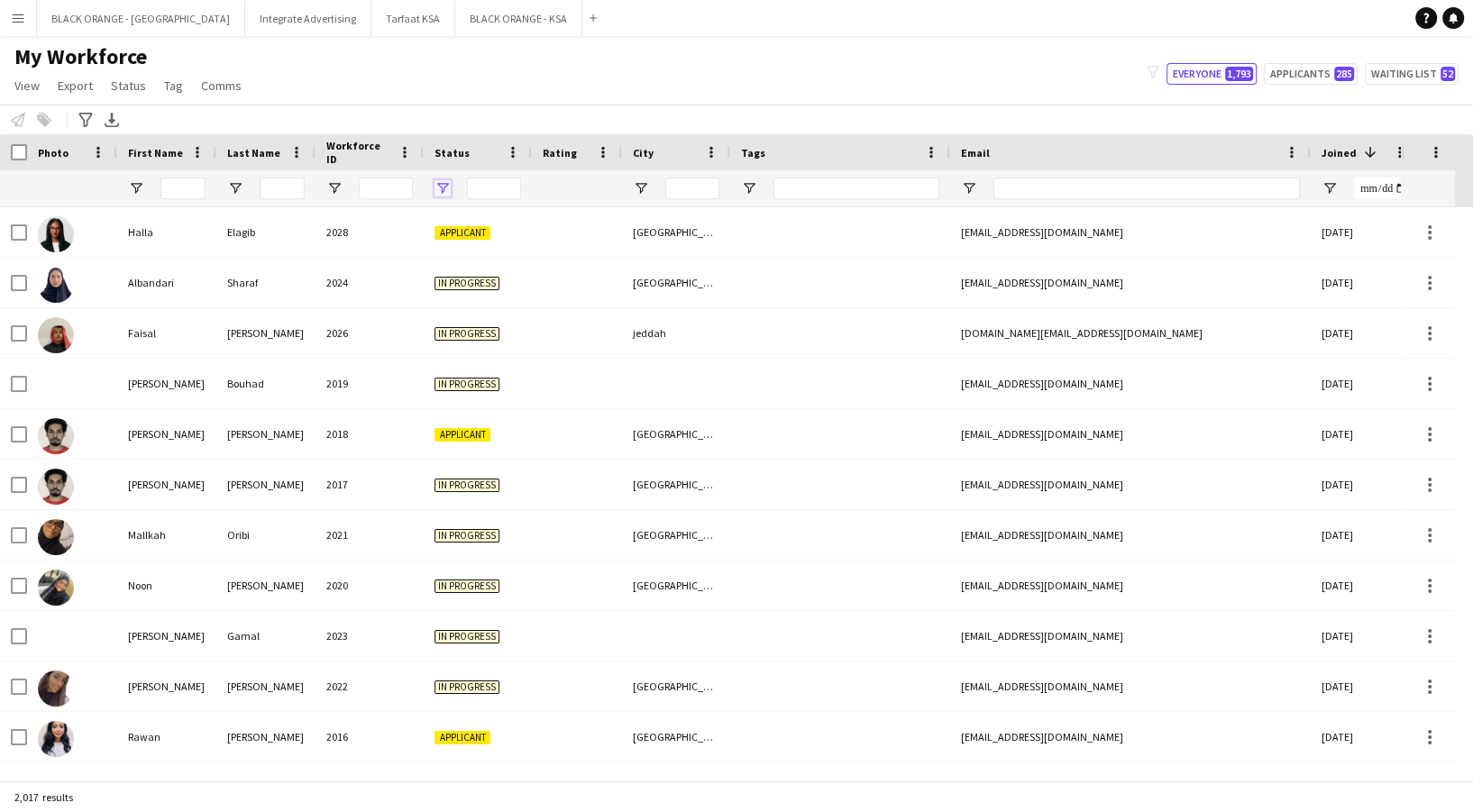
click at [444, 192] on span "Open Filter Menu" at bounding box center [443, 189] width 16 height 16
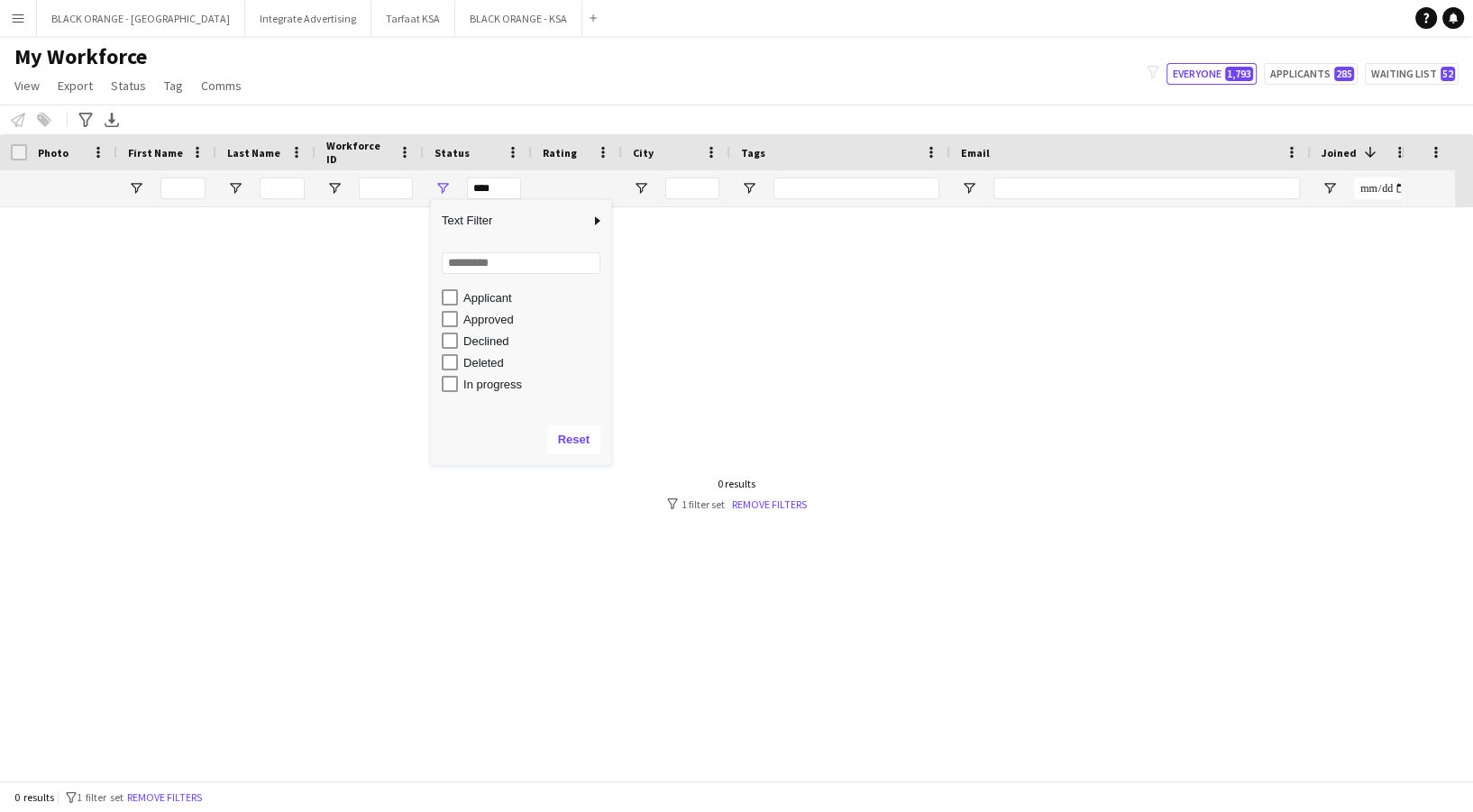
scroll to position [113, 0]
type input "**********"
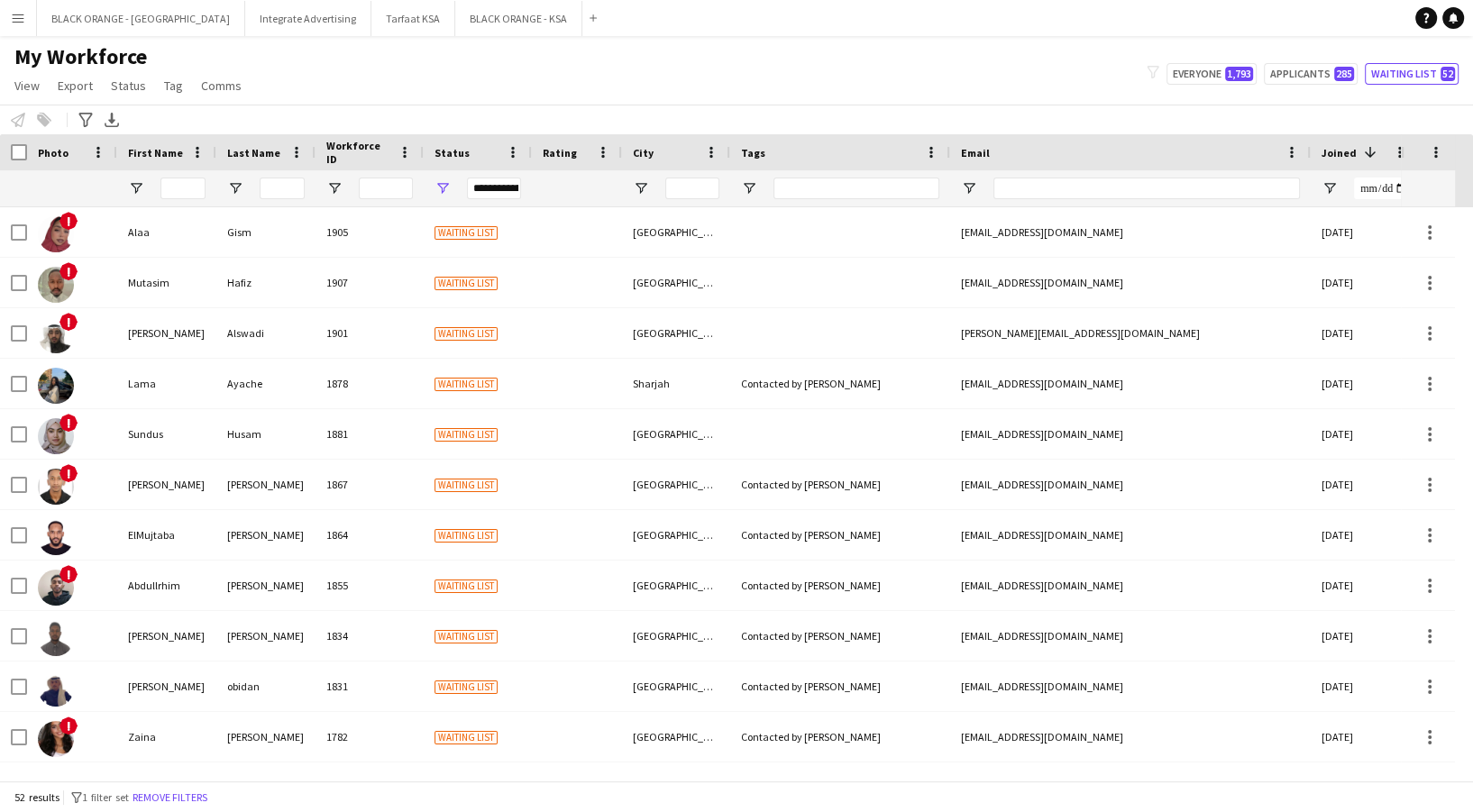
click at [580, 114] on div "Notify workforce Add to tag Select at least one crew to tag him or her. Advance…" at bounding box center [736, 120] width 1473 height 30
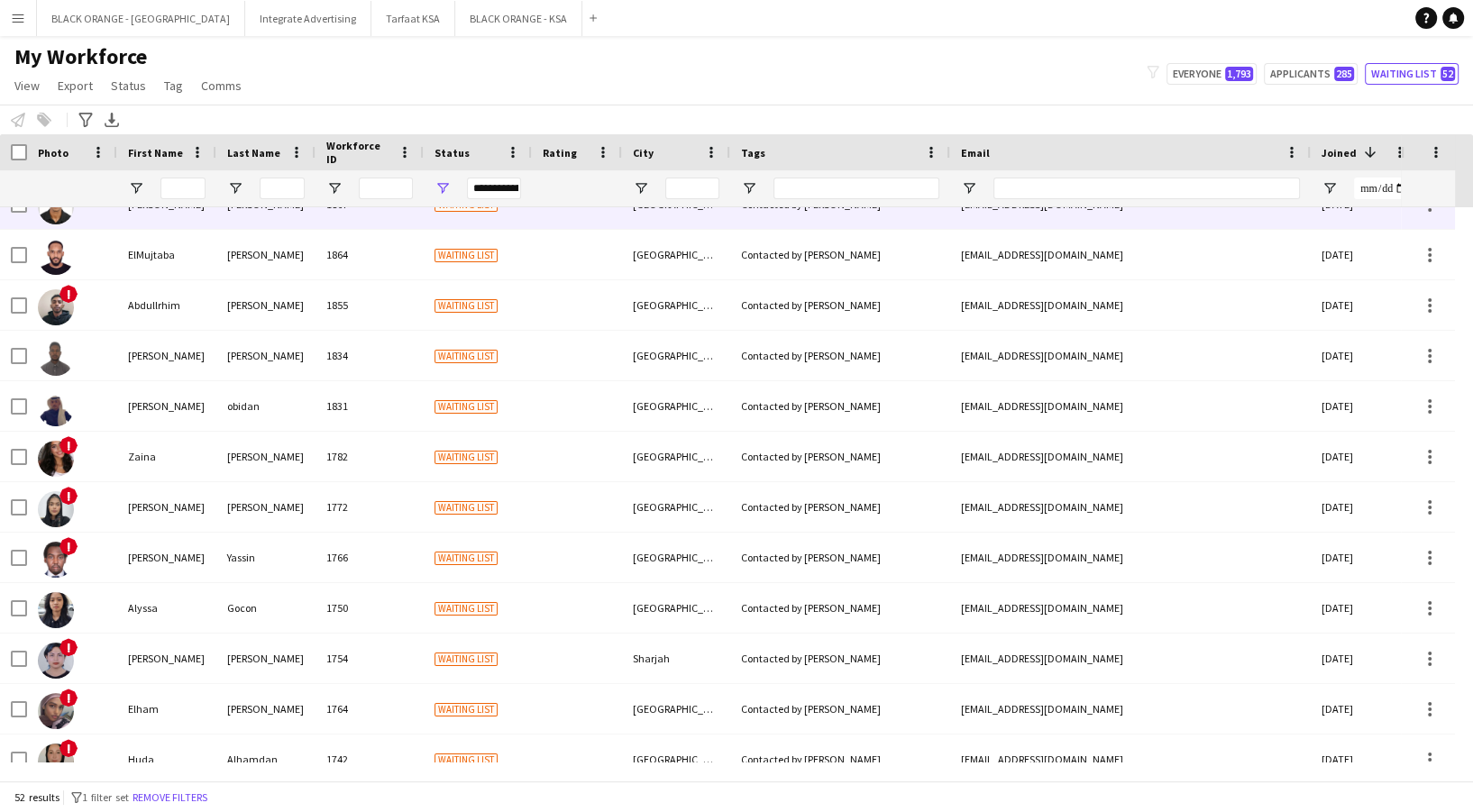
scroll to position [162, 0]
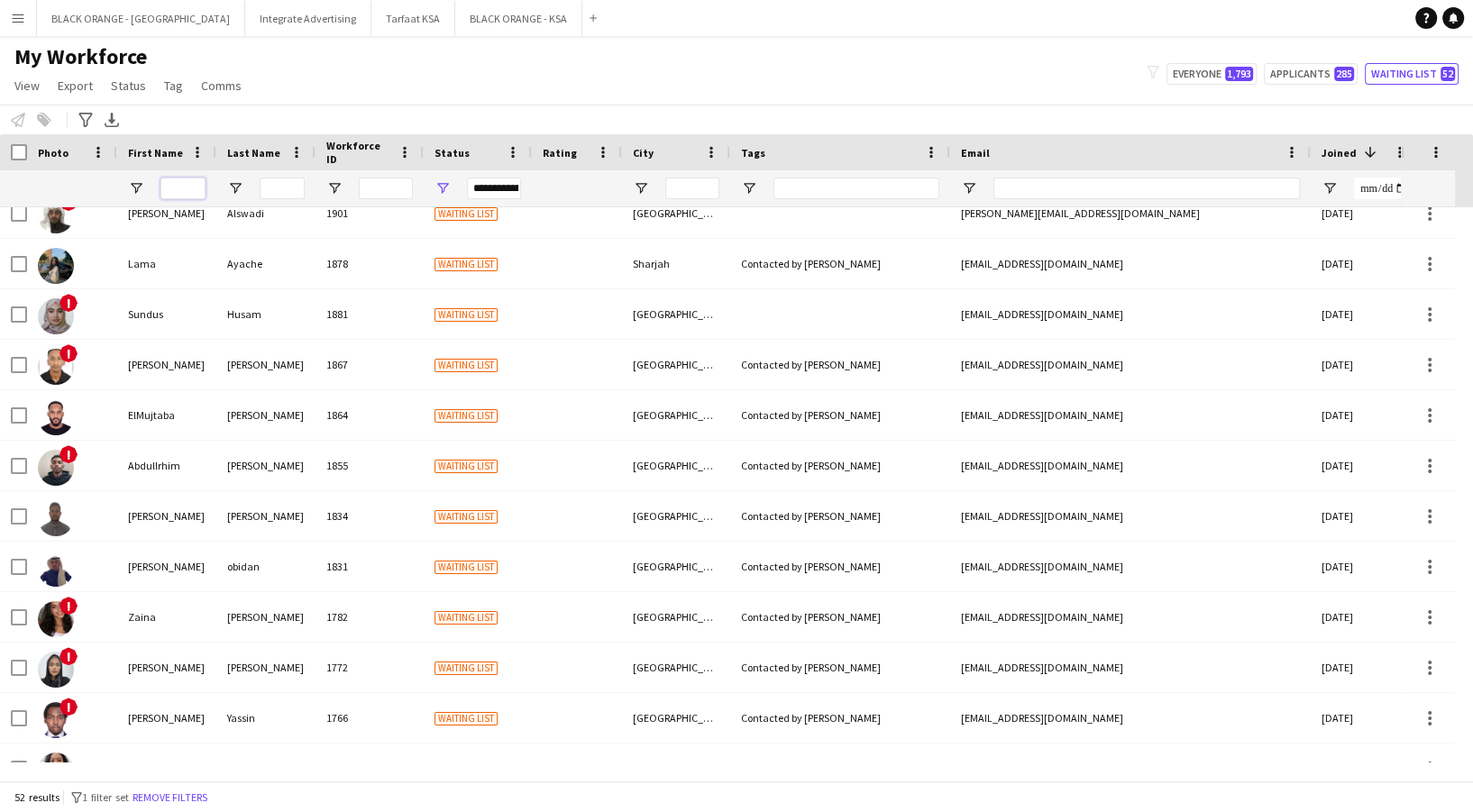
click at [183, 179] on input "First Name Filter Input" at bounding box center [183, 189] width 45 height 22
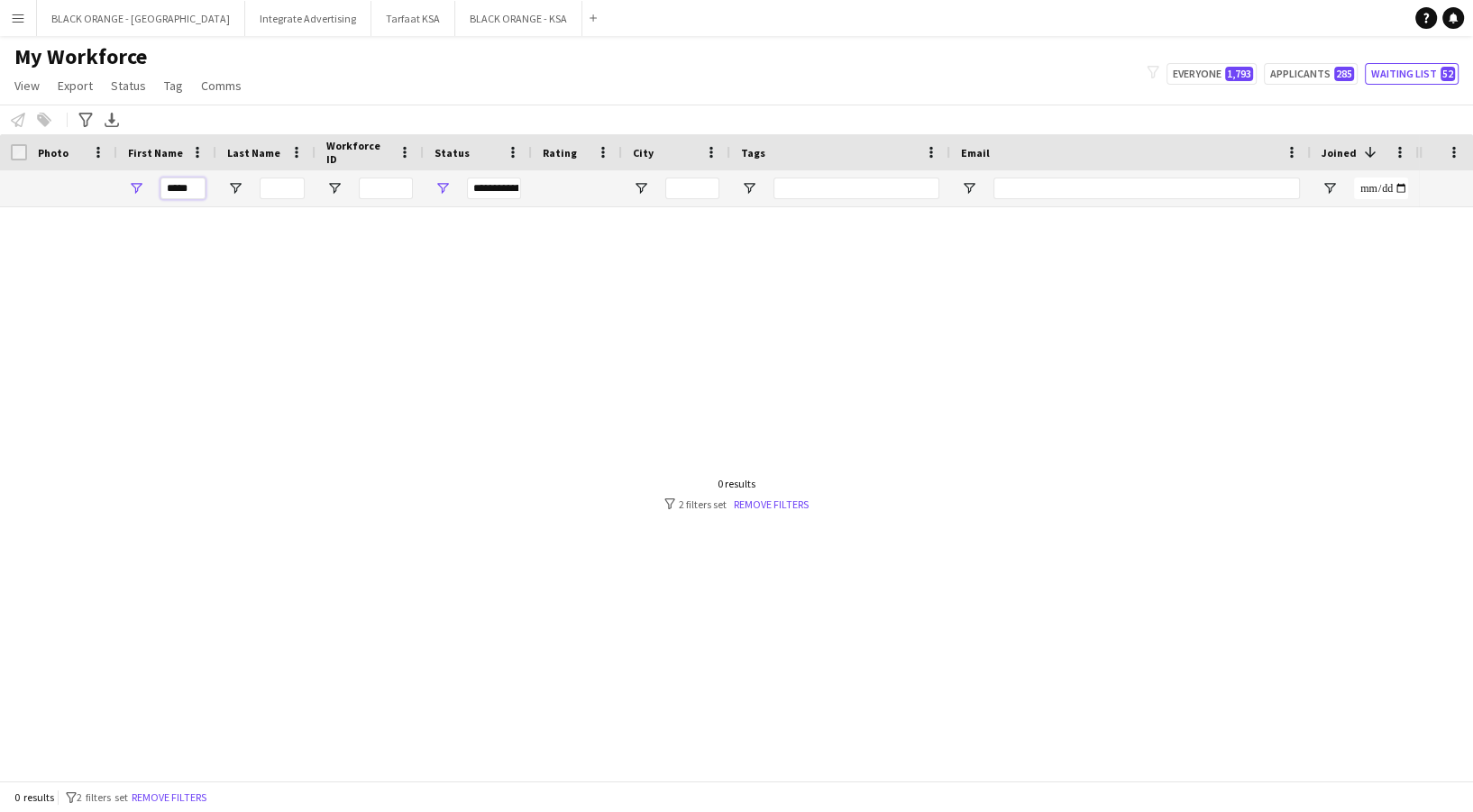
scroll to position [0, 0]
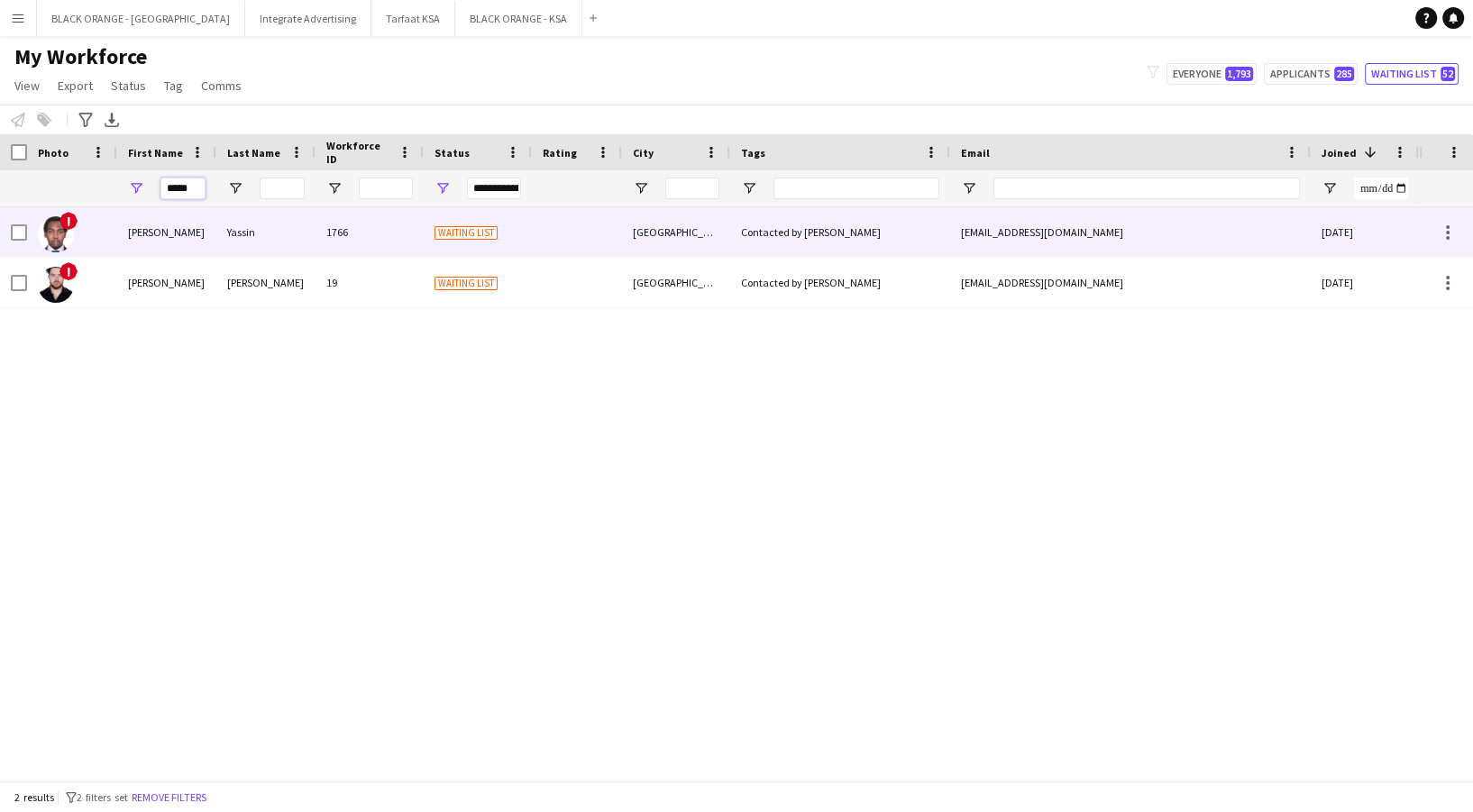
type input "*****"
click at [288, 223] on div "Yassin" at bounding box center [266, 232] width 99 height 49
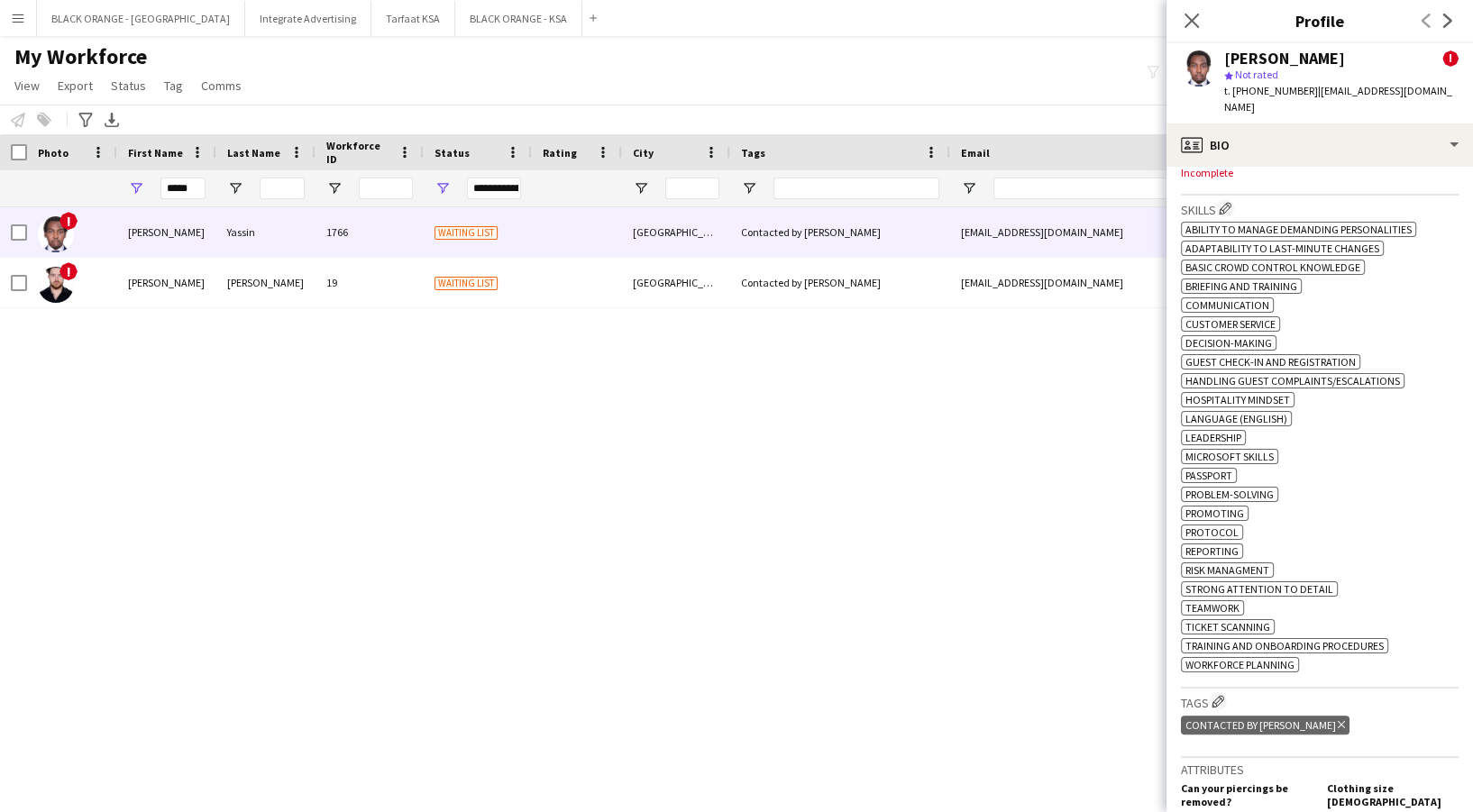
scroll to position [961, 0]
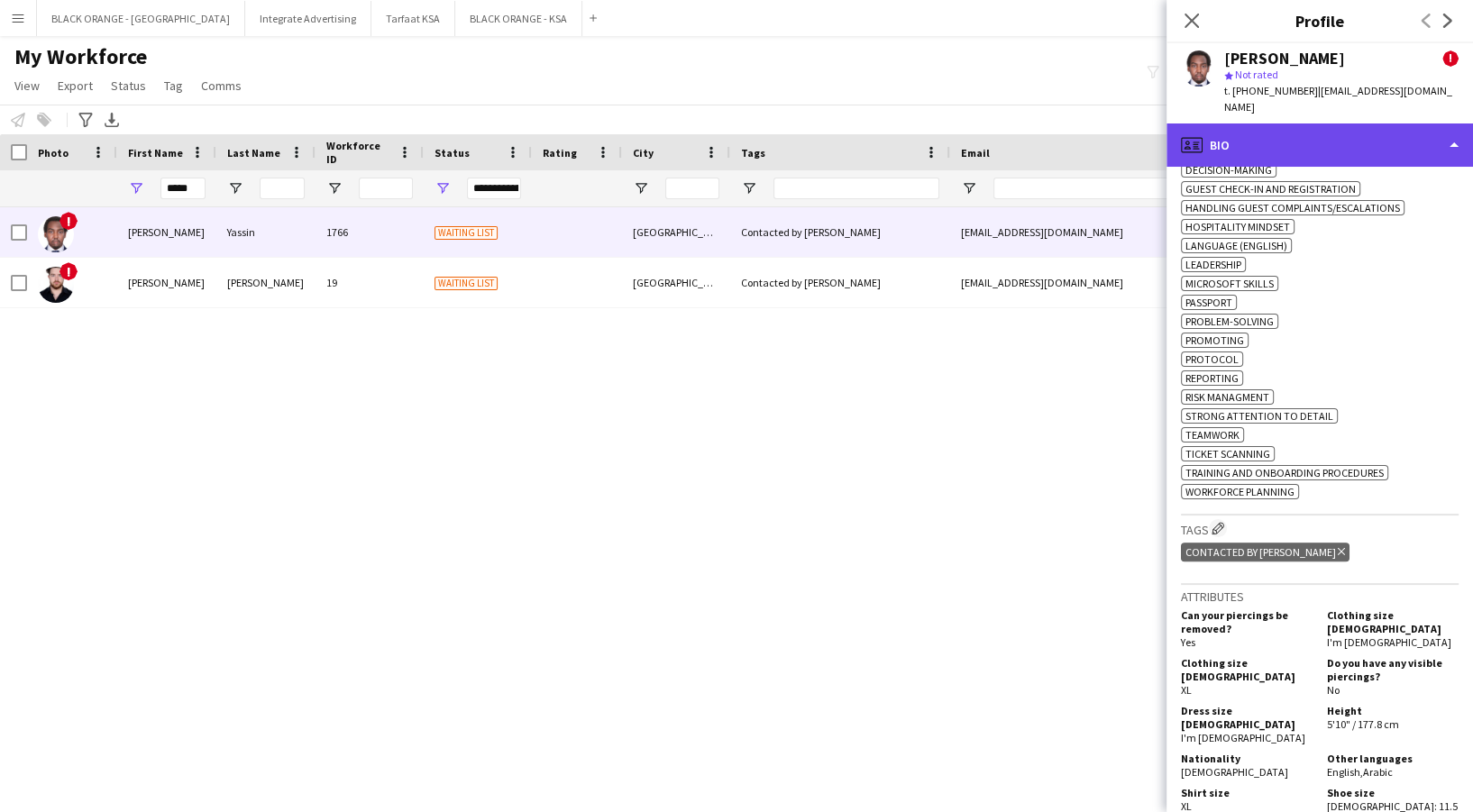
click at [1314, 123] on div "profile Bio" at bounding box center [1320, 144] width 307 height 43
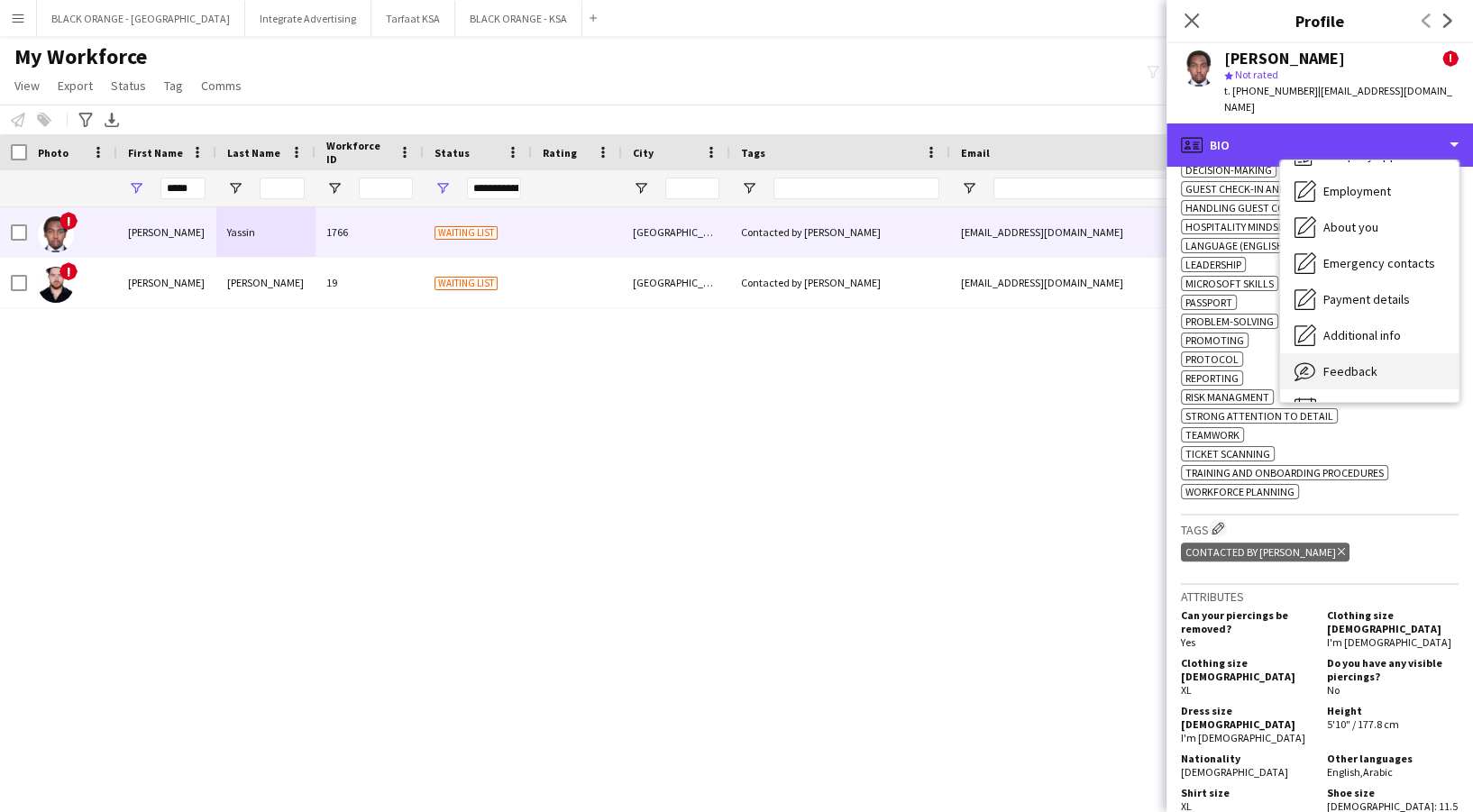
scroll to position [97, 0]
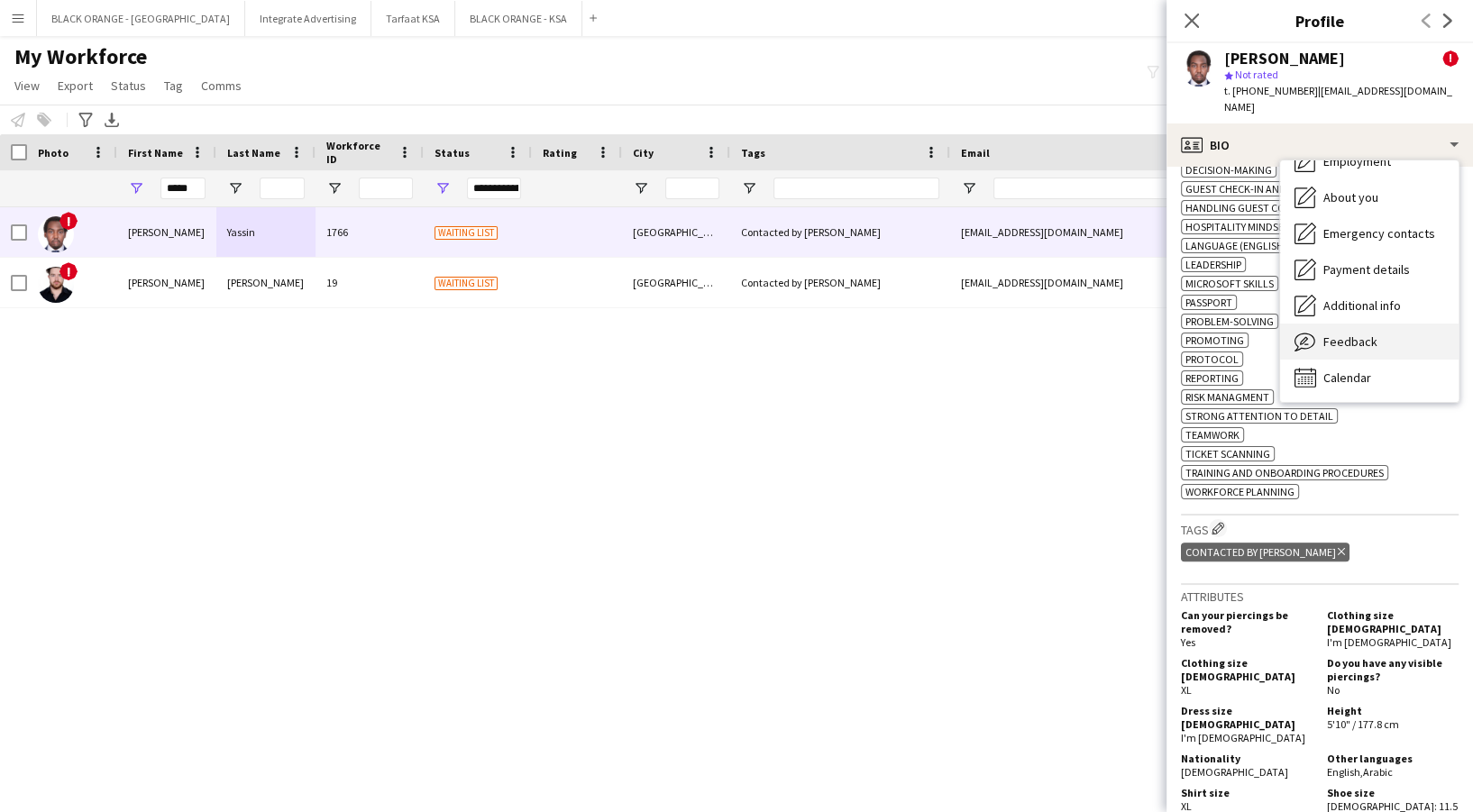
click at [1387, 327] on div "Feedback Feedback" at bounding box center [1370, 342] width 179 height 36
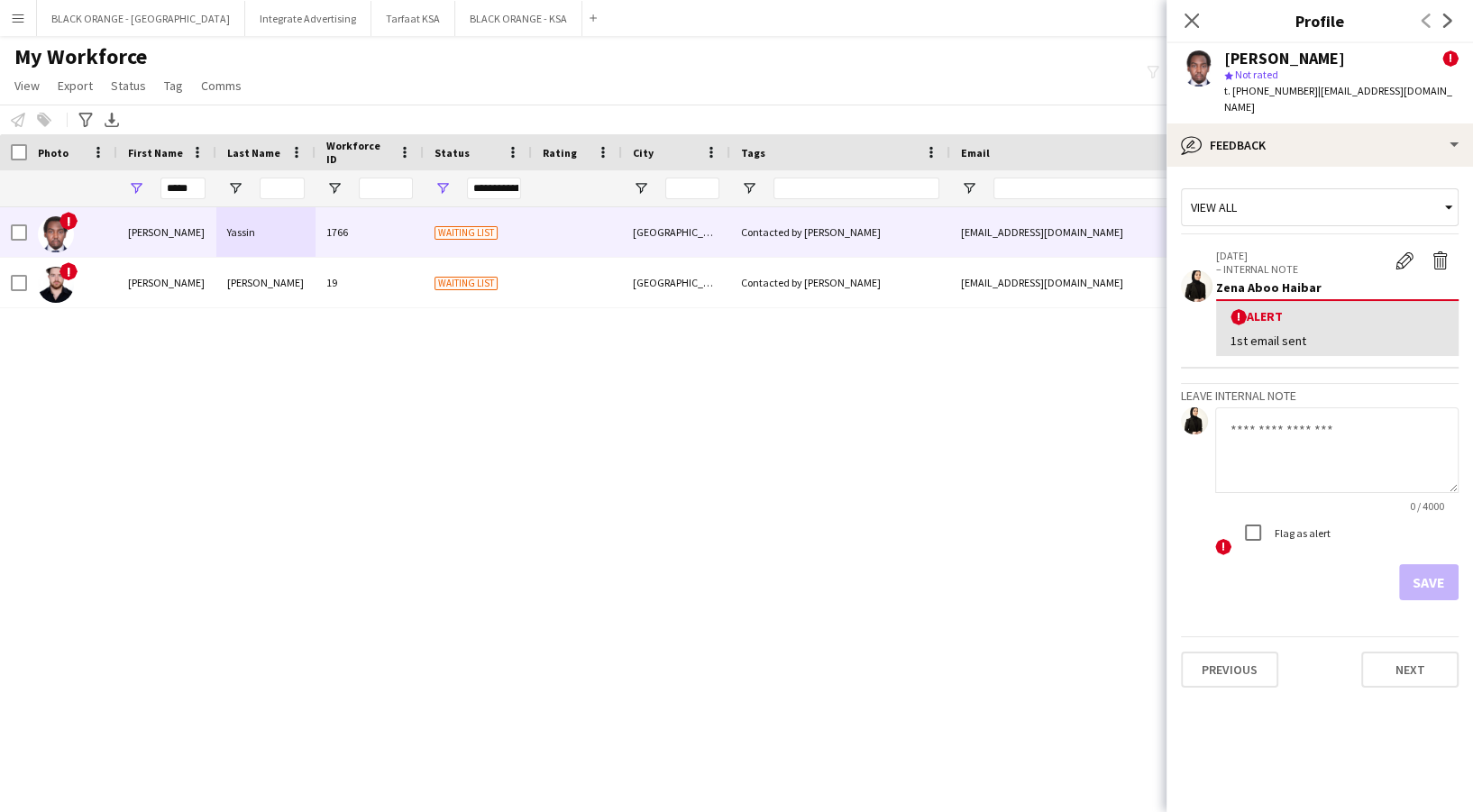
click at [1323, 434] on textarea at bounding box center [1337, 450] width 244 height 86
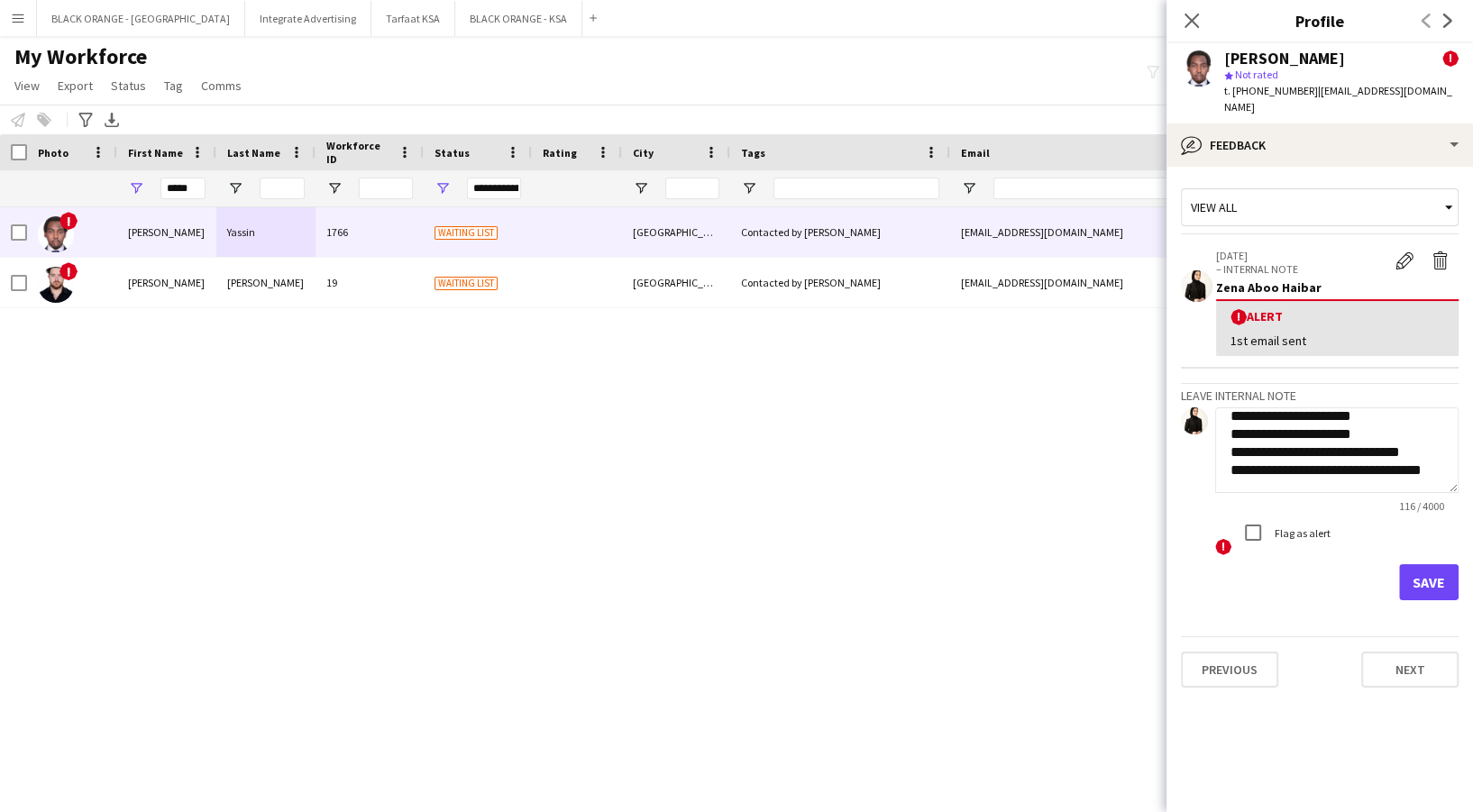
scroll to position [0, 0]
click at [1368, 416] on textarea "**********" at bounding box center [1337, 450] width 244 height 86
type textarea "**********"
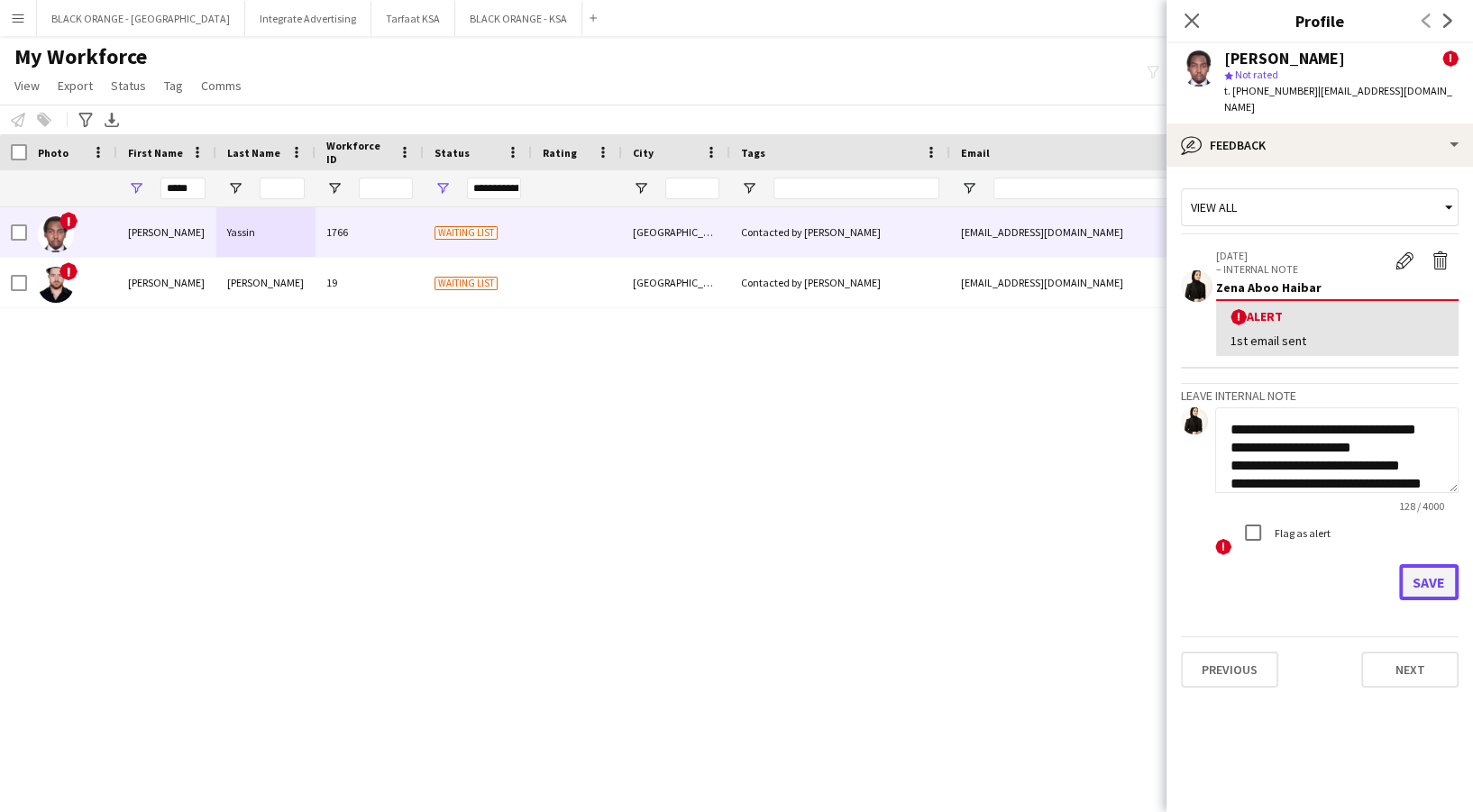
click at [1447, 564] on button "Save" at bounding box center [1428, 582] width 59 height 36
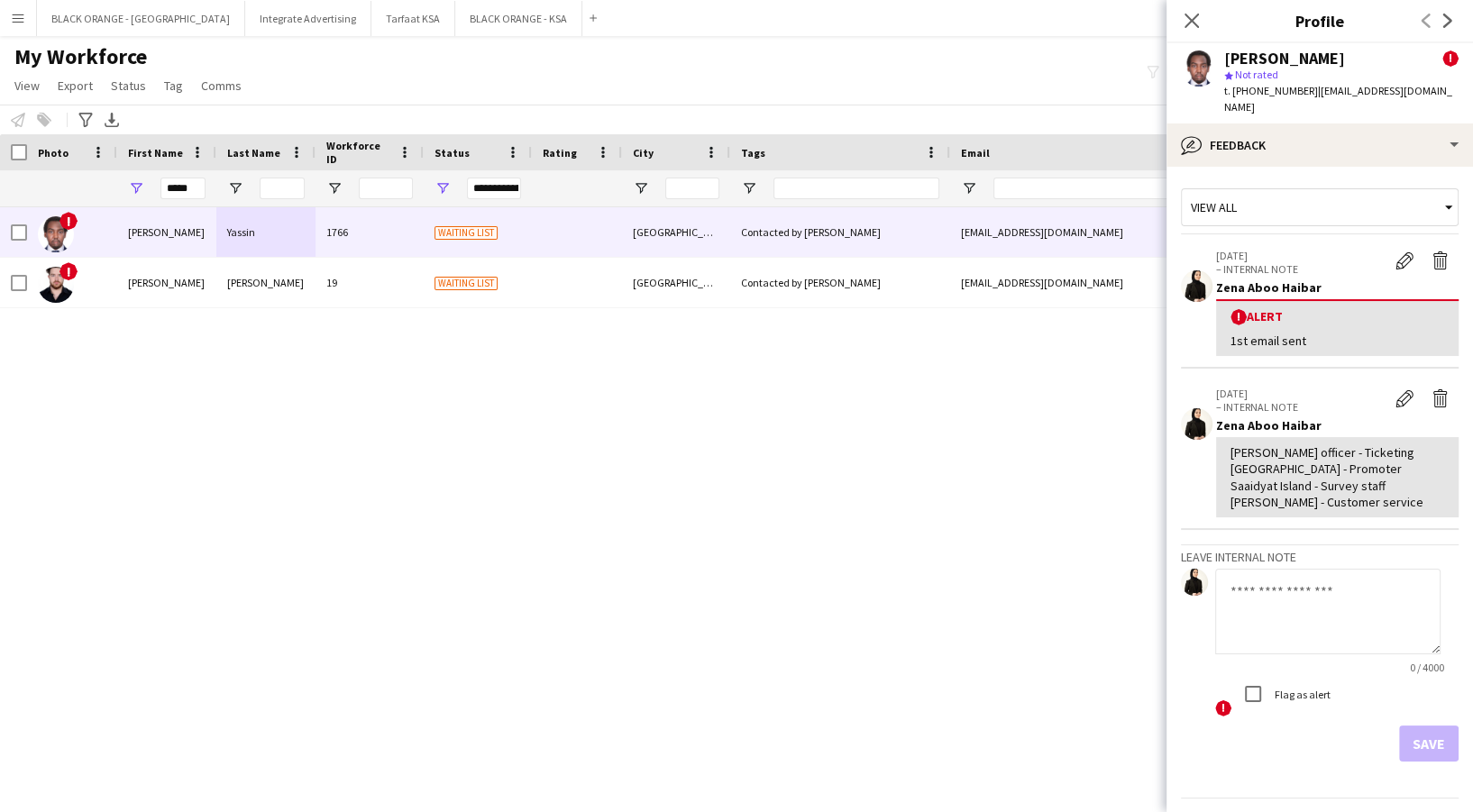
click at [1362, 167] on app-crew-profile-feedback-tab "View all [DATE] – INTERNAL NOTE Edit alert Delete alert Zena Aboo Haibar ! Aler…" at bounding box center [1320, 489] width 307 height 645
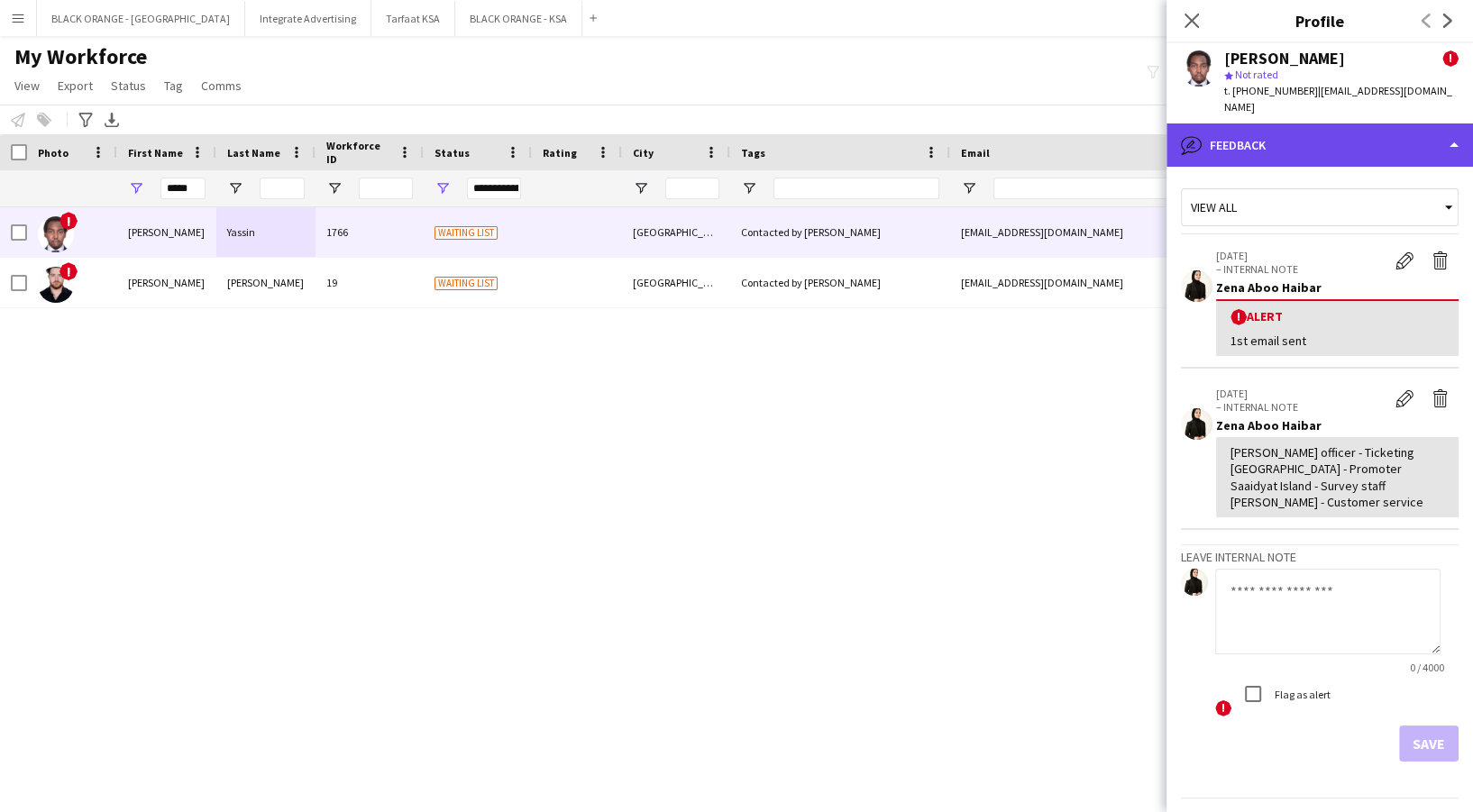
click at [1315, 123] on div "bubble-pencil Feedback" at bounding box center [1320, 144] width 307 height 43
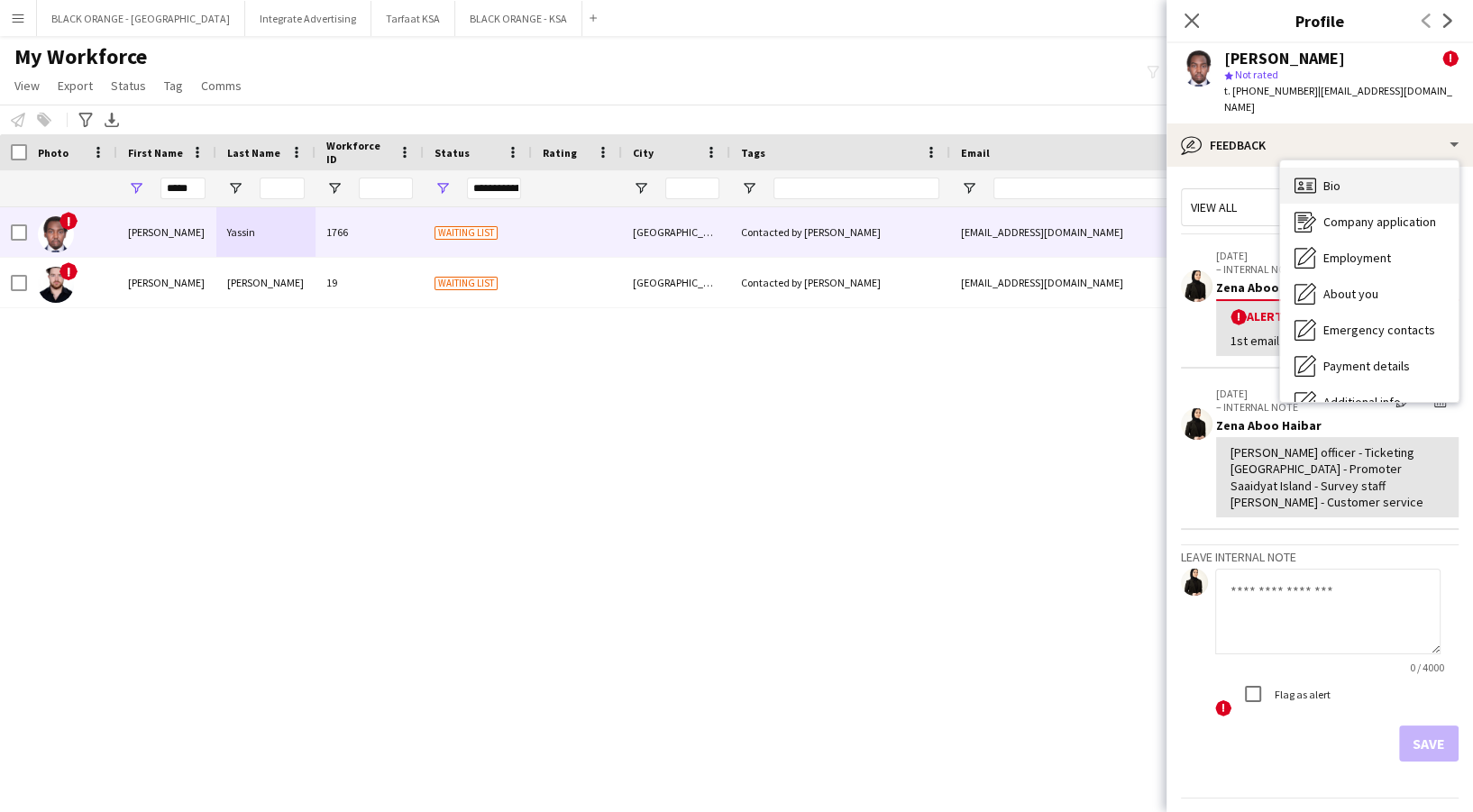
click at [1344, 168] on div "Bio Bio" at bounding box center [1370, 186] width 179 height 36
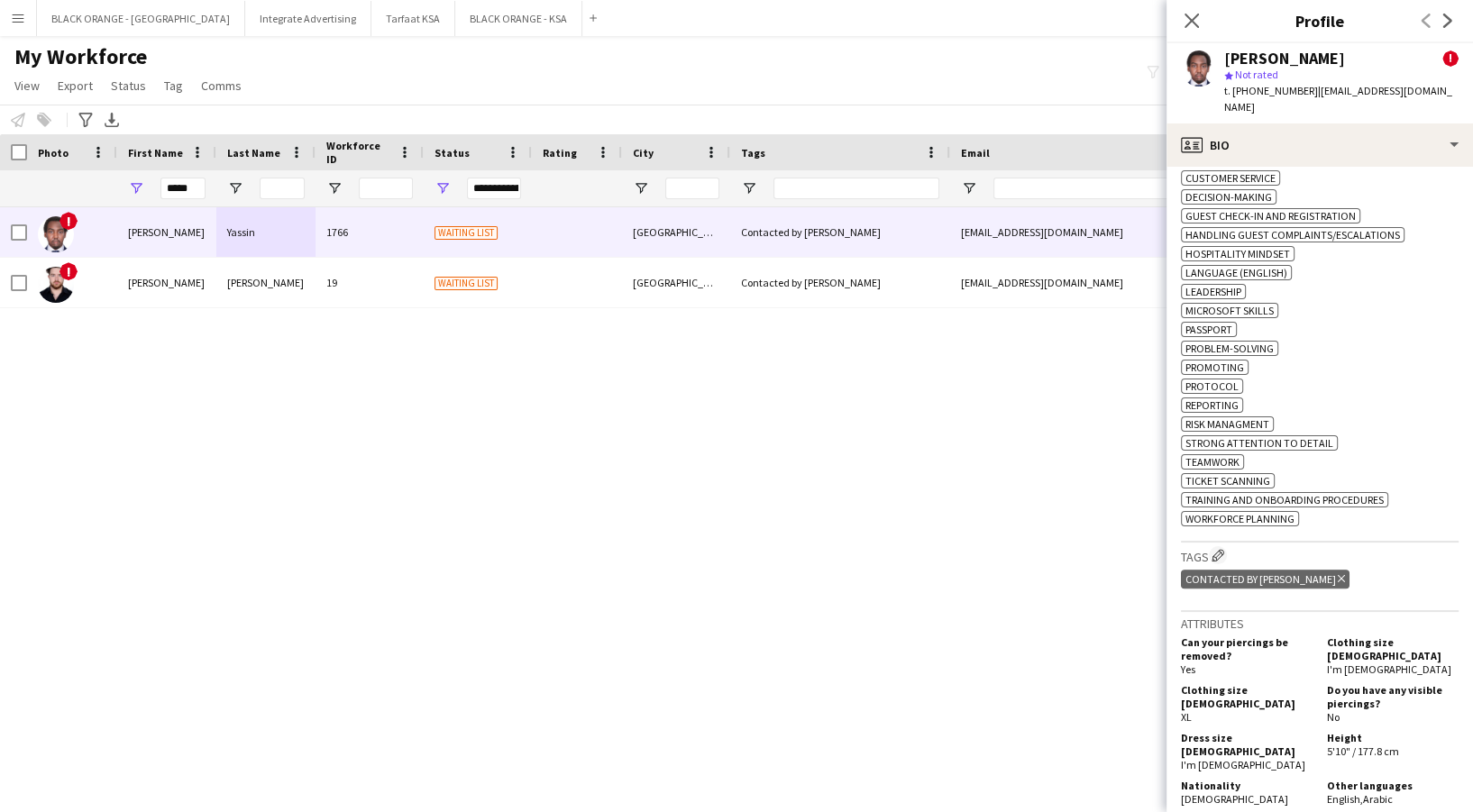
scroll to position [961, 0]
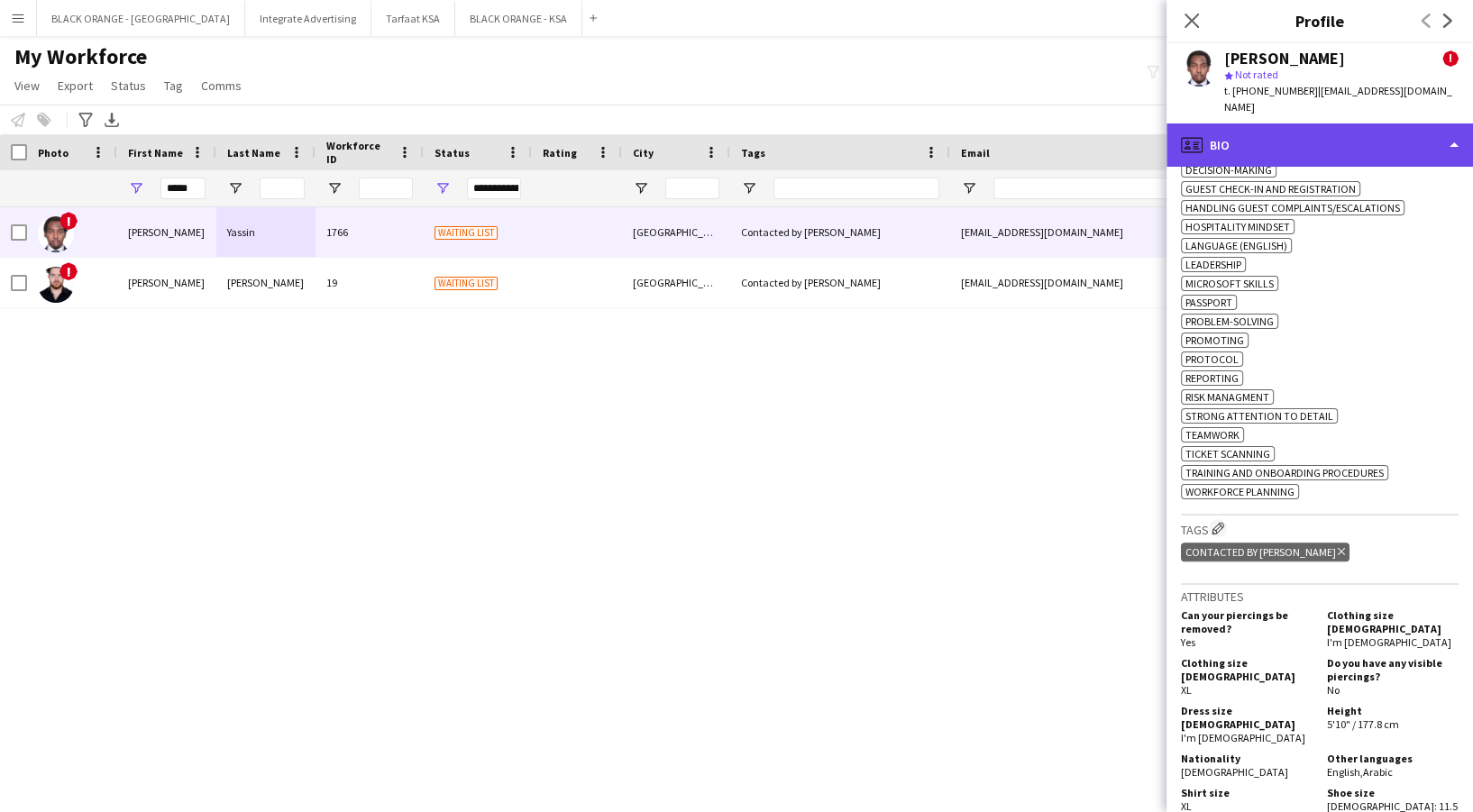
click at [1329, 135] on div "profile Bio" at bounding box center [1320, 144] width 307 height 43
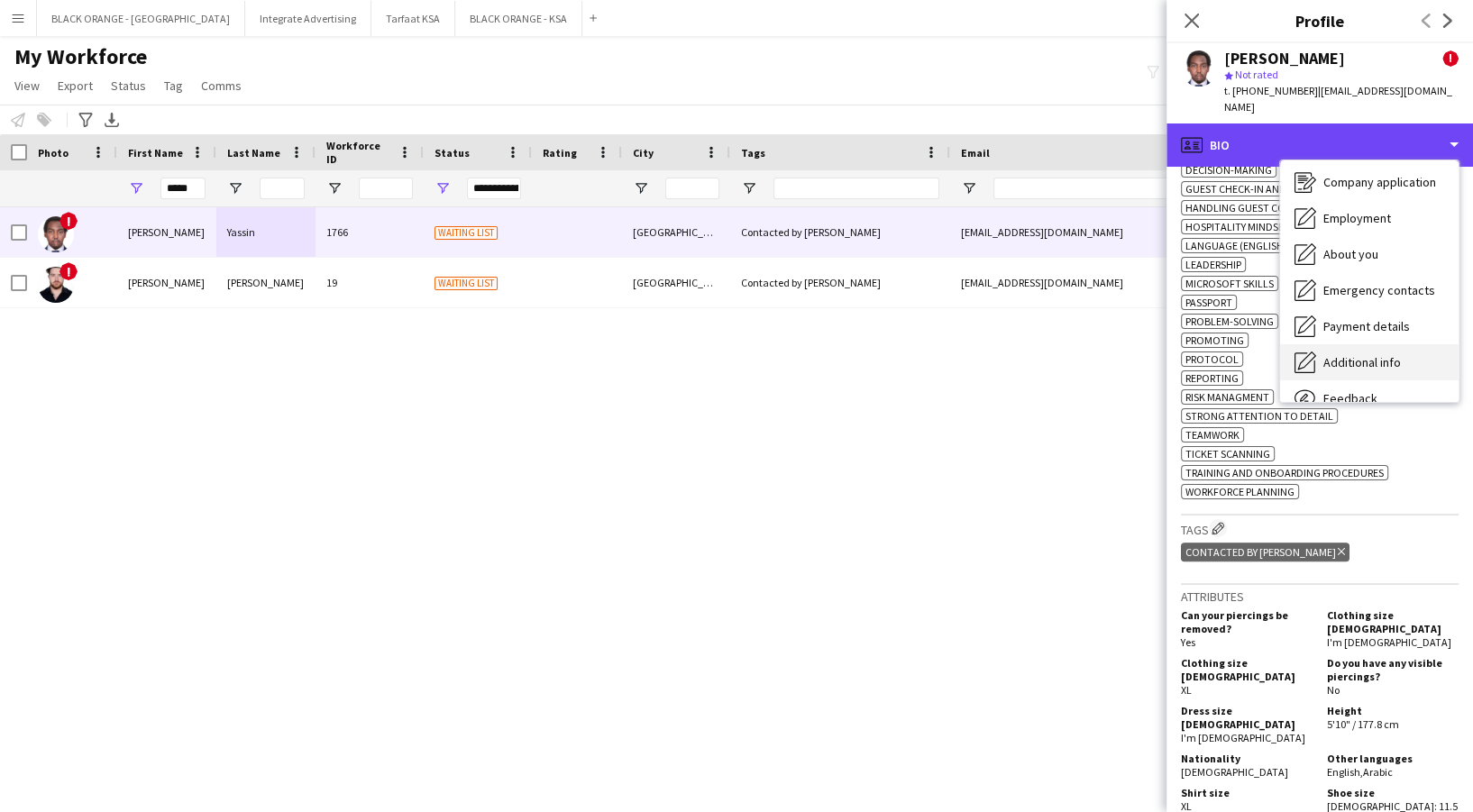
scroll to position [97, 0]
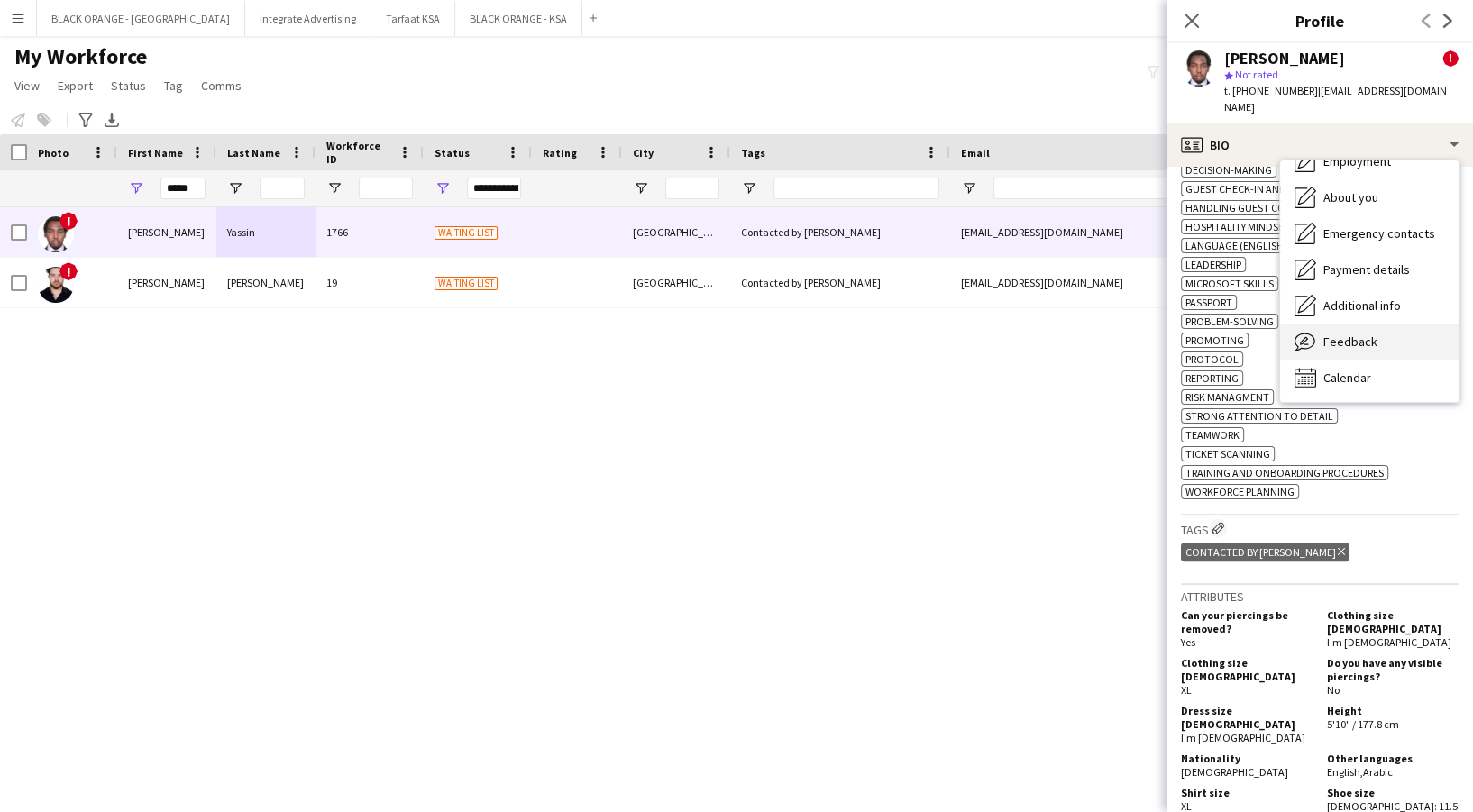
click at [1381, 332] on div "Feedback Feedback" at bounding box center [1370, 342] width 179 height 36
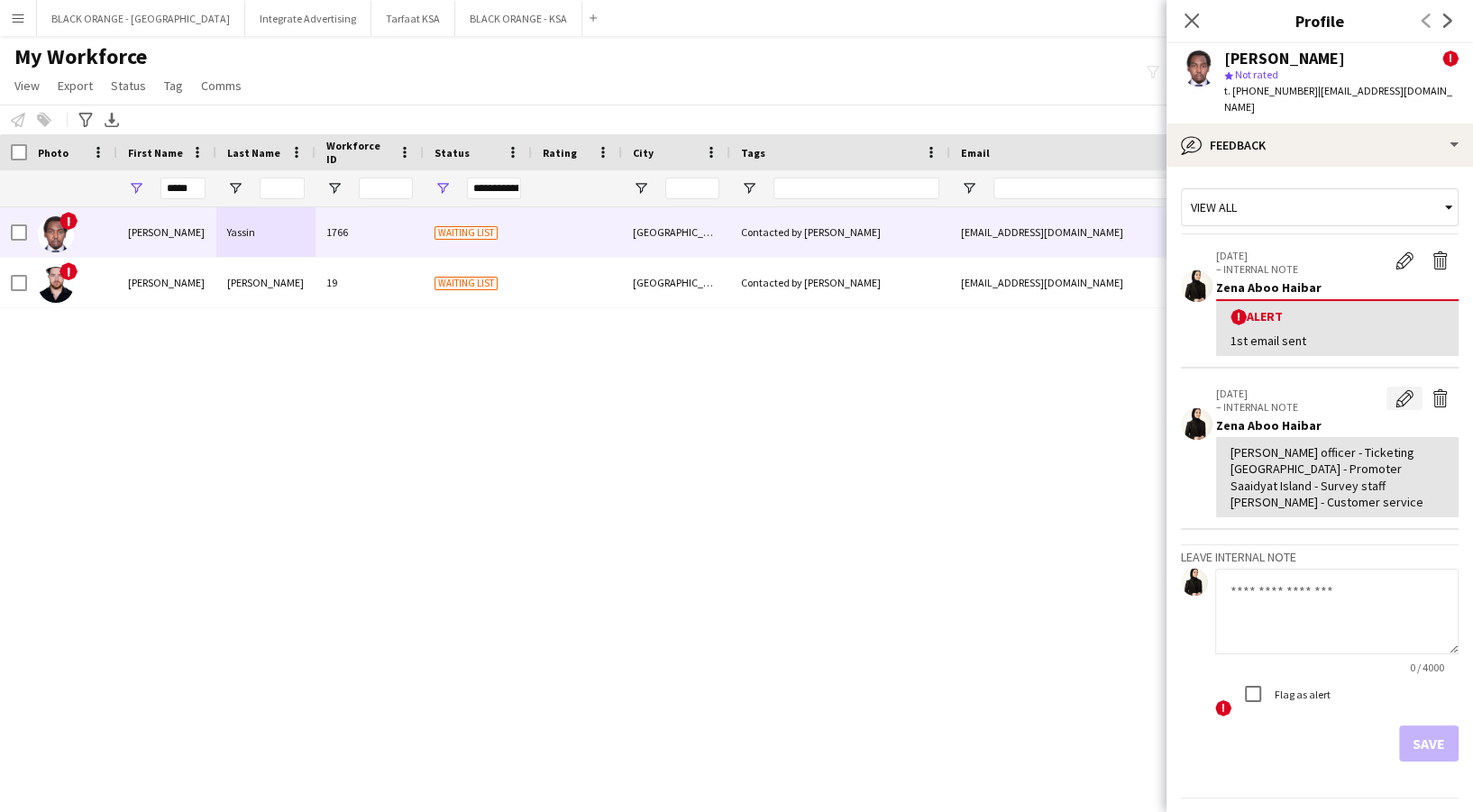
click at [1395, 390] on app-icon "Edit internal note" at bounding box center [1405, 399] width 18 height 18
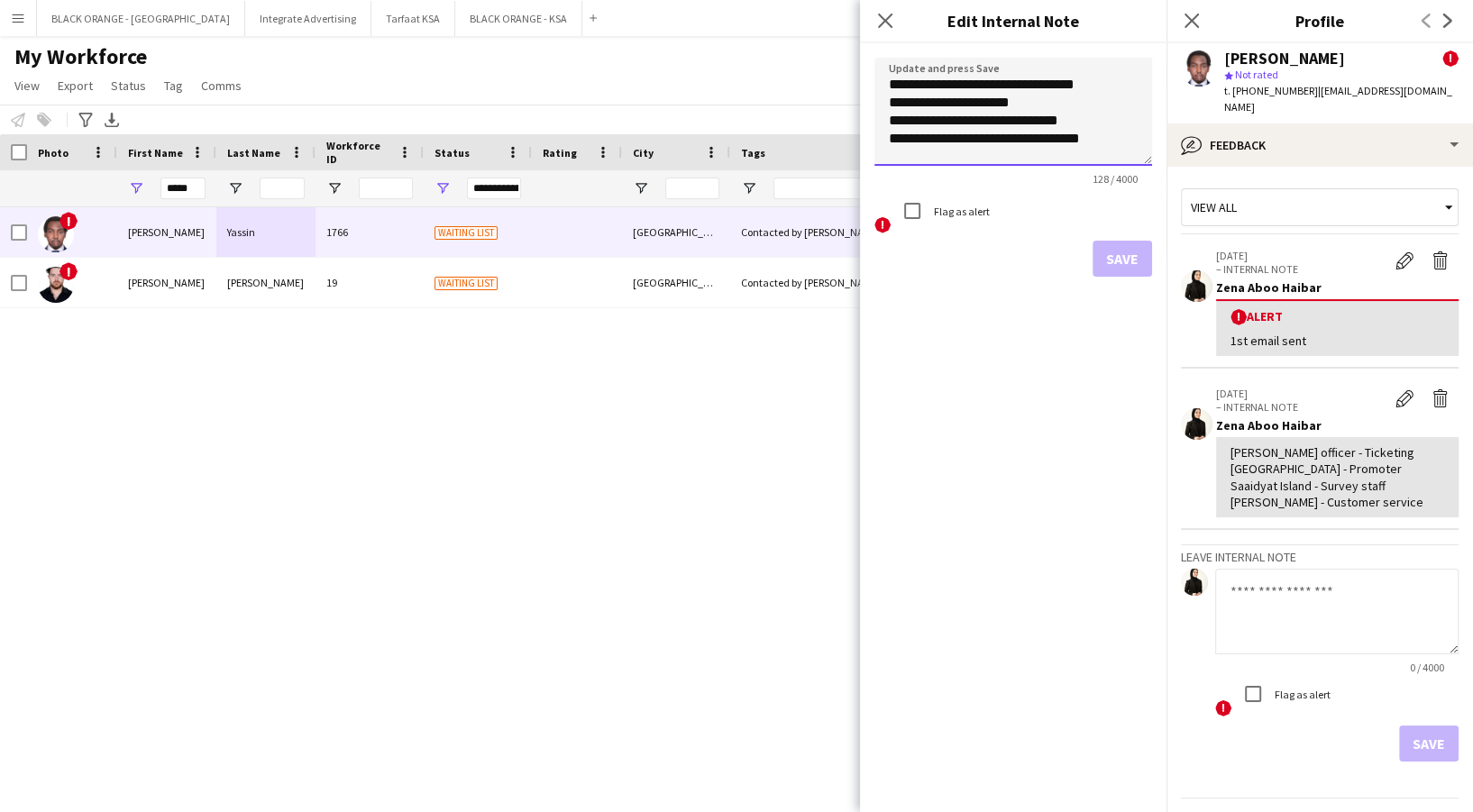
click at [1121, 137] on textarea "**********" at bounding box center [1013, 111] width 277 height 109
type textarea "**********"
click at [1127, 267] on button "Save" at bounding box center [1122, 259] width 59 height 36
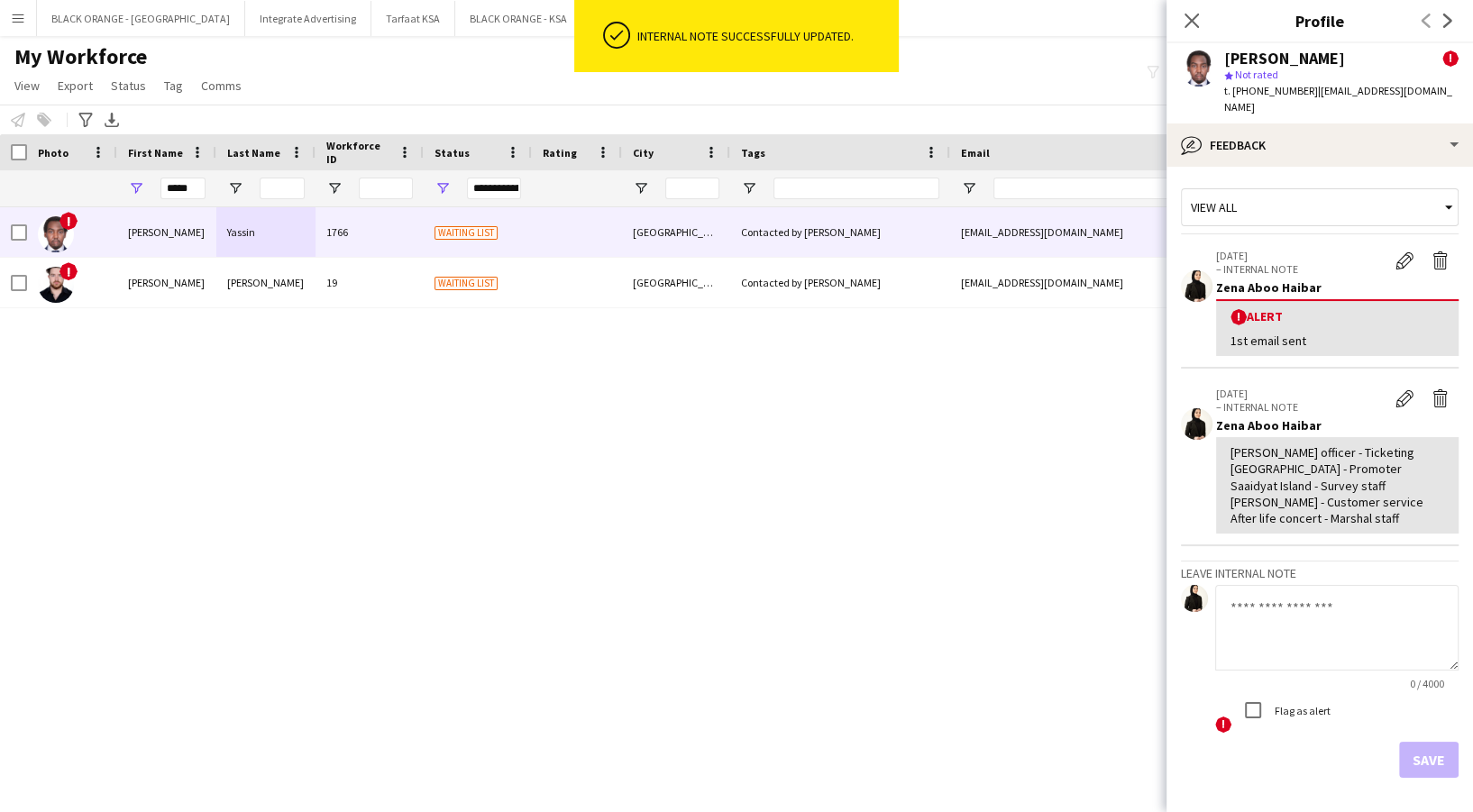
drag, startPoint x: 1301, startPoint y: 94, endPoint x: 1302, endPoint y: 103, distance: 9.1
click at [1301, 95] on span "t. [PHONE_NUMBER]" at bounding box center [1270, 90] width 94 height 14
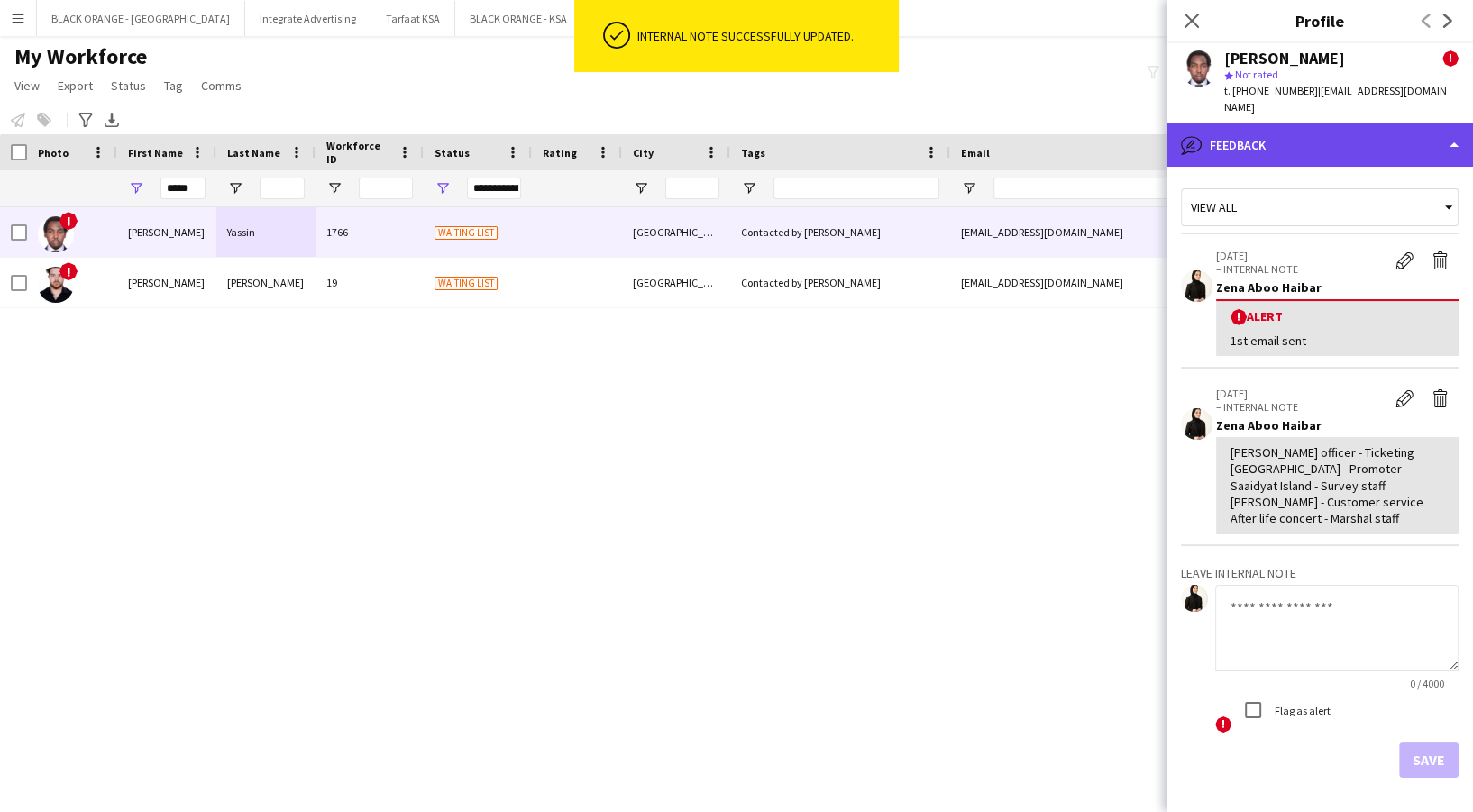
click at [1301, 123] on div "bubble-pencil Feedback" at bounding box center [1320, 144] width 307 height 43
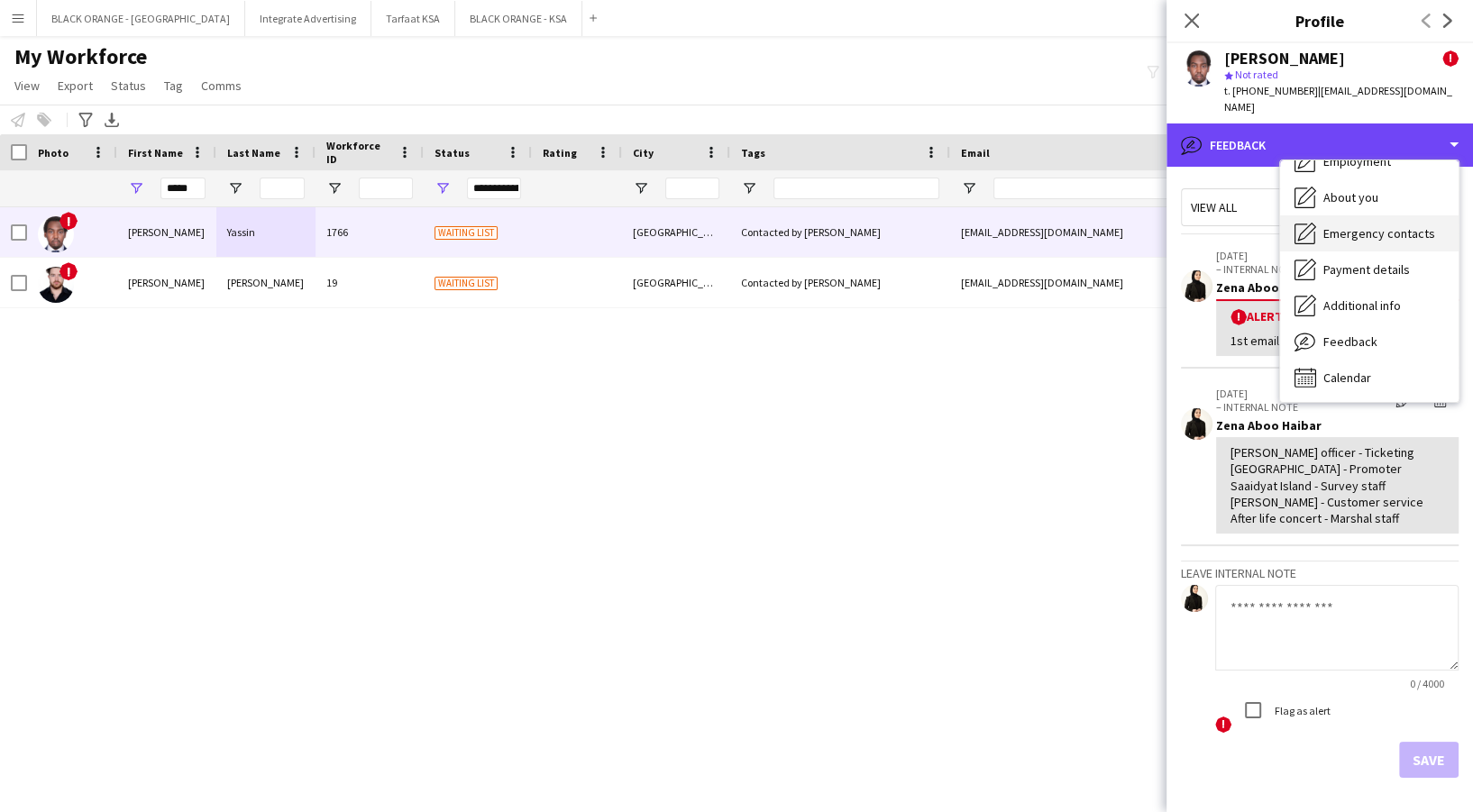
scroll to position [0, 0]
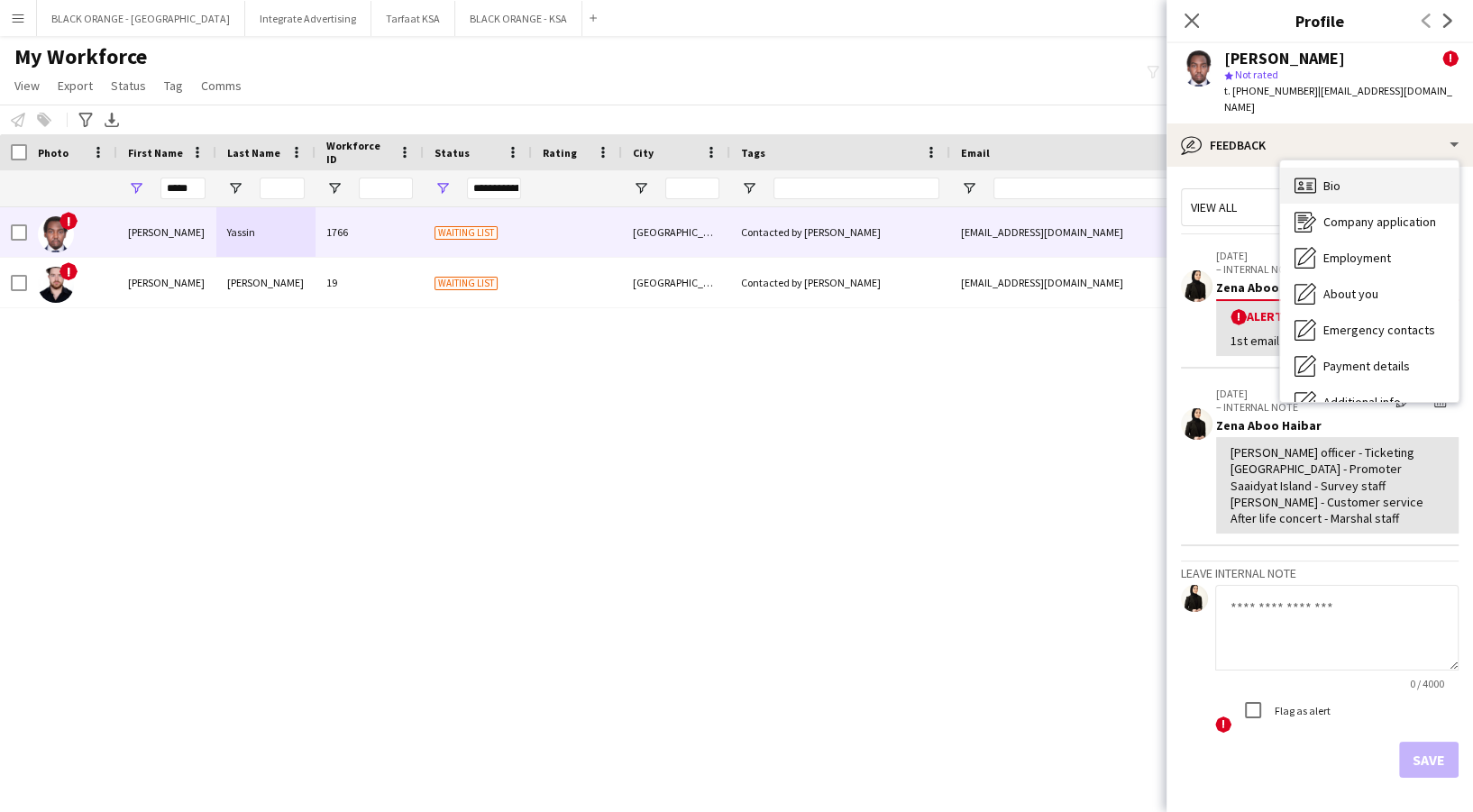
click at [1330, 178] on span "Bio" at bounding box center [1332, 186] width 17 height 16
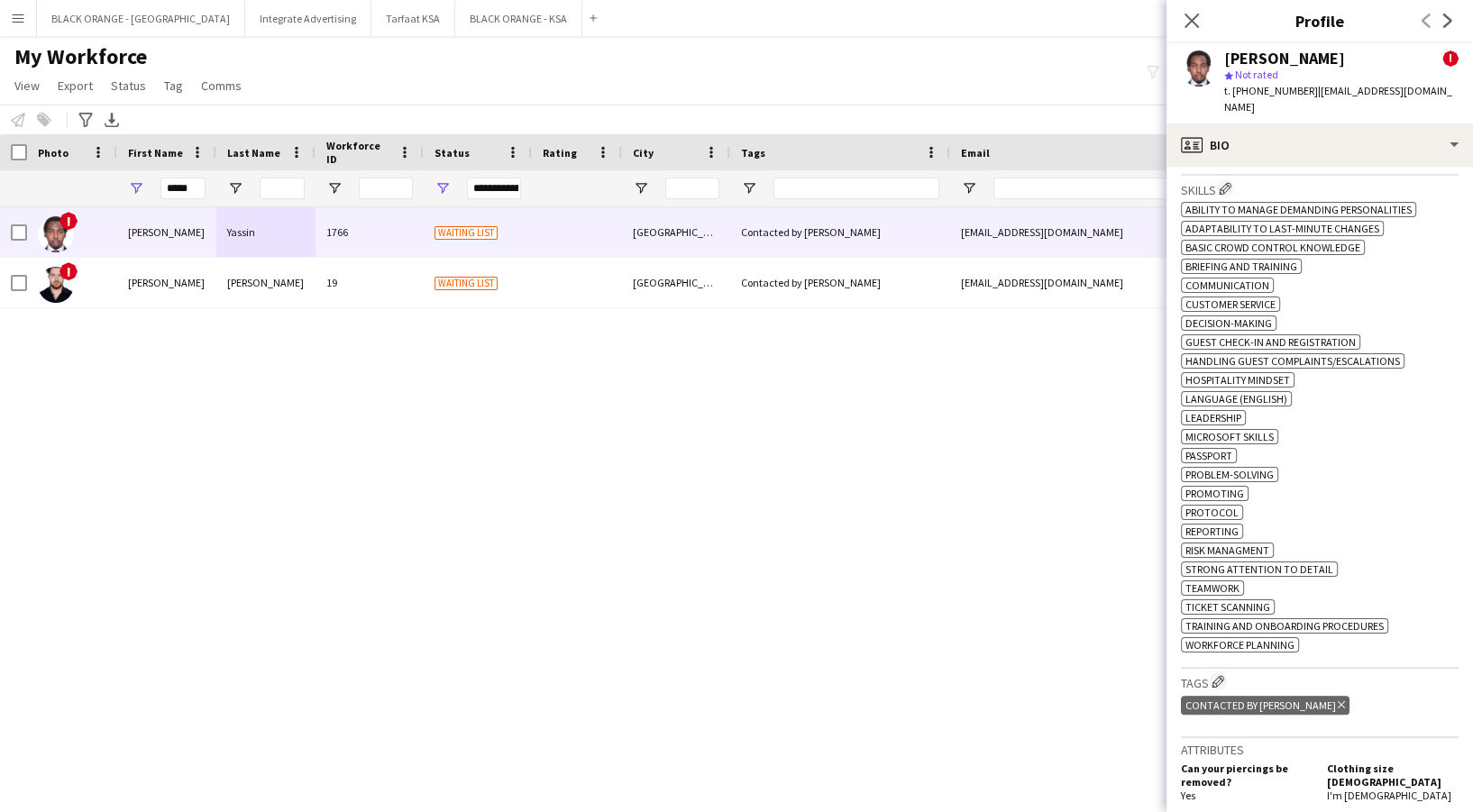
scroll to position [1081, 0]
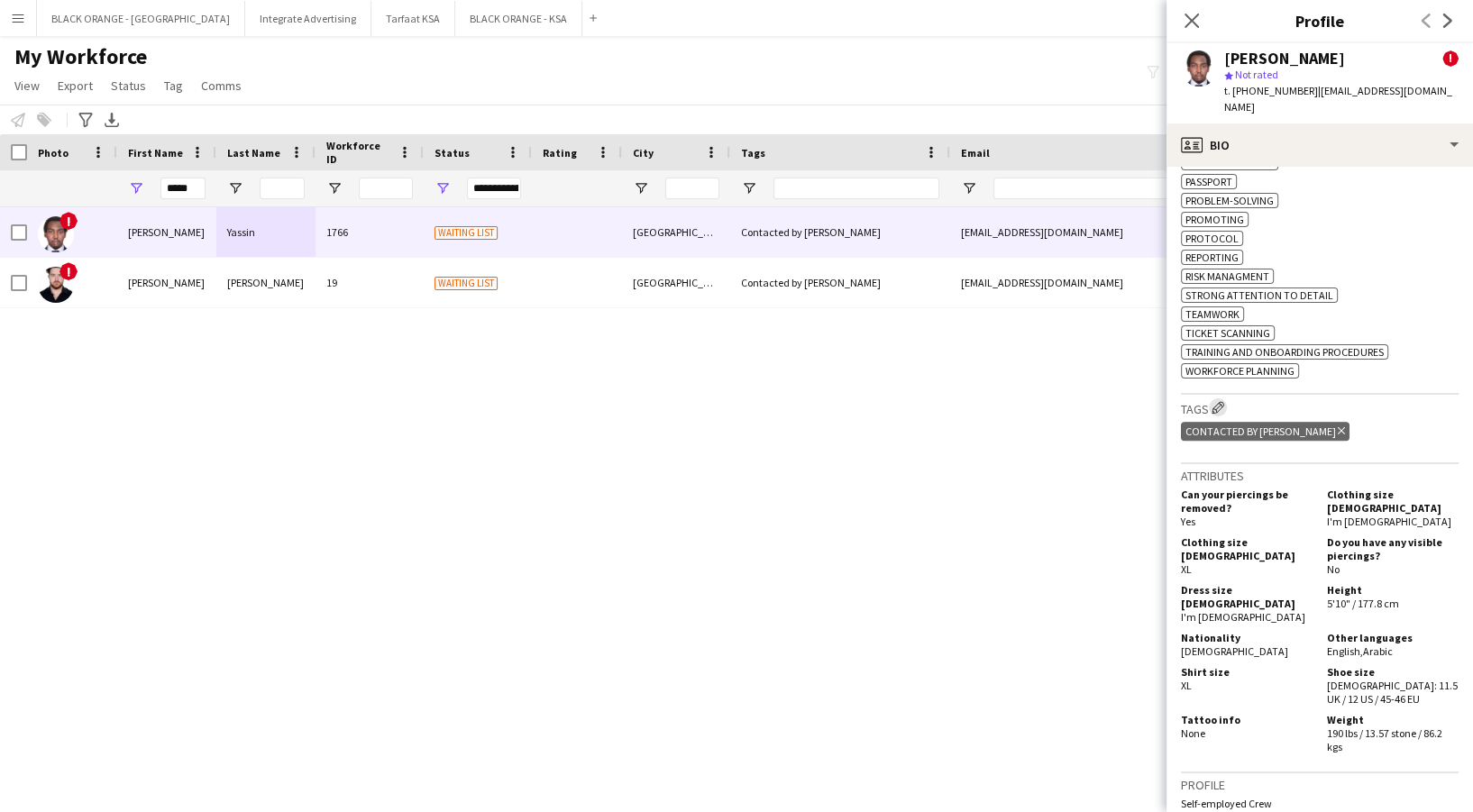
click at [1216, 401] on app-icon "Edit crew company tags" at bounding box center [1218, 408] width 13 height 13
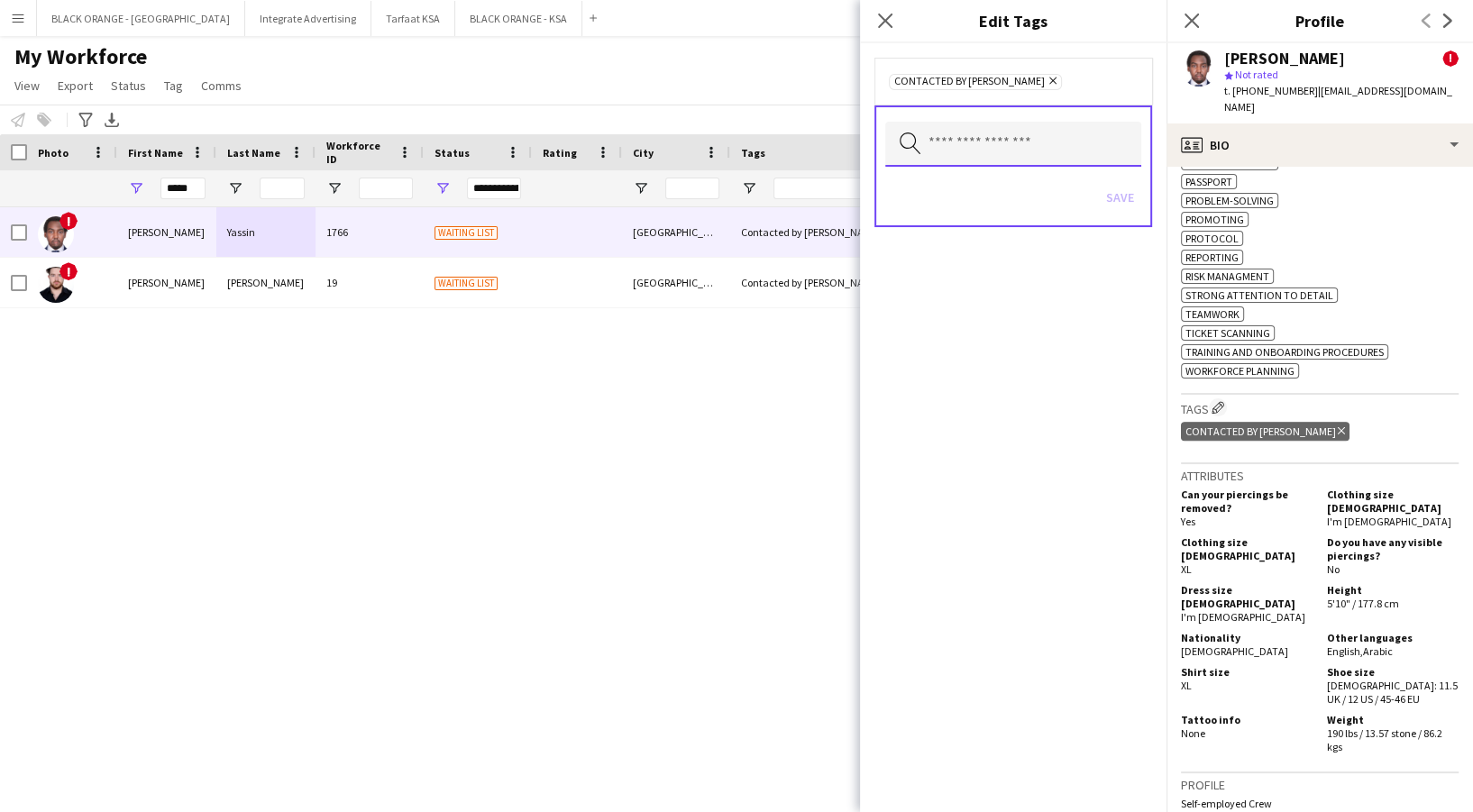
click at [1071, 144] on input "text" at bounding box center [1013, 143] width 256 height 45
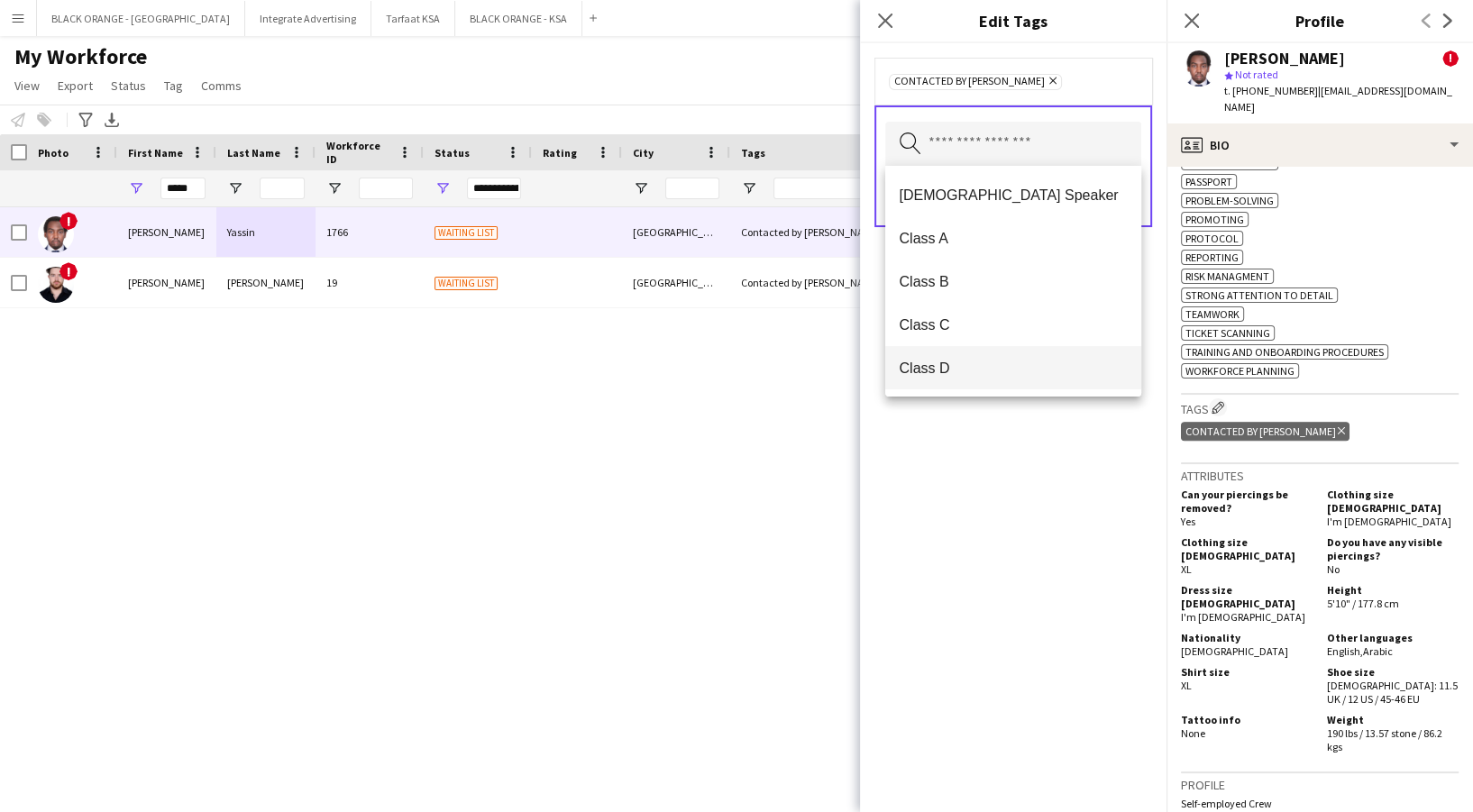
click at [967, 359] on span "Class D" at bounding box center [1013, 368] width 227 height 17
click at [993, 134] on input "text" at bounding box center [1013, 143] width 256 height 45
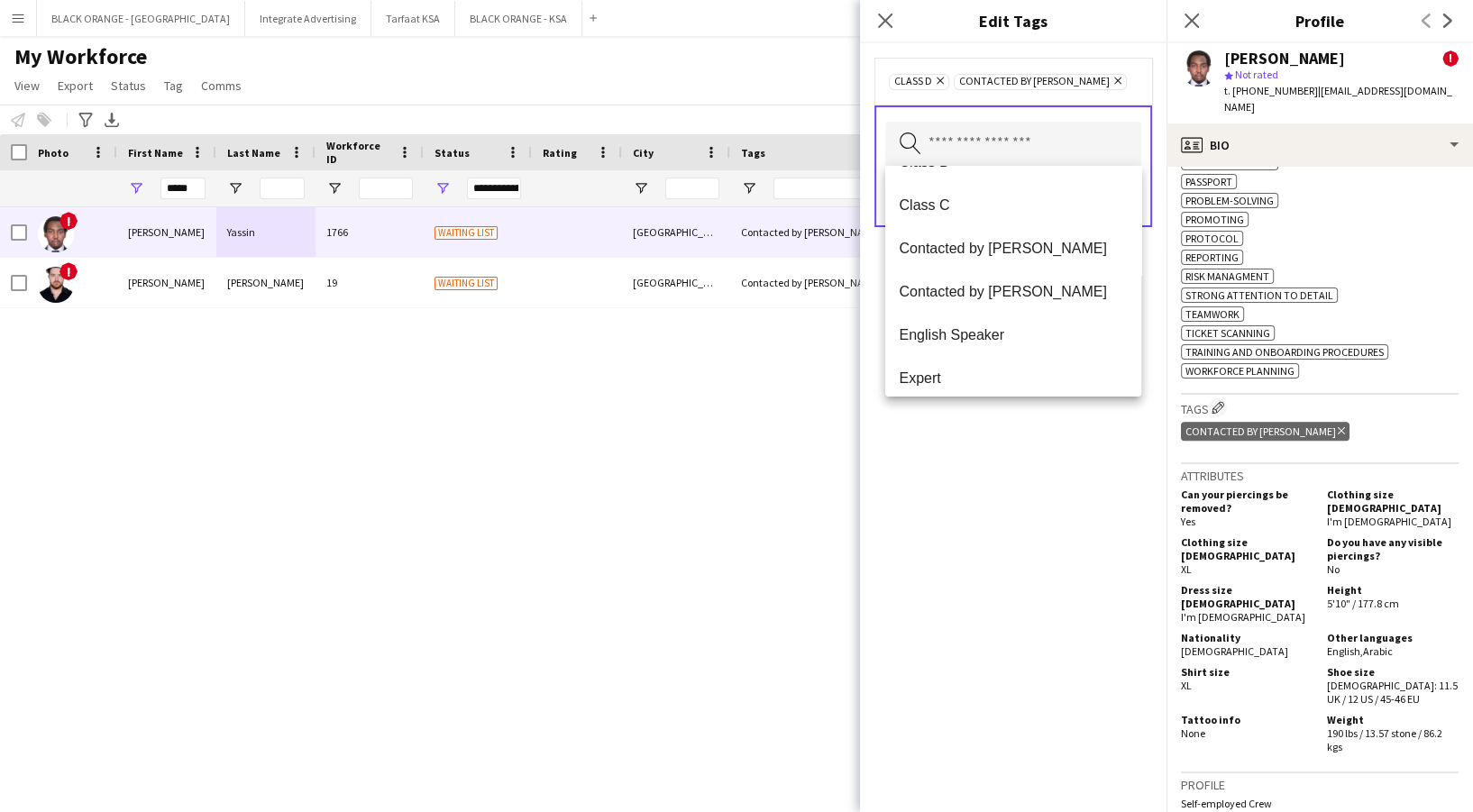
drag, startPoint x: 1043, startPoint y: 505, endPoint x: 1053, endPoint y: 512, distance: 12.2
click at [1053, 512] on div "Class D Remove Contacted by Zena Remove Search by tag name Save" at bounding box center [1013, 427] width 307 height 769
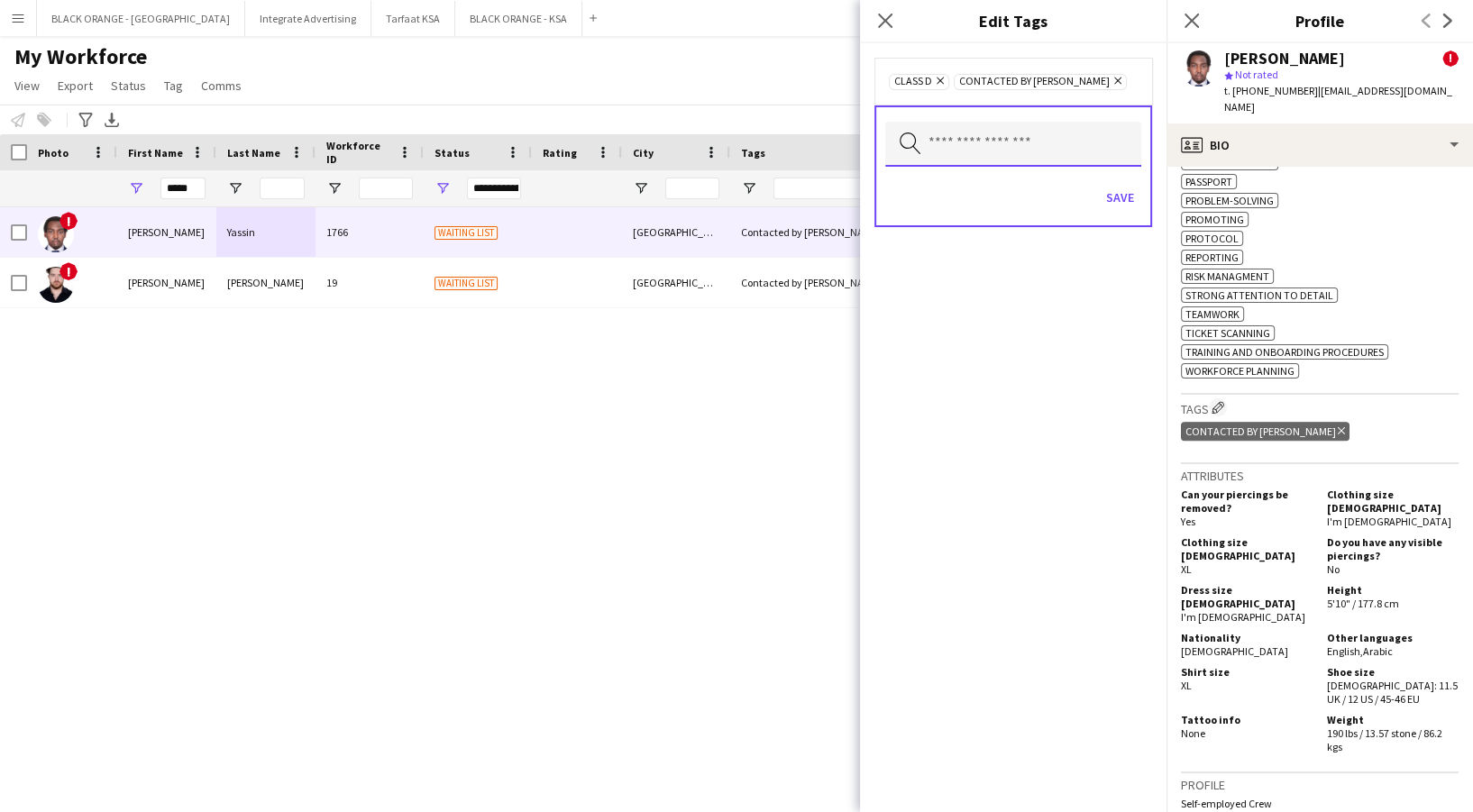
click at [990, 137] on input "text" at bounding box center [1013, 143] width 256 height 45
type input "*******"
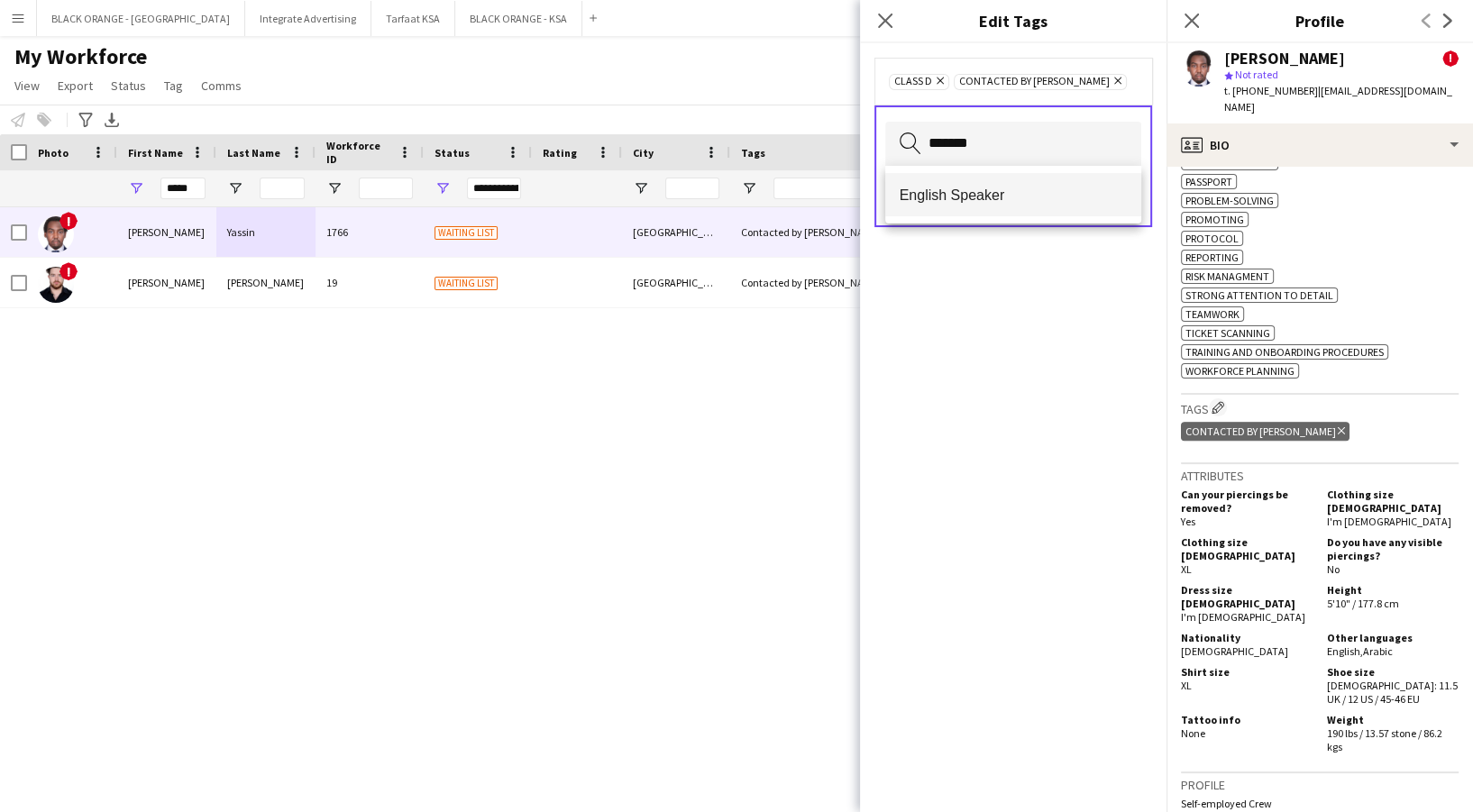
click at [987, 193] on span "English Speaker" at bounding box center [1013, 194] width 227 height 17
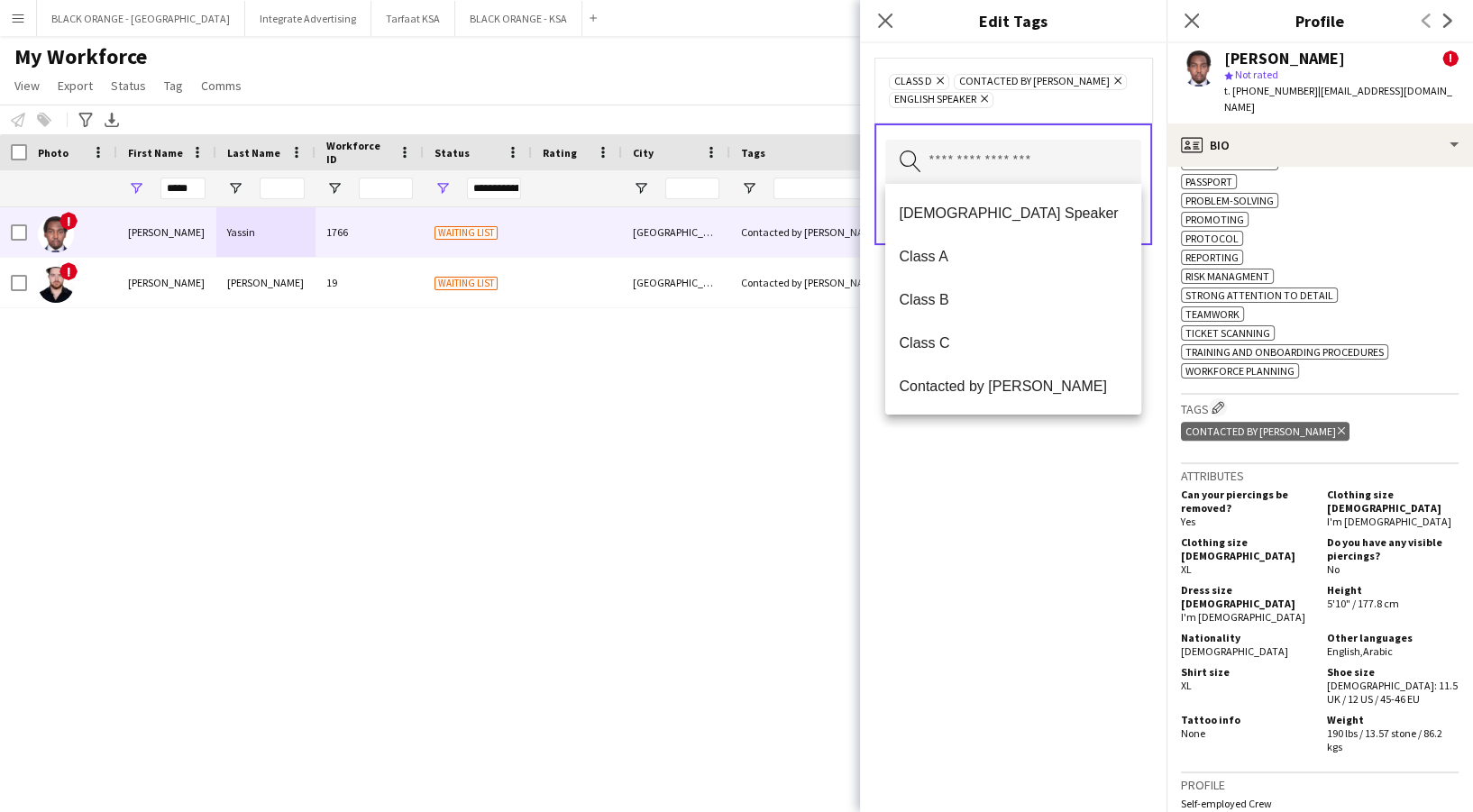
click at [1016, 526] on div "Class D Remove Contacted by Zena Remove English Speaker Remove Search by tag na…" at bounding box center [1013, 427] width 307 height 769
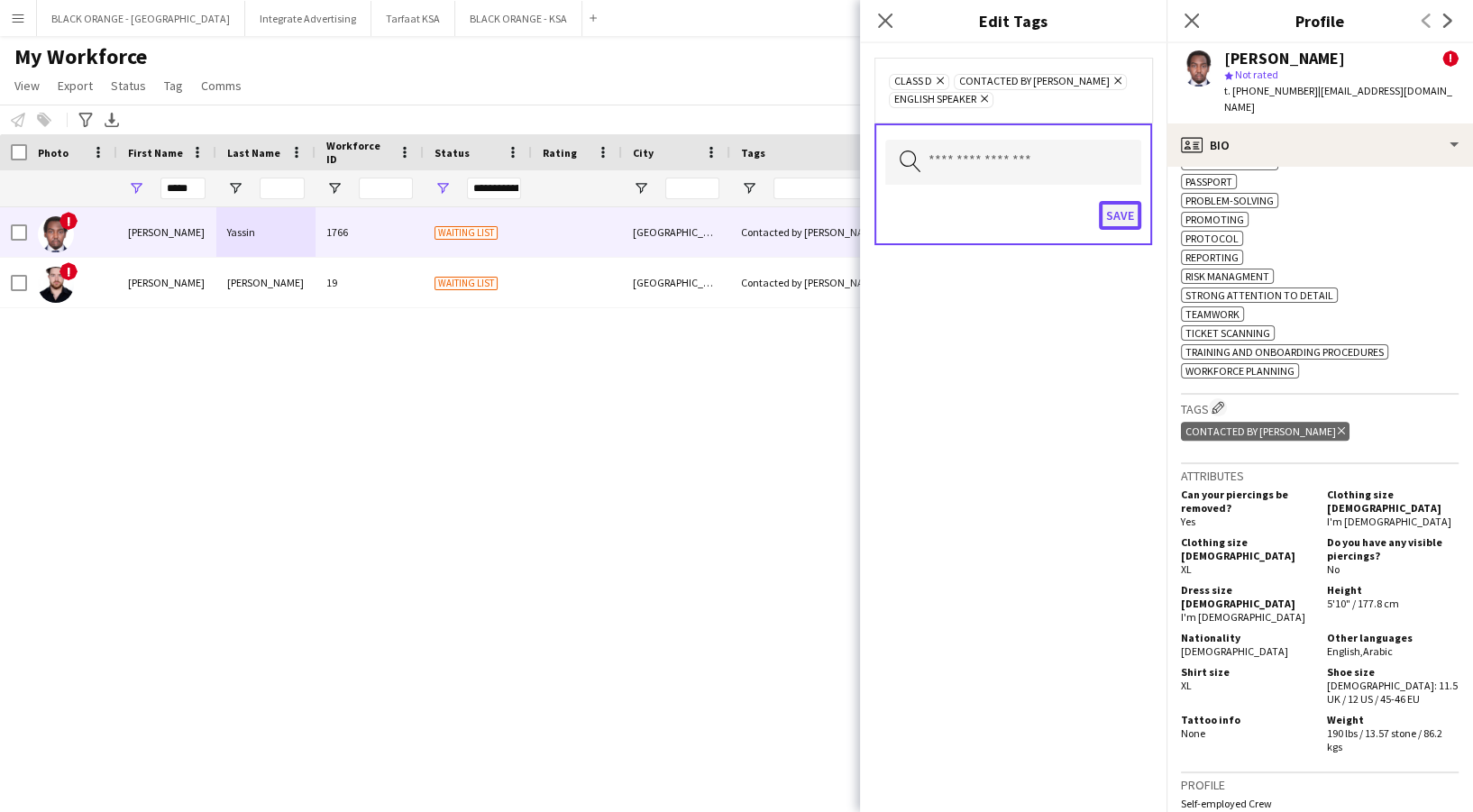
click at [1107, 202] on button "Save" at bounding box center [1120, 215] width 42 height 29
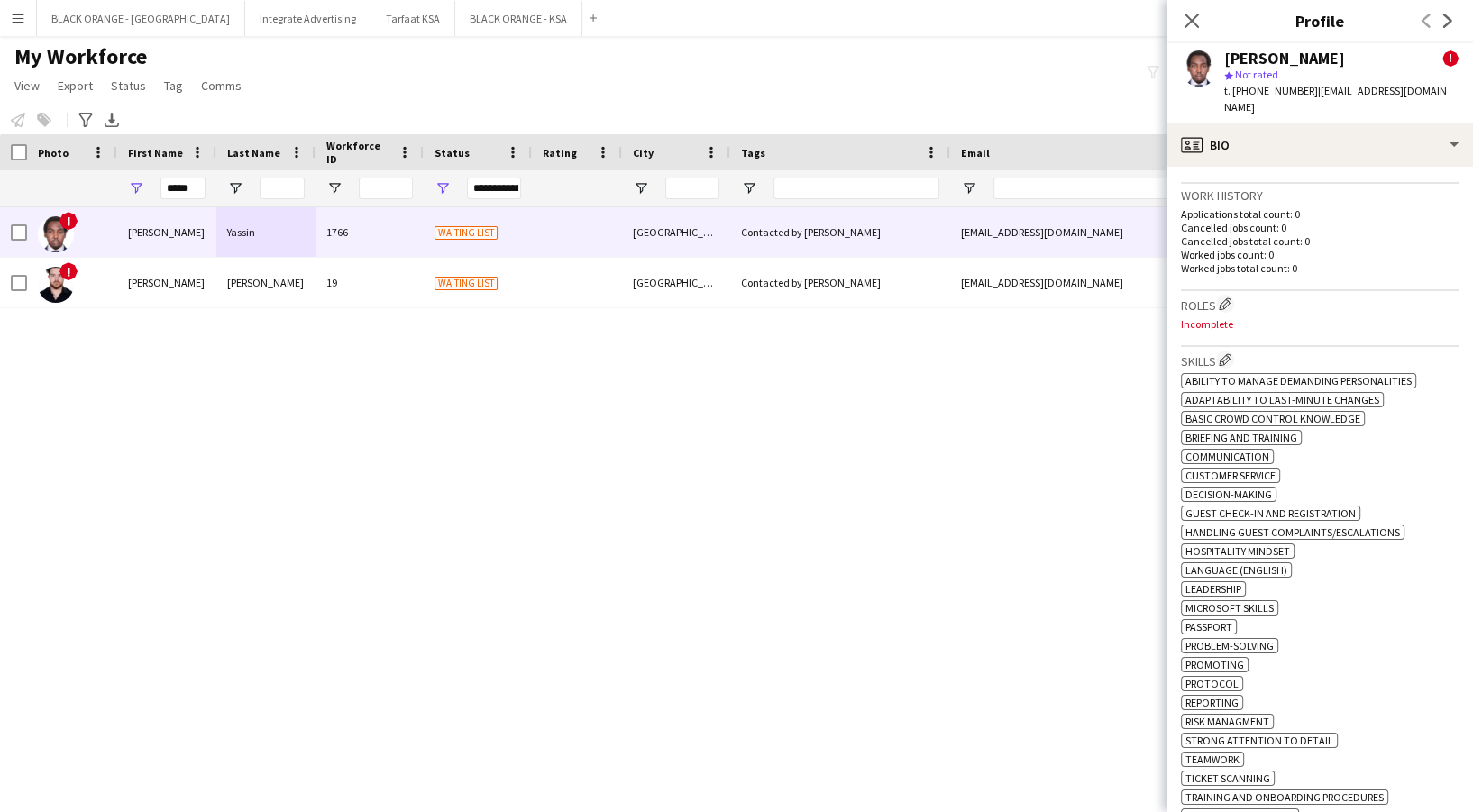
scroll to position [360, 0]
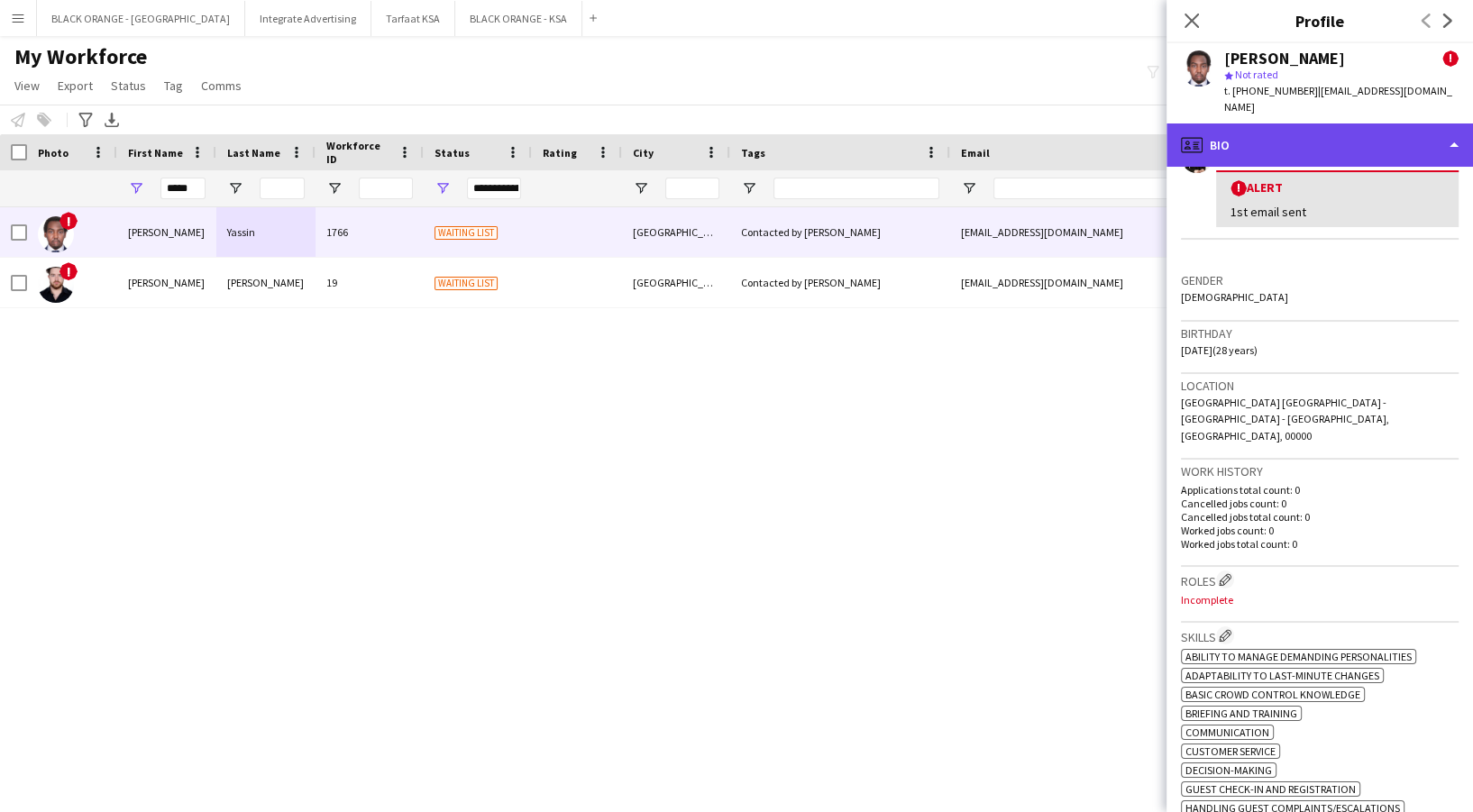
click at [1285, 130] on div "profile Bio" at bounding box center [1320, 144] width 307 height 43
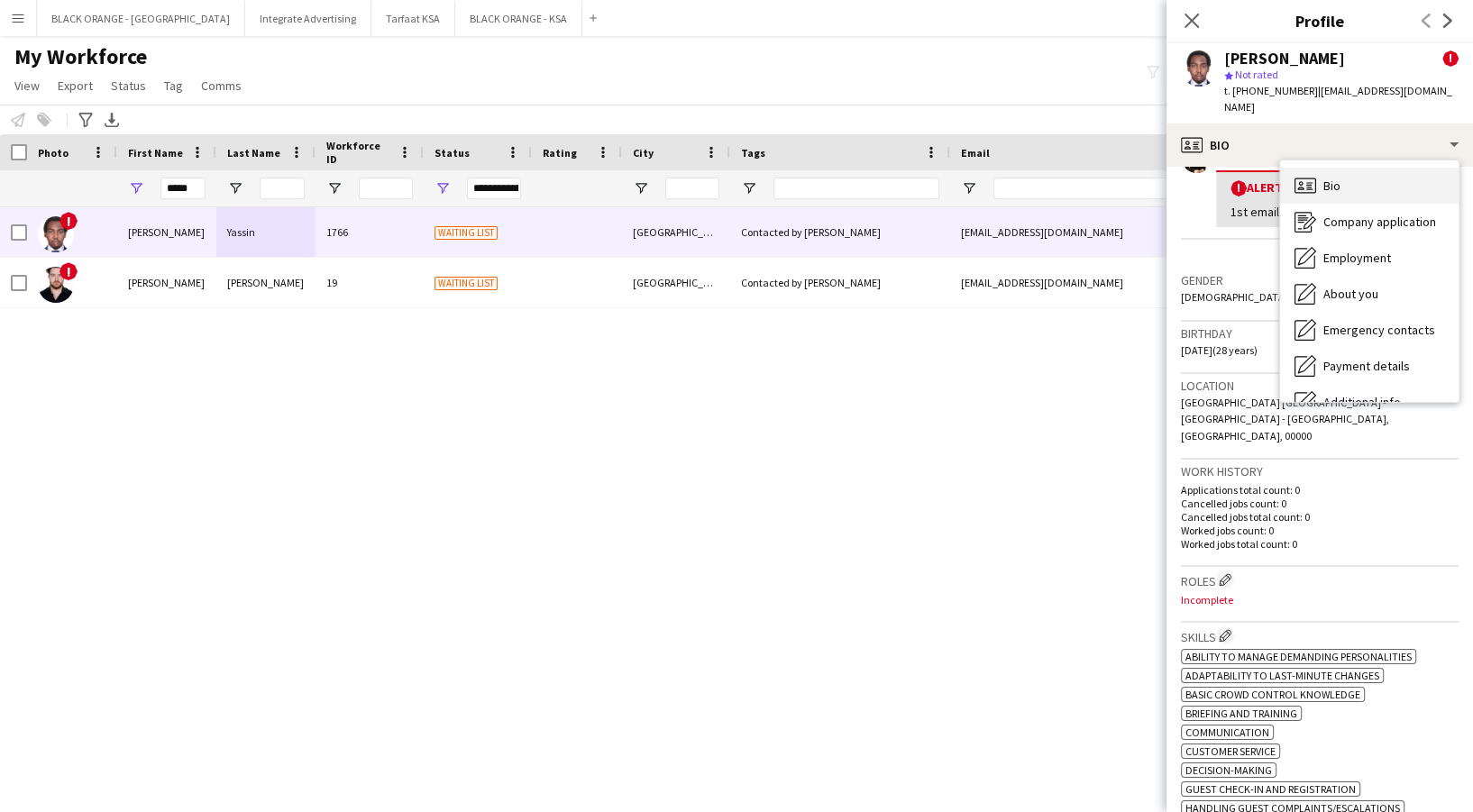
click at [1344, 168] on div "Bio Bio" at bounding box center [1370, 186] width 179 height 36
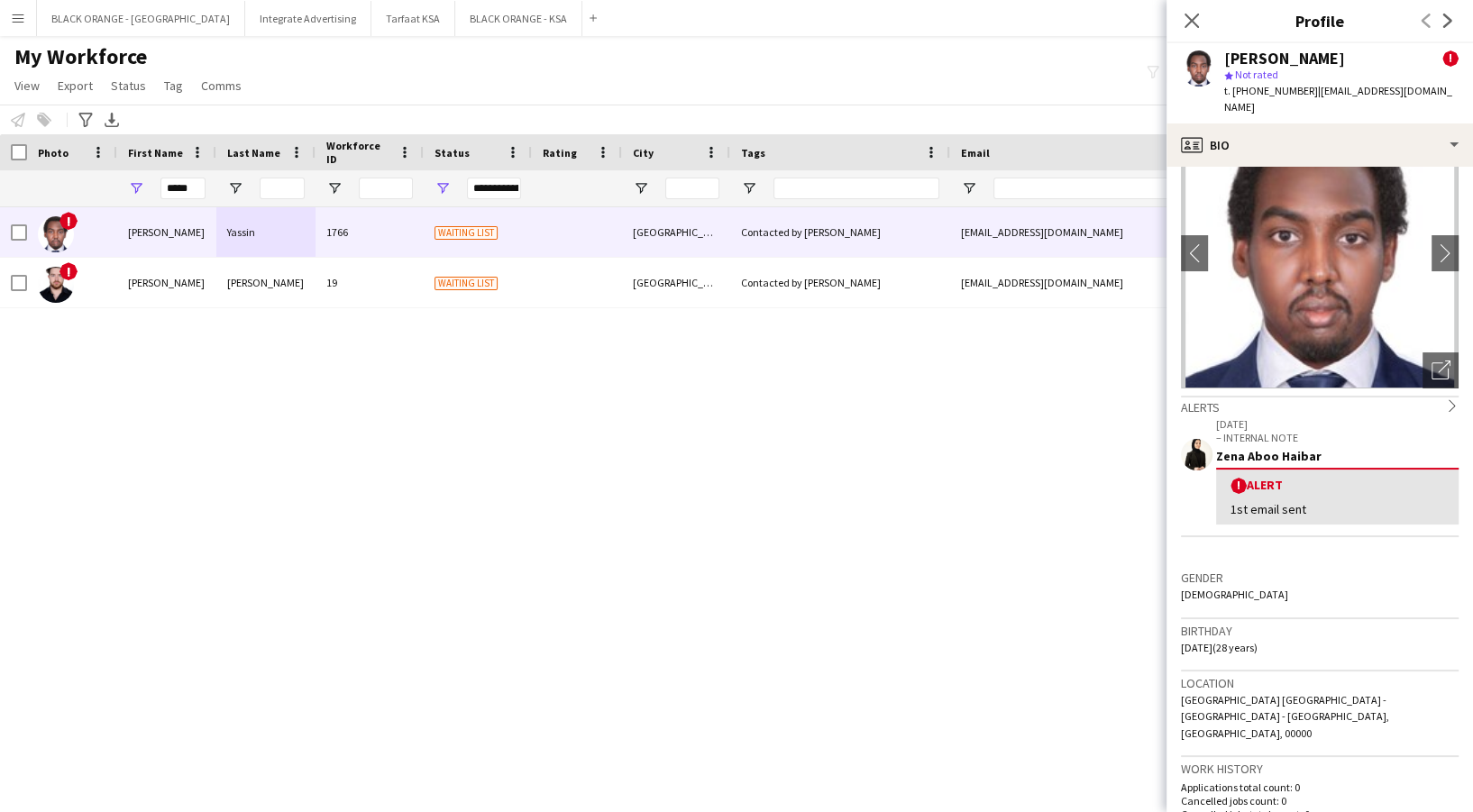
scroll to position [0, 0]
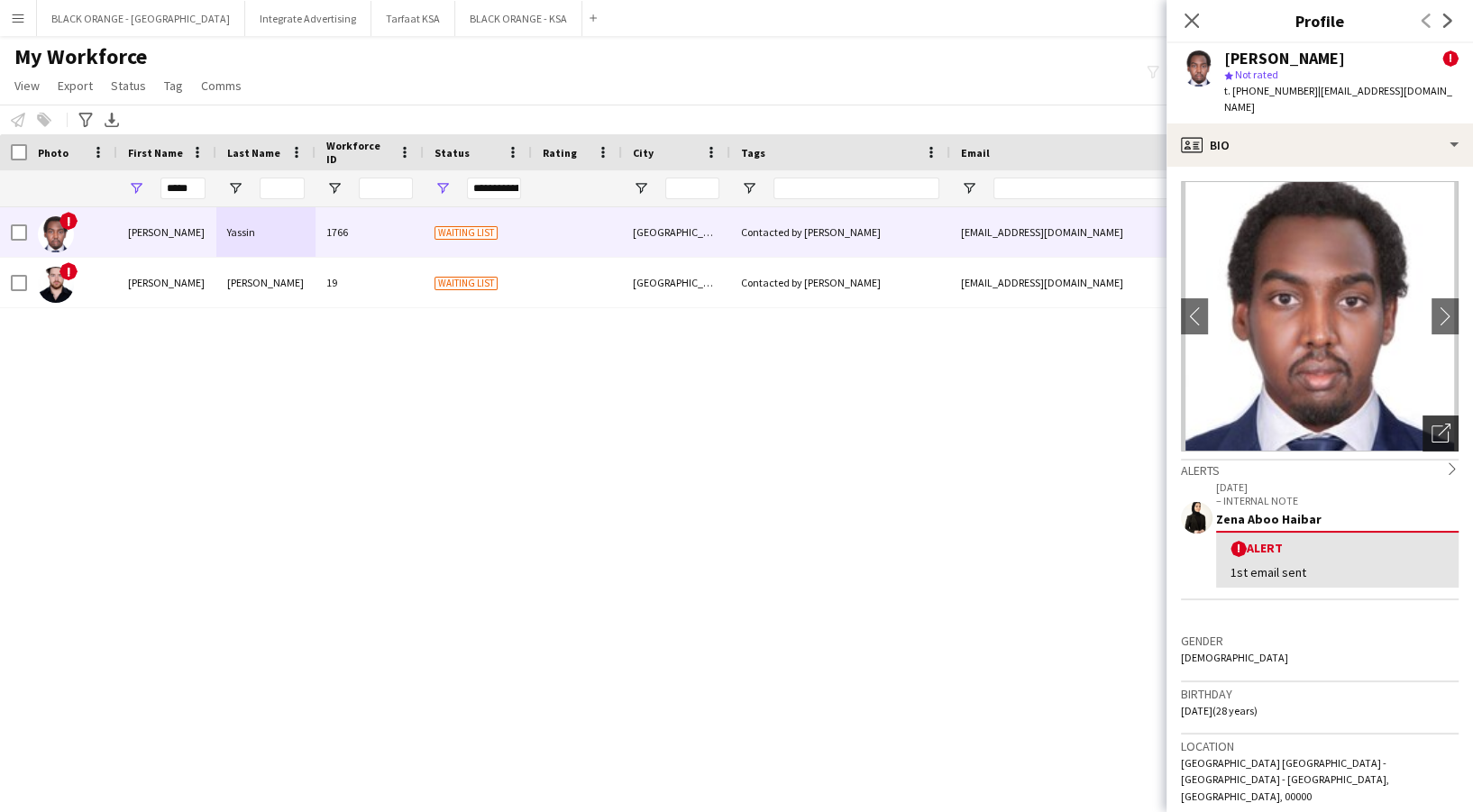
click at [1432, 423] on icon "Open photos pop-in" at bounding box center [1441, 432] width 19 height 19
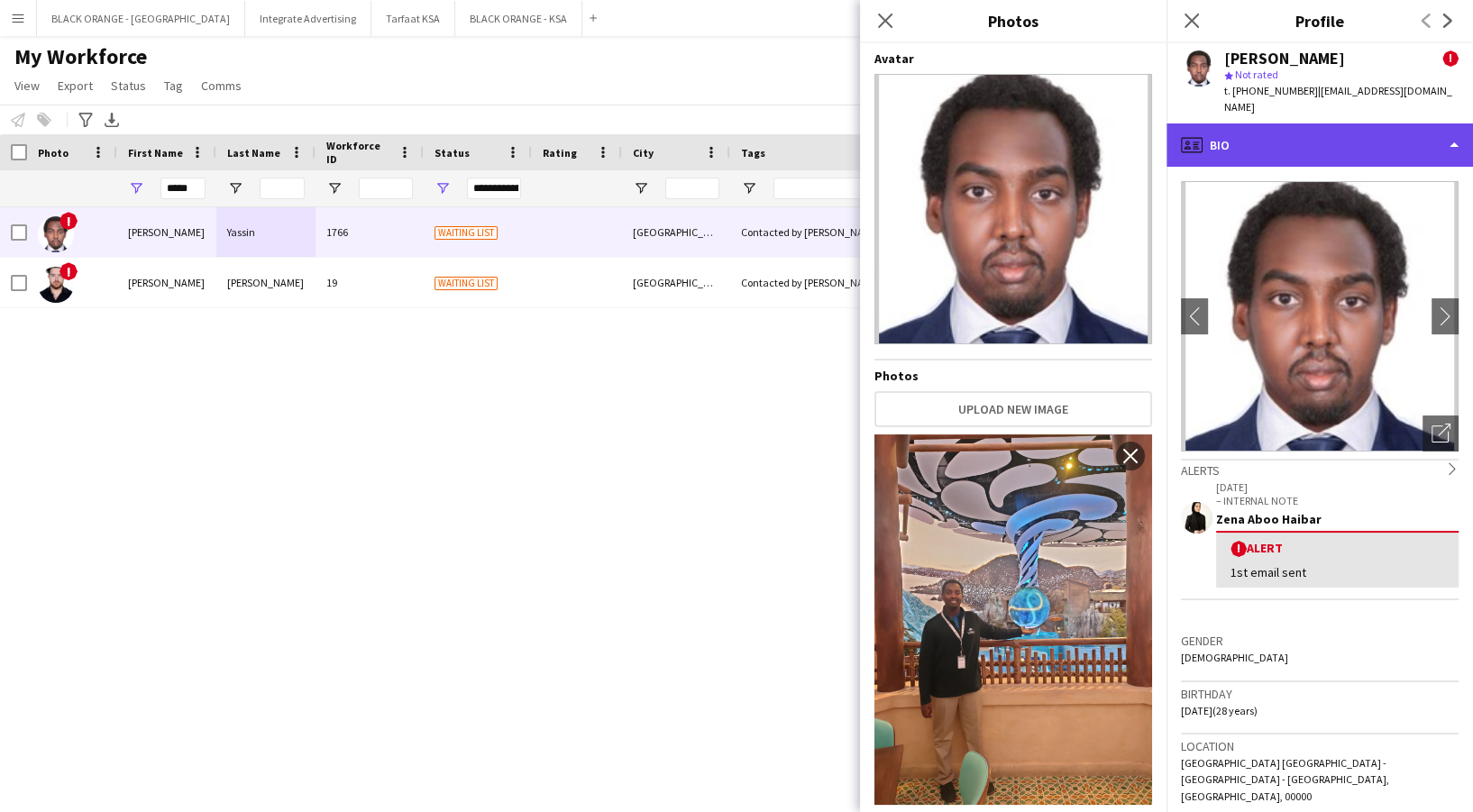
click at [1391, 123] on div "profile Bio" at bounding box center [1320, 144] width 307 height 43
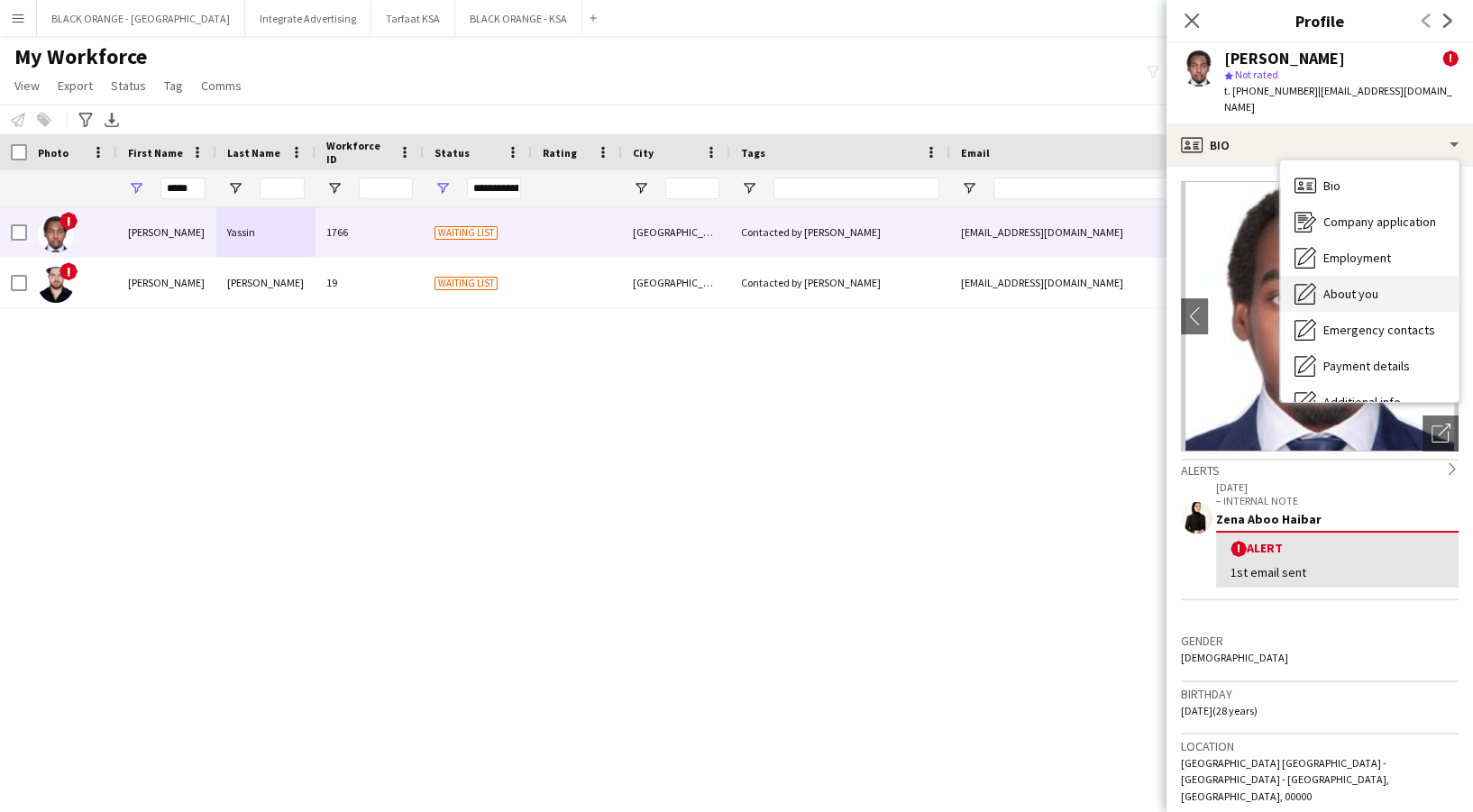
click at [1335, 286] on span "About you" at bounding box center [1351, 294] width 55 height 16
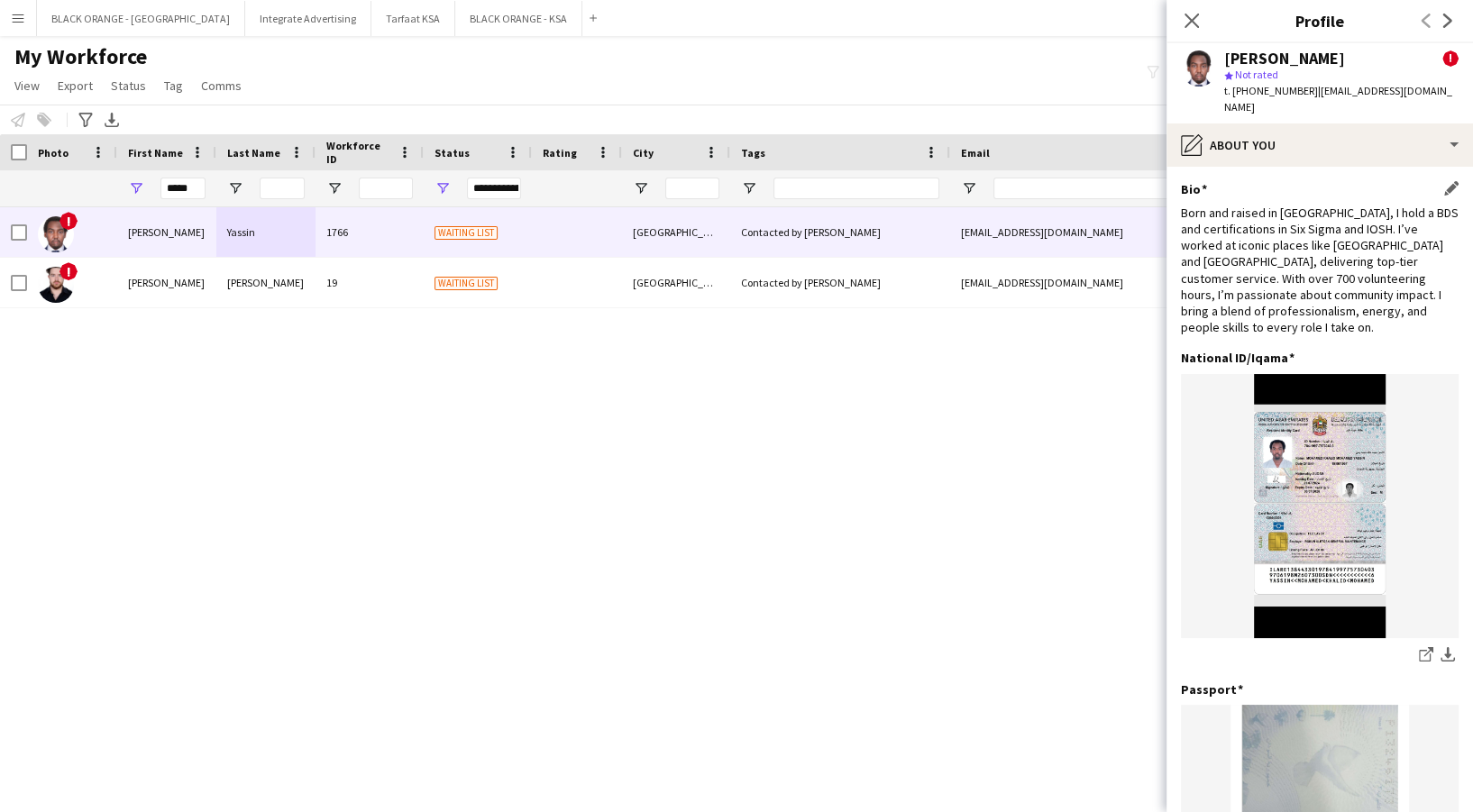
drag, startPoint x: 1423, startPoint y: 229, endPoint x: 1407, endPoint y: 224, distance: 16.8
click at [1423, 228] on div "Born and raised in [GEOGRAPHIC_DATA], I hold a BDS and certifications in Six Si…" at bounding box center [1320, 270] width 277 height 131
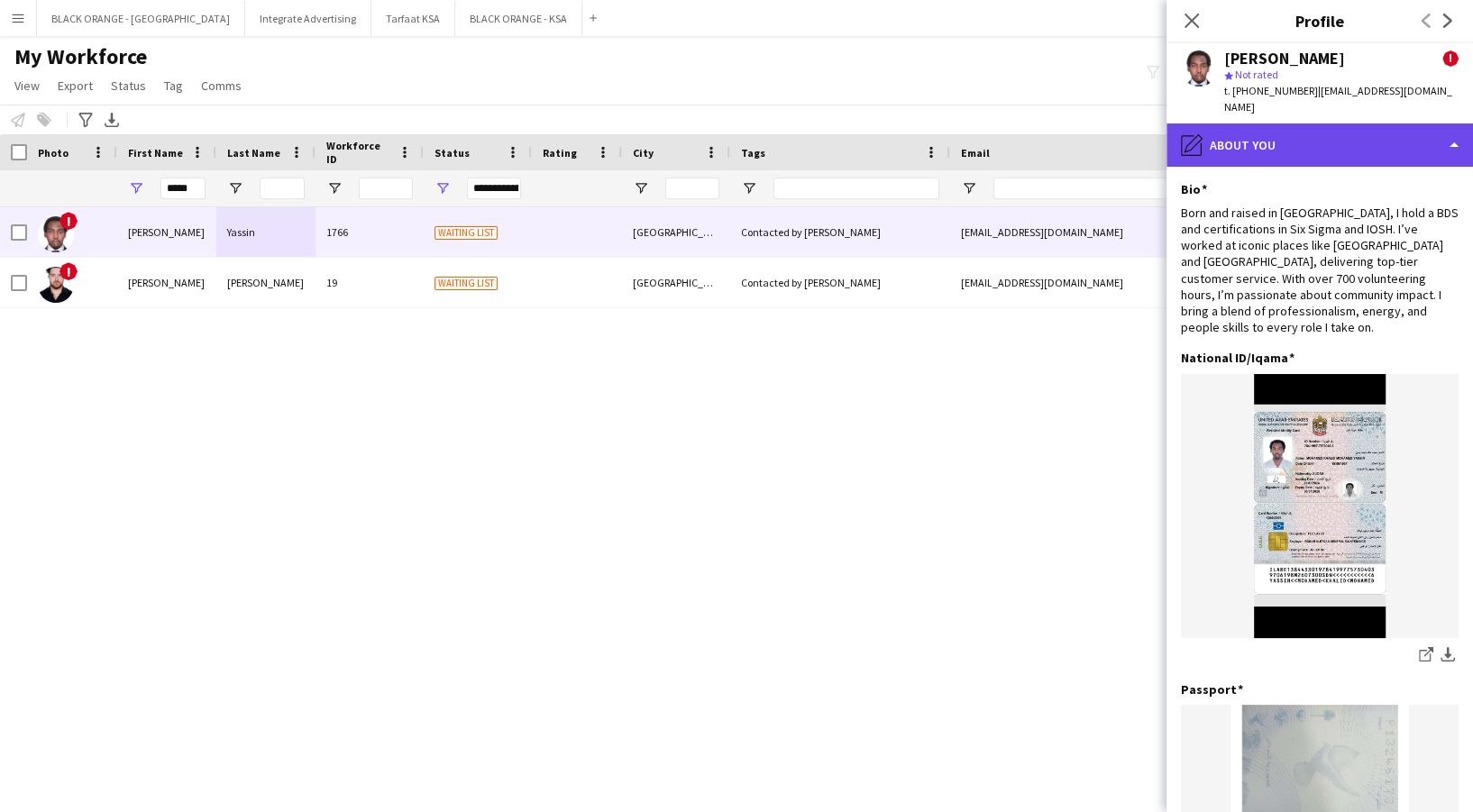
click at [1308, 123] on div "pencil4 About you" at bounding box center [1320, 144] width 307 height 43
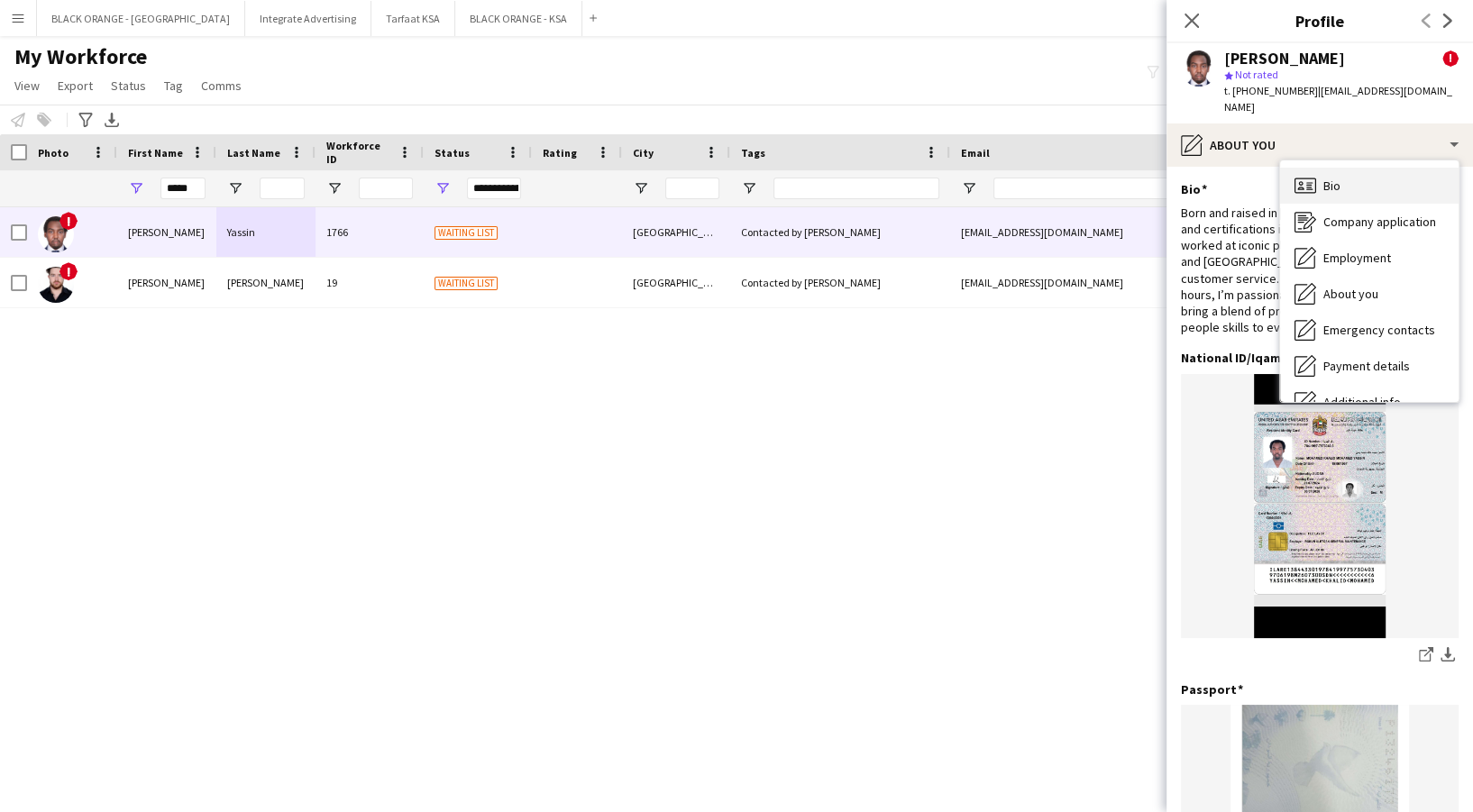
click at [1340, 178] on span "Bio" at bounding box center [1332, 186] width 17 height 16
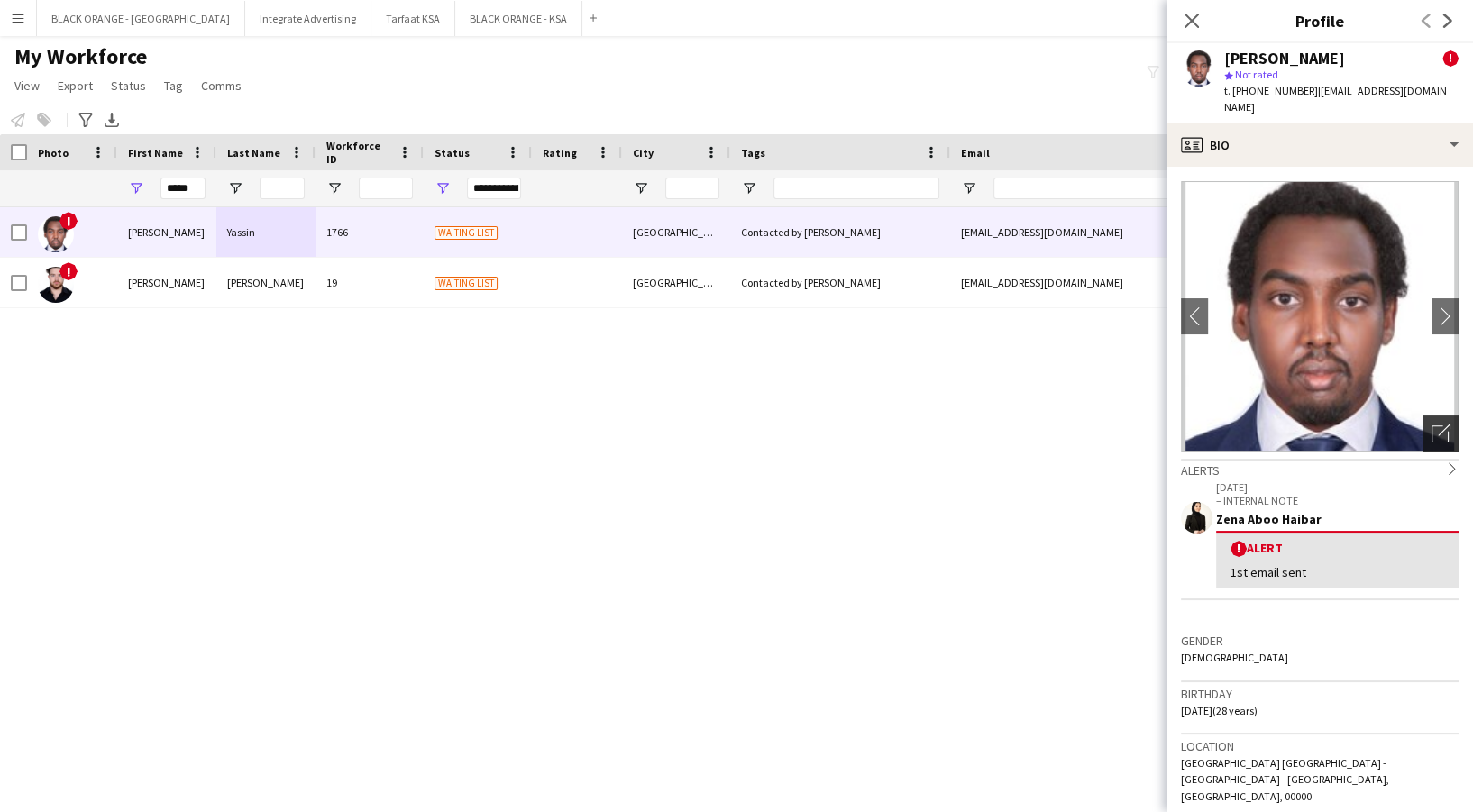
click at [1432, 423] on icon "Open photos pop-in" at bounding box center [1441, 432] width 19 height 19
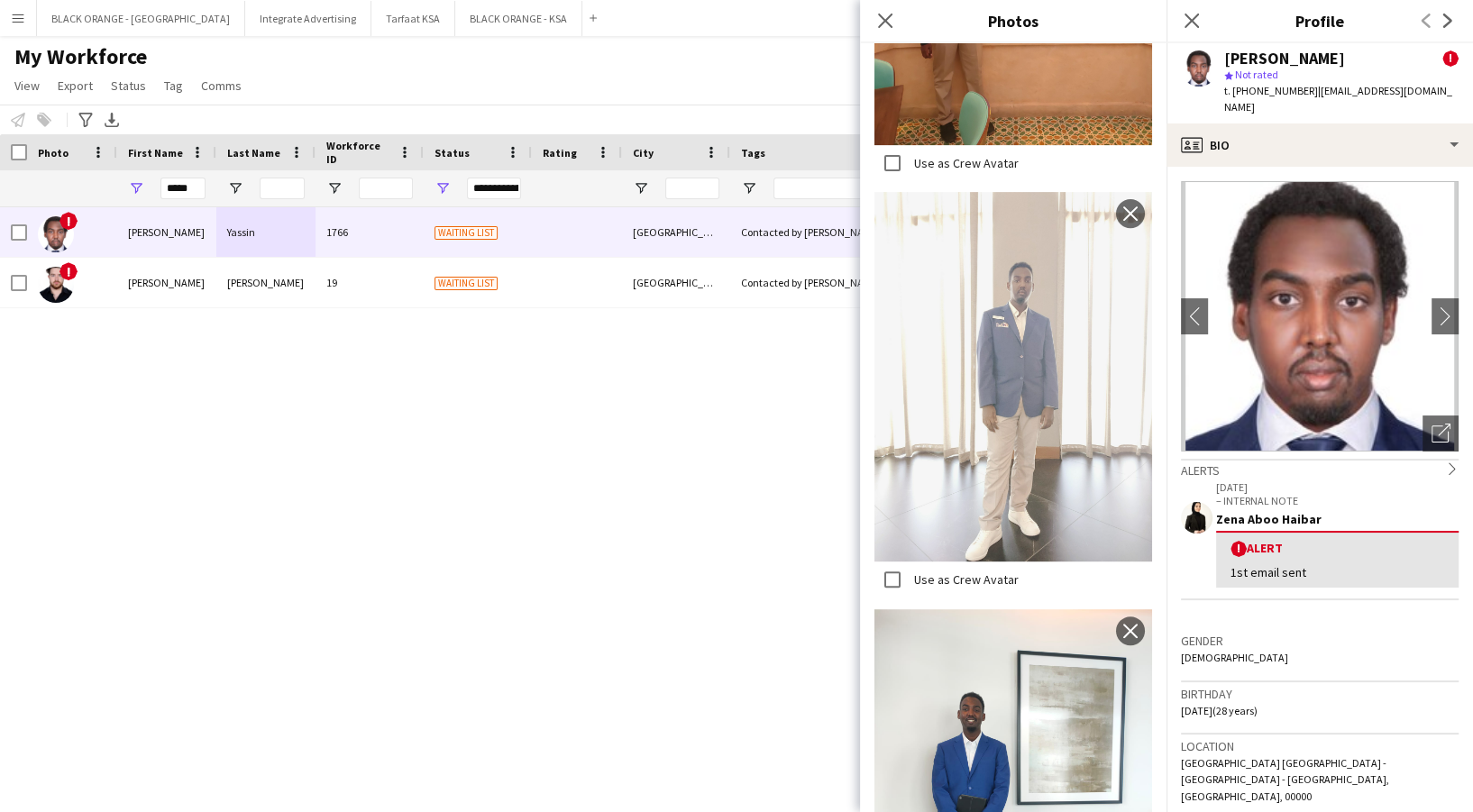
scroll to position [542, 0]
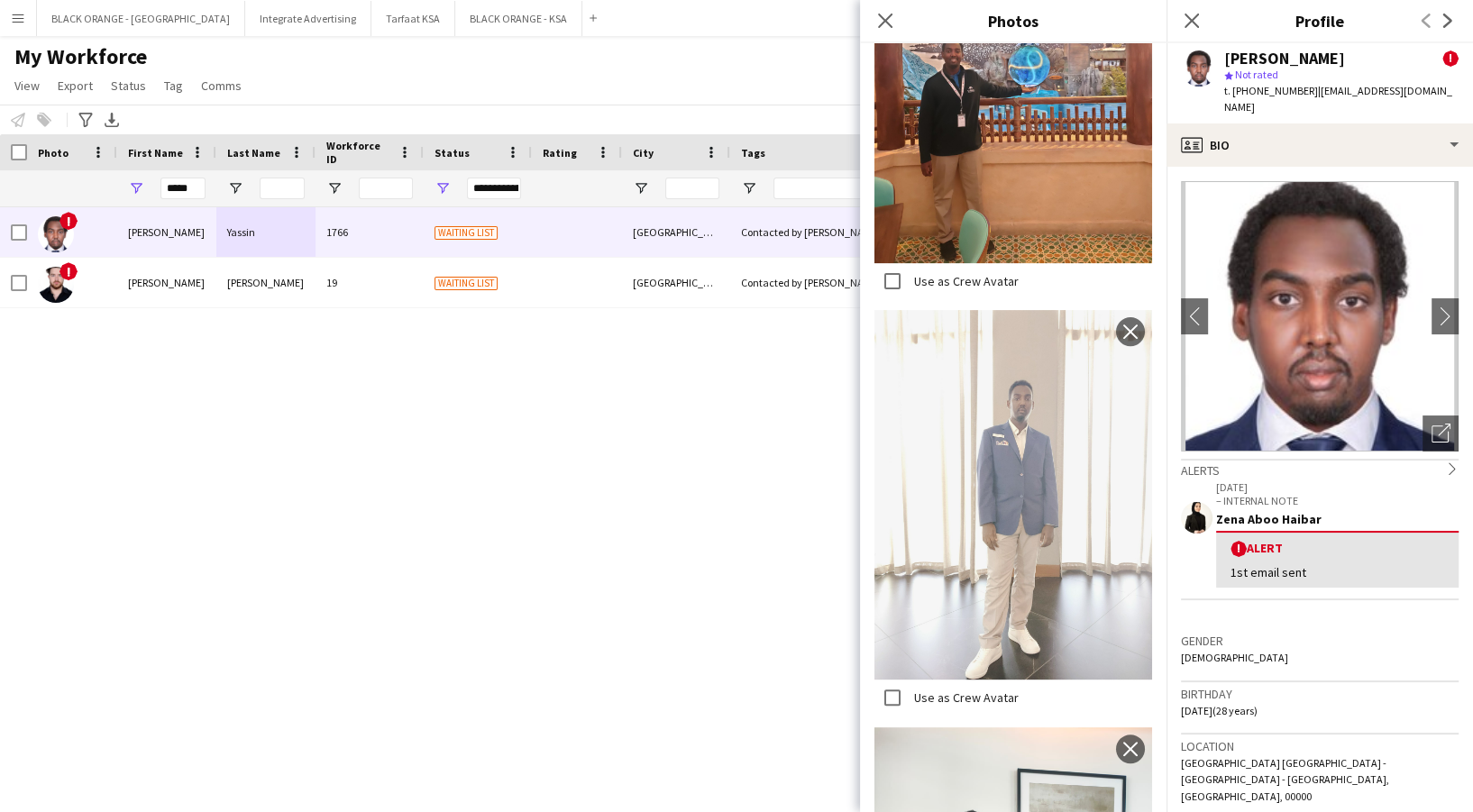
click at [486, 474] on div "! [PERSON_NAME] 1766 Waiting list [GEOGRAPHIC_DATA] Contacted by Zena [EMAIL_AD…" at bounding box center [709, 484] width 1419 height 555
drag, startPoint x: 206, startPoint y: 189, endPoint x: 190, endPoint y: 185, distance: 16.5
click at [191, 185] on div "*****" at bounding box center [166, 189] width 99 height 36
drag, startPoint x: 206, startPoint y: 184, endPoint x: 187, endPoint y: 182, distance: 19.1
click at [187, 182] on div "*****" at bounding box center [166, 189] width 99 height 36
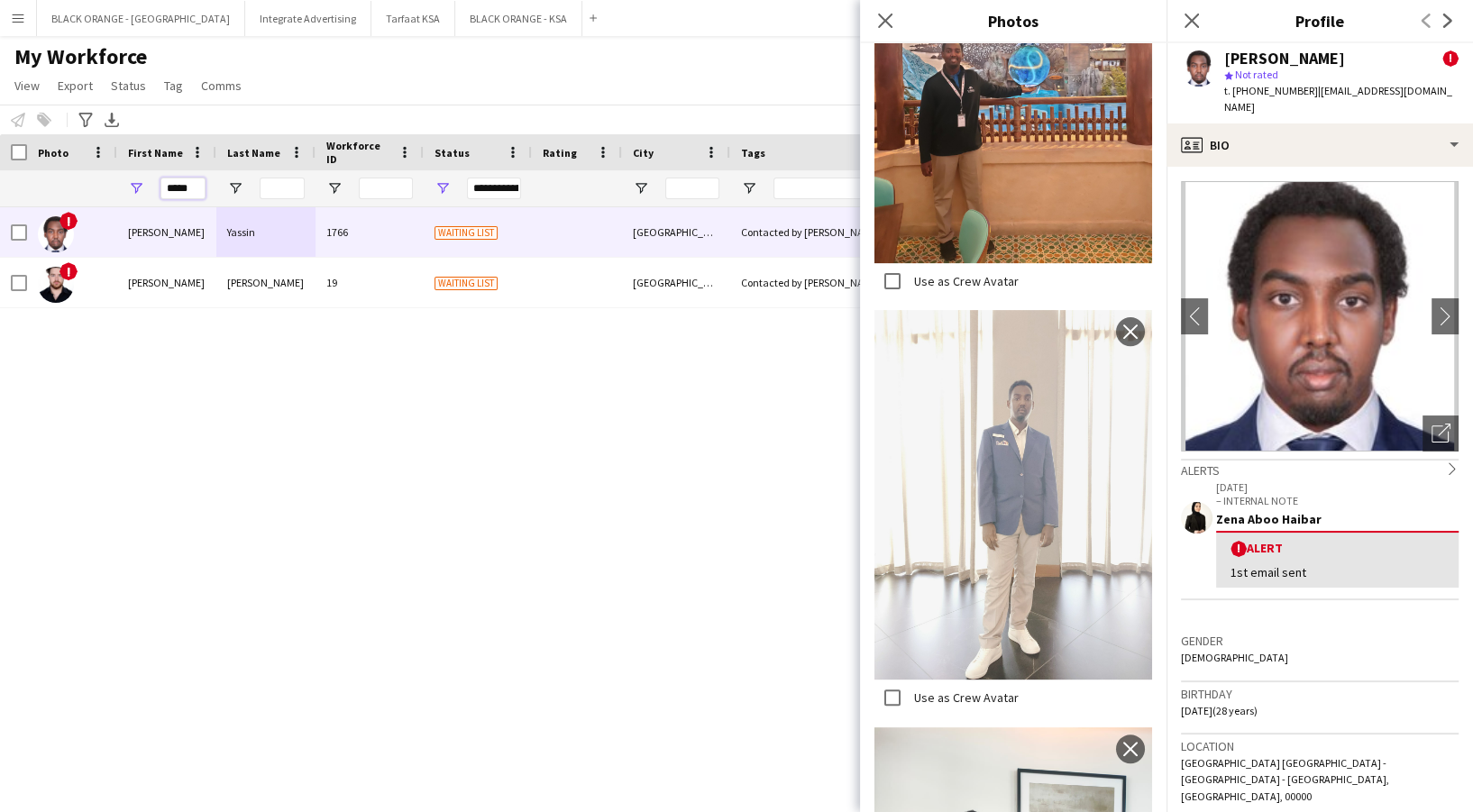
click at [198, 193] on input "*****" at bounding box center [183, 189] width 45 height 22
drag, startPoint x: 204, startPoint y: 193, endPoint x: 134, endPoint y: 182, distance: 70.9
click at [141, 183] on div "*****" at bounding box center [166, 189] width 99 height 36
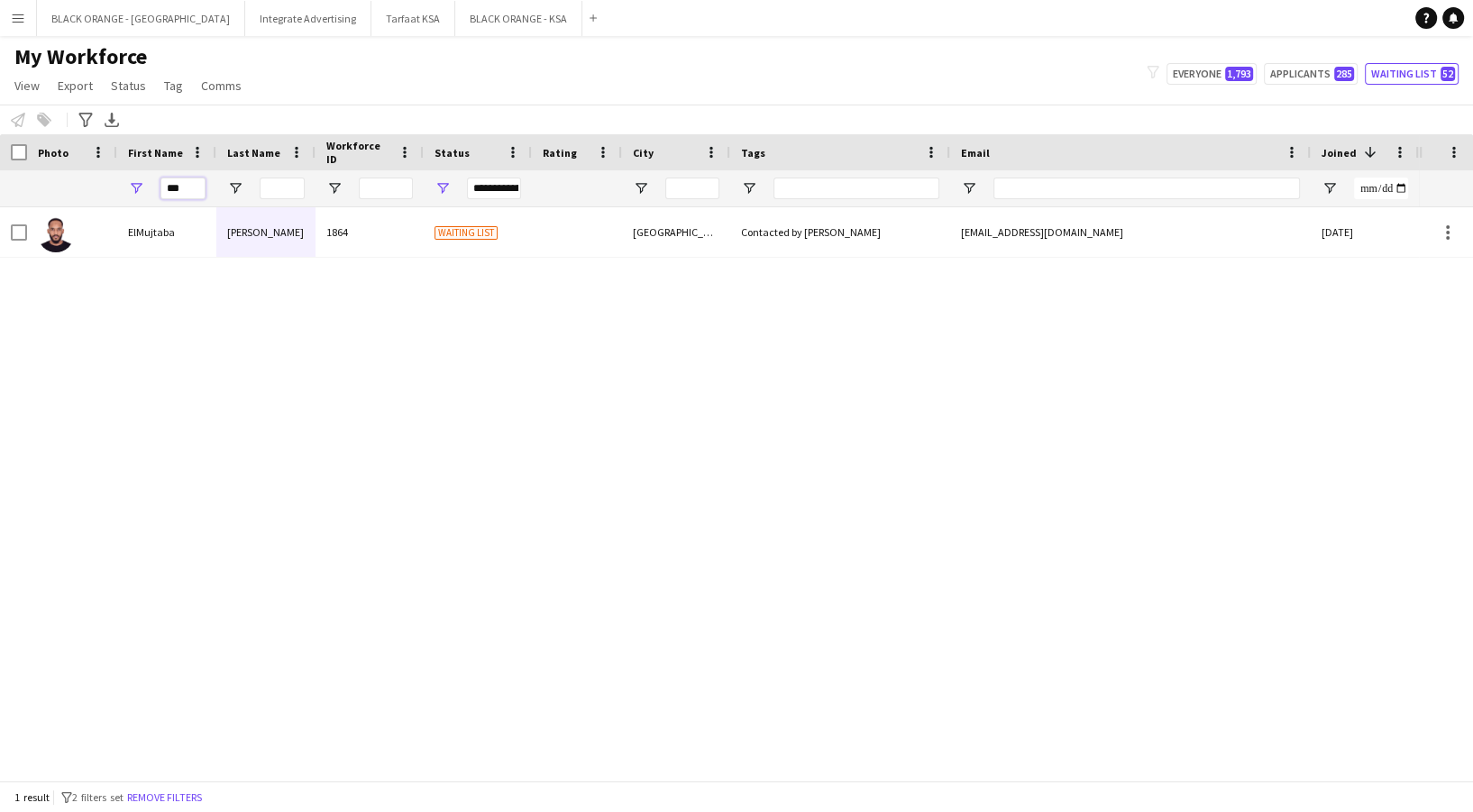
type input "***"
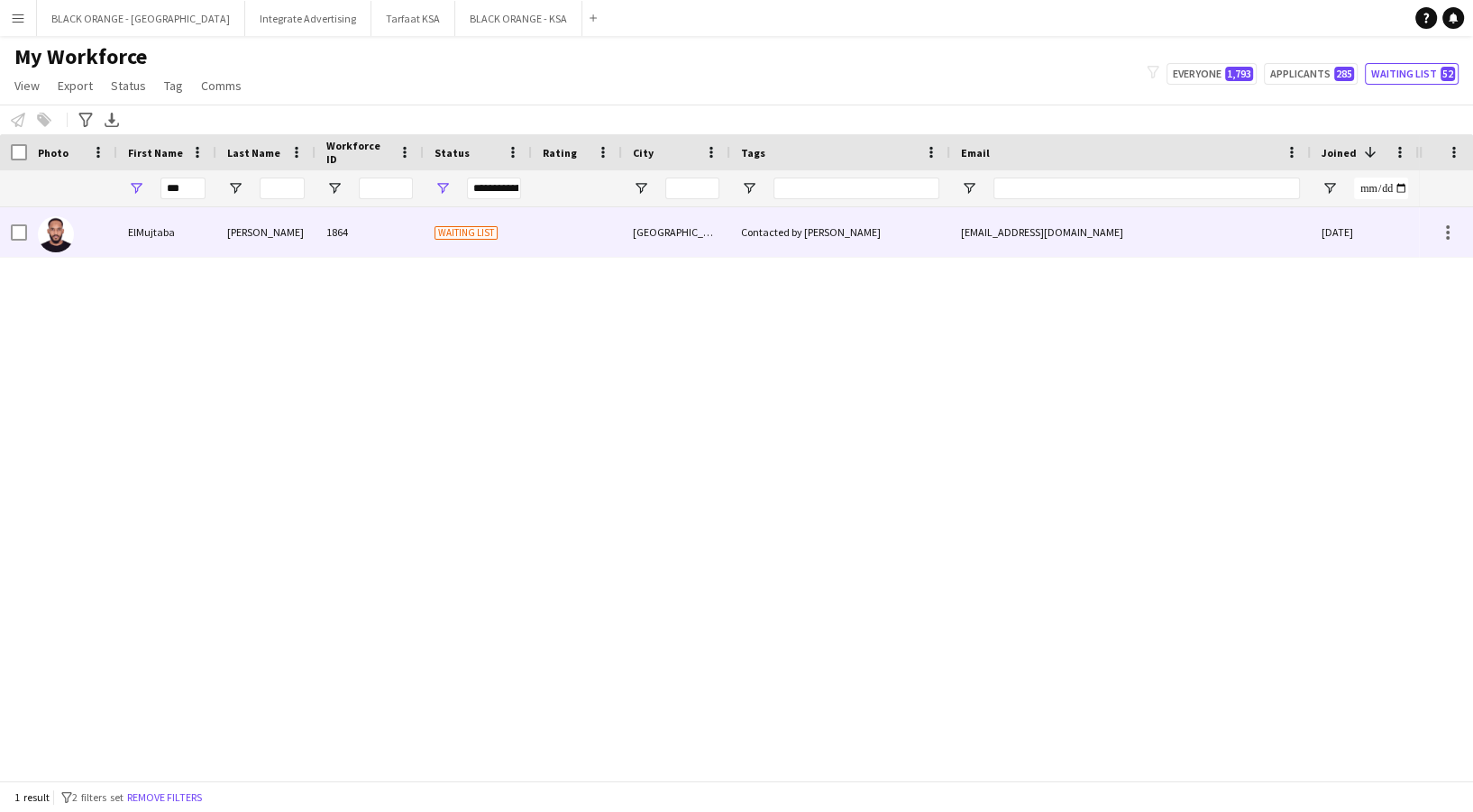
click at [152, 228] on div "ElMujtaba" at bounding box center [166, 232] width 99 height 49
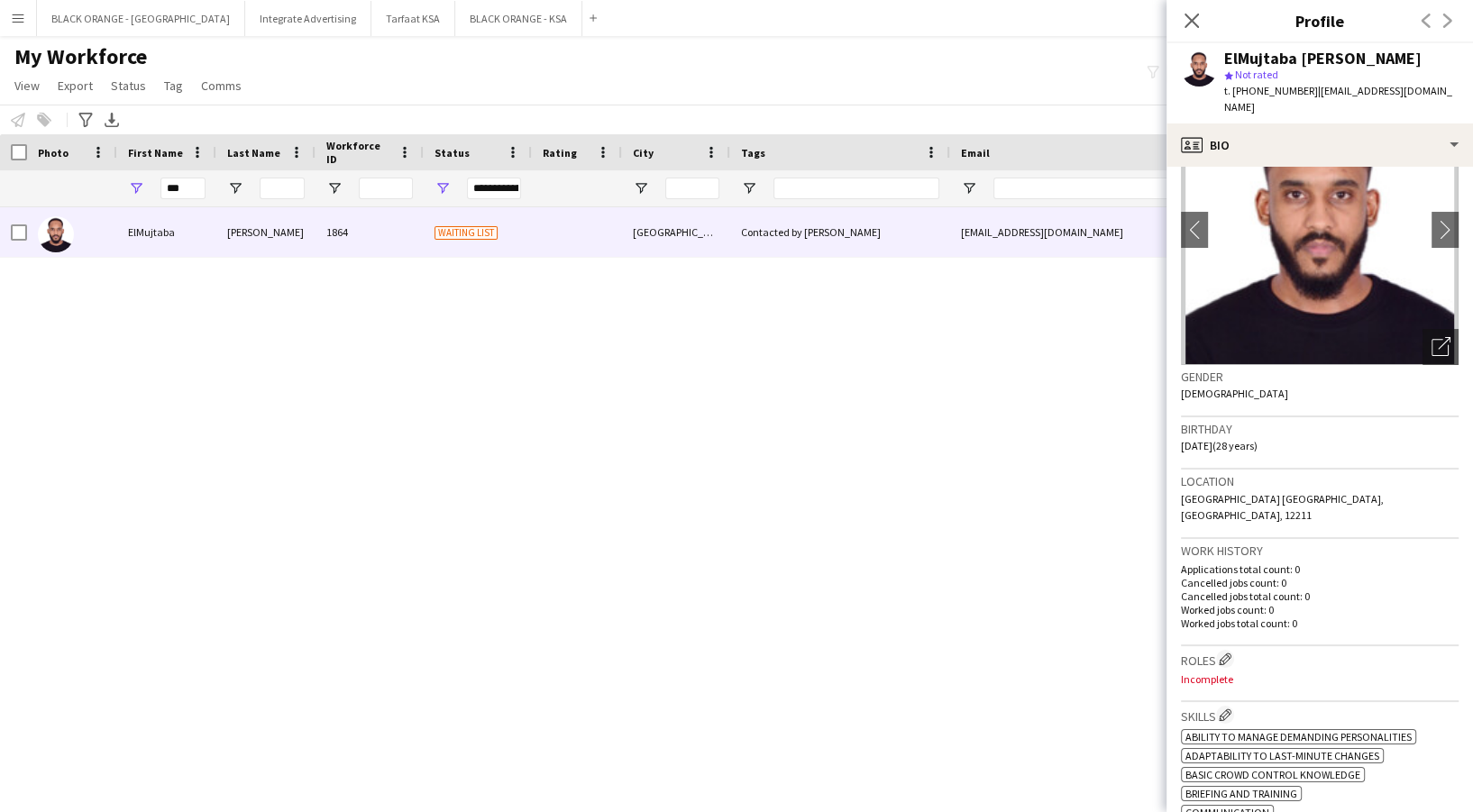
scroll to position [120, 0]
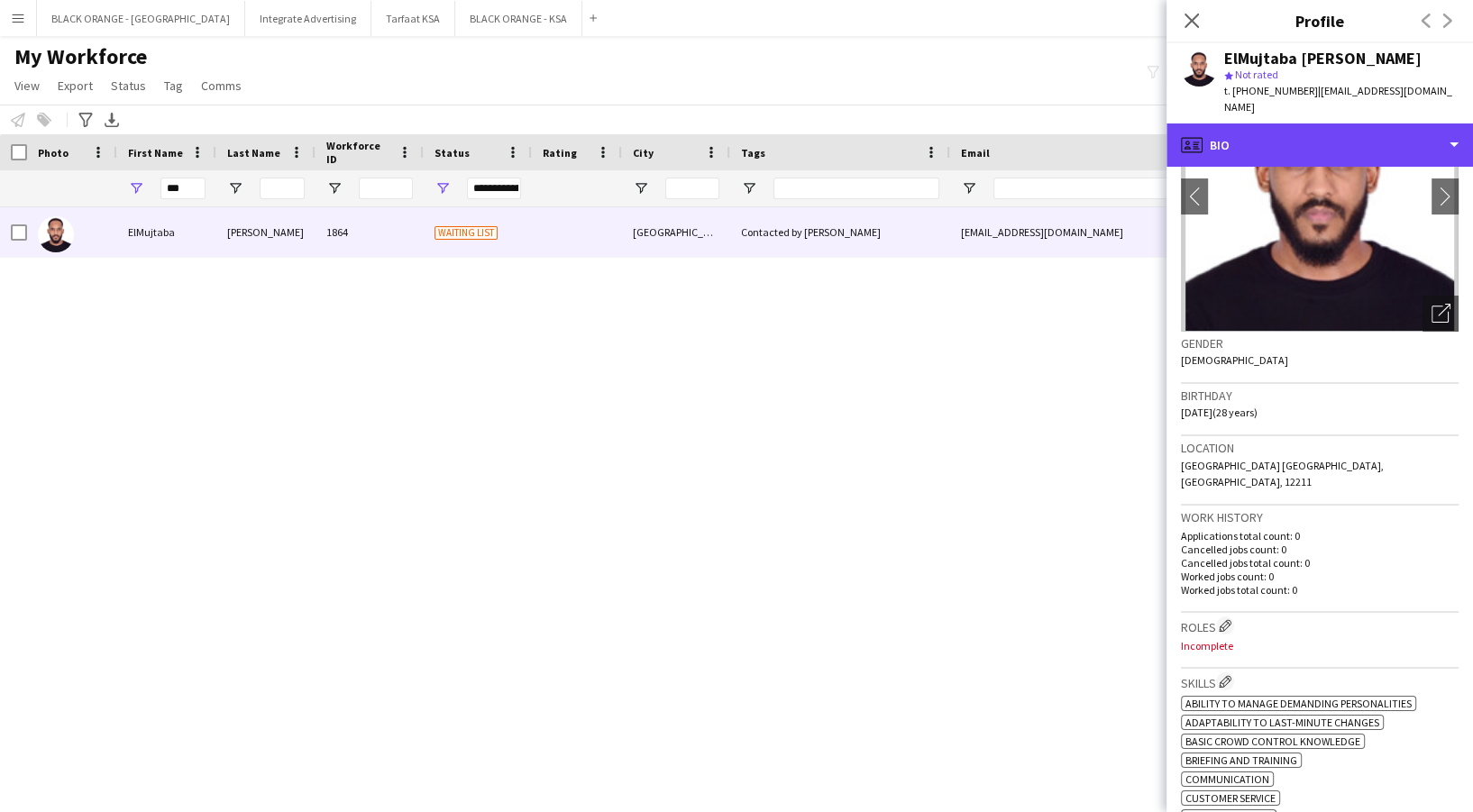
click at [1288, 137] on div "profile Bio" at bounding box center [1320, 144] width 307 height 43
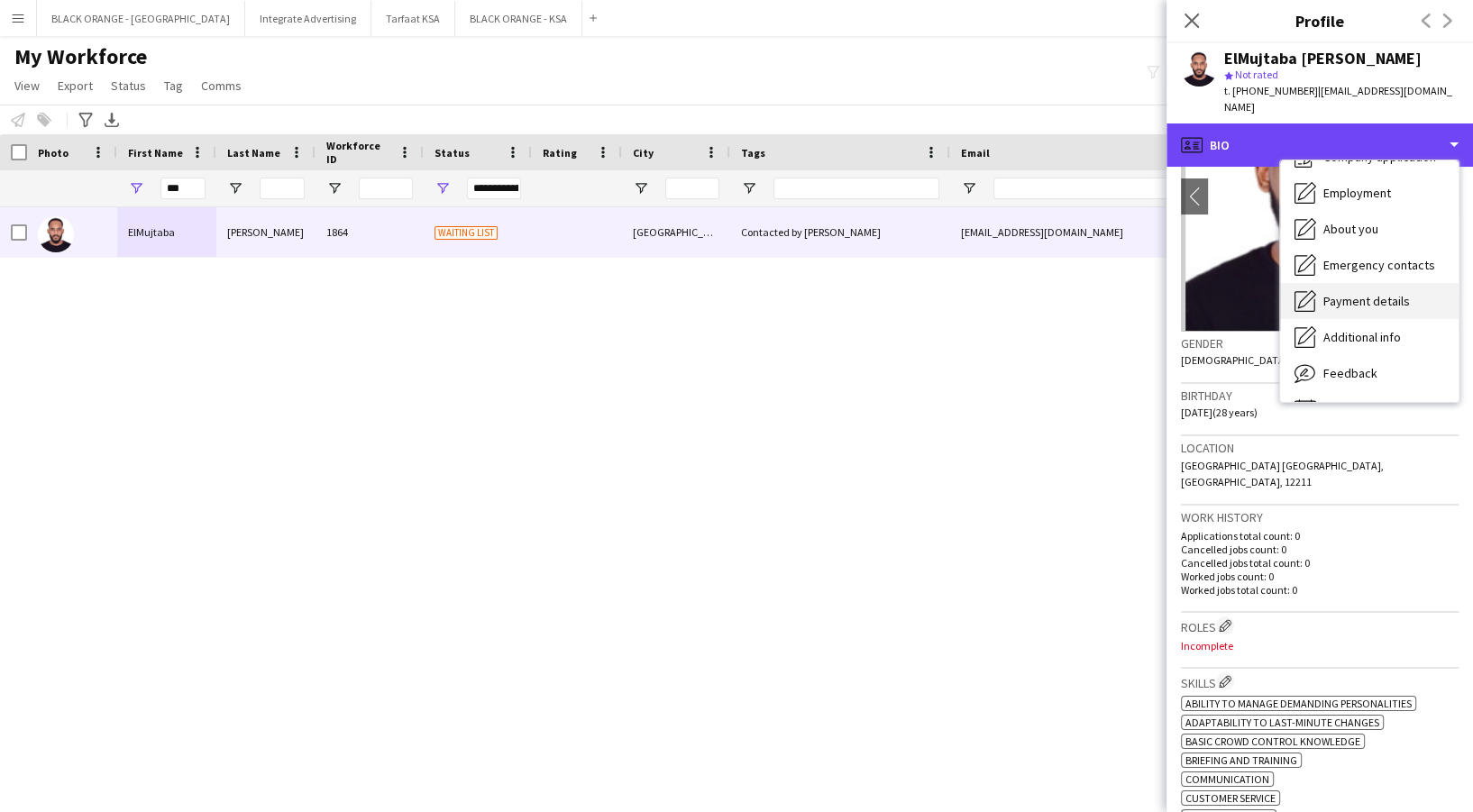
scroll to position [97, 0]
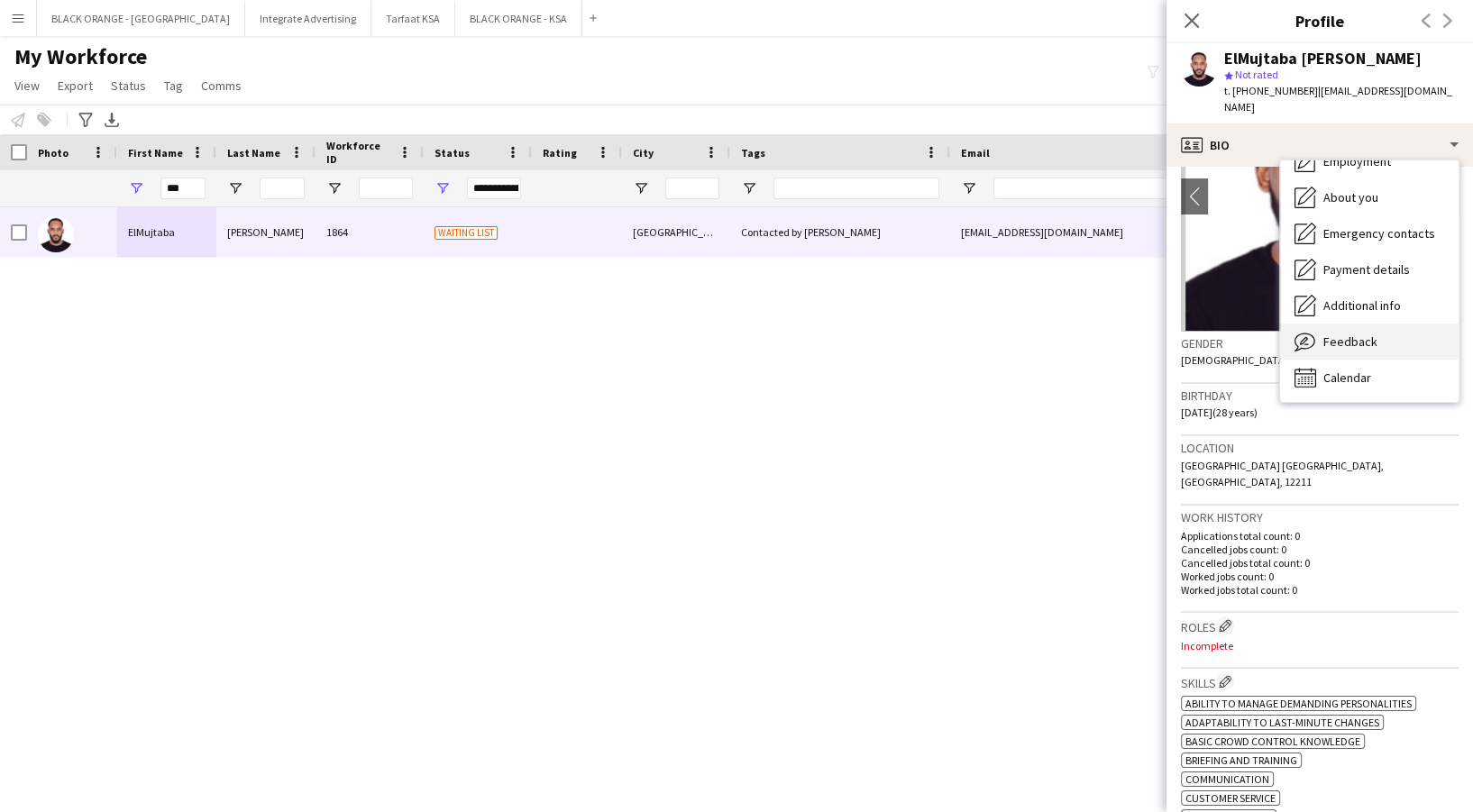
click at [1325, 333] on span "Feedback" at bounding box center [1350, 341] width 54 height 16
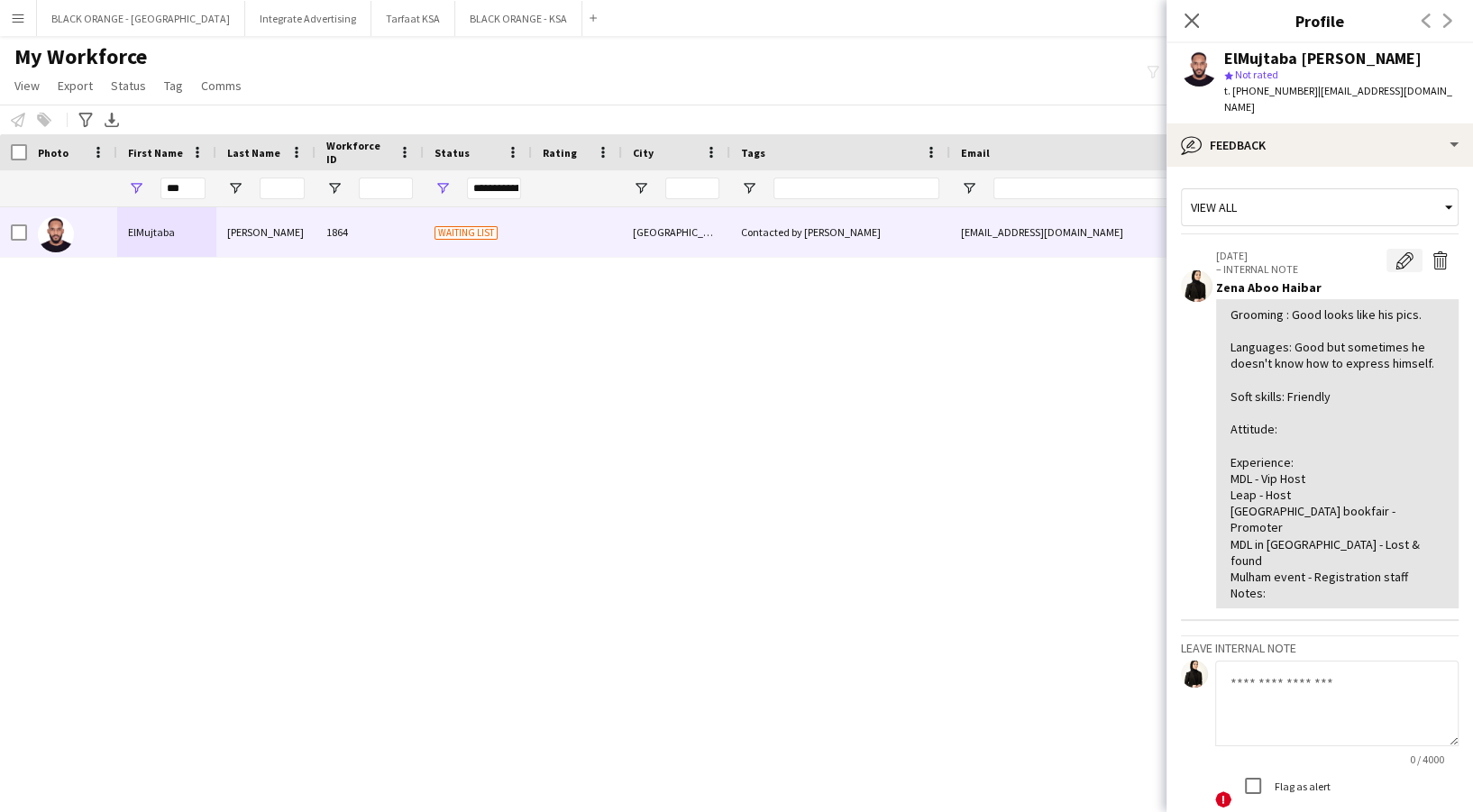
click at [1386, 253] on button "Edit internal note" at bounding box center [1405, 261] width 37 height 24
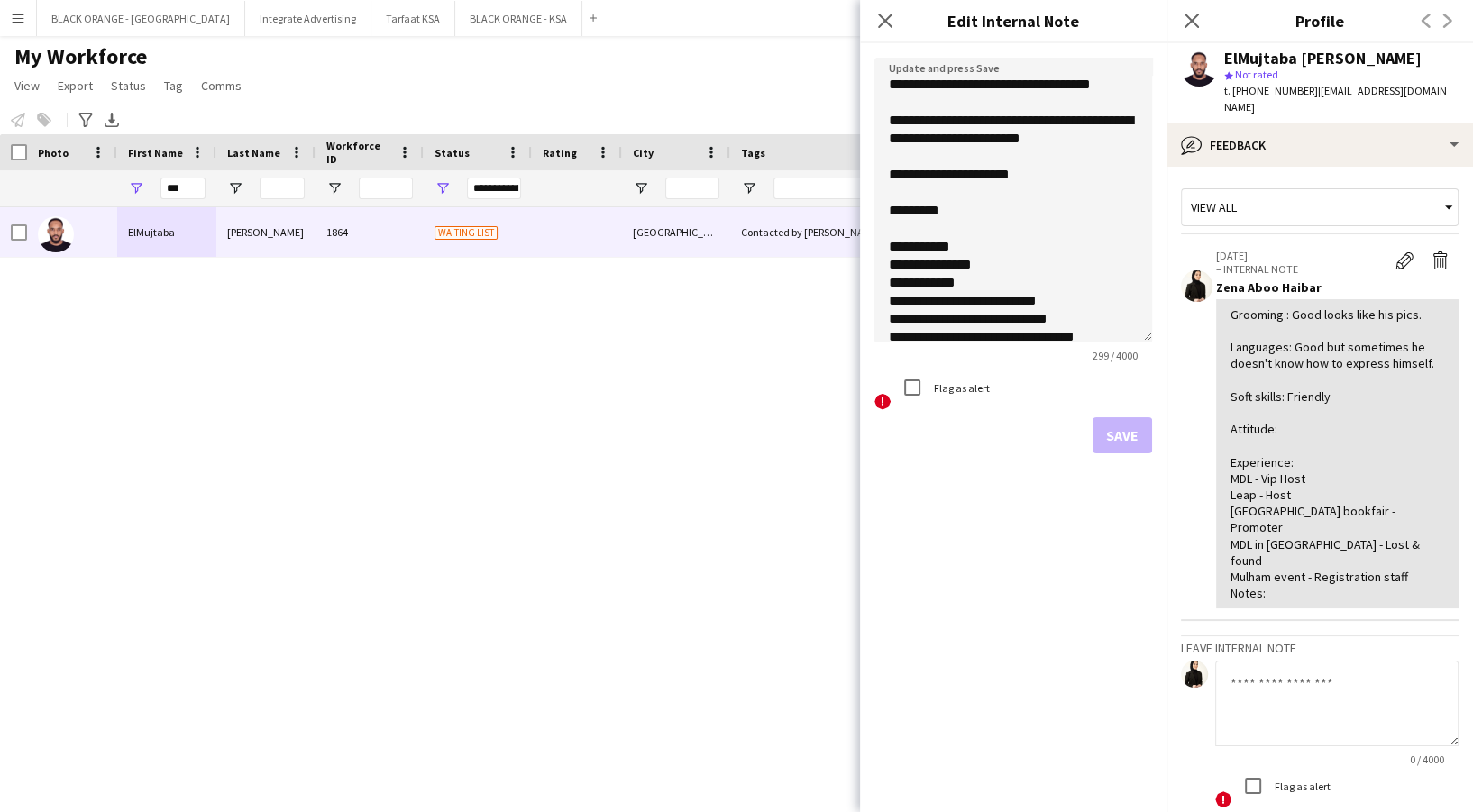
drag, startPoint x: 1145, startPoint y: 152, endPoint x: 1087, endPoint y: 447, distance: 300.6
click at [1116, 342] on textarea "**********" at bounding box center [1013, 200] width 277 height 285
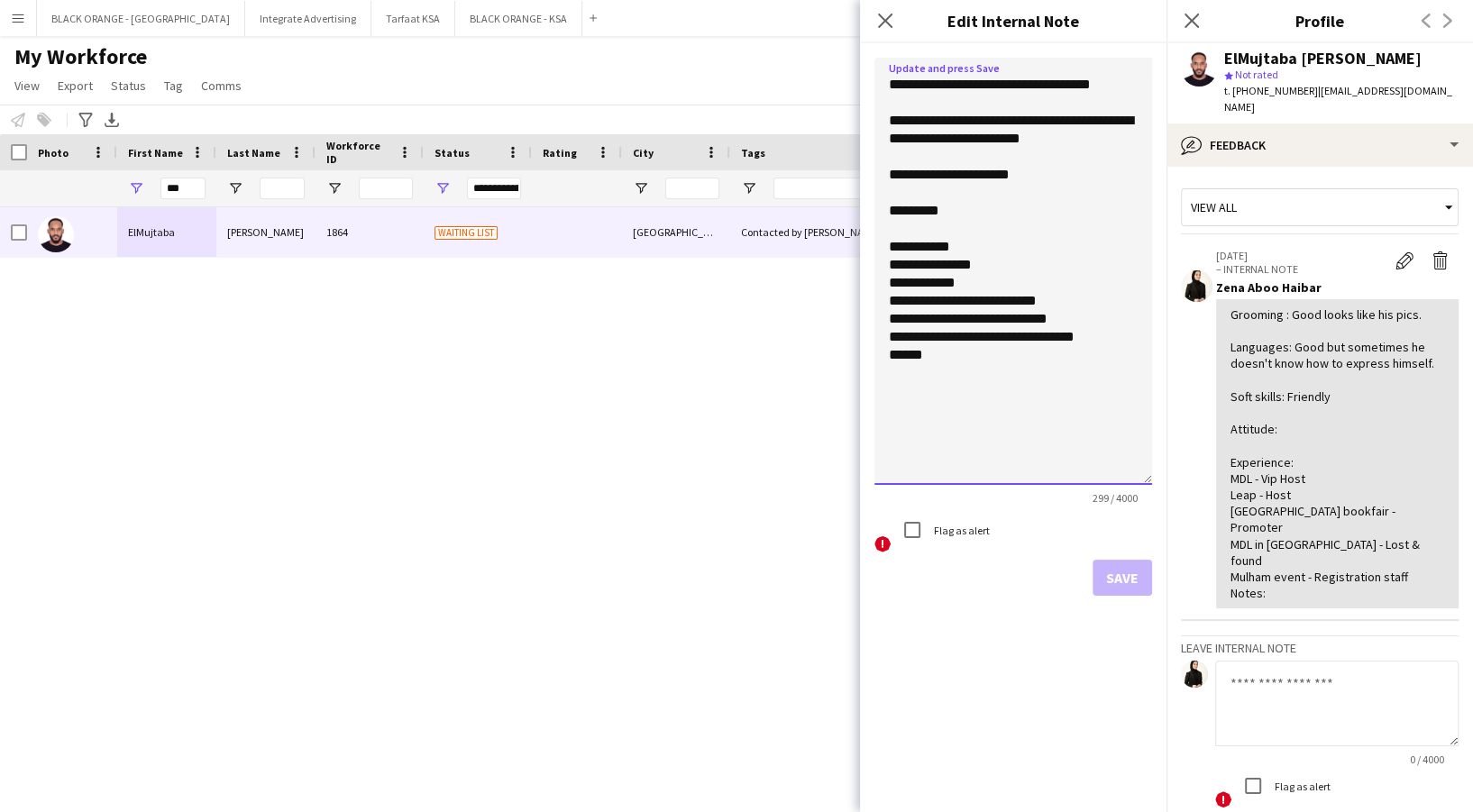
click at [1016, 173] on textarea "**********" at bounding box center [1013, 271] width 277 height 427
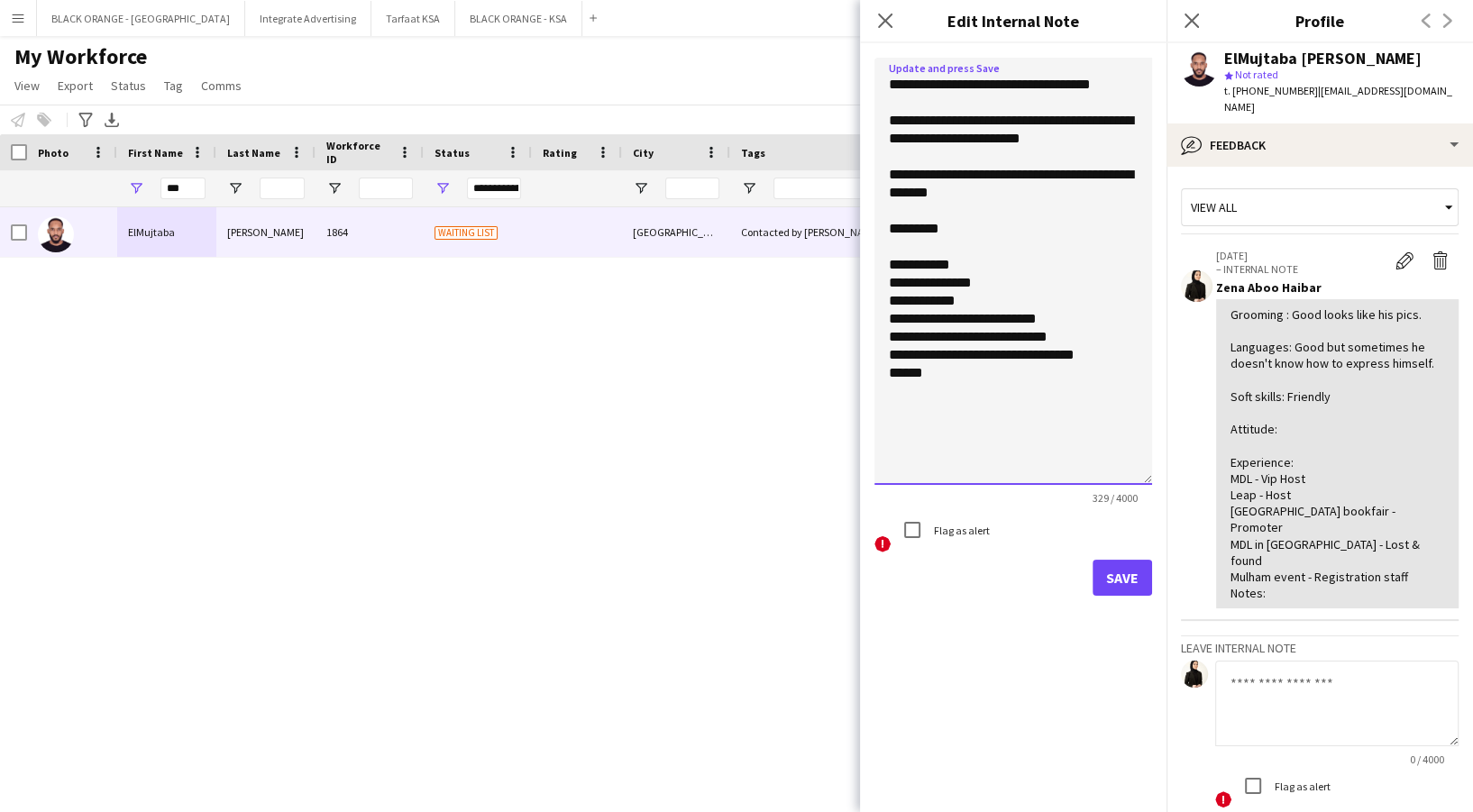
click at [959, 228] on textarea "**********" at bounding box center [1013, 271] width 277 height 427
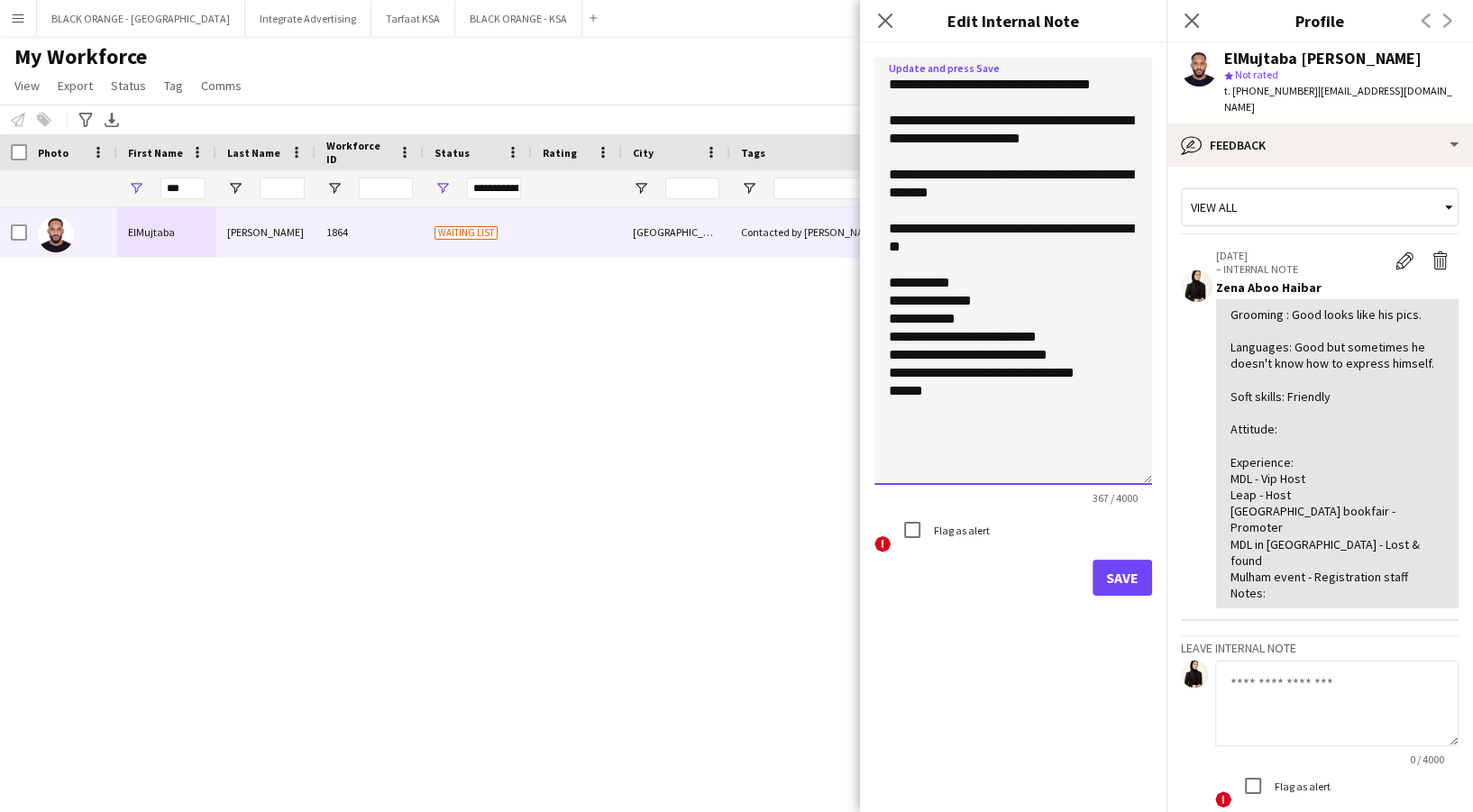
click at [993, 255] on textarea "**********" at bounding box center [1013, 271] width 277 height 427
type textarea "**********"
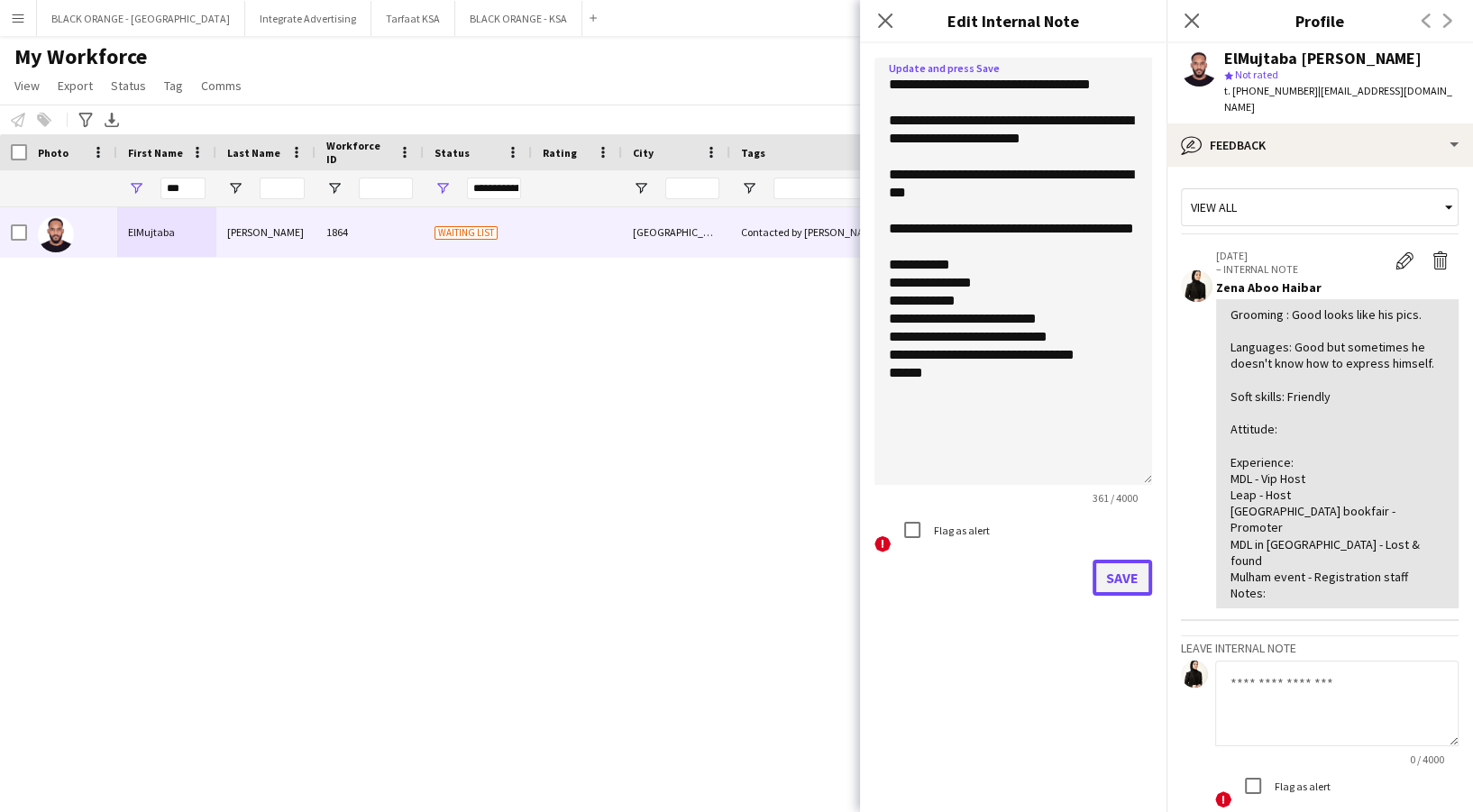
click at [1144, 580] on button "Save" at bounding box center [1122, 578] width 59 height 36
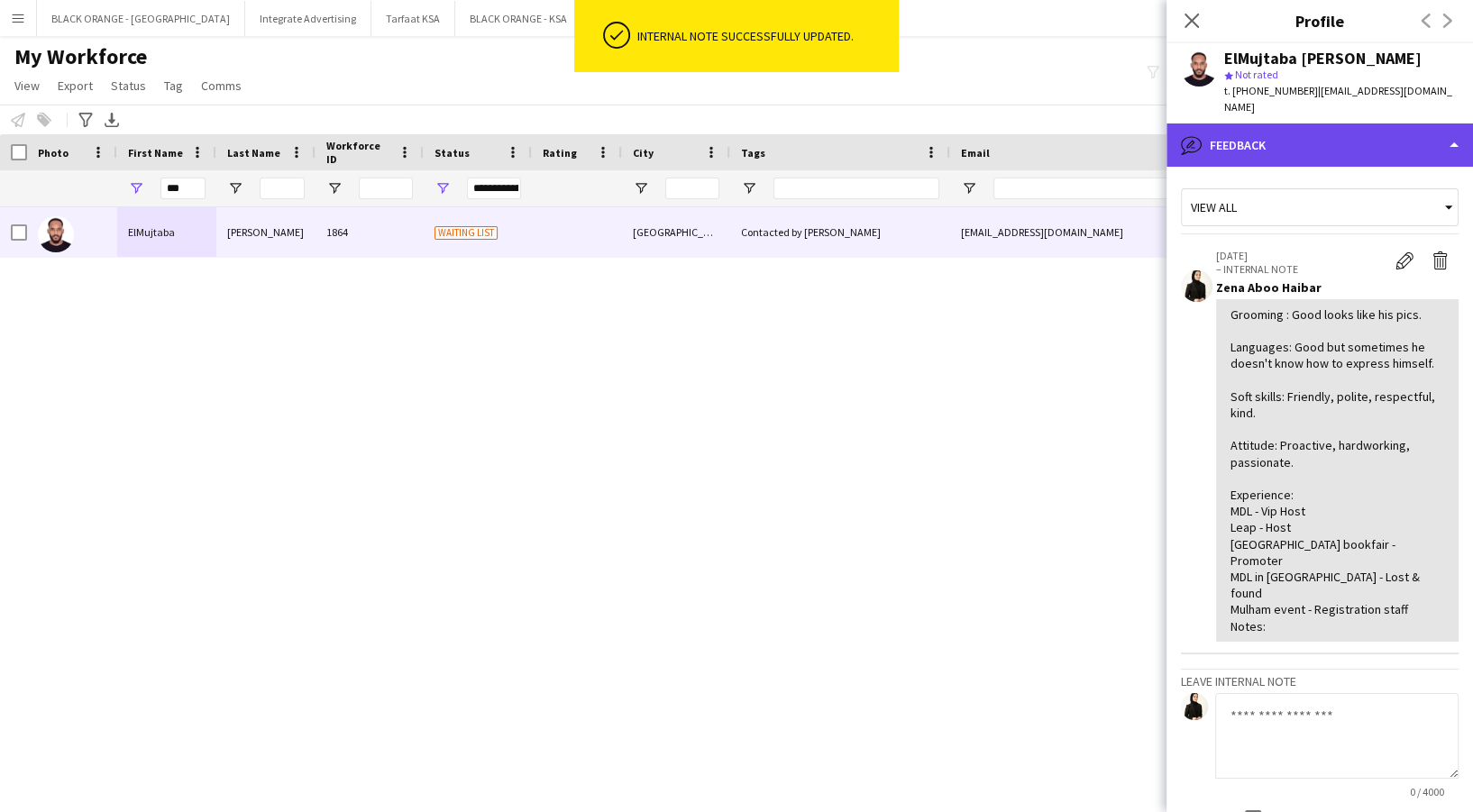
click at [1305, 125] on div "bubble-pencil Feedback" at bounding box center [1320, 144] width 307 height 43
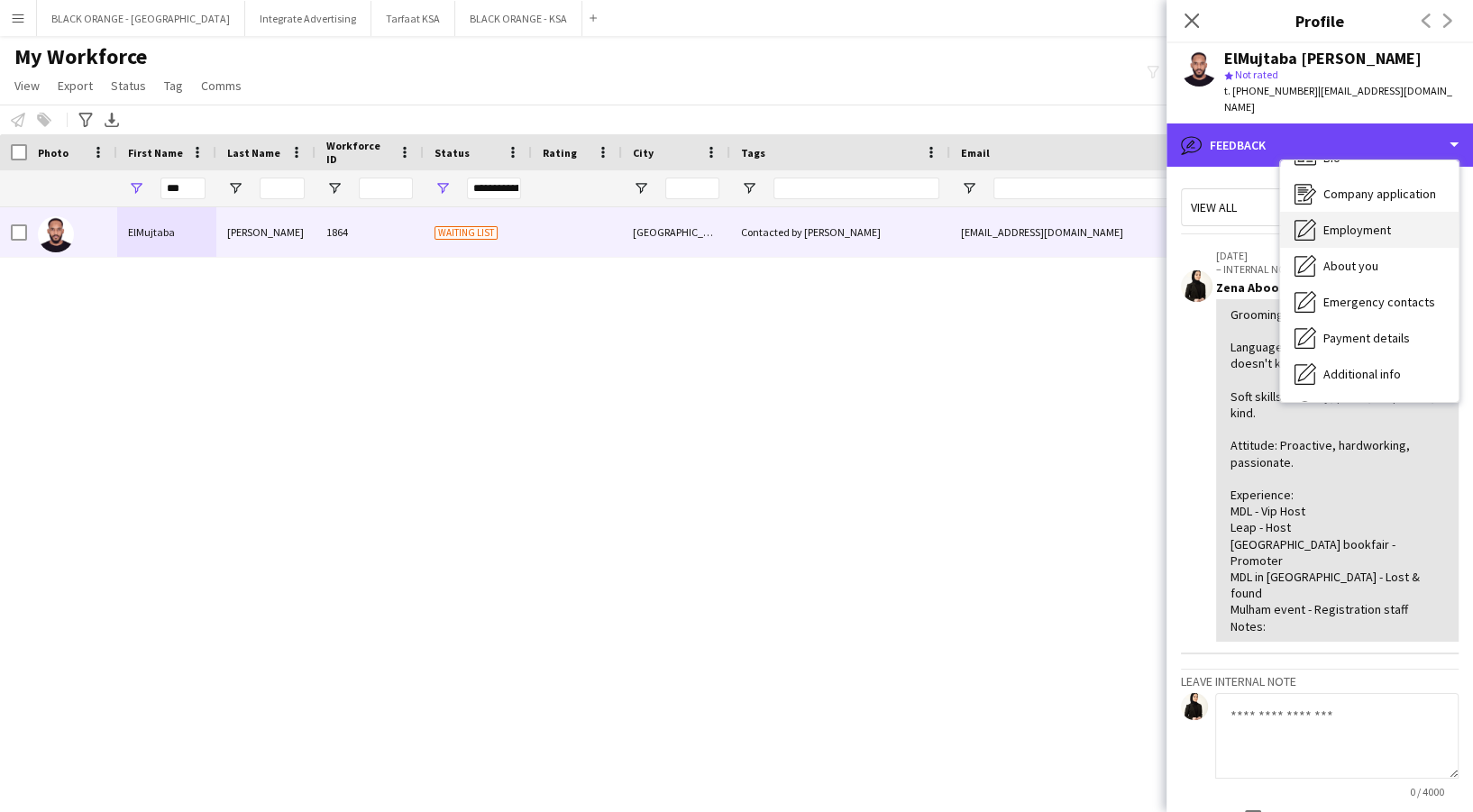
scroll to position [0, 0]
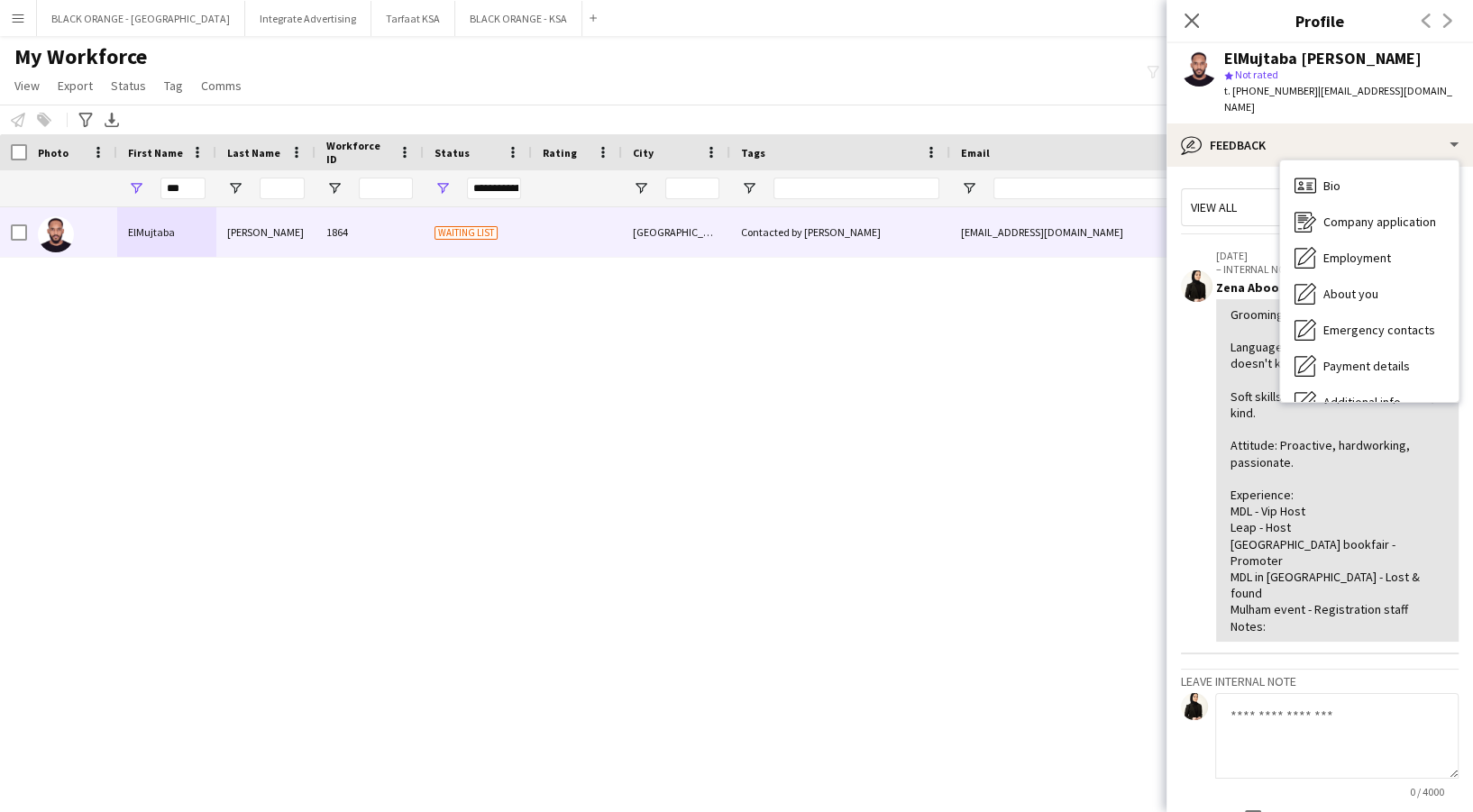
click at [1369, 161] on div "Bio Bio Company application Company application Employment Employment About you…" at bounding box center [1370, 281] width 179 height 242
click at [1364, 170] on div "Bio Bio" at bounding box center [1370, 186] width 179 height 36
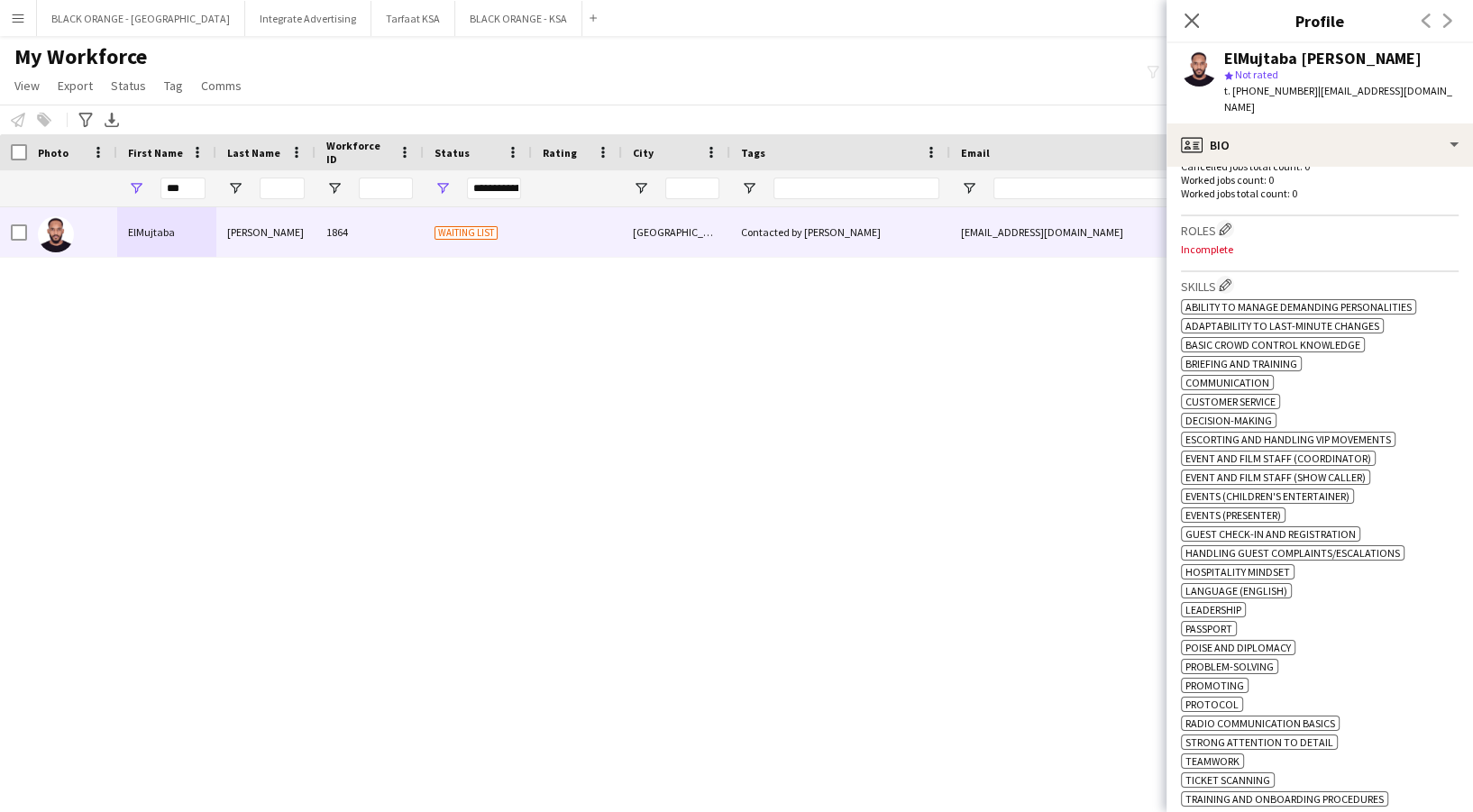
scroll to position [480, 0]
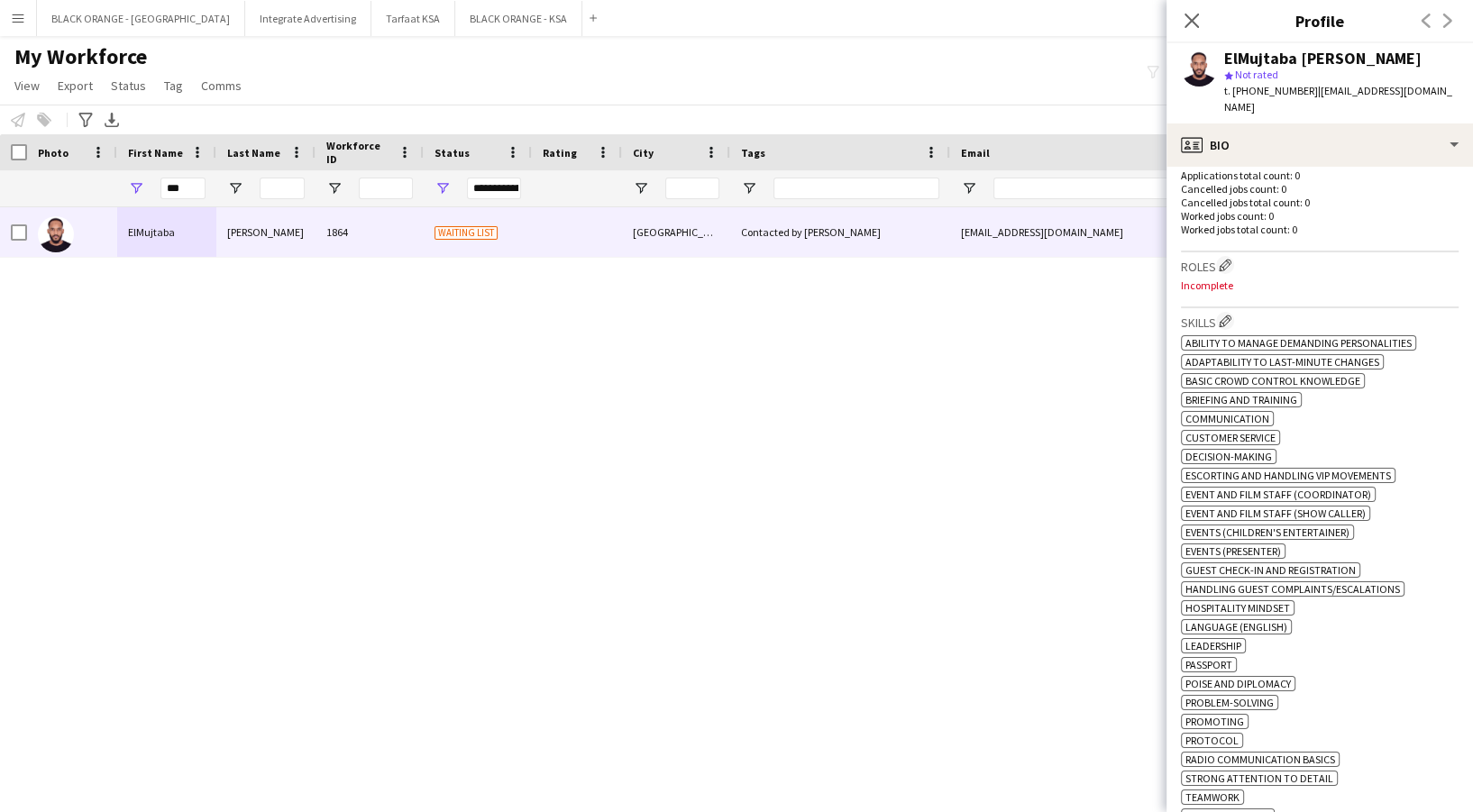
click at [1218, 256] on h3 "Roles Edit crew company roles" at bounding box center [1320, 265] width 277 height 19
click at [1227, 258] on app-icon "Edit crew company roles" at bounding box center [1225, 265] width 13 height 13
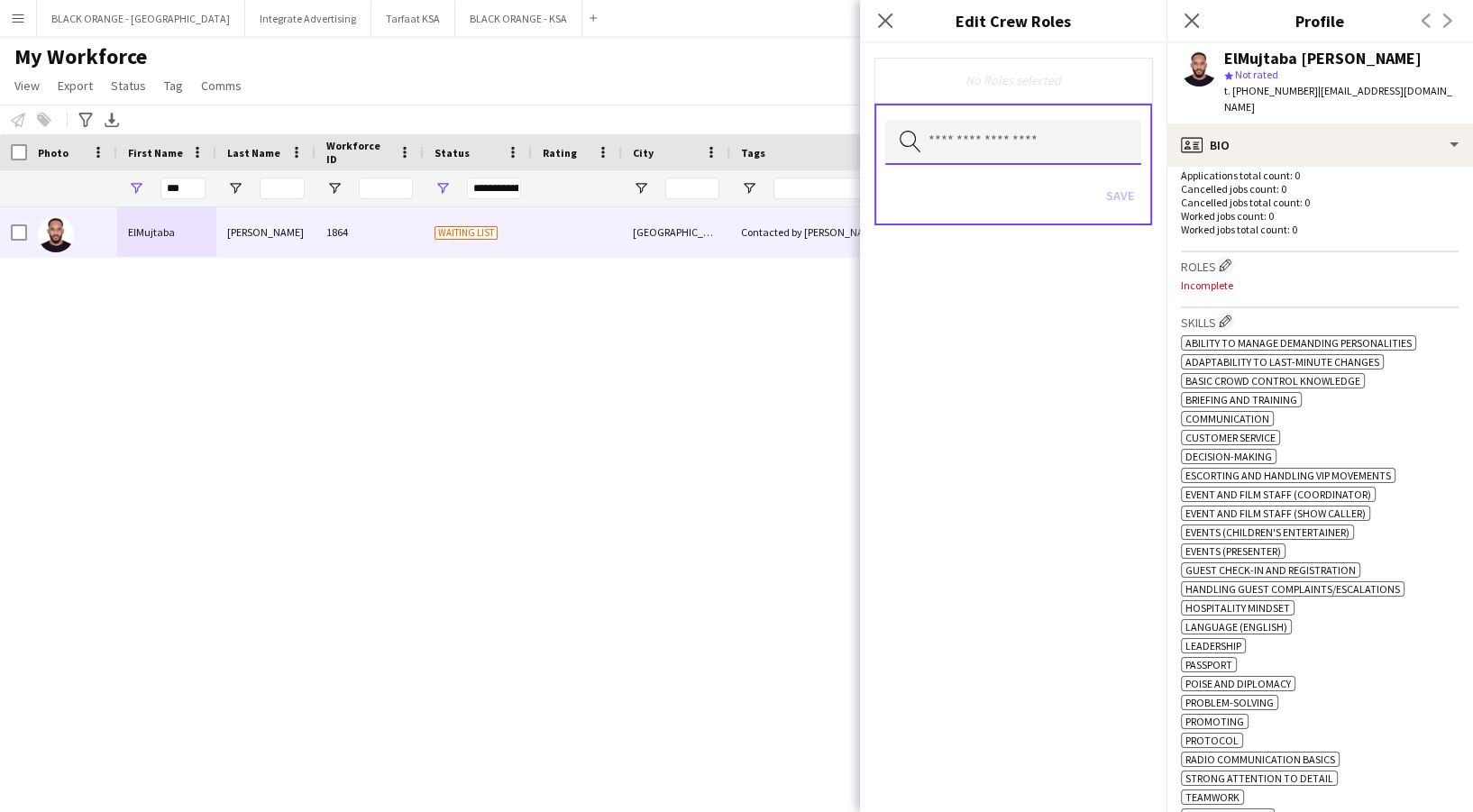
click at [1045, 127] on input "text" at bounding box center [1013, 141] width 256 height 45
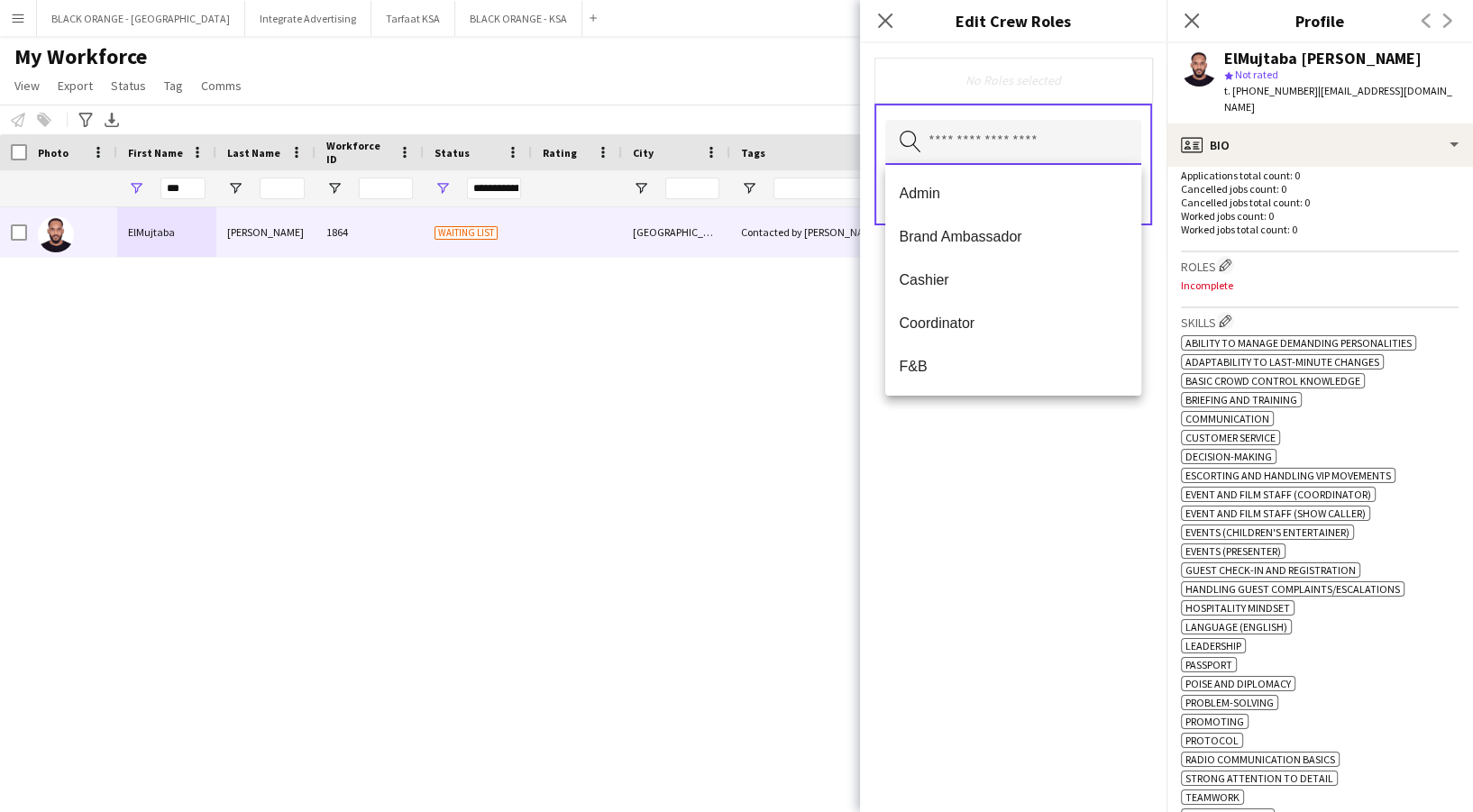
type input "*"
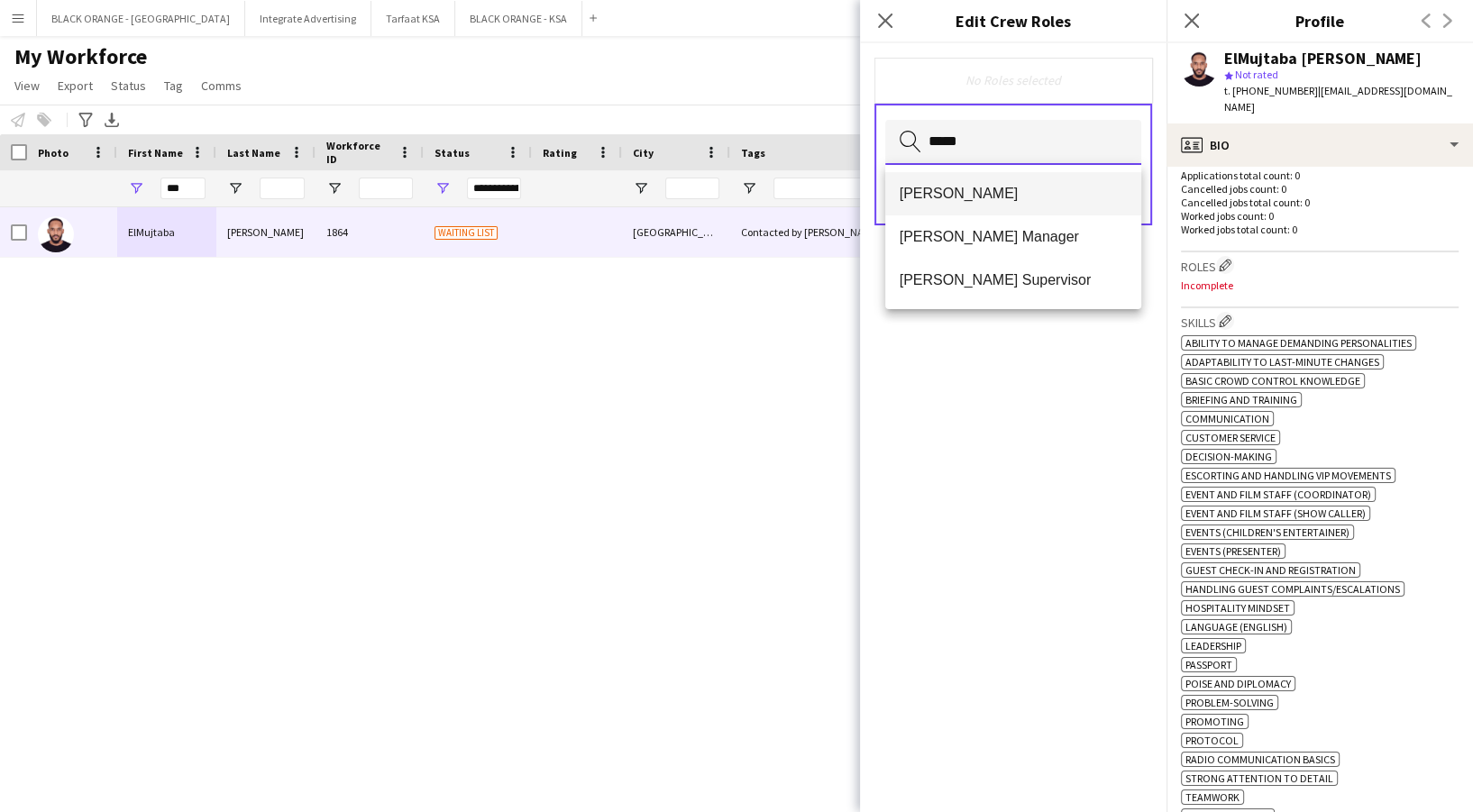
type input "*****"
click at [1044, 182] on mat-option "[PERSON_NAME]" at bounding box center [1013, 193] width 256 height 43
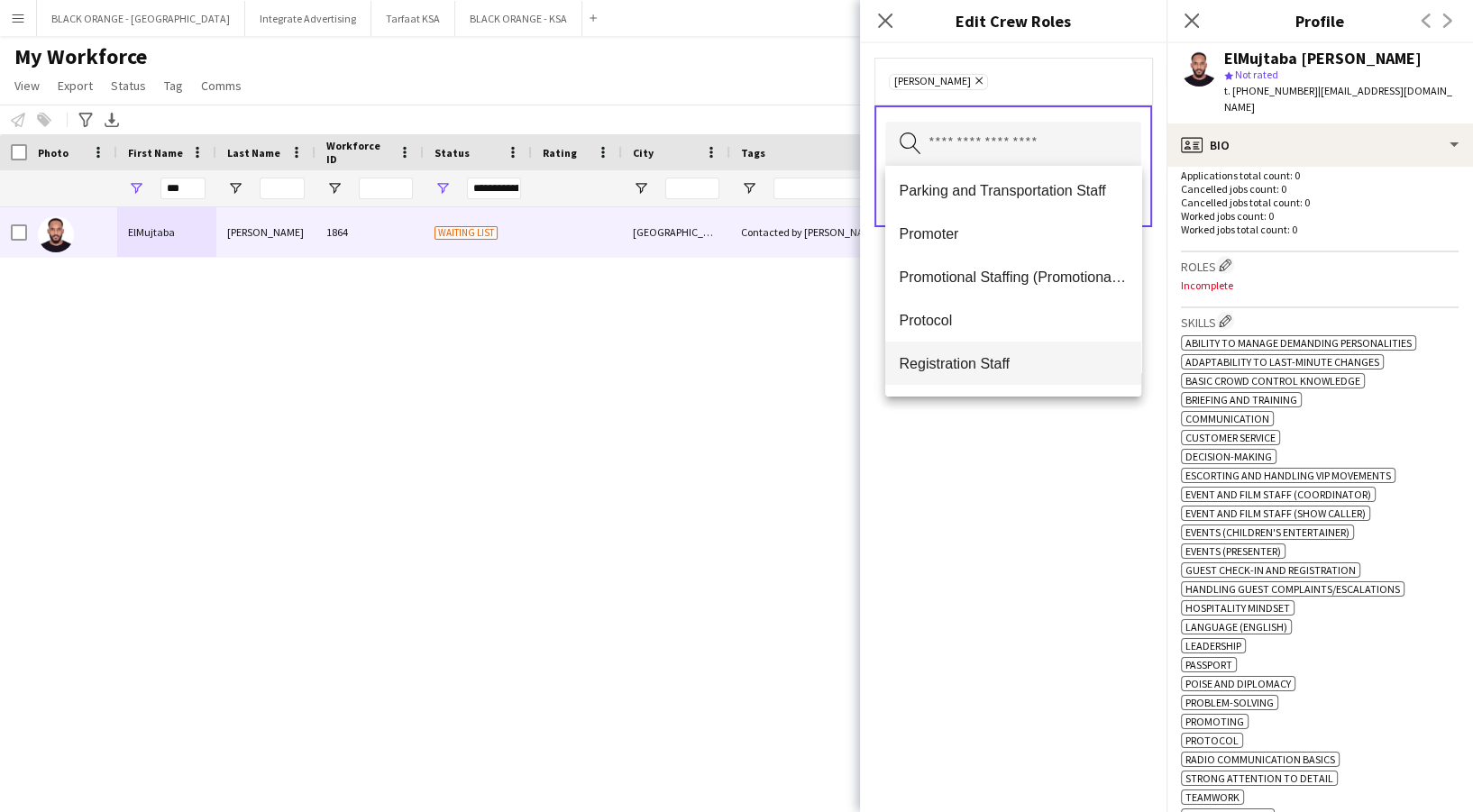
click at [1013, 362] on span "Registration Staff" at bounding box center [1013, 363] width 227 height 17
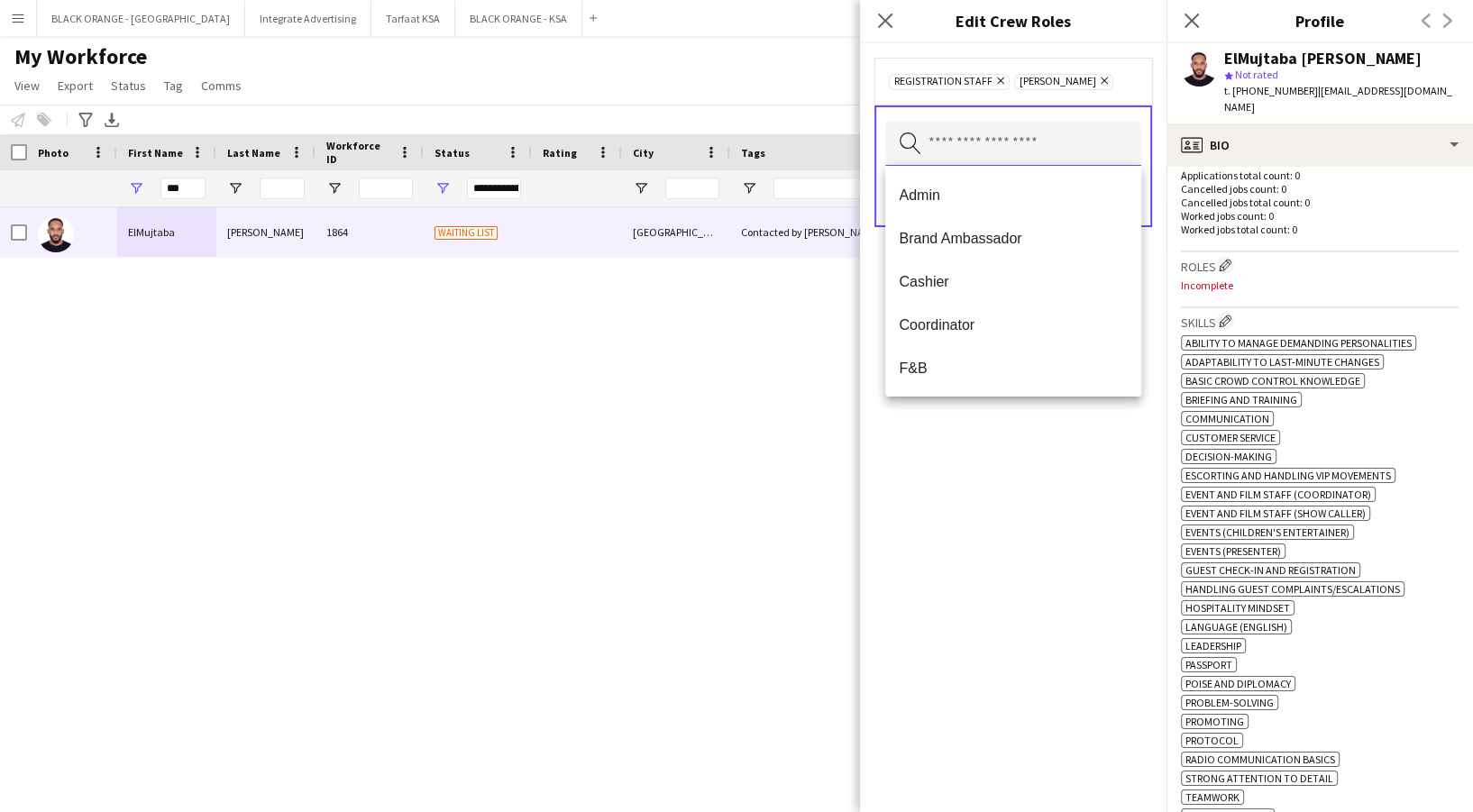
click at [993, 137] on input "text" at bounding box center [1013, 143] width 256 height 45
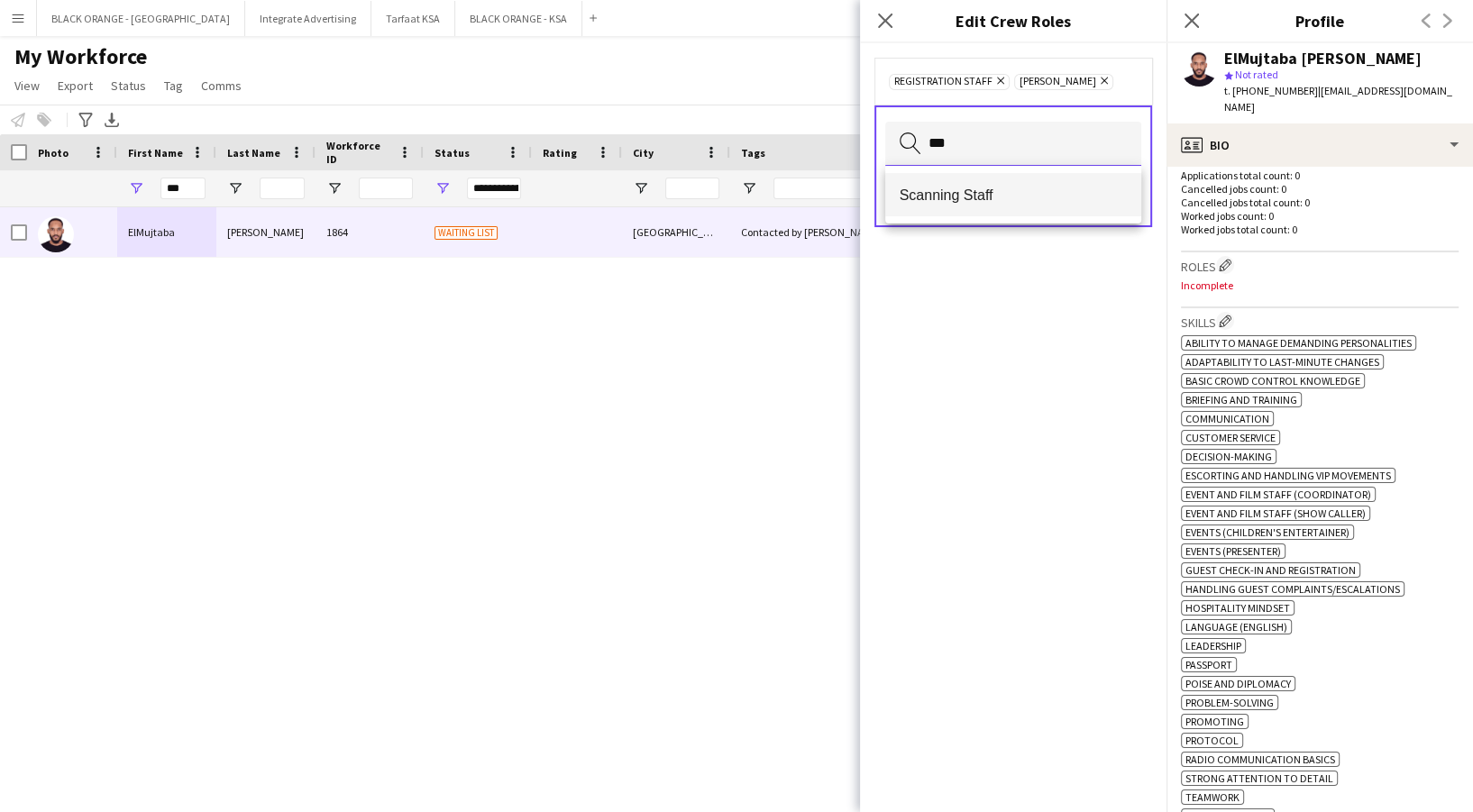
type input "***"
click at [1023, 188] on span "Scanning Staff" at bounding box center [1013, 194] width 227 height 17
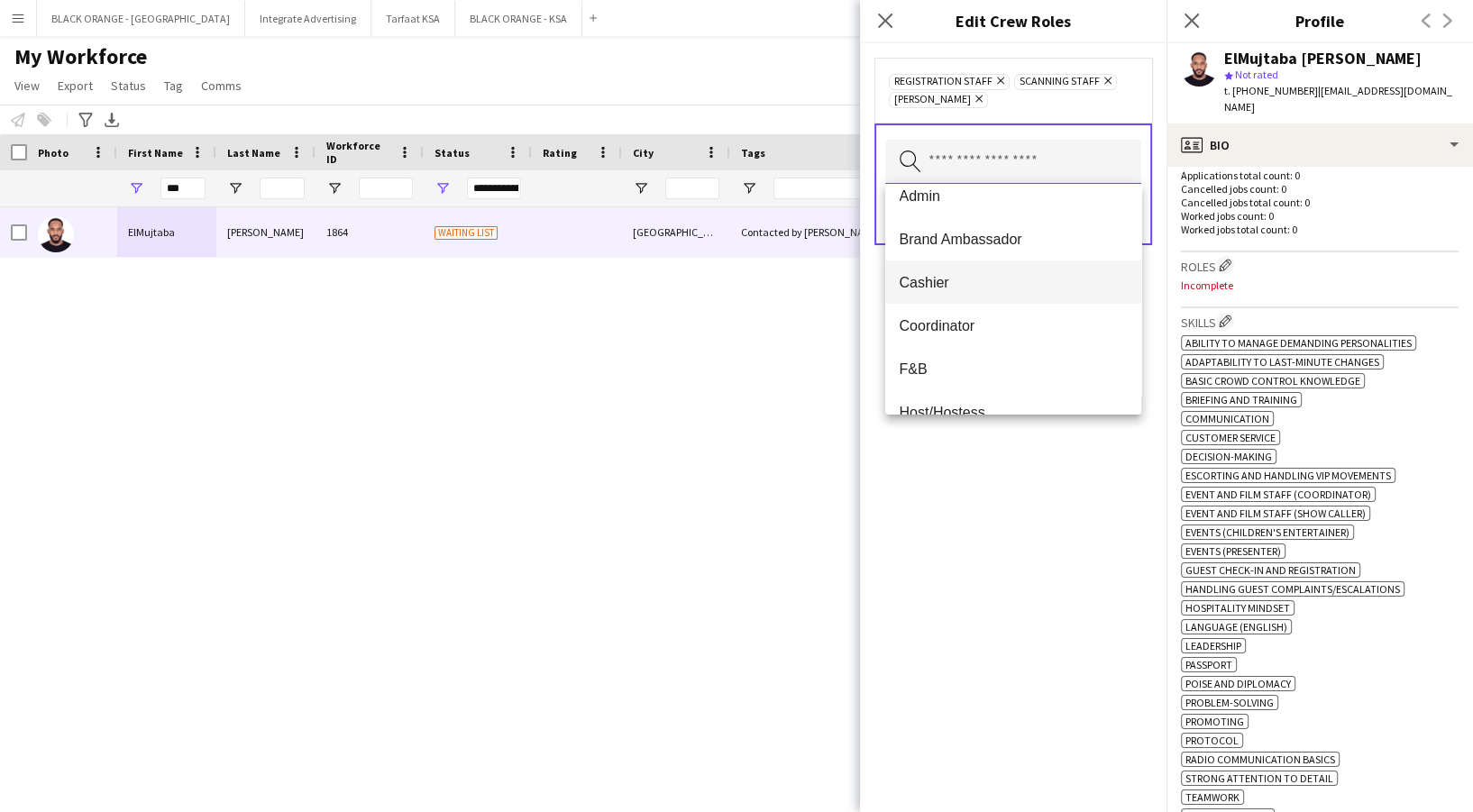
scroll to position [0, 0]
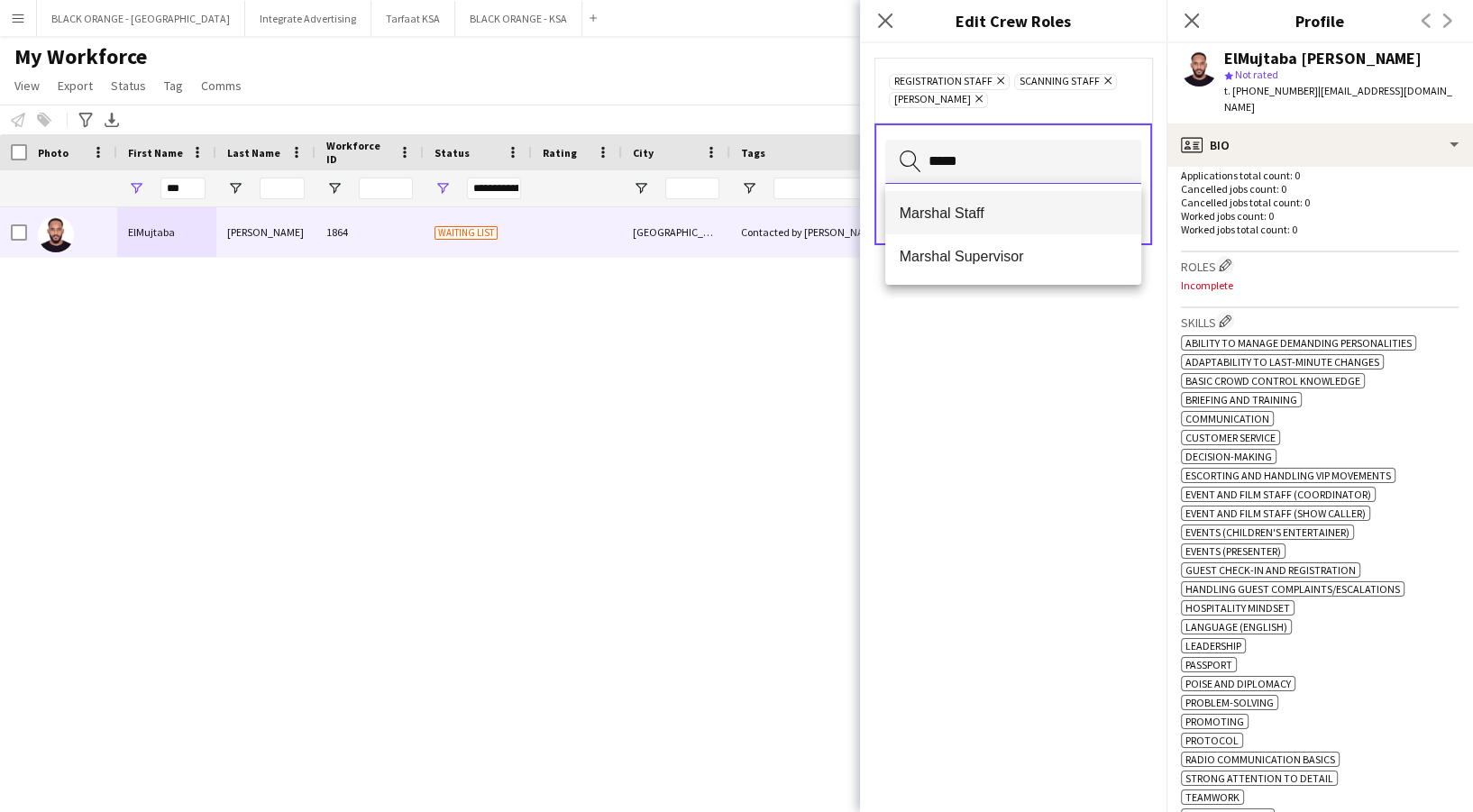
type input "*****"
click at [1025, 204] on span "Marshal Staff" at bounding box center [1013, 213] width 227 height 17
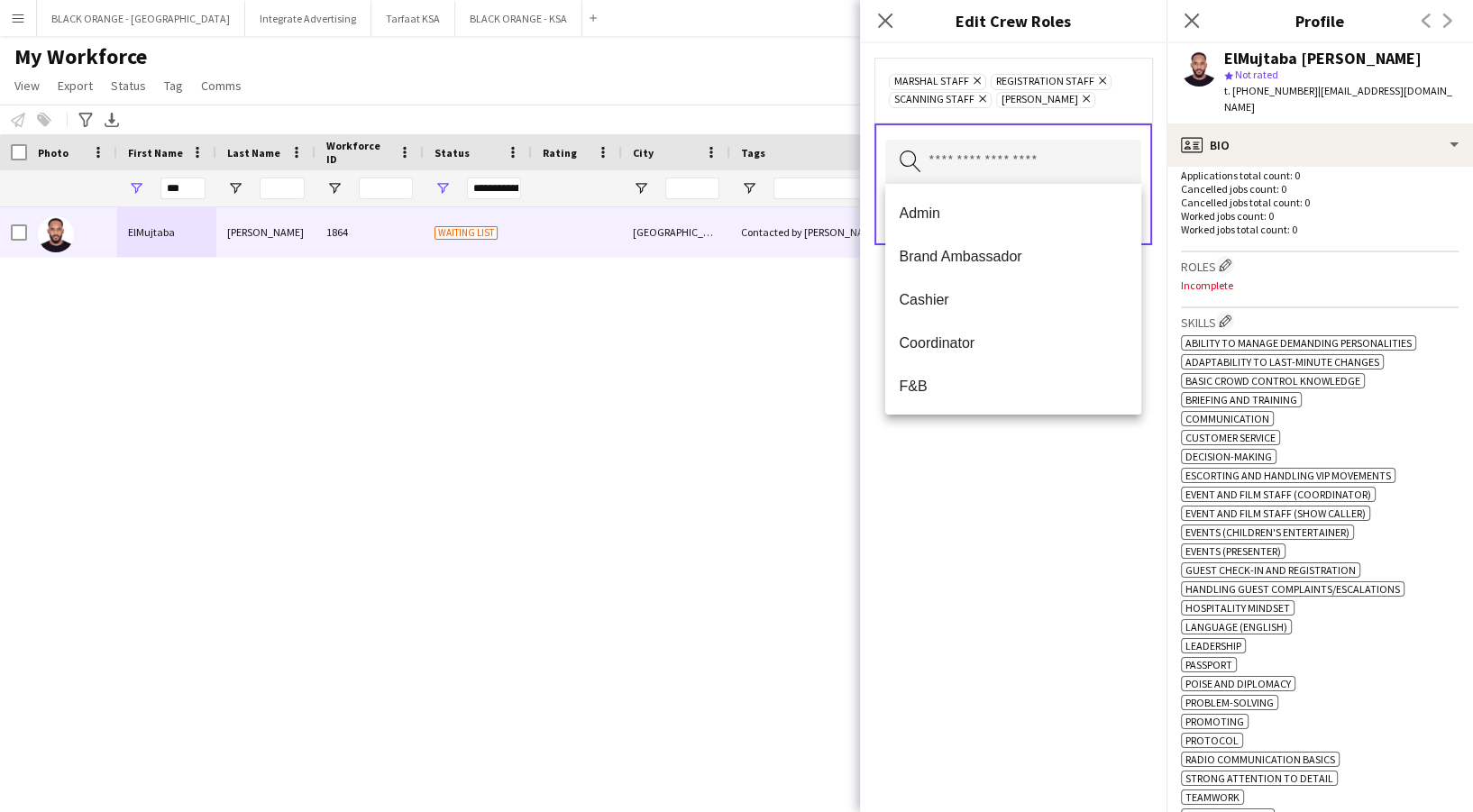
drag, startPoint x: 1078, startPoint y: 479, endPoint x: 1083, endPoint y: 404, distance: 75.2
click at [1078, 476] on div "Marshal Staff Remove Registration Staff Remove Scanning Staff Remove [PERSON_NA…" at bounding box center [1013, 427] width 307 height 769
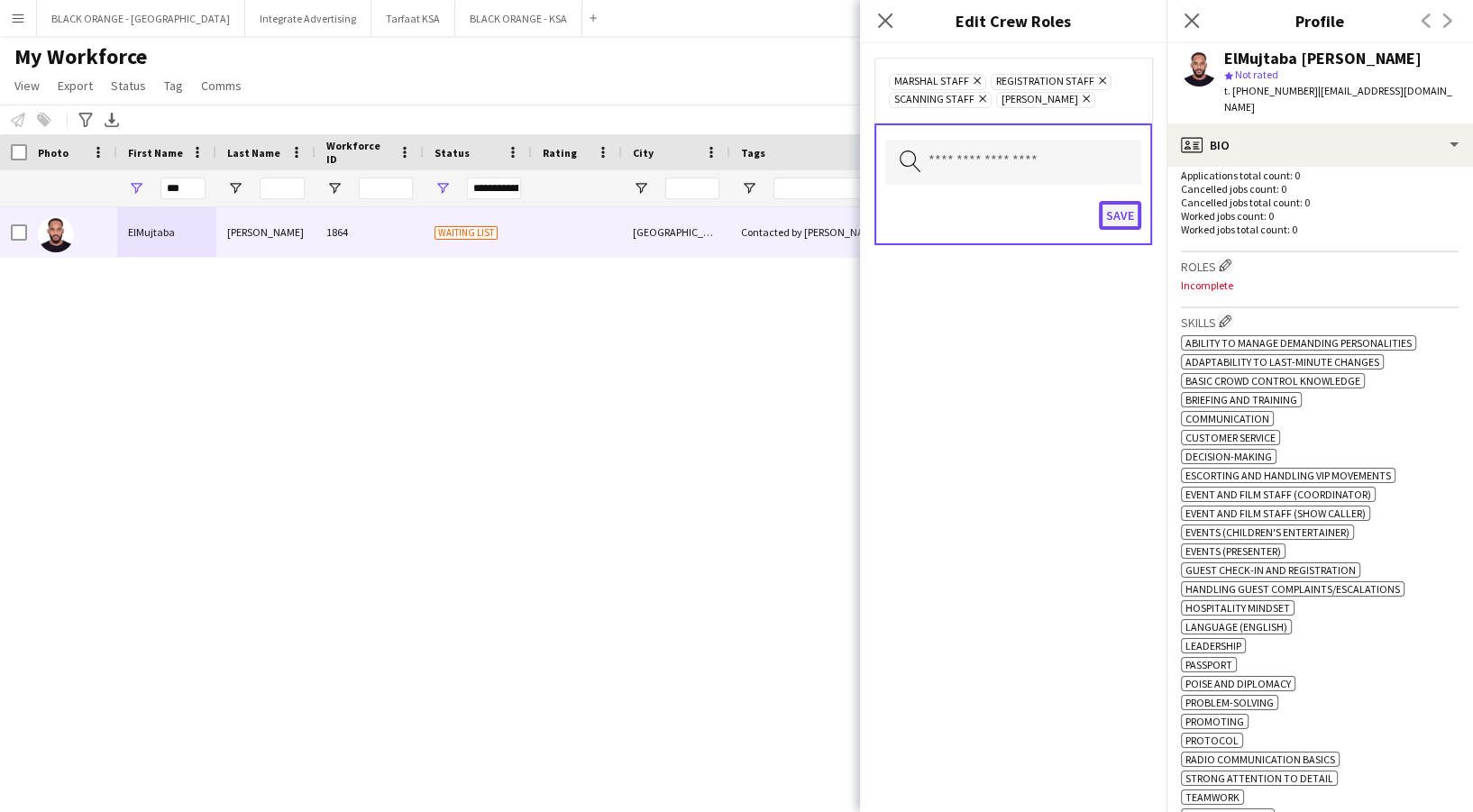
click at [1118, 205] on button "Save" at bounding box center [1120, 215] width 42 height 29
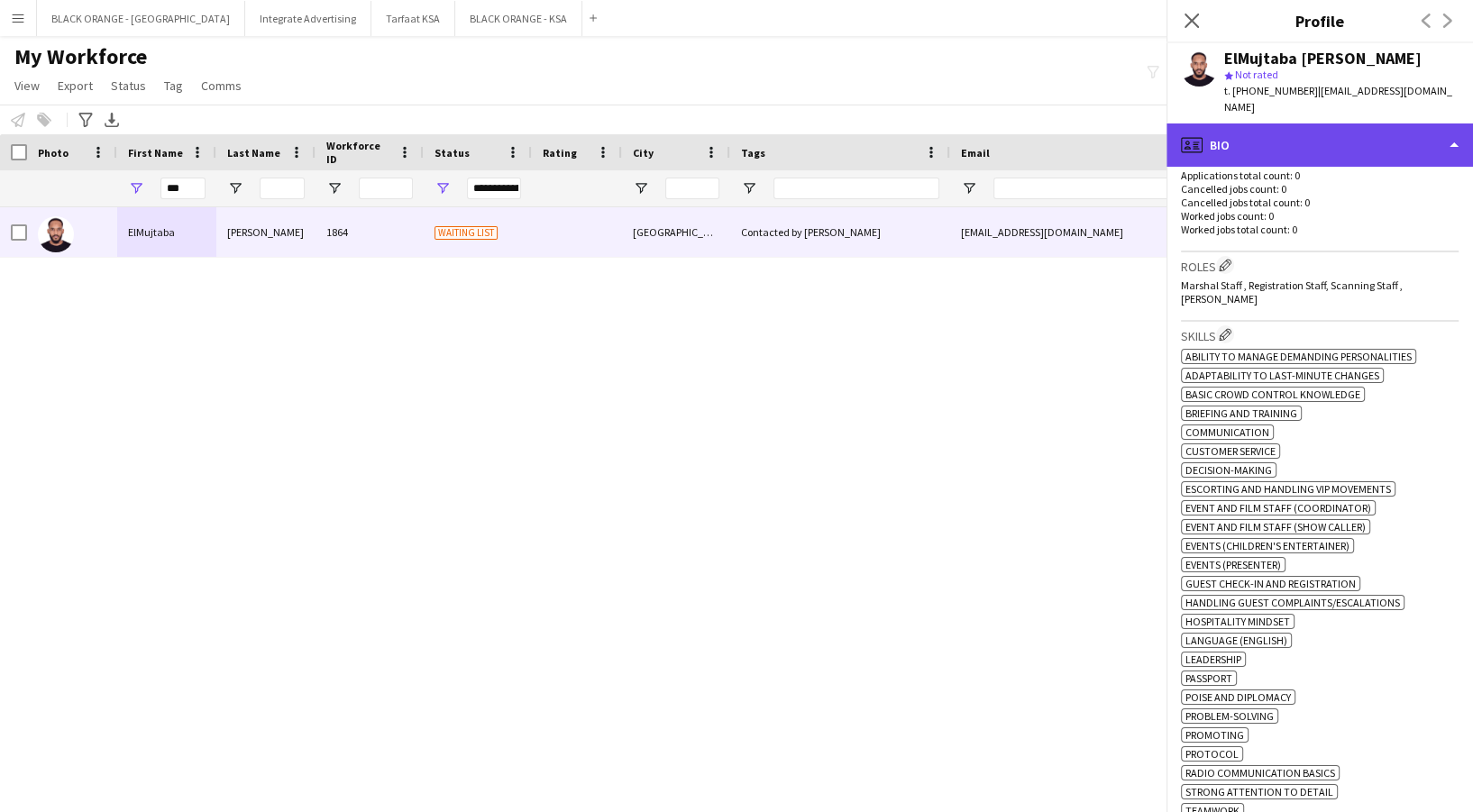
click at [1289, 123] on div "profile Bio" at bounding box center [1320, 144] width 307 height 43
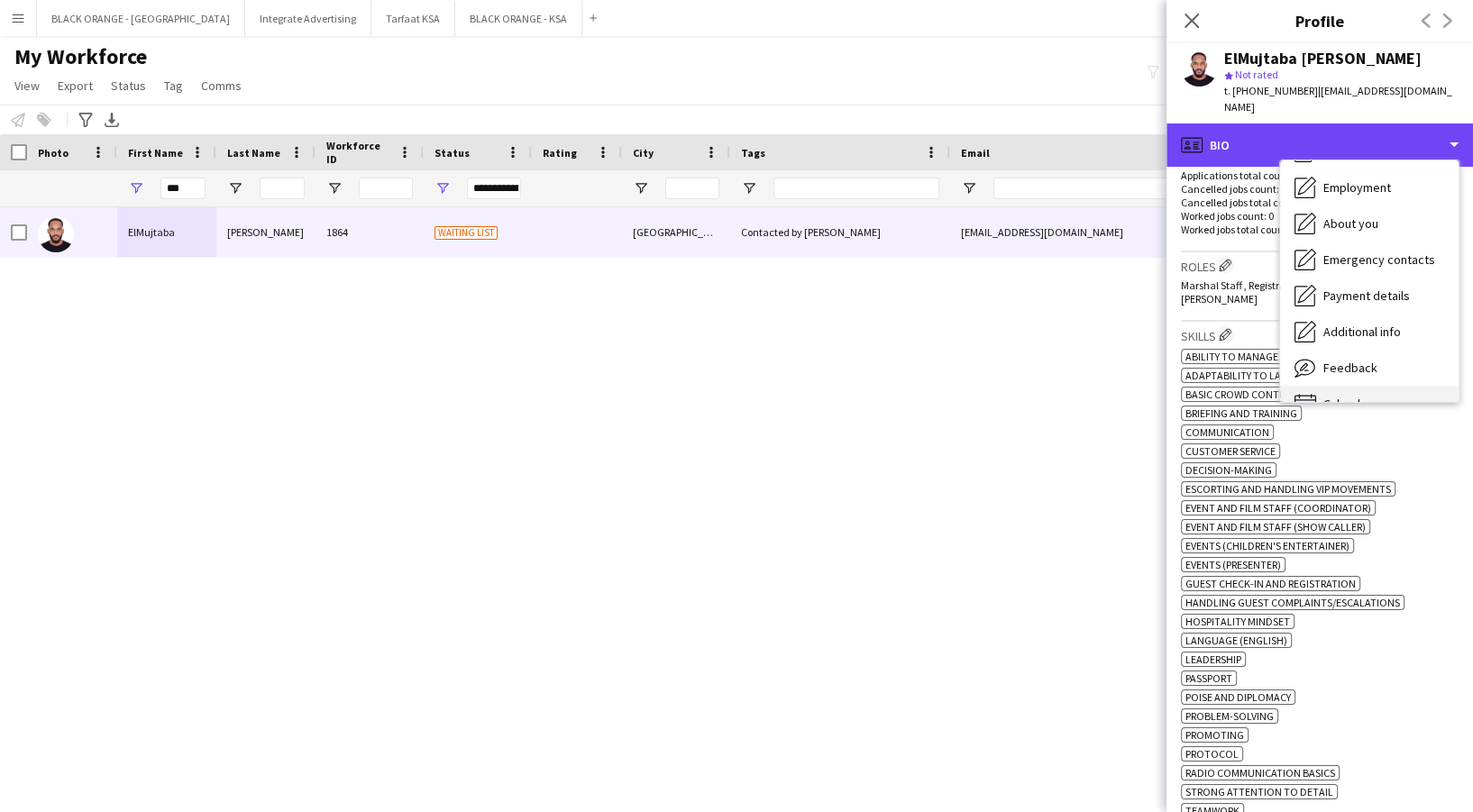
scroll to position [97, 0]
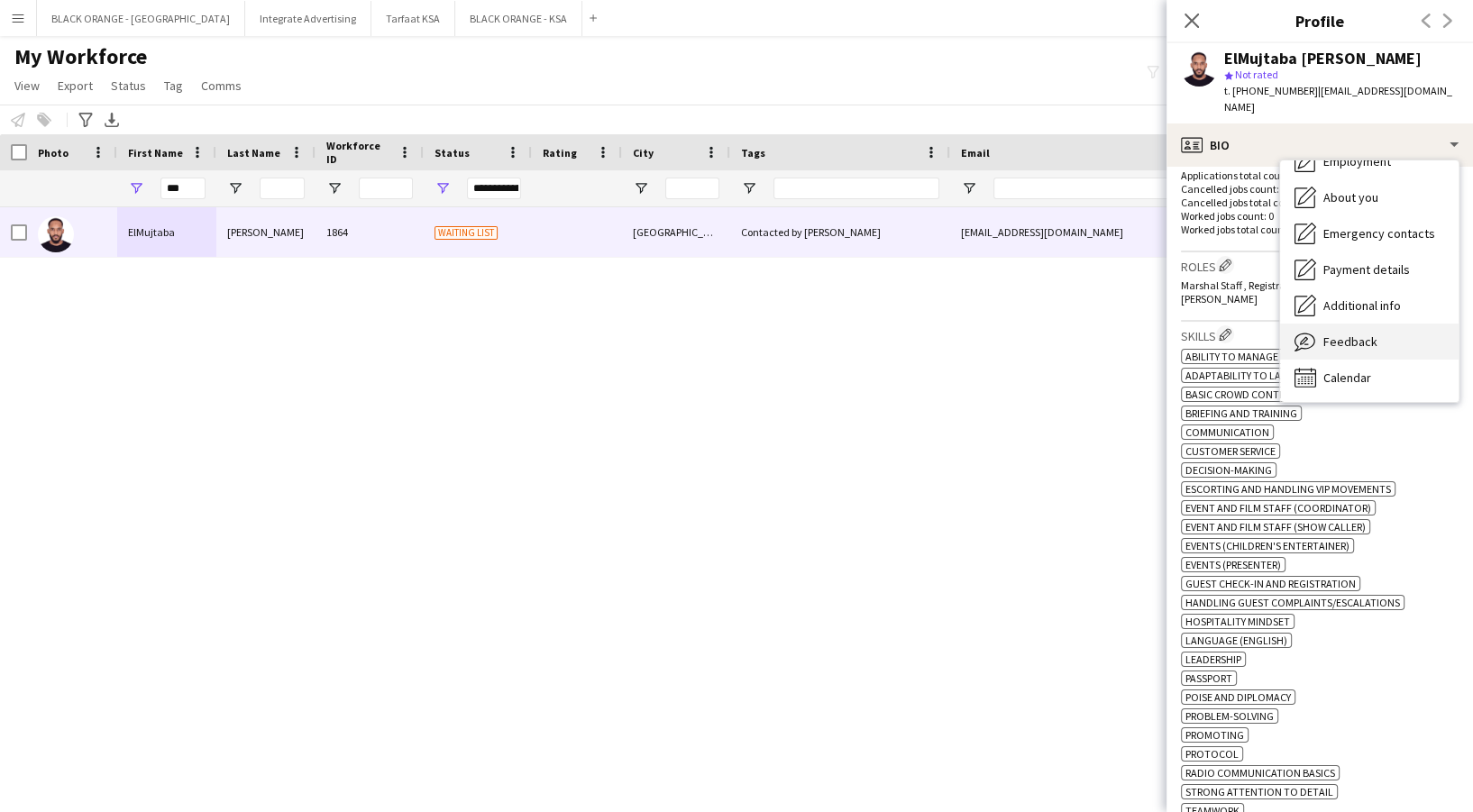
click at [1399, 329] on div "Feedback Feedback" at bounding box center [1370, 342] width 179 height 36
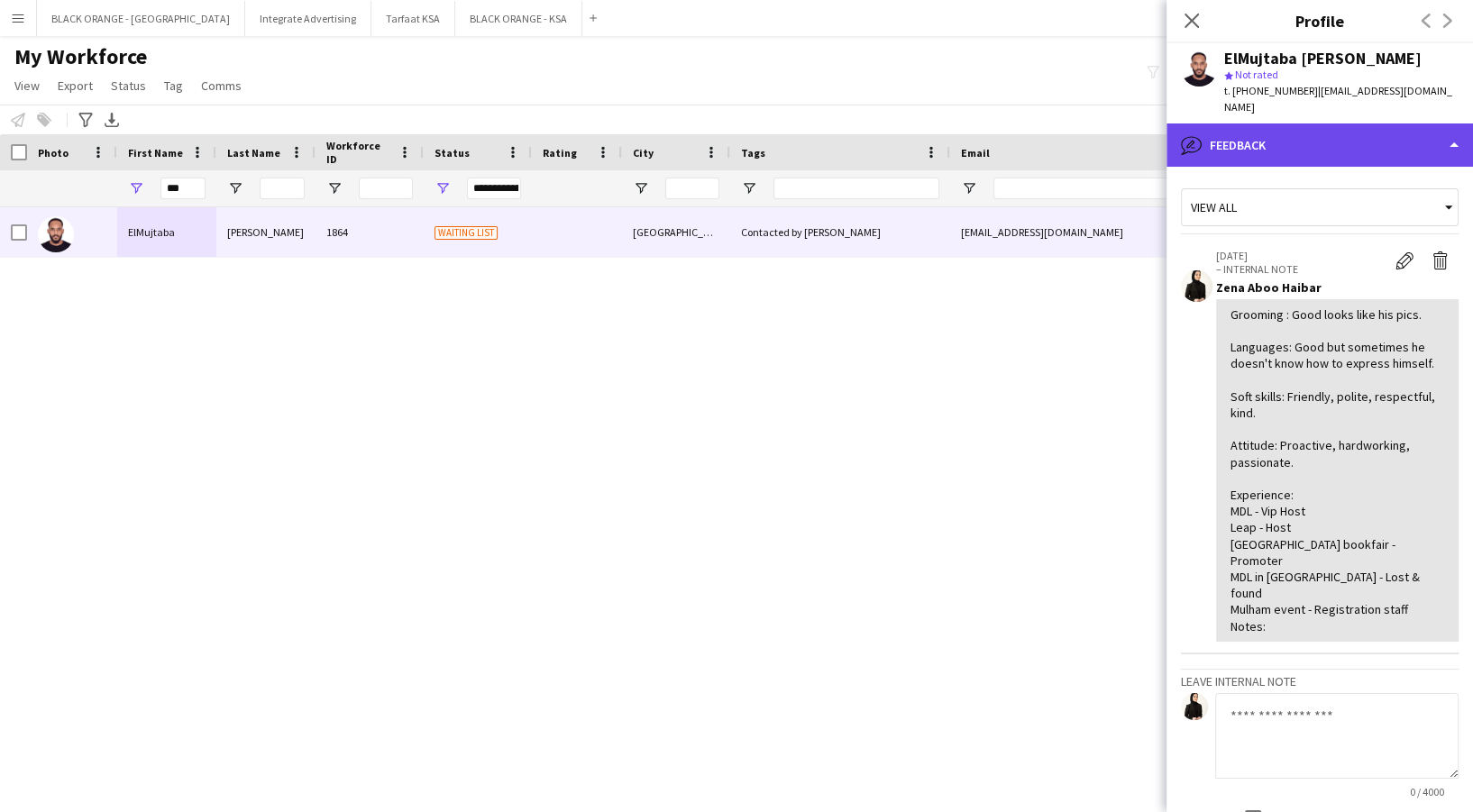
click at [1309, 123] on div "bubble-pencil Feedback" at bounding box center [1320, 144] width 307 height 43
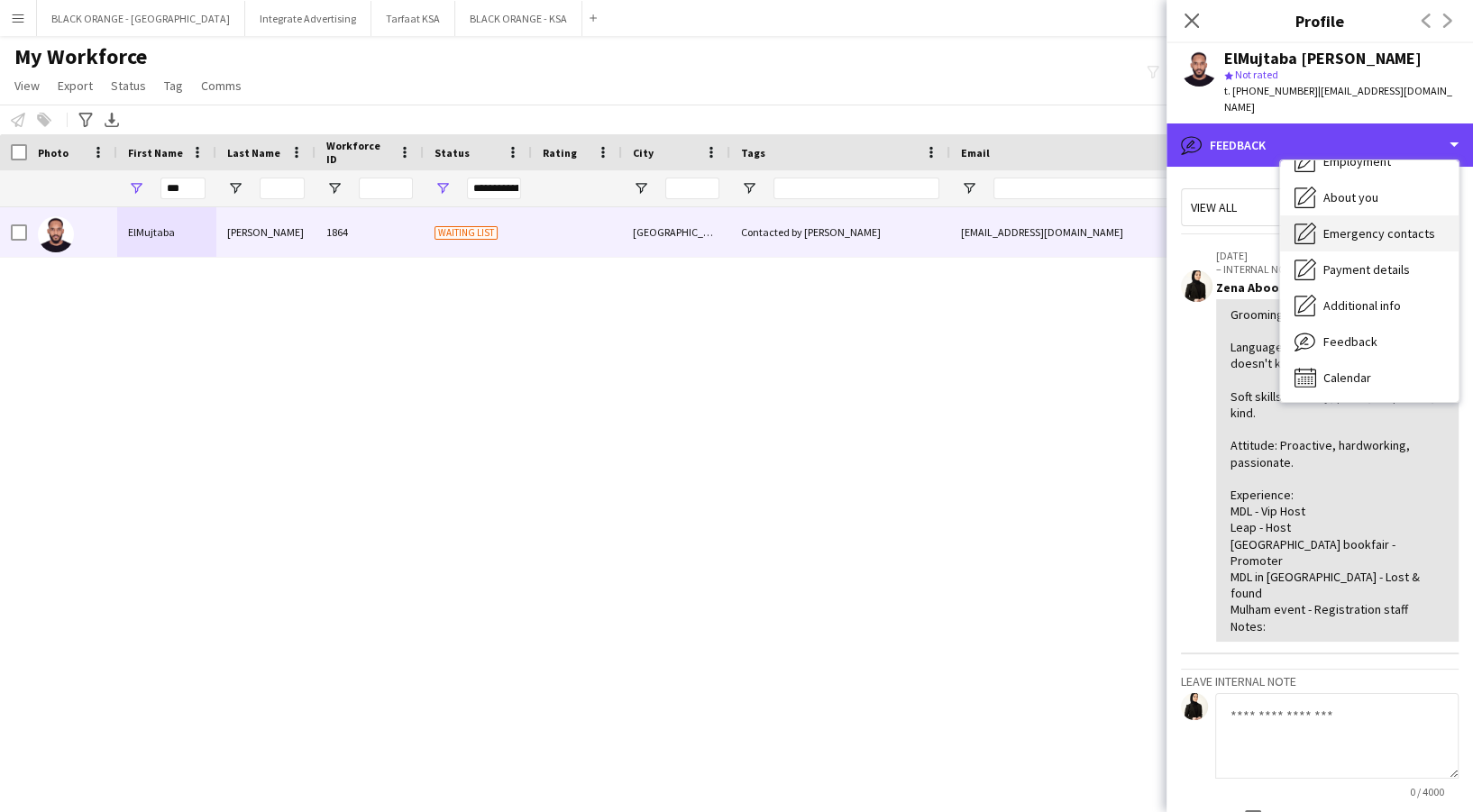
scroll to position [0, 0]
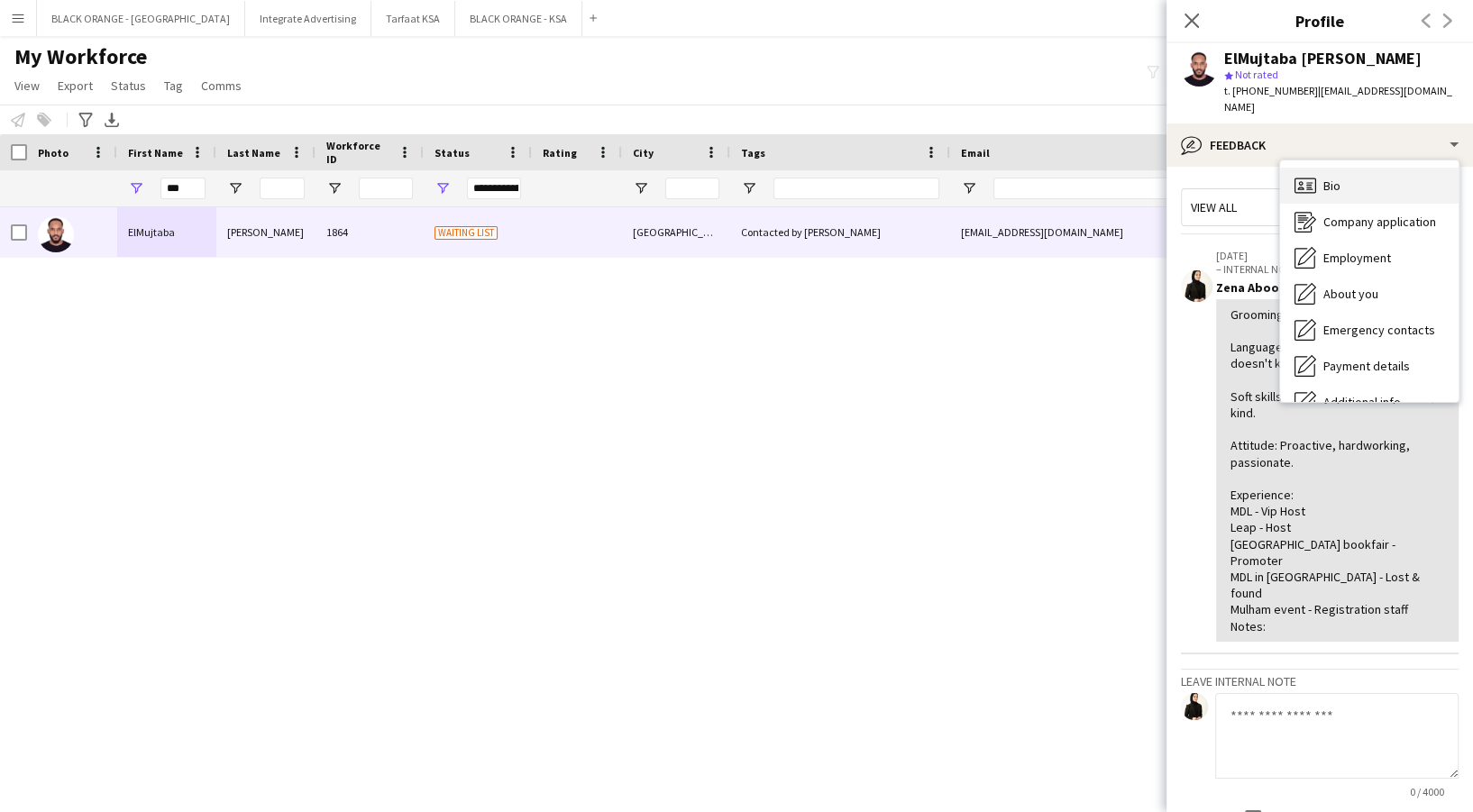
click at [1382, 168] on div "Bio Bio" at bounding box center [1370, 186] width 179 height 36
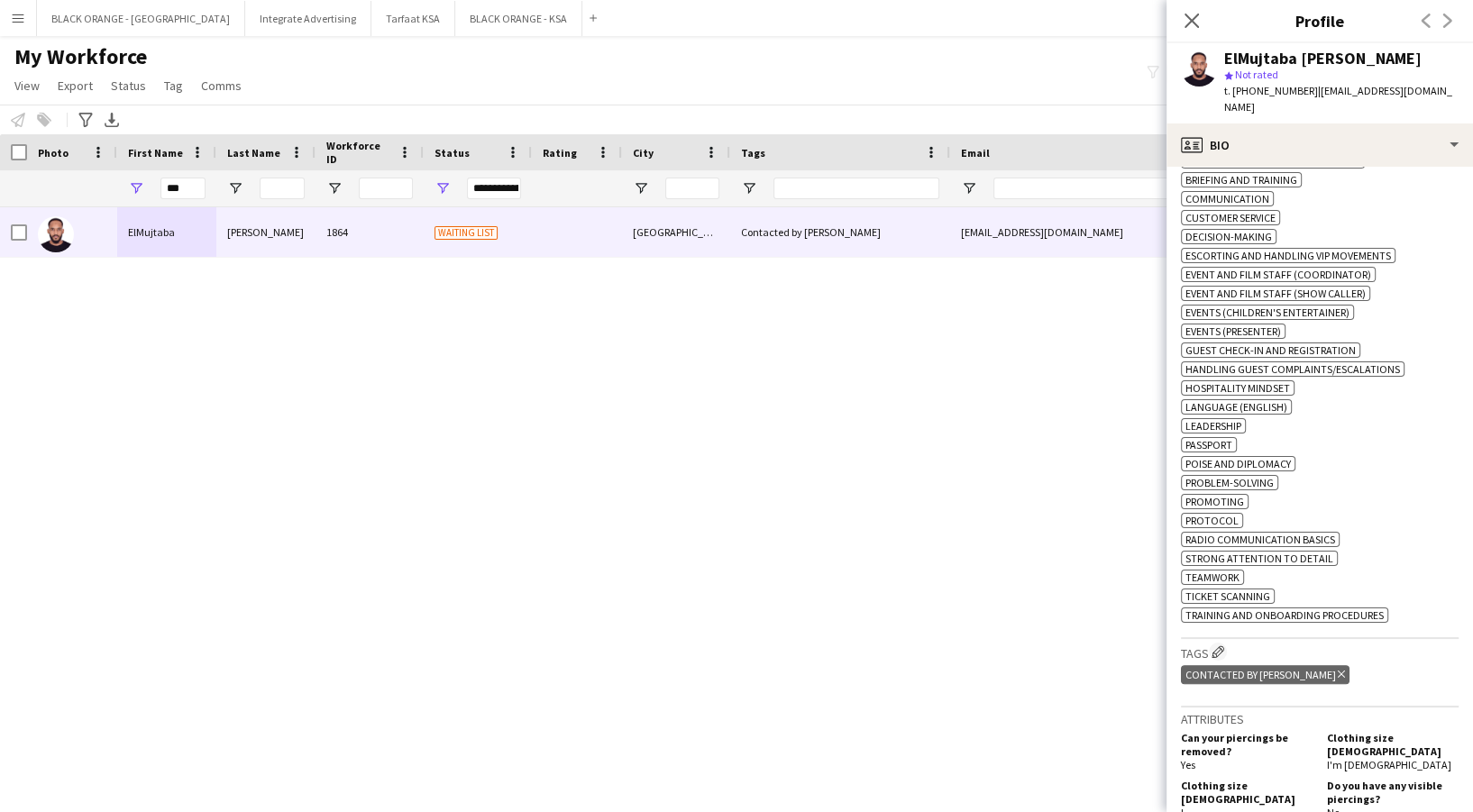
scroll to position [721, 0]
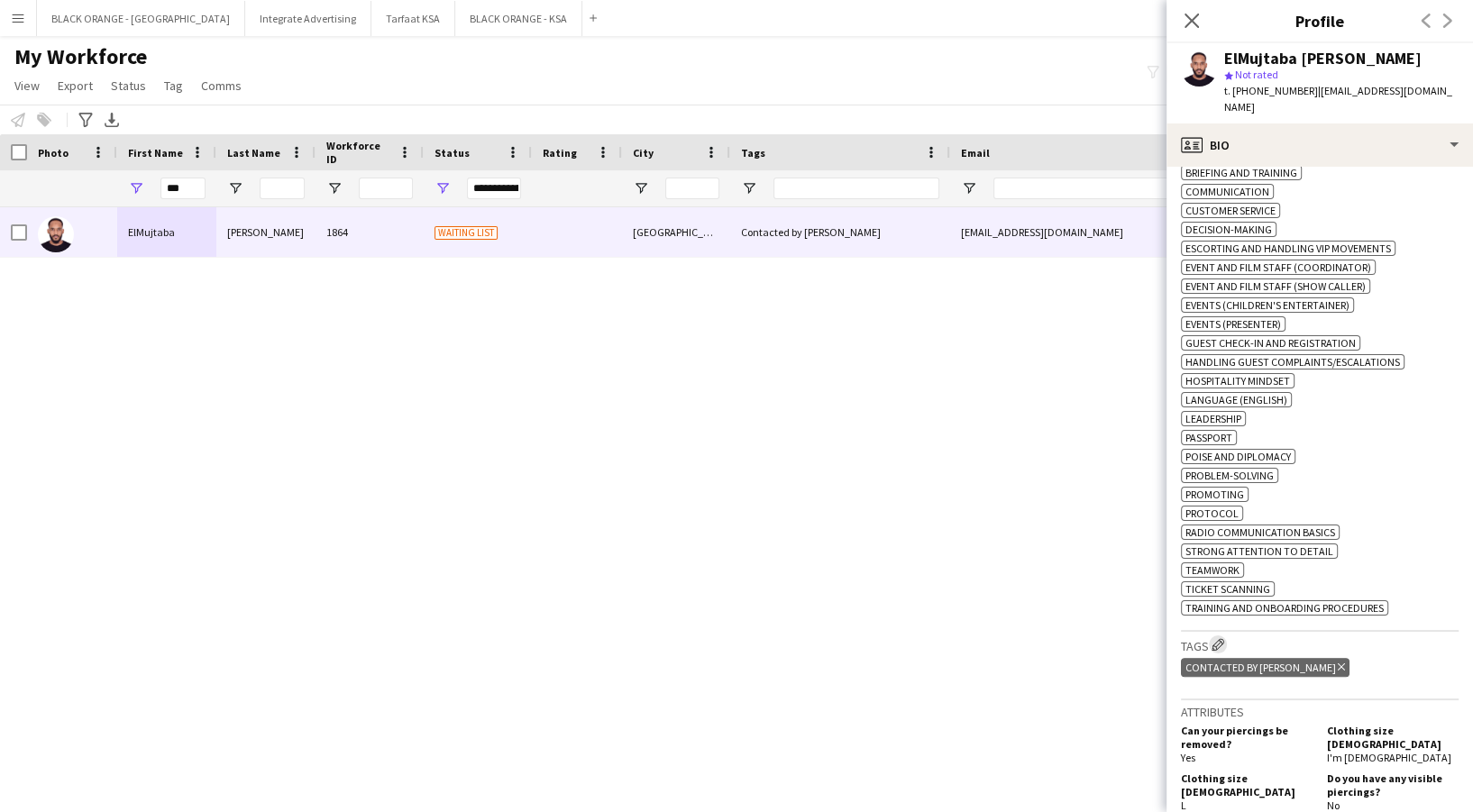
click at [1218, 638] on app-icon "Edit crew company tags" at bounding box center [1218, 644] width 13 height 13
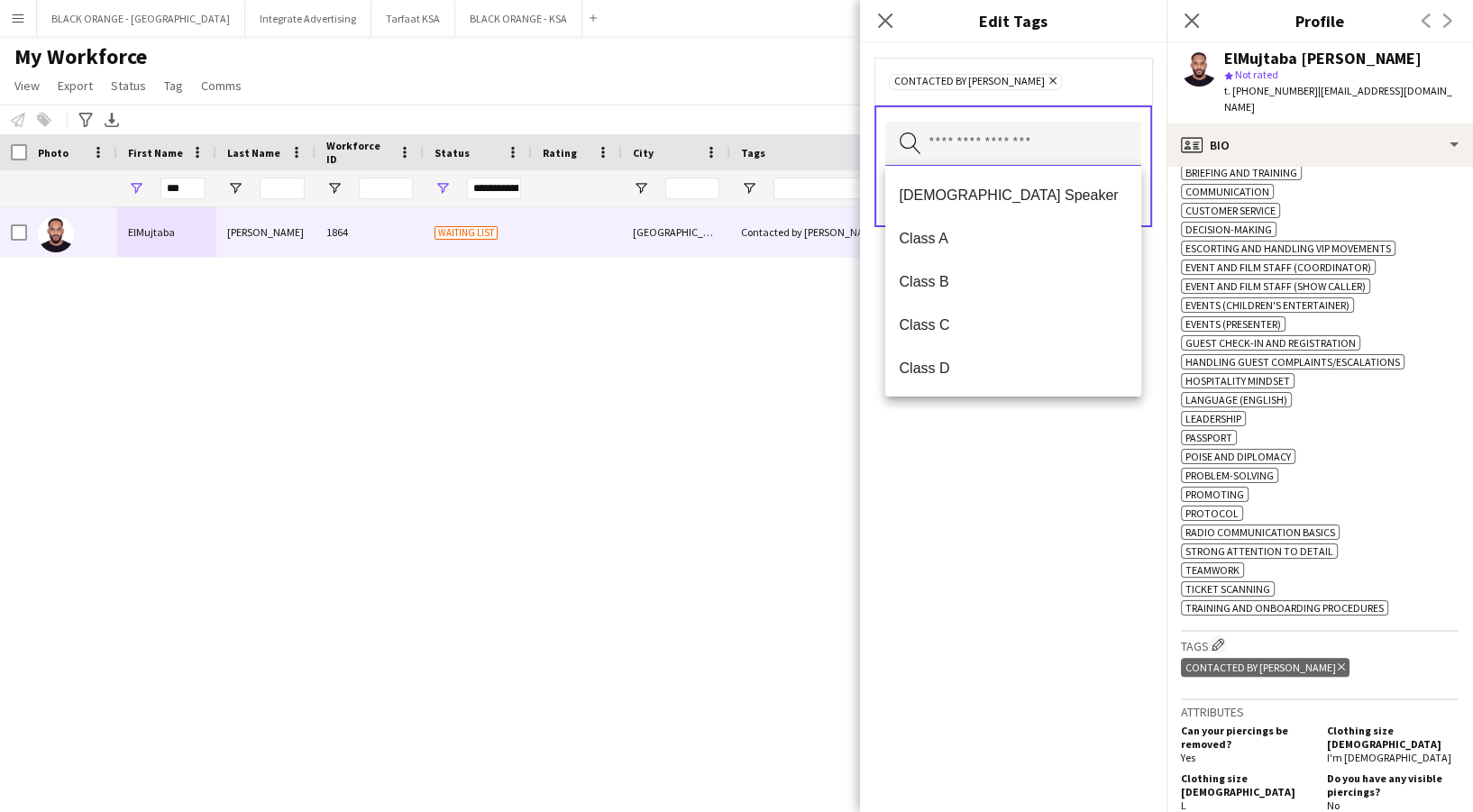
click at [1066, 129] on input "text" at bounding box center [1013, 143] width 256 height 45
click at [1064, 287] on span "Class B" at bounding box center [1013, 281] width 227 height 17
click at [940, 78] on icon "Remove" at bounding box center [936, 80] width 12 height 12
click at [992, 142] on input "text" at bounding box center [1013, 143] width 256 height 45
click at [1032, 287] on span "Class B" at bounding box center [1013, 281] width 227 height 17
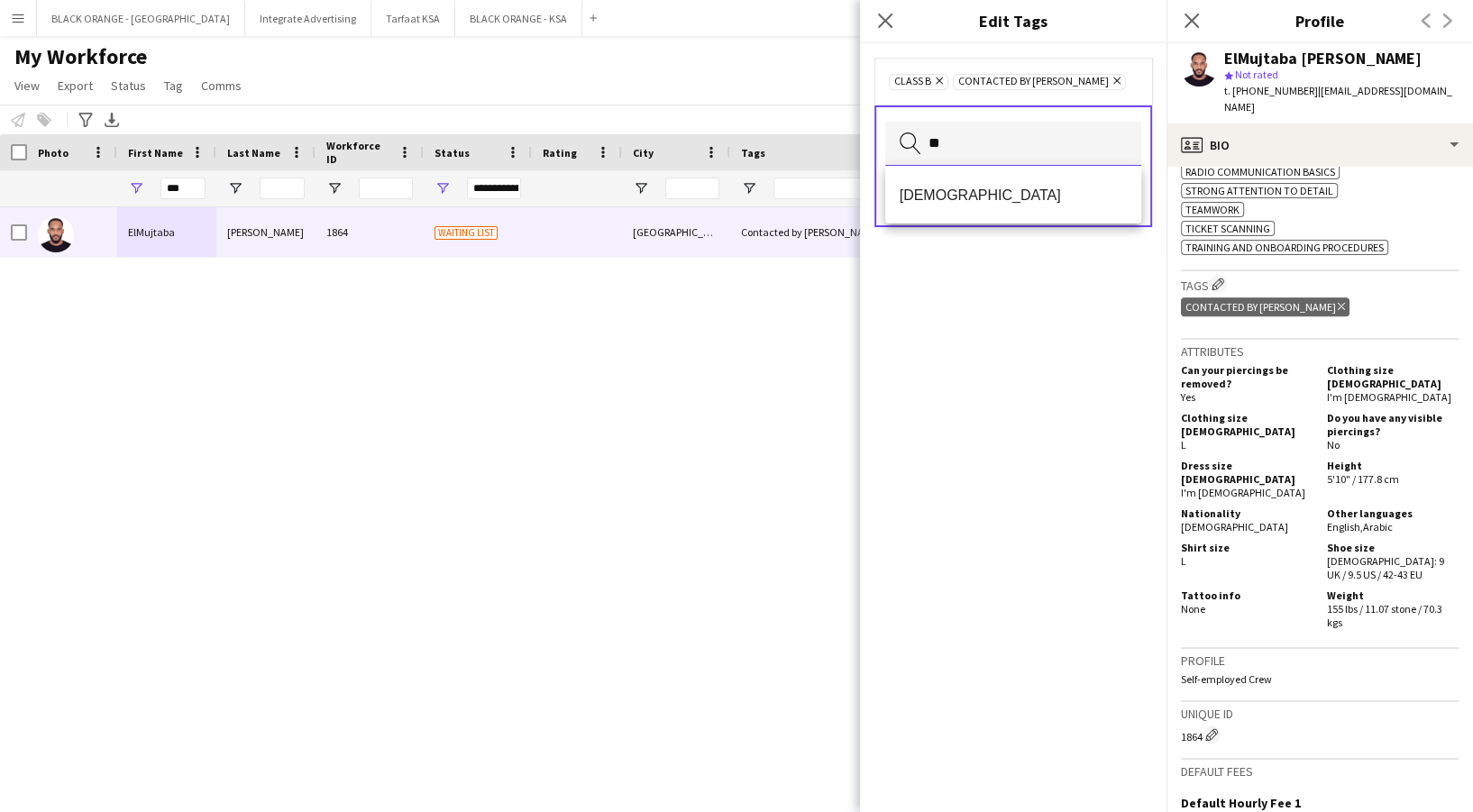
scroll to position [0, 0]
type input "***"
click at [1013, 209] on mat-option "[DEMOGRAPHIC_DATA]" at bounding box center [1013, 194] width 256 height 43
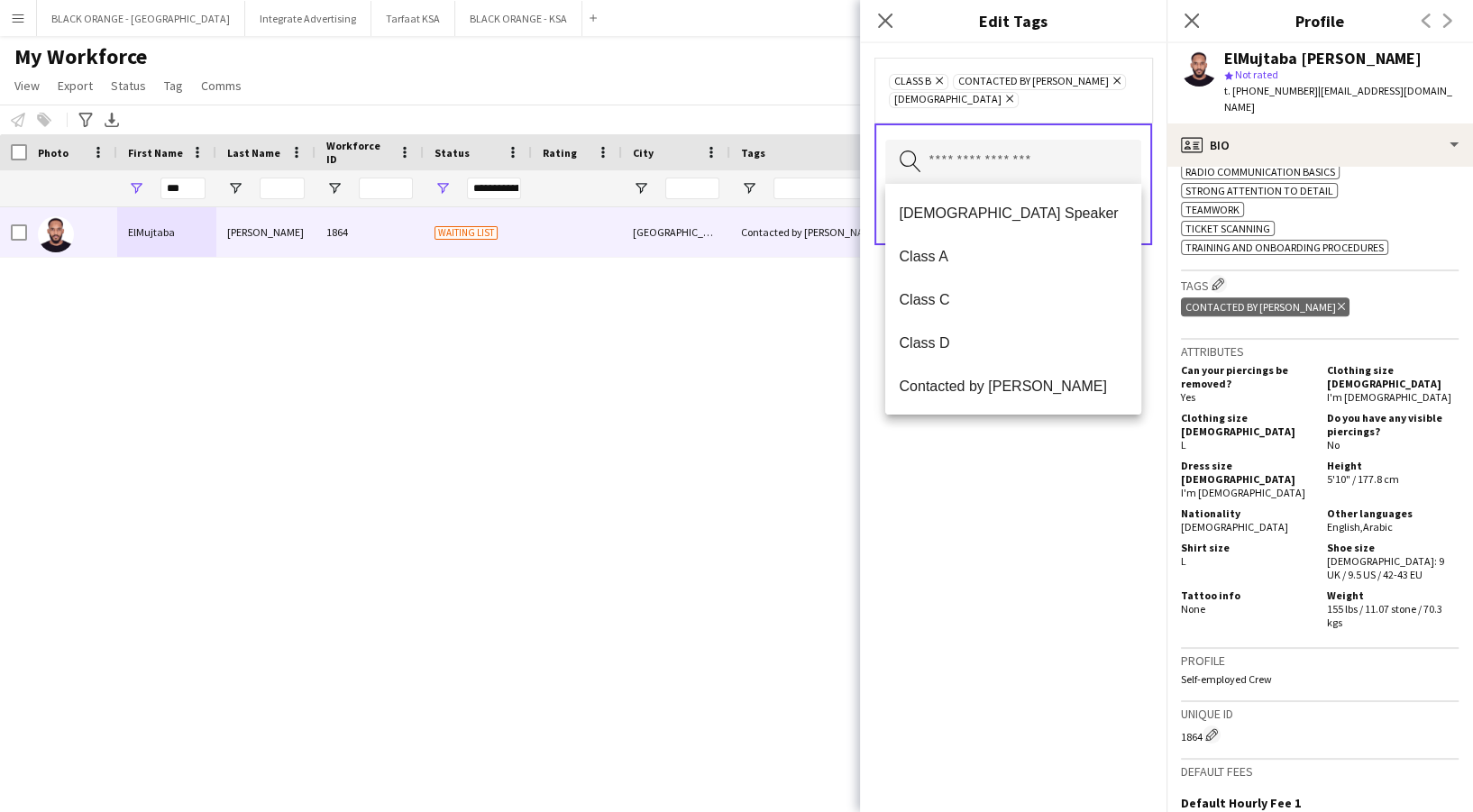
drag, startPoint x: 1000, startPoint y: 499, endPoint x: 1006, endPoint y: 453, distance: 46.4
click at [1002, 498] on div "Class B Remove Contacted by Zena Remove Sudanese Remove Search by tag name Save" at bounding box center [1013, 427] width 307 height 769
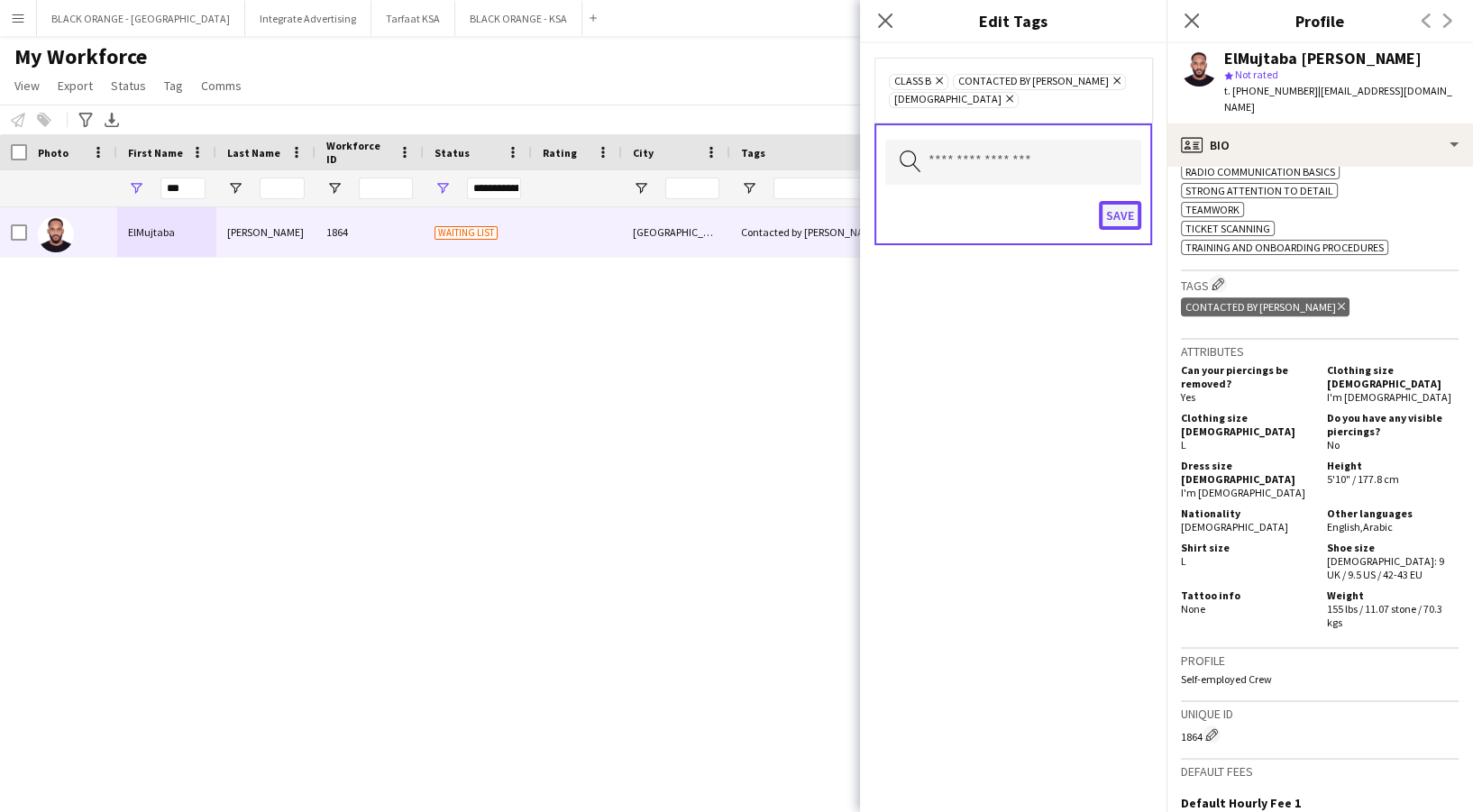
click at [1133, 209] on button "Save" at bounding box center [1120, 215] width 42 height 29
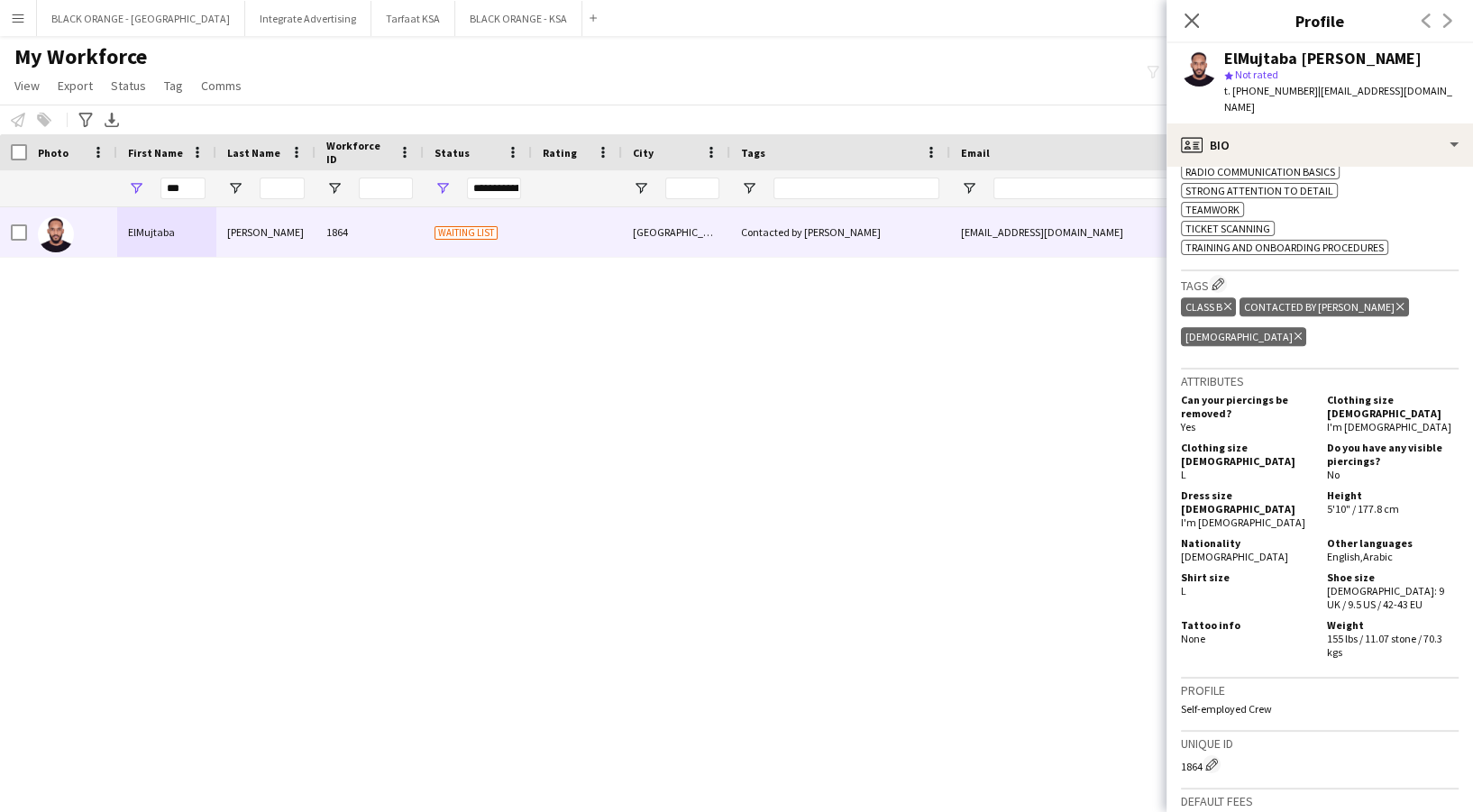
scroll to position [961, 0]
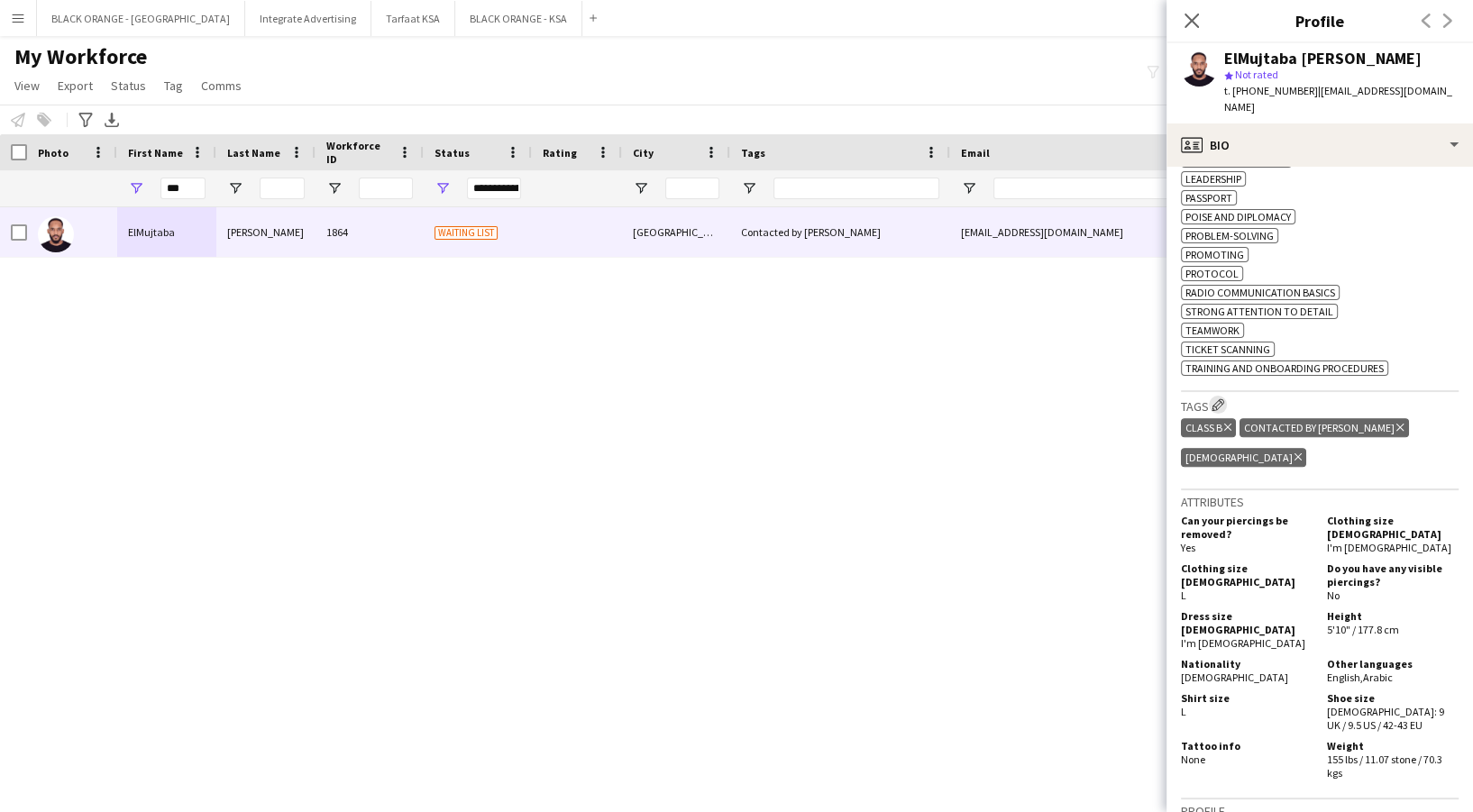
click at [1227, 396] on button "Edit crew company tags" at bounding box center [1218, 405] width 18 height 18
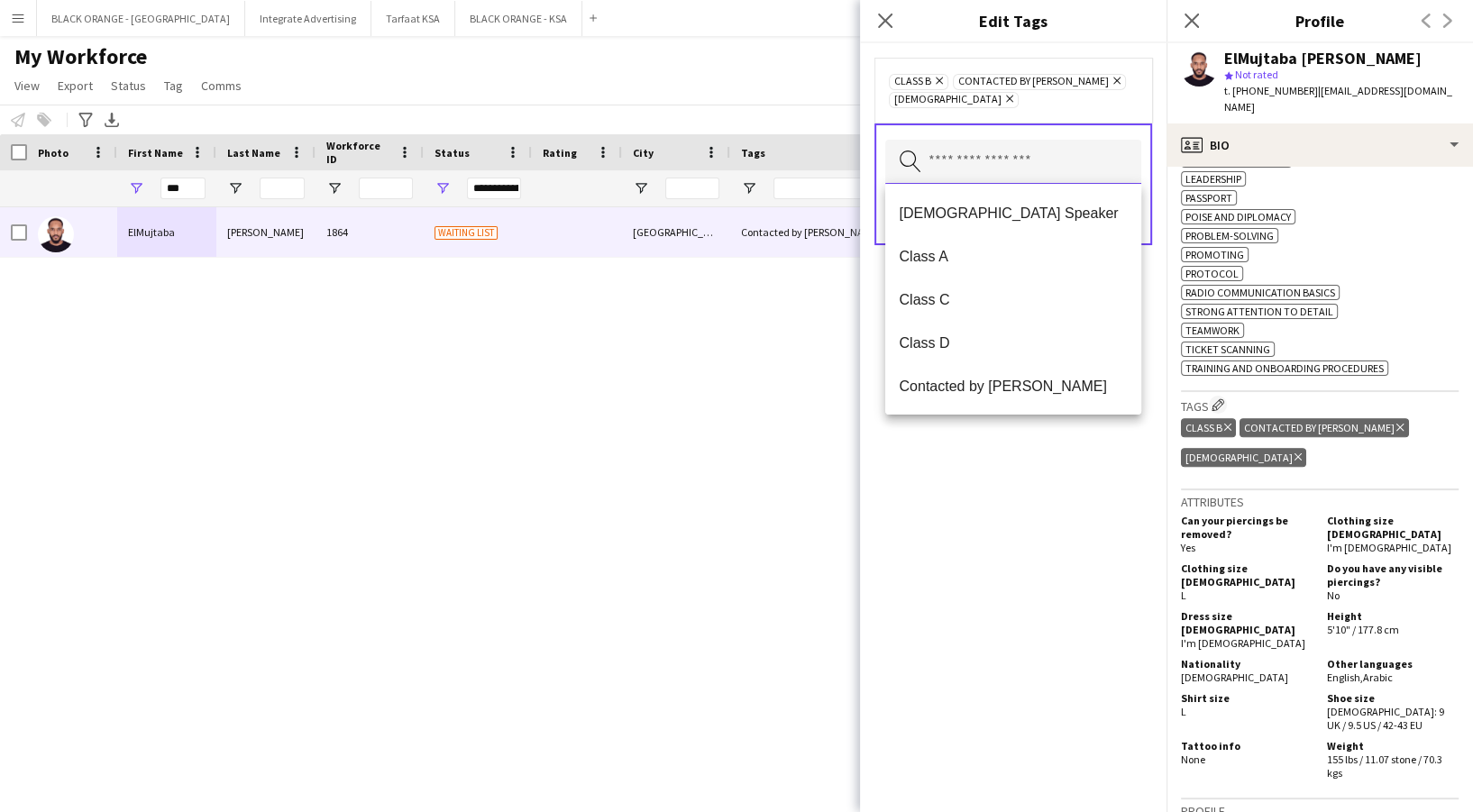
click at [931, 161] on input "text" at bounding box center [1013, 161] width 256 height 45
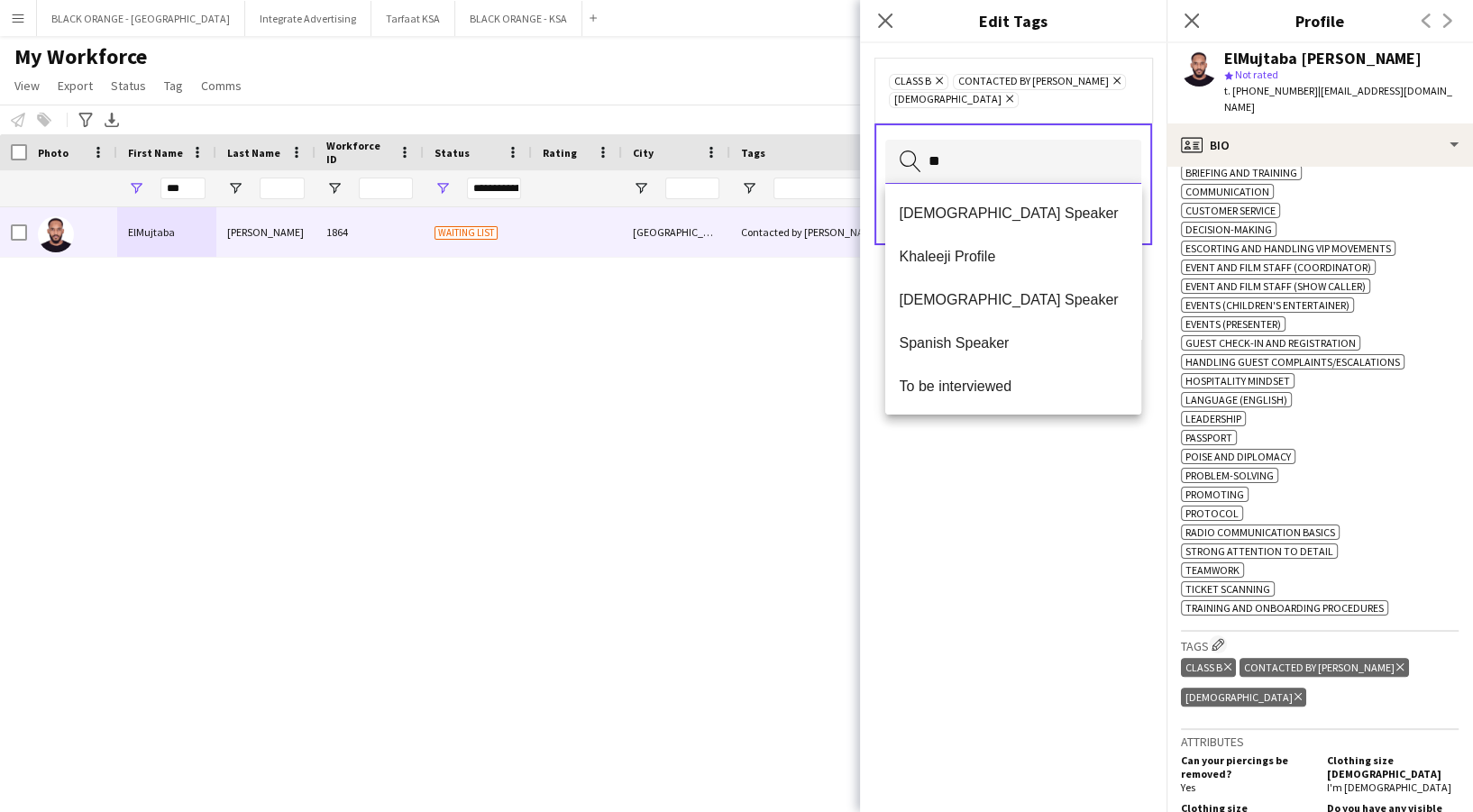
scroll to position [0, 0]
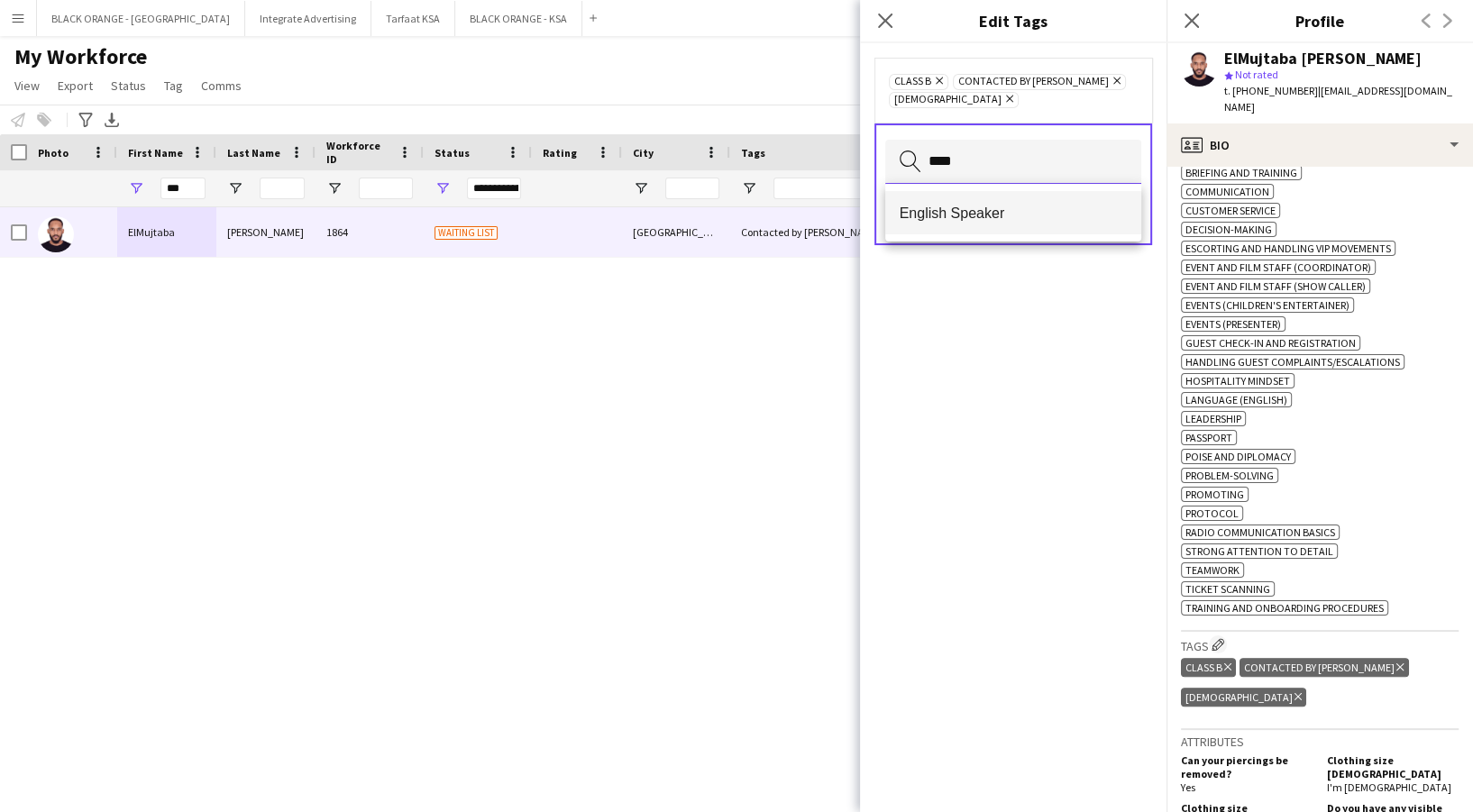
type input "****"
click at [931, 213] on span "English Speaker" at bounding box center [1013, 213] width 227 height 17
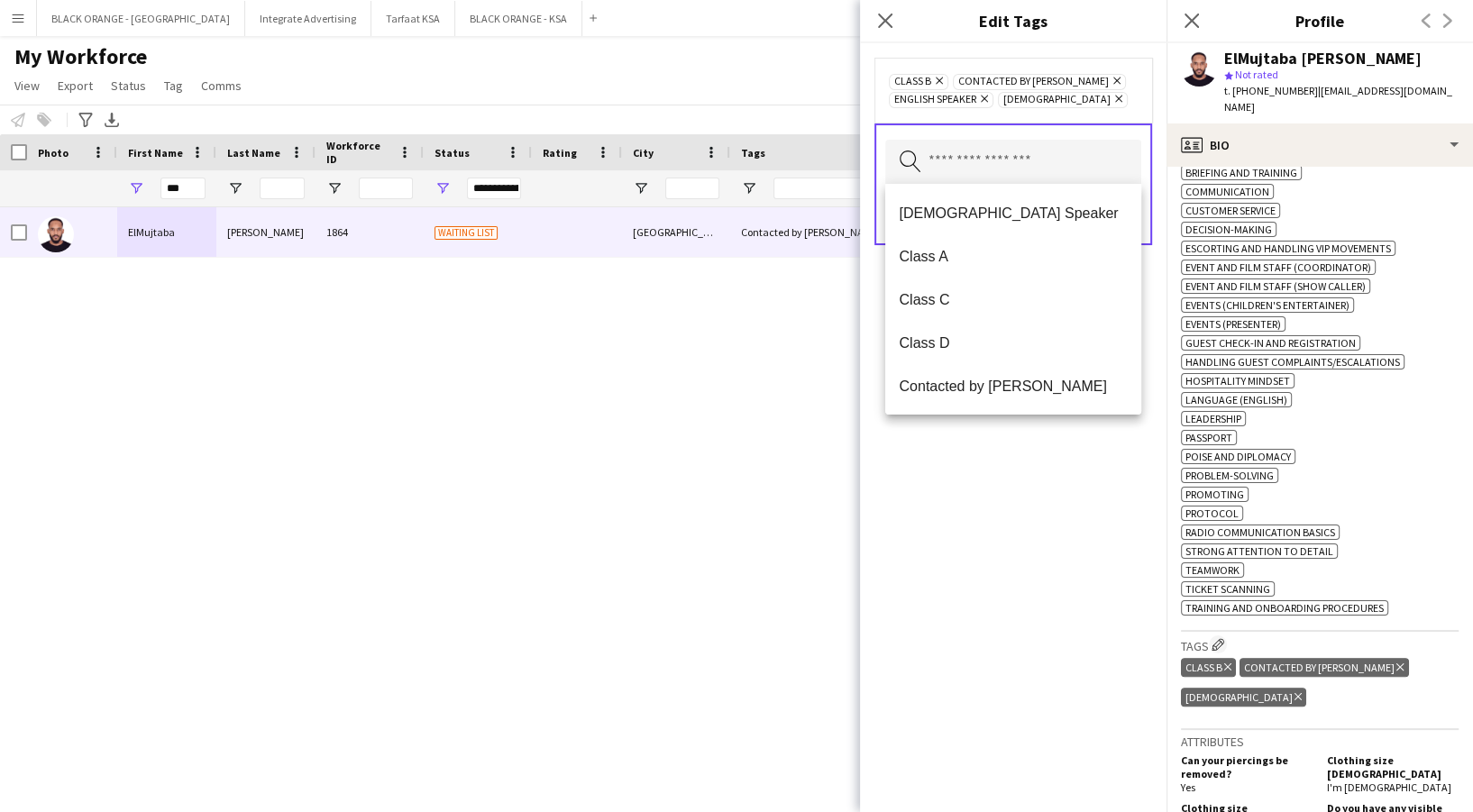
click at [1076, 434] on div "Class B Remove Contacted by Zena Remove English Speaker Remove Sudanese Remove …" at bounding box center [1013, 427] width 307 height 769
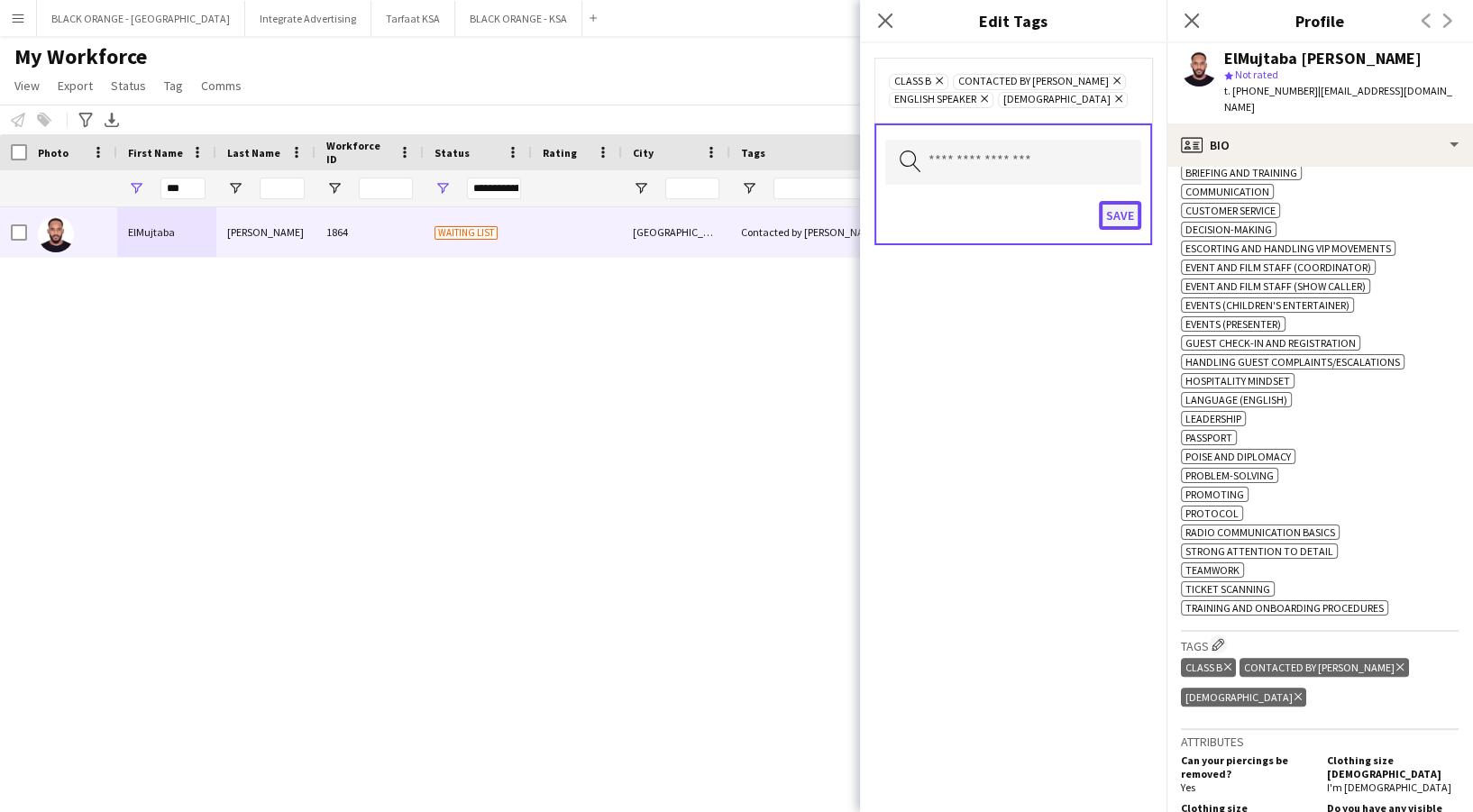
click at [1129, 223] on button "Save" at bounding box center [1120, 215] width 42 height 29
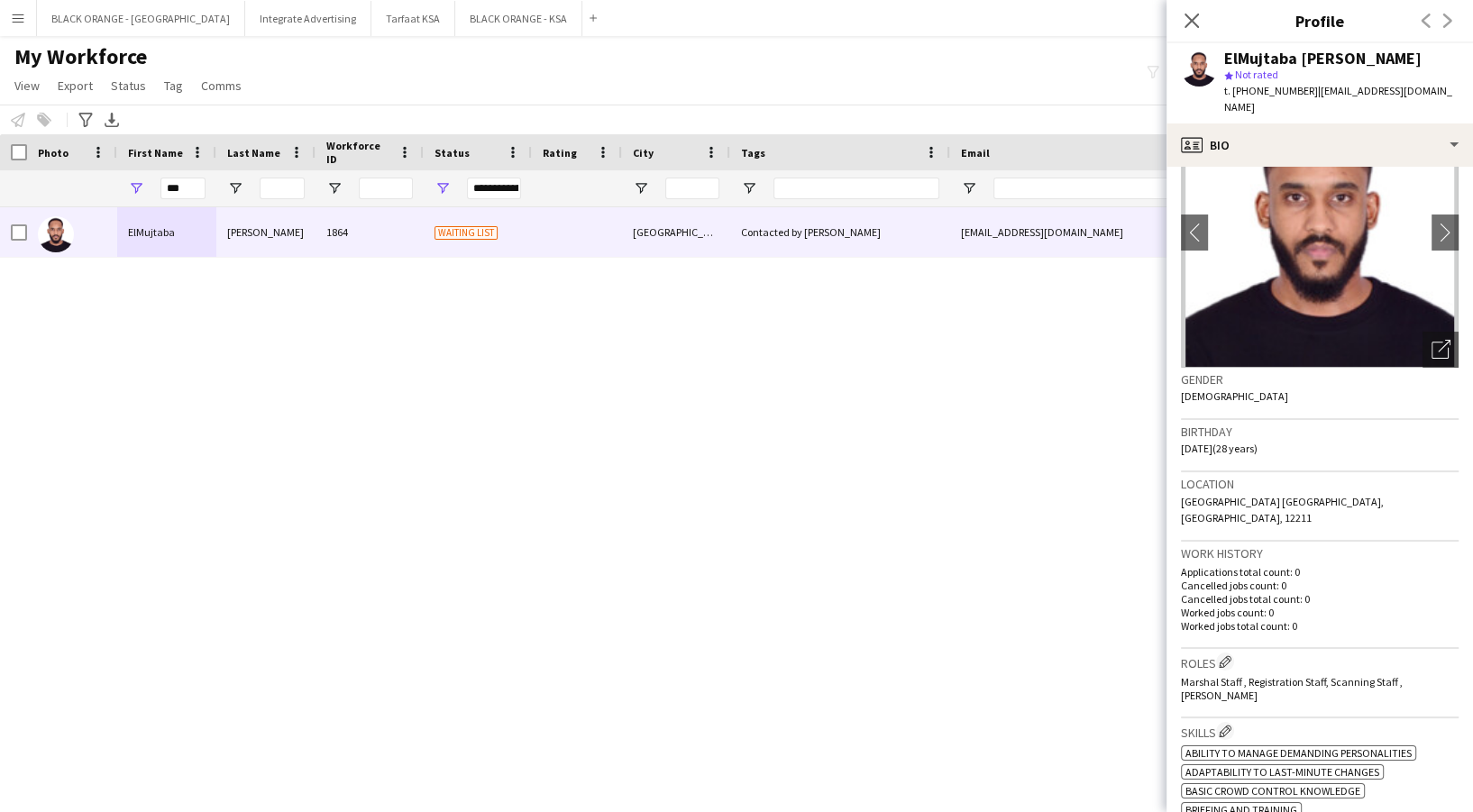
scroll to position [120, 0]
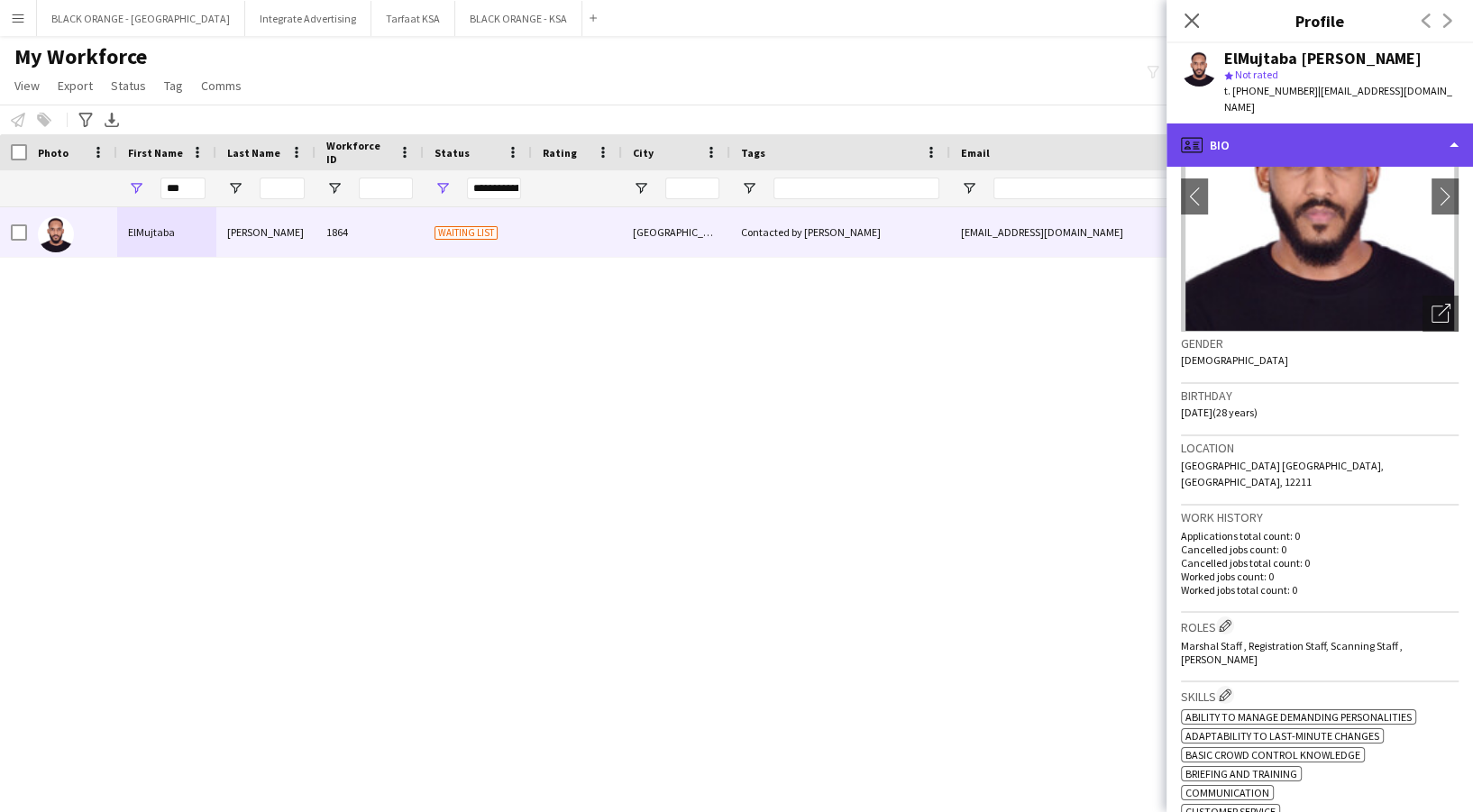
drag, startPoint x: 1308, startPoint y: 116, endPoint x: 1309, endPoint y: 127, distance: 11.0
click at [1309, 126] on div "profile Bio" at bounding box center [1320, 144] width 307 height 43
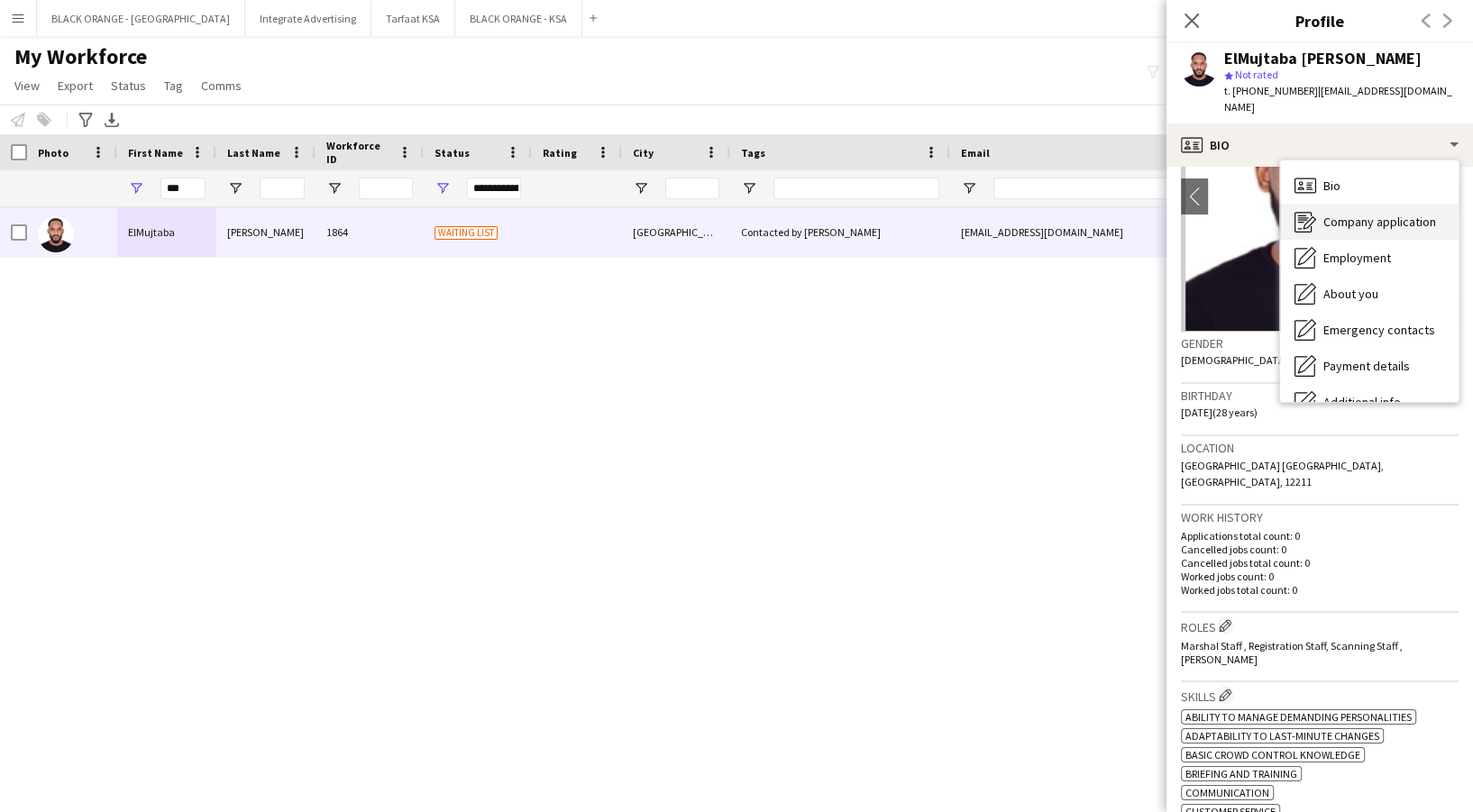
click at [1353, 213] on span "Company application" at bounding box center [1379, 222] width 112 height 16
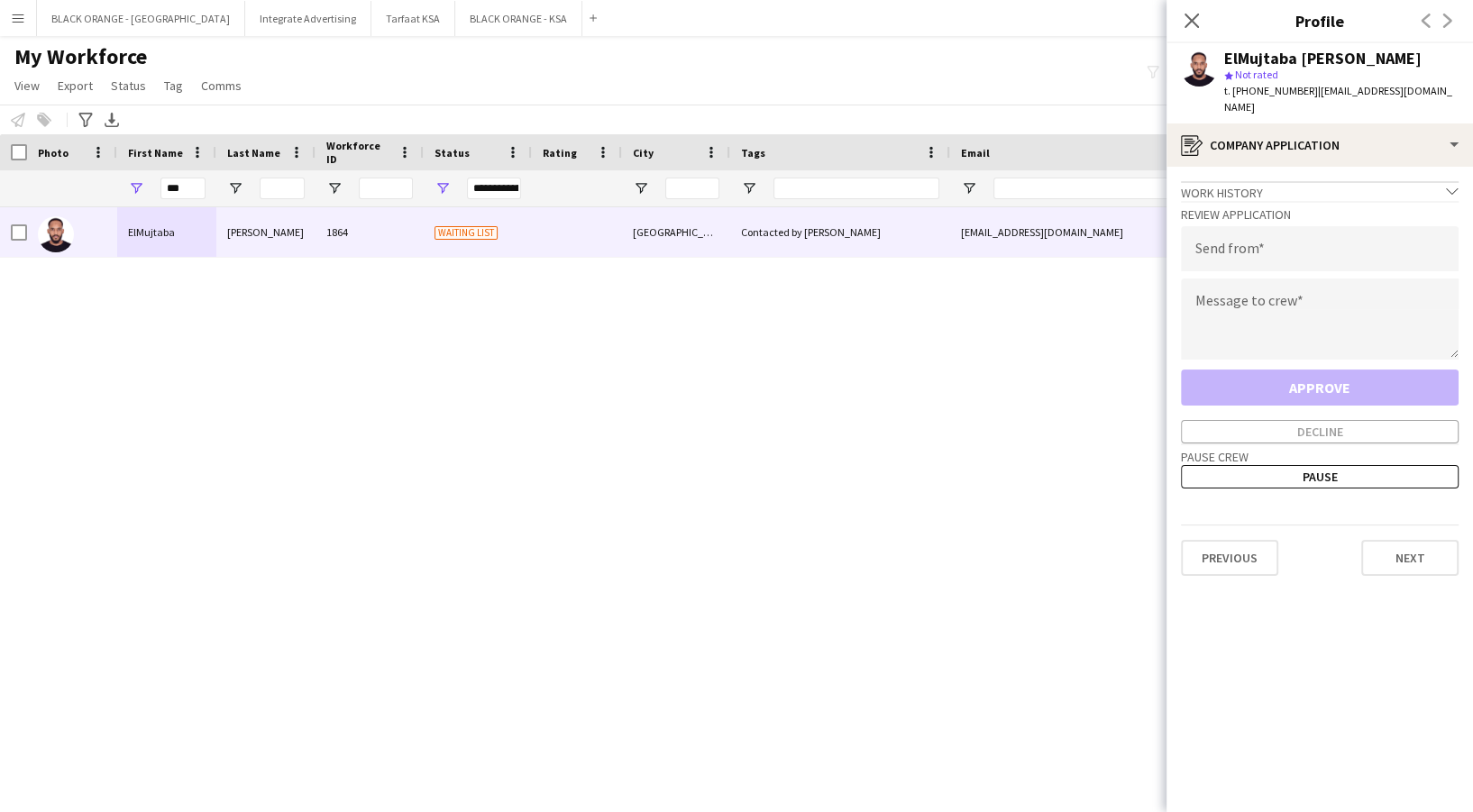
click at [1321, 256] on div "Review Application Send from Message to crew Approve Decline" at bounding box center [1320, 322] width 277 height 243
click at [1313, 245] on input "email" at bounding box center [1320, 248] width 277 height 45
type input "**********"
click at [1246, 322] on textarea at bounding box center [1320, 318] width 277 height 81
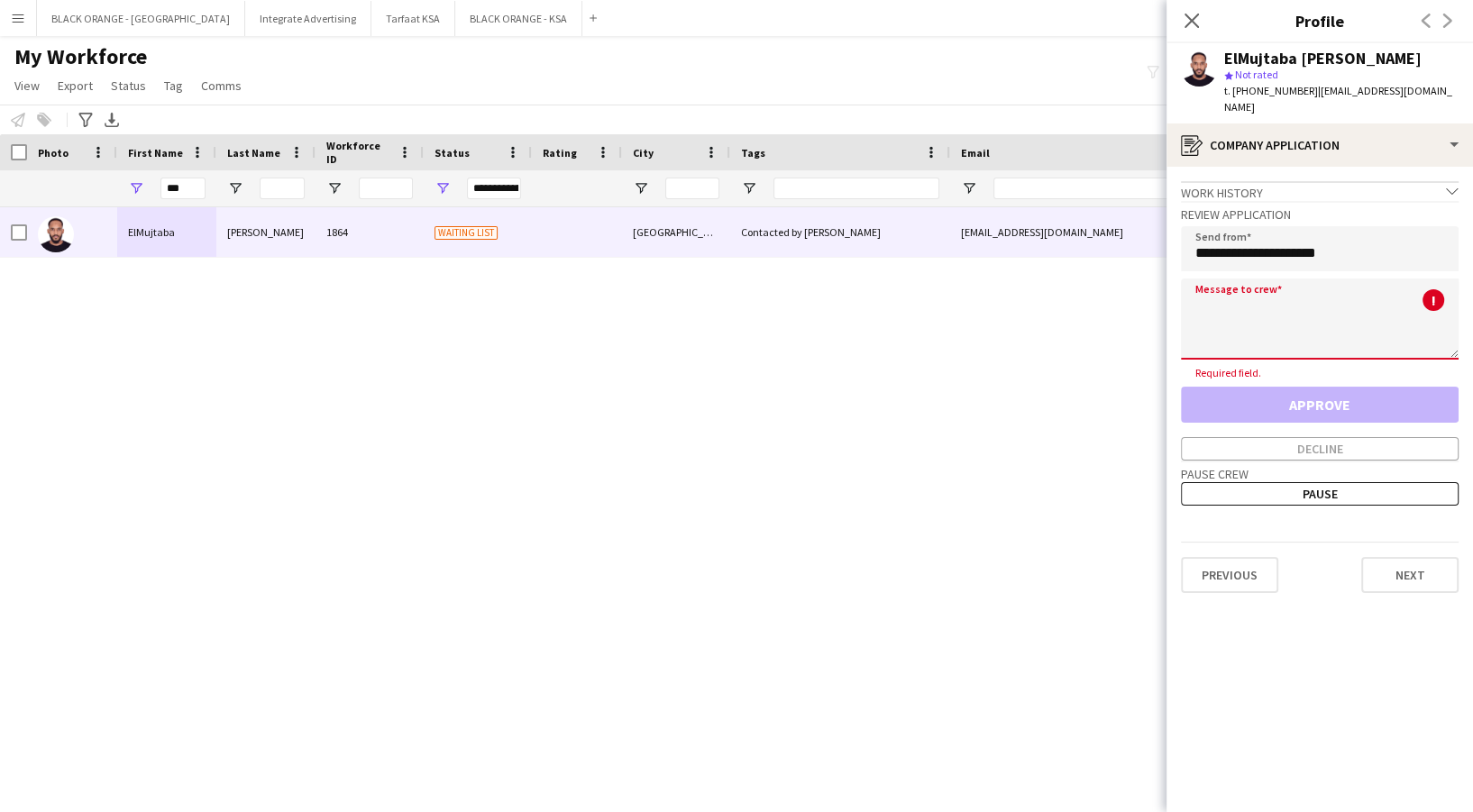
paste textarea "**********"
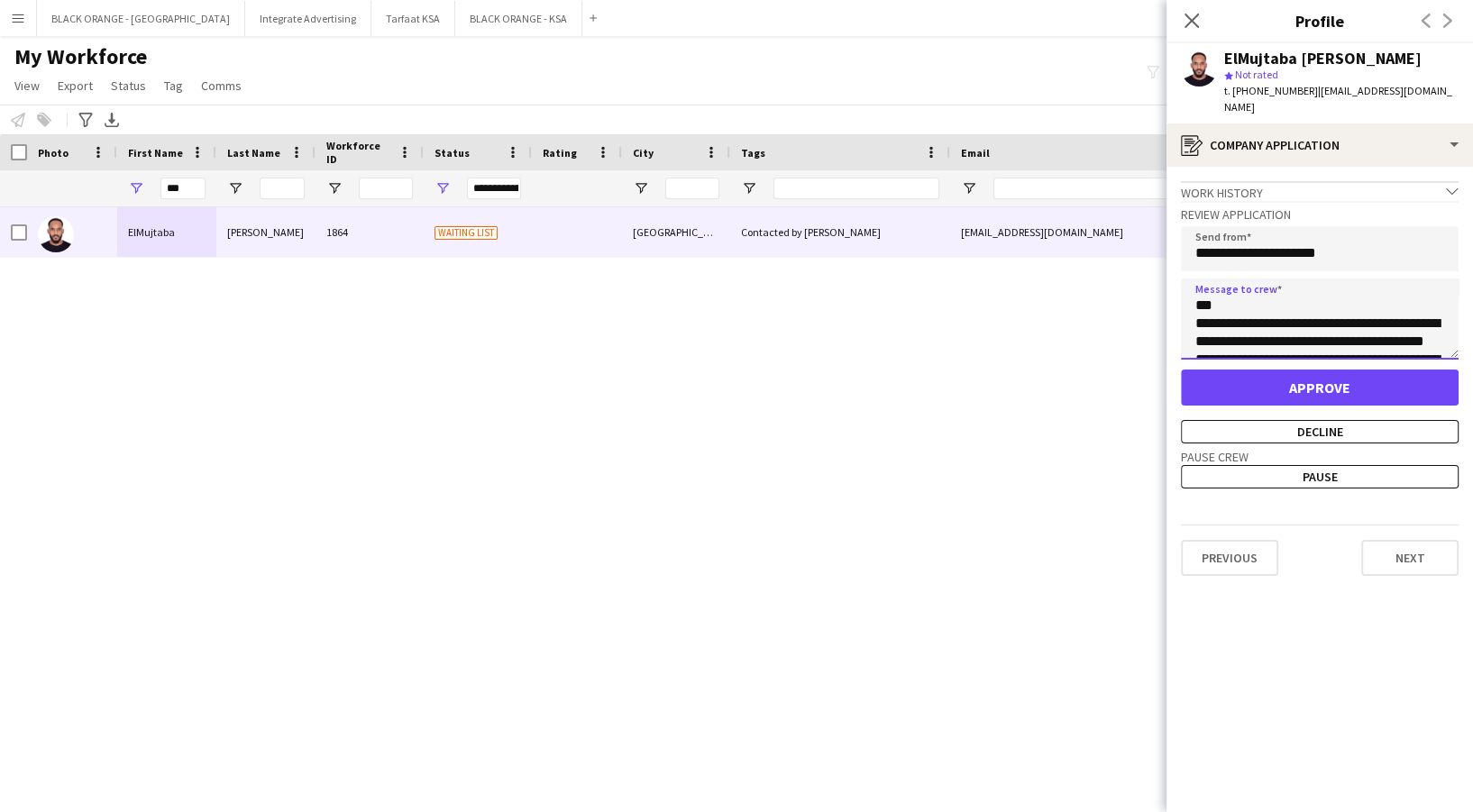
scroll to position [0, 0]
click at [1269, 293] on textarea "**********" at bounding box center [1320, 318] width 277 height 81
type textarea "**********"
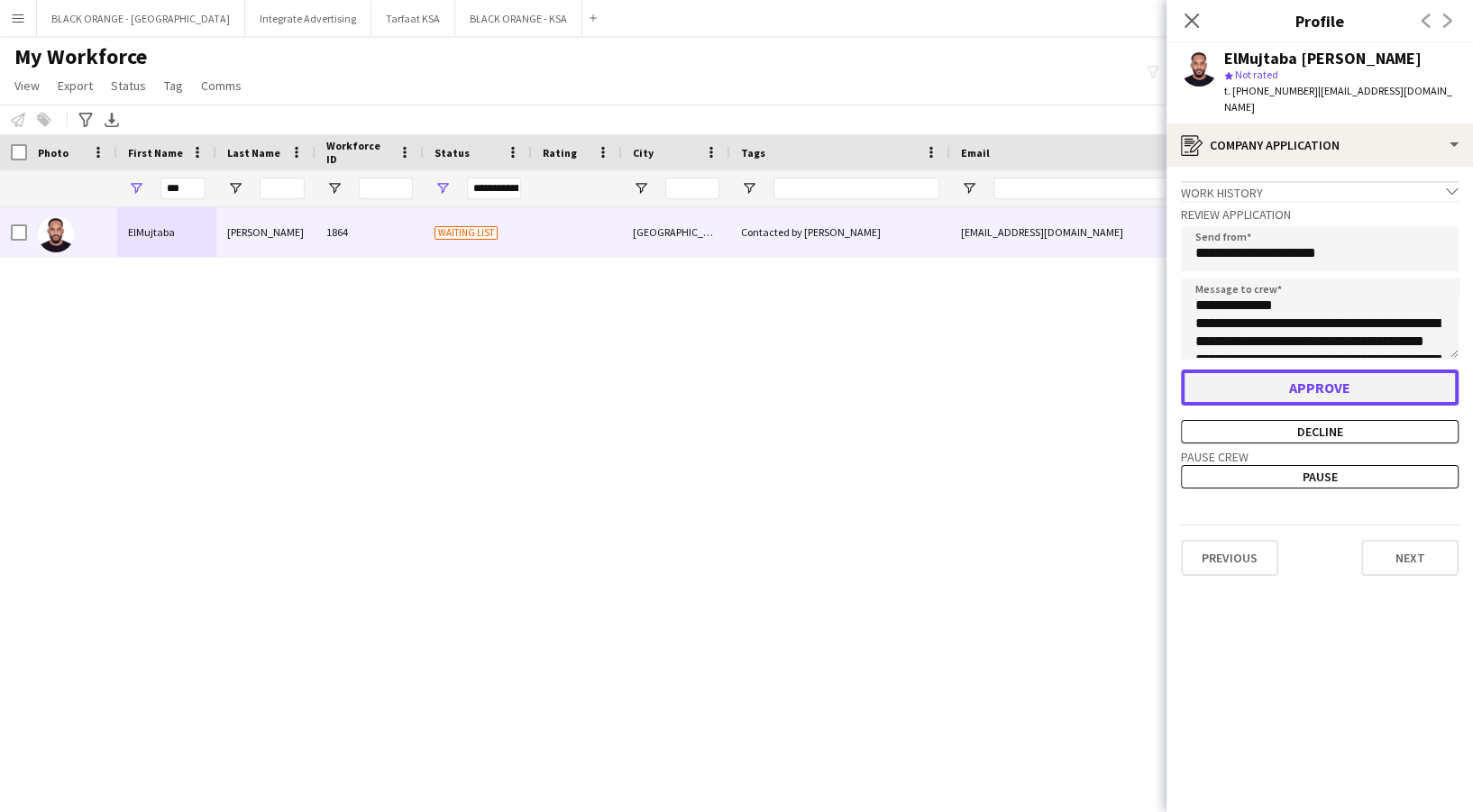
click at [1348, 370] on button "Approve" at bounding box center [1320, 388] width 277 height 36
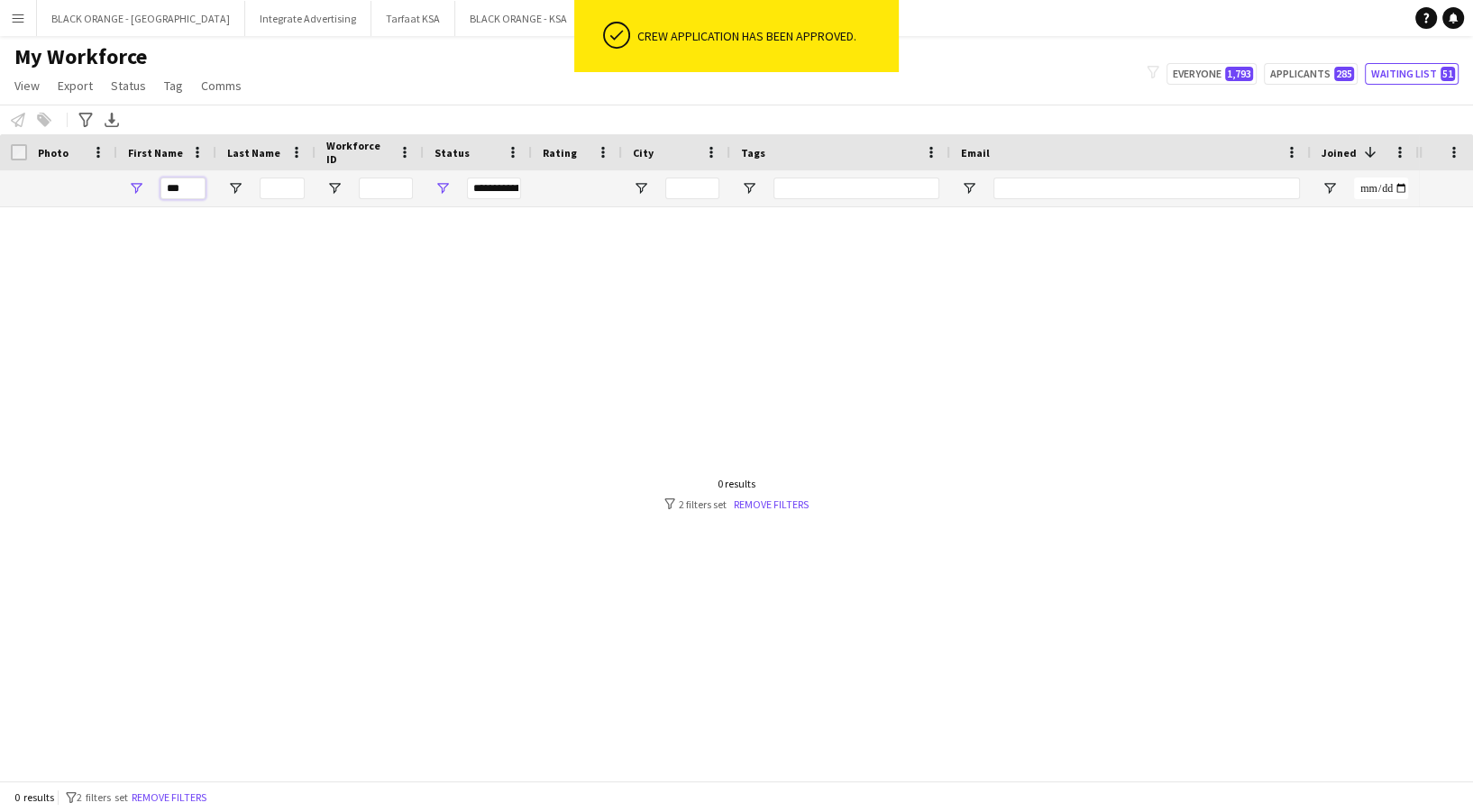
drag, startPoint x: 184, startPoint y: 188, endPoint x: 149, endPoint y: 190, distance: 35.1
click at [150, 190] on div "***" at bounding box center [166, 189] width 99 height 36
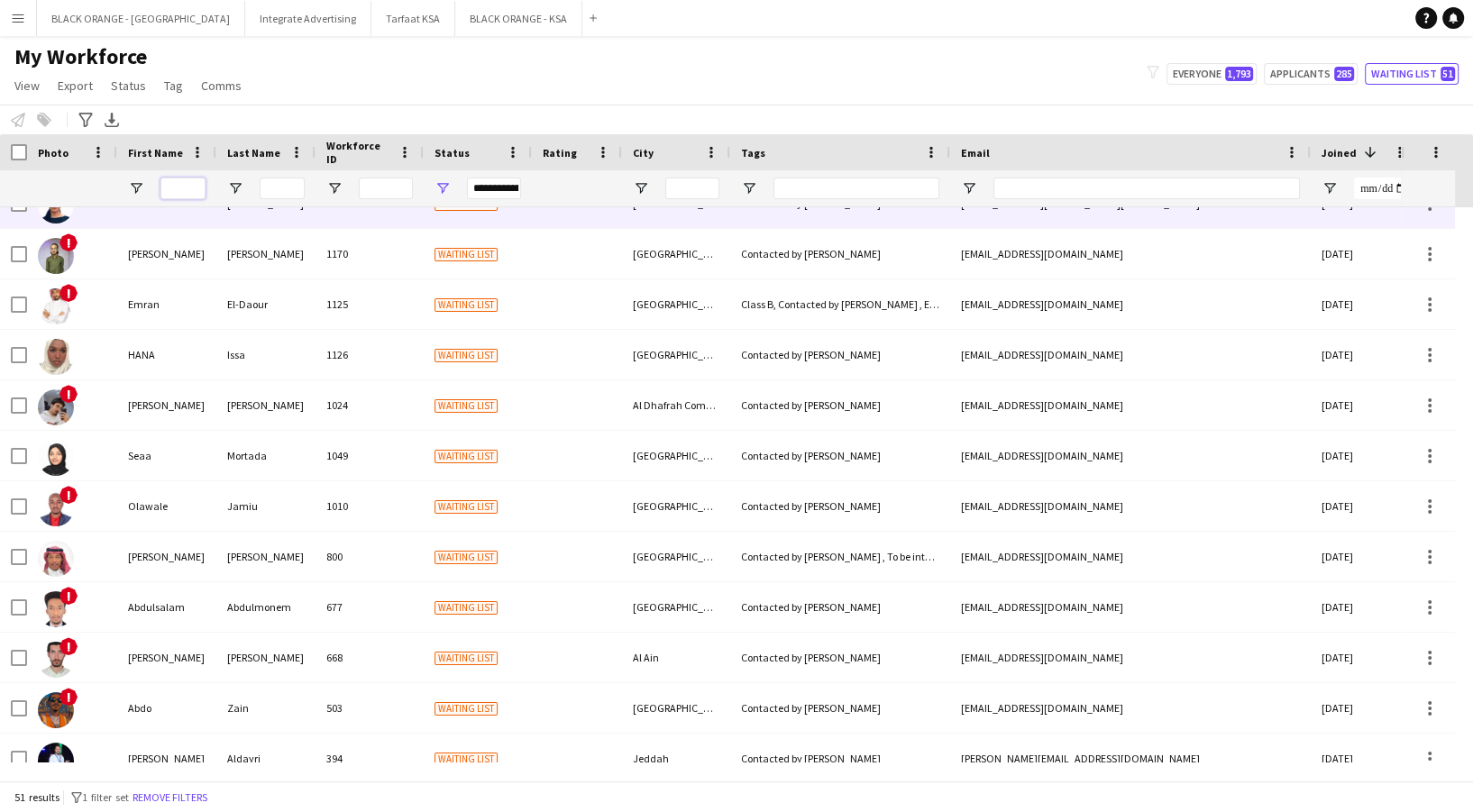
scroll to position [1922, 0]
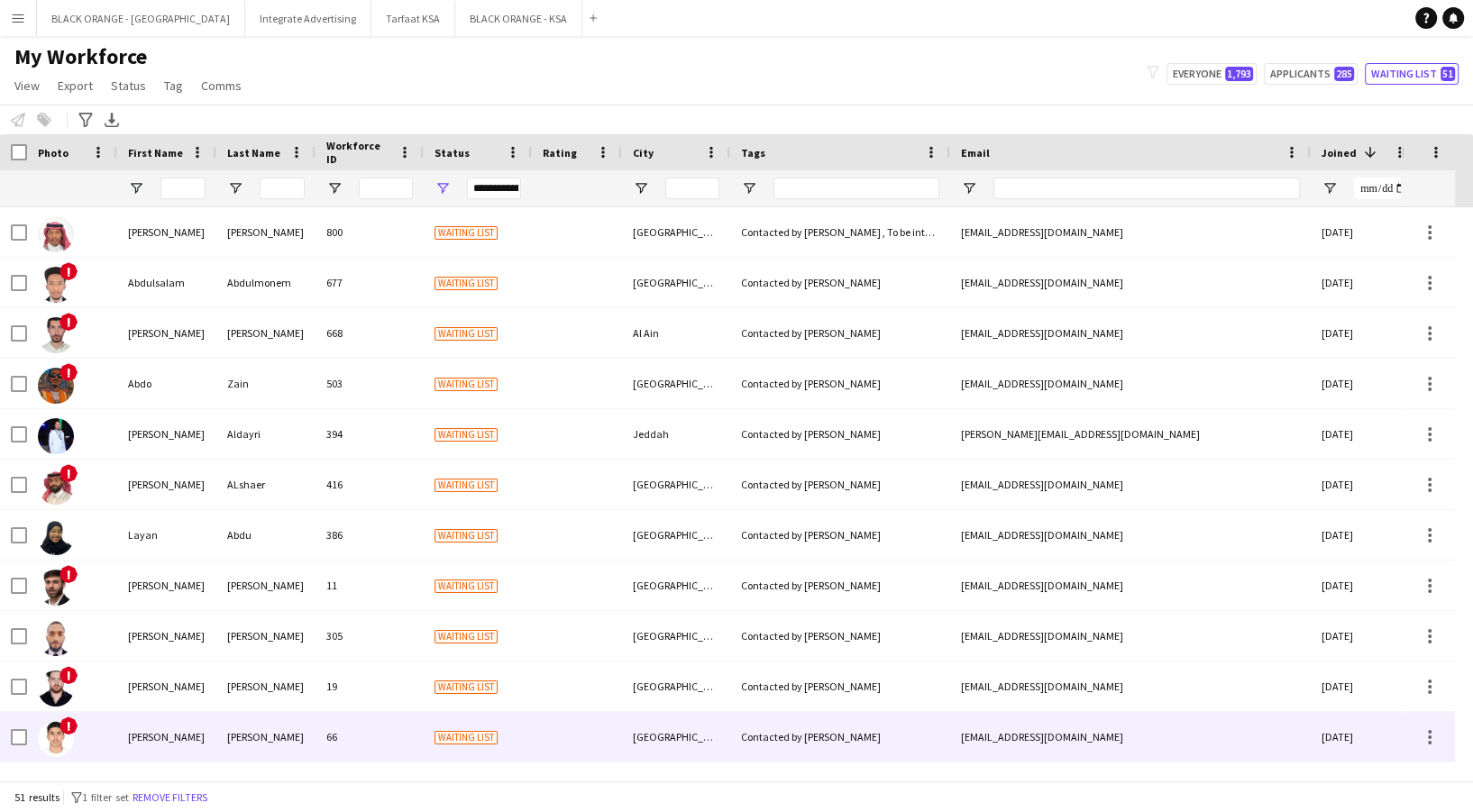
click at [414, 735] on div "66" at bounding box center [370, 736] width 109 height 49
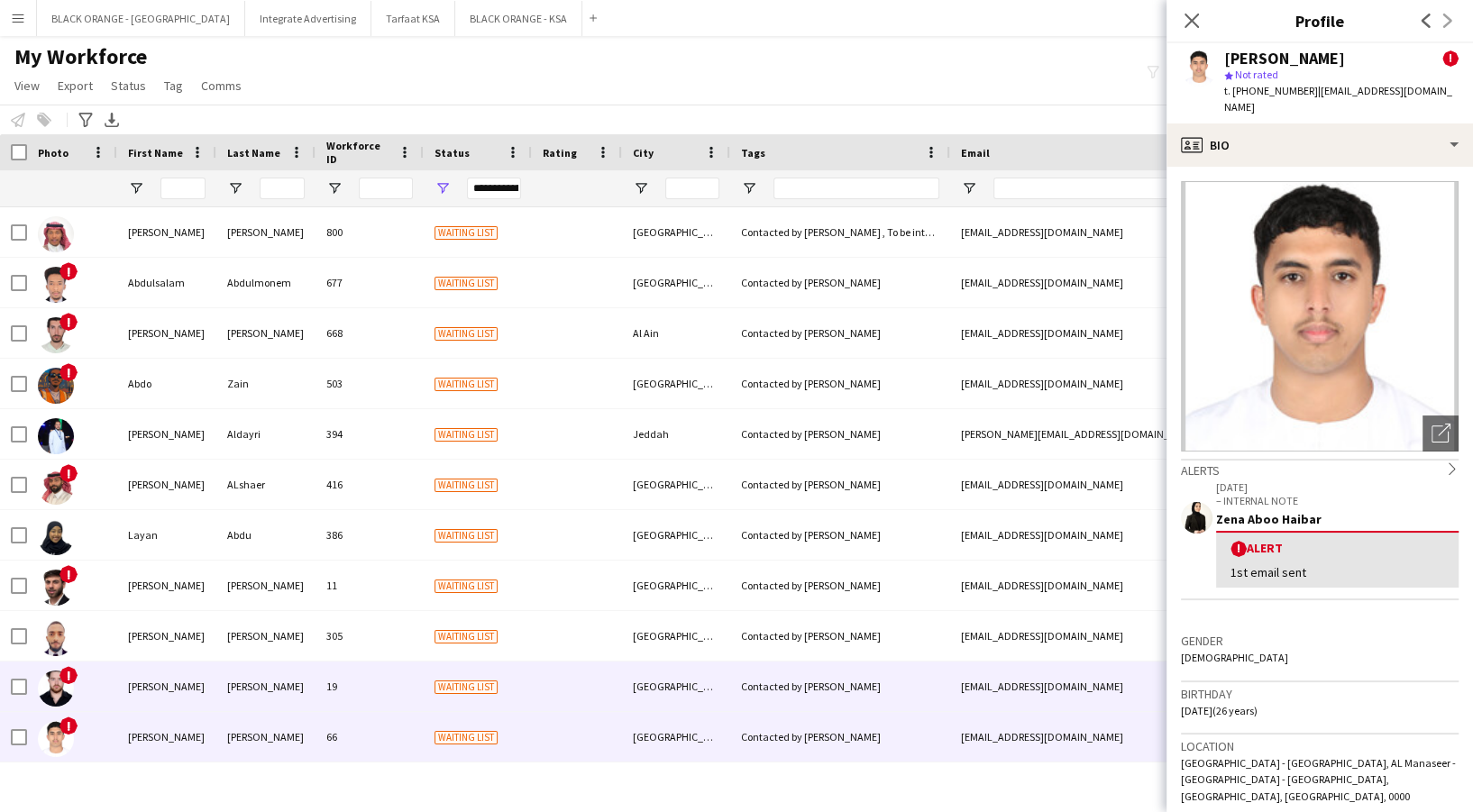
click at [411, 701] on div "19" at bounding box center [370, 686] width 109 height 49
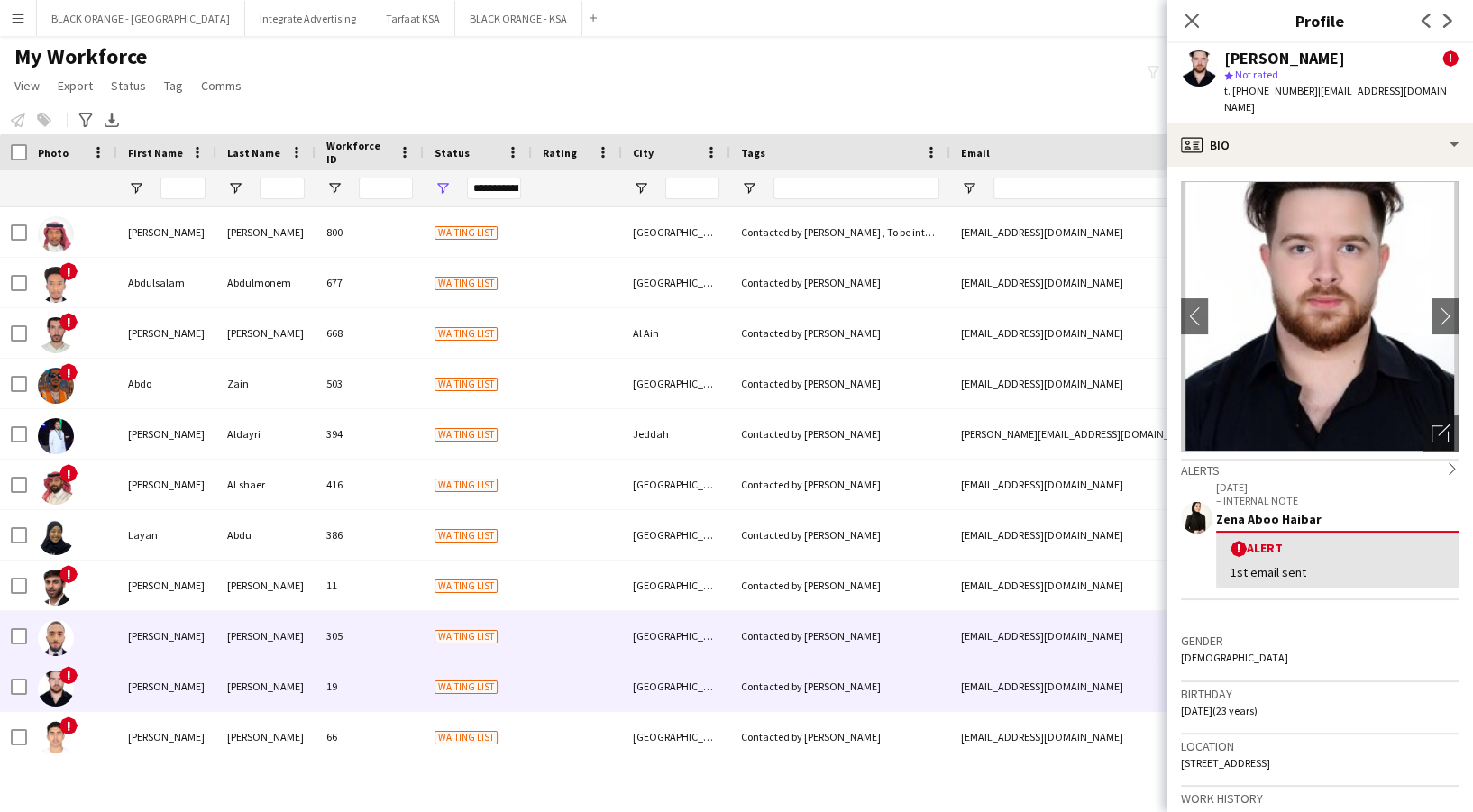
click at [393, 636] on div "305" at bounding box center [370, 636] width 109 height 49
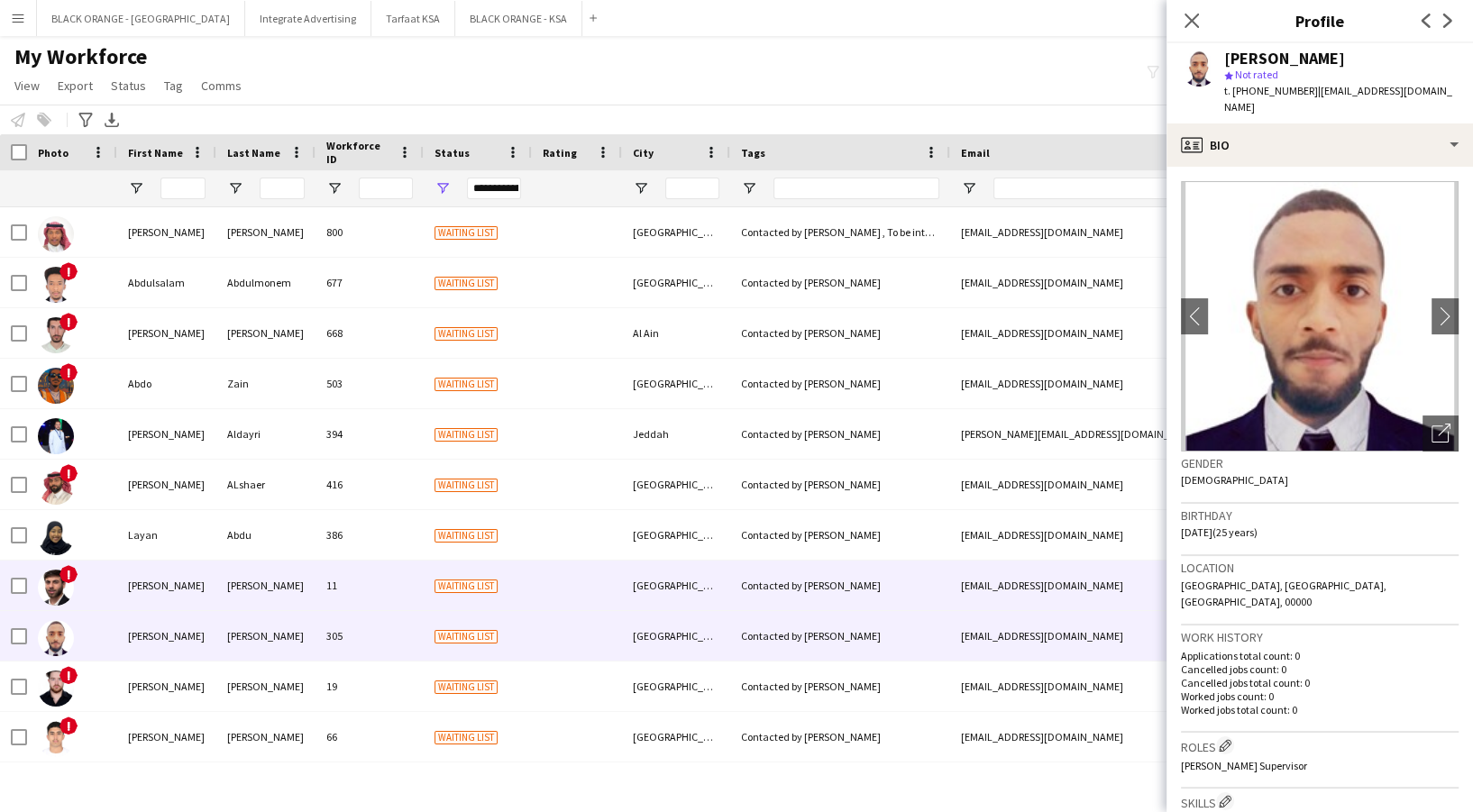
click at [377, 594] on div "11" at bounding box center [370, 585] width 109 height 49
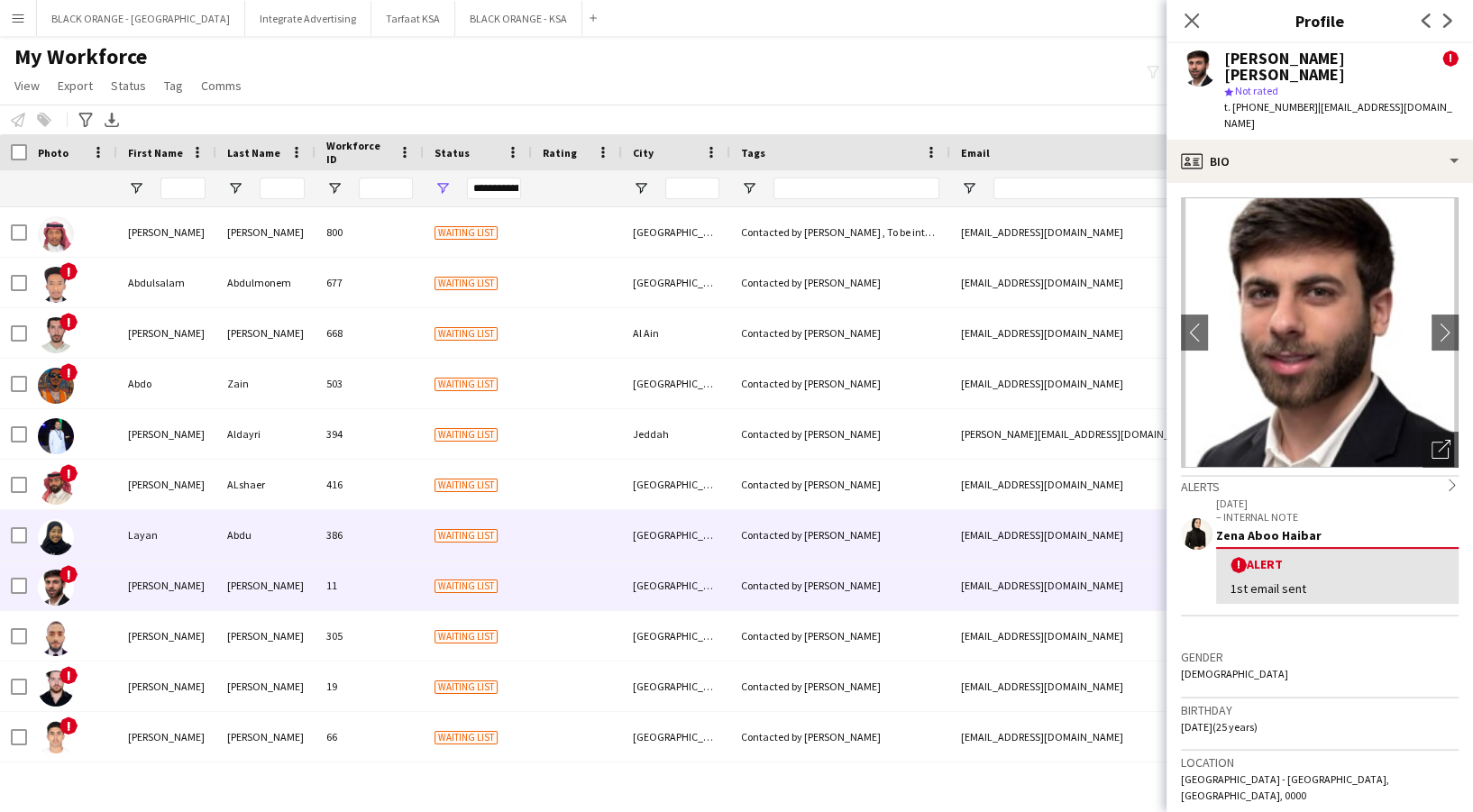
click at [361, 549] on div "386" at bounding box center [370, 535] width 109 height 49
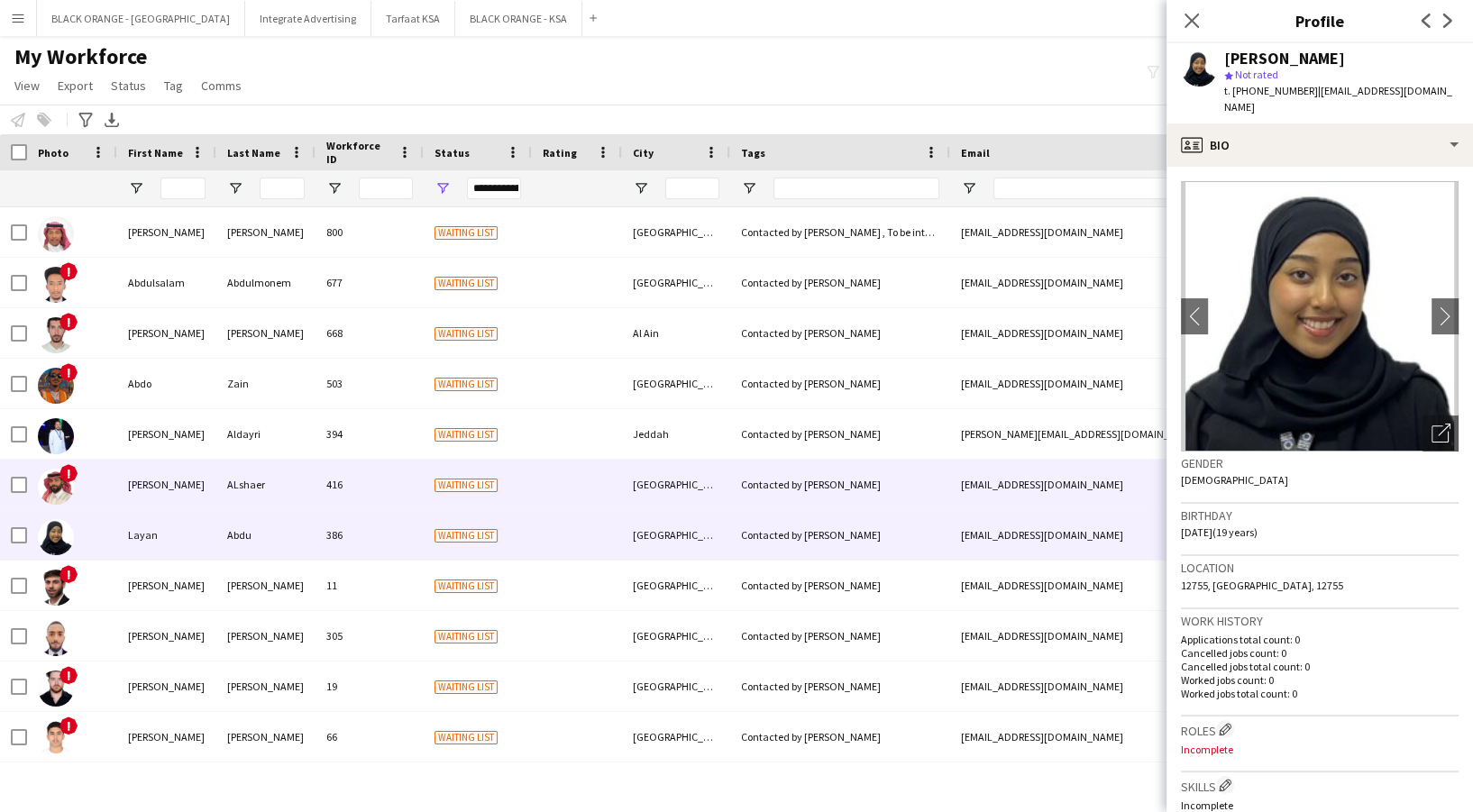
click at [336, 483] on div "416" at bounding box center [370, 484] width 109 height 49
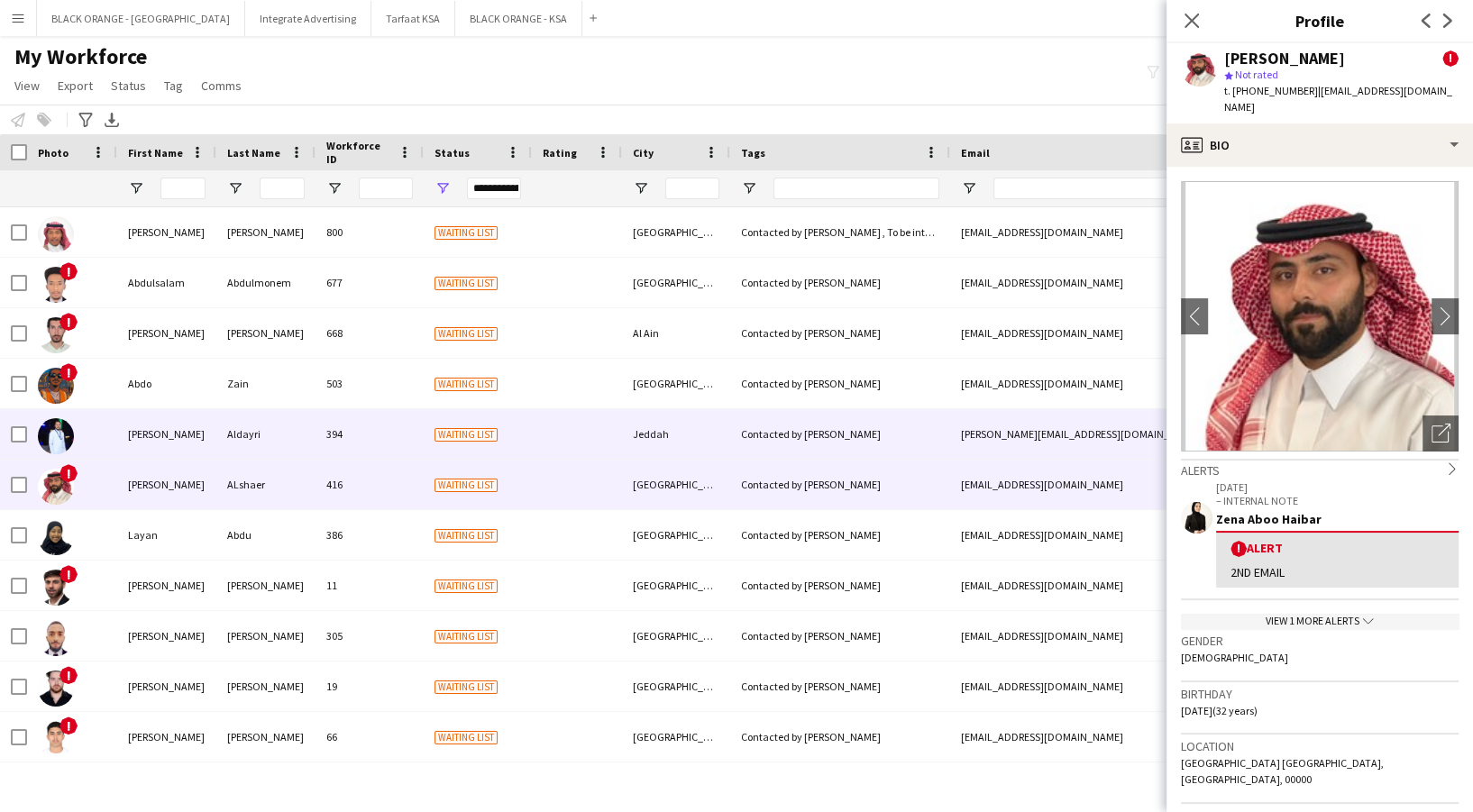
click at [322, 431] on div "394" at bounding box center [370, 433] width 109 height 49
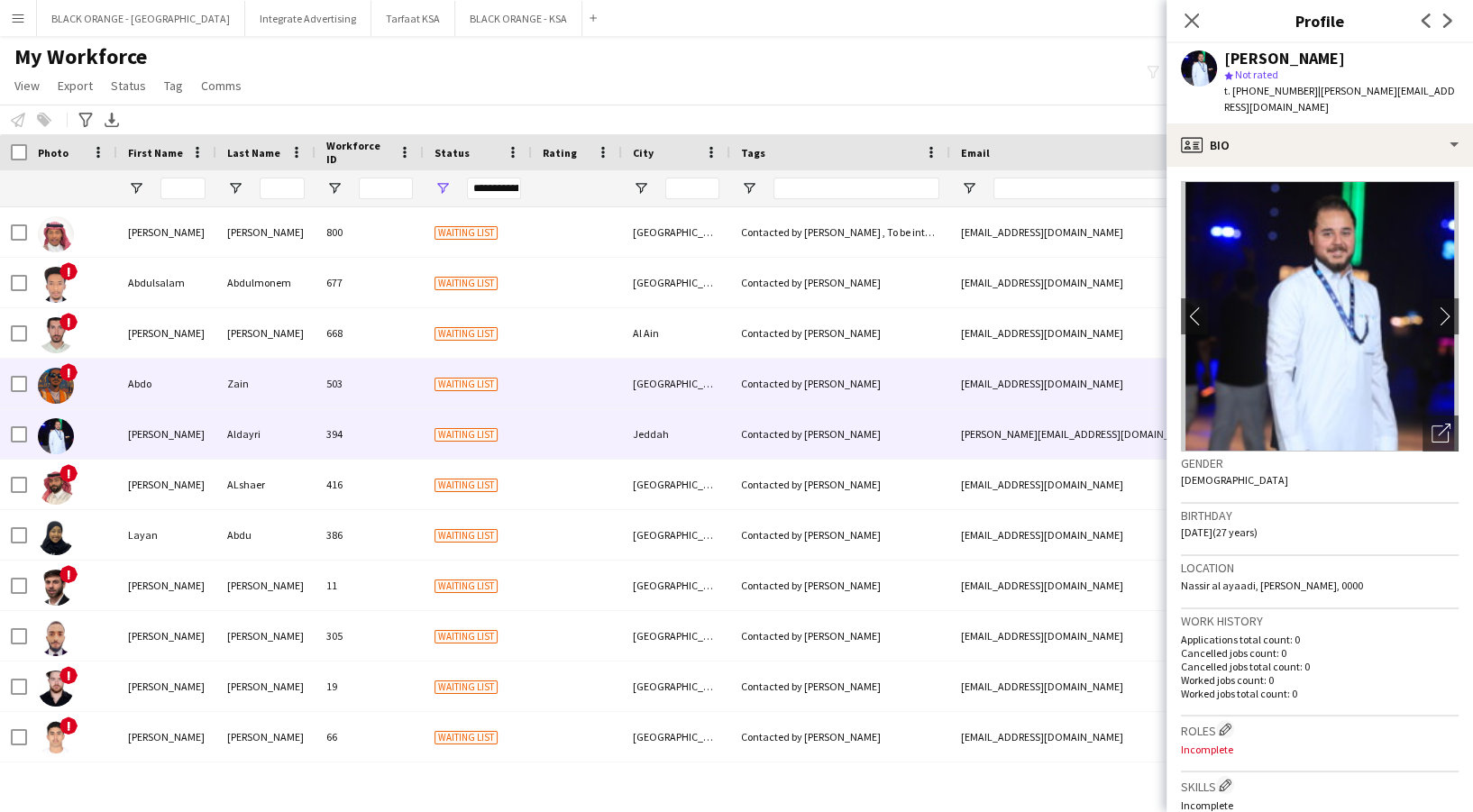
click at [299, 381] on div "Zain" at bounding box center [266, 383] width 99 height 49
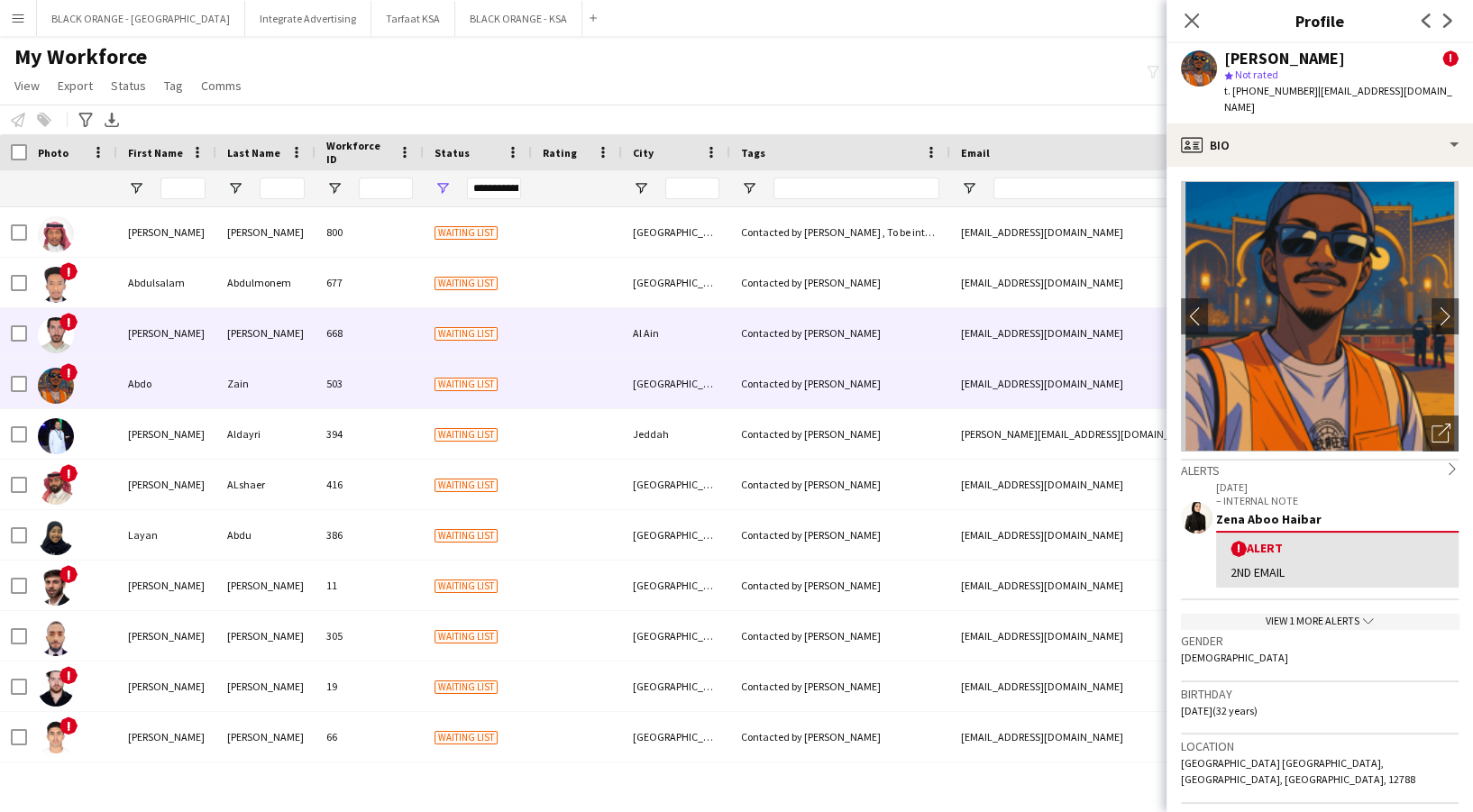
click at [277, 333] on div "[PERSON_NAME]" at bounding box center [266, 333] width 99 height 49
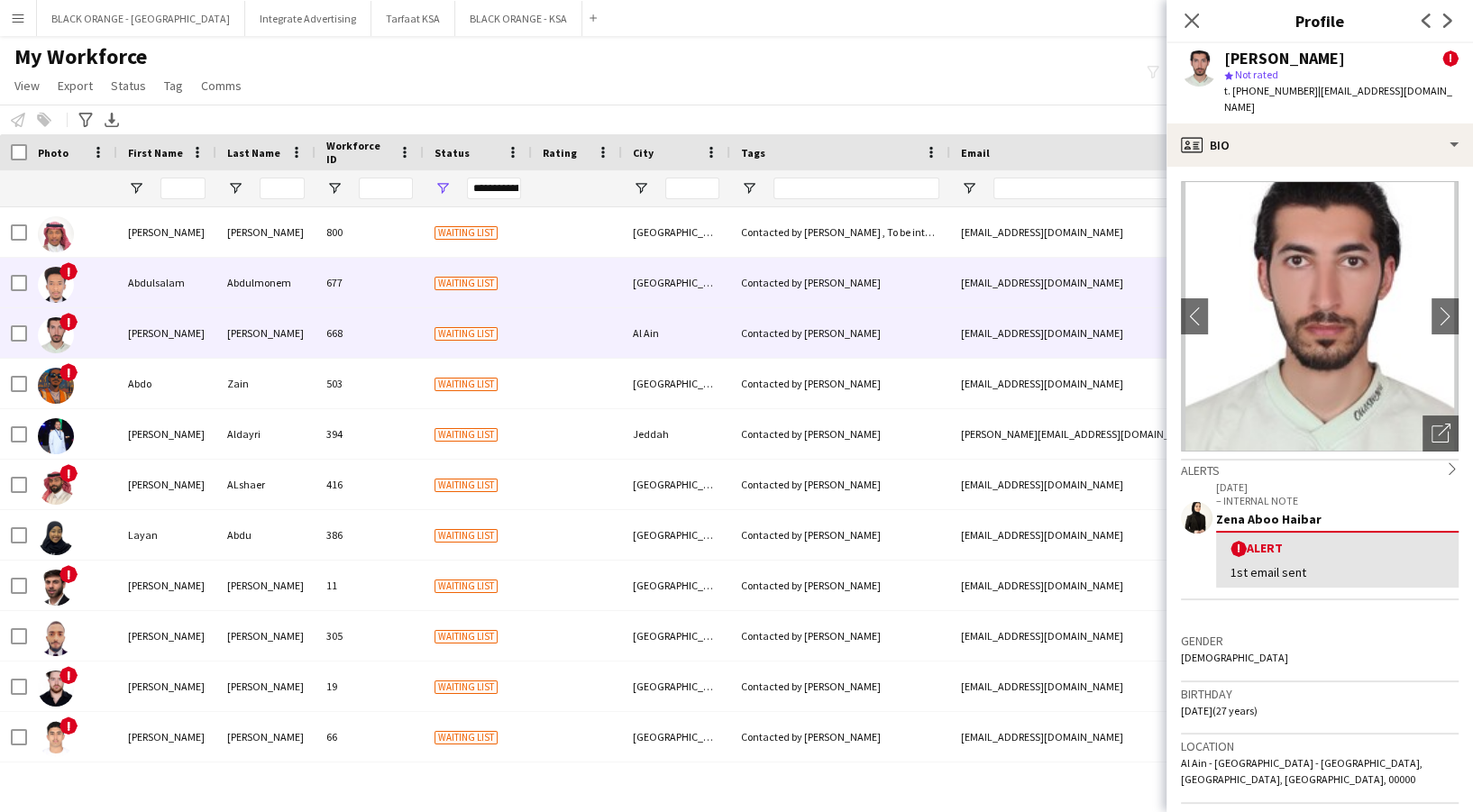
click at [268, 288] on div "Abdulmonem" at bounding box center [266, 283] width 99 height 49
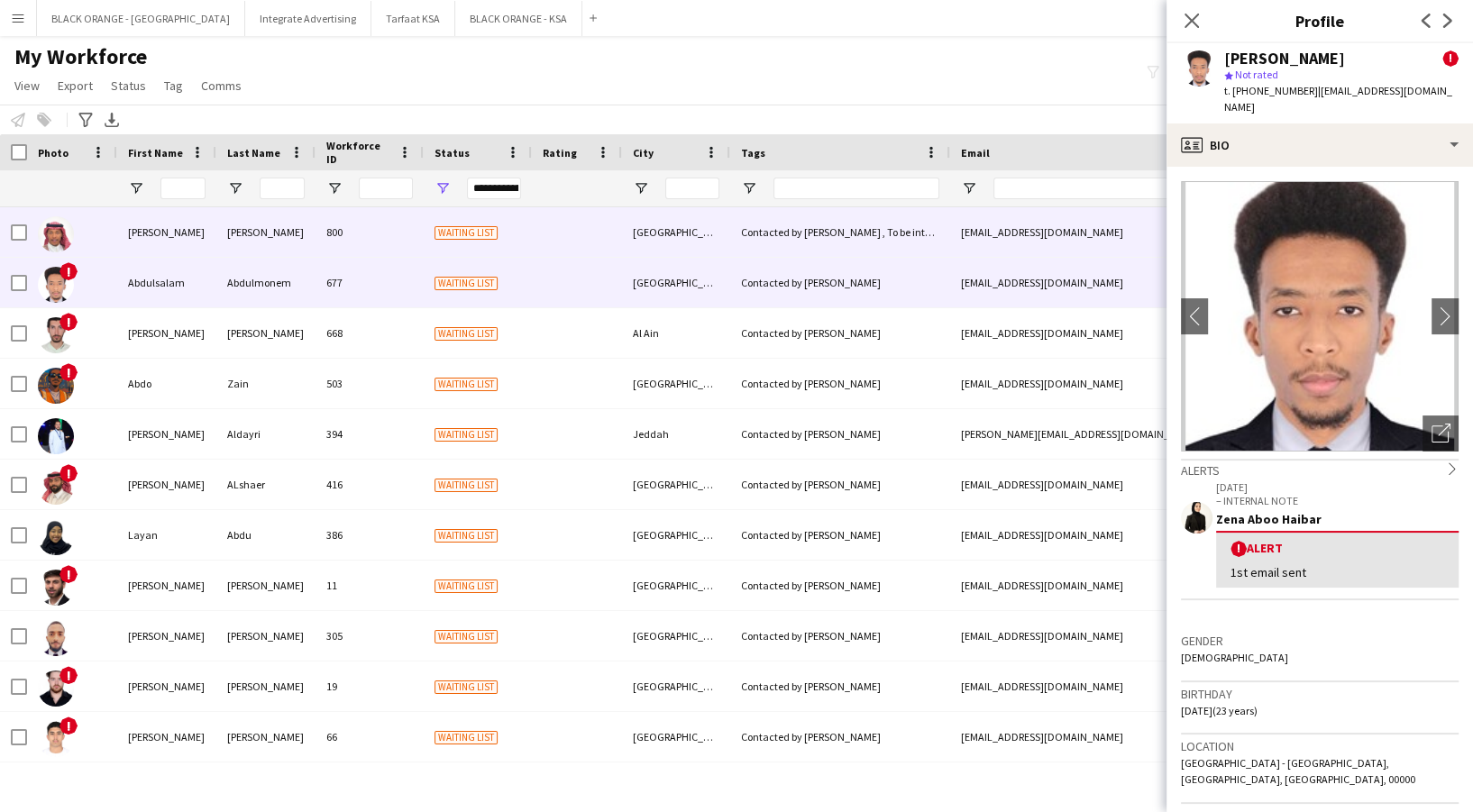
click at [286, 228] on div "[PERSON_NAME]" at bounding box center [266, 232] width 99 height 49
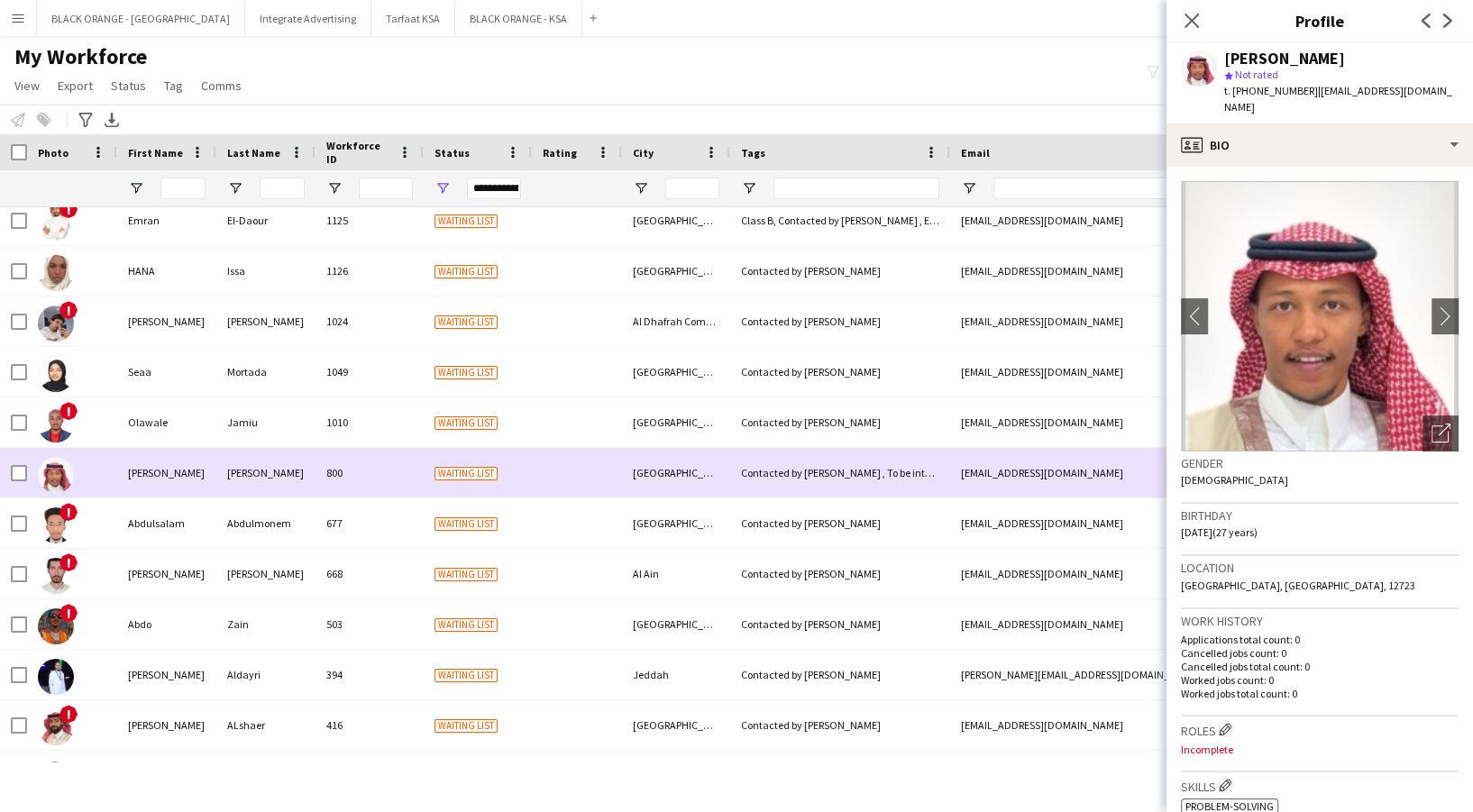
scroll to position [1778, 0]
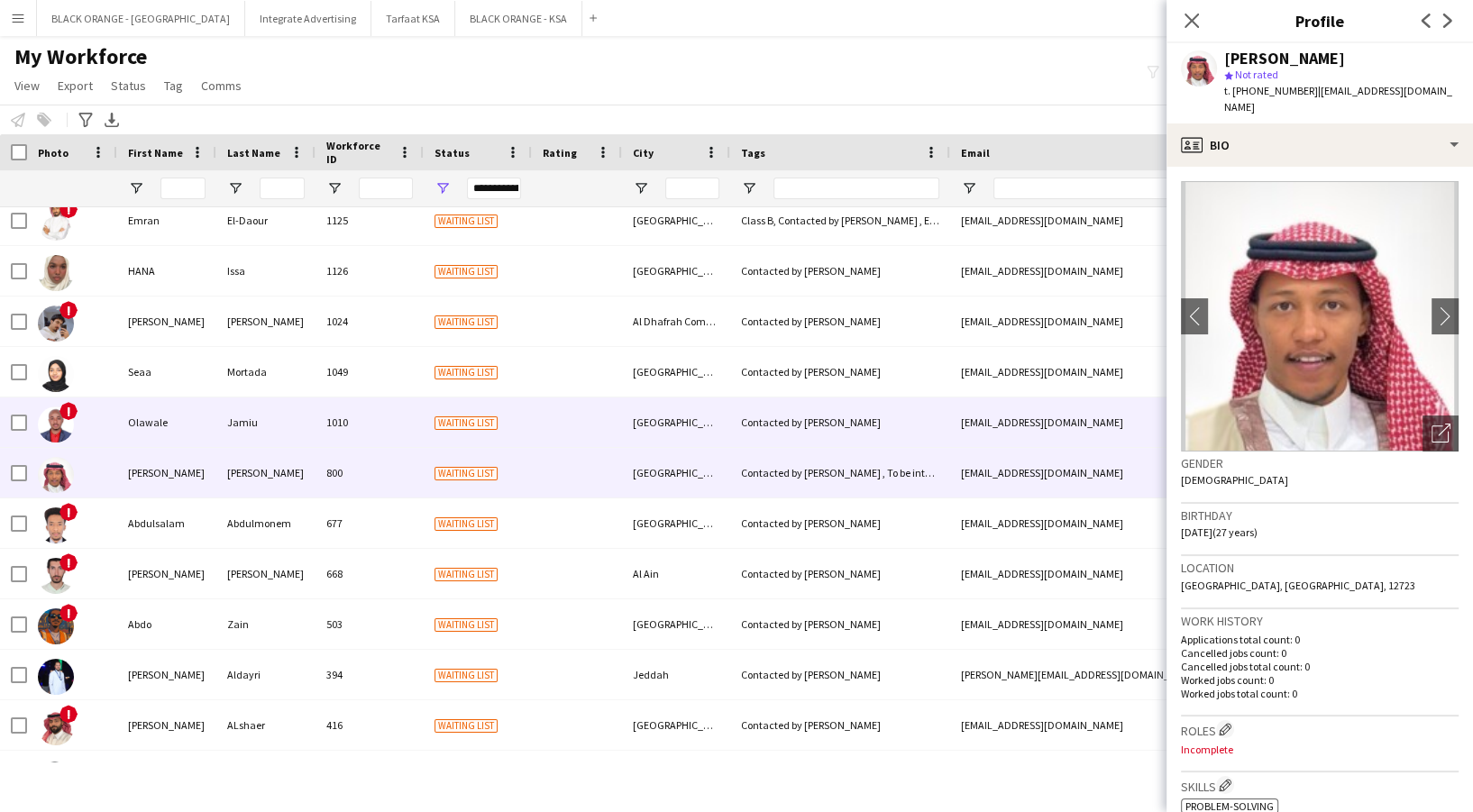
click at [378, 434] on div "1010" at bounding box center [370, 422] width 109 height 49
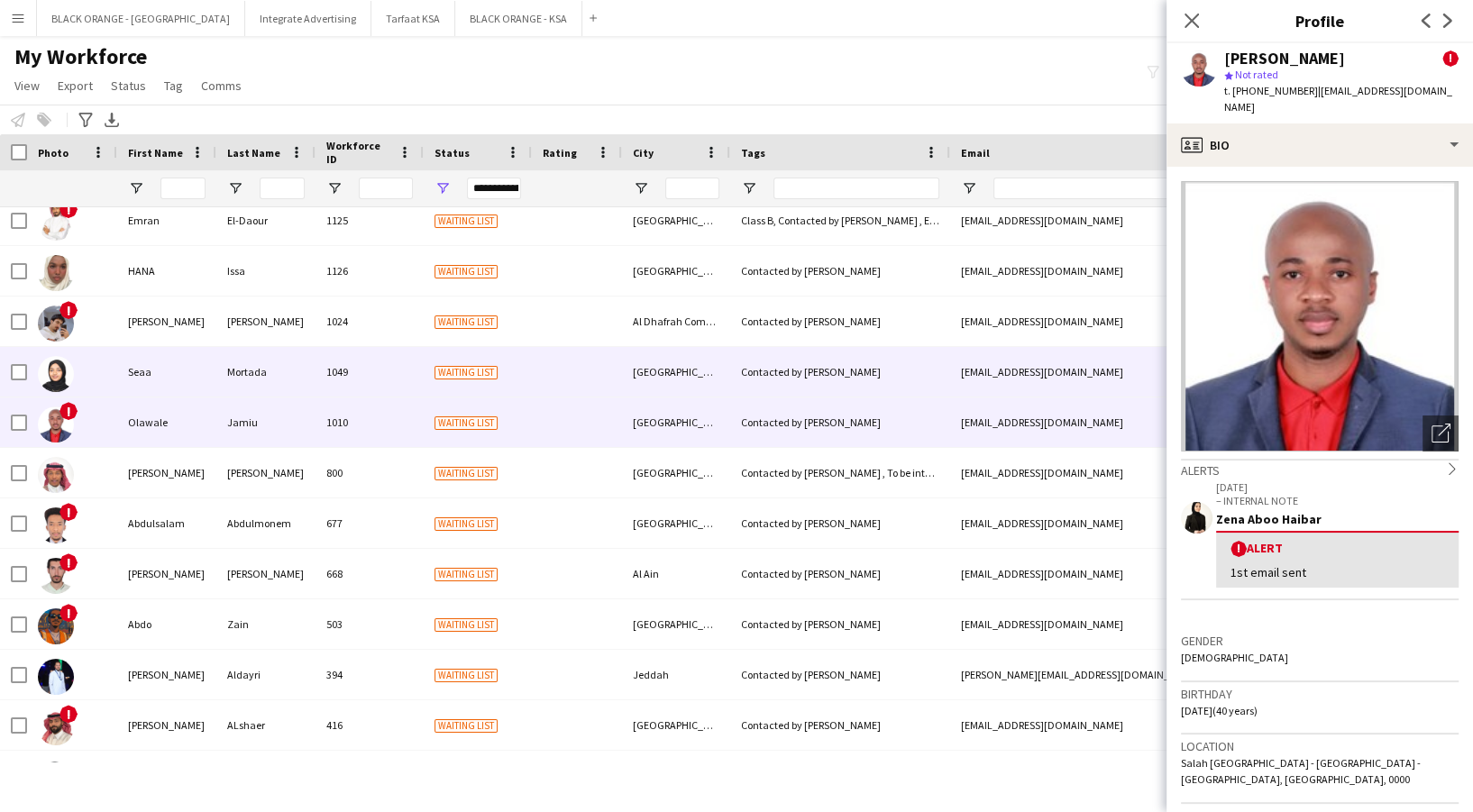
click at [338, 379] on div "1049" at bounding box center [370, 371] width 109 height 49
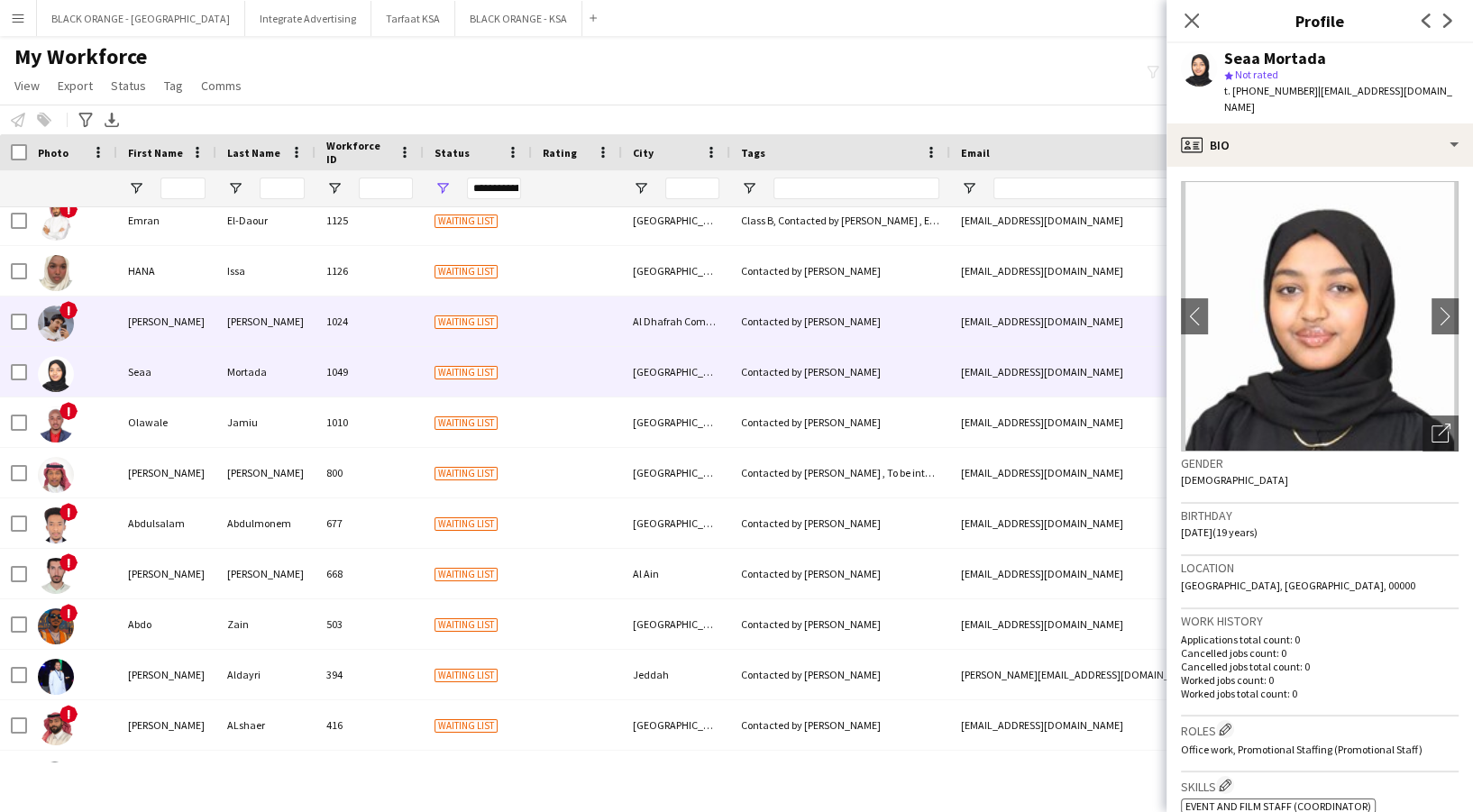
click at [336, 331] on div "1024" at bounding box center [370, 321] width 109 height 49
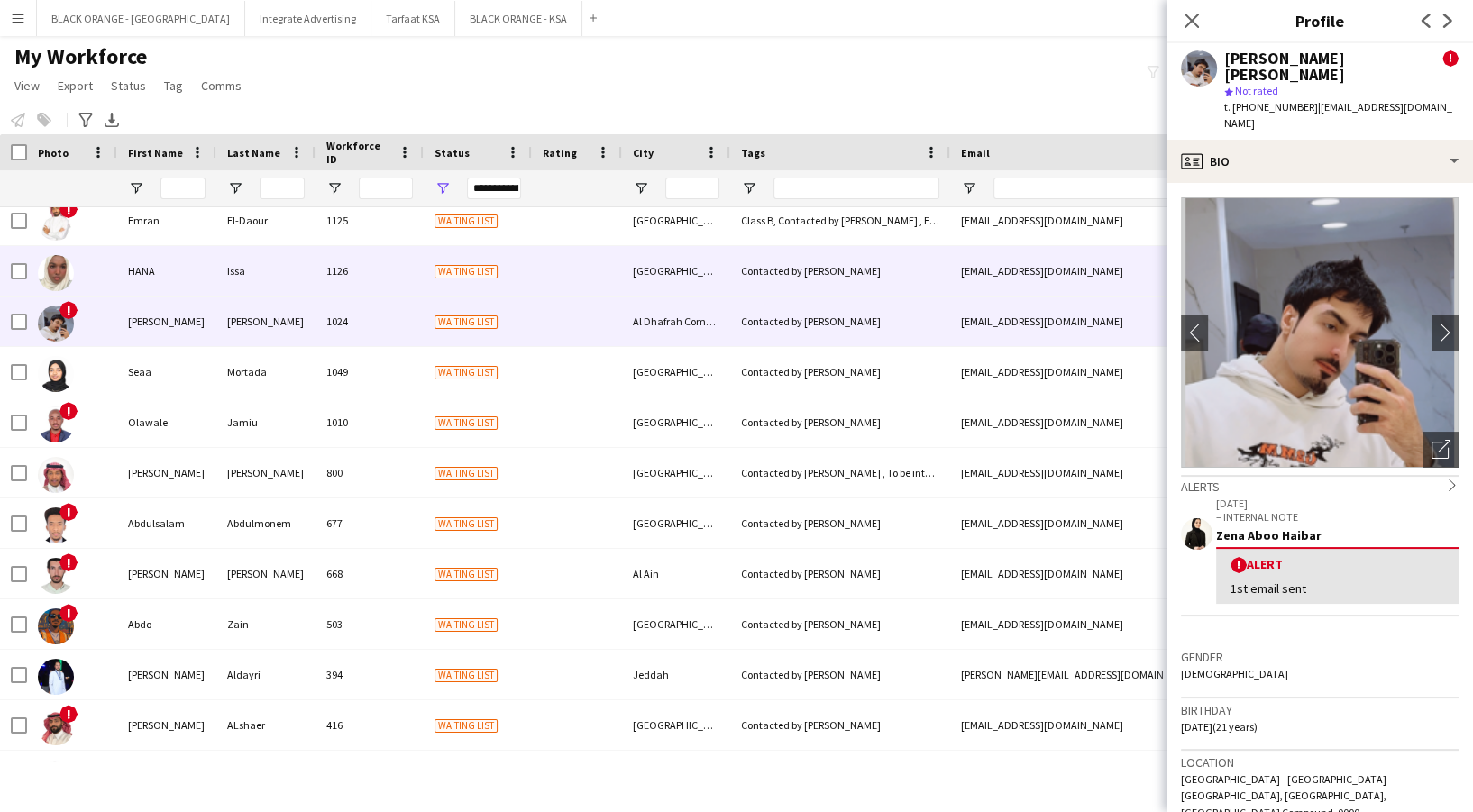
click at [304, 284] on div "Issa" at bounding box center [266, 271] width 99 height 49
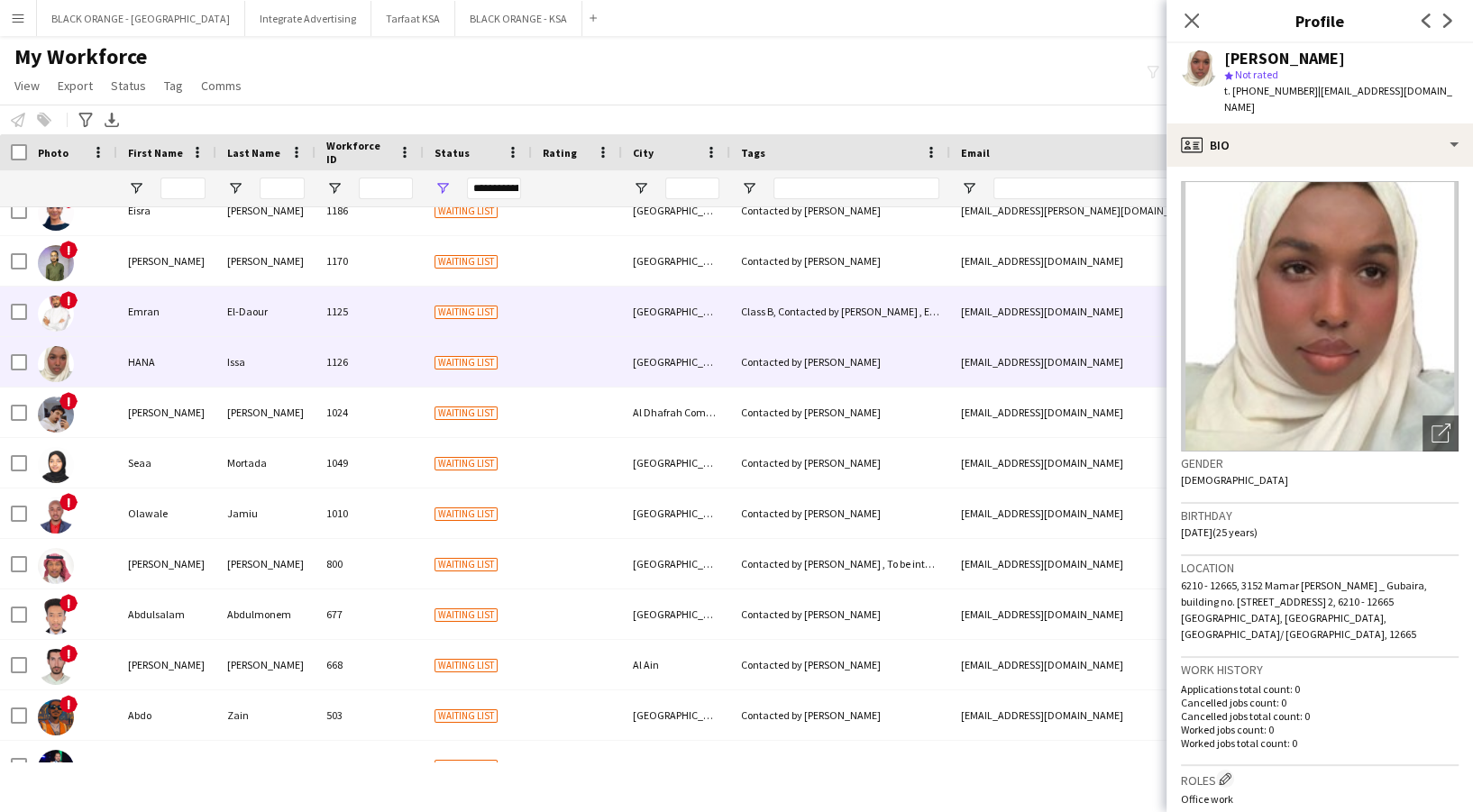
scroll to position [1659, 0]
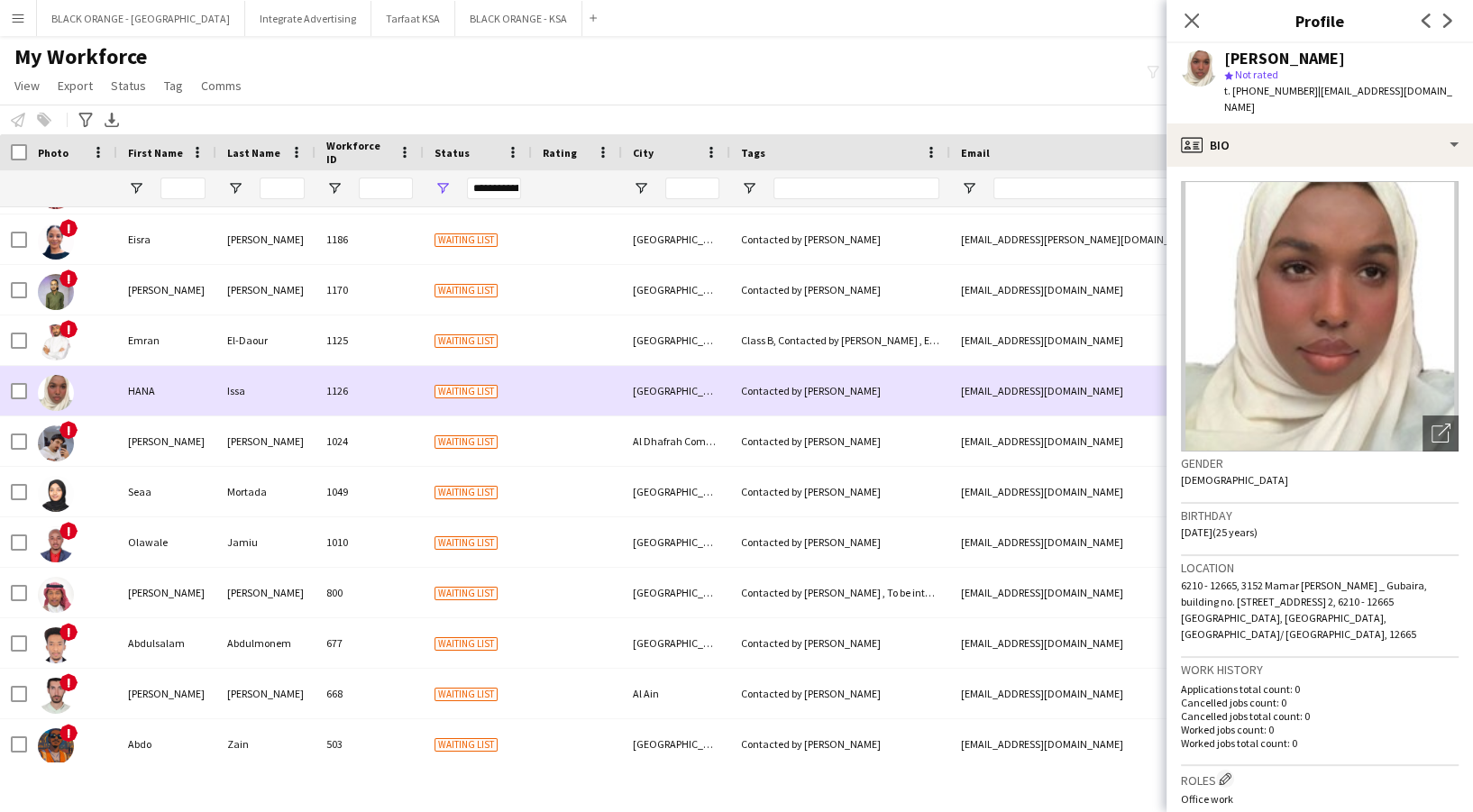
click at [354, 358] on div "1125" at bounding box center [370, 340] width 109 height 49
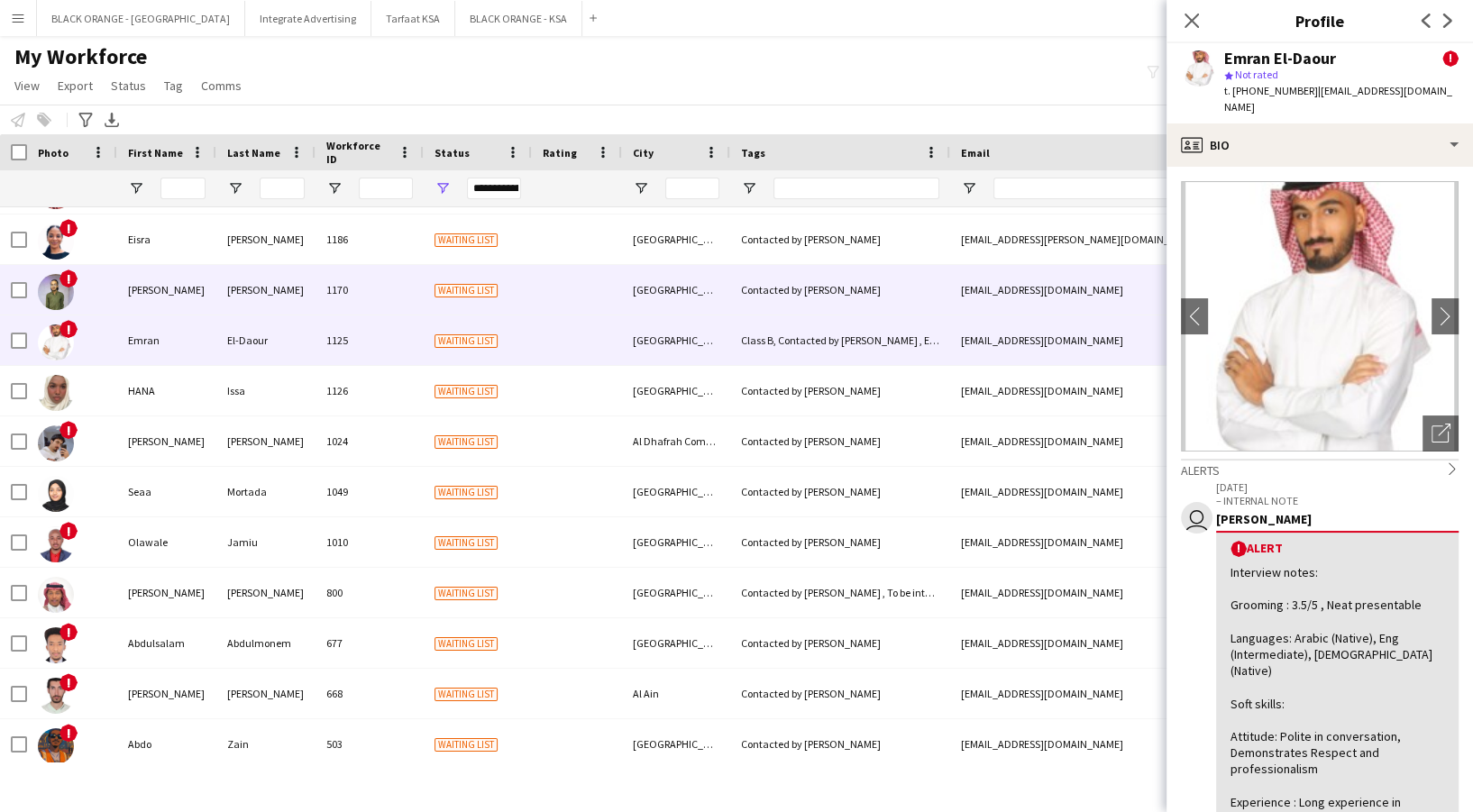
click at [328, 286] on div "1170" at bounding box center [370, 289] width 109 height 49
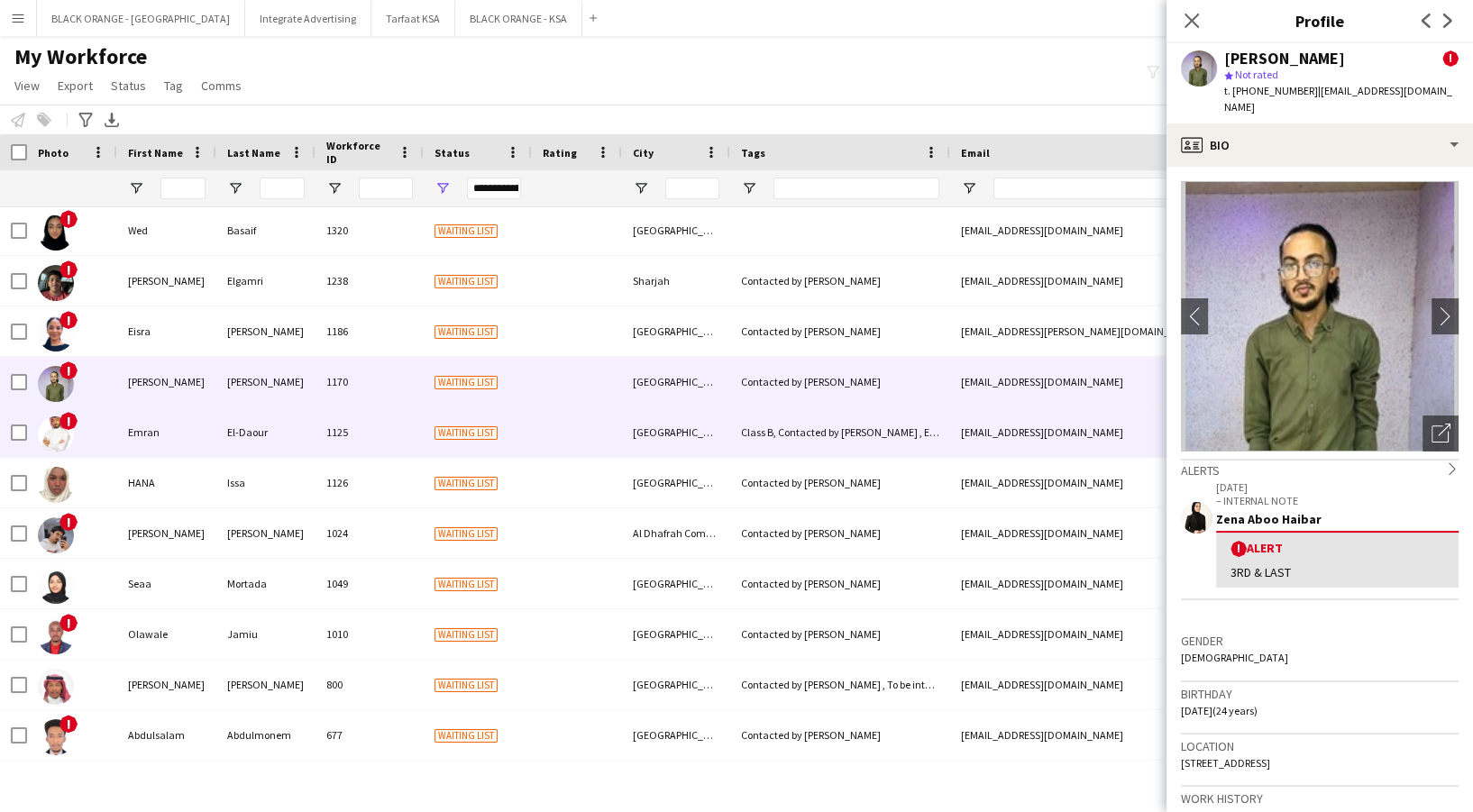
scroll to position [1567, 0]
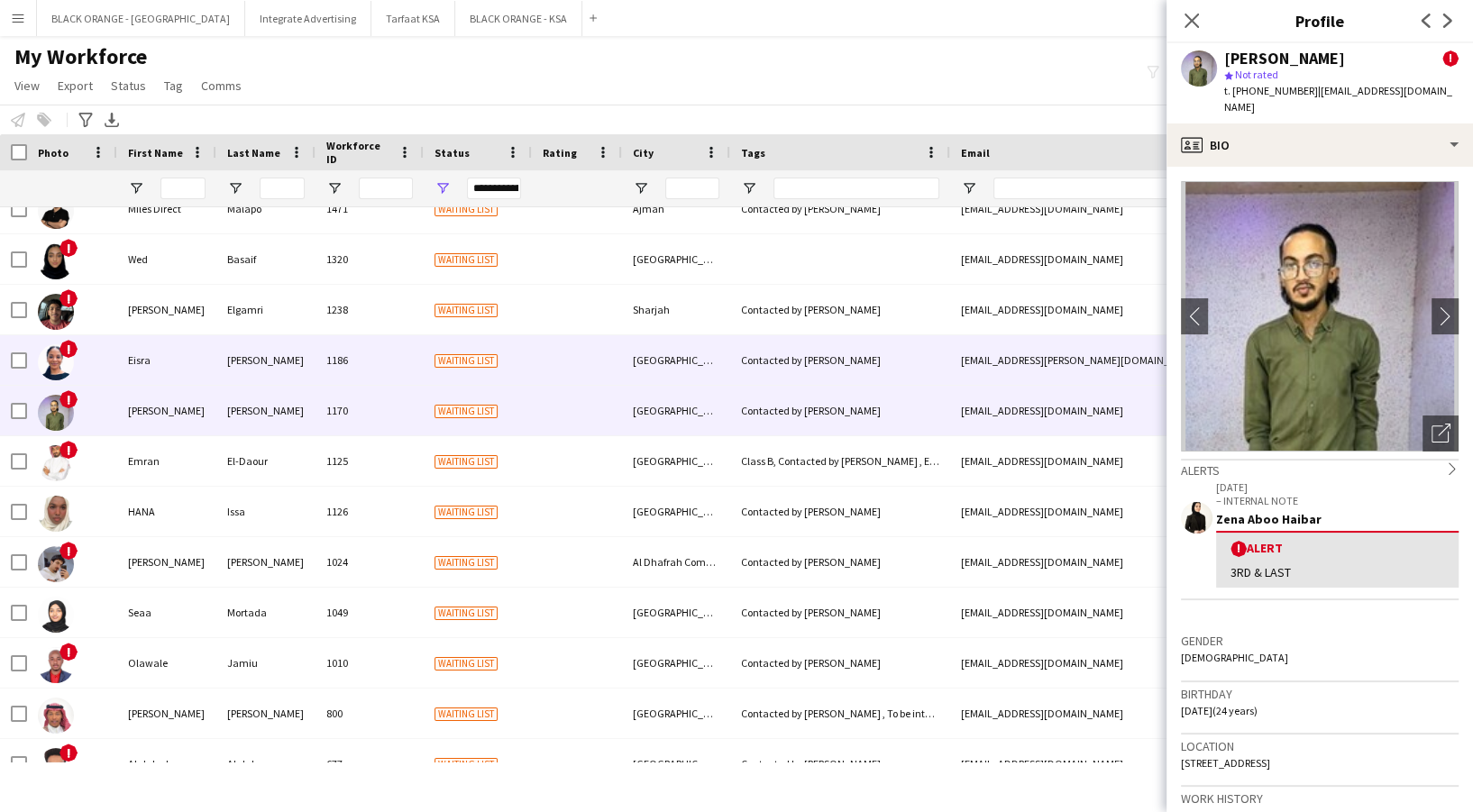
click at [352, 372] on div "1186" at bounding box center [370, 359] width 109 height 49
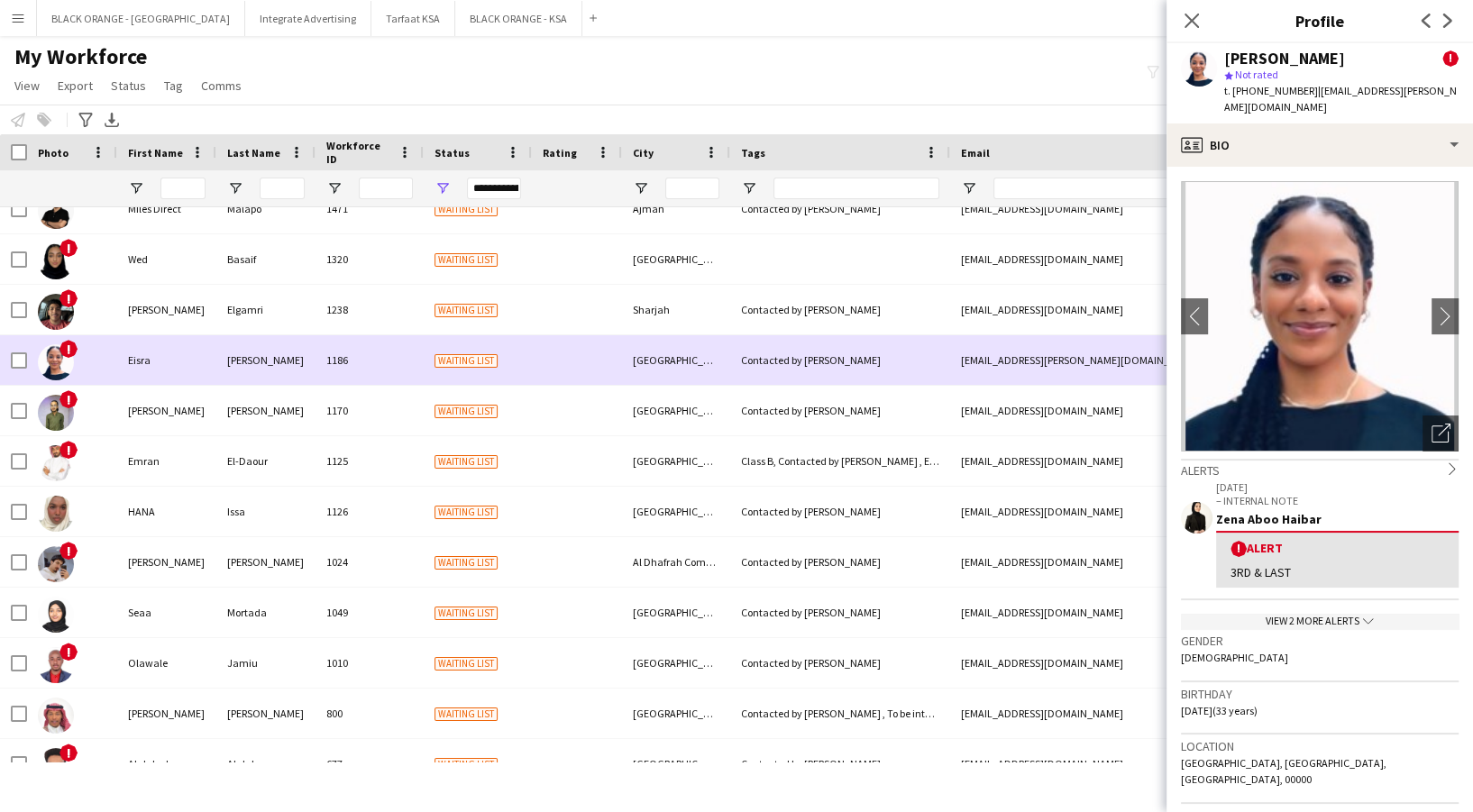
click at [343, 321] on div "1238" at bounding box center [370, 309] width 109 height 49
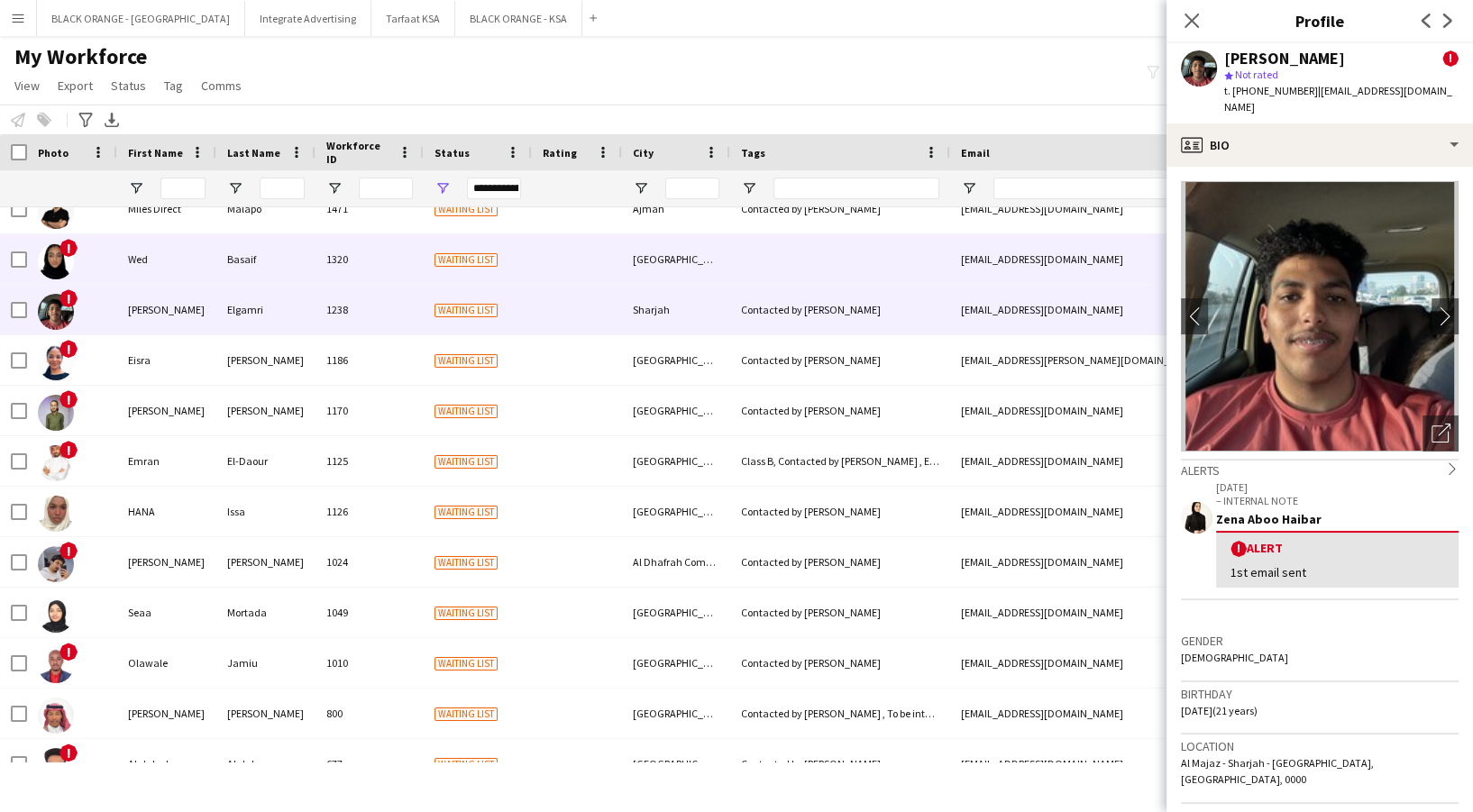
click at [338, 265] on div "1320" at bounding box center [370, 259] width 109 height 49
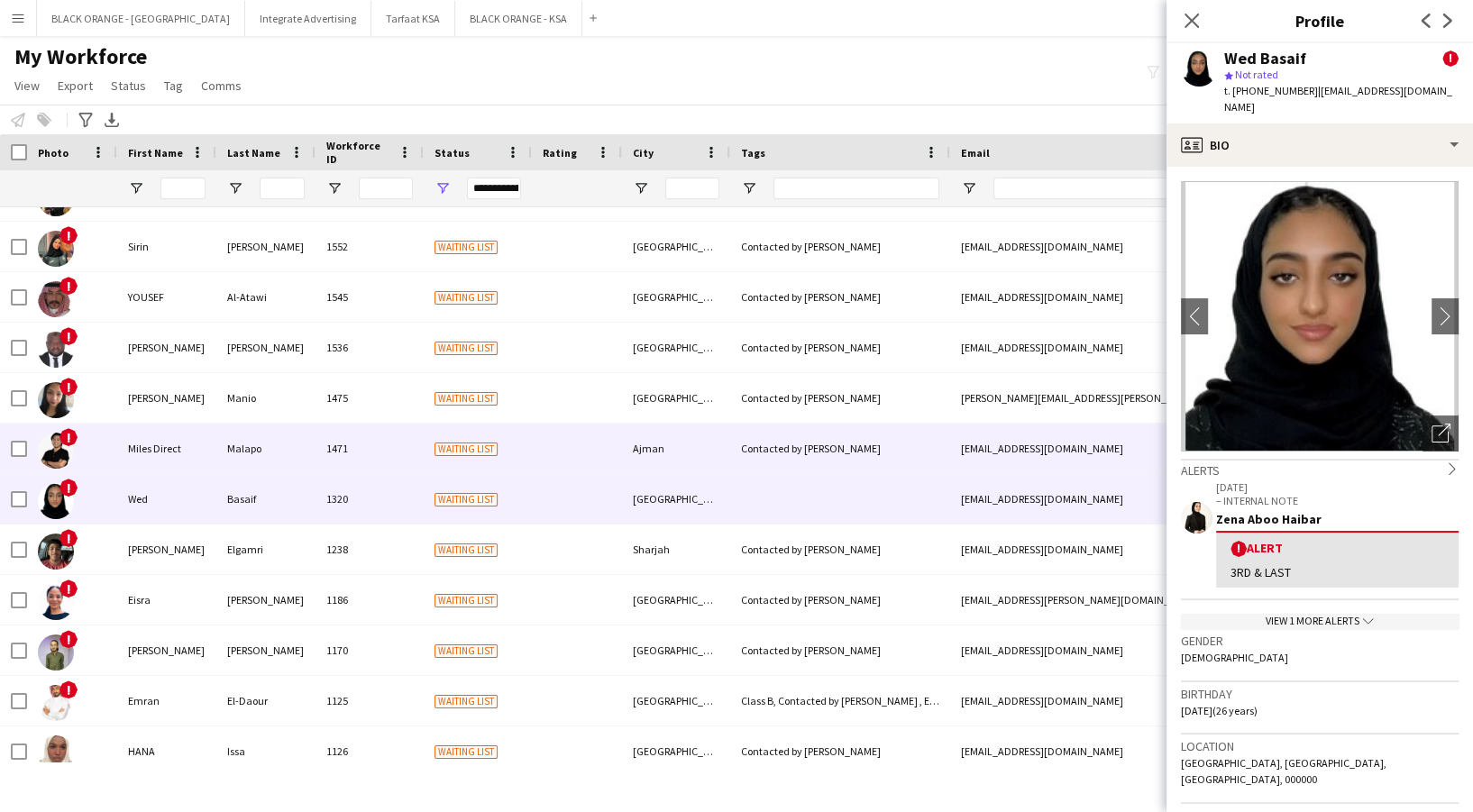
click at [517, 454] on div "Waiting list" at bounding box center [477, 448] width 109 height 49
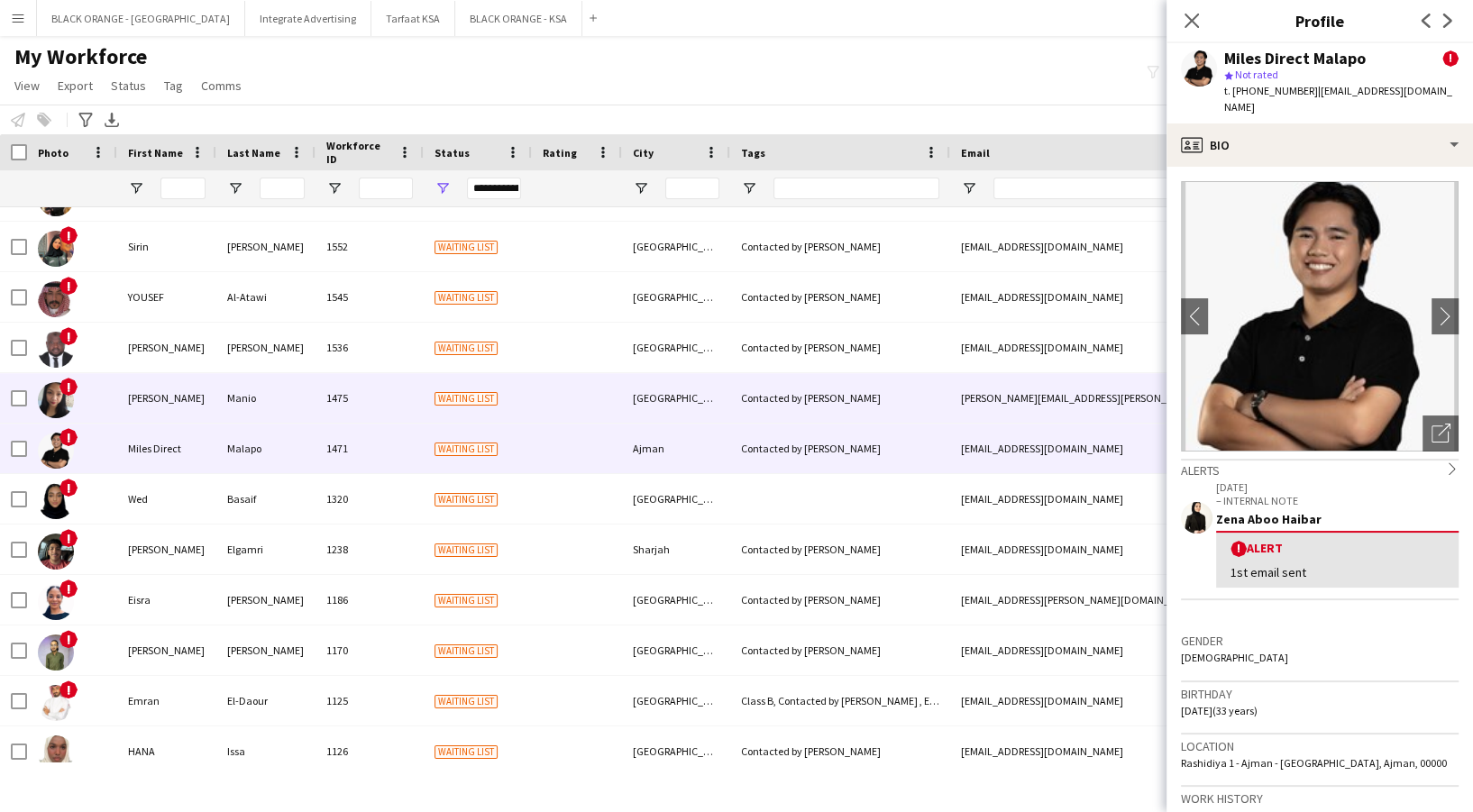
click at [434, 391] on span "Waiting list" at bounding box center [465, 398] width 63 height 14
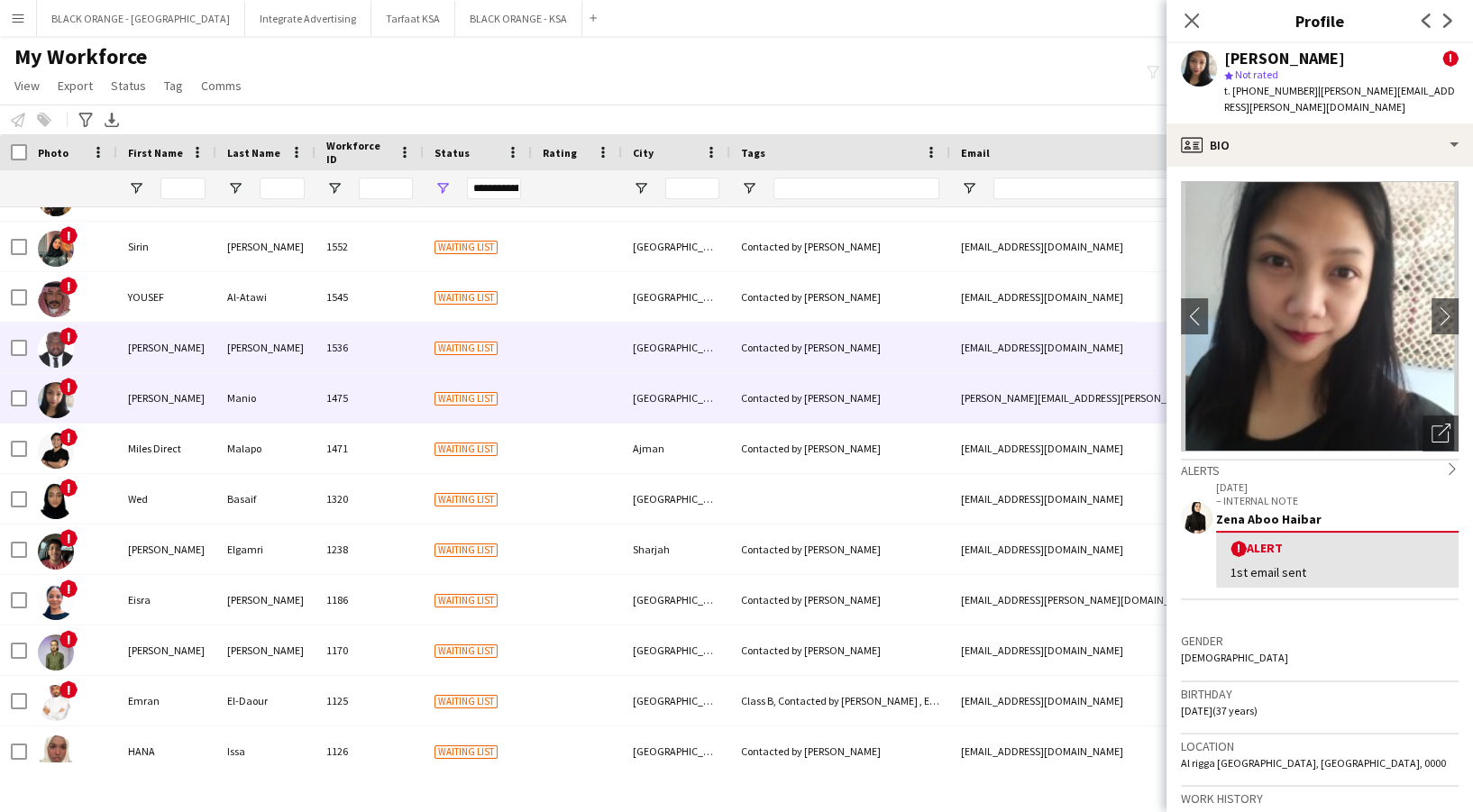
click at [414, 359] on div "1536" at bounding box center [370, 348] width 109 height 49
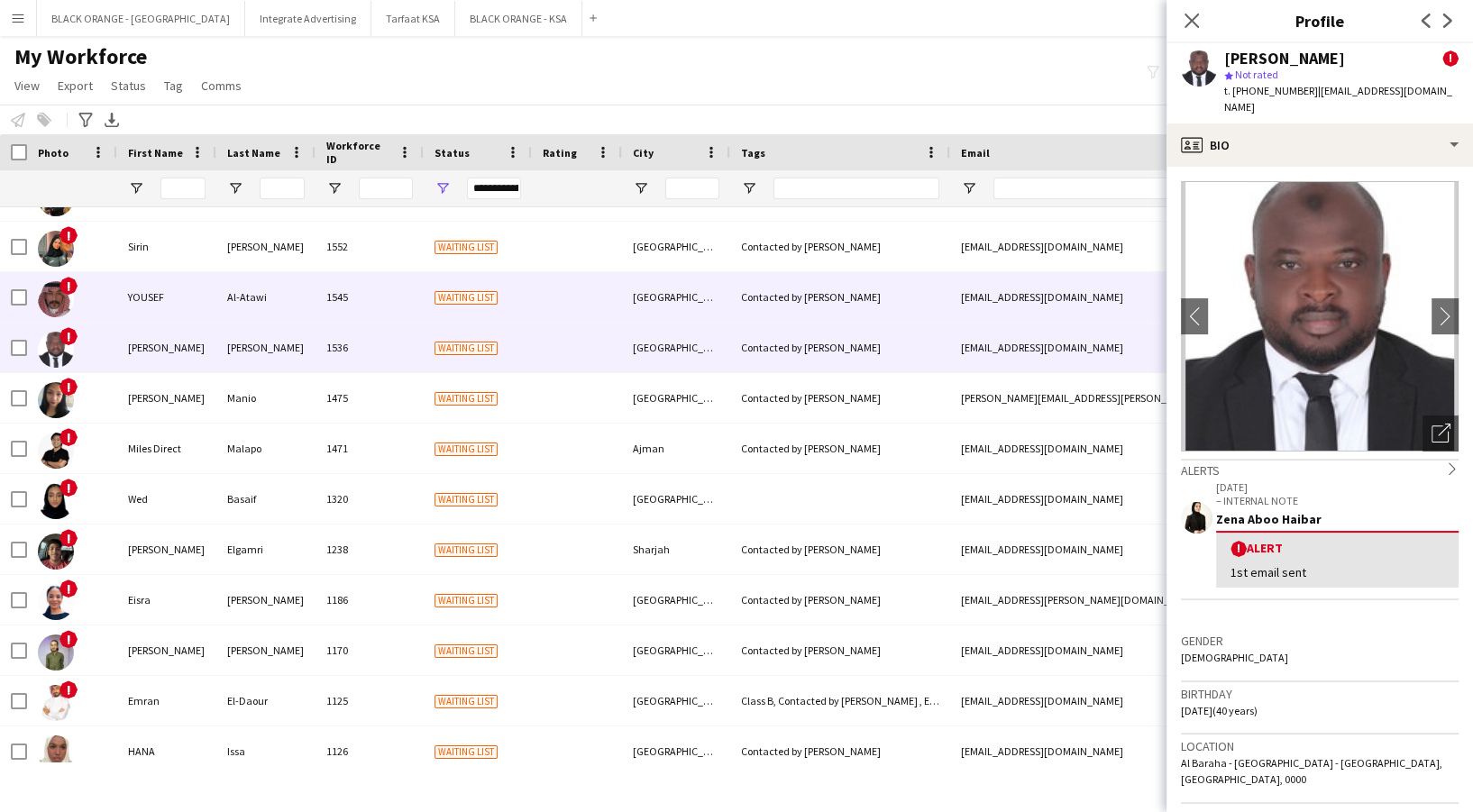
drag, startPoint x: 367, startPoint y: 288, endPoint x: 357, endPoint y: 288, distance: 10.0
click at [362, 288] on div "1545" at bounding box center [370, 297] width 109 height 49
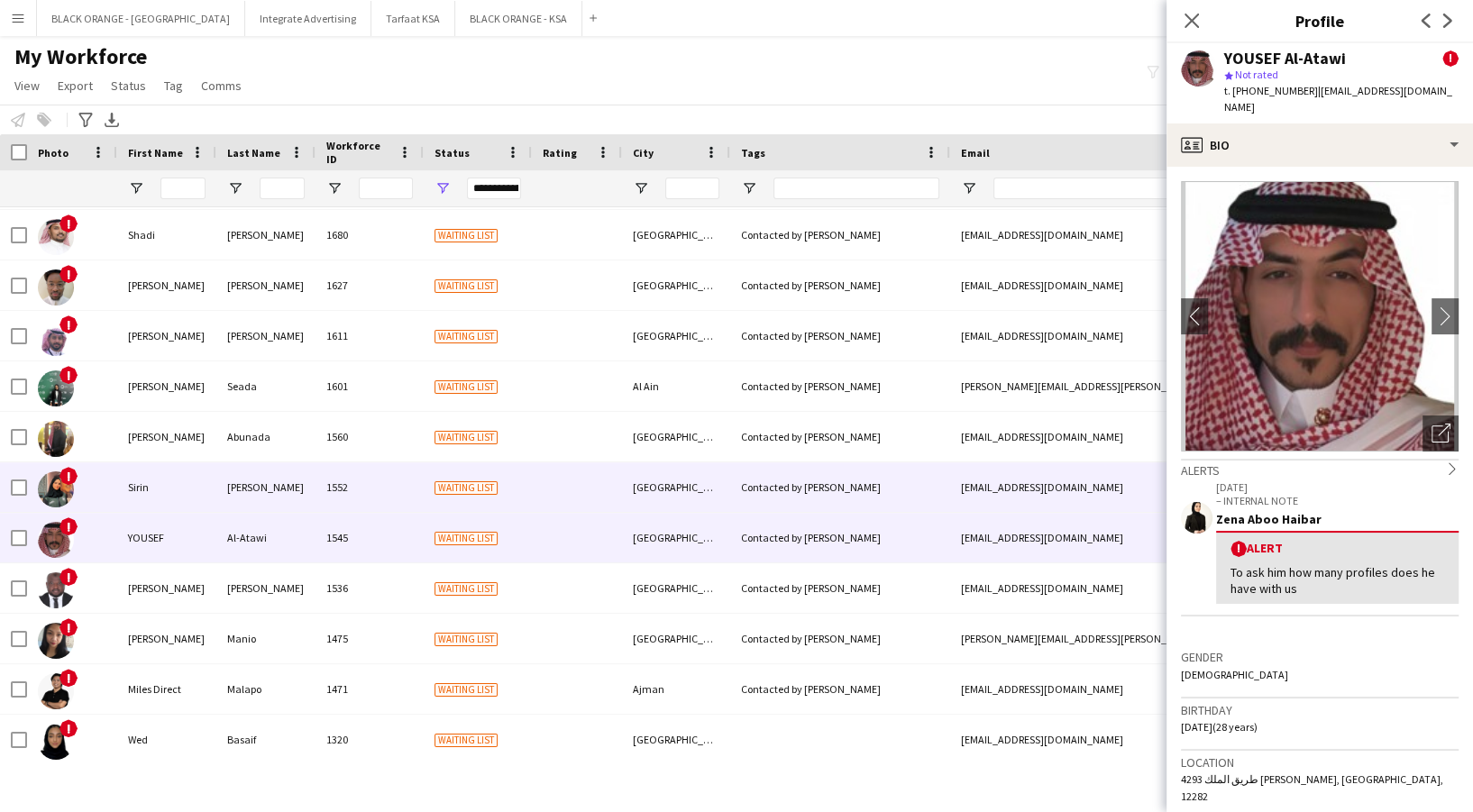
click at [474, 489] on span "Waiting list" at bounding box center [465, 487] width 63 height 14
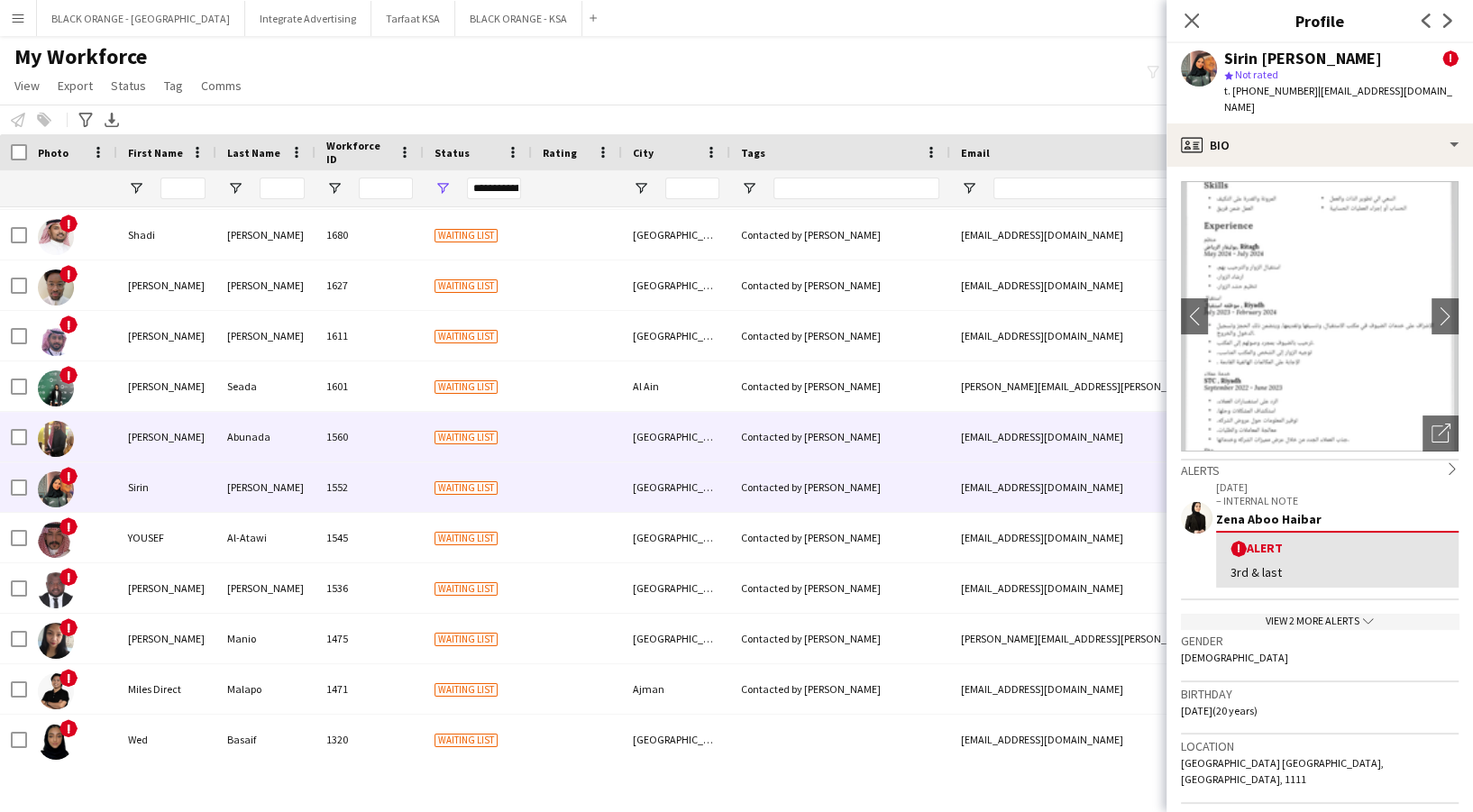
click at [452, 442] on span "Waiting list" at bounding box center [465, 437] width 63 height 14
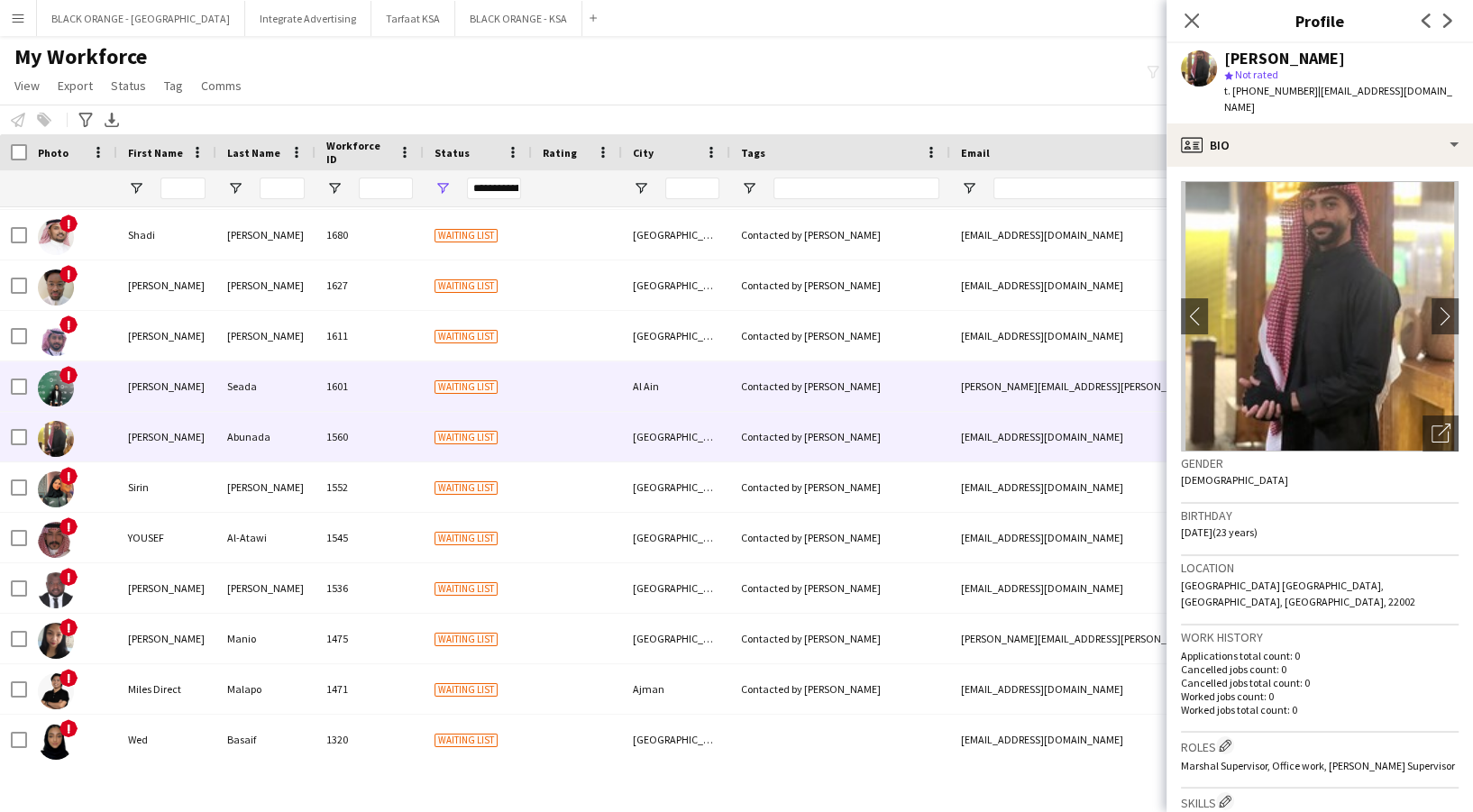
click at [424, 380] on div "Waiting list" at bounding box center [477, 386] width 109 height 49
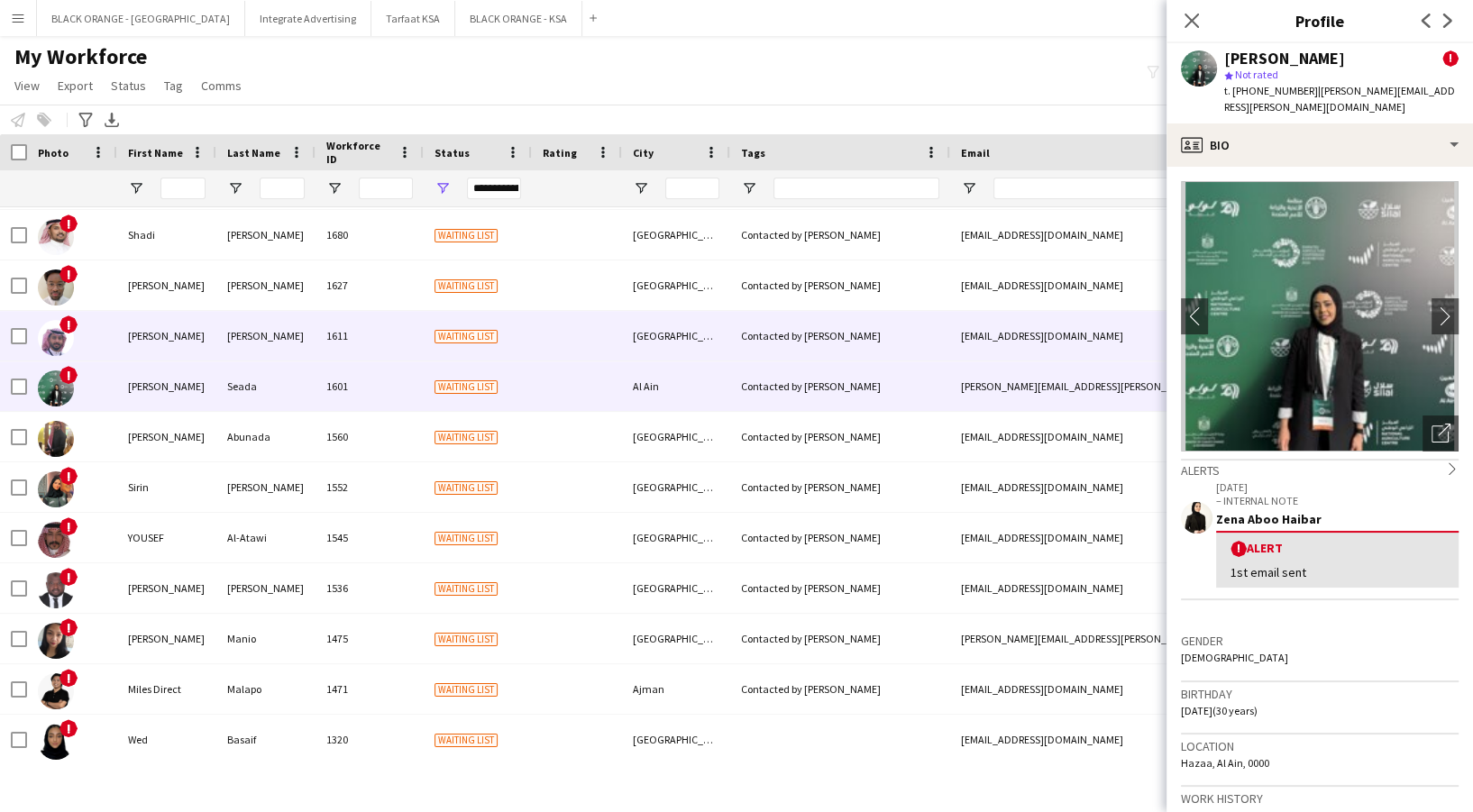
click at [411, 346] on div "1611" at bounding box center [370, 336] width 109 height 49
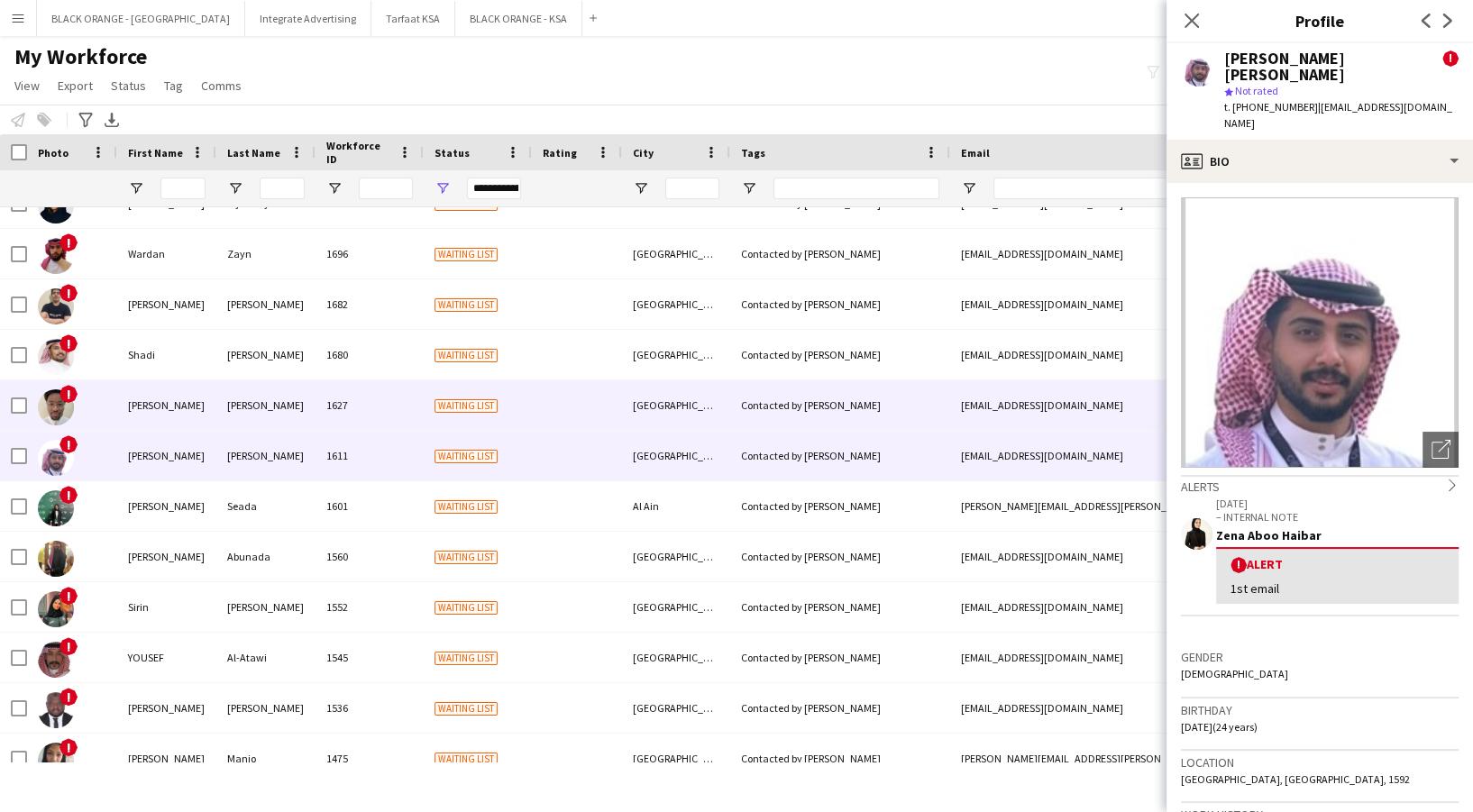
click at [464, 404] on span "Waiting list" at bounding box center [465, 406] width 63 height 14
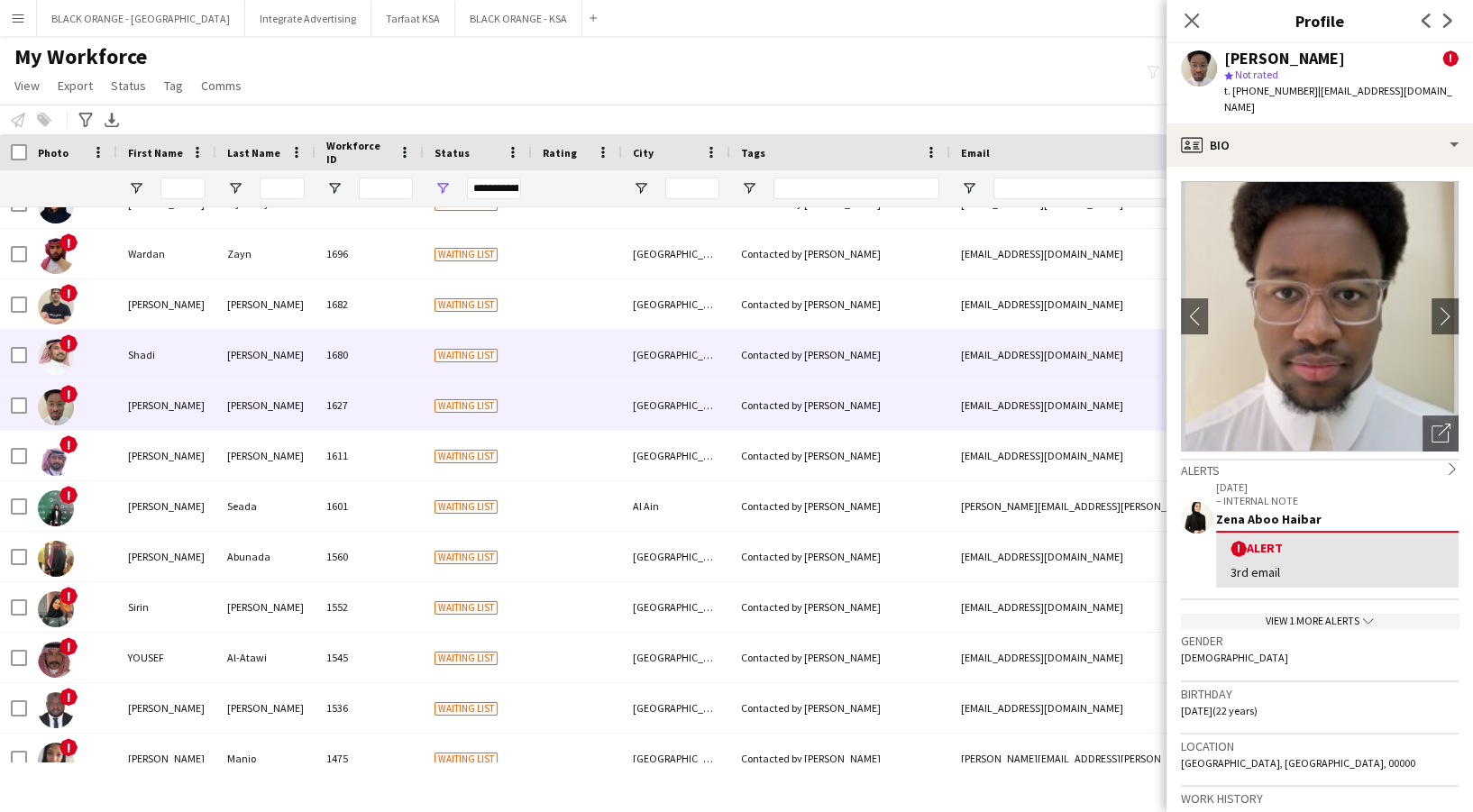
click at [443, 370] on div "Waiting list" at bounding box center [477, 355] width 109 height 49
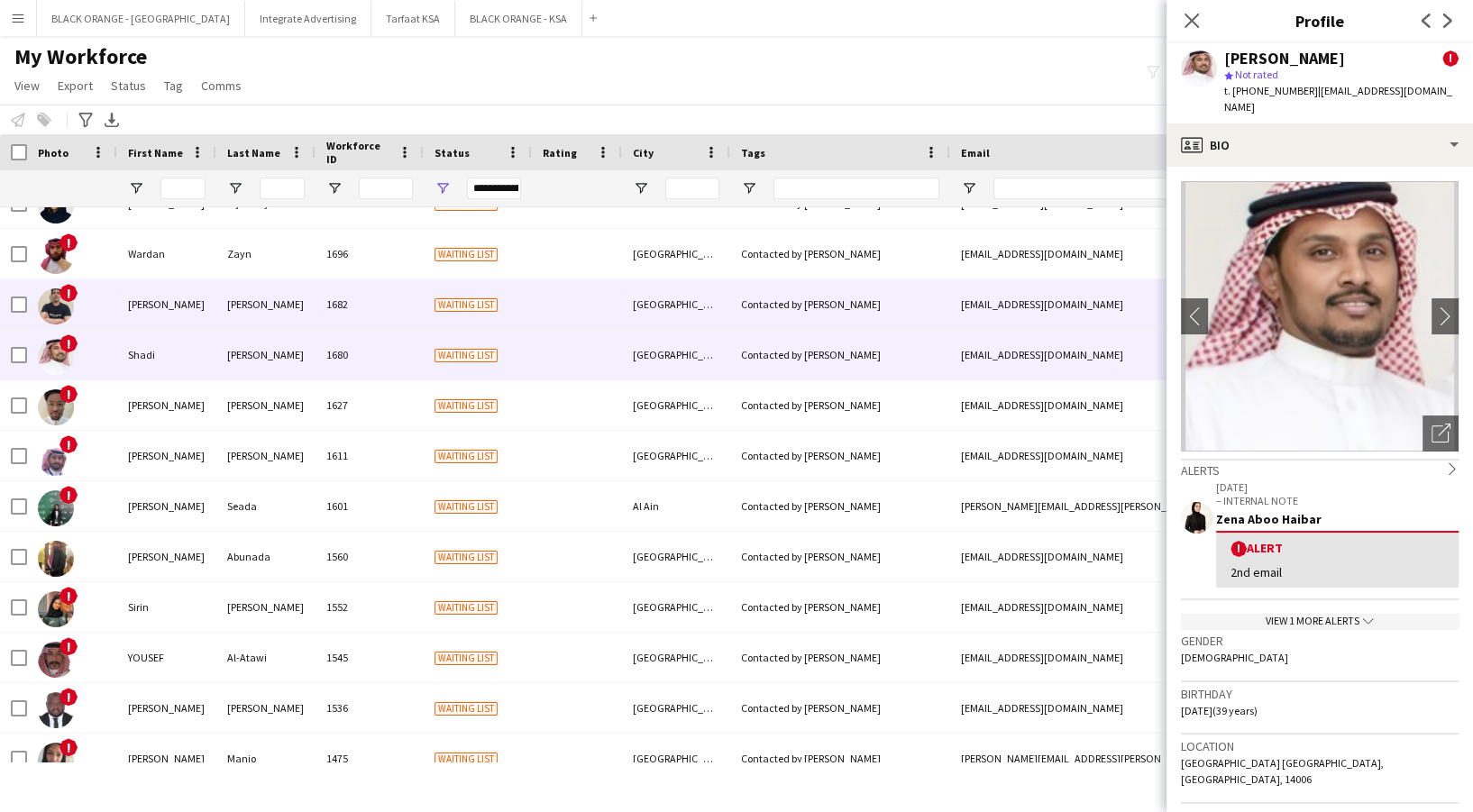
click at [408, 308] on div "1682" at bounding box center [370, 304] width 109 height 49
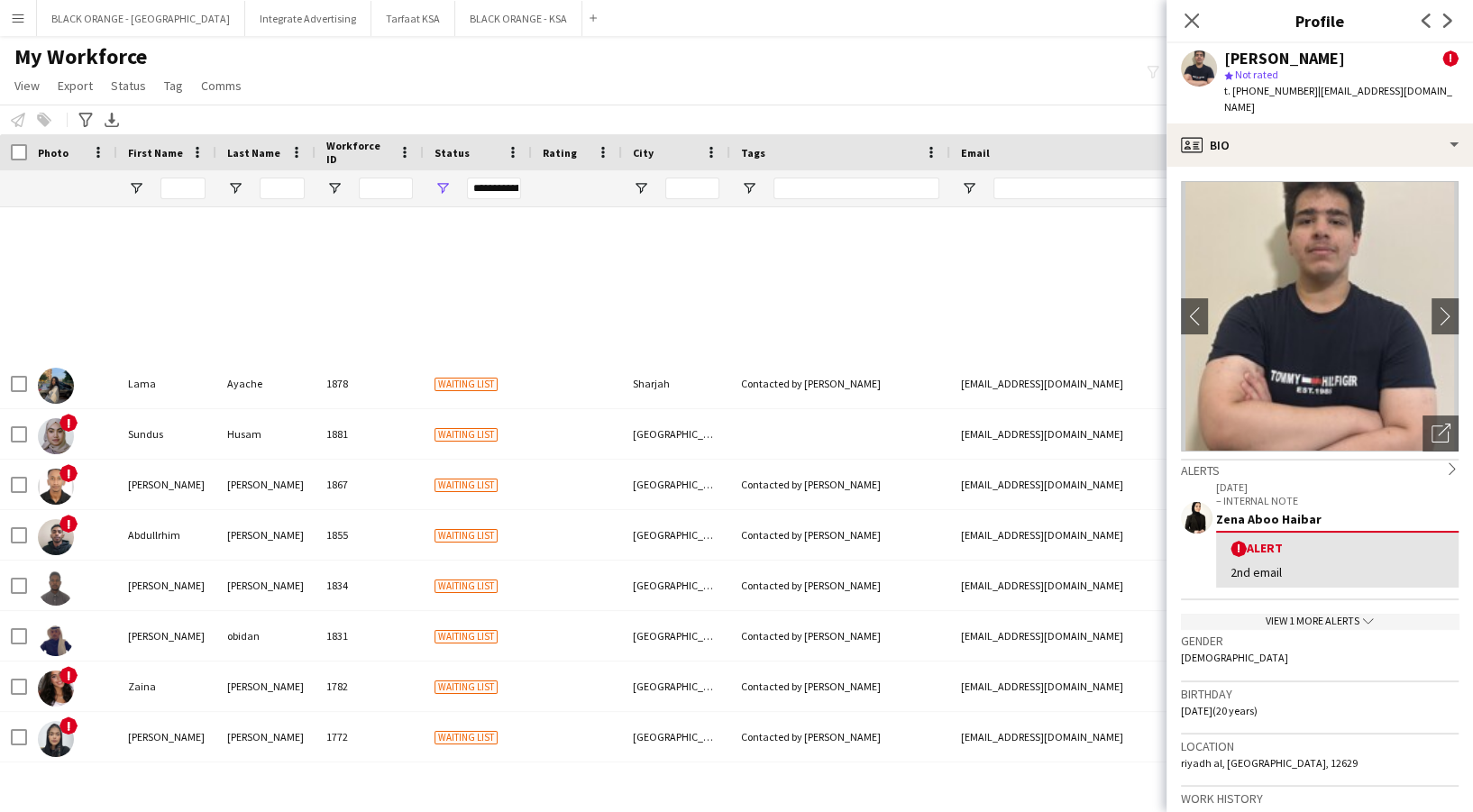
scroll to position [697, 0]
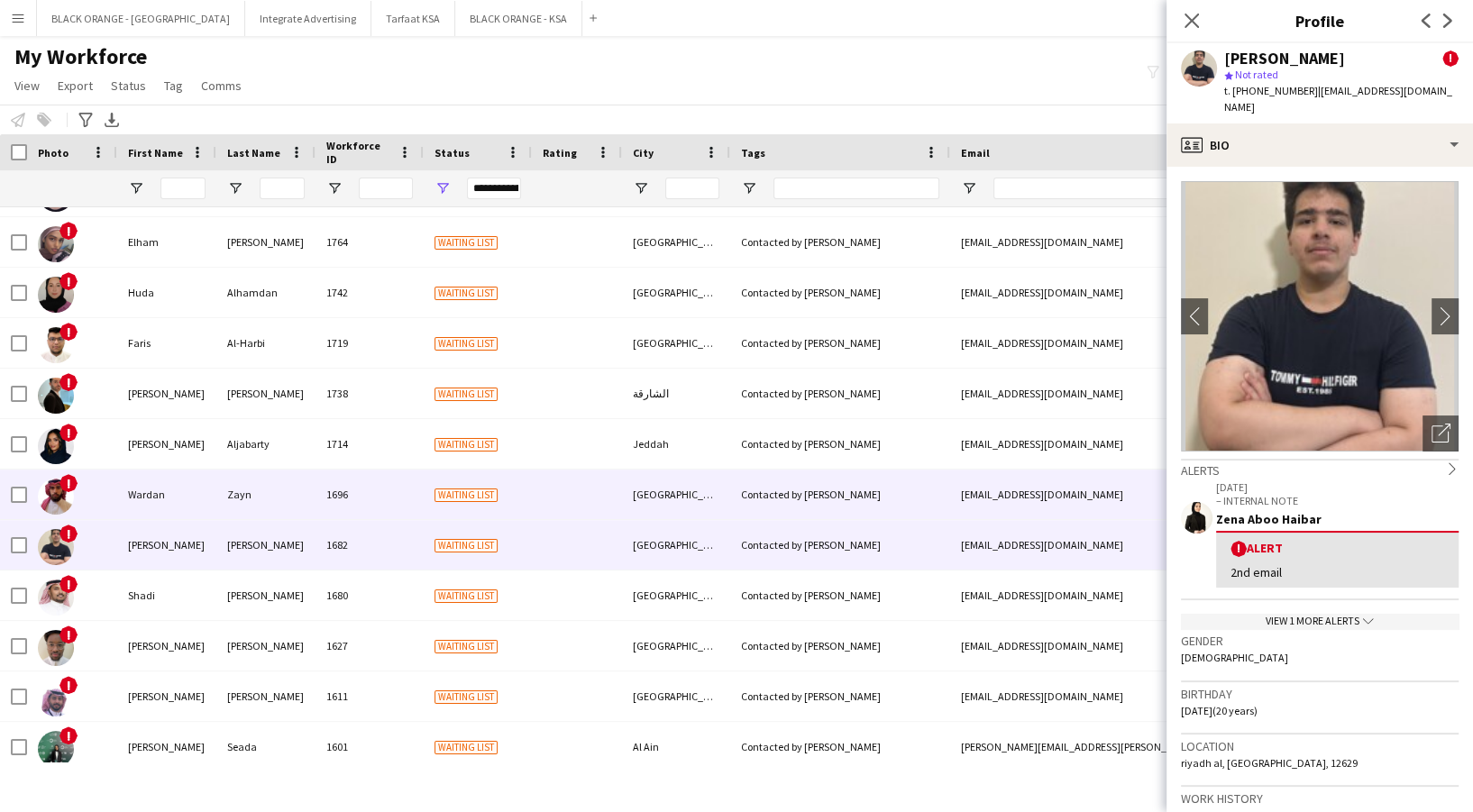
click at [496, 505] on div "Waiting list" at bounding box center [477, 494] width 109 height 49
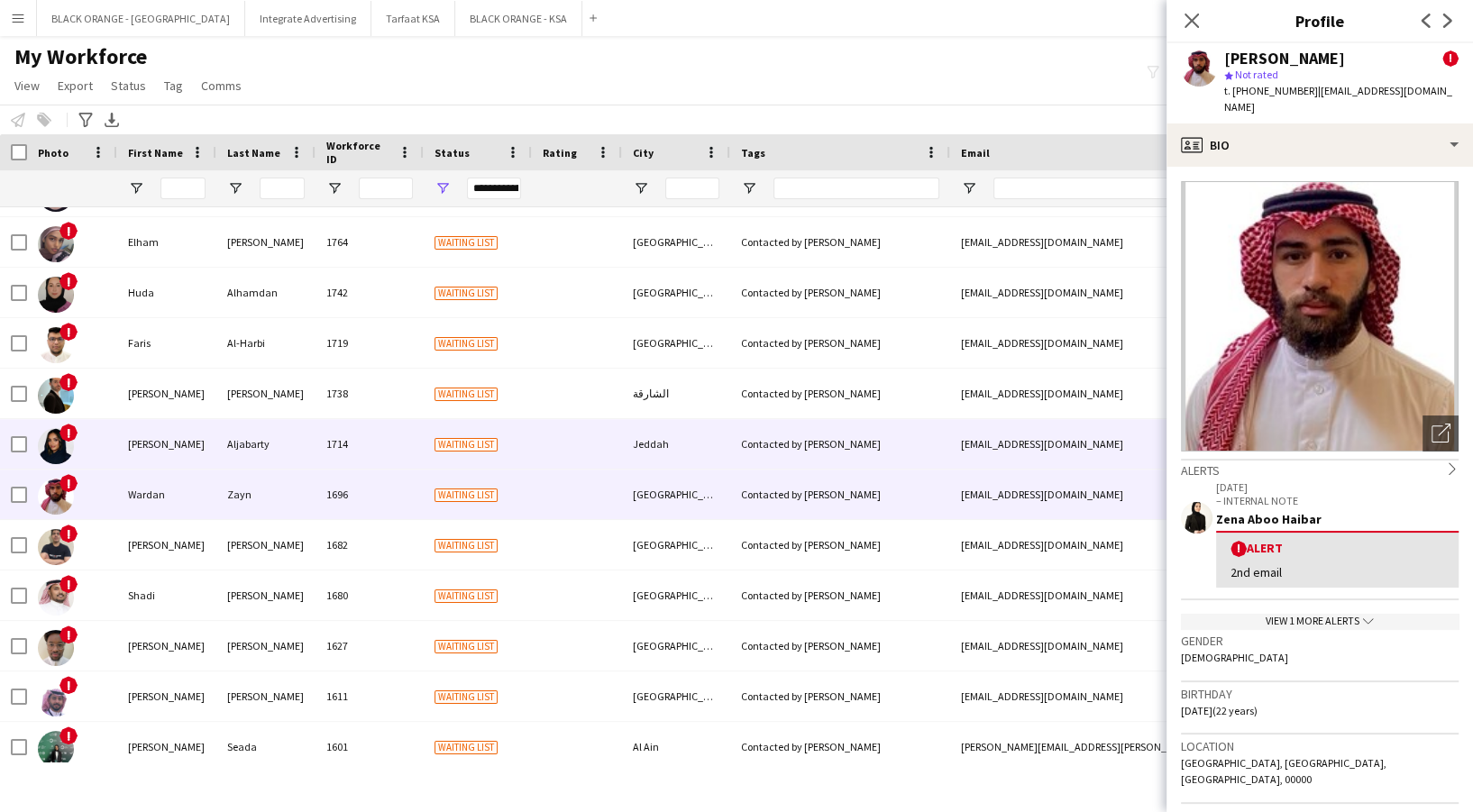
click at [482, 456] on div "Waiting list" at bounding box center [477, 443] width 109 height 49
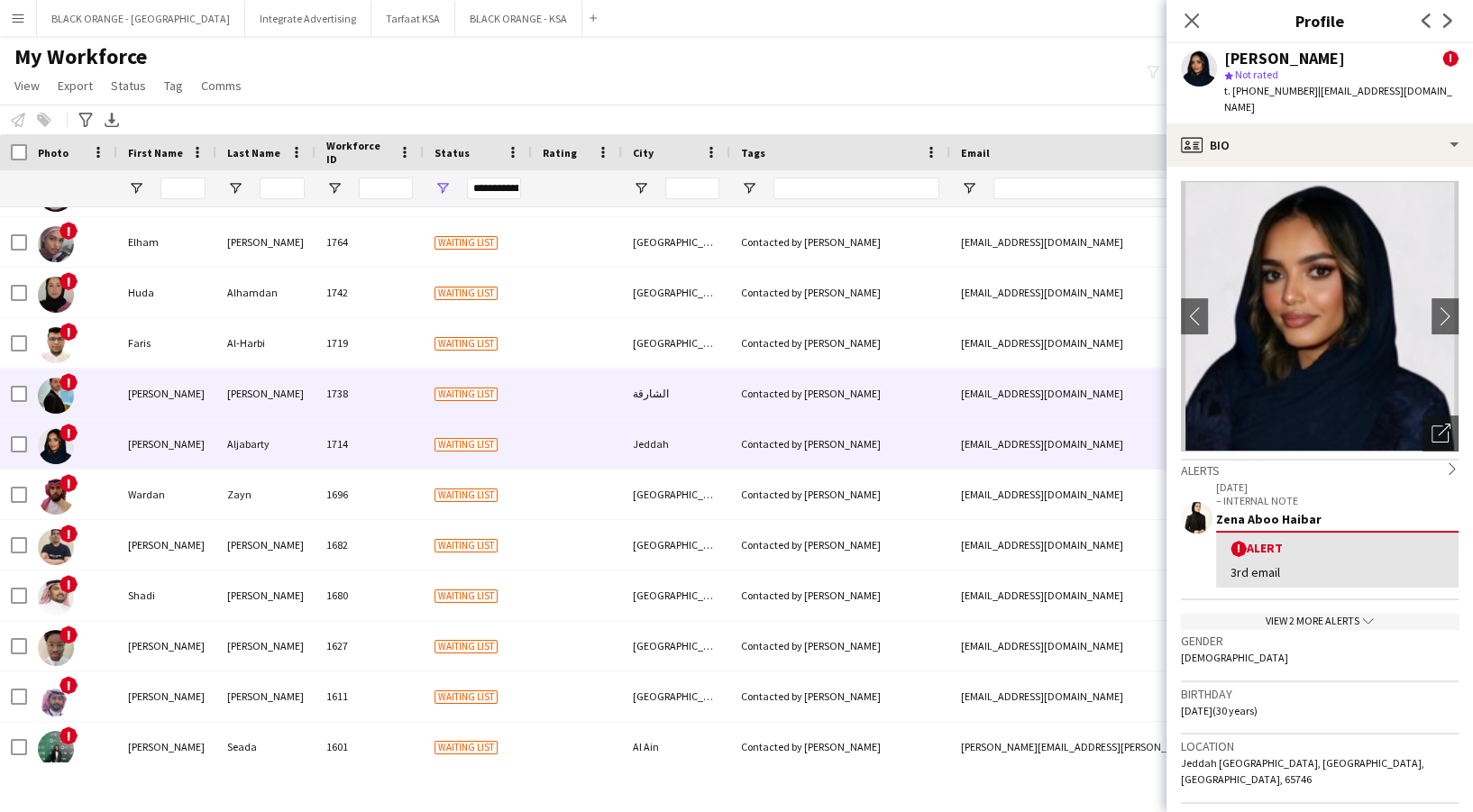
click at [462, 405] on div "Waiting list" at bounding box center [477, 393] width 109 height 49
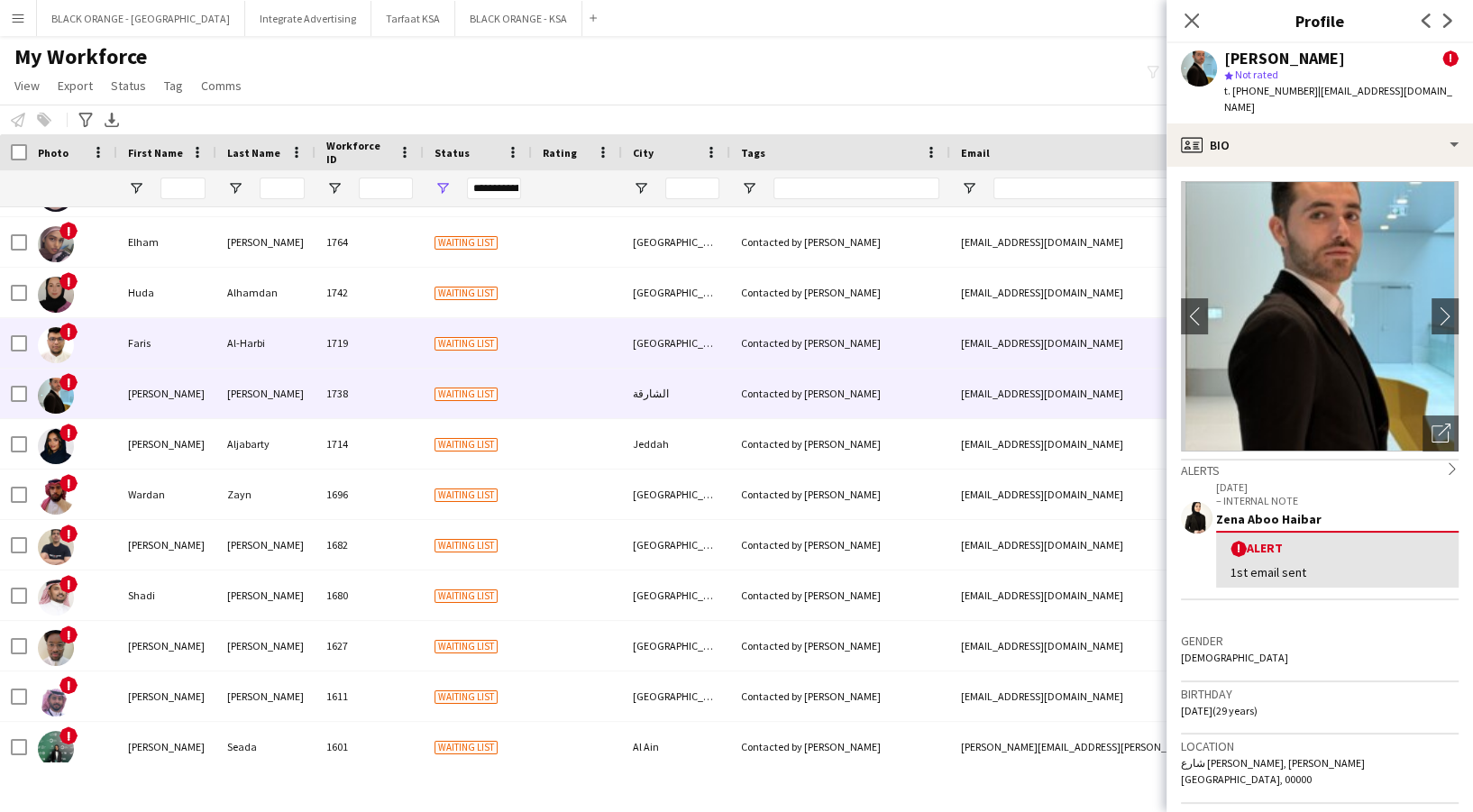
click at [404, 322] on div "1719" at bounding box center [370, 343] width 109 height 49
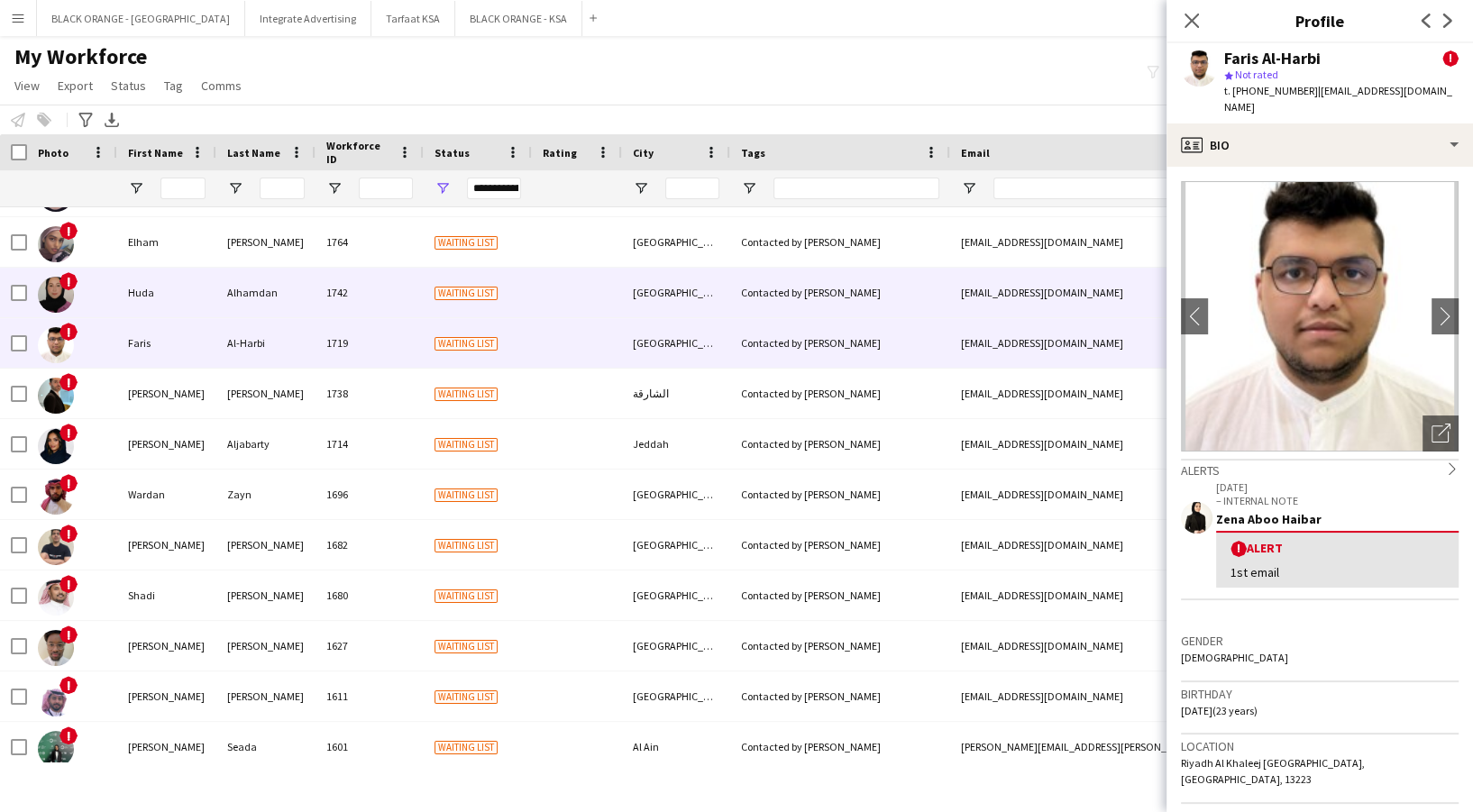
click at [383, 276] on div "1742" at bounding box center [370, 292] width 109 height 49
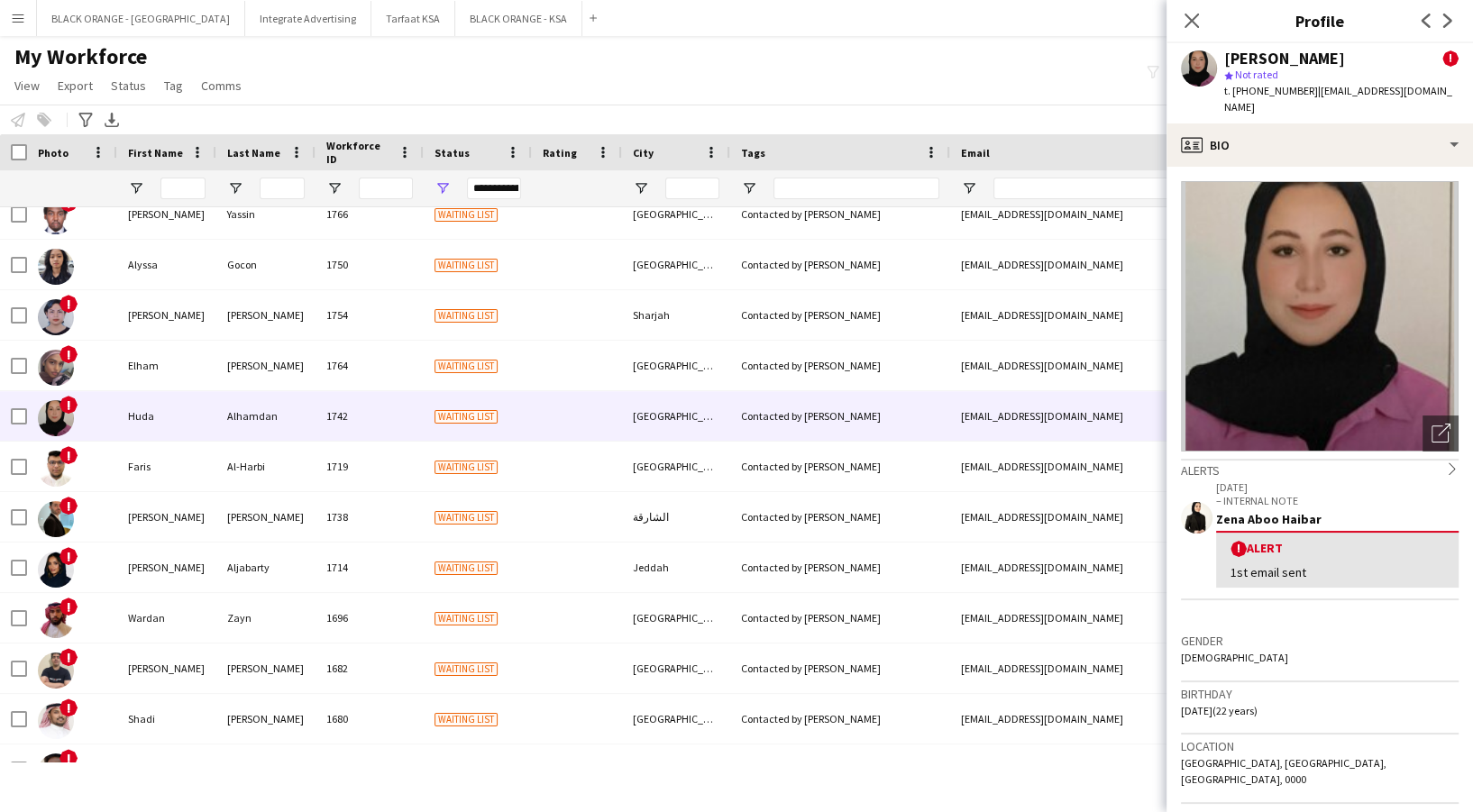
scroll to position [456, 0]
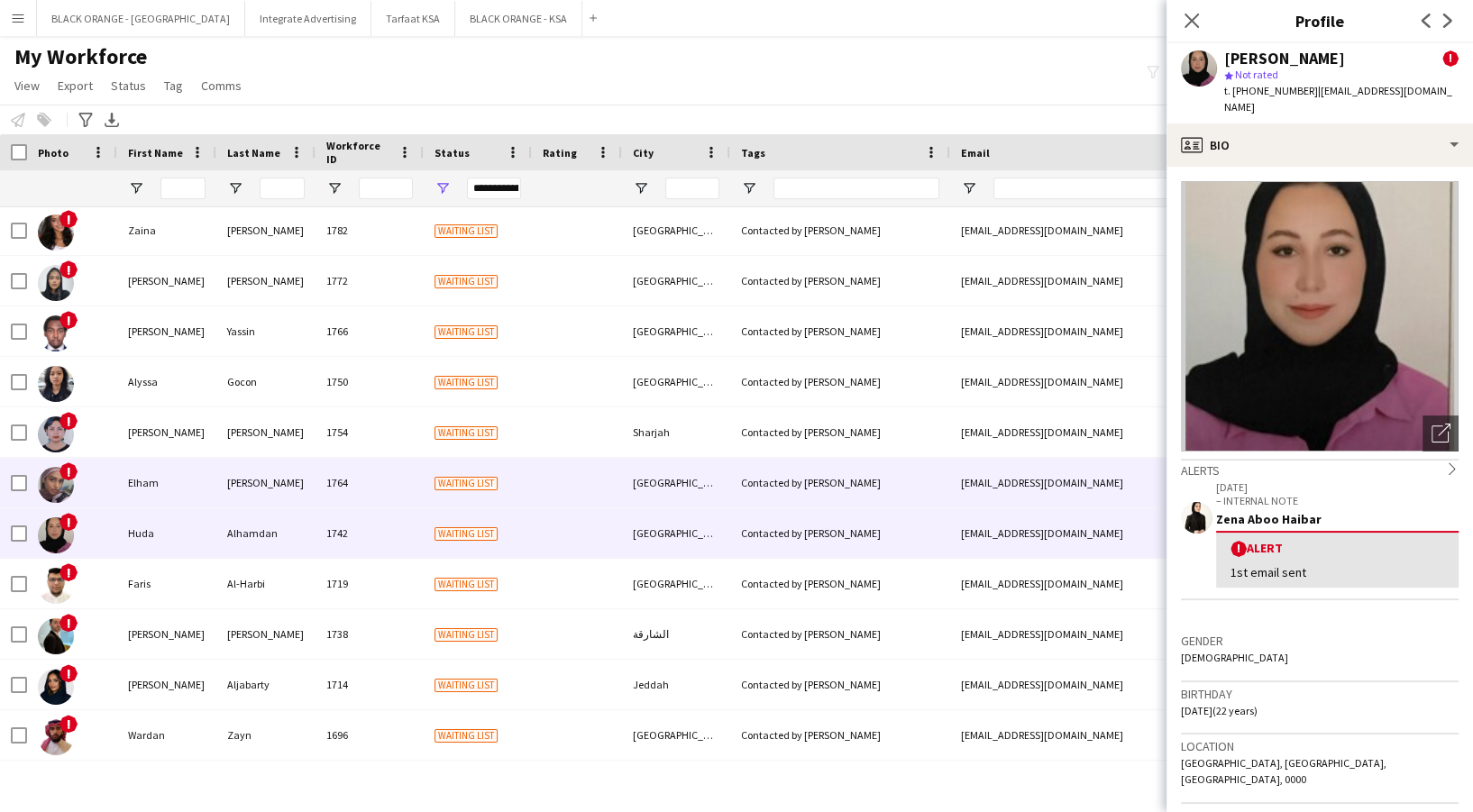
drag, startPoint x: 507, startPoint y: 507, endPoint x: 501, endPoint y: 497, distance: 11.7
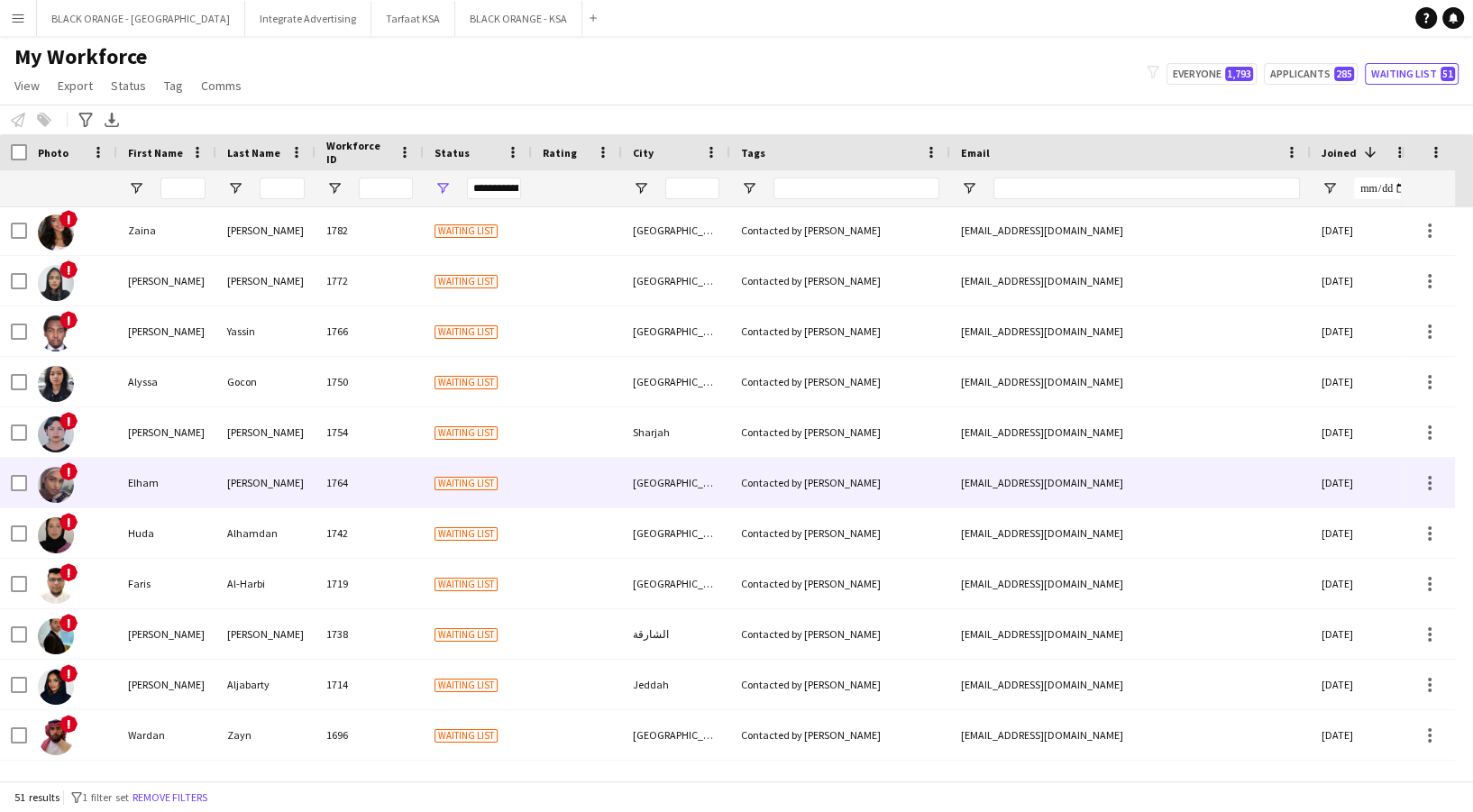
click at [494, 477] on span "Waiting list" at bounding box center [465, 484] width 63 height 14
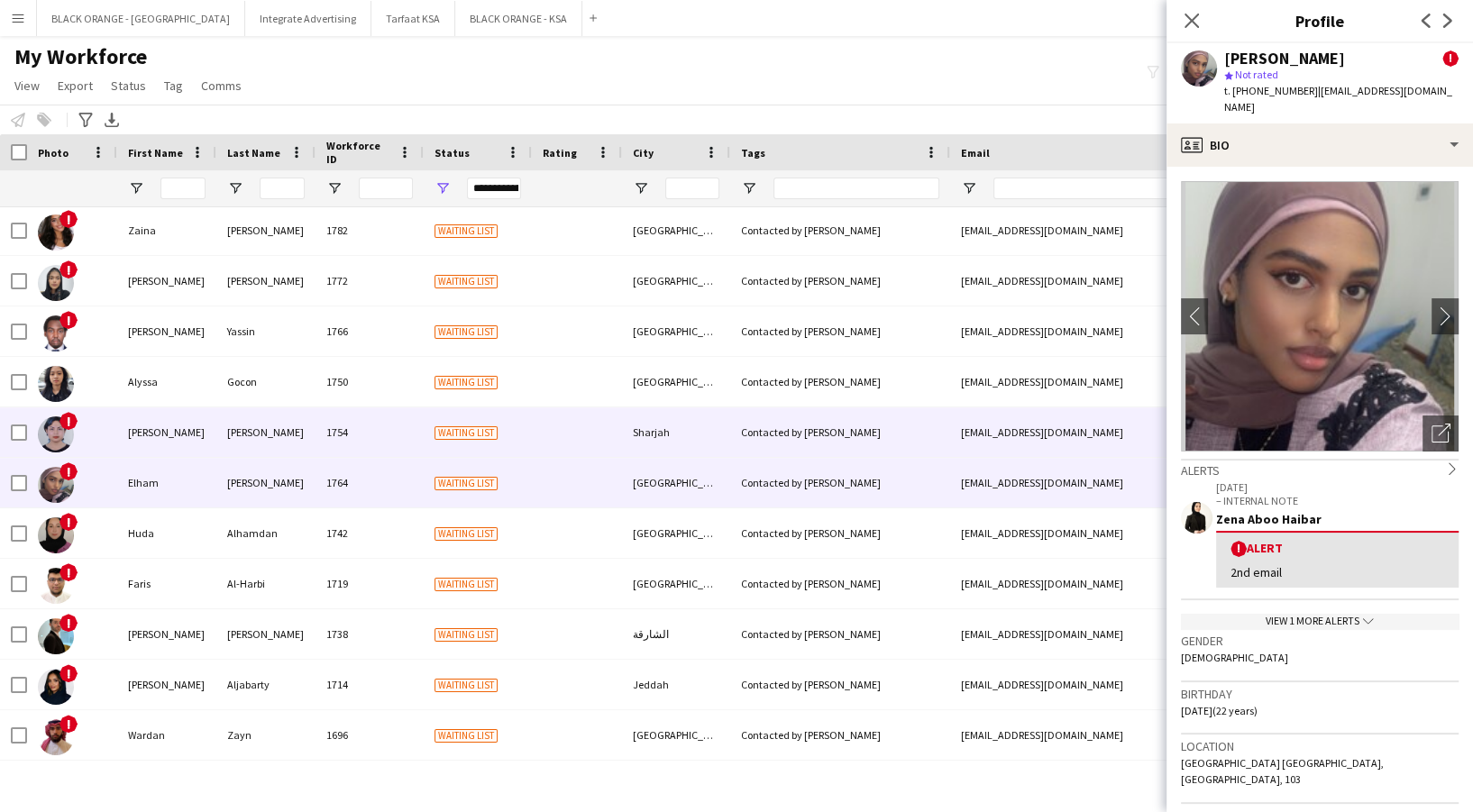
click at [471, 435] on span "Waiting list" at bounding box center [465, 432] width 63 height 14
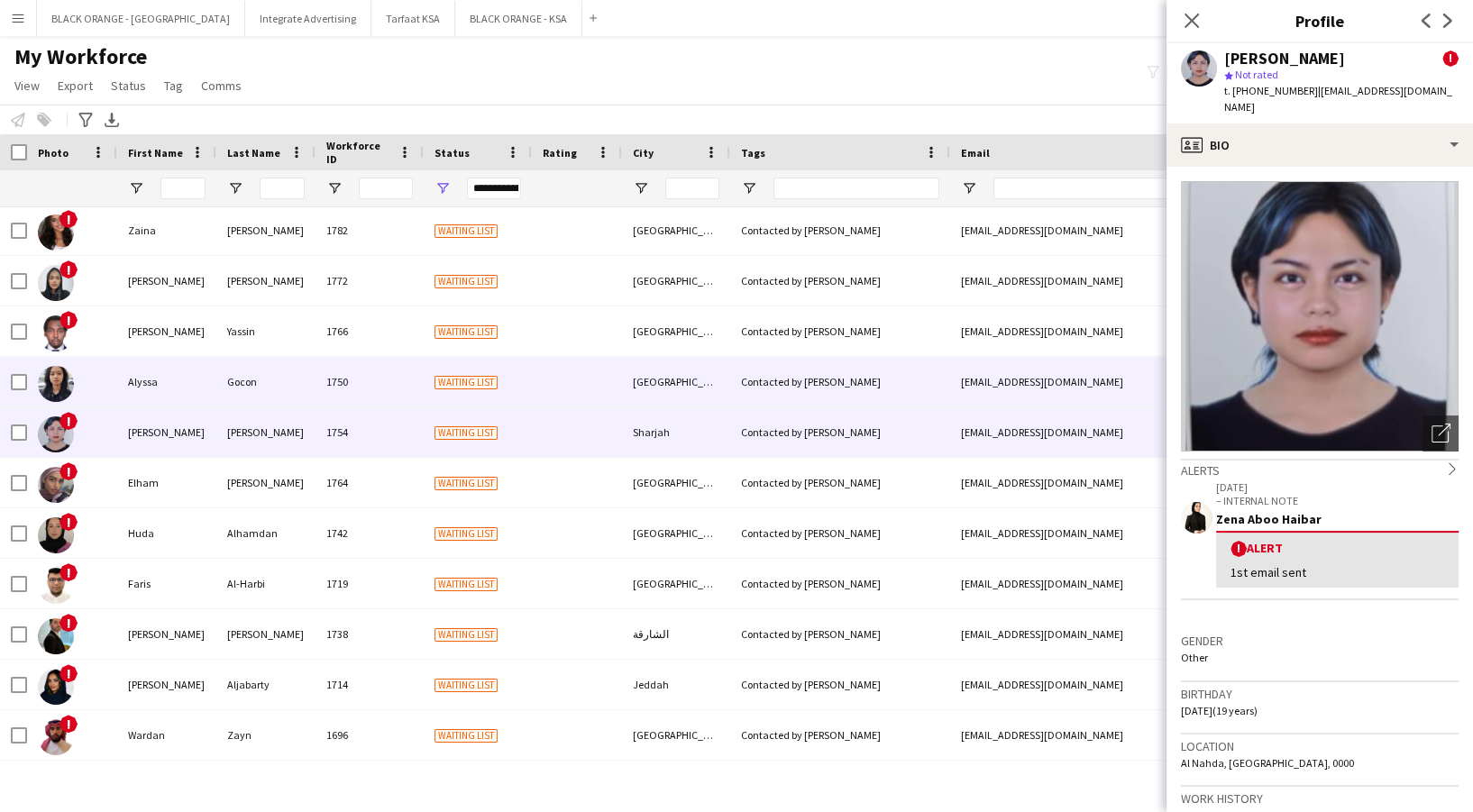
click at [444, 388] on span "Waiting list" at bounding box center [465, 382] width 63 height 14
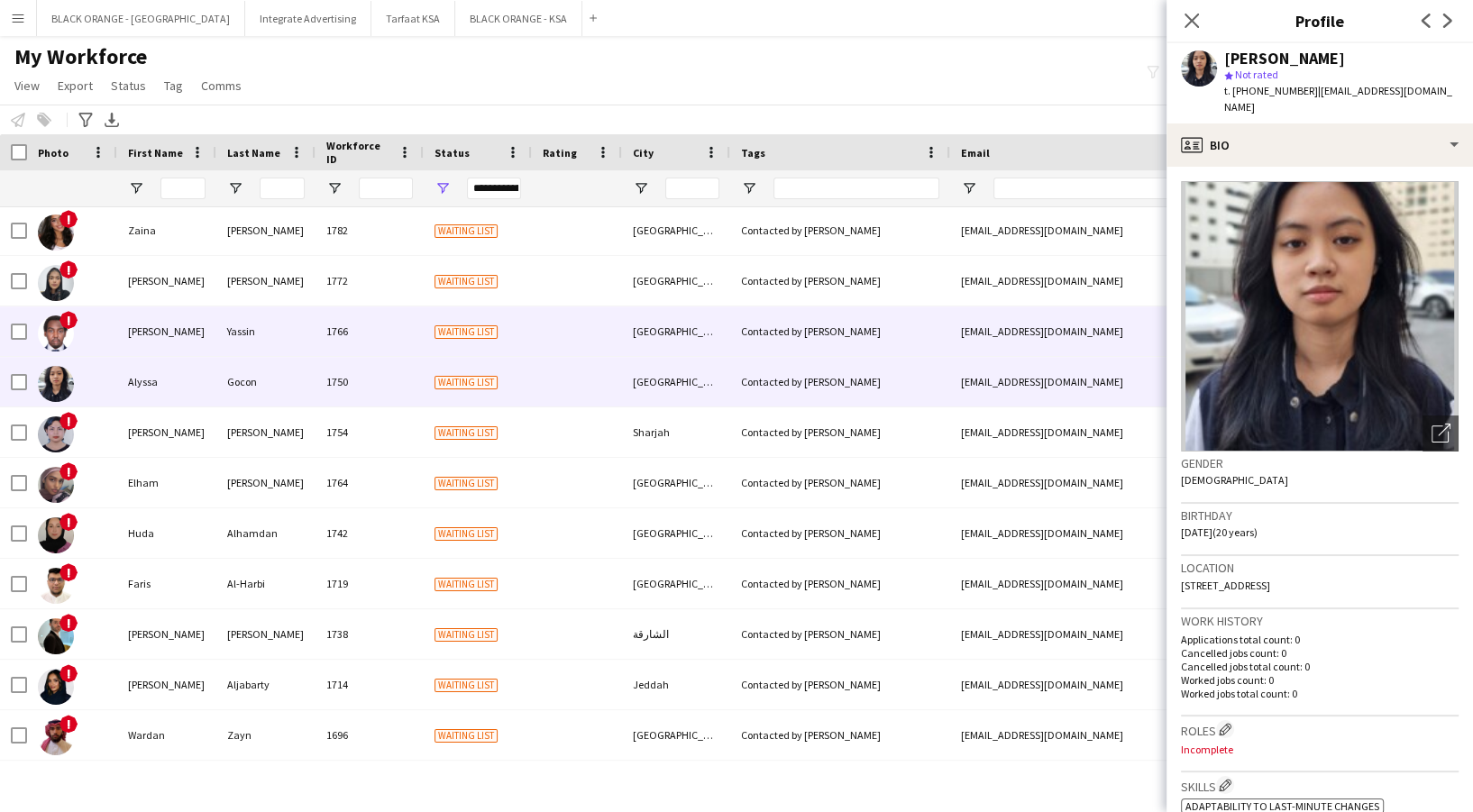
click at [432, 346] on div "Waiting list" at bounding box center [477, 331] width 109 height 49
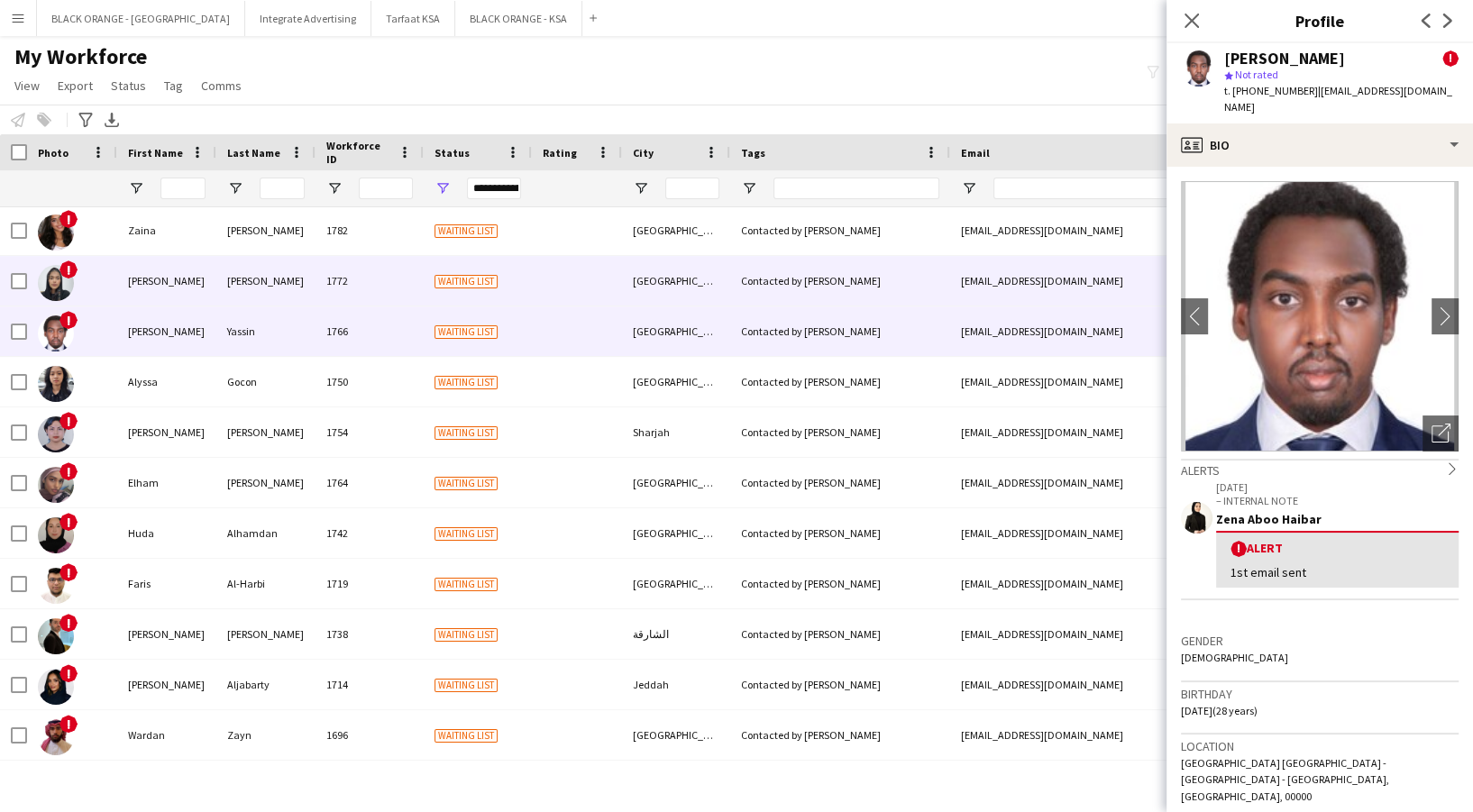
click at [419, 274] on div "1772" at bounding box center [370, 281] width 109 height 49
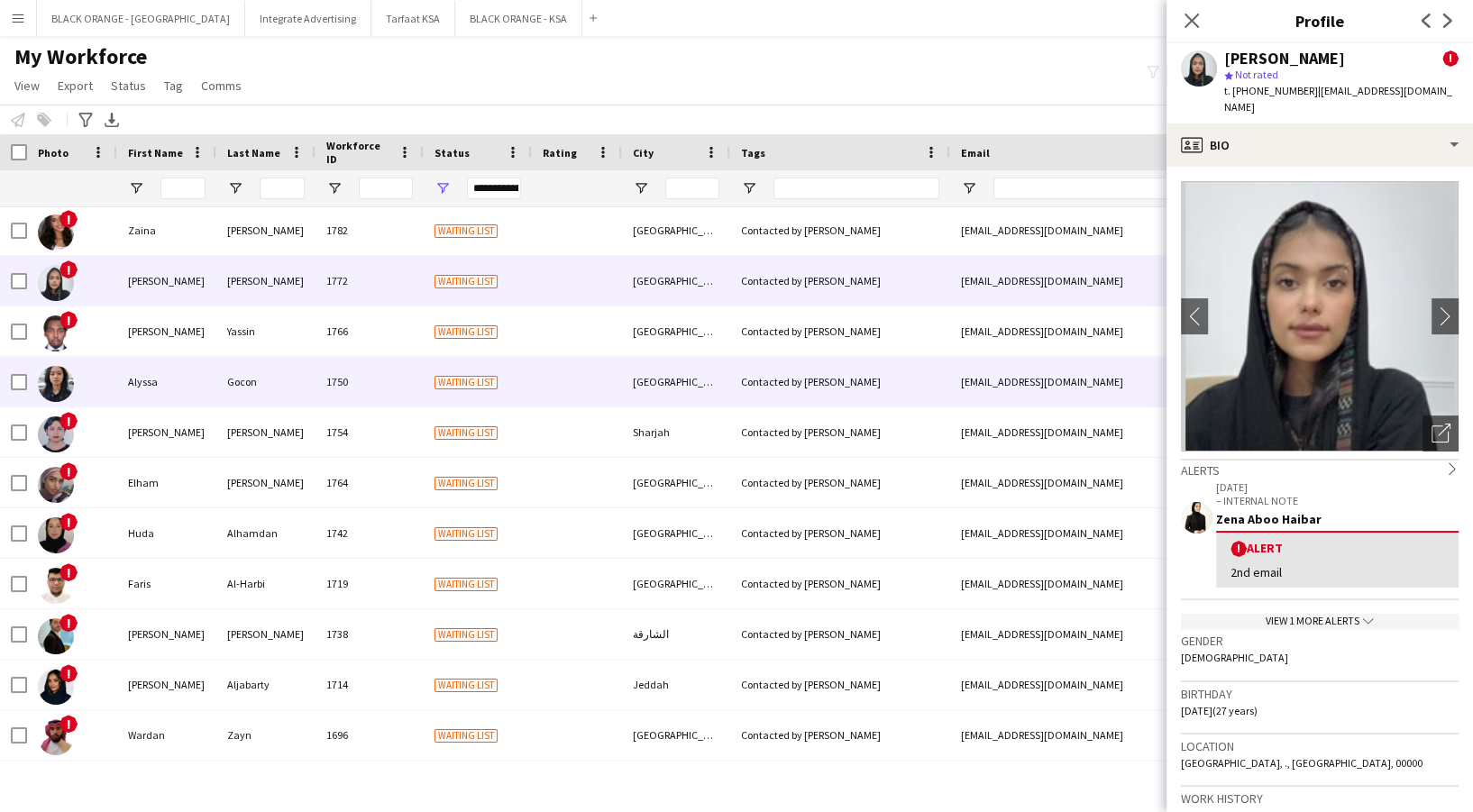
scroll to position [336, 0]
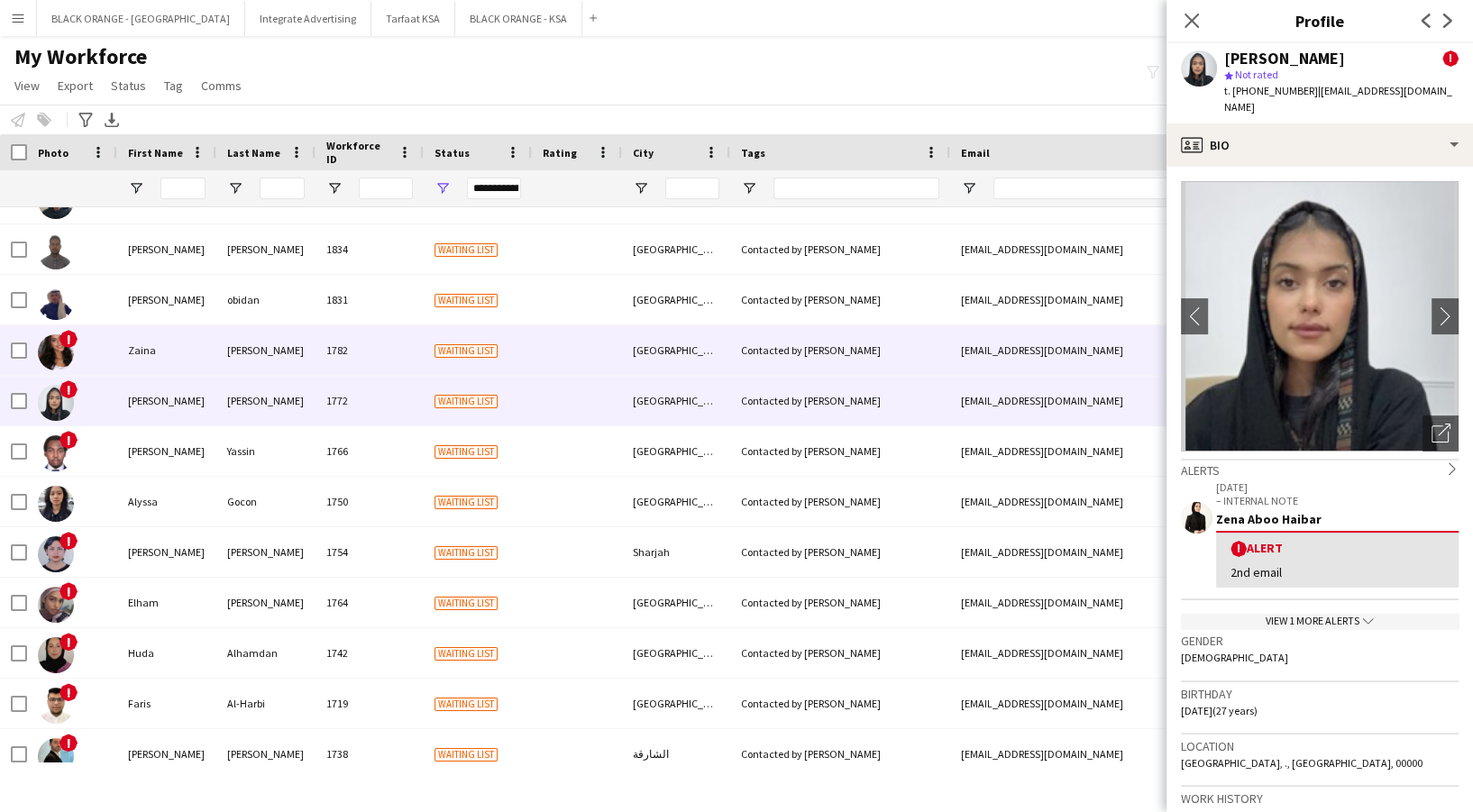
click at [480, 347] on span "Waiting list" at bounding box center [465, 350] width 63 height 14
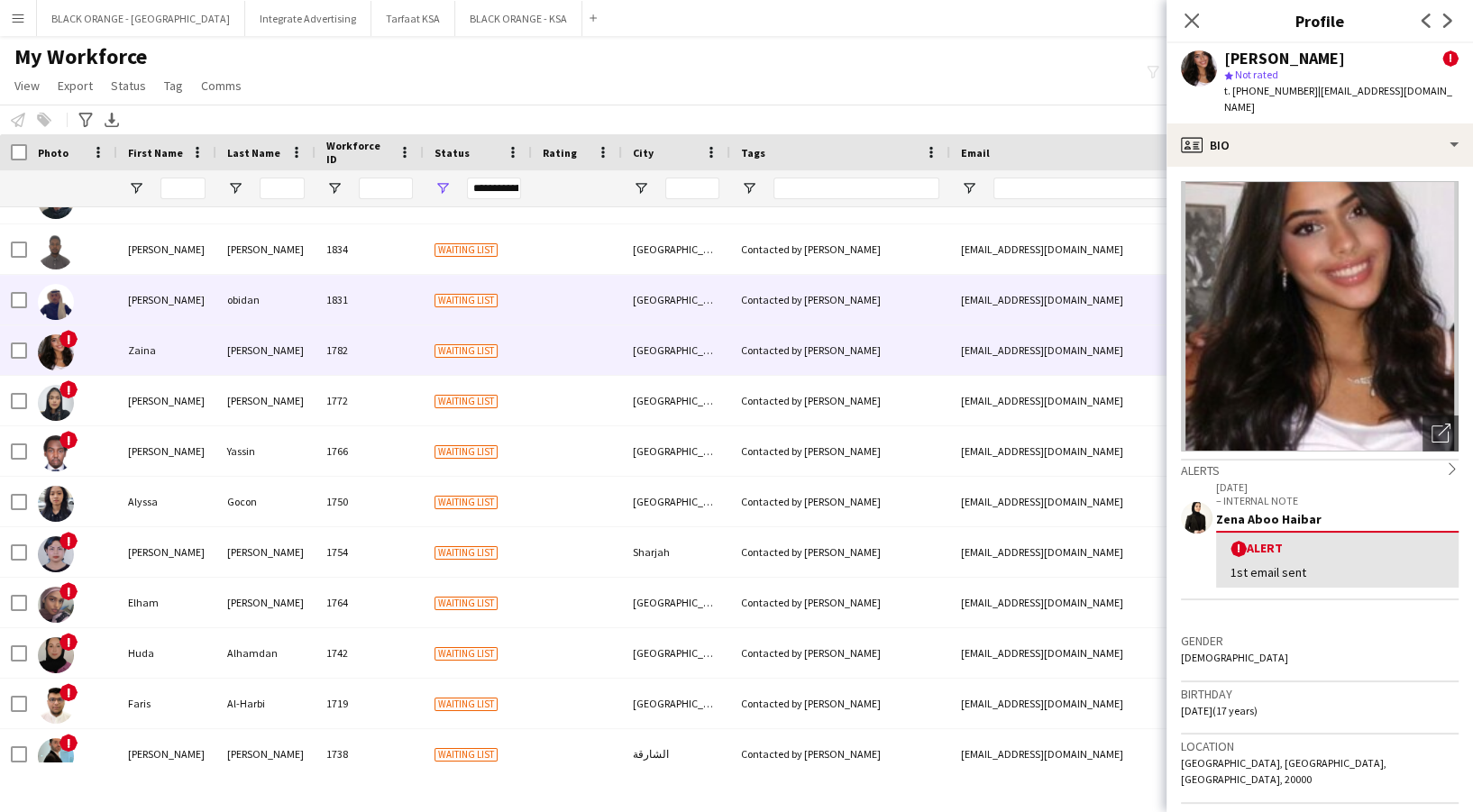
click at [433, 297] on div "Waiting list" at bounding box center [477, 299] width 109 height 49
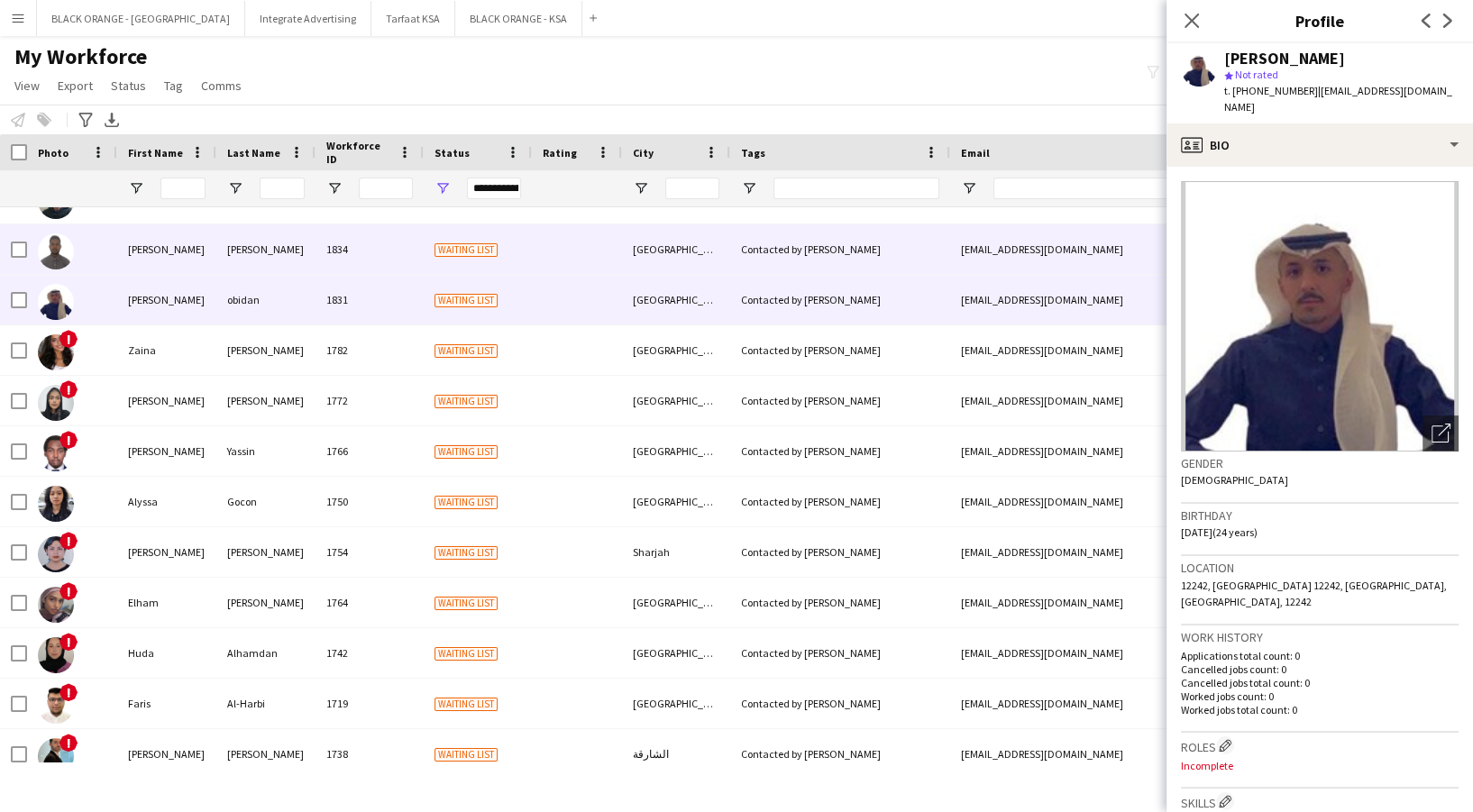
click at [400, 261] on div "1834" at bounding box center [370, 249] width 109 height 49
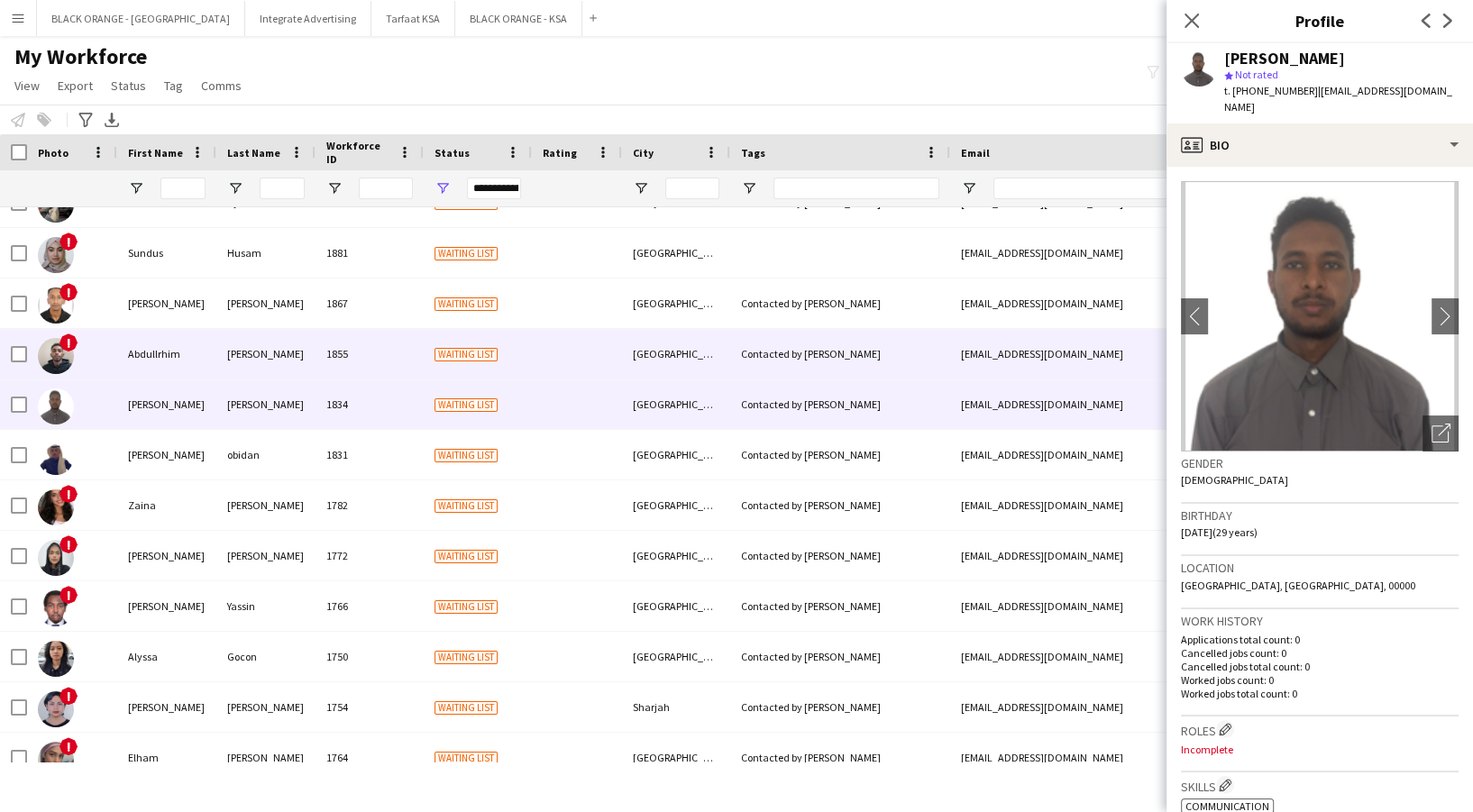
scroll to position [96, 0]
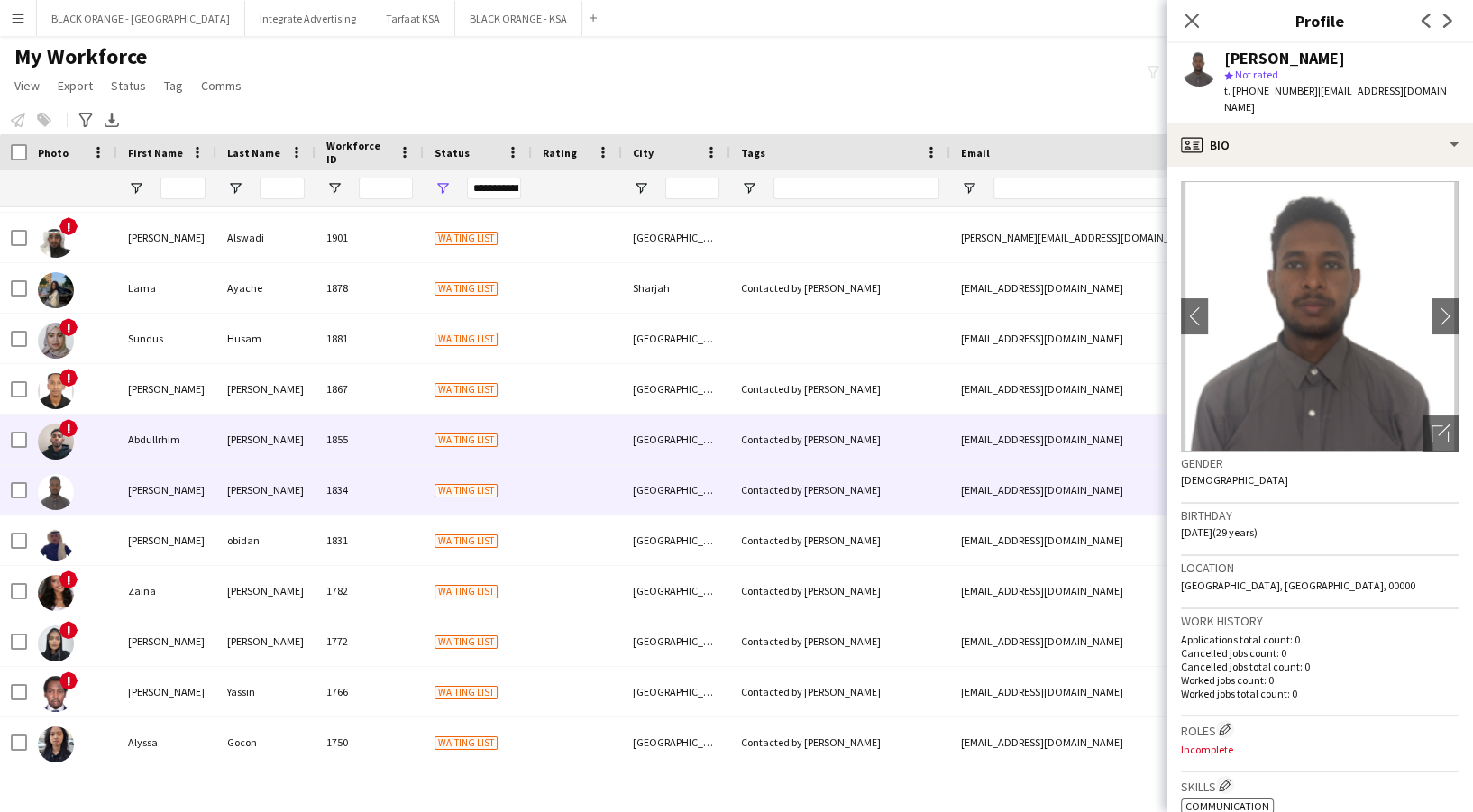
click at [483, 422] on div "Waiting list" at bounding box center [477, 439] width 109 height 49
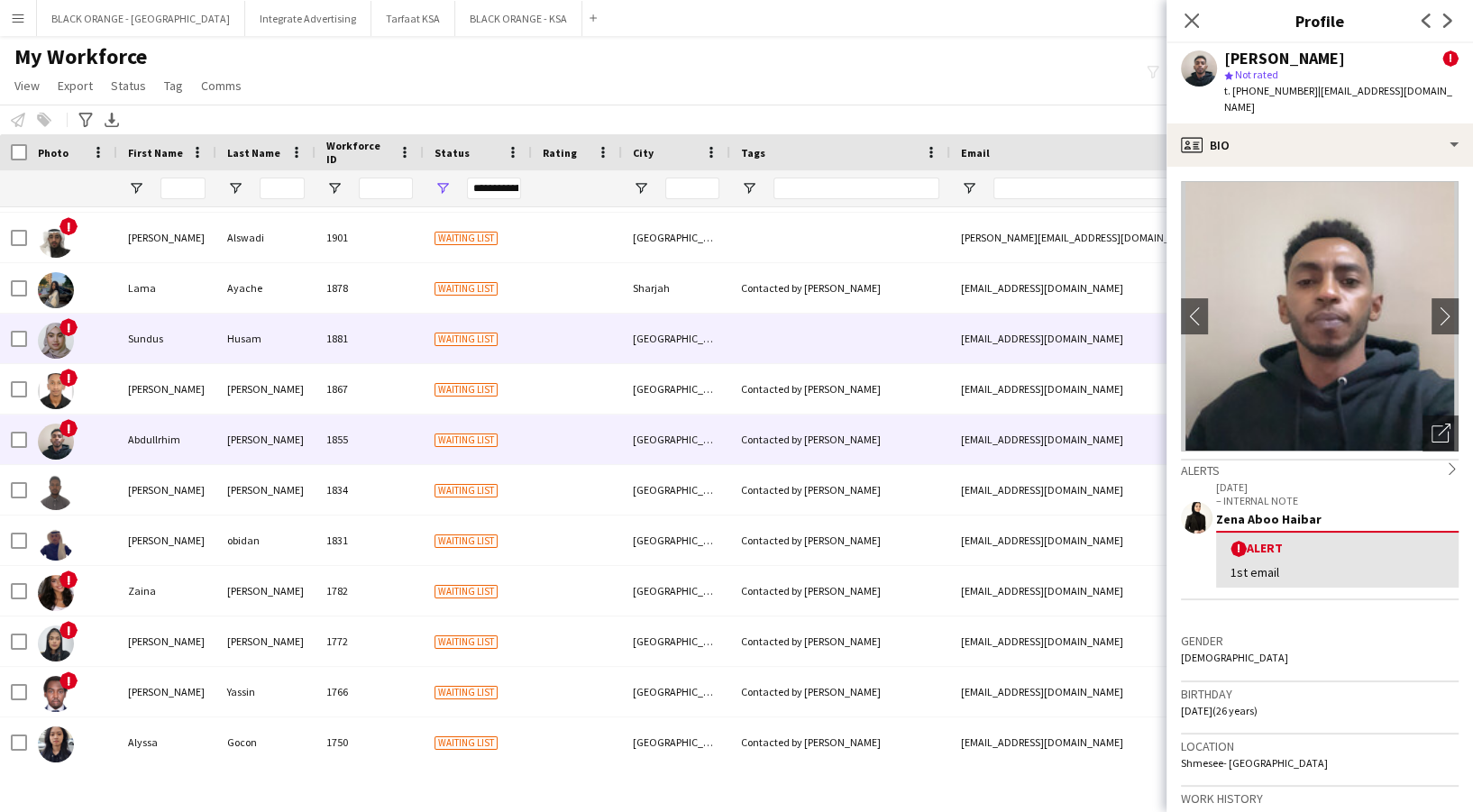
click at [429, 359] on div "Waiting list" at bounding box center [477, 338] width 109 height 49
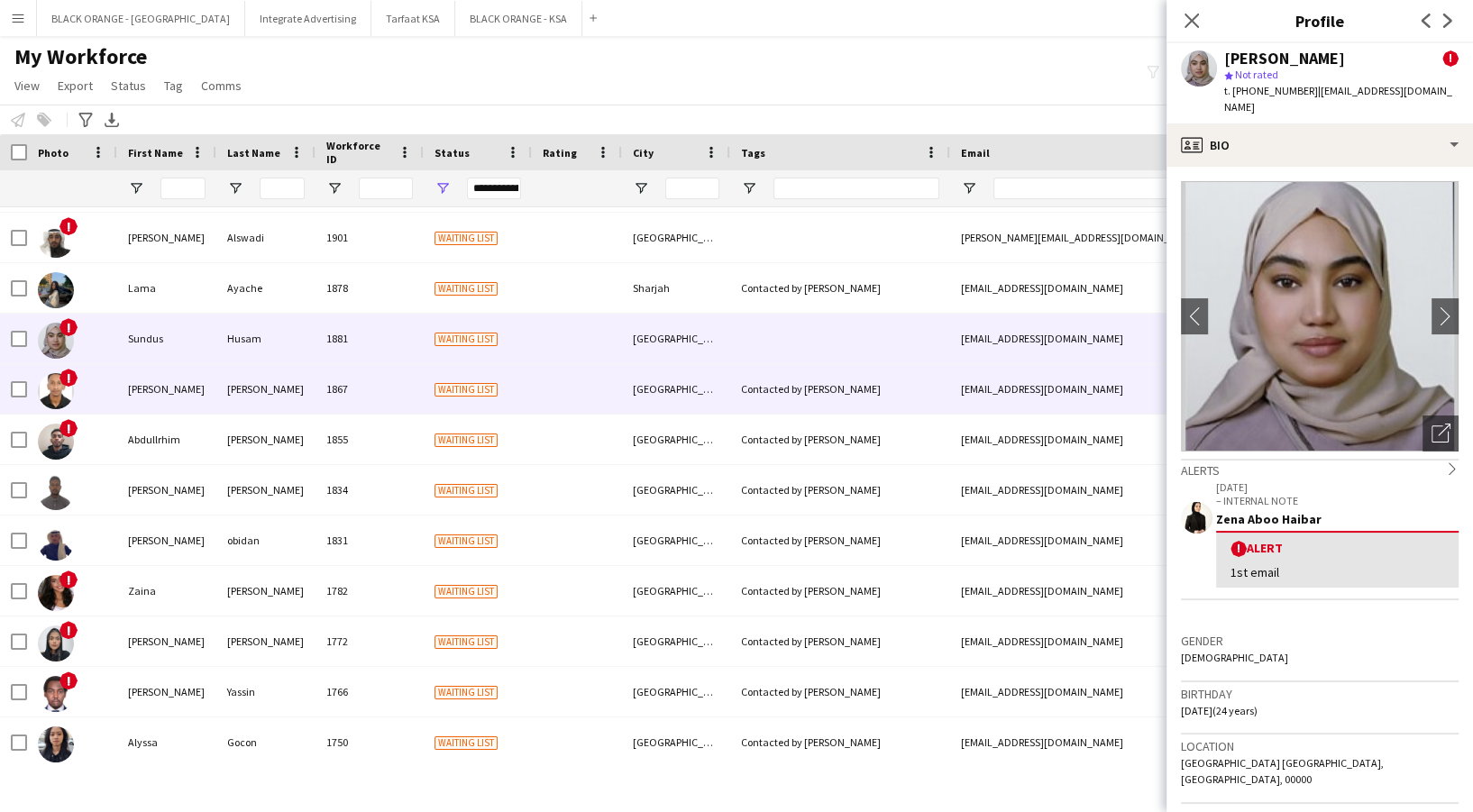
drag, startPoint x: 429, startPoint y: 365, endPoint x: 429, endPoint y: 377, distance: 12.0
click at [429, 371] on div "Waiting list" at bounding box center [477, 389] width 109 height 49
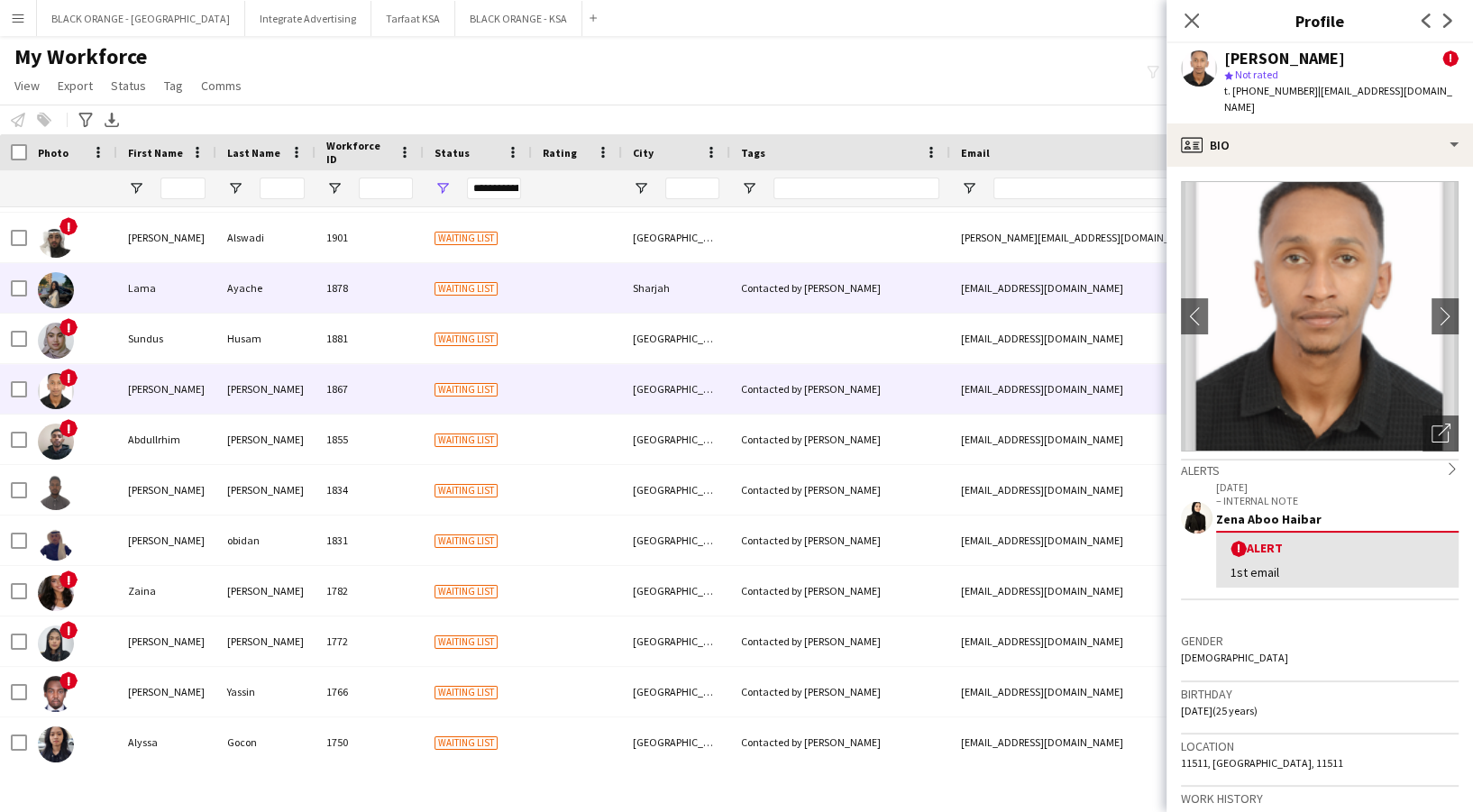
click at [426, 308] on div "Waiting list" at bounding box center [477, 287] width 109 height 49
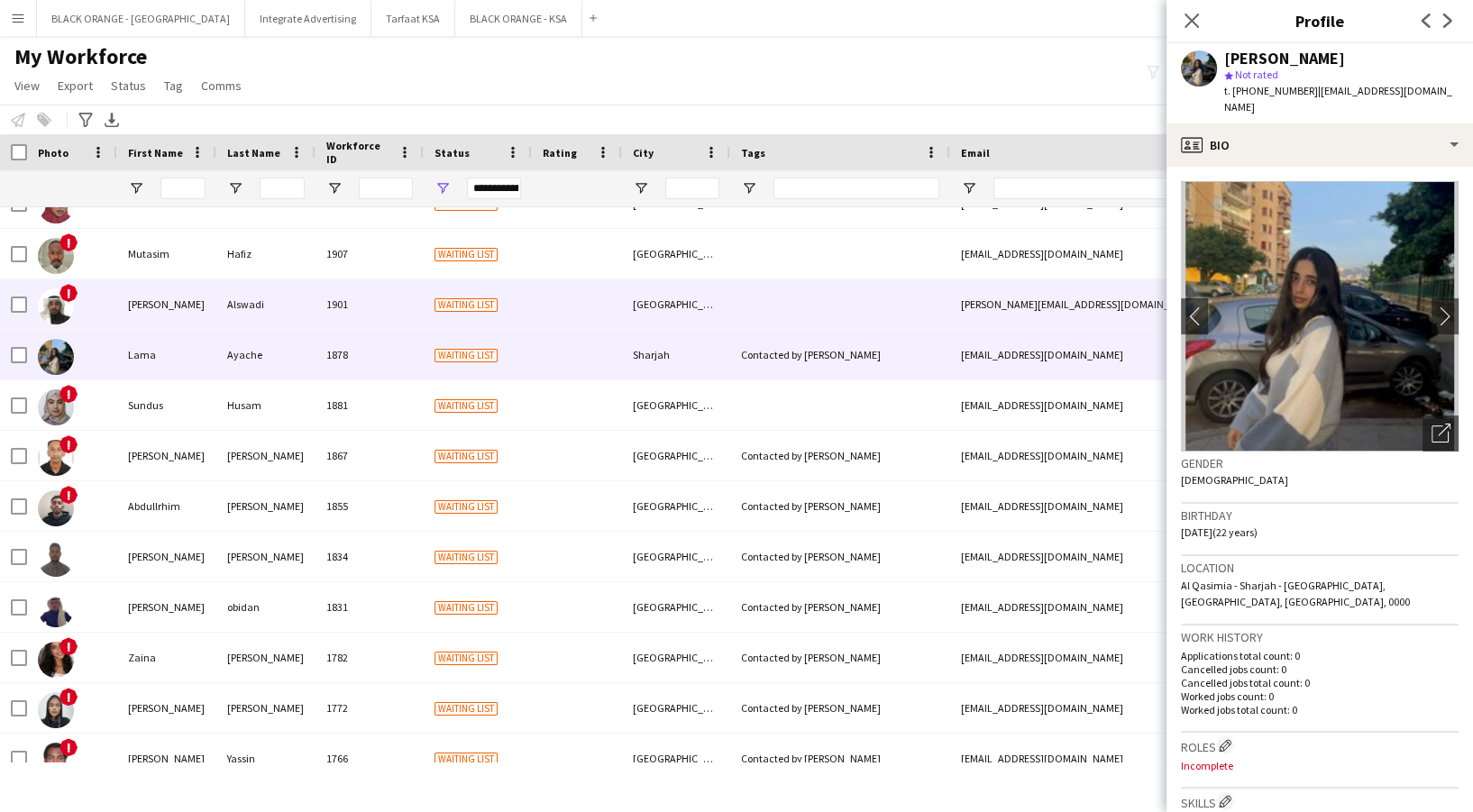
scroll to position [0, 0]
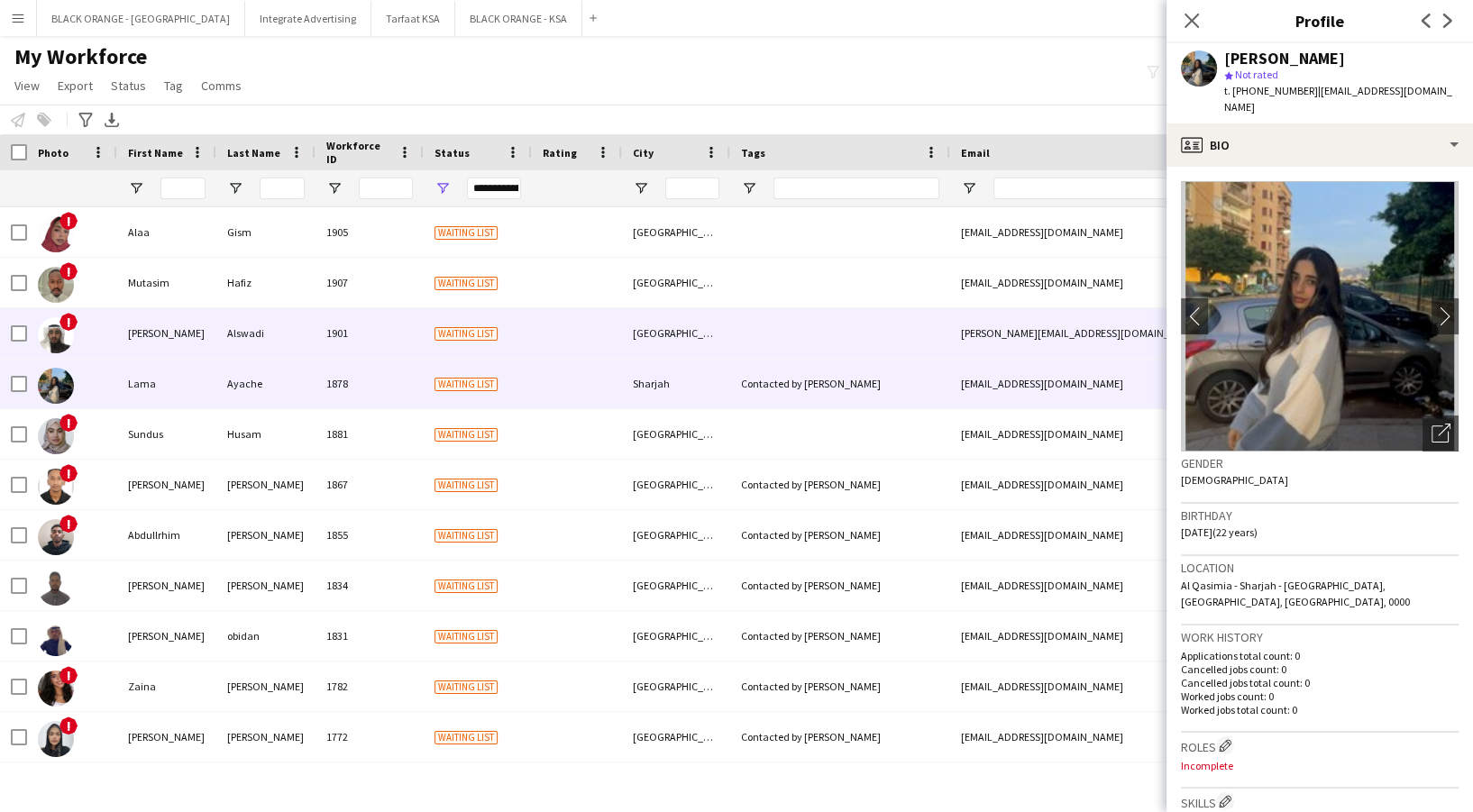
click at [443, 339] on span "Waiting list" at bounding box center [465, 334] width 63 height 14
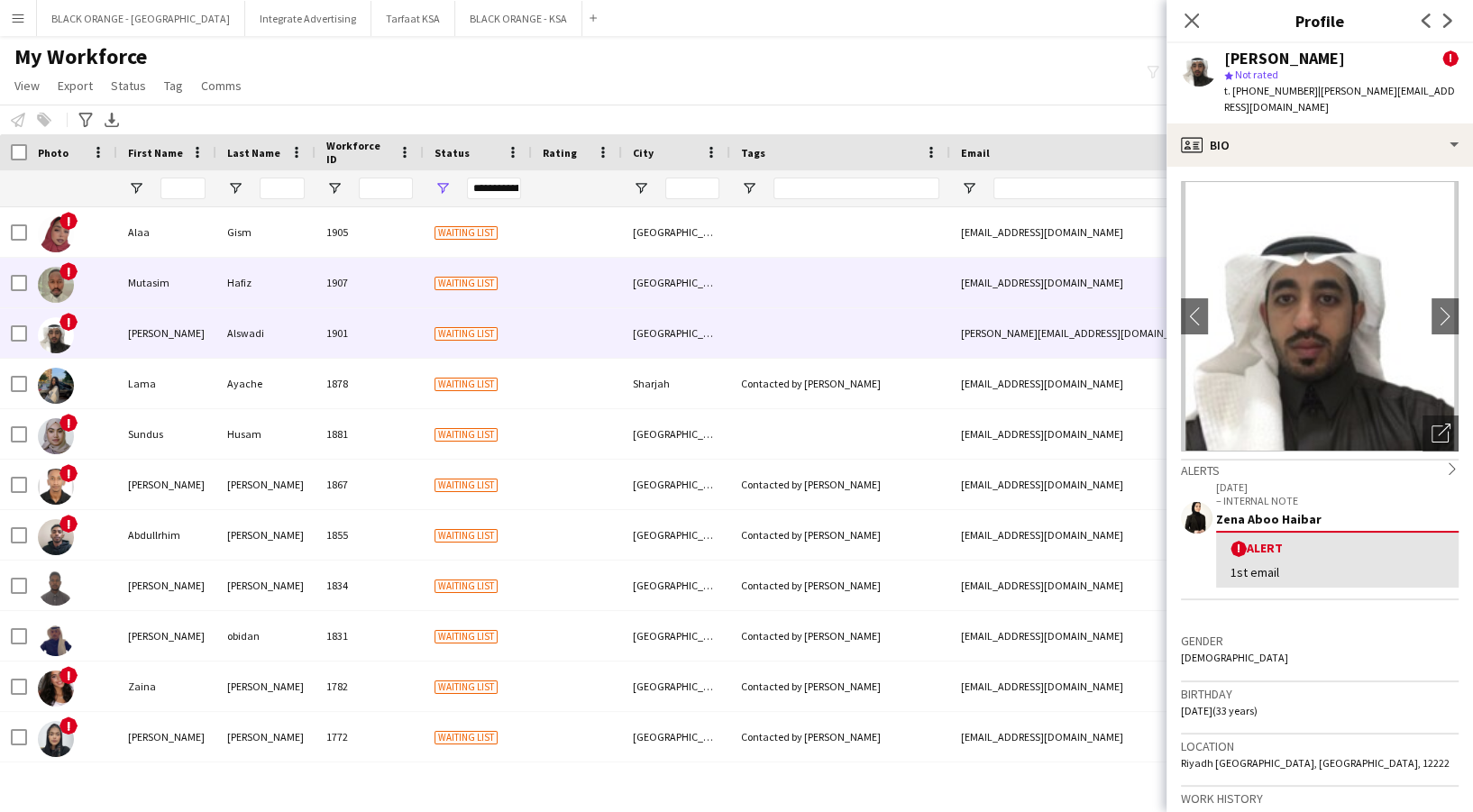
drag, startPoint x: 444, startPoint y: 290, endPoint x: 436, endPoint y: 273, distance: 18.8
click at [444, 290] on div "Waiting list" at bounding box center [477, 283] width 109 height 49
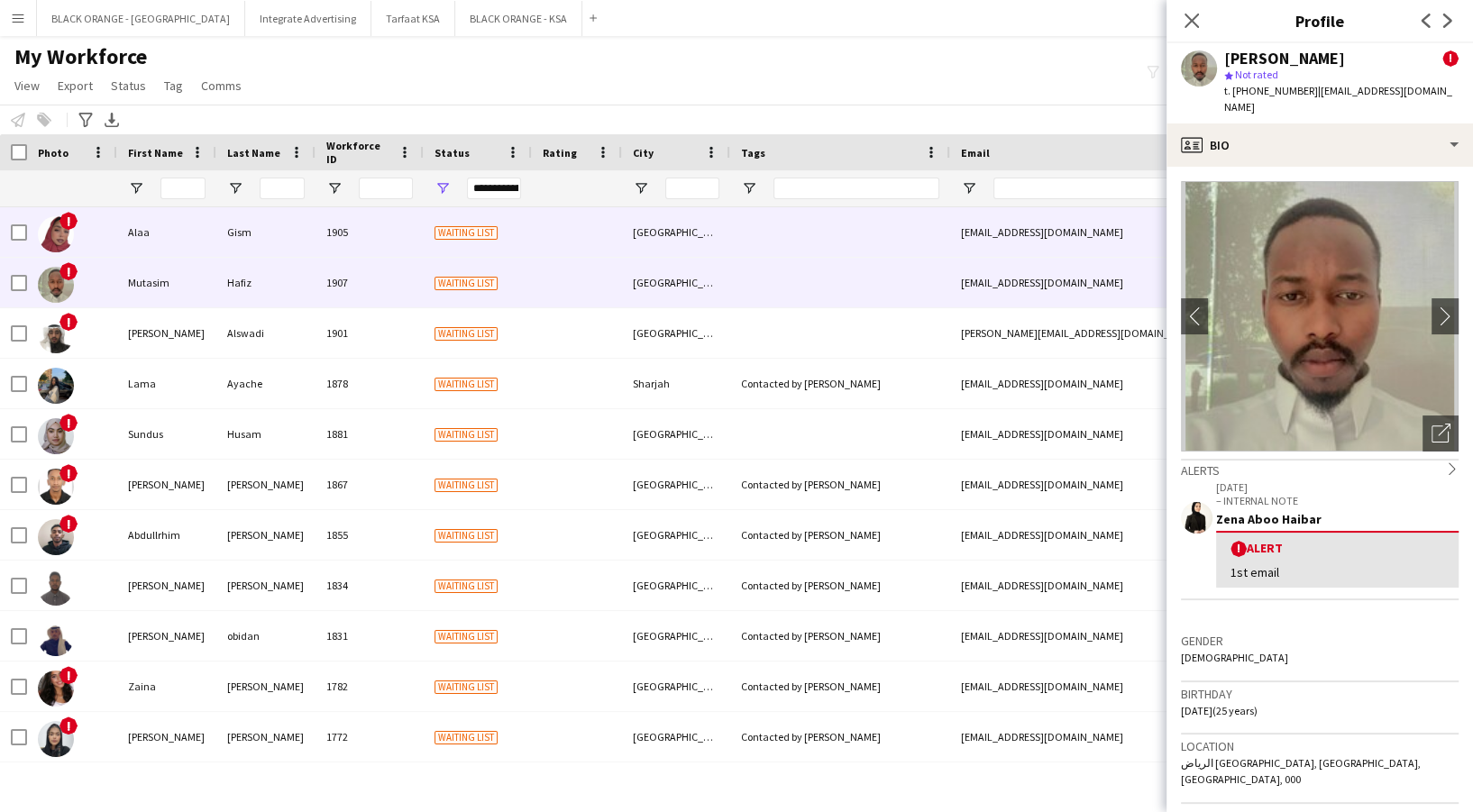
click at [436, 230] on span "Waiting list" at bounding box center [465, 233] width 63 height 14
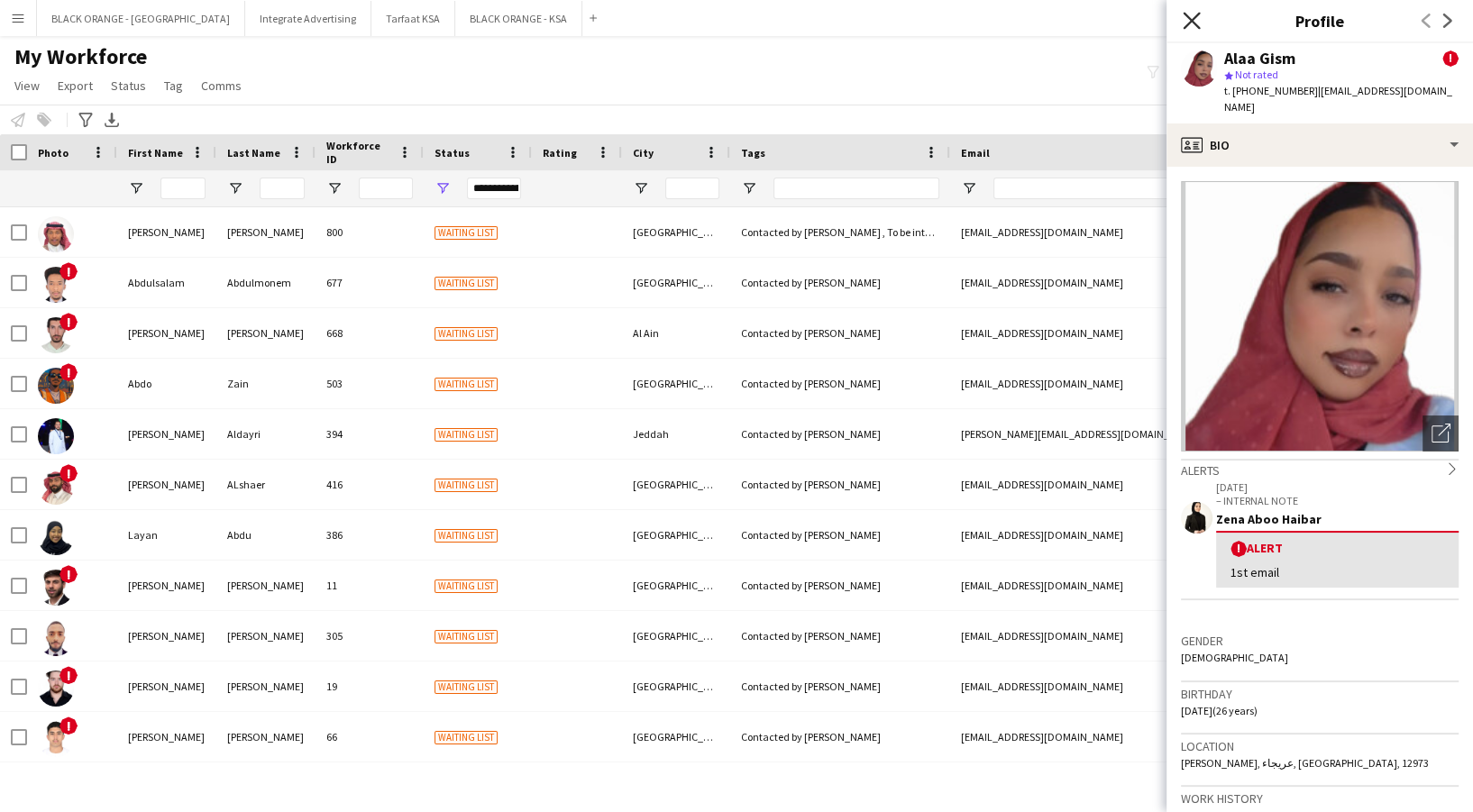
click at [1186, 26] on icon at bounding box center [1191, 20] width 17 height 17
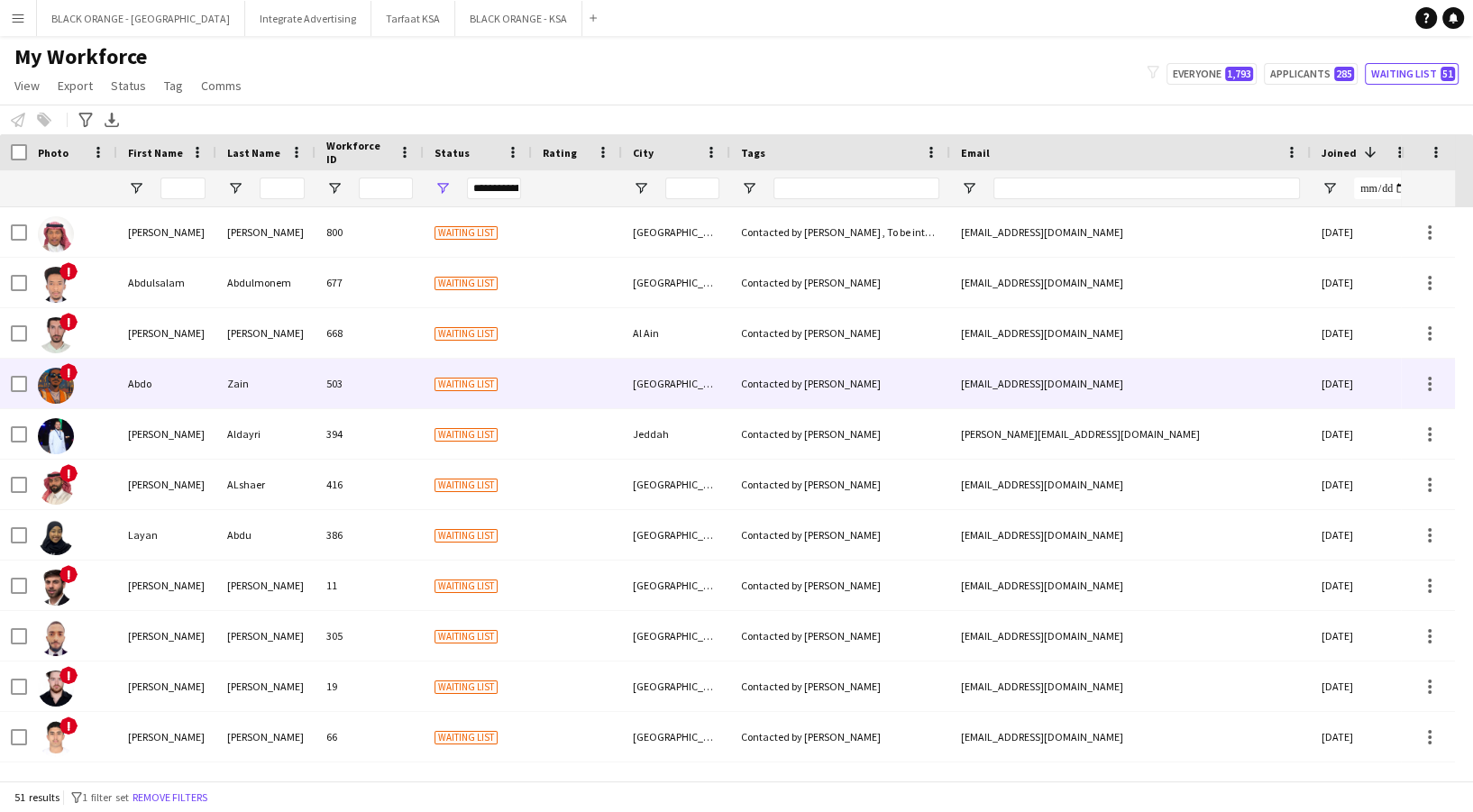
click at [59, 378] on img at bounding box center [56, 386] width 37 height 36
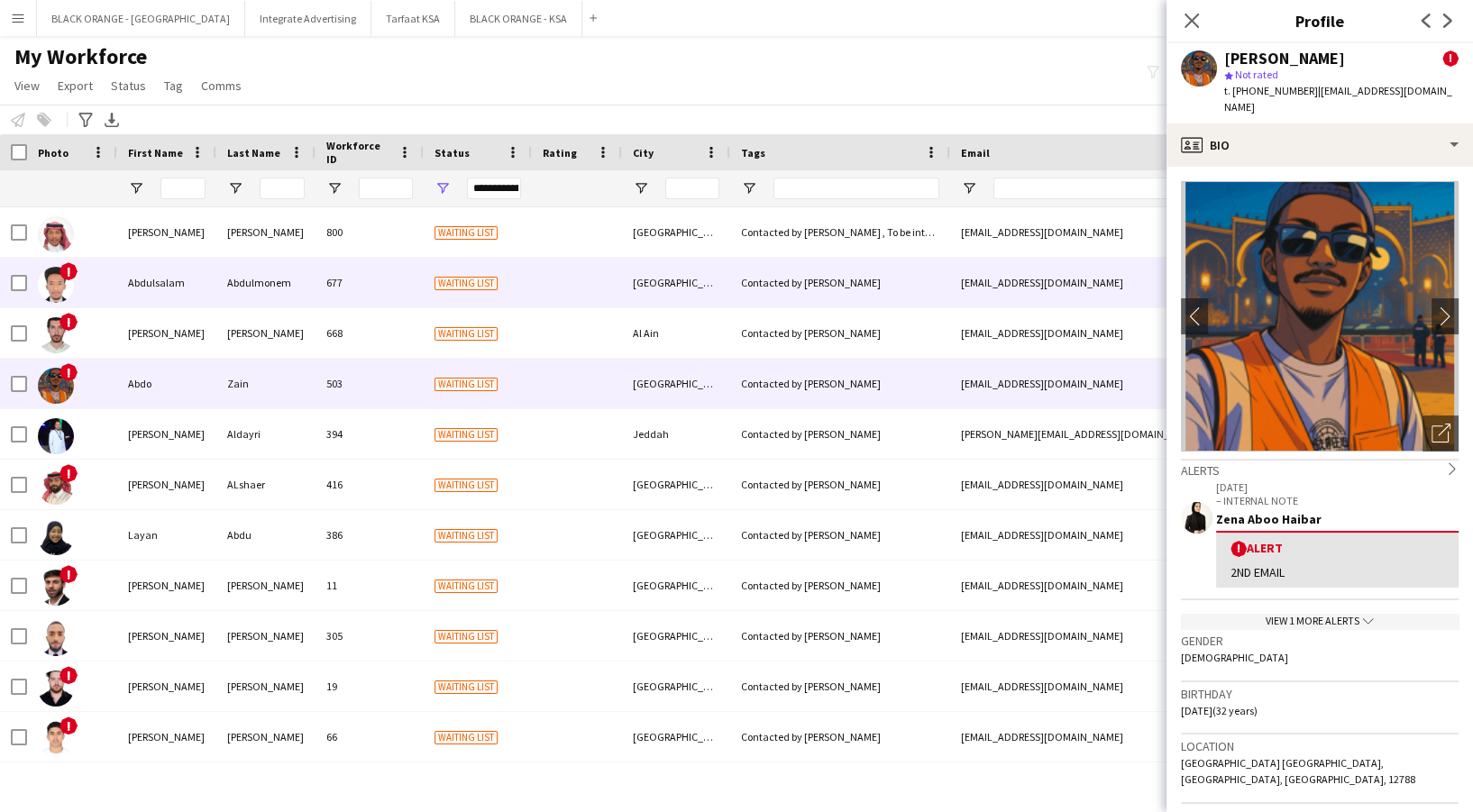
click at [309, 277] on div "Abdulmonem" at bounding box center [266, 283] width 99 height 49
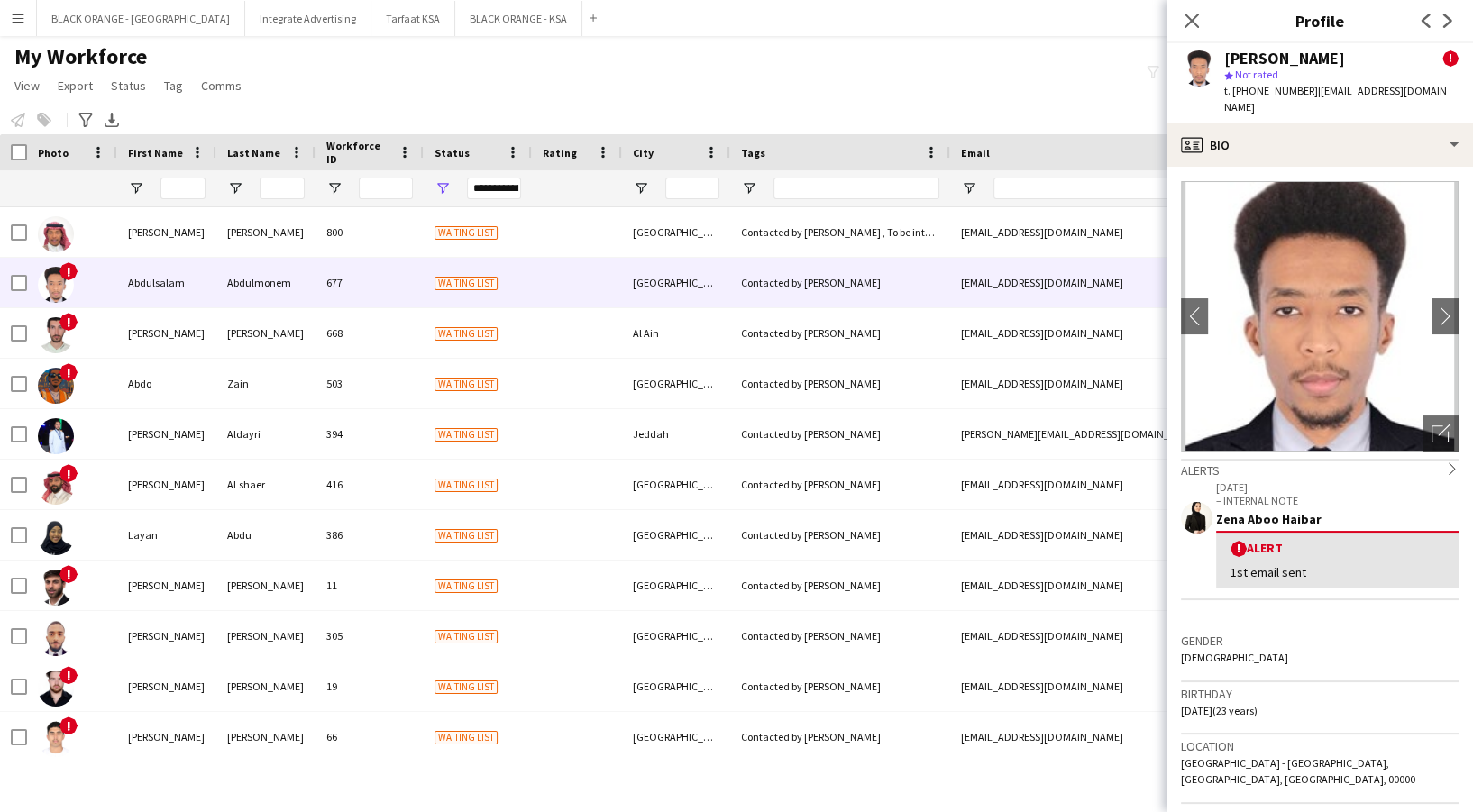
scroll to position [360, 0]
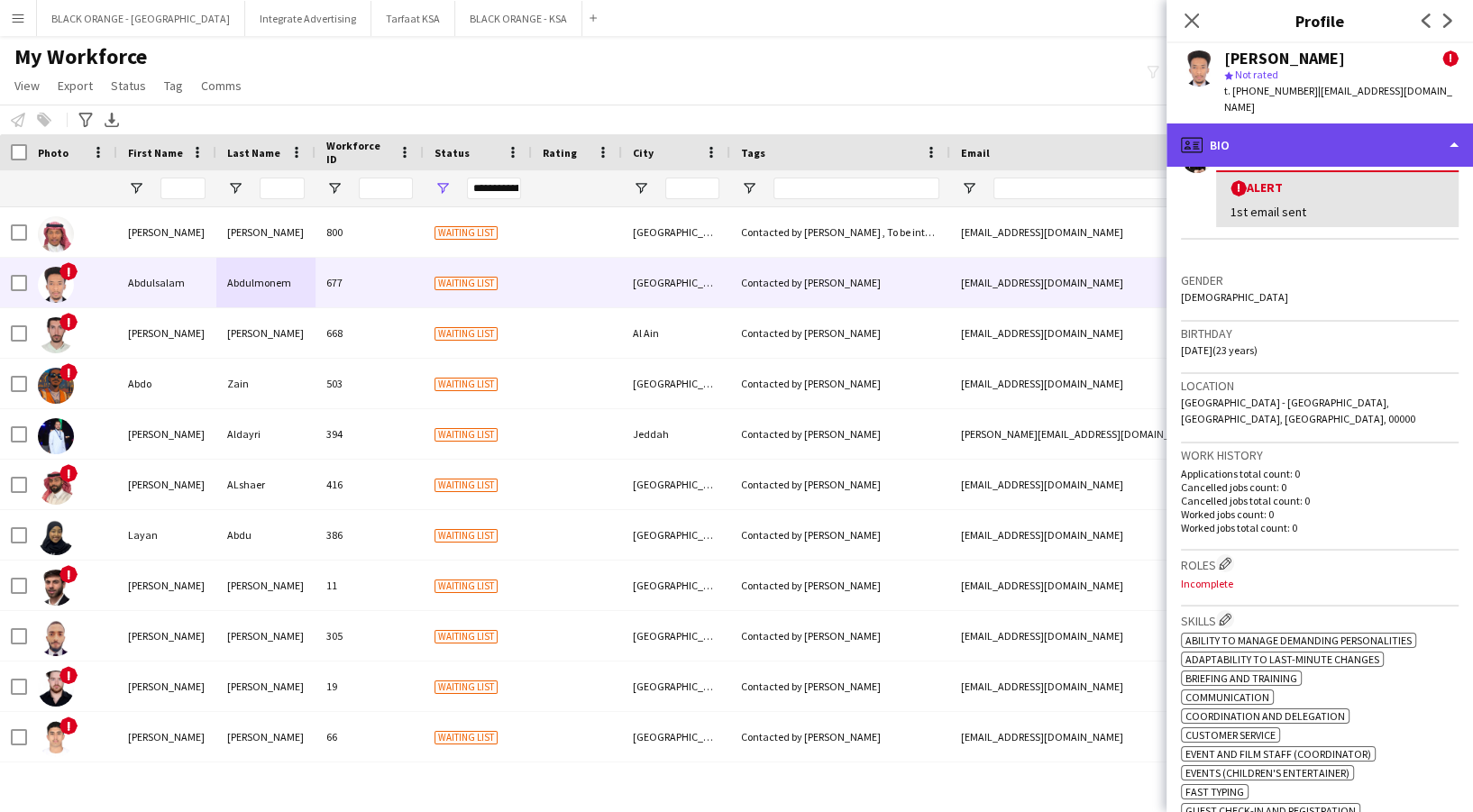
click at [1377, 151] on div "profile Bio" at bounding box center [1320, 144] width 307 height 43
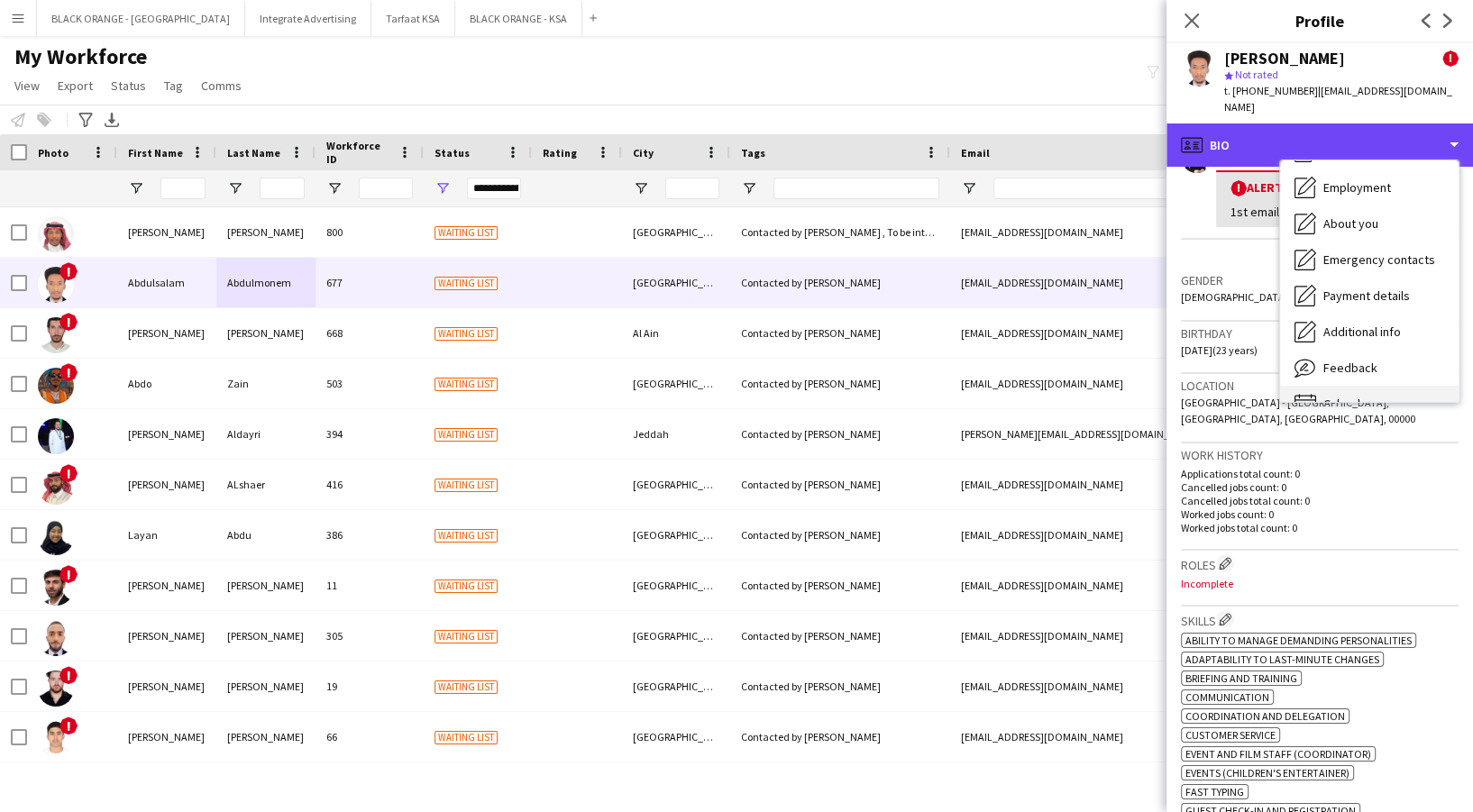
scroll to position [97, 0]
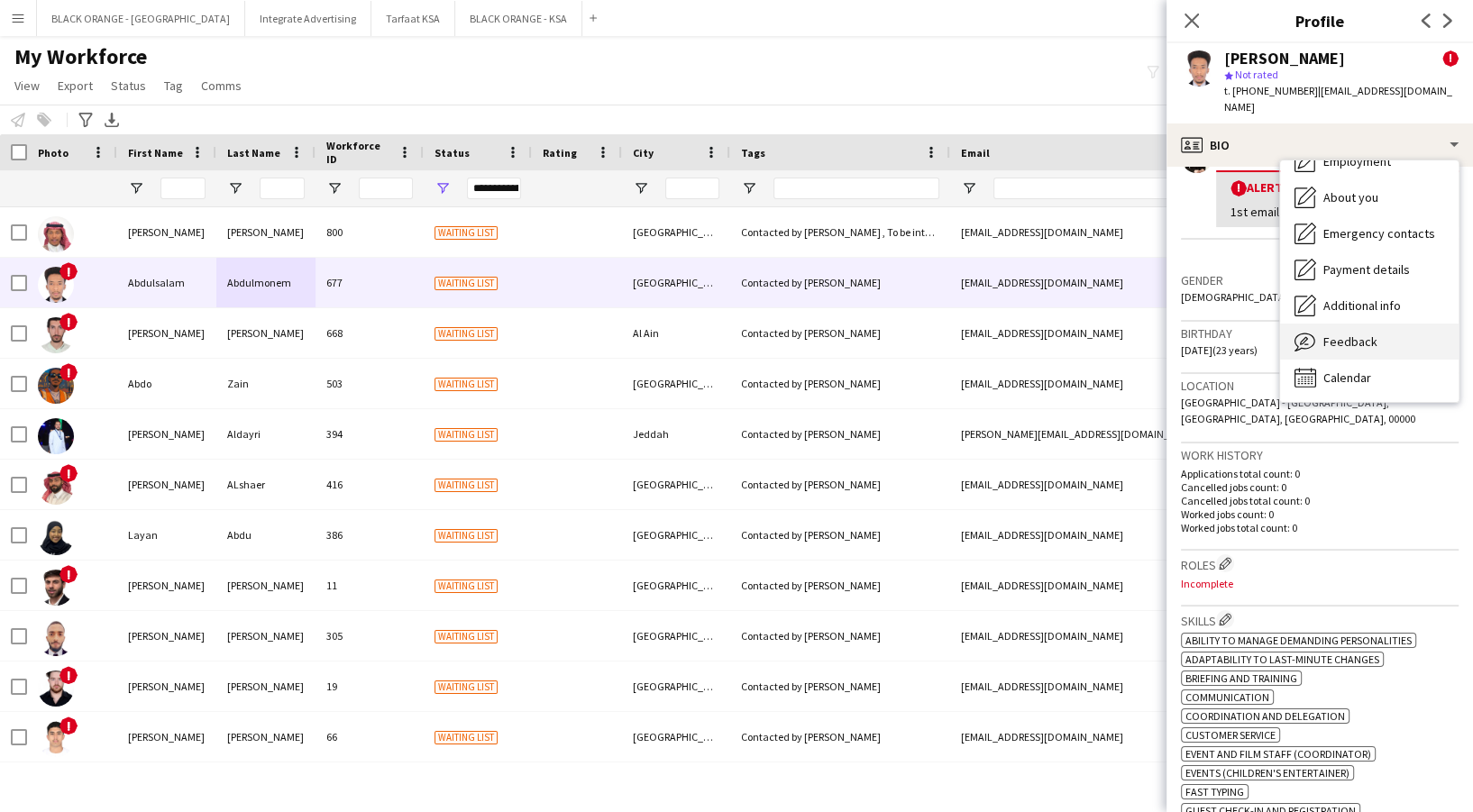
click at [1331, 346] on span "Feedback" at bounding box center [1350, 341] width 54 height 16
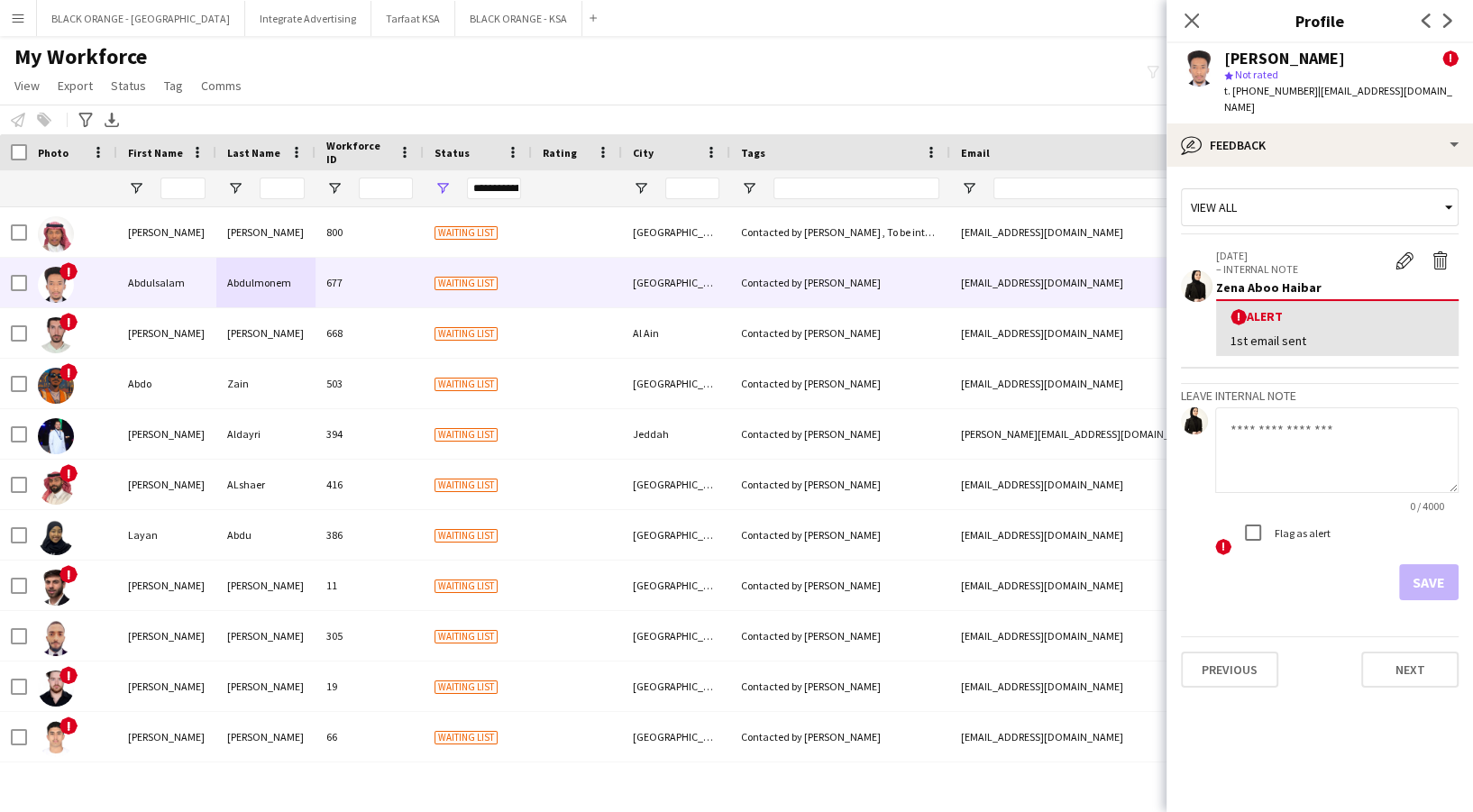
click at [1292, 463] on textarea at bounding box center [1337, 450] width 244 height 86
paste textarea "**********"
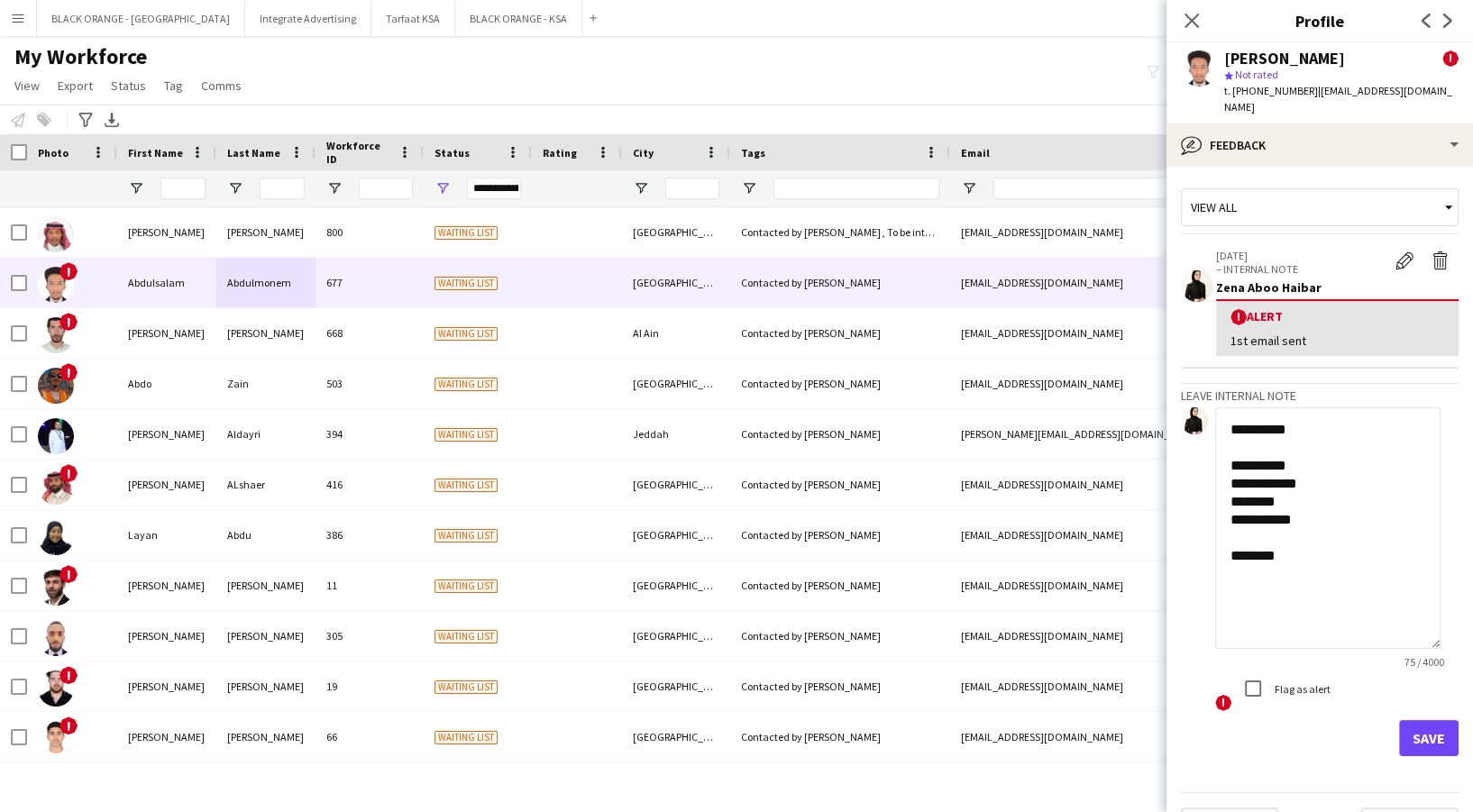
drag, startPoint x: 1455, startPoint y: 478, endPoint x: 1301, endPoint y: 544, distance: 167.5
click at [1471, 672] on app-crew-profile-feedback-tab "**********" at bounding box center [1320, 489] width 307 height 645
click at [1311, 462] on textarea "**********" at bounding box center [1328, 547] width 225 height 280
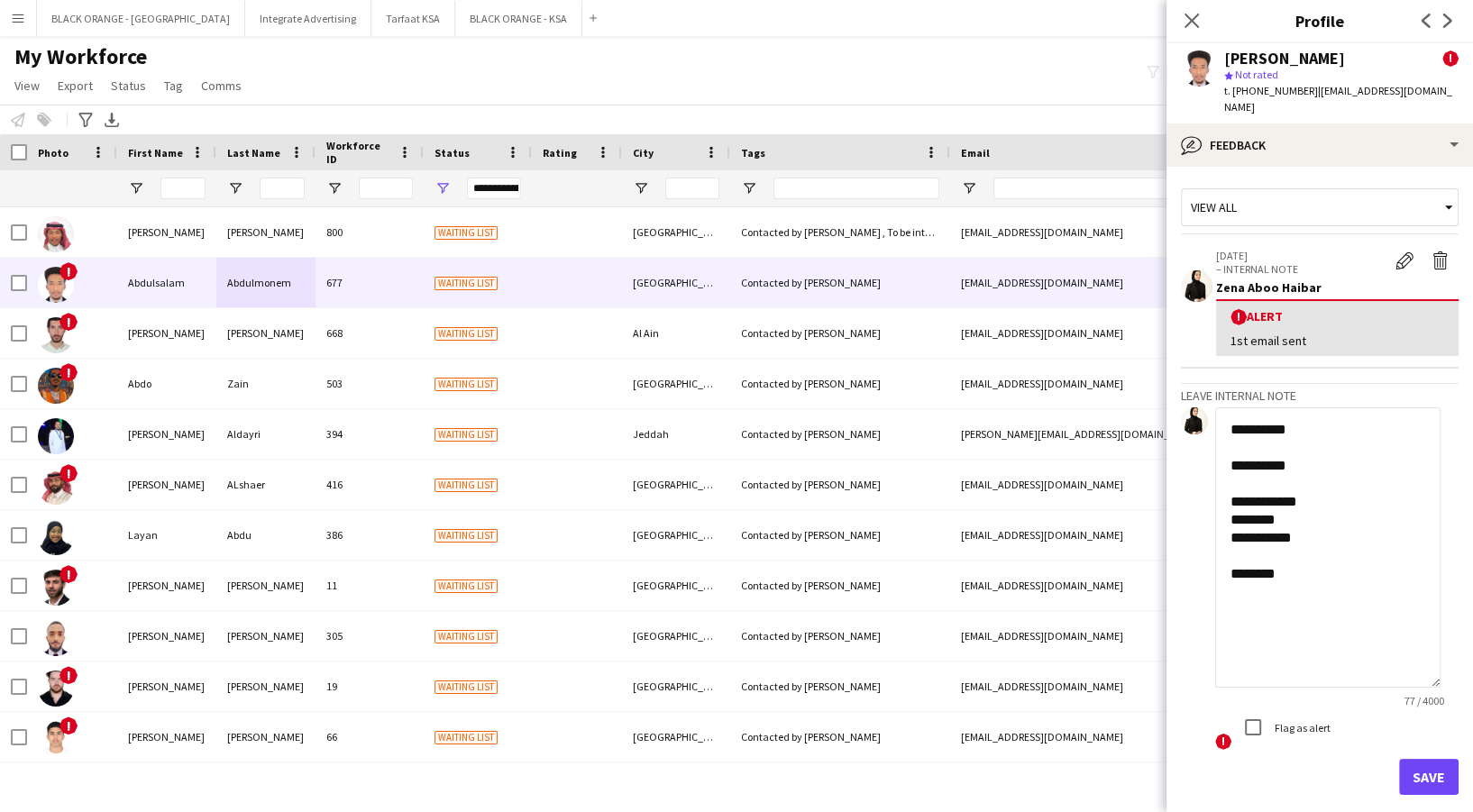
click at [1302, 501] on textarea "**********" at bounding box center [1328, 547] width 225 height 280
click at [1299, 537] on textarea "**********" at bounding box center [1328, 547] width 225 height 280
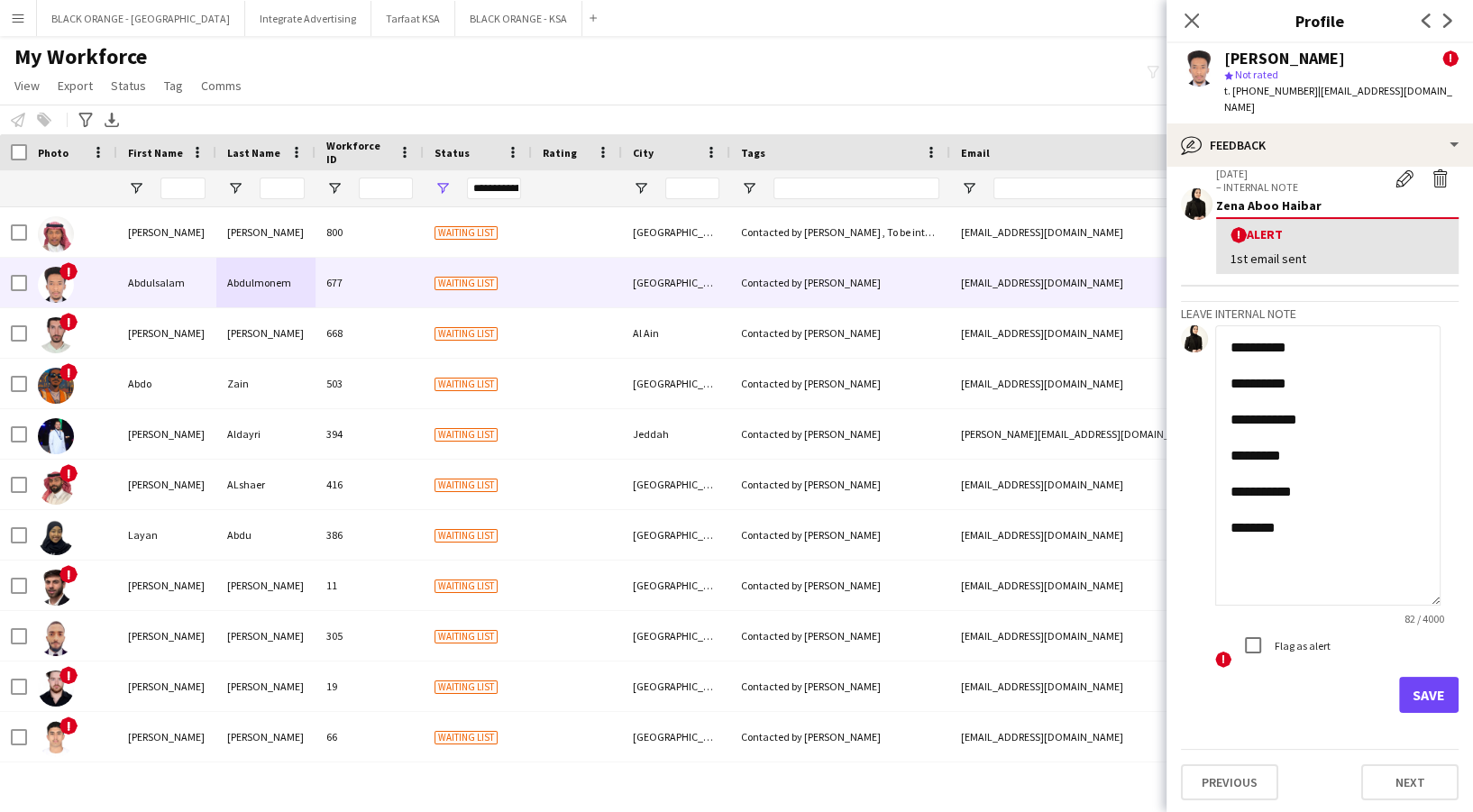
type textarea "**********"
drag, startPoint x: 1426, startPoint y: 689, endPoint x: 1431, endPoint y: 697, distance: 9.4
click at [1427, 690] on button "Save" at bounding box center [1428, 695] width 59 height 36
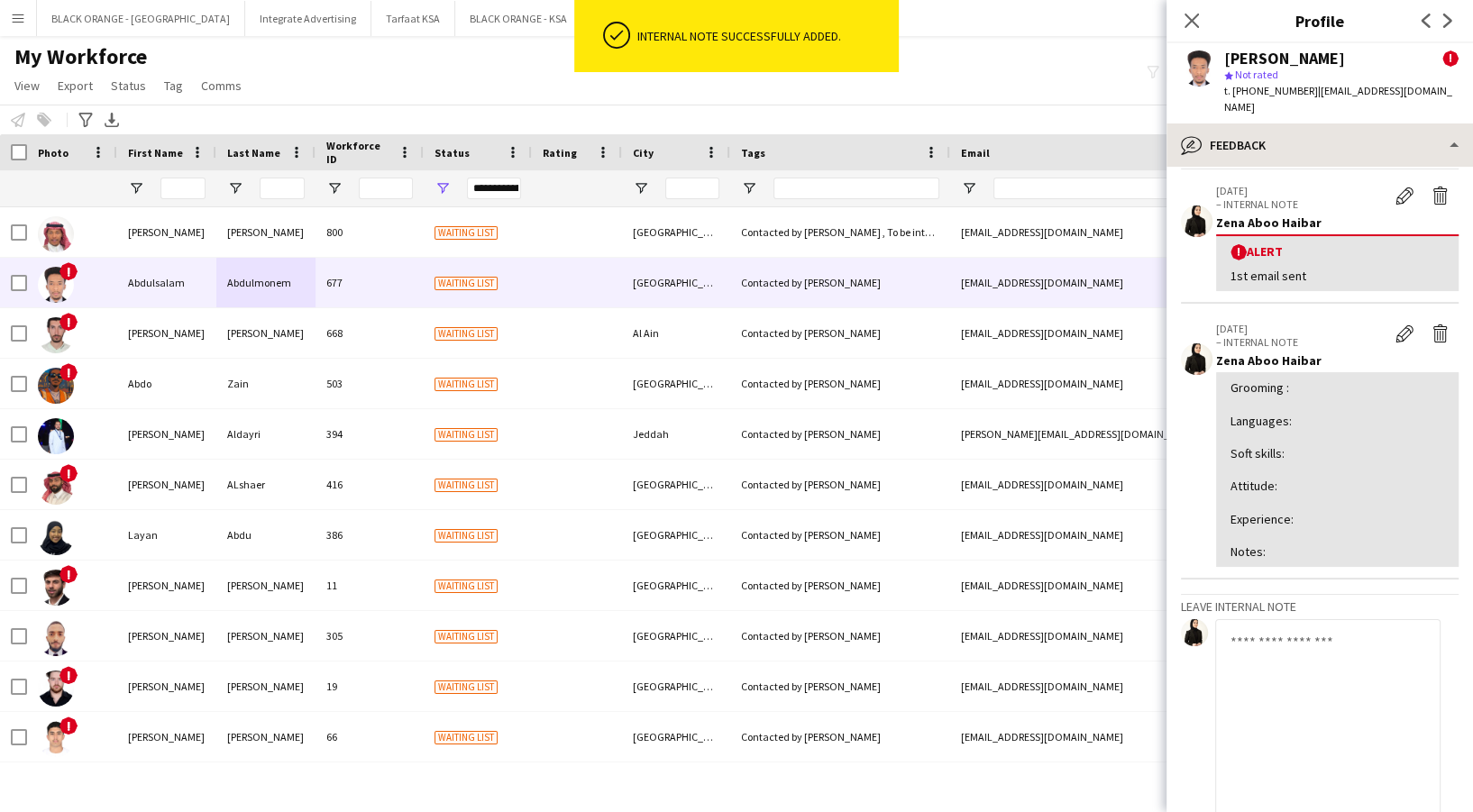
scroll to position [375, 0]
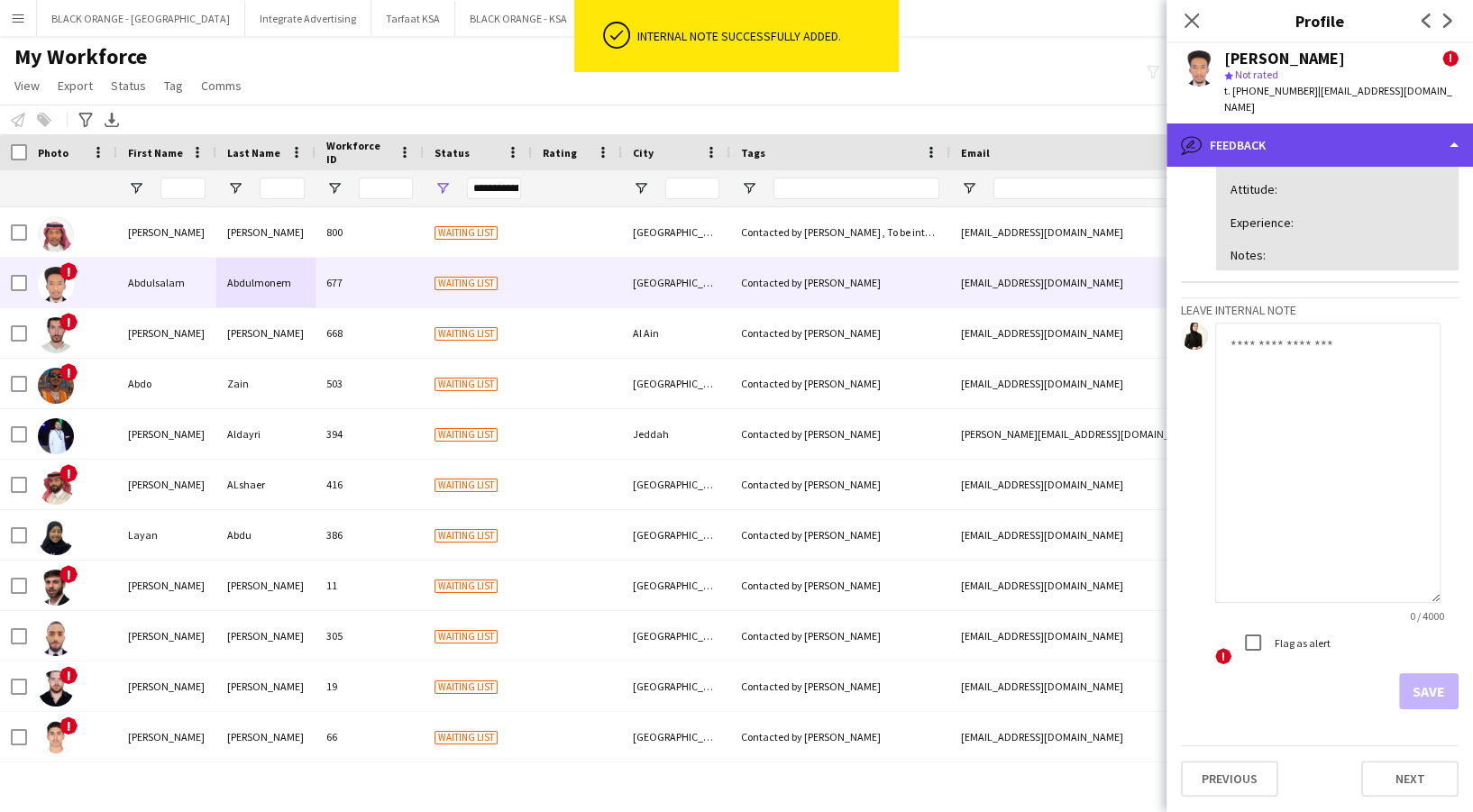
click at [1374, 137] on div "bubble-pencil Feedback" at bounding box center [1320, 144] width 307 height 43
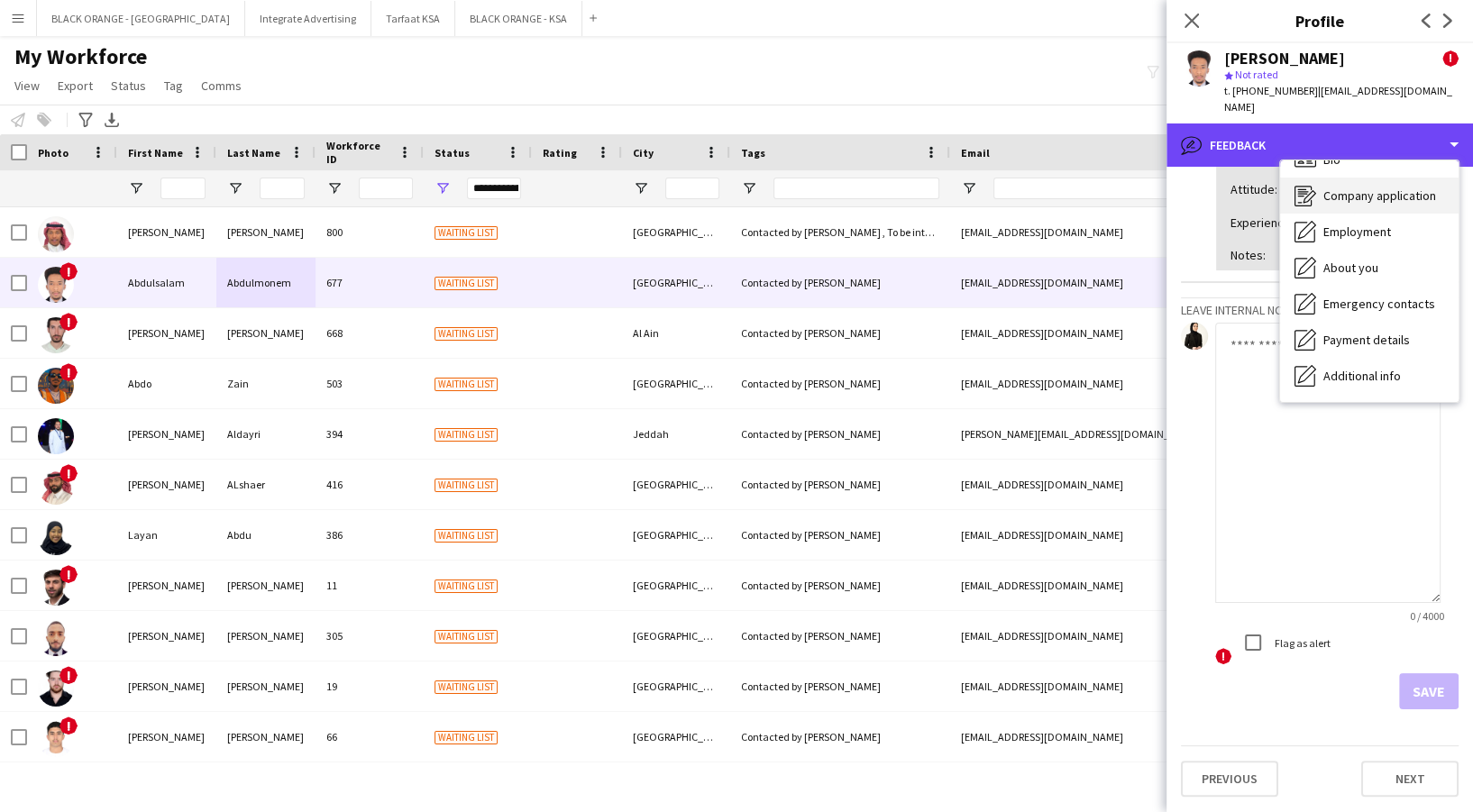
scroll to position [0, 0]
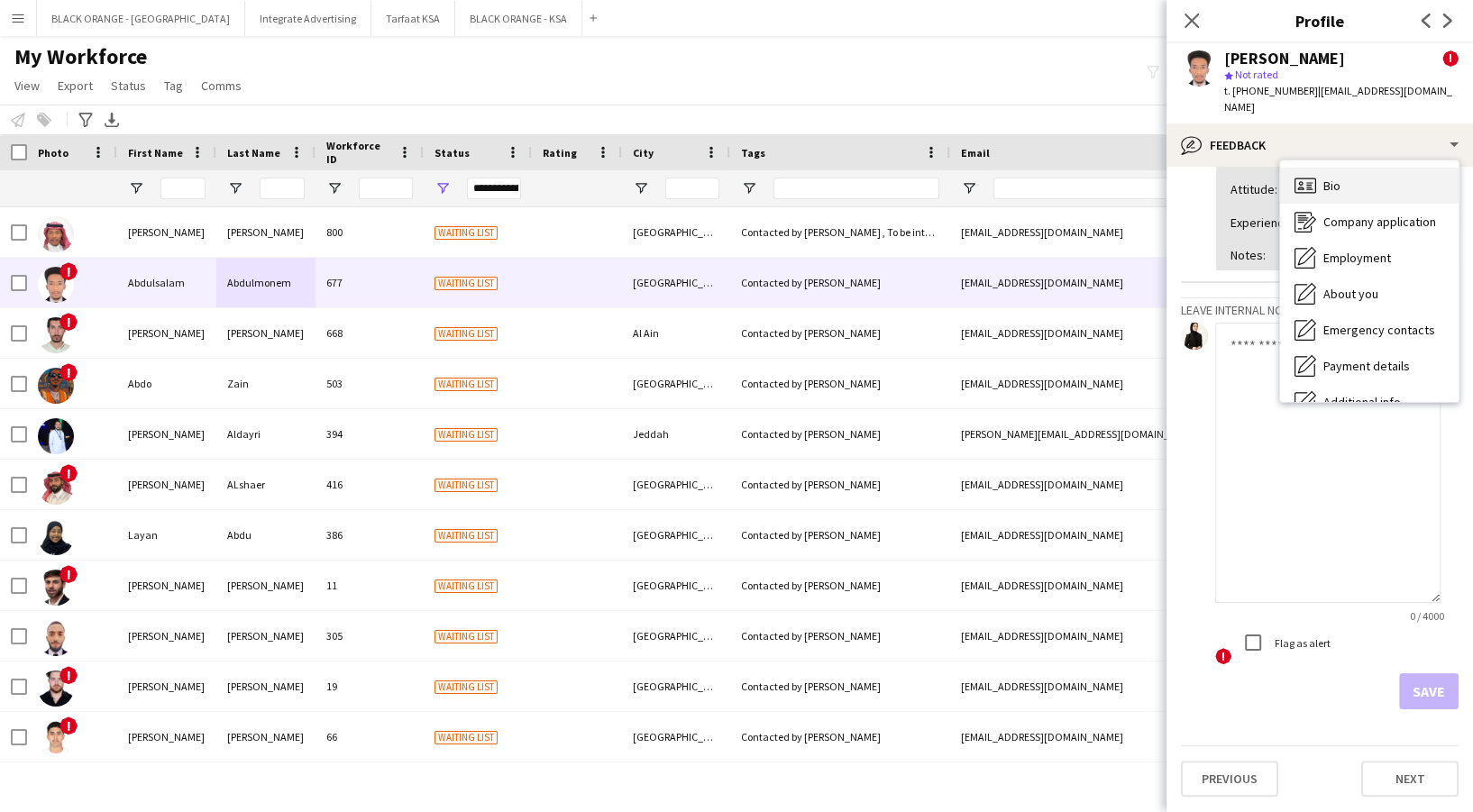
click at [1363, 184] on div "Bio Bio" at bounding box center [1370, 186] width 179 height 36
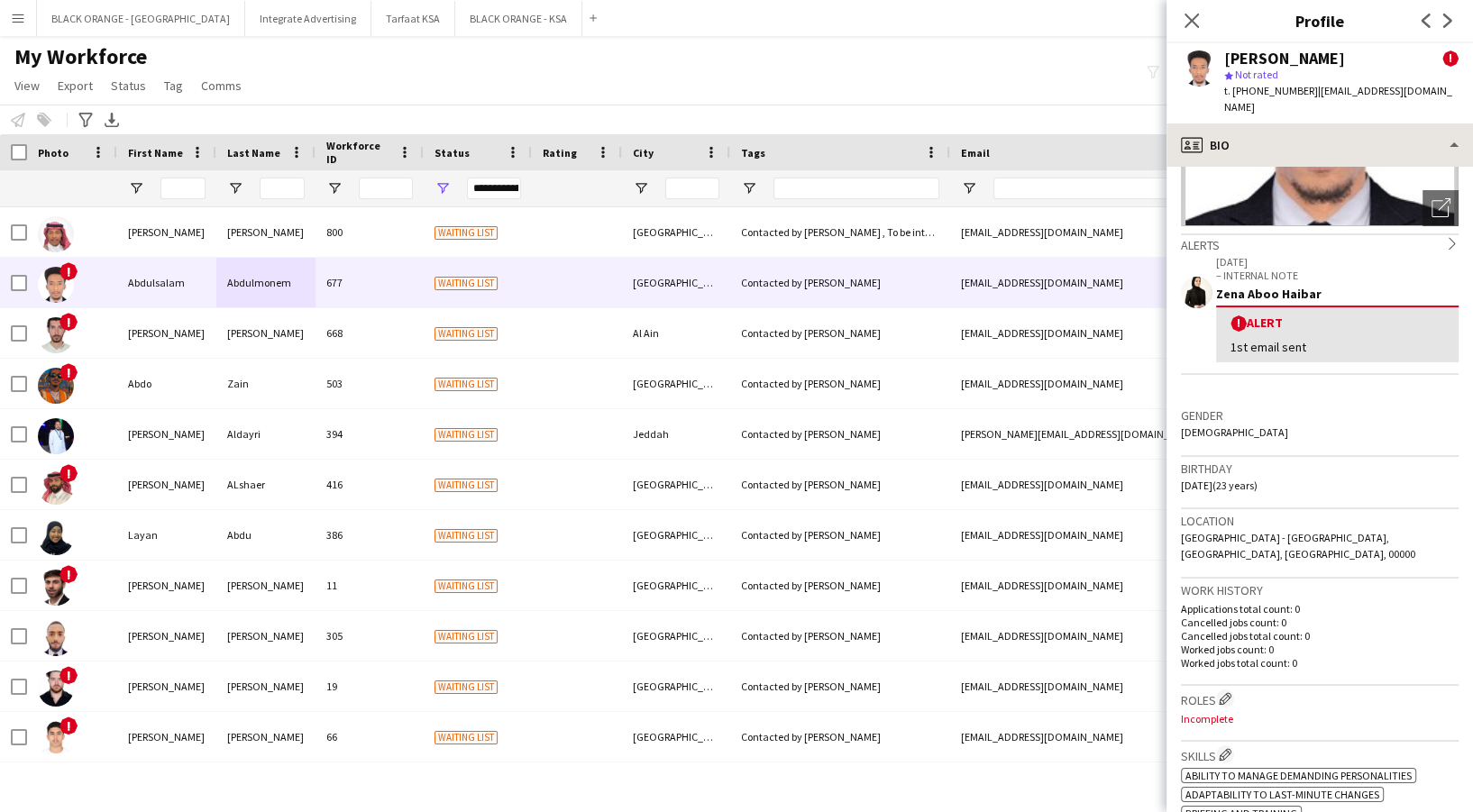
scroll to position [120, 0]
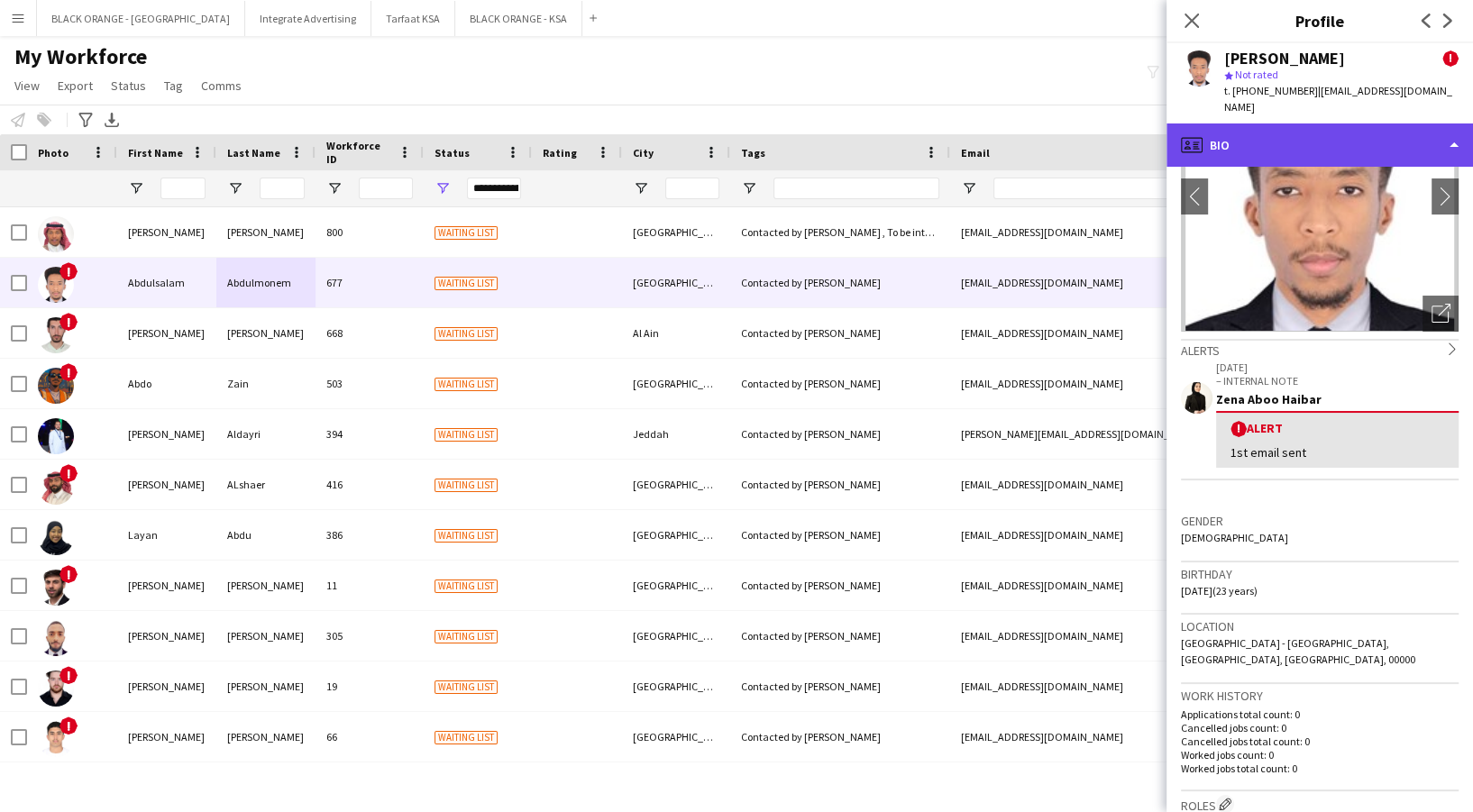
click at [1319, 138] on div "profile Bio" at bounding box center [1320, 144] width 307 height 43
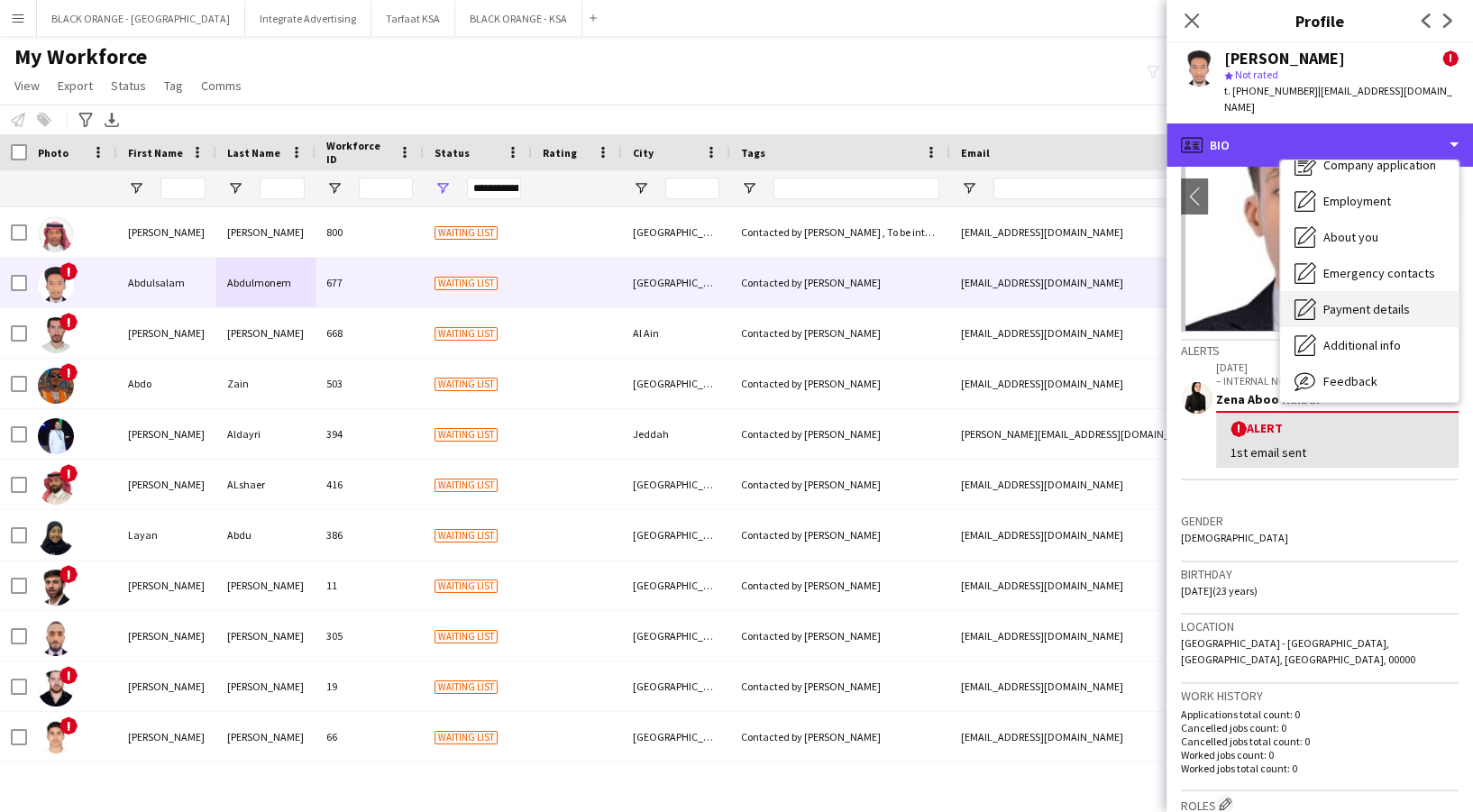
scroll to position [97, 0]
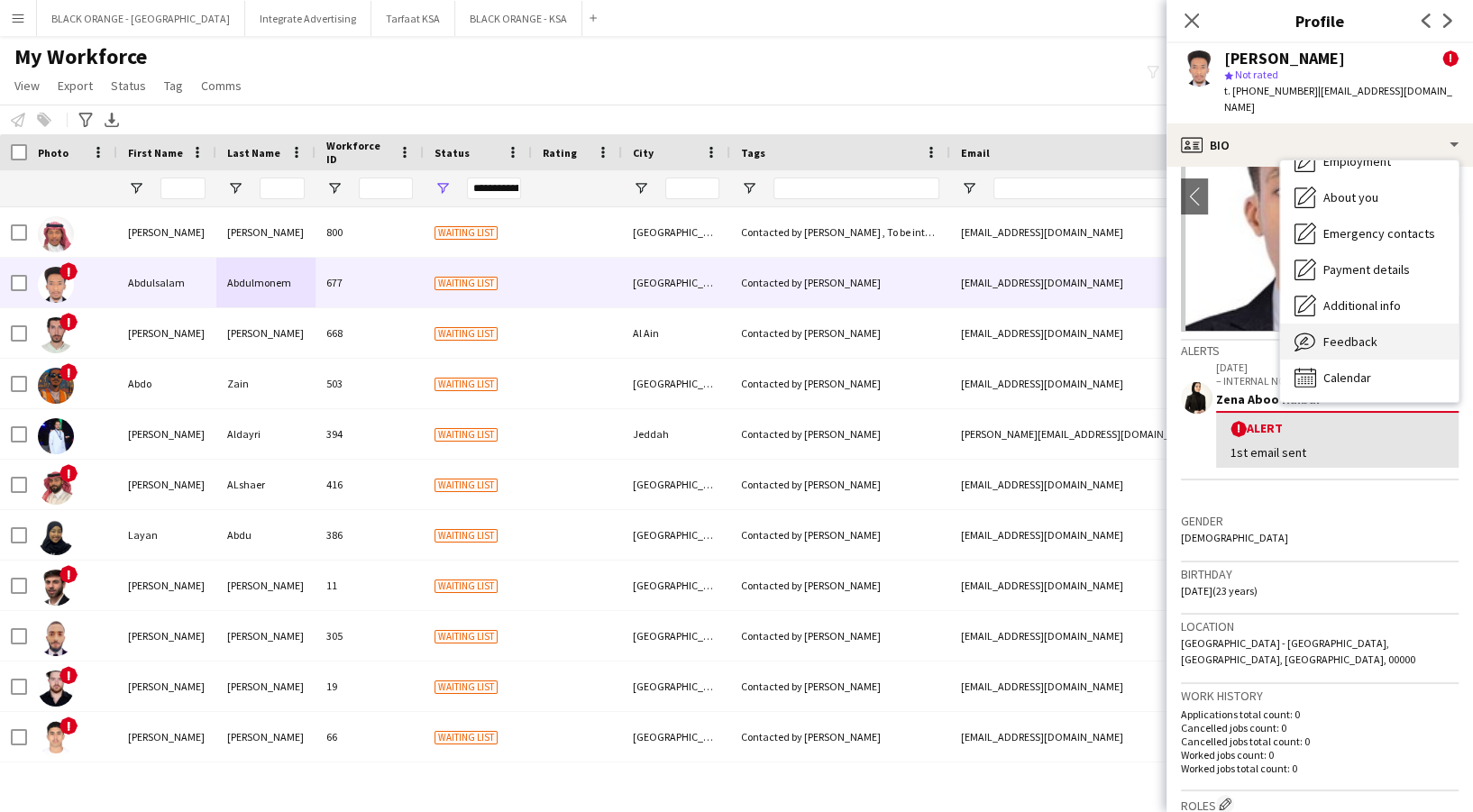
click at [1376, 338] on div "Feedback Feedback" at bounding box center [1370, 342] width 179 height 36
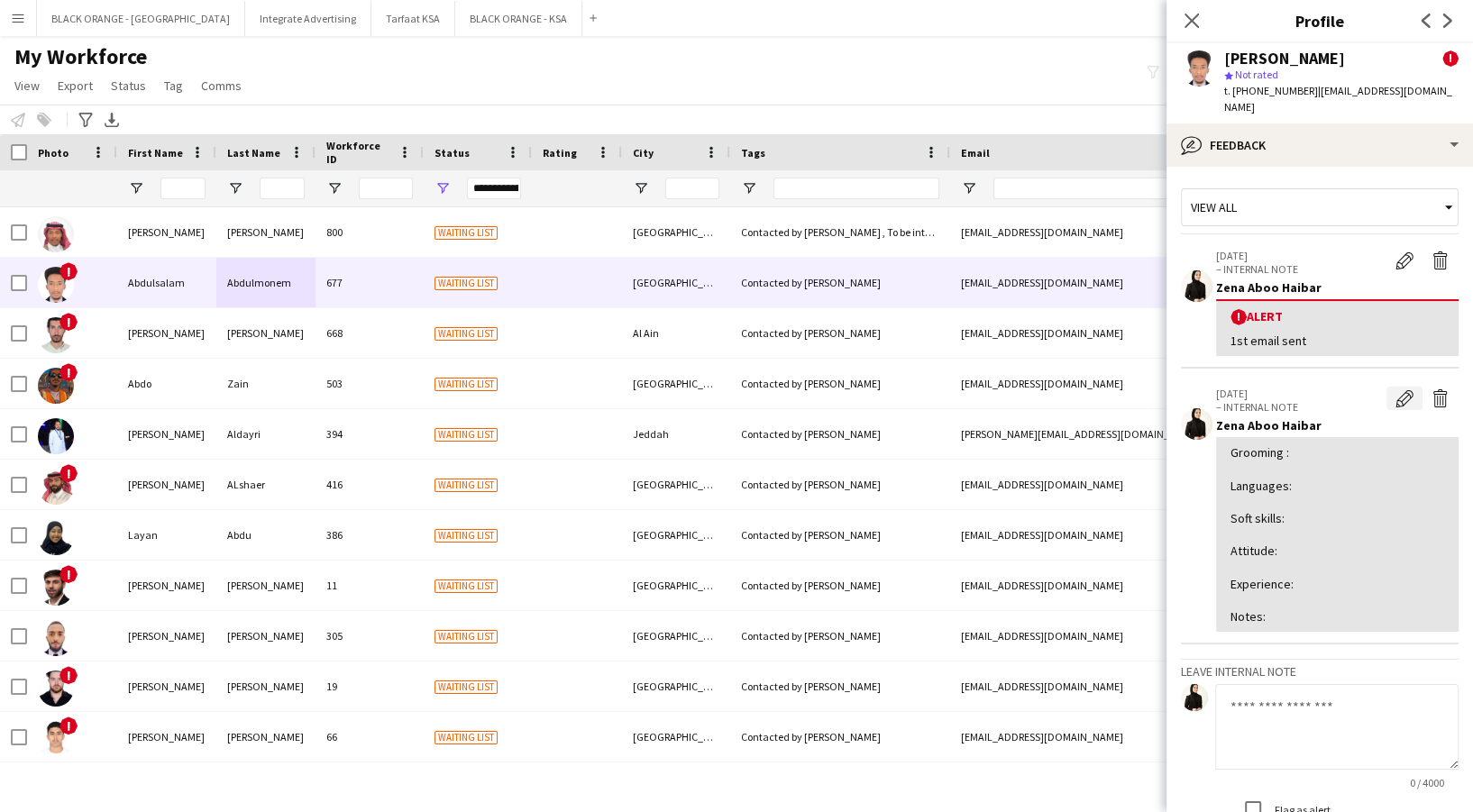
click at [1395, 390] on app-icon "Edit internal note" at bounding box center [1405, 399] width 18 height 18
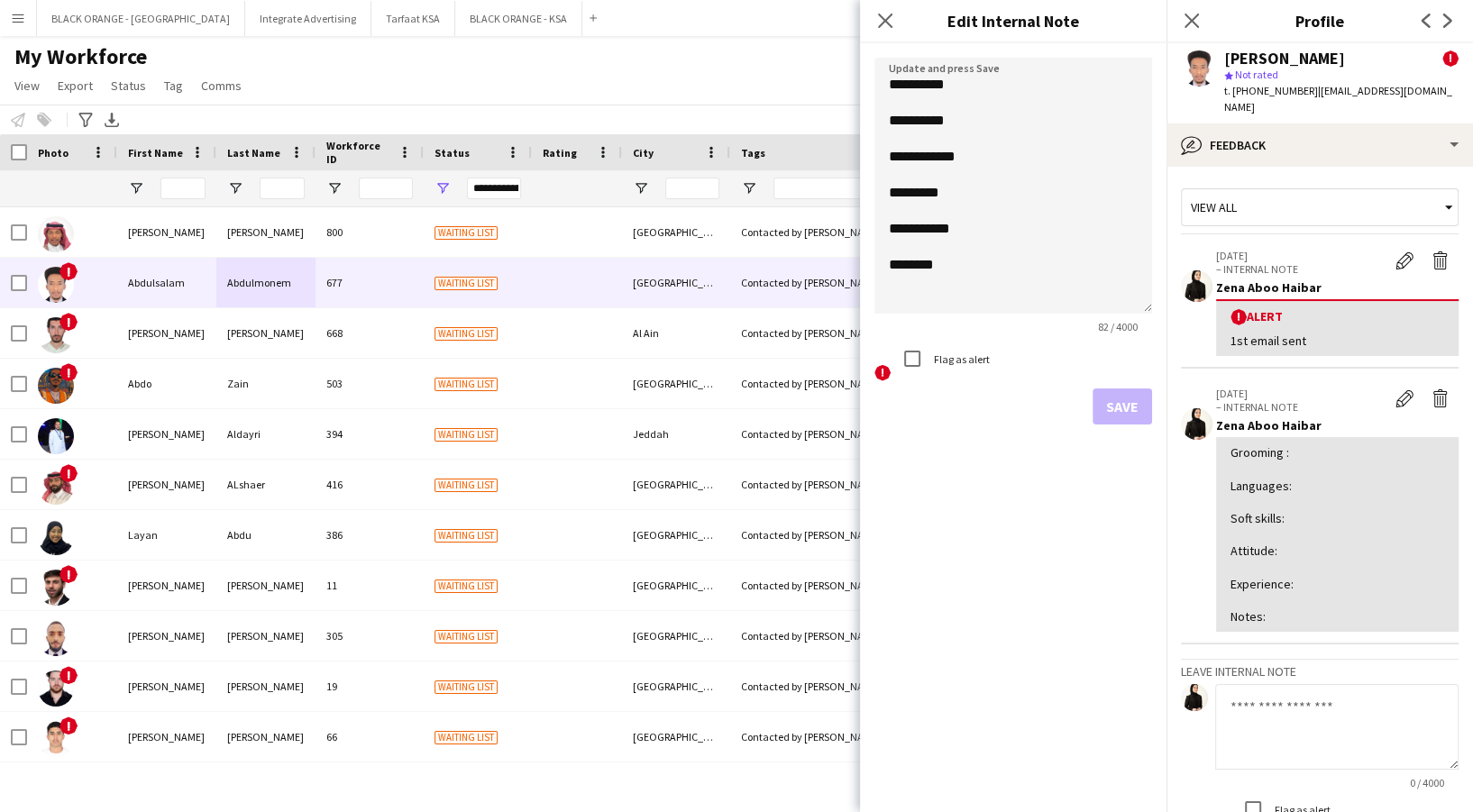
drag, startPoint x: 1148, startPoint y: 151, endPoint x: 1140, endPoint y: 447, distance: 296.1
click at [1154, 439] on form "**********" at bounding box center [1013, 241] width 307 height 396
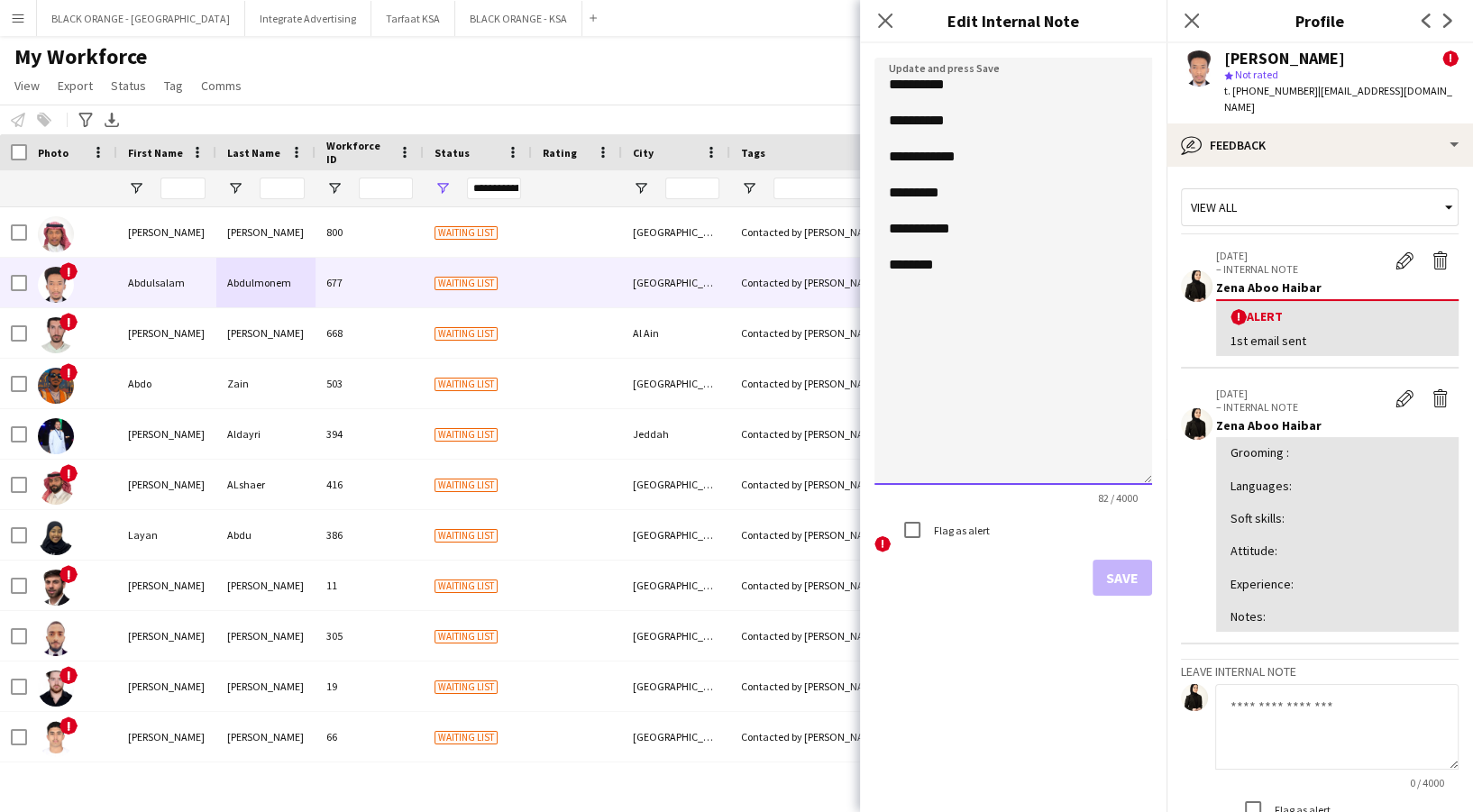
click at [1016, 223] on textarea "**********" at bounding box center [1013, 271] width 277 height 427
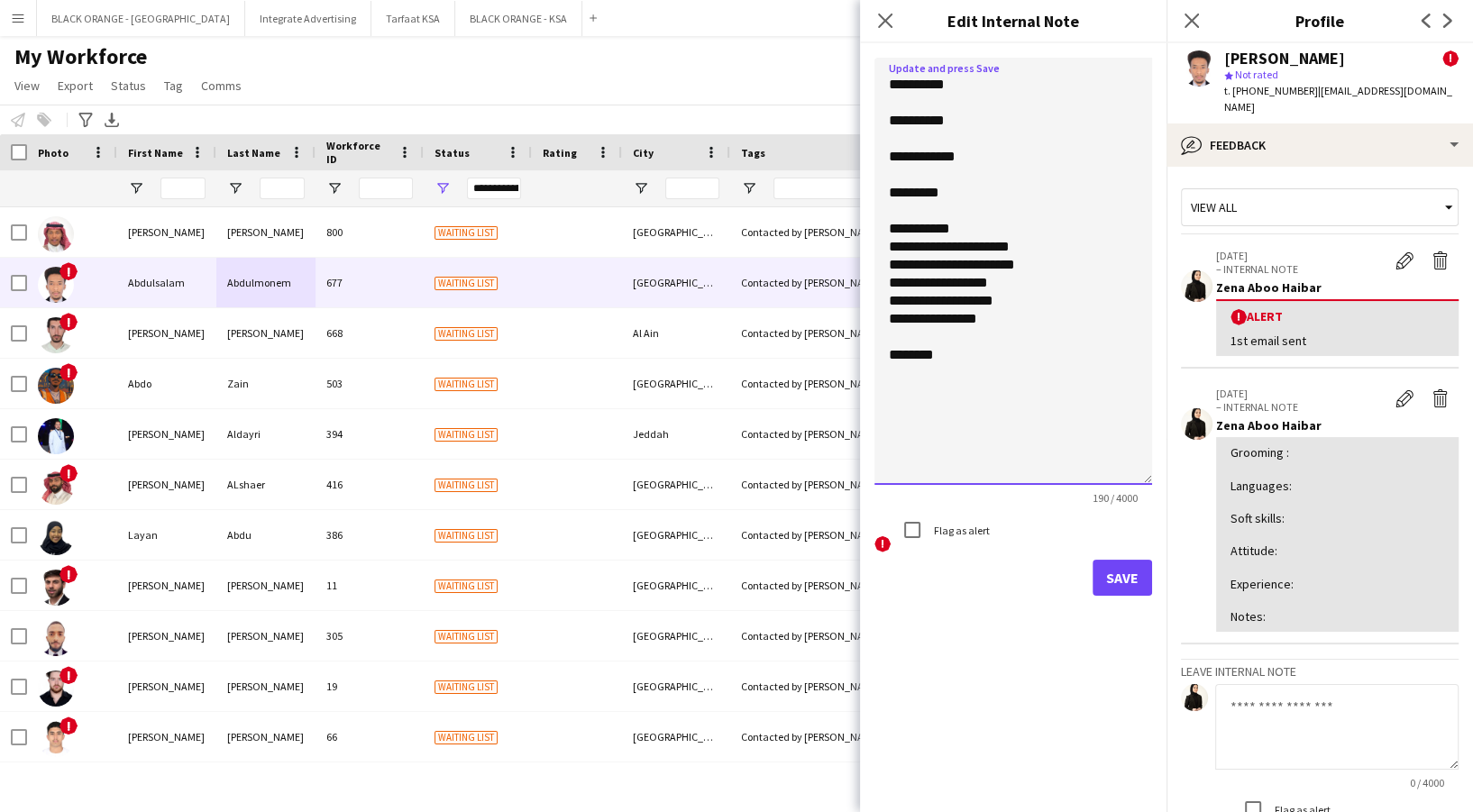
click at [1003, 286] on textarea "**********" at bounding box center [1013, 271] width 277 height 427
drag, startPoint x: 996, startPoint y: 299, endPoint x: 998, endPoint y: 288, distance: 11.2
click at [997, 298] on textarea "**********" at bounding box center [1013, 271] width 277 height 427
click at [1010, 313] on textarea "**********" at bounding box center [1013, 271] width 277 height 427
drag, startPoint x: 941, startPoint y: 333, endPoint x: 1011, endPoint y: 338, distance: 70.2
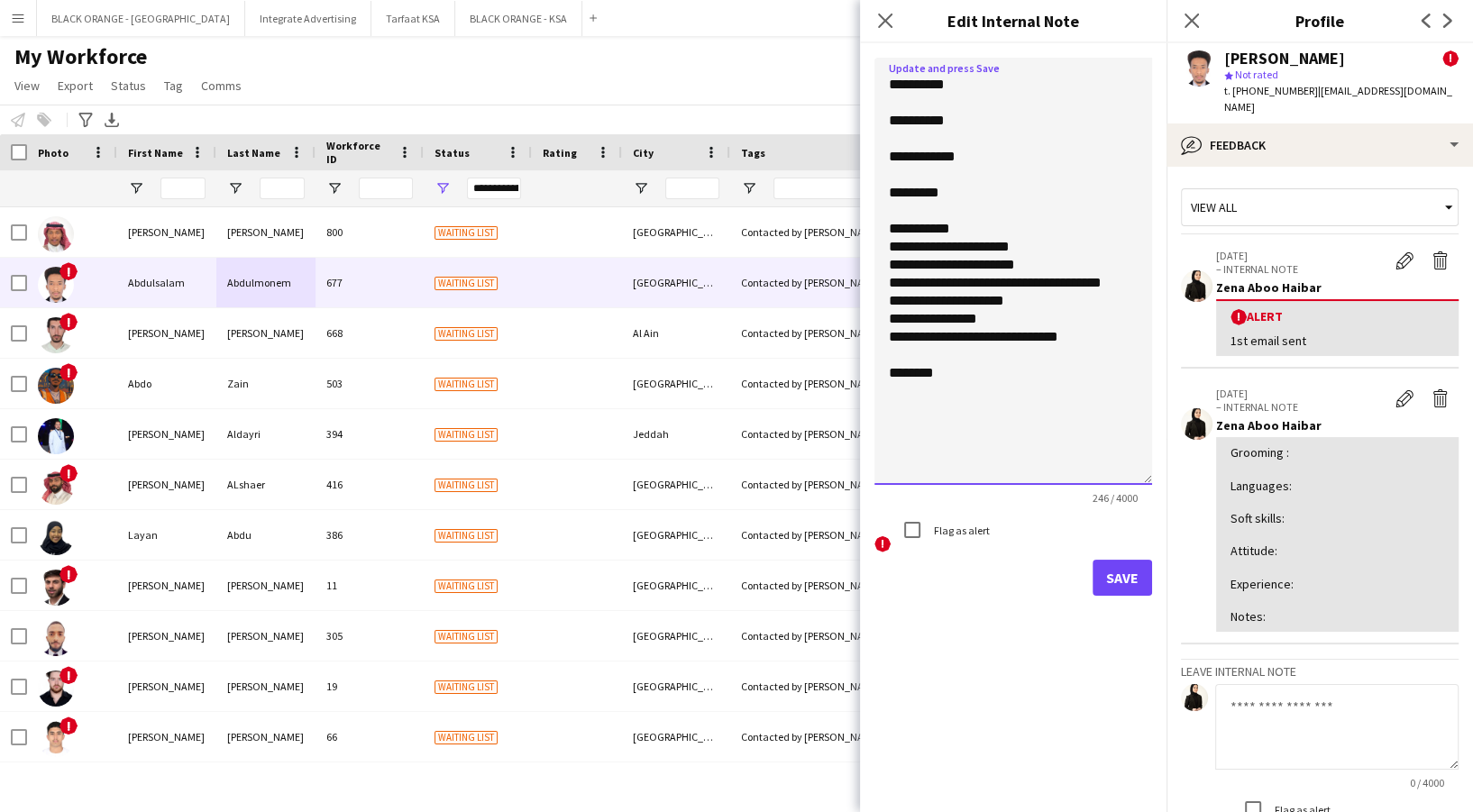
click at [1011, 338] on textarea "**********" at bounding box center [1013, 271] width 277 height 427
click at [1018, 324] on textarea "**********" at bounding box center [1013, 271] width 277 height 427
click at [1013, 305] on textarea "**********" at bounding box center [1013, 271] width 277 height 427
type textarea "**********"
click at [1114, 571] on button "Save" at bounding box center [1122, 578] width 59 height 36
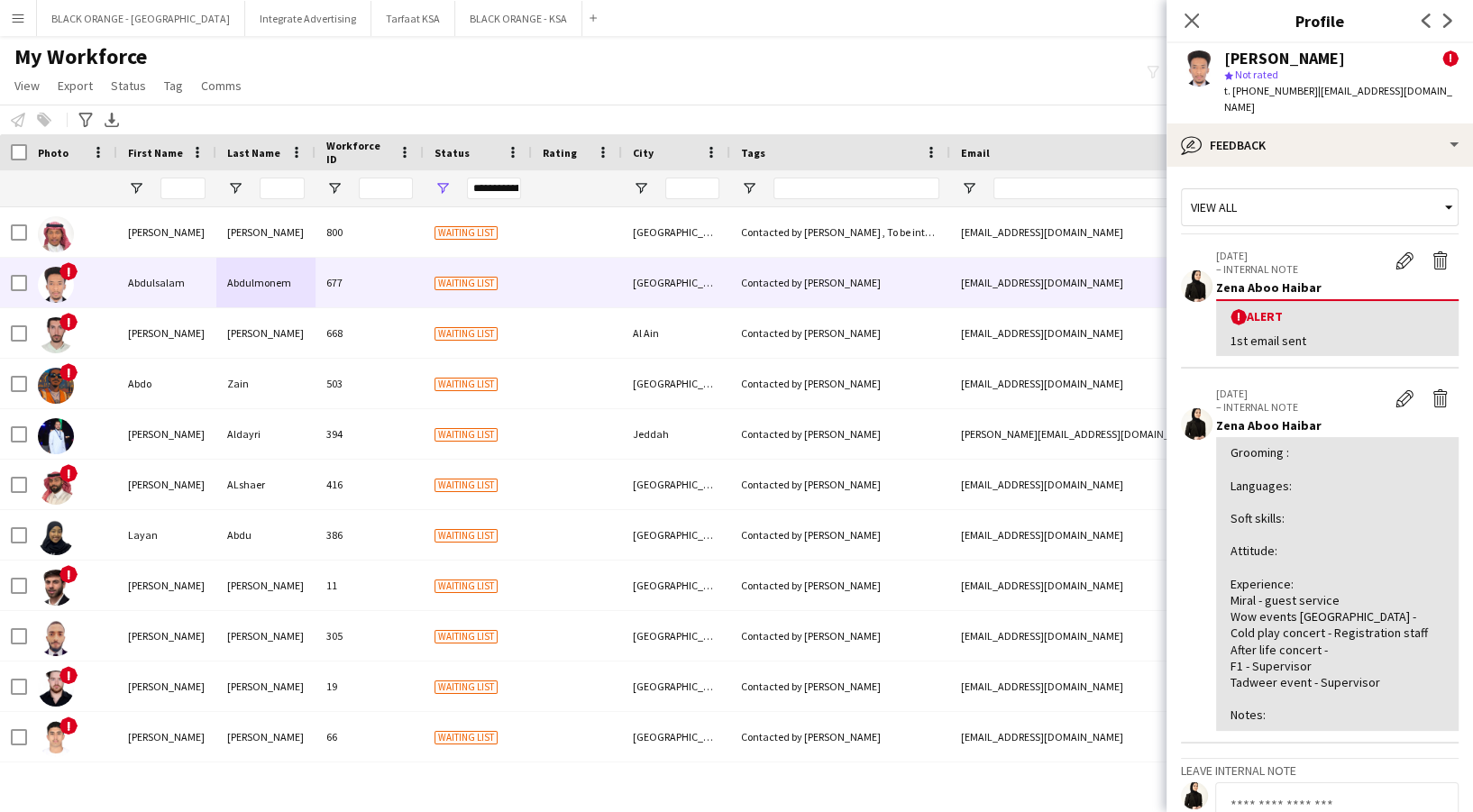
click at [1395, 505] on div "Grooming : Languages: Soft skills: Attitude: Experience: Miral - guest service …" at bounding box center [1337, 583] width 214 height 278
click at [1395, 394] on app-icon "Edit internal note" at bounding box center [1405, 399] width 18 height 18
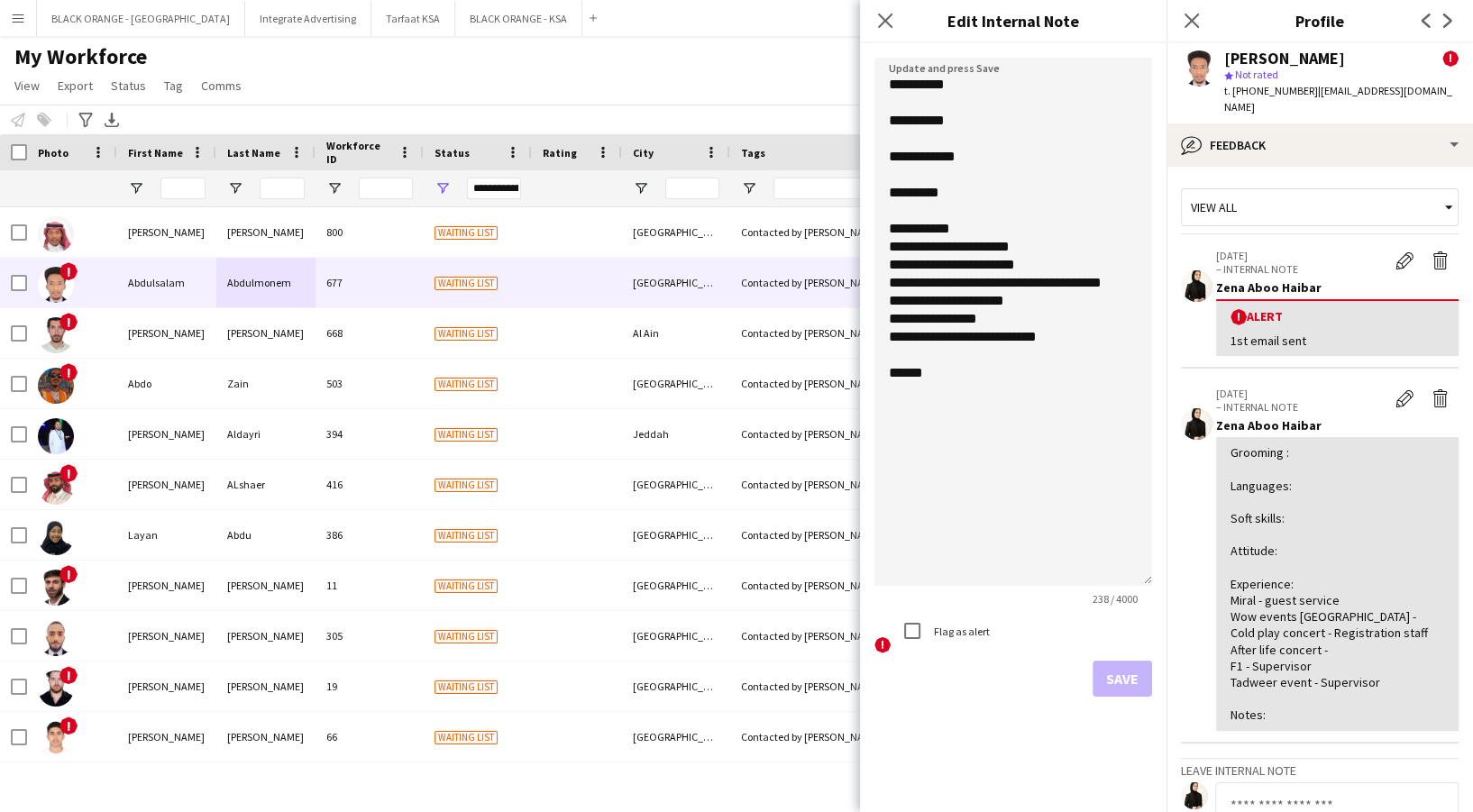
drag, startPoint x: 1138, startPoint y: 150, endPoint x: 1063, endPoint y: 472, distance: 330.6
click at [1114, 568] on textarea "**********" at bounding box center [1013, 321] width 277 height 528
click at [1060, 264] on textarea "**********" at bounding box center [1013, 320] width 277 height 526
drag, startPoint x: 1052, startPoint y: 271, endPoint x: 892, endPoint y: 259, distance: 160.4
click at [892, 259] on textarea "**********" at bounding box center [1013, 320] width 277 height 526
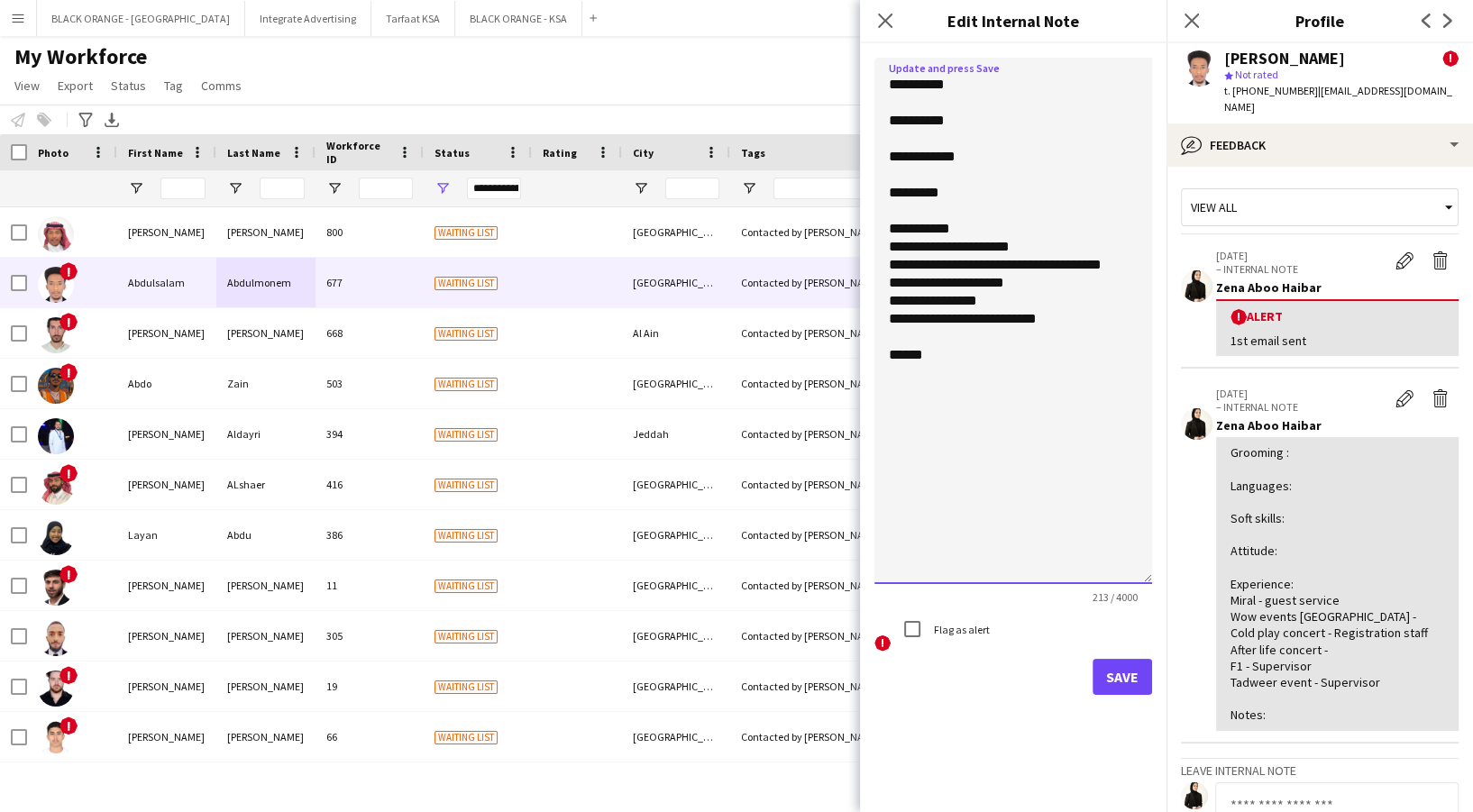
click at [1009, 285] on textarea "**********" at bounding box center [1013, 320] width 277 height 526
type textarea "**********"
click at [1113, 670] on button "Save" at bounding box center [1122, 677] width 59 height 36
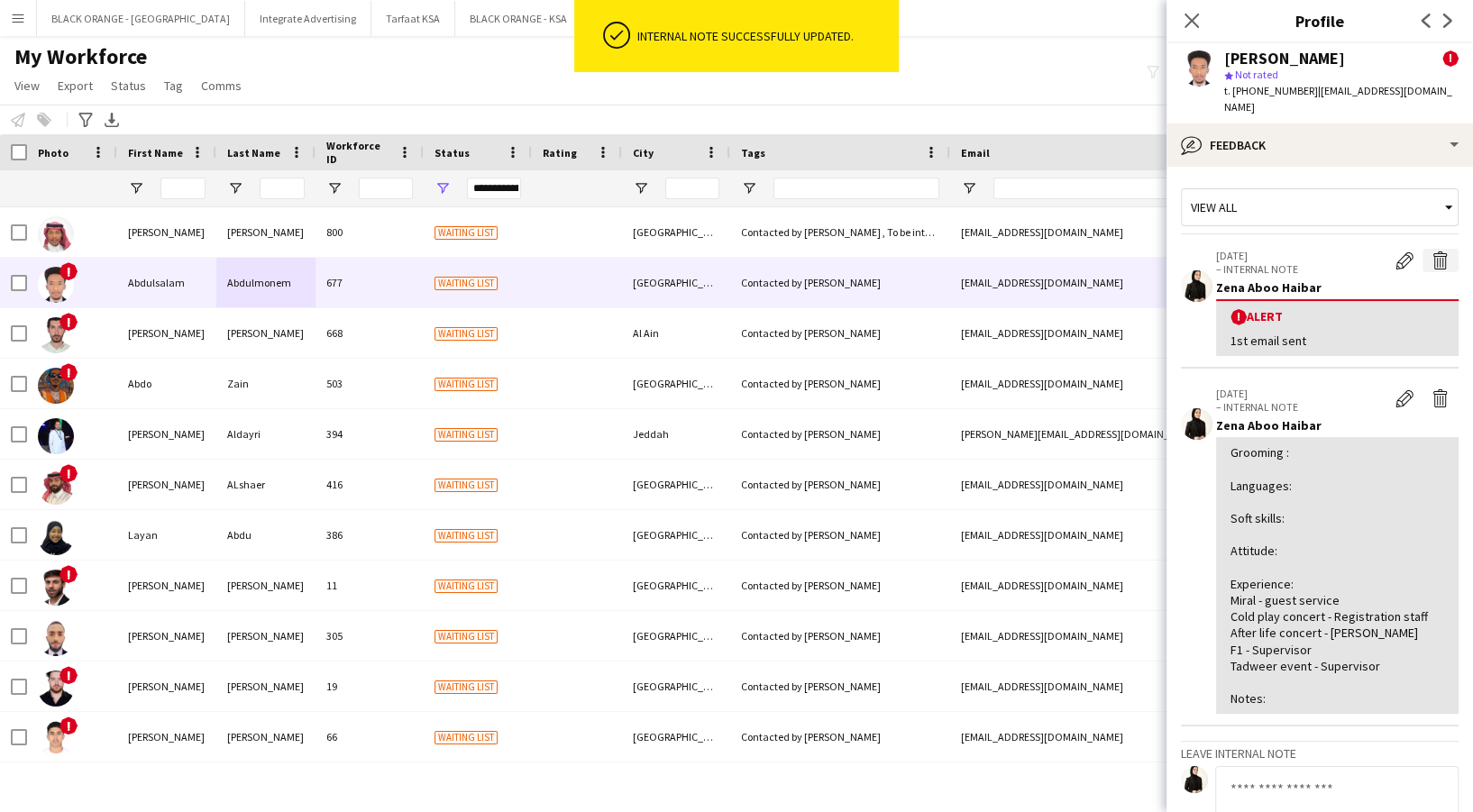
click at [1432, 261] on app-icon "Delete alert" at bounding box center [1441, 261] width 18 height 18
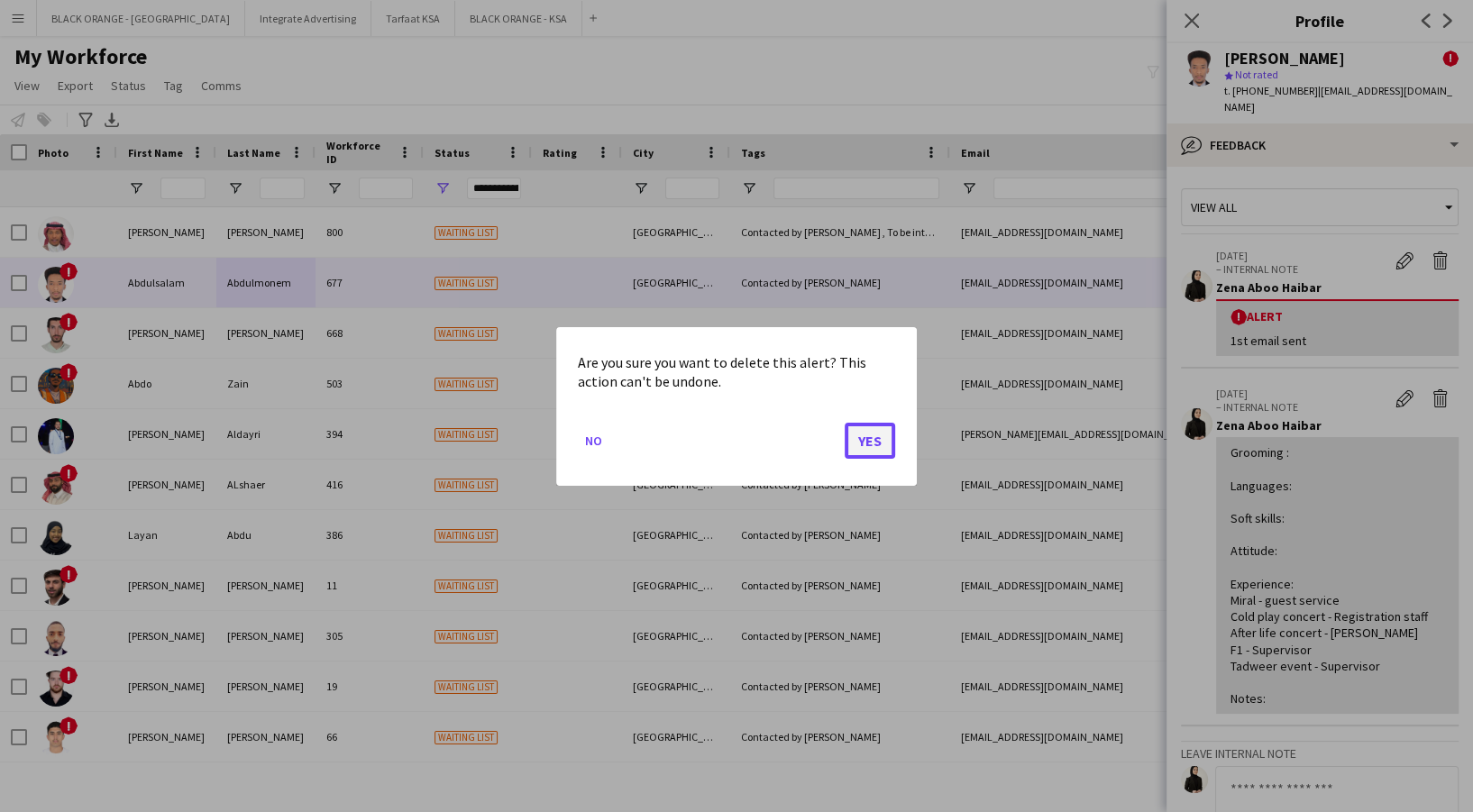
click at [861, 447] on button "Yes" at bounding box center [870, 440] width 50 height 36
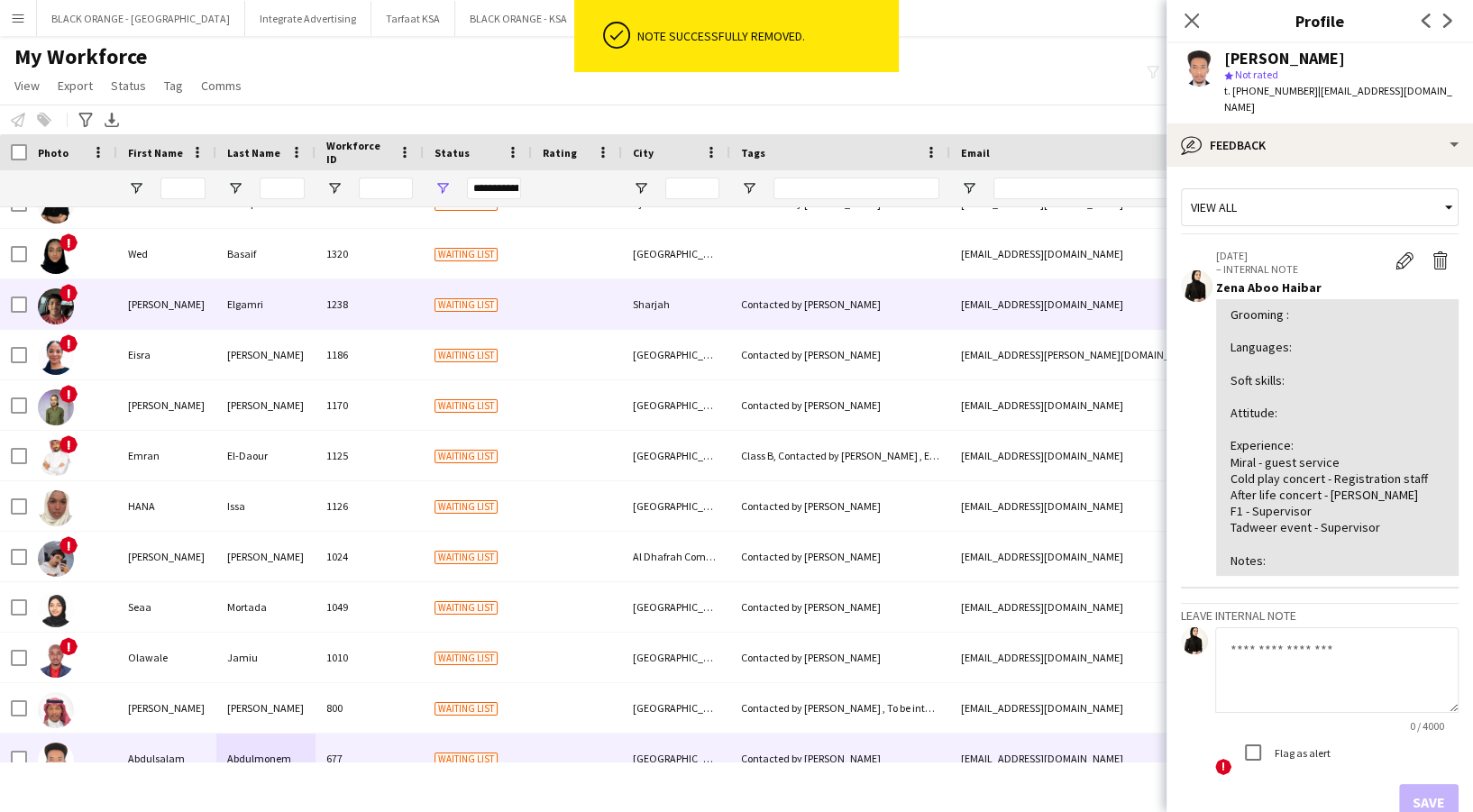
scroll to position [1297, 0]
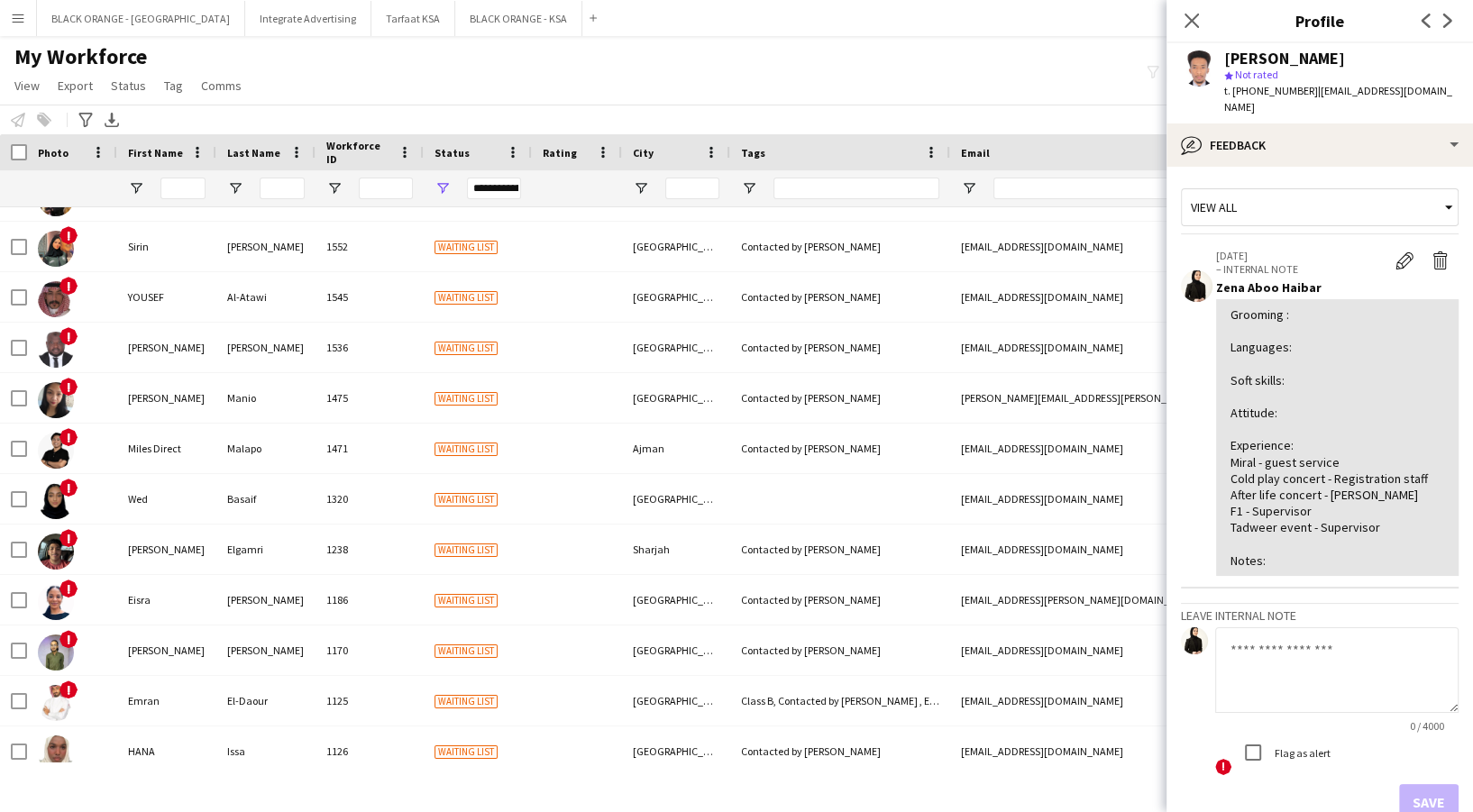
click at [1392, 171] on app-crew-profile-feedback-tab "View all 27-08-2025 – INTERNAL NOTE Edit internal note Delete internal note Zen…" at bounding box center [1320, 489] width 307 height 645
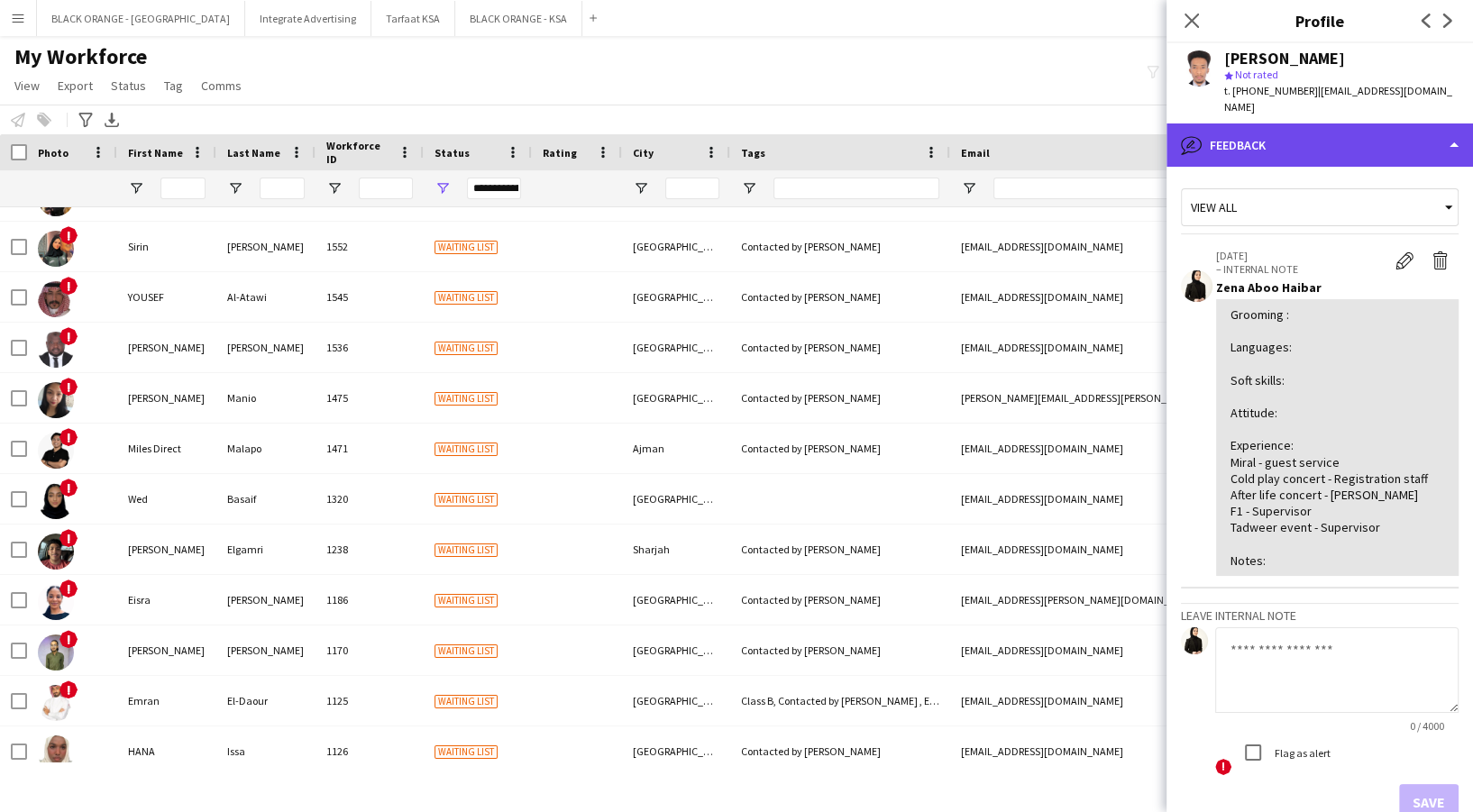
click at [1368, 149] on div "bubble-pencil Feedback" at bounding box center [1320, 144] width 307 height 43
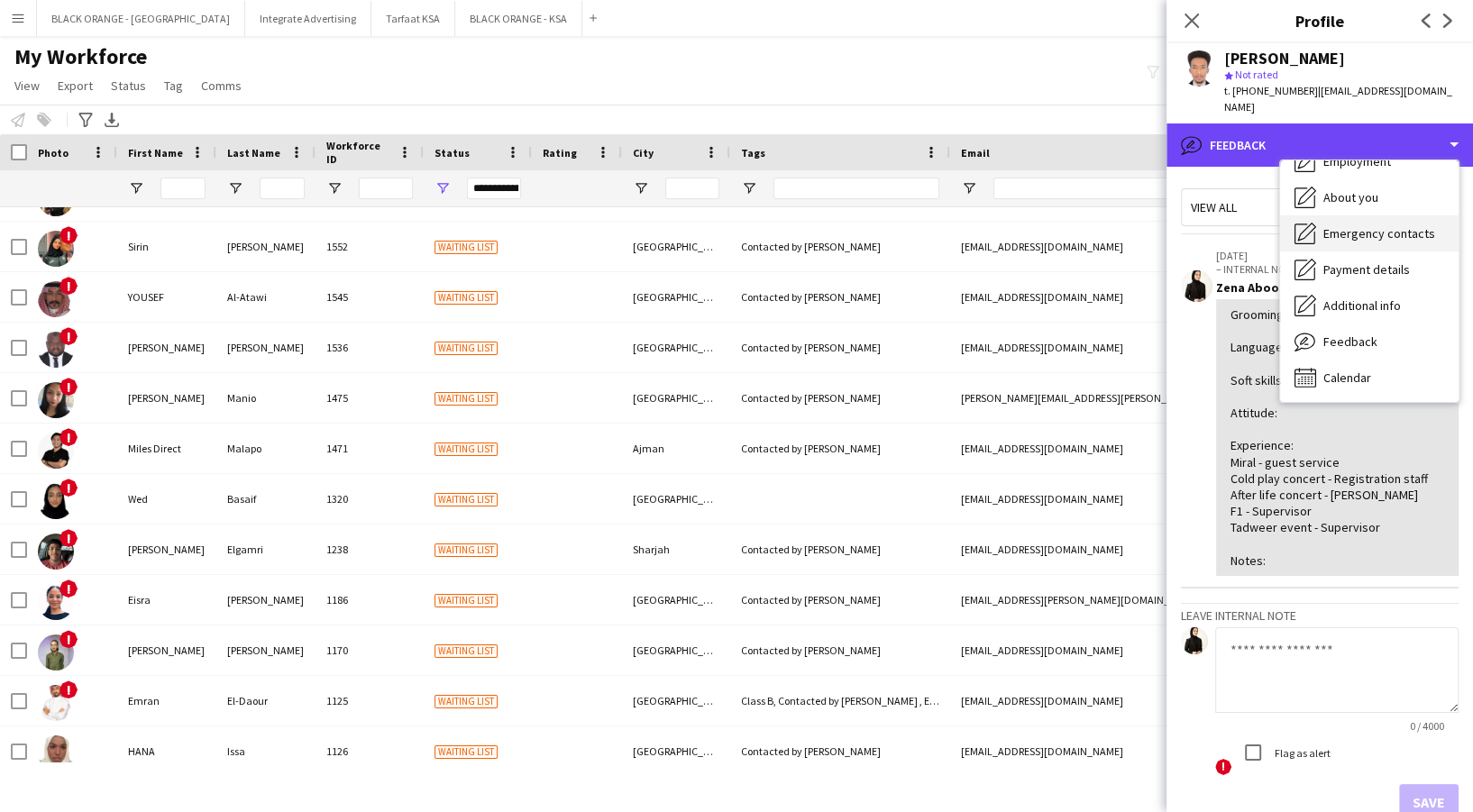
scroll to position [0, 0]
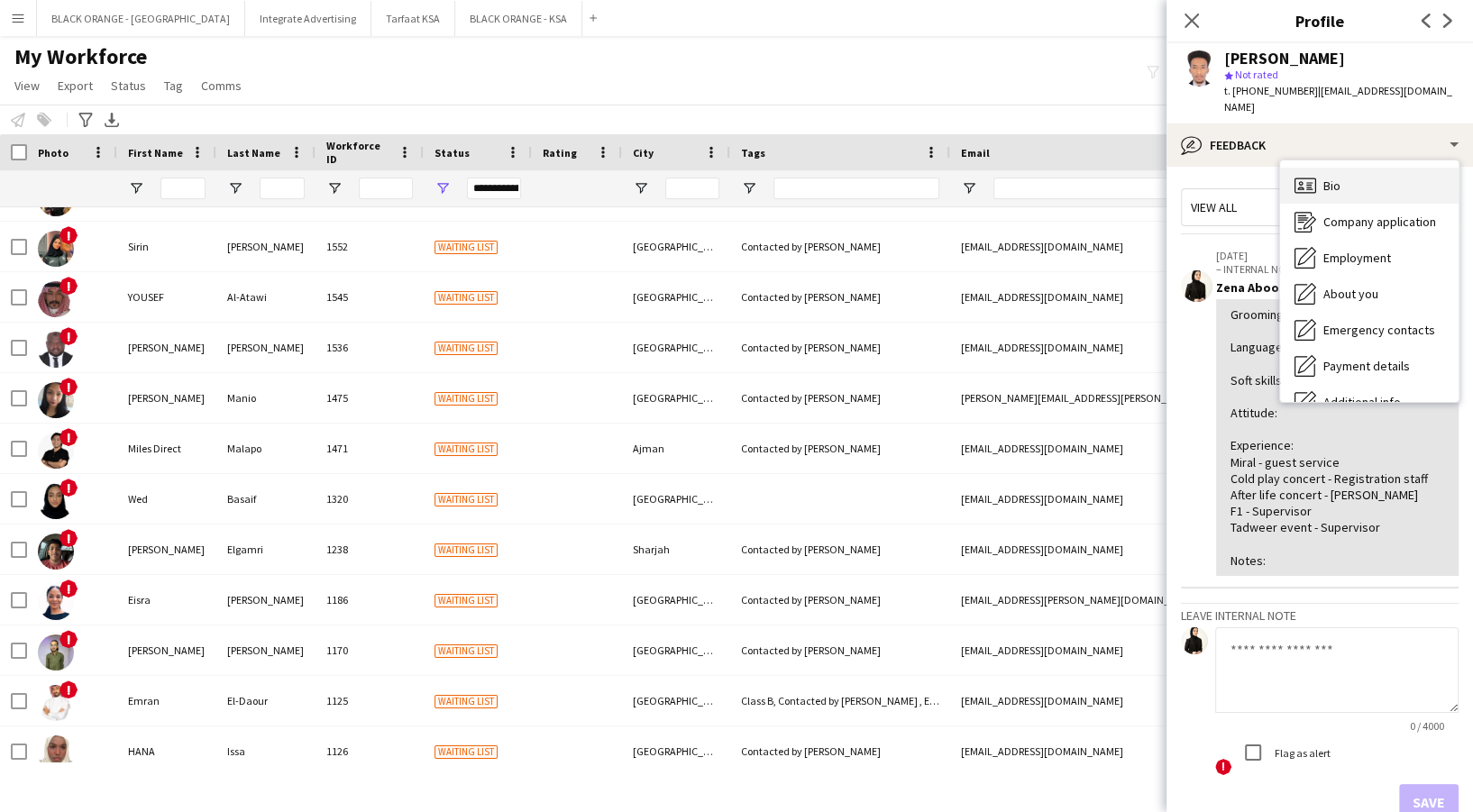
click at [1345, 194] on div "Bio Bio" at bounding box center [1370, 186] width 179 height 36
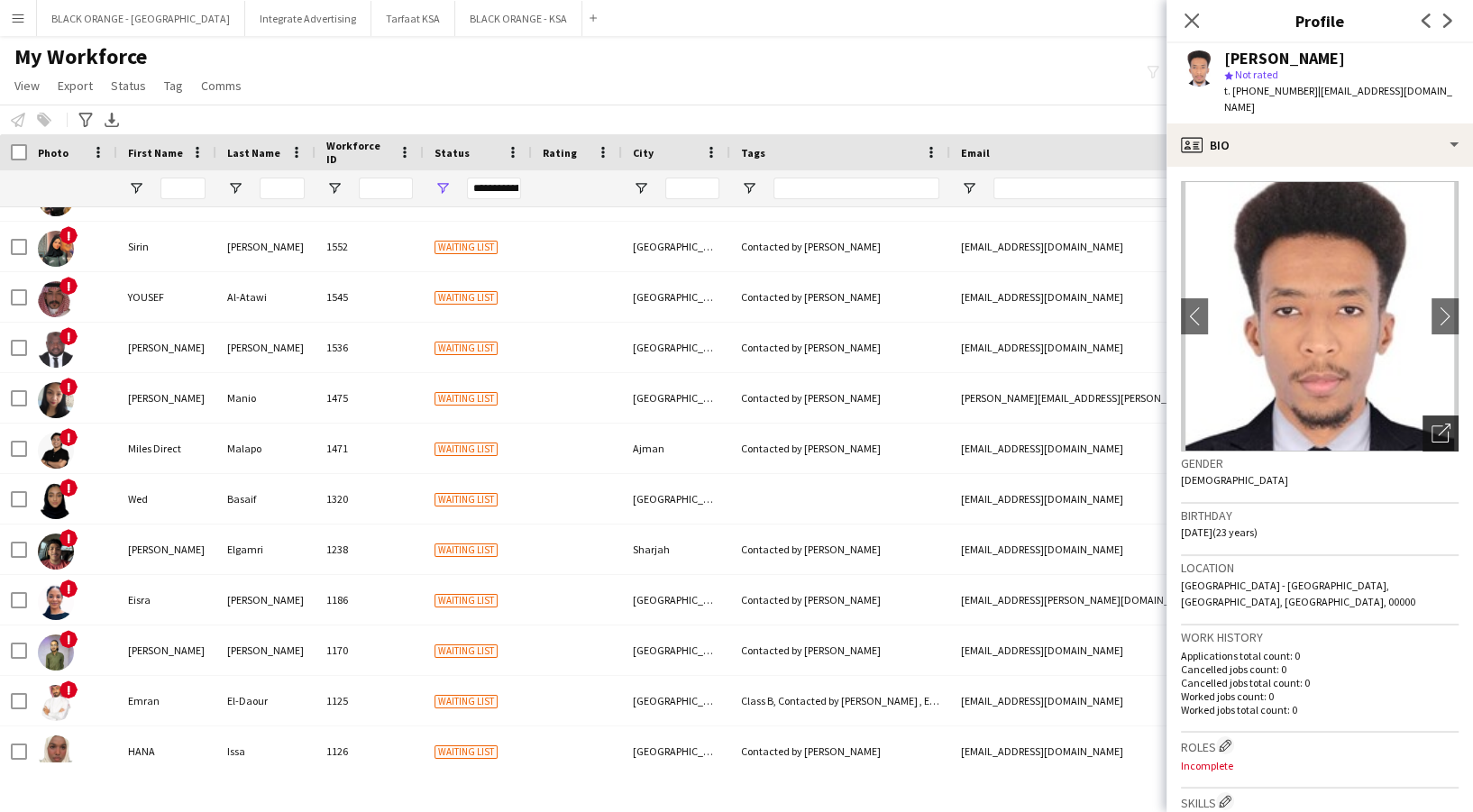
click at [1435, 438] on div "Open photos pop-in" at bounding box center [1441, 433] width 37 height 36
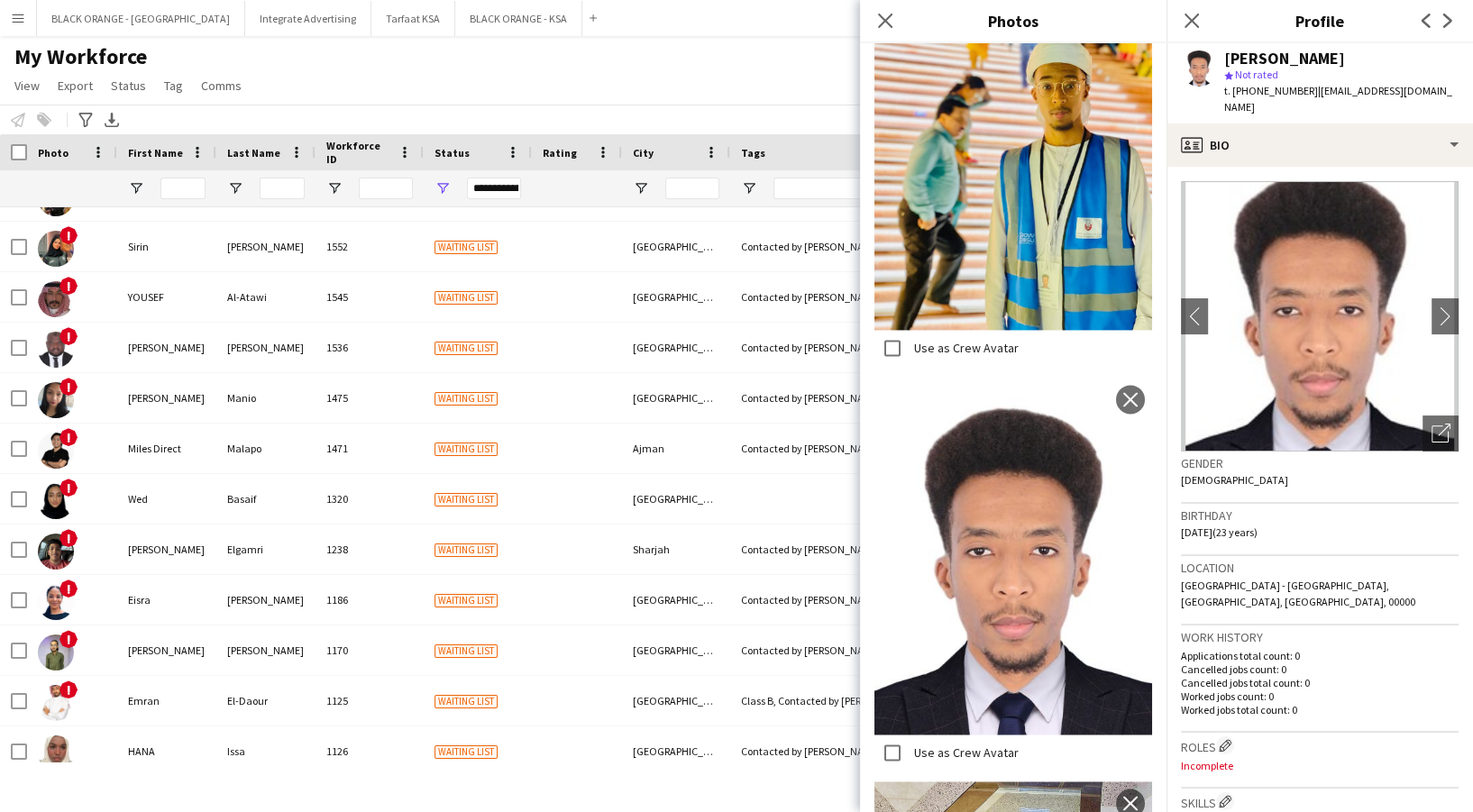
scroll to position [2764, 0]
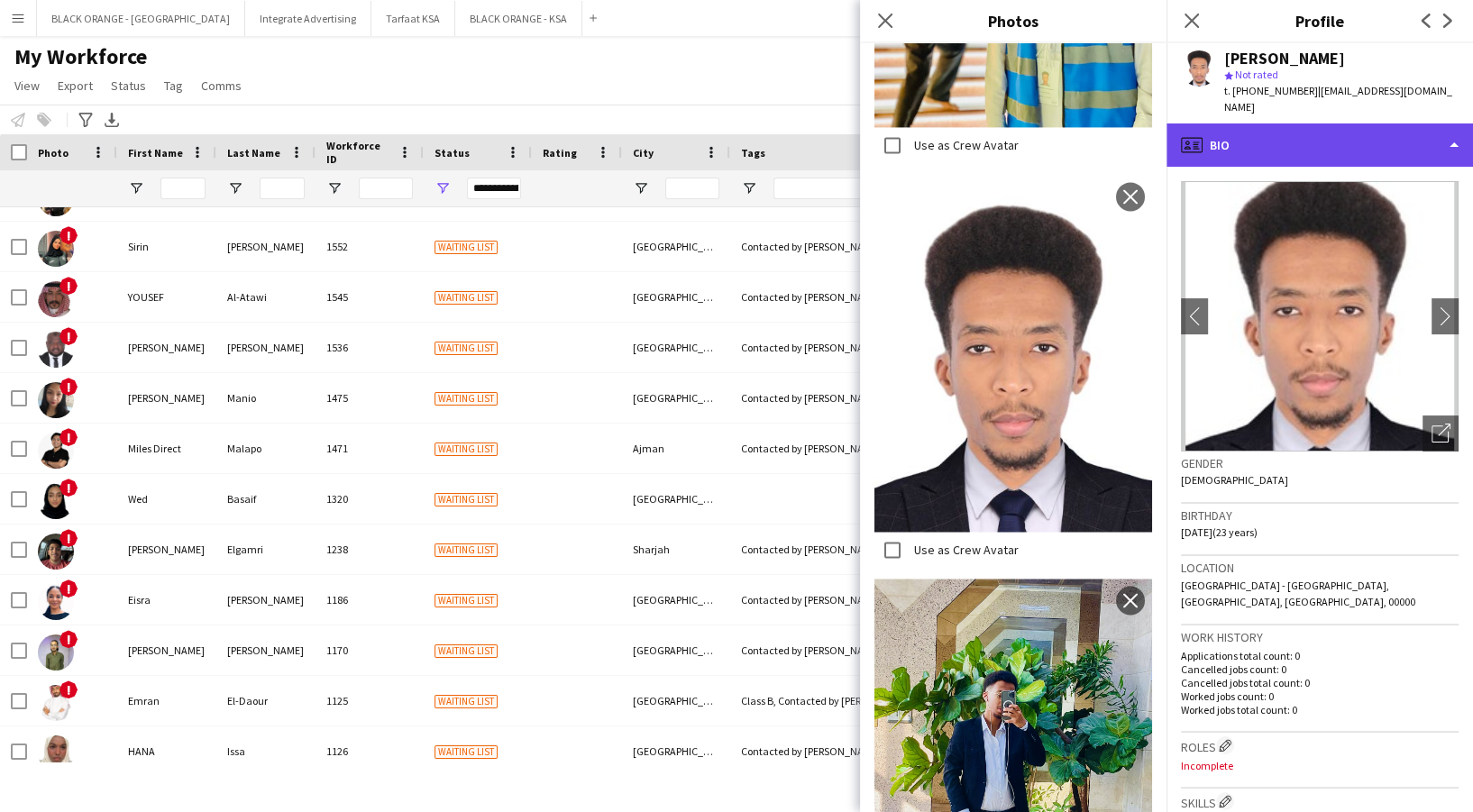
click at [1438, 149] on div "profile Bio" at bounding box center [1320, 144] width 307 height 43
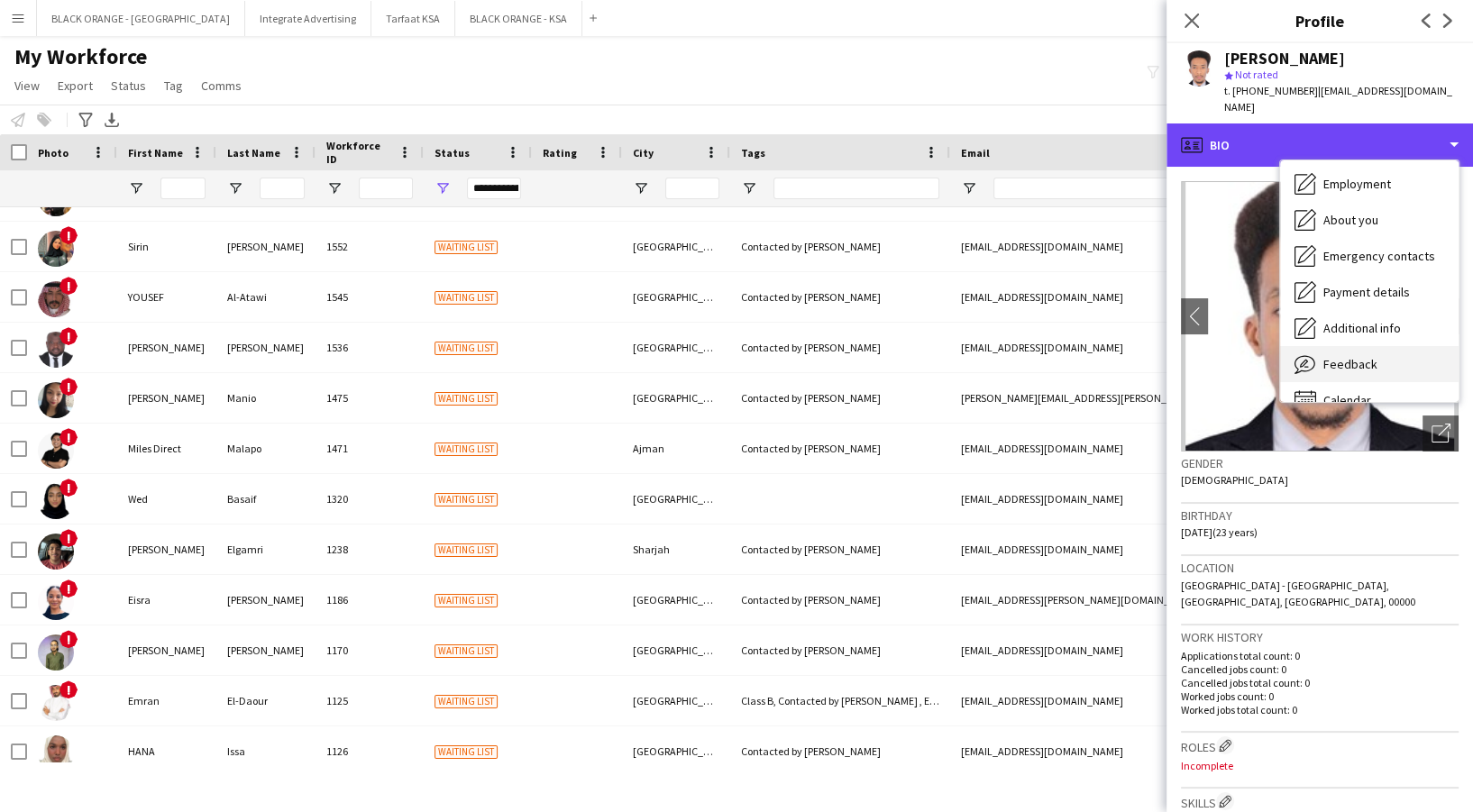
scroll to position [97, 0]
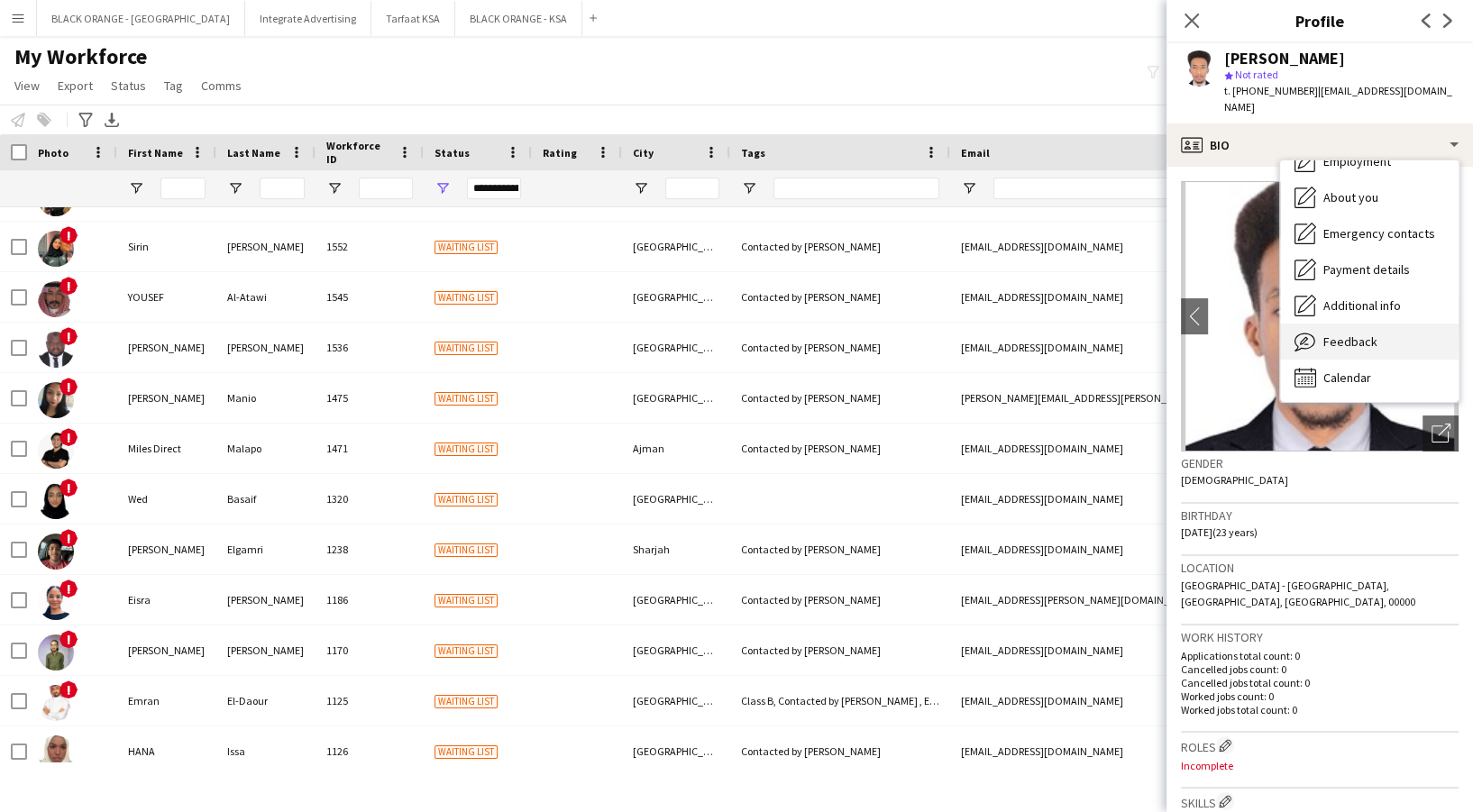
click at [1366, 331] on div "Feedback Feedback" at bounding box center [1370, 342] width 179 height 36
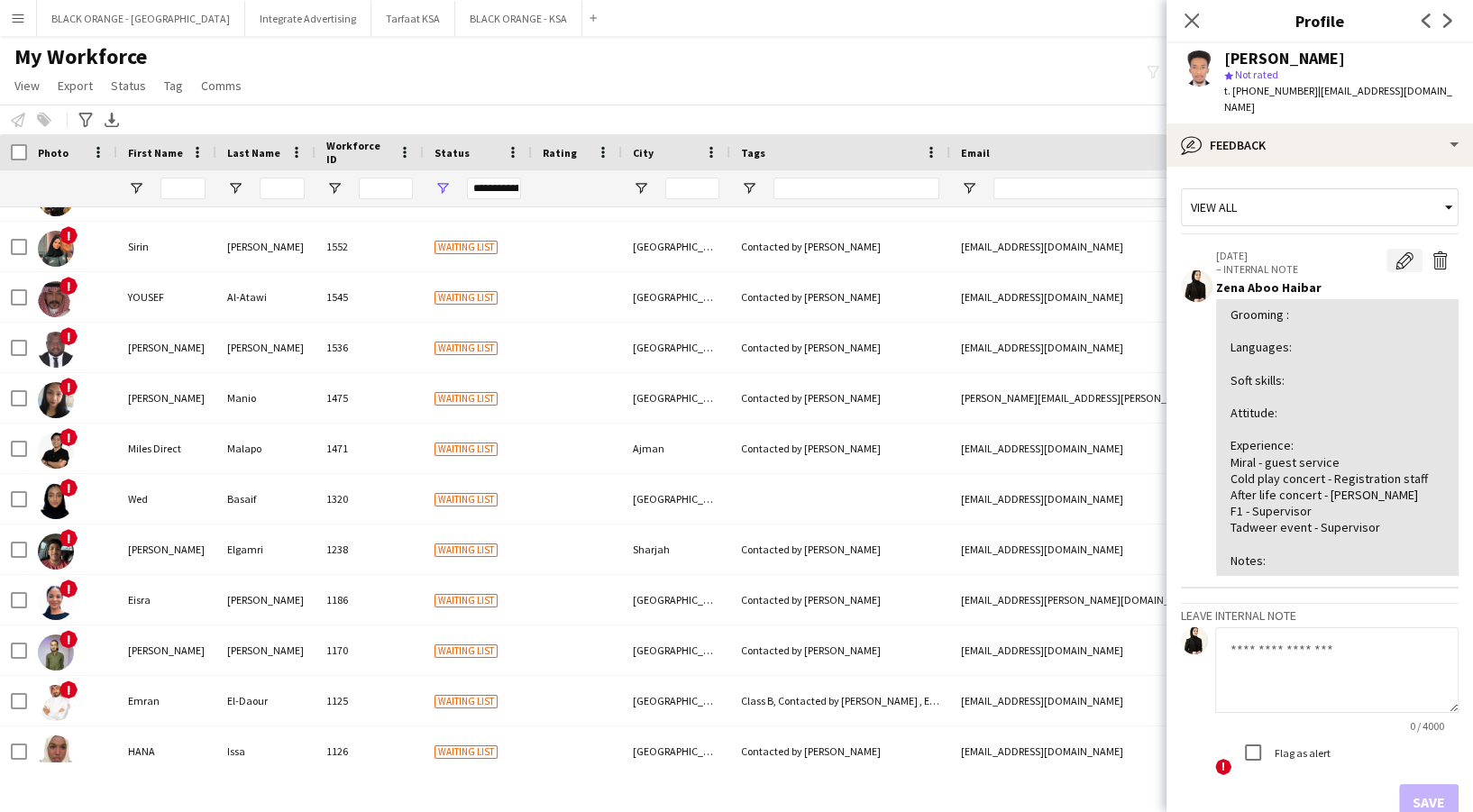
click at [1395, 258] on app-icon "Edit internal note" at bounding box center [1405, 261] width 18 height 18
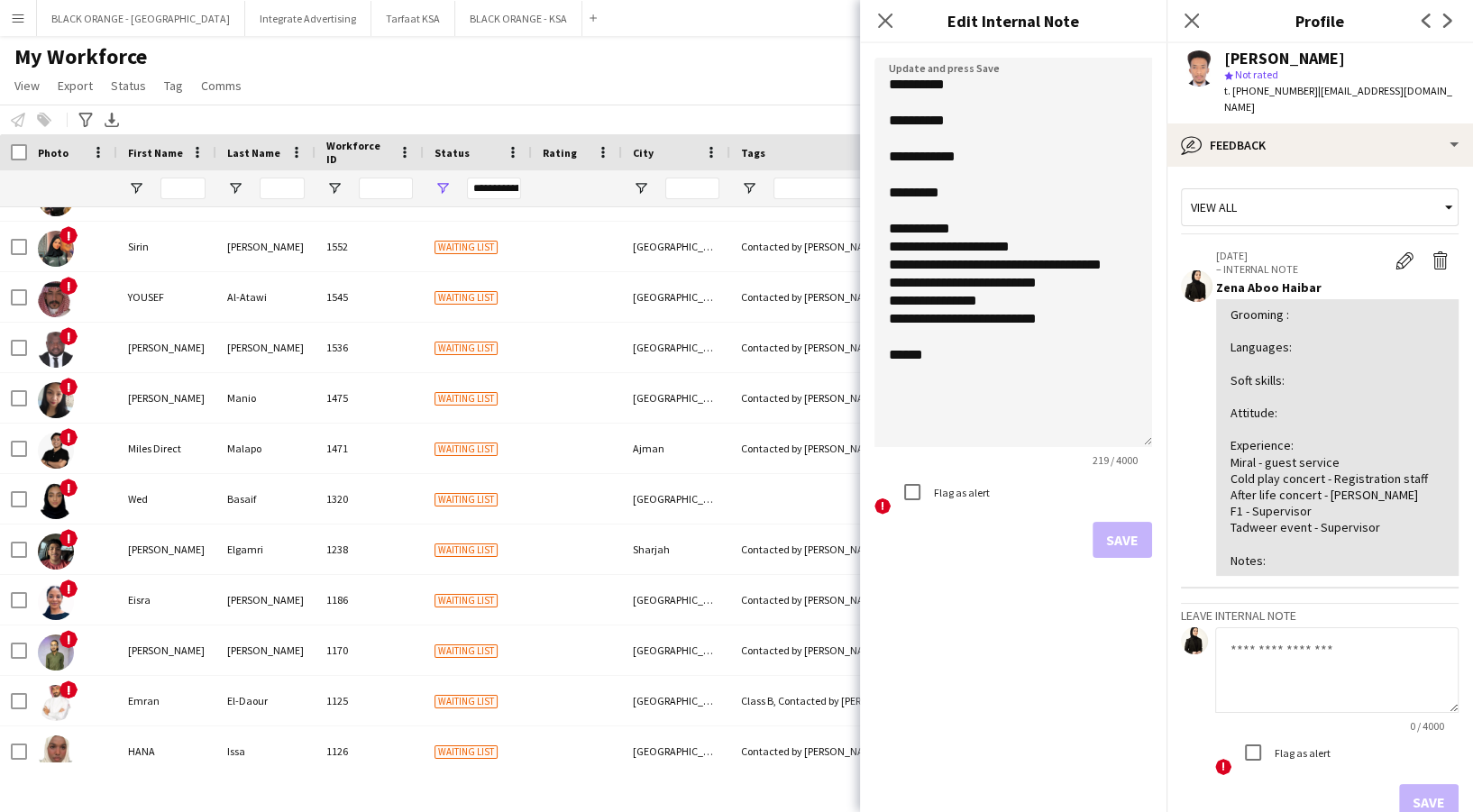
drag, startPoint x: 1145, startPoint y: 146, endPoint x: 1138, endPoint y: 435, distance: 289.1
click at [1141, 440] on textarea "**********" at bounding box center [1013, 252] width 277 height 390
click at [1080, 315] on textarea "**********" at bounding box center [1013, 258] width 277 height 401
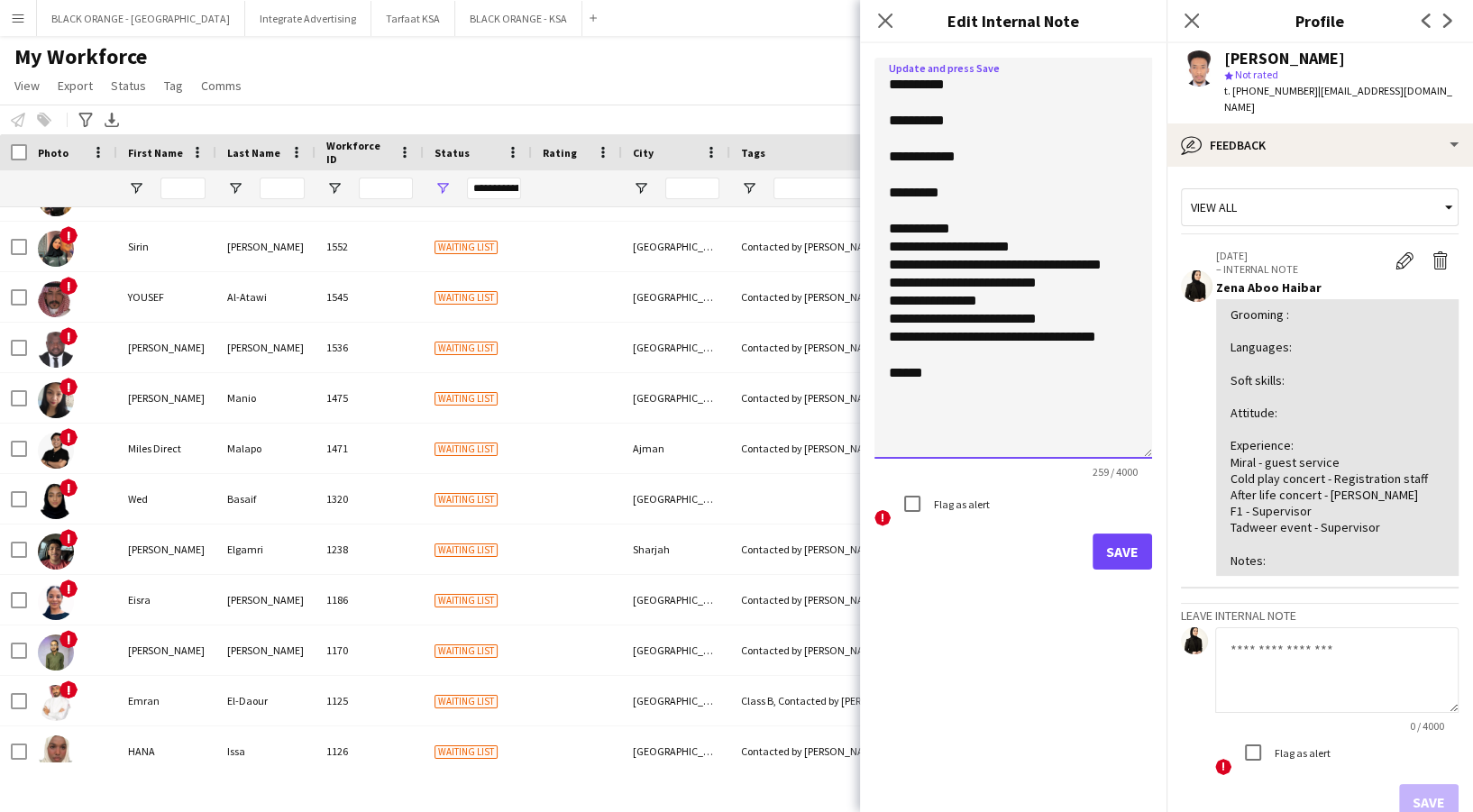
click at [1057, 315] on textarea "**********" at bounding box center [1013, 258] width 277 height 401
click at [985, 301] on textarea "**********" at bounding box center [1013, 258] width 277 height 401
click at [1039, 286] on textarea "**********" at bounding box center [1013, 258] width 277 height 401
click at [1106, 260] on textarea "**********" at bounding box center [1013, 258] width 277 height 401
type textarea "**********"
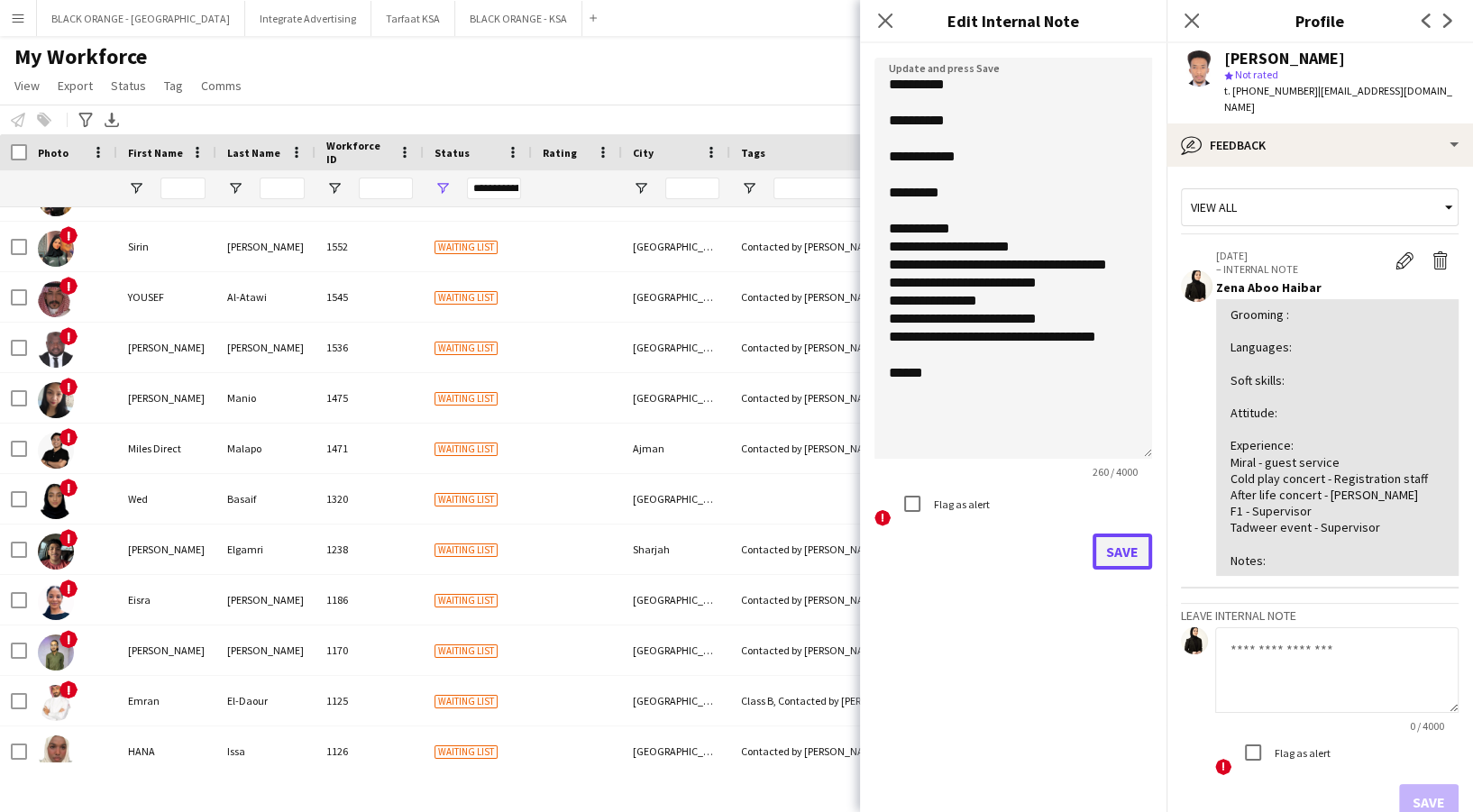
click at [1138, 551] on button "Save" at bounding box center [1122, 552] width 59 height 36
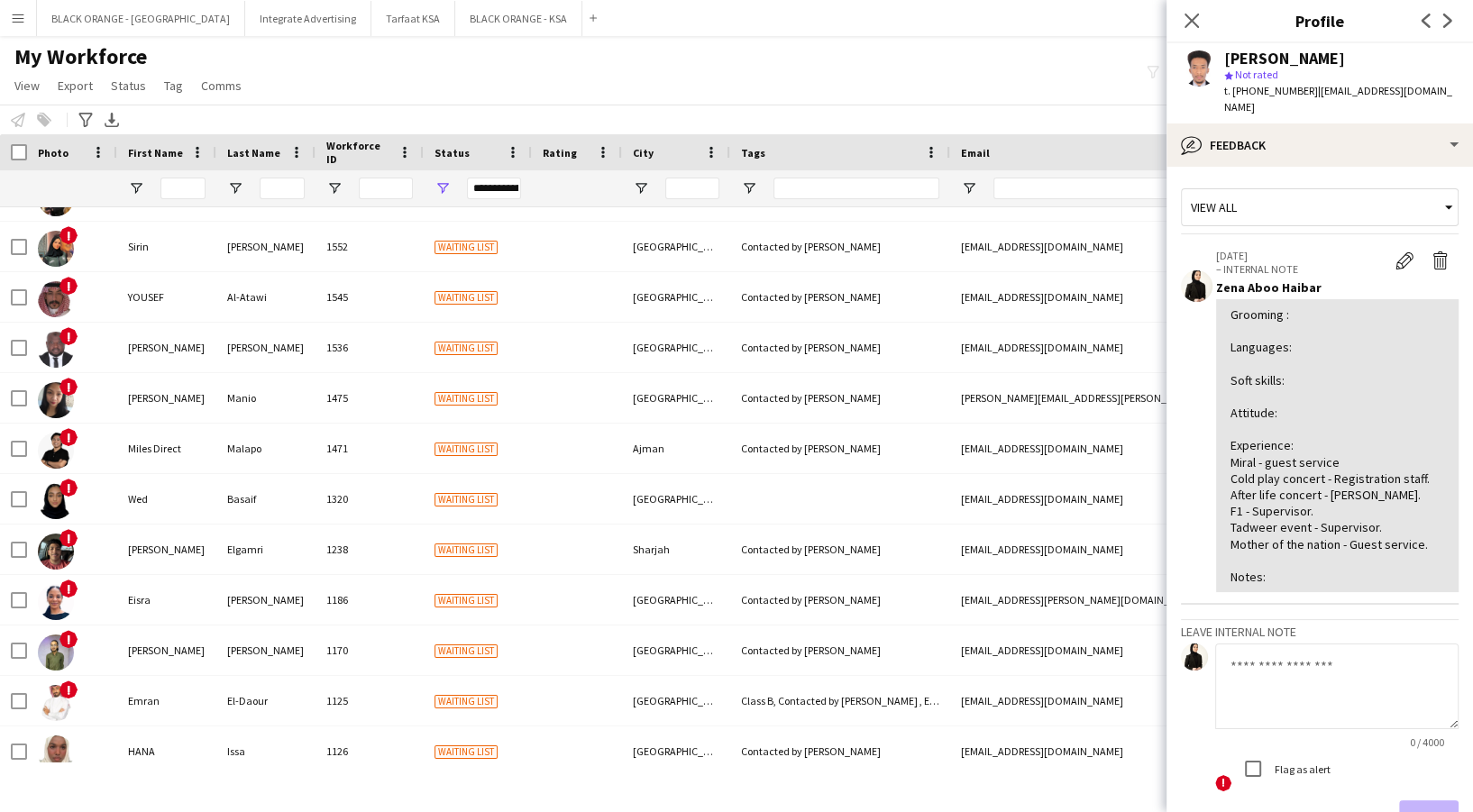
click at [1426, 94] on span "| abdulsalamabdulmonem164@gmail.com" at bounding box center [1338, 99] width 228 height 30
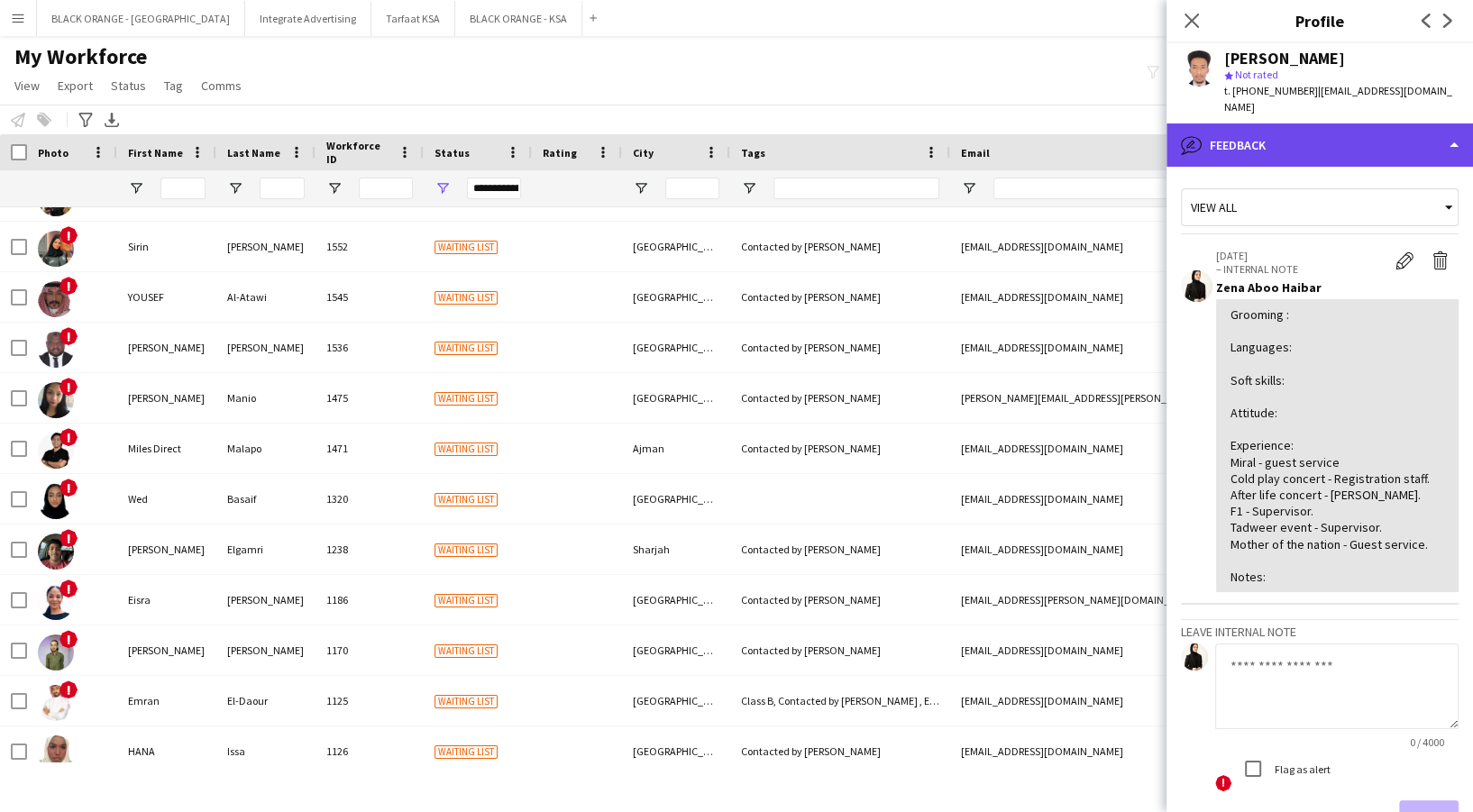
click at [1361, 141] on div "bubble-pencil Feedback" at bounding box center [1320, 144] width 307 height 43
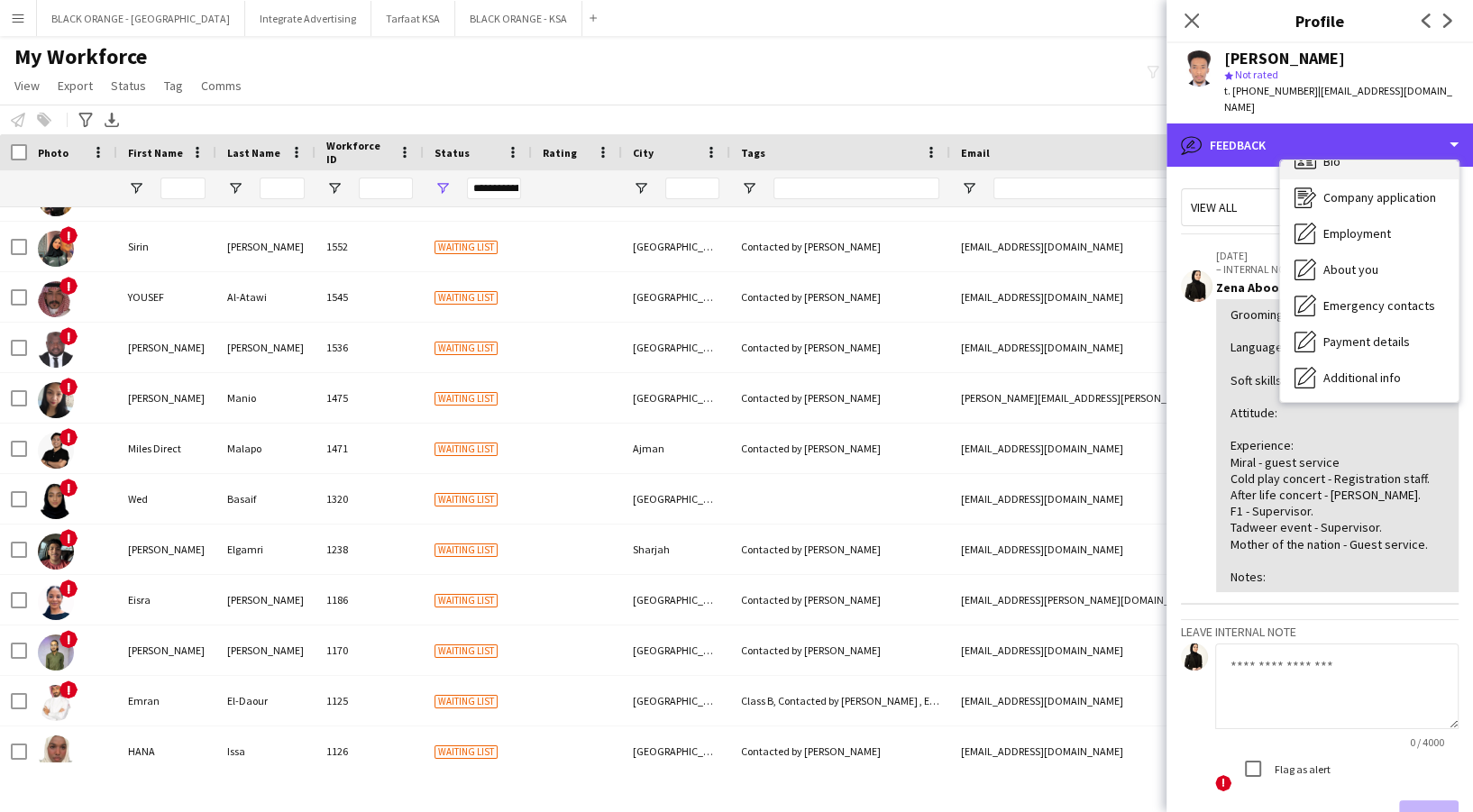
scroll to position [0, 0]
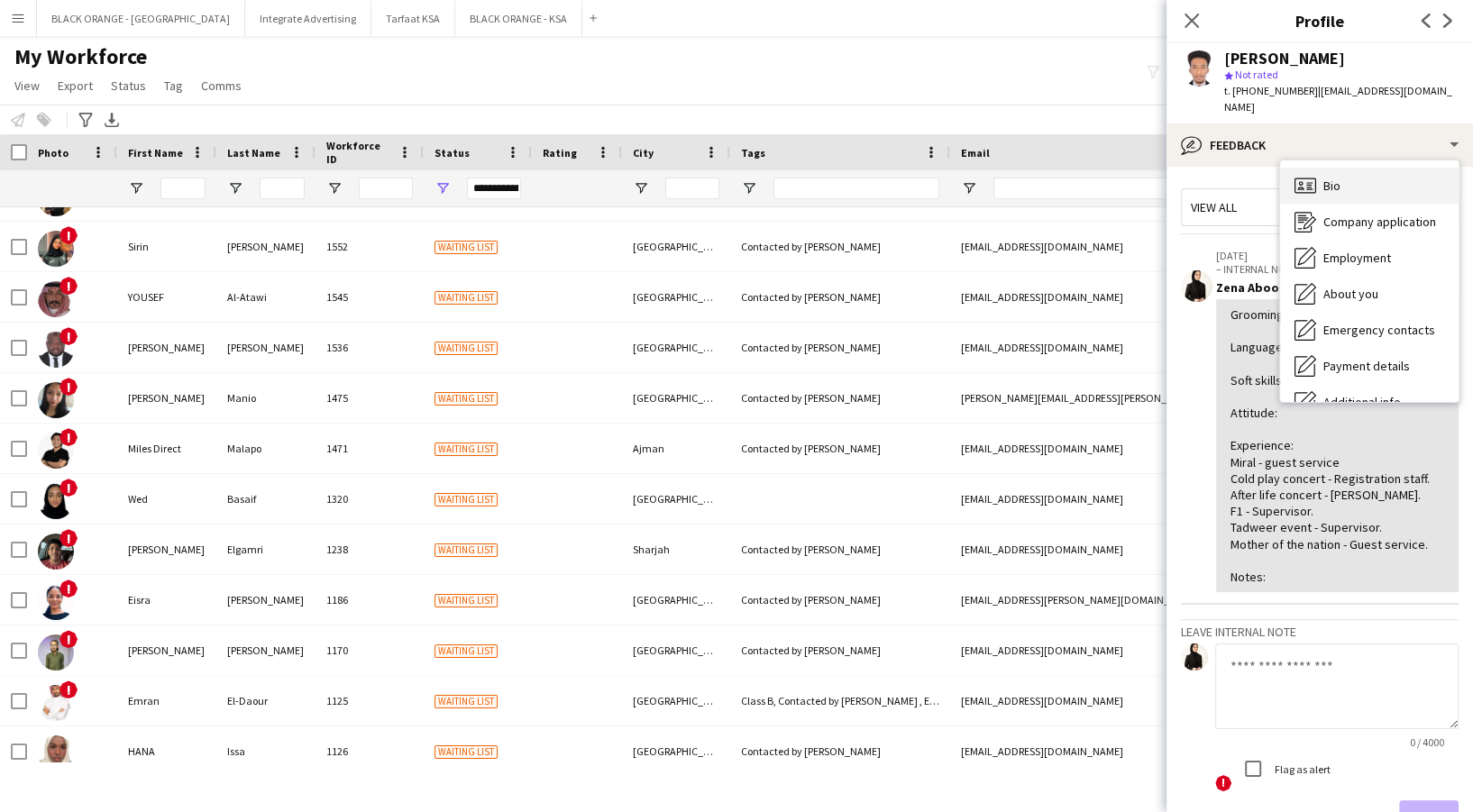
click at [1319, 193] on div "Bio Bio" at bounding box center [1370, 186] width 179 height 36
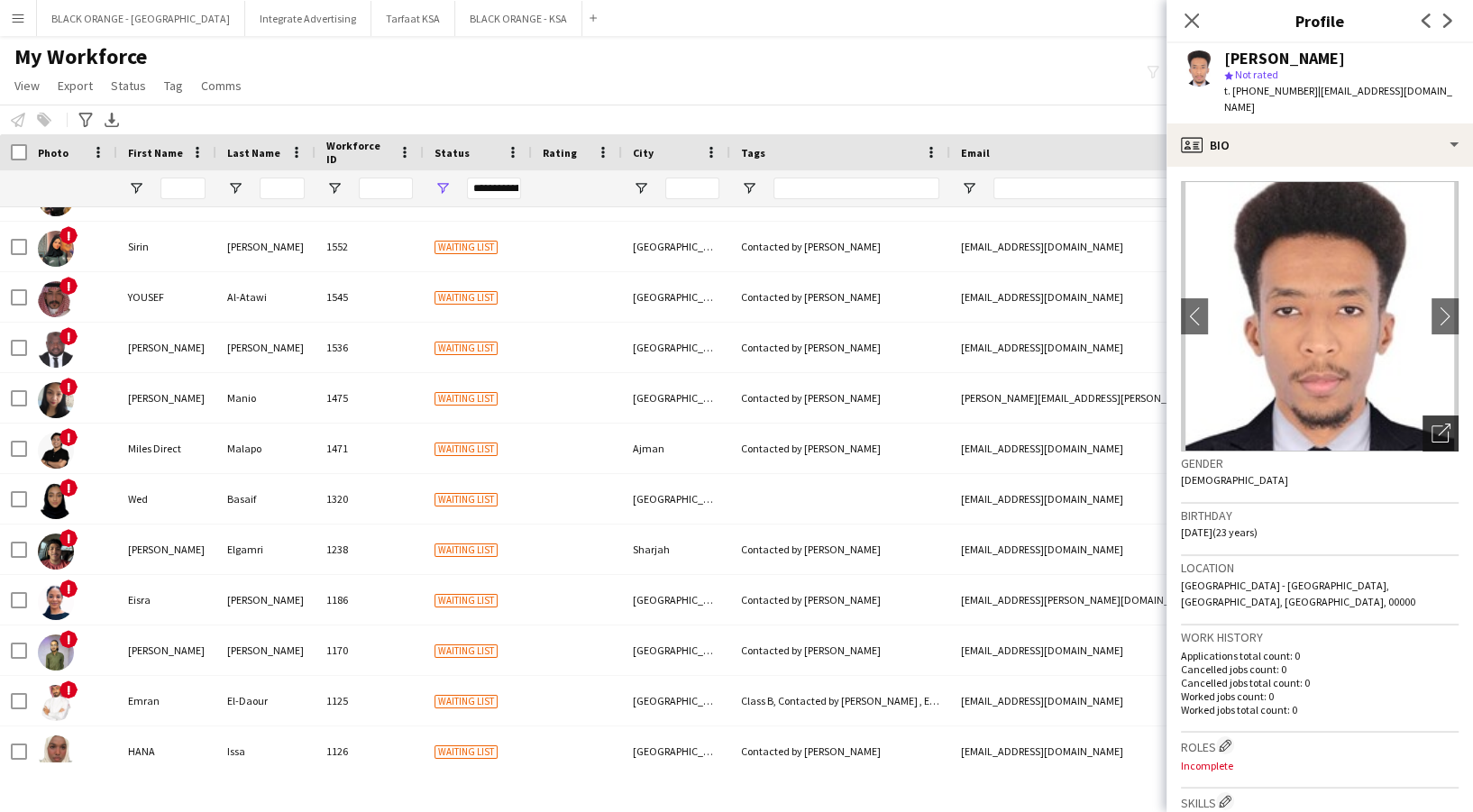
click at [1435, 433] on div "Open photos pop-in" at bounding box center [1441, 433] width 37 height 36
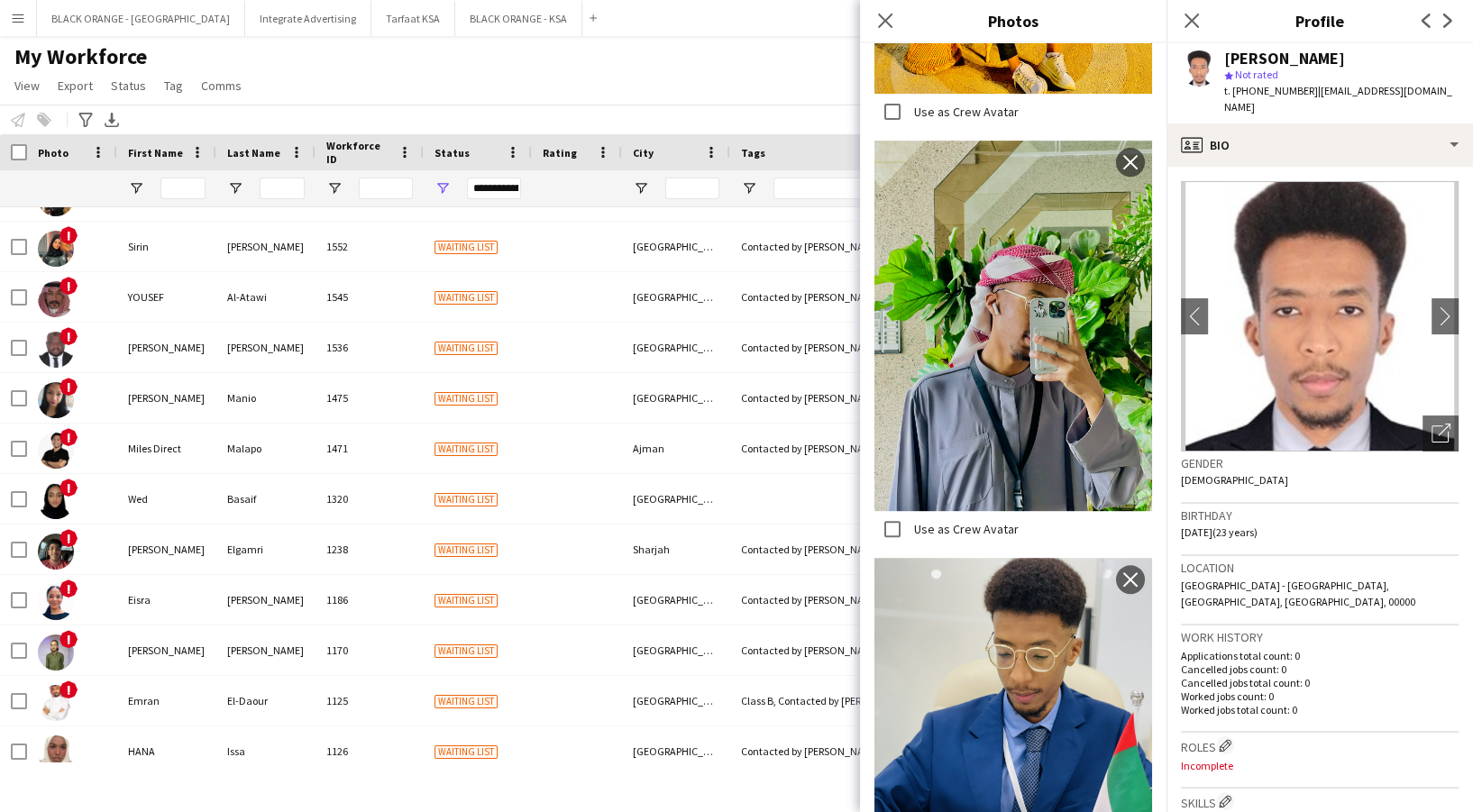
scroll to position [987, 0]
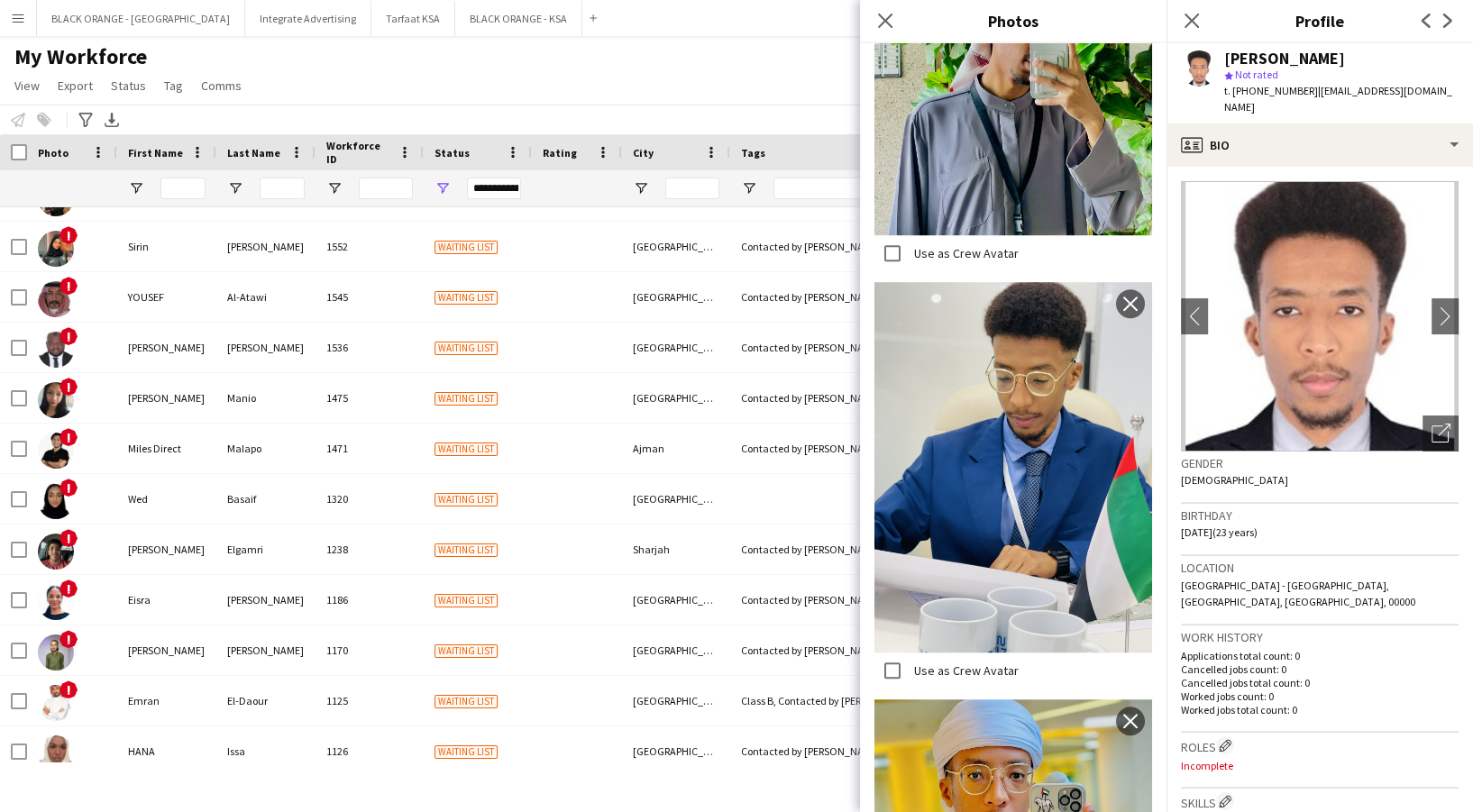
click at [1403, 493] on div "Gender Male" at bounding box center [1320, 477] width 277 height 52
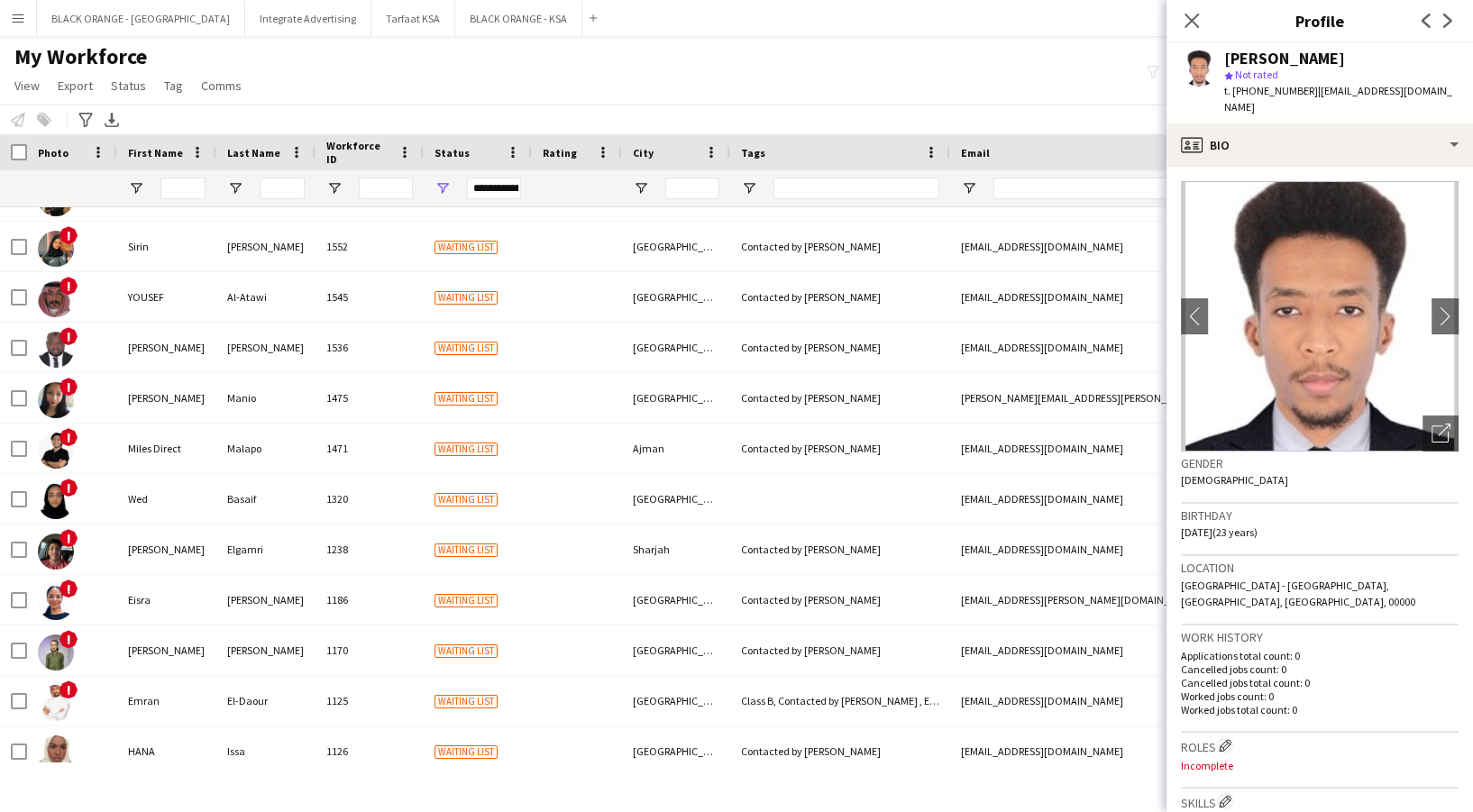
click at [1310, 118] on div "Abdulsalam Abdulmonem star Not rated t. +971542157691 | abdulsalamabdulmonem164…" at bounding box center [1320, 83] width 307 height 80
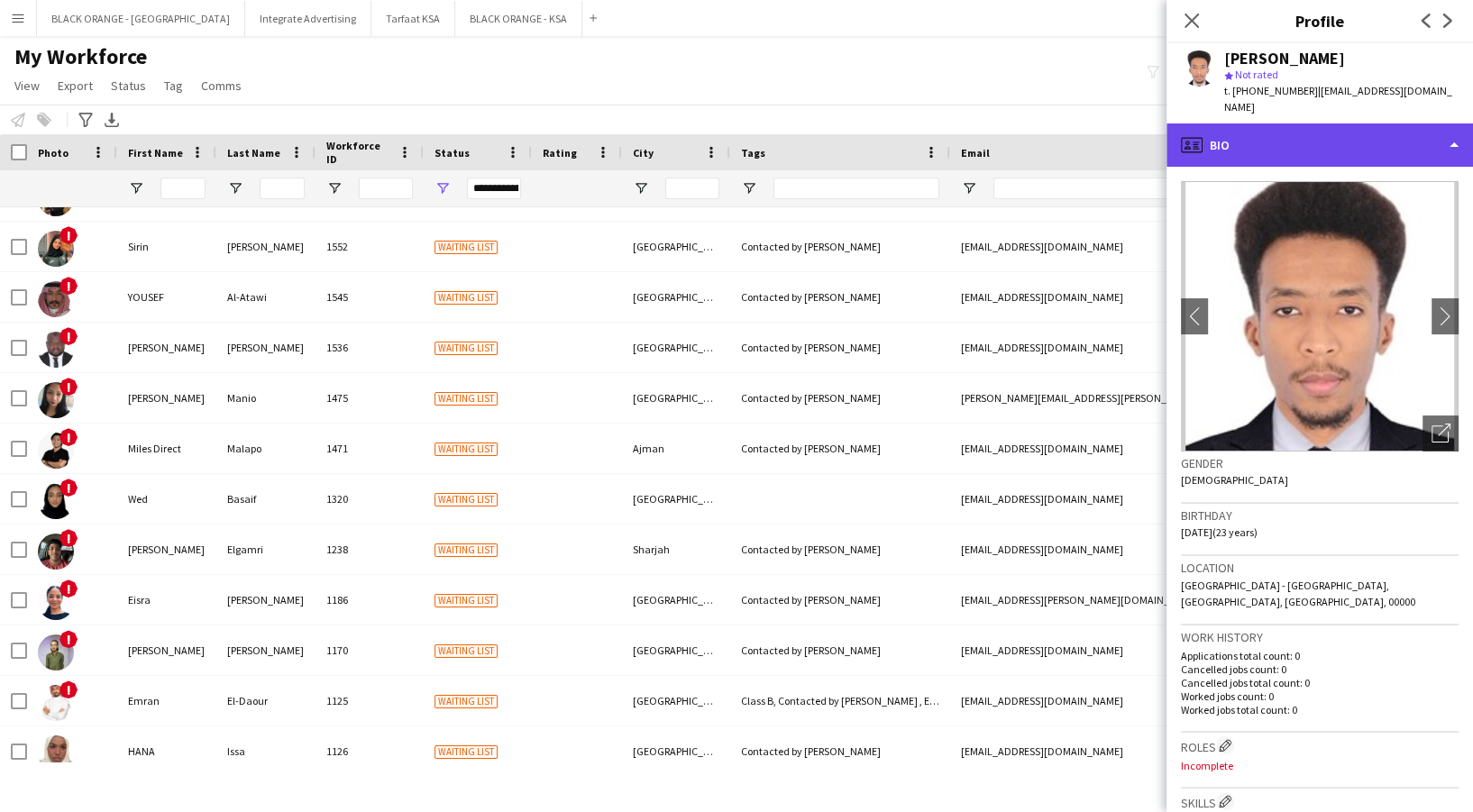
click at [1315, 131] on div "profile Bio" at bounding box center [1320, 144] width 307 height 43
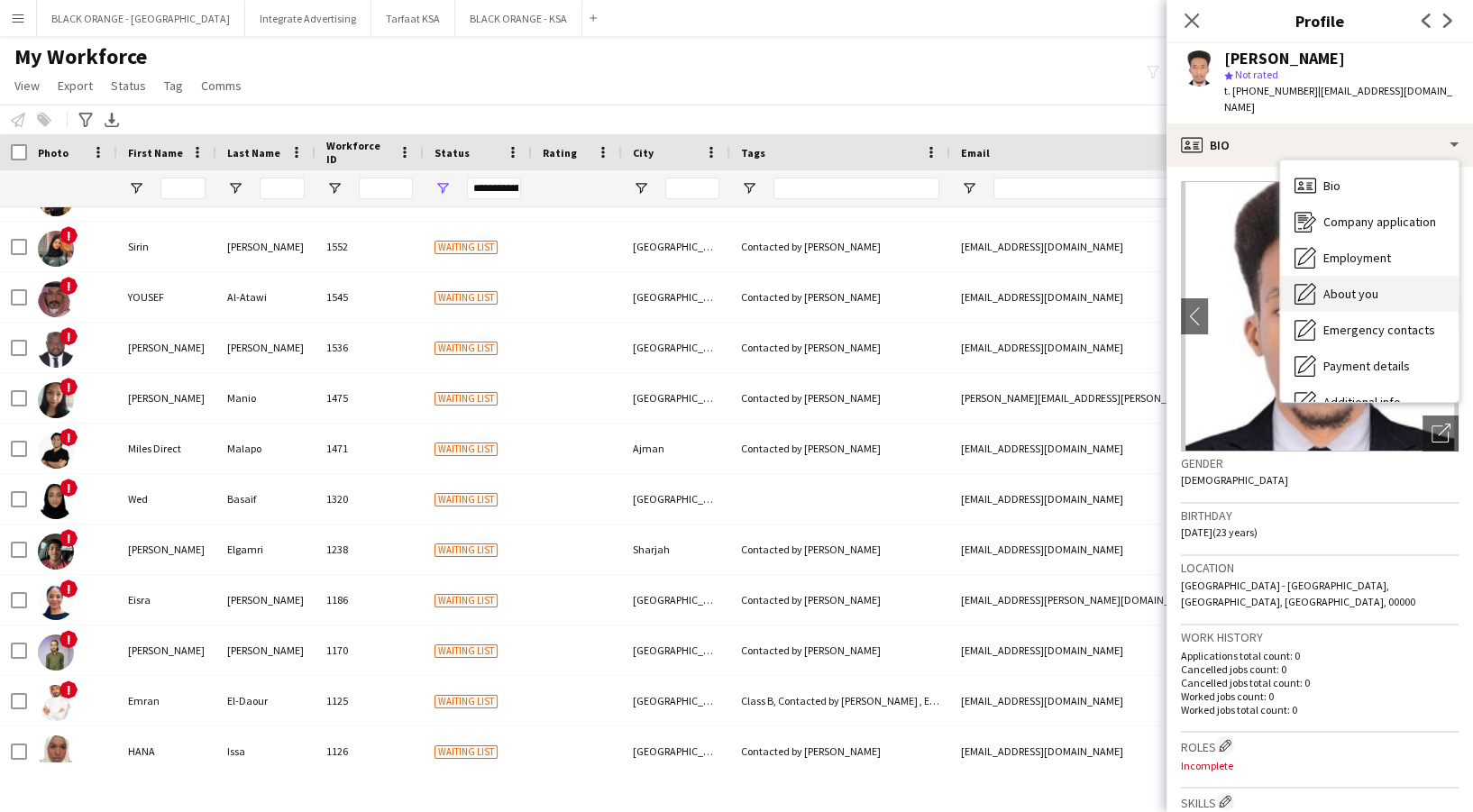
click at [1342, 291] on span "About you" at bounding box center [1351, 294] width 55 height 16
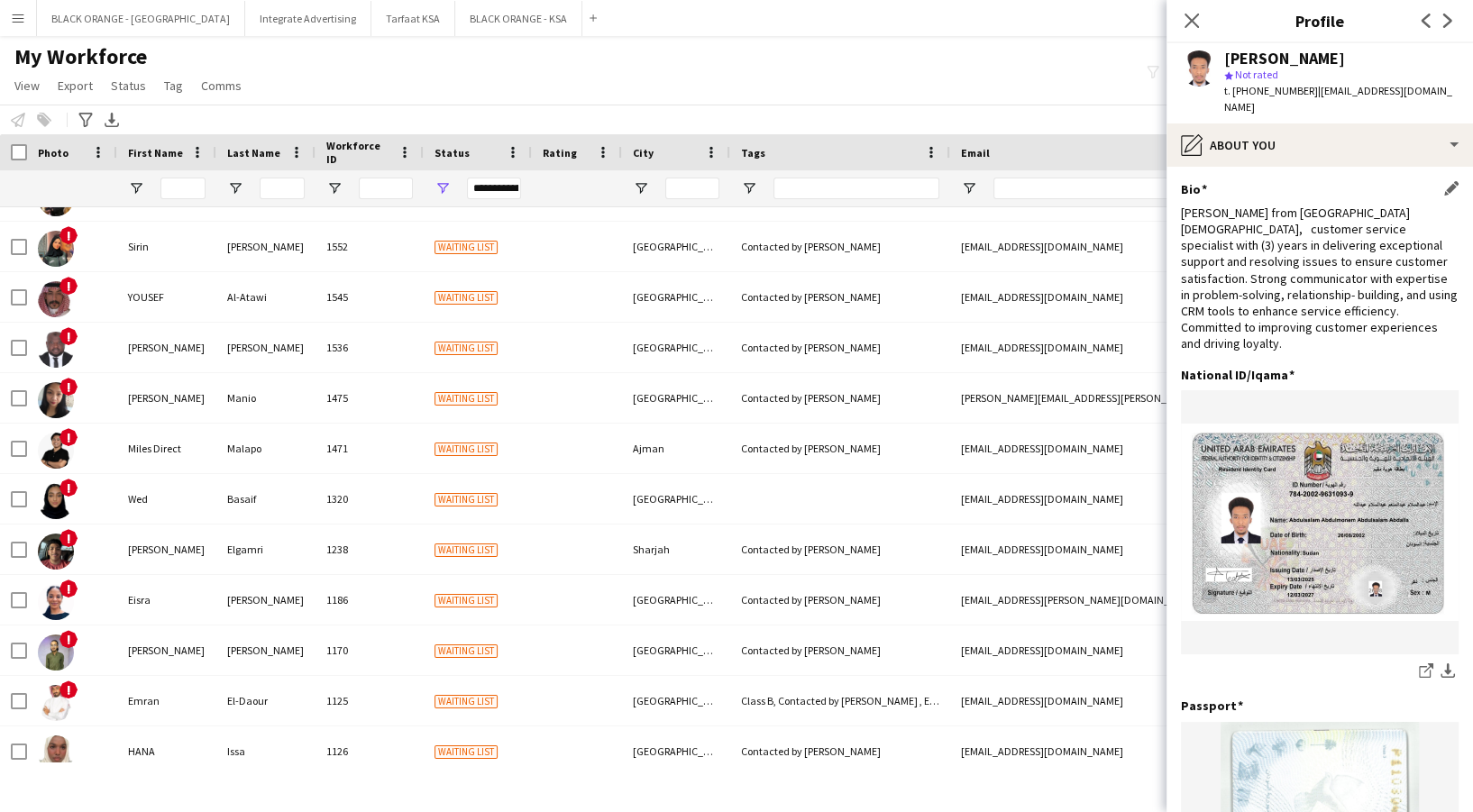
drag, startPoint x: 1379, startPoint y: 206, endPoint x: 1348, endPoint y: 205, distance: 31.0
click at [1376, 206] on div "Iam Abdulsalam from Sudan 23 years old, customer service specialist with (3) ye…" at bounding box center [1320, 278] width 277 height 148
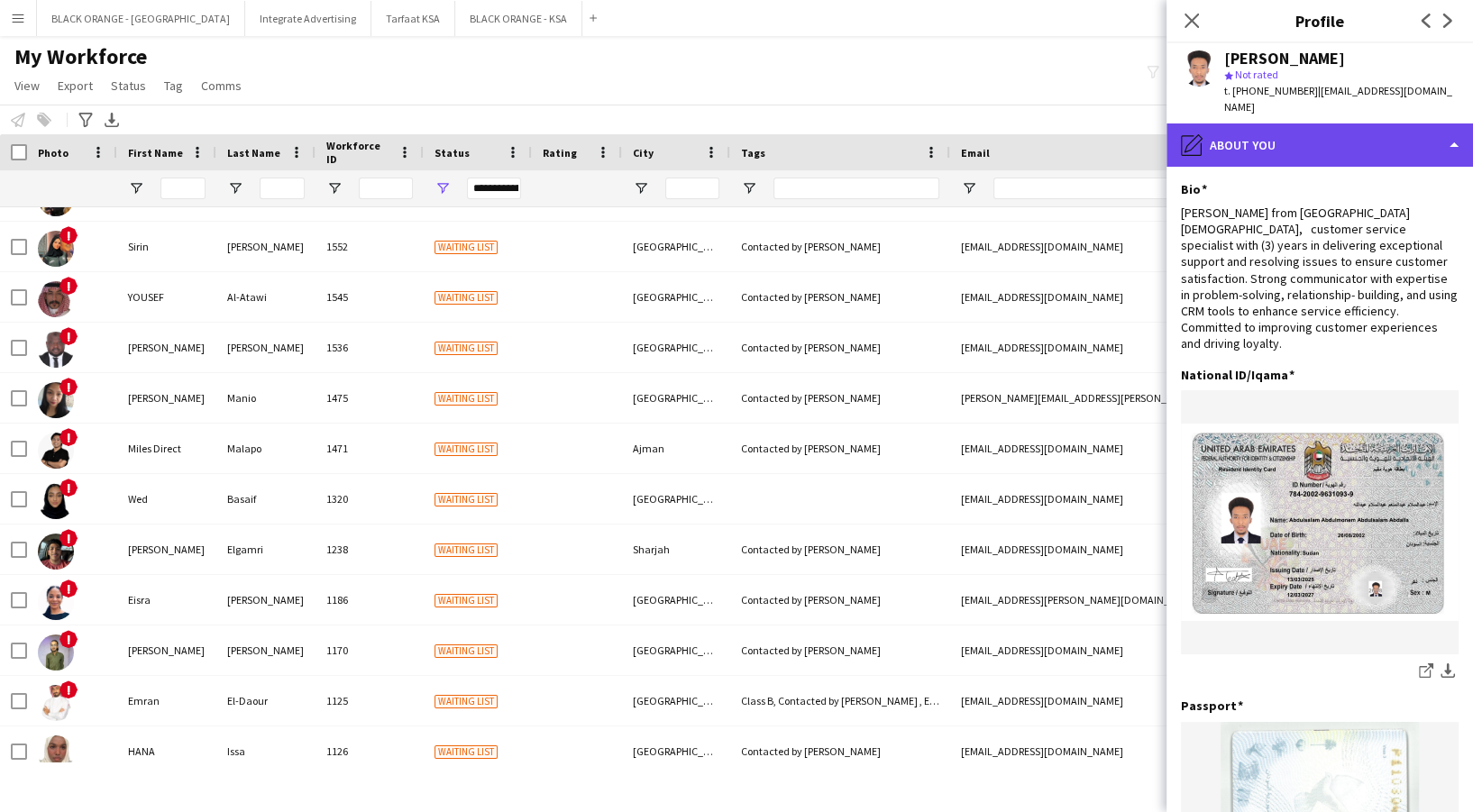
click at [1308, 141] on div "pencil4 About you" at bounding box center [1320, 144] width 307 height 43
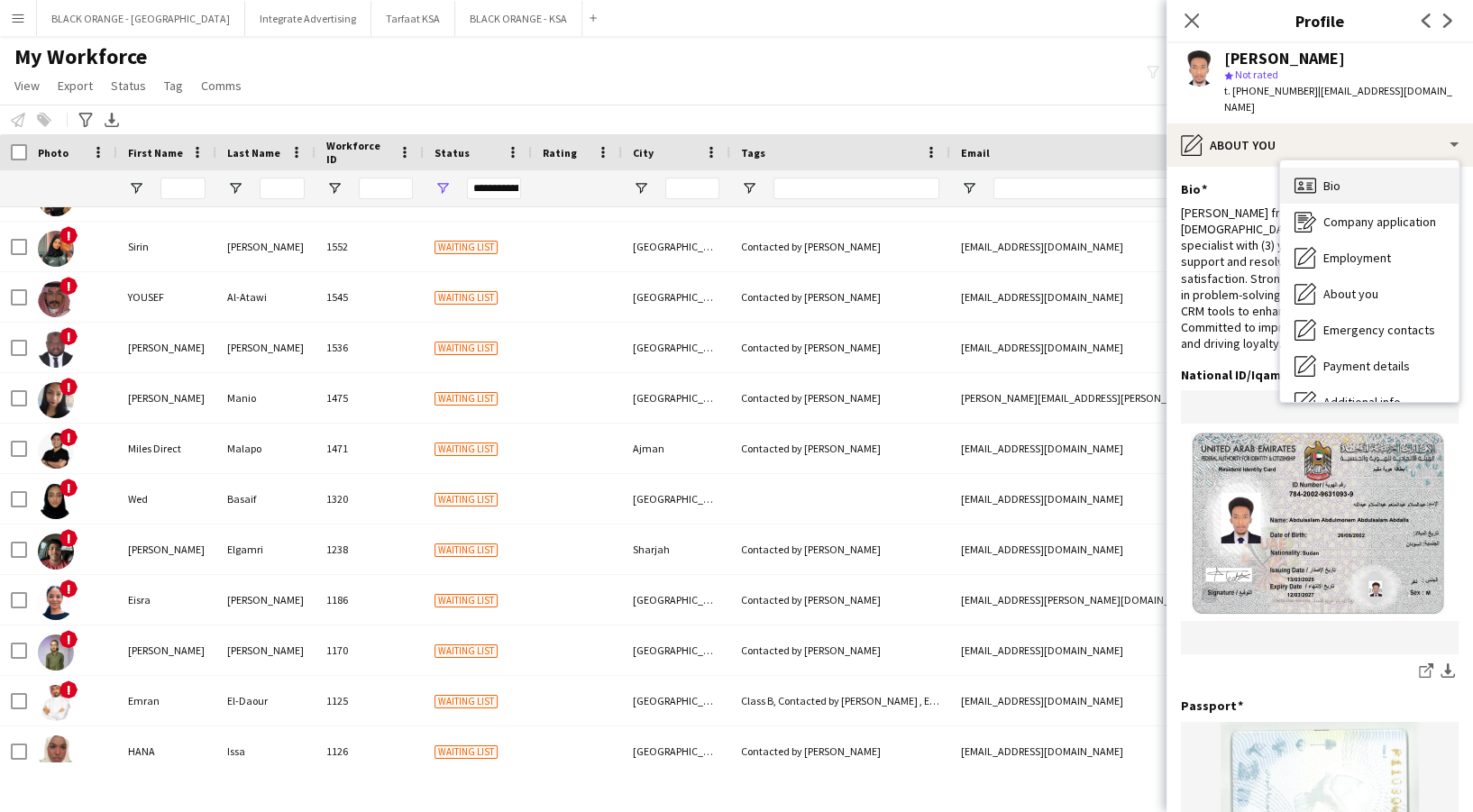
click at [1353, 170] on div "Bio Bio" at bounding box center [1370, 186] width 179 height 36
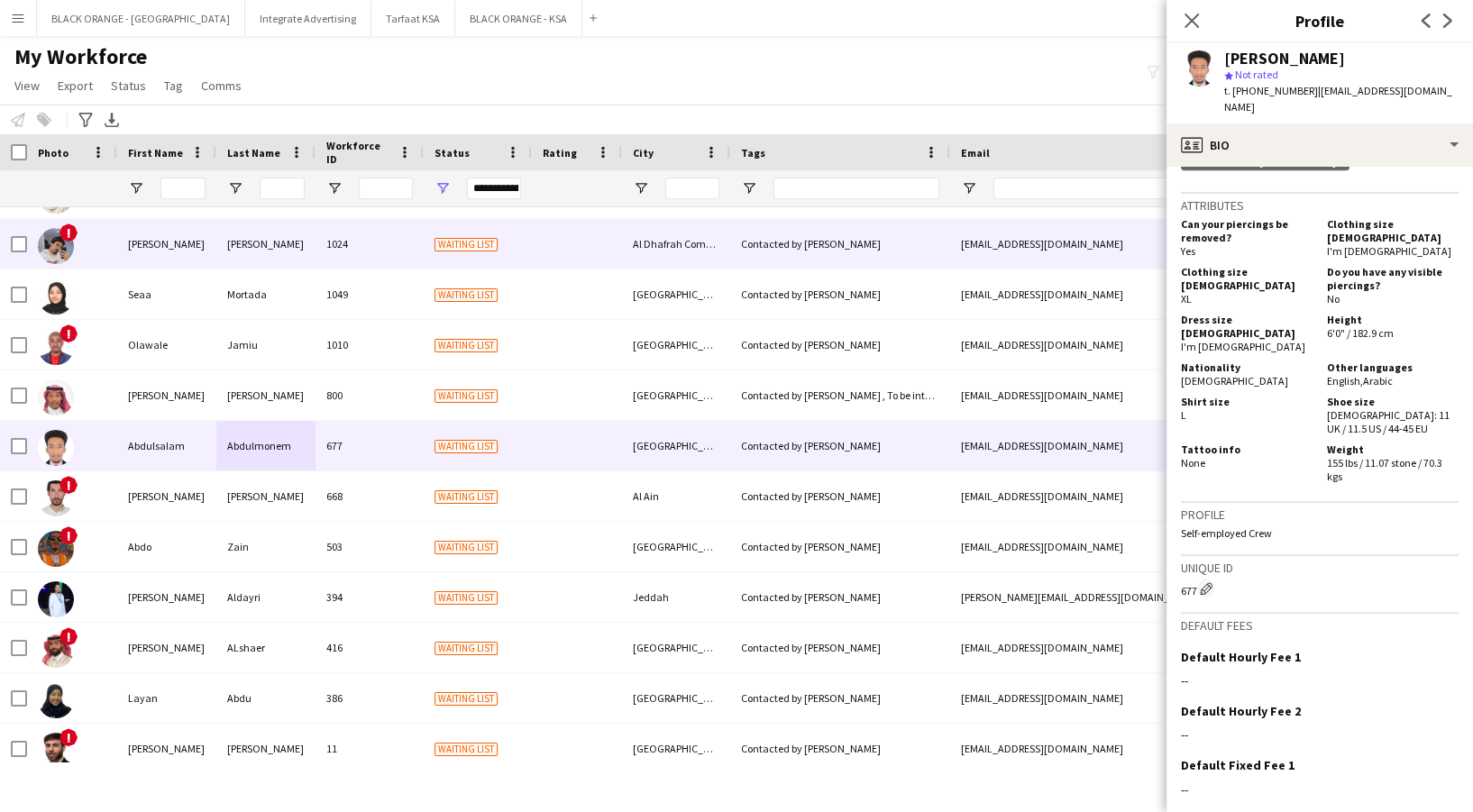
scroll to position [2019, 0]
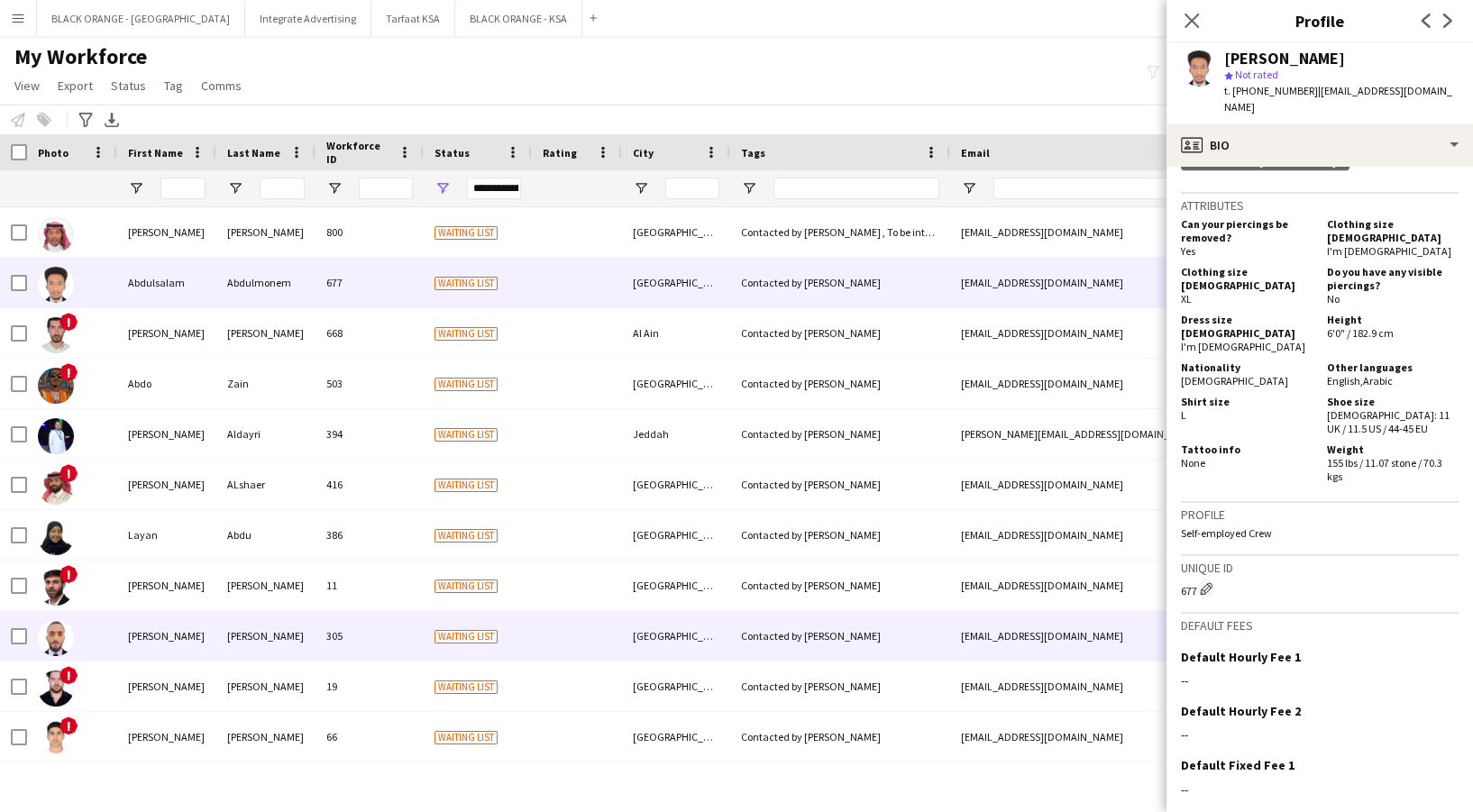
click at [610, 622] on div at bounding box center [577, 636] width 90 height 49
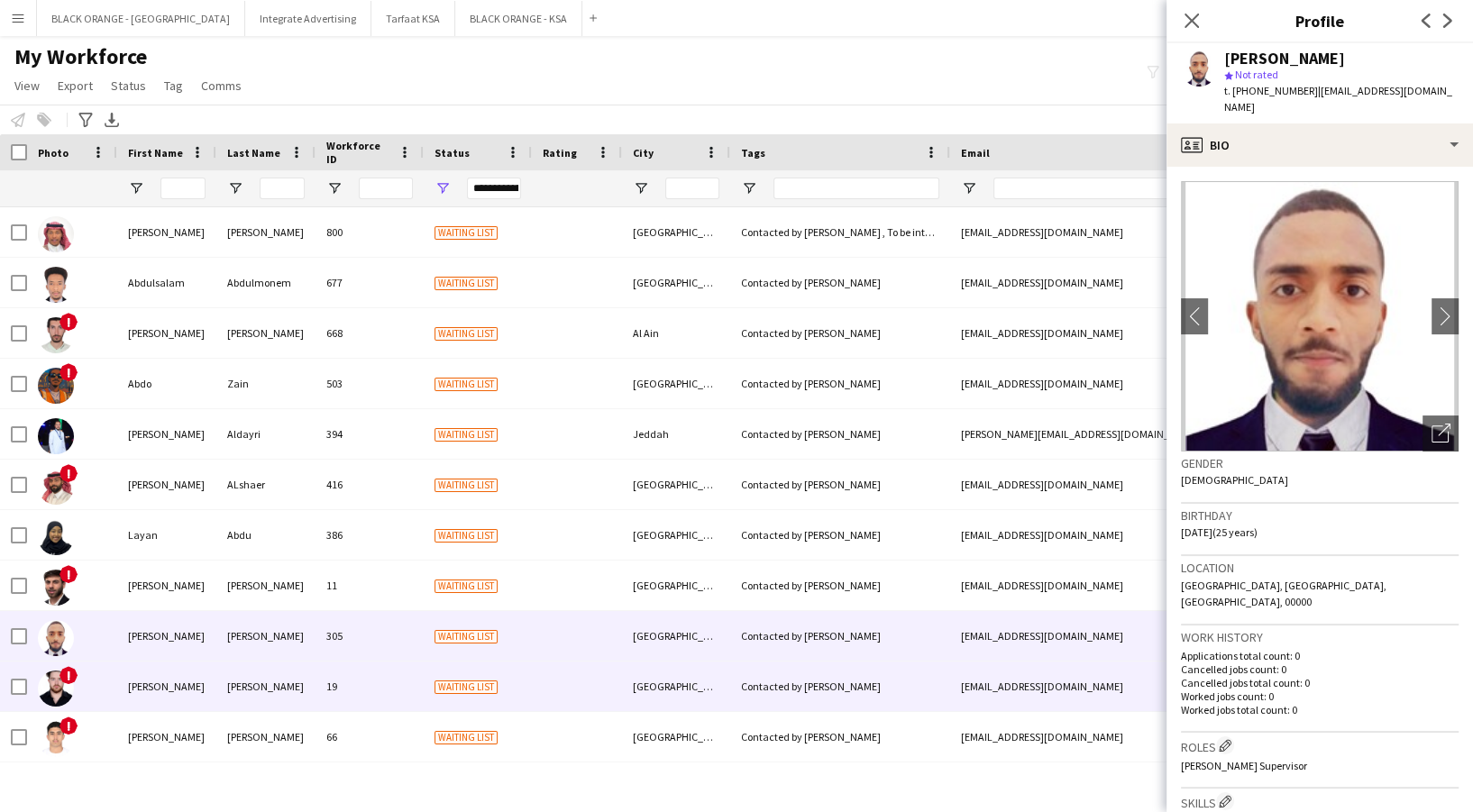
click at [599, 695] on div at bounding box center [577, 686] width 90 height 49
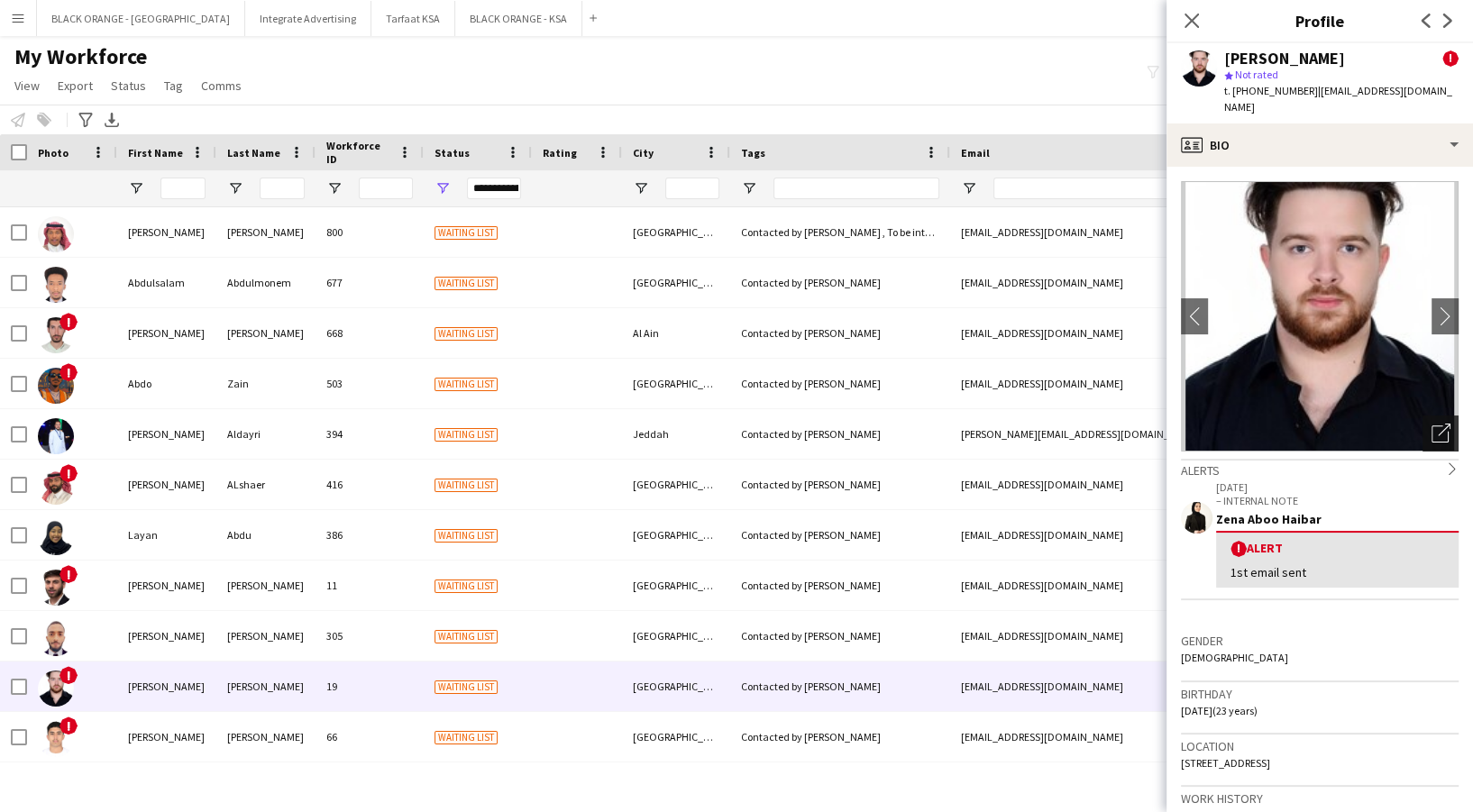
click at [1427, 443] on div "Open photos pop-in" at bounding box center [1441, 433] width 37 height 36
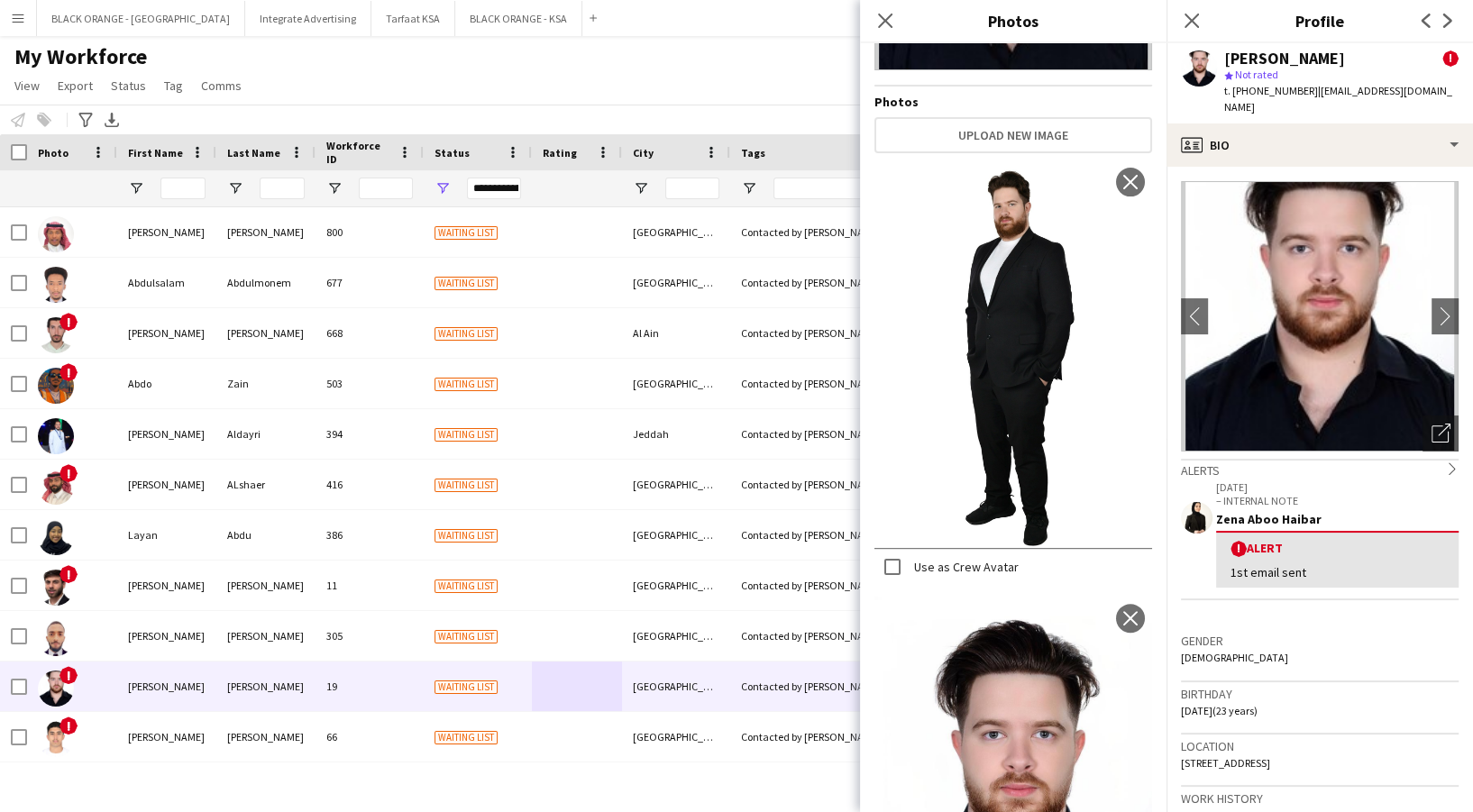
scroll to position [450, 0]
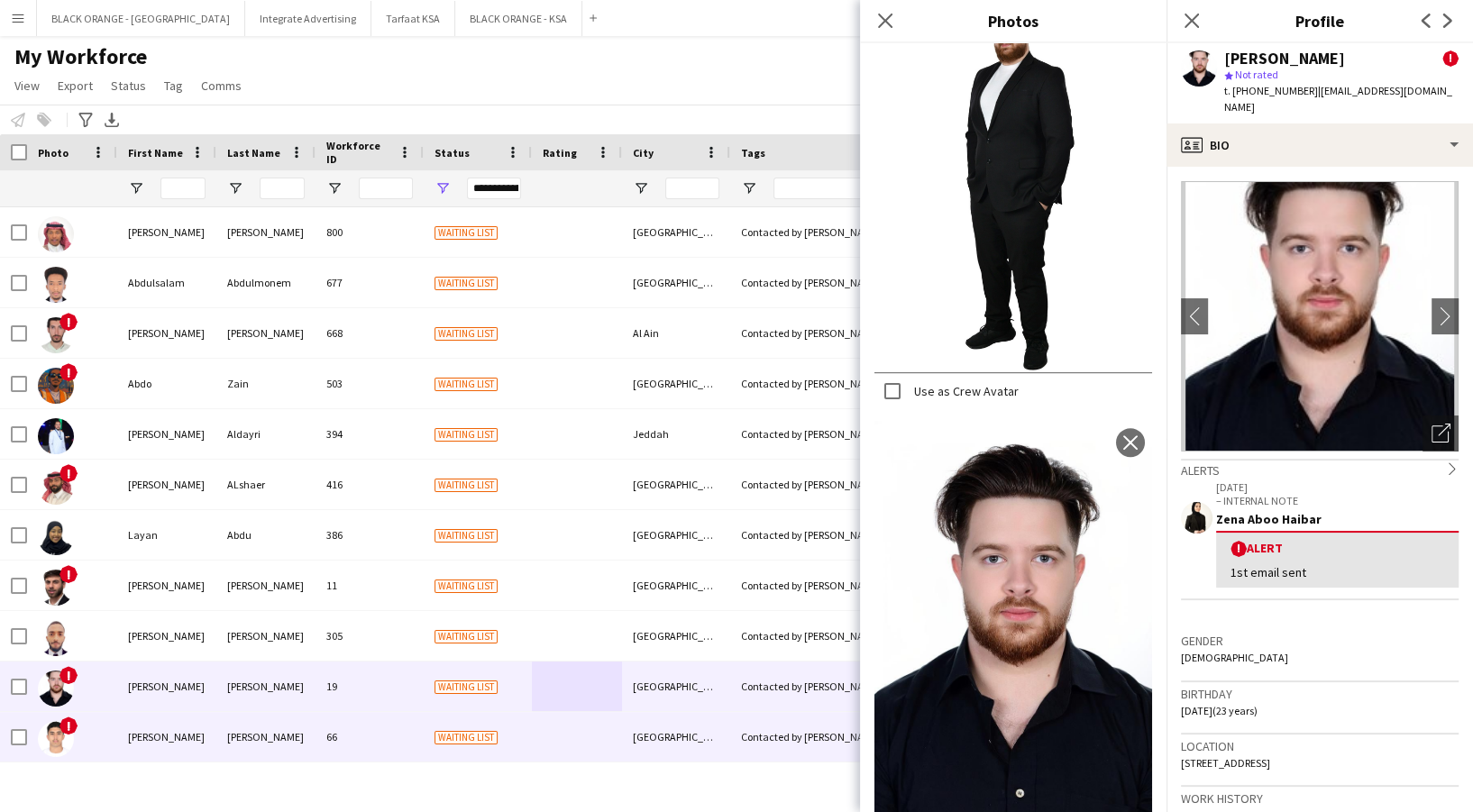
click at [429, 743] on div "Waiting list" at bounding box center [477, 736] width 109 height 49
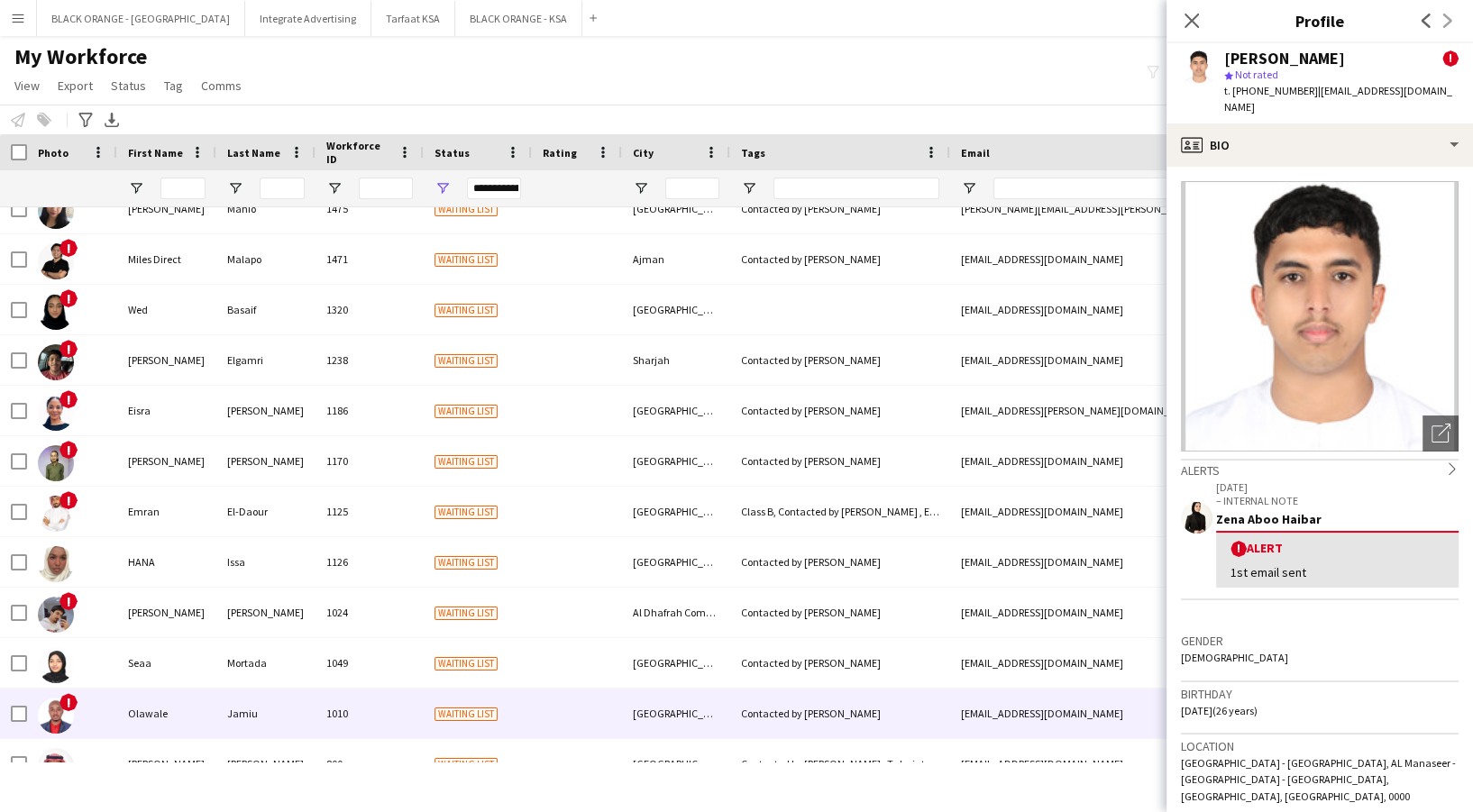
scroll to position [1418, 0]
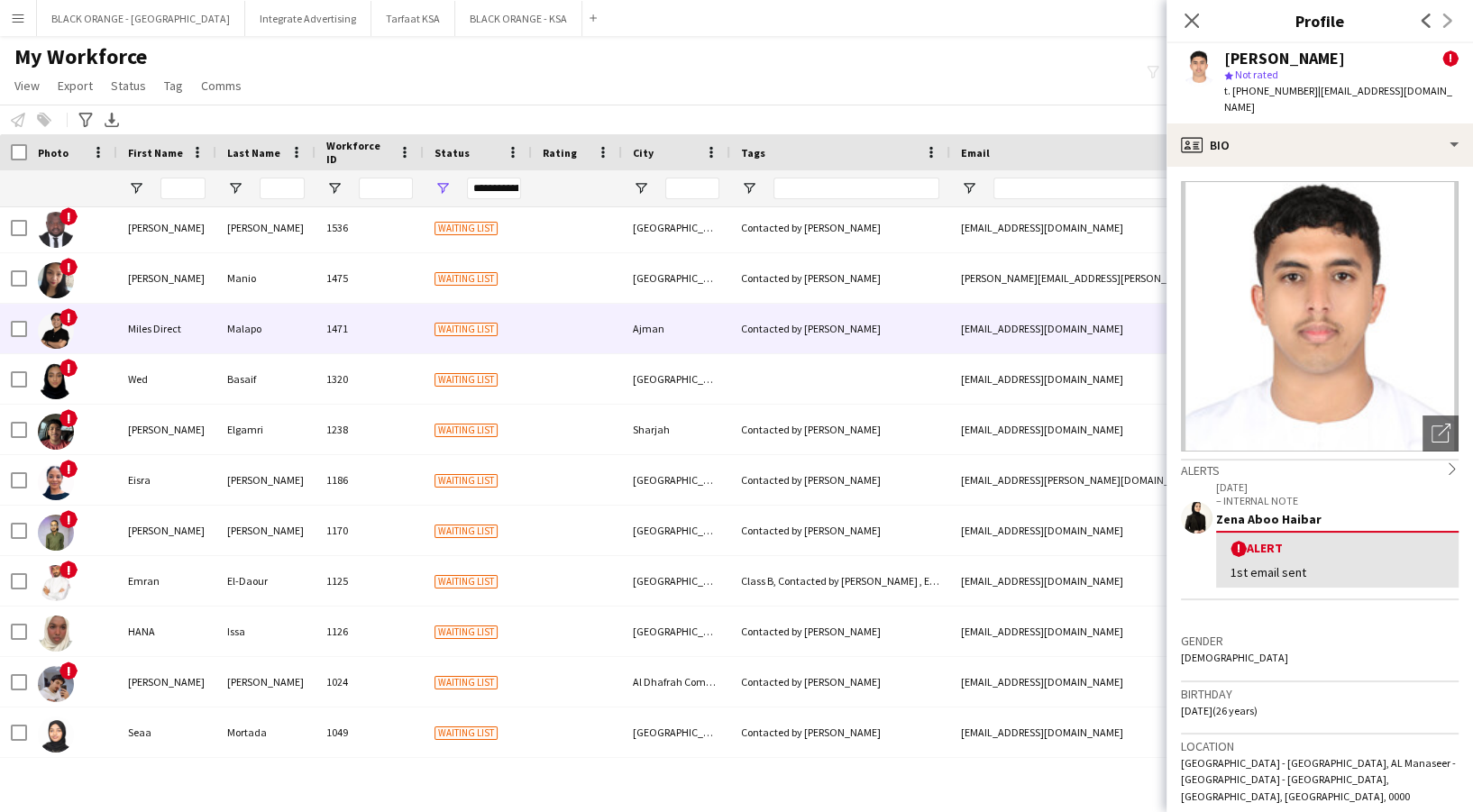
click at [388, 318] on div "1471" at bounding box center [370, 328] width 109 height 49
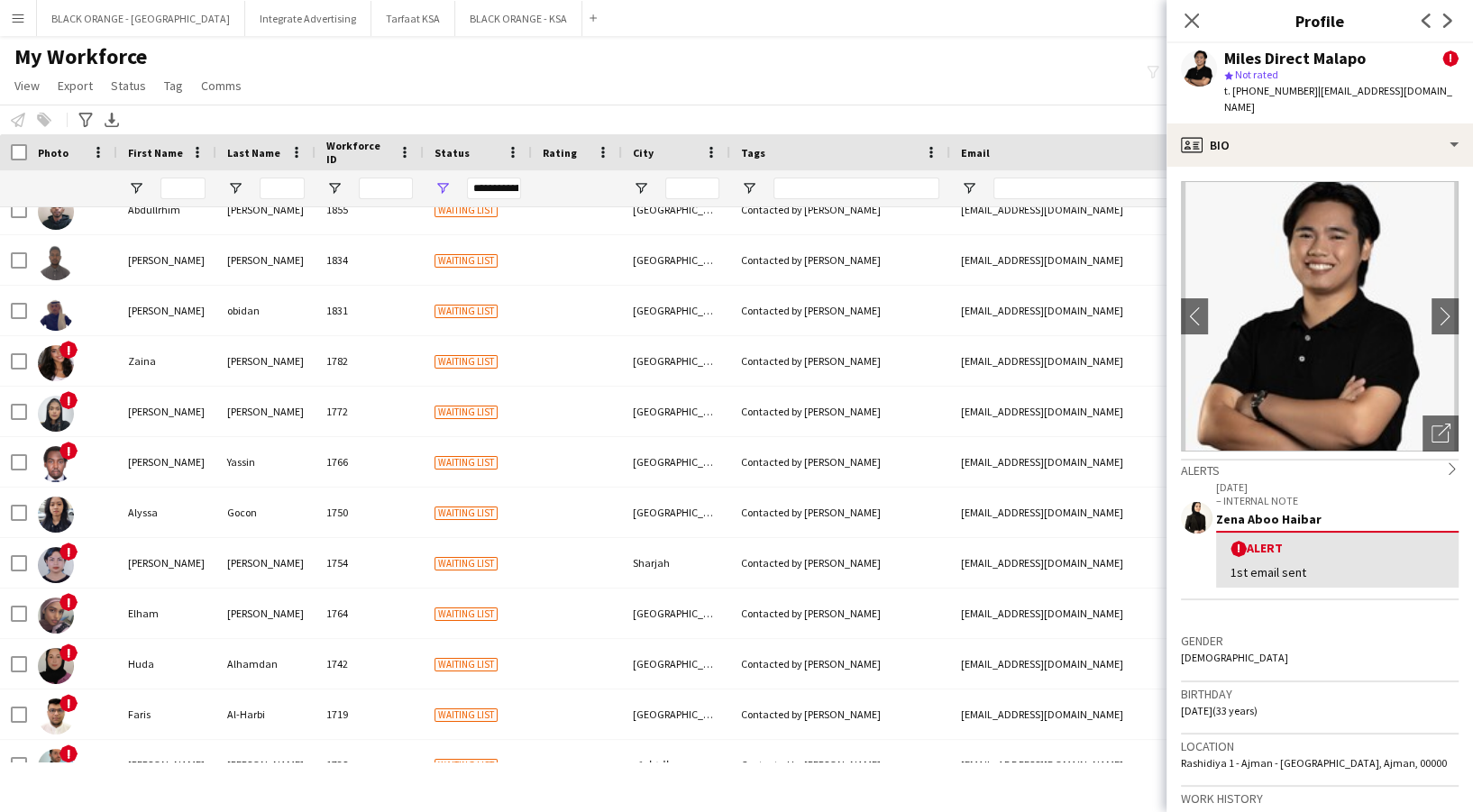
scroll to position [4, 0]
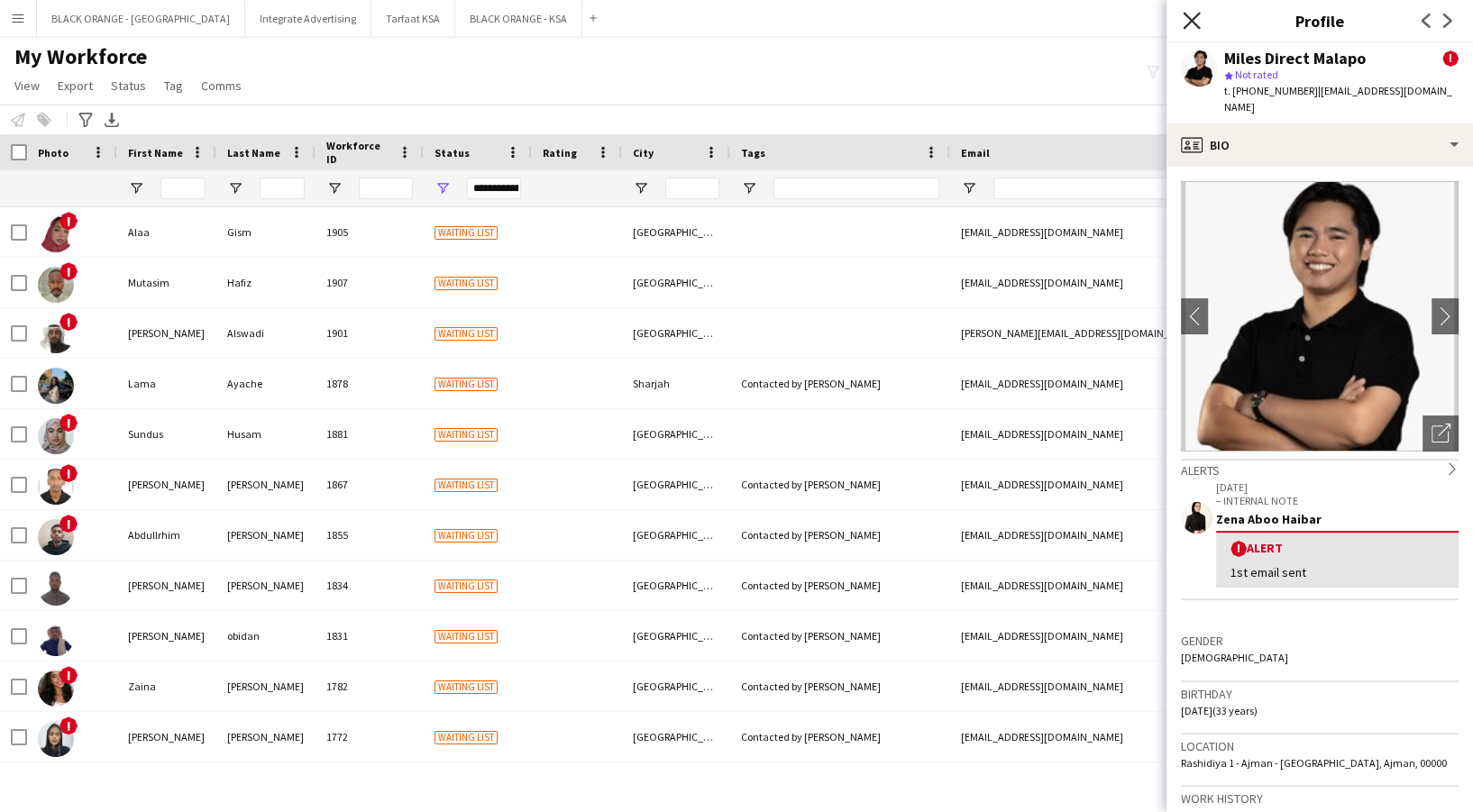
click at [1189, 20] on icon at bounding box center [1191, 20] width 17 height 17
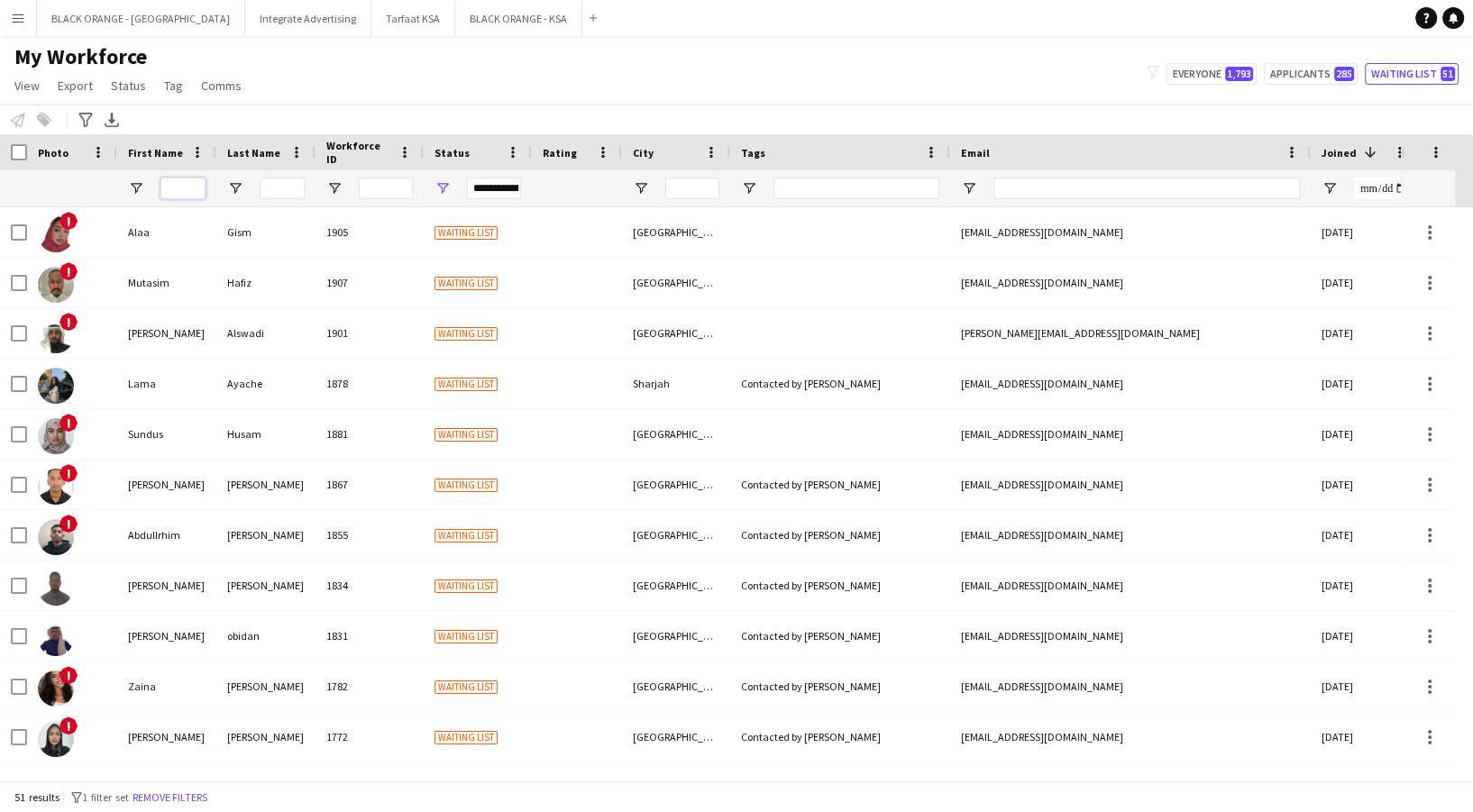
click at [185, 183] on input "First Name Filter Input" at bounding box center [183, 189] width 45 height 22
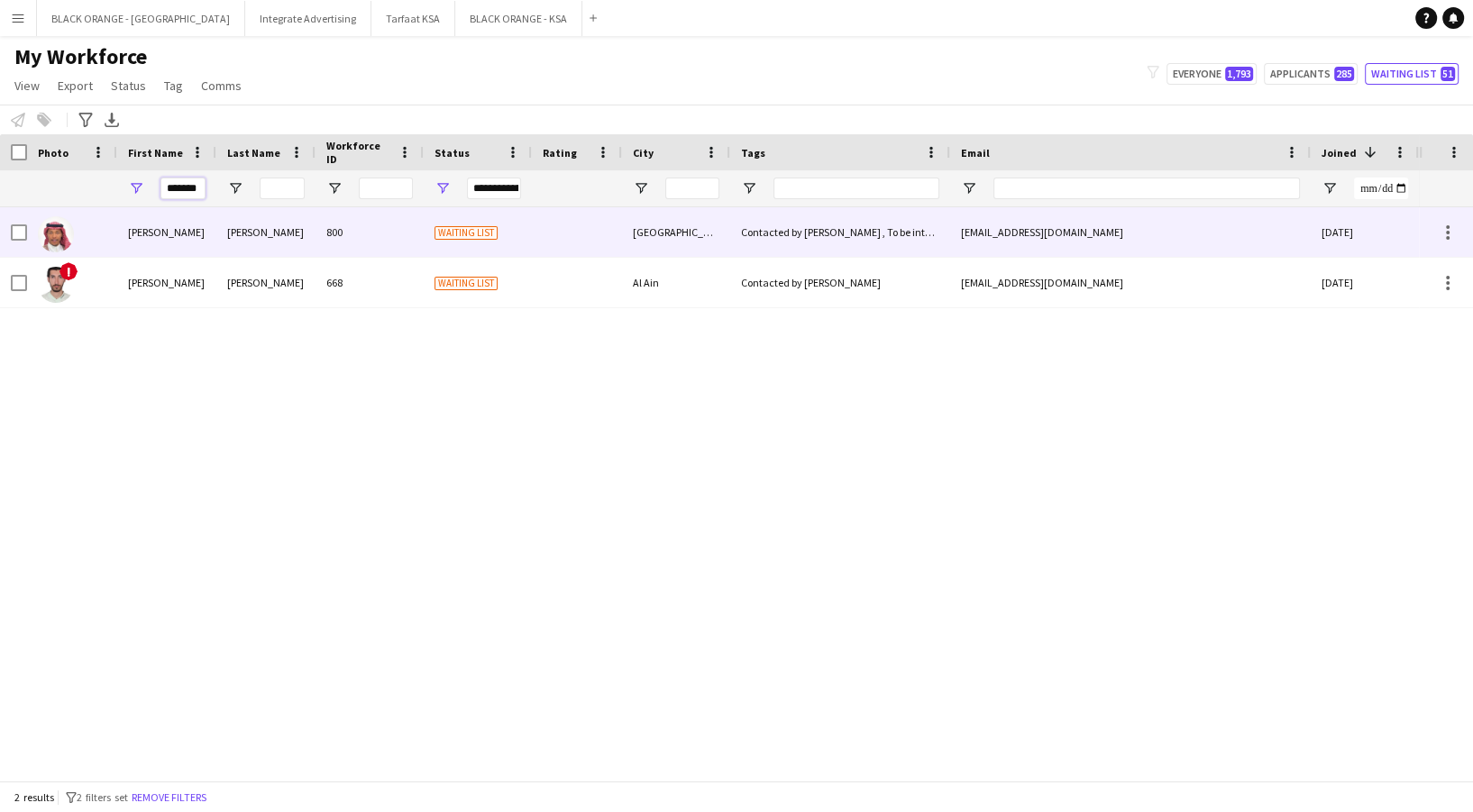
type input "*******"
click at [373, 234] on div "800" at bounding box center [370, 232] width 109 height 49
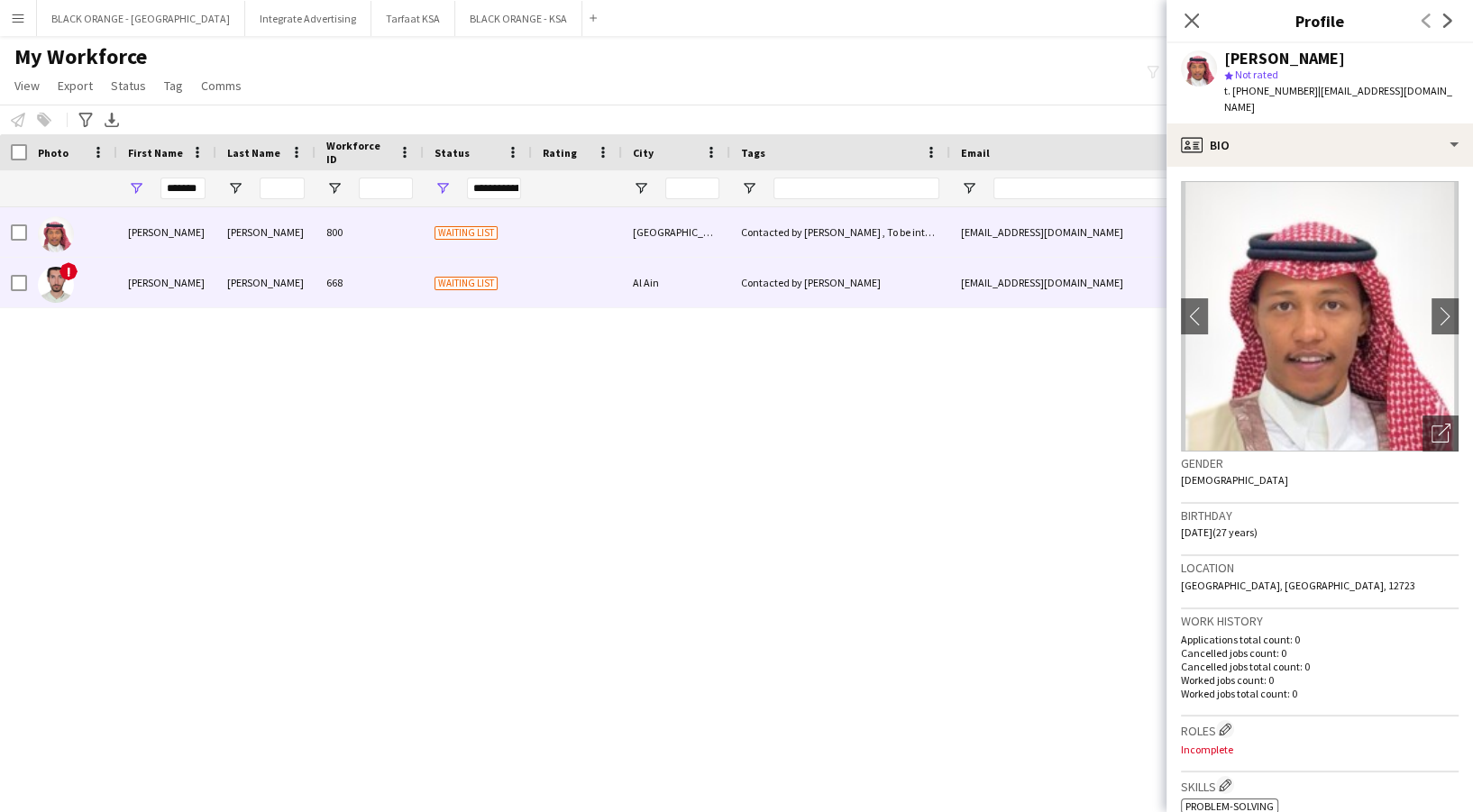
drag, startPoint x: 589, startPoint y: 276, endPoint x: 600, endPoint y: 265, distance: 15.6
click at [586, 274] on div at bounding box center [577, 283] width 90 height 49
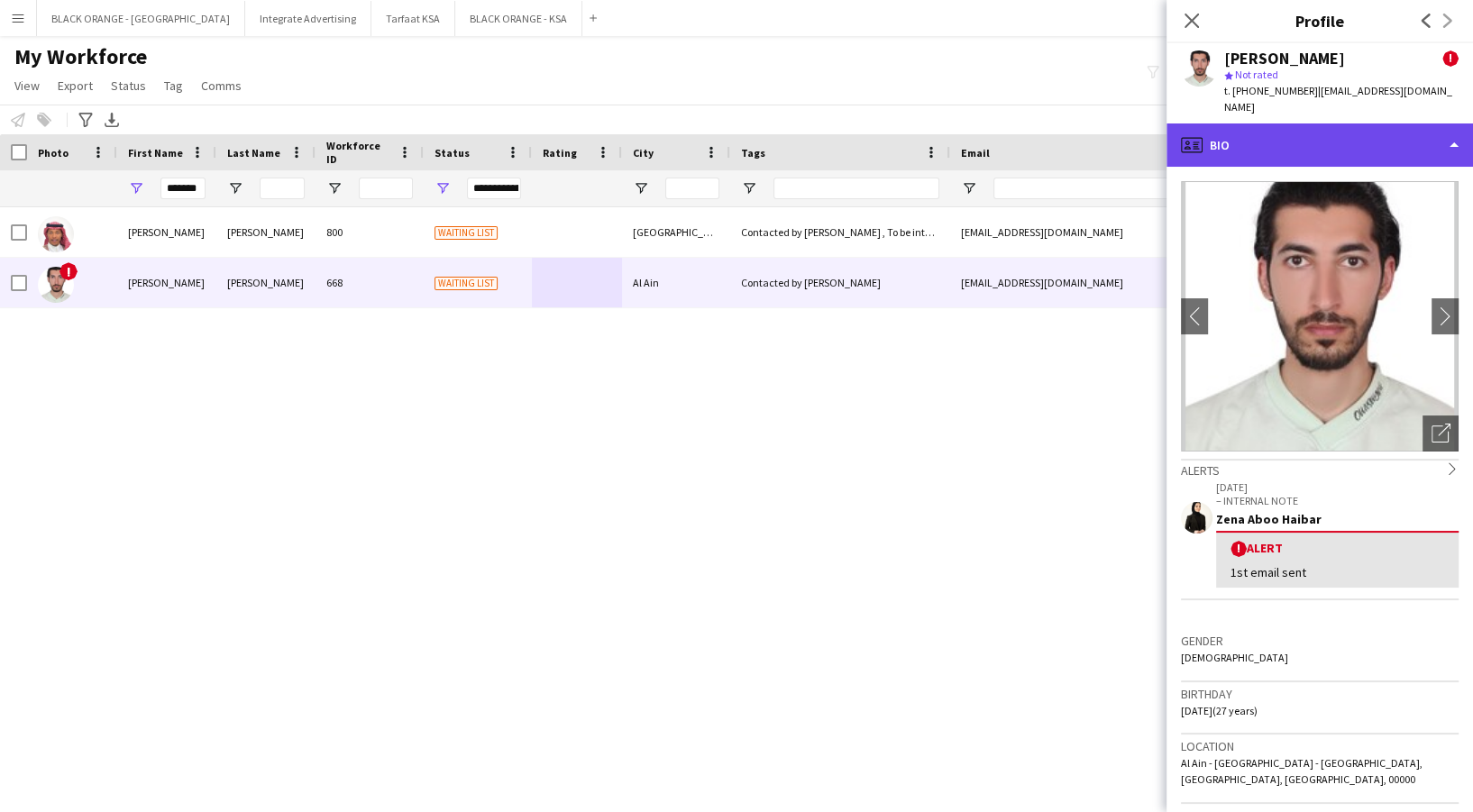
click at [1374, 123] on div "profile Bio" at bounding box center [1320, 144] width 307 height 43
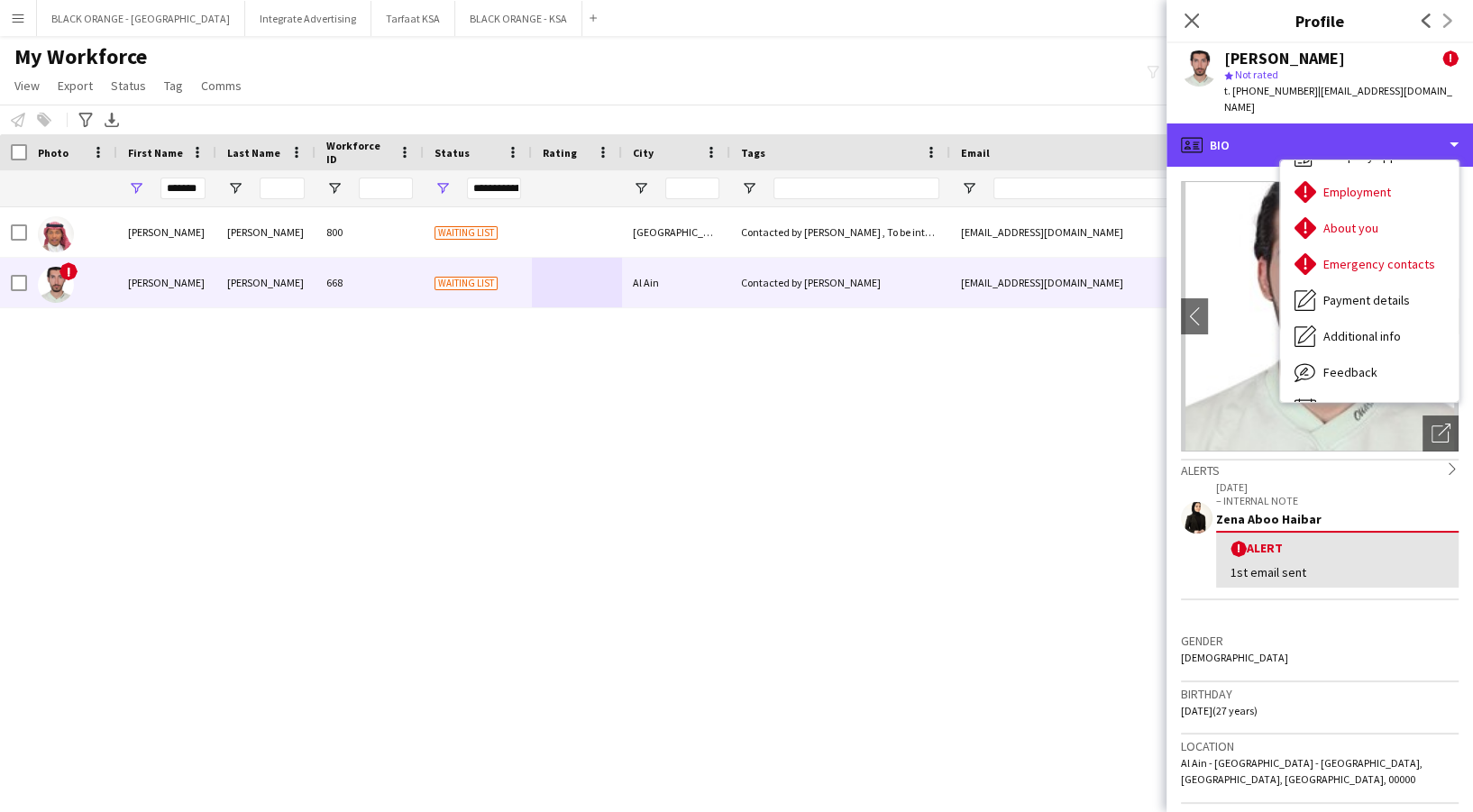
scroll to position [97, 0]
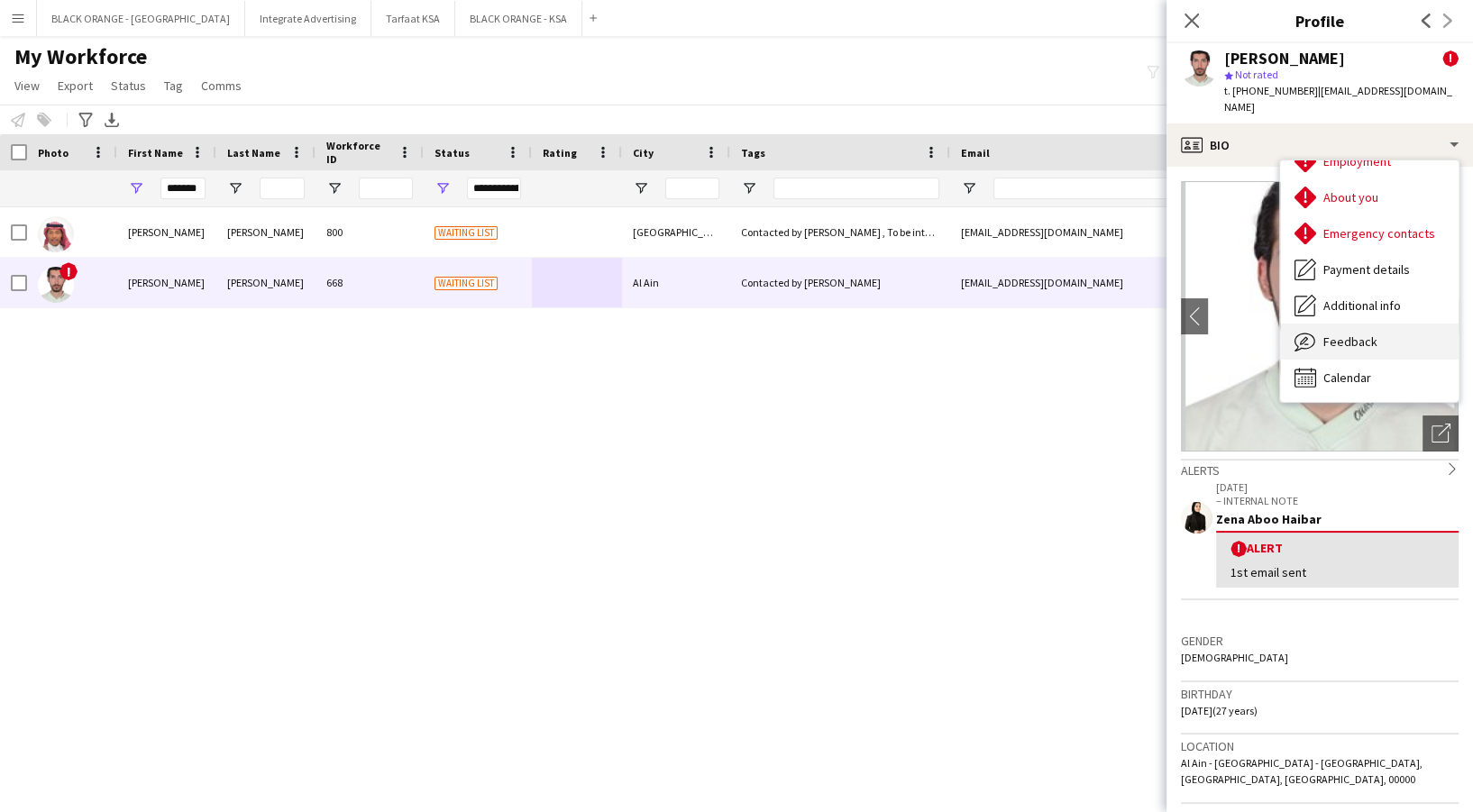
click at [1379, 324] on div "Feedback Feedback" at bounding box center [1370, 342] width 179 height 36
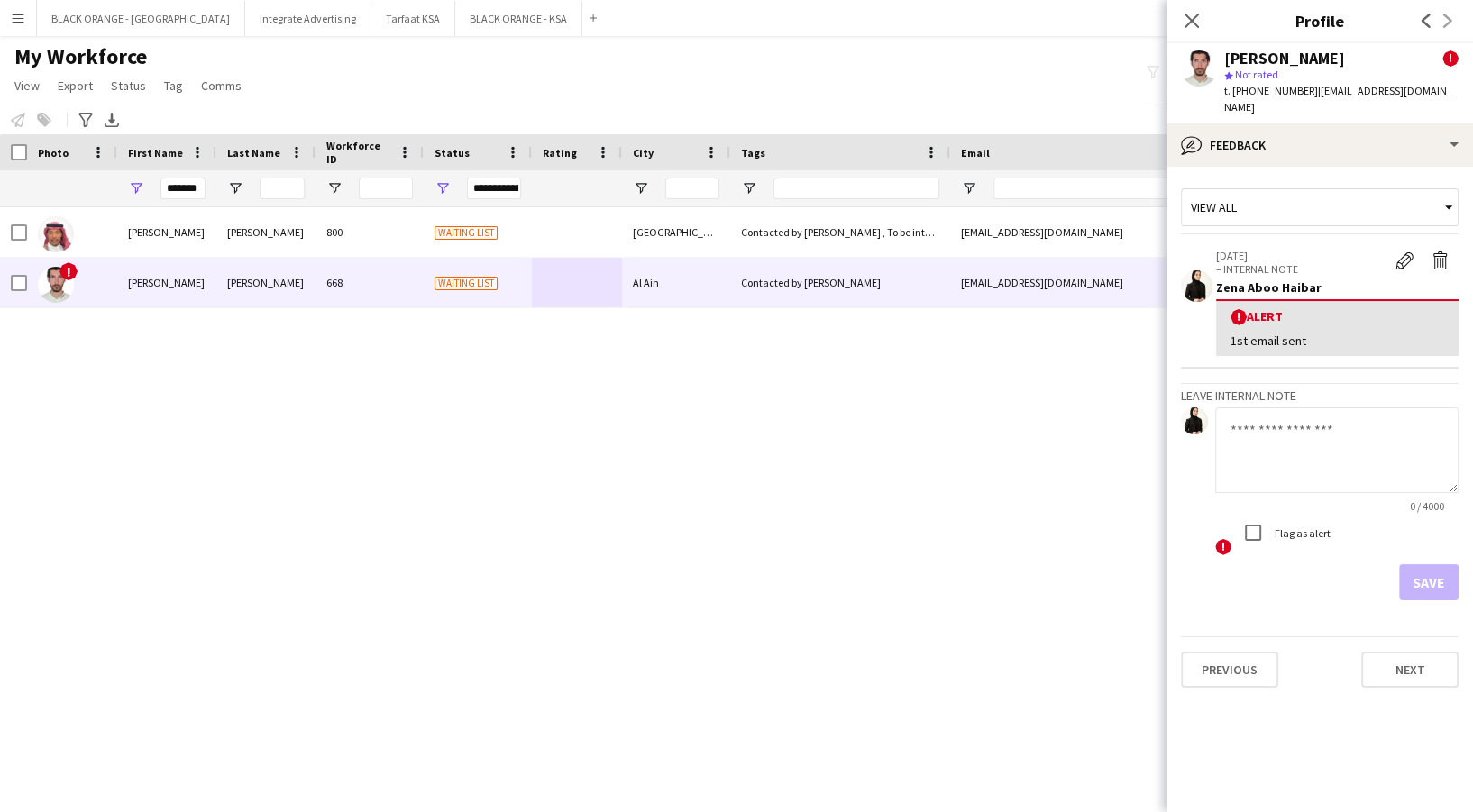
click at [1374, 464] on textarea at bounding box center [1337, 450] width 244 height 86
paste textarea "**********"
click at [1311, 448] on textarea "**********" at bounding box center [1337, 450] width 244 height 86
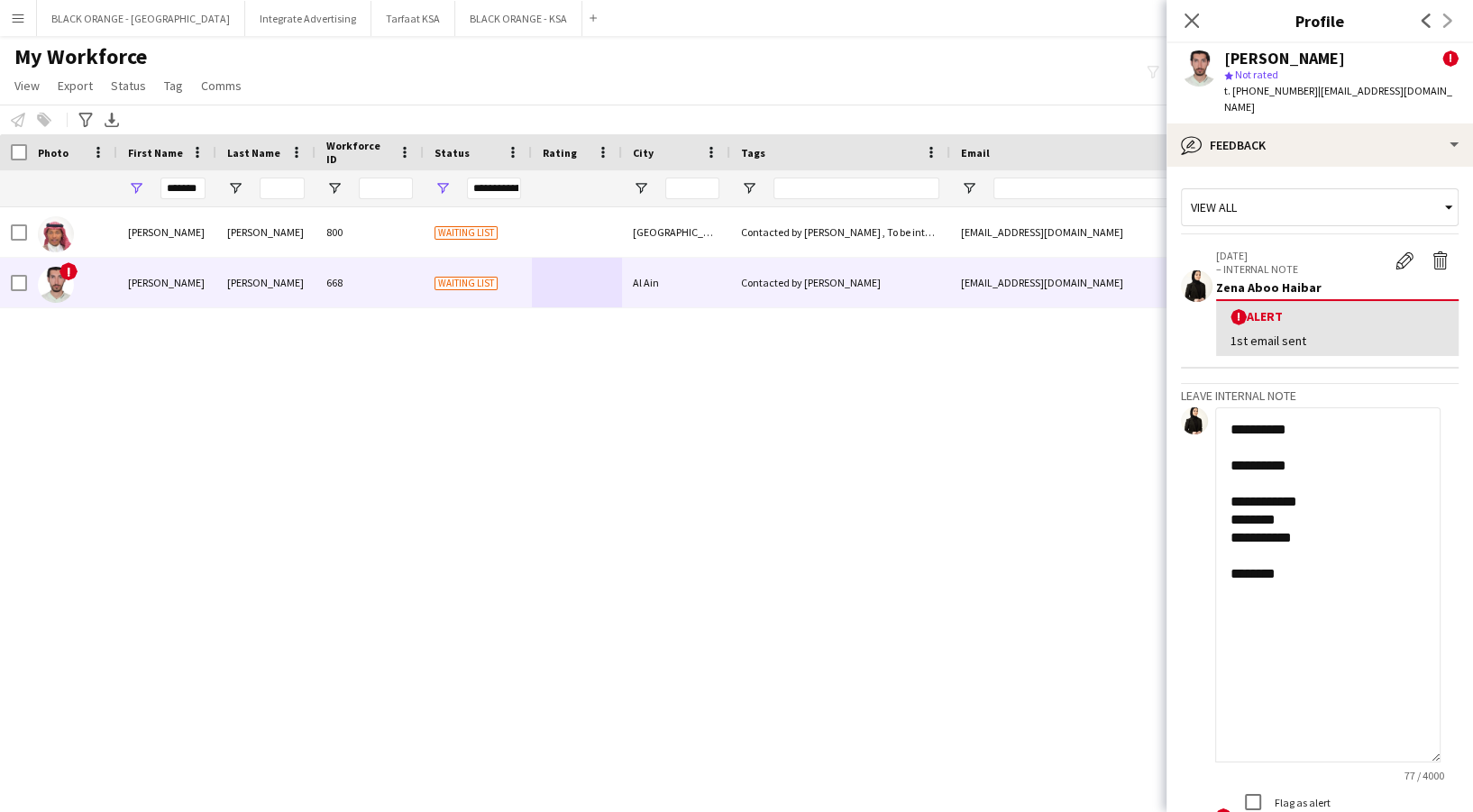
drag, startPoint x: 1454, startPoint y: 460, endPoint x: 1406, endPoint y: 695, distance: 239.9
click at [1416, 727] on textarea "**********" at bounding box center [1328, 584] width 225 height 355
click at [1303, 482] on textarea "**********" at bounding box center [1328, 583] width 225 height 353
click at [1288, 515] on textarea "**********" at bounding box center [1328, 583] width 225 height 353
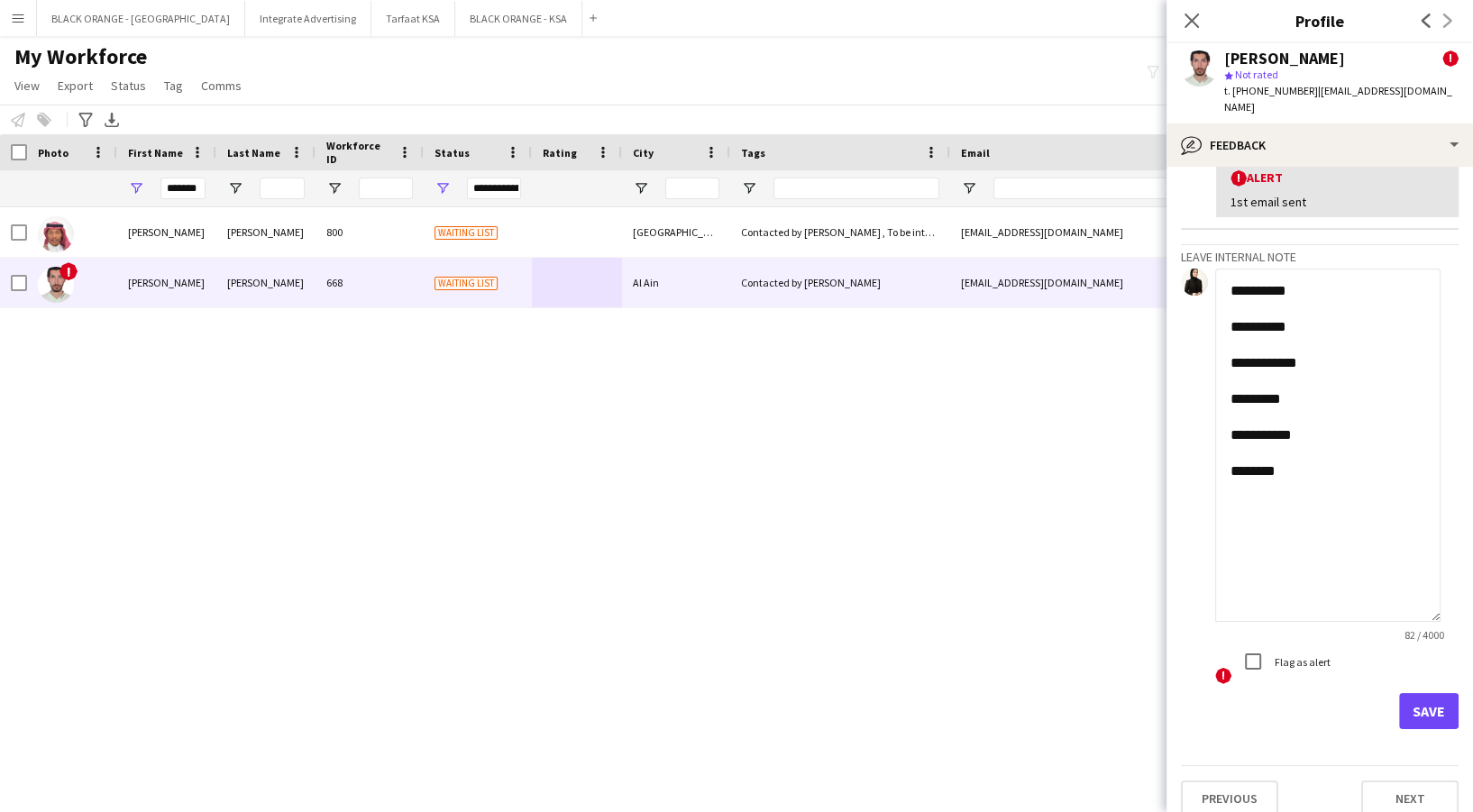
type textarea "**********"
click at [1417, 693] on button "Save" at bounding box center [1428, 712] width 59 height 36
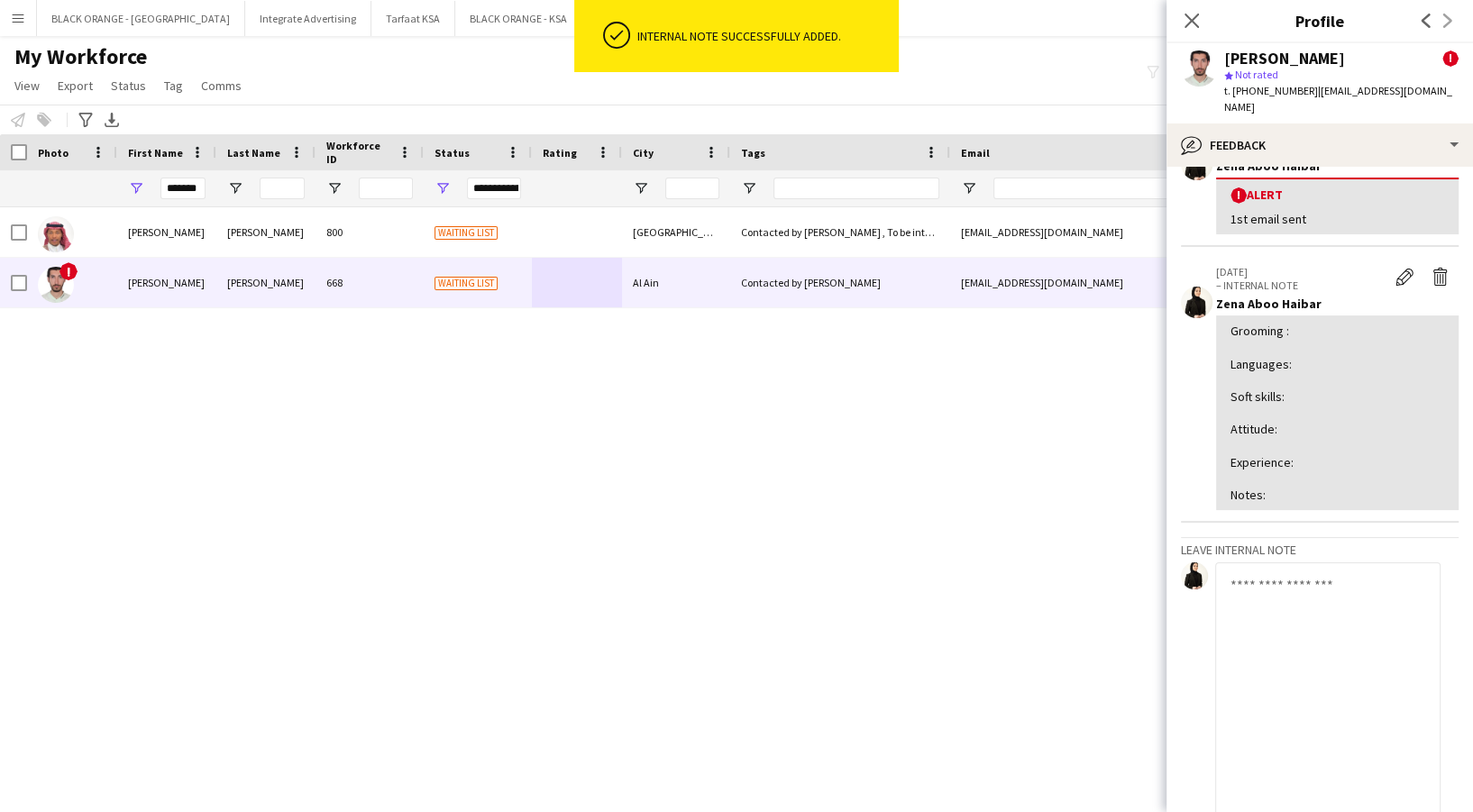
scroll to position [0, 0]
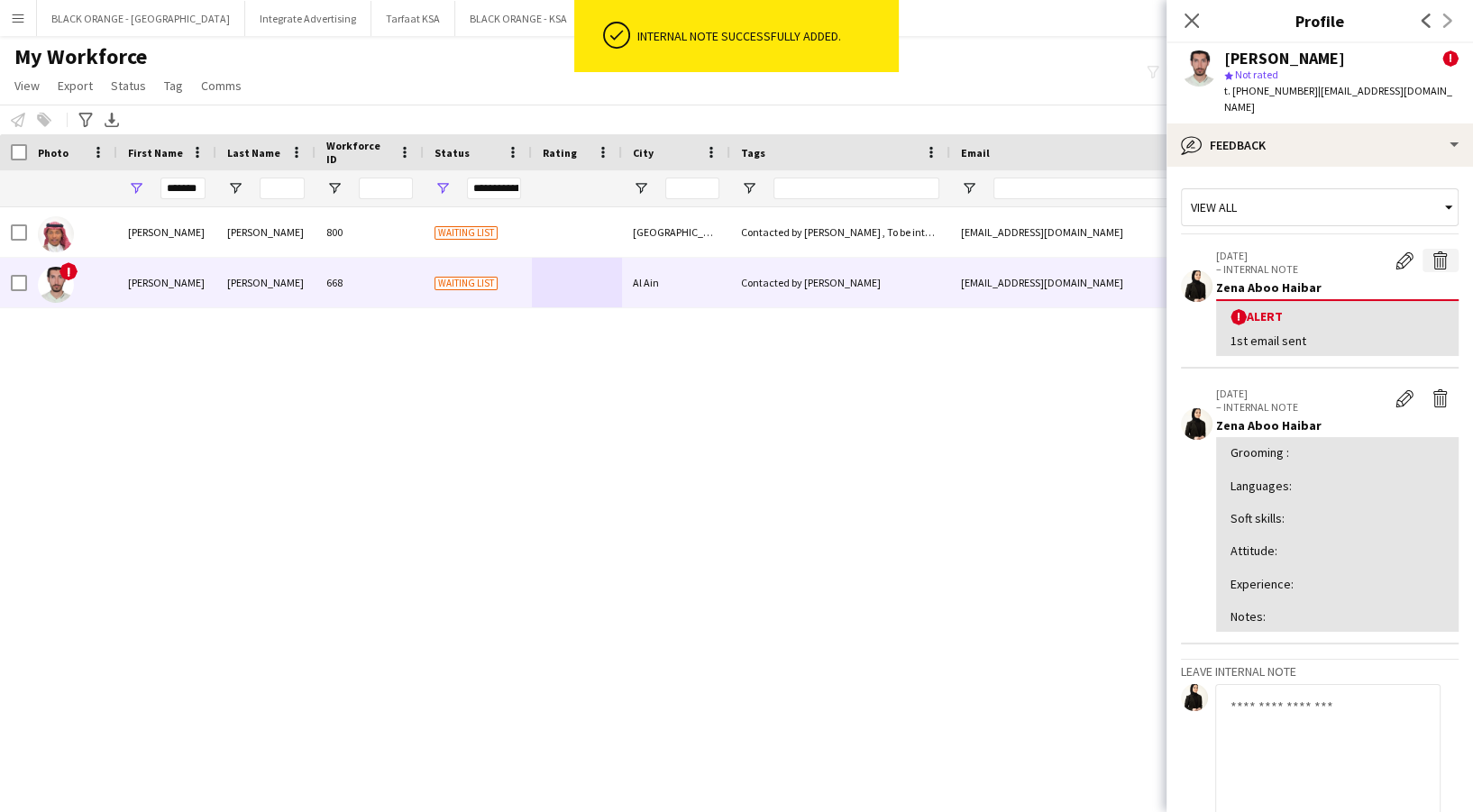
click at [1432, 252] on app-icon "Delete alert" at bounding box center [1441, 261] width 18 height 18
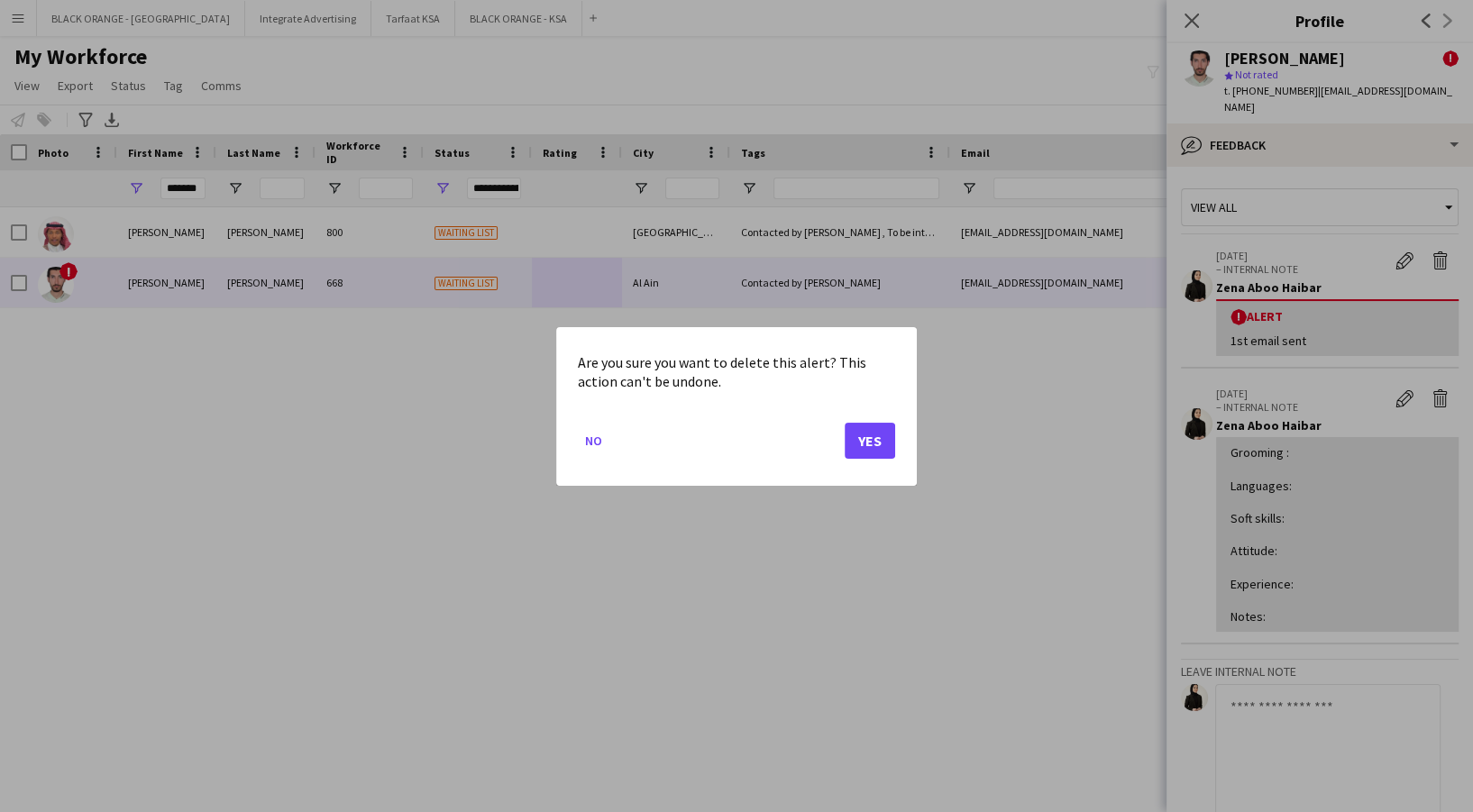
click at [839, 446] on mat-dialog-actions "No Yes" at bounding box center [736, 446] width 318 height 77
drag, startPoint x: 589, startPoint y: 423, endPoint x: 597, endPoint y: 437, distance: 16.1
click at [590, 423] on mat-dialog-actions "No Yes" at bounding box center [736, 446] width 318 height 77
click at [603, 440] on button "No" at bounding box center [593, 440] width 32 height 29
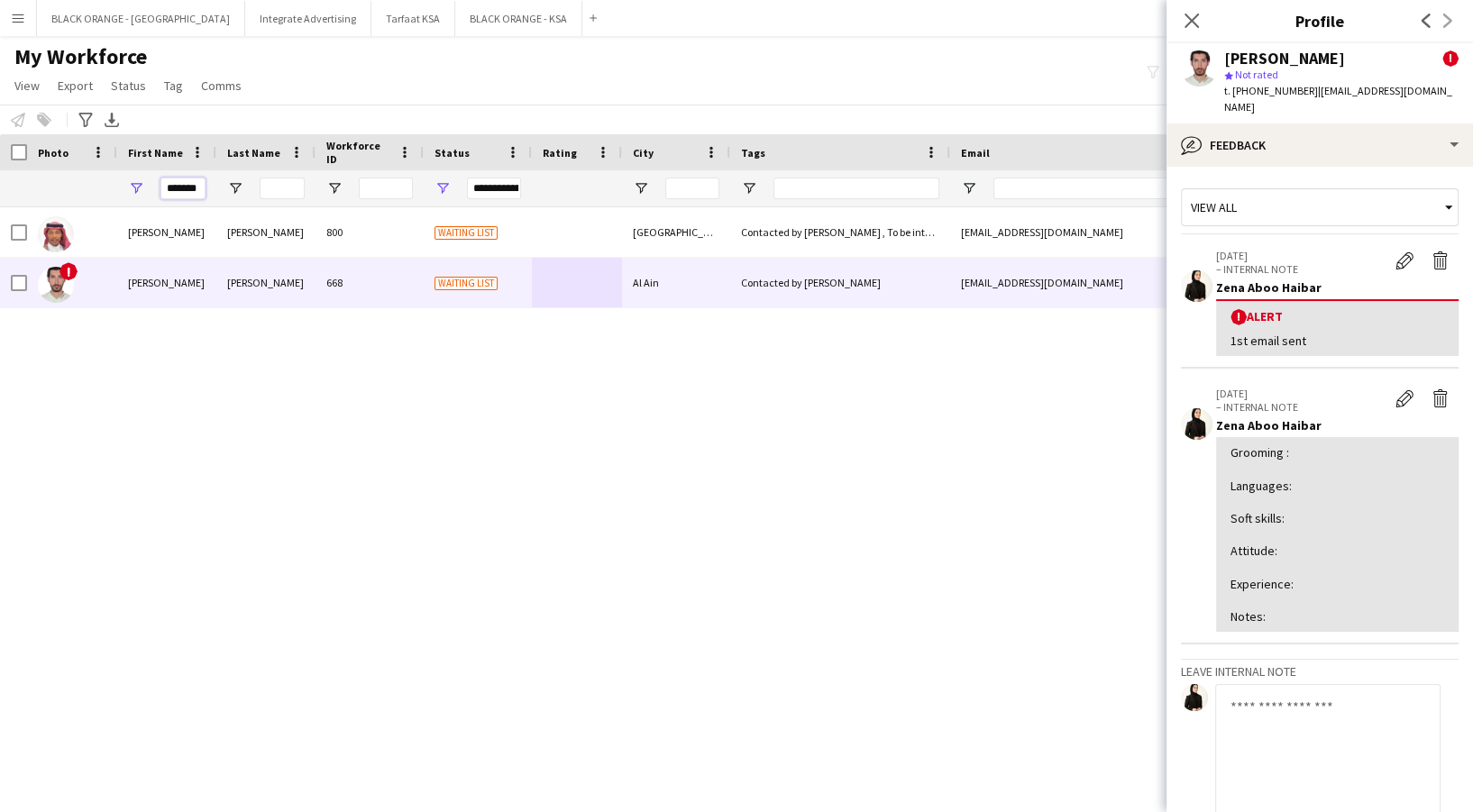
drag, startPoint x: 162, startPoint y: 182, endPoint x: 277, endPoint y: 134, distance: 124.6
click at [231, 187] on div "**********" at bounding box center [1033, 189] width 2066 height 36
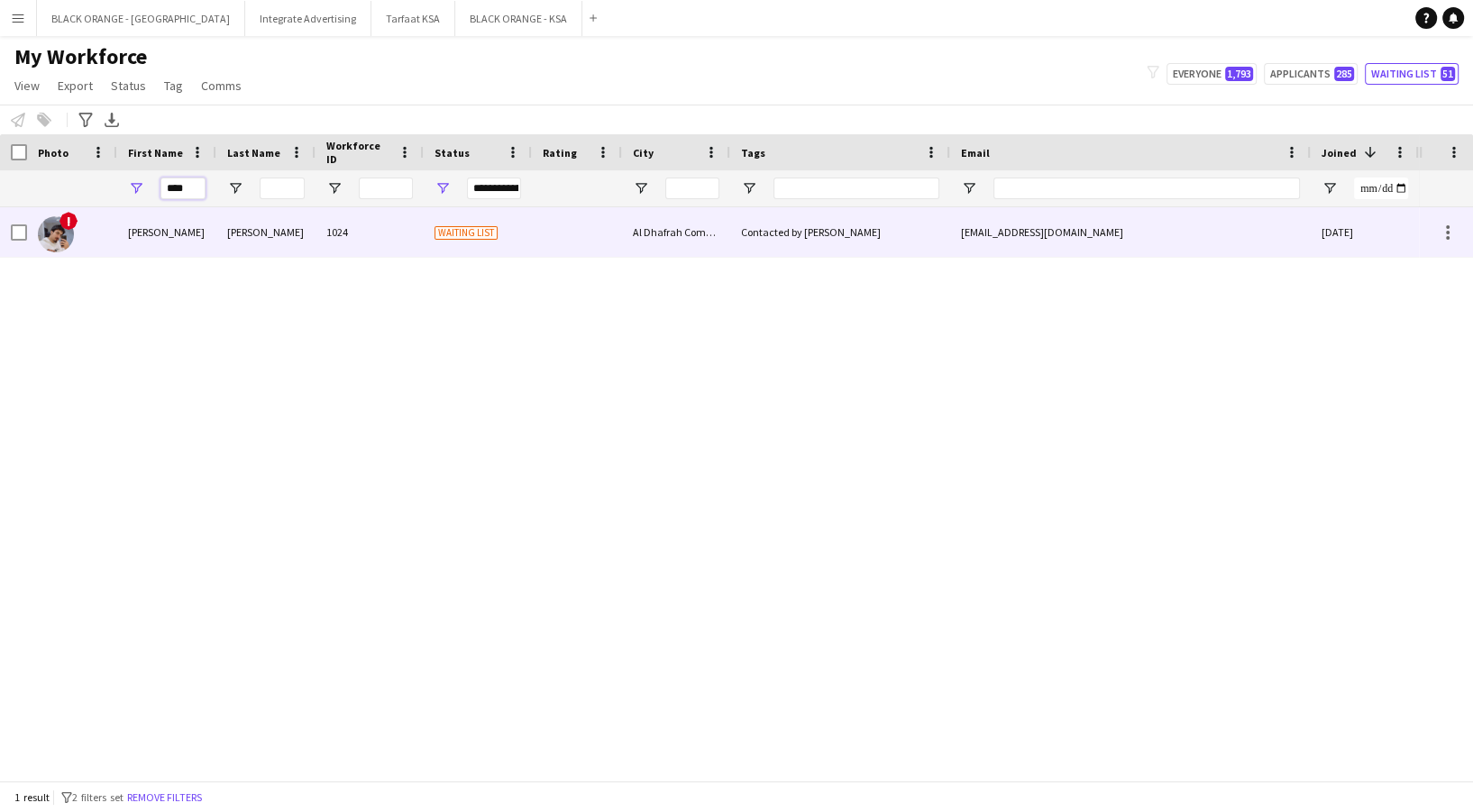
type input "****"
click at [329, 234] on div "1024" at bounding box center [370, 232] width 109 height 49
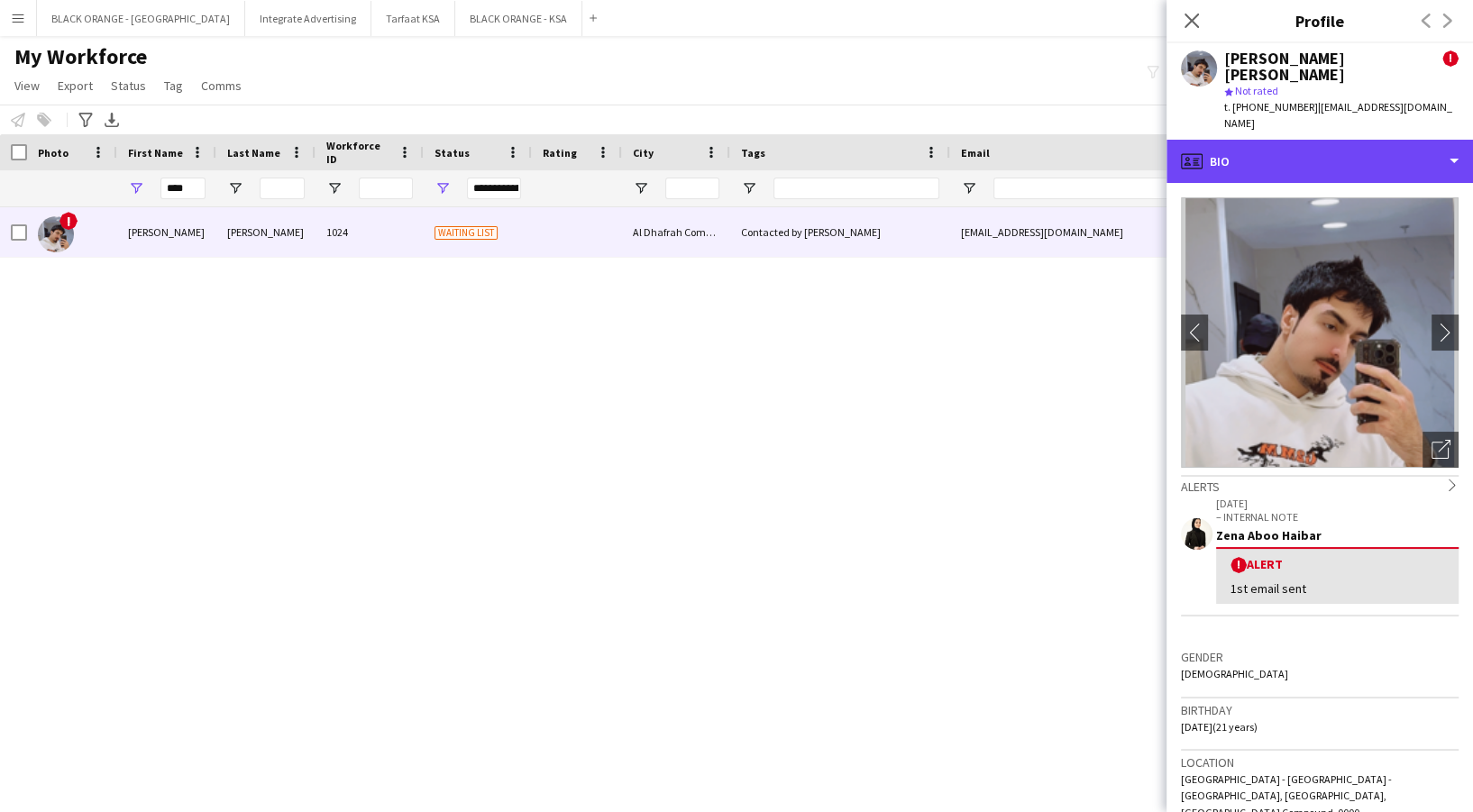
drag, startPoint x: 1194, startPoint y: 132, endPoint x: 1229, endPoint y: 151, distance: 39.8
click at [1195, 151] on icon "profile" at bounding box center [1192, 161] width 22 height 22
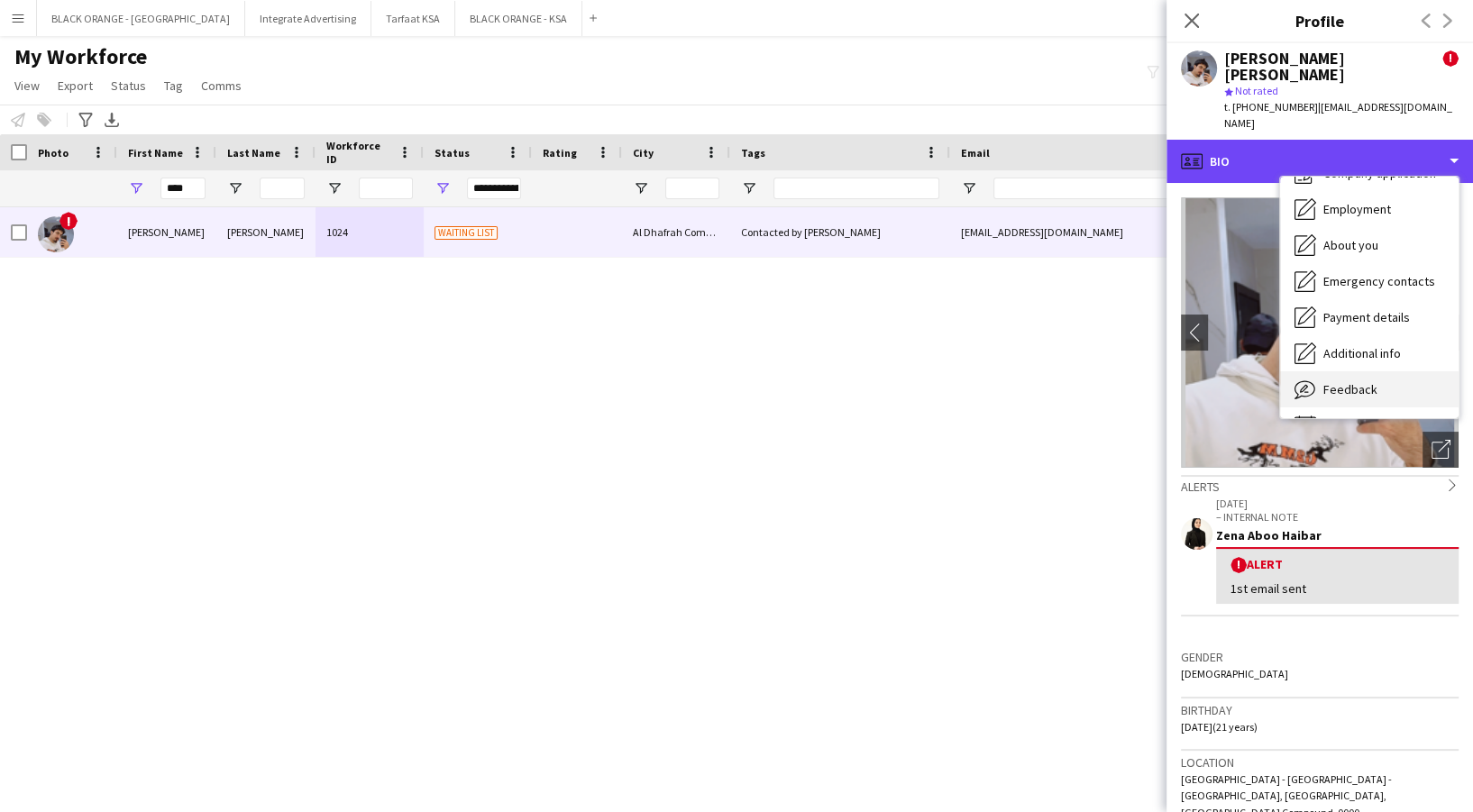
scroll to position [97, 0]
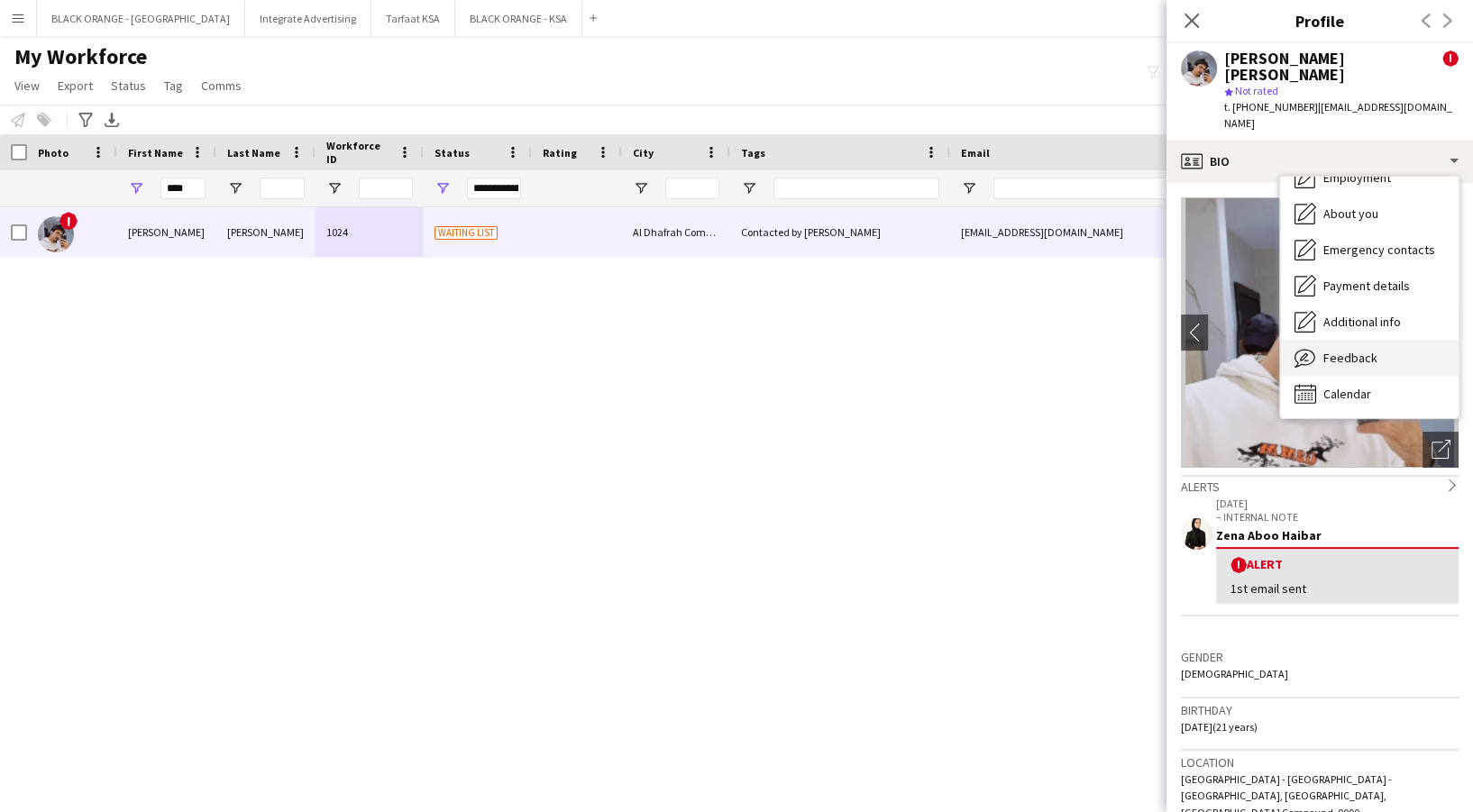
click at [1374, 339] on div "Feedback Feedback" at bounding box center [1370, 358] width 179 height 36
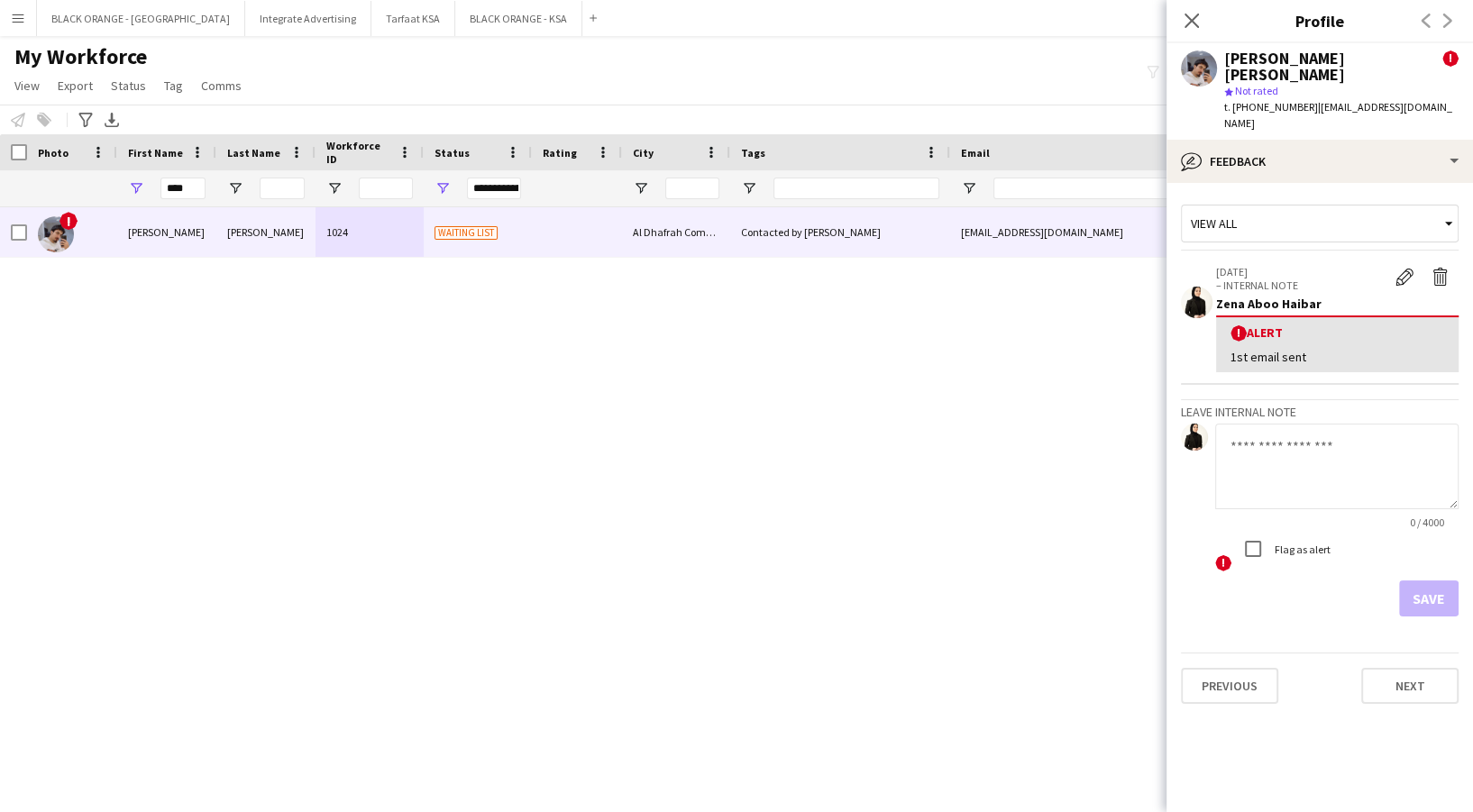
click at [1389, 459] on textarea at bounding box center [1337, 466] width 244 height 86
paste textarea "**********"
click at [1367, 454] on textarea "**********" at bounding box center [1337, 466] width 244 height 86
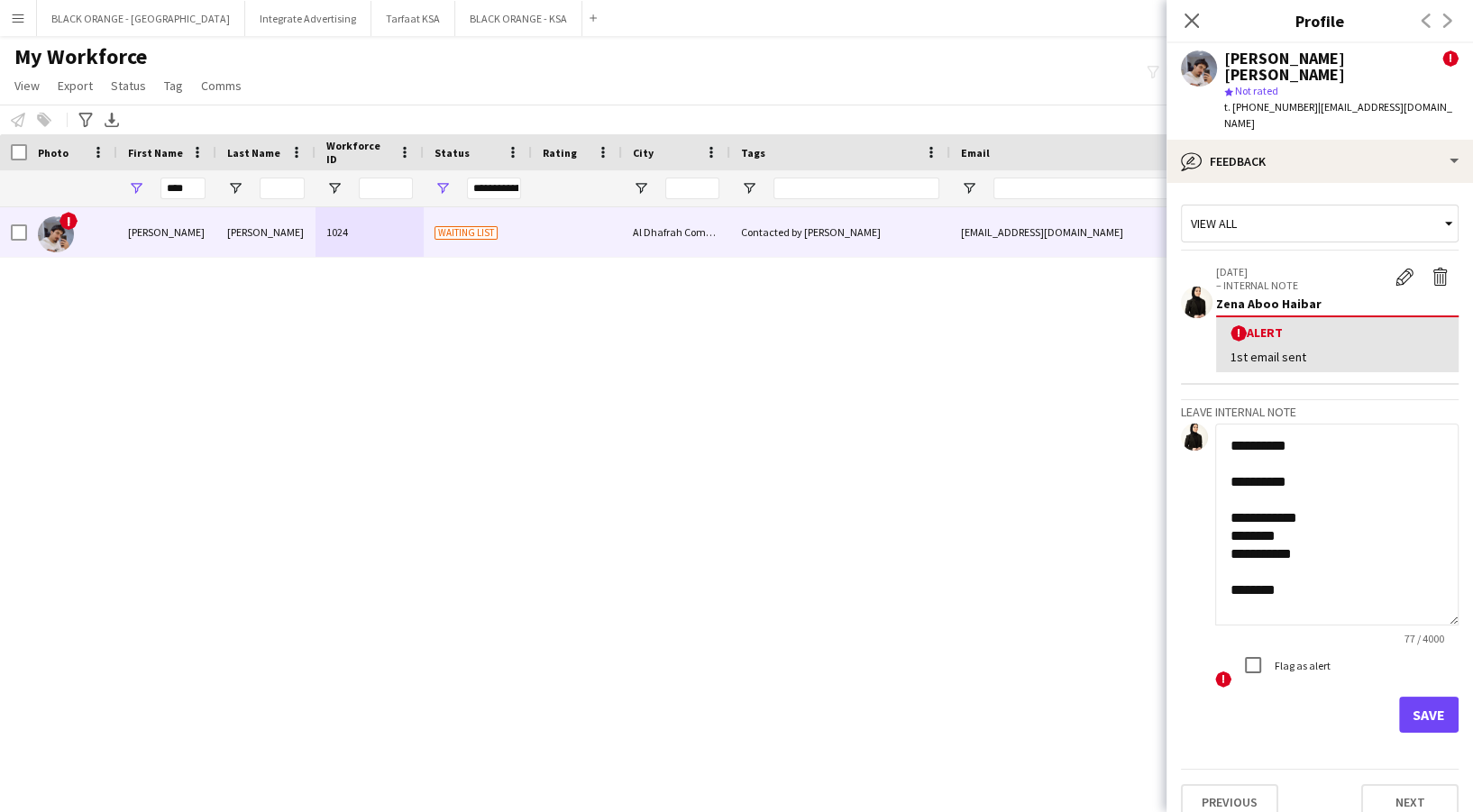
drag, startPoint x: 1450, startPoint y: 467, endPoint x: 1433, endPoint y: 609, distance: 143.0
click at [1446, 663] on app-crew-profile-feedback-tab "**********" at bounding box center [1320, 497] width 307 height 629
click at [1311, 481] on textarea "**********" at bounding box center [1328, 565] width 225 height 283
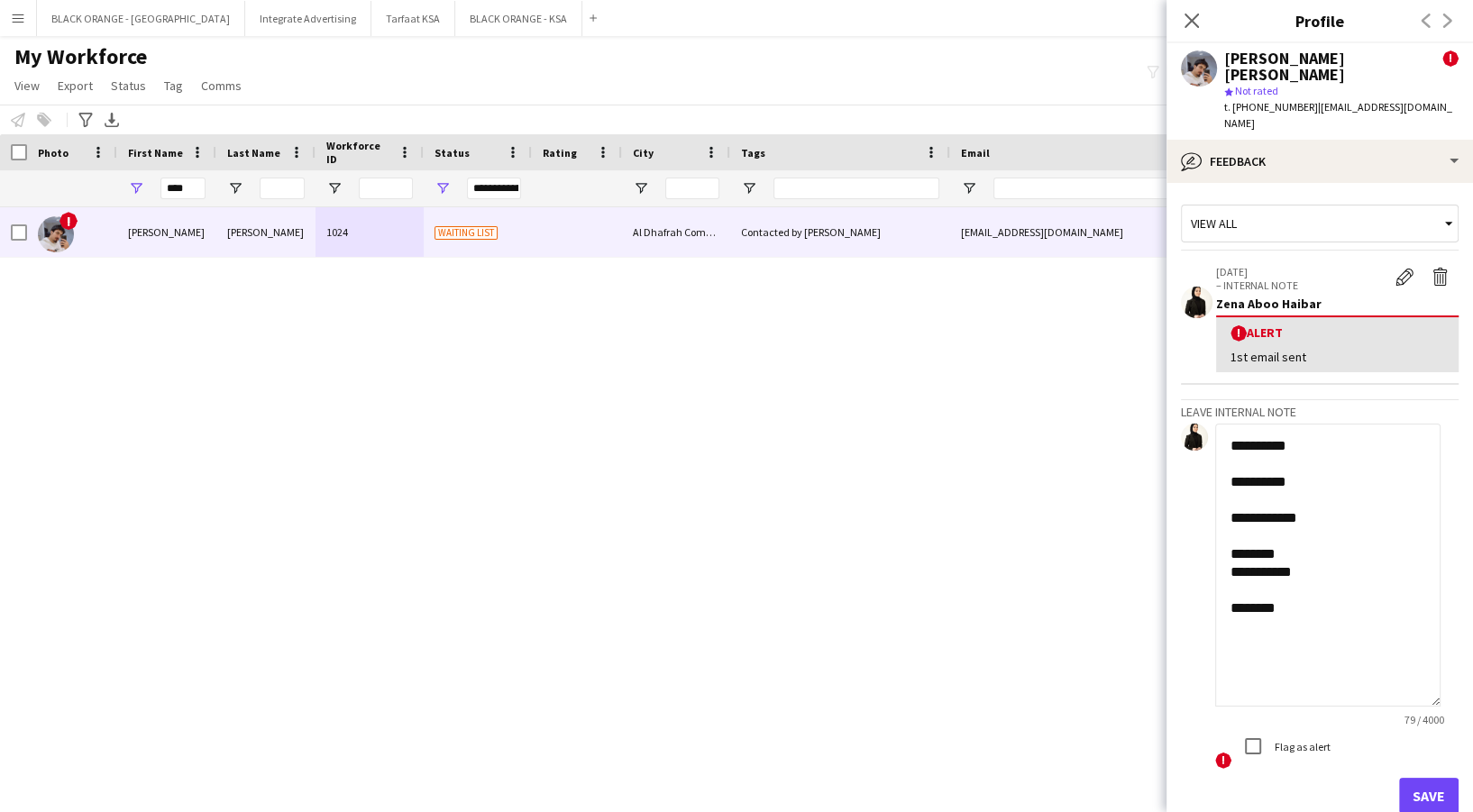
click at [1283, 522] on textarea "**********" at bounding box center [1328, 565] width 225 height 283
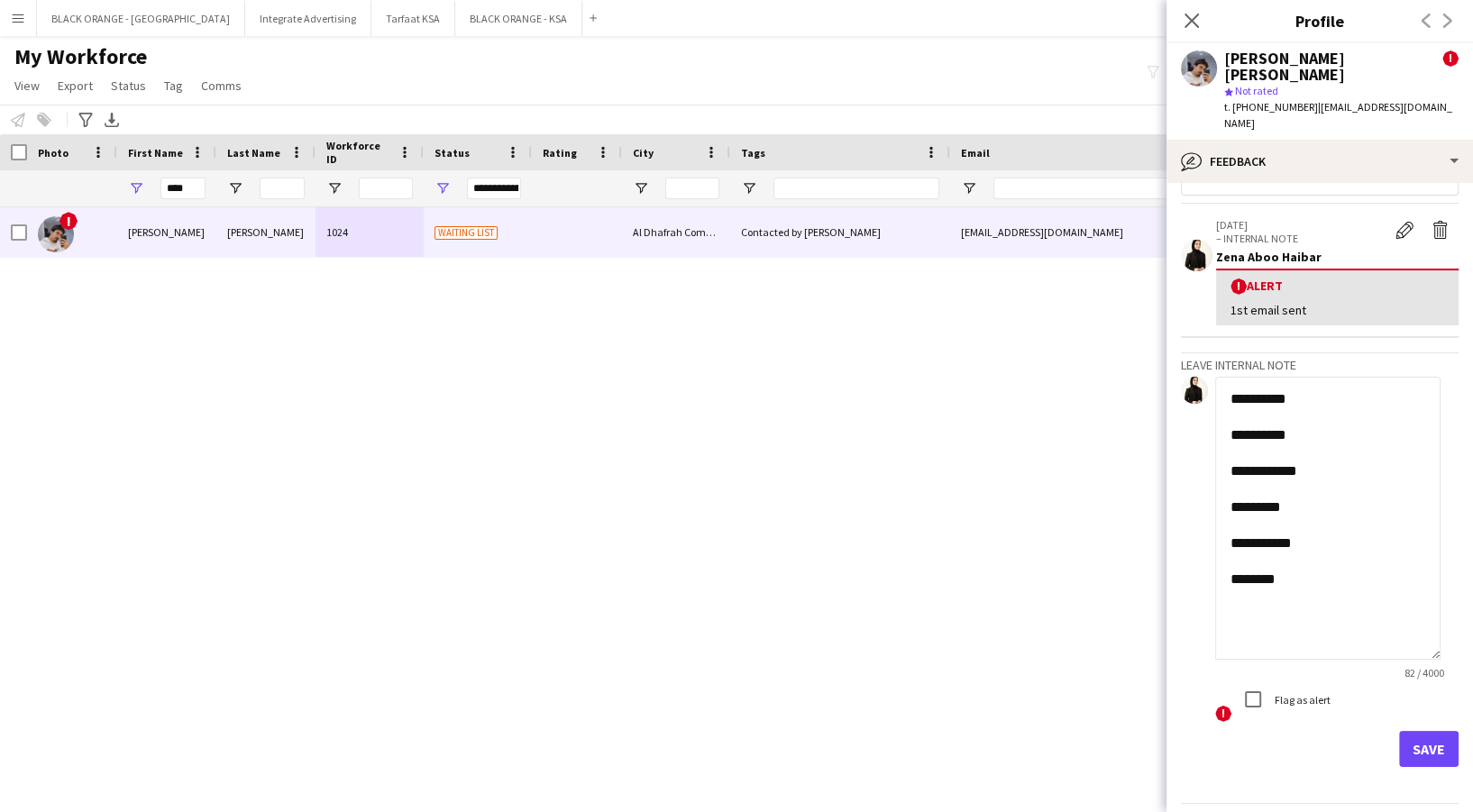
scroll to position [68, 0]
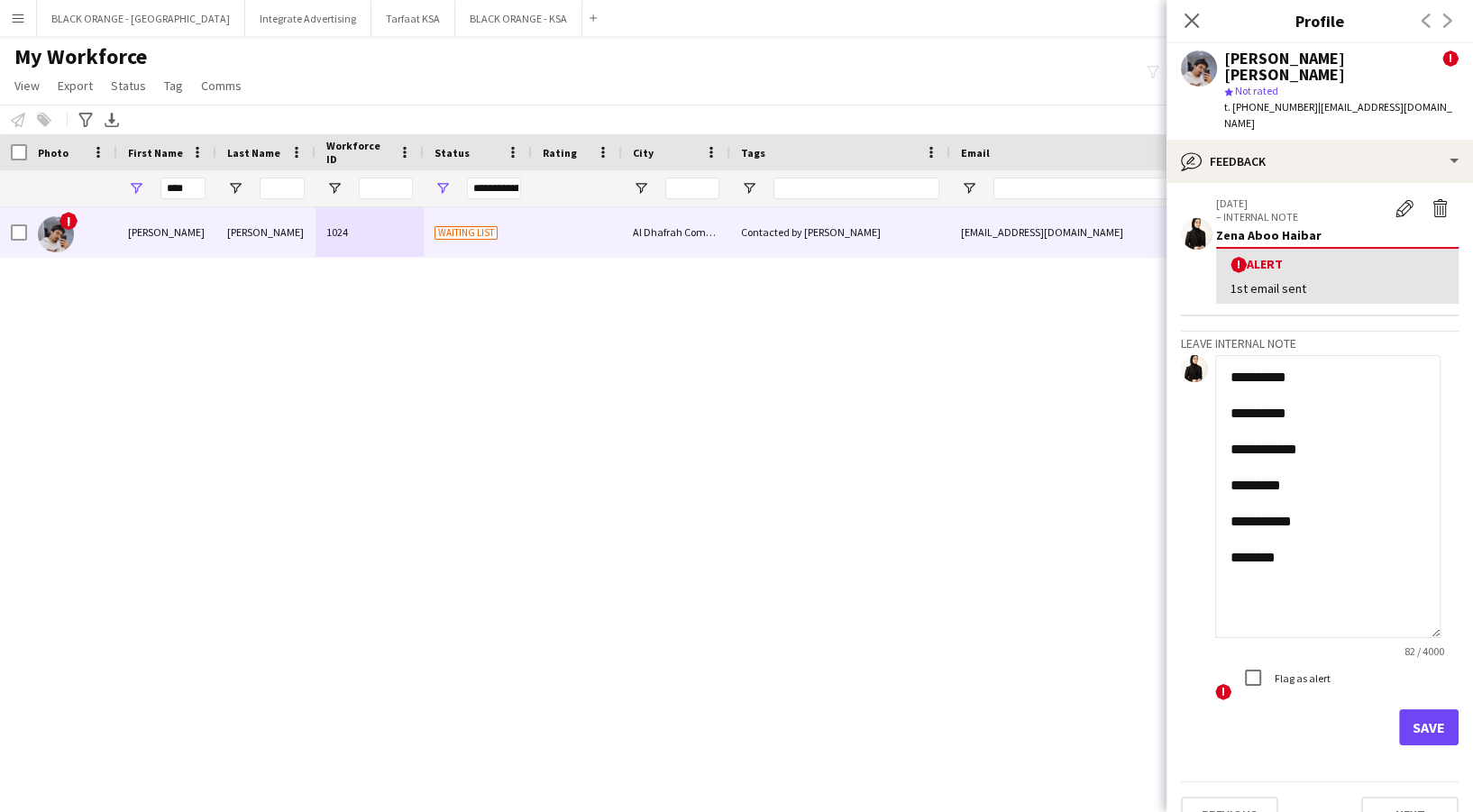
type textarea "**********"
click at [1413, 709] on button "Save" at bounding box center [1428, 727] width 59 height 36
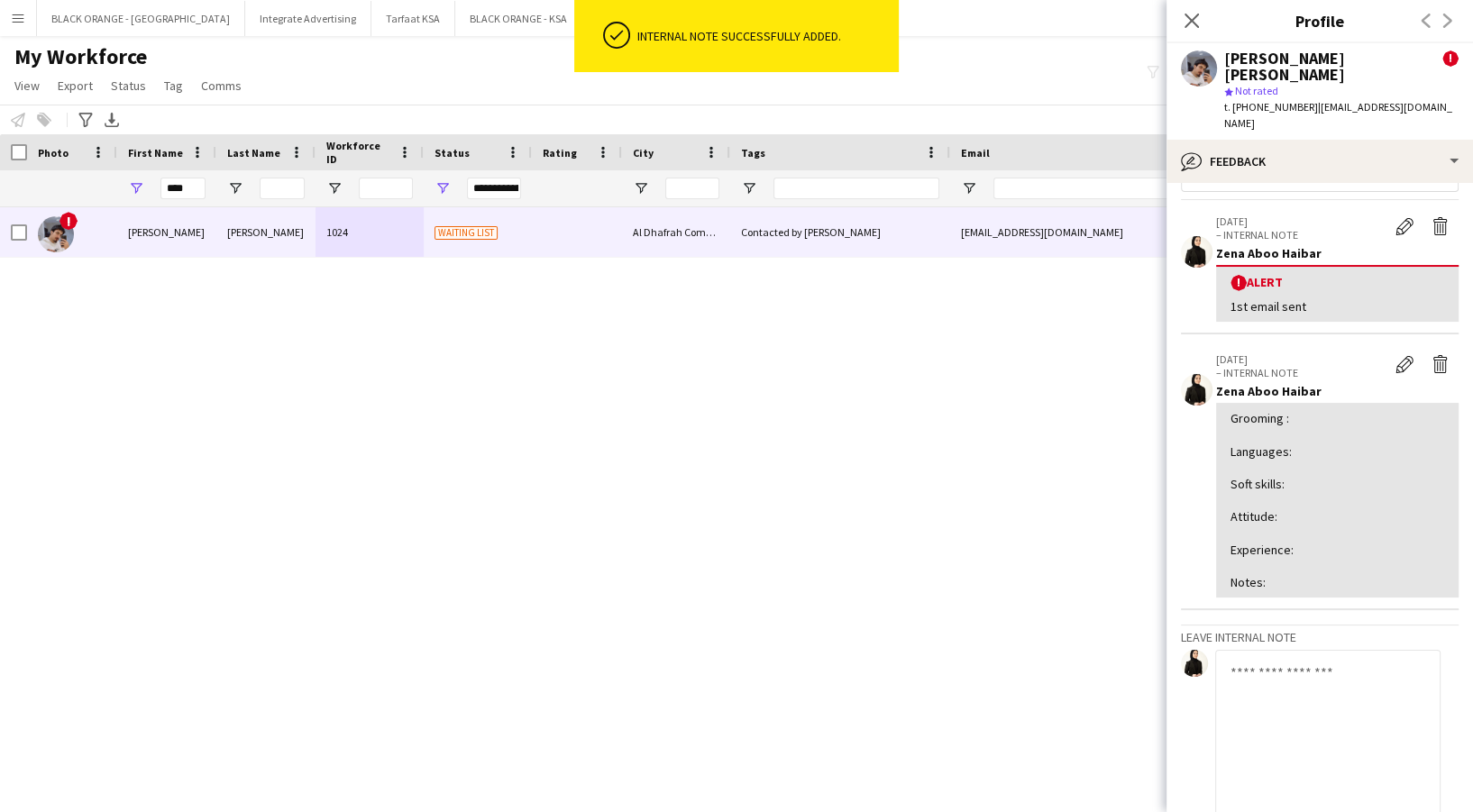
scroll to position [360, 0]
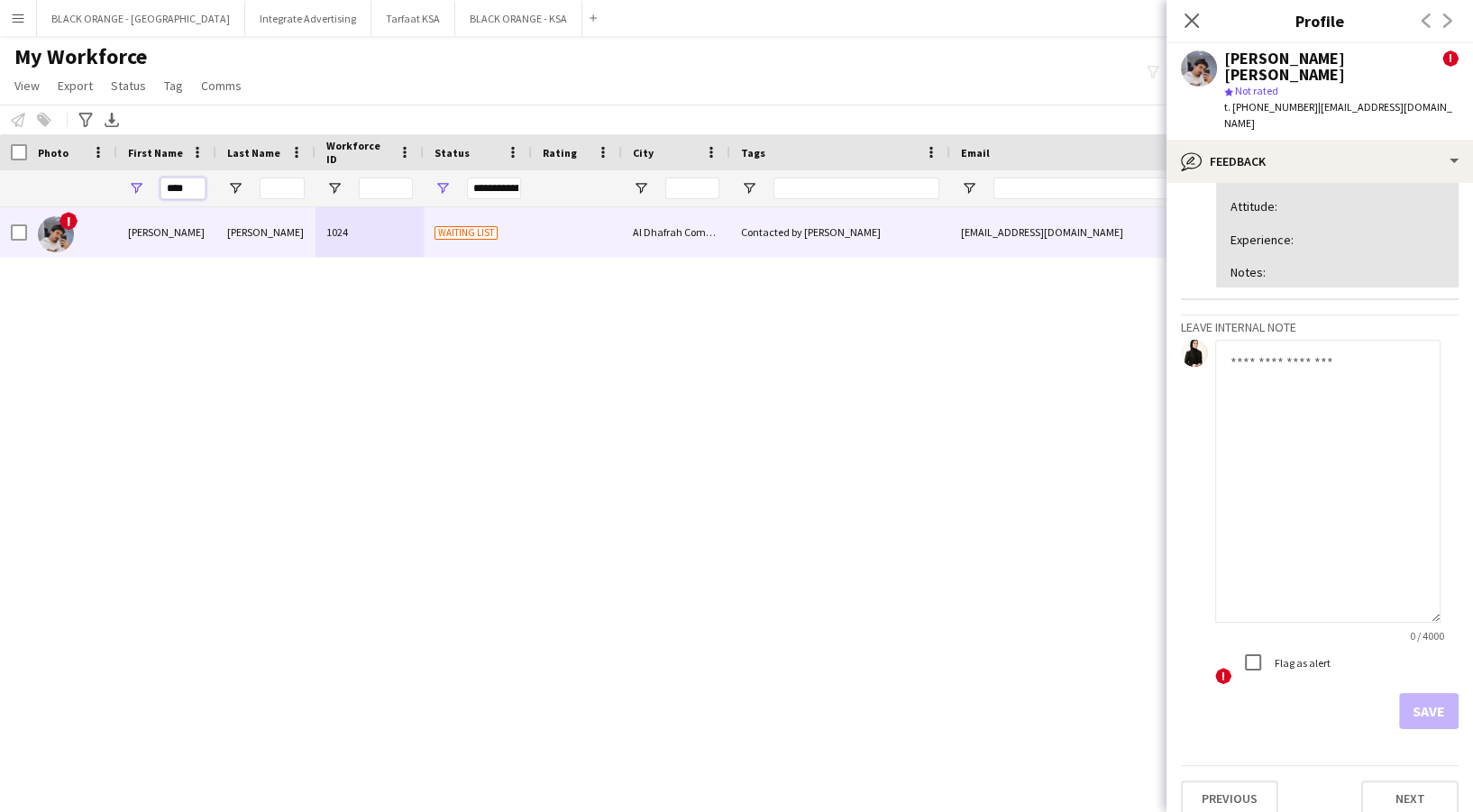
drag, startPoint x: 195, startPoint y: 190, endPoint x: 155, endPoint y: 185, distance: 40.3
click at [155, 185] on div "****" at bounding box center [166, 189] width 99 height 36
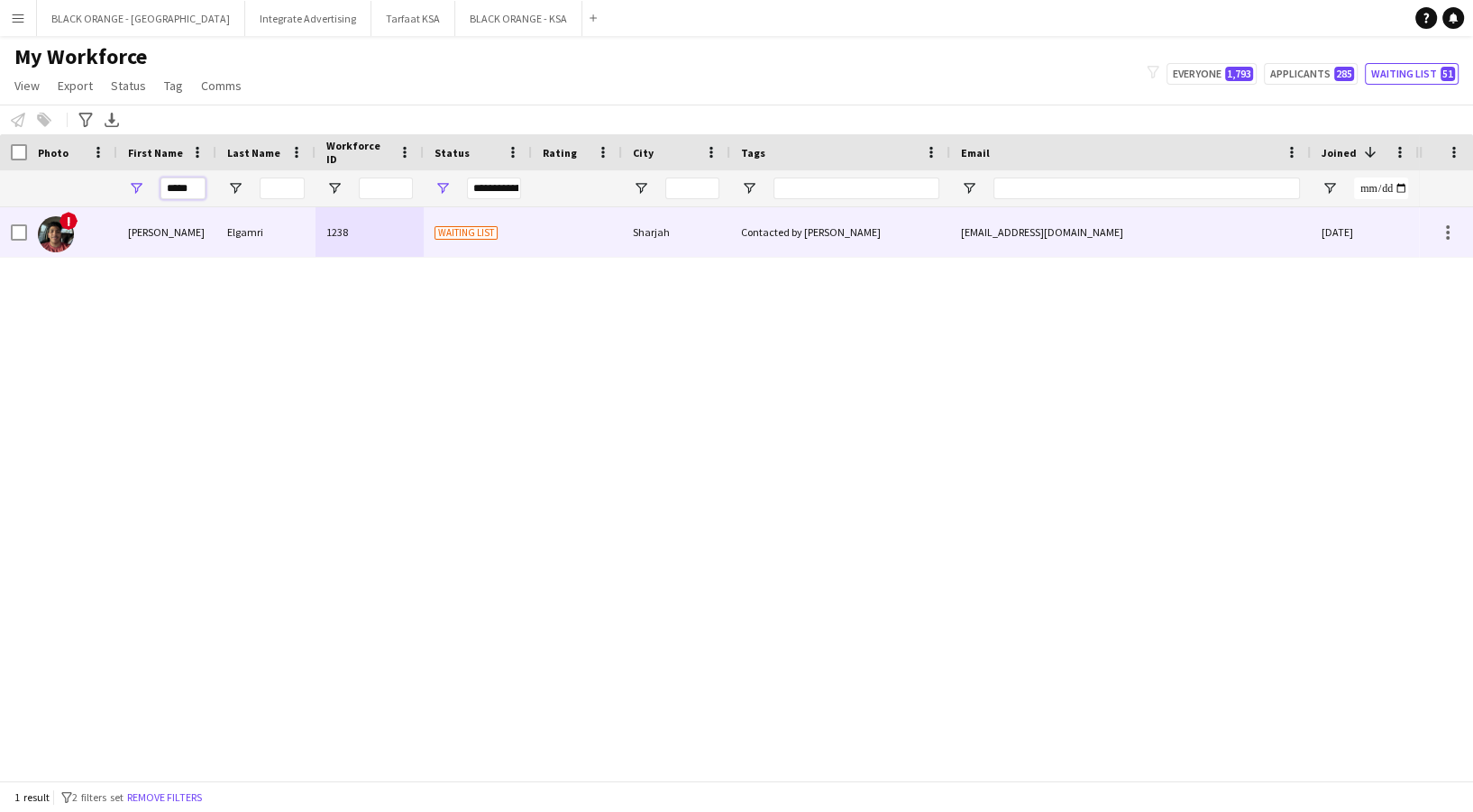
type input "*****"
click at [135, 244] on div "[PERSON_NAME]" at bounding box center [166, 232] width 99 height 49
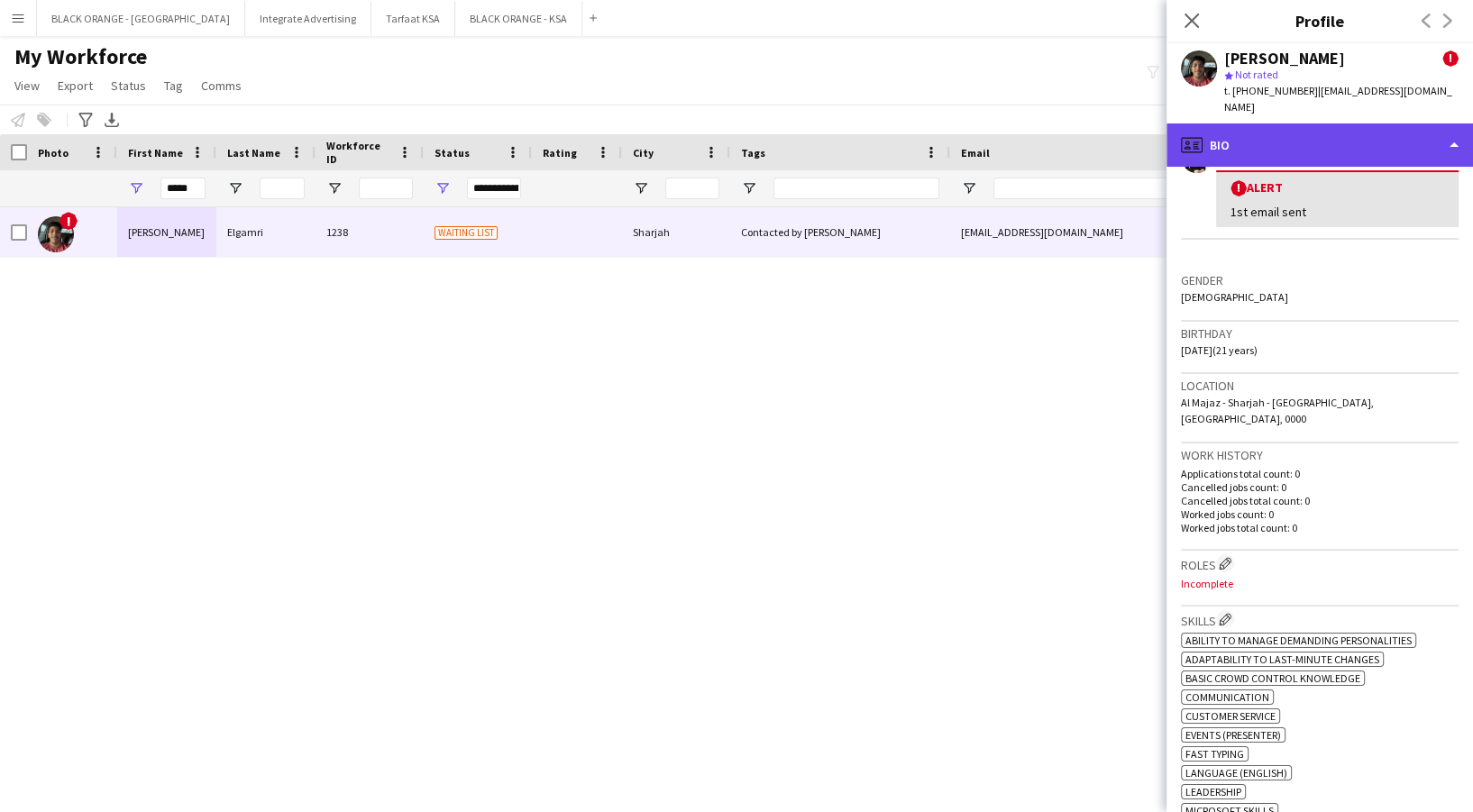
click at [1352, 129] on div "profile Bio" at bounding box center [1320, 144] width 307 height 43
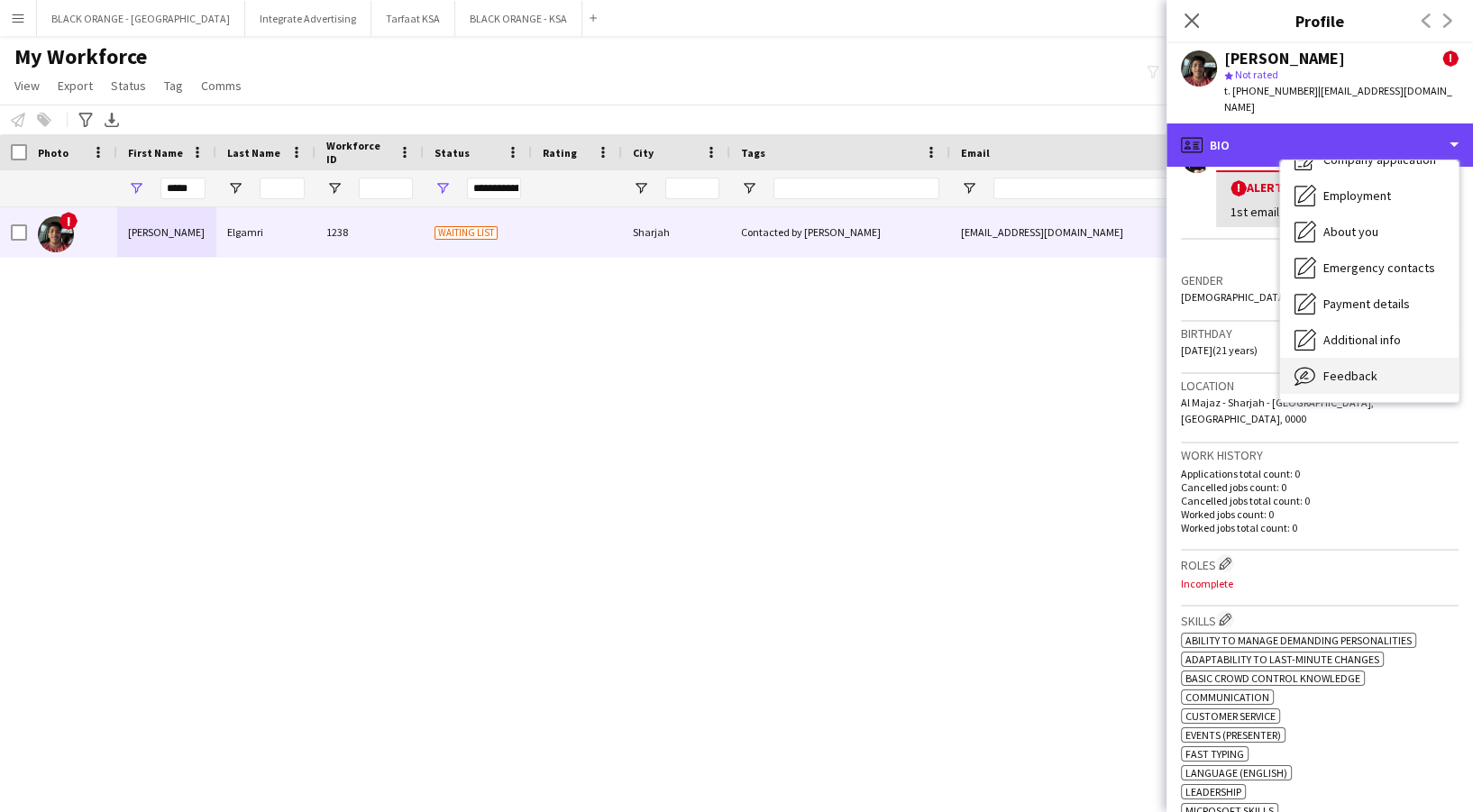
scroll to position [97, 0]
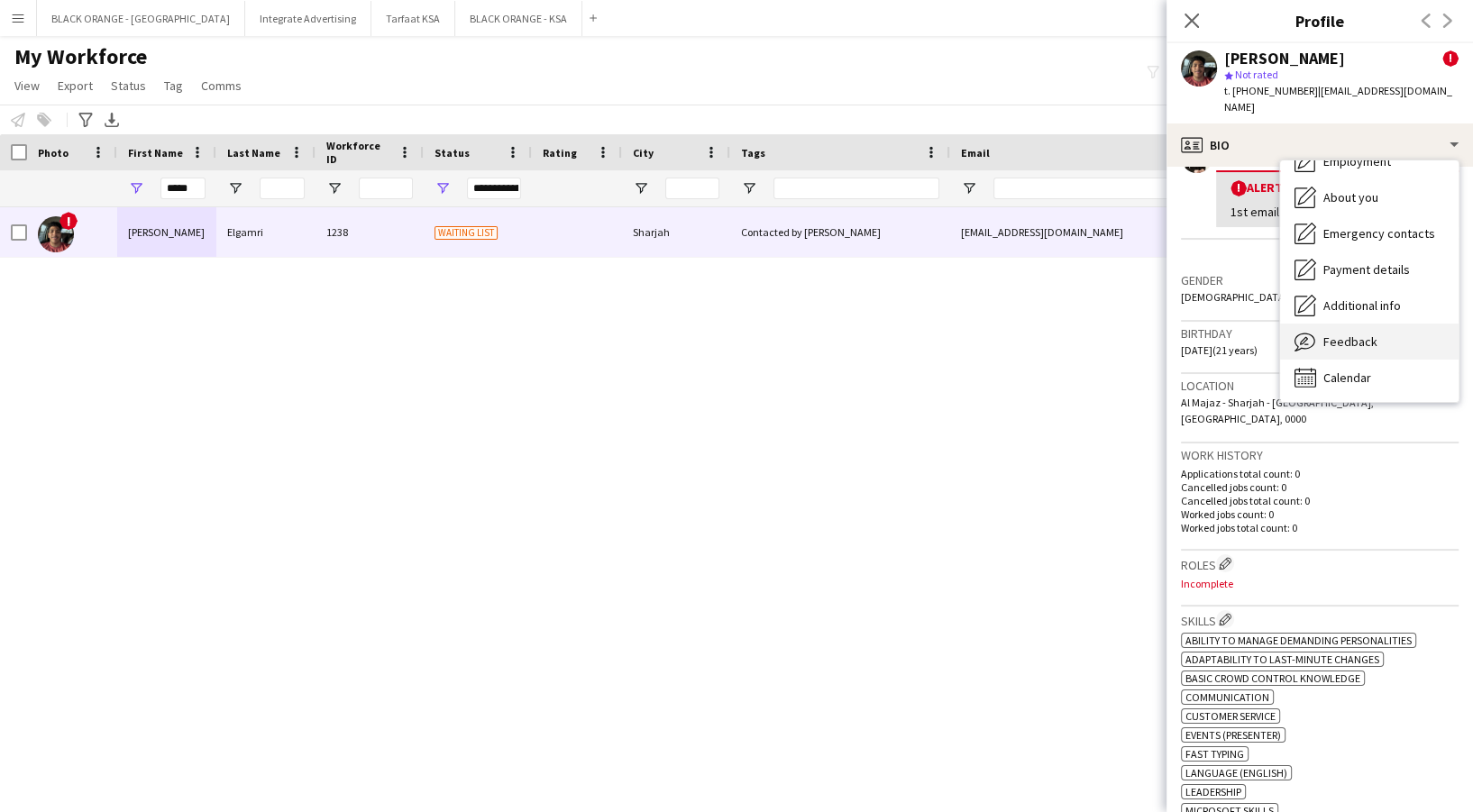
click at [1381, 326] on div "Feedback Feedback" at bounding box center [1370, 342] width 179 height 36
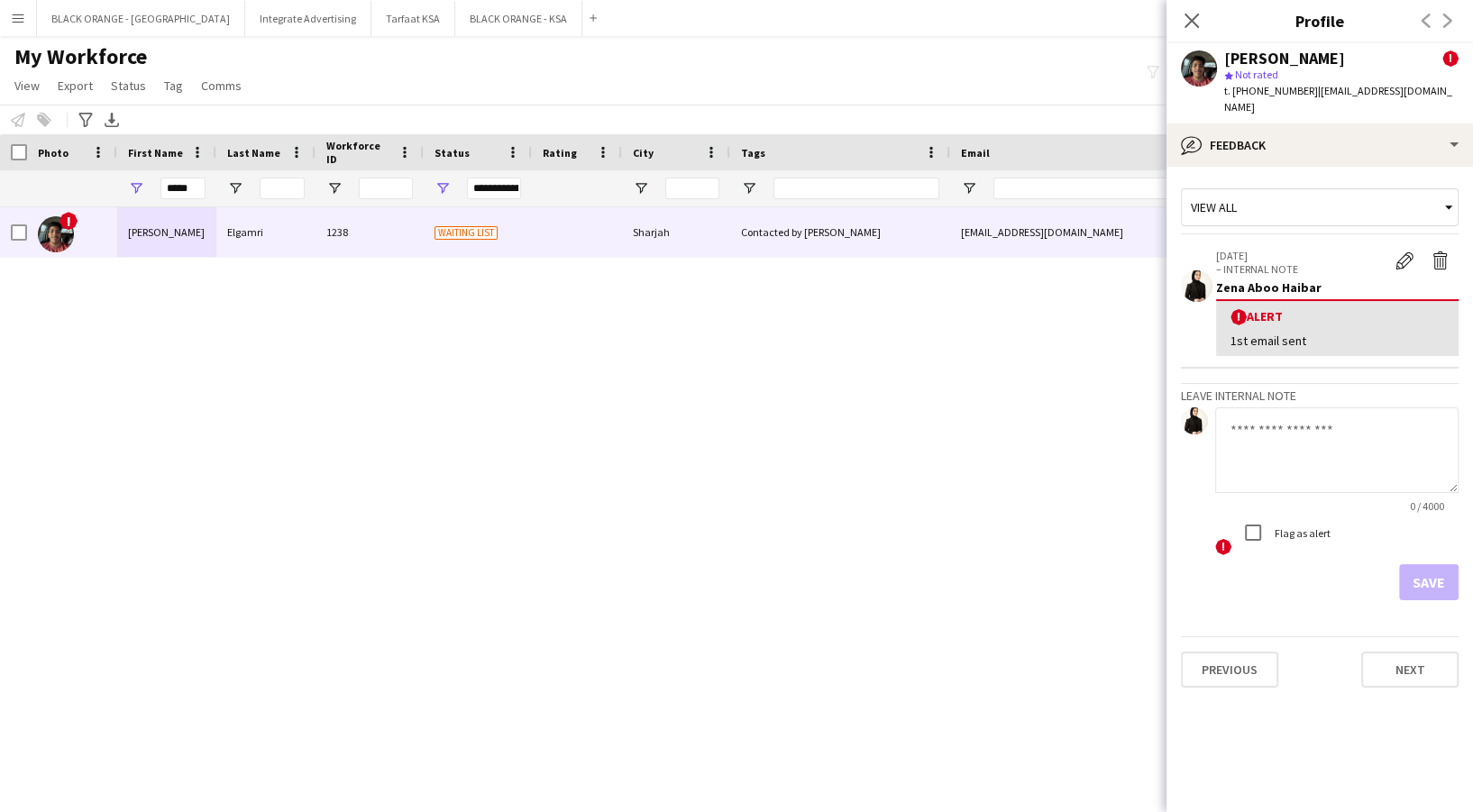
click at [1366, 422] on textarea at bounding box center [1337, 450] width 244 height 86
paste textarea "**********"
click at [1360, 451] on textarea "**********" at bounding box center [1337, 450] width 244 height 86
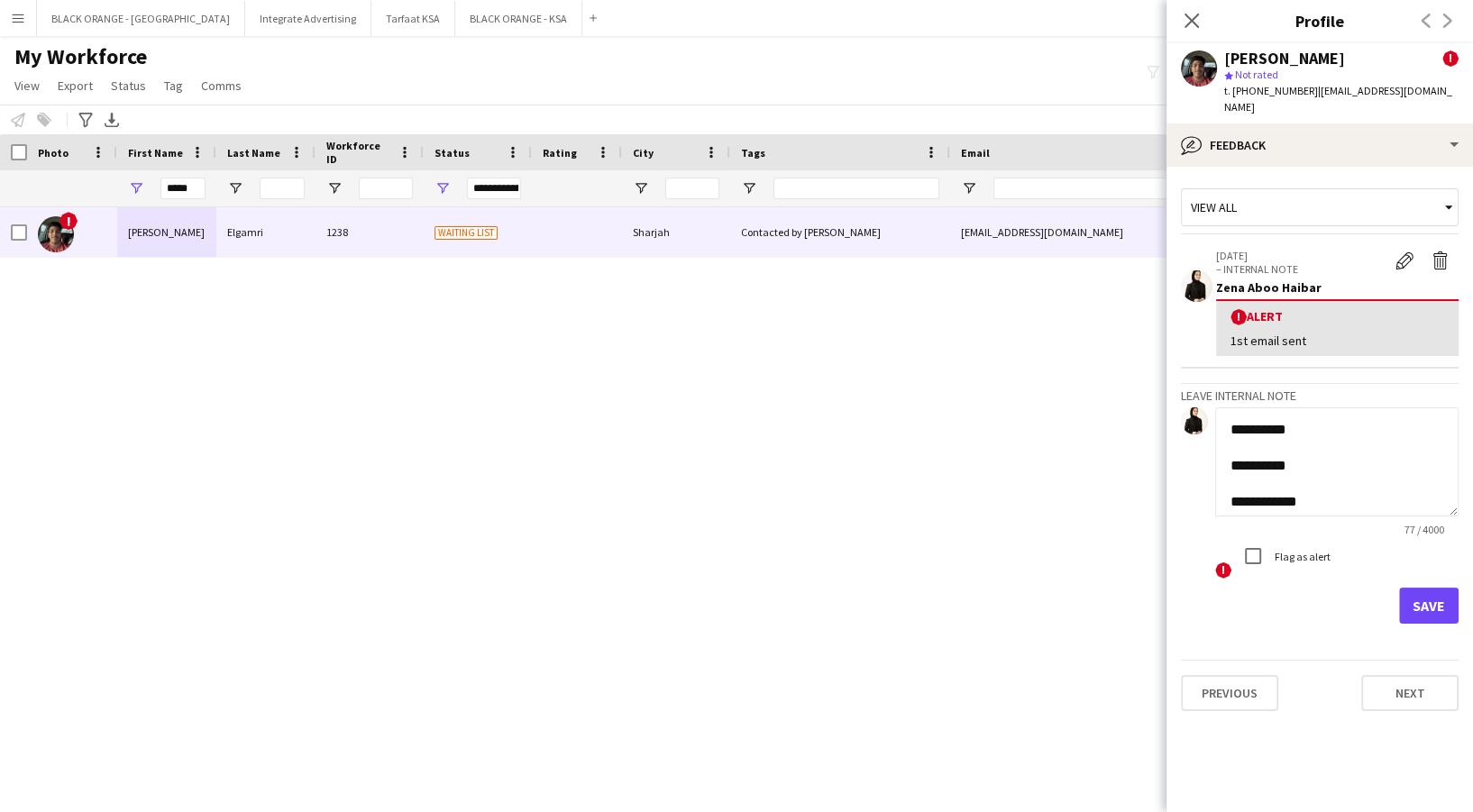
drag, startPoint x: 1448, startPoint y: 468, endPoint x: 1441, endPoint y: 601, distance: 133.2
click at [1441, 601] on app-crew-profile-feedback-tab "**********" at bounding box center [1320, 489] width 307 height 645
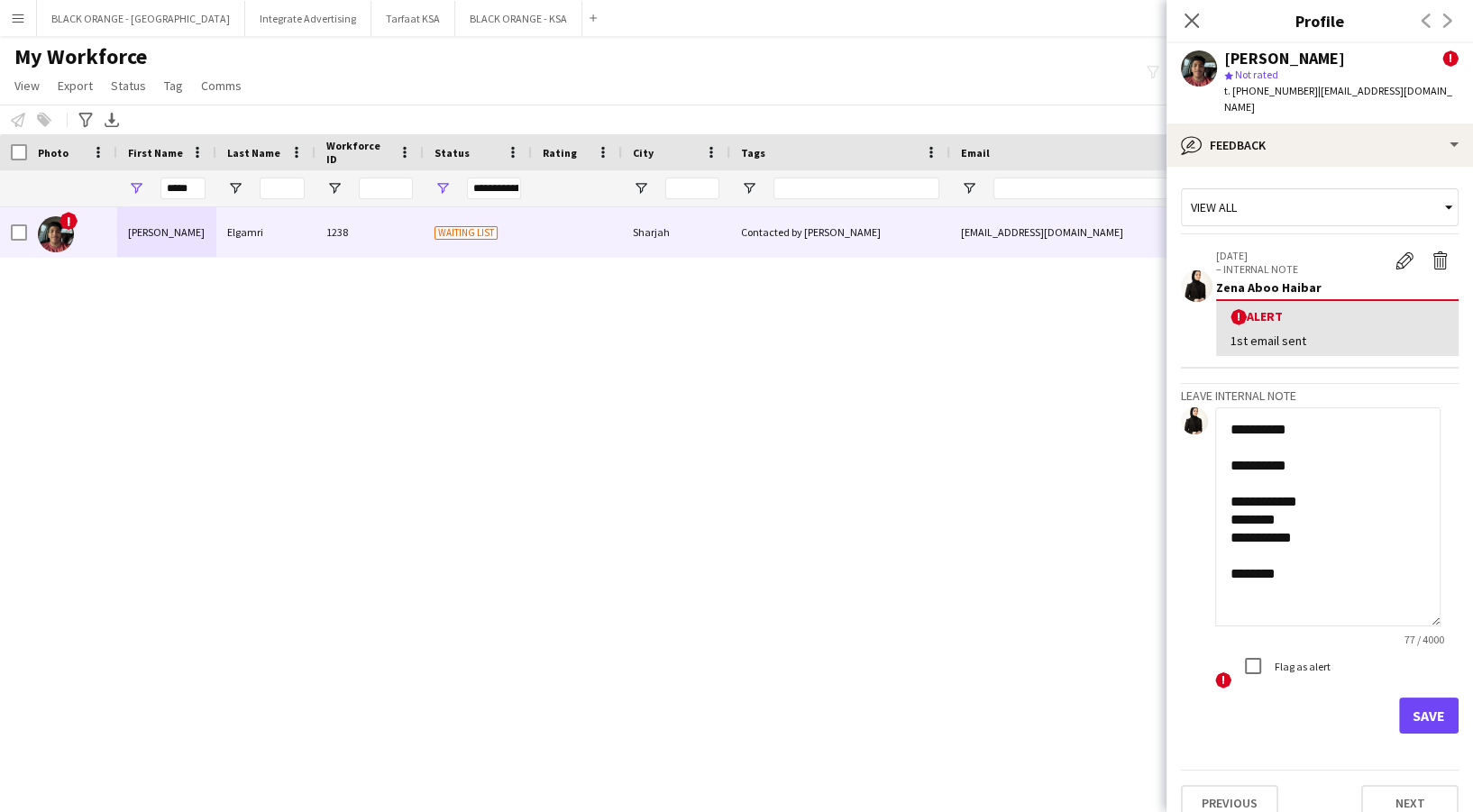
click at [1309, 484] on textarea "**********" at bounding box center [1328, 516] width 225 height 219
click at [1296, 515] on textarea "**********" at bounding box center [1328, 516] width 225 height 219
type textarea "**********"
click at [1425, 702] on button "Save" at bounding box center [1428, 716] width 59 height 36
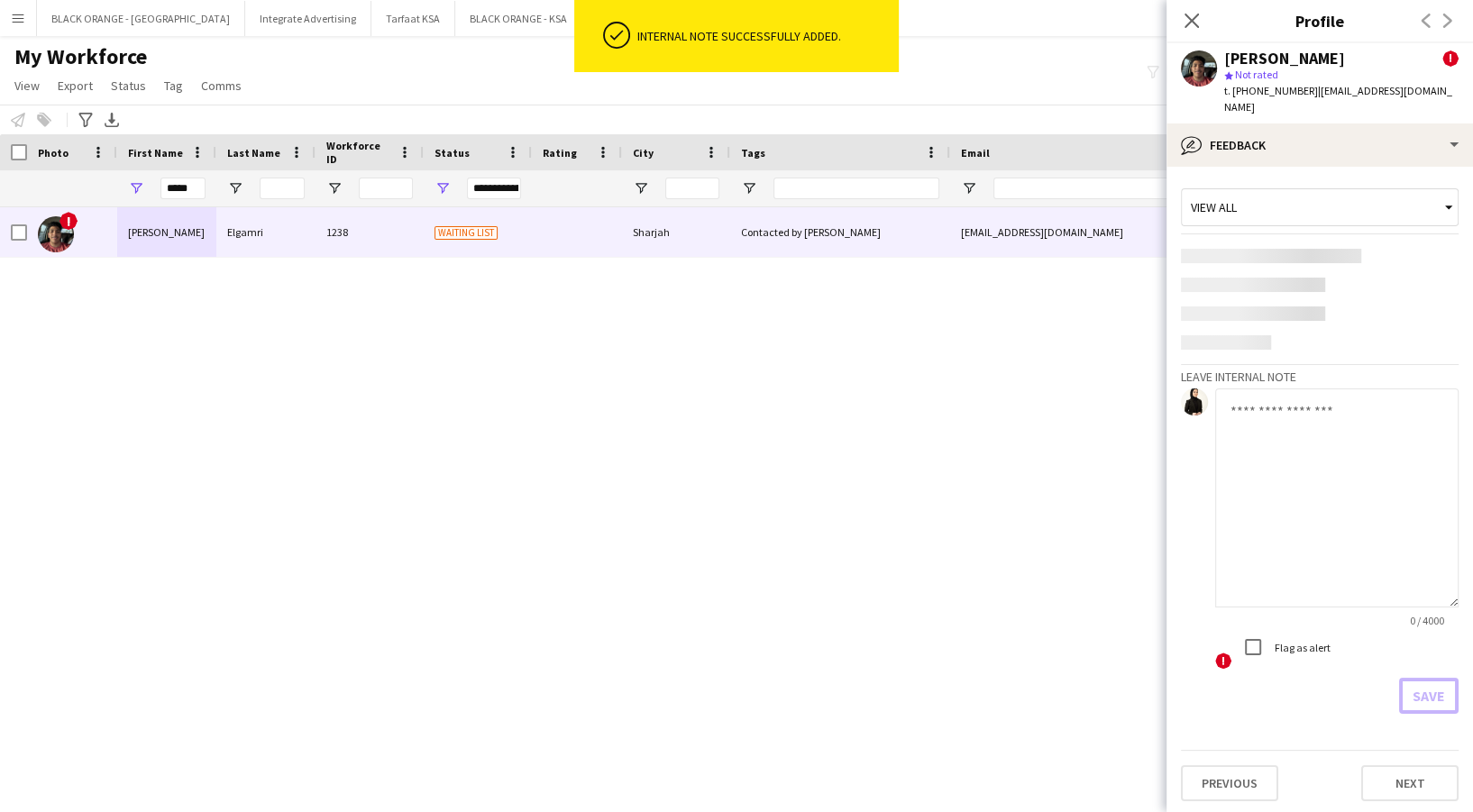
scroll to position [0, 0]
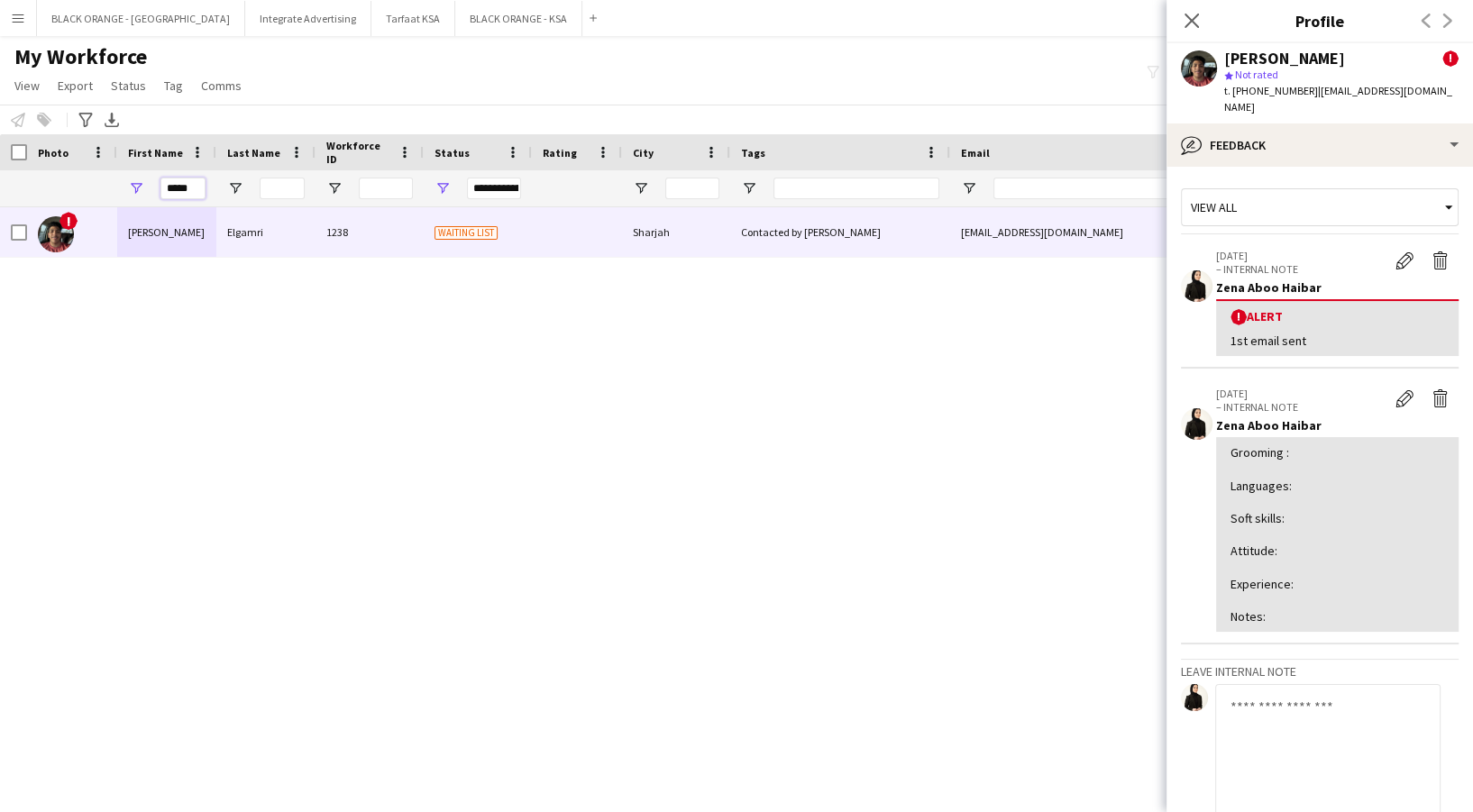
drag, startPoint x: 191, startPoint y: 188, endPoint x: 90, endPoint y: 187, distance: 101.0
click at [90, 187] on div "**********" at bounding box center [1033, 189] width 2066 height 36
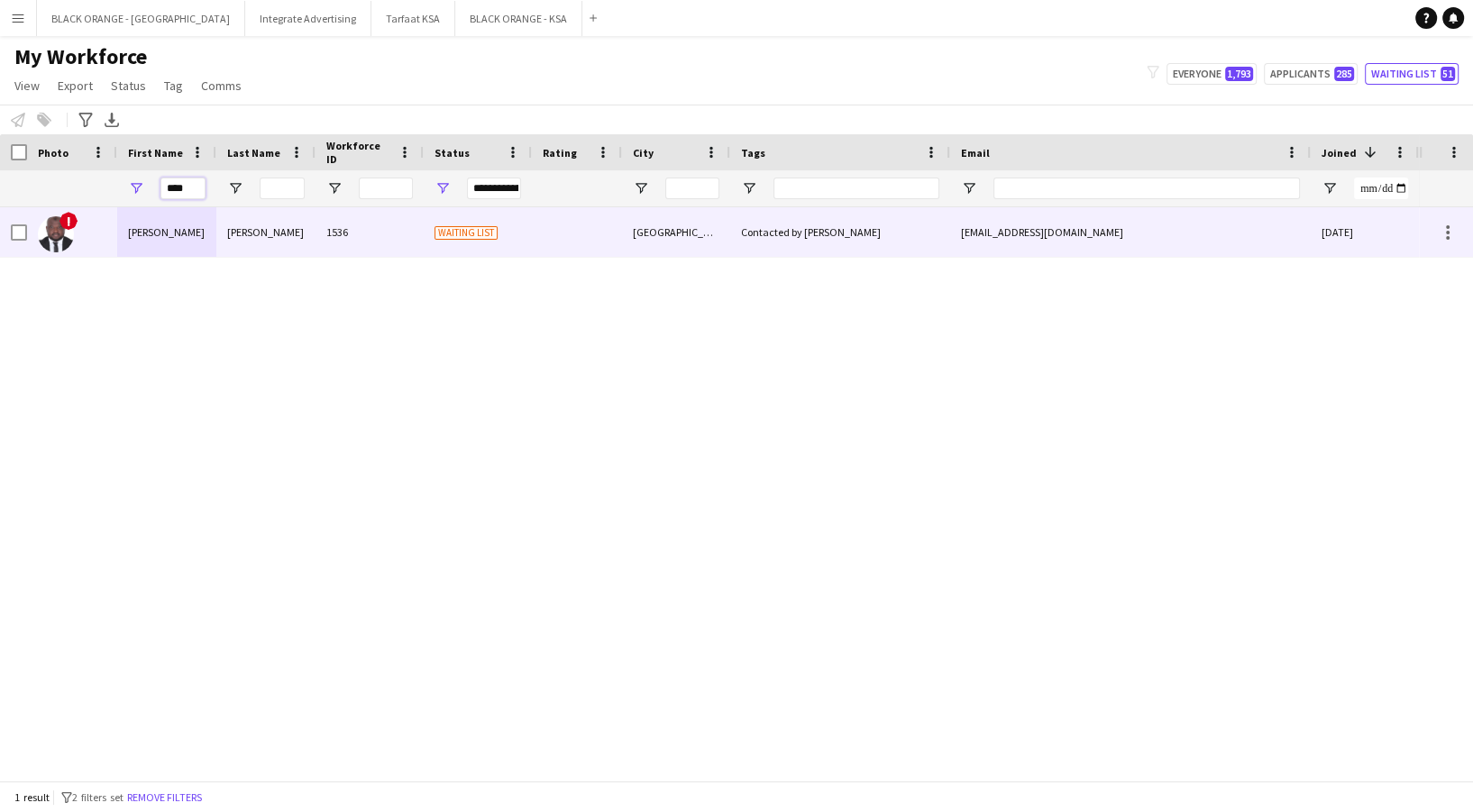
type input "****"
click at [307, 245] on div "[PERSON_NAME]" at bounding box center [266, 232] width 99 height 49
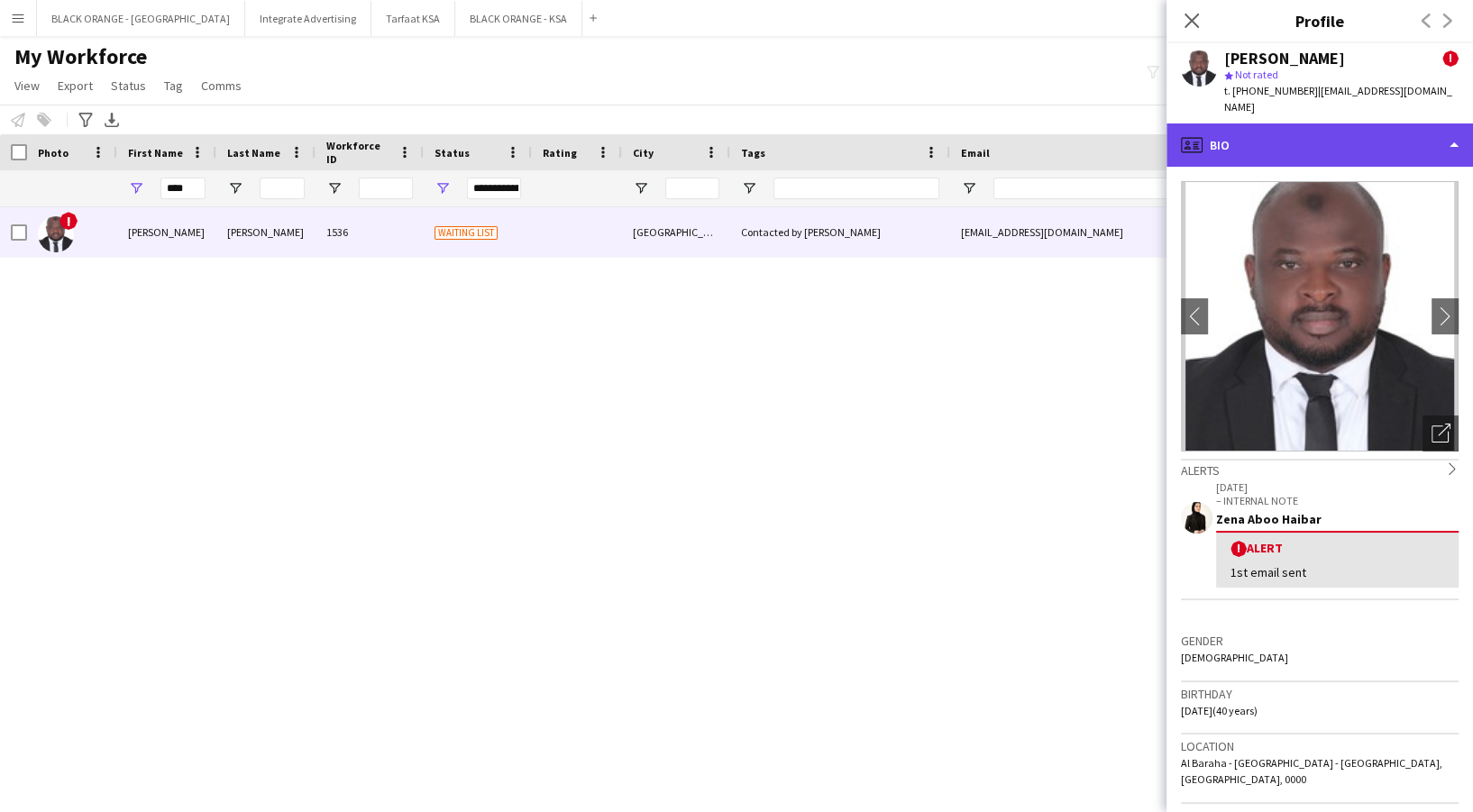
click at [1353, 123] on div "profile Bio" at bounding box center [1320, 144] width 307 height 43
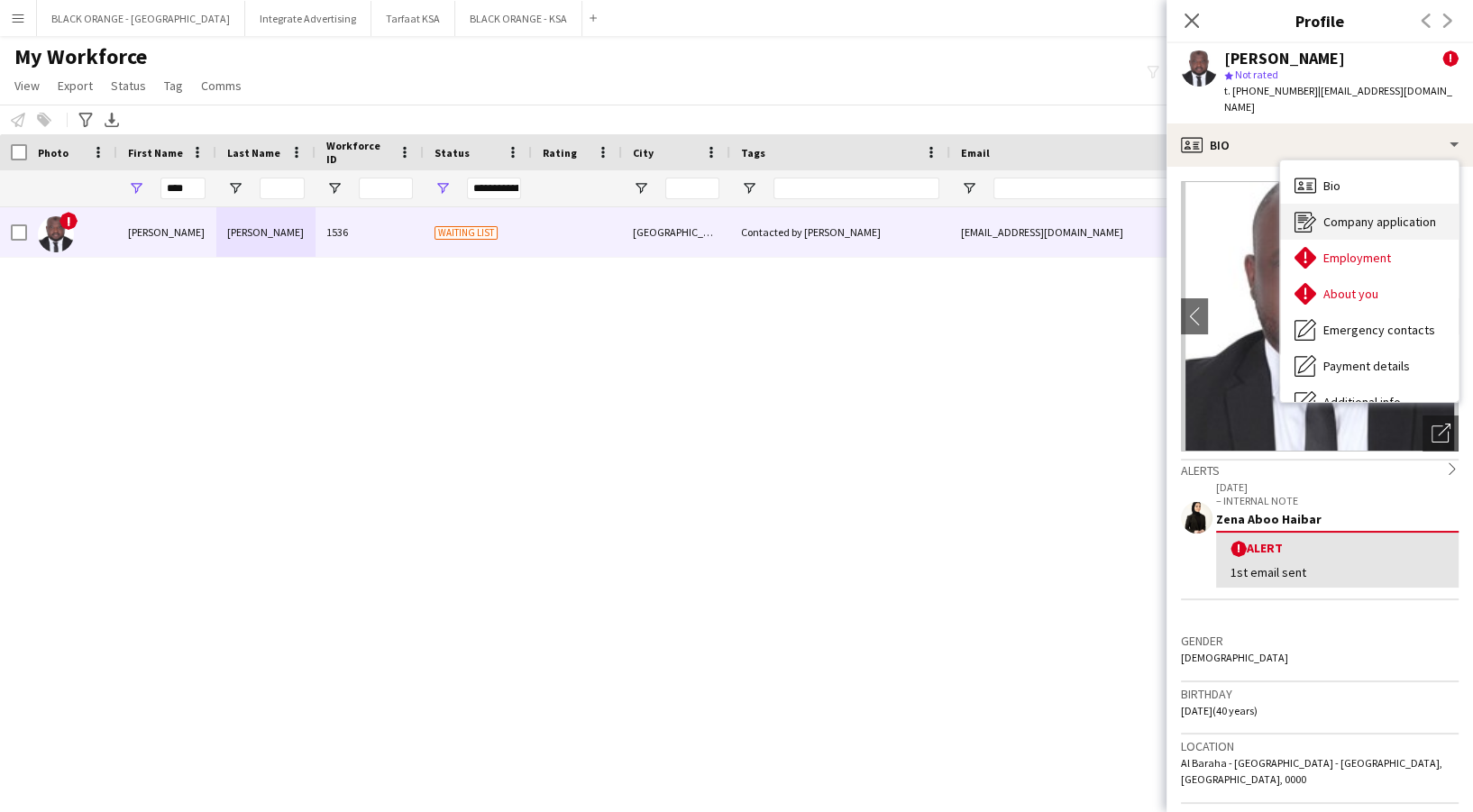
click at [1398, 218] on div "Company application Company application" at bounding box center [1370, 222] width 179 height 36
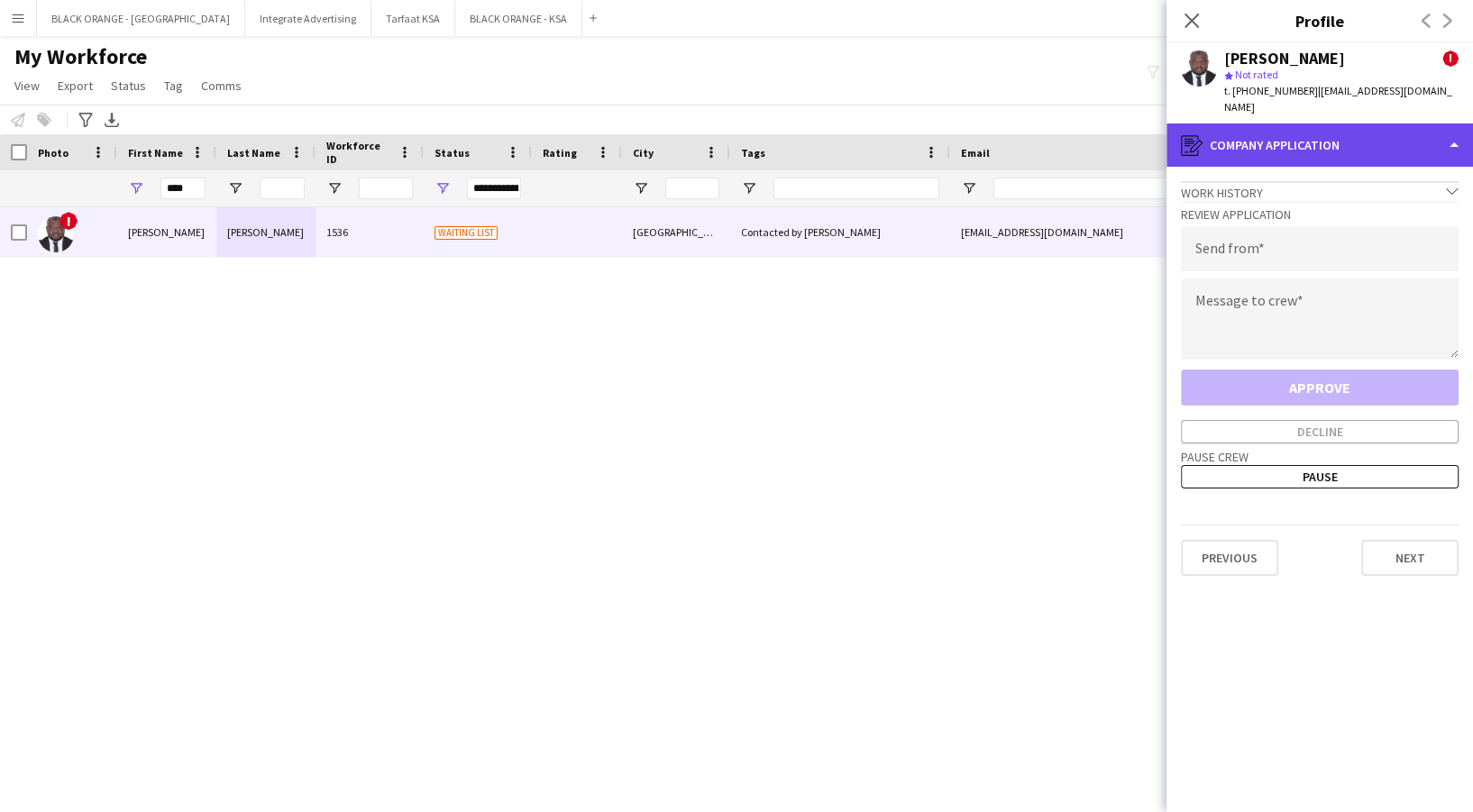
click at [1269, 144] on div "register Company application" at bounding box center [1320, 144] width 307 height 43
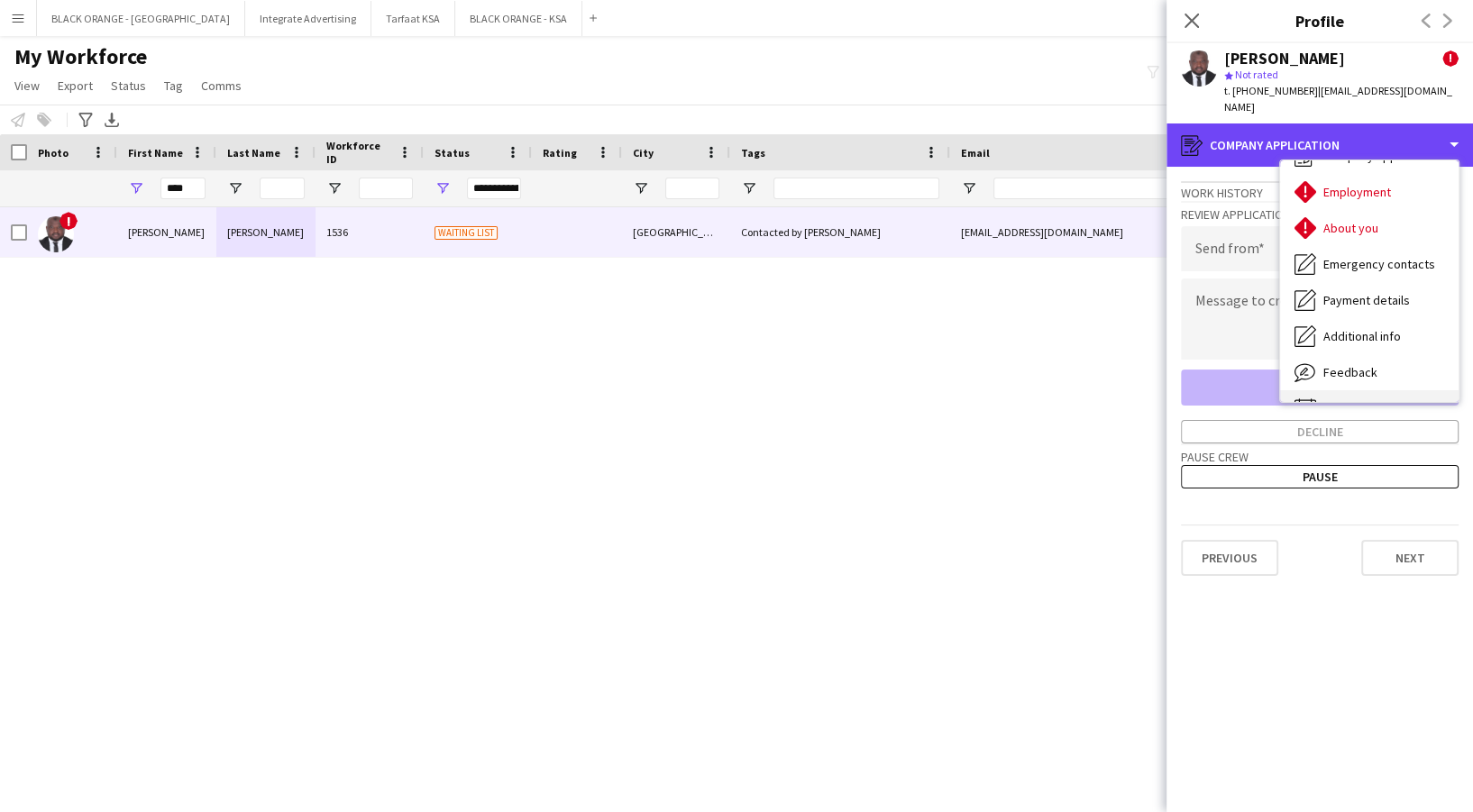
scroll to position [97, 0]
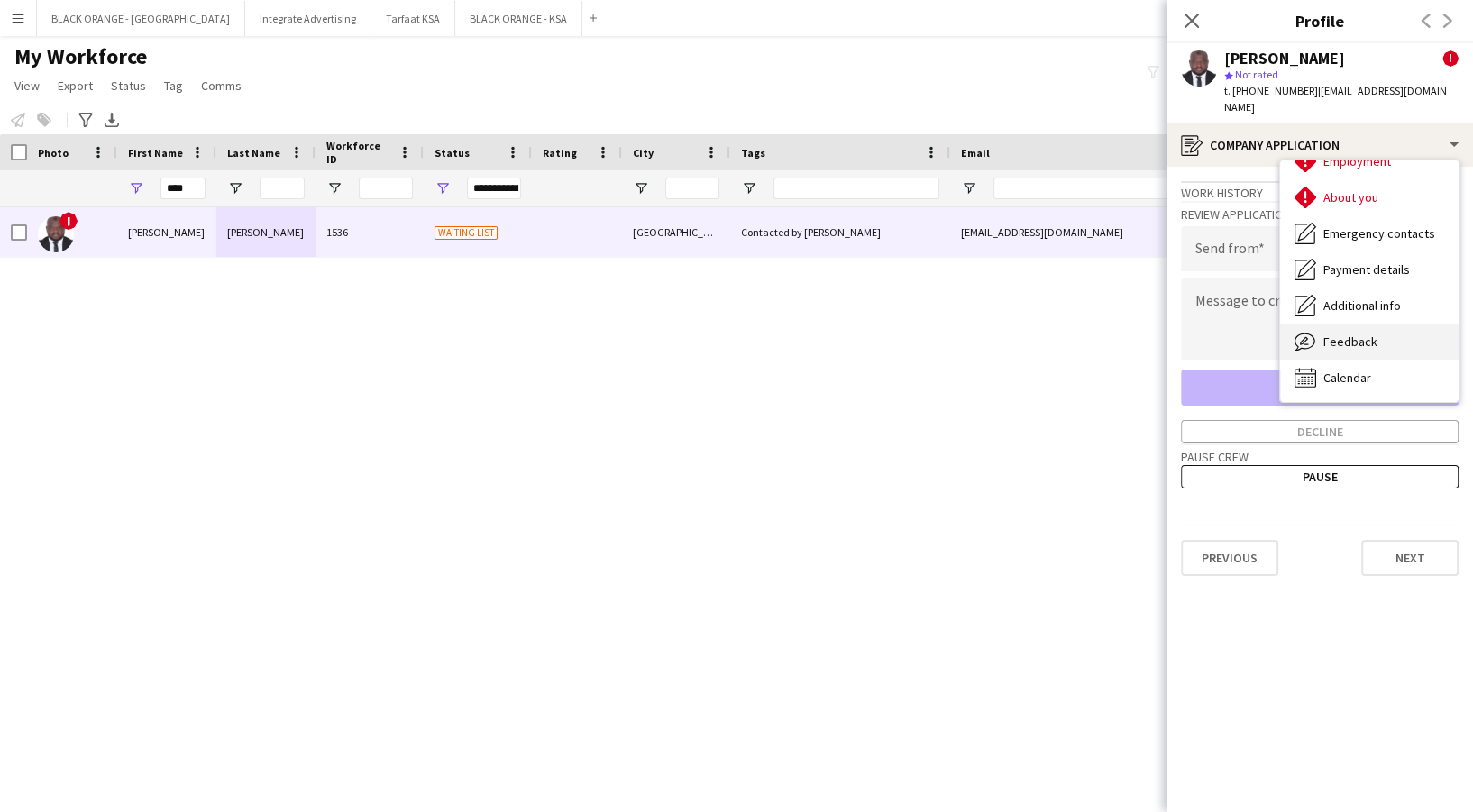
click at [1307, 332] on icon at bounding box center [1304, 341] width 21 height 18
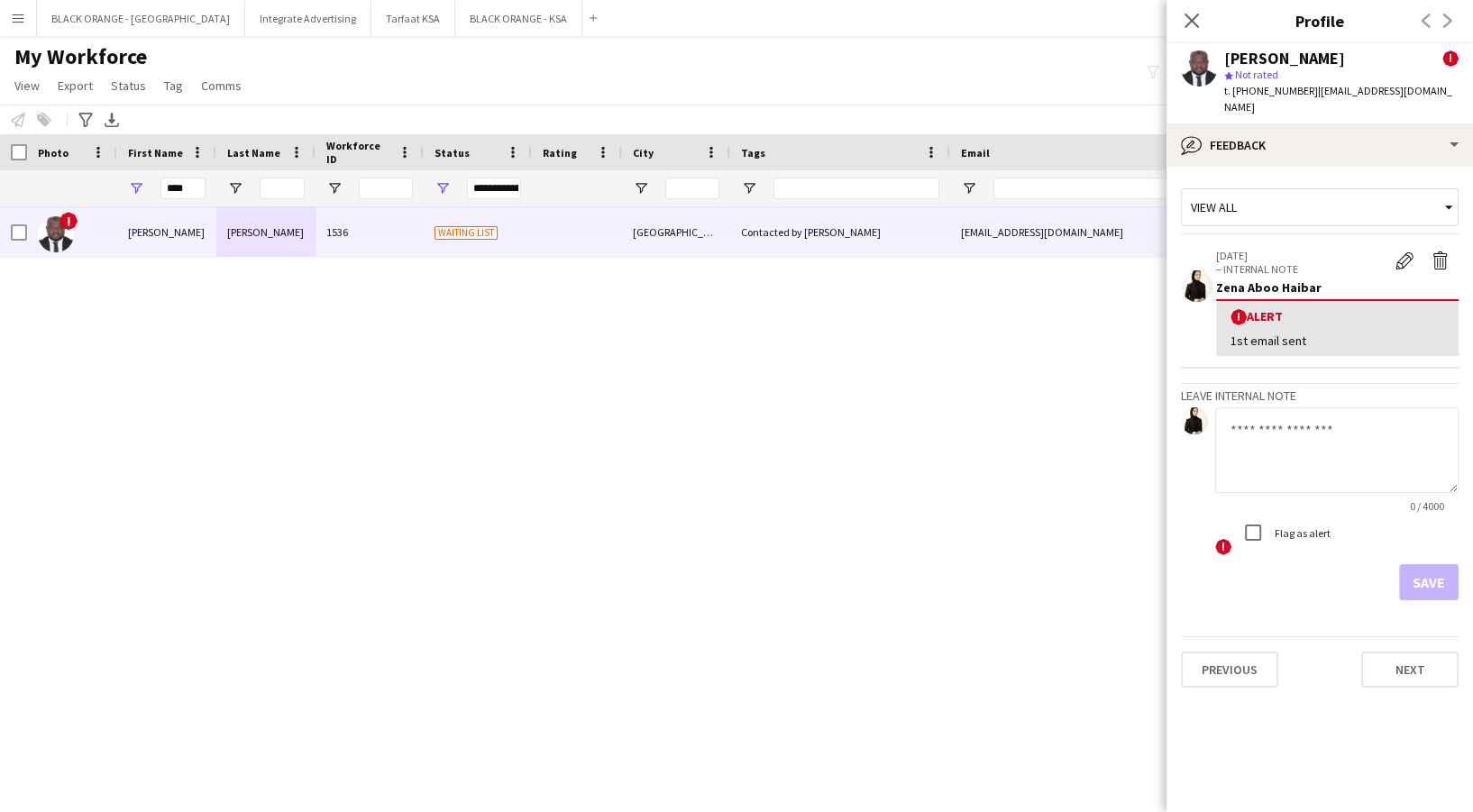
click at [1296, 440] on textarea at bounding box center [1337, 450] width 244 height 86
paste textarea "**********"
click at [1353, 449] on textarea "**********" at bounding box center [1337, 450] width 244 height 86
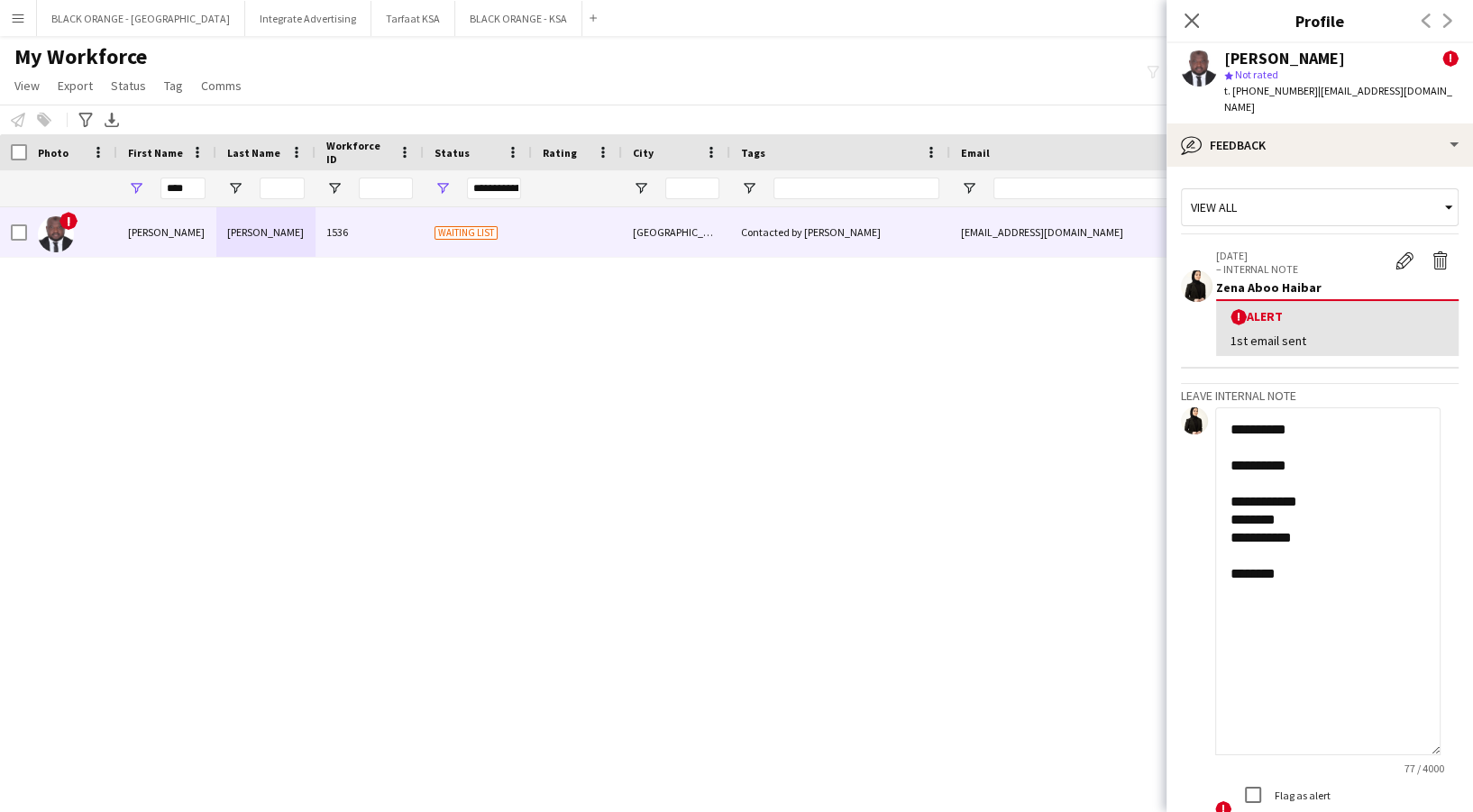
drag, startPoint x: 1463, startPoint y: 505, endPoint x: 1471, endPoint y: 707, distance: 202.2
click at [1472, 728] on html "Menu Boards Boards Boards All jobs Status Workforce Workforce My Workforce Recr…" at bounding box center [736, 406] width 1473 height 812
click at [1335, 483] on textarea "**********" at bounding box center [1328, 583] width 225 height 353
click at [1287, 523] on textarea "**********" at bounding box center [1328, 583] width 225 height 353
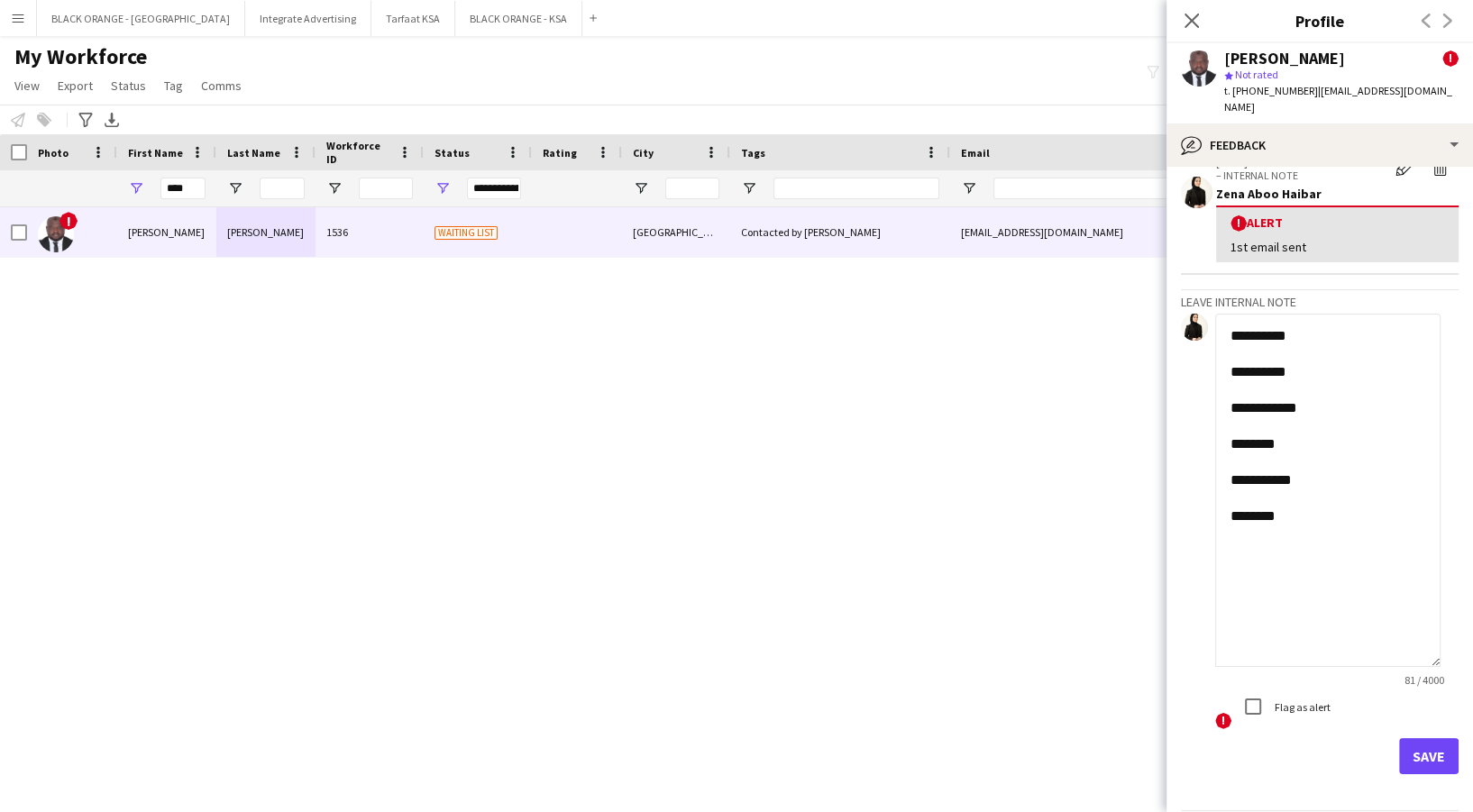
scroll to position [139, 0]
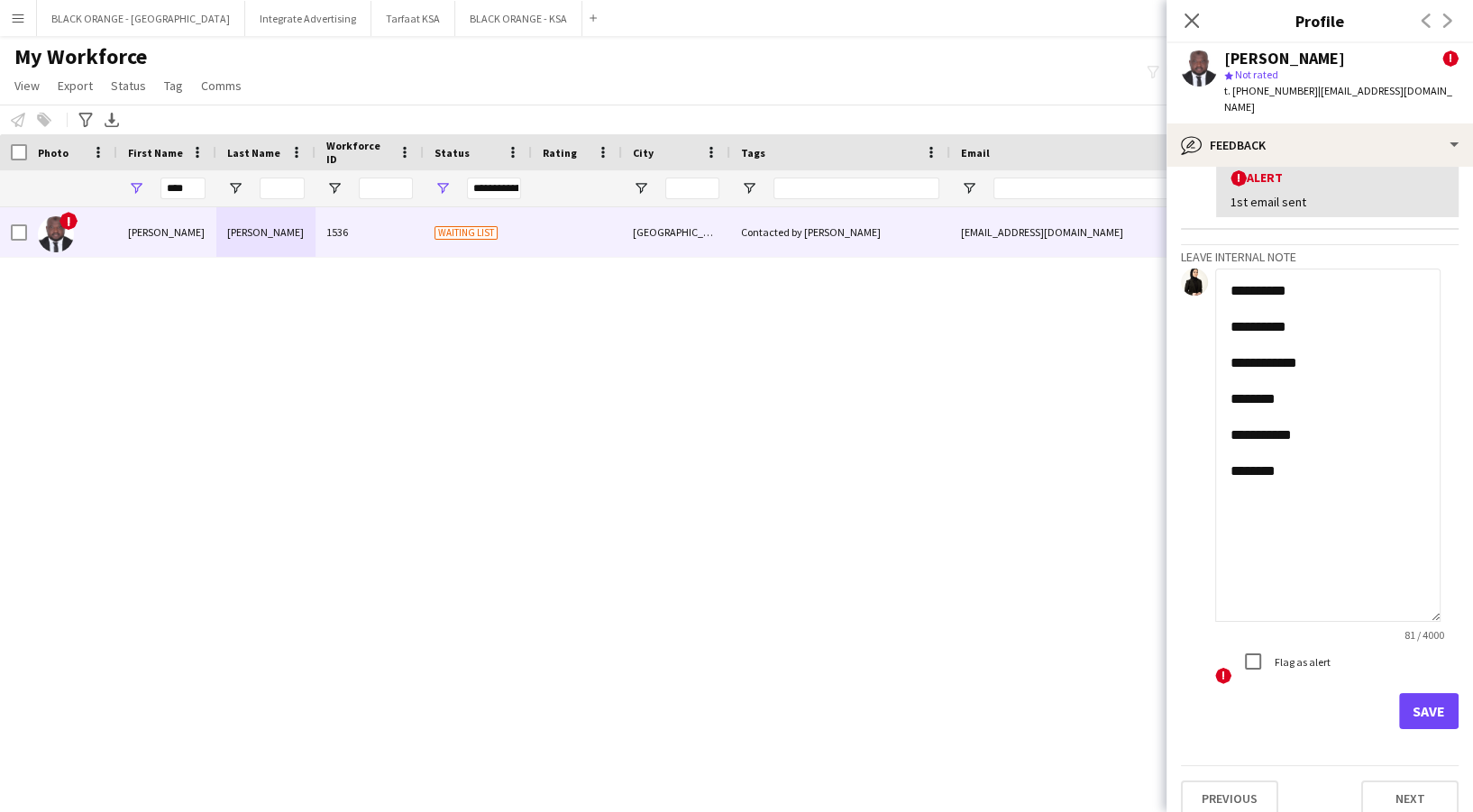
type textarea "**********"
click at [1426, 693] on button "Save" at bounding box center [1428, 712] width 59 height 36
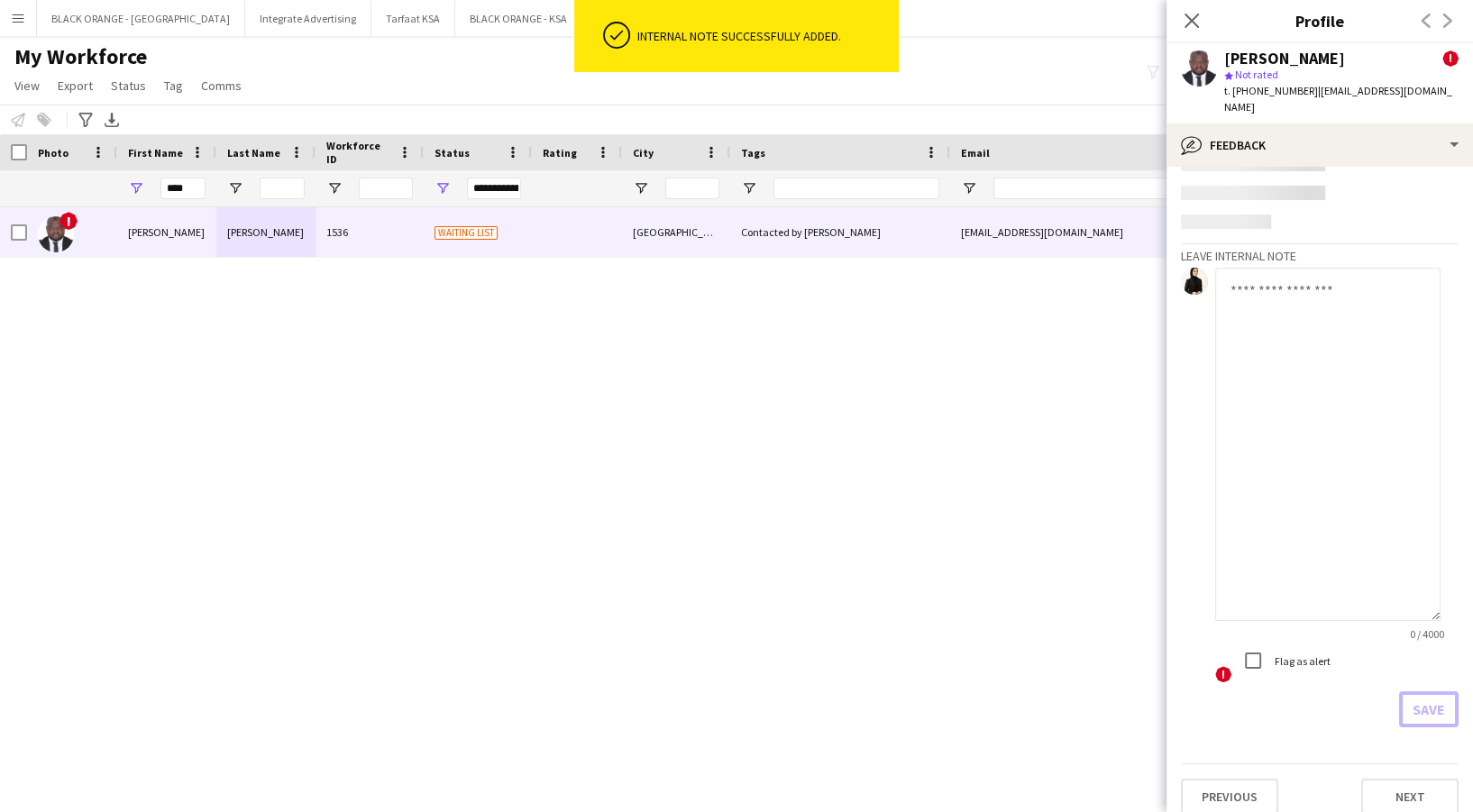
scroll to position [432, 0]
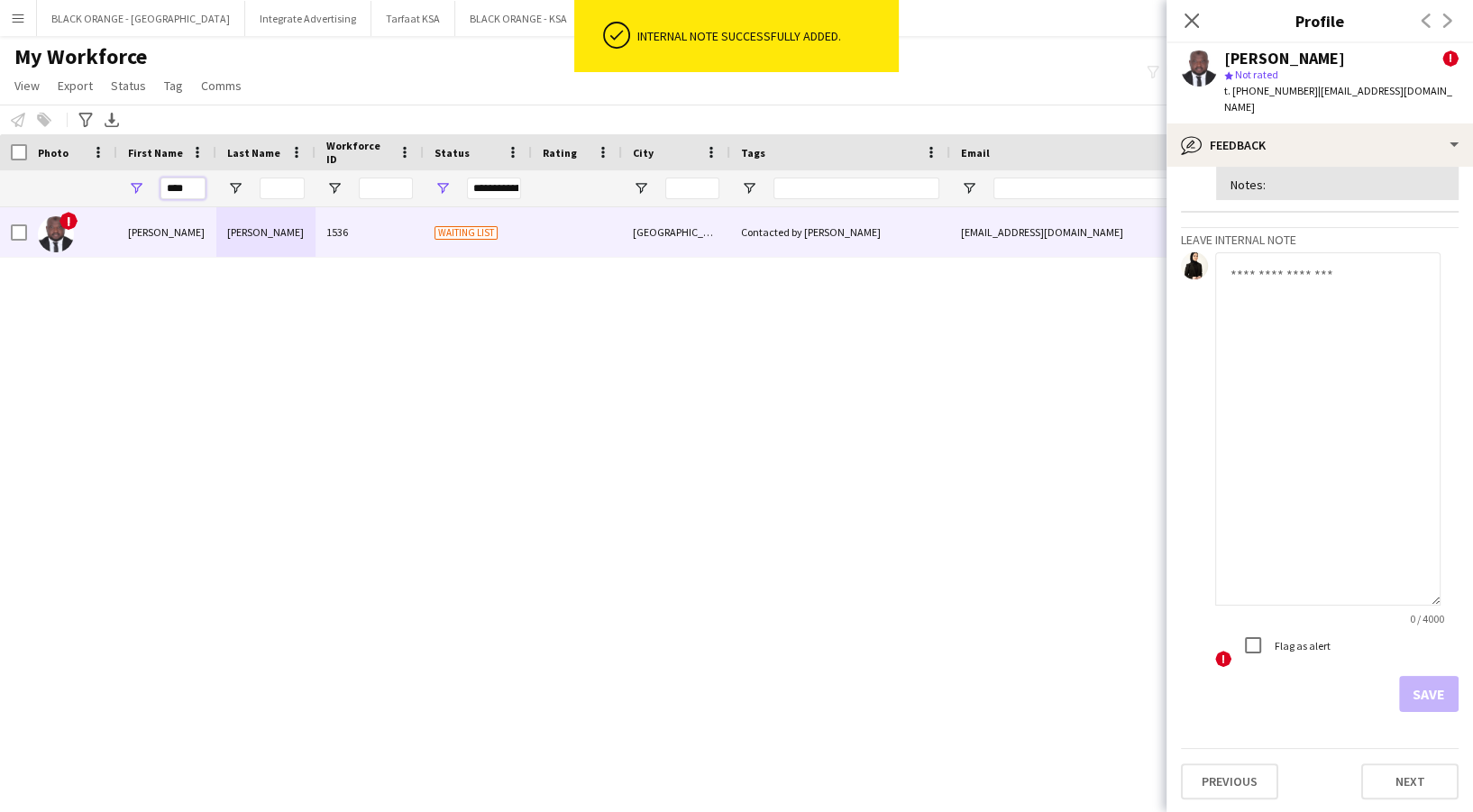
drag, startPoint x: 188, startPoint y: 190, endPoint x: 141, endPoint y: 180, distance: 48.1
click at [144, 190] on div "****" at bounding box center [166, 189] width 99 height 36
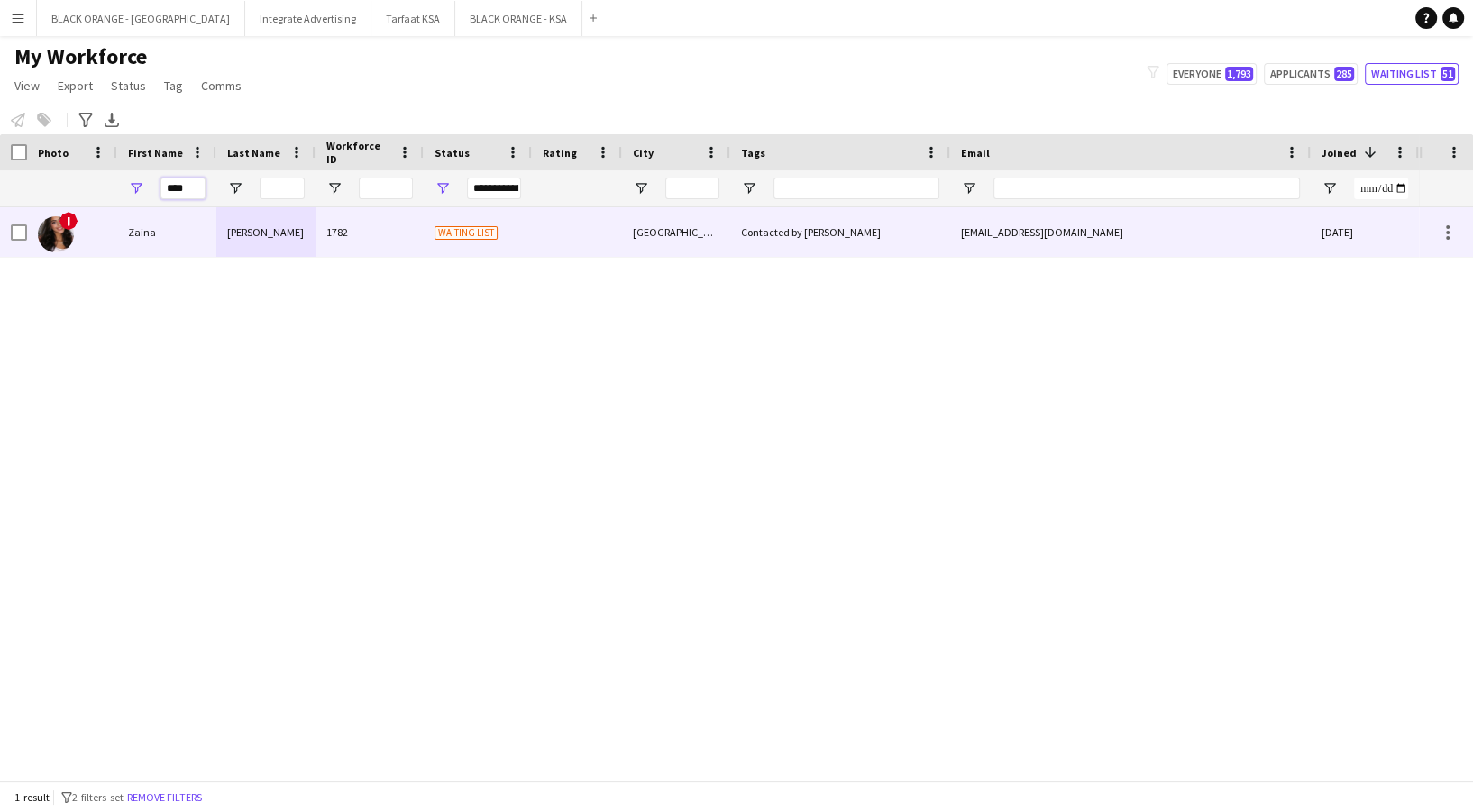
type input "****"
click at [741, 220] on div "Contacted by [PERSON_NAME]" at bounding box center [840, 232] width 220 height 49
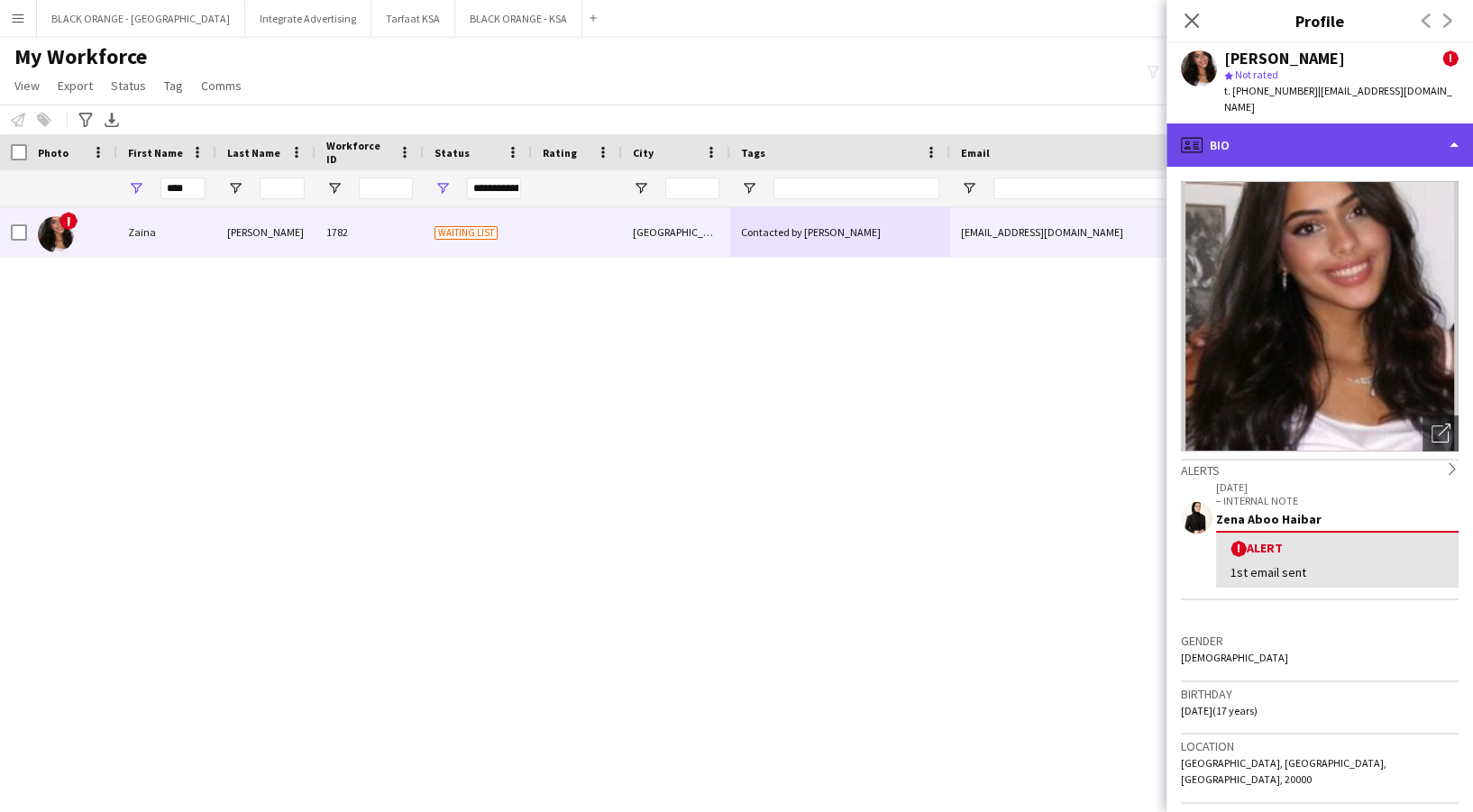
click at [1209, 124] on div "profile Bio" at bounding box center [1320, 144] width 307 height 43
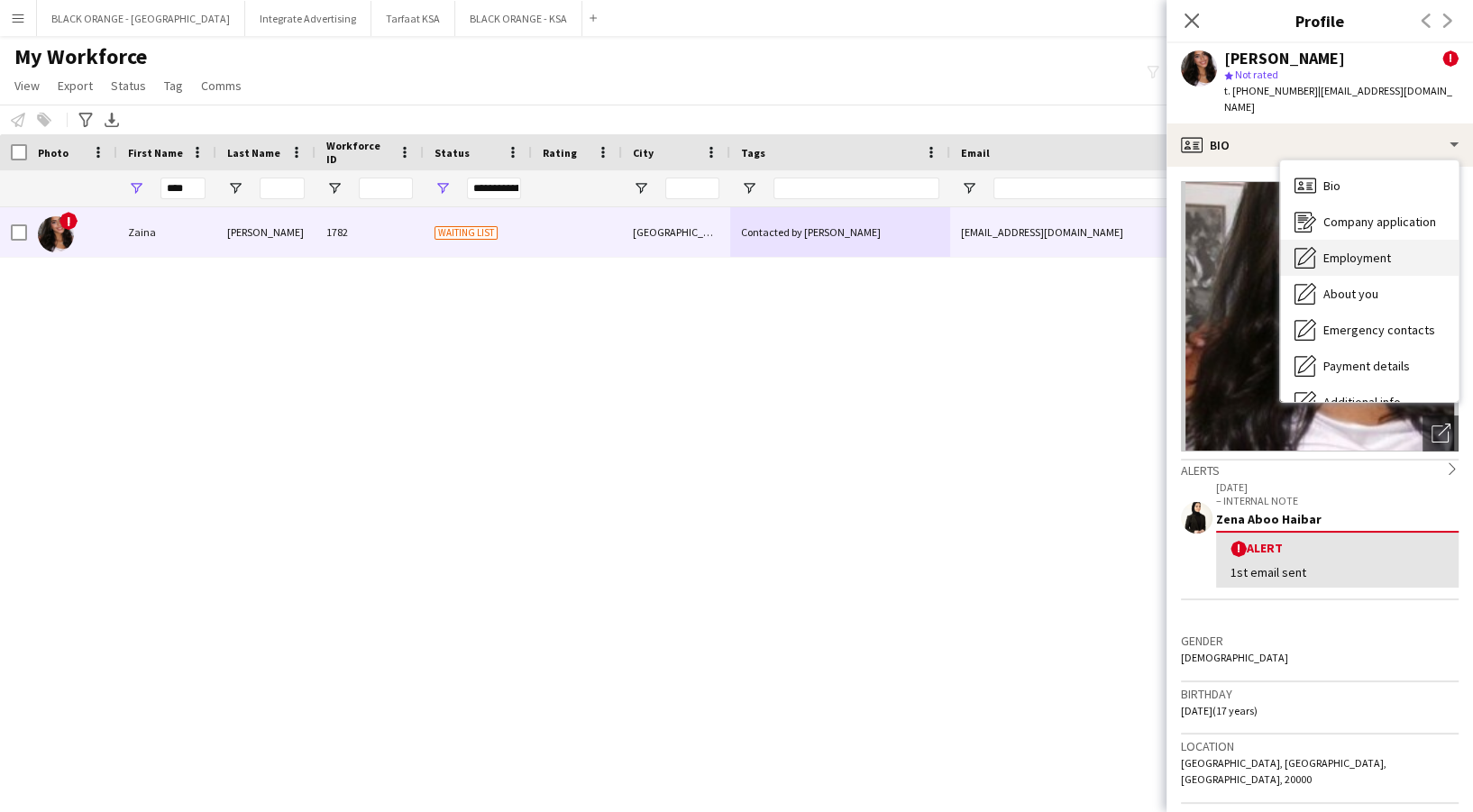
click at [1380, 240] on div "Employment Employment" at bounding box center [1370, 258] width 179 height 36
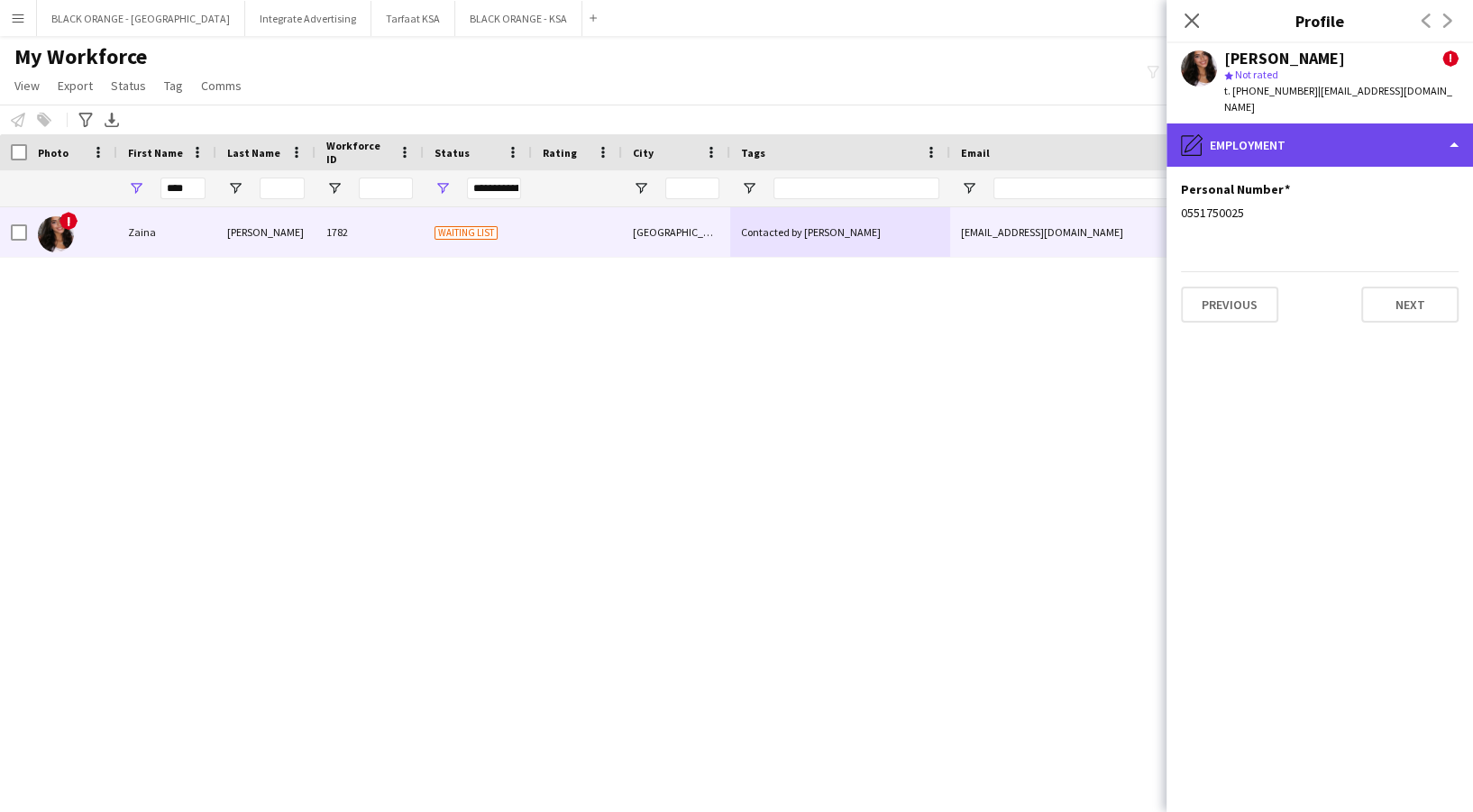
click at [1352, 123] on div "pencil4 Employment" at bounding box center [1320, 144] width 307 height 43
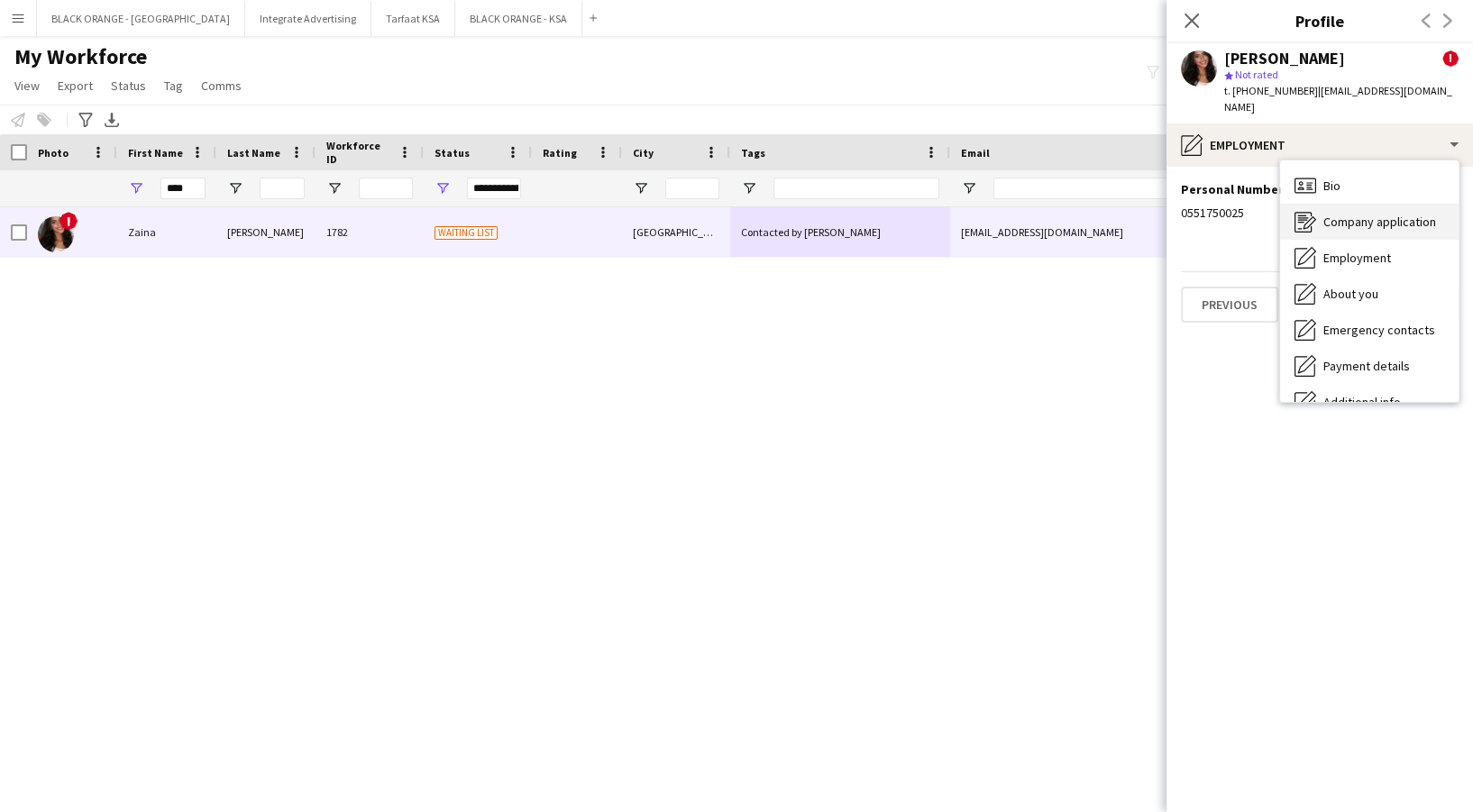
click at [1368, 213] on span "Company application" at bounding box center [1379, 222] width 112 height 16
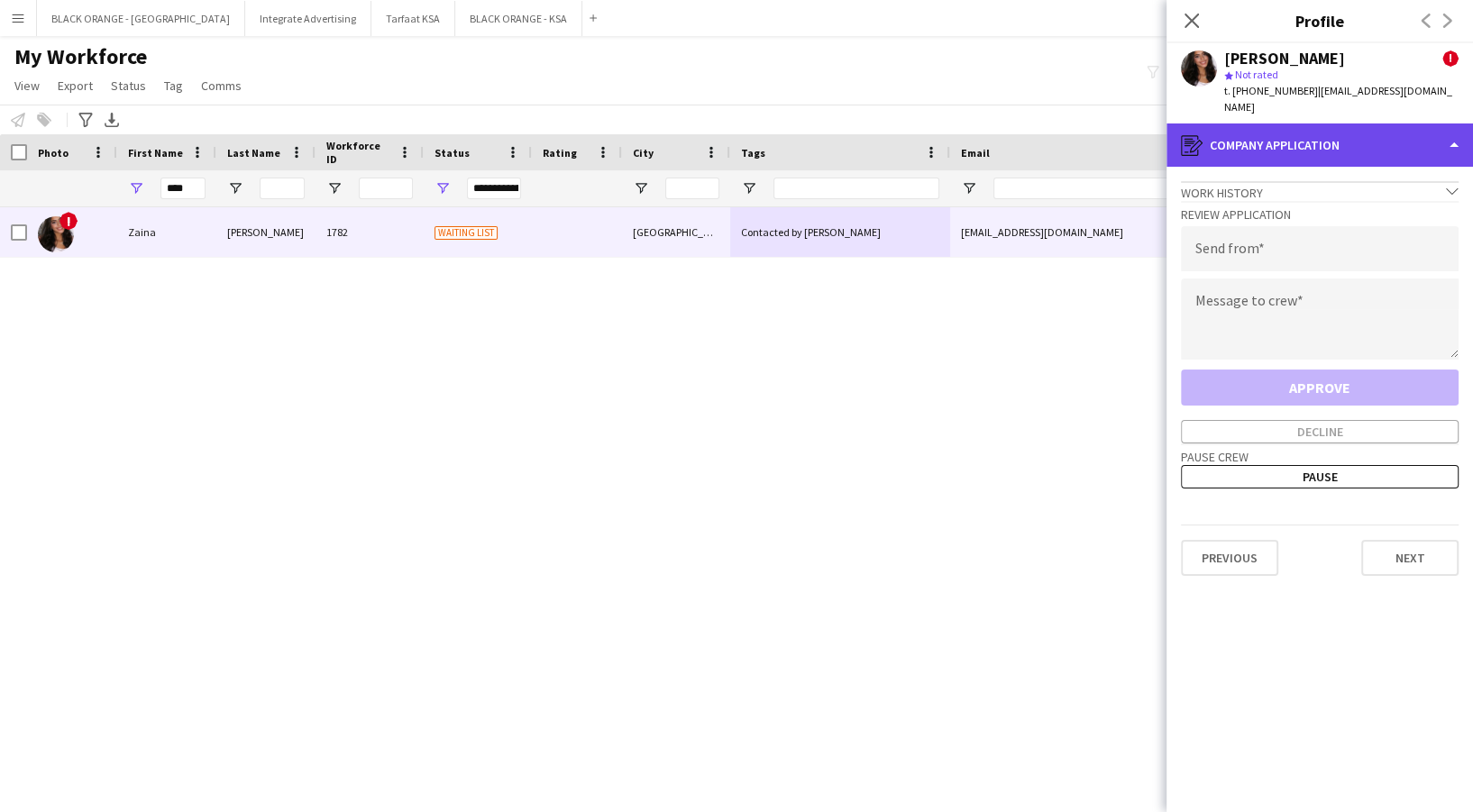
click at [1305, 145] on div "register Company application" at bounding box center [1320, 144] width 307 height 43
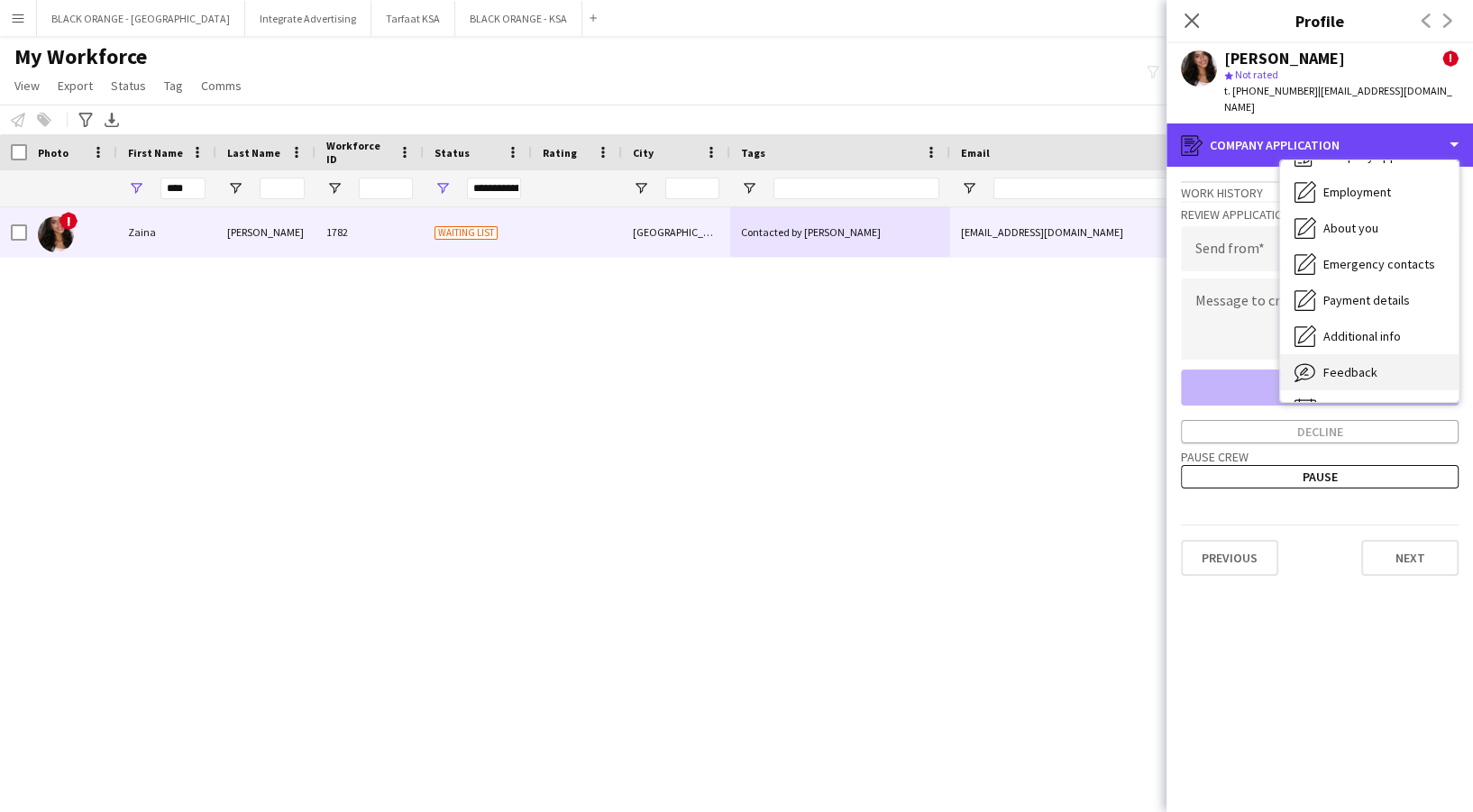
scroll to position [97, 0]
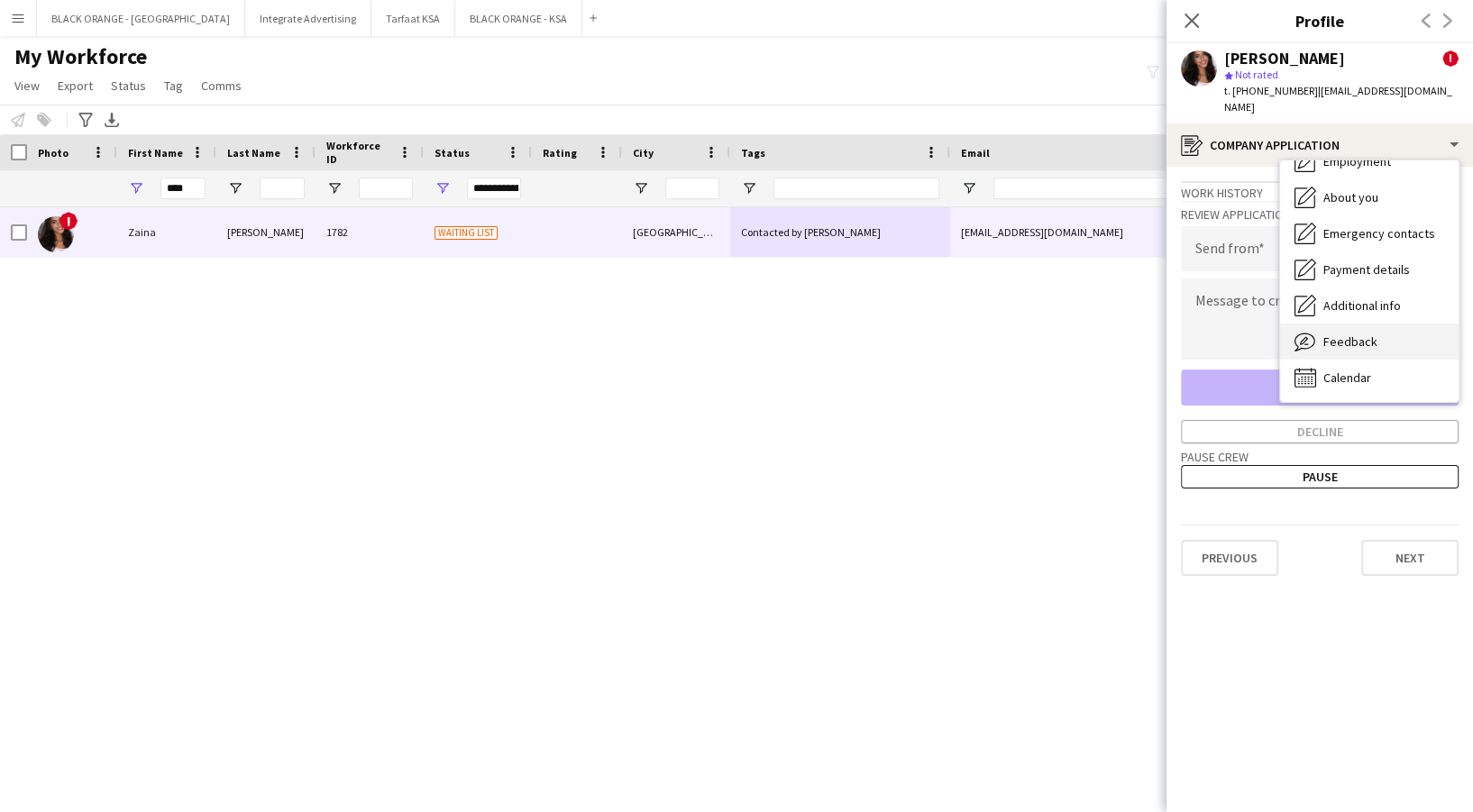
click at [1350, 333] on span "Feedback" at bounding box center [1350, 341] width 54 height 16
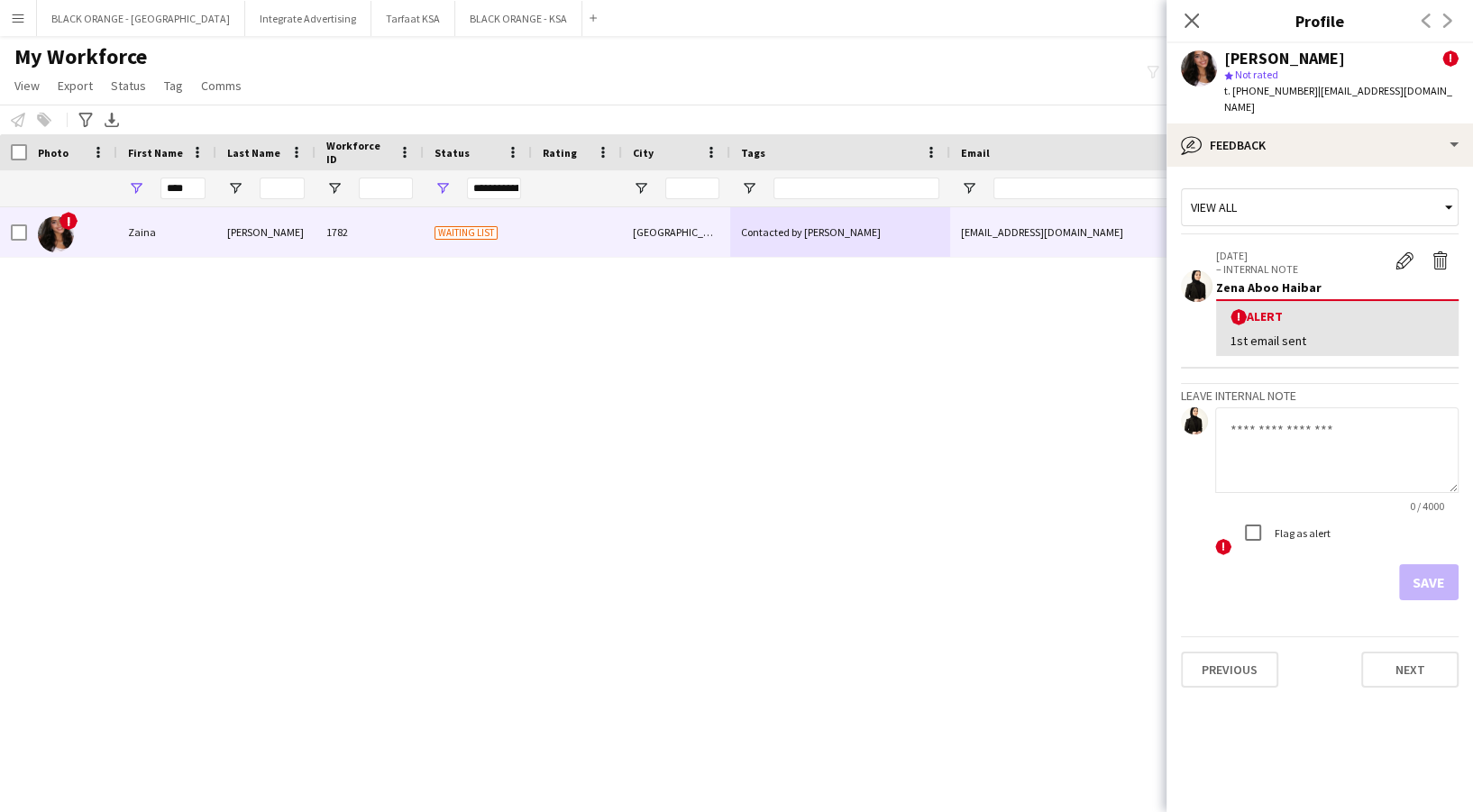
click at [1312, 423] on textarea at bounding box center [1337, 450] width 244 height 86
paste textarea "**********"
click at [1301, 443] on textarea "**********" at bounding box center [1337, 450] width 244 height 86
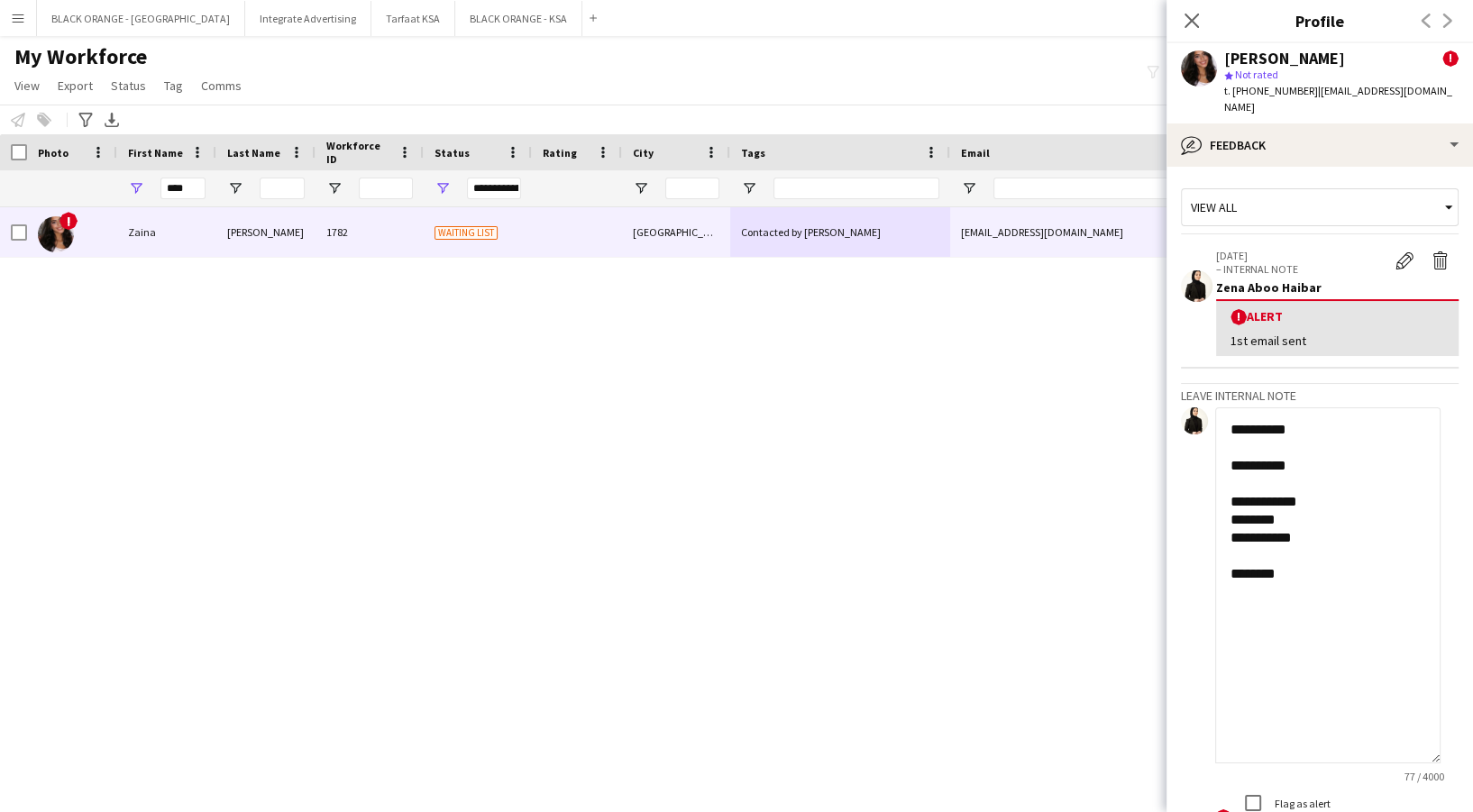
drag, startPoint x: 1451, startPoint y: 463, endPoint x: 1471, endPoint y: 747, distance: 284.7
click at [1472, 748] on html "Menu Boards Boards Boards All jobs Status Workforce Workforce My Workforce Recr…" at bounding box center [736, 406] width 1473 height 812
click at [1316, 490] on textarea "**********" at bounding box center [1328, 592] width 225 height 370
click at [1282, 524] on textarea "**********" at bounding box center [1328, 592] width 225 height 370
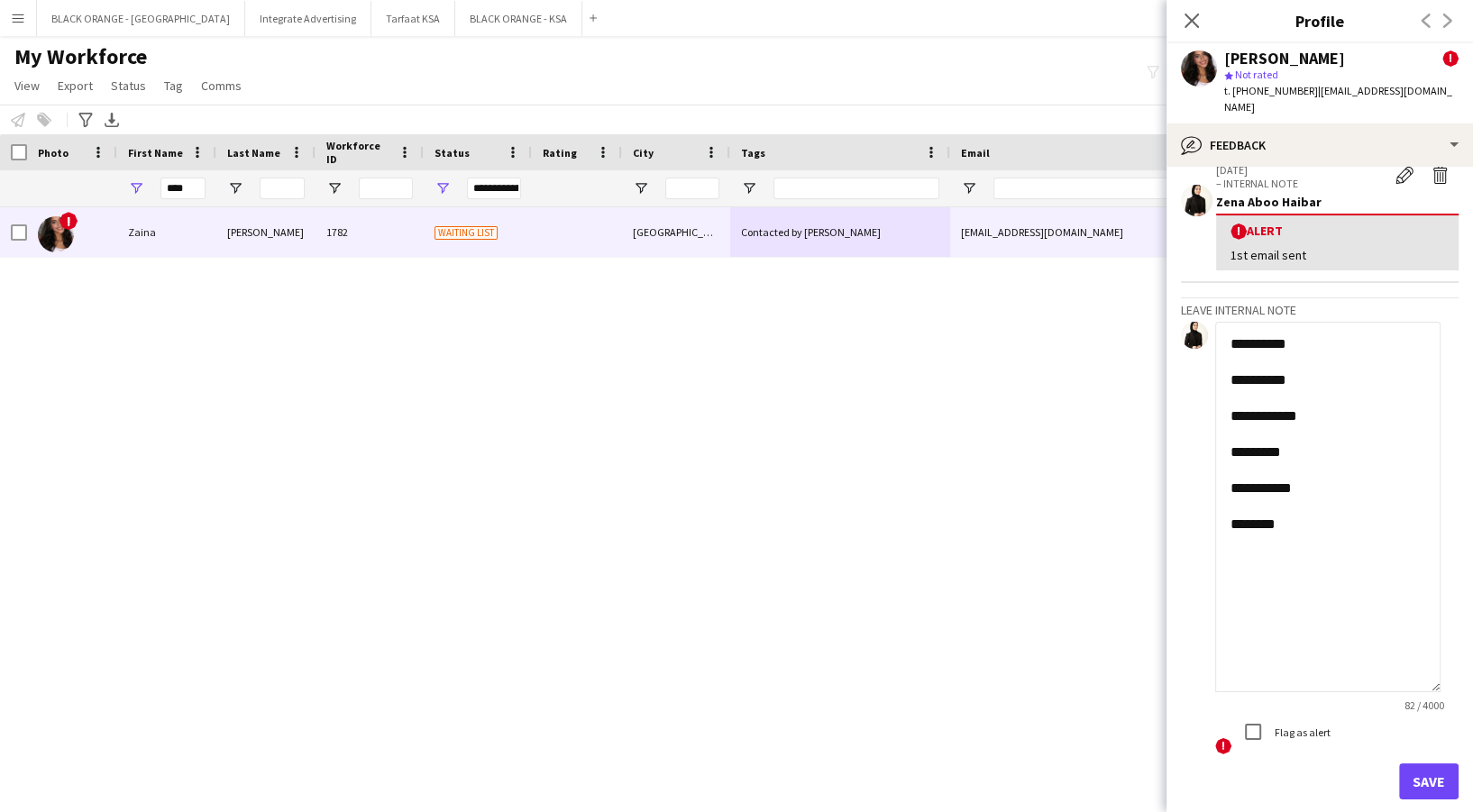
scroll to position [156, 0]
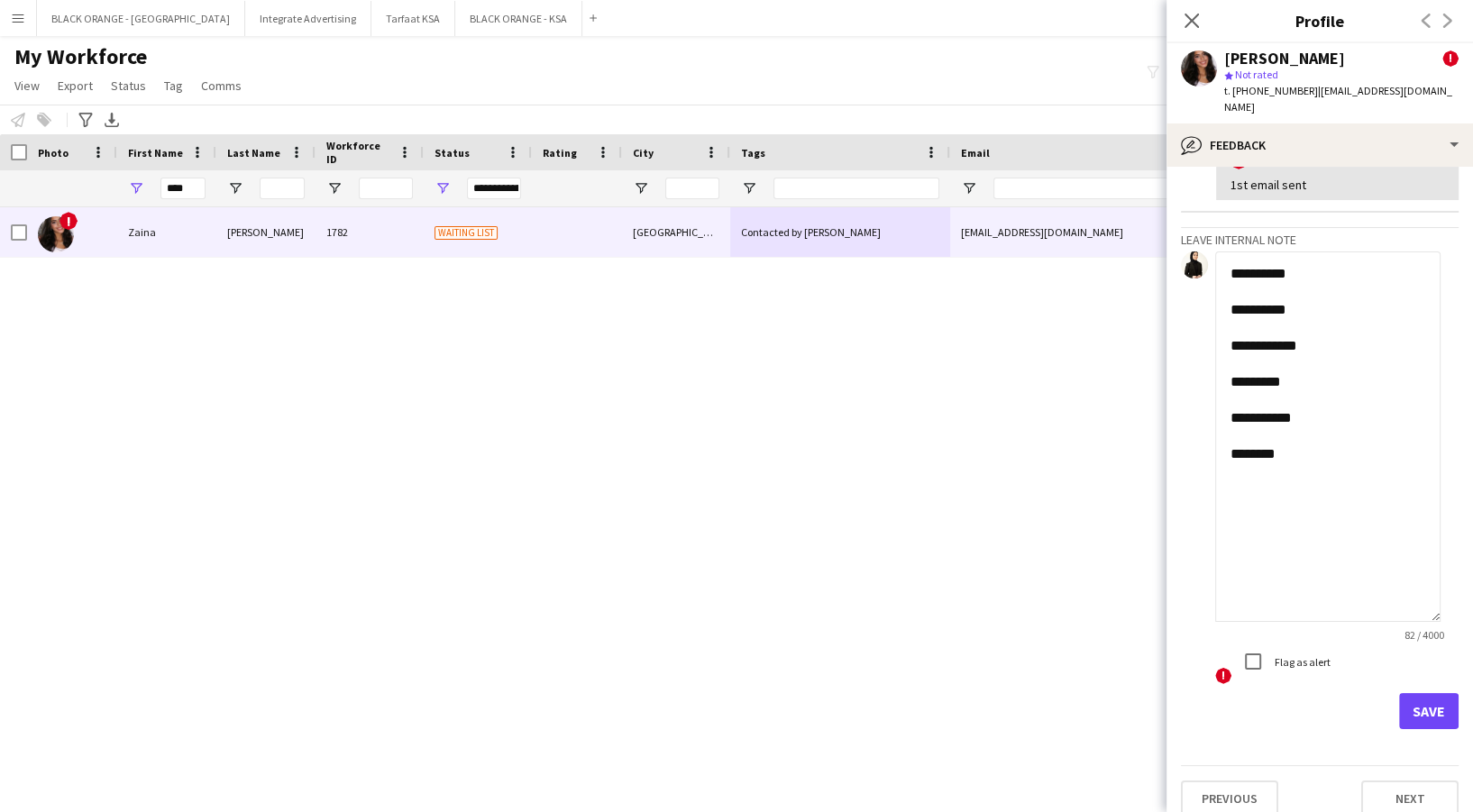
type textarea "**********"
click at [1425, 693] on button "Save" at bounding box center [1428, 712] width 59 height 36
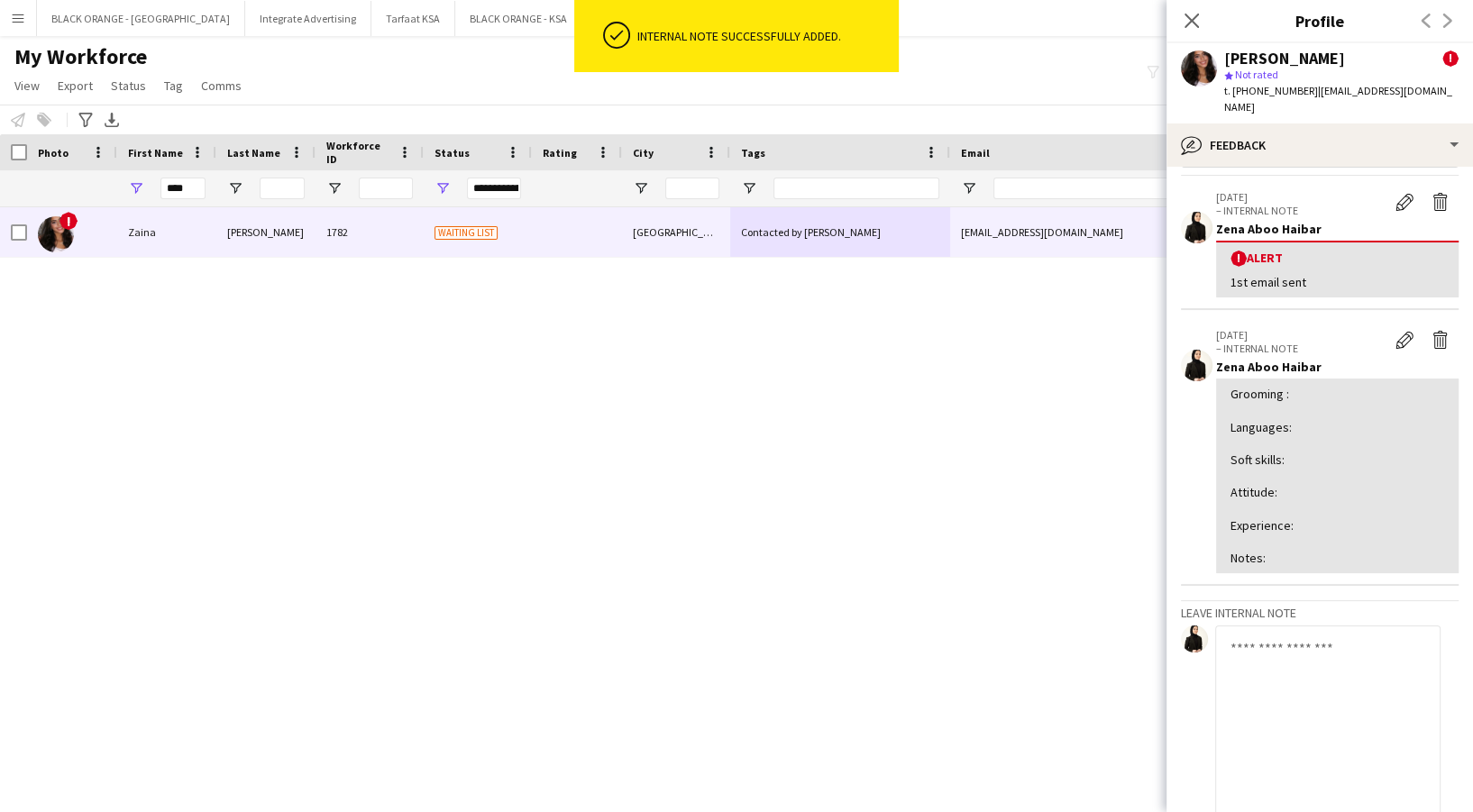
scroll to position [0, 0]
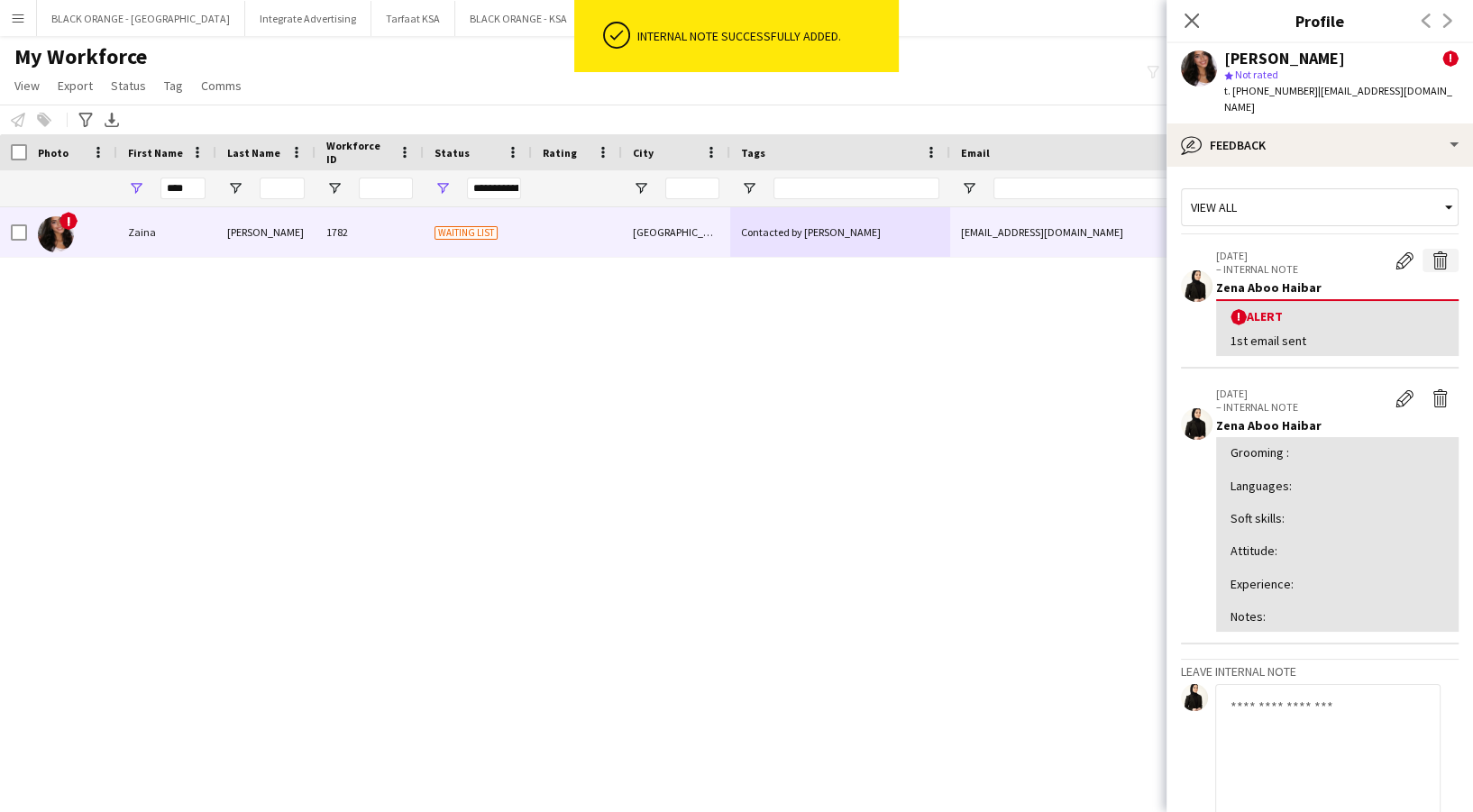
click at [1432, 249] on button "Delete alert" at bounding box center [1441, 261] width 37 height 24
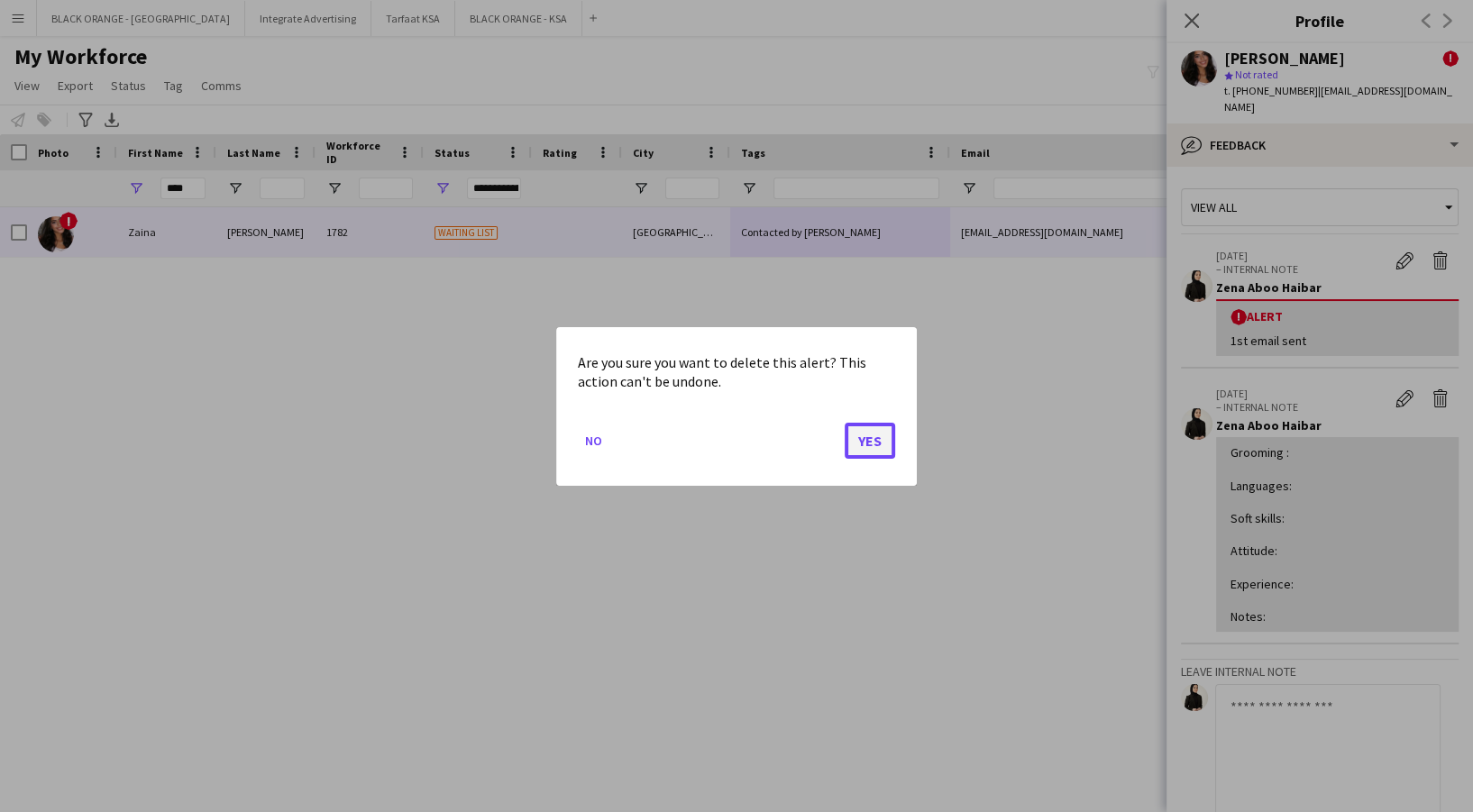
click at [854, 442] on button "Yes" at bounding box center [870, 440] width 50 height 36
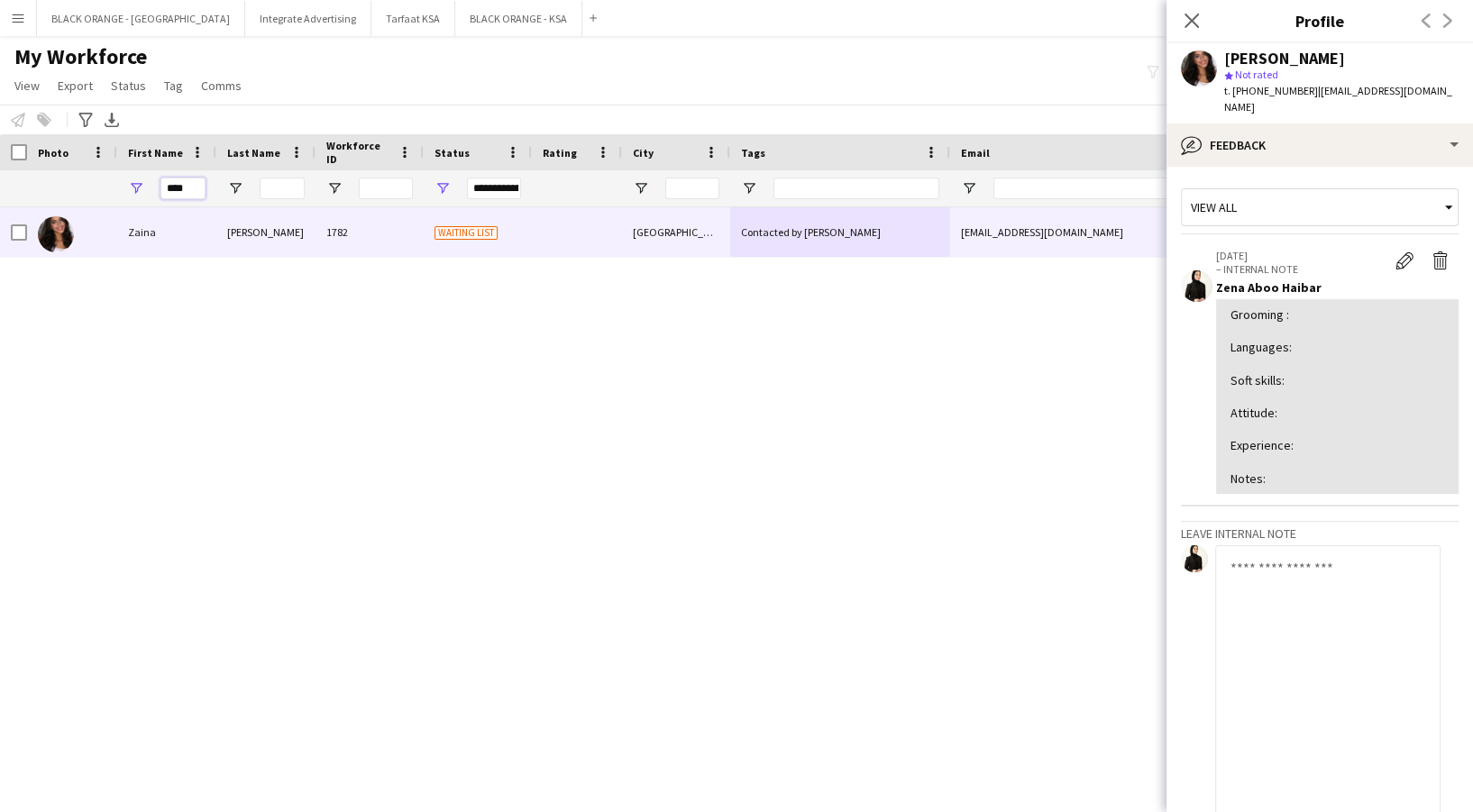
drag, startPoint x: 198, startPoint y: 187, endPoint x: 159, endPoint y: 179, distance: 39.8
click at [129, 187] on div "****" at bounding box center [166, 189] width 99 height 36
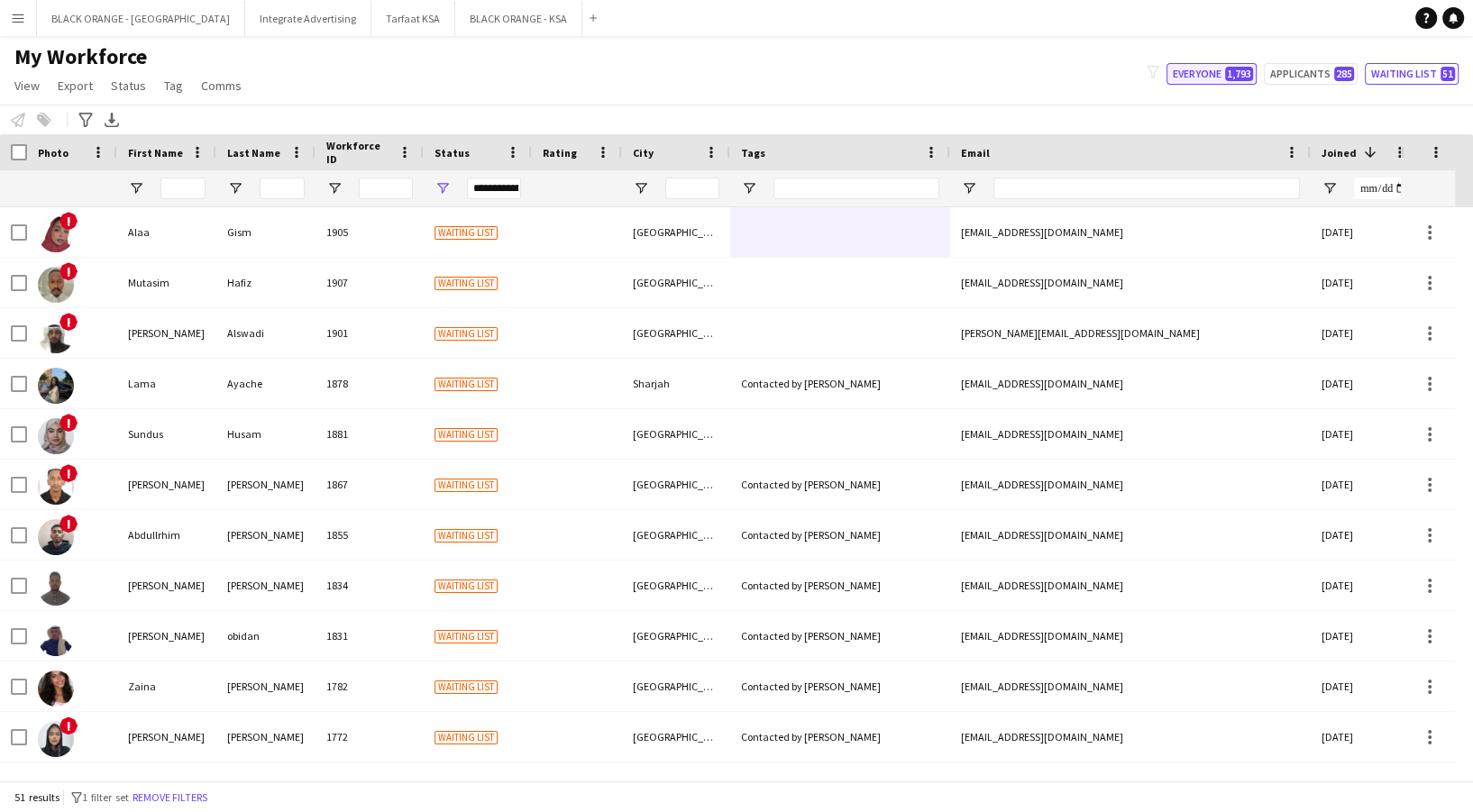
click at [1207, 67] on button "Everyone 1,793" at bounding box center [1211, 74] width 90 height 22
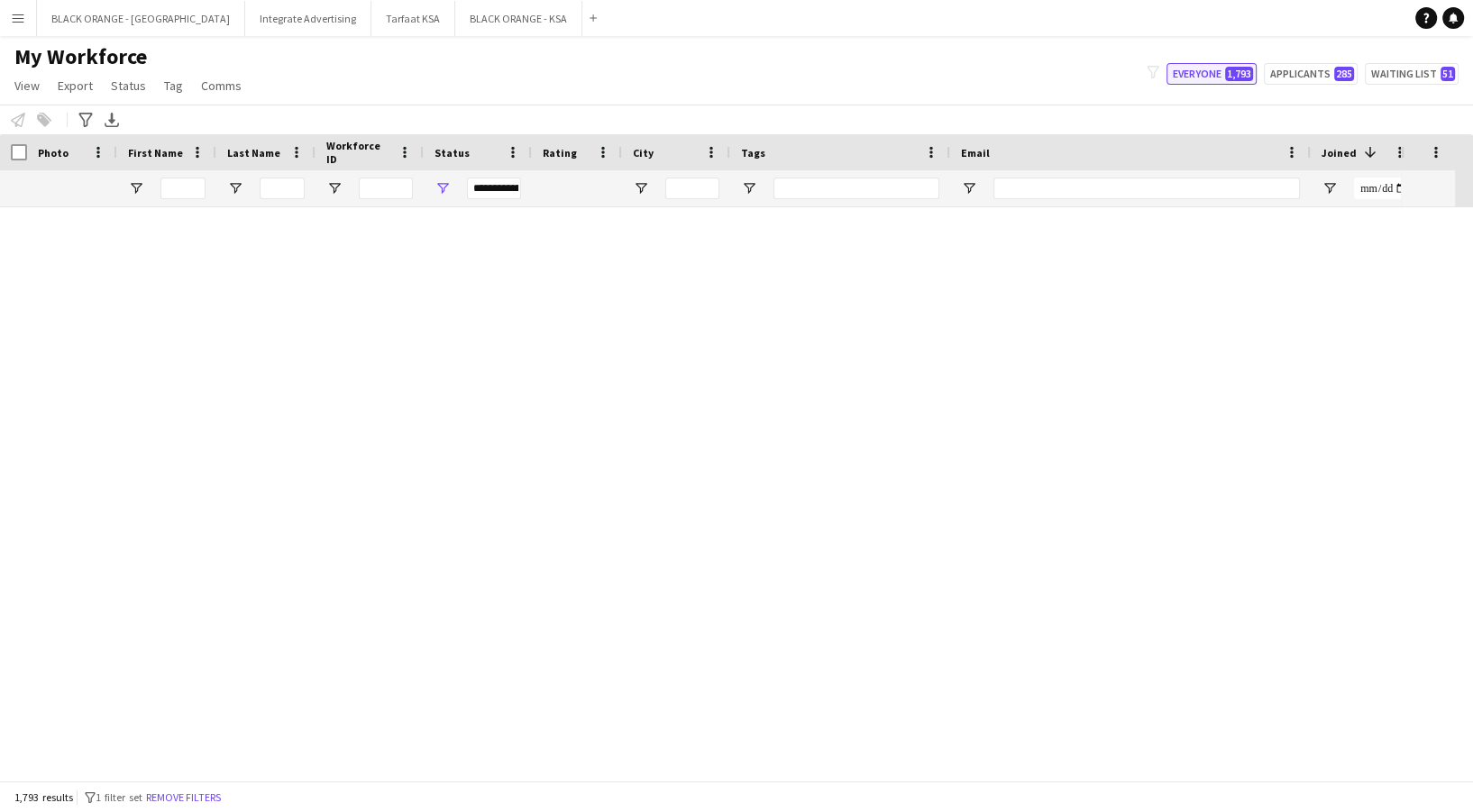
type input "**********"
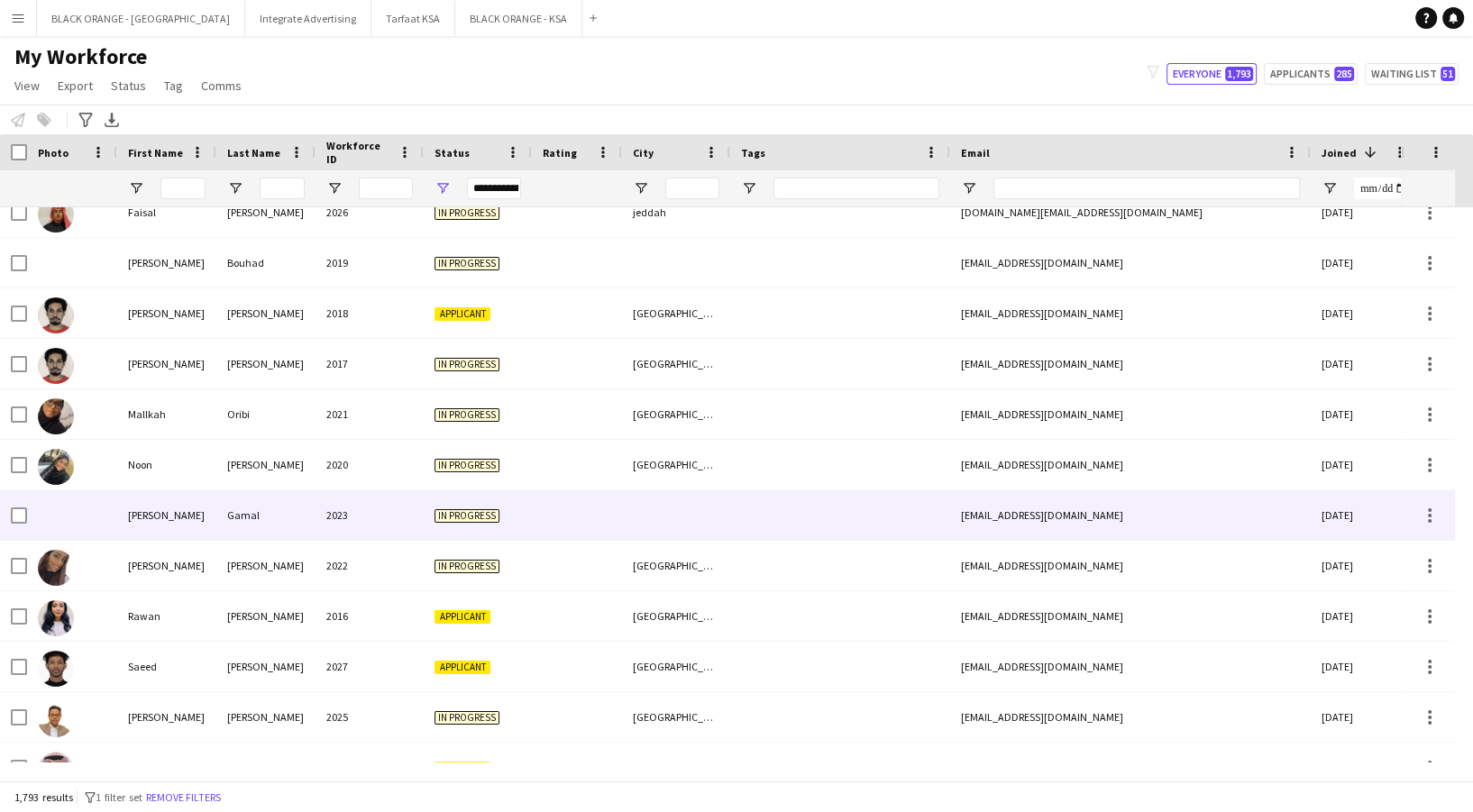
scroll to position [120, 0]
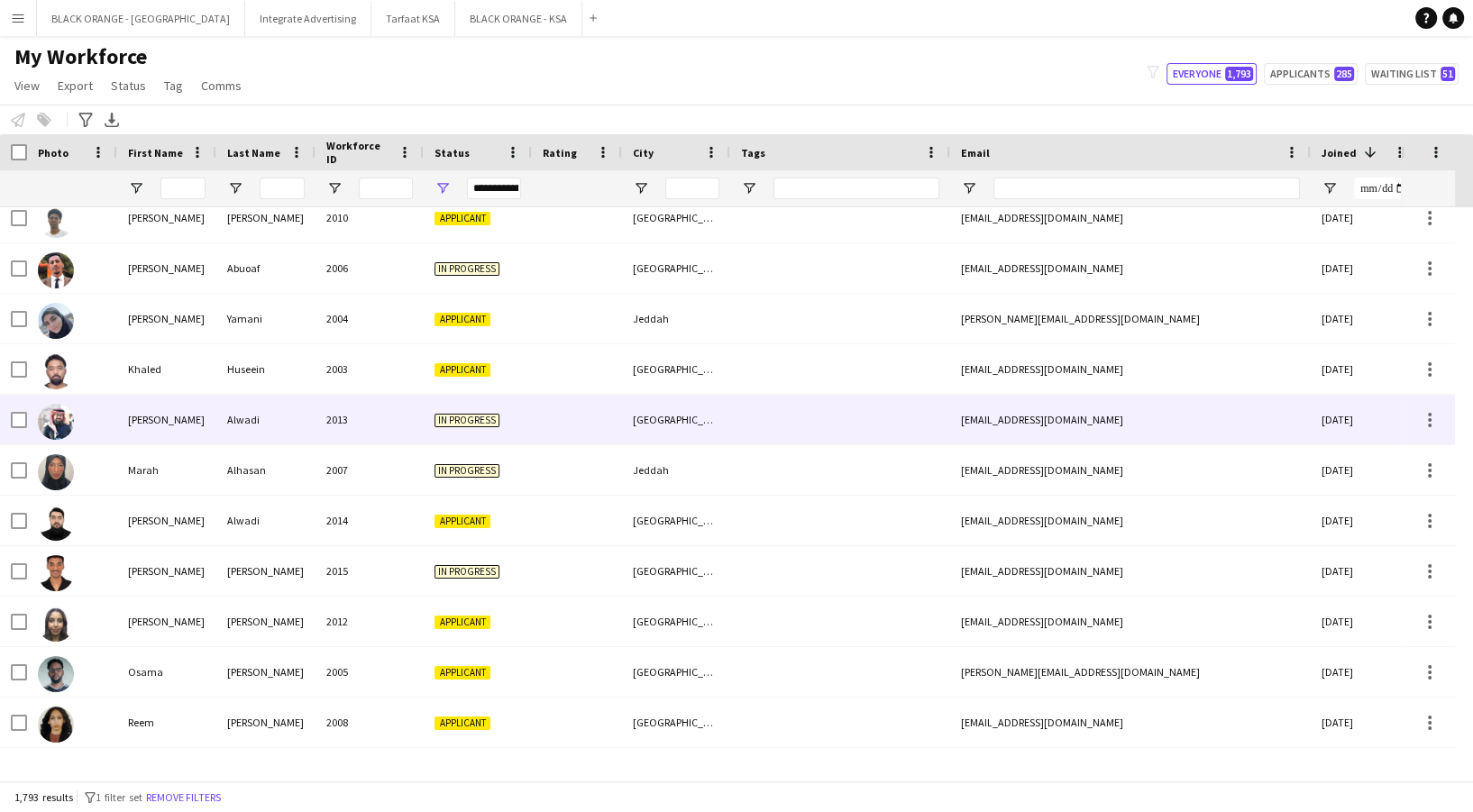
drag, startPoint x: 617, startPoint y: 406, endPoint x: 747, endPoint y: 462, distance: 141.5
click at [617, 407] on div at bounding box center [577, 420] width 90 height 49
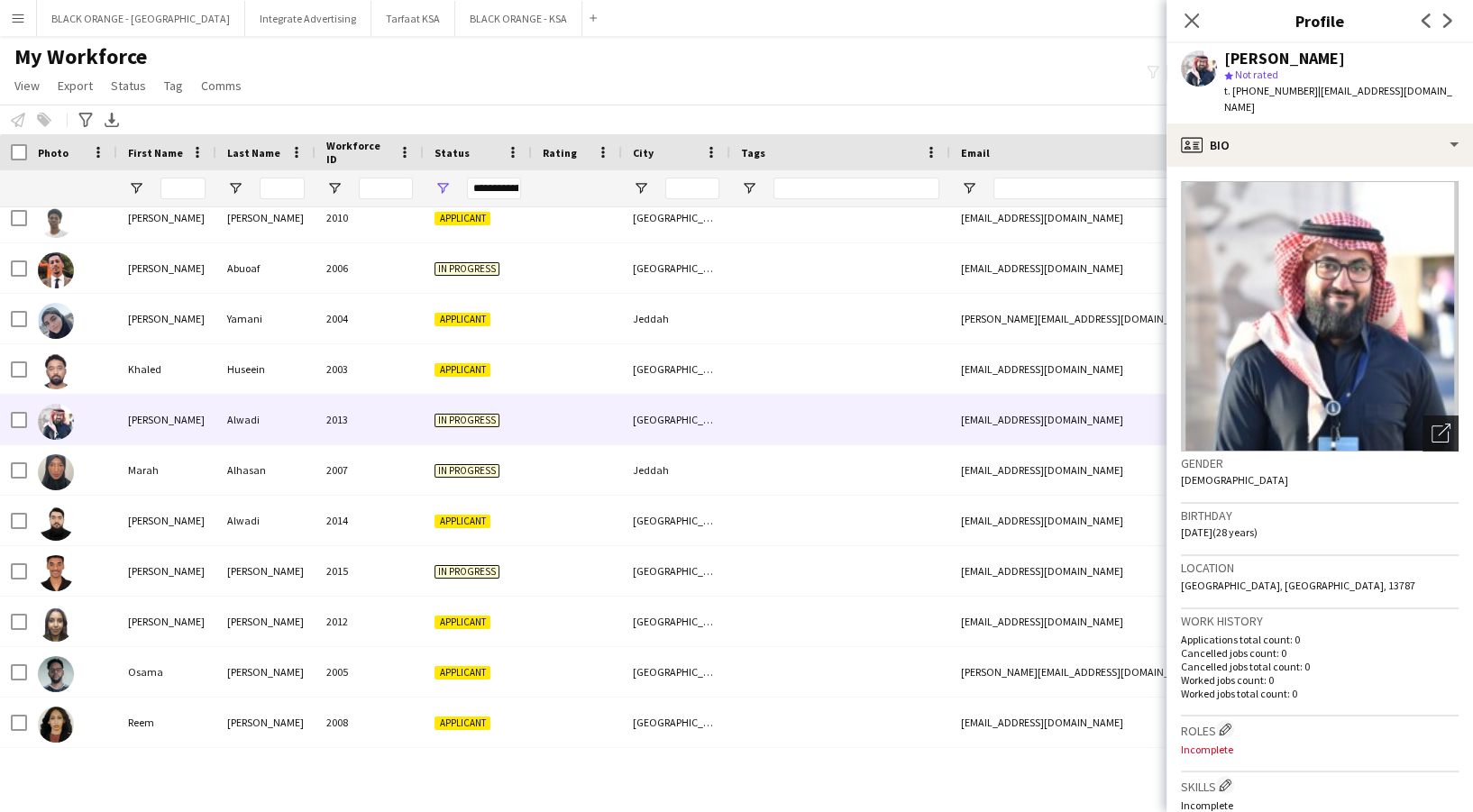
drag, startPoint x: 1419, startPoint y: 415, endPoint x: 1410, endPoint y: 405, distance: 13.5
click at [1432, 423] on icon "Open photos pop-in" at bounding box center [1441, 432] width 19 height 19
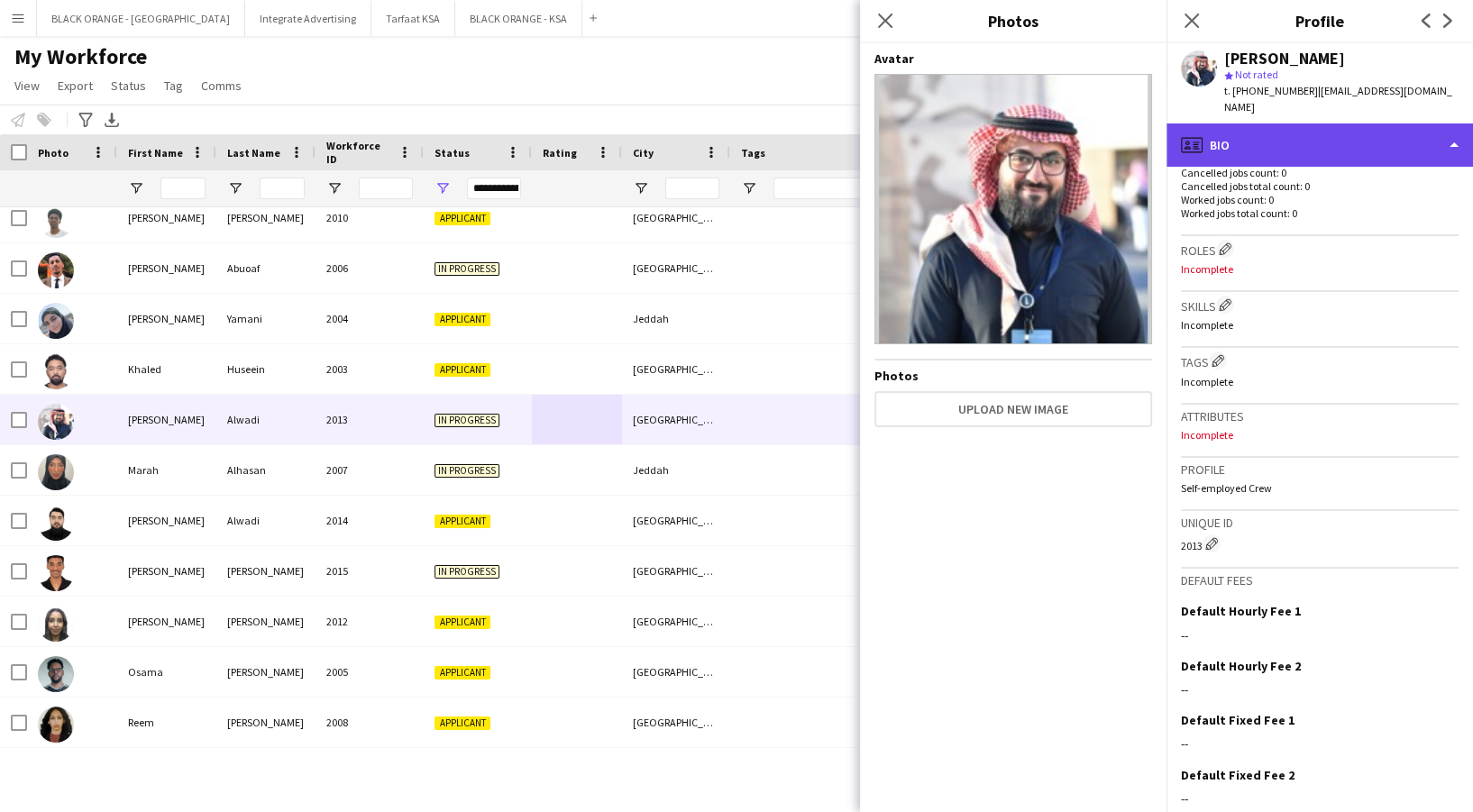
drag, startPoint x: 1224, startPoint y: 132, endPoint x: 1243, endPoint y: 138, distance: 19.9
click at [1225, 132] on div "profile Bio" at bounding box center [1320, 144] width 307 height 43
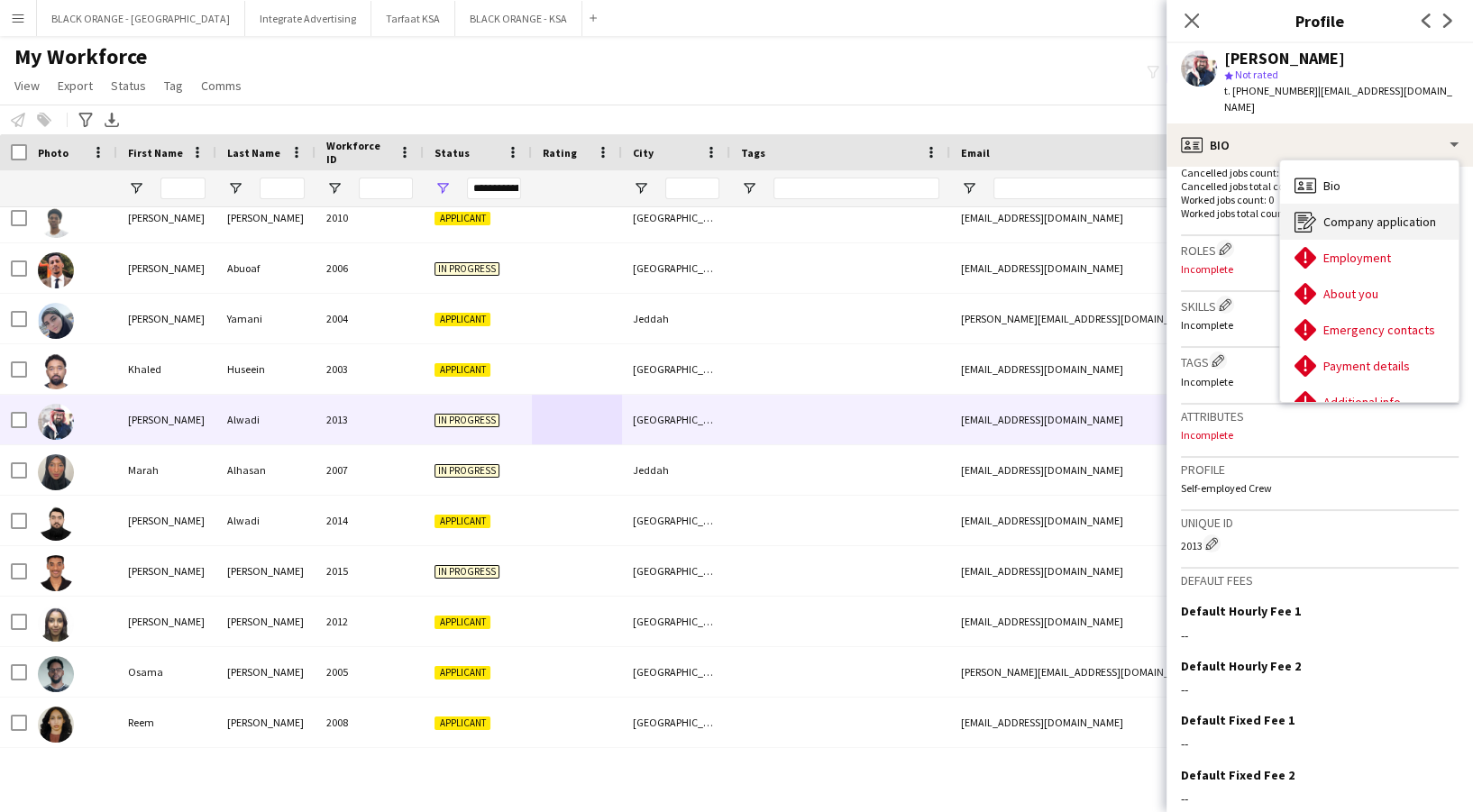
click at [1372, 213] on span "Company application" at bounding box center [1379, 222] width 112 height 16
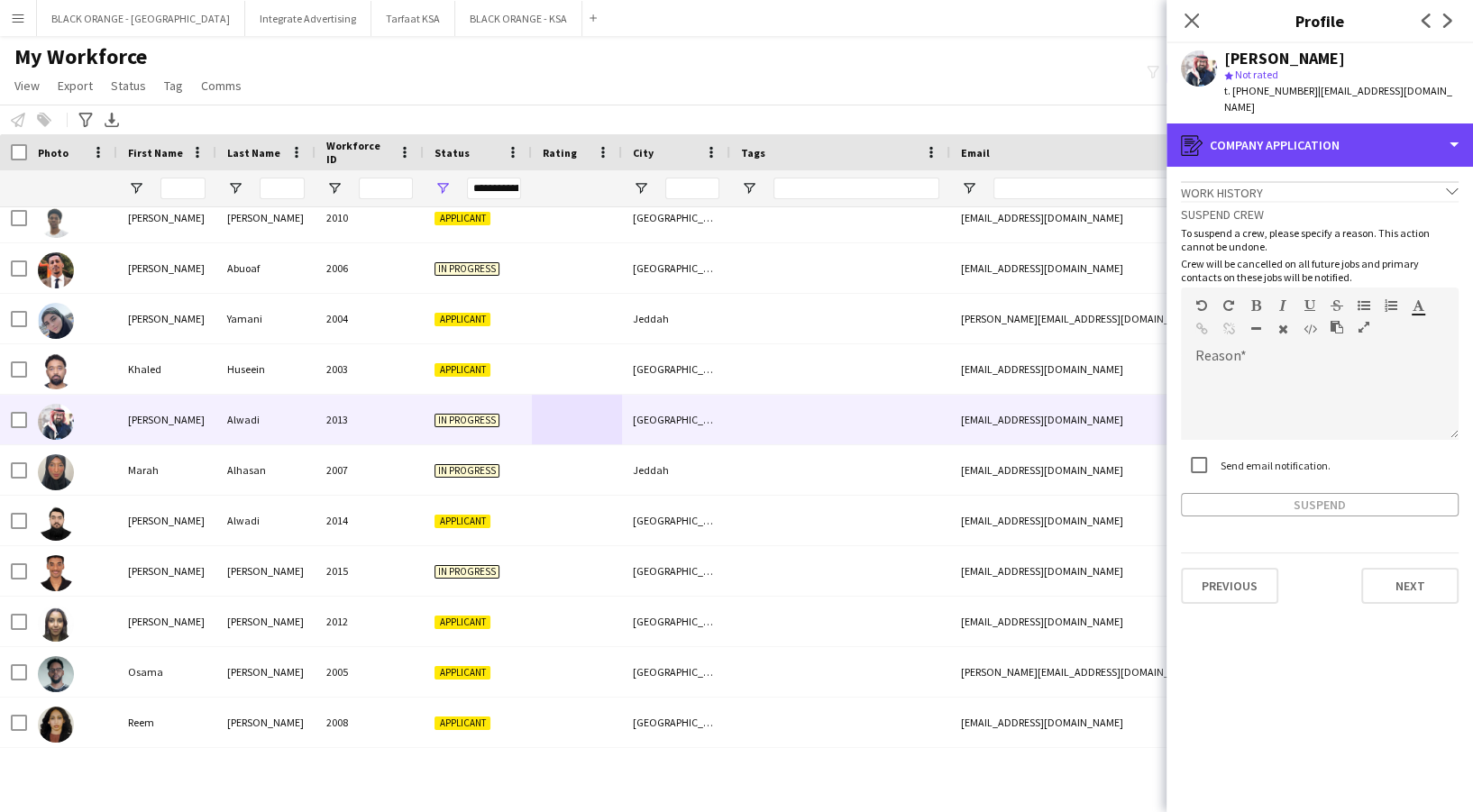
drag, startPoint x: 1255, startPoint y: 115, endPoint x: 1296, endPoint y: 185, distance: 81.1
click at [1247, 123] on div "register Company application" at bounding box center [1320, 144] width 307 height 43
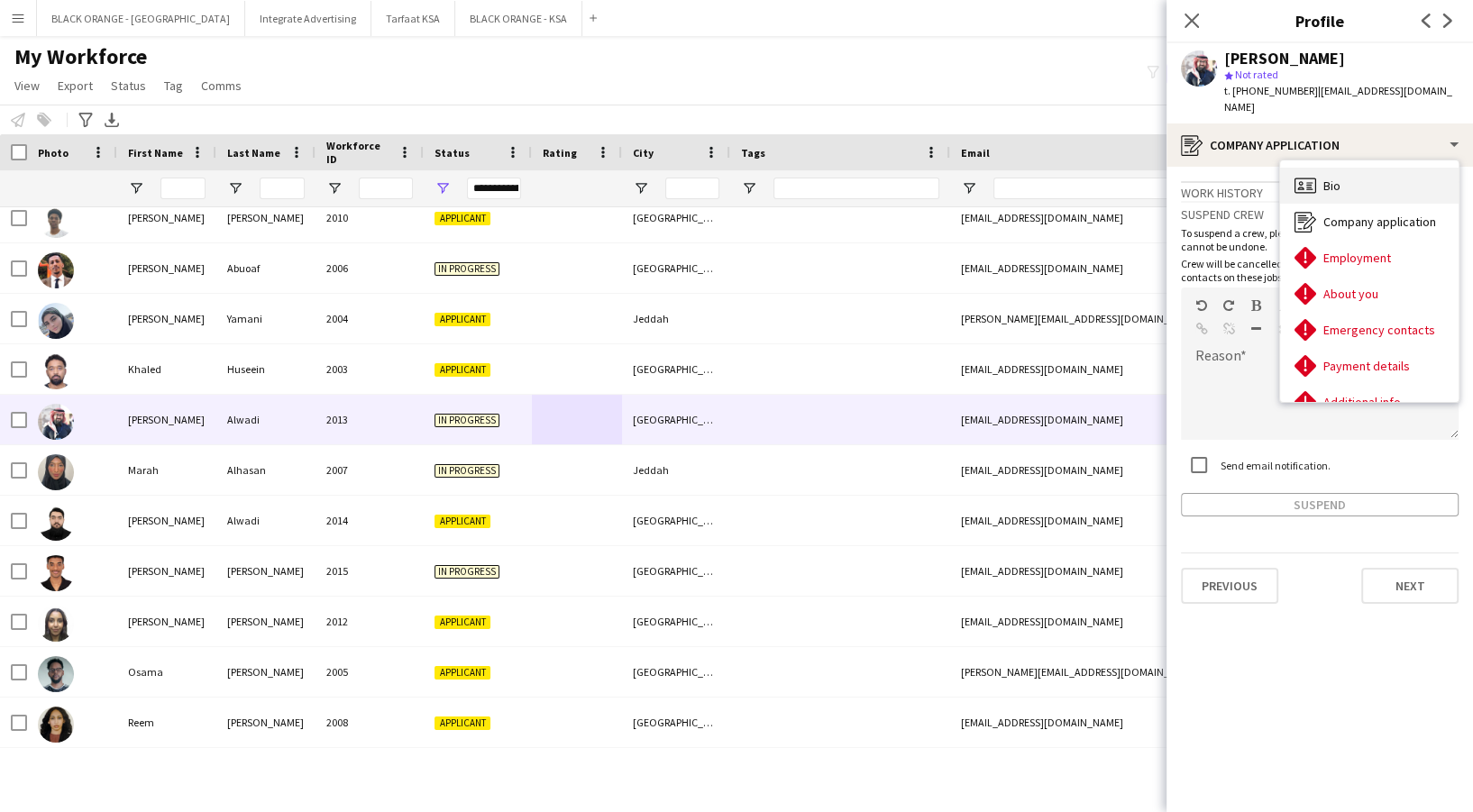
click at [1335, 178] on span "Bio" at bounding box center [1332, 186] width 17 height 16
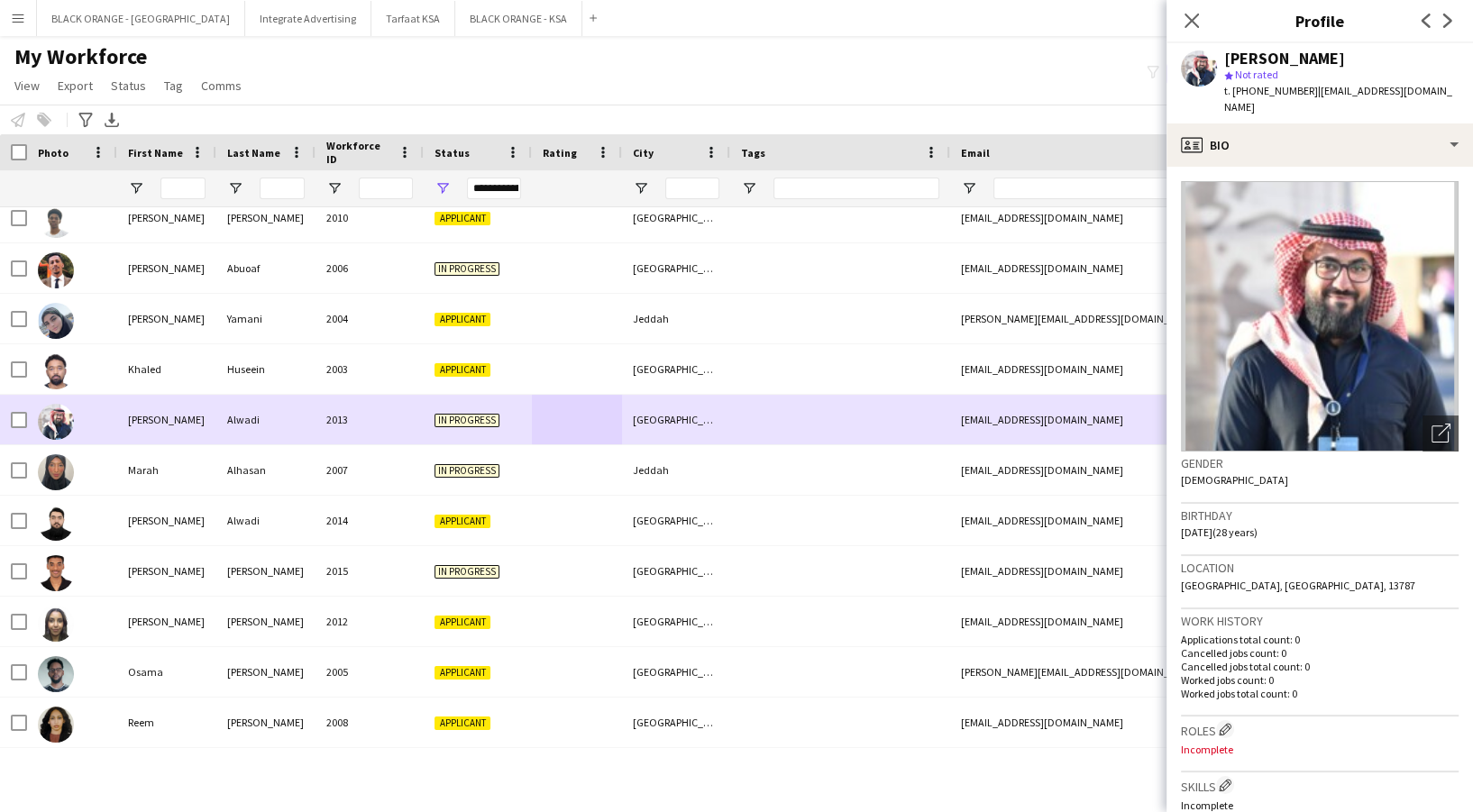
click at [430, 460] on div "In progress" at bounding box center [477, 470] width 109 height 49
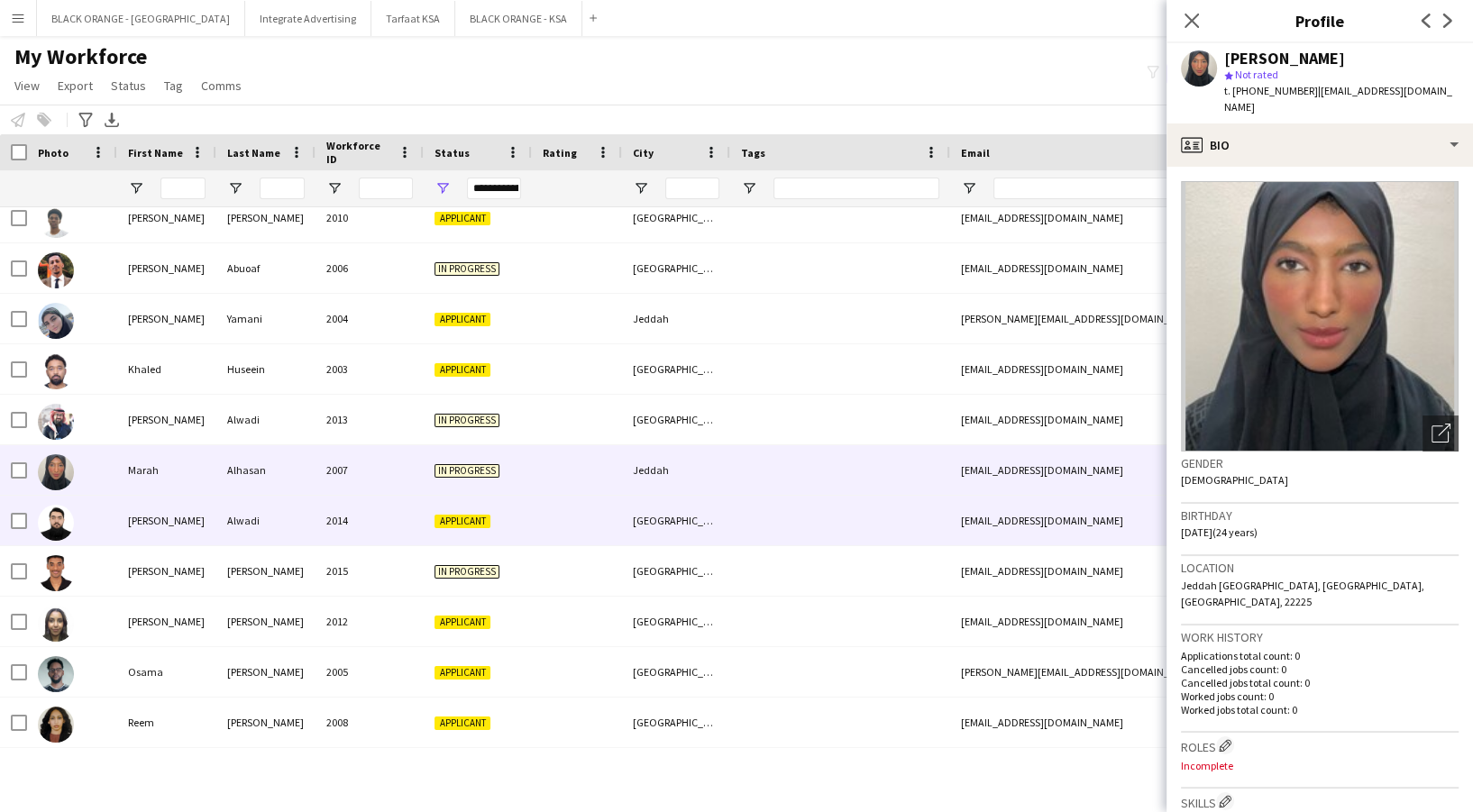
click at [422, 531] on div "2014" at bounding box center [370, 520] width 109 height 49
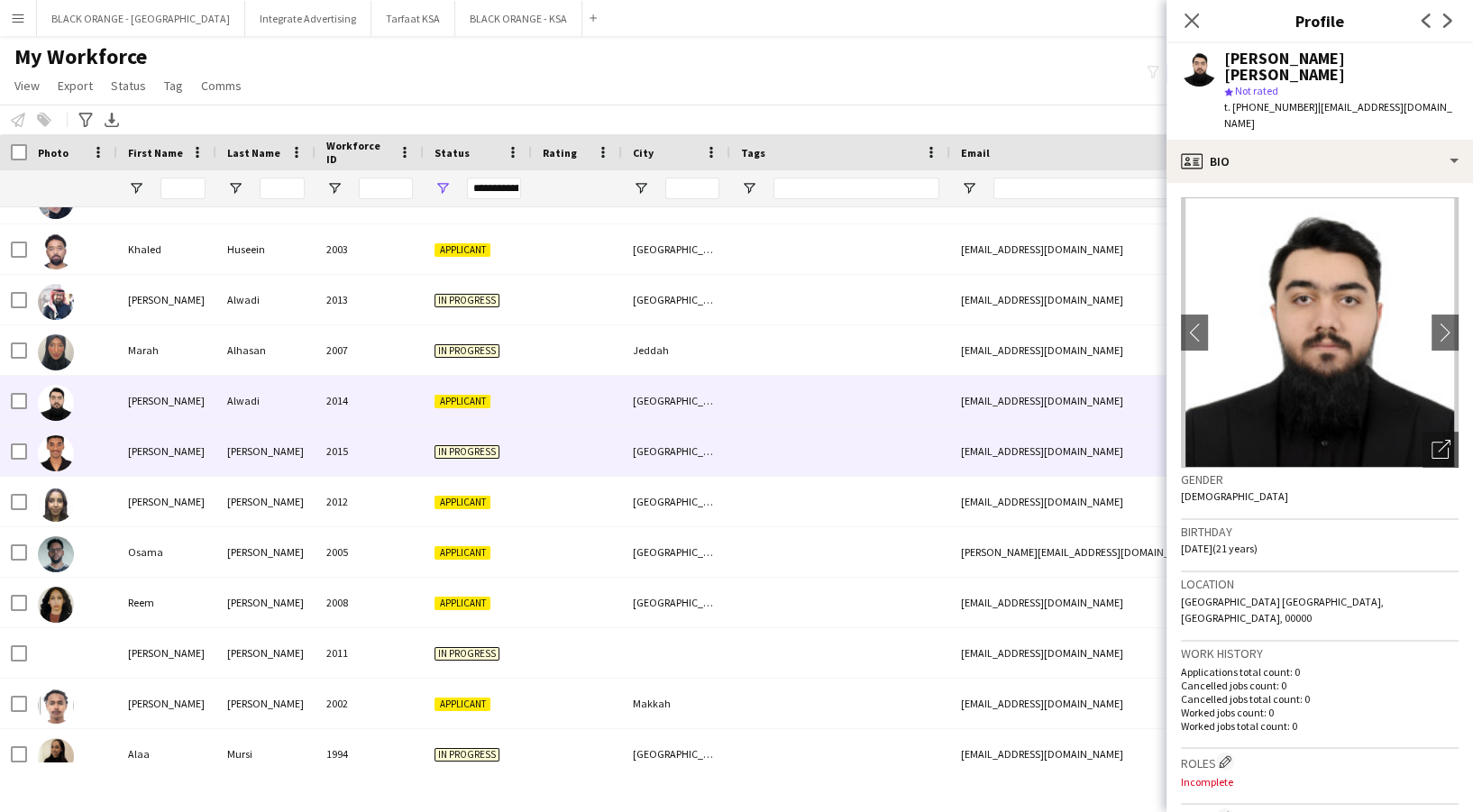
click at [478, 444] on span "In progress" at bounding box center [466, 451] width 65 height 14
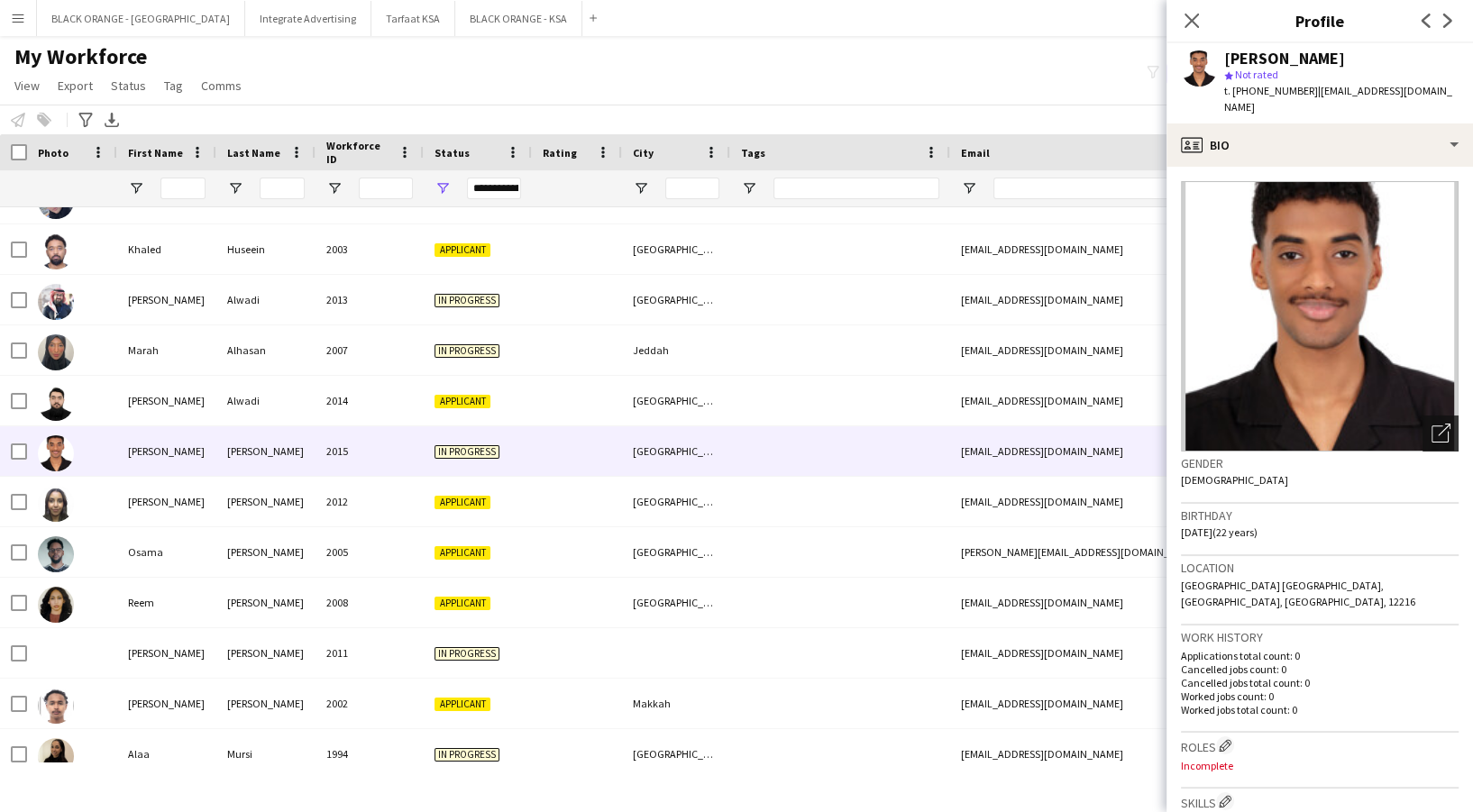
drag, startPoint x: 1426, startPoint y: 419, endPoint x: 1408, endPoint y: 419, distance: 18.0
click at [1432, 423] on icon "Open photos pop-in" at bounding box center [1441, 432] width 19 height 19
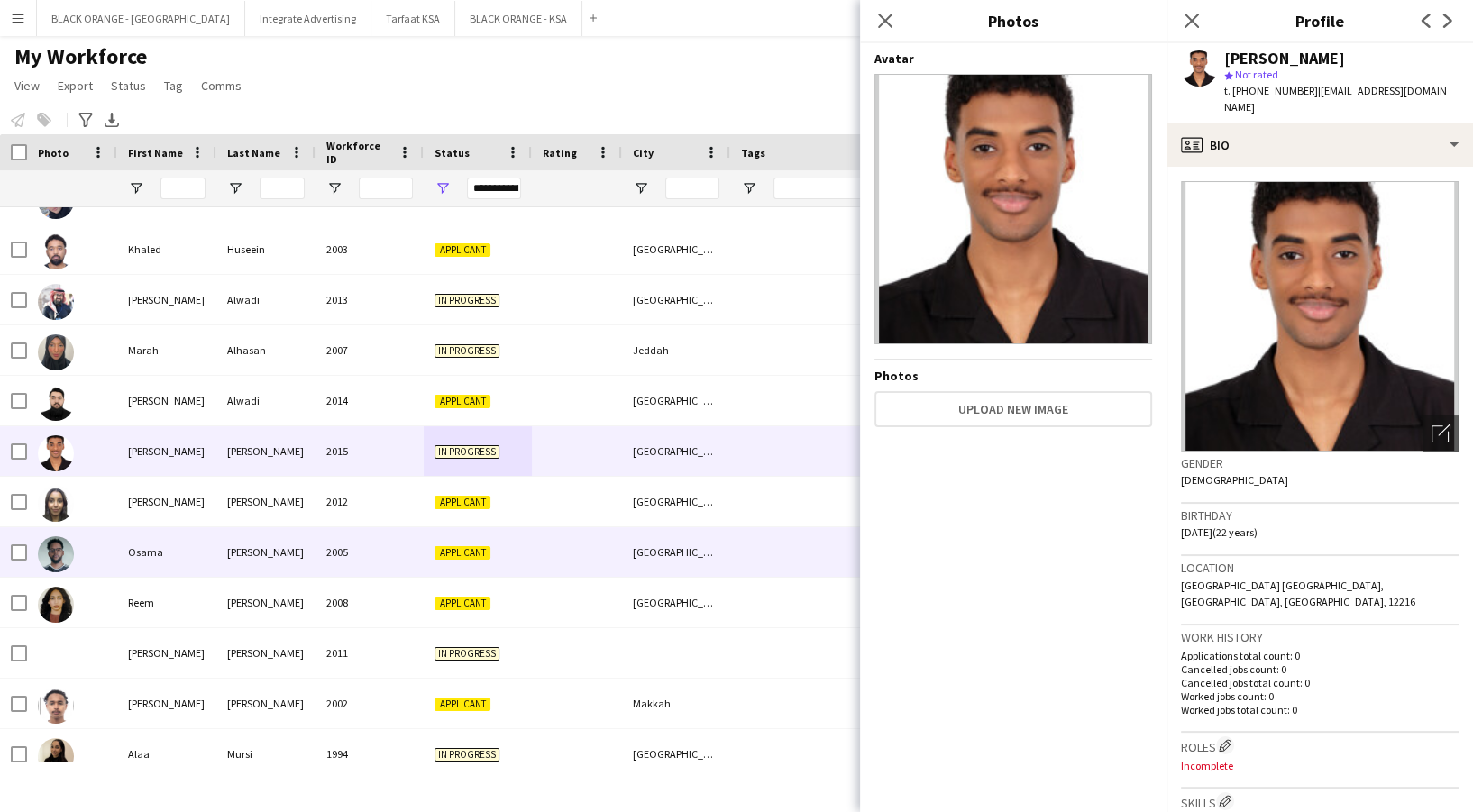
click at [299, 536] on div "[PERSON_NAME]" at bounding box center [266, 552] width 99 height 49
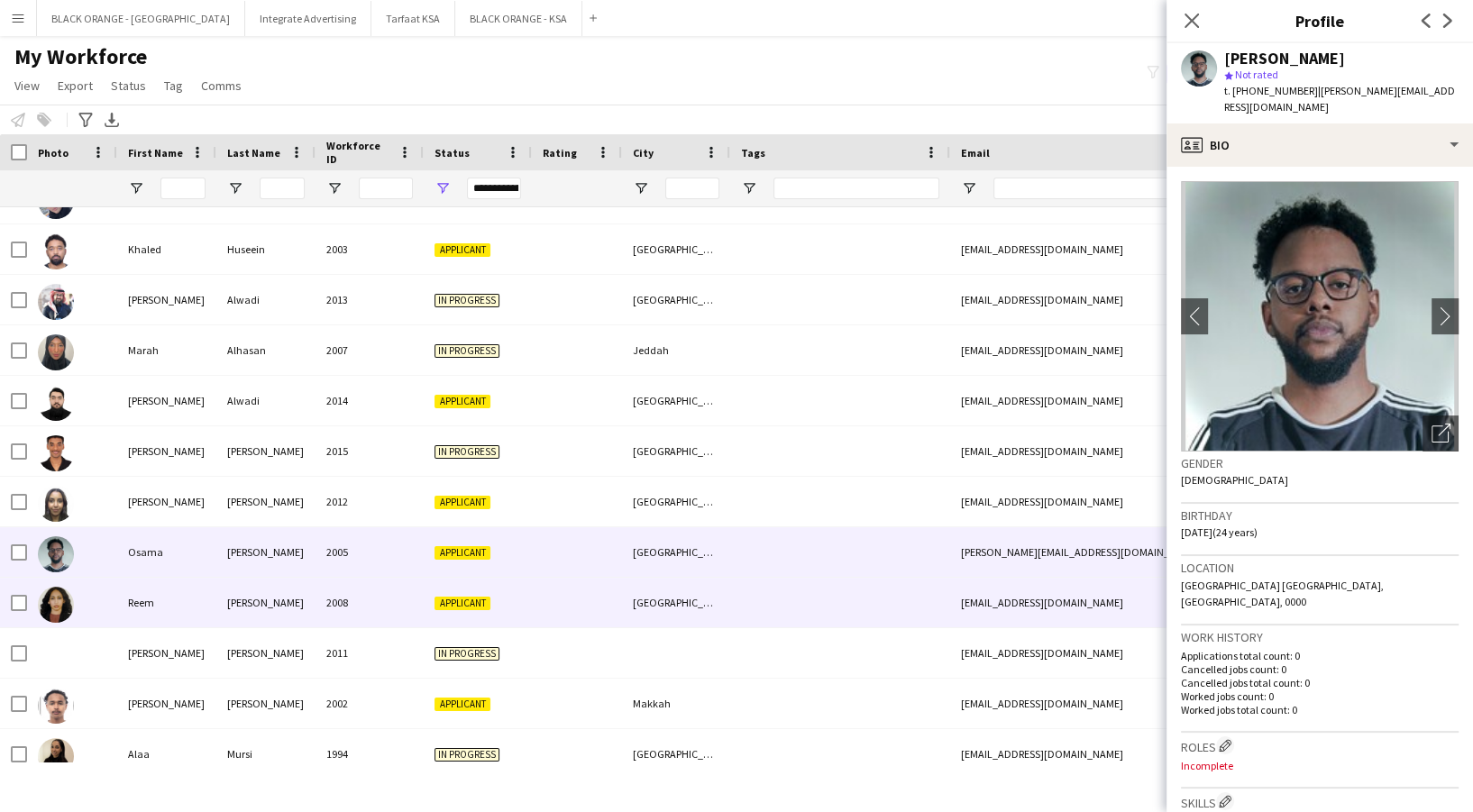
click at [291, 599] on div "[PERSON_NAME]" at bounding box center [266, 602] width 99 height 49
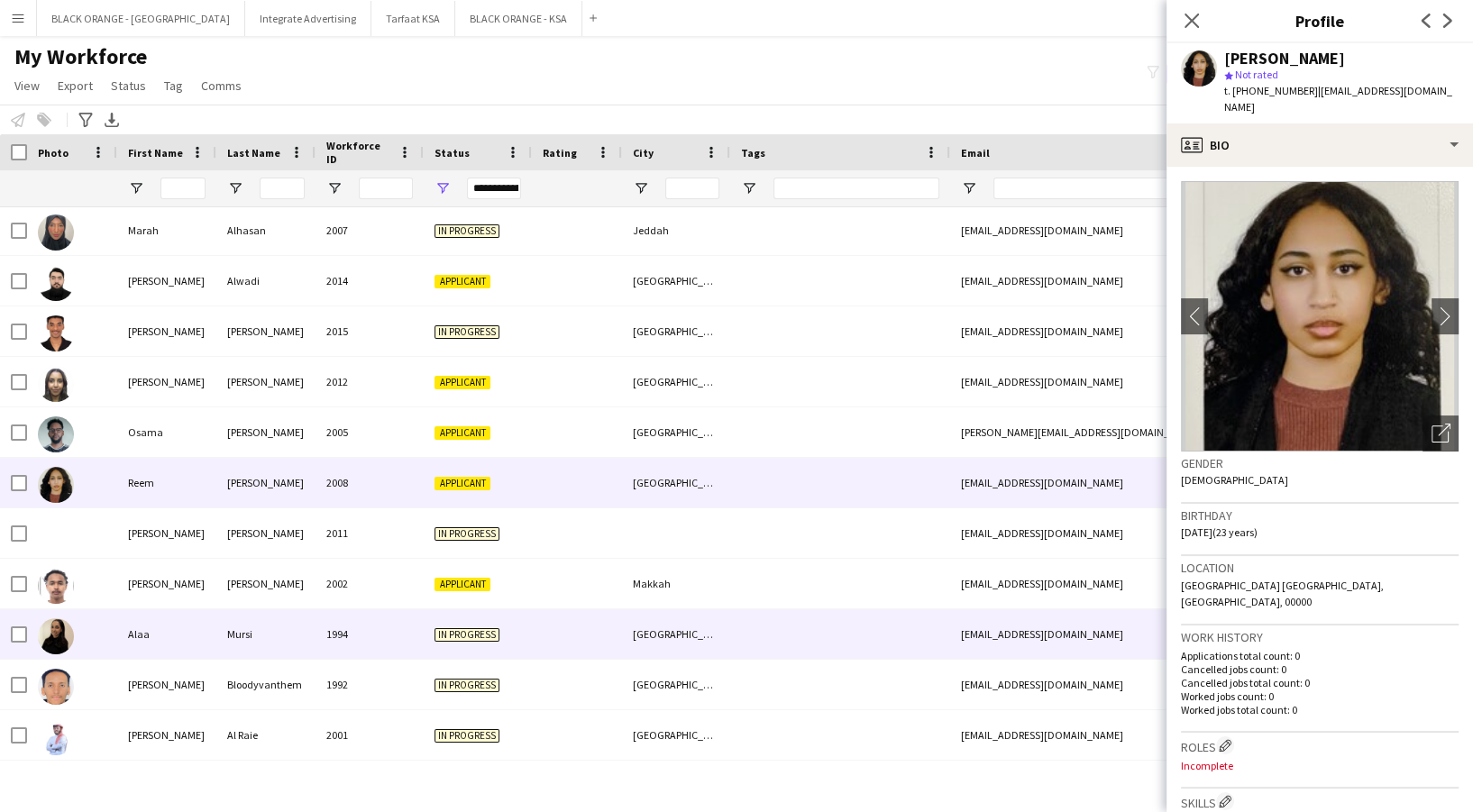
click at [191, 629] on div "Alaa" at bounding box center [166, 634] width 99 height 49
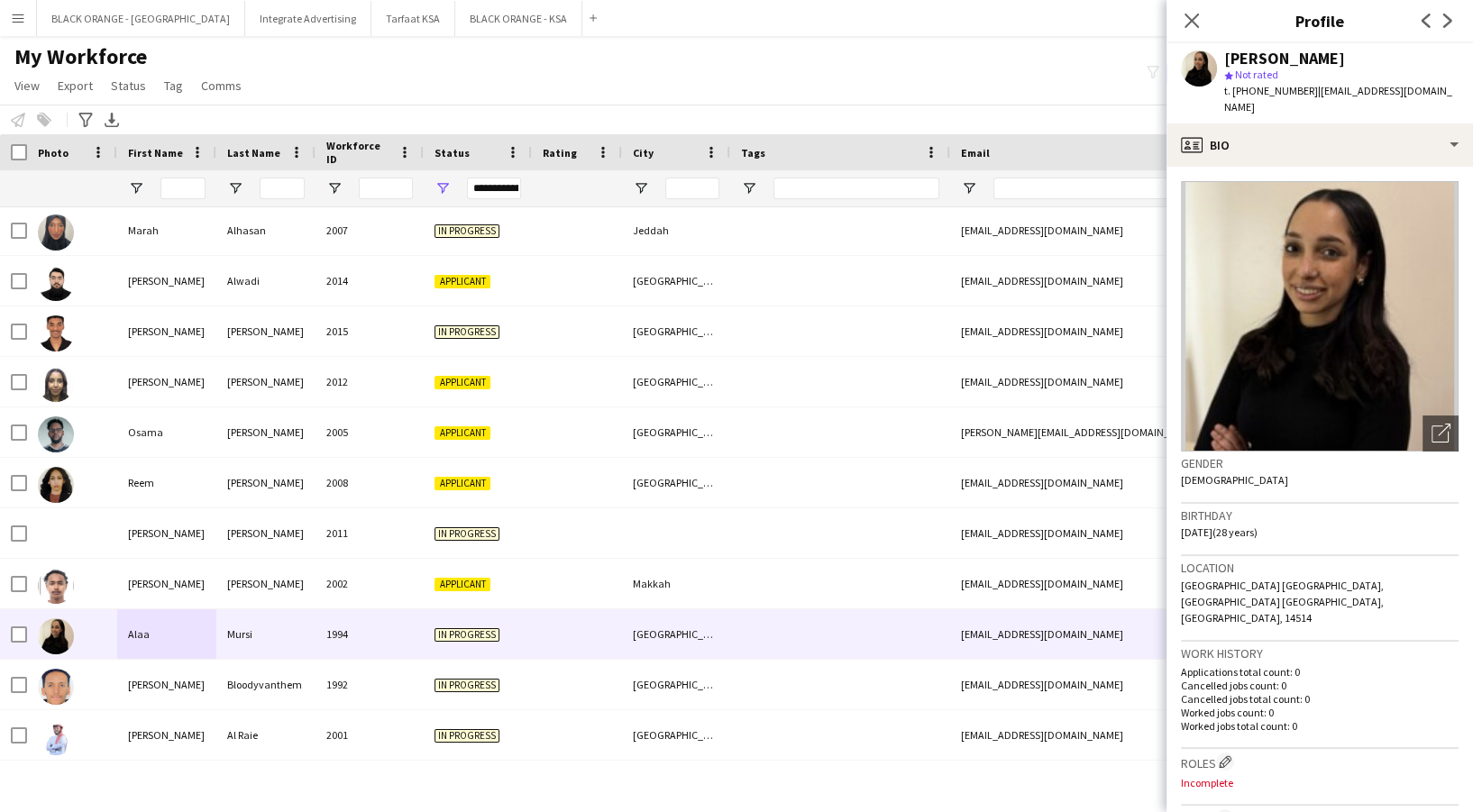
click at [1448, 402] on app-crew-profile-bio "Open photos pop-in Gender Female Birthday 07-05-1997 (28 years) Location Riyadh…" at bounding box center [1320, 489] width 307 height 645
click at [1423, 415] on div "Open photos pop-in" at bounding box center [1441, 433] width 37 height 36
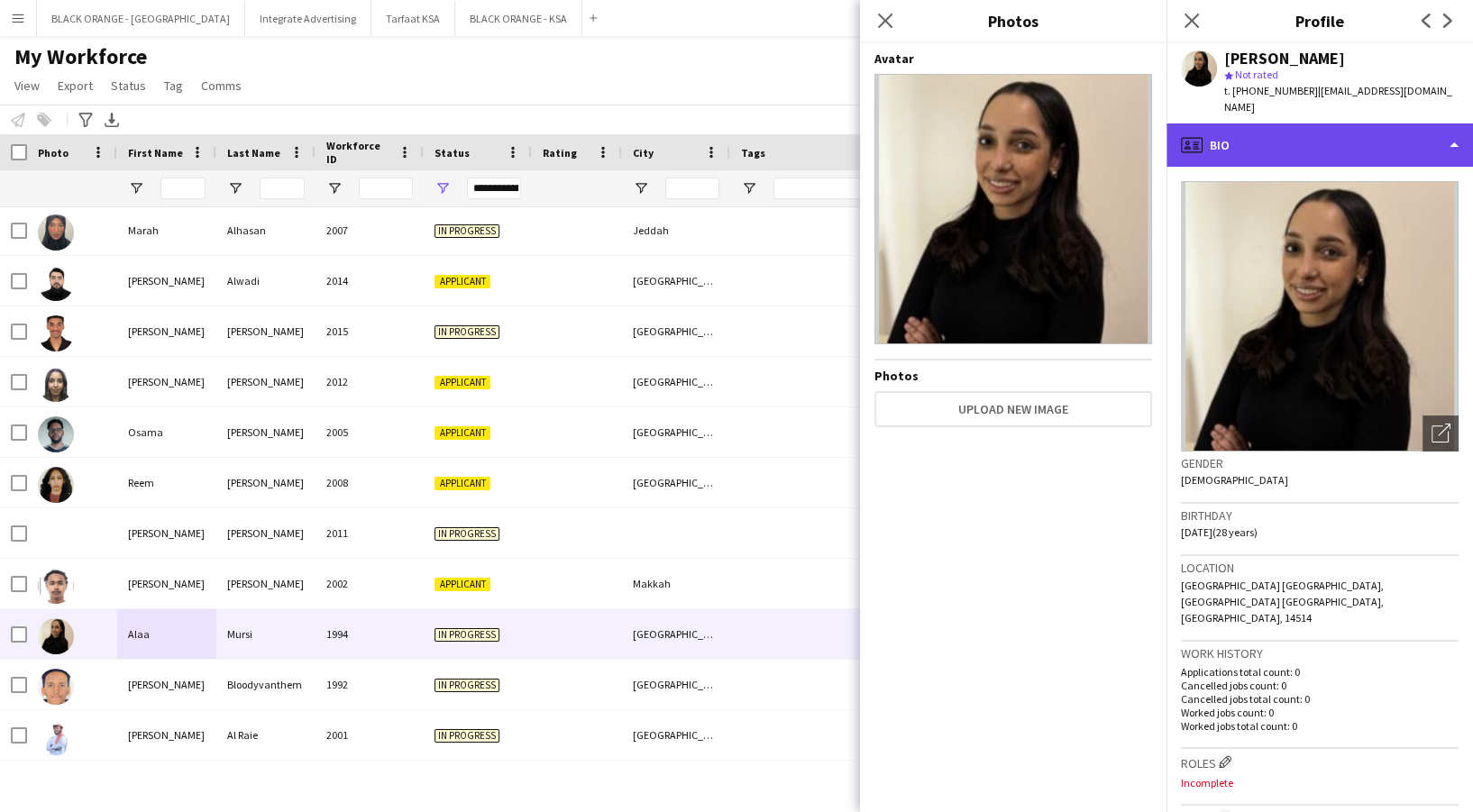
click at [1263, 137] on div "profile Bio" at bounding box center [1320, 144] width 307 height 43
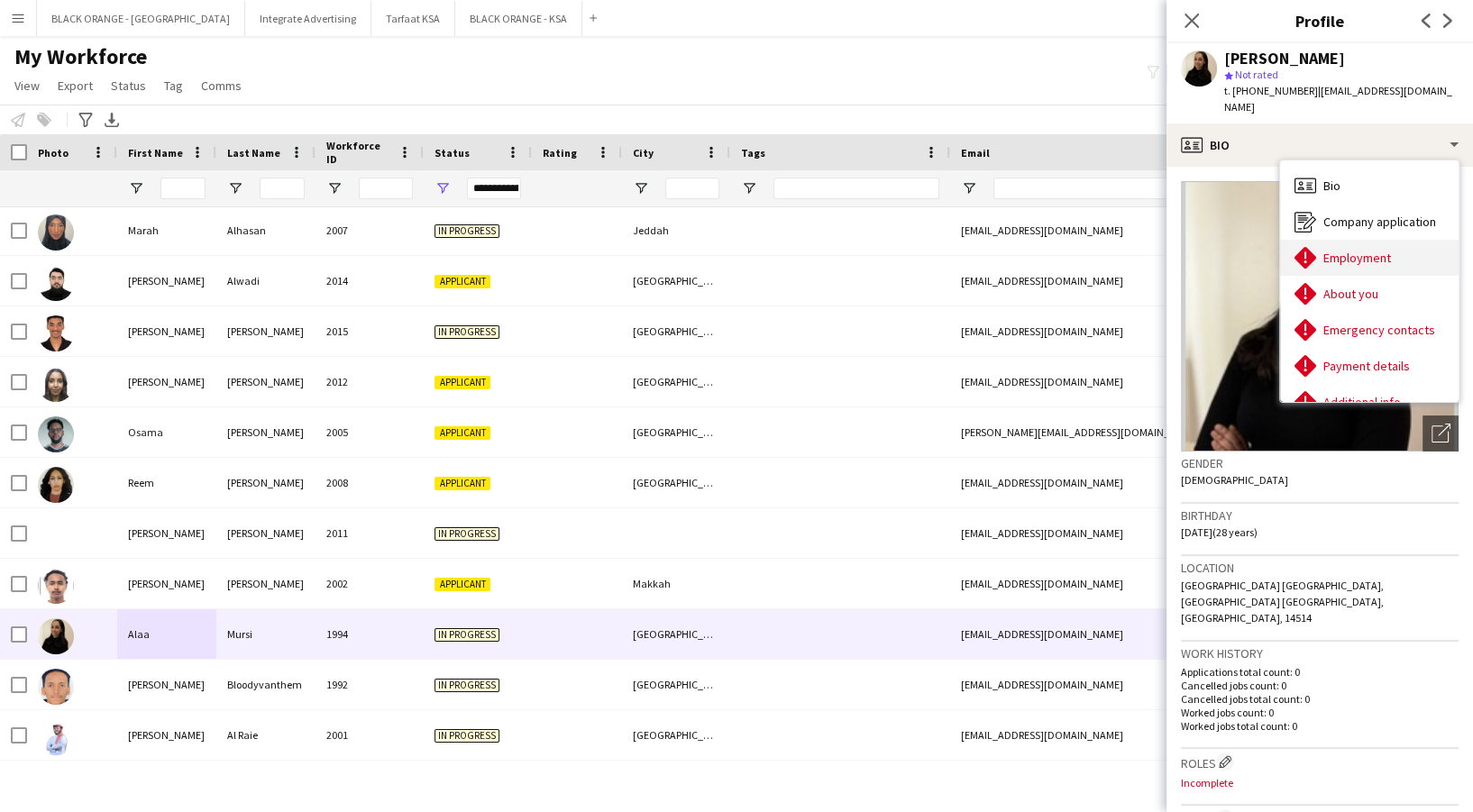
click at [1317, 253] on div "Employment Employment" at bounding box center [1370, 258] width 179 height 36
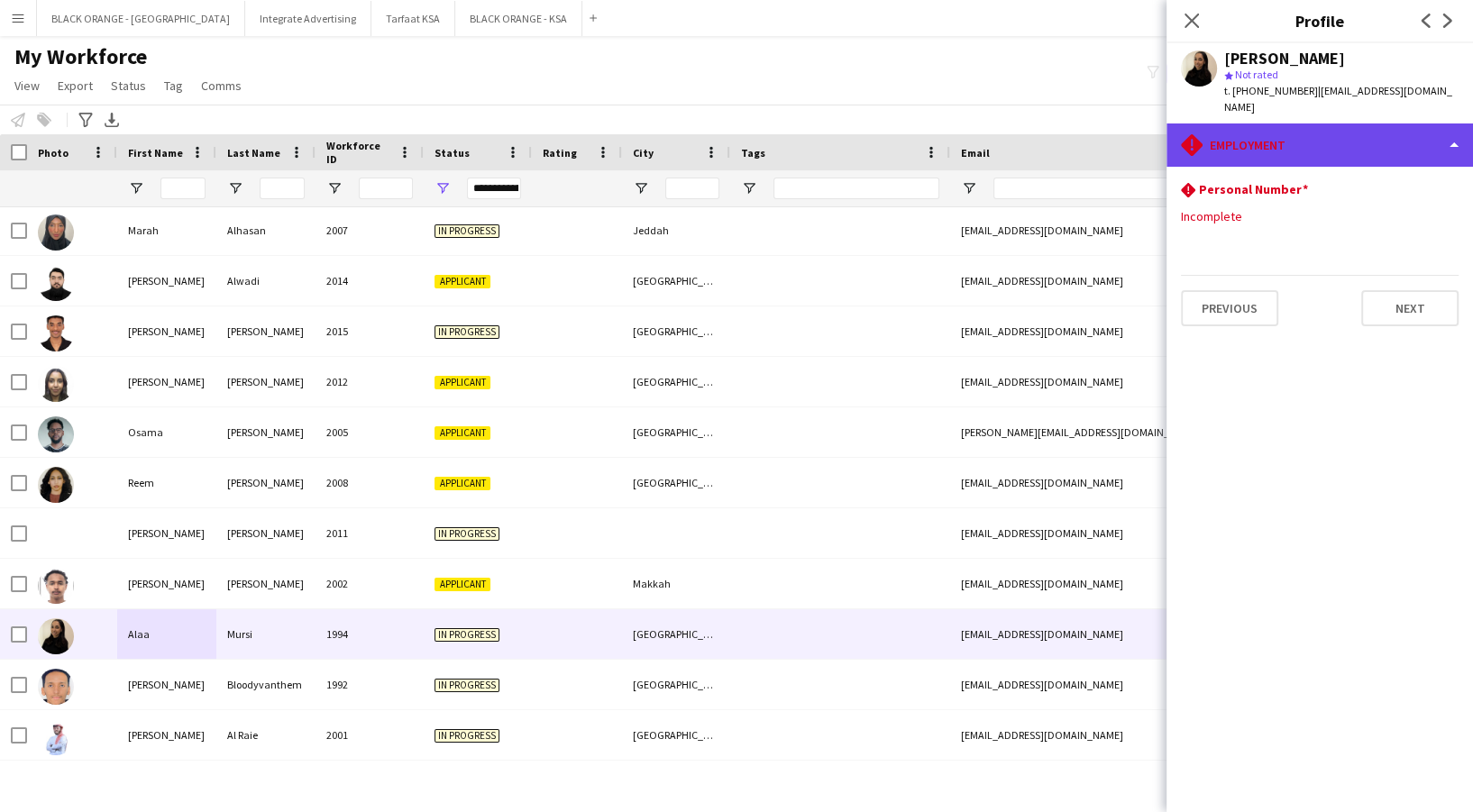
click at [1238, 125] on div "rhombus-alert Employment" at bounding box center [1320, 144] width 307 height 43
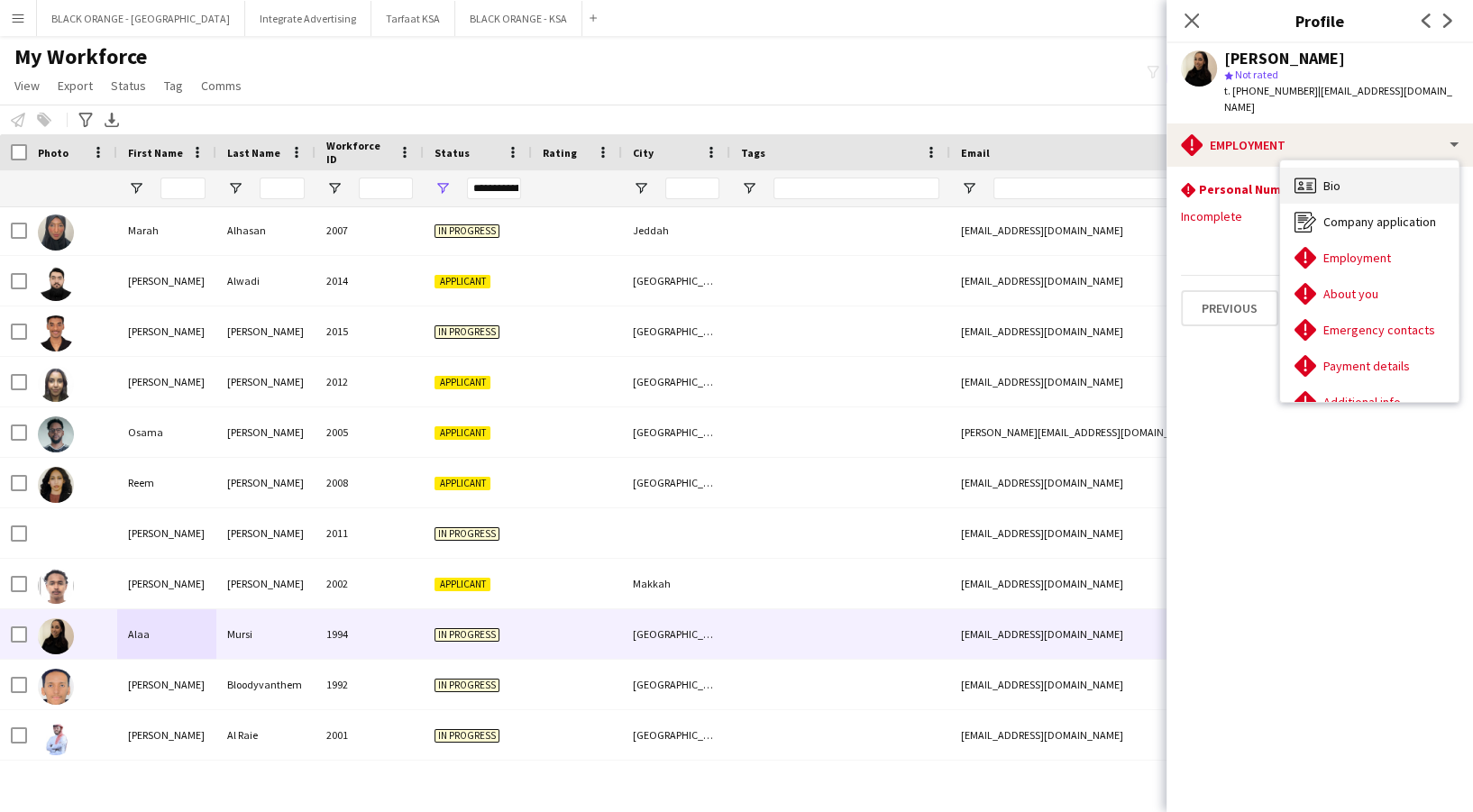
click at [1338, 178] on span "Bio" at bounding box center [1332, 186] width 17 height 16
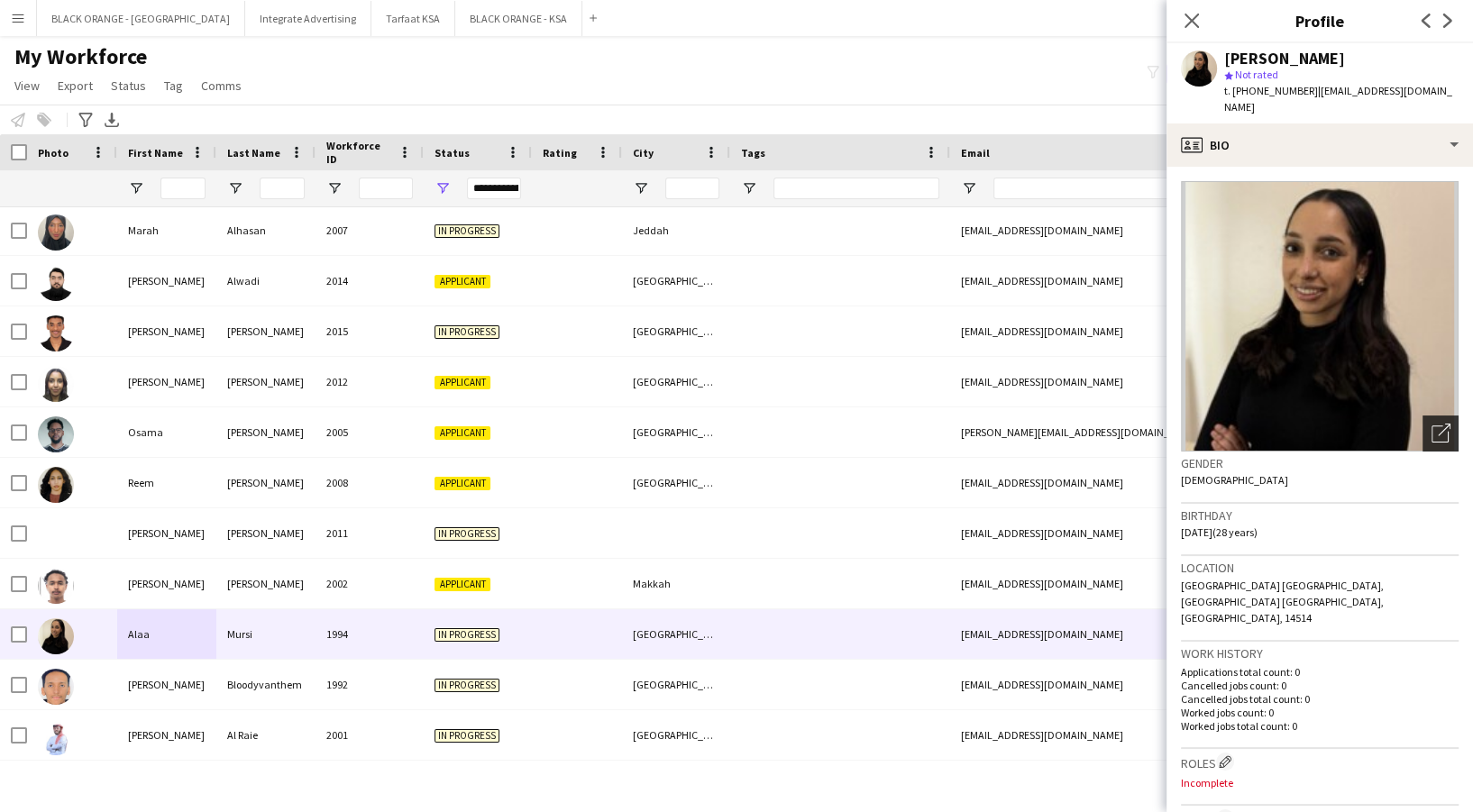
click at [1432, 423] on icon "Open photos pop-in" at bounding box center [1441, 432] width 19 height 19
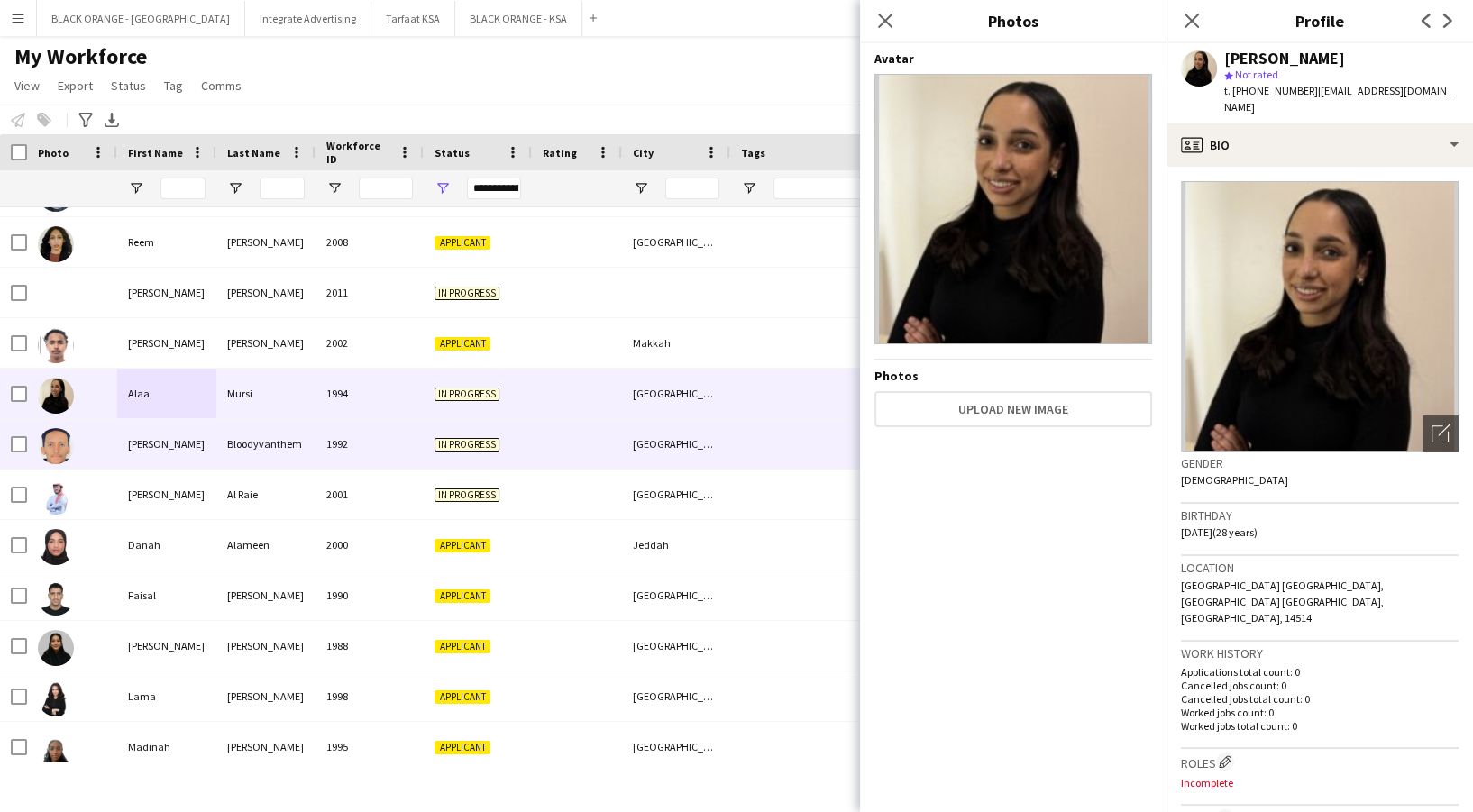
click at [346, 450] on div "1992" at bounding box center [370, 443] width 109 height 49
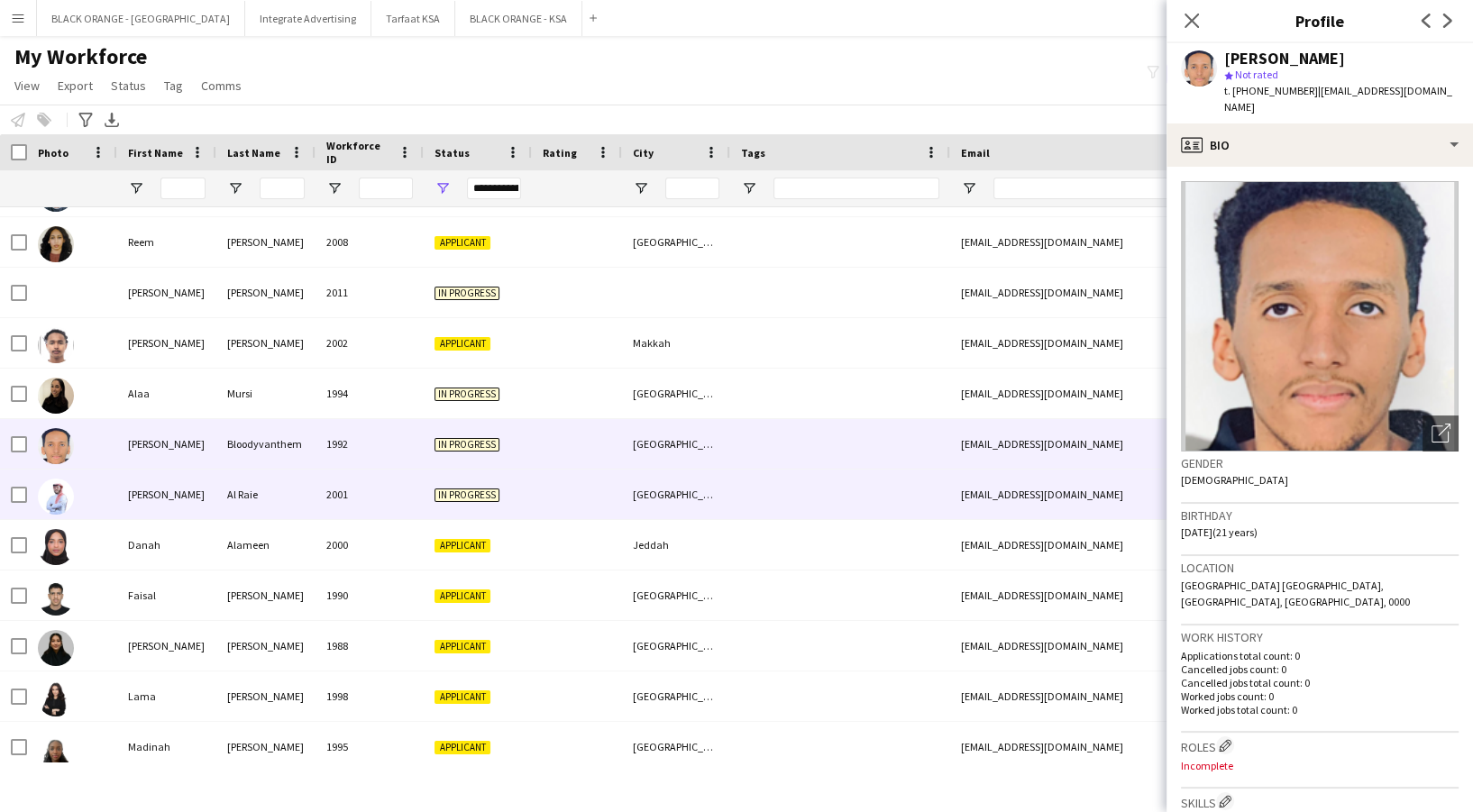
click at [347, 491] on div "2001" at bounding box center [370, 494] width 109 height 49
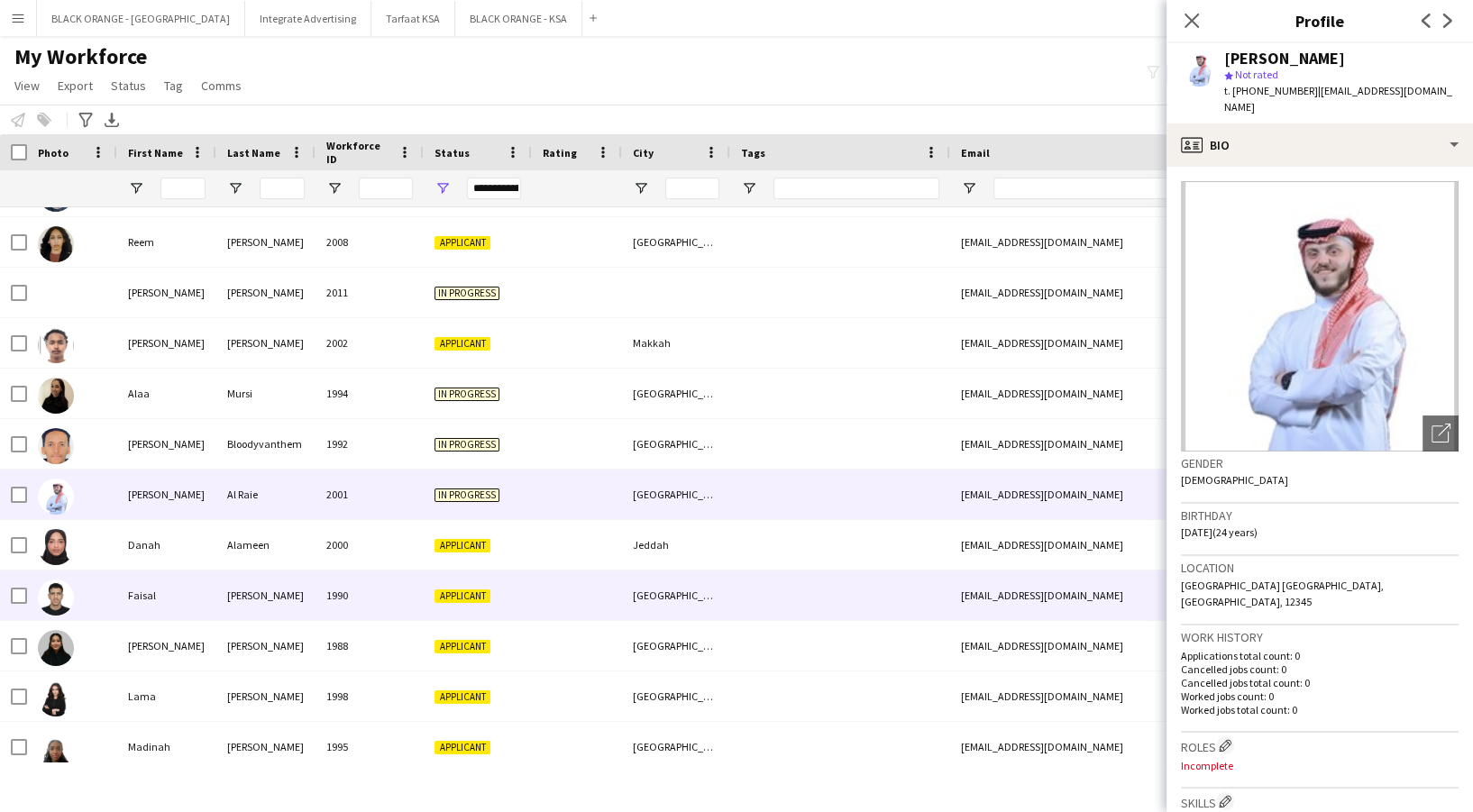
drag, startPoint x: 369, startPoint y: 583, endPoint x: 359, endPoint y: 562, distance: 23.3
click at [366, 583] on div "1990" at bounding box center [370, 595] width 109 height 49
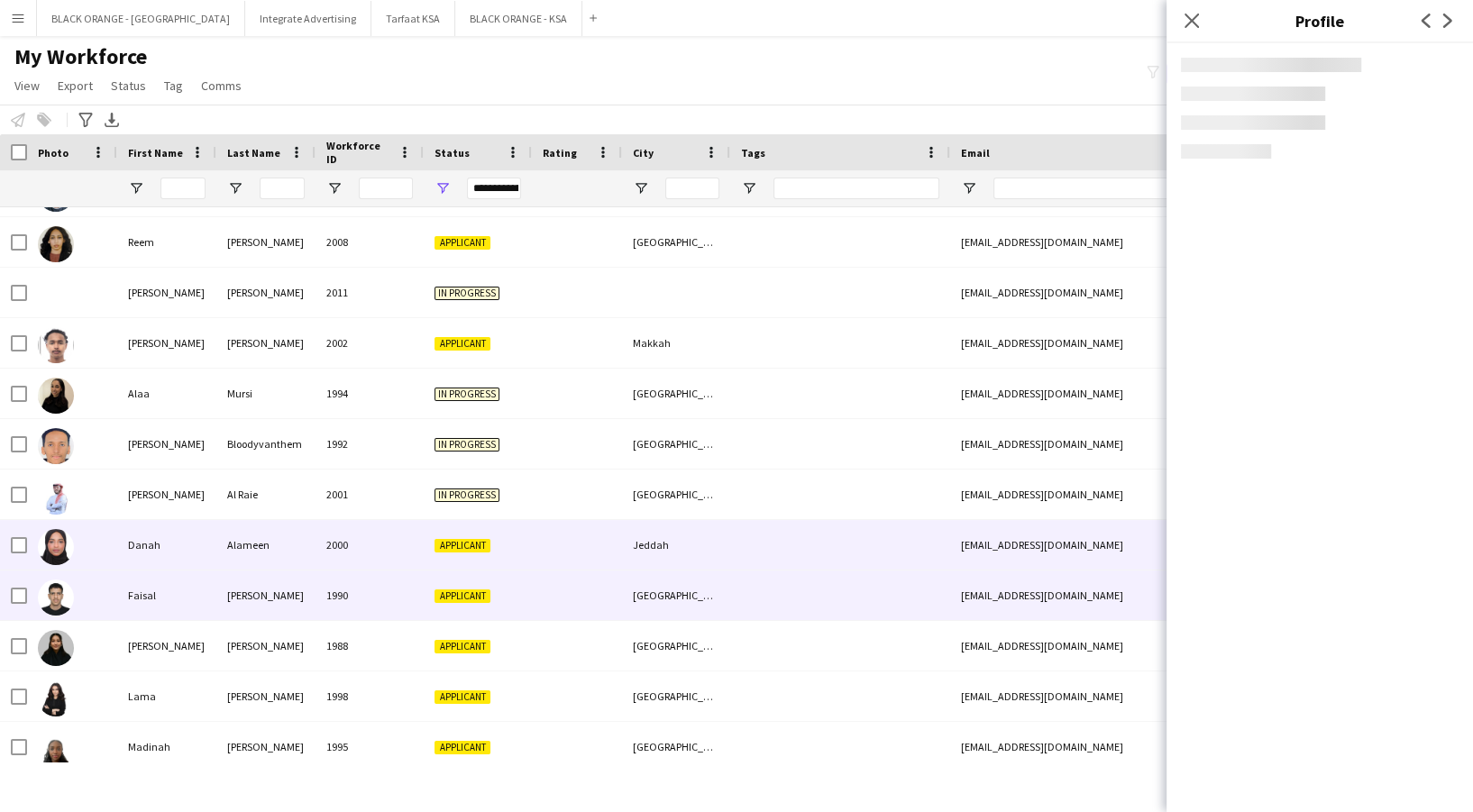
click at [356, 557] on div "2000" at bounding box center [370, 545] width 109 height 49
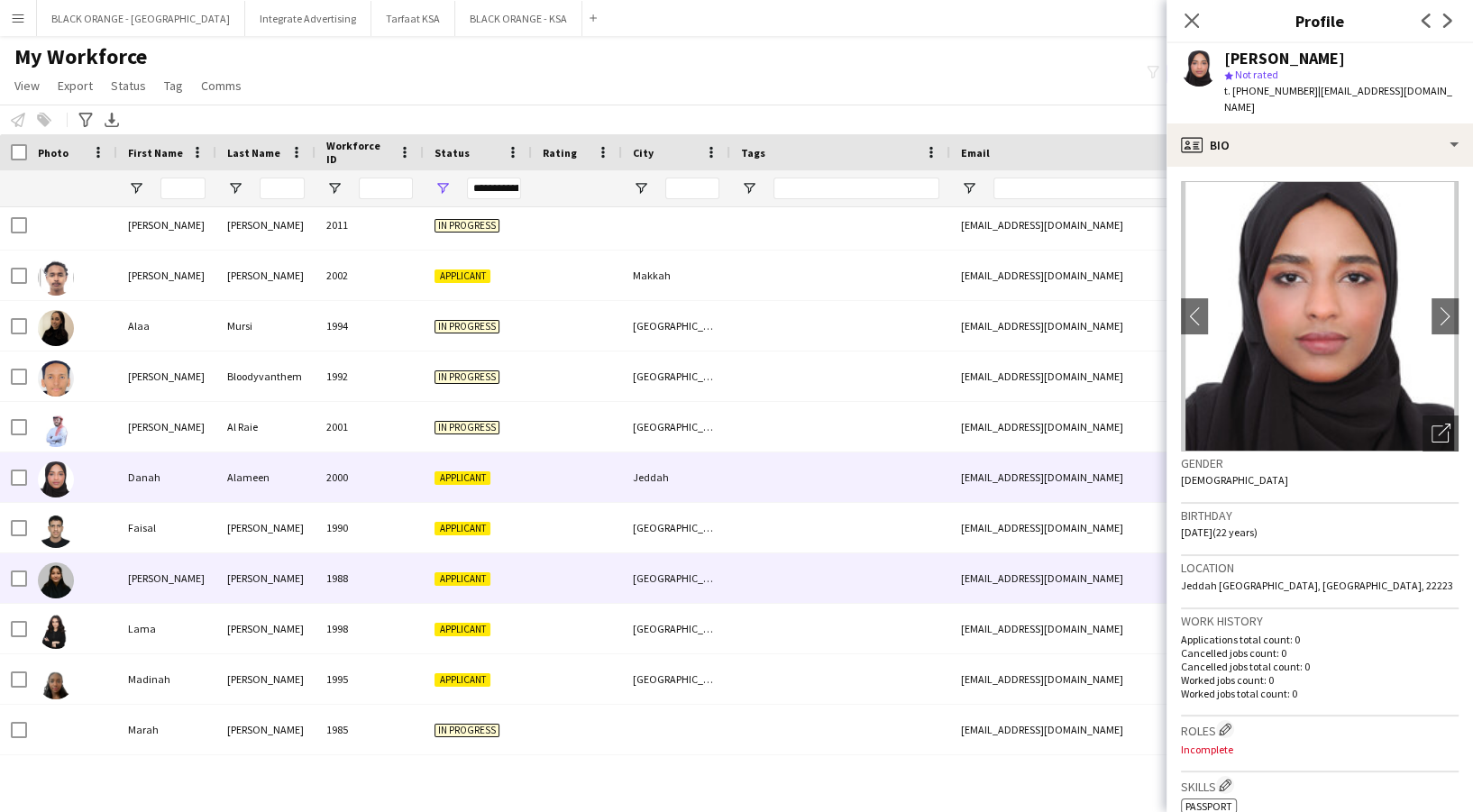
scroll to position [1321, 0]
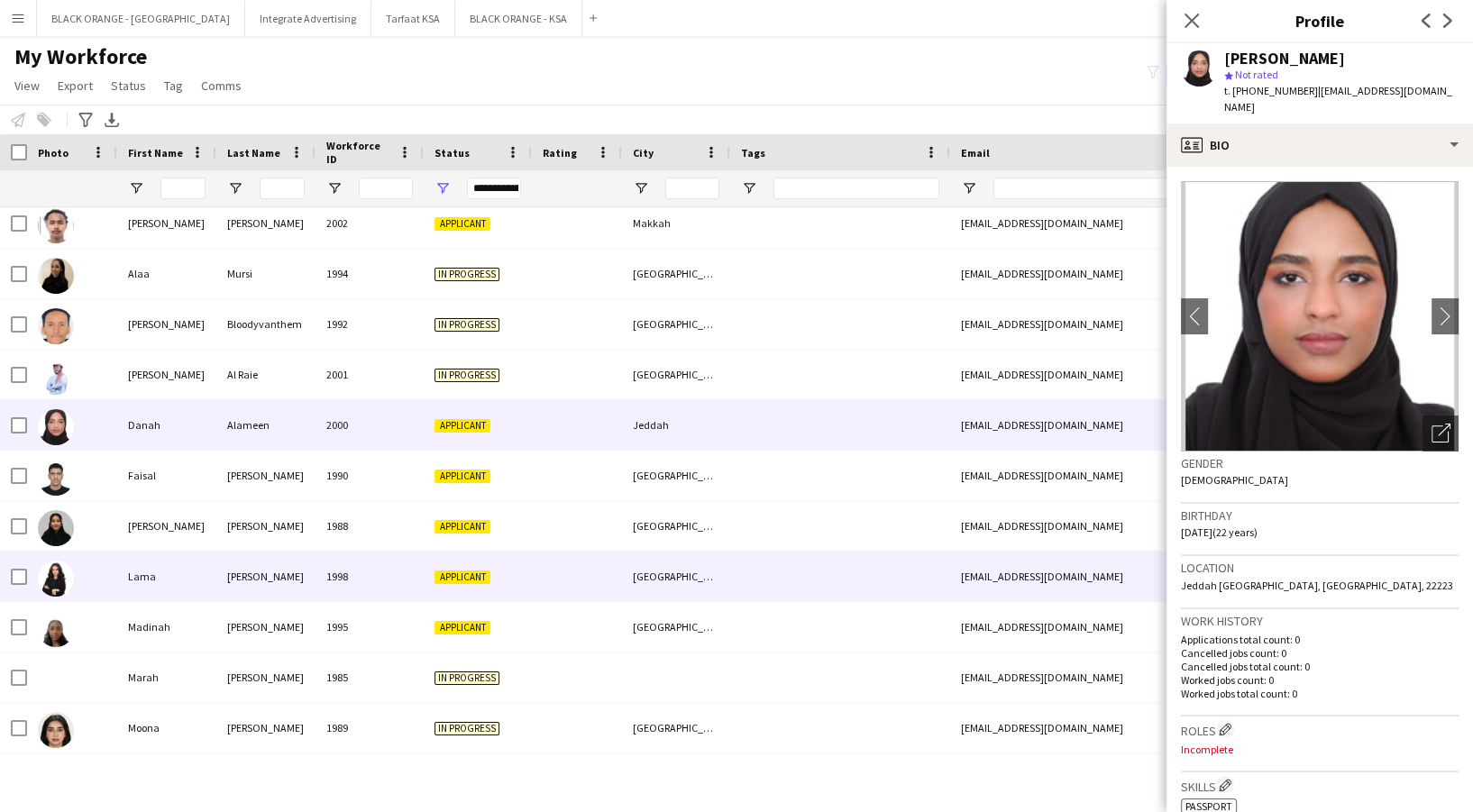
click at [350, 567] on div "1998" at bounding box center [370, 577] width 109 height 49
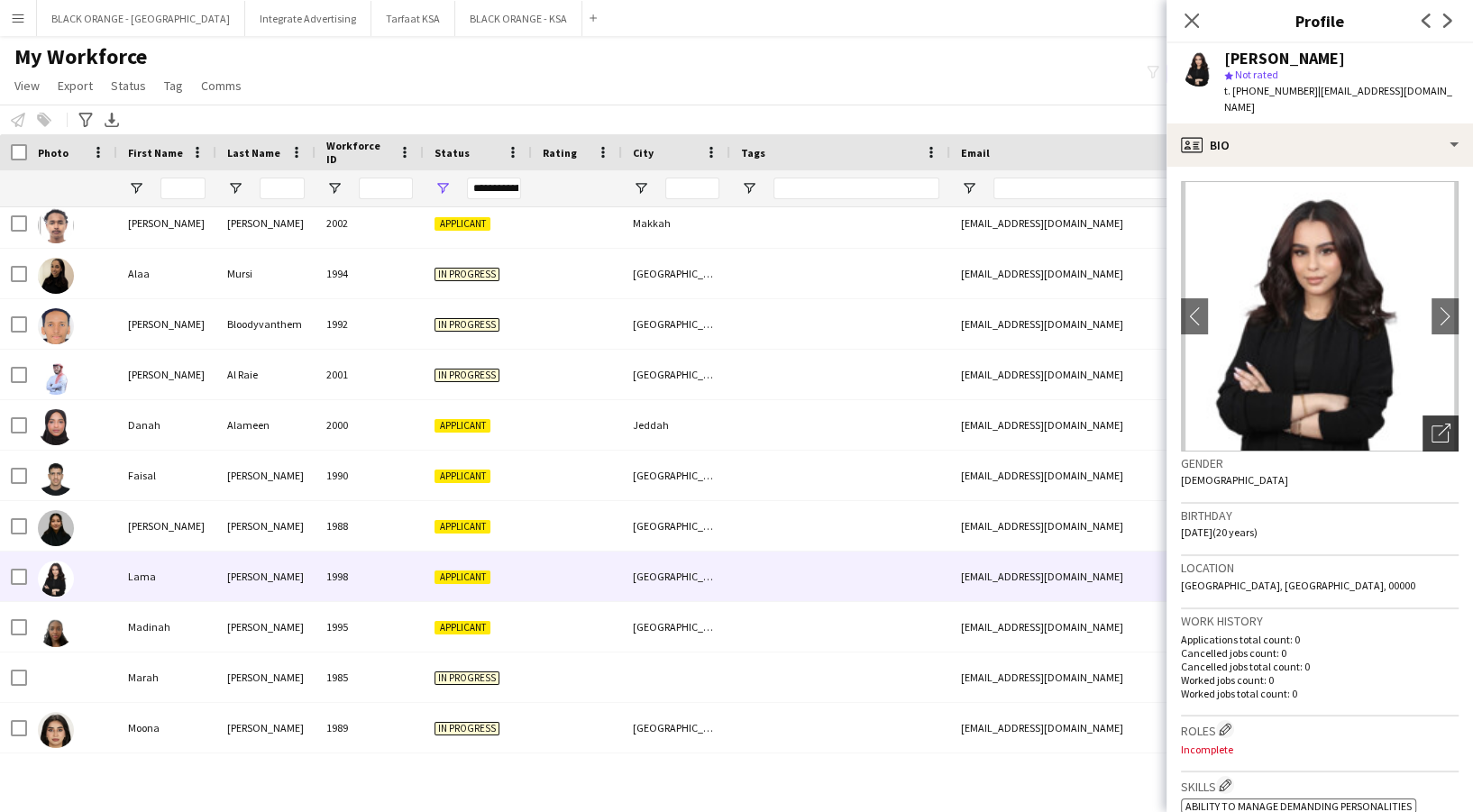
click at [1432, 423] on icon "Open photos pop-in" at bounding box center [1441, 432] width 19 height 19
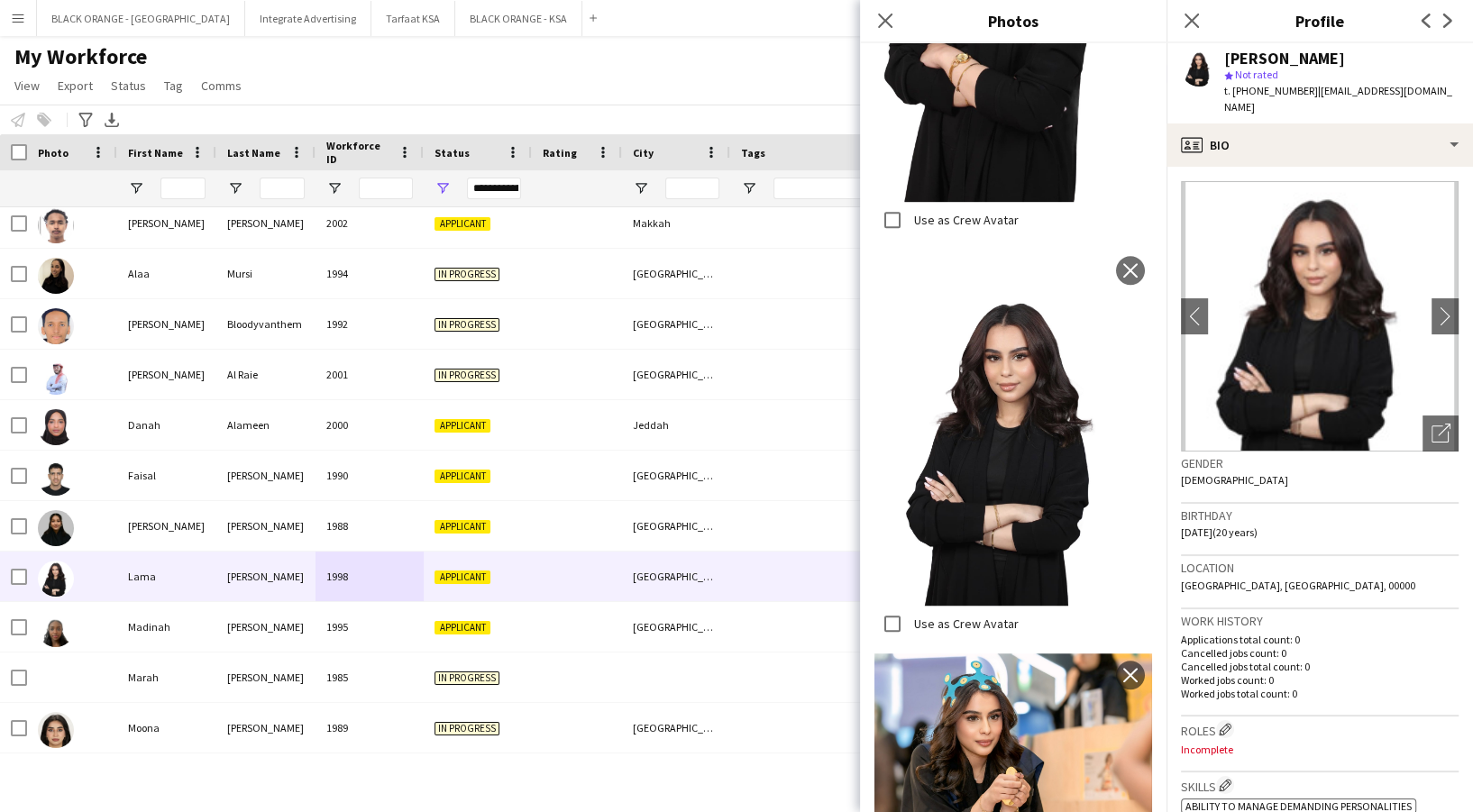
scroll to position [1094, 0]
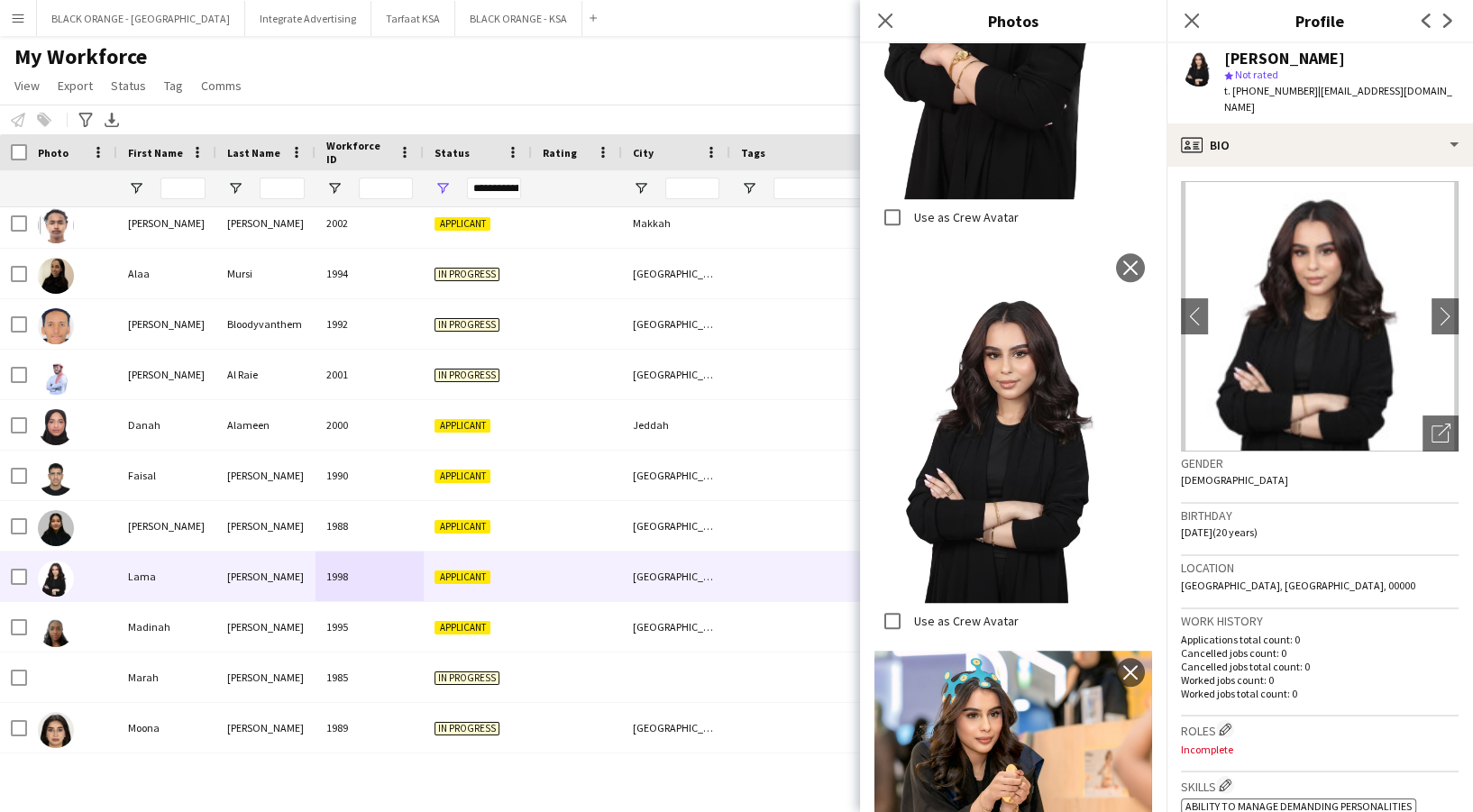
drag, startPoint x: 492, startPoint y: 87, endPoint x: 322, endPoint y: 40, distance: 176.4
click at [490, 86] on div "My Workforce View Views Default view New view Update view Delete view Edit name…" at bounding box center [736, 73] width 1473 height 61
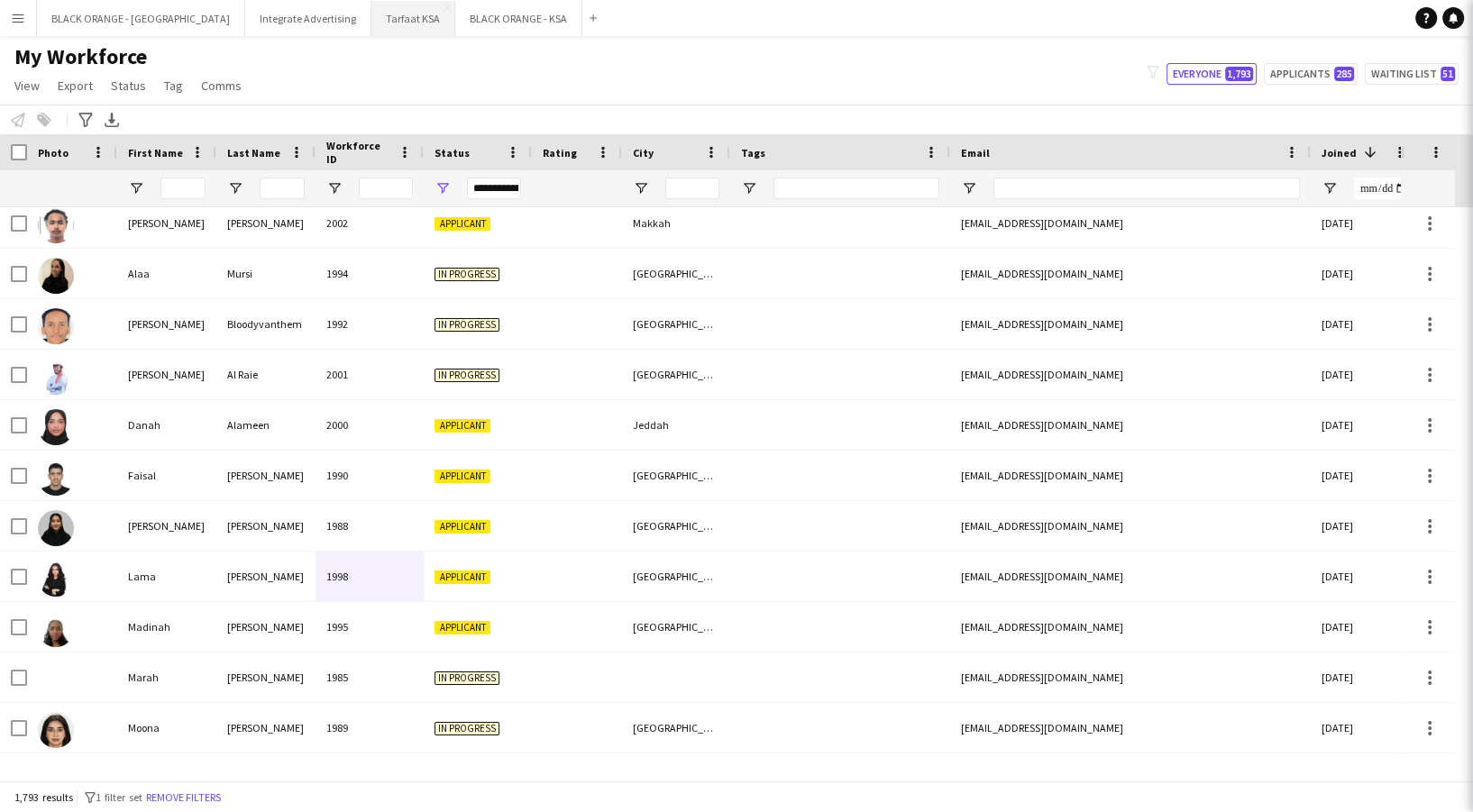
click at [371, 27] on button "Tarfaat KSA Close" at bounding box center [413, 18] width 84 height 36
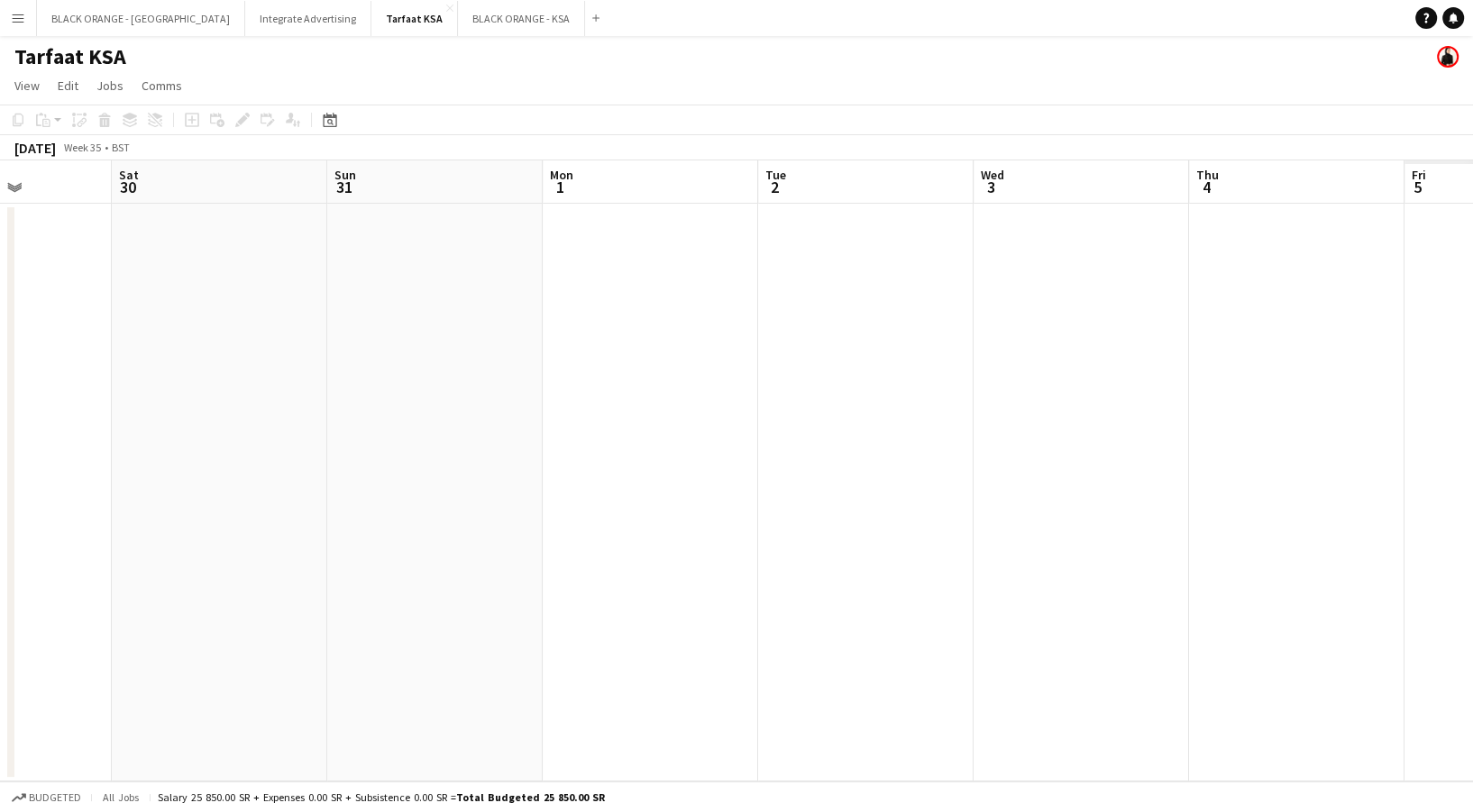
drag, startPoint x: 1170, startPoint y: 412, endPoint x: 539, endPoint y: 375, distance: 632.1
click at [527, 383] on app-calendar-viewport "Tue 26 4/4 1 Job Wed 27 Thu 28 Fri 29 Sat 30 Sun 31 Mon 1 Tue 2 Wed 3 Thu 4 Fri…" at bounding box center [736, 471] width 1473 height 621
drag, startPoint x: 613, startPoint y: 391, endPoint x: 447, endPoint y: 447, distance: 175.2
click at [26, 408] on app-calendar-viewport "Sat 30 Sun 31 Mon 1 Tue 2 Wed 3 Thu 4 Fri 5 Sat 6 Sun 7 Mon 8 Tue 9 Wed 10" at bounding box center [736, 471] width 1473 height 621
drag, startPoint x: 1122, startPoint y: 398, endPoint x: 143, endPoint y: 429, distance: 979.5
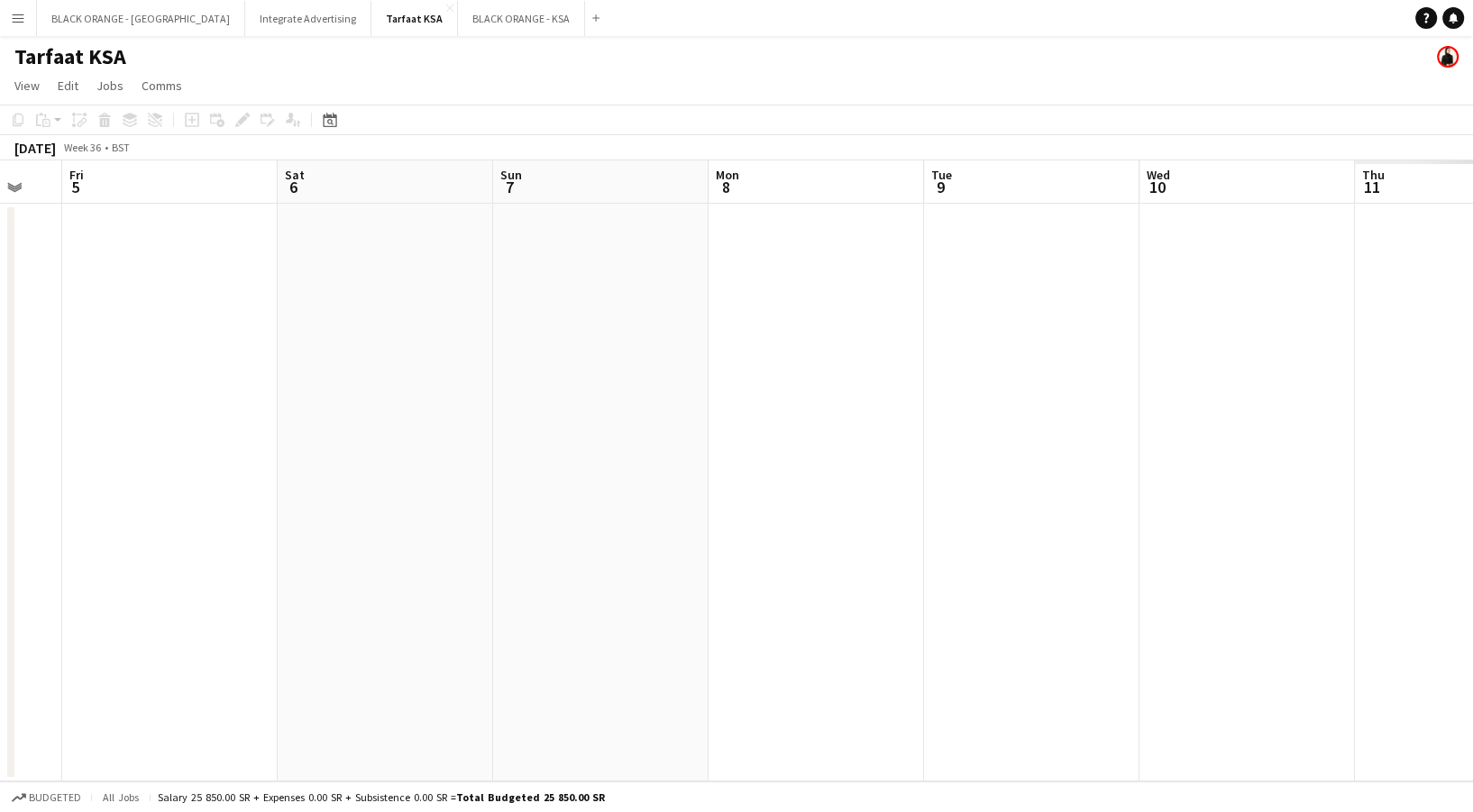
click at [99, 431] on app-calendar-viewport "Tue 2 Wed 3 Thu 4 Fri 5 Sat 6 Sun 7 Mon 8 Tue 9 Wed 10 Thu 11 Fri 12 Sat 13" at bounding box center [736, 471] width 1473 height 621
drag, startPoint x: 524, startPoint y: 418, endPoint x: 277, endPoint y: 439, distance: 247.9
click at [247, 442] on app-calendar-viewport "Sun 7 Mon 8 Tue 9 Wed 10 Thu 11 Fri 12 Sat 13 Sun 14 Mon 15 Tue 16 Wed 17 Thu 18" at bounding box center [736, 471] width 1473 height 621
drag, startPoint x: 793, startPoint y: 459, endPoint x: 39, endPoint y: 471, distance: 754.1
click at [39, 471] on app-calendar-viewport "Sun 7 Mon 8 Tue 9 Wed 10 Thu 11 Fri 12 Sat 13 Sun 14 Mon 15 Tue 16 Wed 17 Thu 18" at bounding box center [736, 471] width 1473 height 621
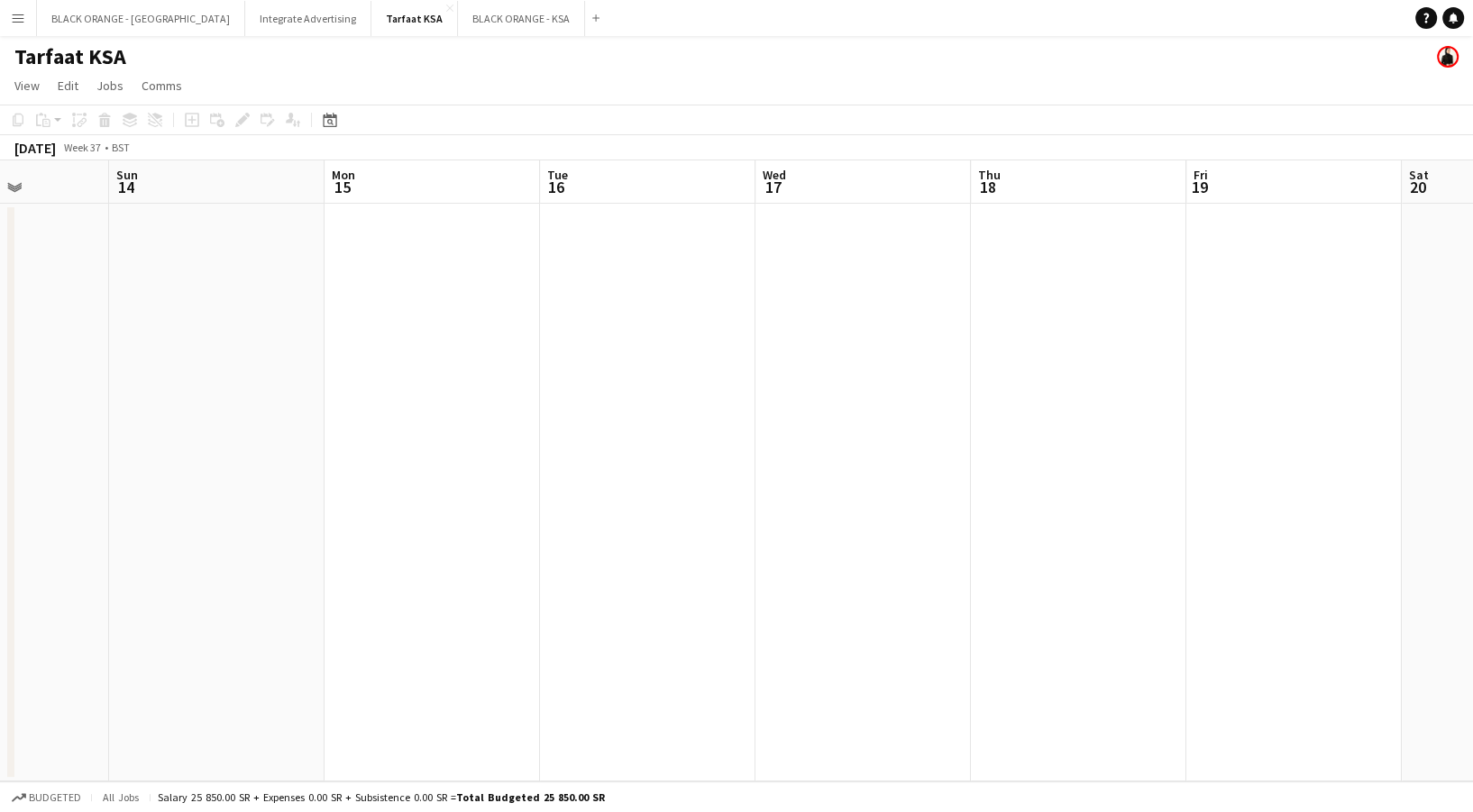
drag, startPoint x: 616, startPoint y: 384, endPoint x: 1162, endPoint y: 255, distance: 561.0
click at [1340, 224] on app-calendar-viewport "Thu 11 Fri 12 Sat 13 Sun 14 Mon 15 Tue 16 Wed 17 Thu 18 Fri 19 Sat 20 Sun 21 Mo…" at bounding box center [736, 471] width 1473 height 621
drag, startPoint x: 416, startPoint y: 482, endPoint x: 876, endPoint y: 376, distance: 472.1
click at [967, 360] on app-calendar-viewport "Mon 8 Tue 9 Wed 10 Thu 11 Fri 12 Sat 13 Sun 14 Mon 15 Tue 16 Wed 17 Thu 18 Fri …" at bounding box center [736, 471] width 1473 height 621
drag, startPoint x: 778, startPoint y: 401, endPoint x: 973, endPoint y: 346, distance: 202.6
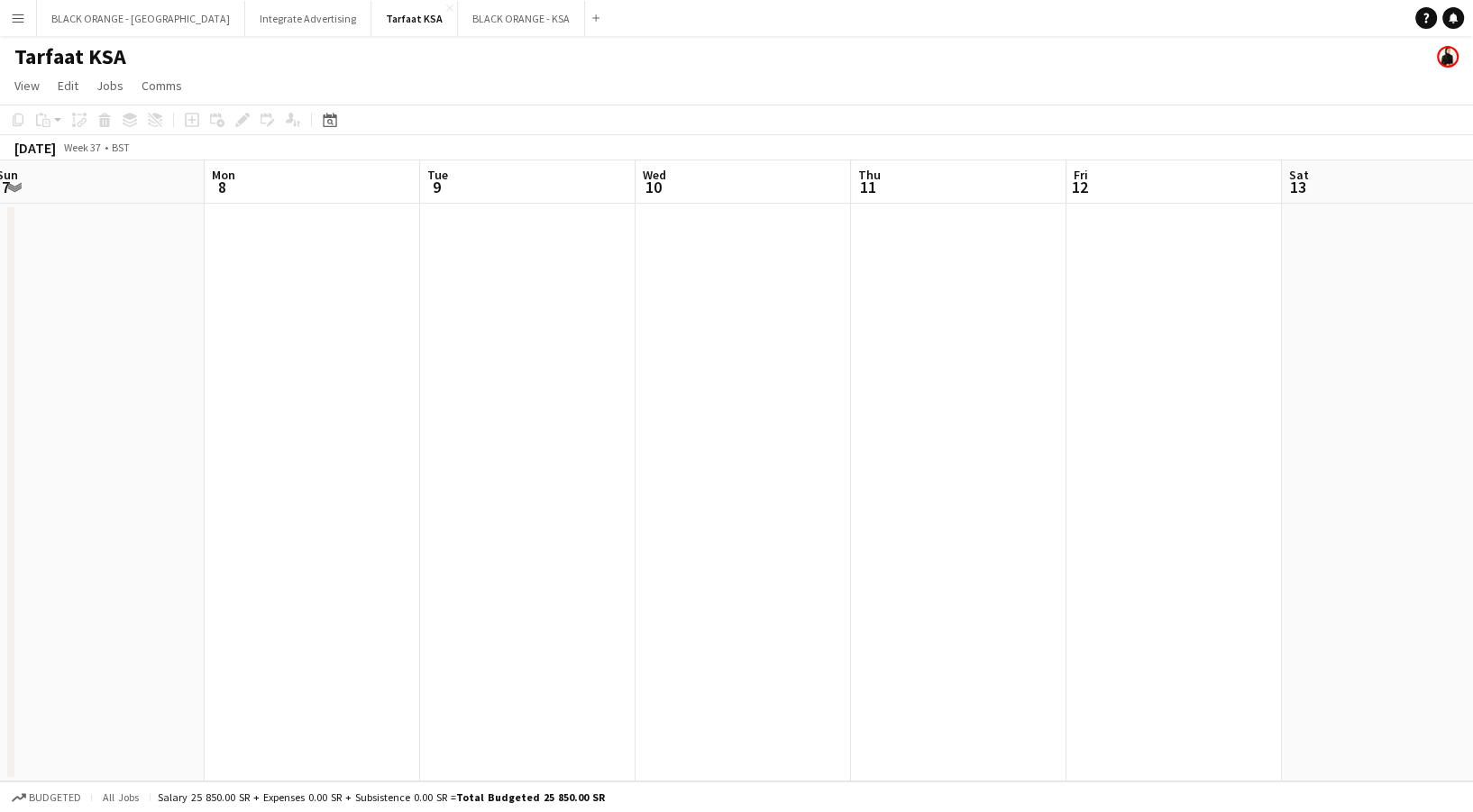
click at [1135, 318] on app-calendar-viewport "Fri 5 Sat 6 Sun 7 Mon 8 Tue 9 Wed 10 Thu 11 Fri 12 Sat 13 Sun 14 Mon 15 Tue 16" at bounding box center [736, 471] width 1473 height 621
drag, startPoint x: 925, startPoint y: 331, endPoint x: 1198, endPoint y: 292, distance: 275.8
click at [1198, 292] on app-calendar-viewport "Tue 2 Wed 3 Thu 4 Fri 5 Sat 6 Sun 7 Mon 8 Tue 9 Wed 10 Thu 11 Fri 12 Sat 13" at bounding box center [736, 471] width 1473 height 621
drag, startPoint x: 852, startPoint y: 378, endPoint x: 679, endPoint y: 310, distance: 185.9
click at [1323, 270] on app-calendar-viewport "Wed 27 Thu 28 Fri 29 Sat 30 Sun 31 Mon 1 Tue 2 Wed 3 Thu 4 Fri 5 Sat 6 Sun 7" at bounding box center [736, 471] width 1473 height 621
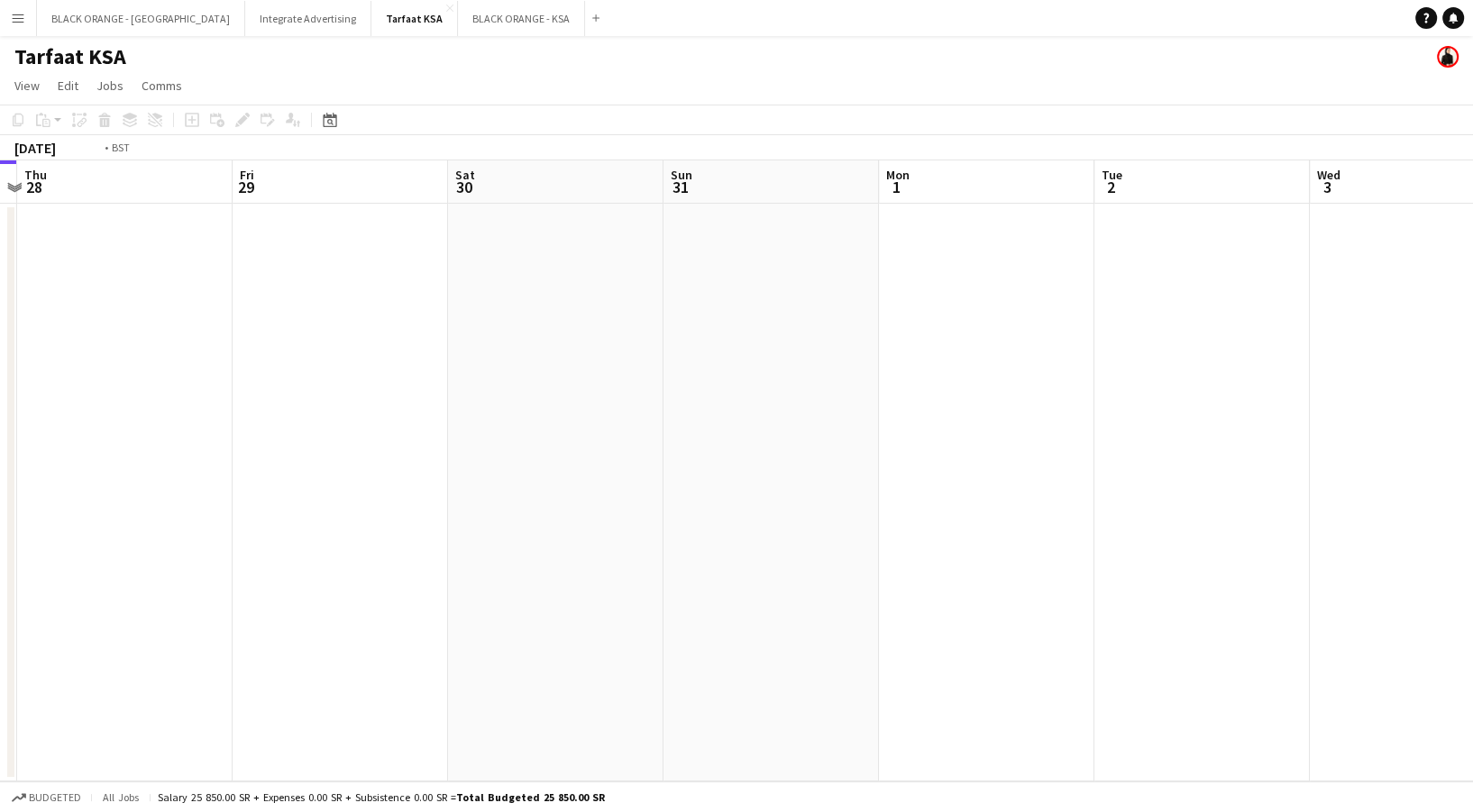
scroll to position [0, 569]
drag, startPoint x: 339, startPoint y: 340, endPoint x: 678, endPoint y: 131, distance: 398.2
click at [1210, 152] on app-calendar "Copy Paste Paste Ctrl+V Paste with crew Ctrl+Shift+V Paste linked Job Delete Gr…" at bounding box center [736, 443] width 1473 height 677
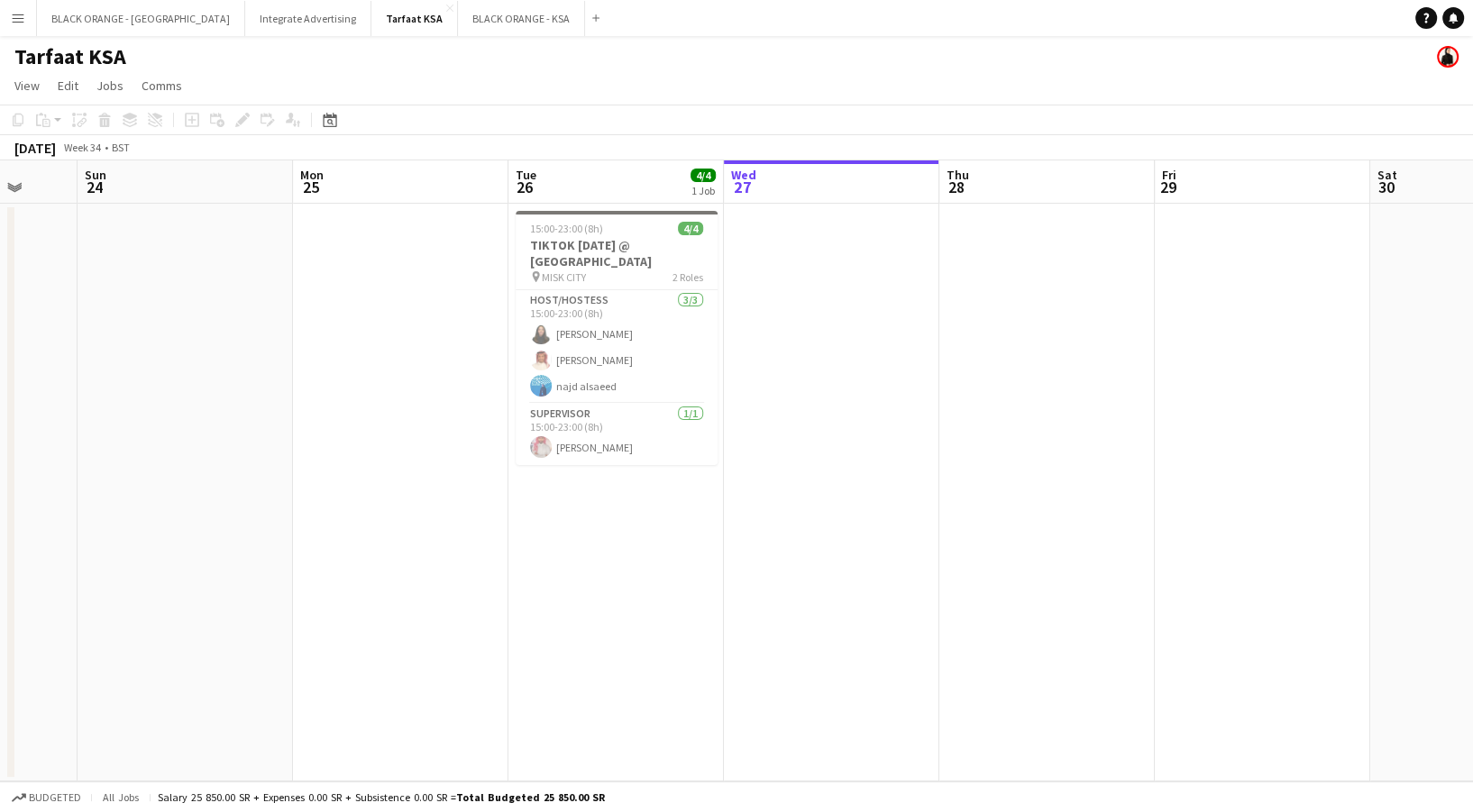
click at [12, 12] on app-icon "Menu" at bounding box center [18, 18] width 15 height 15
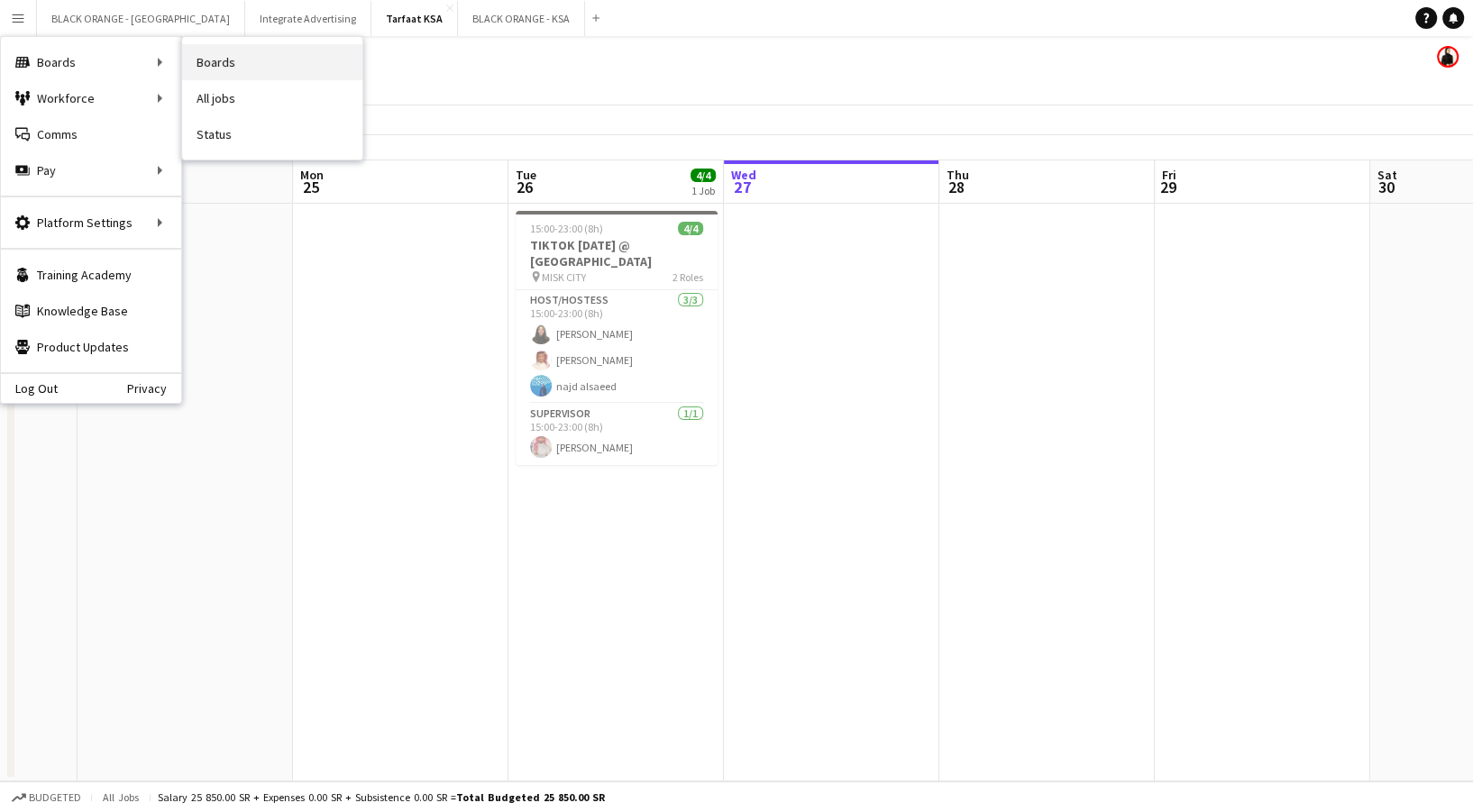
click at [249, 54] on link "Boards" at bounding box center [273, 62] width 181 height 36
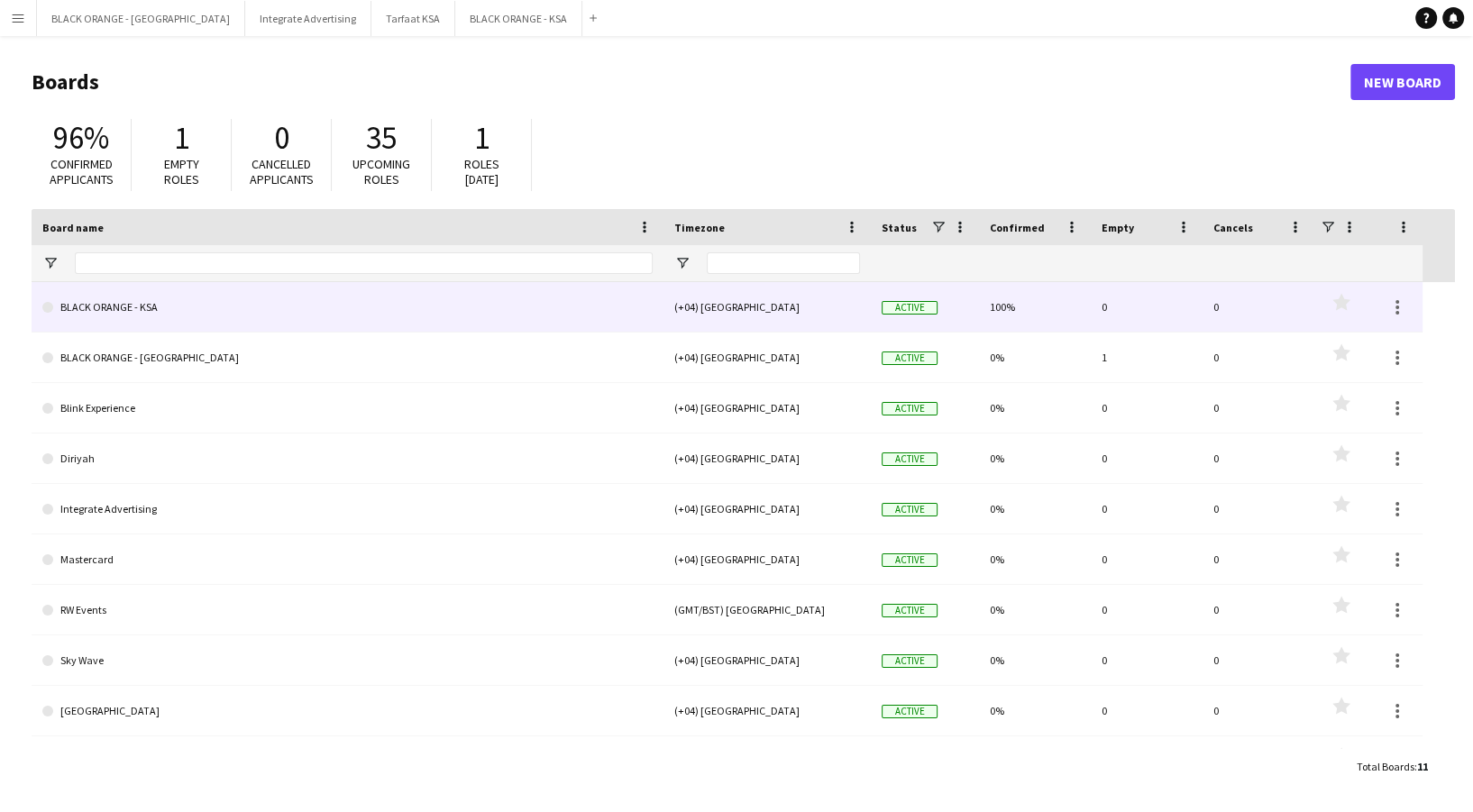
click at [538, 304] on link "BLACK ORANGE - KSA" at bounding box center [347, 307] width 611 height 50
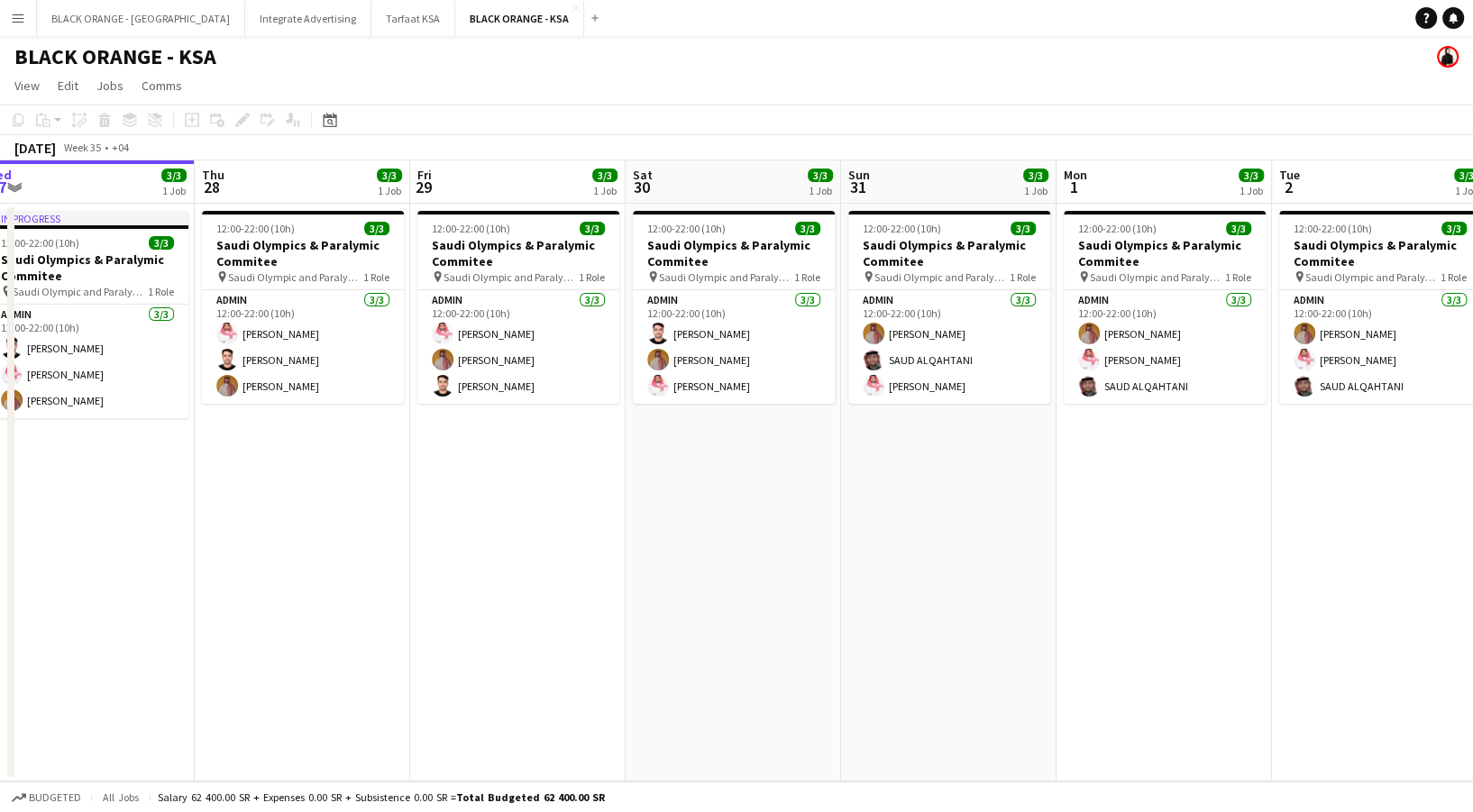
drag, startPoint x: 1436, startPoint y: 442, endPoint x: 1182, endPoint y: 484, distance: 257.4
click at [1208, 486] on app-calendar-viewport "Sun 24 3/3 1 Job Mon 25 3/3 1 Job Tue 26 3/3 1 Job Wed 27 3/3 1 Job Thu 28 3/3 …" at bounding box center [736, 471] width 1473 height 621
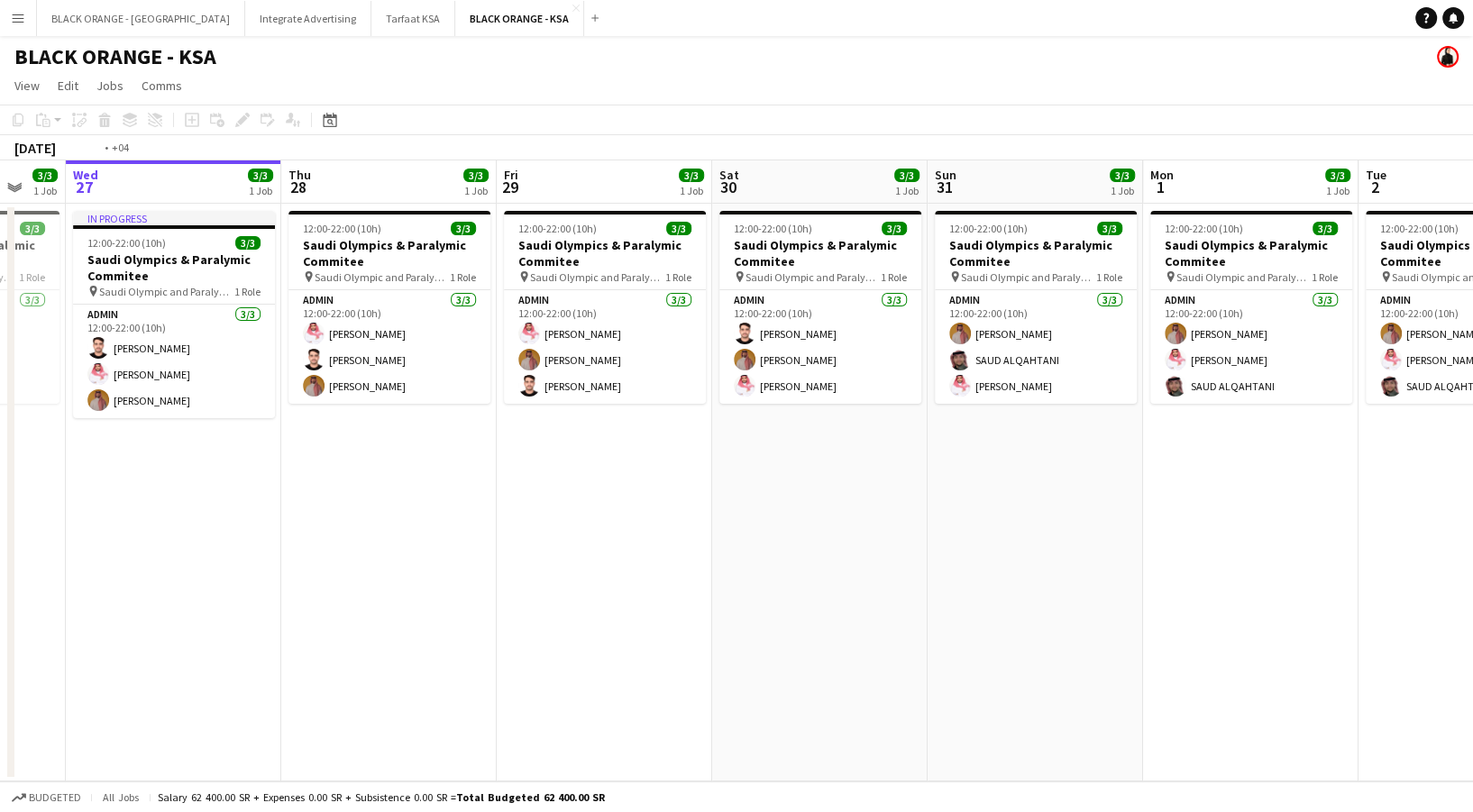
scroll to position [0, 382]
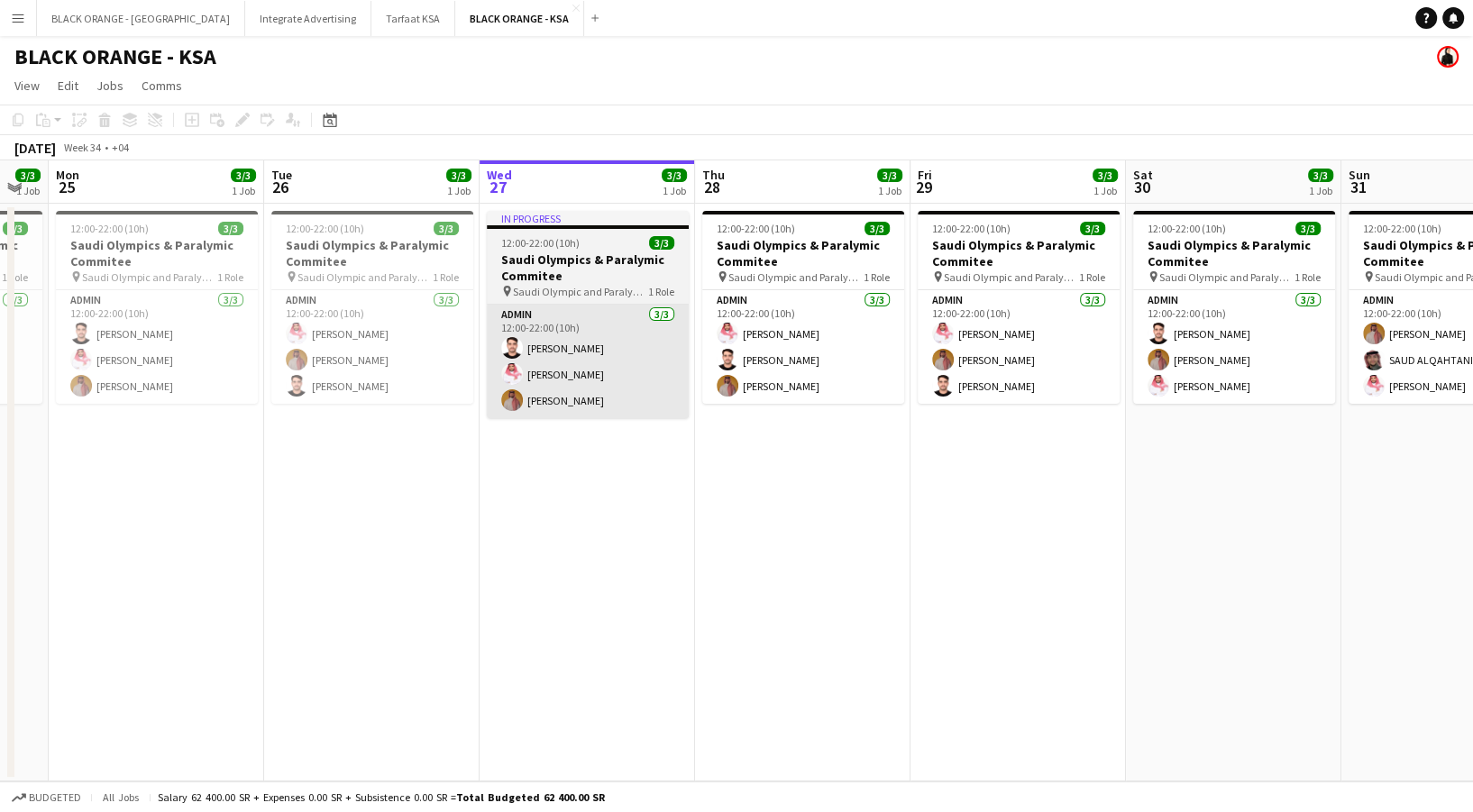
drag, startPoint x: 413, startPoint y: 496, endPoint x: 578, endPoint y: 403, distance: 189.4
click at [826, 459] on app-calendar-viewport "Sat 23 3/3 1 Job Sun 24 3/3 1 Job Mon 25 3/3 1 Job Tue 26 3/3 1 Job Wed 27 3/3 …" at bounding box center [736, 471] width 1473 height 621
click at [541, 231] on app-job-card "In progress 12:00-22:00 (10h) 3/3 Saudi Olympics & Paralymic Commitee pin Saudi…" at bounding box center [587, 314] width 202 height 207
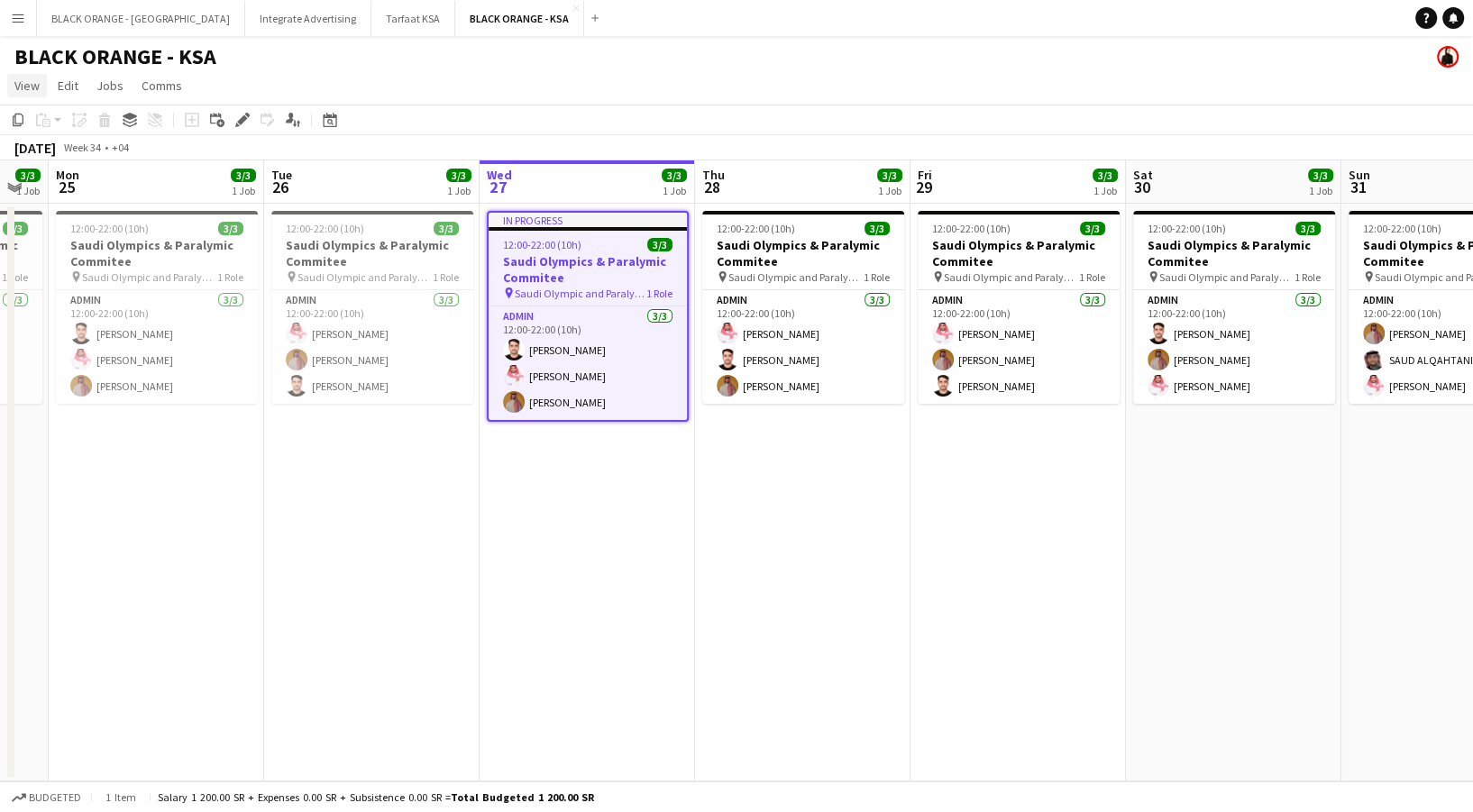
click at [36, 81] on span "View" at bounding box center [27, 86] width 26 height 16
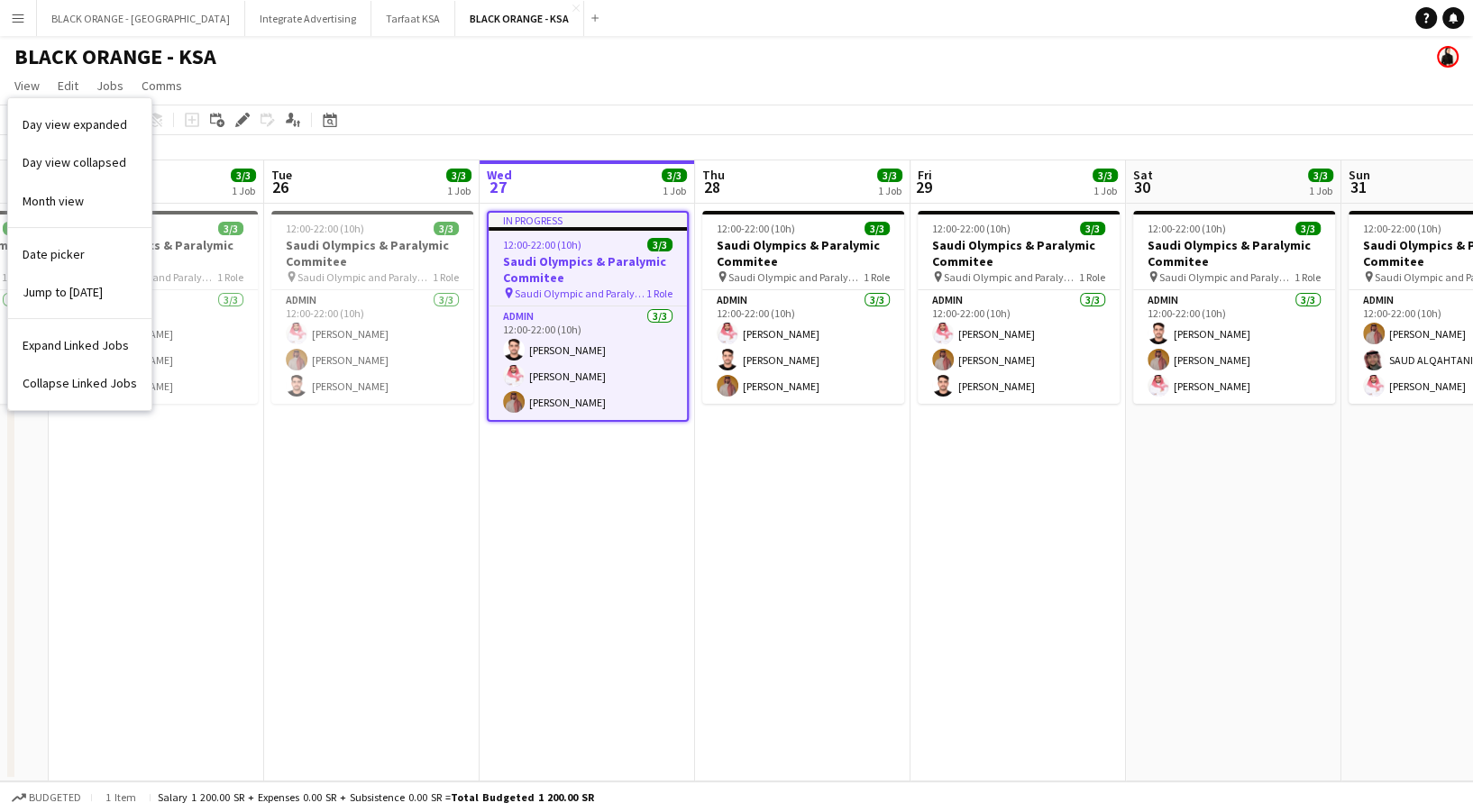
click at [568, 72] on app-page-menu "View Day view expanded Day view collapsed Month view Date picker Jump to today …" at bounding box center [736, 88] width 1473 height 35
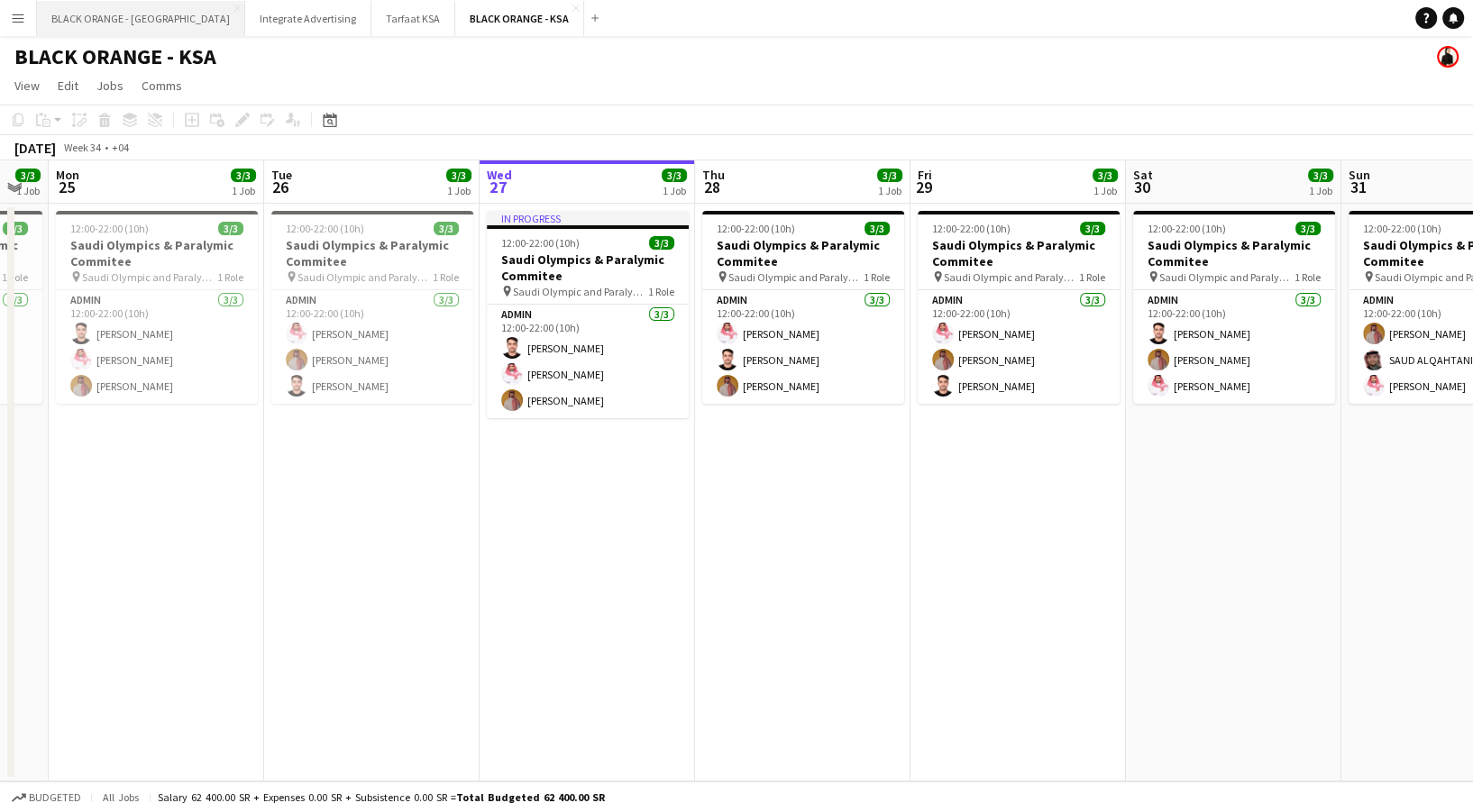
click at [41, 15] on button "BLACK ORANGE - [GEOGRAPHIC_DATA] Close" at bounding box center [141, 18] width 208 height 36
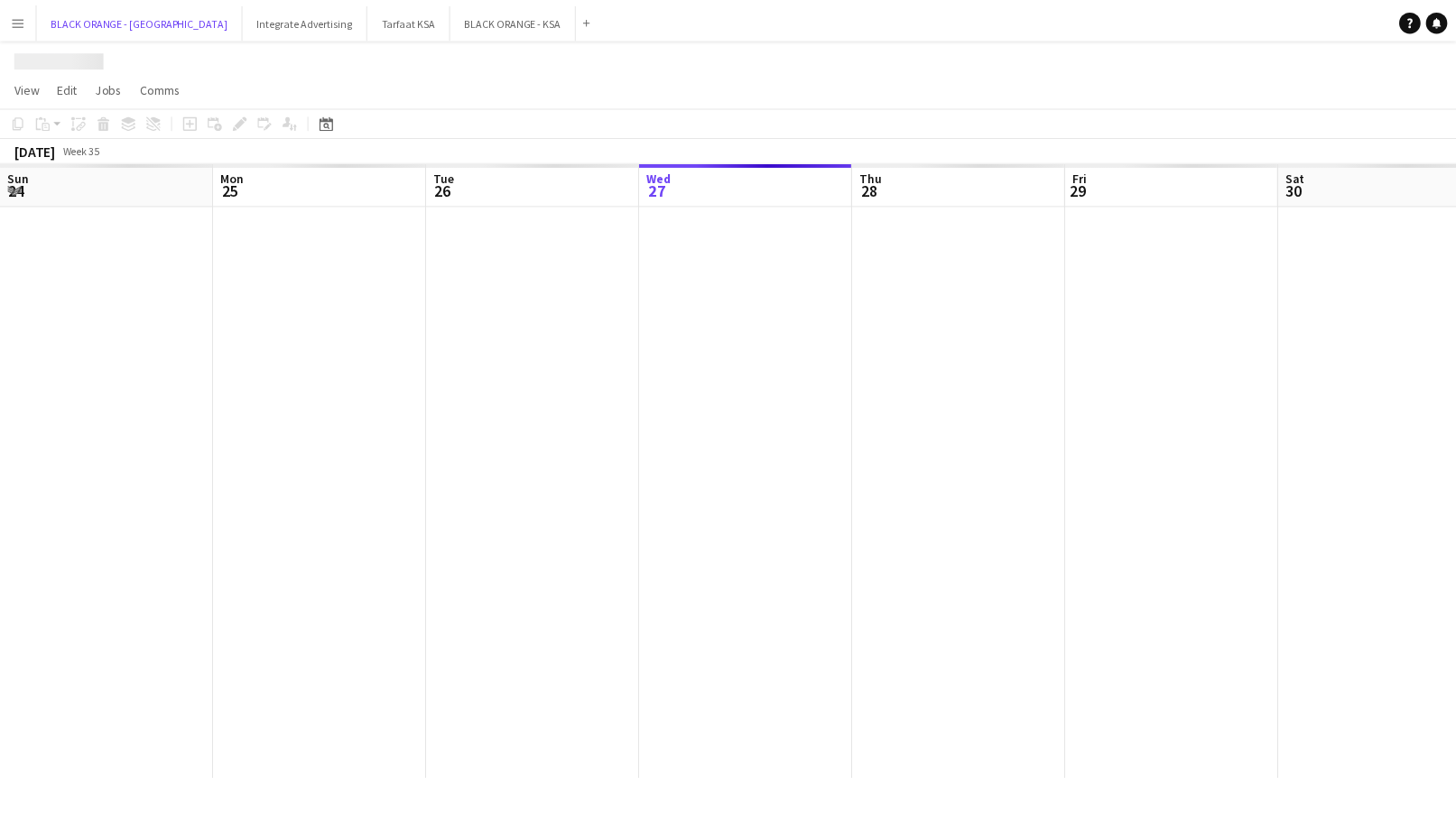
scroll to position [0, 431]
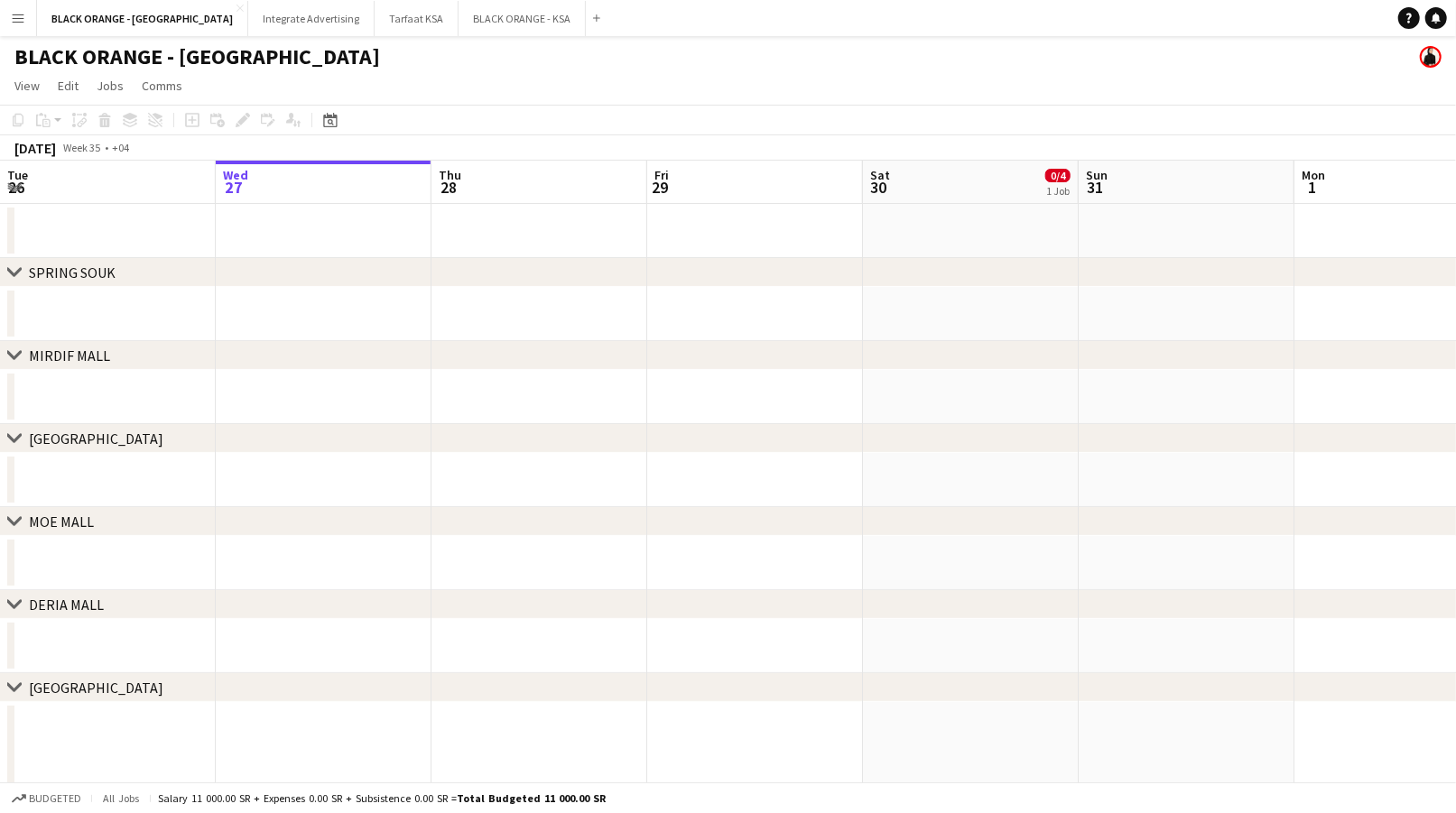
click at [17, 19] on app-icon "Menu" at bounding box center [18, 18] width 15 height 15
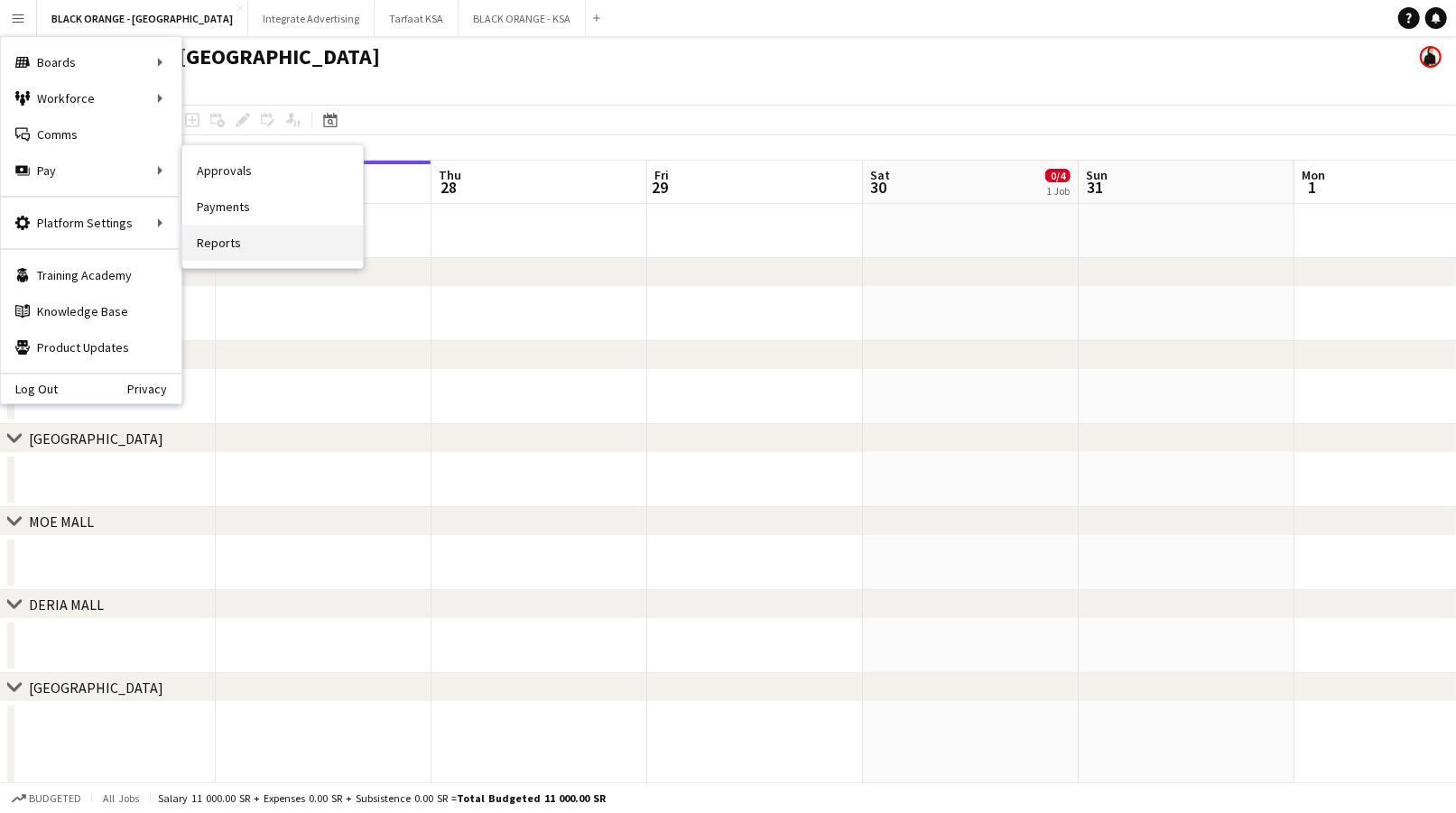
click at [244, 232] on link "Reports" at bounding box center [273, 243] width 181 height 37
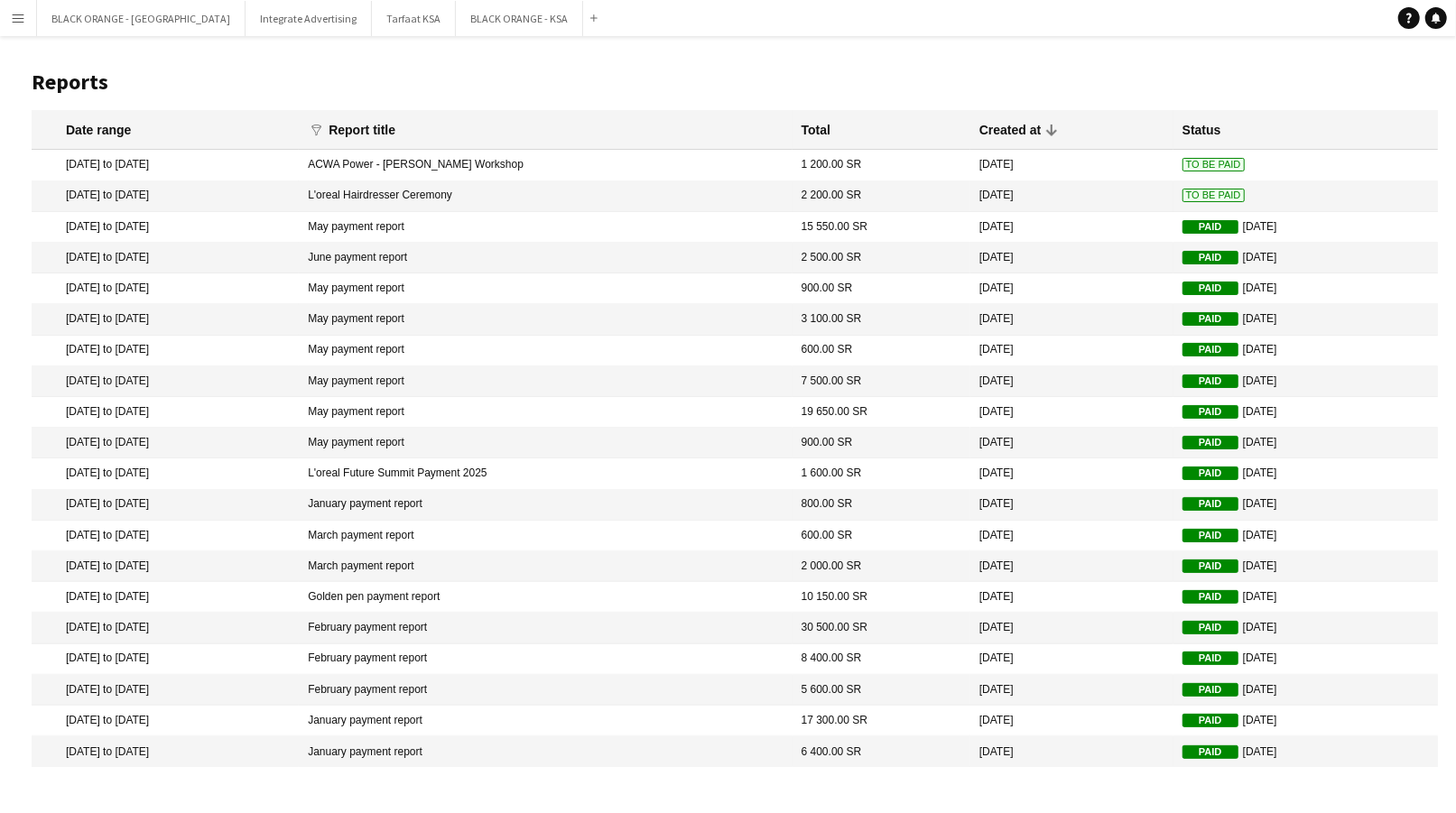
click at [5, 28] on button "Menu" at bounding box center [18, 18] width 37 height 37
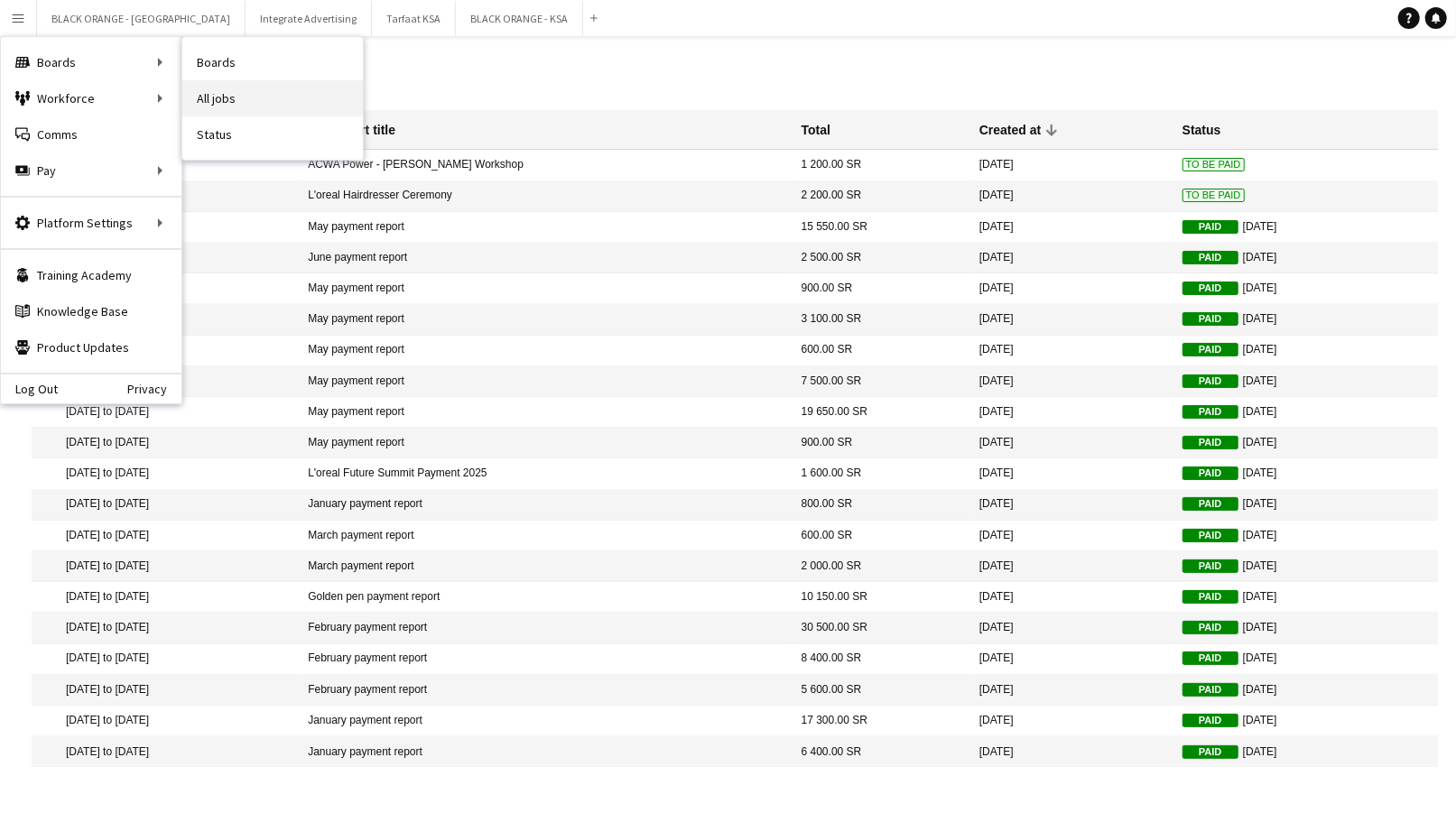
click at [248, 90] on link "All jobs" at bounding box center [273, 99] width 181 height 37
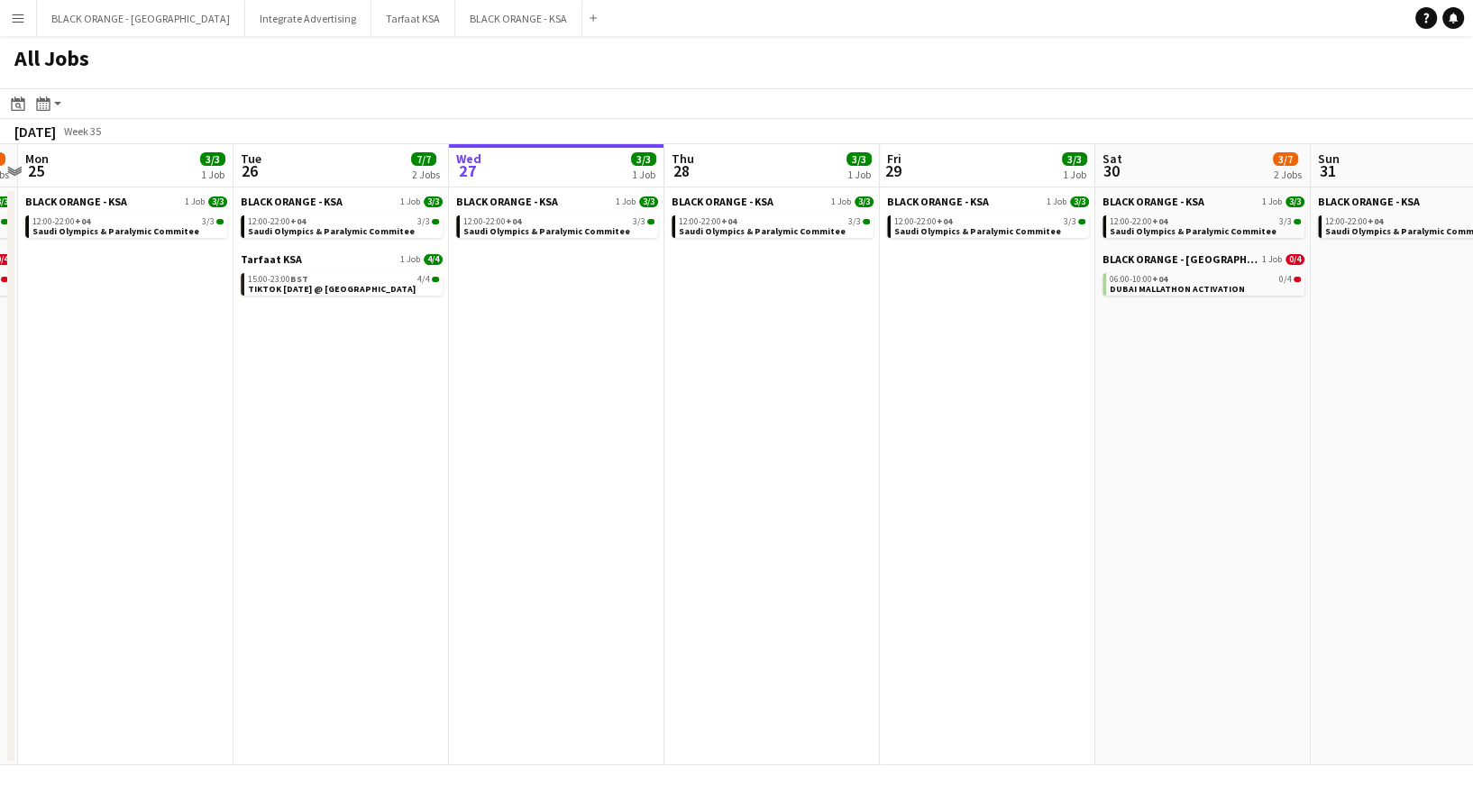
scroll to position [0, 387]
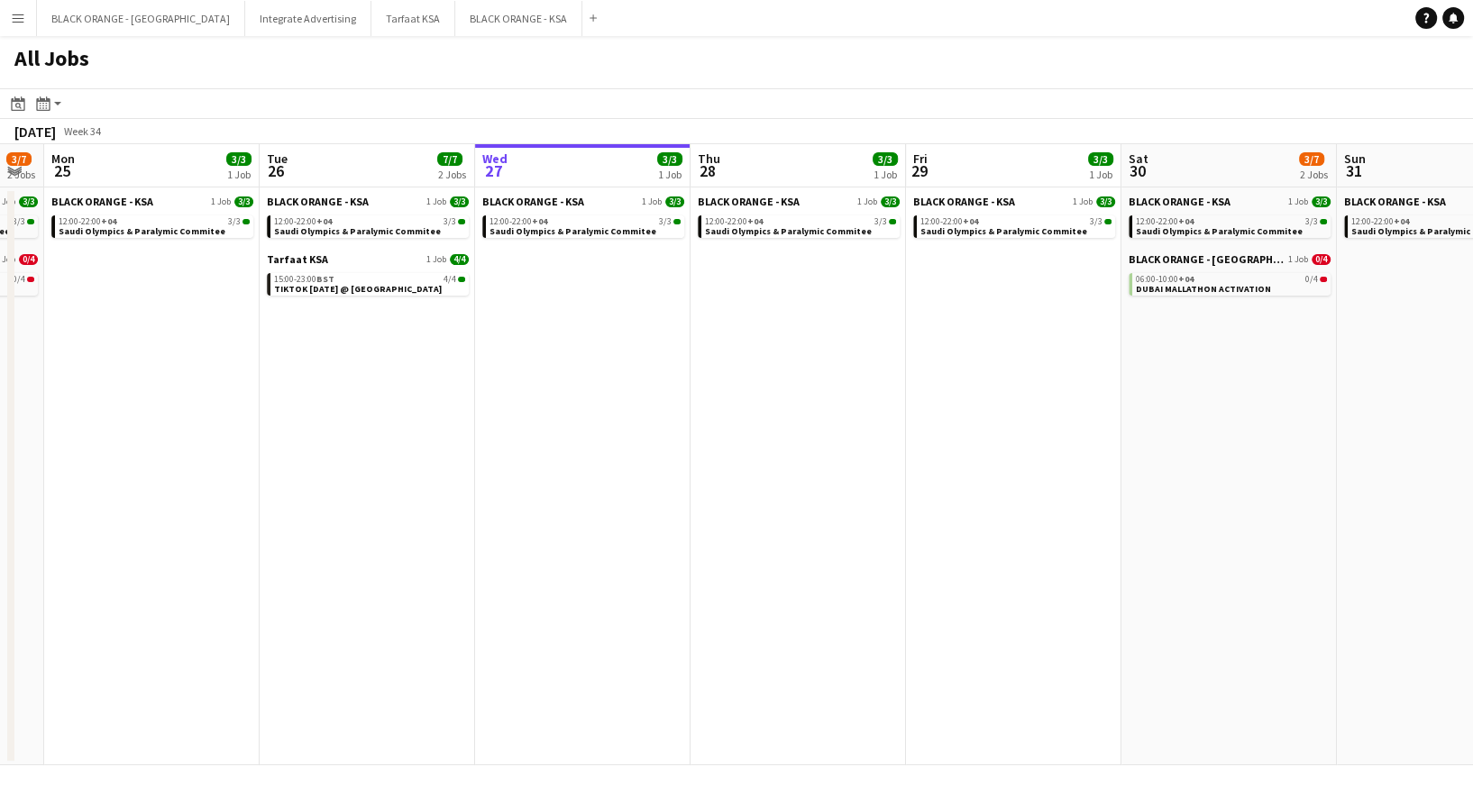
drag, startPoint x: 293, startPoint y: 326, endPoint x: 551, endPoint y: 328, distance: 258.0
click at [551, 328] on app-calendar-viewport "Sat 23 3/7 2 Jobs Sun 24 3/7 2 Jobs Mon 25 3/3 1 Job Tue 26 7/7 2 Jobs Wed 27 3…" at bounding box center [736, 454] width 1473 height 621
click at [539, 230] on span "Saudi Olympics & Paralymic Commitee" at bounding box center [572, 231] width 167 height 12
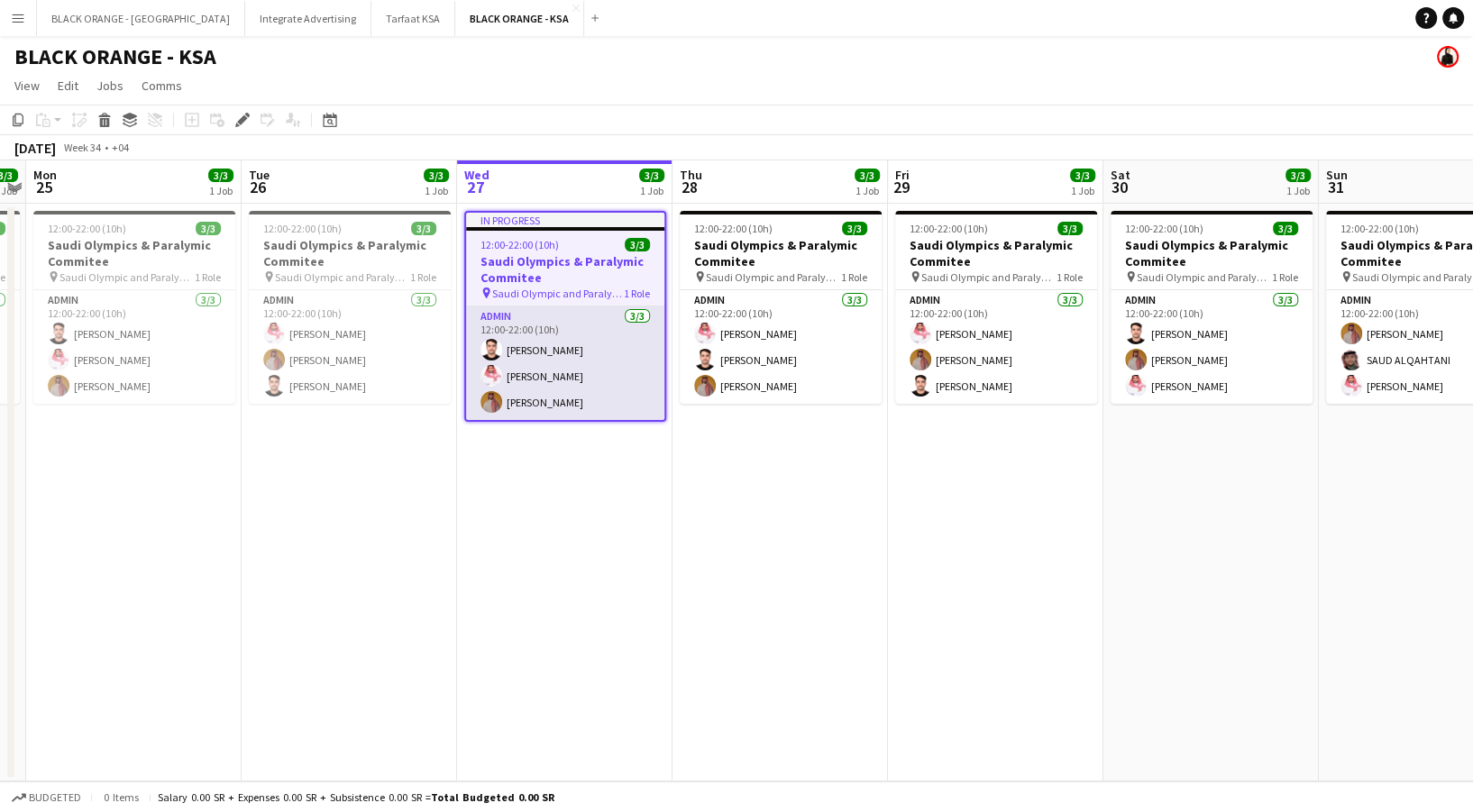
click at [534, 375] on app-card-role "Admin 3/3 12:00-22:00 (10h) Abdullah Alrasheed Saleh Essam Ahmed Yagmowr" at bounding box center [565, 363] width 198 height 113
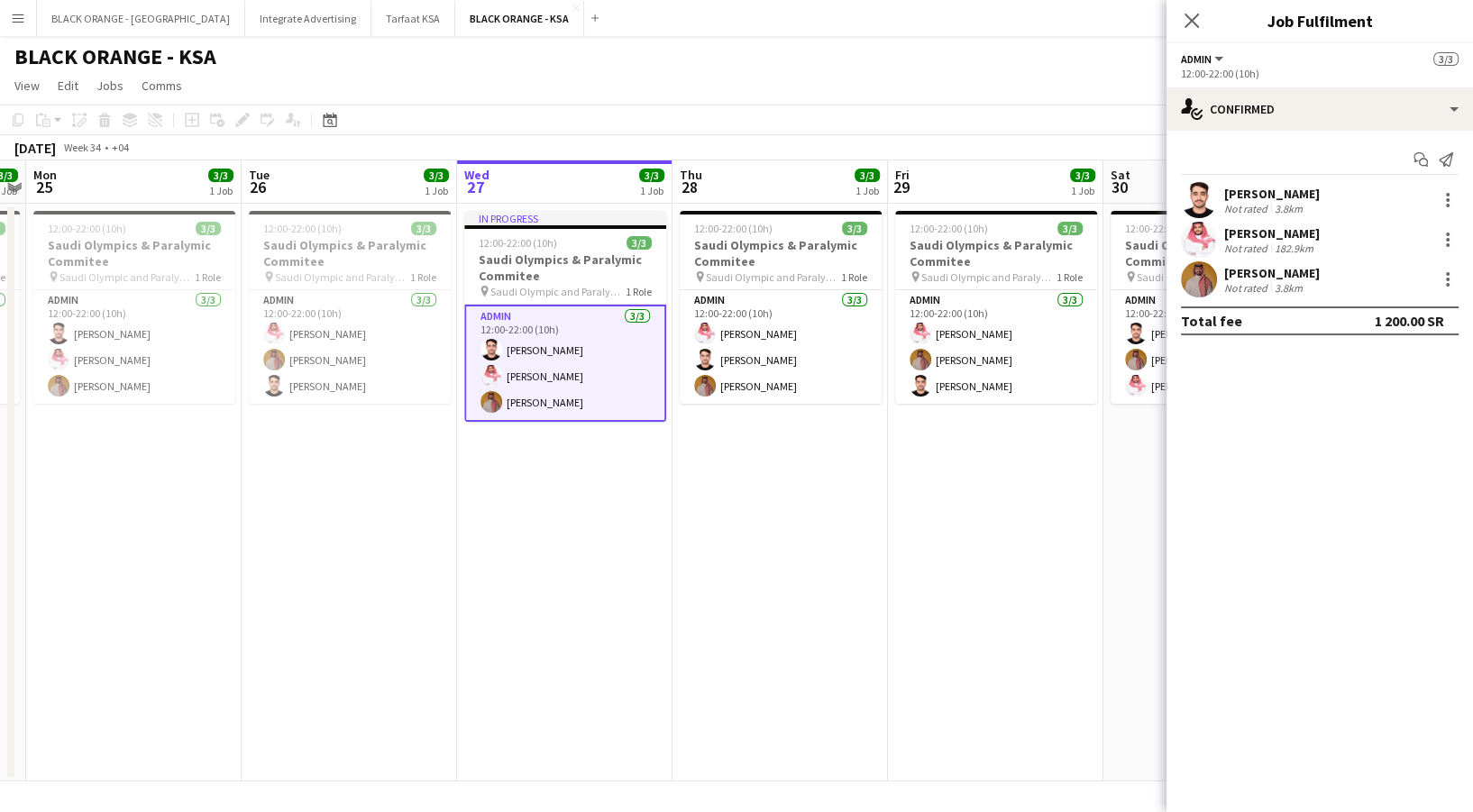
click at [534, 375] on app-card-role "Admin 3/3 12:00-22:00 (10h) Abdullah Alrasheed Saleh Essam Ahmed Yagmowr" at bounding box center [565, 363] width 202 height 117
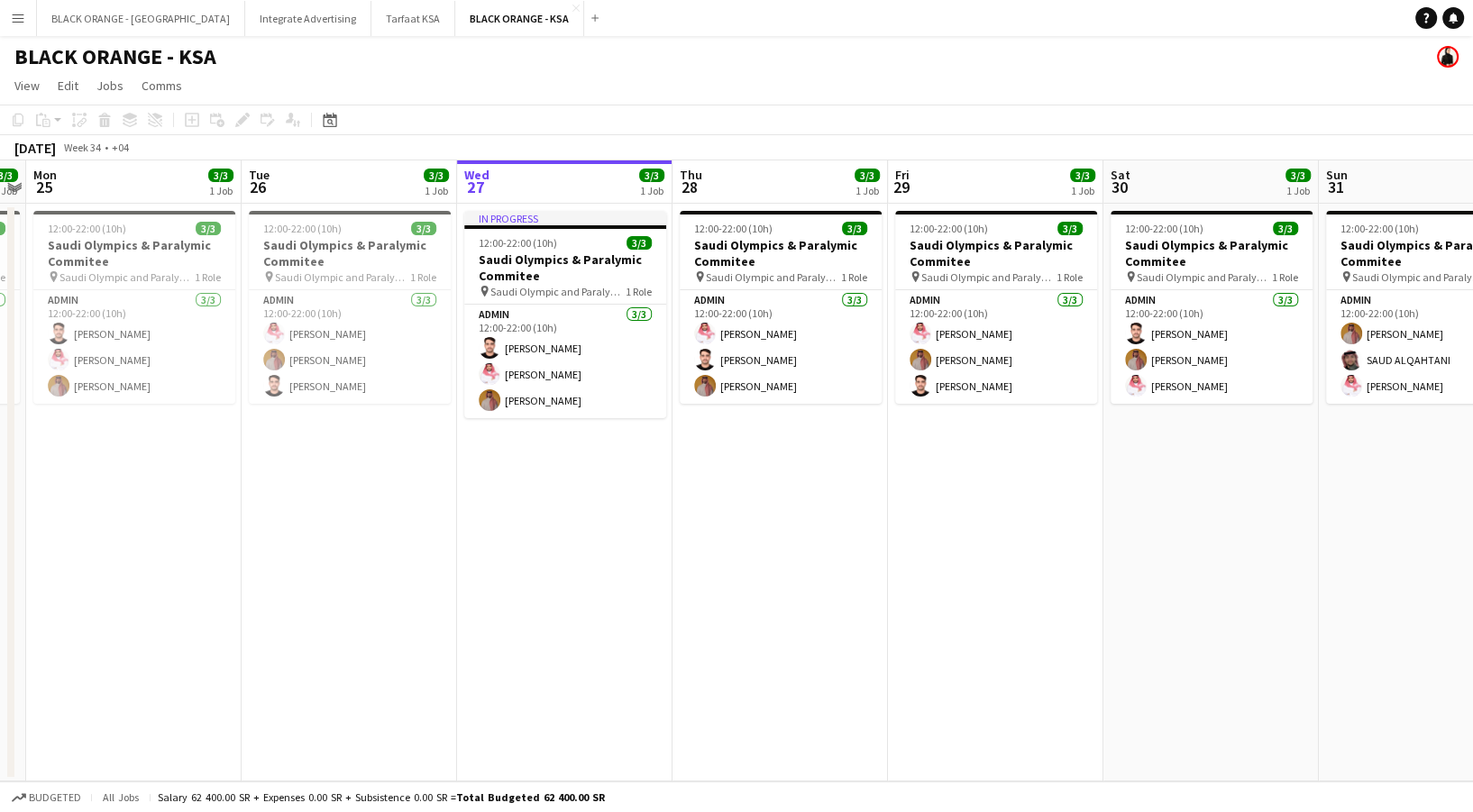
drag, startPoint x: 538, startPoint y: 184, endPoint x: 537, endPoint y: 201, distance: 17.0
click at [538, 184] on app-board-header-date "Wed 27 3/3 1 Job" at bounding box center [565, 182] width 215 height 43
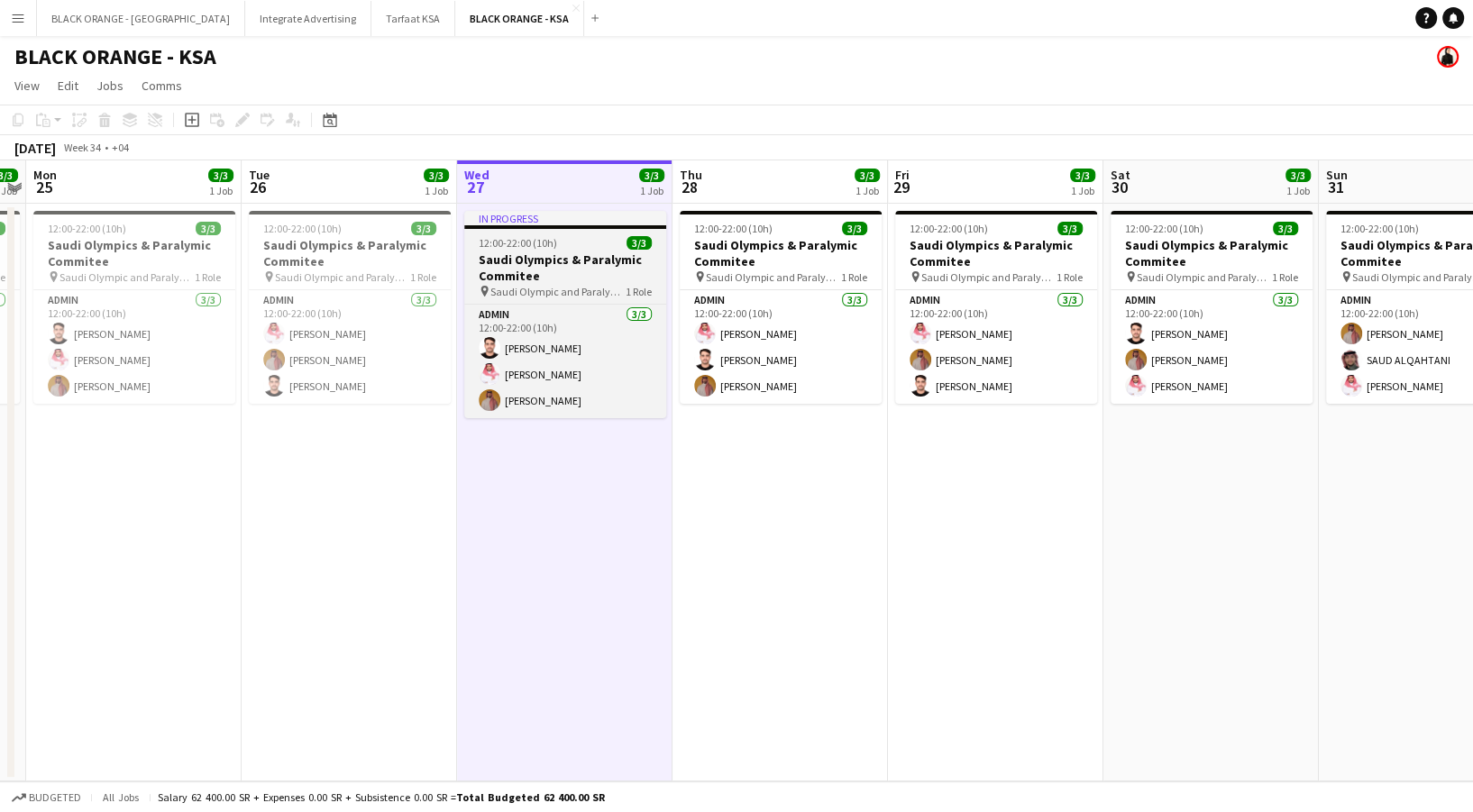
click at [541, 263] on h3 "Saudi Olympics & Paralymic Commitee" at bounding box center [565, 268] width 202 height 33
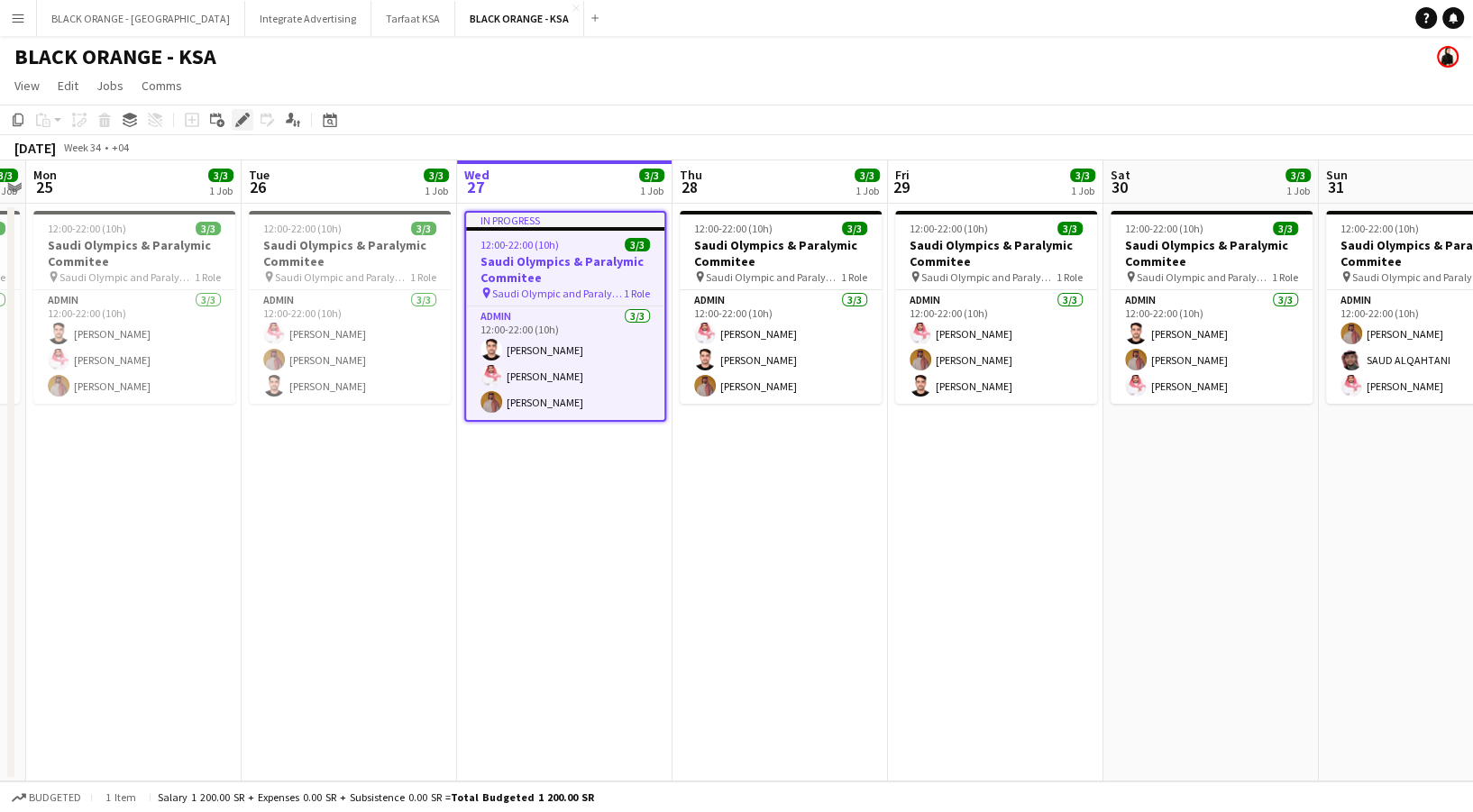
click at [235, 122] on icon "Edit" at bounding box center [243, 120] width 15 height 15
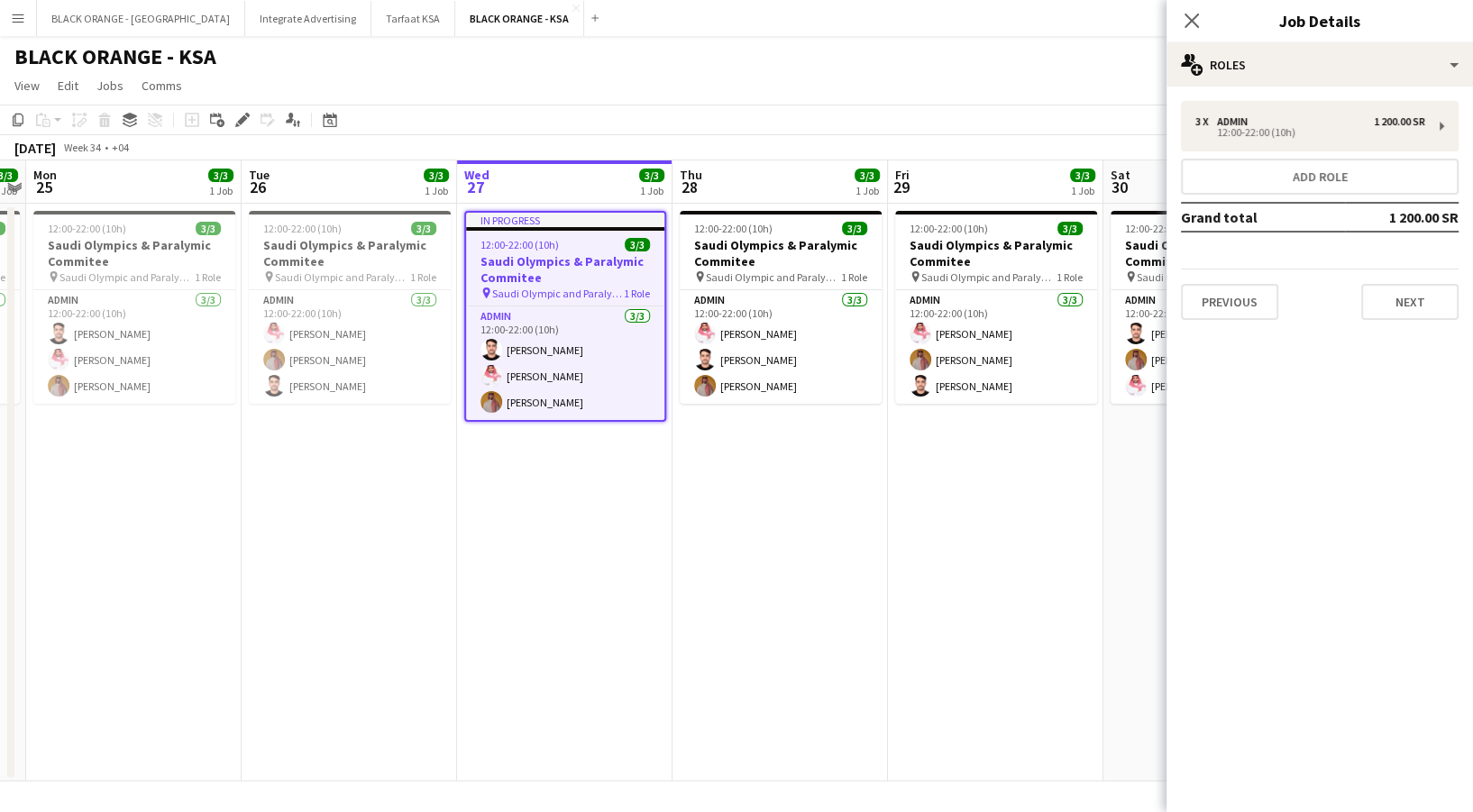
click at [1007, 551] on app-date-cell "12:00-22:00 (10h) 3/3 Saudi Olympics & Paralymic Commitee pin Saudi Olympic and…" at bounding box center [996, 492] width 215 height 578
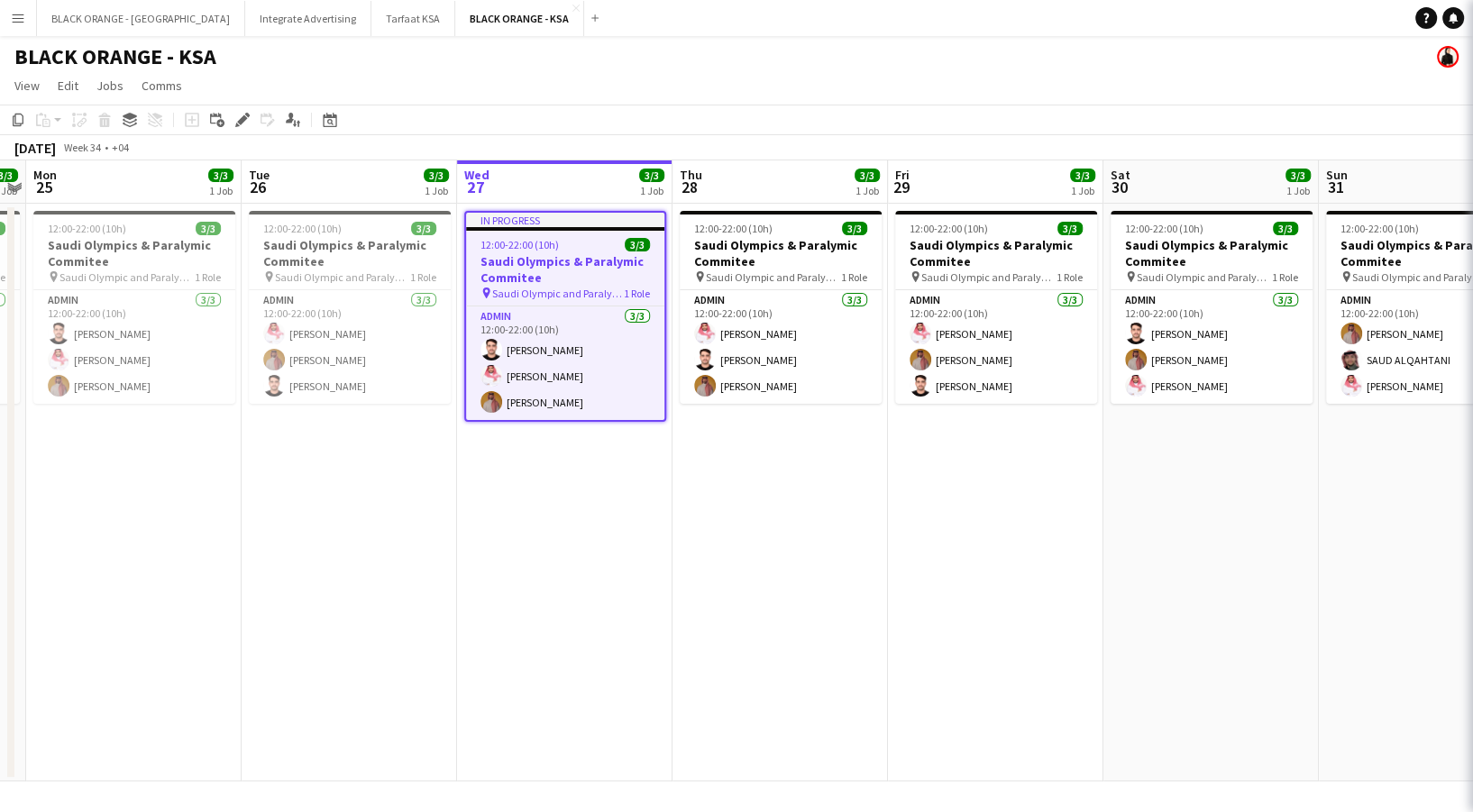
scroll to position [0, 622]
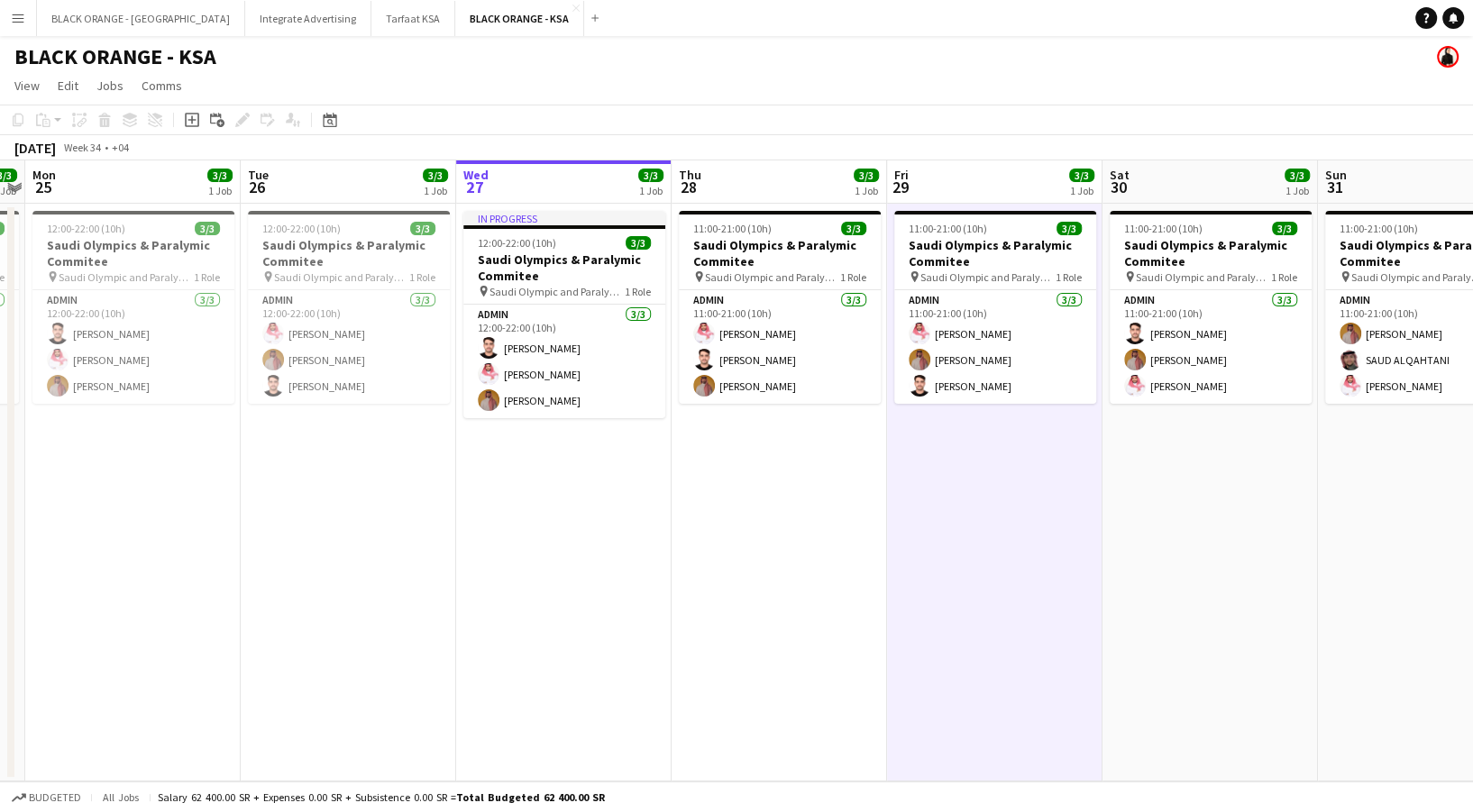
click at [558, 541] on app-date-cell "In progress 12:00-22:00 (10h) 3/3 Saudi Olympics & Paralymic Commitee pin Saudi…" at bounding box center [564, 492] width 215 height 578
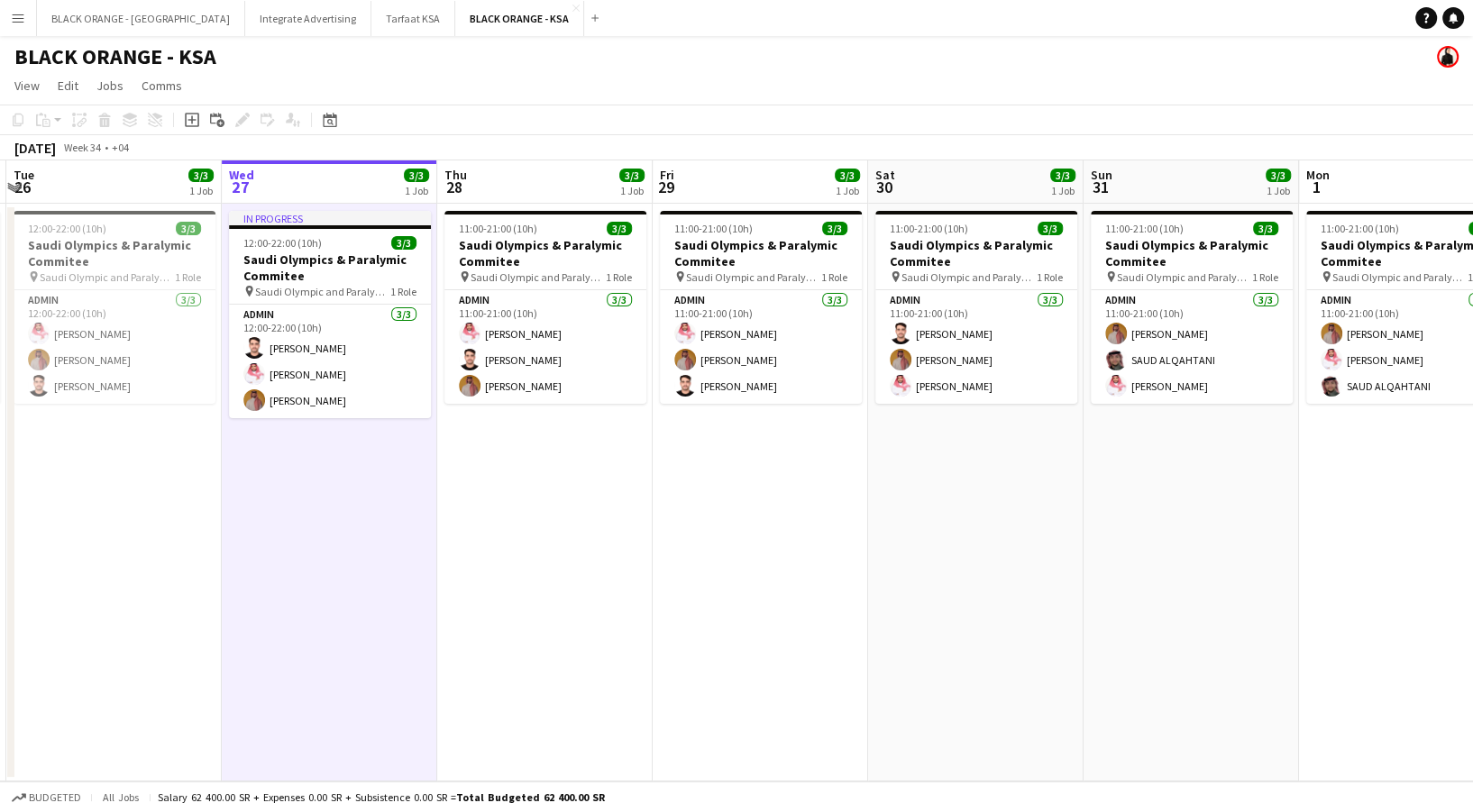
drag, startPoint x: 1029, startPoint y: 480, endPoint x: 576, endPoint y: 534, distance: 456.2
click at [577, 534] on app-calendar-viewport "Sat 23 3/3 1 Job Sun 24 3/3 1 Job Mon 25 3/3 1 Job Tue 26 3/3 1 Job Wed 27 3/3 …" at bounding box center [736, 471] width 1473 height 621
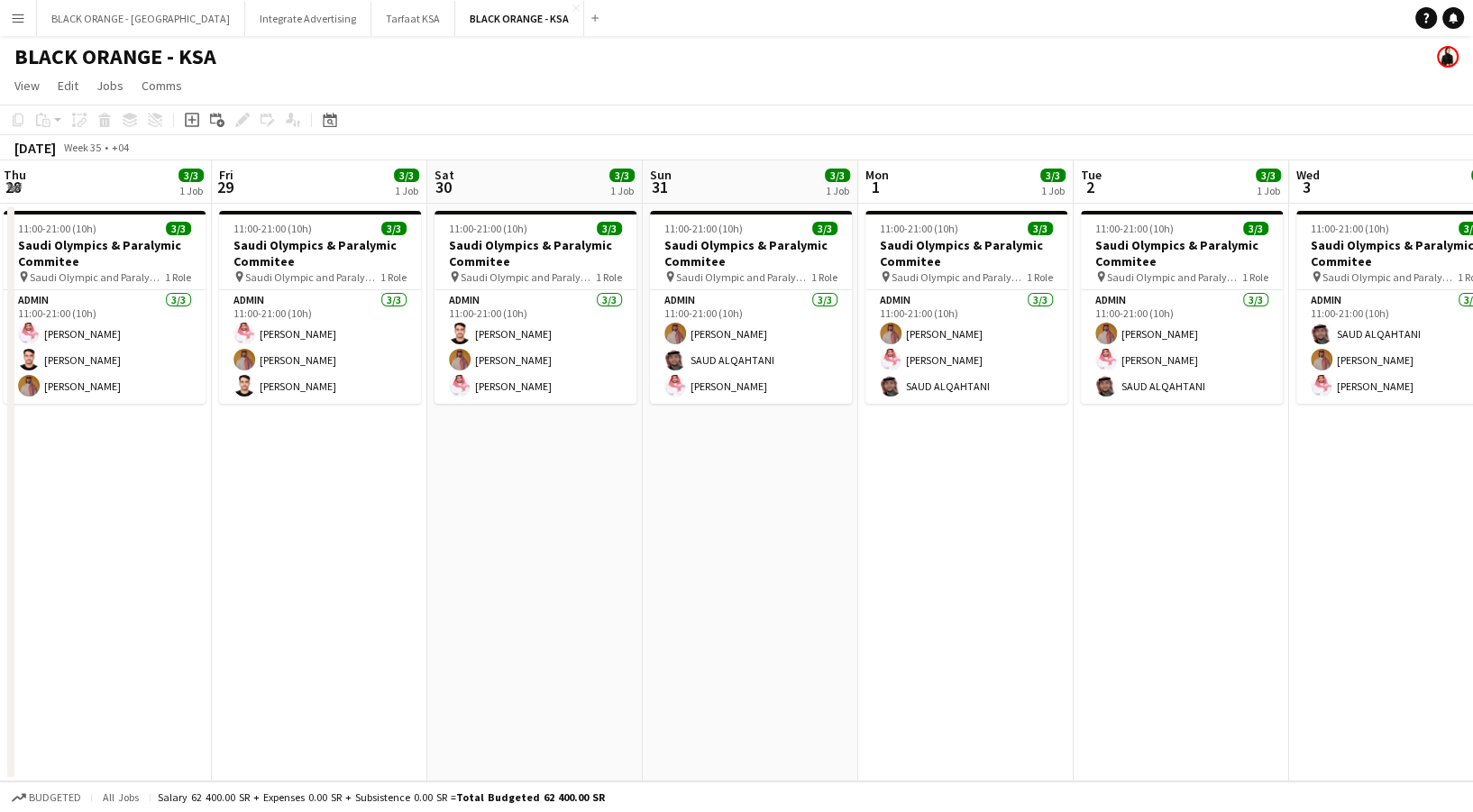
drag, startPoint x: 820, startPoint y: 490, endPoint x: 595, endPoint y: 519, distance: 226.9
click at [599, 514] on app-calendar-viewport "Mon 25 3/3 1 Job Tue 26 3/3 1 Job Wed 27 3/3 1 Job Thu 28 3/3 1 Job Fri 29 3/3 …" at bounding box center [736, 471] width 1473 height 621
